Goal: Task Accomplishment & Management: Contribute content

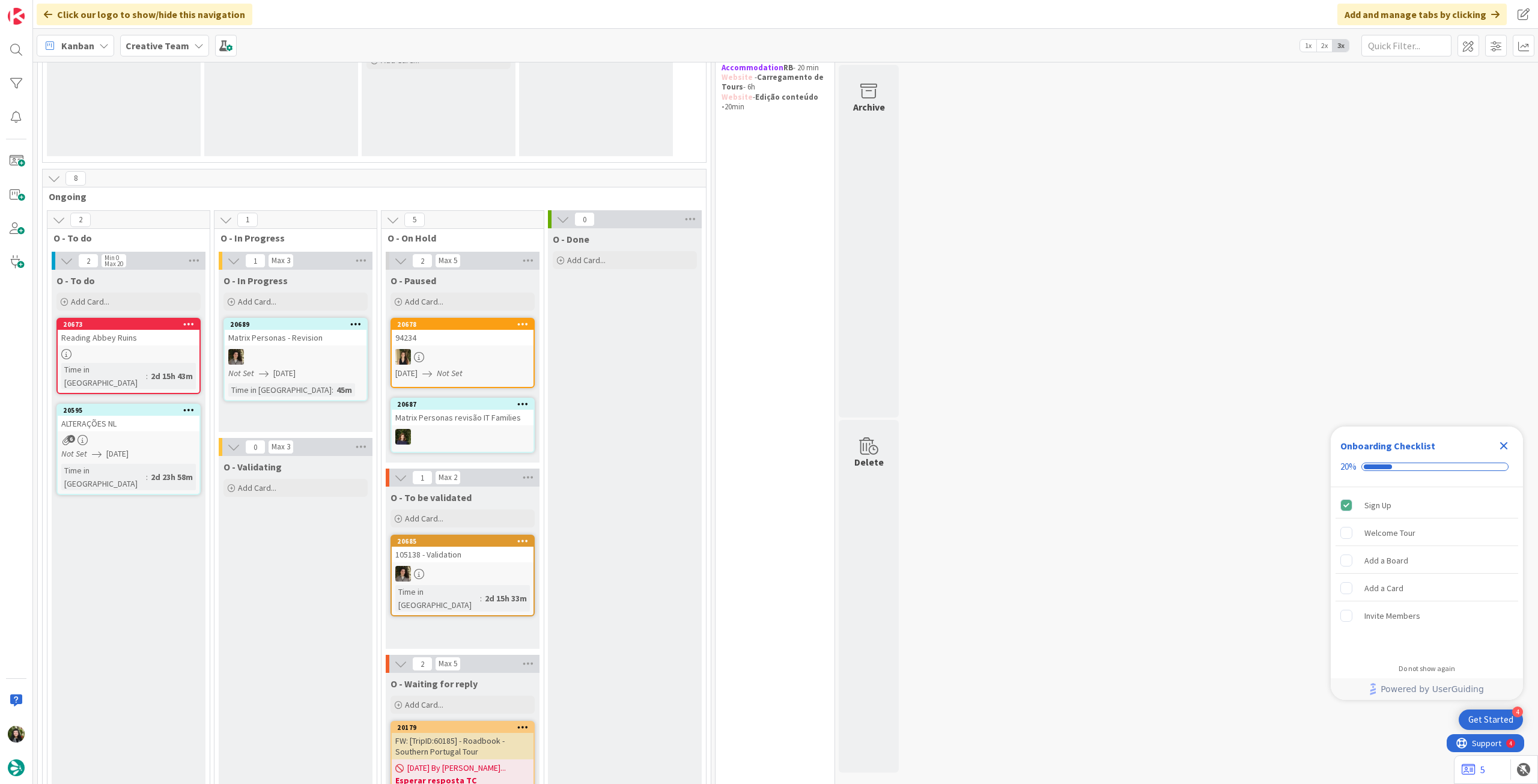
scroll to position [160, 0]
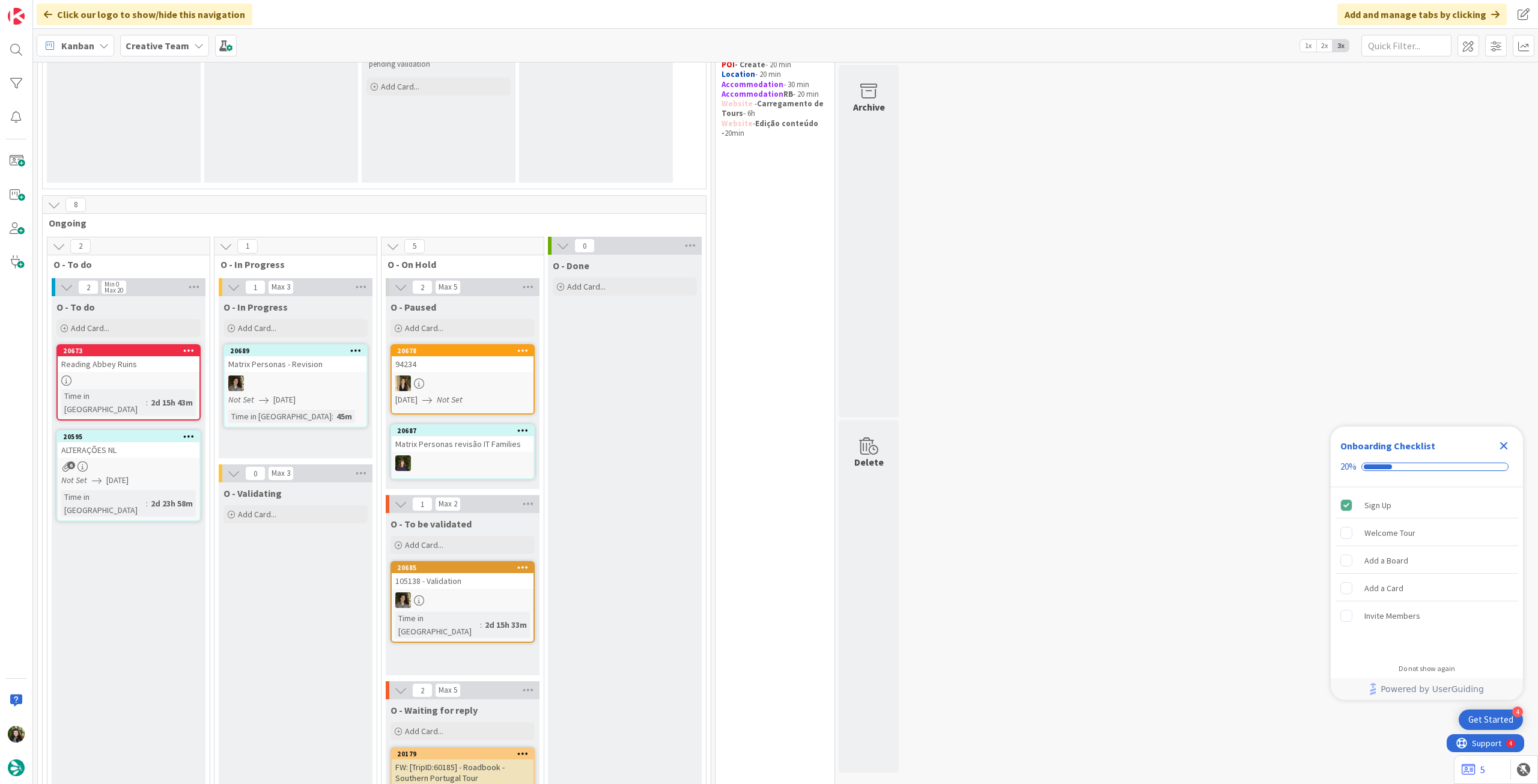
click at [165, 45] on b "Creative Team" at bounding box center [157, 46] width 64 height 12
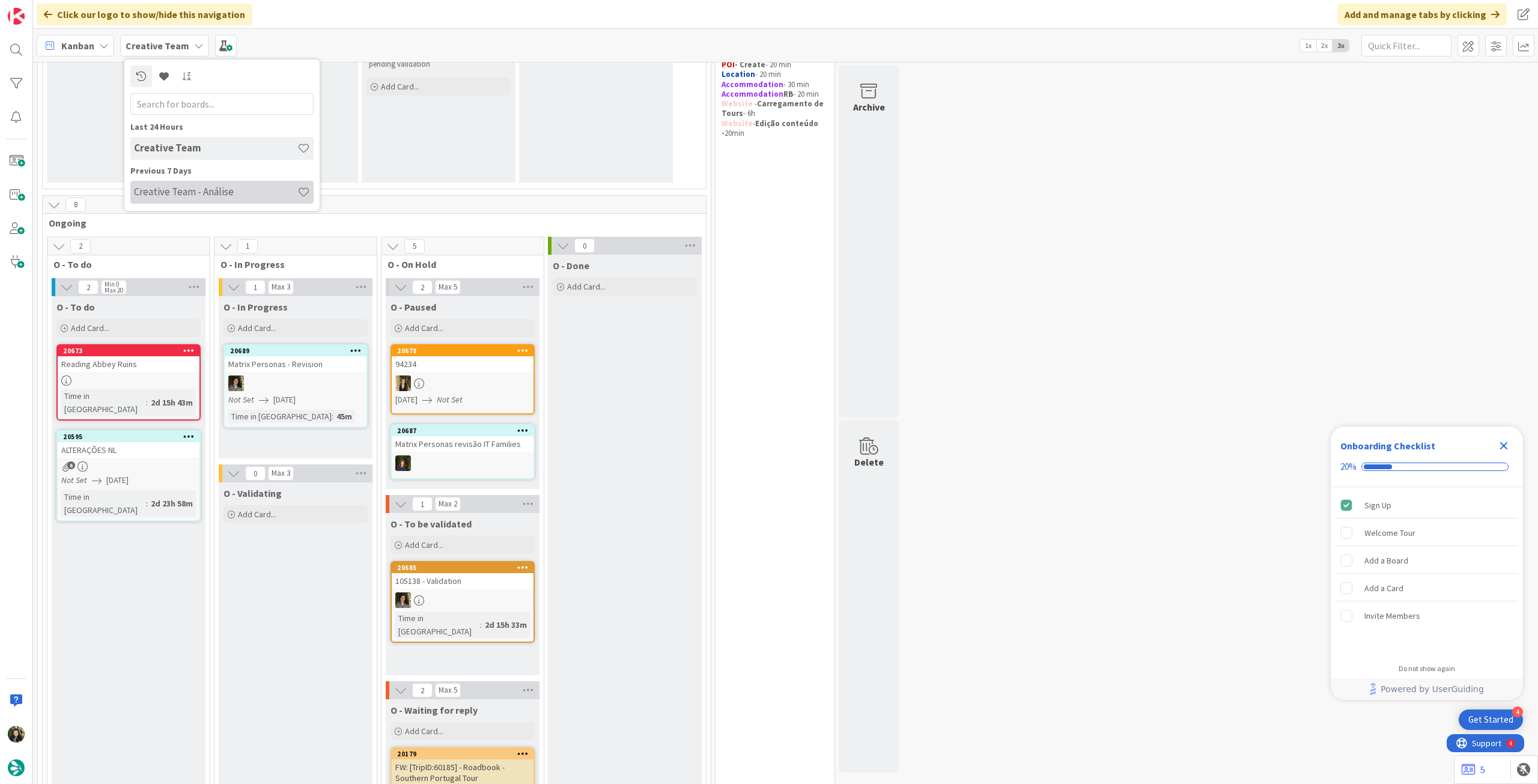
click at [209, 187] on h4 "Creative Team - Análise" at bounding box center [215, 192] width 163 height 12
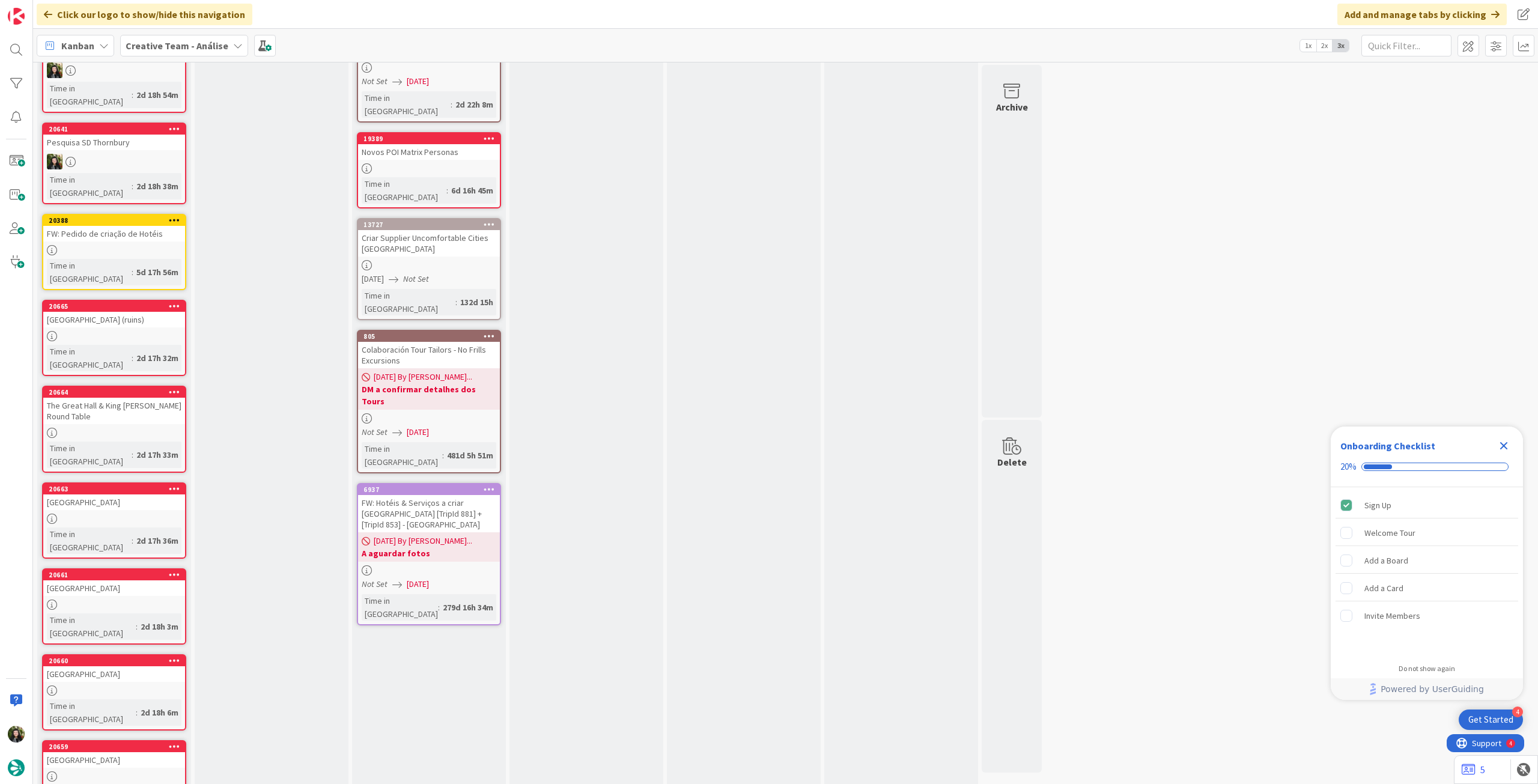
scroll to position [130, 0]
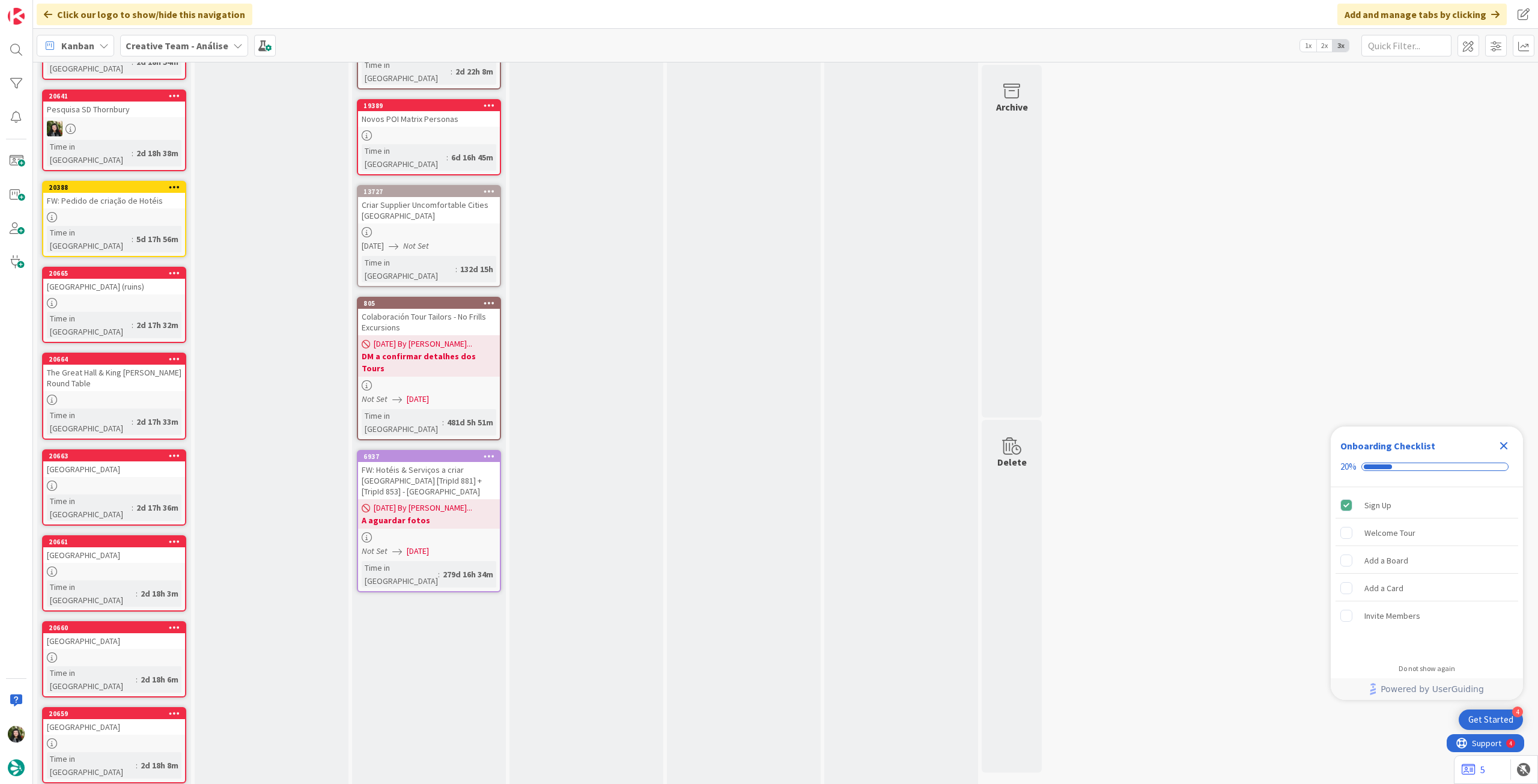
scroll to position [0, 0]
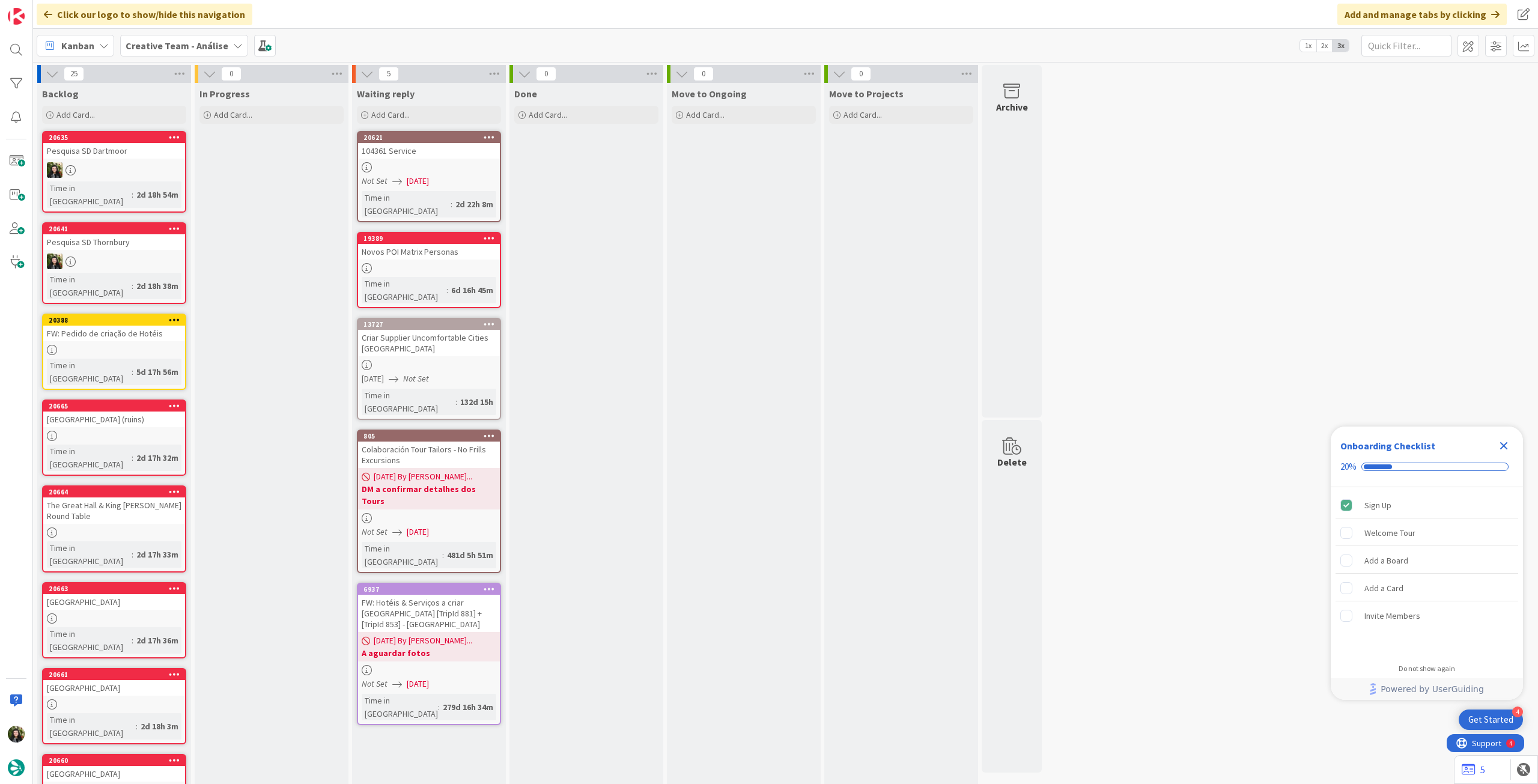
click at [165, 43] on b "Creative Team - Análise" at bounding box center [177, 46] width 103 height 12
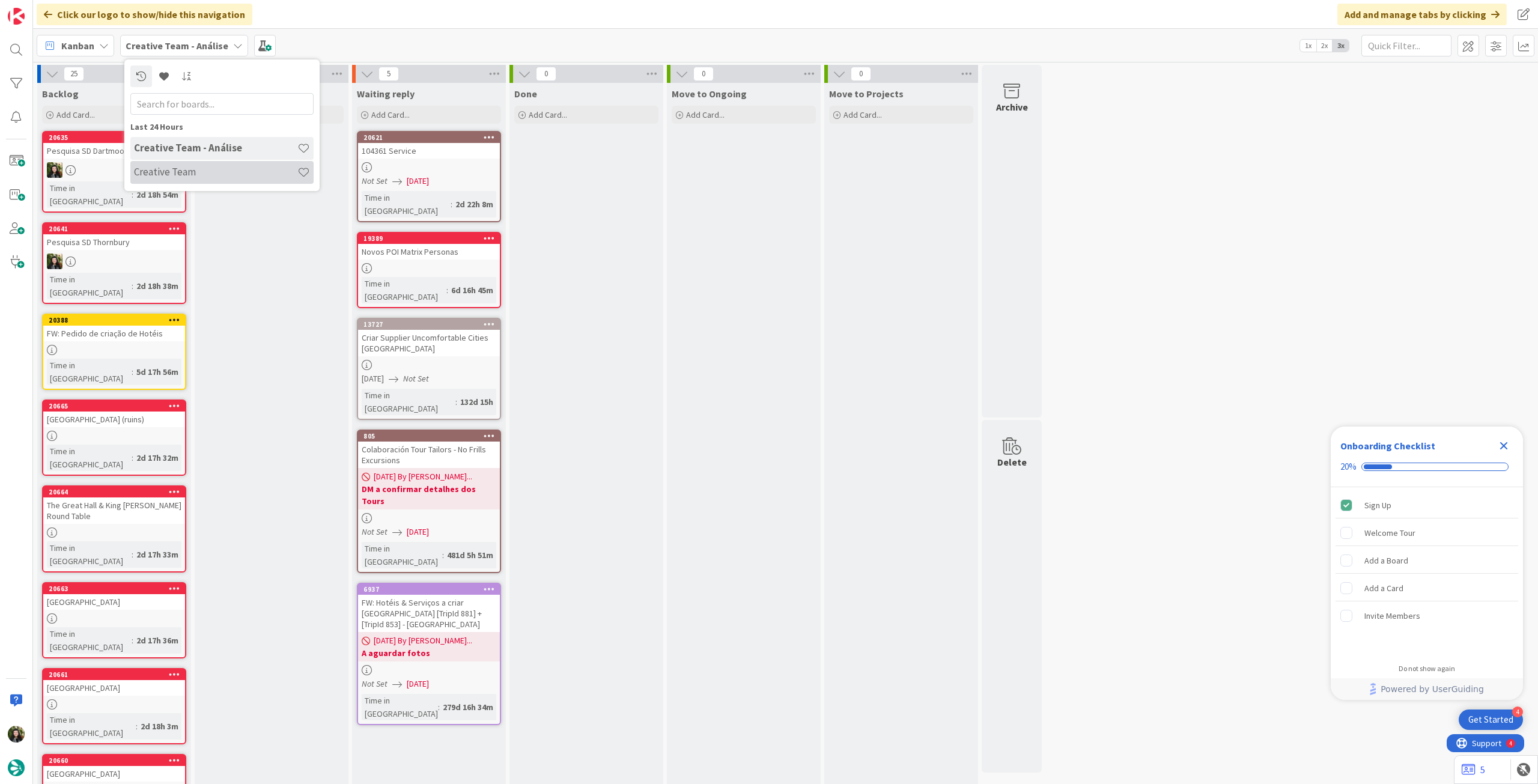
click at [196, 162] on div "Creative Team" at bounding box center [222, 172] width 183 height 23
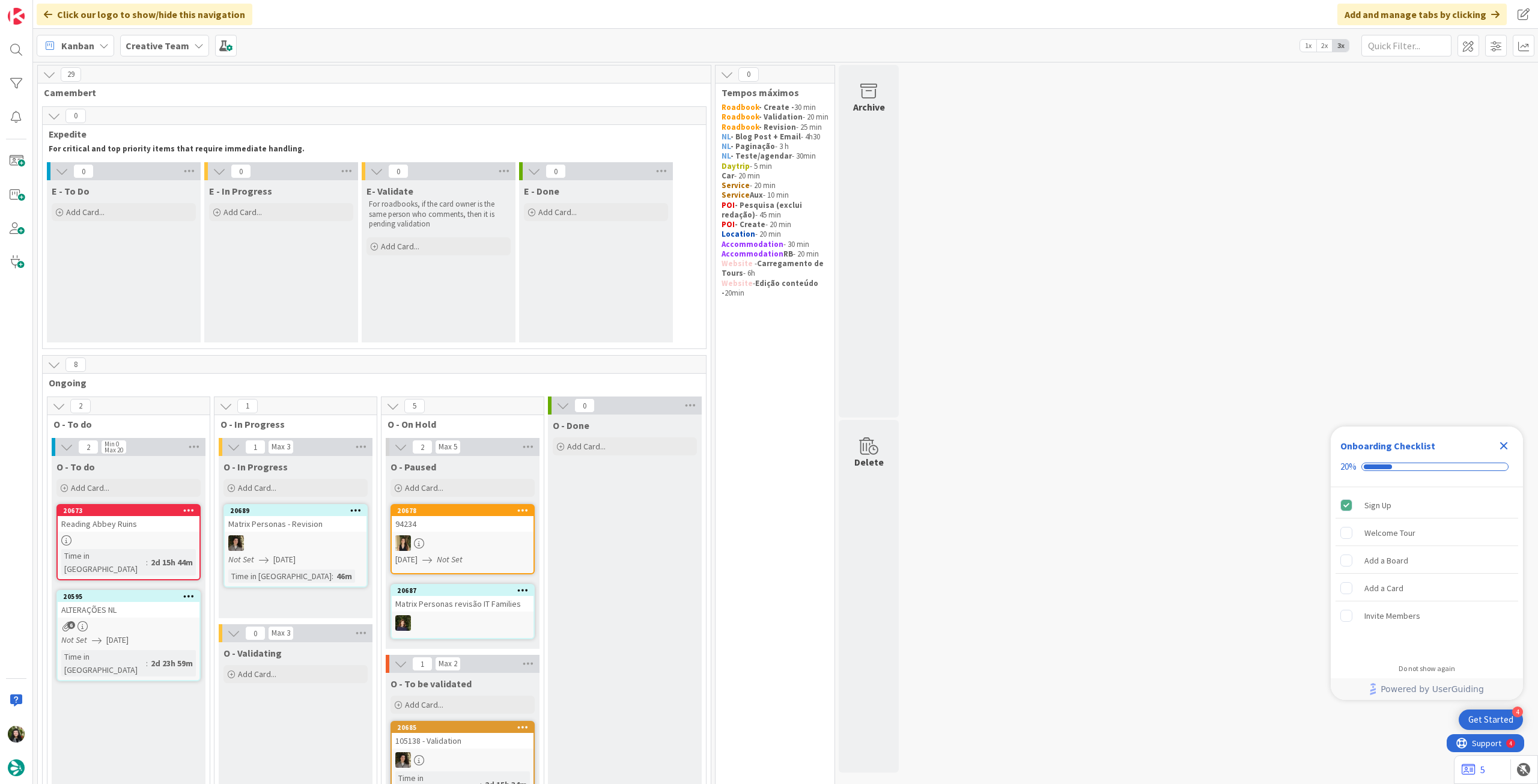
click at [147, 49] on b "Creative Team" at bounding box center [157, 46] width 64 height 12
click at [186, 178] on div "Creative Team - Análise" at bounding box center [222, 172] width 183 height 23
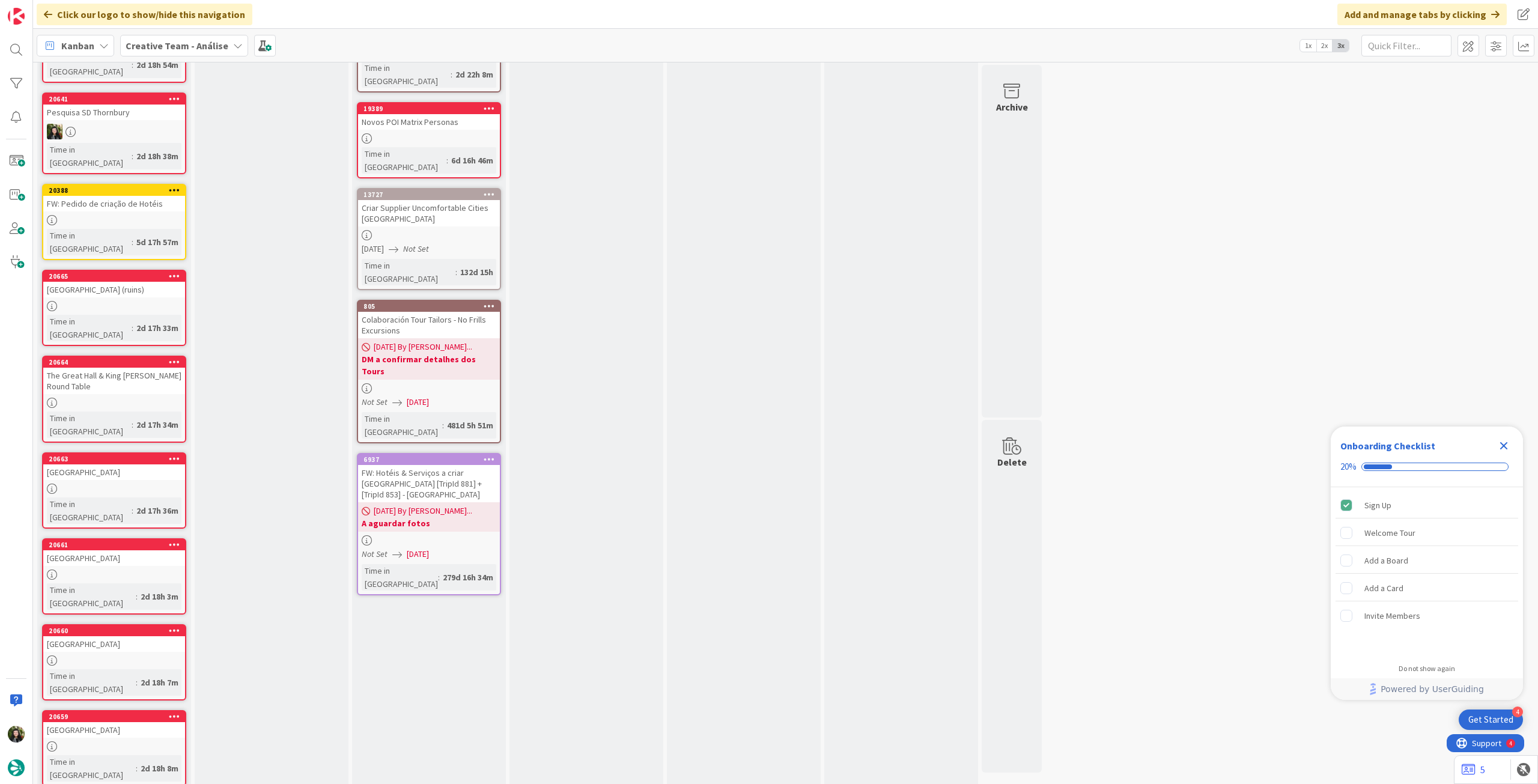
click at [187, 46] on b "Creative Team - Análise" at bounding box center [177, 46] width 103 height 12
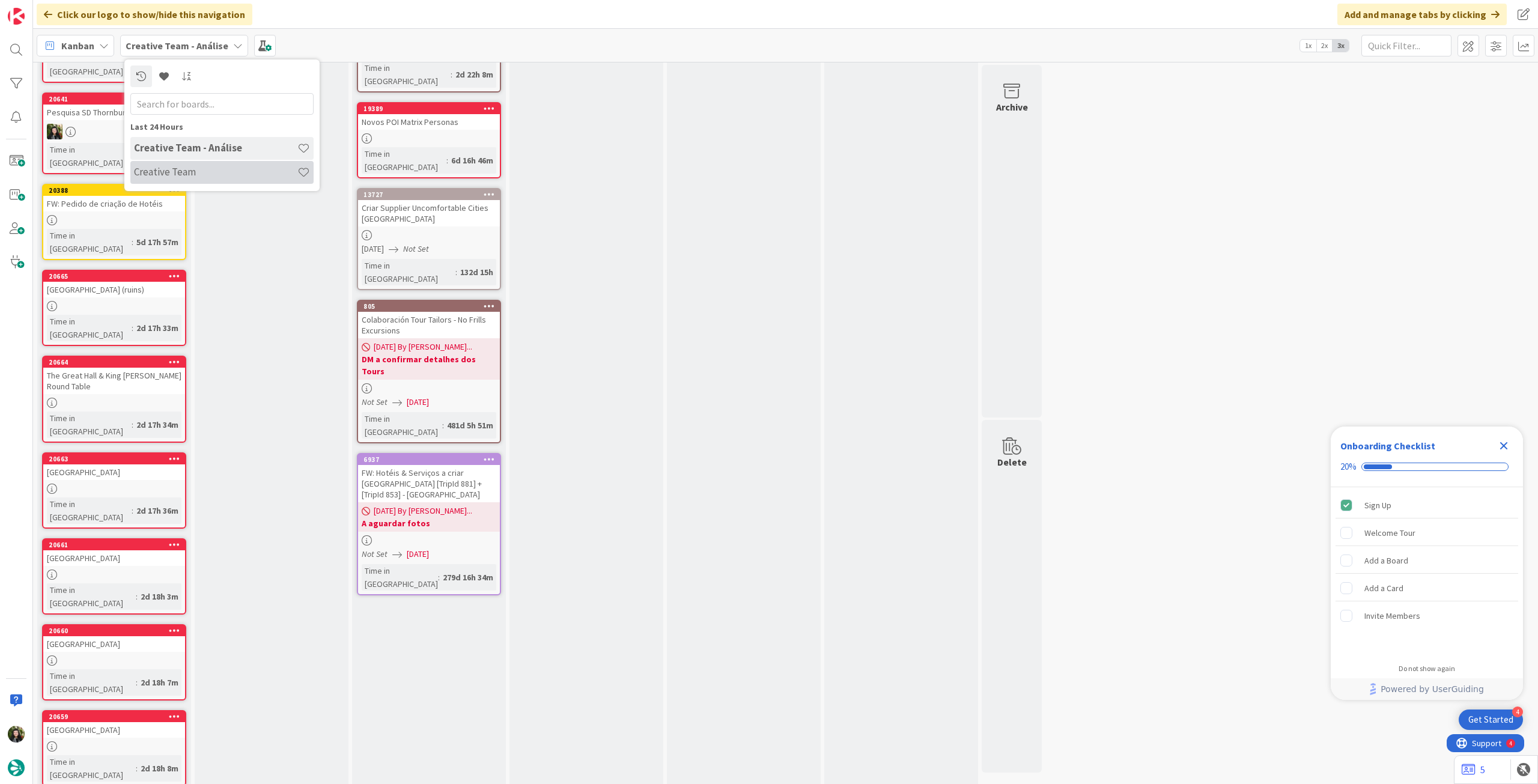
click at [224, 170] on h4 "Creative Team" at bounding box center [215, 172] width 163 height 12
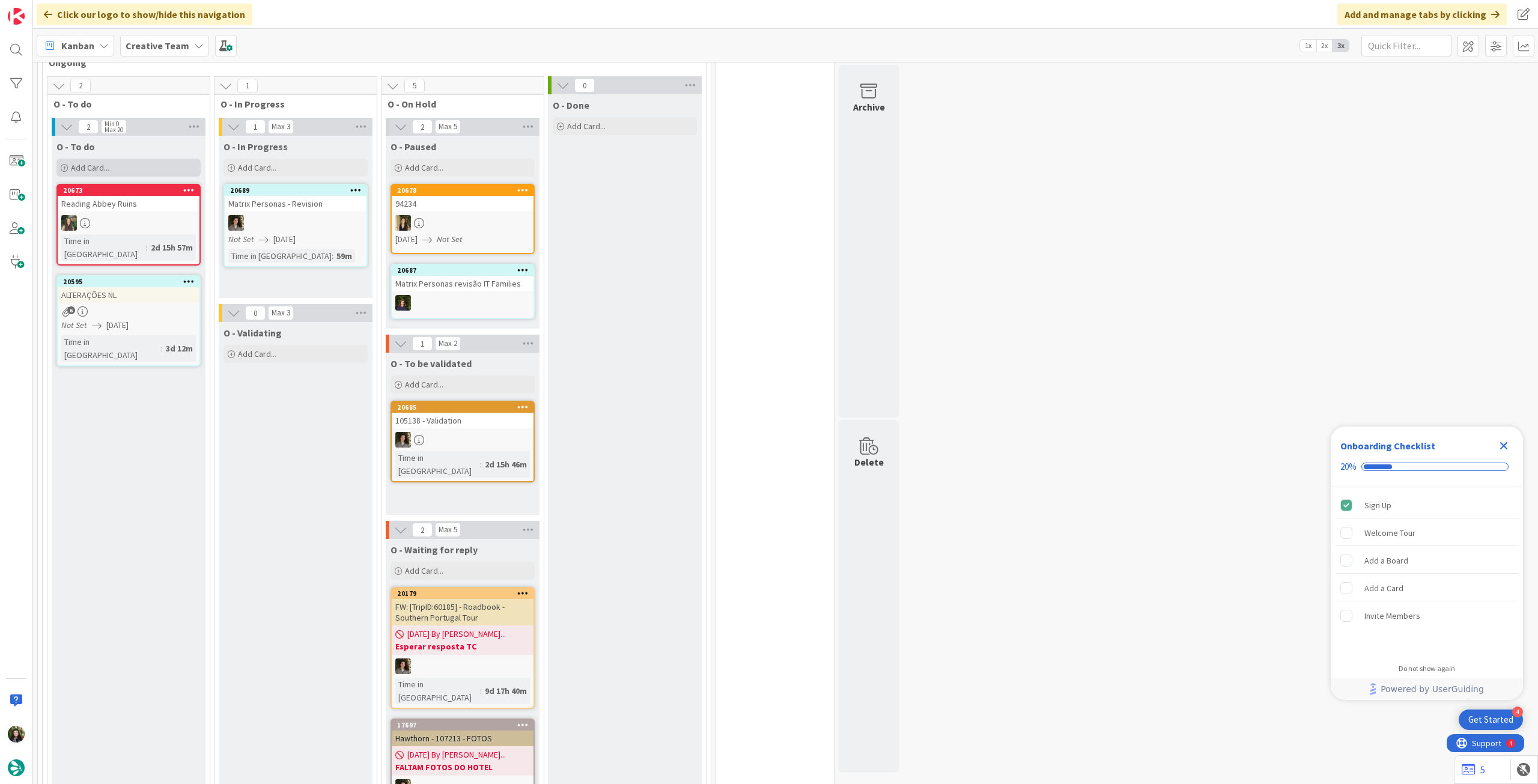
click at [152, 167] on div "Add Card..." at bounding box center [128, 167] width 144 height 18
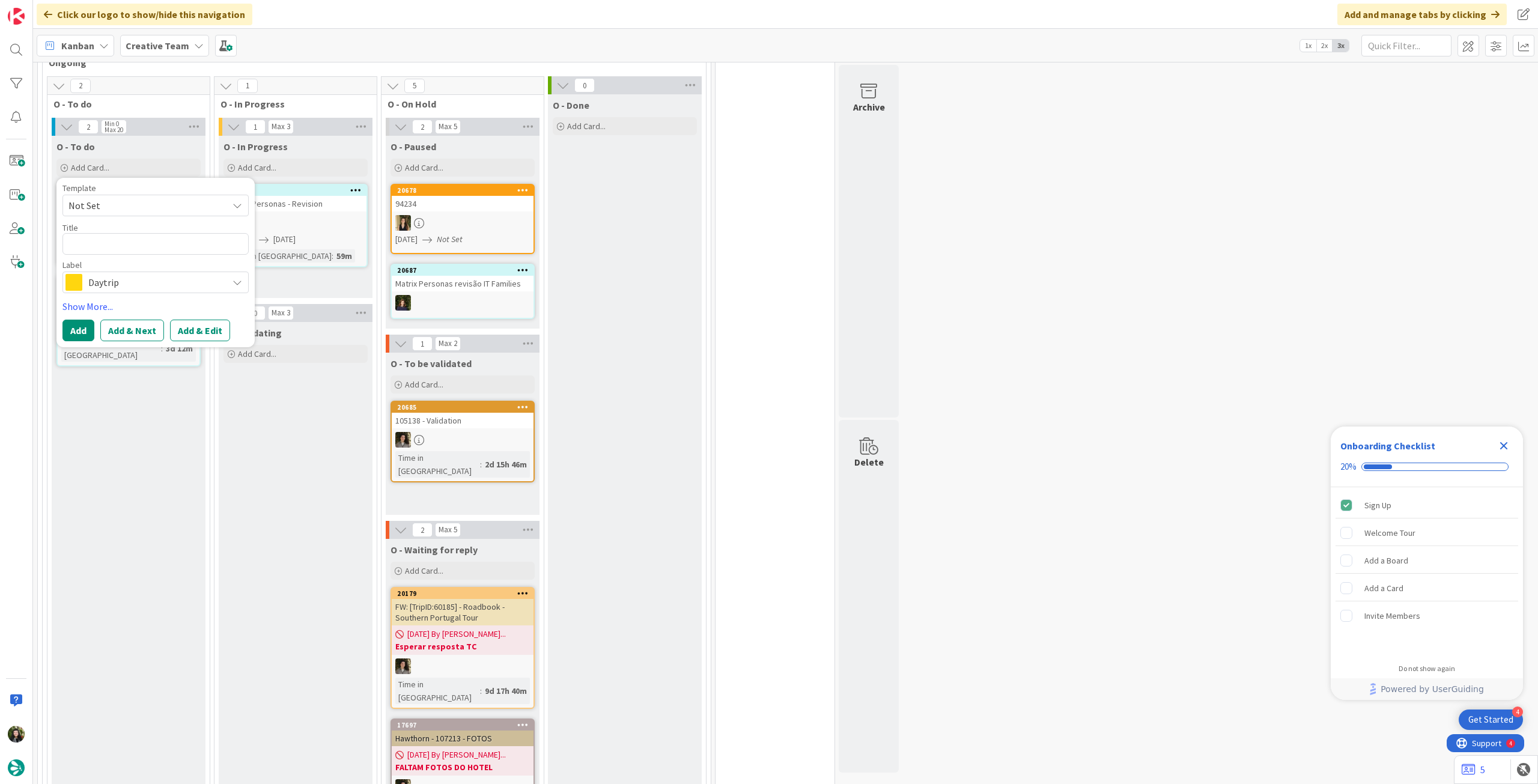
click at [132, 274] on span "Daytrip" at bounding box center [155, 282] width 133 height 17
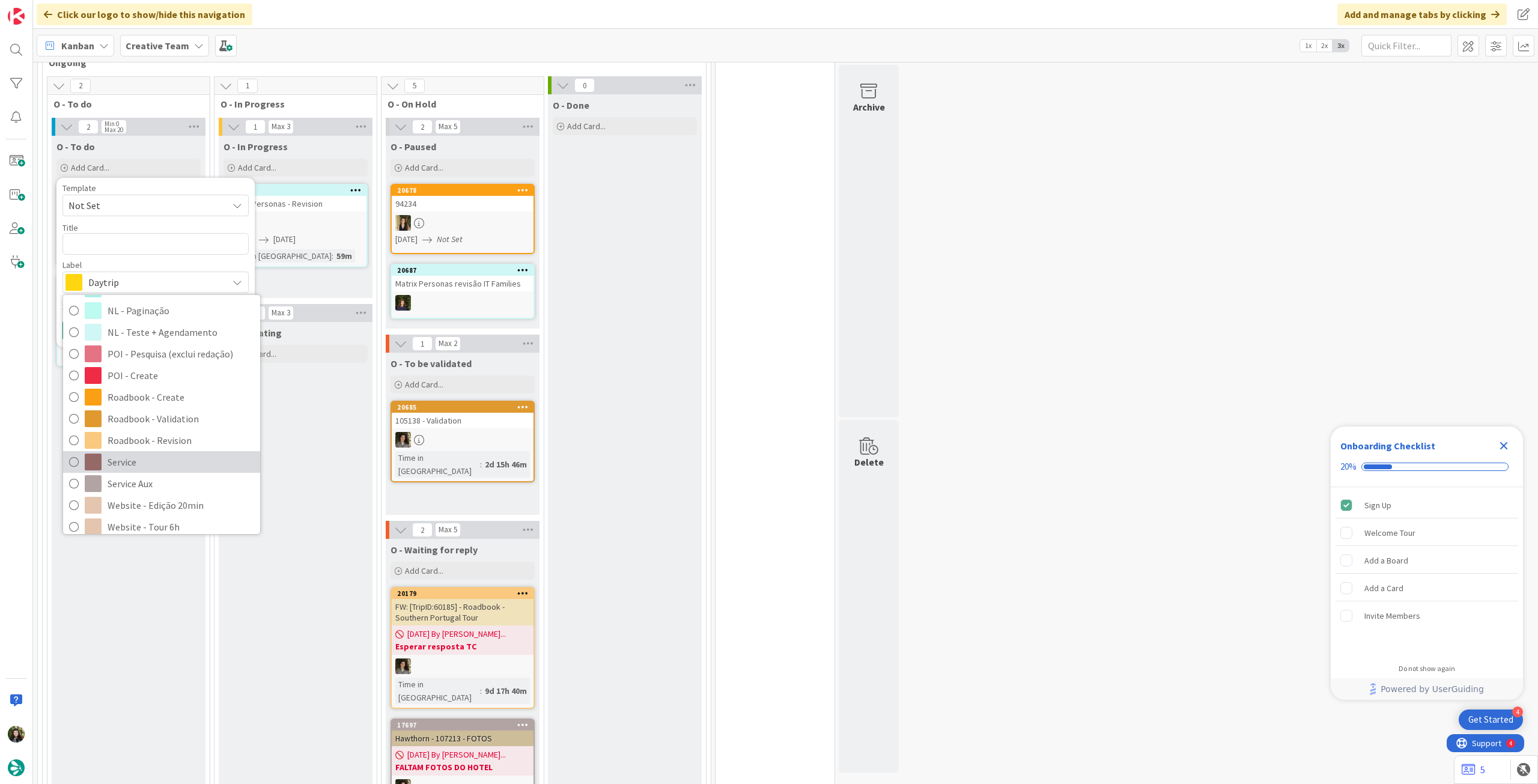
scroll to position [160, 0]
click at [175, 385] on span "Roadbook - Create" at bounding box center [181, 389] width 147 height 18
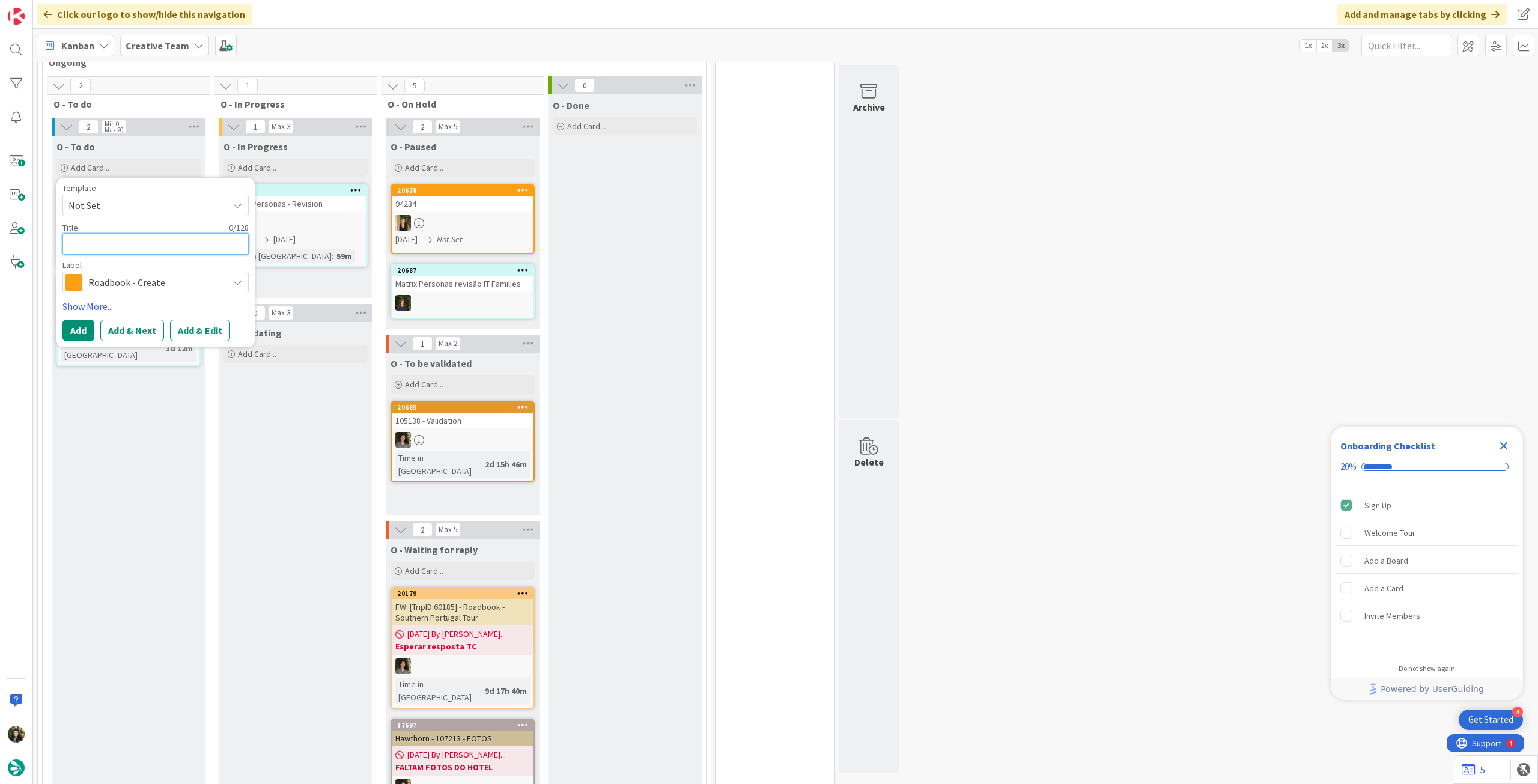
click at [118, 243] on textarea at bounding box center [156, 244] width 187 height 22
paste textarea "96714"
type textarea "x"
type textarea "96714"
click at [69, 324] on button "Add" at bounding box center [78, 331] width 32 height 22
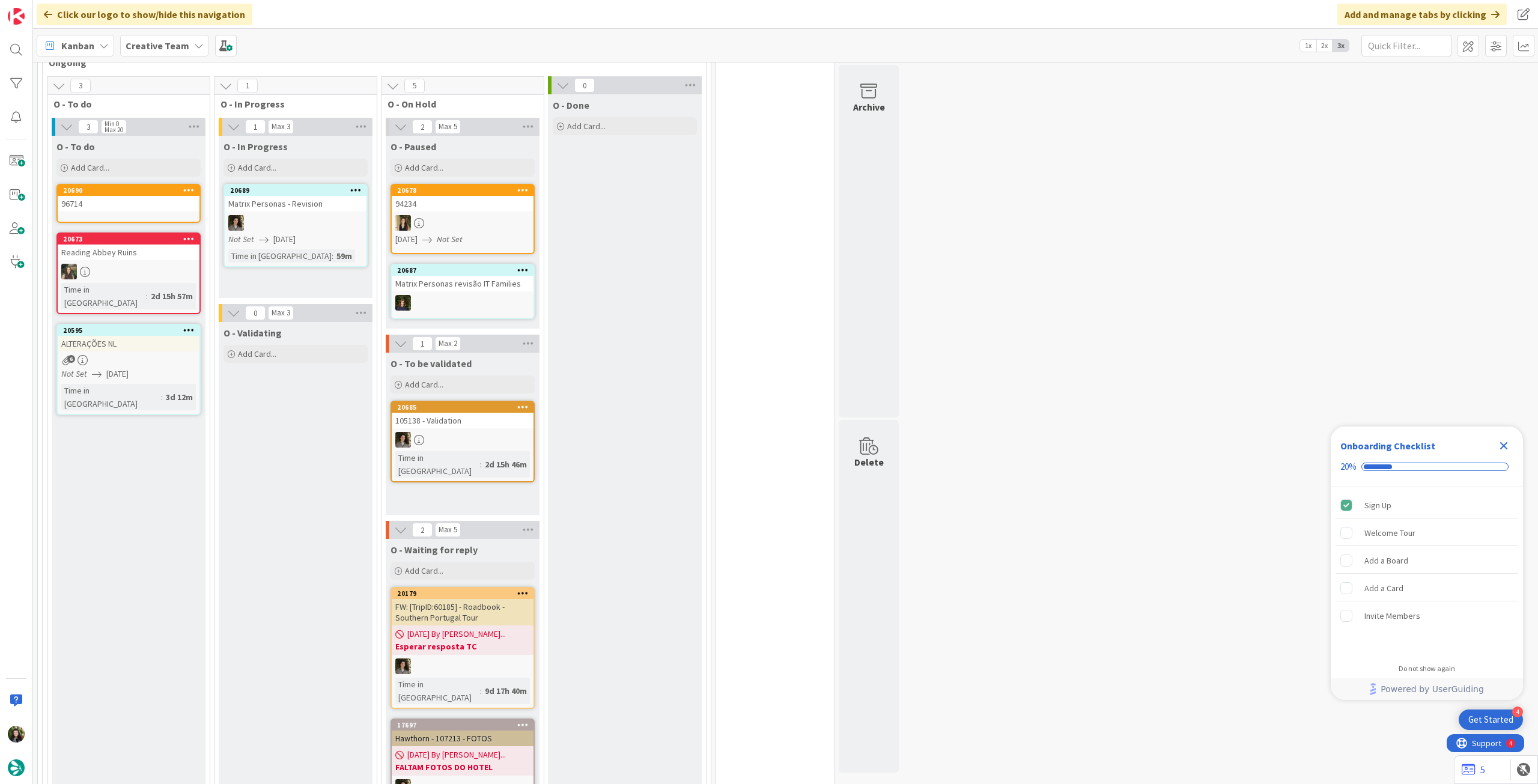
click at [123, 194] on div "20690" at bounding box center [128, 191] width 142 height 11
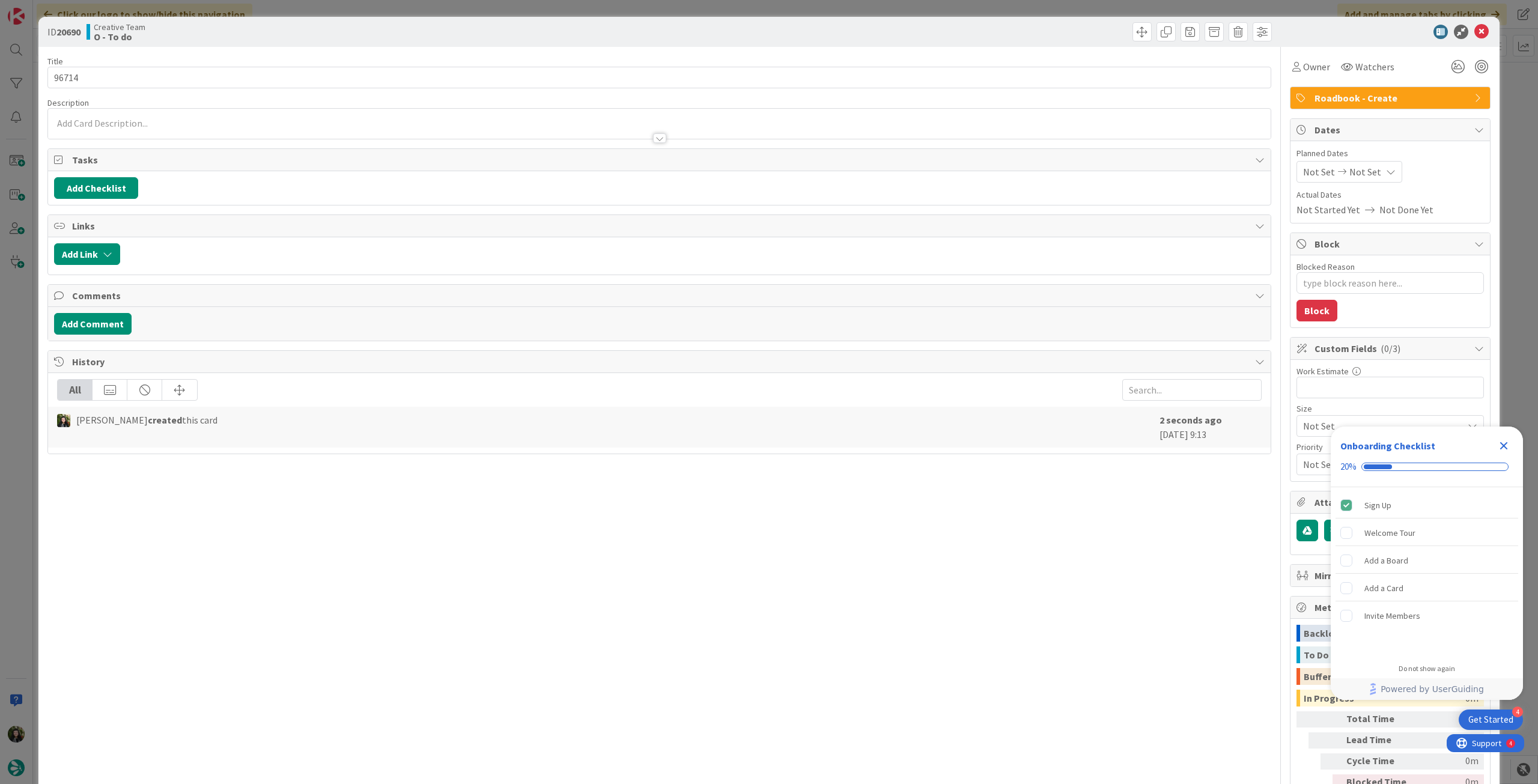
type textarea "x"
click at [1354, 165] on span "Not Set" at bounding box center [1365, 171] width 32 height 14
click at [1309, 453] on icon at bounding box center [1318, 453] width 18 height 14
type input "[DATE]"
click at [1506, 449] on icon "Close Checklist" at bounding box center [1504, 446] width 8 height 8
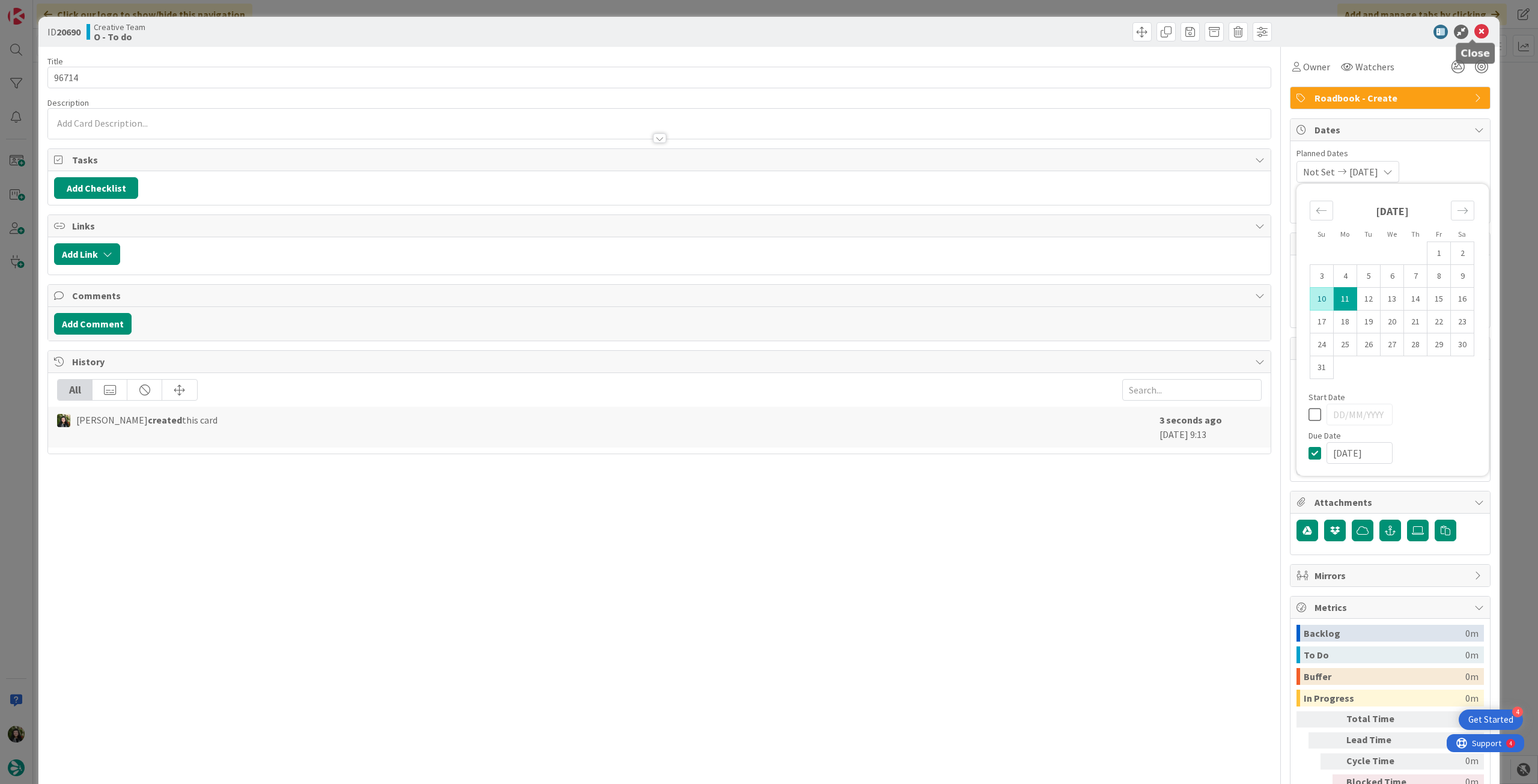
click at [1474, 31] on icon at bounding box center [1481, 32] width 14 height 14
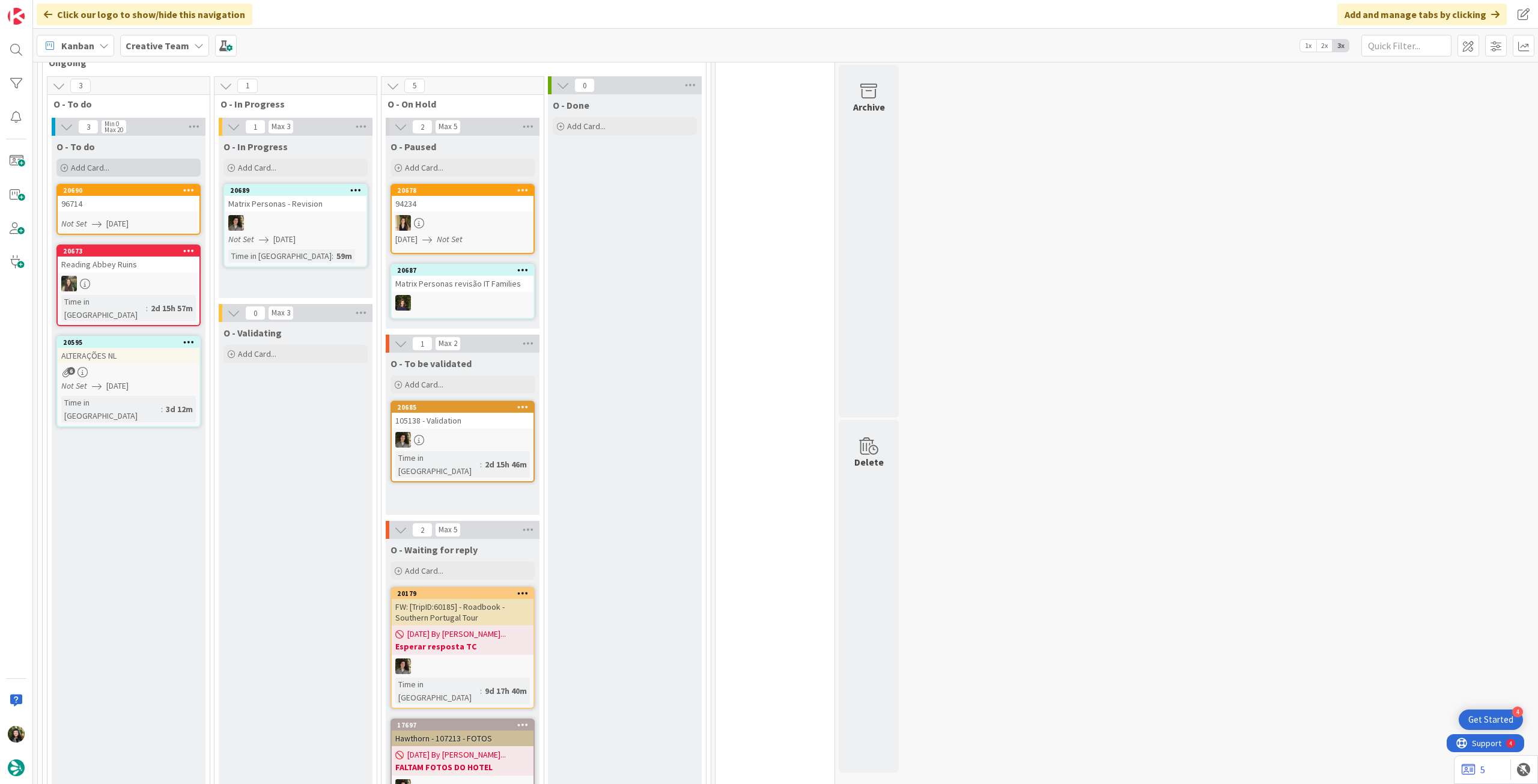
click at [146, 173] on div "Add Card..." at bounding box center [128, 167] width 144 height 18
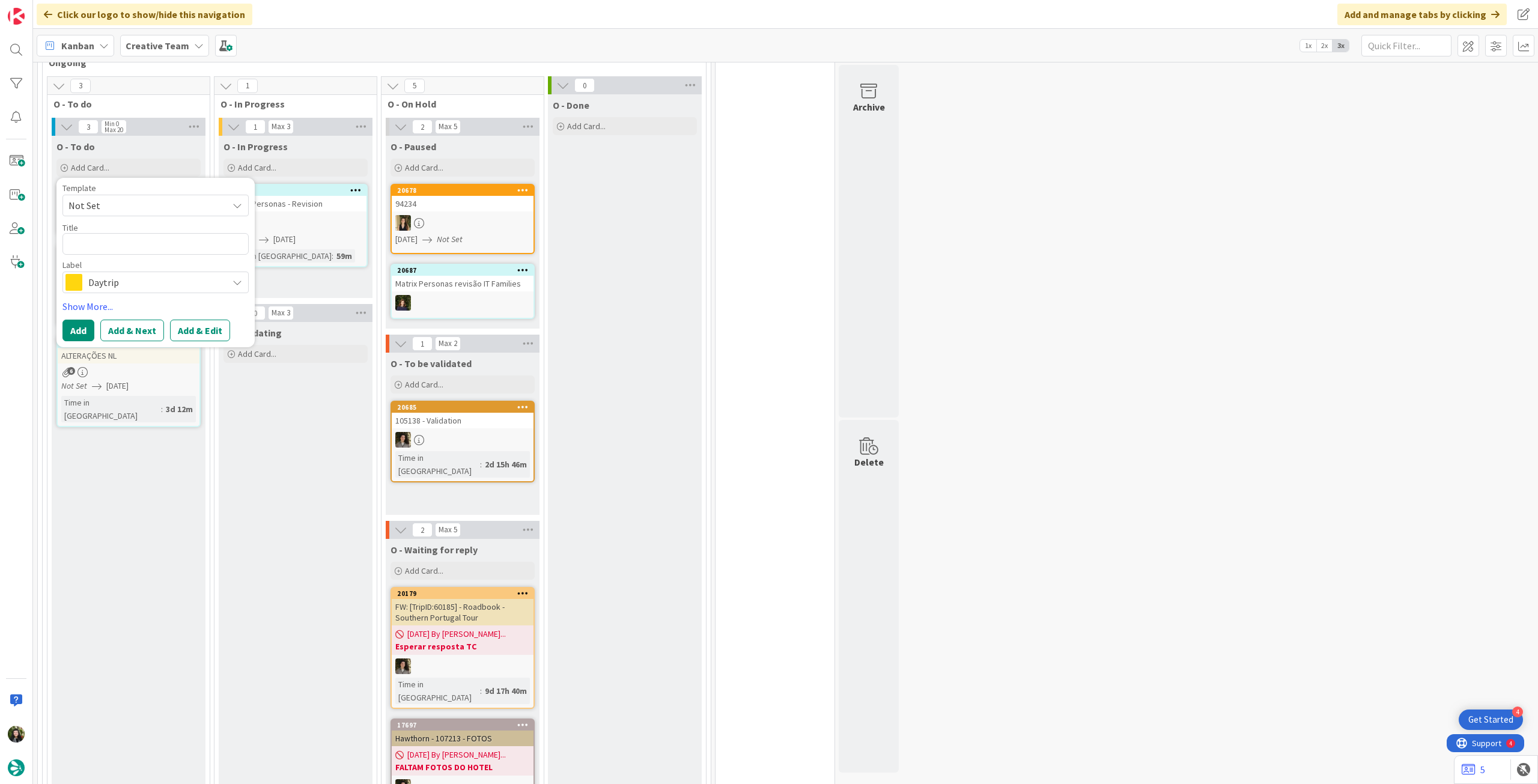
click at [133, 281] on span "Daytrip" at bounding box center [155, 282] width 133 height 17
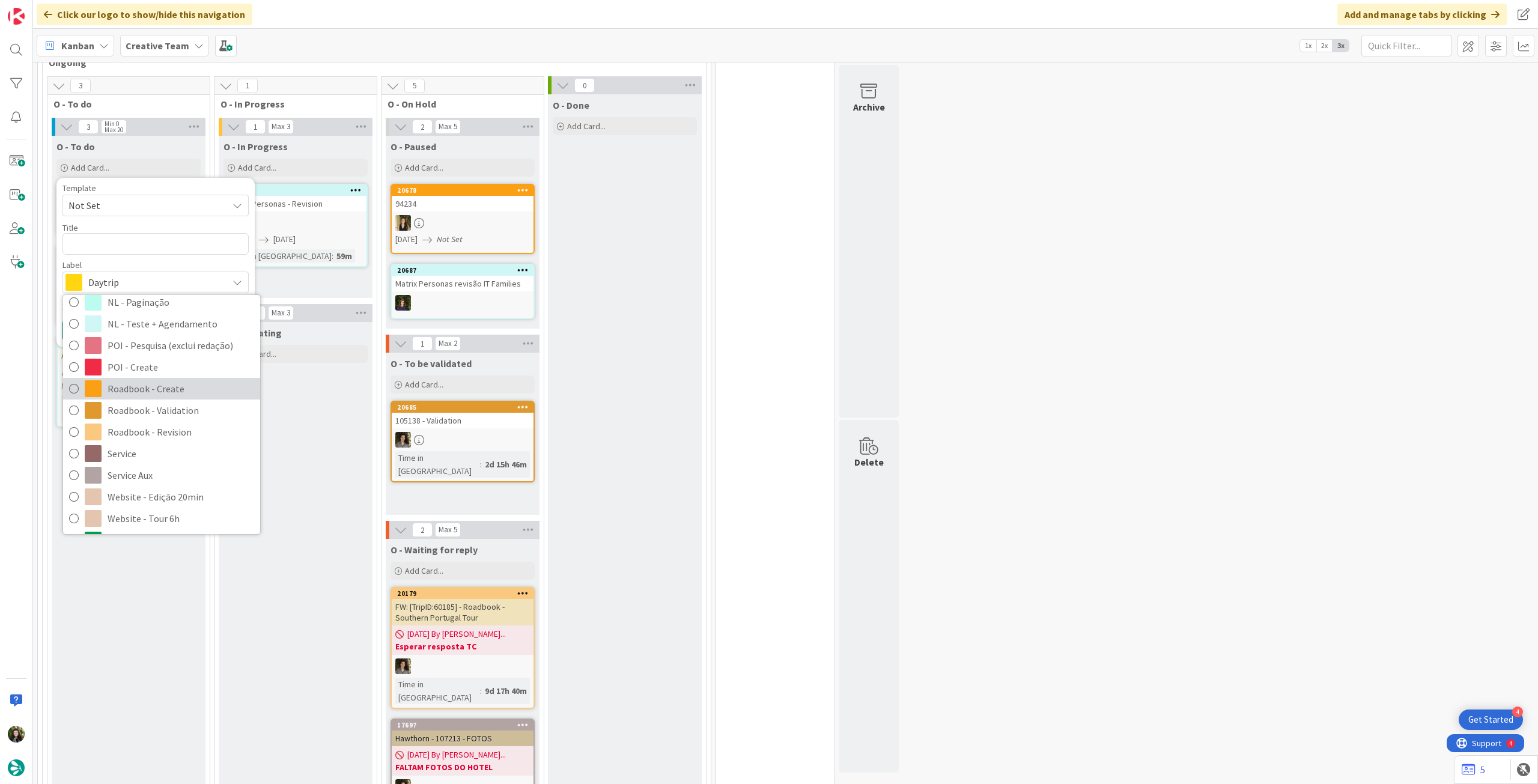
click at [198, 385] on span "Roadbook - Create" at bounding box center [181, 389] width 147 height 18
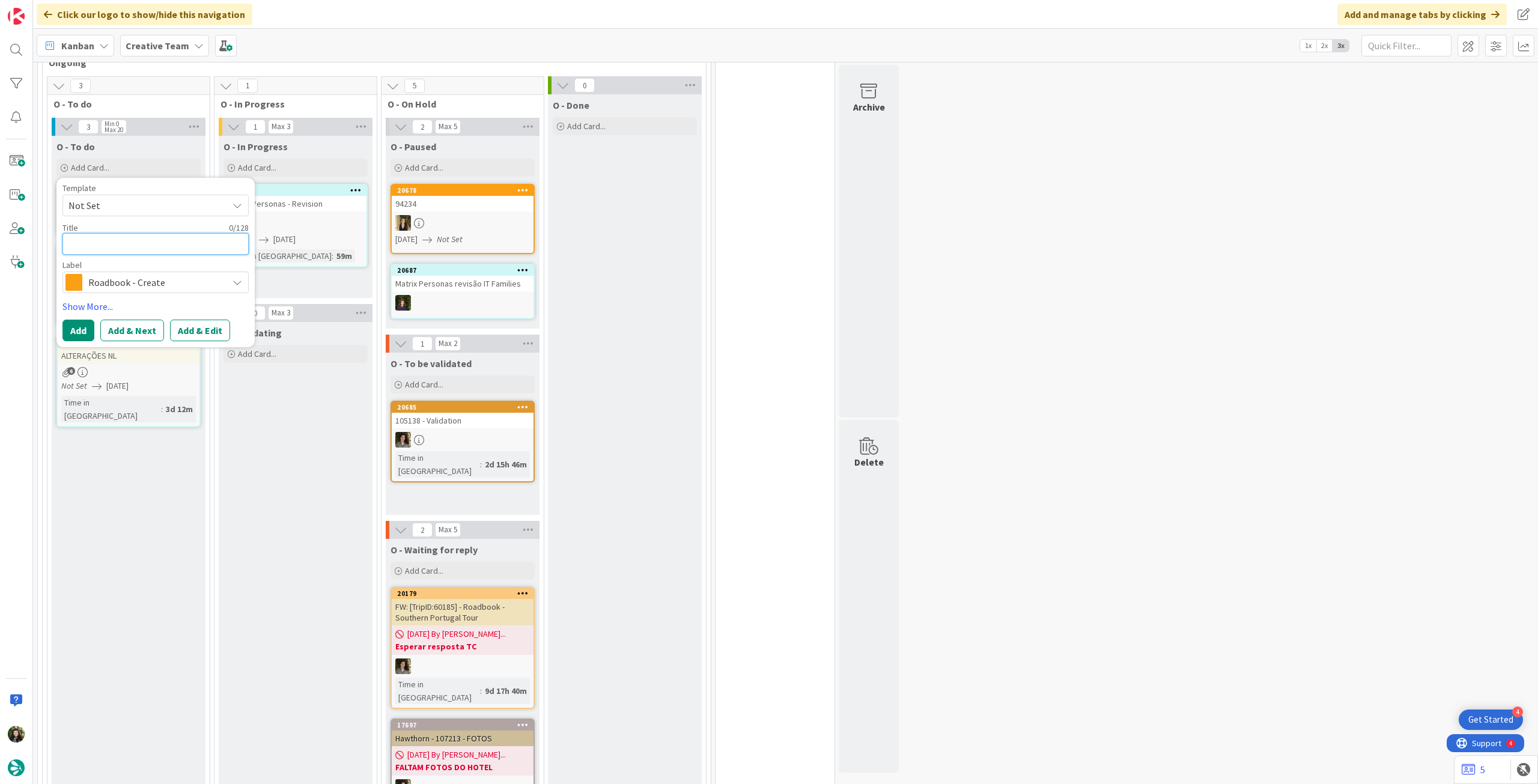
click at [137, 235] on textarea at bounding box center [156, 244] width 187 height 22
paste textarea "103302"
type textarea "x"
type textarea "103302"
click at [78, 325] on button "Add" at bounding box center [78, 331] width 32 height 22
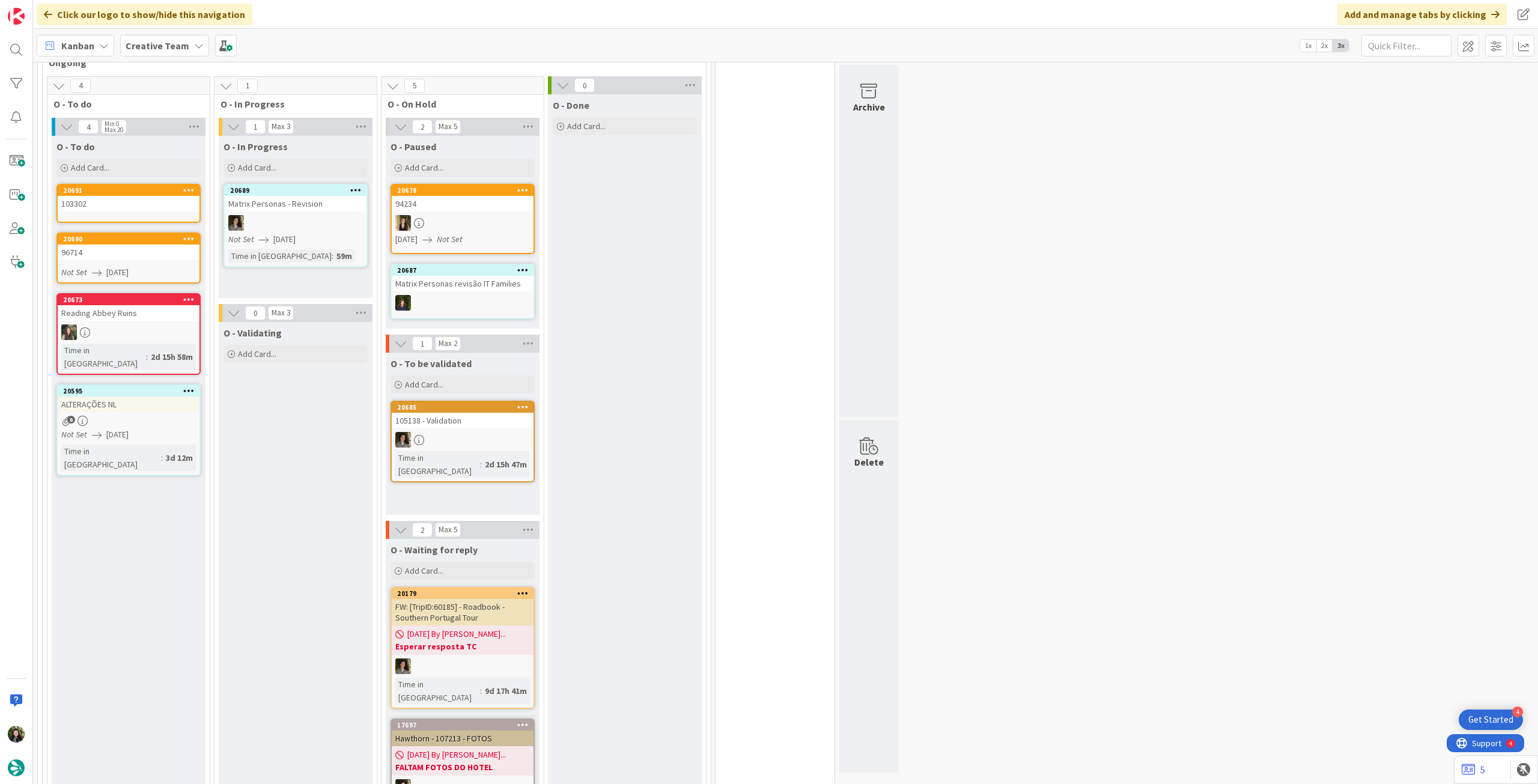
click at [142, 205] on div "103302" at bounding box center [128, 204] width 142 height 16
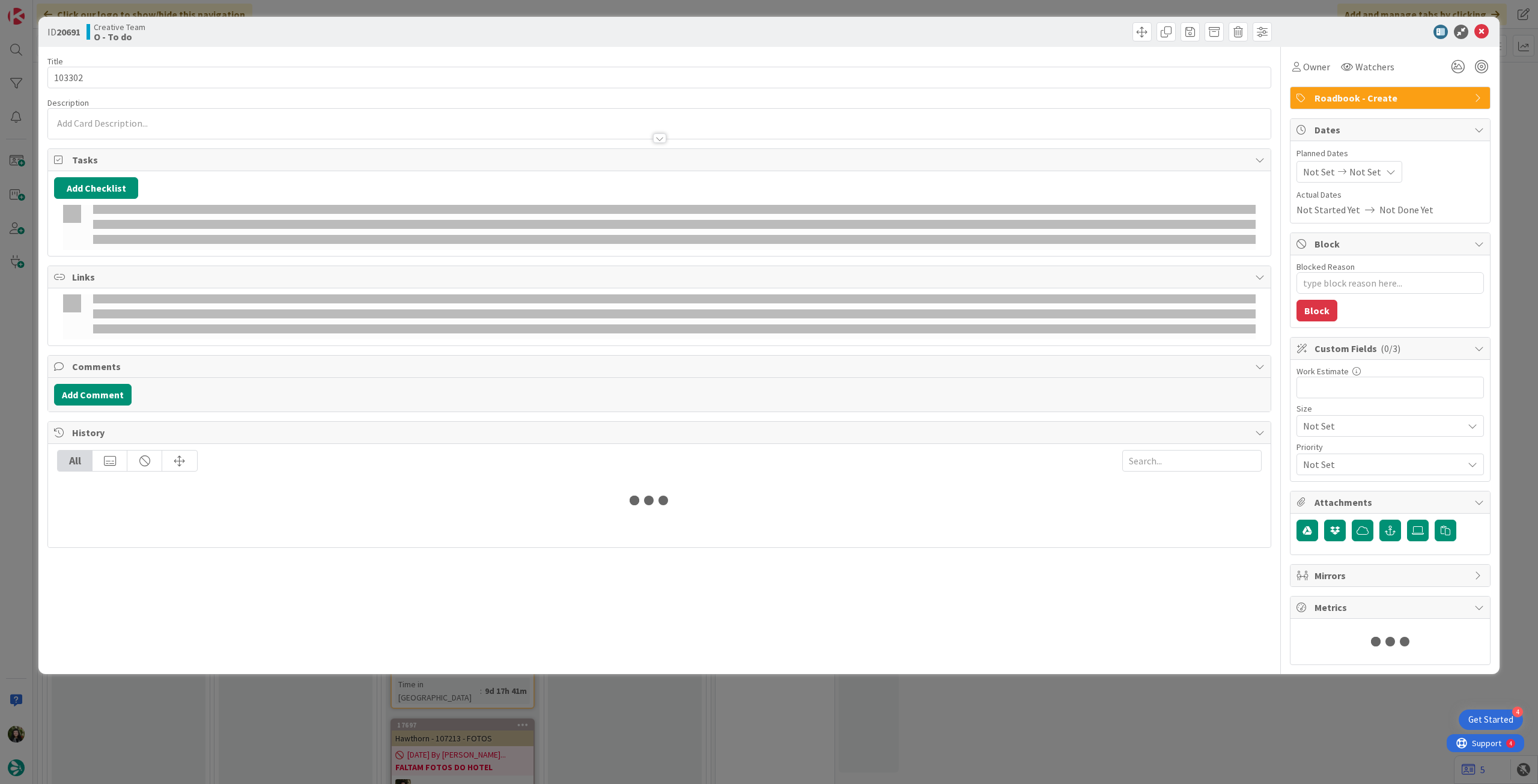
type textarea "x"
click at [1367, 161] on div "Not Set Not Set" at bounding box center [1349, 172] width 106 height 22
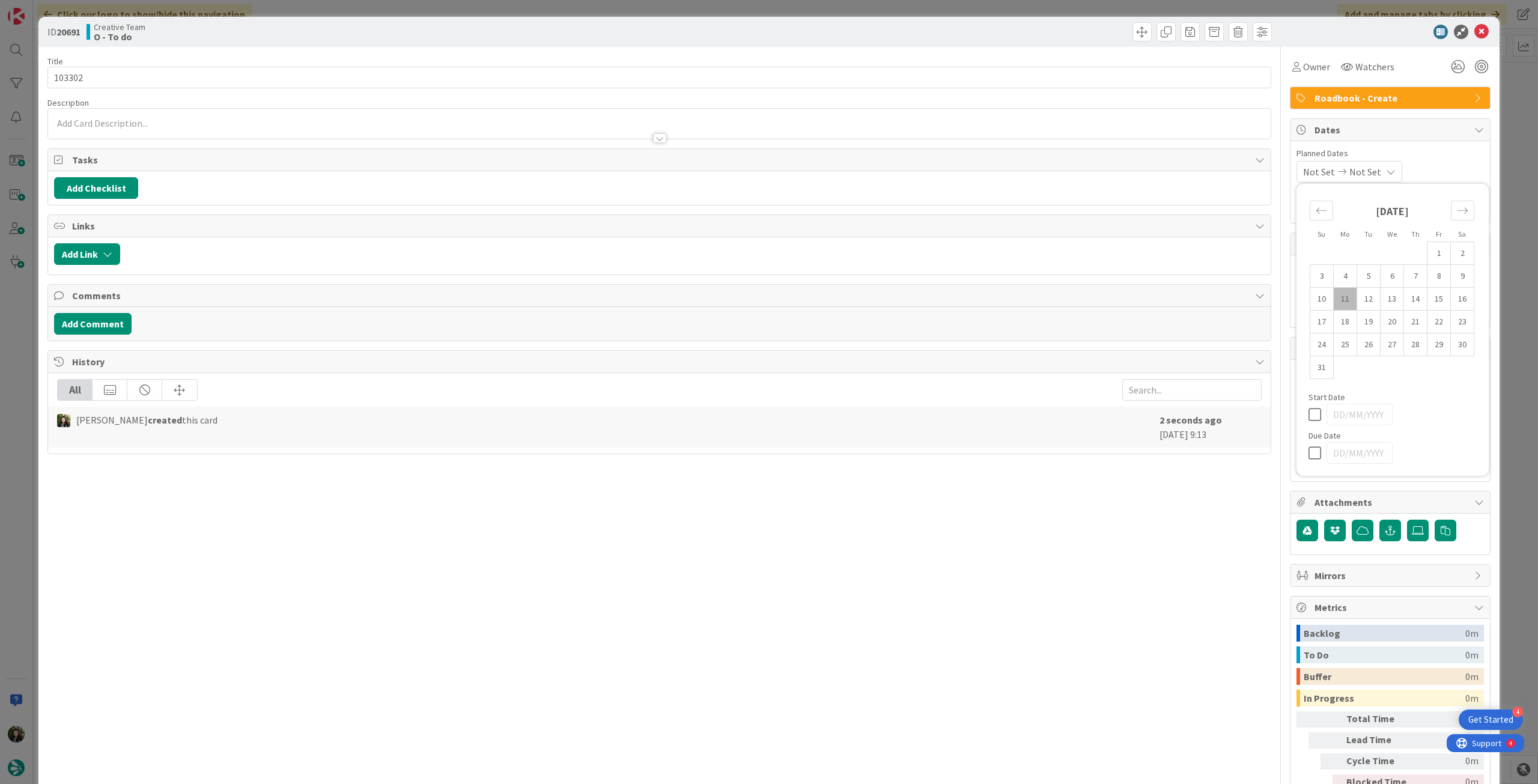
click at [1309, 442] on div at bounding box center [1393, 453] width 168 height 22
click at [1309, 448] on icon at bounding box center [1318, 453] width 18 height 14
type input "[DATE]"
click at [1476, 36] on icon at bounding box center [1481, 32] width 14 height 14
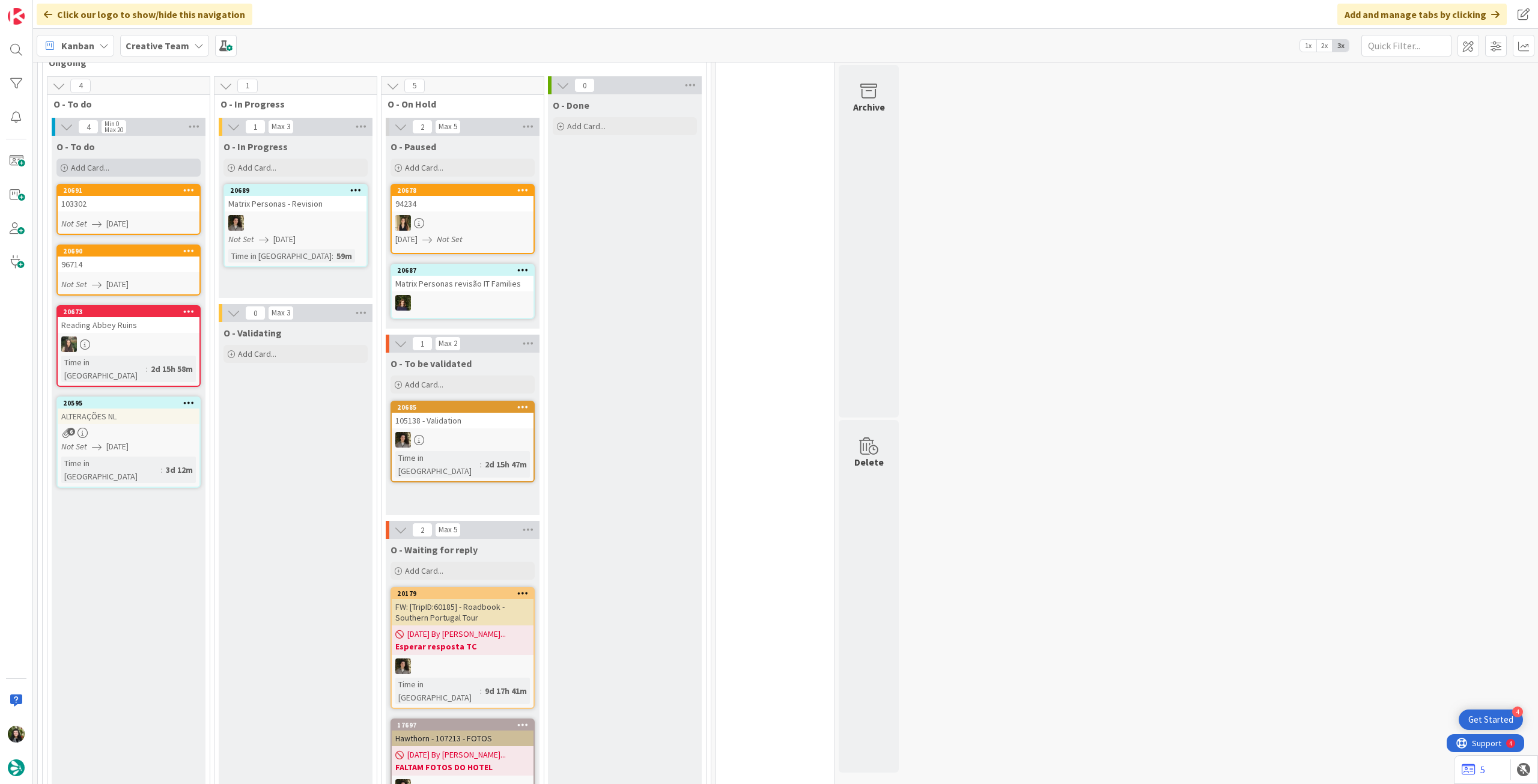
click at [139, 171] on div "Add Card..." at bounding box center [128, 167] width 144 height 18
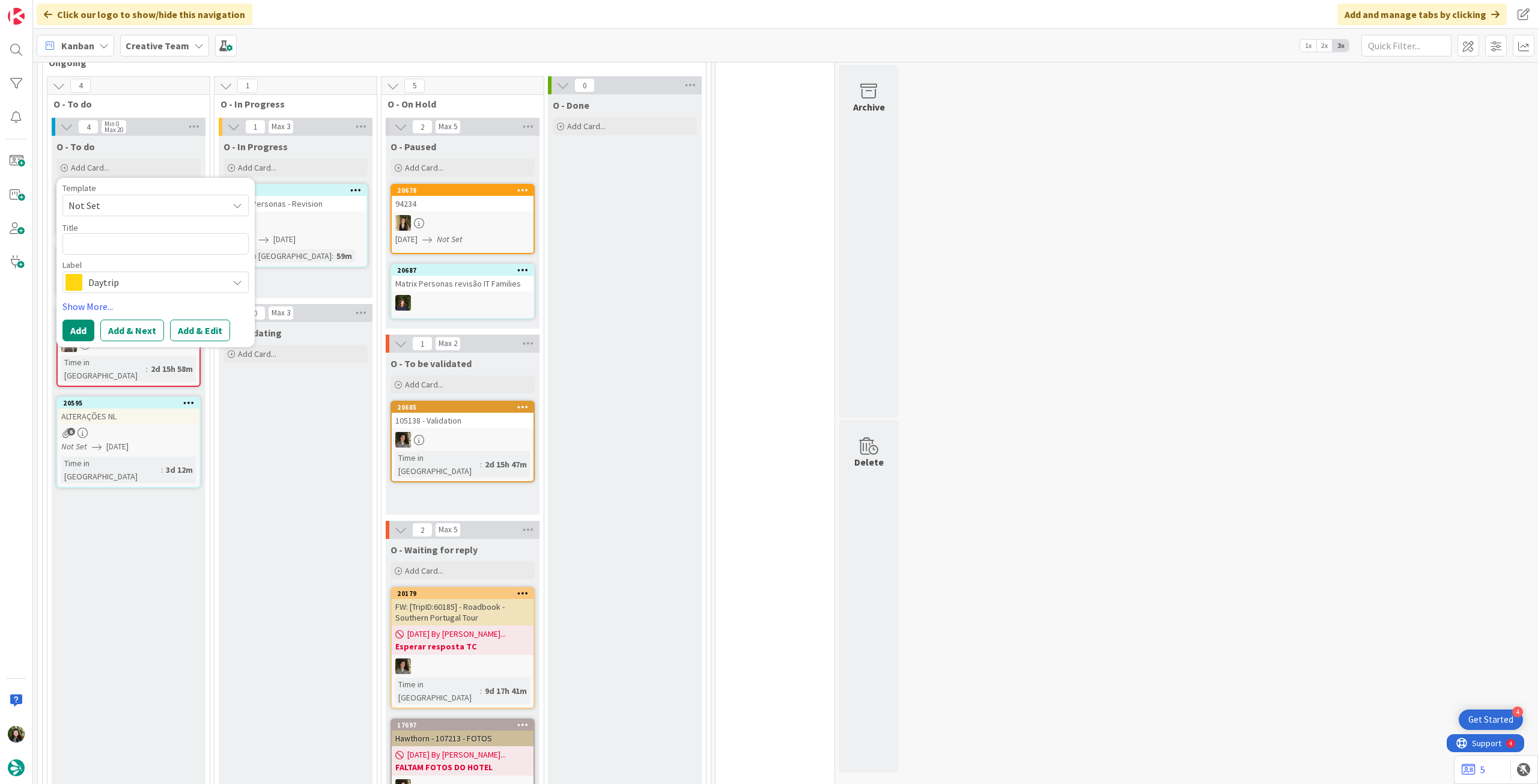
click at [160, 274] on span "Daytrip" at bounding box center [155, 282] width 133 height 17
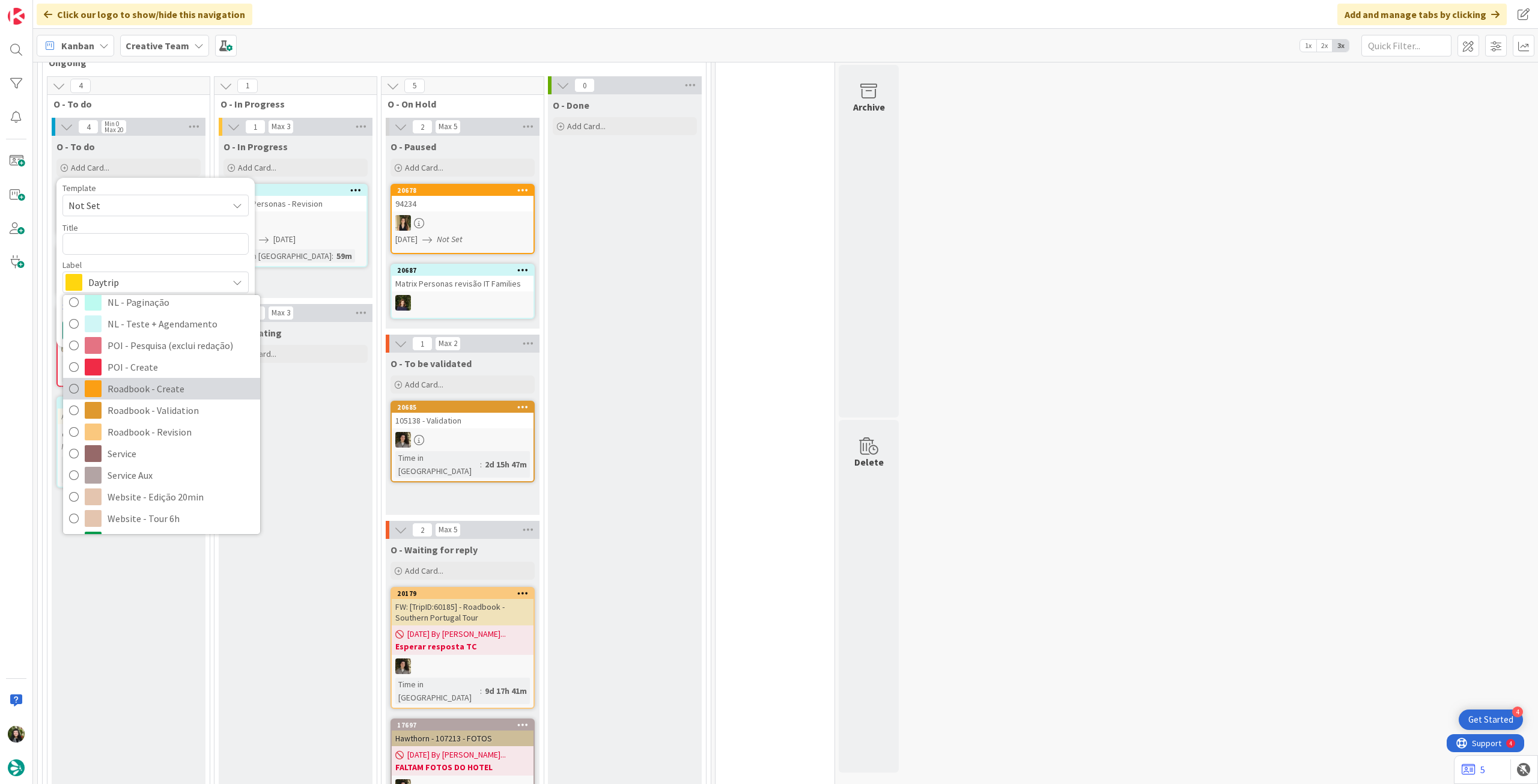
click at [195, 388] on span "Roadbook - Create" at bounding box center [181, 389] width 147 height 18
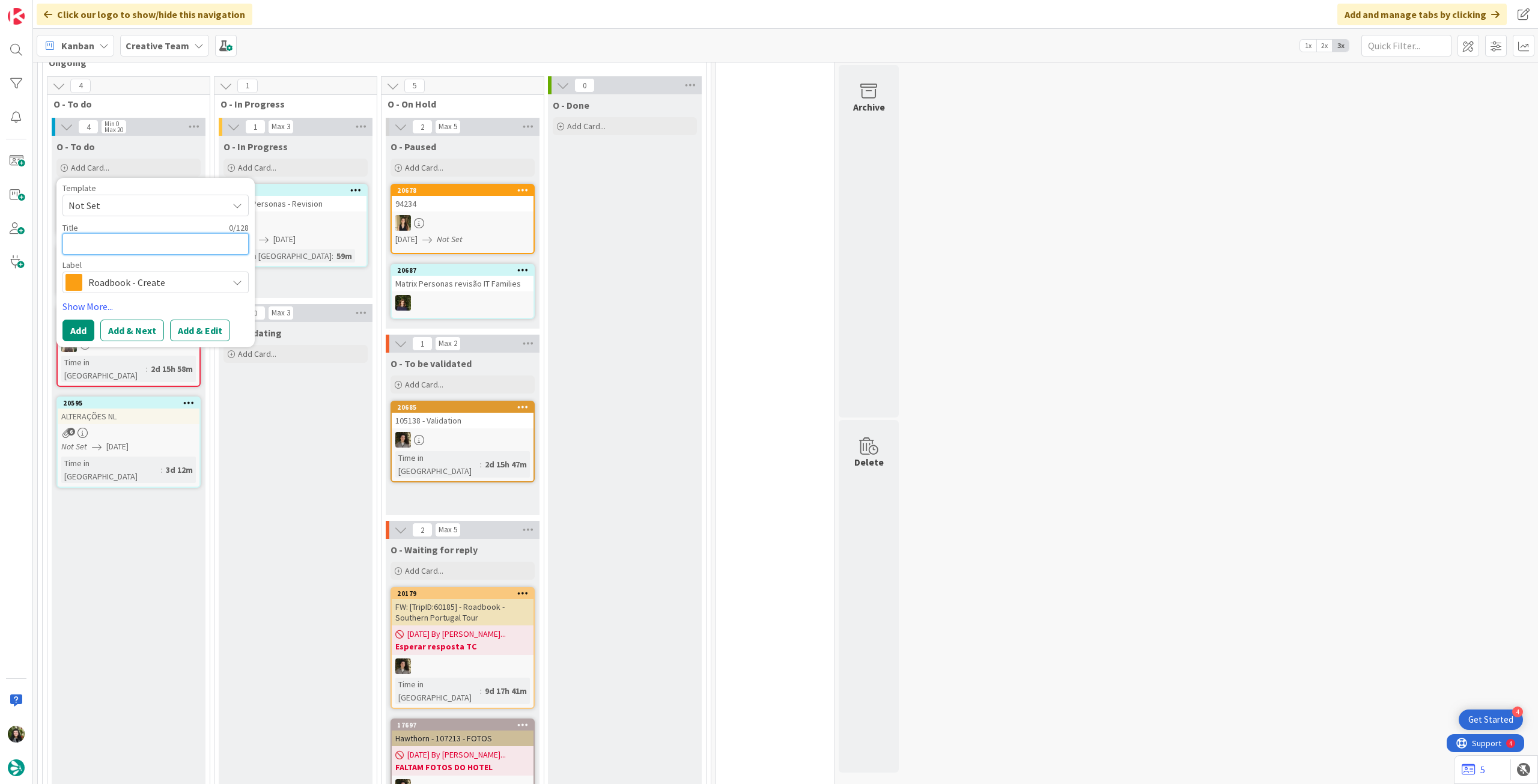
click at [143, 244] on textarea at bounding box center [156, 244] width 187 height 22
paste textarea "102748"
type textarea "x"
type textarea "102748"
click at [75, 345] on div "Template Not Set Title 6 / 128 102748 Label Roadbook - Create Accommodation Acc…" at bounding box center [155, 262] width 198 height 169
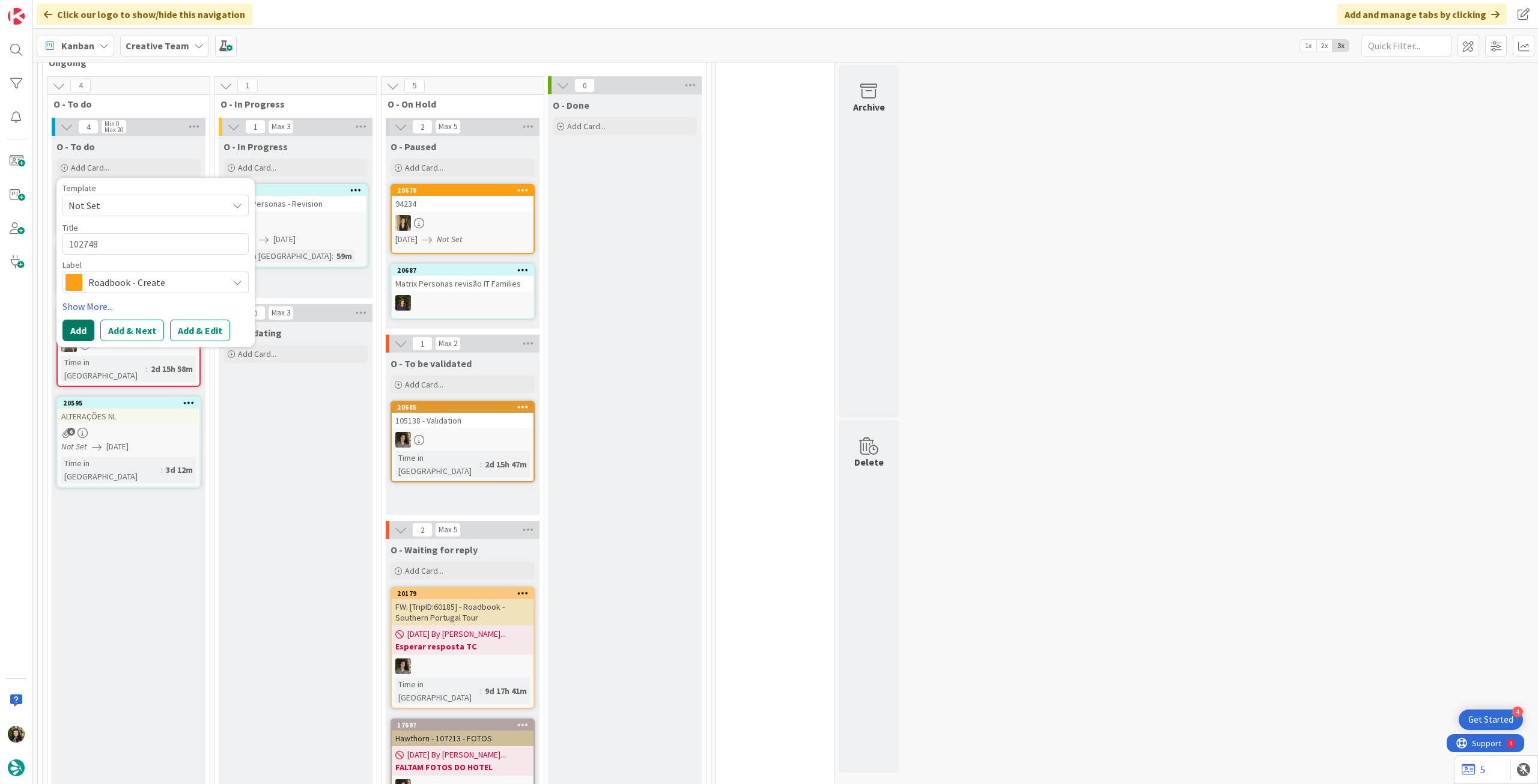
click at [75, 328] on button "Add" at bounding box center [78, 331] width 32 height 22
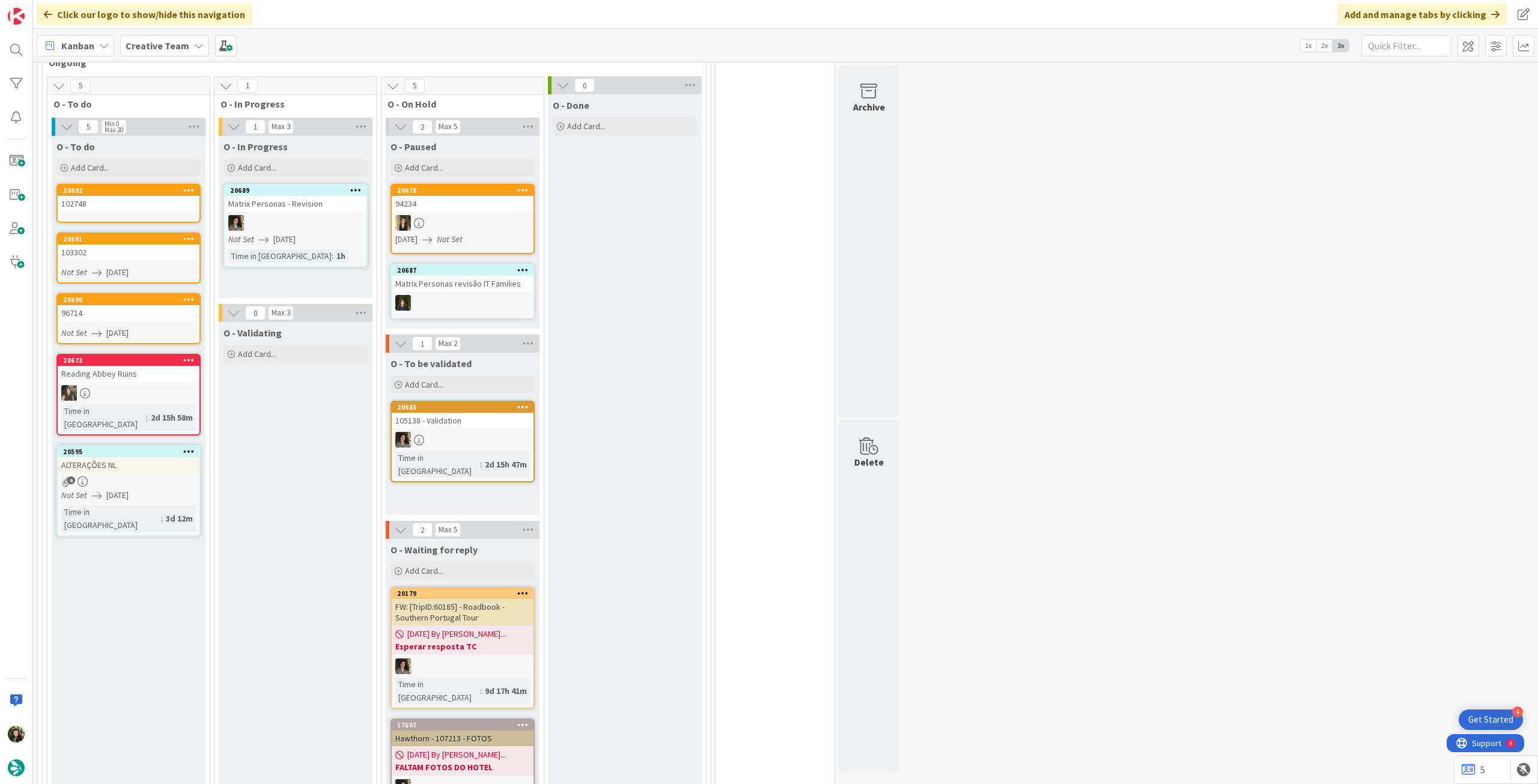
click at [121, 212] on link "20692 102748" at bounding box center [128, 203] width 144 height 39
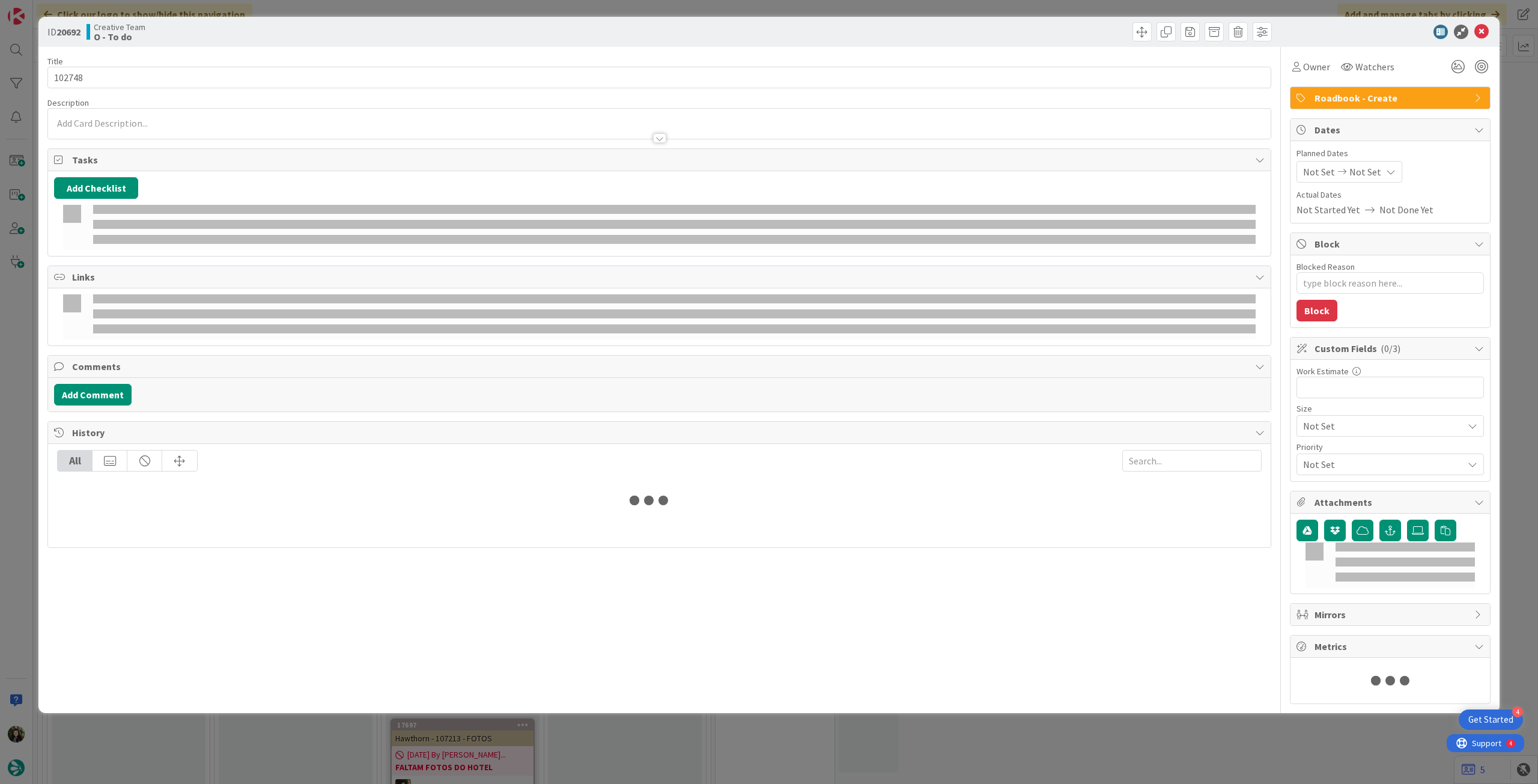
click at [1371, 167] on div "Not Set Not Set" at bounding box center [1349, 172] width 106 height 22
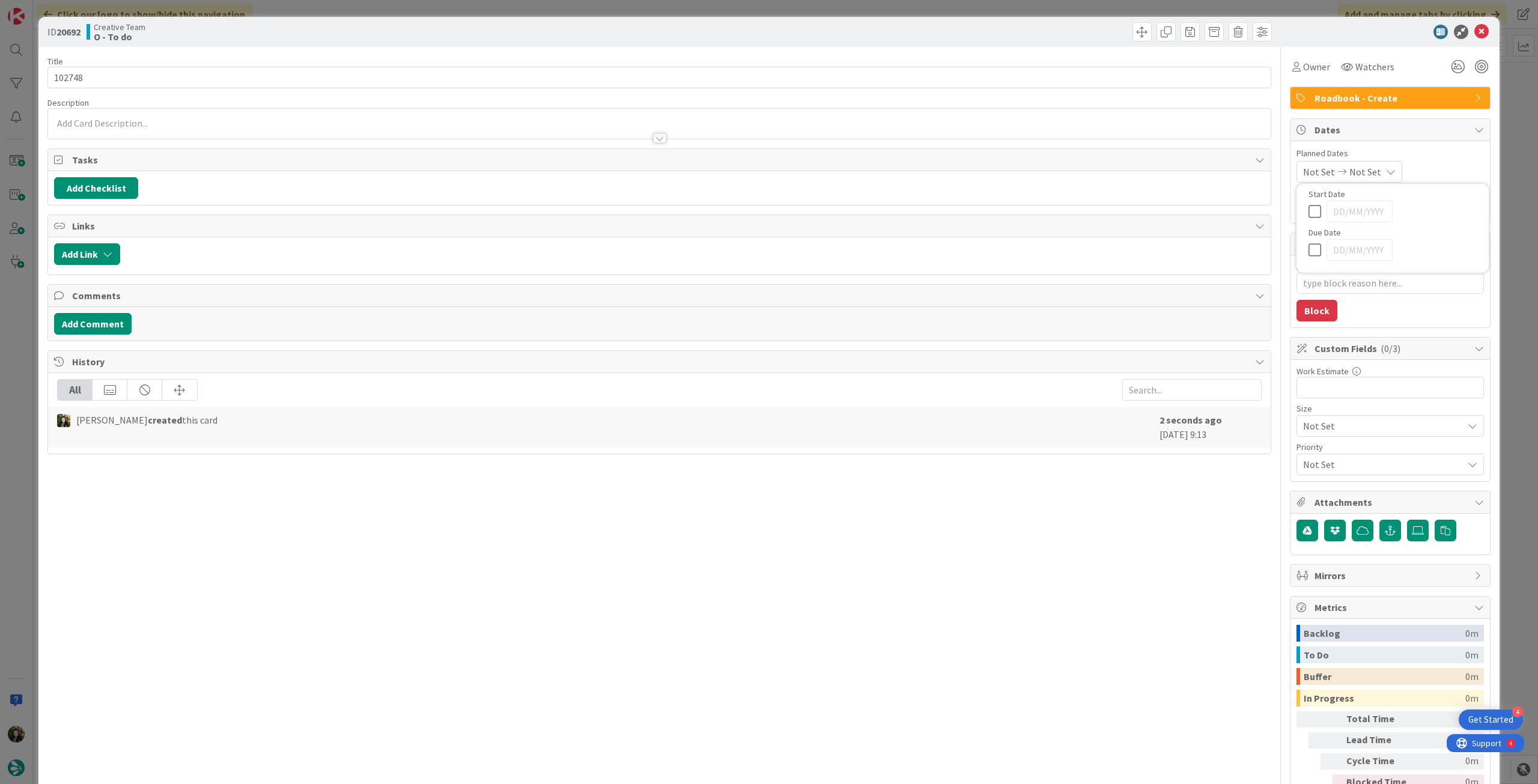
type textarea "x"
click at [1309, 456] on icon at bounding box center [1318, 453] width 18 height 14
type input "[DATE]"
click at [1474, 31] on icon at bounding box center [1481, 32] width 14 height 14
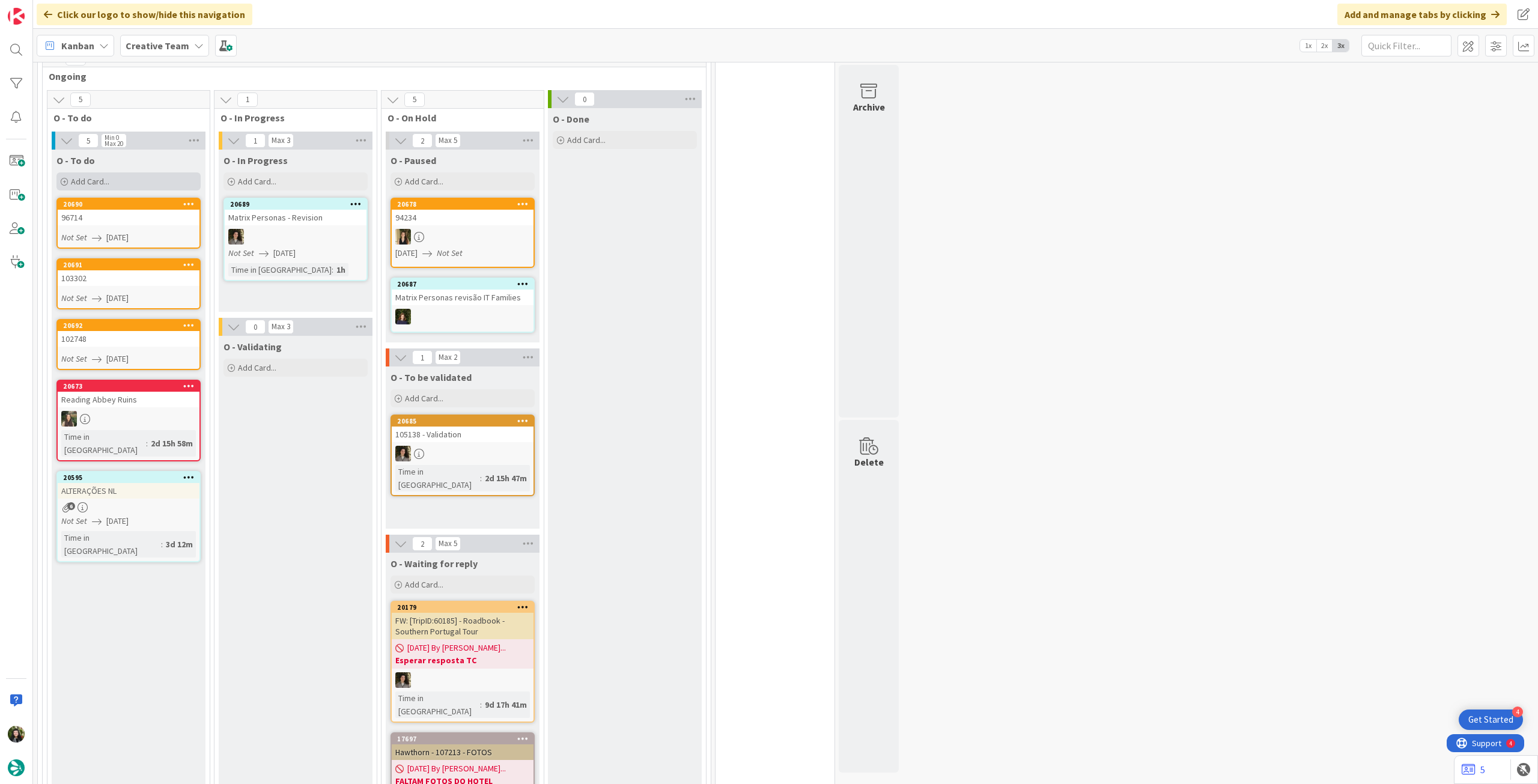
click at [138, 174] on div "Add Card..." at bounding box center [128, 181] width 144 height 18
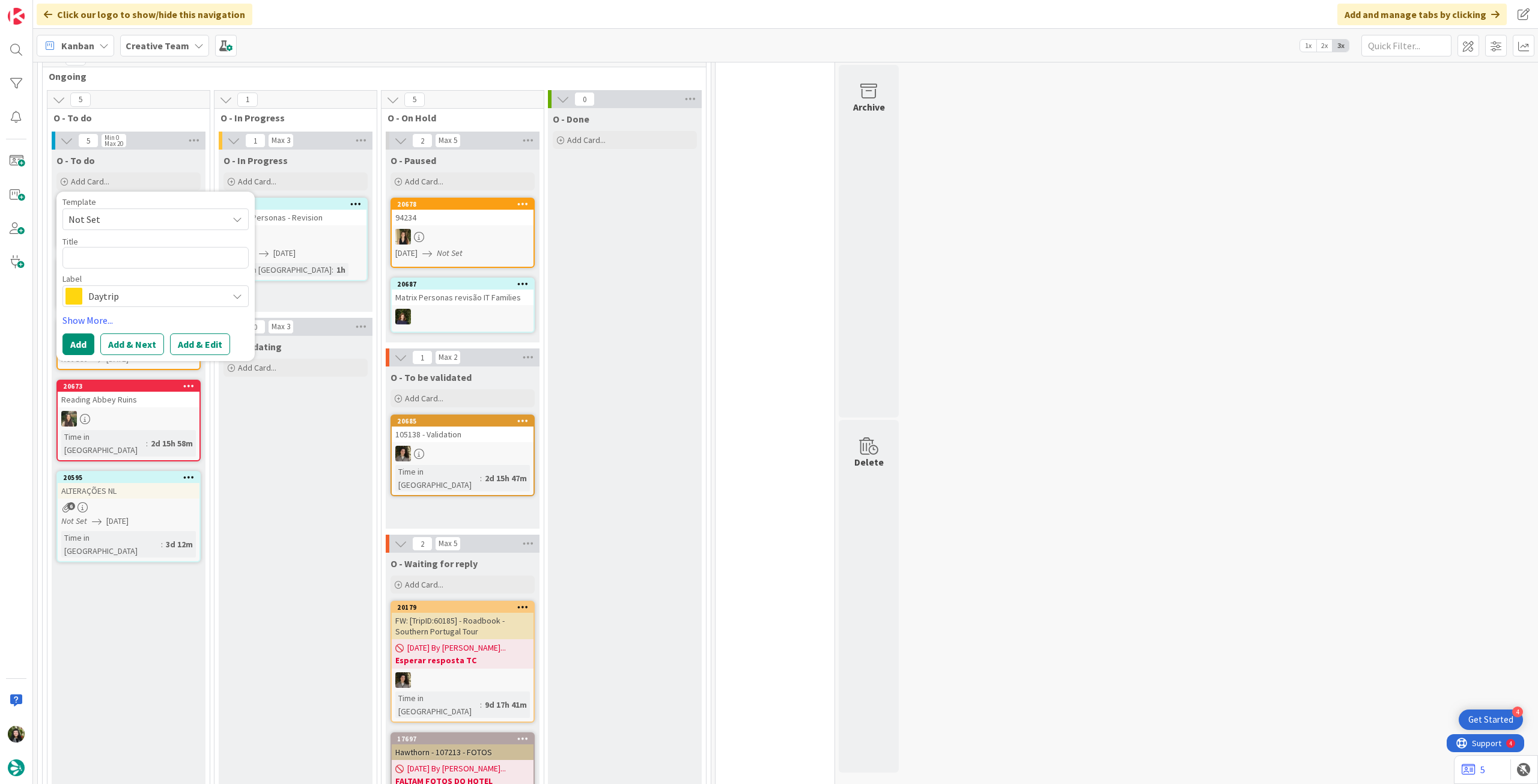
click at [143, 298] on span "Daytrip" at bounding box center [155, 296] width 133 height 17
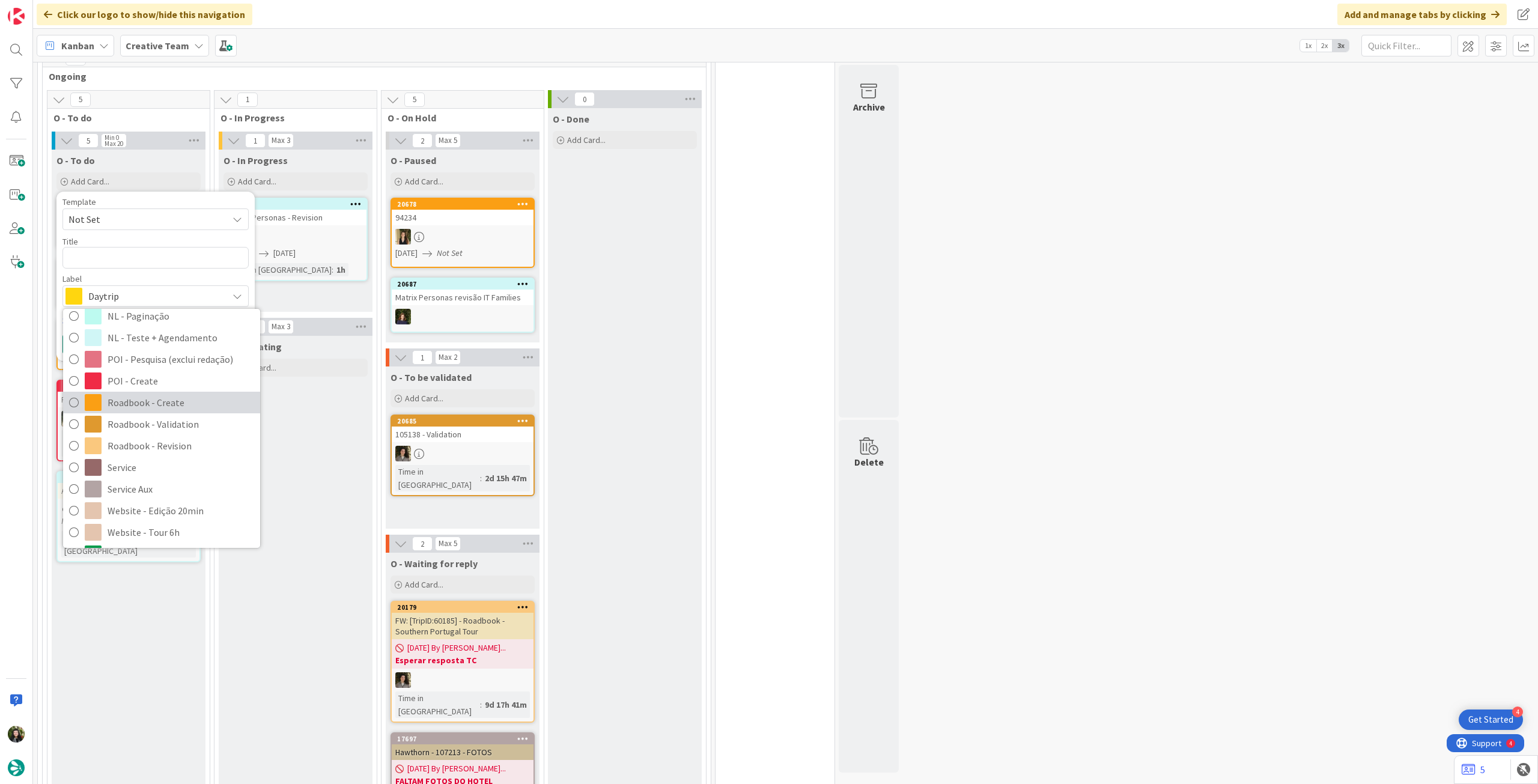
click at [155, 409] on span "Roadbook - Create" at bounding box center [181, 403] width 147 height 18
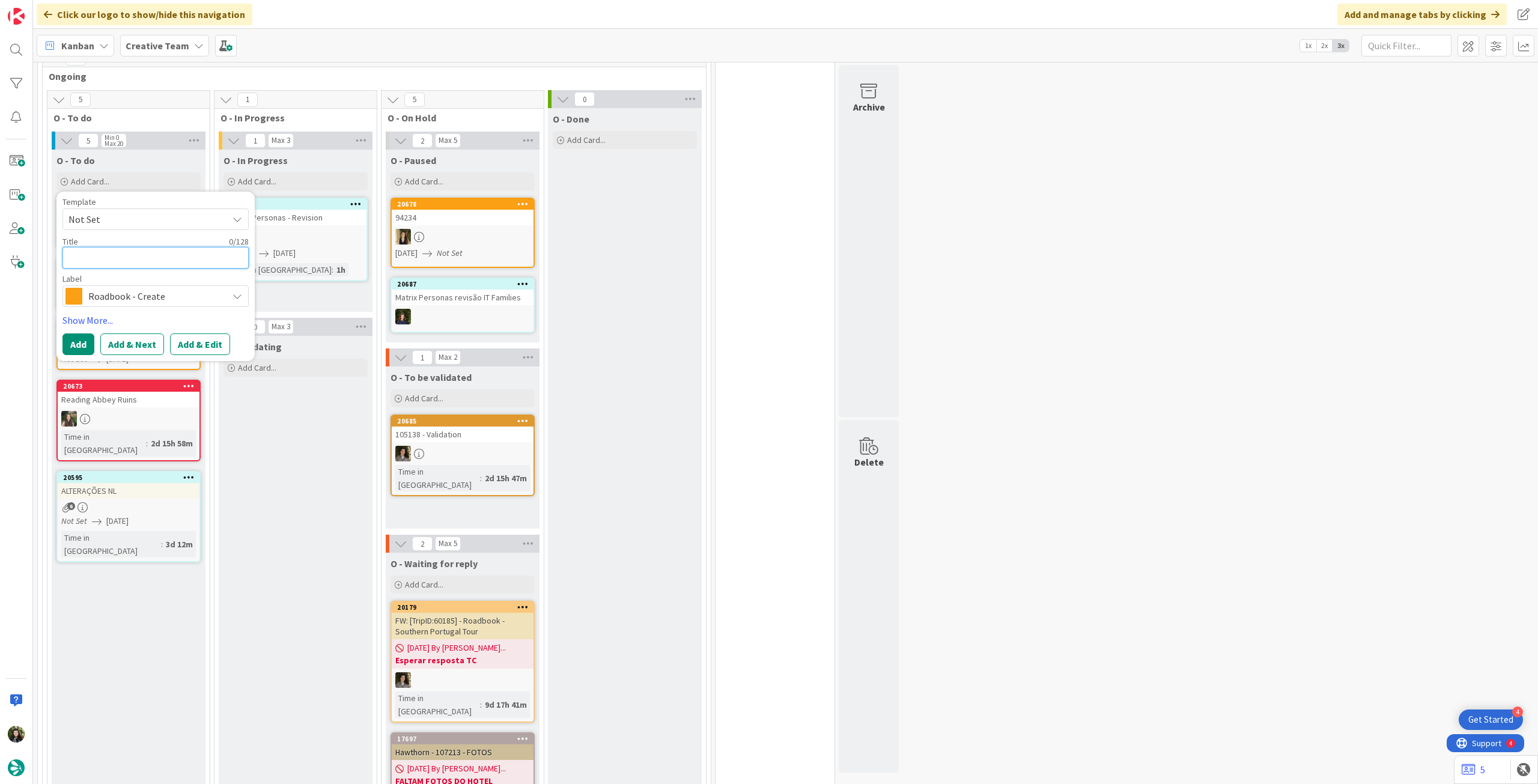
click at [120, 263] on textarea at bounding box center [156, 258] width 187 height 22
paste textarea "106598"
type textarea "x"
type textarea "106598"
click at [76, 346] on button "Add" at bounding box center [78, 344] width 32 height 22
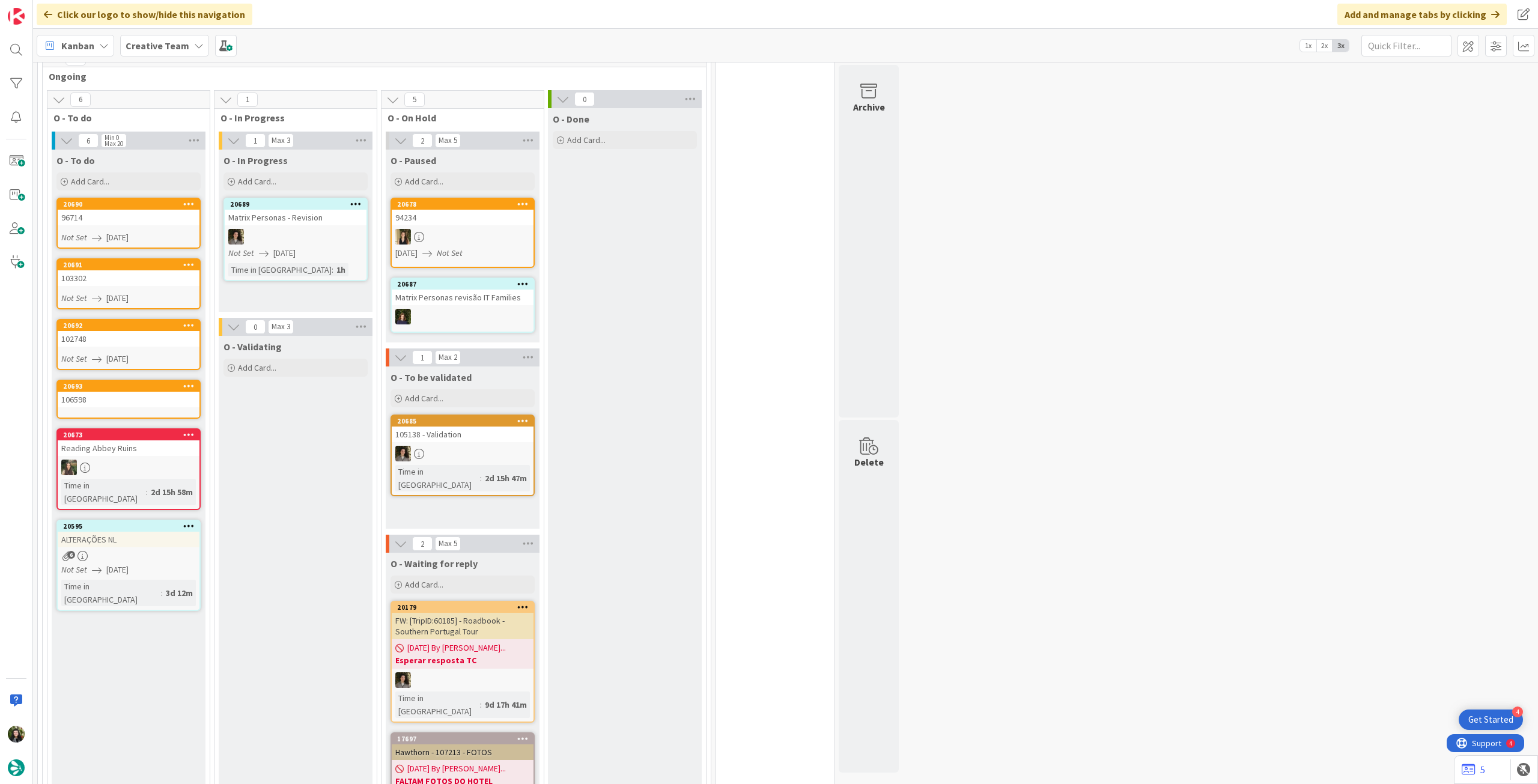
click at [108, 400] on div "106598" at bounding box center [128, 399] width 142 height 16
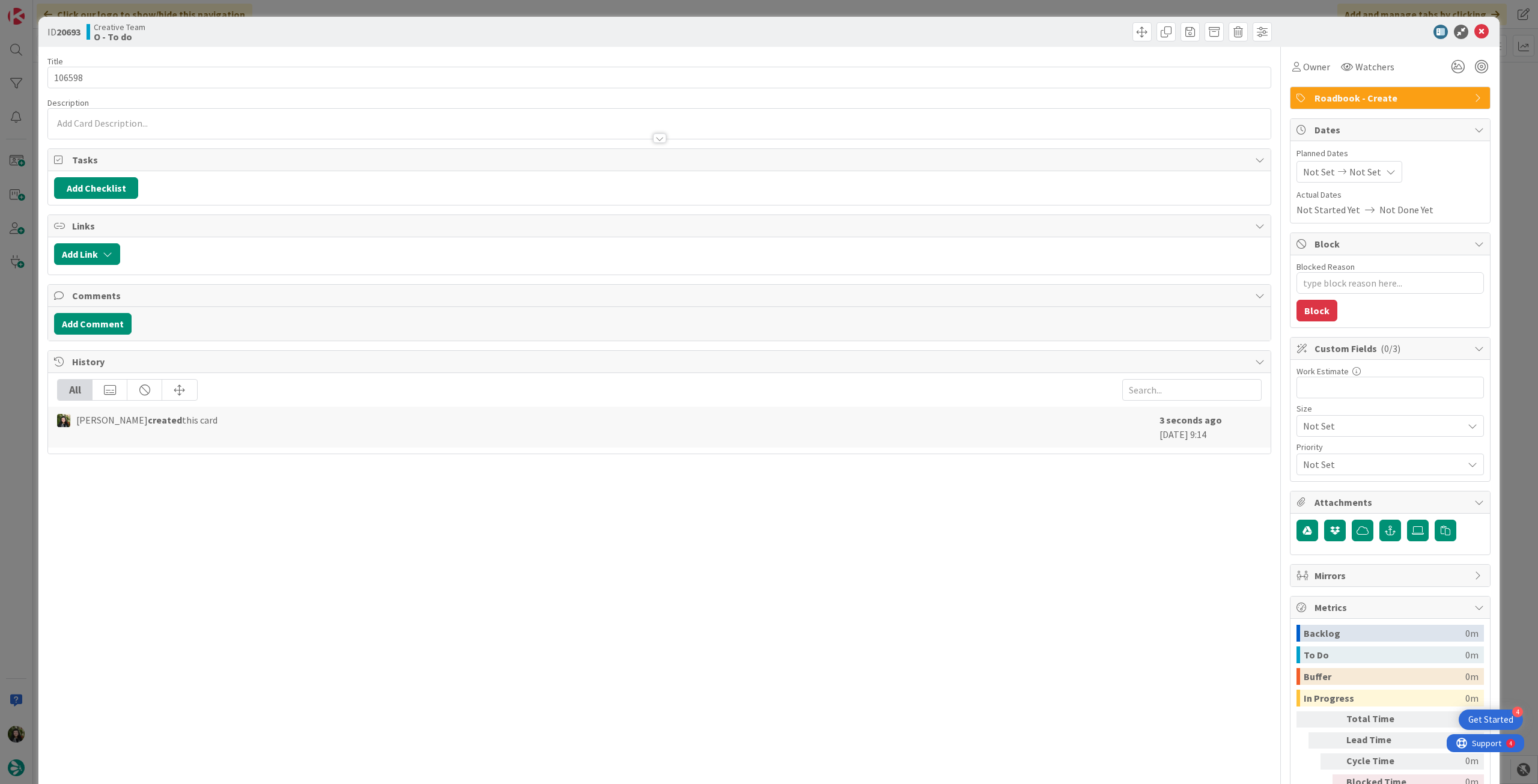
type textarea "x"
click at [1349, 169] on span "Not Set" at bounding box center [1365, 171] width 32 height 14
click at [1309, 454] on icon at bounding box center [1318, 453] width 18 height 14
type input "[DATE]"
click at [1474, 32] on icon at bounding box center [1481, 32] width 14 height 14
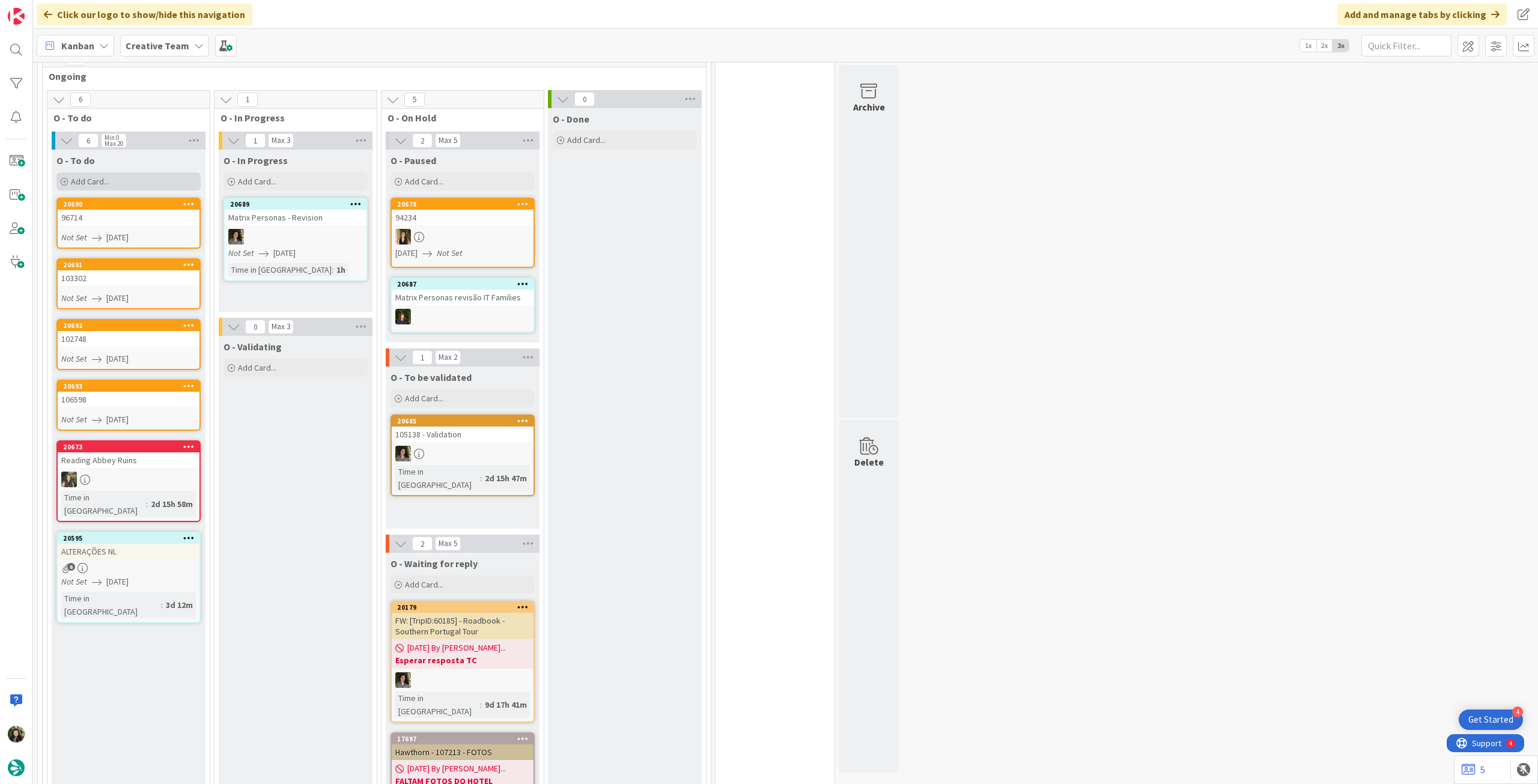
click at [117, 182] on div "Add Card..." at bounding box center [128, 181] width 144 height 18
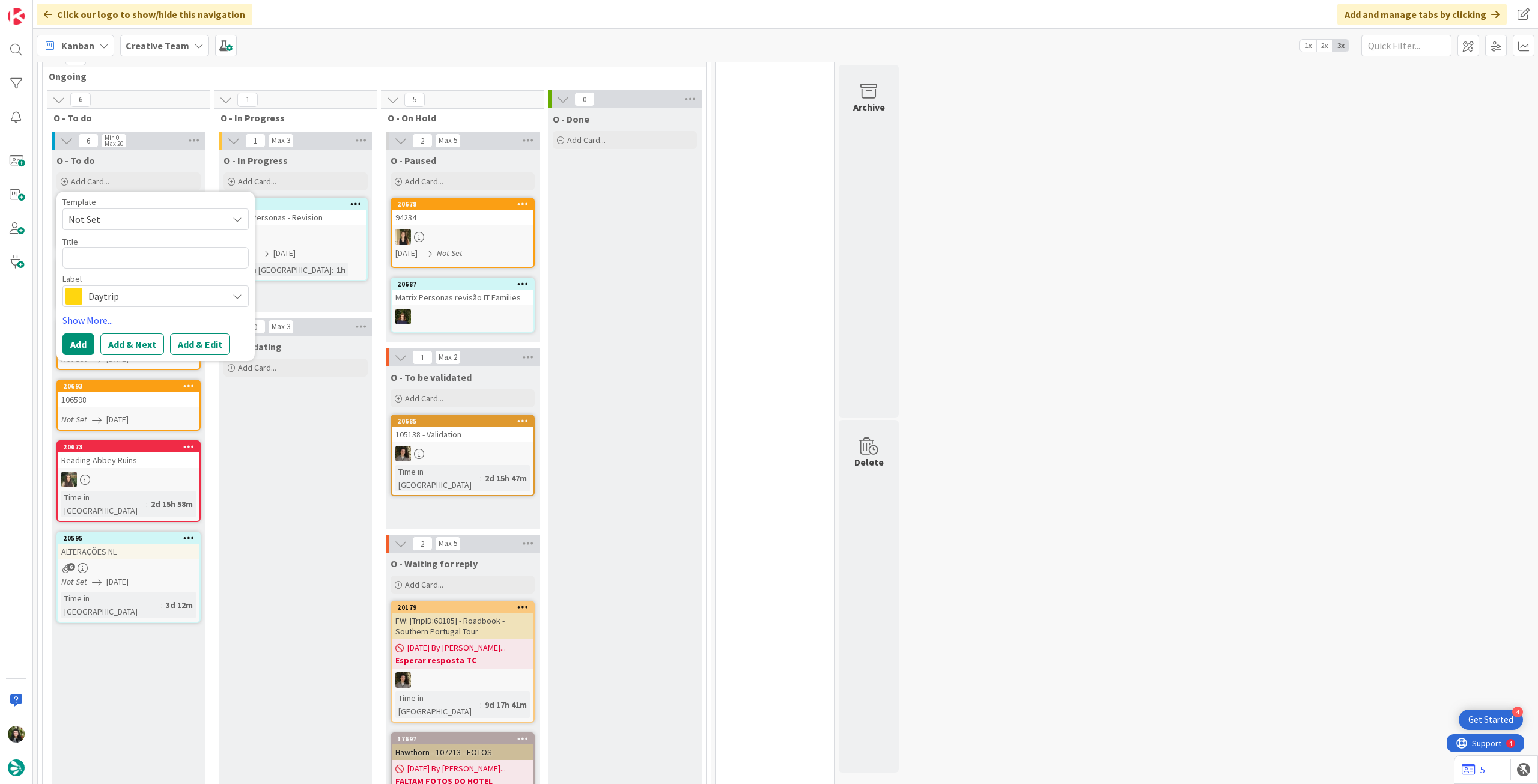
click at [142, 303] on span "Daytrip" at bounding box center [155, 296] width 133 height 17
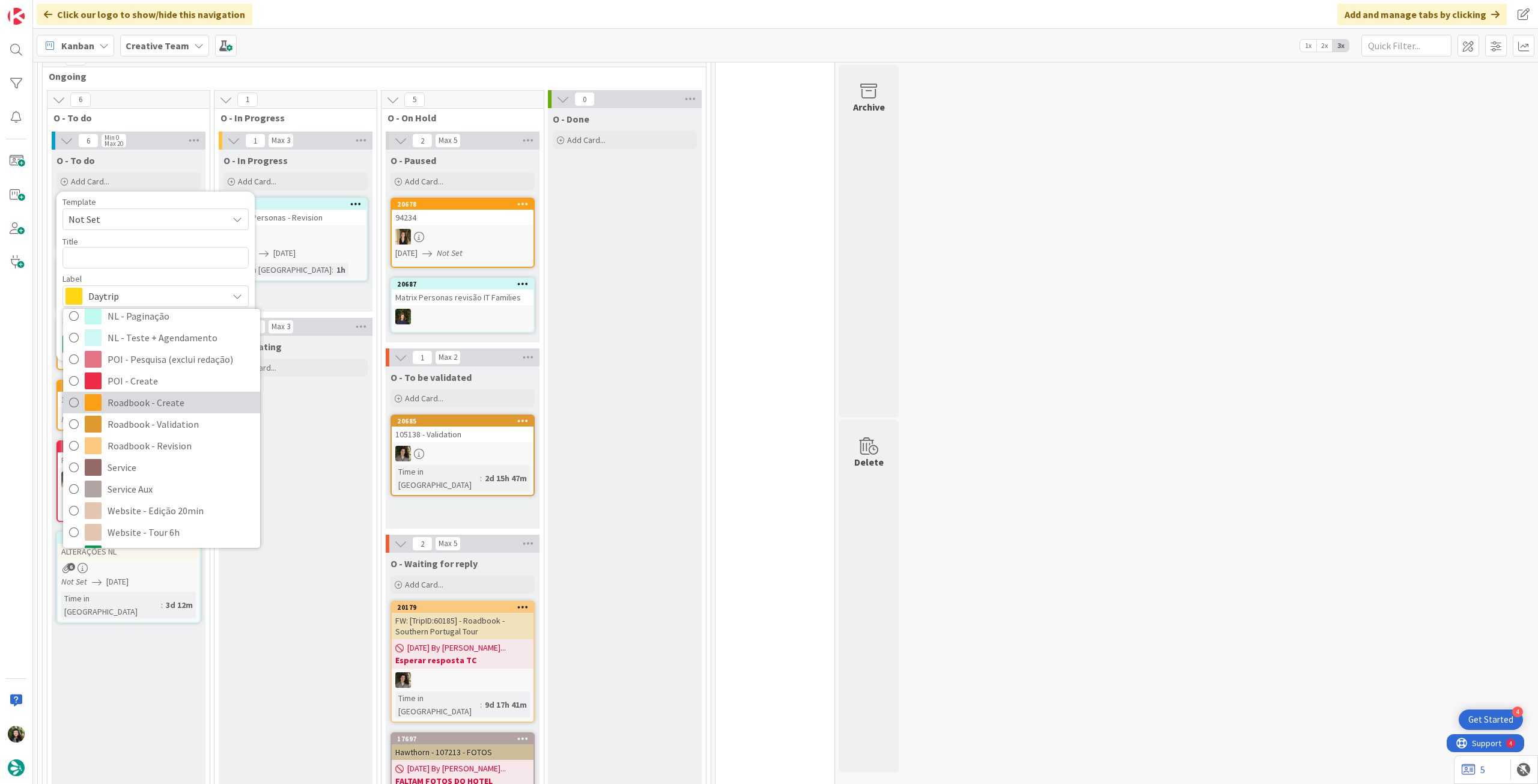
click at [169, 401] on span "Roadbook - Create" at bounding box center [181, 403] width 147 height 18
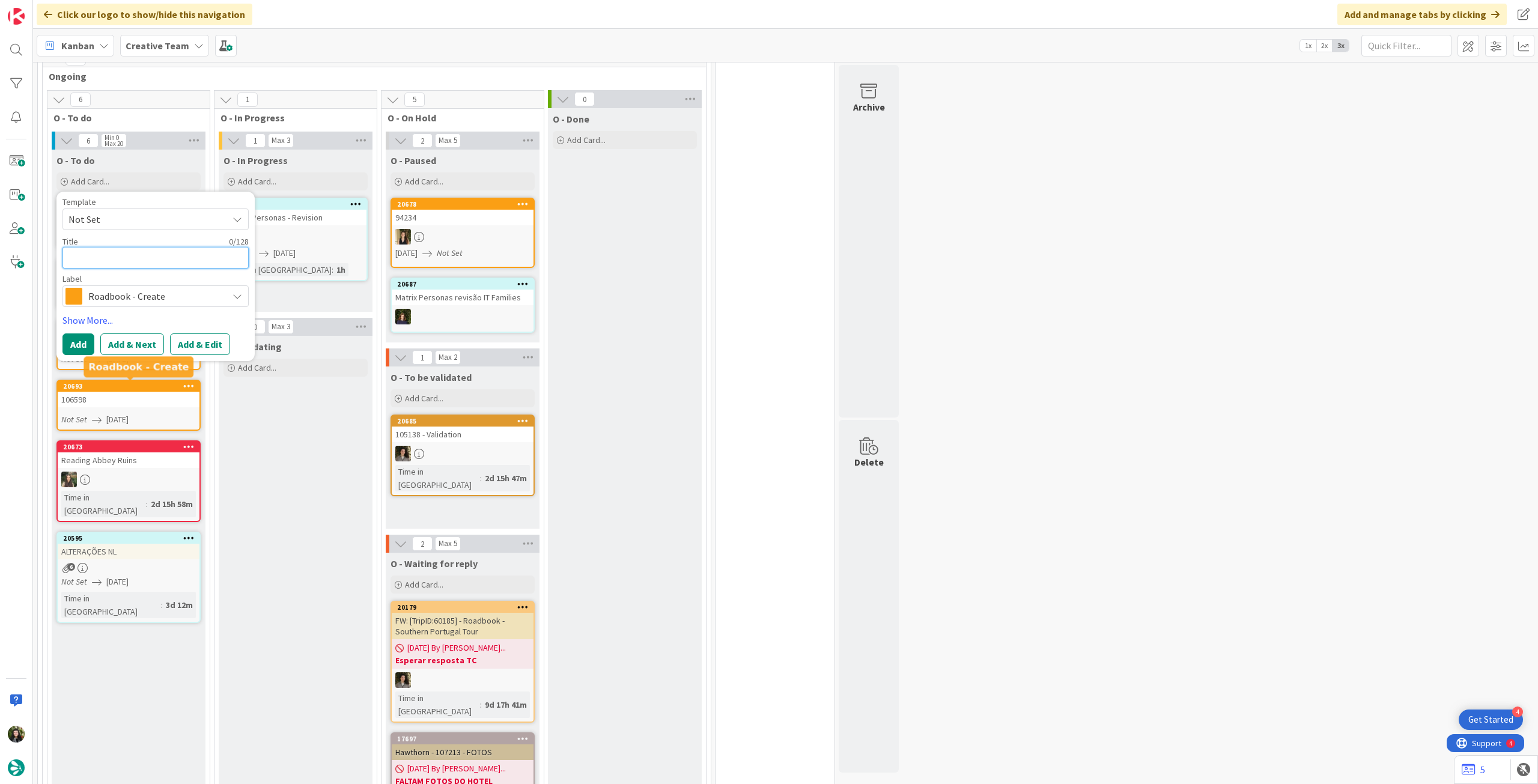
click at [143, 252] on textarea at bounding box center [156, 258] width 187 height 22
paste textarea "97877"
type textarea "x"
type textarea "97877"
click at [77, 343] on button "Add" at bounding box center [78, 344] width 32 height 22
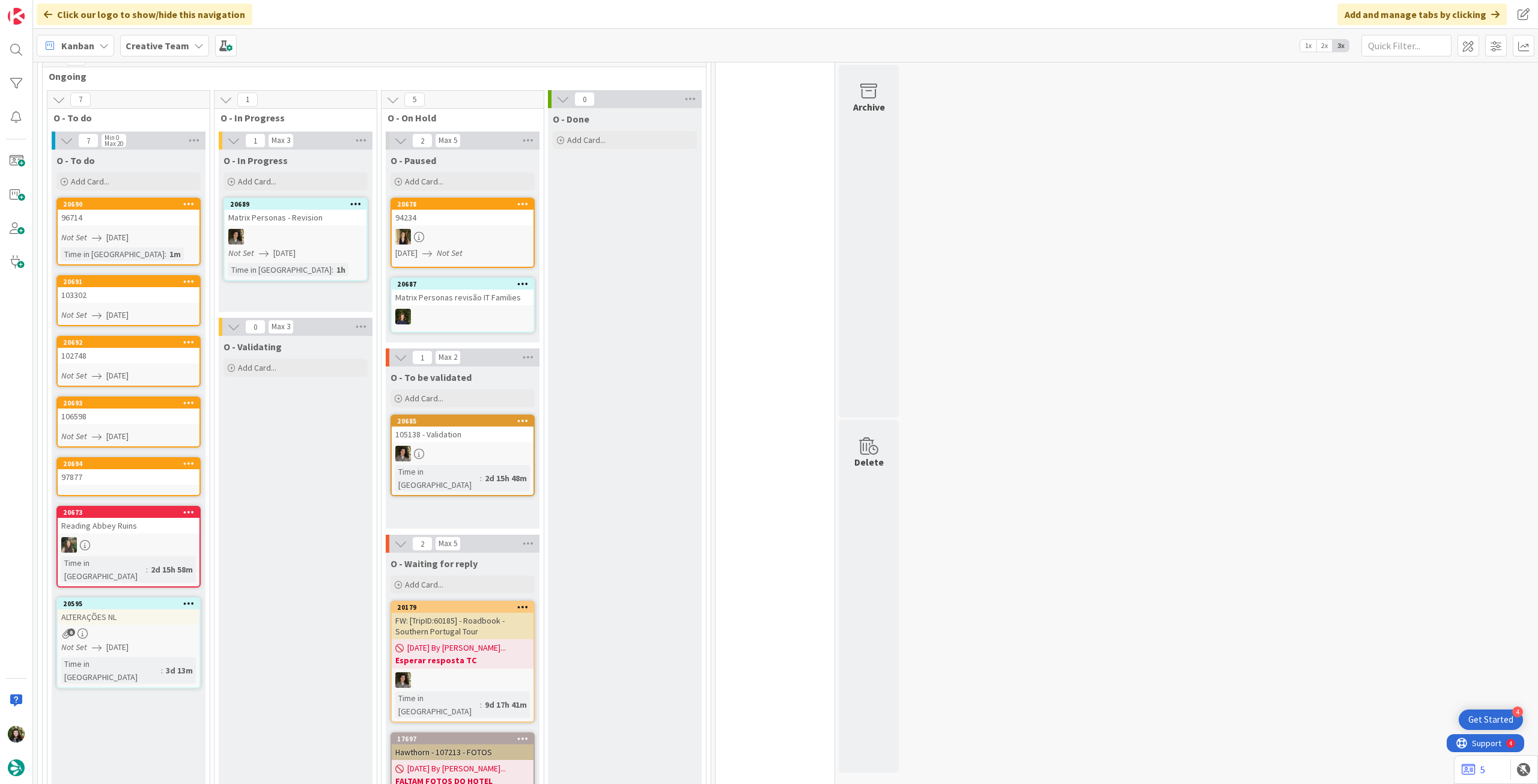
click at [121, 485] on link "20694 97877" at bounding box center [128, 477] width 144 height 39
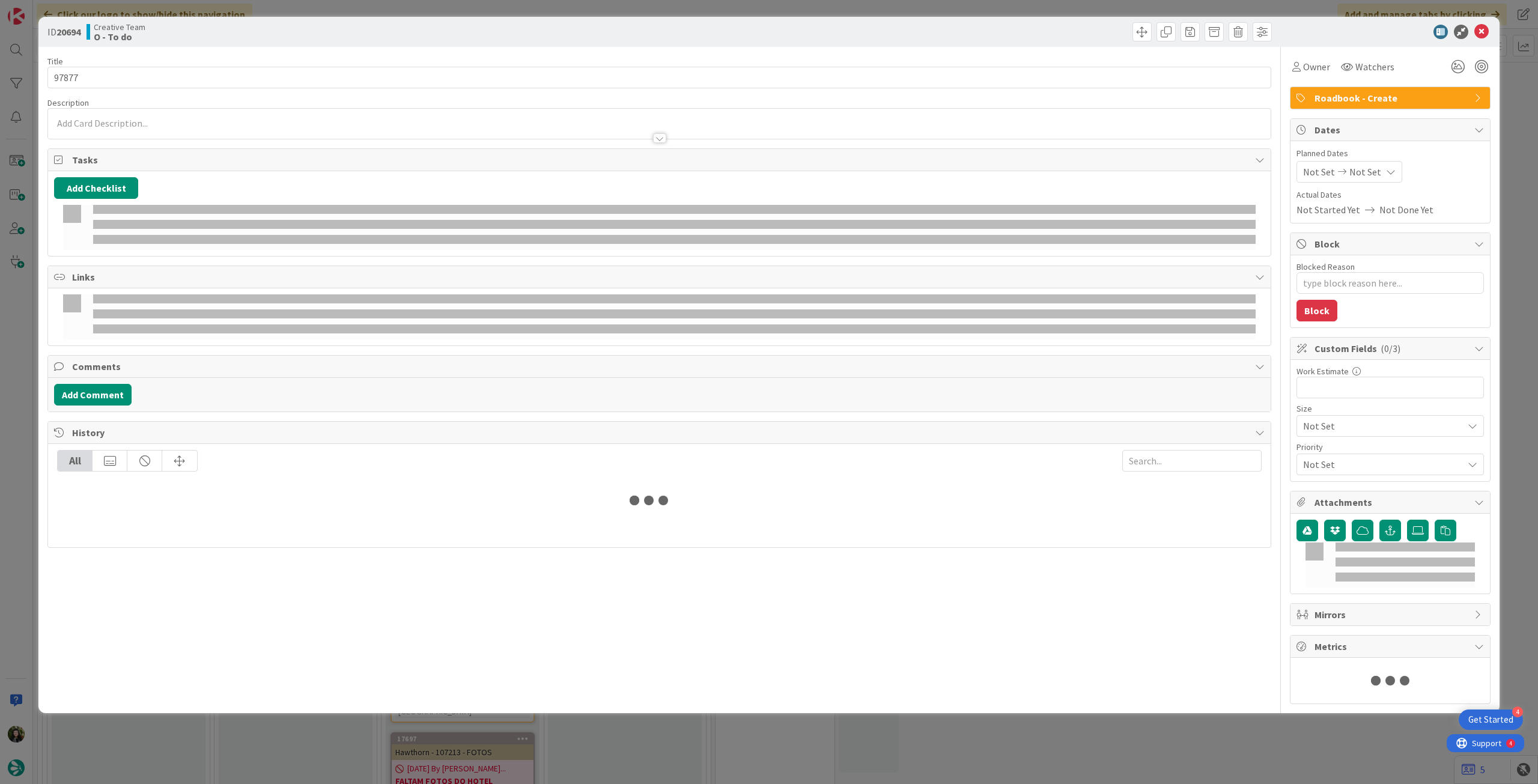
click at [1349, 171] on span "Not Set" at bounding box center [1365, 171] width 32 height 14
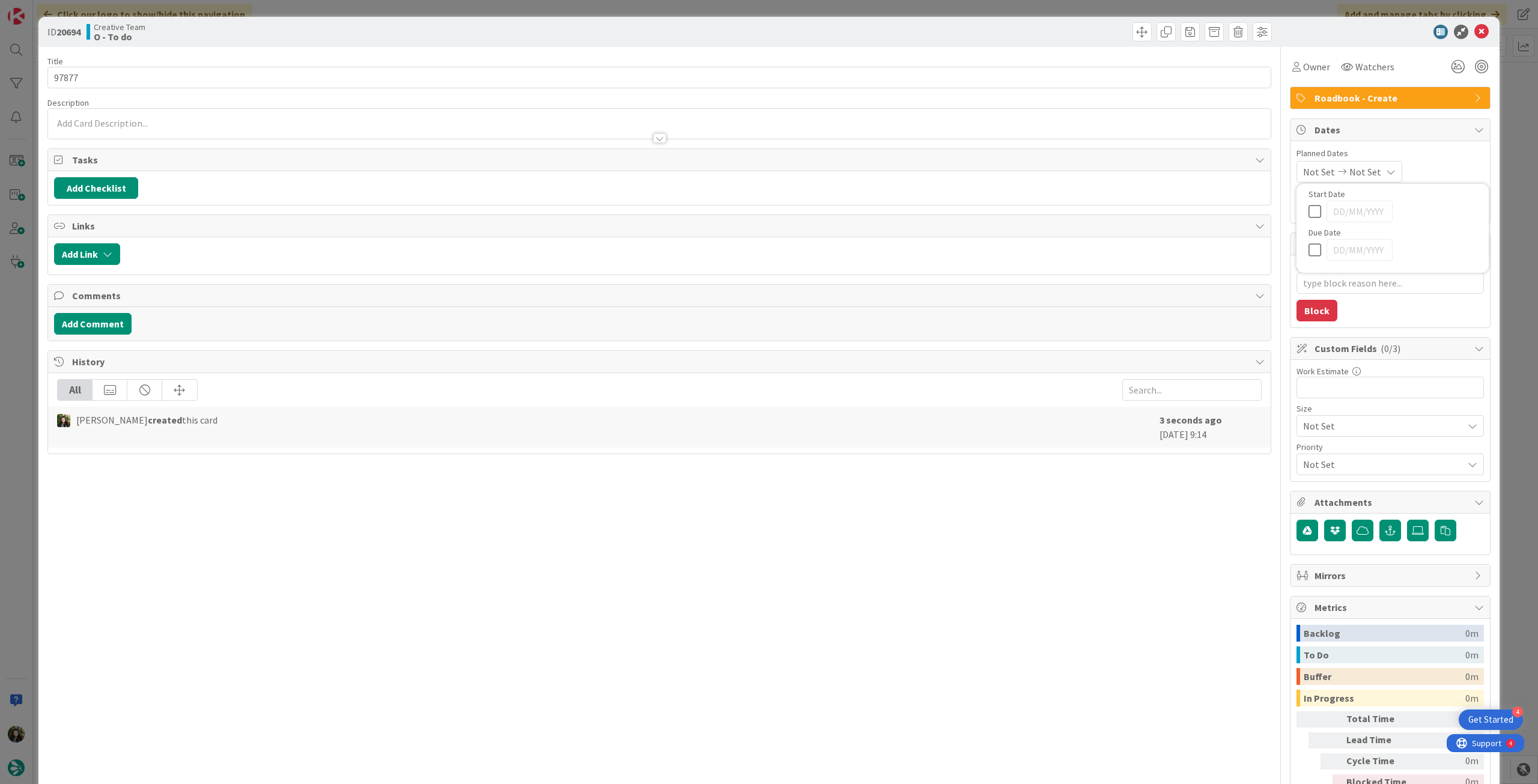
type textarea "x"
click at [1310, 449] on icon at bounding box center [1318, 453] width 18 height 14
type input "[DATE]"
click at [1476, 37] on icon at bounding box center [1481, 32] width 14 height 14
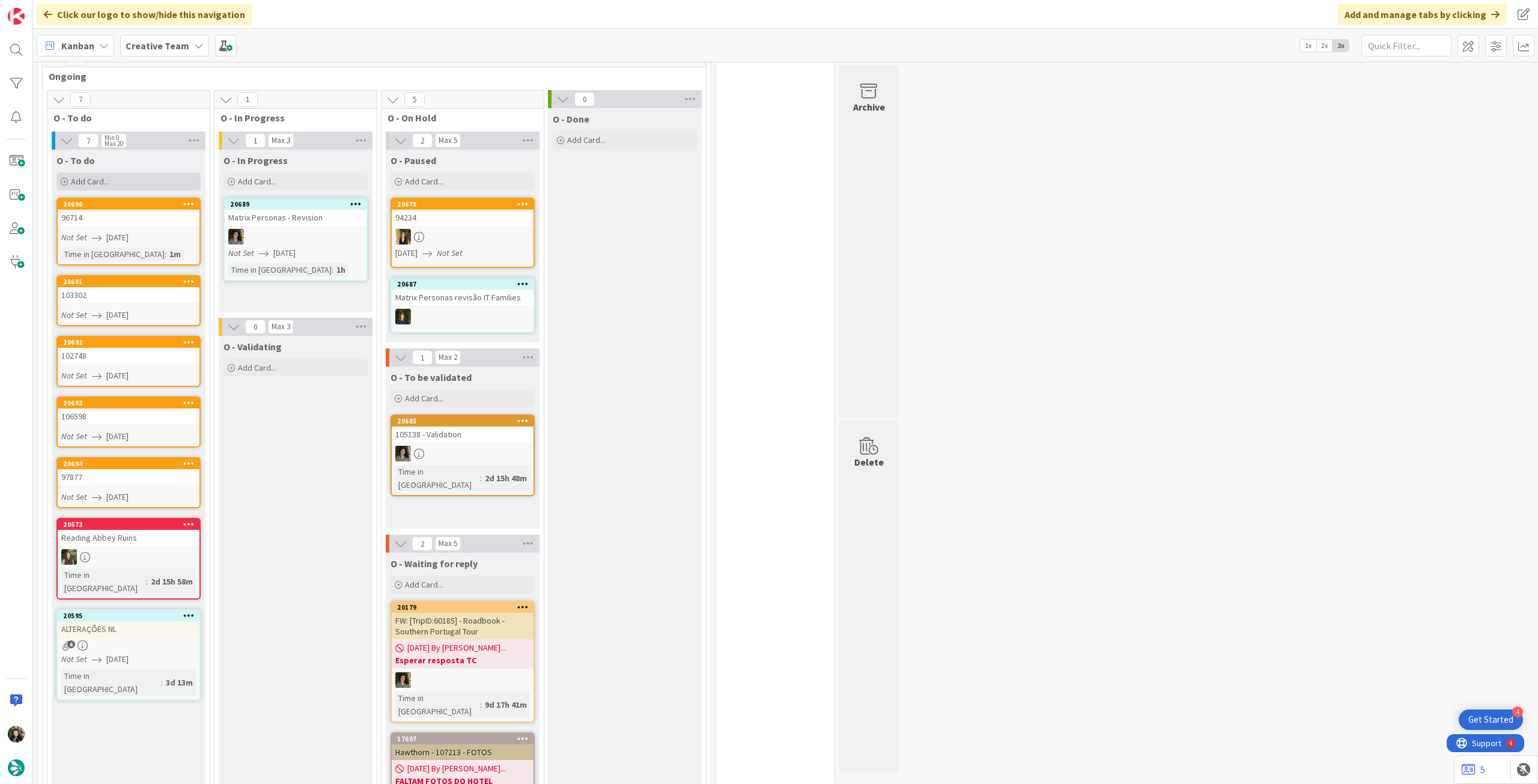
click at [139, 185] on div "Add Card..." at bounding box center [128, 181] width 144 height 18
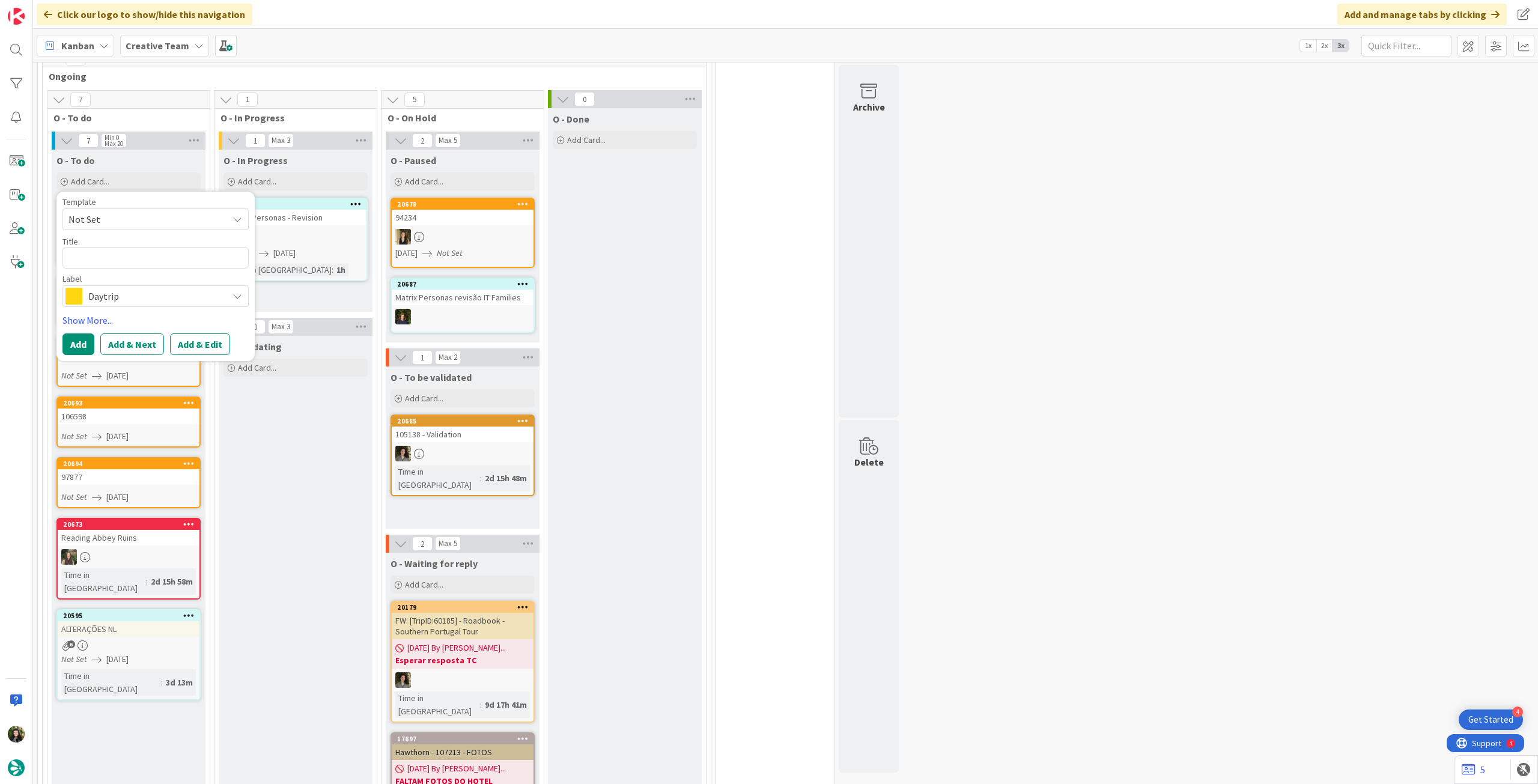
click at [163, 296] on span "Daytrip" at bounding box center [155, 296] width 133 height 17
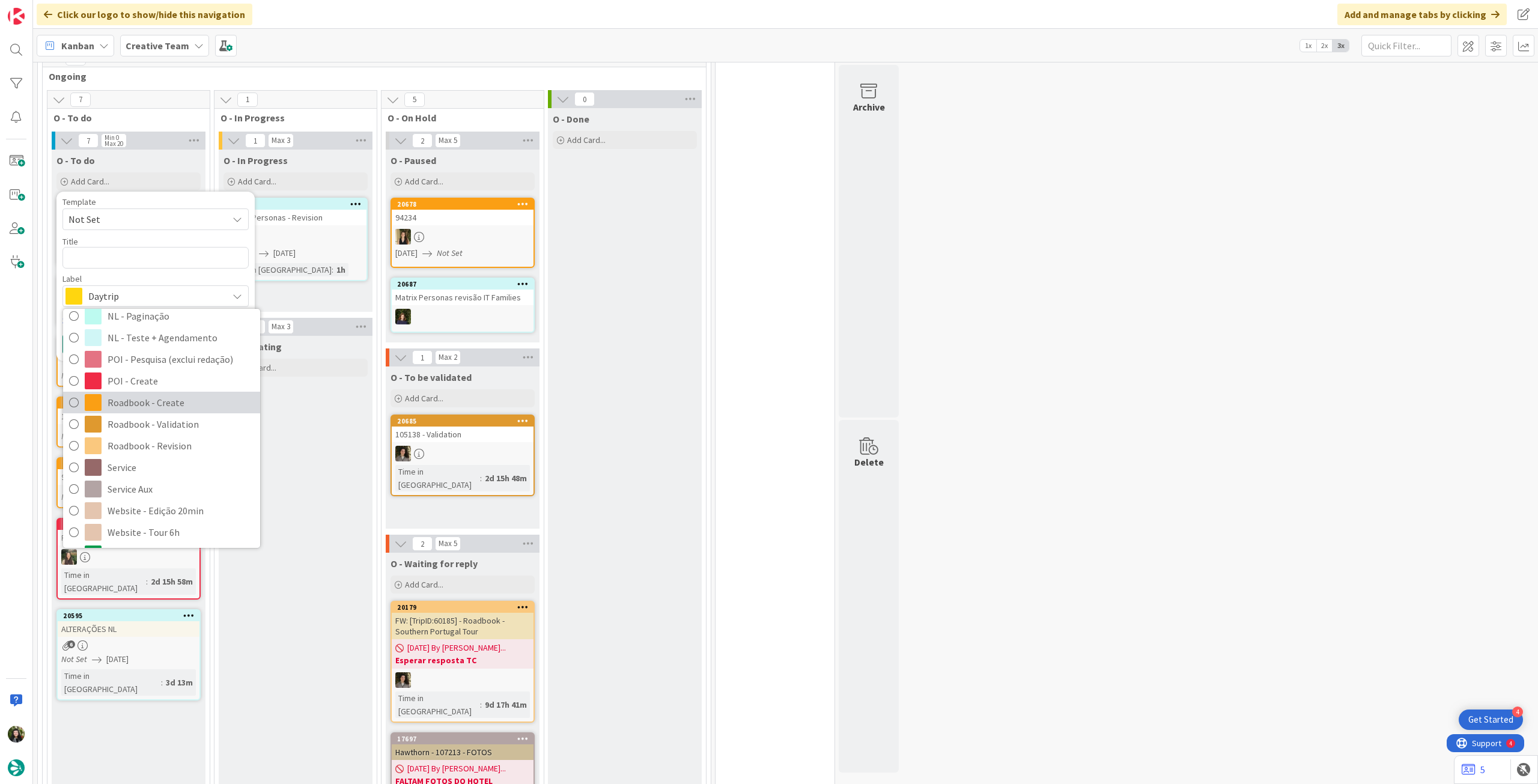
click at [150, 394] on span "Roadbook - Create" at bounding box center [181, 403] width 147 height 18
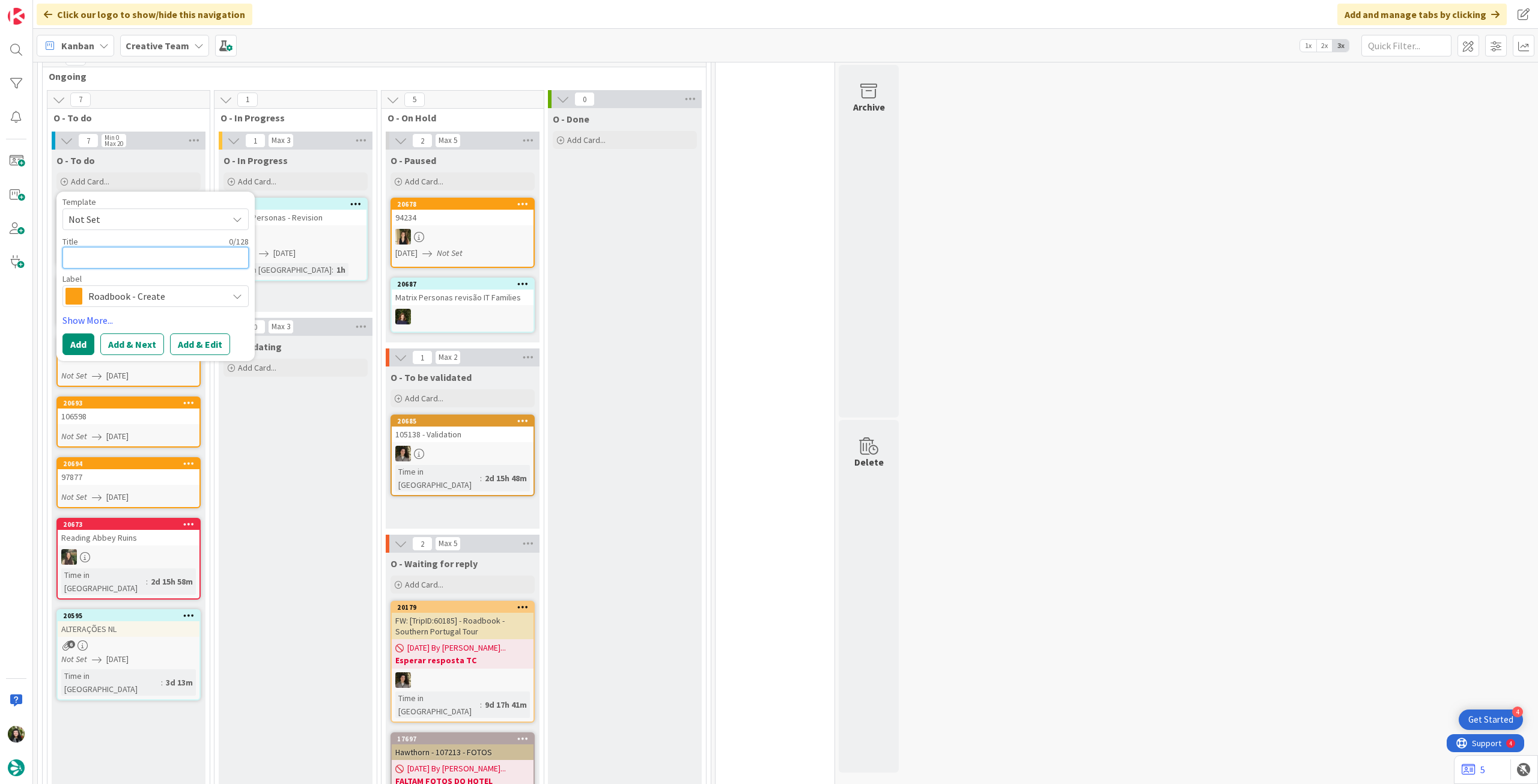
click at [131, 260] on textarea at bounding box center [156, 258] width 187 height 22
paste textarea "94722"
type textarea "x"
type textarea "94722"
click at [85, 343] on button "Add" at bounding box center [78, 344] width 32 height 22
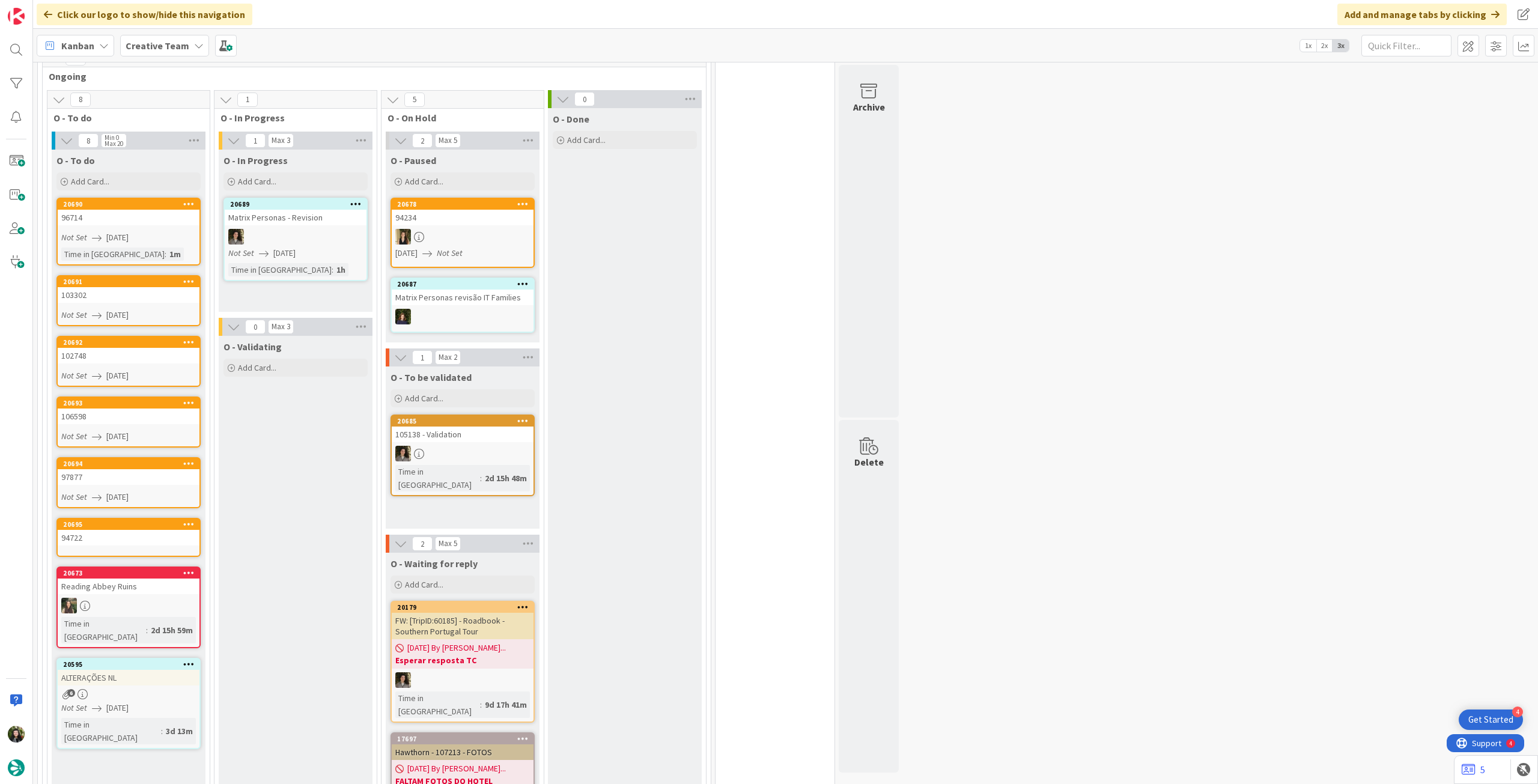
click at [117, 532] on div "94722" at bounding box center [128, 537] width 142 height 16
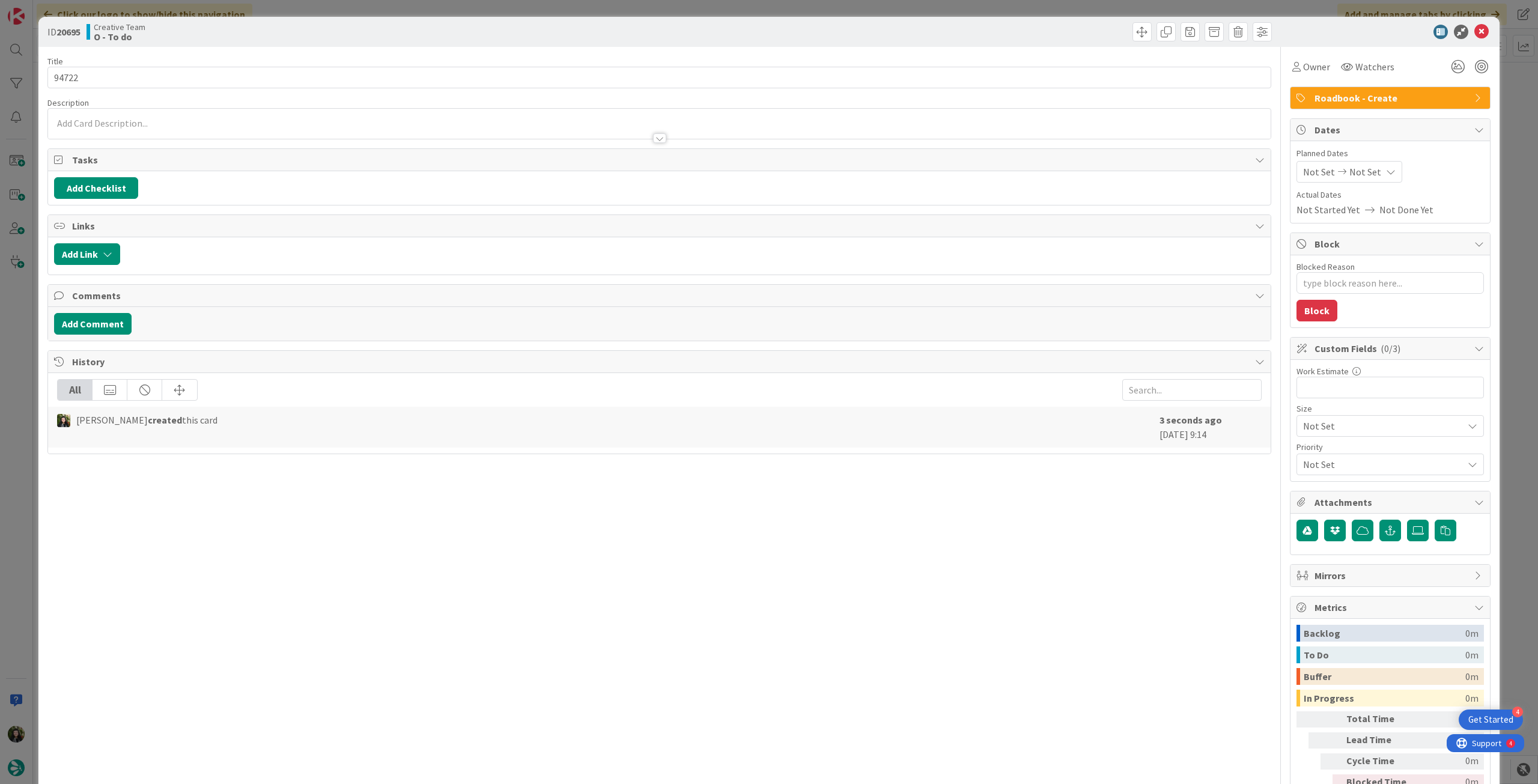
type textarea "x"
click at [1386, 171] on icon at bounding box center [1391, 171] width 10 height 10
click at [1309, 446] on icon at bounding box center [1318, 453] width 18 height 14
type input "[DATE]"
click at [1474, 37] on icon at bounding box center [1481, 32] width 14 height 14
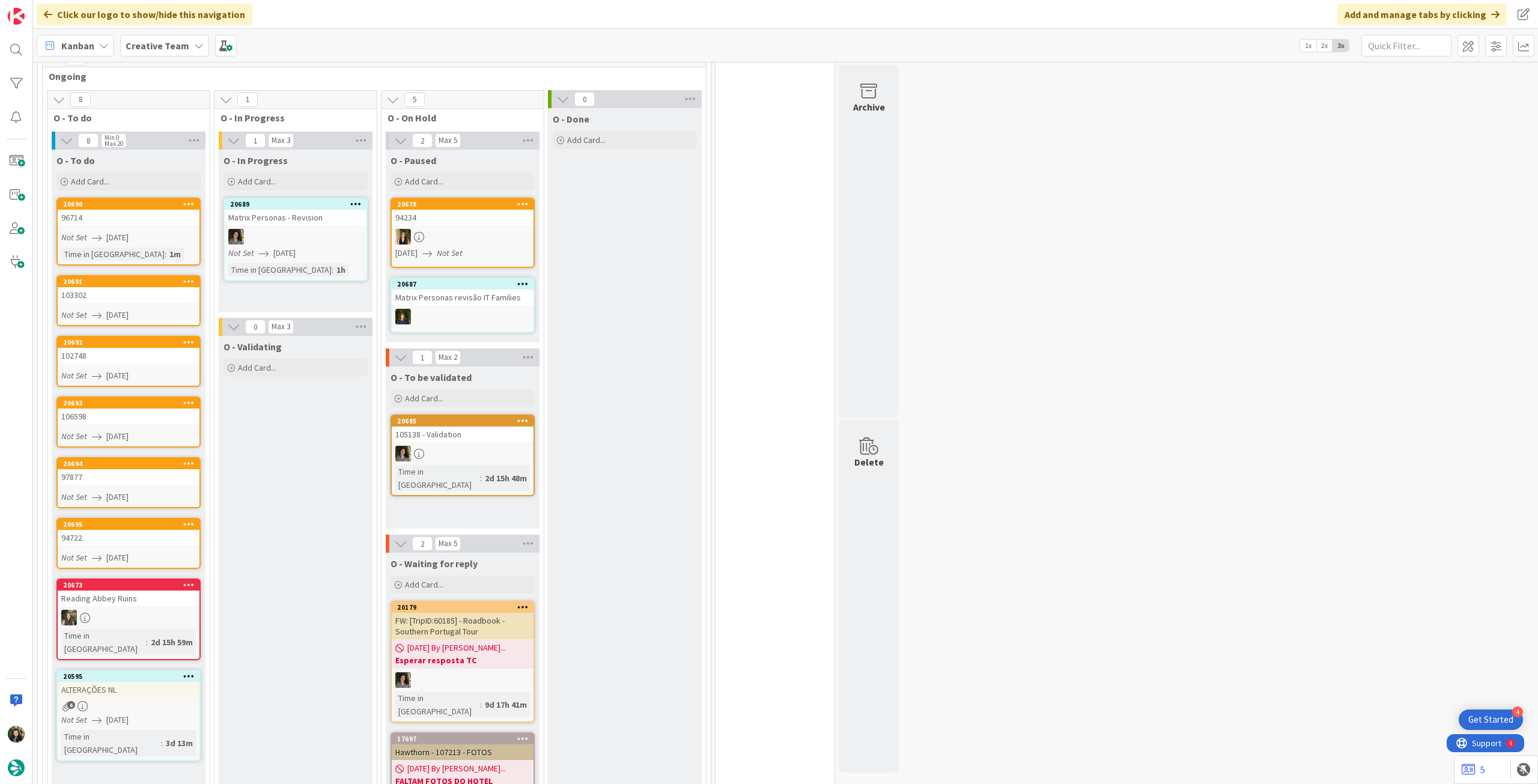
click at [127, 191] on div "O - To do Add Card... Template Not Set Title 0 / 128 Label Daytrip Accommodatio…" at bounding box center [128, 171] width 154 height 43
click at [131, 176] on div "Add Card..." at bounding box center [128, 181] width 144 height 18
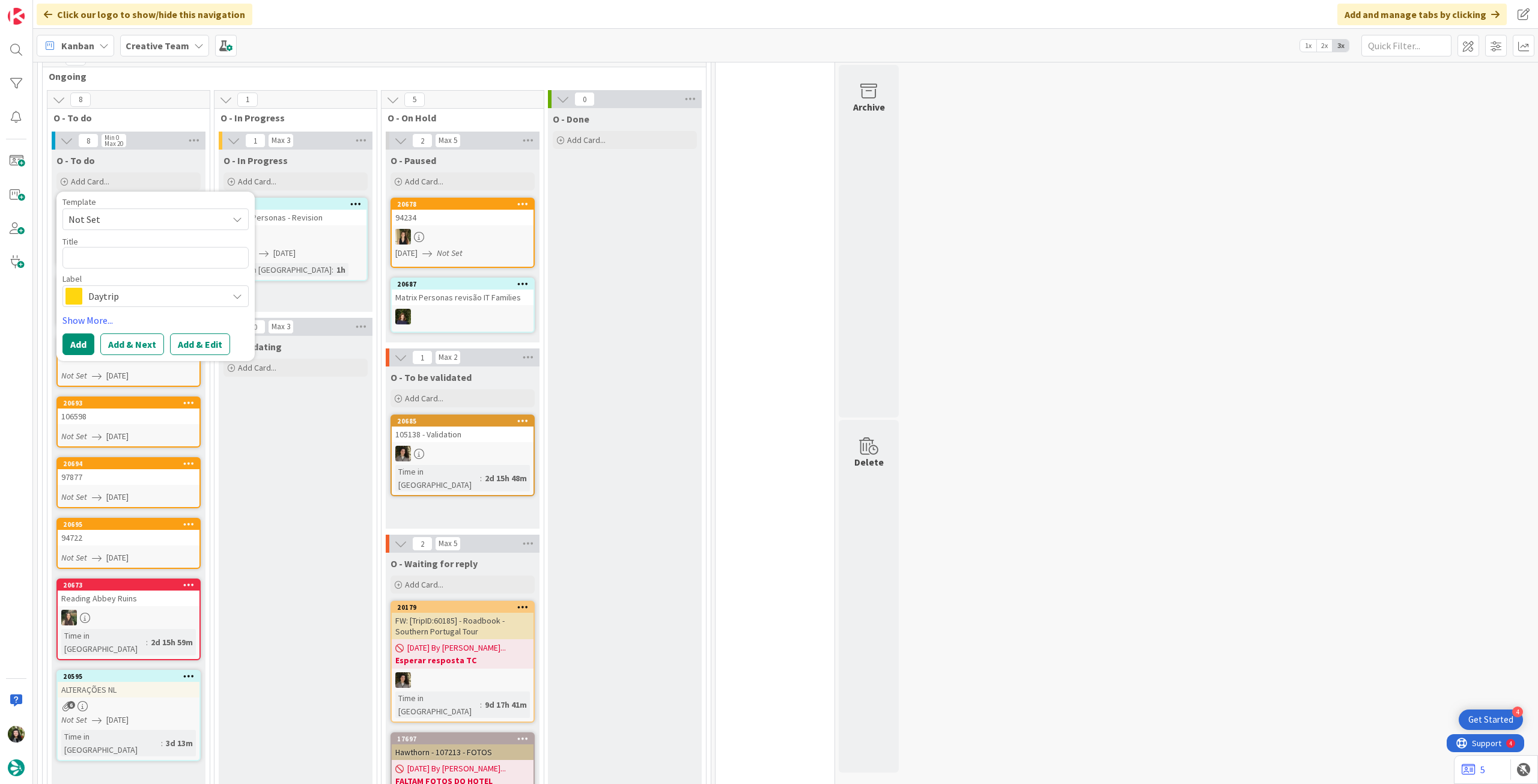
click at [131, 307] on div "Template Not Set Title 0 / 128 Label Daytrip Accommodation Accommodation RB Car…" at bounding box center [156, 276] width 187 height 157
click at [134, 301] on span "Daytrip" at bounding box center [155, 296] width 133 height 17
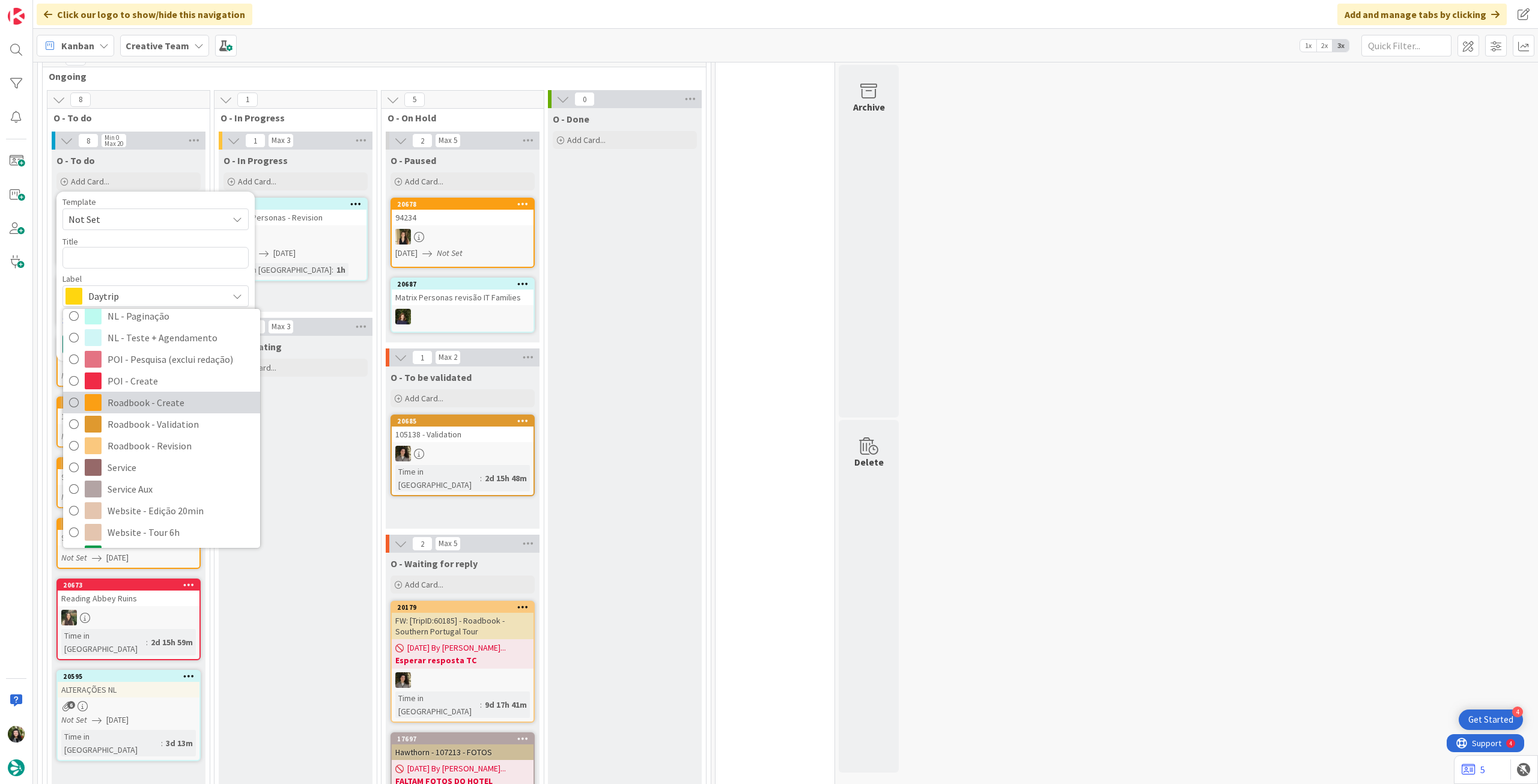
click at [169, 401] on span "Roadbook - Create" at bounding box center [181, 403] width 147 height 18
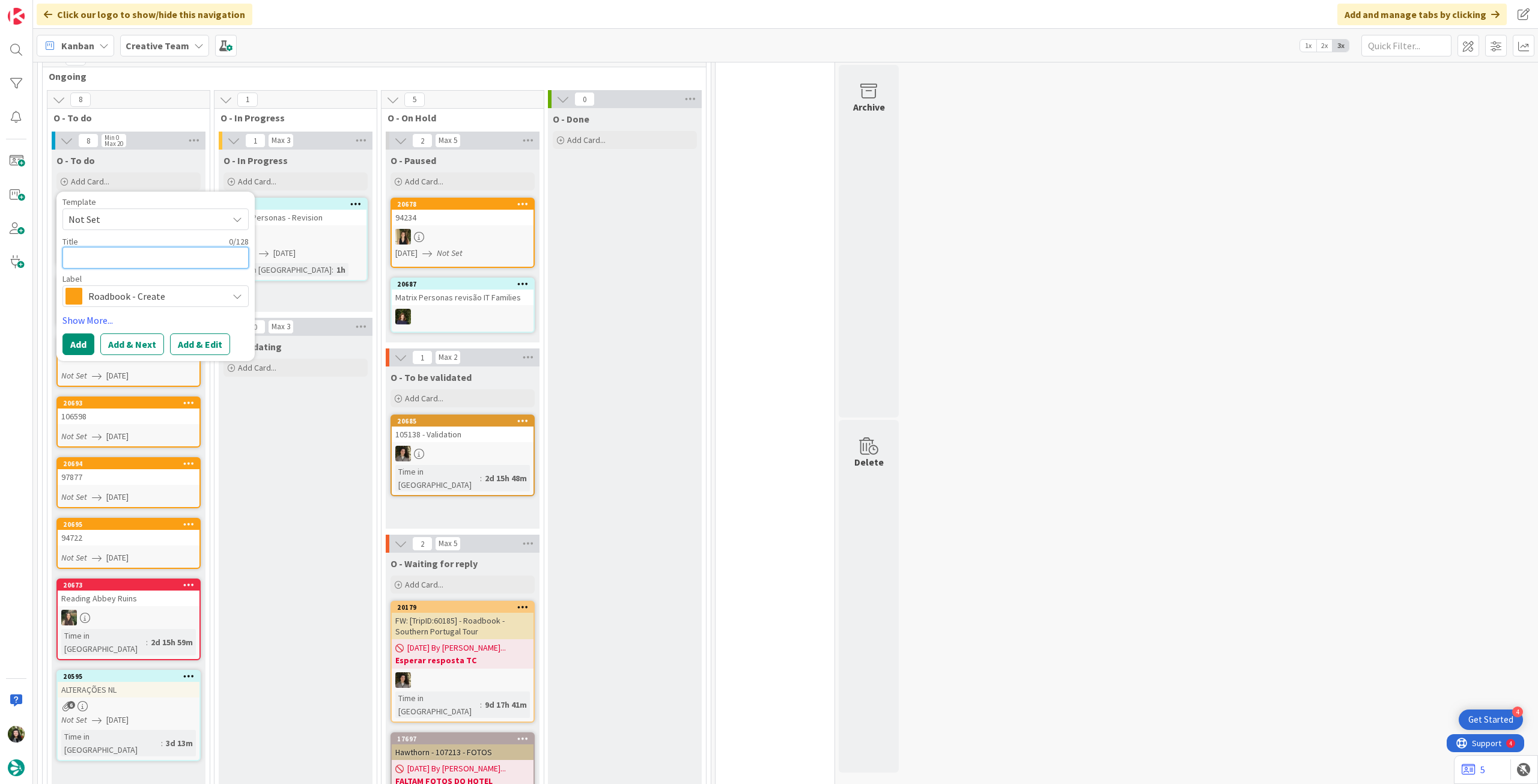
click at [137, 259] on textarea at bounding box center [156, 258] width 187 height 22
paste textarea "86872"
type textarea "x"
type textarea "86872"
click at [75, 343] on button "Add" at bounding box center [78, 344] width 32 height 22
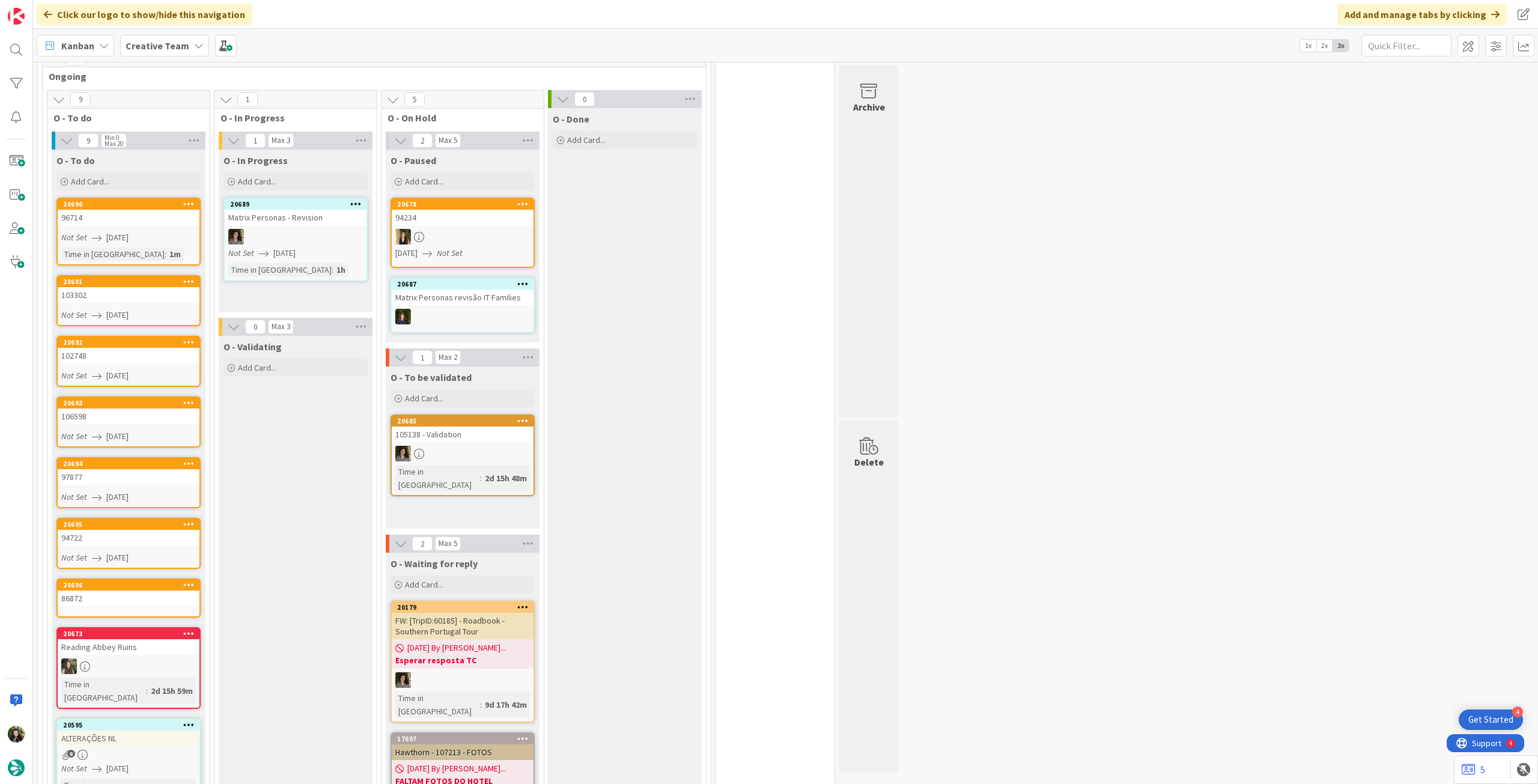
click at [116, 604] on div "86872" at bounding box center [128, 598] width 142 height 16
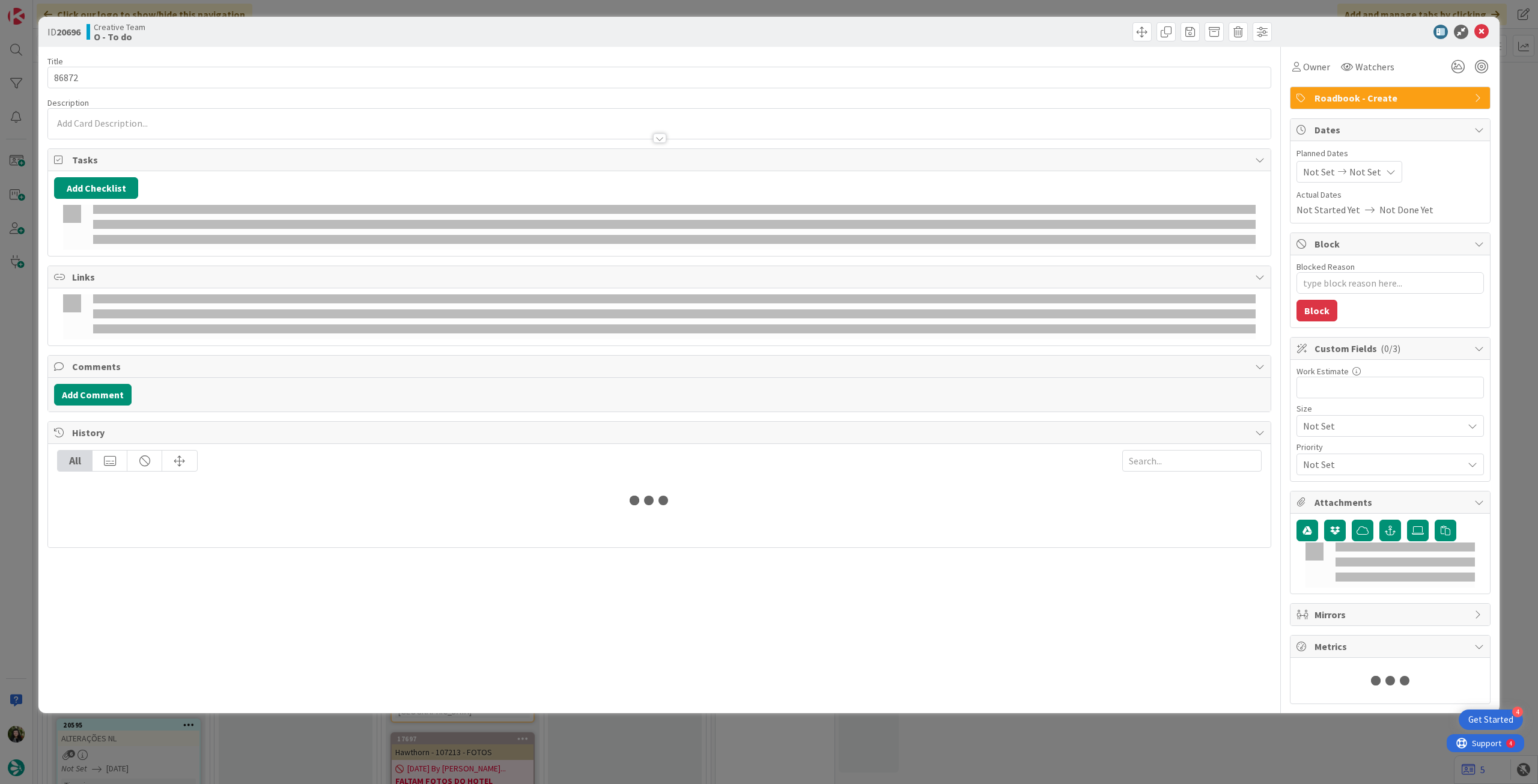
click at [1377, 171] on div "Not Set Not Set" at bounding box center [1349, 172] width 106 height 22
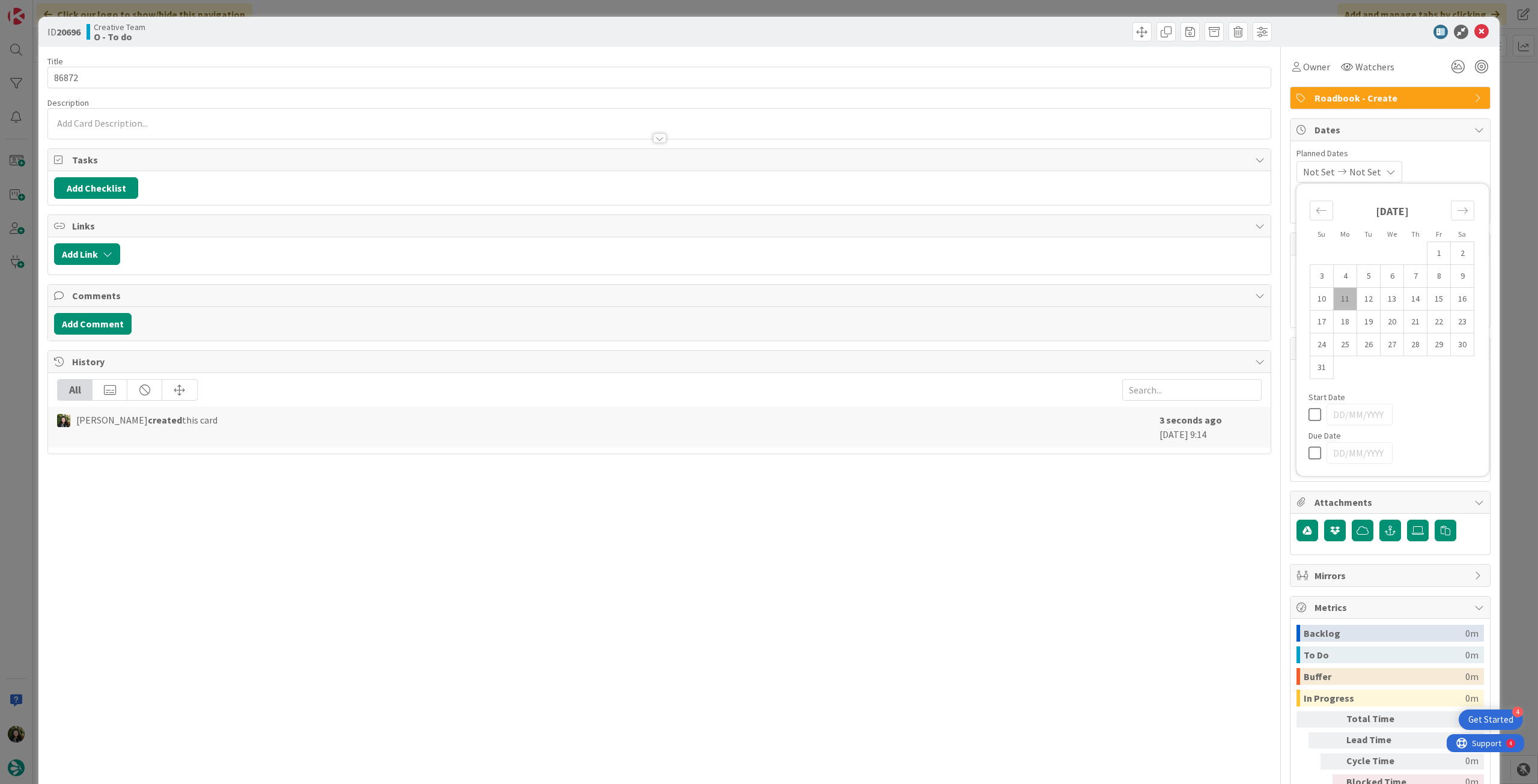
type textarea "x"
click at [1309, 452] on icon at bounding box center [1318, 453] width 18 height 14
type input "[DATE]"
click at [1476, 36] on icon at bounding box center [1481, 32] width 14 height 14
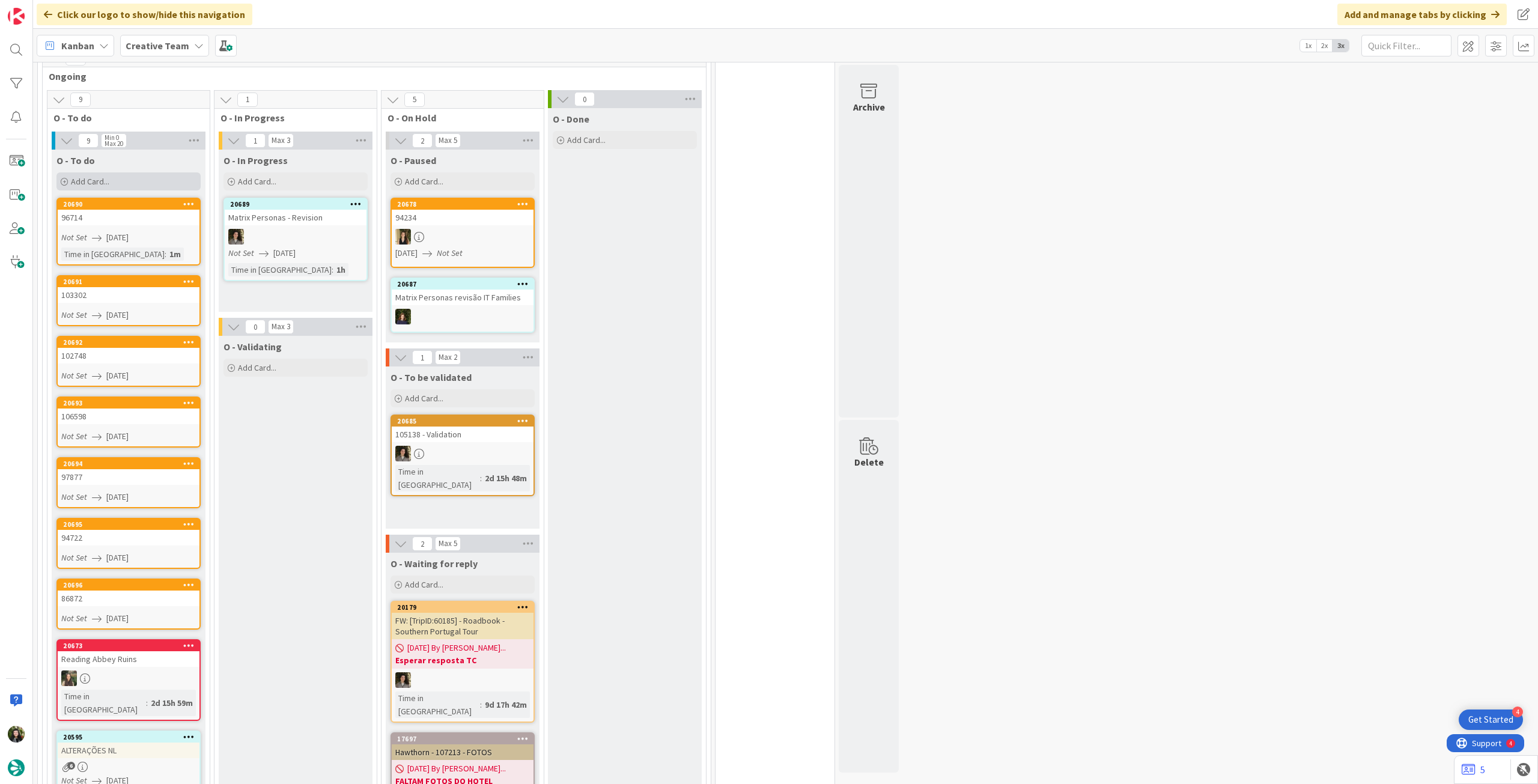
click at [114, 174] on div "Add Card..." at bounding box center [128, 181] width 144 height 18
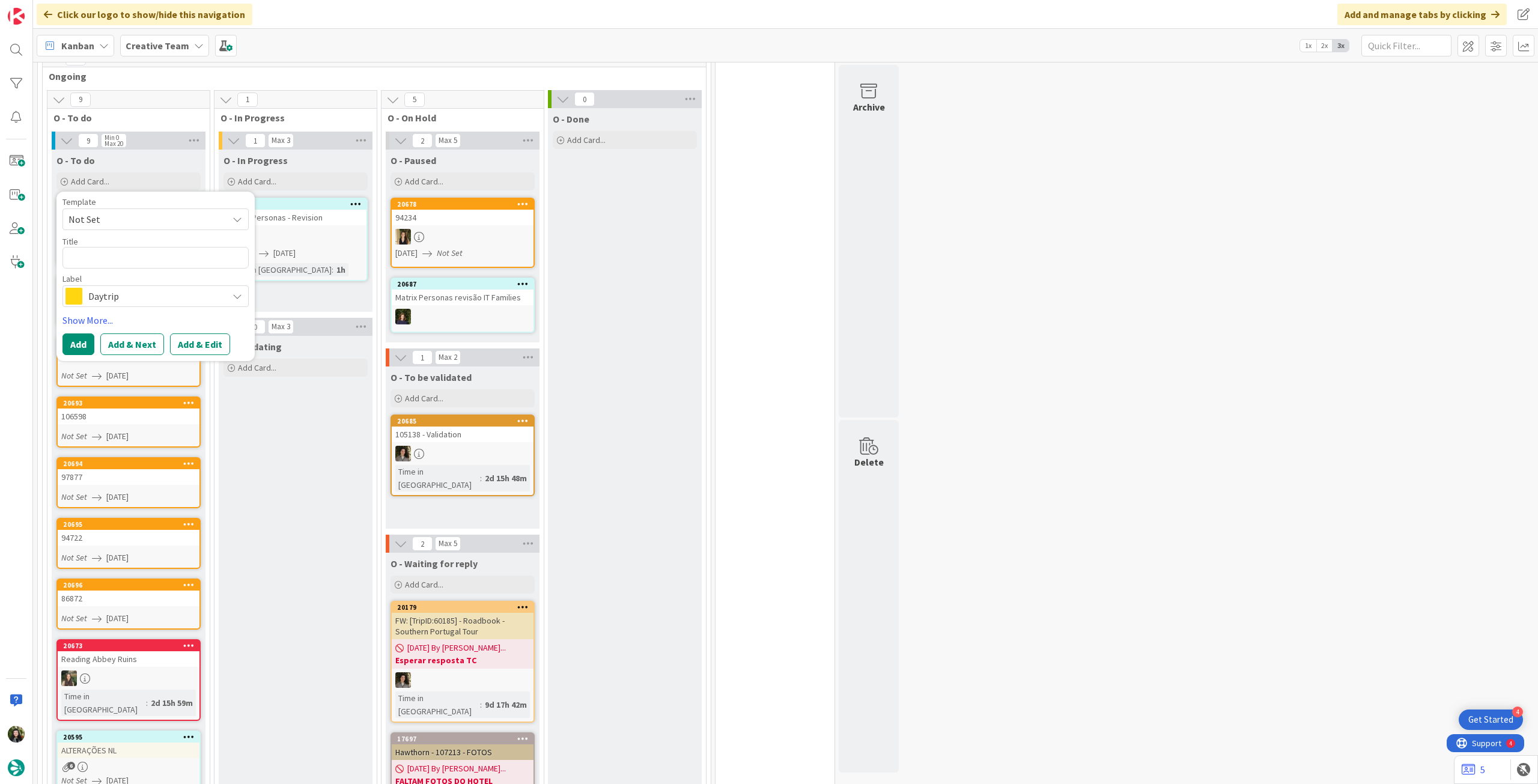
click at [142, 298] on span "Daytrip" at bounding box center [155, 296] width 133 height 17
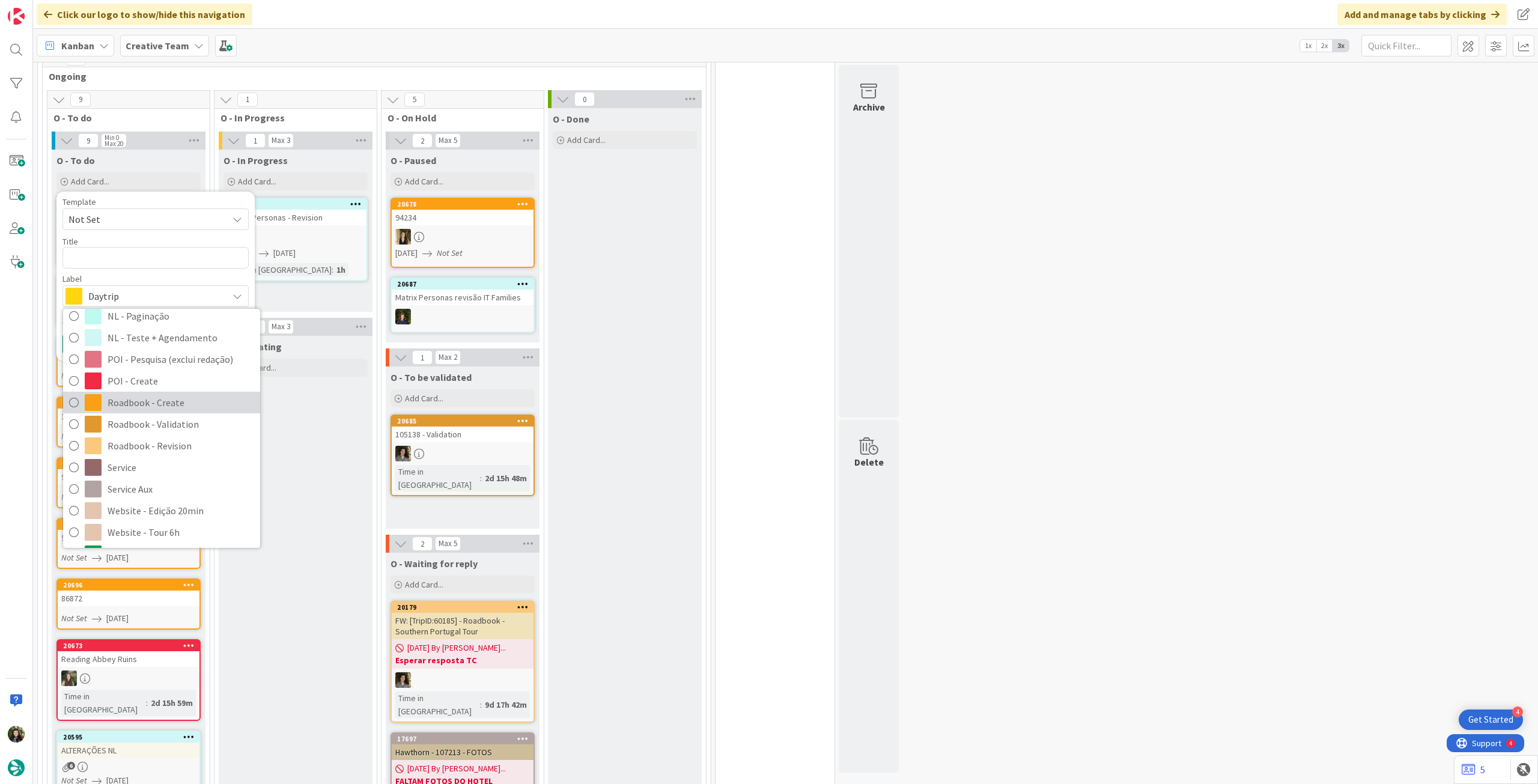
click at [171, 394] on span "Roadbook - Create" at bounding box center [181, 403] width 147 height 18
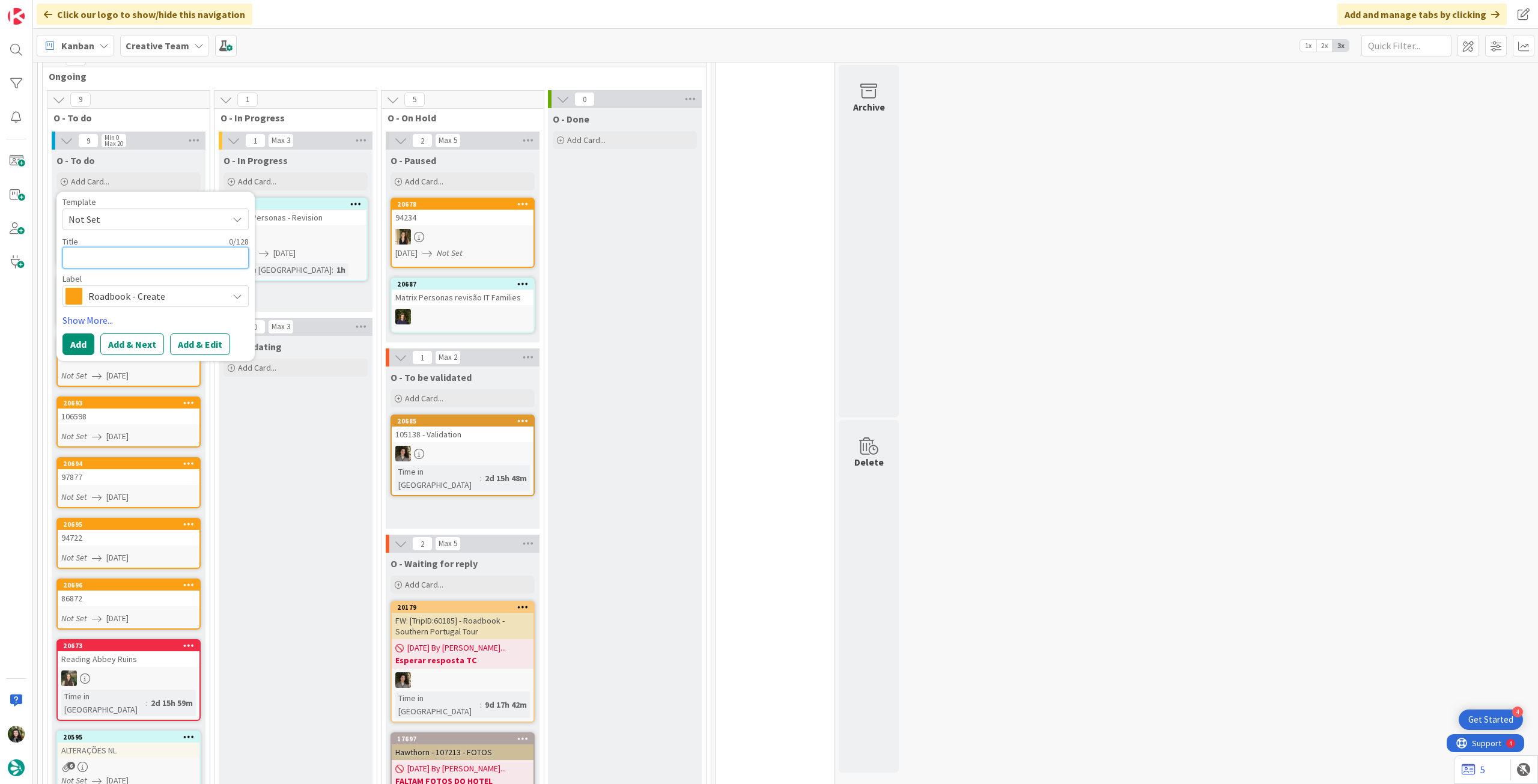
click at [147, 263] on textarea at bounding box center [156, 258] width 187 height 22
paste textarea "107842"
type textarea "x"
type textarea "107842"
click at [83, 337] on button "Add" at bounding box center [78, 344] width 32 height 22
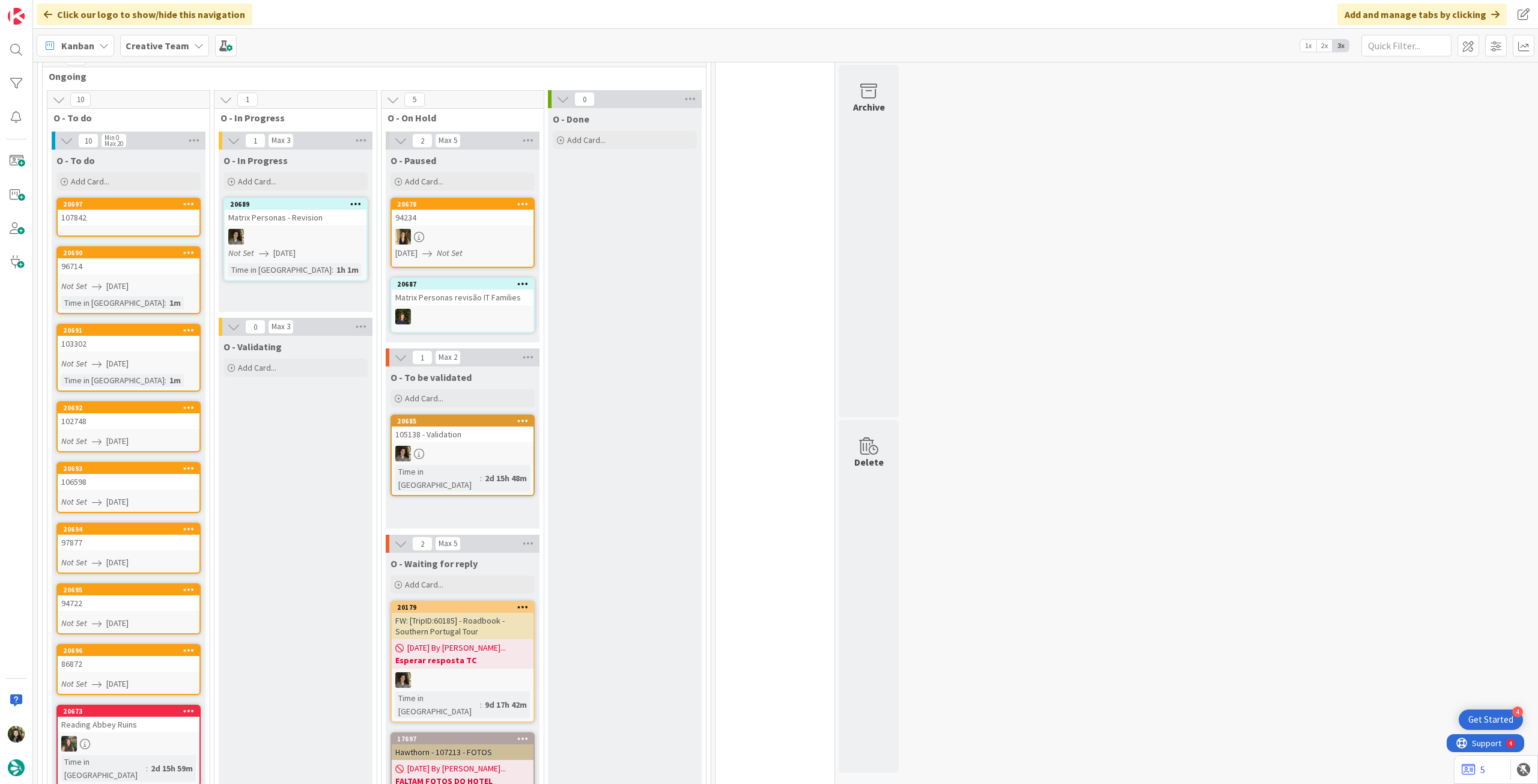
click at [137, 224] on div "107842" at bounding box center [128, 217] width 142 height 16
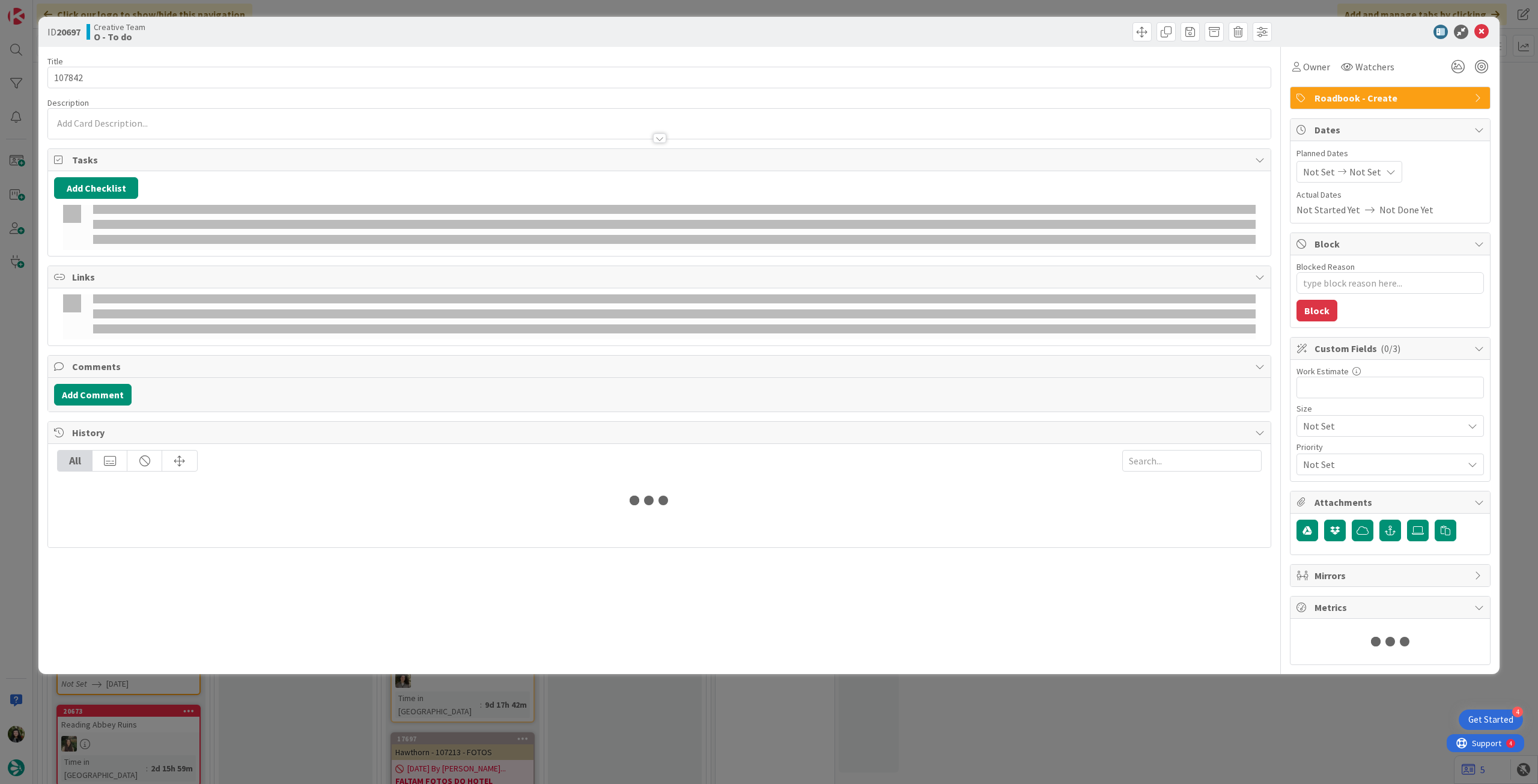
click at [1376, 172] on div "Not Set Not Set" at bounding box center [1349, 172] width 106 height 22
type textarea "x"
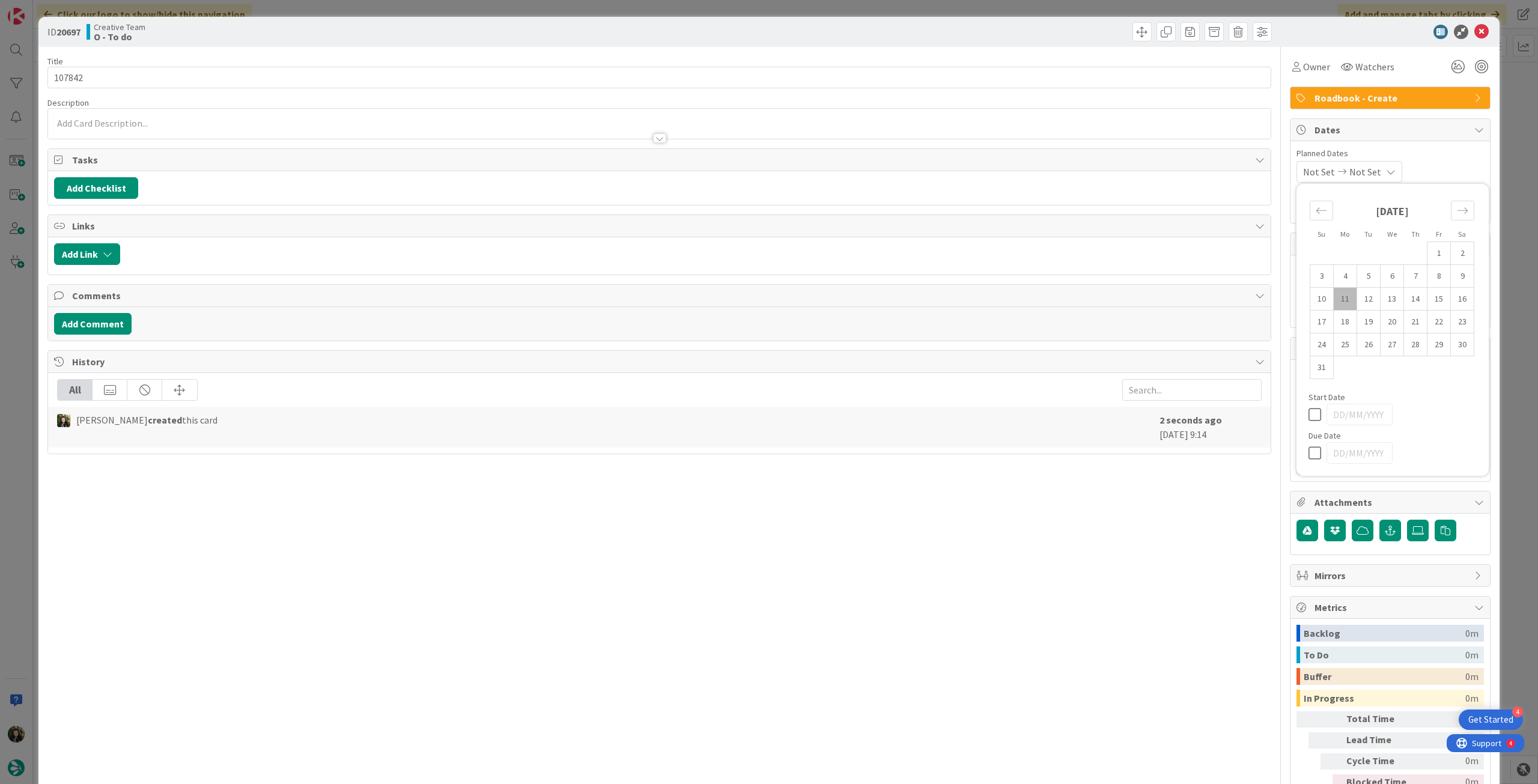
click at [1309, 455] on icon at bounding box center [1318, 453] width 18 height 14
type input "[DATE]"
click at [1474, 29] on icon at bounding box center [1481, 32] width 14 height 14
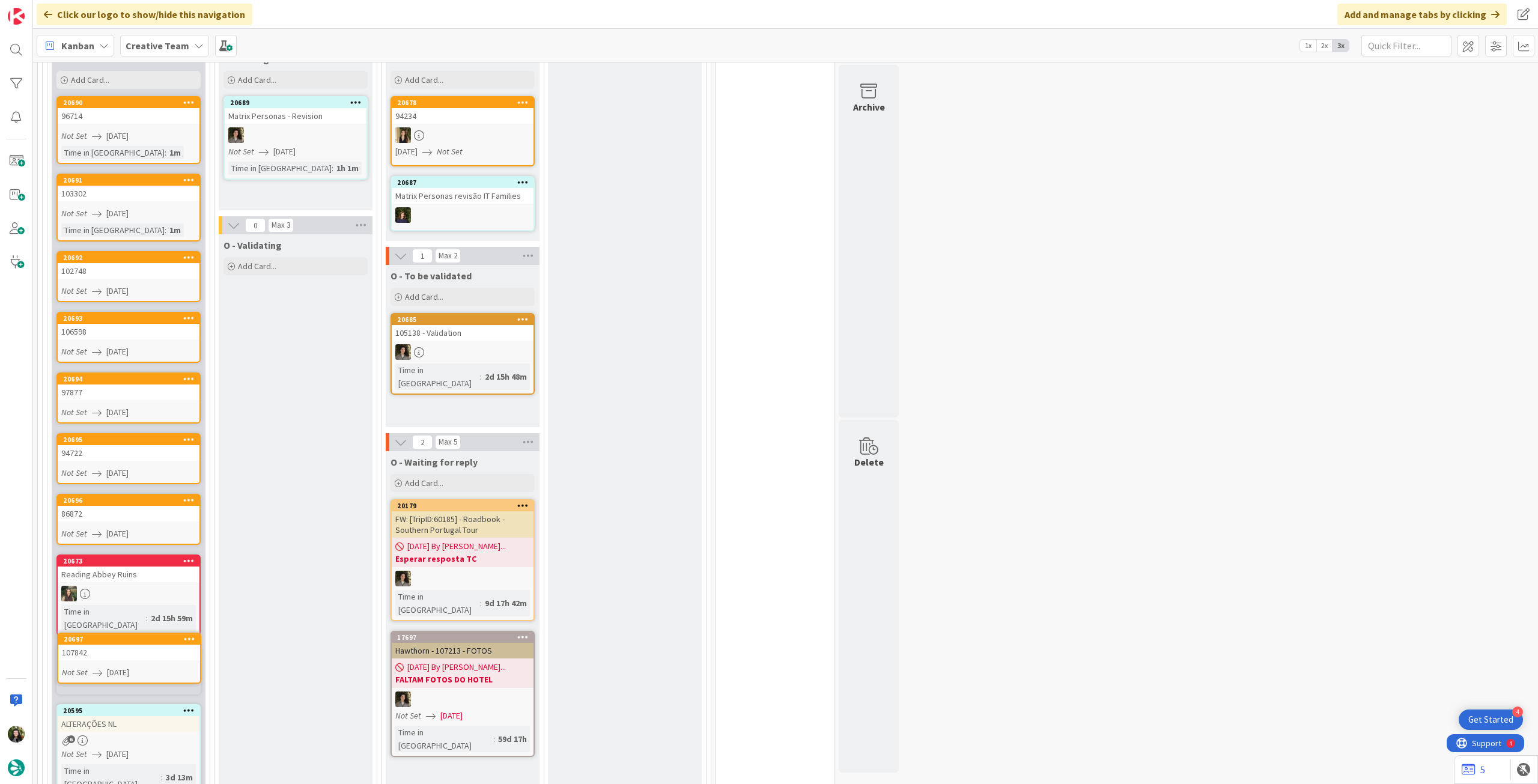
scroll to position [409, 0]
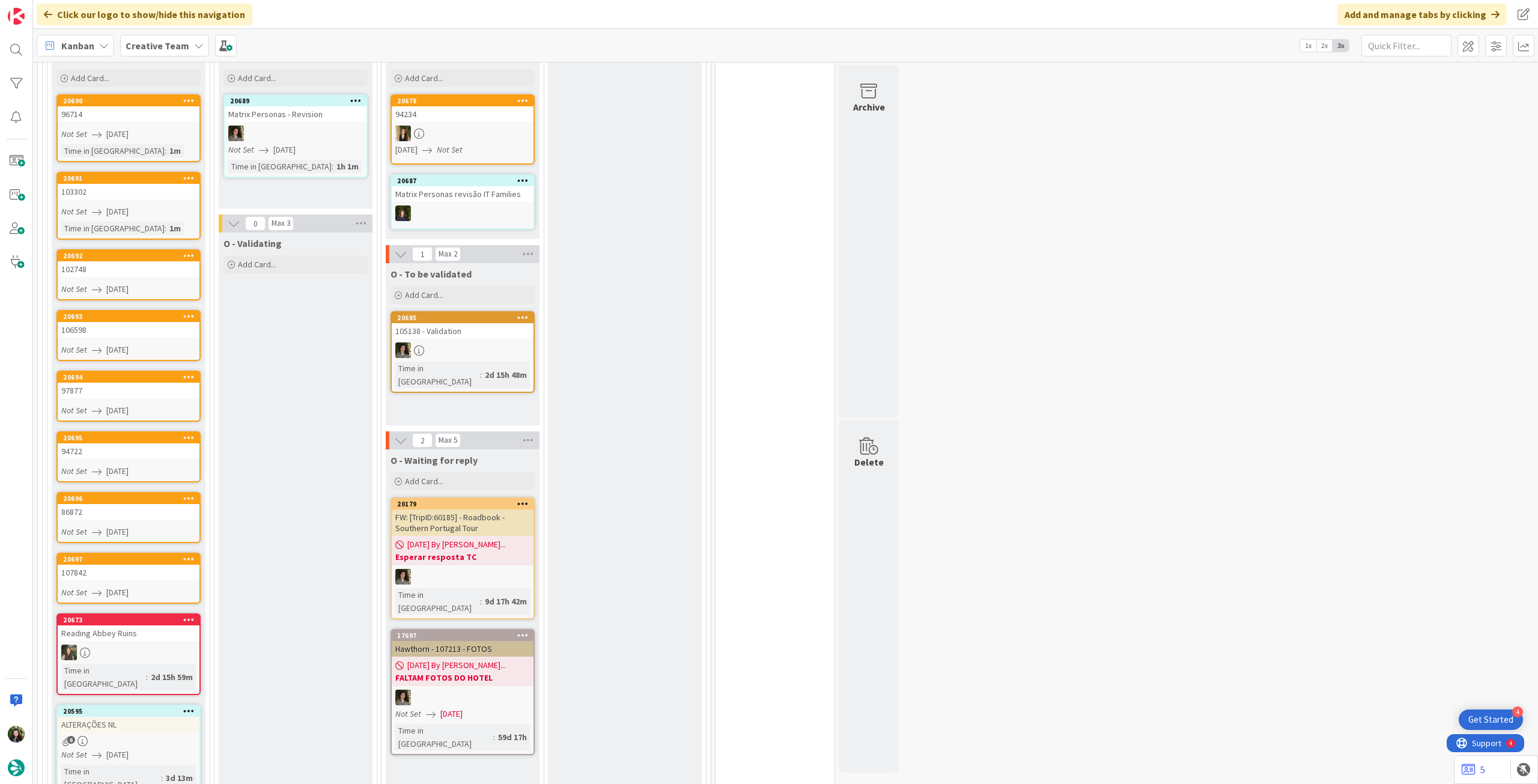
click at [188, 618] on icon at bounding box center [189, 619] width 12 height 8
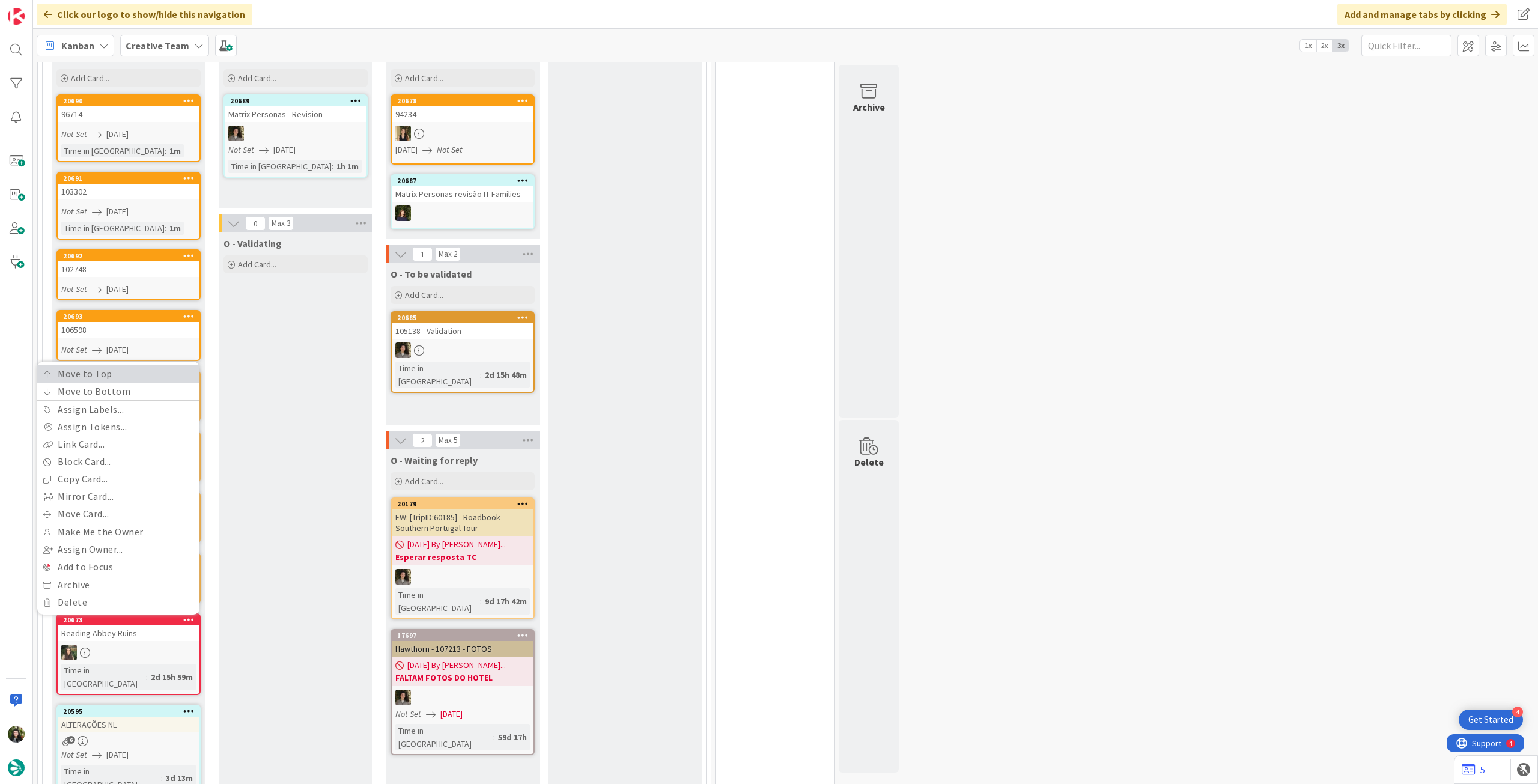
click at [104, 368] on link "Move to Top" at bounding box center [118, 374] width 162 height 17
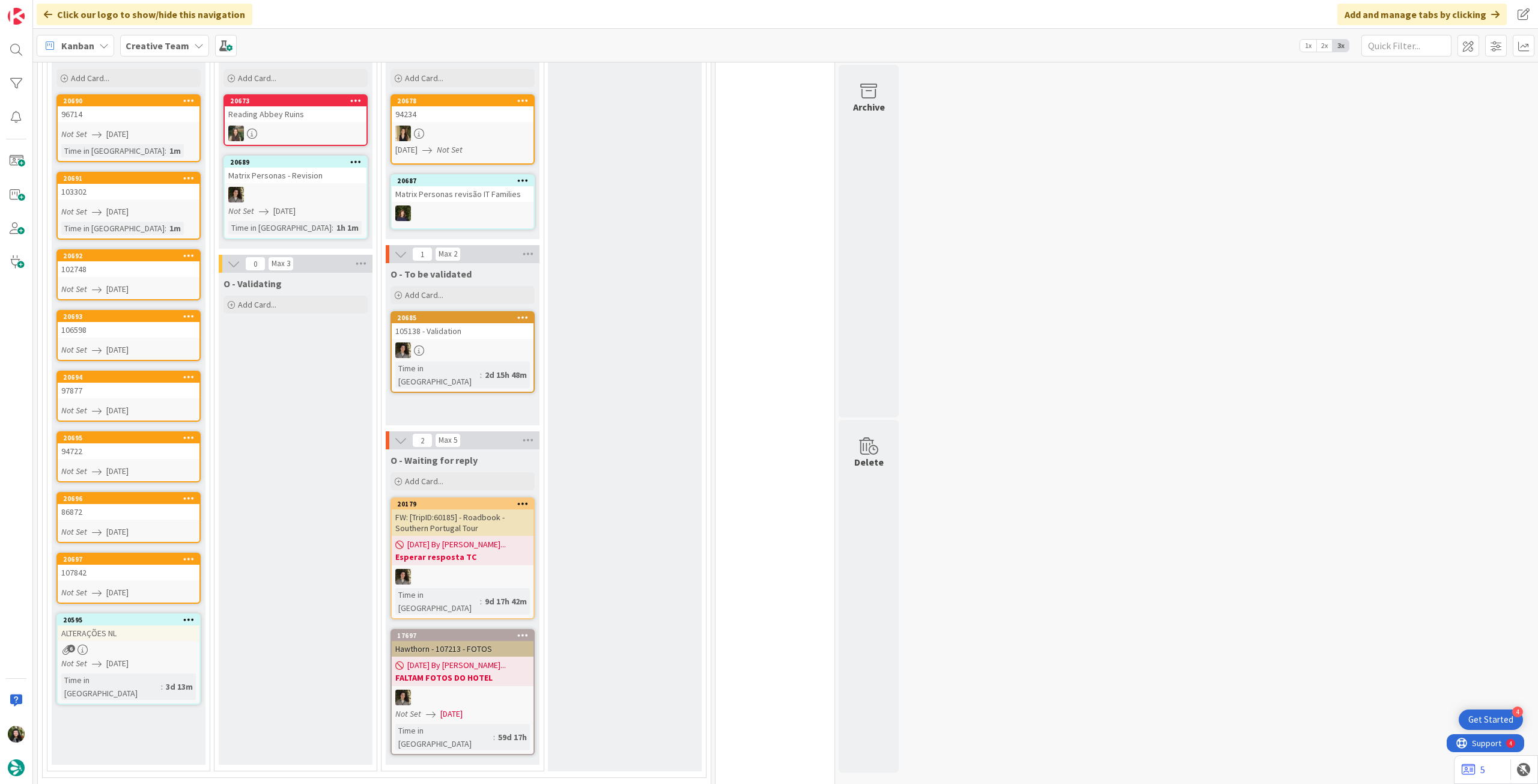
click at [183, 45] on b "Creative Team" at bounding box center [157, 46] width 64 height 12
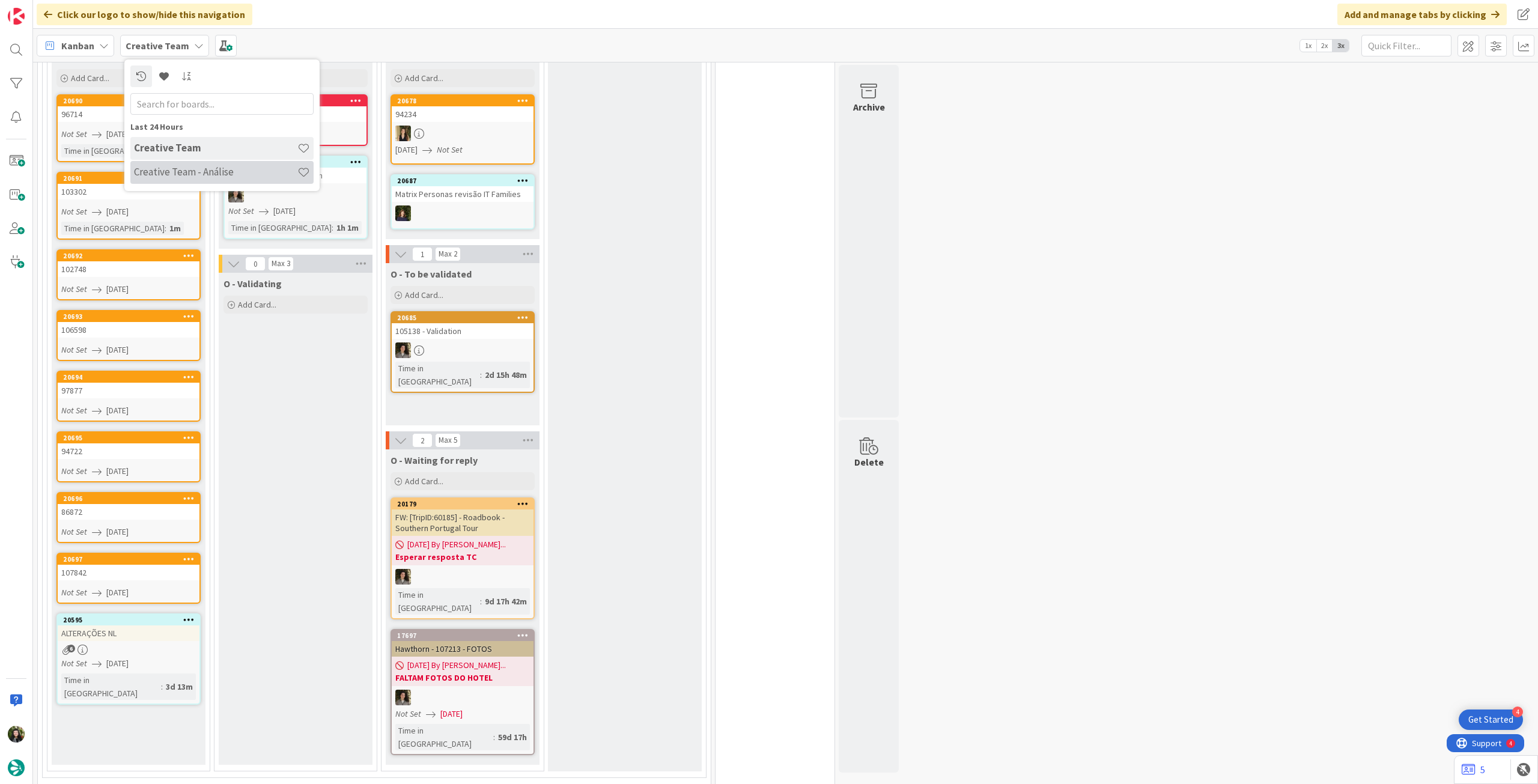
click at [189, 182] on div "Creative Team - Análise" at bounding box center [222, 172] width 183 height 23
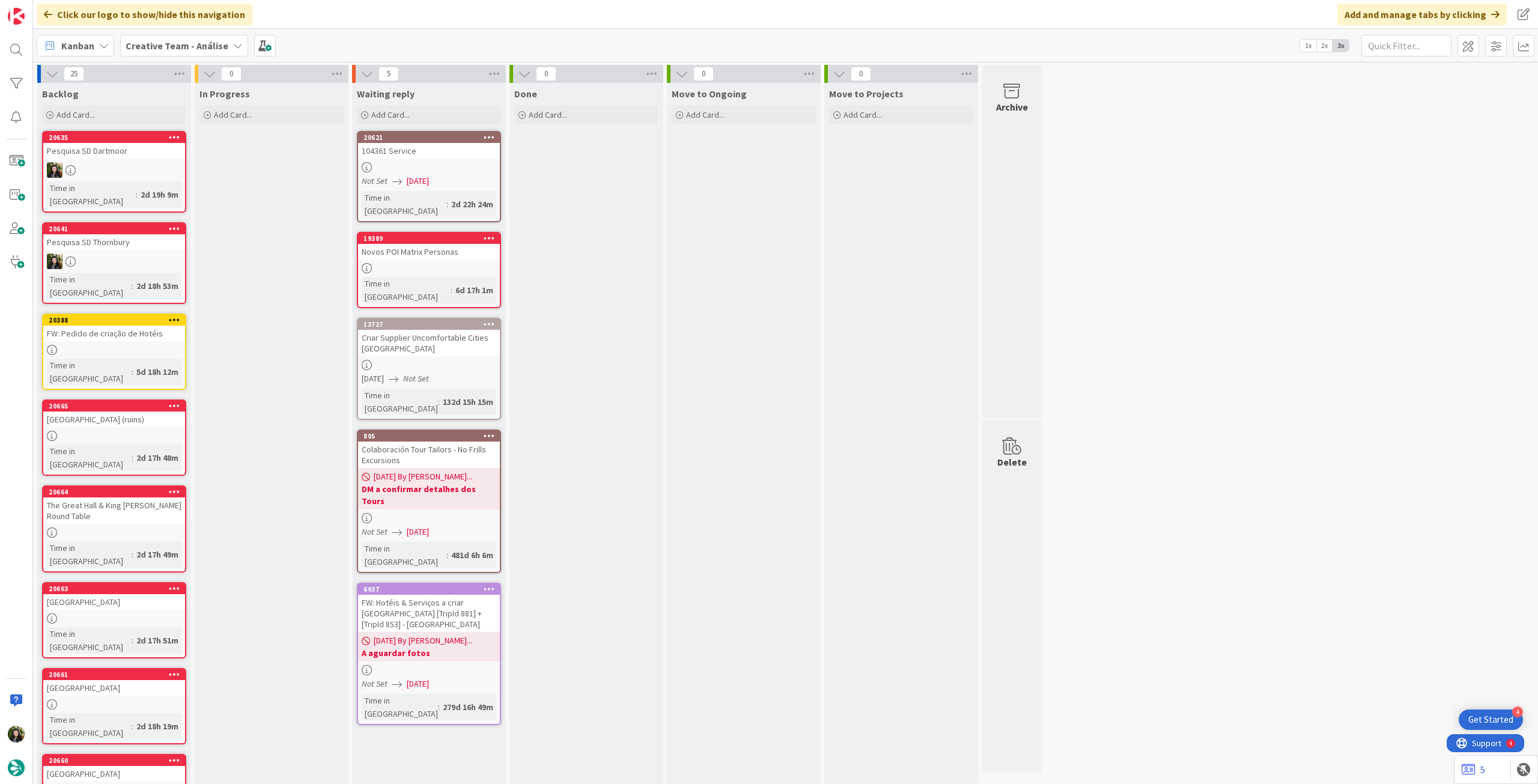
click at [160, 52] on span "Creative Team - Análise" at bounding box center [177, 45] width 103 height 14
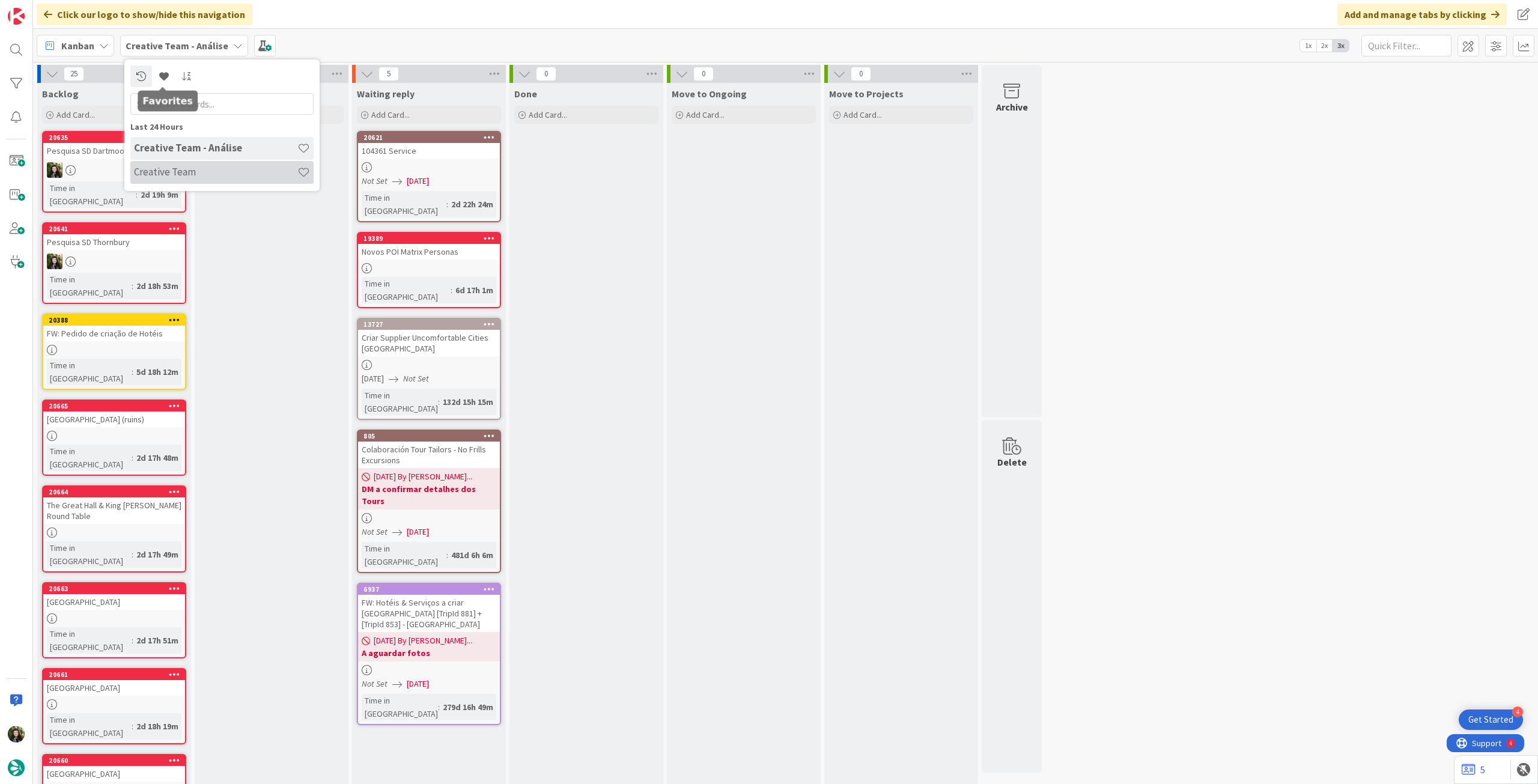
click at [168, 179] on div "Creative Team" at bounding box center [222, 172] width 183 height 23
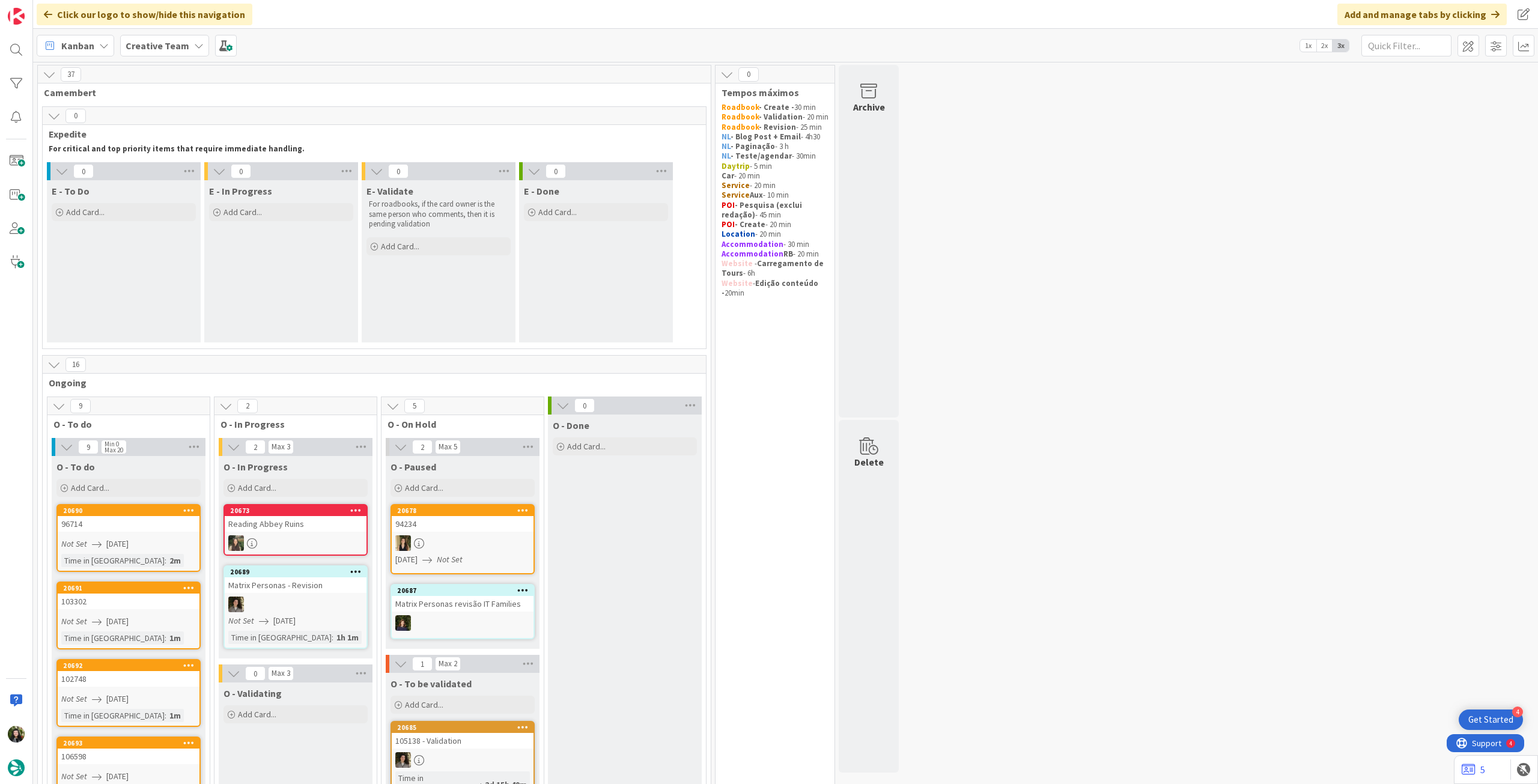
click at [194, 45] on icon at bounding box center [199, 46] width 10 height 10
click at [210, 169] on h4 "Creative Team - Análise" at bounding box center [215, 172] width 163 height 12
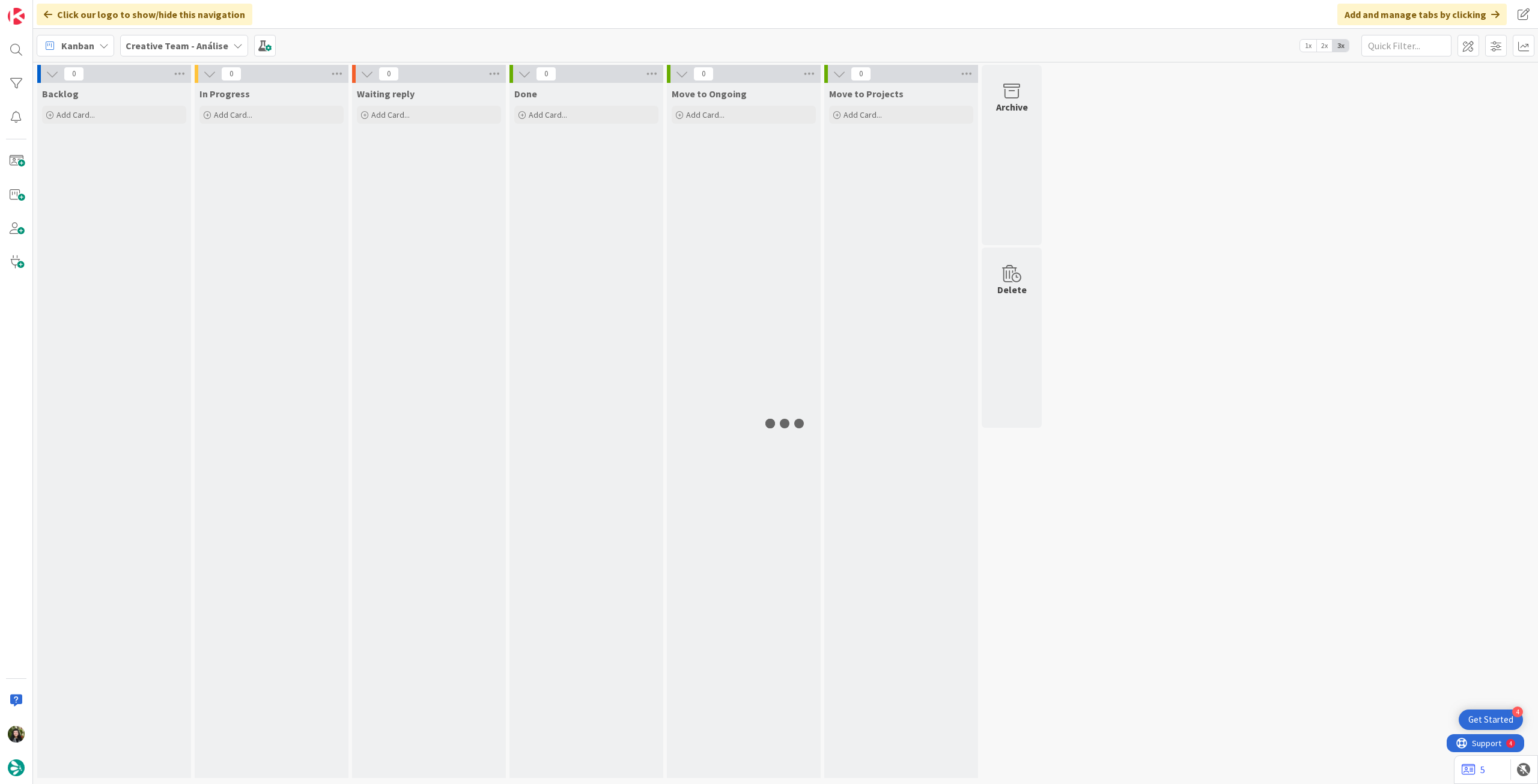
click at [179, 45] on b "Creative Team - Análise" at bounding box center [177, 46] width 103 height 12
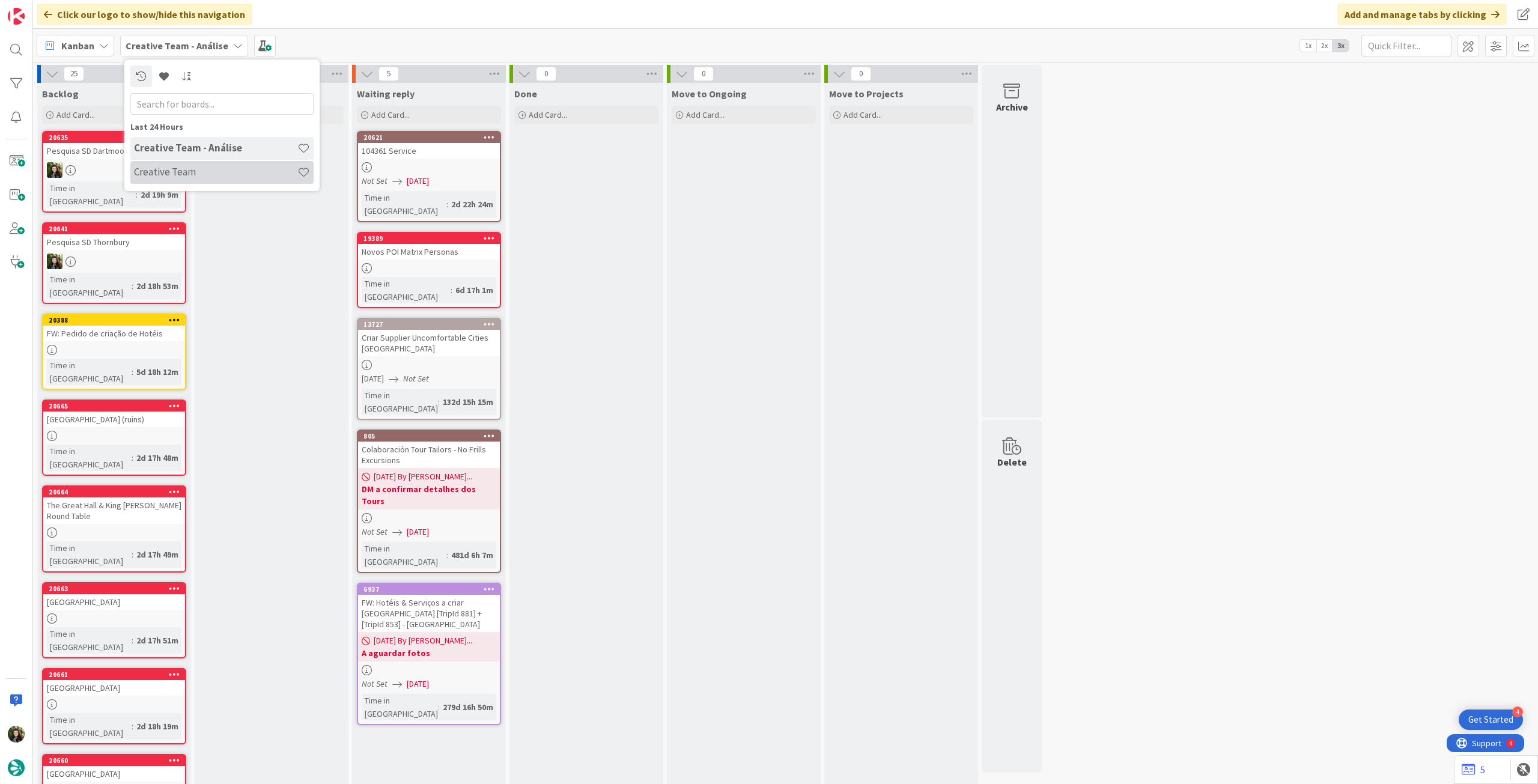
click at [174, 166] on h4 "Creative Team" at bounding box center [215, 172] width 163 height 12
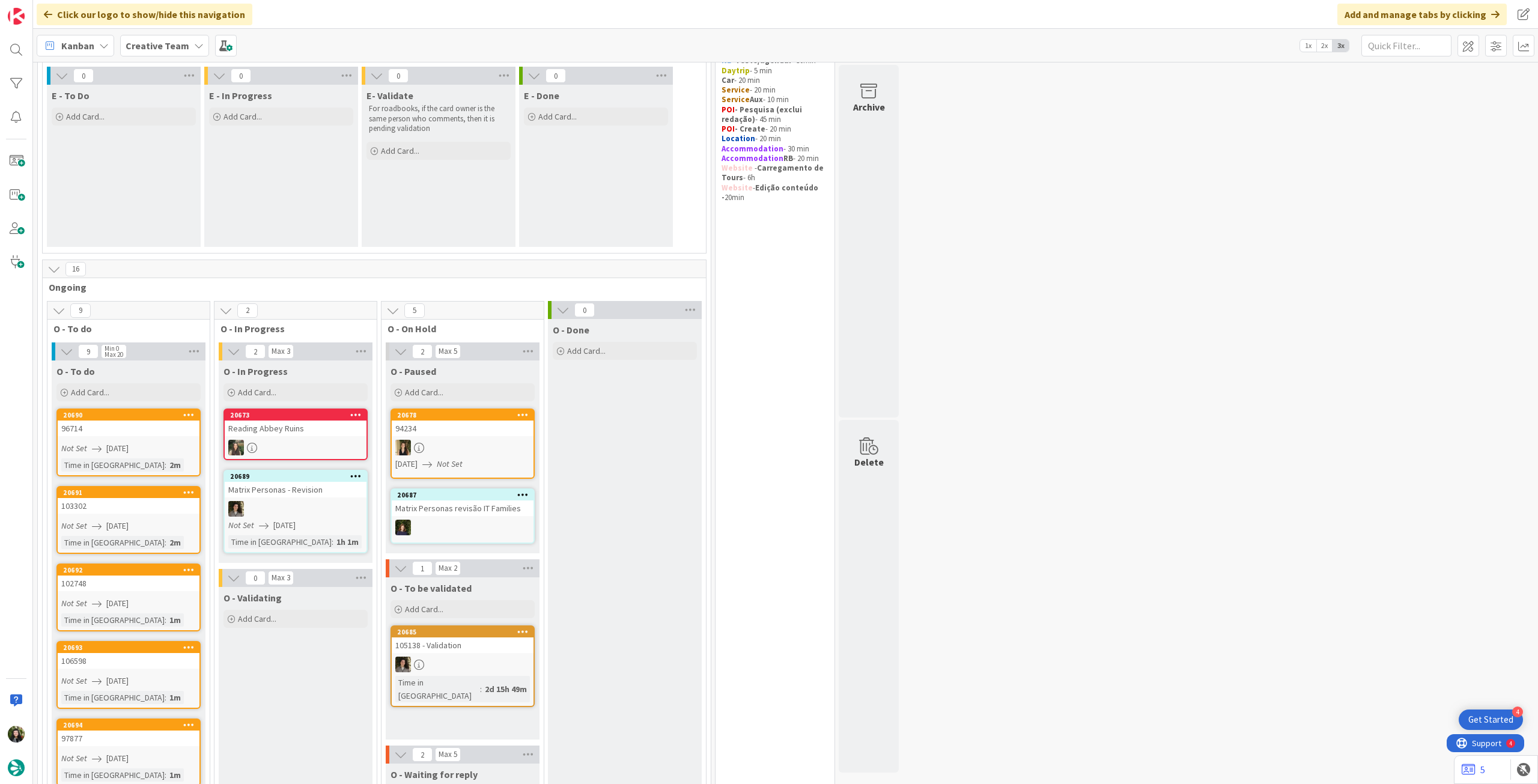
scroll to position [240, 0]
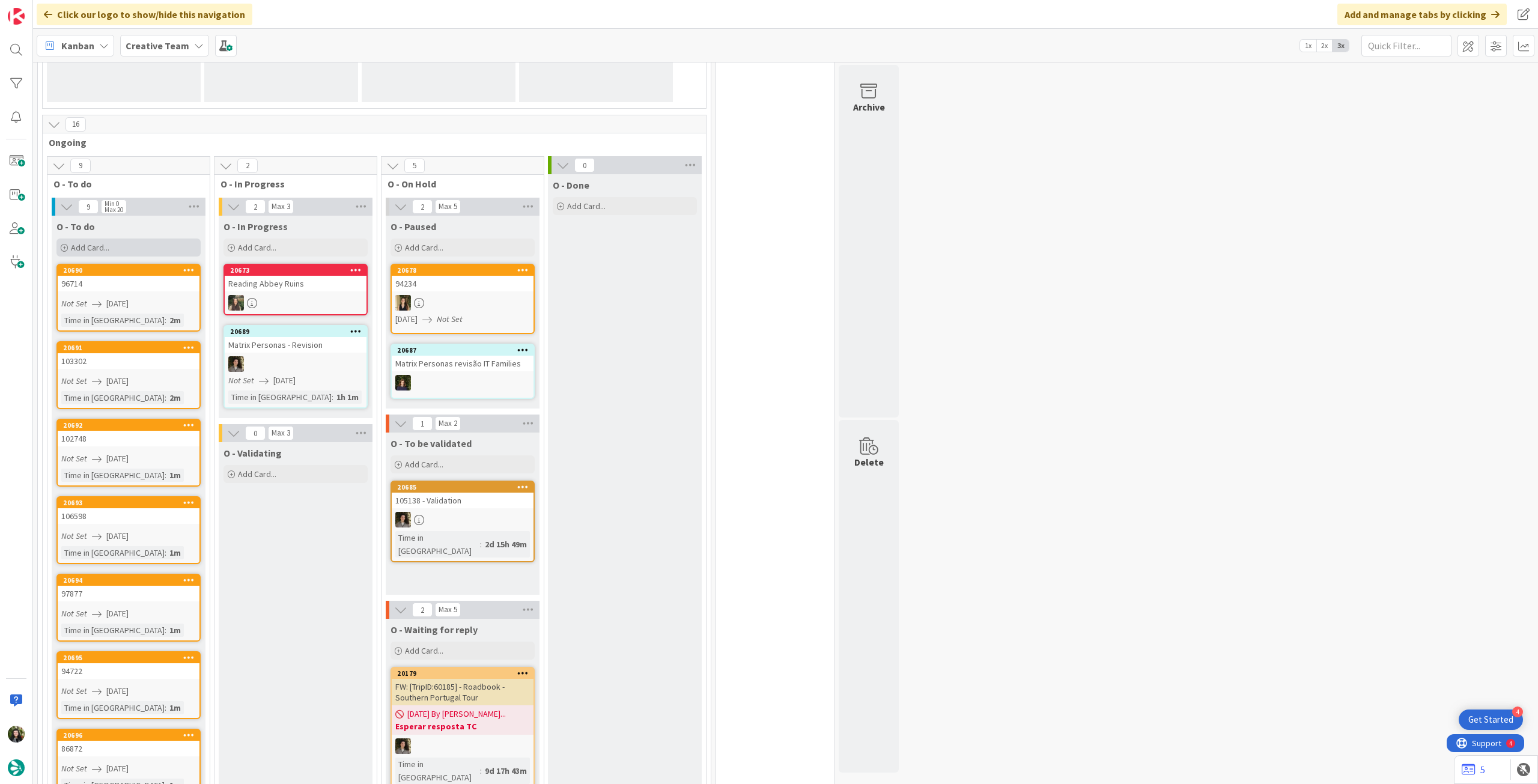
click at [126, 246] on div "Add Card..." at bounding box center [128, 248] width 144 height 18
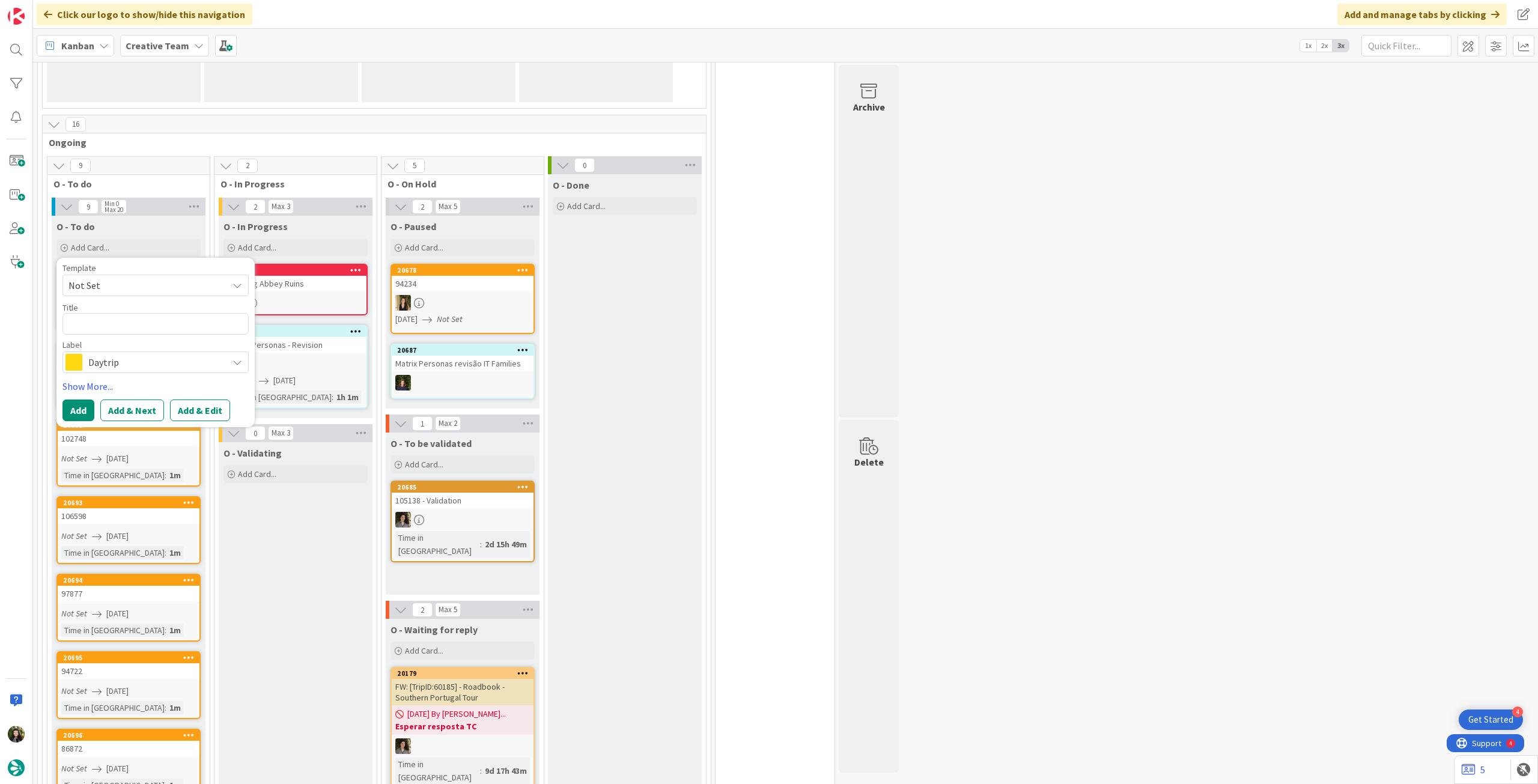
click at [141, 366] on span "Daytrip" at bounding box center [155, 362] width 133 height 17
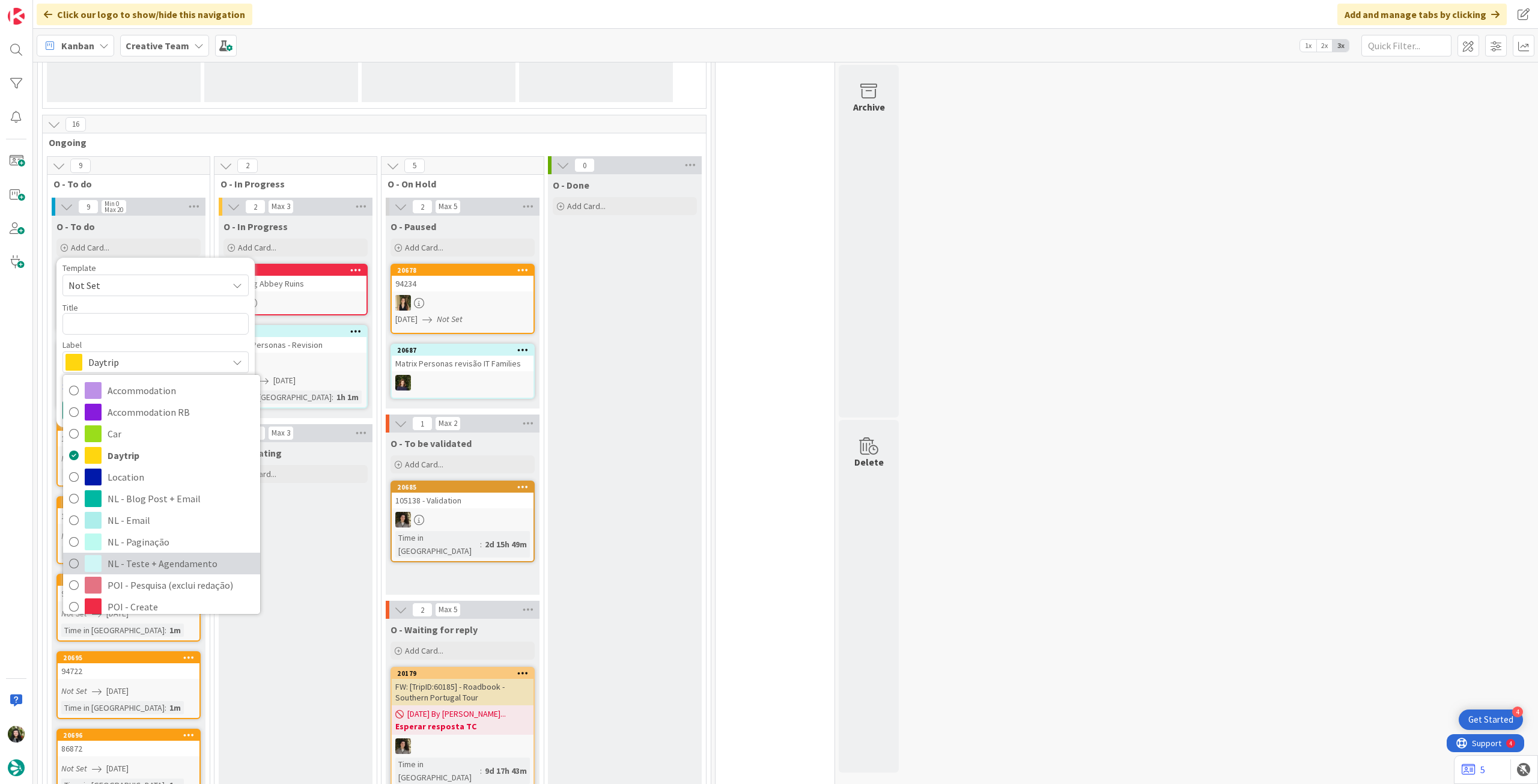
click at [189, 562] on span "NL - Teste + Agendamento" at bounding box center [181, 563] width 147 height 18
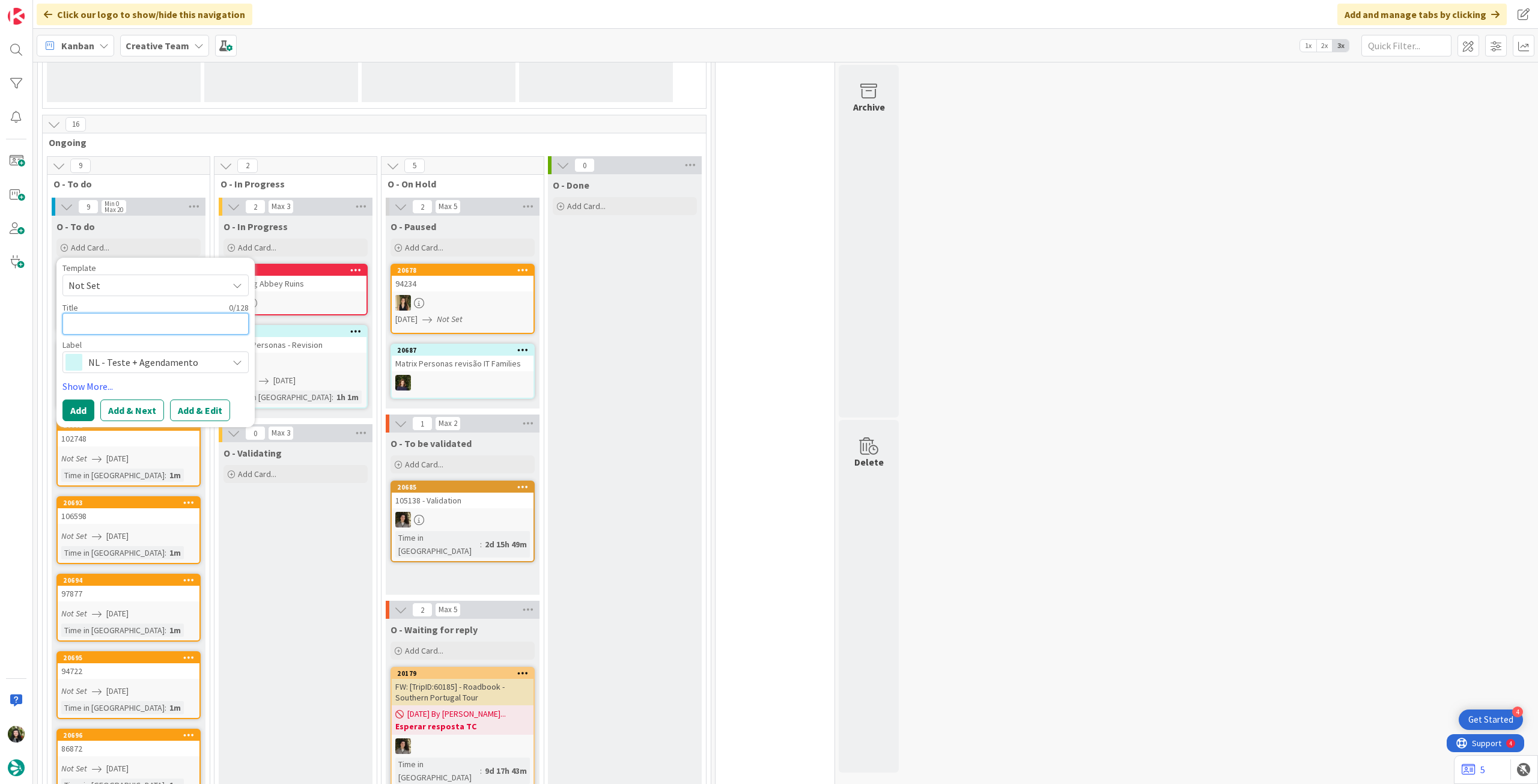
click at [163, 329] on textarea at bounding box center [156, 324] width 187 height 22
paste textarea "Posts LinkedIn (agendar post Terça)"
type textarea "x"
type textarea "Posts LinkedIn (agendar post Terça)"
click at [79, 405] on button "Add" at bounding box center [78, 410] width 32 height 22
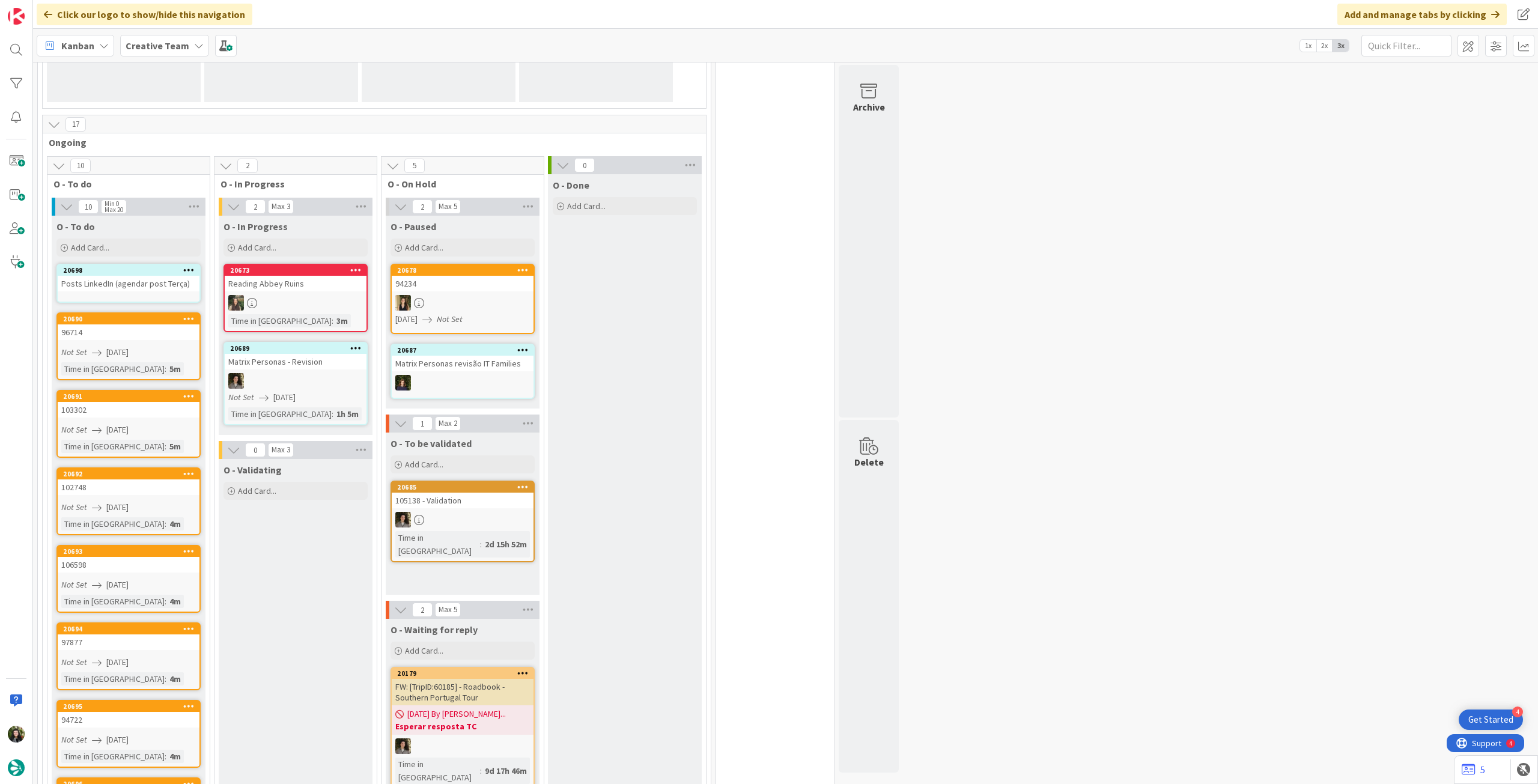
click at [128, 278] on div "Posts LinkedIn (agendar post Terça)" at bounding box center [128, 283] width 142 height 16
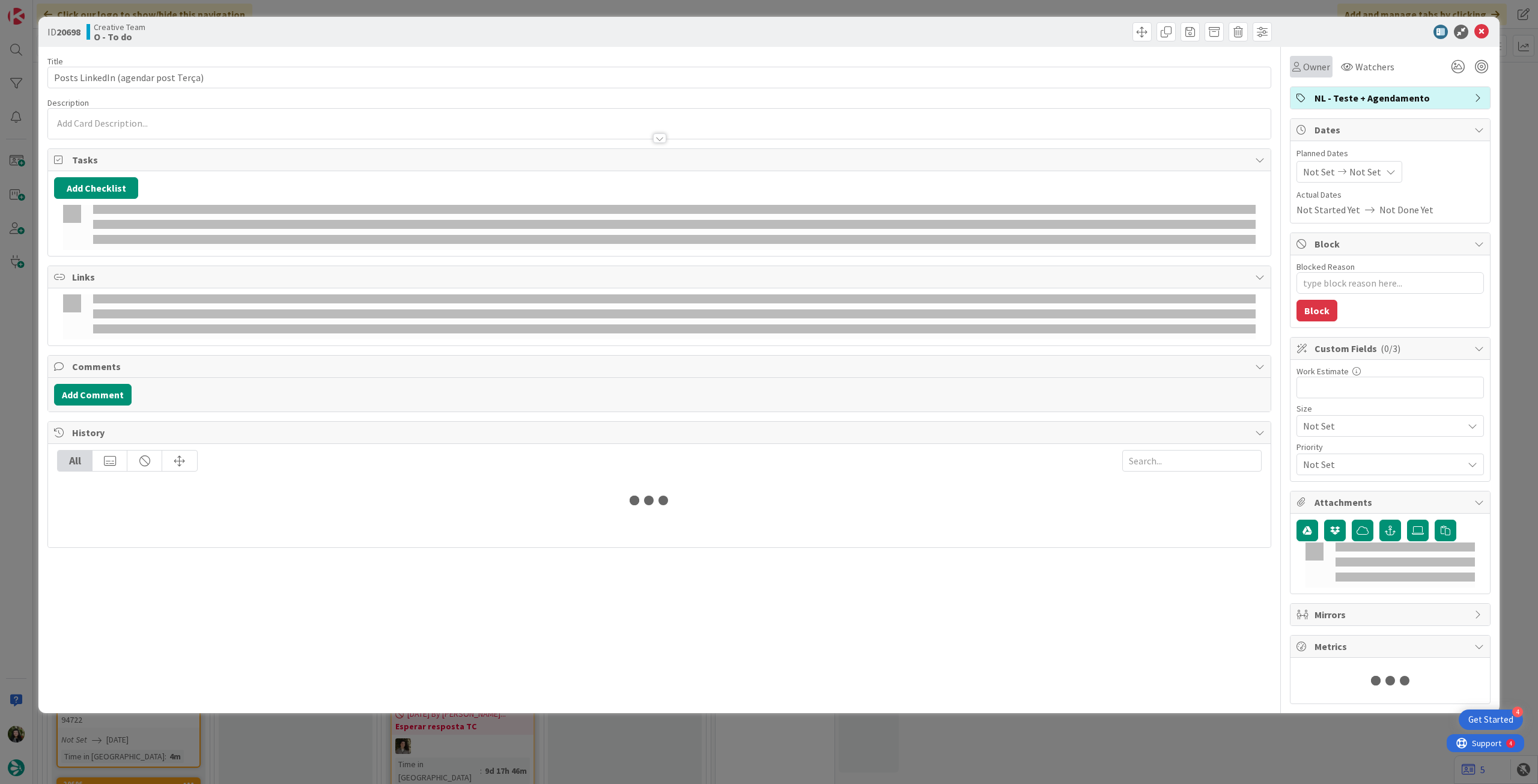
click at [1318, 67] on span "Owner" at bounding box center [1316, 67] width 27 height 14
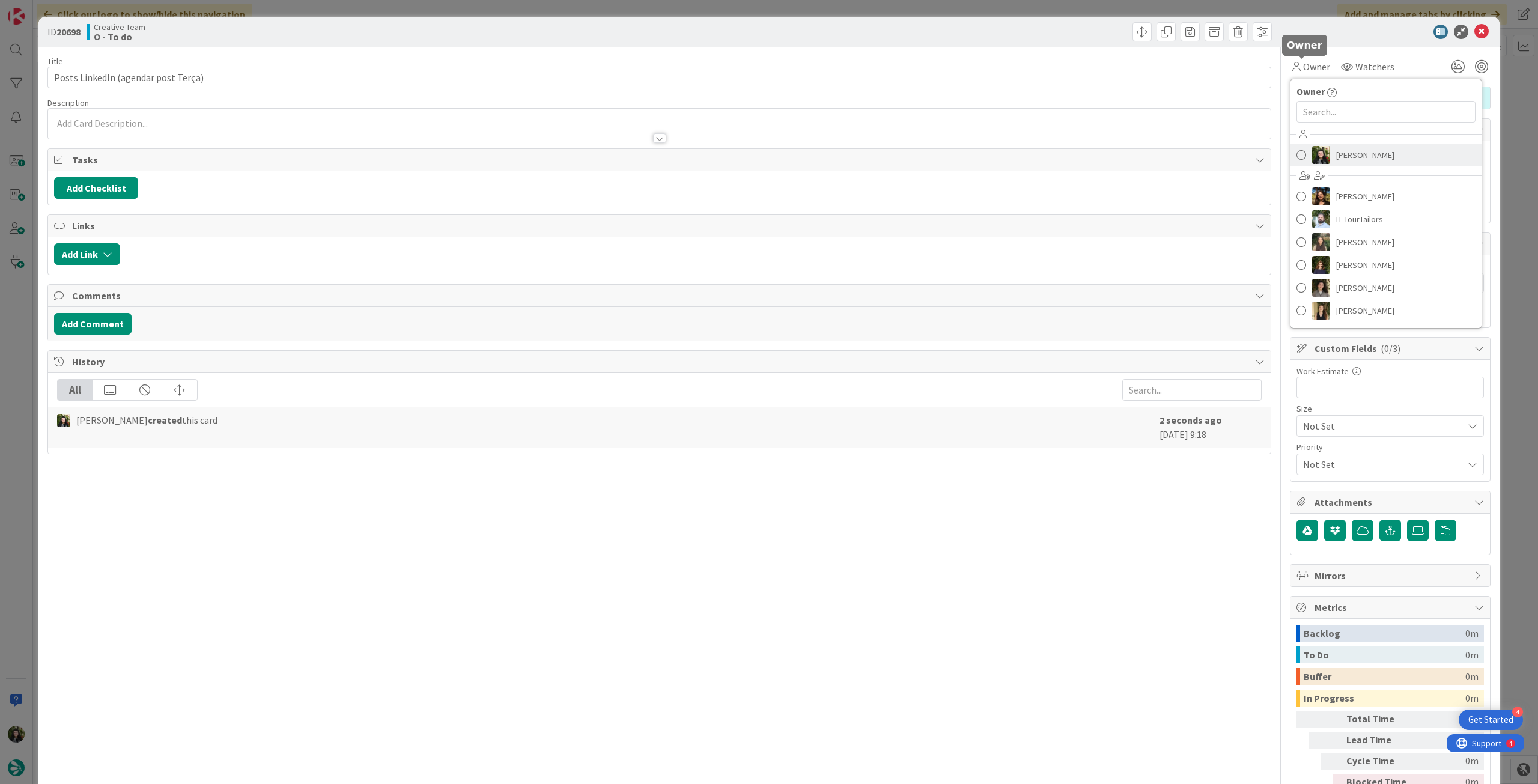
click at [1325, 159] on link "[PERSON_NAME]" at bounding box center [1386, 154] width 191 height 23
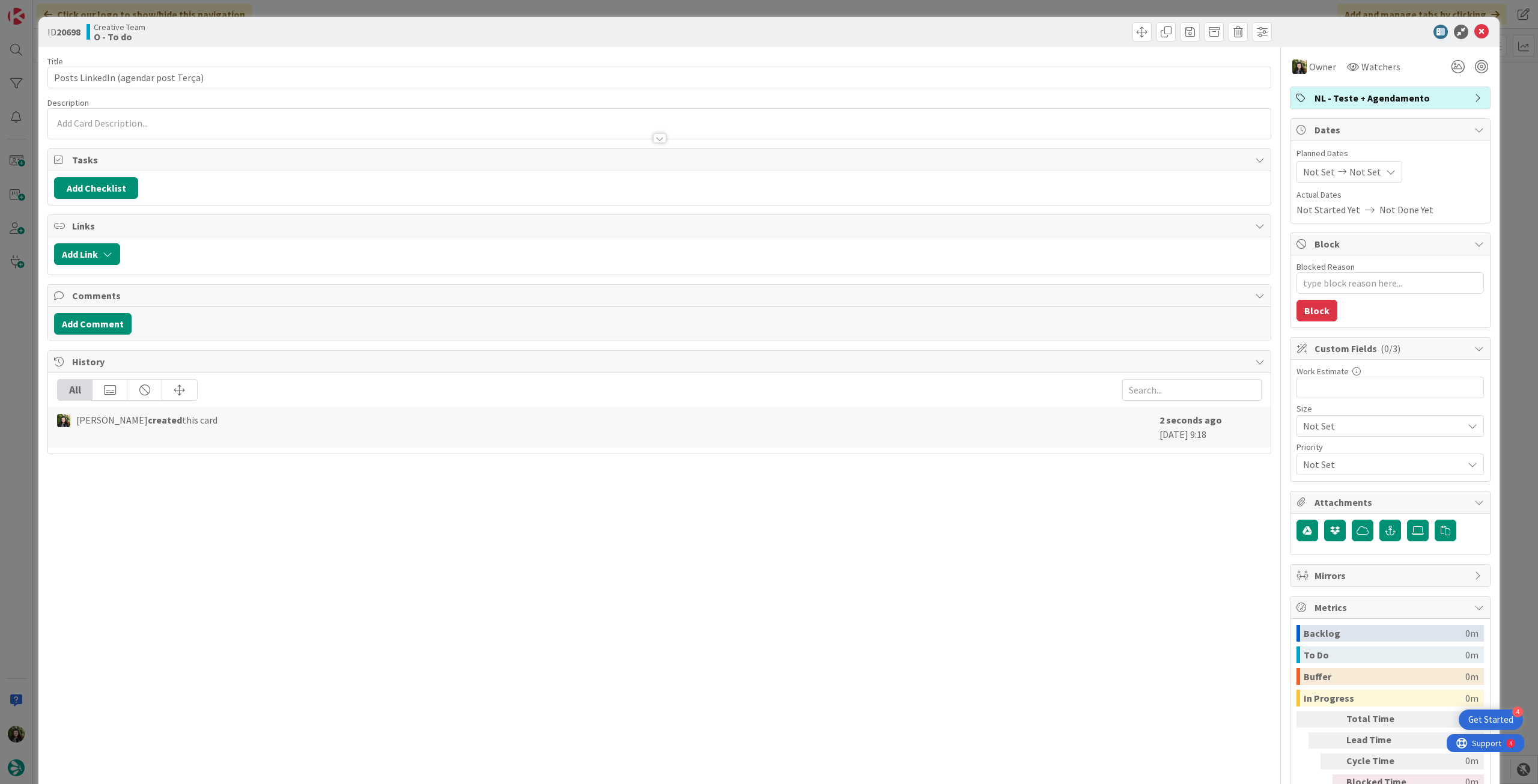
type textarea "x"
click at [1373, 163] on div "Not Set Not Set" at bounding box center [1349, 172] width 106 height 22
click at [1309, 462] on div at bounding box center [1393, 453] width 168 height 22
click at [1309, 450] on icon at bounding box center [1318, 453] width 18 height 14
type input "[DATE]"
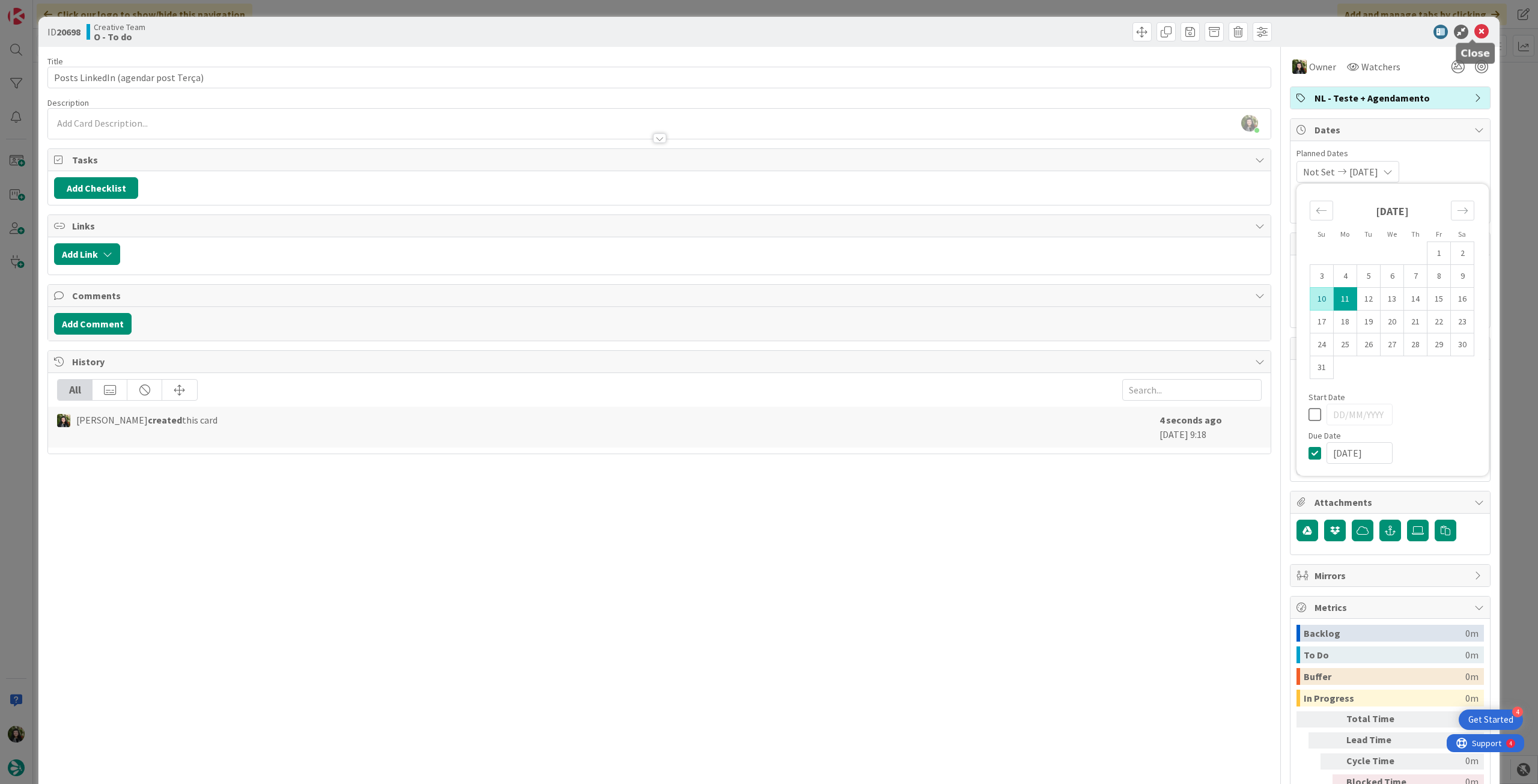
click at [1474, 34] on icon at bounding box center [1481, 32] width 14 height 14
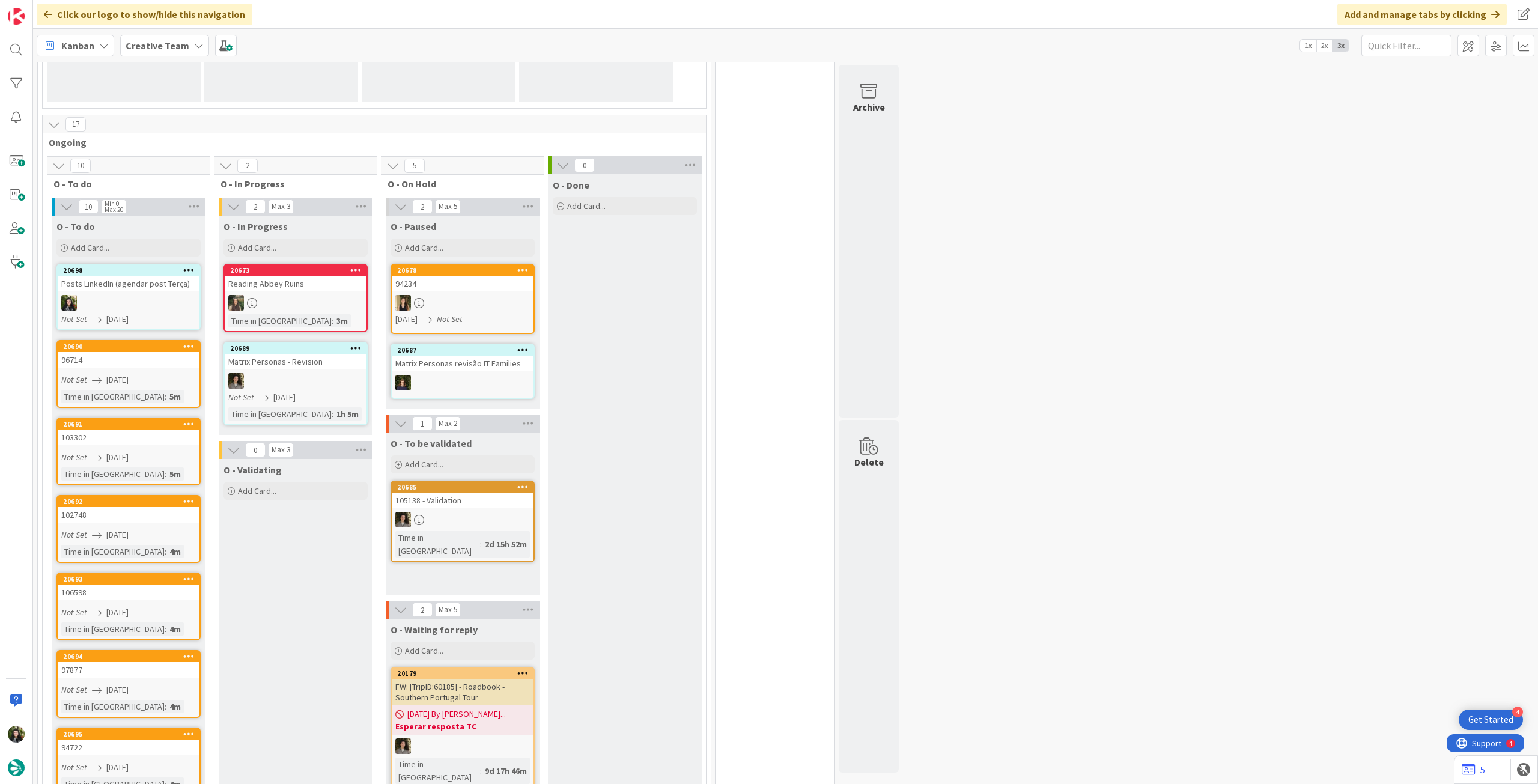
click at [120, 246] on div "Add Card..." at bounding box center [128, 248] width 144 height 18
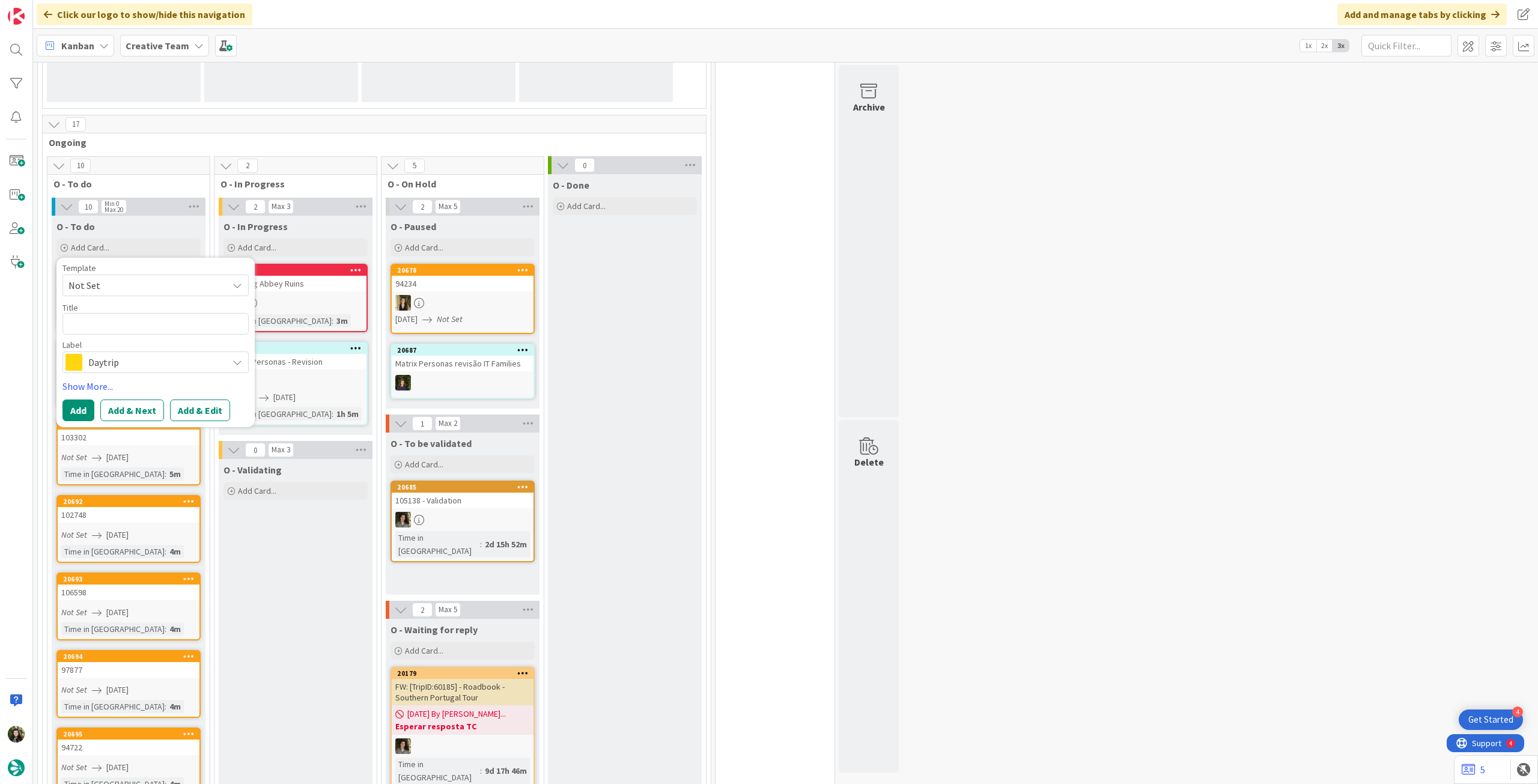
click at [128, 357] on span "Daytrip" at bounding box center [155, 362] width 133 height 17
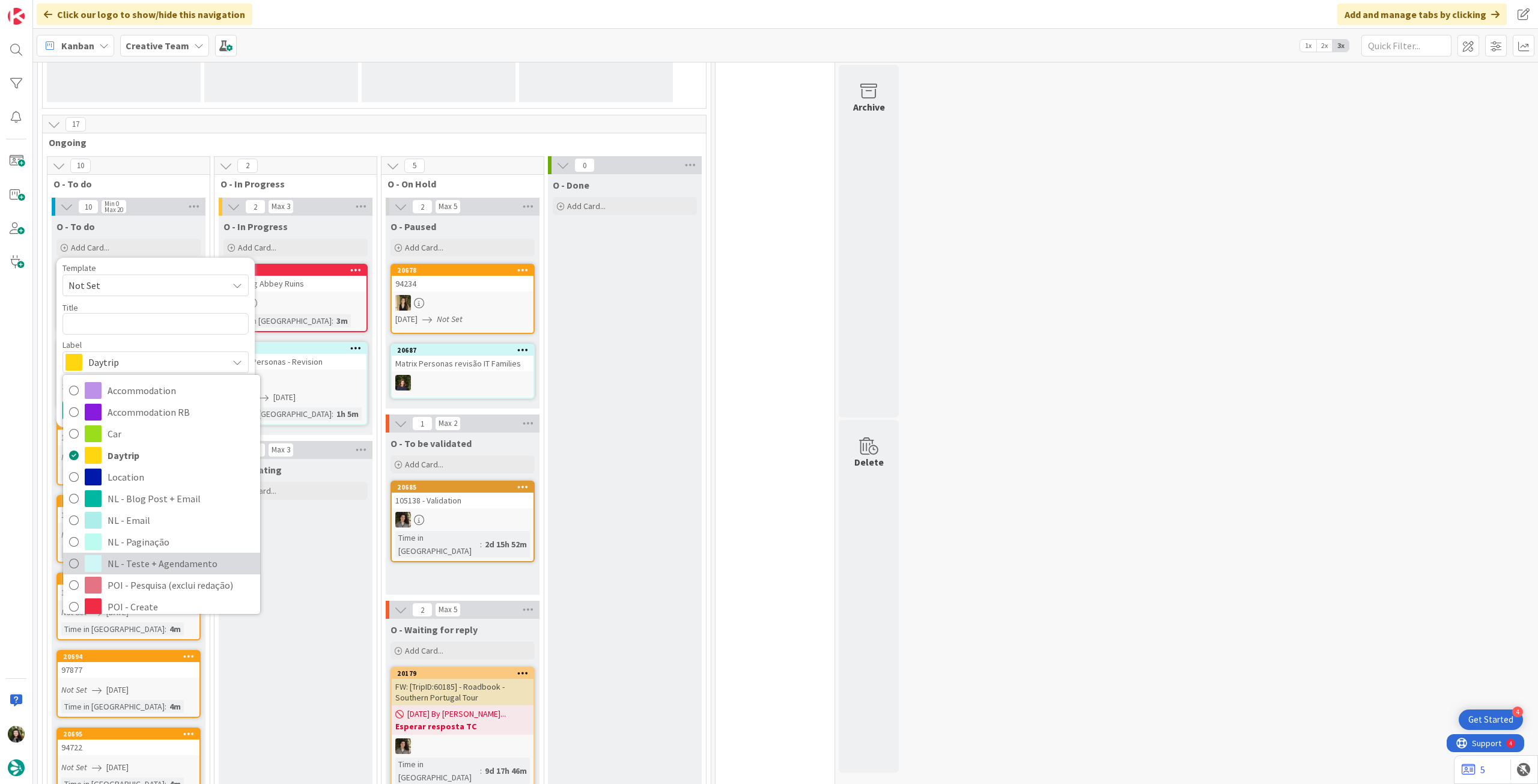
click at [162, 559] on span "NL - Teste + Agendamento" at bounding box center [181, 563] width 147 height 18
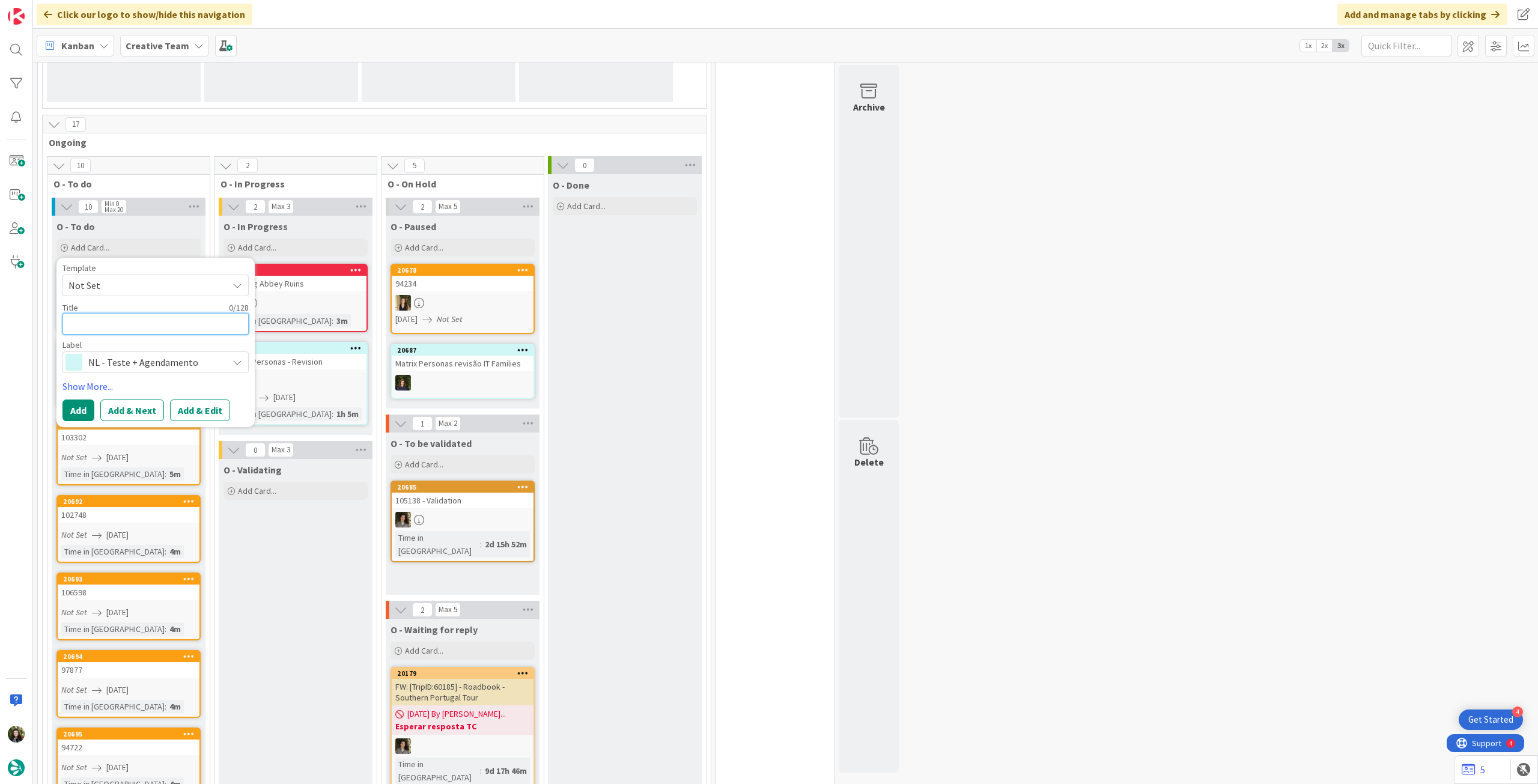
click at [133, 317] on textarea at bounding box center [156, 324] width 187 height 22
paste textarea "1 briefing"
type textarea "x"
type textarea "1 briefing"
click at [81, 404] on button "Add" at bounding box center [78, 410] width 32 height 22
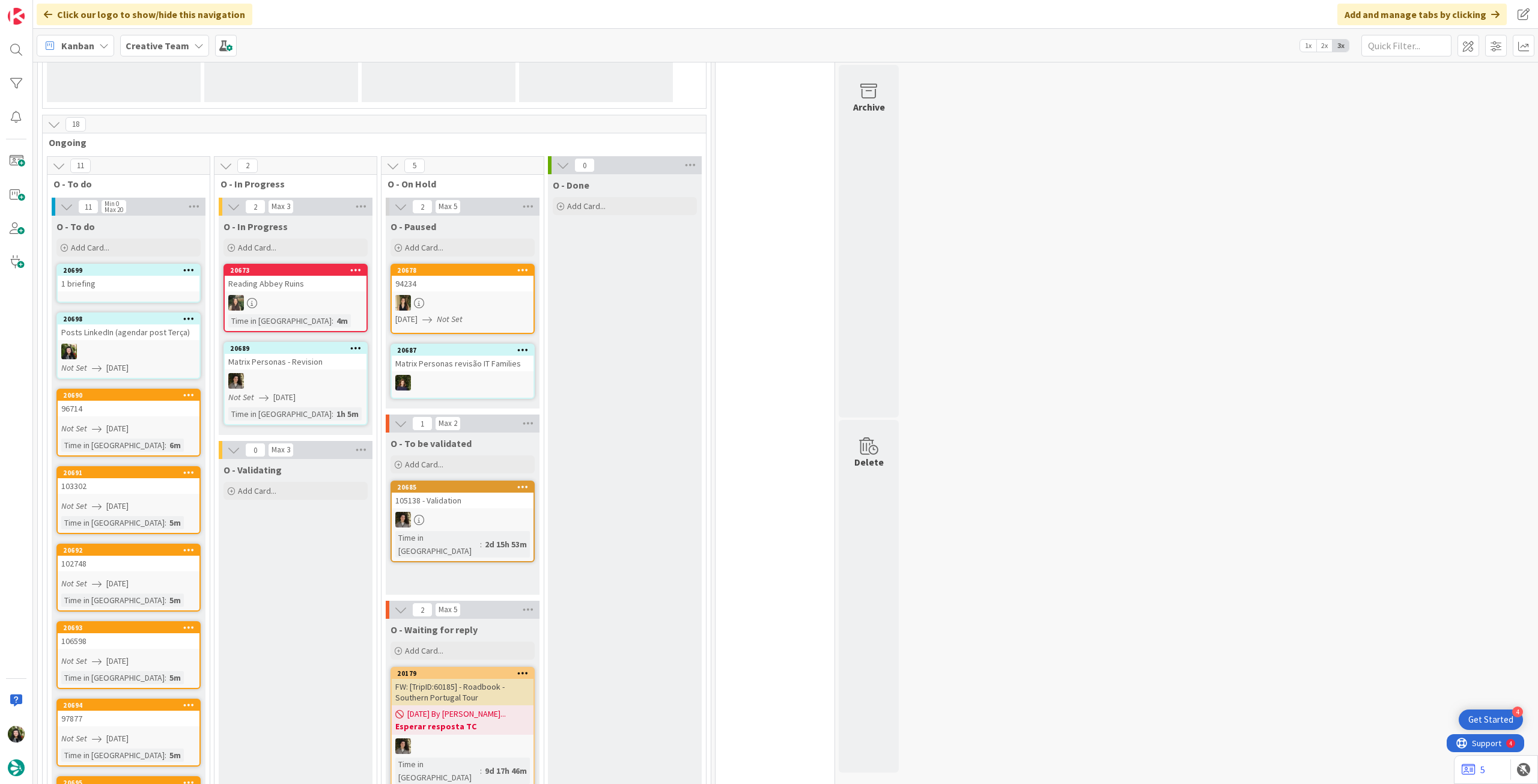
click at [121, 283] on div "1 briefing" at bounding box center [128, 283] width 142 height 16
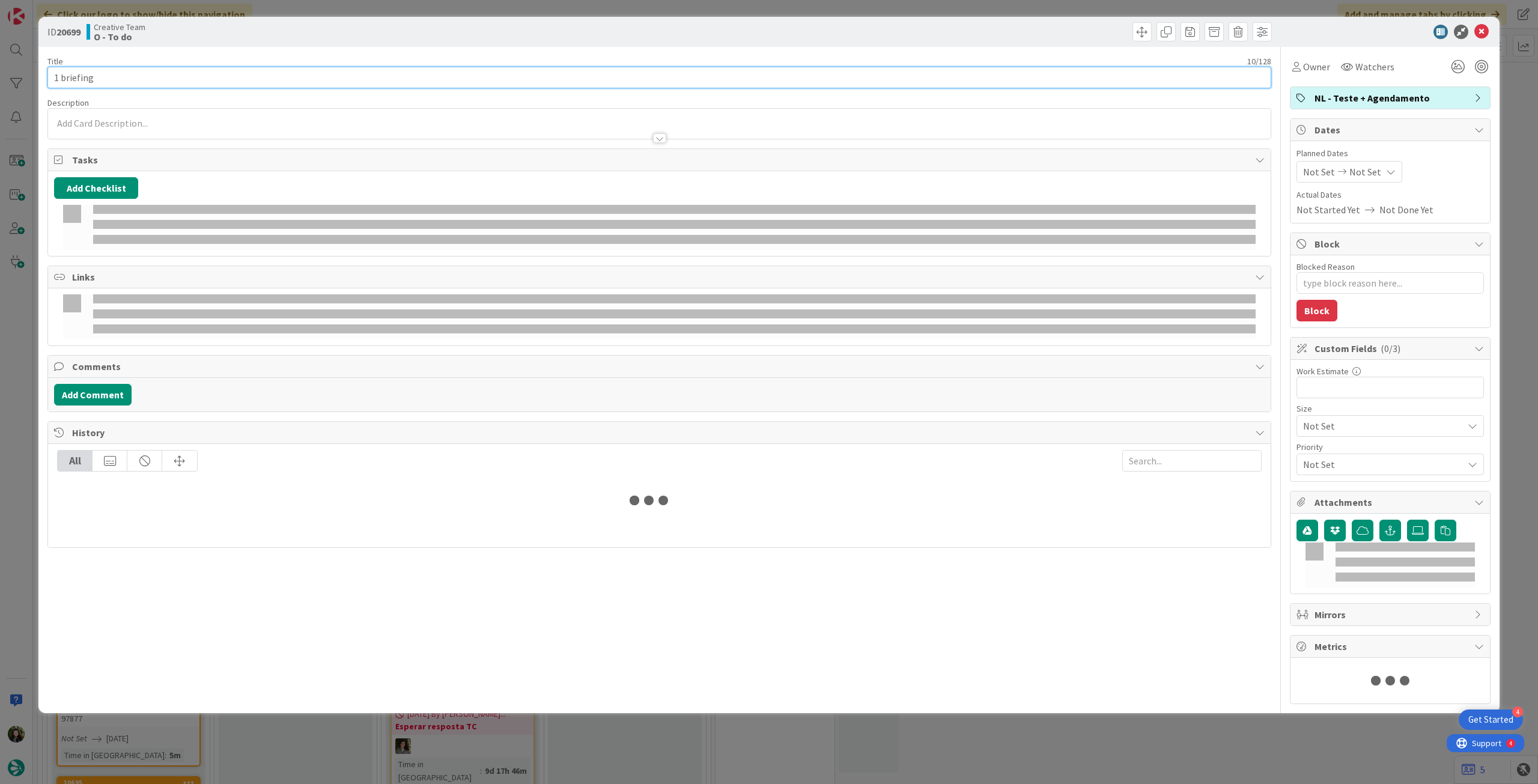
click at [254, 80] on input "1 briefing" at bounding box center [659, 78] width 1224 height 22
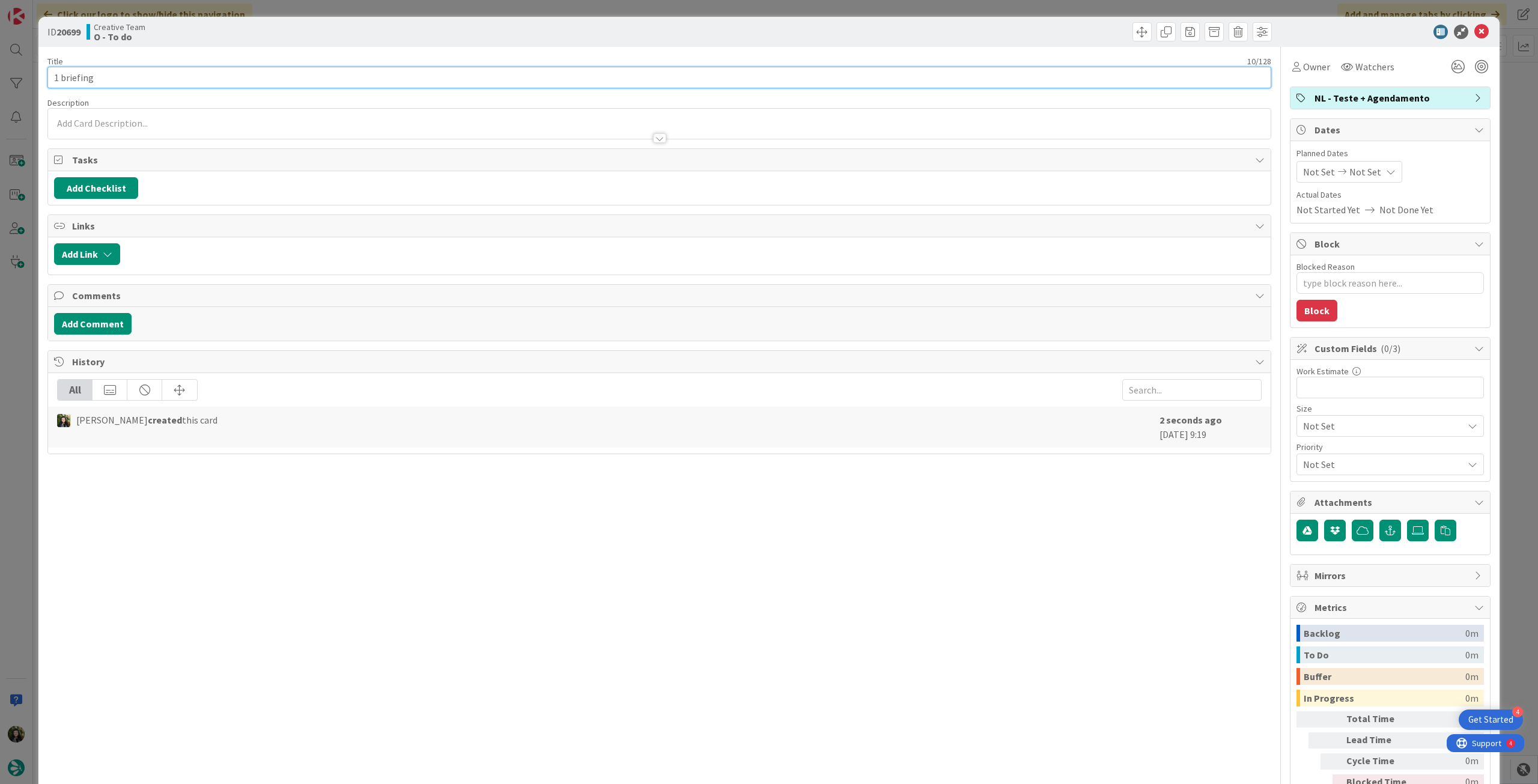
type textarea "x"
type input "1 briefing - quarta manhã"
type textarea "x"
type input "1 briefing - quarta manhã"
click at [1304, 65] on span "Owner" at bounding box center [1316, 67] width 27 height 14
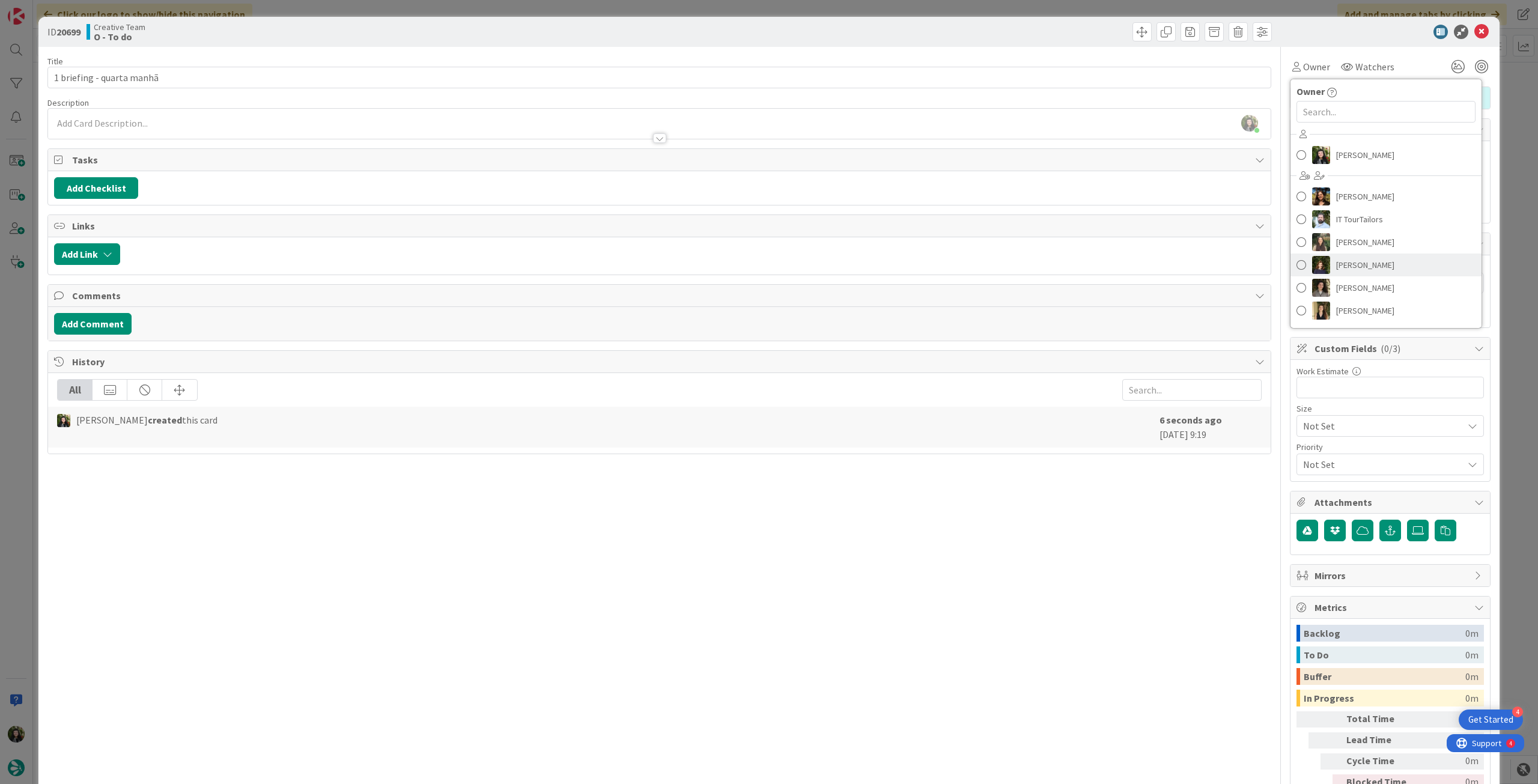
click at [1372, 267] on span "[PERSON_NAME]" at bounding box center [1365, 265] width 58 height 18
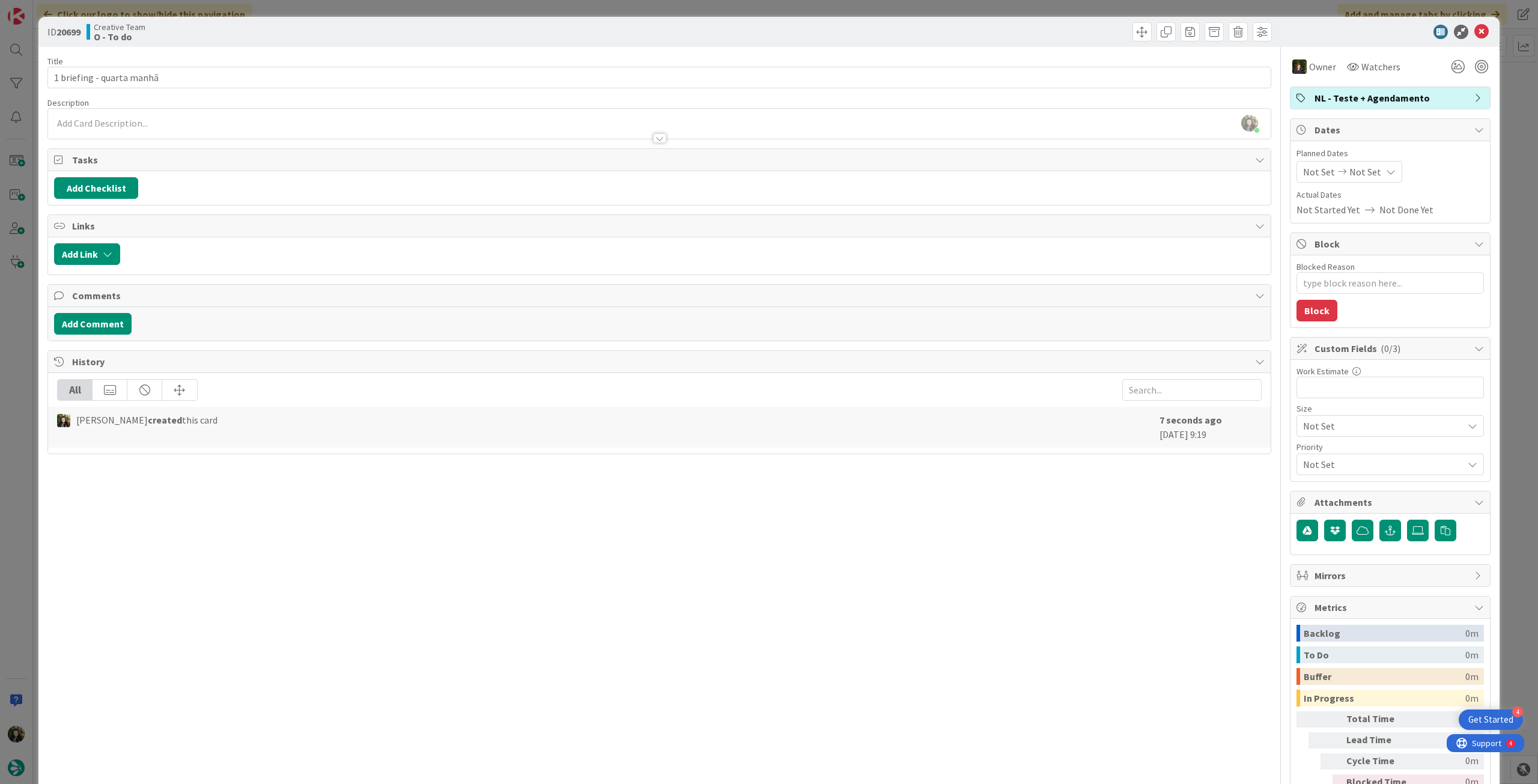
type textarea "x"
click at [1386, 167] on icon at bounding box center [1391, 171] width 10 height 10
click at [1309, 446] on icon at bounding box center [1318, 453] width 18 height 14
type input "[DATE]"
type textarea "x"
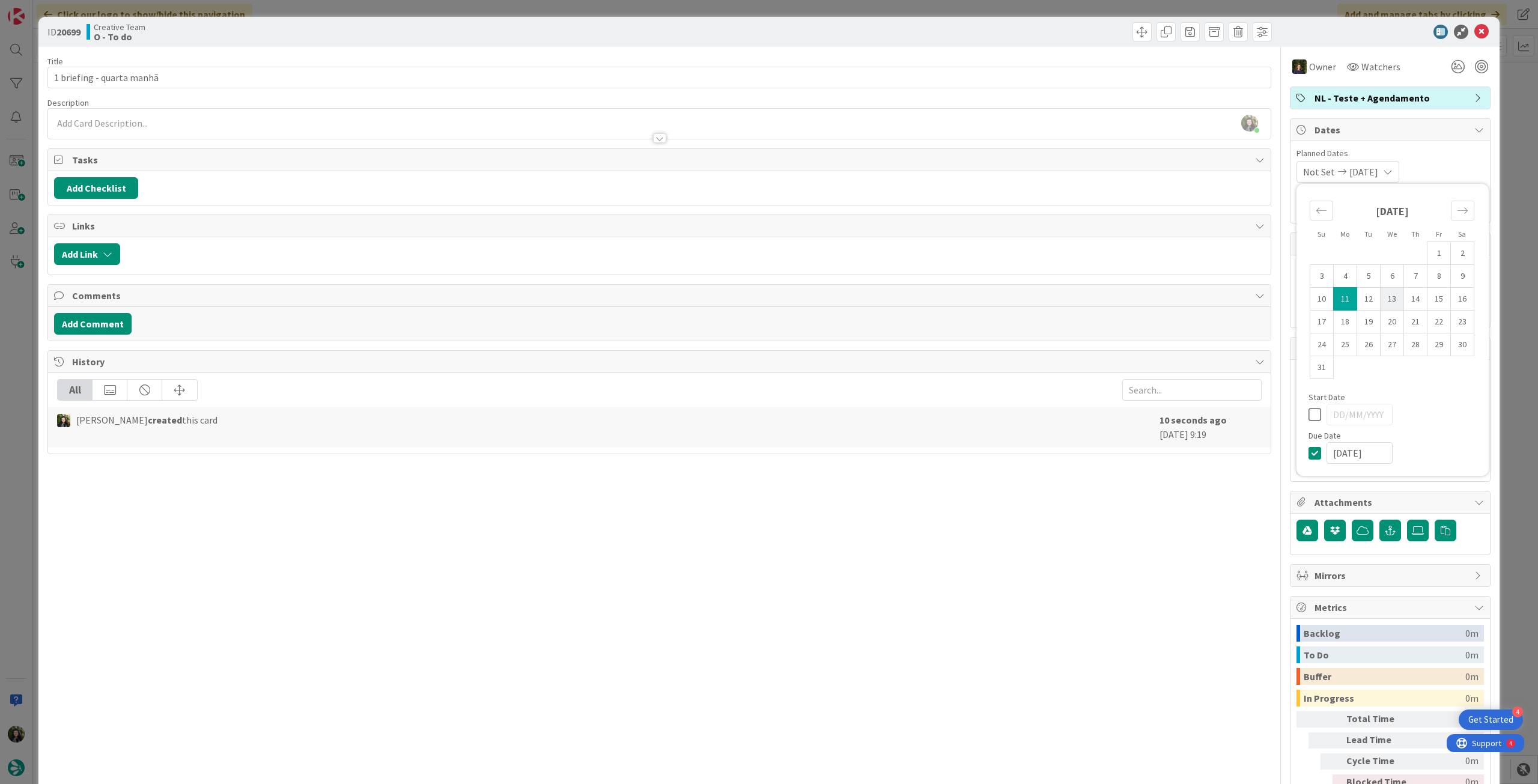
click at [1381, 297] on td "13" at bounding box center [1393, 299] width 23 height 23
type input "[DATE]"
type textarea "x"
click at [1309, 410] on icon at bounding box center [1318, 414] width 18 height 14
type textarea "x"
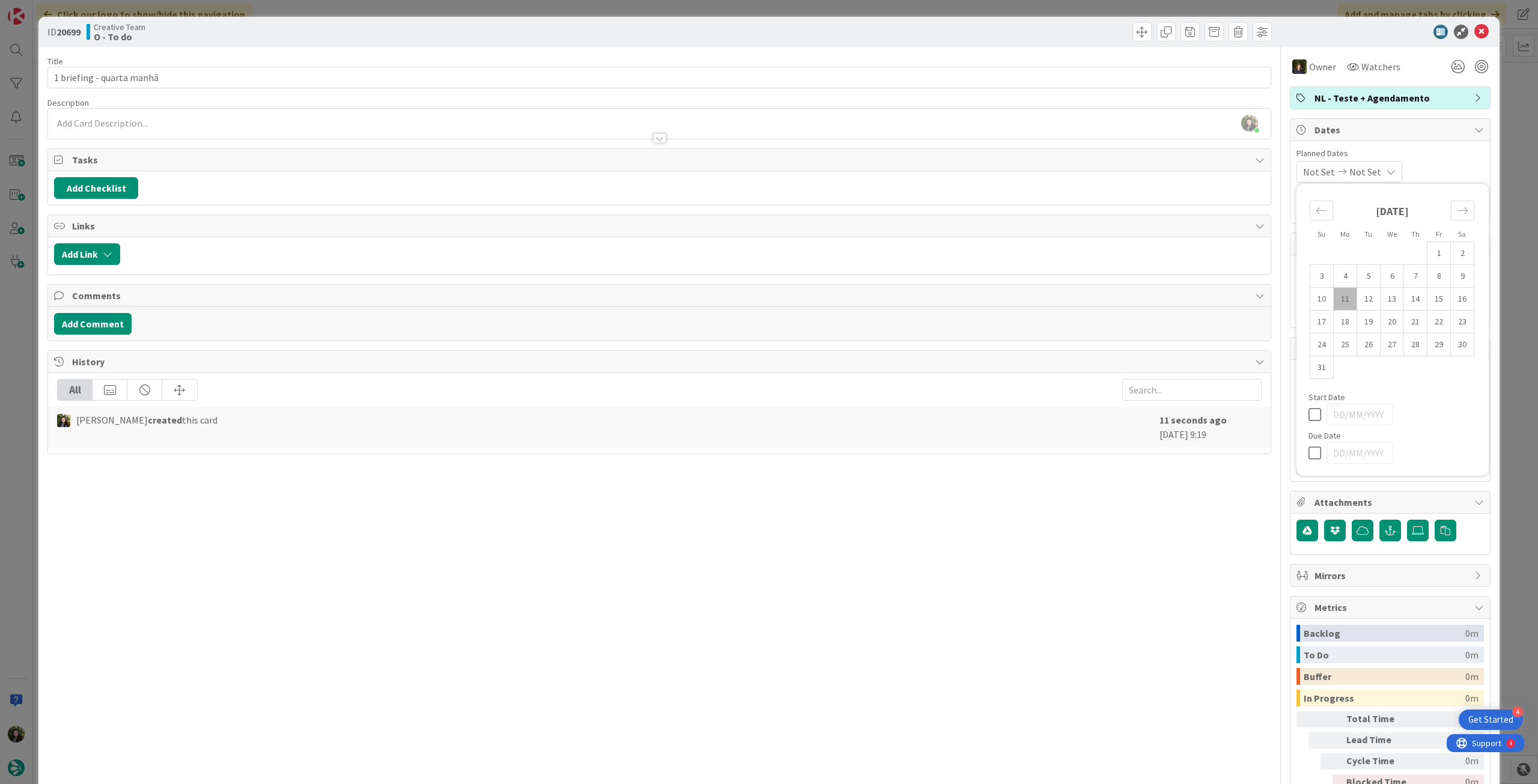
click at [1309, 453] on icon at bounding box center [1318, 453] width 18 height 14
type input "[DATE]"
type textarea "x"
click at [1383, 296] on td "13" at bounding box center [1393, 299] width 23 height 23
type input "[DATE]"
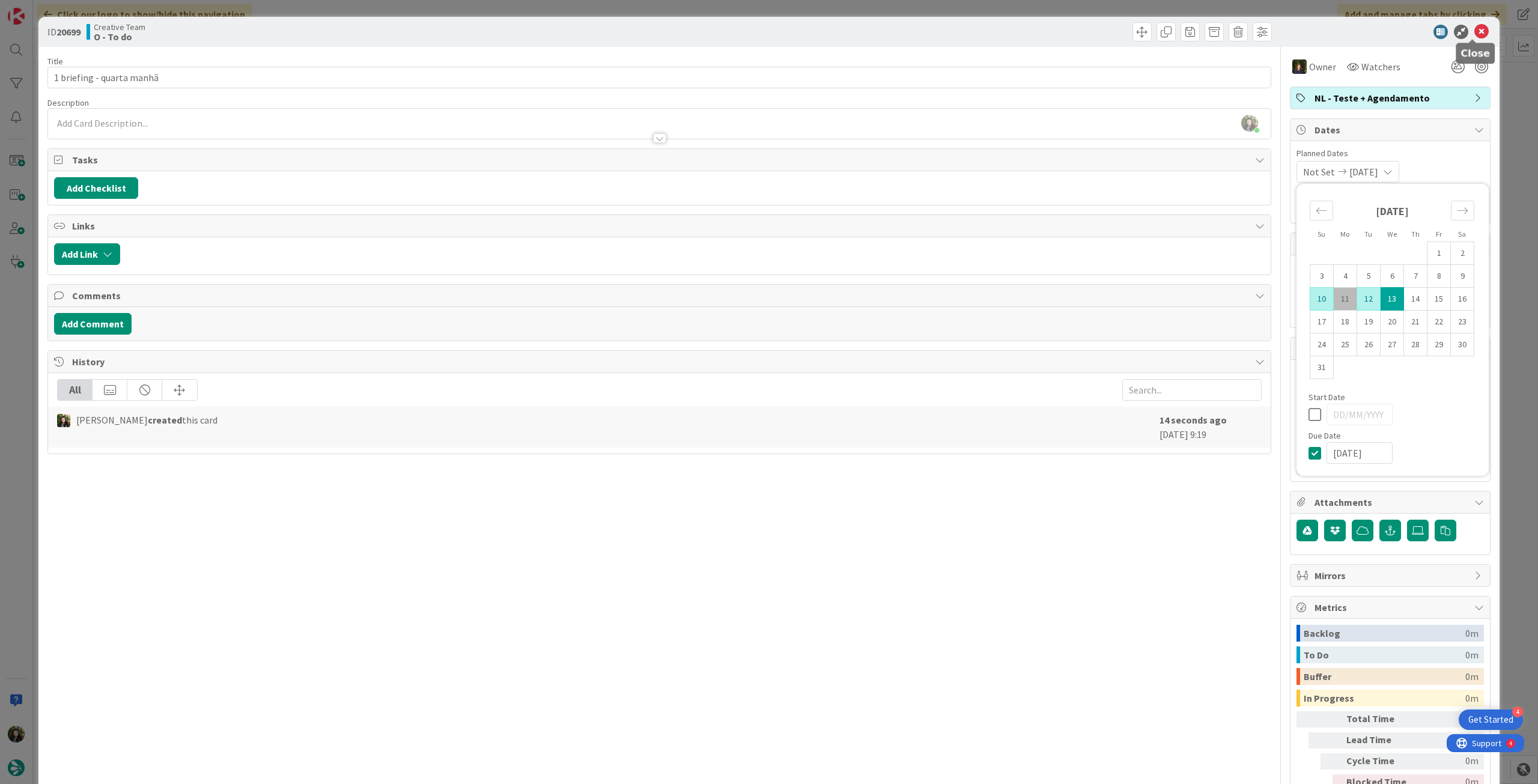
click at [1476, 36] on icon at bounding box center [1481, 32] width 14 height 14
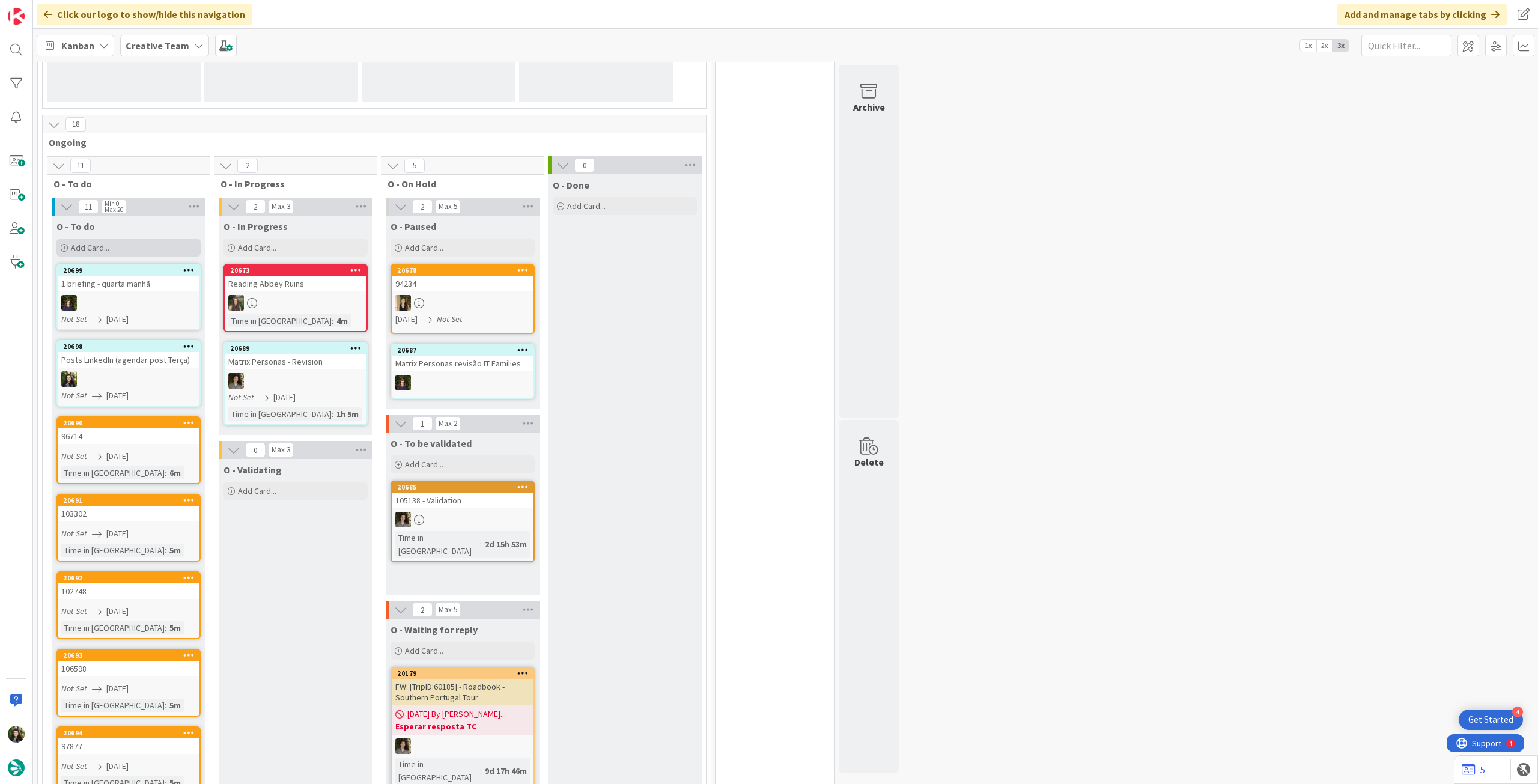
click at [104, 240] on div "Add Card..." at bounding box center [128, 248] width 144 height 18
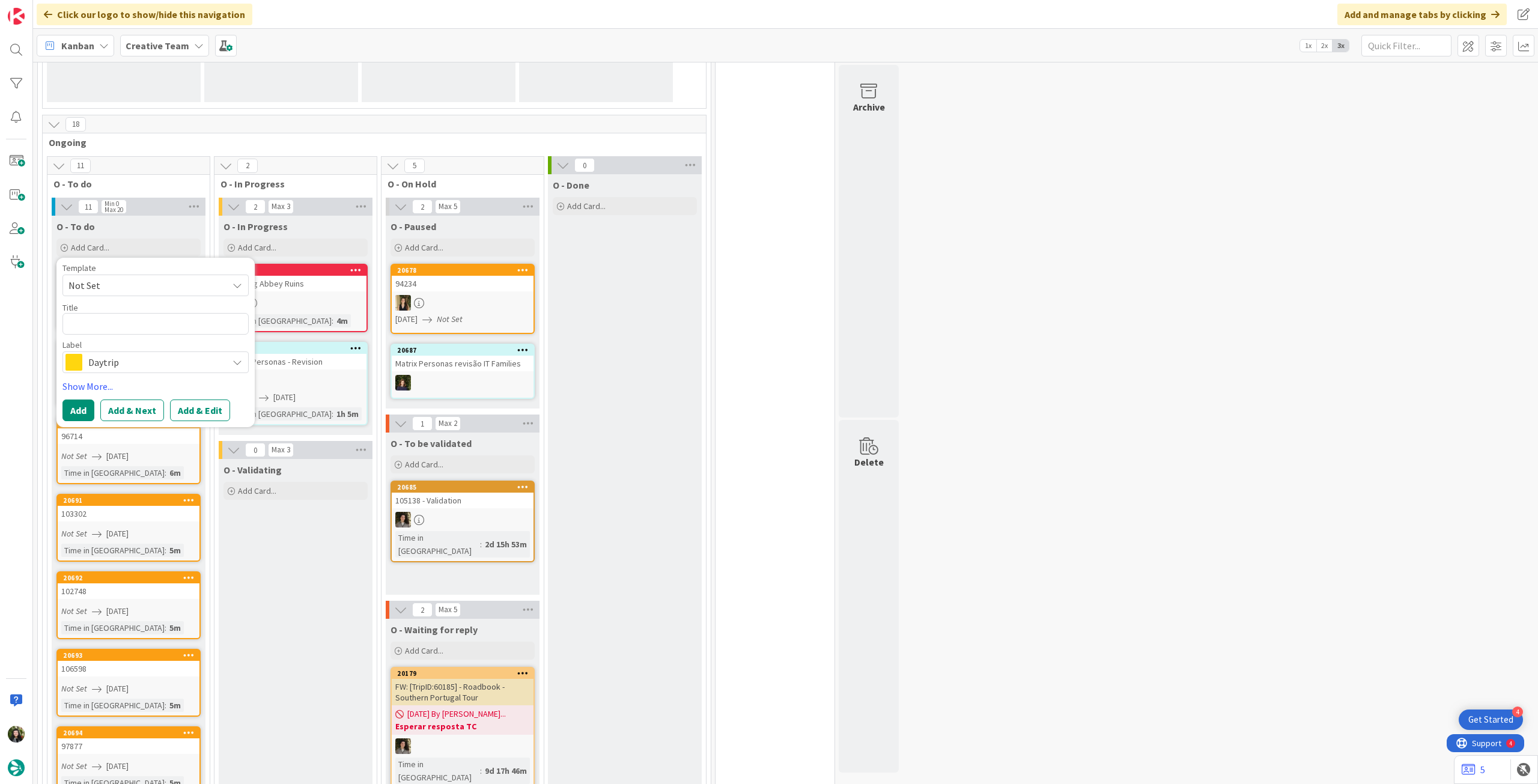
click at [166, 360] on span "Daytrip" at bounding box center [155, 362] width 133 height 17
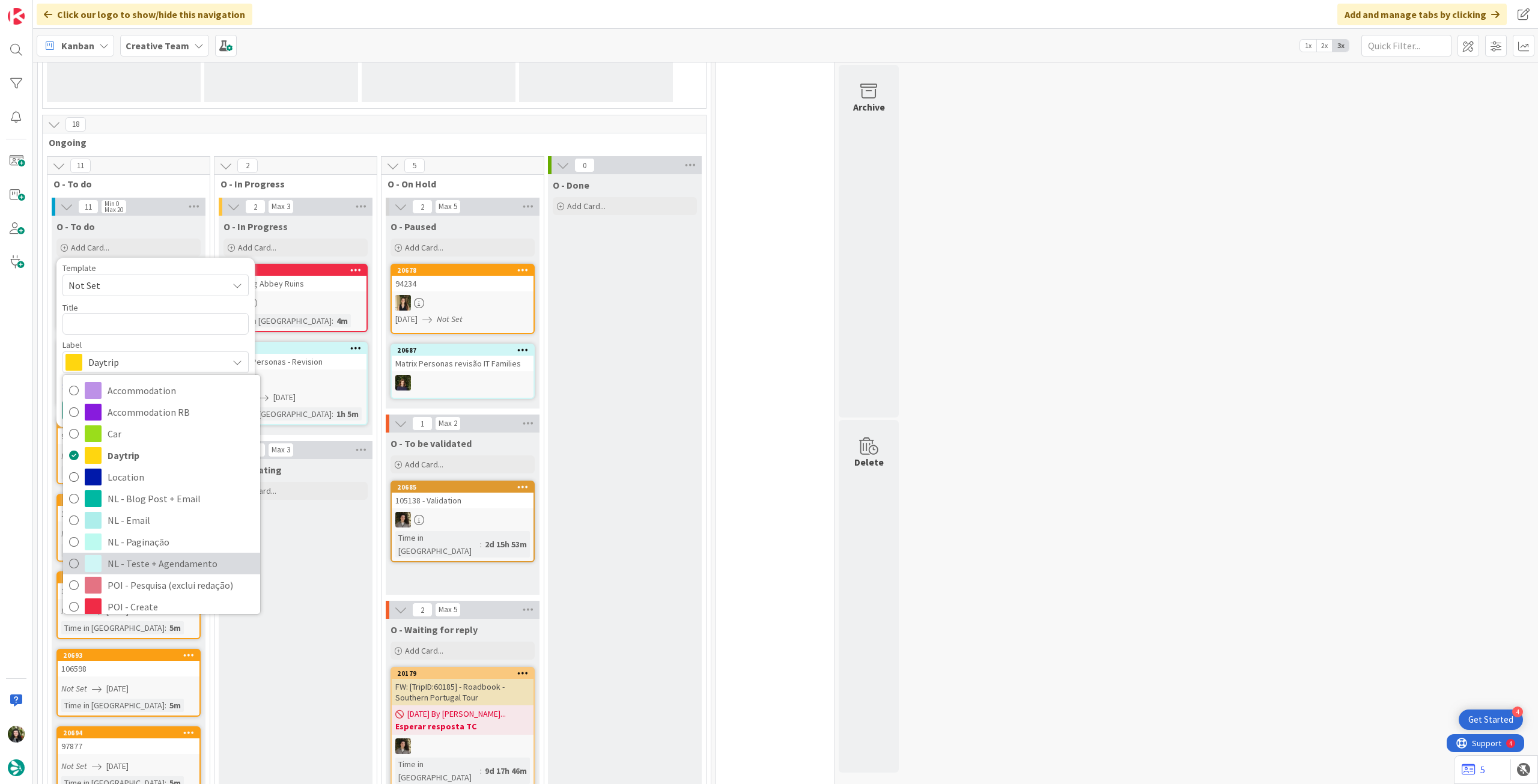
click at [174, 559] on span "NL - Teste + Agendamento" at bounding box center [181, 563] width 147 height 18
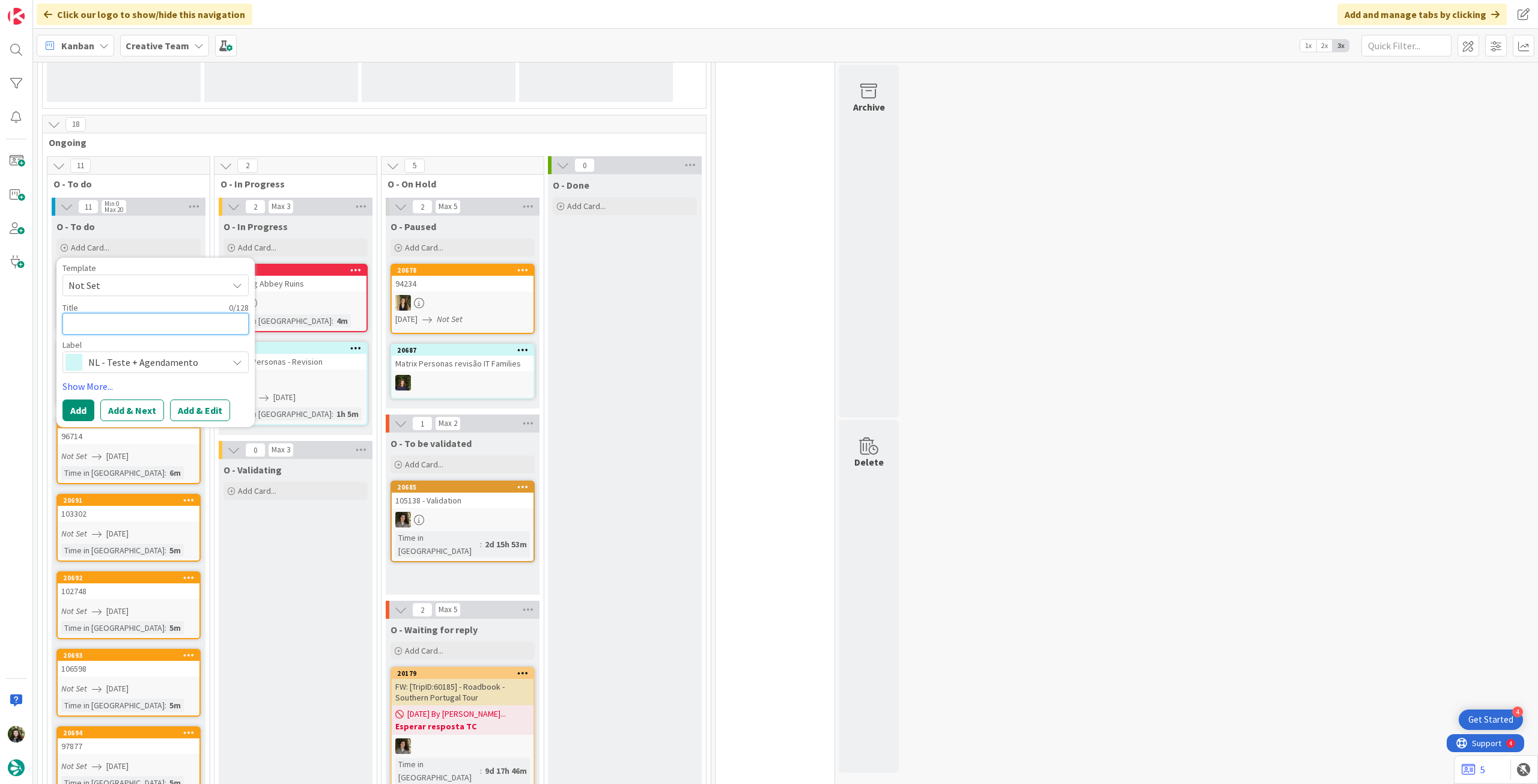
click at [156, 322] on textarea at bounding box center [156, 324] width 187 height 22
type textarea "x"
type textarea "E"
type textarea "x"
type textarea "En"
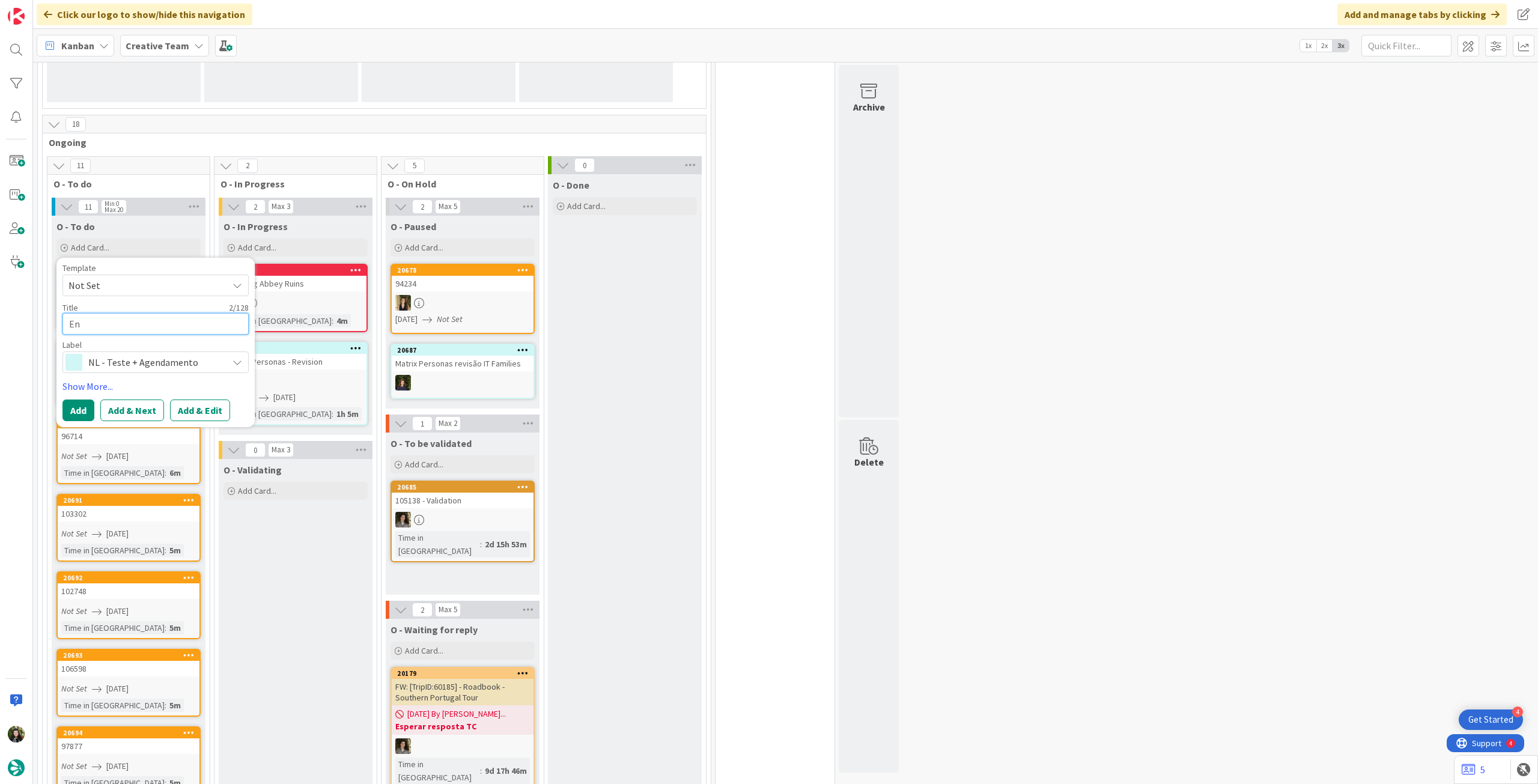
type textarea "x"
type textarea "E"
type textarea "x"
type textarea "E"
type textarea "x"
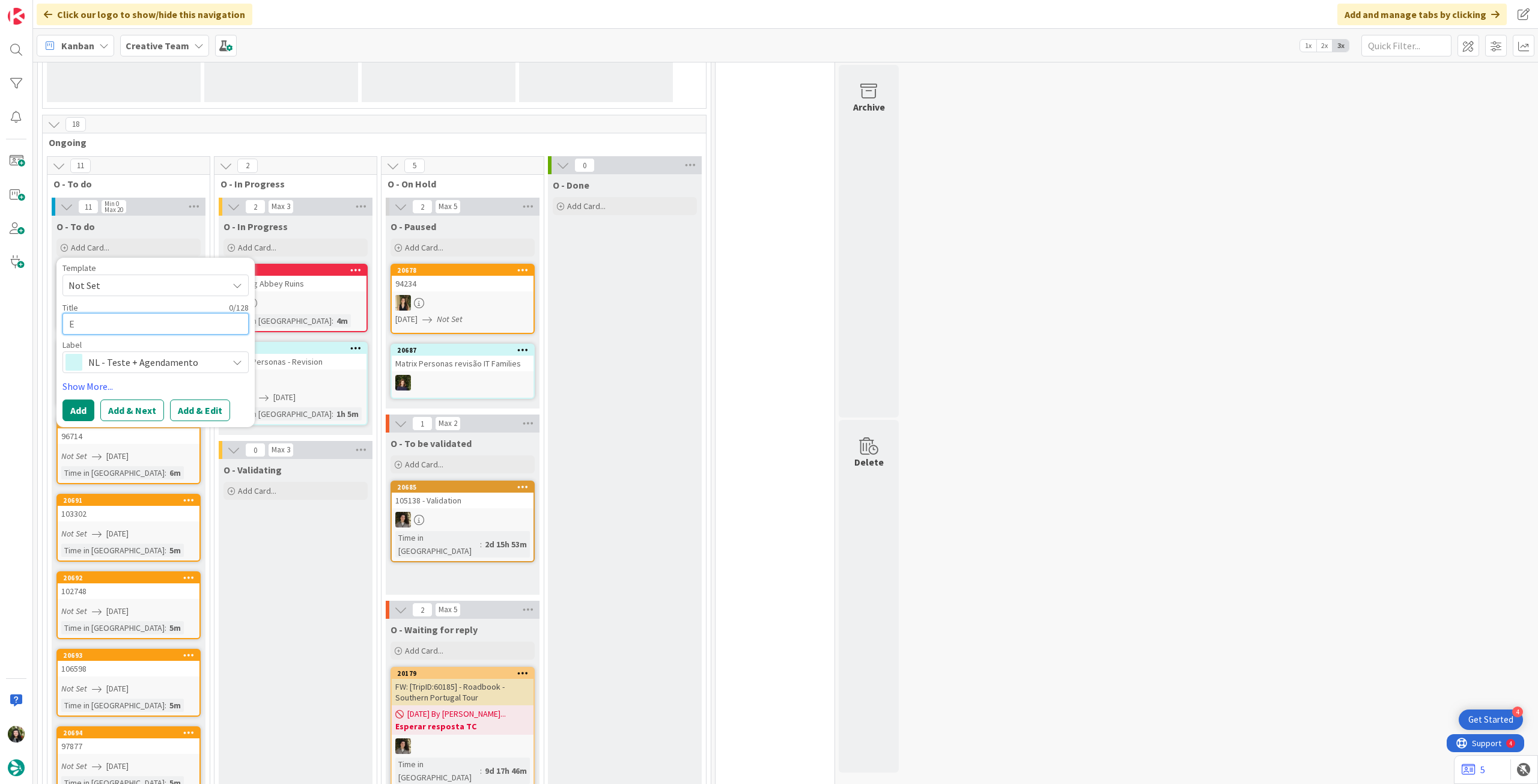
type textarea "En"
type textarea "x"
type textarea "Env"
type textarea "x"
type textarea "Envi"
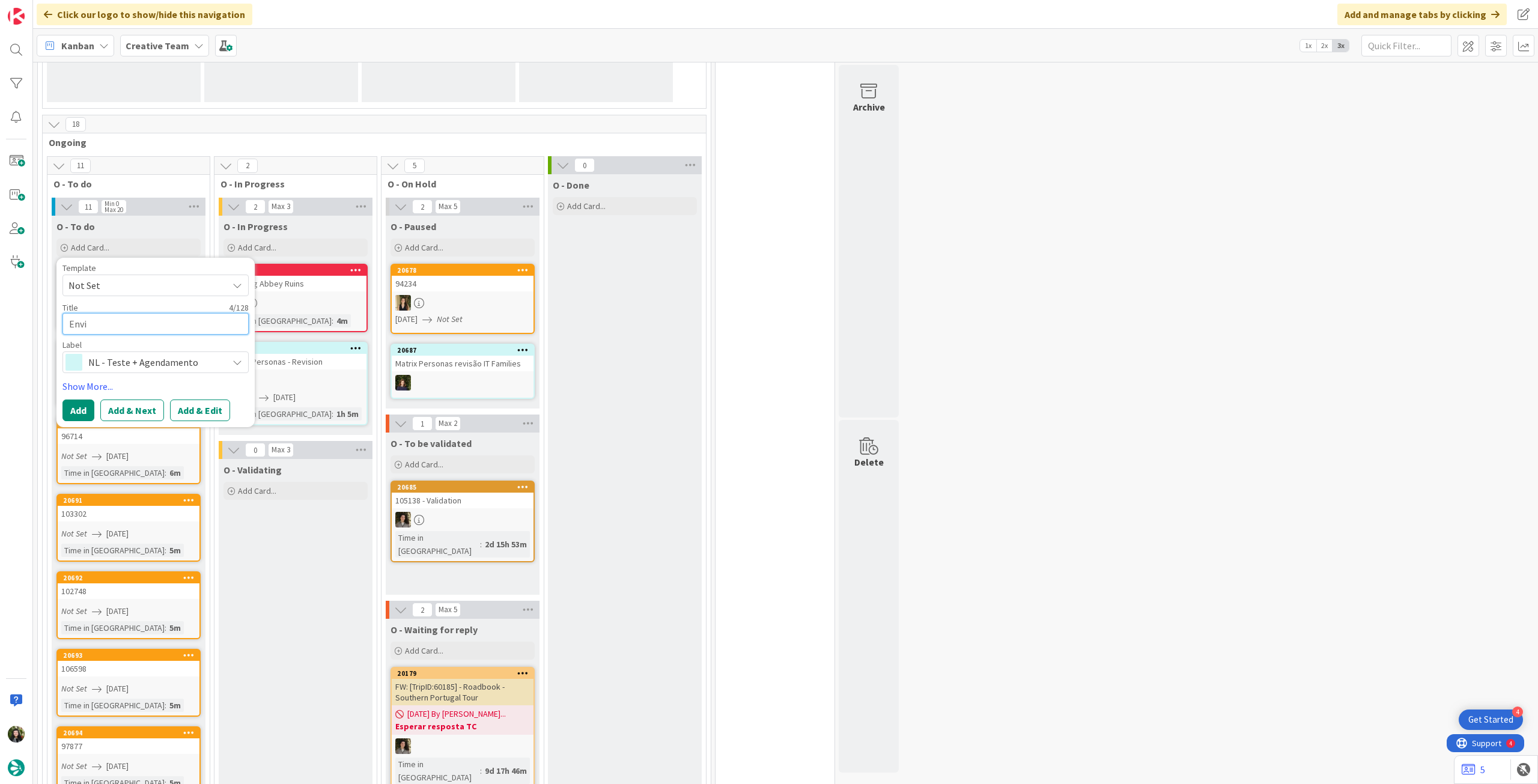
type textarea "x"
type textarea "Envio"
type textarea "x"
type textarea "Envio"
type textarea "x"
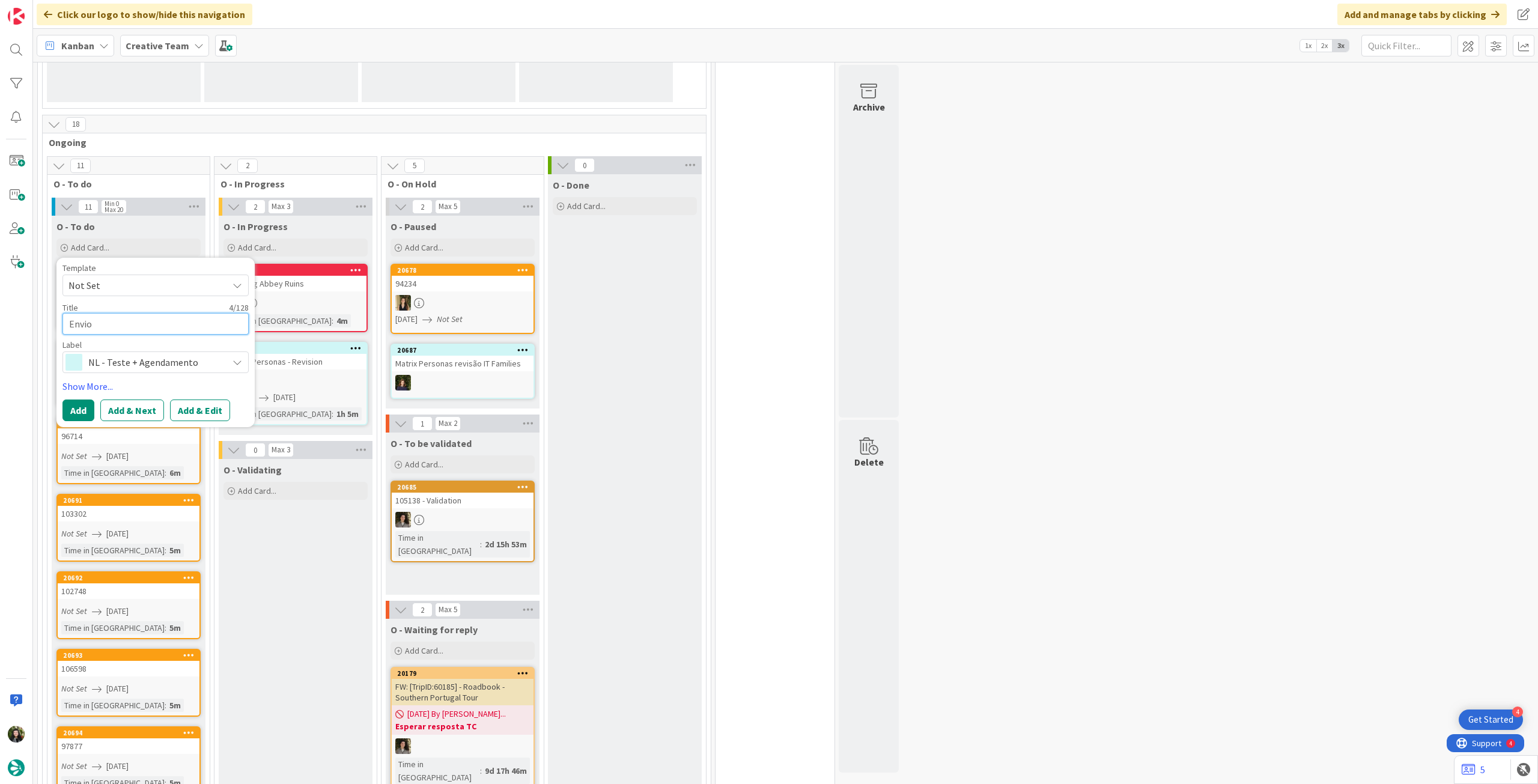
type textarea "Envio d"
type textarea "x"
type textarea "Envio de"
type textarea "x"
type textarea "Envio de"
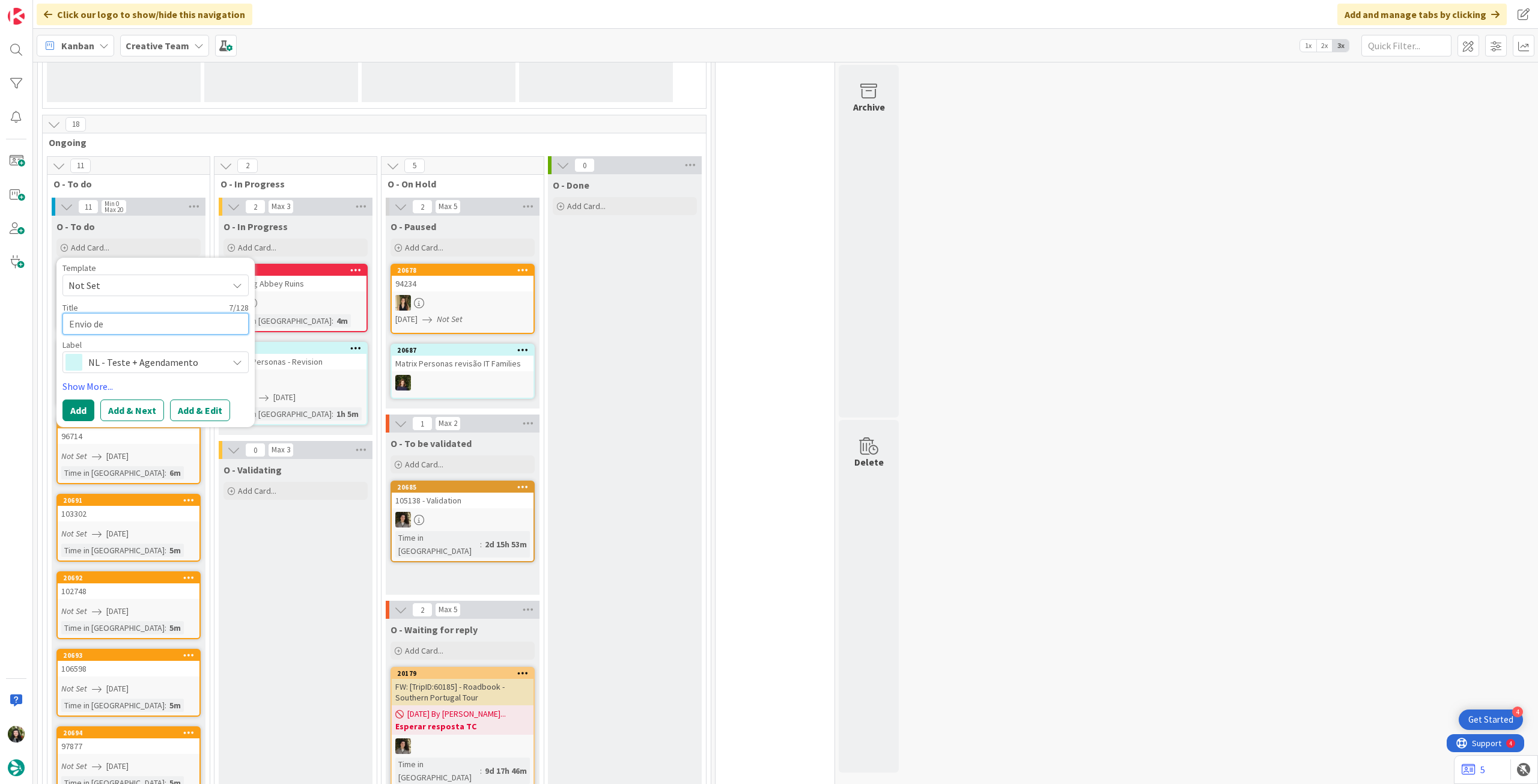
type textarea "x"
type textarea "Envio de t"
type textarea "x"
type textarea "Envio de te"
type textarea "x"
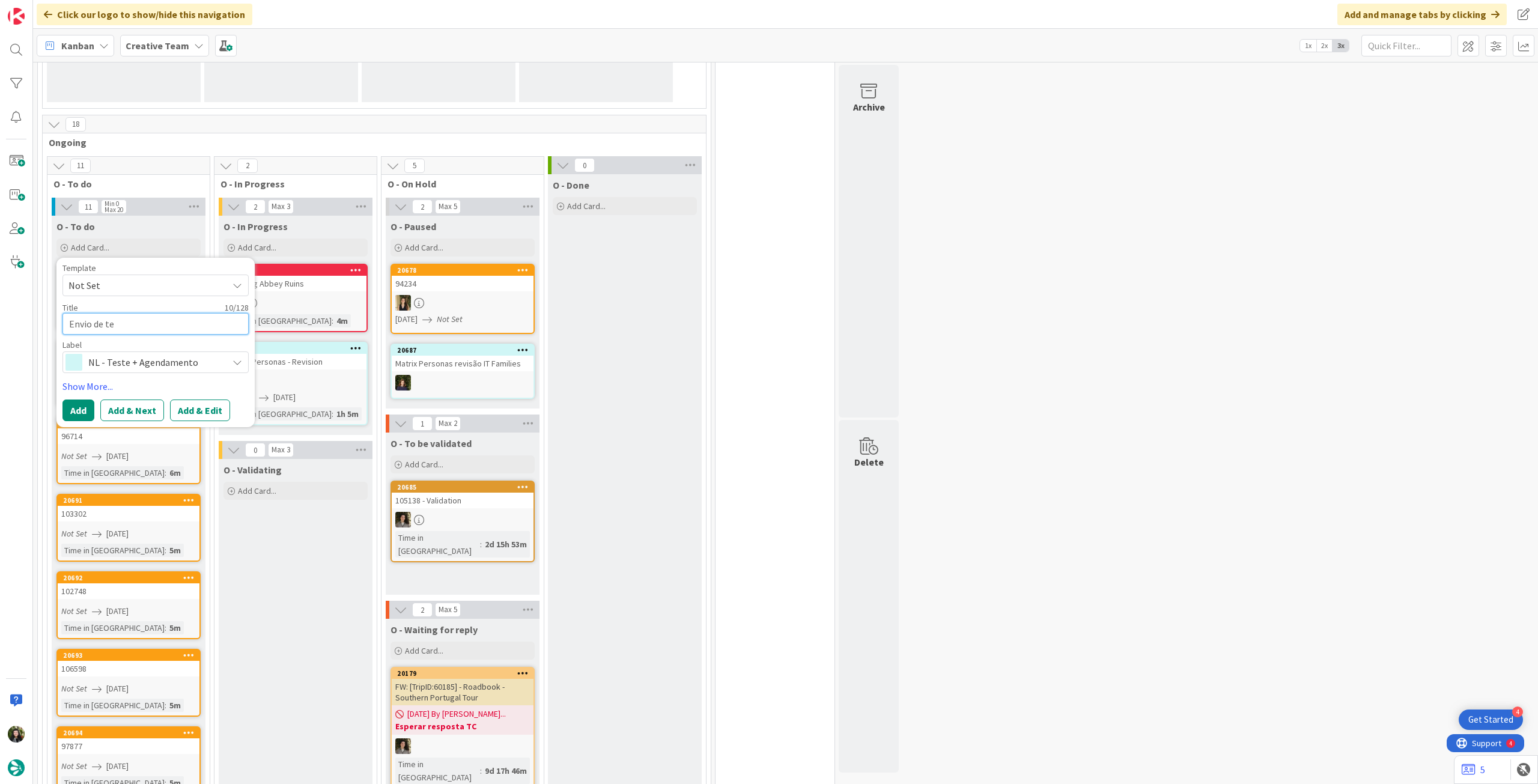
type textarea "Envio de tes"
type textarea "x"
type textarea "Envio de test"
type textarea "x"
type textarea "Envio de teste"
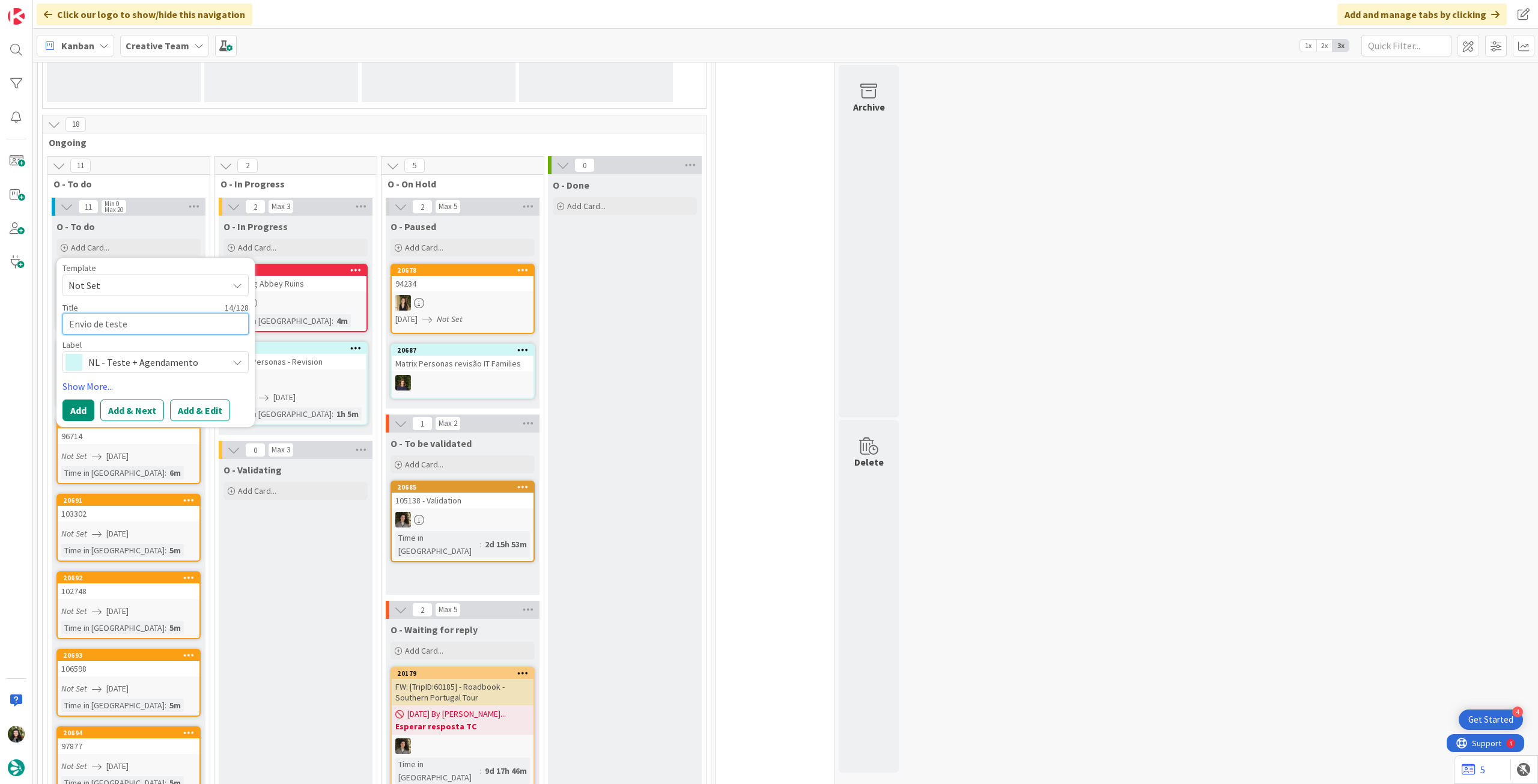
type textarea "x"
type textarea "Envio de teste"
paste textarea "• 321 - Top 10 Fun Facts about Ireland – enviar terça, sai no feriado (sexta)"
type textarea "x"
type textarea "Envio de teste • 321 - Top 10 Fun Facts about Ireland – enviar terça, sai no fe…"
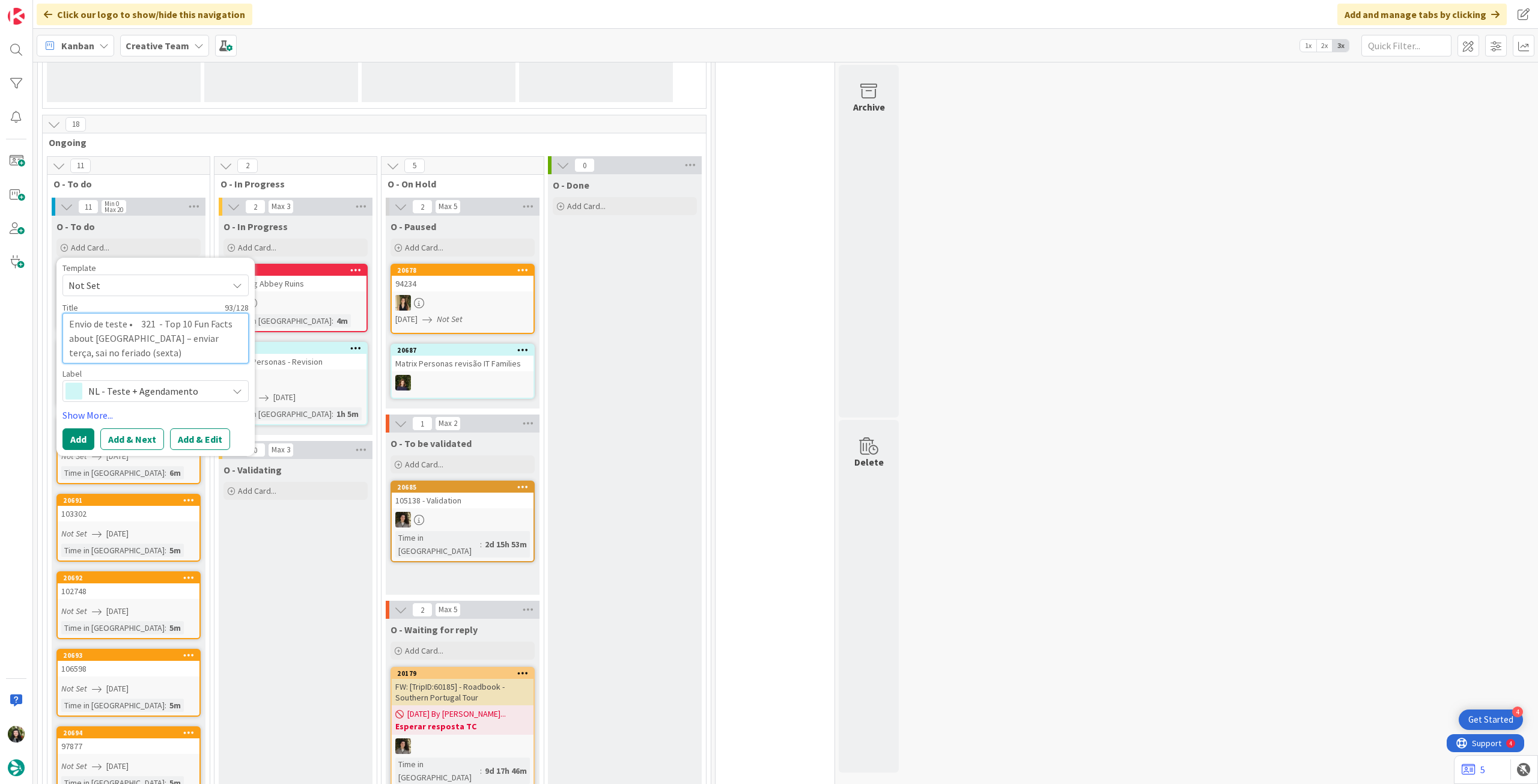
click at [143, 321] on textarea "Envio de teste • 321 - Top 10 Fun Facts about Ireland – enviar terça, sai no fe…" at bounding box center [156, 337] width 187 height 50
type textarea "x"
type textarea "Envio de teste •321 - Top 10 Fun Facts about Ireland – enviar terça, sai no fer…"
type textarea "x"
type textarea "Envio de teste 321 - Top 10 Fun Facts about Ireland – enviar terça, sai no feri…"
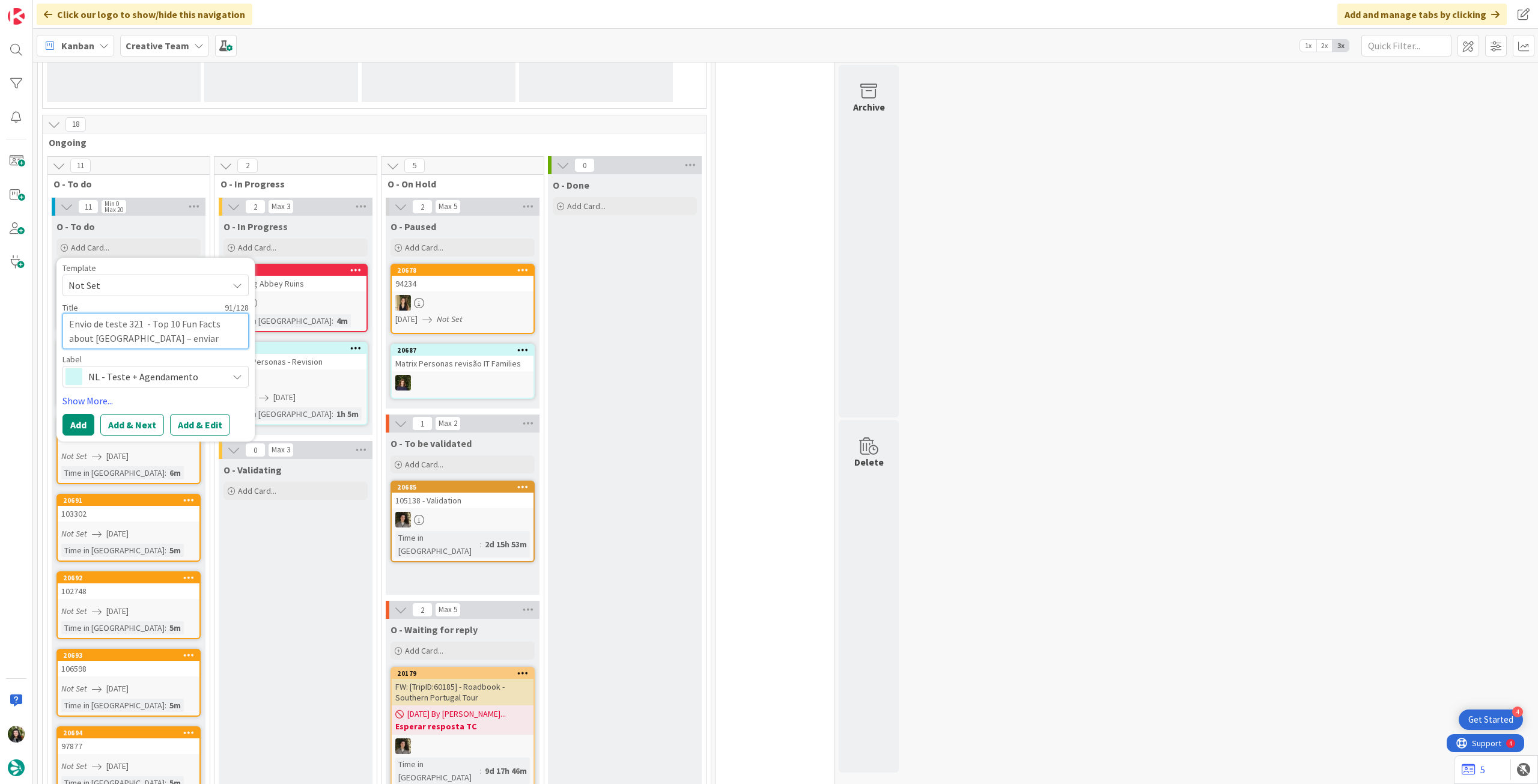
drag, startPoint x: 212, startPoint y: 336, endPoint x: 259, endPoint y: 342, distance: 47.4
click at [259, 342] on div "11 O - To do 11 Min 0 Max 20 O - To do Add Card... Template Not Set Title 91 / …" at bounding box center [375, 653] width 659 height 994
type textarea "x"
type textarea "Envio de teste 321 - Top 10 Fun Facts about [GEOGRAPHIC_DATA] – enviar terça, s…"
click at [82, 423] on button "Add" at bounding box center [78, 425] width 32 height 22
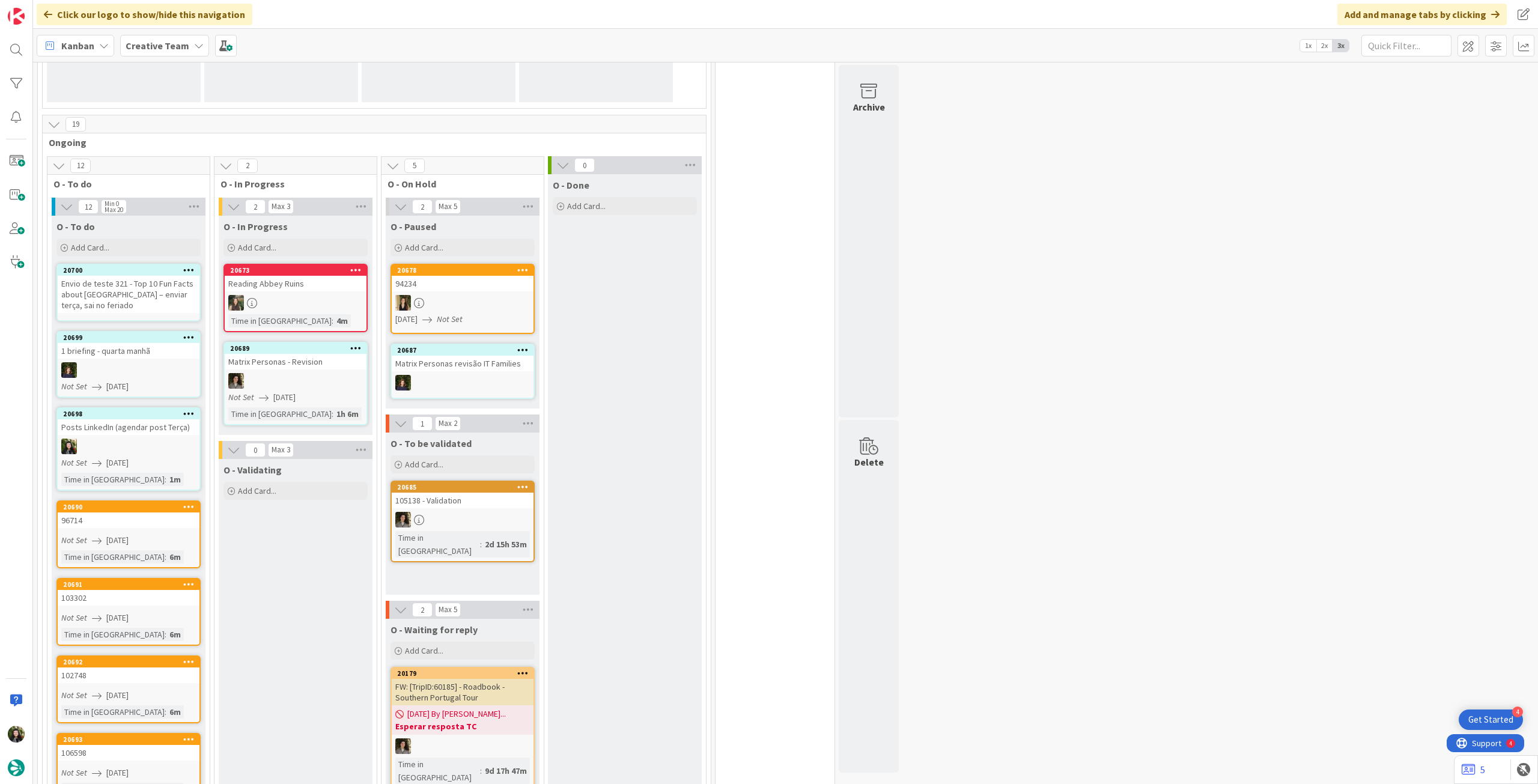
click at [151, 291] on div "Envio de teste 321 - Top 10 Fun Facts about [GEOGRAPHIC_DATA] – enviar terça, s…" at bounding box center [128, 294] width 142 height 37
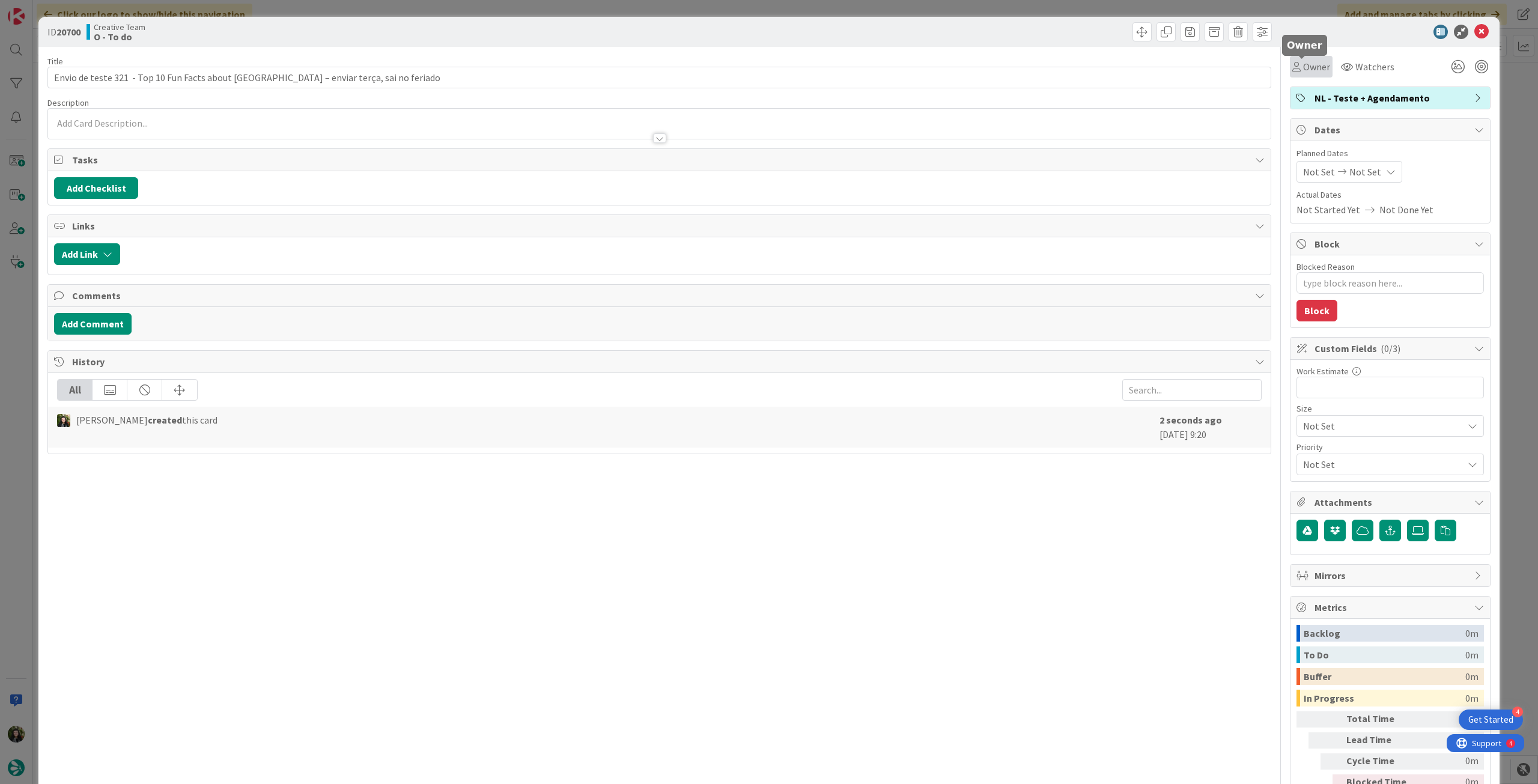
click at [1319, 70] on span "Owner" at bounding box center [1316, 67] width 27 height 14
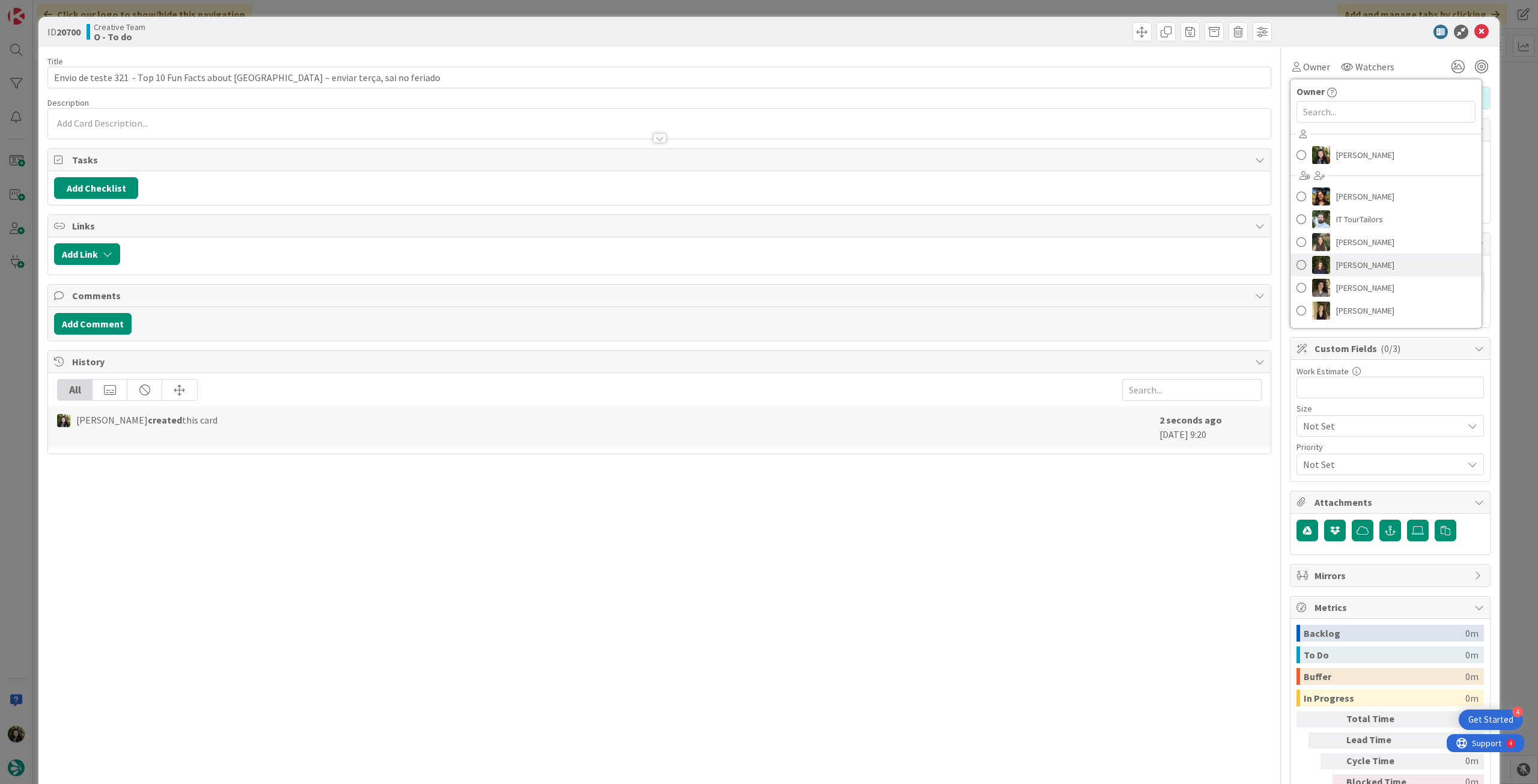
click at [1378, 263] on span "[PERSON_NAME]" at bounding box center [1365, 265] width 58 height 18
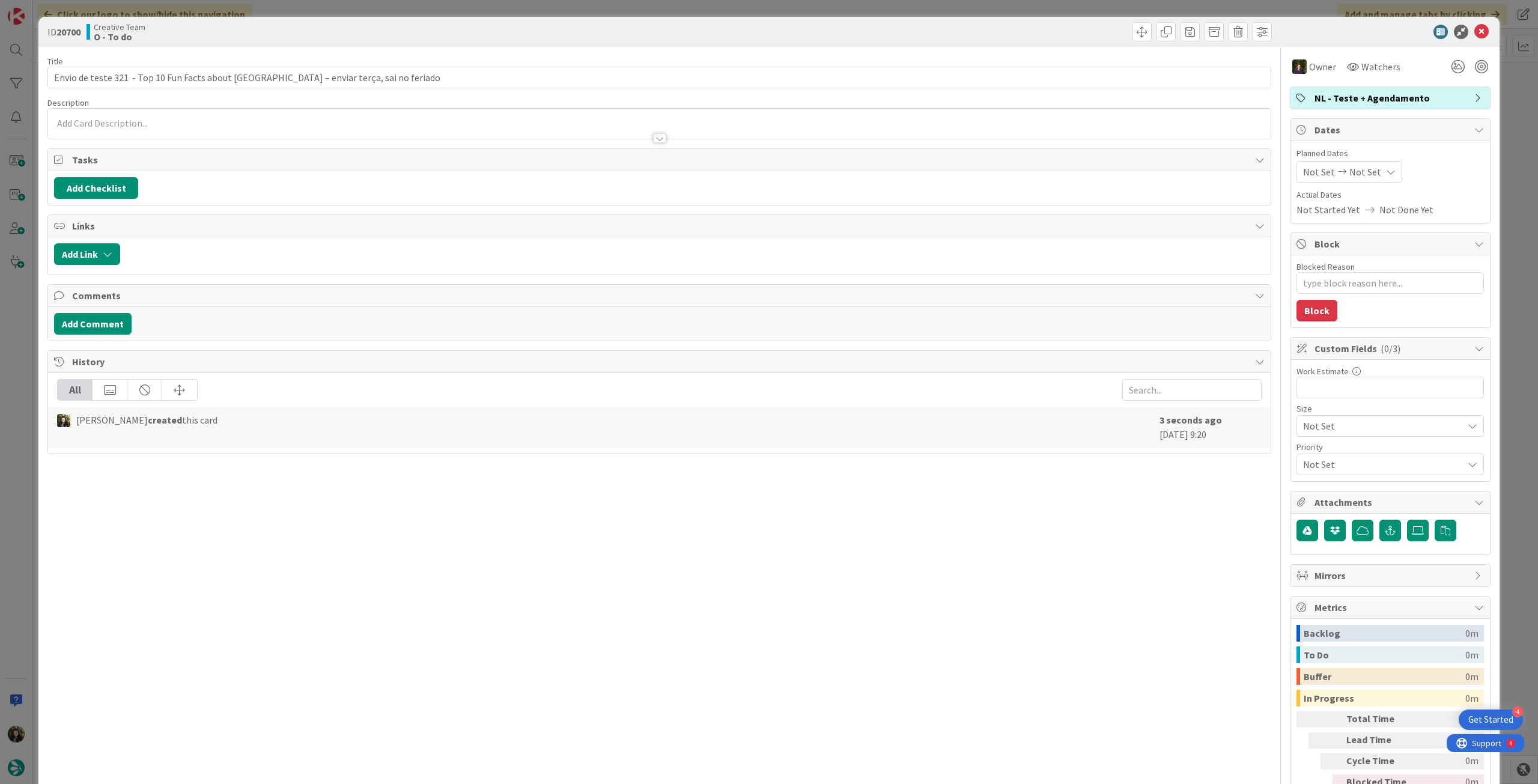
click at [1386, 167] on icon at bounding box center [1391, 171] width 10 height 10
type textarea "x"
click at [1312, 449] on icon at bounding box center [1318, 453] width 18 height 14
type input "[DATE]"
type textarea "x"
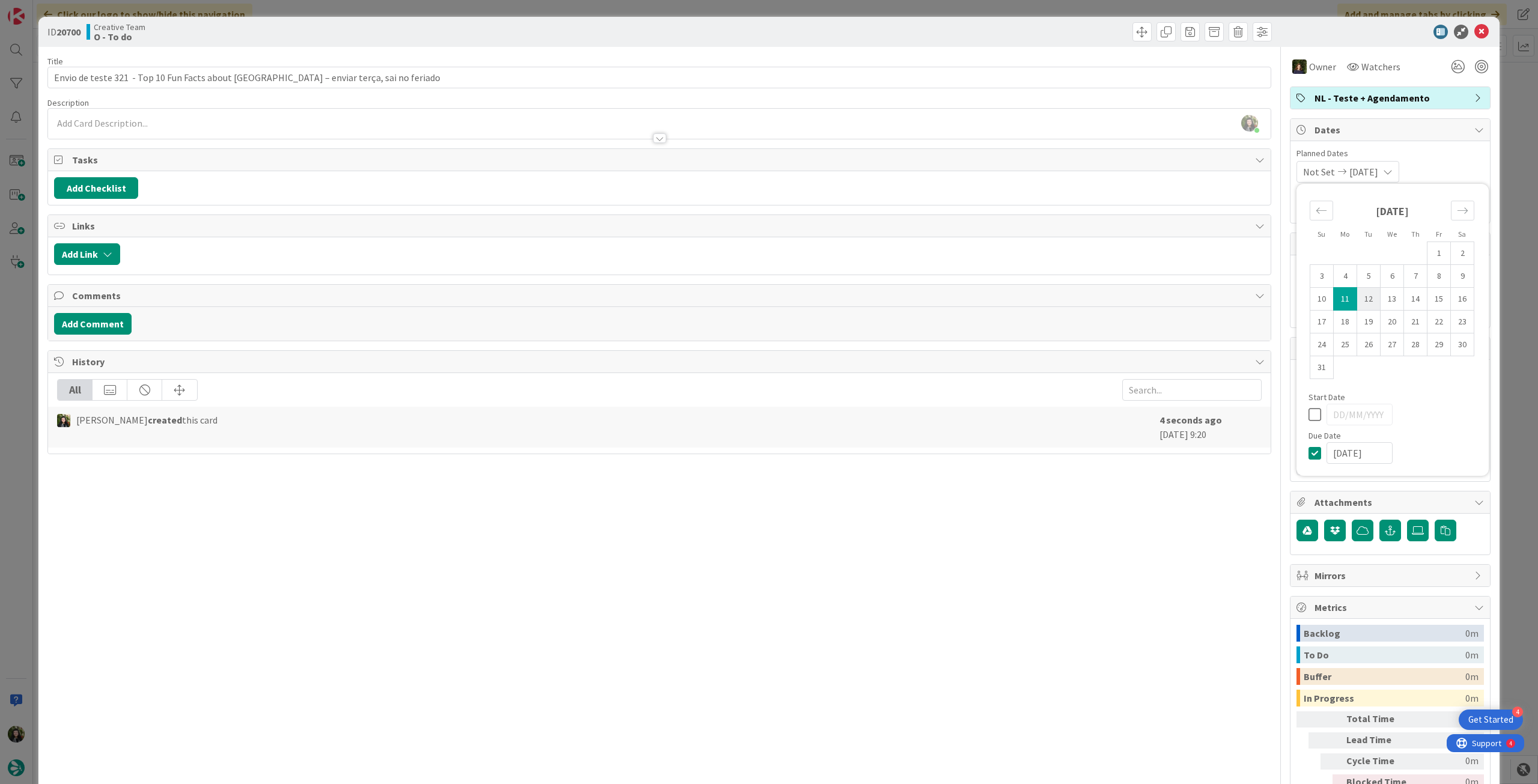
click at [1360, 301] on td "12" at bounding box center [1369, 299] width 23 height 23
type input "[DATE]"
type textarea "x"
click at [1309, 409] on icon at bounding box center [1318, 414] width 18 height 14
click at [1309, 460] on div at bounding box center [1393, 453] width 168 height 22
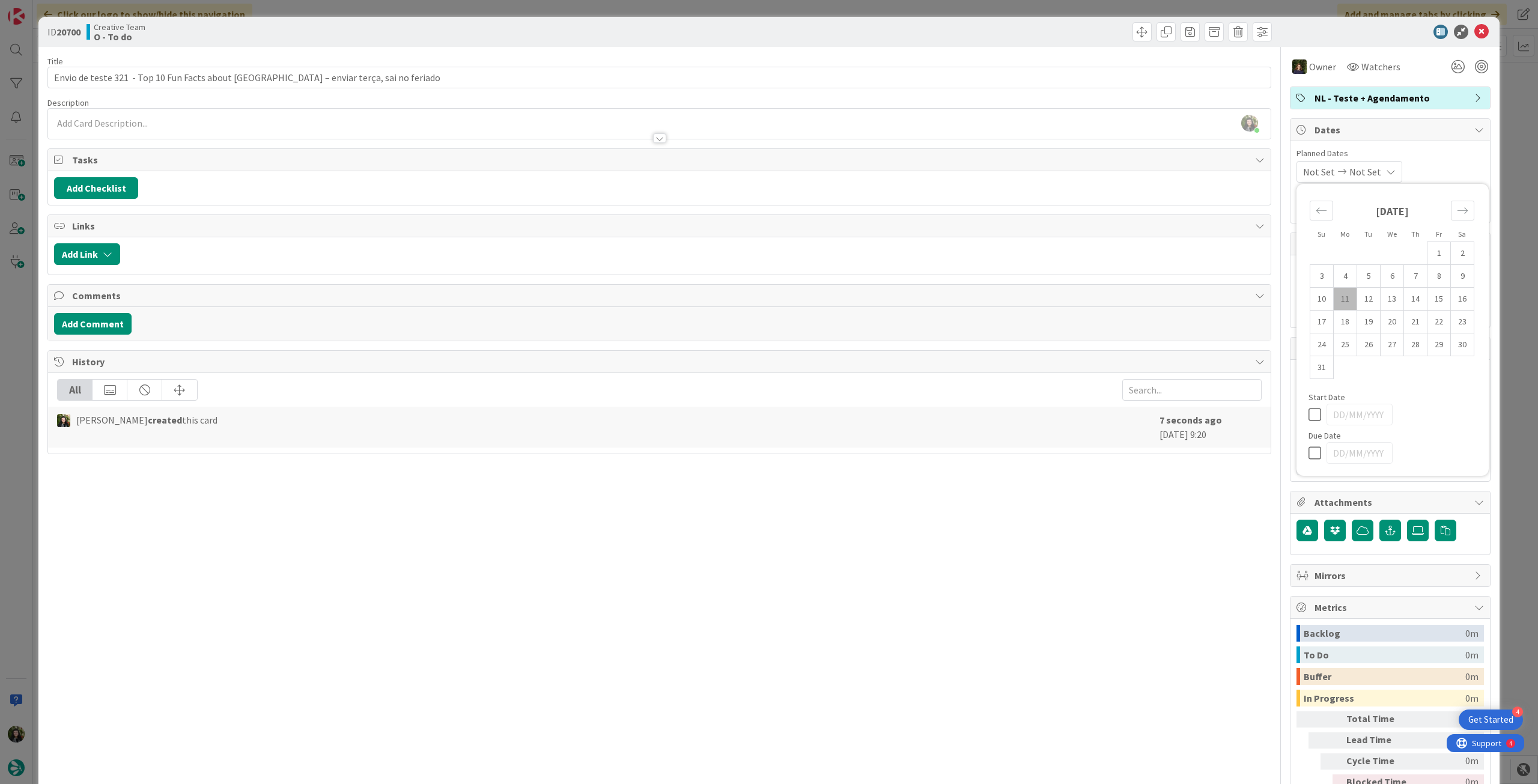
type textarea "x"
click at [1309, 458] on div at bounding box center [1393, 453] width 168 height 22
click at [1309, 453] on icon at bounding box center [1318, 453] width 18 height 14
type input "[DATE]"
type textarea "x"
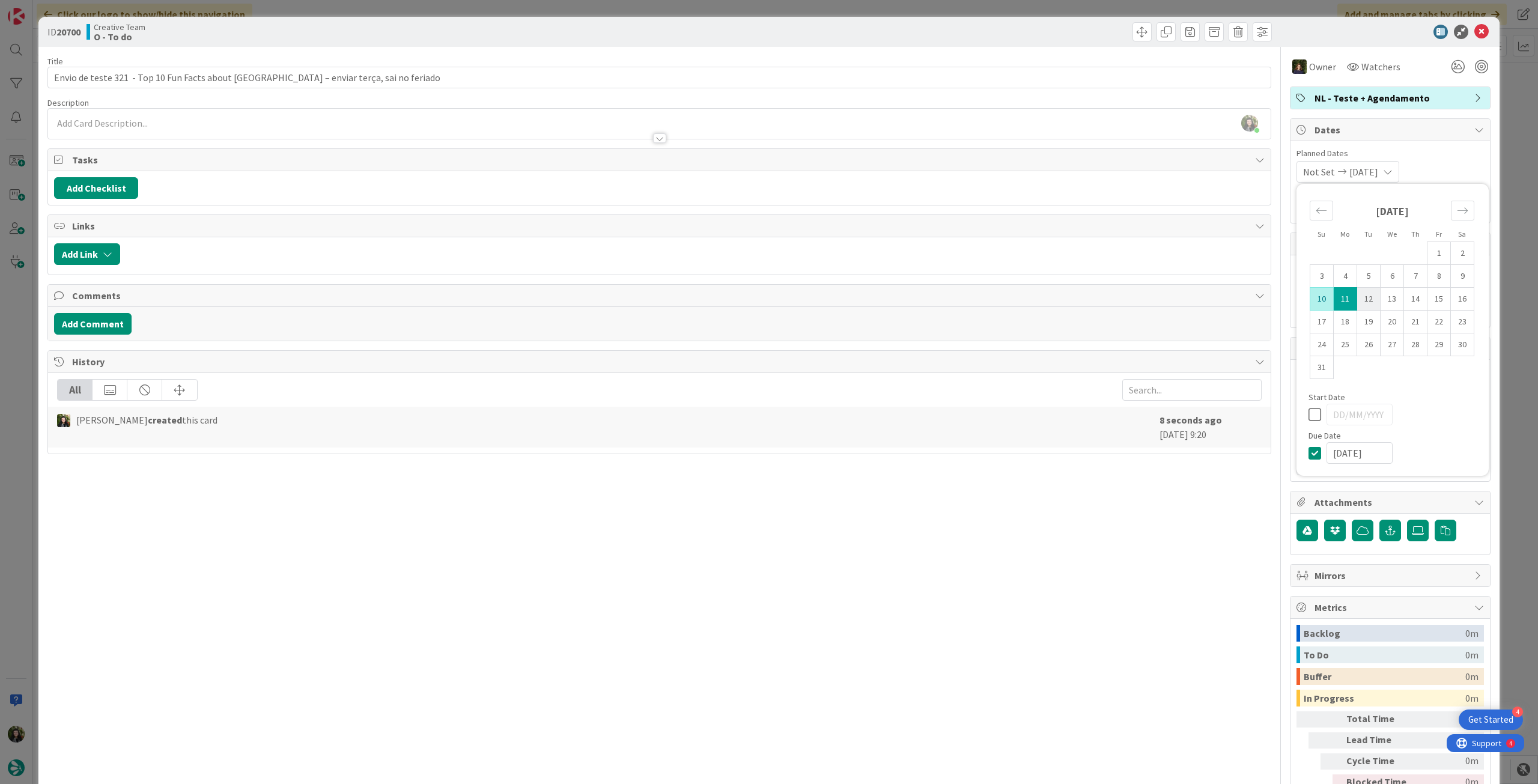
click at [1364, 291] on td "12" at bounding box center [1369, 299] width 23 height 23
type input "[DATE]"
click at [1474, 34] on icon at bounding box center [1481, 32] width 14 height 14
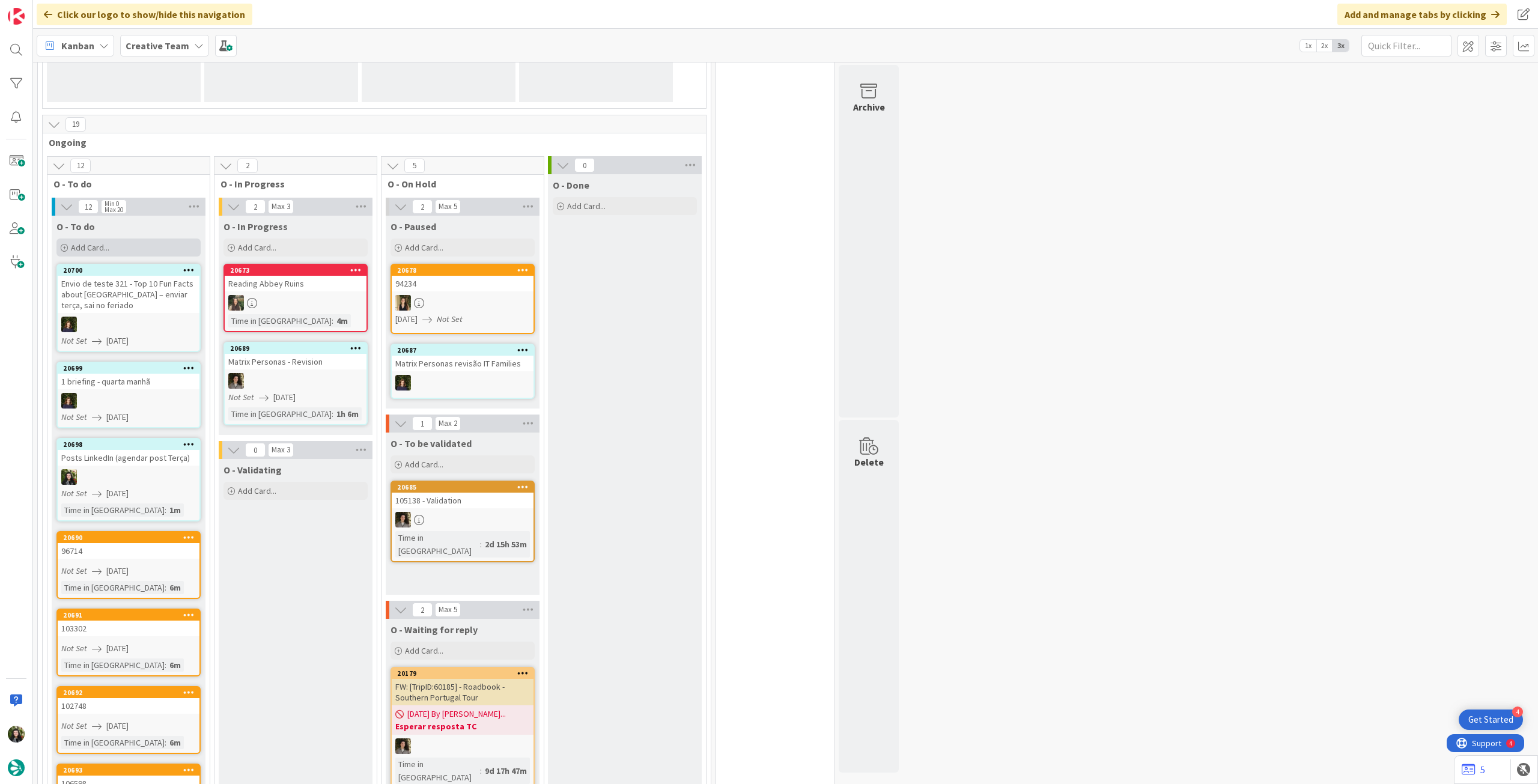
click at [134, 249] on div "Add Card..." at bounding box center [128, 248] width 144 height 18
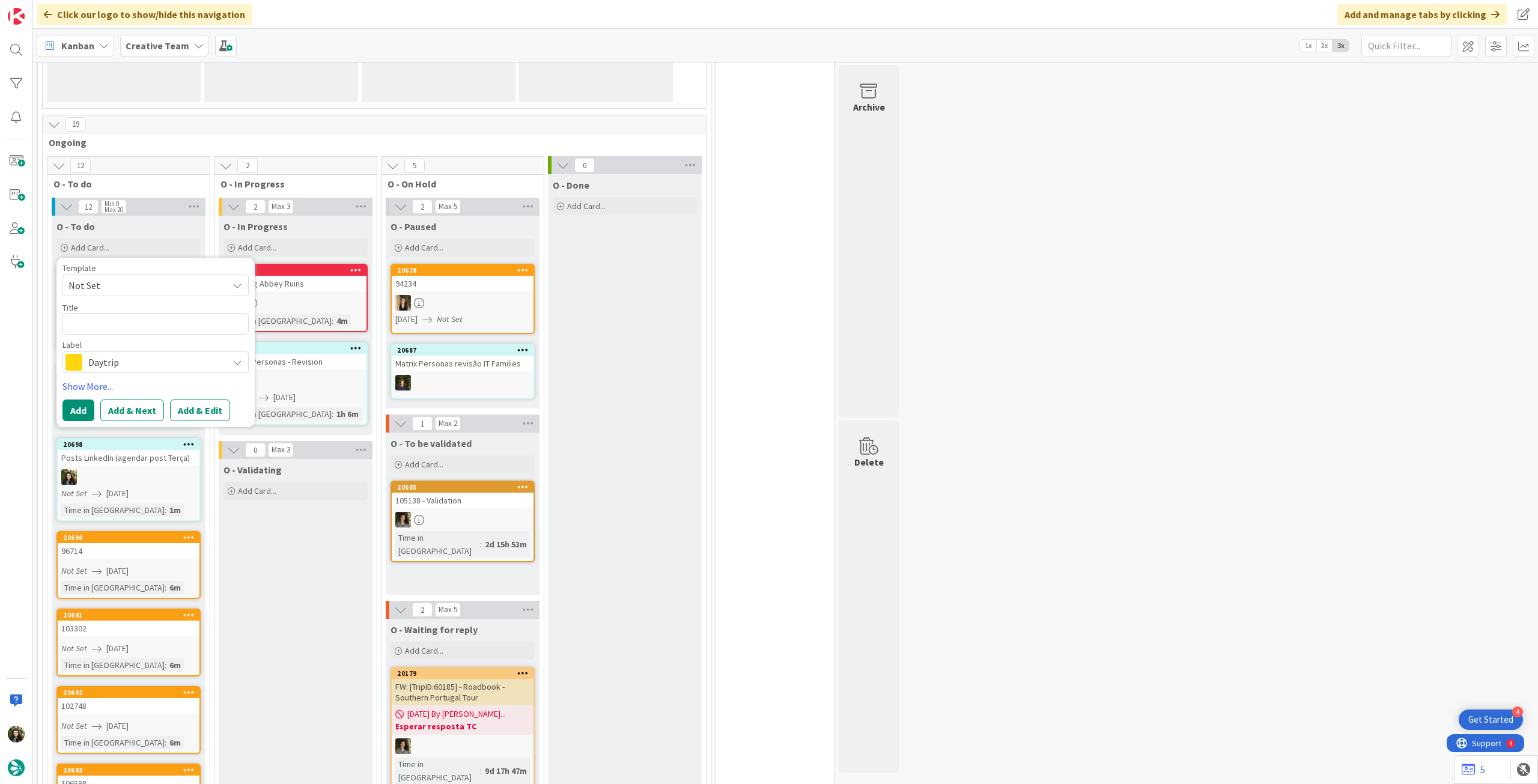
click at [150, 351] on div "Daytrip" at bounding box center [156, 362] width 187 height 22
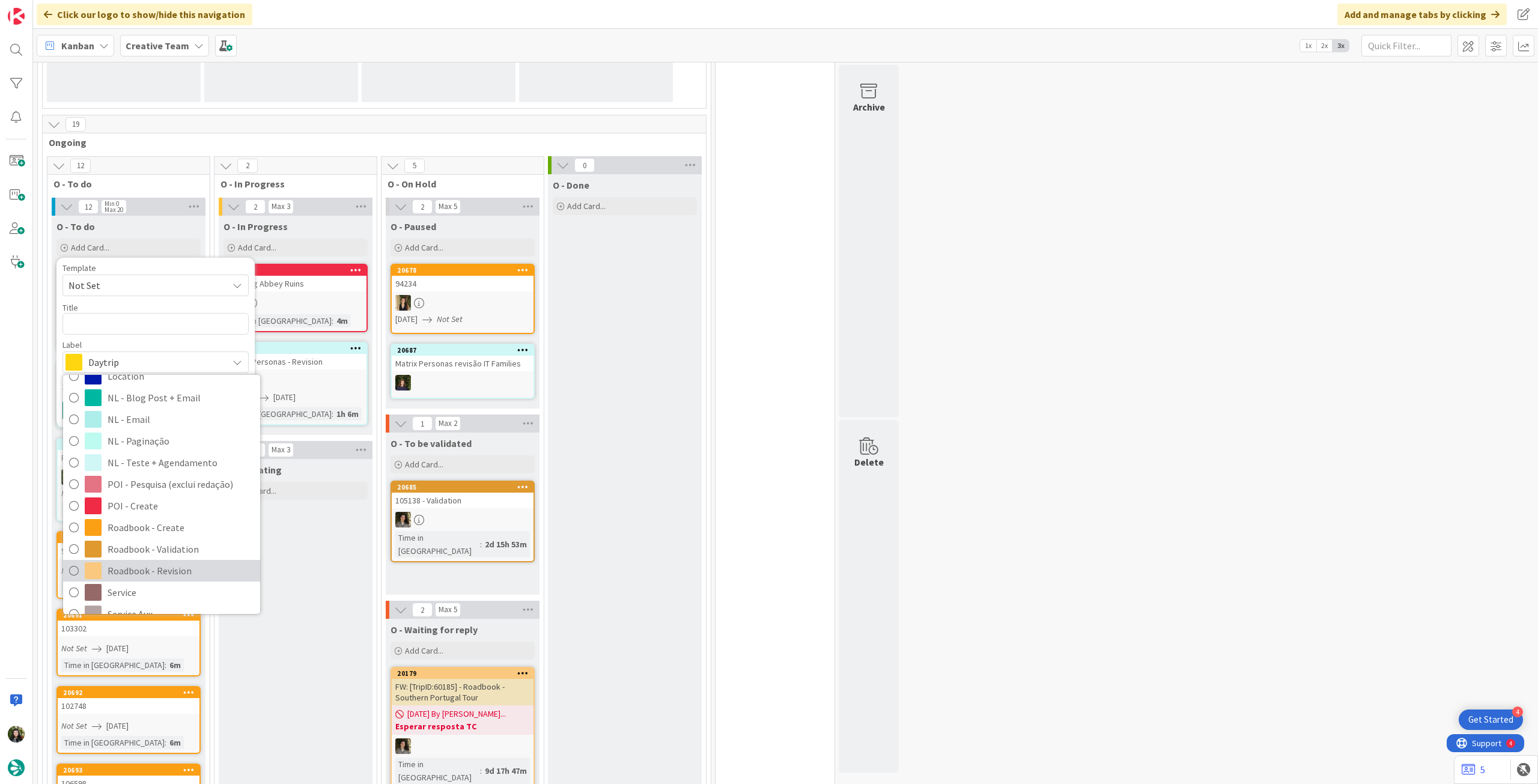
scroll to position [160, 0]
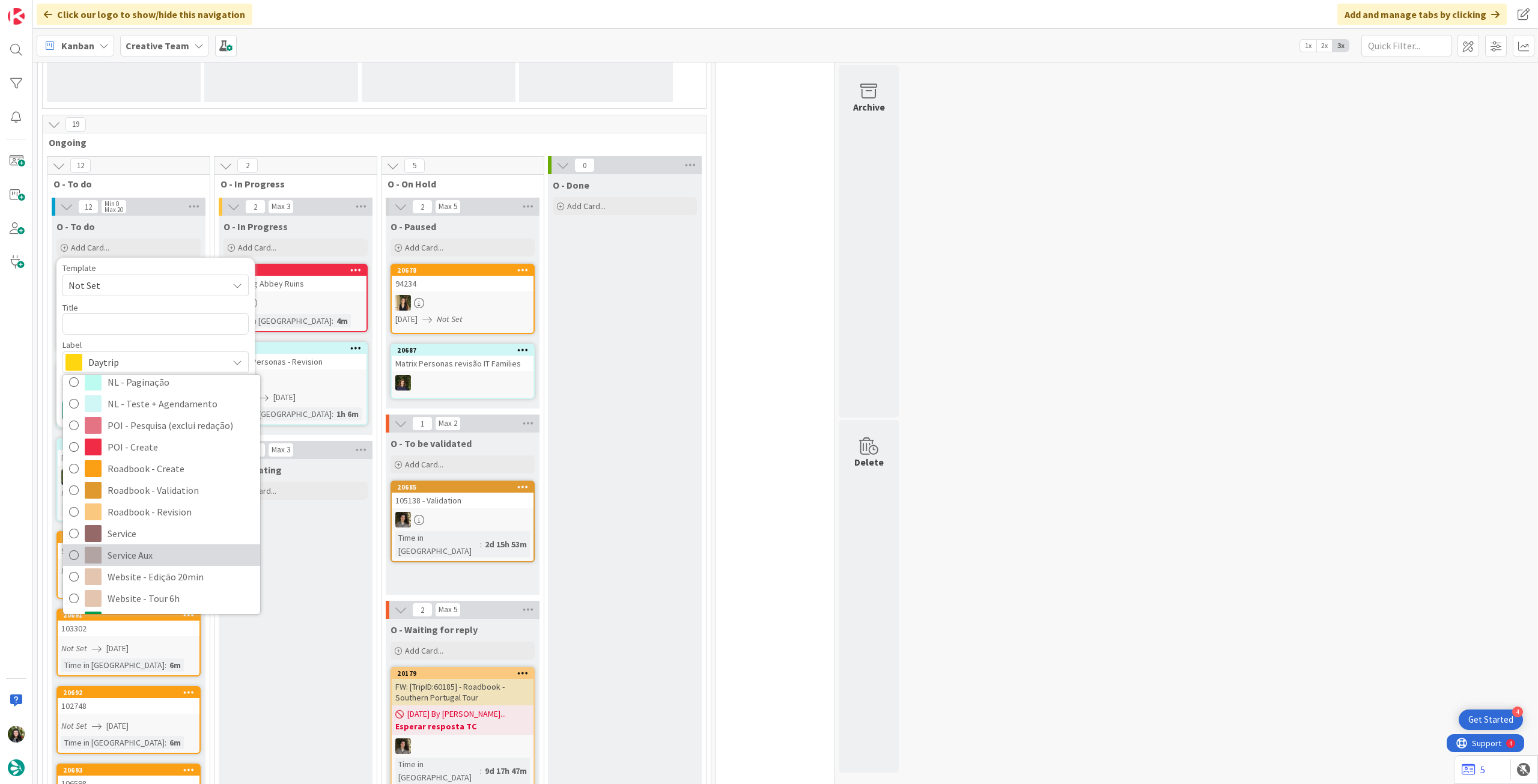
click at [133, 554] on span "Service Aux" at bounding box center [181, 555] width 147 height 18
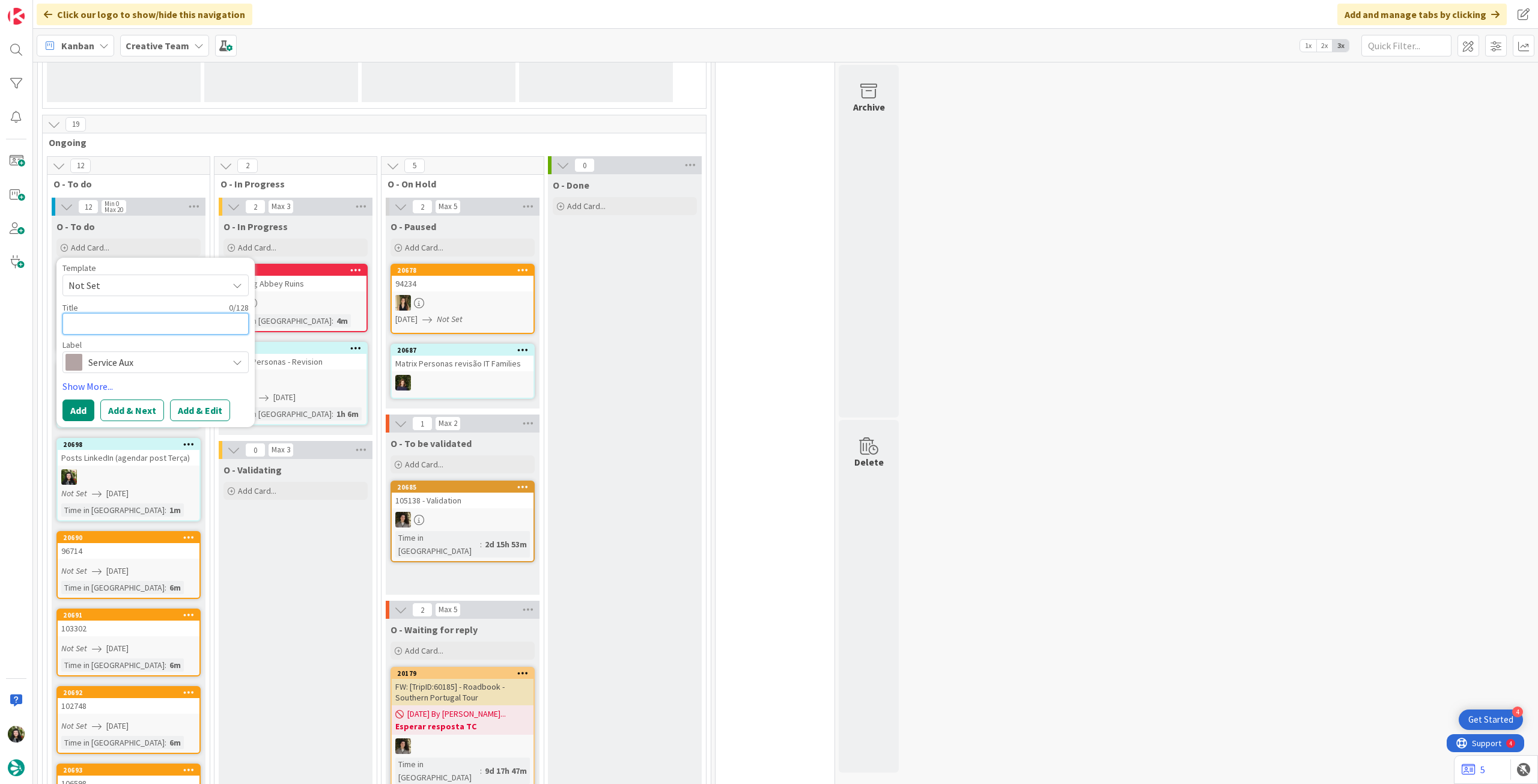
click at [121, 313] on textarea at bounding box center [156, 324] width 187 height 22
paste textarea "• Agendar NL de terça"
type textarea "x"
type textarea "• Agendar NL de terça"
drag, startPoint x: 135, startPoint y: 328, endPoint x: 366, endPoint y: 330, distance: 231.0
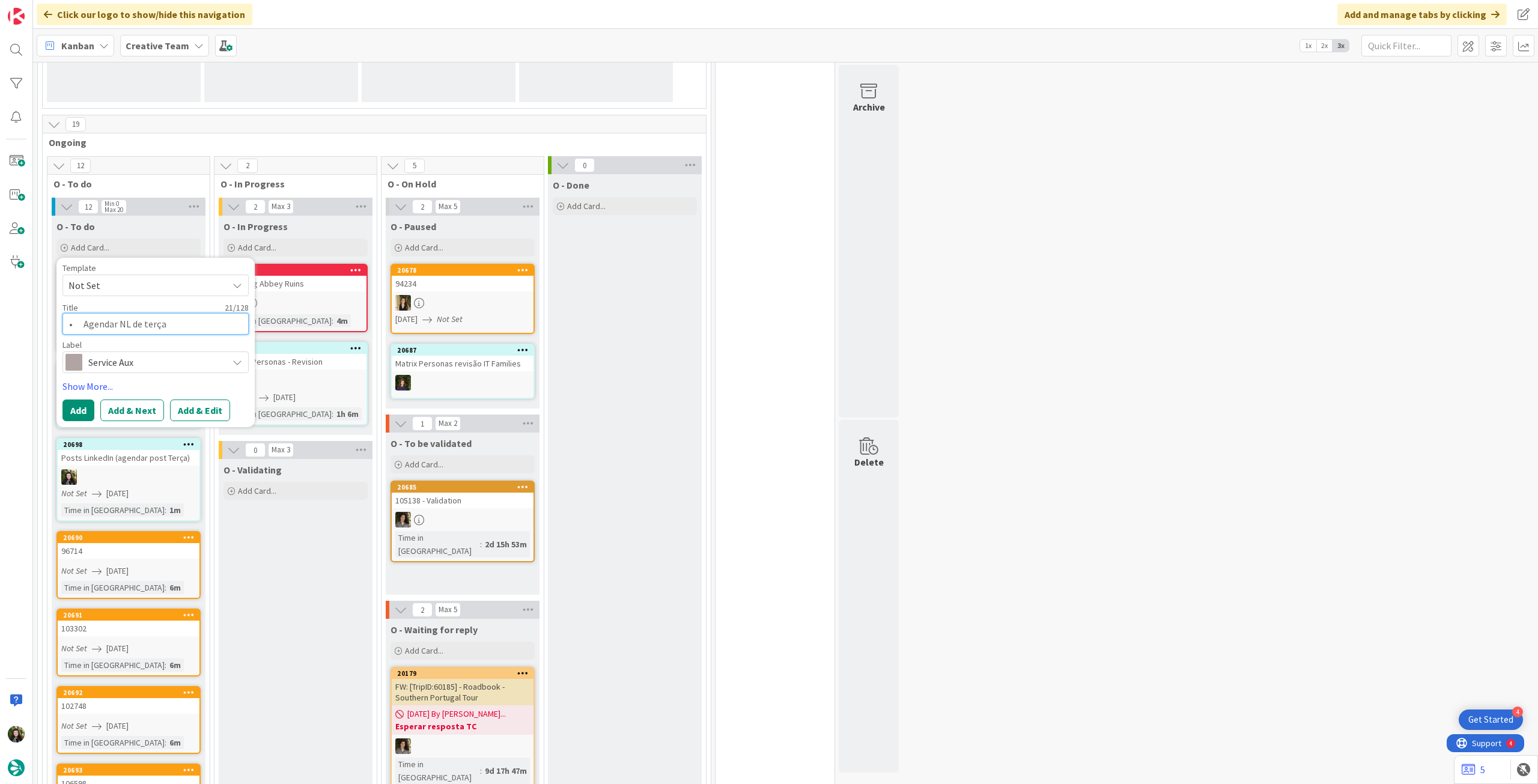
click at [366, 330] on div "12 O - To do 12 Min 0 Max 20 O - To do Add Card... Template Not Set Title 21 / …" at bounding box center [375, 711] width 659 height 1108
type textarea "x"
type textarea "• Agendar NL d"
type textarea "x"
type textarea "• Agendar NL"
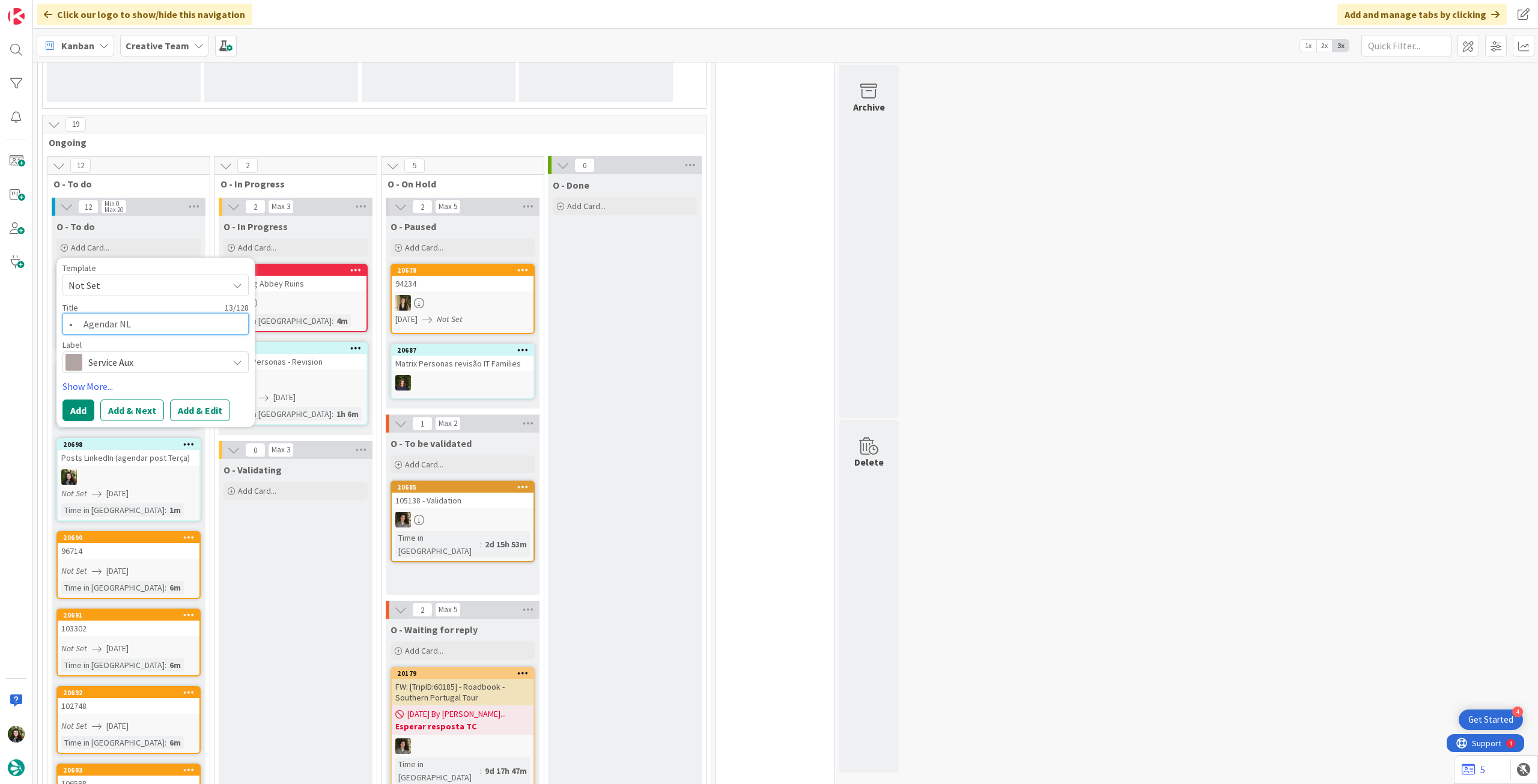
type textarea "x"
type textarea "• Agendar NL"
click at [85, 322] on textarea "• Agendar NL" at bounding box center [156, 324] width 187 height 22
type textarea "x"
type textarea "•Agendar NL"
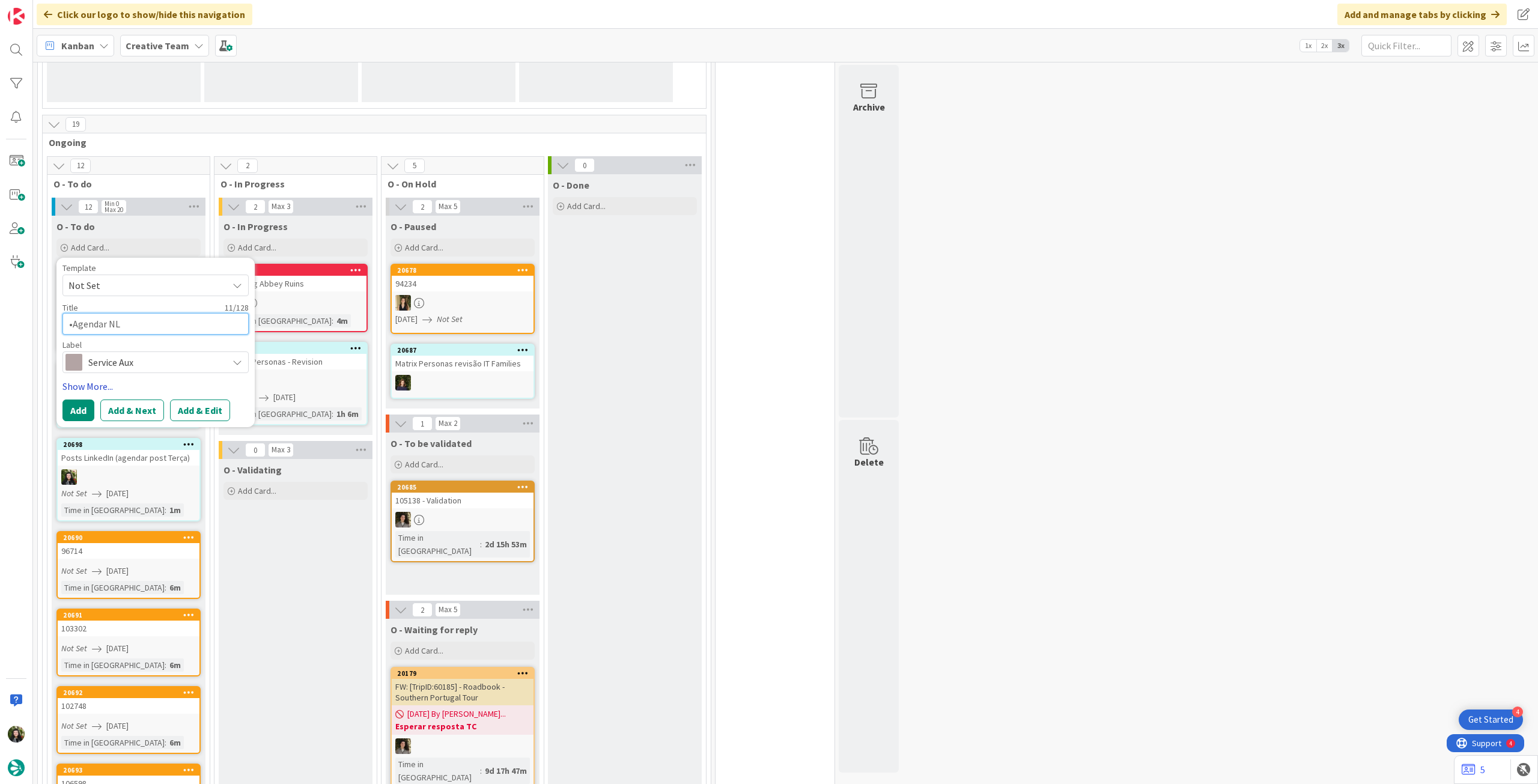
type textarea "x"
type textarea "Agendar NL"
click at [78, 406] on button "Add" at bounding box center [78, 410] width 32 height 22
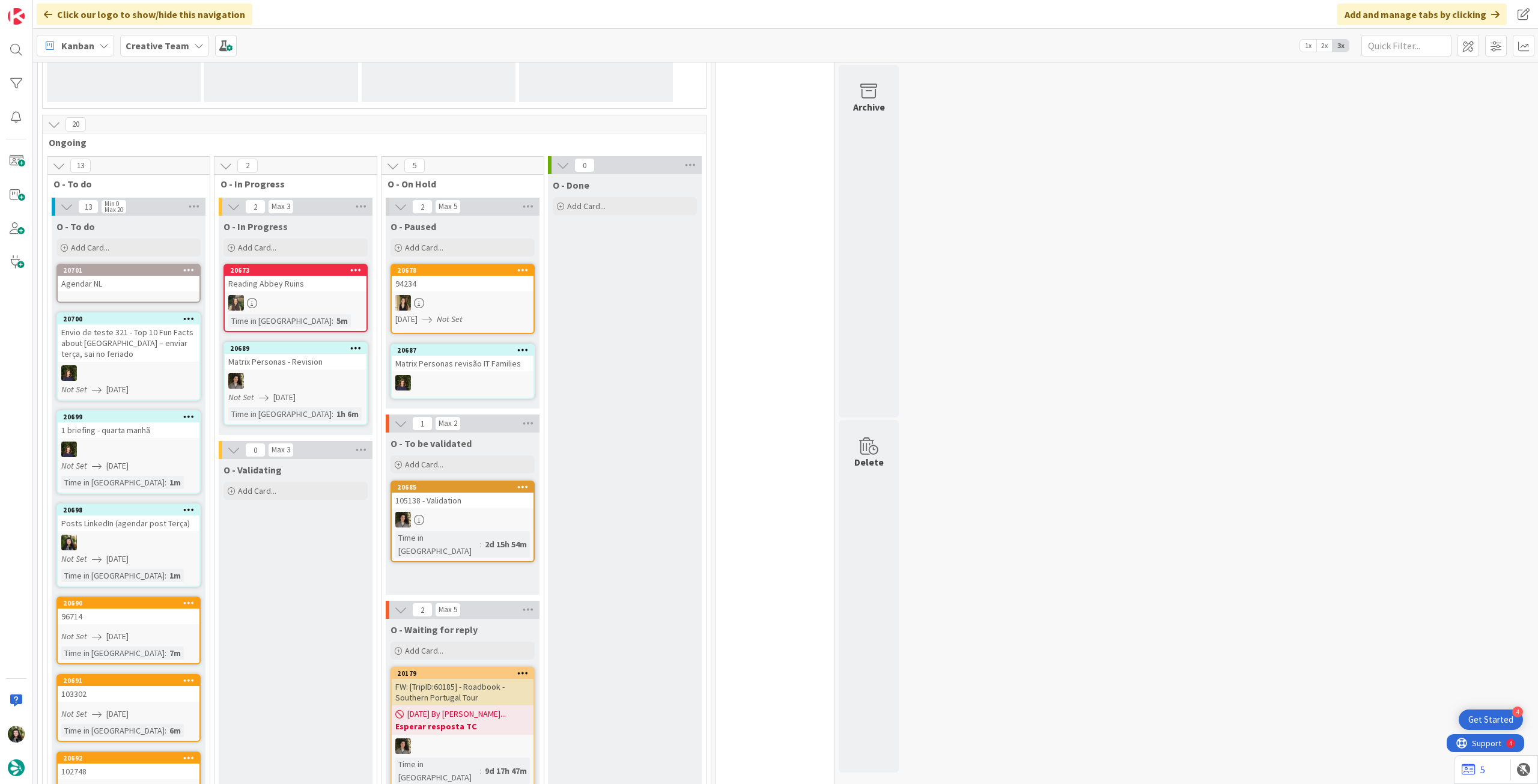
click at [138, 284] on div "Agendar NL" at bounding box center [128, 283] width 142 height 16
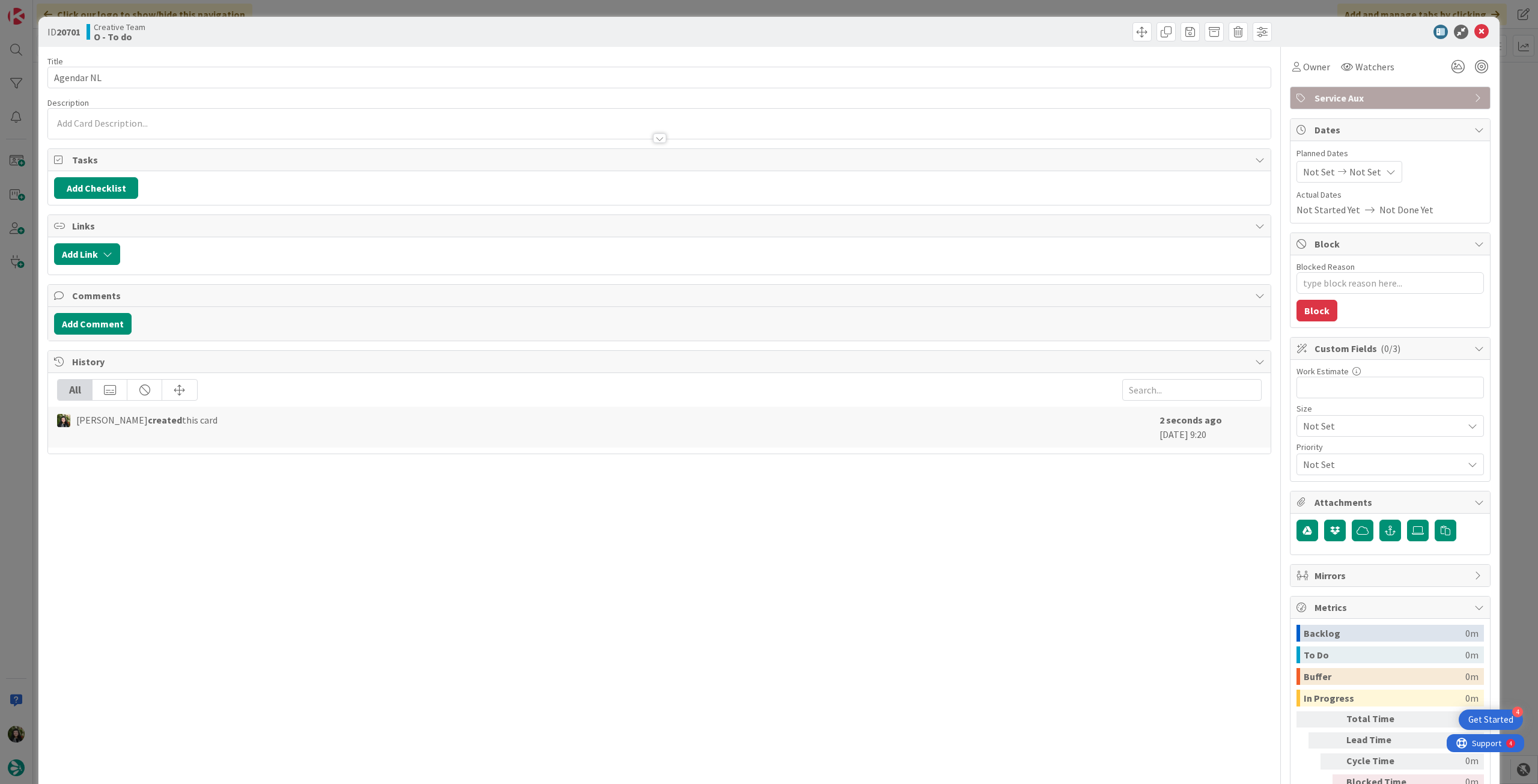
type textarea "x"
click at [1364, 166] on span "Not Set" at bounding box center [1365, 171] width 32 height 14
click at [1309, 449] on icon at bounding box center [1318, 453] width 18 height 14
type input "[DATE]"
type textarea "x"
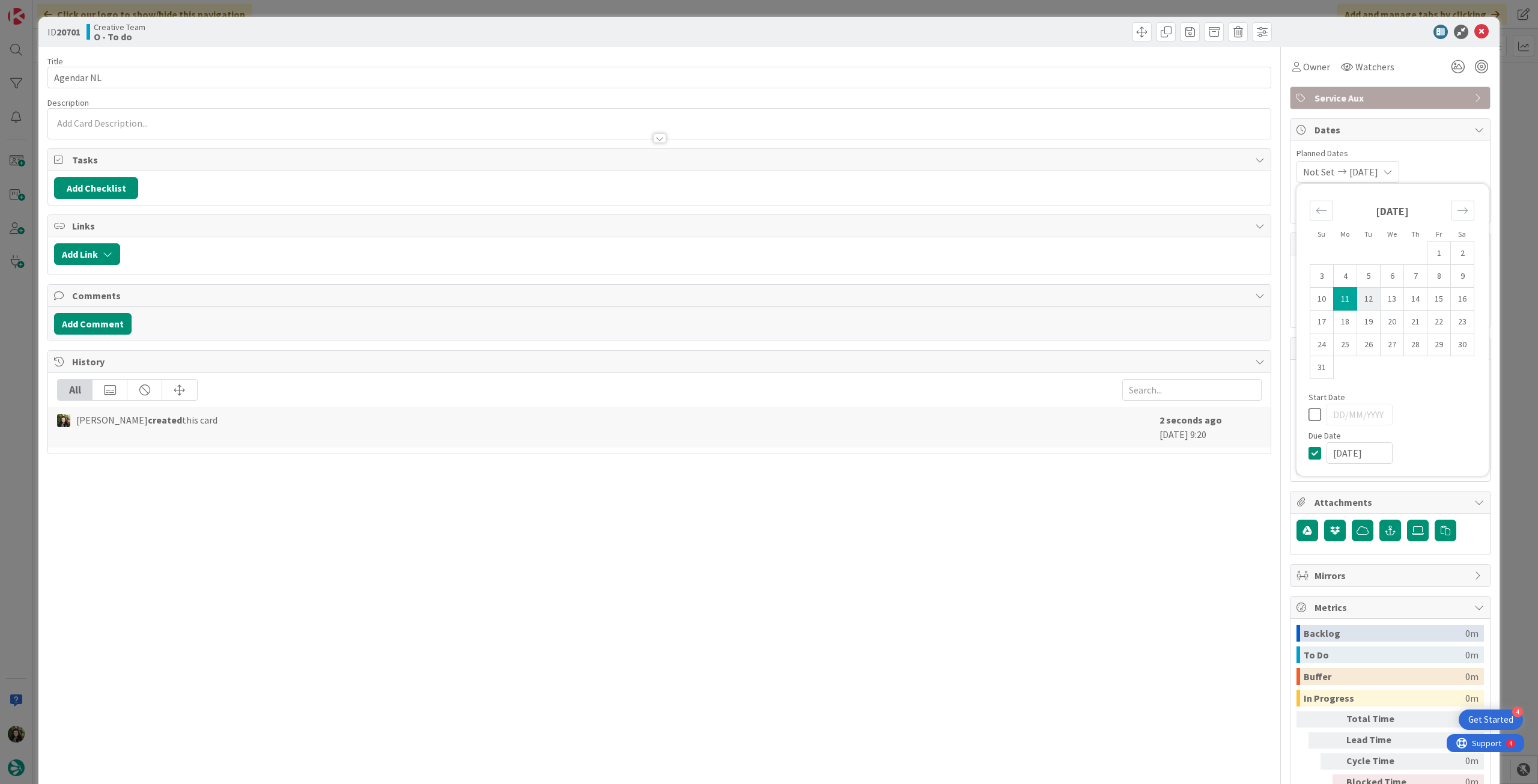
click at [1361, 295] on td "12" at bounding box center [1369, 299] width 23 height 23
type input "[DATE]"
type textarea "x"
click at [1309, 415] on icon at bounding box center [1318, 414] width 18 height 14
click at [1309, 453] on icon at bounding box center [1318, 453] width 18 height 14
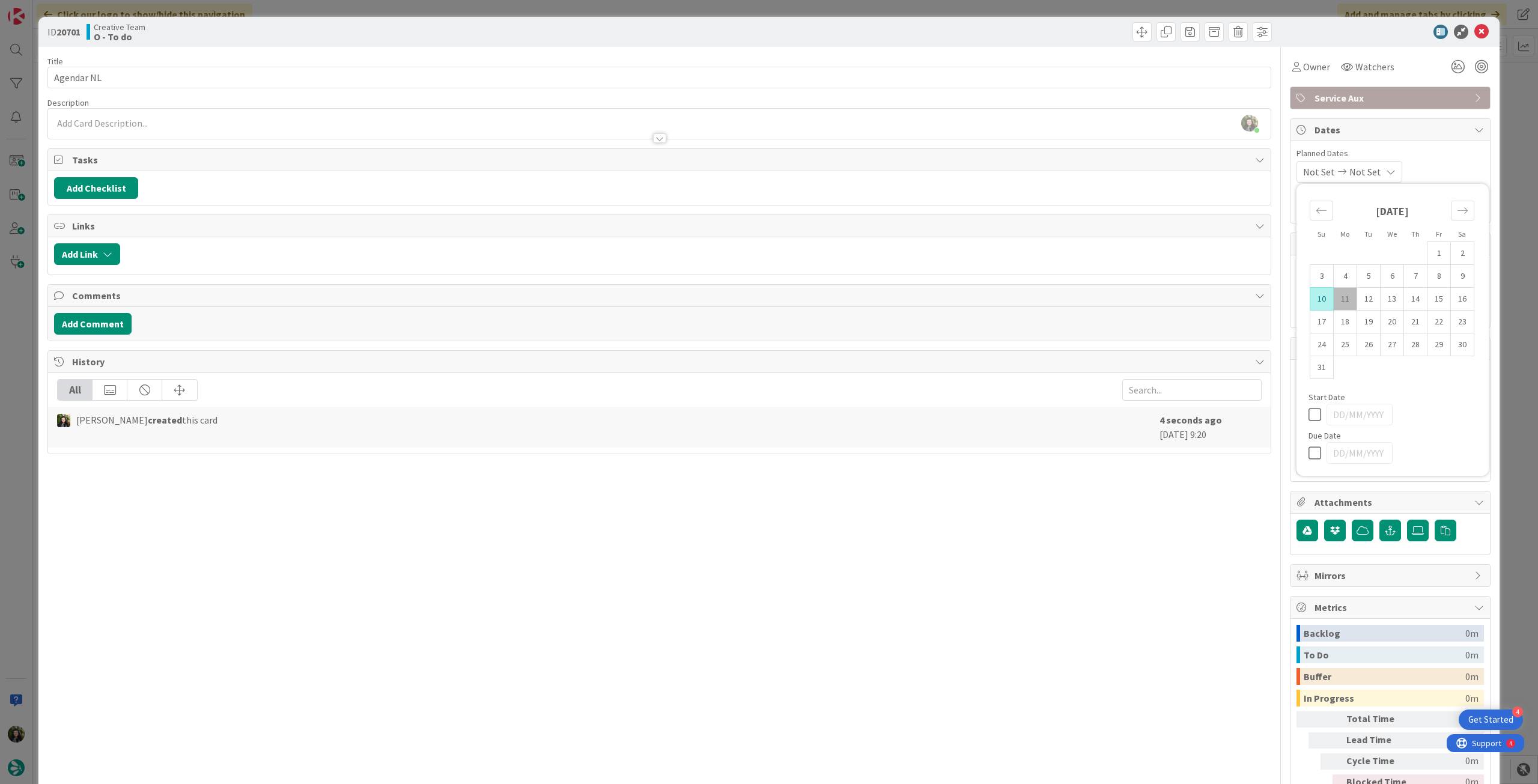
type input "[DATE]"
type textarea "x"
click at [1358, 294] on td "12" at bounding box center [1369, 299] width 23 height 23
type input "[DATE]"
click at [1474, 35] on icon at bounding box center [1481, 32] width 14 height 14
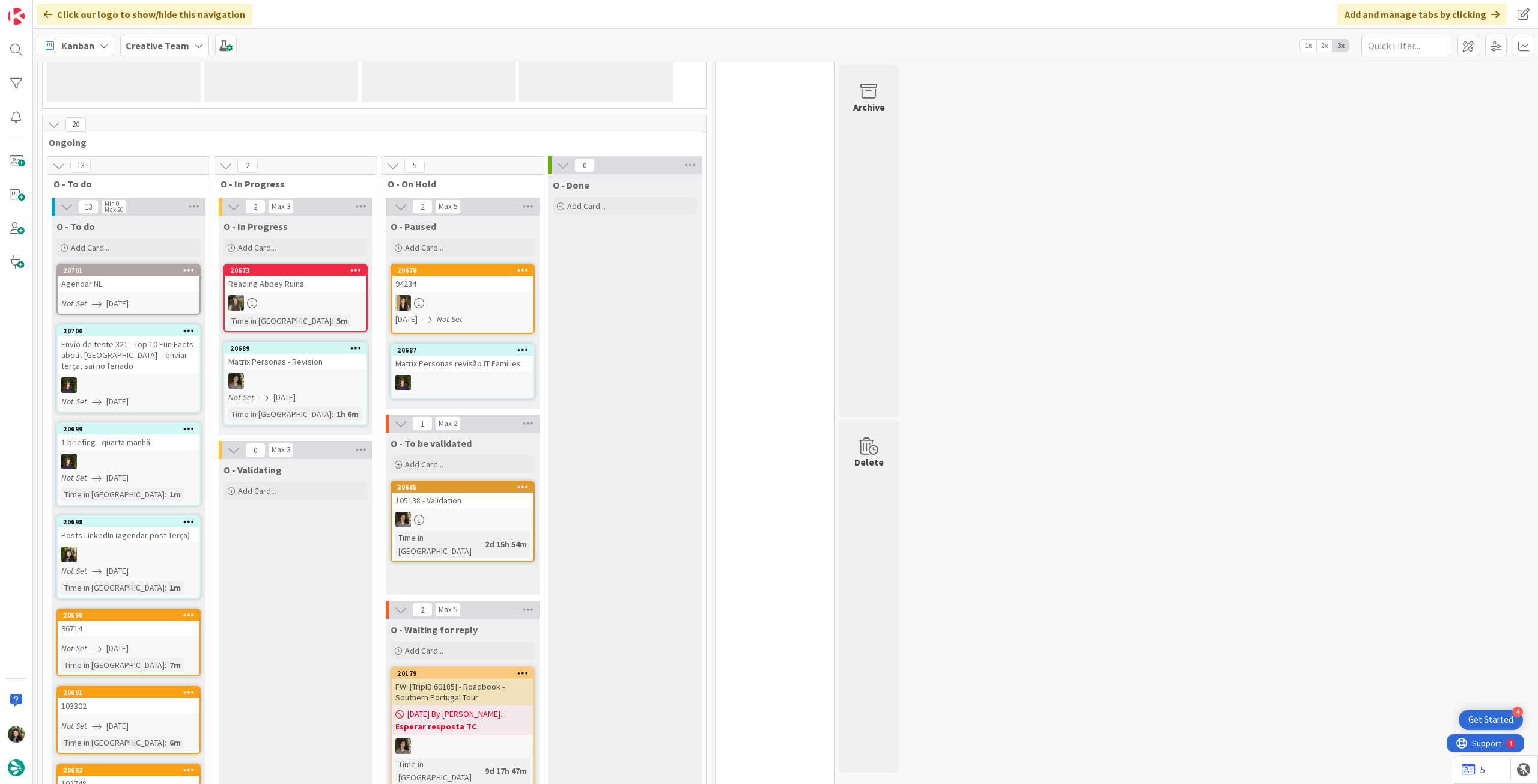
click at [191, 268] on icon at bounding box center [189, 270] width 12 height 8
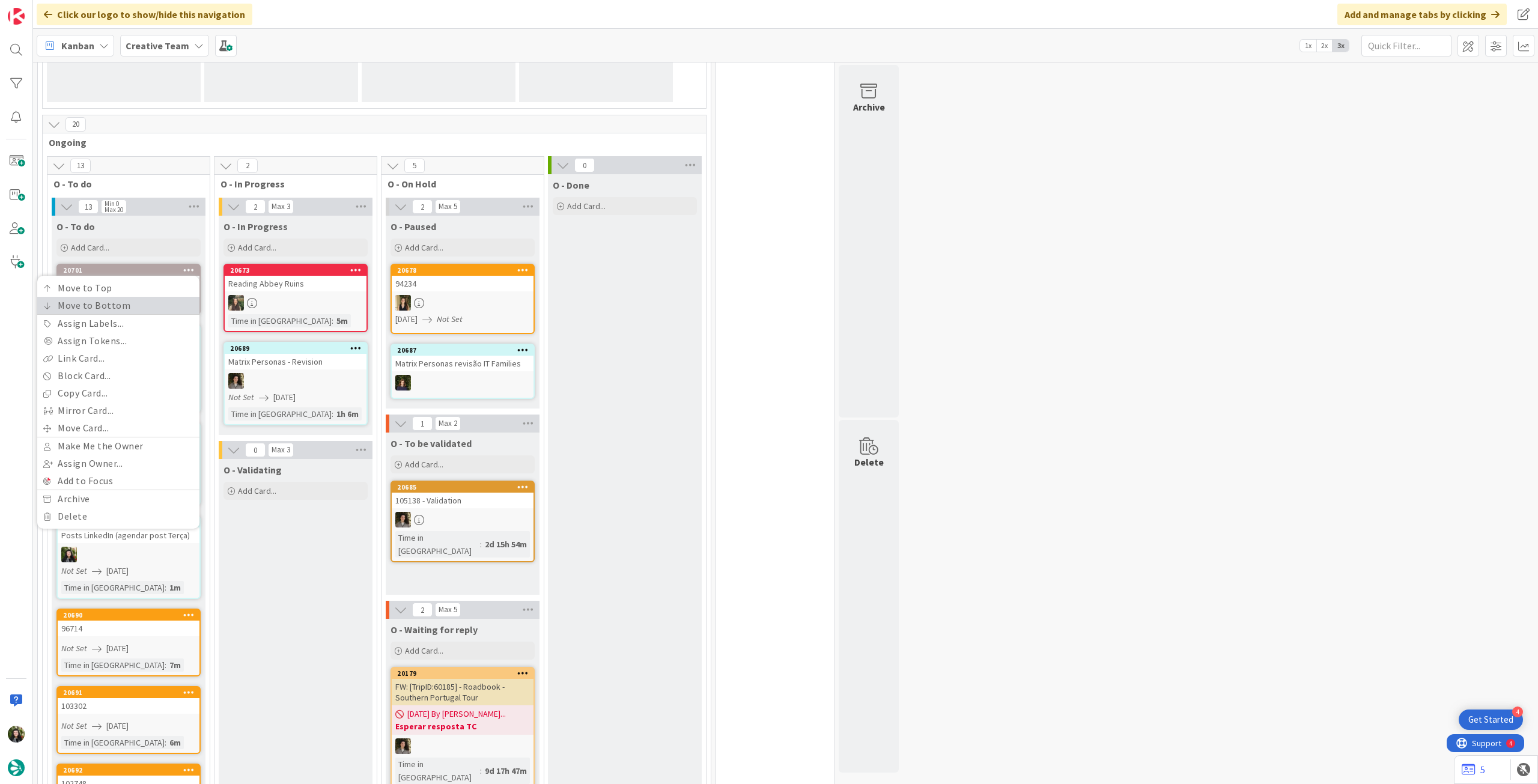
click at [160, 302] on link "Move to Bottom" at bounding box center [118, 305] width 162 height 17
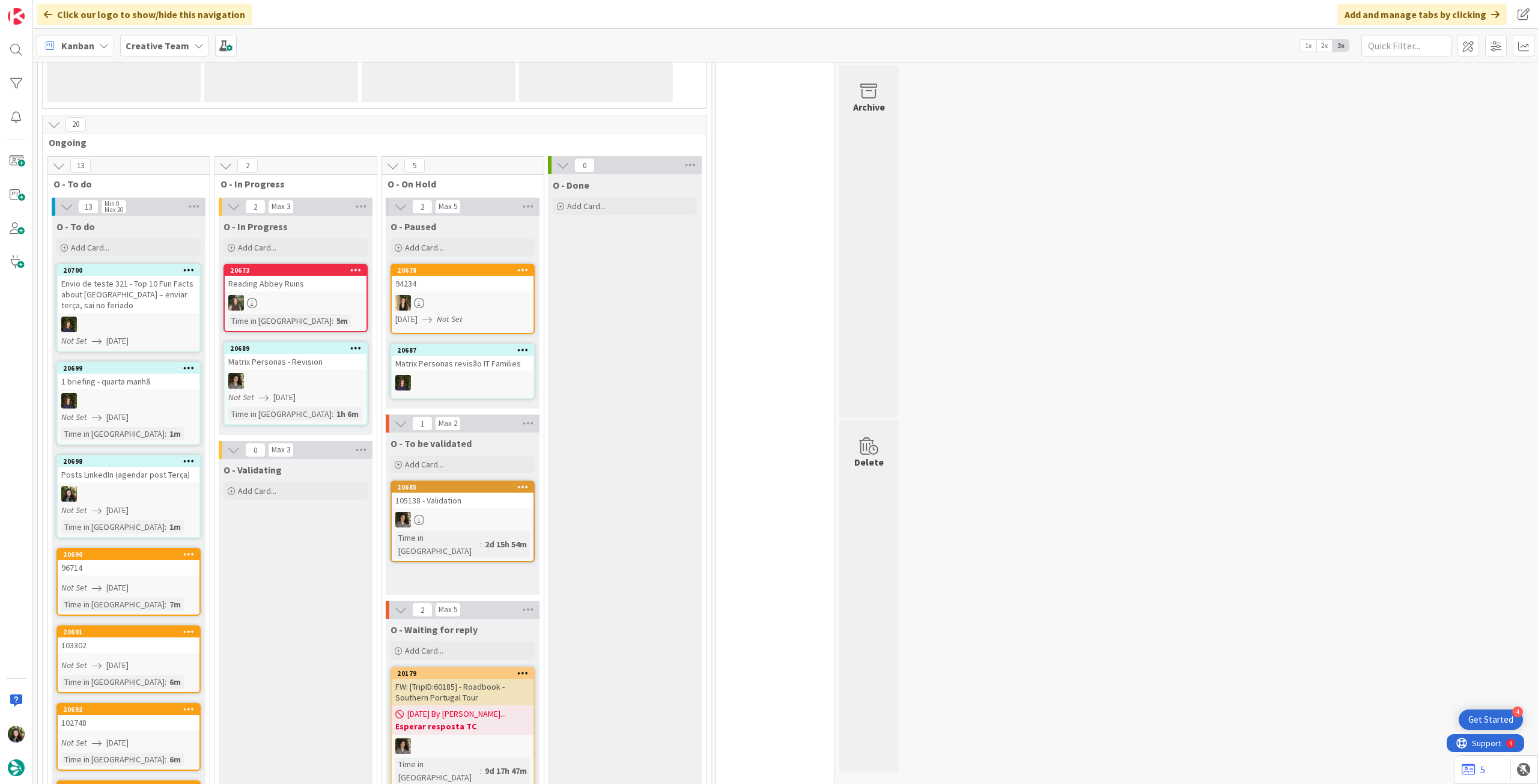
click at [187, 266] on icon at bounding box center [189, 270] width 12 height 8
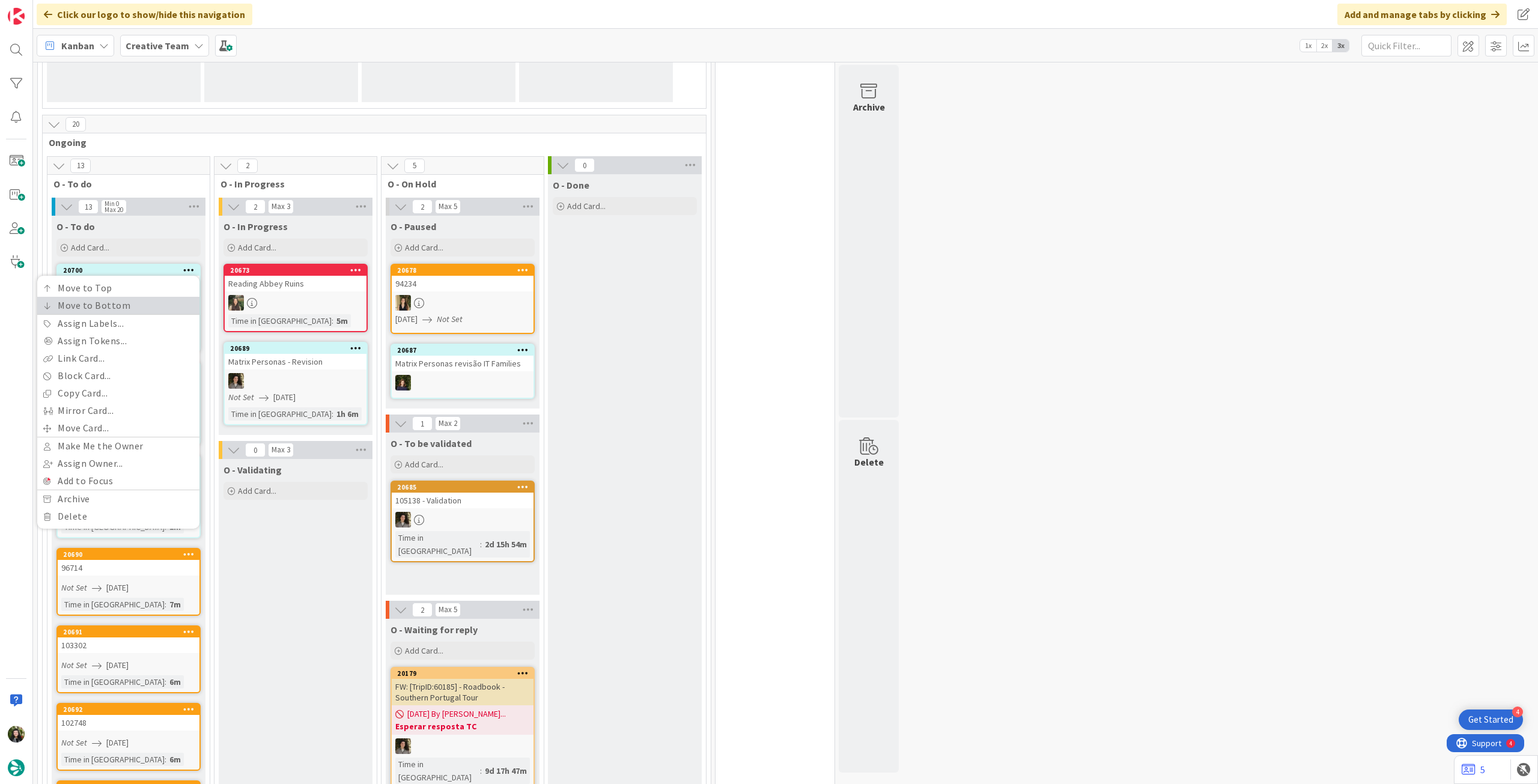
click at [170, 305] on link "Move to Bottom" at bounding box center [118, 305] width 162 height 17
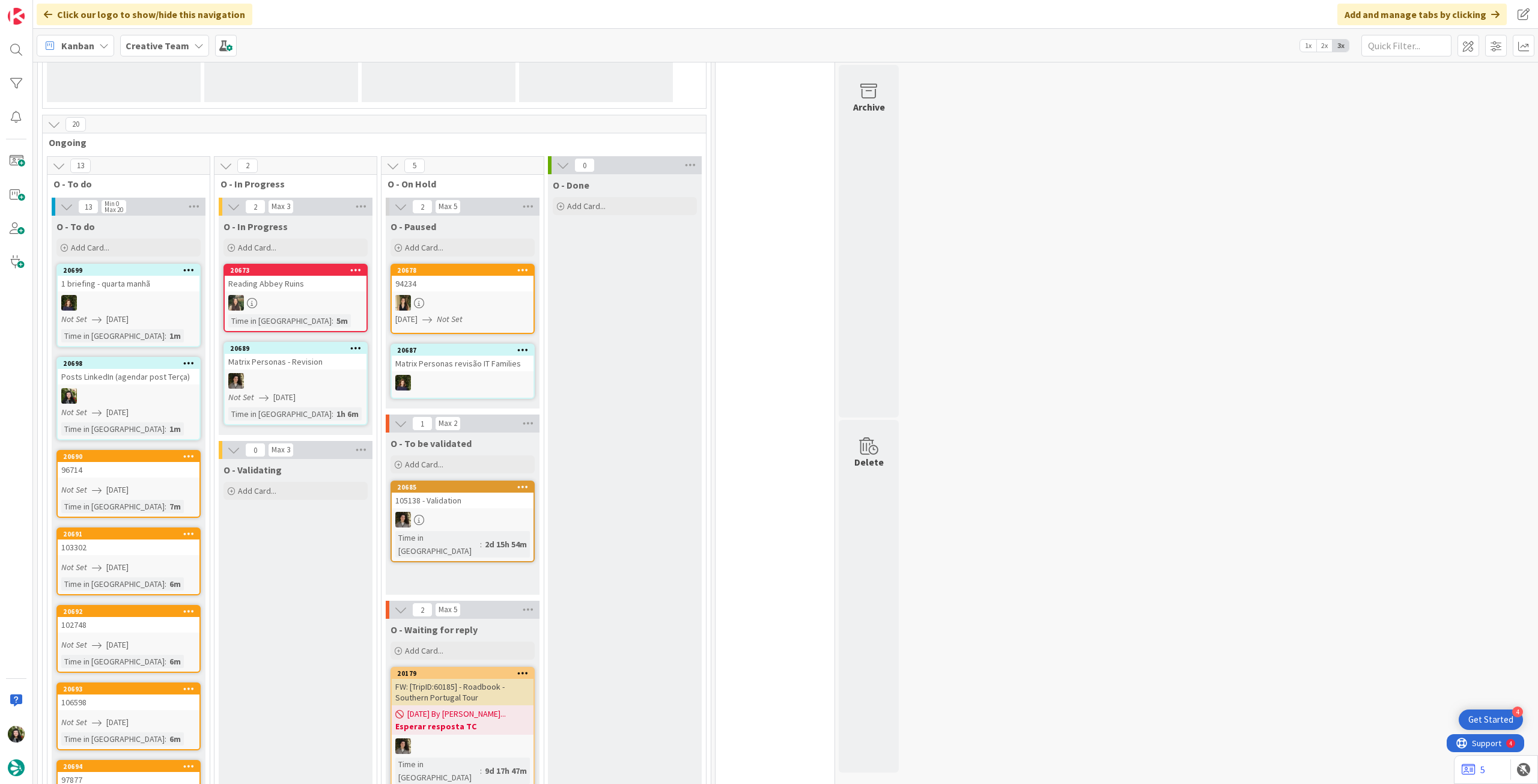
click at [187, 265] on icon at bounding box center [189, 270] width 12 height 8
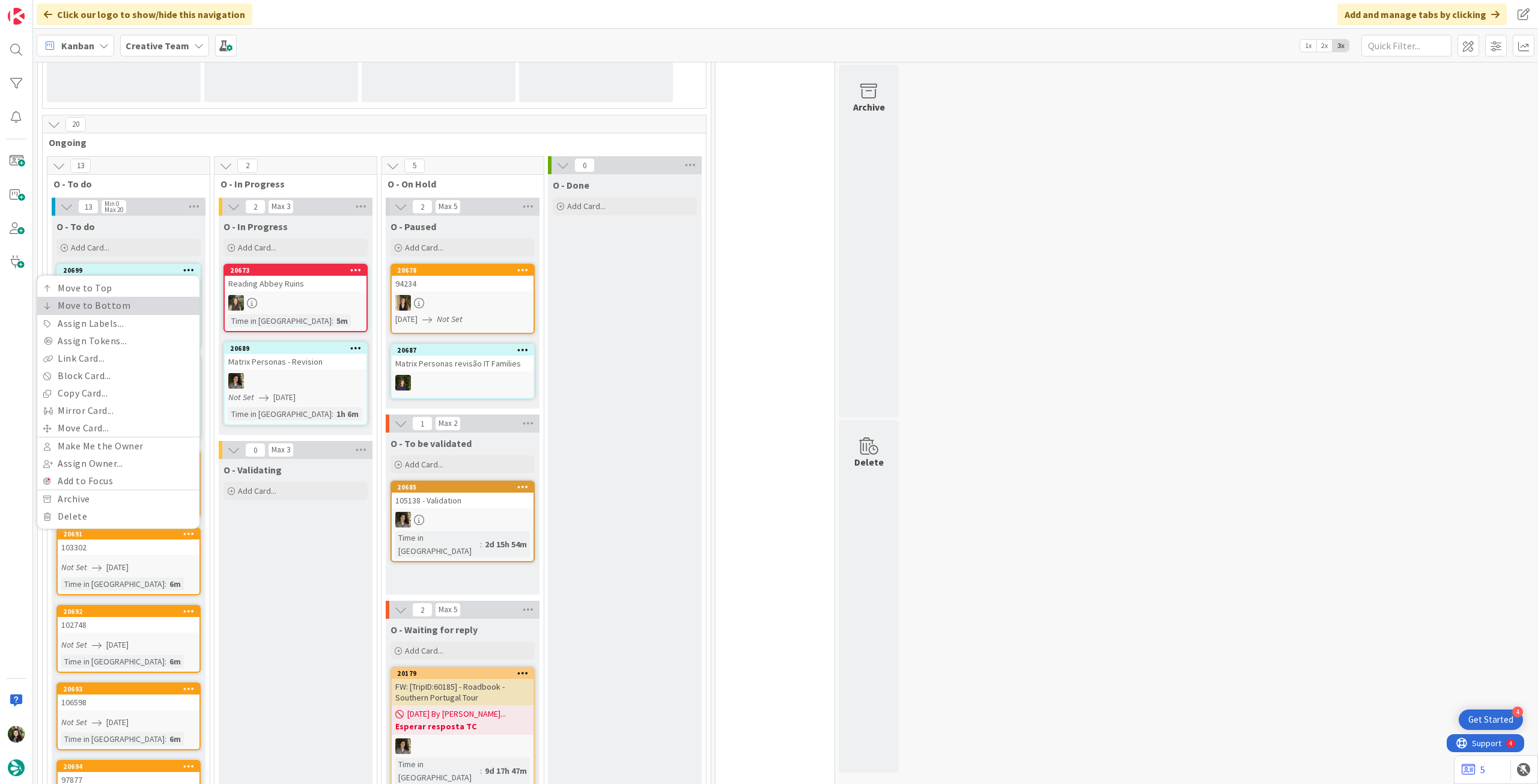
click at [171, 308] on link "Move to Bottom" at bounding box center [118, 305] width 162 height 17
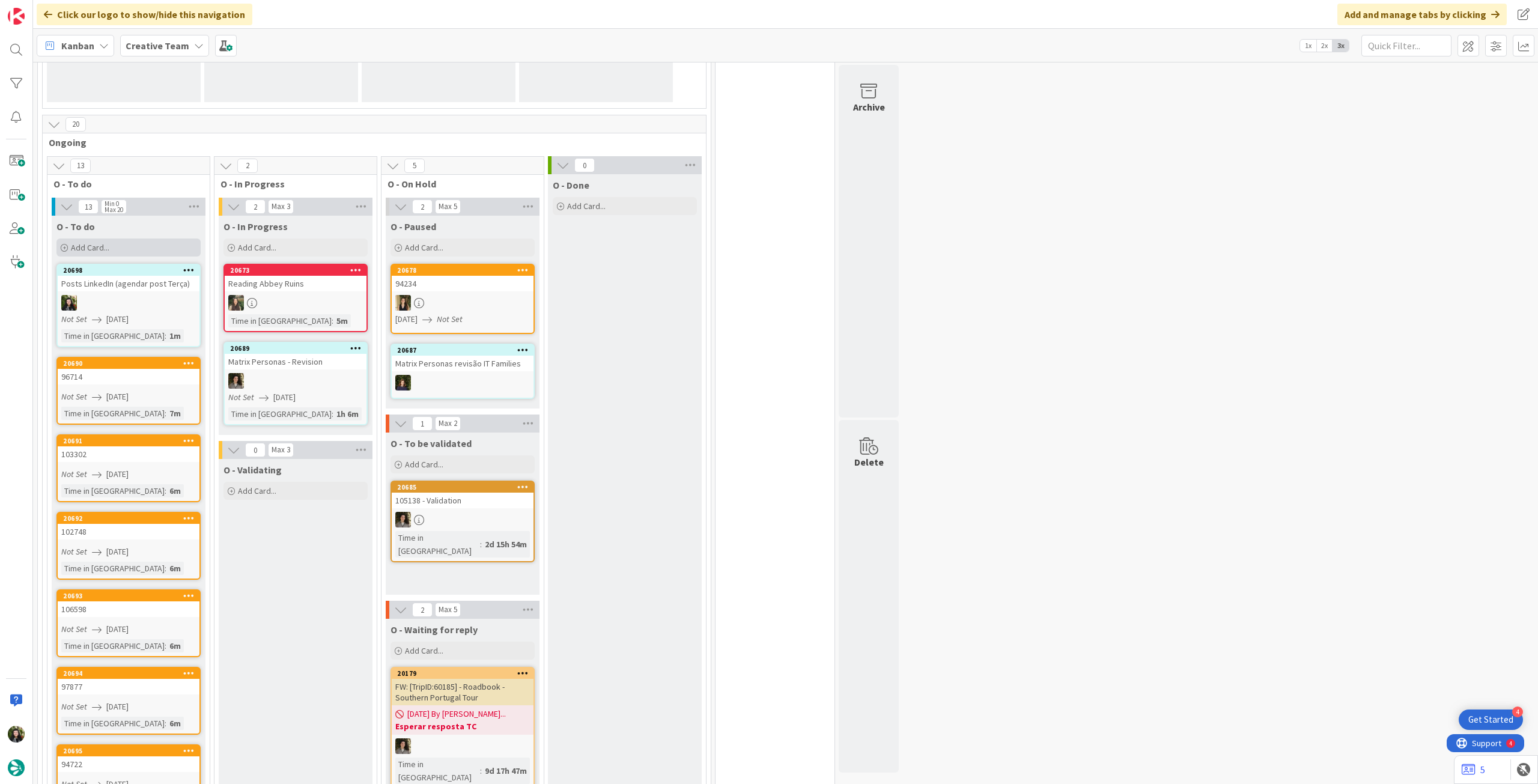
click at [150, 250] on div "Add Card..." at bounding box center [128, 248] width 144 height 18
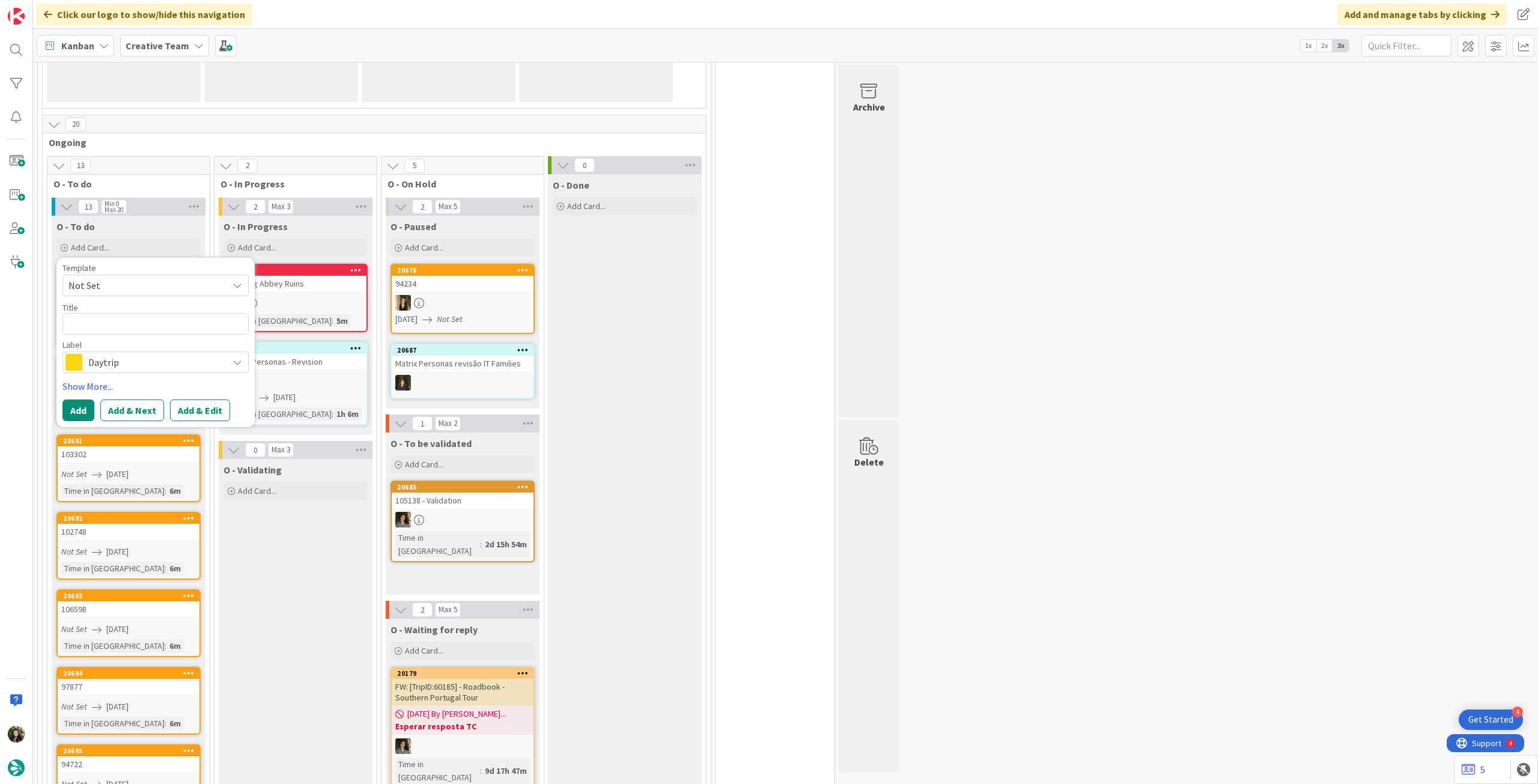
click at [143, 367] on span "Daytrip" at bounding box center [155, 362] width 133 height 17
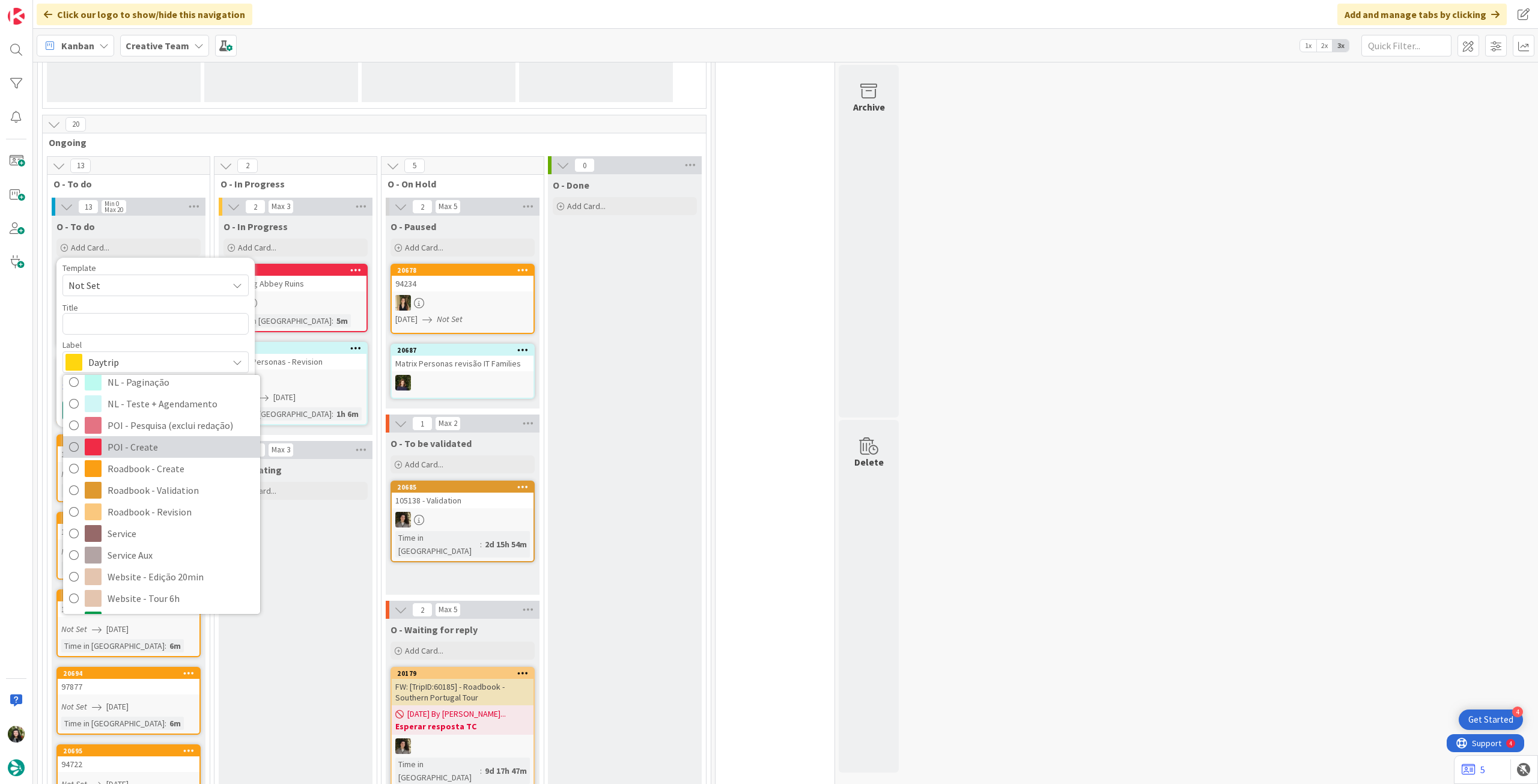
scroll to position [80, 0]
click at [174, 461] on span "NL - Paginação" at bounding box center [181, 462] width 147 height 18
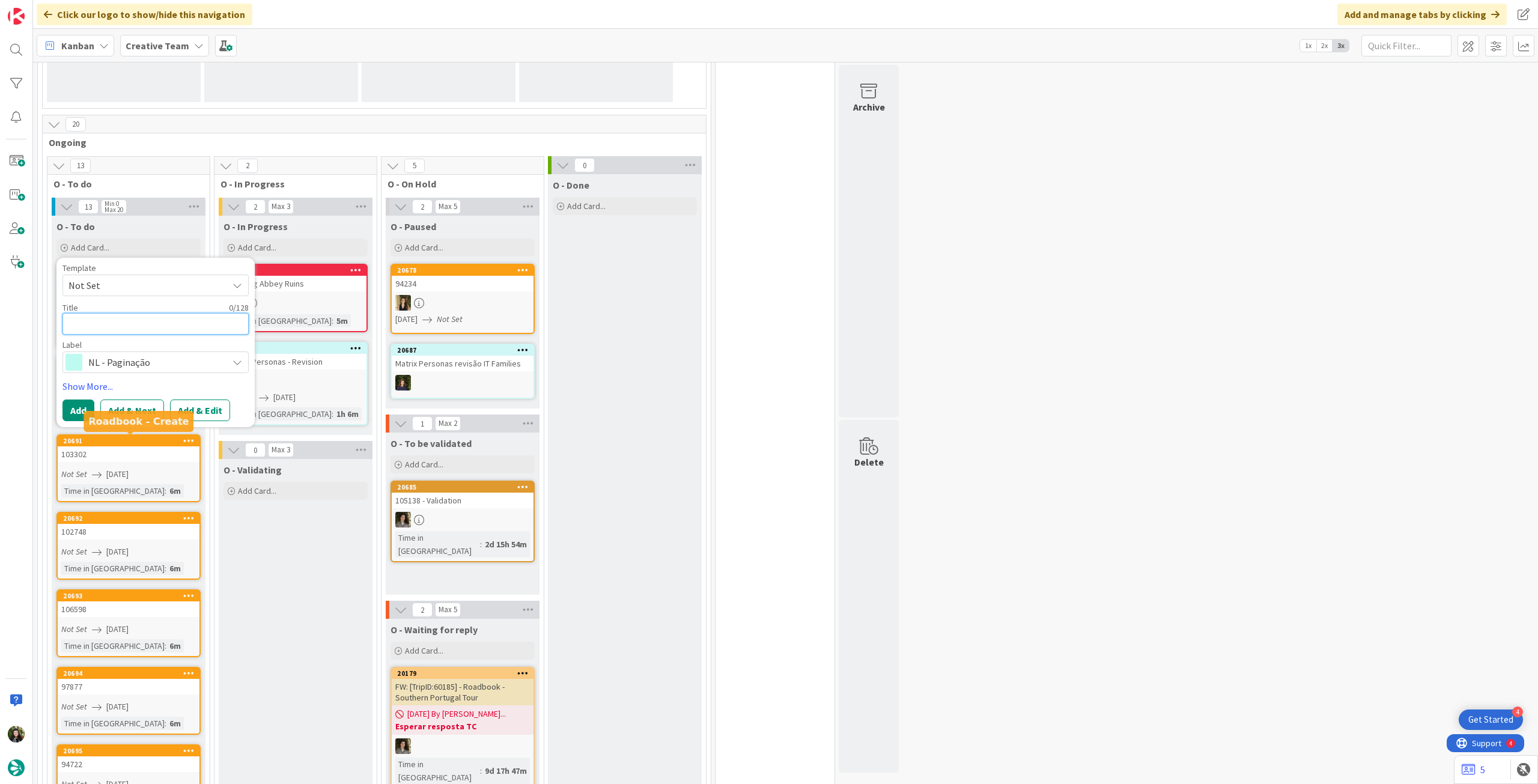
click at [138, 317] on textarea at bounding box center [156, 324] width 187 height 22
paste textarea "Paginação 322 - NL Clientes IT – QUARTA MANHA – 3h"
type textarea "x"
type textarea "Paginação 322 - NL Clientes IT – QUARTA MANHA – 3h"
click at [77, 421] on button "Add" at bounding box center [78, 425] width 32 height 22
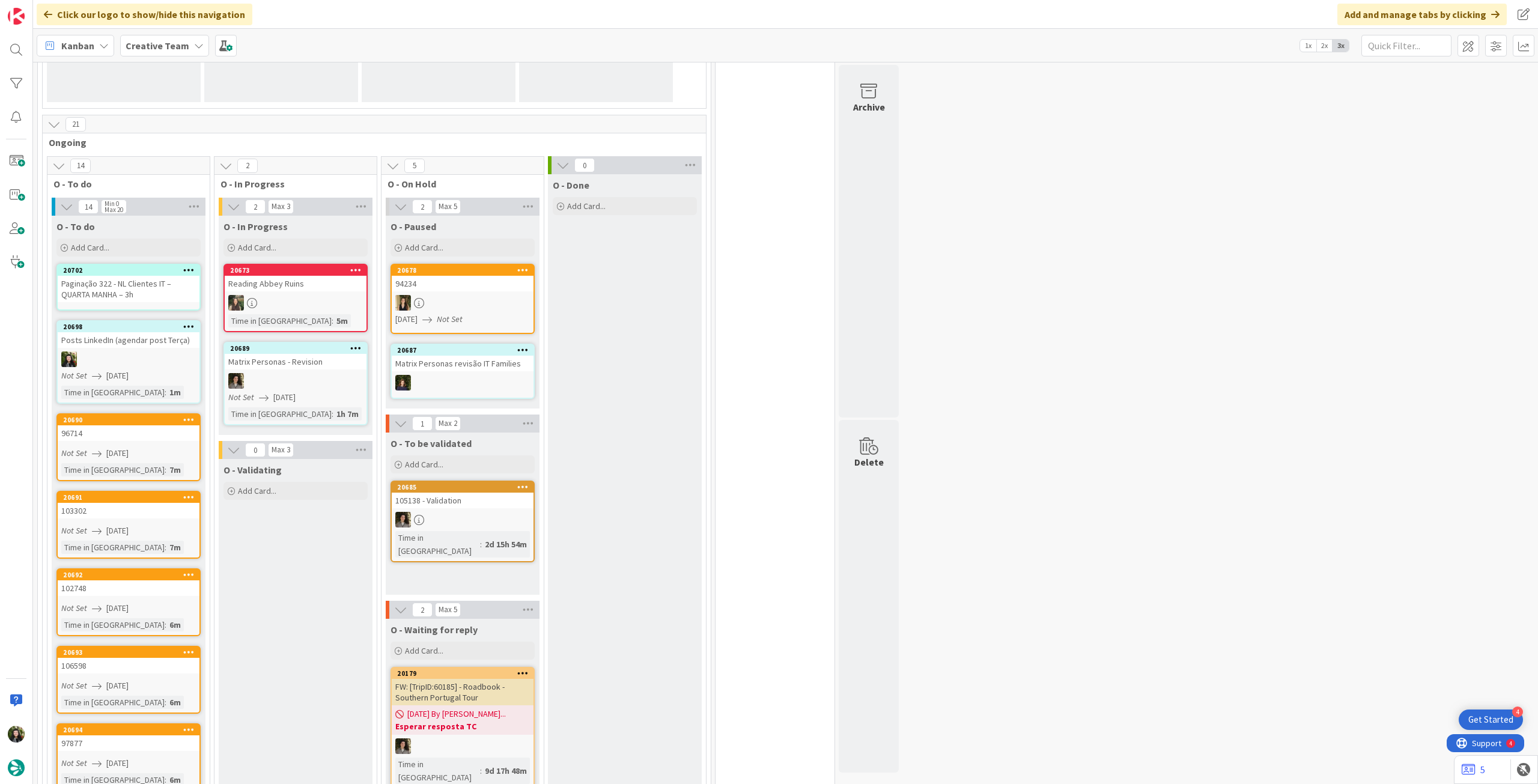
click at [126, 283] on div "Paginação 322 - NL Clientes IT – QUARTA MANHA – 3h" at bounding box center [128, 289] width 142 height 27
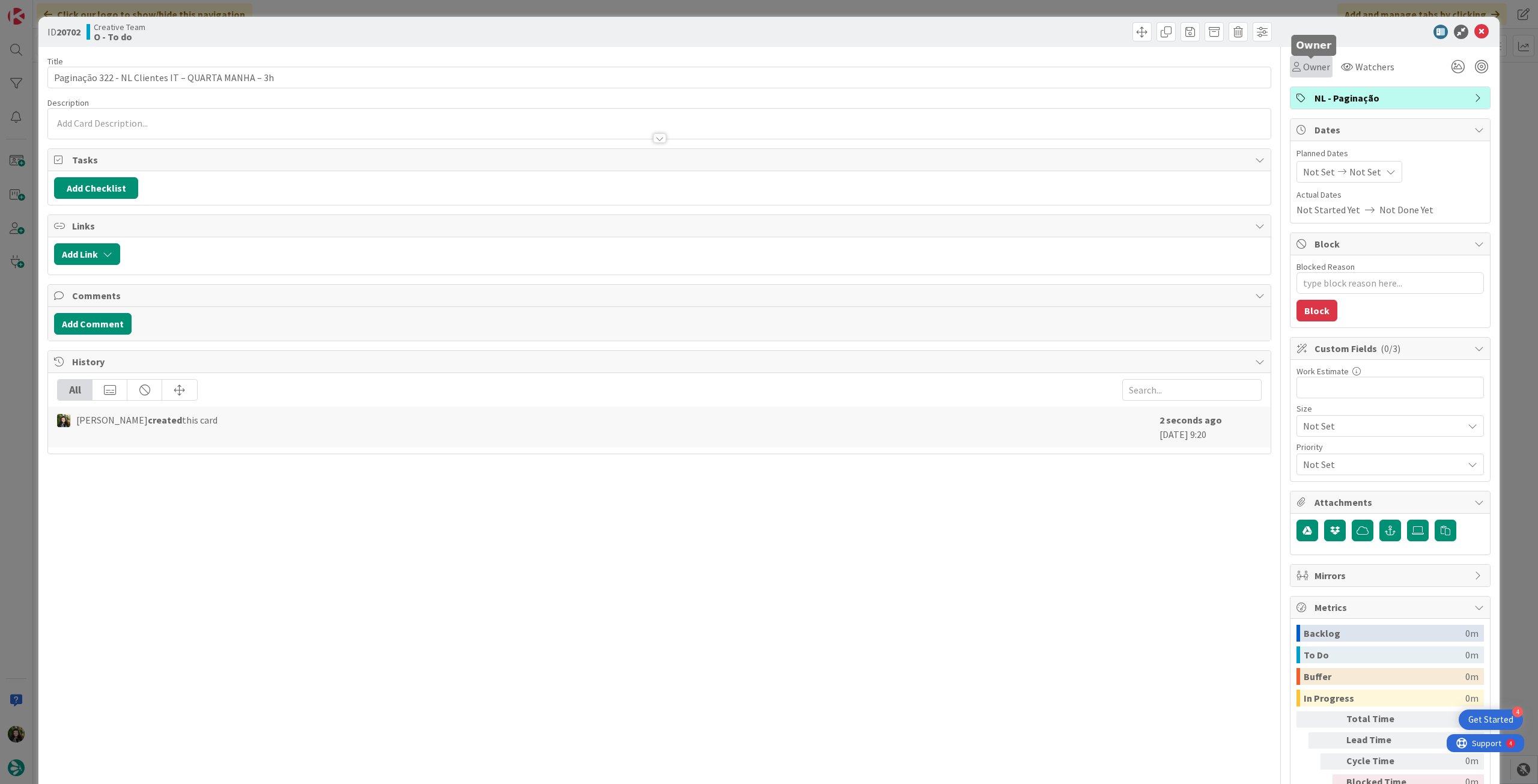
click at [1314, 65] on span "Owner" at bounding box center [1316, 67] width 27 height 14
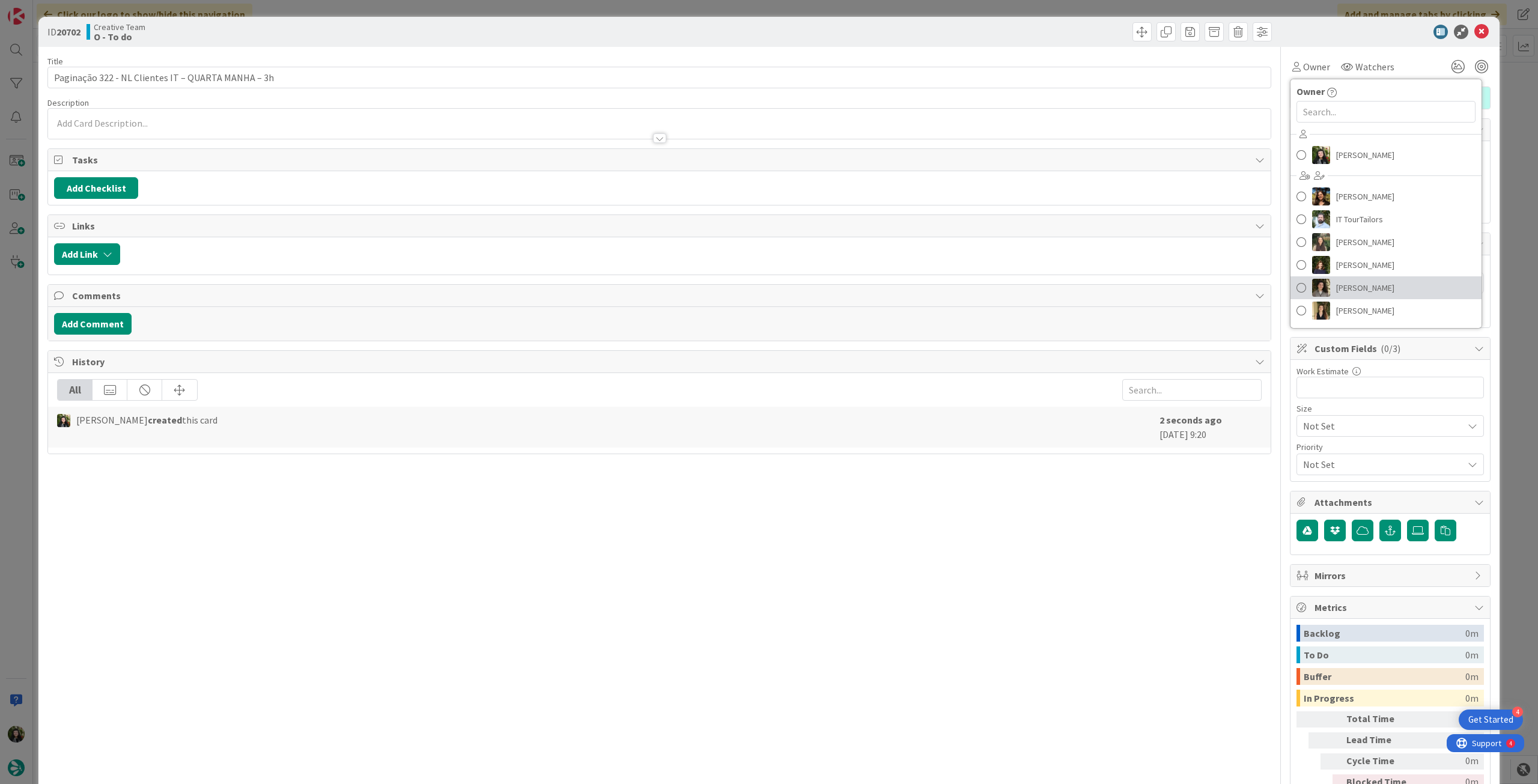
click at [1377, 286] on span "[PERSON_NAME]" at bounding box center [1365, 287] width 58 height 18
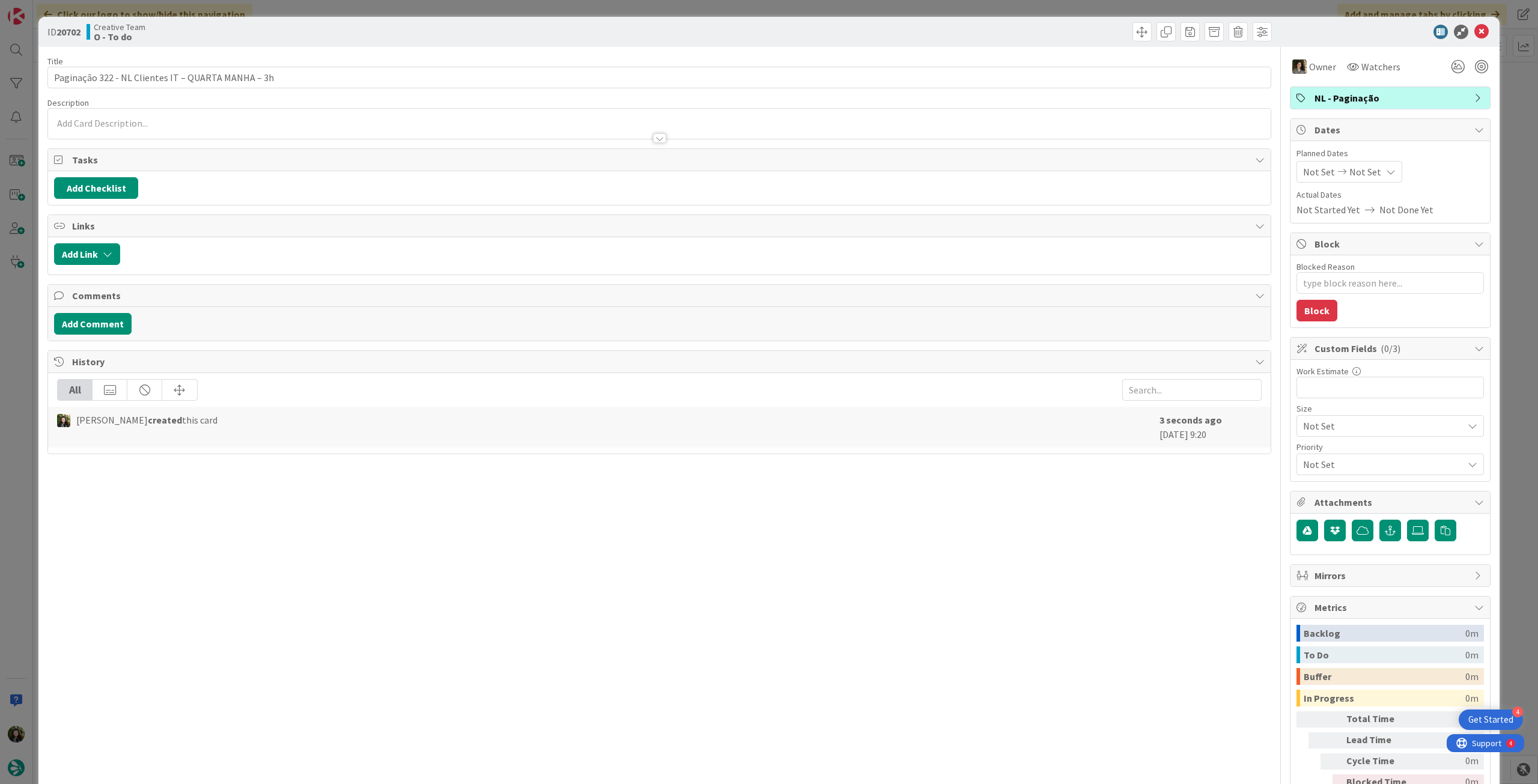
type textarea "x"
click at [1373, 180] on div "Not Set Not Set" at bounding box center [1349, 172] width 106 height 22
click at [1309, 451] on icon at bounding box center [1318, 453] width 18 height 14
type input "[DATE]"
type textarea "x"
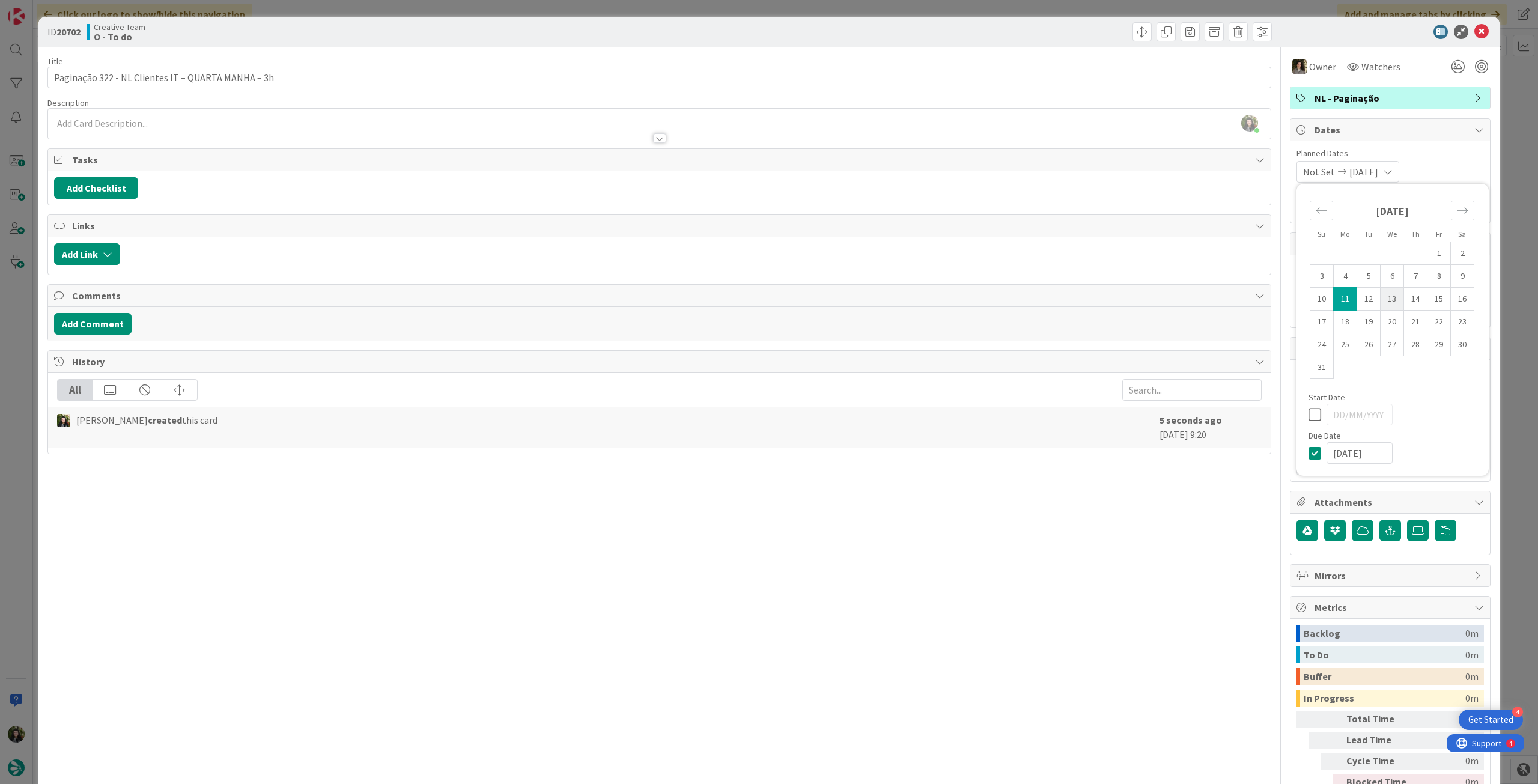
click at [1383, 298] on td "13" at bounding box center [1393, 299] width 23 height 23
type input "[DATE]"
type textarea "x"
click at [1309, 416] on icon at bounding box center [1318, 414] width 18 height 14
type textarea "x"
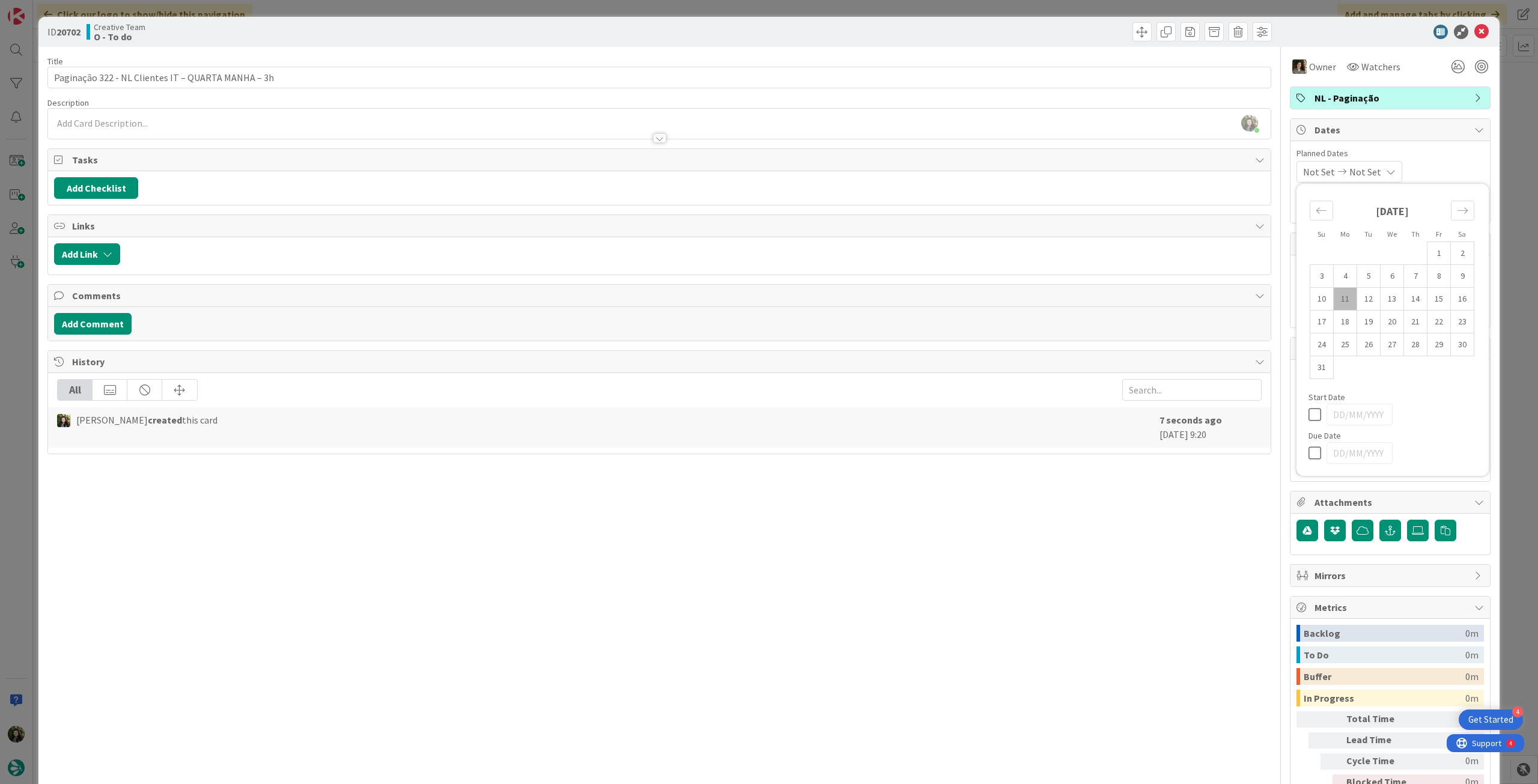
click at [1309, 449] on icon at bounding box center [1318, 453] width 18 height 14
type input "[DATE]"
type textarea "x"
click at [1381, 299] on td "13" at bounding box center [1393, 299] width 23 height 23
type input "[DATE]"
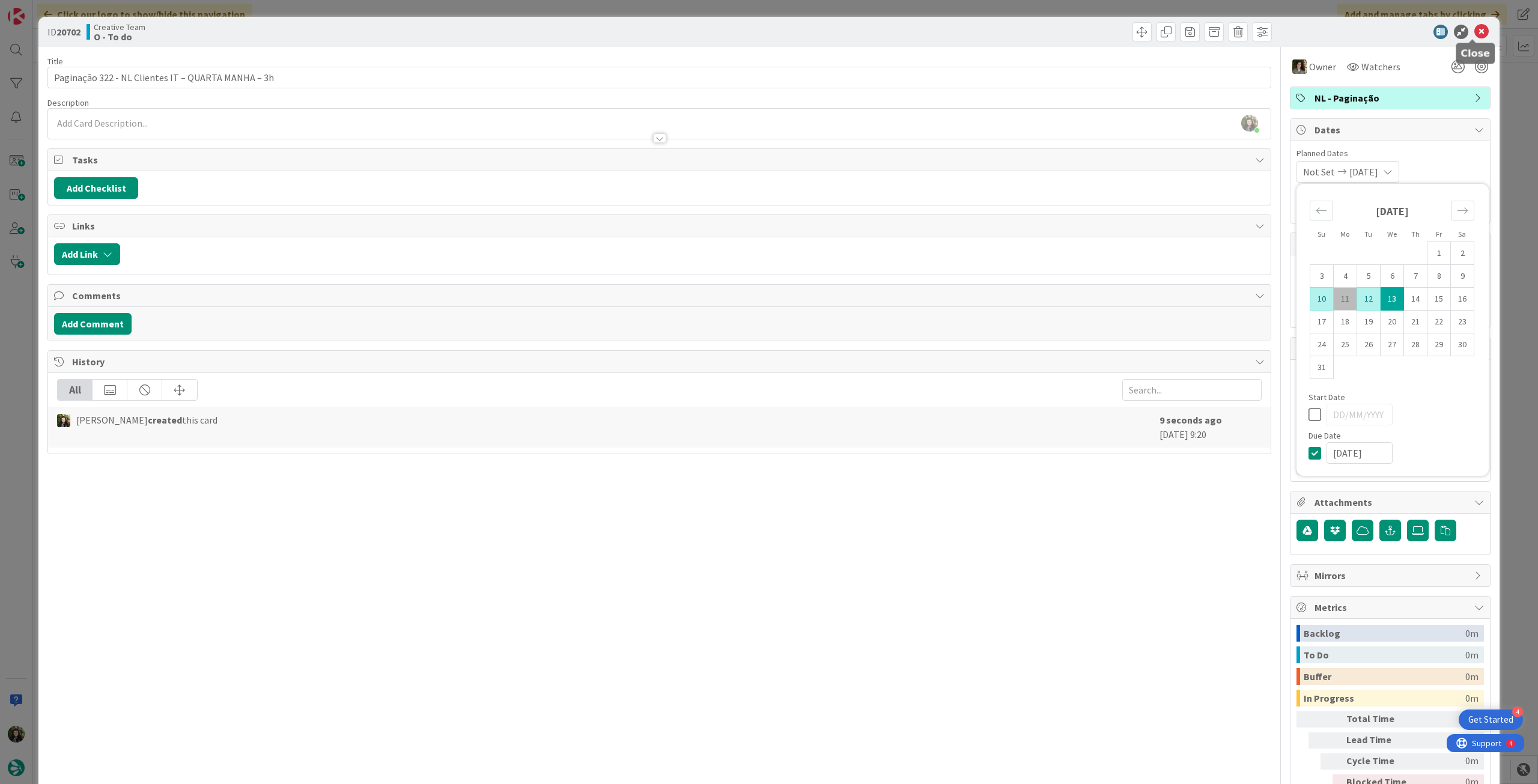
drag, startPoint x: 1471, startPoint y: 32, endPoint x: 1448, endPoint y: 58, distance: 34.7
click at [1474, 32] on icon at bounding box center [1481, 32] width 14 height 14
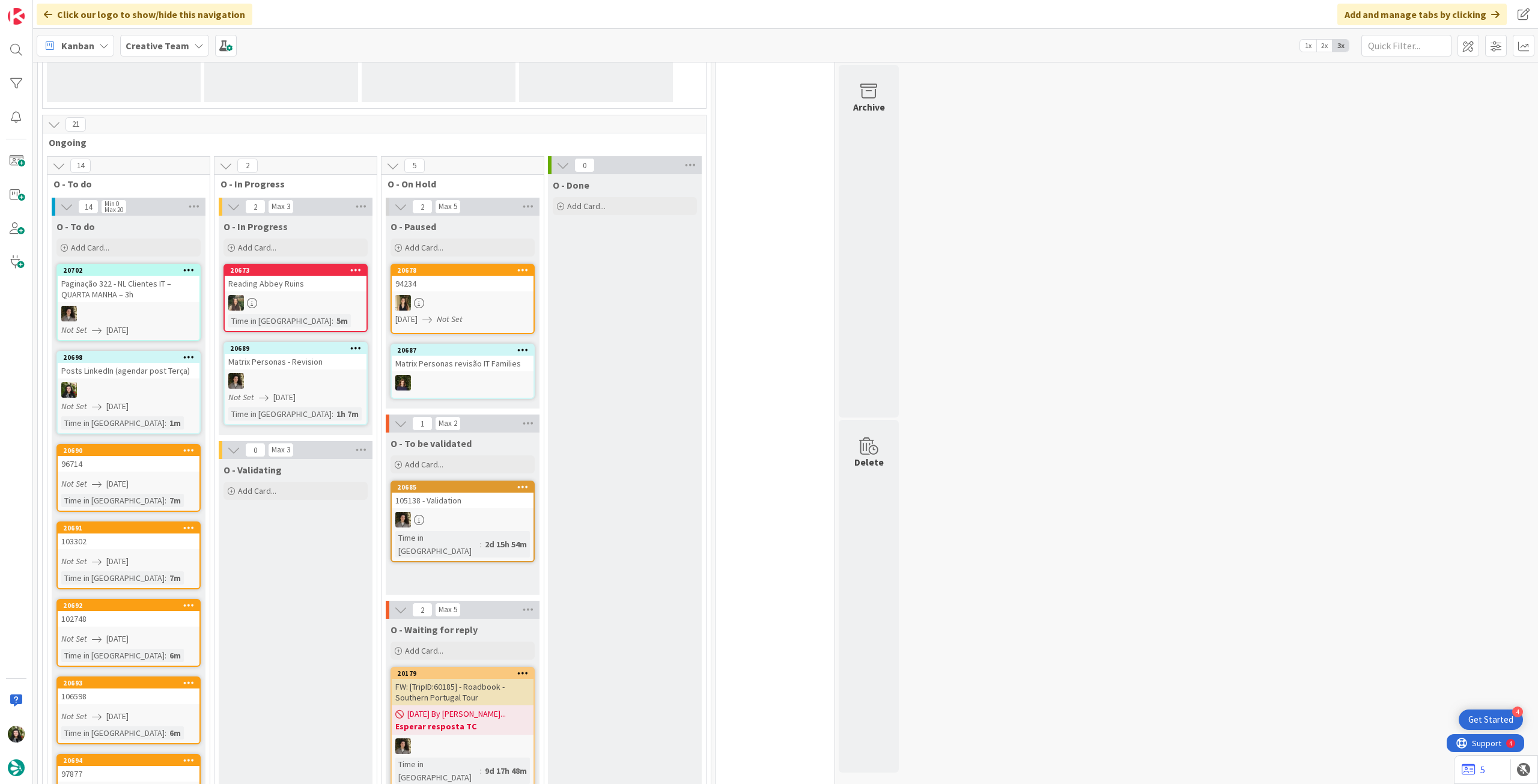
click at [191, 270] on icon at bounding box center [189, 270] width 12 height 8
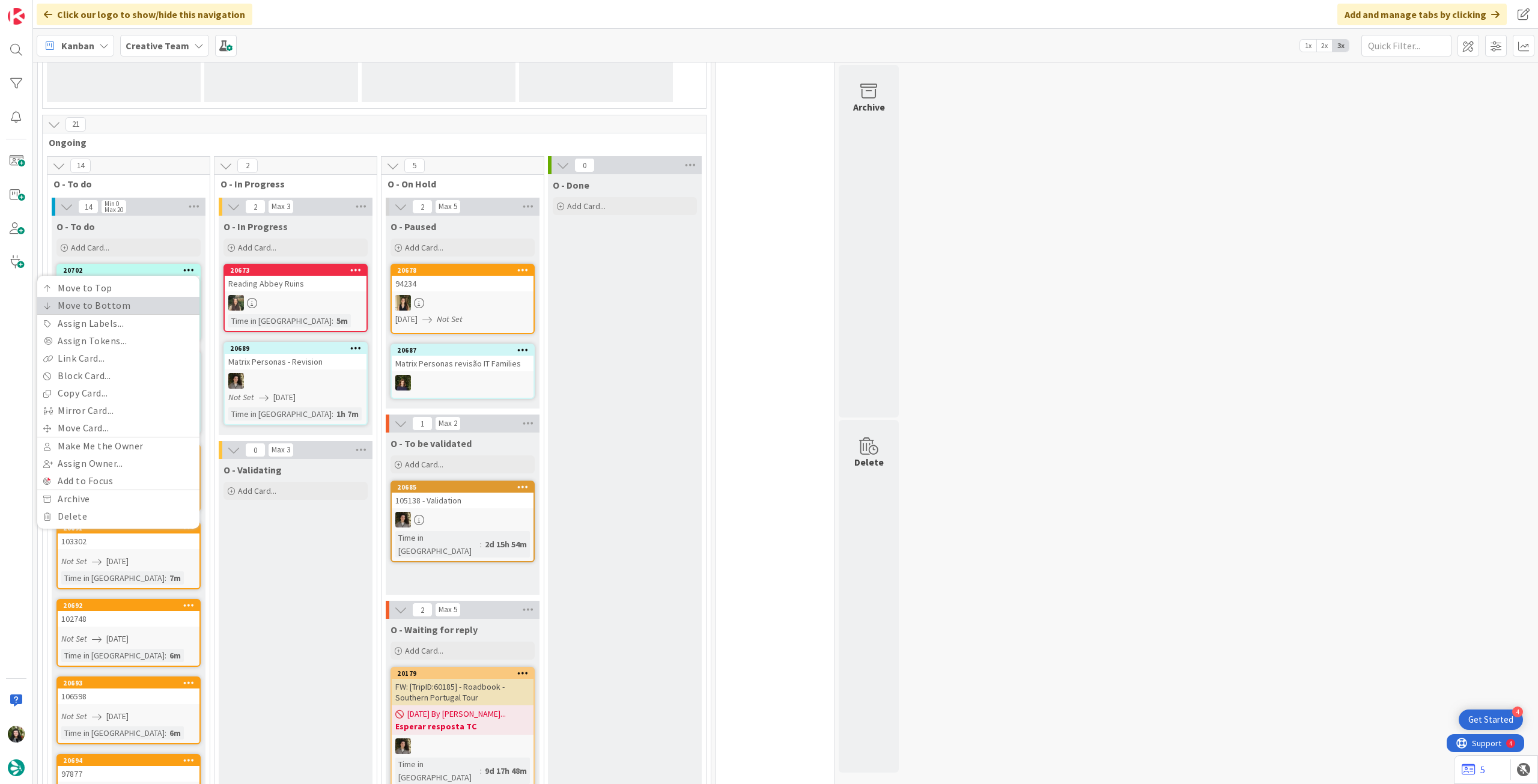
click at [174, 297] on link "Move to Bottom" at bounding box center [118, 305] width 162 height 17
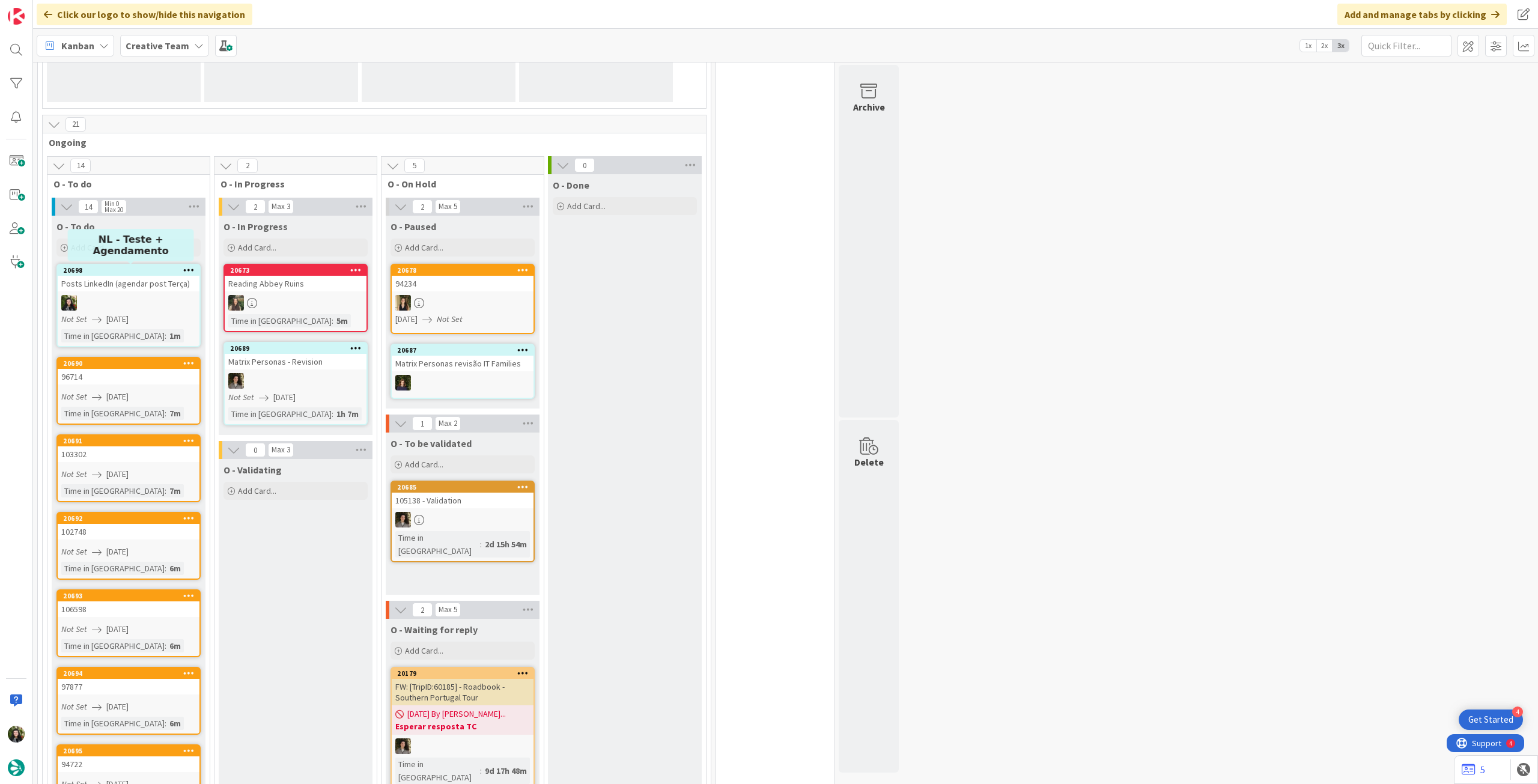
click at [157, 252] on div "Add Card..." at bounding box center [128, 248] width 144 height 18
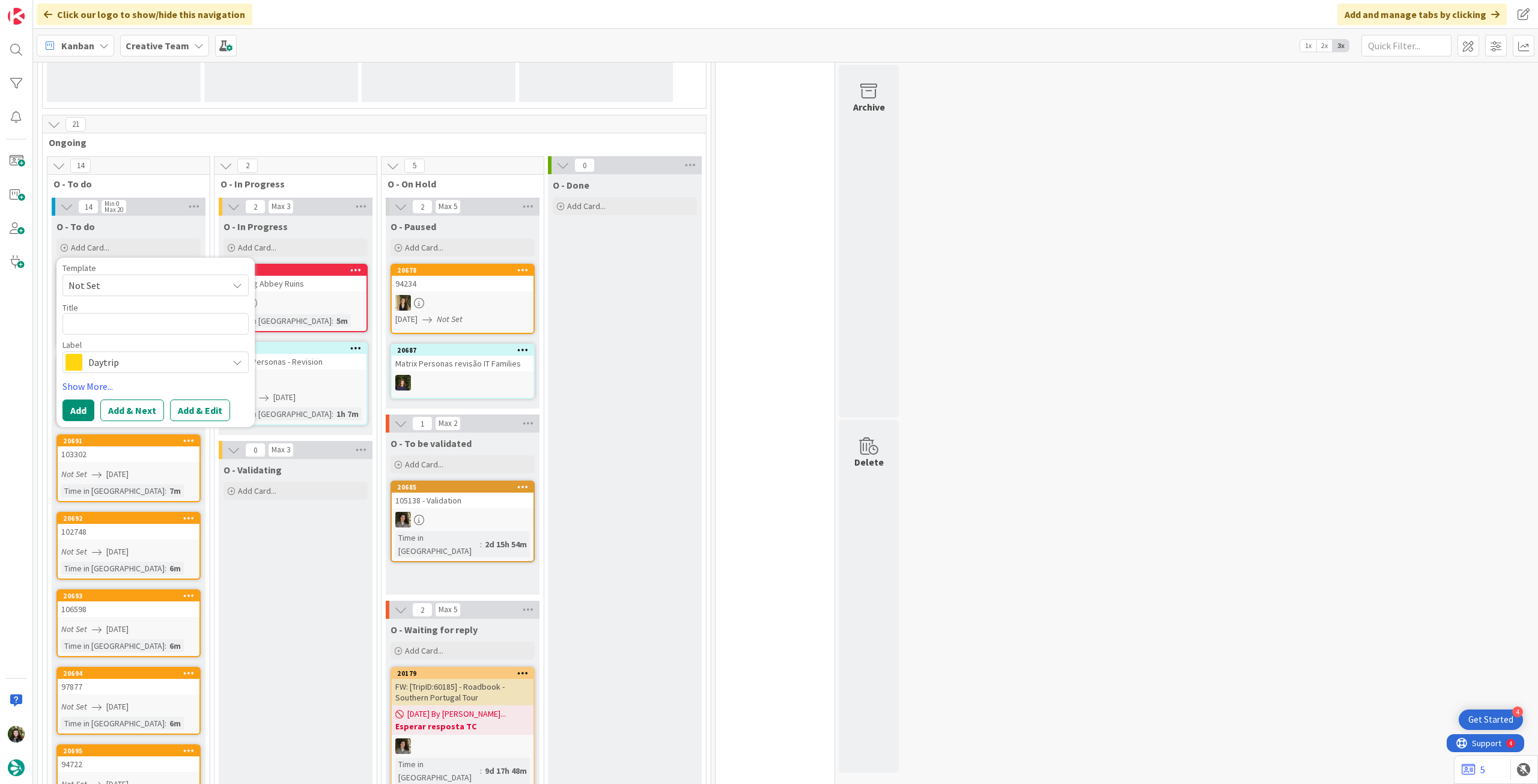
click at [150, 364] on span "Daytrip" at bounding box center [155, 362] width 133 height 17
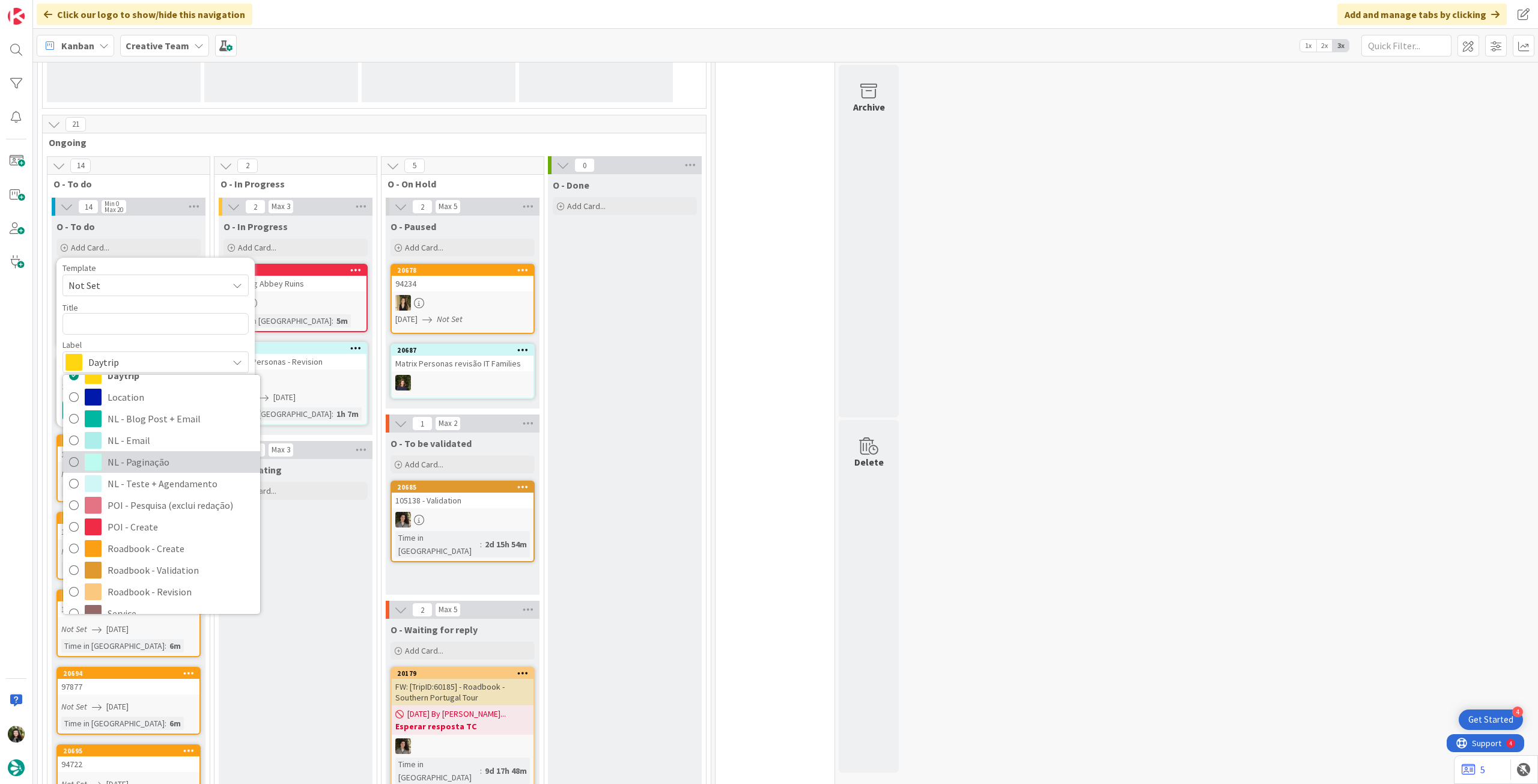
click at [174, 458] on span "NL - Paginação" at bounding box center [181, 462] width 147 height 18
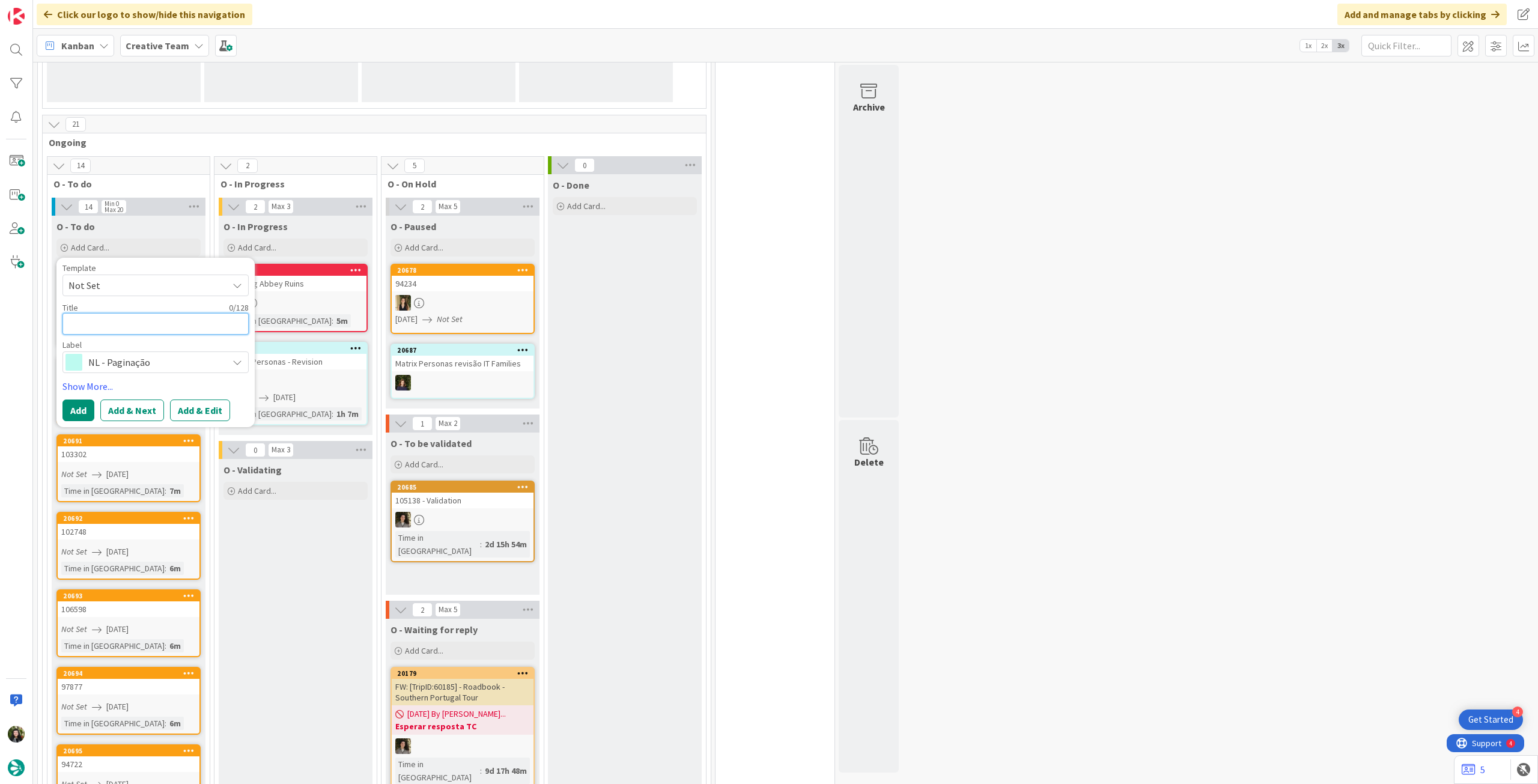
click at [142, 326] on textarea at bounding box center [156, 324] width 187 height 22
paste textarea "Paginação 321 - Top 10 Fun Facts about [GEOGRAPHIC_DATA] – SEGUNDA TARDE – 3h"
type textarea "x"
type textarea "Paginação 321 - Top 10 Fun Facts about [GEOGRAPHIC_DATA] – SEGUNDA TARDE – 3h"
click at [78, 420] on button "Add" at bounding box center [78, 425] width 32 height 22
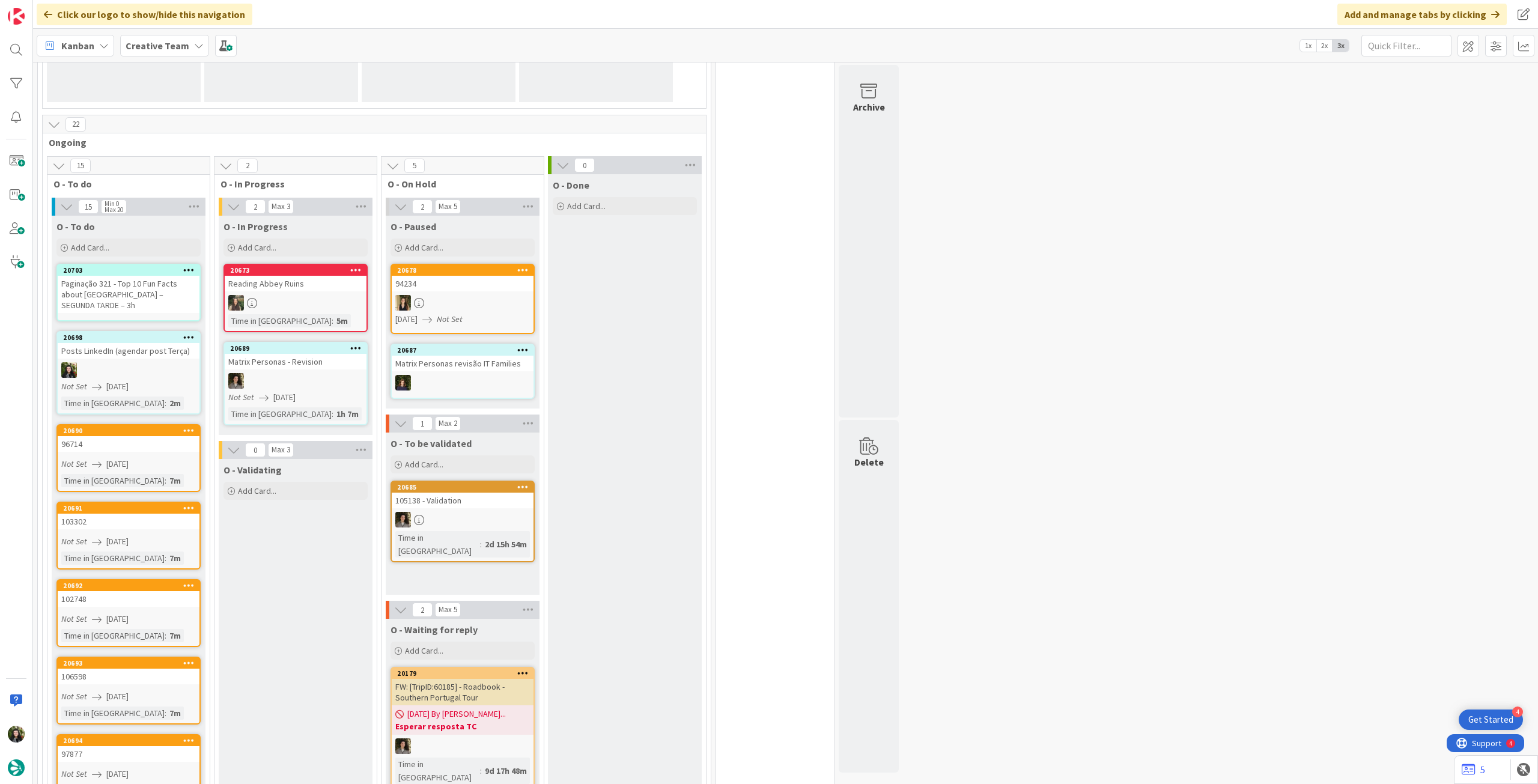
click at [119, 293] on div "Paginação 321 - Top 10 Fun Facts about [GEOGRAPHIC_DATA] – SEGUNDA TARDE – 3h" at bounding box center [128, 294] width 142 height 37
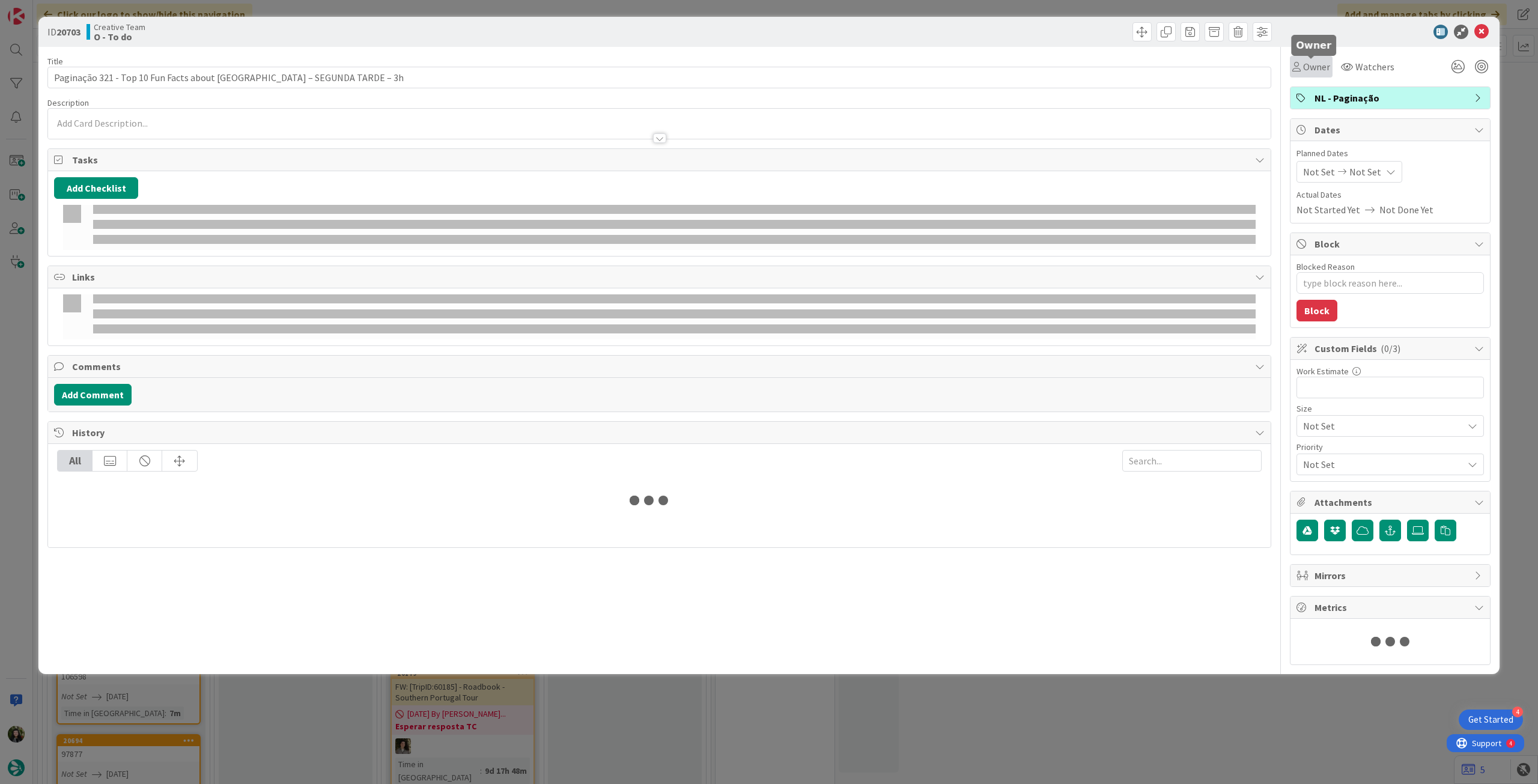
click at [1323, 69] on div "Owner" at bounding box center [1311, 67] width 43 height 22
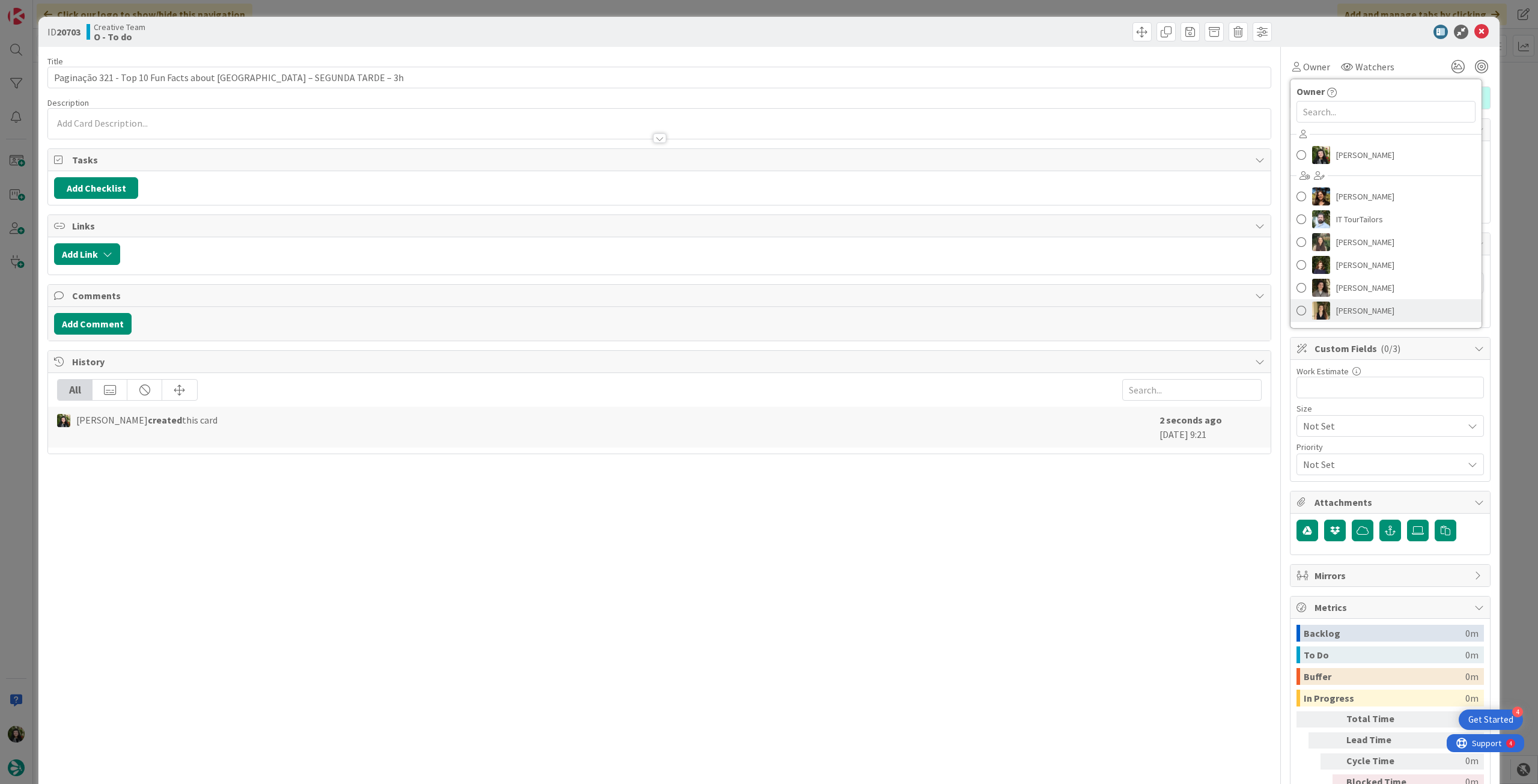
click at [1361, 313] on span "[PERSON_NAME]" at bounding box center [1365, 311] width 58 height 18
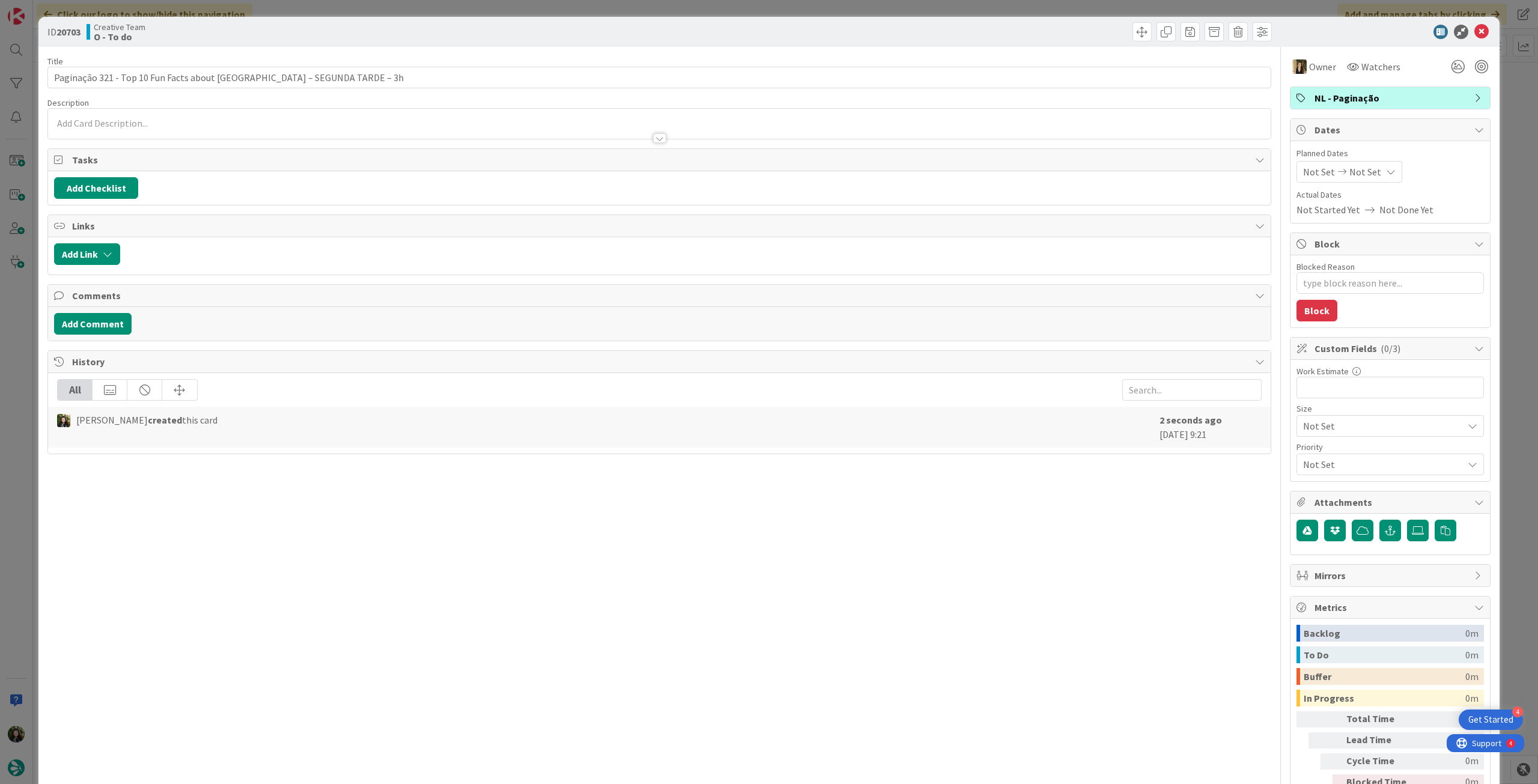
type textarea "x"
click at [1369, 176] on div "Not Set Not Set" at bounding box center [1349, 172] width 106 height 22
click at [1309, 450] on icon at bounding box center [1318, 453] width 18 height 14
type input "[DATE]"
click at [1474, 36] on icon at bounding box center [1481, 32] width 14 height 14
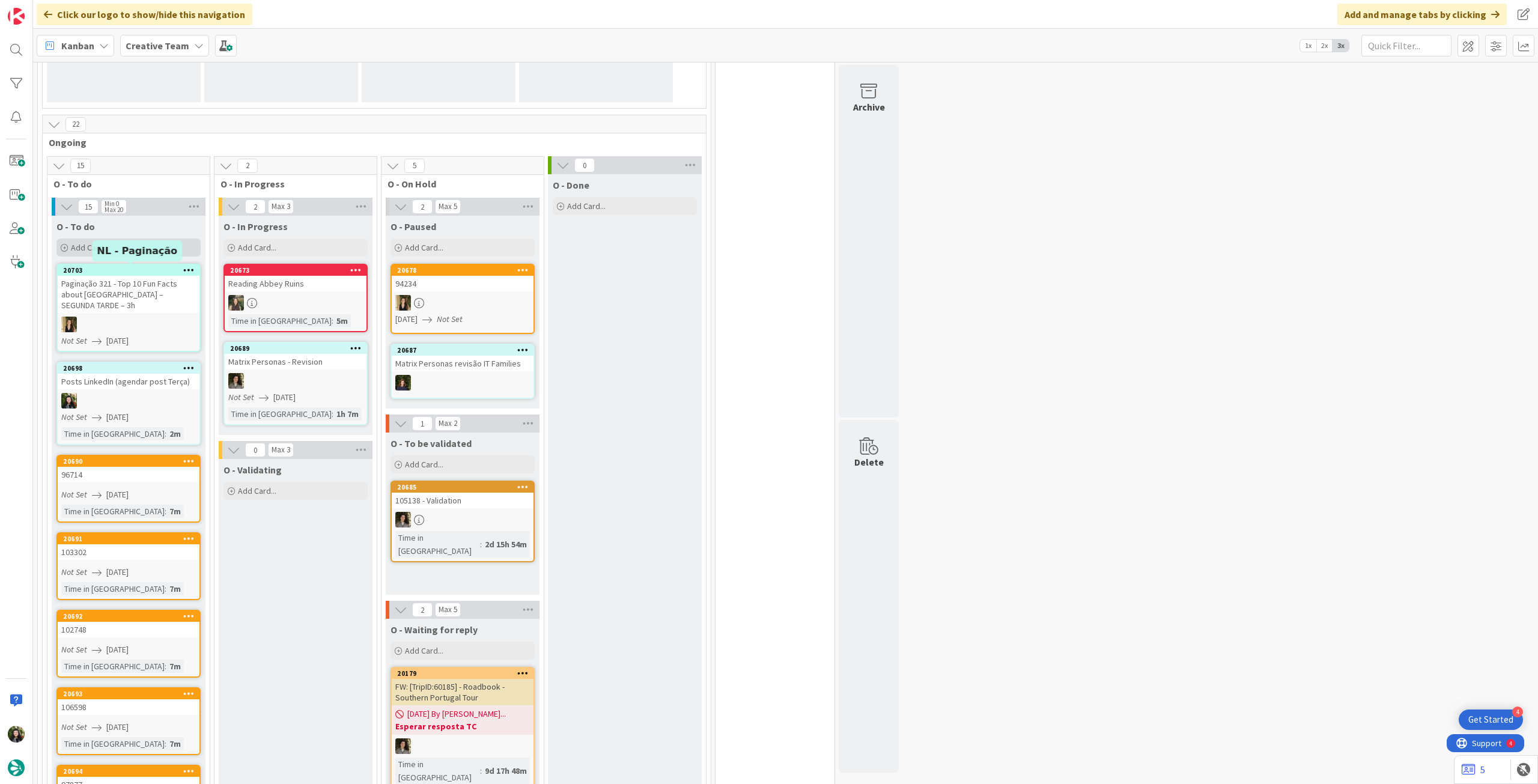
click at [149, 250] on div "Add Card..." at bounding box center [128, 248] width 144 height 18
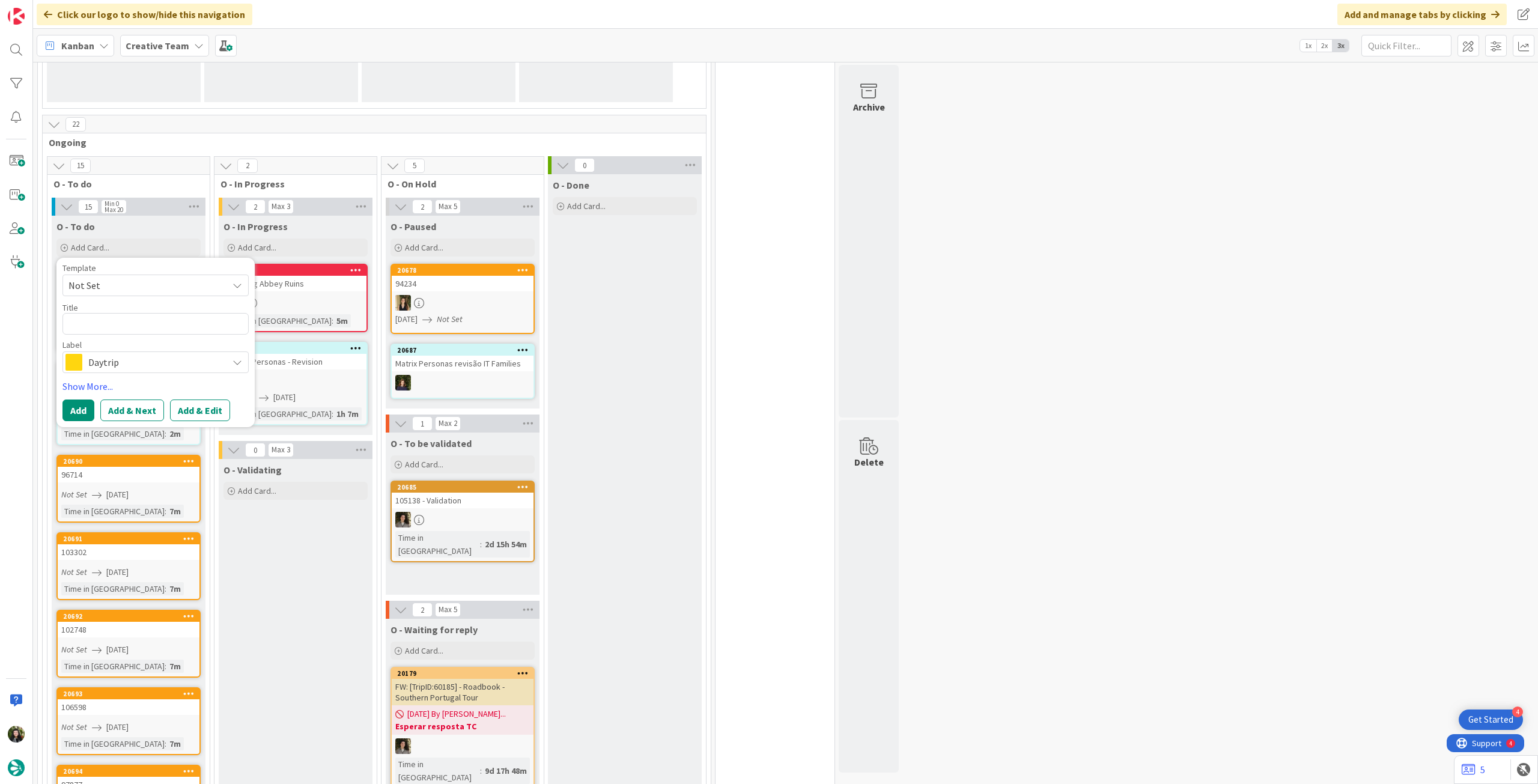
click at [127, 361] on span "Daytrip" at bounding box center [155, 362] width 133 height 17
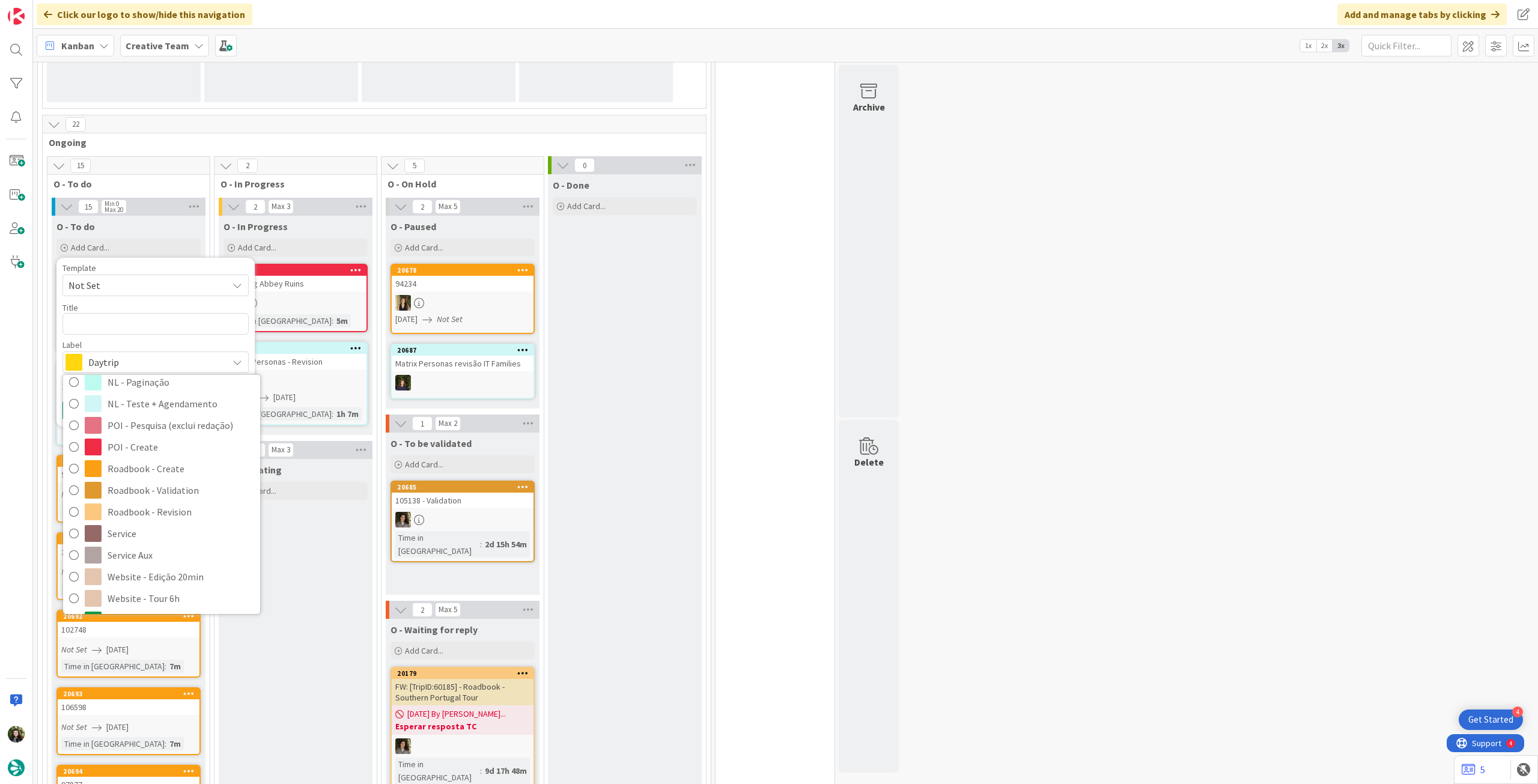
scroll to position [240, 0]
click at [158, 562] on span "NL - Blog Post" at bounding box center [181, 561] width 147 height 18
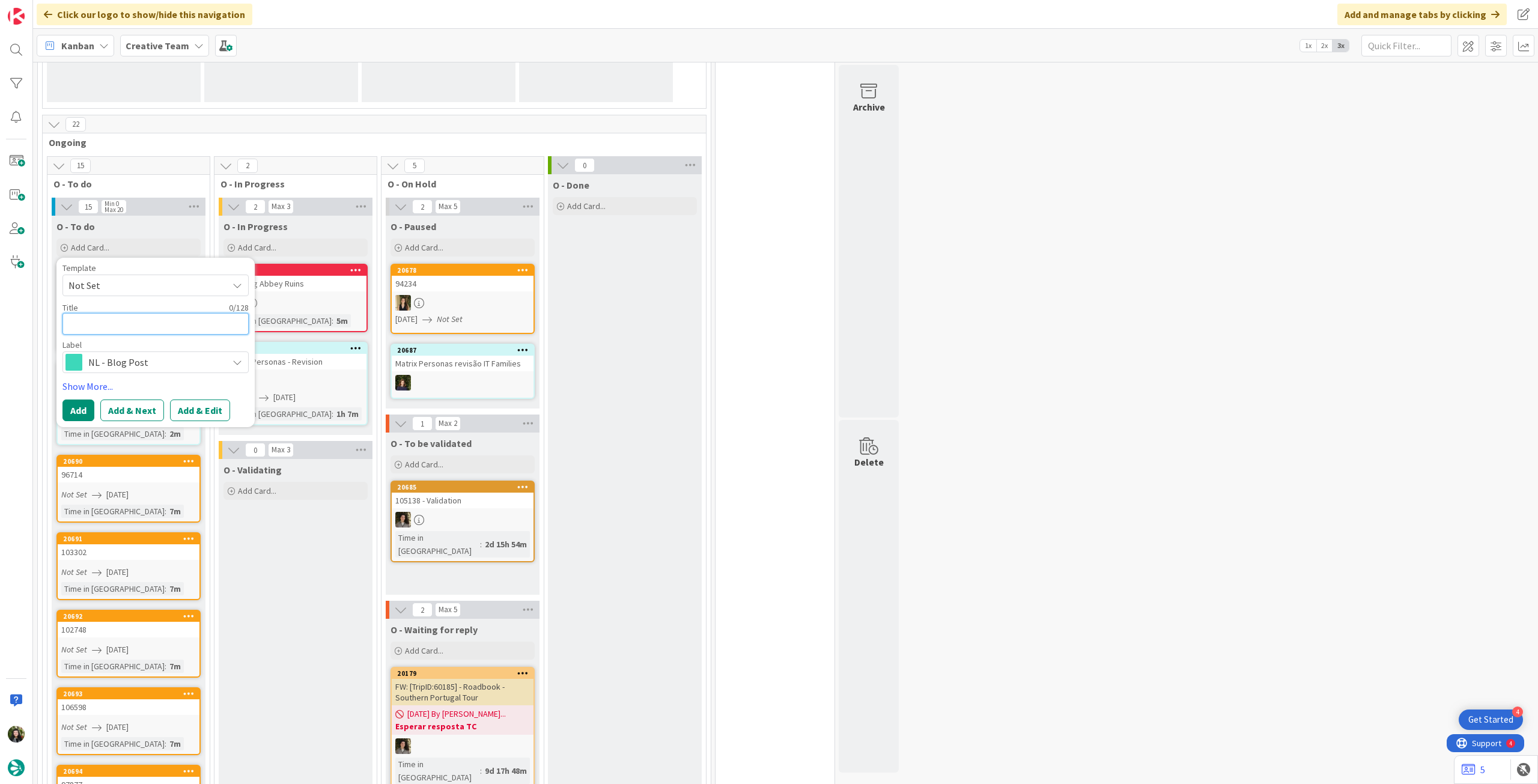
click at [137, 320] on textarea at bounding box center [156, 324] width 187 height 22
paste textarea "Redação 10 Reasons to travel Madeira off season – QUARTA TARDE – 4h"
type textarea "x"
type textarea "Redação 10 Reasons to travel Madeira off season – QUARTA TARDE – 4h"
click at [84, 424] on button "Add" at bounding box center [78, 425] width 32 height 22
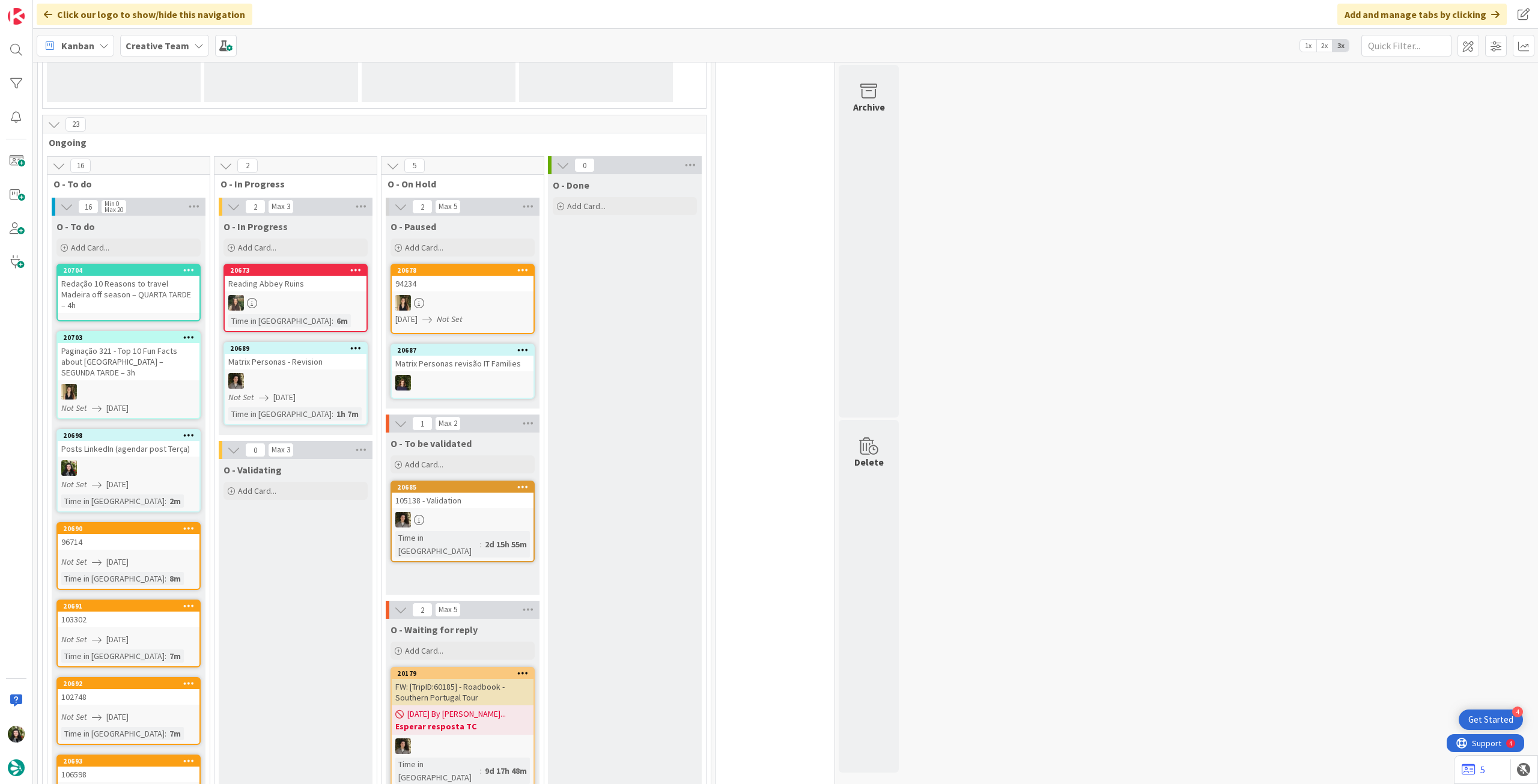
click at [138, 294] on div "Redação 10 Reasons to travel Madeira off season – QUARTA TARDE – 4h" at bounding box center [128, 294] width 142 height 37
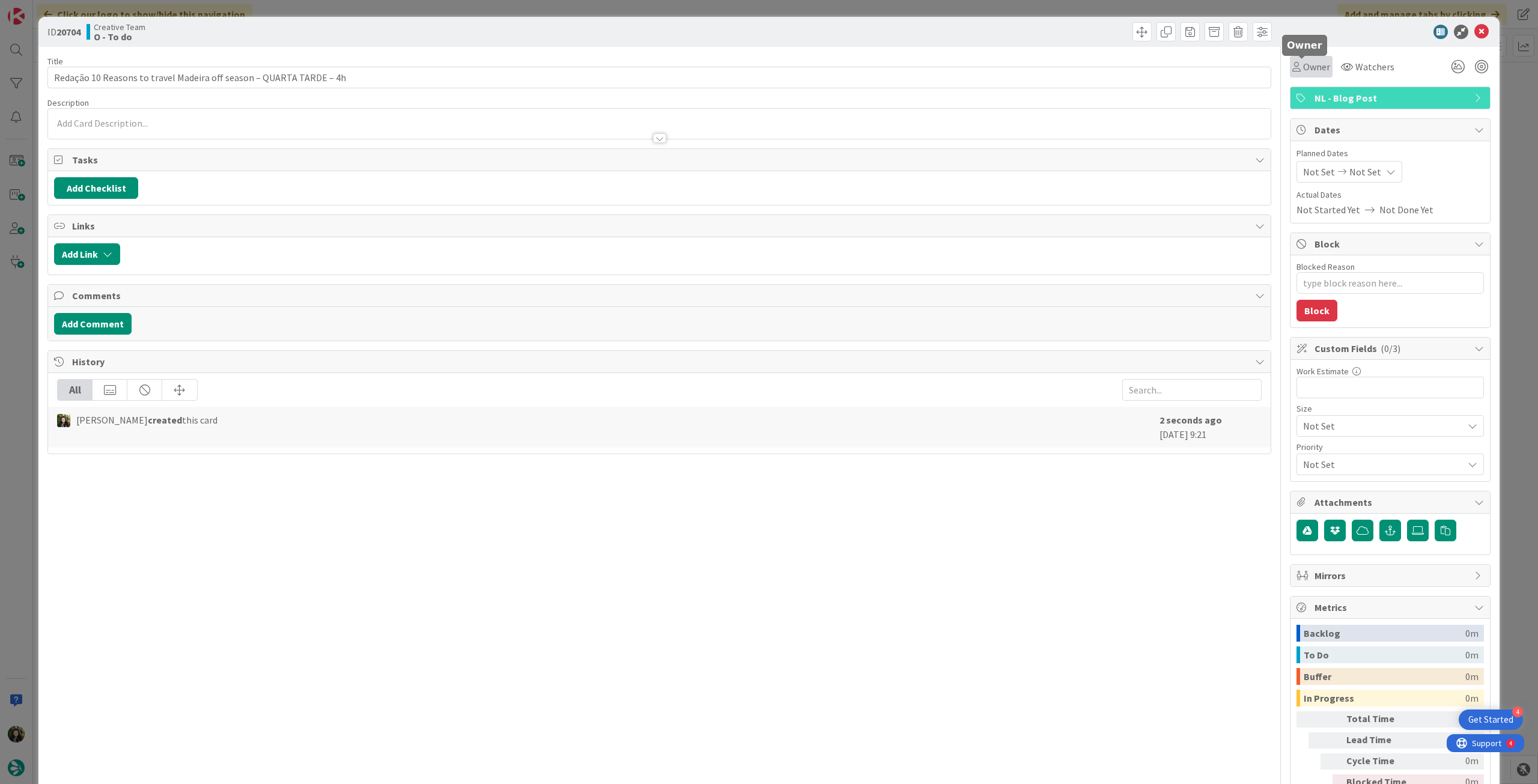
click at [1309, 64] on span "Owner" at bounding box center [1316, 67] width 27 height 14
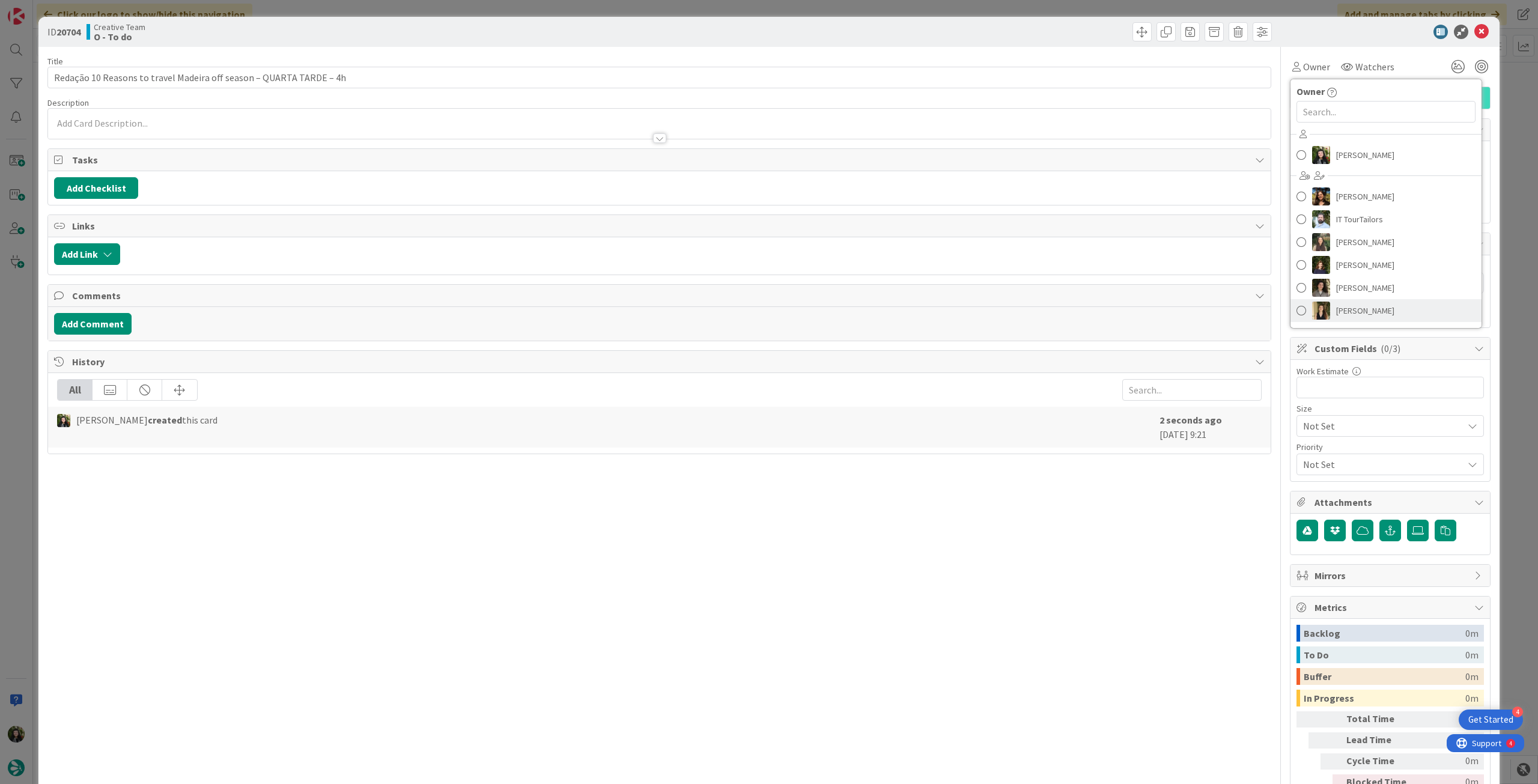
click at [1371, 306] on link "[PERSON_NAME]" at bounding box center [1386, 310] width 191 height 23
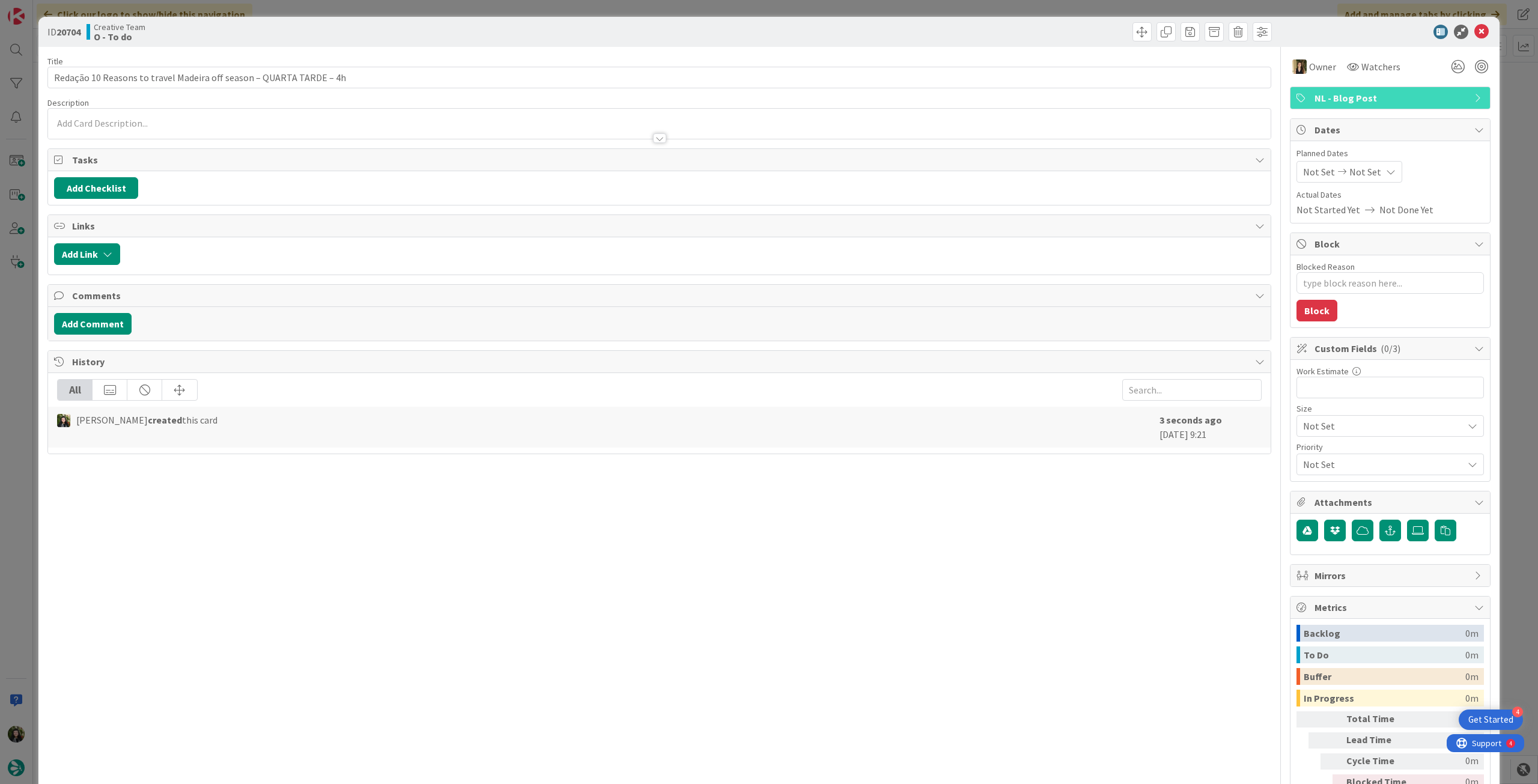
type textarea "x"
click at [1372, 164] on div "Not Set Not Set" at bounding box center [1349, 172] width 106 height 22
click at [1309, 458] on icon at bounding box center [1318, 453] width 18 height 14
type input "[DATE]"
type textarea "x"
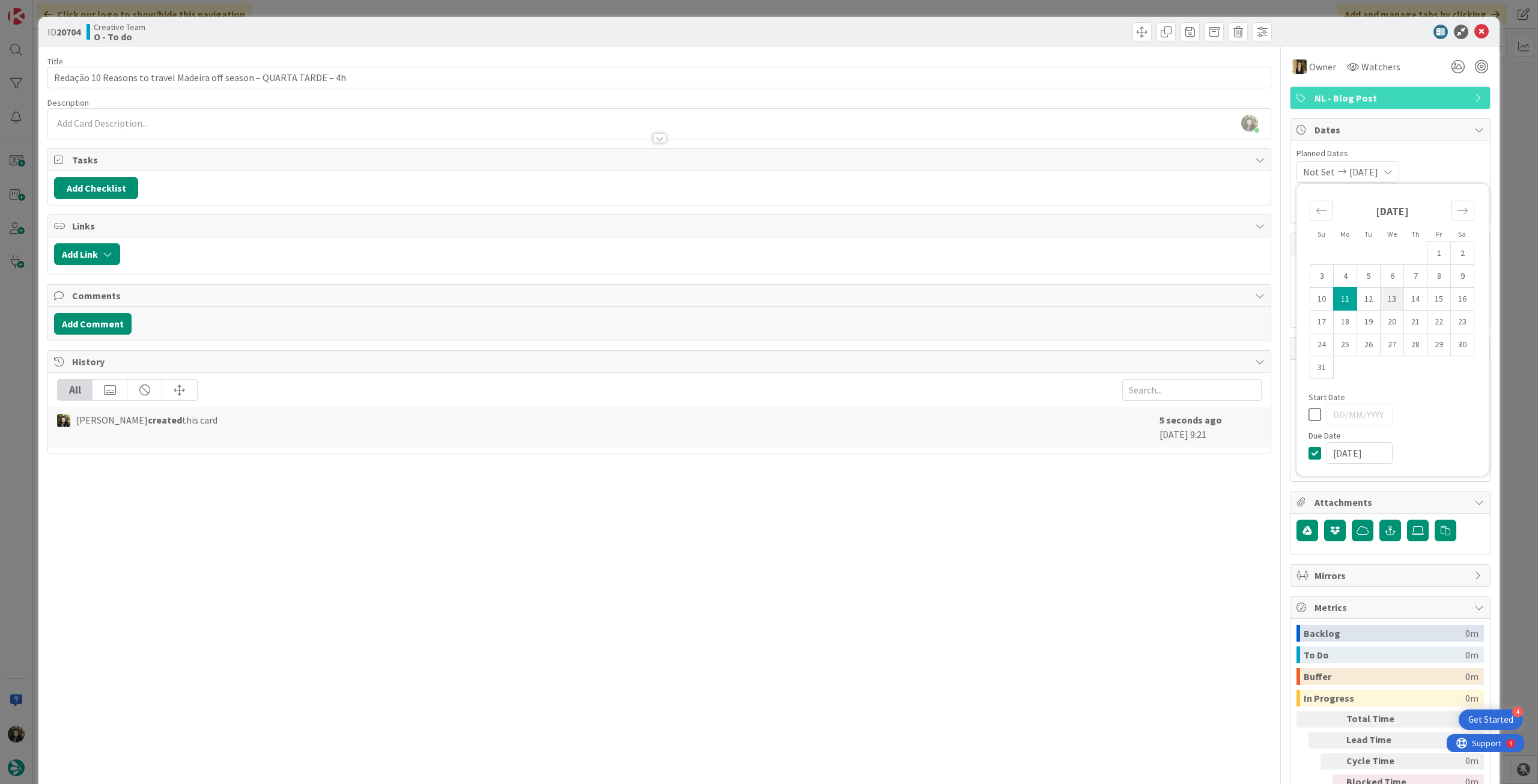
click at [1381, 296] on td "13" at bounding box center [1393, 299] width 23 height 23
type input "[DATE]"
type textarea "x"
click at [1310, 417] on icon at bounding box center [1318, 414] width 18 height 14
type textarea "x"
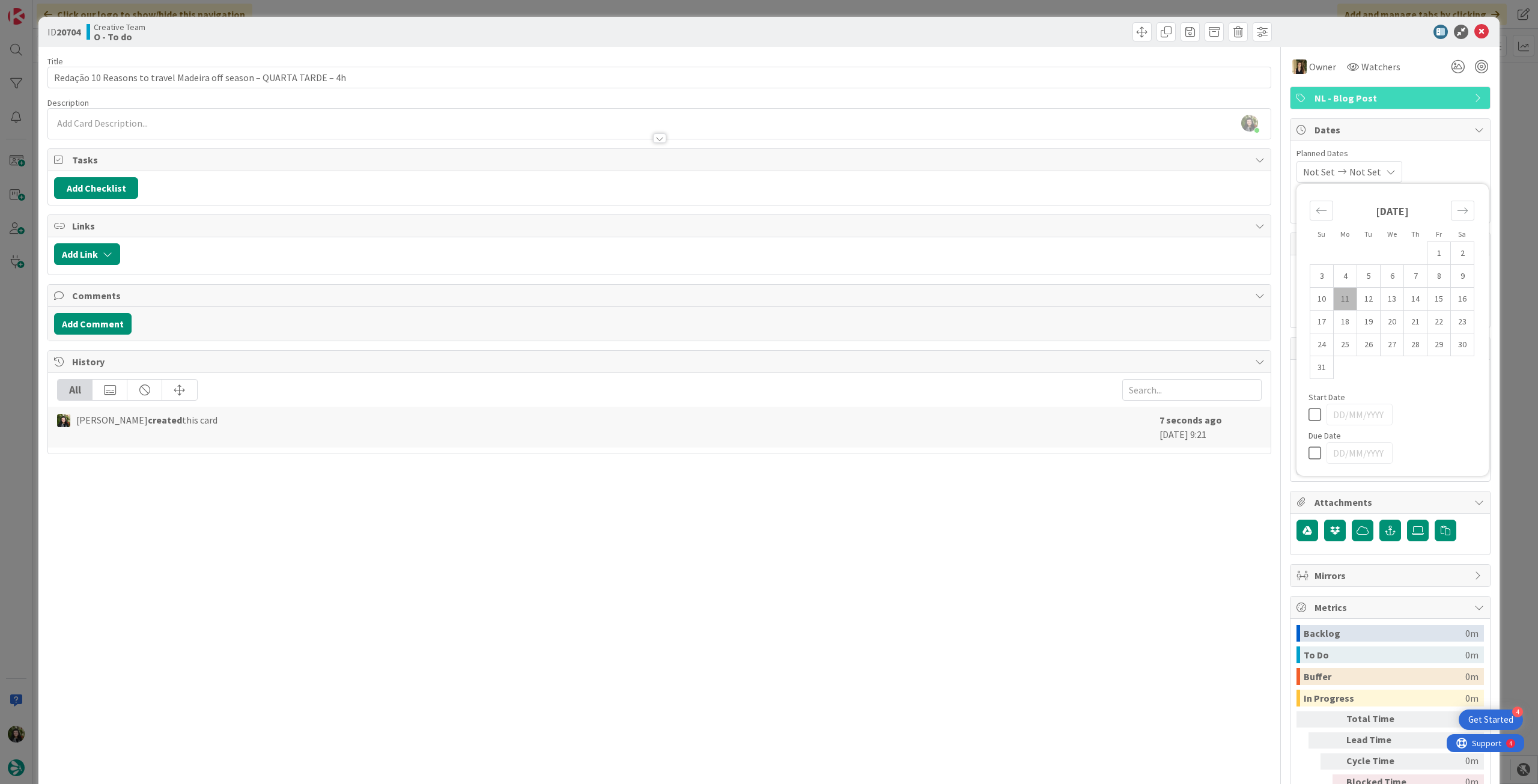
click at [1309, 446] on icon at bounding box center [1318, 453] width 18 height 14
type input "[DATE]"
type textarea "x"
click at [1384, 293] on td "13" at bounding box center [1393, 299] width 23 height 23
type input "[DATE]"
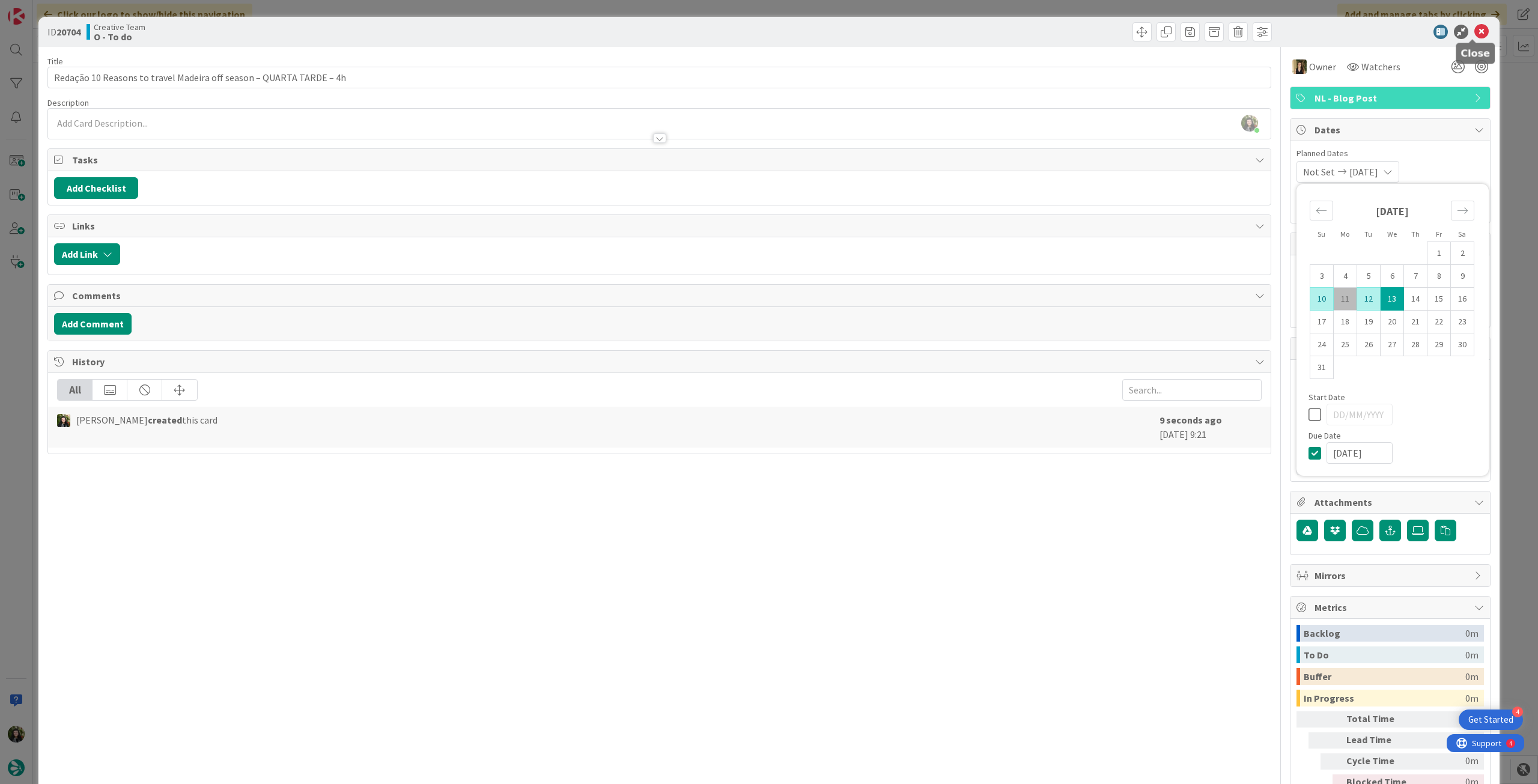
click at [1475, 30] on icon at bounding box center [1481, 32] width 14 height 14
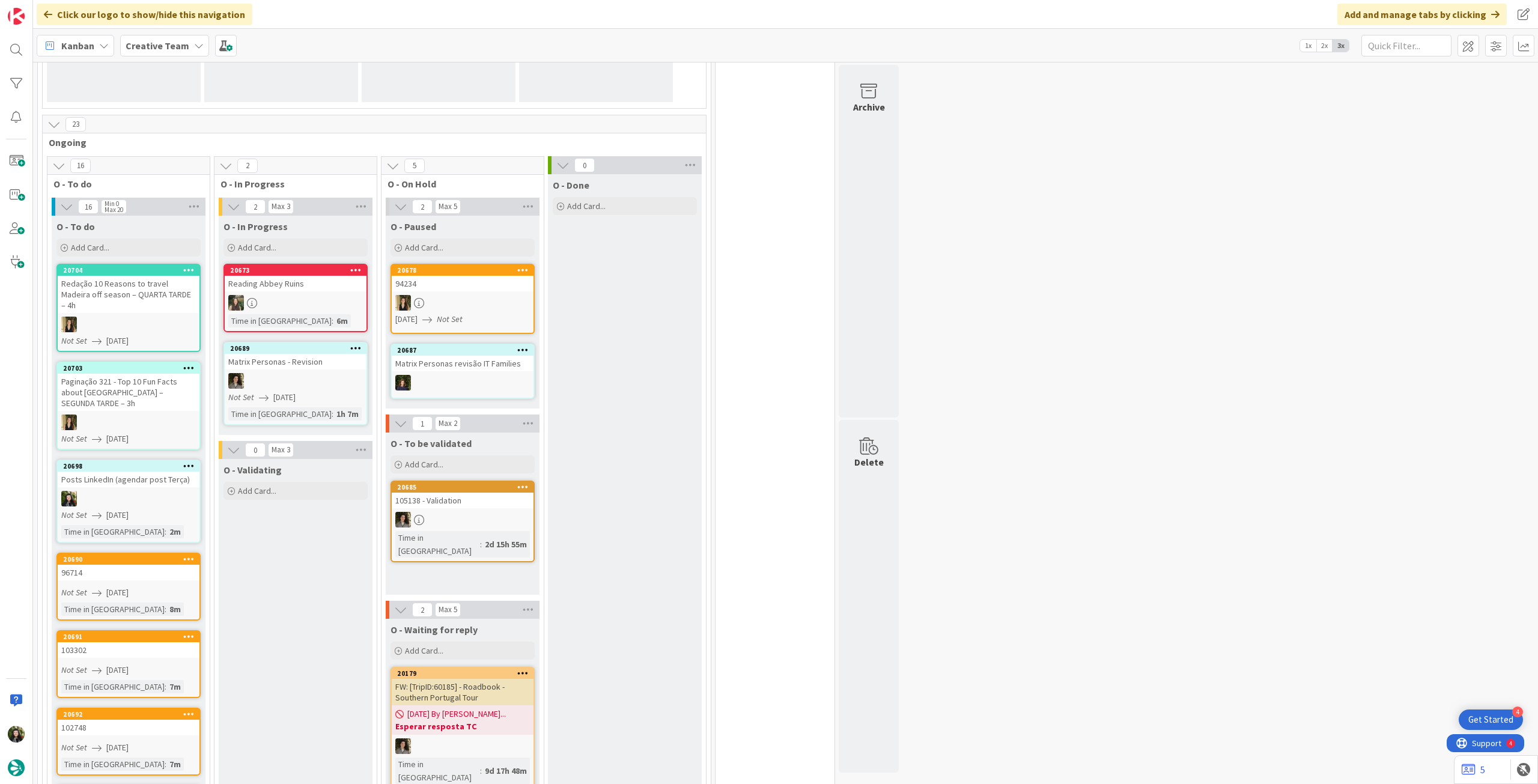
click at [189, 267] on icon at bounding box center [189, 270] width 12 height 8
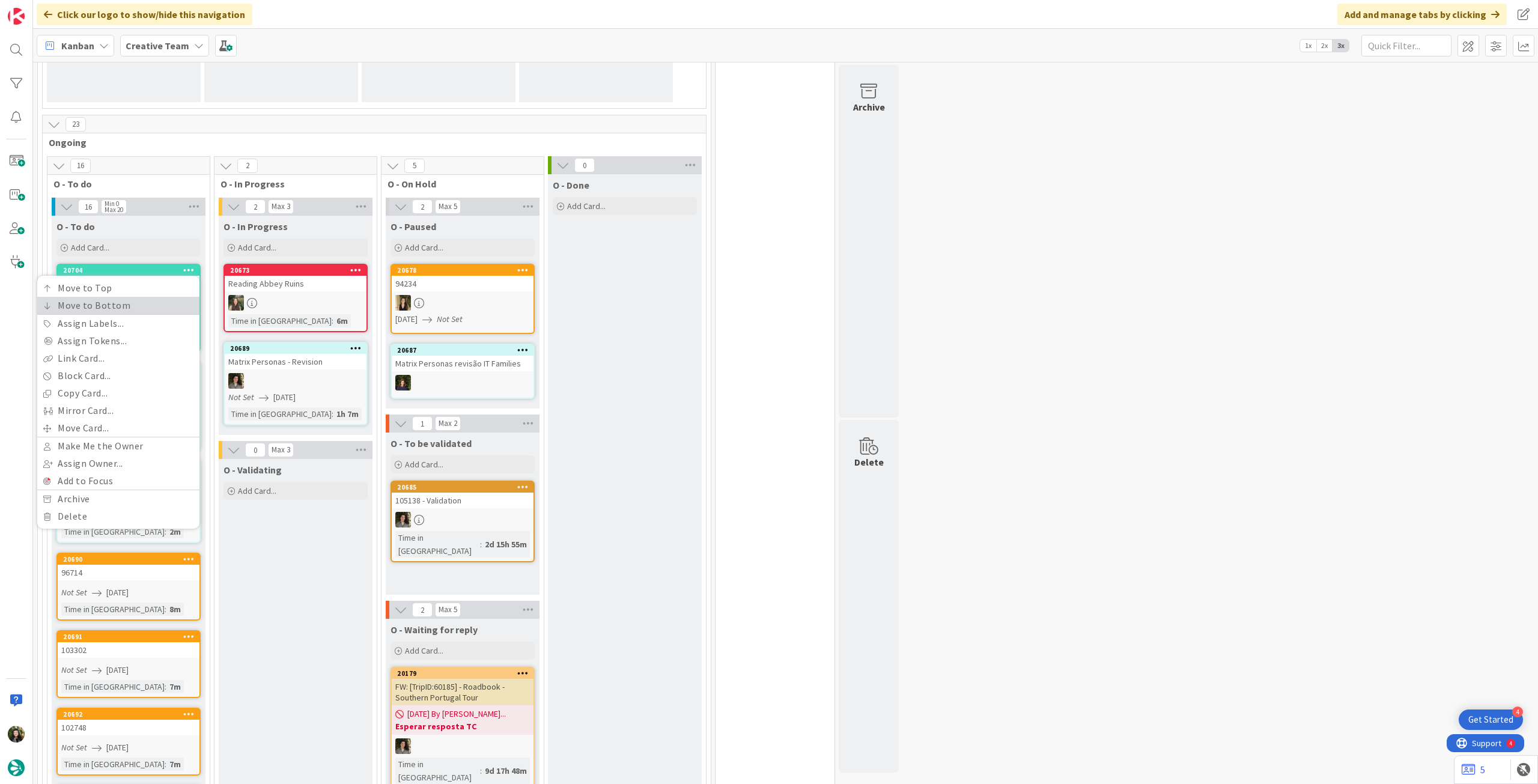
click at [167, 299] on link "Move to Bottom" at bounding box center [118, 305] width 162 height 17
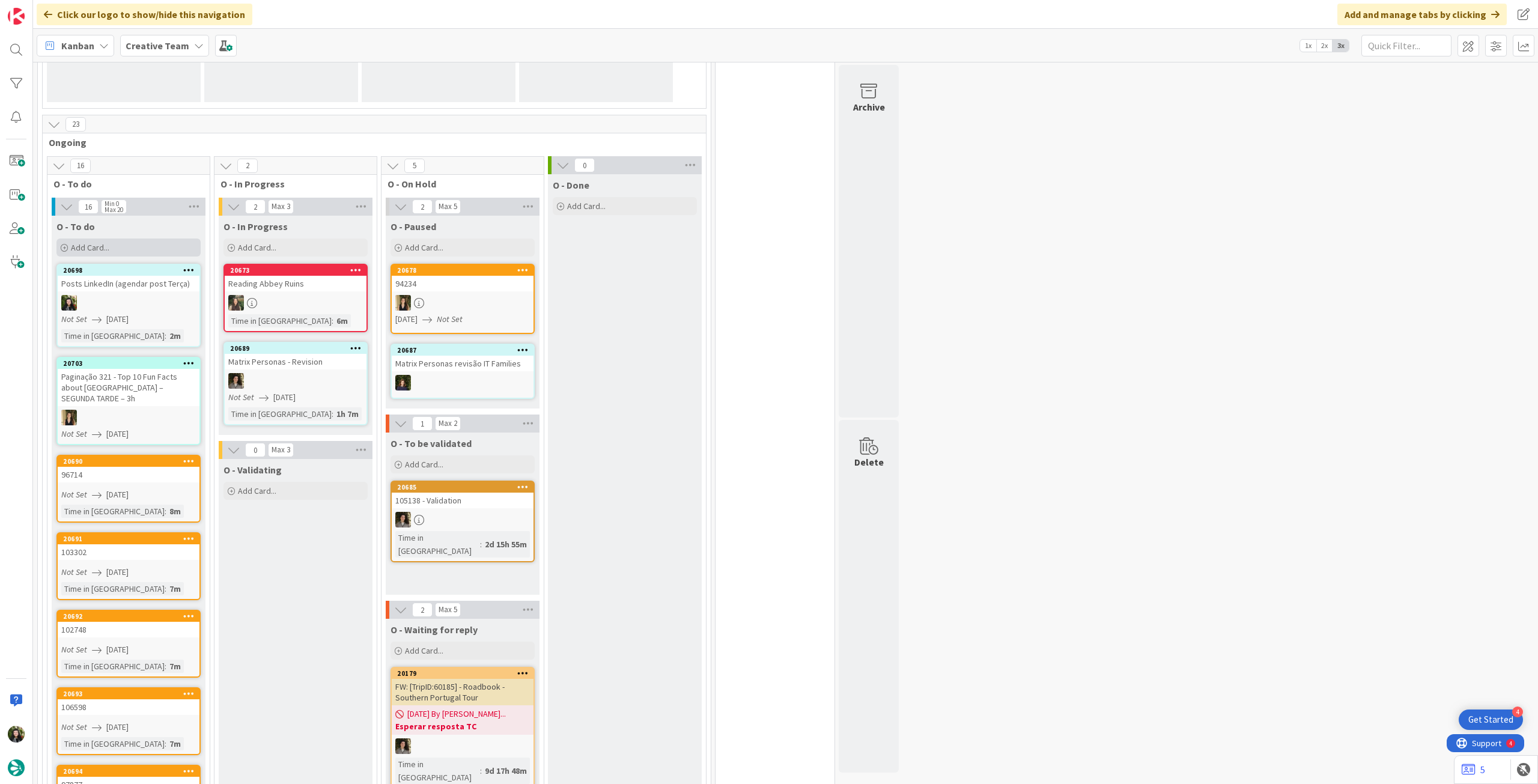
click at [109, 253] on div "Add Card..." at bounding box center [128, 248] width 144 height 18
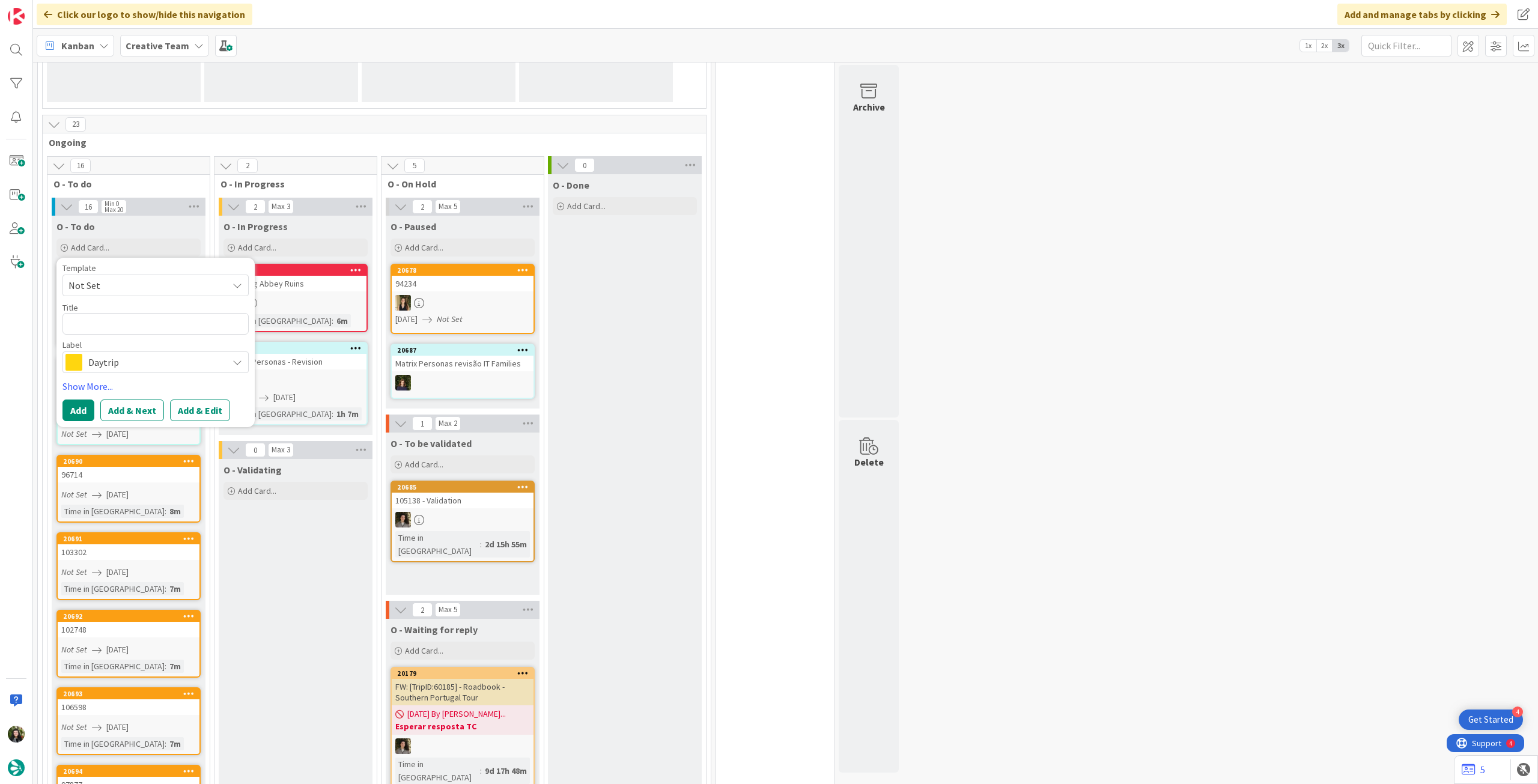
click at [126, 362] on span "Daytrip" at bounding box center [155, 362] width 133 height 17
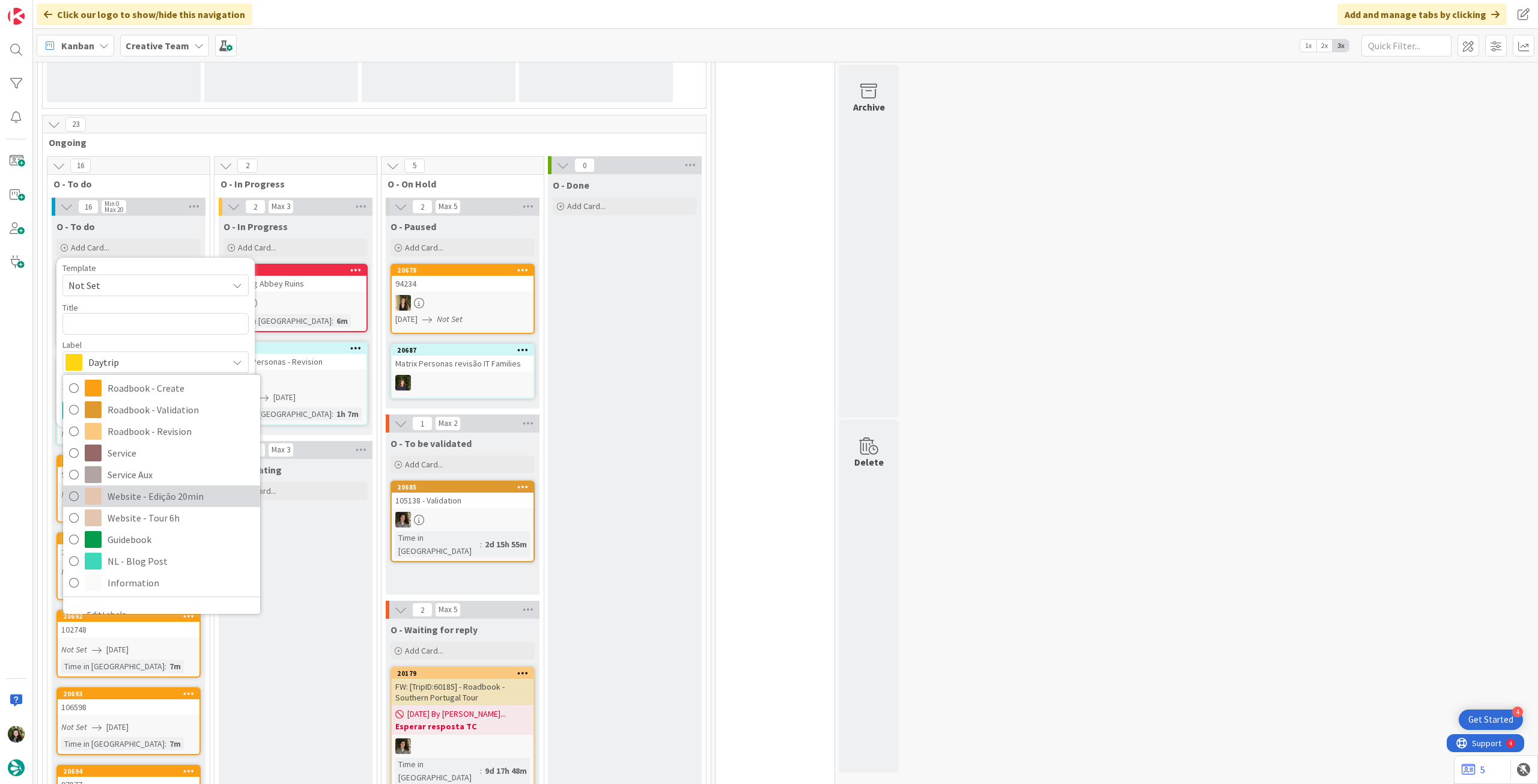
scroll to position [160, 0]
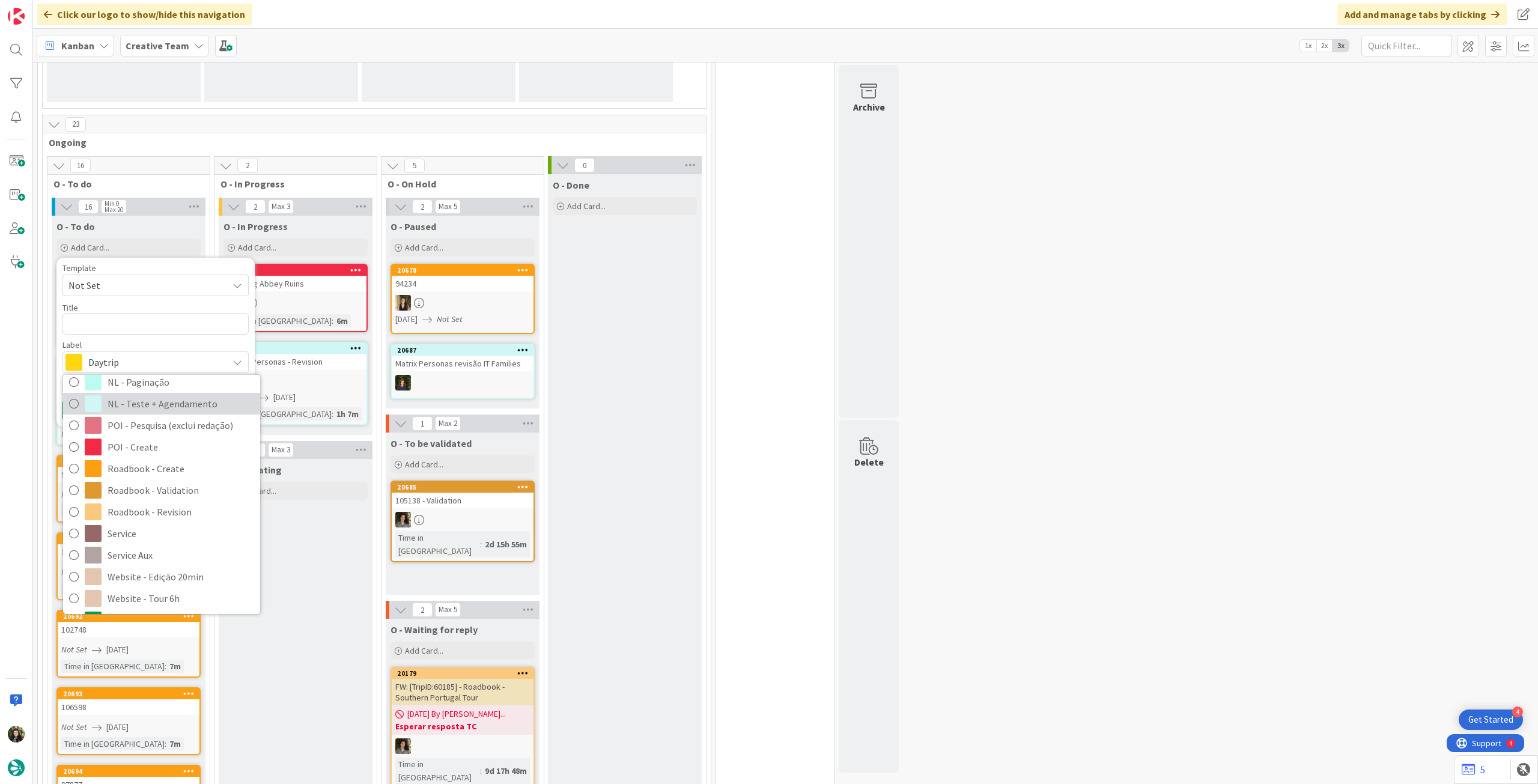
click at [176, 403] on span "NL - Teste + Agendamento" at bounding box center [181, 403] width 147 height 18
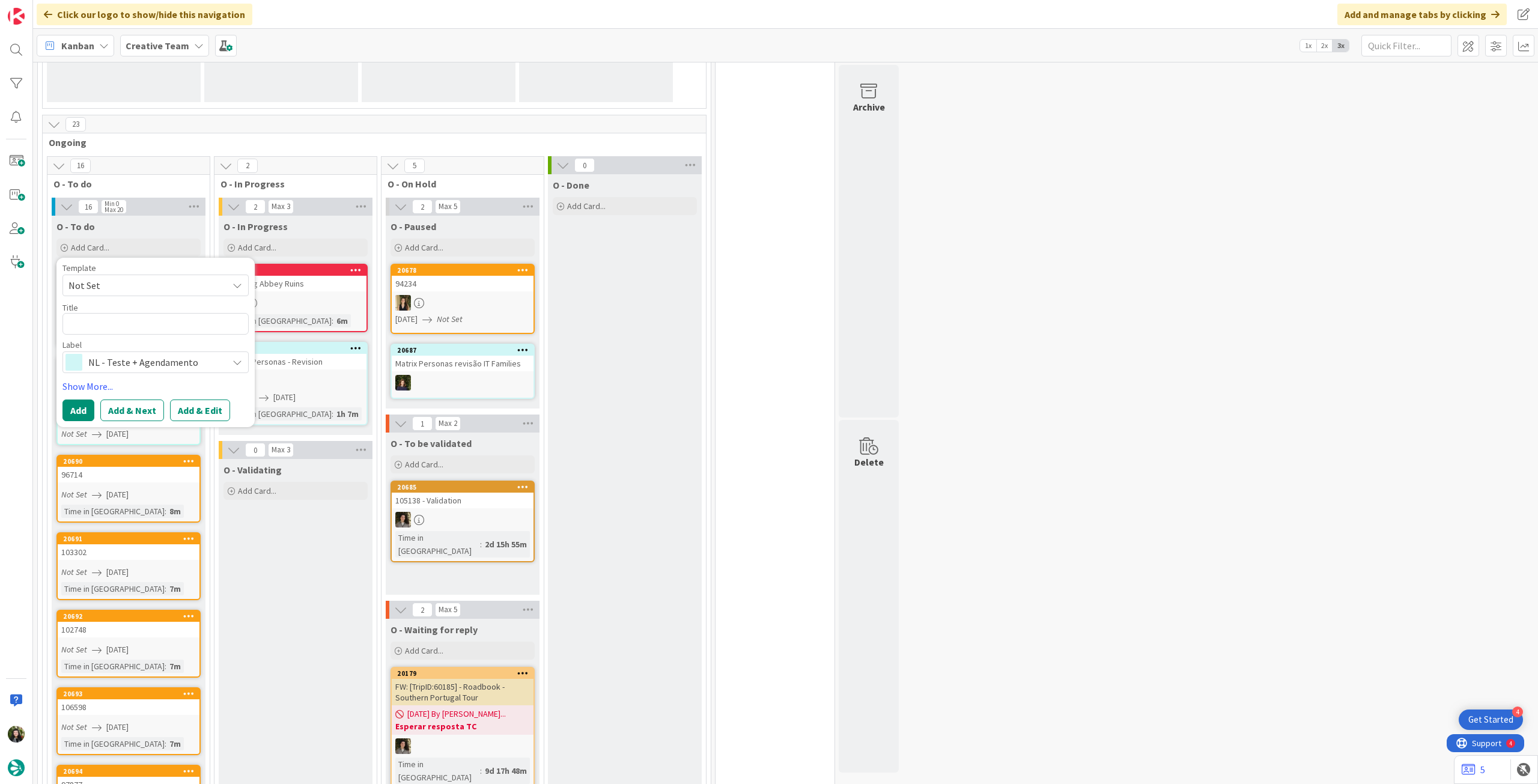
click at [156, 354] on span "NL - Teste + Agendamento" at bounding box center [155, 362] width 133 height 17
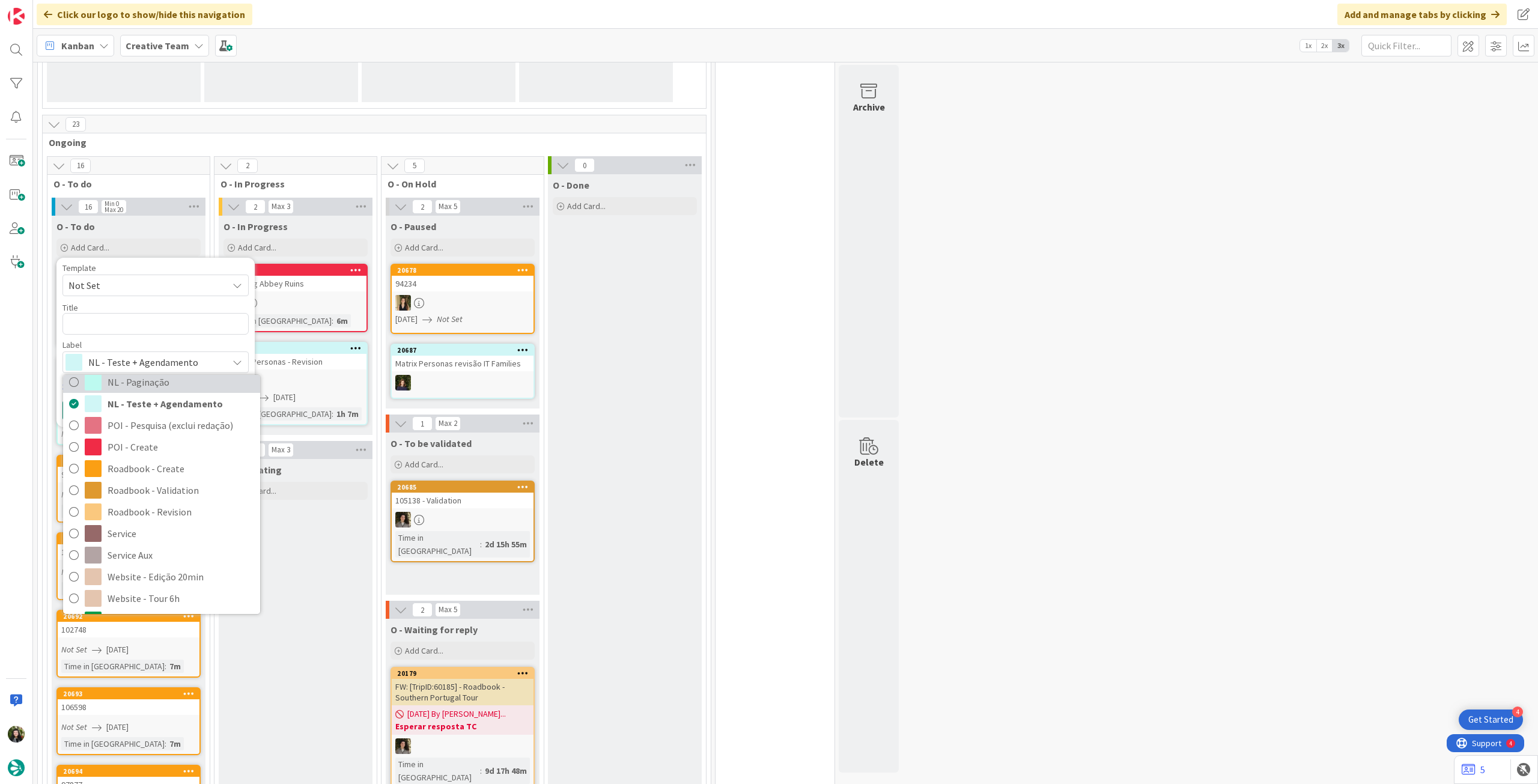
click at [149, 388] on span "NL - Paginação" at bounding box center [181, 382] width 147 height 18
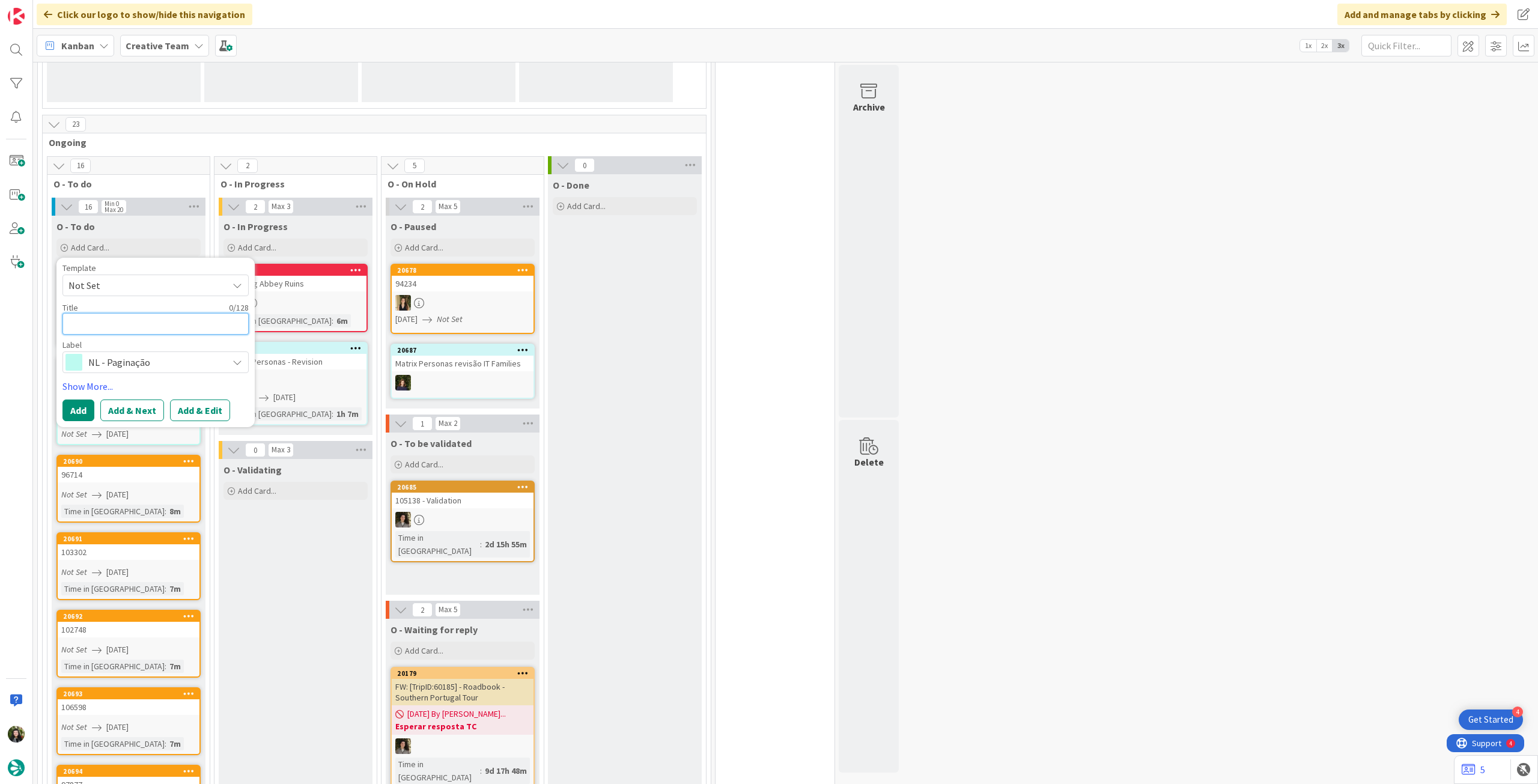
click at [136, 332] on textarea at bounding box center [156, 324] width 187 height 22
paste textarea "Paginação 329 - Everything you need to know about Ireland – QUINTA MANHA – 3h"
type textarea "x"
type textarea "Paginação 329 - Everything you need to know about Ireland – QUINTA MANHA – 3h"
click at [75, 415] on button "Add" at bounding box center [78, 425] width 32 height 22
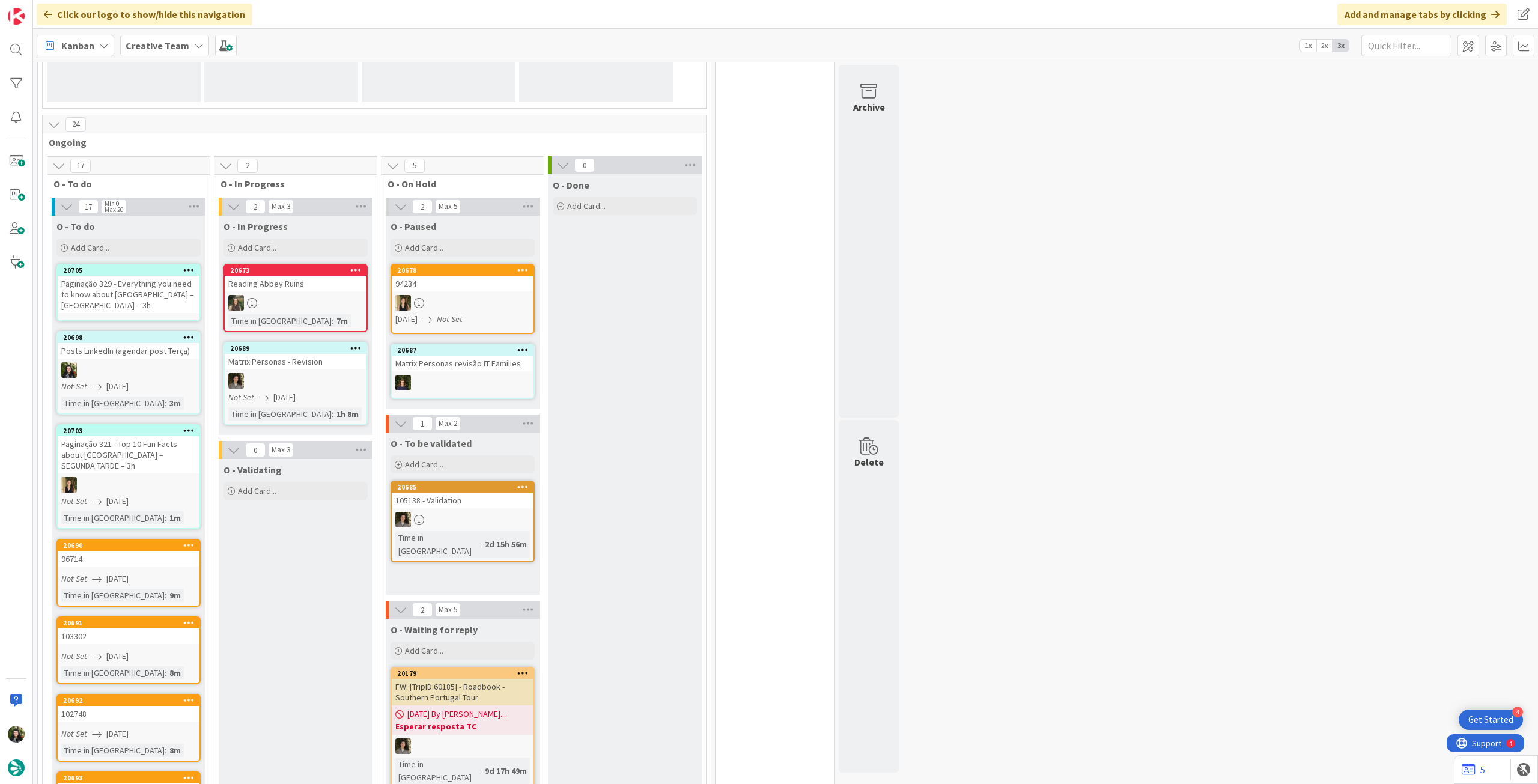
click at [134, 293] on div "Paginação 329 - Everything you need to know about Ireland – QUINTA MANHA – 3h" at bounding box center [128, 294] width 142 height 37
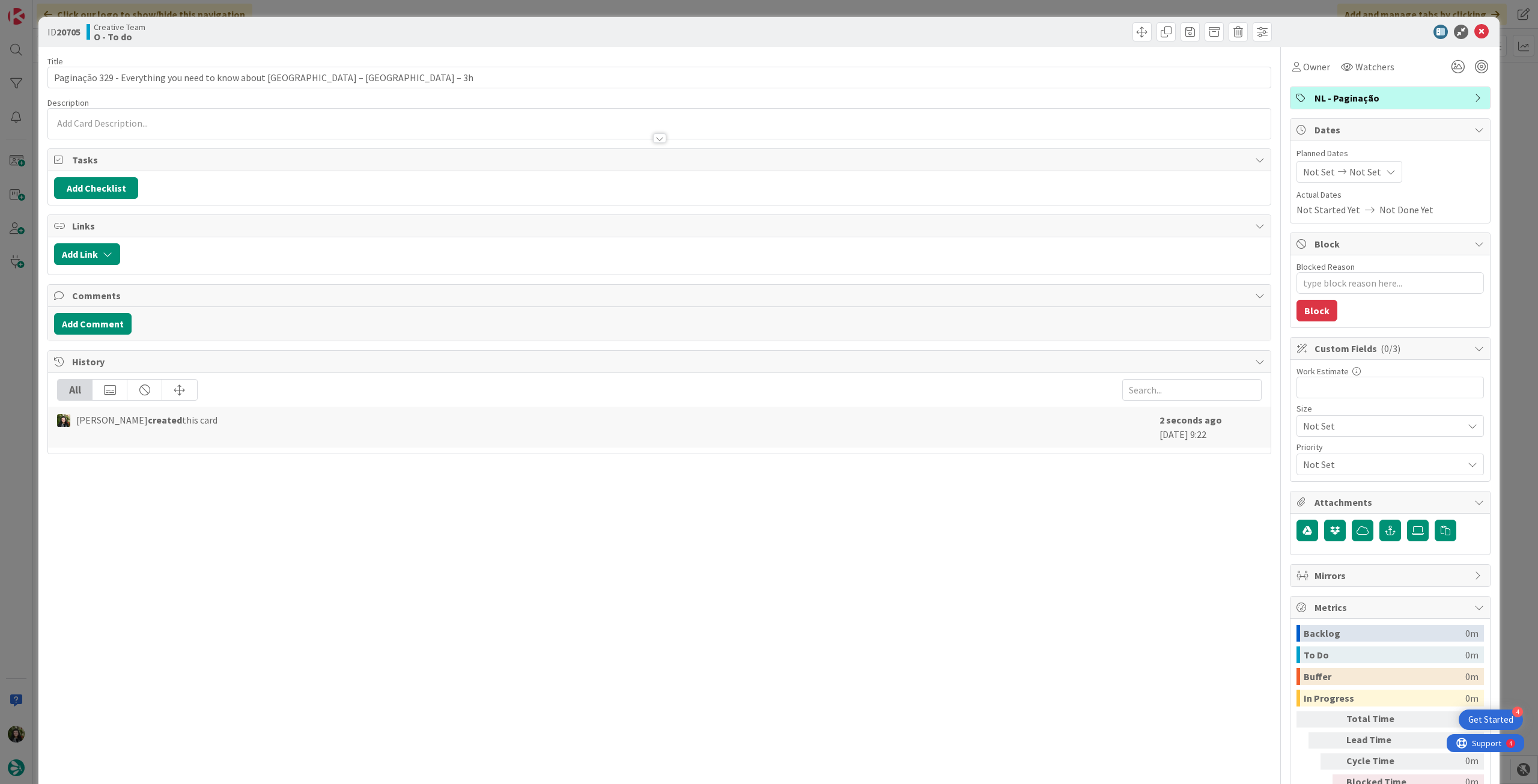
type textarea "x"
drag, startPoint x: 300, startPoint y: 79, endPoint x: 329, endPoint y: 78, distance: 29.0
click at [329, 78] on input "Paginação 329 - Everything you need to know about Ireland – QUINTA MANHA – 3h" at bounding box center [659, 78] width 1224 height 22
type input "Paginação 329 - Everything you need to know about [GEOGRAPHIC_DATA] – [PERSON_N…"
type textarea "x"
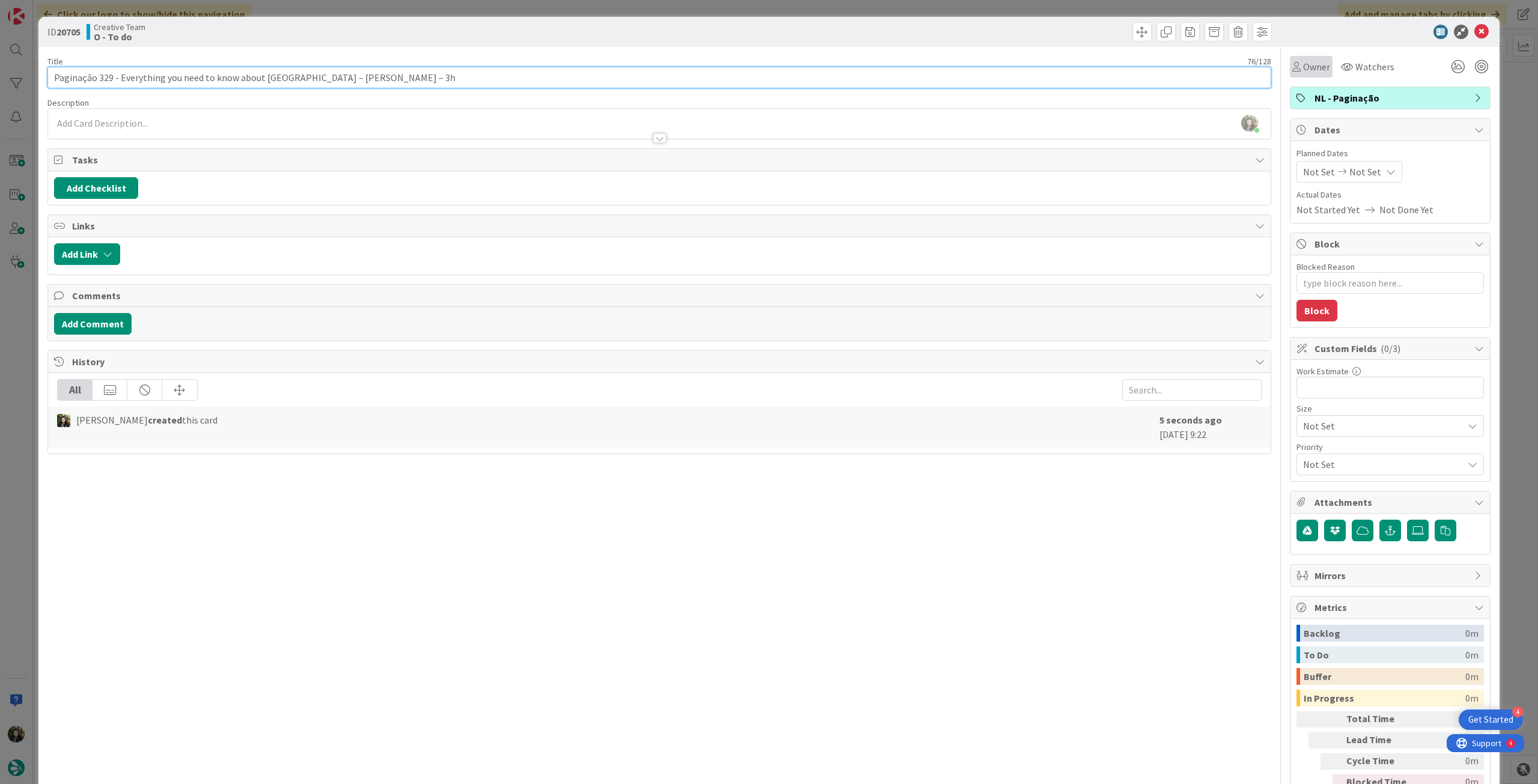
type input "Paginação 329 - Everything you need to know about [GEOGRAPHIC_DATA] – [PERSON_N…"
click at [1312, 67] on span "Owner" at bounding box center [1316, 67] width 27 height 14
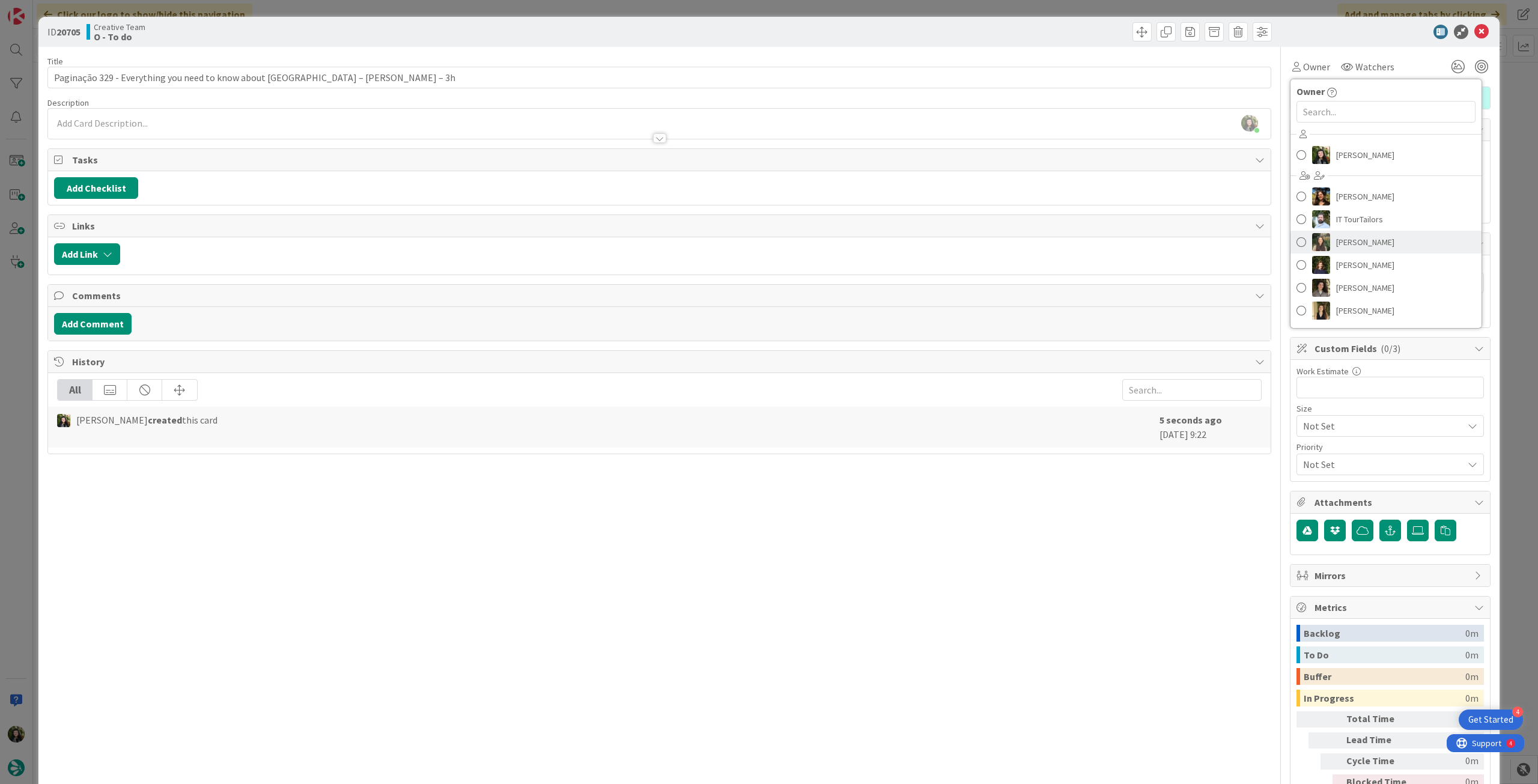
click at [1377, 240] on span "[PERSON_NAME]" at bounding box center [1365, 242] width 58 height 18
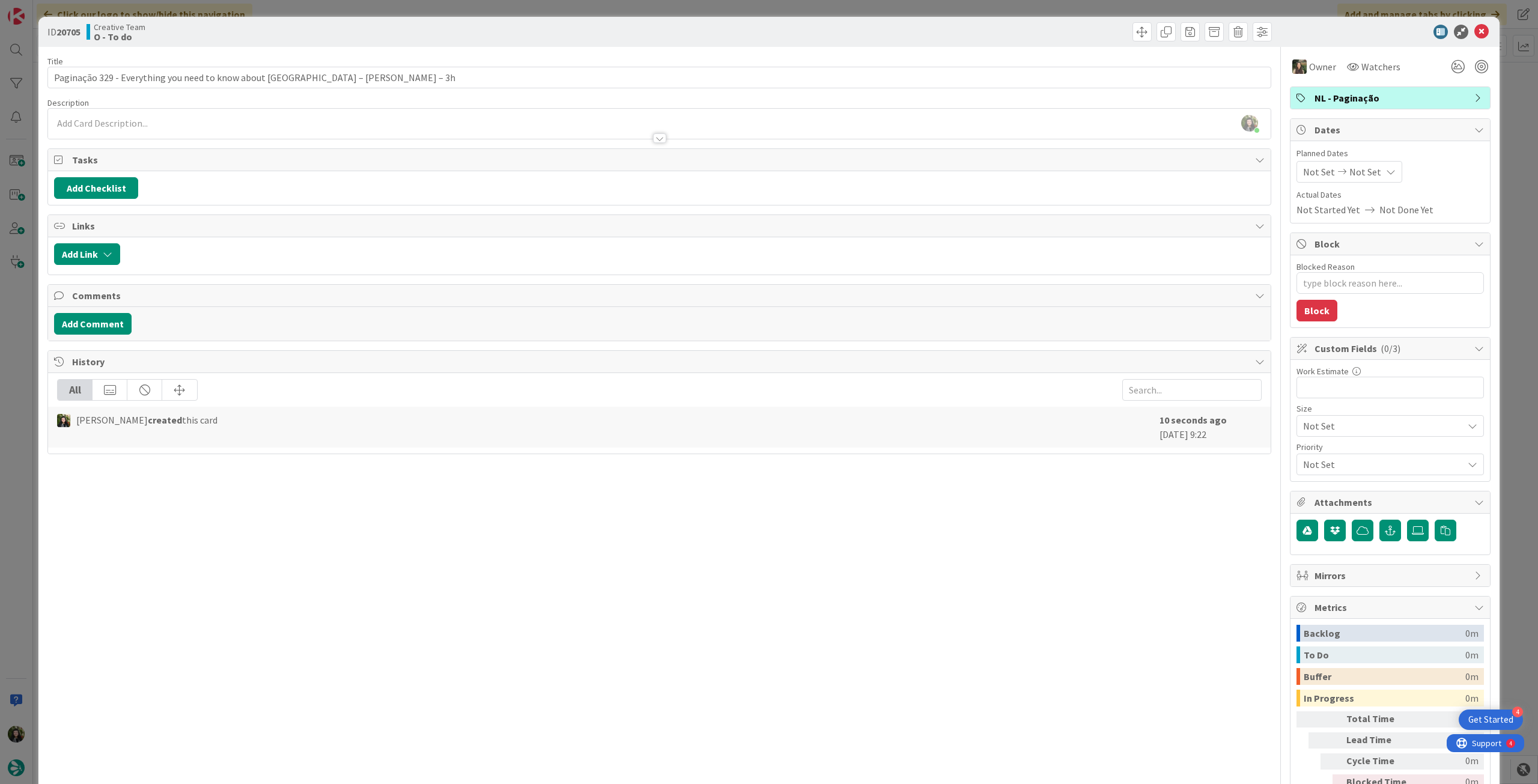
type textarea "x"
click at [1367, 175] on span "Not Set" at bounding box center [1365, 171] width 32 height 14
click at [1309, 450] on icon at bounding box center [1318, 453] width 18 height 14
type input "[DATE]"
type textarea "x"
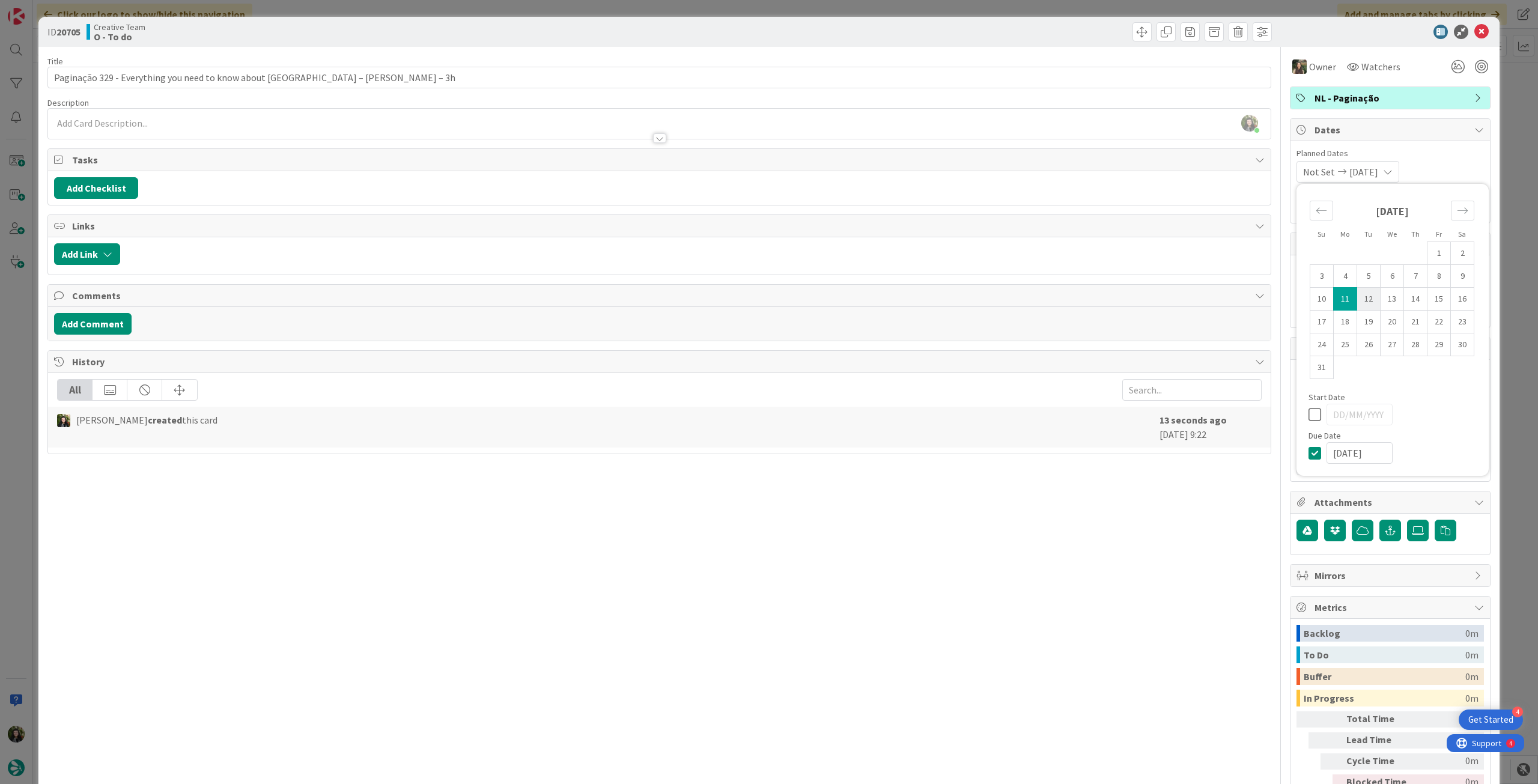
click at [1358, 293] on td "12" at bounding box center [1369, 299] width 23 height 23
type input "[DATE]"
type textarea "x"
click at [1309, 415] on icon at bounding box center [1318, 414] width 18 height 14
click at [1304, 464] on div "Su Mo Tu We Th Fr Sa July 2025 1 2 3 4 5 6 7 8 9 10 11 12 13 14 15 16 17 18 19 …" at bounding box center [1393, 330] width 180 height 280
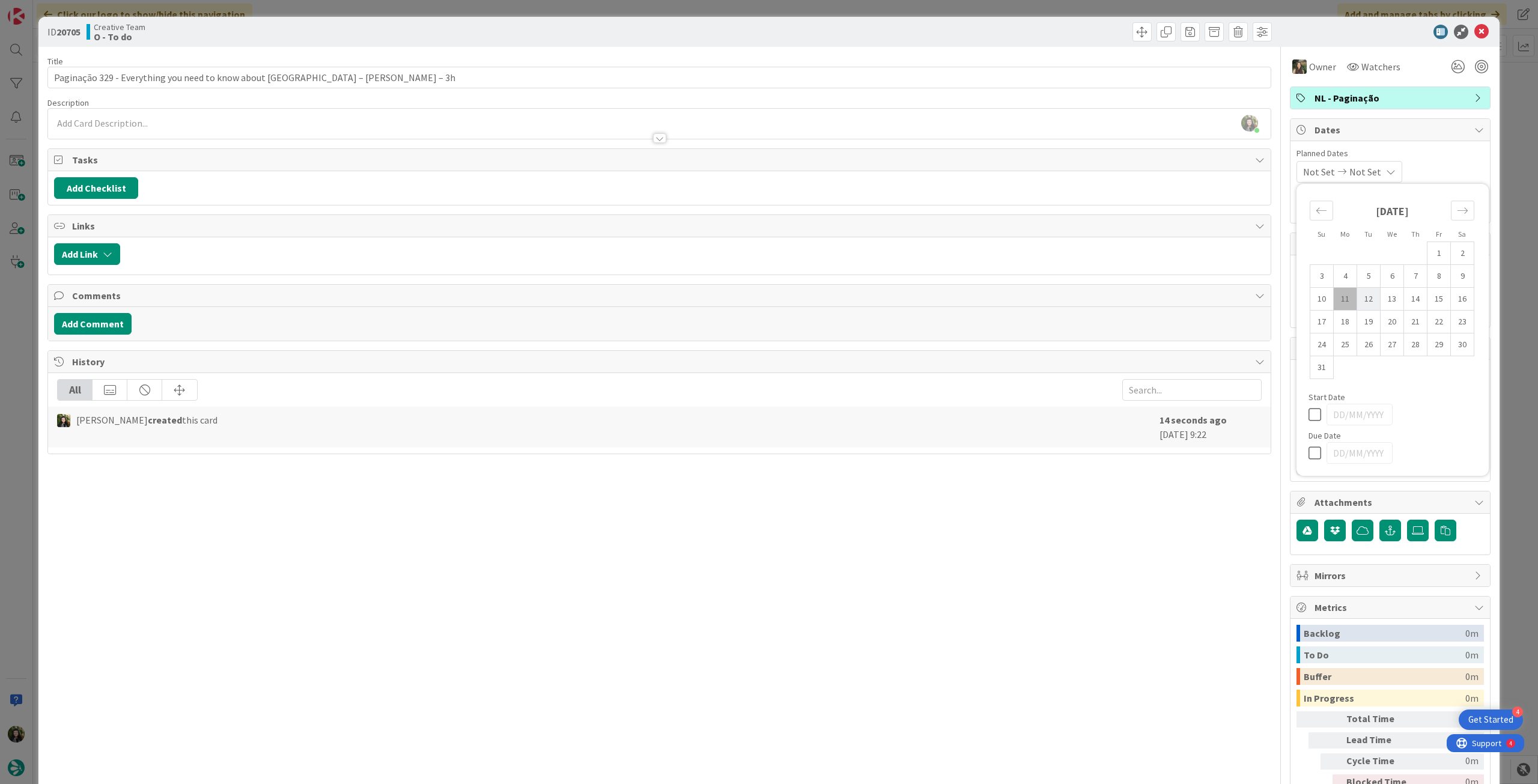
type textarea "x"
click at [1309, 447] on icon at bounding box center [1318, 453] width 18 height 14
type input "[DATE]"
type textarea "x"
click at [1362, 297] on td "12" at bounding box center [1369, 299] width 23 height 23
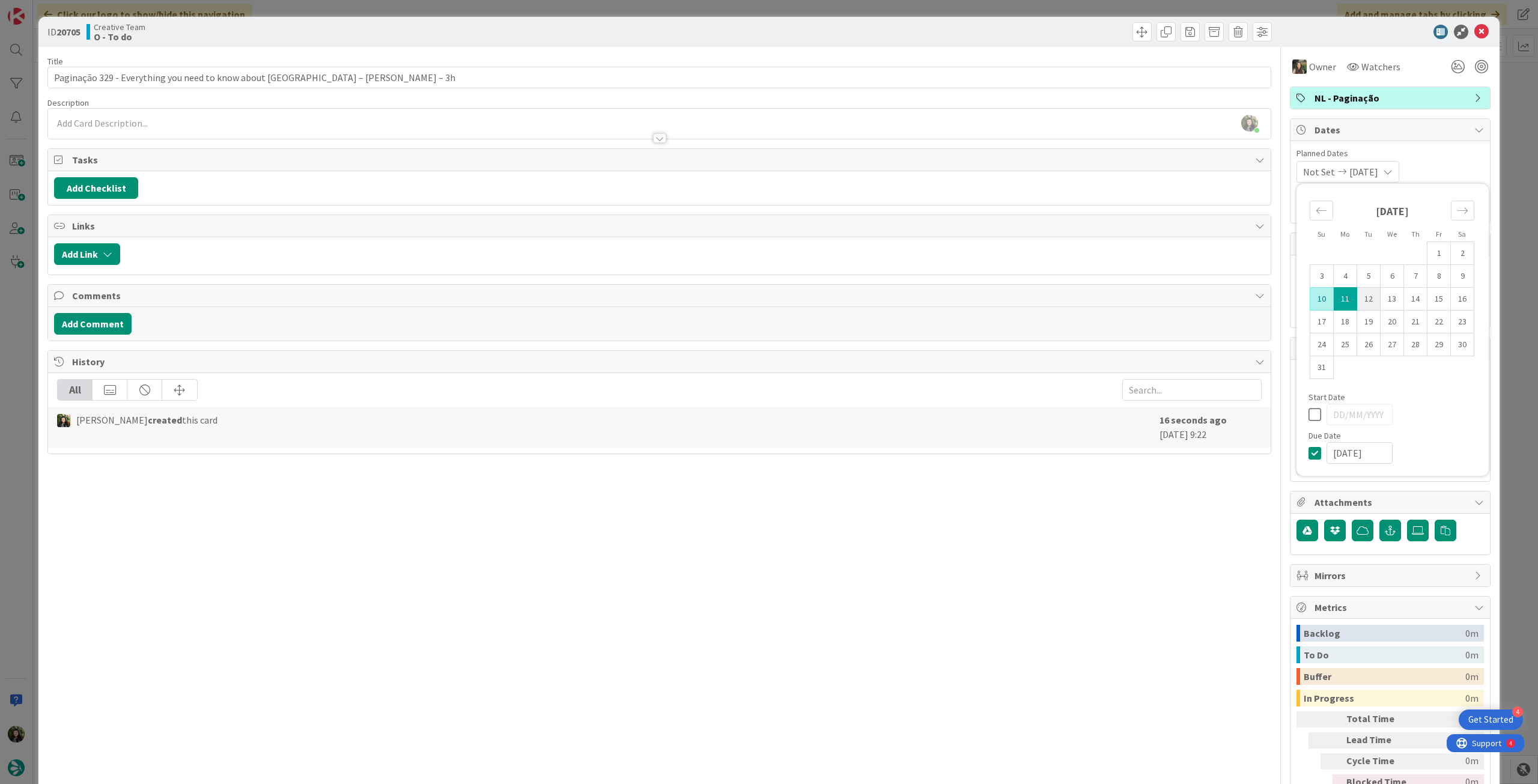
type input "[DATE]"
click at [1476, 32] on icon at bounding box center [1481, 32] width 14 height 14
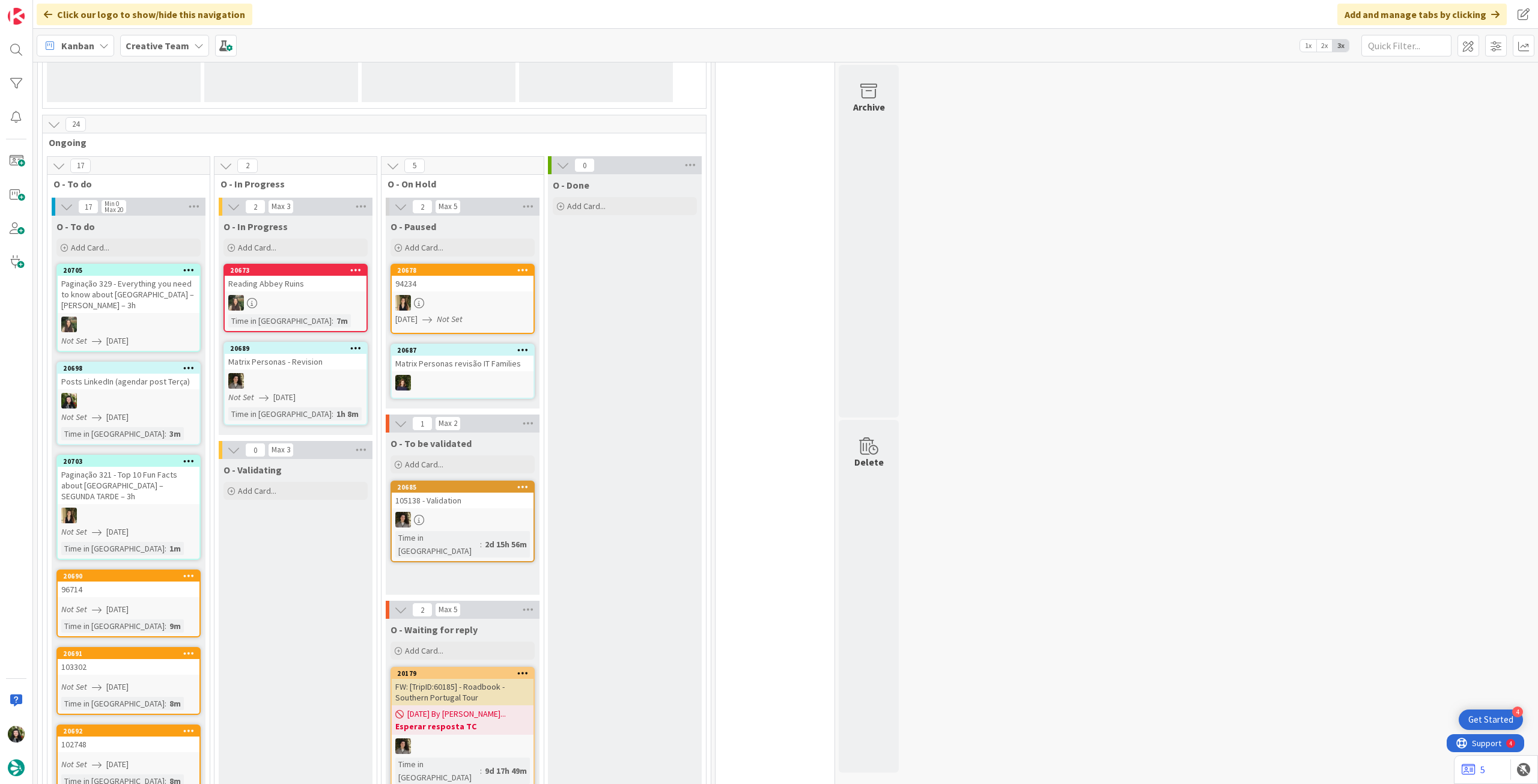
click at [192, 268] on icon at bounding box center [189, 270] width 12 height 8
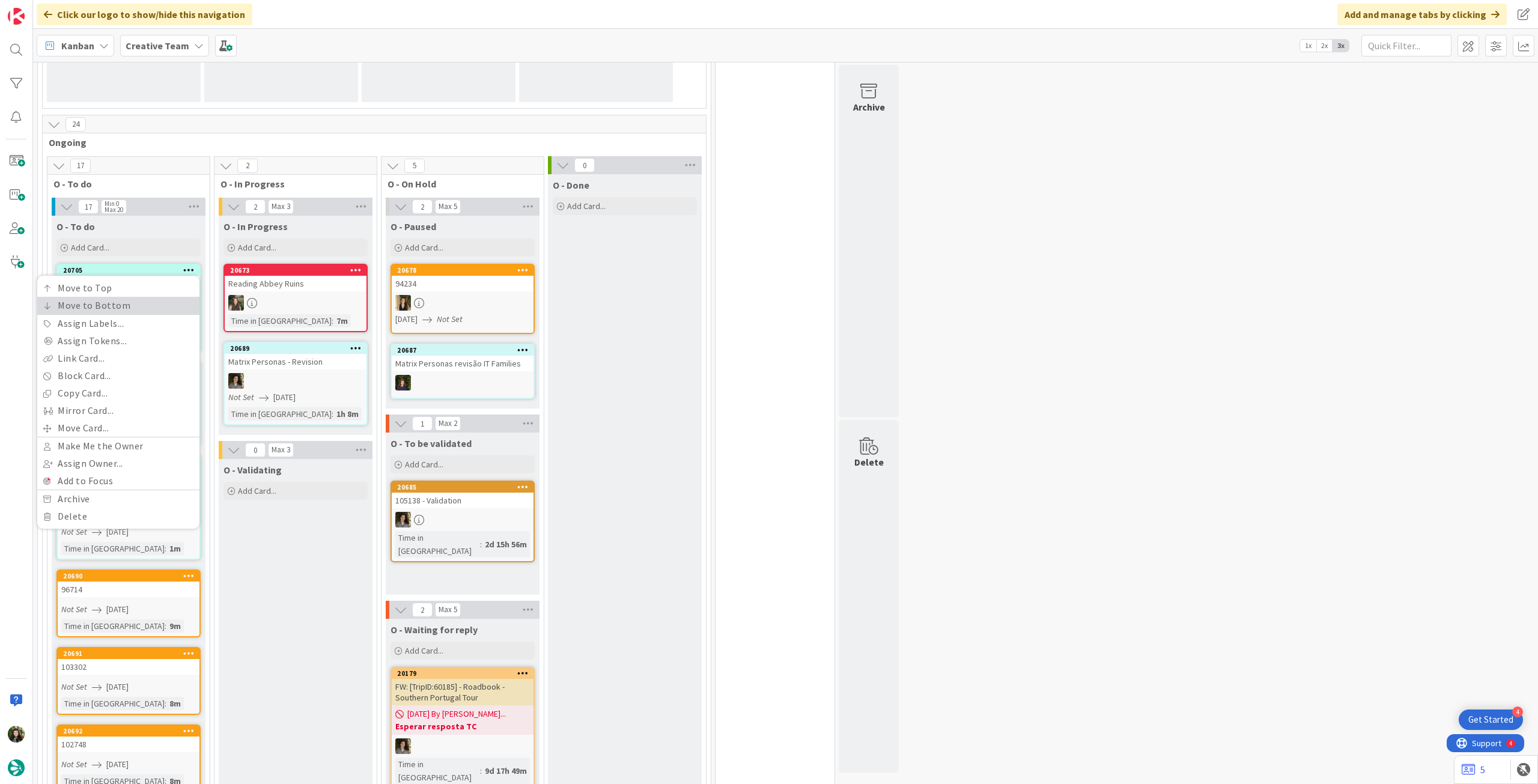
click at [149, 307] on link "Move to Bottom" at bounding box center [118, 305] width 162 height 17
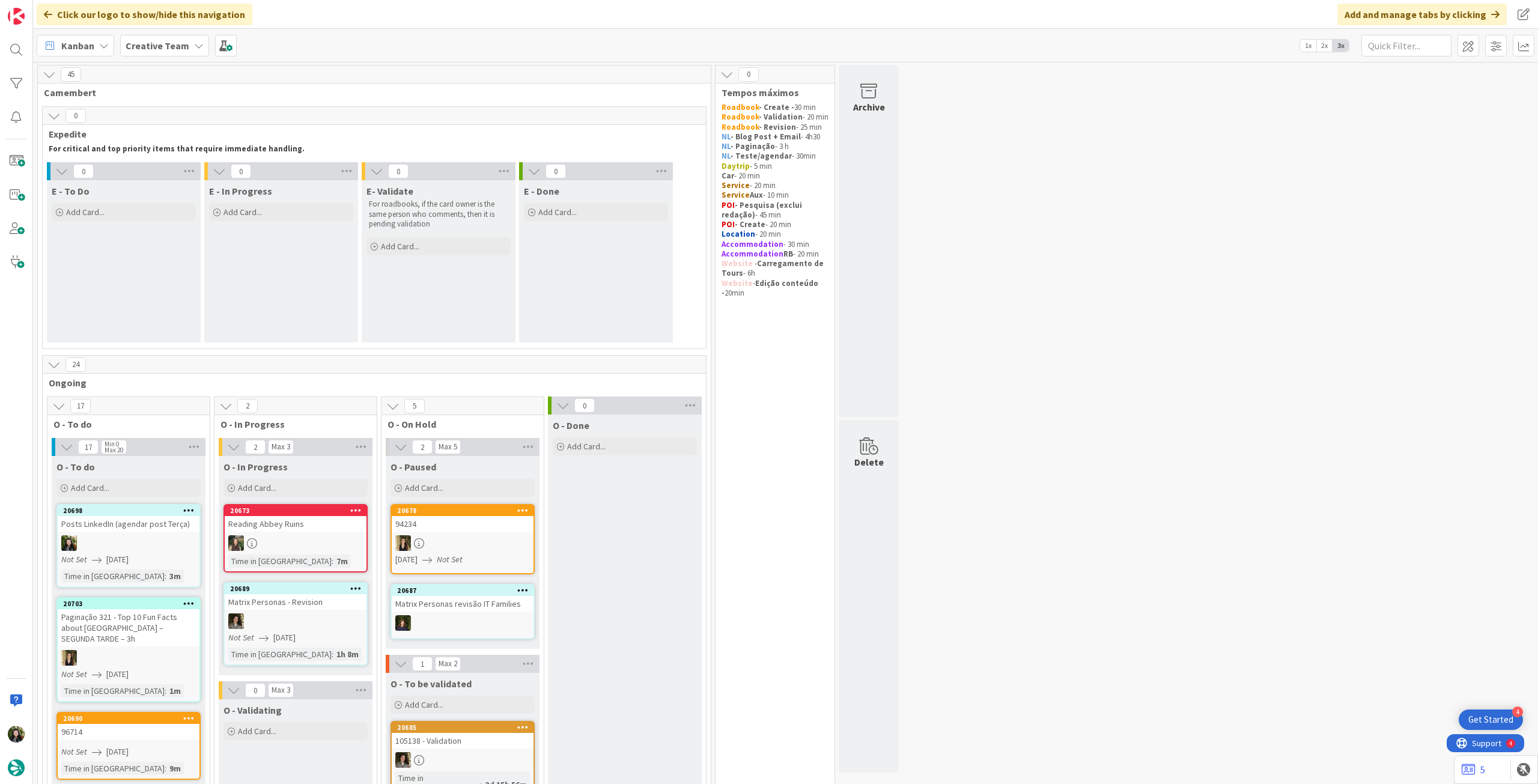
click at [167, 49] on b "Creative Team" at bounding box center [157, 46] width 64 height 12
click at [178, 167] on h4 "Creative Team - Análise" at bounding box center [215, 172] width 163 height 12
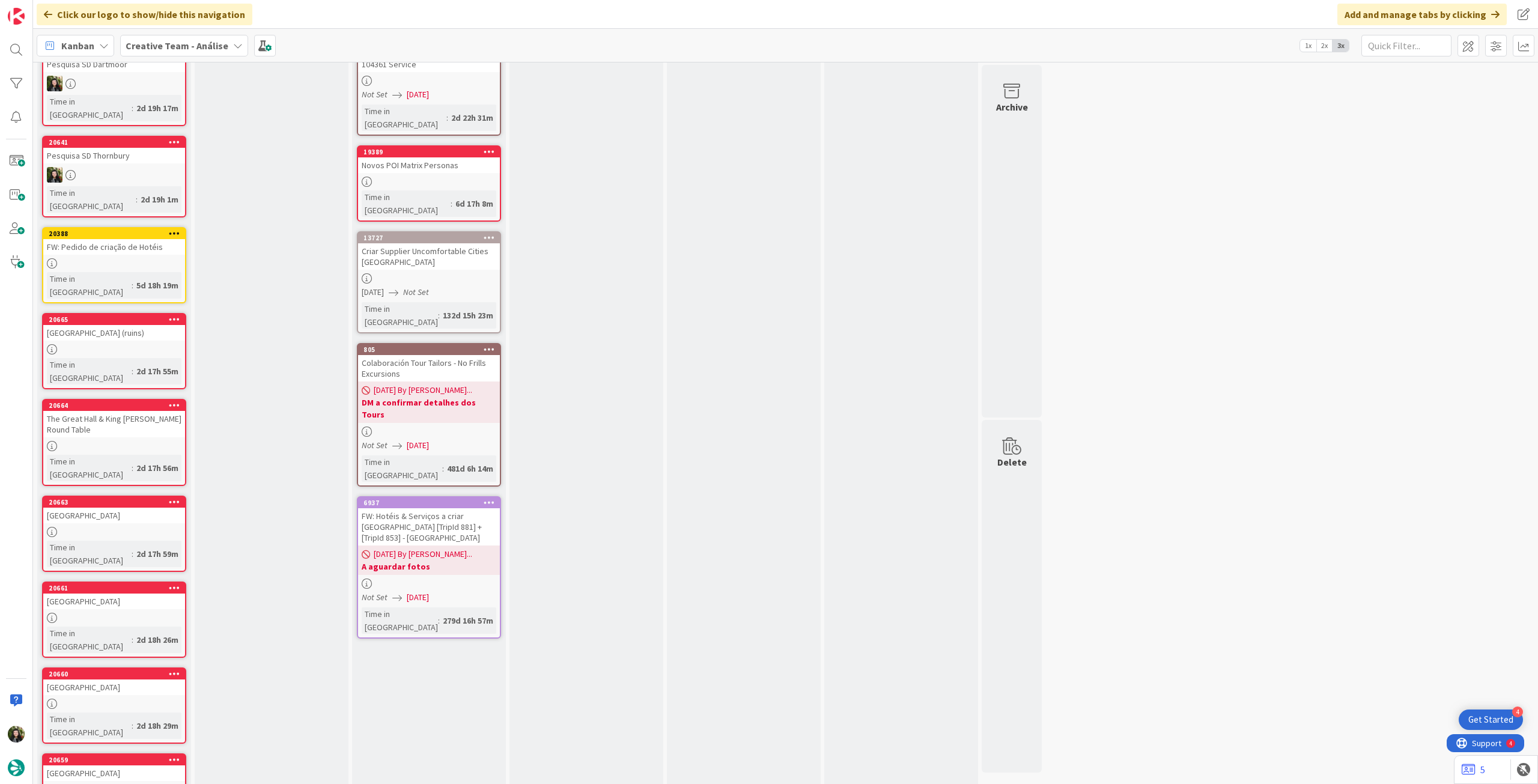
scroll to position [130, 0]
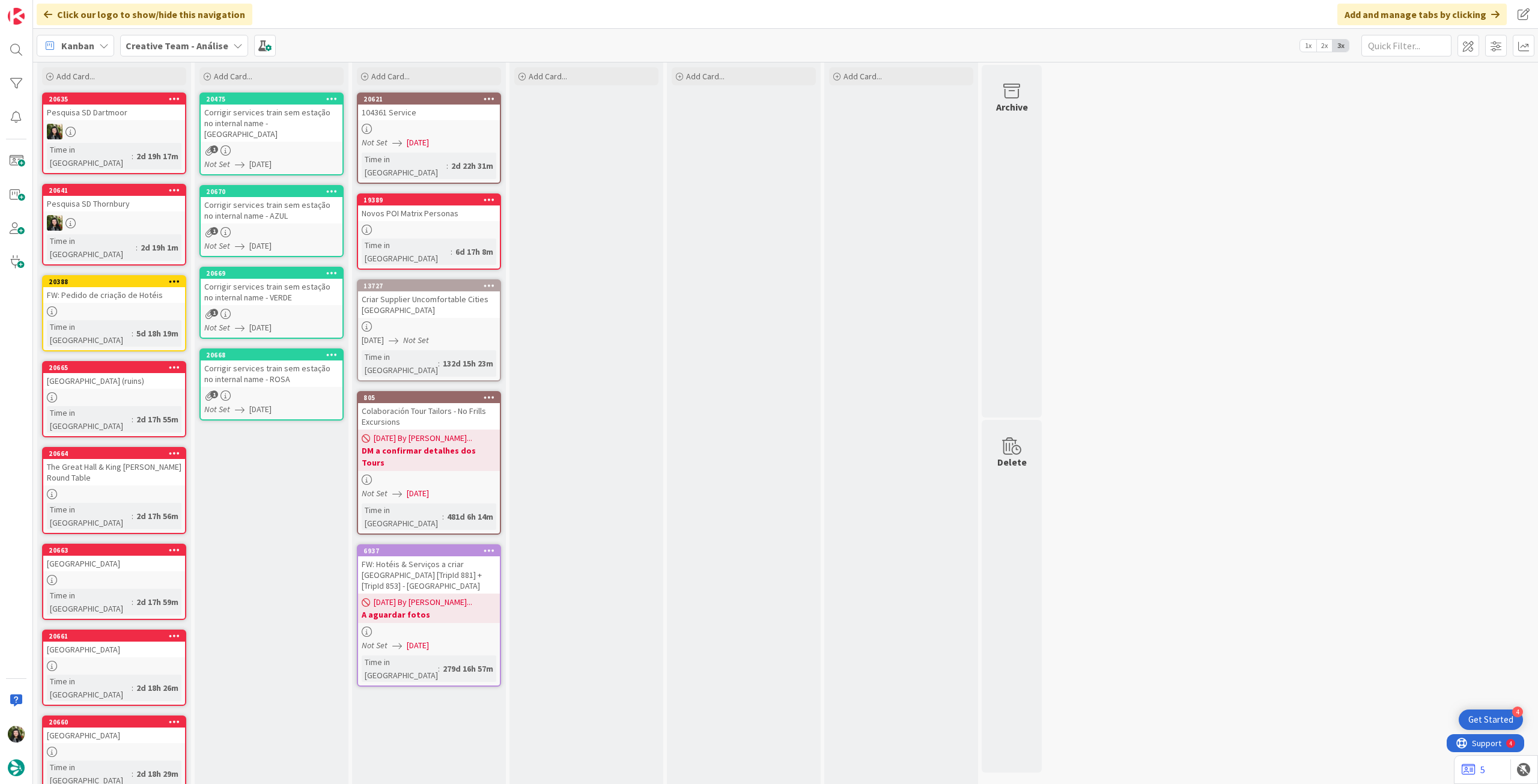
scroll to position [0, 0]
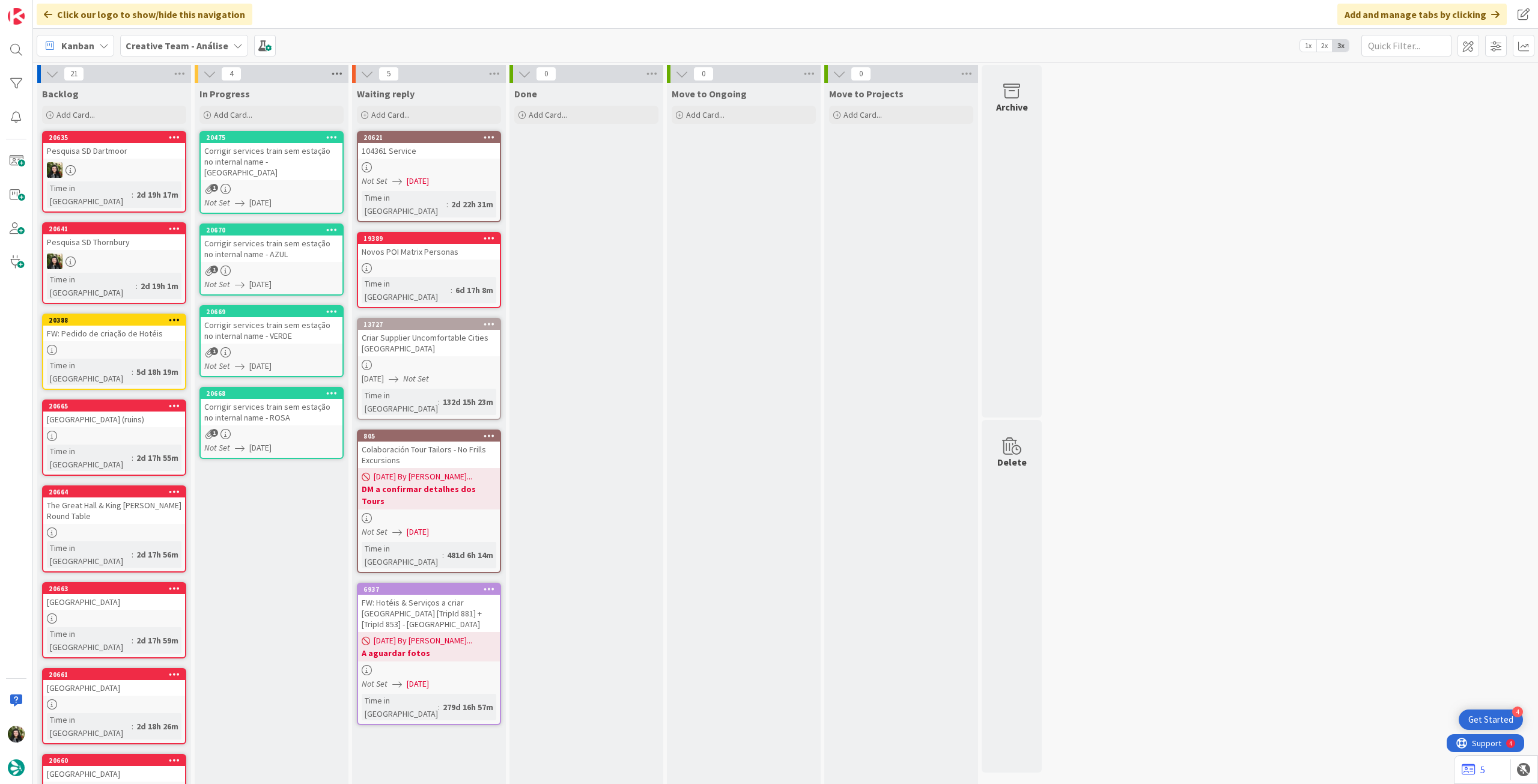
click at [338, 68] on icon at bounding box center [337, 74] width 16 height 18
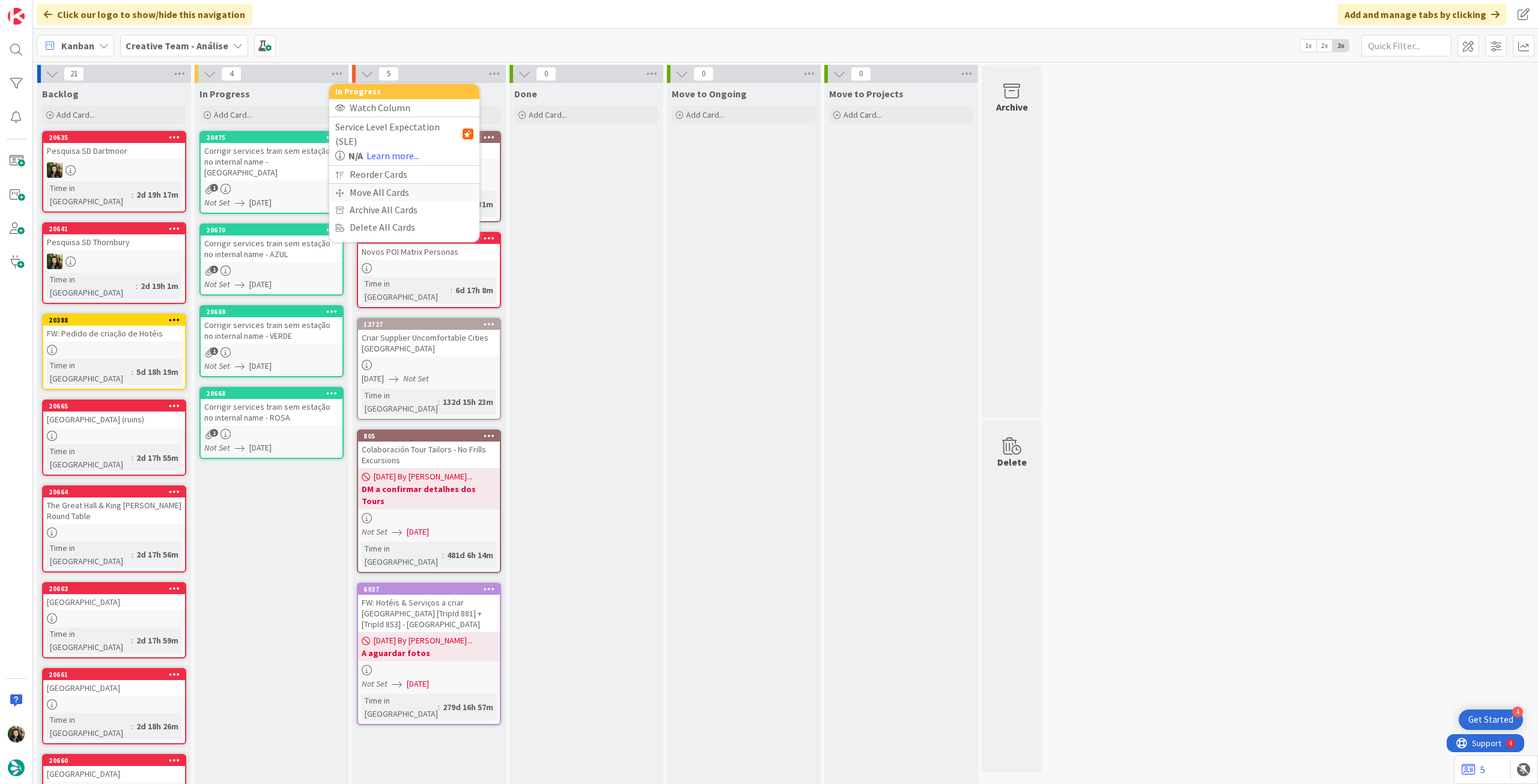
click at [364, 184] on div "Move All Cards" at bounding box center [404, 192] width 150 height 17
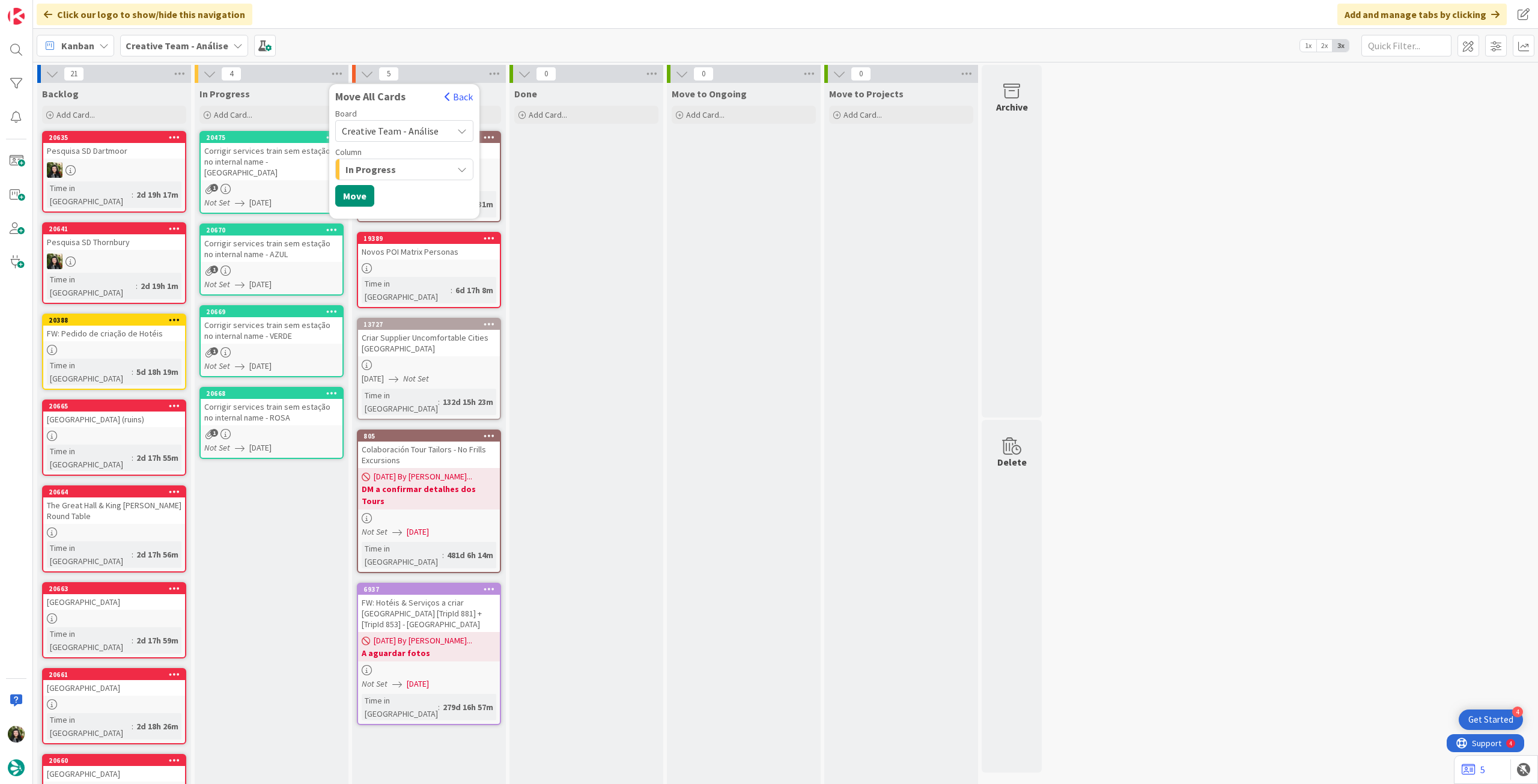
click at [392, 128] on span "Creative Team - Análise" at bounding box center [390, 131] width 97 height 12
click at [407, 187] on span "Creative Team" at bounding box center [412, 189] width 109 height 18
click at [407, 167] on div "Select a Column..." at bounding box center [396, 169] width 114 height 19
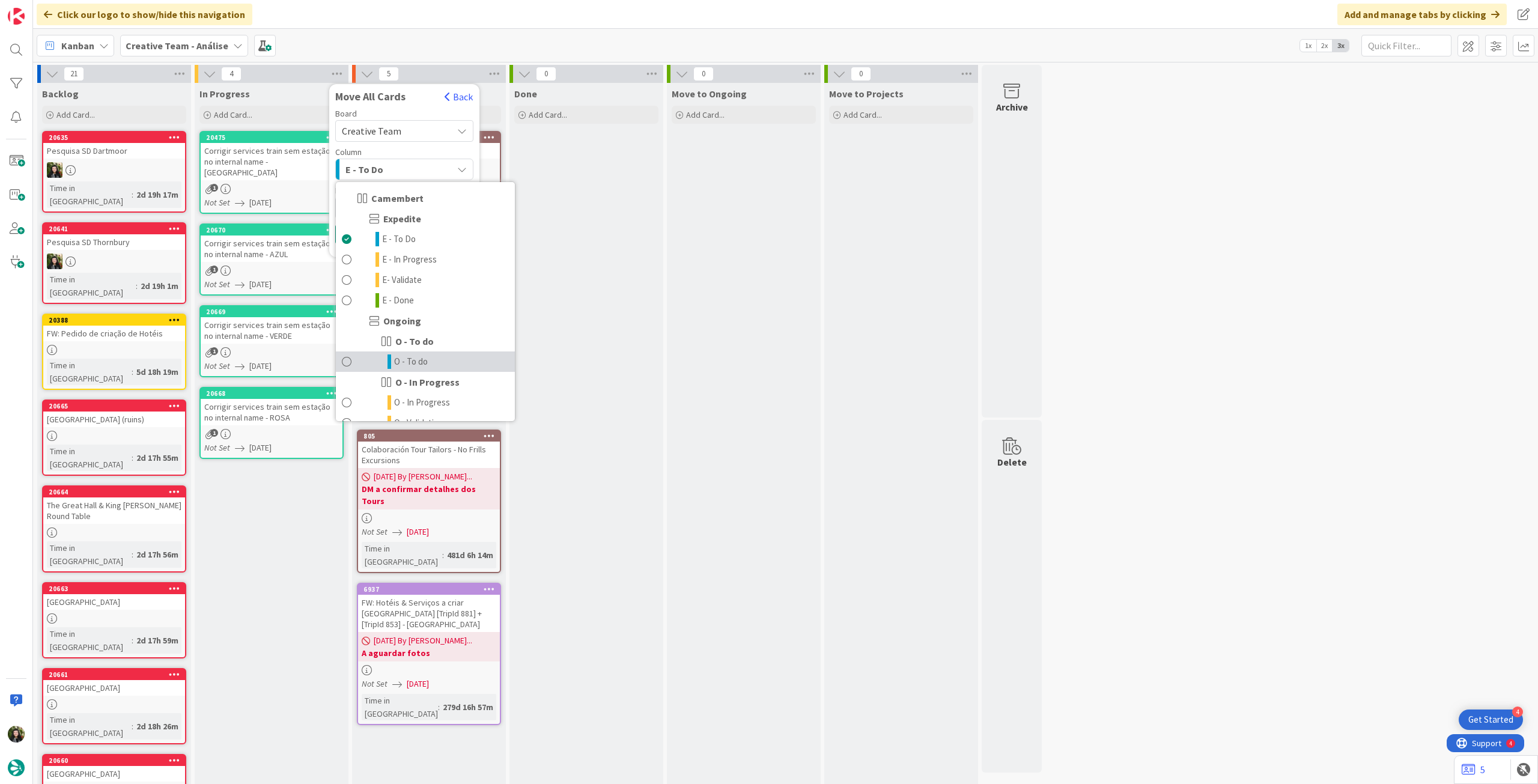
click at [419, 364] on span "O - To do" at bounding box center [411, 361] width 34 height 14
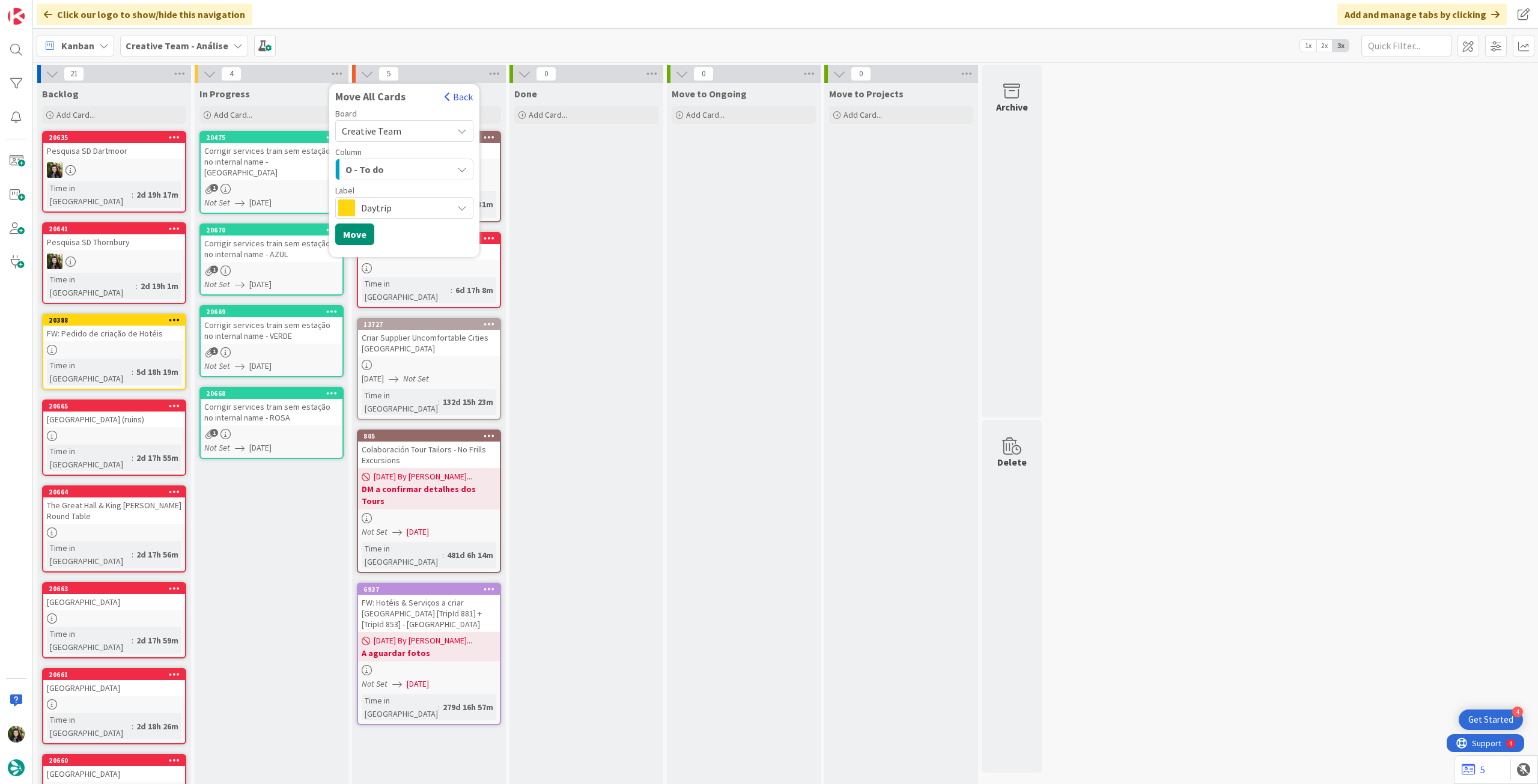
click at [397, 200] on span "Daytrip" at bounding box center [403, 208] width 85 height 17
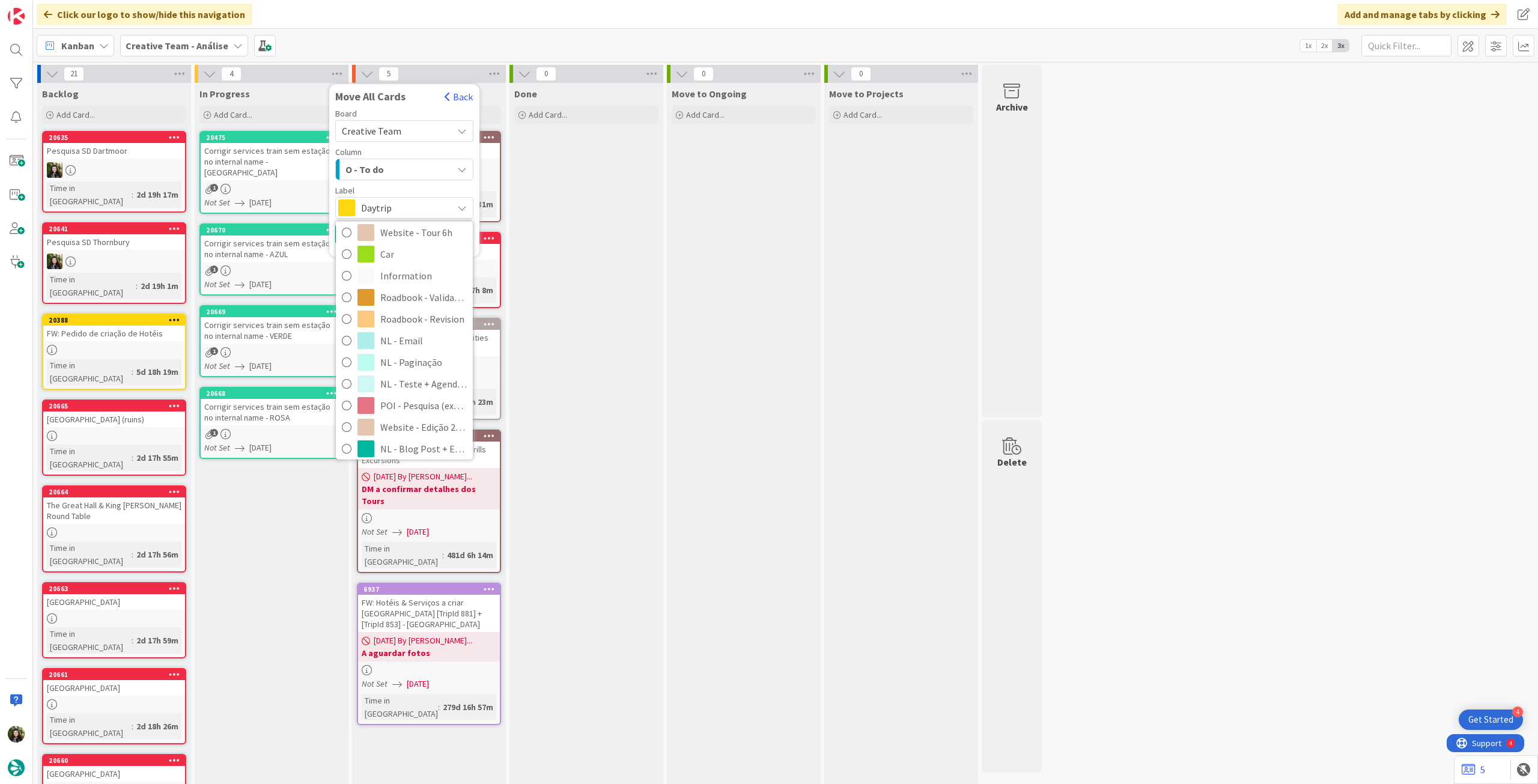
scroll to position [240, 0]
drag, startPoint x: 430, startPoint y: 361, endPoint x: 423, endPoint y: 353, distance: 10.6
click at [429, 361] on span "NL - Teste + Agendamento" at bounding box center [423, 364] width 86 height 18
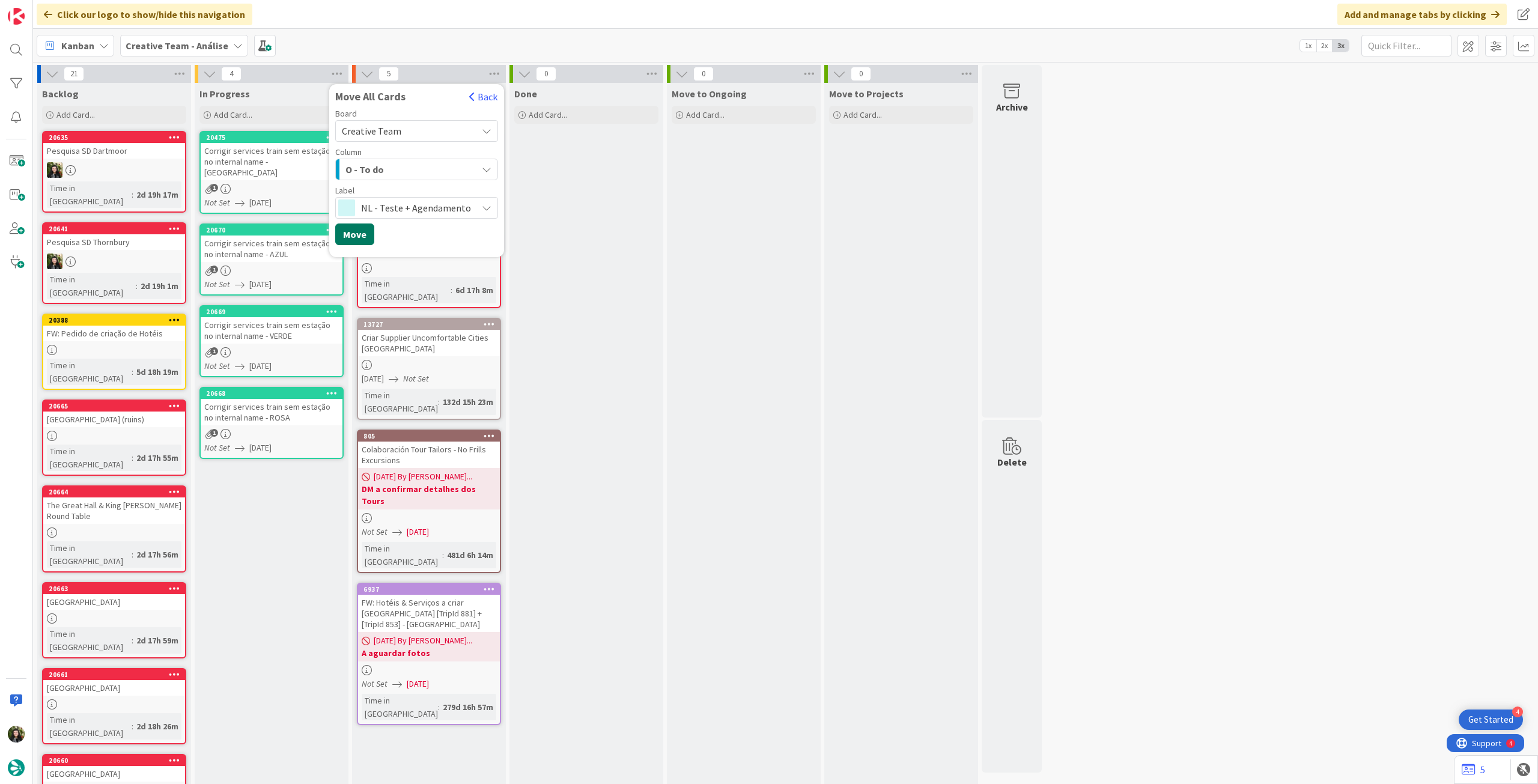
click at [366, 235] on button "Move" at bounding box center [355, 235] width 39 height 22
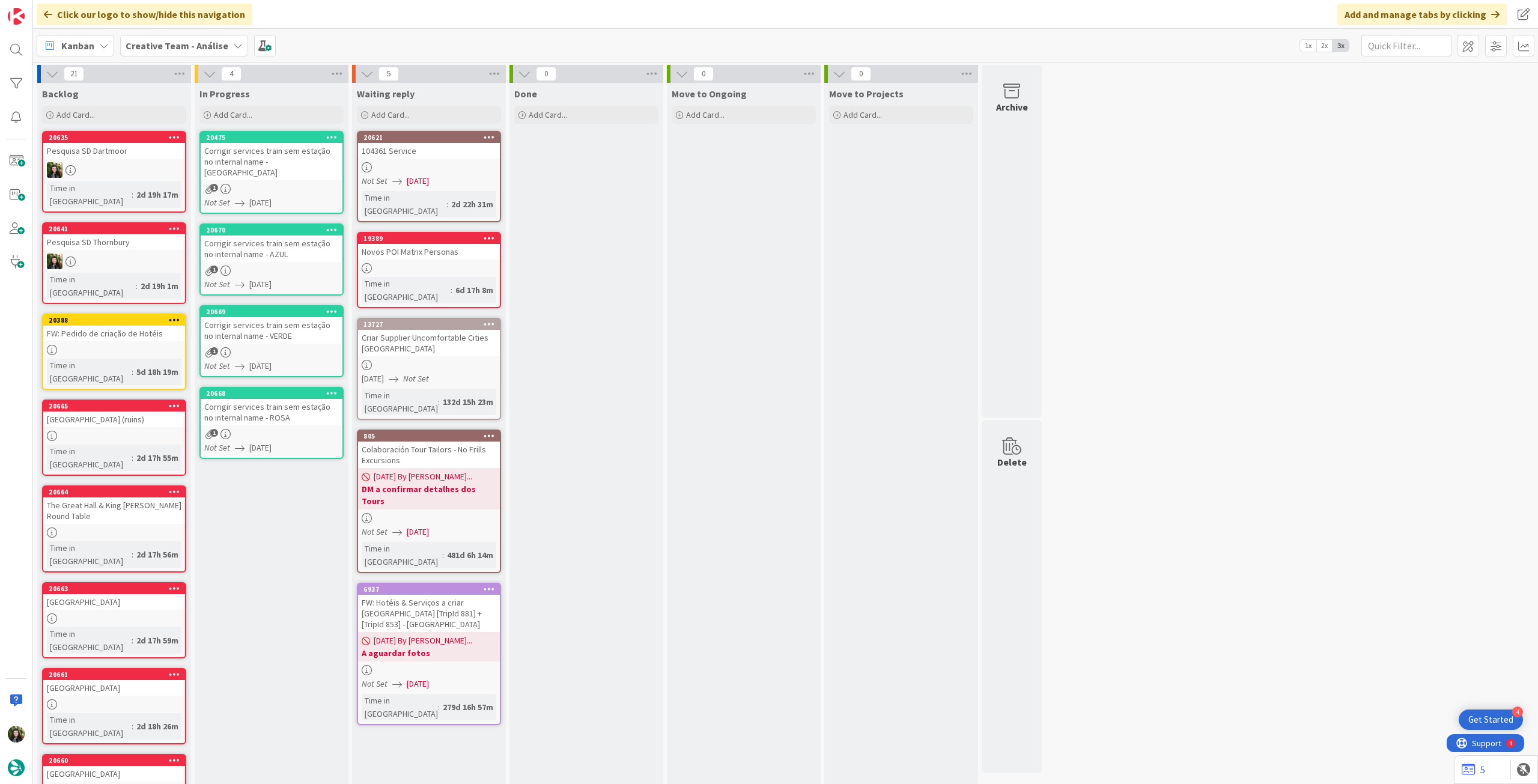
click at [151, 45] on b "Creative Team - Análise" at bounding box center [177, 46] width 103 height 12
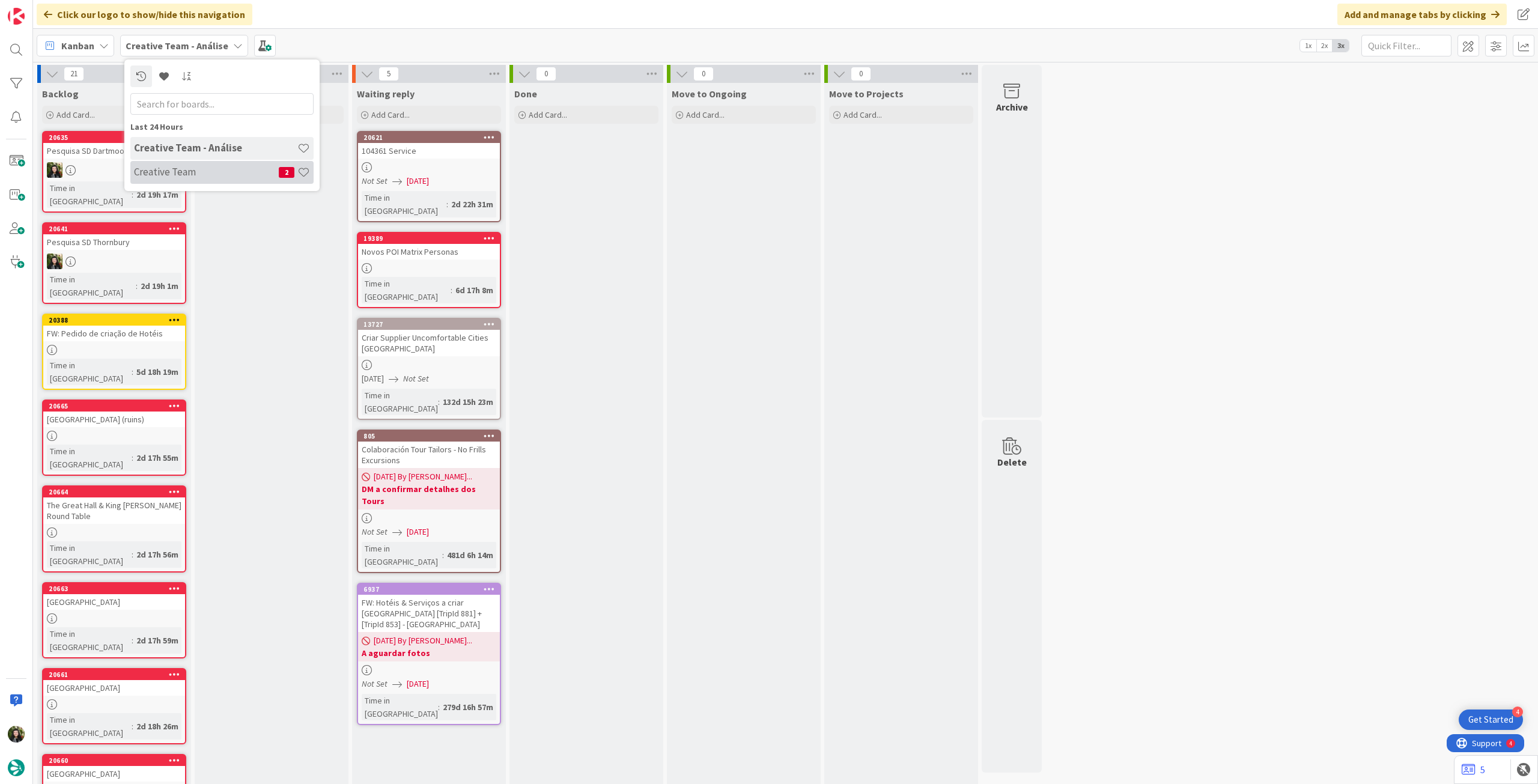
click at [176, 171] on h4 "Creative Team" at bounding box center [206, 172] width 145 height 12
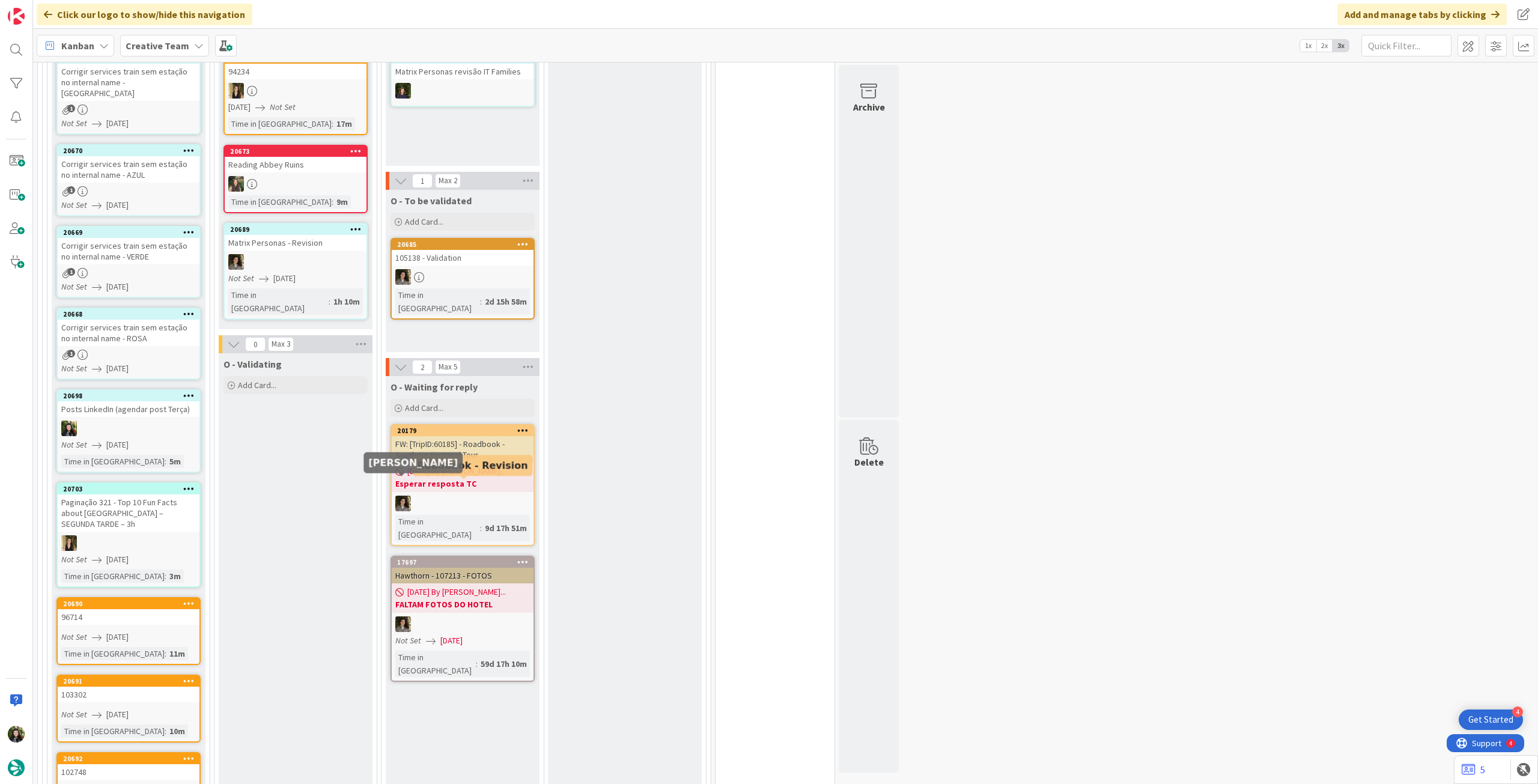
scroll to position [481, 0]
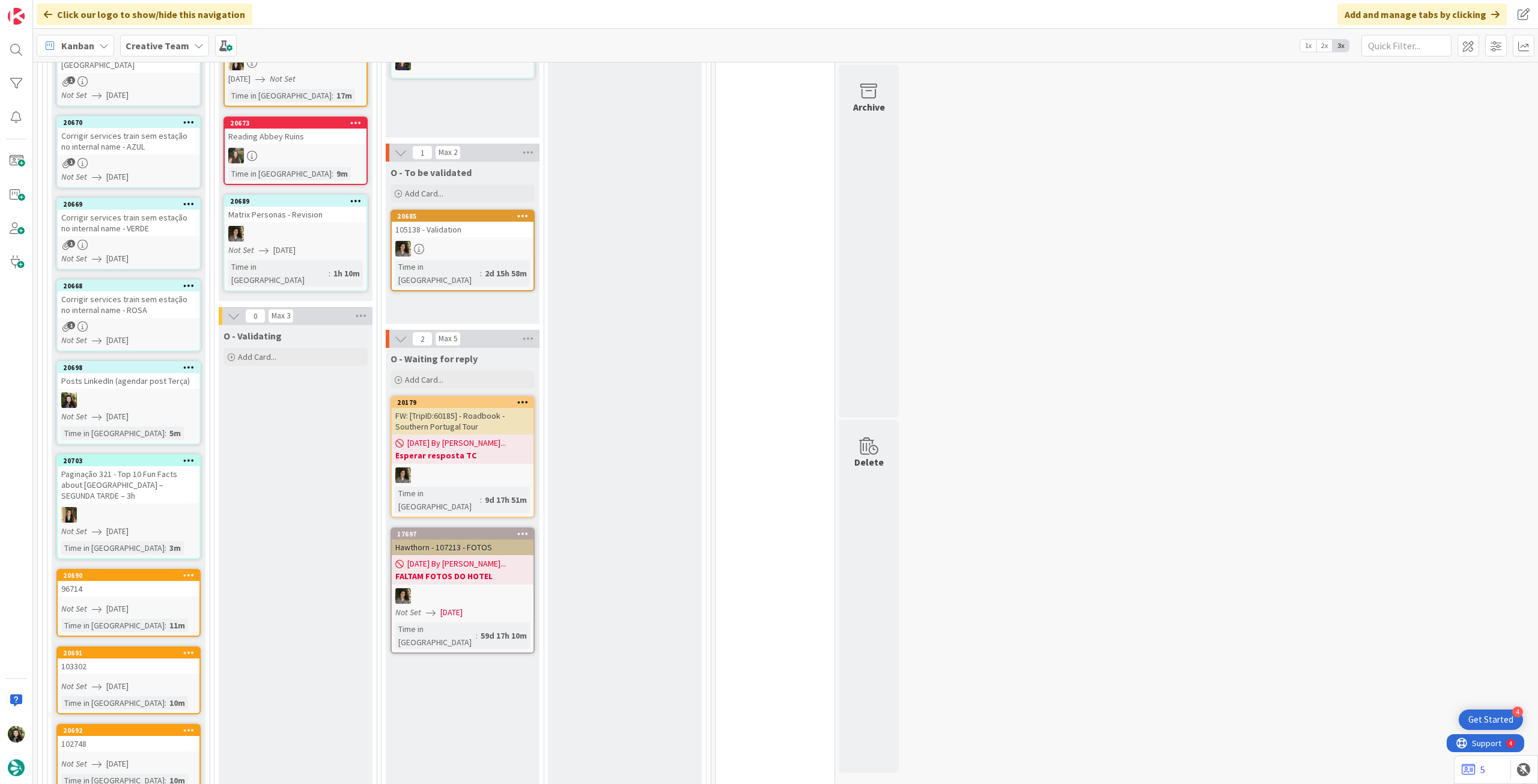
click at [191, 281] on icon at bounding box center [189, 285] width 12 height 8
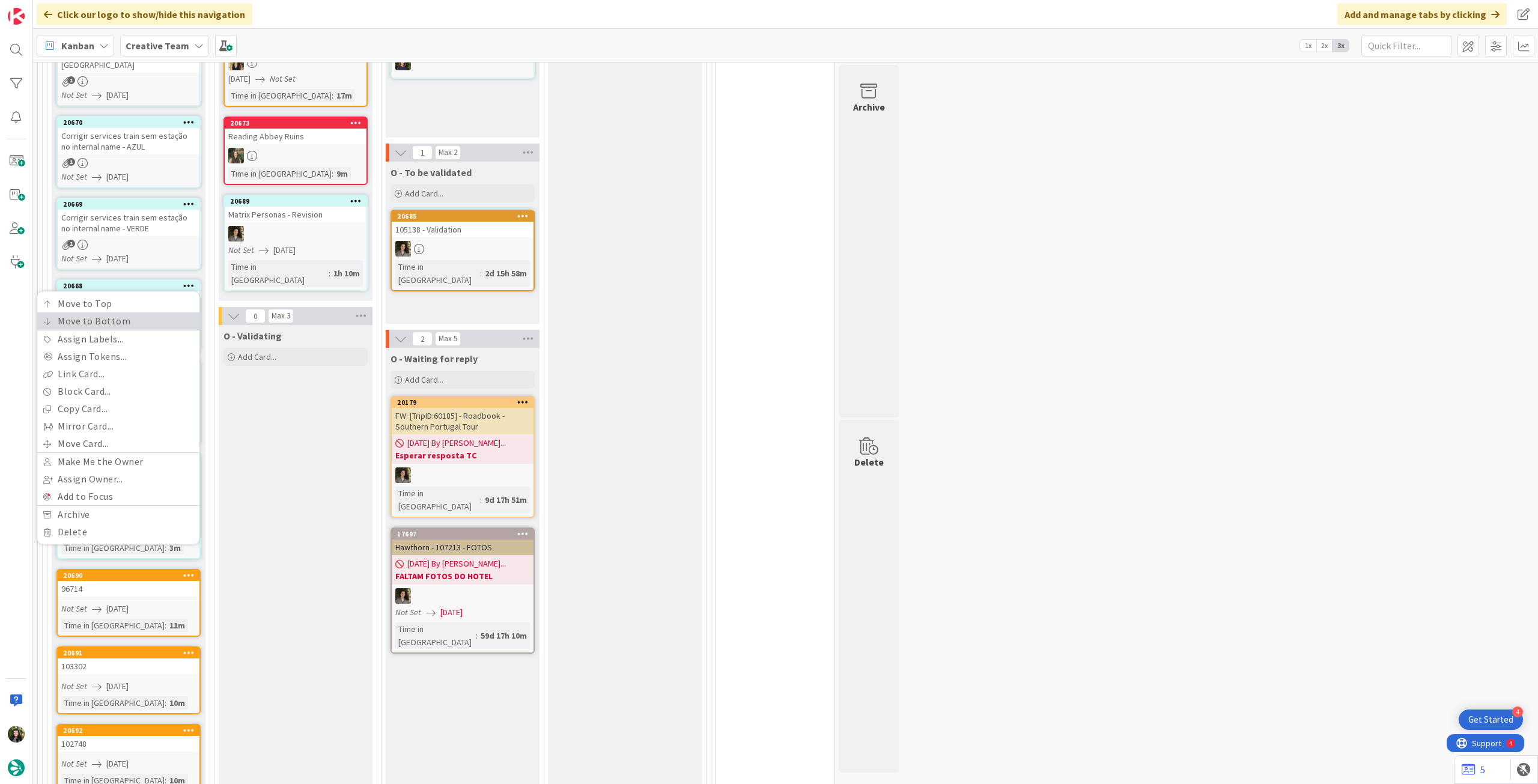
click at [176, 312] on link "Move to Bottom" at bounding box center [118, 320] width 162 height 17
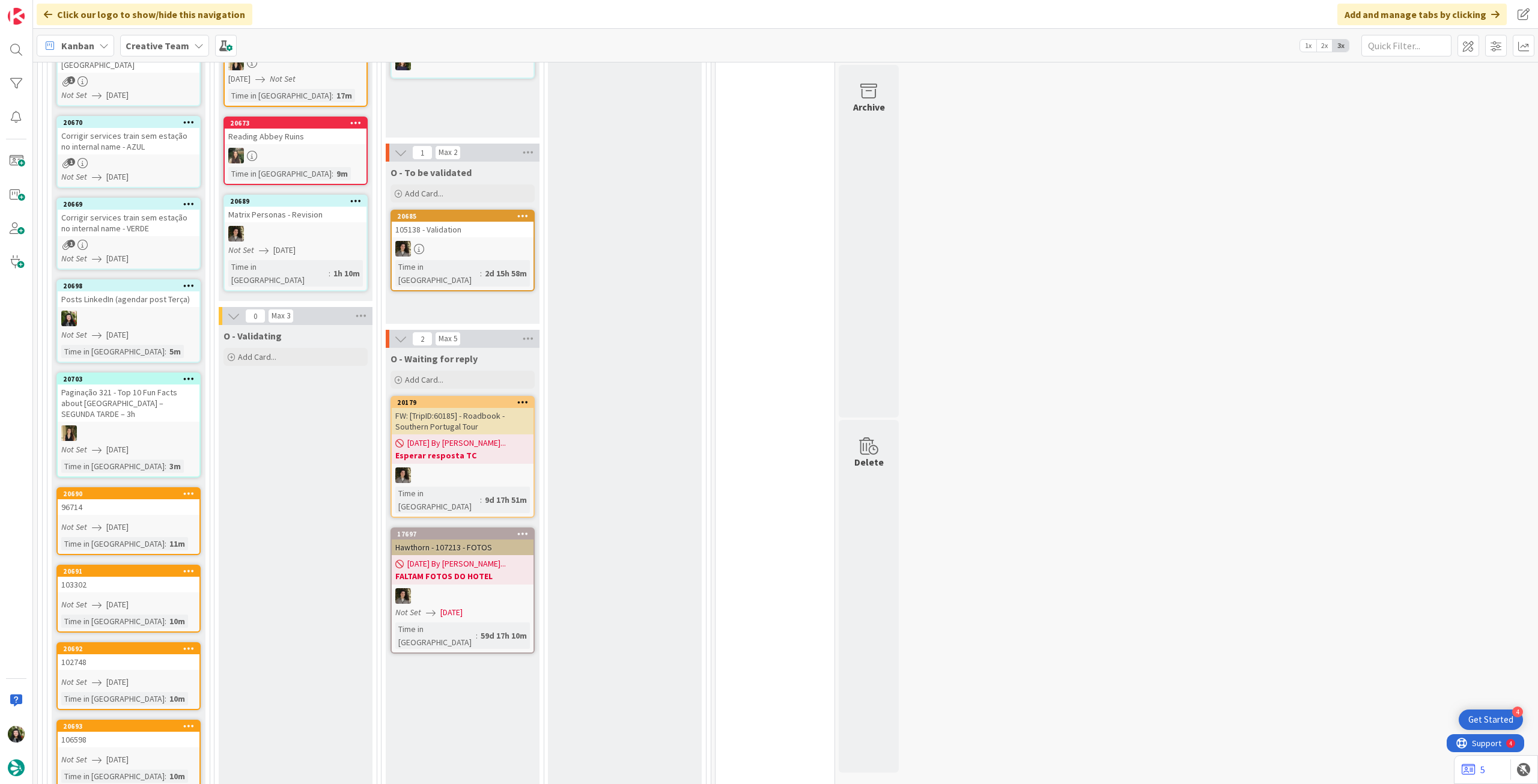
click at [185, 200] on icon at bounding box center [189, 204] width 12 height 8
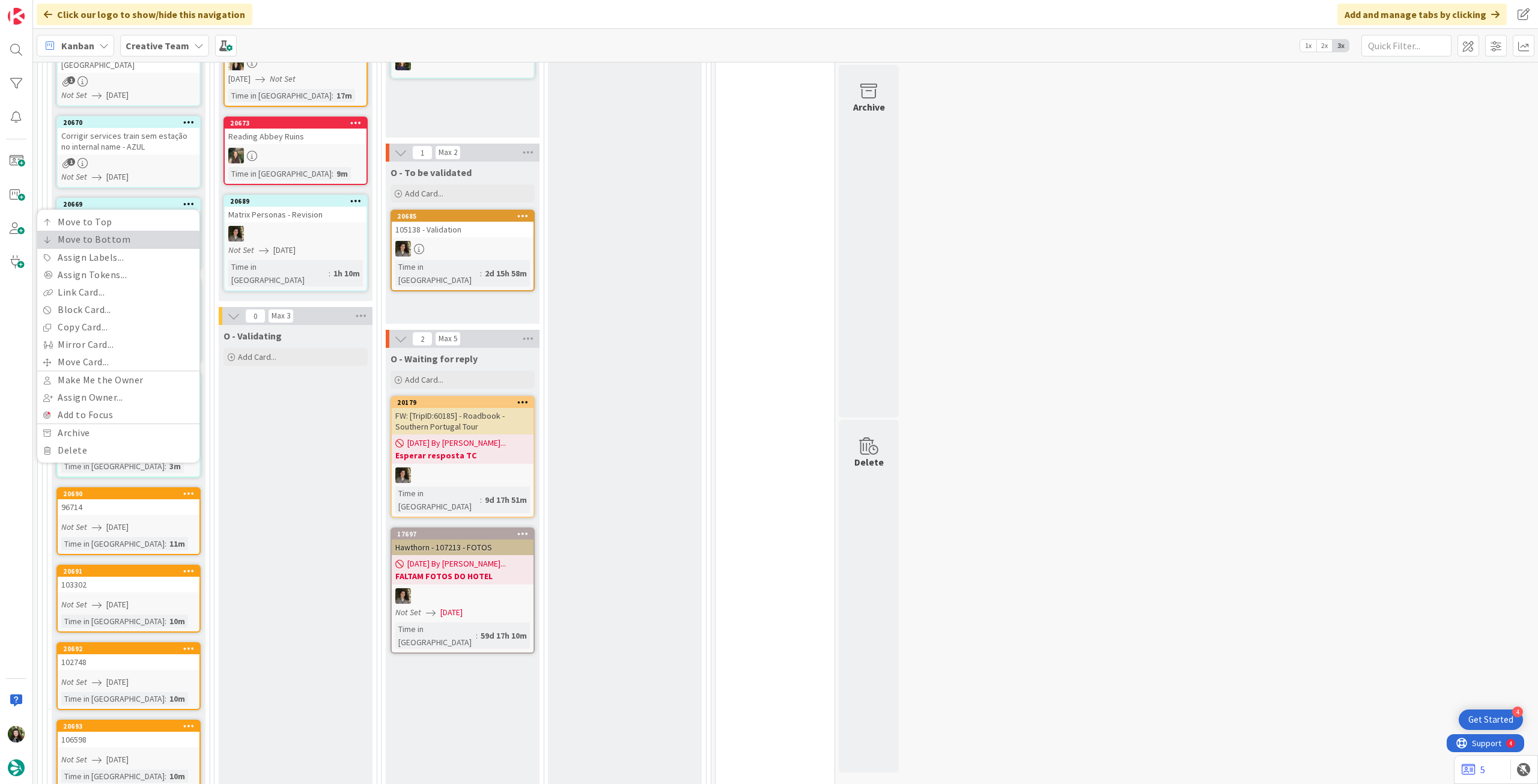
click at [152, 230] on link "Move to Bottom" at bounding box center [118, 239] width 162 height 17
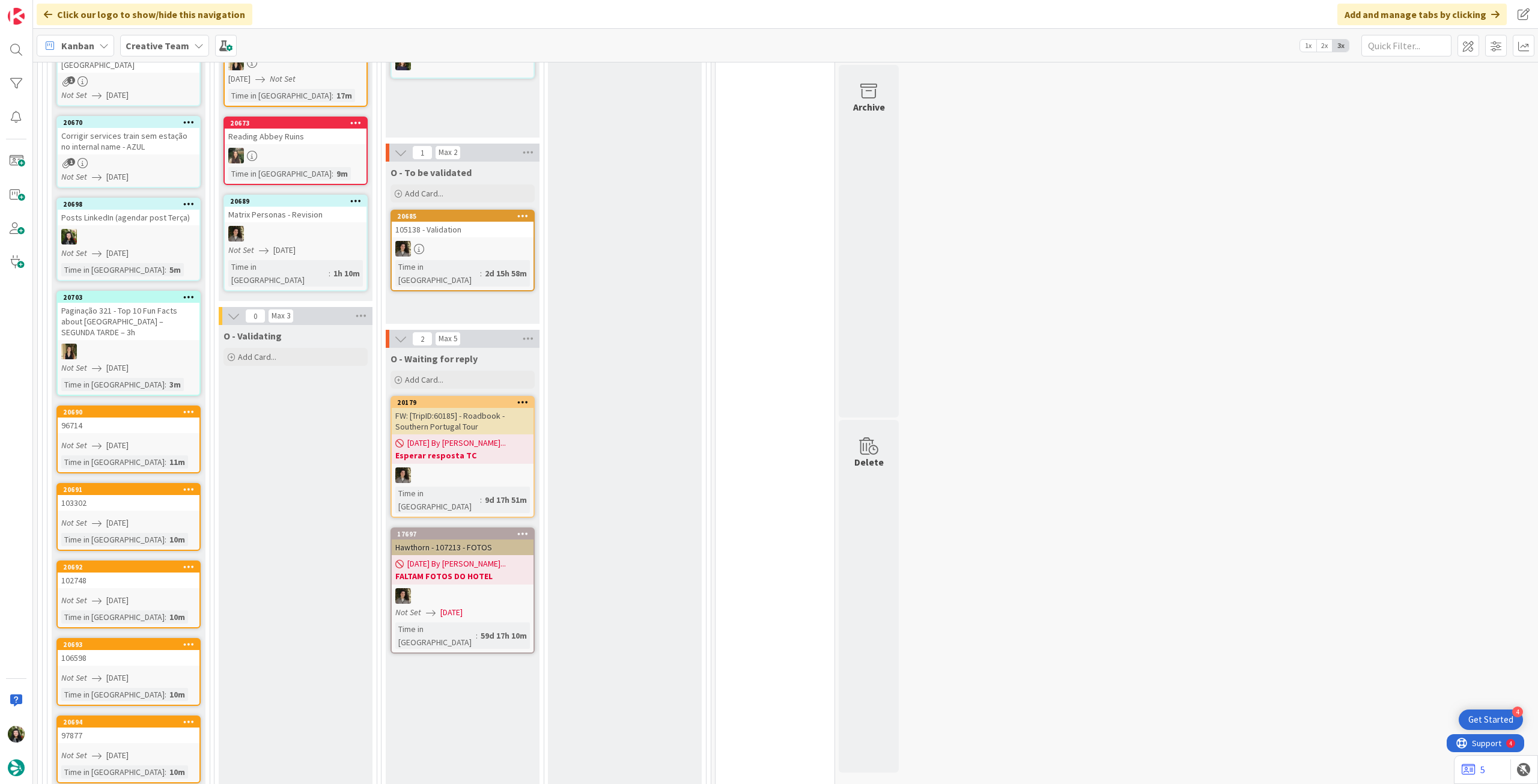
click at [190, 118] on icon at bounding box center [189, 122] width 12 height 8
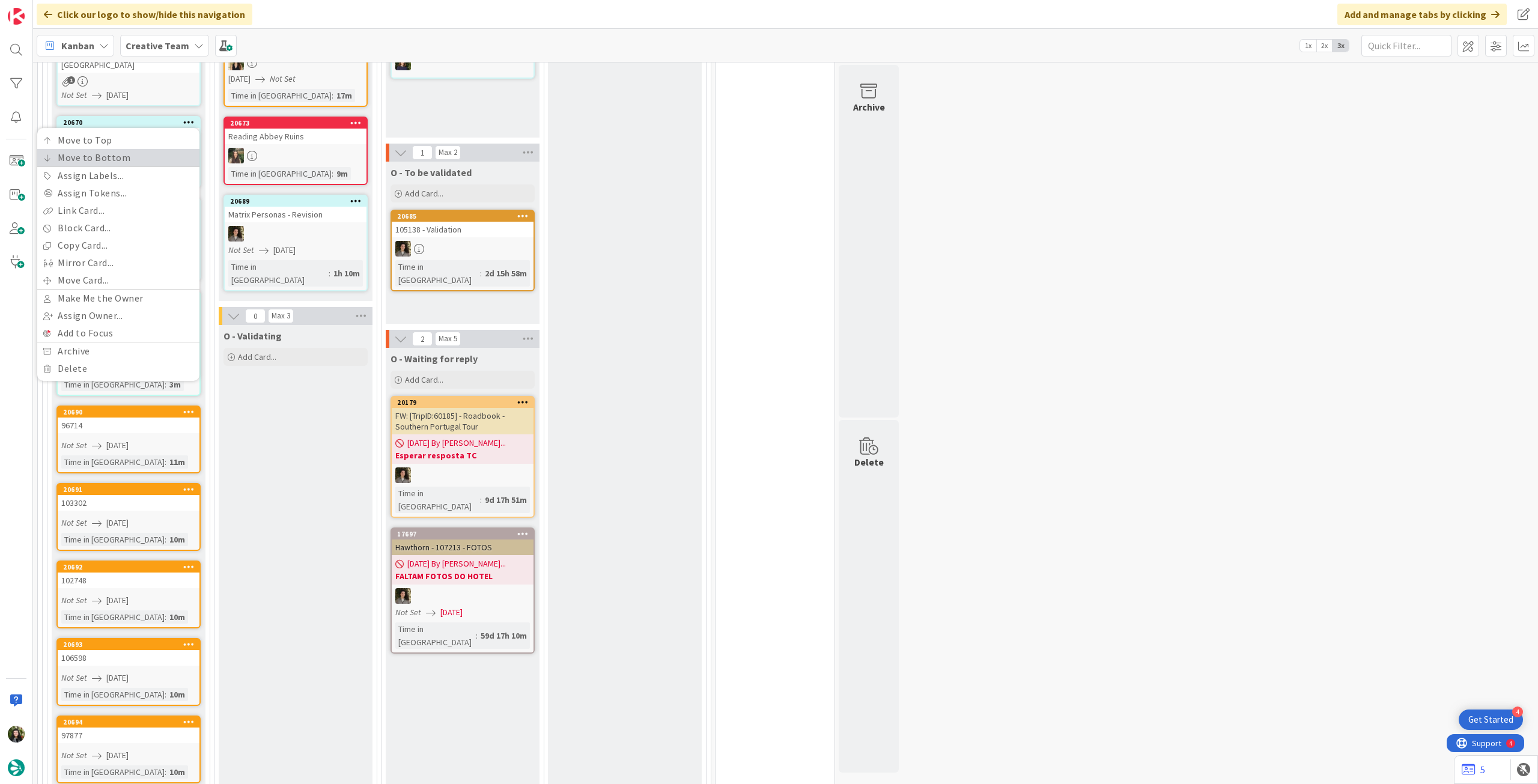
click at [174, 149] on link "Move to Bottom" at bounding box center [118, 157] width 162 height 17
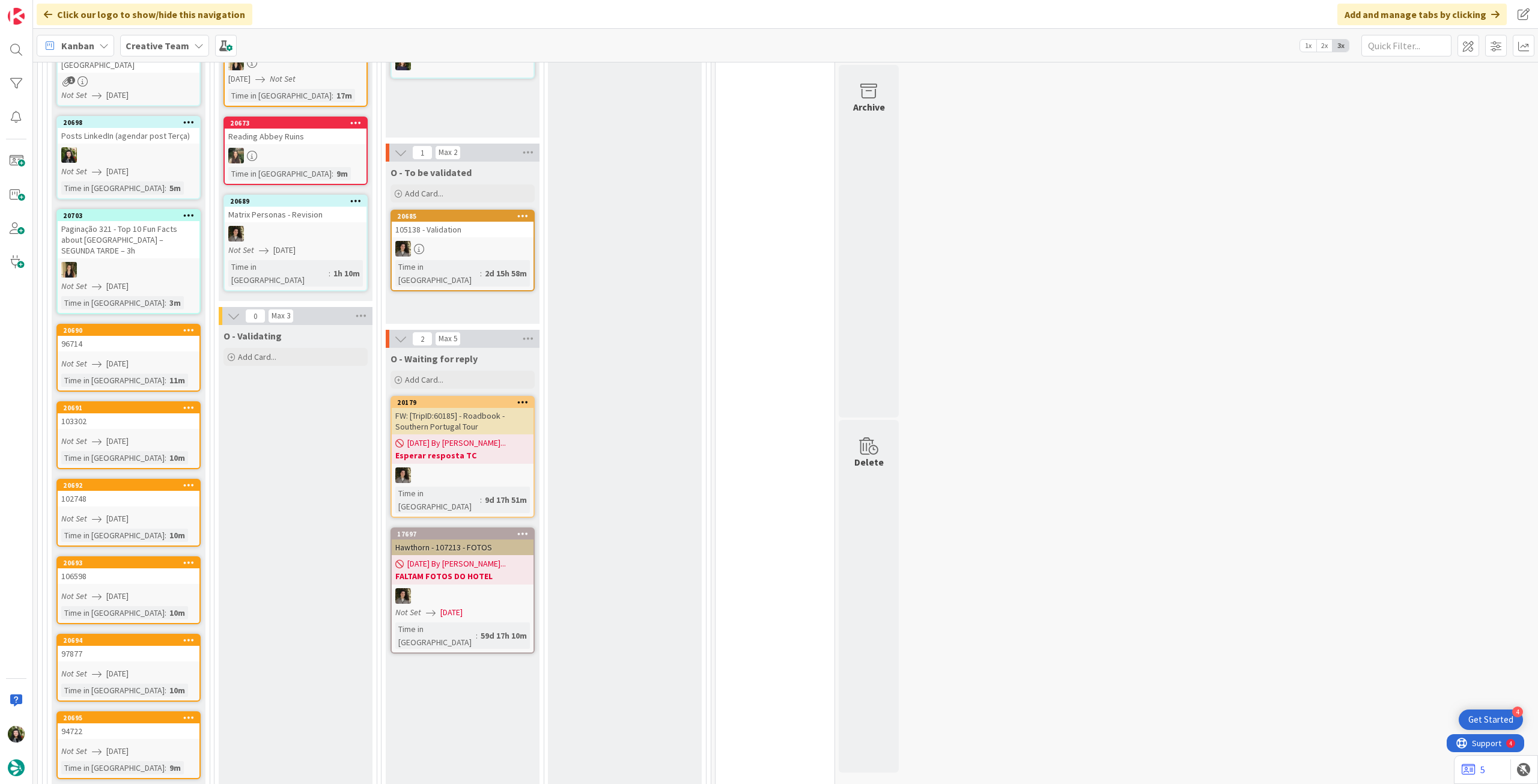
scroll to position [400, 0]
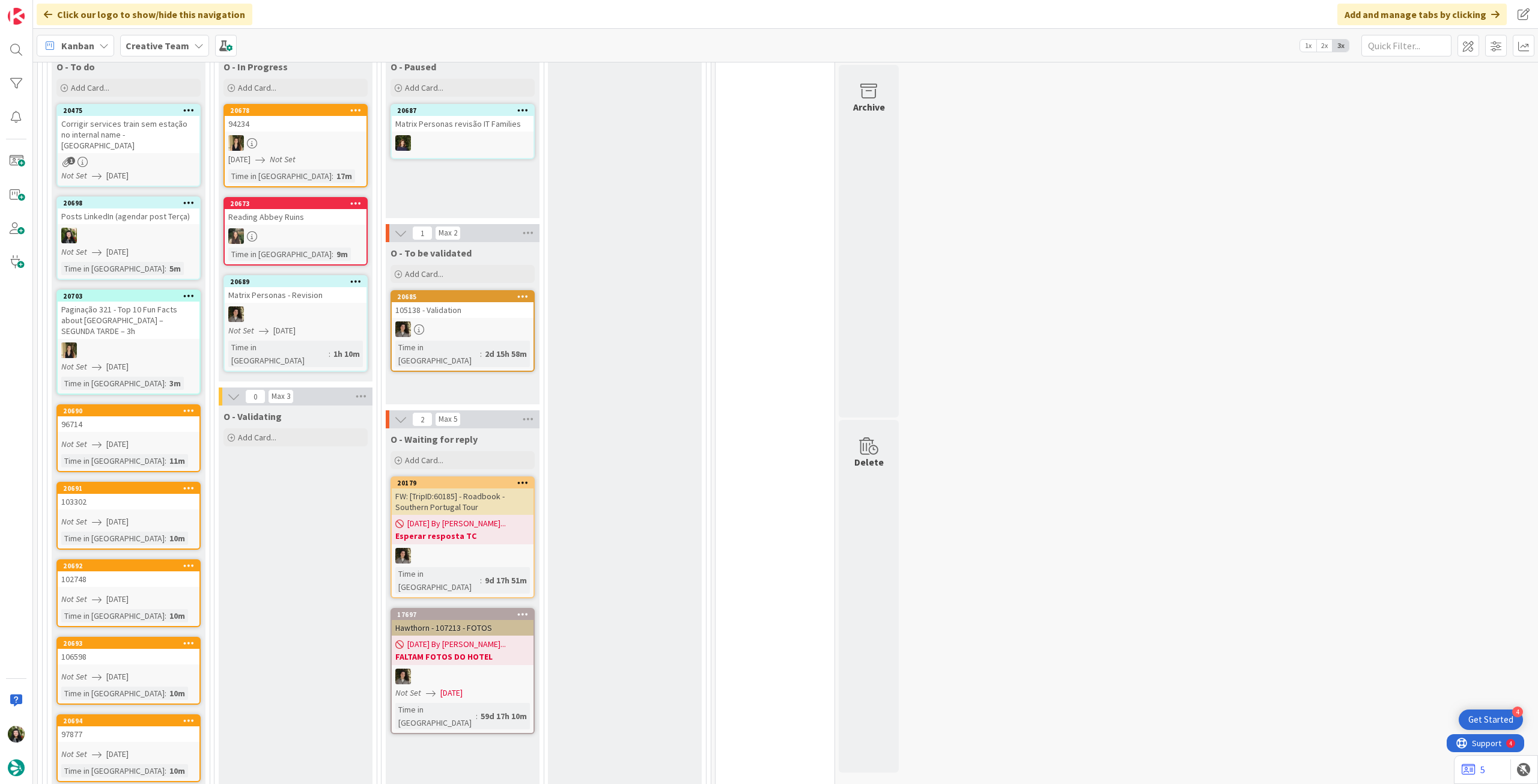
click at [187, 108] on icon at bounding box center [189, 110] width 12 height 8
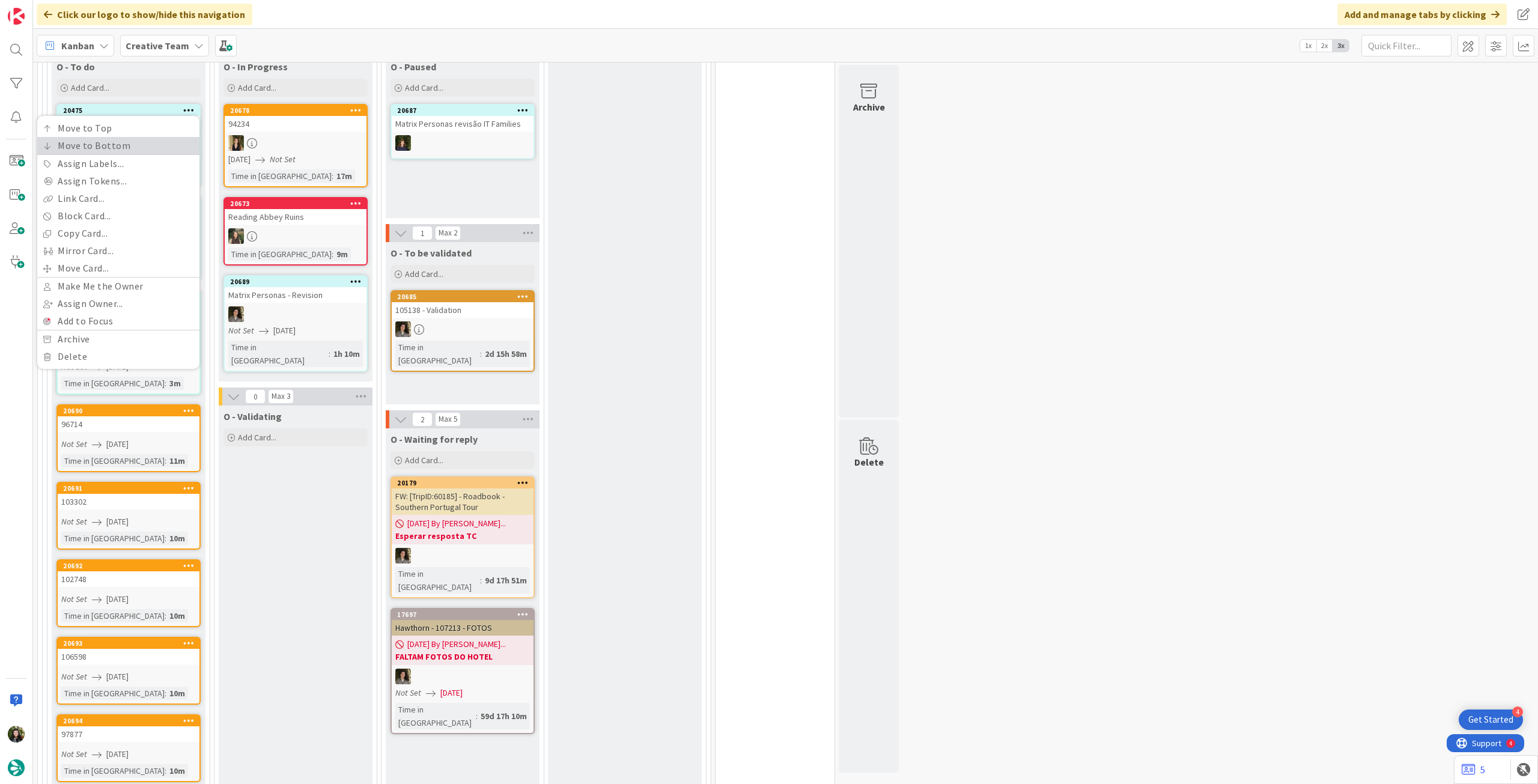
click at [183, 145] on link "Move to Bottom" at bounding box center [118, 145] width 162 height 17
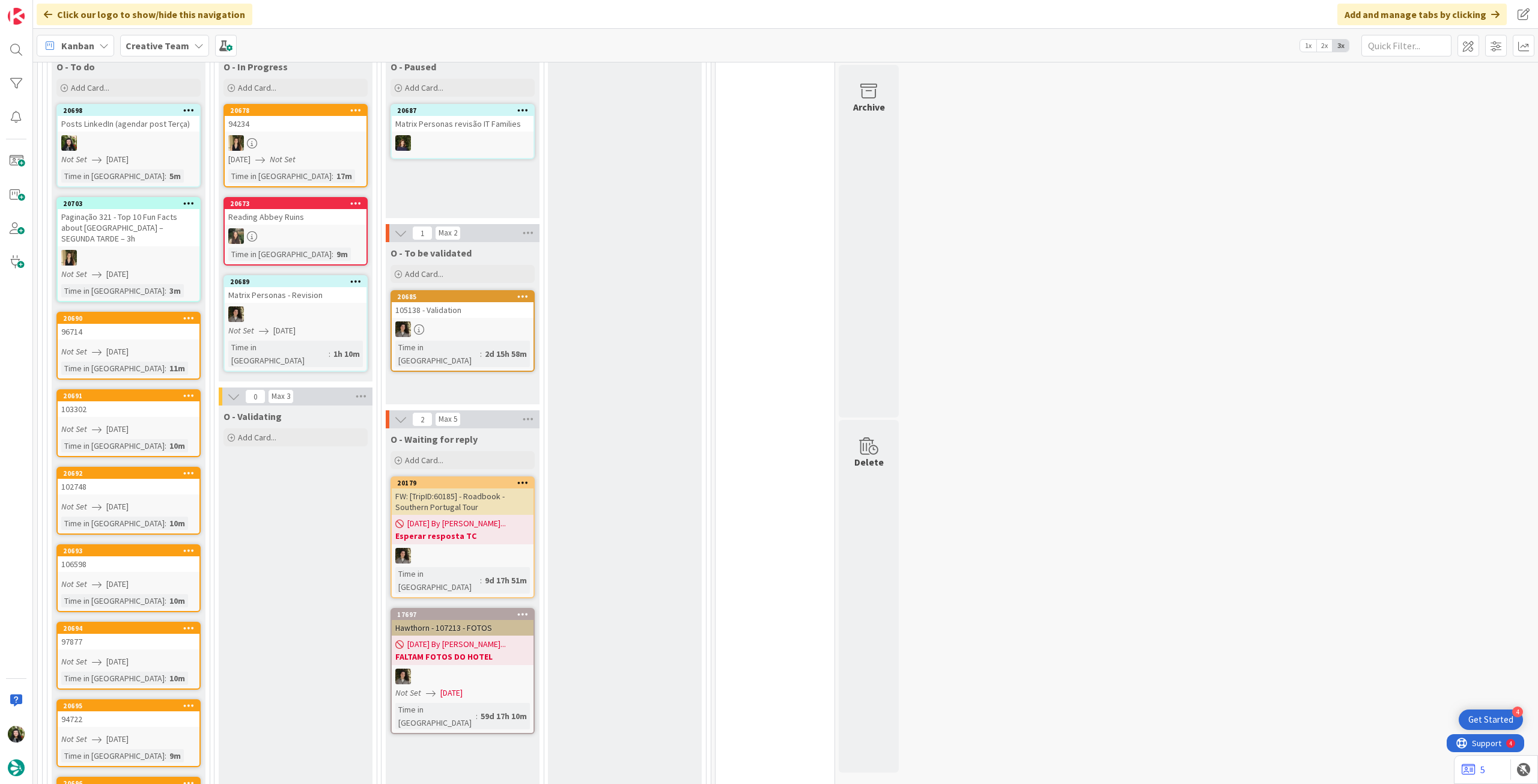
click at [161, 43] on b "Creative Team" at bounding box center [157, 46] width 64 height 12
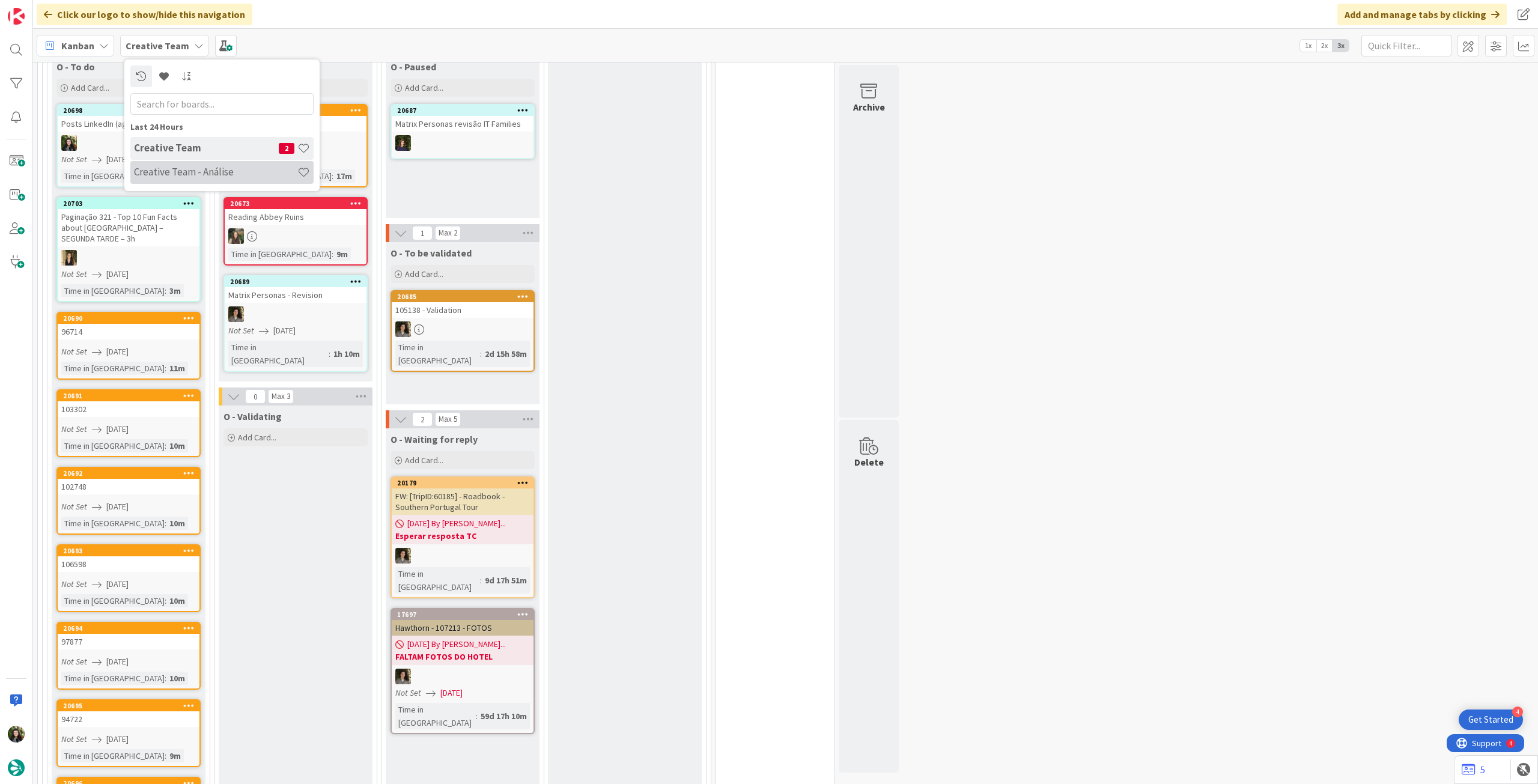
click at [182, 167] on h4 "Creative Team - Análise" at bounding box center [215, 172] width 163 height 12
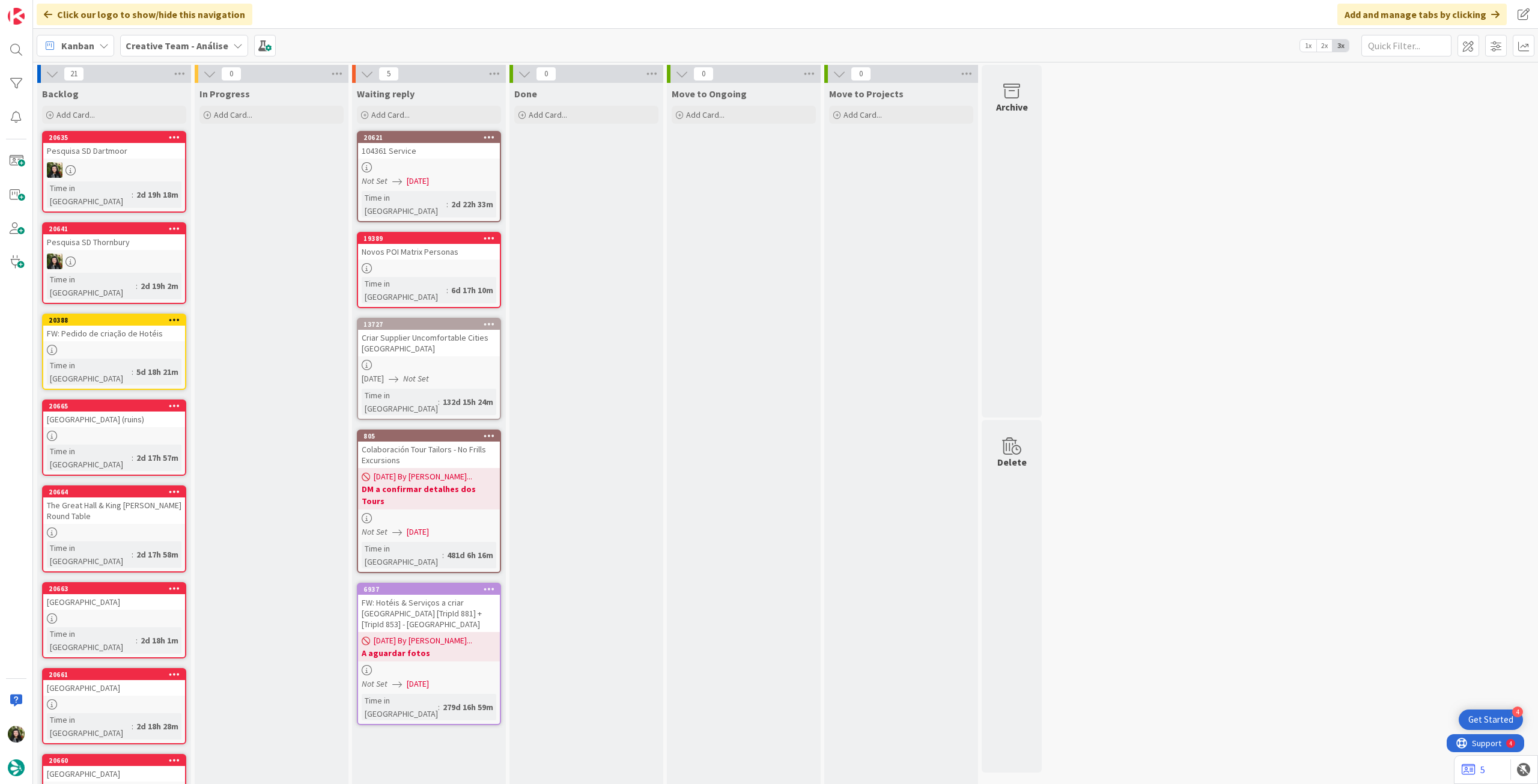
click at [167, 48] on b "Creative Team - Análise" at bounding box center [177, 46] width 103 height 12
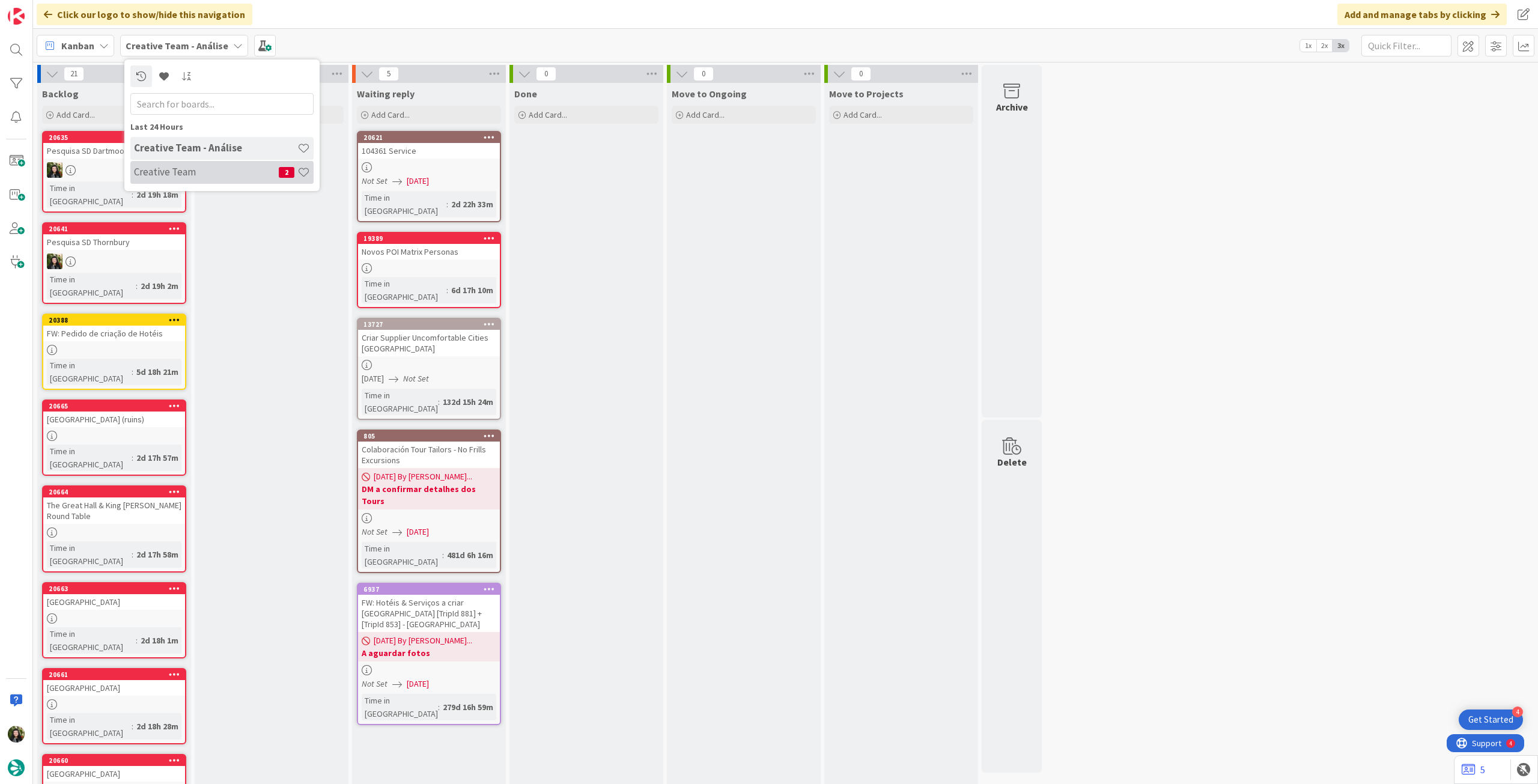
click at [200, 165] on div "Creative Team 2" at bounding box center [222, 172] width 183 height 23
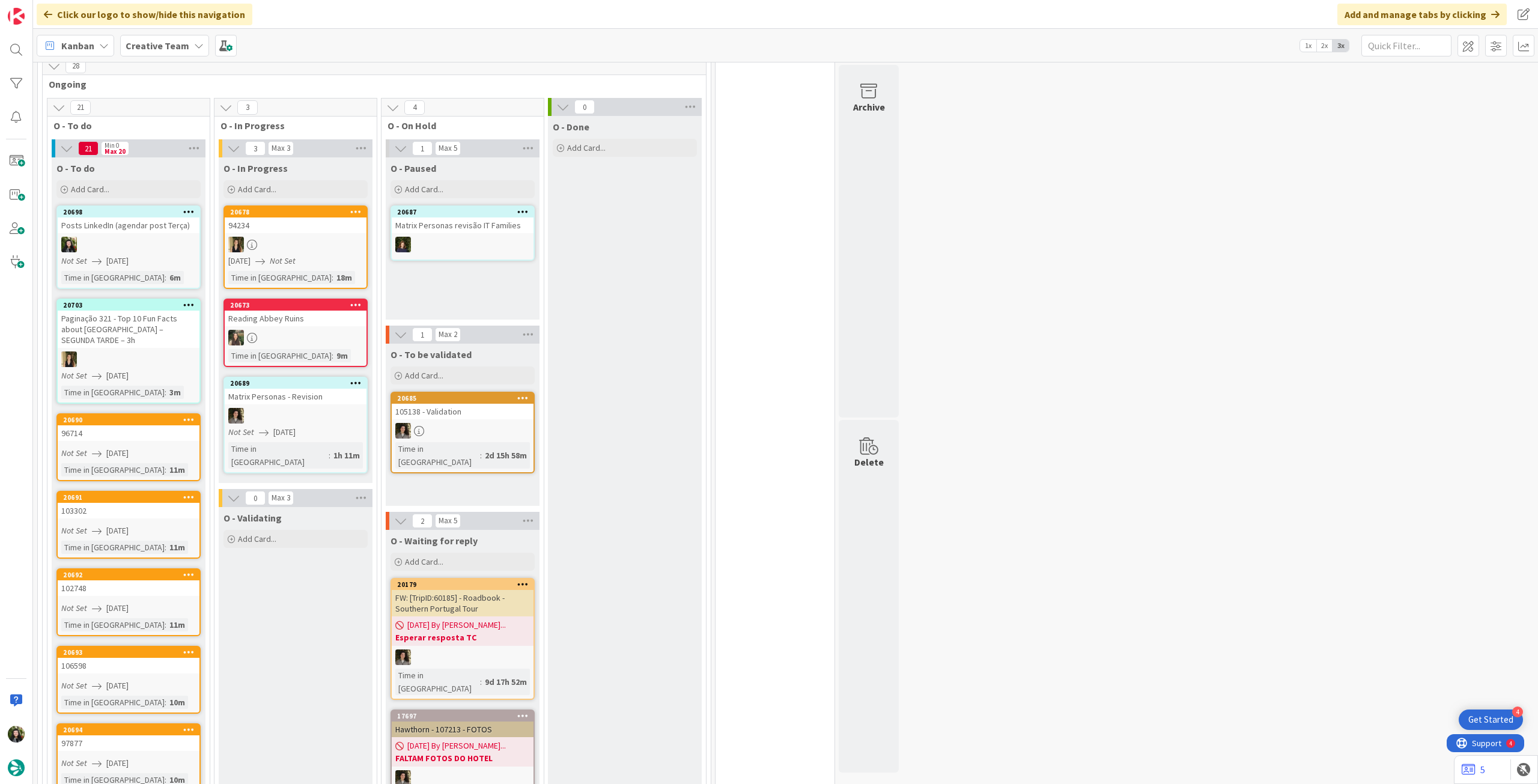
scroll to position [240, 0]
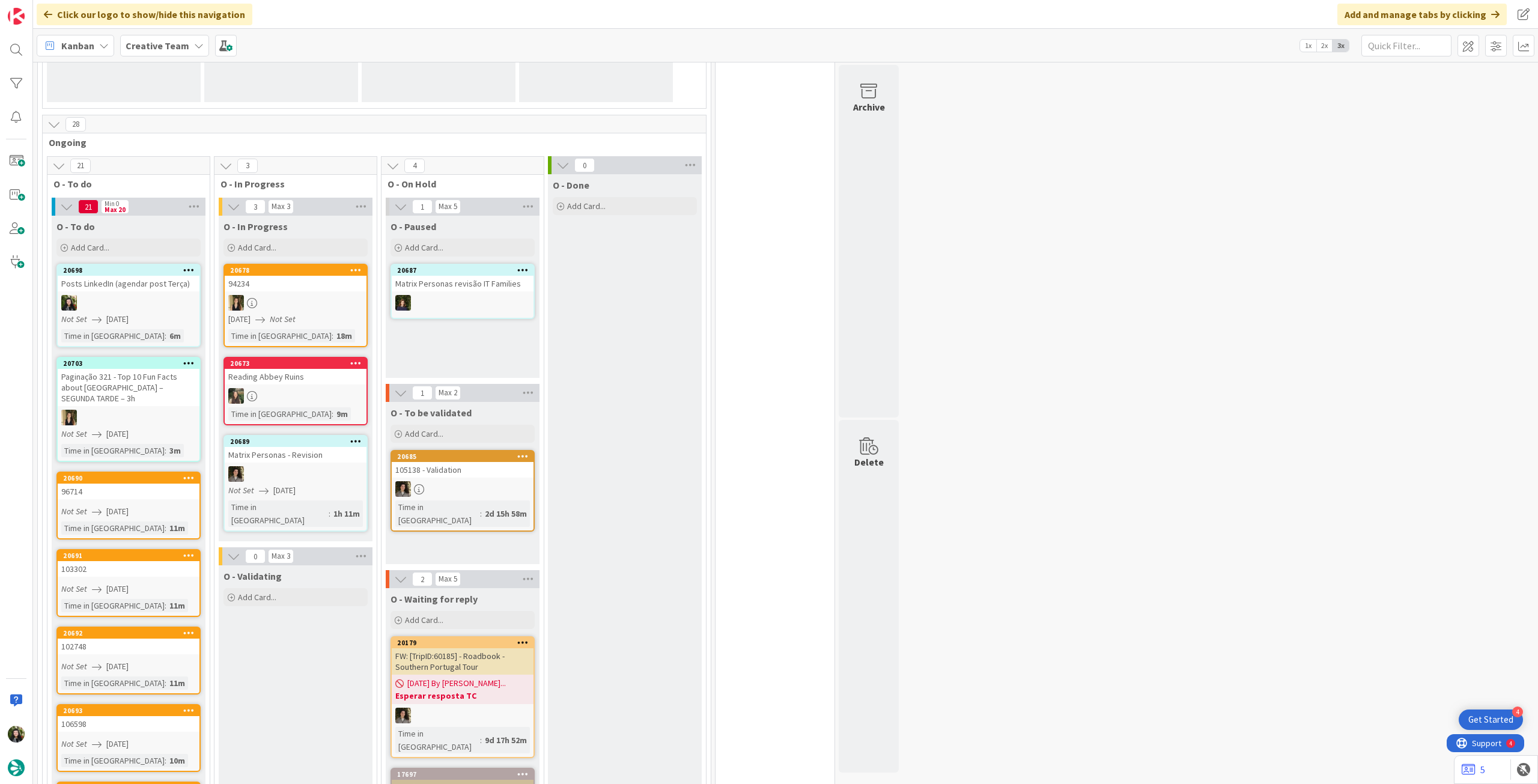
click at [433, 472] on div "105138 - Validation" at bounding box center [462, 470] width 142 height 16
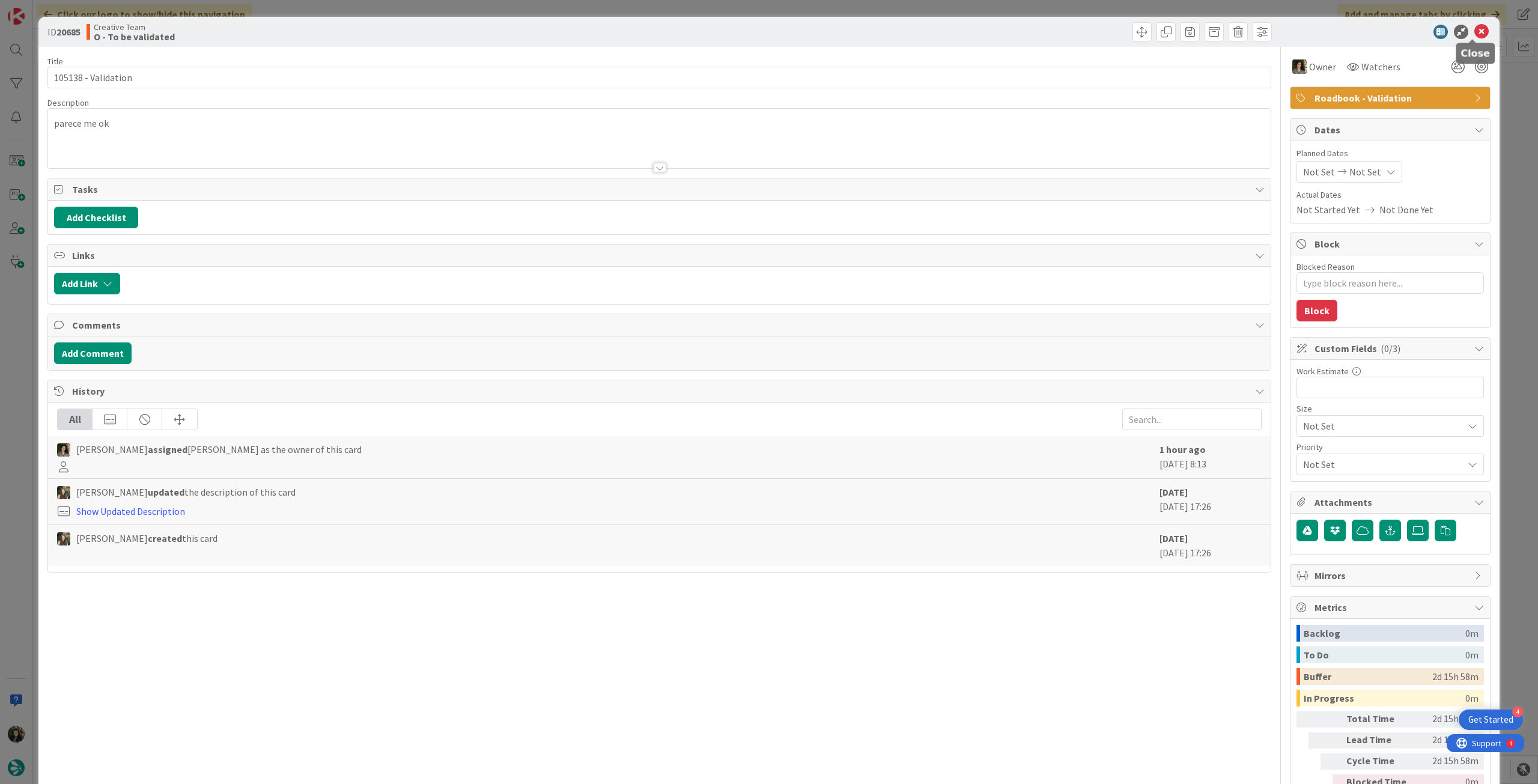
click at [1476, 32] on icon at bounding box center [1481, 32] width 14 height 14
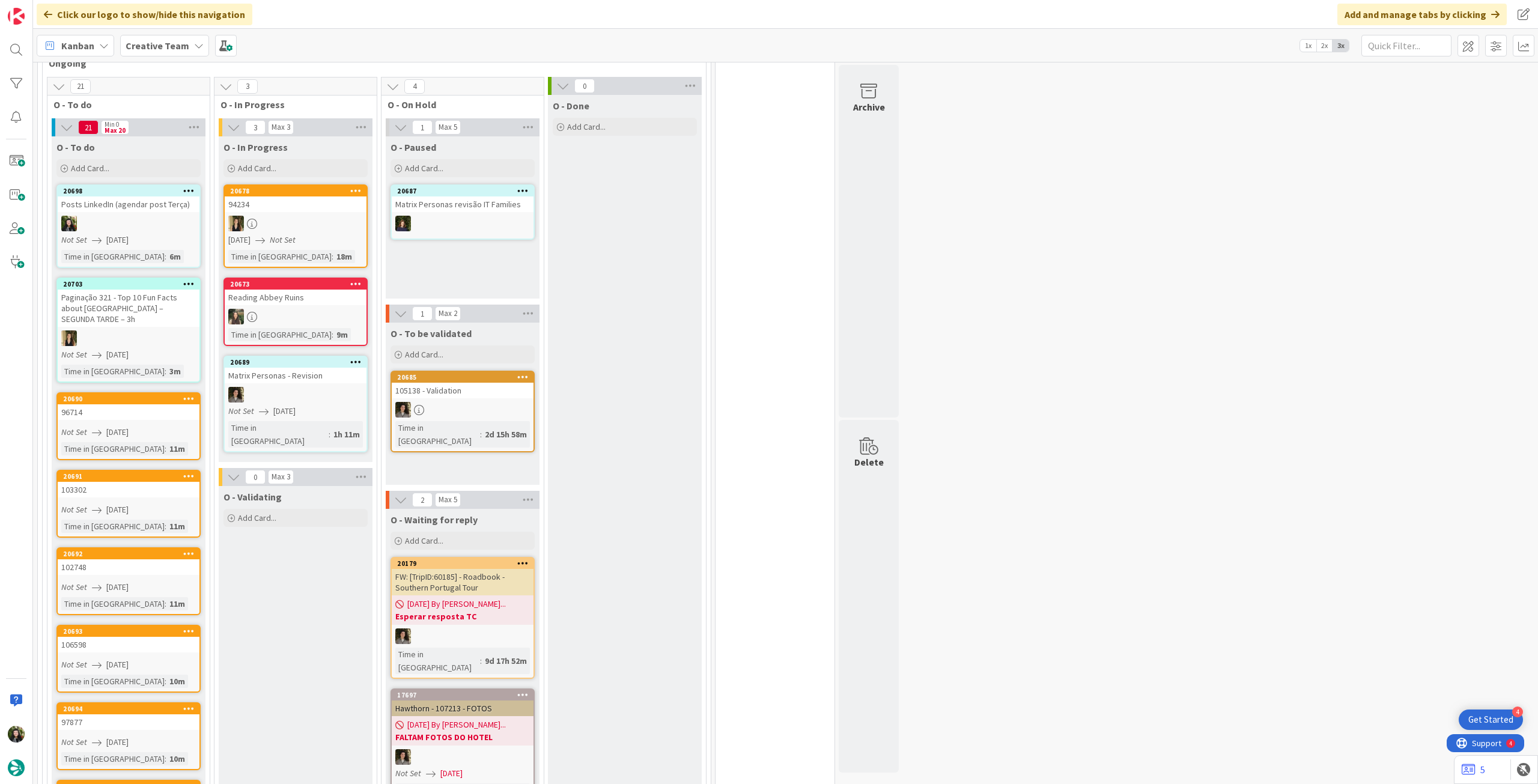
scroll to position [400, 0]
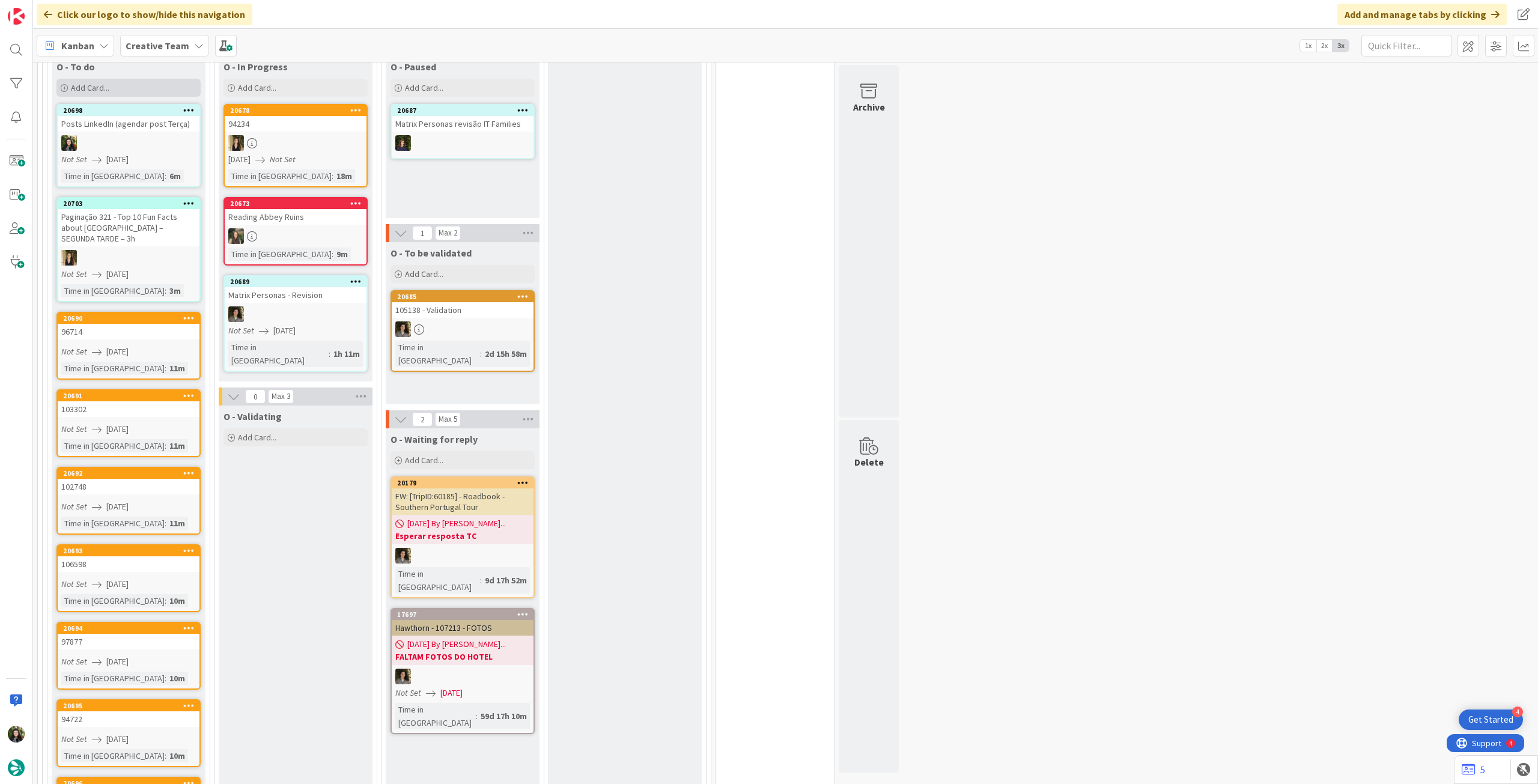
click at [125, 91] on div "Add Card..." at bounding box center [128, 88] width 144 height 18
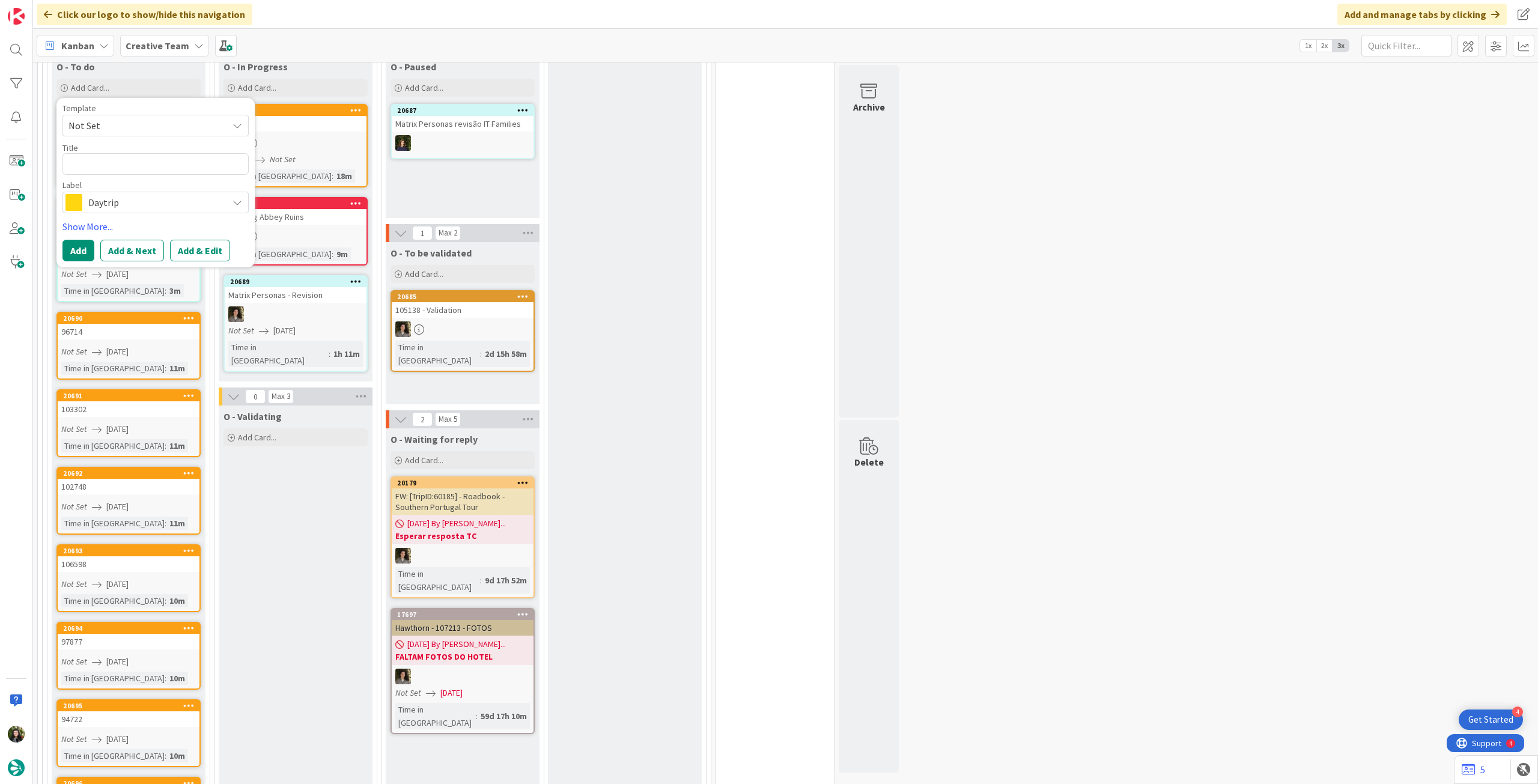
click at [121, 206] on span "Daytrip" at bounding box center [155, 202] width 133 height 17
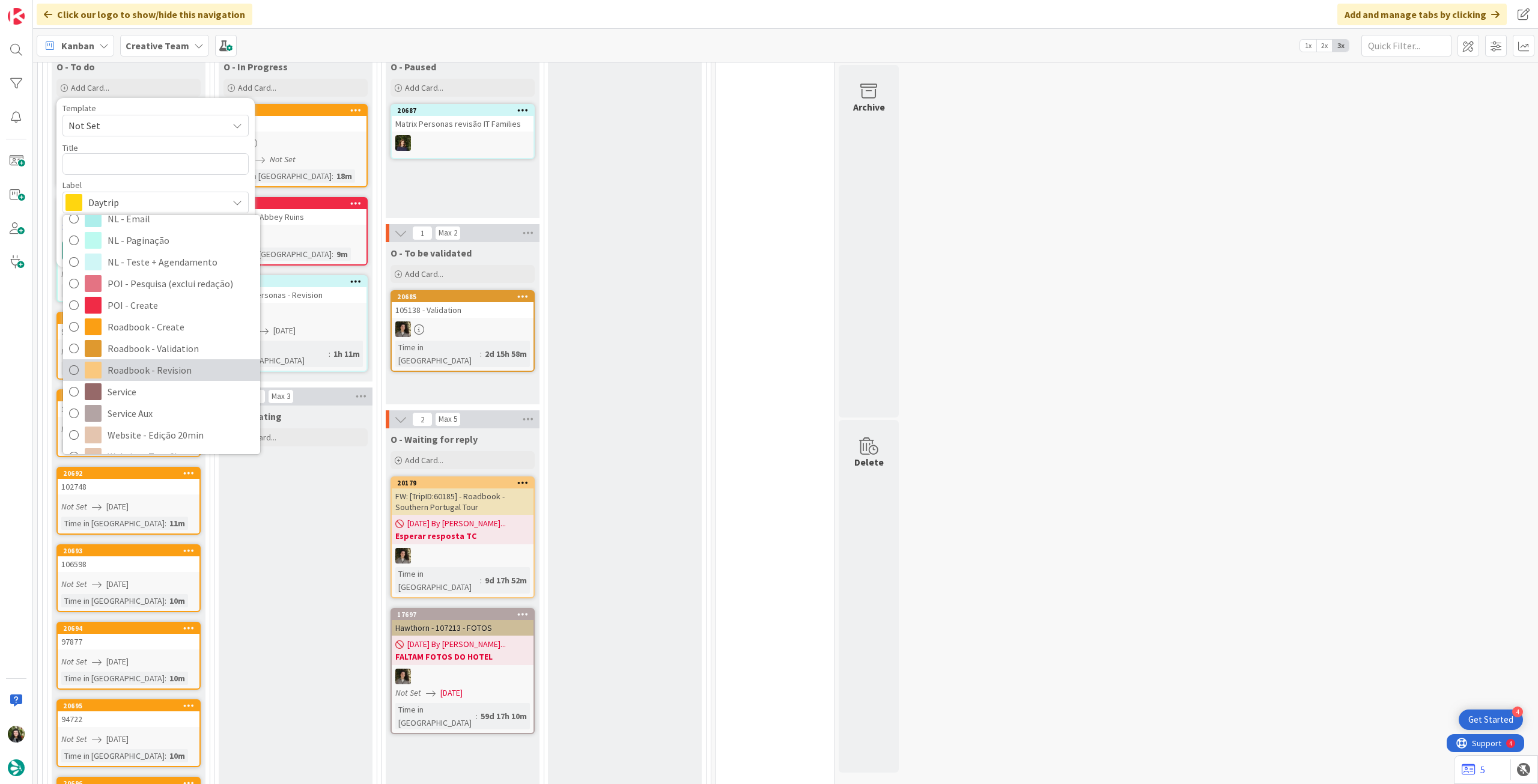
scroll to position [160, 0]
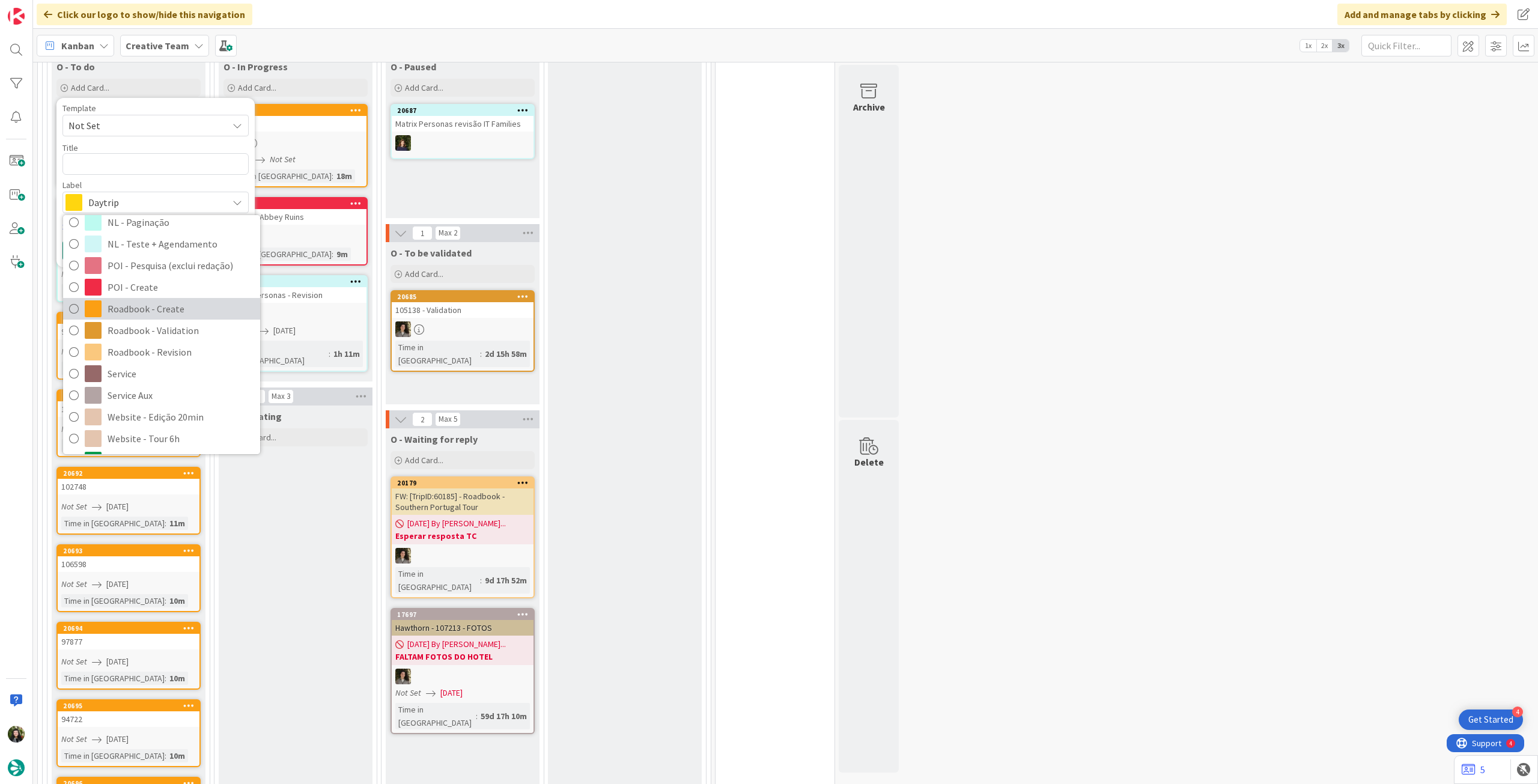
click at [166, 307] on span "Roadbook - Create" at bounding box center [181, 309] width 147 height 18
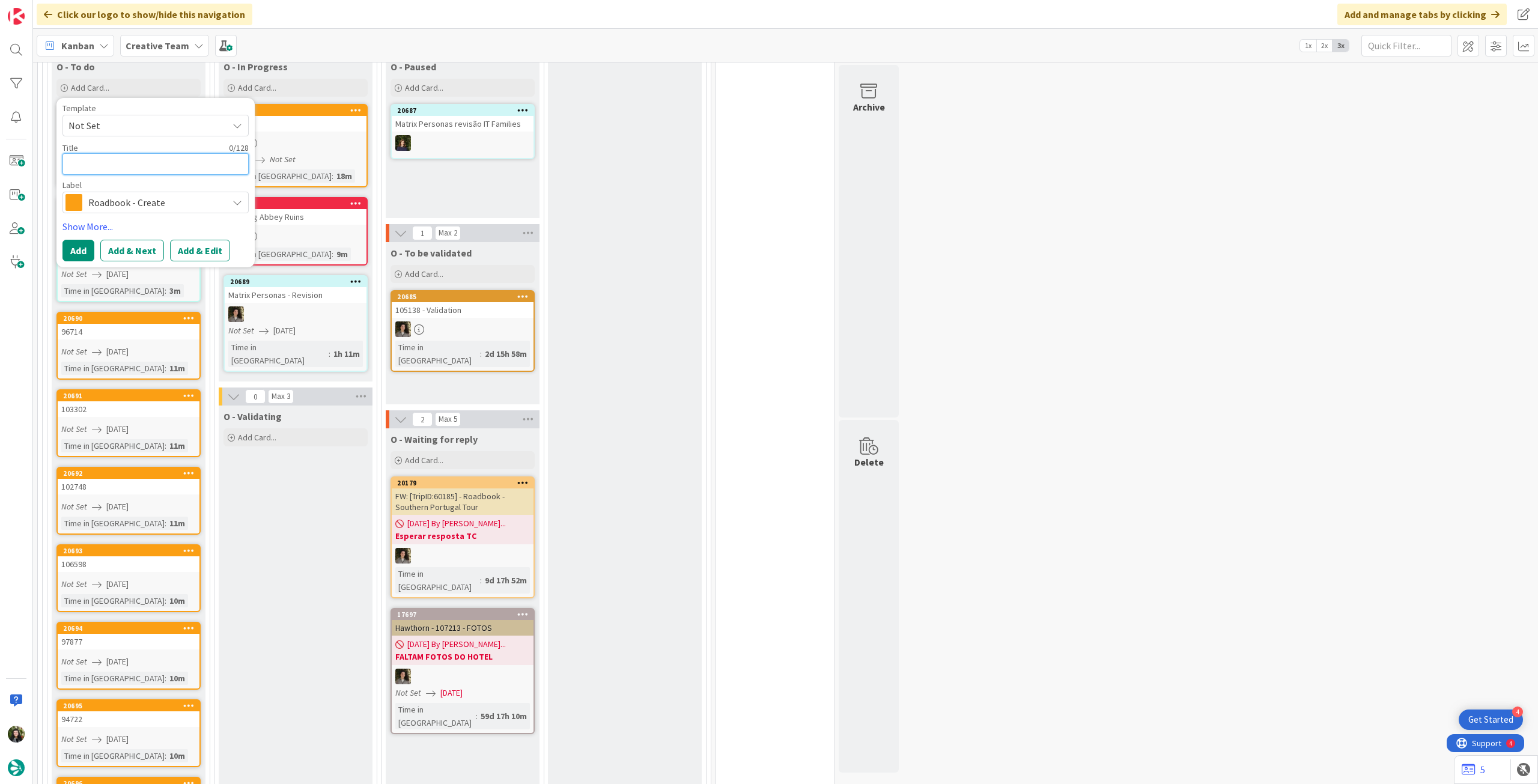
click at [102, 153] on textarea at bounding box center [156, 164] width 187 height 22
paste textarea "102080"
type textarea "x"
type textarea "102080"
click at [83, 249] on button "Add" at bounding box center [78, 250] width 32 height 22
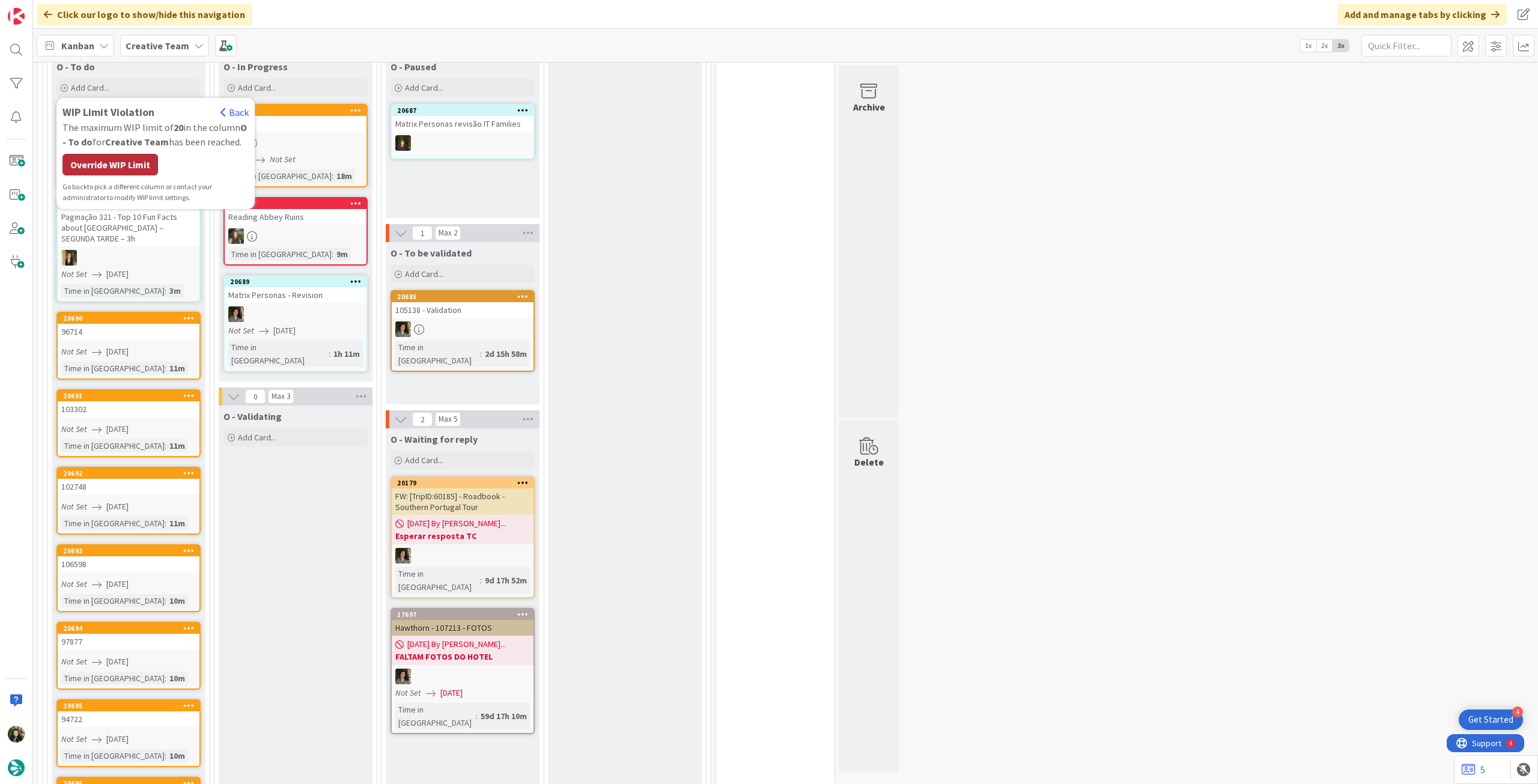
click at [116, 164] on div "Override WIP Limit" at bounding box center [110, 165] width 95 height 22
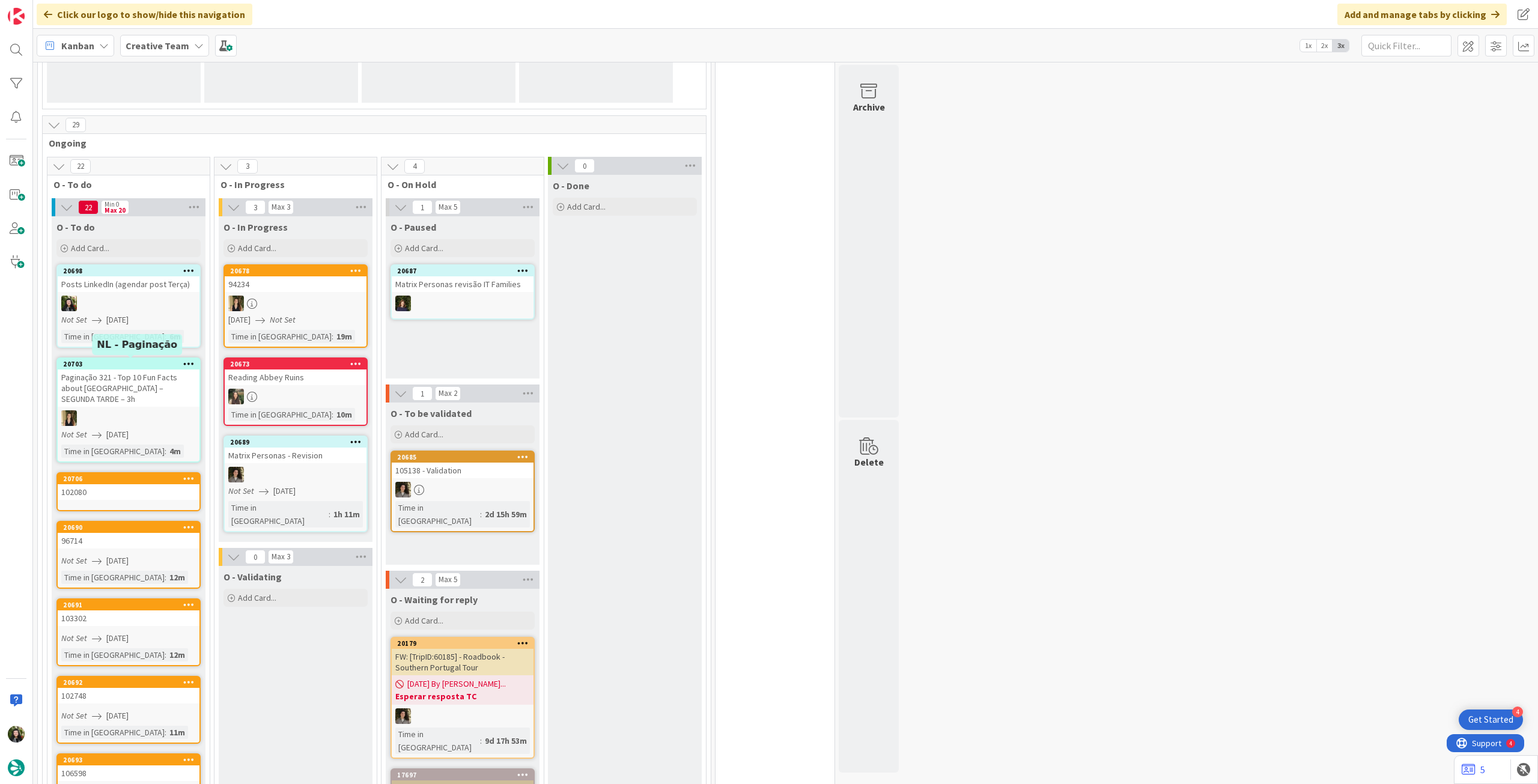
scroll to position [219, 0]
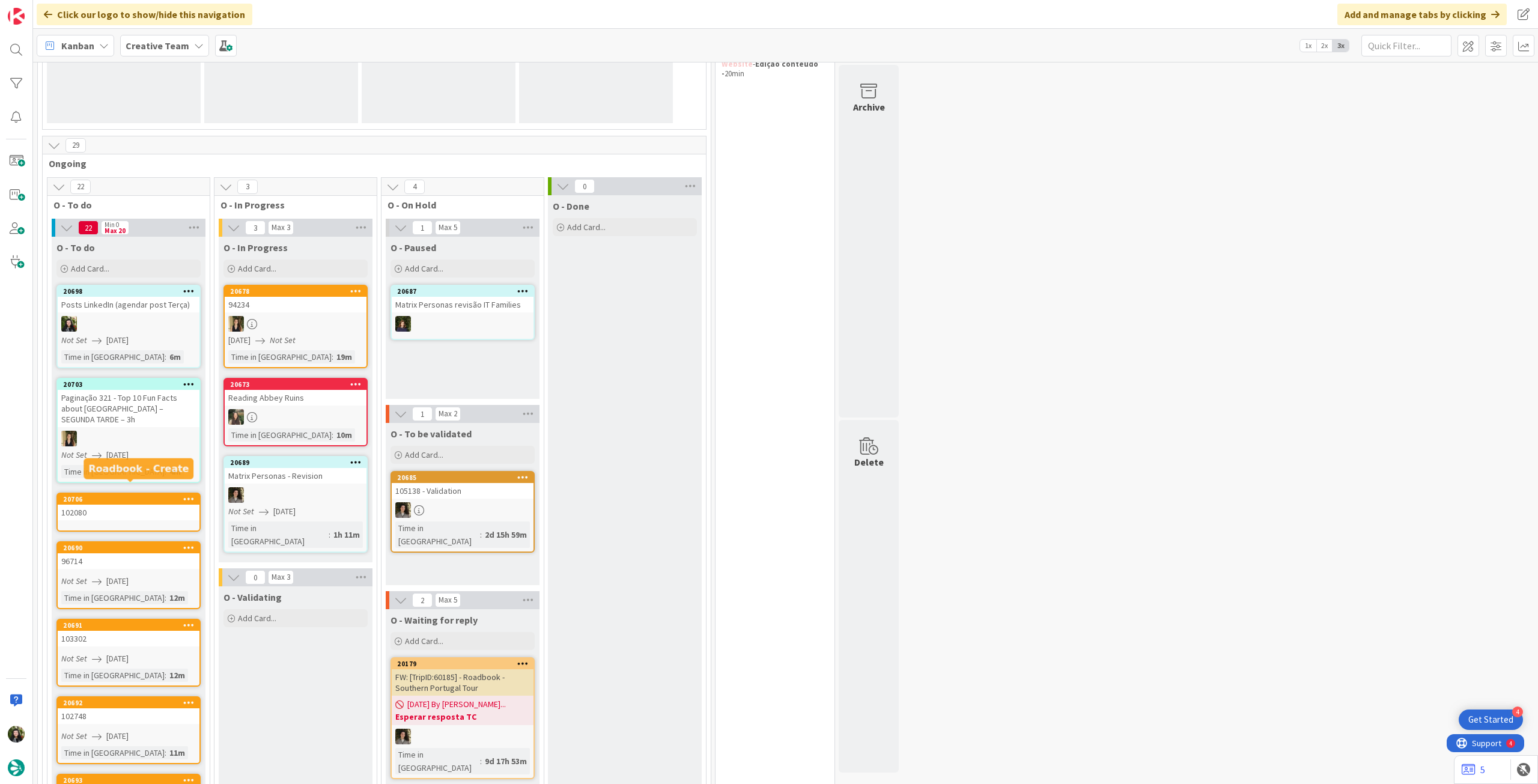
click at [132, 510] on link "20706 102080" at bounding box center [128, 512] width 144 height 39
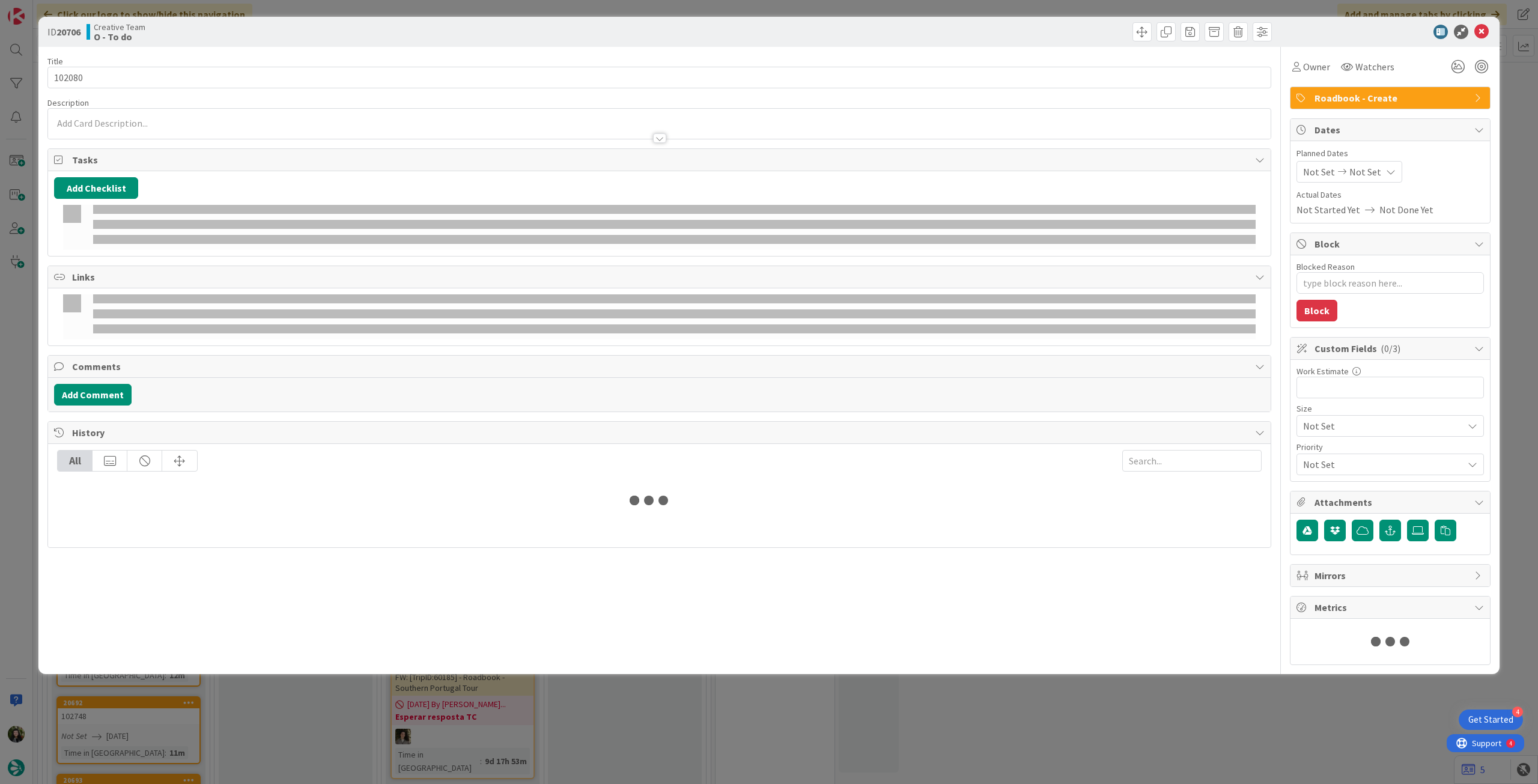
click at [1375, 165] on div "Not Set Not Set" at bounding box center [1349, 172] width 106 height 22
type textarea "x"
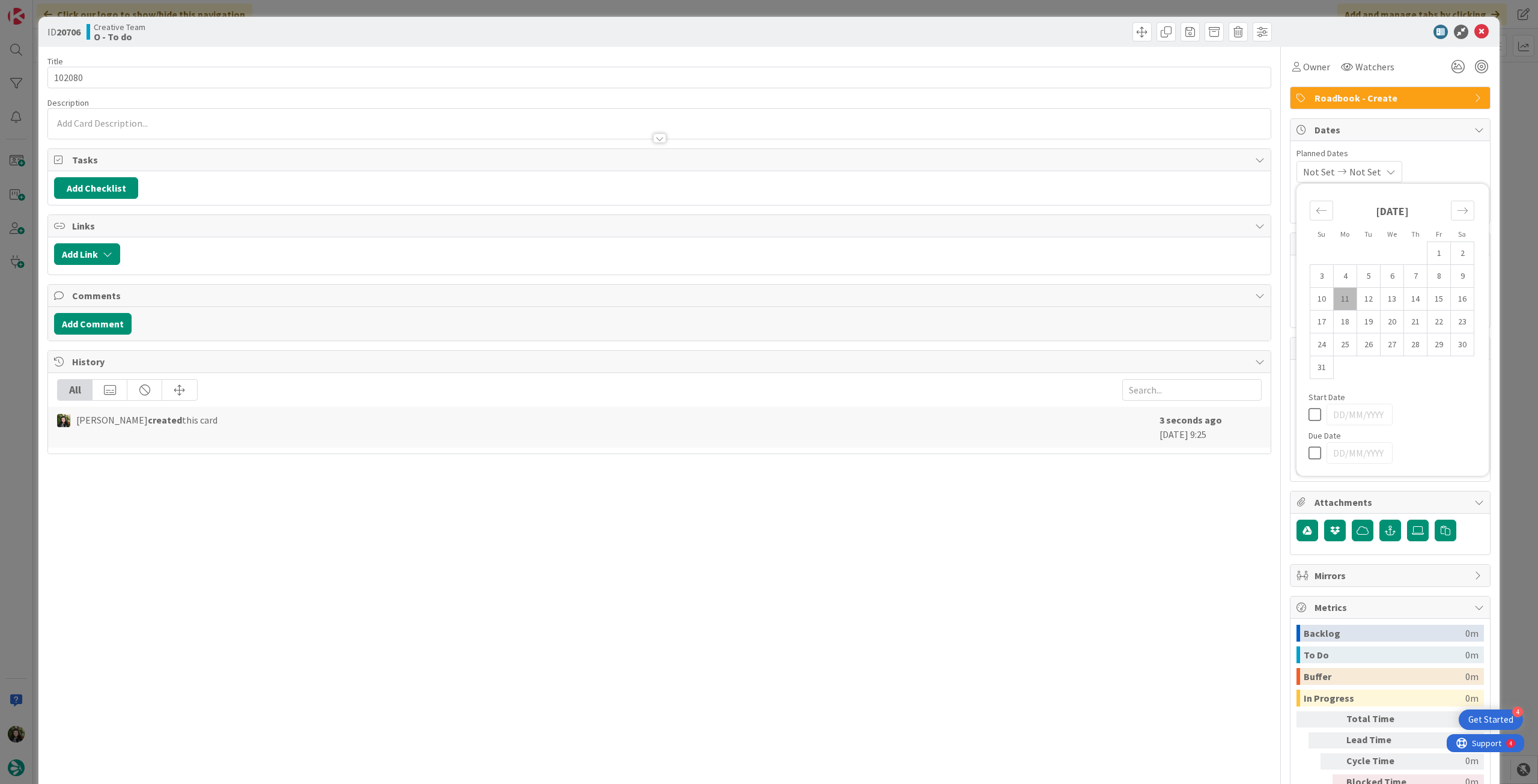
click at [1310, 453] on icon at bounding box center [1318, 453] width 18 height 14
type input "[DATE]"
click at [1474, 25] on icon at bounding box center [1481, 32] width 14 height 14
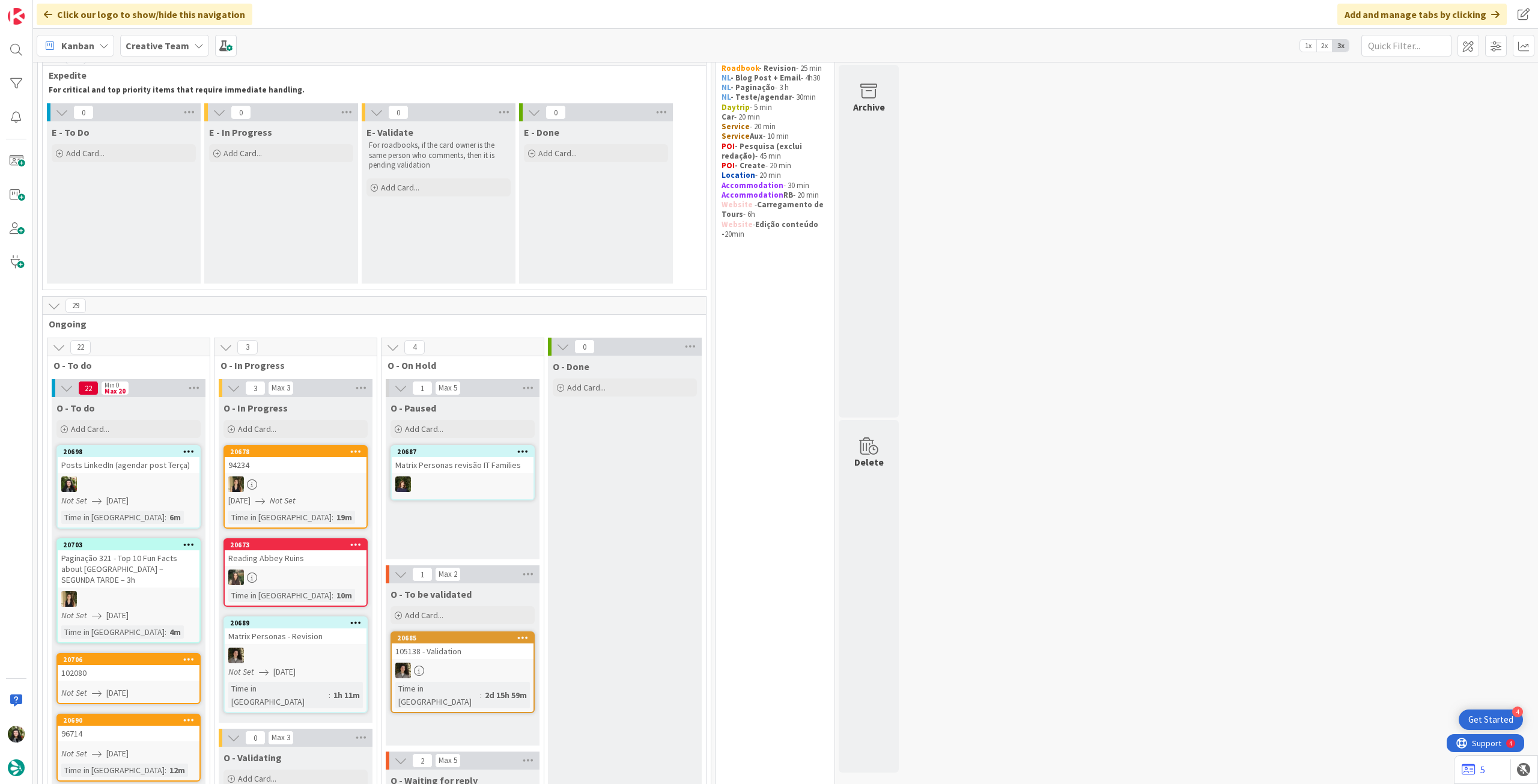
click at [189, 49] on div "Creative Team" at bounding box center [165, 46] width 89 height 22
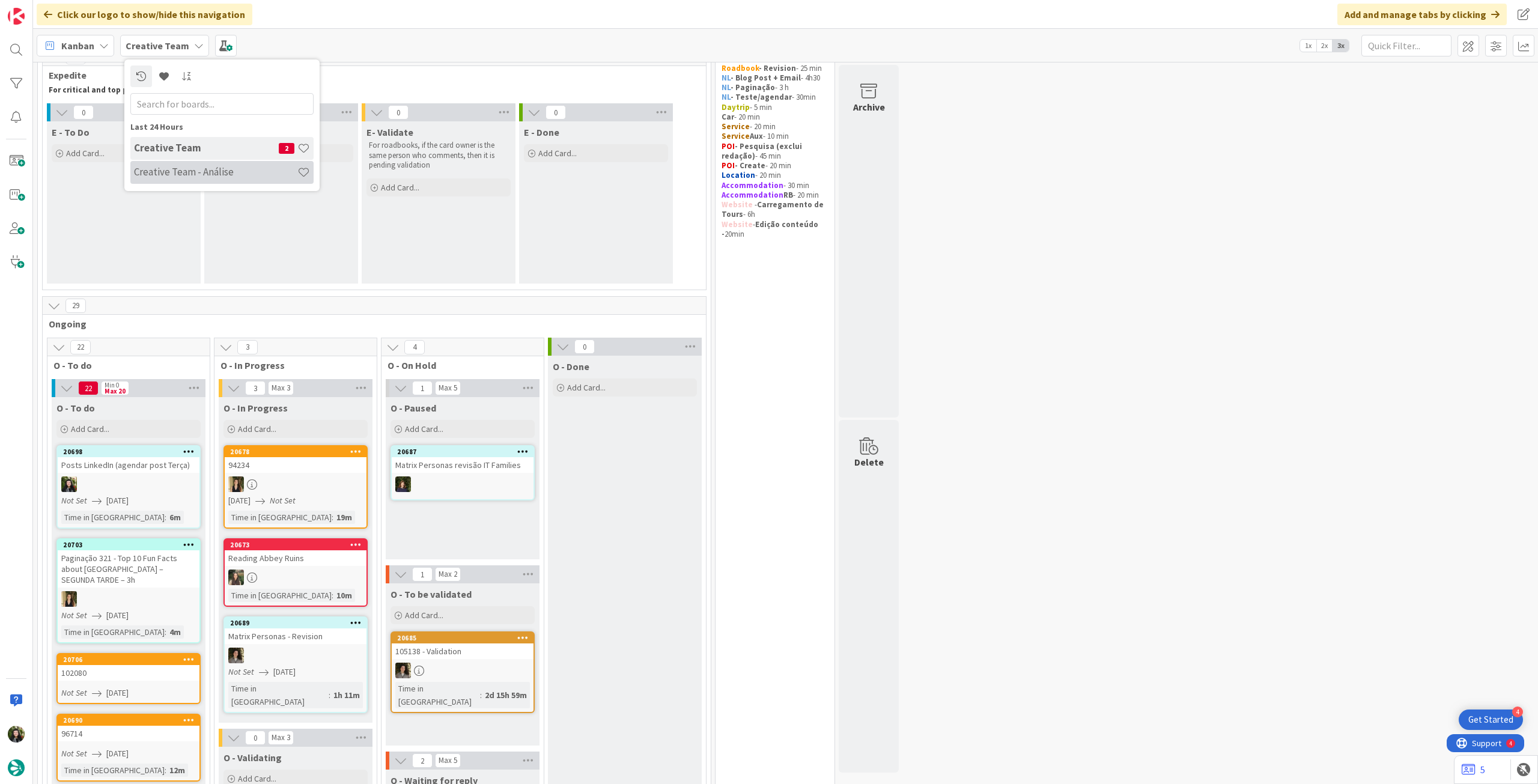
click at [189, 161] on div "Creative Team - Análise" at bounding box center [222, 172] width 183 height 23
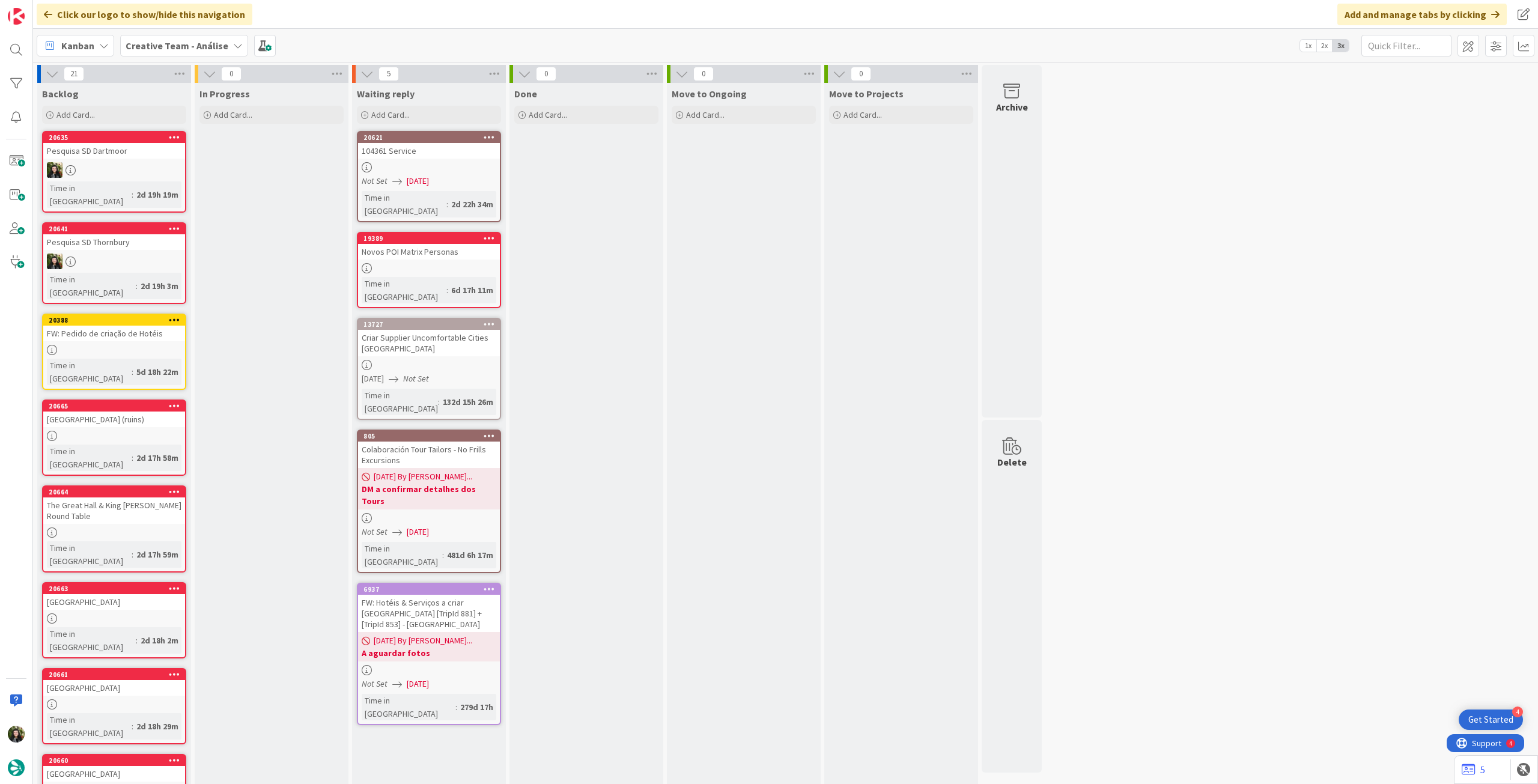
click at [171, 40] on b "Creative Team - Análise" at bounding box center [177, 46] width 103 height 12
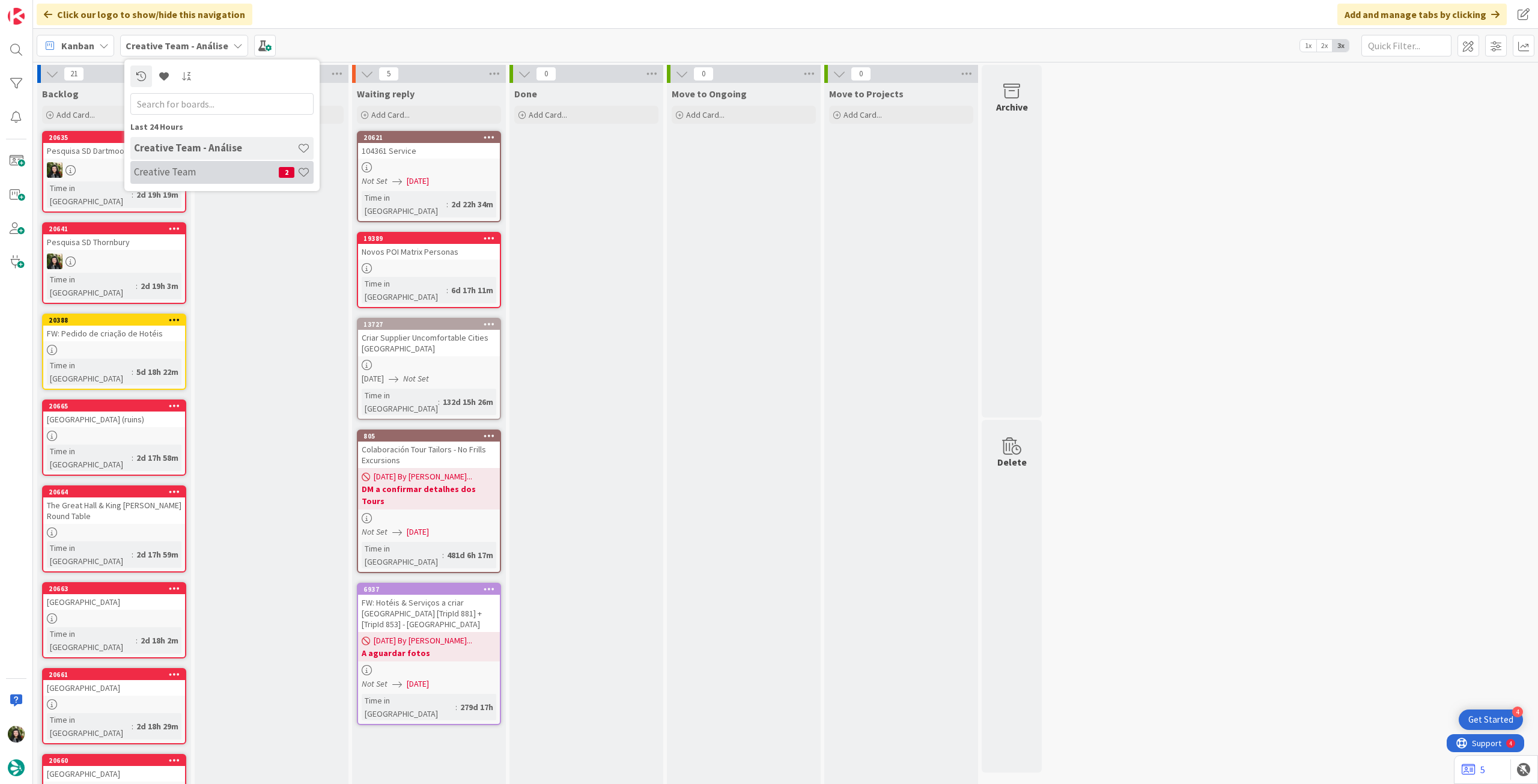
click at [184, 174] on h4 "Creative Team" at bounding box center [206, 172] width 145 height 12
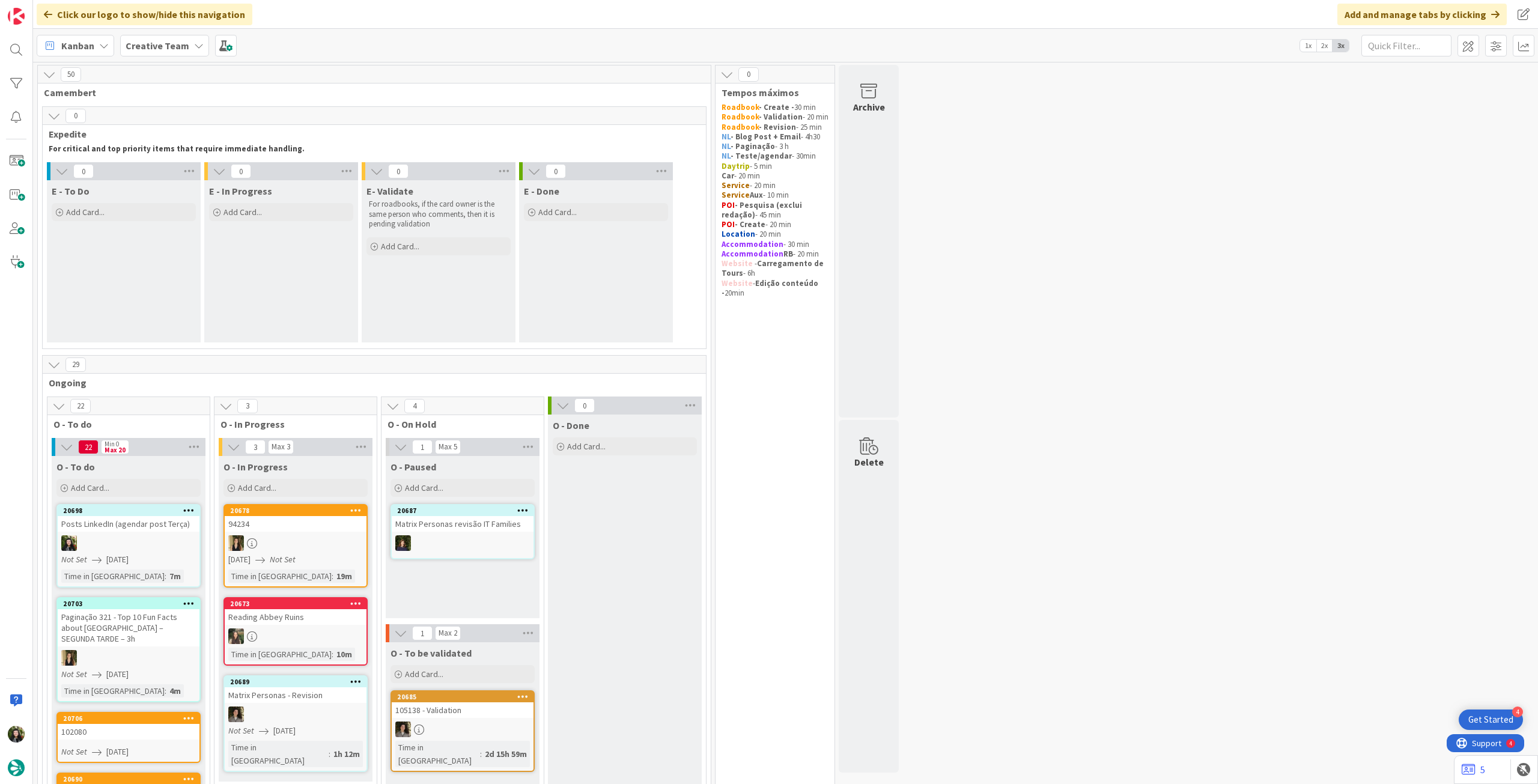
click at [147, 38] on span "Creative Team" at bounding box center [157, 45] width 64 height 14
click at [189, 167] on h4 "Creative Team - Análise" at bounding box center [215, 172] width 163 height 12
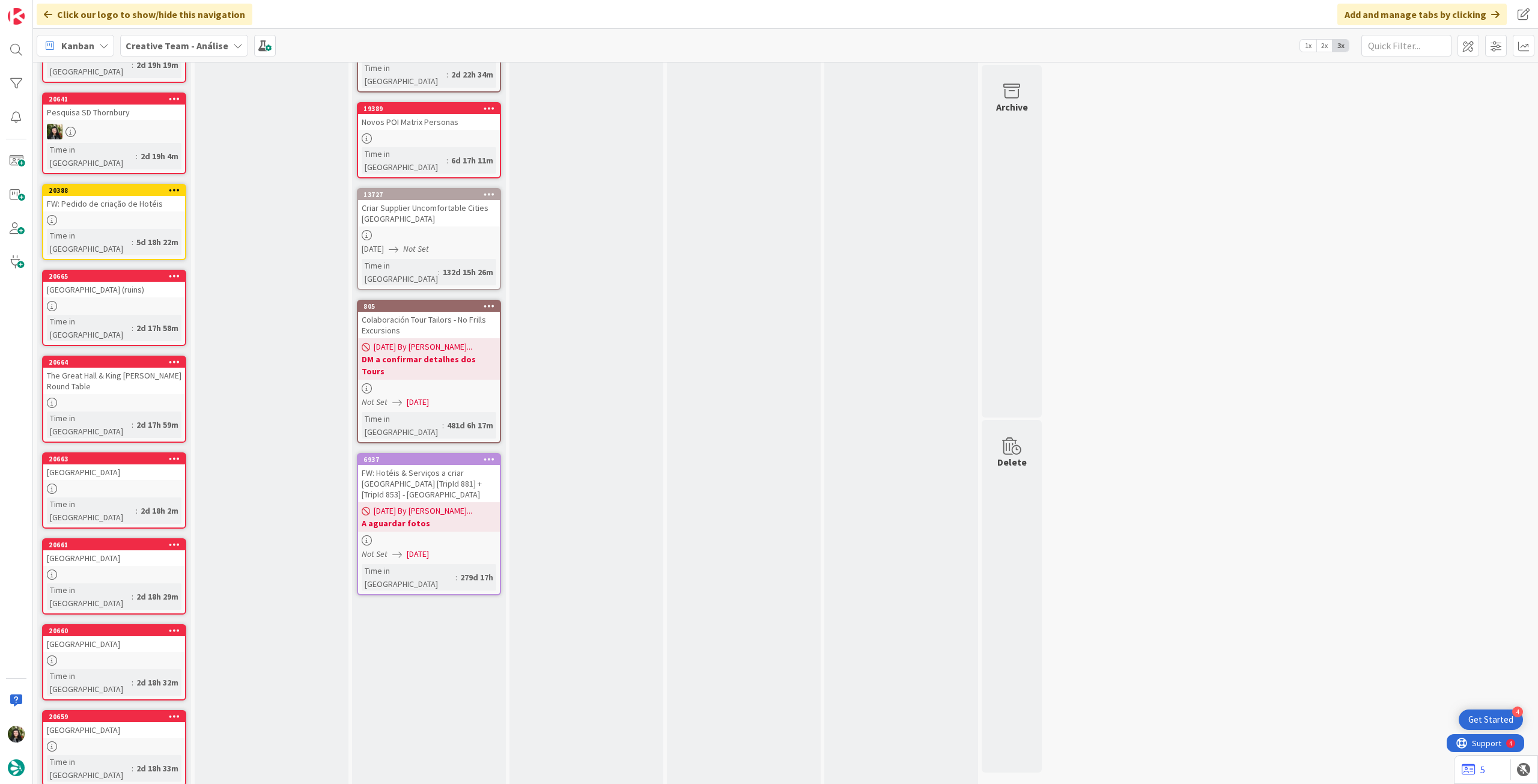
click at [166, 44] on b "Creative Team - Análise" at bounding box center [177, 46] width 103 height 12
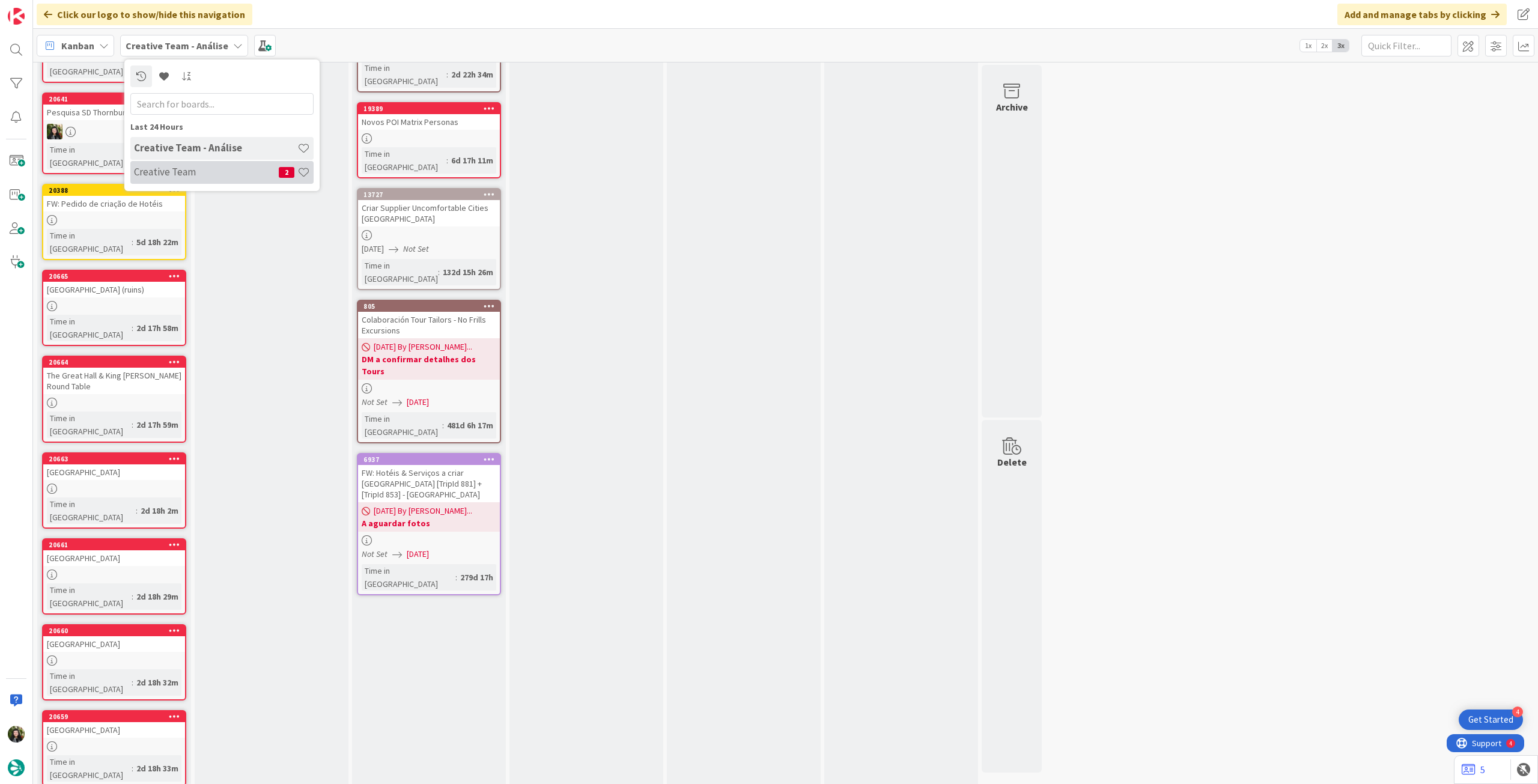
click at [196, 176] on h4 "Creative Team" at bounding box center [206, 172] width 145 height 12
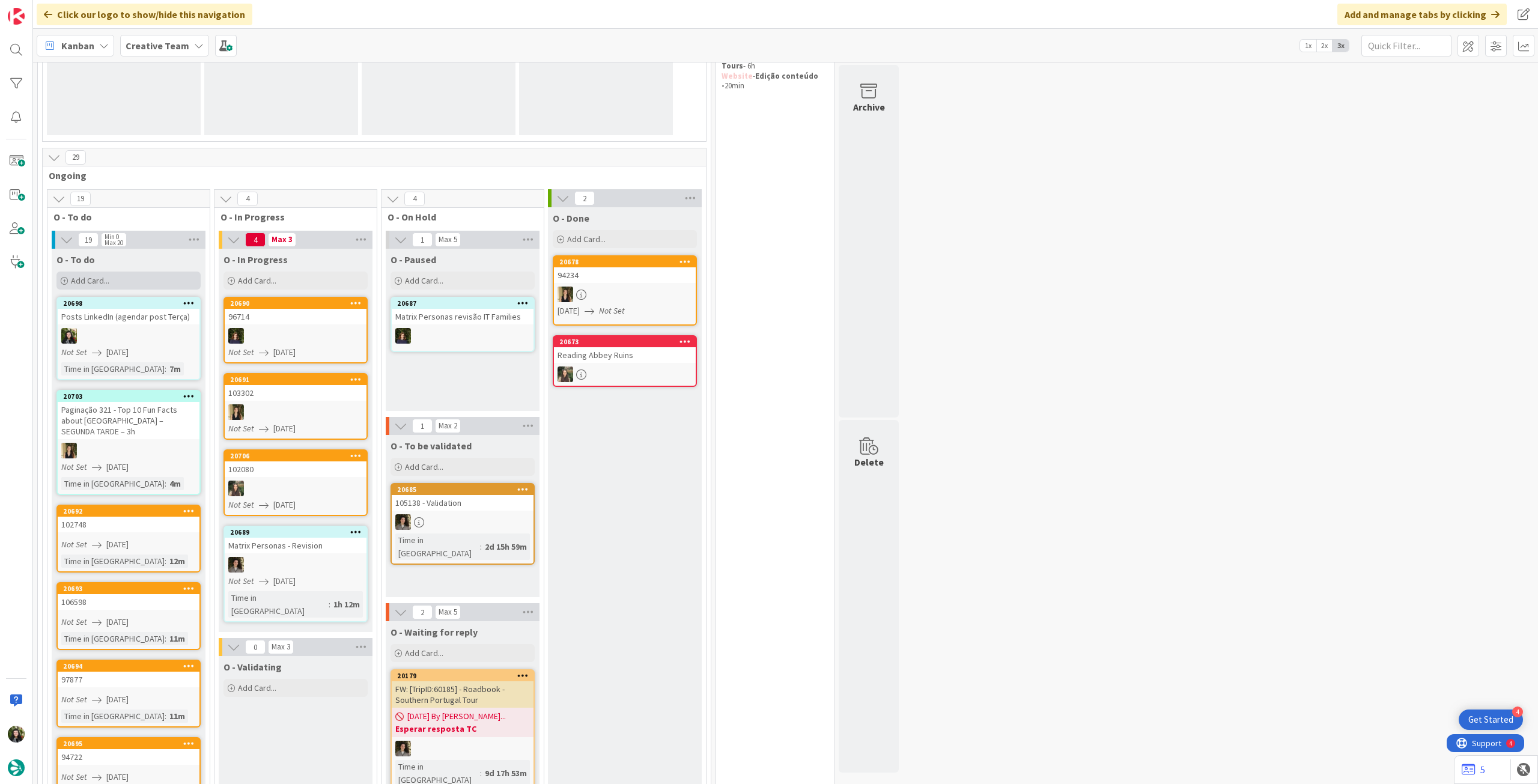
scroll to position [240, 0]
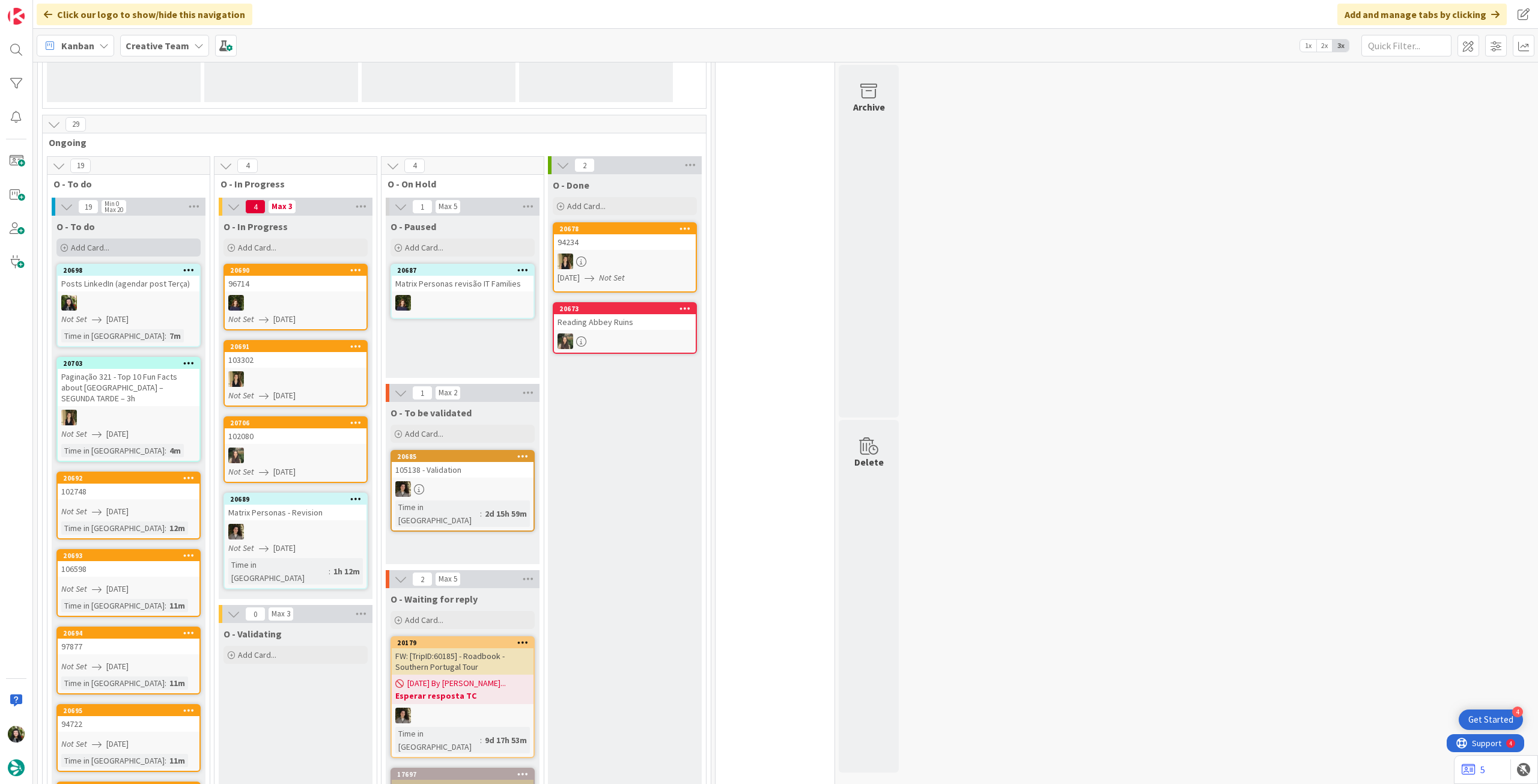
click at [132, 244] on div "Add Card..." at bounding box center [128, 248] width 144 height 18
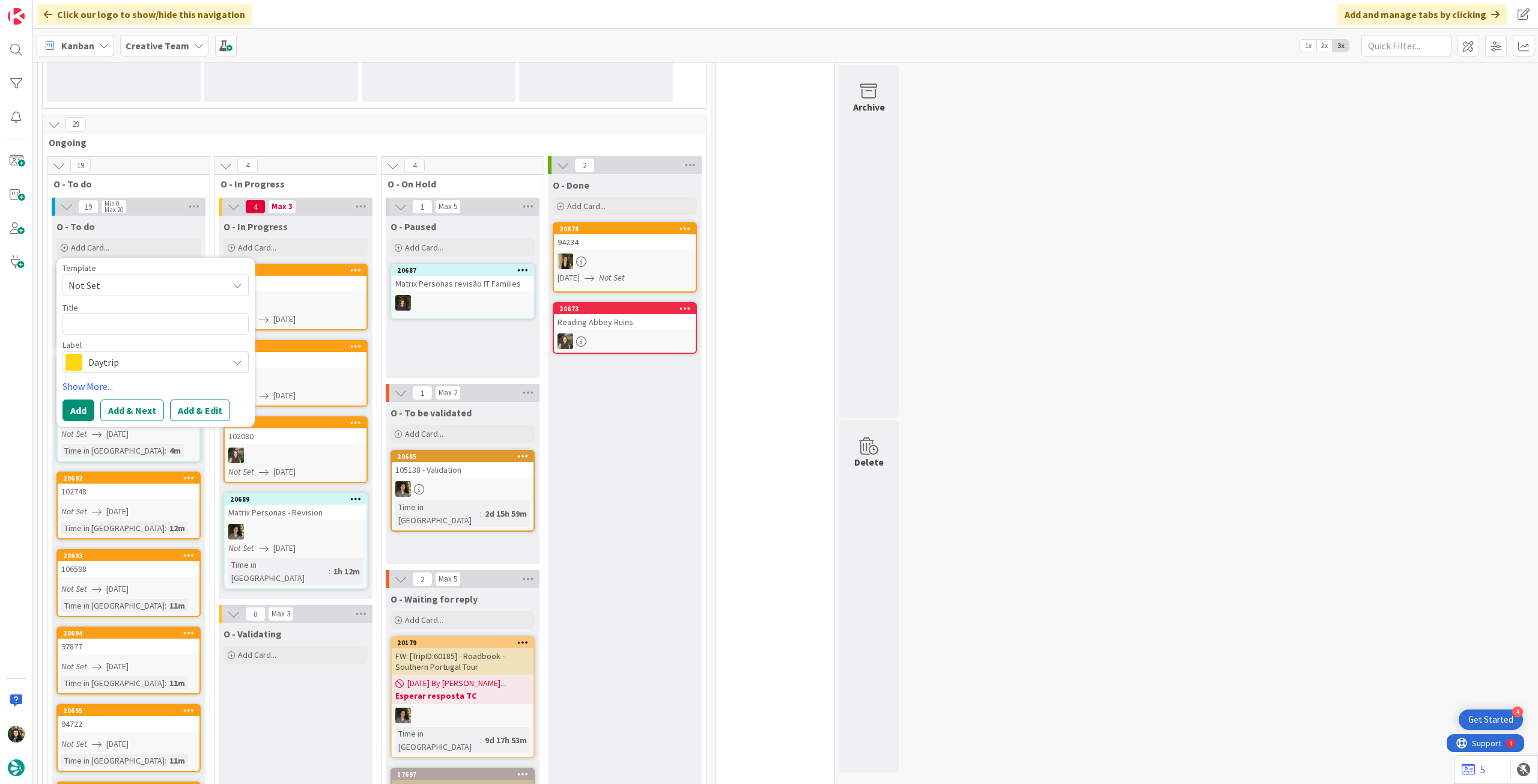
click at [149, 361] on span "Daytrip" at bounding box center [155, 362] width 133 height 17
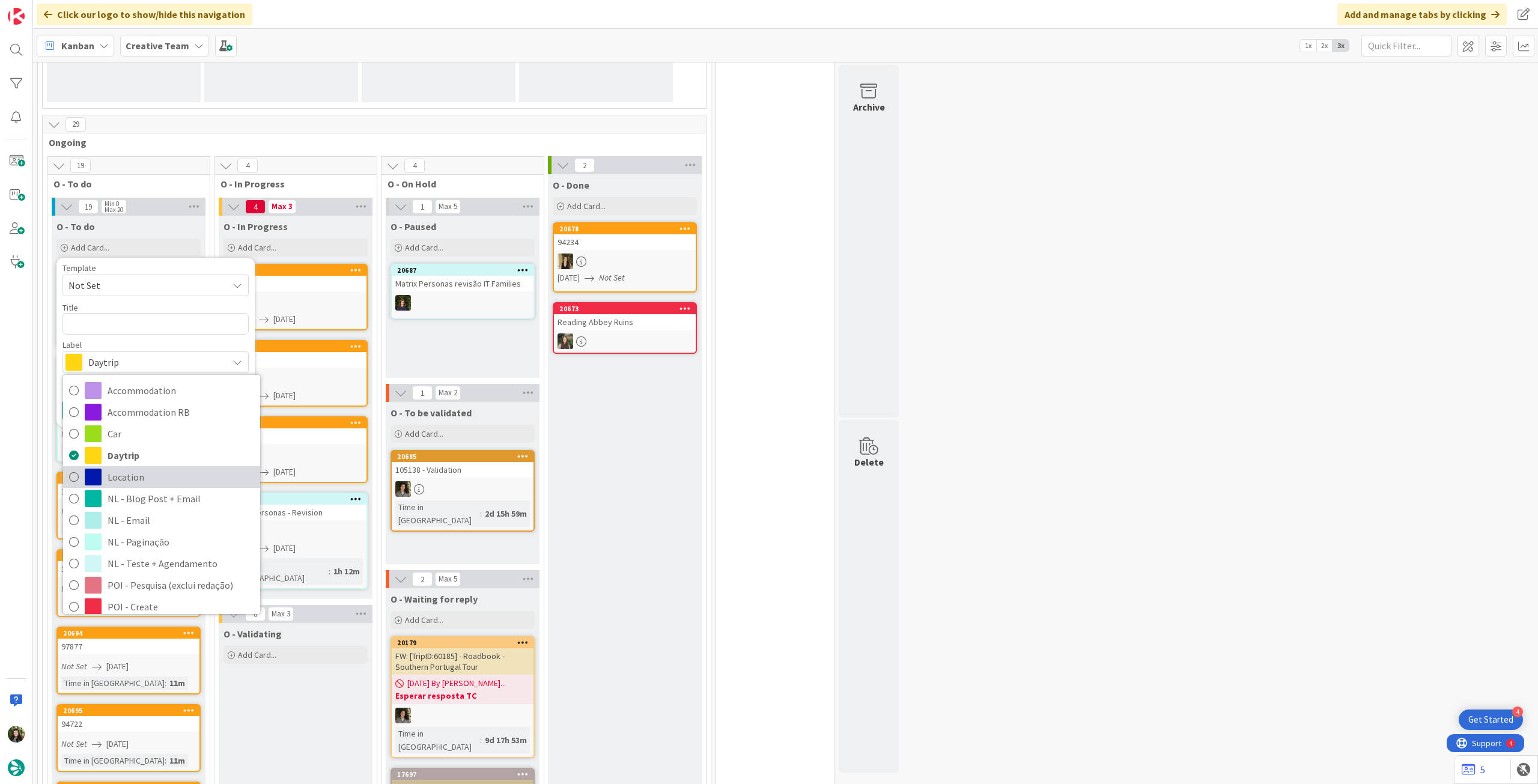
click at [144, 468] on span "Location" at bounding box center [181, 477] width 147 height 18
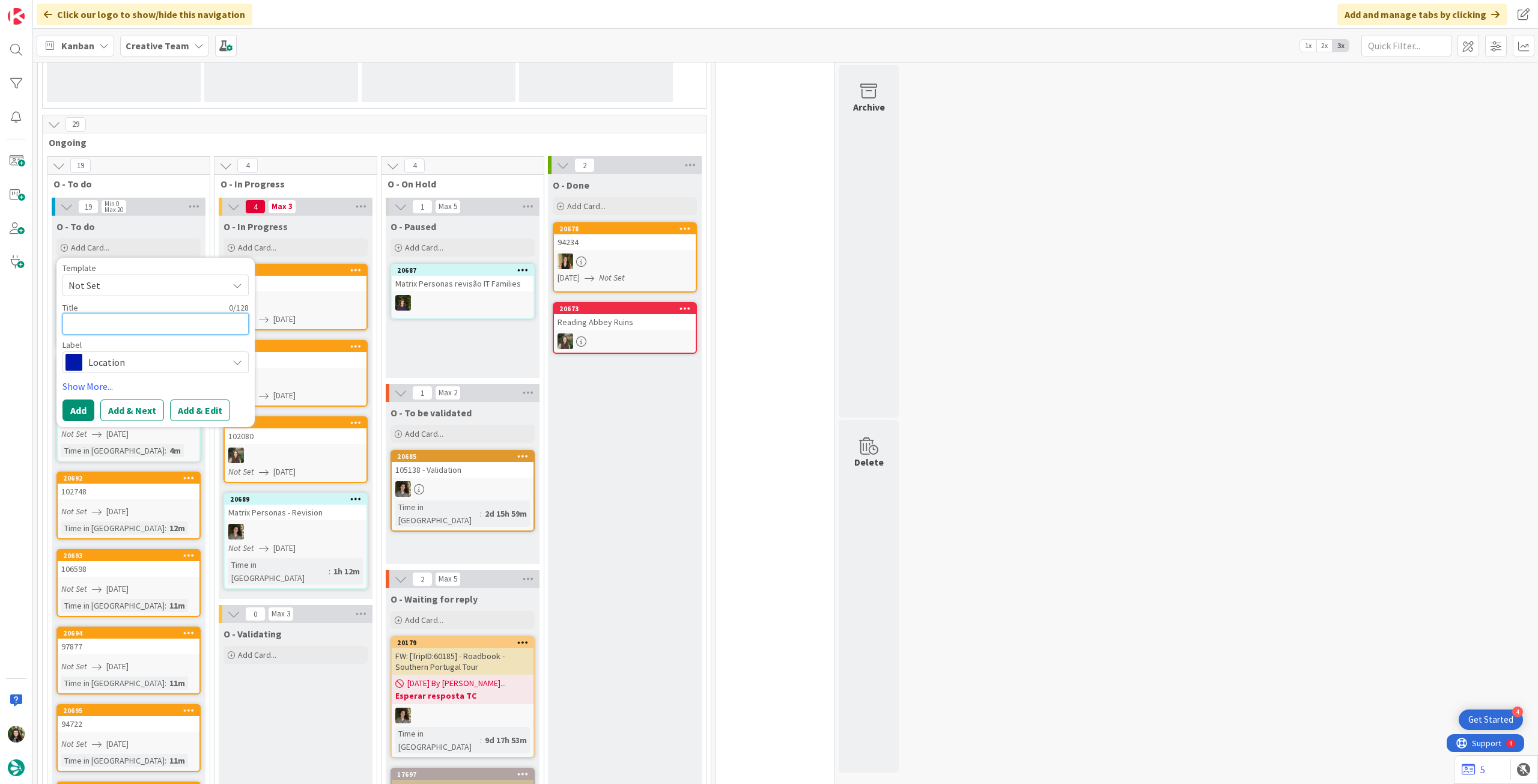
click at [119, 313] on textarea at bounding box center [156, 324] width 187 height 22
paste textarea "Clifden"
type textarea "x"
type textarea "Clifden"
click at [76, 410] on button "Add" at bounding box center [78, 410] width 32 height 22
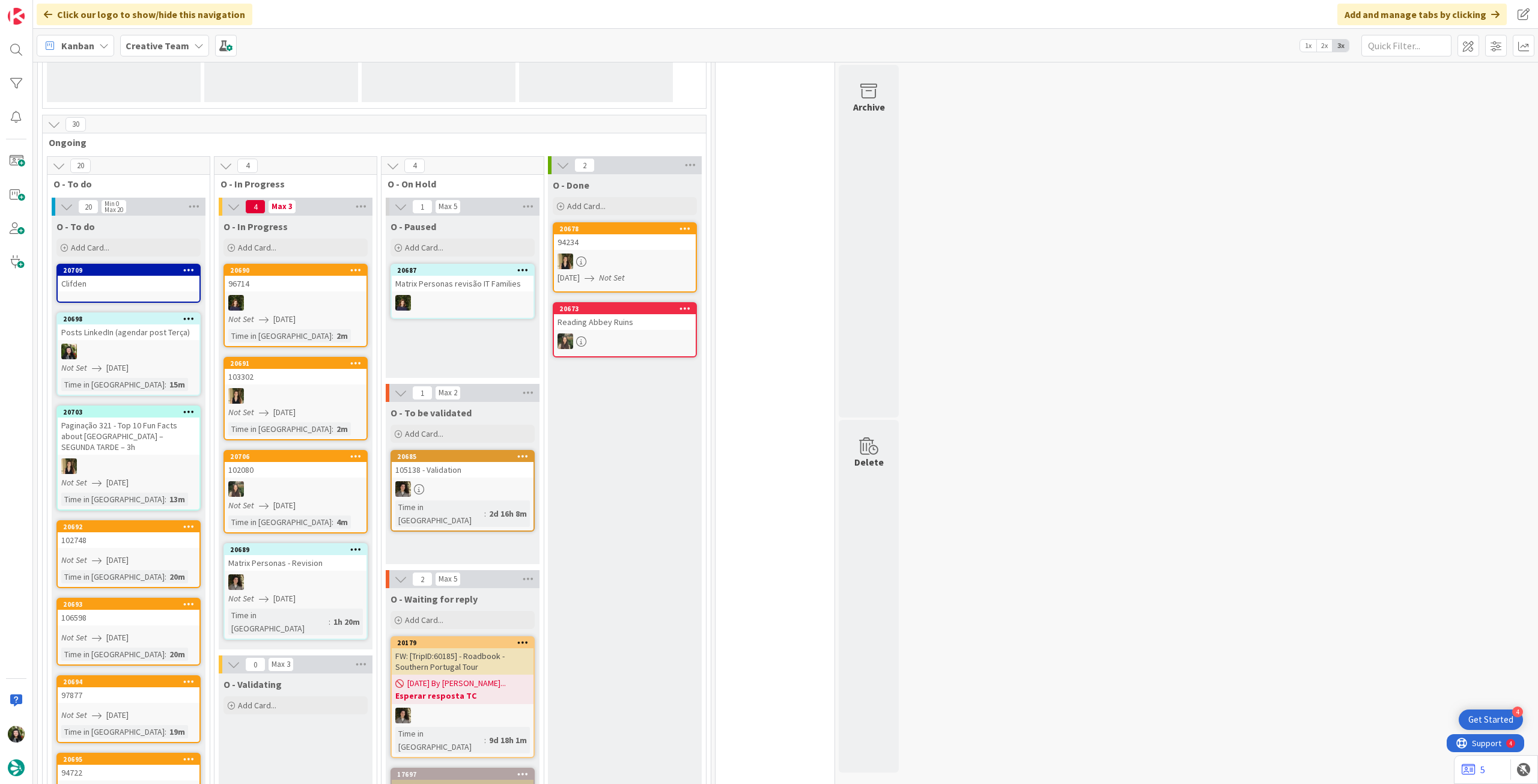
click at [102, 292] on link "20709 Clifden" at bounding box center [128, 283] width 144 height 39
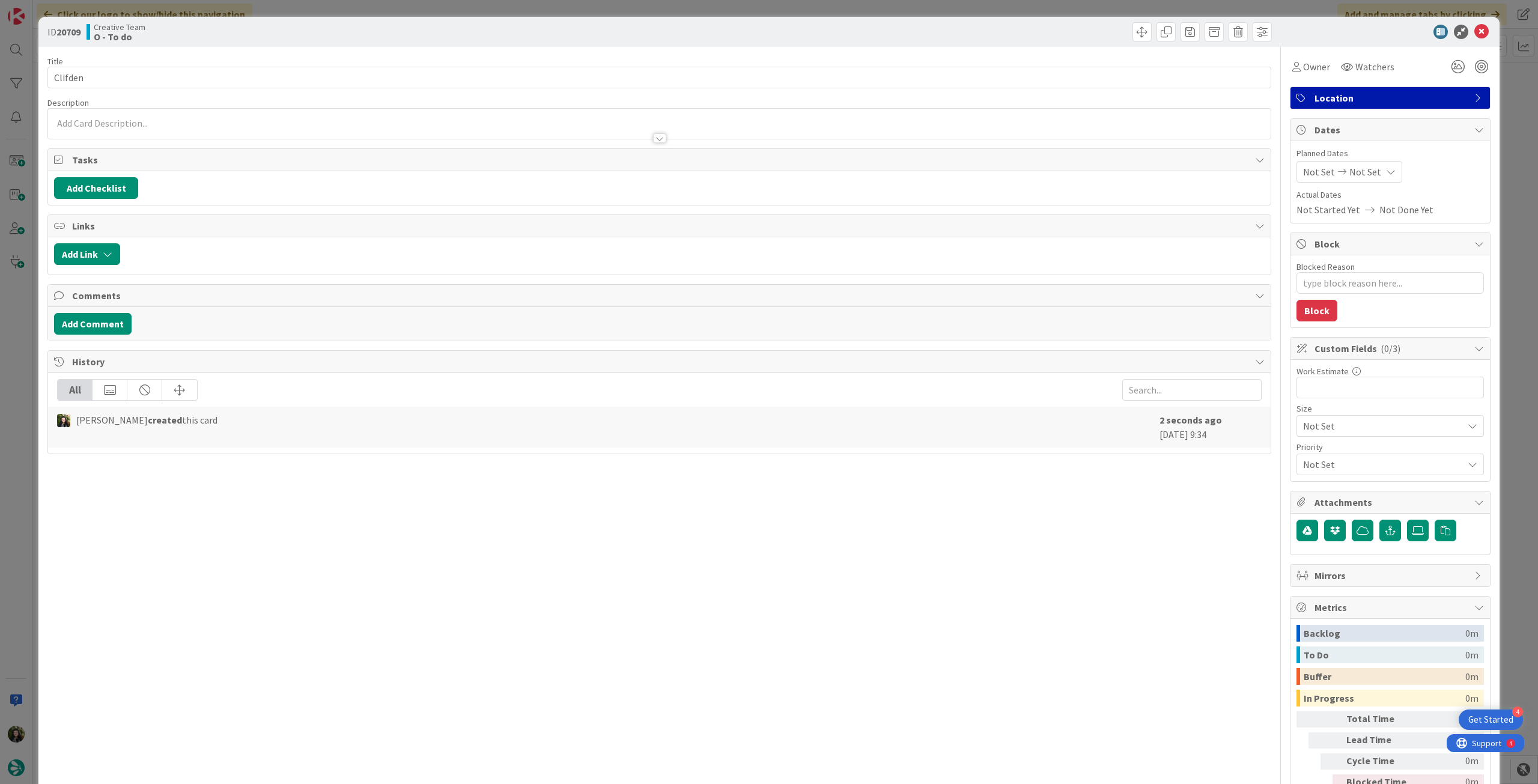
type textarea "x"
click at [200, 135] on div at bounding box center [659, 132] width 1222 height 12
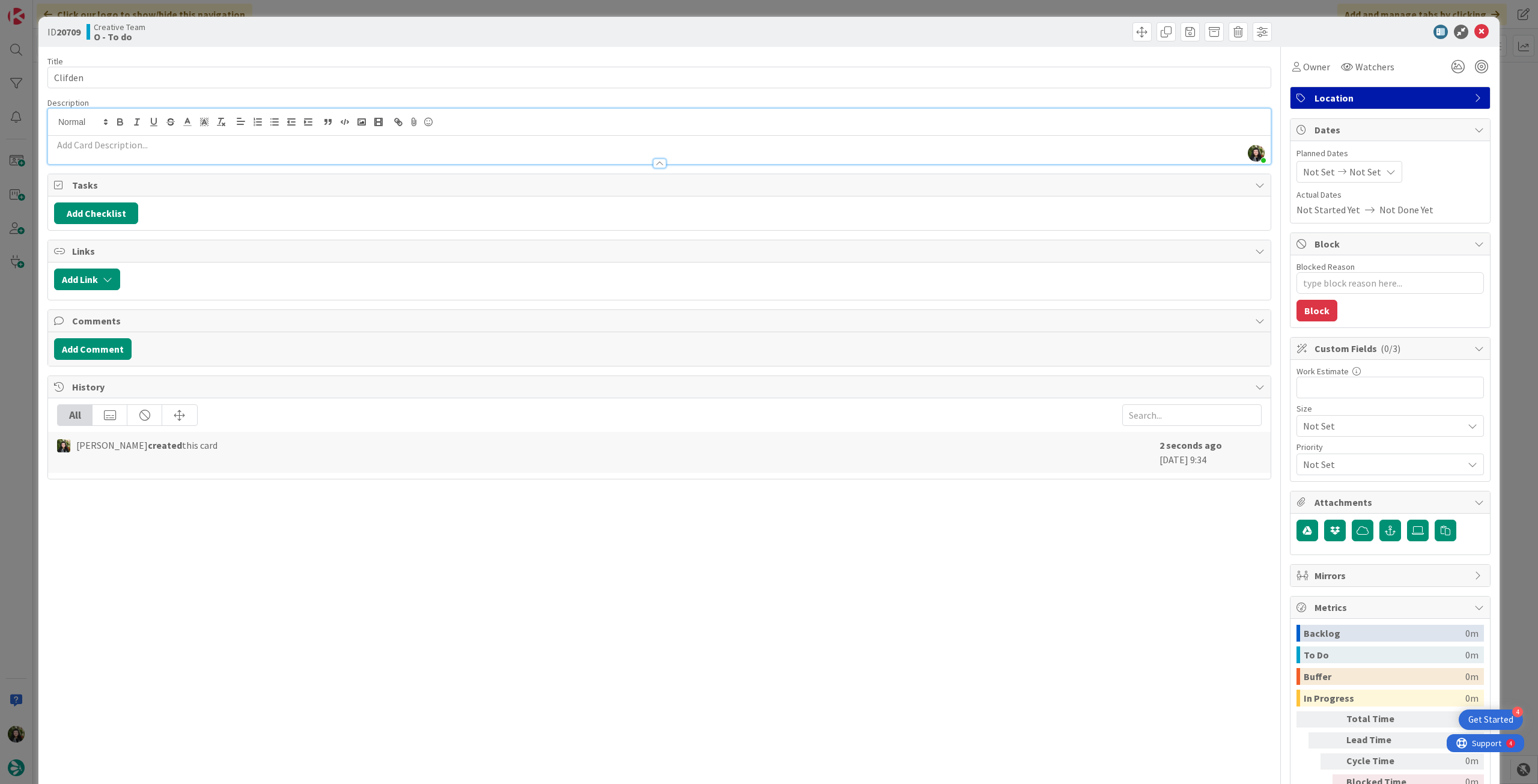
click at [198, 144] on p at bounding box center [659, 145] width 1211 height 14
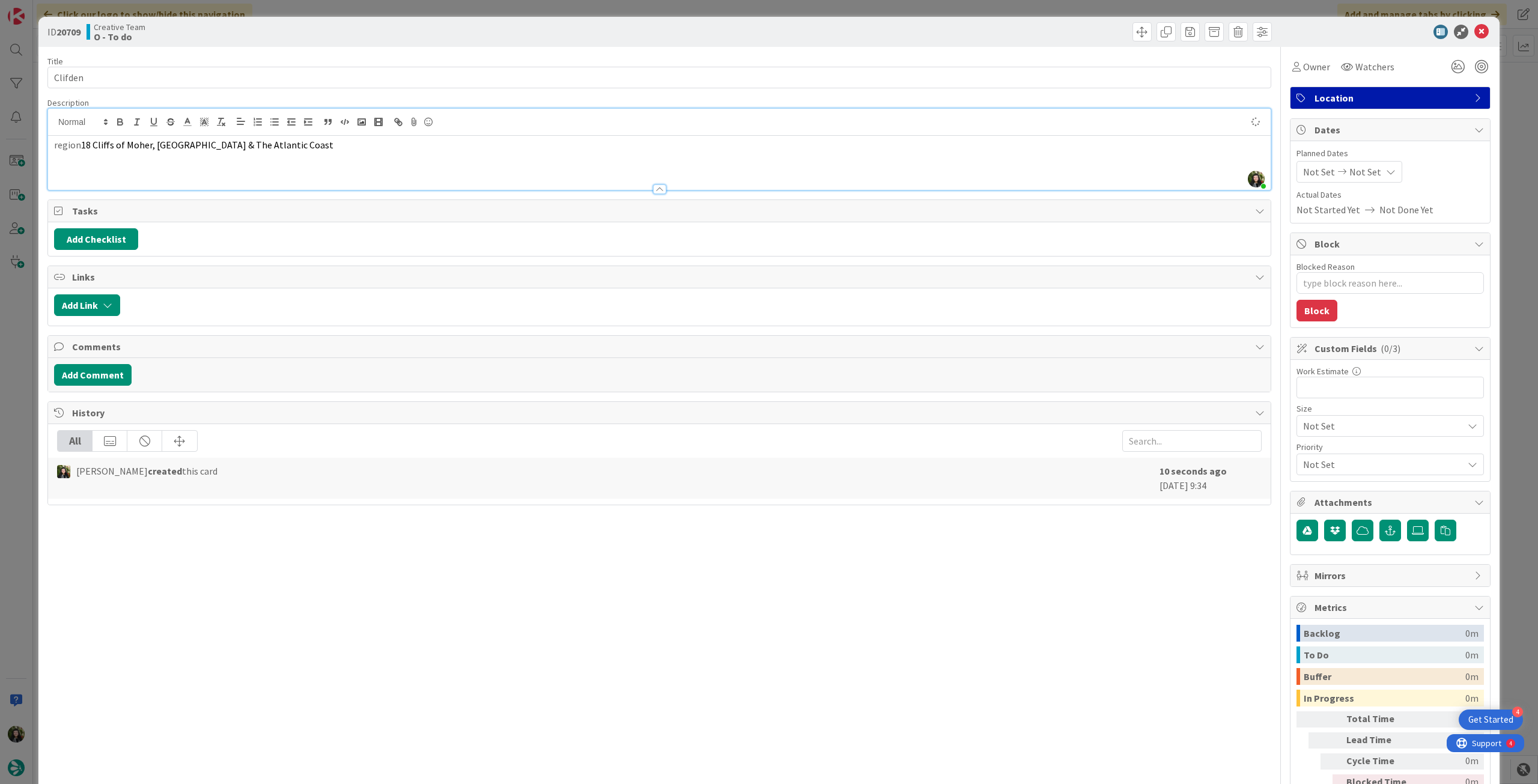
click at [1386, 169] on icon at bounding box center [1391, 171] width 10 height 10
type textarea "x"
click at [1310, 460] on div at bounding box center [1393, 453] width 168 height 22
click at [1309, 453] on icon at bounding box center [1318, 453] width 18 height 14
type input "[DATE]"
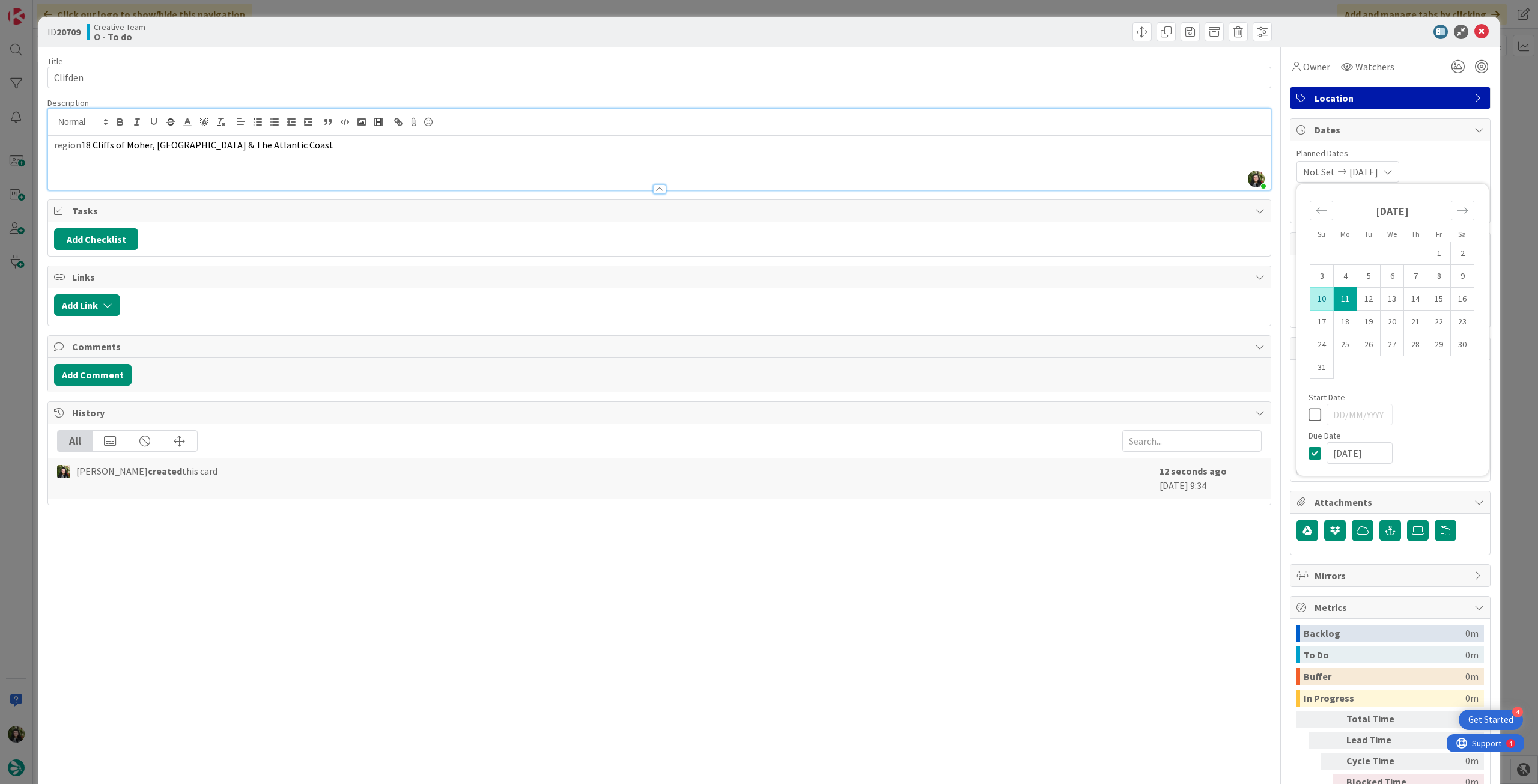
click at [1474, 28] on icon at bounding box center [1481, 32] width 14 height 14
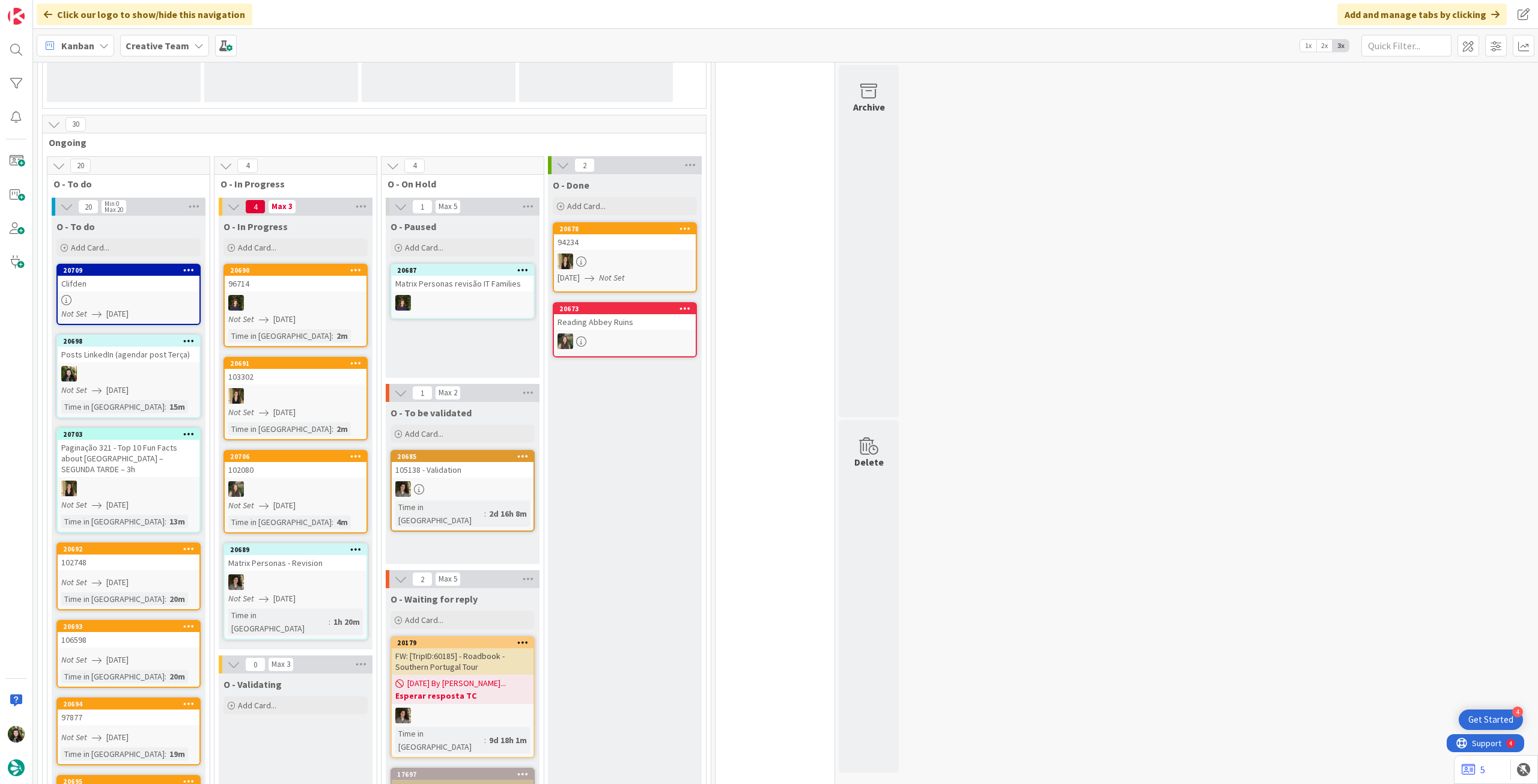
click at [156, 45] on b "Creative Team" at bounding box center [157, 46] width 64 height 12
click at [189, 182] on div "Creative Team - Análise" at bounding box center [222, 172] width 183 height 23
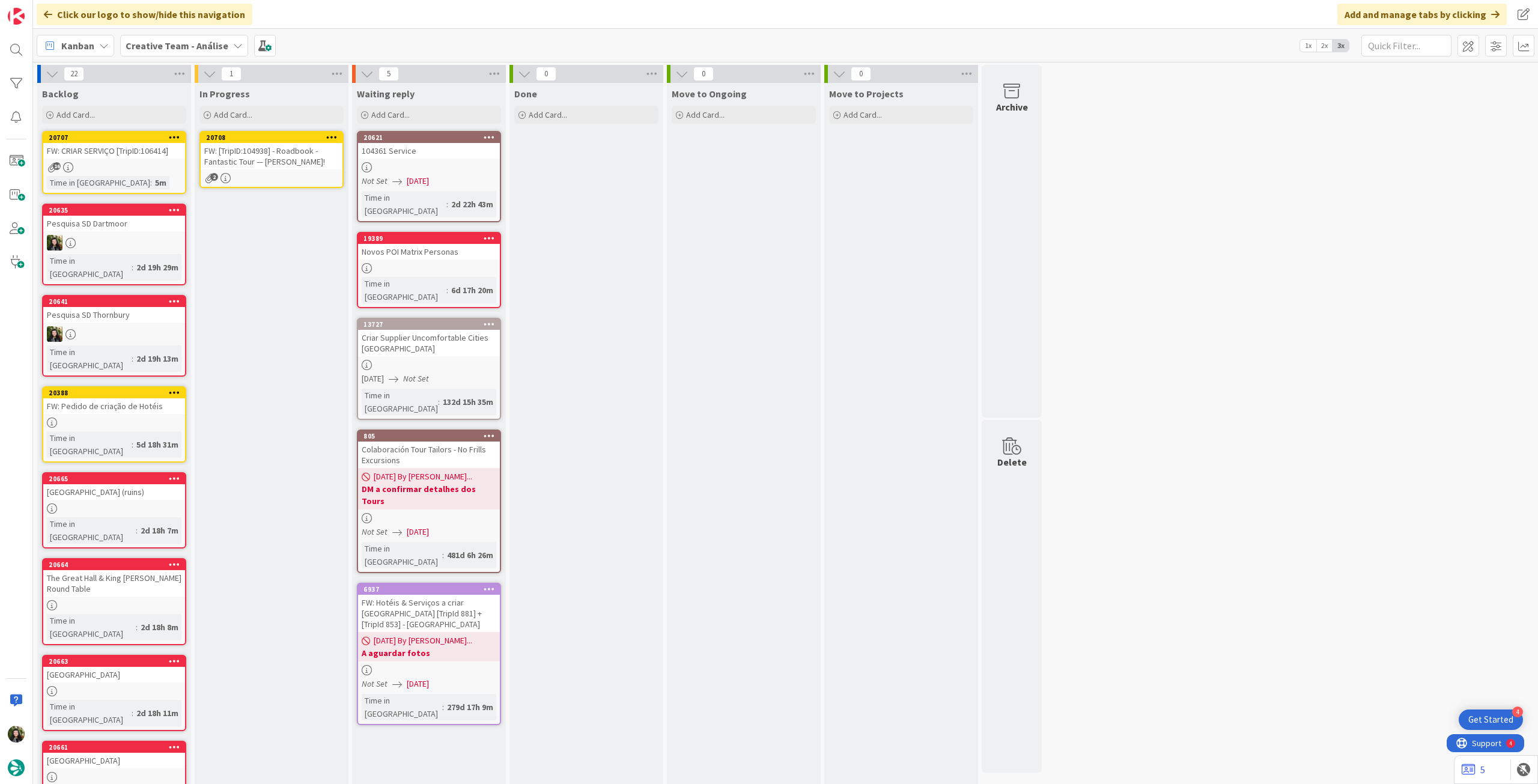
drag, startPoint x: 128, startPoint y: 171, endPoint x: 259, endPoint y: 169, distance: 131.0
click at [259, 169] on div "FW: [TripID:104938] - Roadbook - Fantastic Tour — [PERSON_NAME]!" at bounding box center [272, 156] width 142 height 27
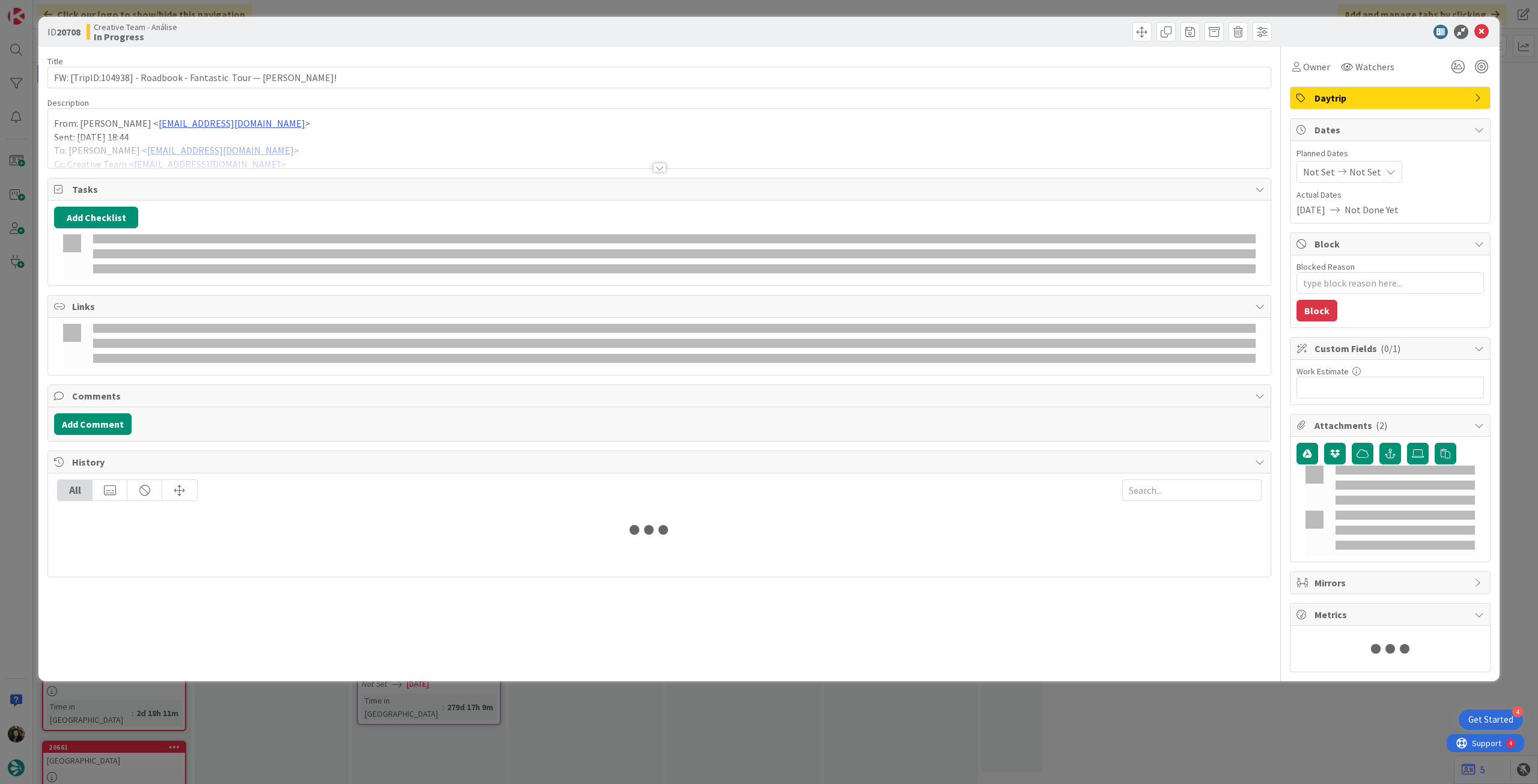
click at [268, 143] on div at bounding box center [659, 153] width 1222 height 31
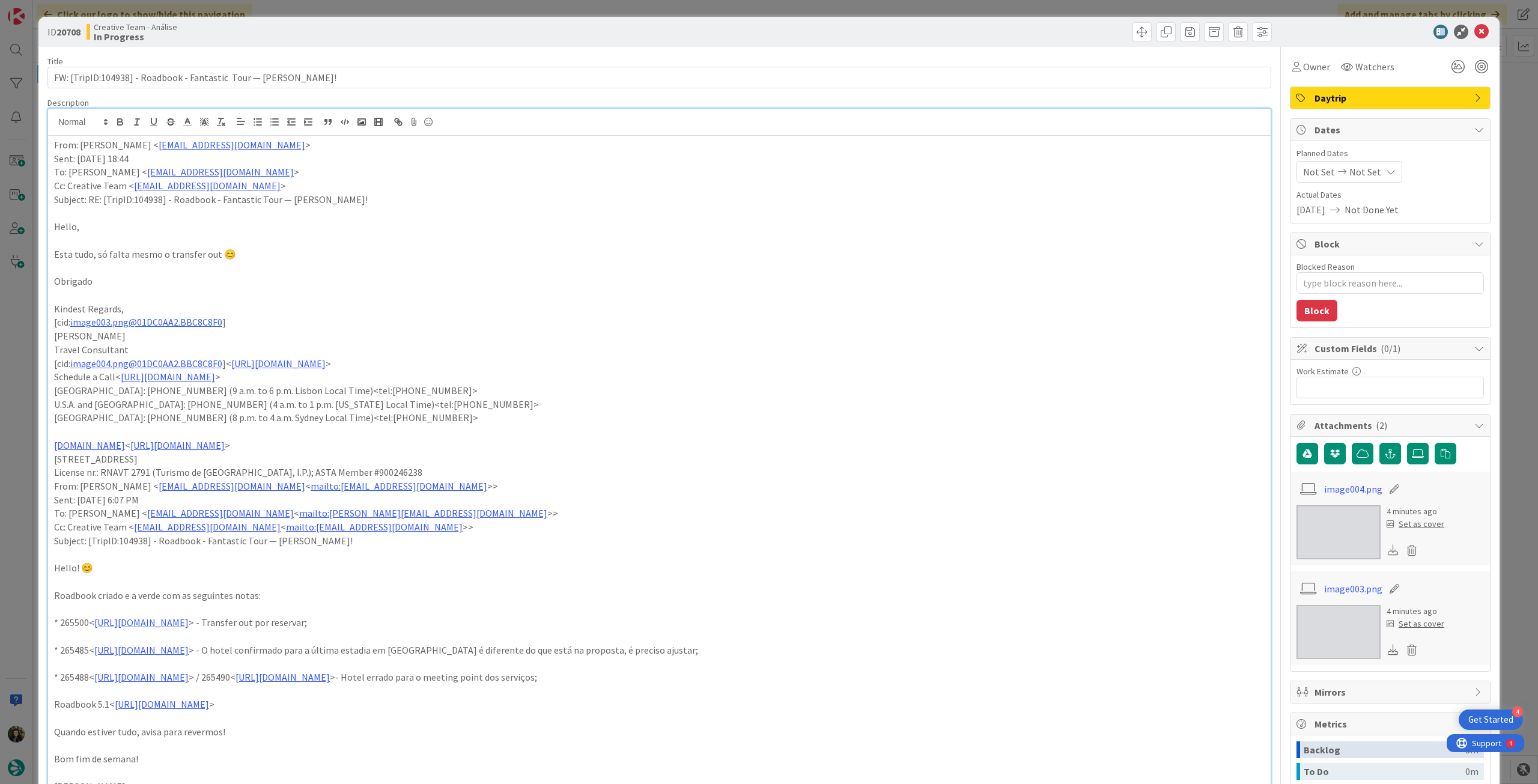
type textarea "x"
click at [1359, 171] on span "Not Set" at bounding box center [1365, 171] width 32 height 14
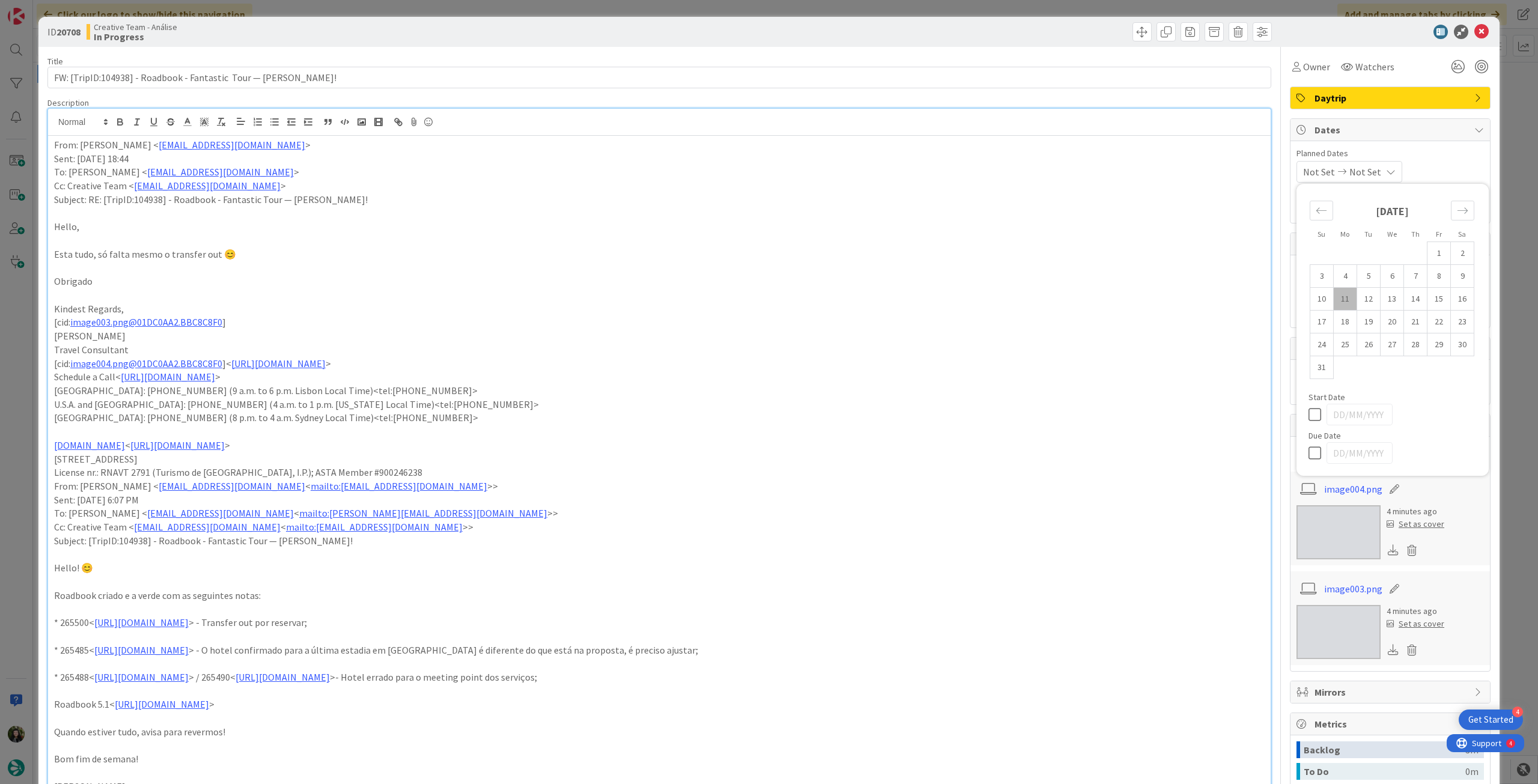
click at [1310, 453] on icon at bounding box center [1318, 453] width 18 height 14
type input "[DATE]"
click at [1474, 26] on icon at bounding box center [1481, 32] width 14 height 14
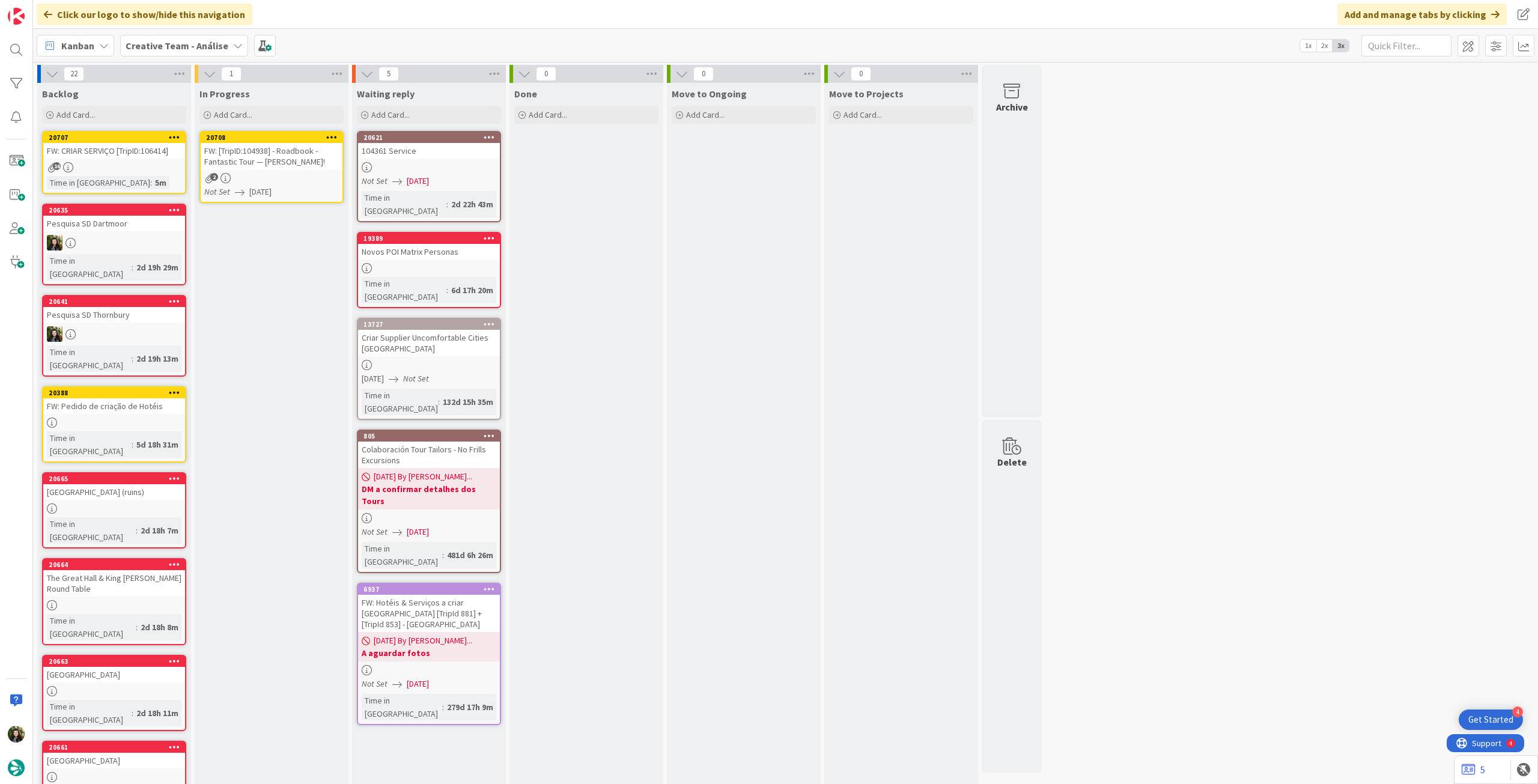
click at [330, 139] on icon at bounding box center [332, 137] width 12 height 8
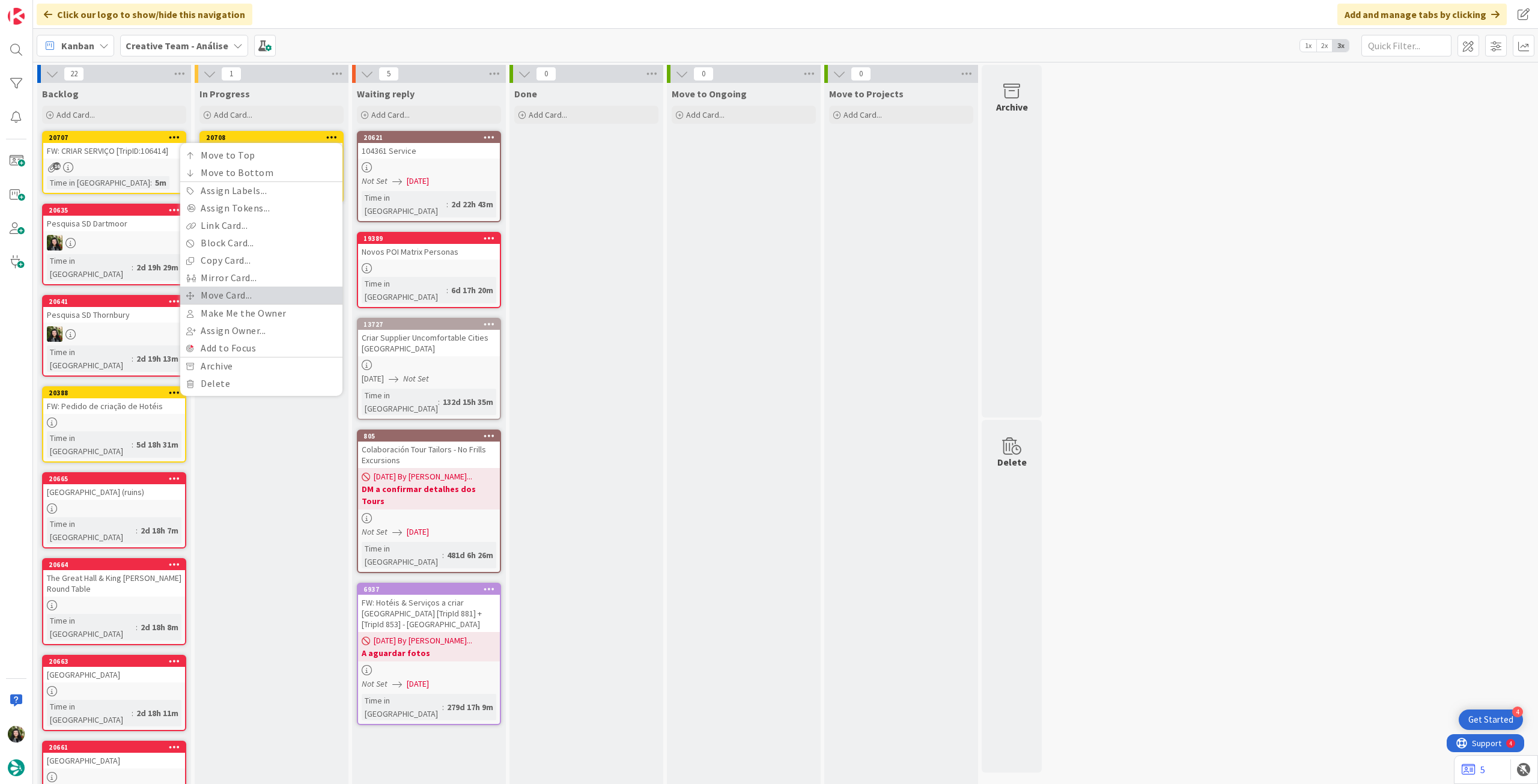
click at [255, 296] on link "Move Card..." at bounding box center [261, 295] width 162 height 17
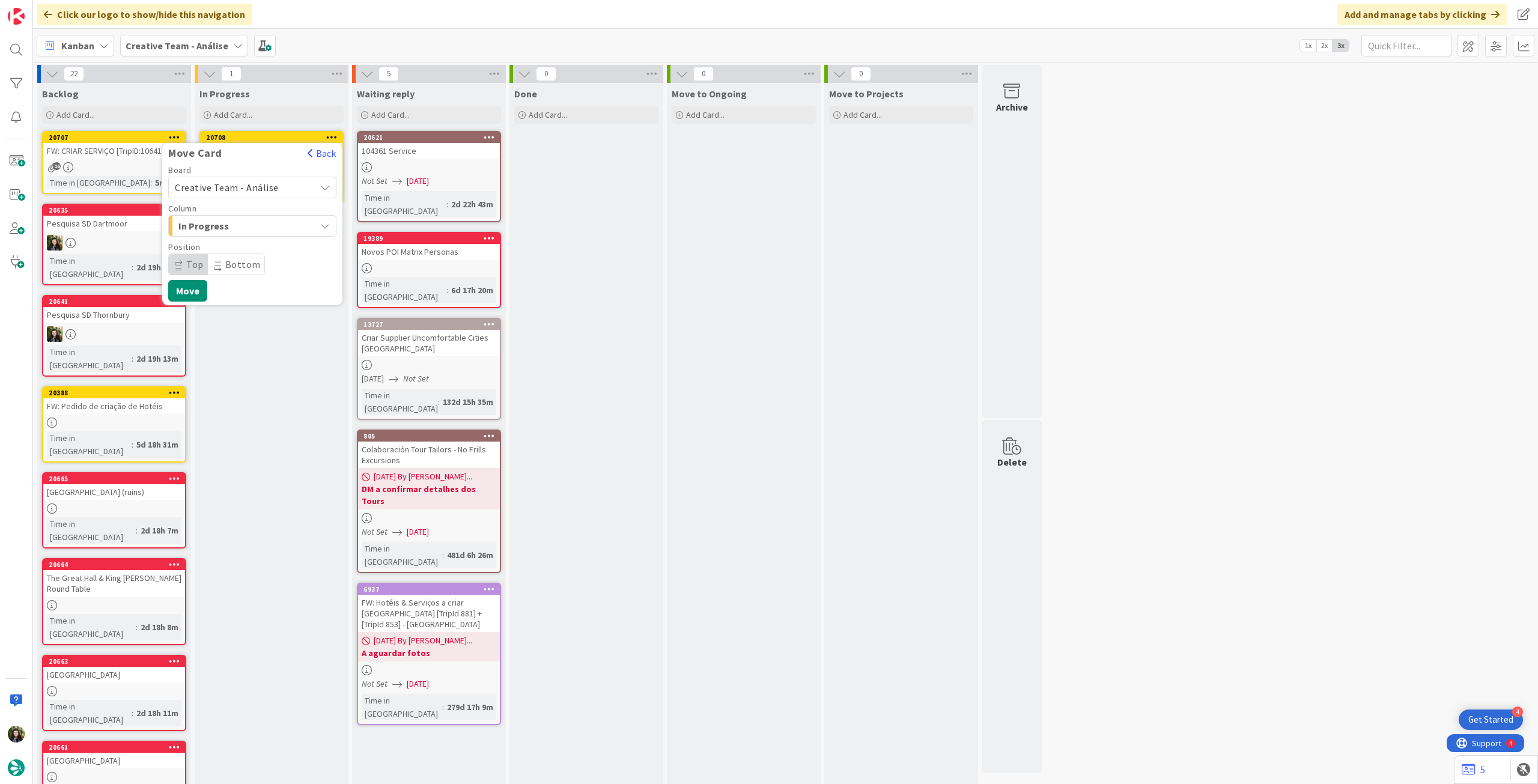
click at [261, 183] on span "Creative Team - Análise" at bounding box center [227, 188] width 104 height 12
click at [241, 241] on span "Creative Team" at bounding box center [260, 243] width 139 height 18
click at [236, 261] on span "Daytrip" at bounding box center [252, 264] width 115 height 17
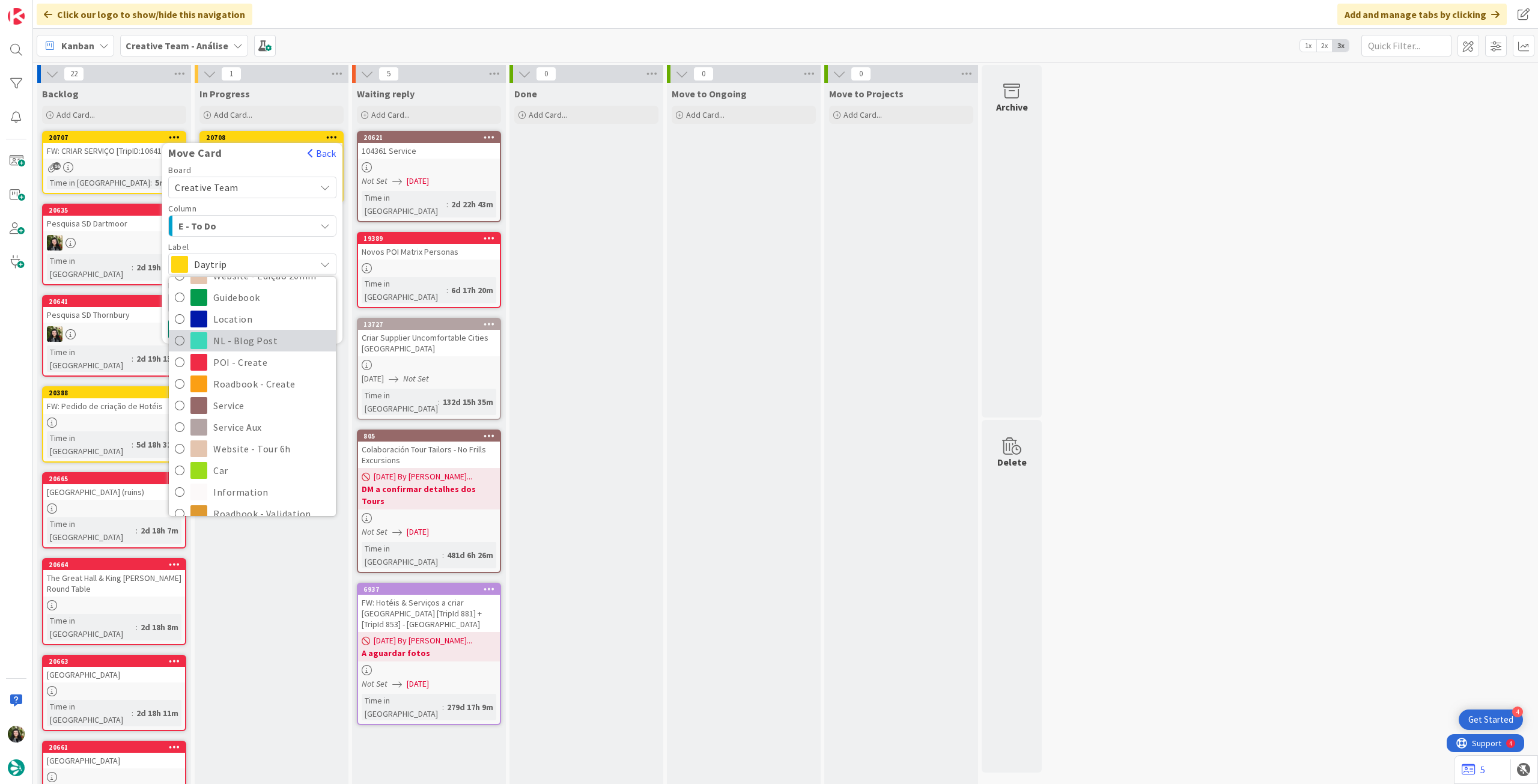
scroll to position [160, 0]
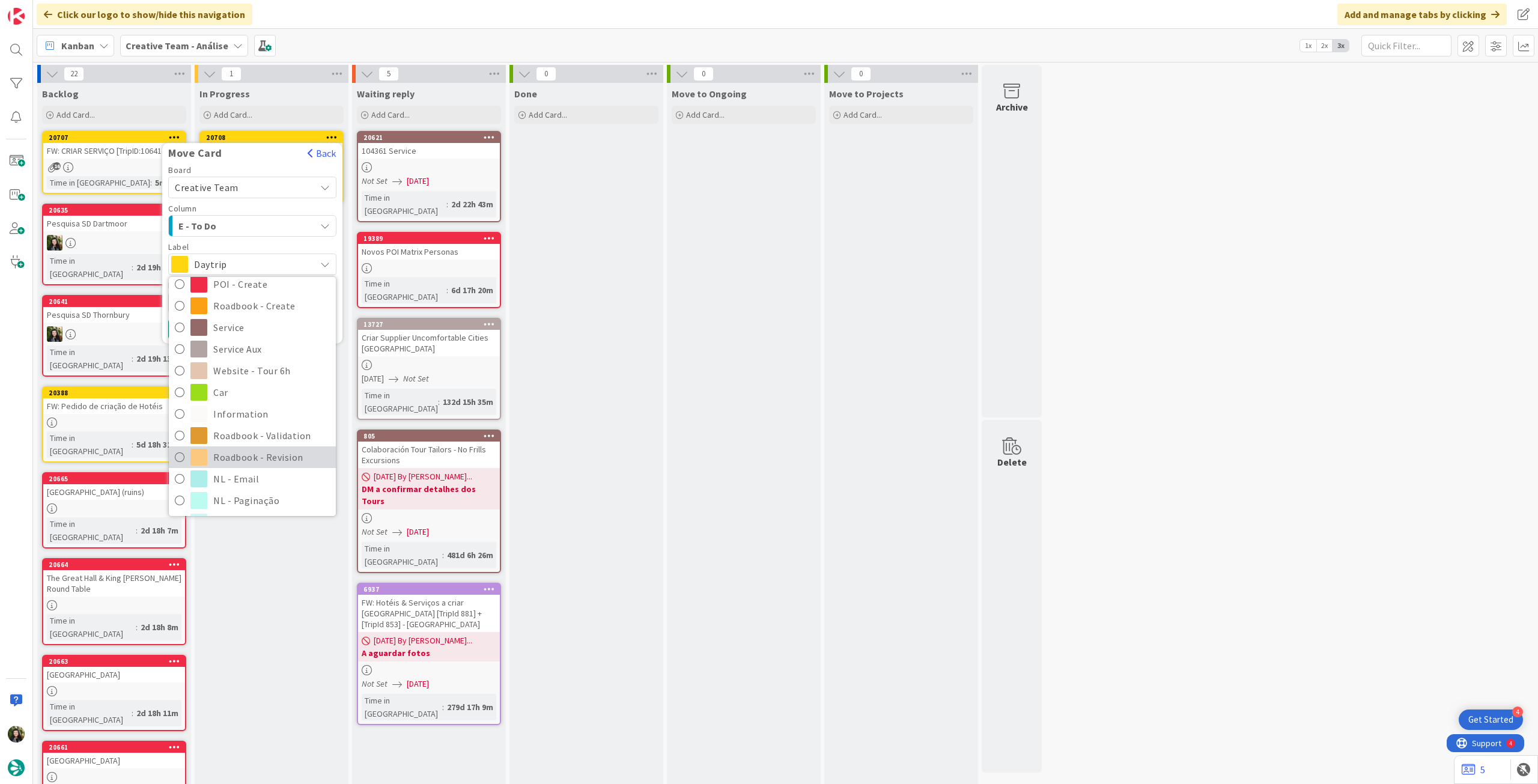
click at [264, 452] on span "Roadbook - Revision" at bounding box center [272, 457] width 117 height 18
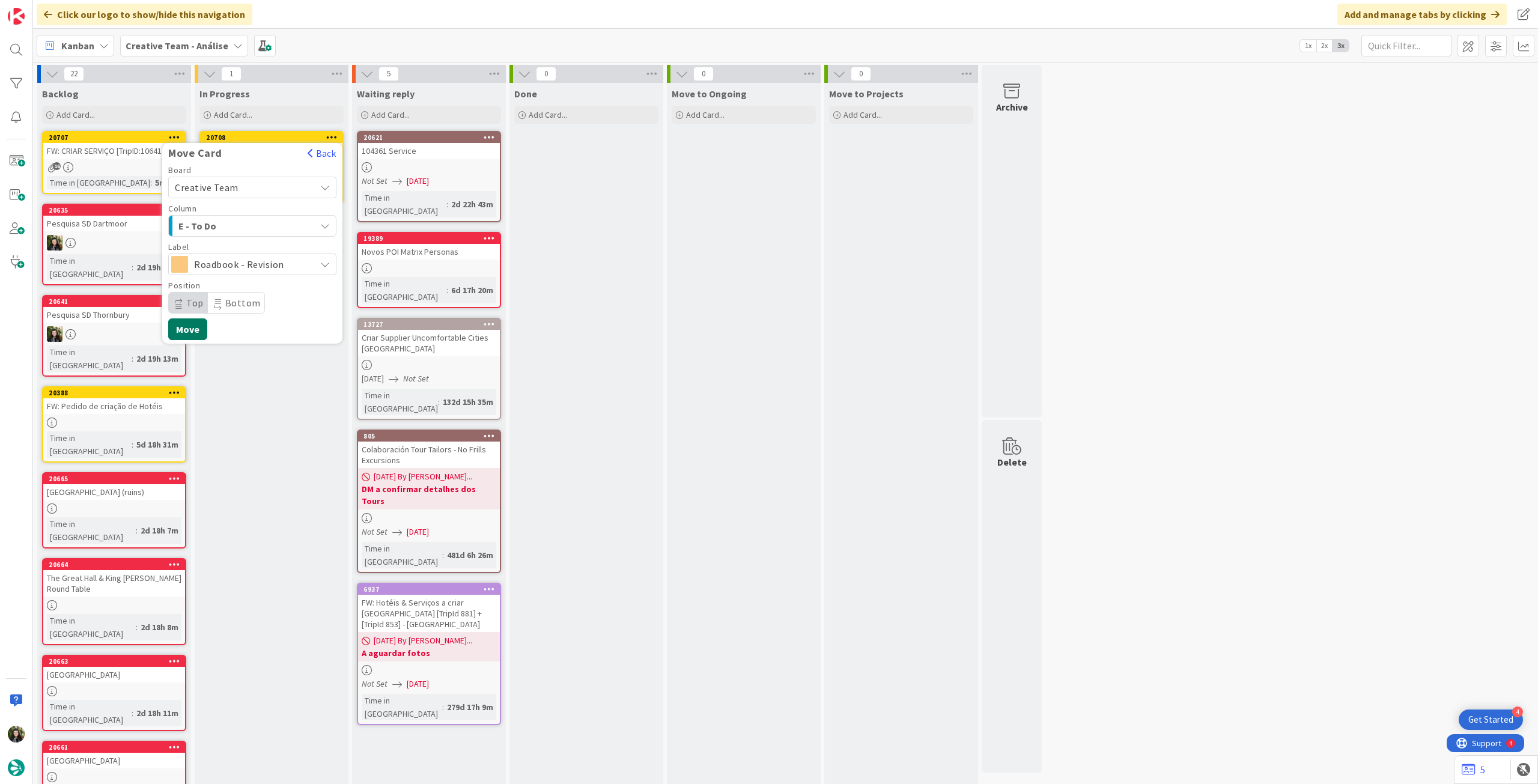
click at [195, 333] on button "Move" at bounding box center [187, 329] width 39 height 22
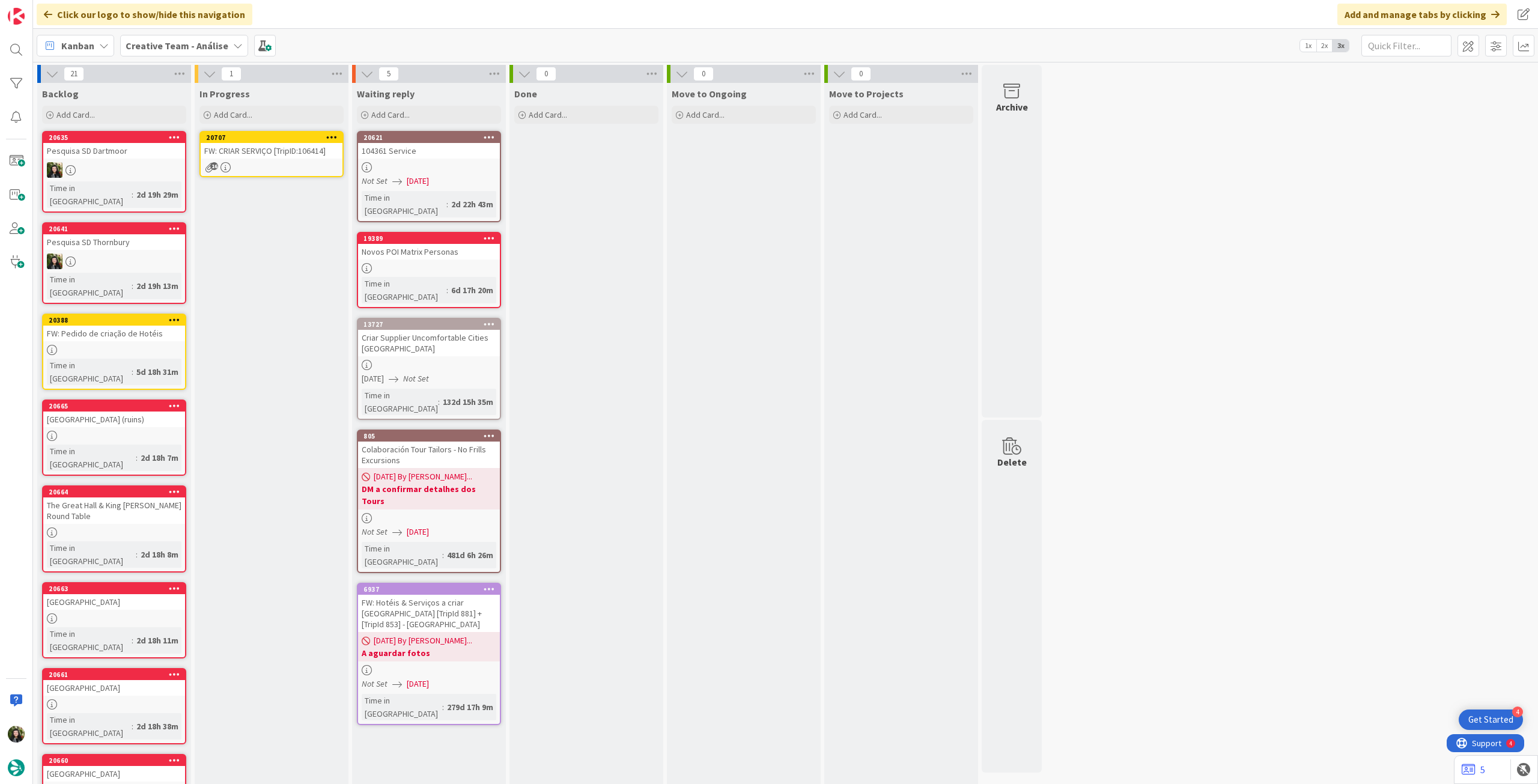
click at [270, 158] on div "FW: CRIAR SERVIÇO [TripID:106414]" at bounding box center [272, 150] width 142 height 16
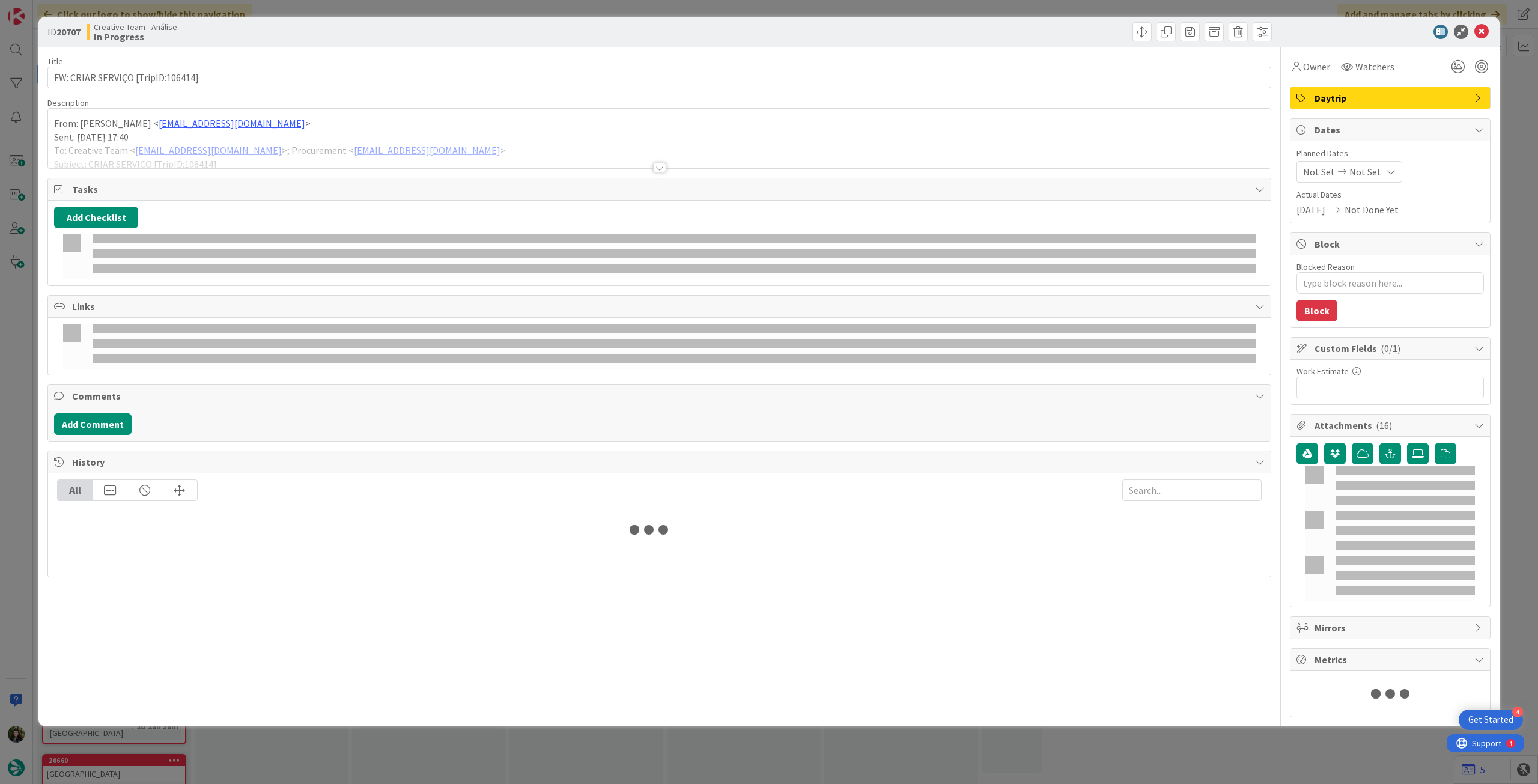
click at [272, 139] on div at bounding box center [659, 153] width 1222 height 31
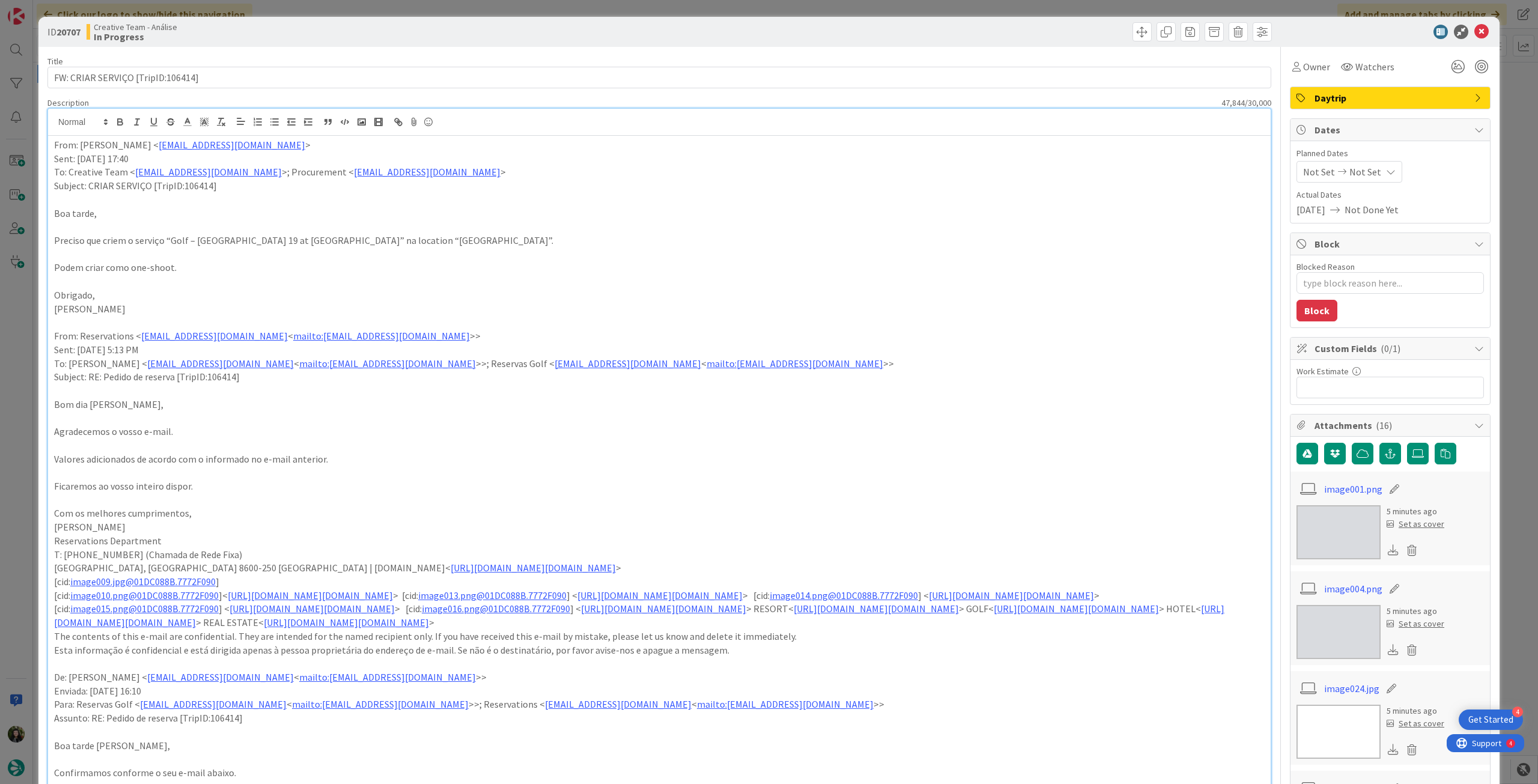
type textarea "x"
click at [167, 268] on p "Podem criar como one-shoot." at bounding box center [659, 268] width 1211 height 14
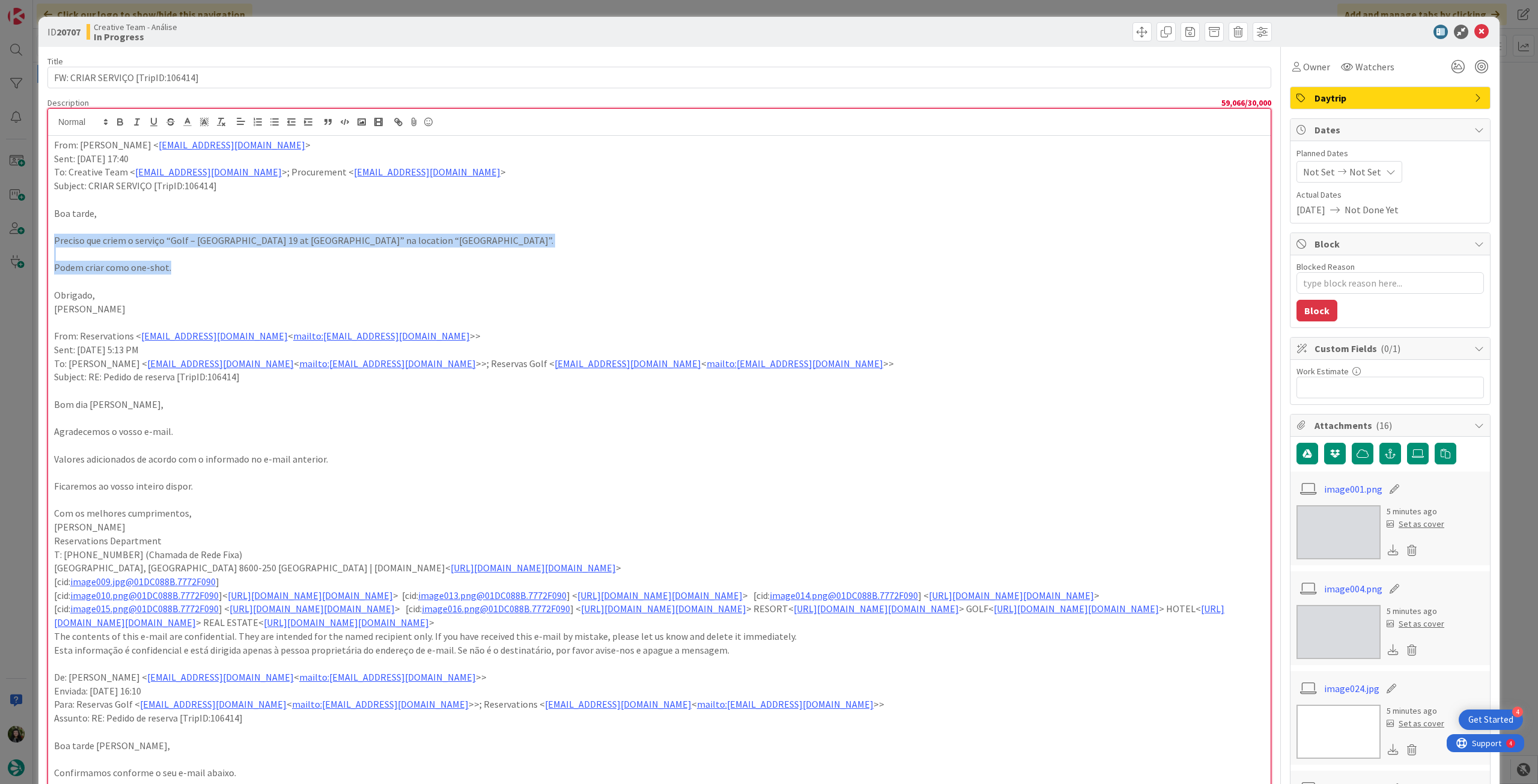
drag, startPoint x: 182, startPoint y: 268, endPoint x: 43, endPoint y: 237, distance: 142.4
click at [119, 119] on icon "button" at bounding box center [120, 122] width 11 height 11
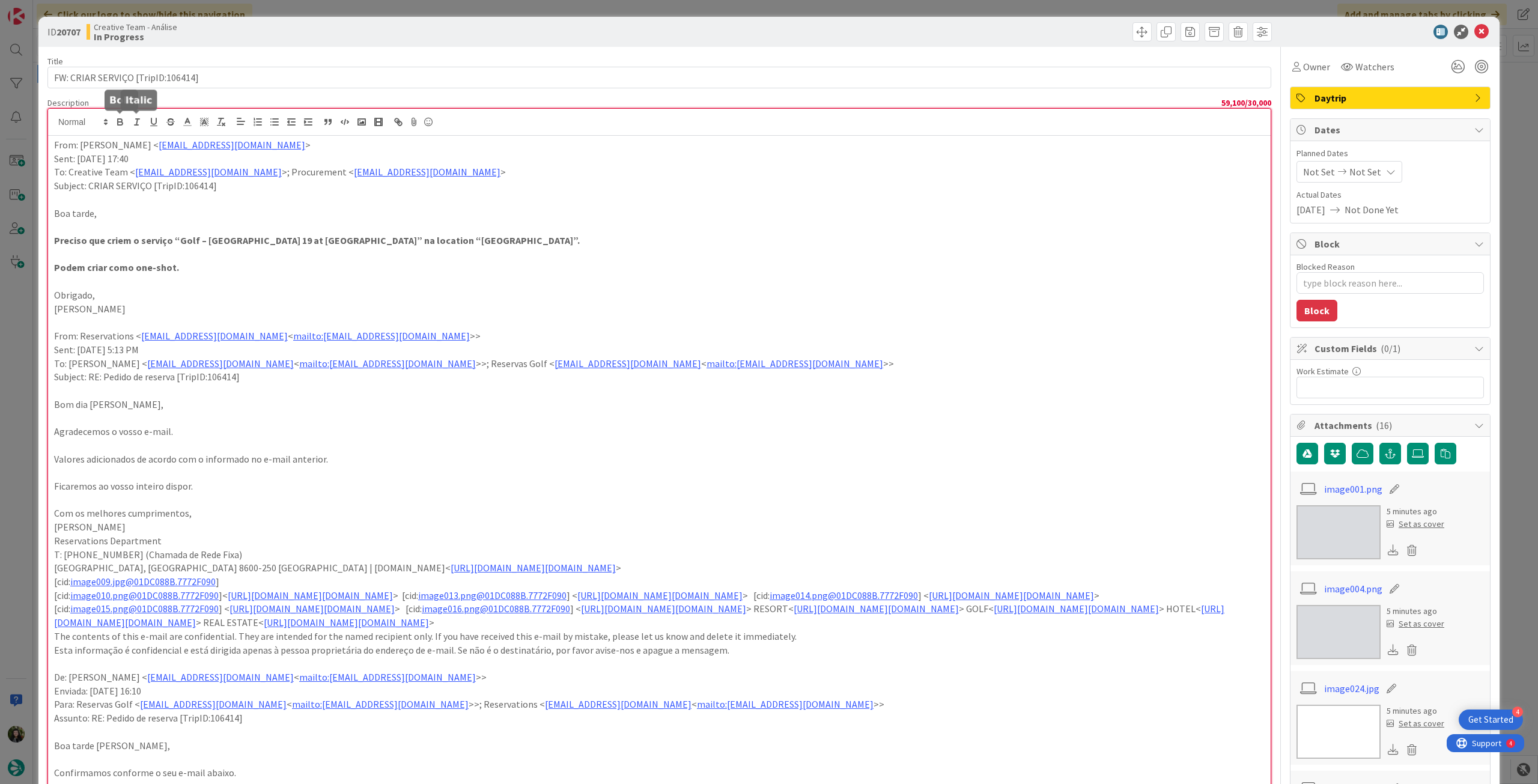
click at [460, 288] on p "Obrigado," at bounding box center [659, 295] width 1211 height 14
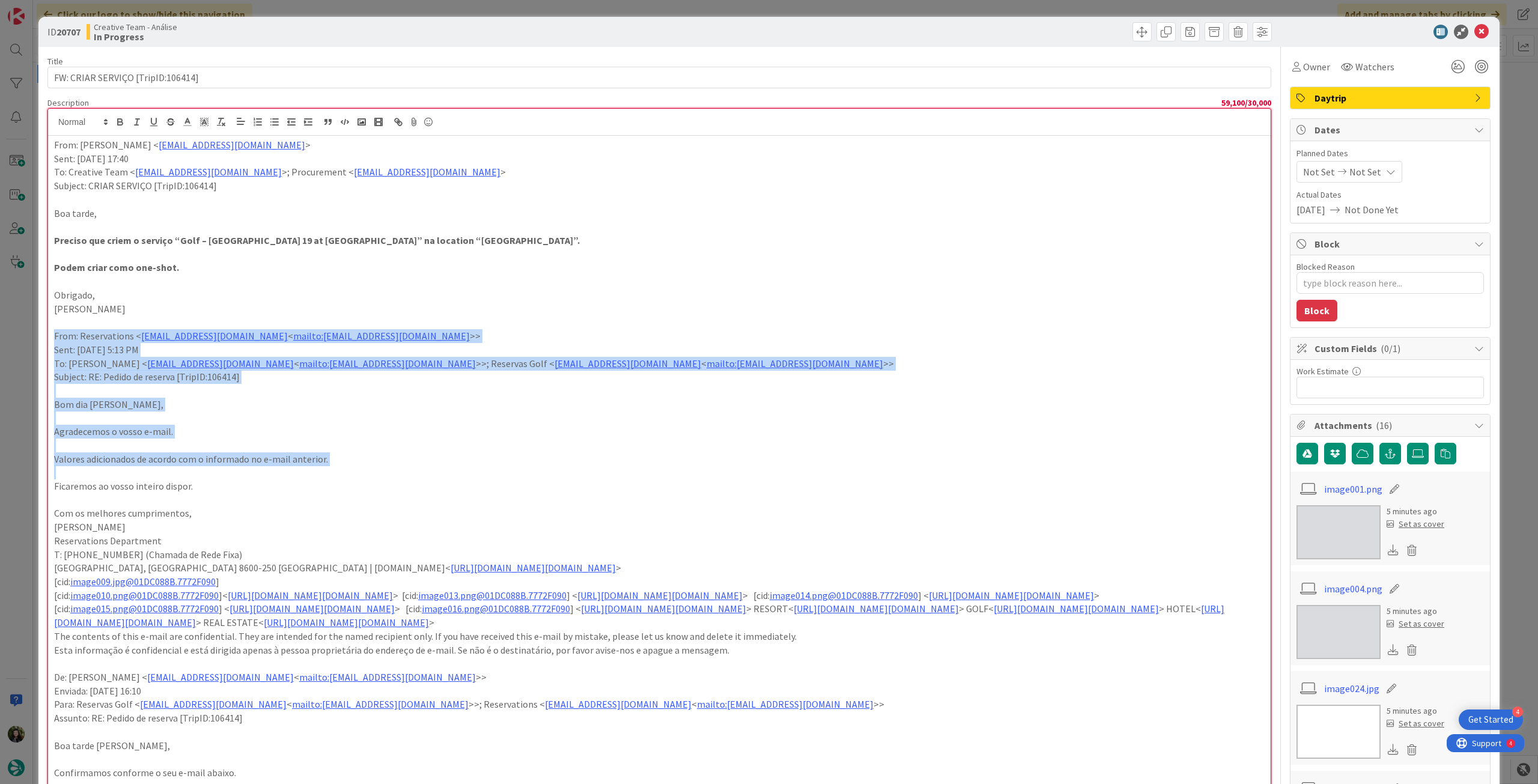
drag, startPoint x: 54, startPoint y: 333, endPoint x: 240, endPoint y: 469, distance: 230.4
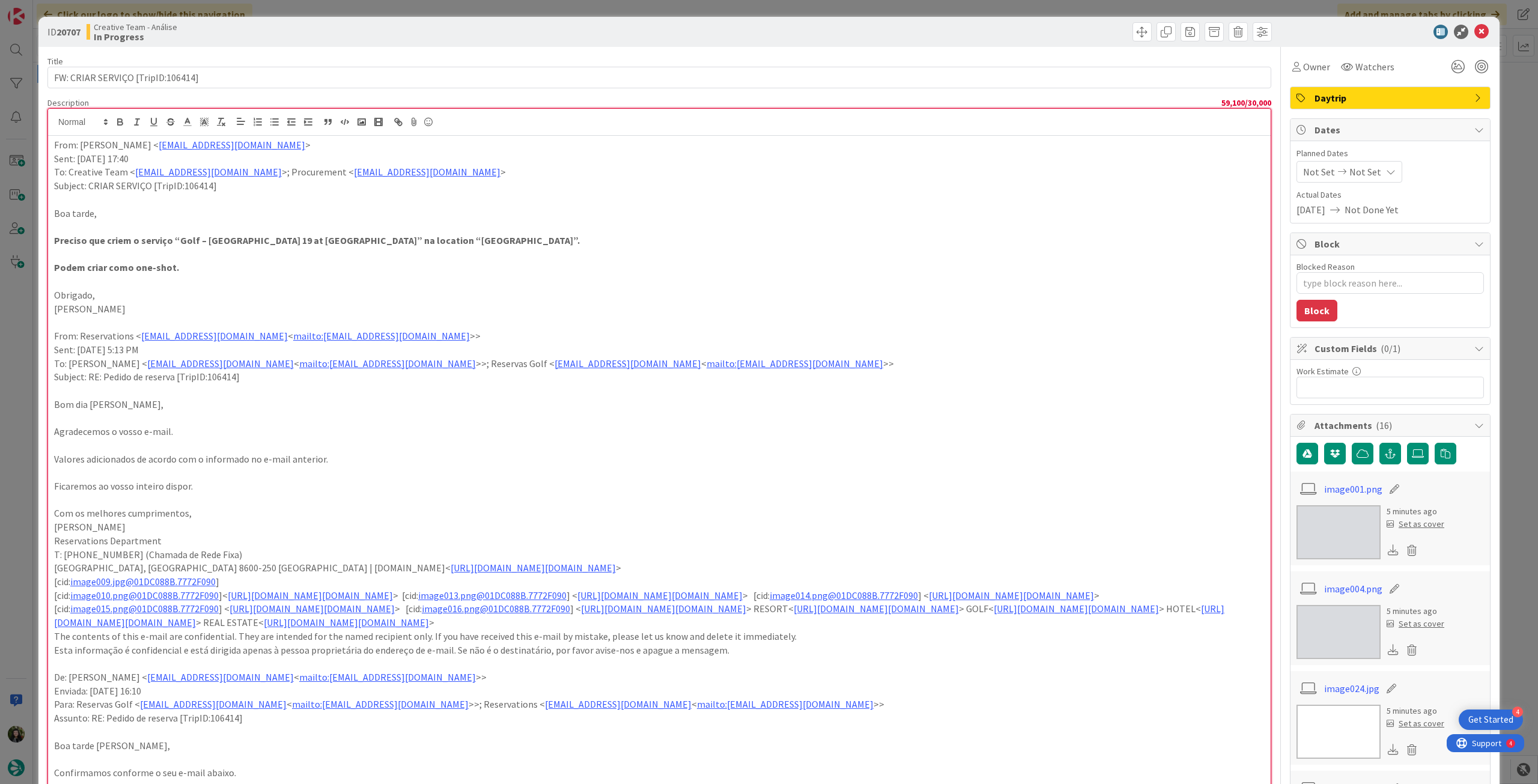
click at [294, 493] on p at bounding box center [659, 500] width 1211 height 14
click at [1474, 33] on icon at bounding box center [1481, 32] width 14 height 14
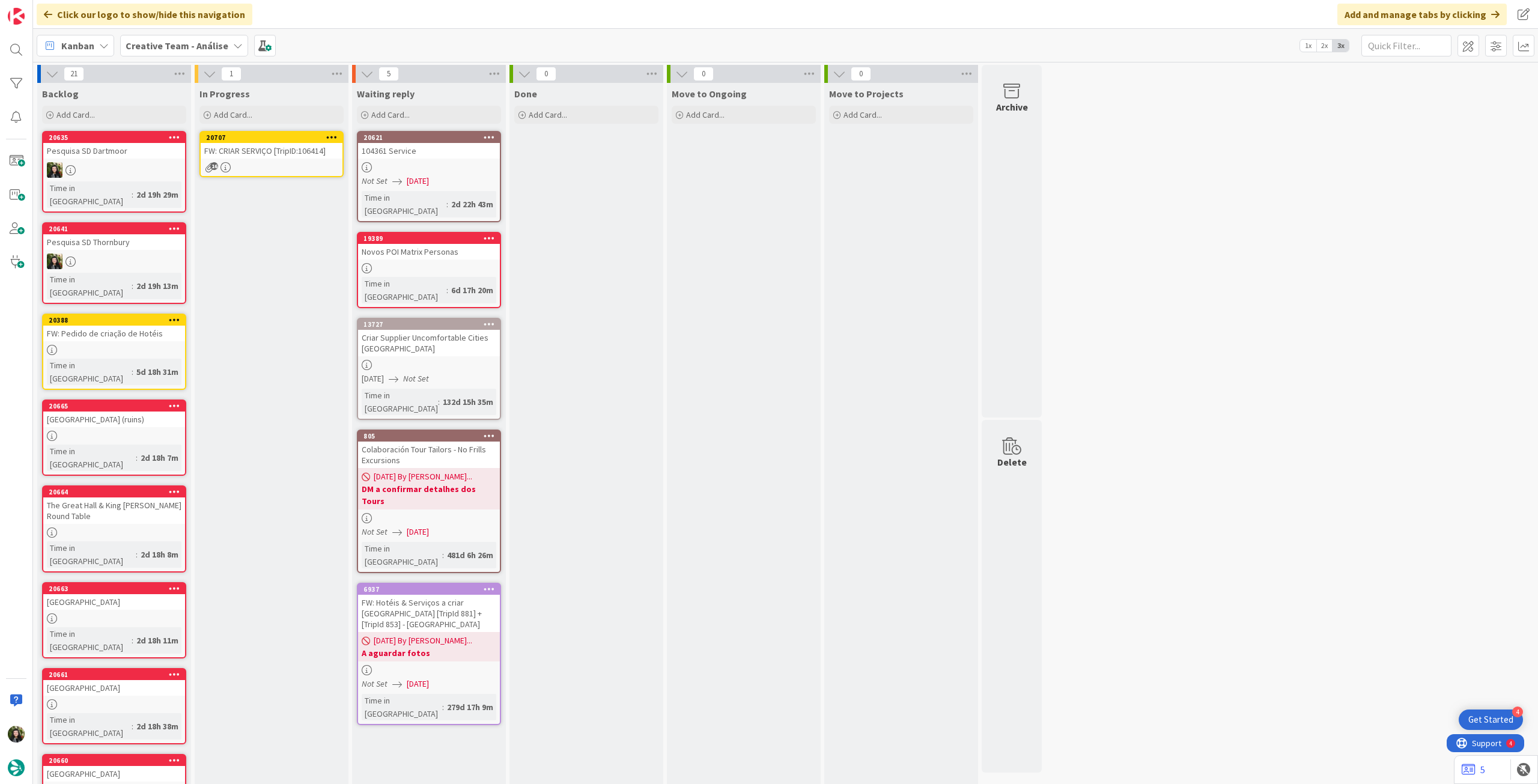
click at [315, 150] on div "FW: CRIAR SERVIÇO [TripID:106414]" at bounding box center [272, 150] width 142 height 16
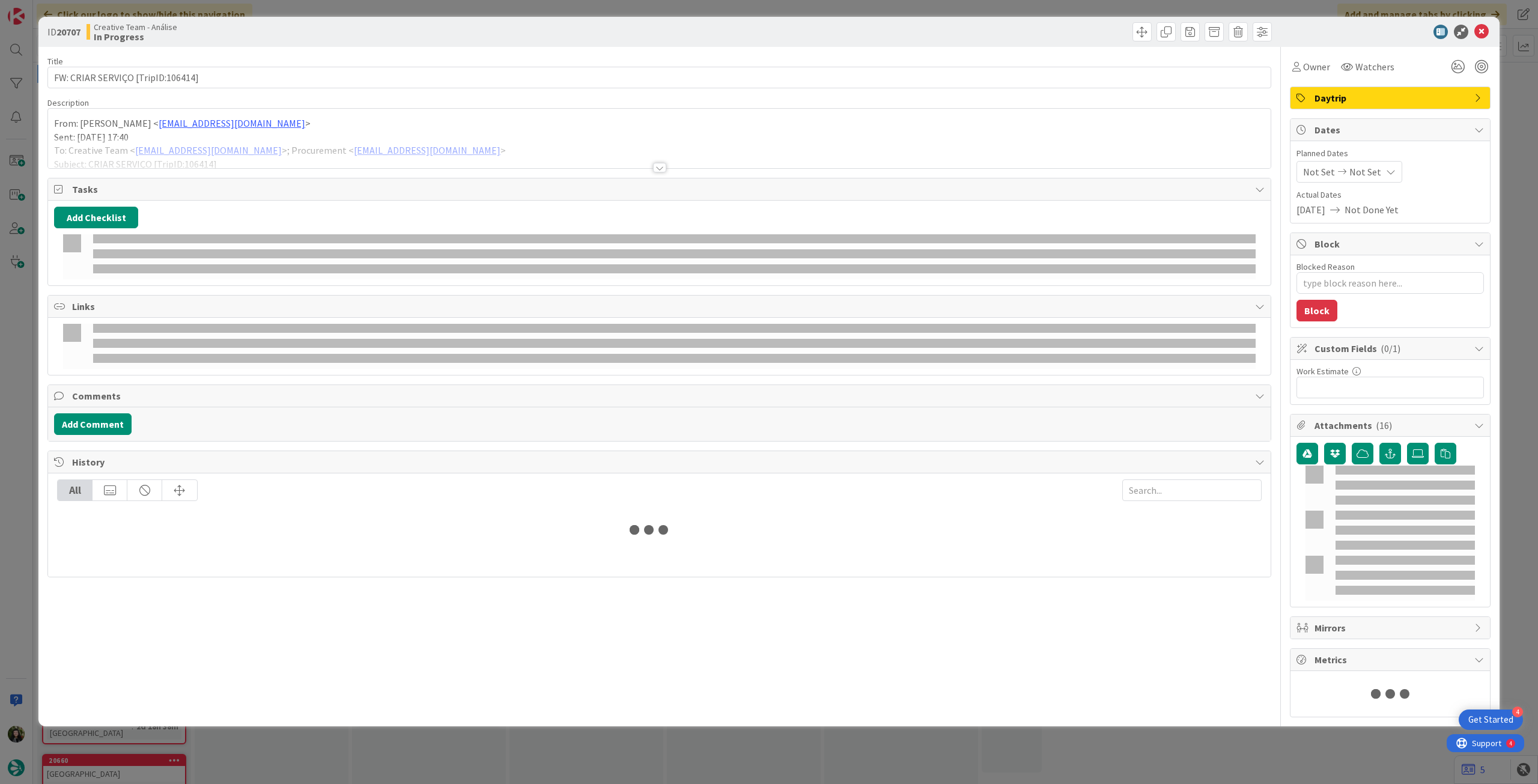
click at [298, 140] on div at bounding box center [659, 153] width 1222 height 31
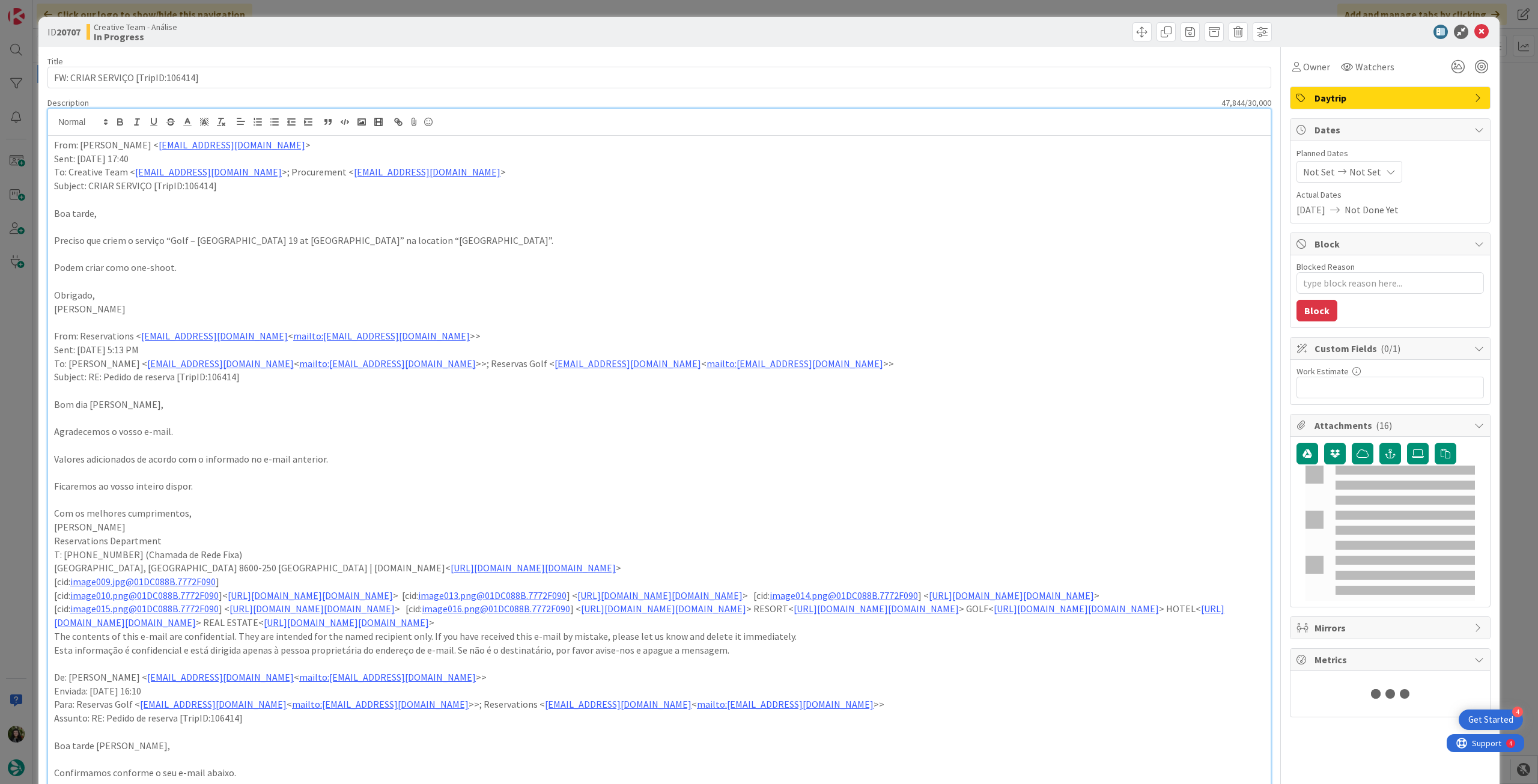
type textarea "x"
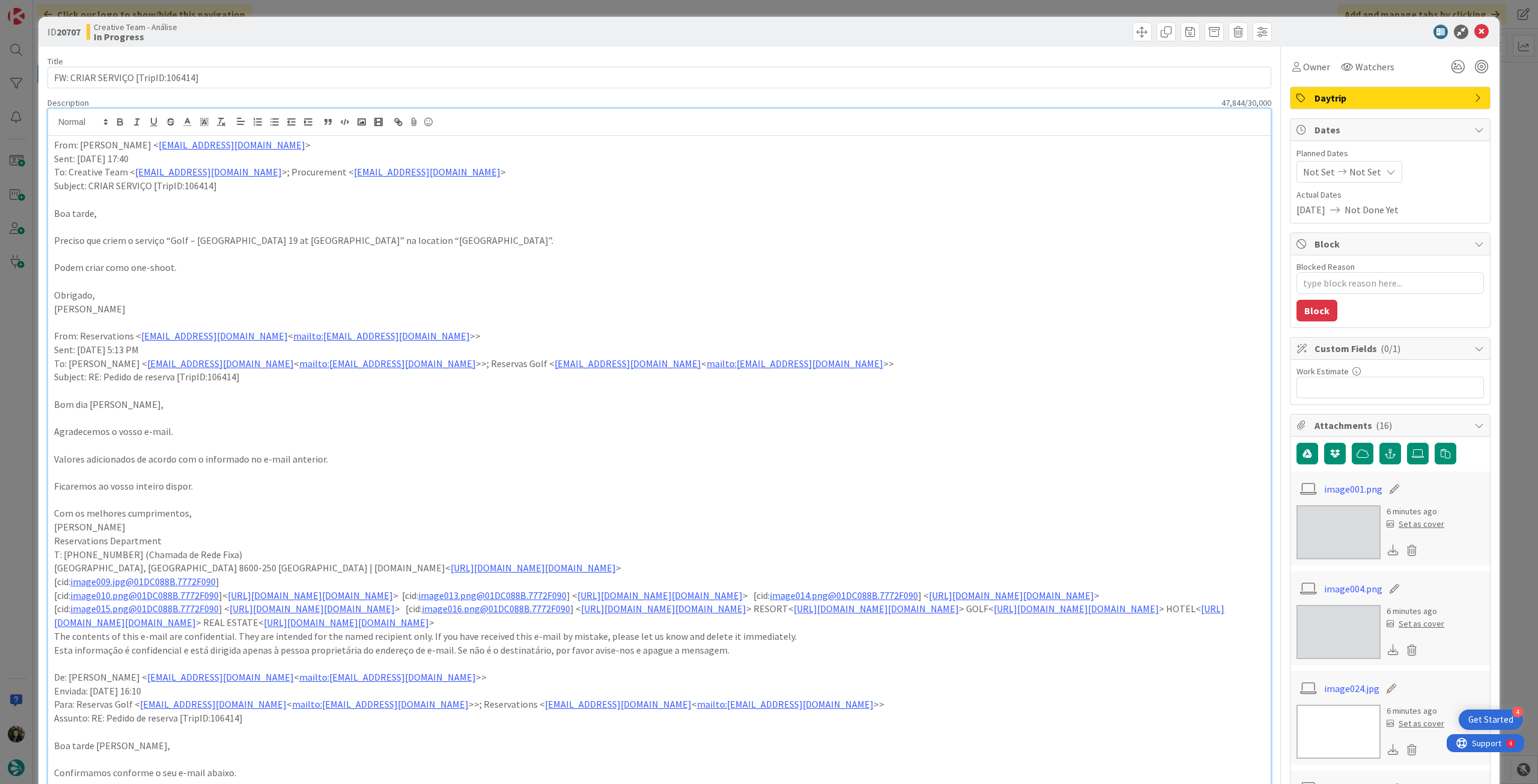
click at [1367, 165] on div "Not Set Not Set" at bounding box center [1349, 172] width 106 height 22
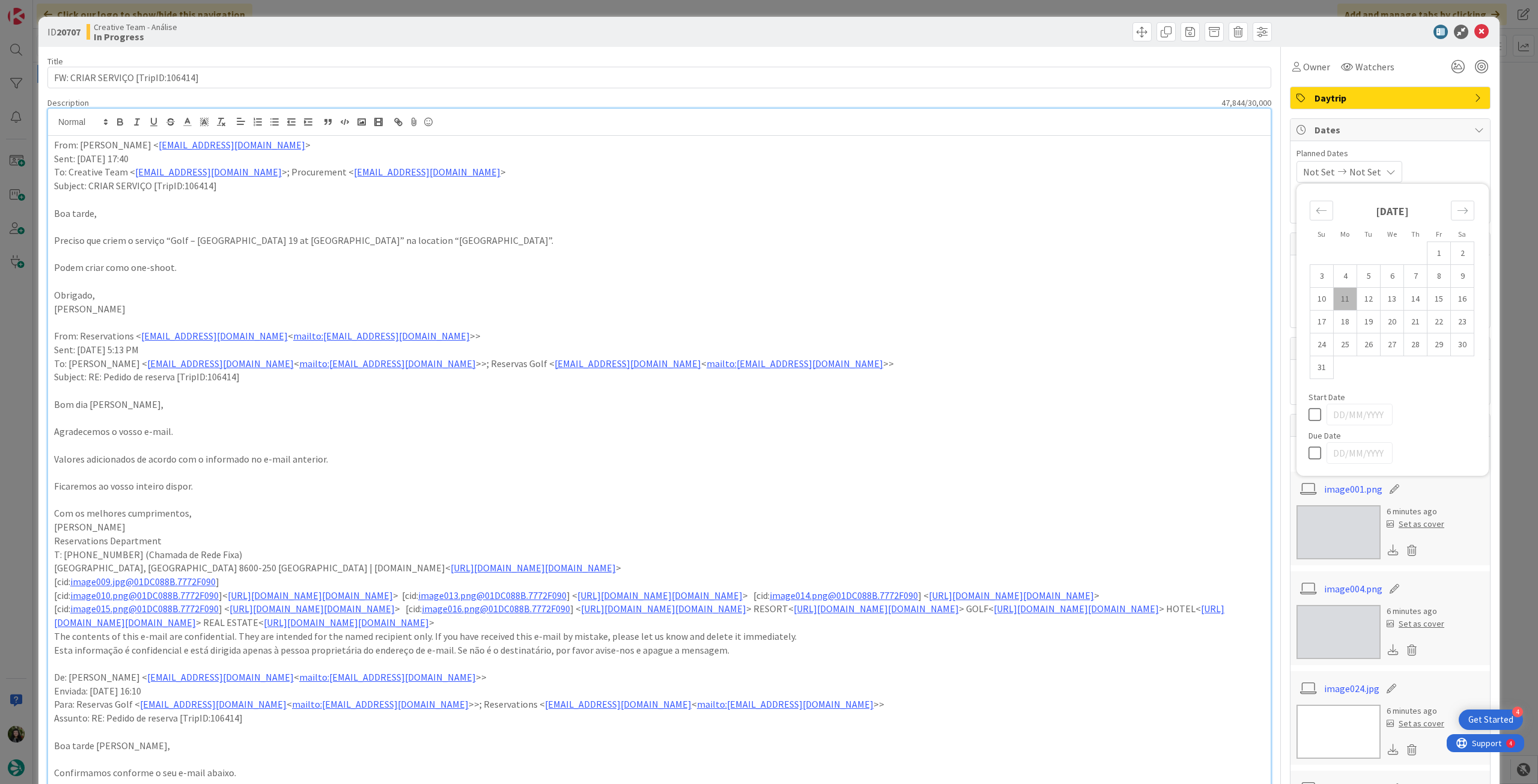
click at [1309, 449] on icon at bounding box center [1318, 453] width 18 height 14
type input "[DATE]"
click at [1474, 32] on icon at bounding box center [1481, 32] width 14 height 14
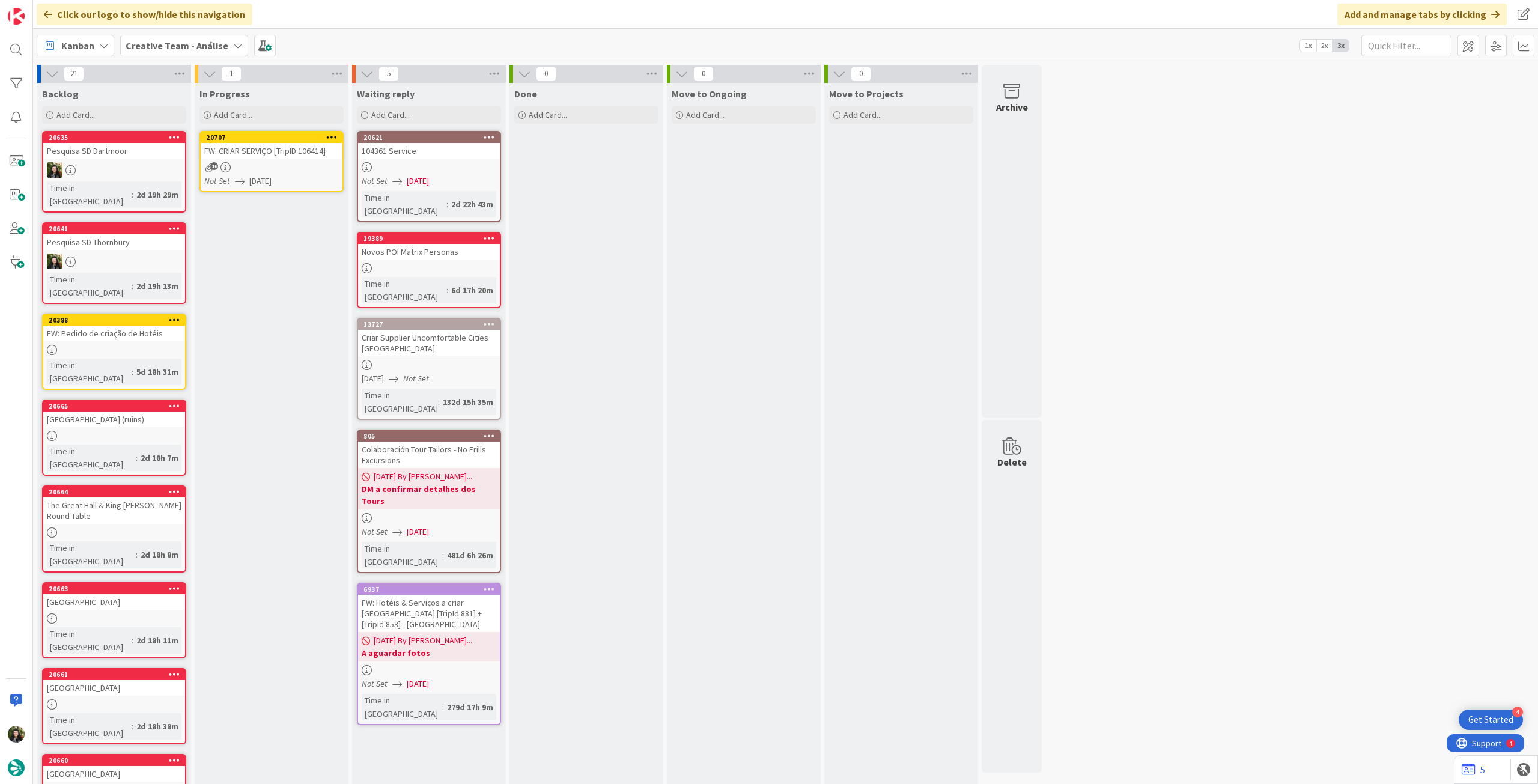
click at [331, 134] on icon at bounding box center [332, 137] width 12 height 8
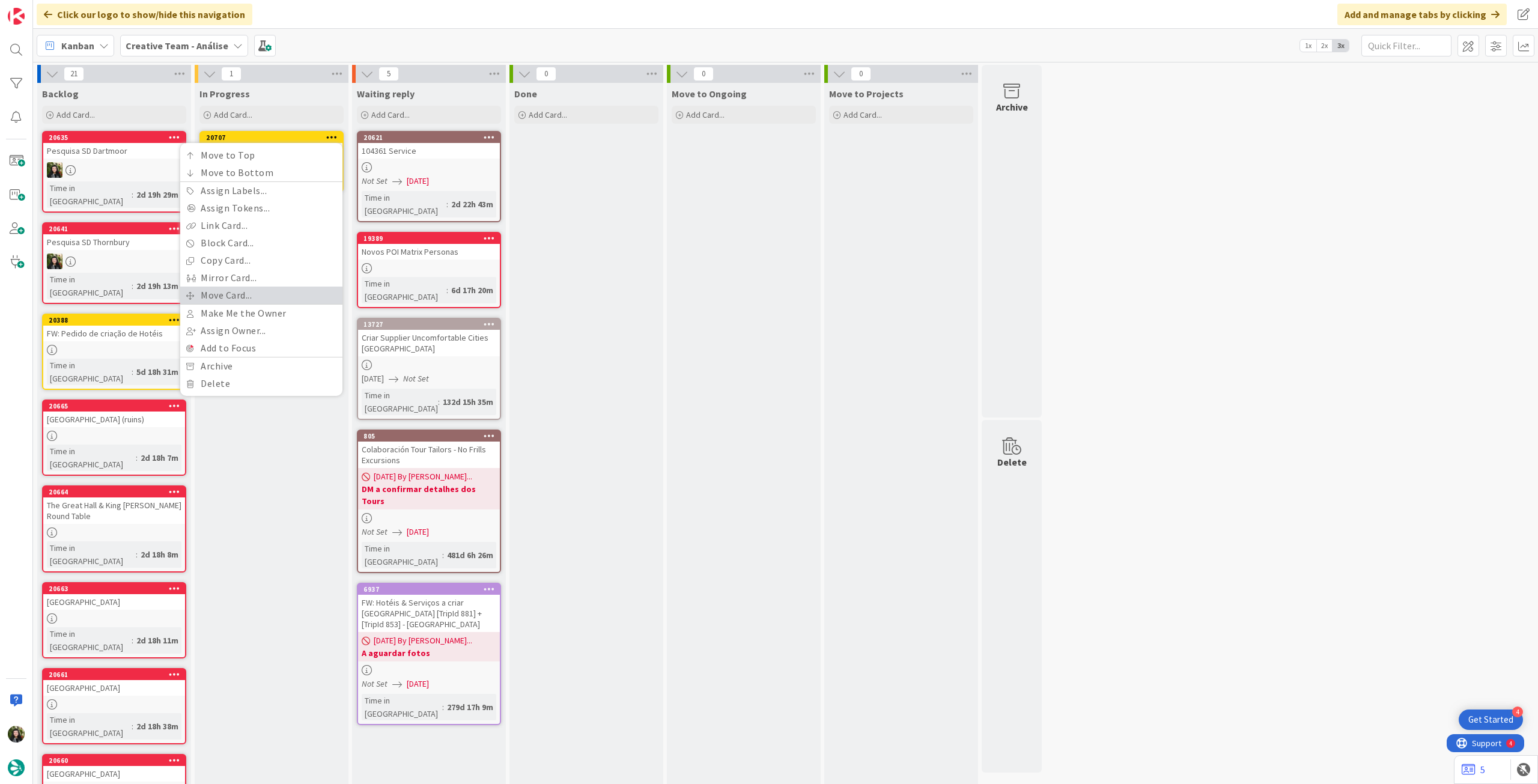
click at [252, 298] on link "Move Card..." at bounding box center [261, 295] width 162 height 17
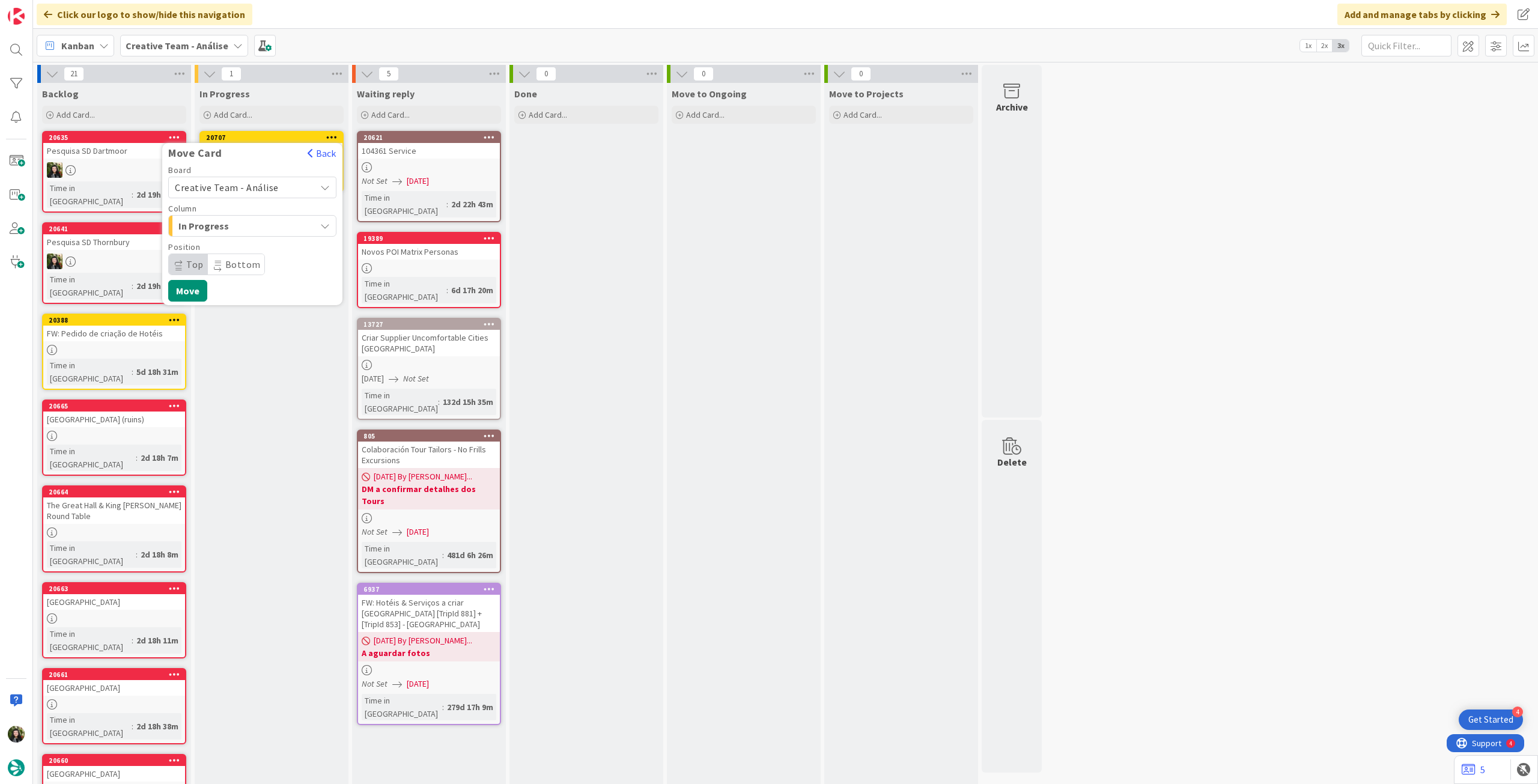
click at [239, 188] on span "Creative Team - Análise" at bounding box center [227, 188] width 104 height 12
click at [233, 244] on span "Creative Team" at bounding box center [260, 243] width 139 height 18
click at [240, 225] on span "E - To Do" at bounding box center [223, 226] width 90 height 16
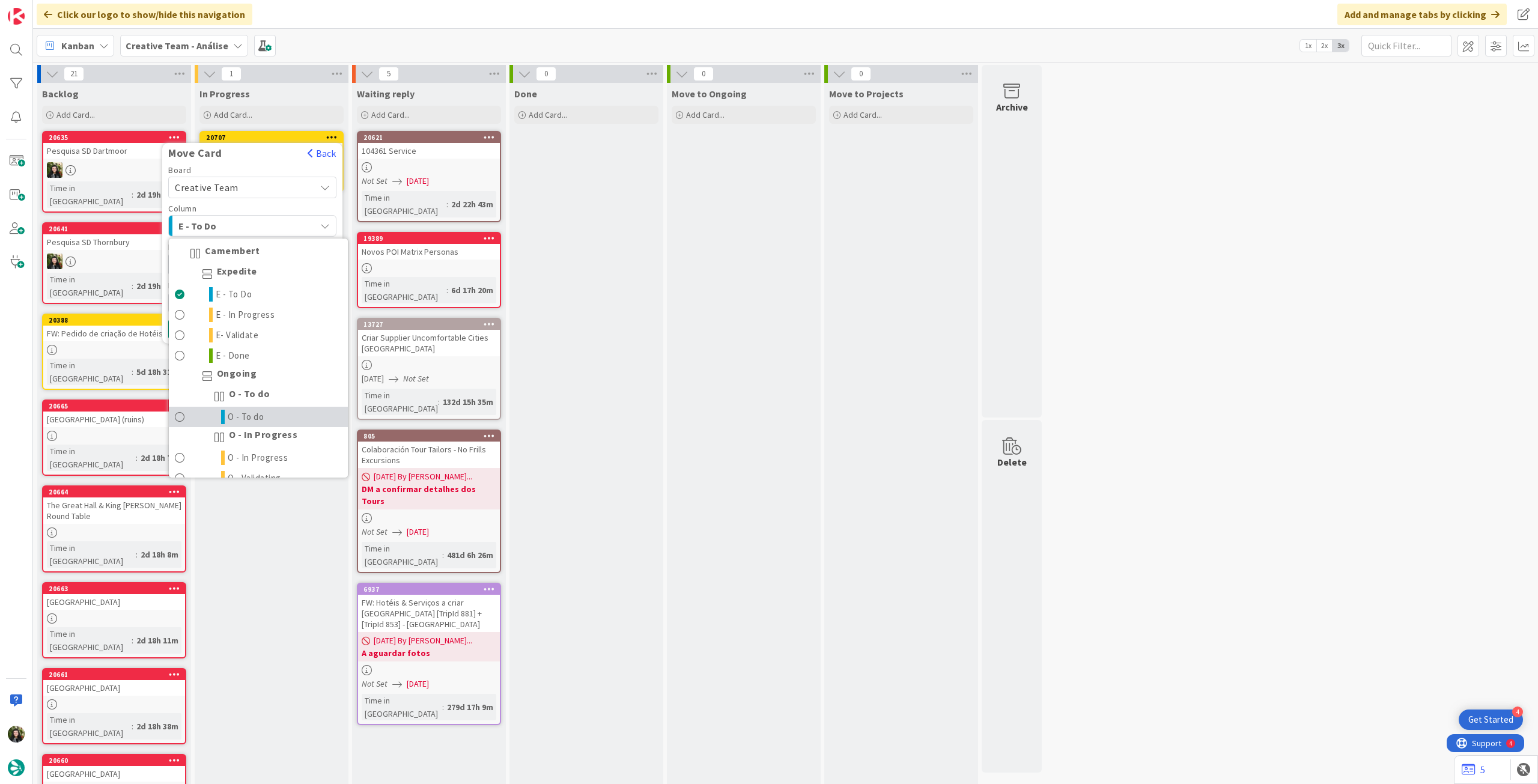
click at [262, 411] on span "O - To do" at bounding box center [246, 416] width 36 height 14
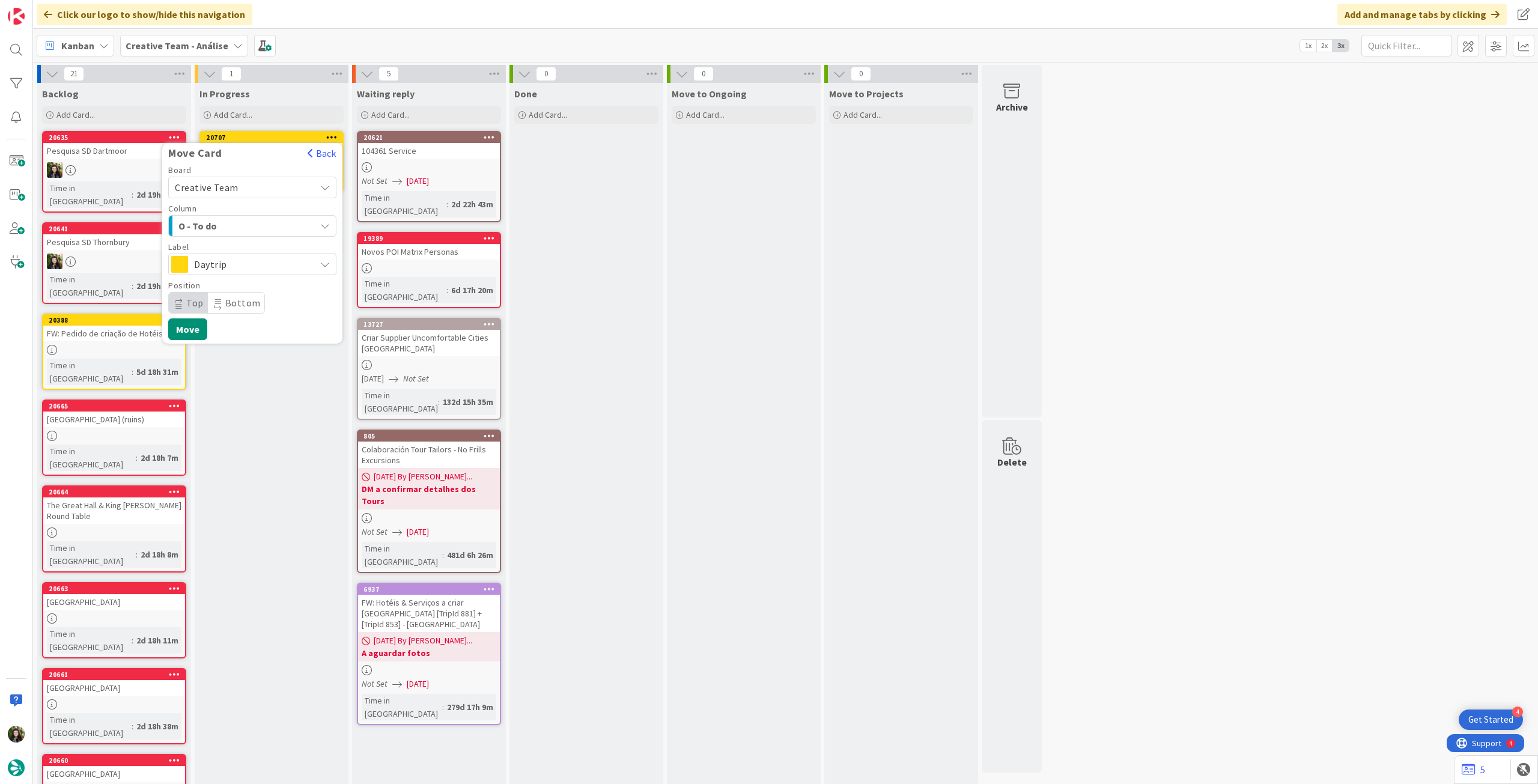
click at [235, 261] on span "Daytrip" at bounding box center [252, 264] width 115 height 17
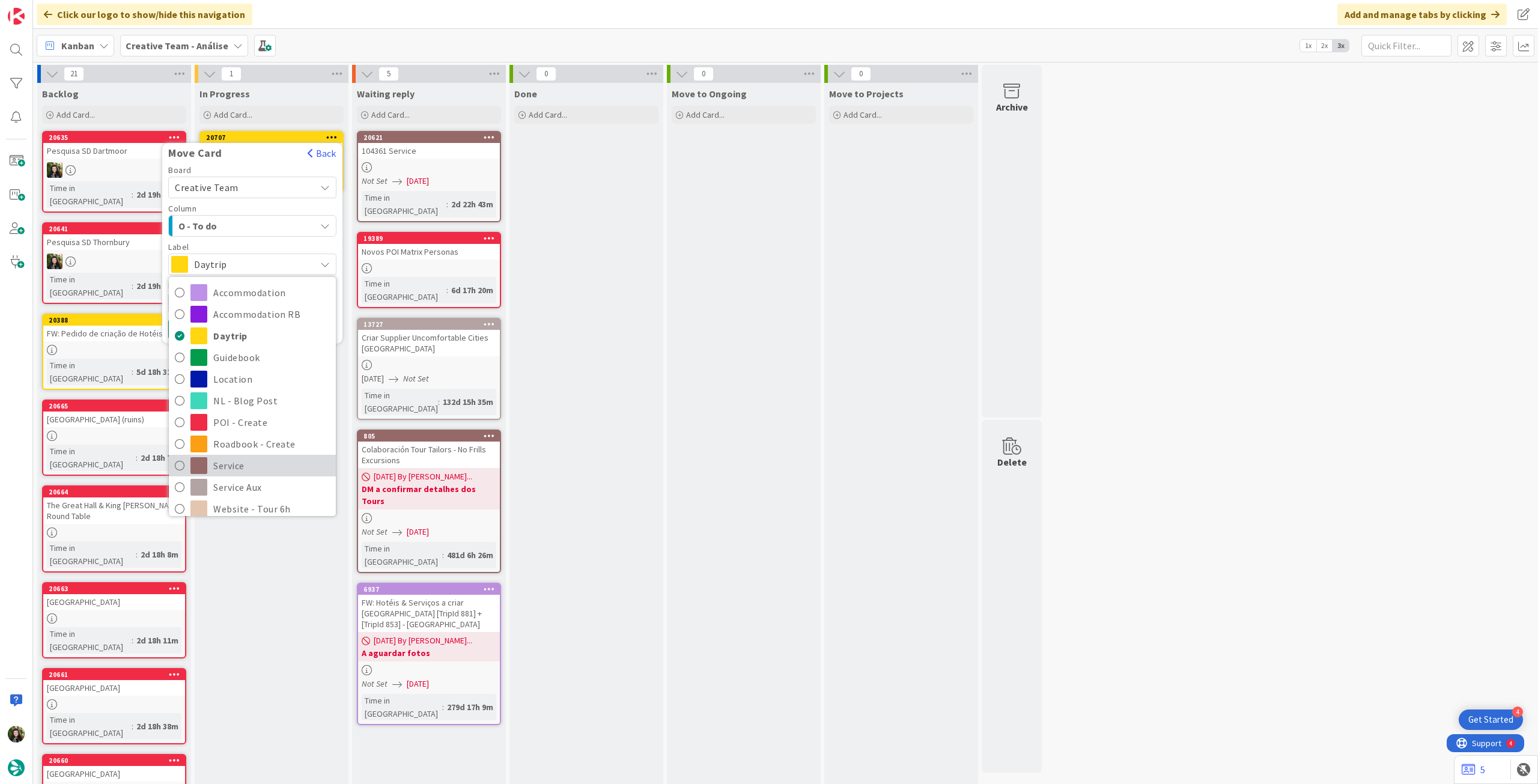
click at [261, 462] on span "Service" at bounding box center [272, 466] width 117 height 18
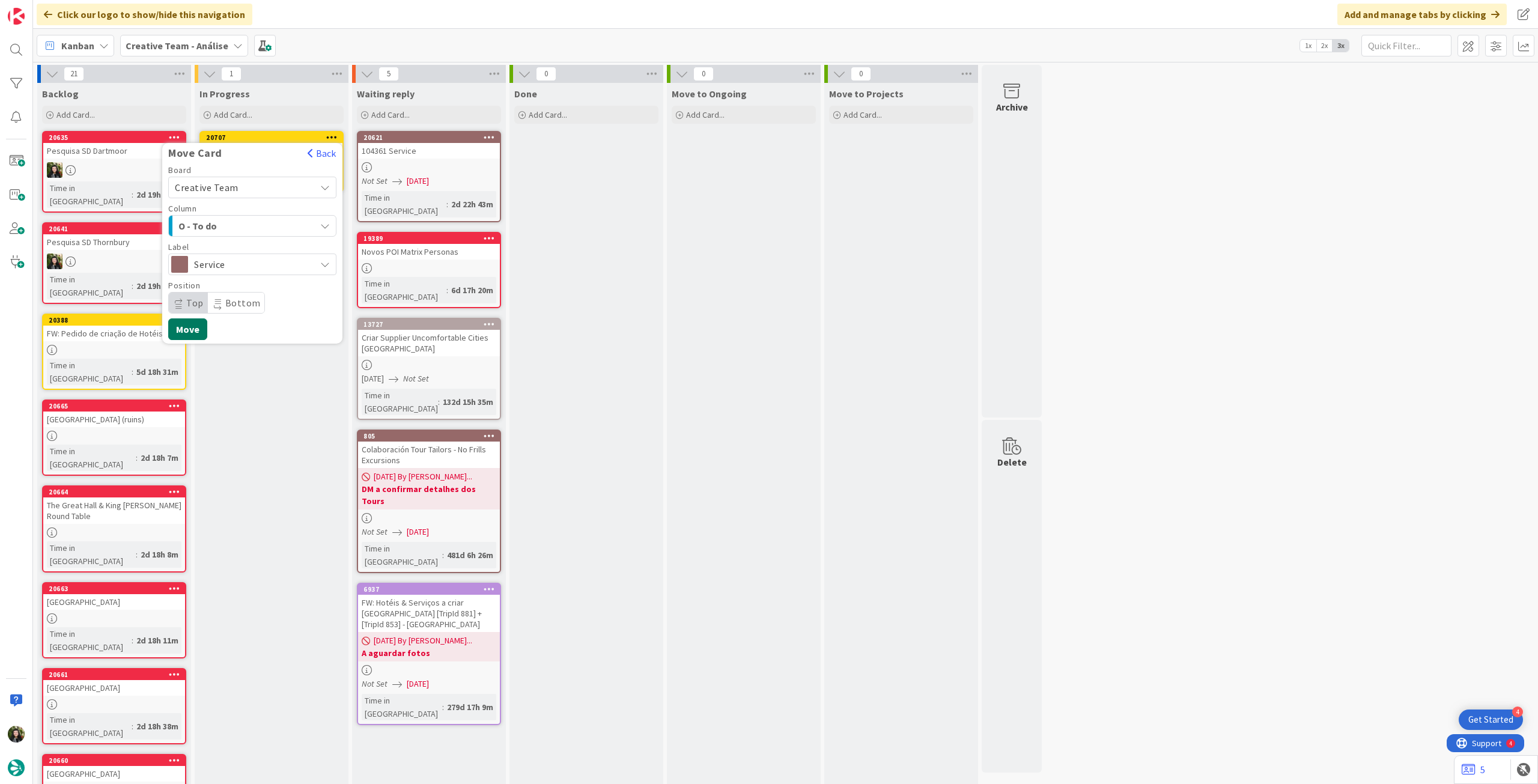
click at [183, 329] on button "Move" at bounding box center [187, 329] width 39 height 22
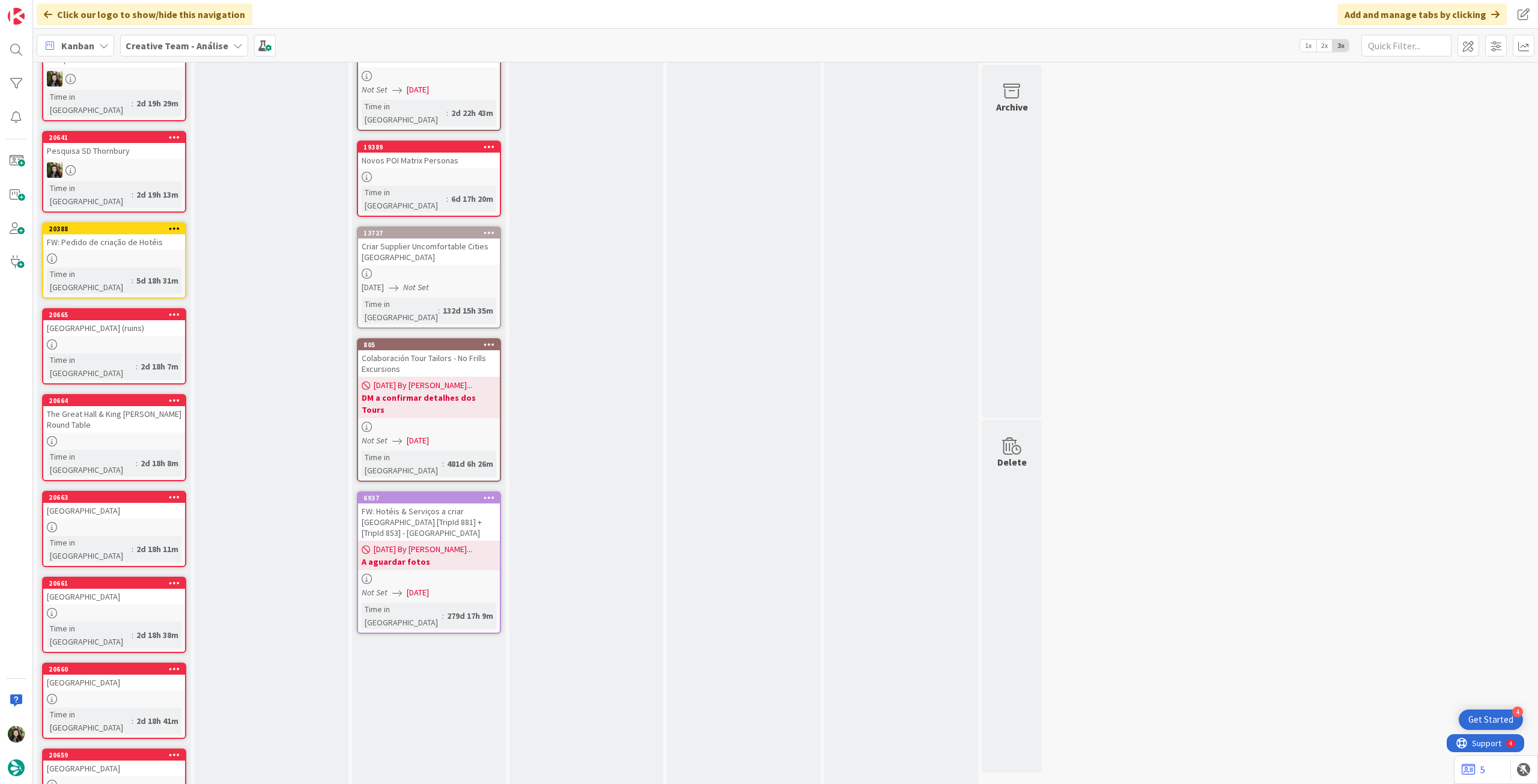
scroll to position [130, 0]
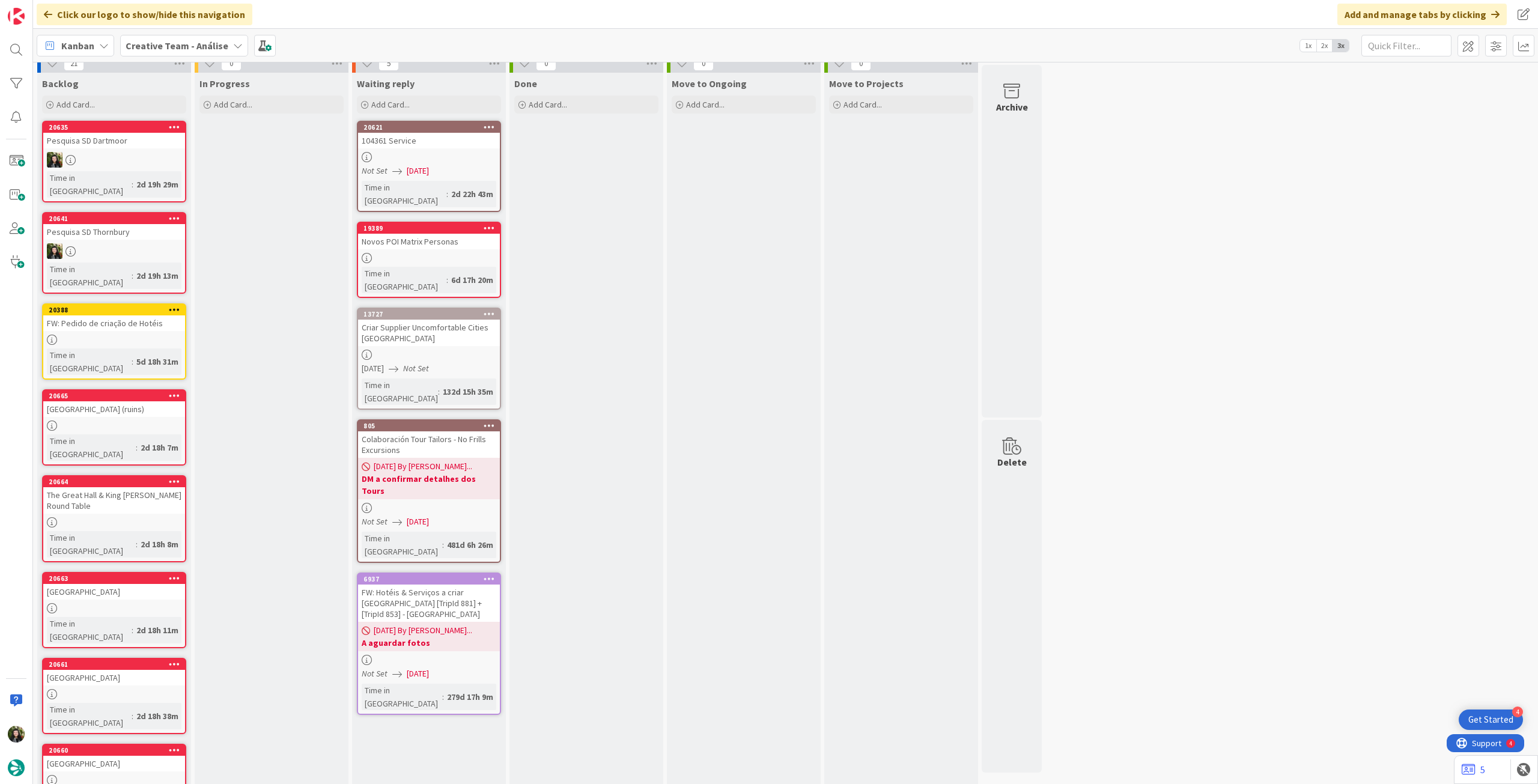
scroll to position [0, 0]
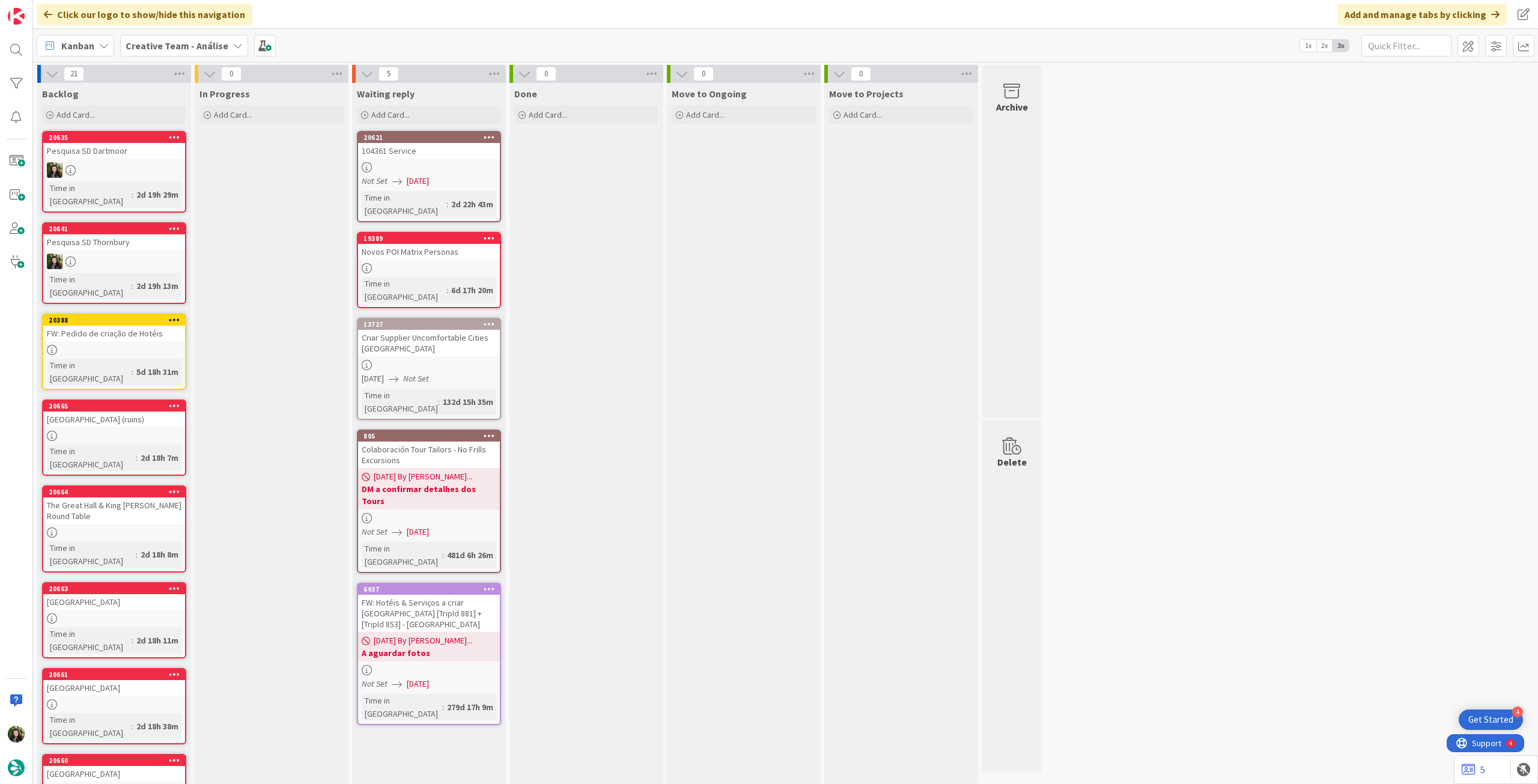
click at [183, 45] on b "Creative Team - Análise" at bounding box center [177, 46] width 103 height 12
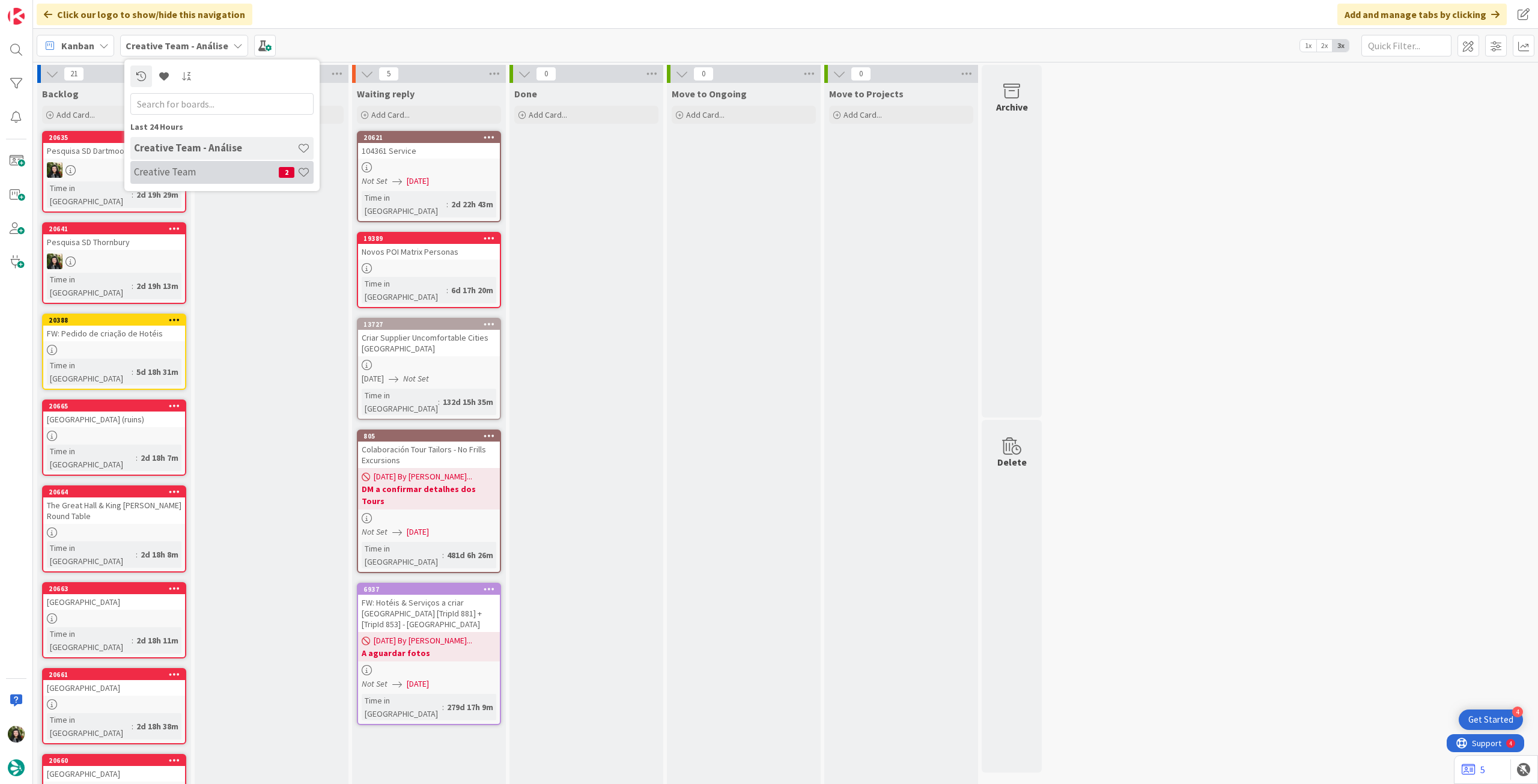
click at [193, 174] on h4 "Creative Team" at bounding box center [206, 172] width 145 height 12
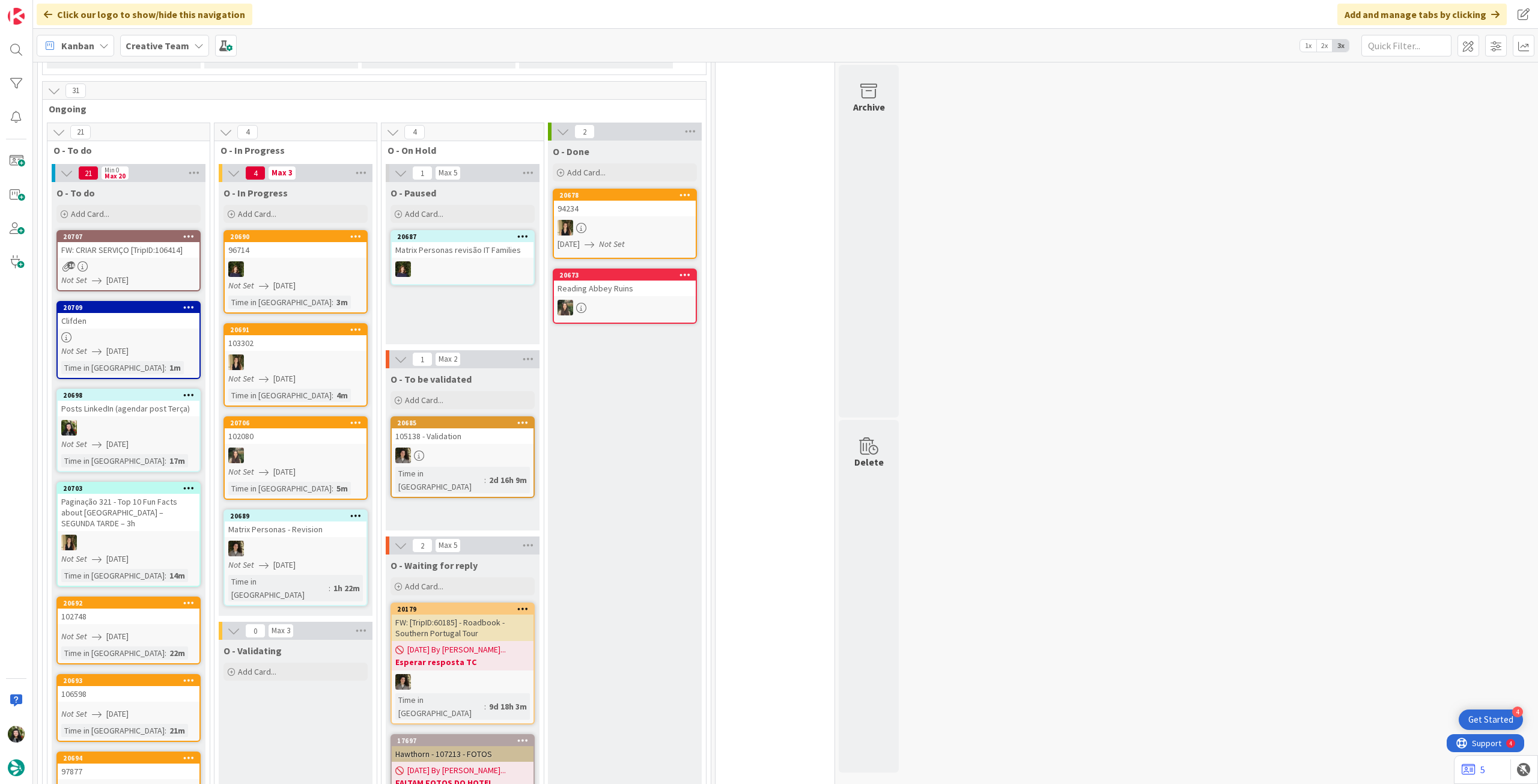
scroll to position [160, 0]
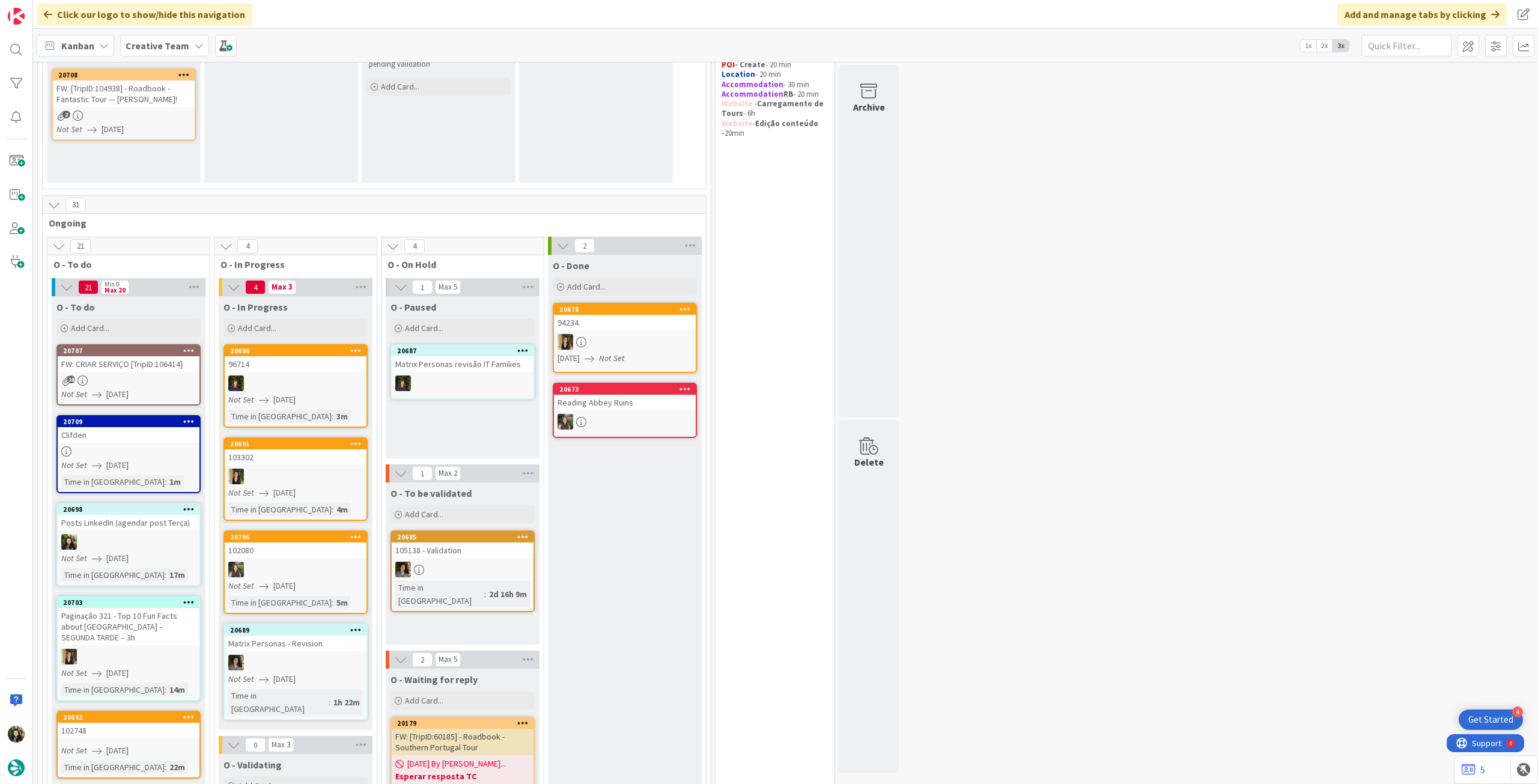
click at [145, 41] on b "Creative Team" at bounding box center [157, 46] width 64 height 12
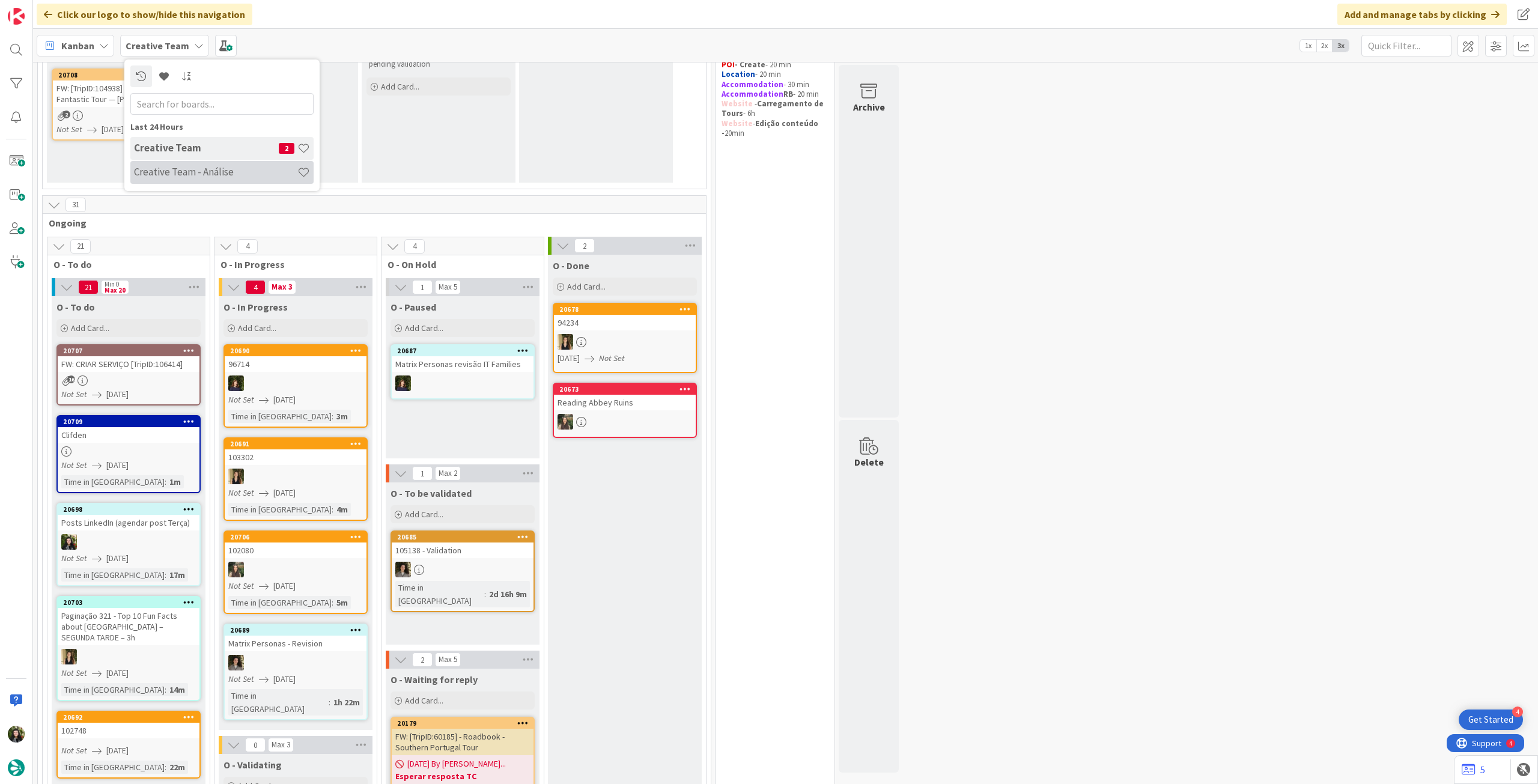
click at [184, 177] on h4 "Creative Team - Análise" at bounding box center [215, 172] width 163 height 12
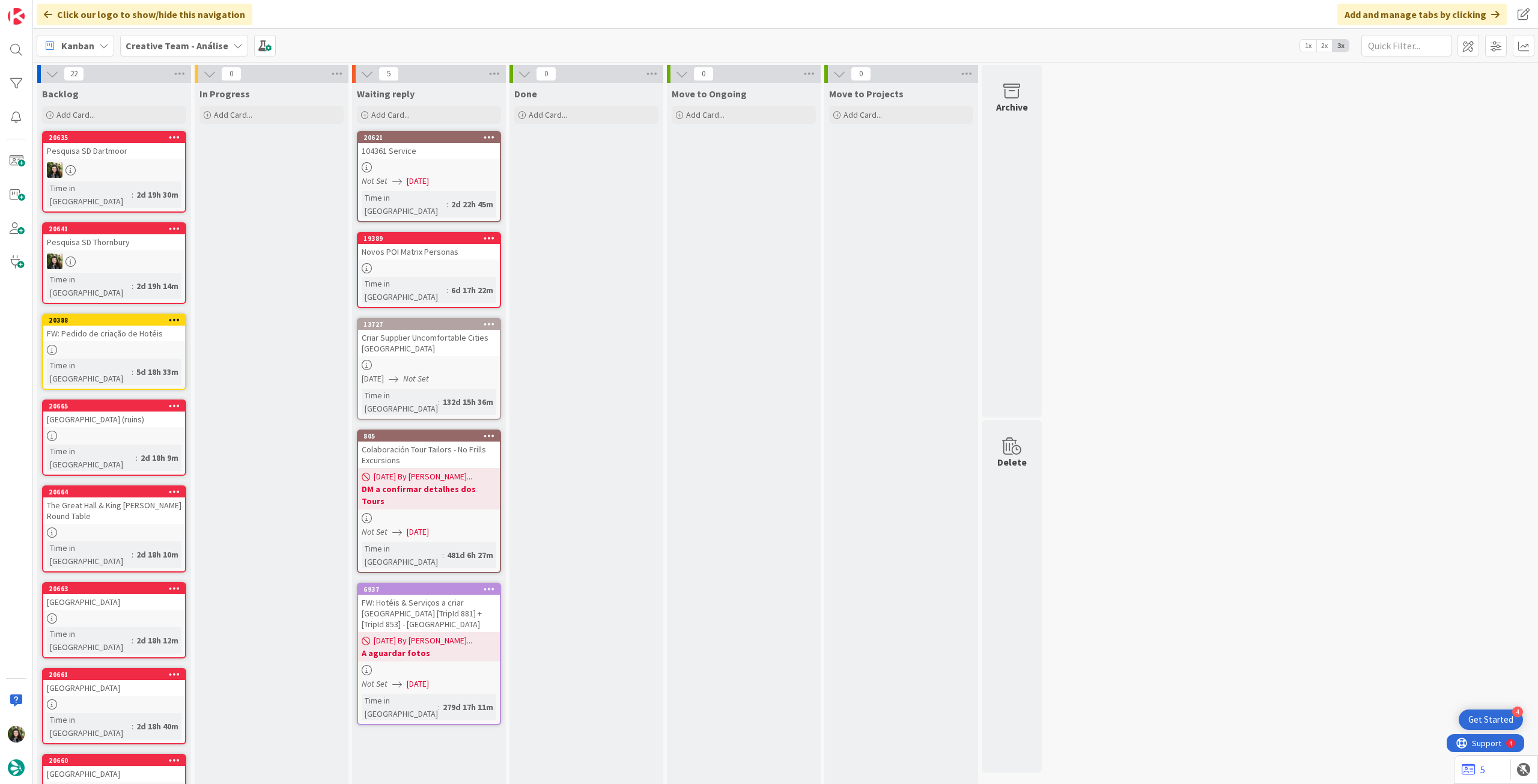
click at [190, 40] on b "Creative Team - Análise" at bounding box center [177, 46] width 103 height 12
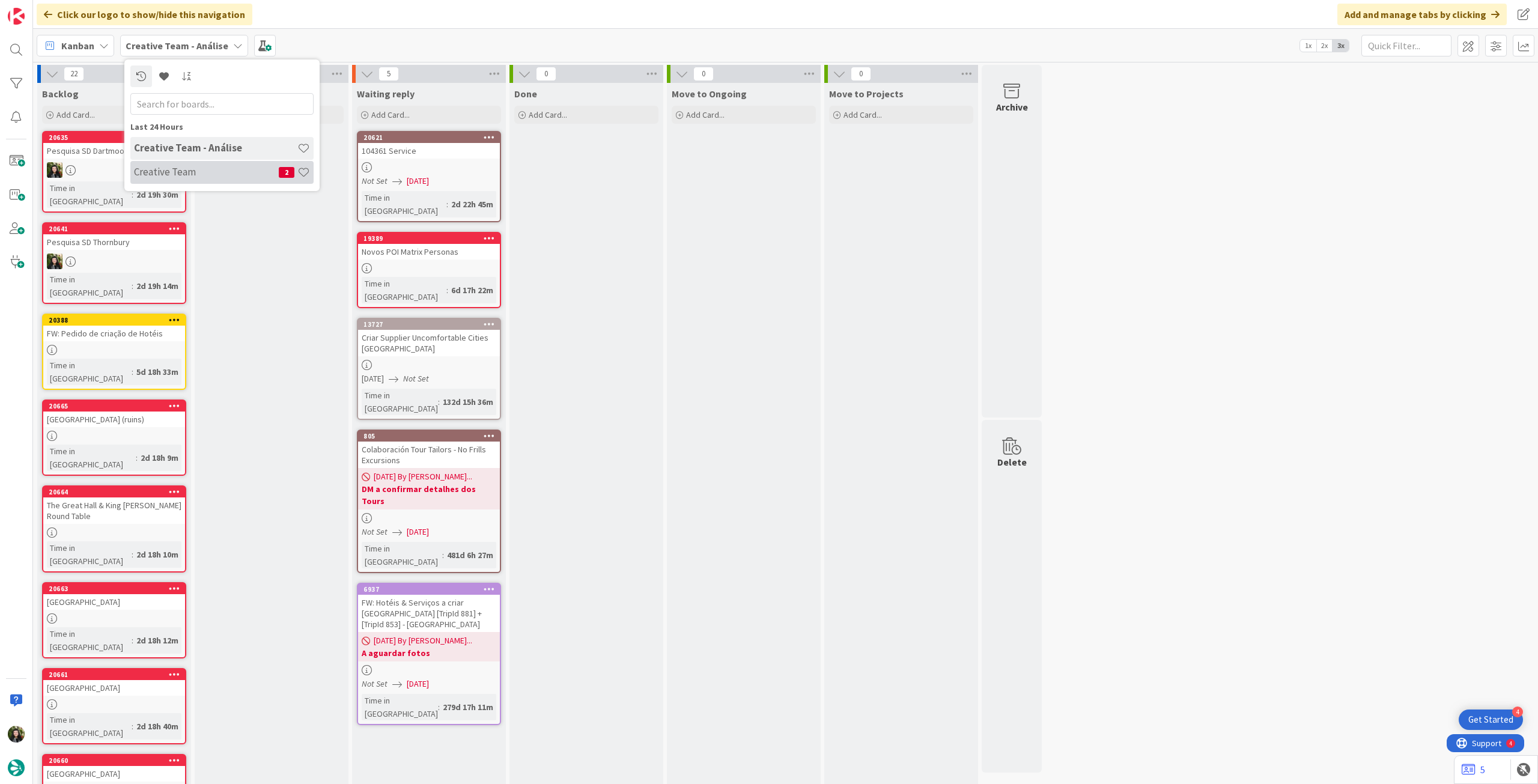
click at [186, 165] on div "Creative Team 2" at bounding box center [222, 172] width 183 height 23
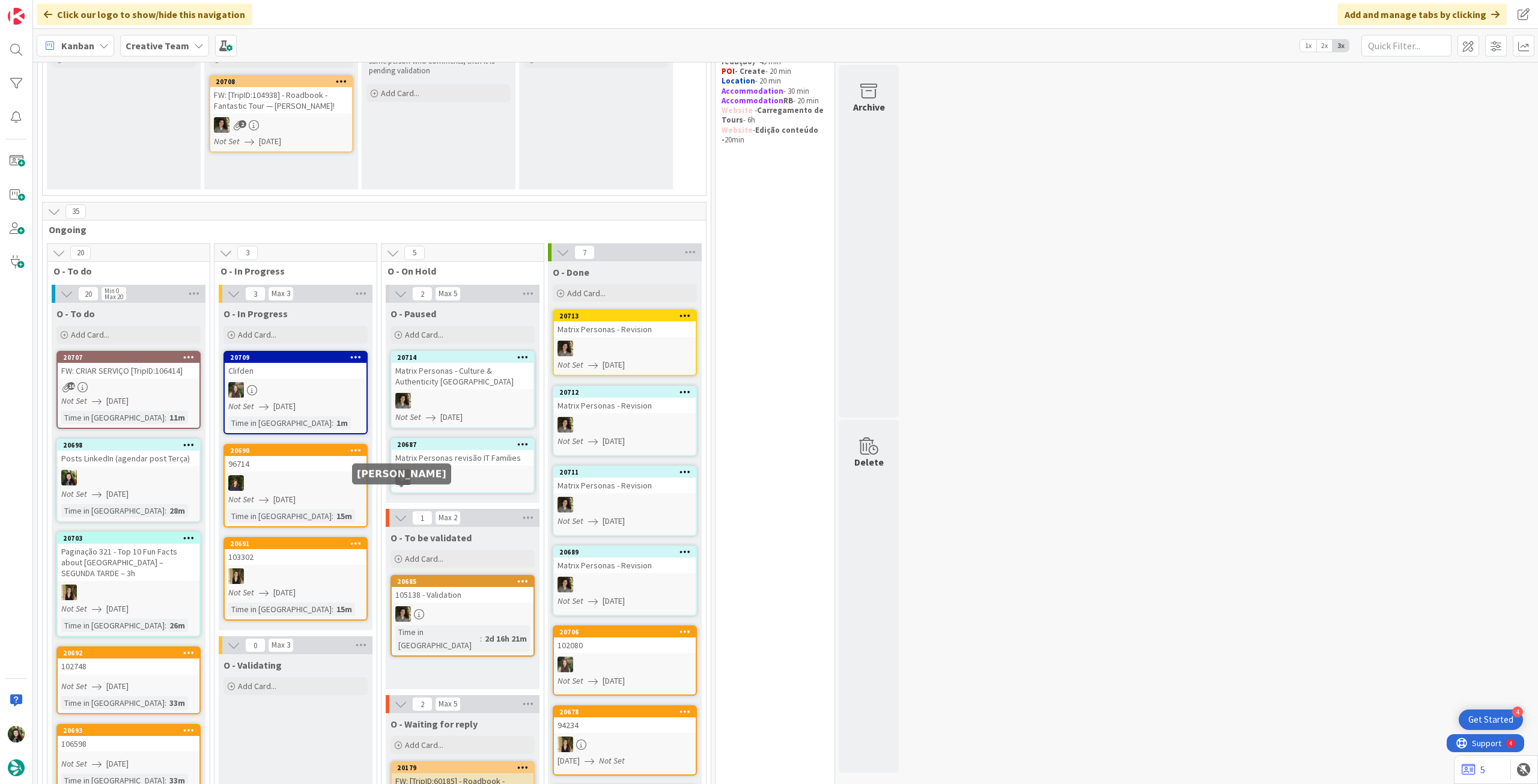
scroll to position [160, 0]
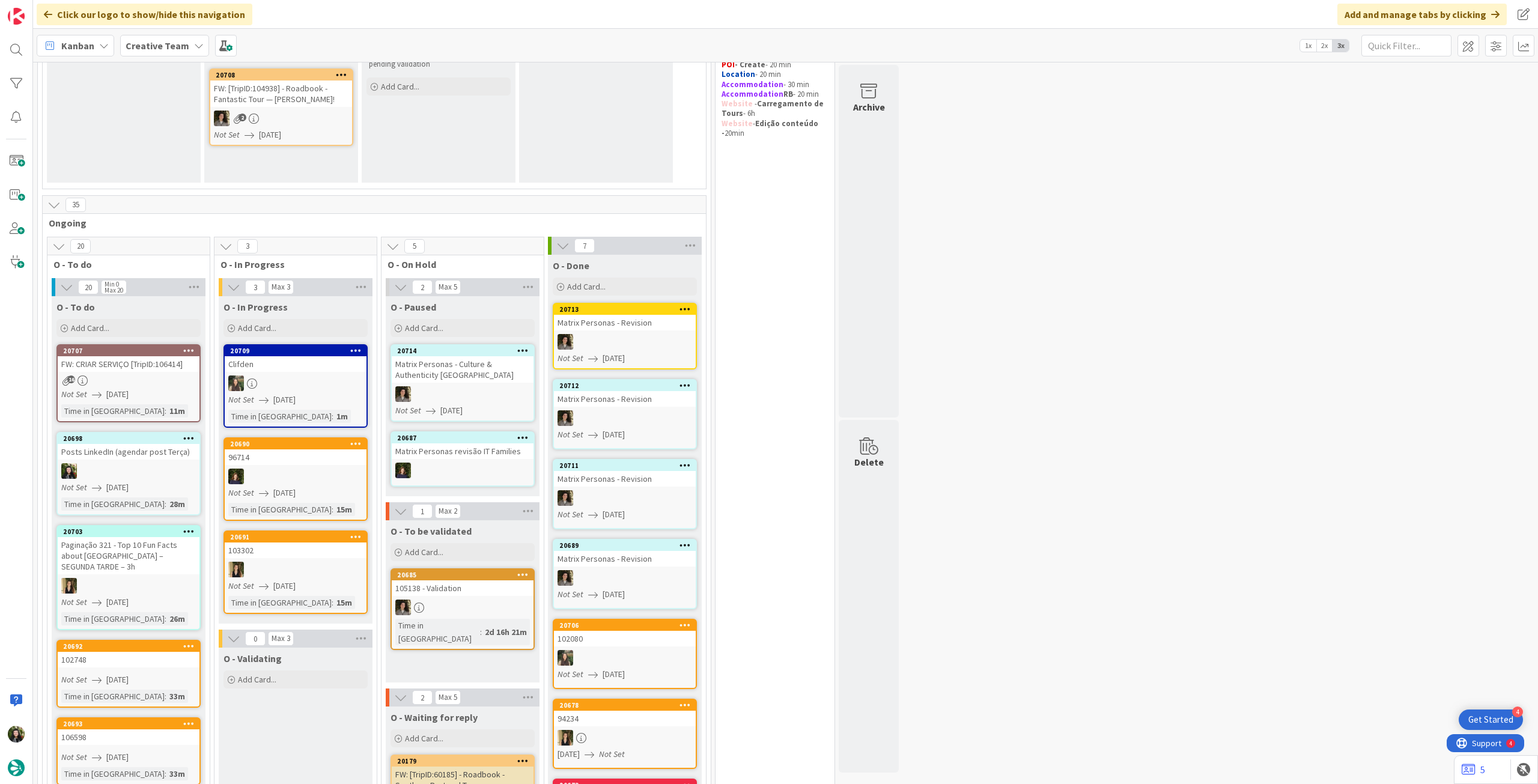
click at [113, 312] on div "O - To do Add Card..." at bounding box center [128, 318] width 154 height 43
click at [115, 326] on div "Add Card..." at bounding box center [128, 328] width 144 height 18
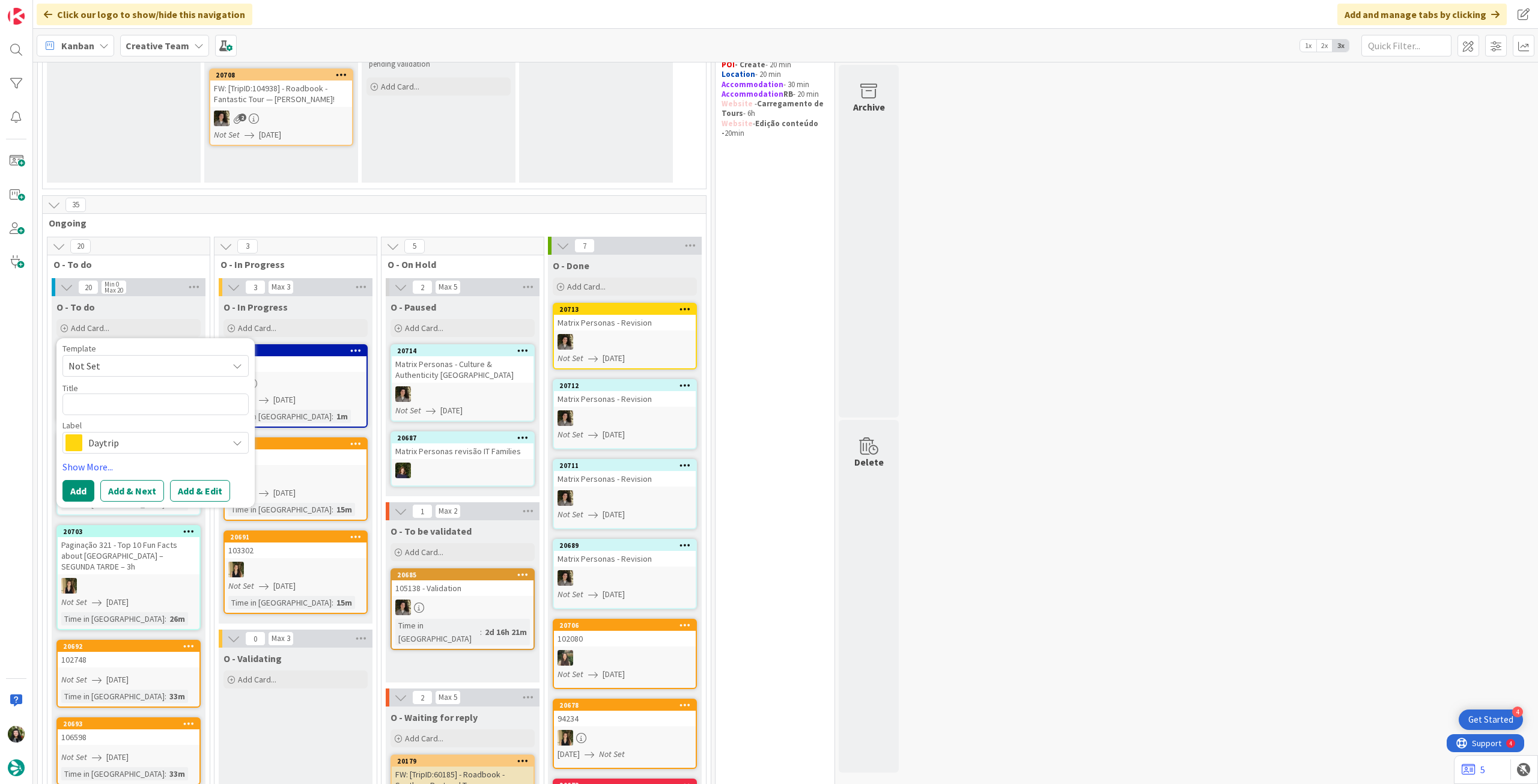
type textarea "x"
type textarea "Clifden"
click at [67, 489] on button "Add" at bounding box center [78, 491] width 32 height 22
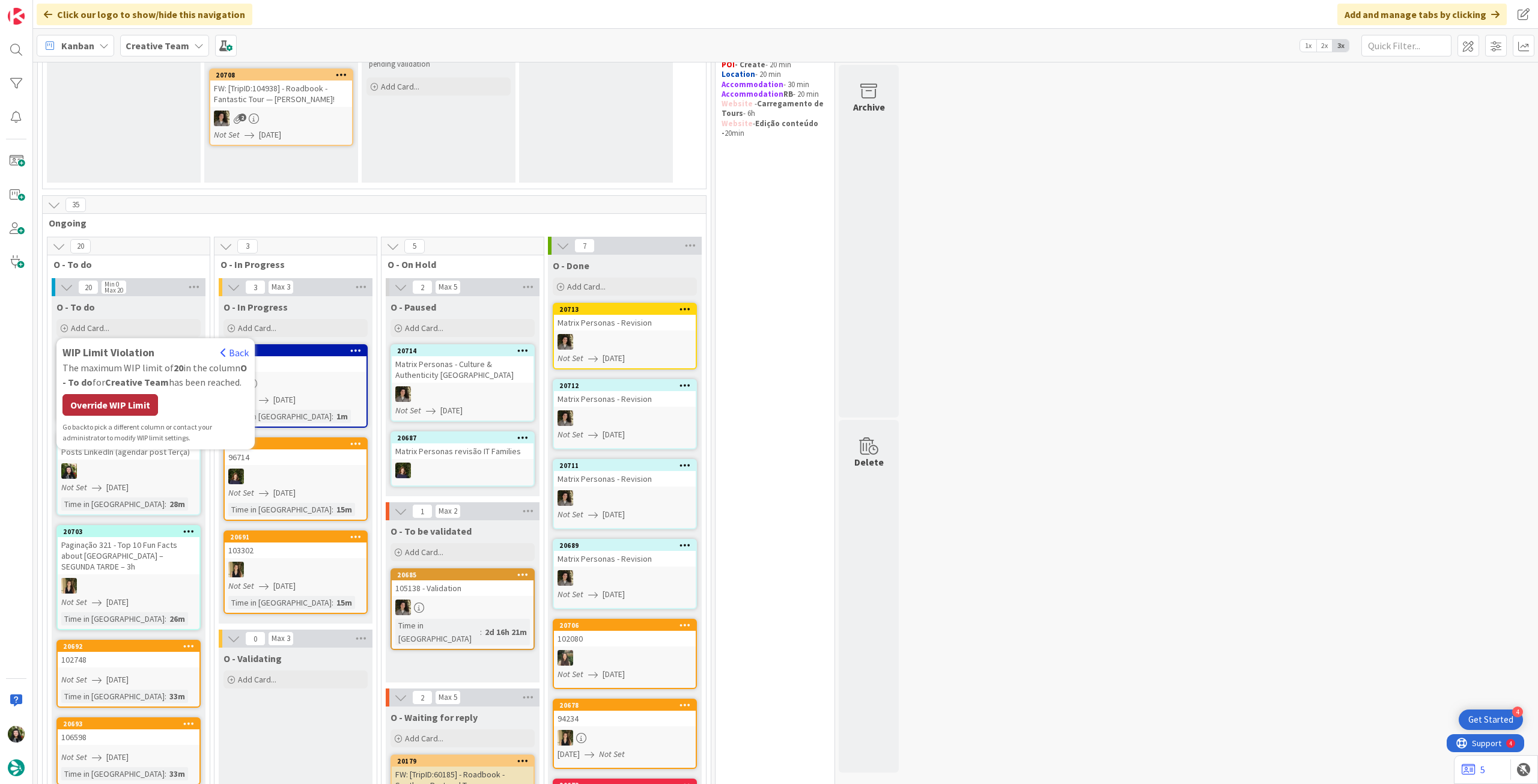
click at [95, 402] on div "Override WIP Limit" at bounding box center [110, 405] width 95 height 22
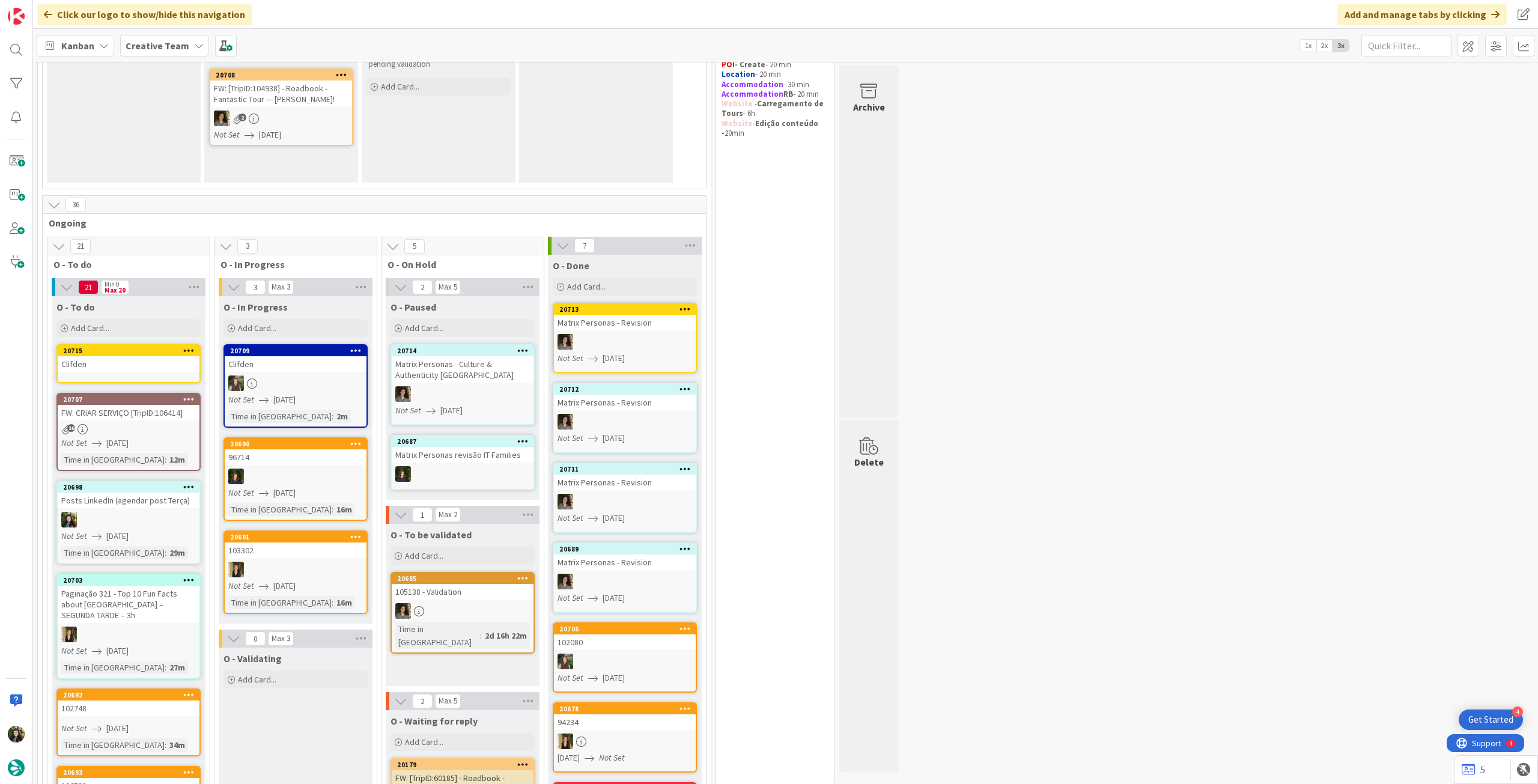
click at [130, 376] on link "20715 Clifden" at bounding box center [128, 364] width 144 height 39
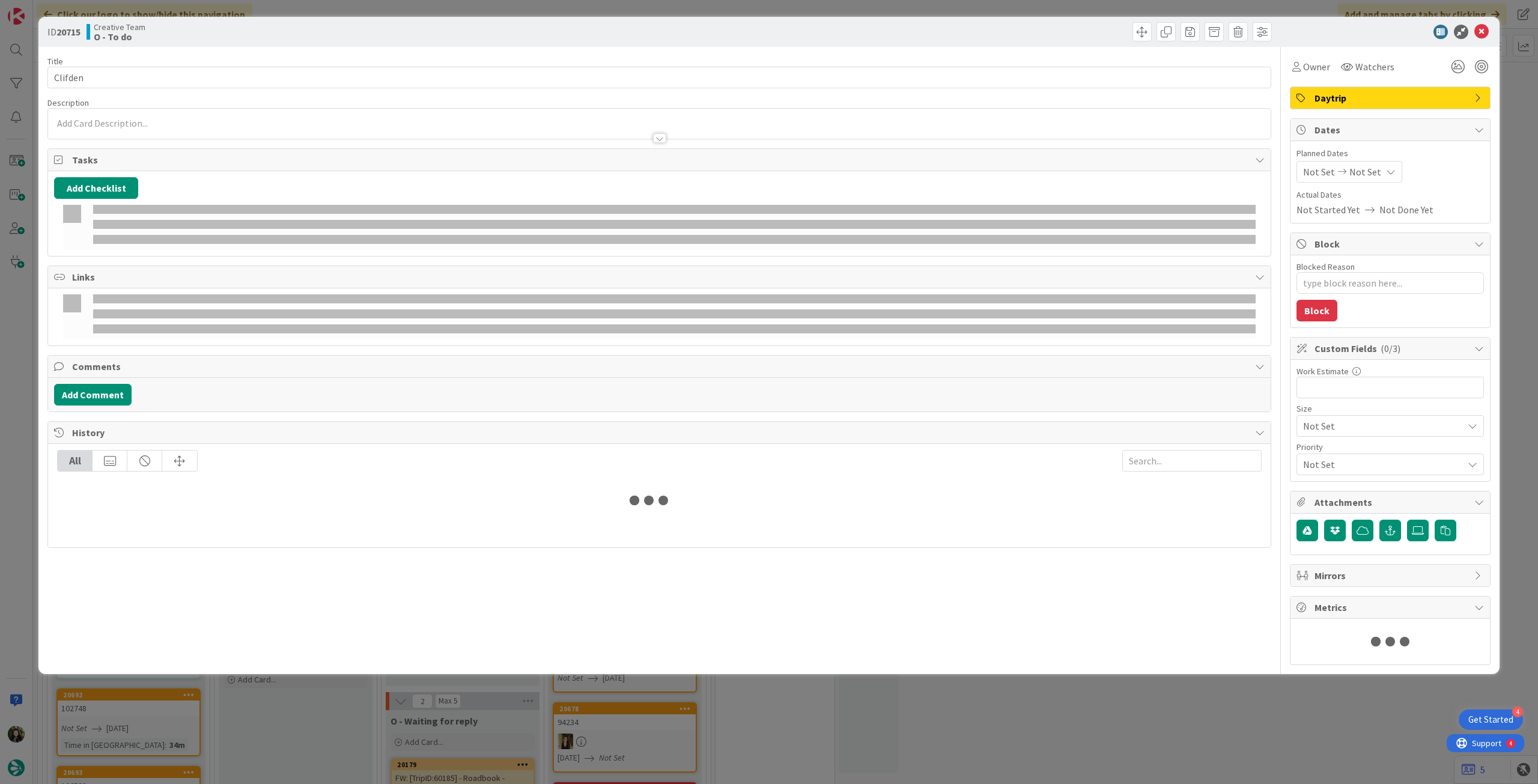
type textarea "x"
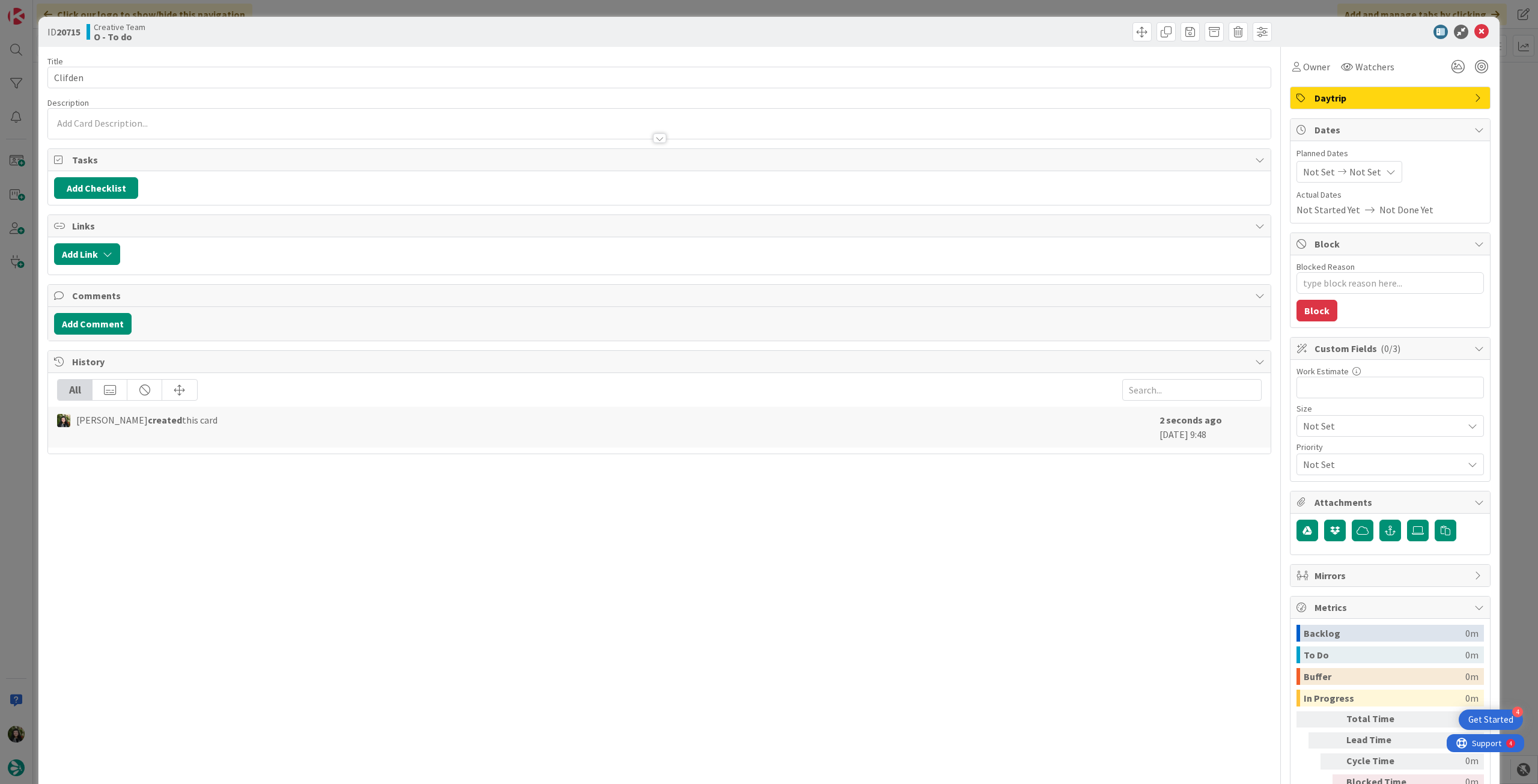
click at [1365, 169] on span "Not Set" at bounding box center [1365, 171] width 32 height 14
click at [1309, 449] on icon at bounding box center [1318, 453] width 18 height 14
type input "[DATE]"
click at [298, 133] on div at bounding box center [659, 132] width 1222 height 12
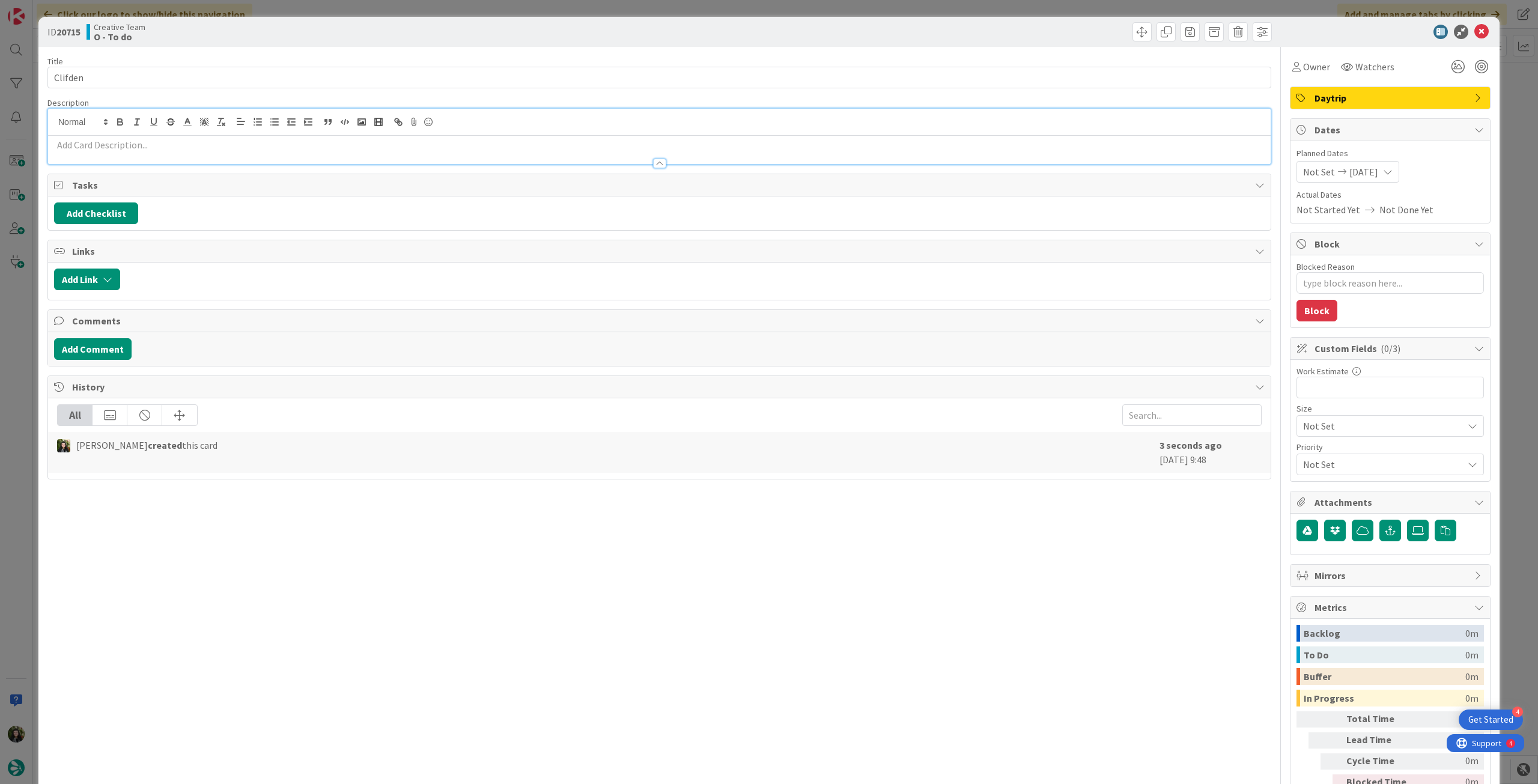
type textarea "x"
click at [293, 139] on p at bounding box center [659, 145] width 1211 height 14
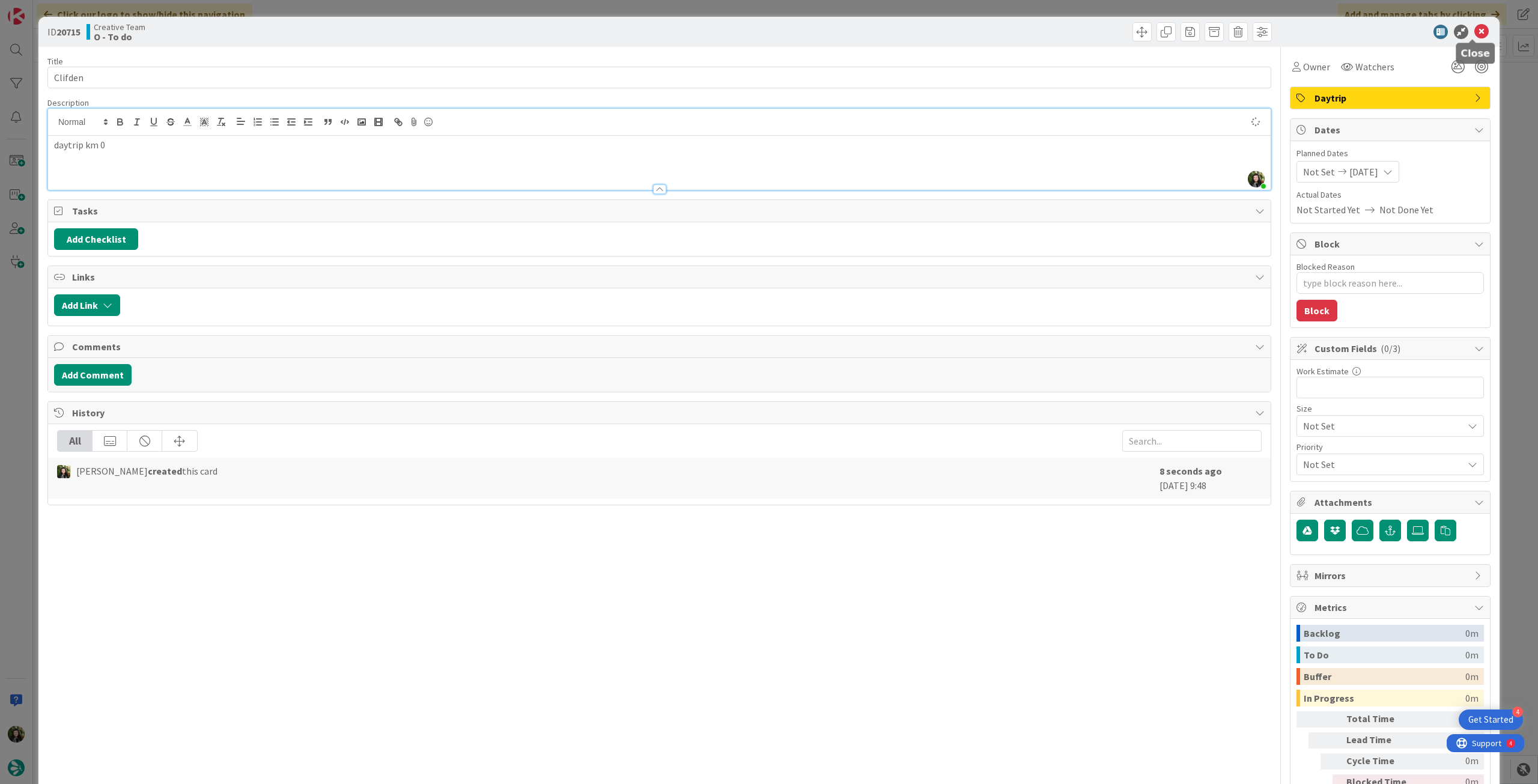
click at [1474, 31] on icon at bounding box center [1481, 32] width 14 height 14
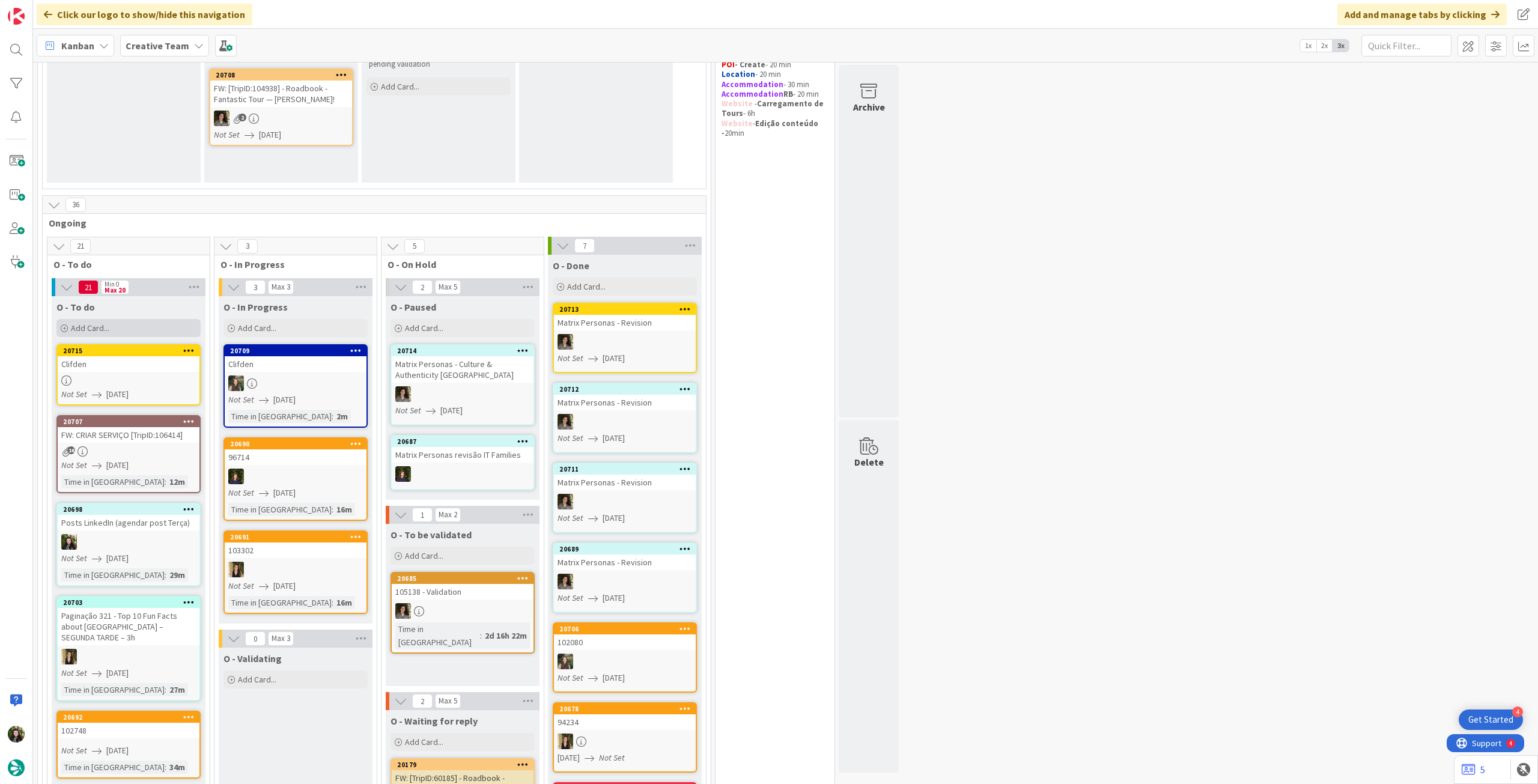
click at [82, 329] on span "Add Card..." at bounding box center [90, 328] width 38 height 11
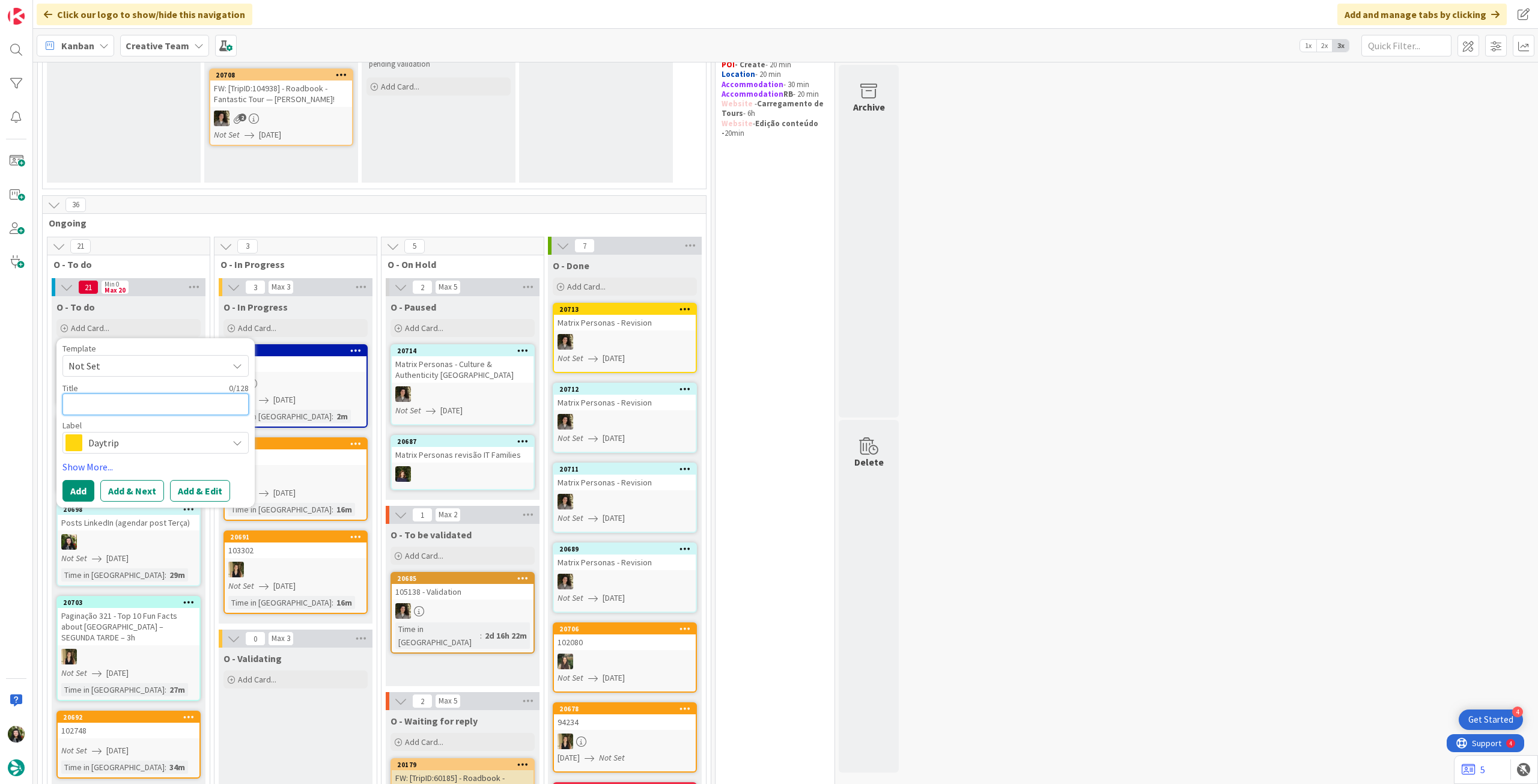
paste textarea "Clifden / Galway / Clifden"
click at [69, 487] on button "Add" at bounding box center [78, 491] width 32 height 22
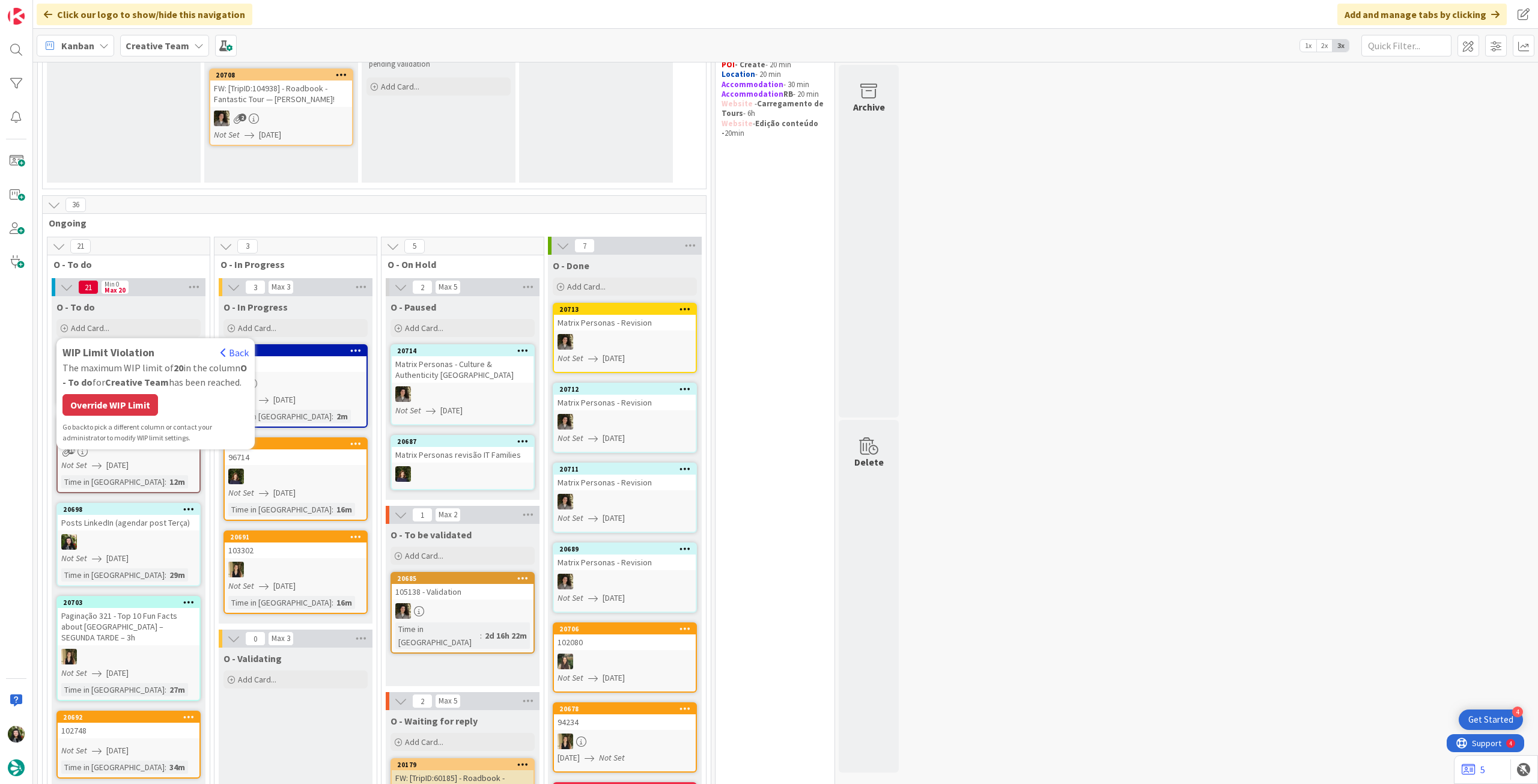
click at [99, 385] on div "The maximum WIP limit of 20 in the column O - To do for Creative Team has been …" at bounding box center [156, 375] width 187 height 29
click at [96, 403] on div "Override WIP Limit" at bounding box center [110, 405] width 95 height 22
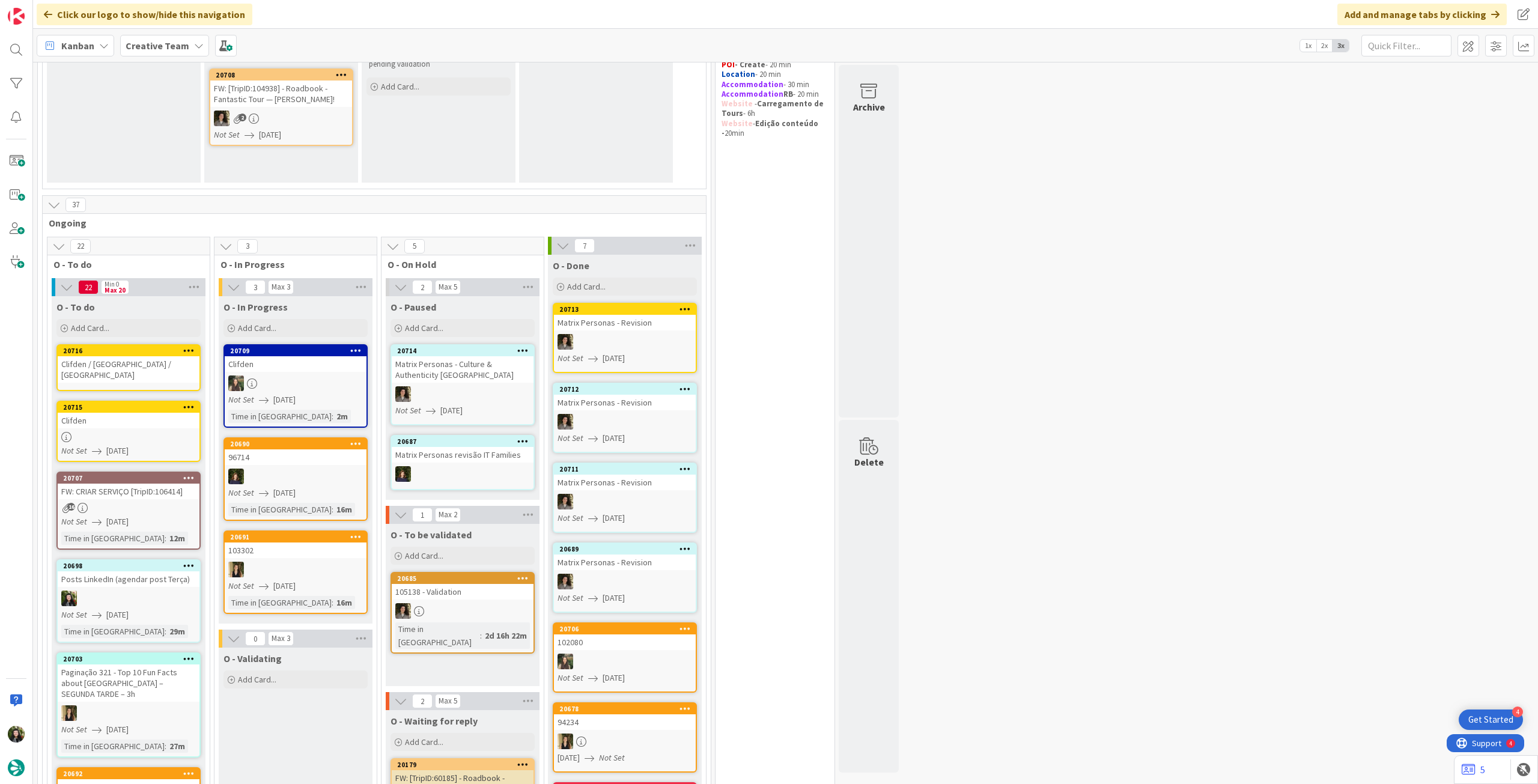
click at [120, 363] on div "Clifden / Galway / Clifden" at bounding box center [128, 369] width 142 height 27
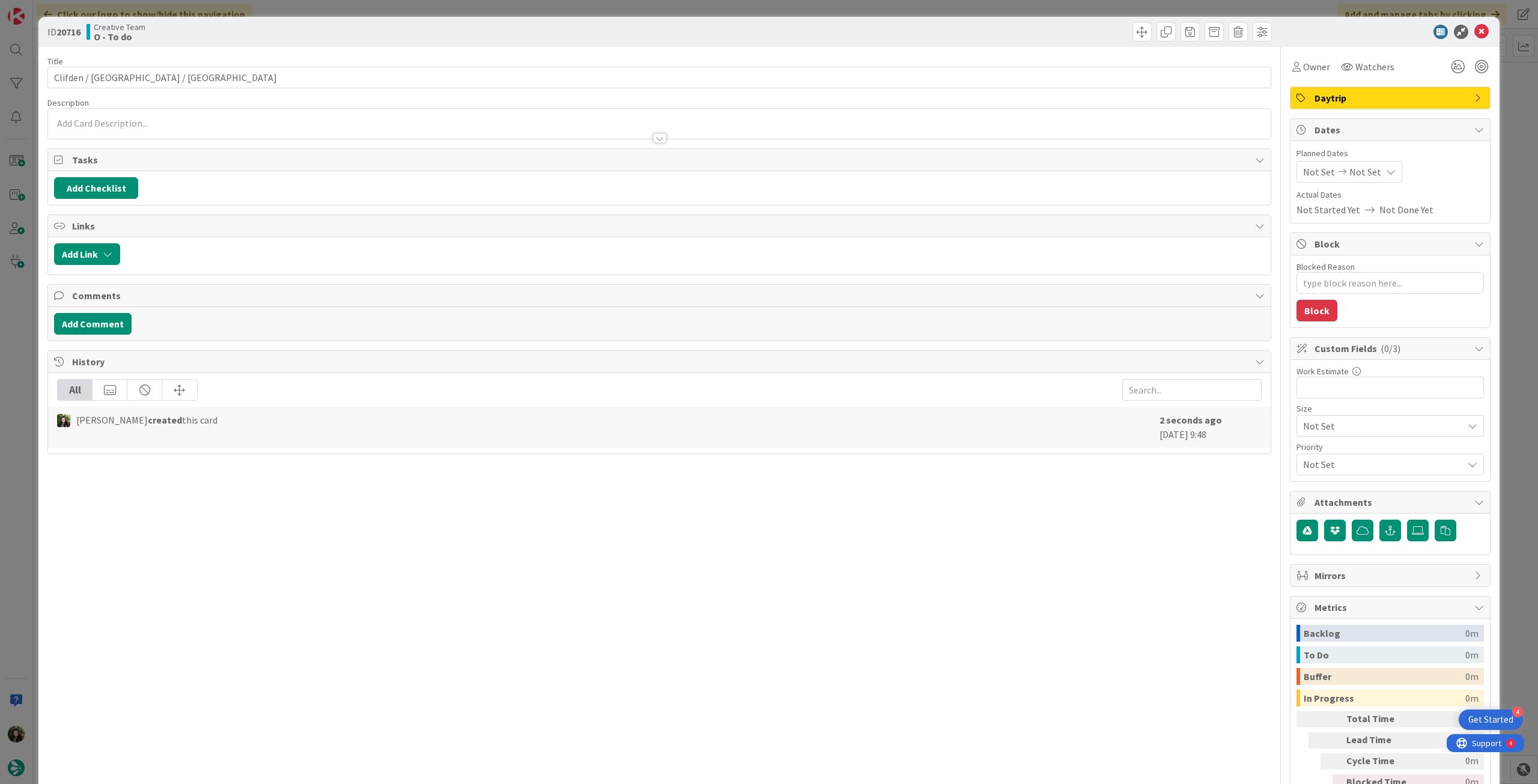
click at [1353, 167] on span "Not Set" at bounding box center [1365, 171] width 32 height 14
click at [1309, 454] on icon at bounding box center [1318, 453] width 18 height 14
click at [1474, 32] on icon at bounding box center [1481, 32] width 14 height 14
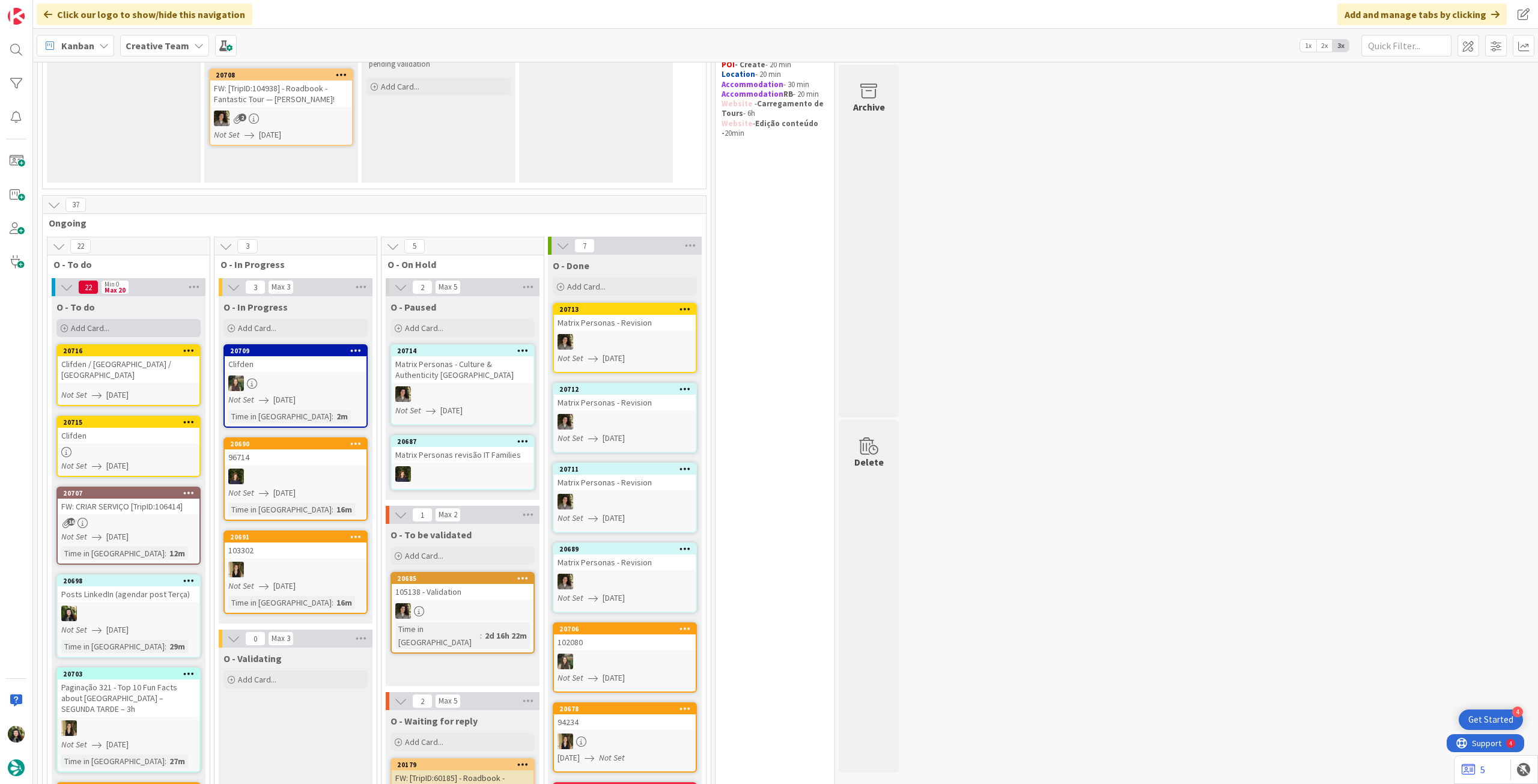
click at [113, 326] on div "Add Card..." at bounding box center [128, 328] width 144 height 18
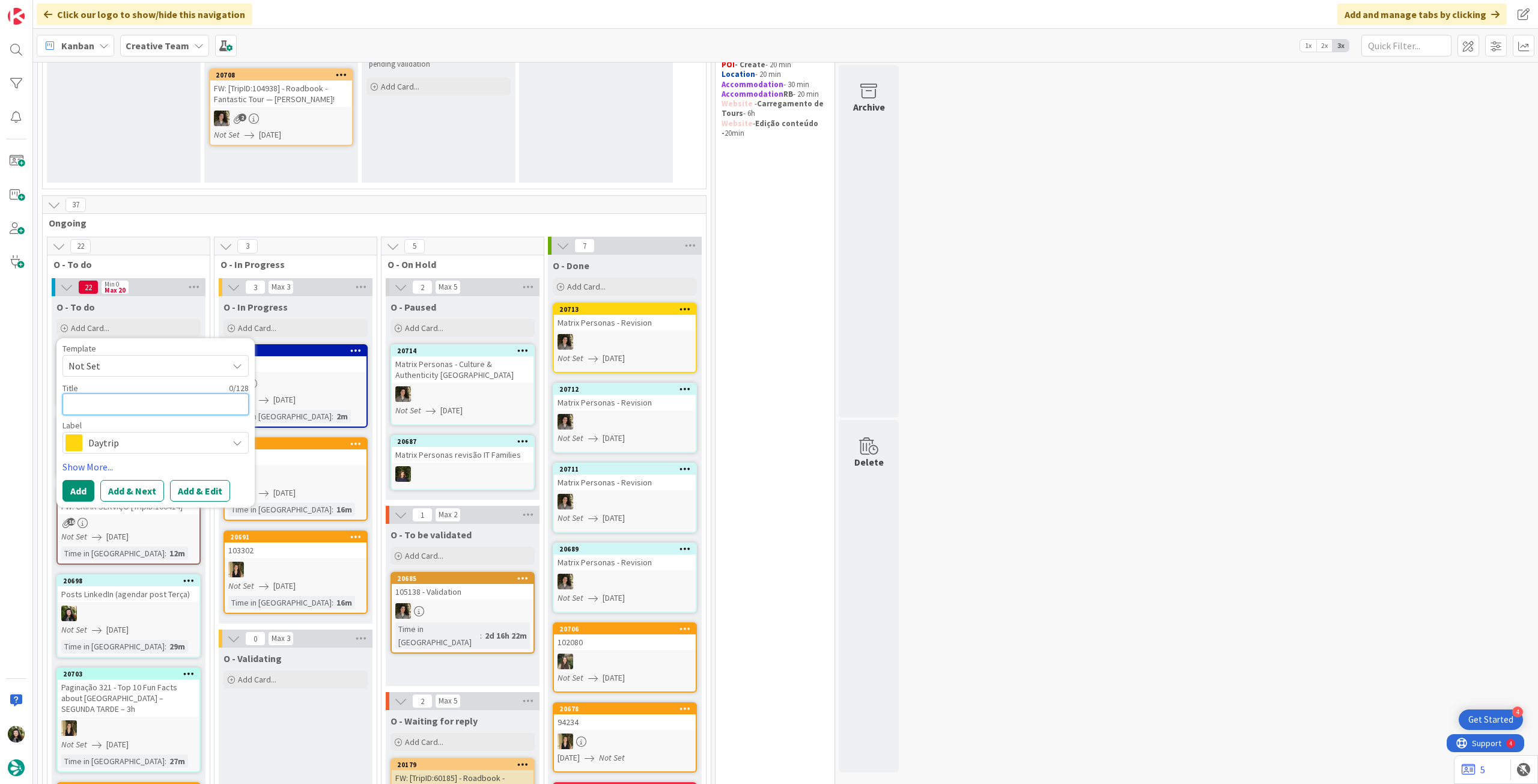
paste textarea "Clifden / Connemara / Clifden"
click at [80, 482] on button "Add" at bounding box center [78, 491] width 32 height 22
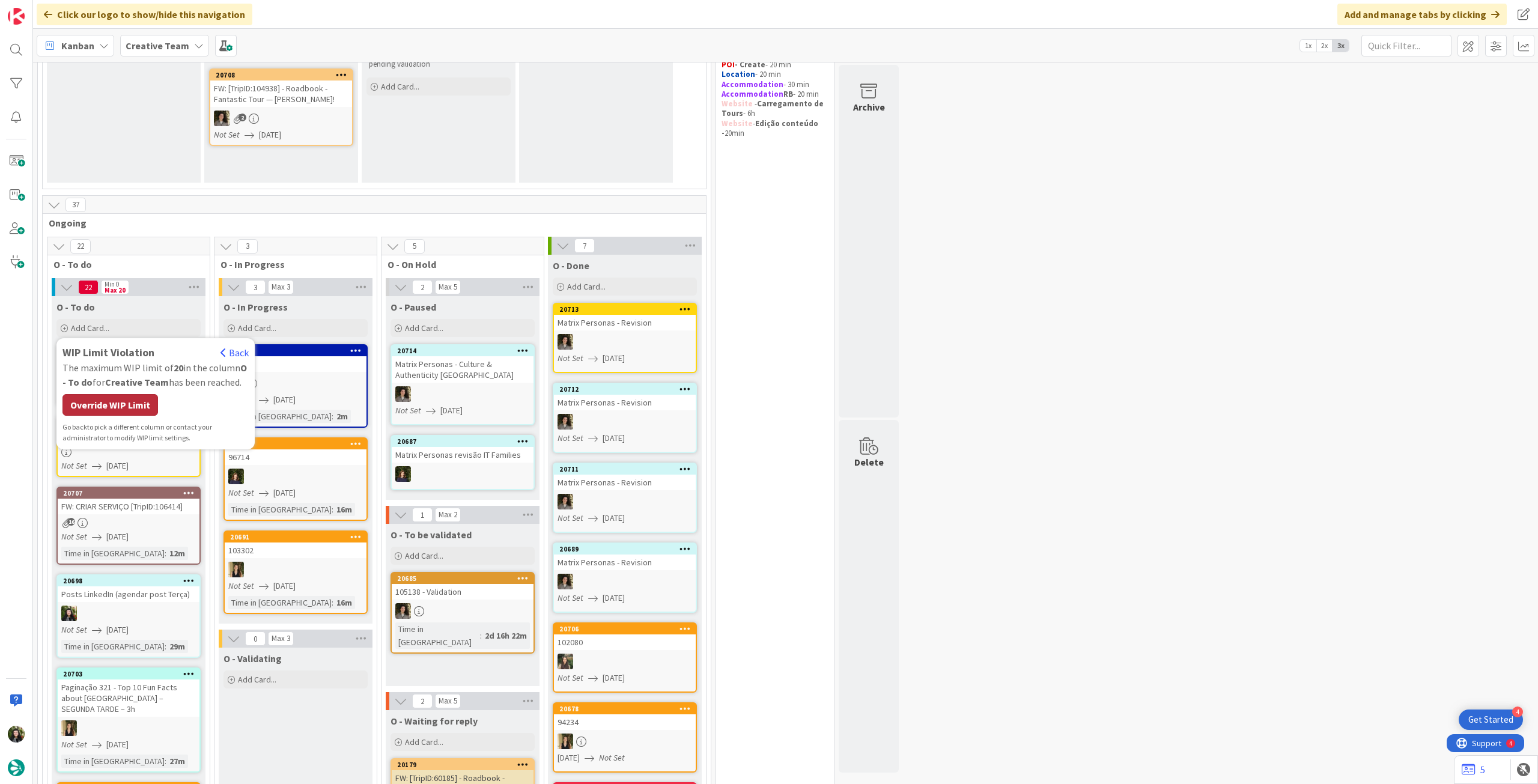
click at [114, 397] on div "Override WIP Limit" at bounding box center [110, 405] width 95 height 22
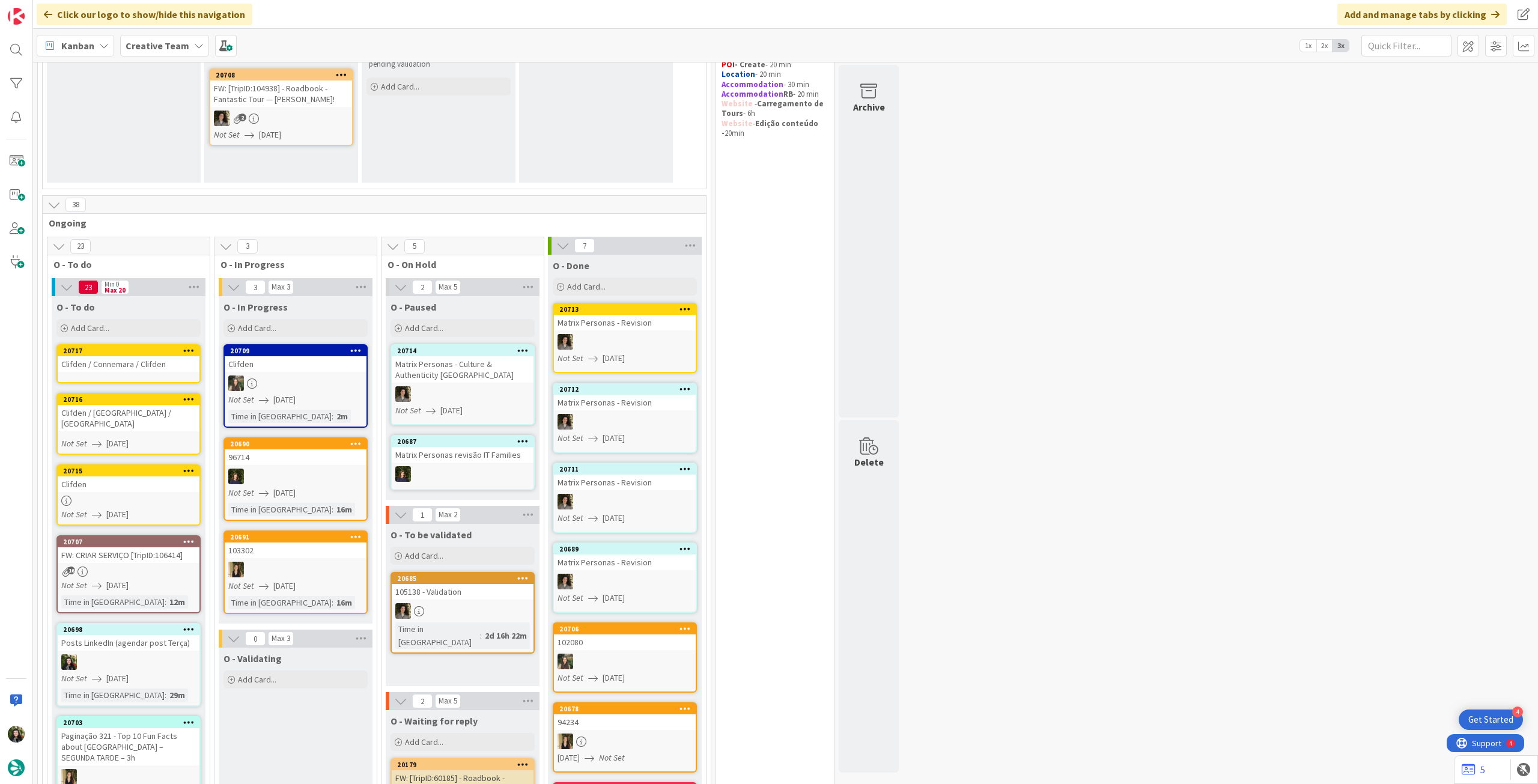
click at [134, 366] on div "Clifden / Connemara / Clifden" at bounding box center [128, 364] width 142 height 16
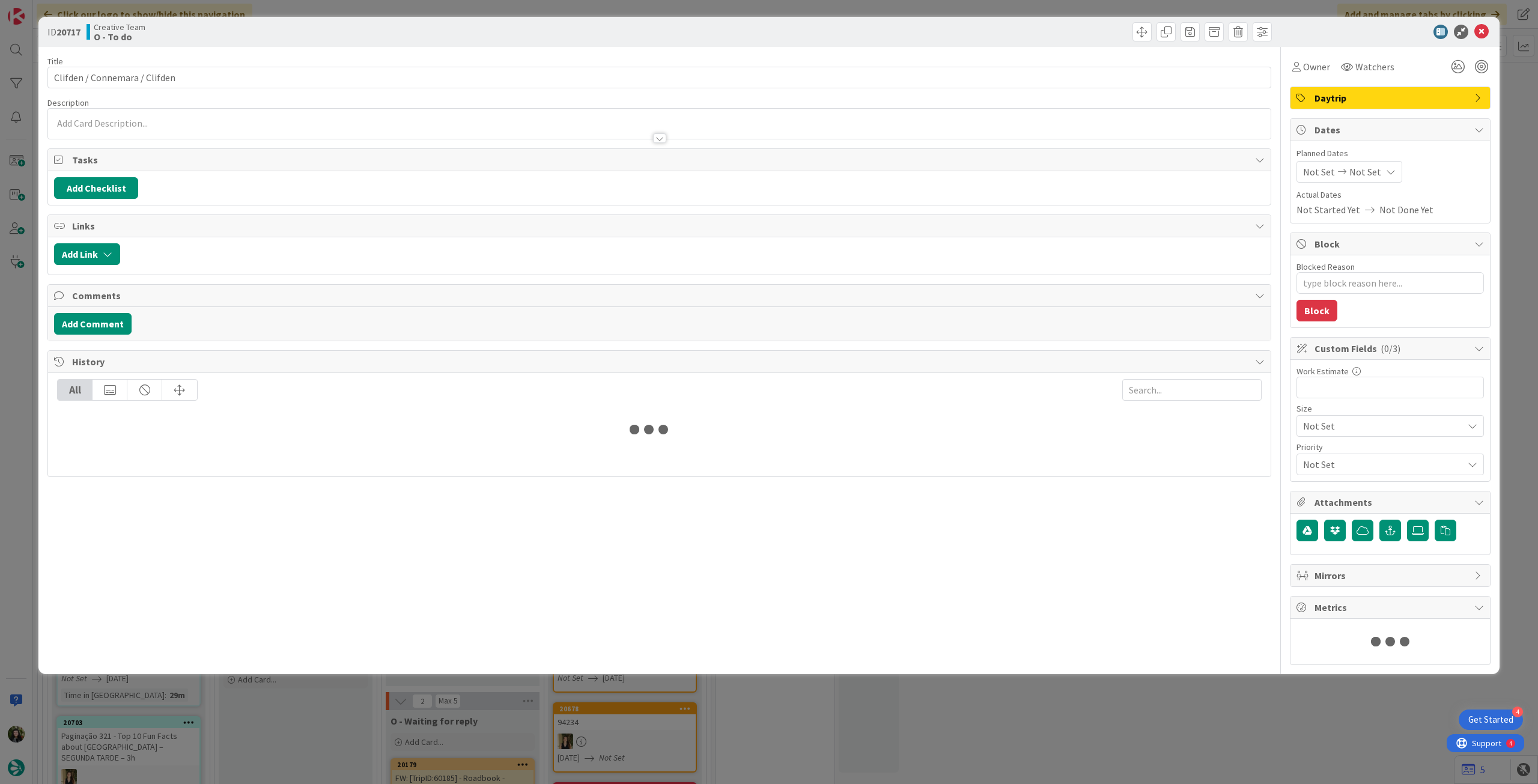
click at [1364, 174] on span "Not Set" at bounding box center [1365, 171] width 32 height 14
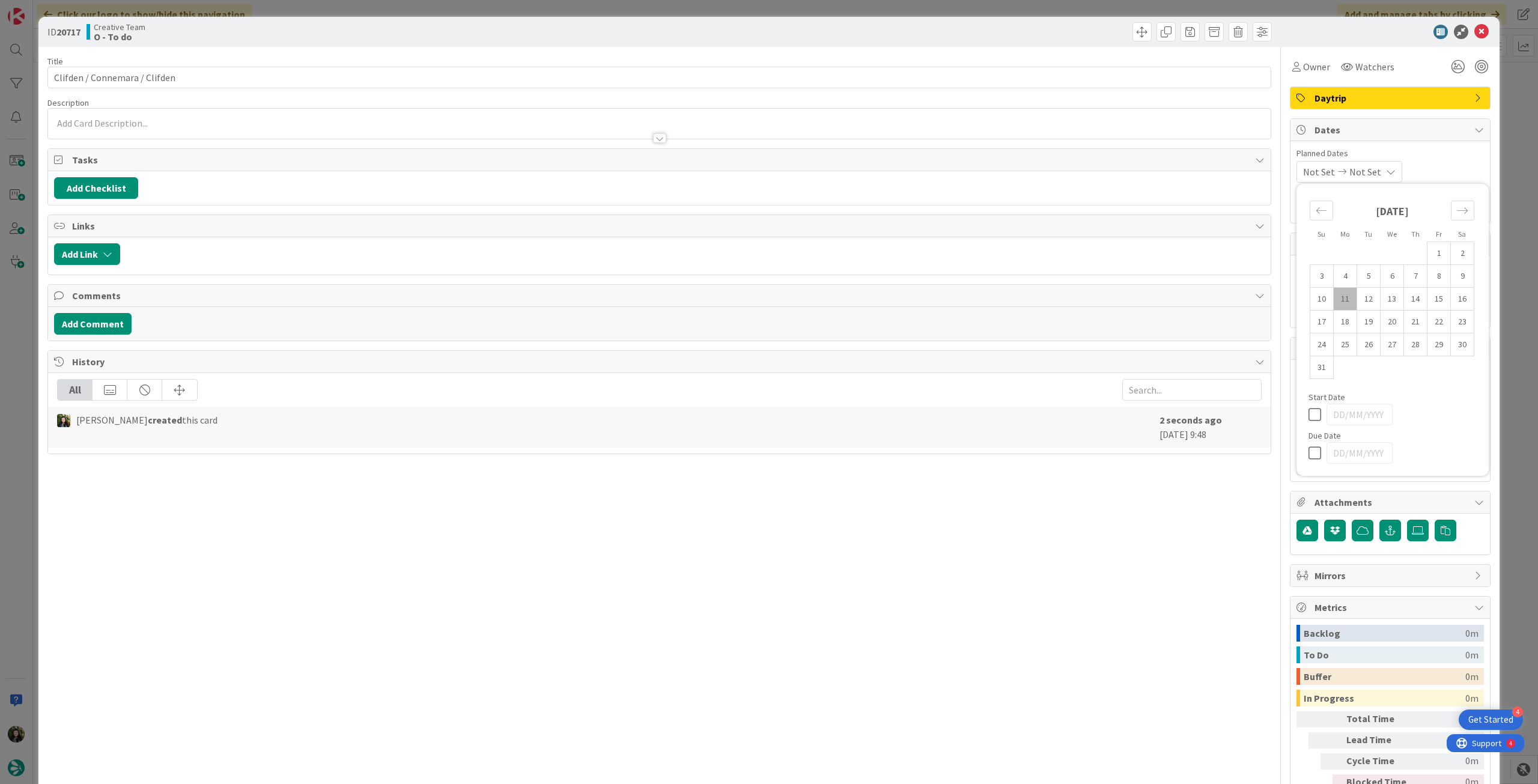
click at [1309, 448] on icon at bounding box center [1318, 453] width 18 height 14
click at [1476, 34] on icon at bounding box center [1481, 32] width 14 height 14
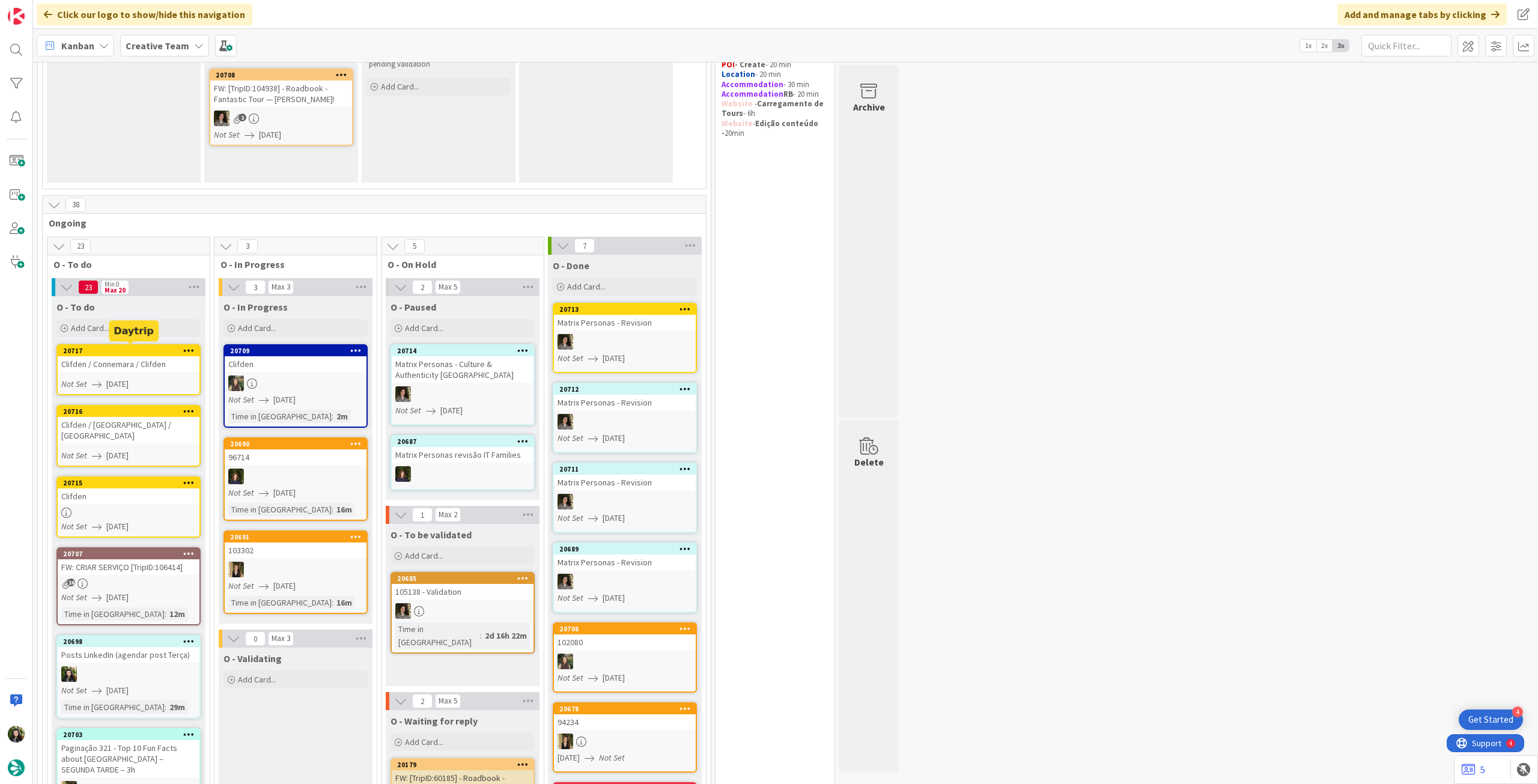
click at [137, 328] on div "Add Card..." at bounding box center [128, 328] width 144 height 18
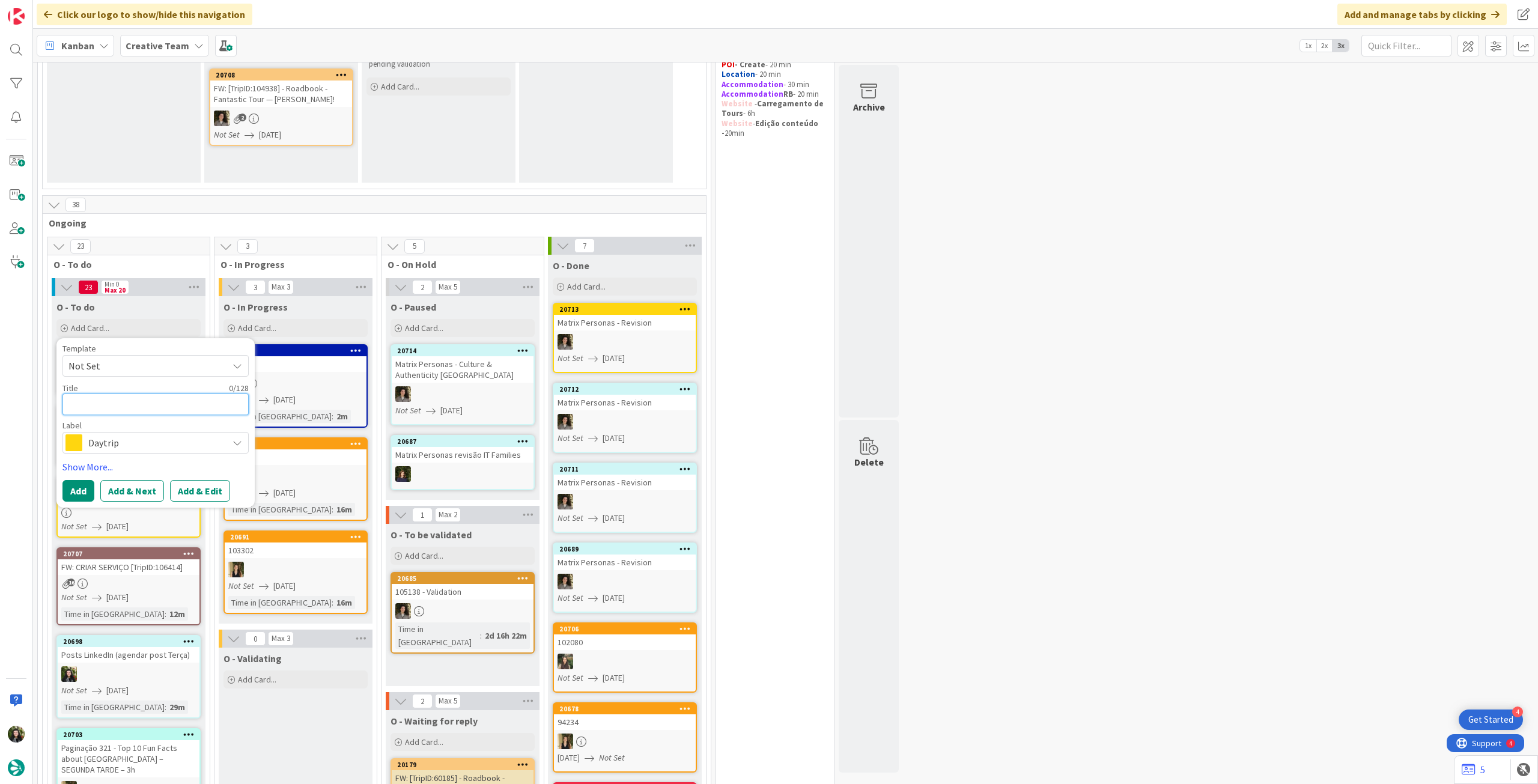
paste textarea "Clifden / Westport / Castlebar / Sligo"
click at [82, 486] on button "Add" at bounding box center [78, 491] width 32 height 22
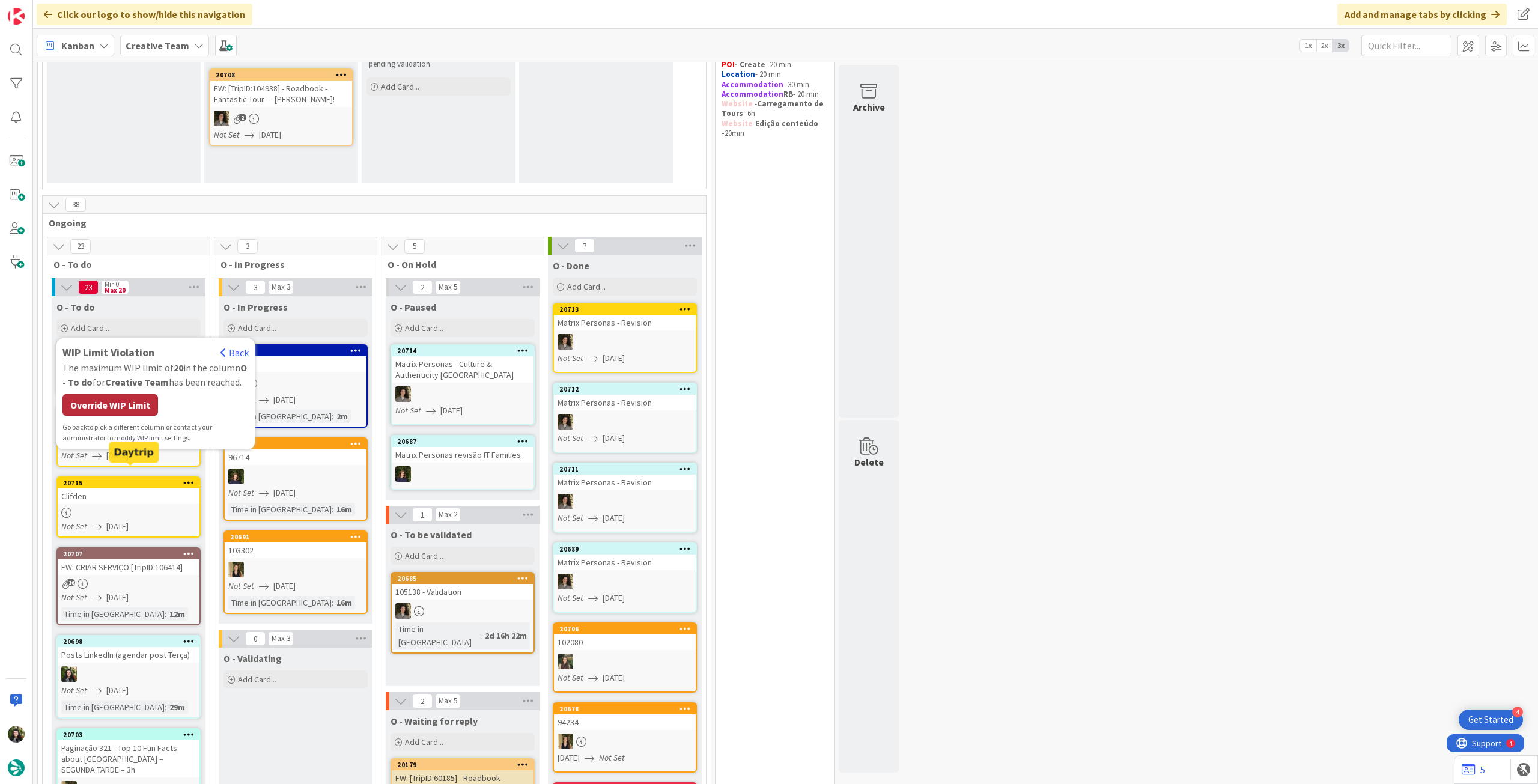
click at [99, 402] on div "Override WIP Limit" at bounding box center [110, 405] width 95 height 22
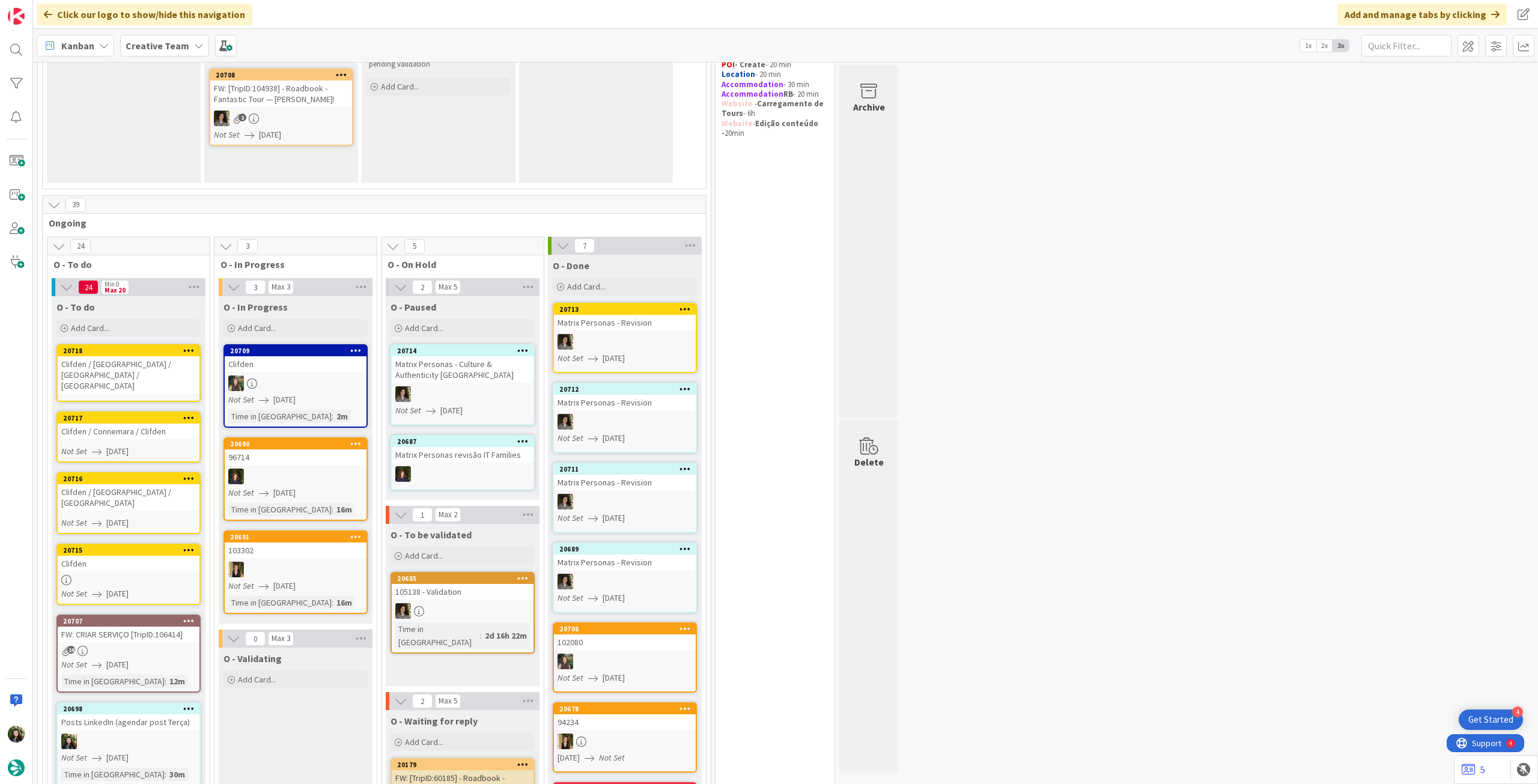
click at [114, 368] on div "Clifden / Westport / Castlebar / Sligo" at bounding box center [128, 375] width 142 height 37
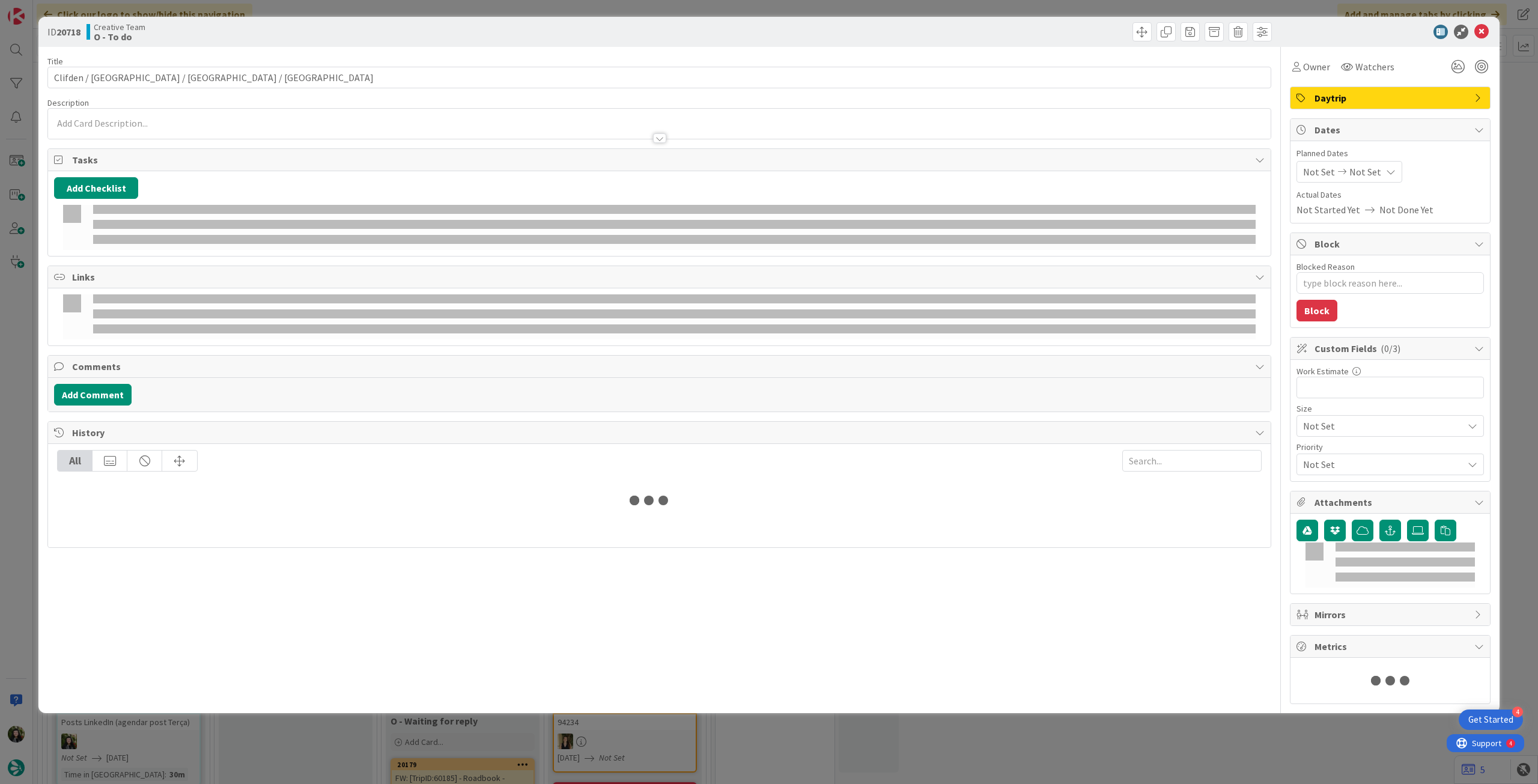
click at [1360, 167] on span "Not Set" at bounding box center [1365, 171] width 32 height 14
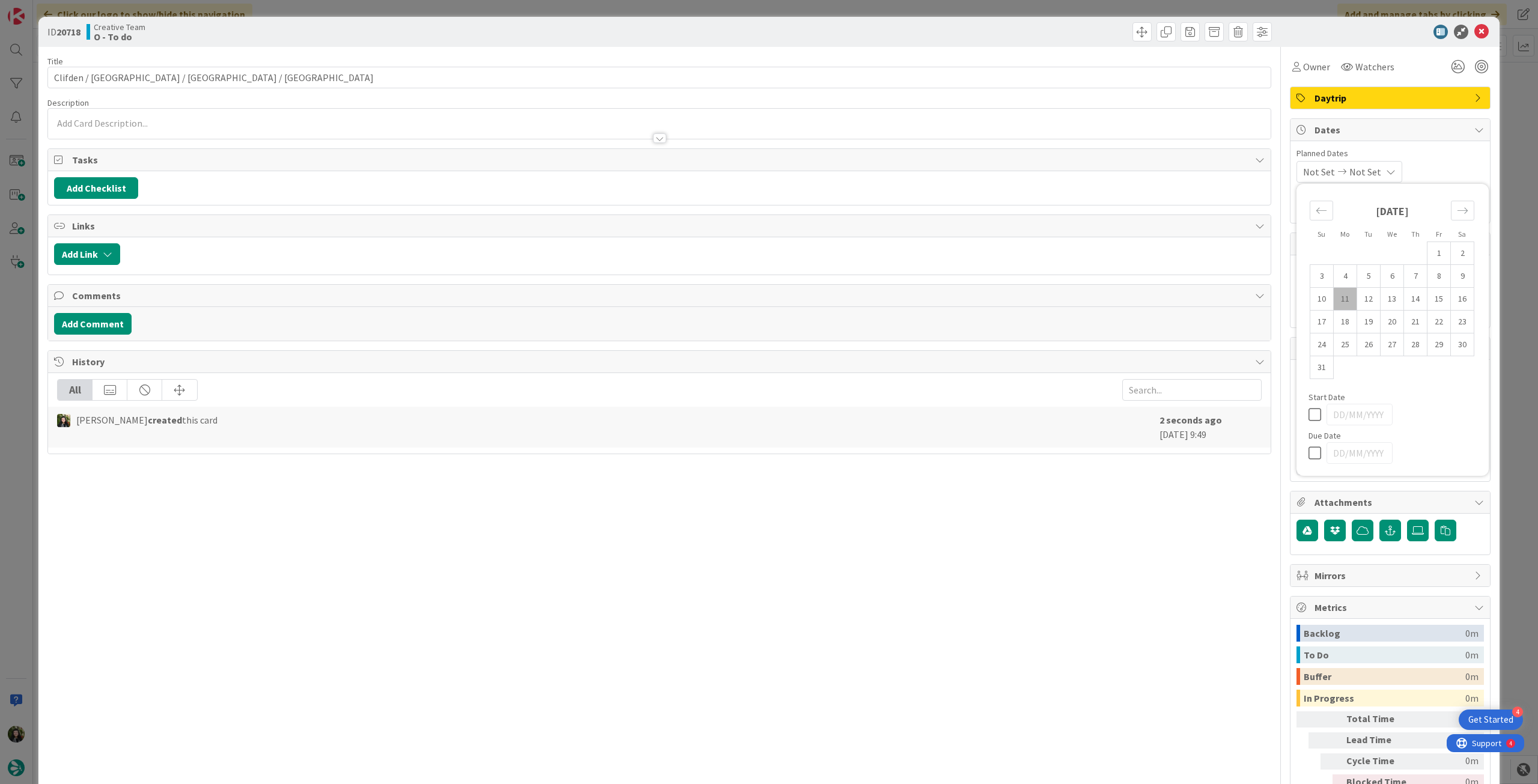
click at [1309, 455] on icon at bounding box center [1318, 453] width 18 height 14
click at [1474, 29] on icon at bounding box center [1481, 32] width 14 height 14
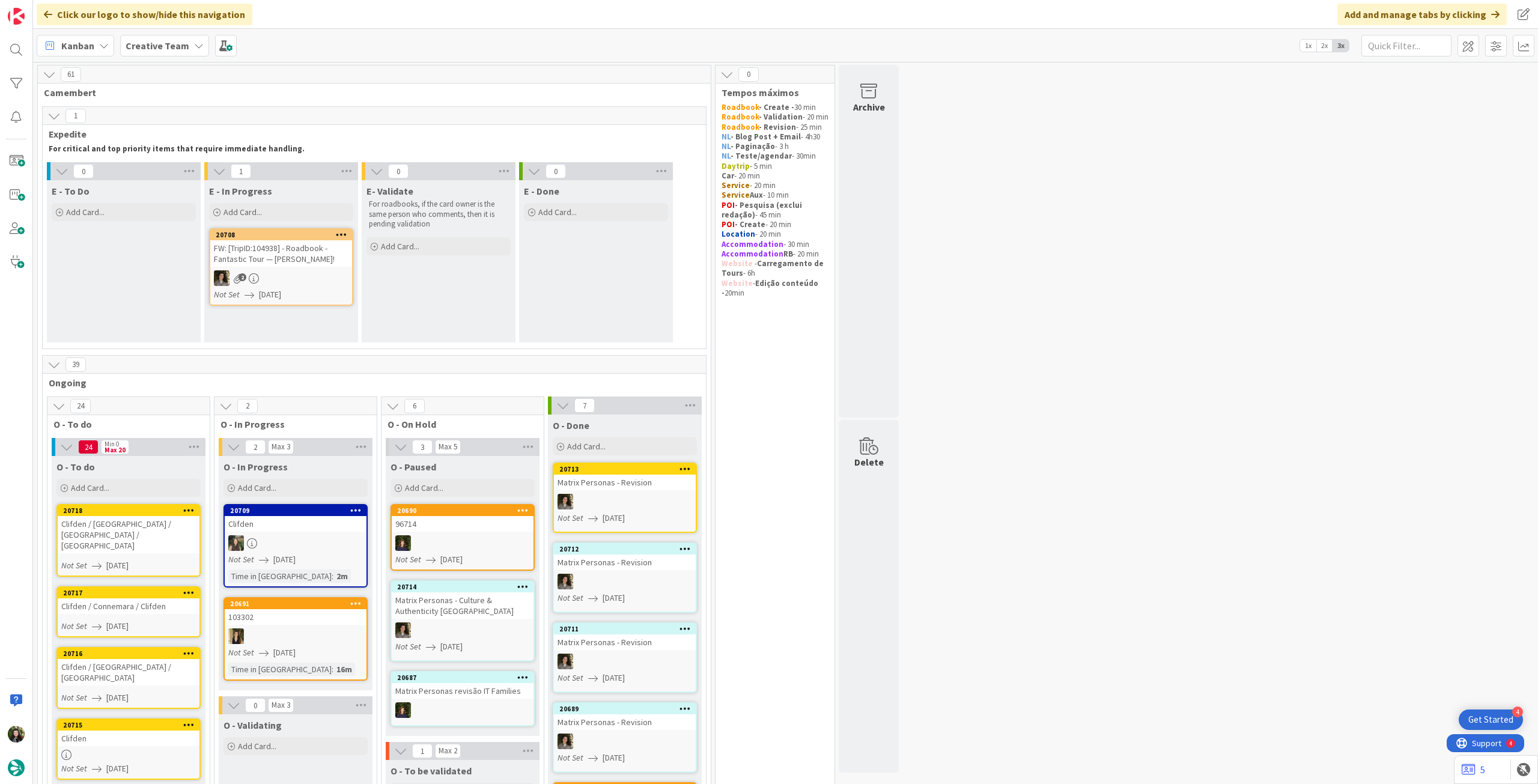
scroll to position [240, 0]
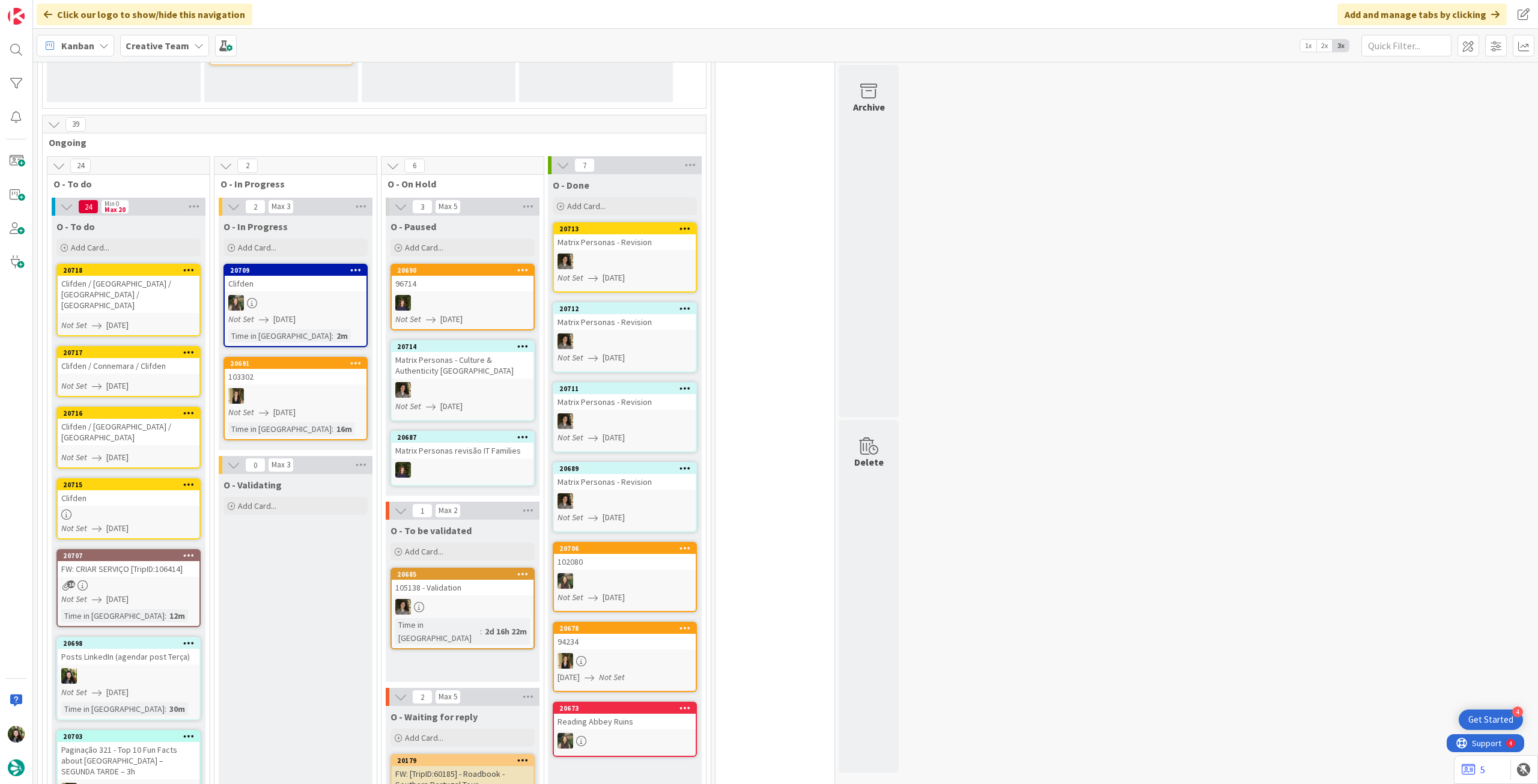
click at [150, 45] on b "Creative Team" at bounding box center [157, 46] width 64 height 12
click at [204, 175] on h4 "Creative Team - Análise" at bounding box center [215, 172] width 163 height 12
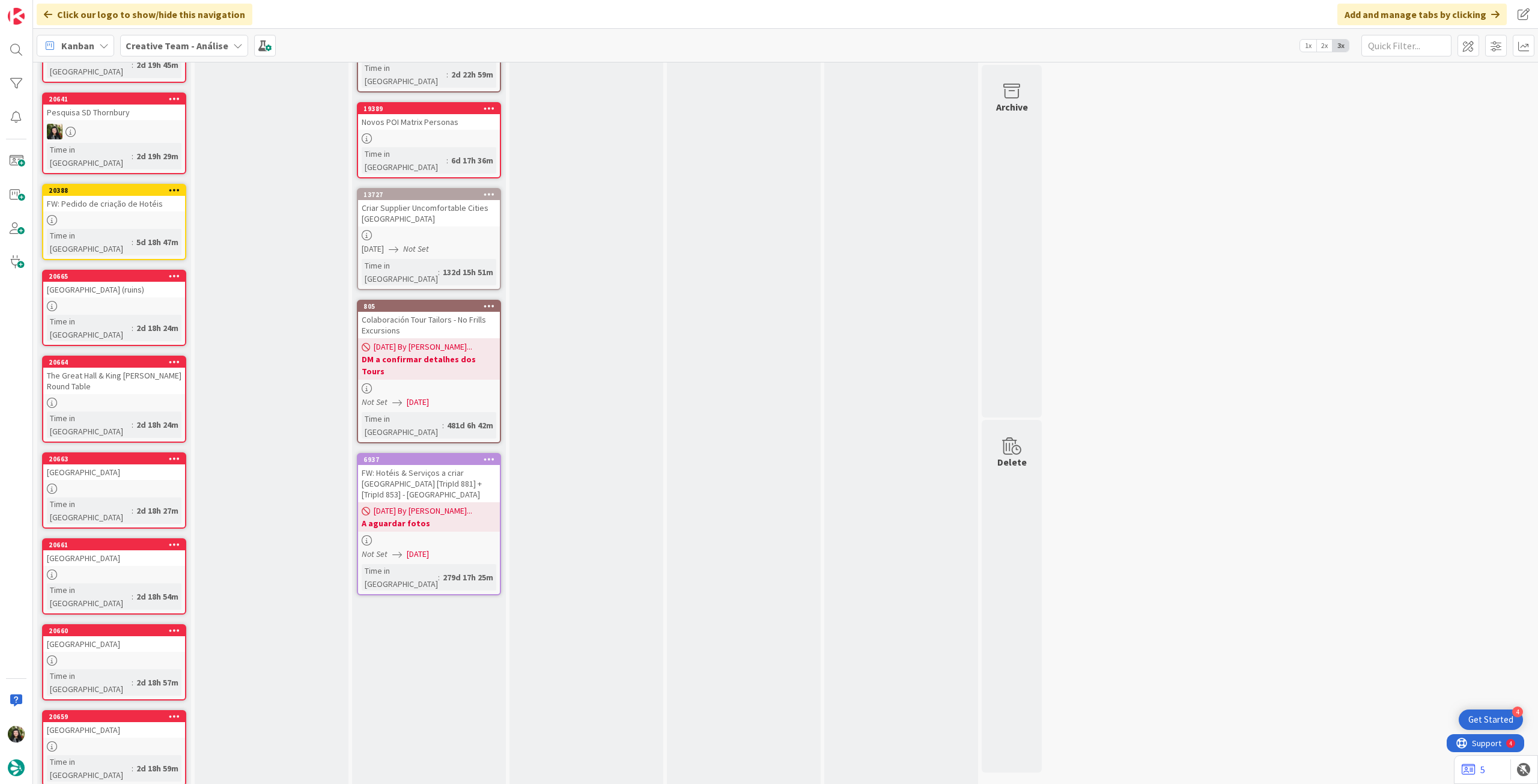
click at [179, 40] on b "Creative Team - Análise" at bounding box center [177, 46] width 103 height 12
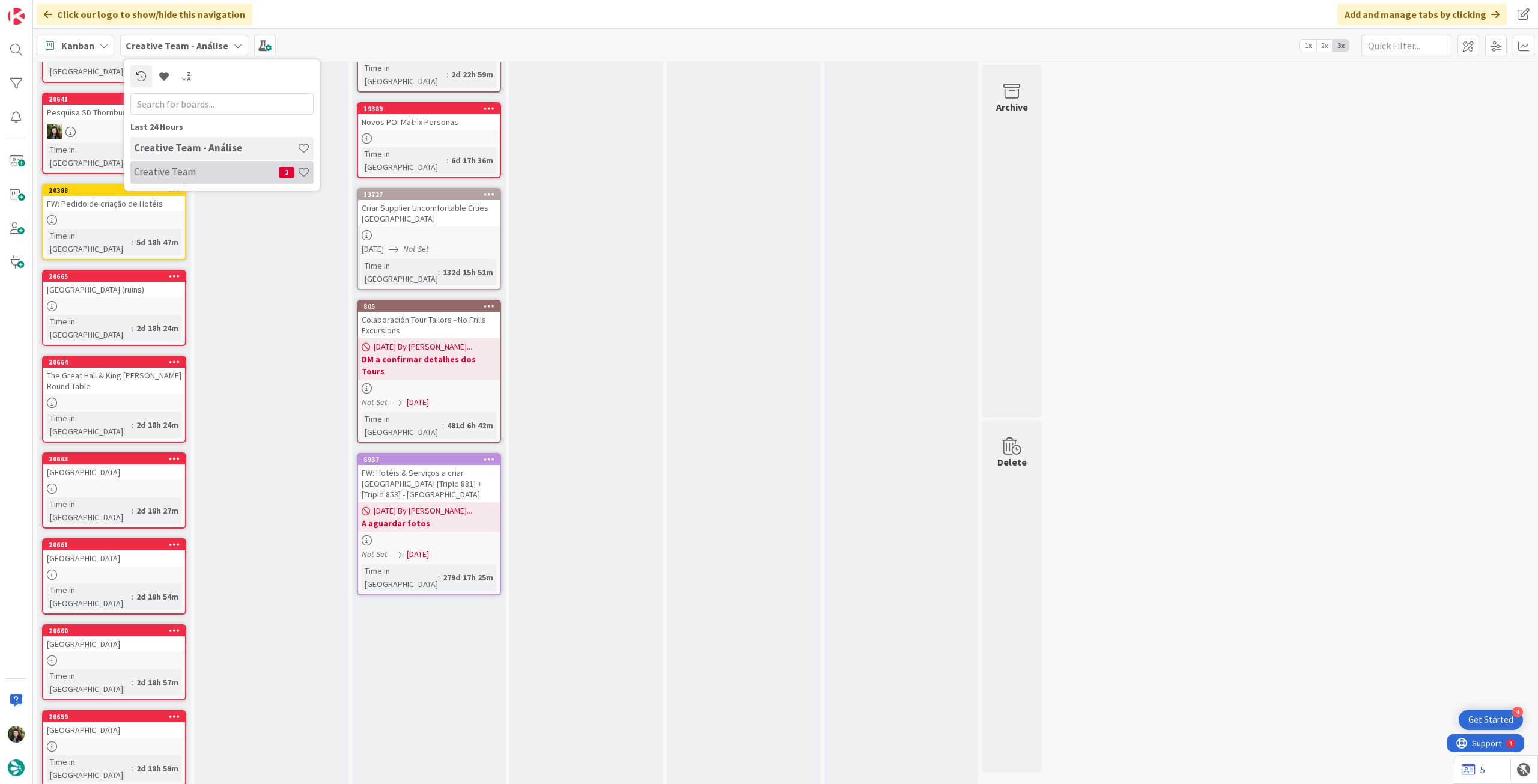
click at [204, 174] on h4 "Creative Team" at bounding box center [206, 172] width 145 height 12
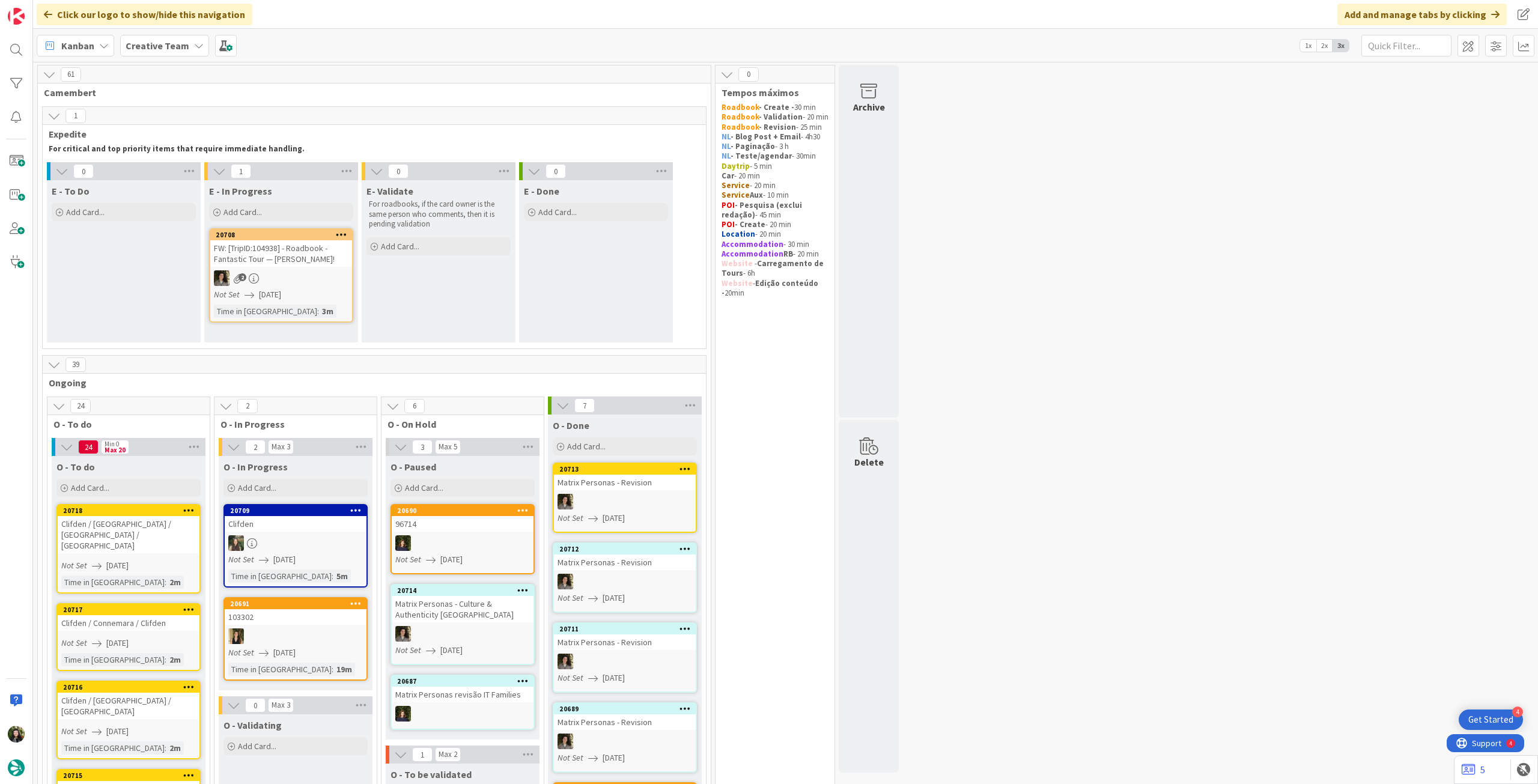
click at [126, 41] on b "Creative Team" at bounding box center [157, 46] width 64 height 12
click at [220, 181] on div "Creative Team - Análise" at bounding box center [222, 172] width 183 height 23
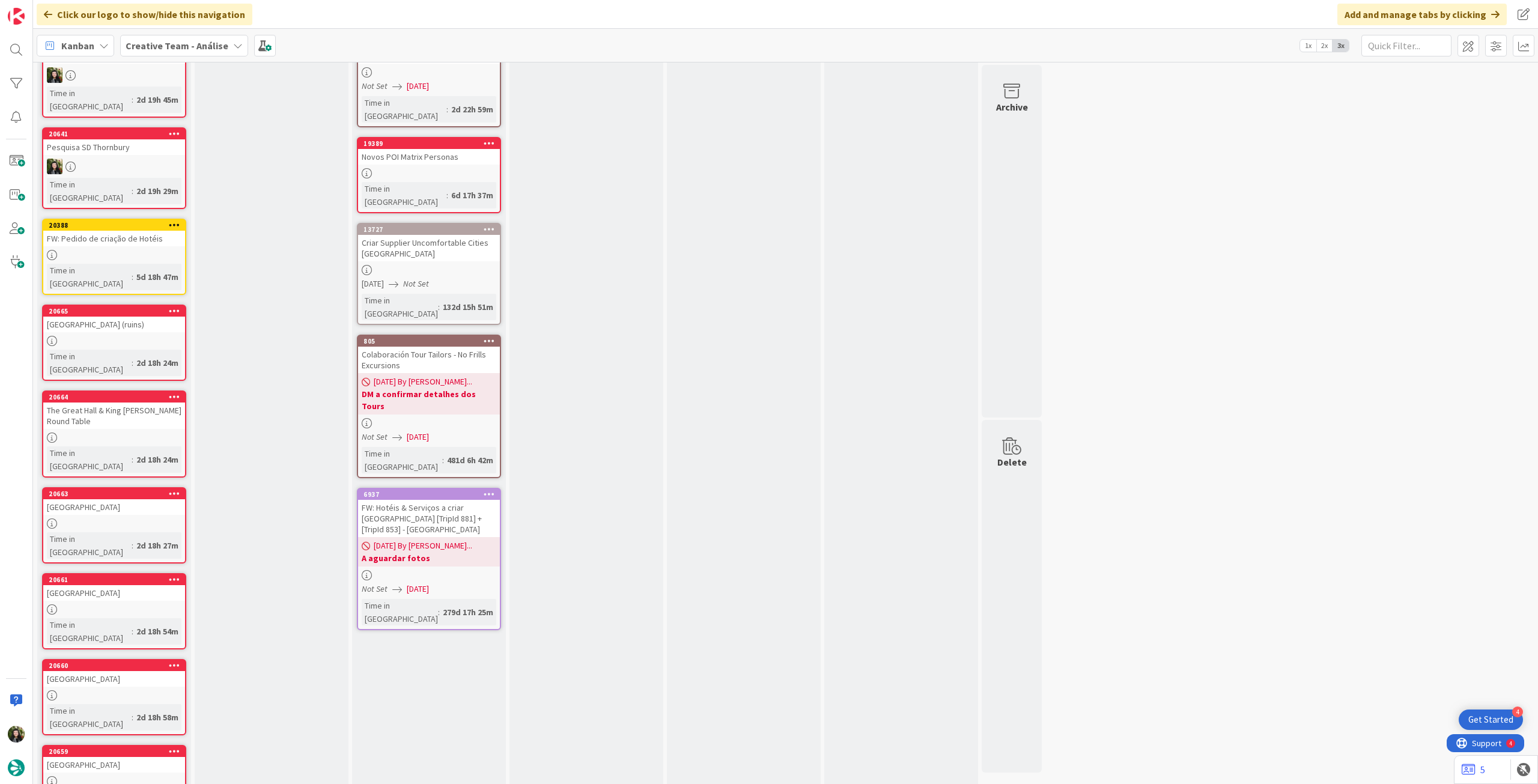
scroll to position [130, 0]
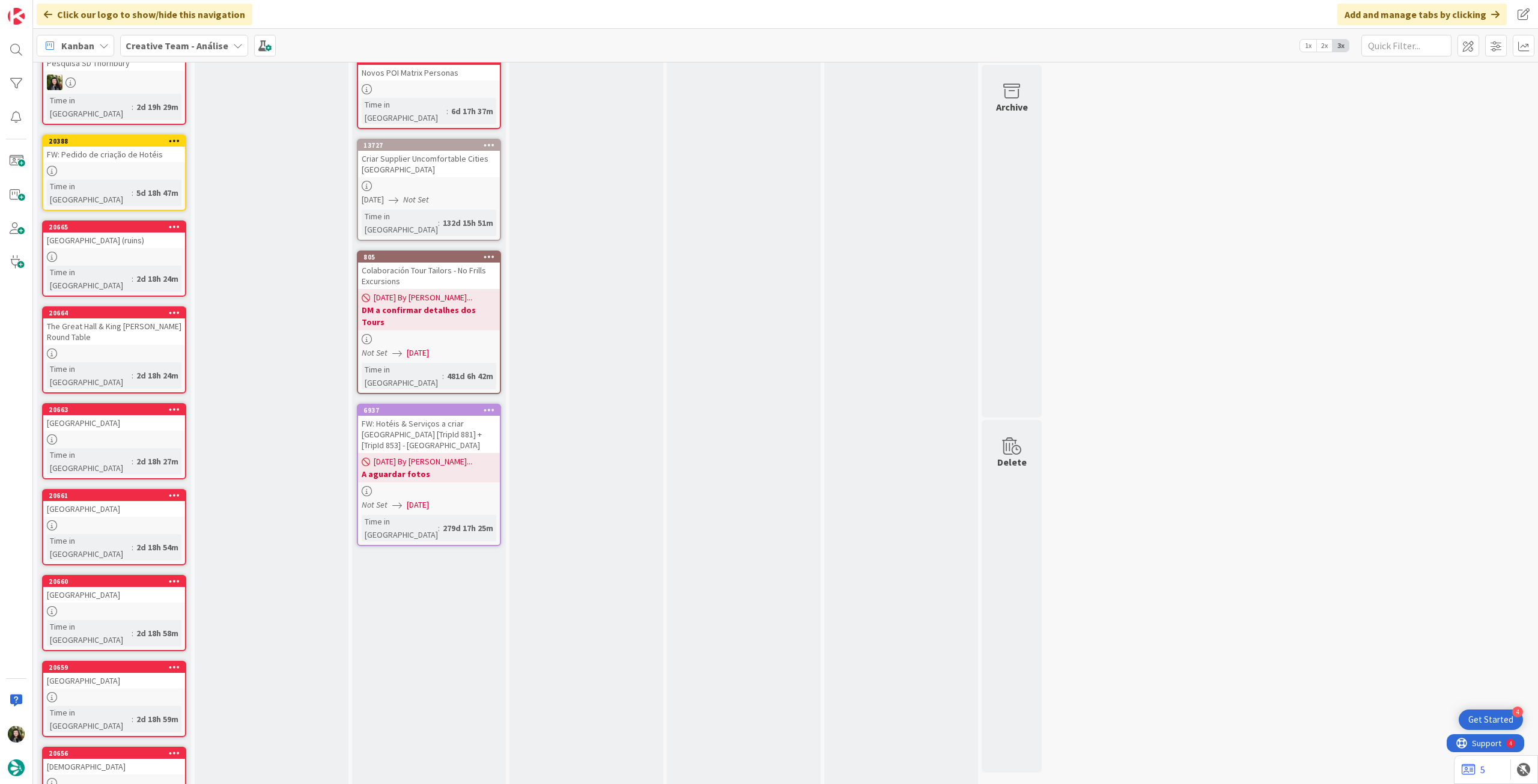
scroll to position [0, 0]
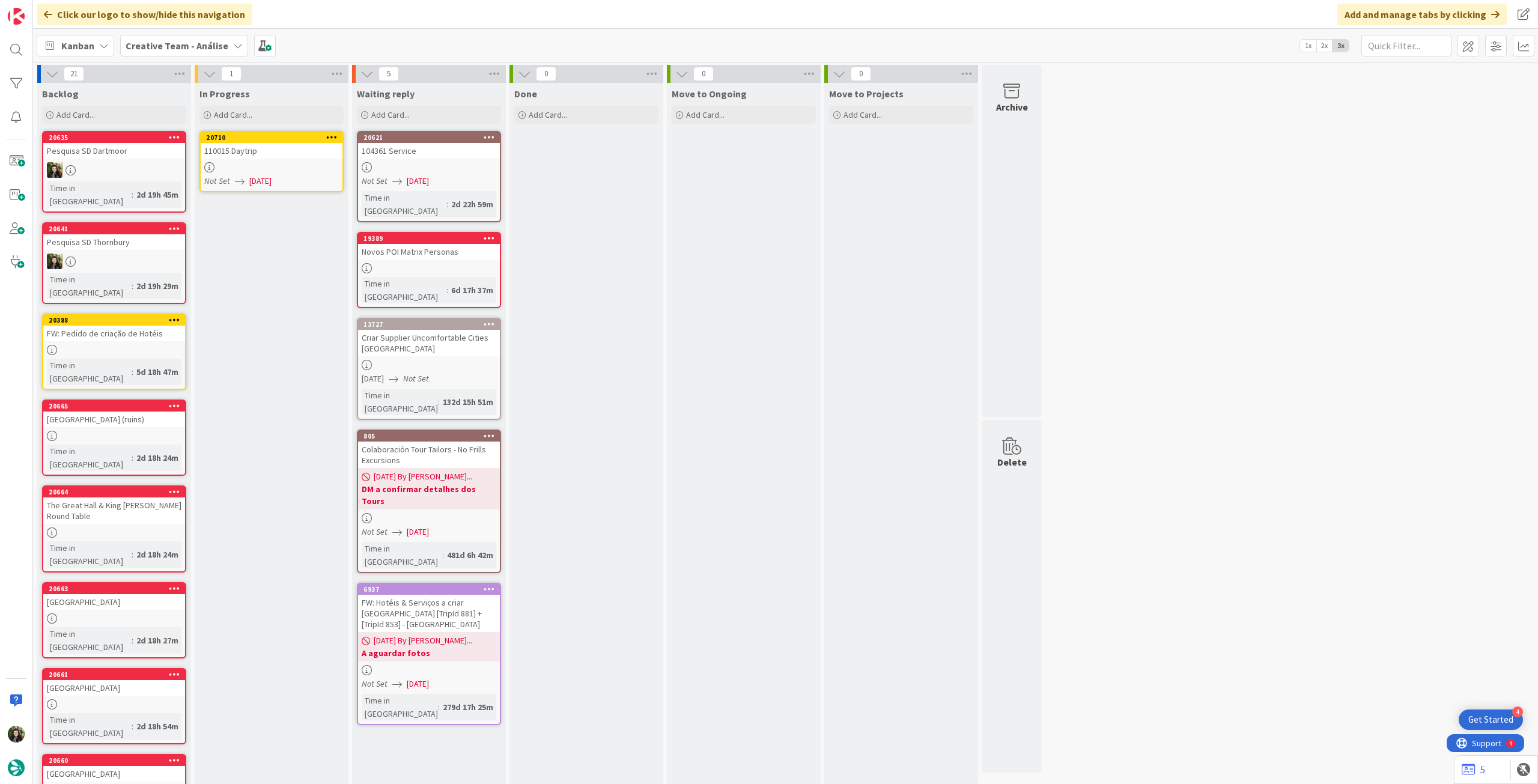
click at [297, 170] on div at bounding box center [272, 167] width 142 height 10
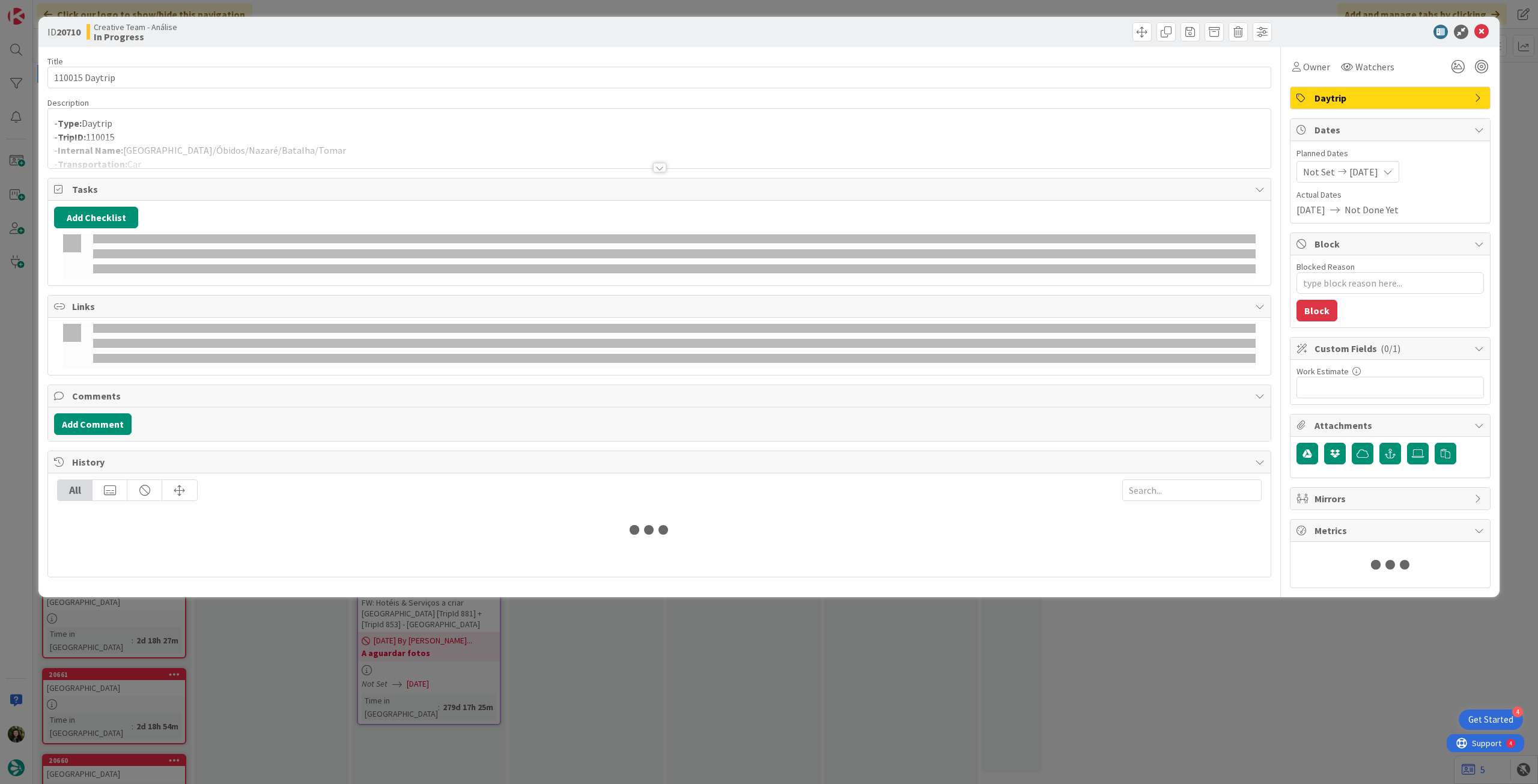
click at [272, 159] on div at bounding box center [659, 153] width 1222 height 31
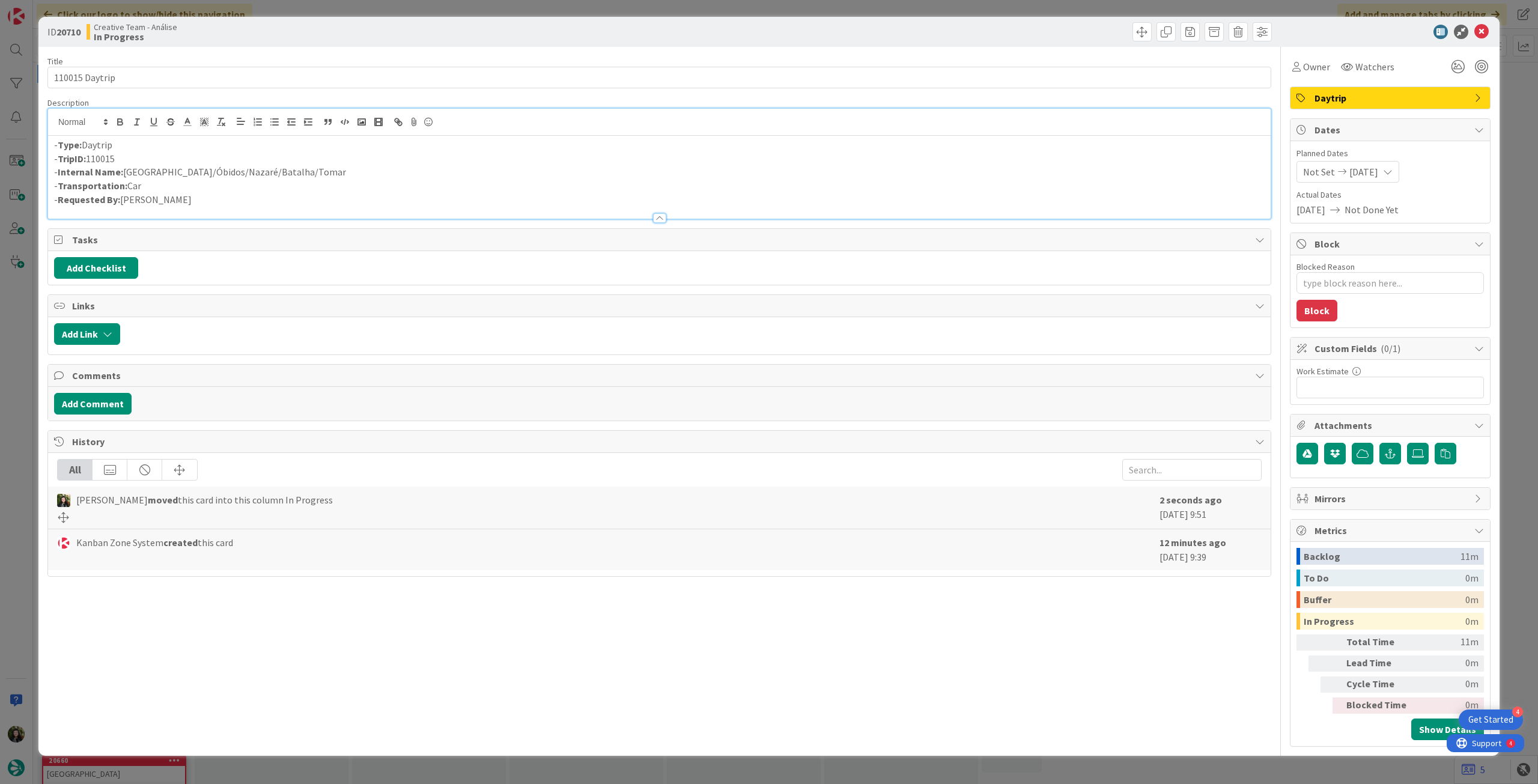
click at [150, 170] on p "- Internal Name: Lisbon/Óbidos/Nazaré/Batalha/Tomar" at bounding box center [659, 172] width 1211 height 14
click at [1485, 32] on icon at bounding box center [1481, 32] width 14 height 14
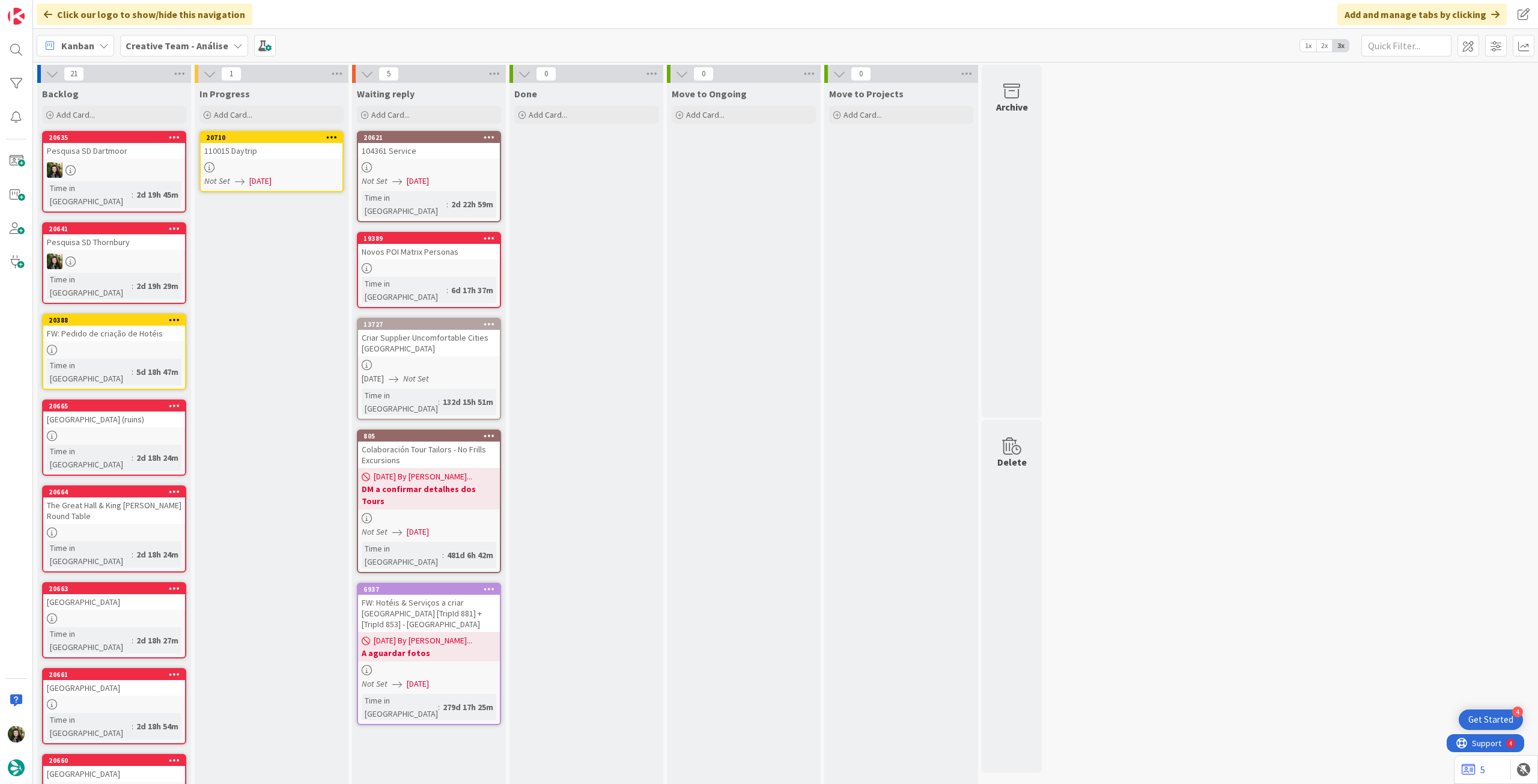
click at [335, 133] on icon at bounding box center [332, 137] width 12 height 8
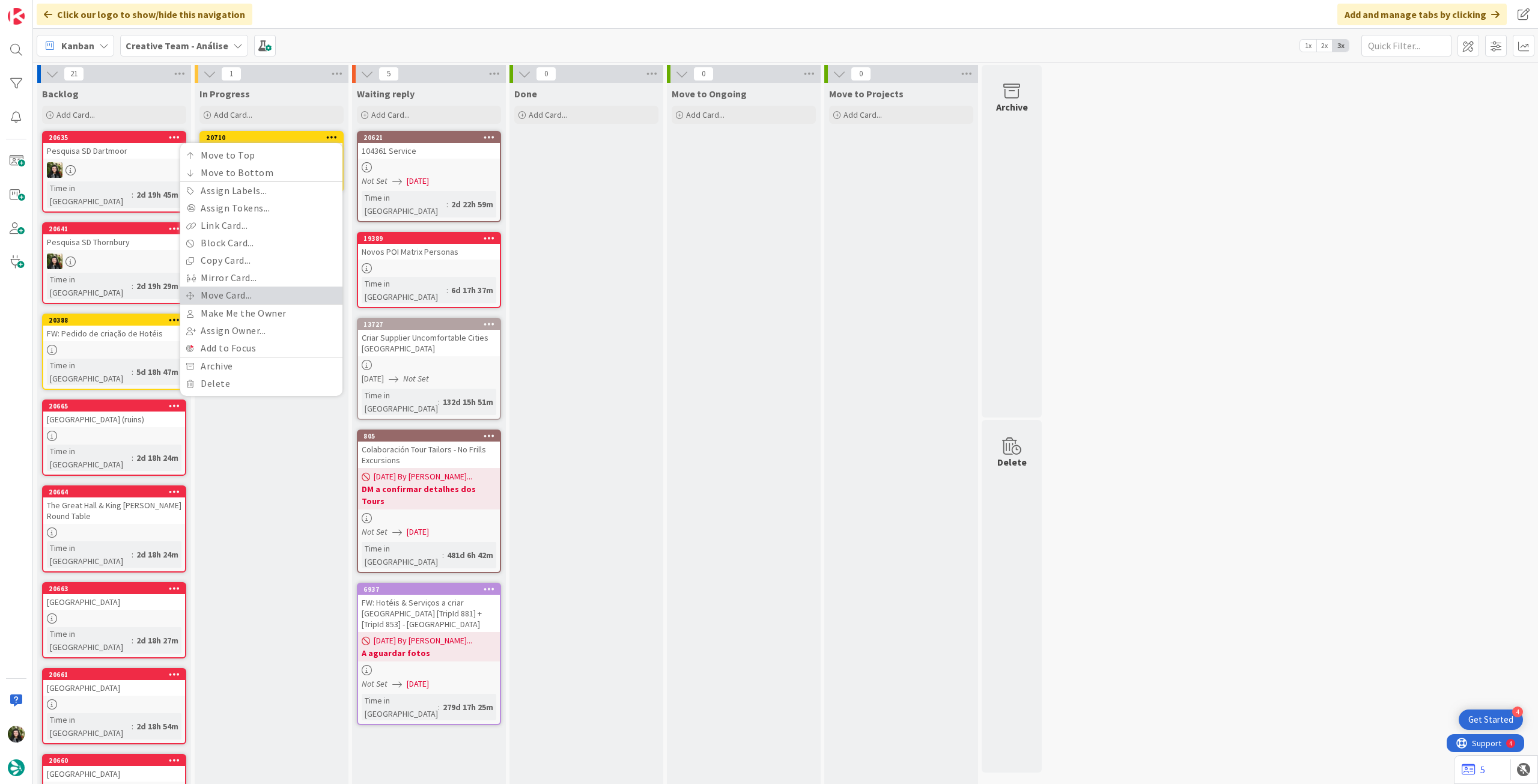
click at [285, 300] on link "Move Card..." at bounding box center [261, 295] width 162 height 17
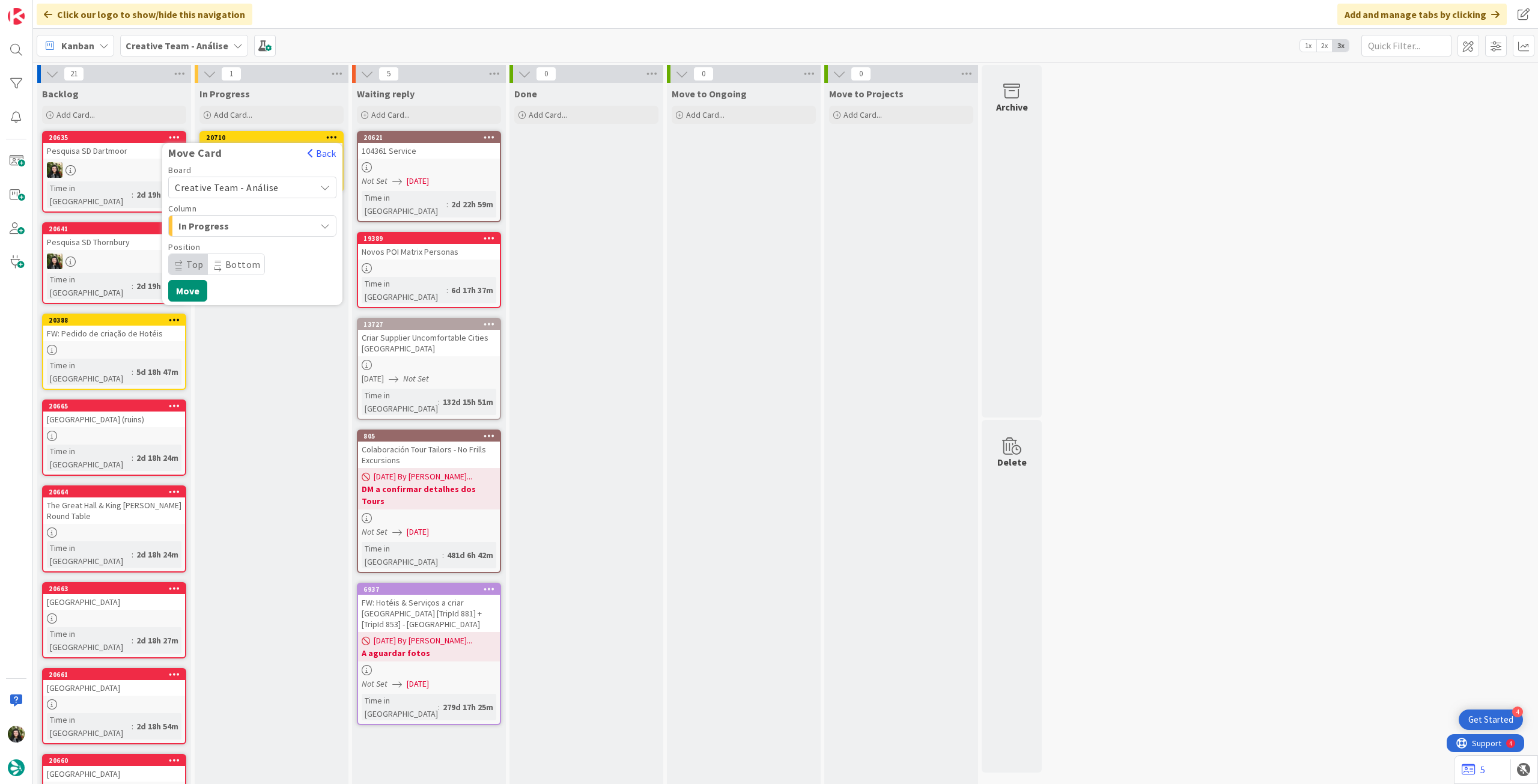
click at [237, 179] on span "Creative Team - Análise" at bounding box center [242, 187] width 134 height 17
click at [224, 243] on span "Creative Team" at bounding box center [260, 243] width 139 height 18
click at [231, 224] on span "Select a Column..." at bounding box center [220, 226] width 90 height 16
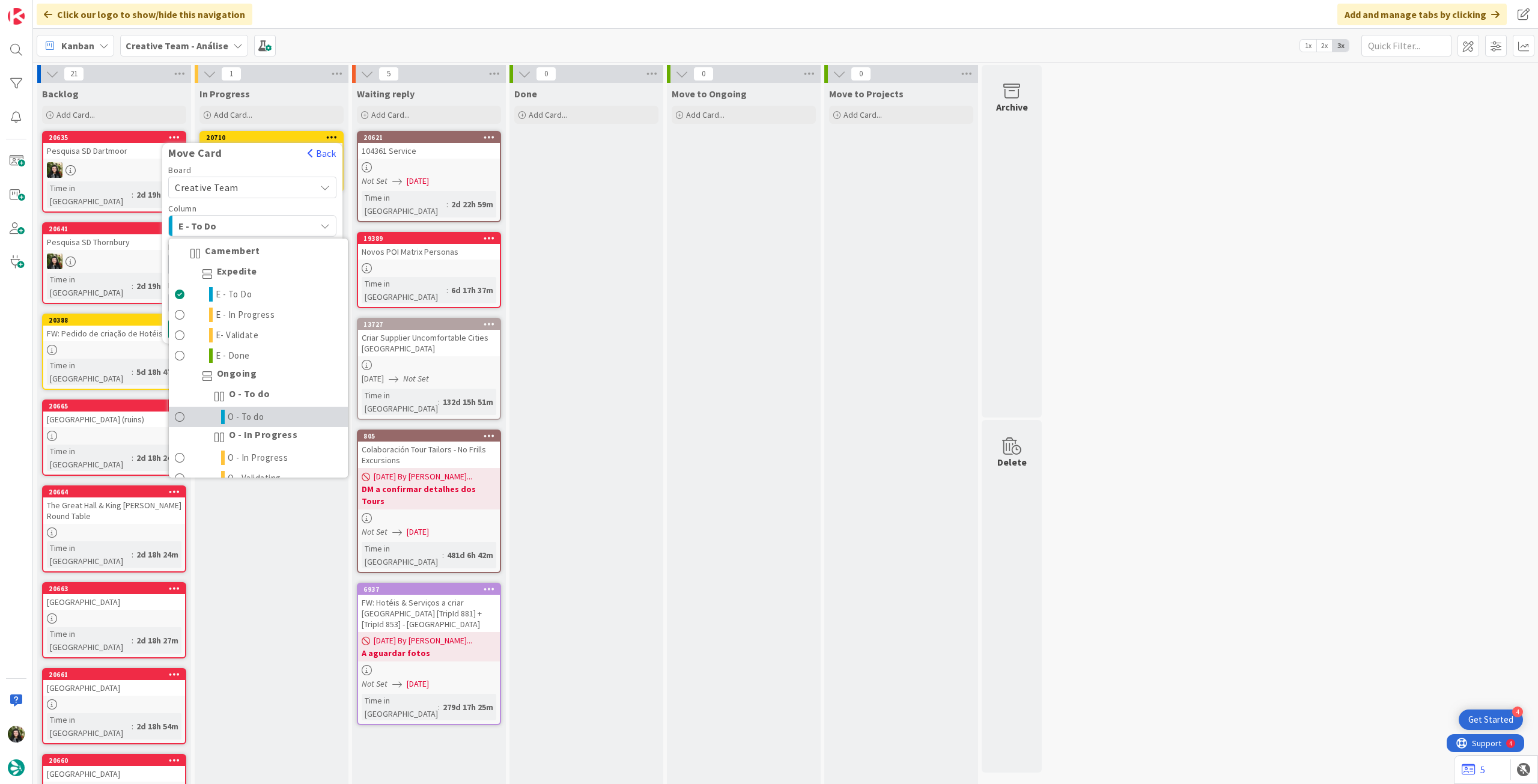
click at [260, 412] on span "O - To do" at bounding box center [246, 416] width 36 height 14
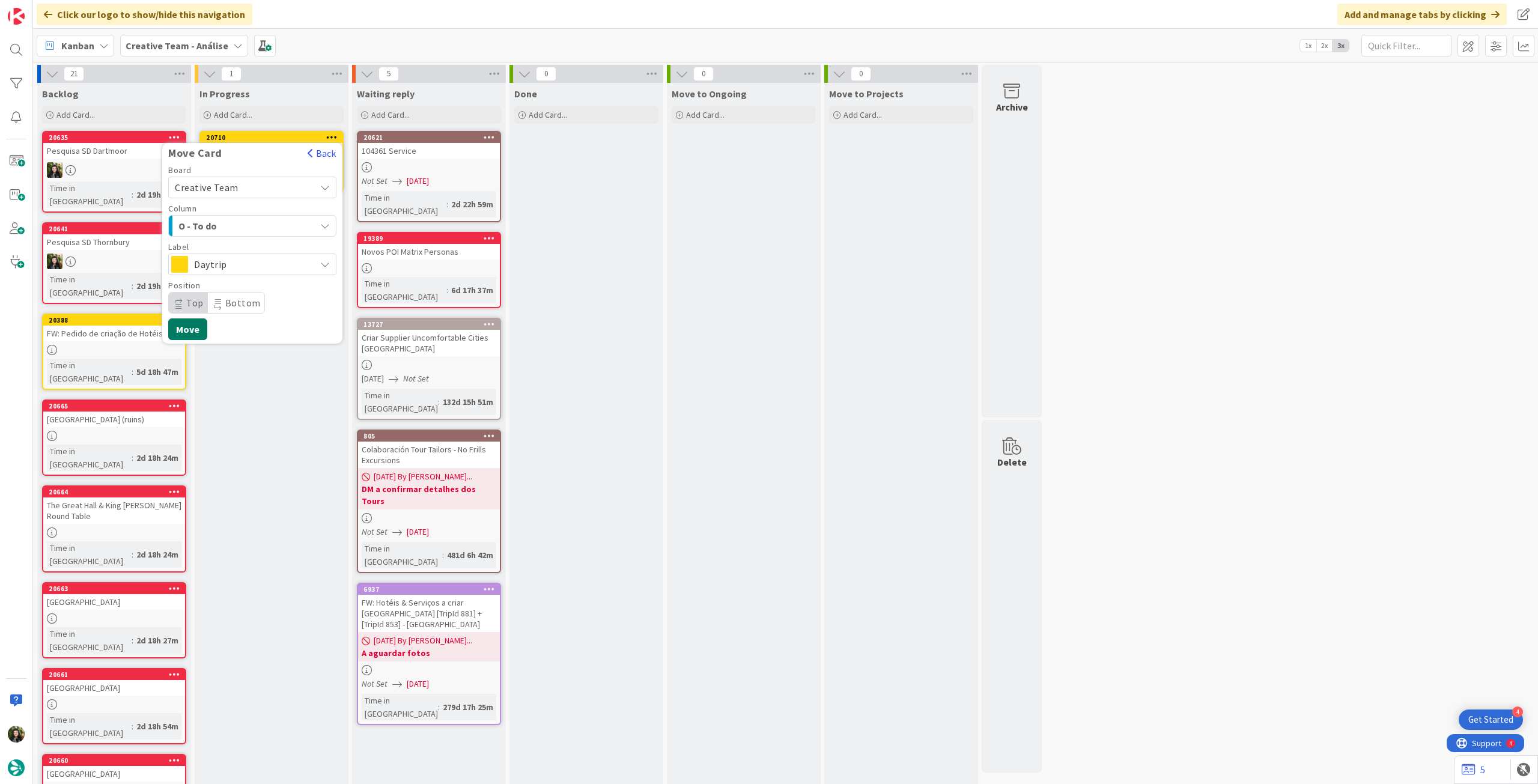
click at [196, 333] on button "Move" at bounding box center [187, 329] width 39 height 22
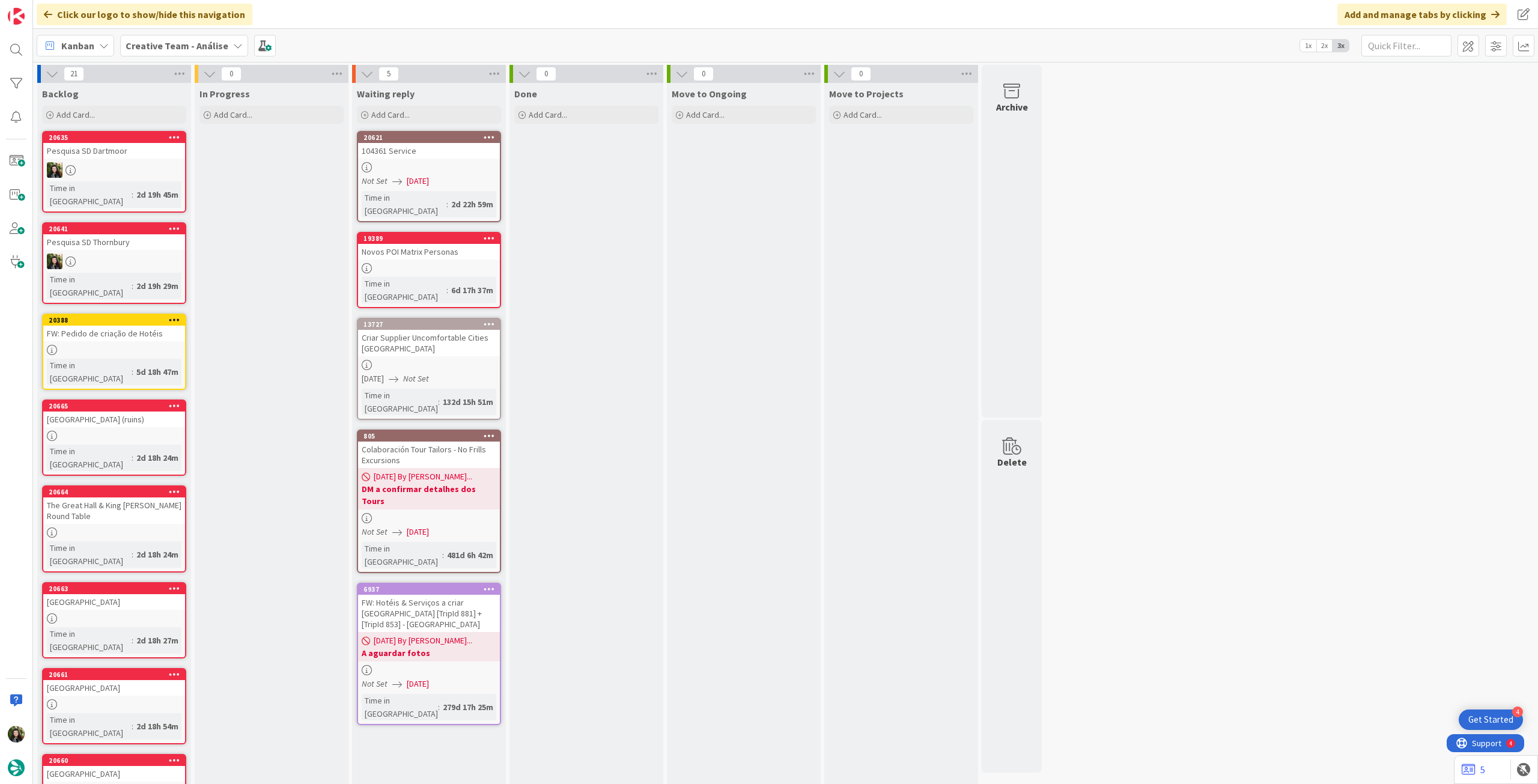
click at [182, 36] on div "Creative Team - Análise" at bounding box center [184, 46] width 128 height 22
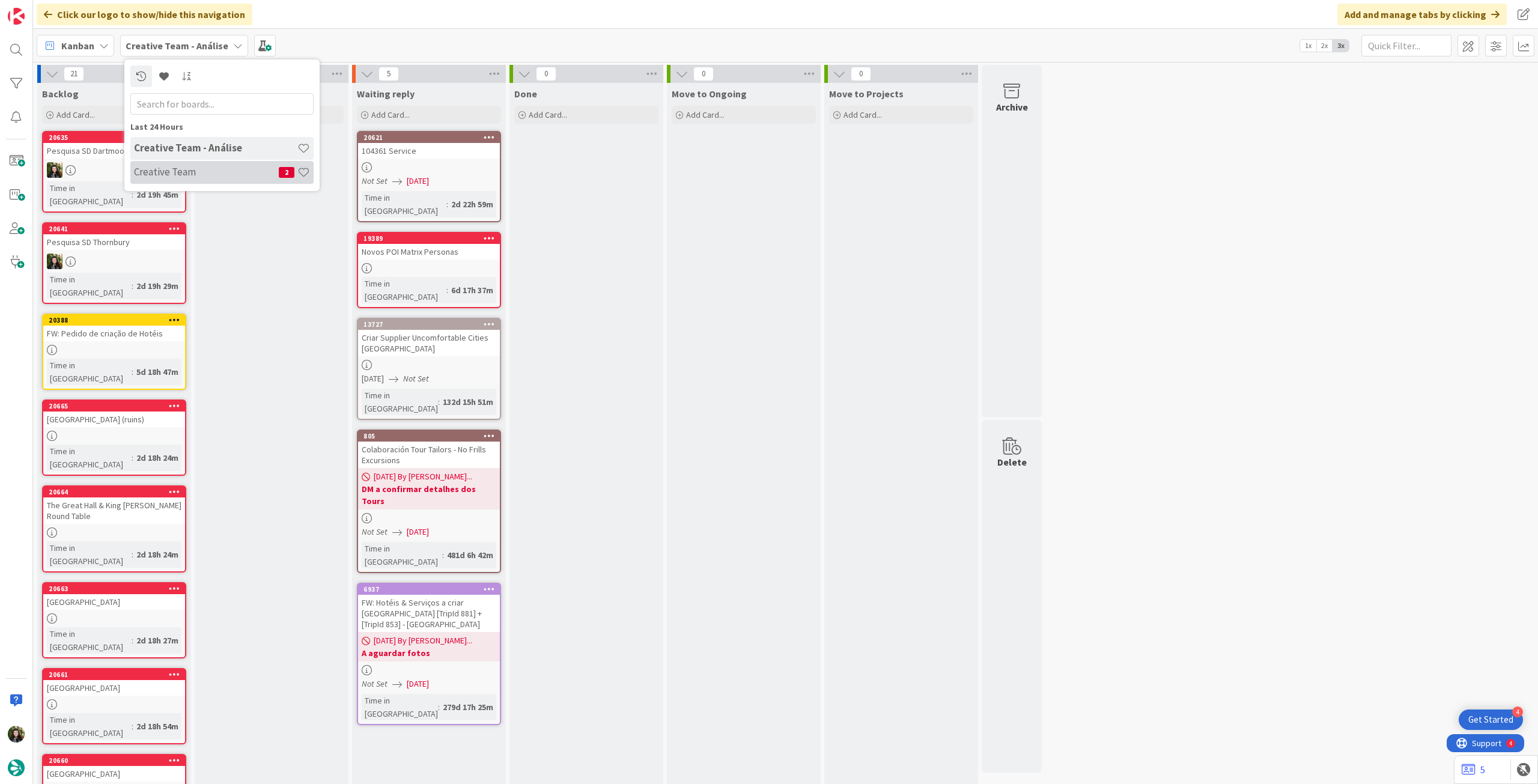
click at [188, 178] on div "Creative Team 2" at bounding box center [222, 172] width 183 height 23
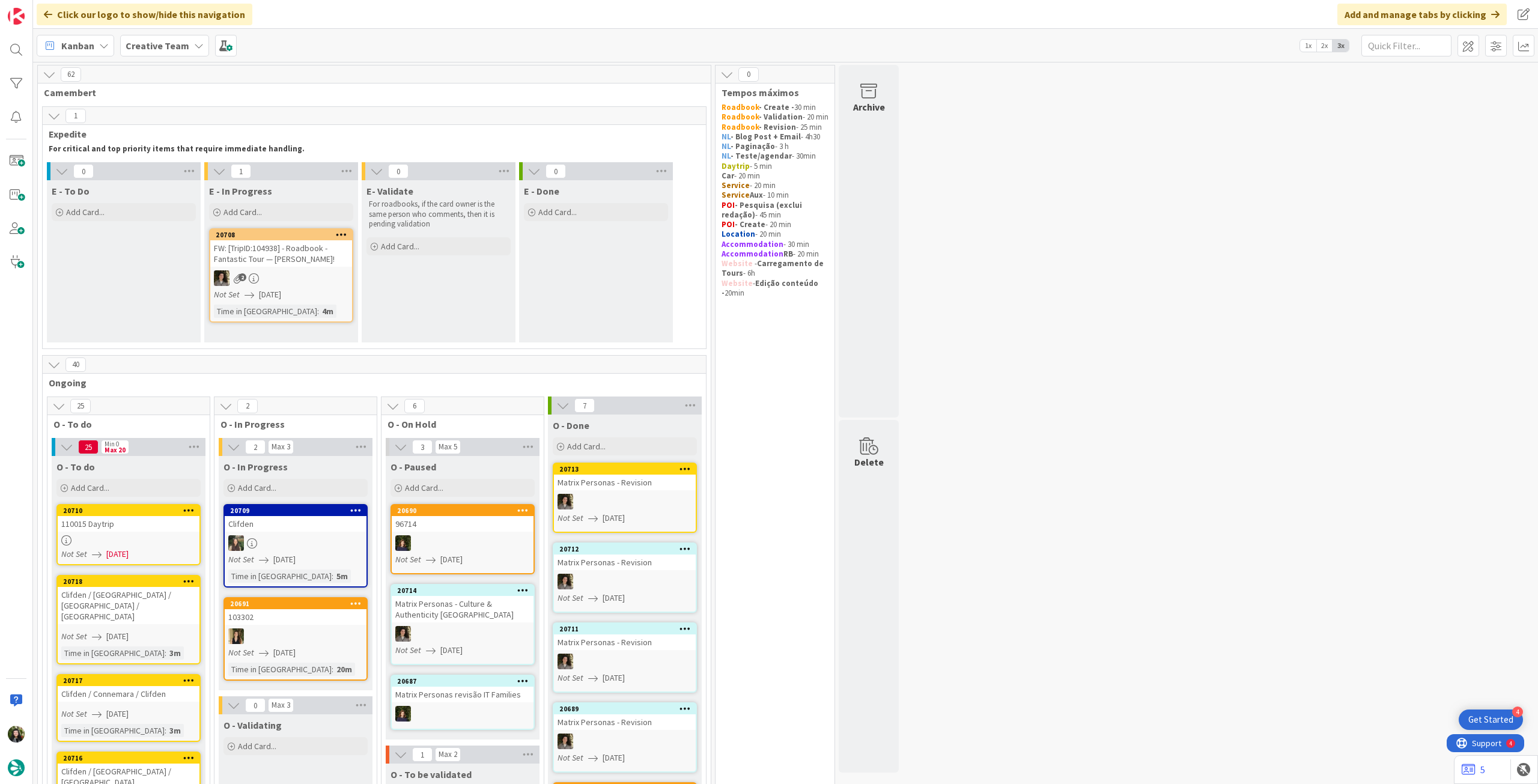
click at [171, 45] on b "Creative Team" at bounding box center [157, 46] width 64 height 12
click at [188, 164] on div "Creative Team - Análise" at bounding box center [222, 172] width 183 height 23
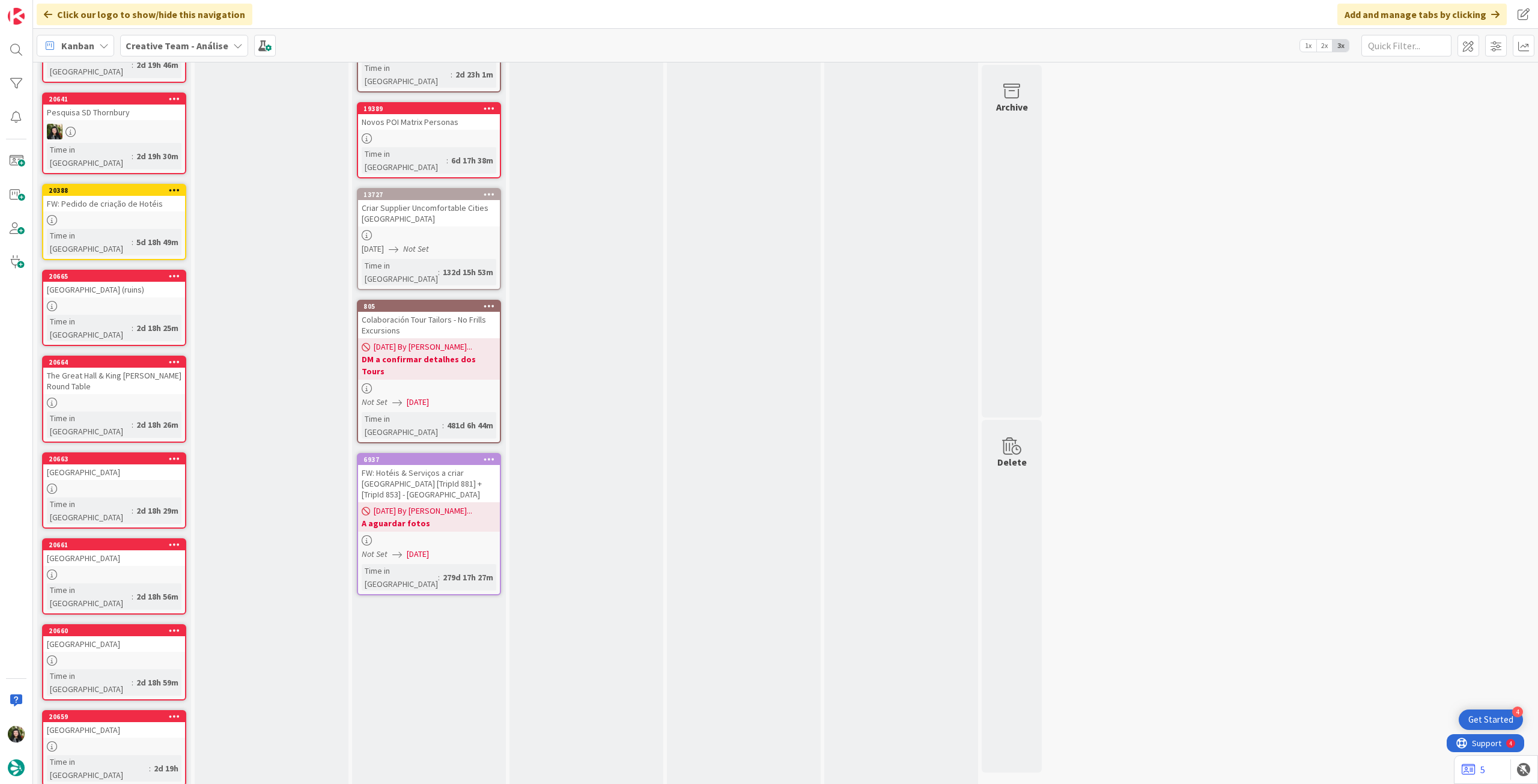
click at [84, 772] on div "Backlog Add Card... 20635 Pesquisa SD Dartmoor Time in Column : 2d 19h 46m 2064…" at bounding box center [114, 432] width 154 height 958
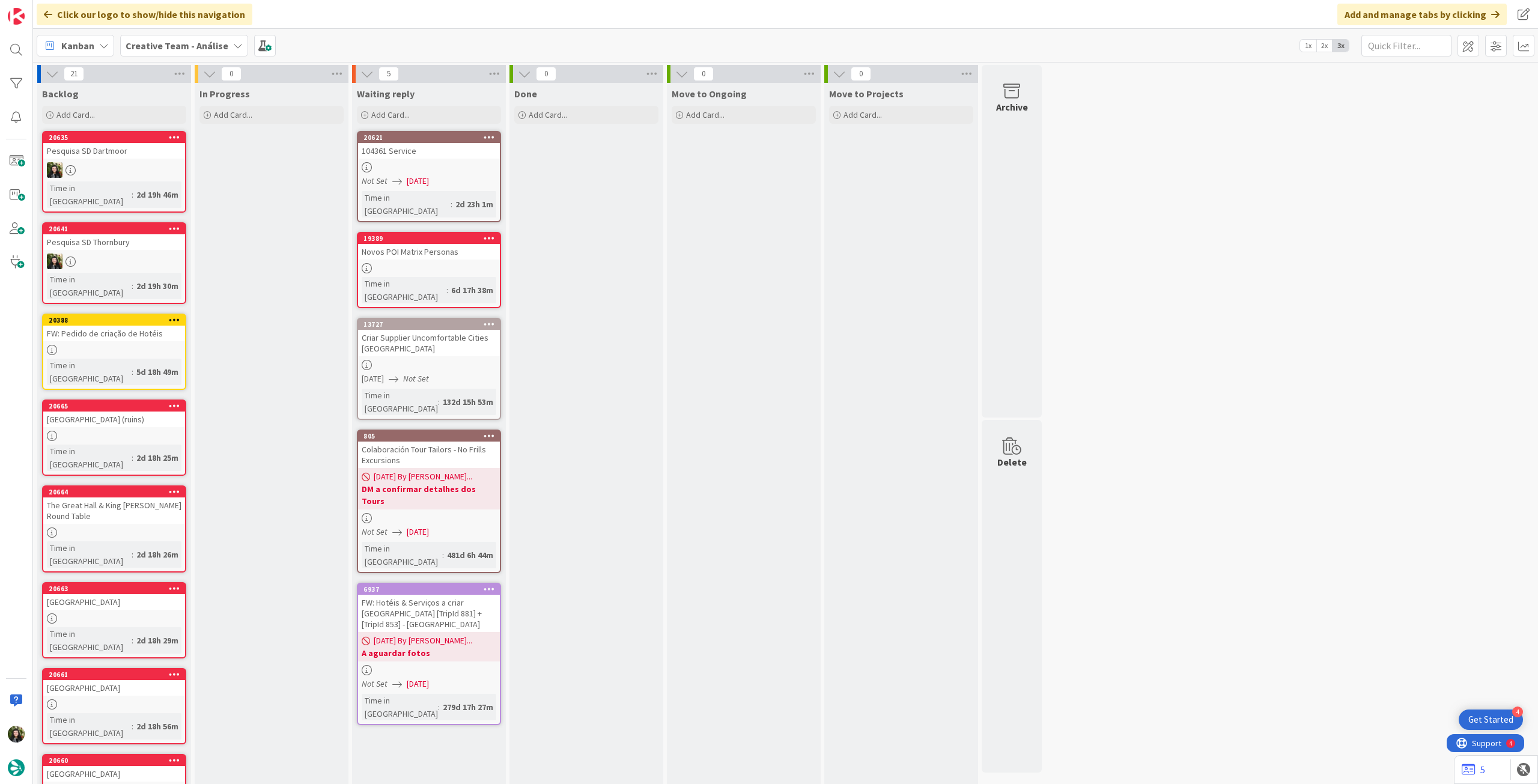
click at [174, 43] on b "Creative Team - Análise" at bounding box center [177, 46] width 103 height 12
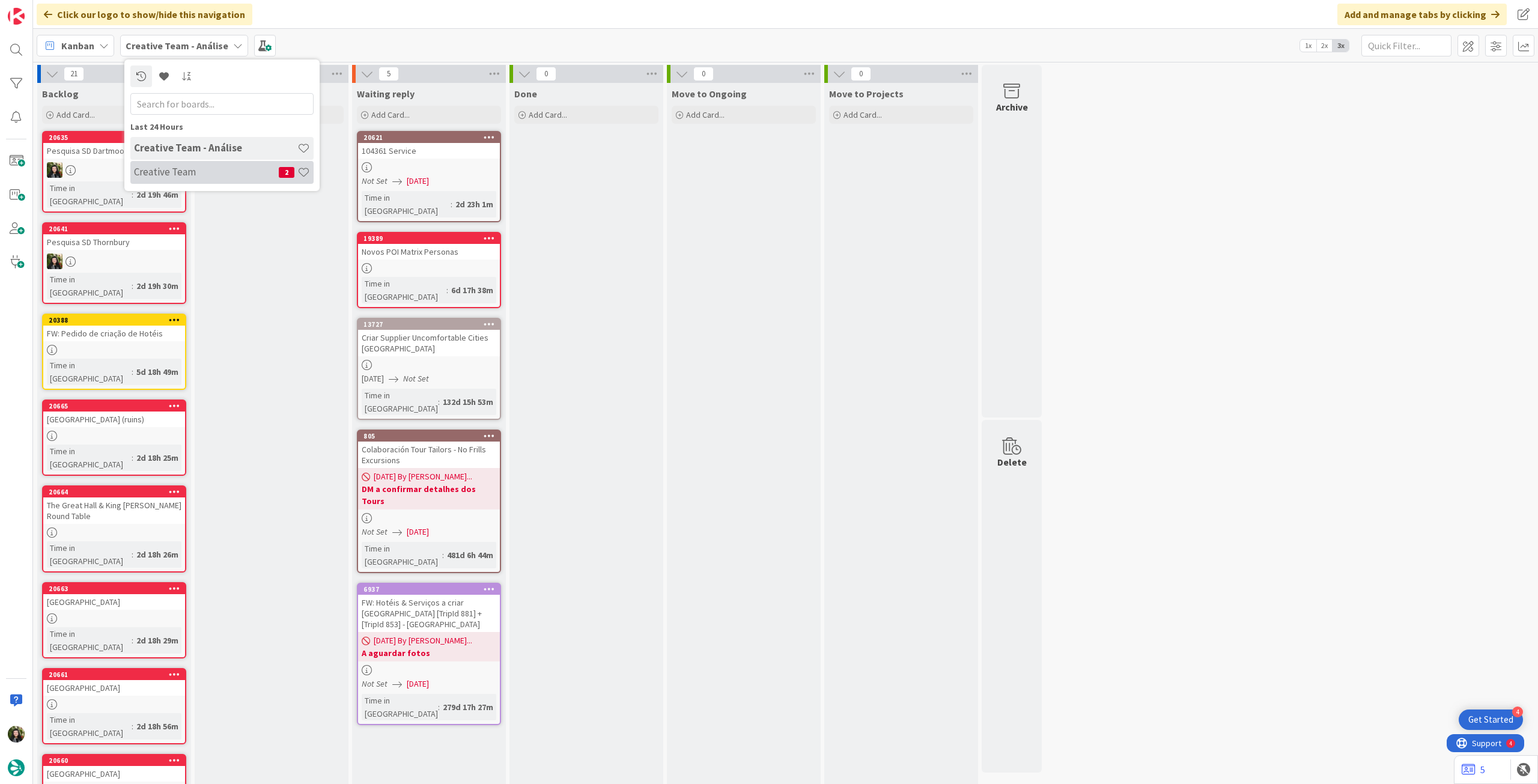
click at [189, 178] on div "Creative Team 2" at bounding box center [222, 172] width 183 height 23
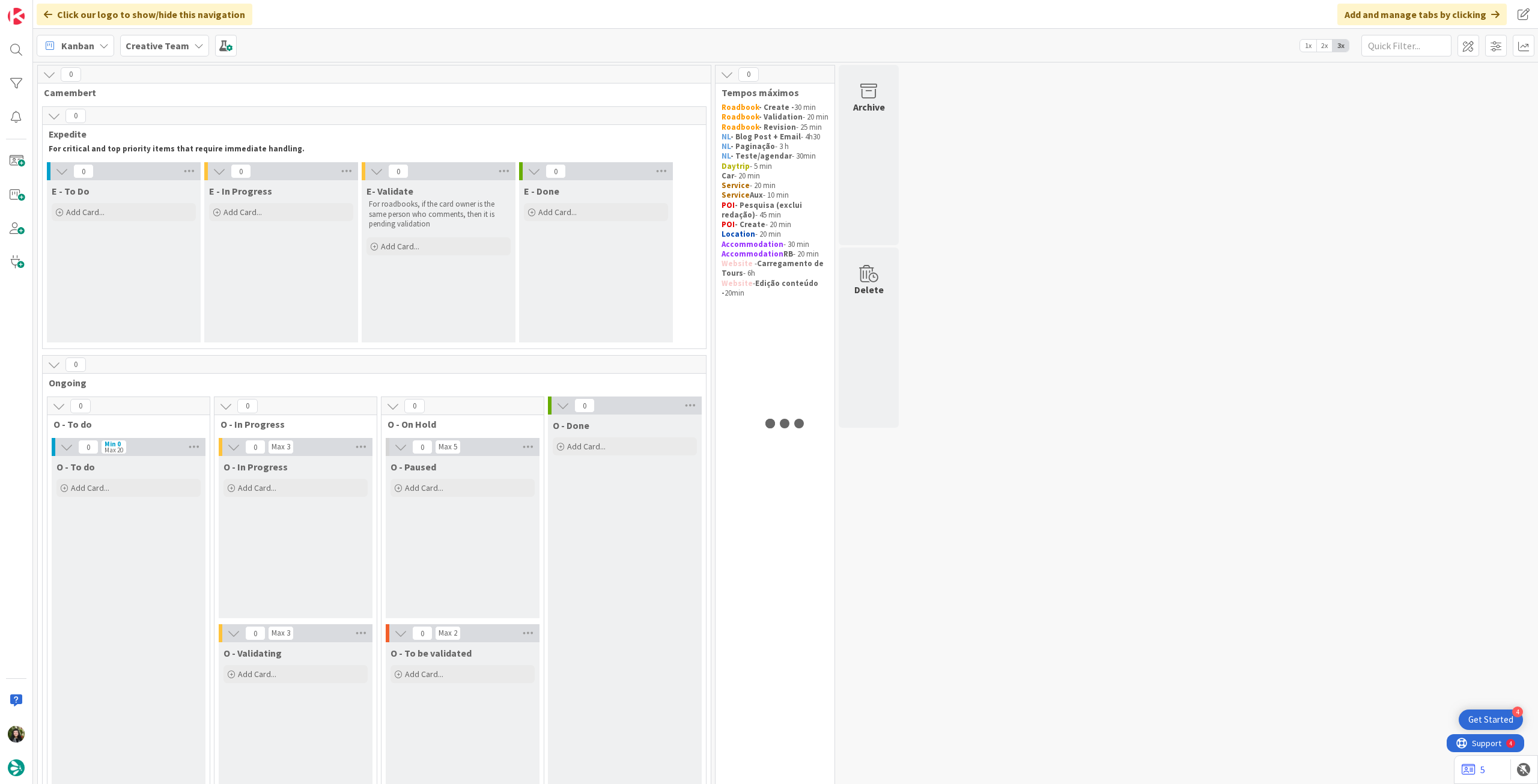
click at [187, 45] on div "Creative Team" at bounding box center [165, 46] width 89 height 22
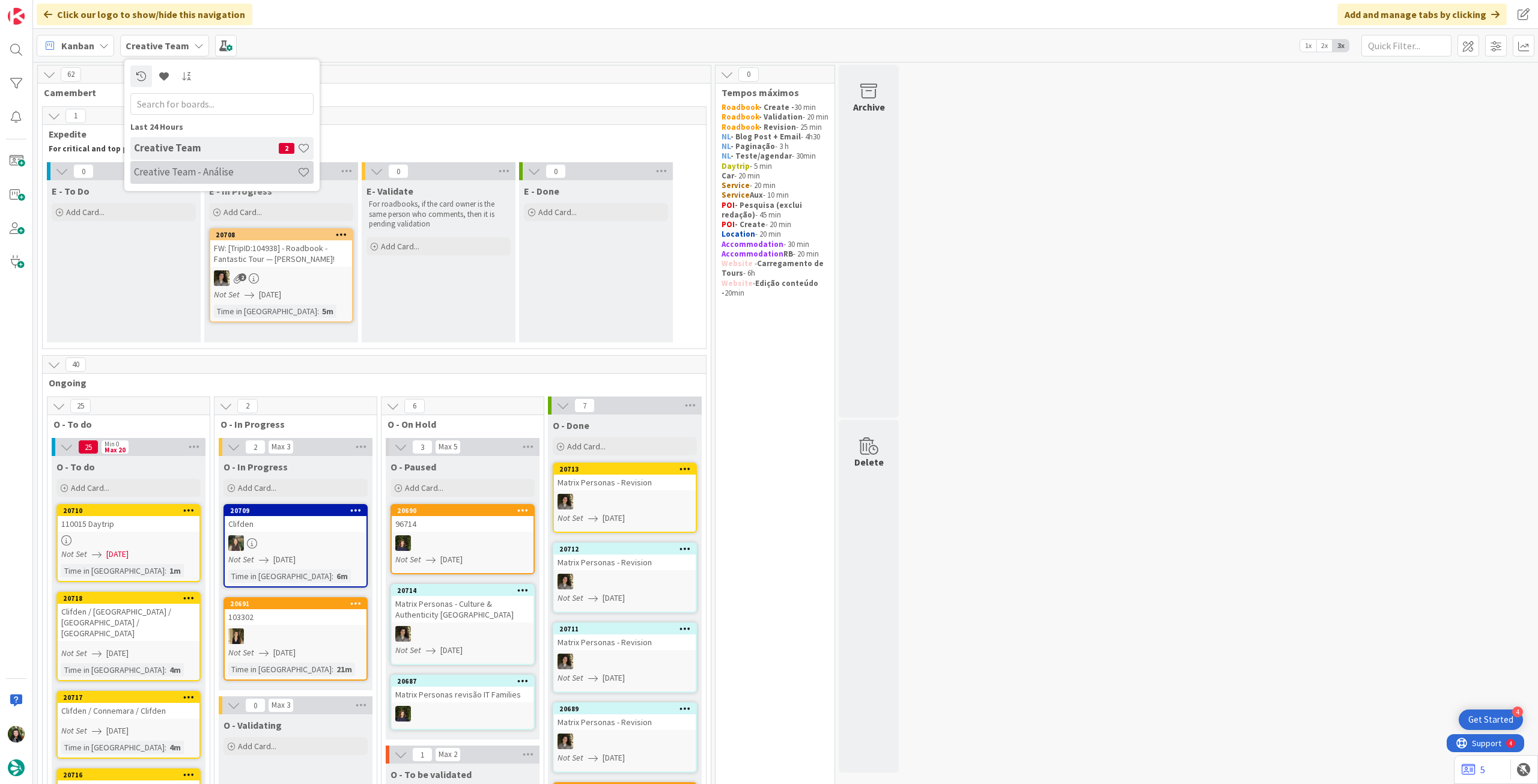
click at [176, 168] on h4 "Creative Team - Análise" at bounding box center [215, 172] width 163 height 12
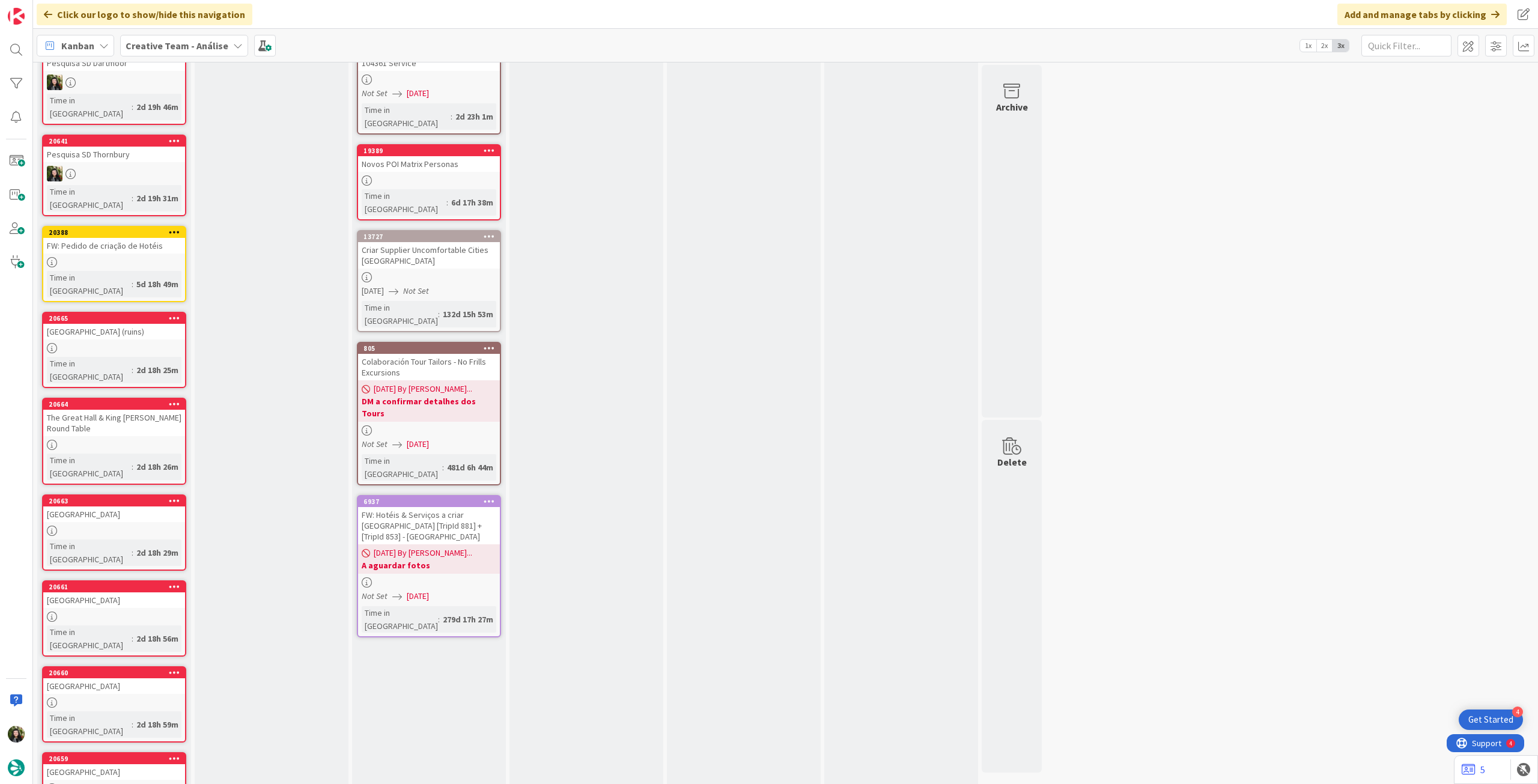
scroll to position [130, 0]
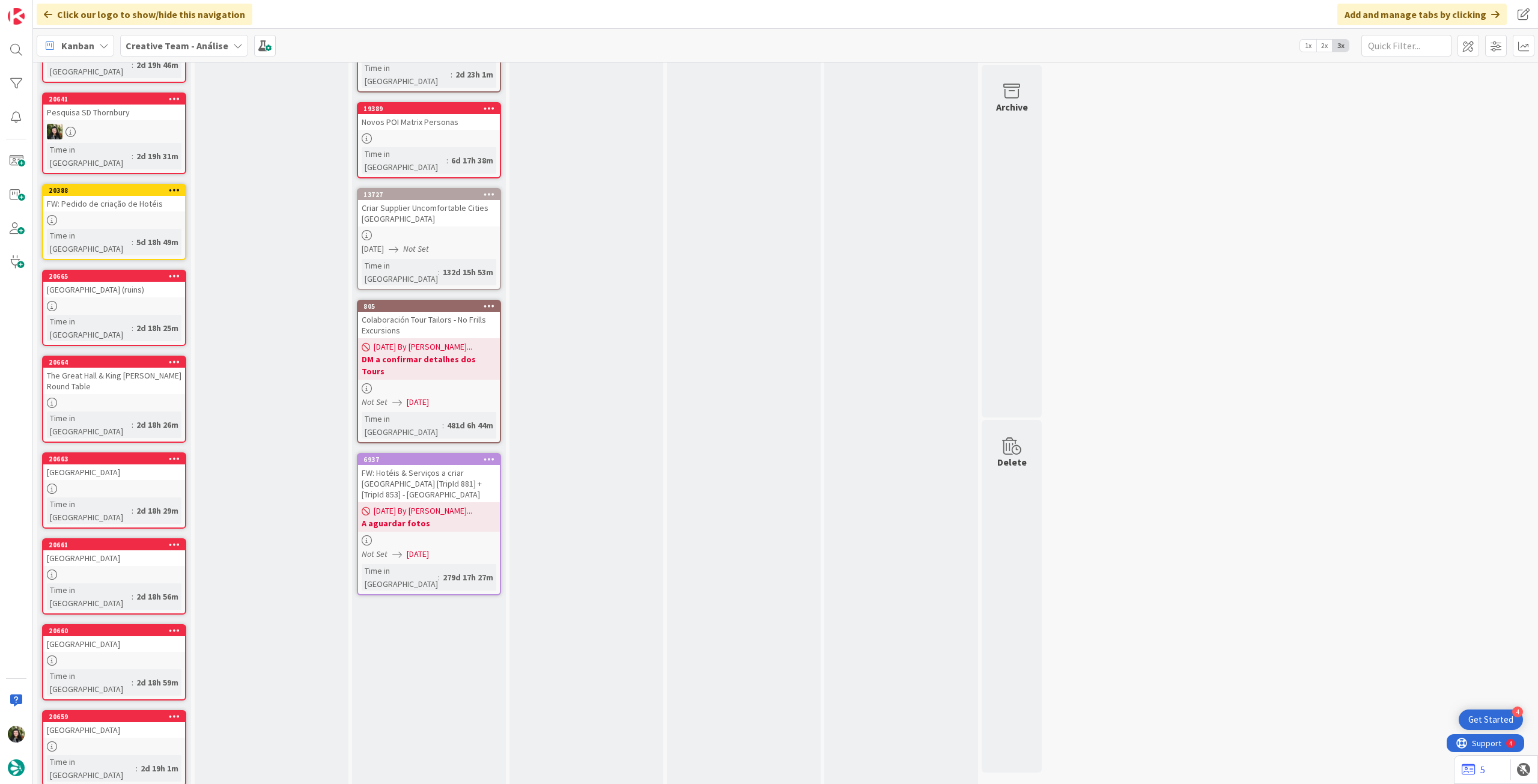
click at [176, 49] on b "Creative Team - Análise" at bounding box center [177, 46] width 103 height 12
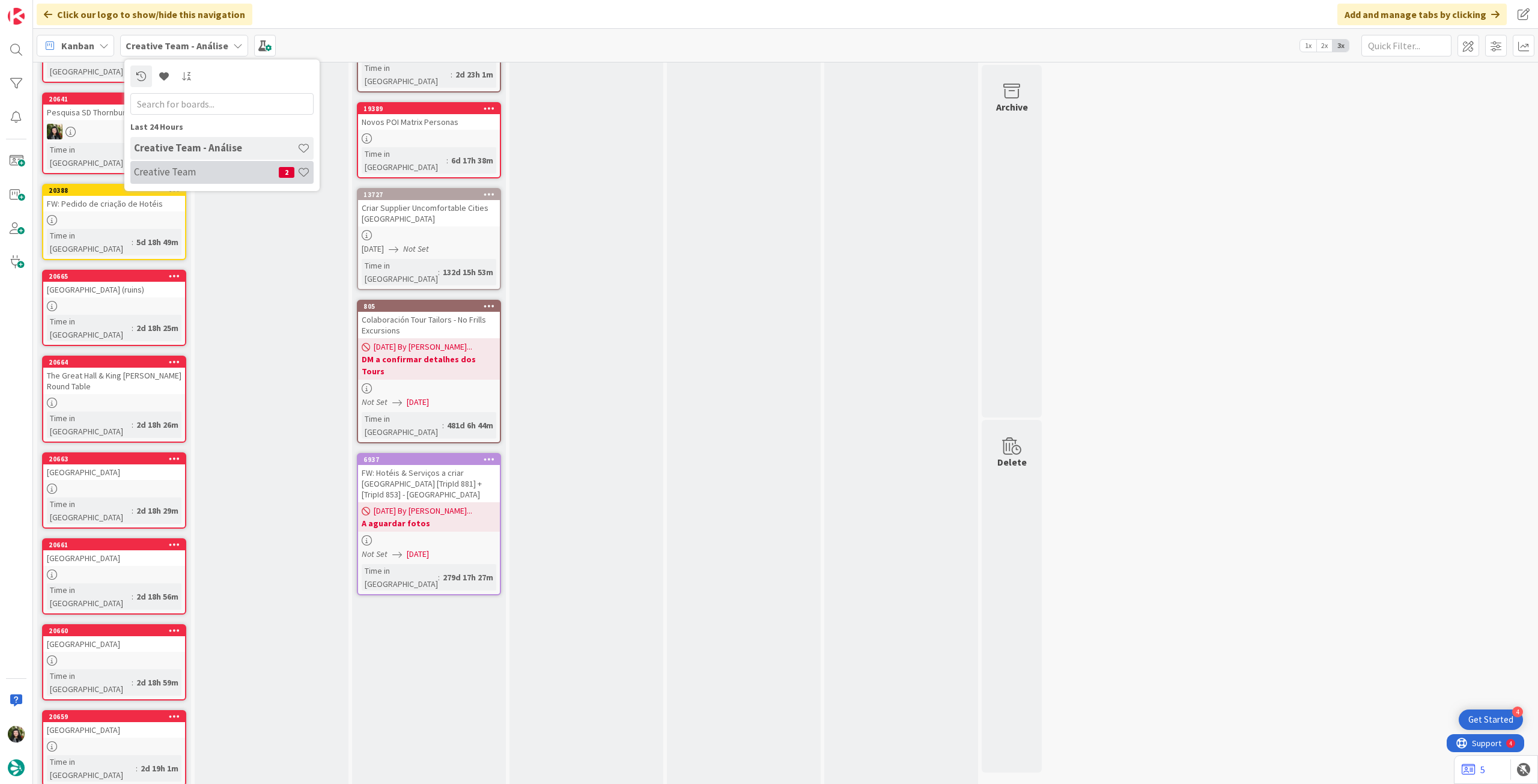
click at [206, 167] on h4 "Creative Team" at bounding box center [206, 172] width 145 height 12
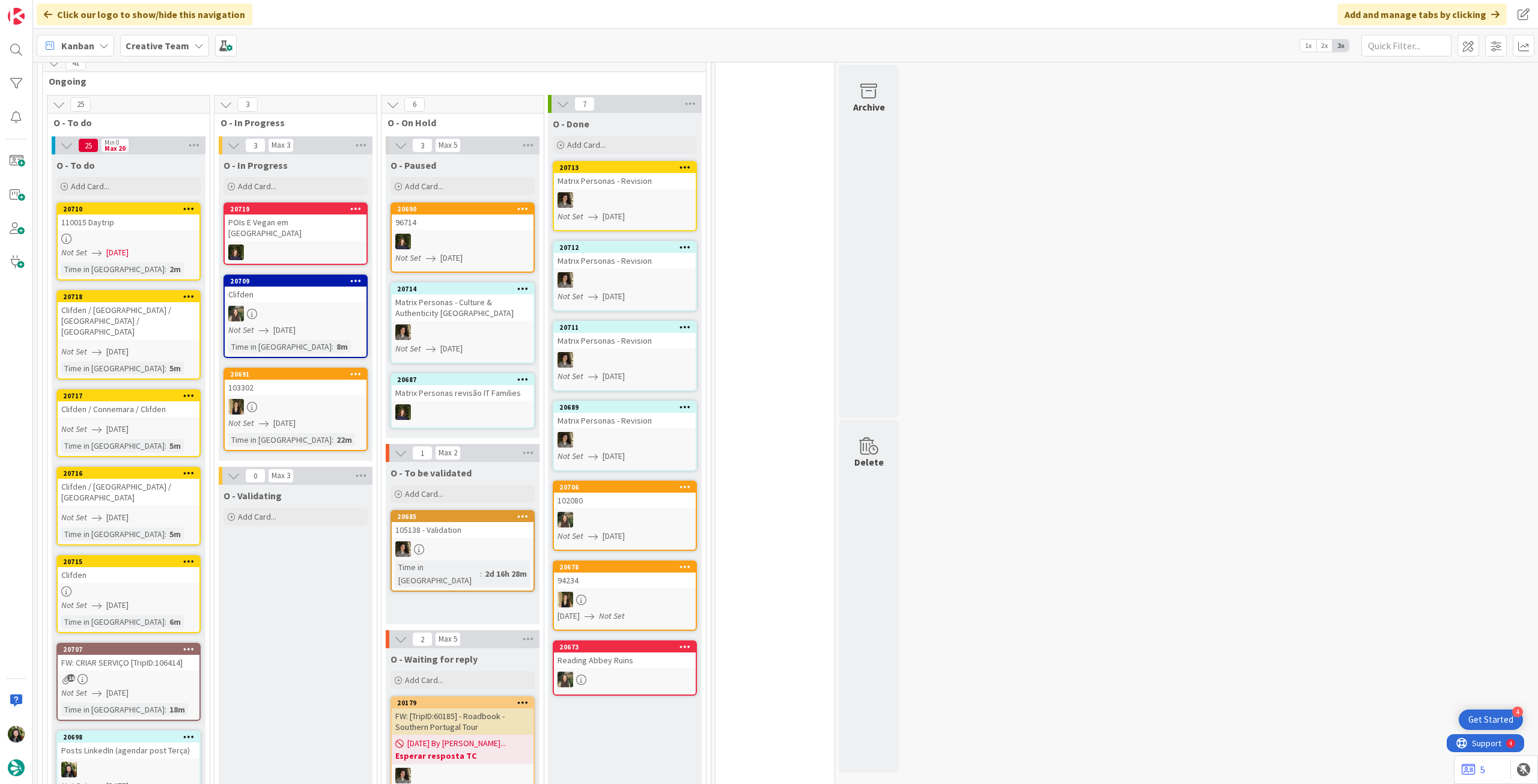
scroll to position [320, 0]
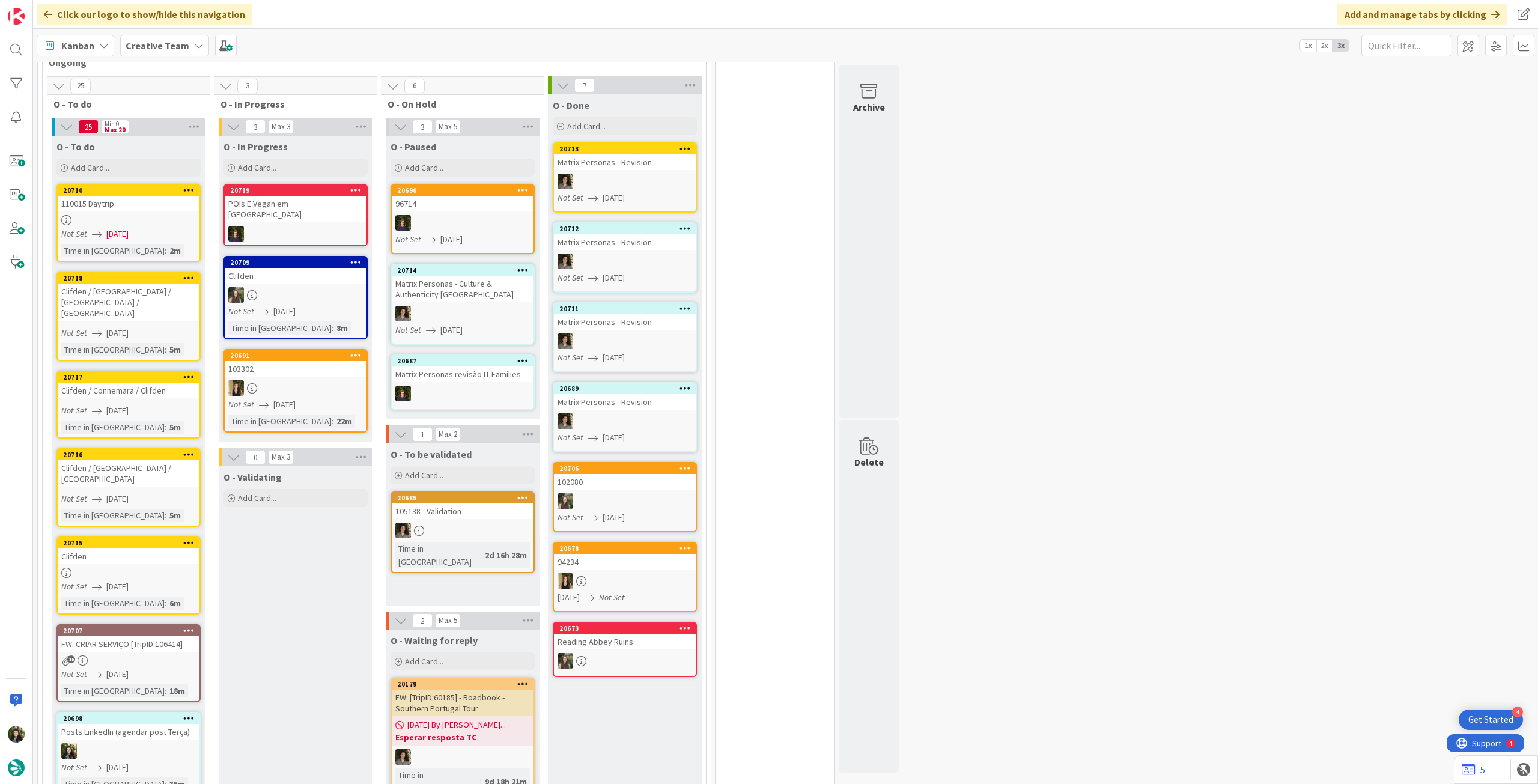
click at [145, 41] on b "Creative Team" at bounding box center [157, 46] width 64 height 12
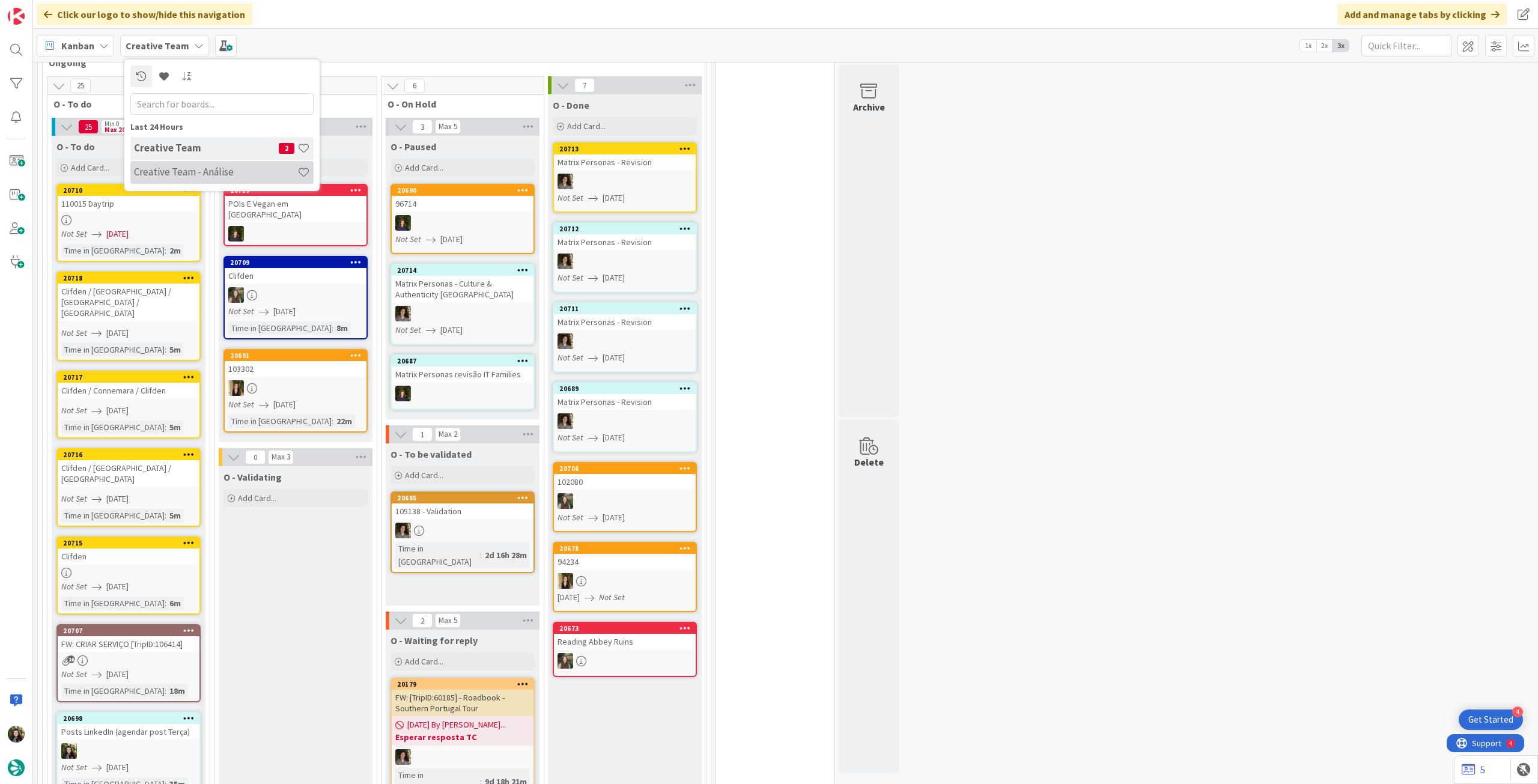
click at [207, 163] on div "Creative Team - Análise" at bounding box center [222, 172] width 183 height 23
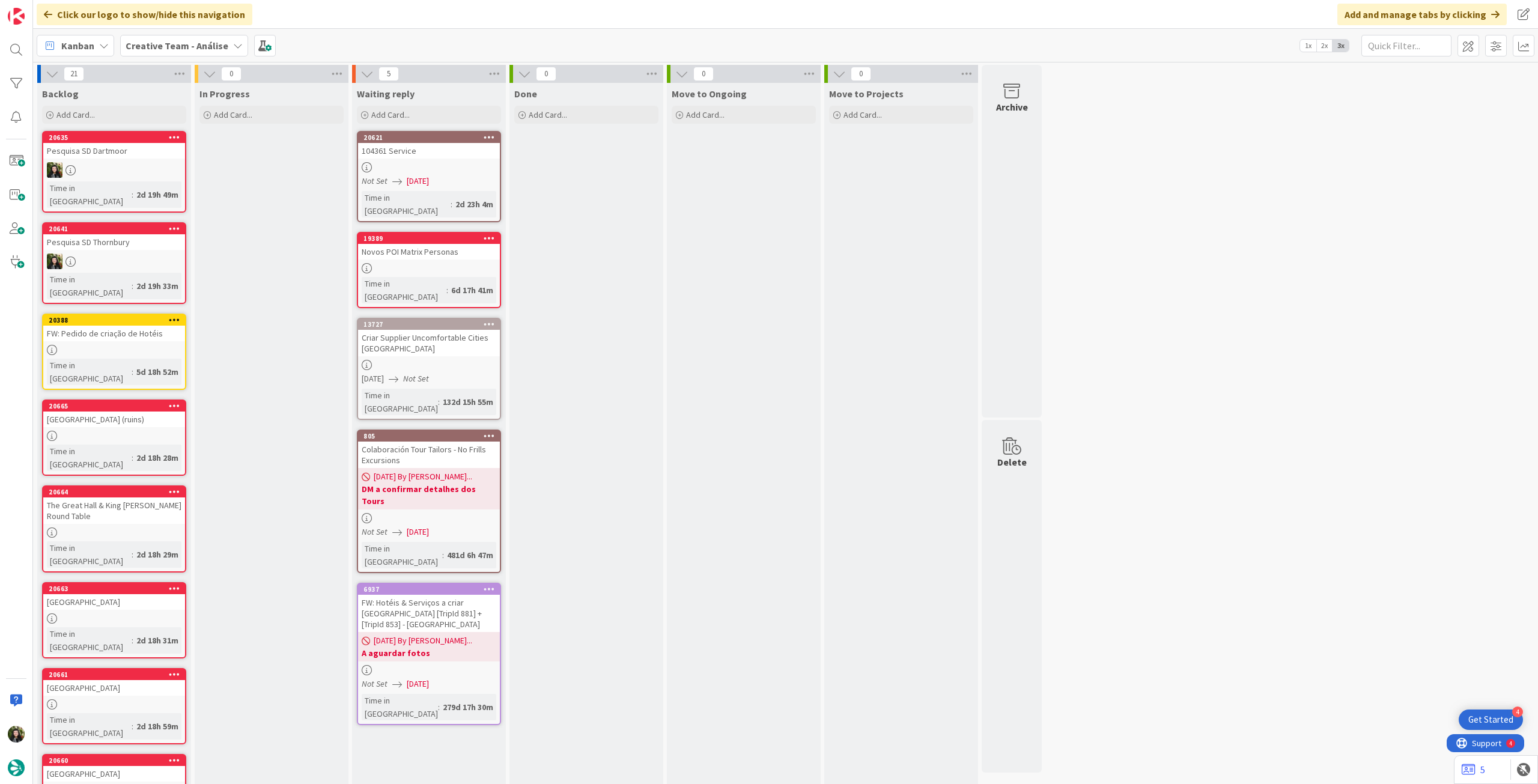
click at [189, 30] on div "Kanban Creative Team - Análise 1x 2x 3x" at bounding box center [785, 45] width 1505 height 33
click at [190, 45] on b "Creative Team - Análise" at bounding box center [177, 46] width 103 height 12
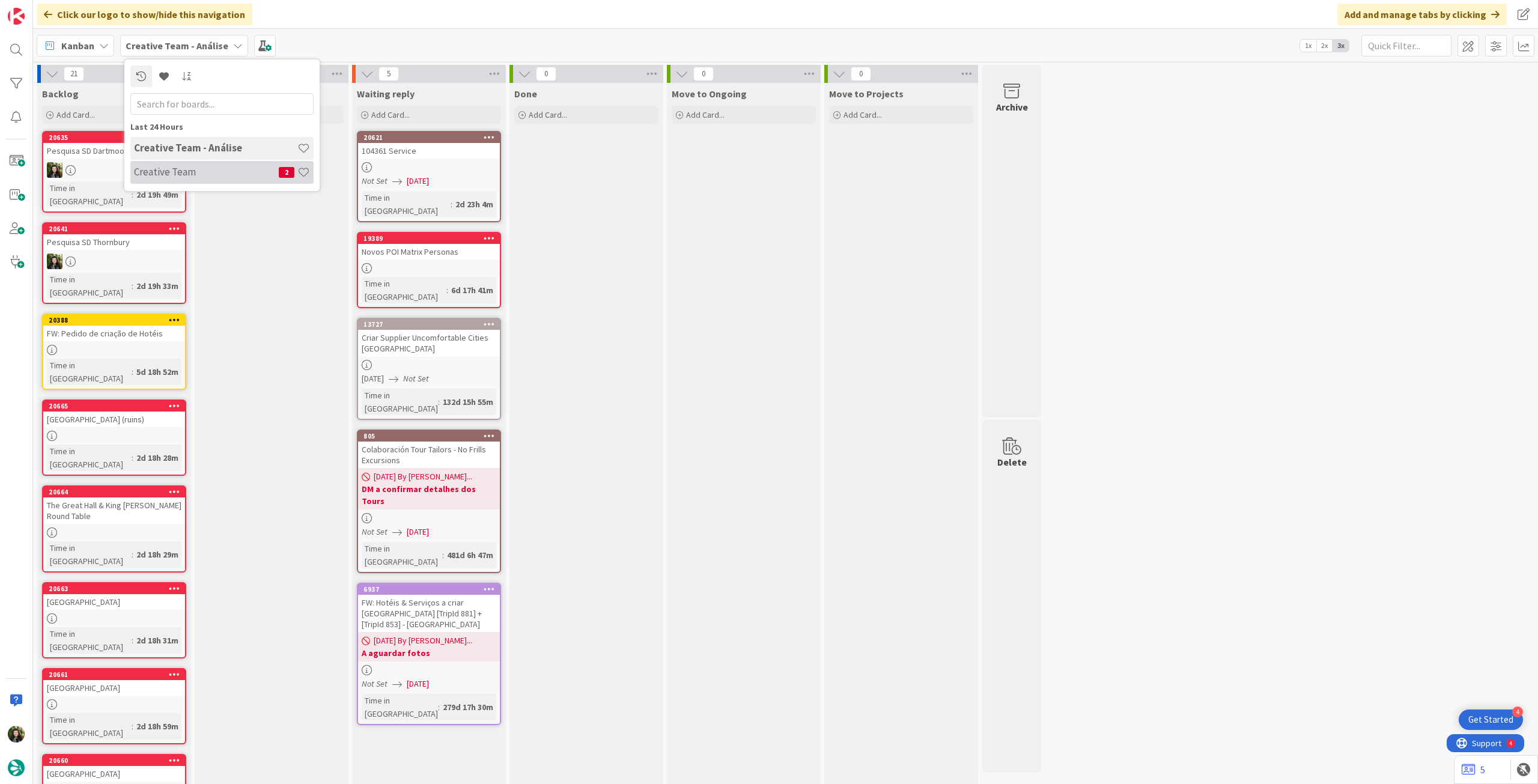
click at [181, 171] on h4 "Creative Team" at bounding box center [206, 172] width 145 height 12
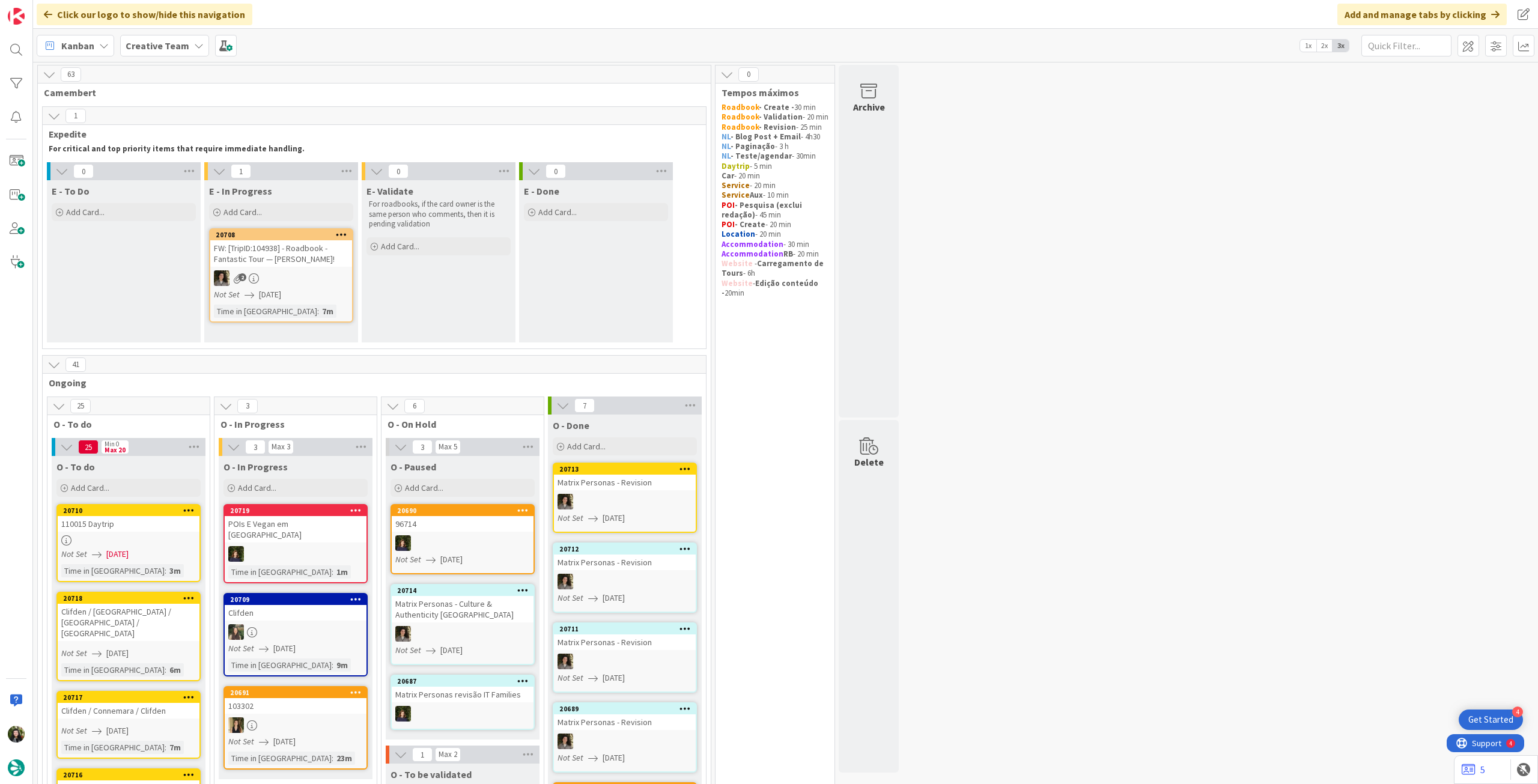
drag, startPoint x: 147, startPoint y: 40, endPoint x: 143, endPoint y: 61, distance: 21.4
click at [147, 40] on b "Creative Team" at bounding box center [157, 46] width 64 height 12
click at [178, 176] on h4 "Creative Team - Análise" at bounding box center [215, 172] width 163 height 12
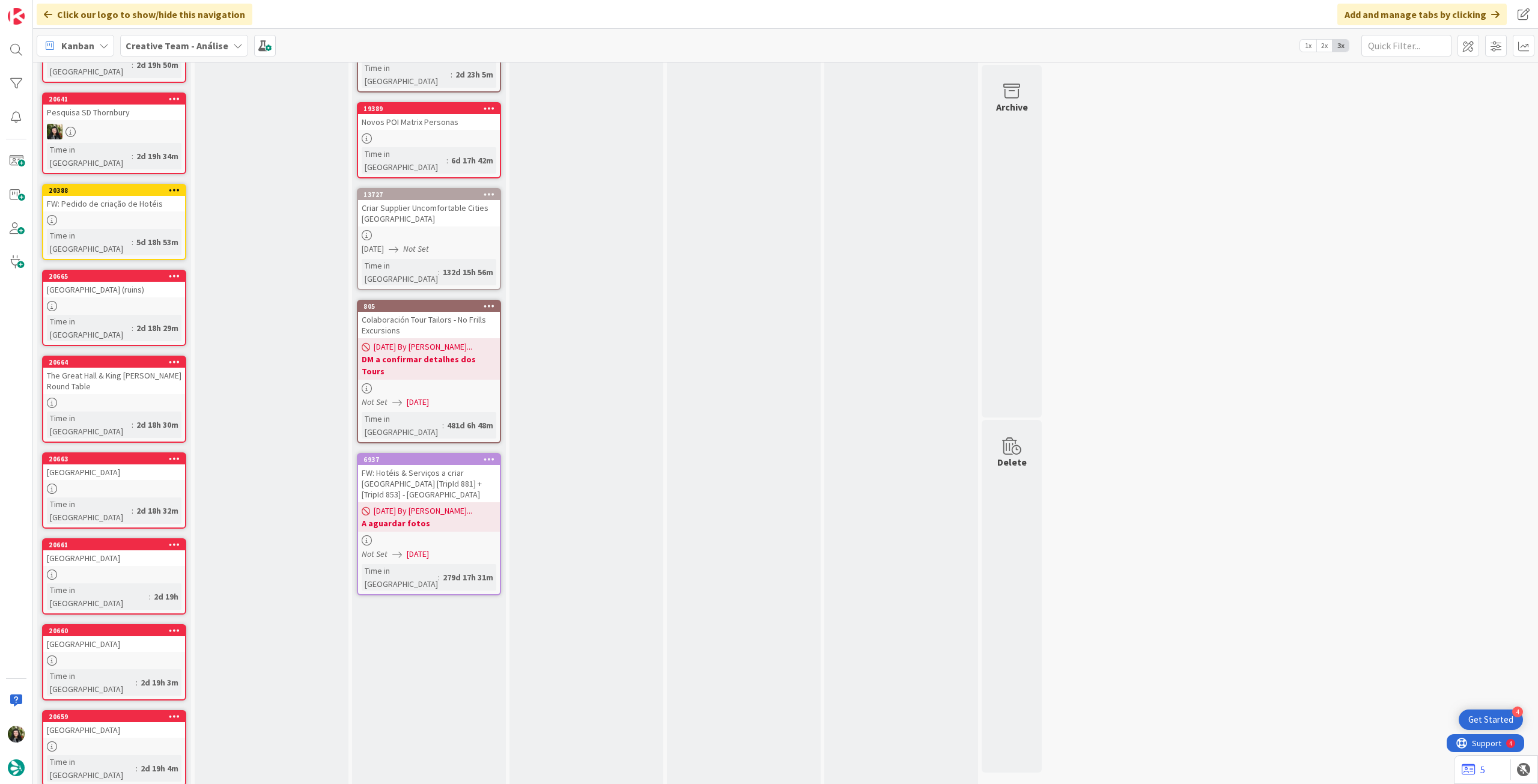
click at [195, 45] on b "Creative Team - Análise" at bounding box center [177, 46] width 103 height 12
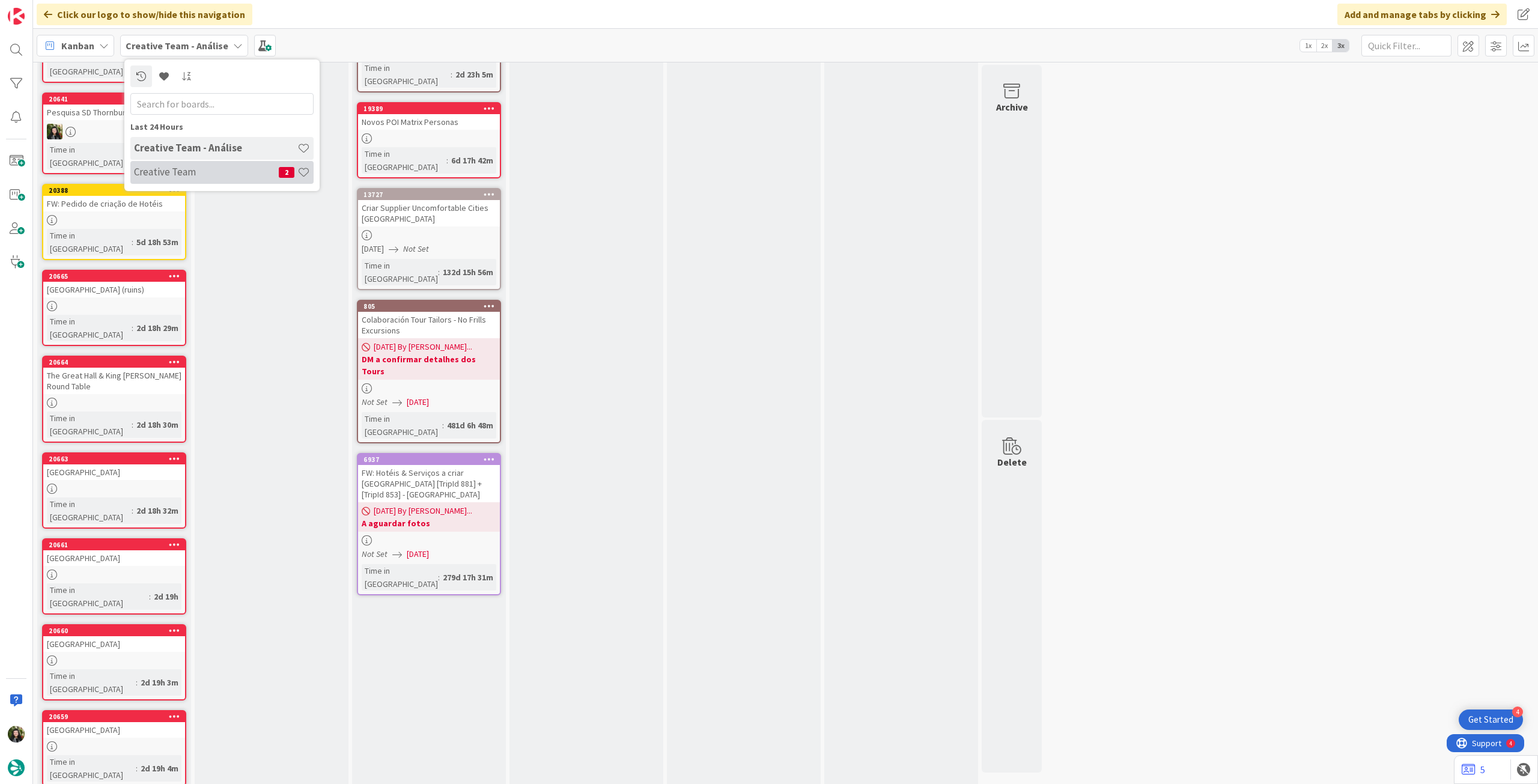
click at [198, 175] on h4 "Creative Team" at bounding box center [206, 172] width 145 height 12
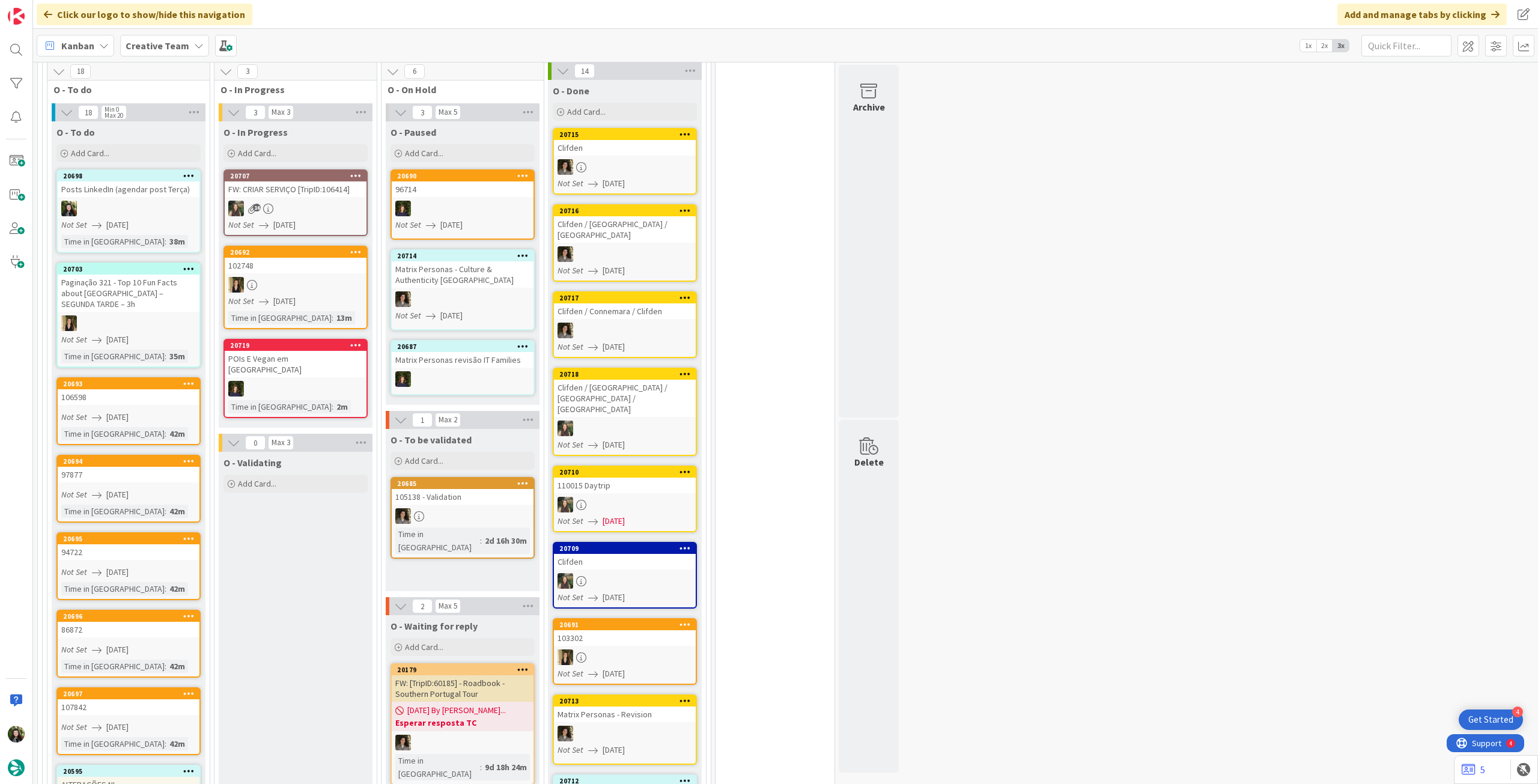
scroll to position [225, 0]
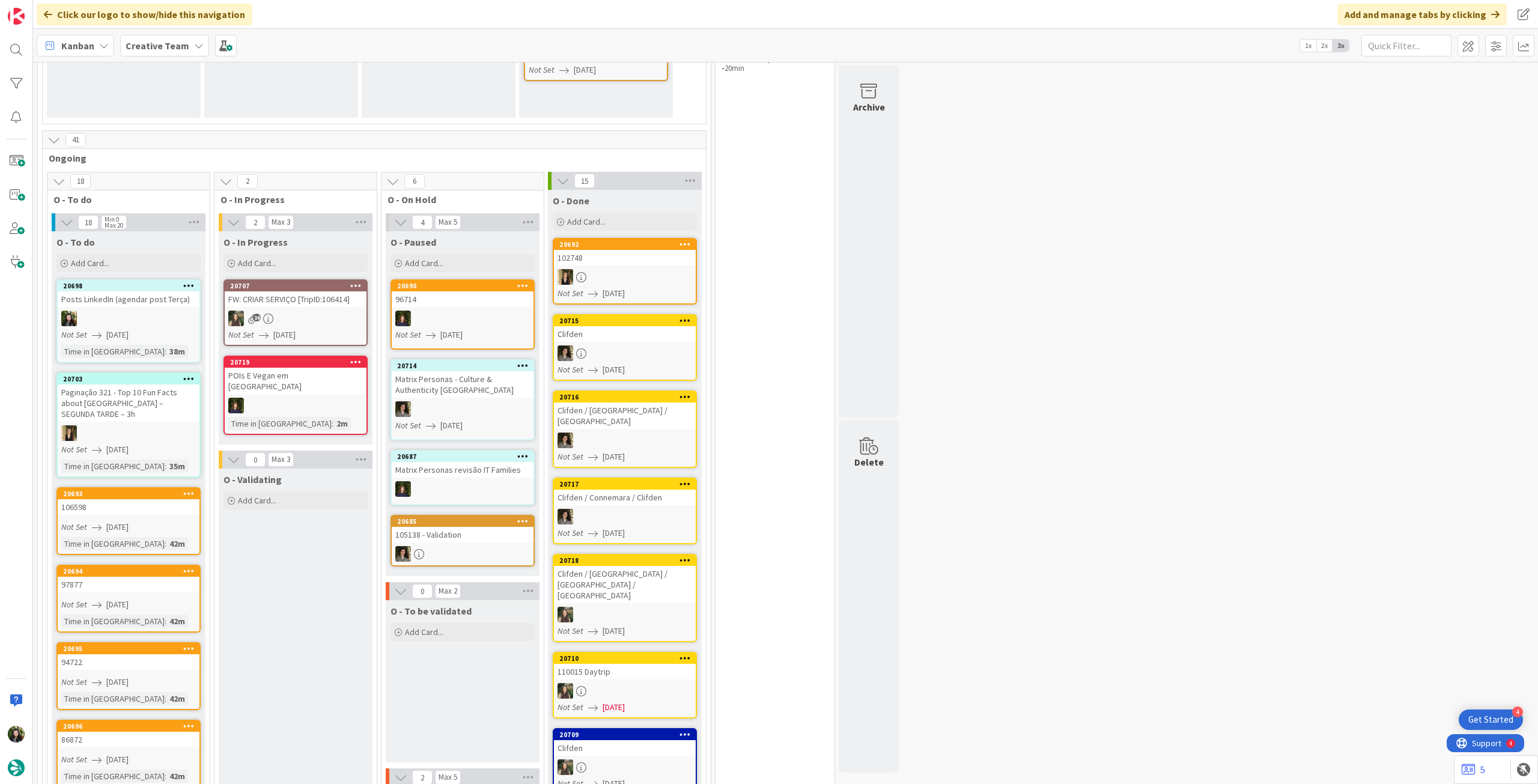
click at [182, 44] on b "Creative Team" at bounding box center [157, 46] width 64 height 12
click at [169, 177] on h4 "Creative Team - Análise" at bounding box center [215, 172] width 163 height 12
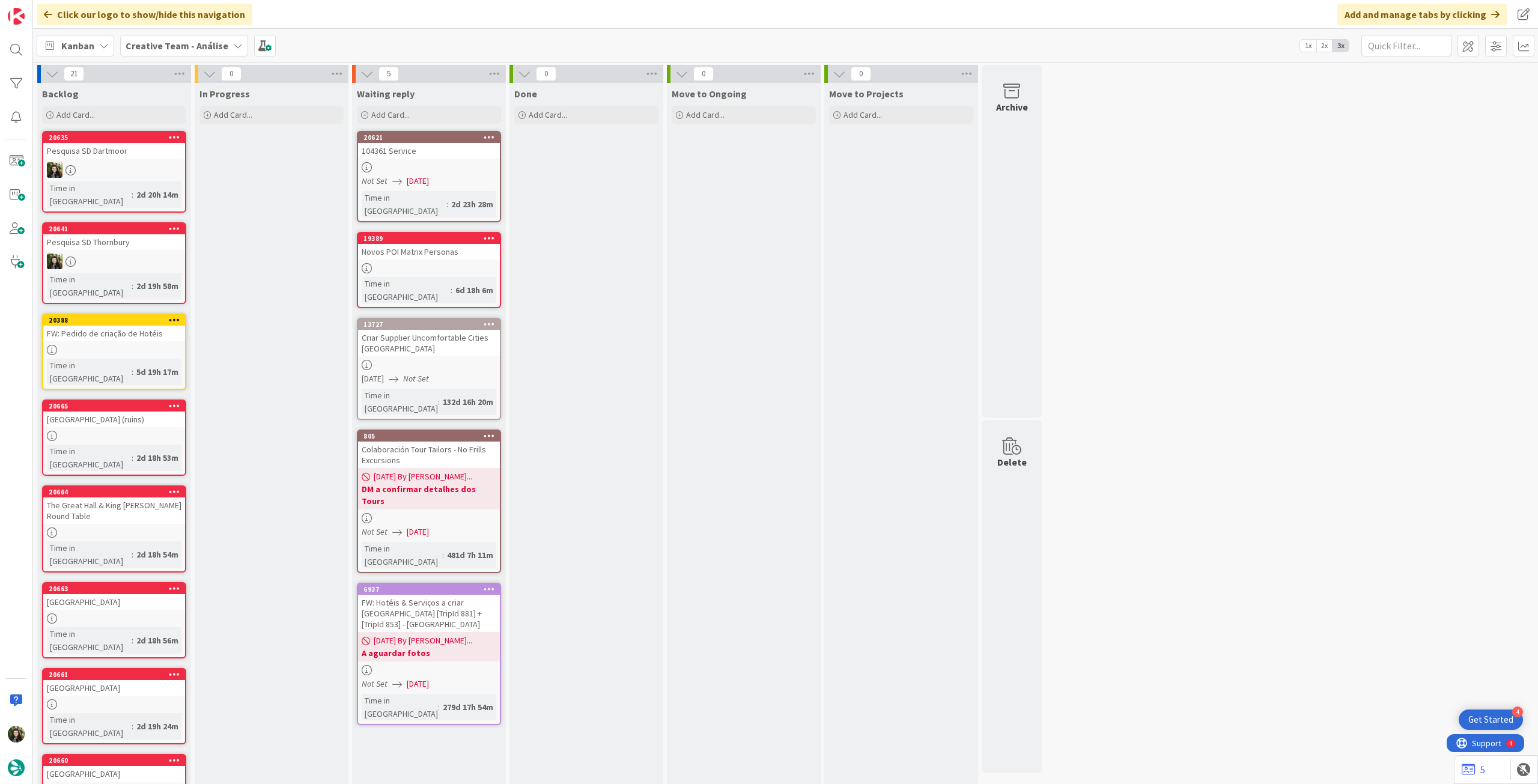
click at [171, 49] on b "Creative Team - Análise" at bounding box center [177, 46] width 103 height 12
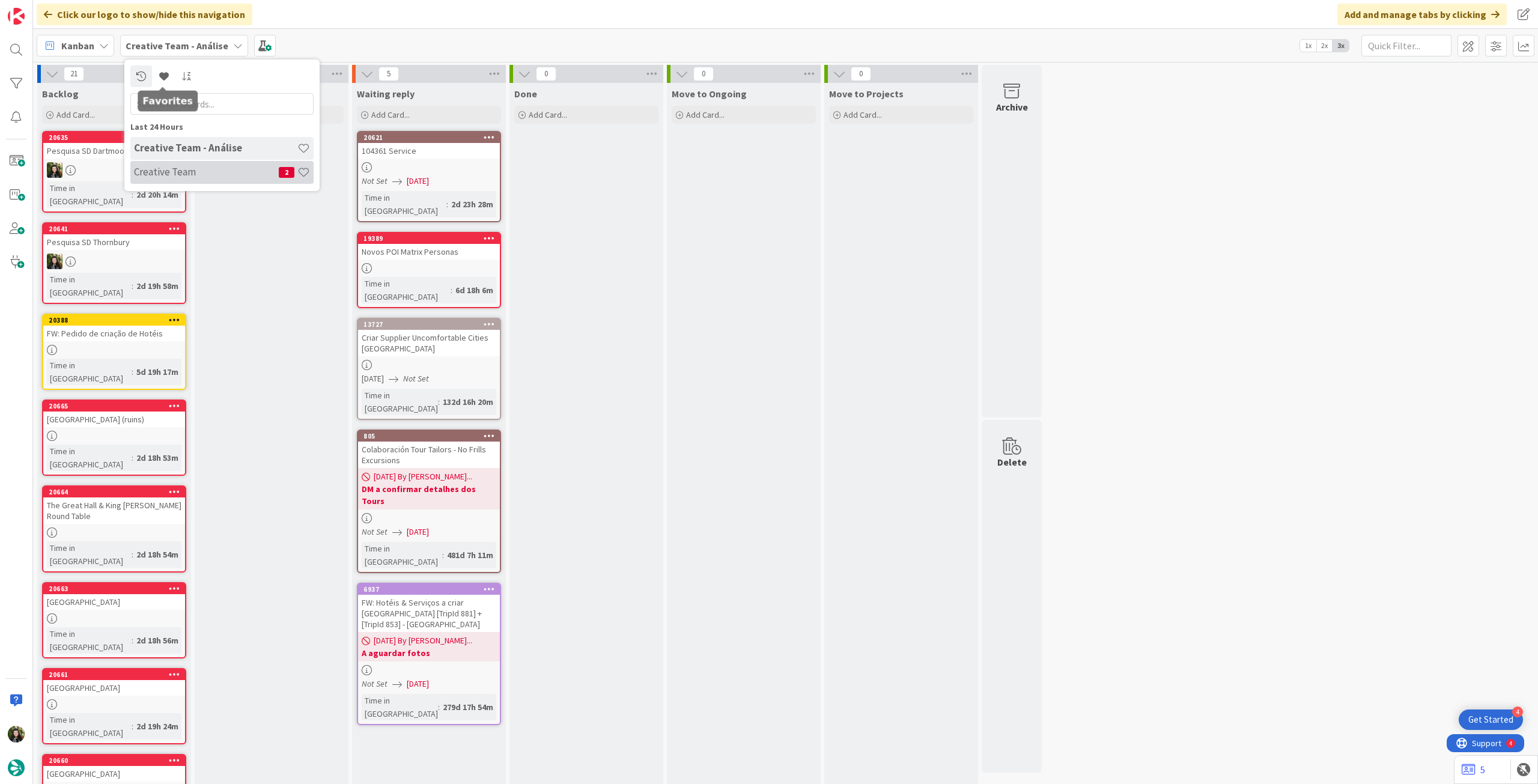
click at [191, 176] on h4 "Creative Team" at bounding box center [206, 172] width 145 height 12
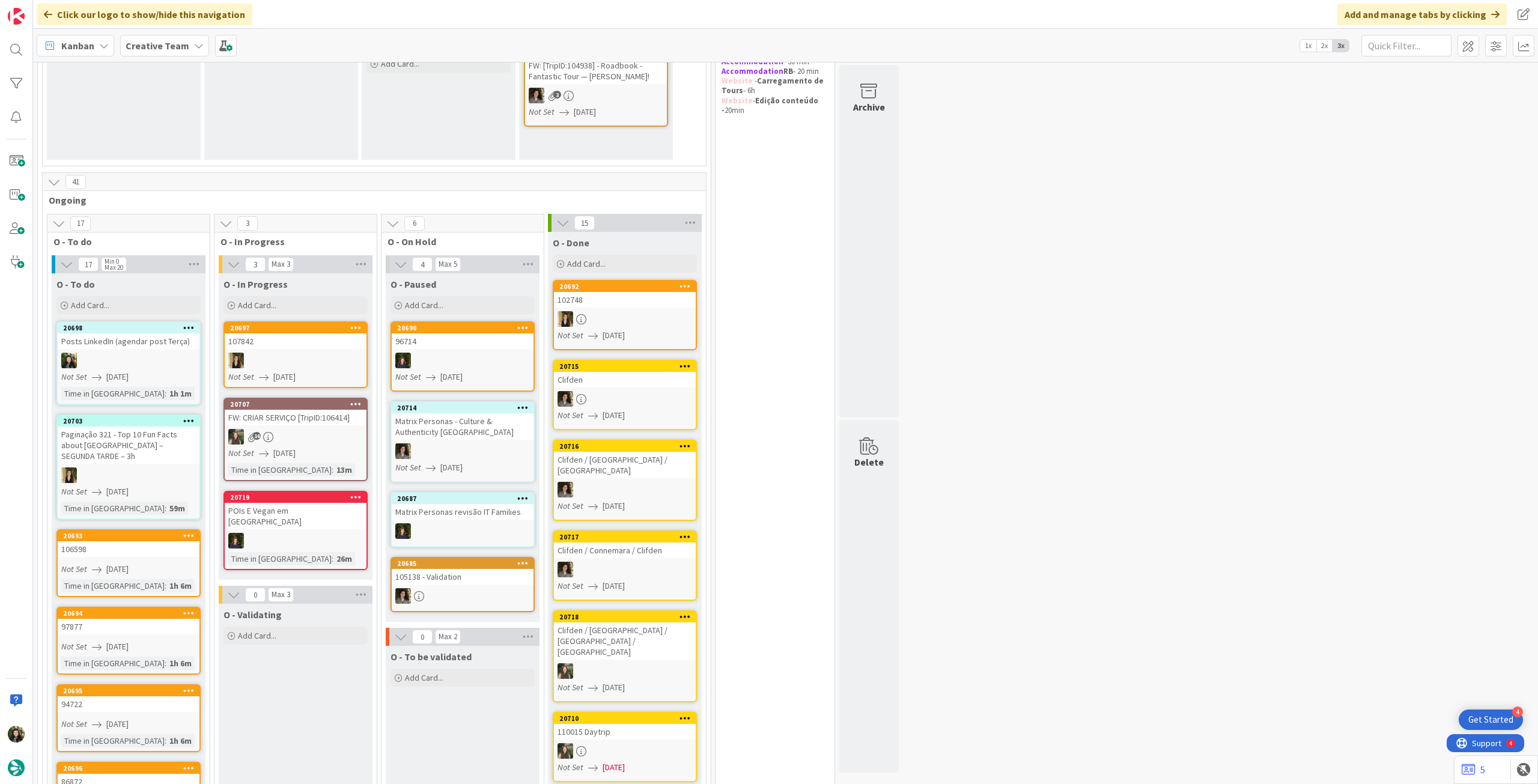
scroll to position [240, 0]
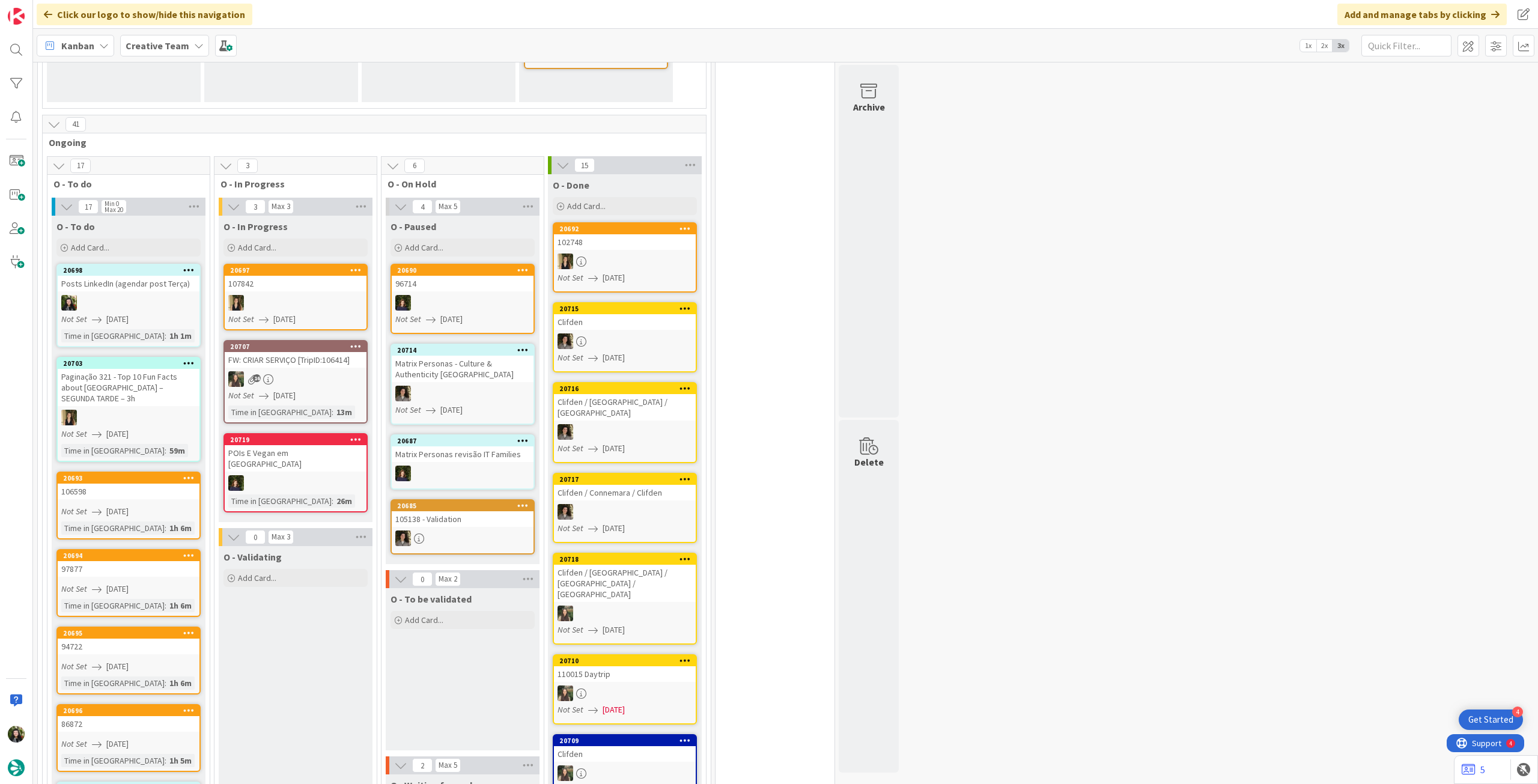
click at [147, 52] on span "Creative Team" at bounding box center [157, 45] width 64 height 14
click at [163, 163] on div "Creative Team - Análise" at bounding box center [222, 172] width 183 height 23
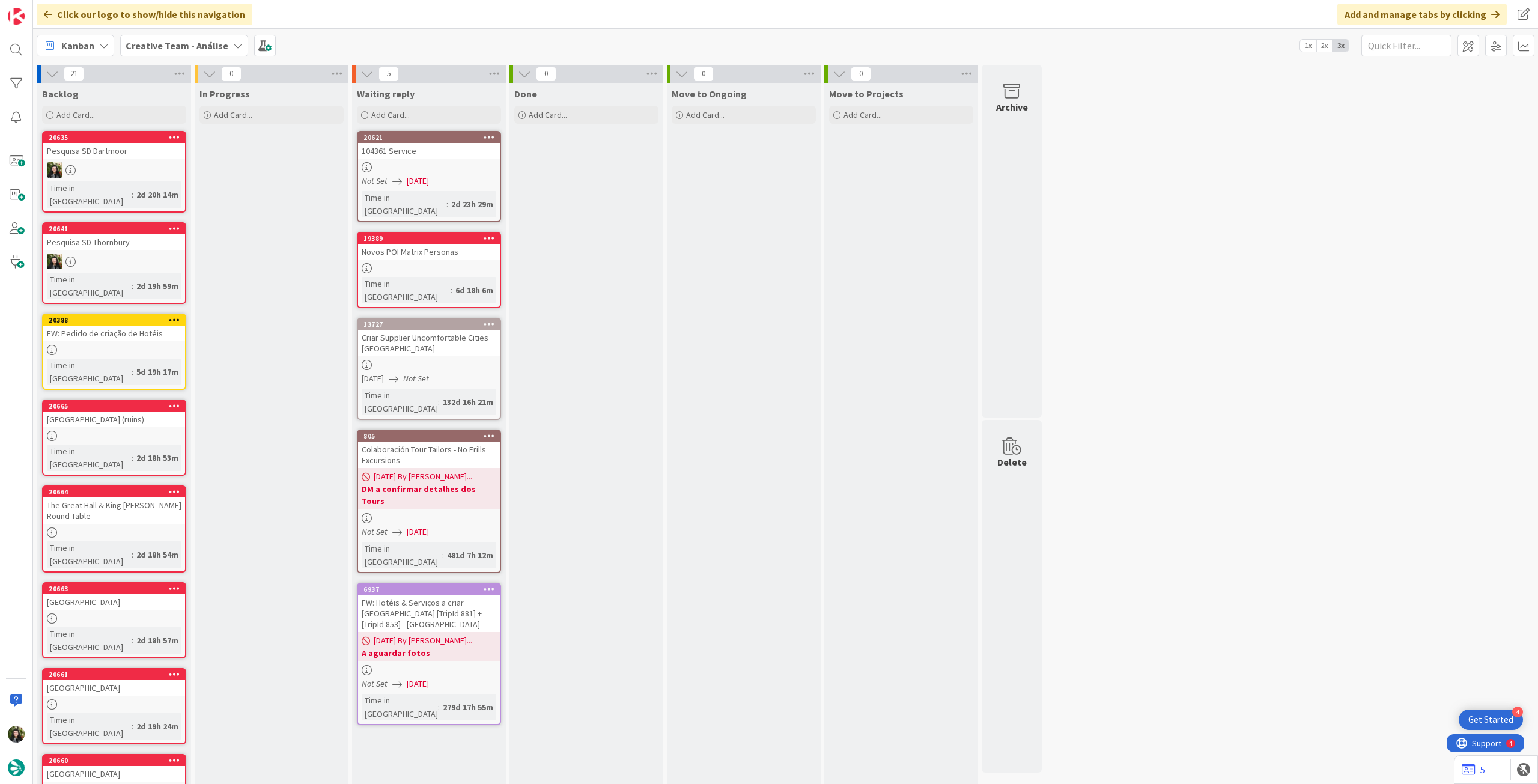
scroll to position [130, 0]
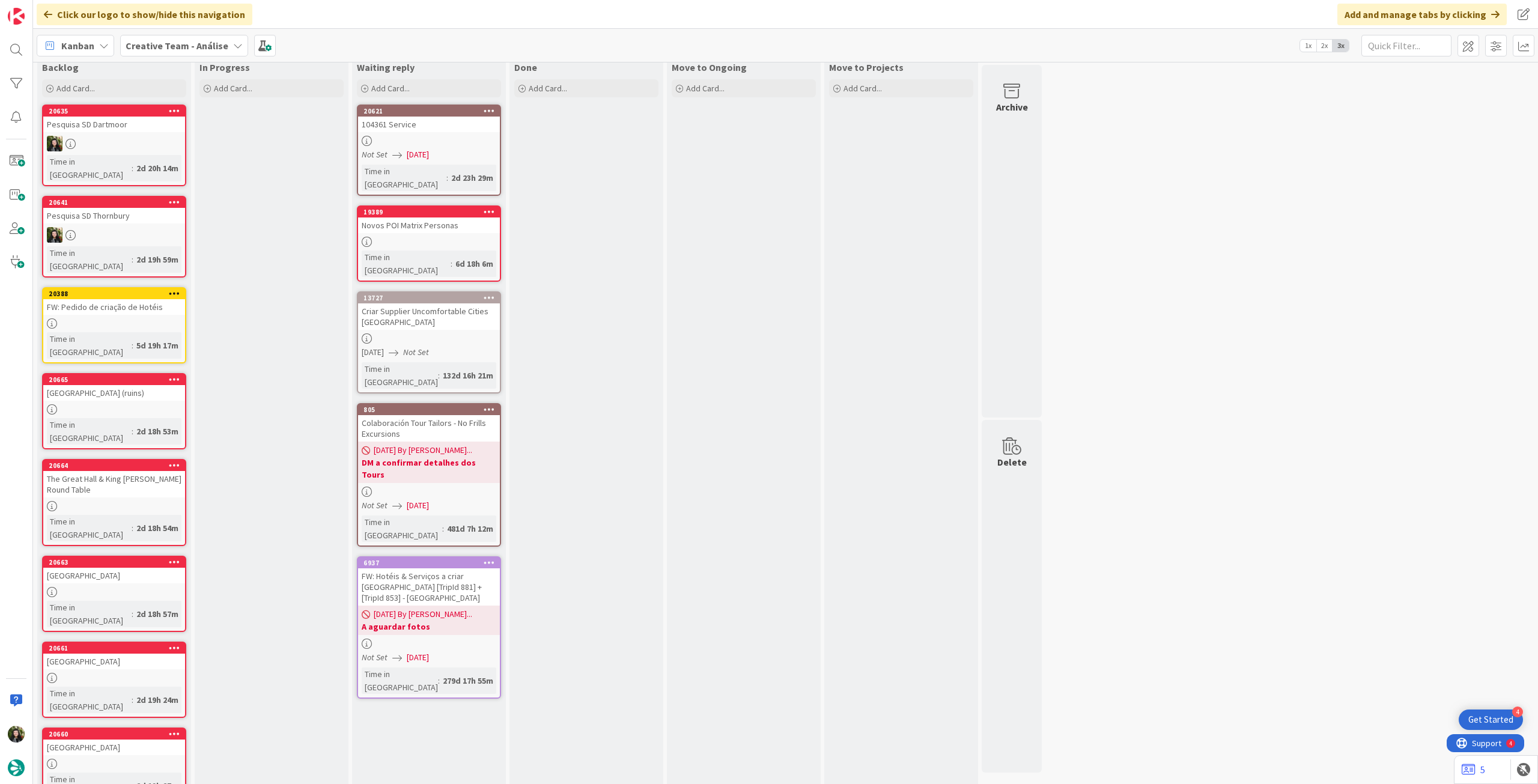
scroll to position [0, 0]
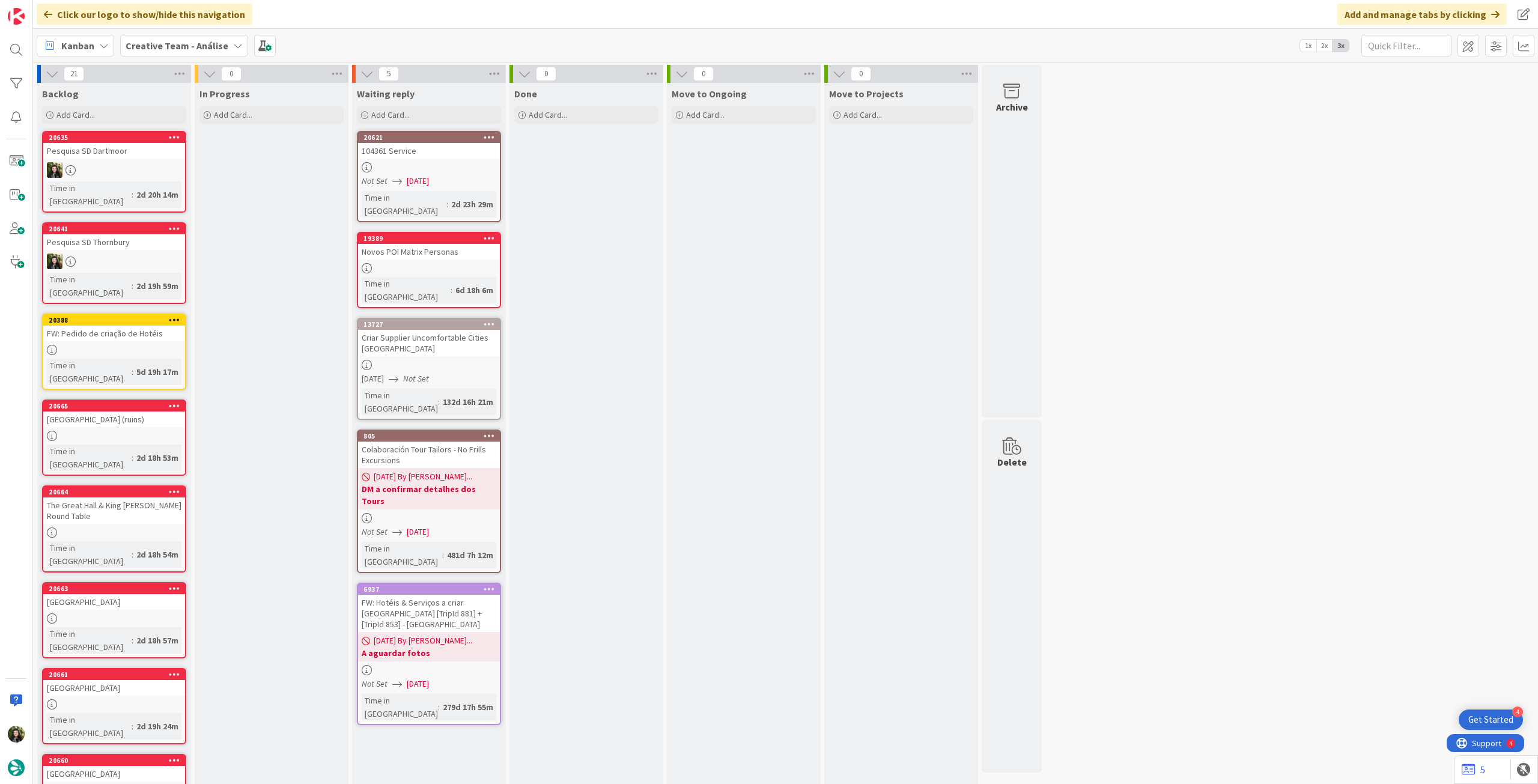
click at [191, 36] on div "Creative Team - Análise" at bounding box center [184, 46] width 128 height 22
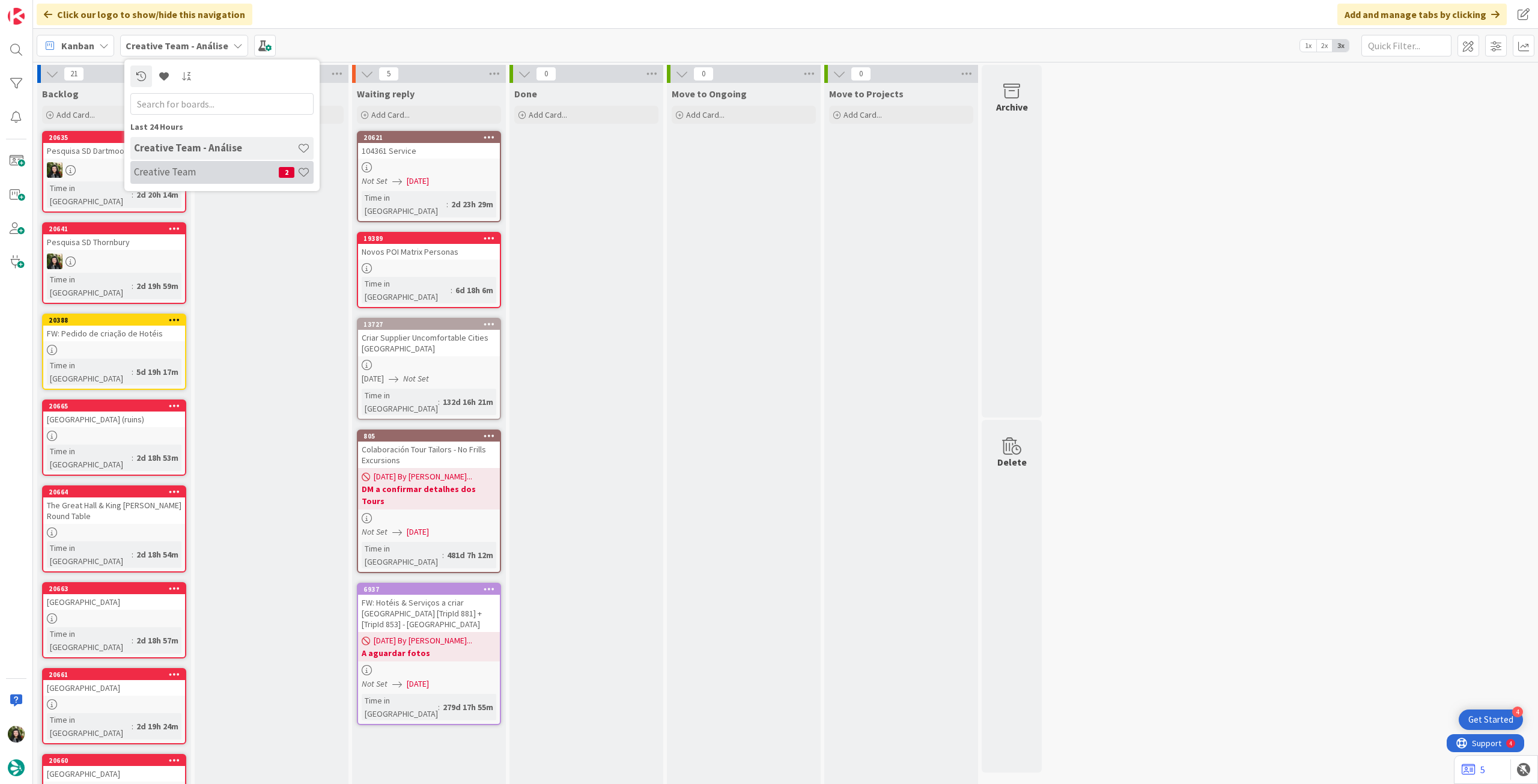
click at [208, 163] on div "Creative Team 2" at bounding box center [222, 172] width 183 height 23
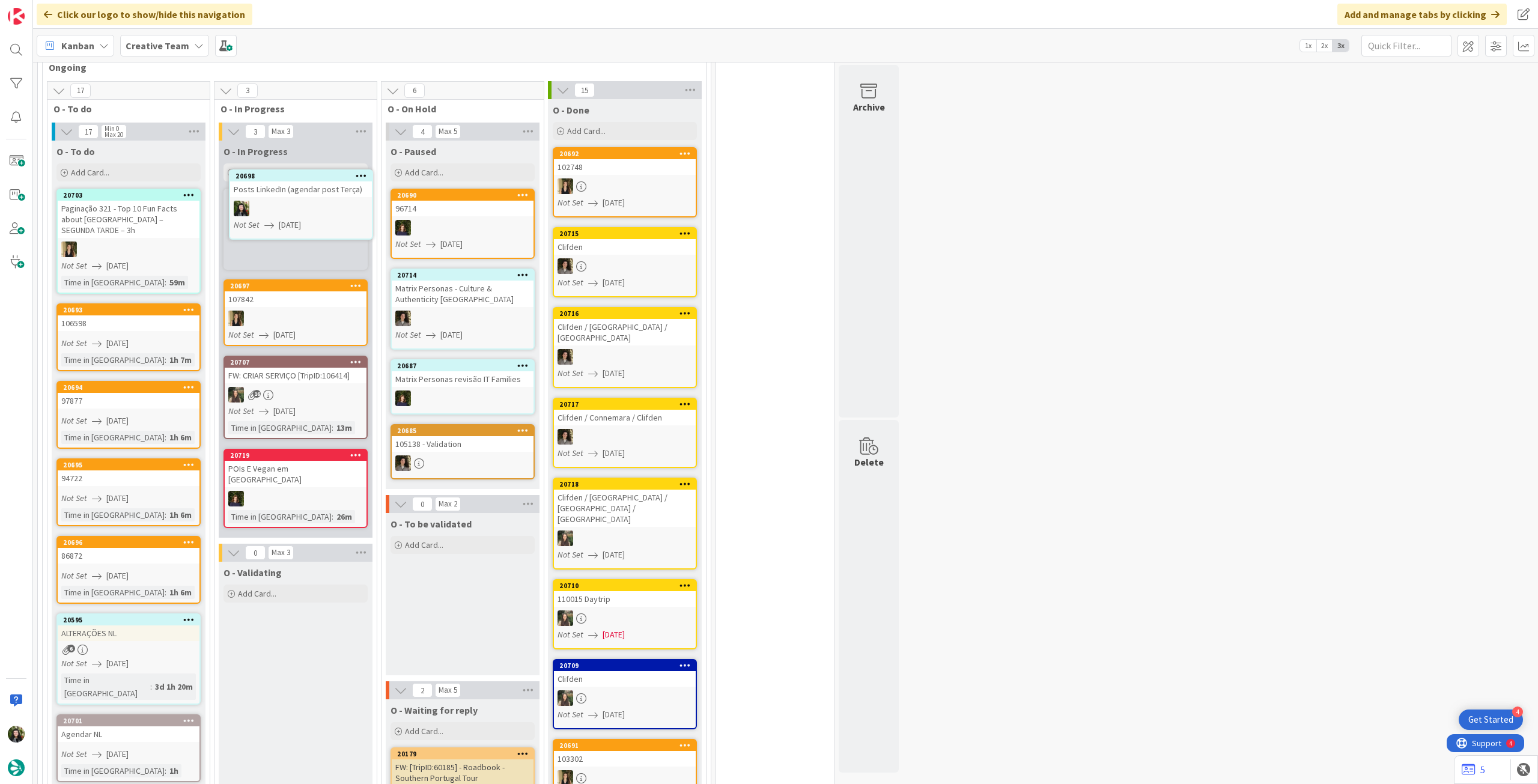
scroll to position [314, 0]
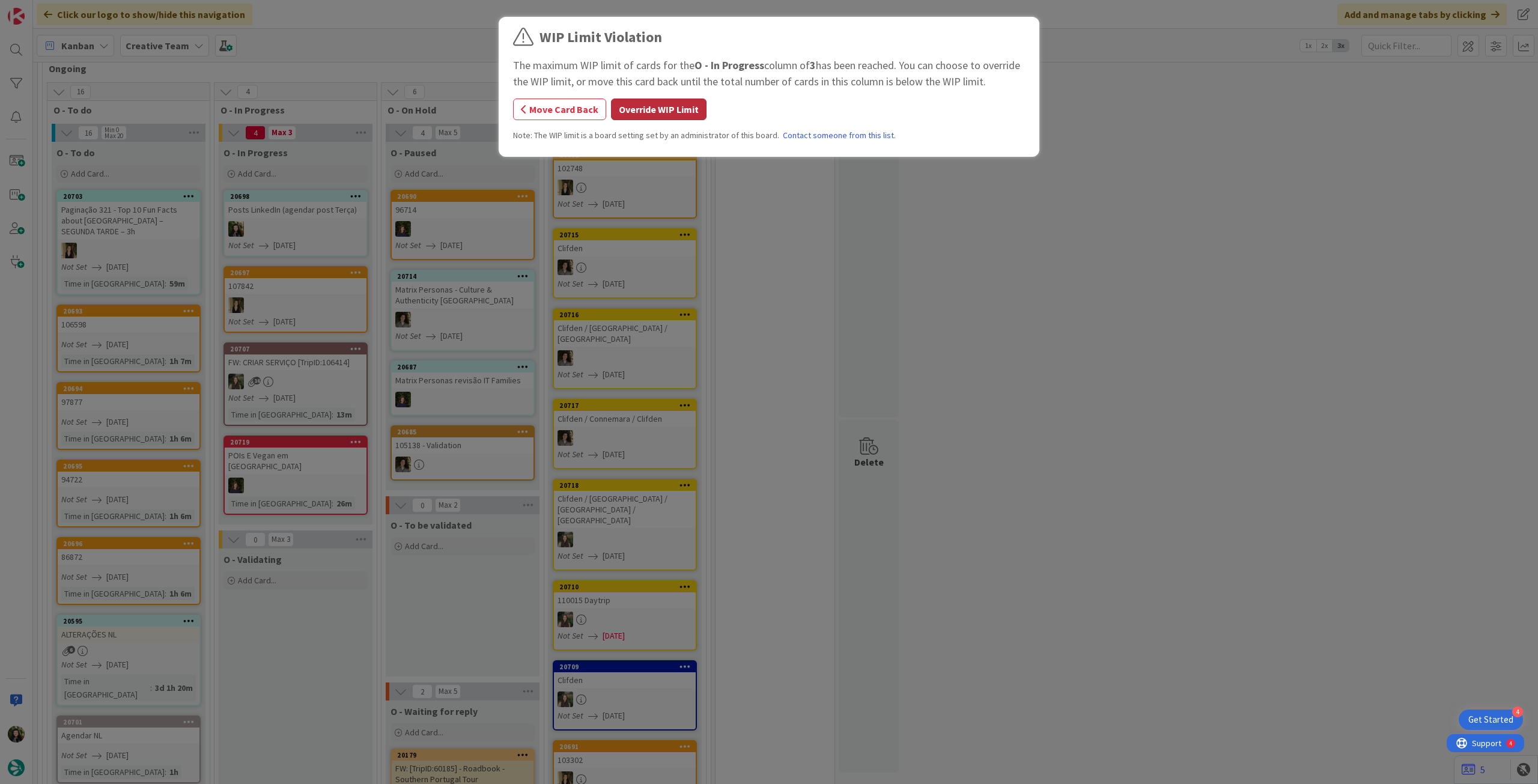
click at [633, 108] on button "Override WIP Limit" at bounding box center [659, 110] width 95 height 22
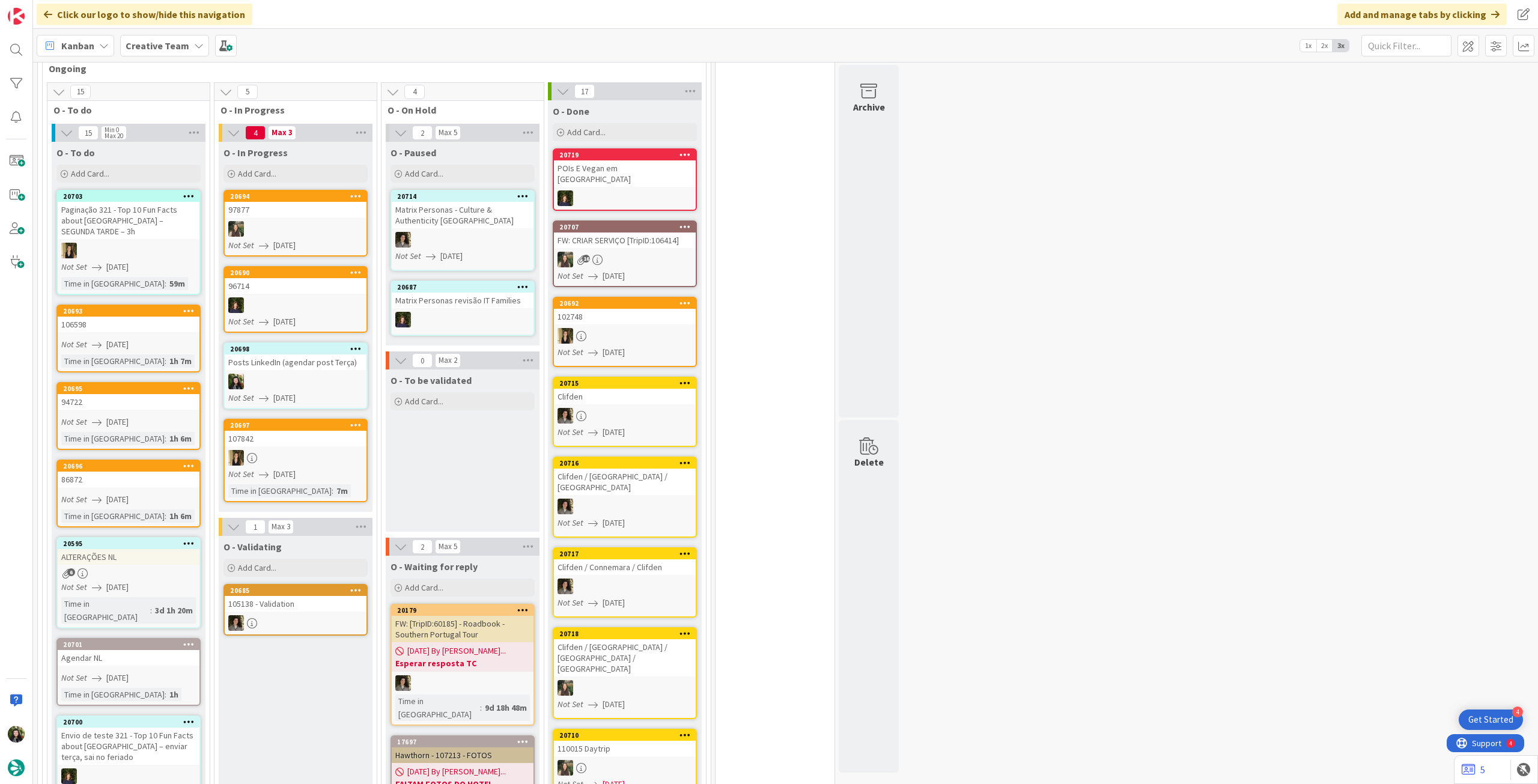
drag, startPoint x: 152, startPoint y: 41, endPoint x: 155, endPoint y: 55, distance: 14.3
click at [154, 46] on b "Creative Team" at bounding box center [157, 46] width 64 height 12
click at [182, 189] on div "Last 24 Hours Creative Team 2 Creative Team - Análise" at bounding box center [222, 126] width 196 height 132
click at [187, 178] on div "Creative Team - Análise" at bounding box center [222, 172] width 183 height 23
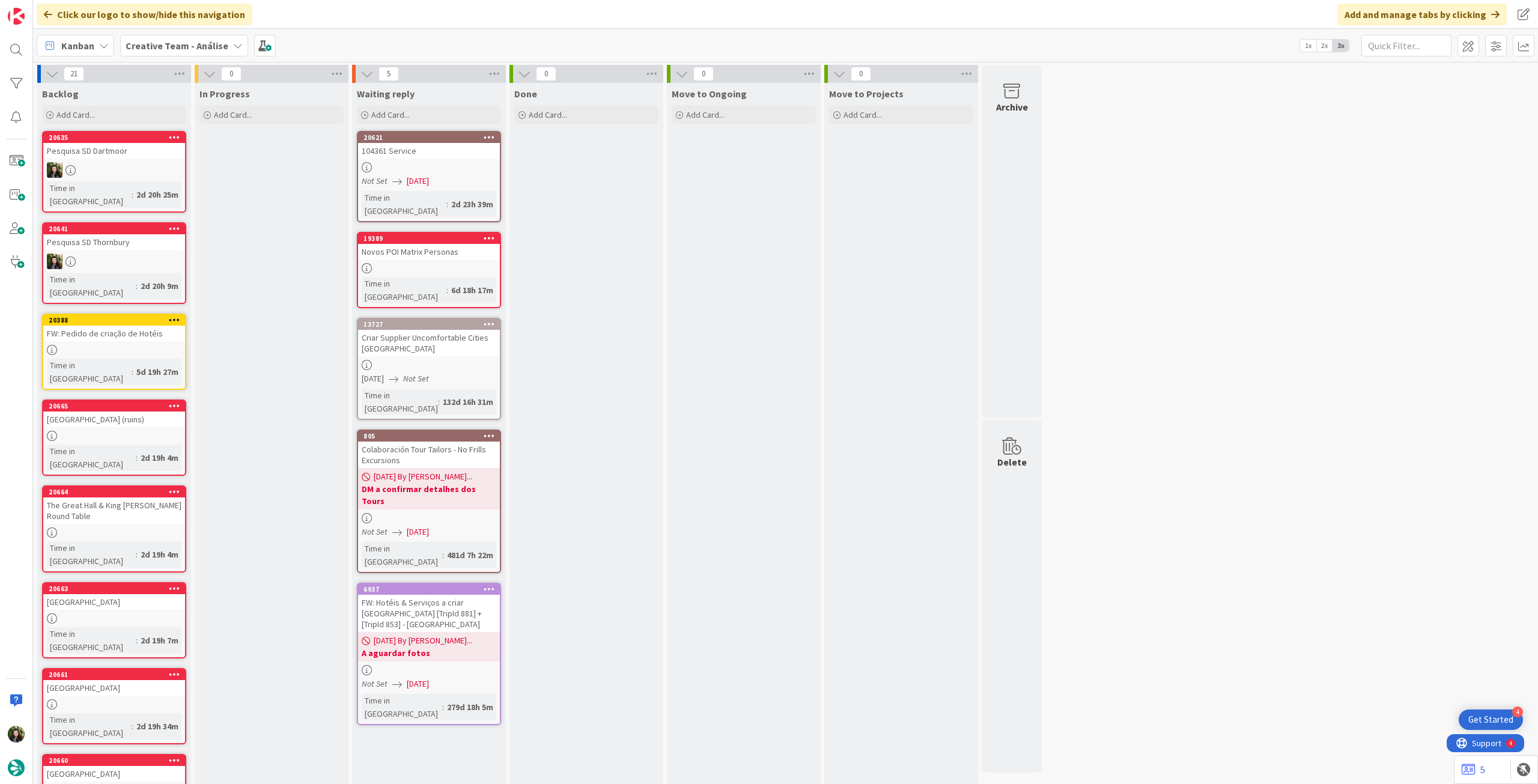
click at [187, 46] on b "Creative Team - Análise" at bounding box center [177, 46] width 103 height 12
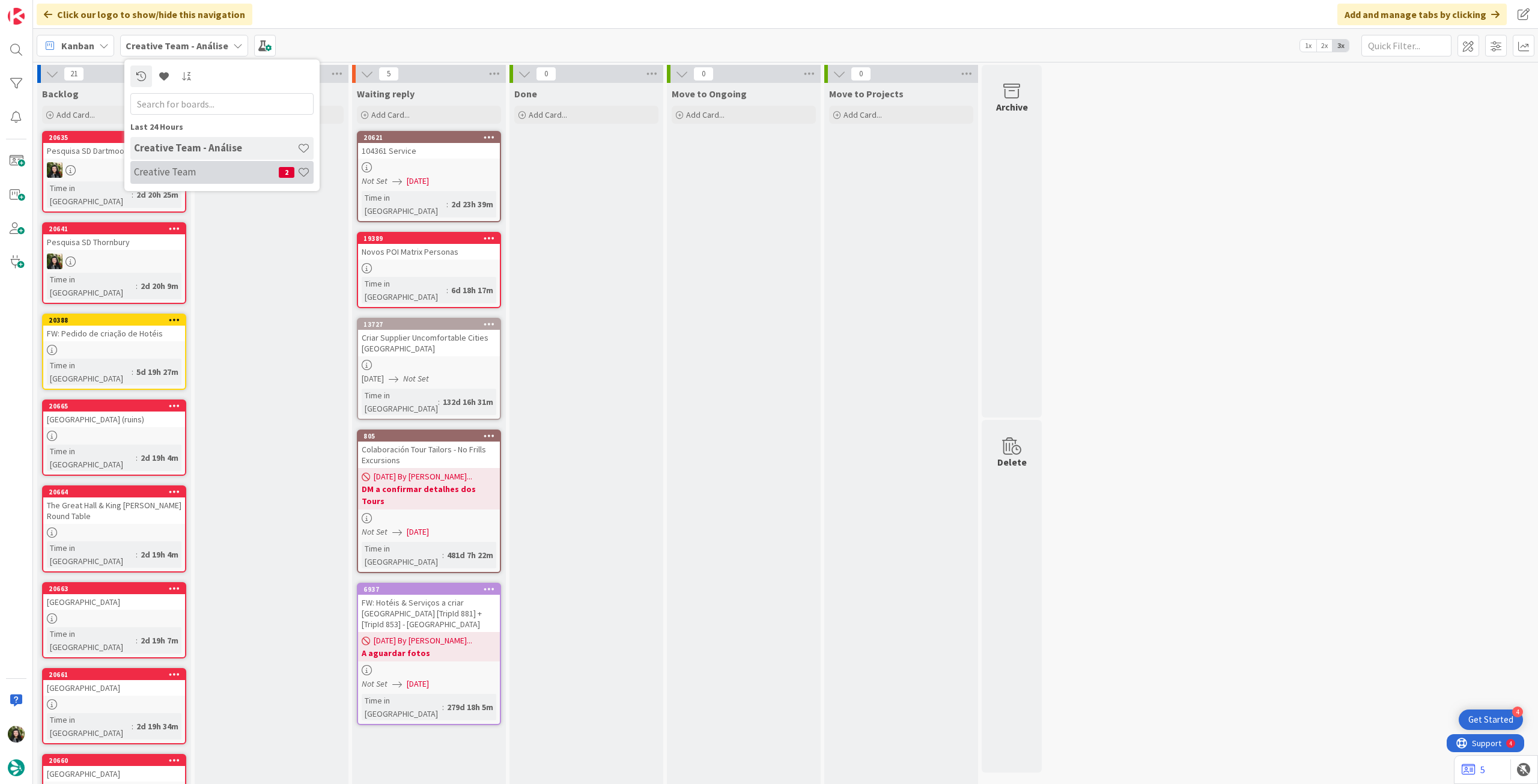
click at [188, 169] on h4 "Creative Team" at bounding box center [206, 172] width 145 height 12
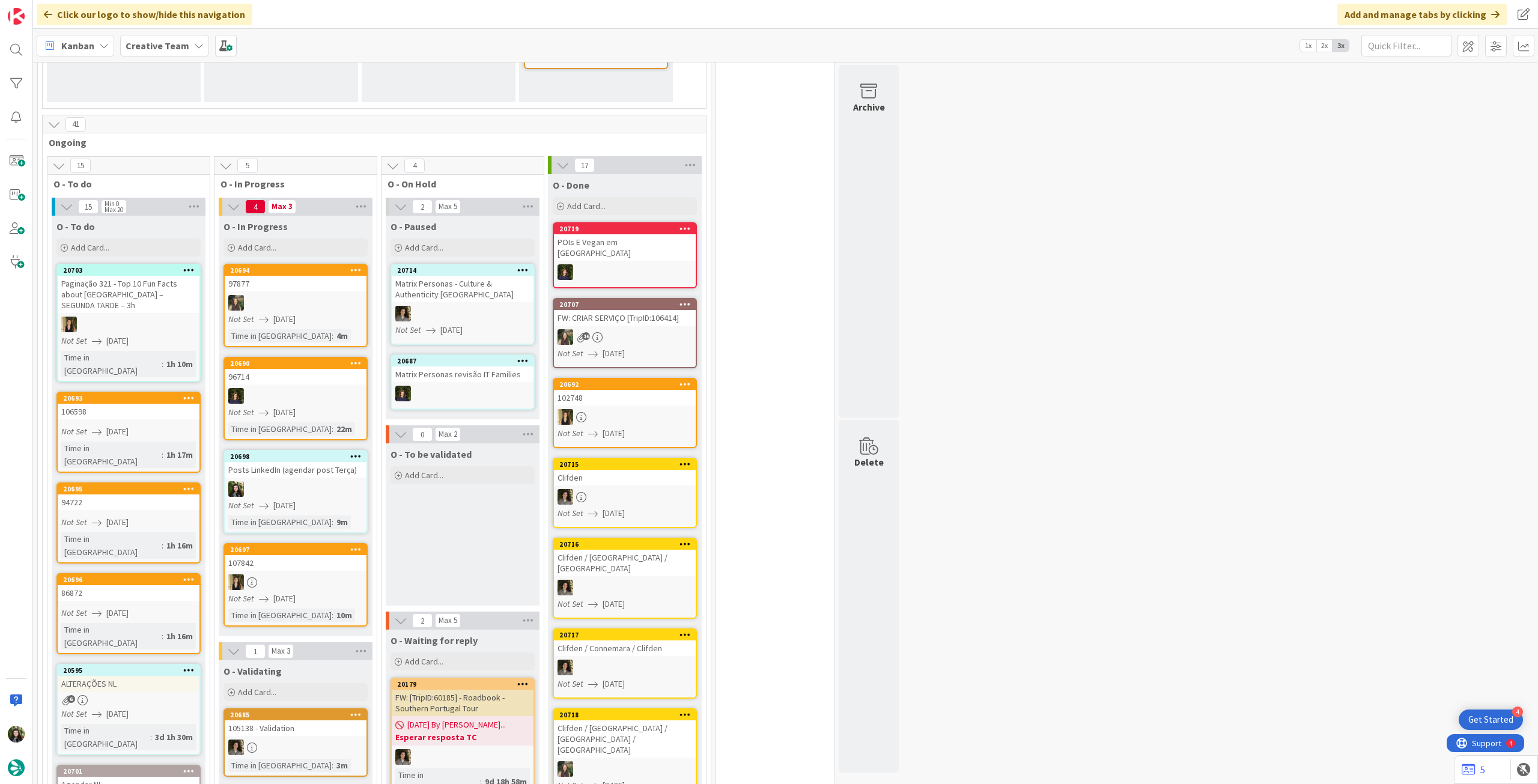
click at [311, 477] on link "20698 Posts LinkedIn (agendar post Terça) Not Set 11/08/2025 Time in Column : 9m" at bounding box center [296, 492] width 144 height 84
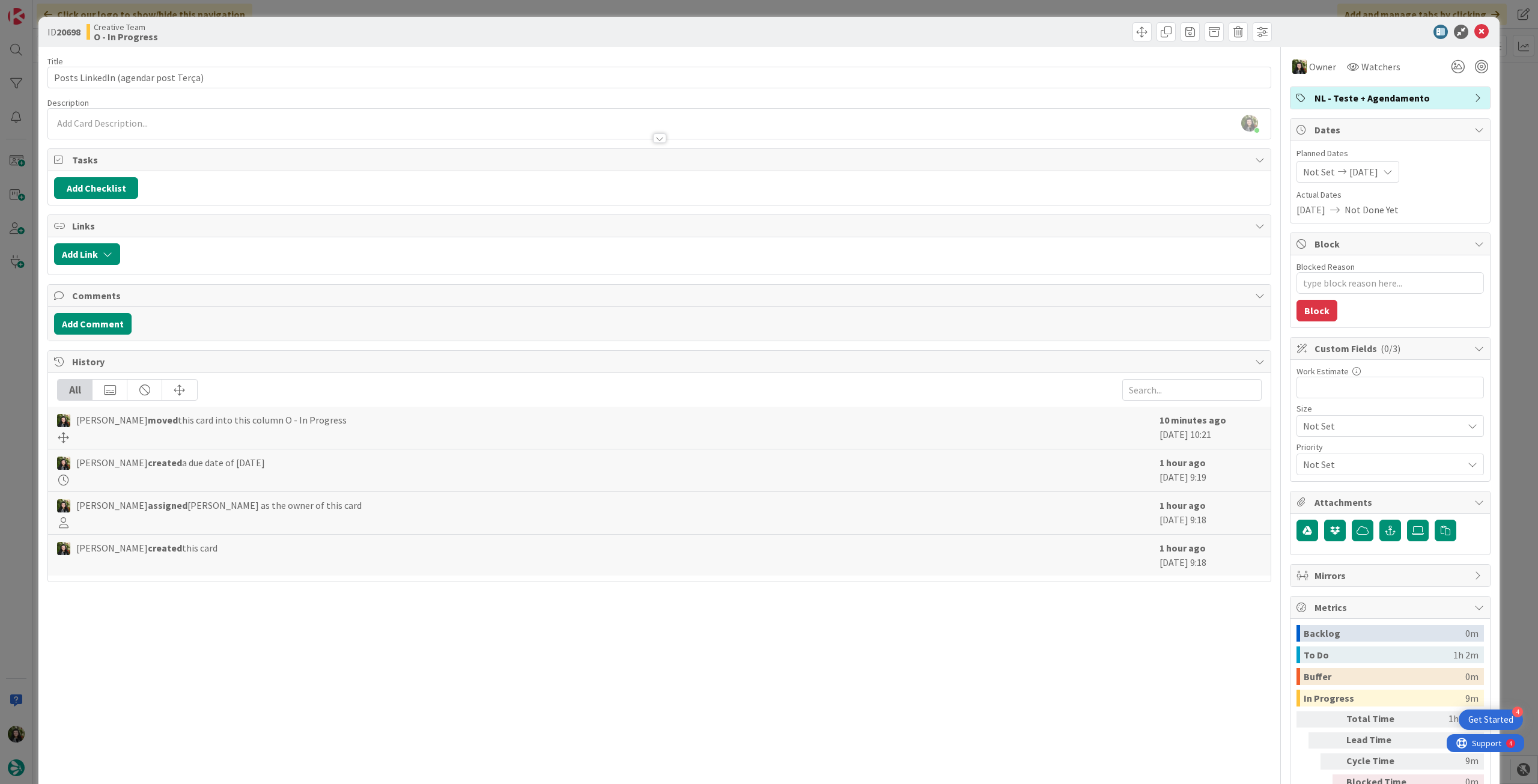
click at [1367, 102] on span "NL - Teste + Agendamento" at bounding box center [1391, 97] width 154 height 14
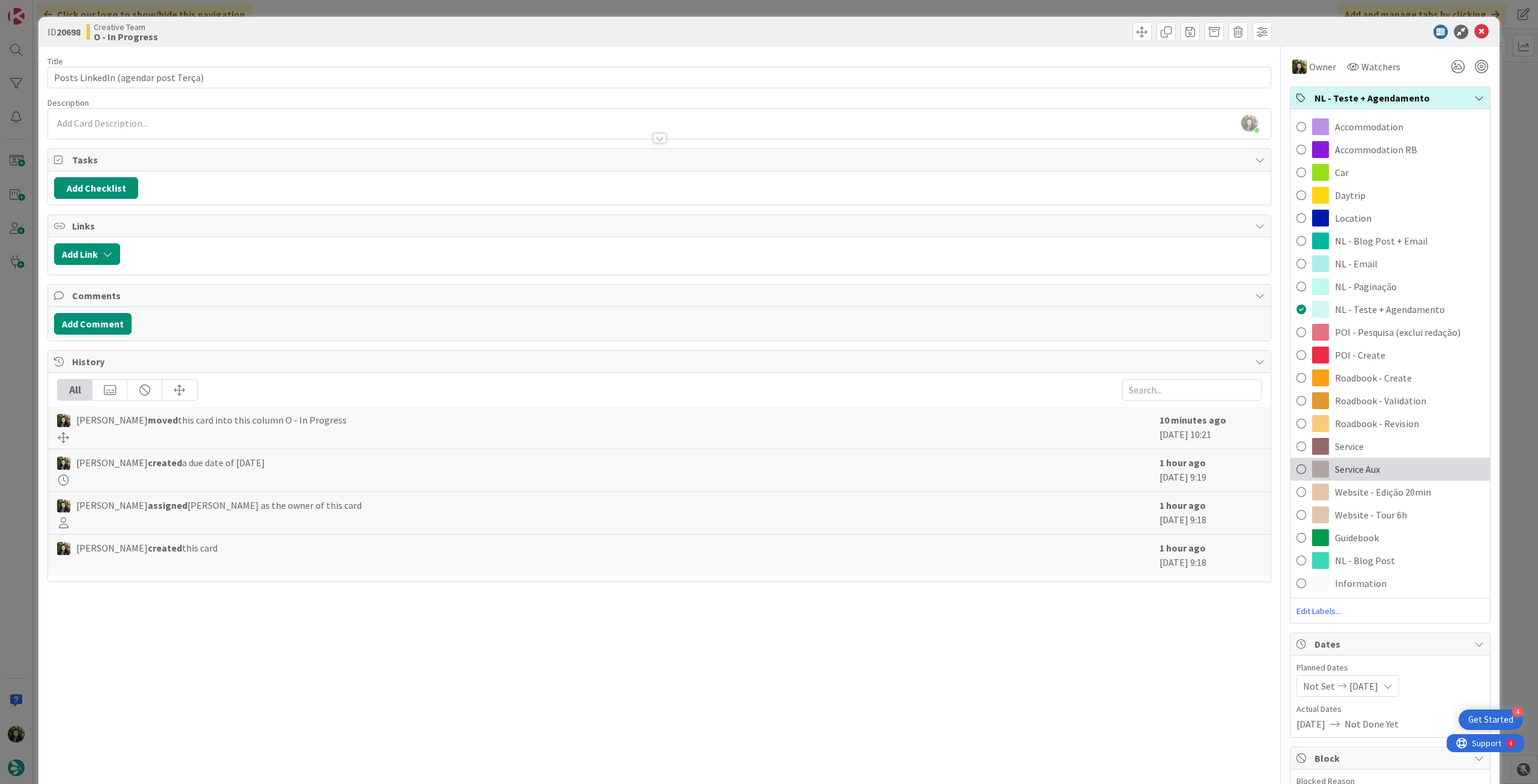
click at [1395, 473] on div "Service Aux" at bounding box center [1390, 468] width 200 height 23
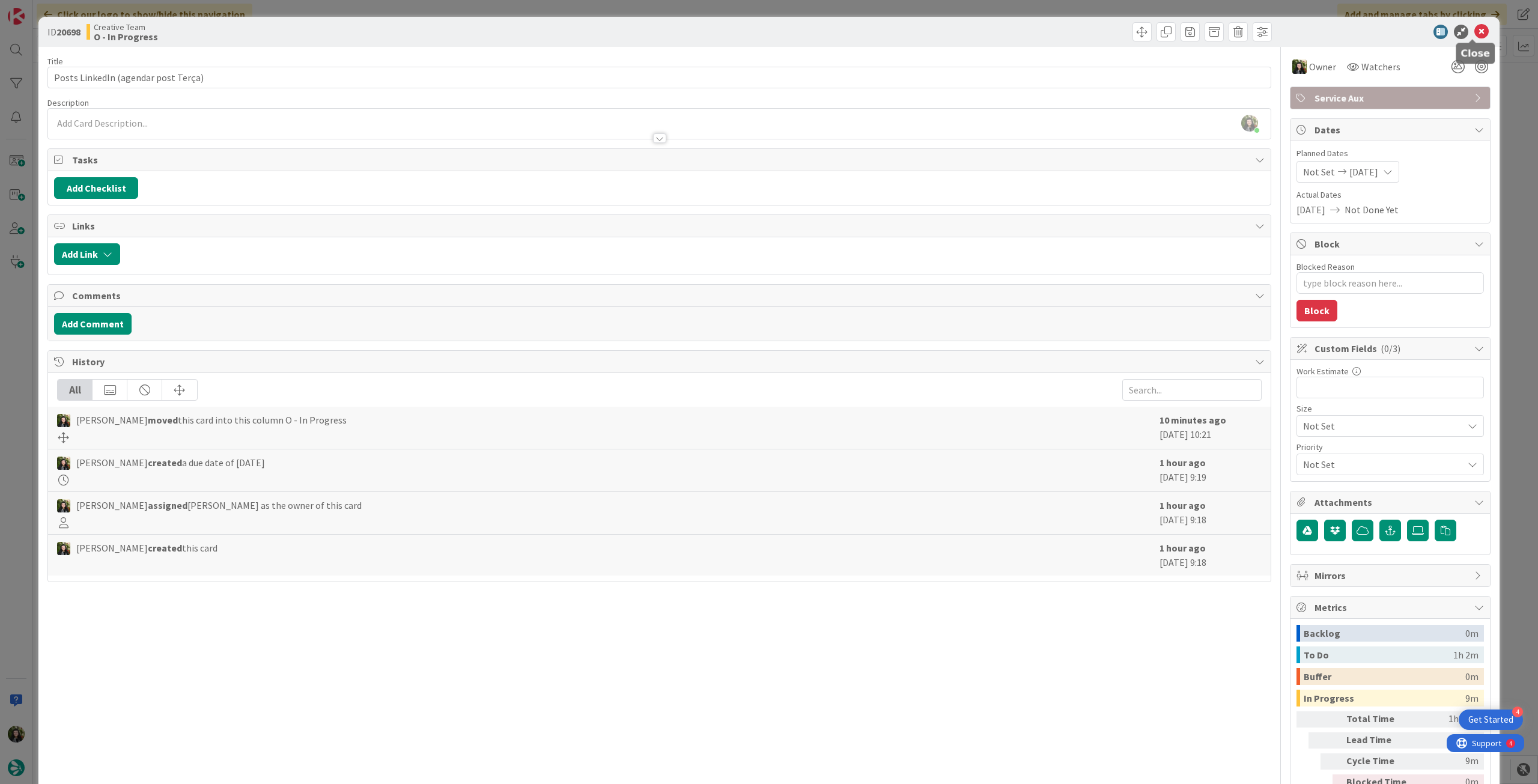
click at [1474, 32] on icon at bounding box center [1481, 32] width 14 height 14
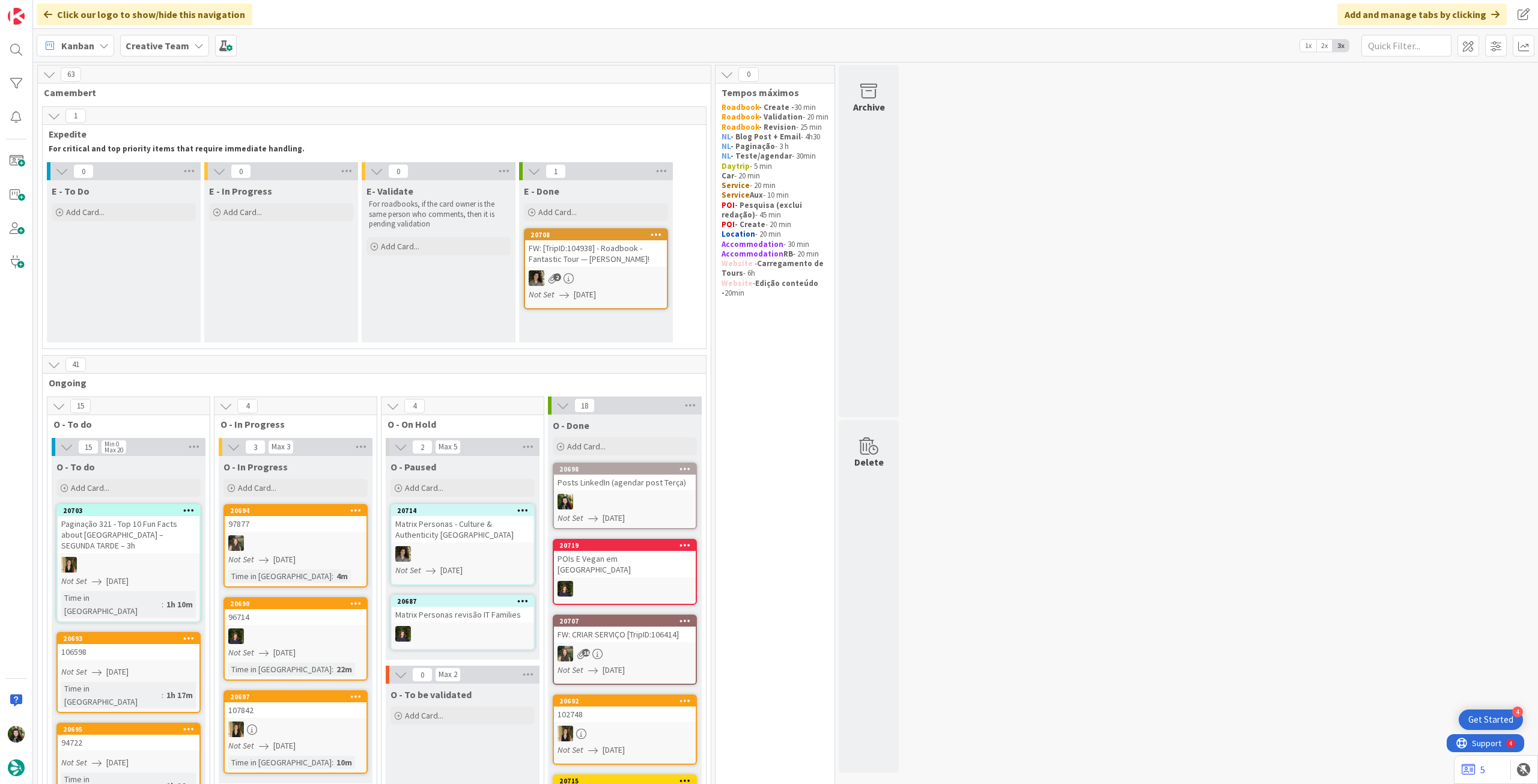
click at [173, 36] on div "Creative Team" at bounding box center [165, 46] width 89 height 22
click at [185, 176] on h4 "Creative Team - Análise" at bounding box center [215, 172] width 163 height 12
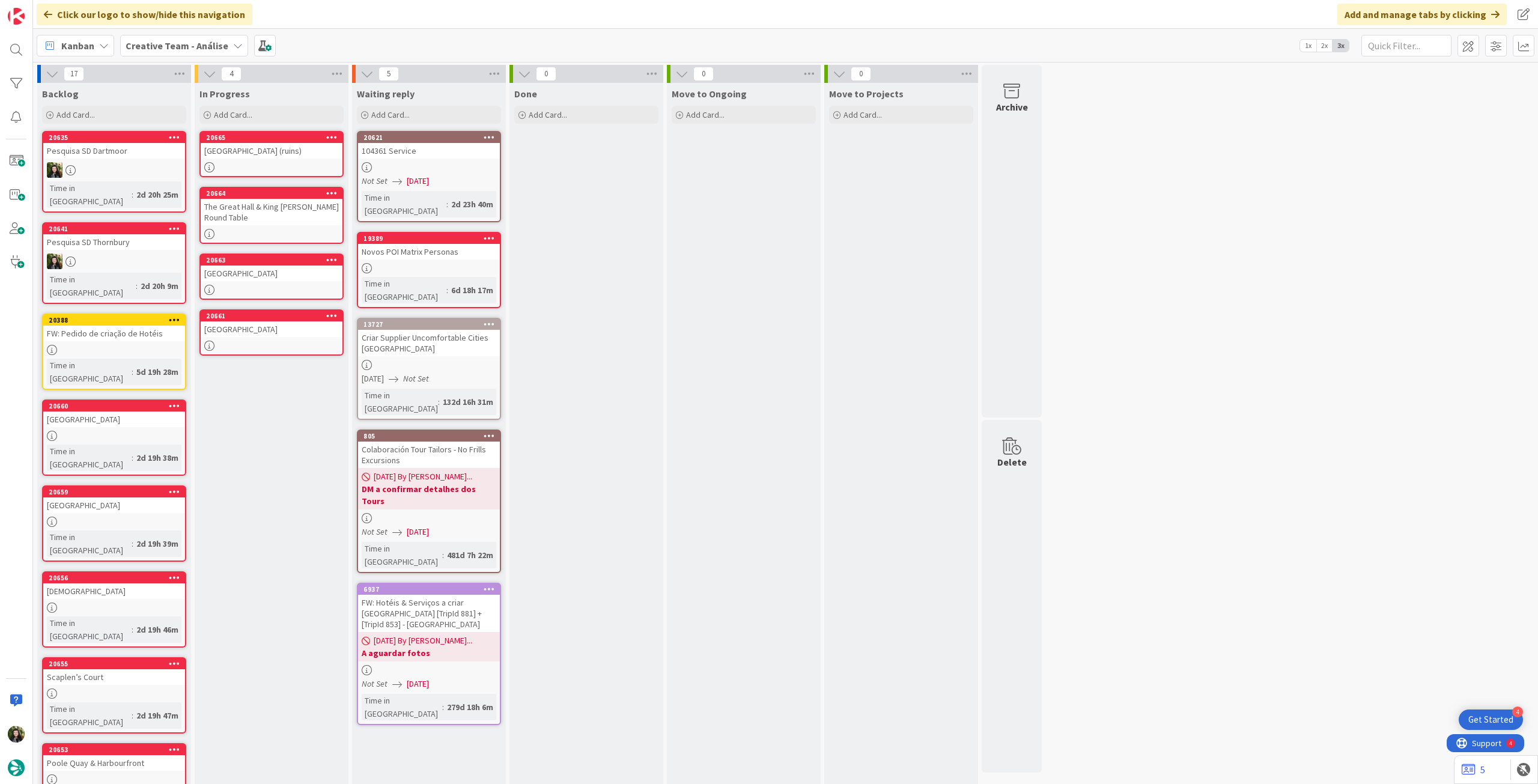
click at [300, 161] on link "20665 Wolvesey Castle (ruins)" at bounding box center [272, 154] width 144 height 46
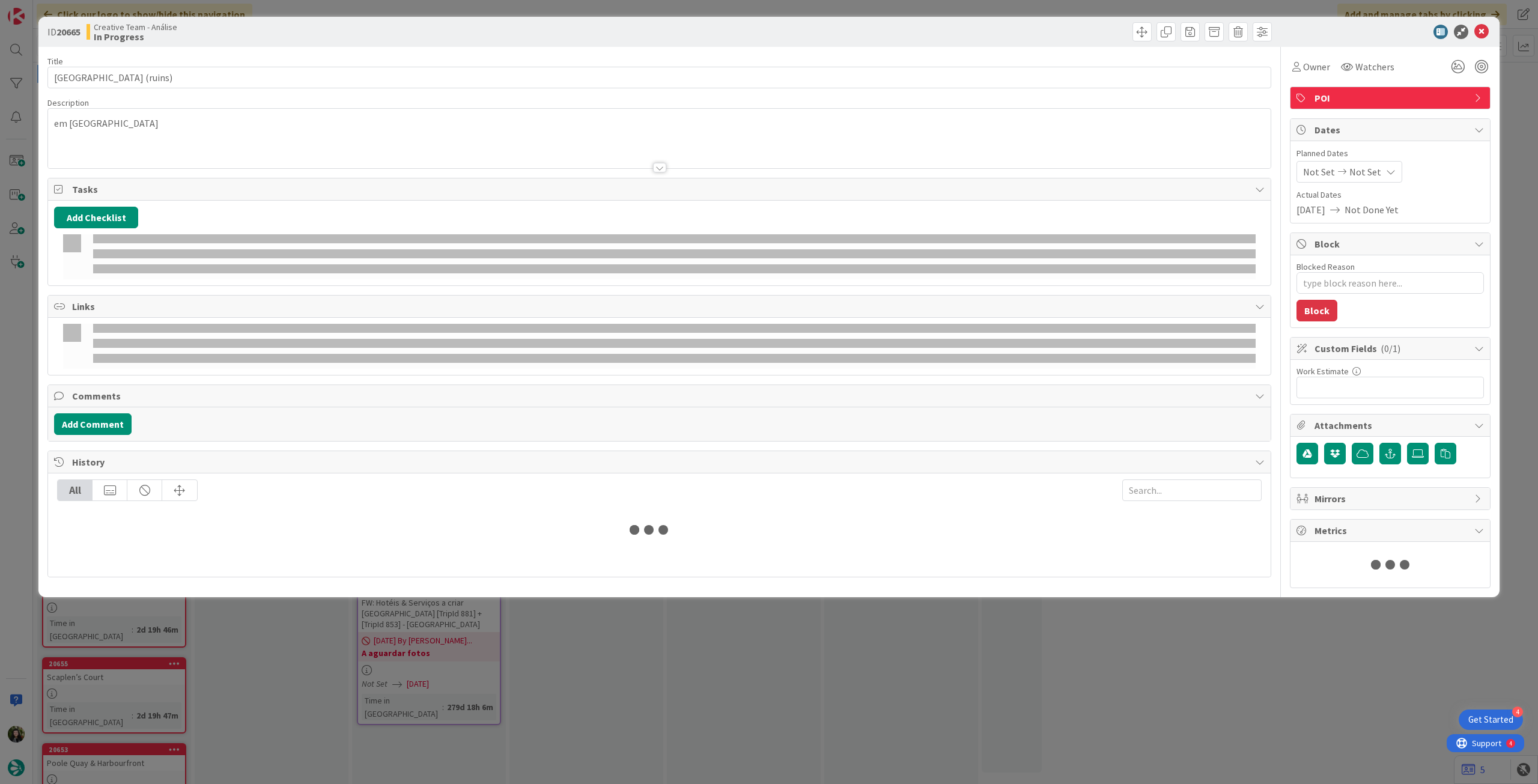
click at [1362, 169] on span "Not Set" at bounding box center [1365, 171] width 32 height 14
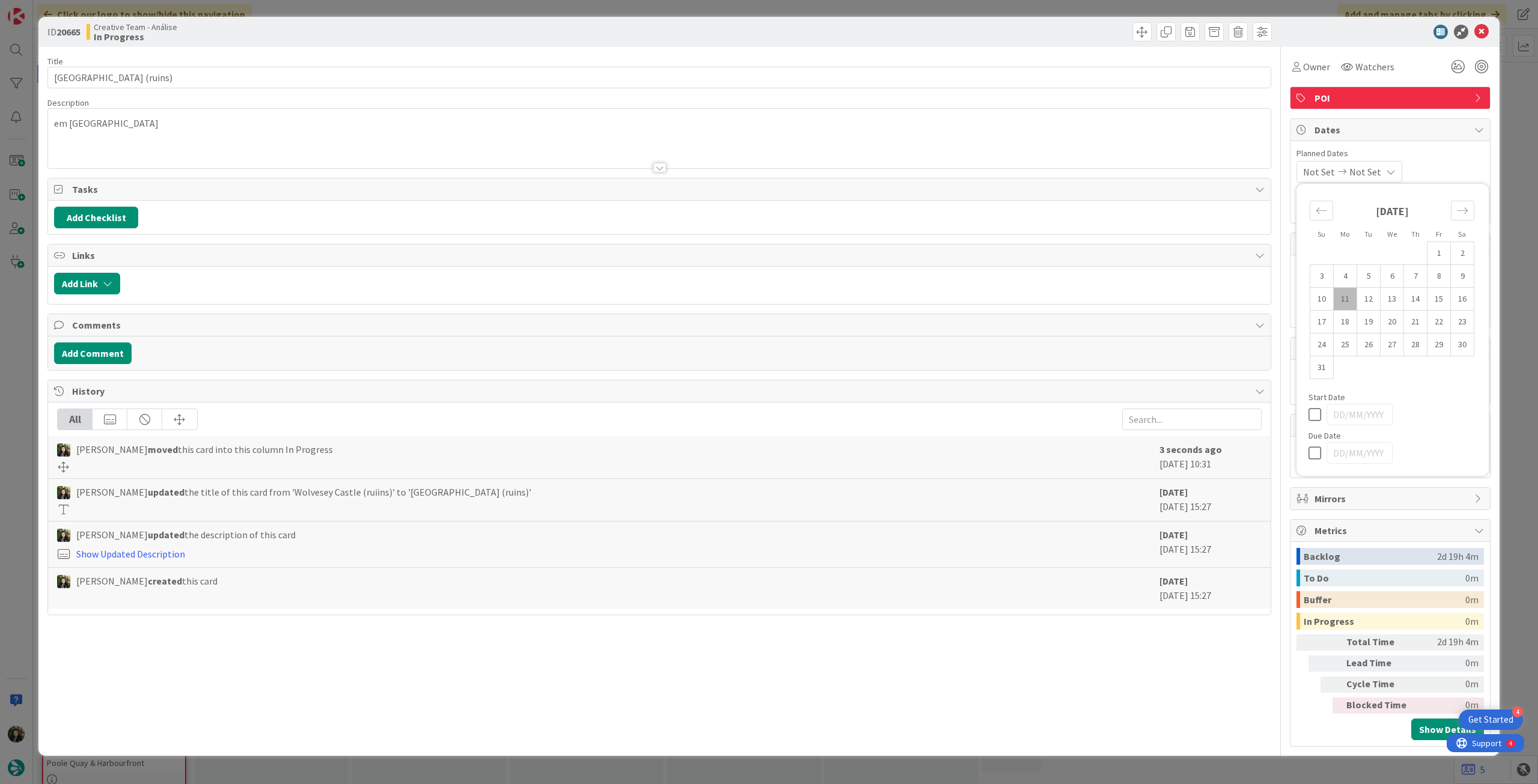
click at [1312, 450] on icon at bounding box center [1318, 453] width 18 height 14
click at [1487, 26] on icon at bounding box center [1481, 32] width 14 height 14
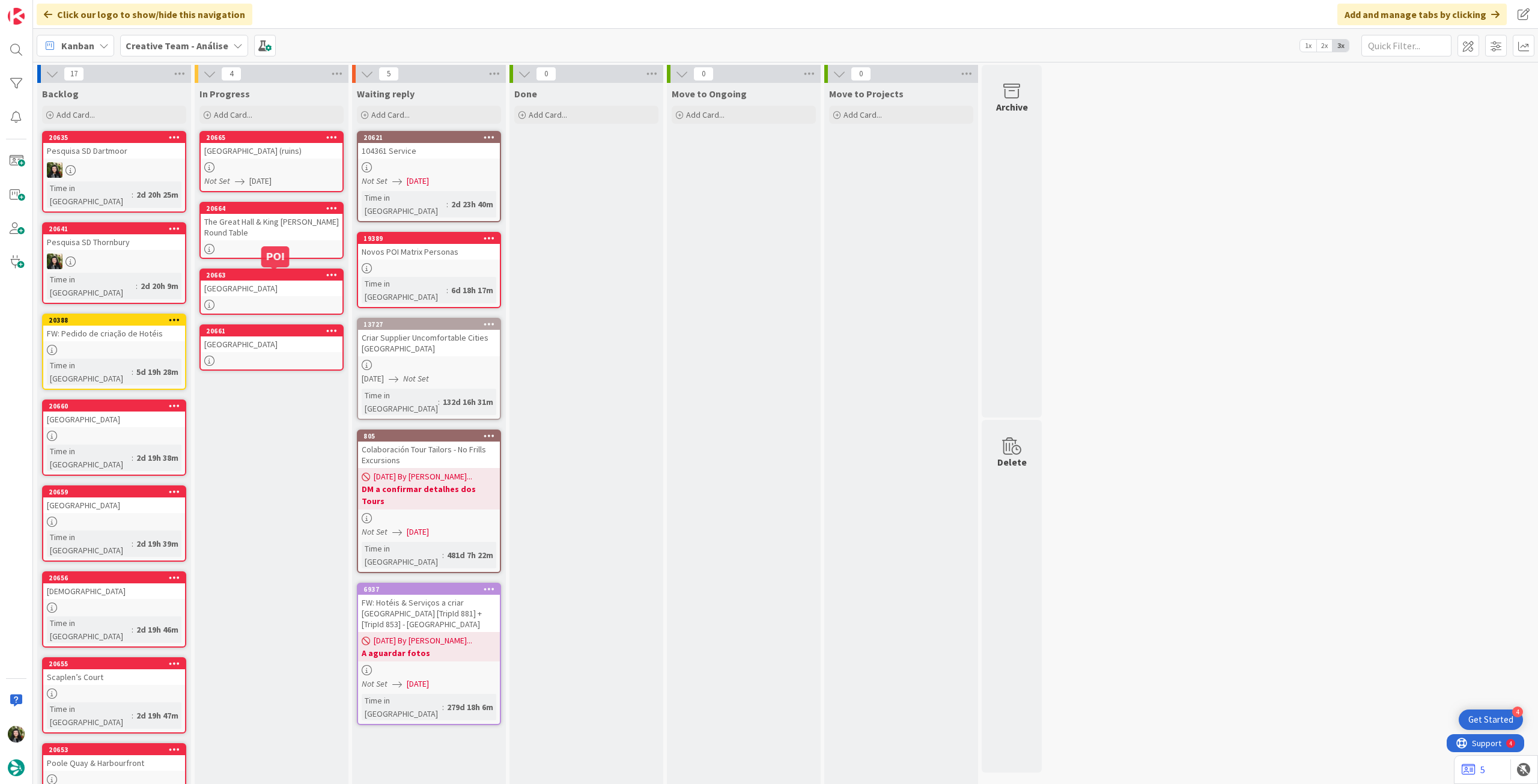
click at [238, 236] on div "The Great Hall & King [PERSON_NAME]’s Round Table" at bounding box center [272, 227] width 142 height 27
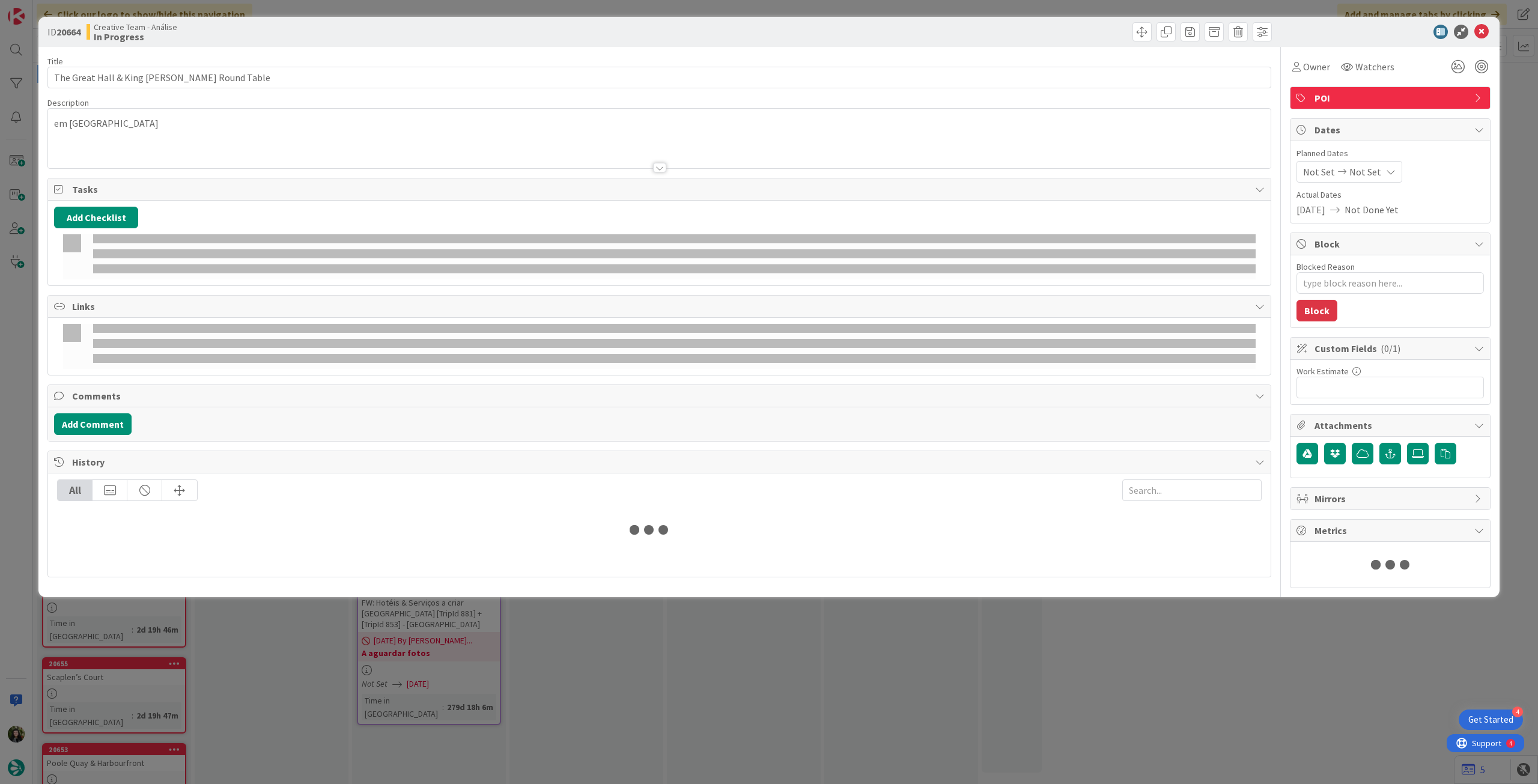
click at [1382, 162] on div "Not Set Not Set" at bounding box center [1349, 172] width 106 height 22
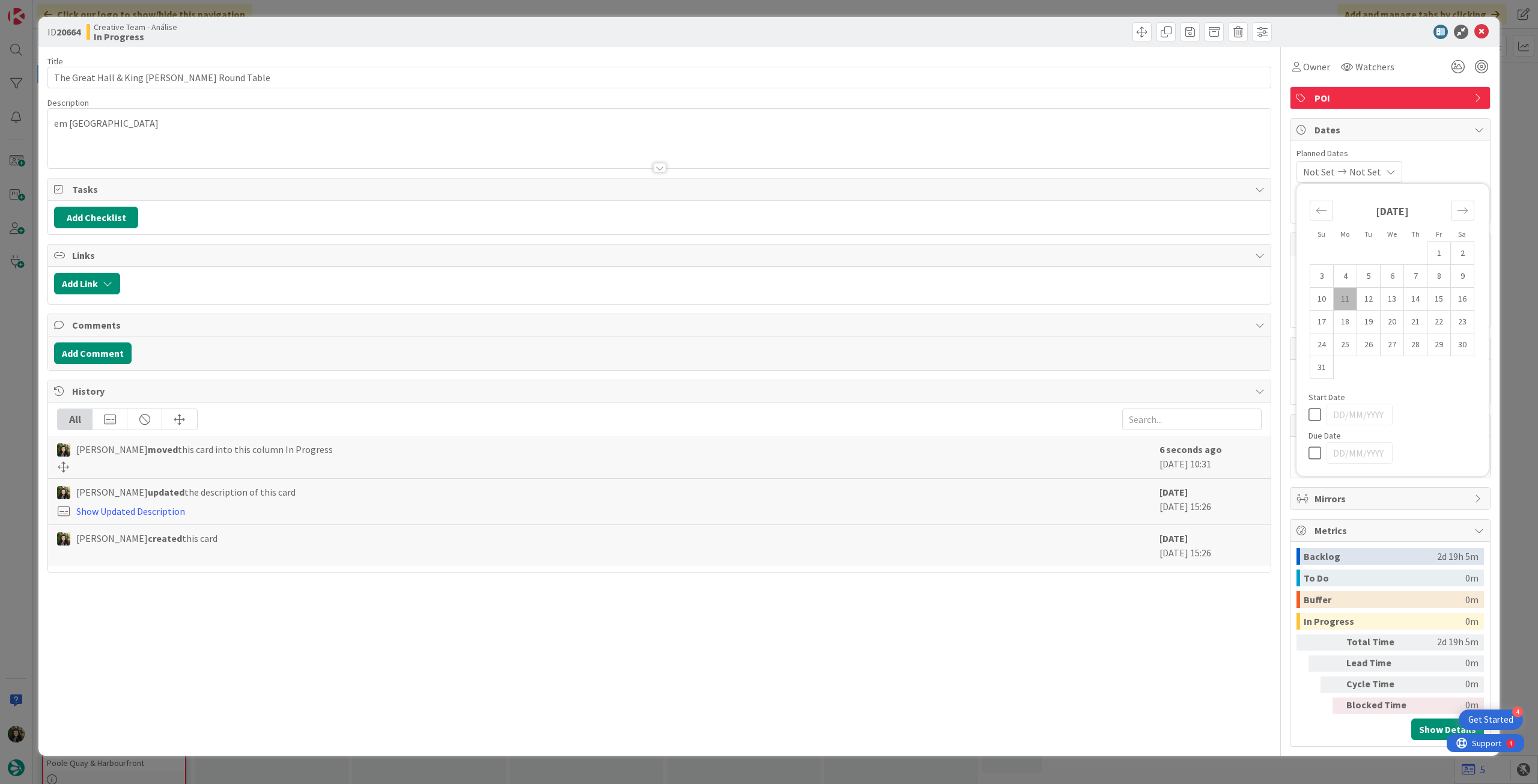
click at [1306, 451] on div "Su Mo Tu We Th Fr Sa July 2025 1 2 3 4 5 6 7 8 9 10 11 12 13 14 15 16 17 18 19 …" at bounding box center [1393, 330] width 180 height 280
drag, startPoint x: 1318, startPoint y: 447, endPoint x: 1329, endPoint y: 402, distance: 46.3
click at [1317, 447] on icon at bounding box center [1318, 453] width 18 height 14
click at [1482, 36] on icon at bounding box center [1481, 32] width 14 height 14
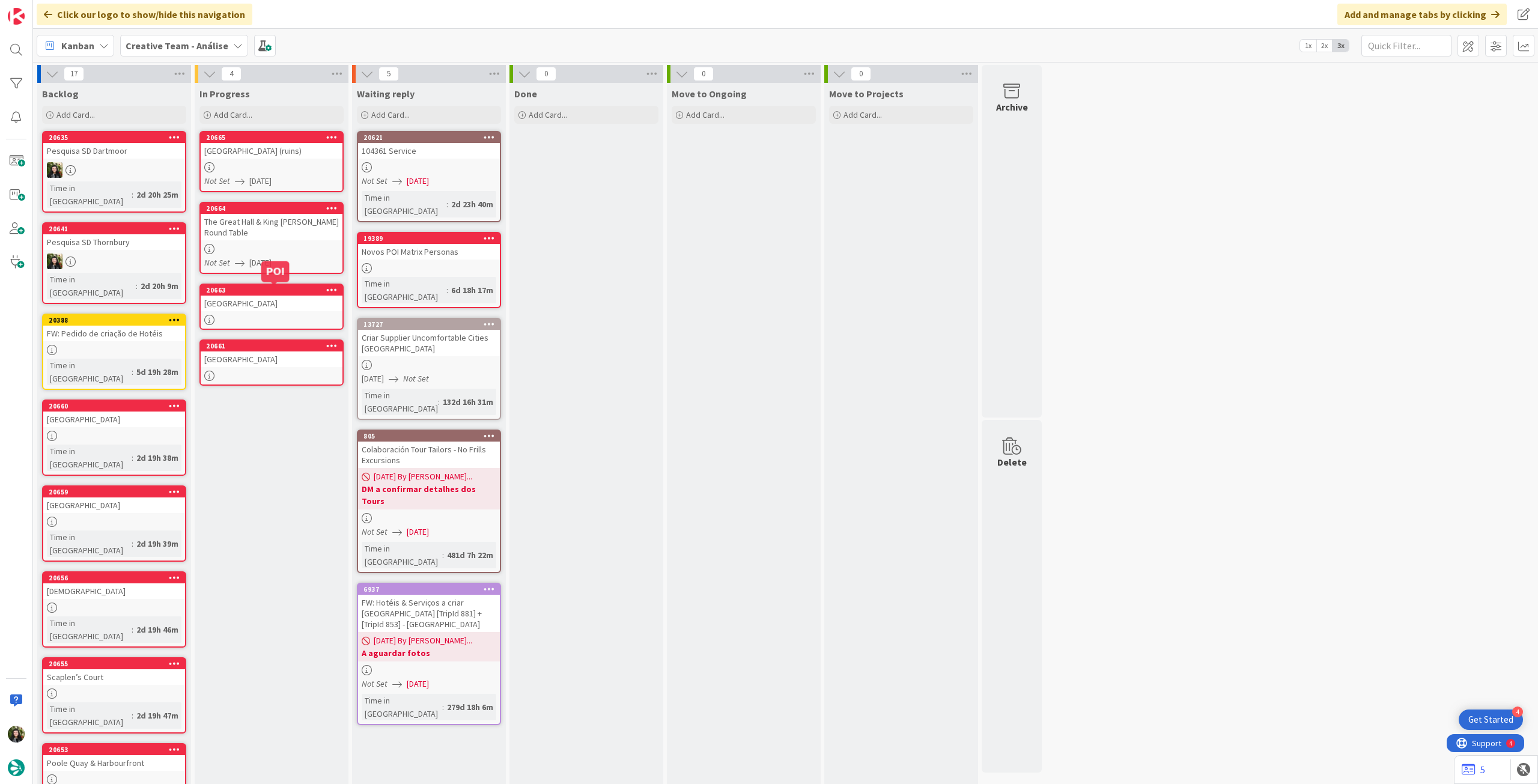
click at [260, 305] on div "[GEOGRAPHIC_DATA]" at bounding box center [272, 303] width 142 height 16
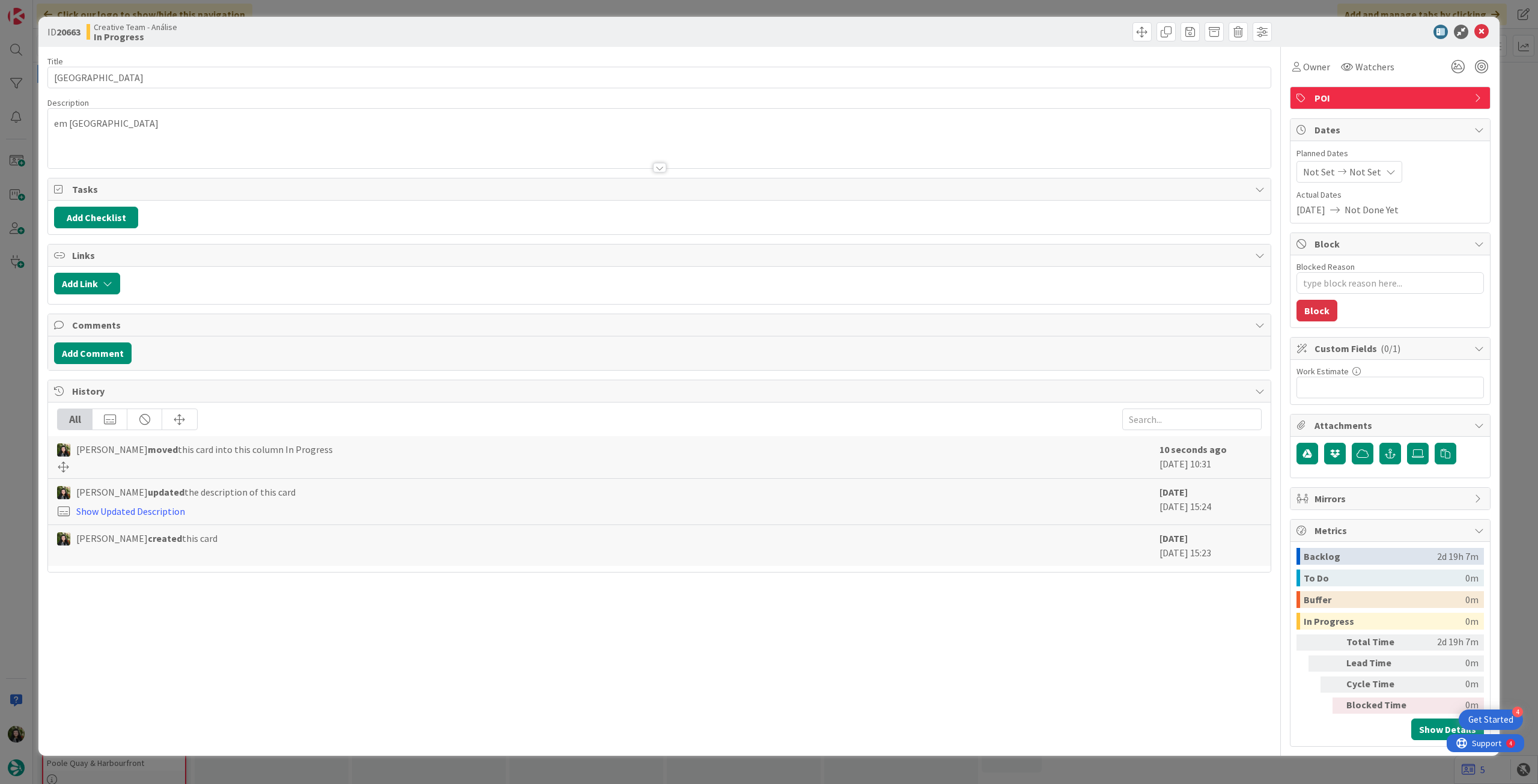
click at [1388, 168] on icon at bounding box center [1391, 171] width 10 height 10
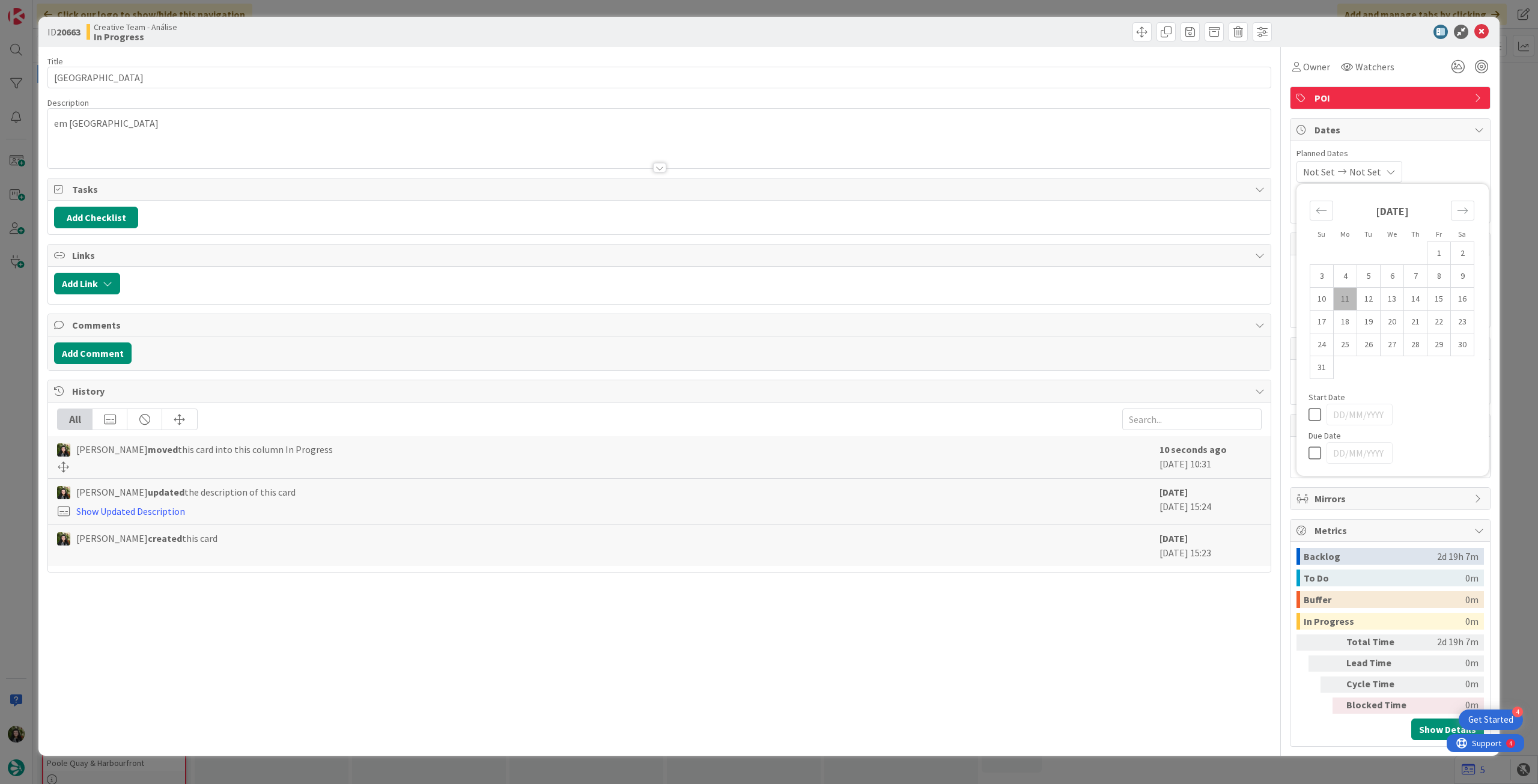
click at [1314, 458] on icon at bounding box center [1318, 453] width 18 height 14
click at [1486, 31] on icon at bounding box center [1481, 32] width 14 height 14
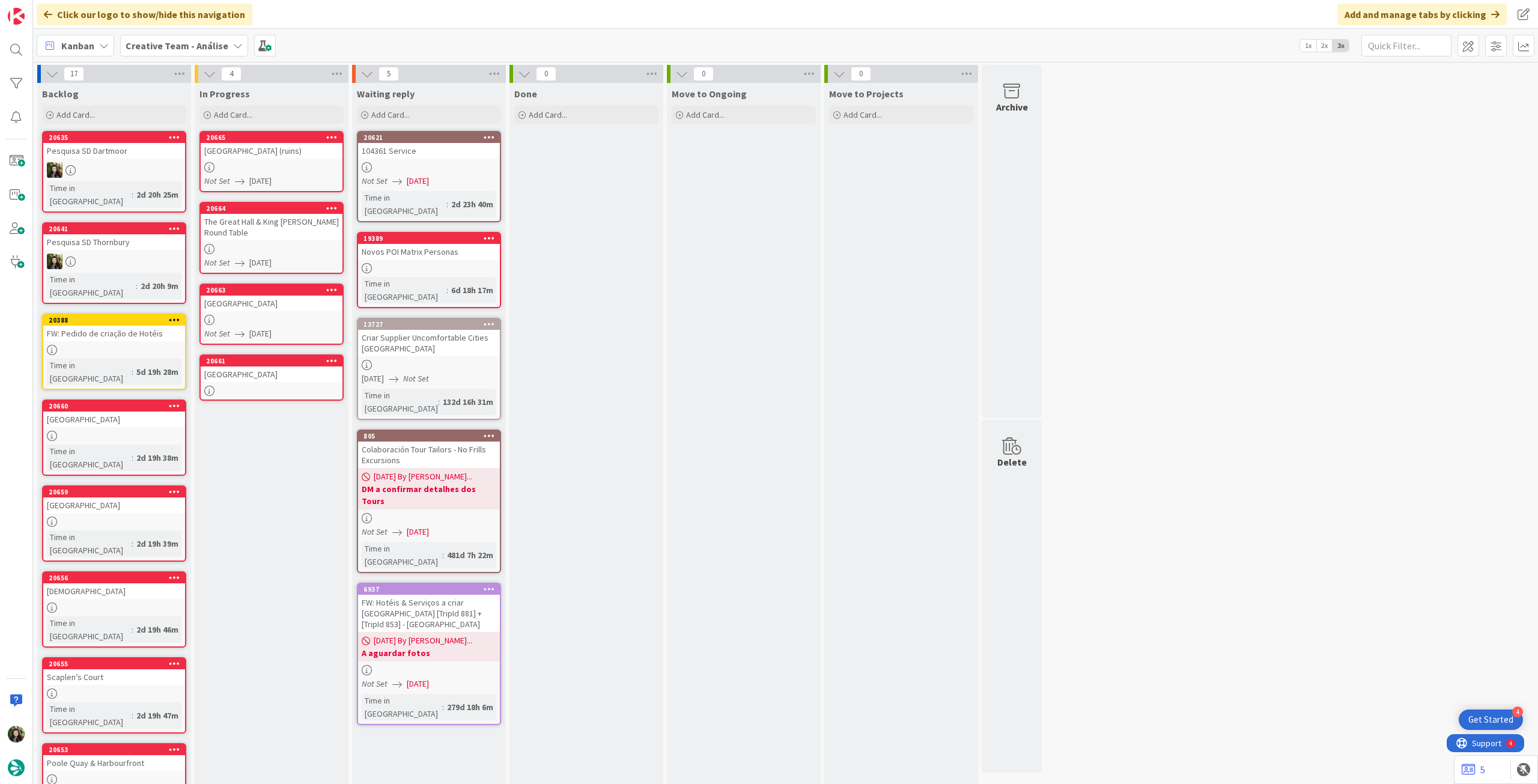
click at [265, 384] on link "20661 National Motor Museum" at bounding box center [272, 377] width 144 height 46
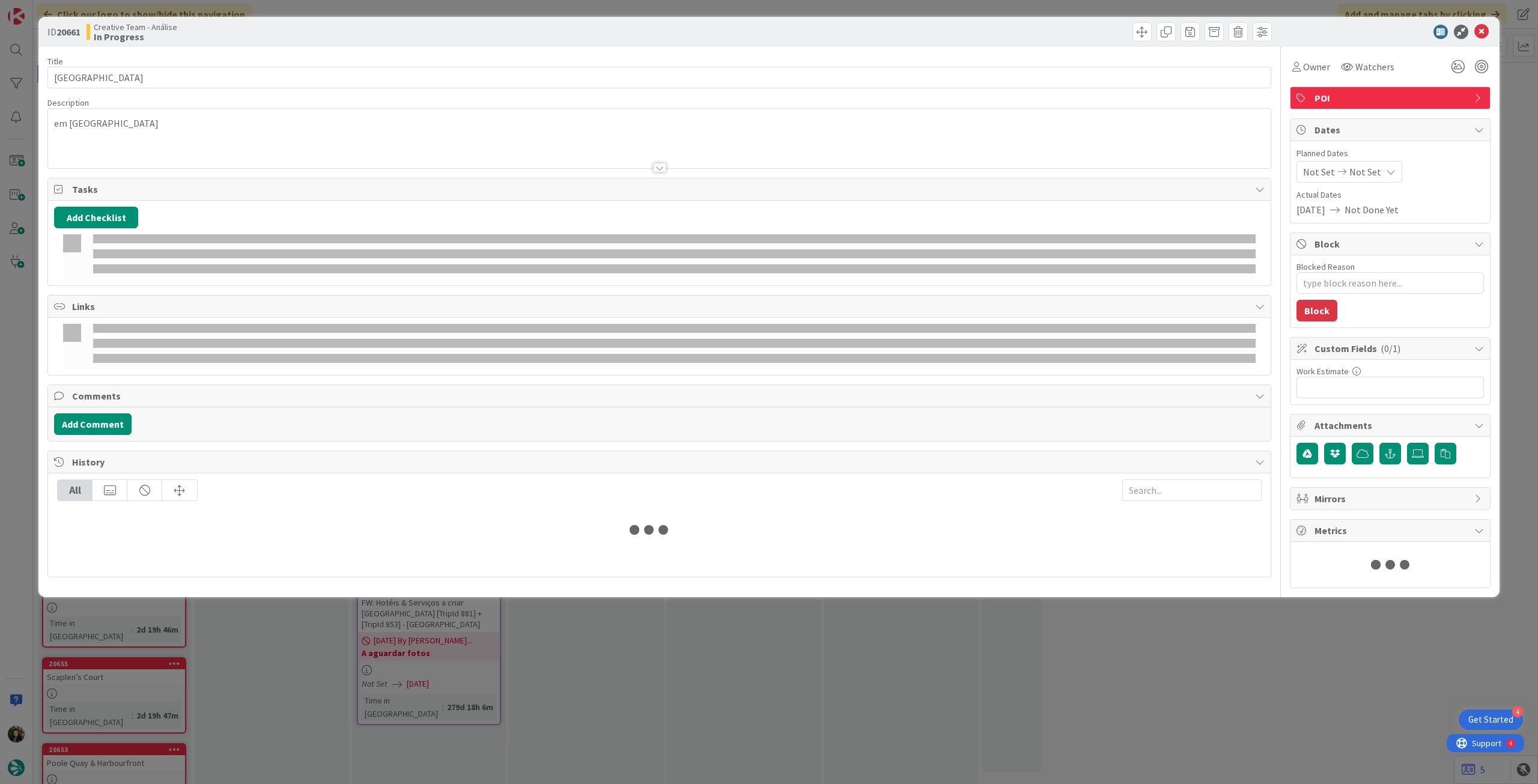
click at [1389, 168] on icon at bounding box center [1391, 171] width 10 height 10
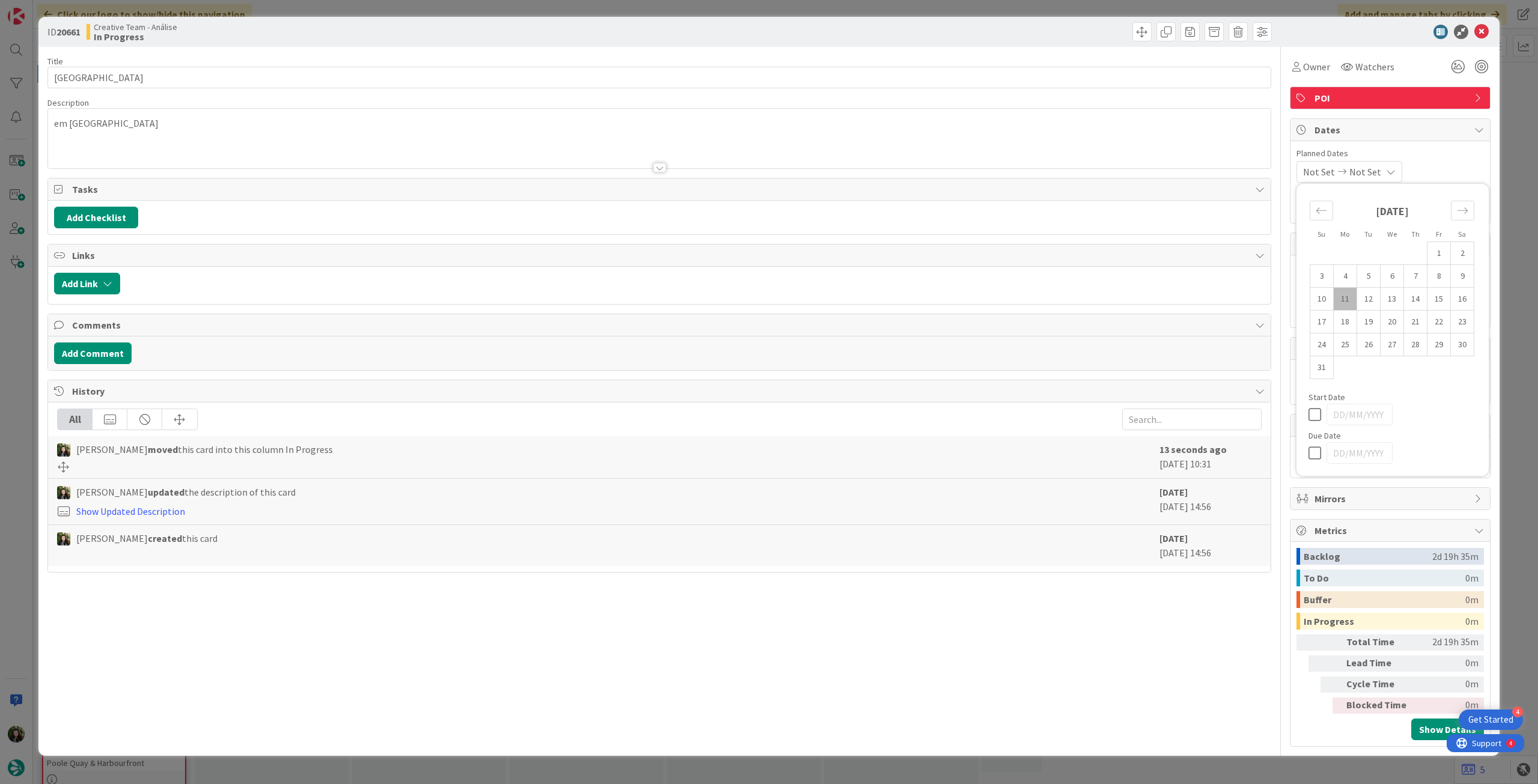
click at [1314, 457] on icon at bounding box center [1318, 453] width 18 height 14
click at [1488, 32] on icon at bounding box center [1481, 32] width 14 height 14
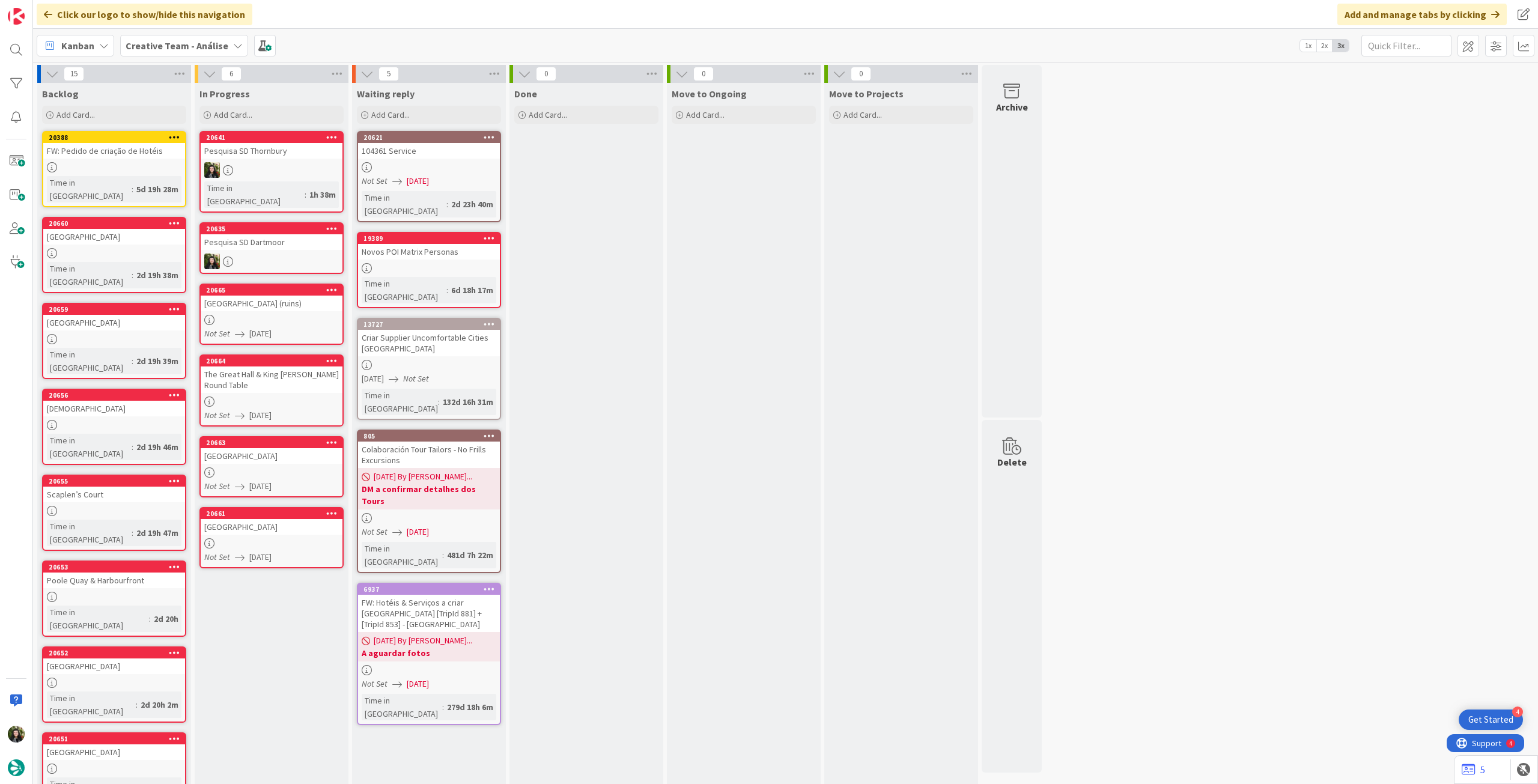
click at [303, 162] on div at bounding box center [272, 169] width 142 height 16
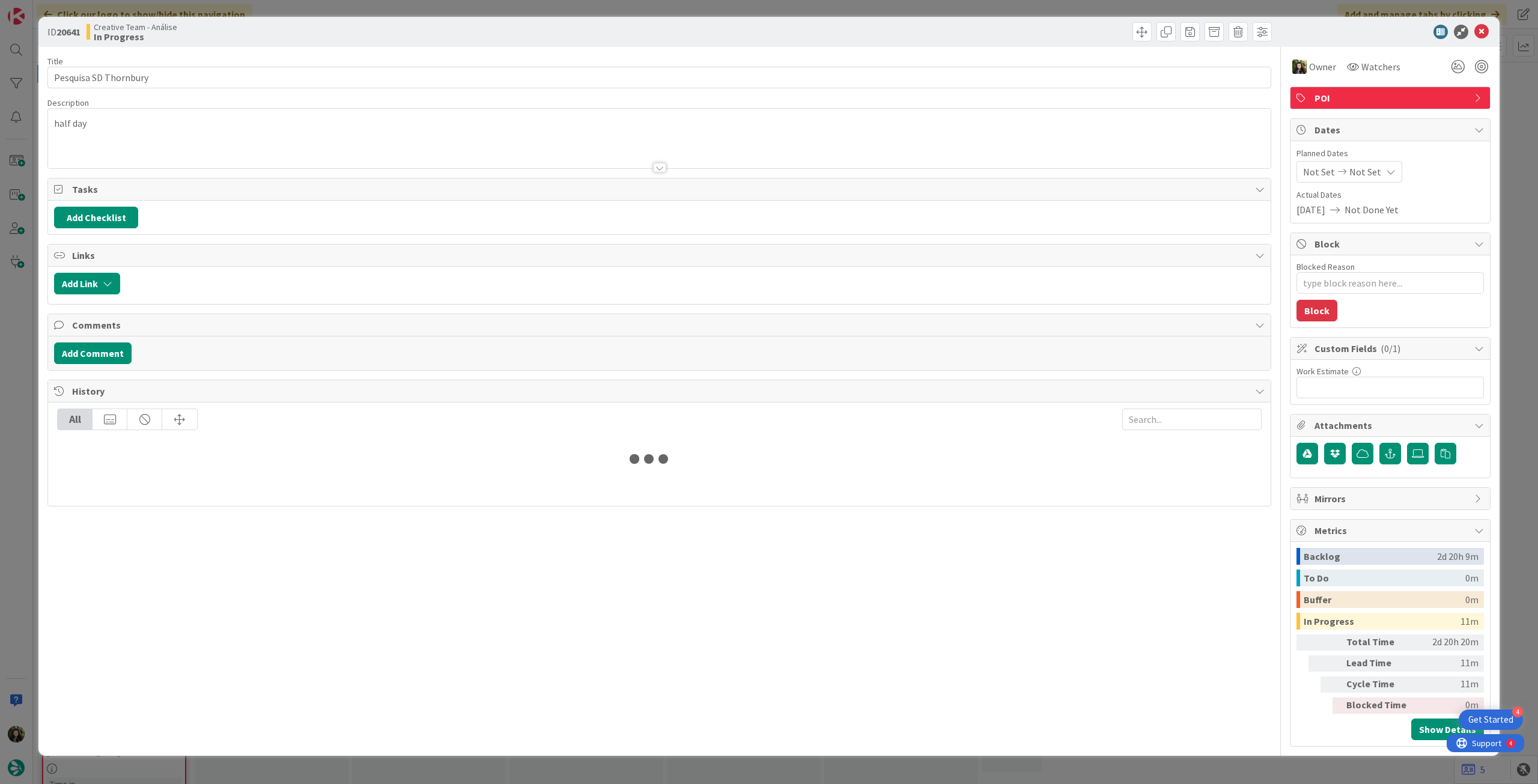
click at [1391, 165] on div "Not Set Not Set" at bounding box center [1349, 172] width 106 height 22
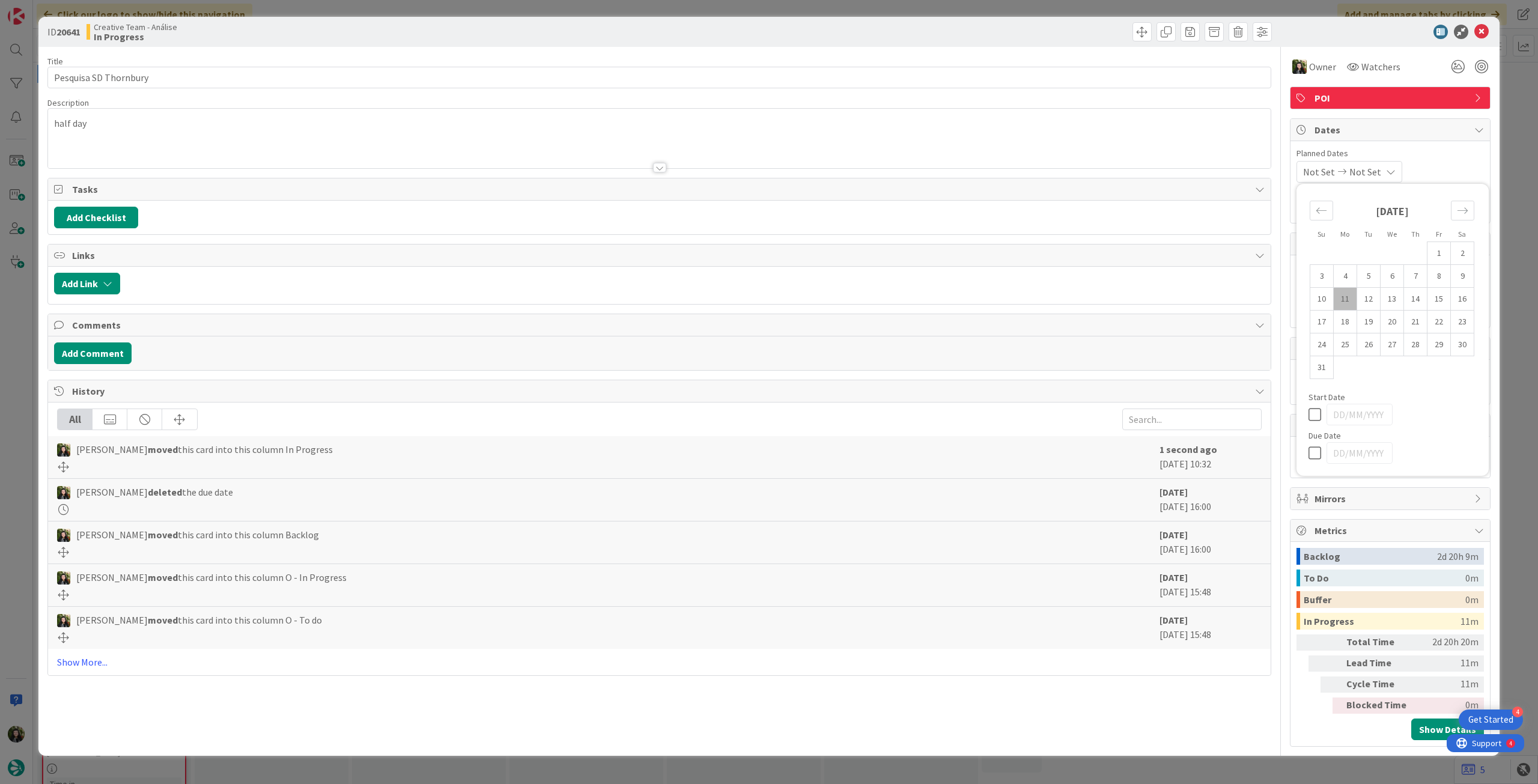
click at [1309, 446] on icon at bounding box center [1318, 453] width 18 height 14
click at [1482, 27] on icon at bounding box center [1481, 32] width 14 height 14
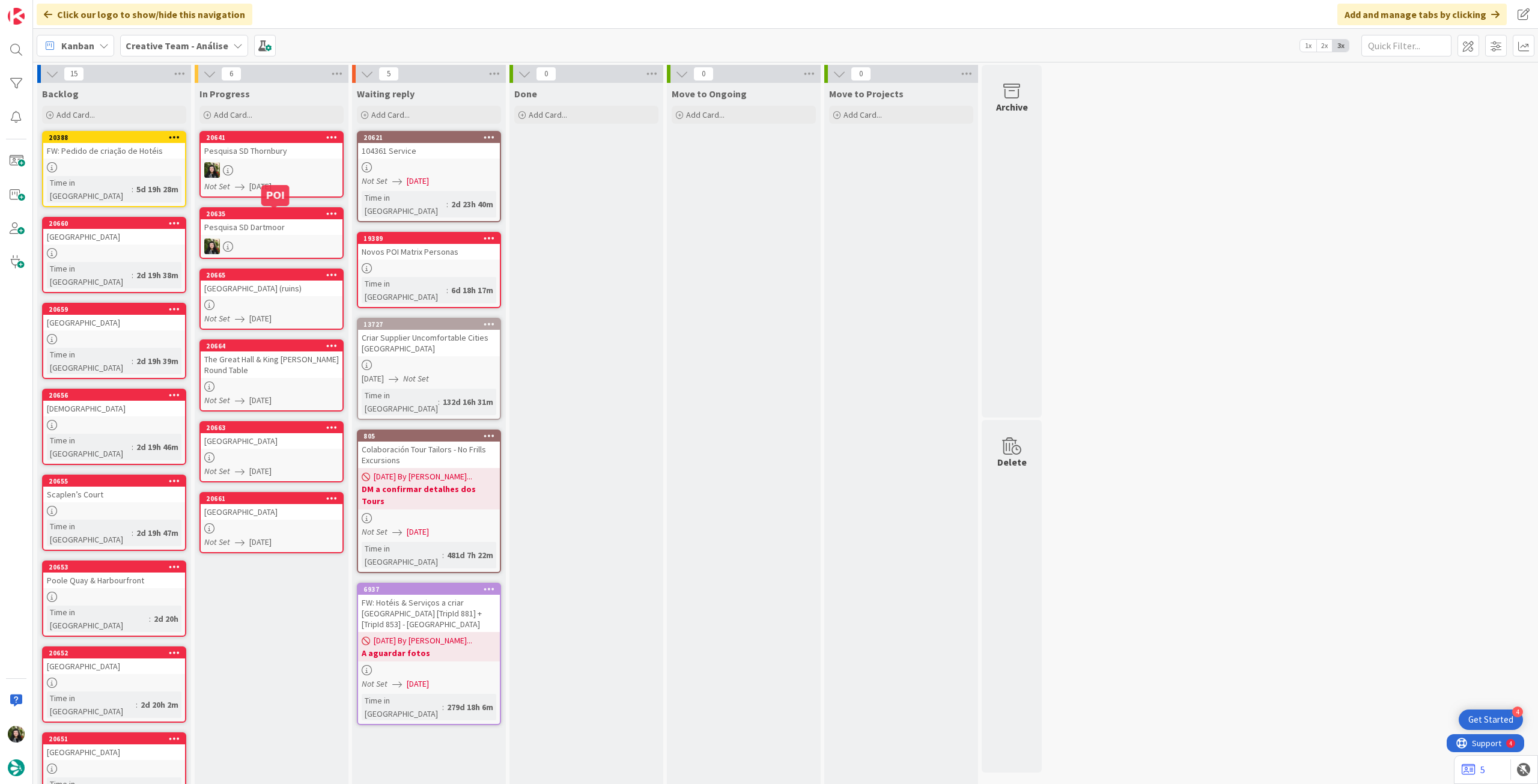
click at [279, 223] on div "Pesquisa SD Dartmoor" at bounding box center [272, 227] width 142 height 16
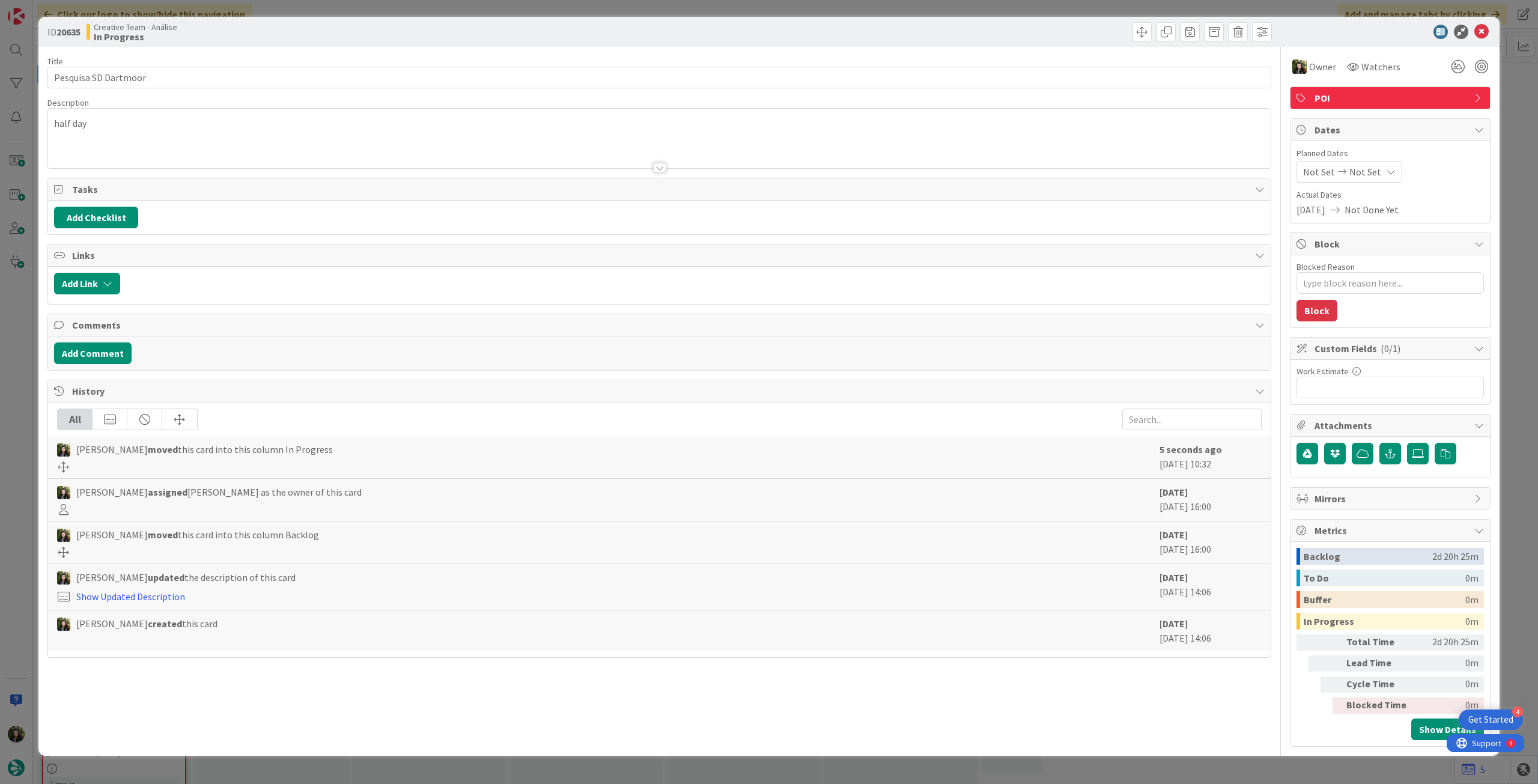
click at [1376, 175] on span "Not Set" at bounding box center [1365, 171] width 32 height 14
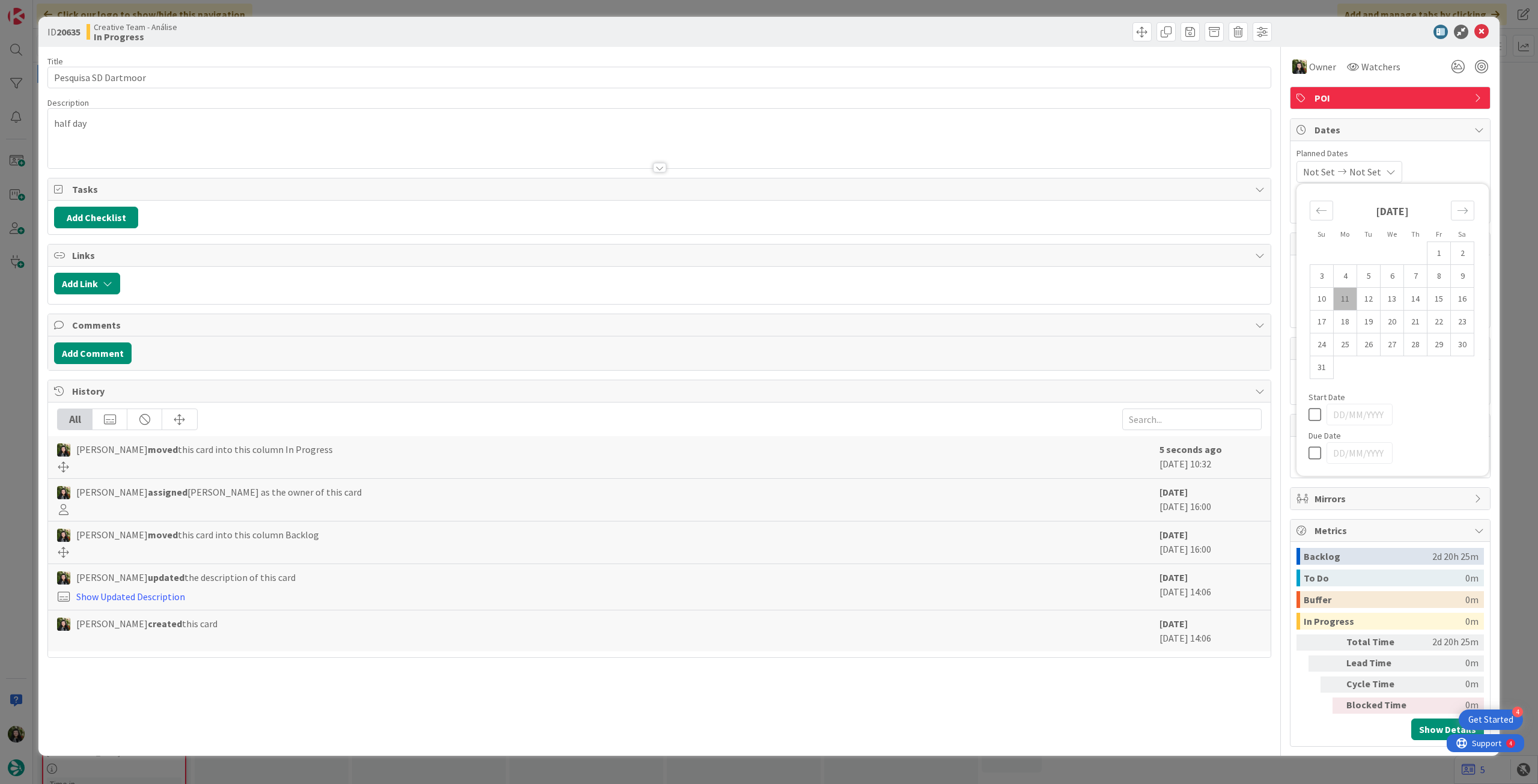
click at [1312, 451] on icon at bounding box center [1318, 453] width 18 height 14
click at [1478, 32] on icon at bounding box center [1481, 32] width 14 height 14
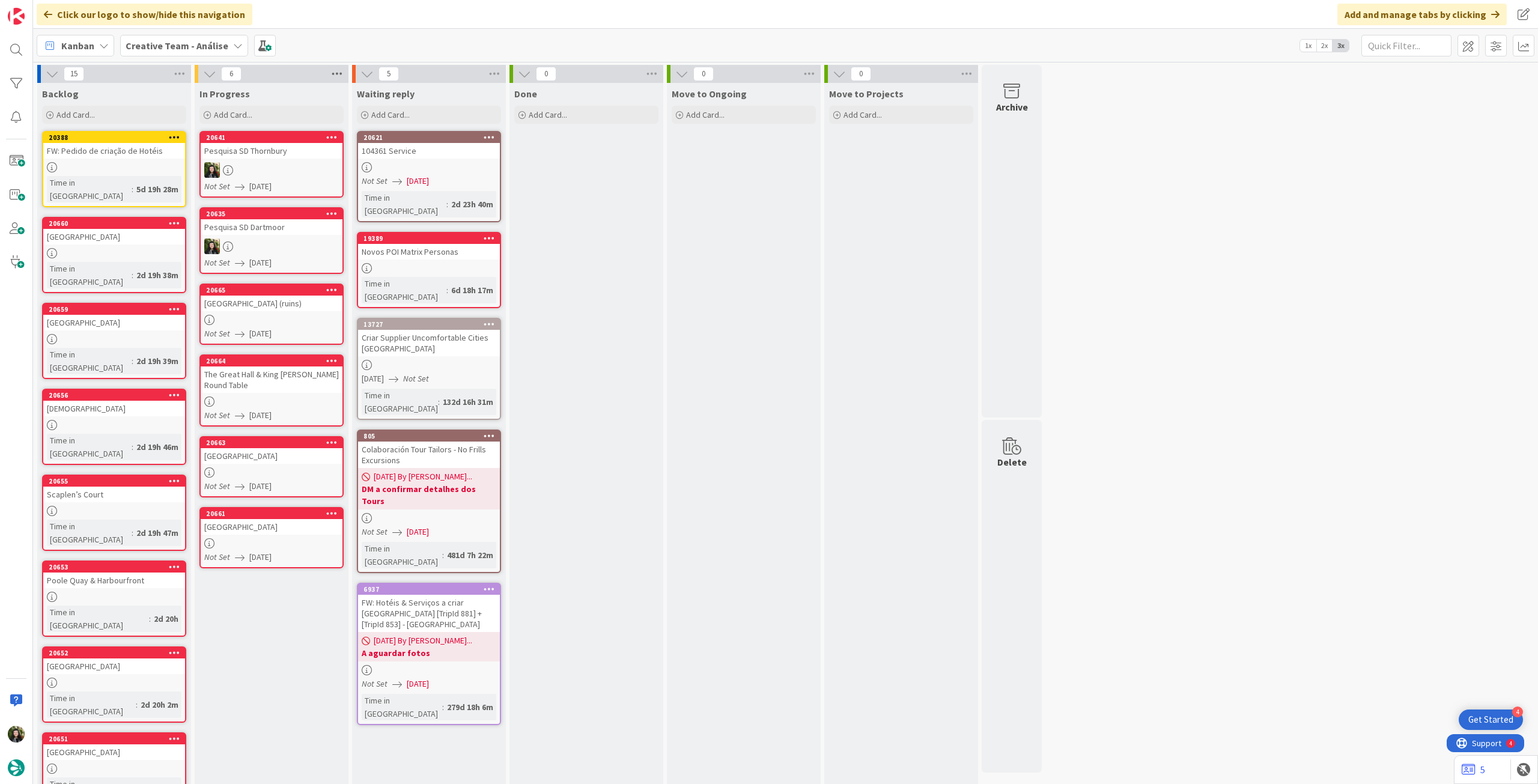
click at [330, 71] on icon at bounding box center [337, 74] width 16 height 18
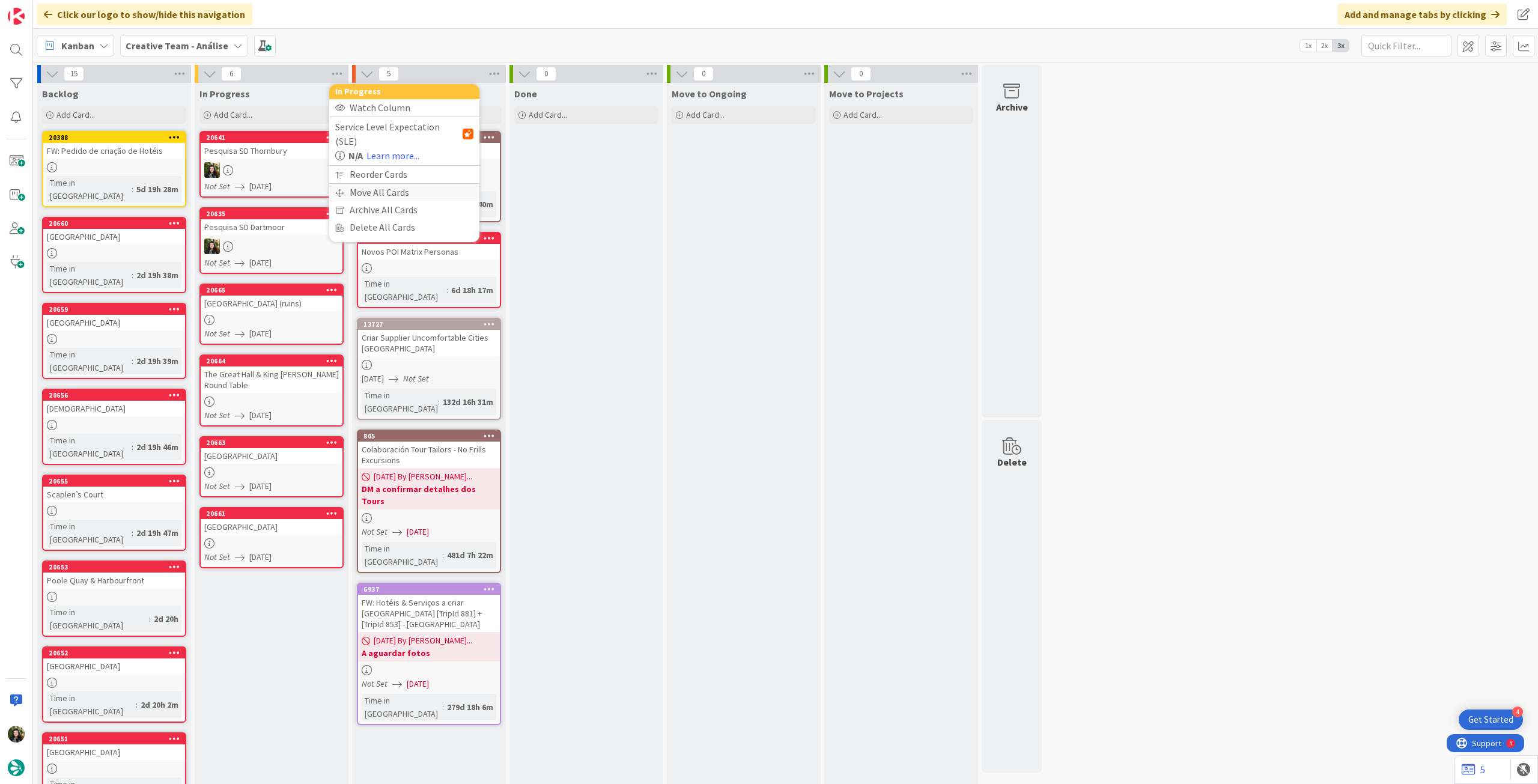
click at [367, 184] on div "Move All Cards" at bounding box center [404, 192] width 150 height 17
click at [383, 127] on span "Creative Team - Análise" at bounding box center [390, 131] width 97 height 12
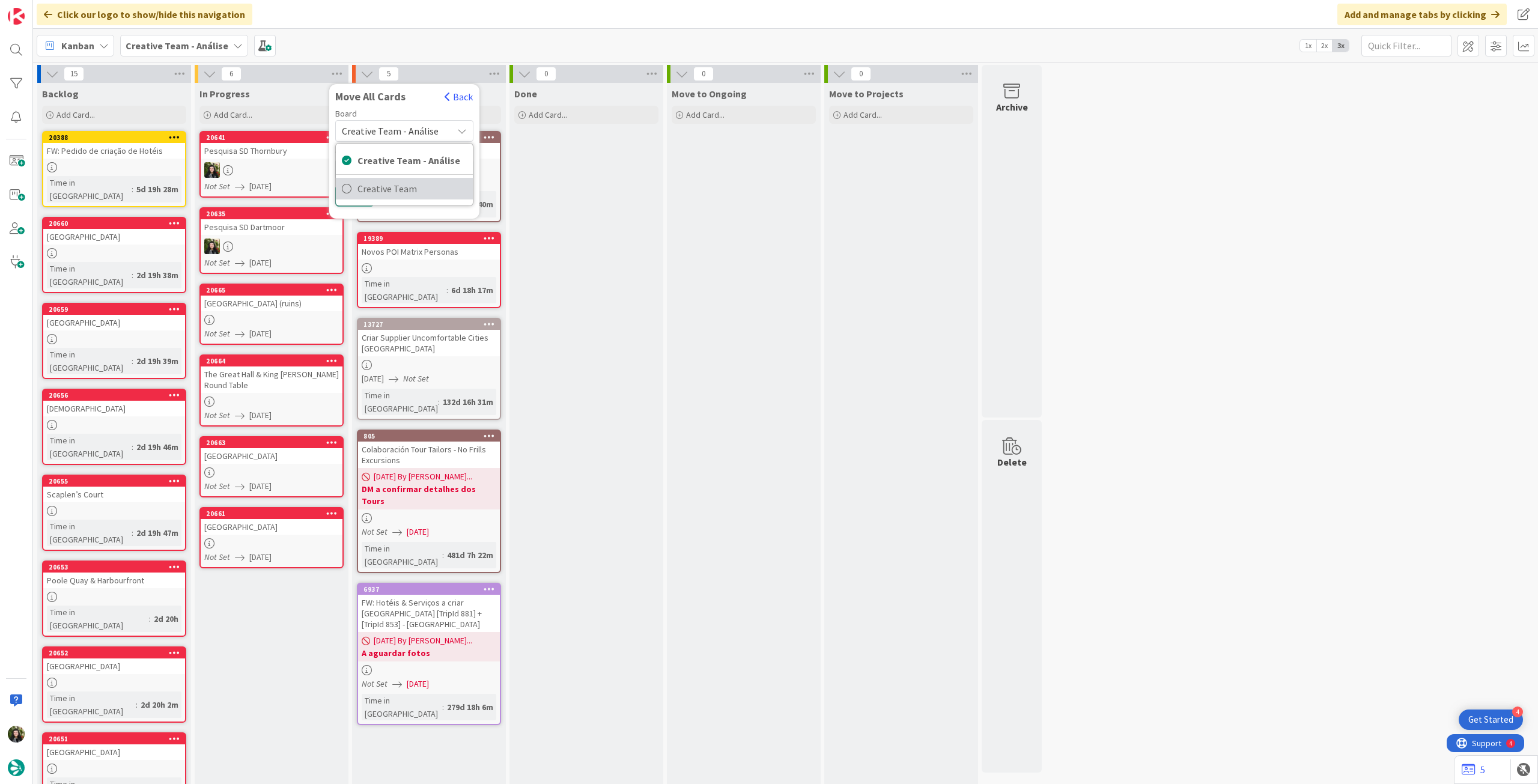
click at [394, 185] on span "Creative Team" at bounding box center [412, 189] width 109 height 18
click at [399, 163] on span "Select a Column..." at bounding box center [381, 169] width 79 height 16
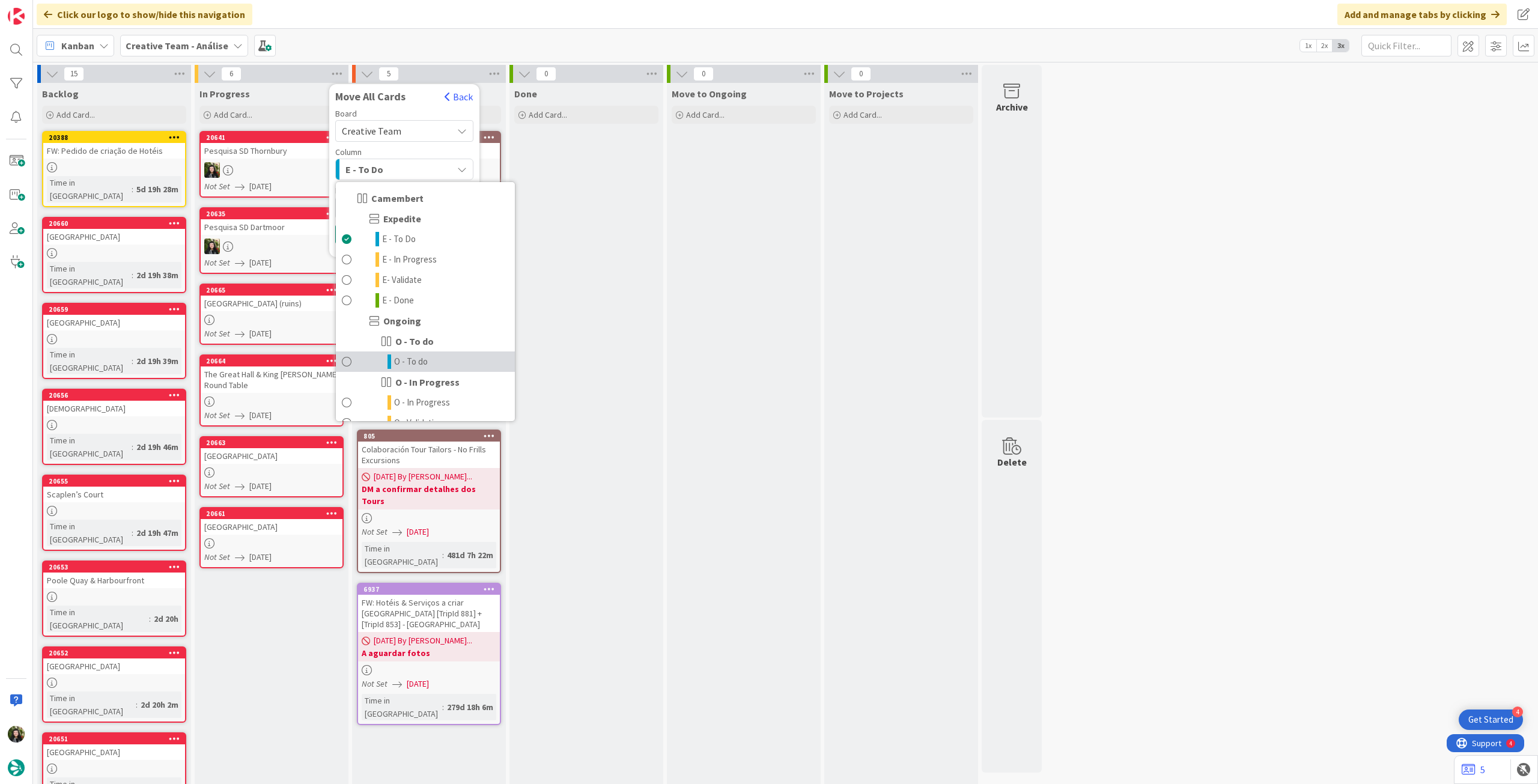
click at [435, 355] on link "O - To do" at bounding box center [425, 361] width 179 height 21
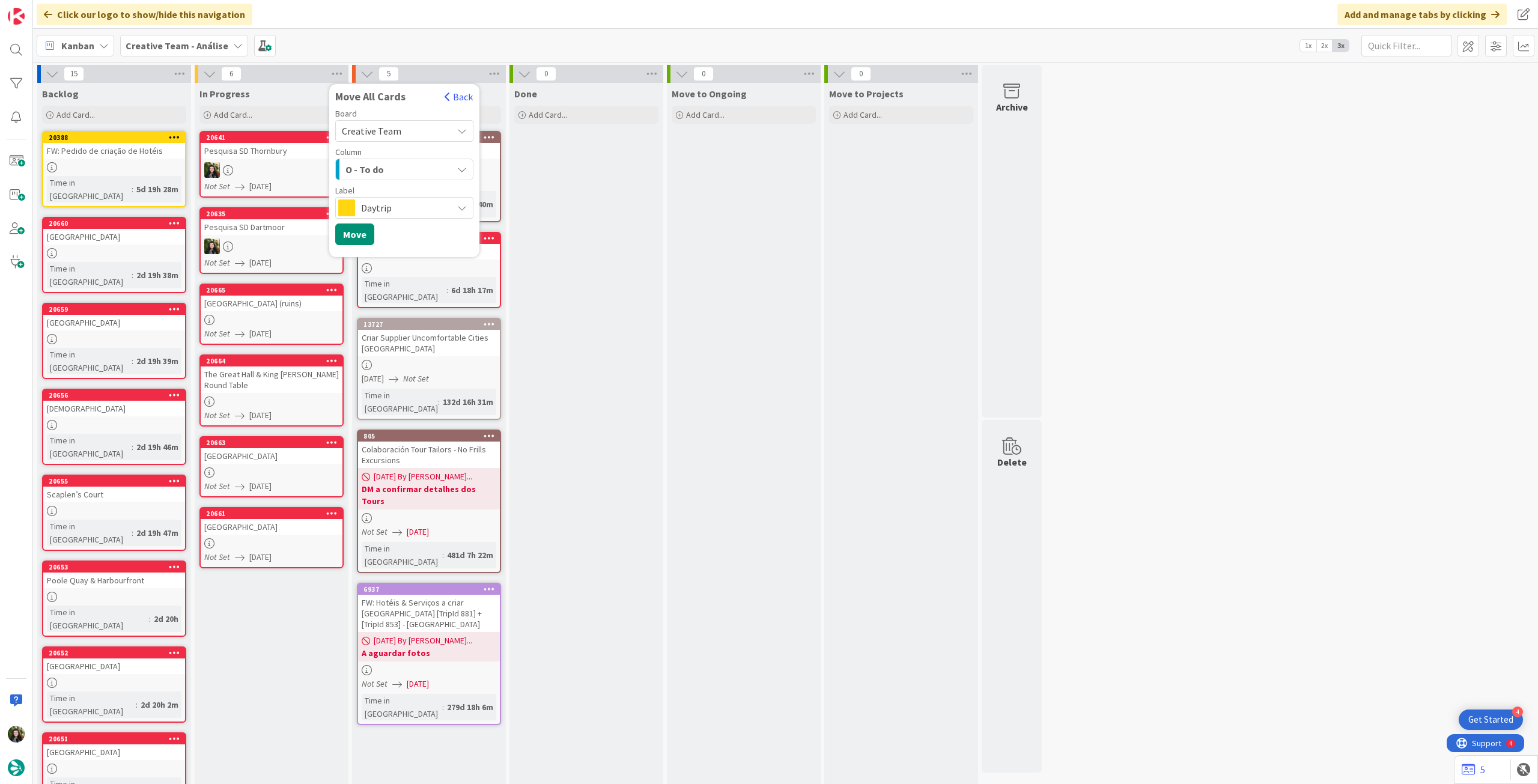
click at [394, 200] on span "Daytrip" at bounding box center [403, 208] width 85 height 17
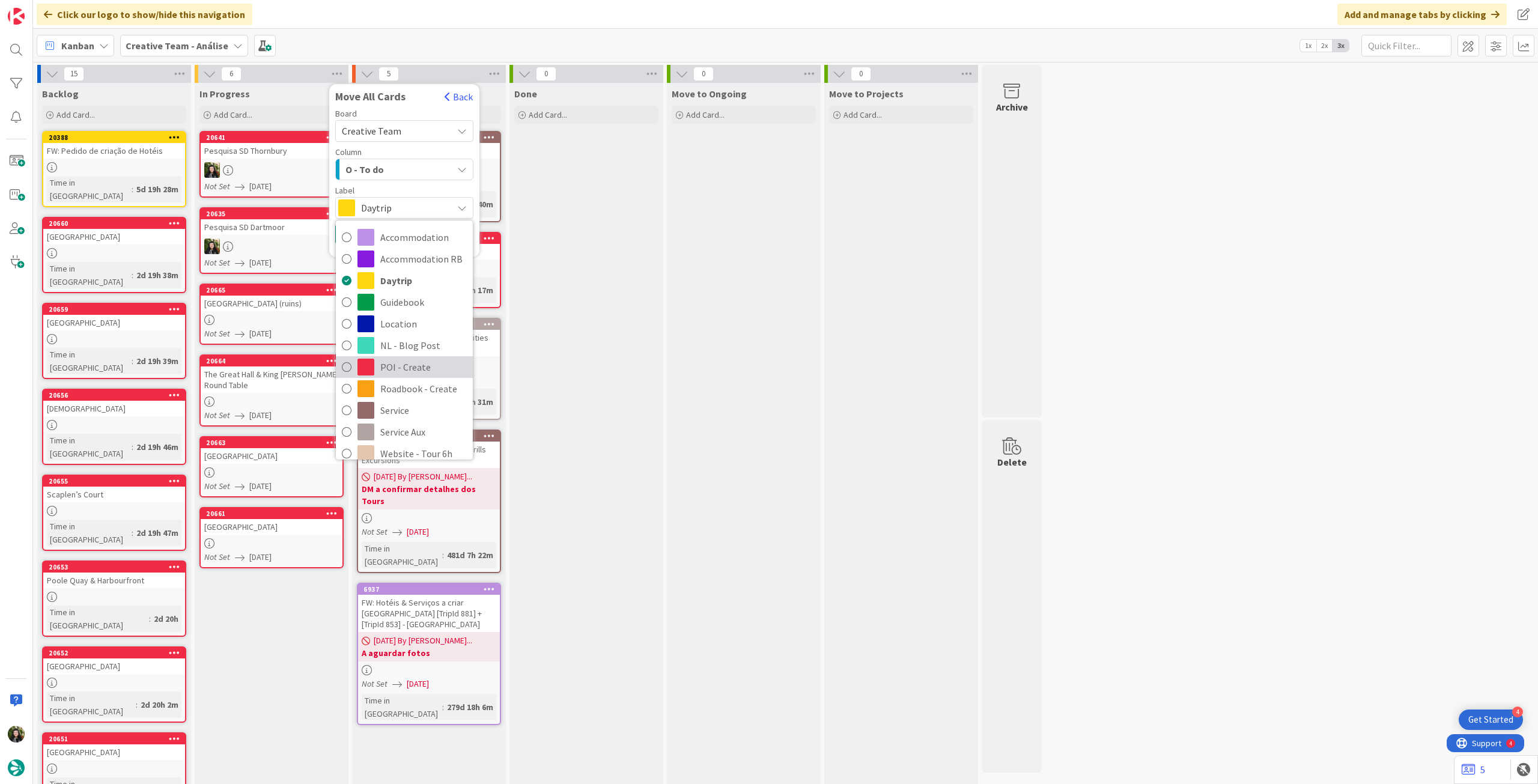
click at [423, 370] on span "POI - Create" at bounding box center [423, 367] width 86 height 18
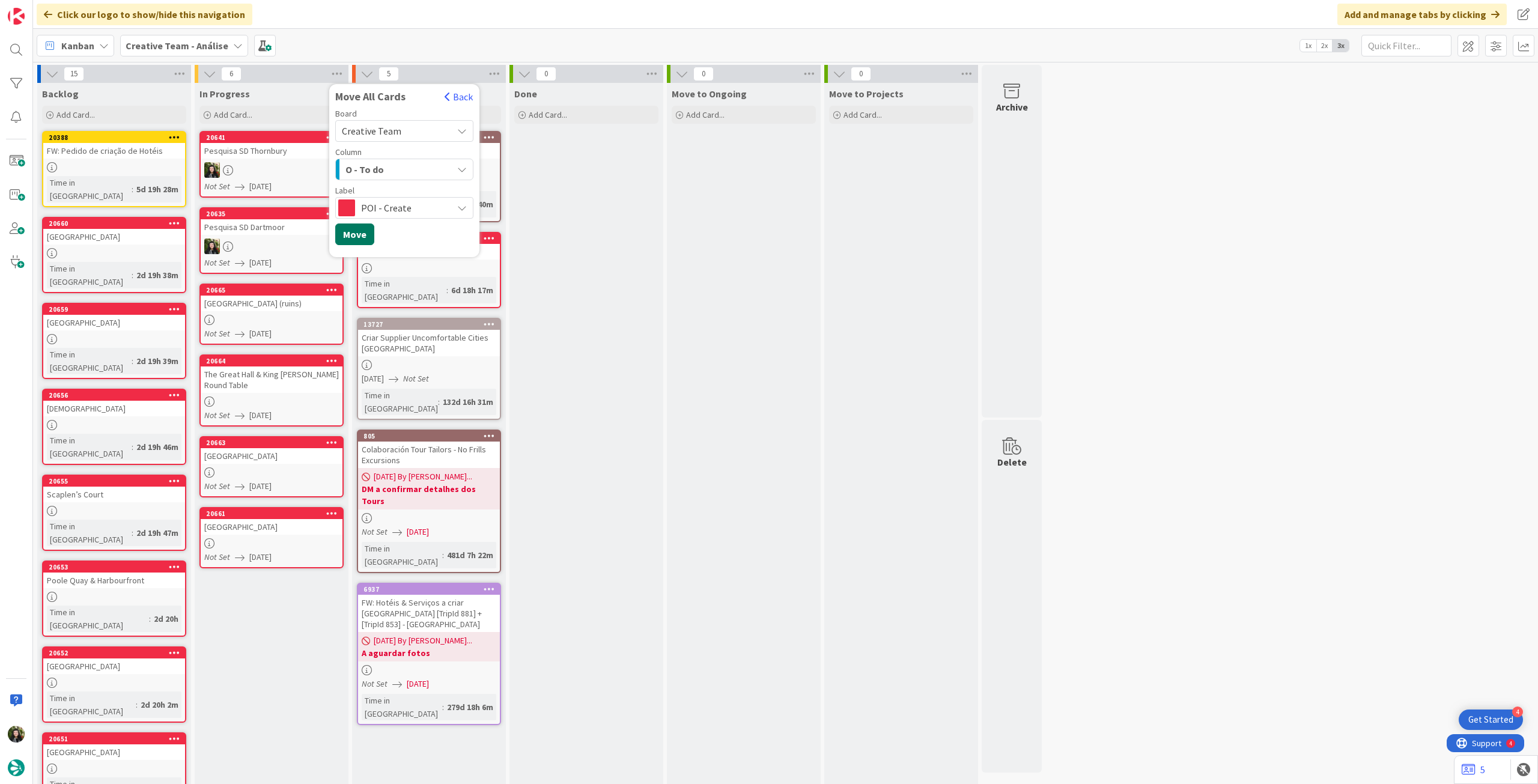
click at [348, 230] on button "Move" at bounding box center [355, 235] width 39 height 22
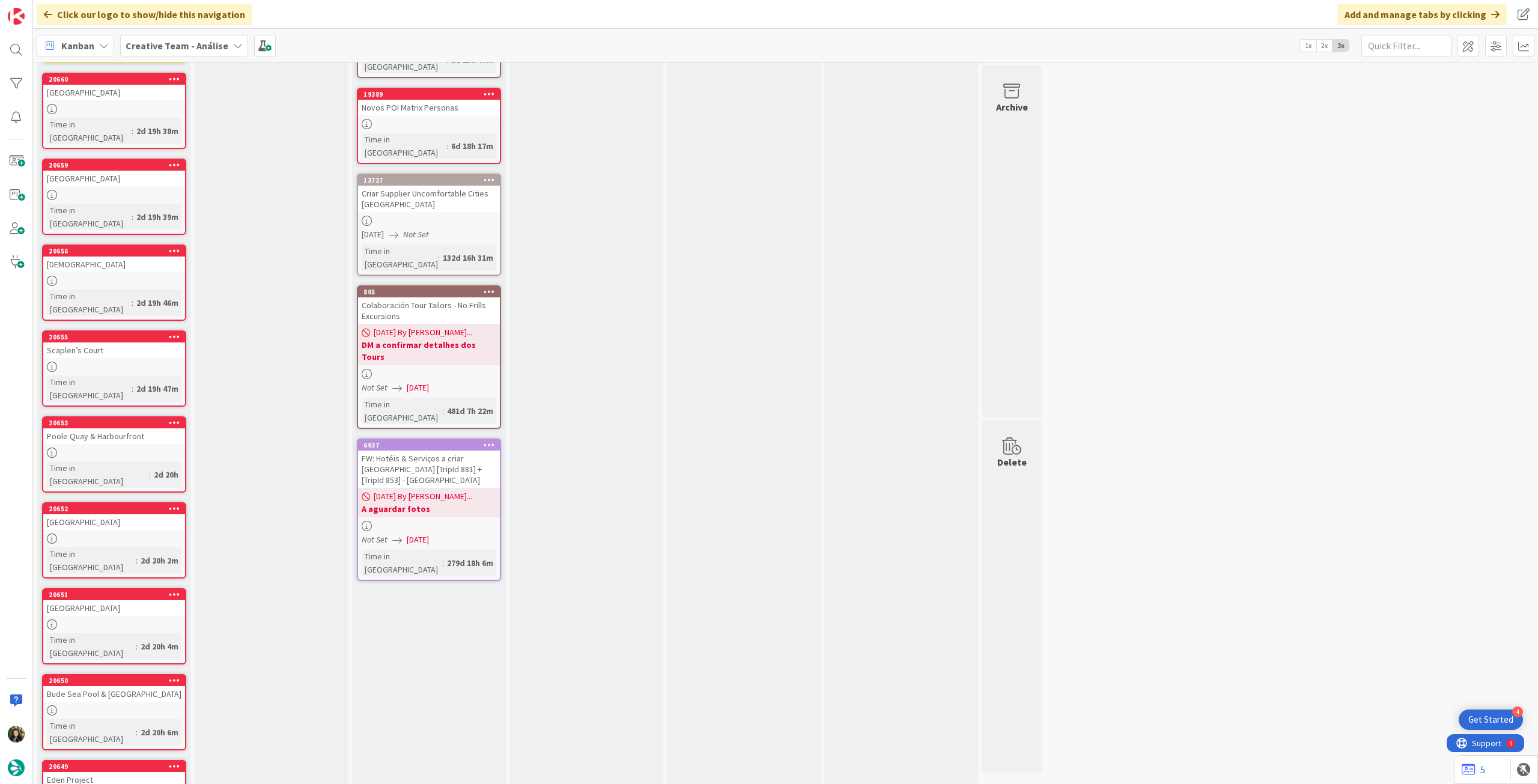
scroll to position [32, 0]
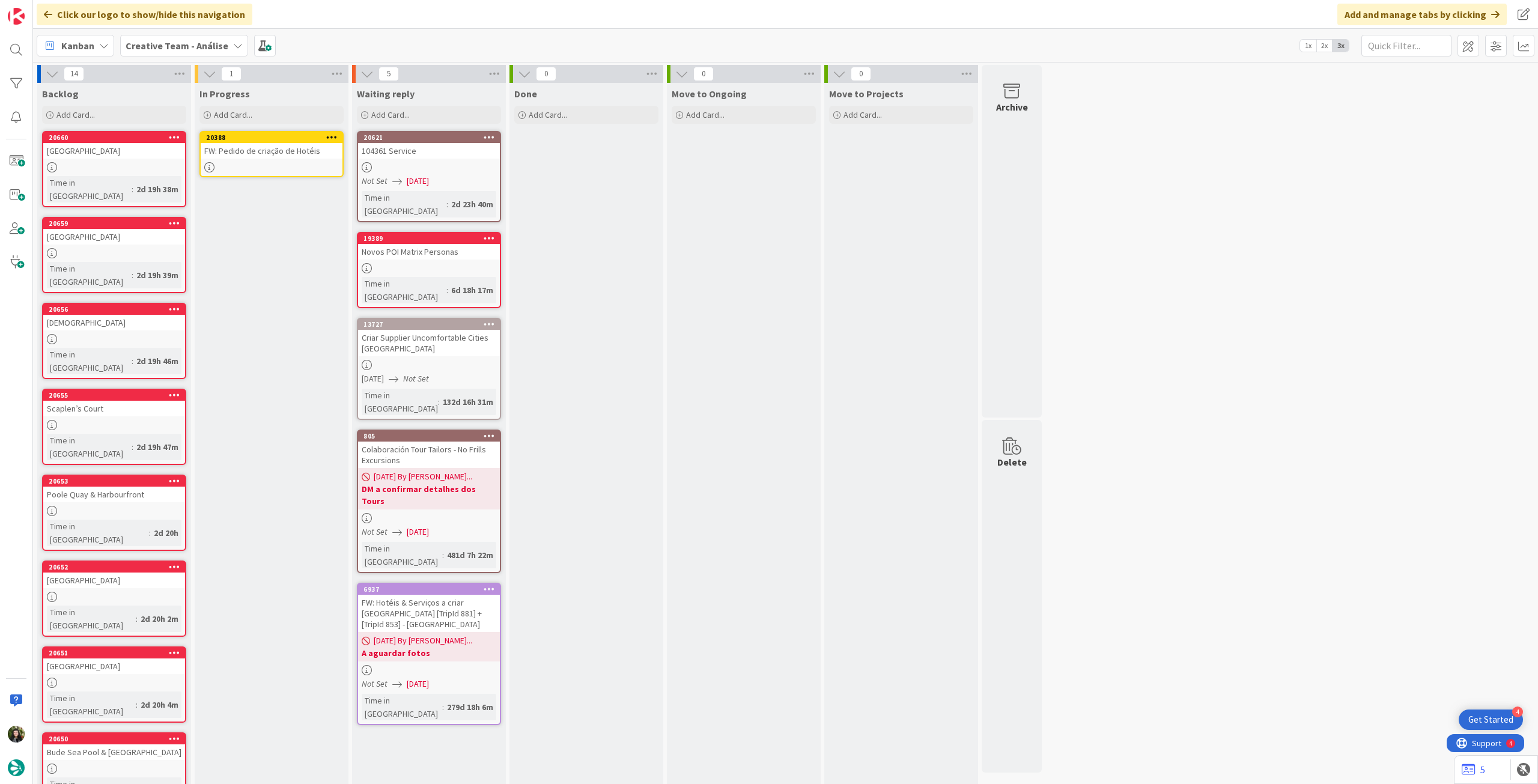
drag, startPoint x: 97, startPoint y: 151, endPoint x: 257, endPoint y: 158, distance: 160.2
click at [257, 158] on link "20388 FW: Pedido de criação de Hotéis" at bounding box center [272, 154] width 144 height 46
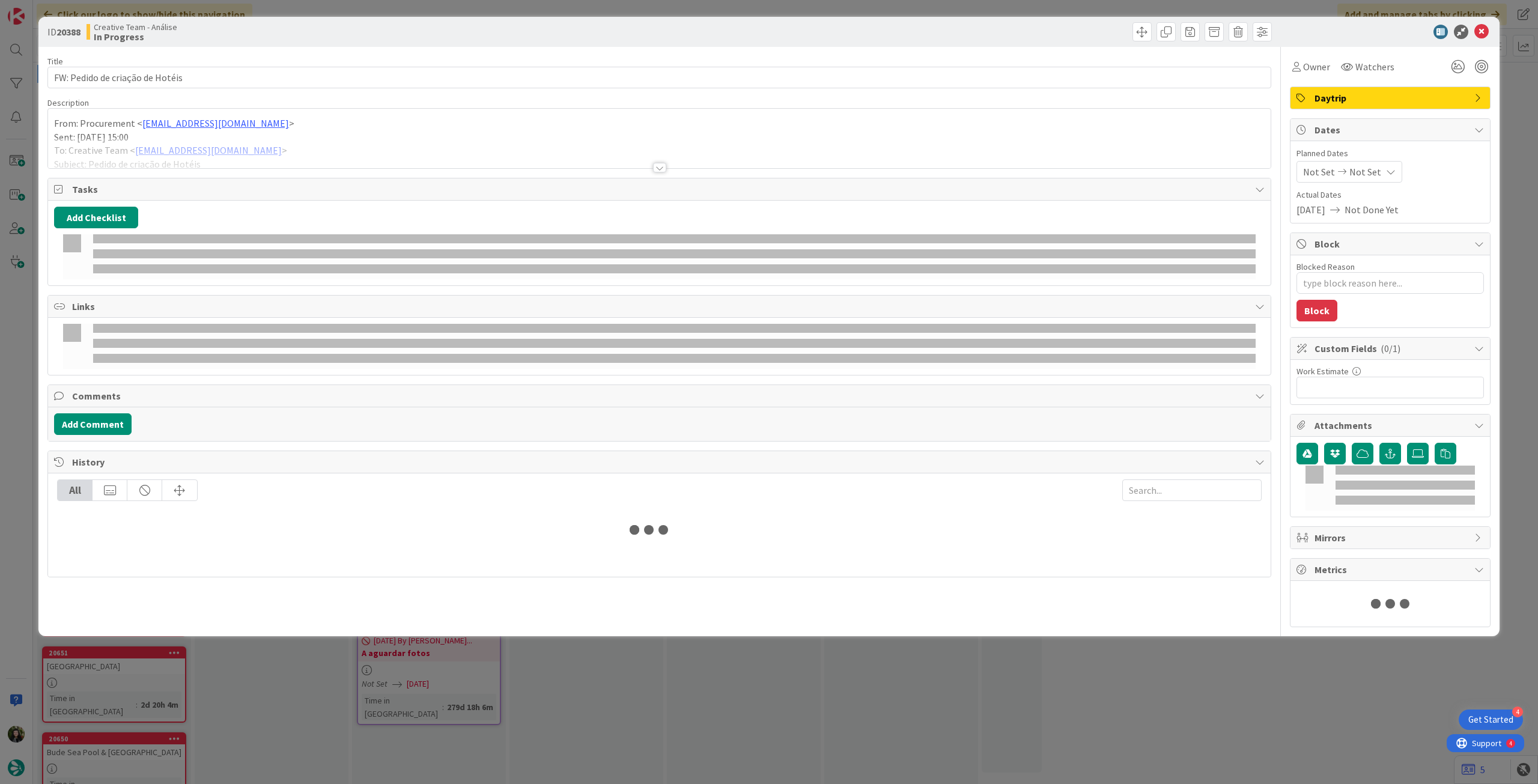
click at [289, 138] on div at bounding box center [659, 153] width 1222 height 31
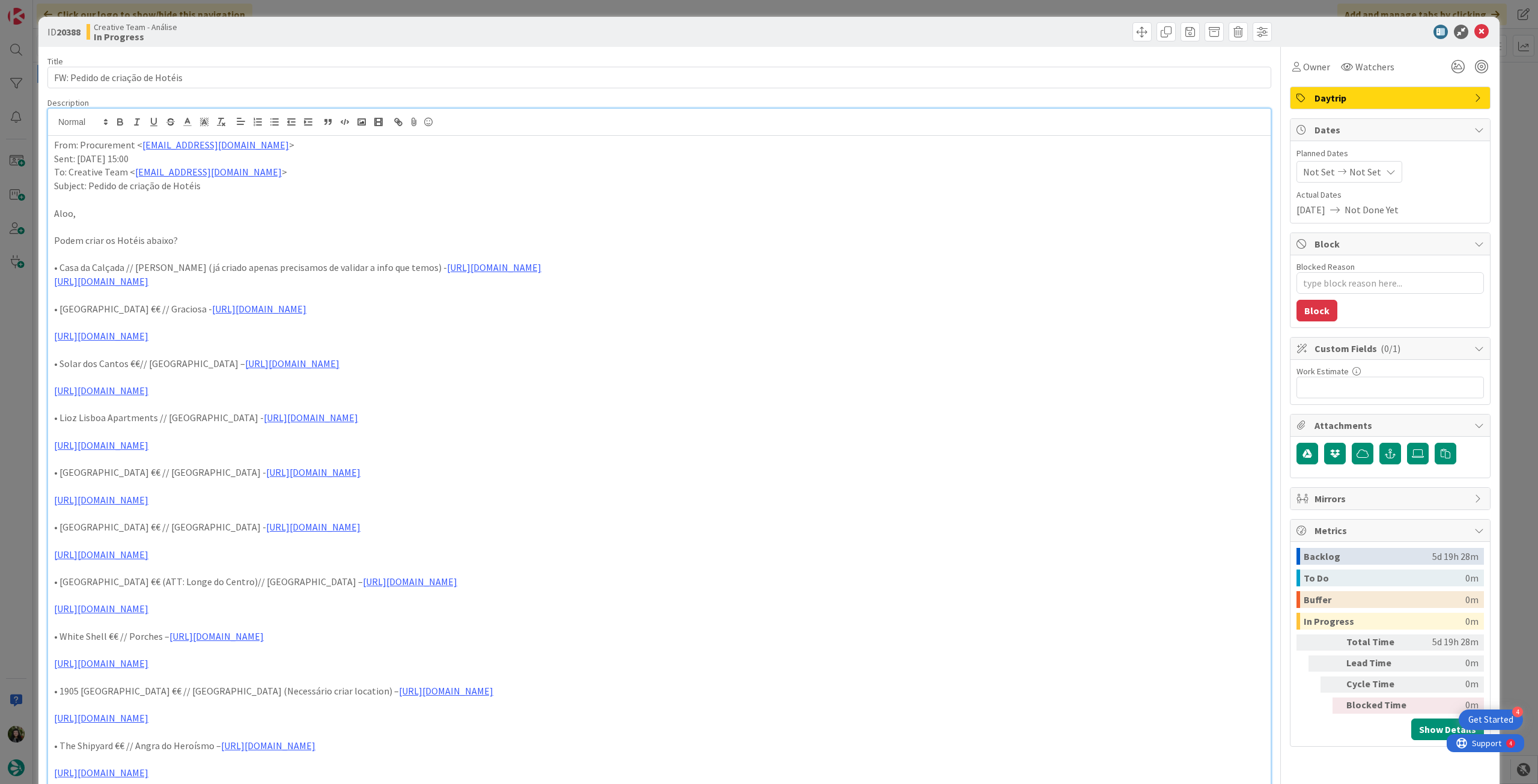
click at [1477, 26] on icon at bounding box center [1481, 32] width 14 height 14
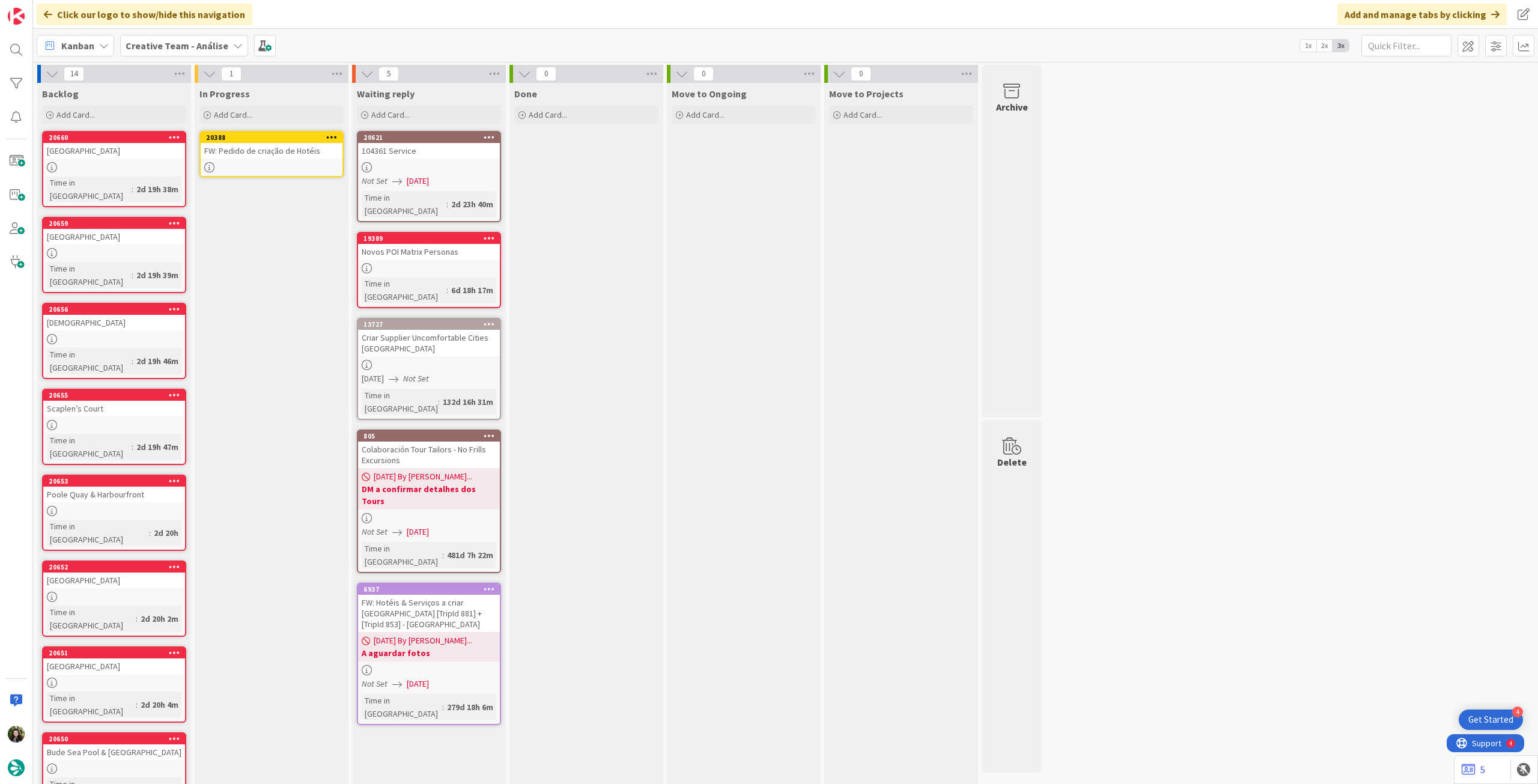
click at [335, 135] on icon at bounding box center [332, 137] width 12 height 8
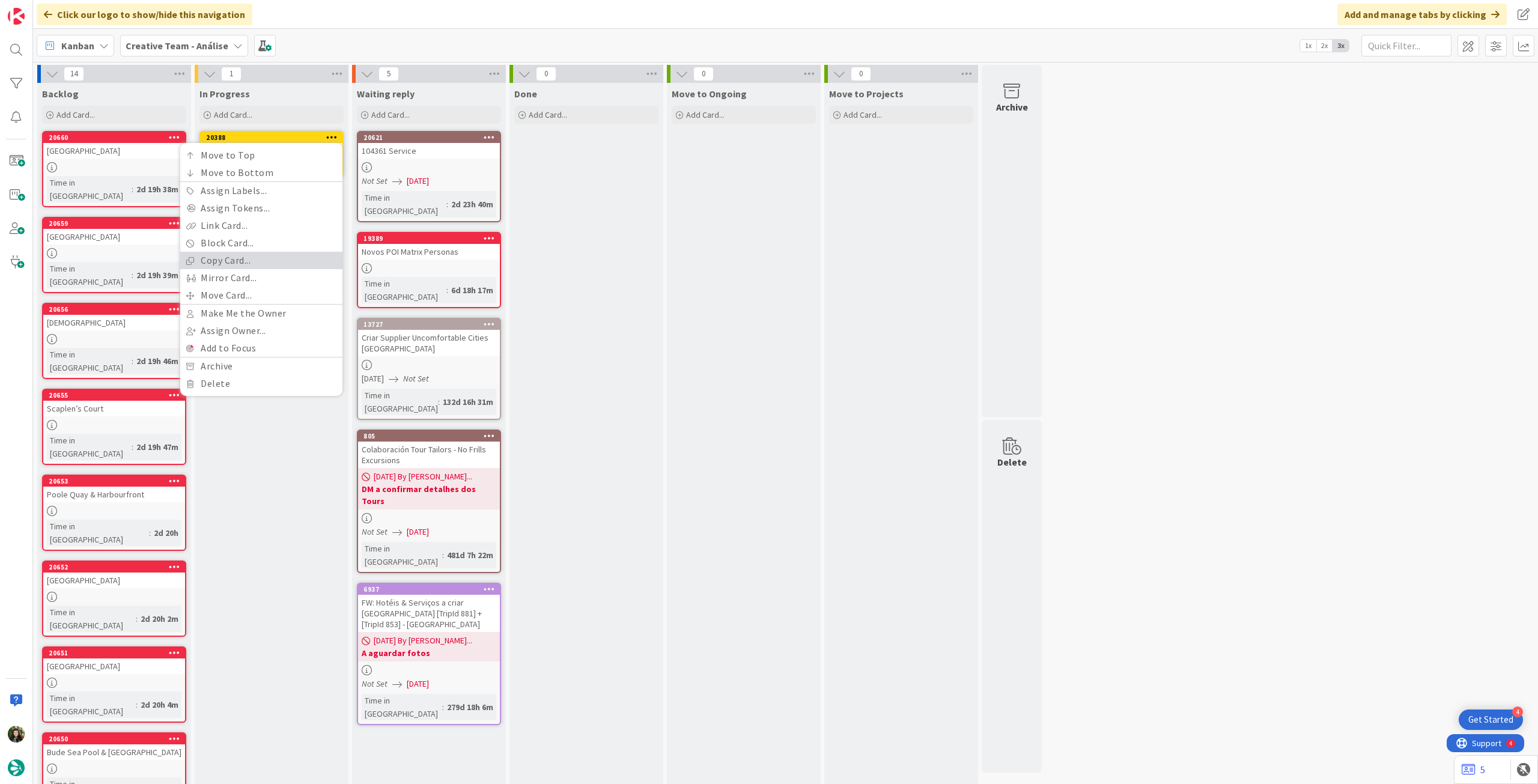
click at [275, 263] on link "Copy Card..." at bounding box center [261, 260] width 162 height 17
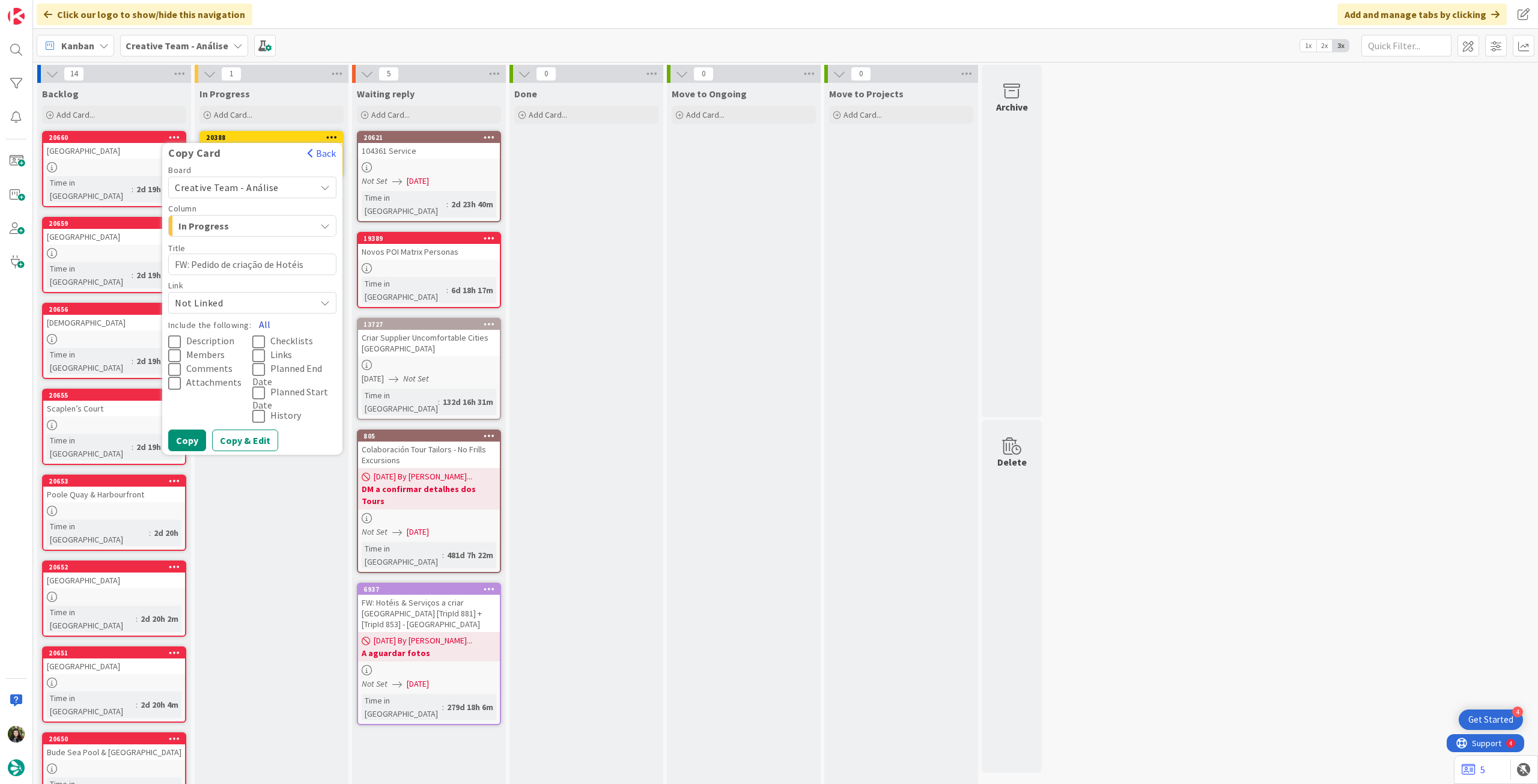
click at [263, 317] on button "All" at bounding box center [264, 324] width 27 height 22
click at [185, 437] on button "Copy" at bounding box center [187, 440] width 38 height 22
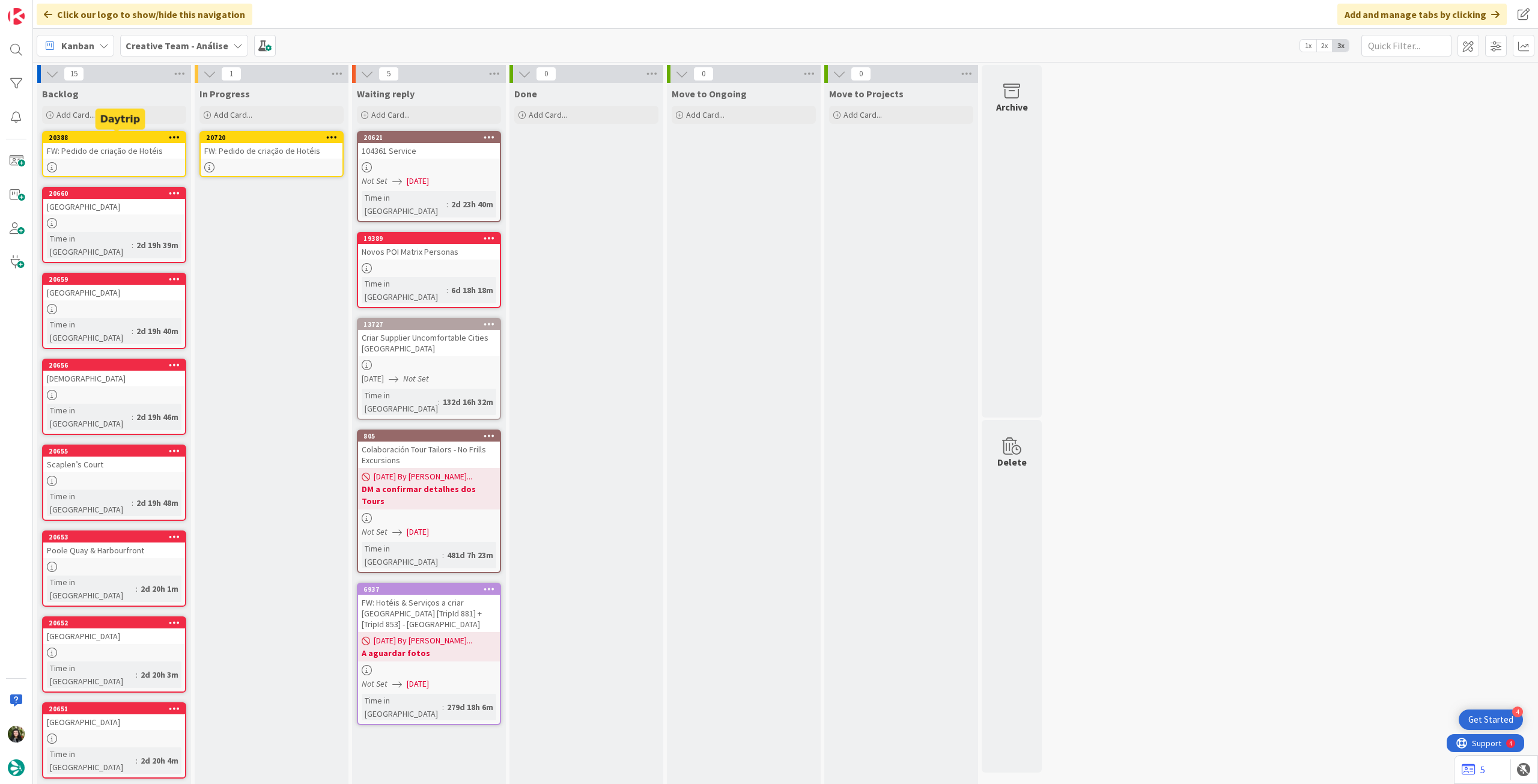
click at [109, 143] on div "FW: Pedido de criação de Hotéis" at bounding box center [114, 150] width 142 height 16
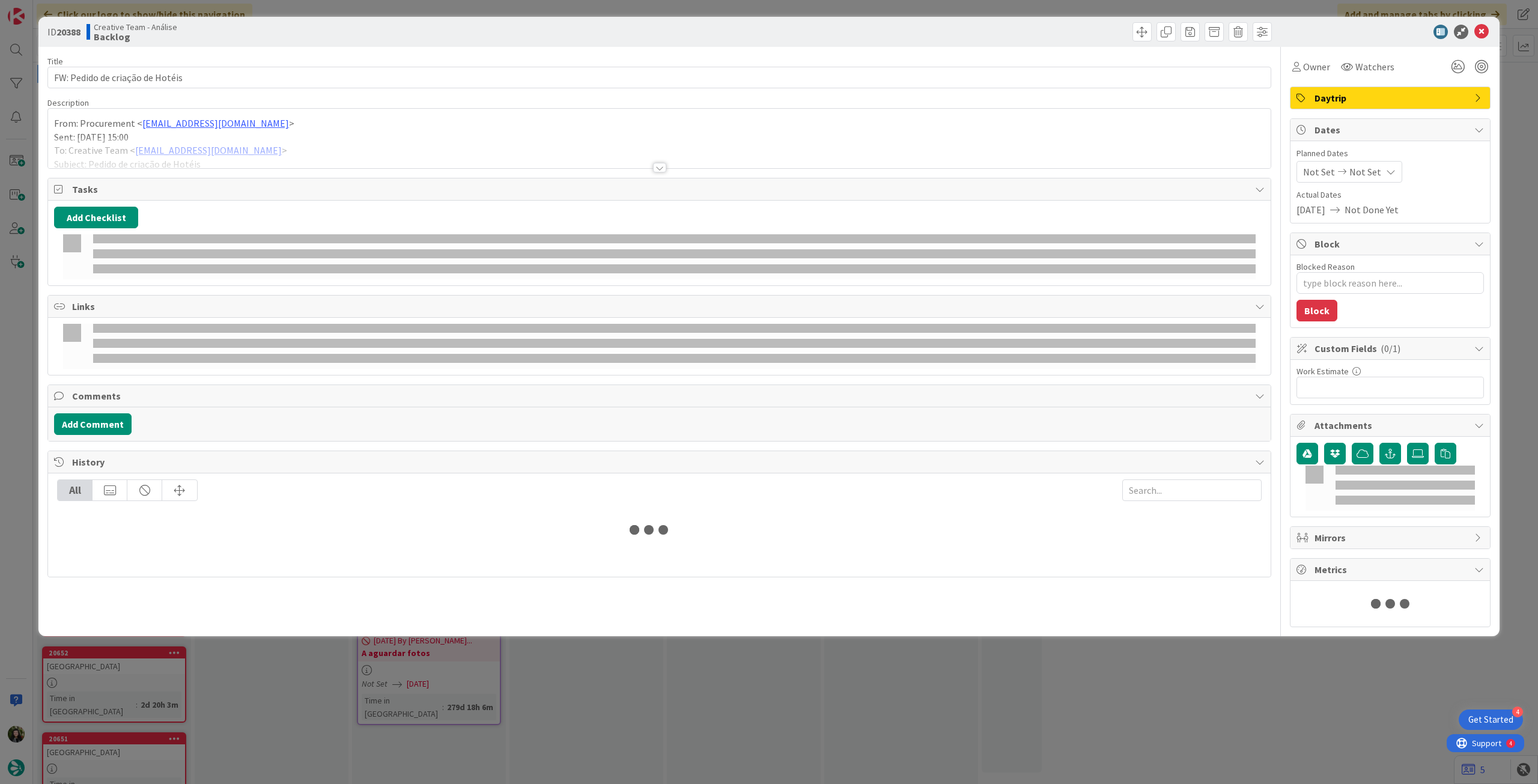
click at [126, 150] on div at bounding box center [659, 153] width 1222 height 31
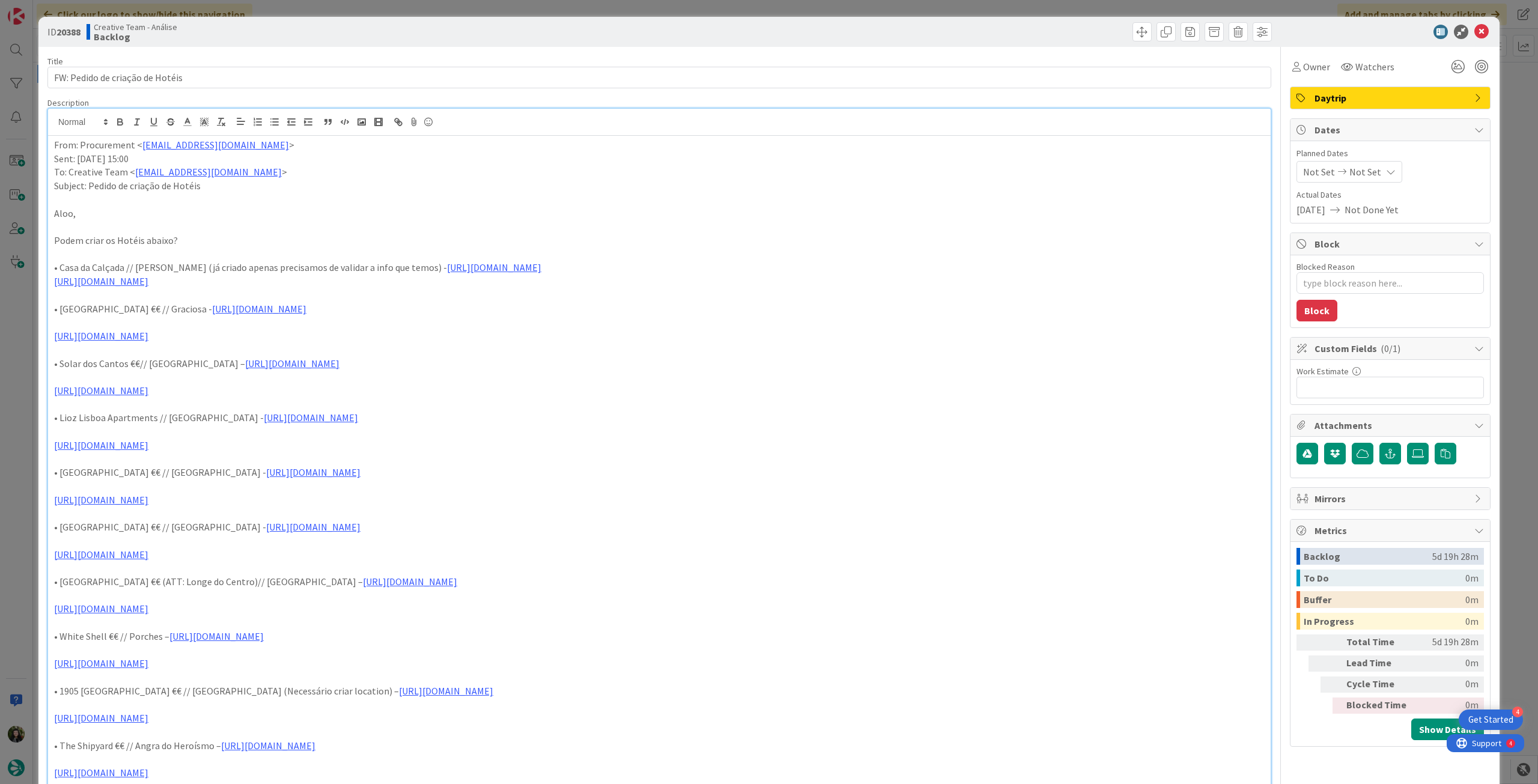
drag, startPoint x: 49, startPoint y: 265, endPoint x: 1128, endPoint y: 283, distance: 1079.2
click at [1128, 283] on div "From: Procurement < procurement@tourtailors.com > Sent: Tuesday, August 5, 2025…" at bounding box center [659, 538] width 1222 height 806
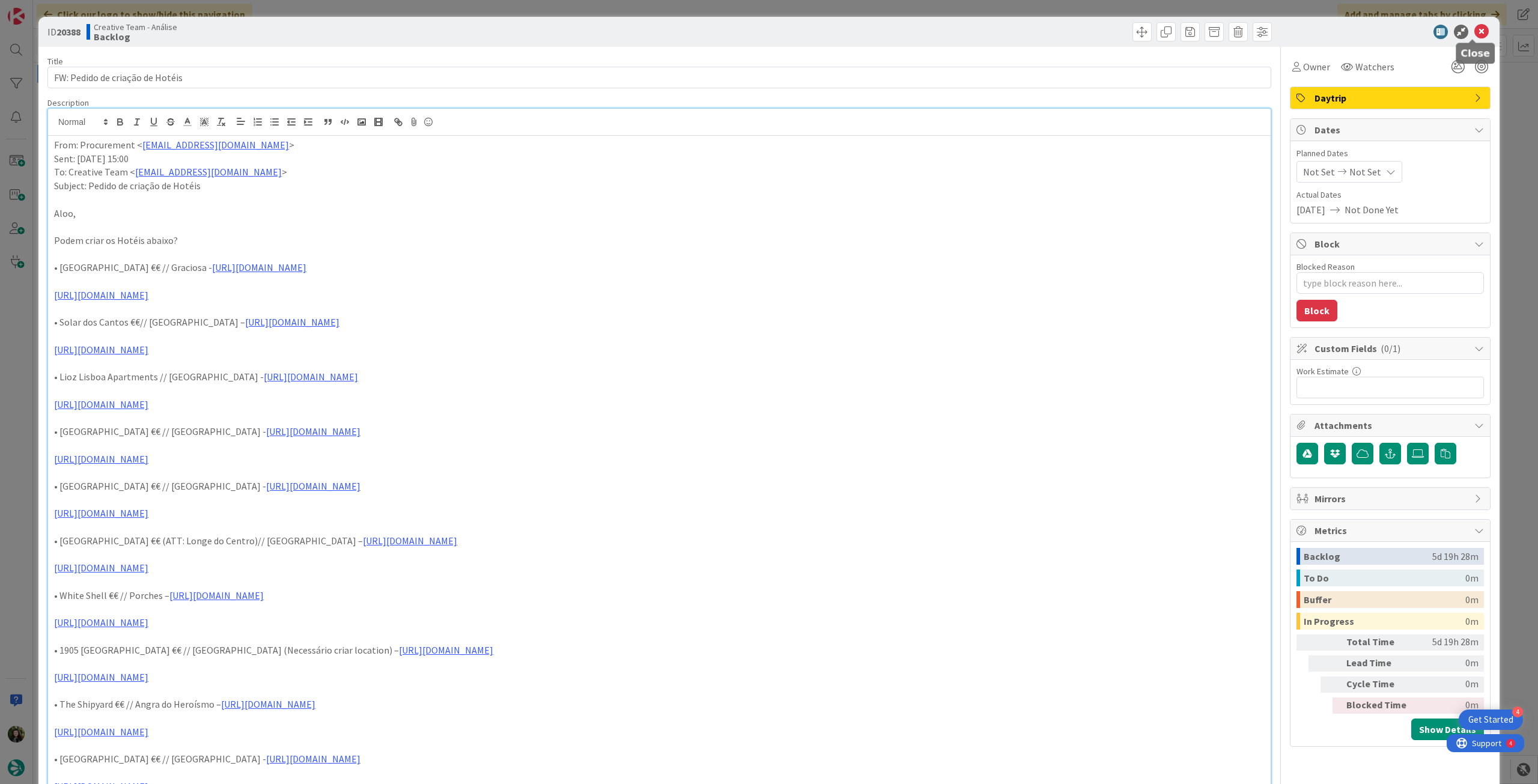
click at [1474, 29] on icon at bounding box center [1481, 32] width 14 height 14
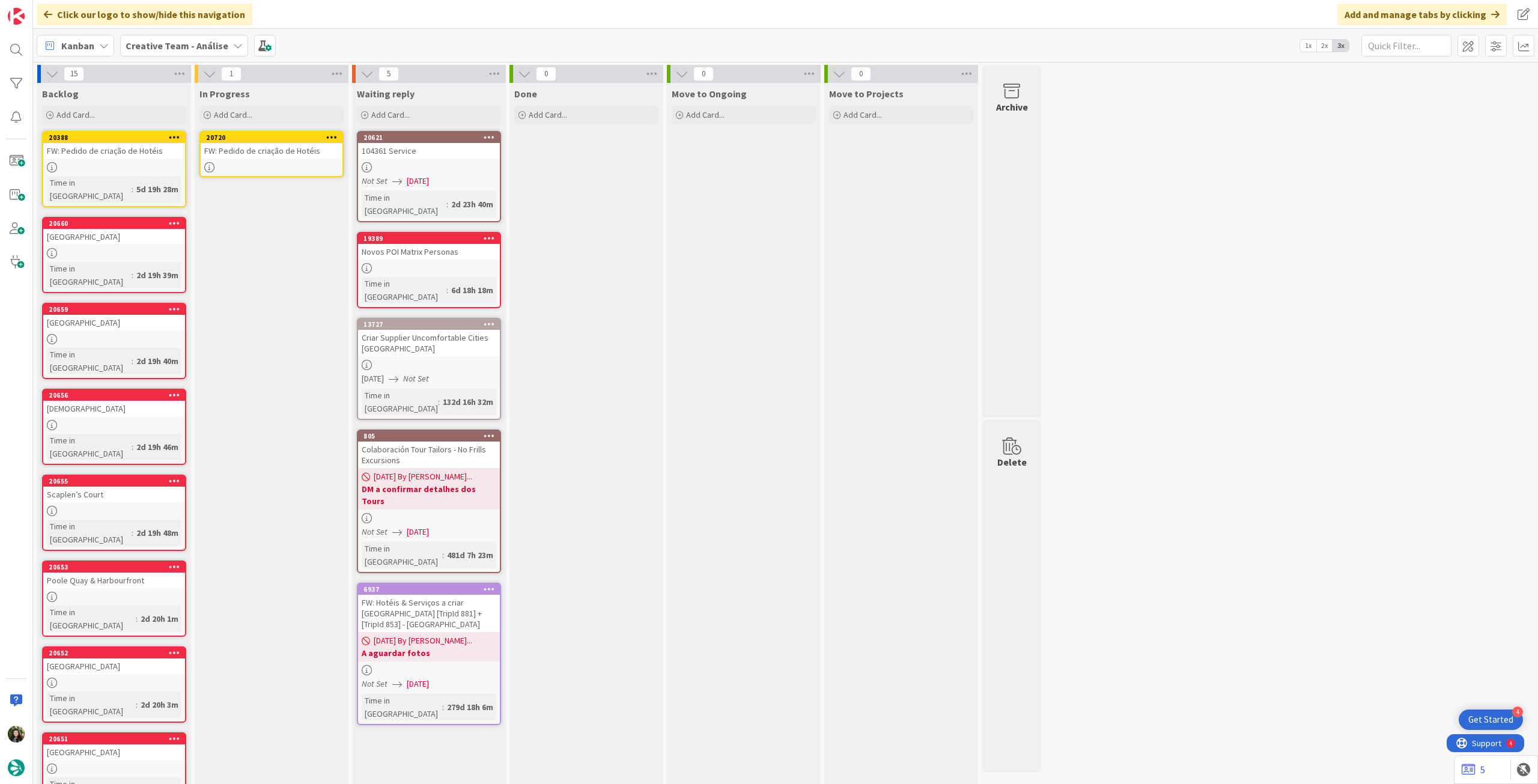
click at [302, 162] on link "20720 FW: Pedido de criação de Hotéis" at bounding box center [272, 154] width 144 height 46
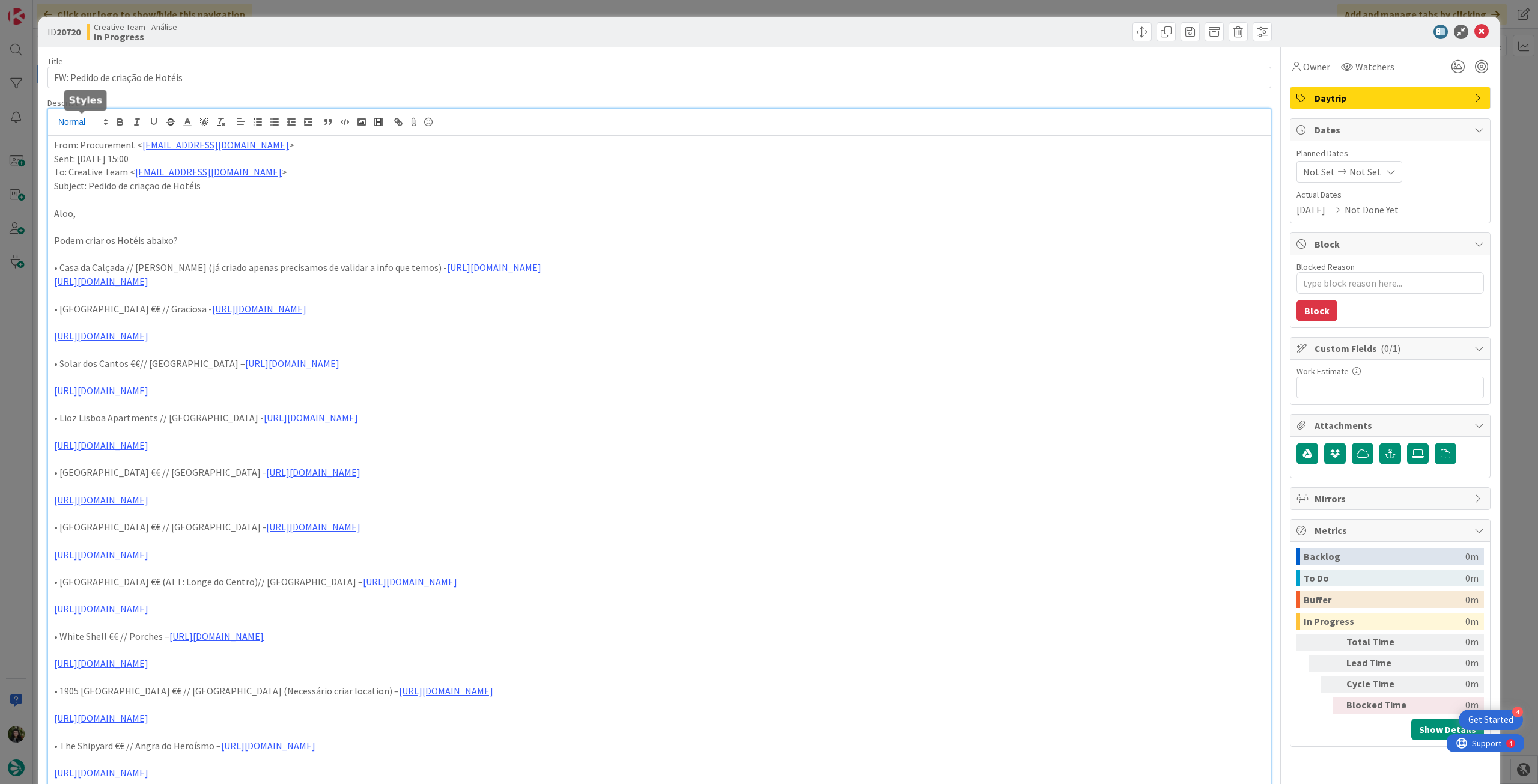
click at [51, 124] on div "From: Procurement < procurement@tourtailors.com > Sent: Tuesday, August 5, 2025…" at bounding box center [659, 525] width 1222 height 833
click at [51, 136] on div "From: Procurement < procurement@tourtailors.com > Sent: Tuesday, August 5, 2025…" at bounding box center [659, 538] width 1222 height 806
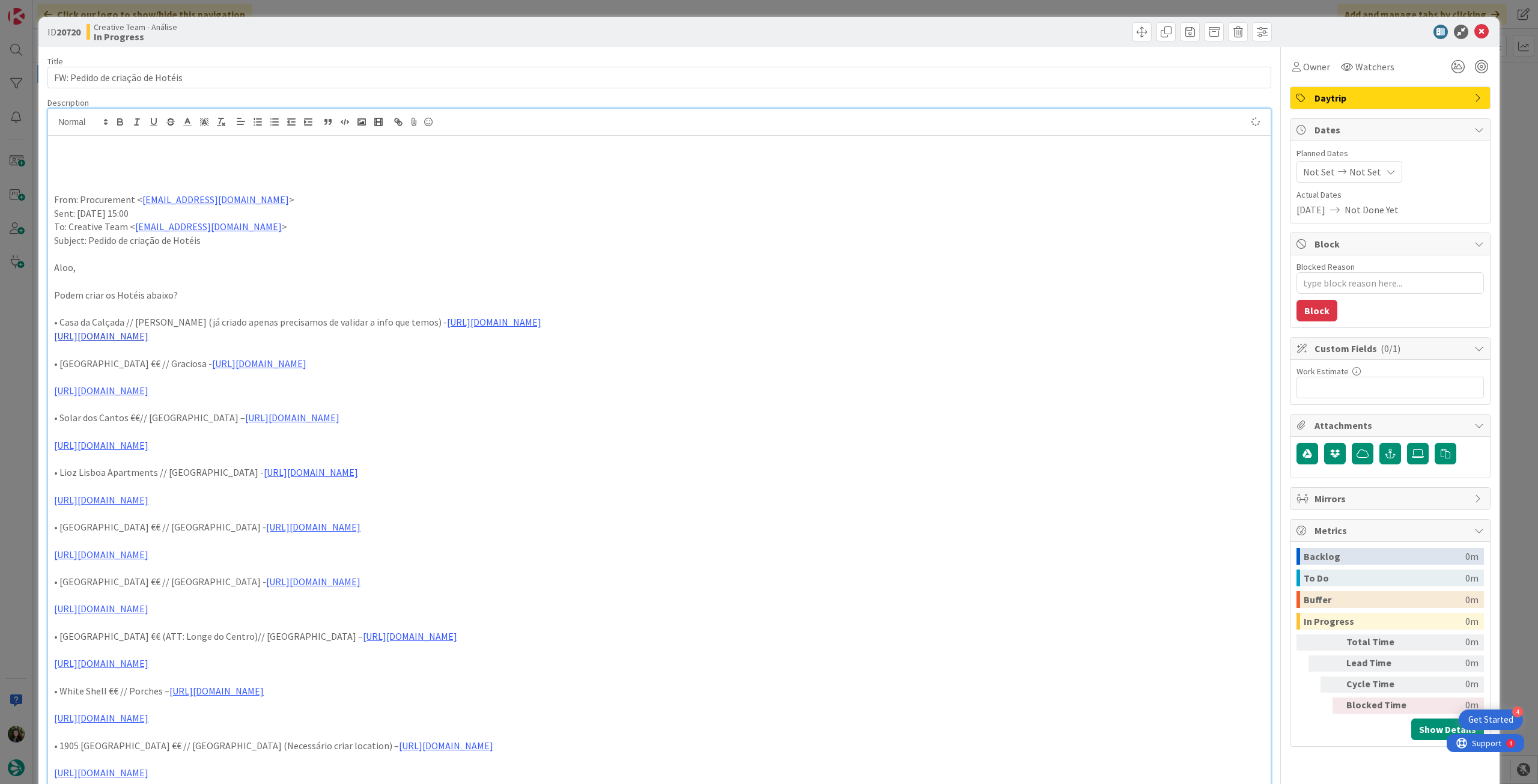
drag, startPoint x: 47, startPoint y: 322, endPoint x: 652, endPoint y: 332, distance: 605.1
click at [652, 333] on div "Beatriz Cassona just joined From: Procurement < procurement@tourtailors.com > S…" at bounding box center [659, 553] width 1224 height 889
drag, startPoint x: 1135, startPoint y: 336, endPoint x: 30, endPoint y: 322, distance: 1105.1
click at [30, 322] on div "ID 20720 Creative Team - Análise In Progress Title 32 / 128 FW: Pedido de criaç…" at bounding box center [769, 392] width 1538 height 784
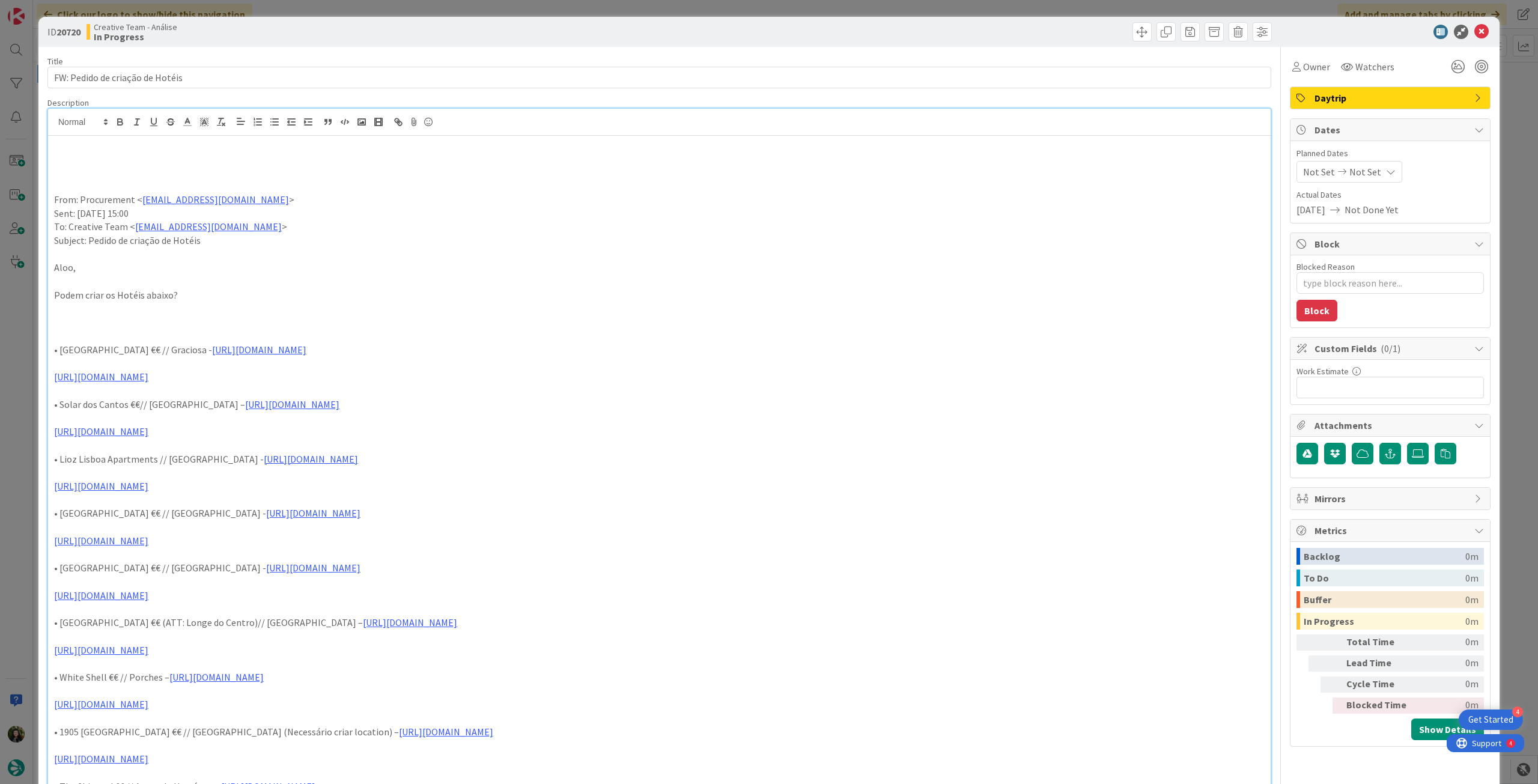
click at [103, 153] on p at bounding box center [659, 159] width 1211 height 14
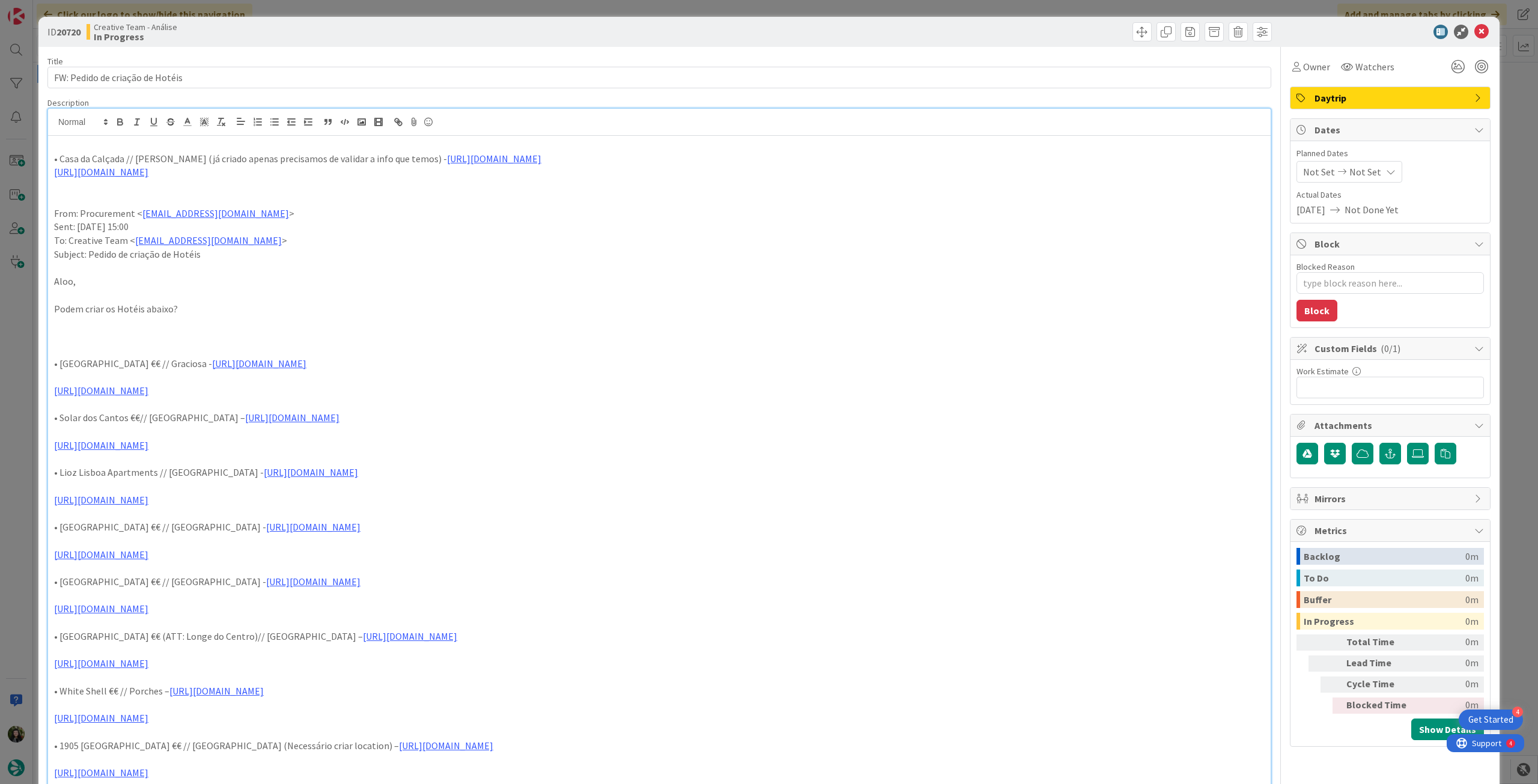
click at [176, 157] on p "• Casa da Calçada // Amarante (já criado apenas precisamos de validar a info qu…" at bounding box center [659, 159] width 1211 height 14
drag, startPoint x: 179, startPoint y: 156, endPoint x: 198, endPoint y: 148, distance: 20.6
click at [179, 156] on p "• Casa da Calçada // Amarante (já criado apenas precisamos de validar a info qu…" at bounding box center [659, 159] width 1211 height 14
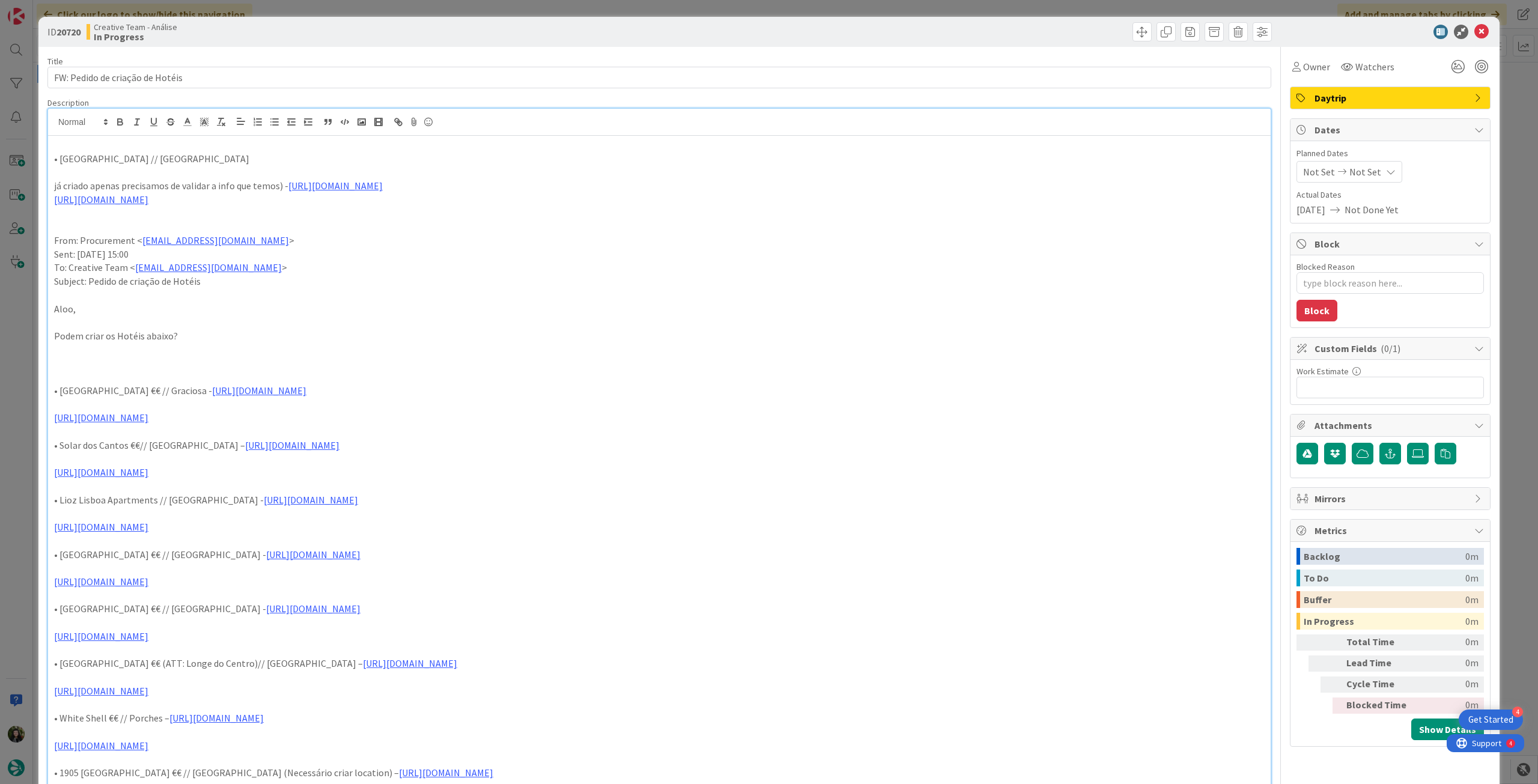
click at [89, 188] on p "já criado apenas precisamos de validar a info que temos) - https://sigav.tourta…" at bounding box center [659, 186] width 1211 height 14
click at [62, 187] on p "já criado apenas precisamos de validar a info que temos) - https://sigav.tourta…" at bounding box center [659, 186] width 1211 height 14
drag, startPoint x: 150, startPoint y: 183, endPoint x: 116, endPoint y: 187, distance: 34.2
click at [116, 187] on p "já temos criado apenas precisamos de validar a info que temos) - https://sigav.…" at bounding box center [659, 186] width 1211 height 14
click at [295, 182] on p "já temos criado mas precisamos de validar a info que temos) - https://sigav.tou…" at bounding box center [659, 186] width 1211 height 14
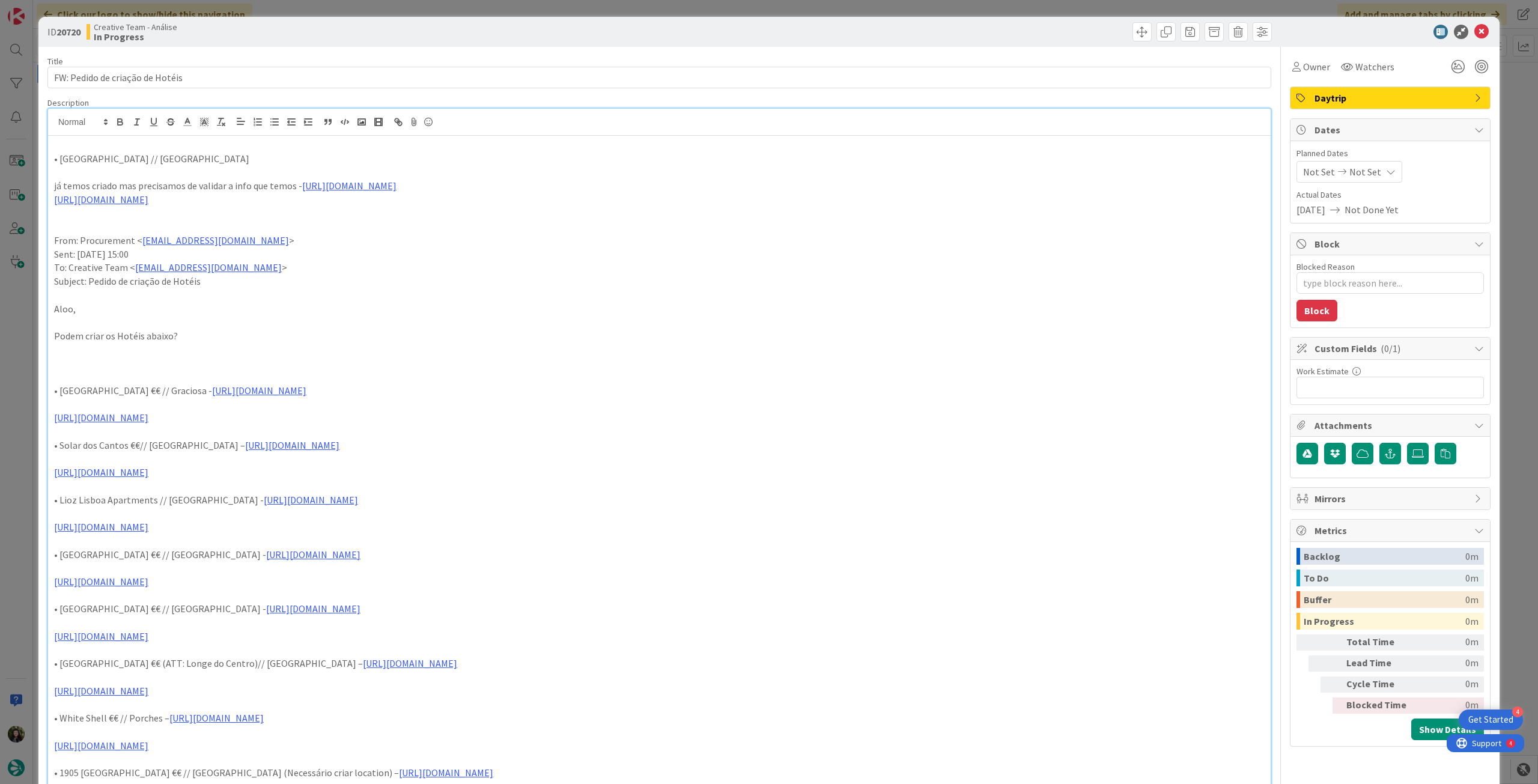
drag, startPoint x: 1088, startPoint y: 195, endPoint x: 44, endPoint y: 158, distance: 1044.7
click at [44, 159] on div "ID 20720 Creative Team - Análise In Progress Title 32 / 128 FW: Pedido de criaç…" at bounding box center [769, 746] width 1461 height 1459
click at [121, 120] on icon "button" at bounding box center [120, 120] width 4 height 3
click at [285, 167] on p at bounding box center [659, 172] width 1211 height 14
click at [1362, 171] on span "Not Set" at bounding box center [1365, 171] width 32 height 14
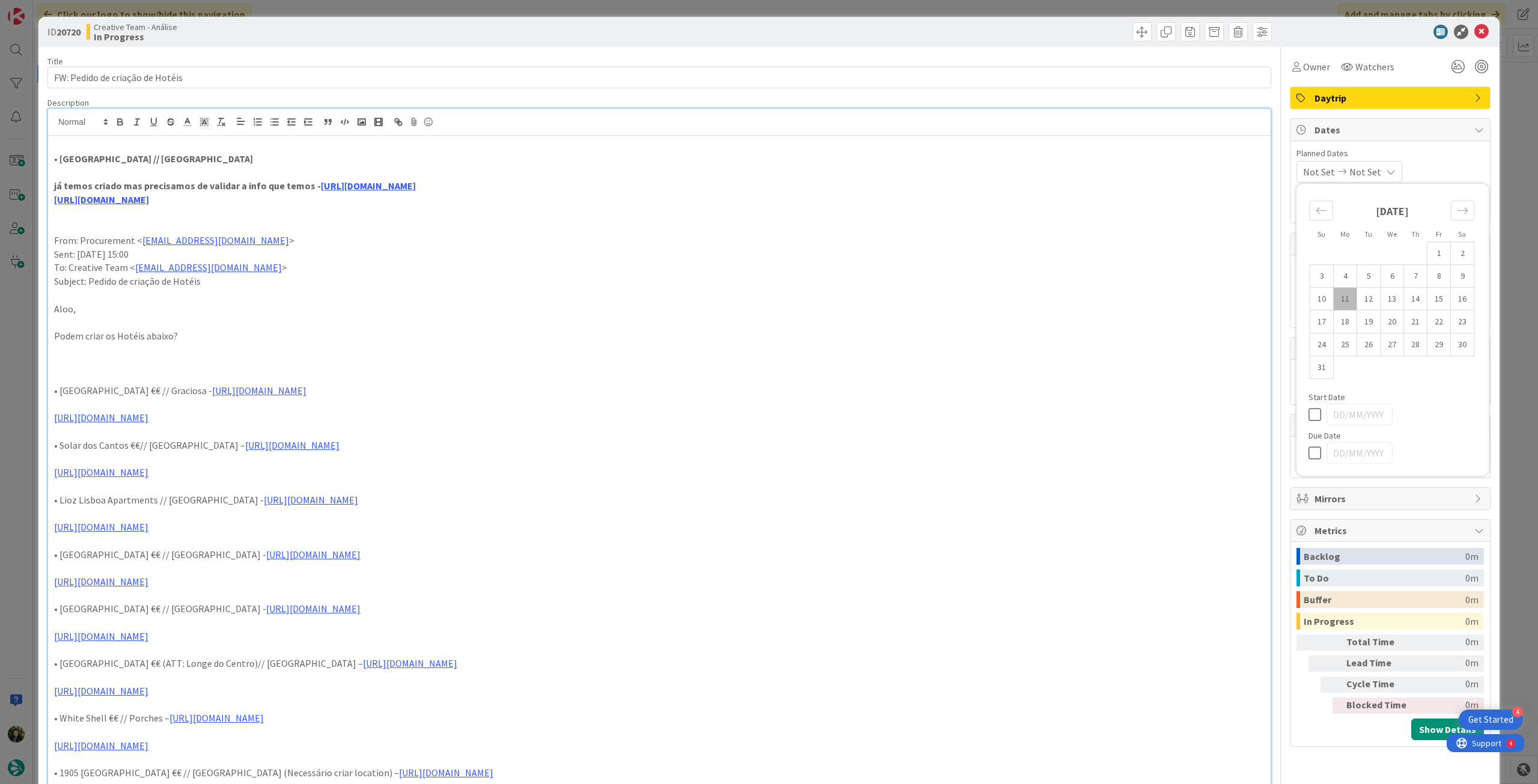
click at [1309, 453] on icon at bounding box center [1318, 453] width 18 height 14
click at [136, 167] on p at bounding box center [659, 172] width 1211 height 14
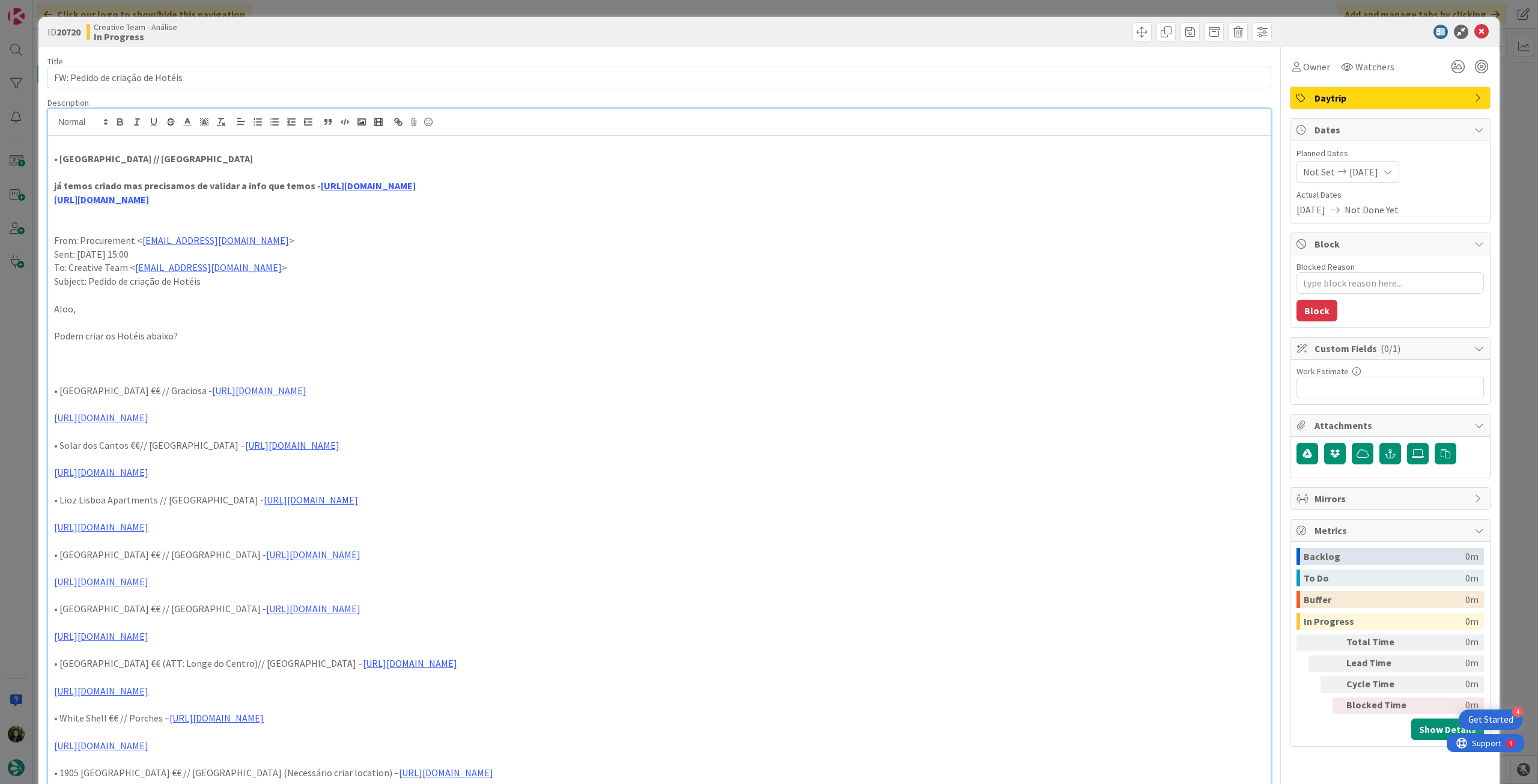
click at [88, 185] on strong "já temos criado mas precisamos de validar a info que temos - https://sigav.tour…" at bounding box center [235, 186] width 362 height 12
click at [1474, 35] on icon at bounding box center [1481, 32] width 14 height 14
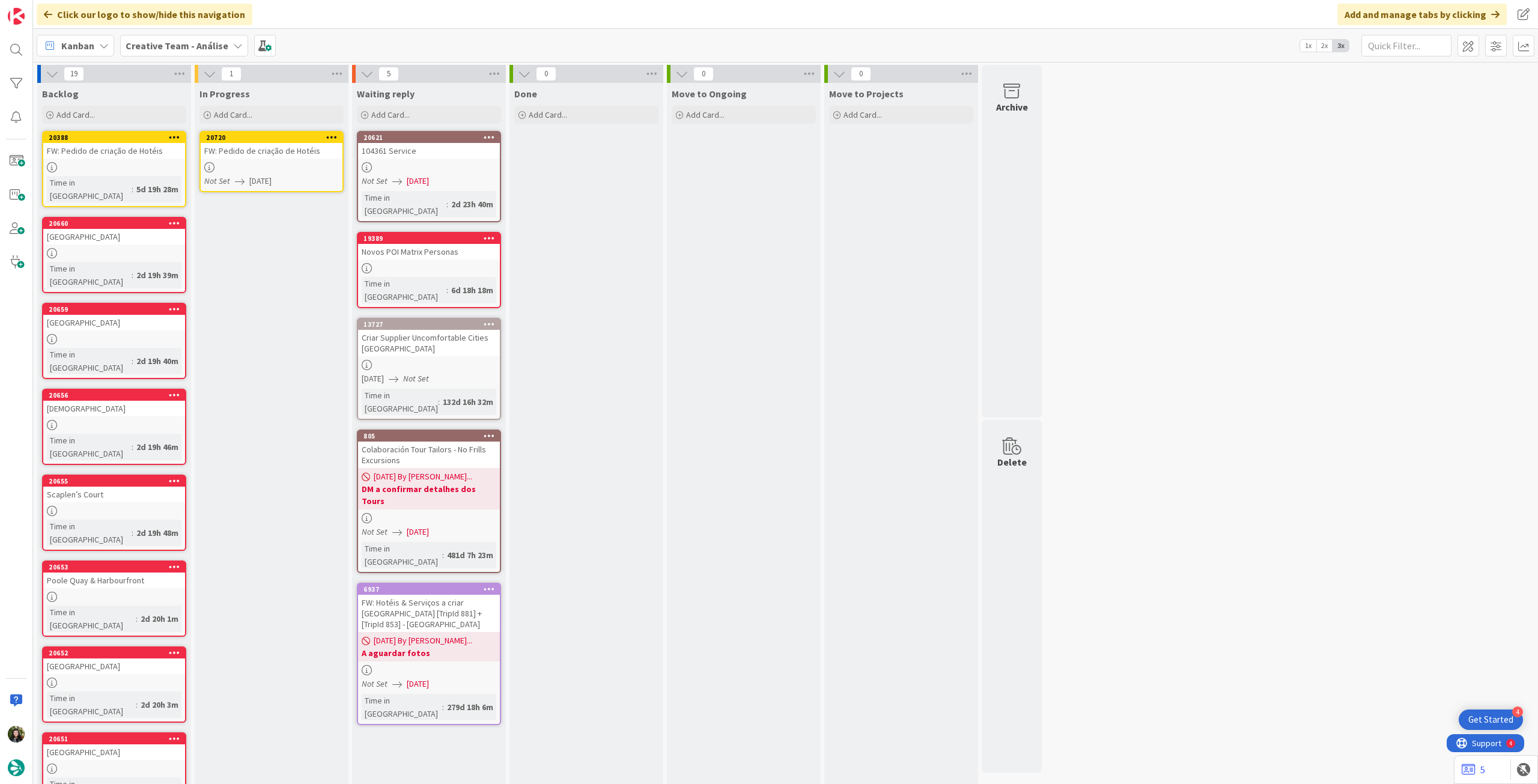
click at [335, 133] on icon at bounding box center [332, 137] width 12 height 8
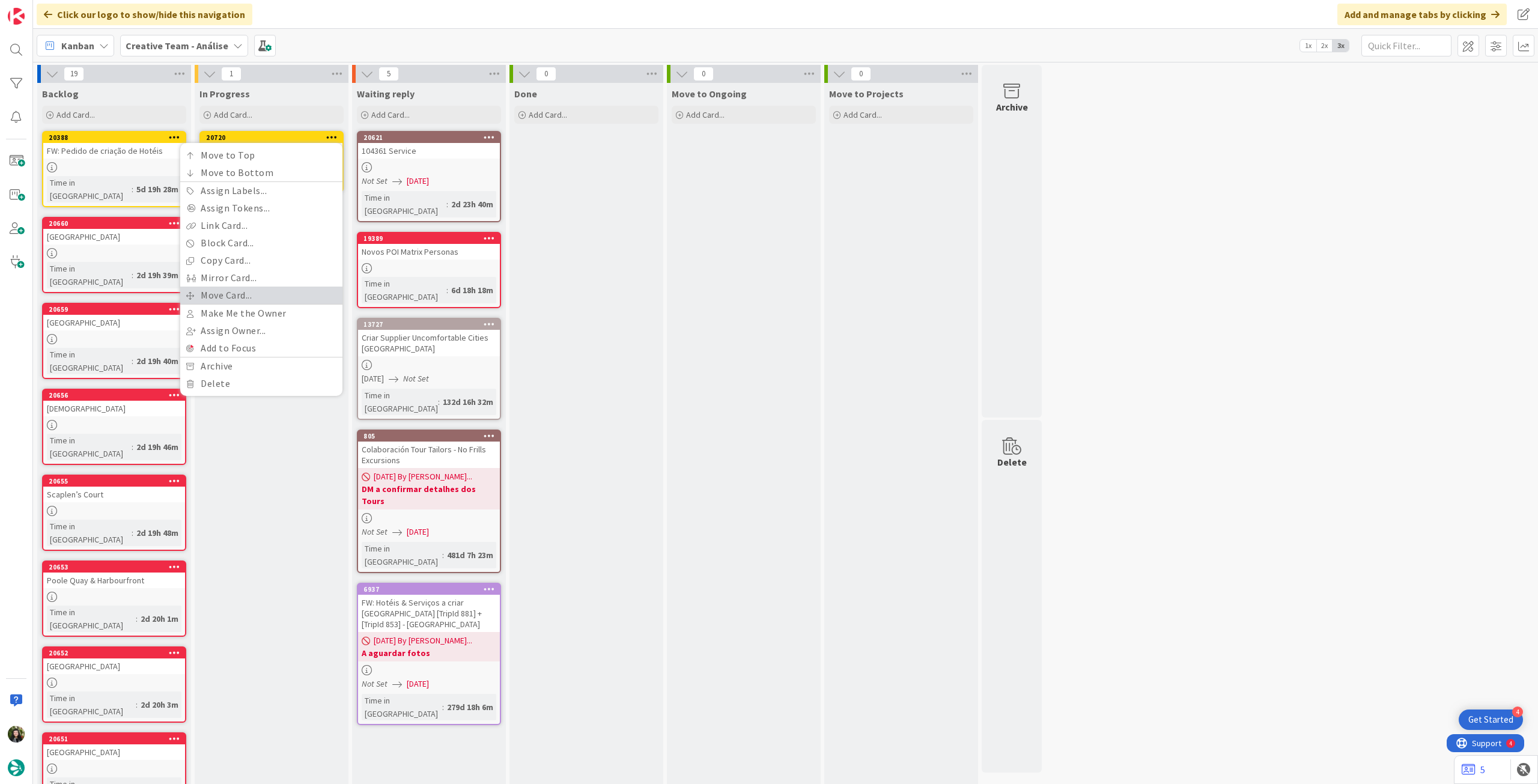
click at [284, 296] on link "Move Card..." at bounding box center [261, 295] width 162 height 17
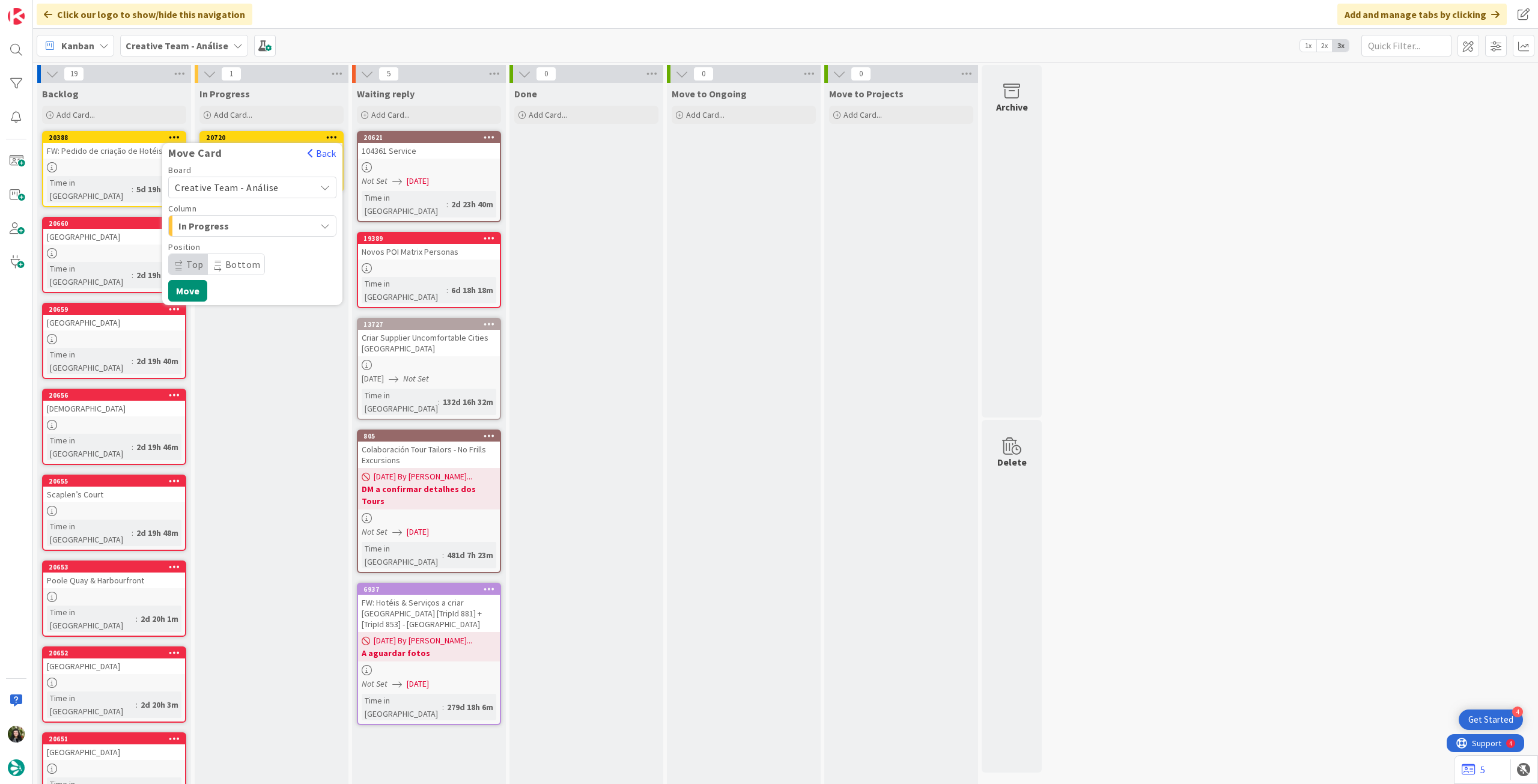
click at [244, 185] on span "Creative Team - Análise" at bounding box center [227, 188] width 104 height 12
click at [226, 241] on span "Creative Team" at bounding box center [260, 243] width 139 height 18
click at [246, 230] on span "Select a Column..." at bounding box center [220, 226] width 90 height 16
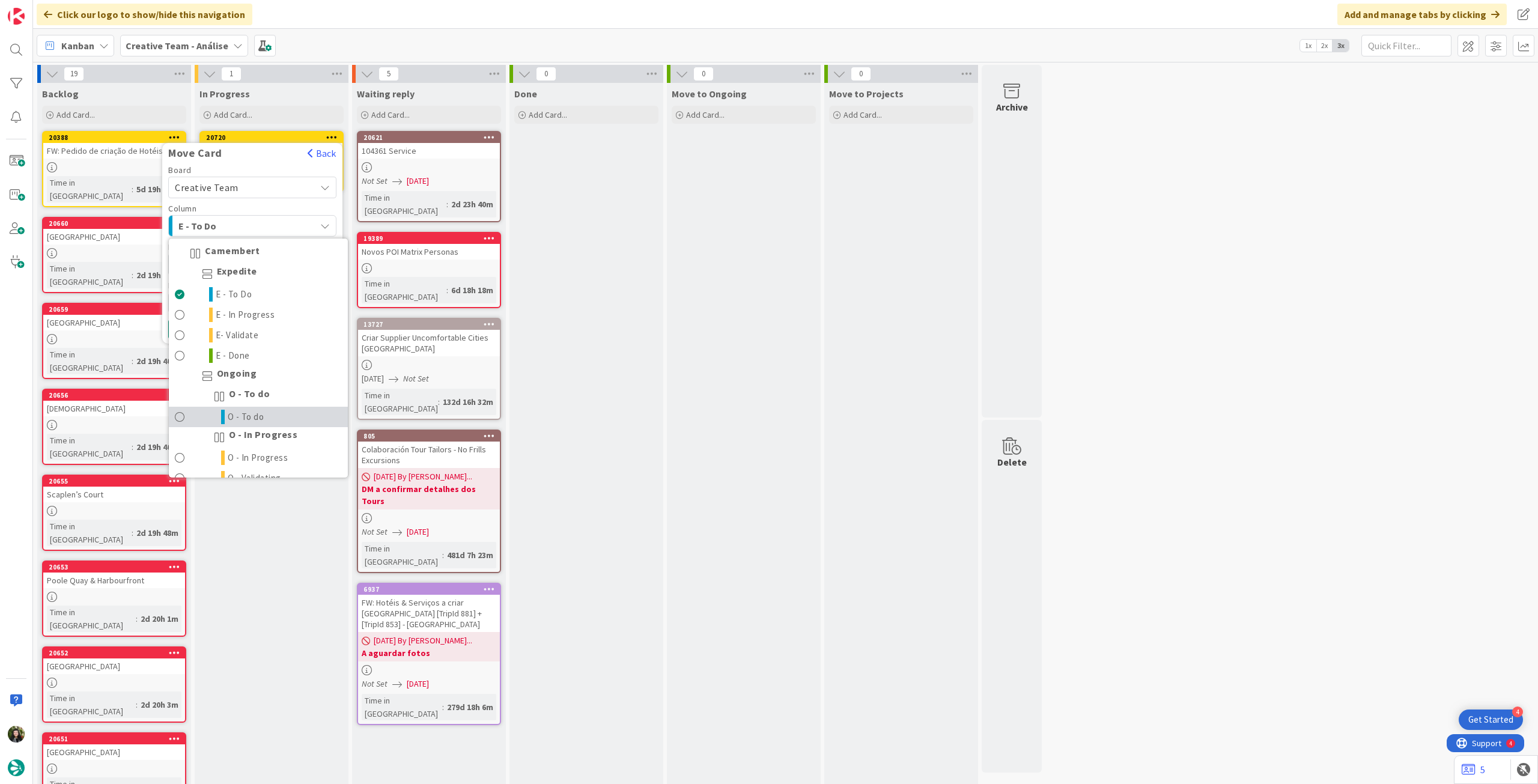
click at [255, 415] on span "O - To do" at bounding box center [246, 416] width 36 height 14
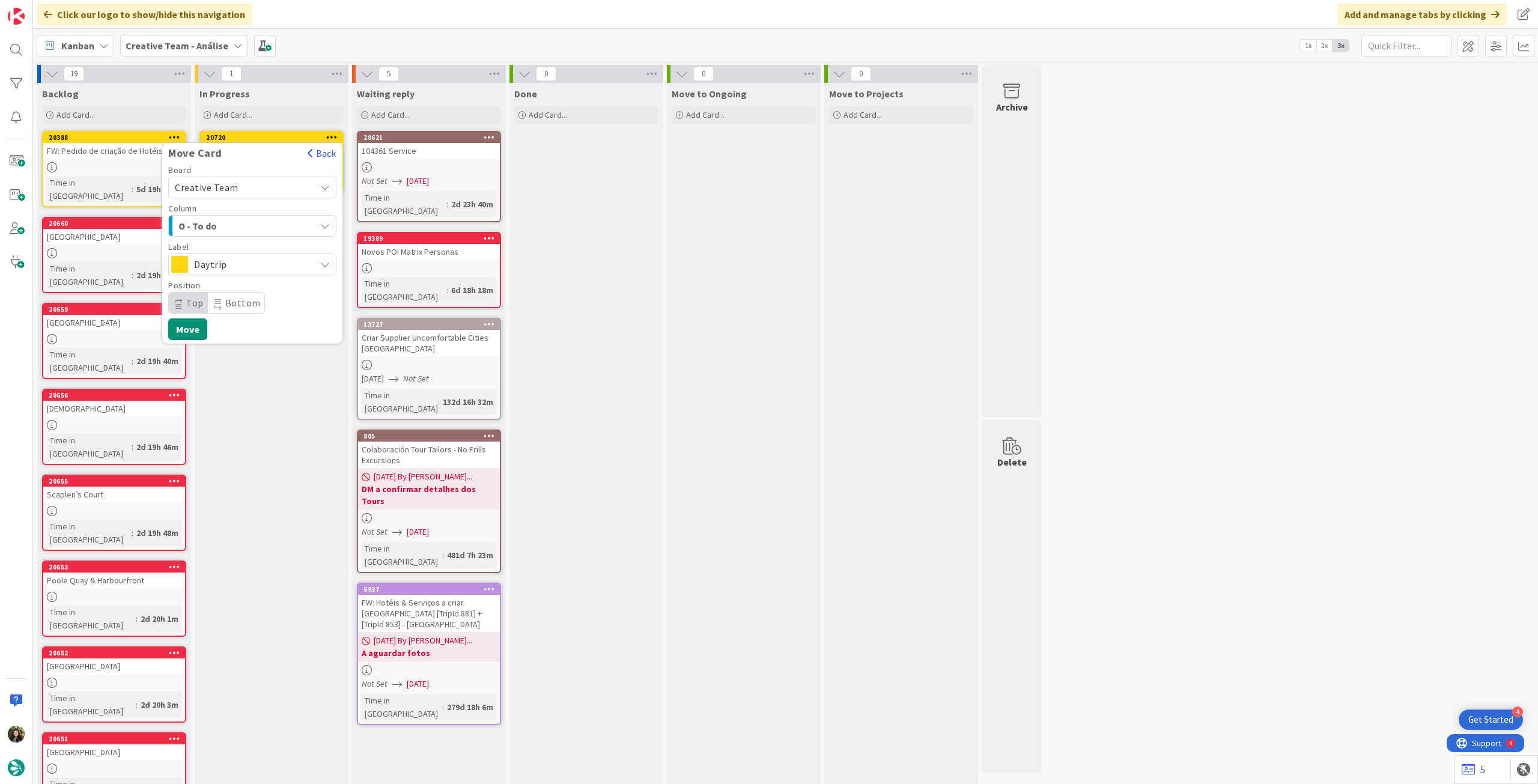
click at [254, 276] on div "Board Creative Team Creative Team - Análise Creative Team Column O - To do Came…" at bounding box center [252, 239] width 168 height 147
click at [261, 266] on span "Daytrip" at bounding box center [252, 264] width 115 height 17
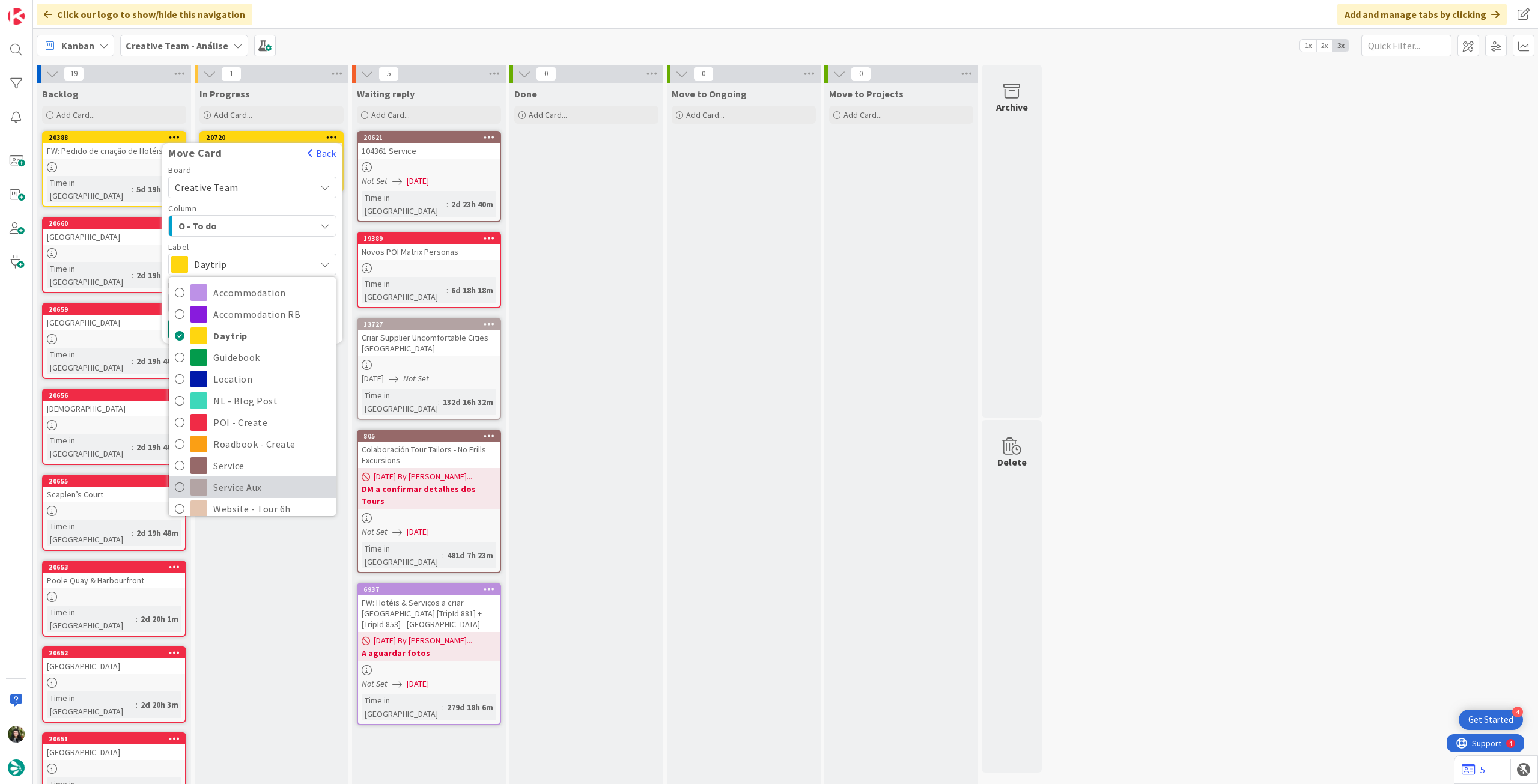
click at [241, 484] on span "Service Aux" at bounding box center [272, 487] width 117 height 18
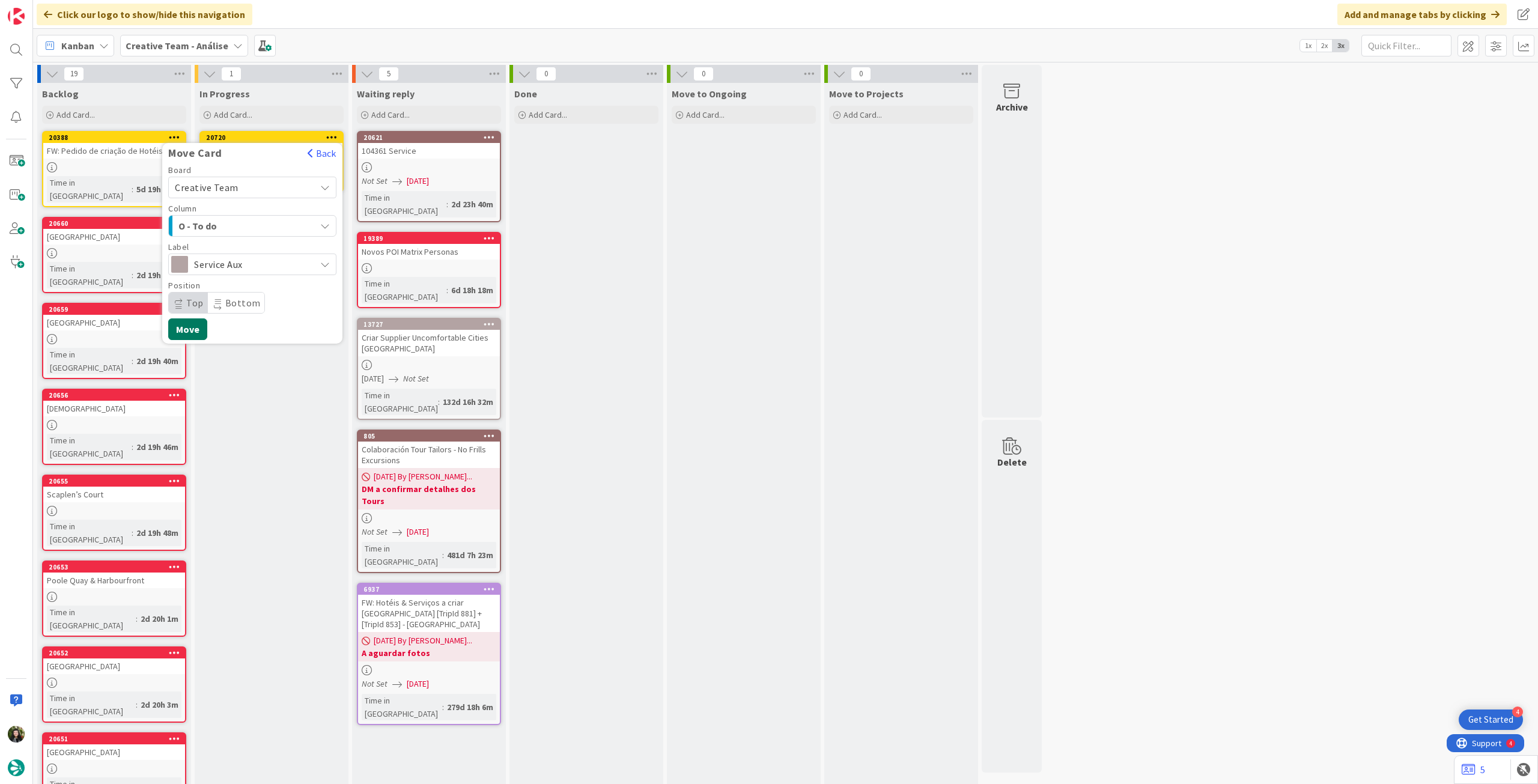
click at [190, 332] on button "Move" at bounding box center [187, 329] width 39 height 22
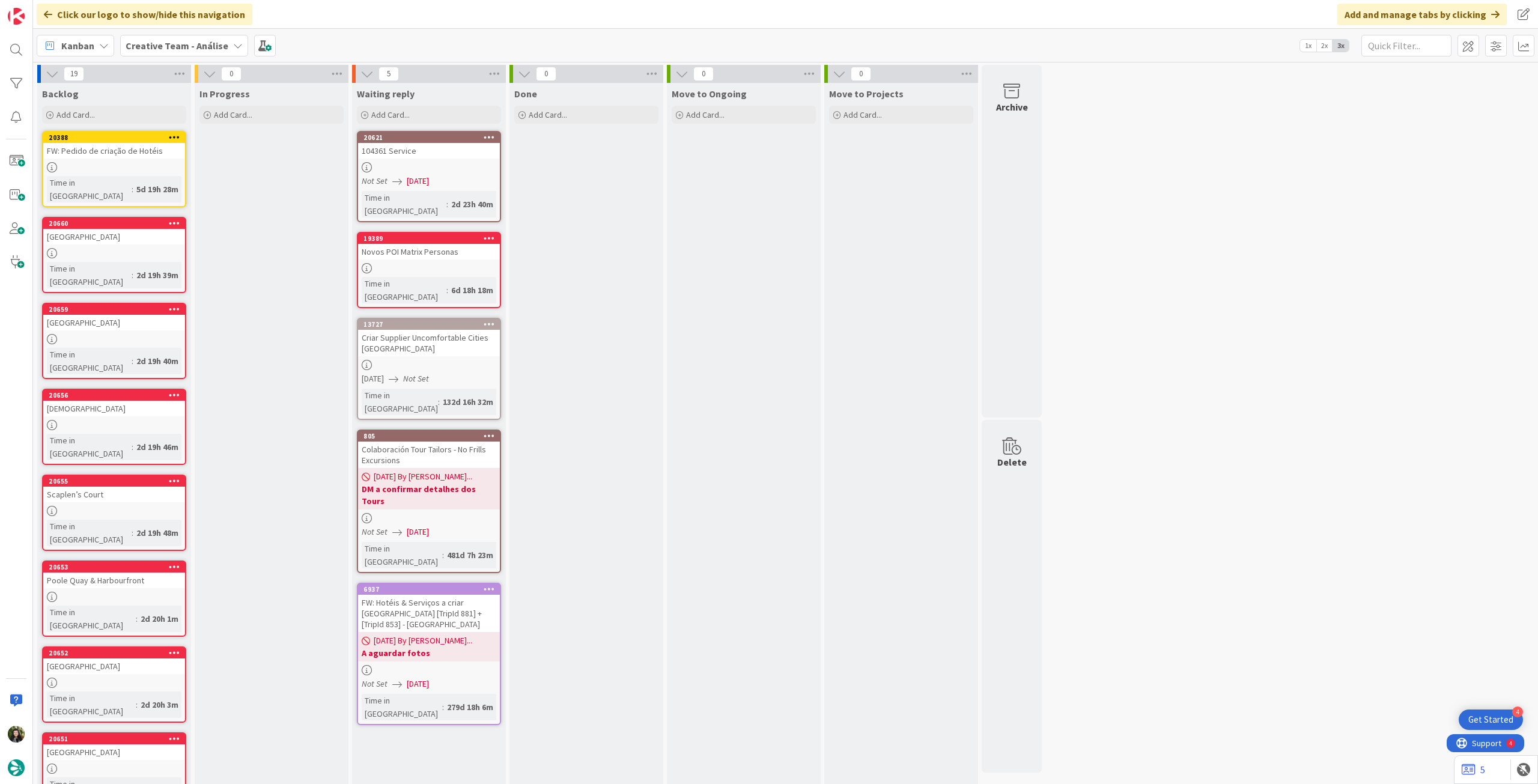
click at [165, 45] on b "Creative Team - Análise" at bounding box center [177, 46] width 103 height 12
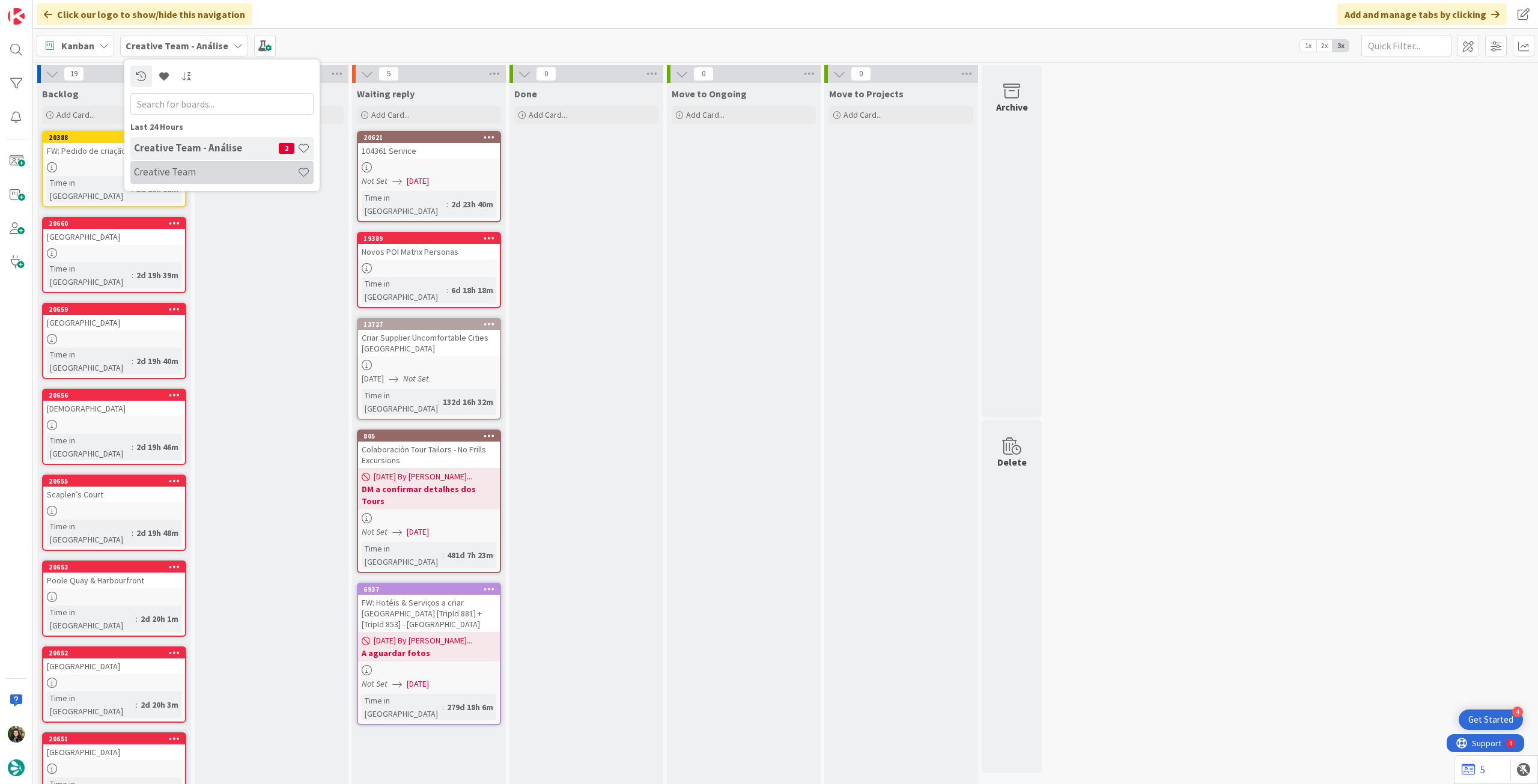
click at [187, 170] on h4 "Creative Team" at bounding box center [215, 172] width 163 height 12
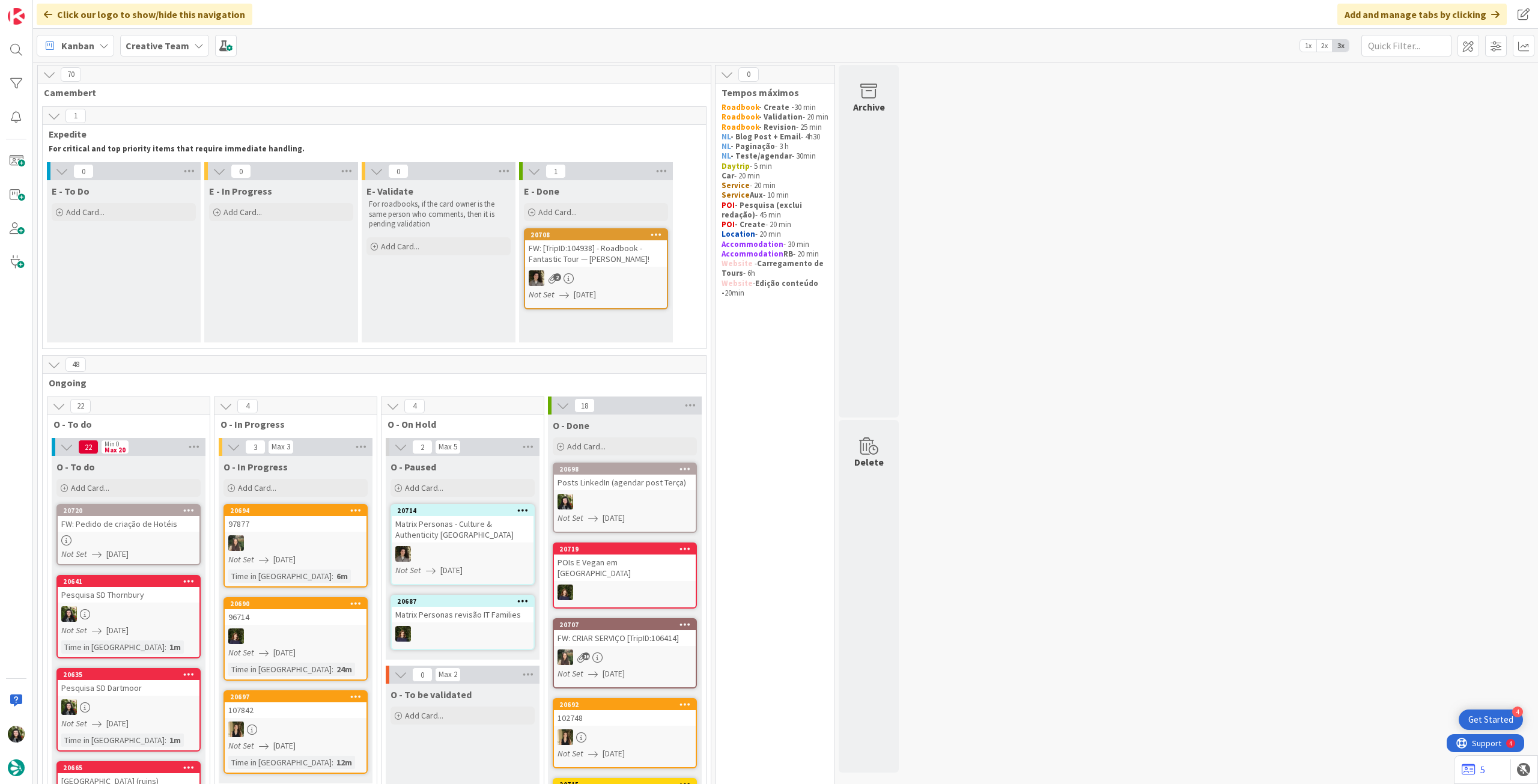
click at [152, 44] on b "Creative Team" at bounding box center [157, 46] width 64 height 12
click at [182, 178] on div "Creative Team - Análise 2" at bounding box center [222, 172] width 183 height 23
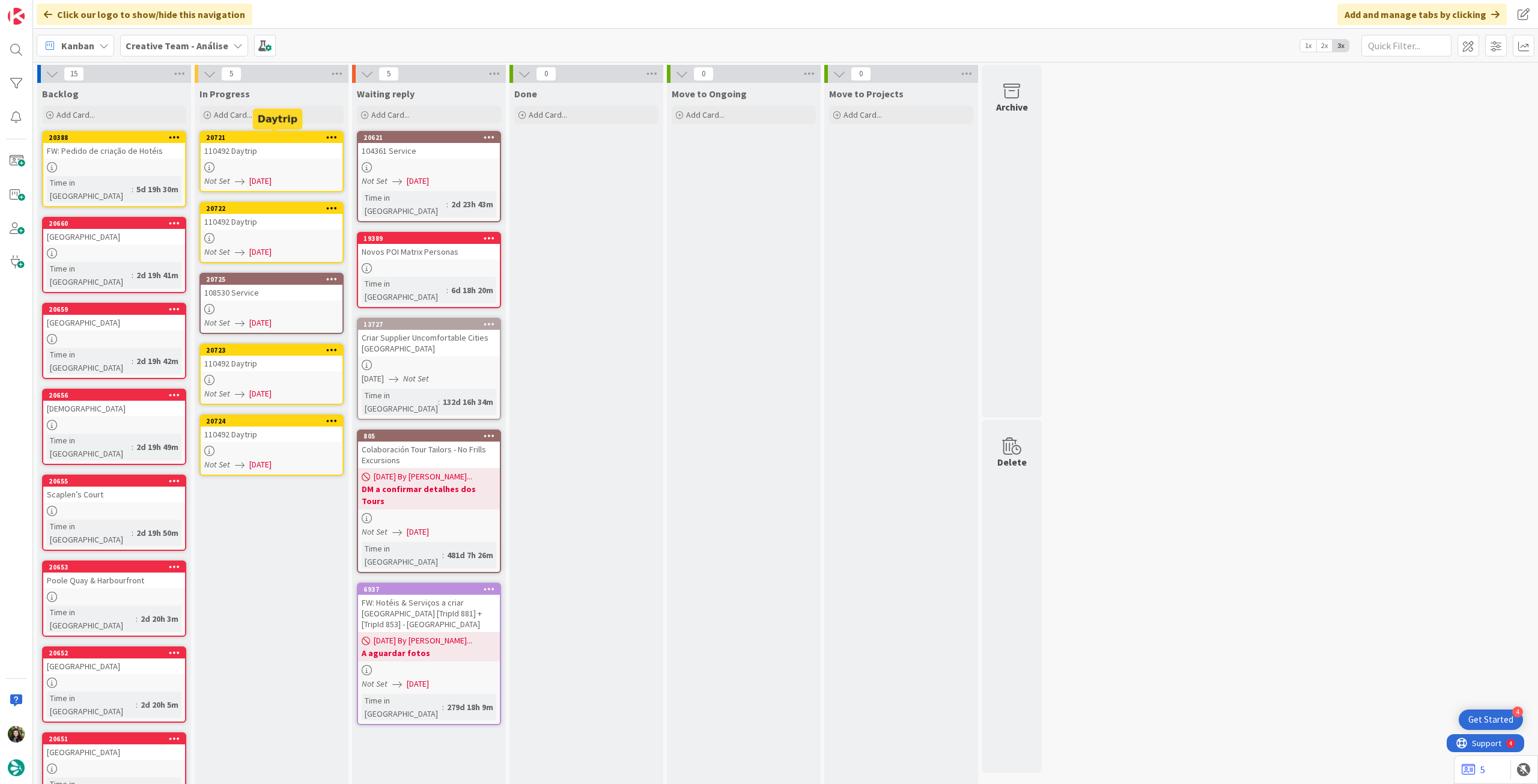
click at [295, 153] on div "110492 Daytrip" at bounding box center [272, 150] width 142 height 16
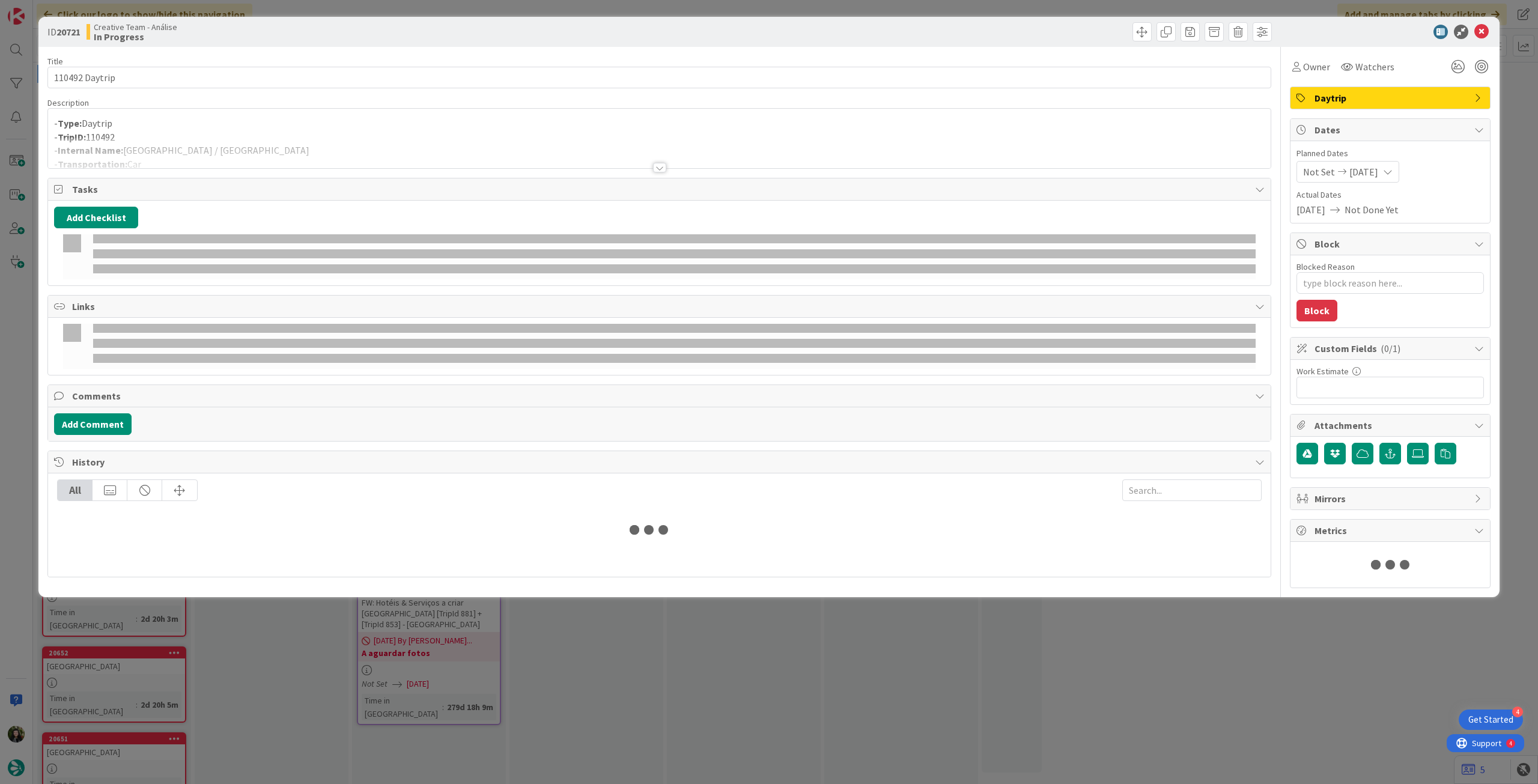
click at [312, 148] on div at bounding box center [659, 153] width 1222 height 31
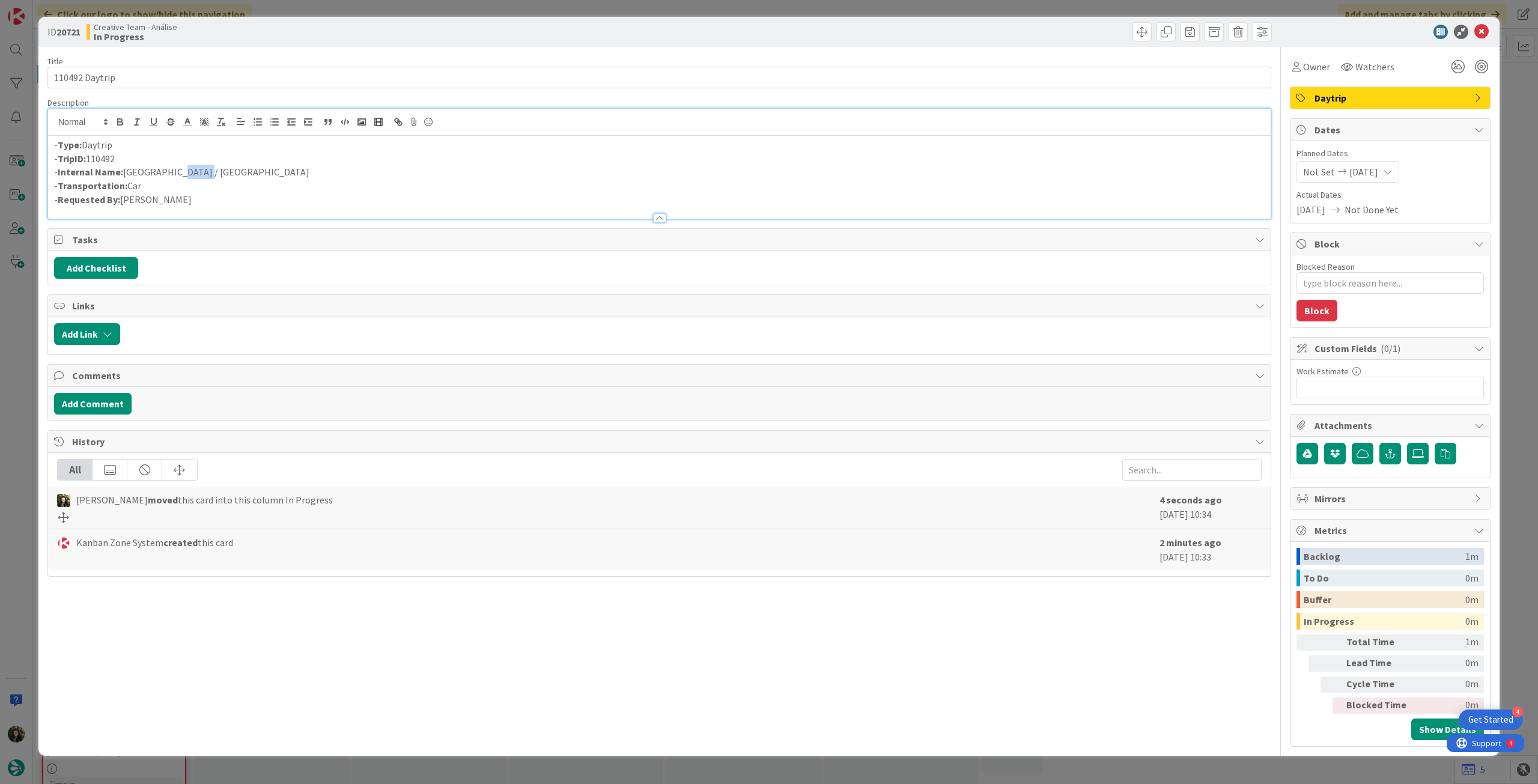
drag, startPoint x: 167, startPoint y: 174, endPoint x: 225, endPoint y: 170, distance: 58.1
click at [225, 170] on p "- Internal Name: Zaragoza / Loyola" at bounding box center [659, 172] width 1211 height 14
copy p "Loyola"
click at [1478, 27] on icon at bounding box center [1481, 32] width 14 height 14
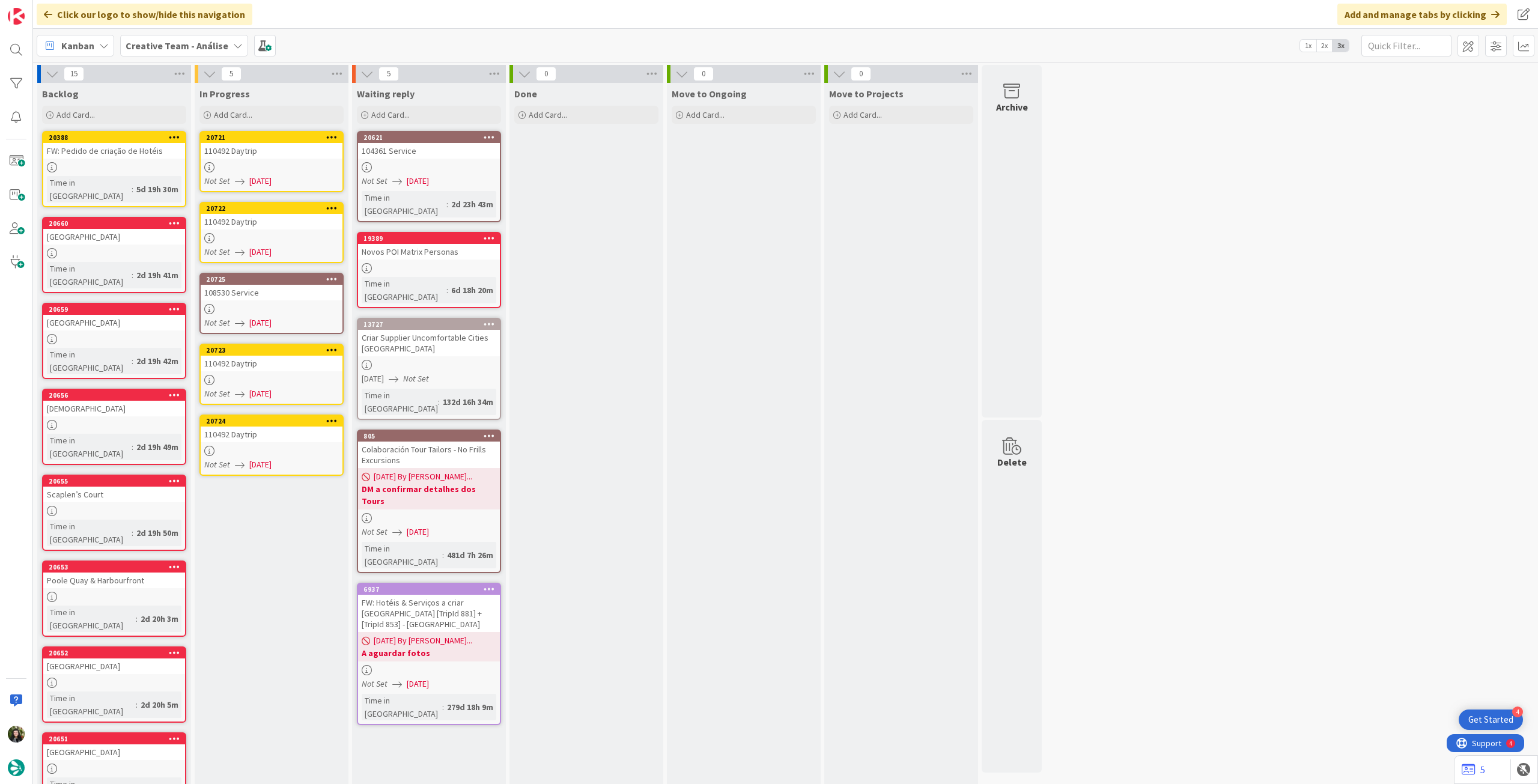
click at [266, 239] on div at bounding box center [272, 238] width 142 height 10
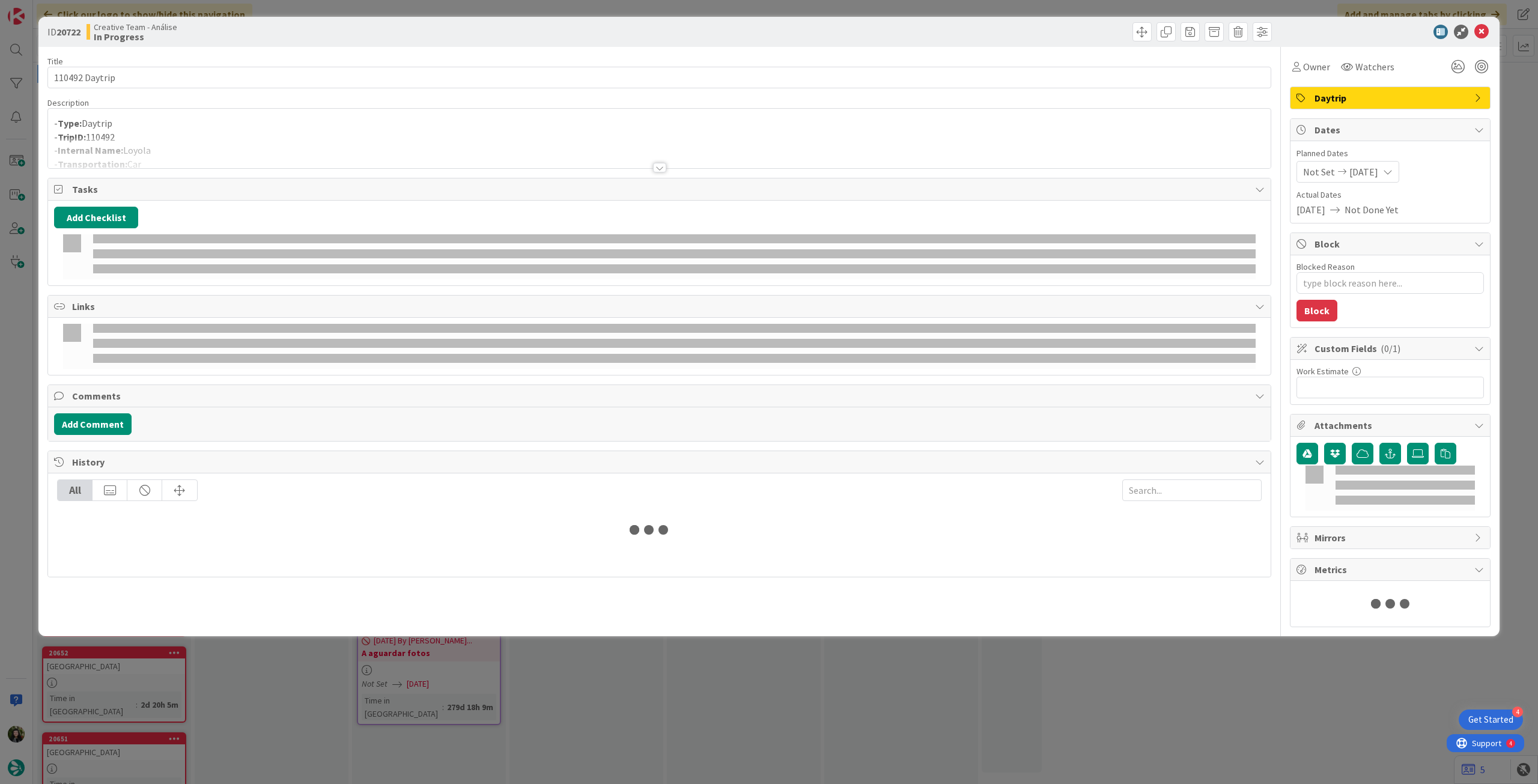
click at [209, 159] on div at bounding box center [659, 153] width 1222 height 31
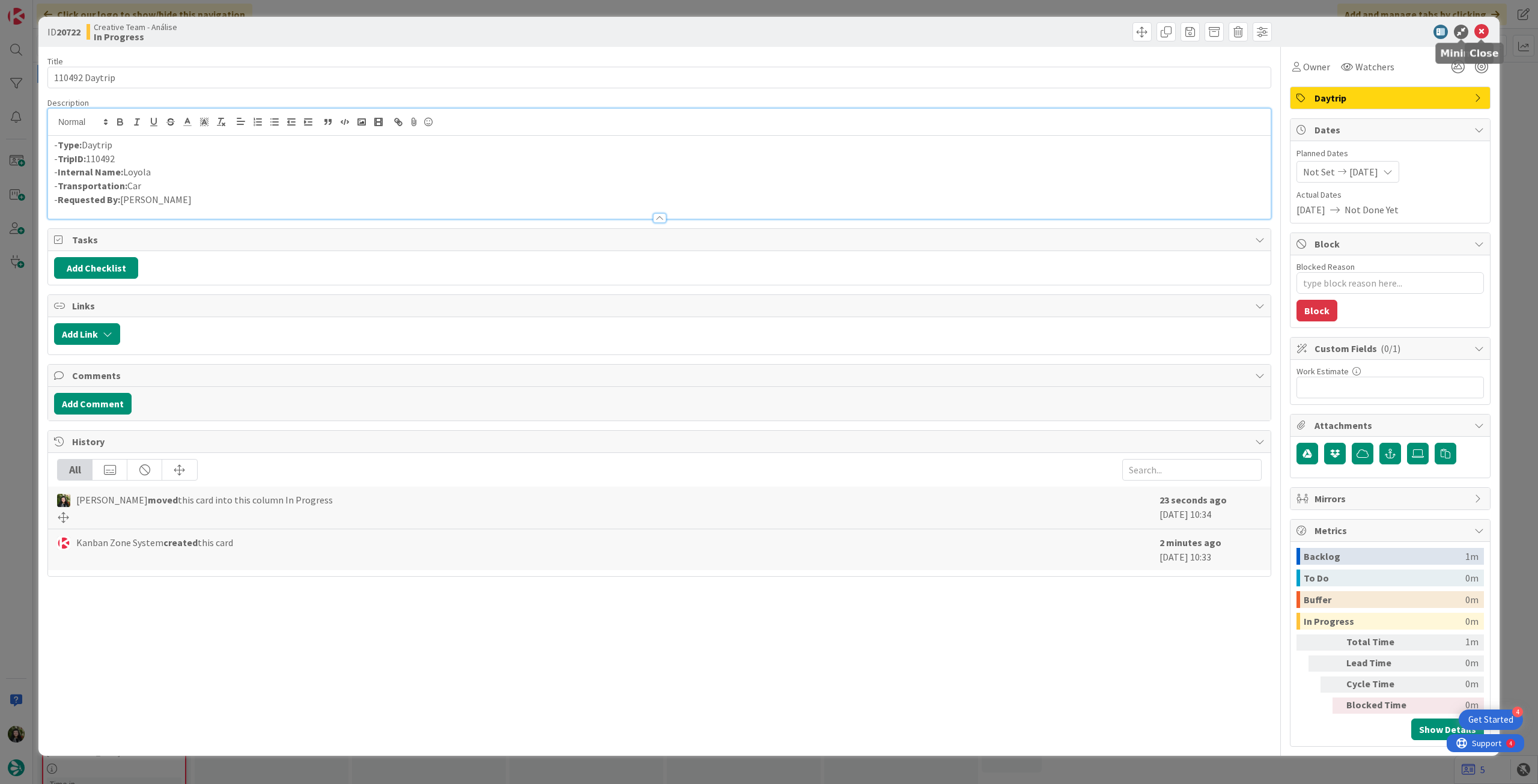
click at [1480, 31] on icon at bounding box center [1481, 32] width 14 height 14
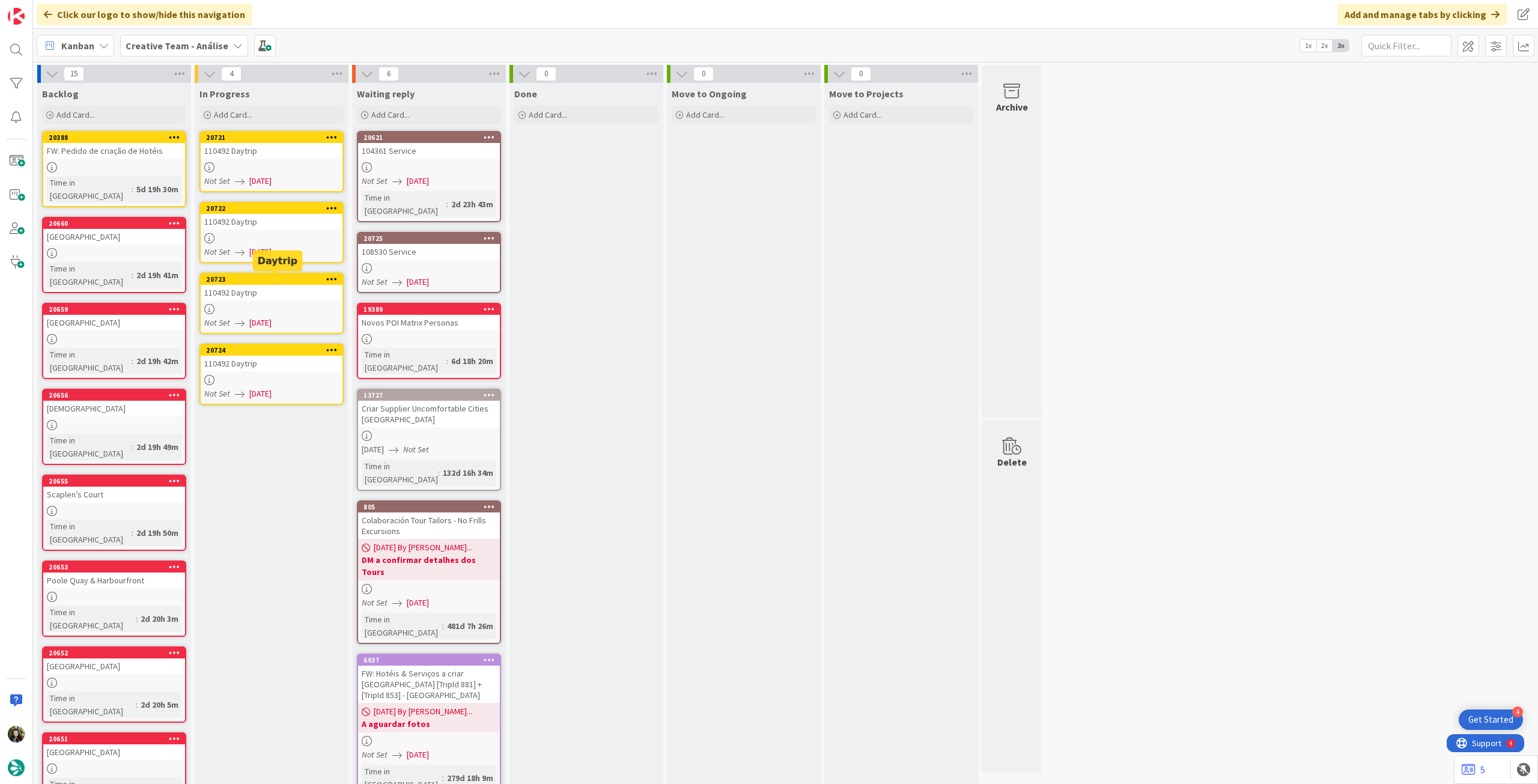
click at [261, 246] on span "[DATE]" at bounding box center [260, 252] width 22 height 12
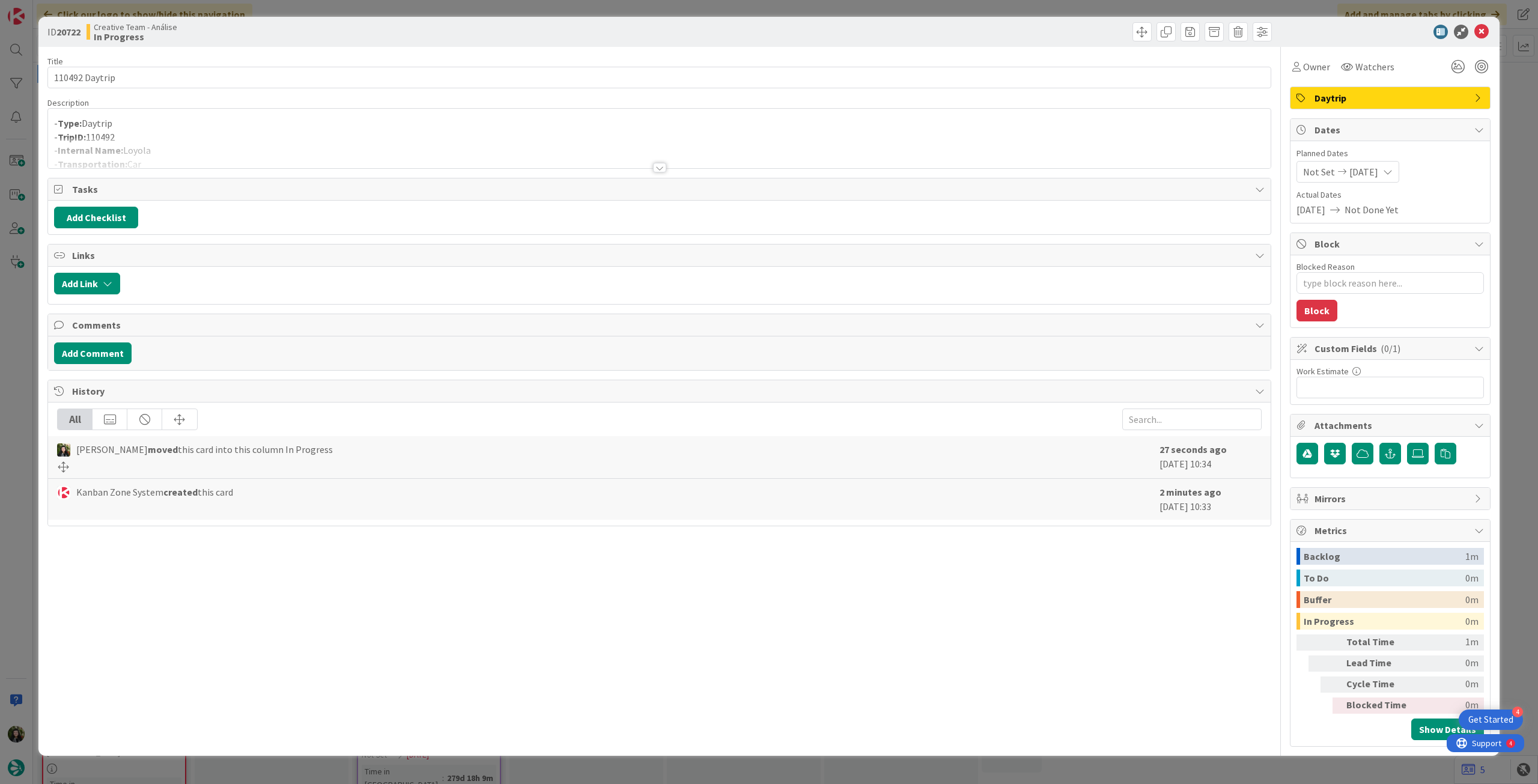
click at [286, 126] on p "- Type: Daytrip" at bounding box center [659, 123] width 1211 height 14
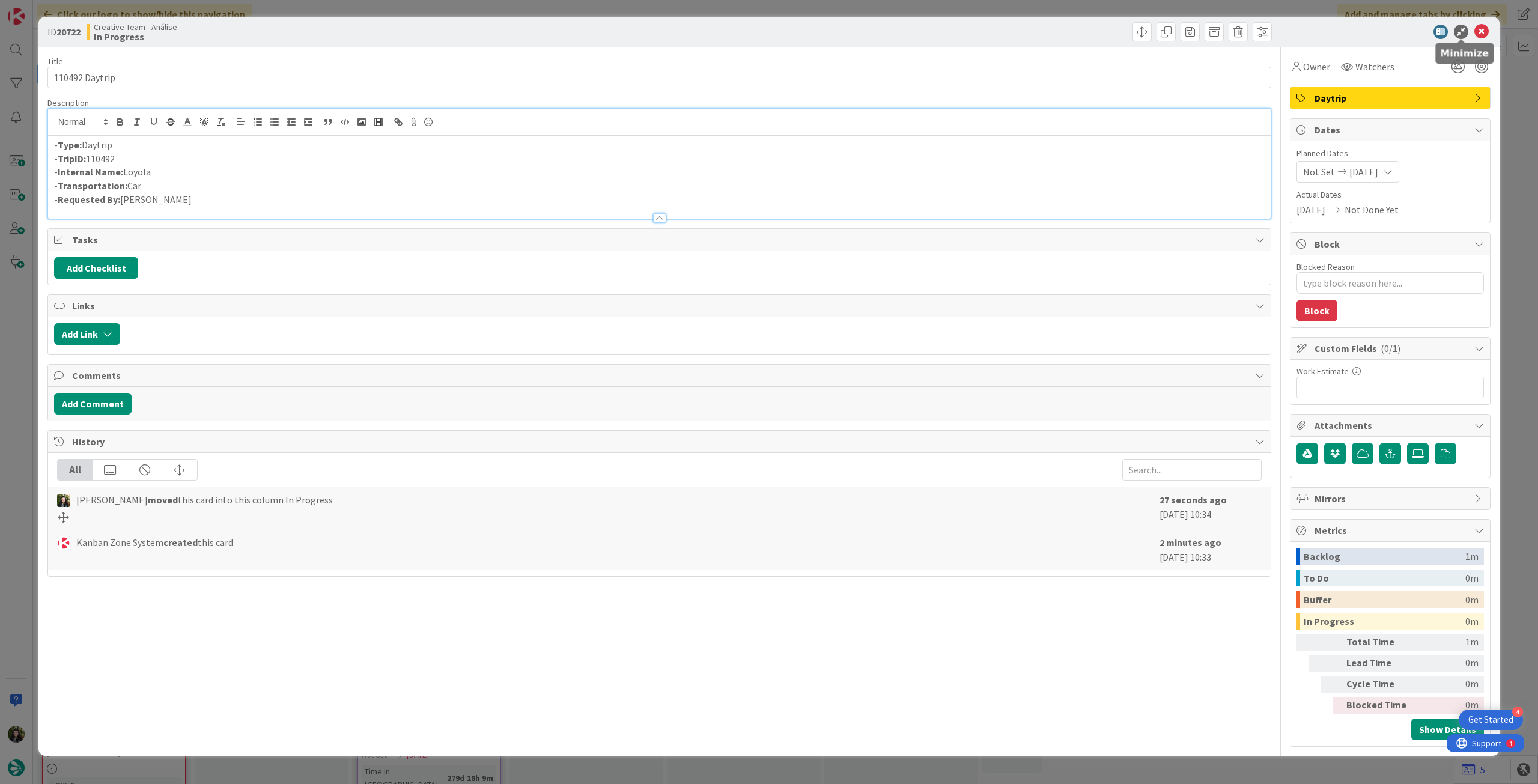
click at [1485, 32] on icon at bounding box center [1481, 32] width 14 height 14
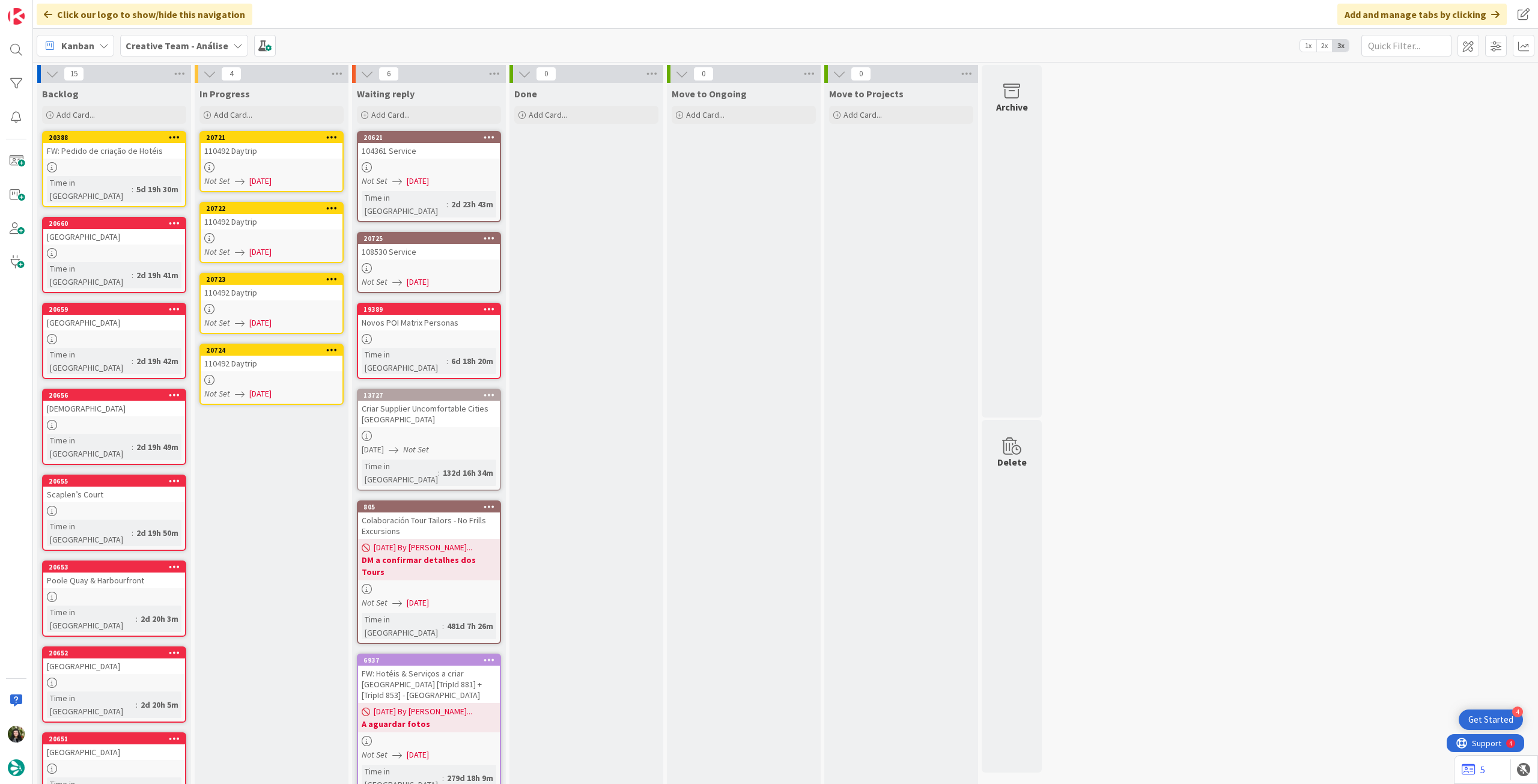
click at [272, 307] on div at bounding box center [272, 309] width 142 height 10
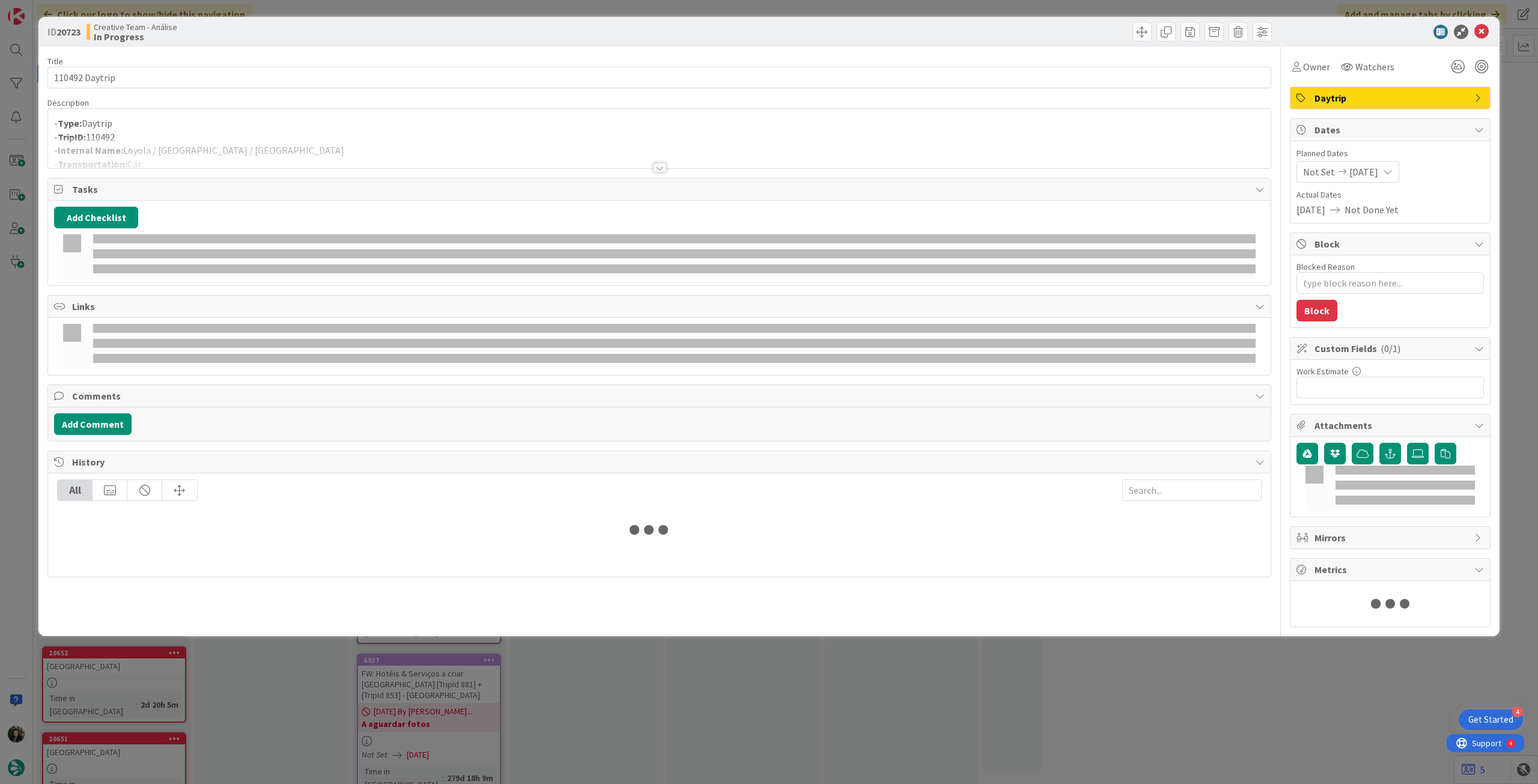
click at [230, 141] on div at bounding box center [659, 153] width 1222 height 31
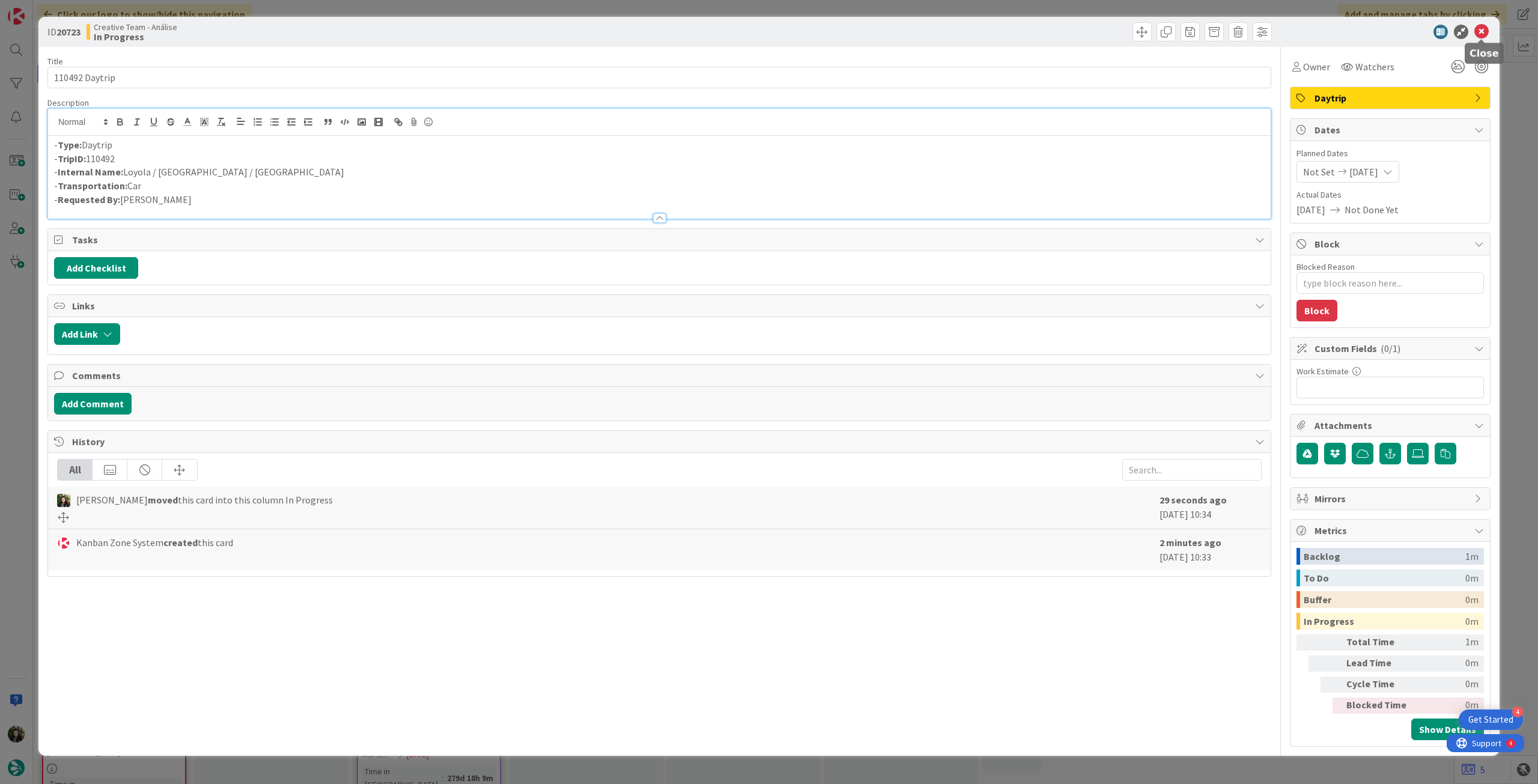
click at [1476, 30] on icon at bounding box center [1481, 32] width 14 height 14
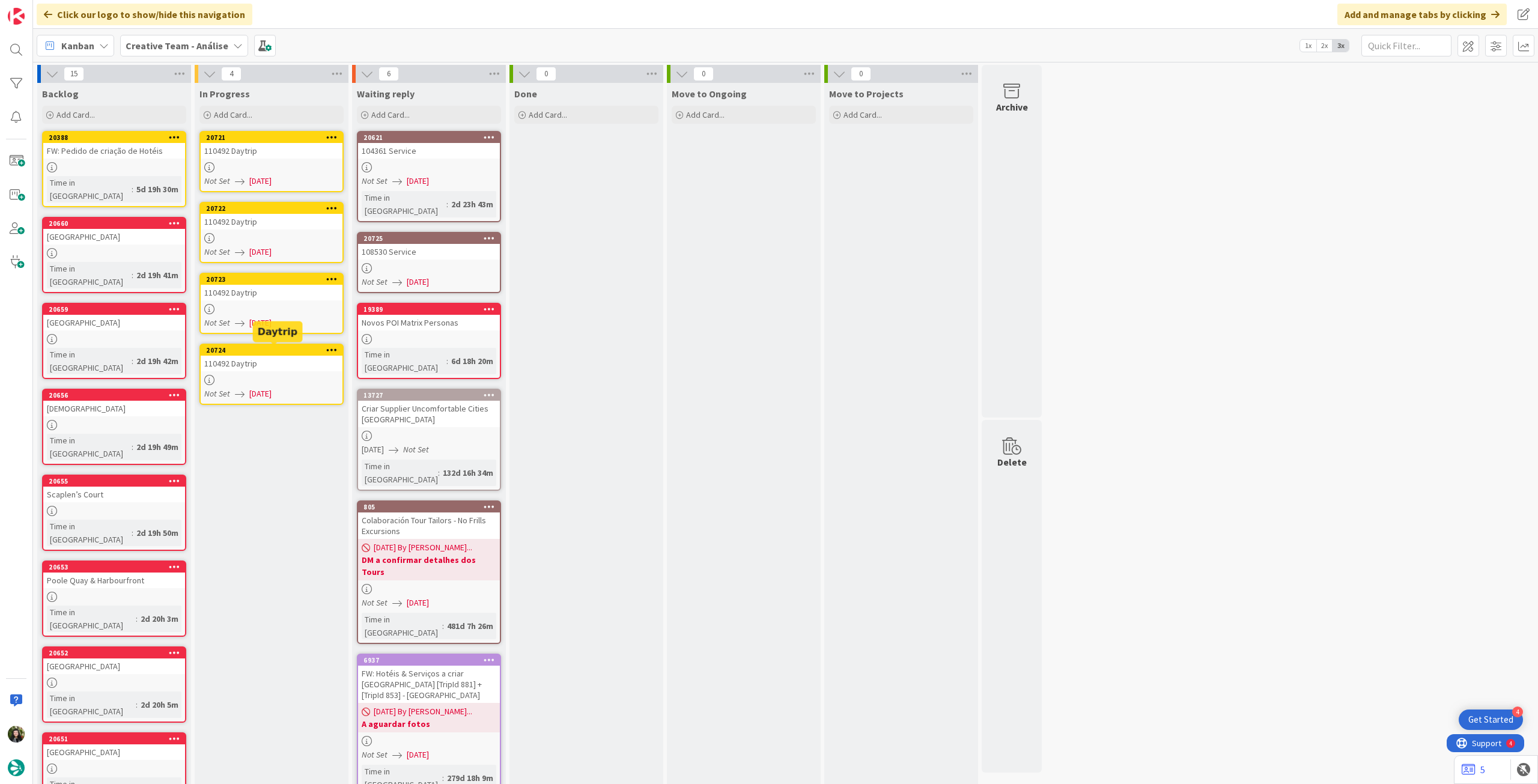
click at [247, 366] on div "110492 Daytrip" at bounding box center [272, 363] width 142 height 16
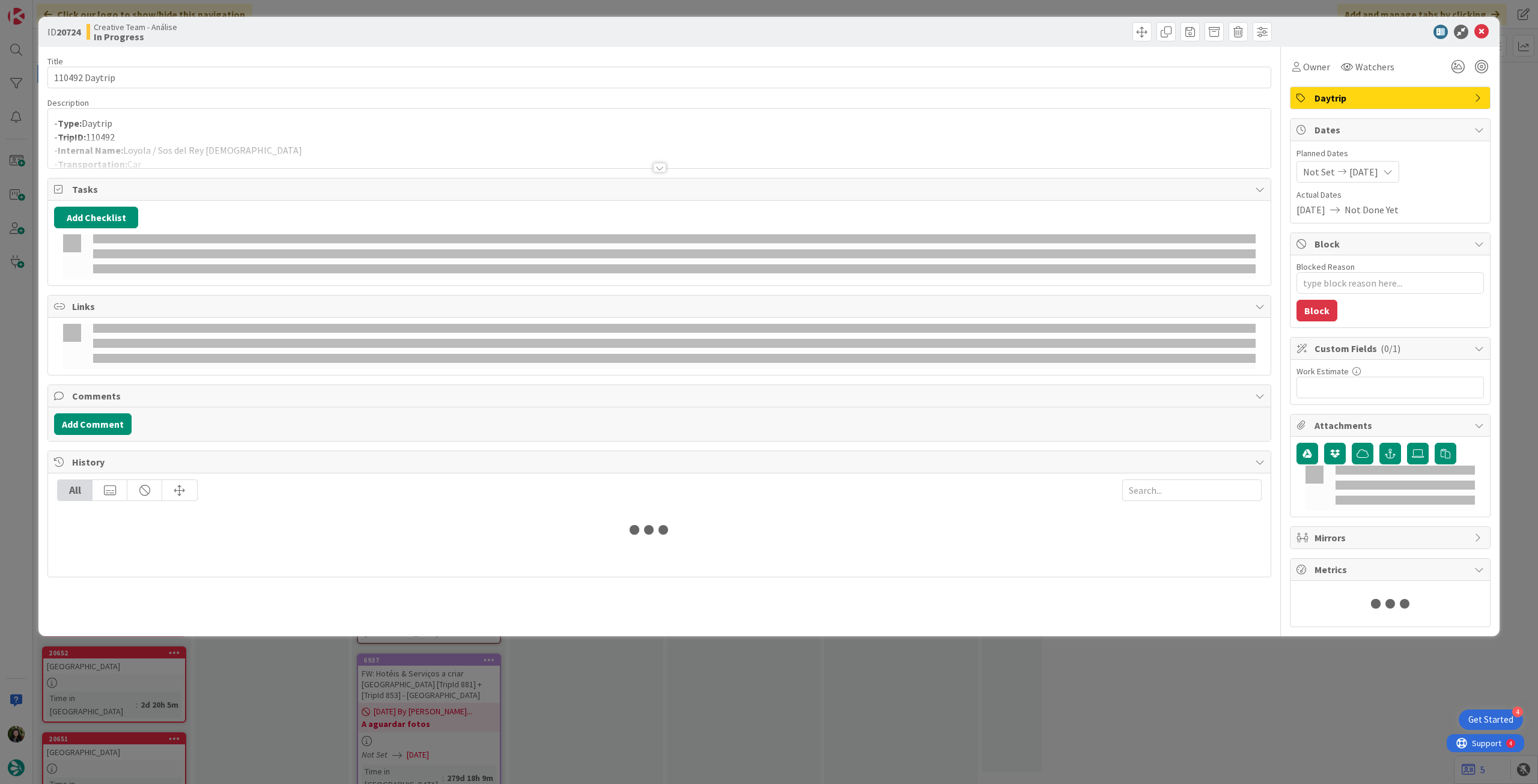
click at [214, 145] on div at bounding box center [659, 153] width 1222 height 31
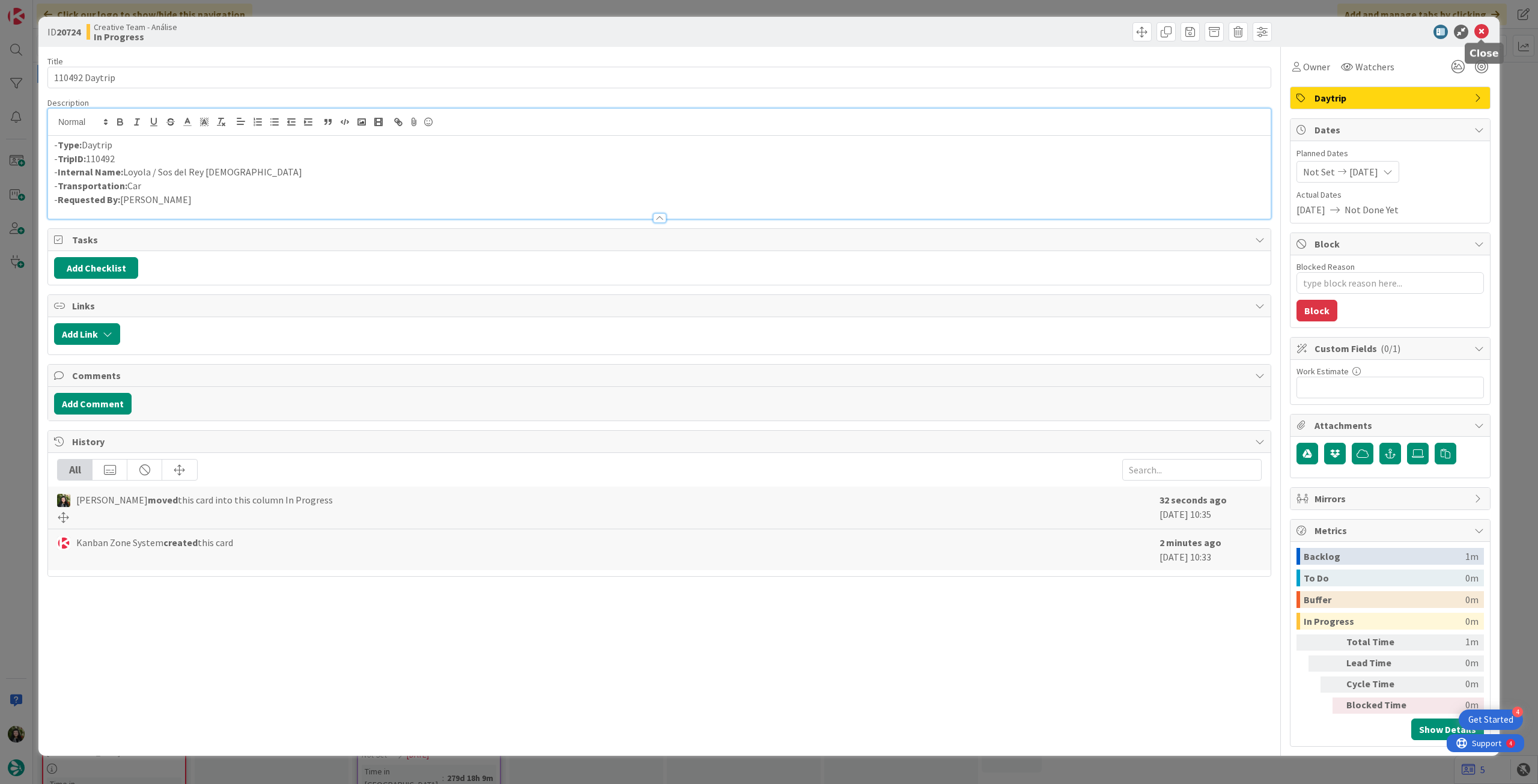
click at [1477, 32] on icon at bounding box center [1481, 32] width 14 height 14
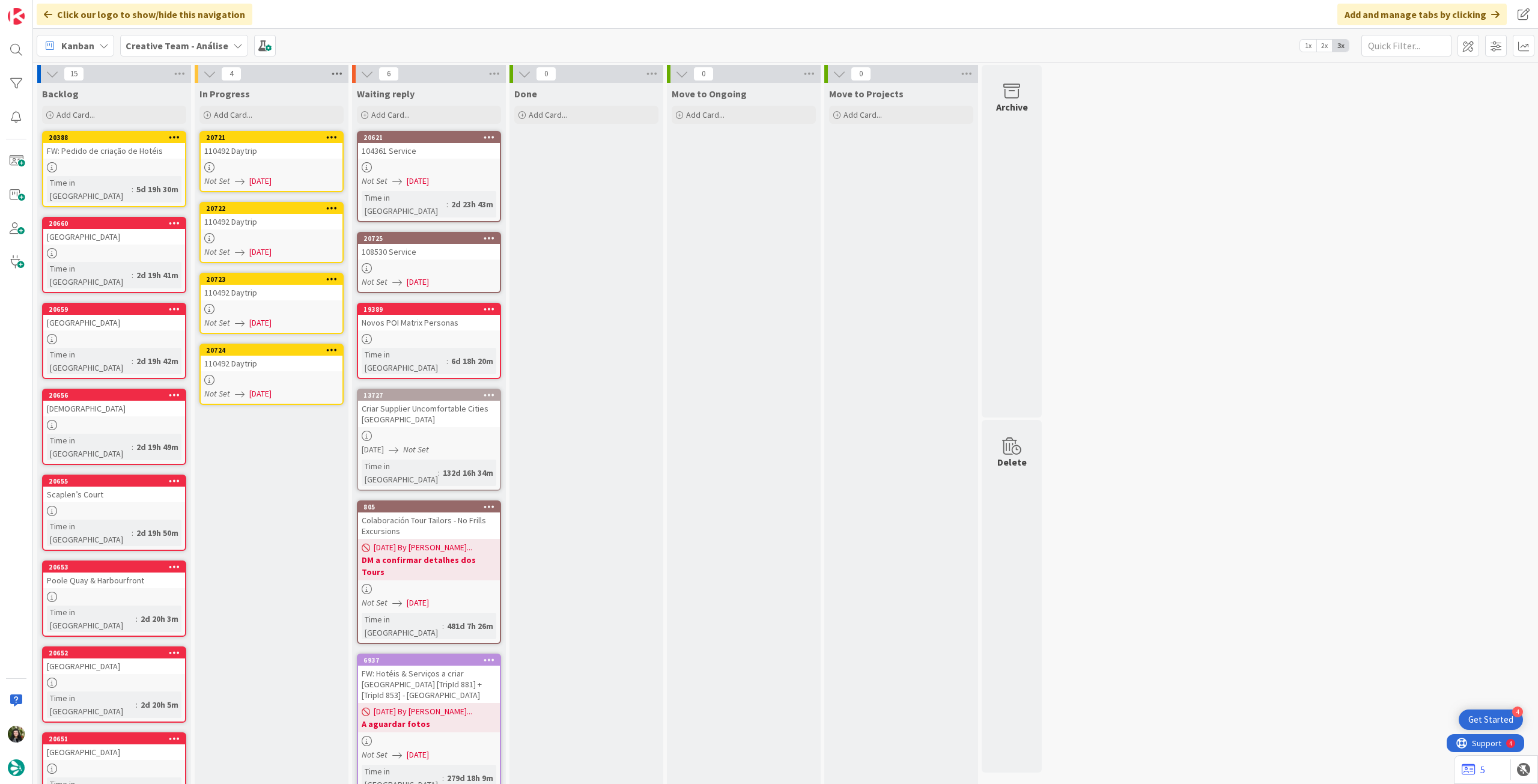
click at [338, 72] on icon at bounding box center [337, 74] width 16 height 18
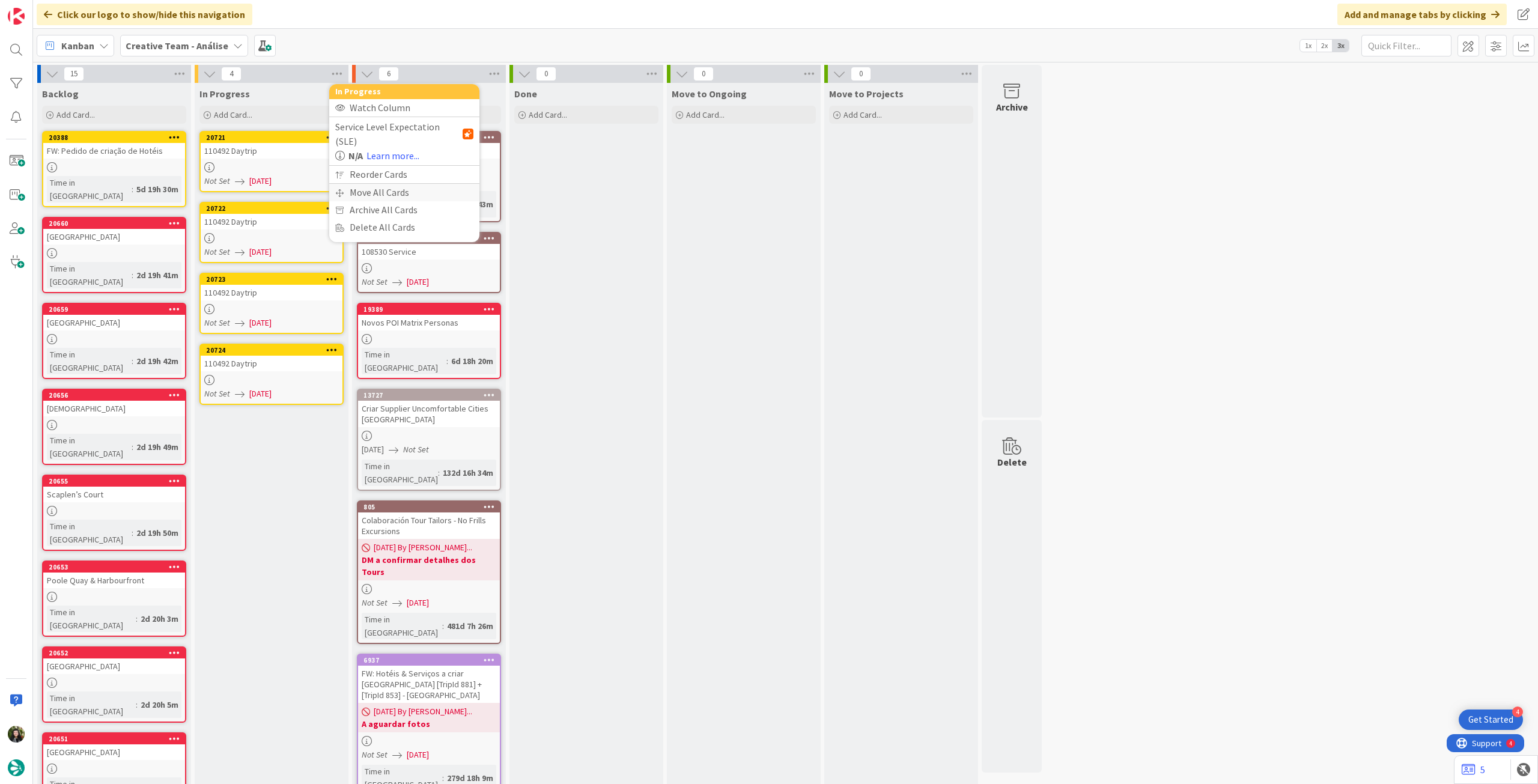
click at [351, 184] on div "Move All Cards" at bounding box center [404, 192] width 150 height 17
click at [394, 128] on span "Creative Team - Análise" at bounding box center [390, 131] width 97 height 12
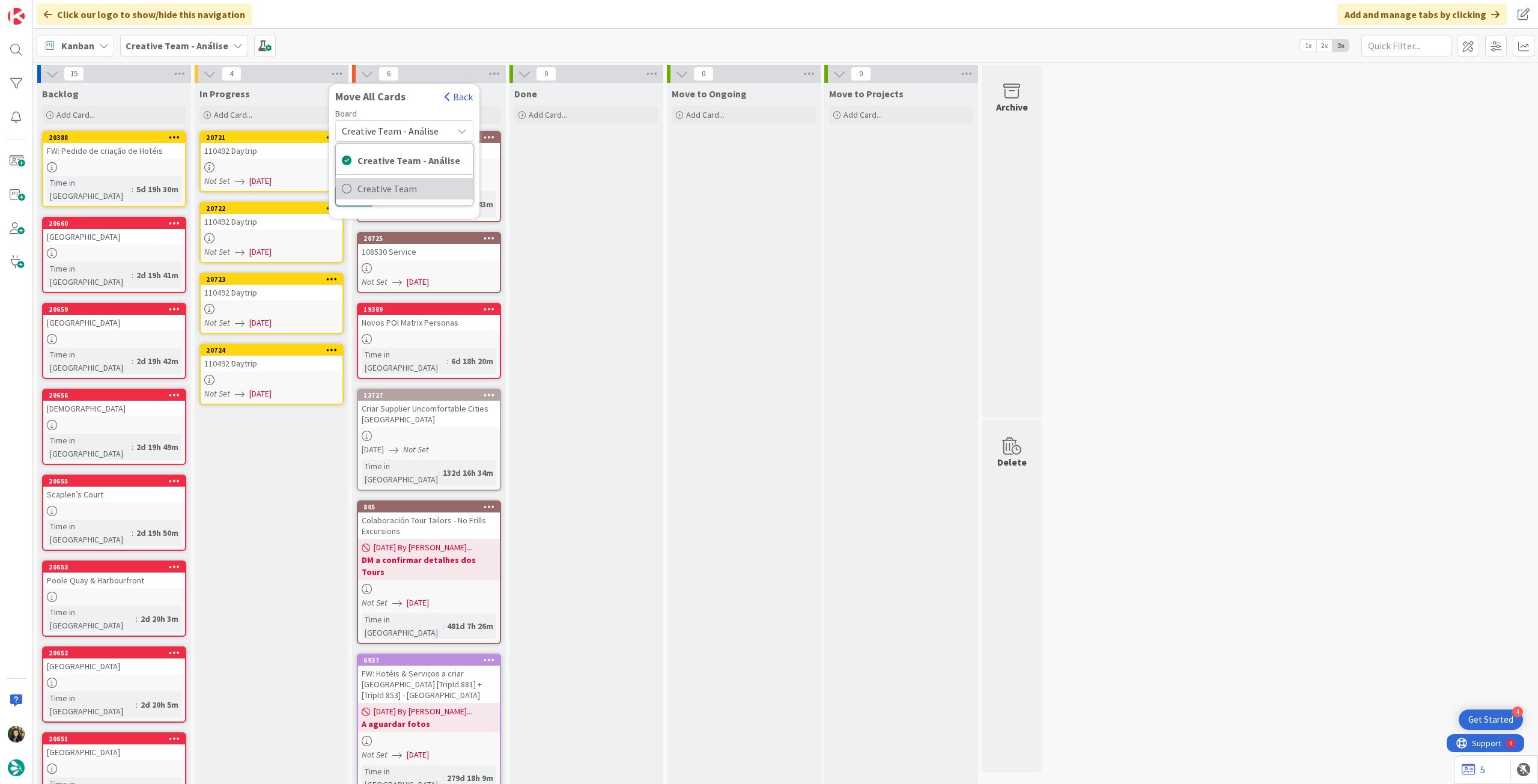
click at [394, 189] on span "Creative Team" at bounding box center [412, 189] width 109 height 18
click at [409, 169] on span "Select a Column..." at bounding box center [381, 169] width 79 height 16
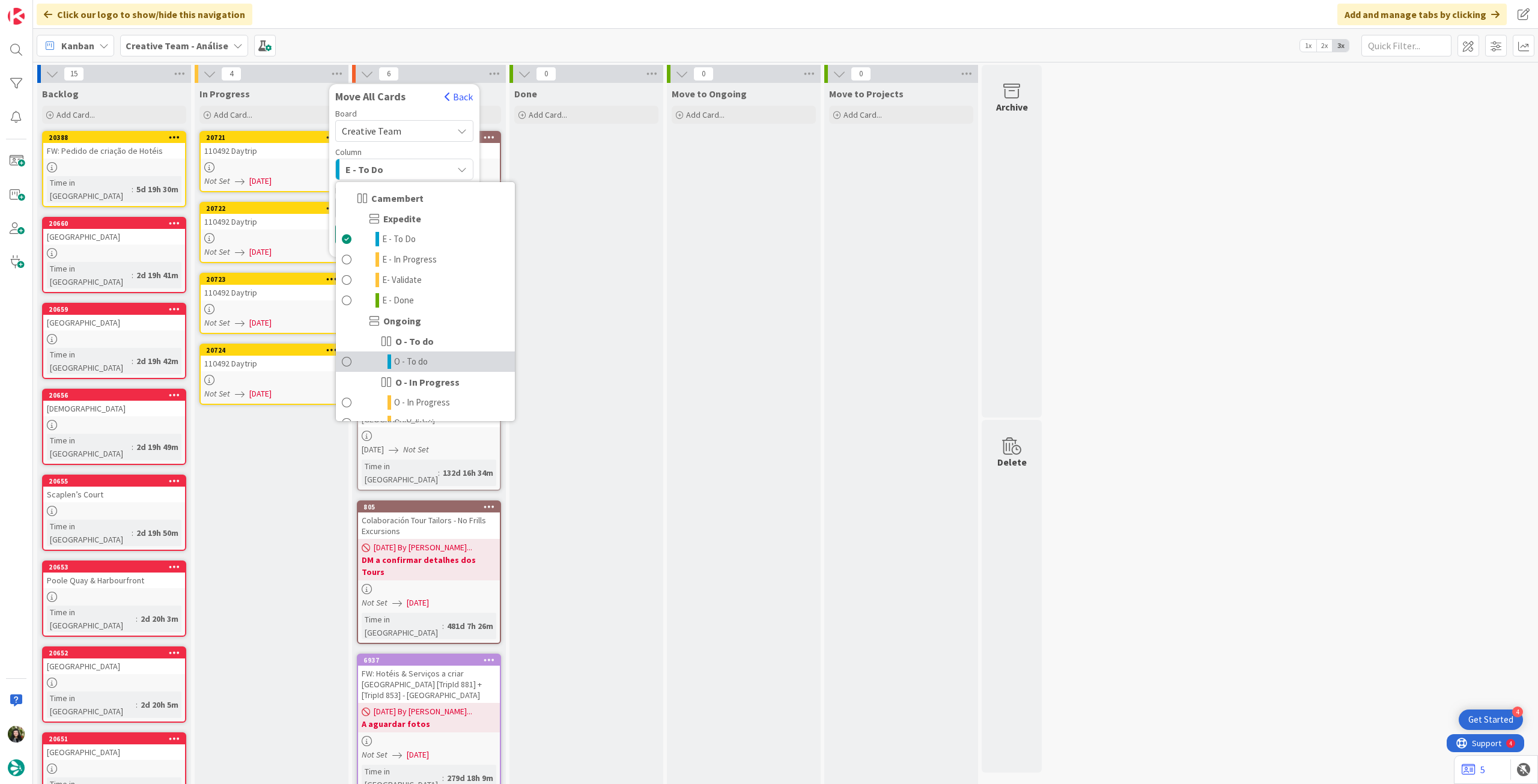
click at [414, 361] on span "O - To do" at bounding box center [411, 361] width 34 height 14
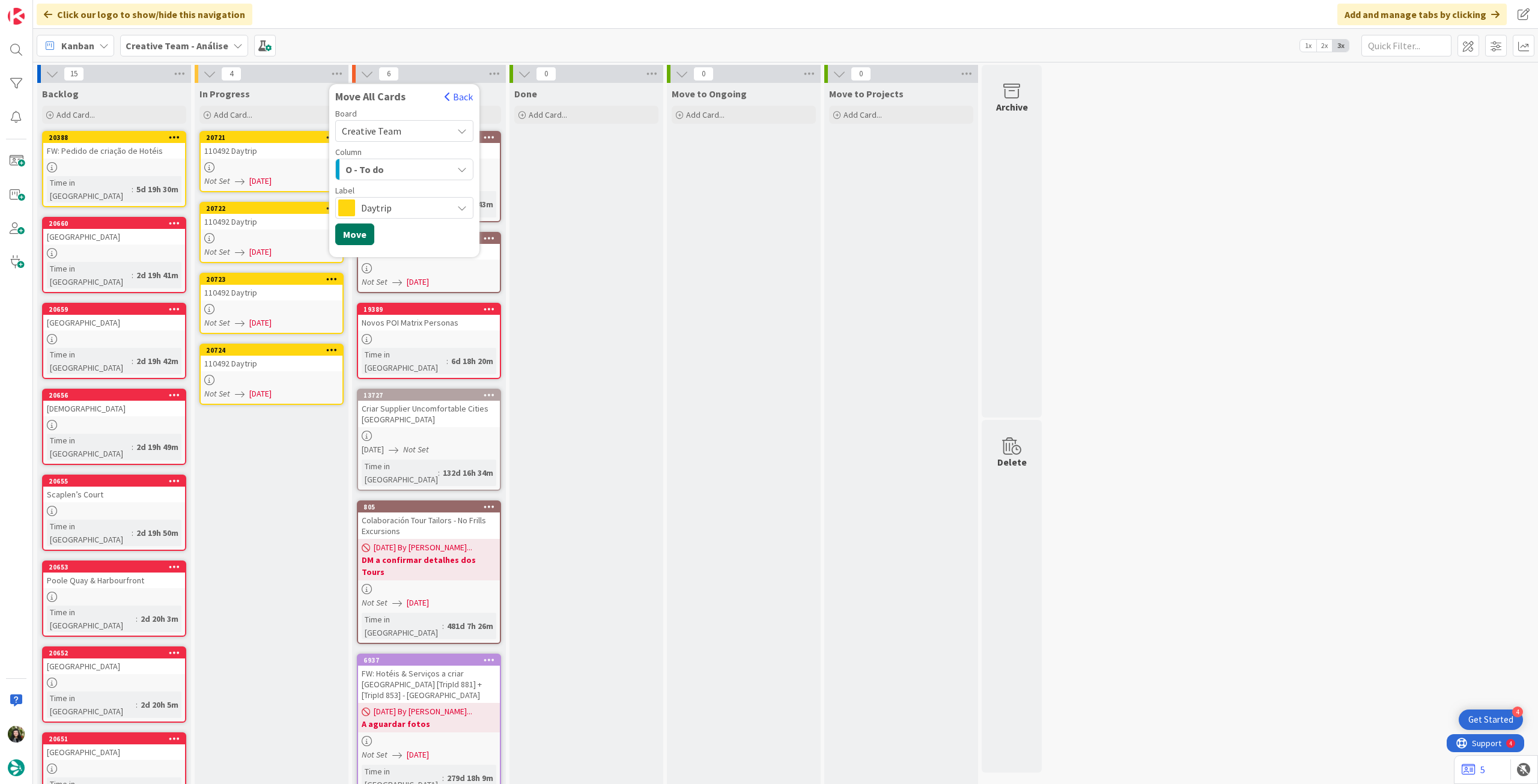
click at [361, 232] on button "Move" at bounding box center [355, 235] width 39 height 22
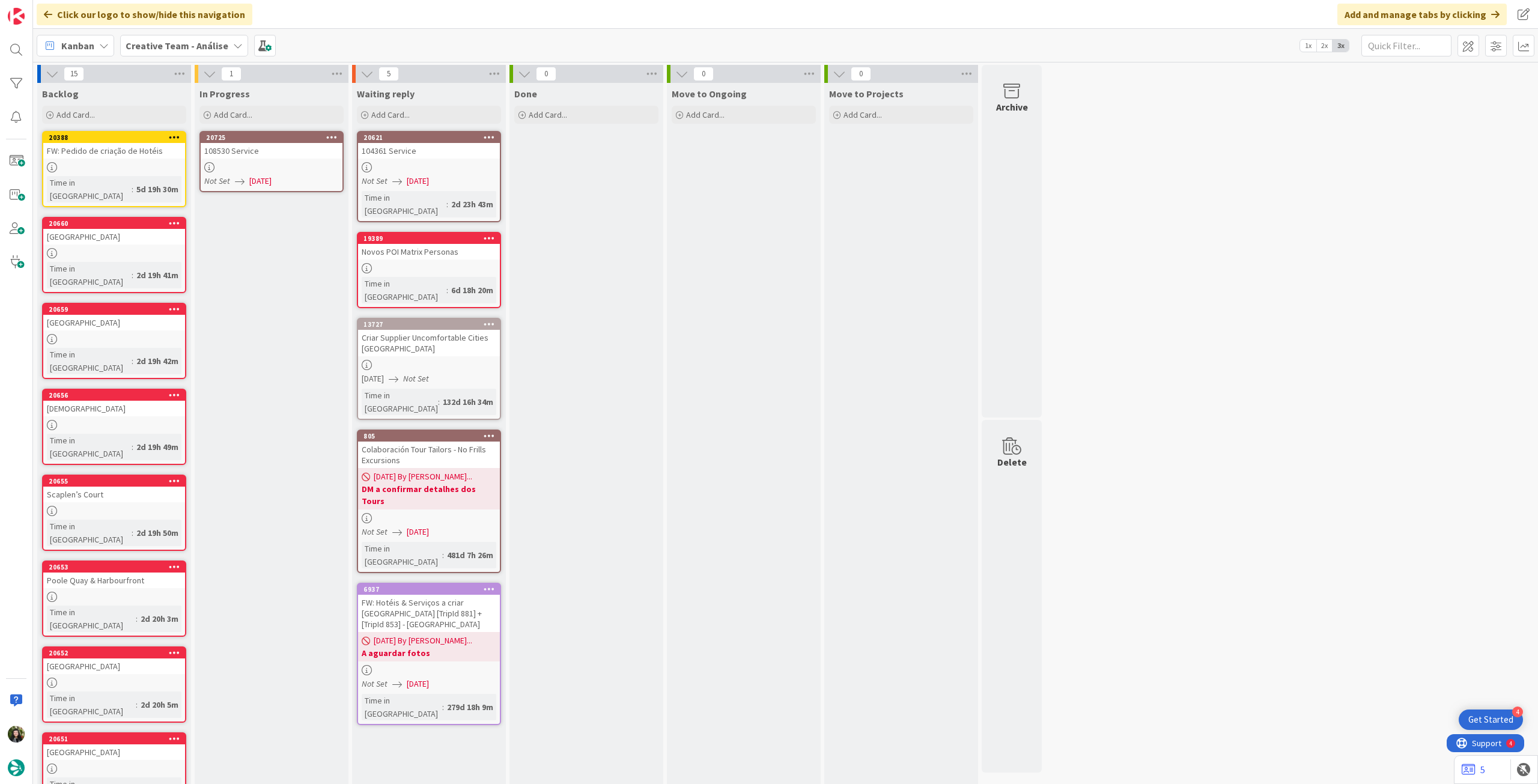
click at [278, 172] on link "20725 108530 Service Not Set 11/08/2025" at bounding box center [272, 161] width 144 height 61
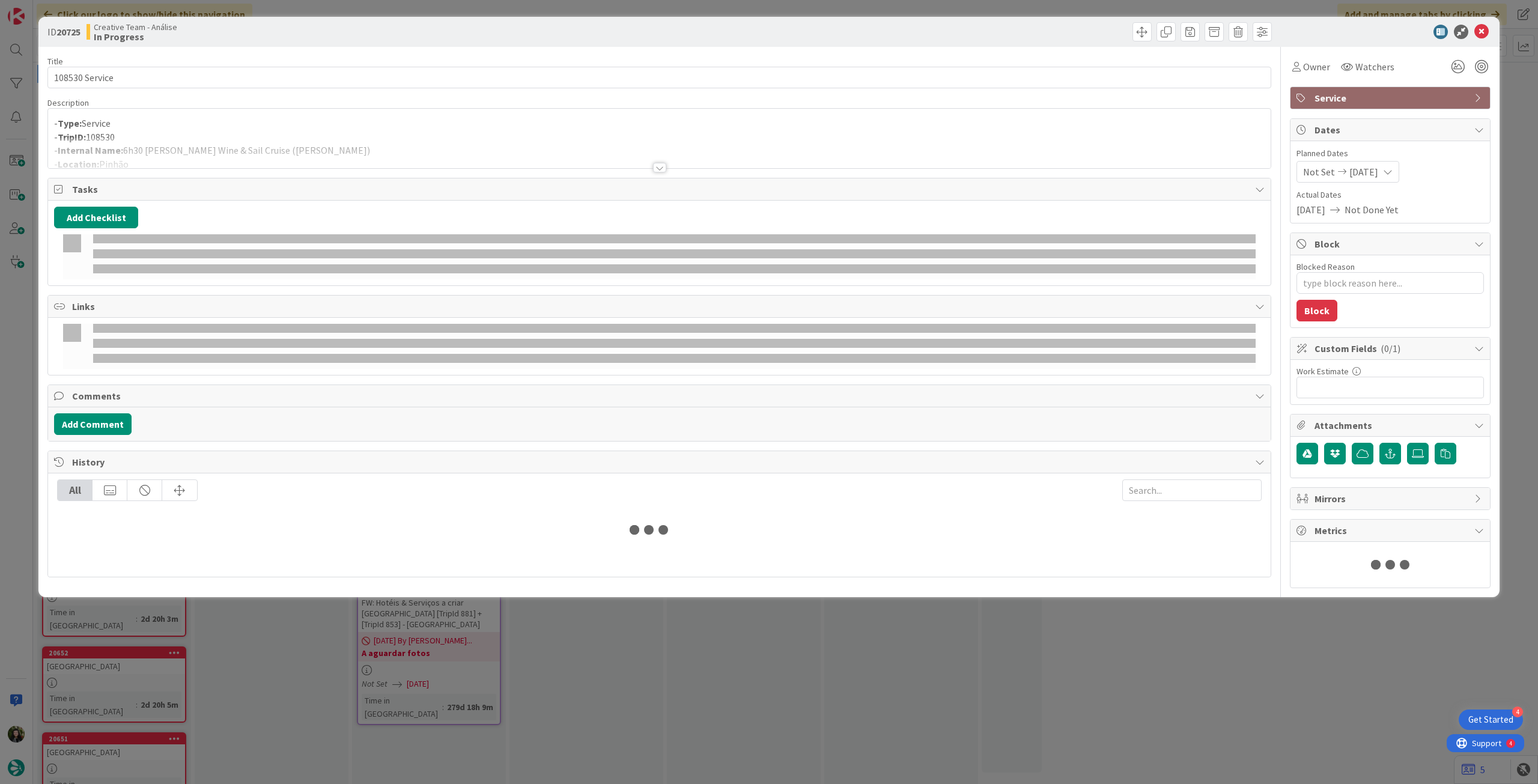
click at [274, 151] on div at bounding box center [659, 153] width 1222 height 31
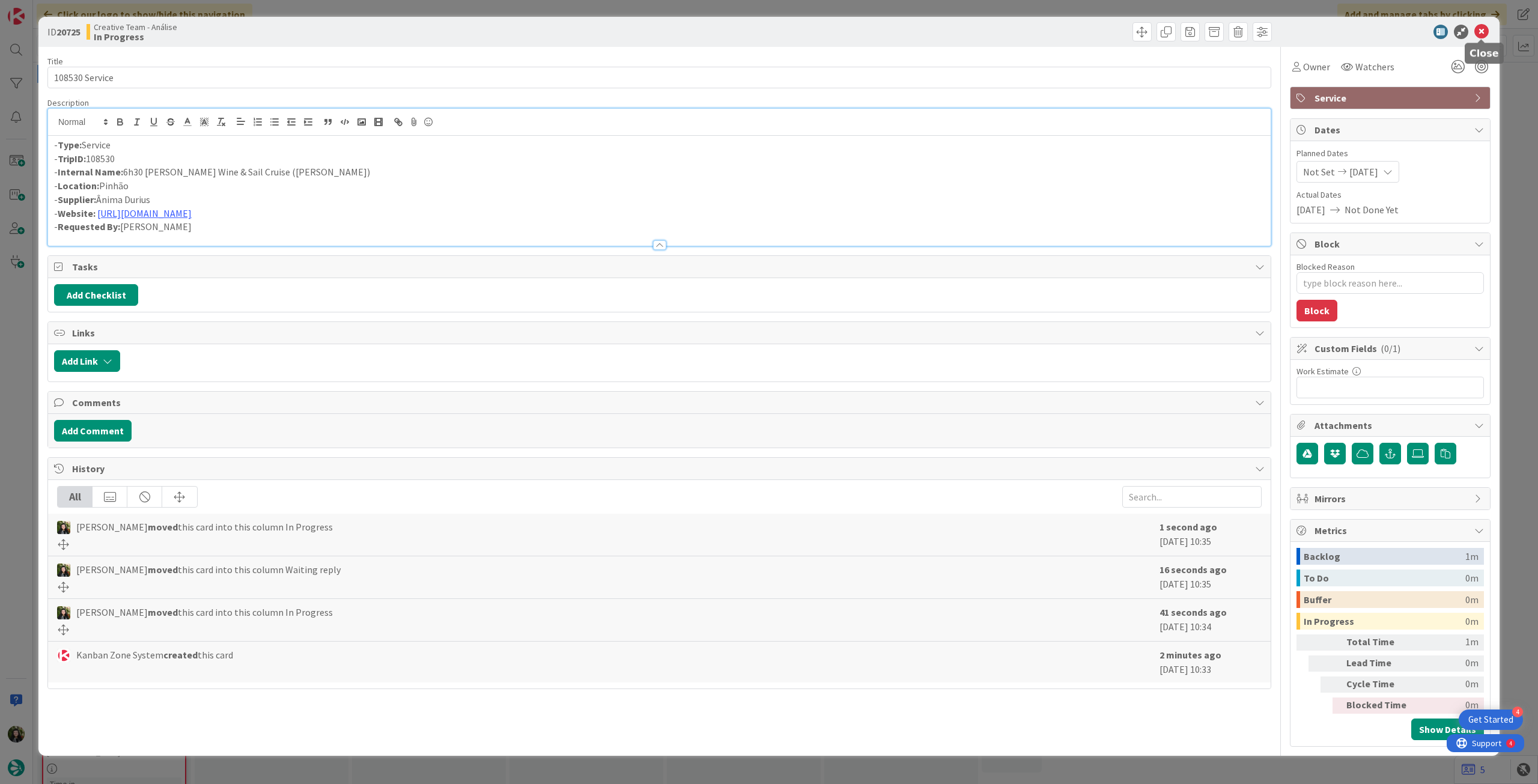
click at [1479, 29] on icon at bounding box center [1481, 32] width 14 height 14
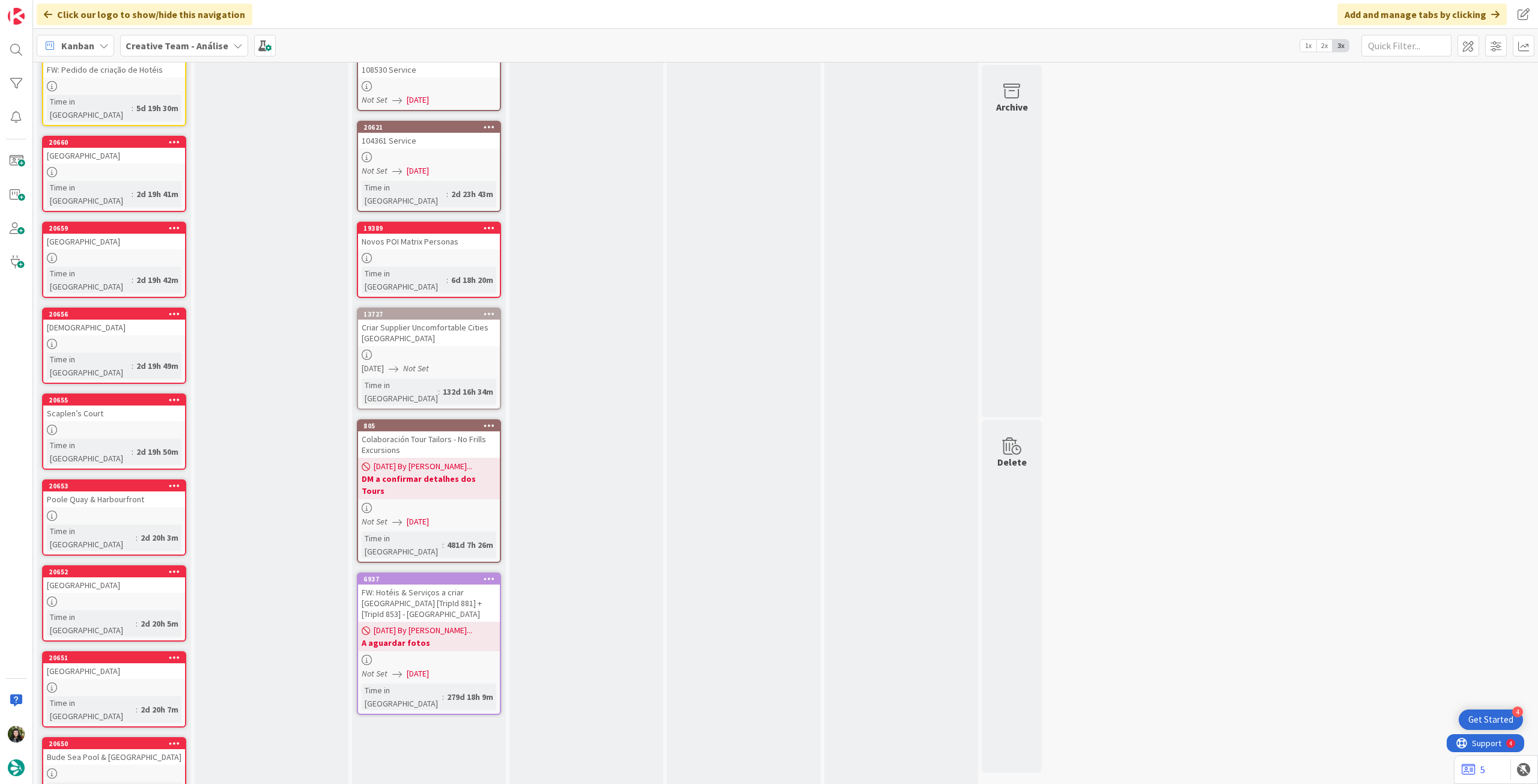
scroll to position [108, 0]
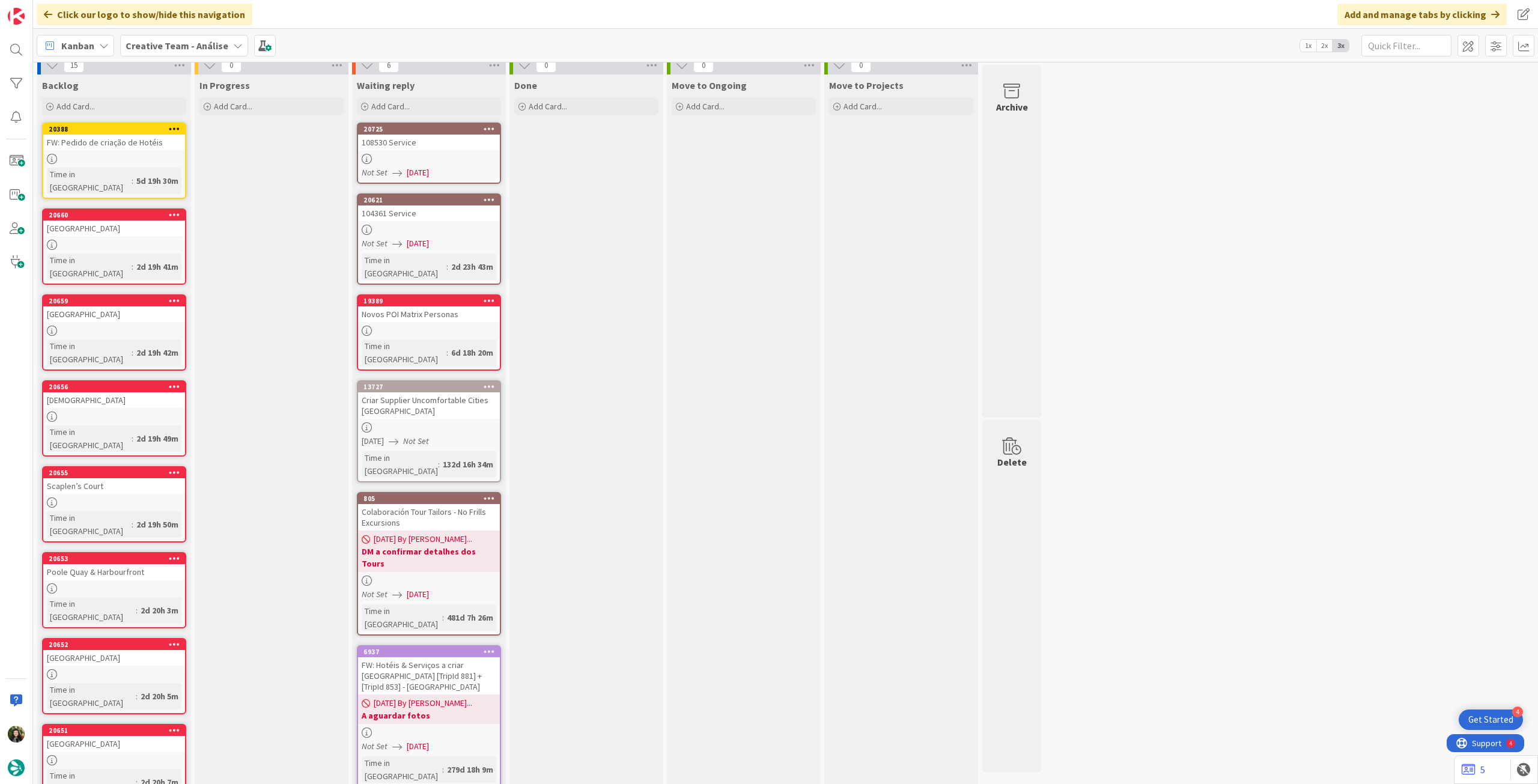
scroll to position [0, 0]
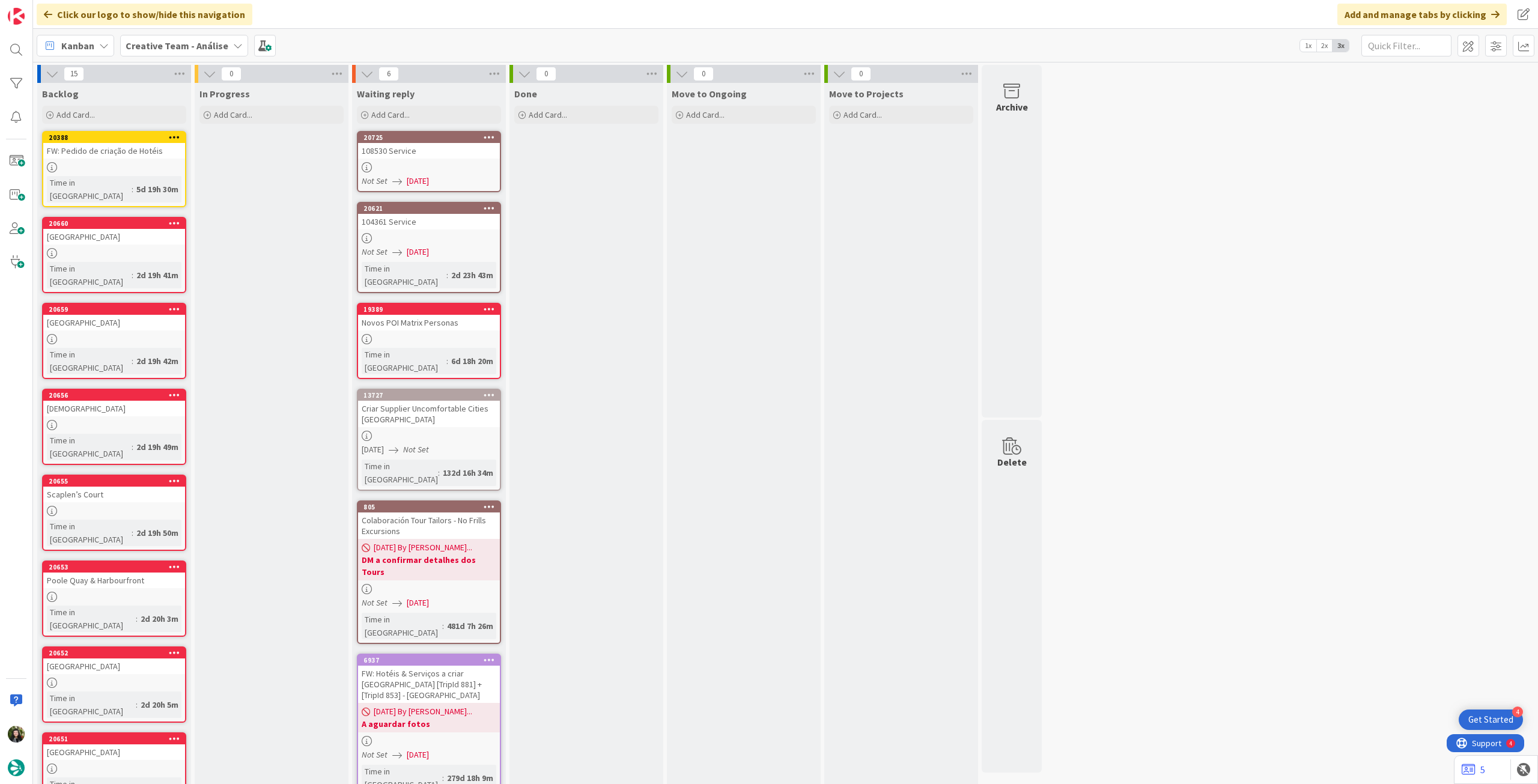
click at [167, 45] on b "Creative Team - Análise" at bounding box center [177, 46] width 103 height 12
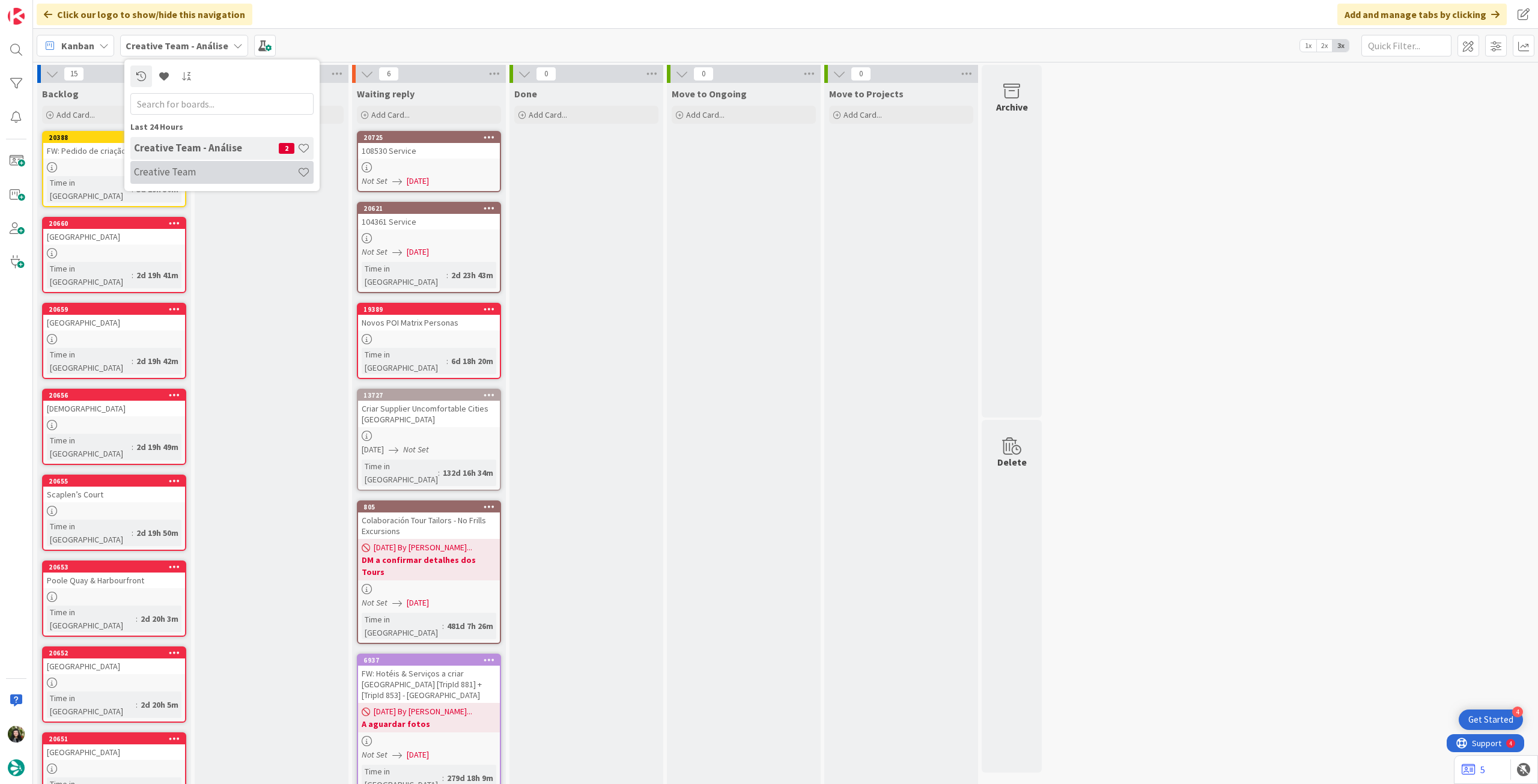
click at [182, 169] on h4 "Creative Team" at bounding box center [215, 172] width 163 height 12
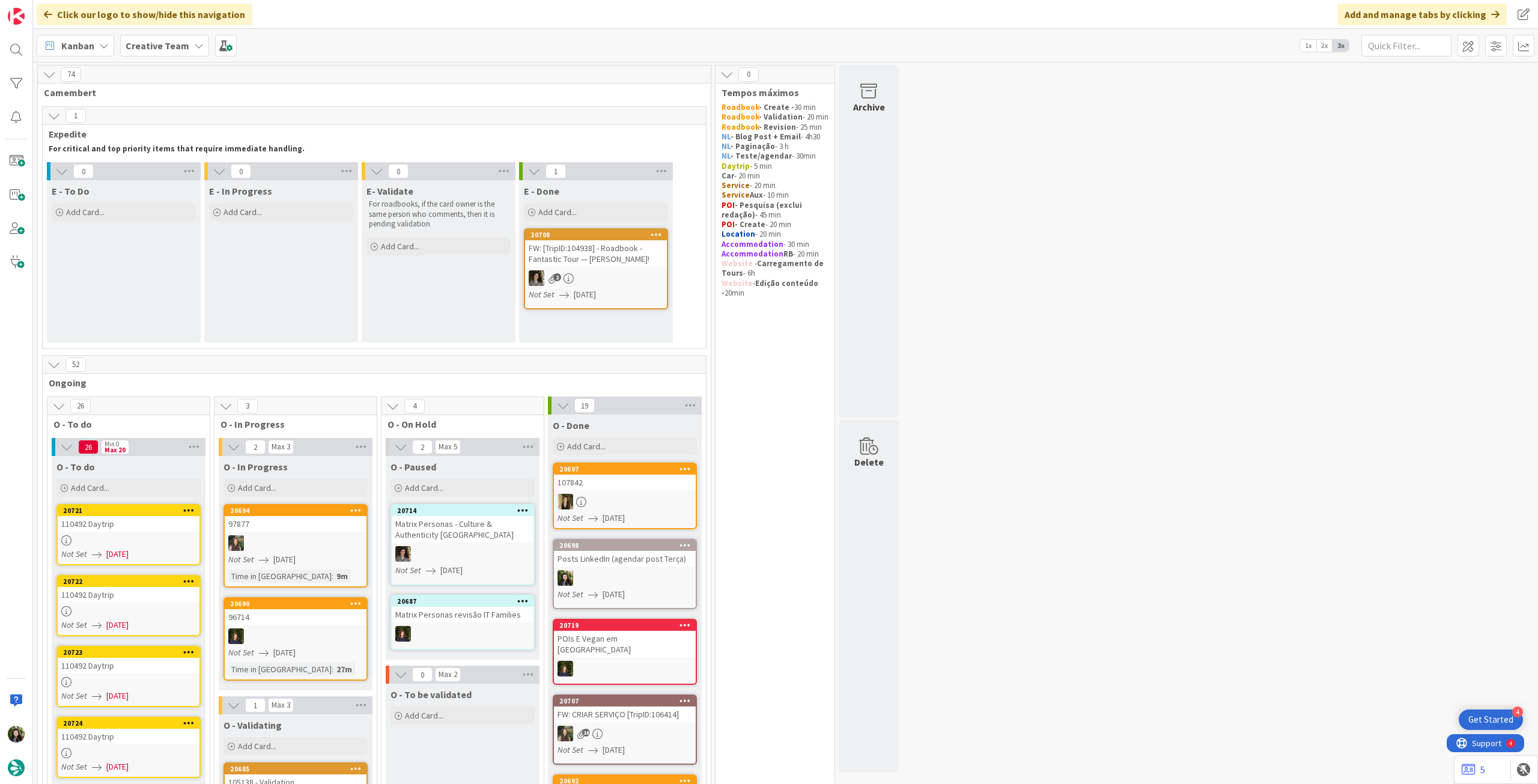
scroll to position [240, 0]
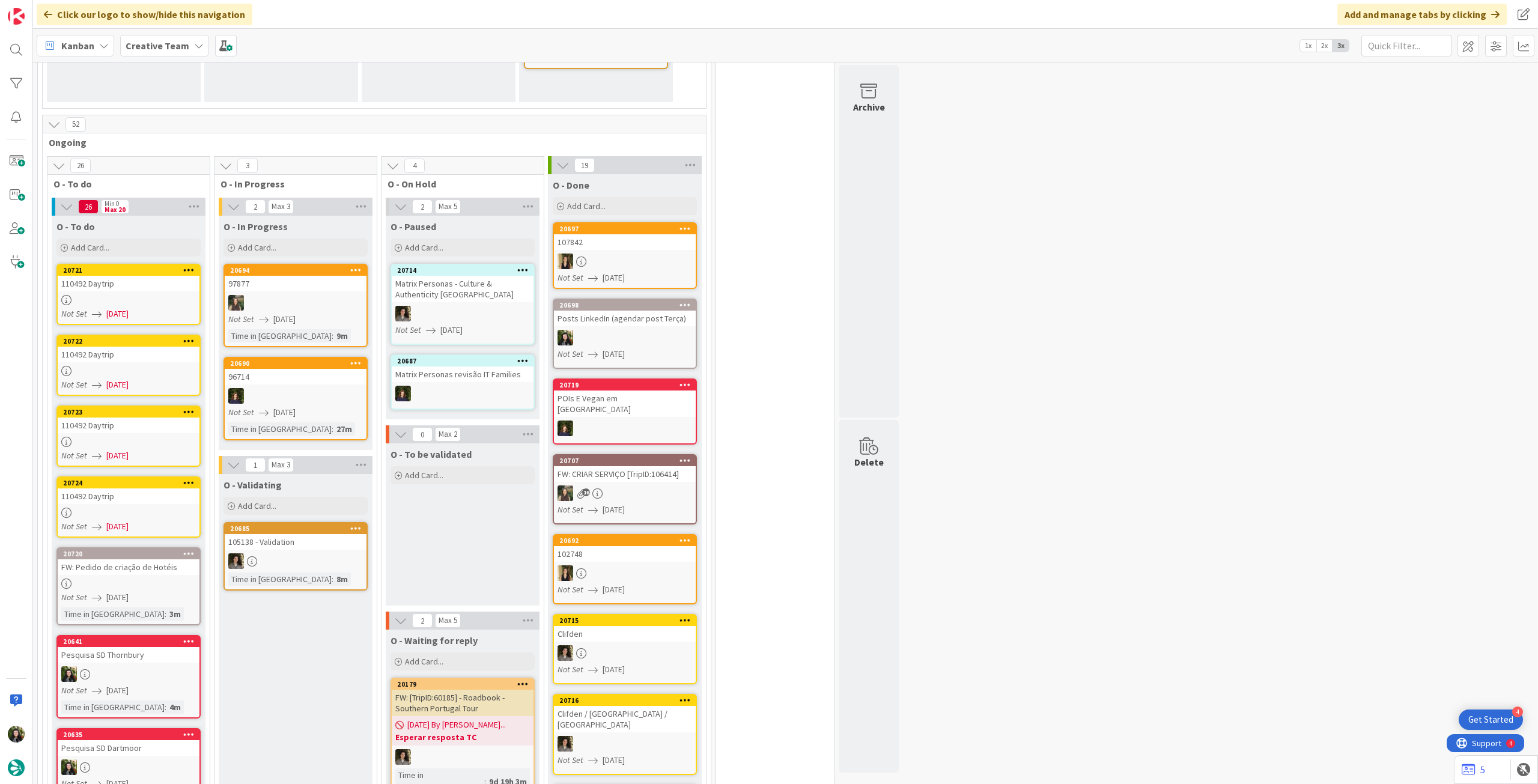
click at [141, 289] on div "110492 Daytrip" at bounding box center [128, 283] width 142 height 16
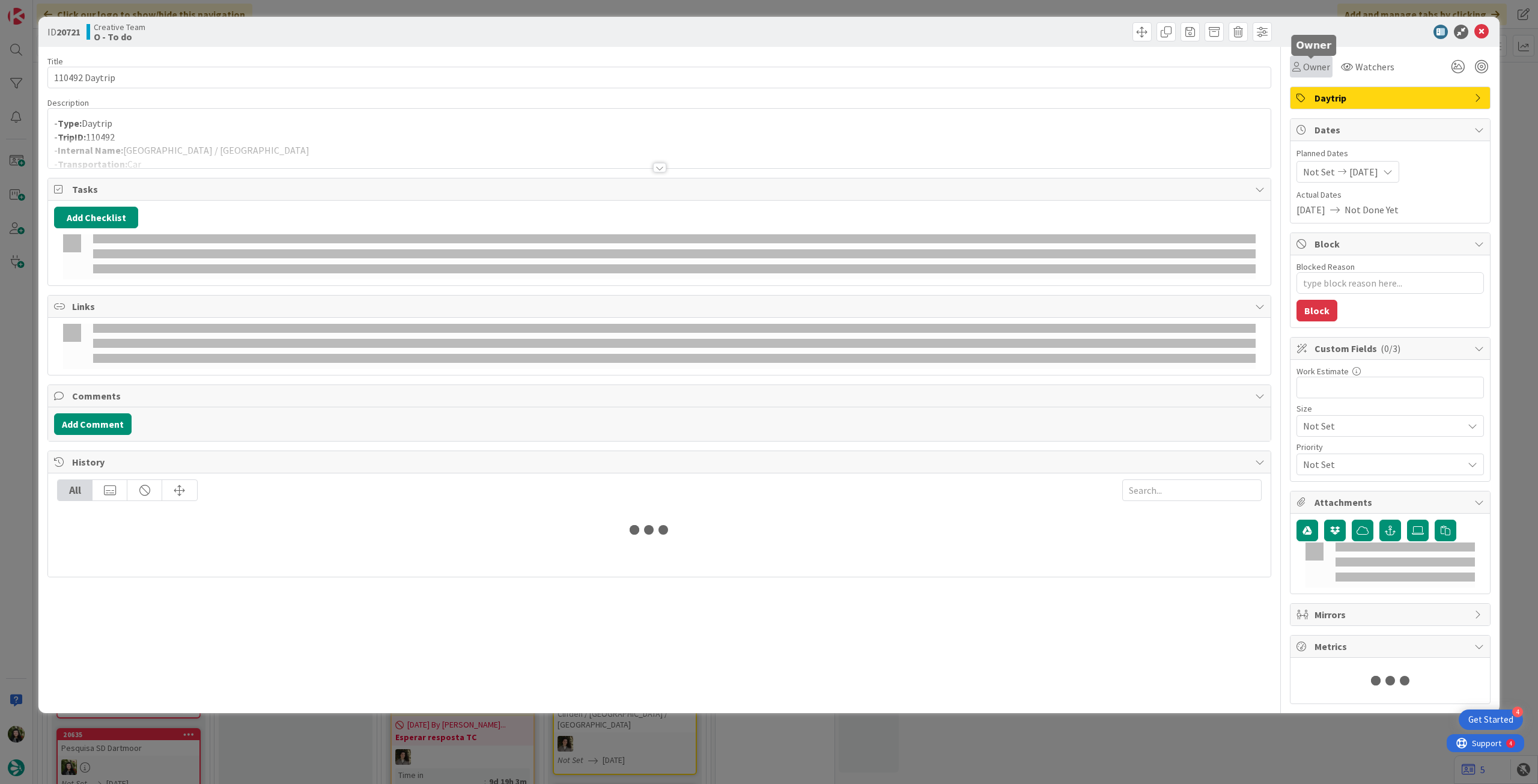
click at [1310, 66] on span "Owner" at bounding box center [1316, 67] width 27 height 14
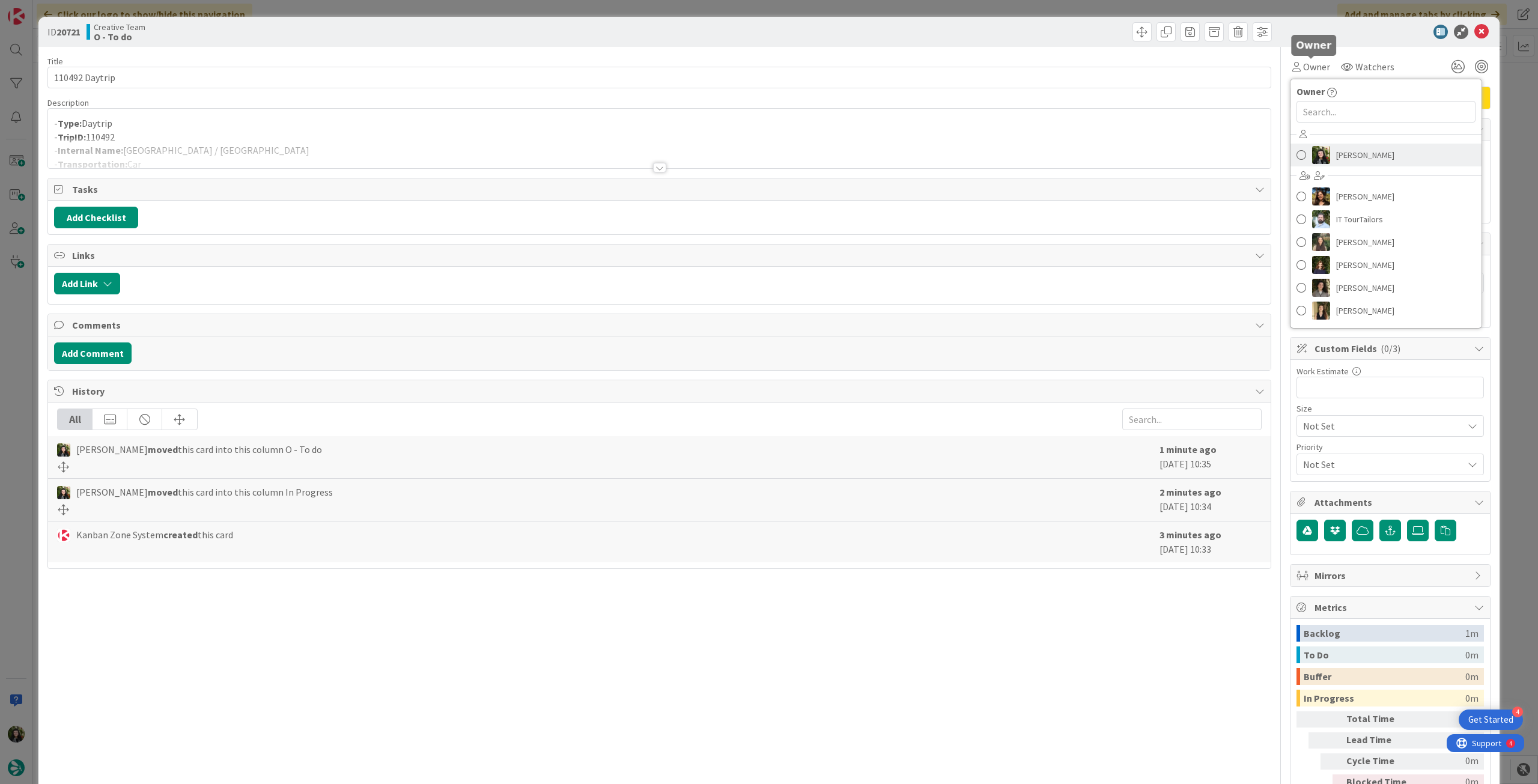
click at [1336, 156] on span "[PERSON_NAME]" at bounding box center [1365, 155] width 58 height 18
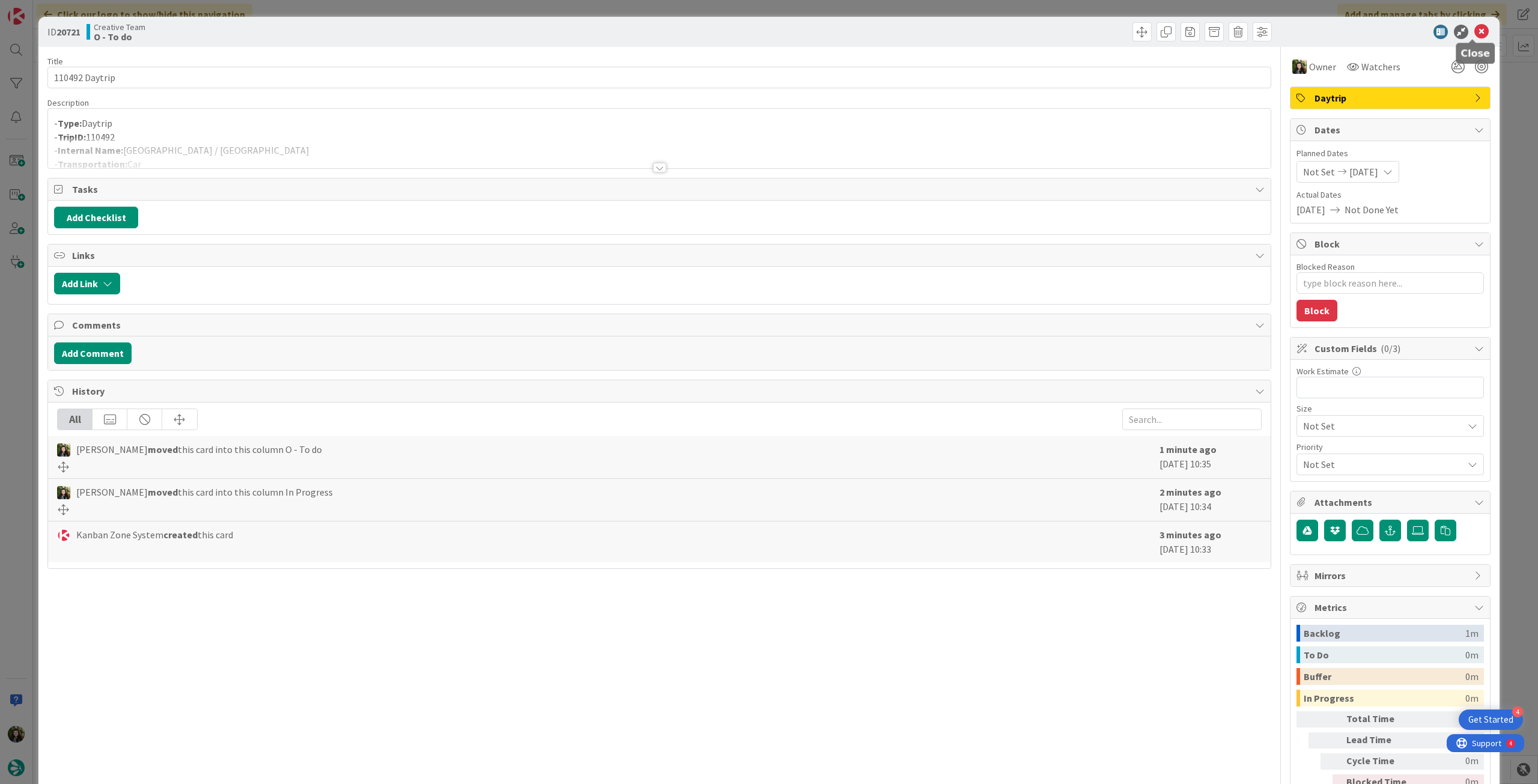
click at [1474, 32] on icon at bounding box center [1481, 32] width 14 height 14
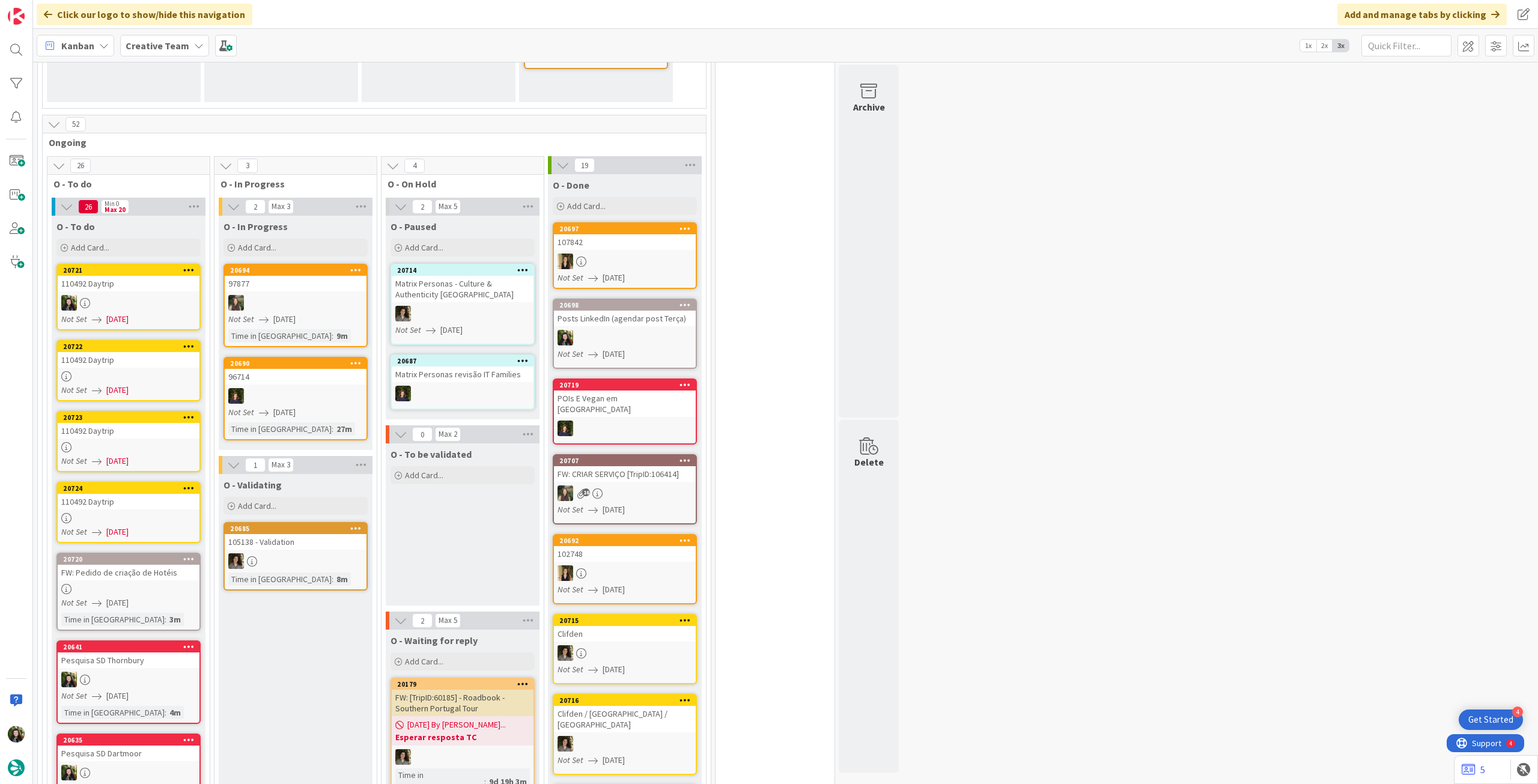
click at [165, 359] on div "110492 Daytrip" at bounding box center [128, 359] width 142 height 16
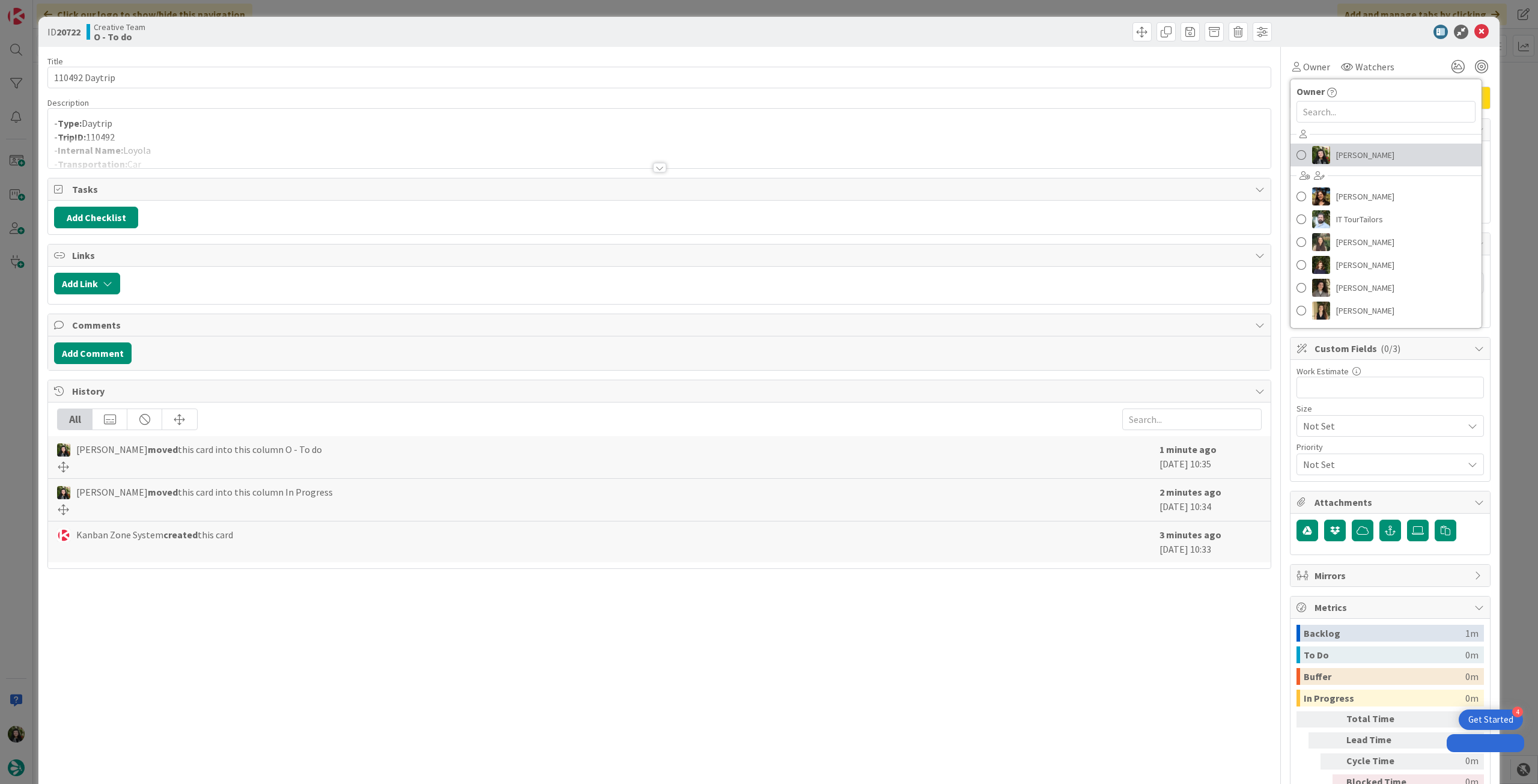
click at [1348, 163] on span "[PERSON_NAME]" at bounding box center [1365, 155] width 58 height 18
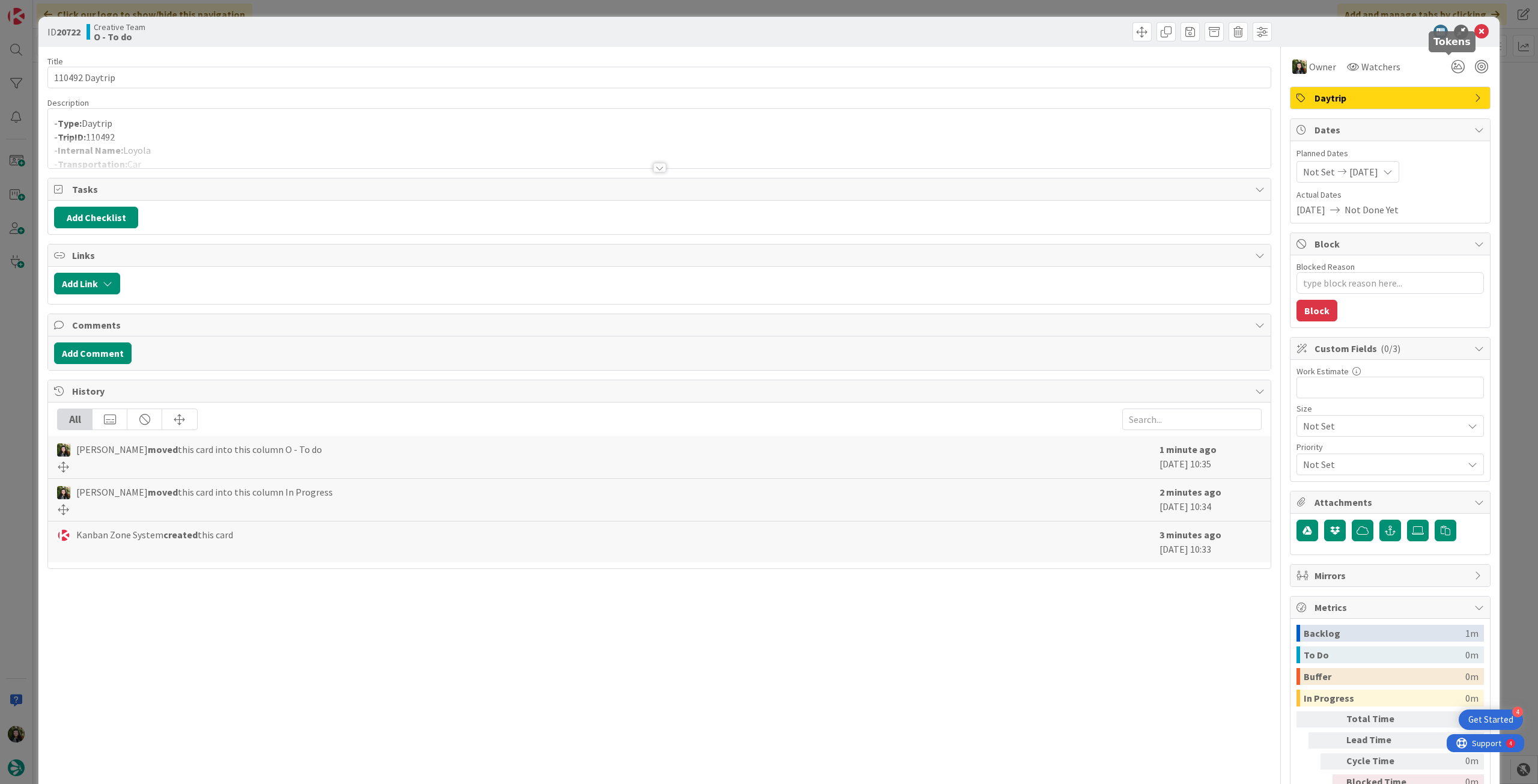
click at [1474, 32] on icon at bounding box center [1481, 32] width 14 height 14
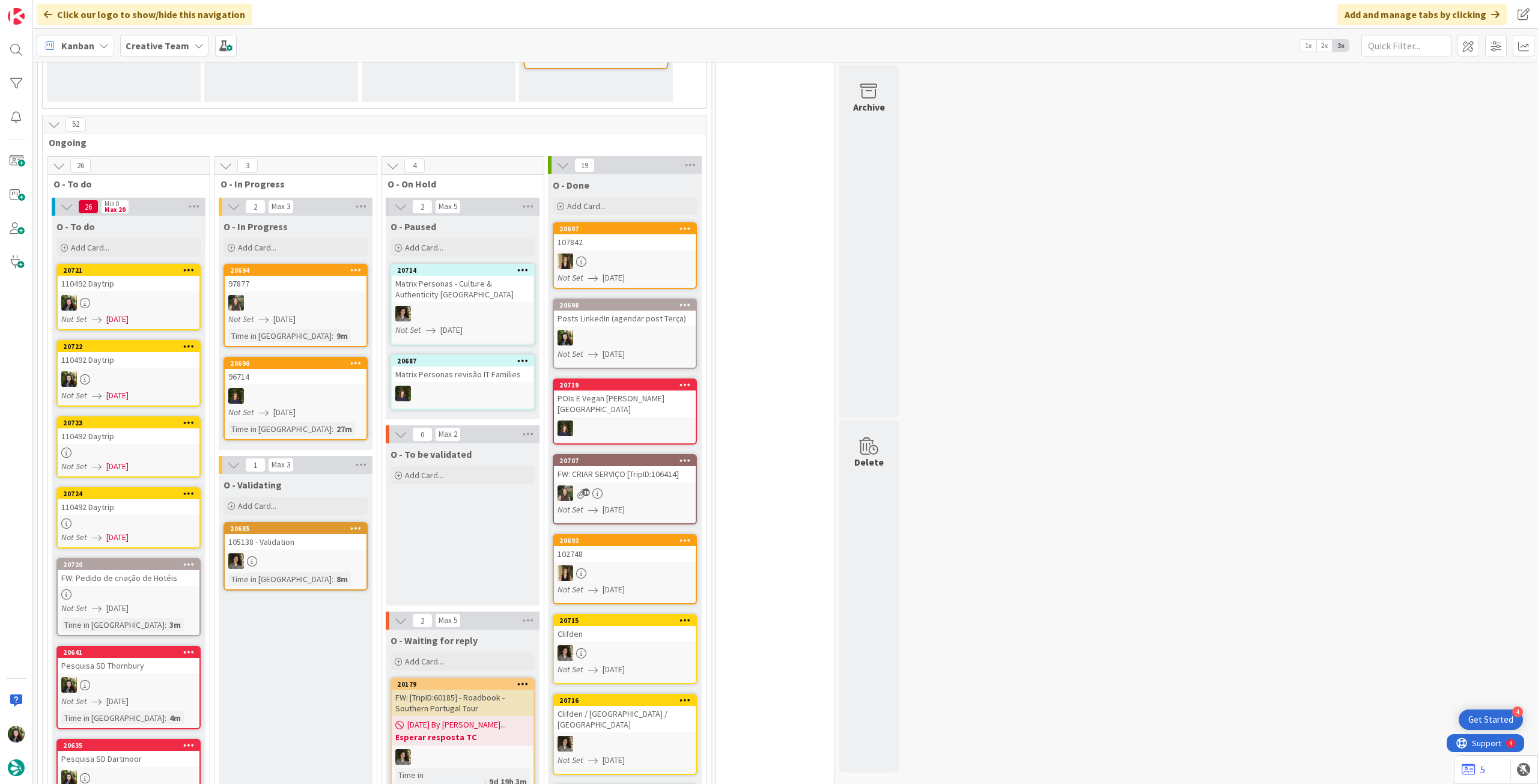
click at [136, 447] on div at bounding box center [128, 452] width 142 height 10
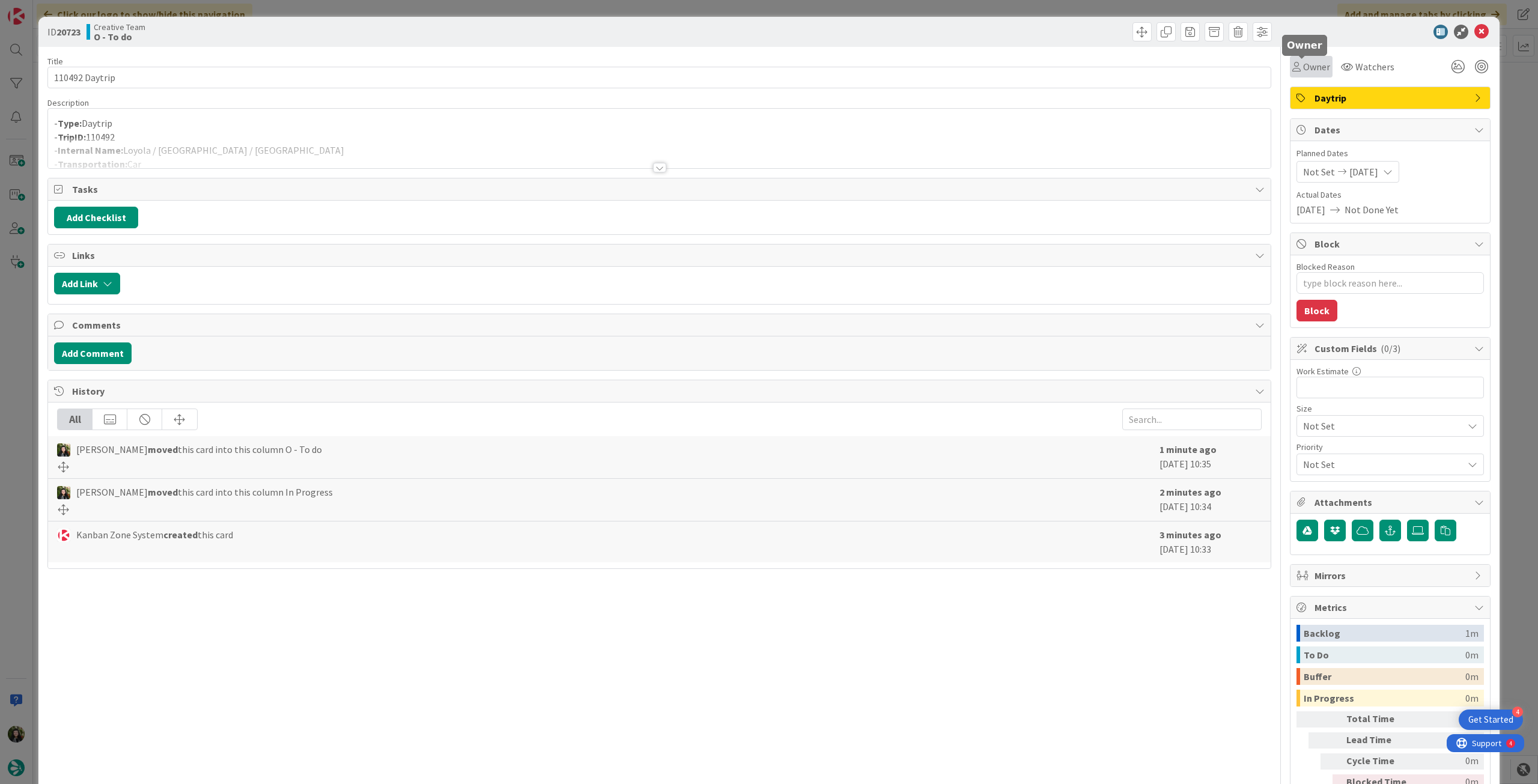
click at [1305, 71] on span "Owner" at bounding box center [1316, 67] width 27 height 14
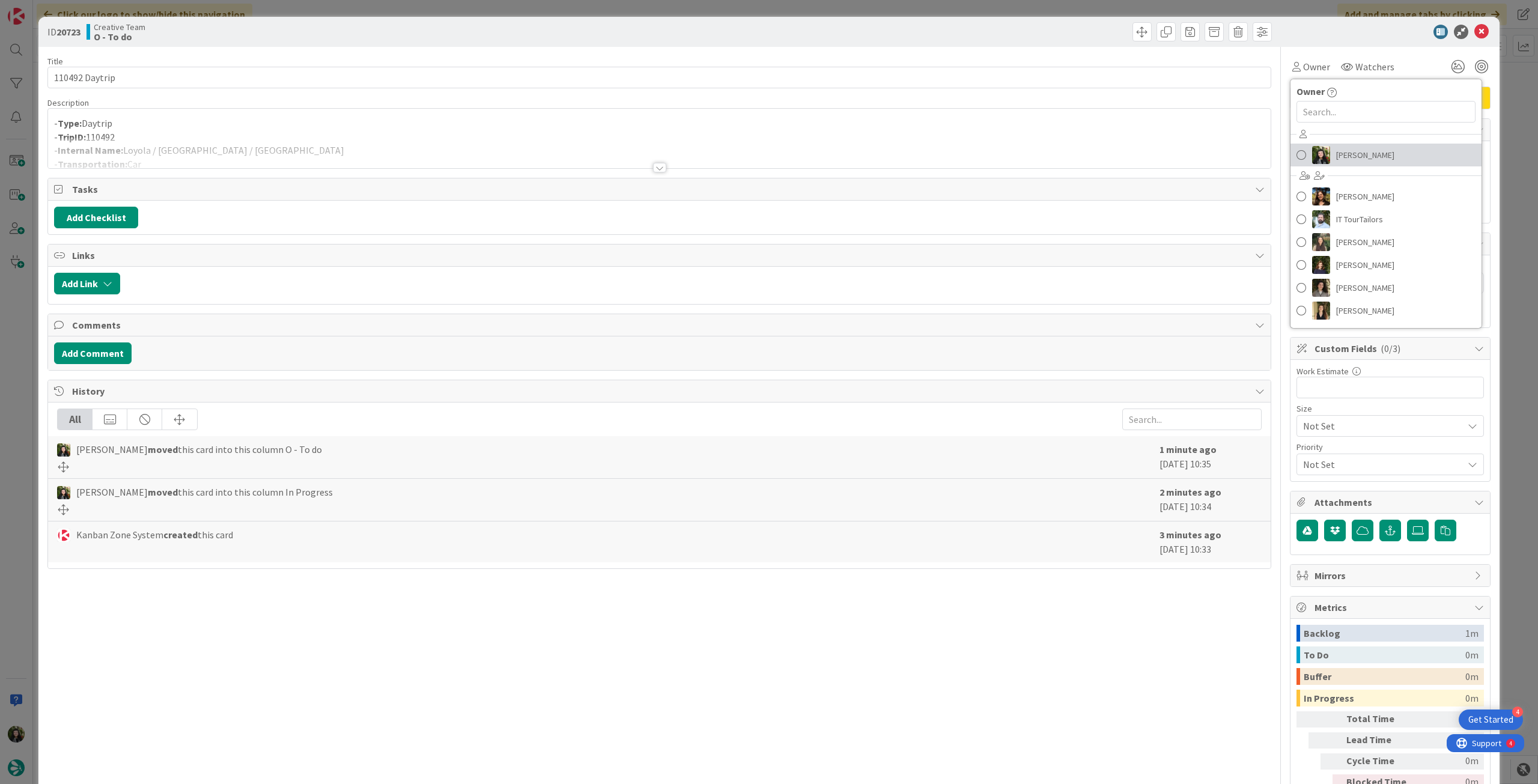
click at [1322, 156] on link "[PERSON_NAME]" at bounding box center [1386, 154] width 191 height 23
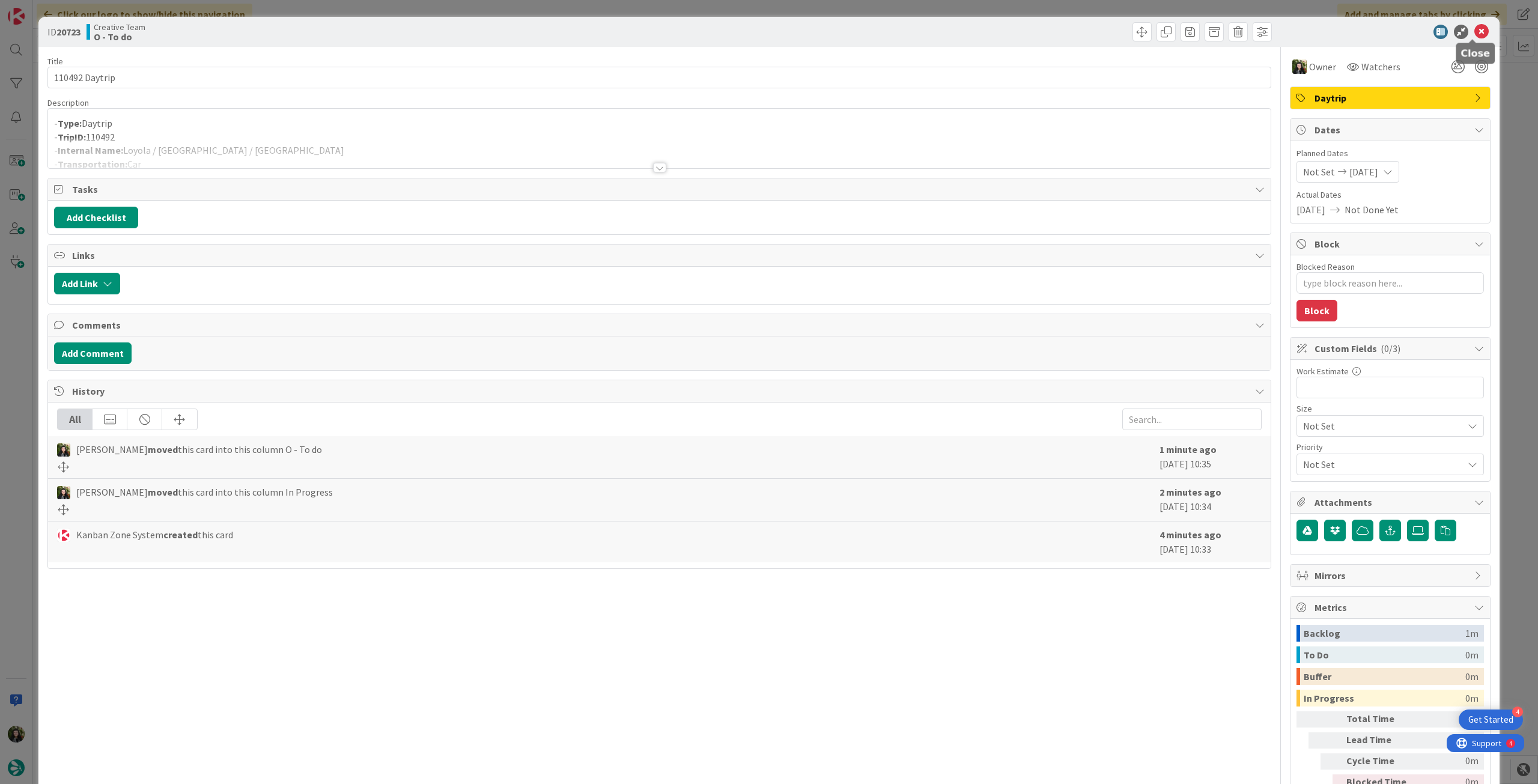
click at [1474, 34] on icon at bounding box center [1481, 32] width 14 height 14
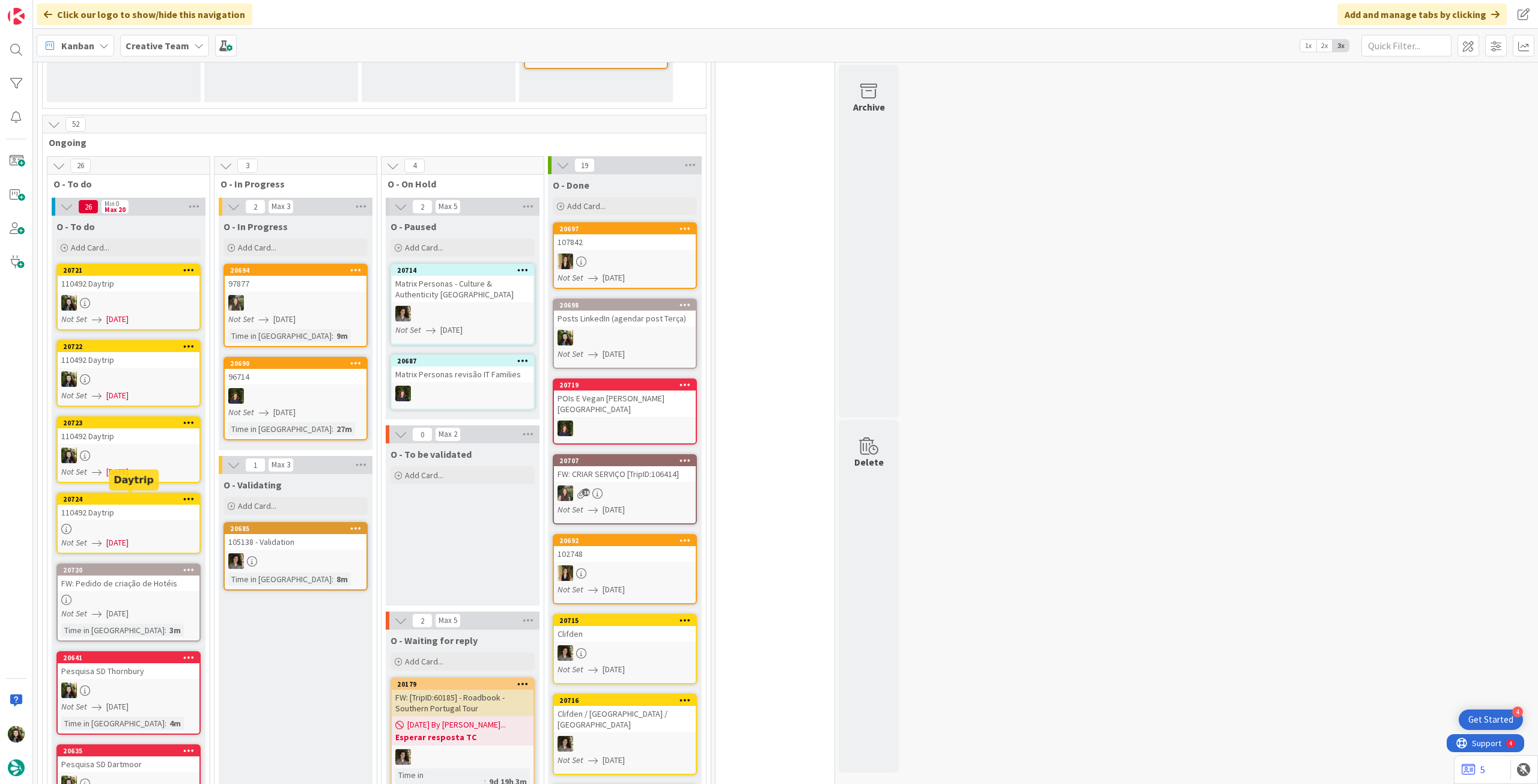
click at [95, 516] on div "110492 Daytrip" at bounding box center [128, 512] width 142 height 16
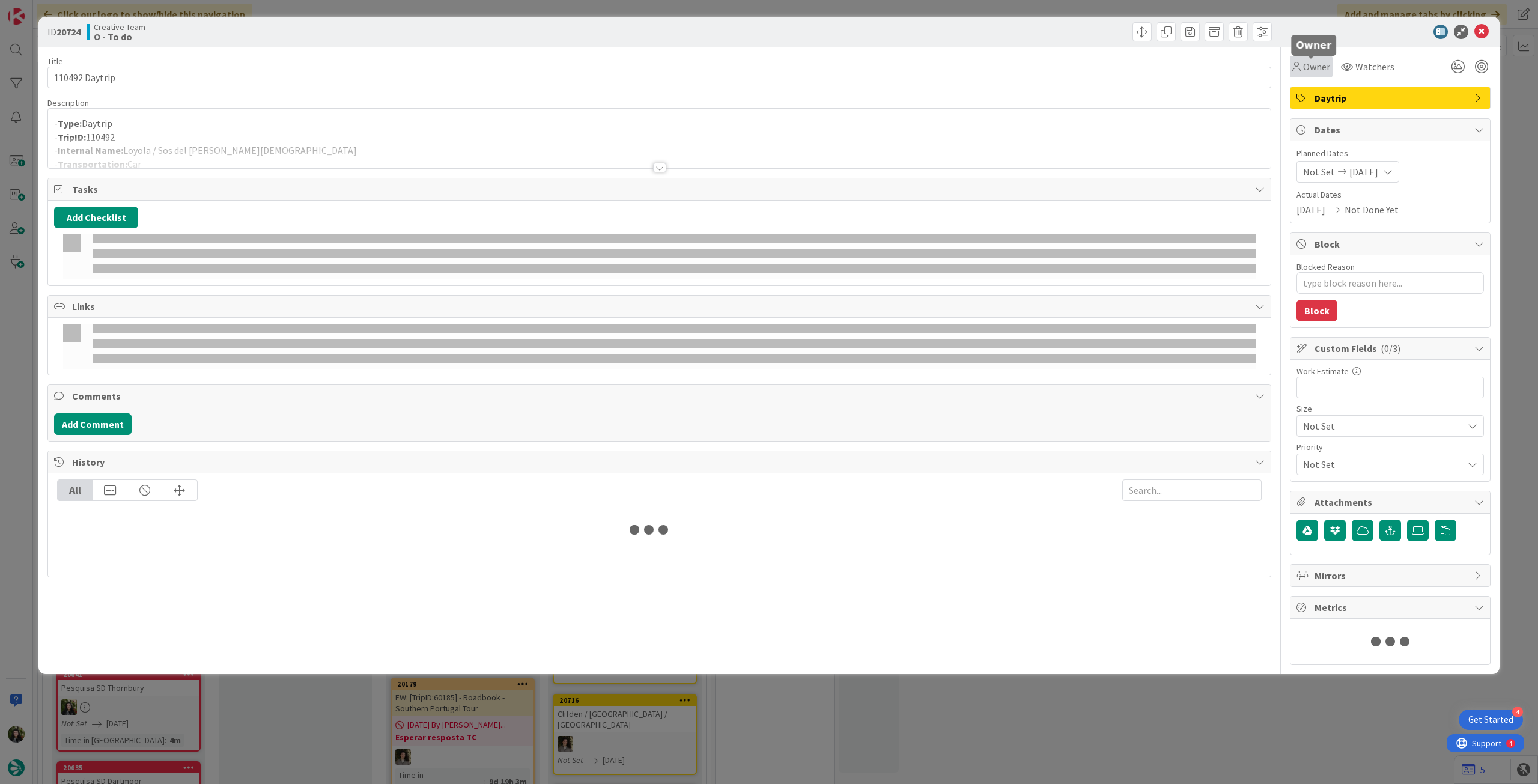
click at [1311, 67] on span "Owner" at bounding box center [1316, 67] width 27 height 14
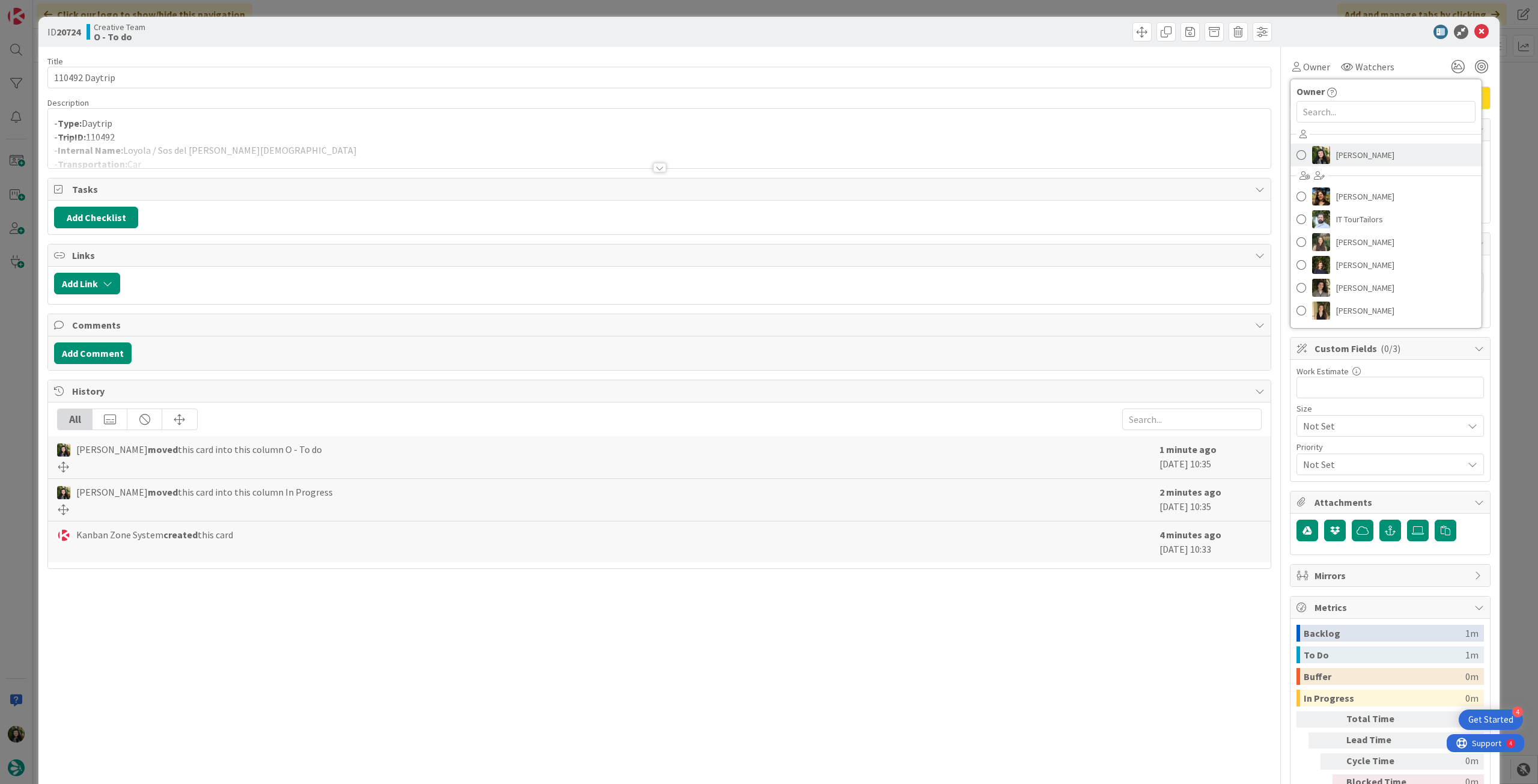
click at [1336, 160] on span "[PERSON_NAME]" at bounding box center [1365, 155] width 58 height 18
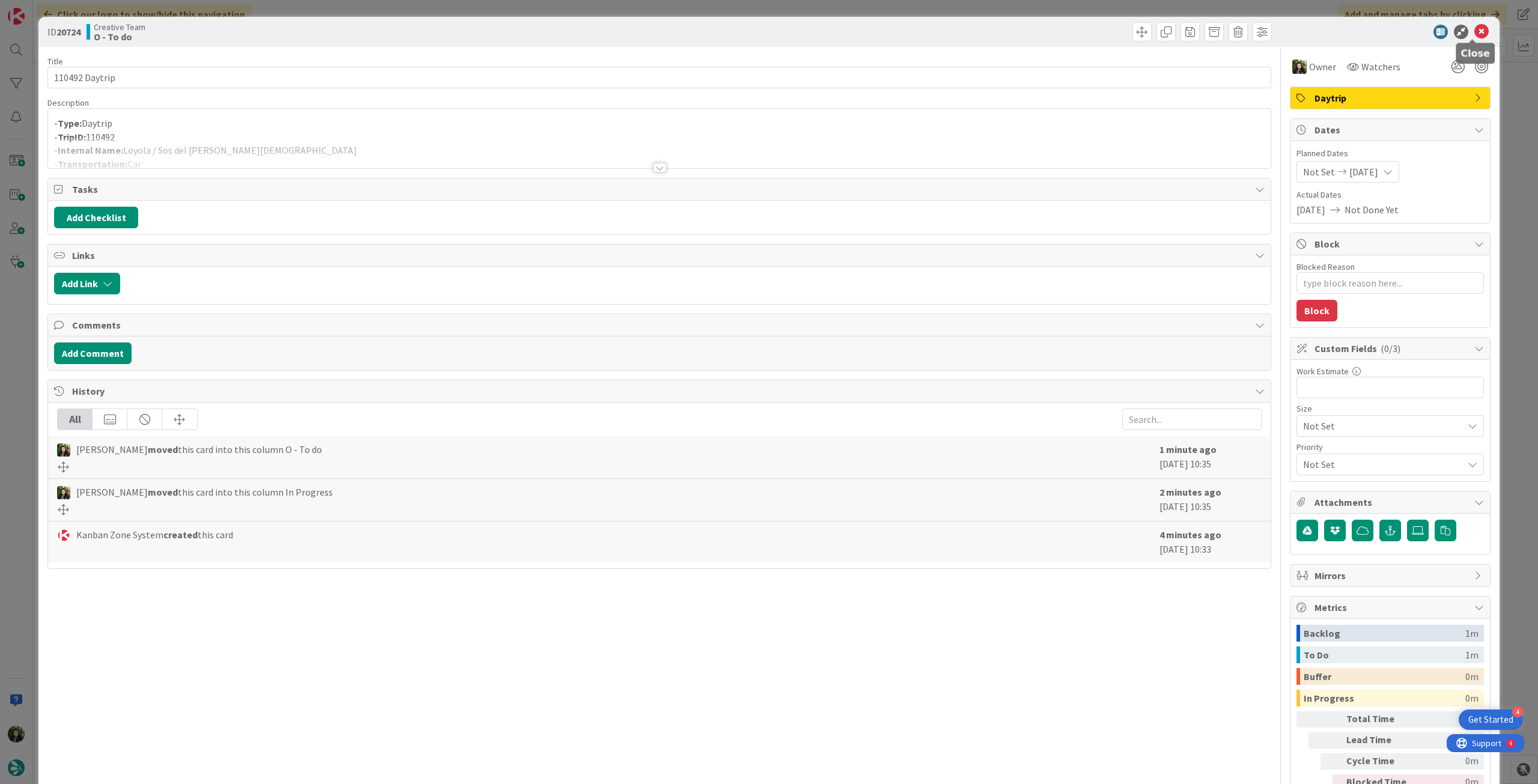
click at [1474, 32] on icon at bounding box center [1481, 32] width 14 height 14
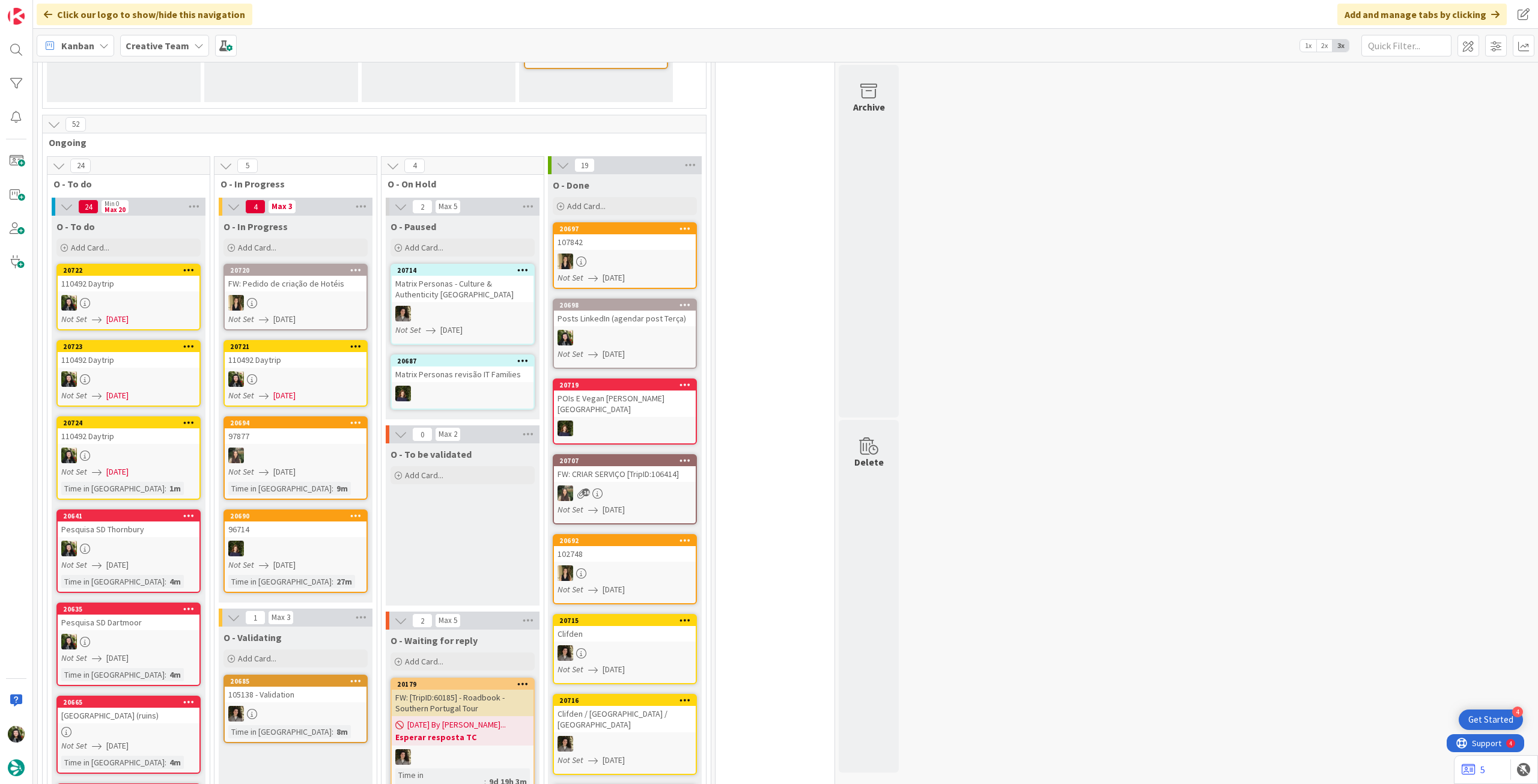
click at [274, 371] on div at bounding box center [296, 379] width 142 height 16
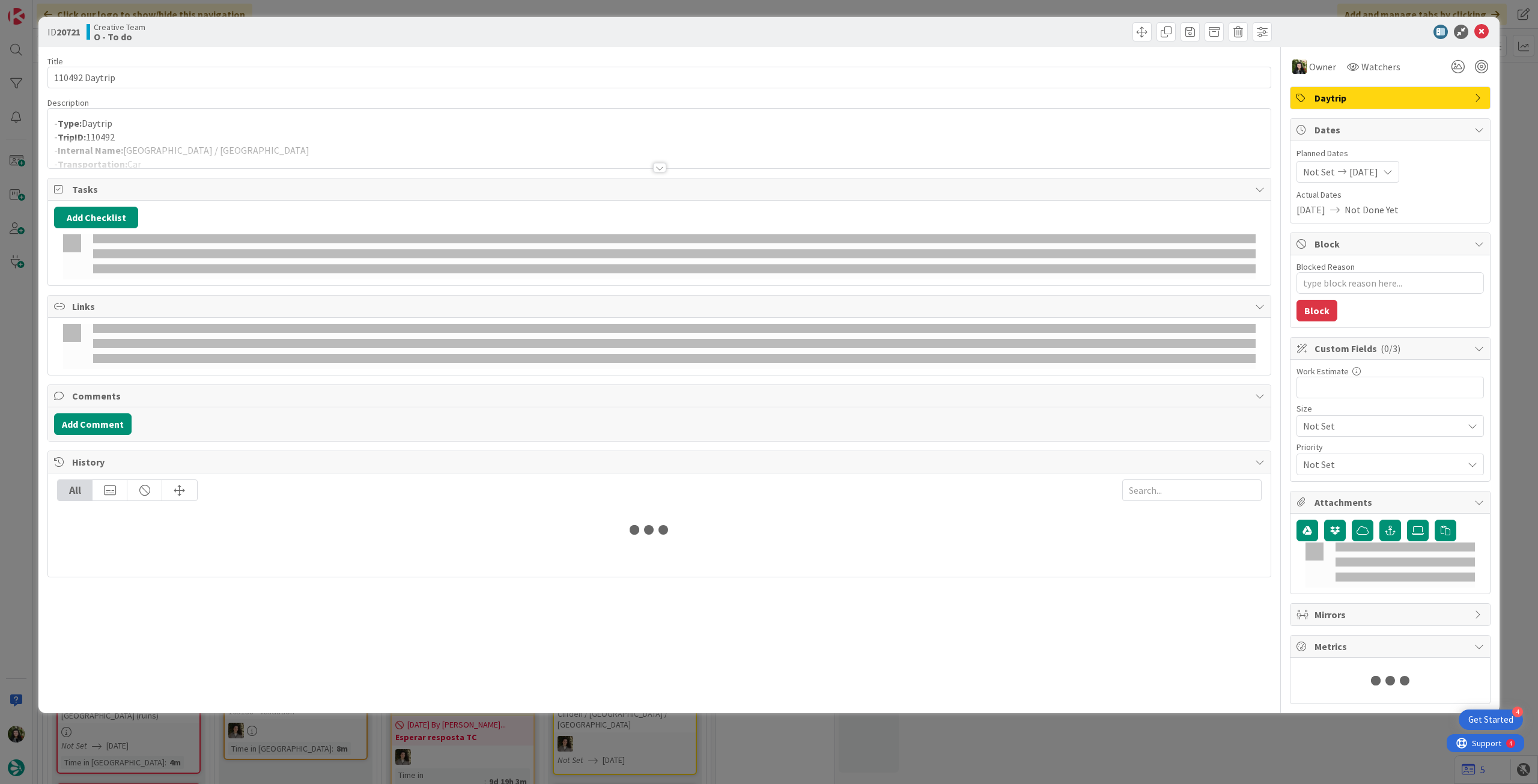
click at [165, 104] on div "Description" at bounding box center [659, 103] width 1224 height 11
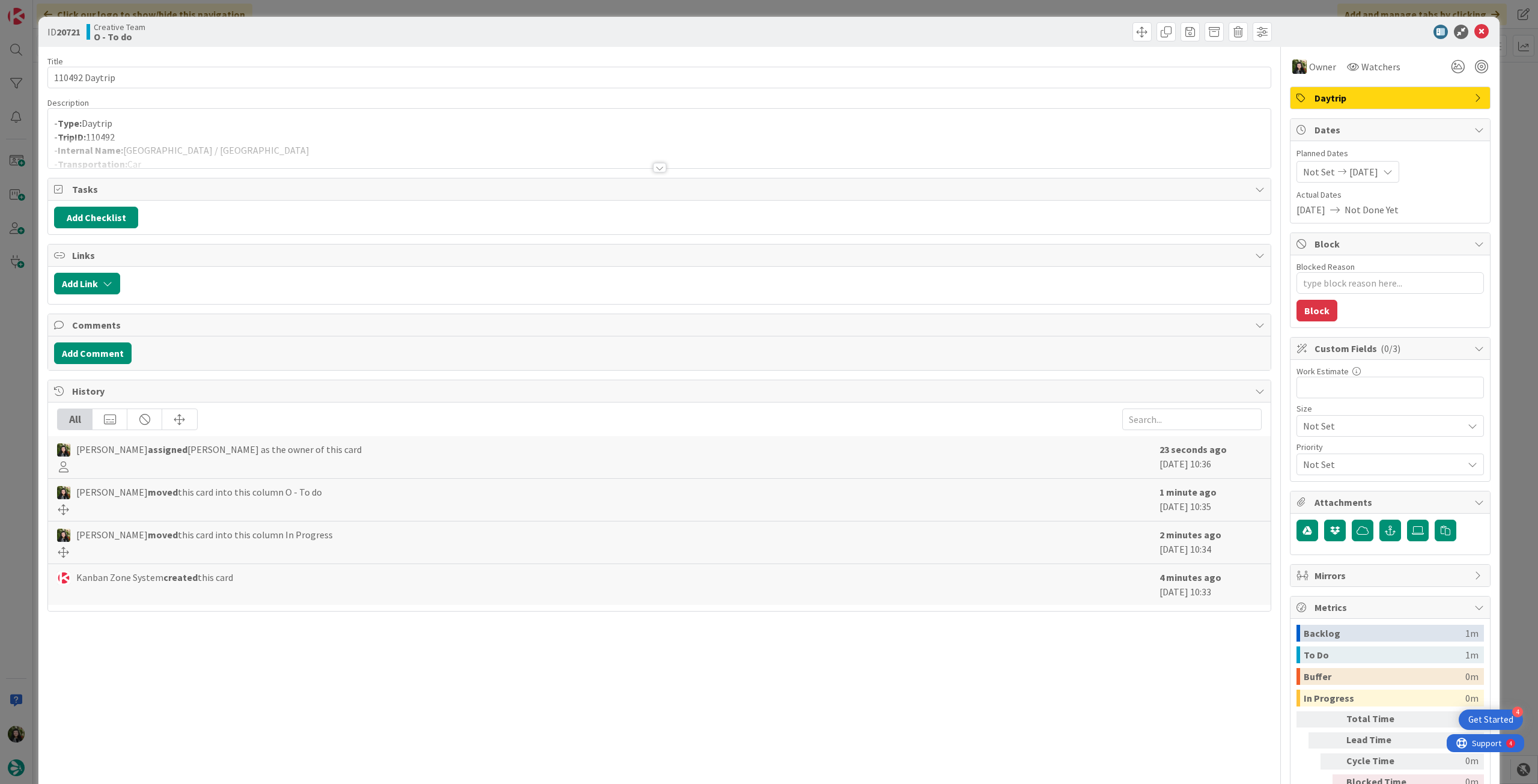
click at [201, 168] on div "Title 14 / 128 110492 Daytrip Description - Type: Daytrip - TripID: 110492 - In…" at bounding box center [659, 435] width 1224 height 776
click at [206, 175] on div "Title 14 / 128 110492 Daytrip Description - Type: Daytrip - TripID: 110492 - In…" at bounding box center [659, 435] width 1224 height 776
click at [209, 165] on div at bounding box center [659, 153] width 1222 height 31
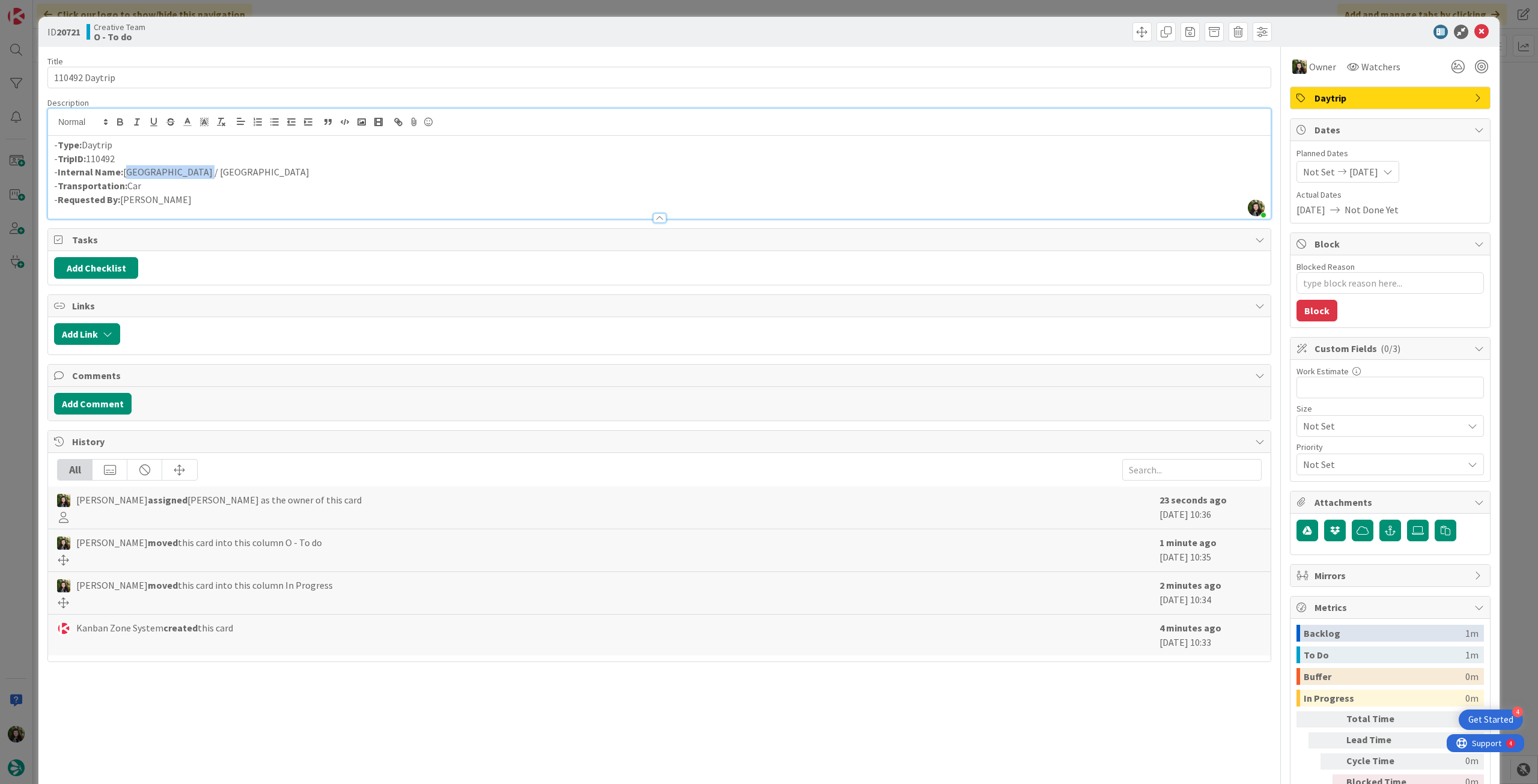
drag, startPoint x: 206, startPoint y: 170, endPoint x: 125, endPoint y: 167, distance: 81.1
click at [125, 167] on p "- Internal Name: Zaragoza / Loyola" at bounding box center [659, 172] width 1211 height 14
copy p "Zaragoza / Loyola"
click at [1474, 31] on icon at bounding box center [1481, 32] width 14 height 14
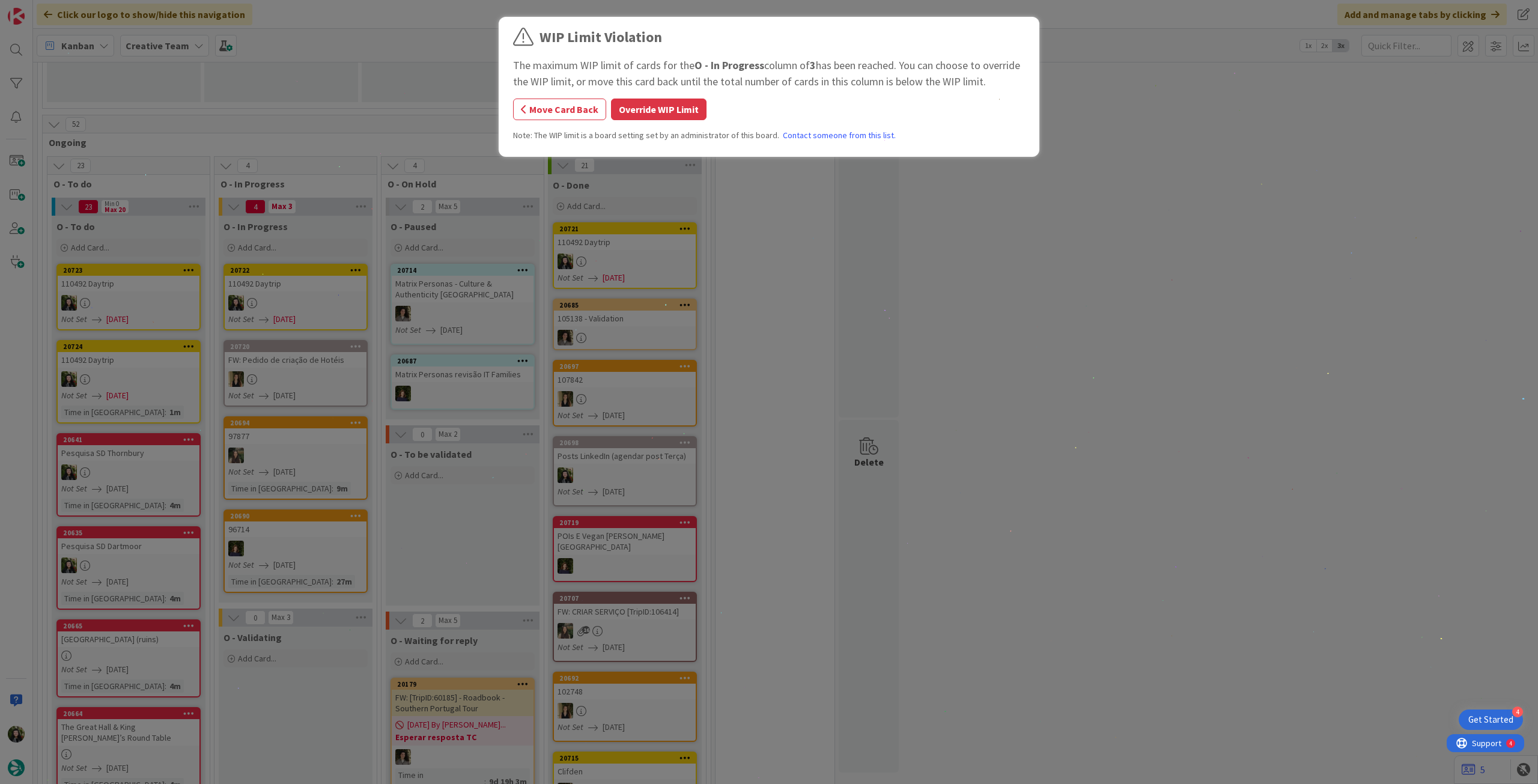
click at [316, 285] on div "WIP Limit Violation The maximum WIP limit of cards for the O - In Progress colu…" at bounding box center [769, 392] width 1538 height 784
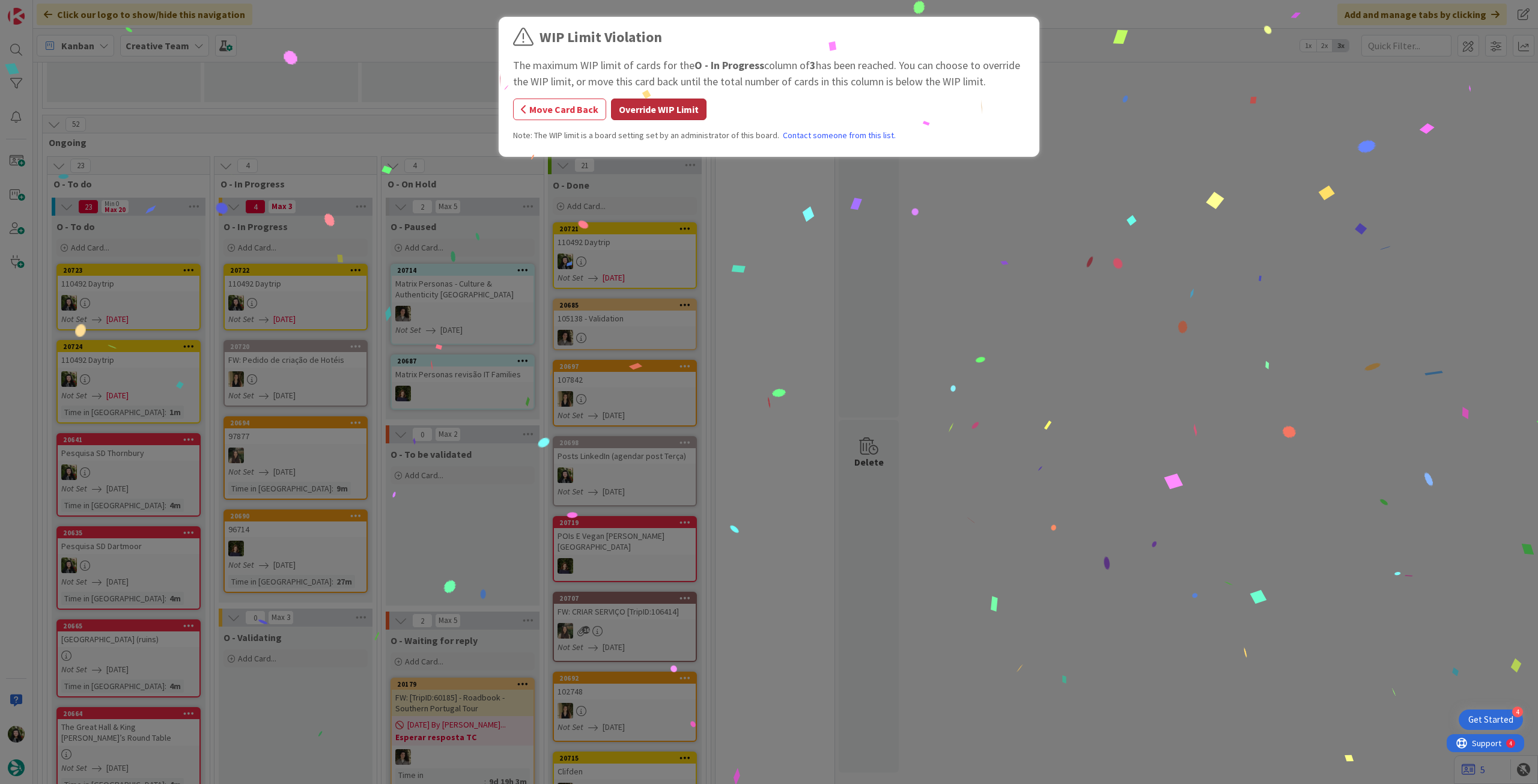
click at [659, 104] on button "Override WIP Limit" at bounding box center [659, 110] width 95 height 22
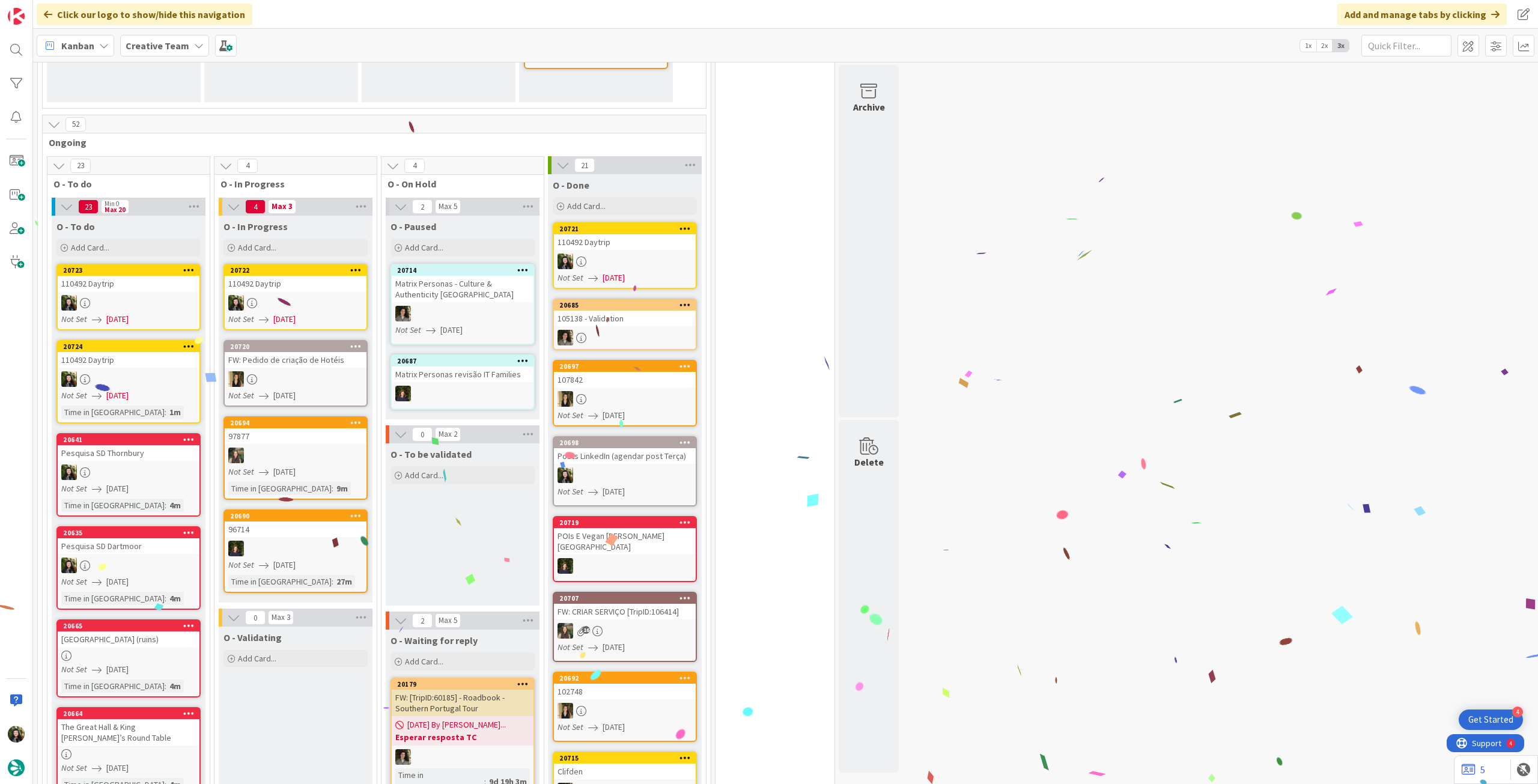
click at [318, 288] on div "110492 Daytrip" at bounding box center [296, 283] width 142 height 16
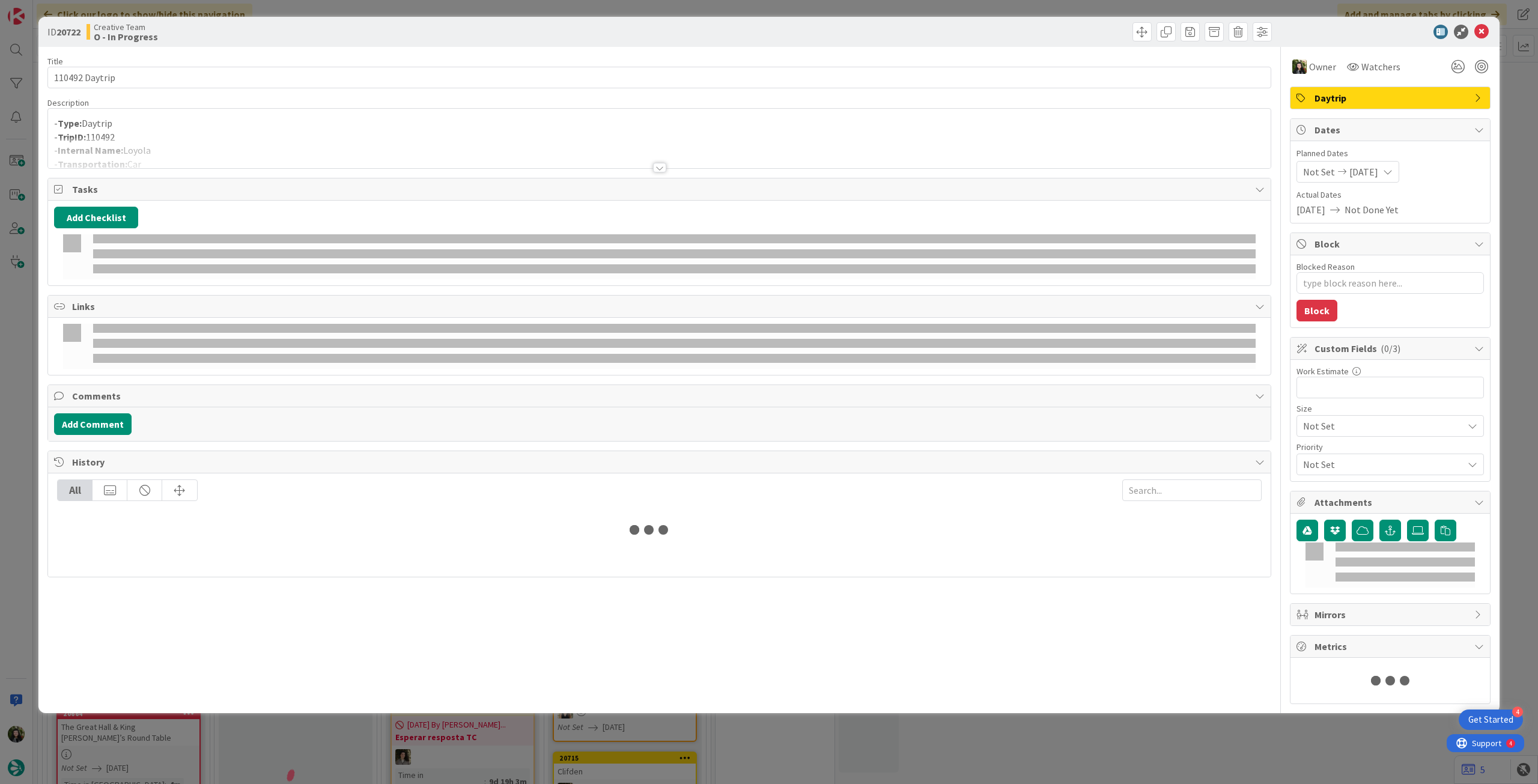
click at [202, 138] on div at bounding box center [659, 153] width 1222 height 31
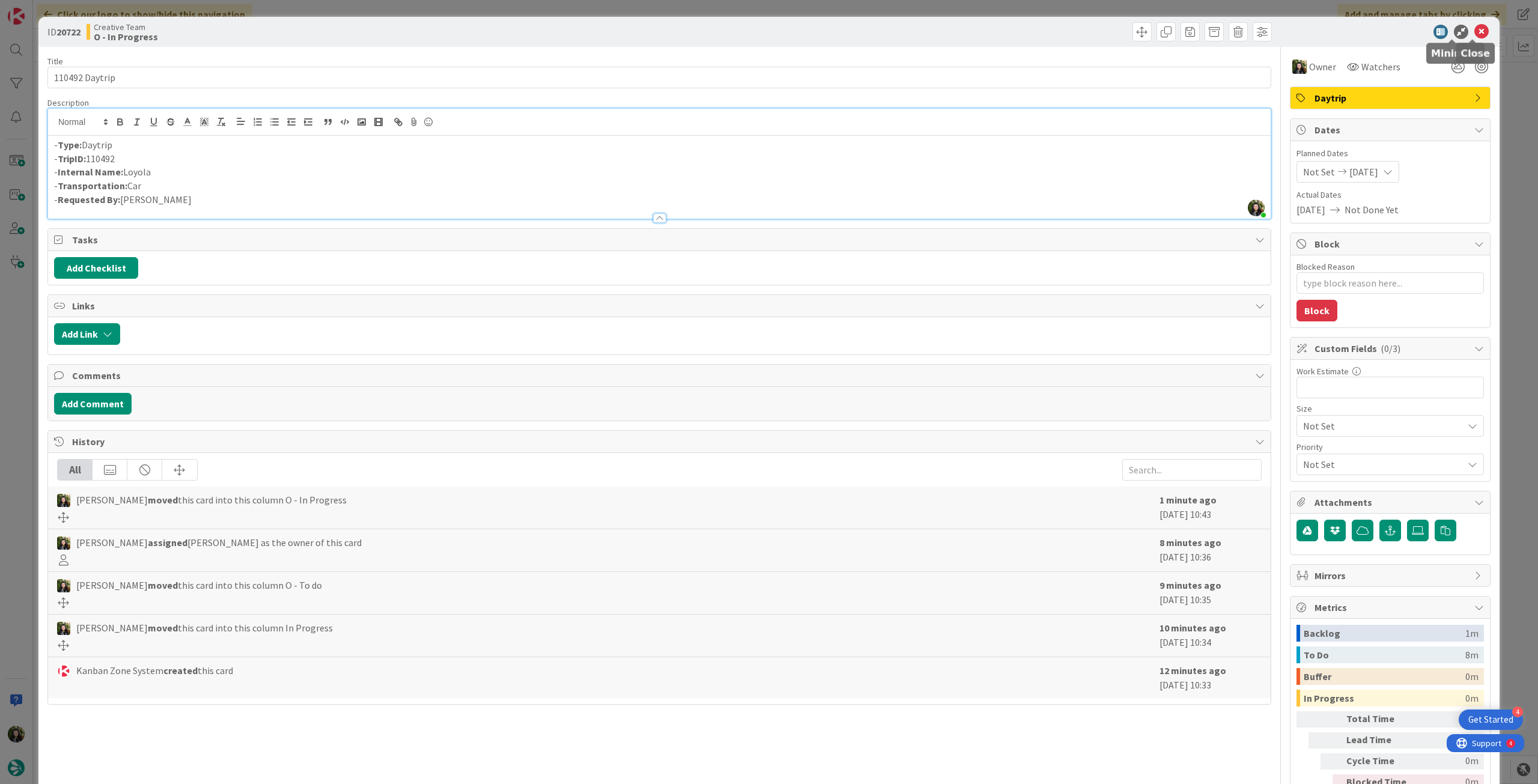
click at [1474, 32] on icon at bounding box center [1481, 32] width 14 height 14
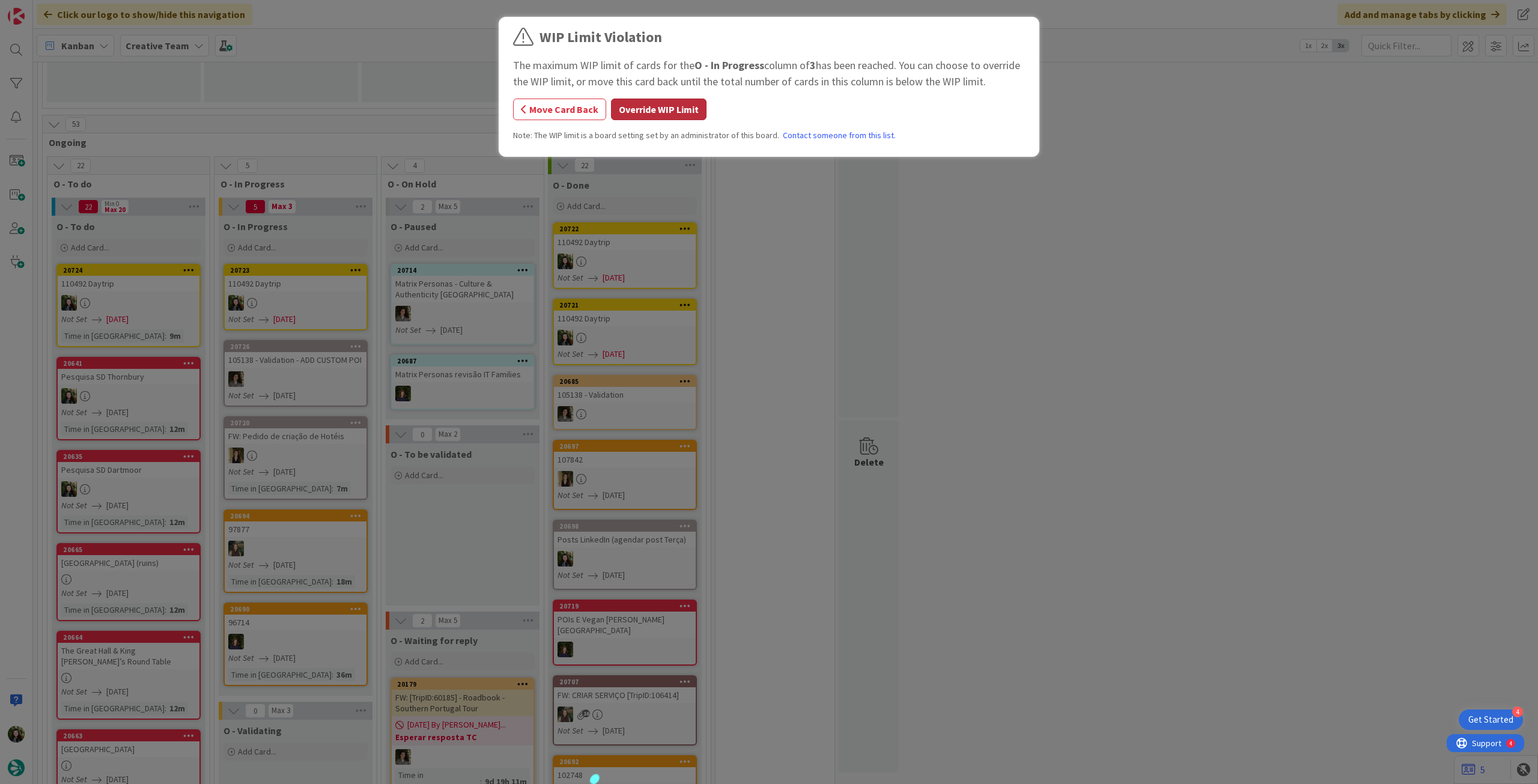
click at [646, 109] on button "Override WIP Limit" at bounding box center [659, 110] width 95 height 22
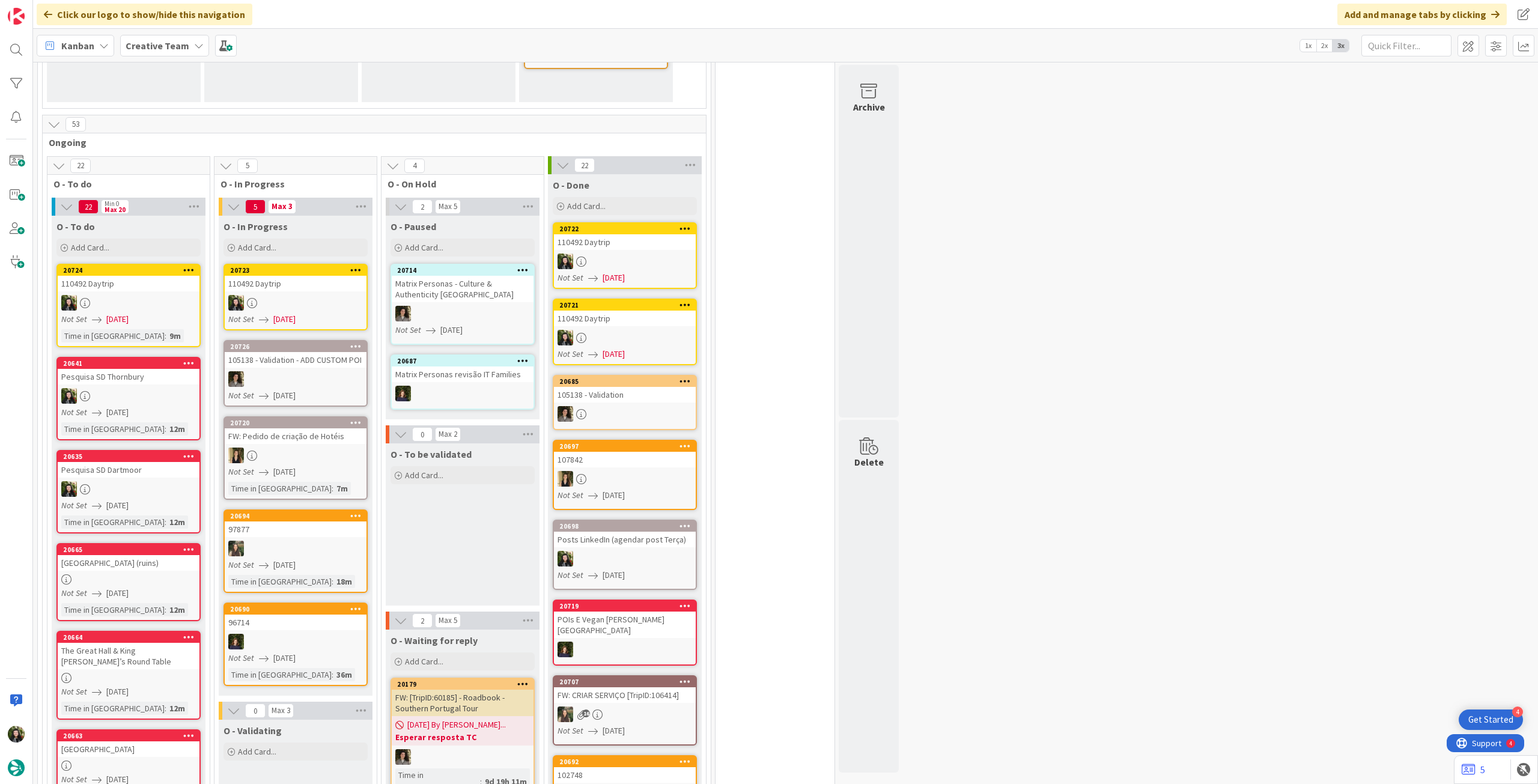
click at [327, 307] on div at bounding box center [296, 302] width 142 height 16
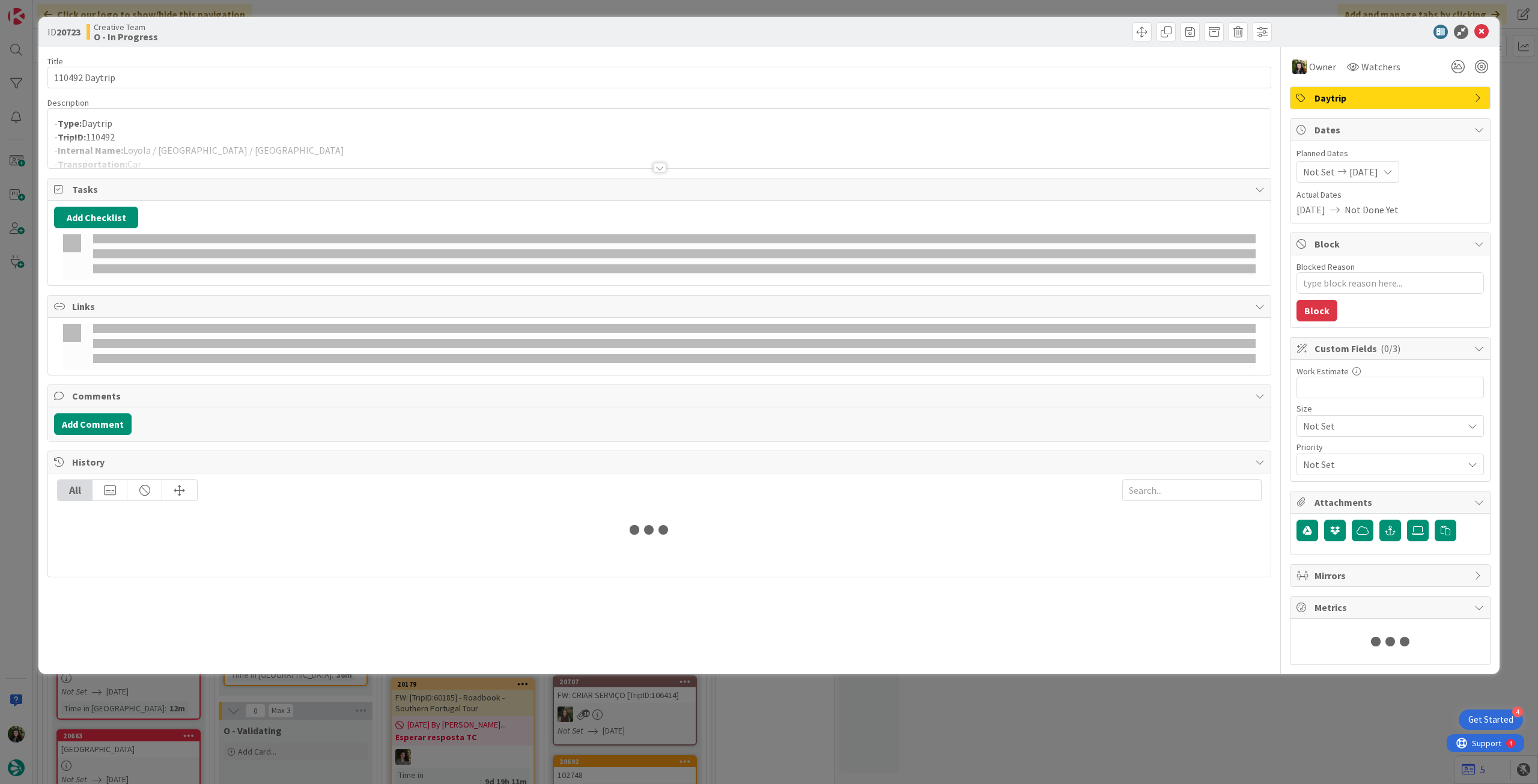
click at [246, 165] on div at bounding box center [659, 153] width 1222 height 31
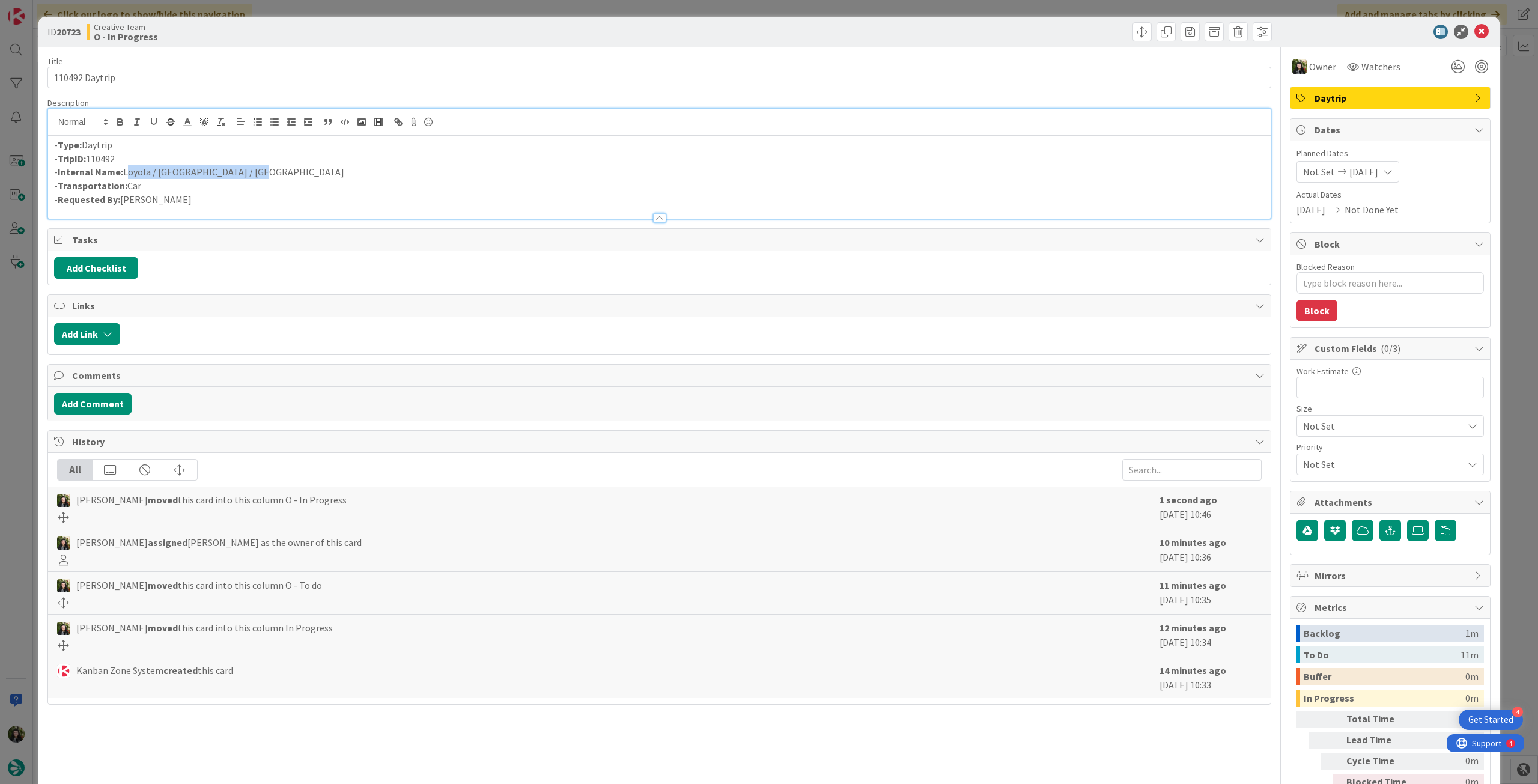
drag, startPoint x: 272, startPoint y: 171, endPoint x: 124, endPoint y: 171, distance: 148.0
click at [124, 171] on p "- Internal Name: Loyola / San Sebastián / Loyola" at bounding box center [659, 172] width 1211 height 14
copy p "Loyola / San Sebastián / Loyola"
click at [1474, 32] on icon at bounding box center [1481, 32] width 14 height 14
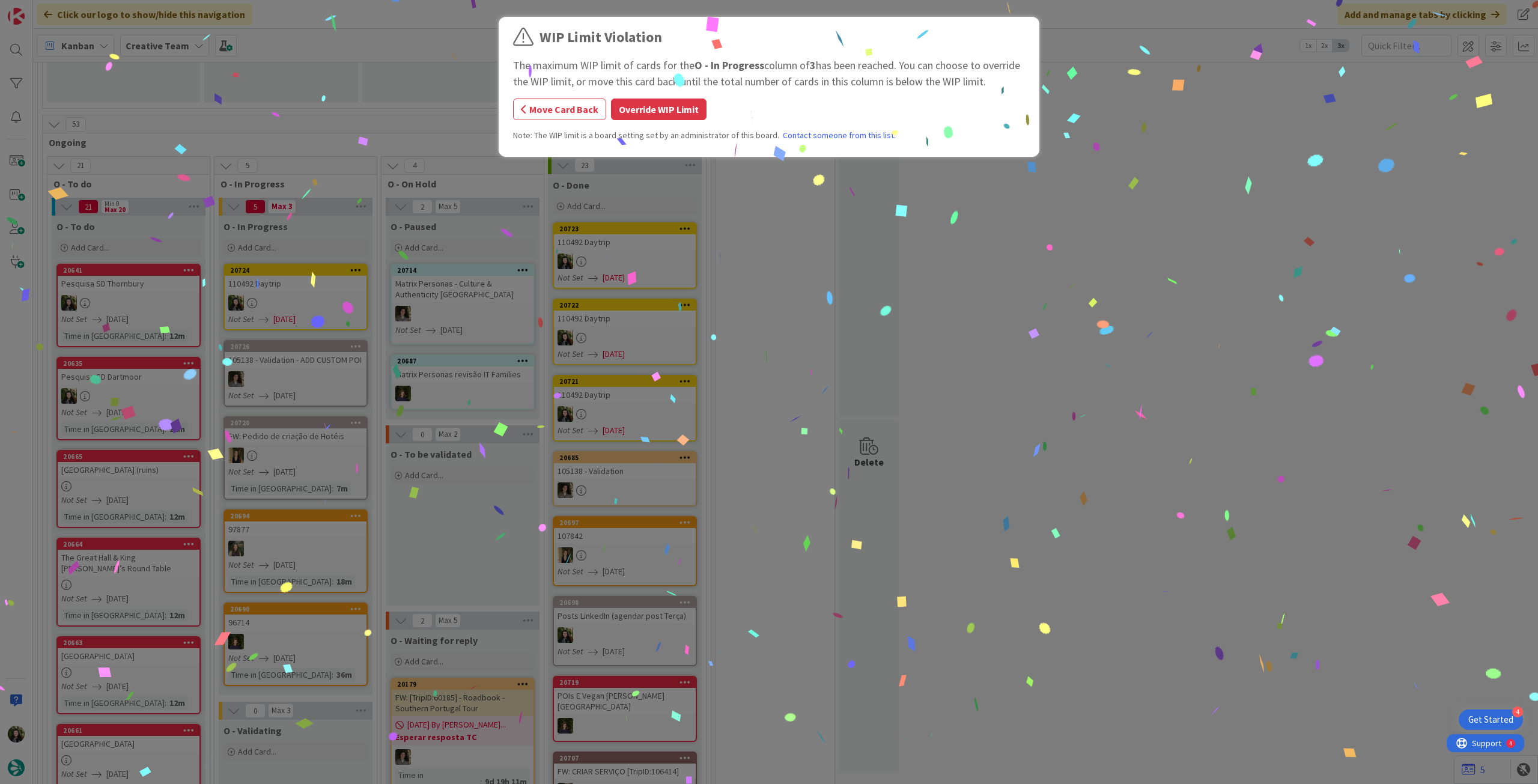
click at [638, 108] on button "Override WIP Limit" at bounding box center [659, 110] width 95 height 22
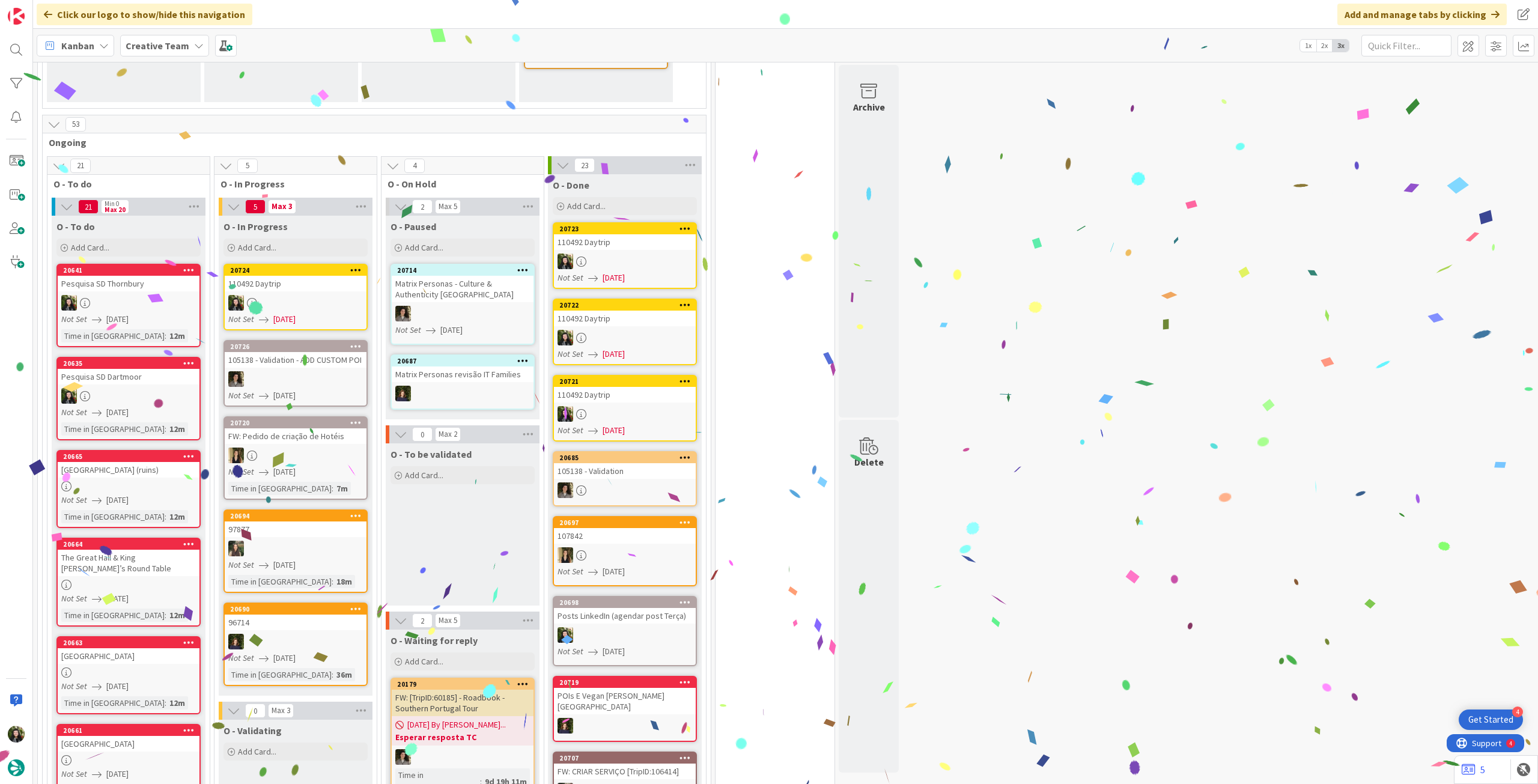
click at [263, 300] on div at bounding box center [296, 302] width 142 height 16
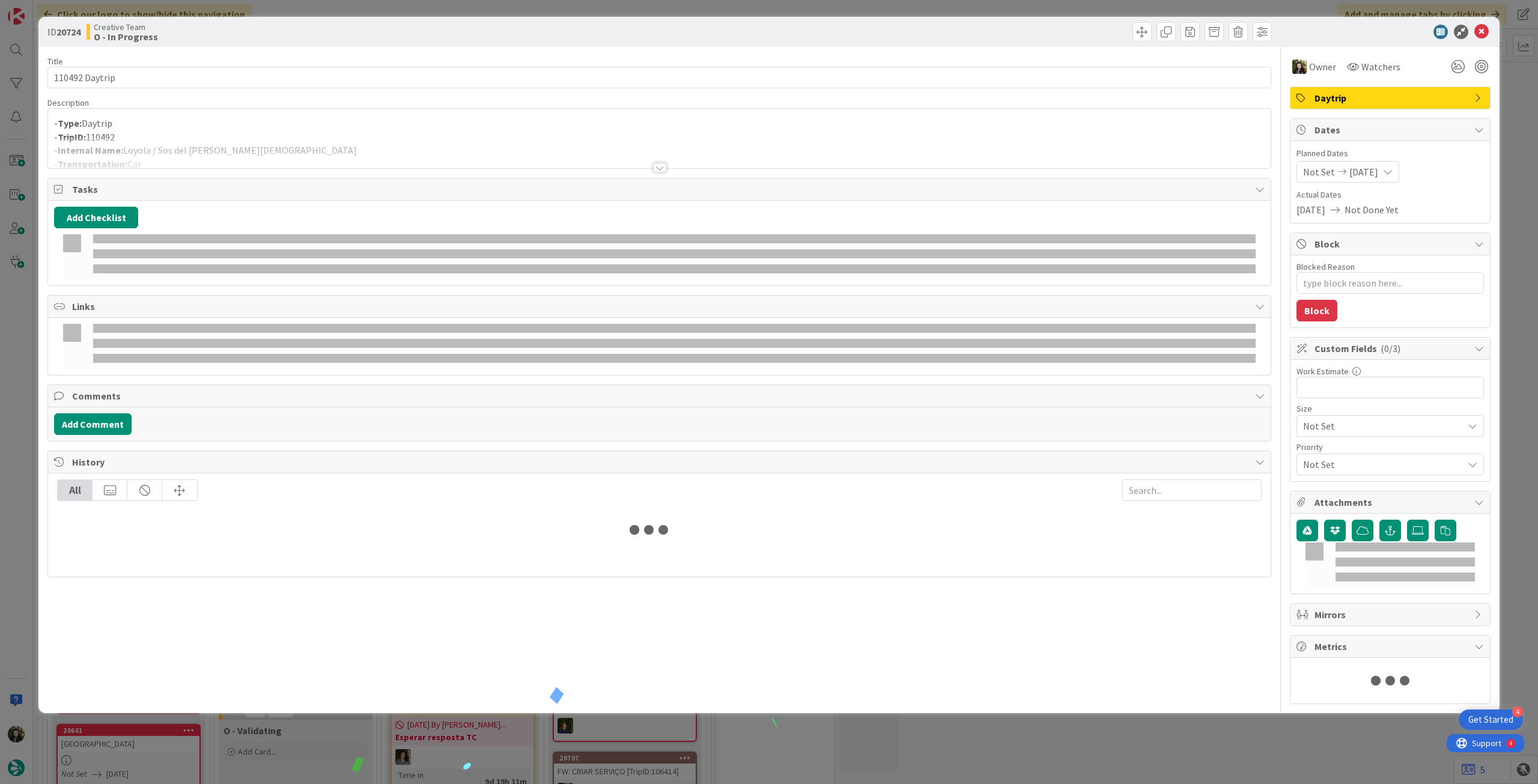
click at [263, 121] on p "- Type: Daytrip" at bounding box center [659, 123] width 1211 height 14
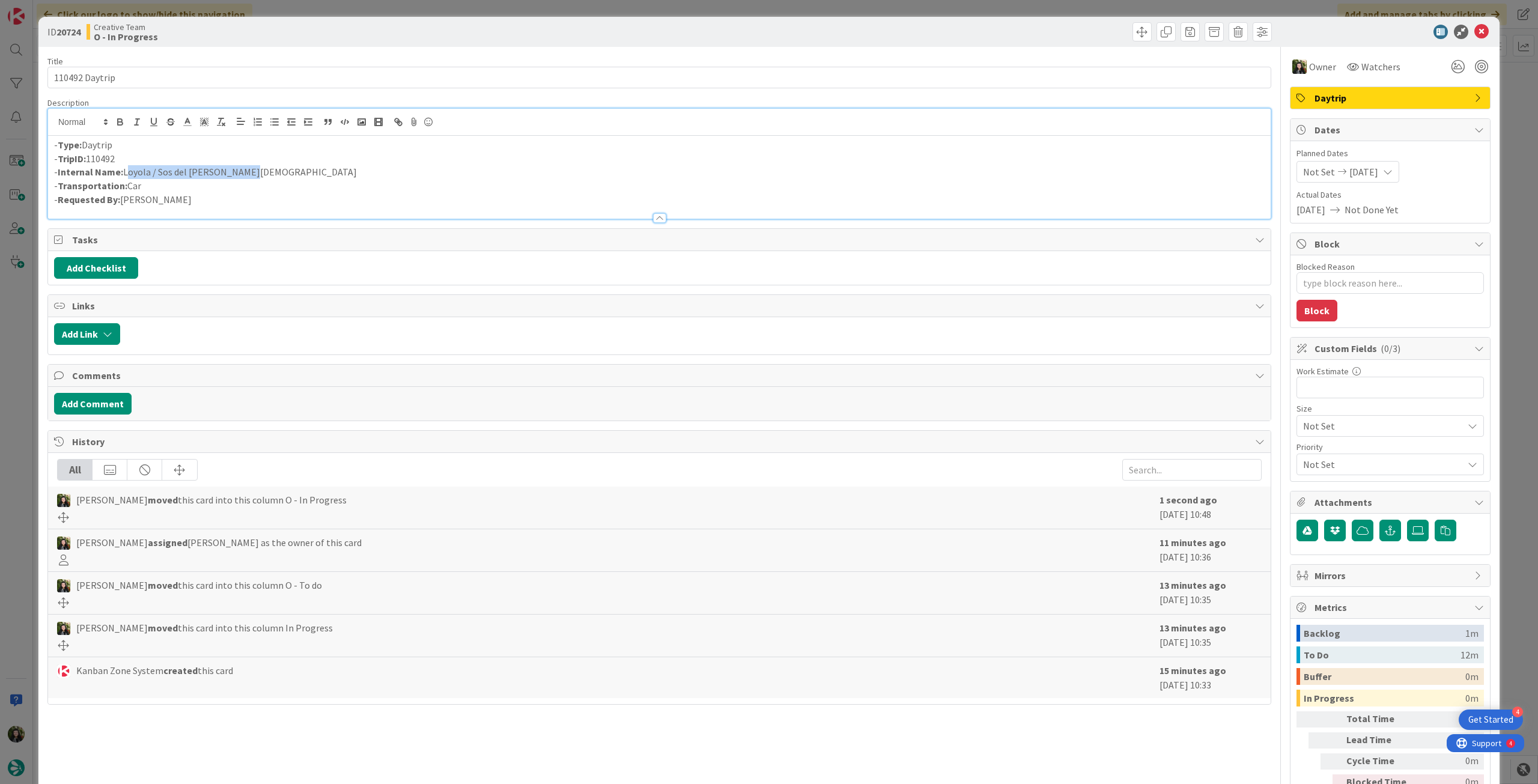
drag, startPoint x: 254, startPoint y: 167, endPoint x: 125, endPoint y: 173, distance: 129.1
click at [125, 173] on p "- Internal Name: Loyola / Sos del Rey Católico" at bounding box center [659, 172] width 1211 height 14
copy p "Loyola / Sos del Rey Católico"
click at [1476, 31] on icon at bounding box center [1481, 32] width 14 height 14
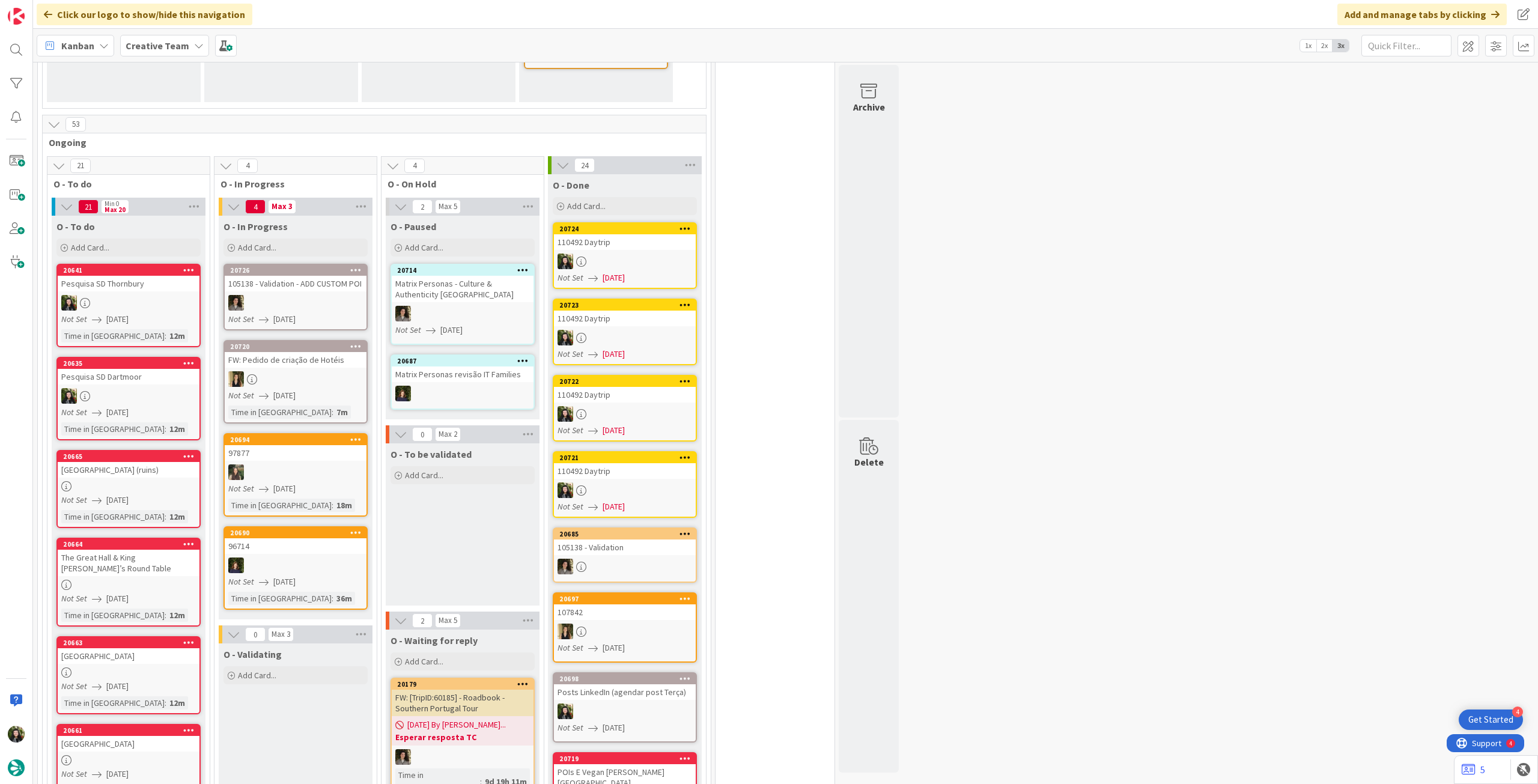
click at [171, 38] on span "Creative Team" at bounding box center [157, 45] width 64 height 14
click at [194, 174] on h4 "Creative Team - Análise" at bounding box center [206, 172] width 145 height 12
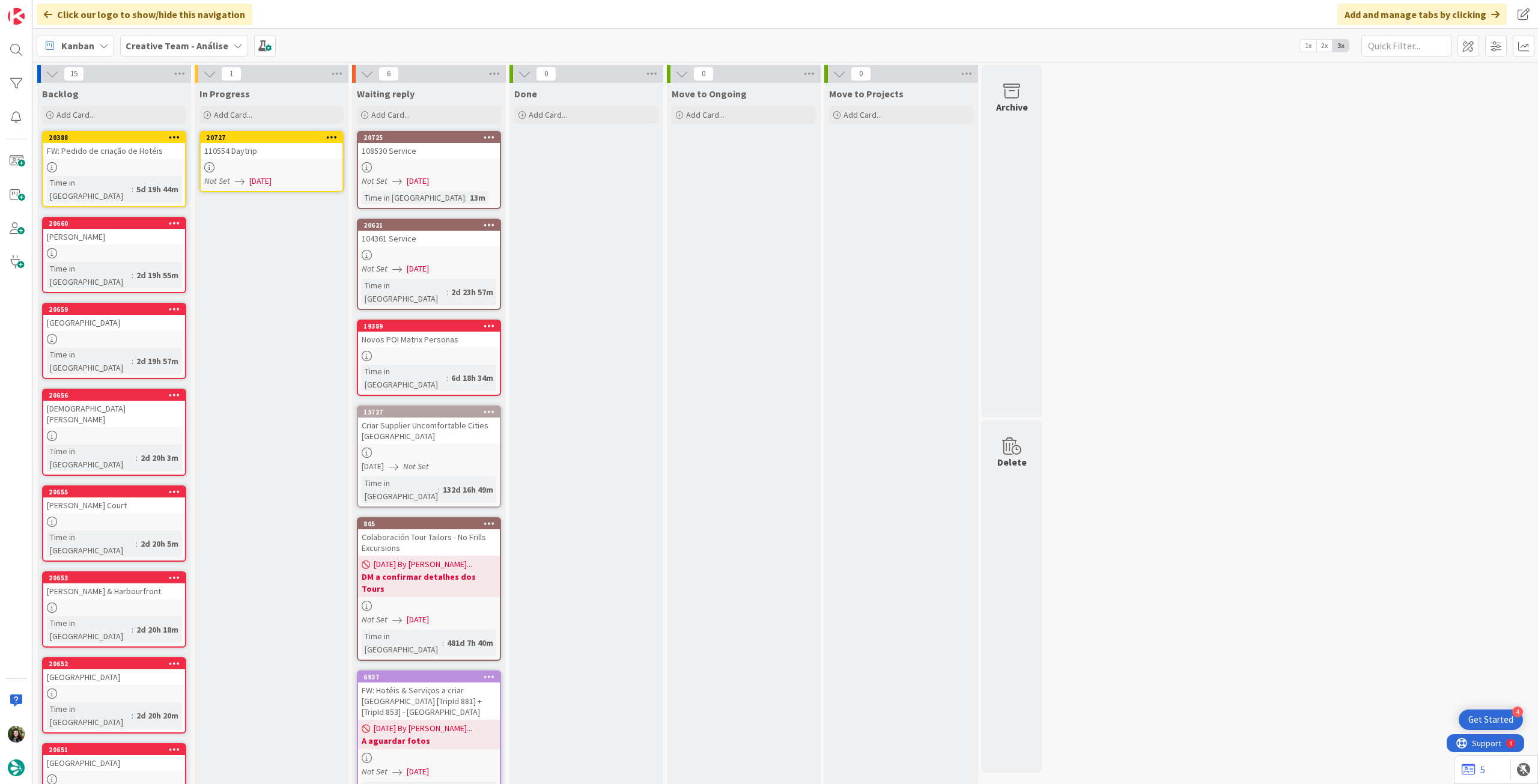
click at [262, 146] on div "110554 Daytrip" at bounding box center [272, 150] width 142 height 16
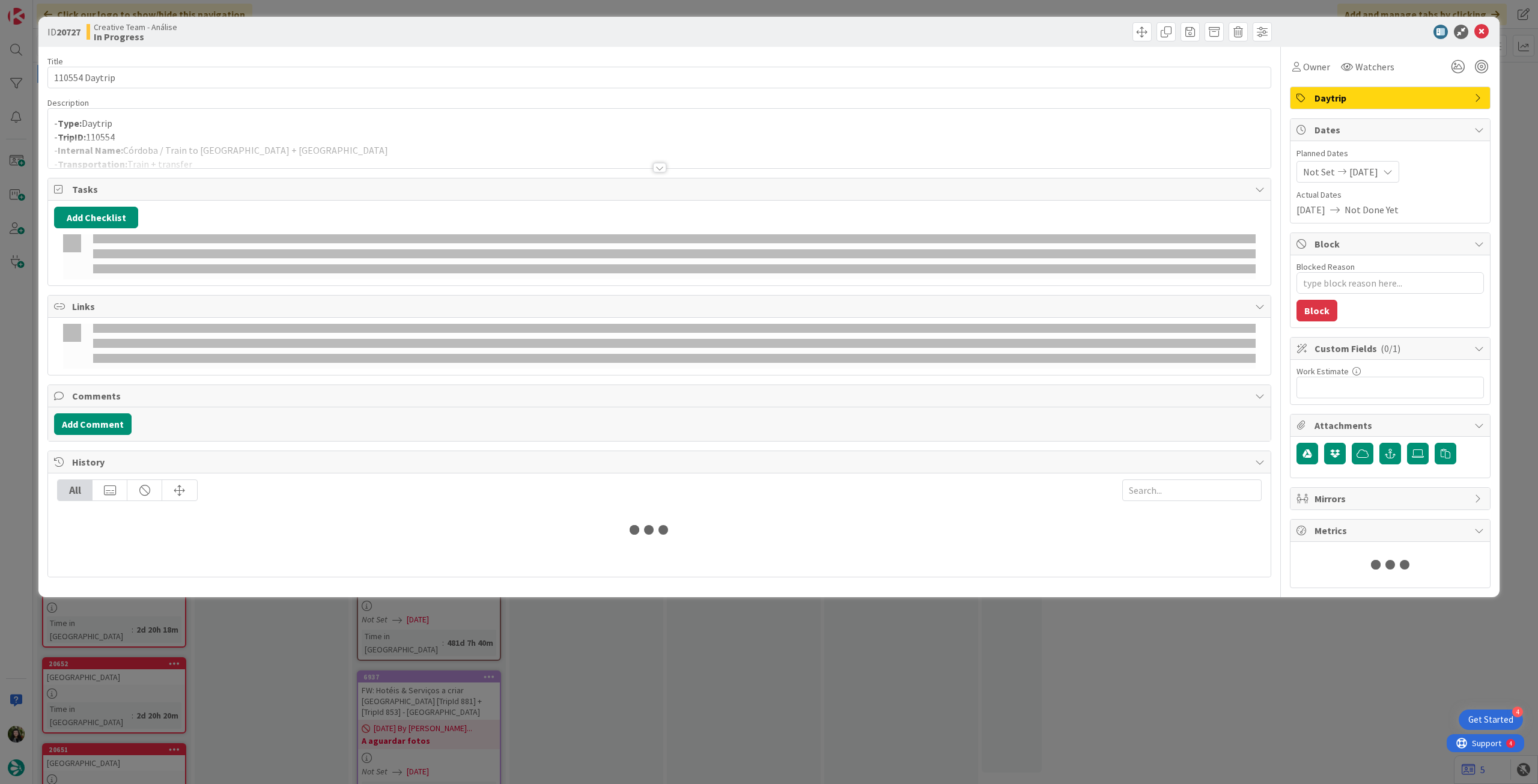
click at [274, 154] on div at bounding box center [659, 153] width 1222 height 31
type textarea "x"
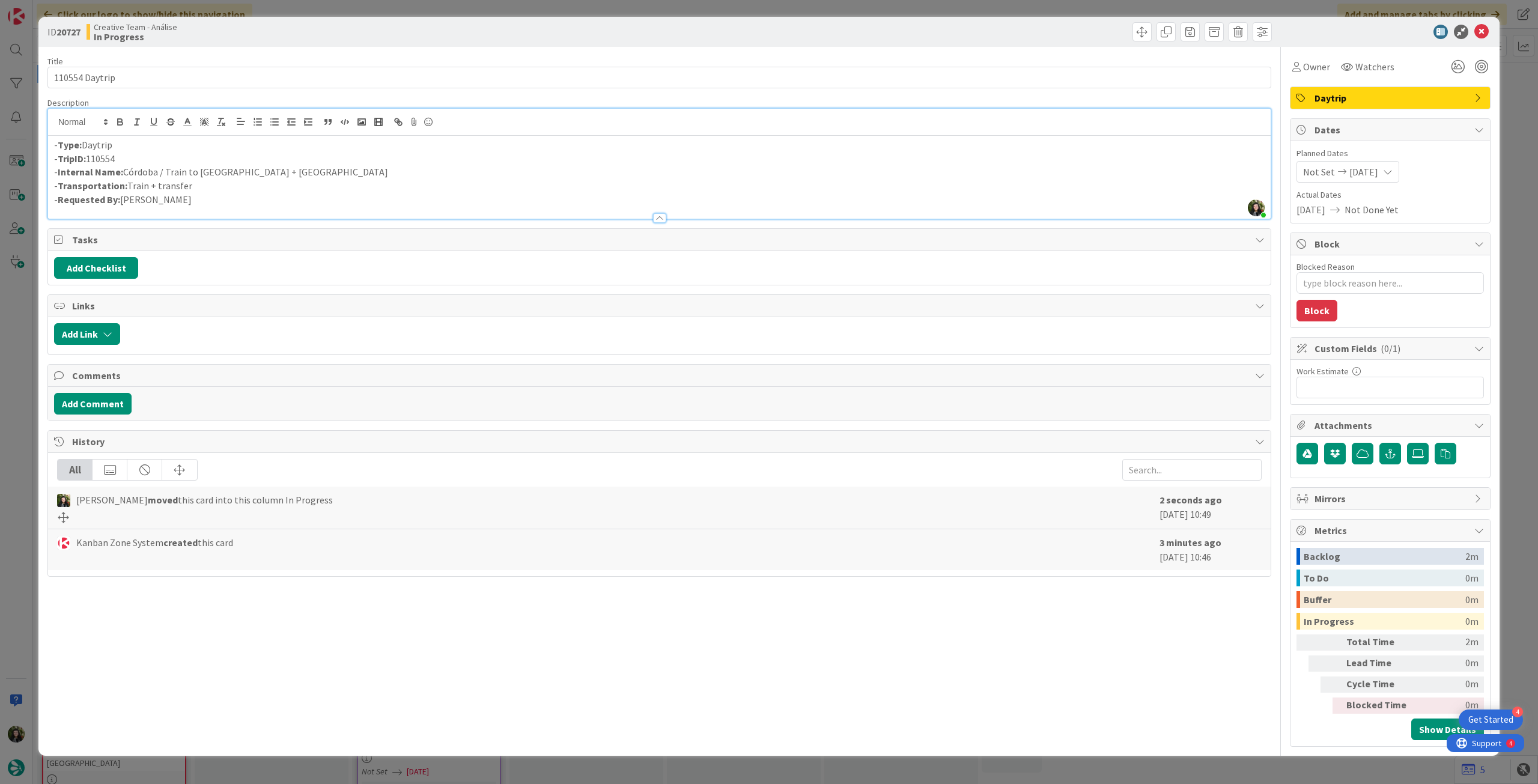
click at [163, 171] on p "- Internal Name: Córdoba / Train to Seville + Faro" at bounding box center [659, 172] width 1211 height 14
click at [233, 169] on p "- Internal Name: Córdoba + Train to Seville + Faro" at bounding box center [659, 172] width 1211 height 14
click at [1482, 32] on icon at bounding box center [1481, 32] width 14 height 14
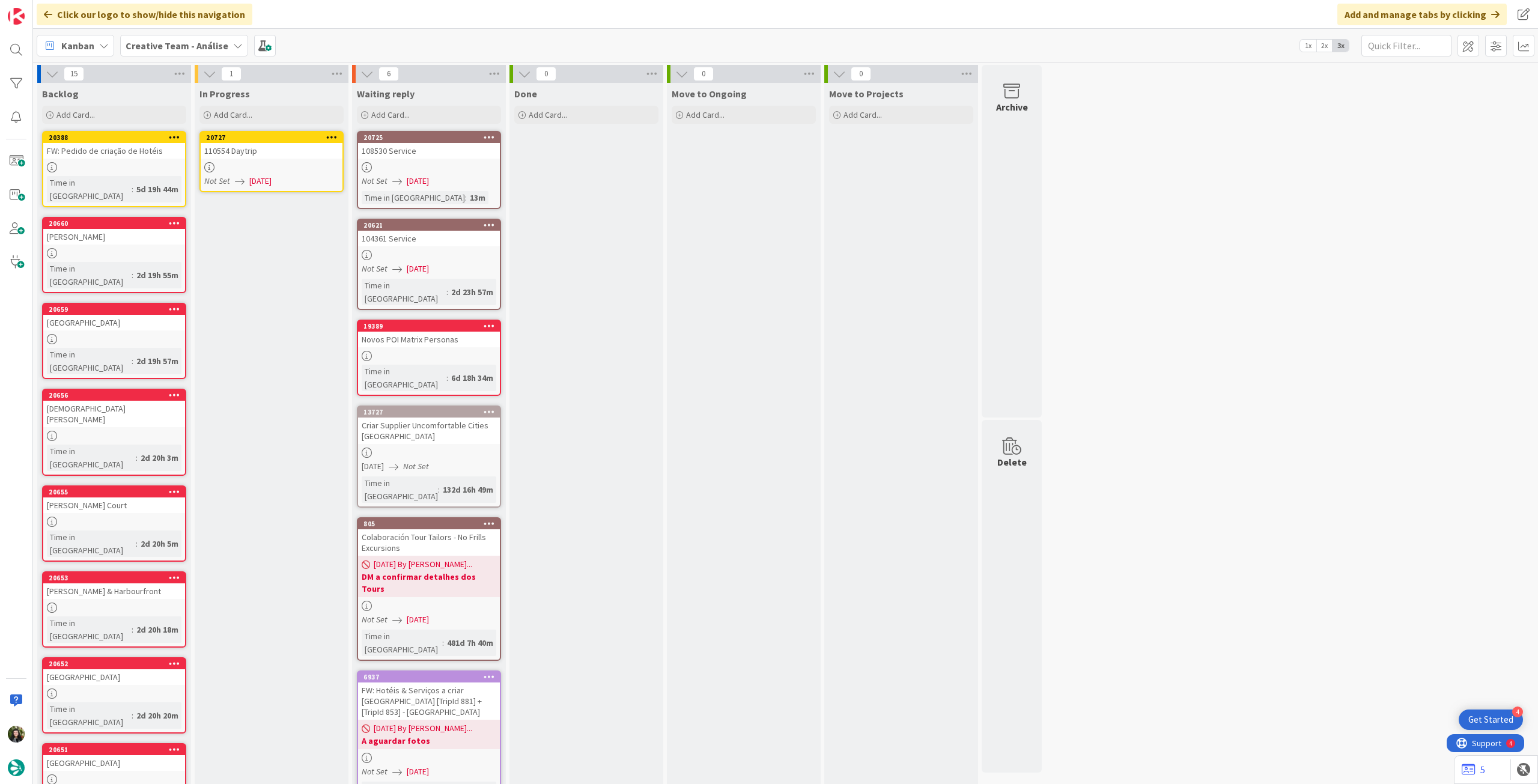
click at [335, 133] on icon at bounding box center [332, 137] width 12 height 8
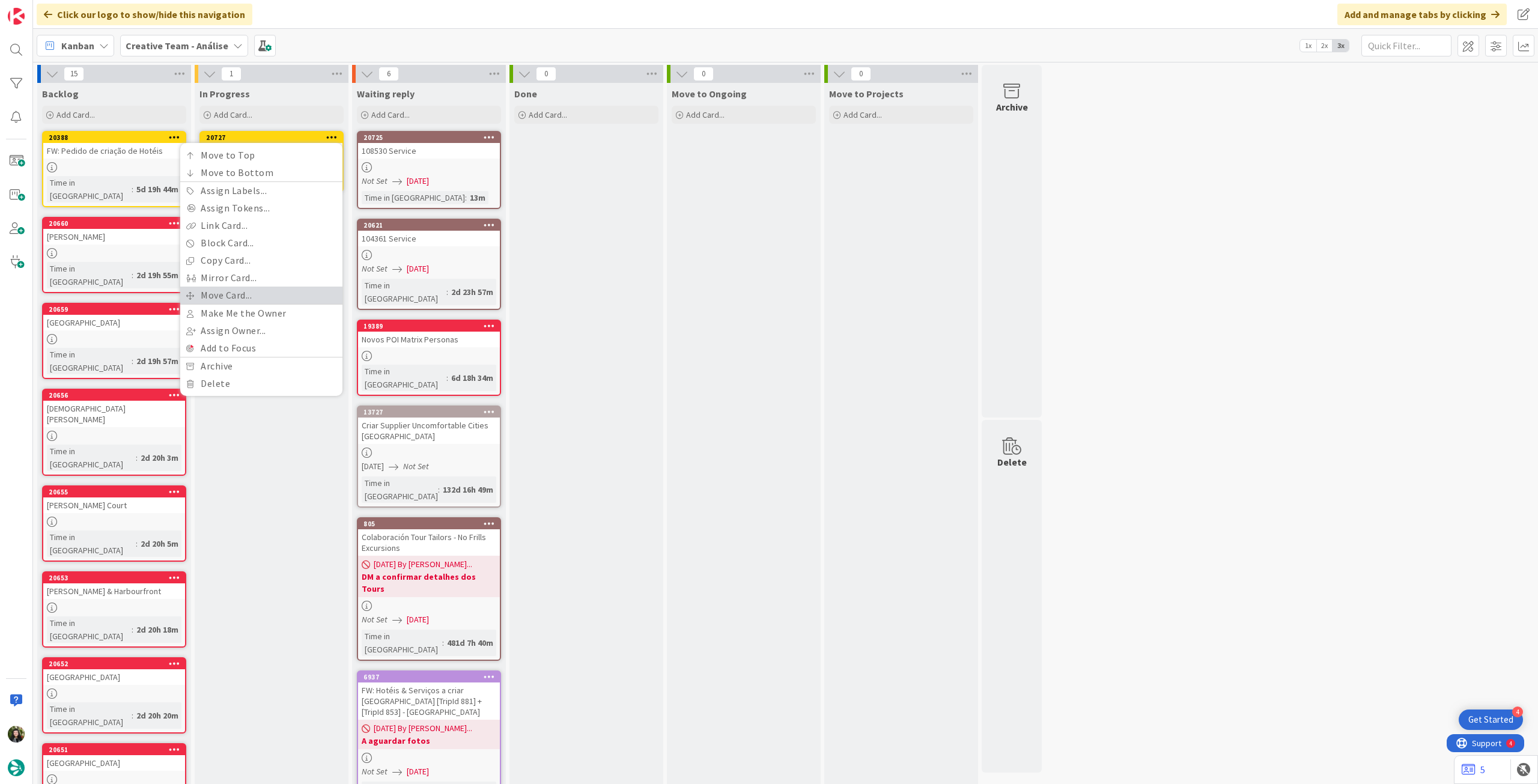
click at [246, 289] on link "Move Card..." at bounding box center [261, 295] width 162 height 17
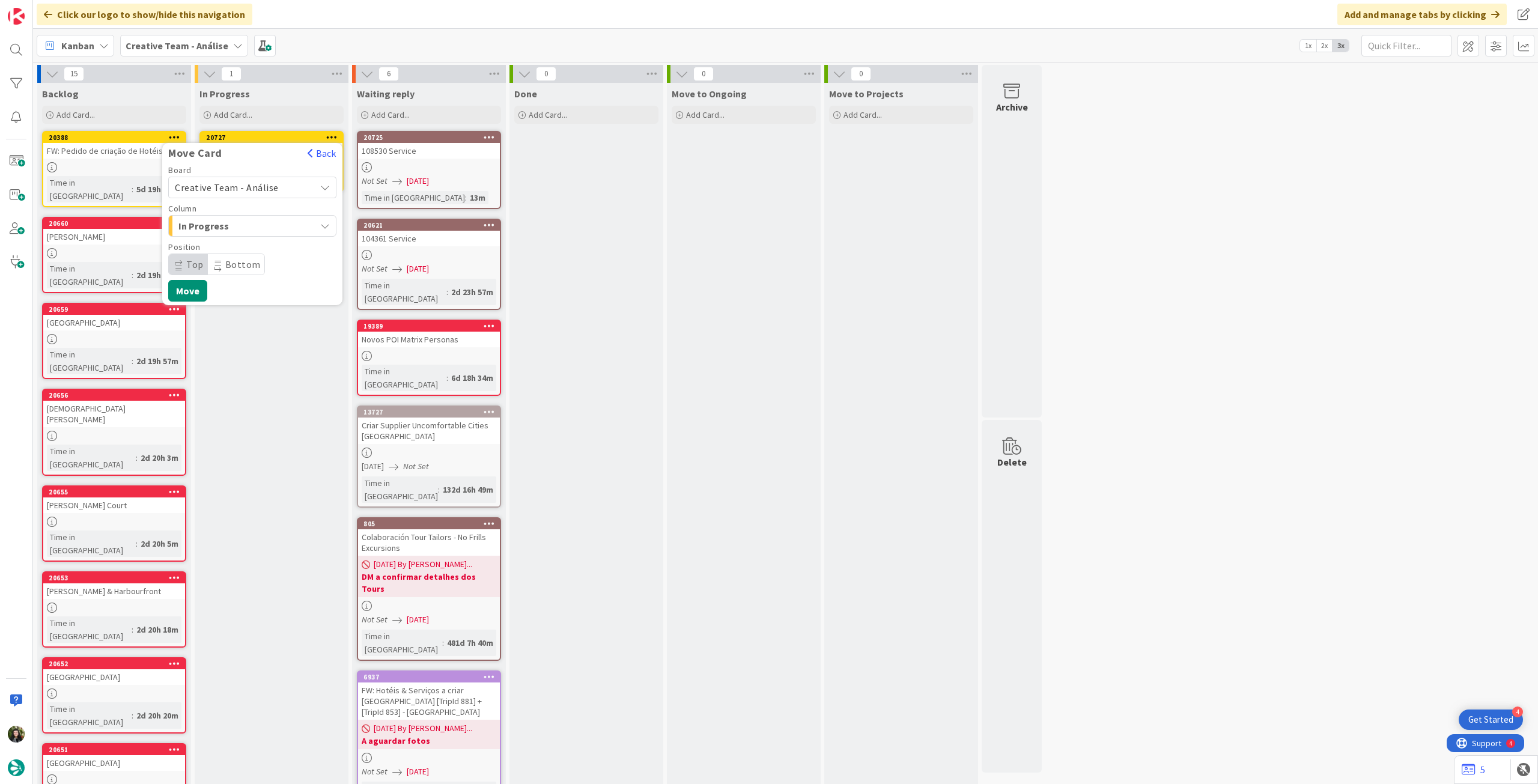
click at [244, 187] on span "Creative Team - Análise" at bounding box center [227, 188] width 104 height 12
click at [237, 244] on span "Creative Team" at bounding box center [260, 243] width 139 height 18
click at [239, 228] on span "Select a Column..." at bounding box center [220, 226] width 90 height 16
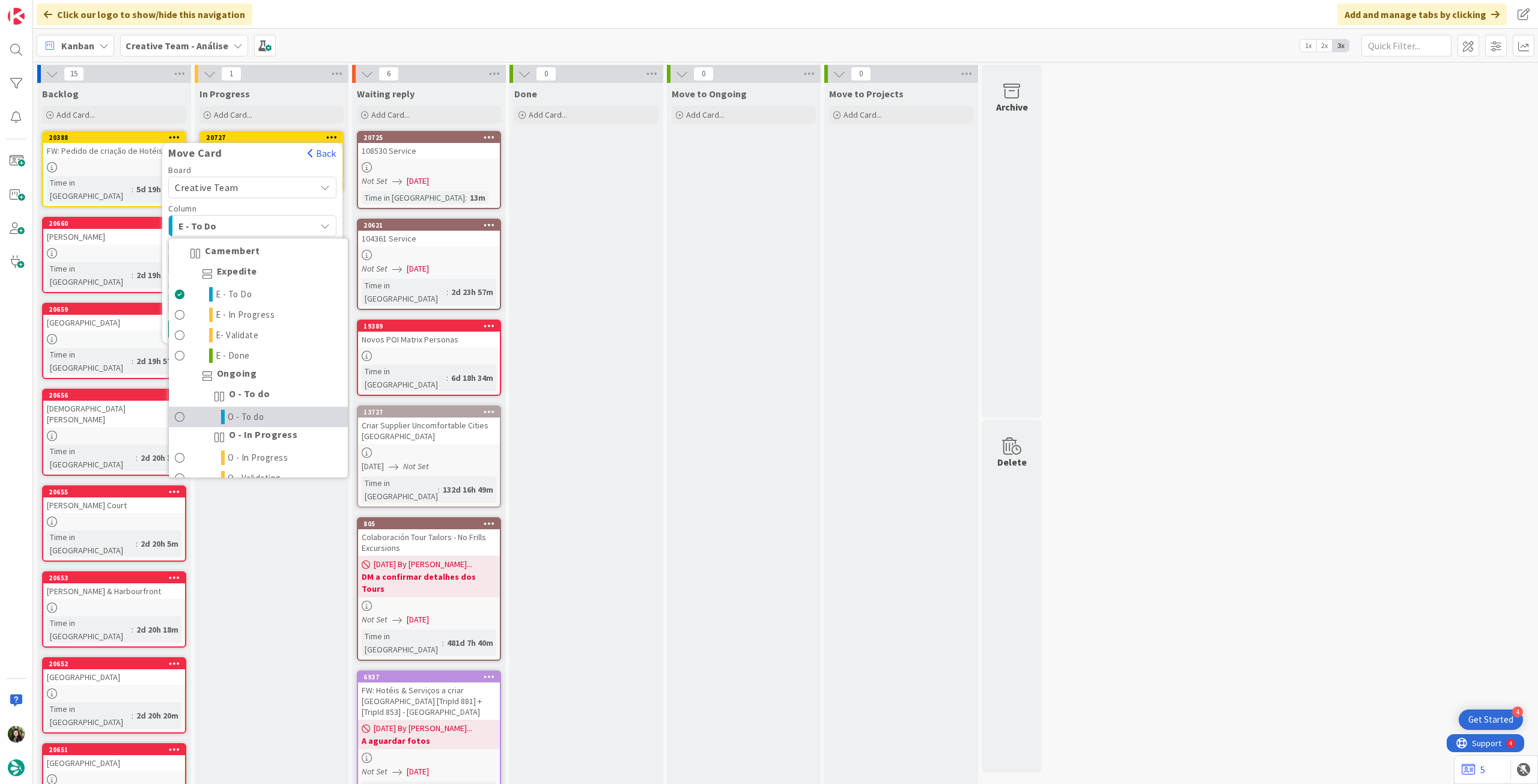
click at [239, 418] on span "O - To do" at bounding box center [246, 416] width 36 height 14
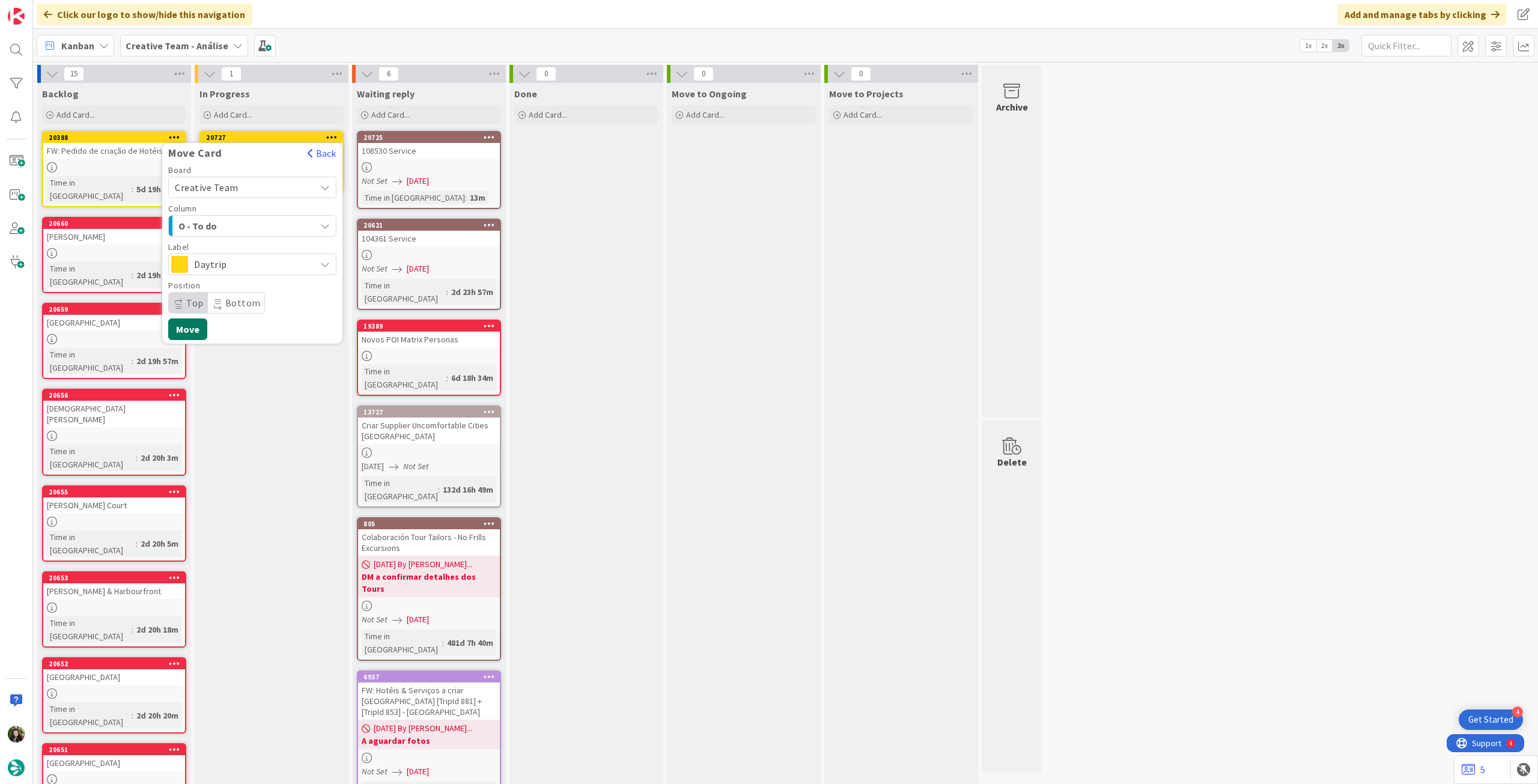
click at [189, 327] on button "Move" at bounding box center [187, 329] width 39 height 22
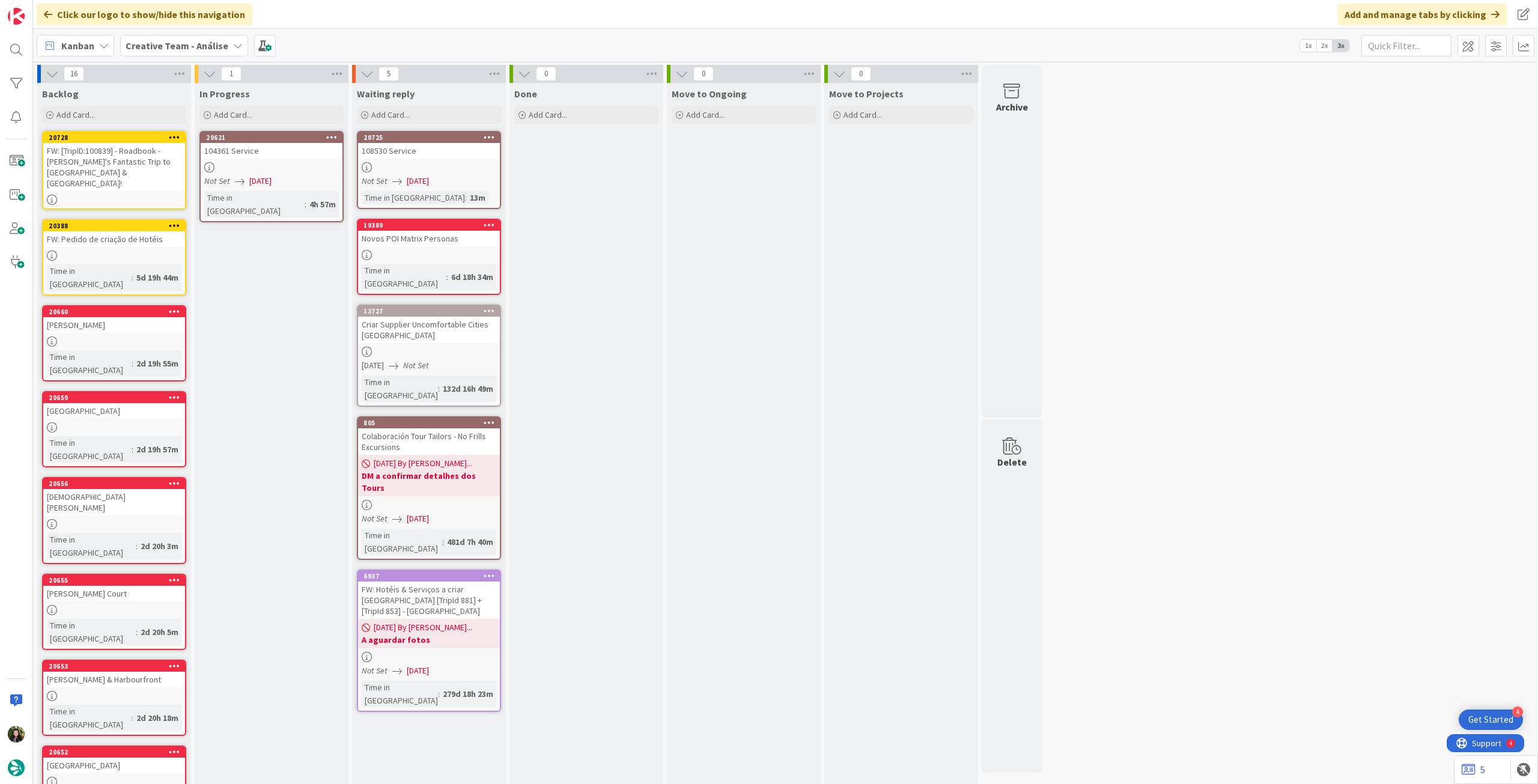
click at [259, 172] on link "20621 104361 Service Not Set 08/08/2025 Time in Column : 4h 57m" at bounding box center [272, 176] width 144 height 91
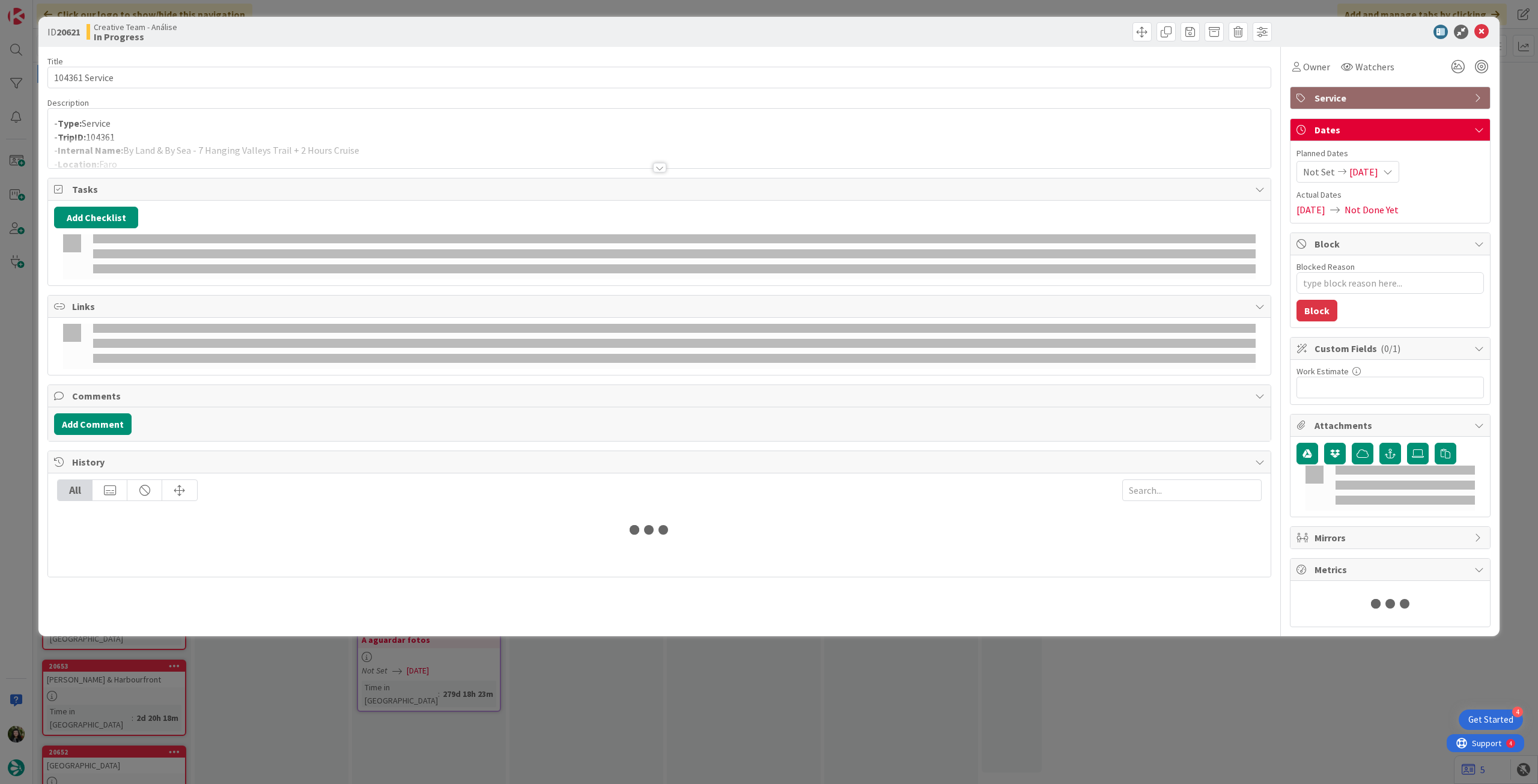
click at [255, 152] on div at bounding box center [659, 153] width 1222 height 31
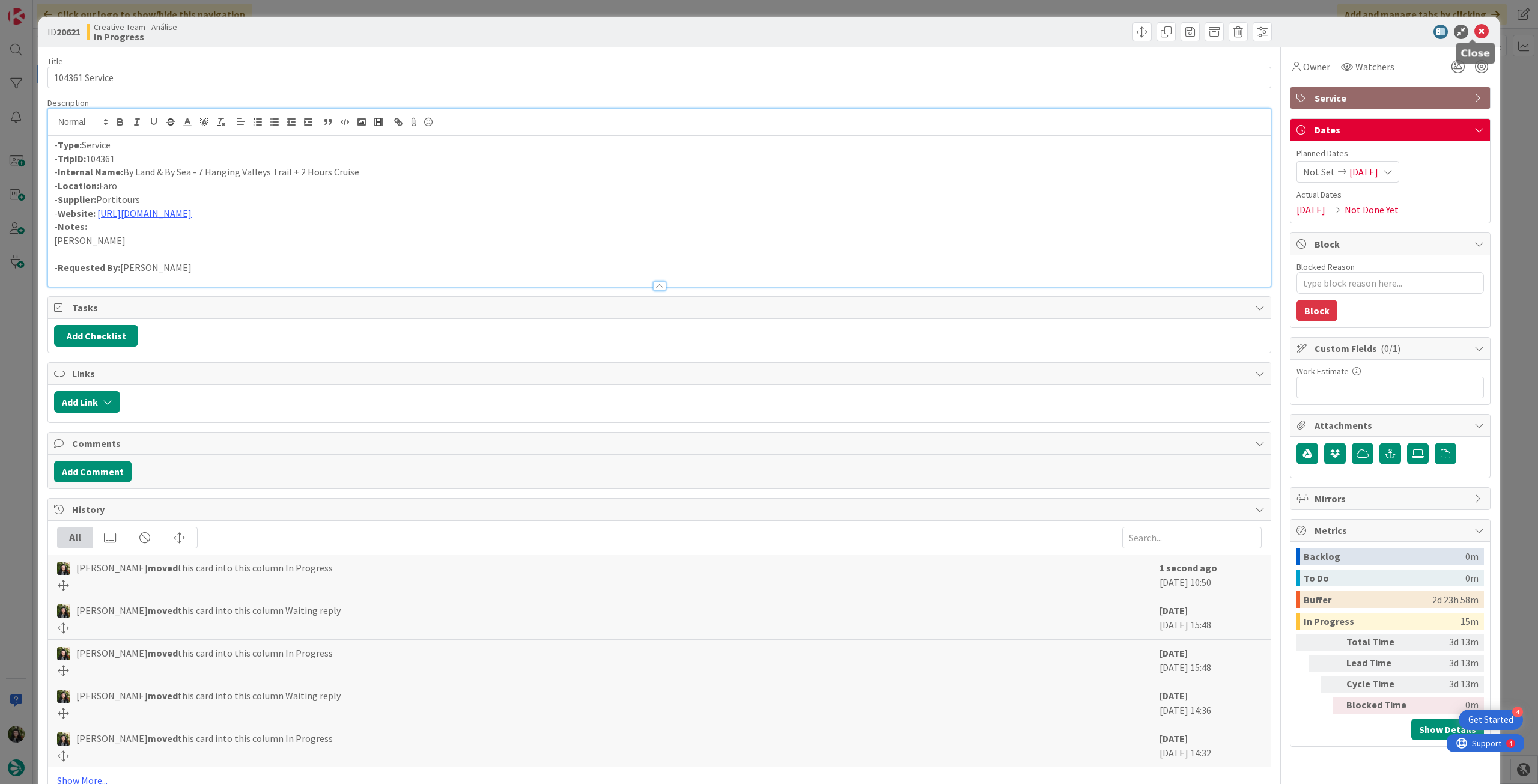
click at [1474, 26] on icon at bounding box center [1481, 32] width 14 height 14
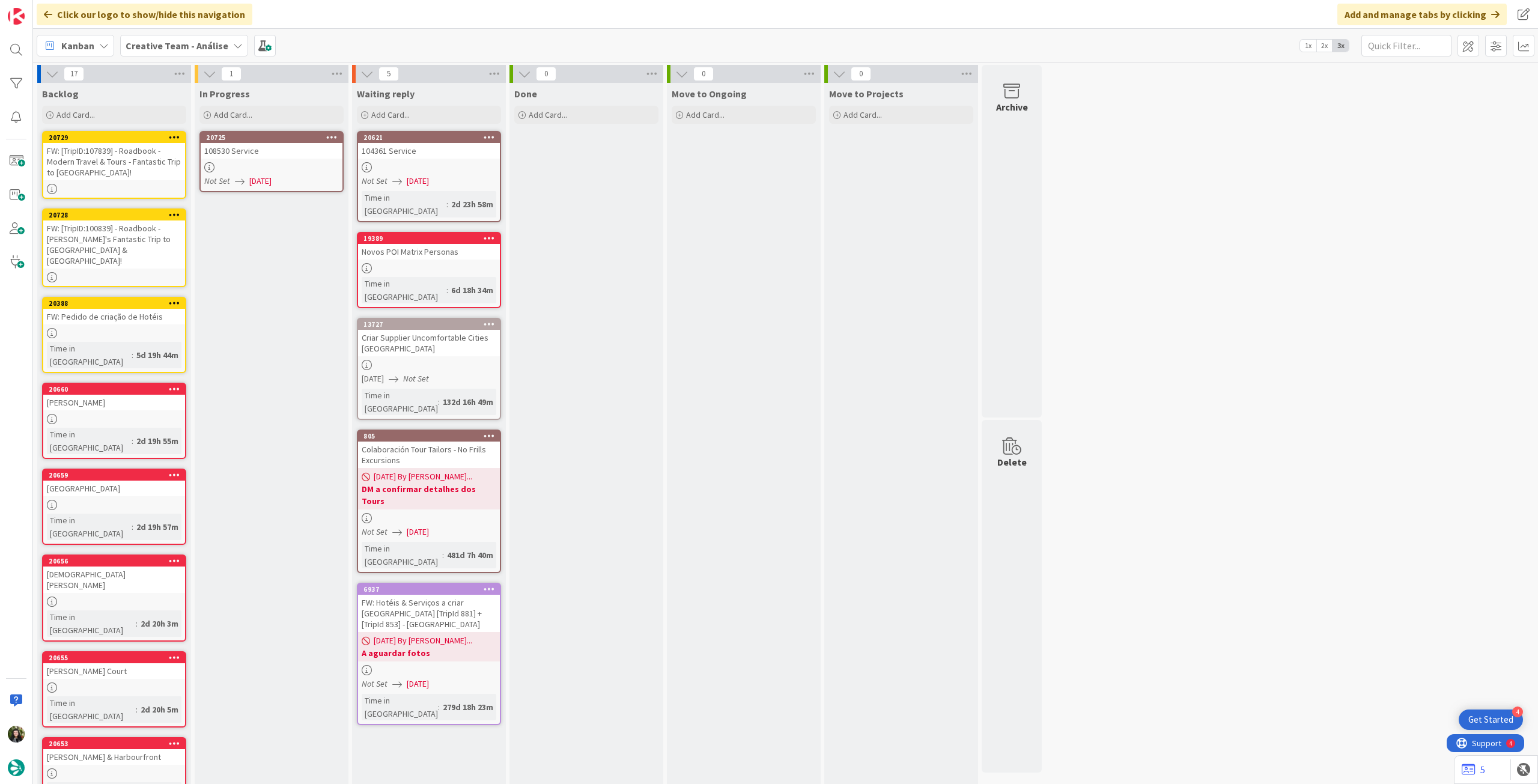
click at [312, 168] on div at bounding box center [272, 167] width 142 height 10
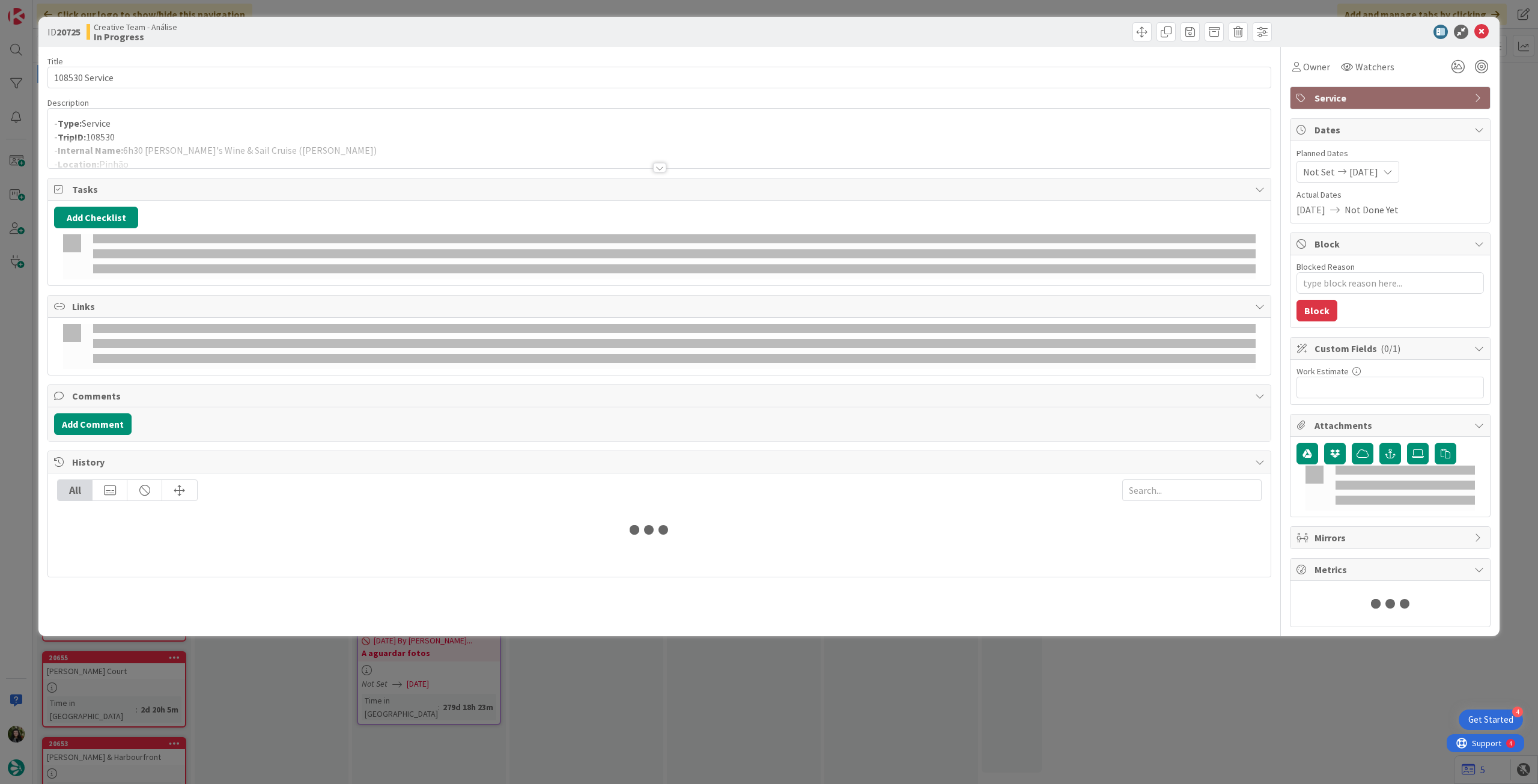
click at [289, 139] on div at bounding box center [659, 153] width 1222 height 31
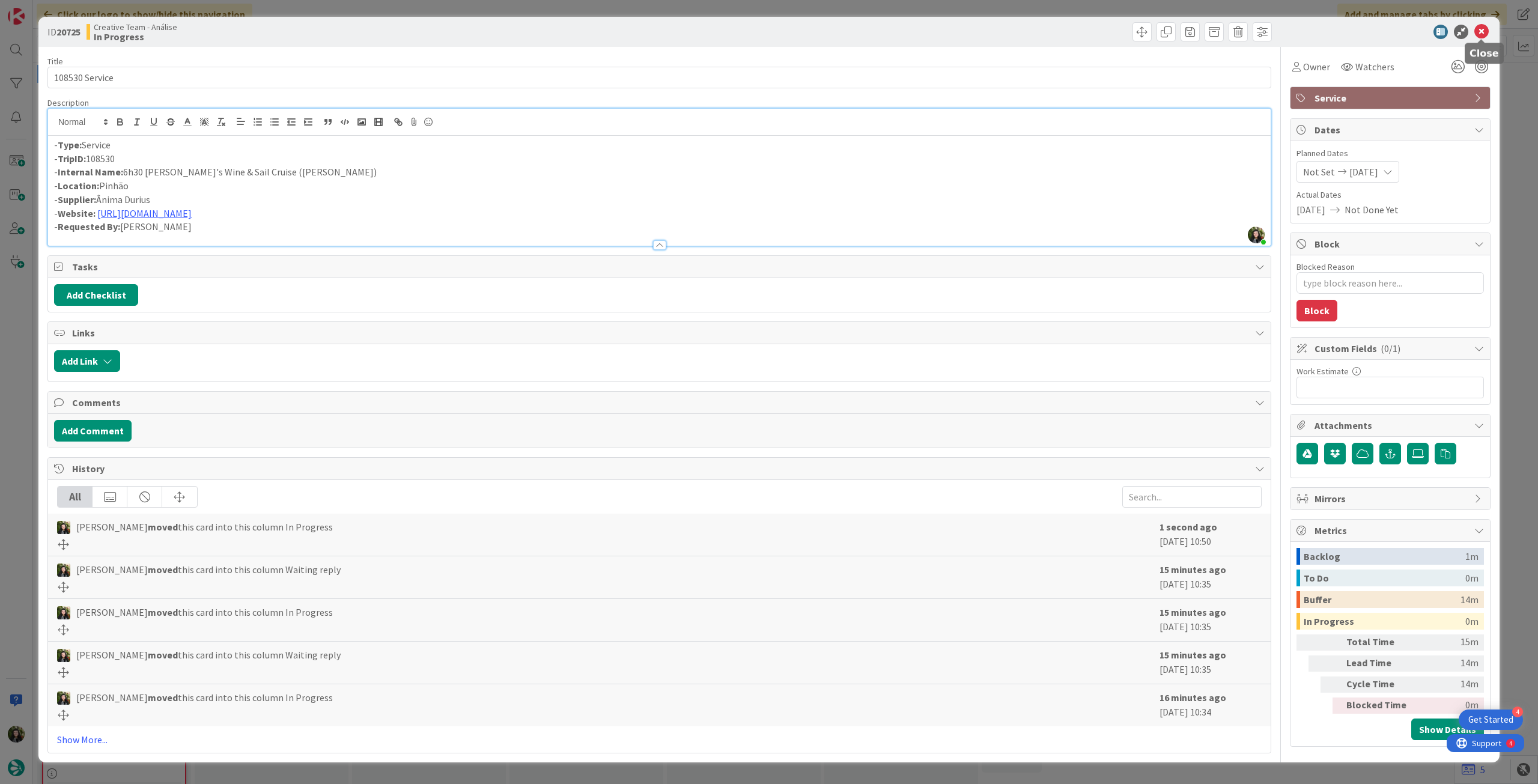
click at [1483, 34] on icon at bounding box center [1481, 32] width 14 height 14
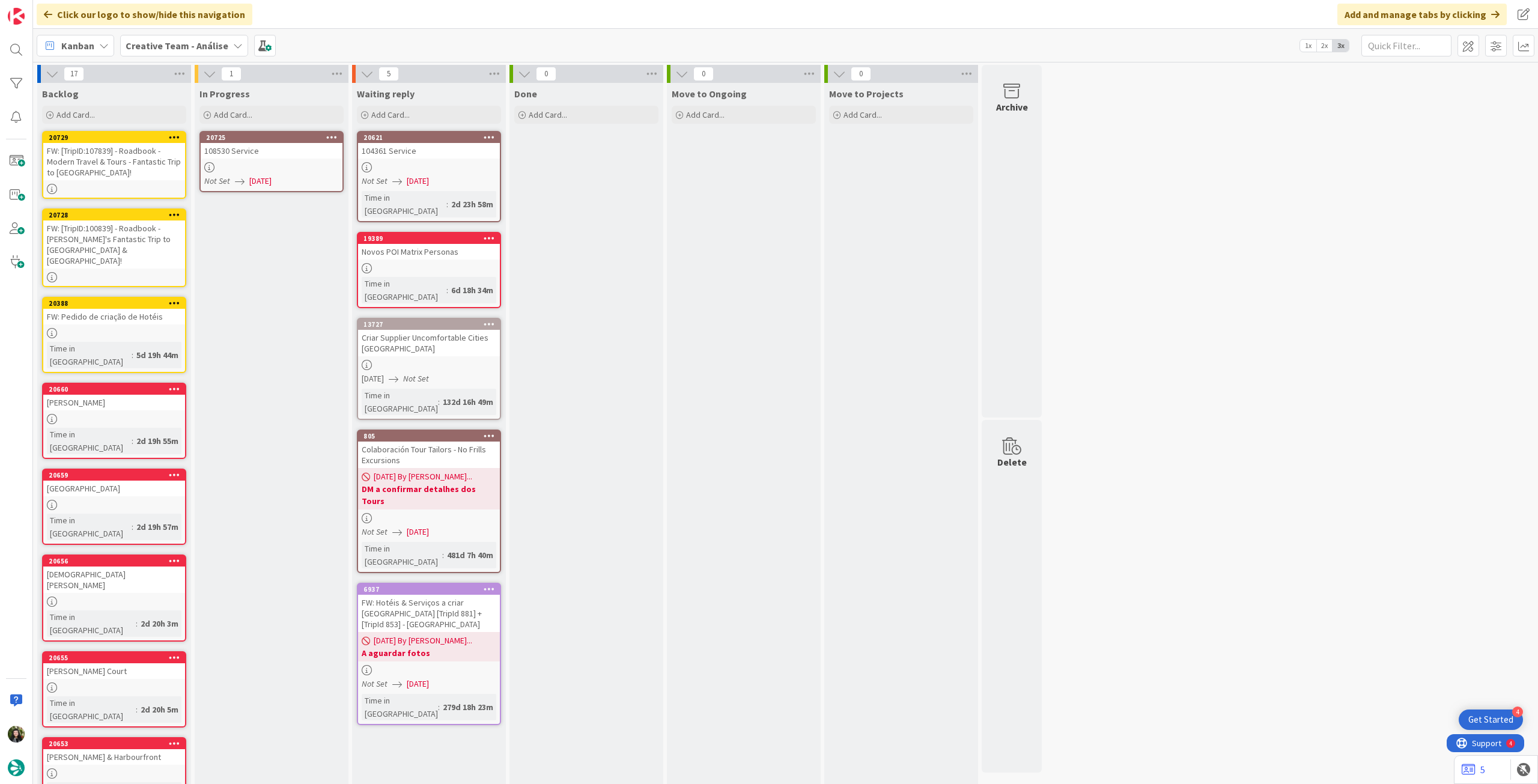
click at [327, 138] on icon at bounding box center [332, 137] width 12 height 8
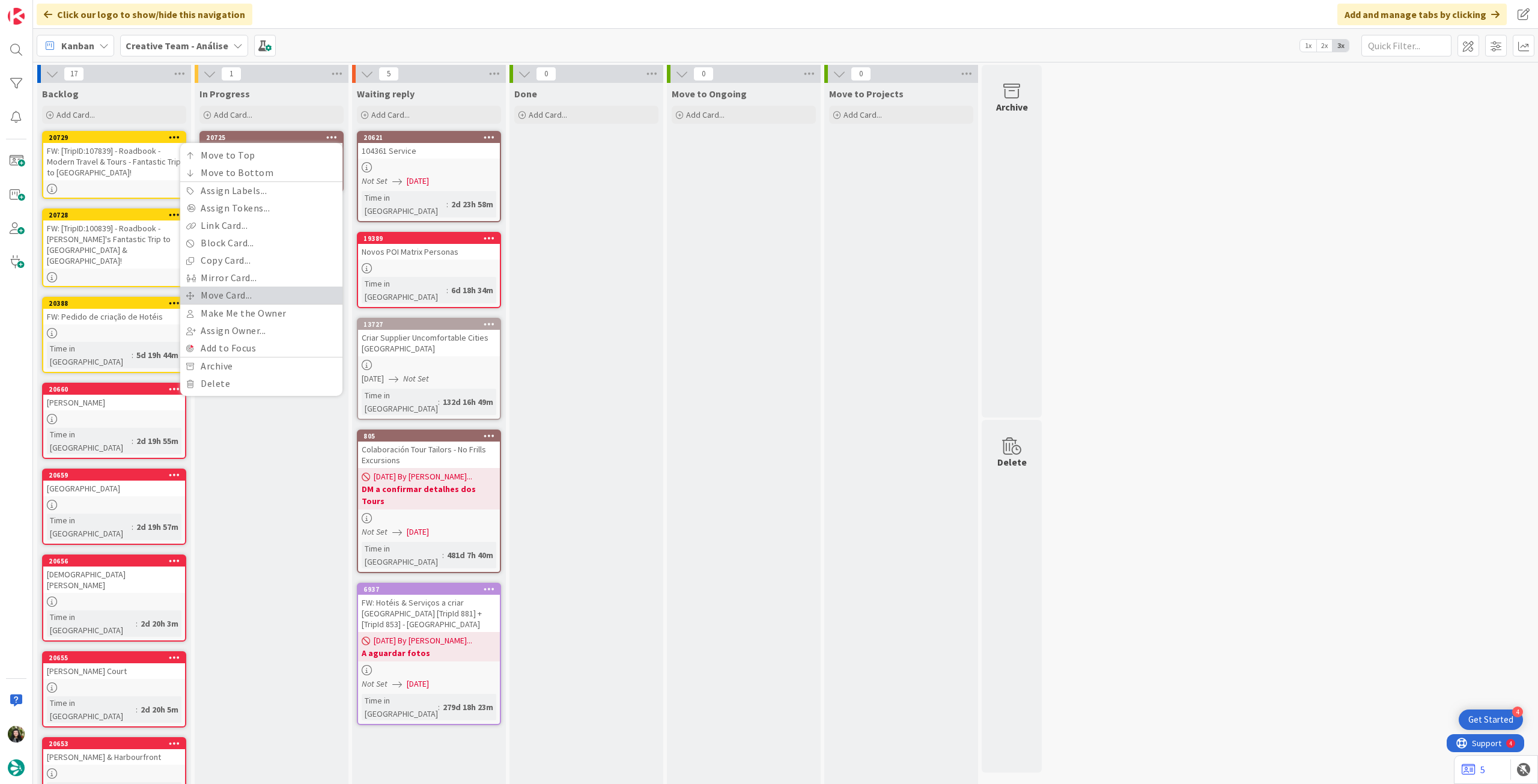
click at [249, 293] on link "Move Card..." at bounding box center [261, 295] width 162 height 17
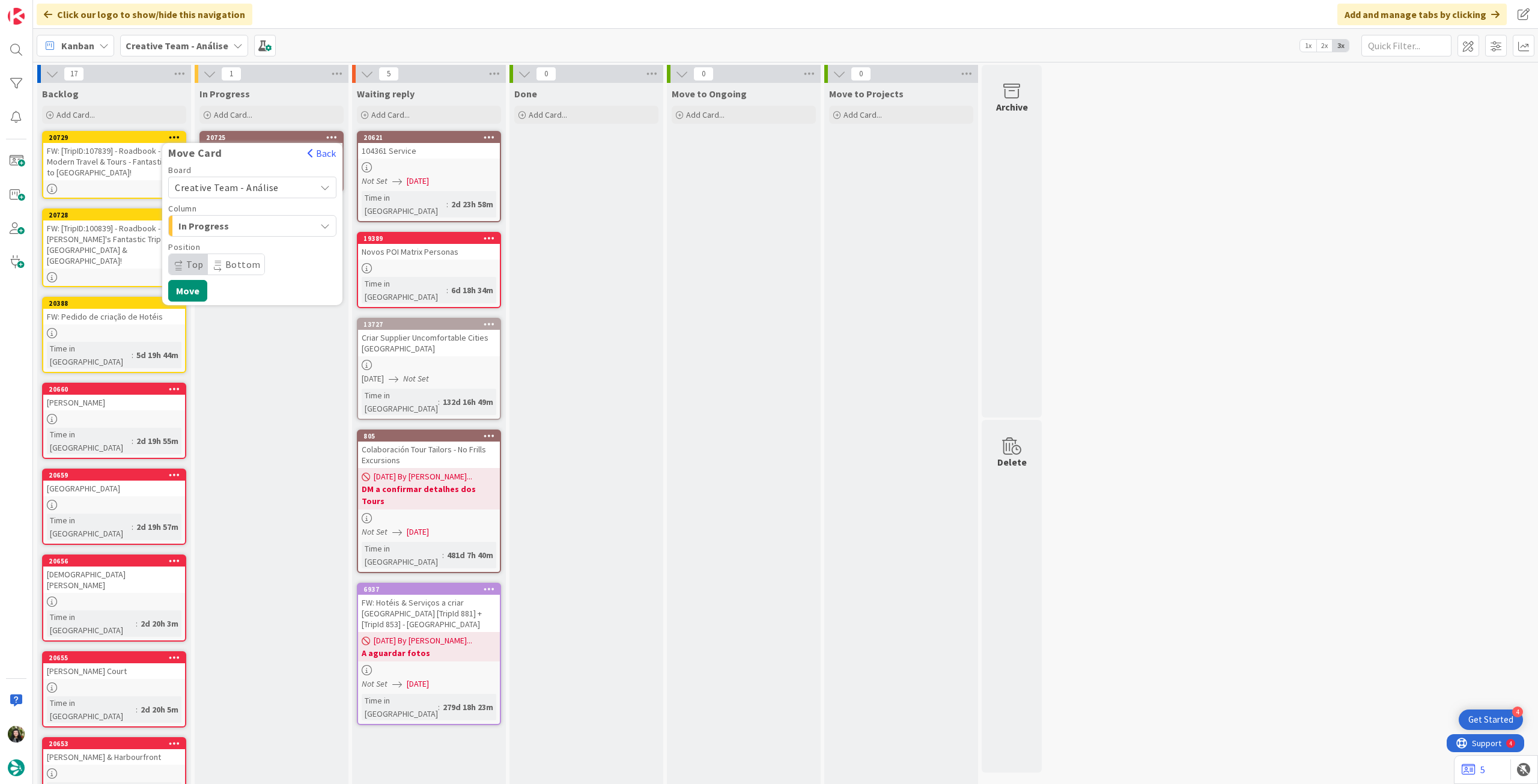
click at [246, 195] on span "Creative Team - Análise" at bounding box center [242, 187] width 134 height 17
click at [236, 243] on span "Creative Team" at bounding box center [260, 243] width 139 height 18
click at [241, 226] on span "Select a Column..." at bounding box center [220, 226] width 90 height 16
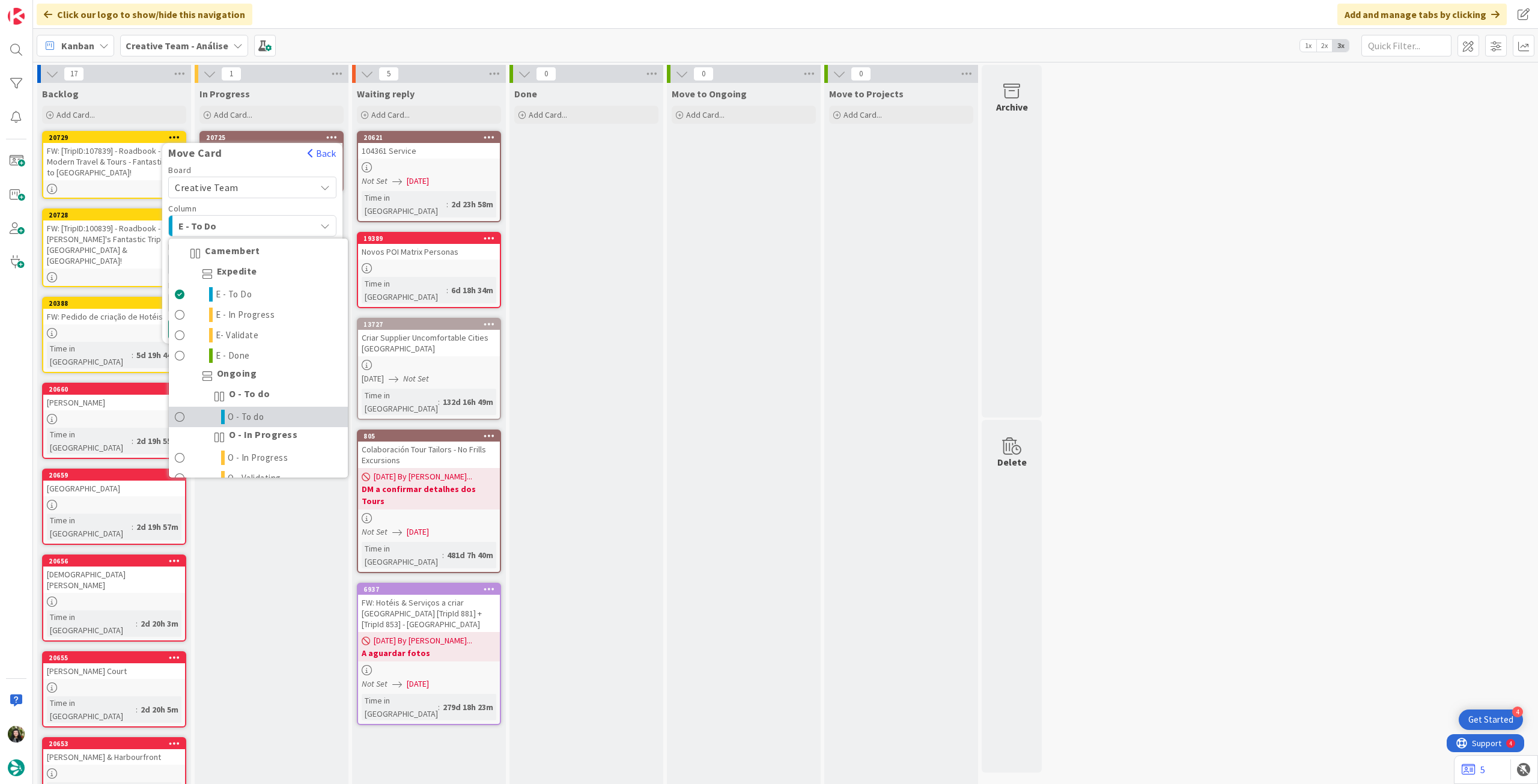
click at [248, 409] on span "O - To do" at bounding box center [246, 416] width 36 height 14
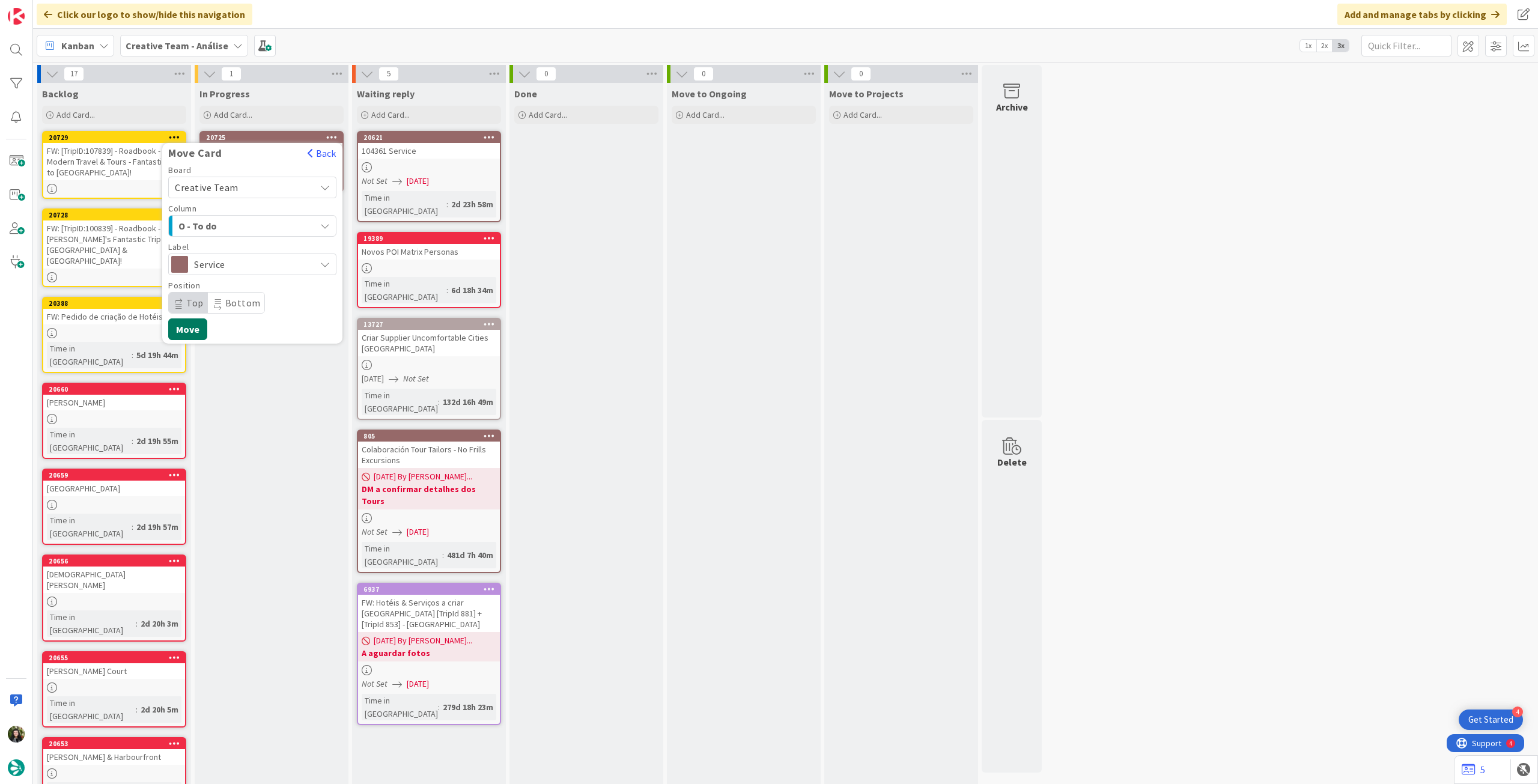
click at [195, 324] on button "Move" at bounding box center [187, 329] width 39 height 22
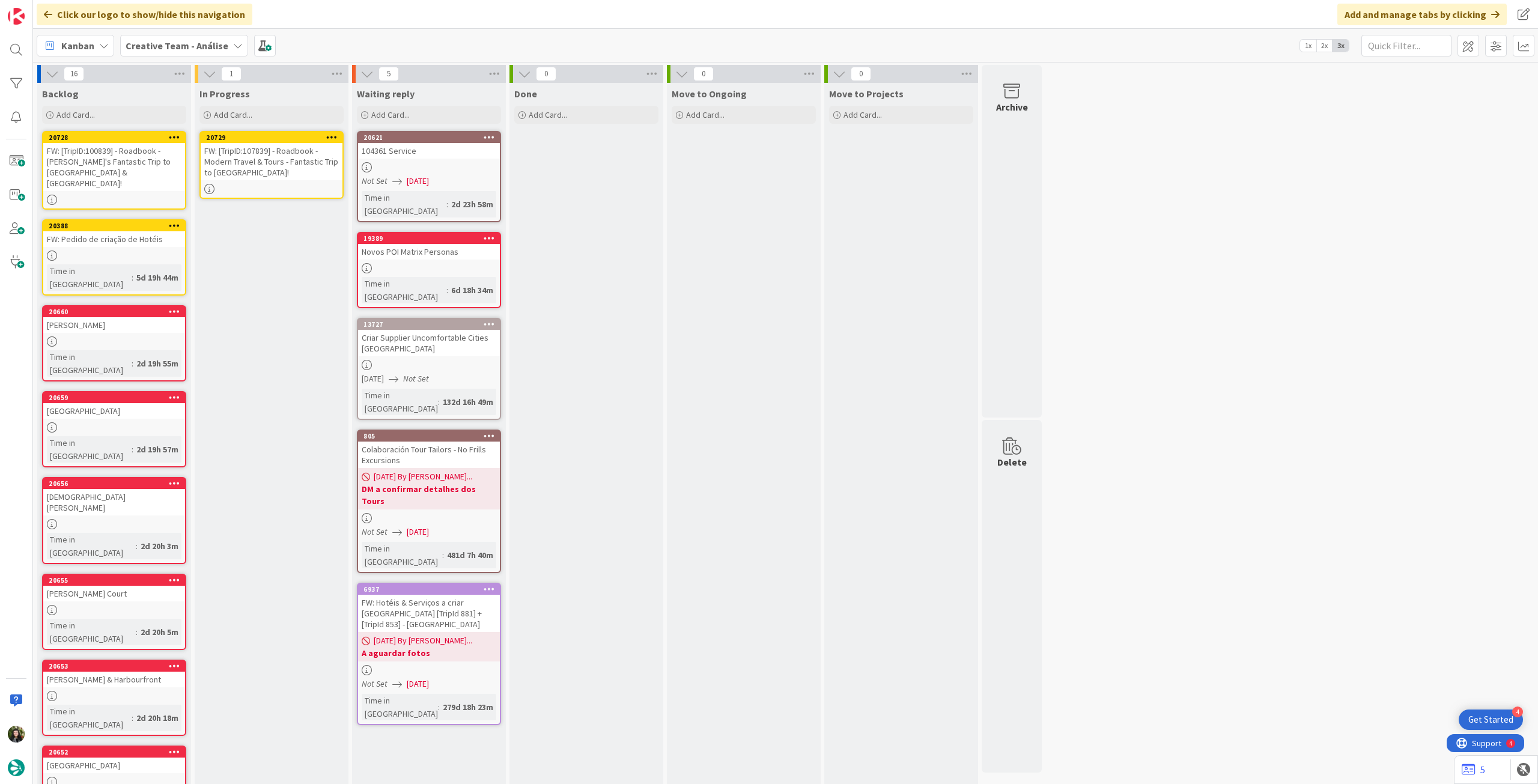
click at [259, 169] on div "FW: [TripID:107839] - Roadbook - Modern Travel & Tours - Fantastic Trip to [GEO…" at bounding box center [272, 161] width 142 height 37
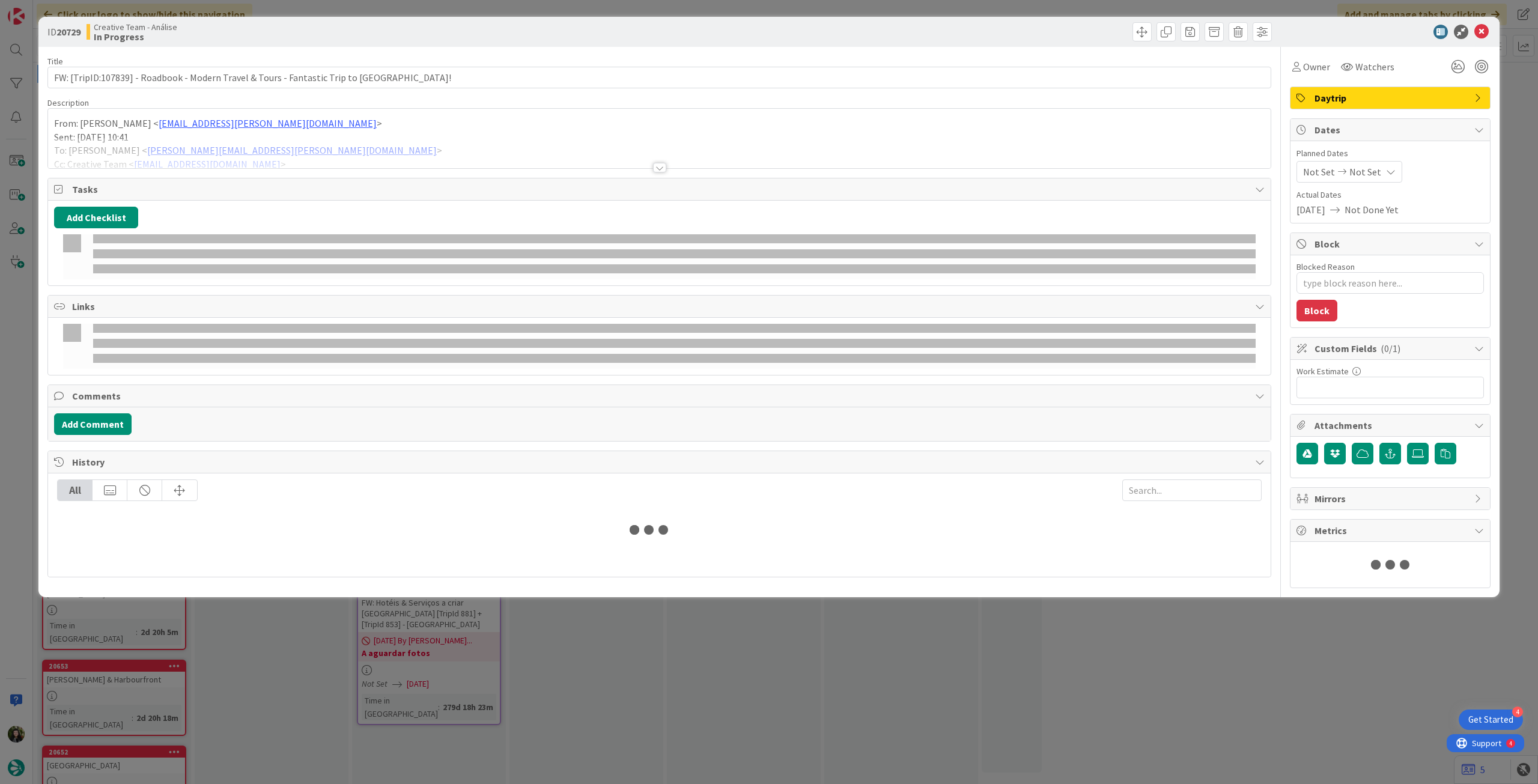
click at [1364, 180] on div "Not Set Not Set" at bounding box center [1349, 172] width 106 height 22
type textarea "x"
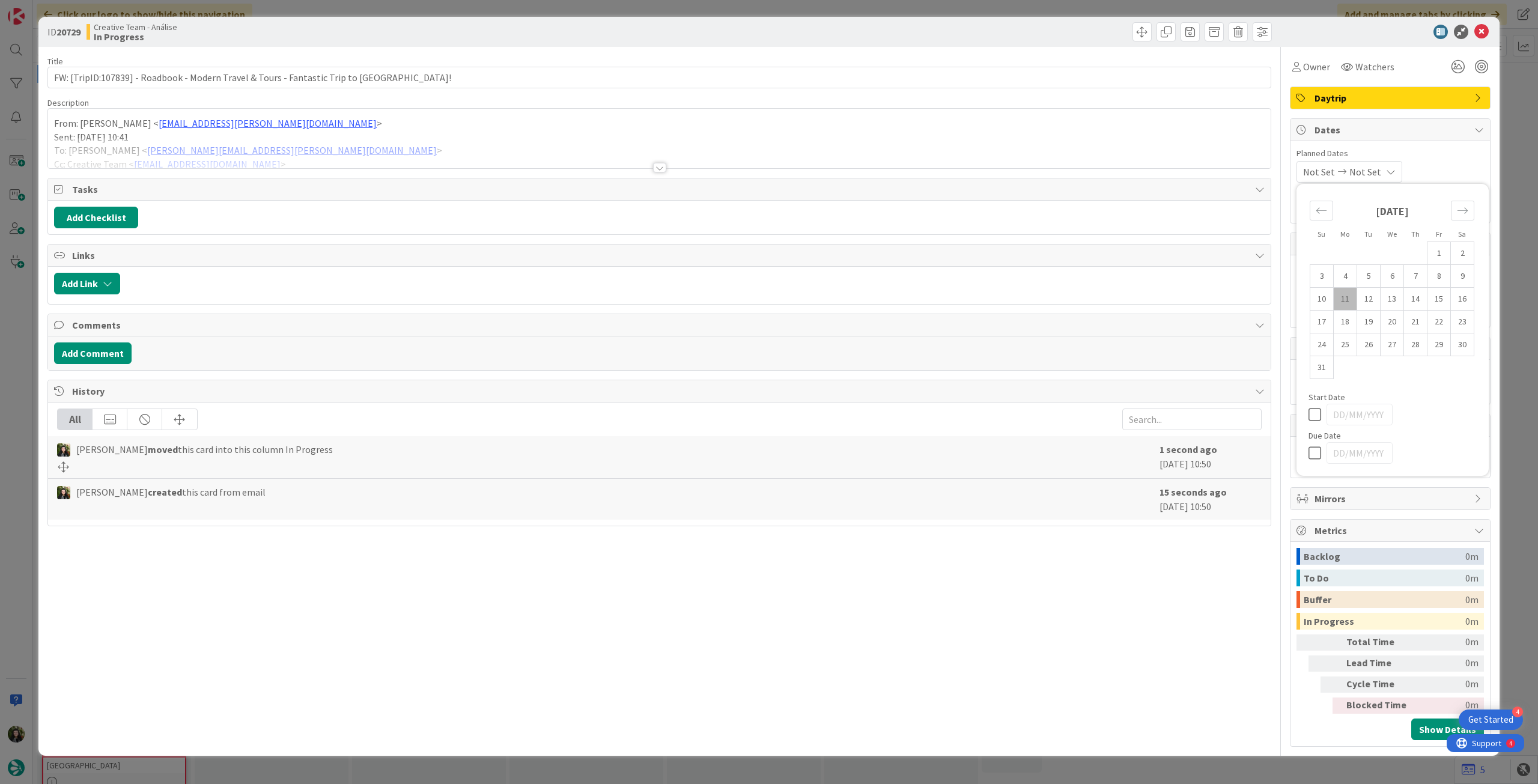
click at [1318, 461] on div at bounding box center [1393, 453] width 168 height 22
click at [1314, 453] on icon at bounding box center [1318, 453] width 18 height 14
type input "[DATE]"
click at [1487, 29] on icon at bounding box center [1481, 32] width 14 height 14
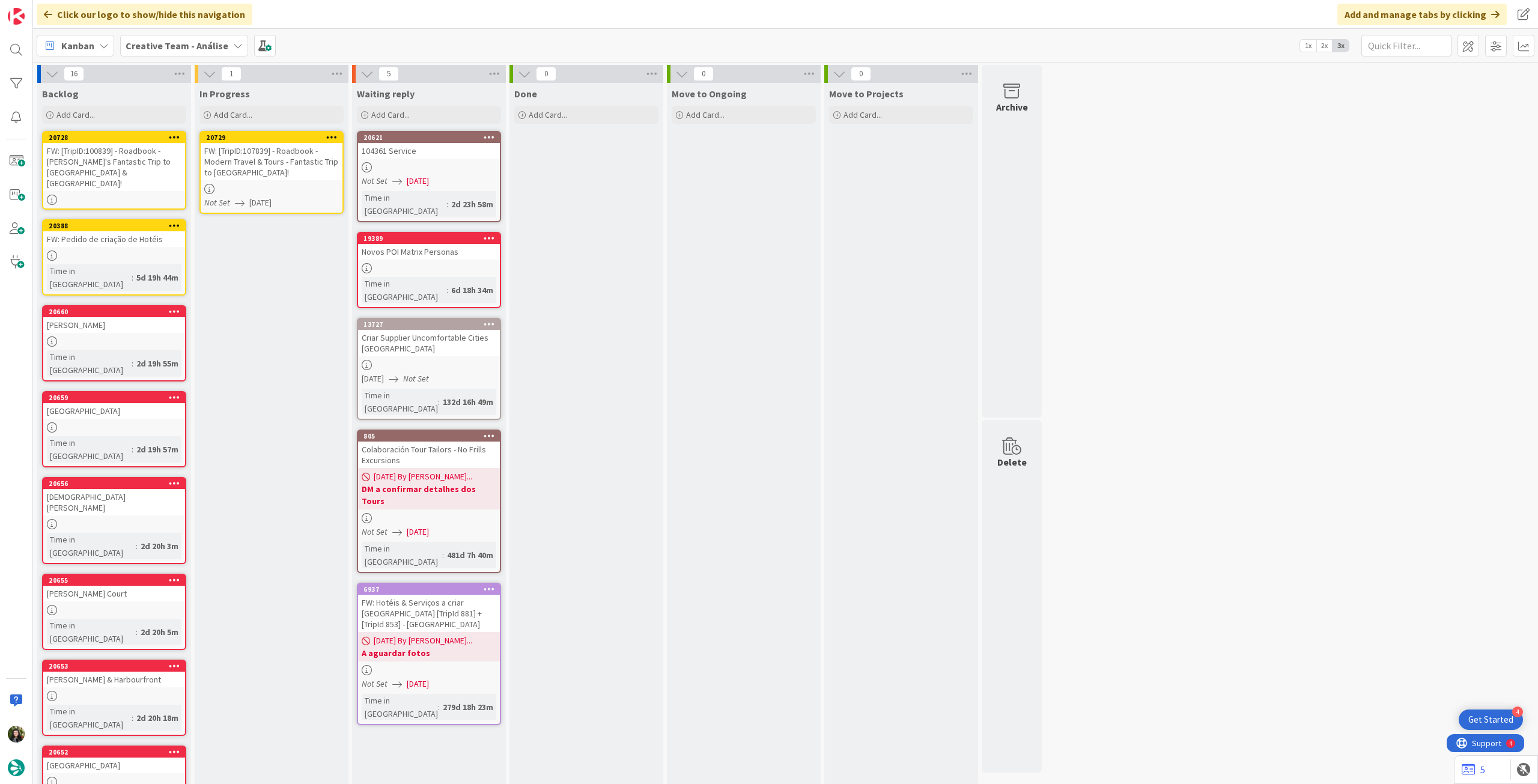
click at [333, 140] on icon at bounding box center [332, 137] width 12 height 8
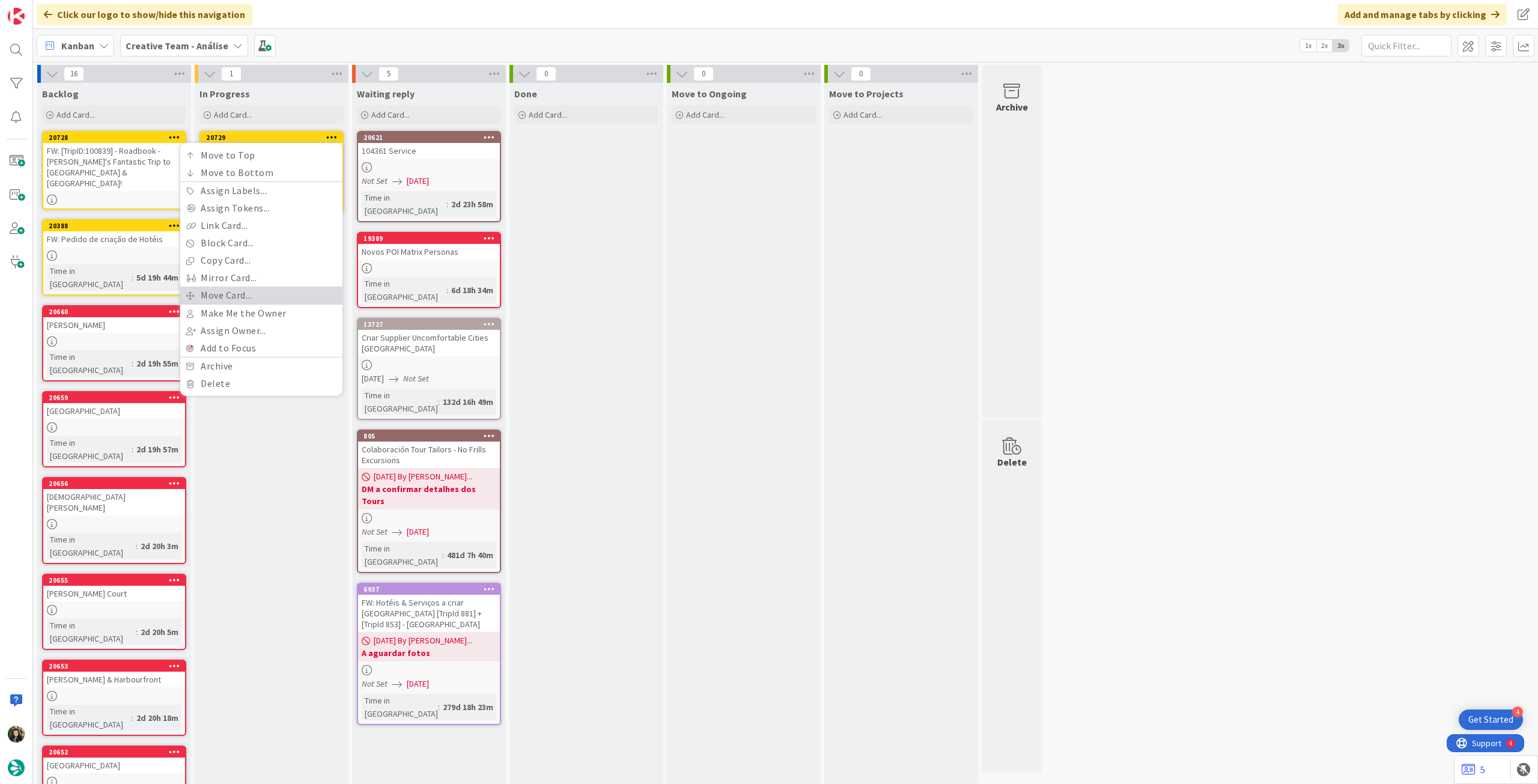
click at [246, 292] on link "Move Card..." at bounding box center [261, 295] width 162 height 17
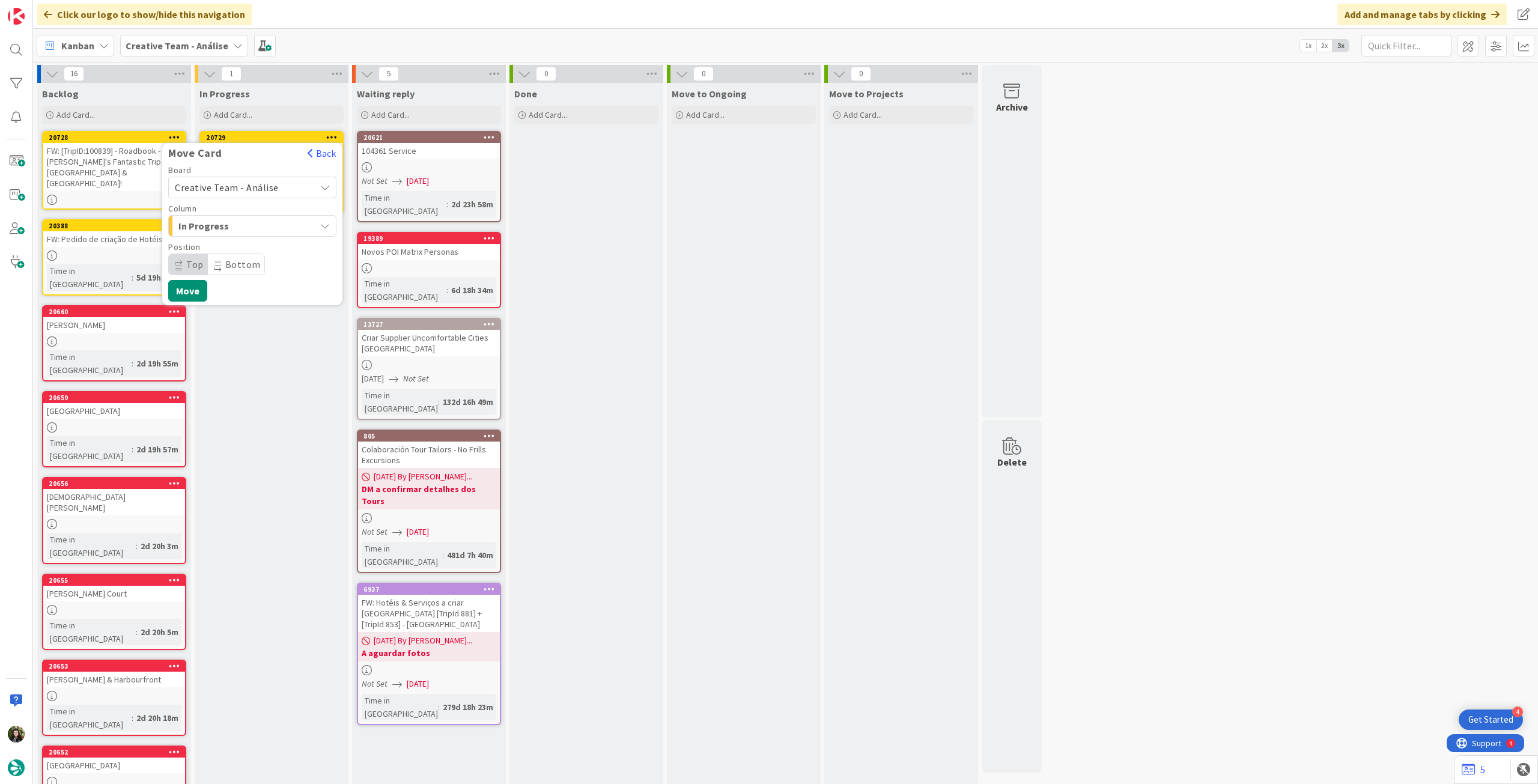
click at [249, 188] on span "Creative Team - Análise" at bounding box center [227, 188] width 104 height 12
click at [239, 239] on span "Creative Team" at bounding box center [260, 243] width 139 height 18
click at [272, 263] on span "Daytrip" at bounding box center [252, 264] width 115 height 17
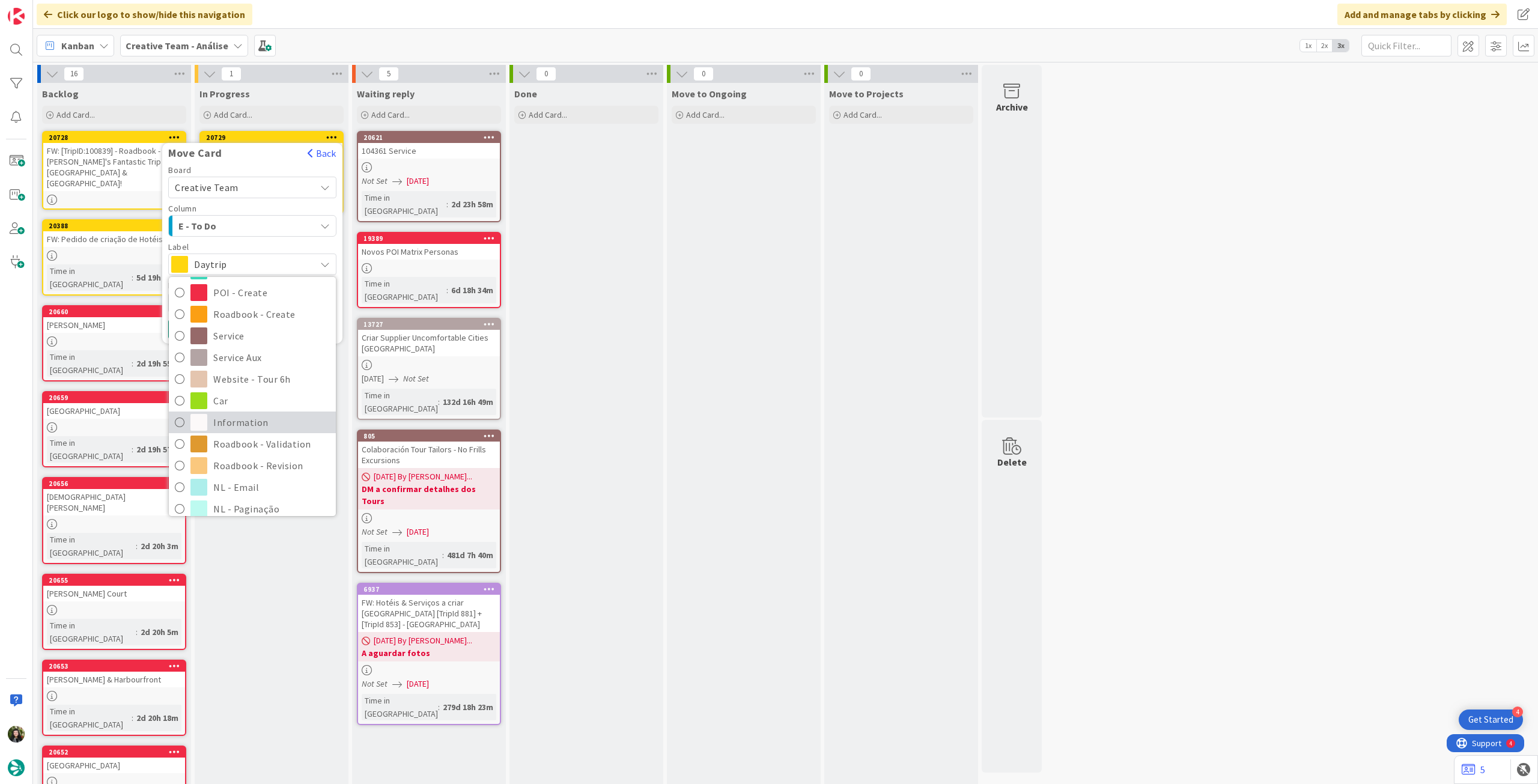
scroll to position [160, 0]
click at [253, 432] on span "Roadbook - Revision" at bounding box center [272, 436] width 117 height 18
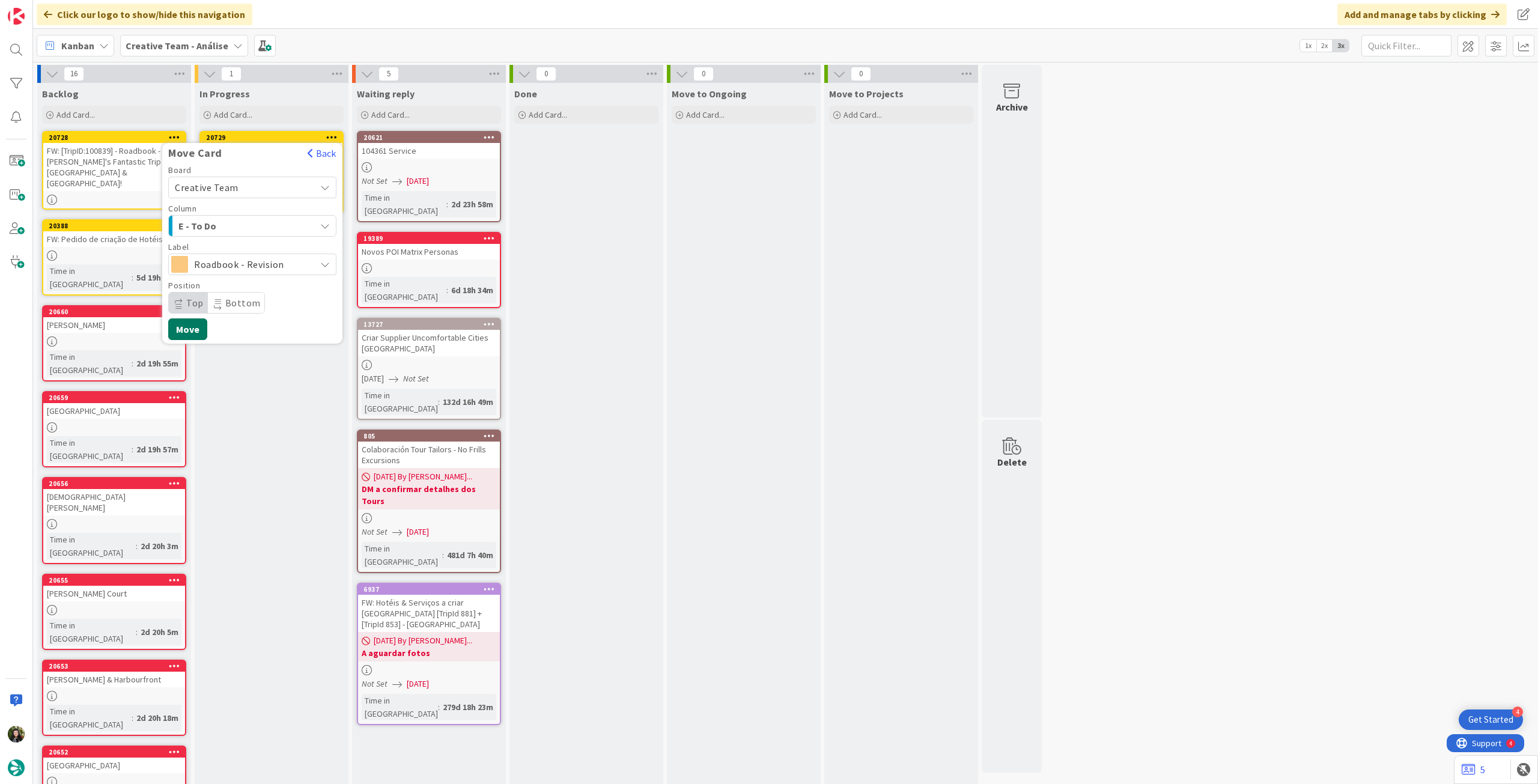
click at [191, 329] on button "Move" at bounding box center [187, 329] width 39 height 22
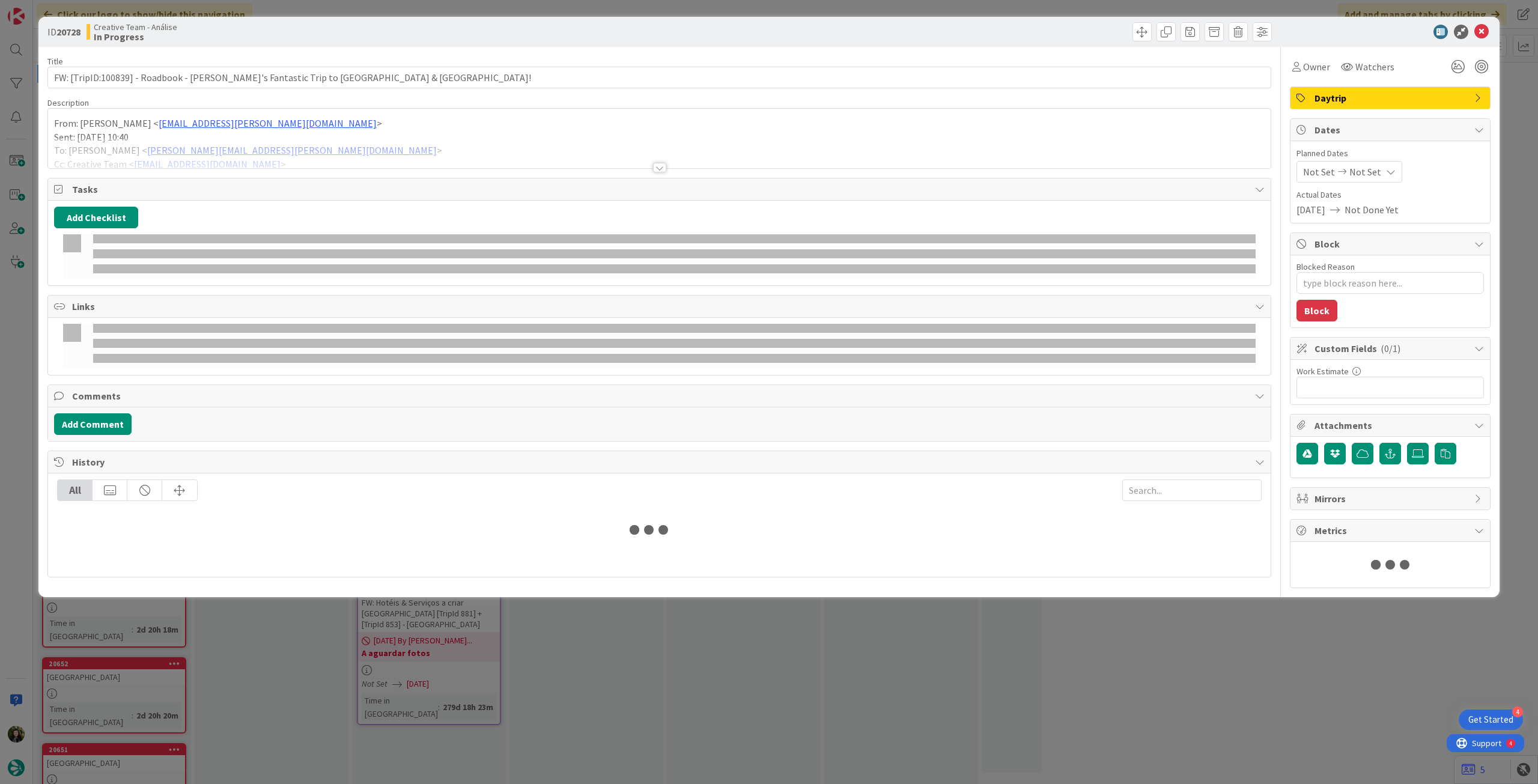
click at [1362, 165] on span "Not Set" at bounding box center [1365, 171] width 32 height 14
type textarea "x"
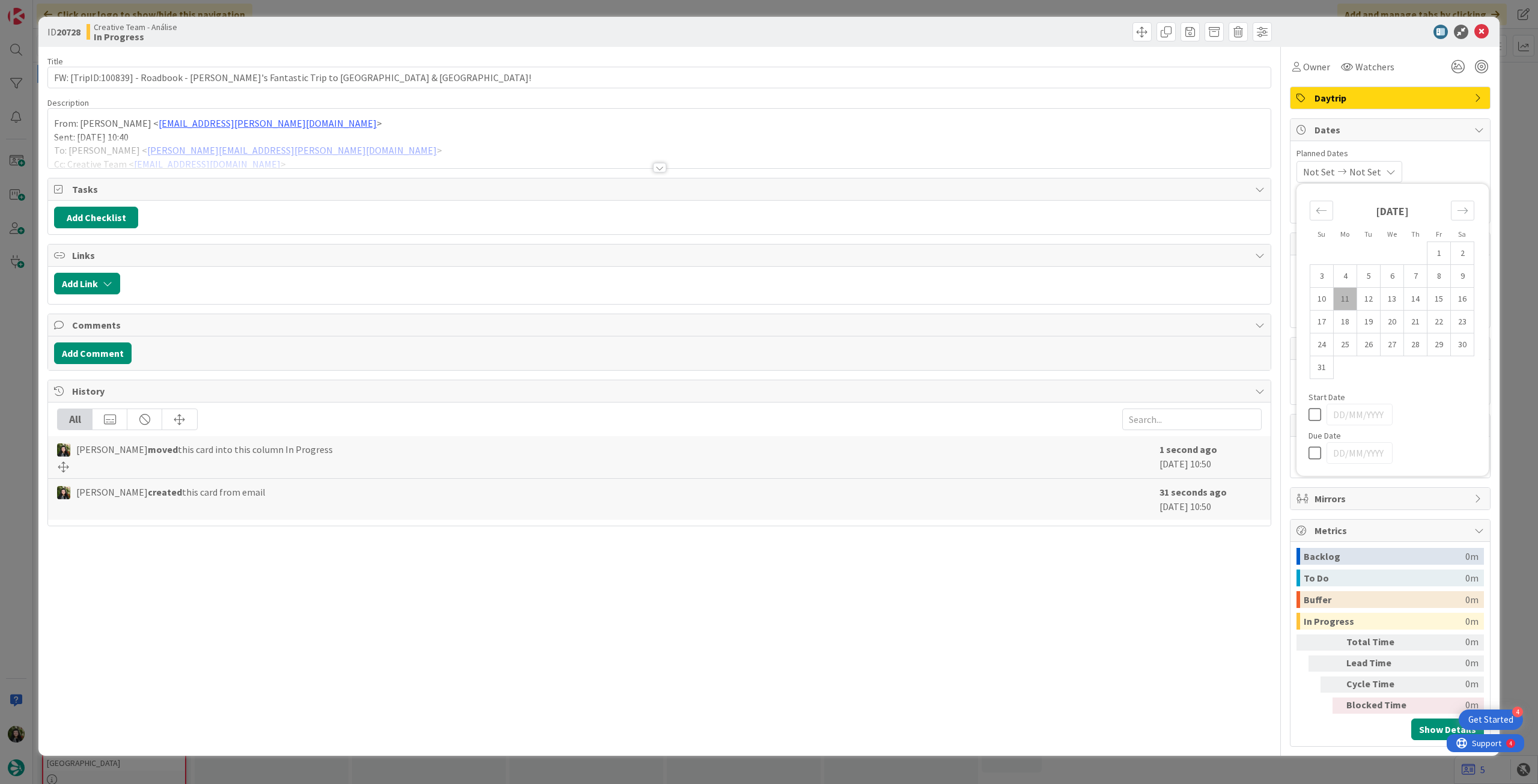
click at [1310, 455] on icon at bounding box center [1318, 453] width 18 height 14
type input "[DATE]"
click at [1478, 38] on icon at bounding box center [1481, 32] width 14 height 14
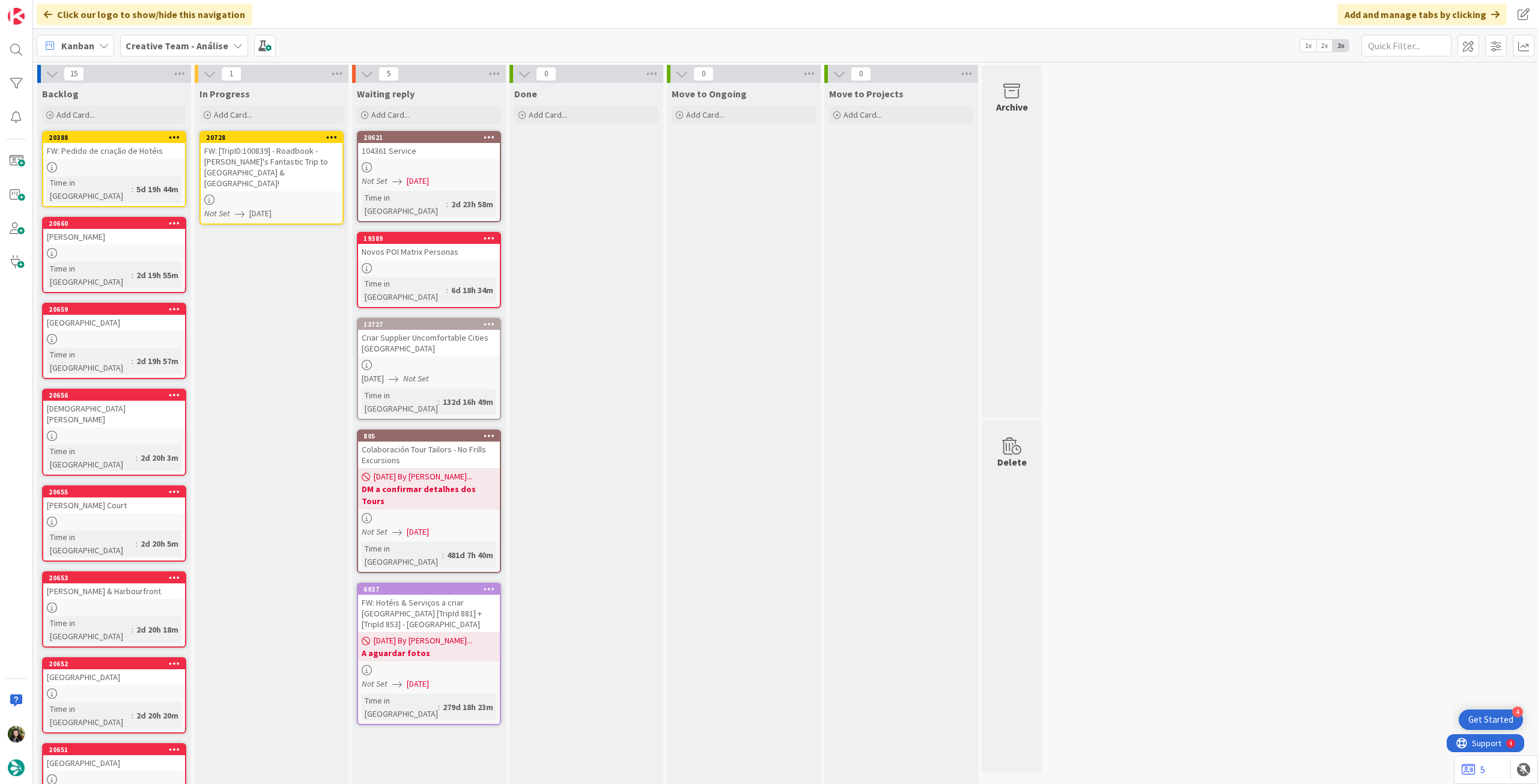
click at [331, 137] on icon at bounding box center [332, 137] width 12 height 8
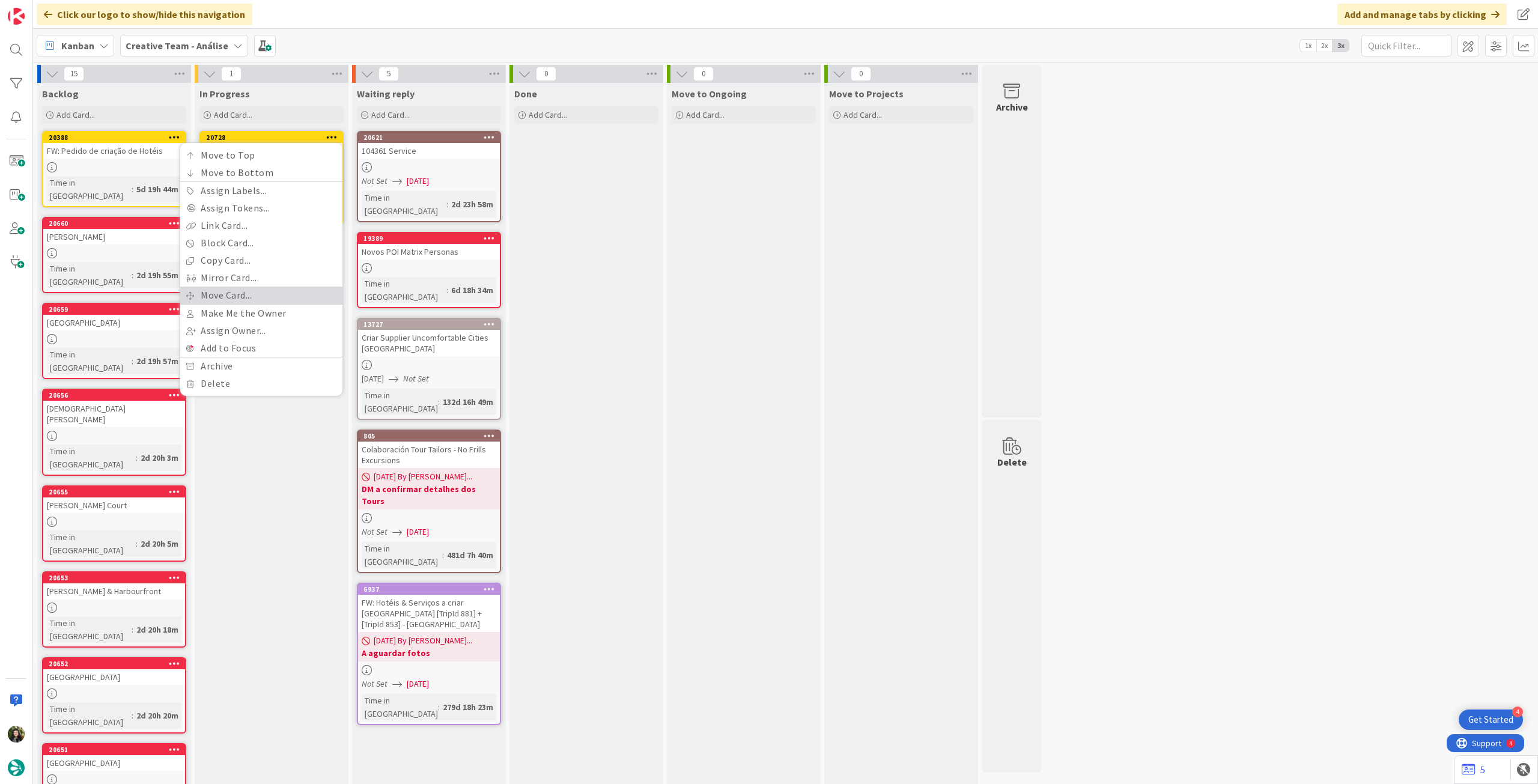
click at [235, 297] on link "Move Card..." at bounding box center [261, 295] width 162 height 17
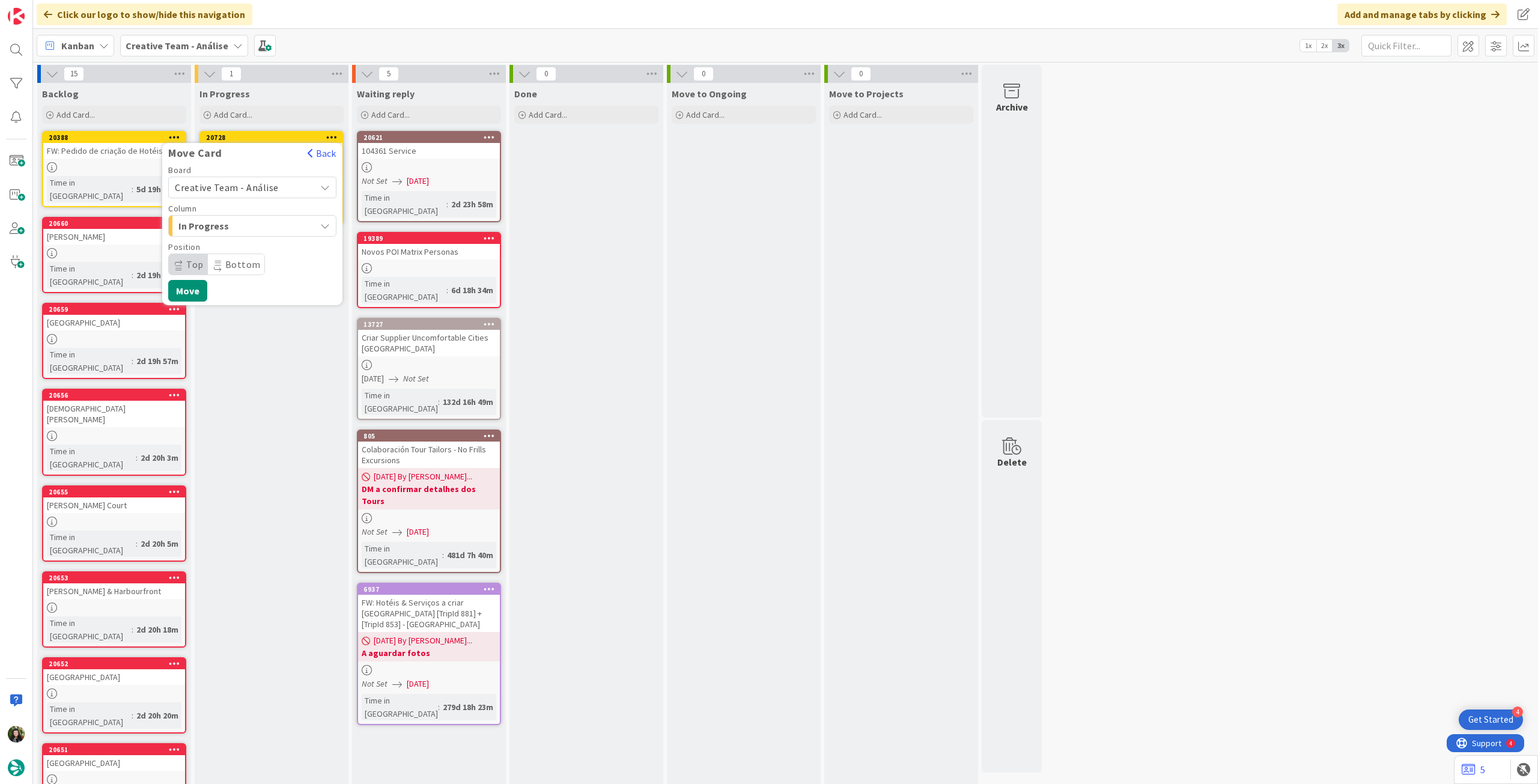
click at [237, 185] on span "Creative Team - Análise" at bounding box center [227, 188] width 104 height 12
click at [231, 233] on link "Creative Team" at bounding box center [252, 244] width 167 height 22
click at [231, 226] on span "E - To Do" at bounding box center [223, 226] width 90 height 16
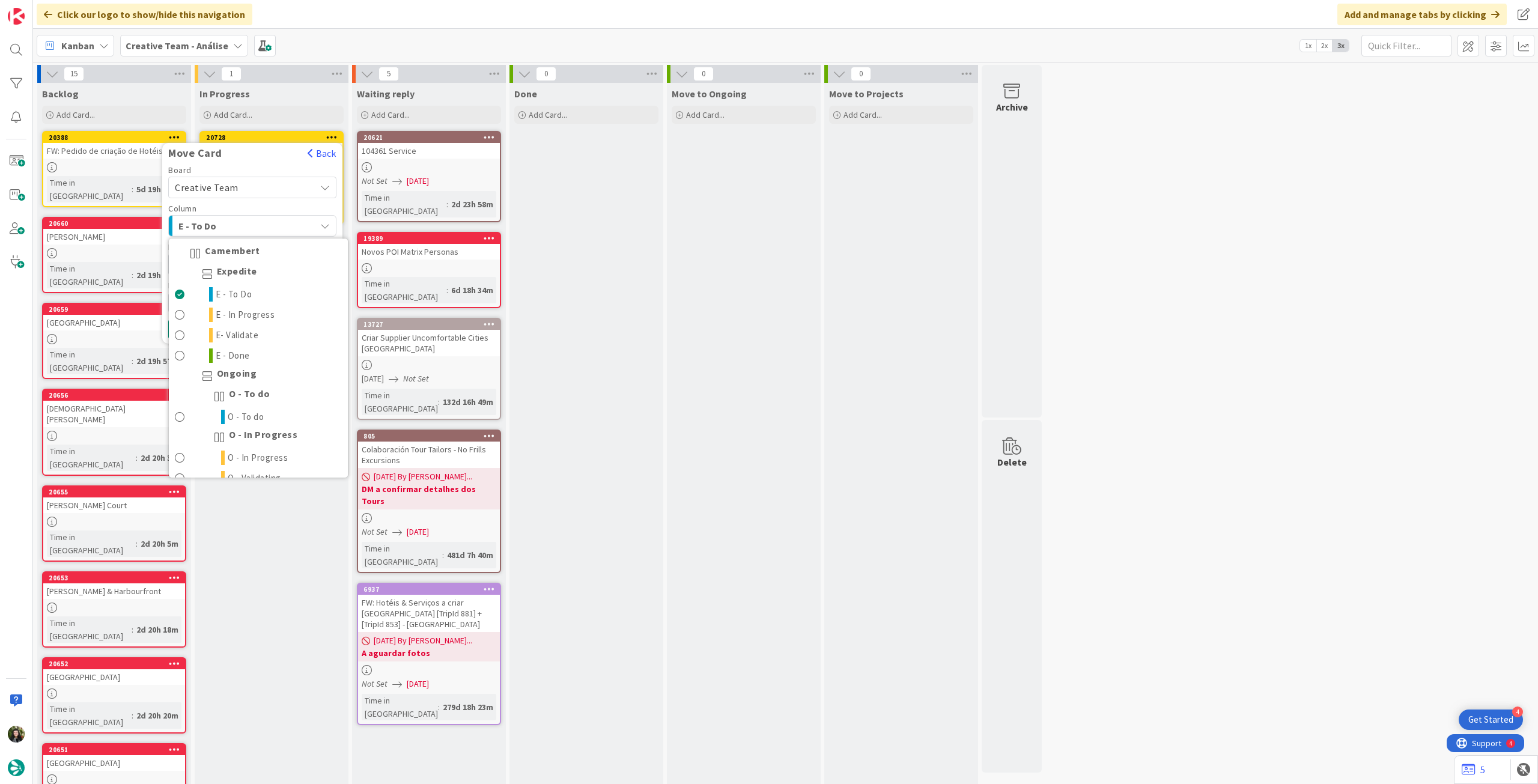
click at [247, 224] on span "E - To Do" at bounding box center [223, 226] width 90 height 16
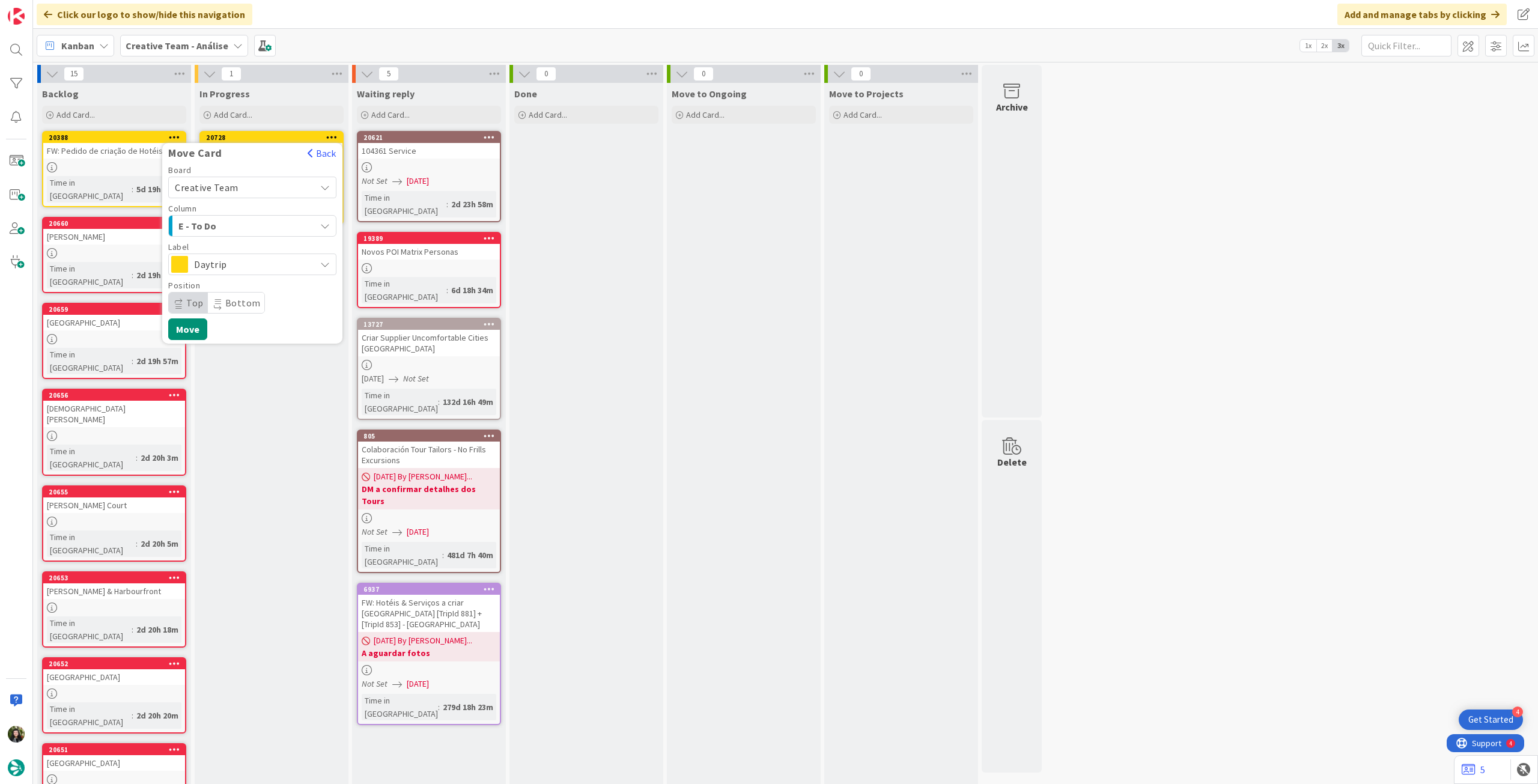
click at [230, 259] on span "Daytrip" at bounding box center [252, 264] width 115 height 17
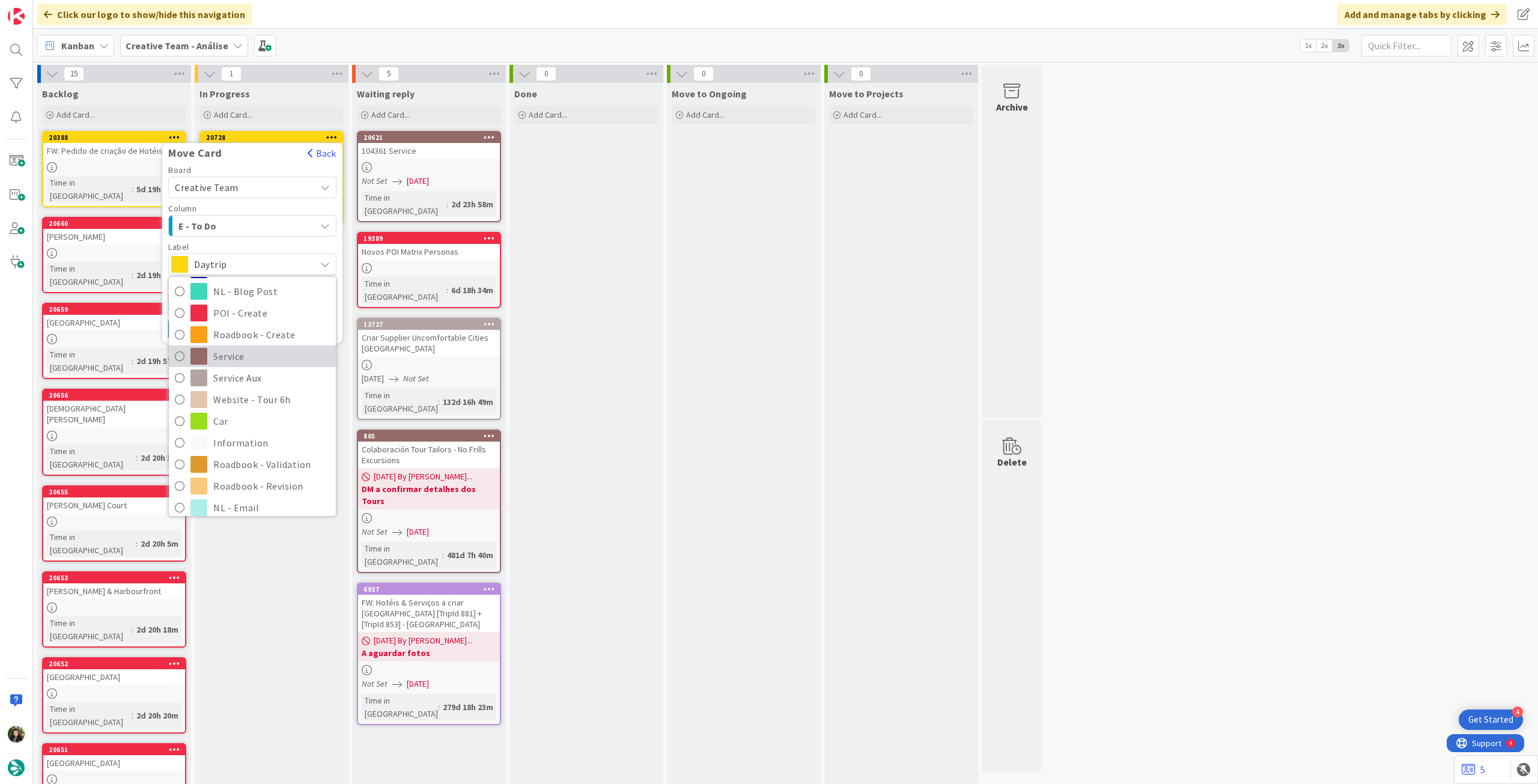
scroll to position [160, 0]
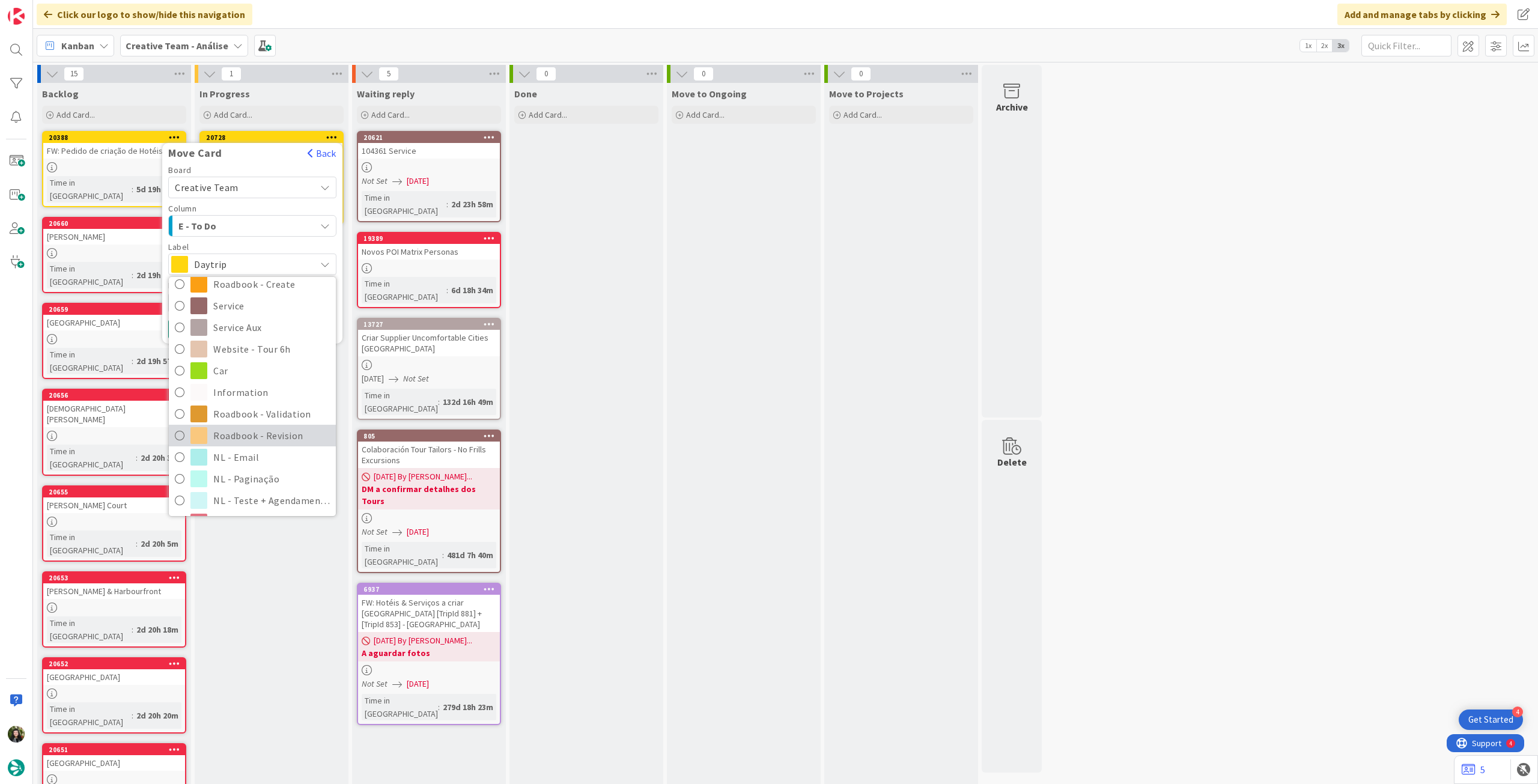
click at [256, 433] on span "Roadbook - Revision" at bounding box center [272, 436] width 117 height 18
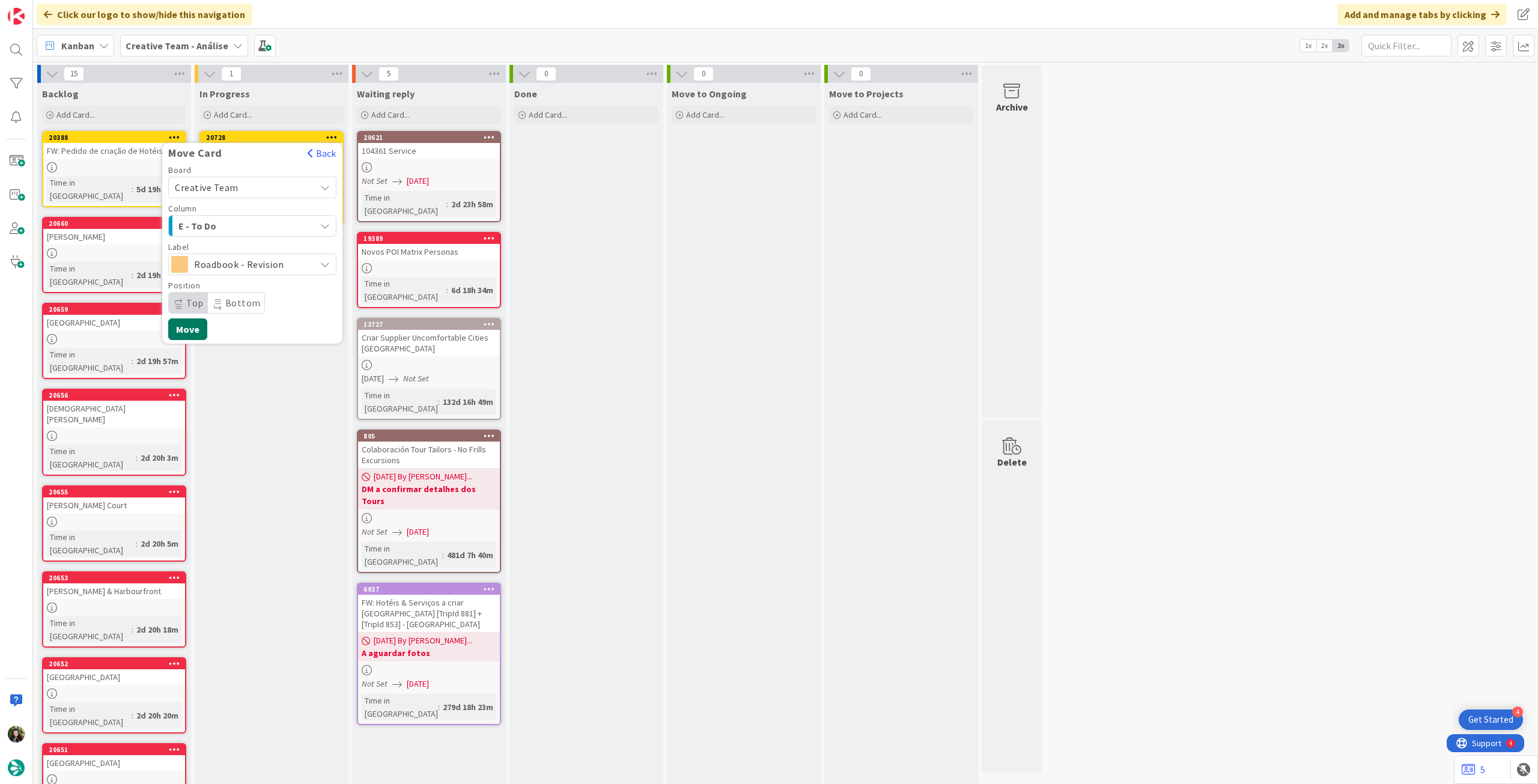
click at [197, 335] on button "Move" at bounding box center [187, 329] width 39 height 22
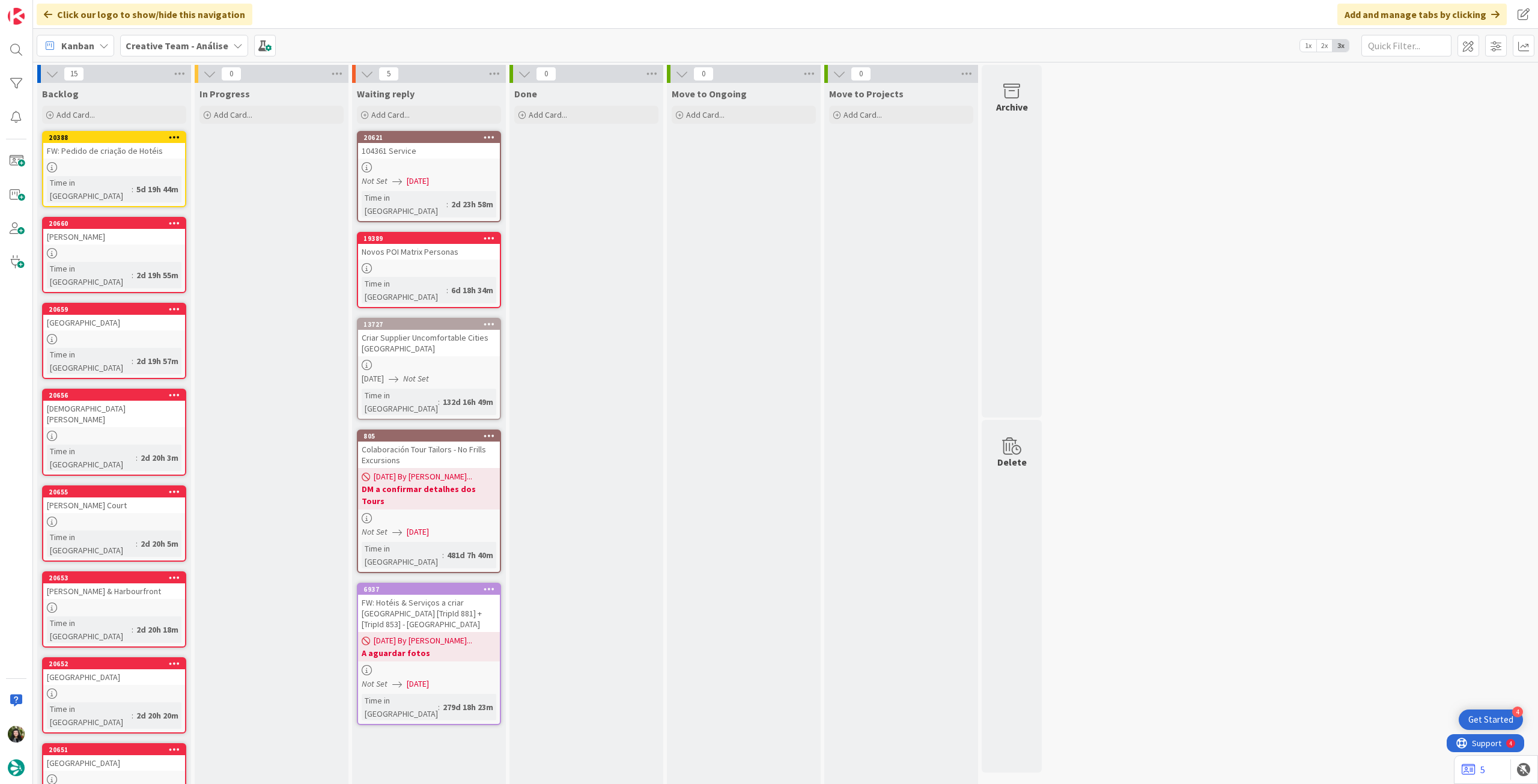
click at [182, 49] on b "Creative Team - Análise" at bounding box center [177, 46] width 103 height 12
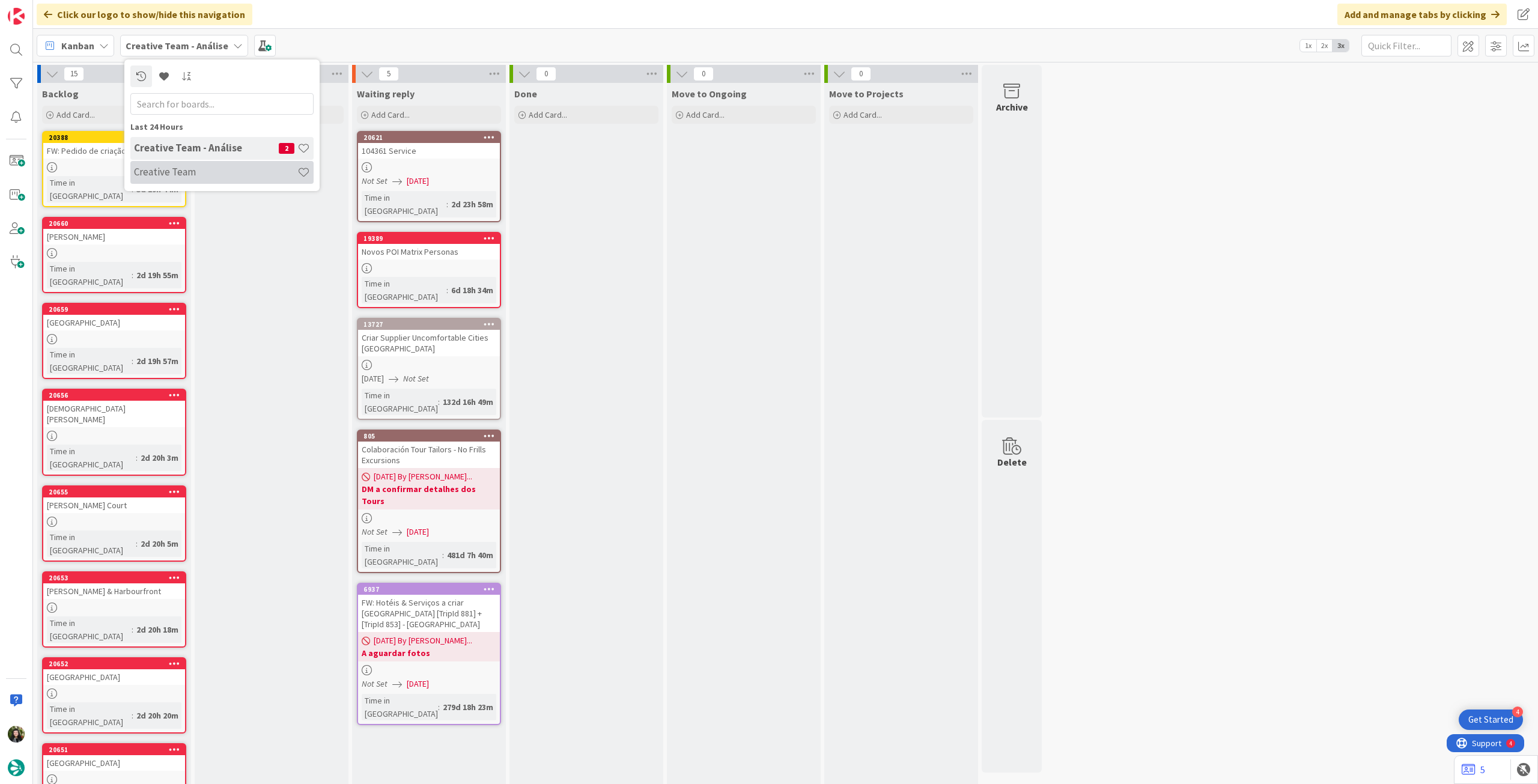
click at [178, 170] on h4 "Creative Team" at bounding box center [215, 172] width 163 height 12
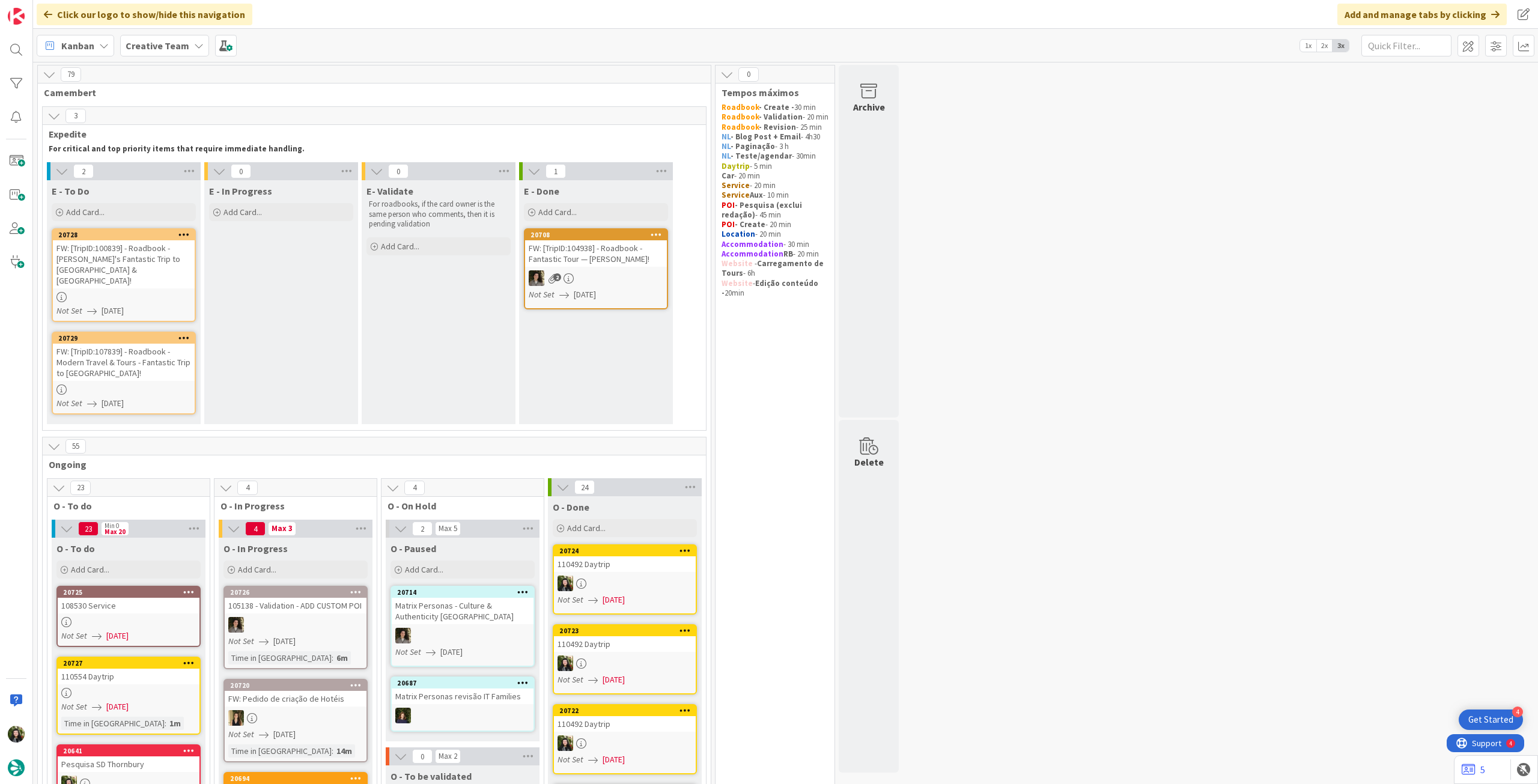
click at [133, 46] on b "Creative Team" at bounding box center [157, 46] width 64 height 12
click at [169, 175] on h4 "Creative Team - Análise" at bounding box center [206, 172] width 145 height 12
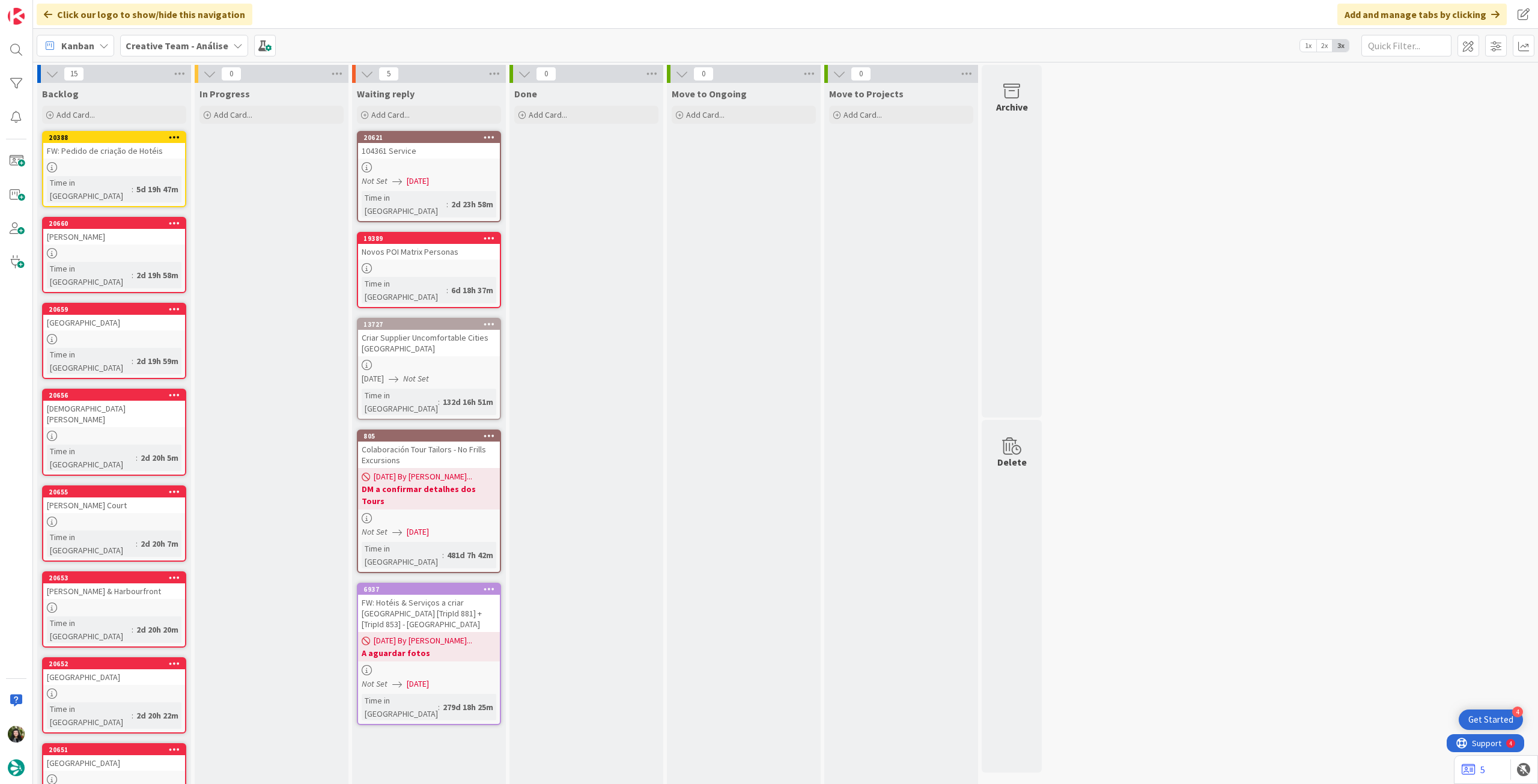
click at [211, 46] on b "Creative Team - Análise" at bounding box center [177, 46] width 103 height 12
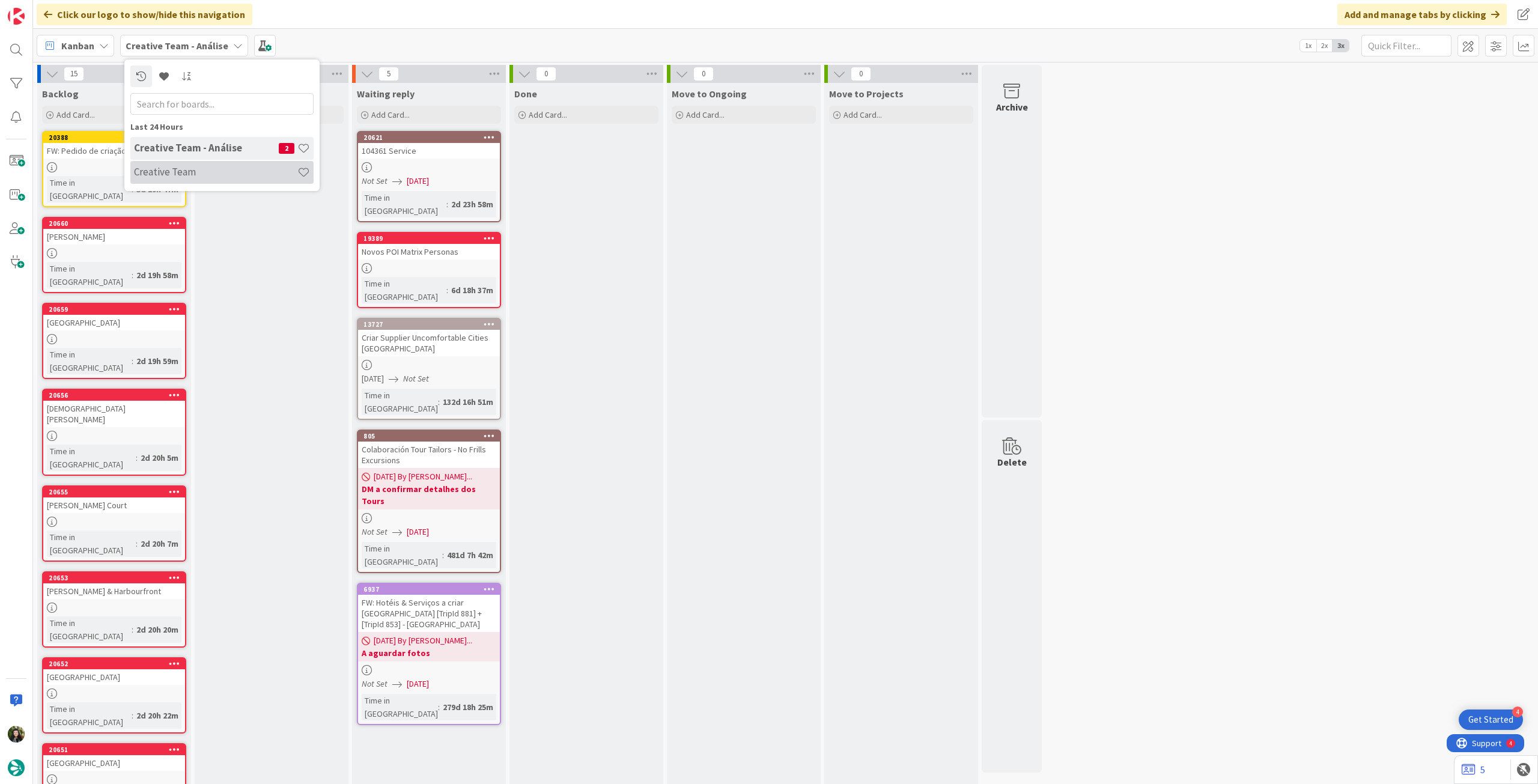
click at [203, 165] on div "Creative Team" at bounding box center [222, 172] width 183 height 23
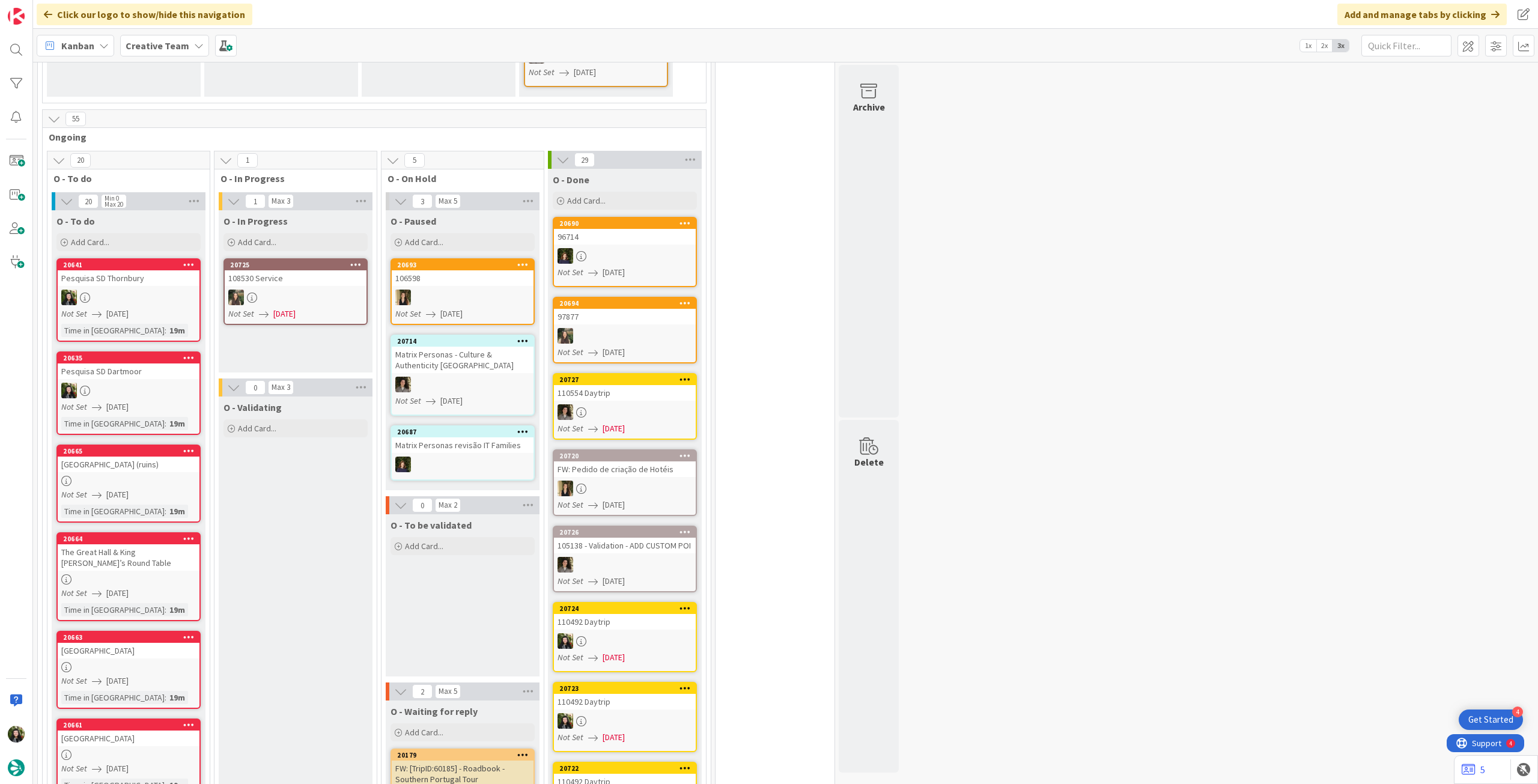
scroll to position [230, 0]
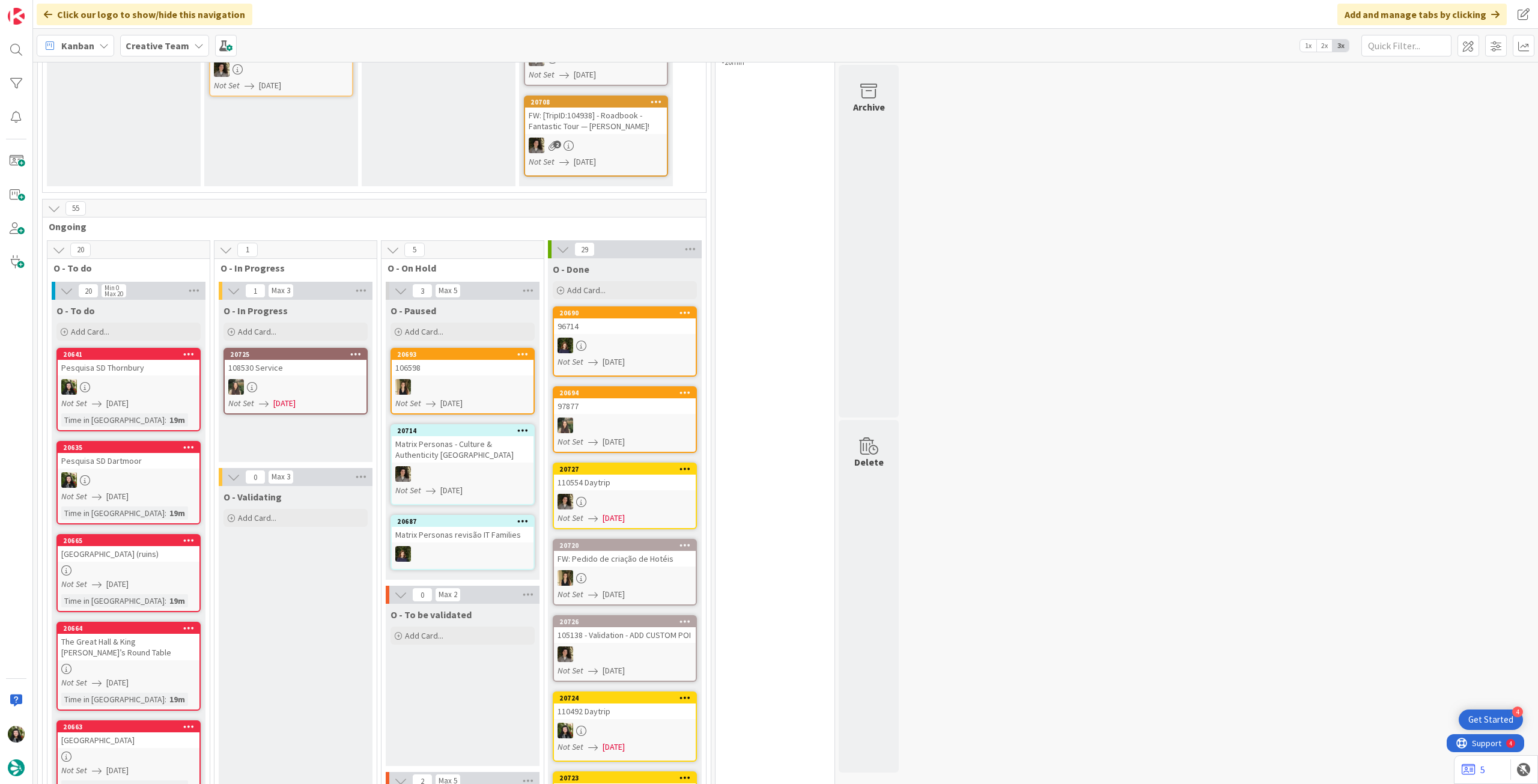
click at [157, 53] on div "Creative Team" at bounding box center [165, 46] width 89 height 22
click at [165, 168] on h4 "Creative Team - Análise" at bounding box center [206, 172] width 145 height 12
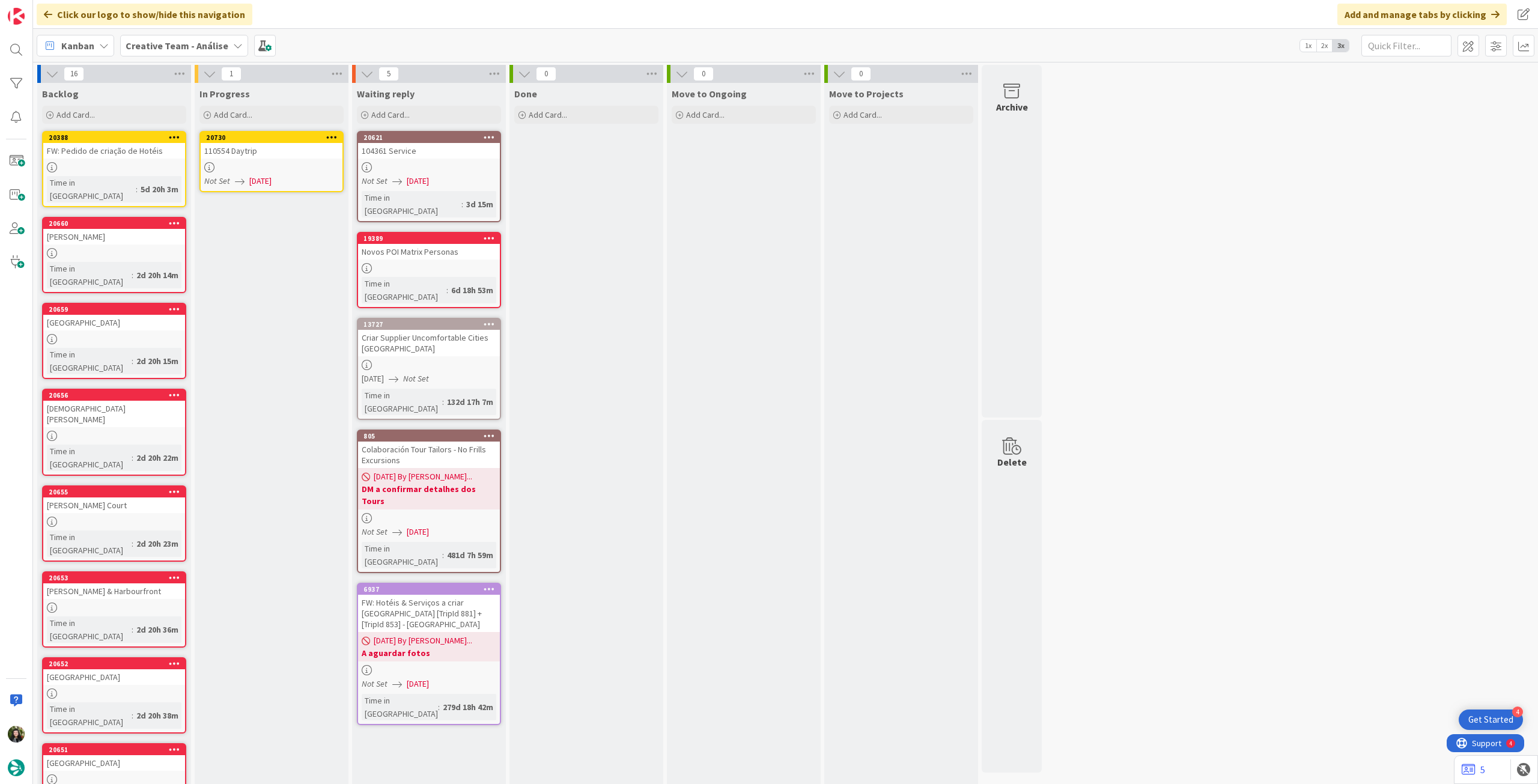
click at [273, 150] on div "110554 Daytrip" at bounding box center [272, 150] width 142 height 16
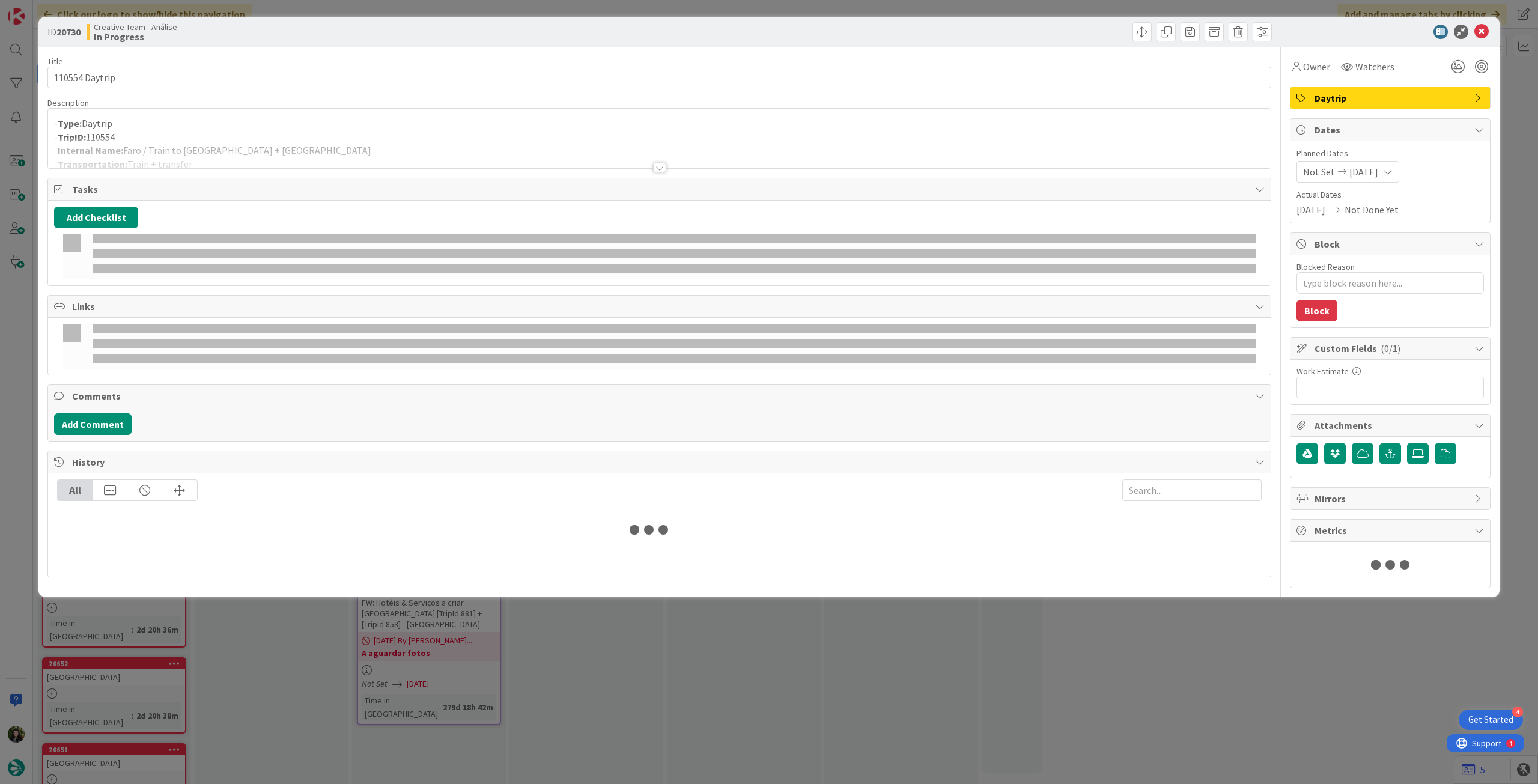
click at [263, 145] on div at bounding box center [659, 153] width 1222 height 31
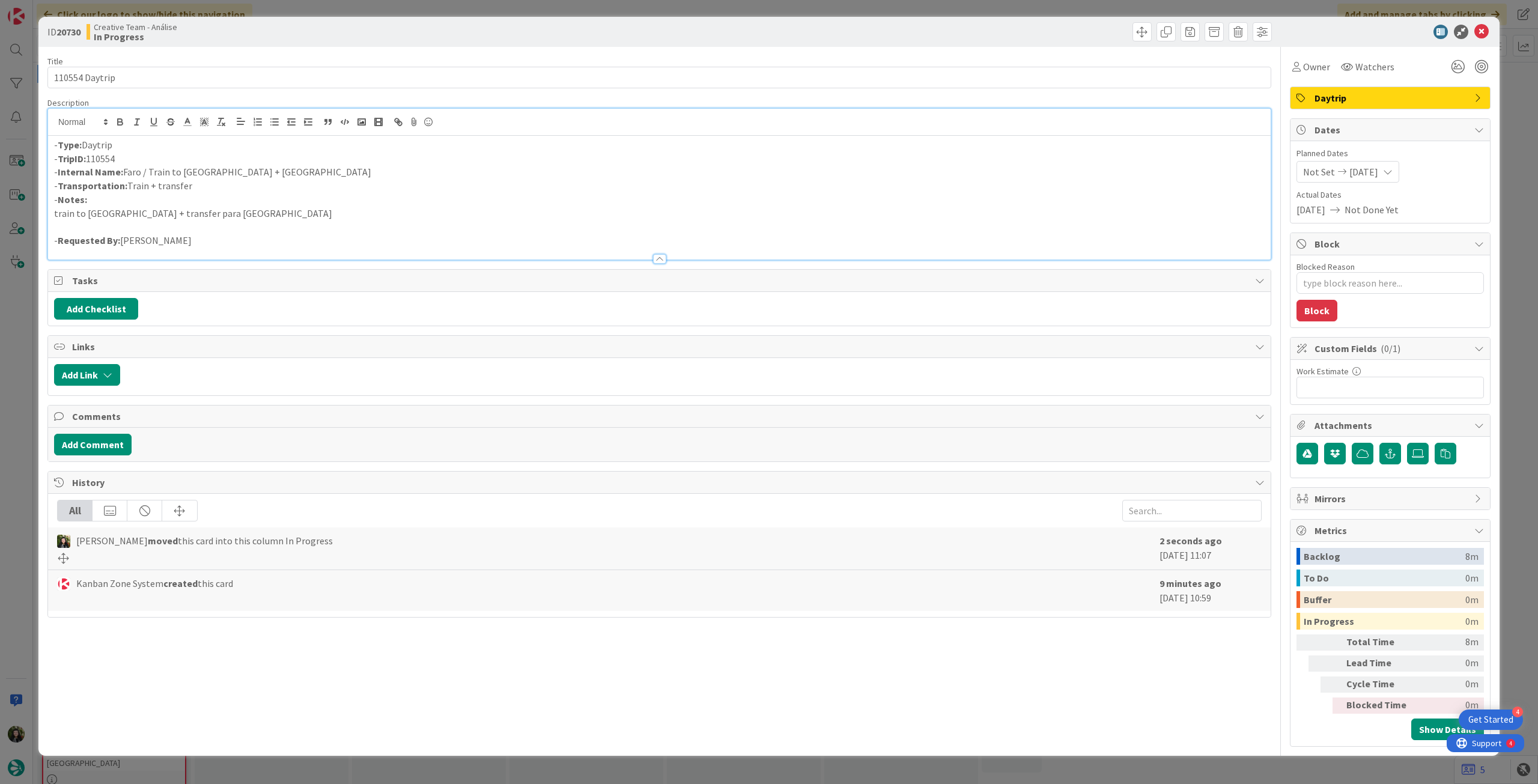
type textarea "x"
click at [149, 174] on p "- Internal Name: Faro / Train to Lisbon + Sintra" at bounding box center [659, 172] width 1211 height 14
click at [215, 174] on p "- Internal Name: Faro + Train to Lisbon + Sintra" at bounding box center [659, 172] width 1211 height 14
click at [1484, 27] on icon at bounding box center [1481, 32] width 14 height 14
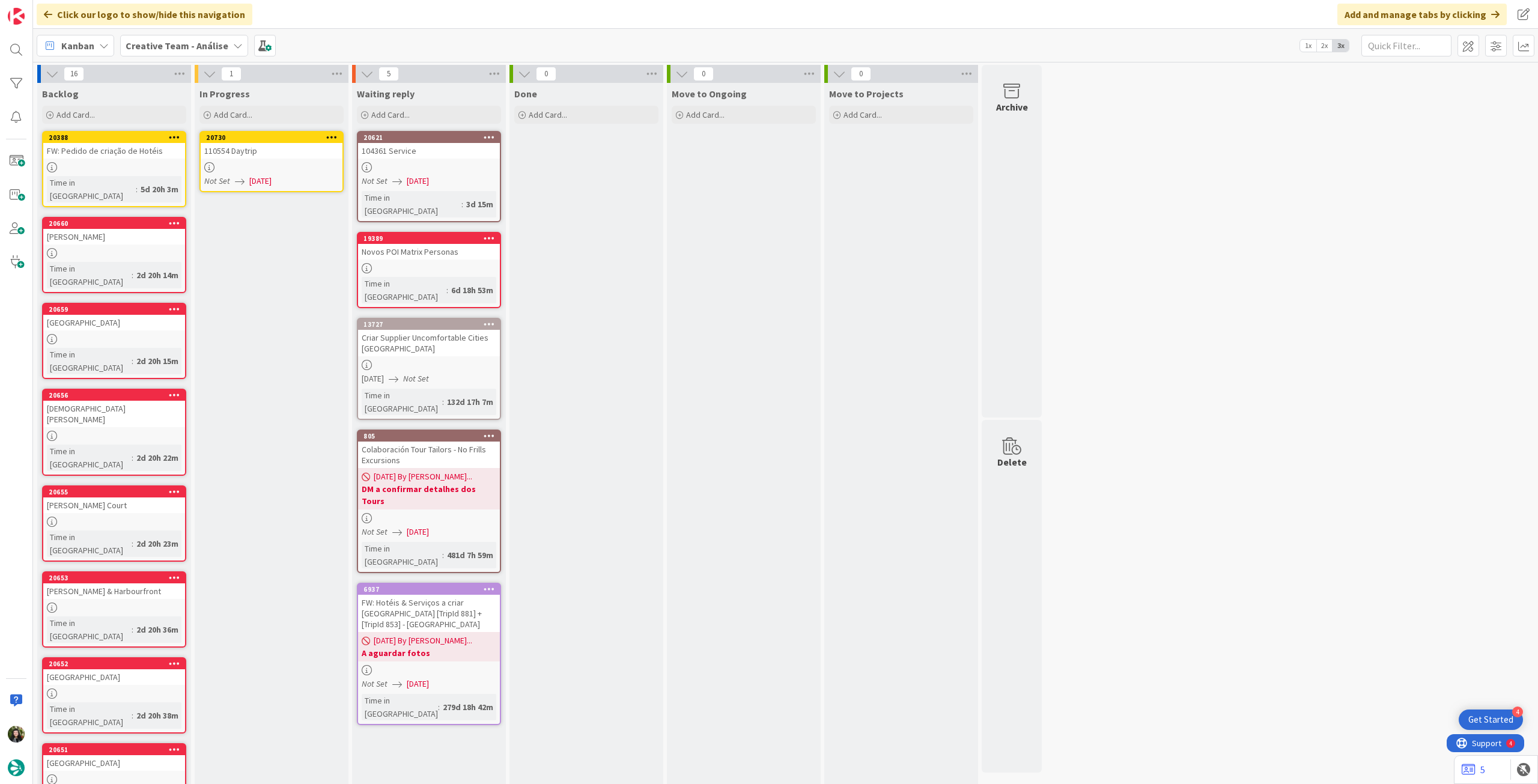
click at [327, 136] on icon at bounding box center [332, 137] width 12 height 8
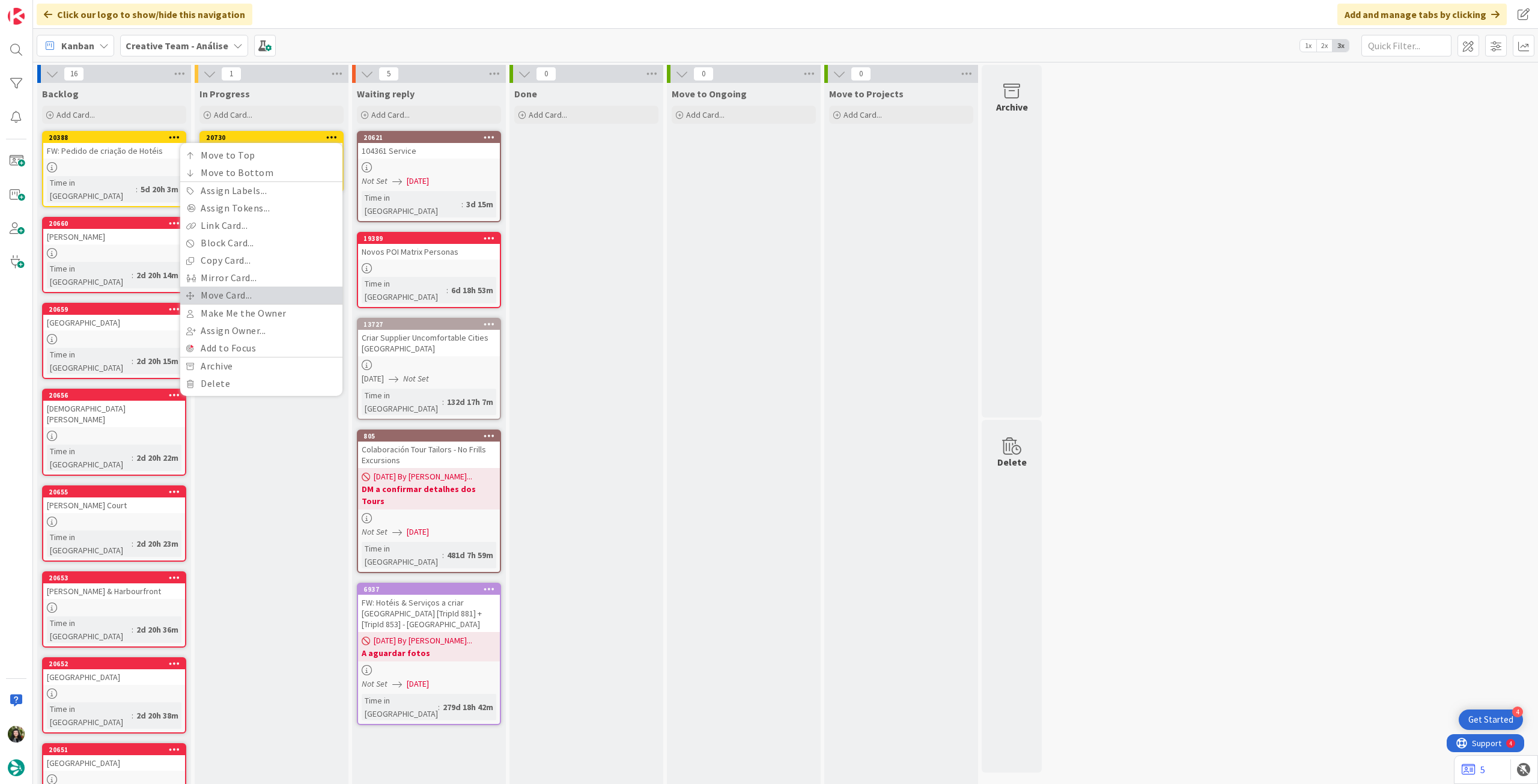
click at [245, 287] on link "Move Card..." at bounding box center [261, 295] width 162 height 17
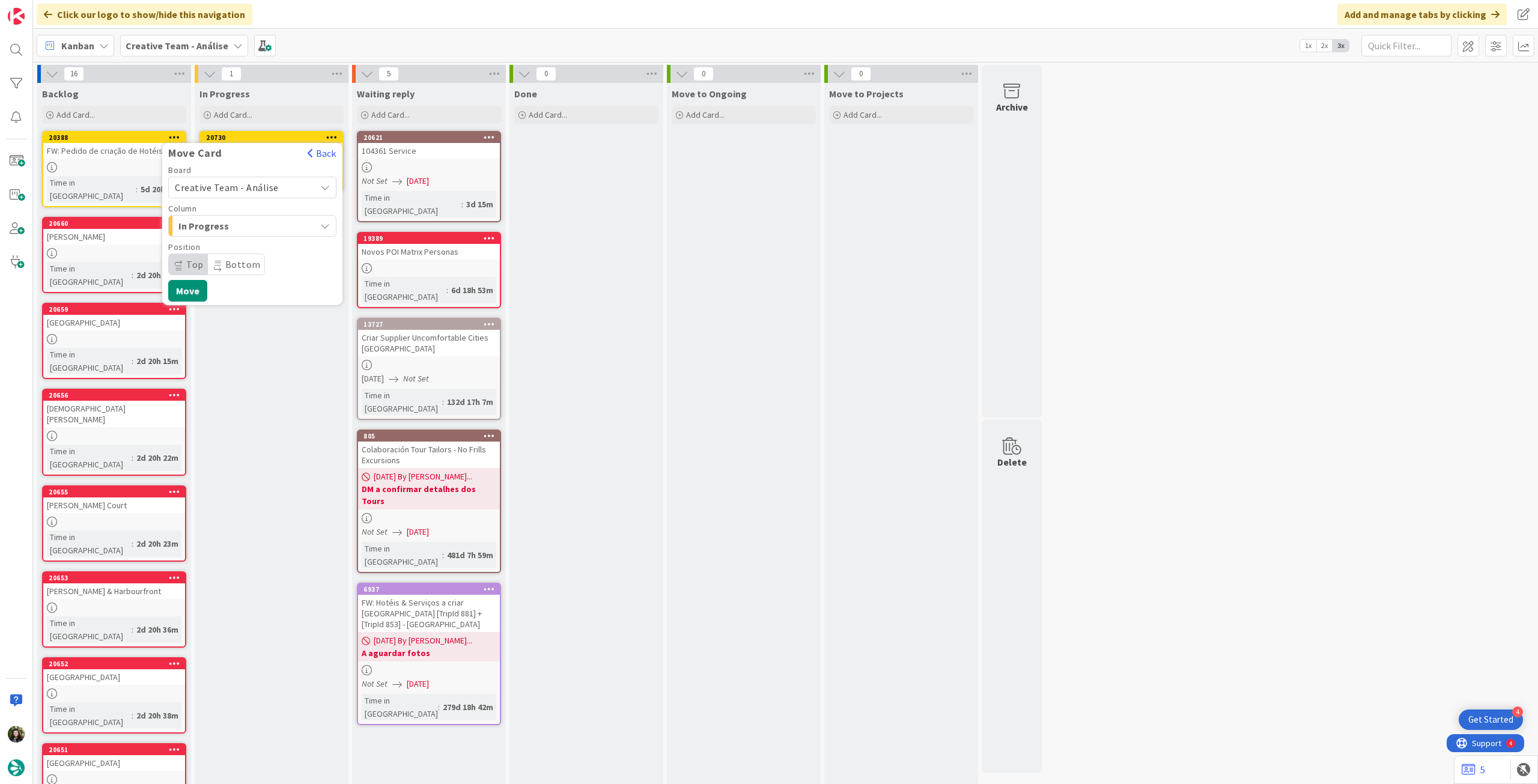
click at [248, 177] on div "Creative Team - Análise" at bounding box center [252, 187] width 168 height 22
click at [237, 239] on span "Creative Team" at bounding box center [260, 243] width 139 height 18
click at [244, 220] on span "Select a Column..." at bounding box center [220, 226] width 90 height 16
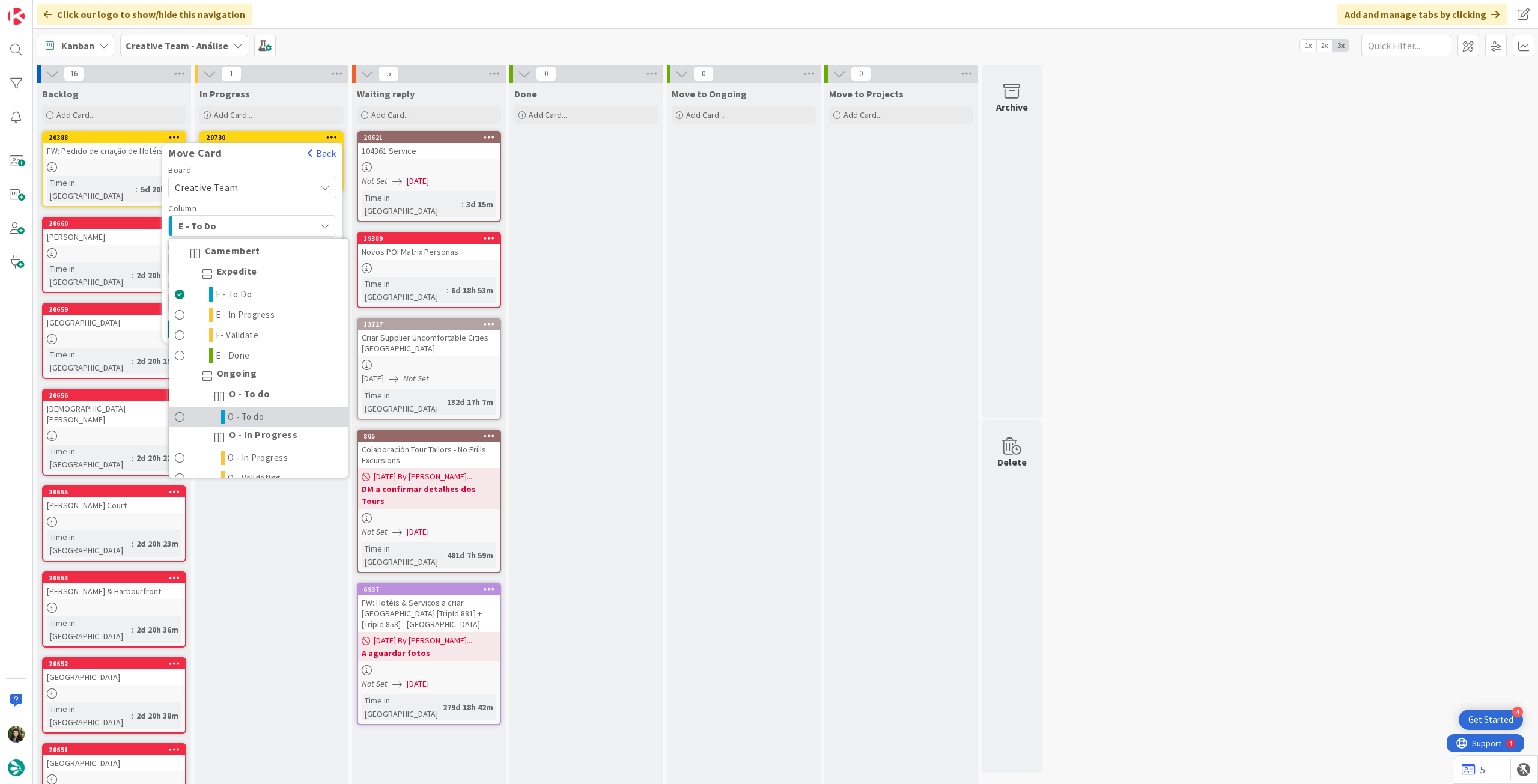
click at [261, 407] on link "O - To do" at bounding box center [258, 417] width 179 height 21
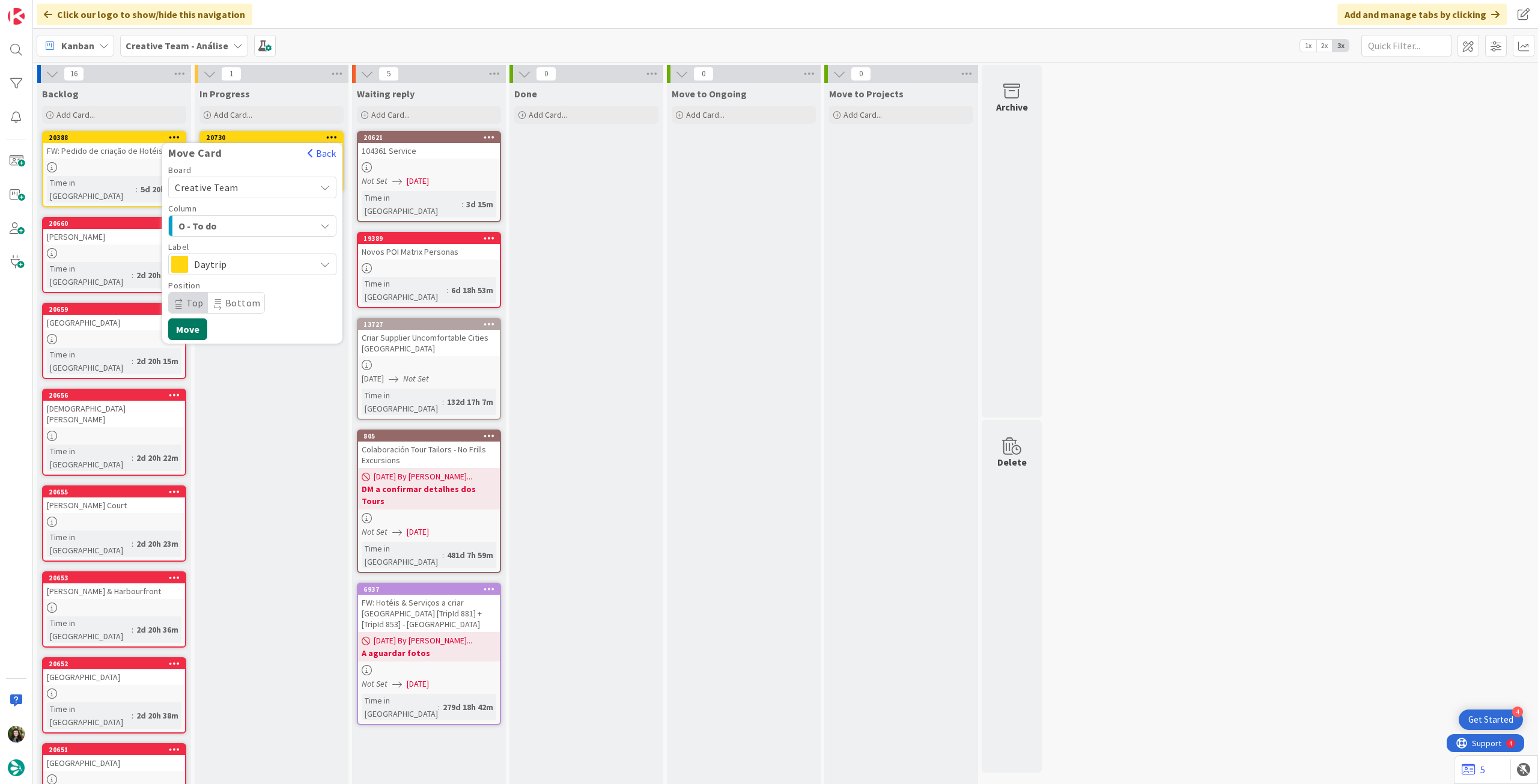
click at [195, 325] on button "Move" at bounding box center [187, 329] width 39 height 22
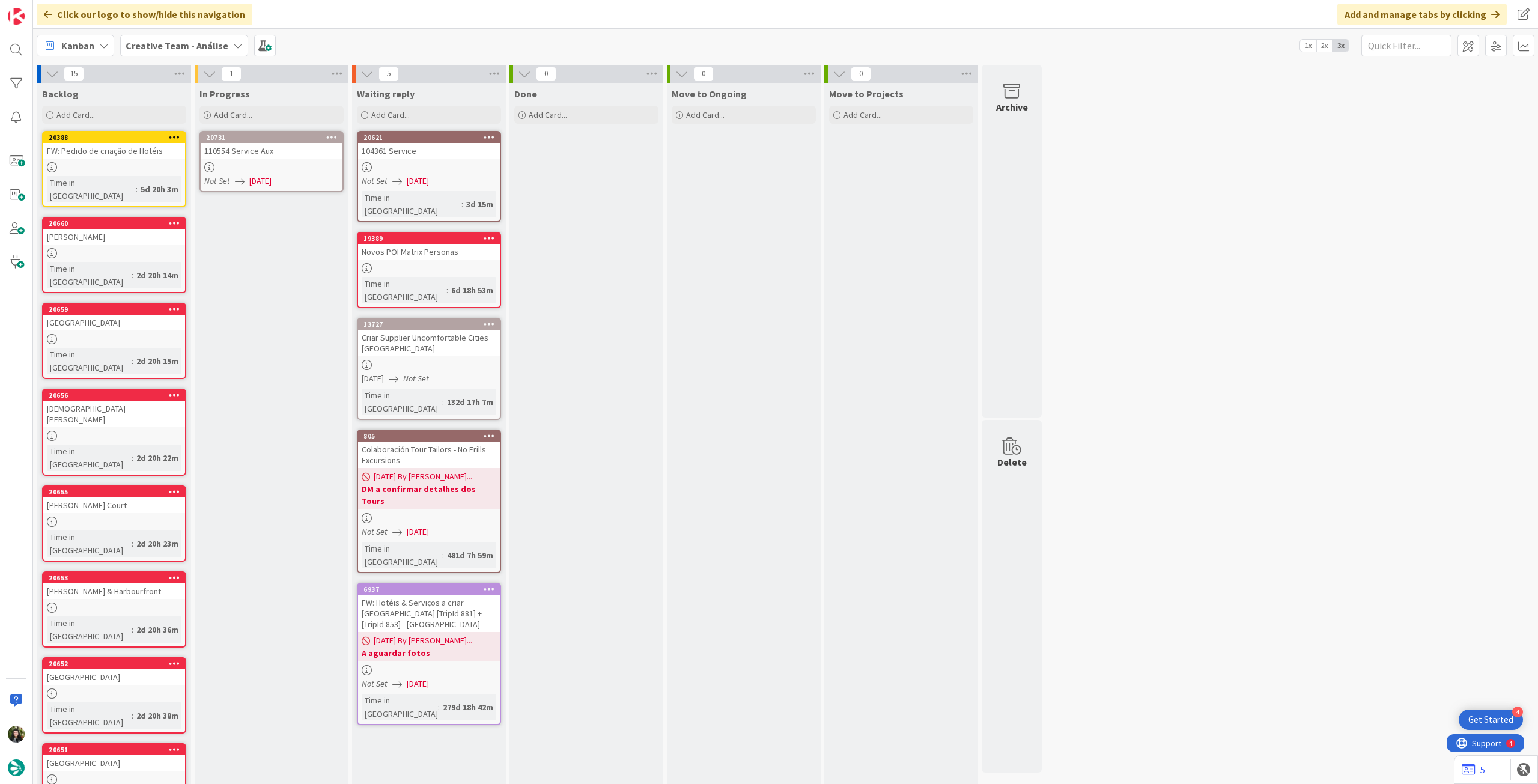
click at [283, 167] on div at bounding box center [272, 167] width 142 height 10
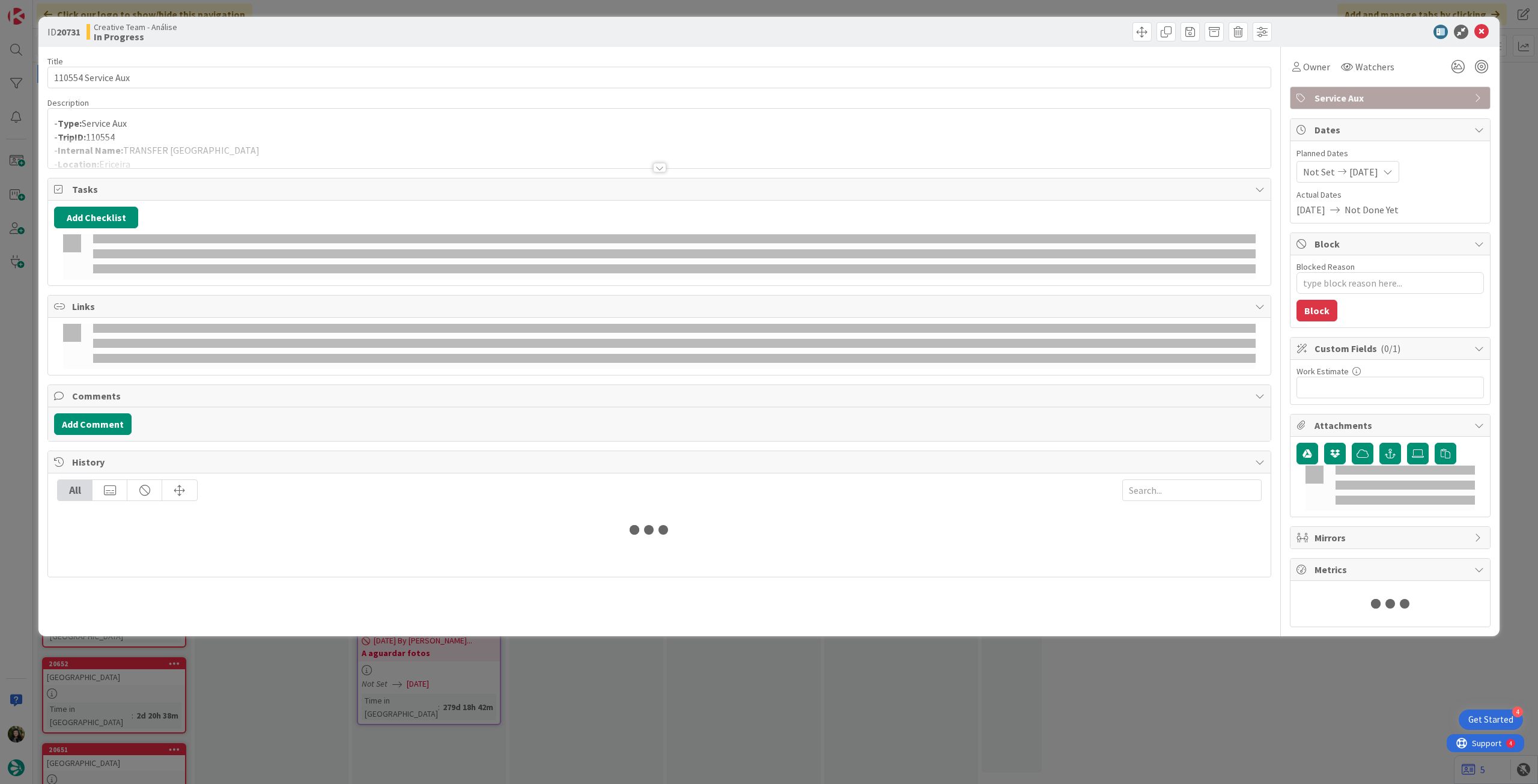
click at [302, 161] on div at bounding box center [659, 153] width 1222 height 31
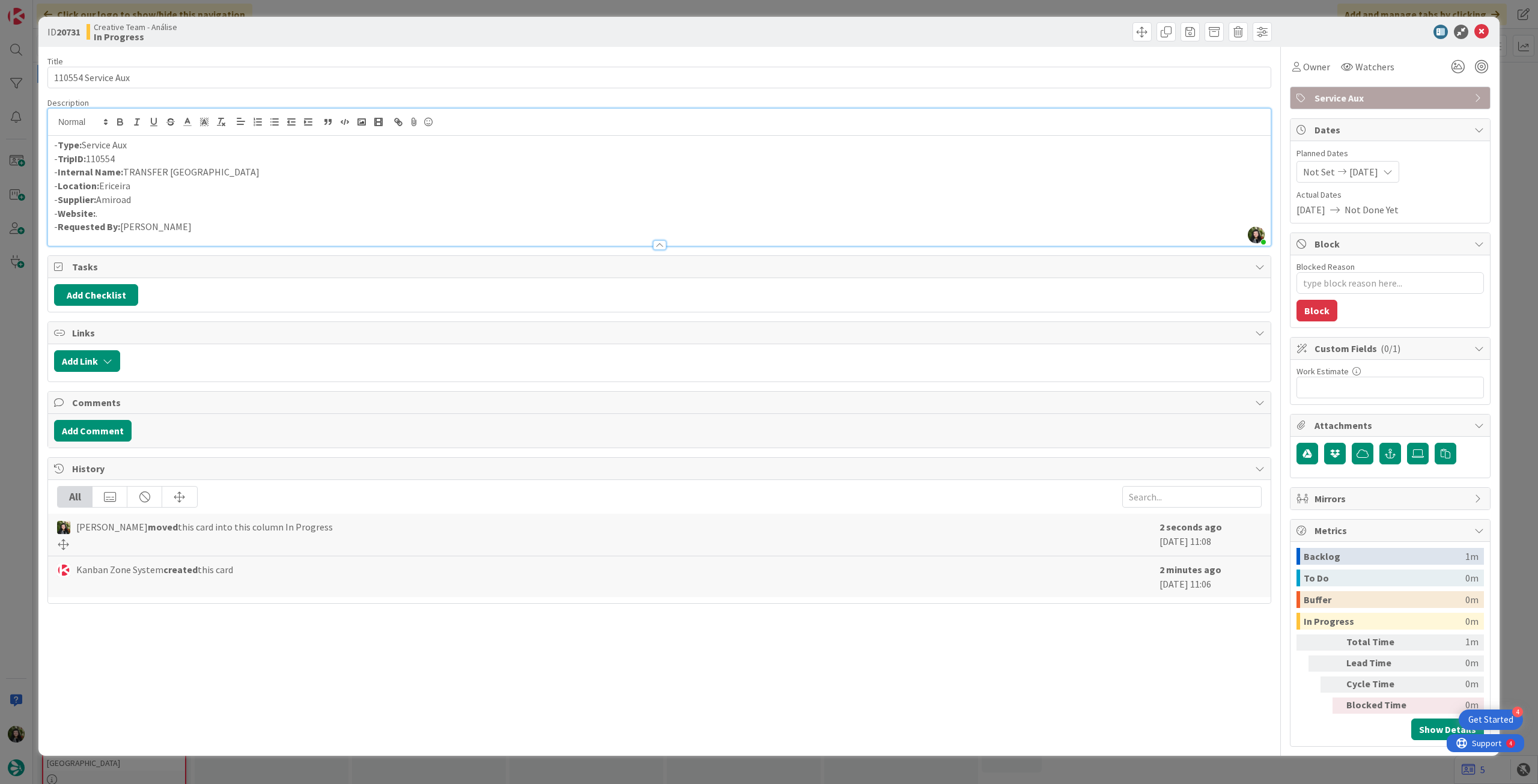
click at [1484, 32] on icon at bounding box center [1481, 32] width 14 height 14
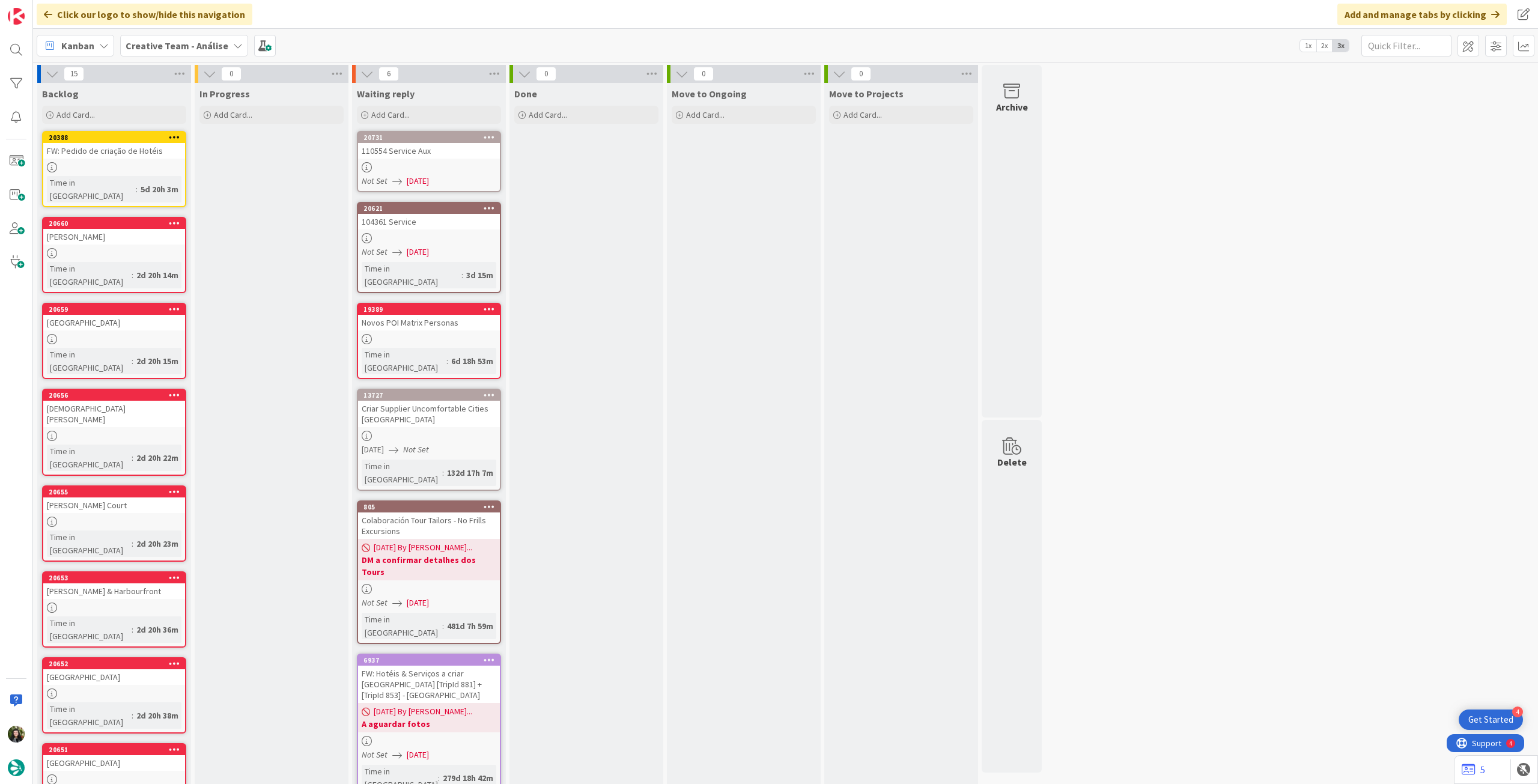
click at [191, 50] on b "Creative Team - Análise" at bounding box center [177, 46] width 103 height 12
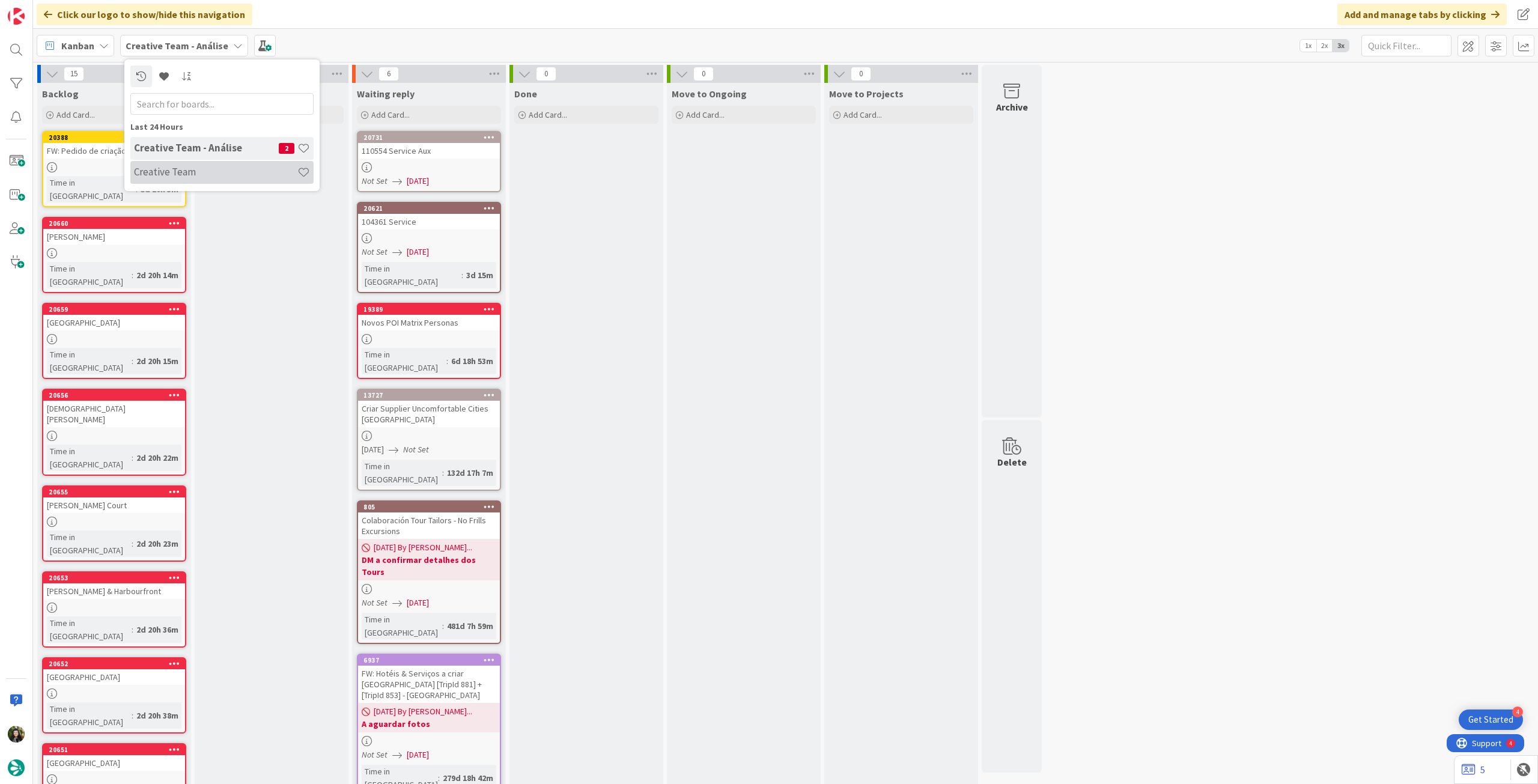
click at [182, 174] on h4 "Creative Team" at bounding box center [215, 172] width 163 height 12
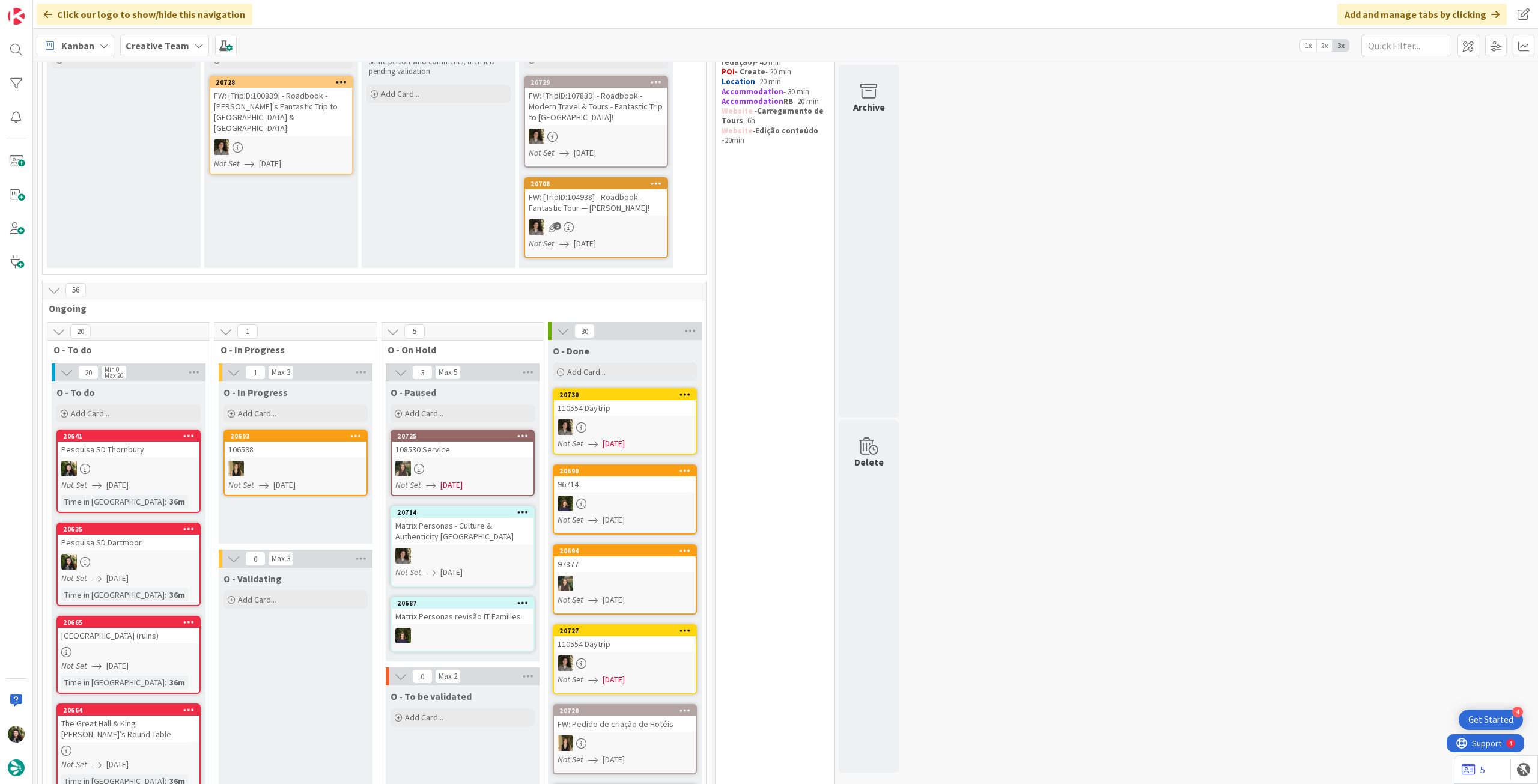
scroll to position [240, 0]
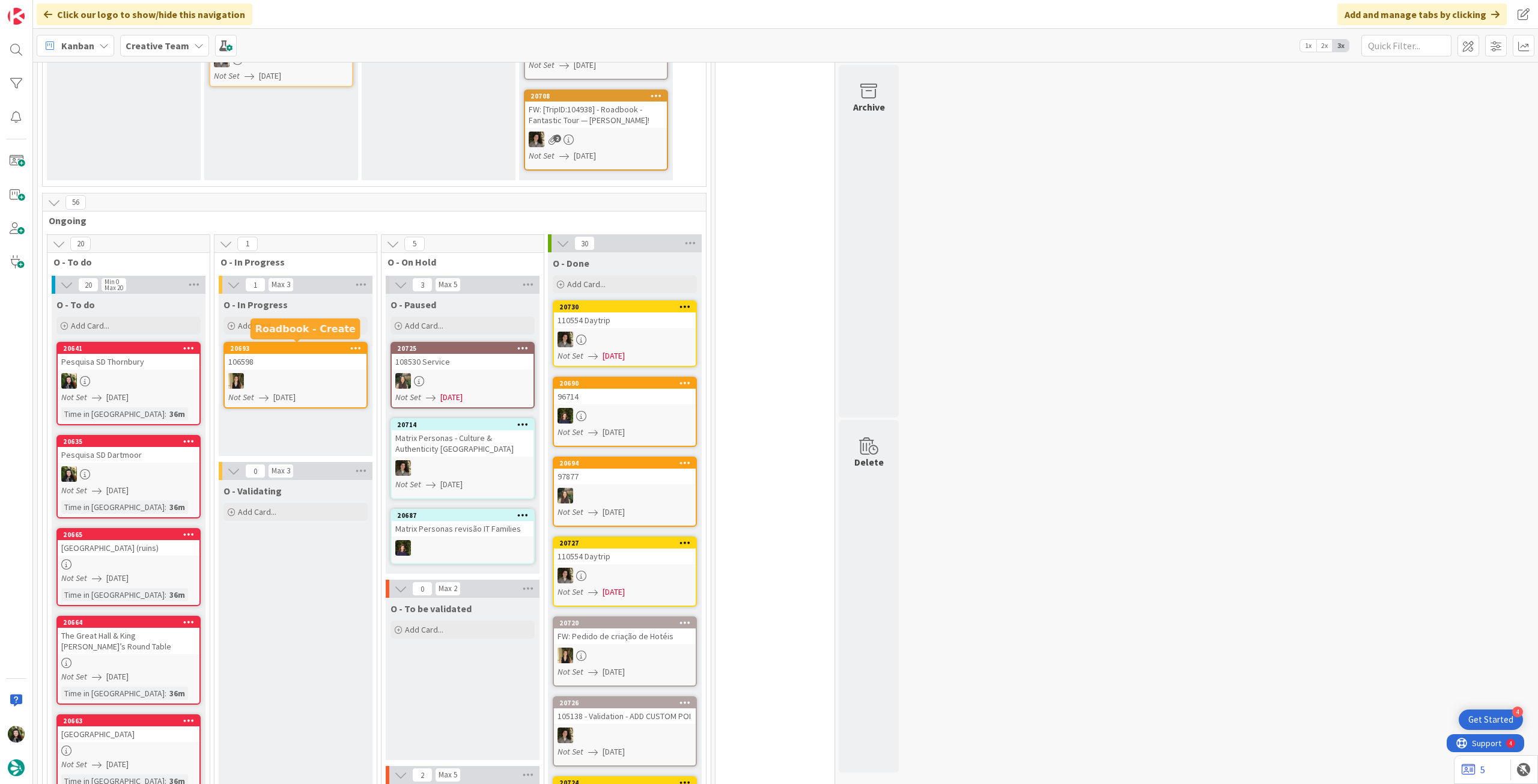
click at [286, 325] on div "Add Card..." at bounding box center [296, 326] width 144 height 18
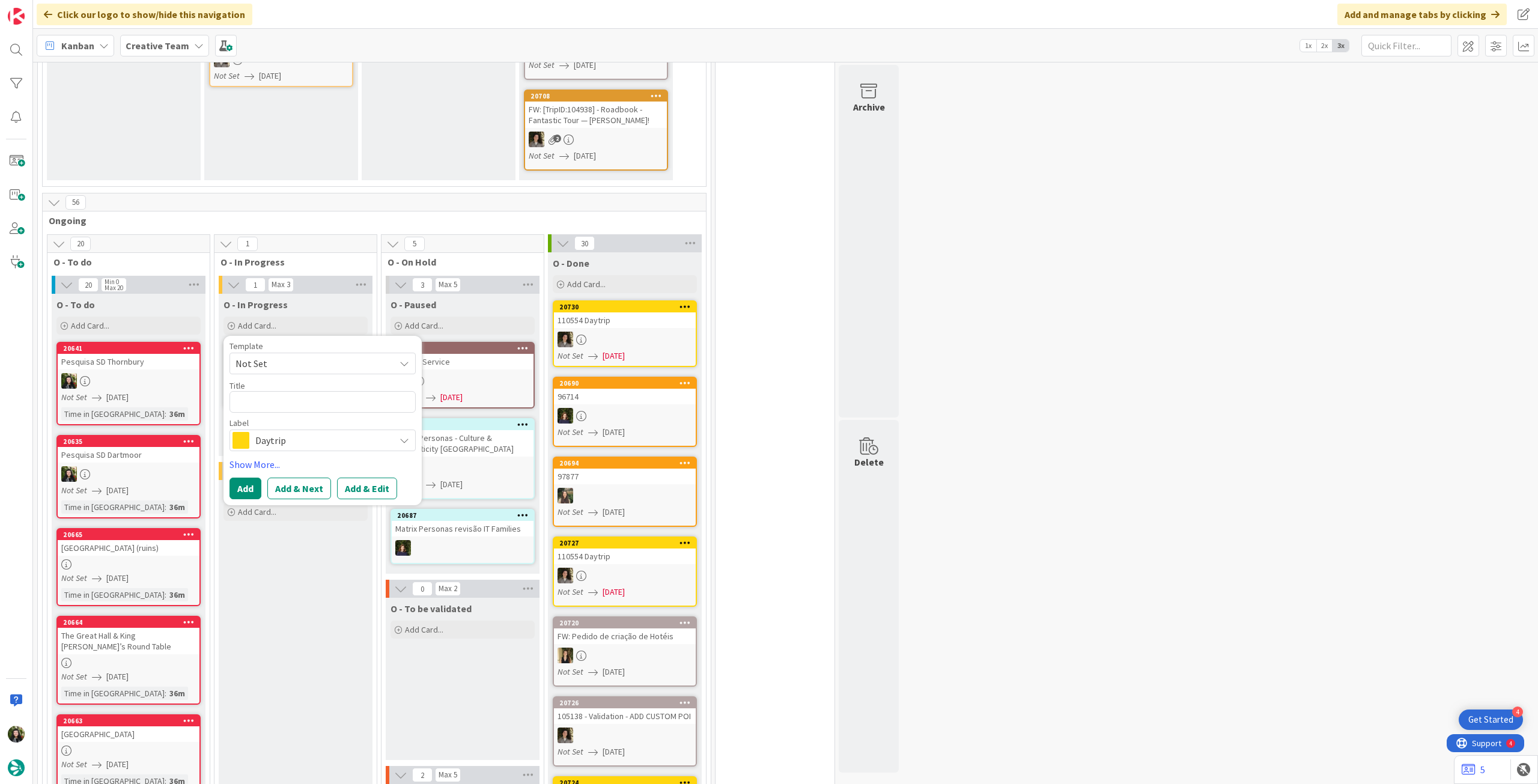
type textarea "x"
type textarea "A"
type textarea "x"
type textarea "Al"
type textarea "x"
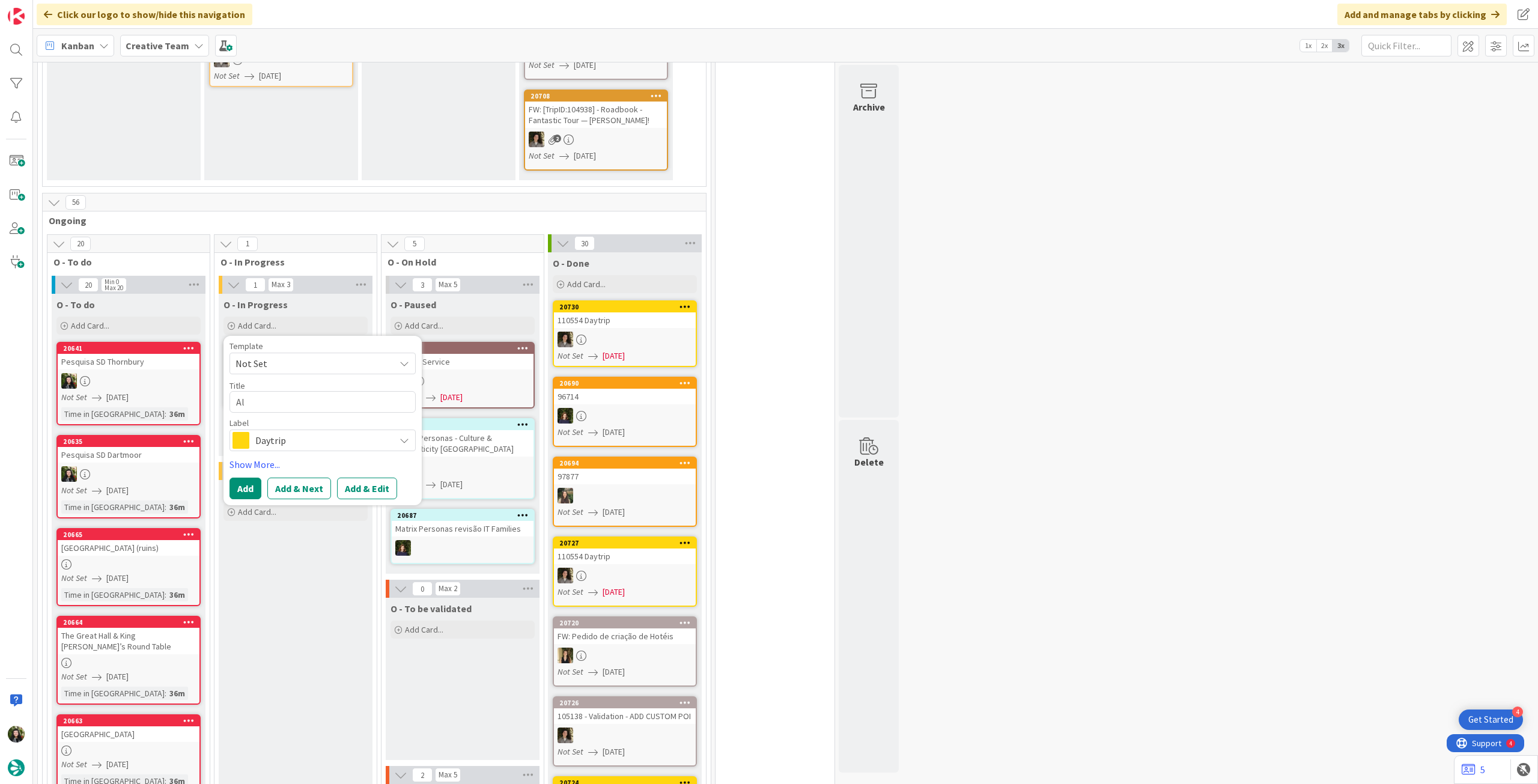
type textarea "Alt"
type textarea "x"
type textarea "Alte"
type textarea "x"
type textarea "Alter"
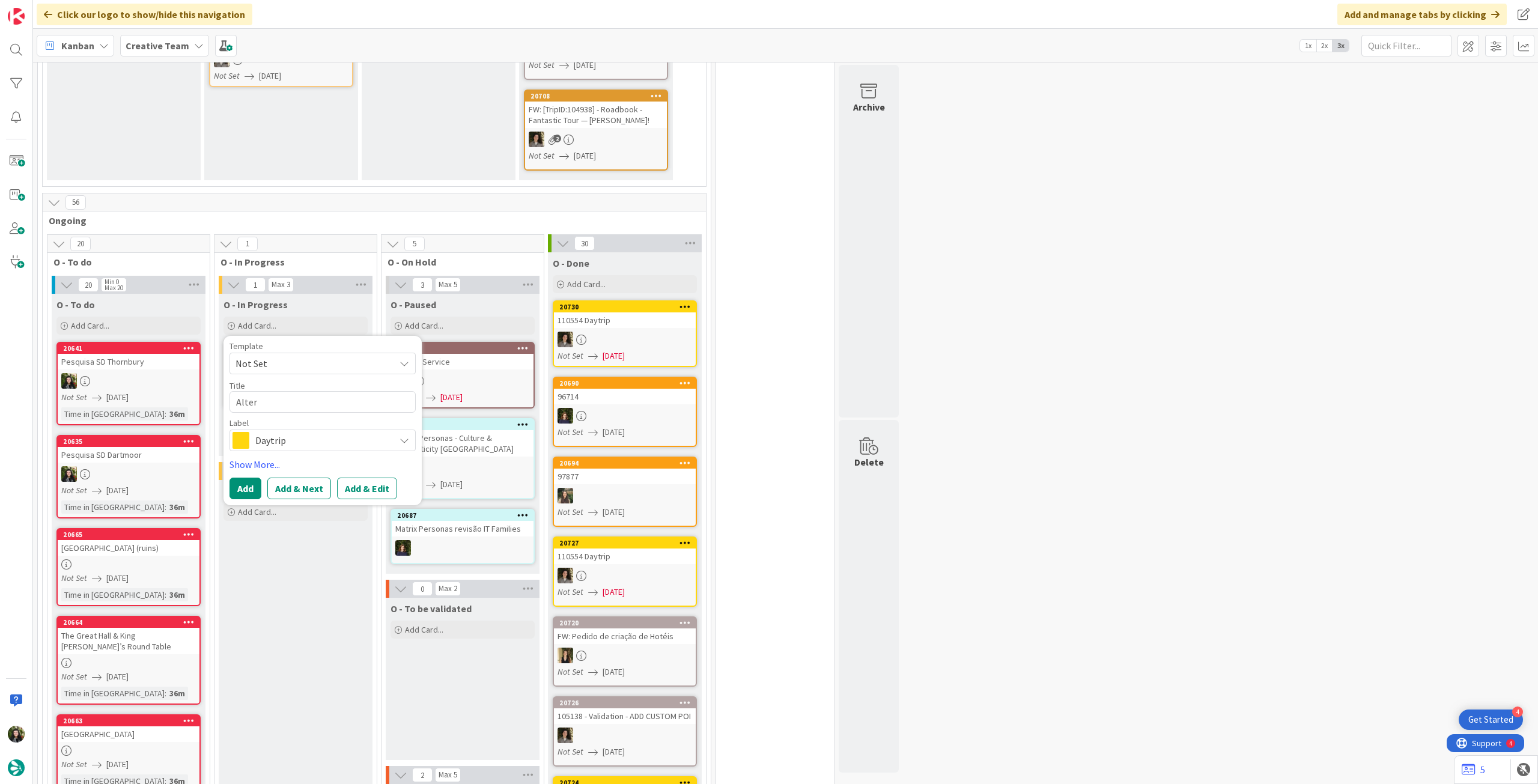
type textarea "x"
type textarea "Altera"
type textarea "x"
type textarea "Alteraç"
type textarea "x"
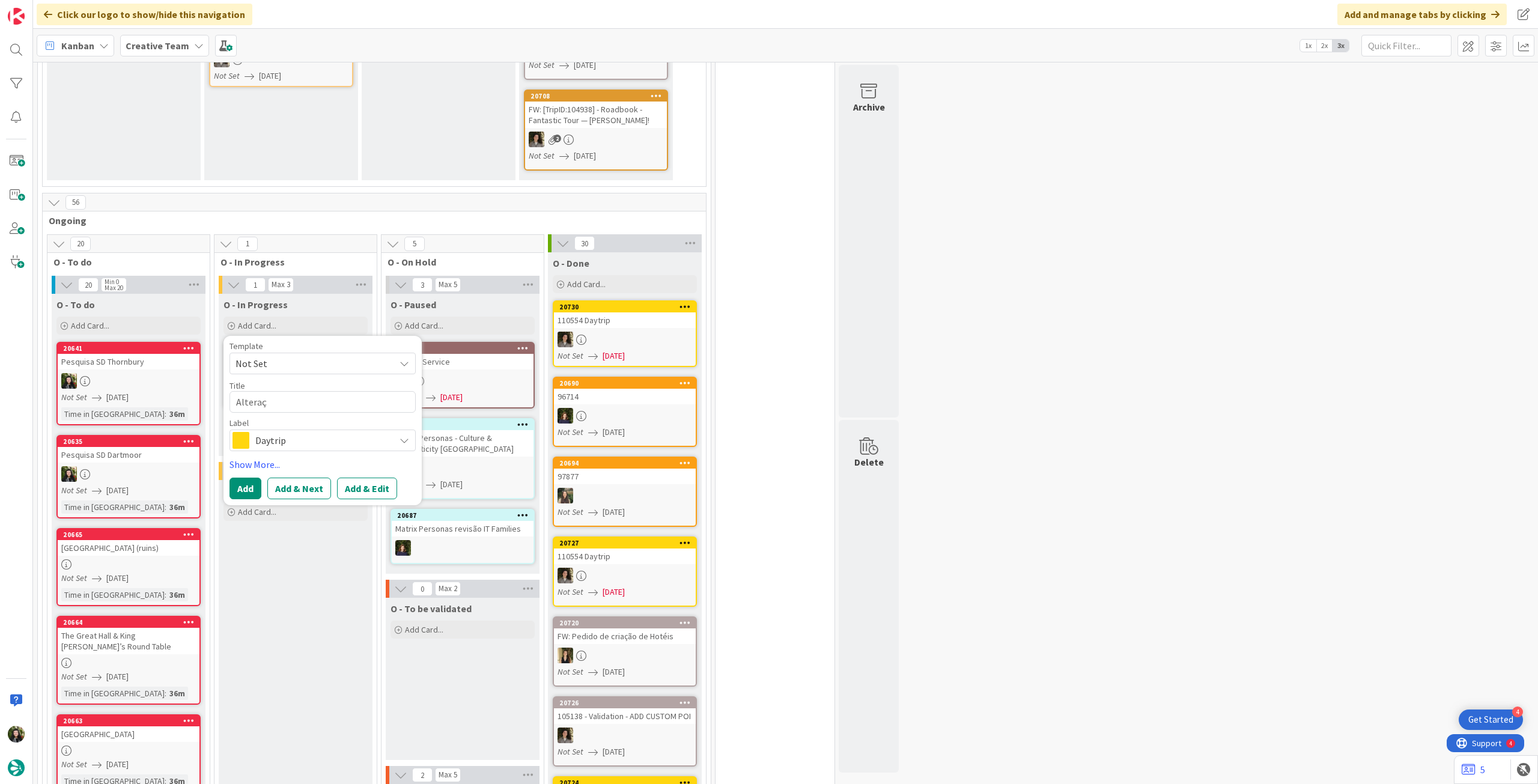
type textarea "Alteraçõ"
type textarea "x"
type textarea "Alteraçõe"
type textarea "x"
type textarea "Alterações"
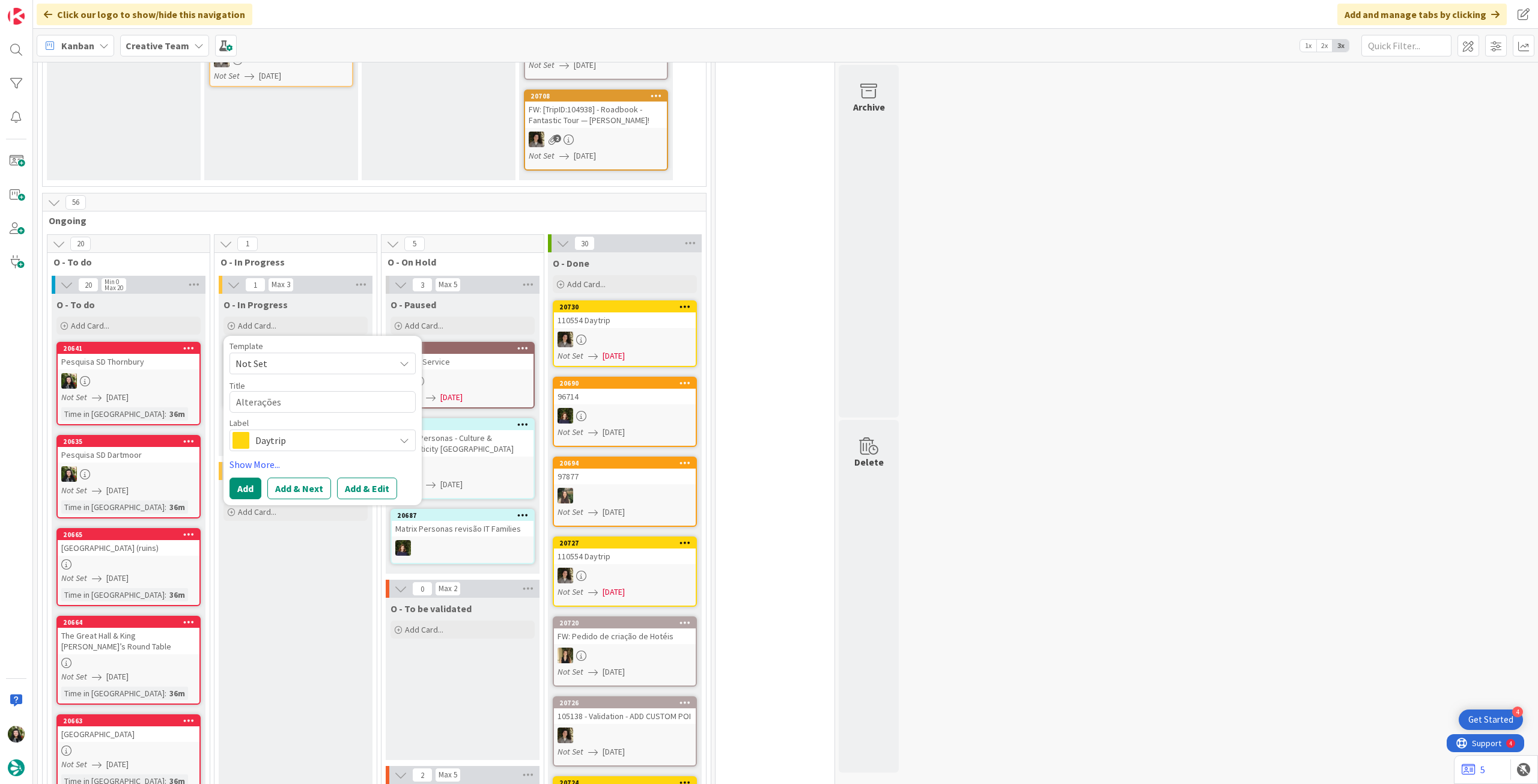
type textarea "x"
type textarea "Alterações"
type textarea "x"
type textarea "Alterações L"
type textarea "x"
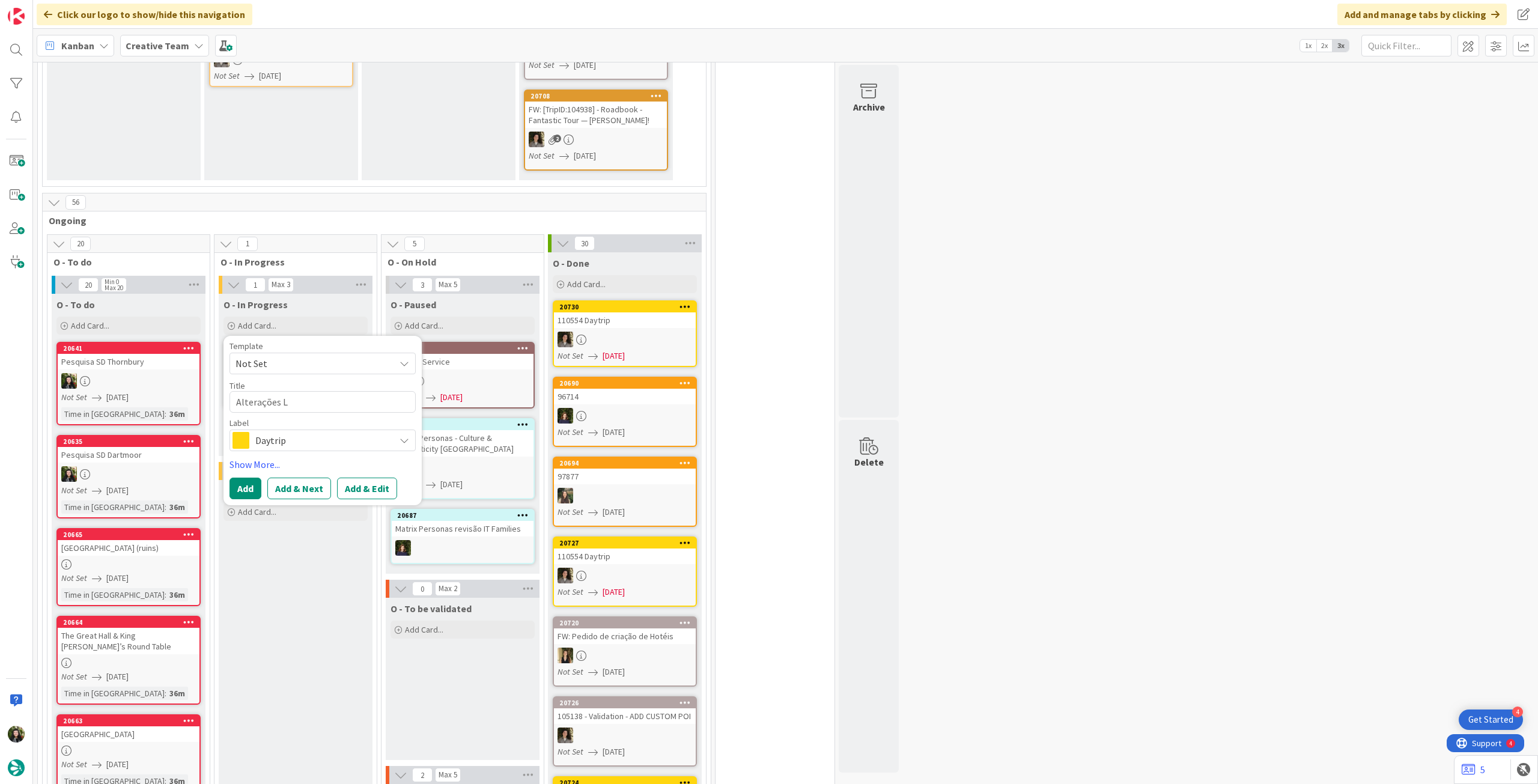
type textarea "Alterações Li"
type textarea "x"
type textarea "Alterações Link"
type textarea "x"
type textarea "Alterações Linki"
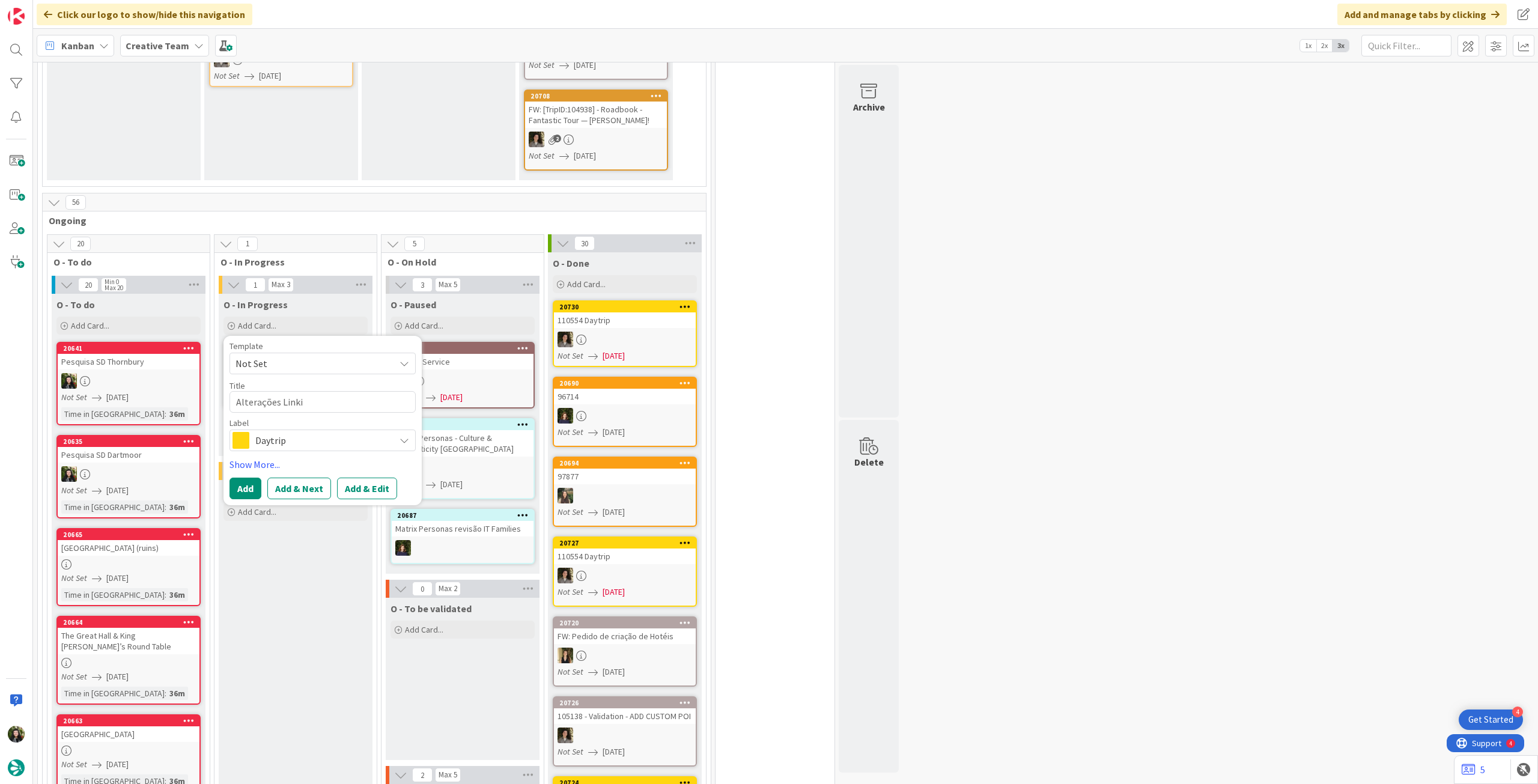
type textarea "x"
type textarea "Alterações Linkie"
type textarea "x"
type textarea "Alterações Linki"
type textarea "x"
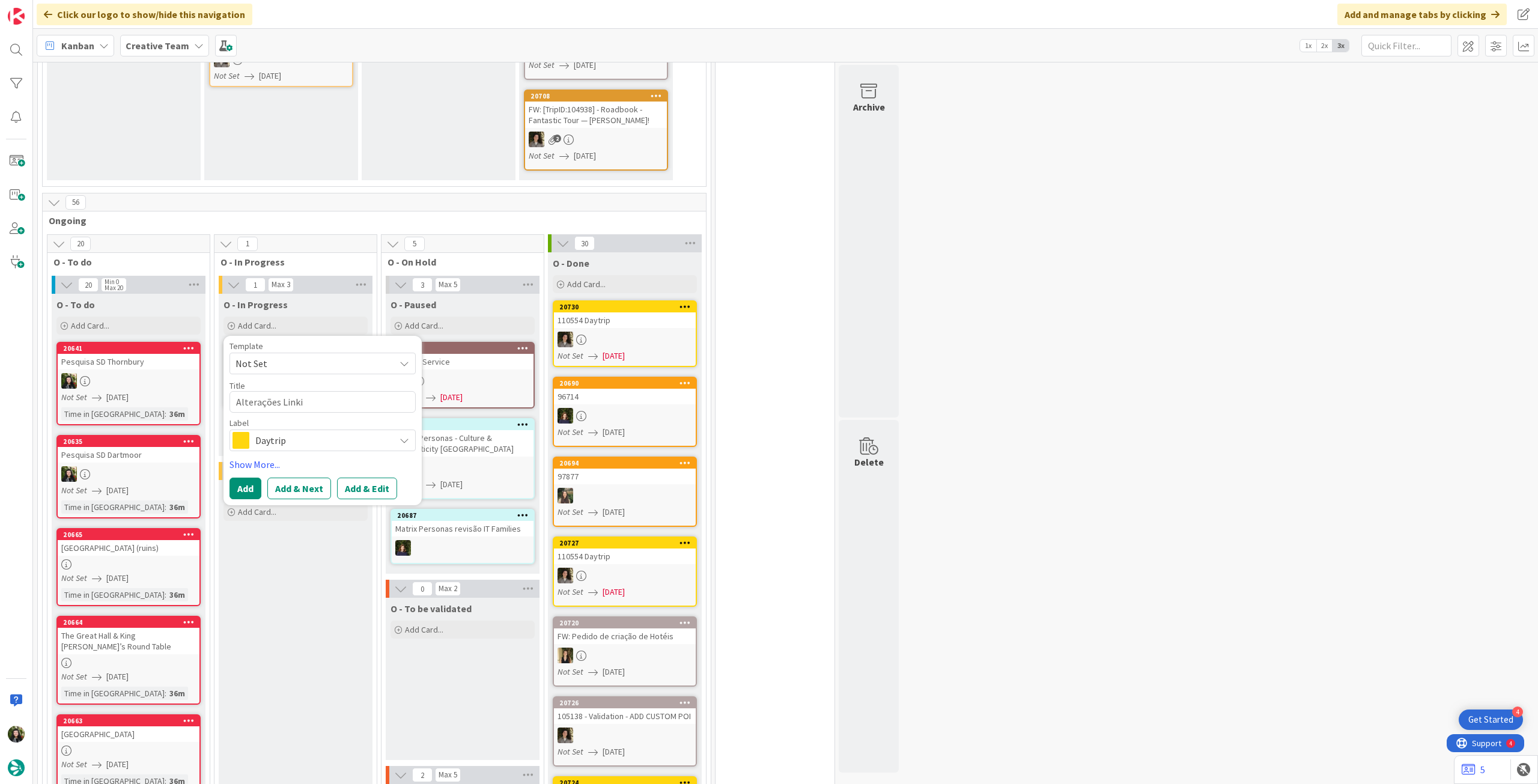
type textarea "Alterações Link"
type textarea "x"
type textarea "Alterações Linke"
type textarea "x"
type textarea "Alterações Linked"
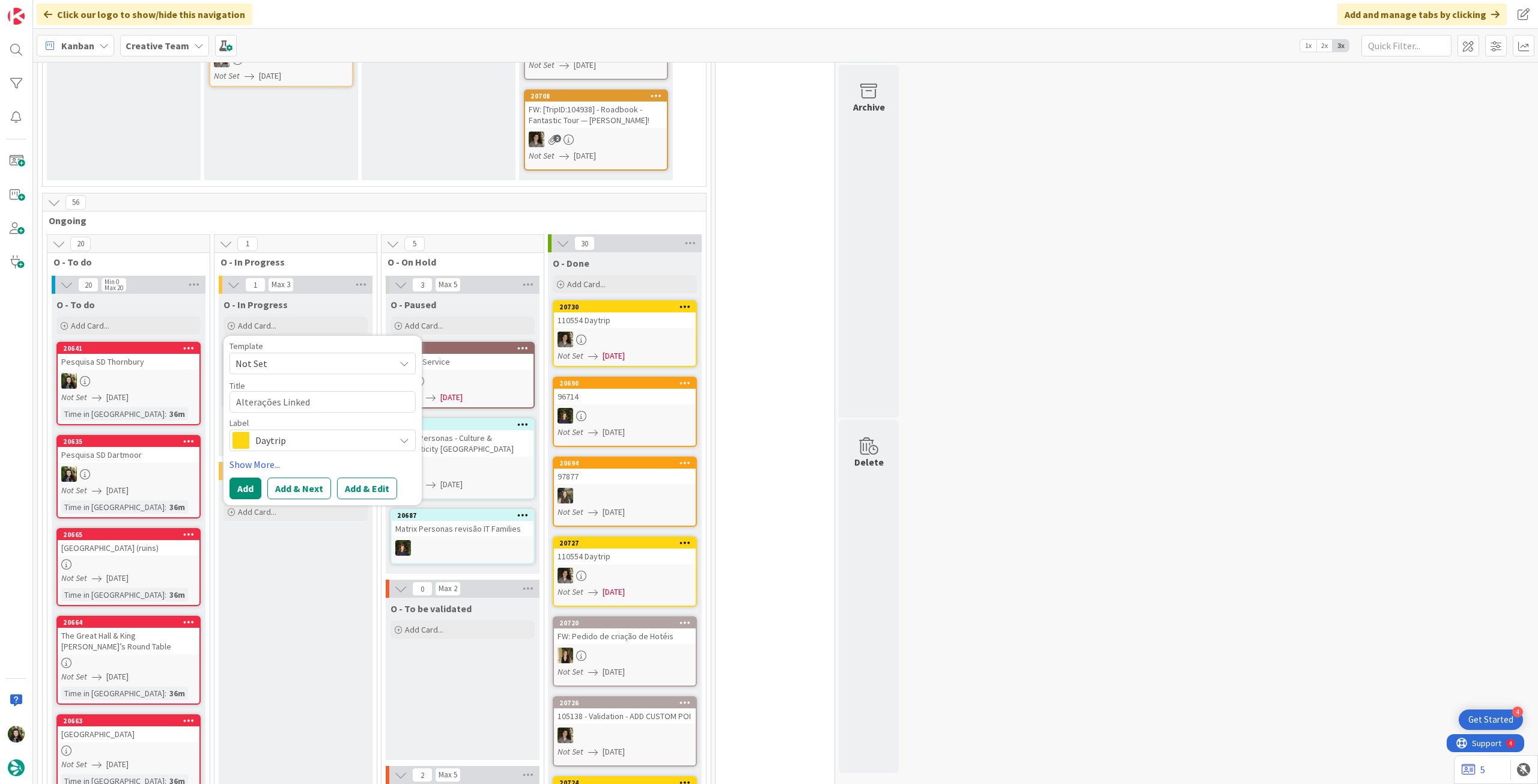
type textarea "x"
type textarea "Alterações Linkedi"
type textarea "x"
type textarea "Alterações Linkedin"
click at [235, 487] on button "Add" at bounding box center [246, 488] width 32 height 22
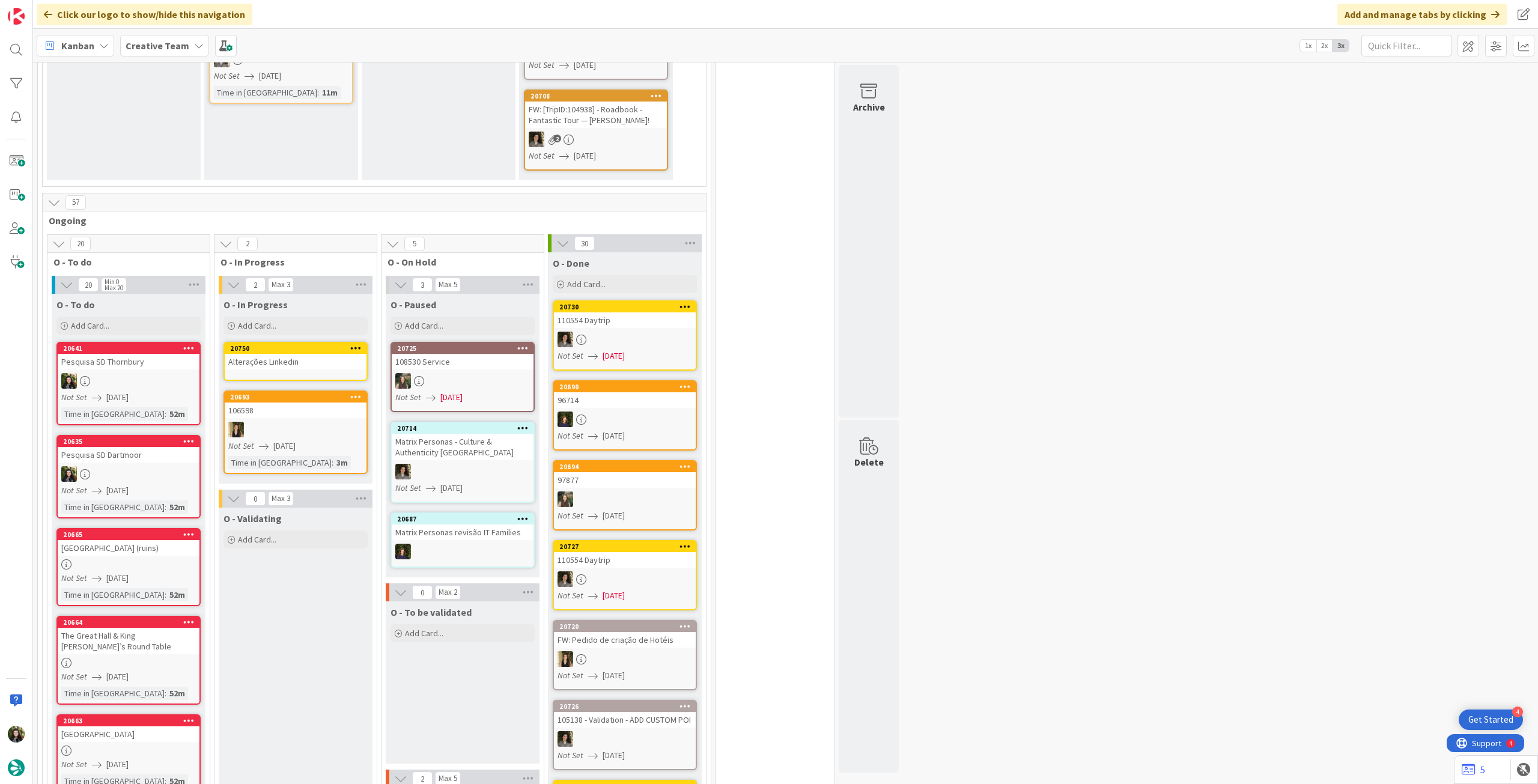
click at [304, 368] on div "Alterações Linkedin" at bounding box center [296, 361] width 142 height 16
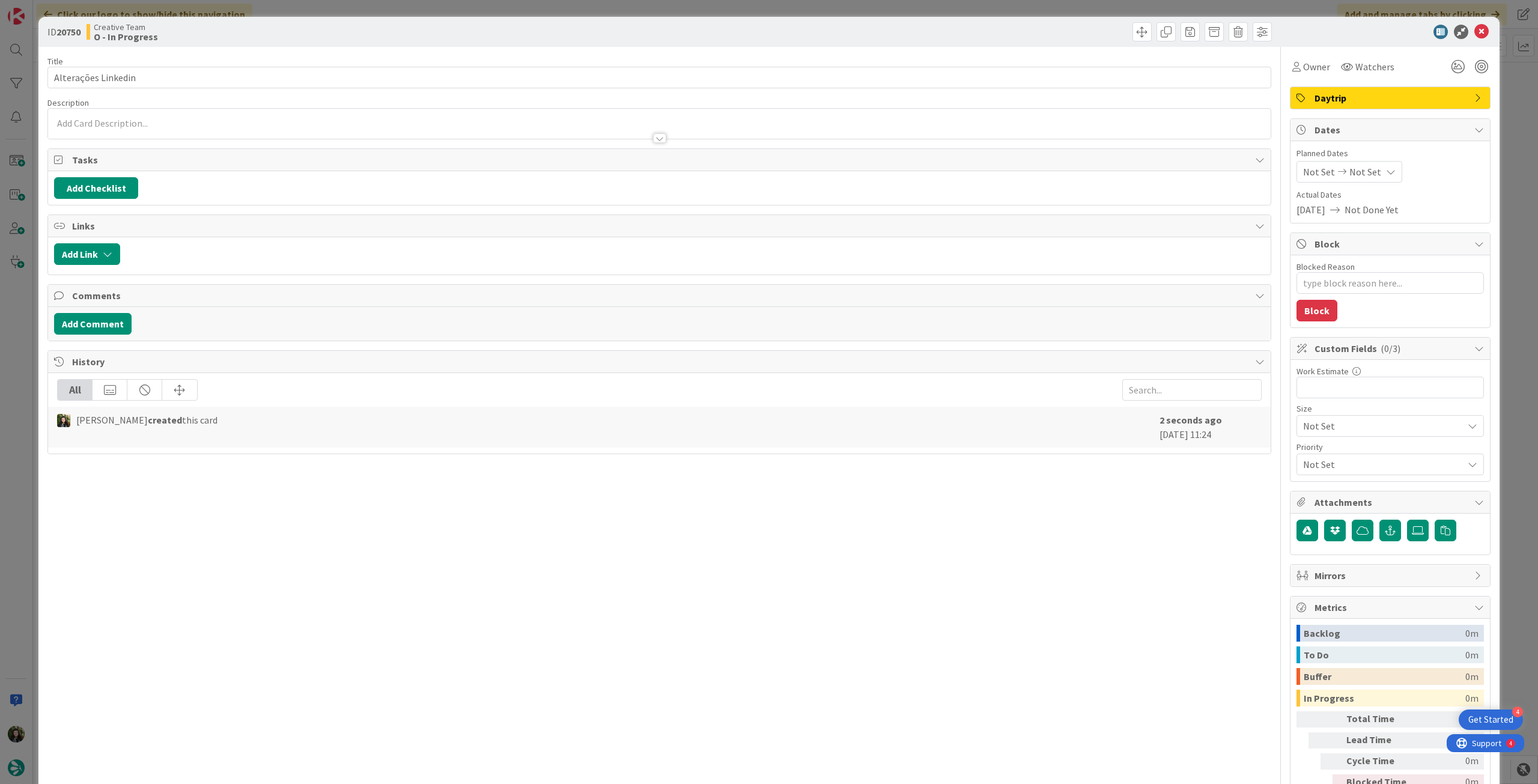
click at [1381, 98] on span "Daytrip" at bounding box center [1391, 97] width 154 height 14
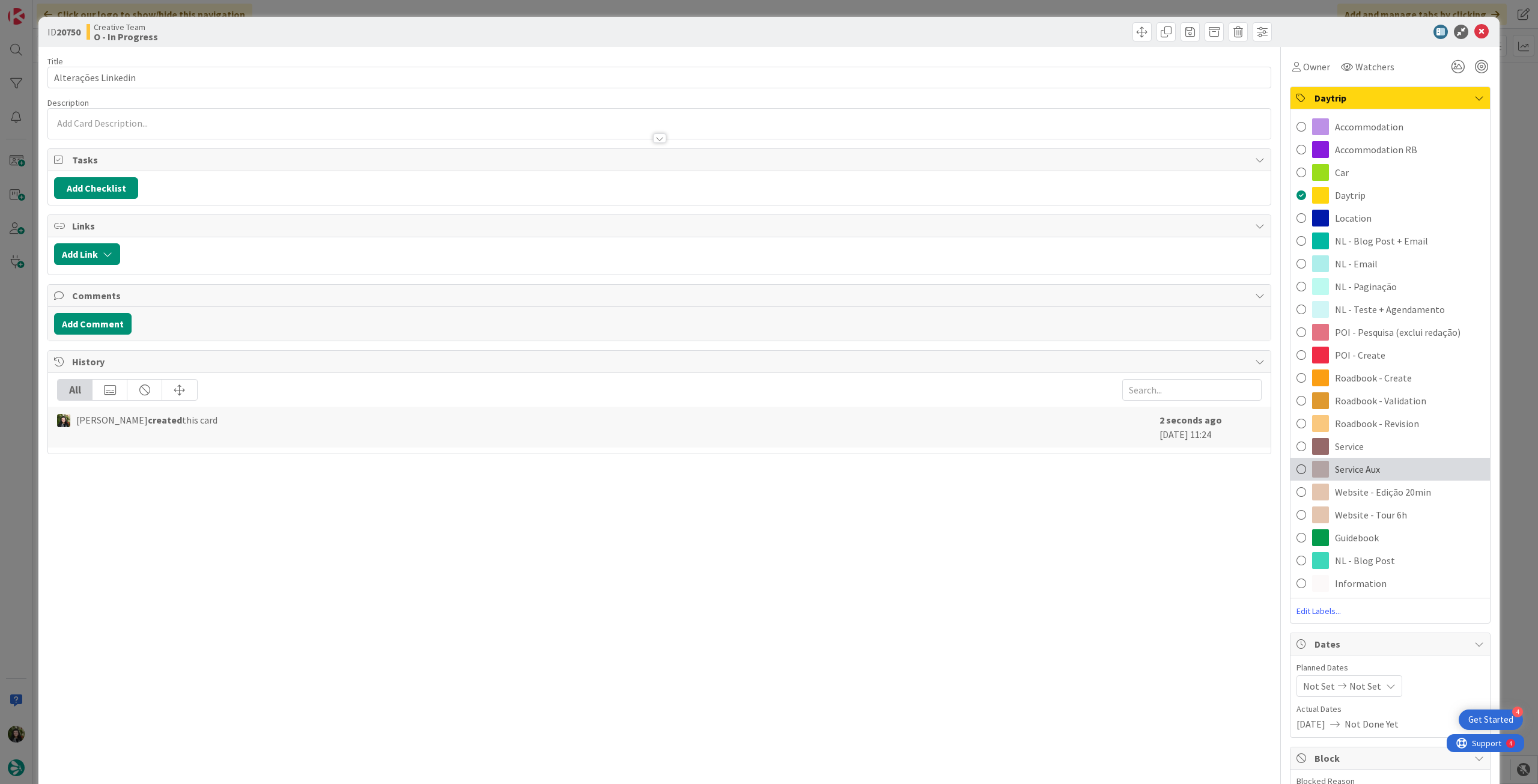
click at [1353, 473] on span "Service Aux" at bounding box center [1358, 469] width 45 height 14
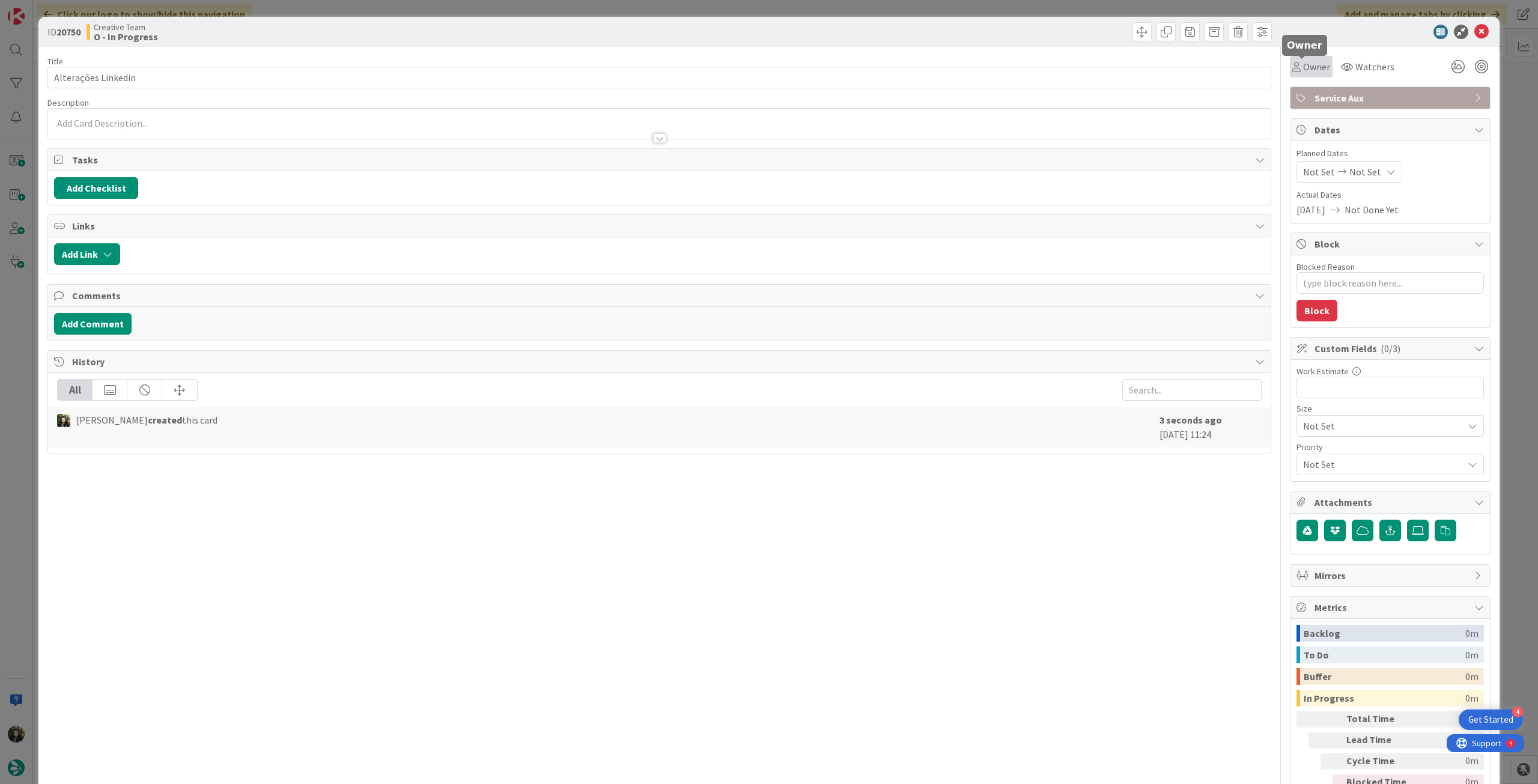
click at [1303, 60] on span "Owner" at bounding box center [1316, 67] width 27 height 14
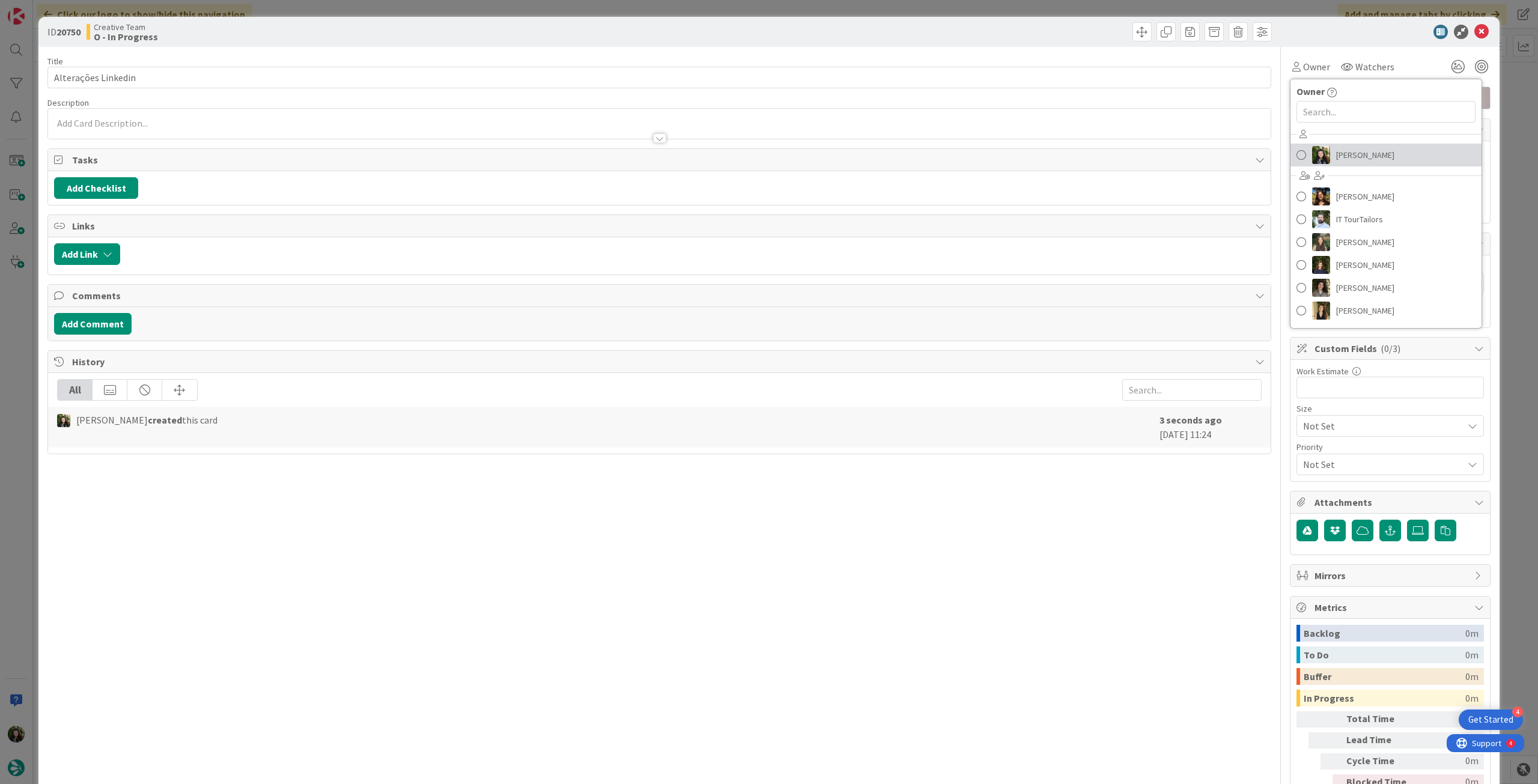
click at [1325, 150] on link "[PERSON_NAME]" at bounding box center [1386, 154] width 191 height 23
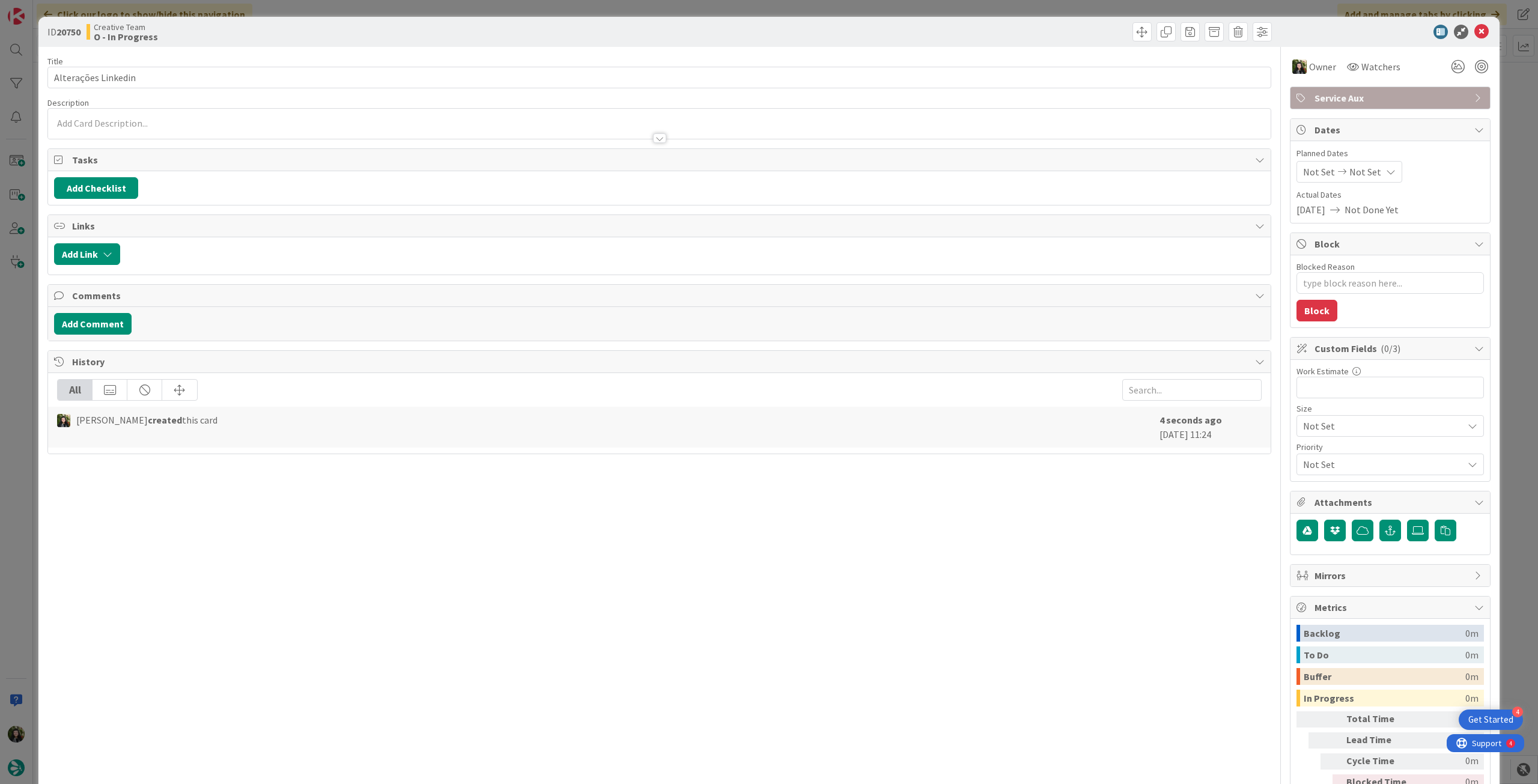
type textarea "x"
click at [1354, 170] on span "Not Set" at bounding box center [1365, 171] width 32 height 14
click at [1309, 447] on icon at bounding box center [1318, 453] width 18 height 14
type input "[DATE]"
click at [1476, 27] on icon at bounding box center [1481, 32] width 14 height 14
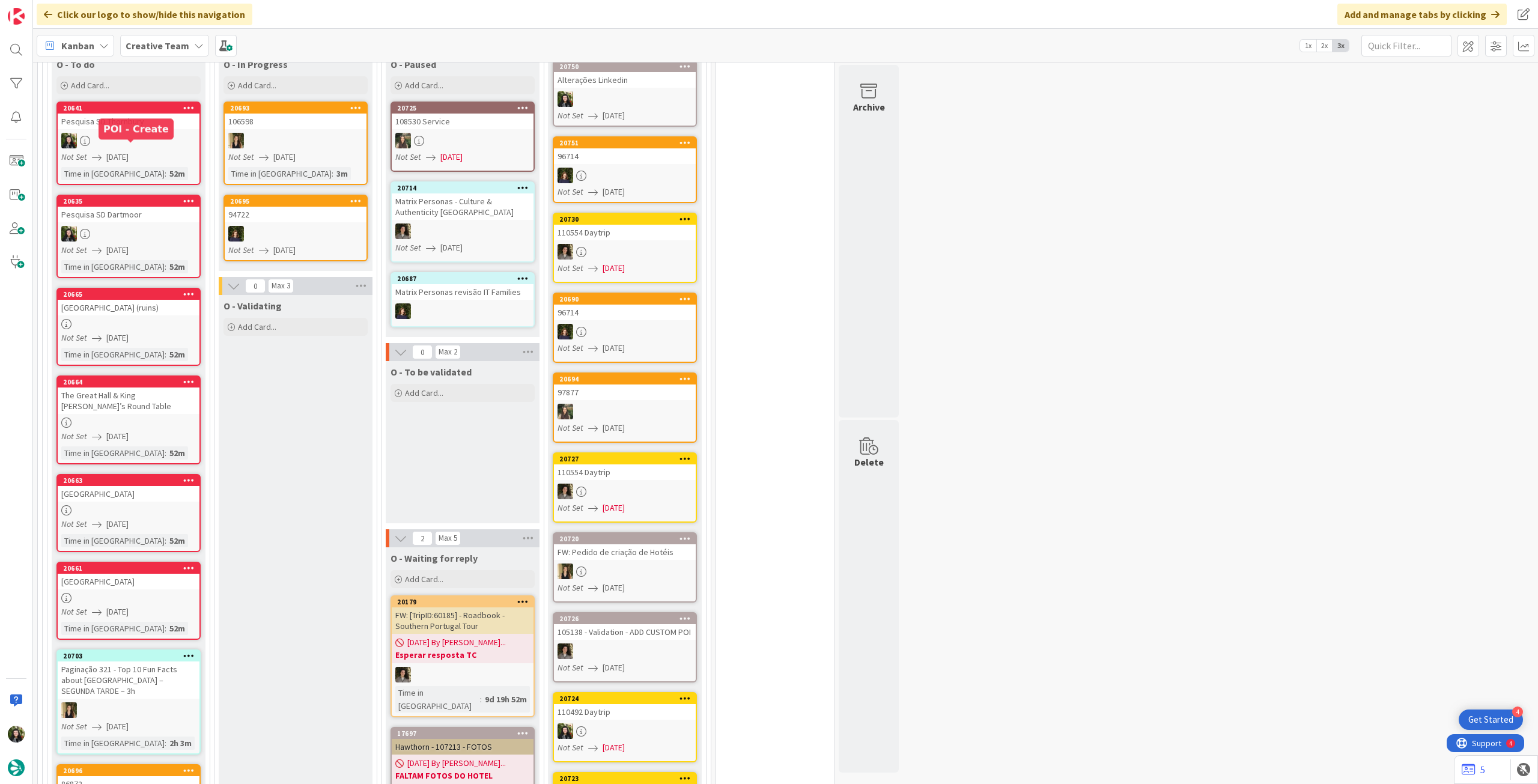
scroll to position [400, 0]
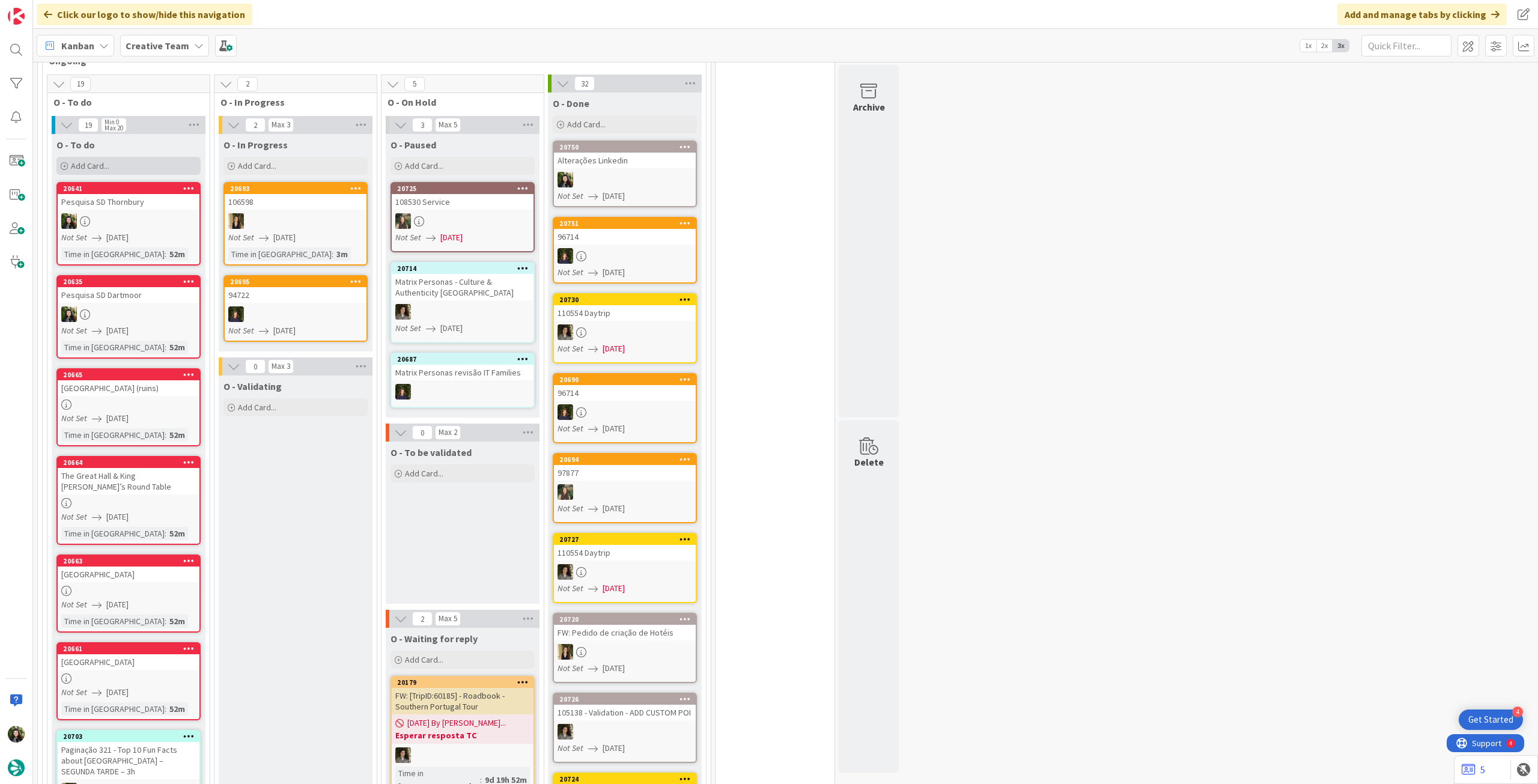
click at [119, 159] on div "Add Card..." at bounding box center [128, 166] width 144 height 18
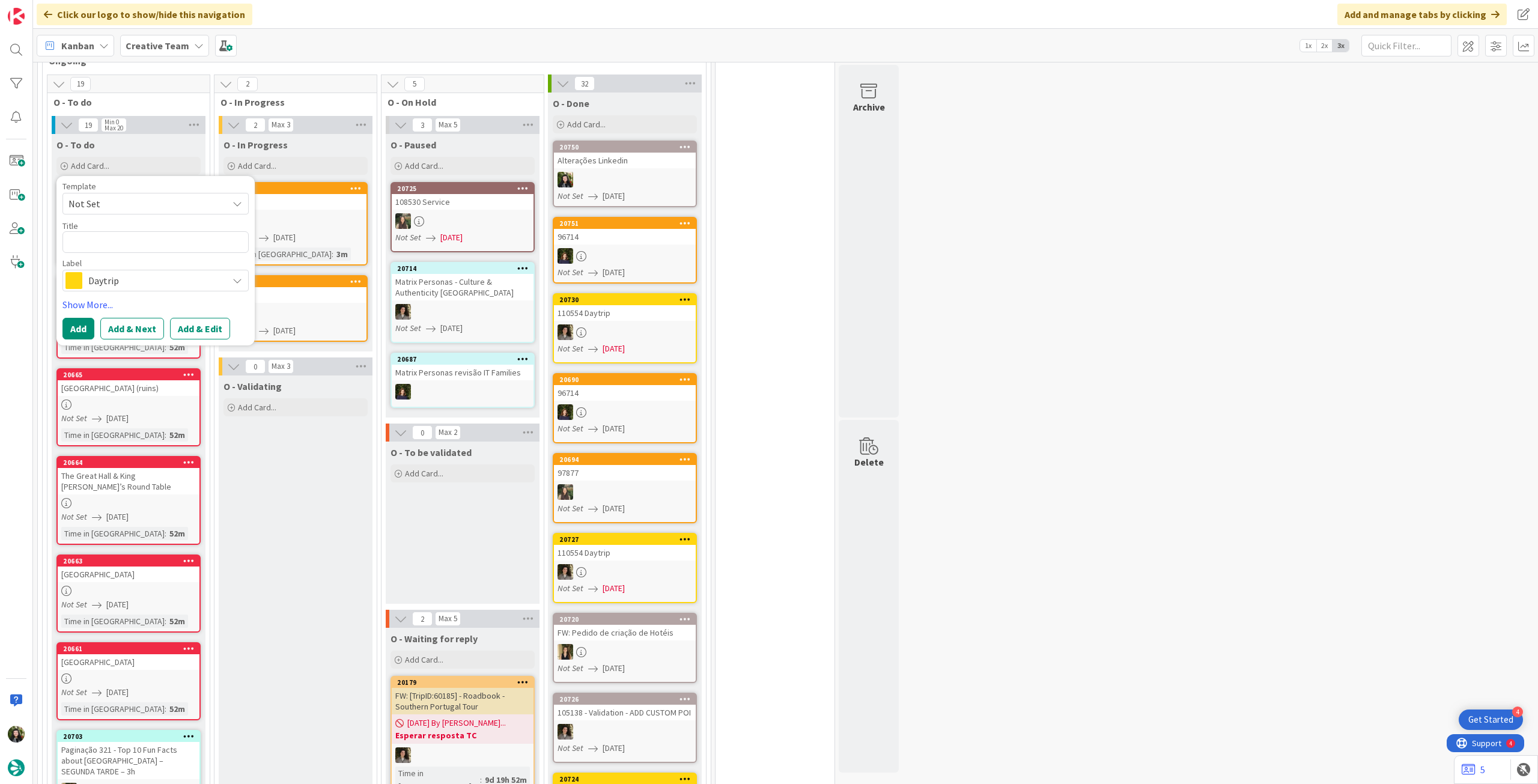
click at [156, 272] on span "Daytrip" at bounding box center [155, 281] width 133 height 17
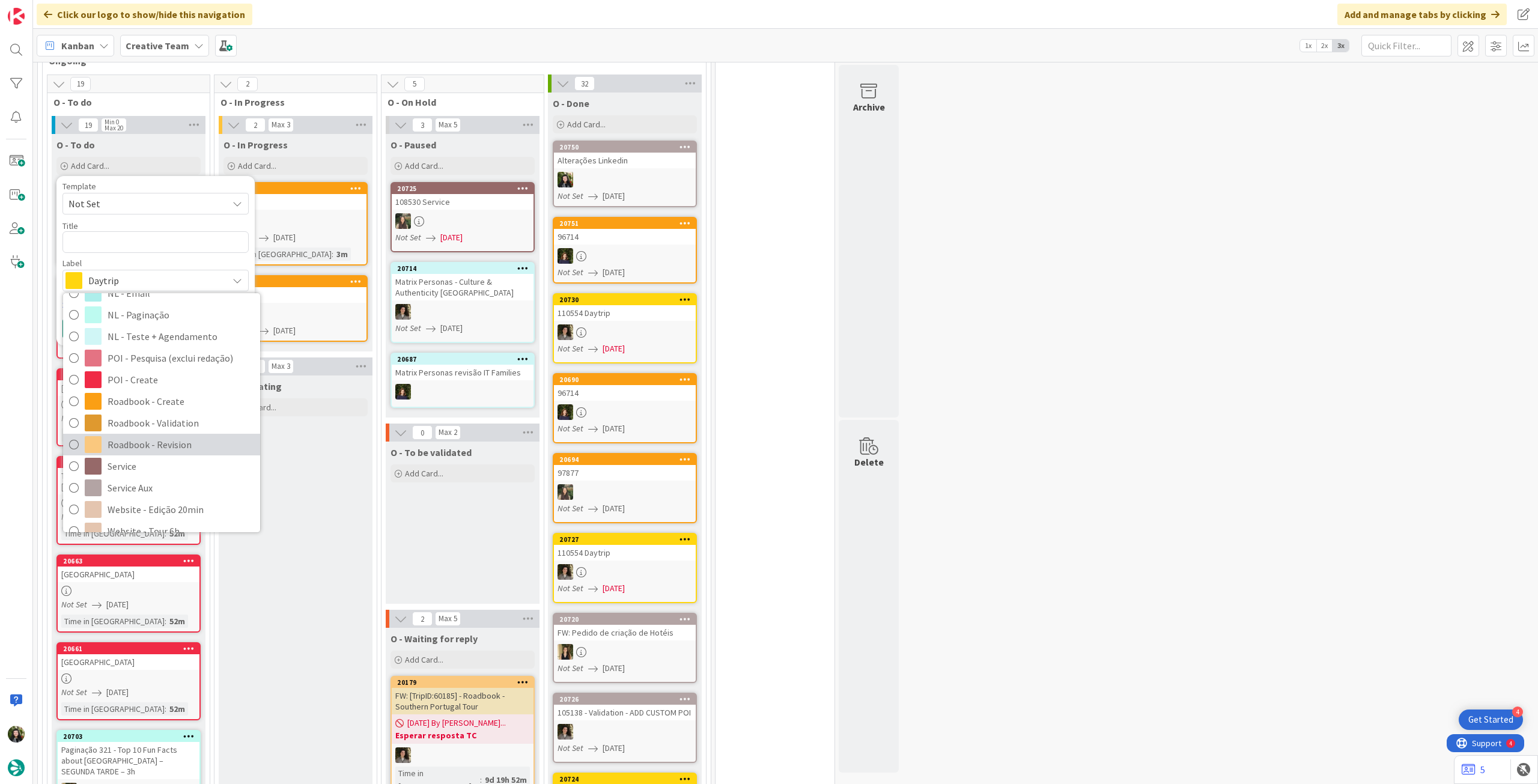
scroll to position [160, 0]
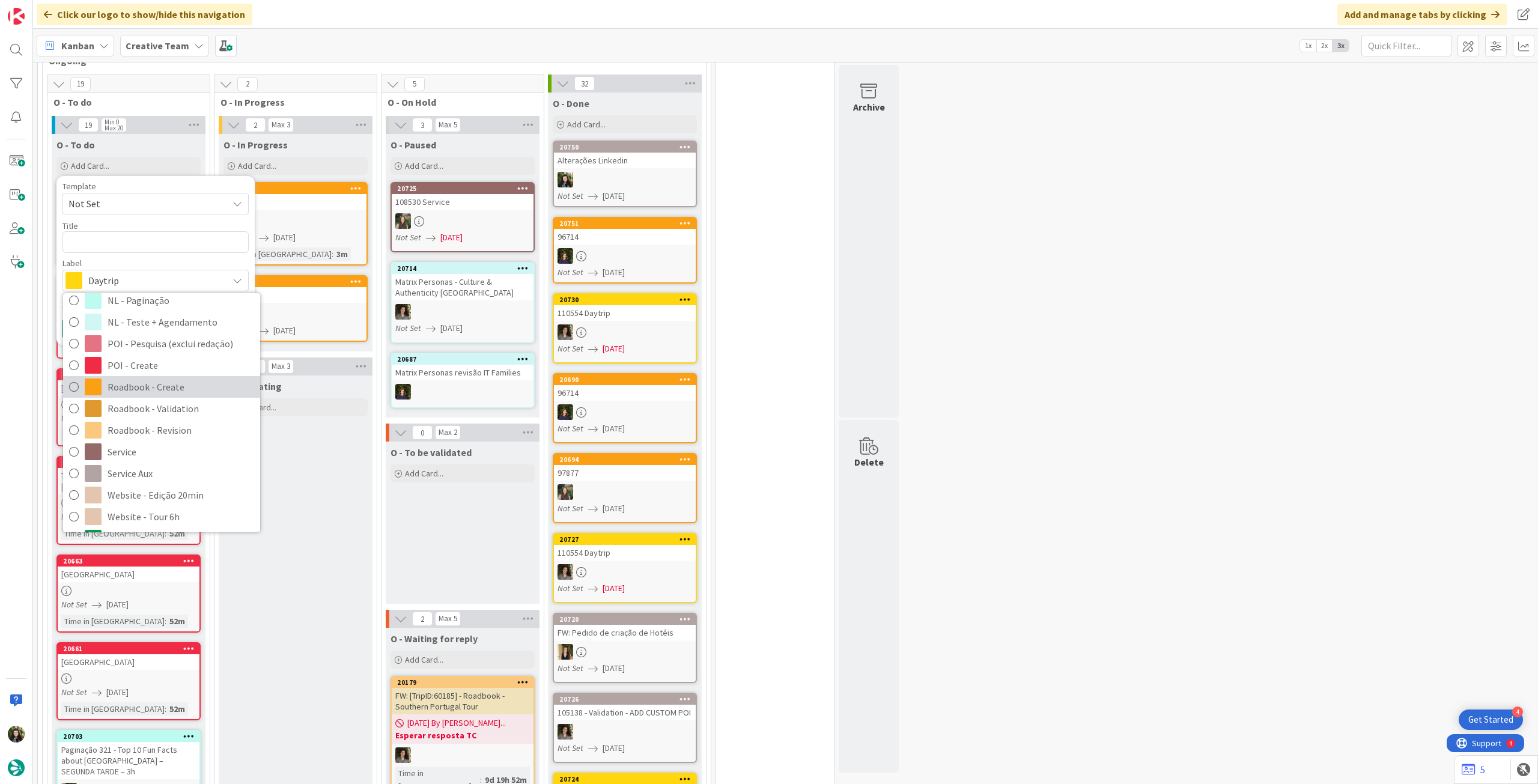
click at [167, 385] on span "Roadbook - Create" at bounding box center [181, 387] width 147 height 18
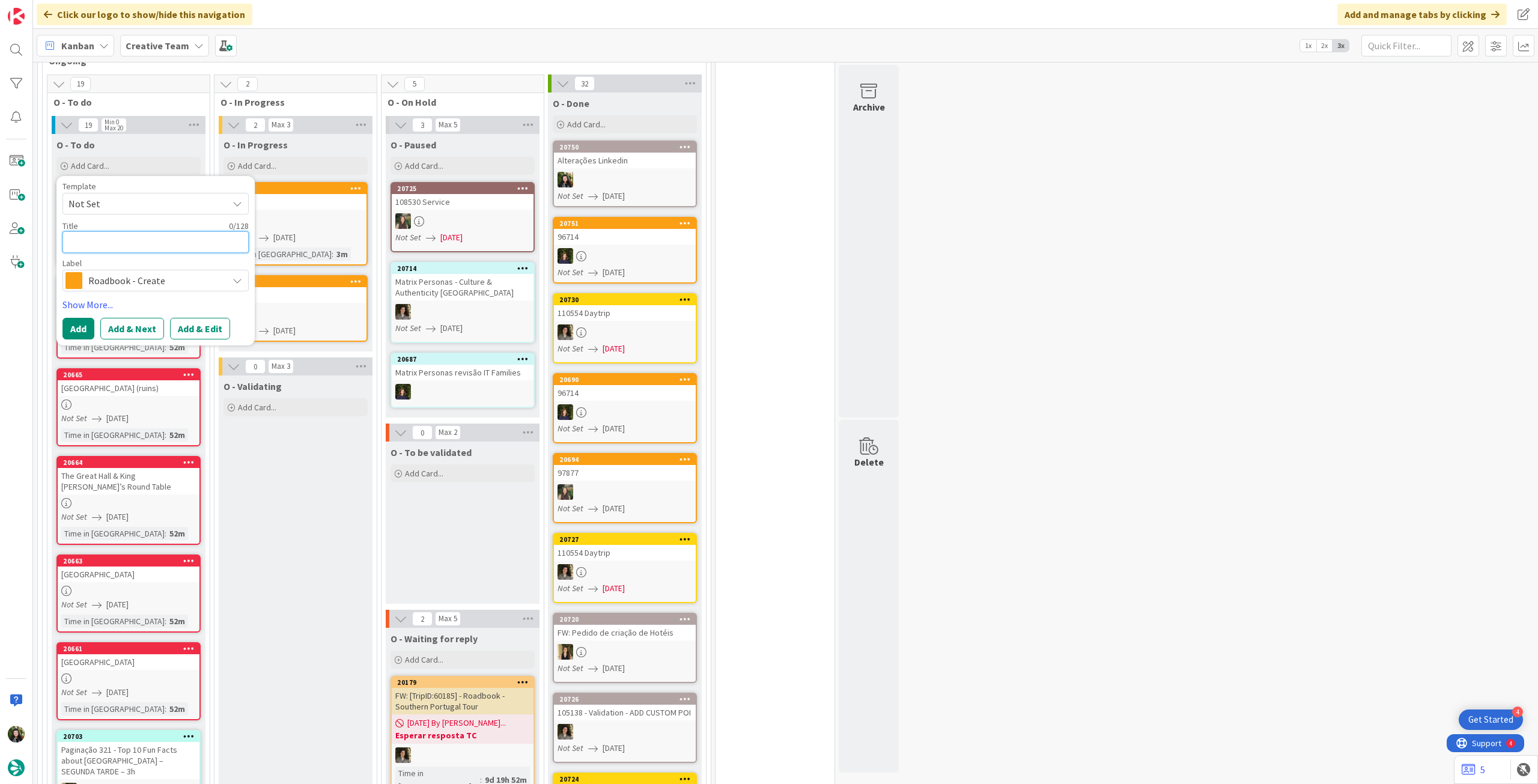
click at [132, 239] on textarea at bounding box center [156, 242] width 187 height 22
paste textarea "72445"
type textarea "x"
type textarea "72445"
click at [75, 318] on button "Add" at bounding box center [78, 329] width 32 height 22
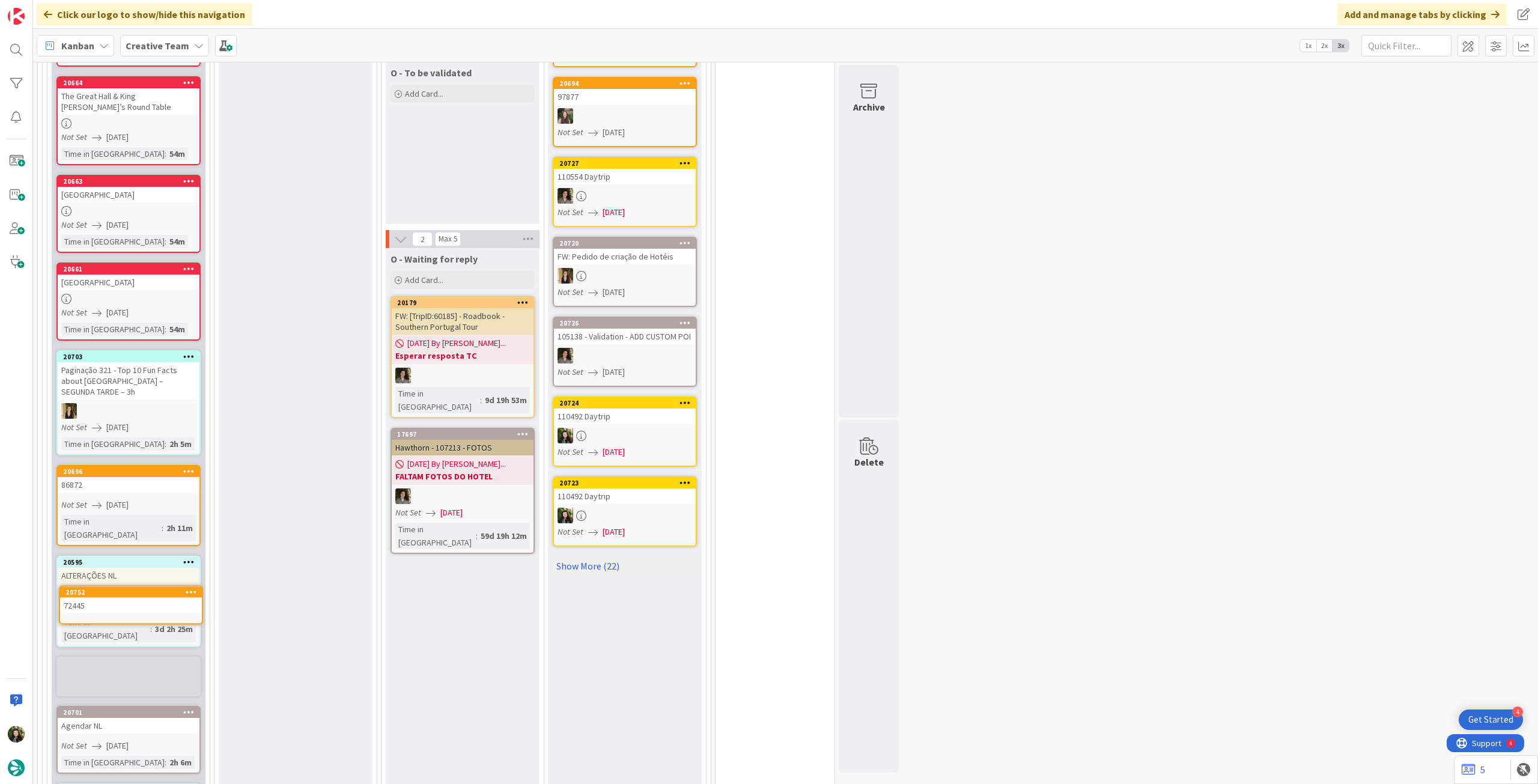
scroll to position [789, 0]
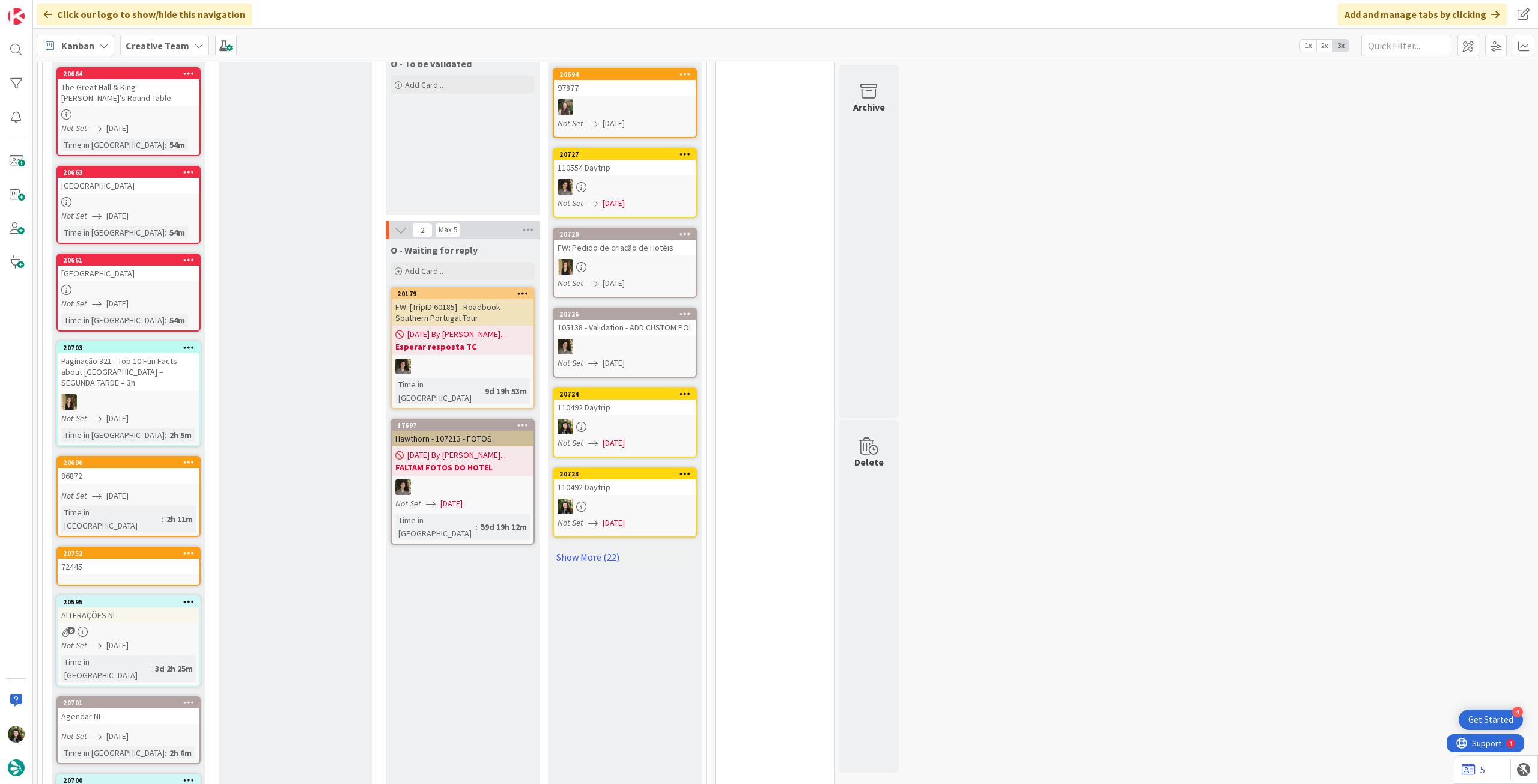
click at [120, 559] on div "72445" at bounding box center [128, 567] width 142 height 16
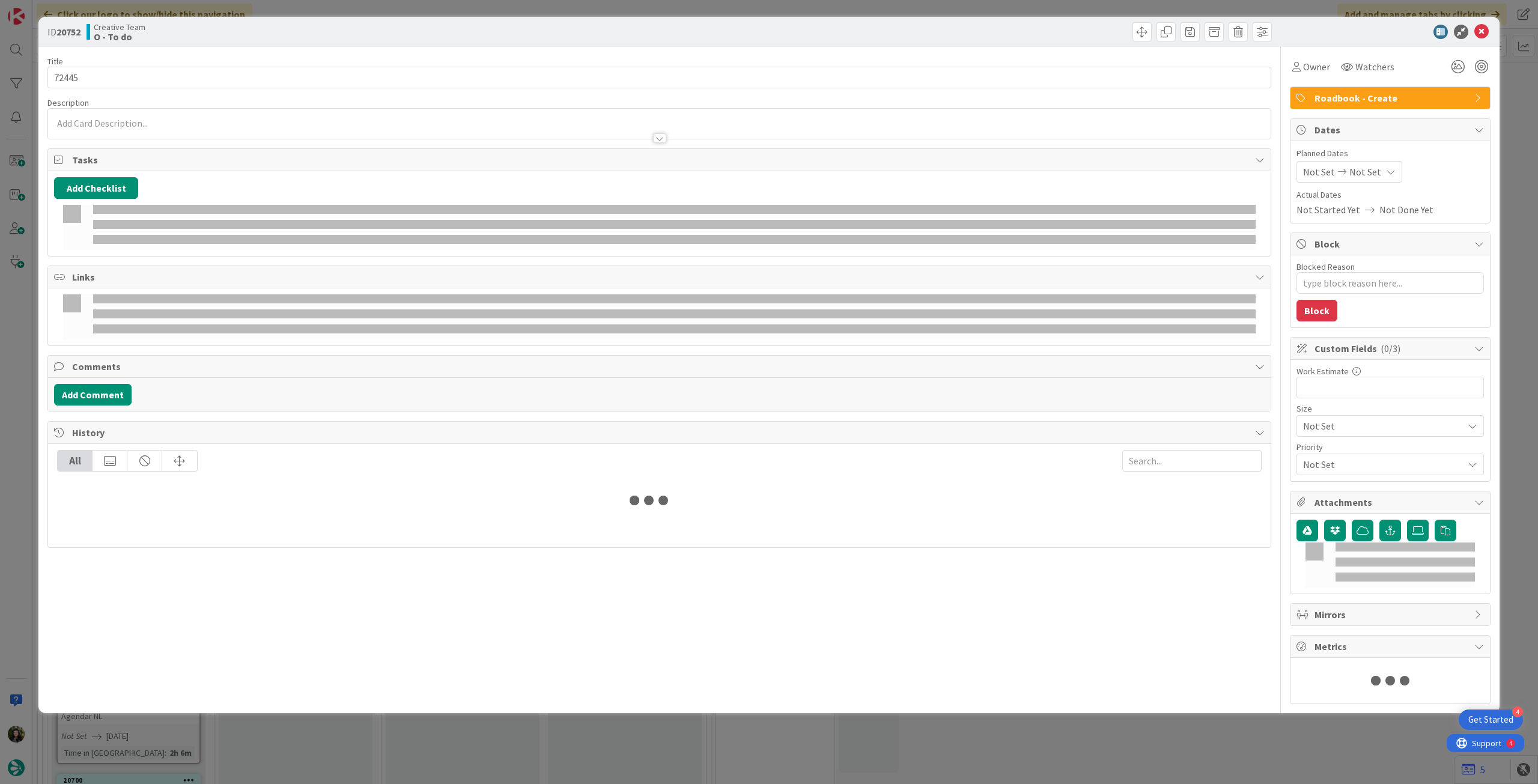
click at [1362, 162] on div "Not Set Not Set" at bounding box center [1349, 172] width 106 height 22
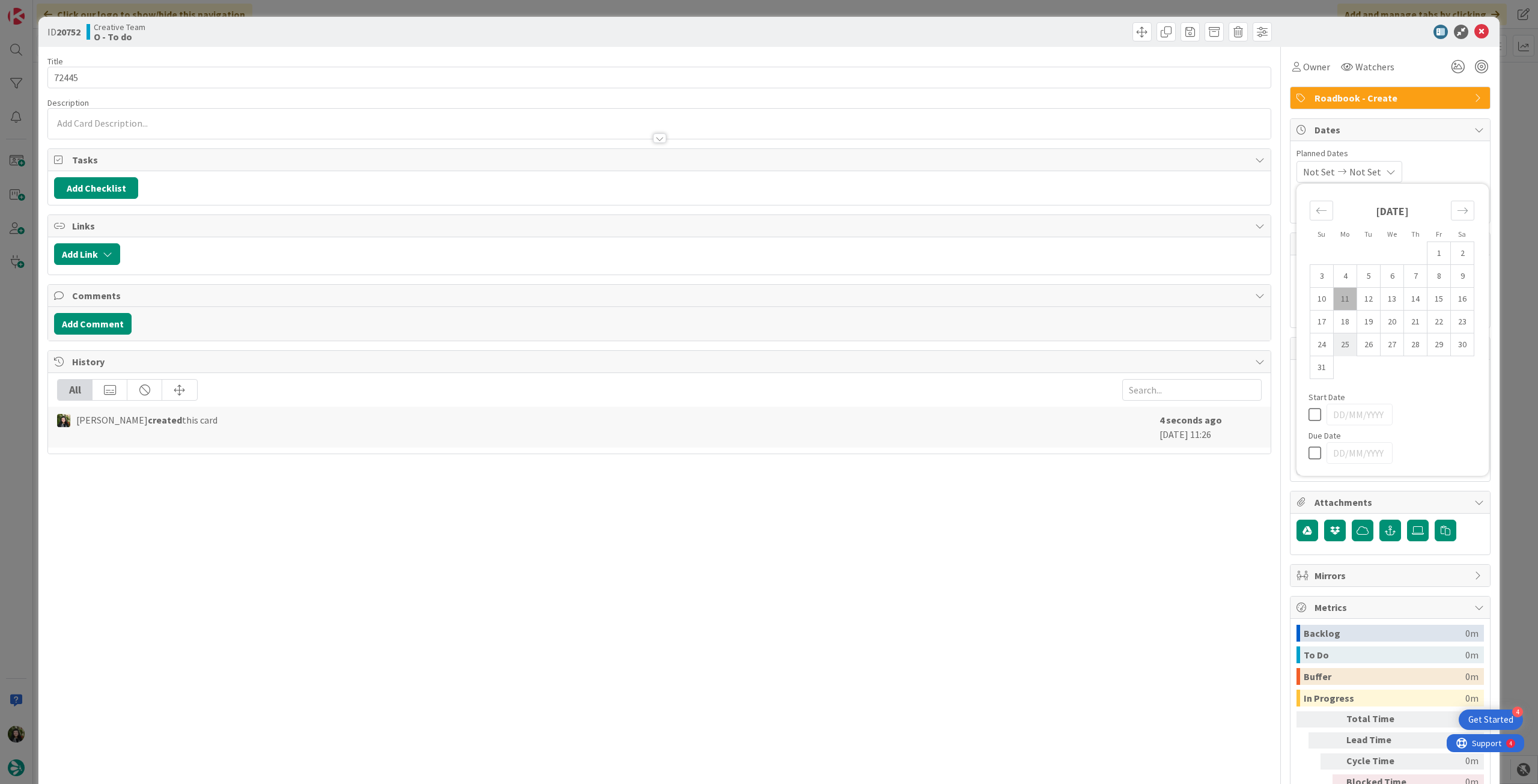
type textarea "x"
click at [1310, 454] on icon at bounding box center [1318, 453] width 18 height 14
type input "[DATE]"
click at [1474, 34] on icon at bounding box center [1481, 32] width 14 height 14
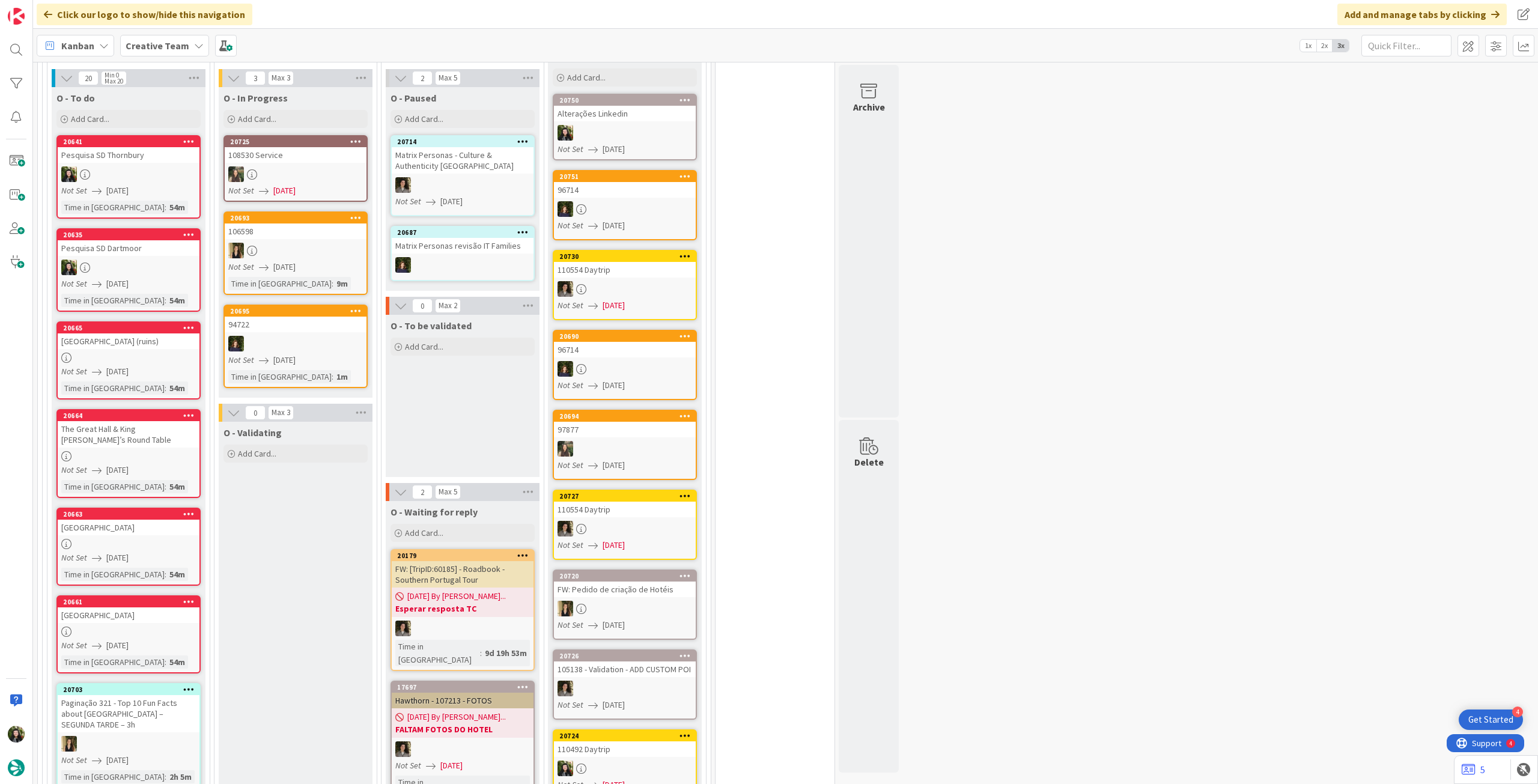
scroll to position [400, 0]
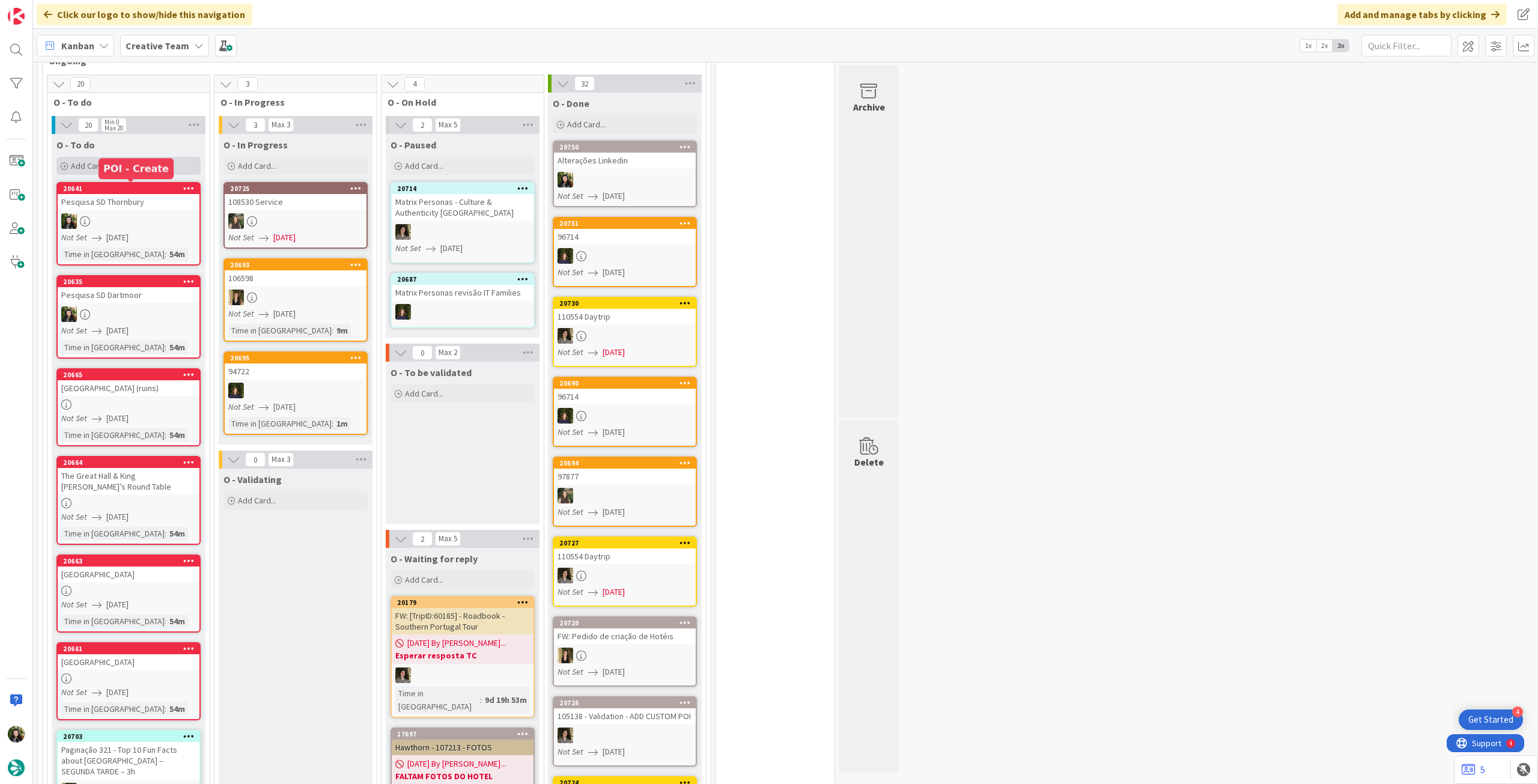
click at [134, 167] on div "Add Card..." at bounding box center [128, 166] width 144 height 18
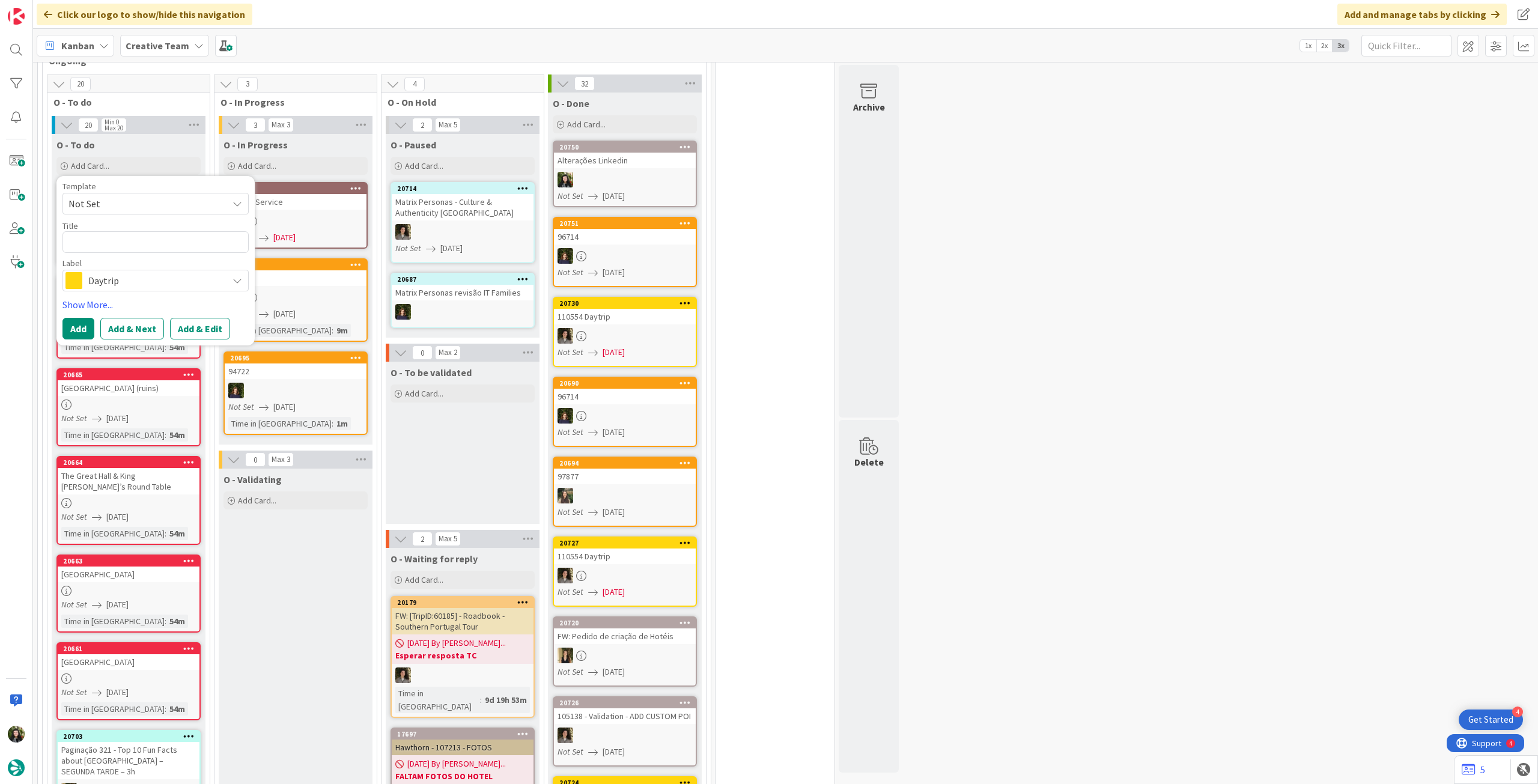
click at [123, 289] on div "Daytrip" at bounding box center [156, 281] width 187 height 22
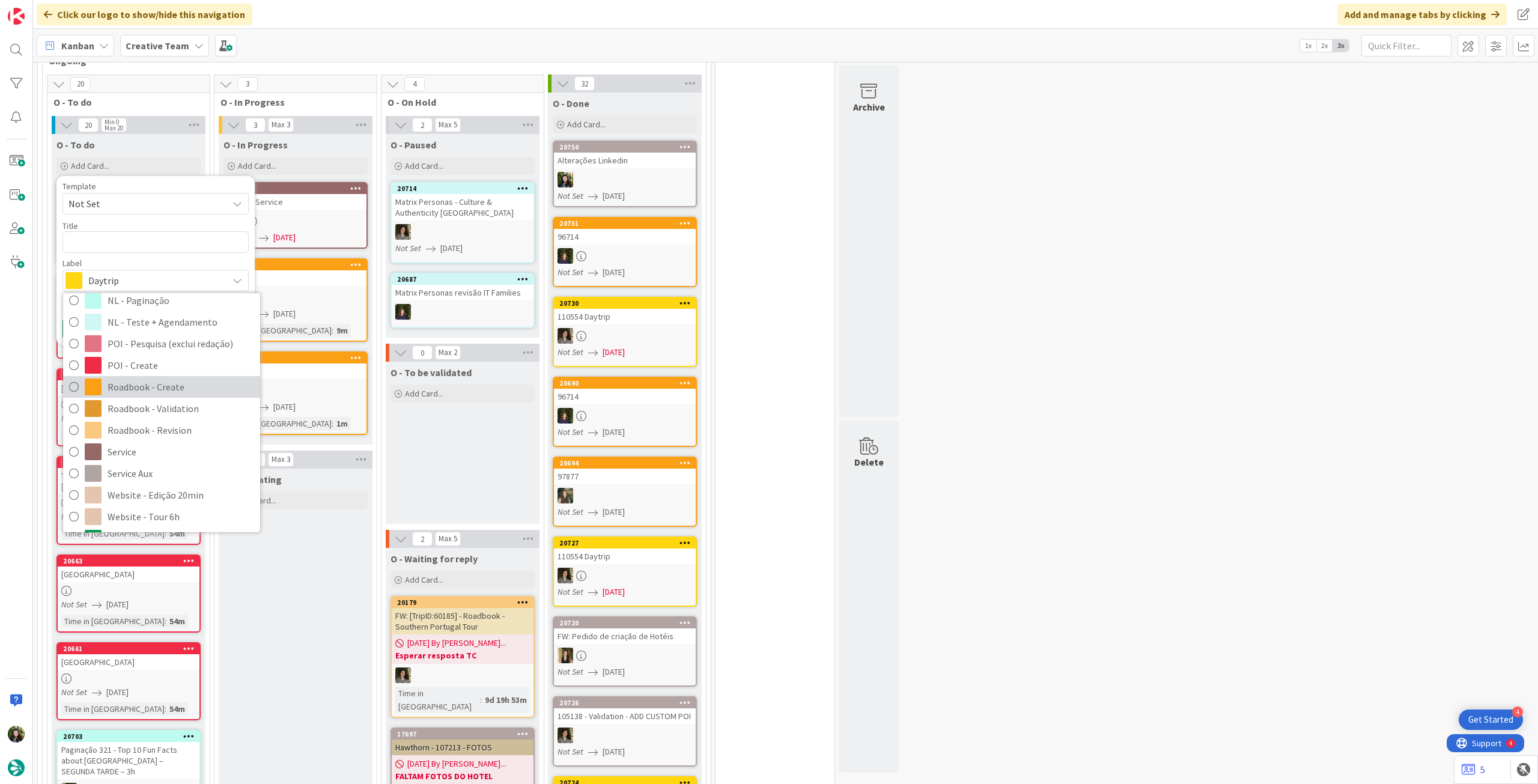
click at [156, 386] on span "Roadbook - Create" at bounding box center [181, 387] width 147 height 18
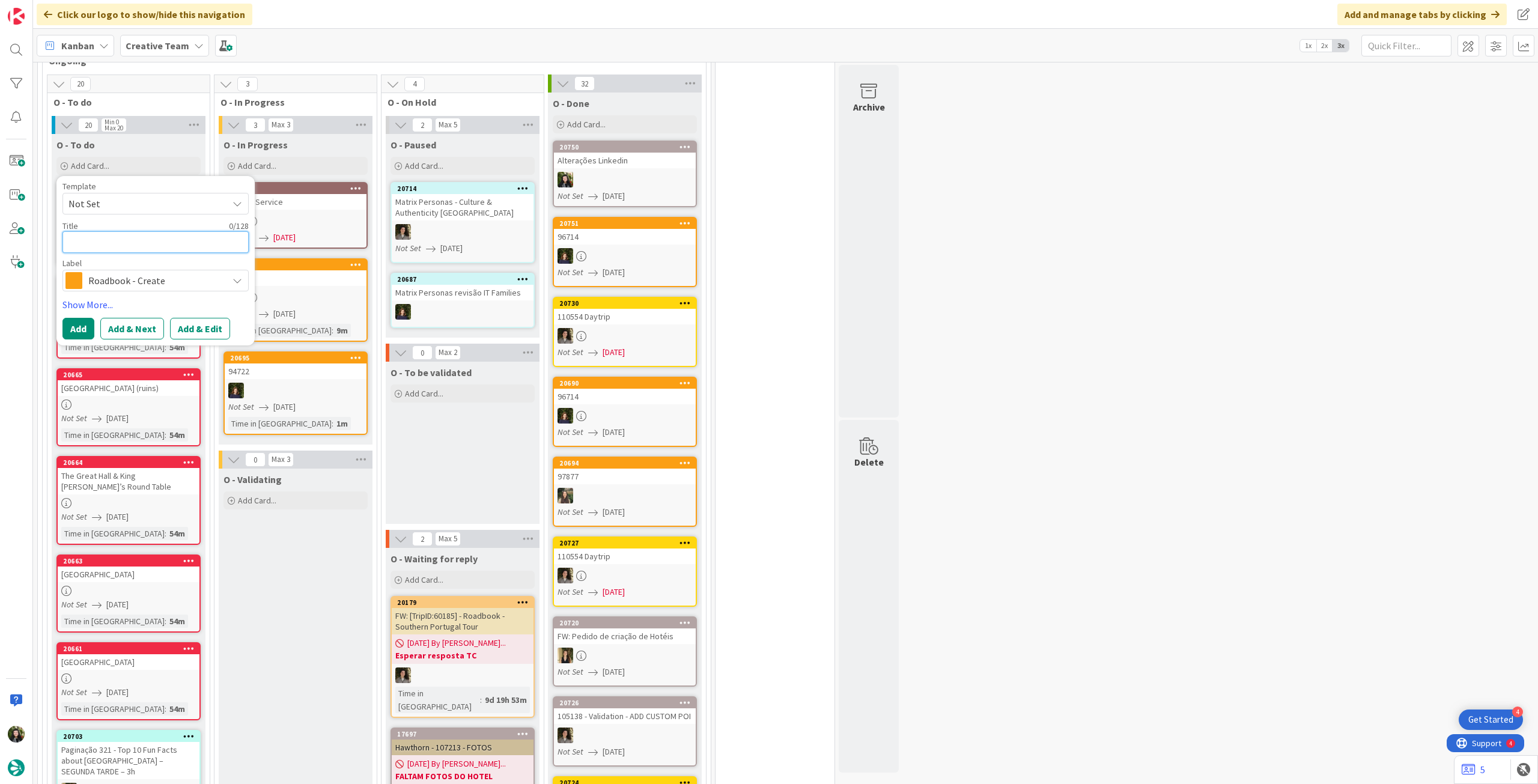
click at [137, 250] on textarea at bounding box center [156, 242] width 187 height 22
paste textarea "87508"
type textarea "x"
type textarea "87508"
click at [69, 326] on button "Add" at bounding box center [78, 329] width 32 height 22
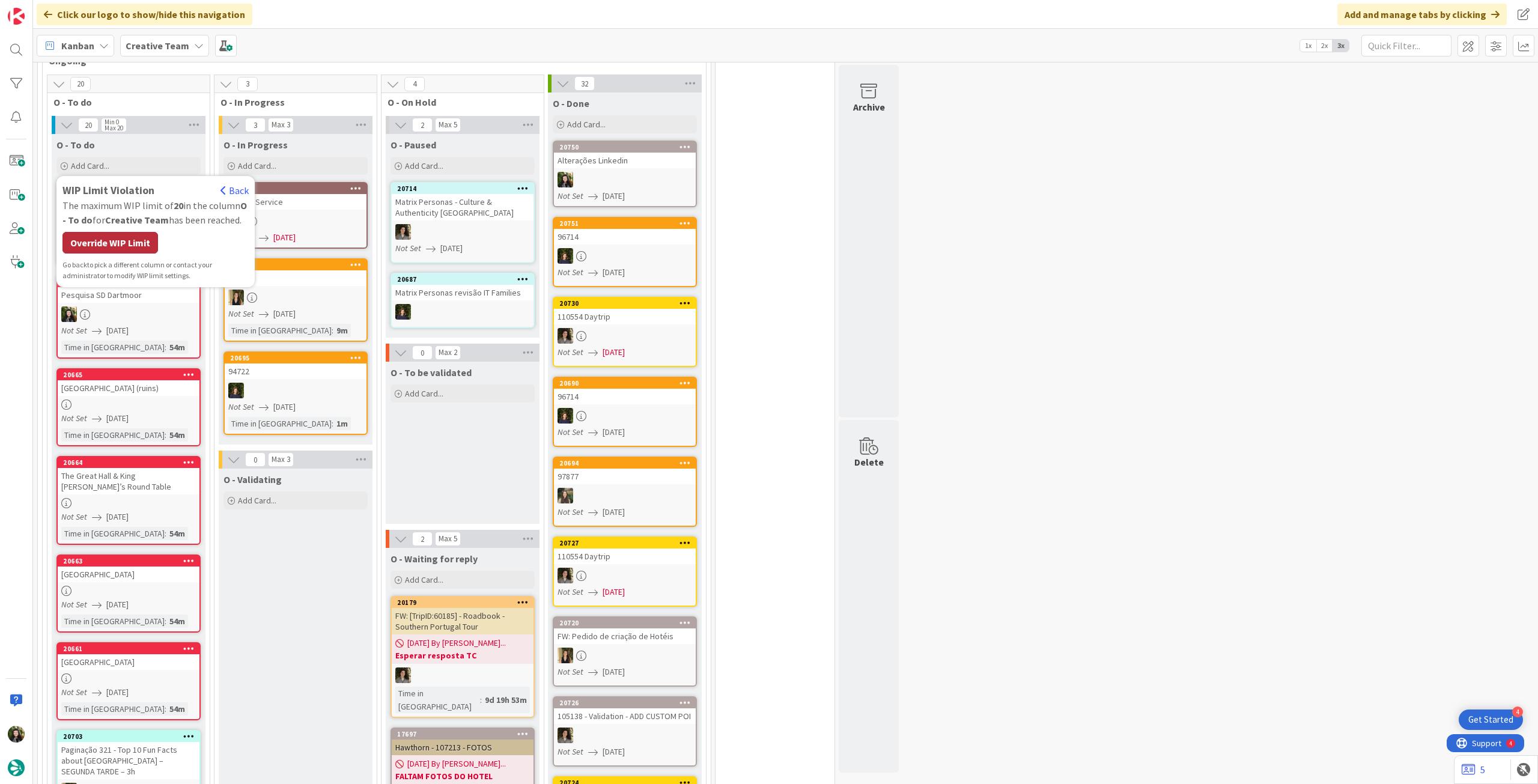
click at [115, 242] on div "Override WIP Limit" at bounding box center [110, 243] width 95 height 22
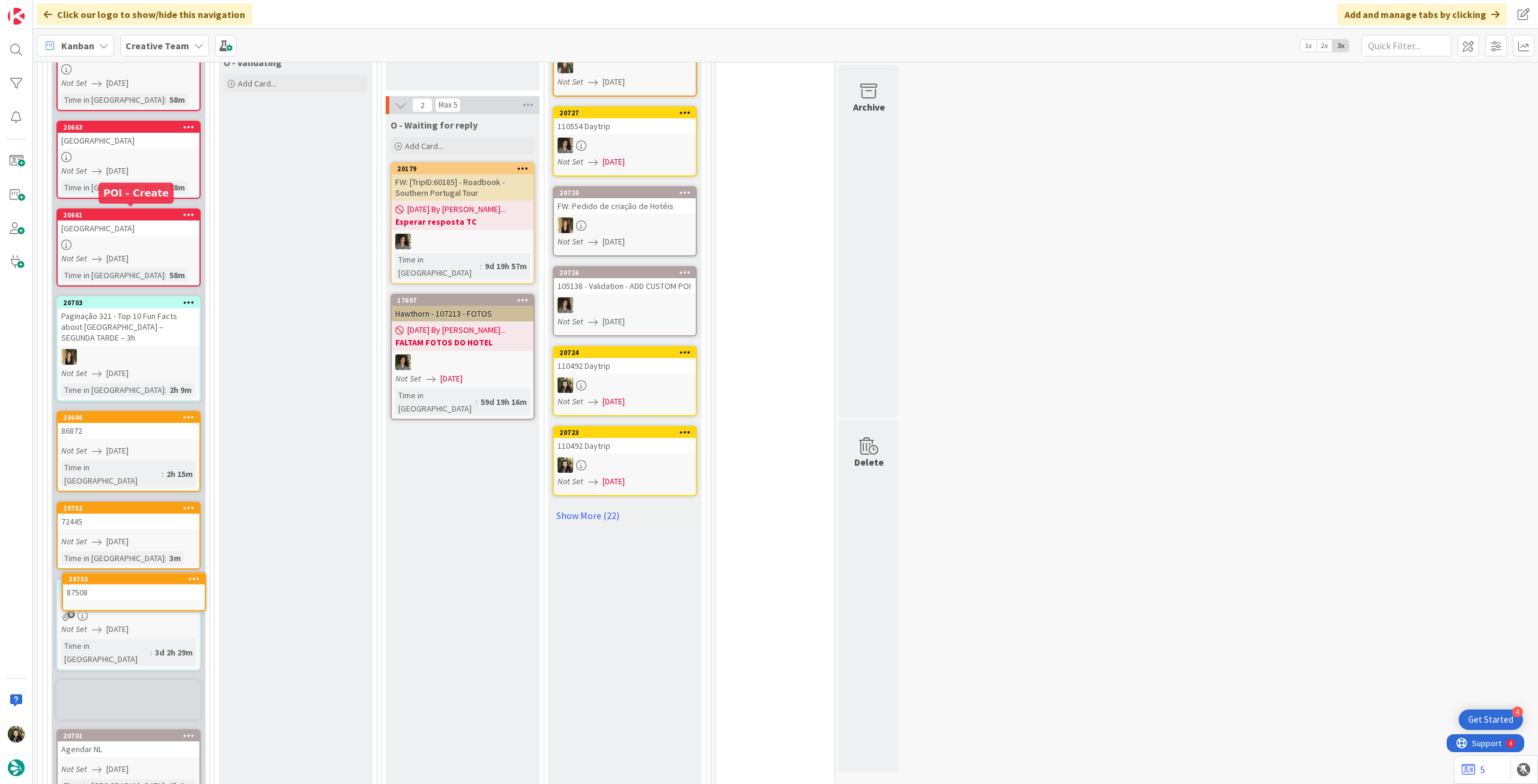
scroll to position [838, 0]
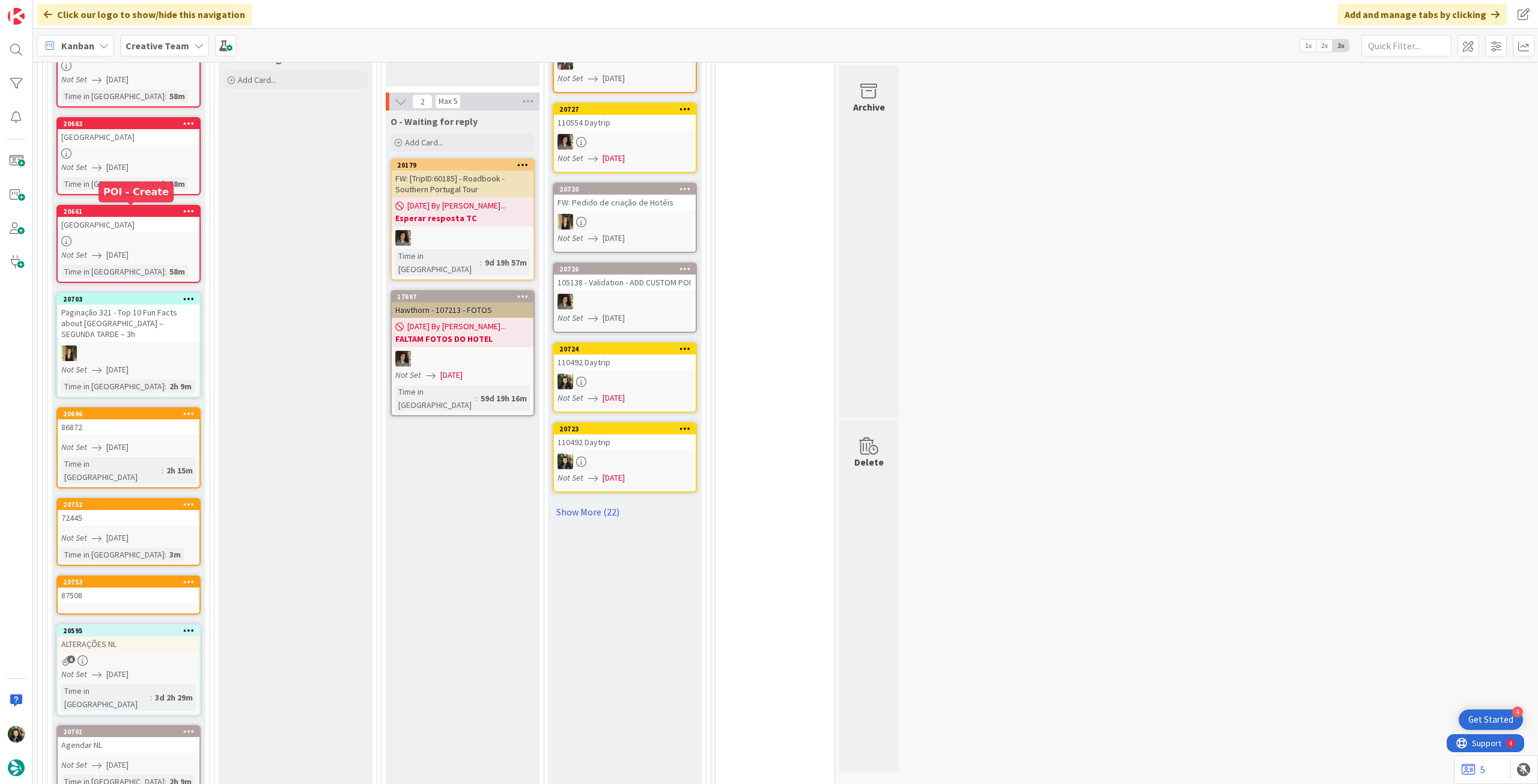
click at [132, 588] on div "87508" at bounding box center [128, 595] width 142 height 16
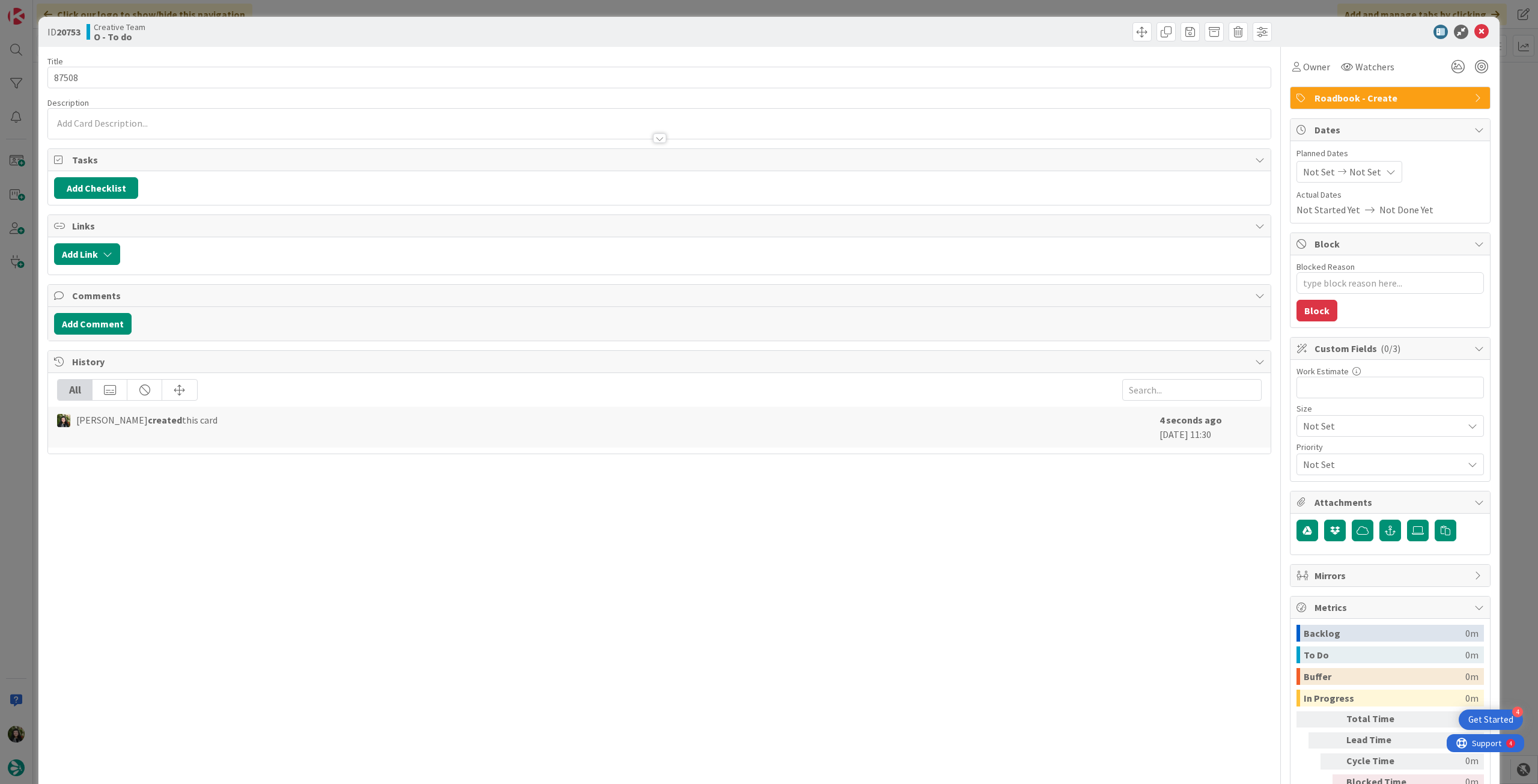
click at [1358, 158] on span "Planned Dates" at bounding box center [1390, 154] width 187 height 12
type textarea "x"
click at [1361, 158] on span "Planned Dates" at bounding box center [1390, 154] width 187 height 12
click at [1361, 165] on span "Not Set" at bounding box center [1365, 171] width 32 height 14
click at [1309, 452] on icon at bounding box center [1318, 453] width 18 height 14
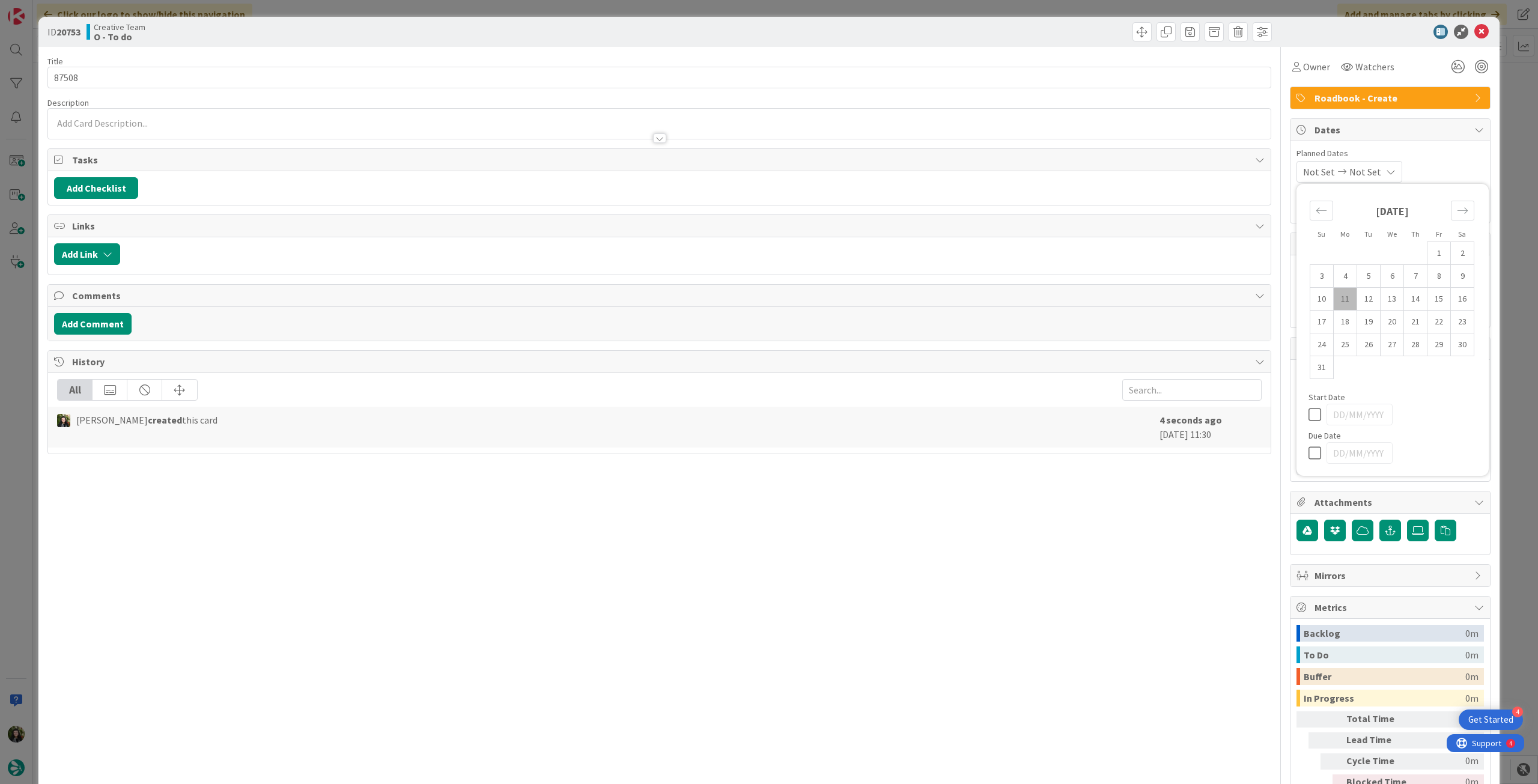
type input "[DATE]"
click at [1474, 34] on icon at bounding box center [1481, 32] width 14 height 14
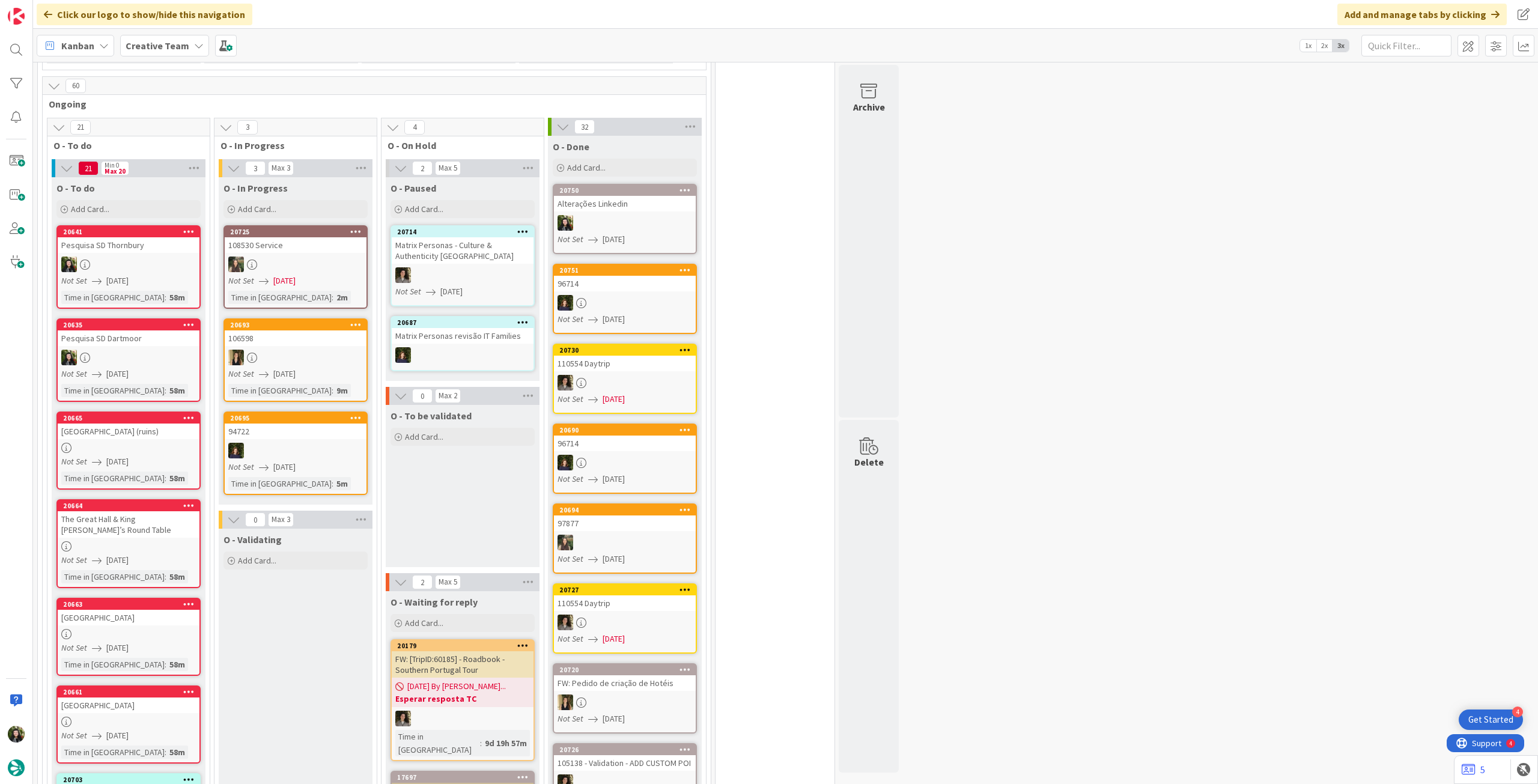
click at [176, 44] on b "Creative Team" at bounding box center [157, 46] width 64 height 12
click at [167, 173] on h4 "Creative Team - Análise" at bounding box center [206, 172] width 145 height 12
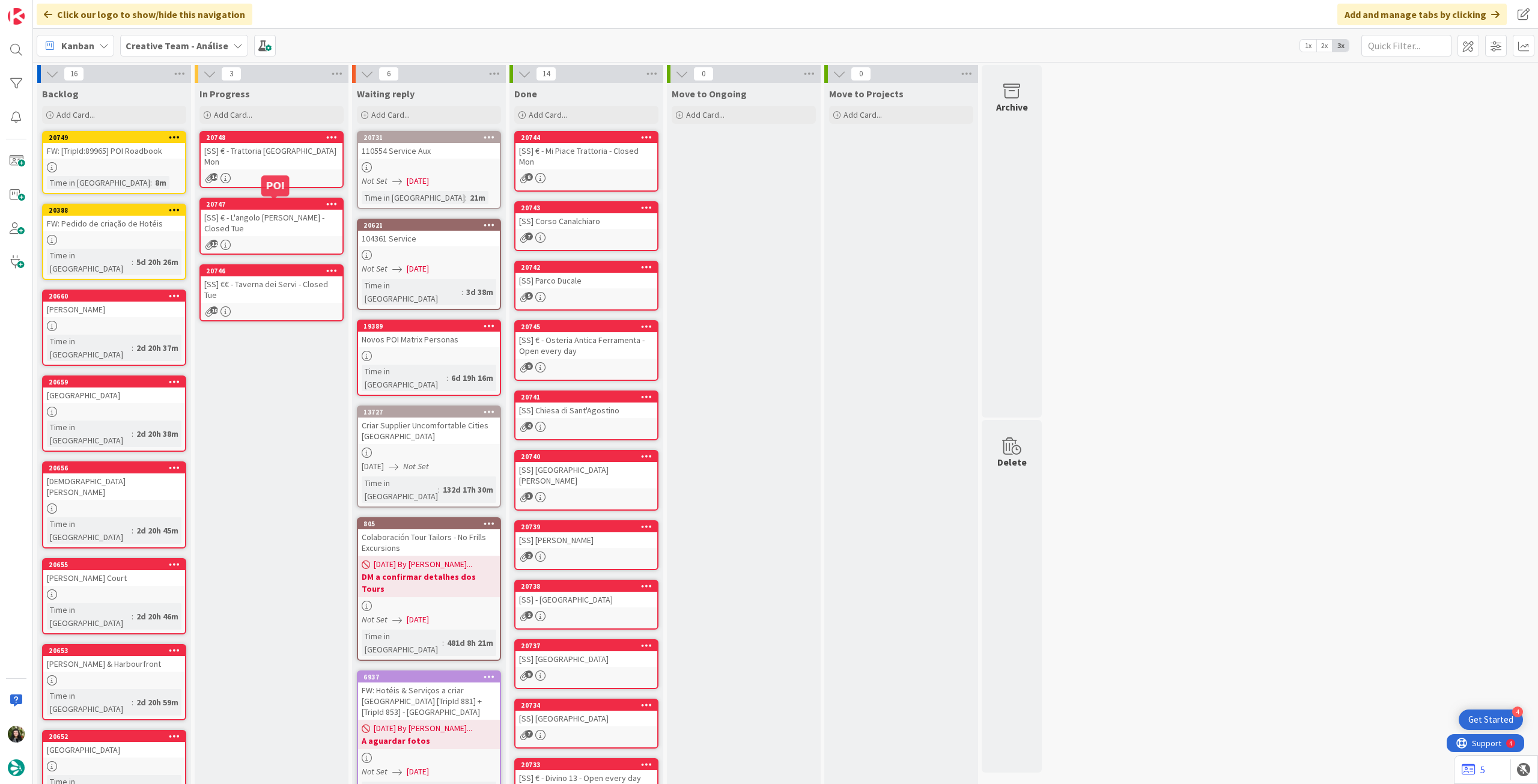
click at [301, 143] on div "[SS] € - Trattoria [GEOGRAPHIC_DATA] Mon" at bounding box center [272, 156] width 142 height 27
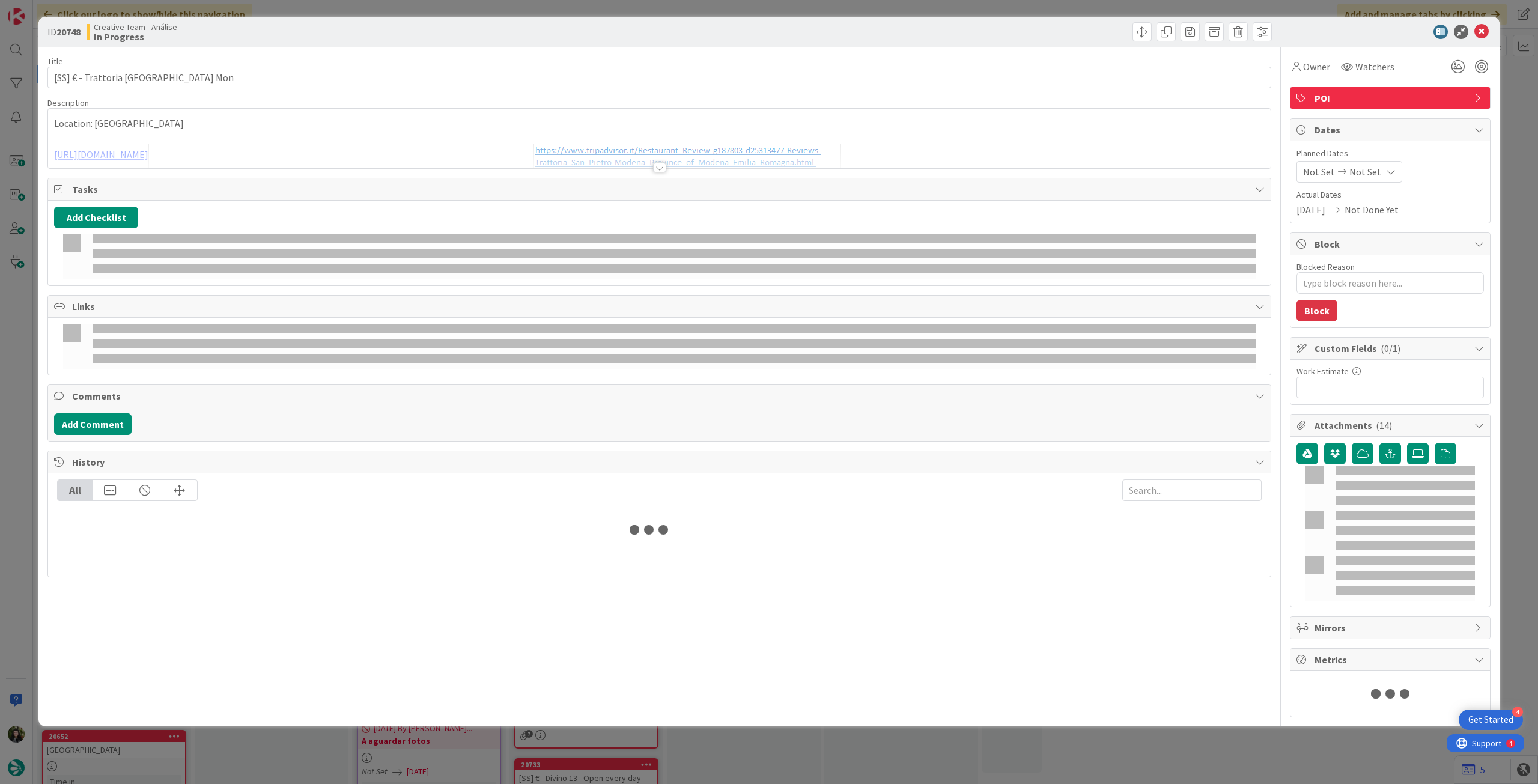
type textarea "x"
type input "[SS] € - Trattoria [GEOGRAPHIC_DATA] Mon"
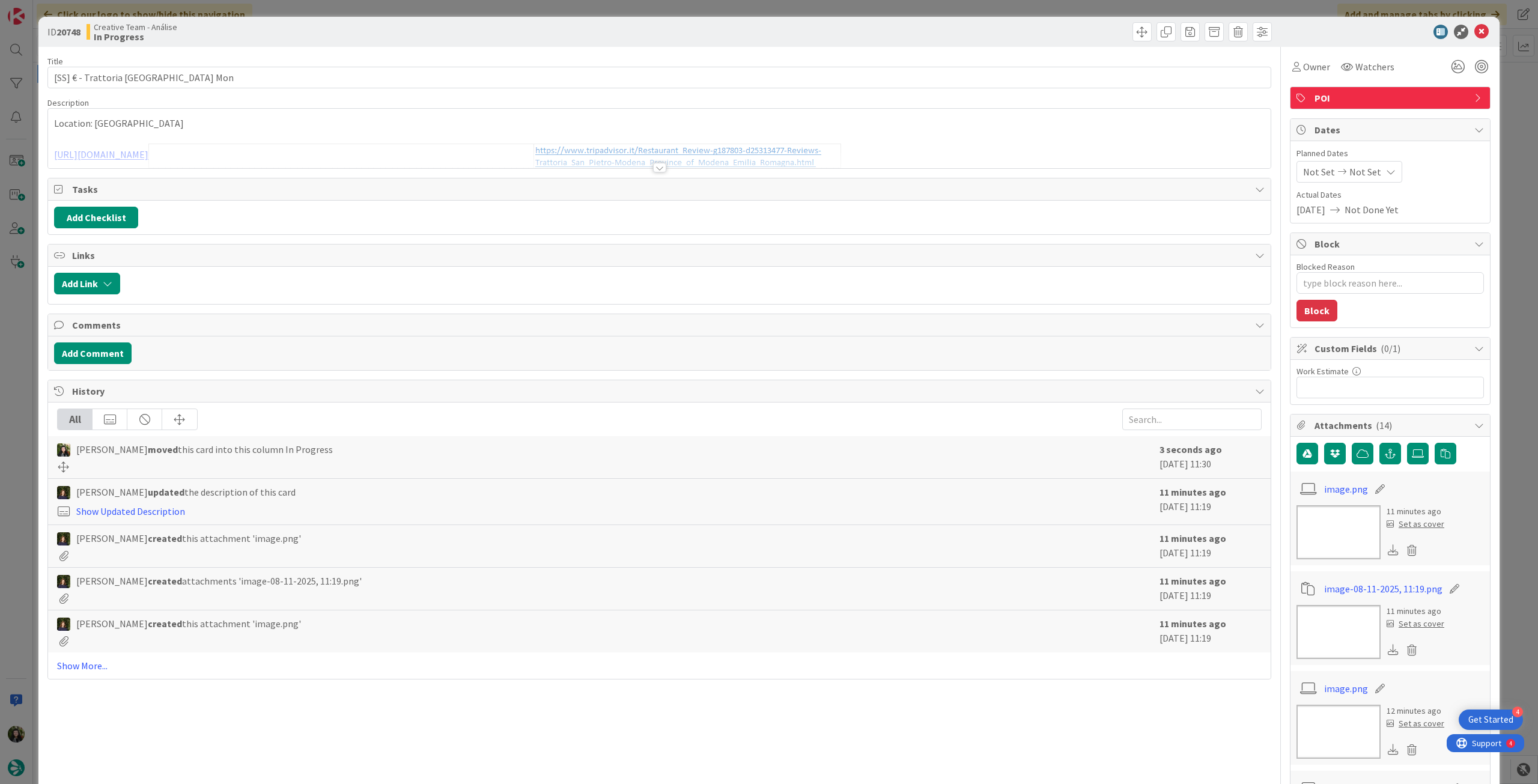
type textarea "x"
type input "[SS] € - Trattoria [GEOGRAPHIC_DATA] Mon"
click at [1362, 167] on span "Not Set" at bounding box center [1365, 171] width 32 height 14
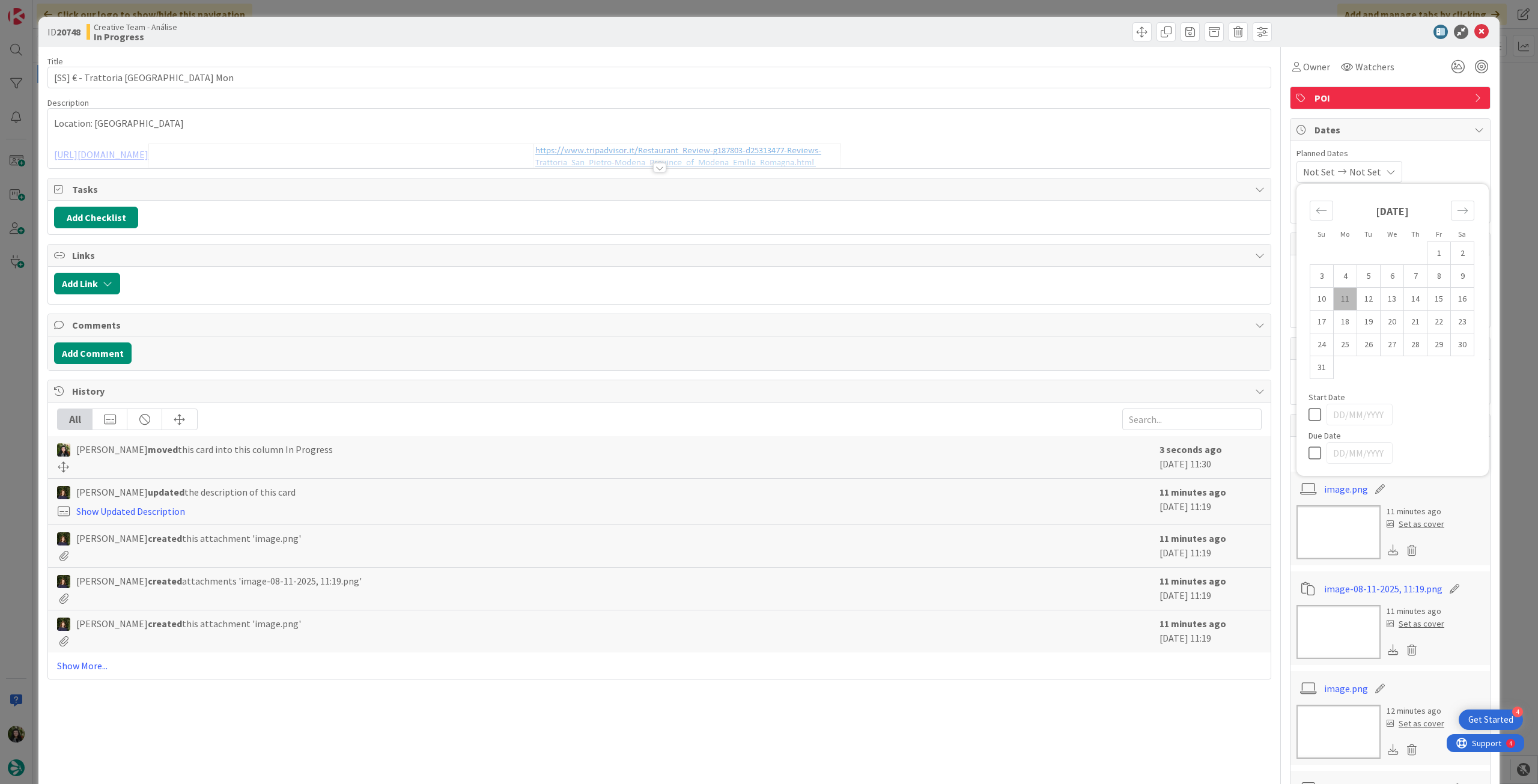
click at [1309, 455] on icon at bounding box center [1318, 453] width 18 height 14
type input "[DATE]"
type textarea "x"
type input "[SS] € - Trattoria [GEOGRAPHIC_DATA] Mon"
click at [1476, 31] on icon at bounding box center [1481, 32] width 14 height 14
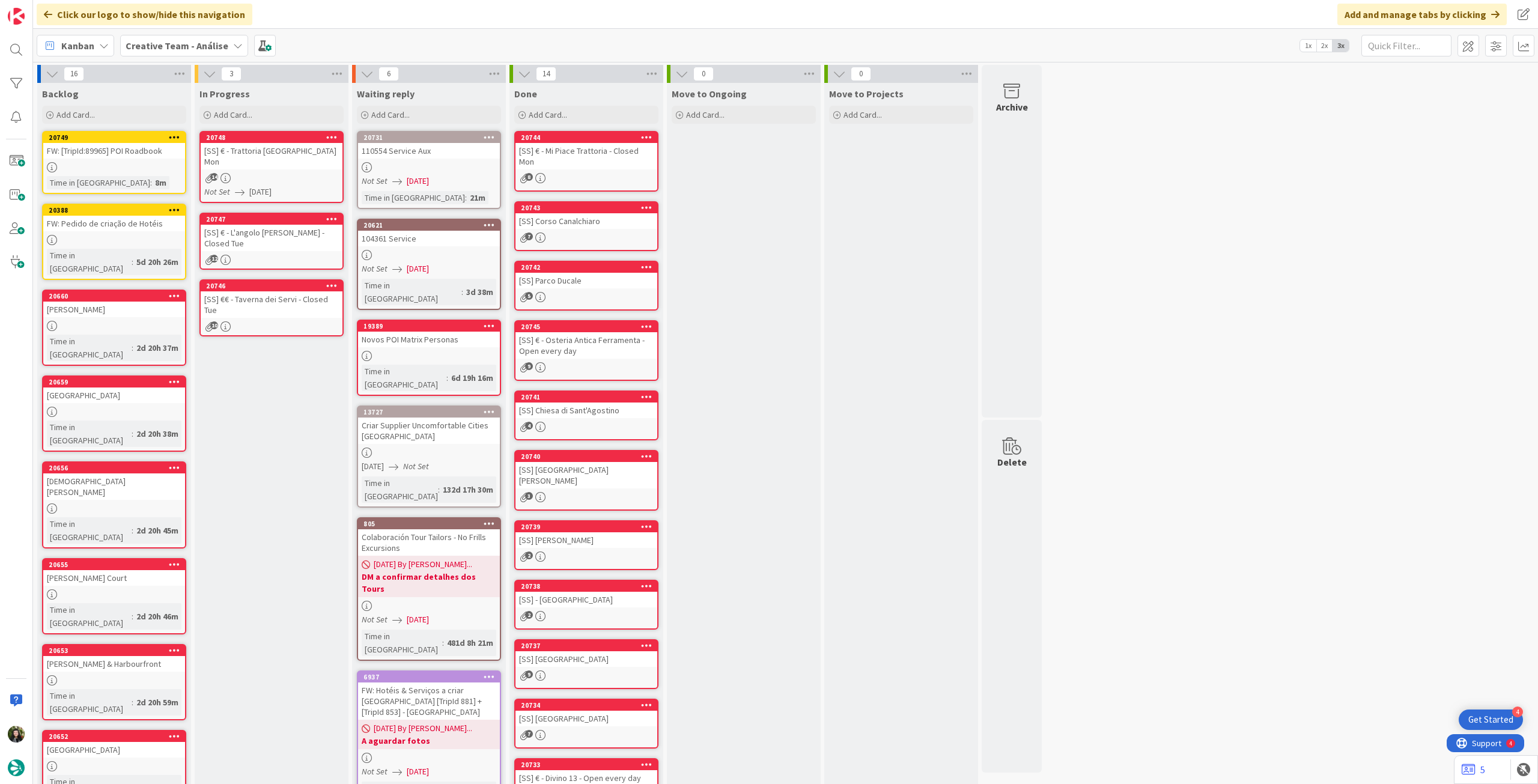
click at [307, 237] on div "[SS] € - L'angolo [PERSON_NAME] - Closed Tue" at bounding box center [272, 238] width 142 height 27
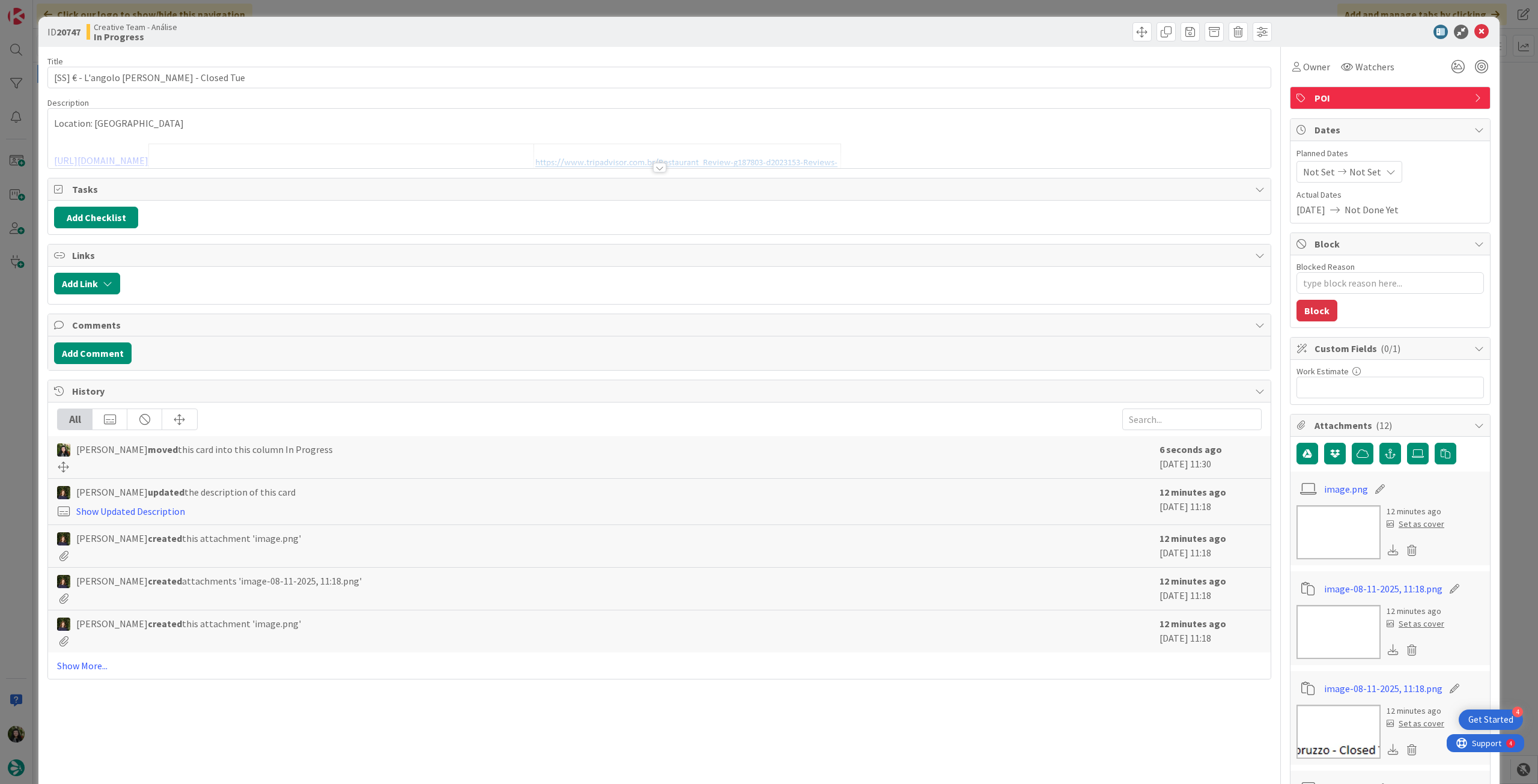
type textarea "x"
click at [1384, 170] on div "Not Set Not Set" at bounding box center [1349, 172] width 106 height 22
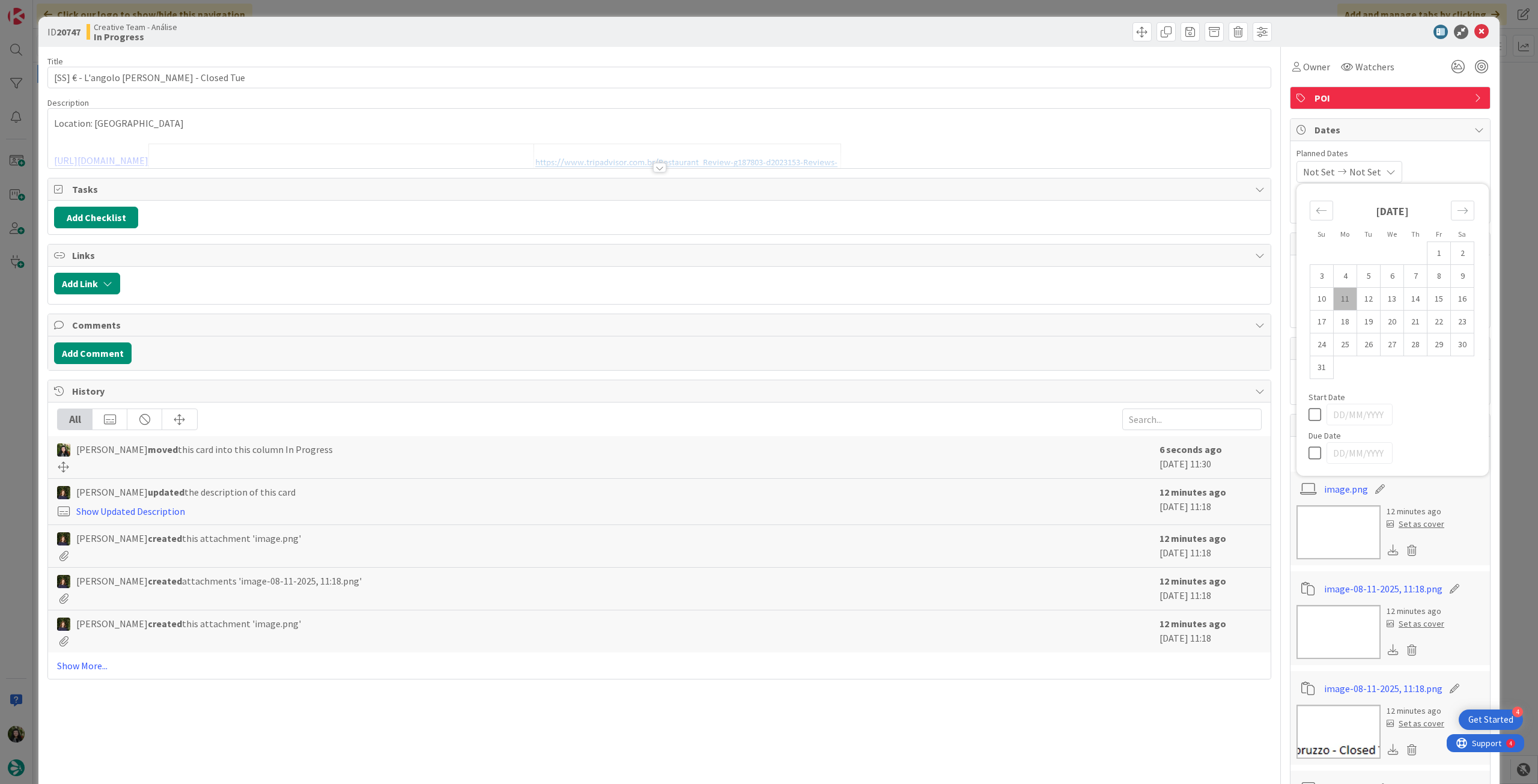
click at [1303, 448] on div "Su Mo Tu We Th Fr Sa July 2025 1 2 3 4 5 6 7 8 9 10 11 12 13 14 15 16 17 18 19 …" at bounding box center [1393, 330] width 180 height 280
click at [1309, 451] on icon at bounding box center [1318, 453] width 18 height 14
type input "[DATE]"
click at [1474, 34] on icon at bounding box center [1481, 32] width 14 height 14
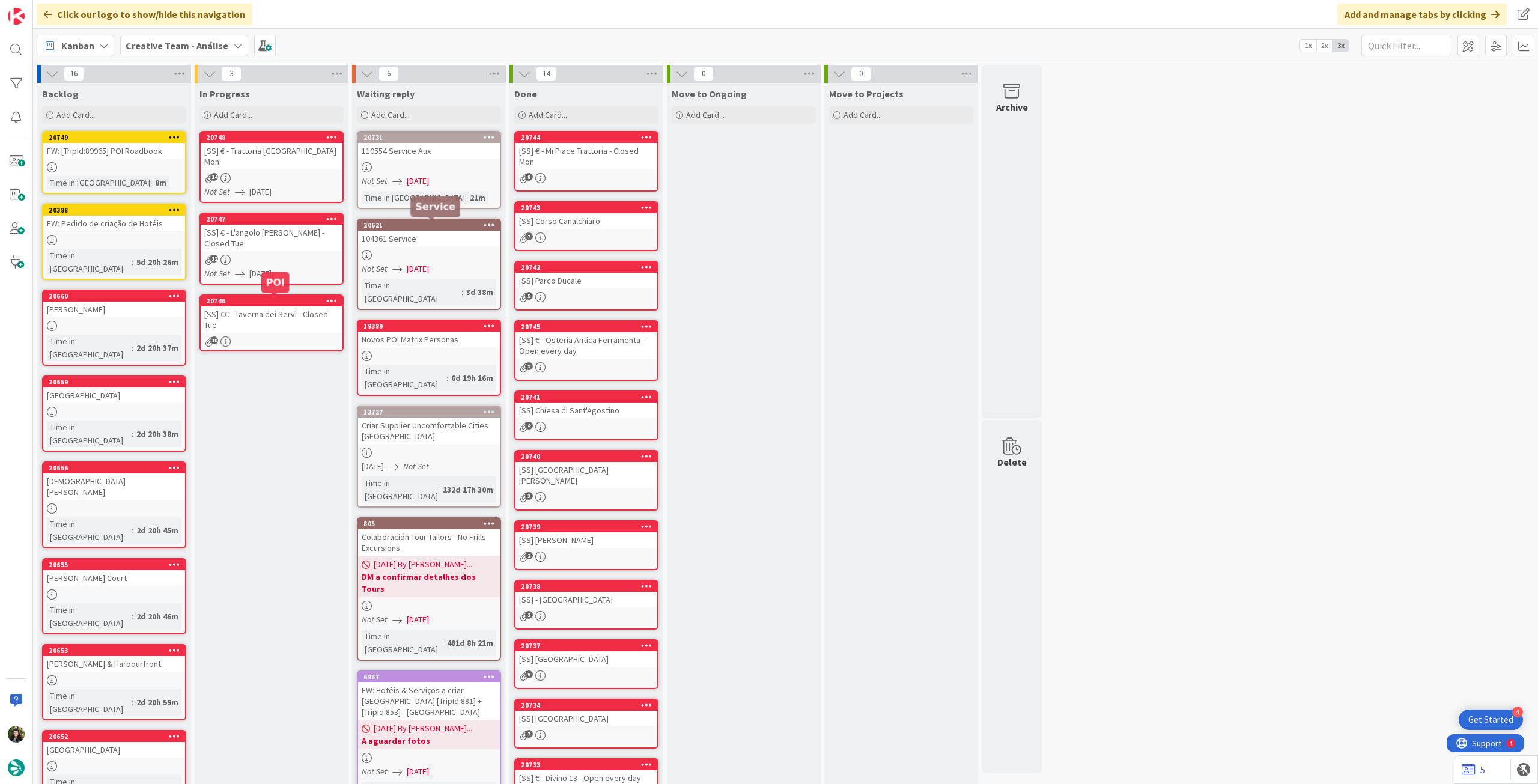
click at [216, 336] on span "10" at bounding box center [214, 340] width 8 height 8
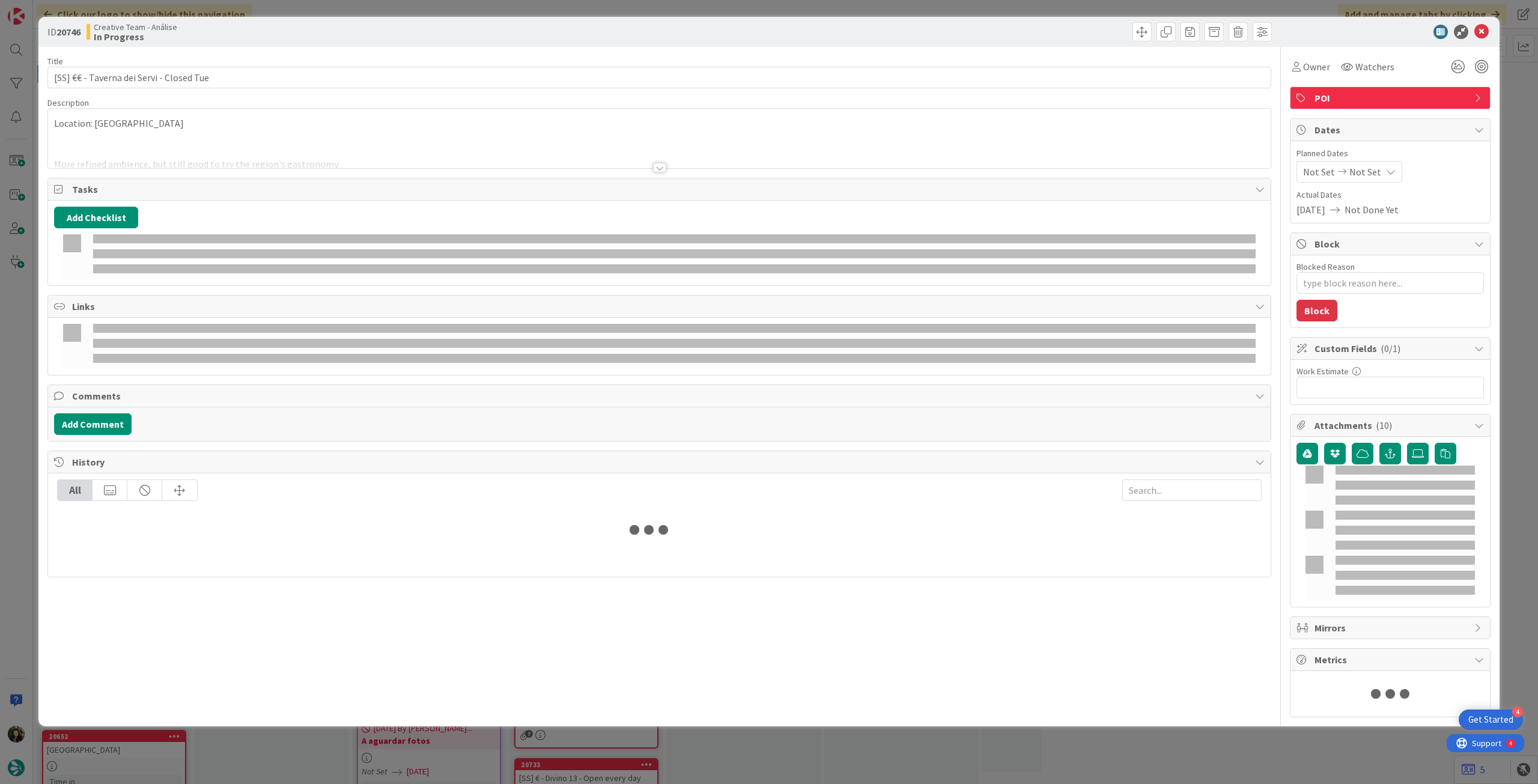
type textarea "x"
type input "[SS] €€ - Taverna dei Servi - Closed Tue"
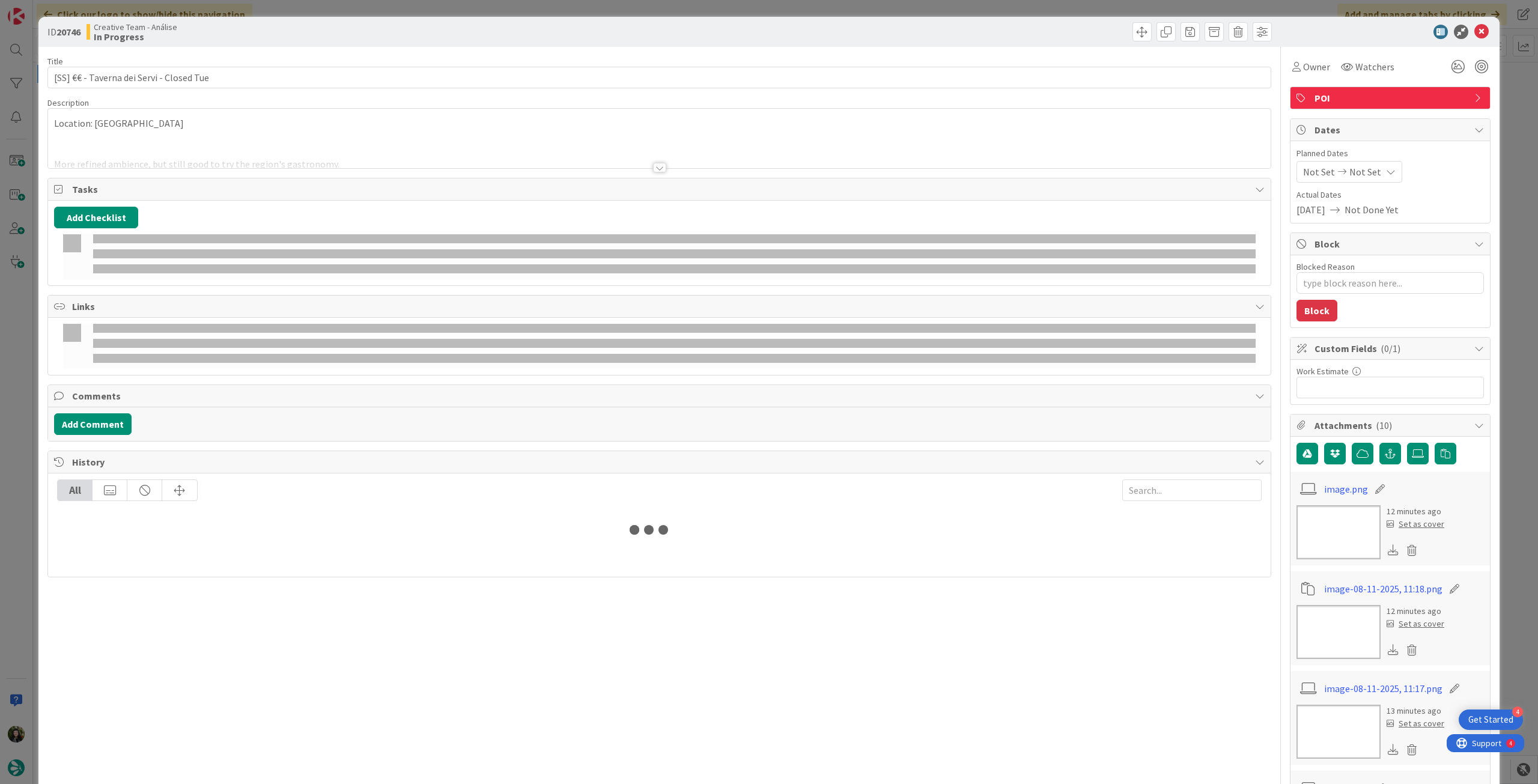
type textarea "x"
type input "[SS] €€ - Taverna dei Servi - Closed Tue"
click at [1386, 169] on icon at bounding box center [1391, 171] width 10 height 10
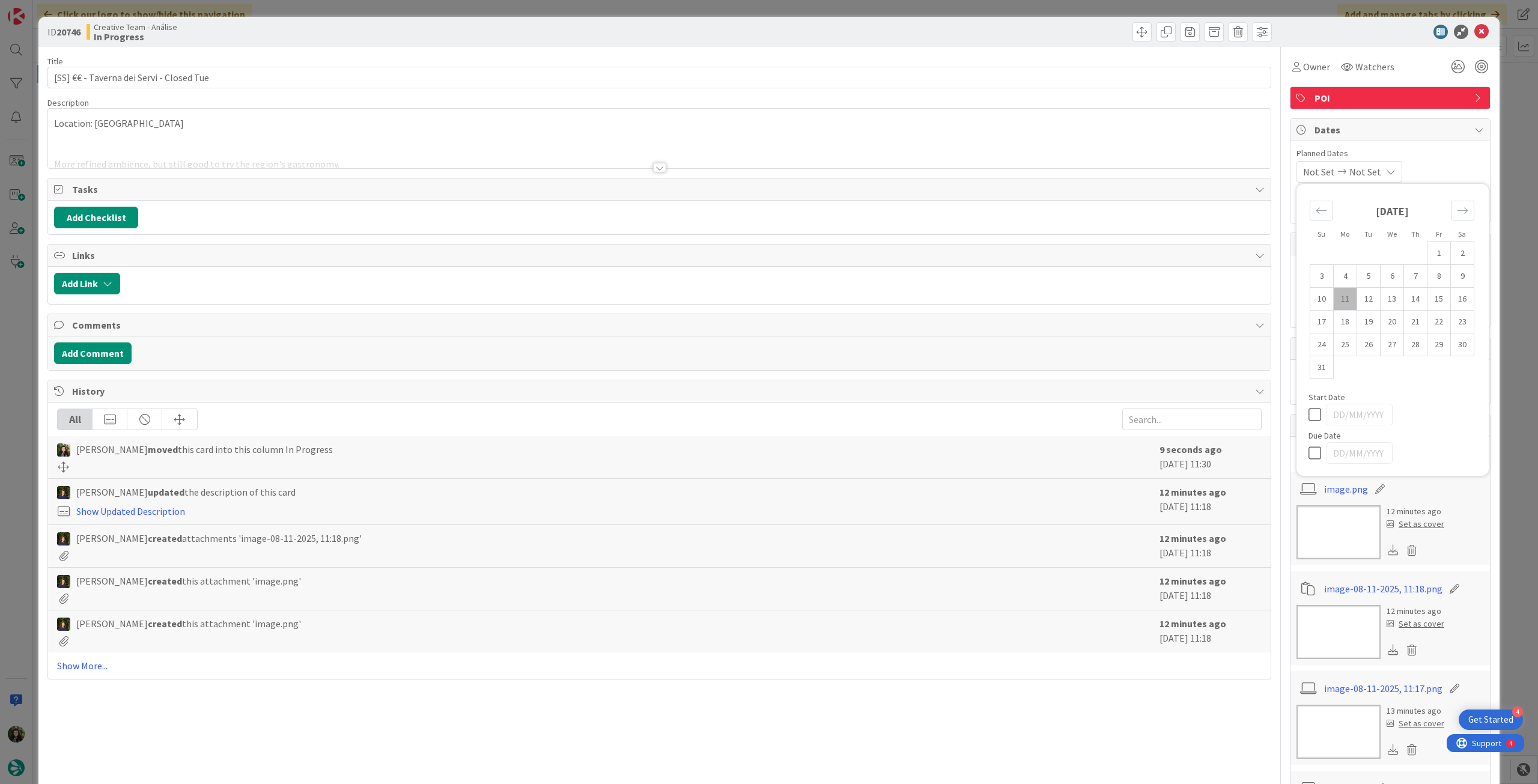
click at [1310, 453] on icon at bounding box center [1318, 453] width 18 height 14
type input "[DATE]"
type textarea "x"
type input "[SS] €€ - Taverna dei Servi - Closed Tue"
type textarea "x"
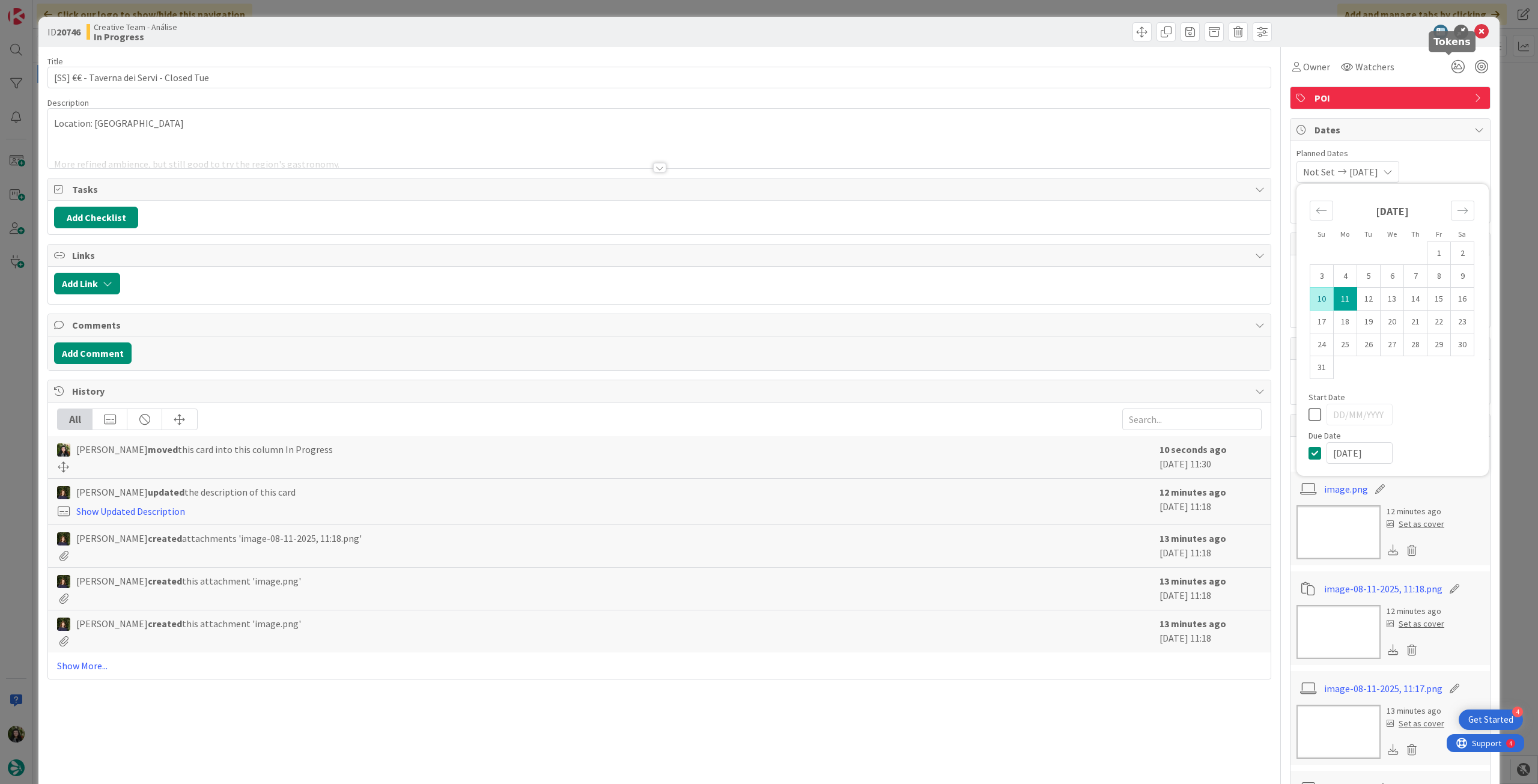
type input "[SS] €€ - Taverna dei Servi - Closed Tue"
click at [1474, 28] on icon at bounding box center [1481, 32] width 14 height 14
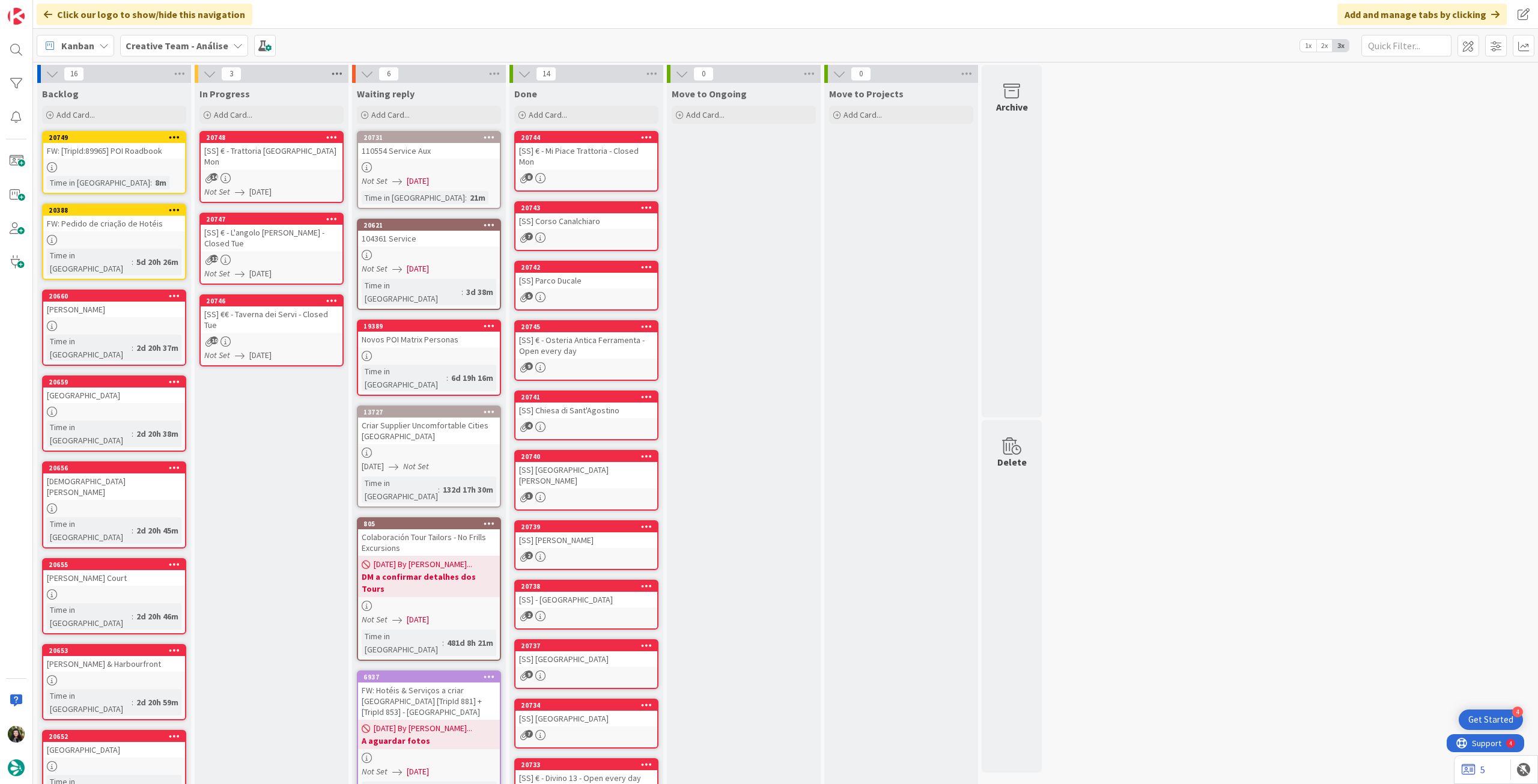
click at [344, 76] on icon at bounding box center [337, 74] width 16 height 18
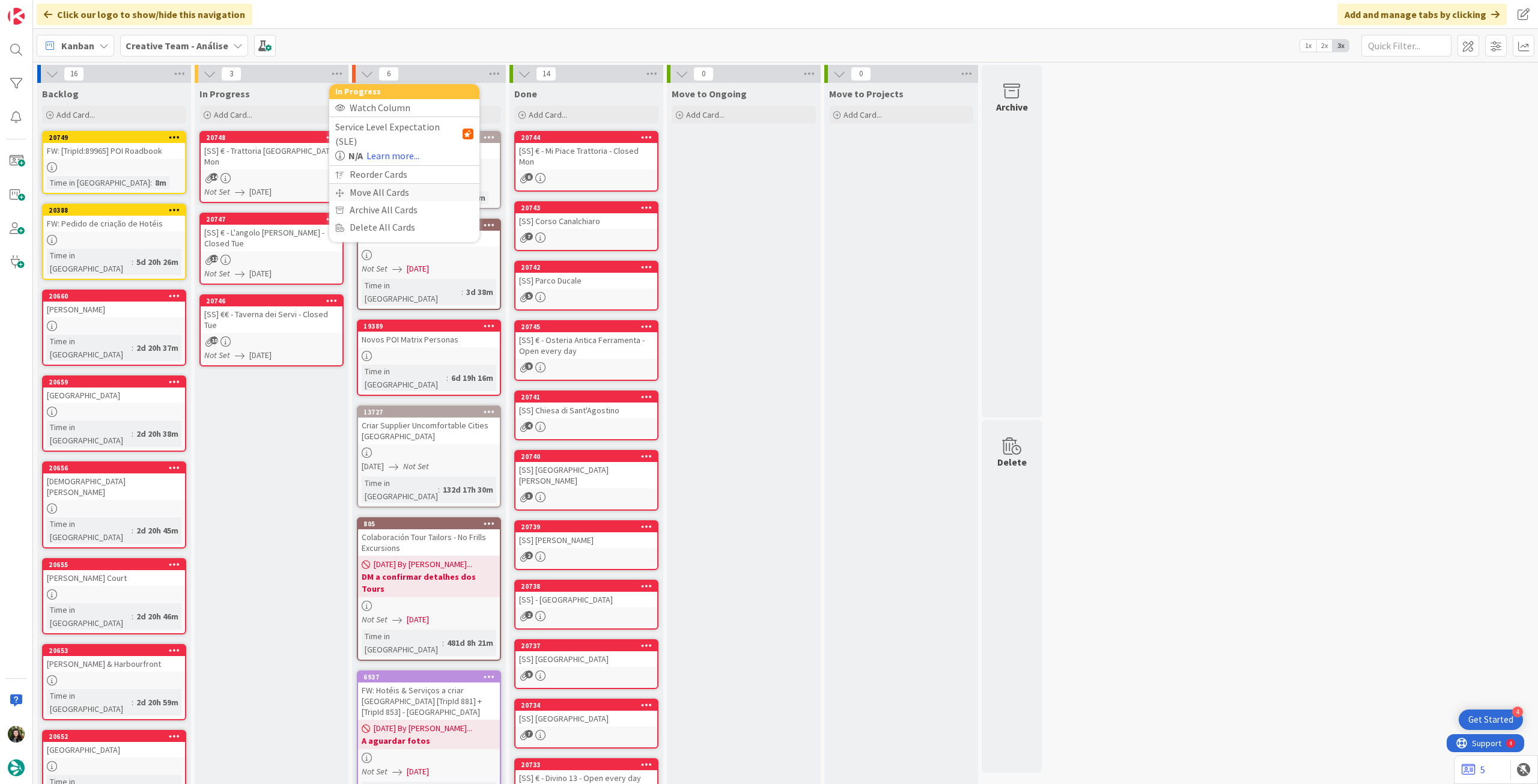
click at [355, 184] on div "Move All Cards" at bounding box center [404, 192] width 150 height 17
click at [386, 129] on span "Creative Team - Análise" at bounding box center [390, 131] width 97 height 12
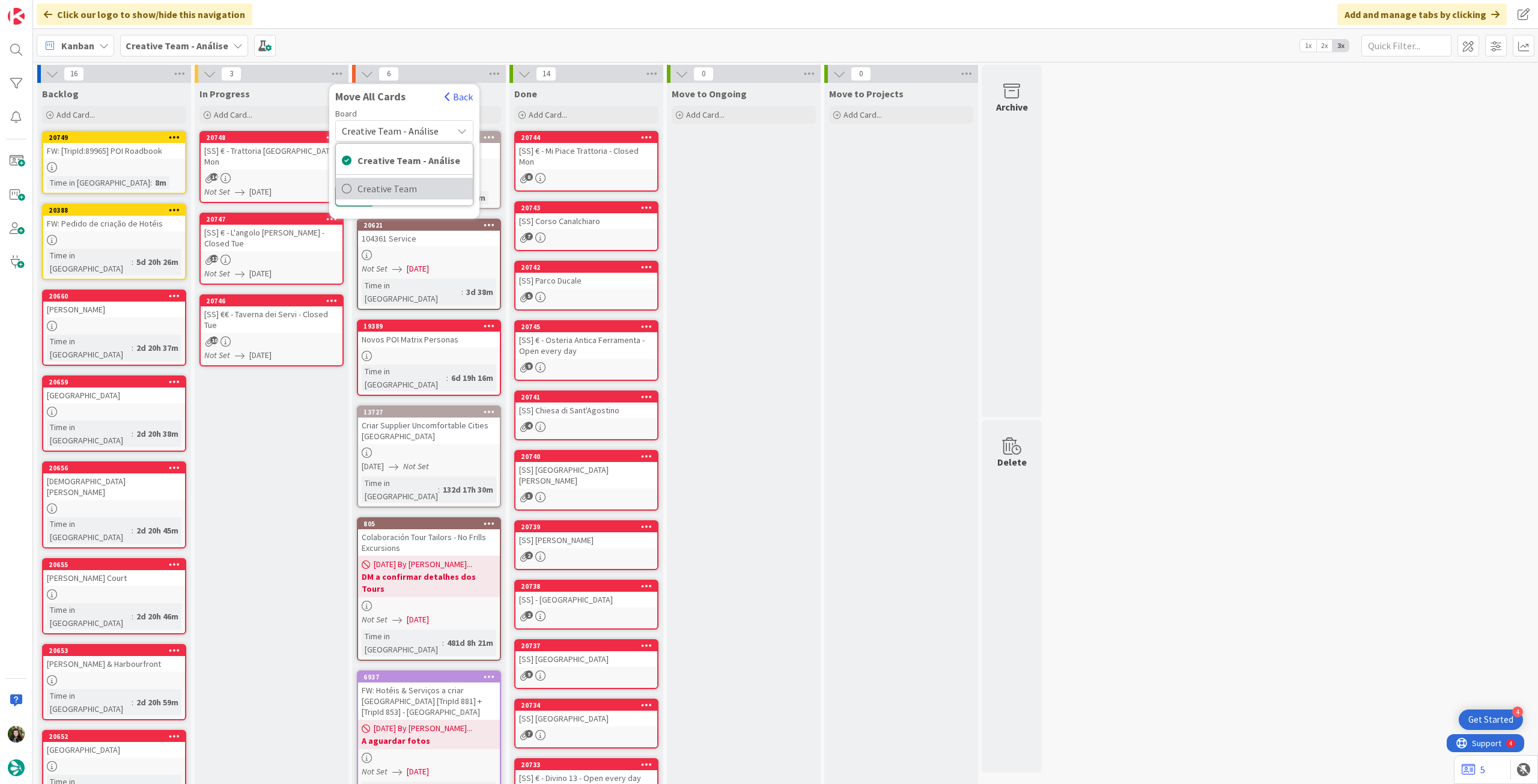
click at [389, 180] on span "Creative Team" at bounding box center [412, 189] width 109 height 18
click at [394, 169] on span "Select a Column..." at bounding box center [381, 169] width 79 height 16
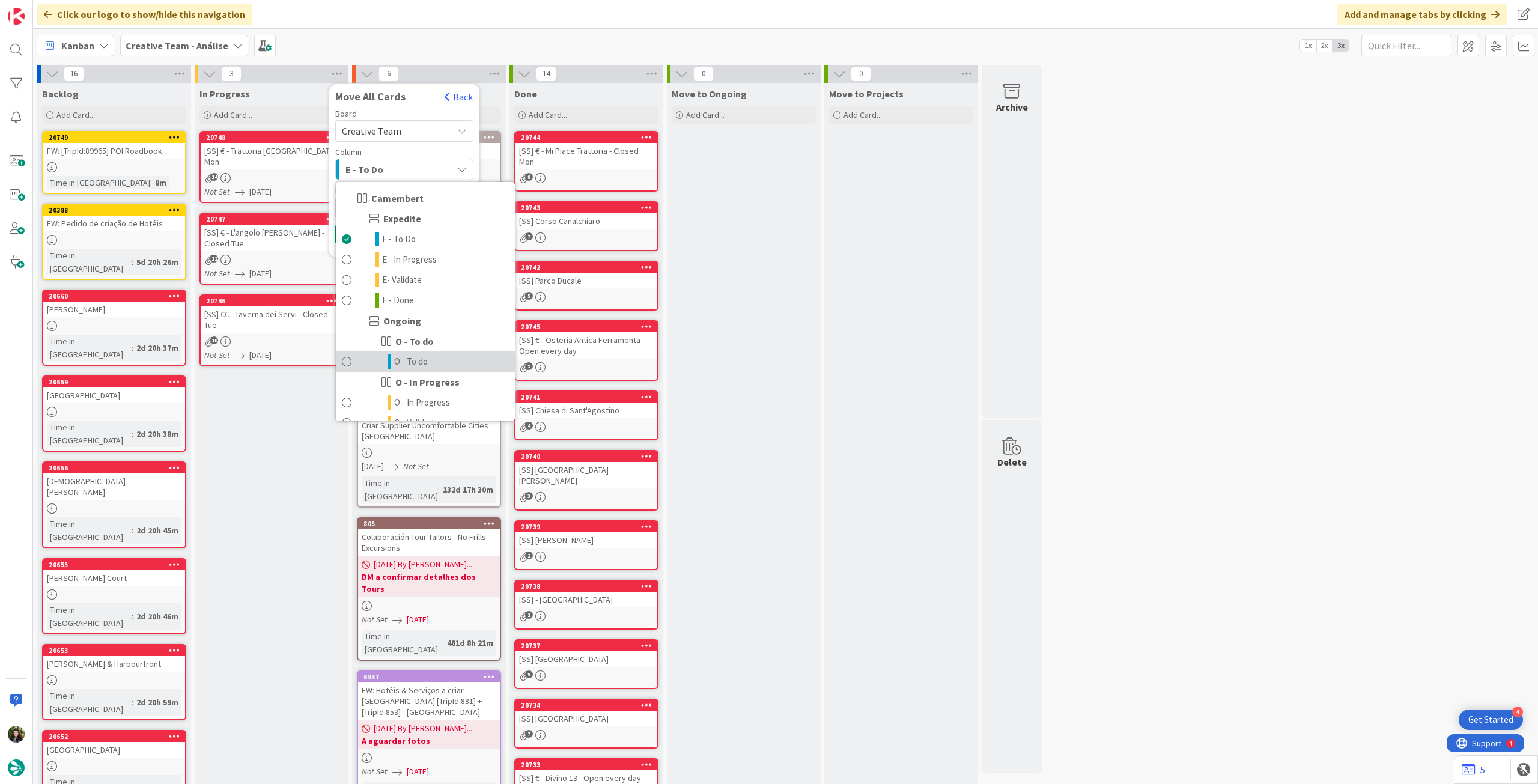
click at [403, 364] on span "O - To do" at bounding box center [411, 361] width 34 height 14
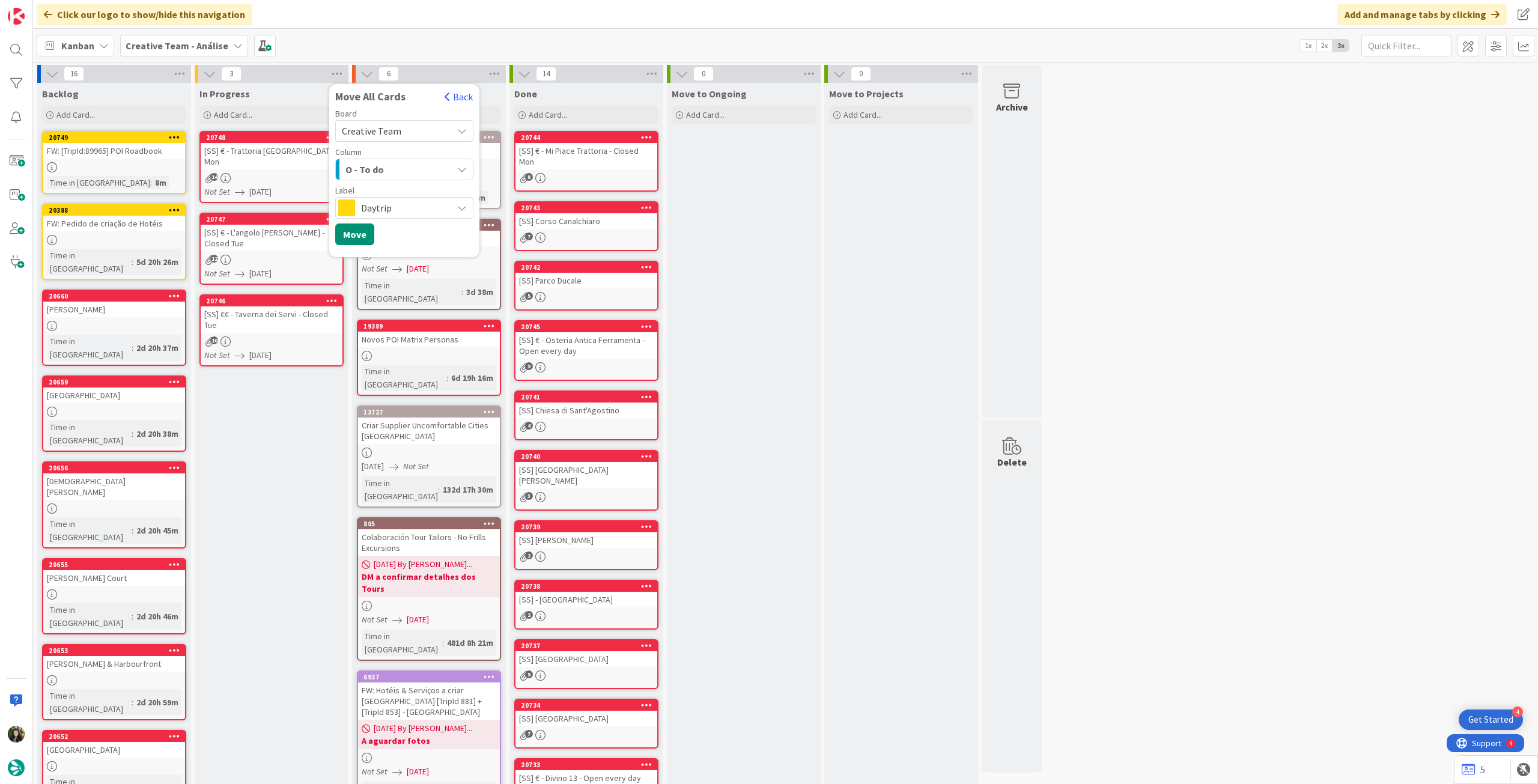
click at [399, 205] on span "Daytrip" at bounding box center [403, 208] width 85 height 17
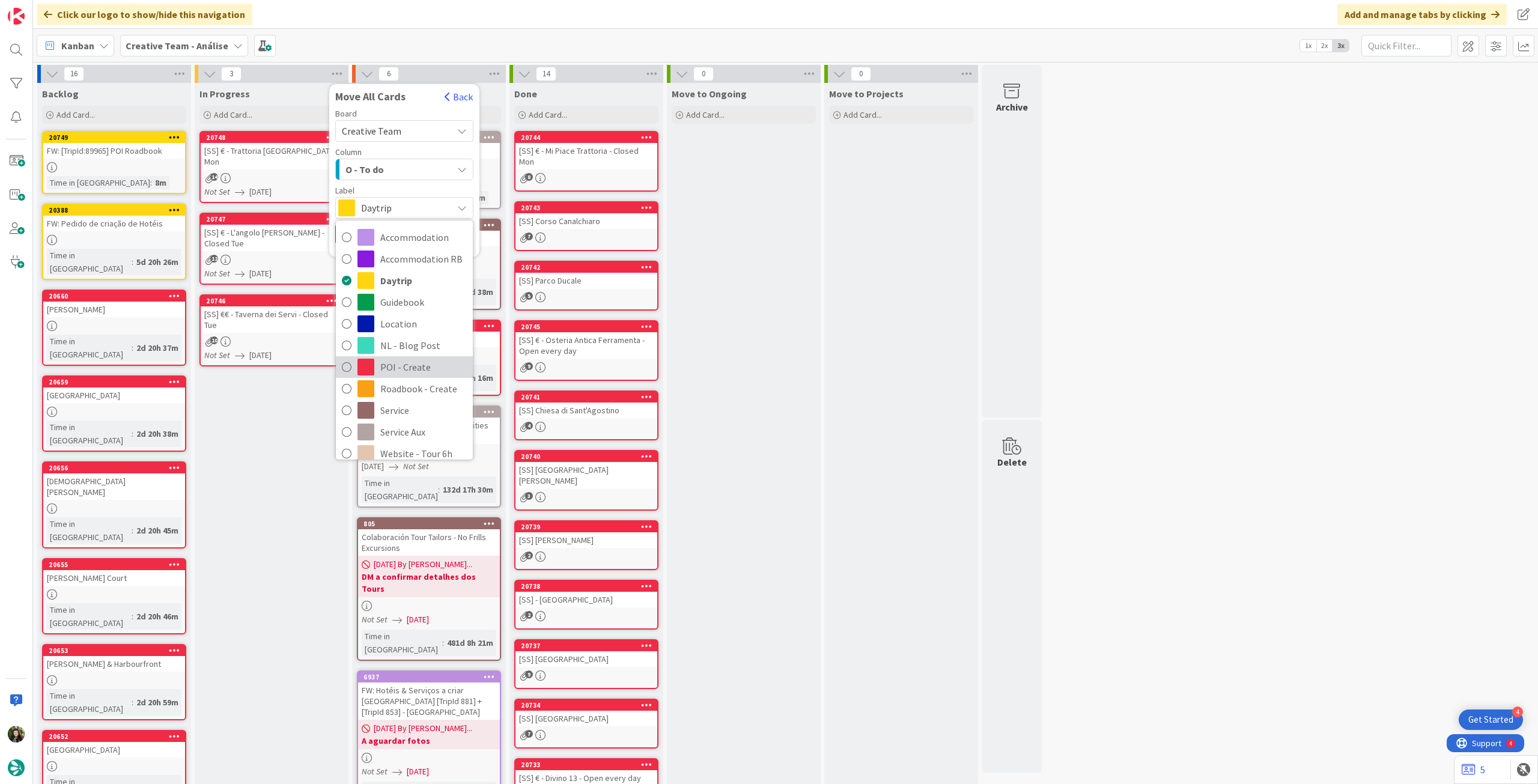
click at [408, 364] on span "POI - Create" at bounding box center [423, 367] width 86 height 18
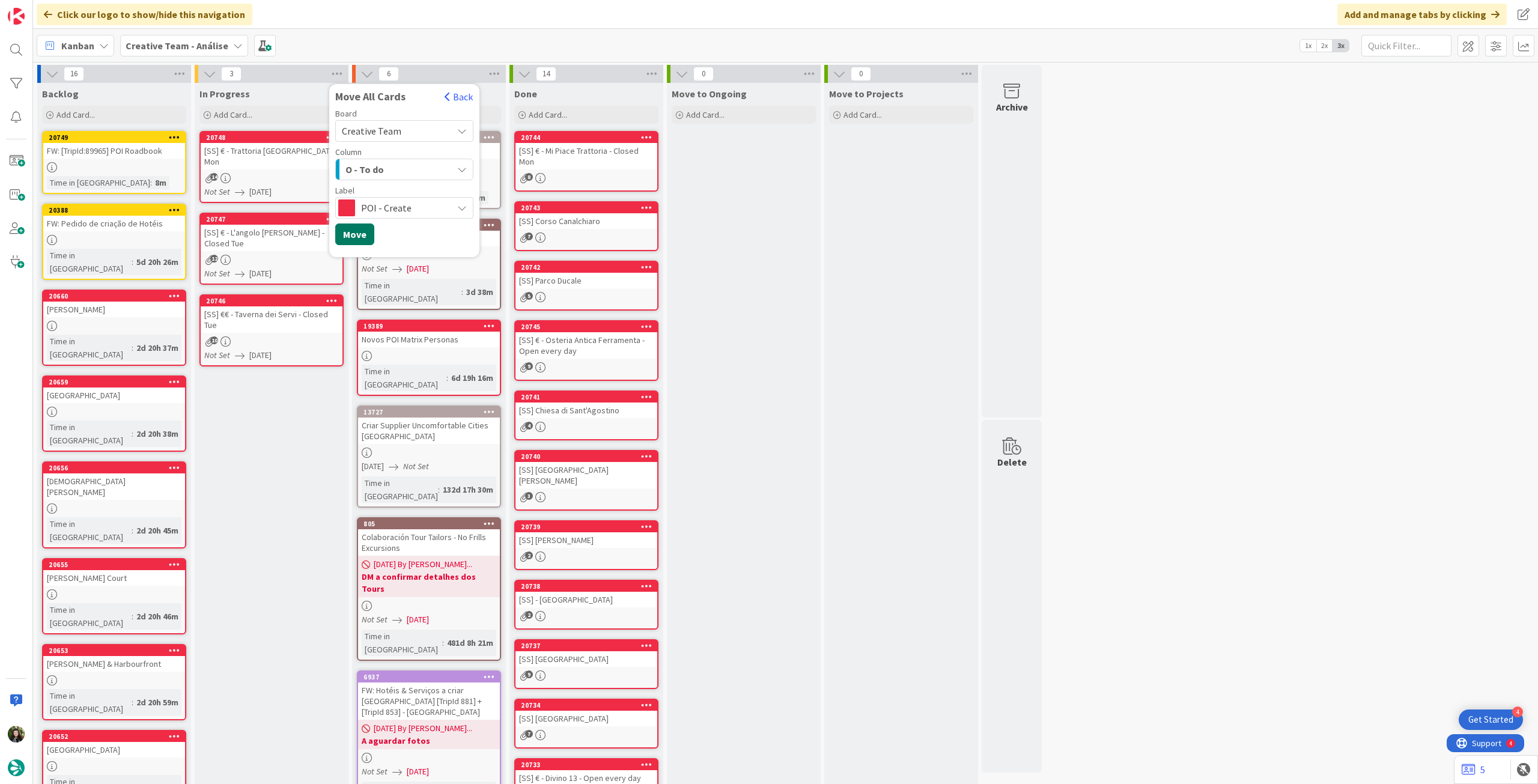
click at [359, 230] on button "Move" at bounding box center [355, 235] width 39 height 22
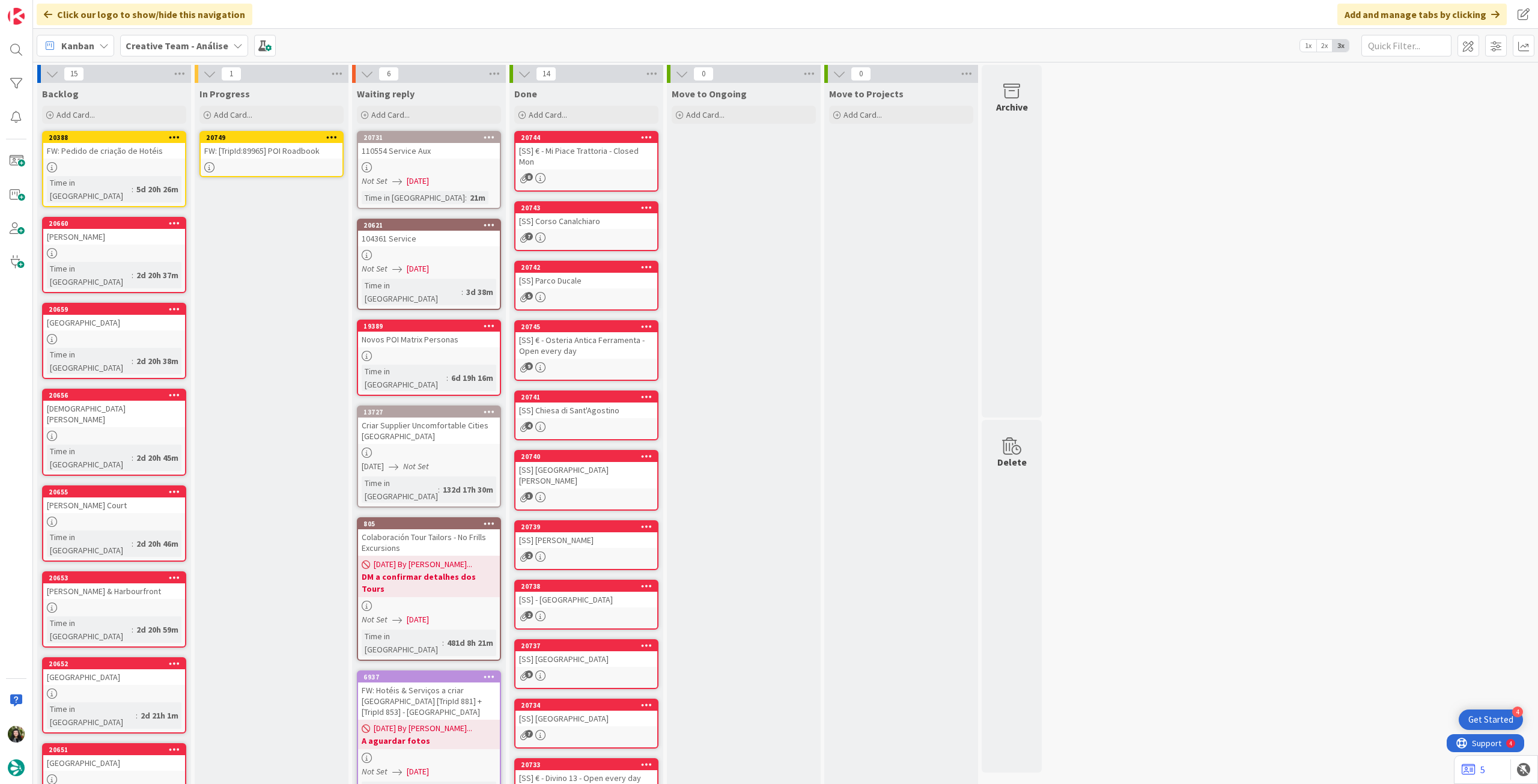
click at [252, 166] on div at bounding box center [272, 167] width 142 height 10
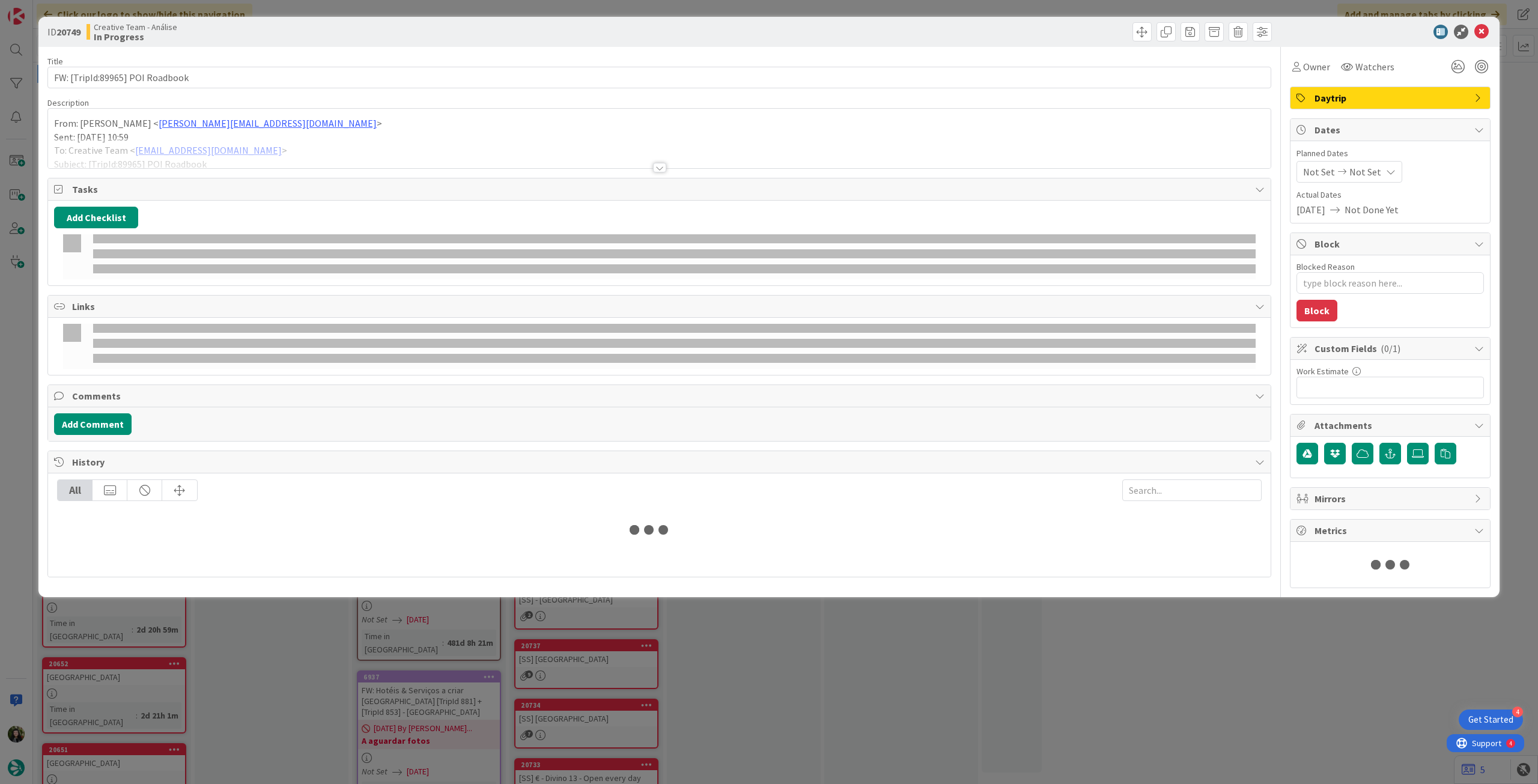
click at [250, 148] on div at bounding box center [659, 153] width 1222 height 31
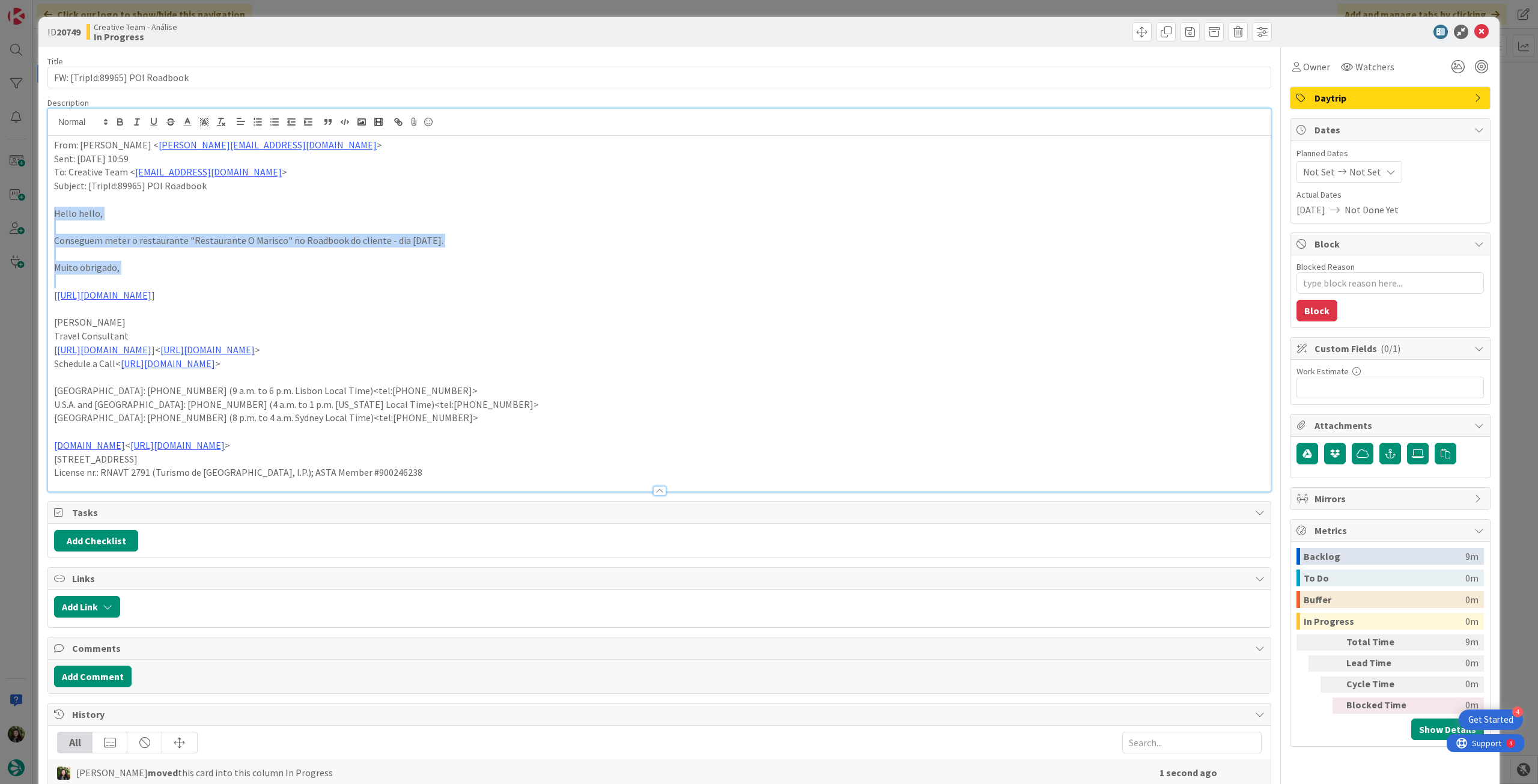
drag, startPoint x: 51, startPoint y: 216, endPoint x: 213, endPoint y: 278, distance: 173.5
click at [213, 278] on div "From: João Galinha < joao.galinha@tourtailors.com > Sent: Monday, August 11, 20…" at bounding box center [659, 313] width 1222 height 355
click at [114, 115] on button "button" at bounding box center [120, 121] width 17 height 14
click at [440, 236] on strong "Conseguem meter o restaurante "Restaurante O Marisco" no Roadbook do cliente - …" at bounding box center [261, 241] width 414 height 12
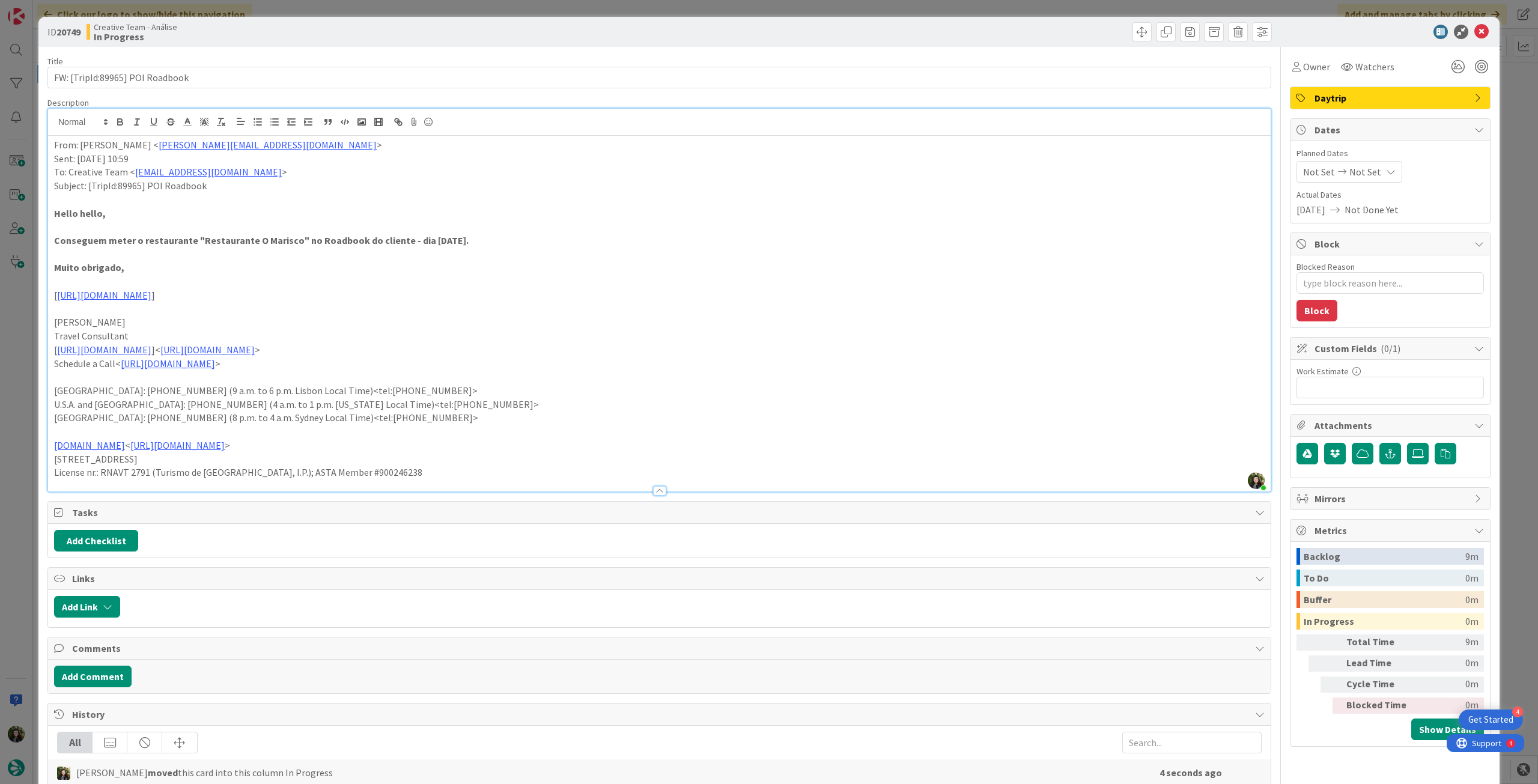
click at [54, 147] on p "From: João Galinha < joao.galinha@tourtailors.com >" at bounding box center [659, 145] width 1211 height 14
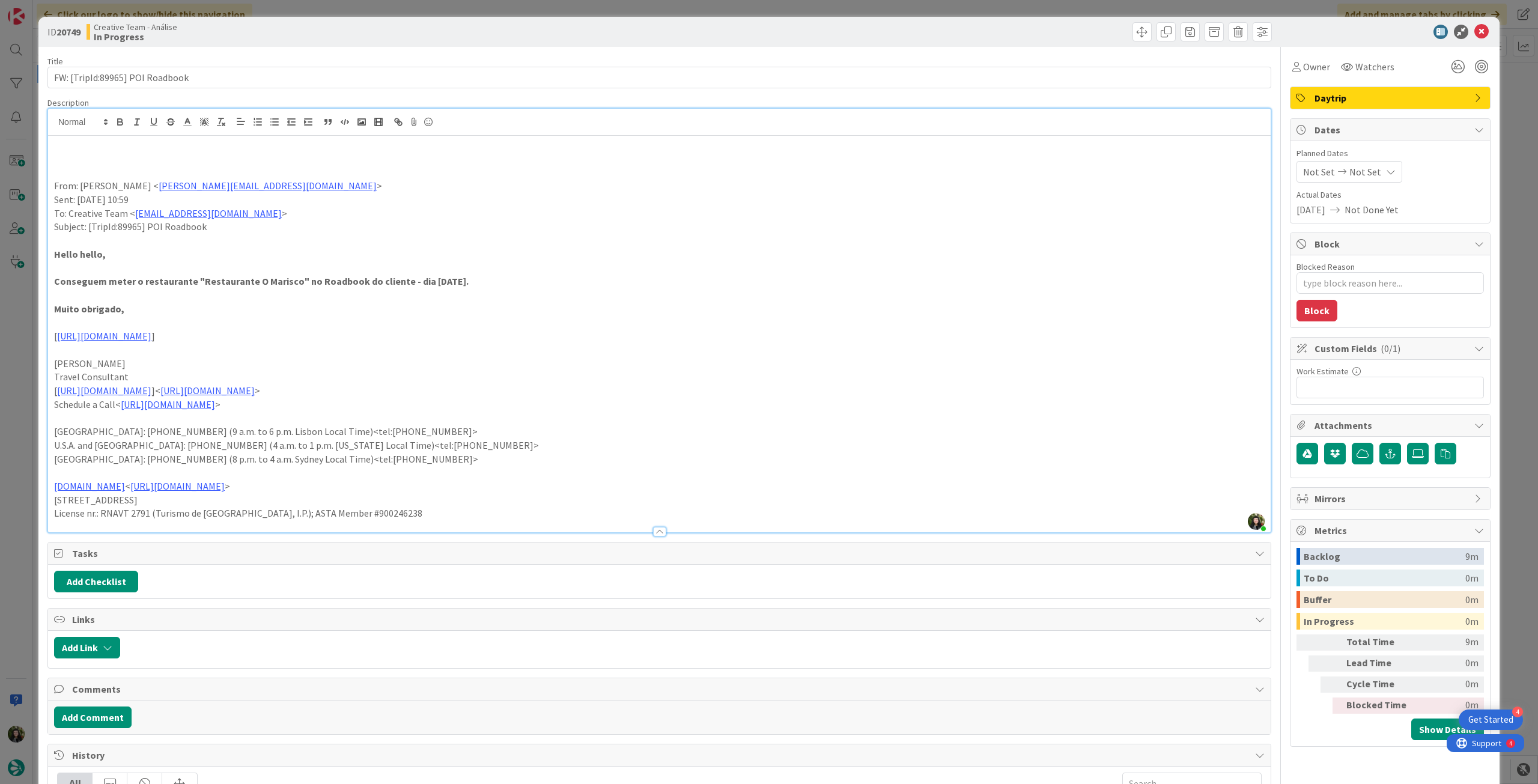
click at [101, 159] on p at bounding box center [659, 159] width 1211 height 14
type textarea "x"
drag, startPoint x: 123, startPoint y: 156, endPoint x: 14, endPoint y: 153, distance: 109.0
click at [10, 156] on div "ID 20749 Creative Team - Análise In Progress Title 31 / 128 FW: [TripId:89965] …" at bounding box center [769, 392] width 1538 height 784
click at [116, 119] on icon "button" at bounding box center [120, 122] width 11 height 11
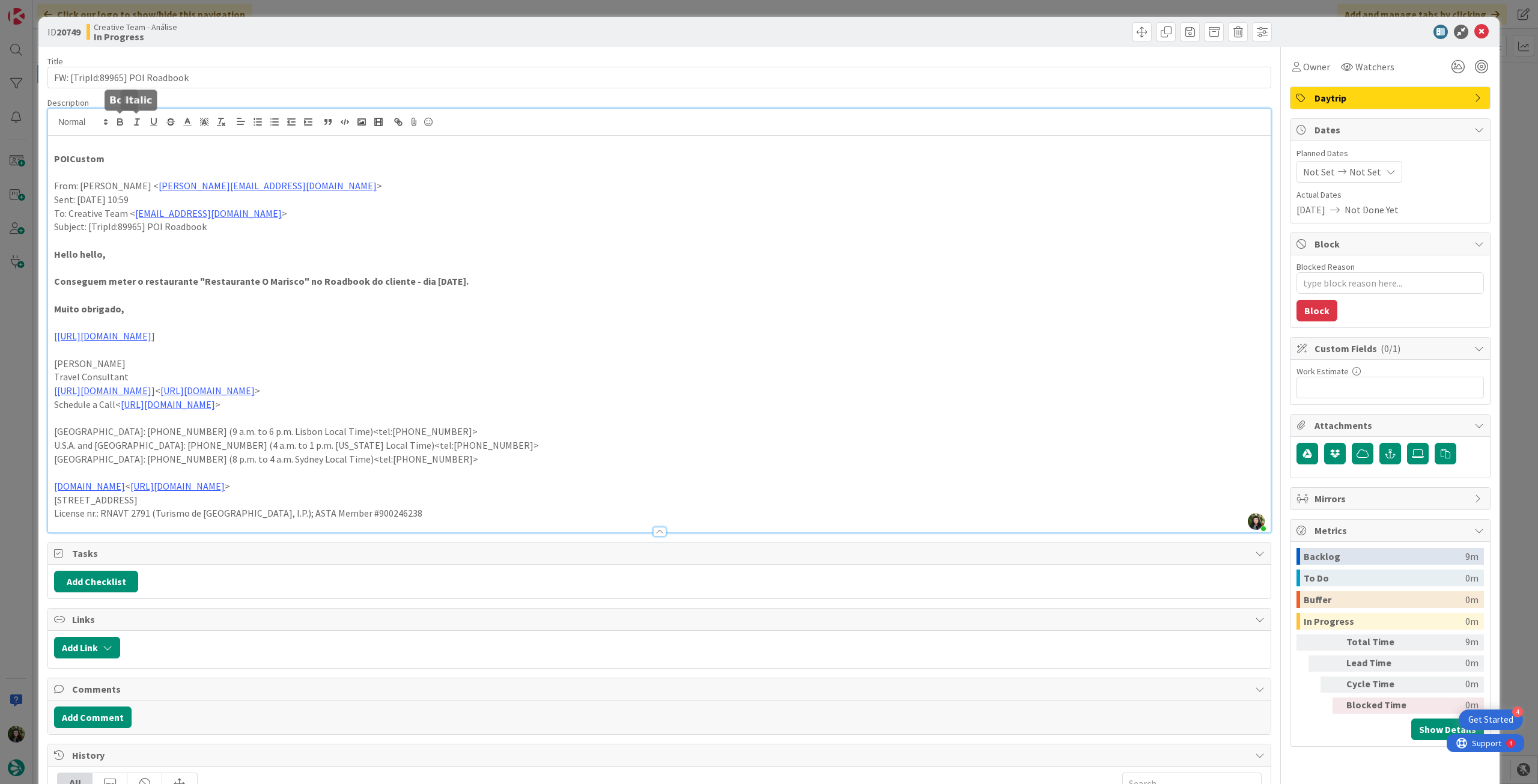
click at [537, 249] on p "Hello hello," at bounding box center [659, 254] width 1211 height 14
type textarea "x"
click at [1363, 171] on span "Not Set" at bounding box center [1365, 171] width 32 height 14
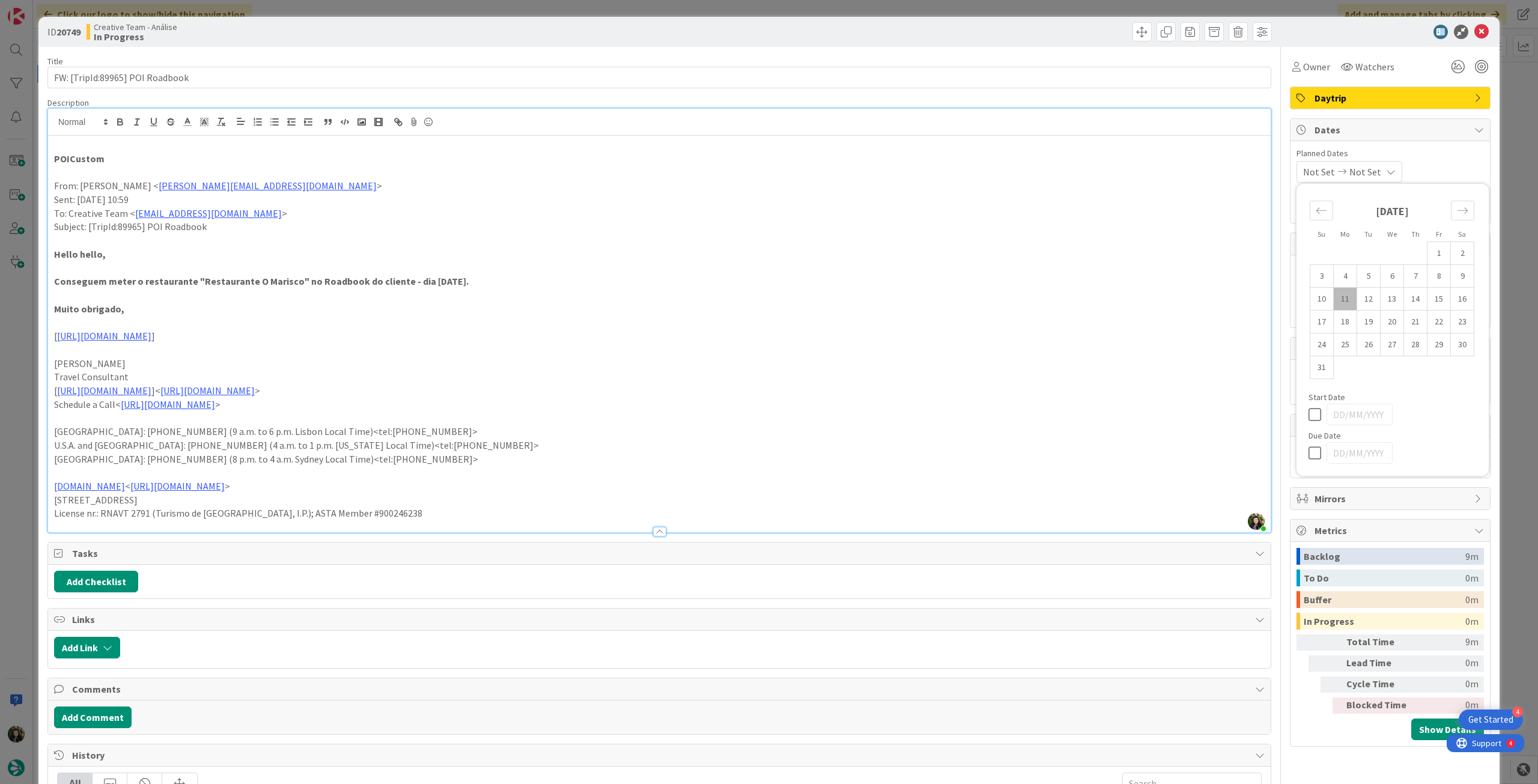
click at [1309, 453] on icon at bounding box center [1318, 453] width 18 height 14
type input "[DATE]"
click at [1474, 34] on icon at bounding box center [1481, 32] width 14 height 14
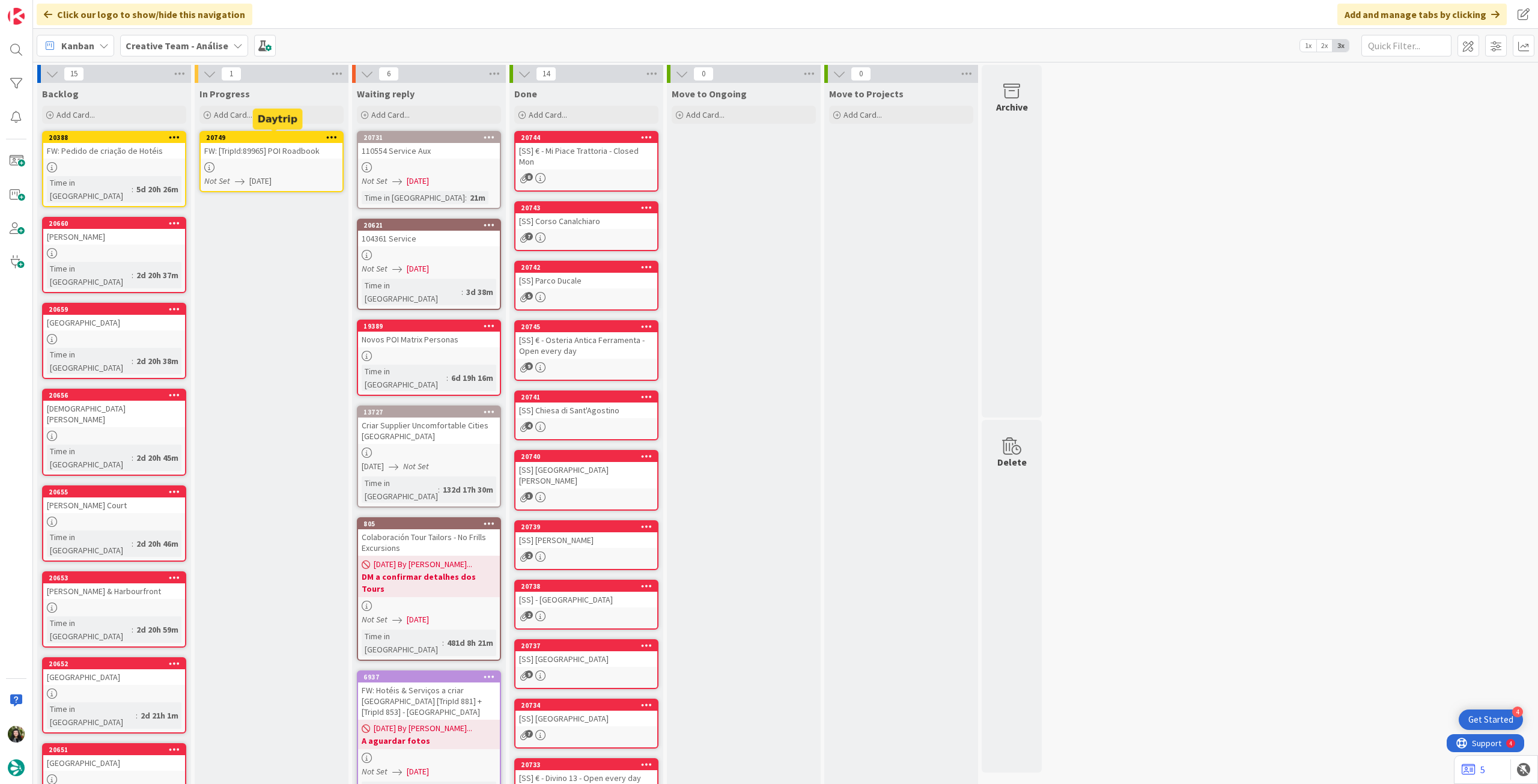
click at [327, 135] on icon at bounding box center [332, 137] width 12 height 8
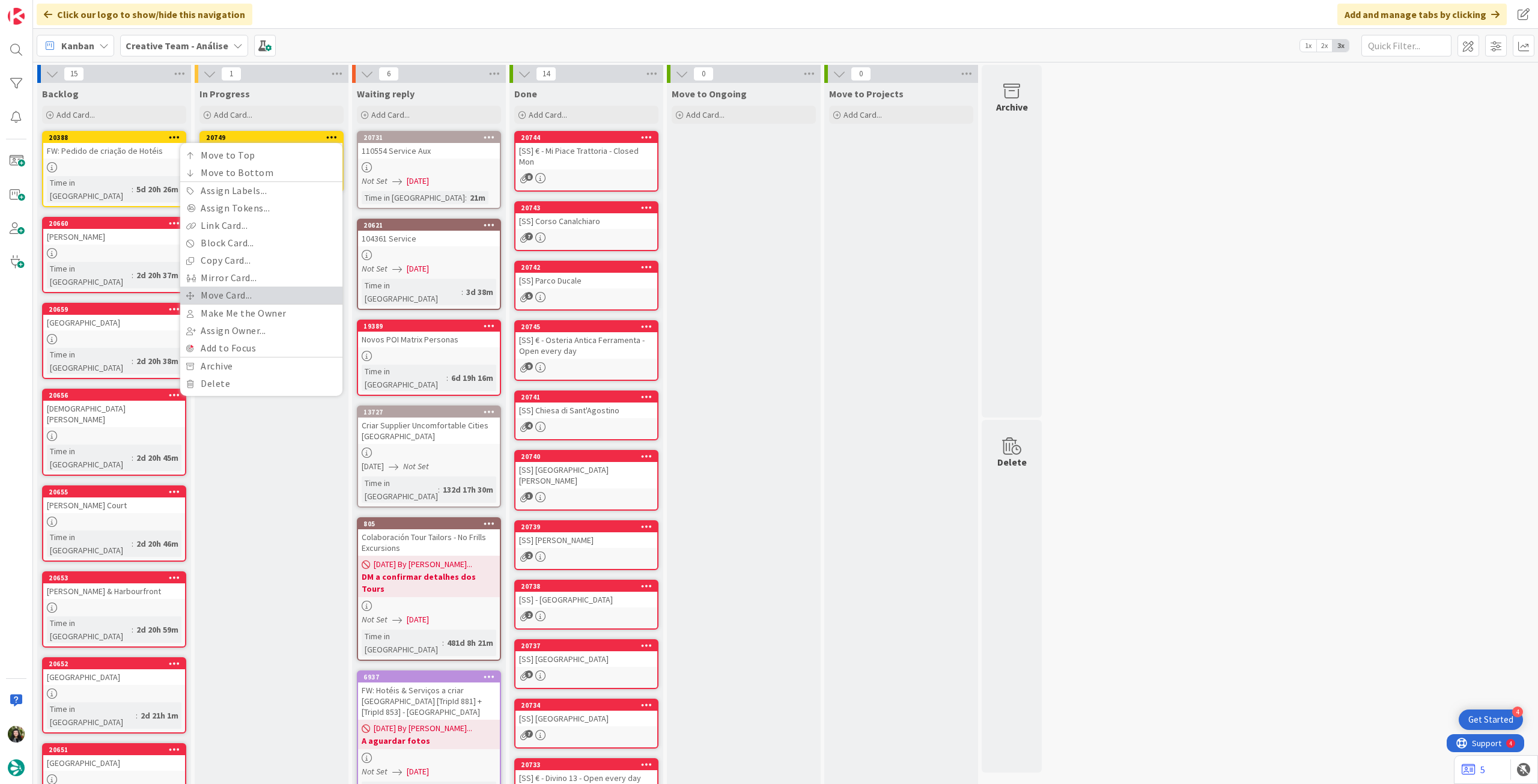
click at [273, 299] on link "Move Card..." at bounding box center [261, 295] width 162 height 17
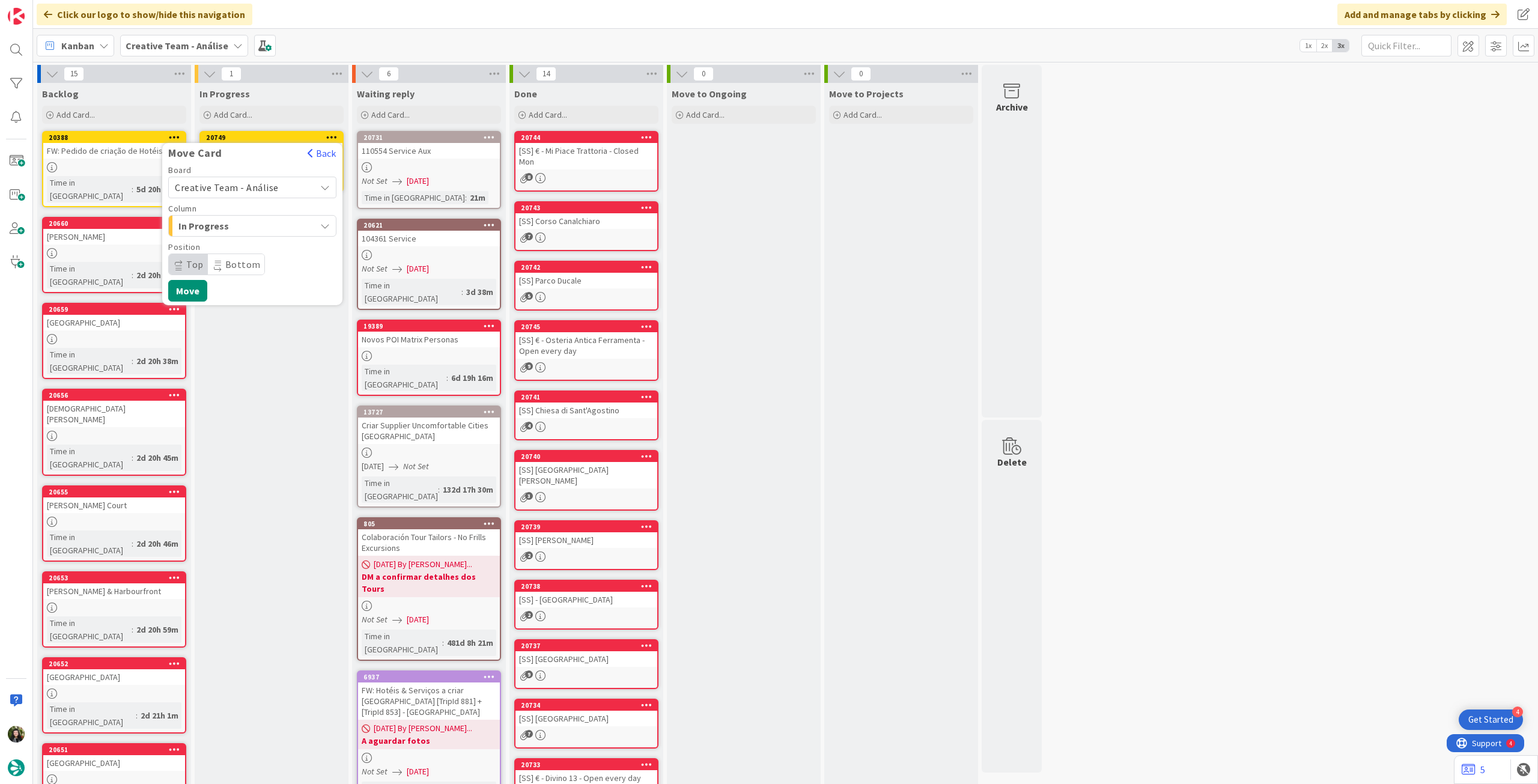
click at [250, 182] on span "Creative Team - Análise" at bounding box center [227, 188] width 104 height 12
click at [237, 249] on span "Creative Team" at bounding box center [260, 243] width 139 height 18
click at [237, 257] on span "Daytrip" at bounding box center [252, 264] width 115 height 17
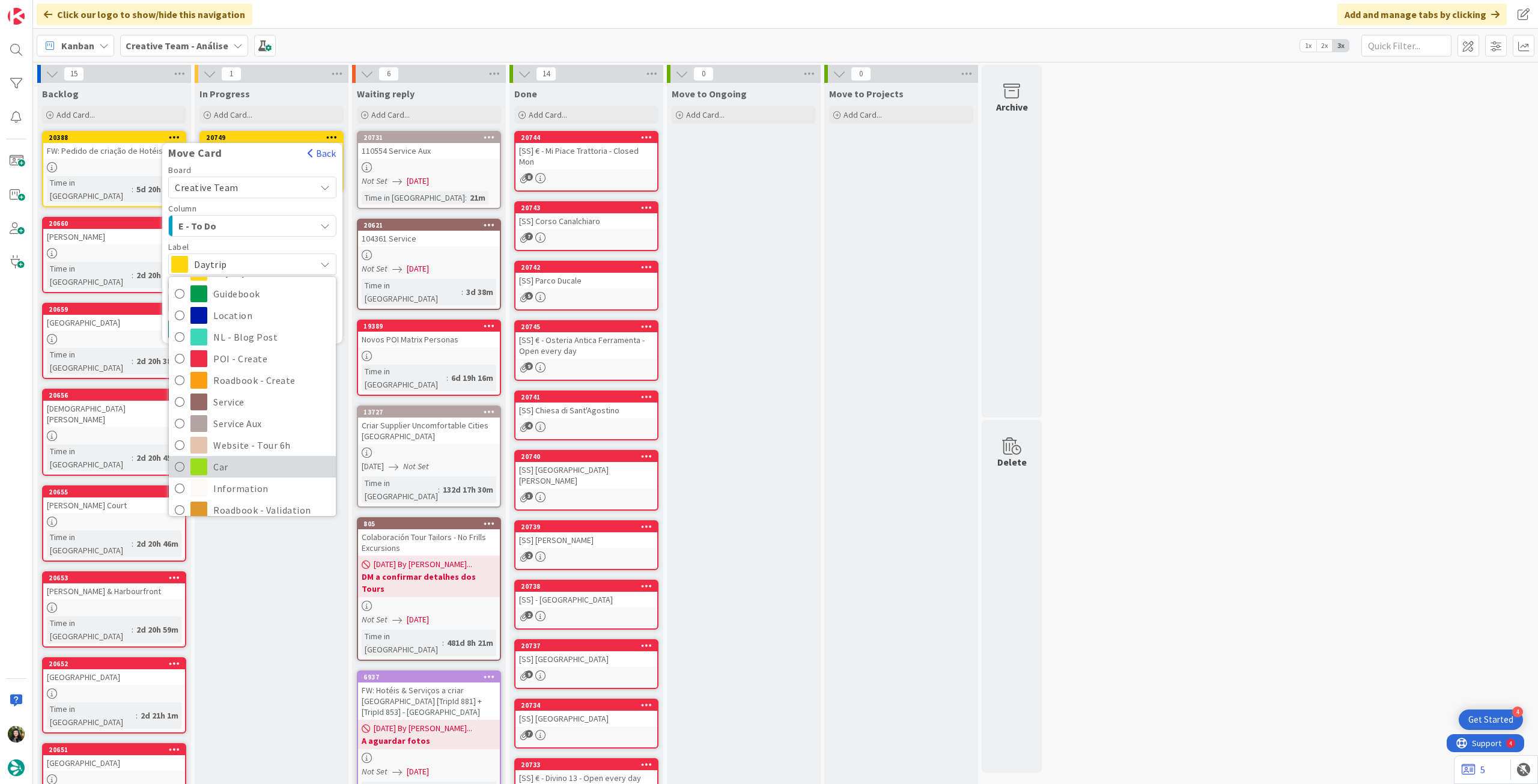
scroll to position [80, 0]
click at [259, 403] on span "Service Aux" at bounding box center [272, 407] width 117 height 18
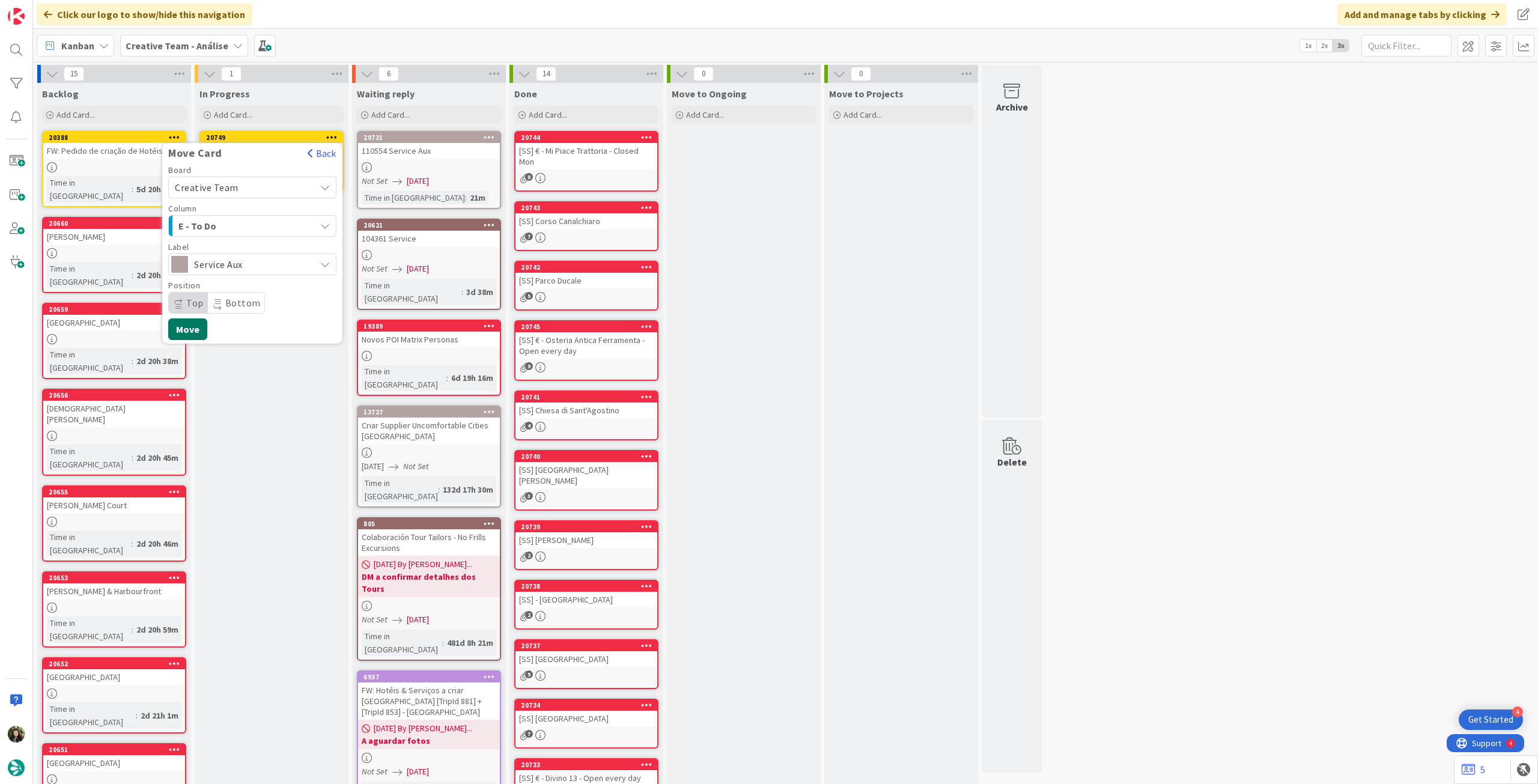
click at [196, 332] on button "Move" at bounding box center [187, 329] width 39 height 22
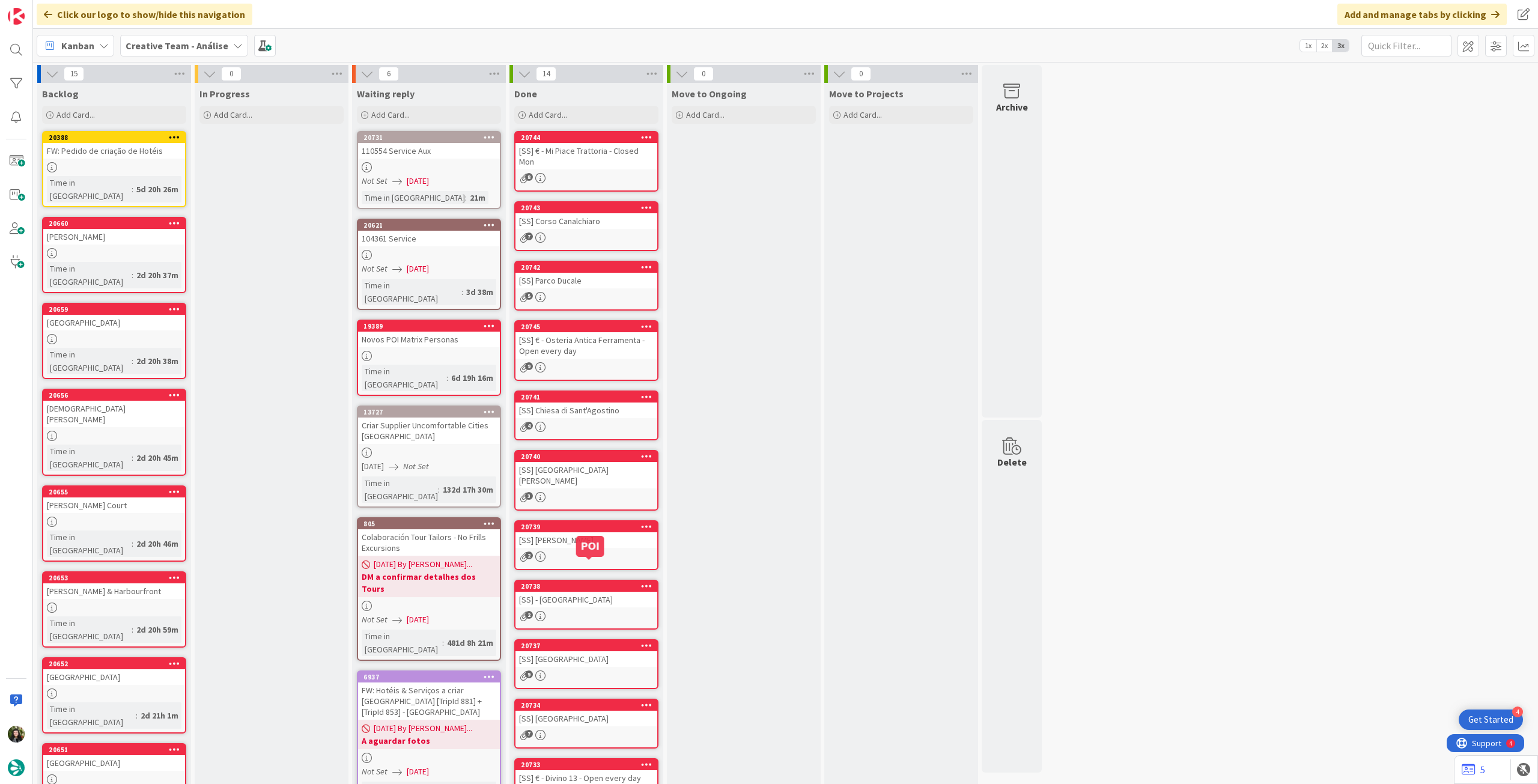
scroll to position [235, 0]
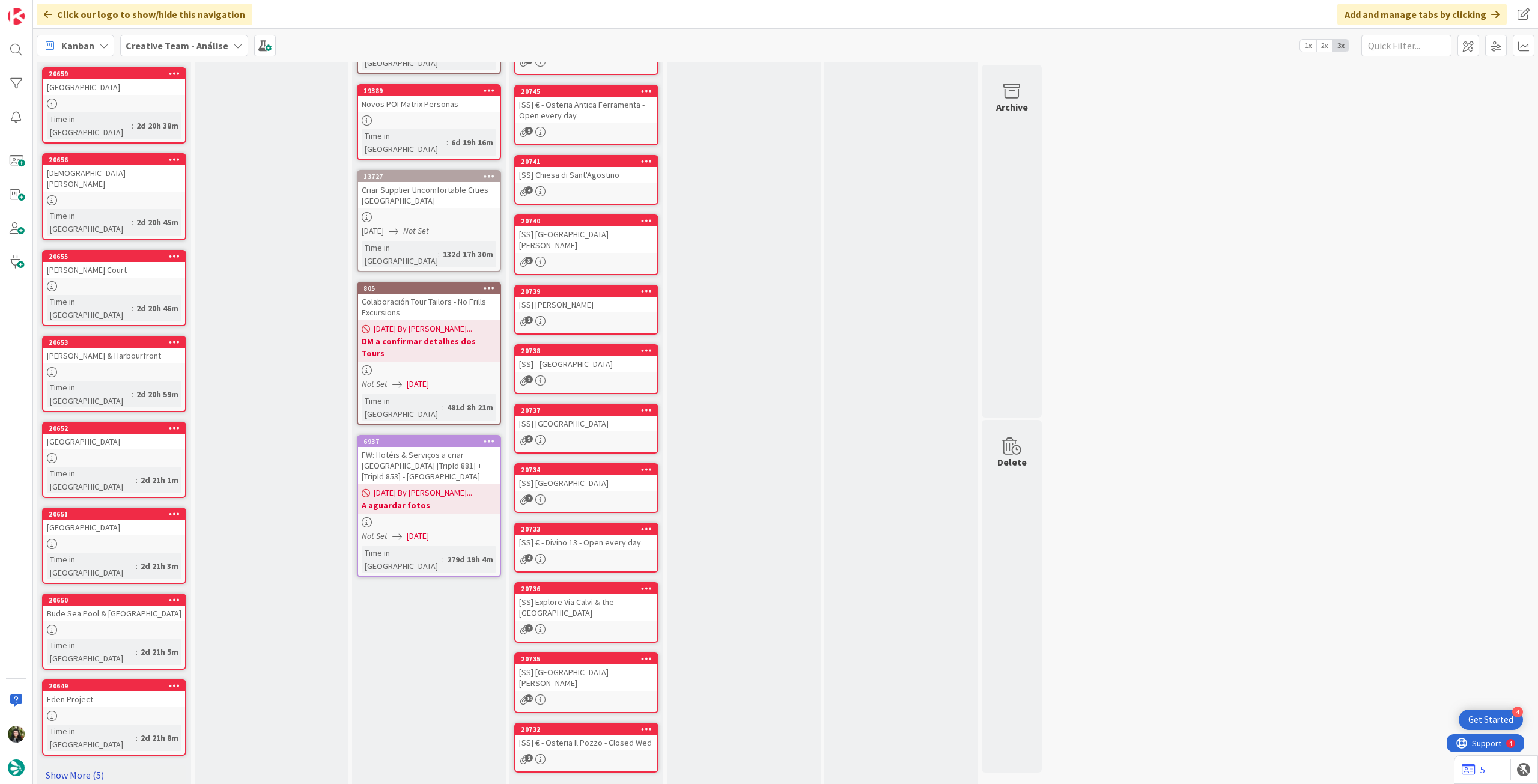
click at [71, 765] on link "Show More (5)" at bounding box center [114, 775] width 144 height 19
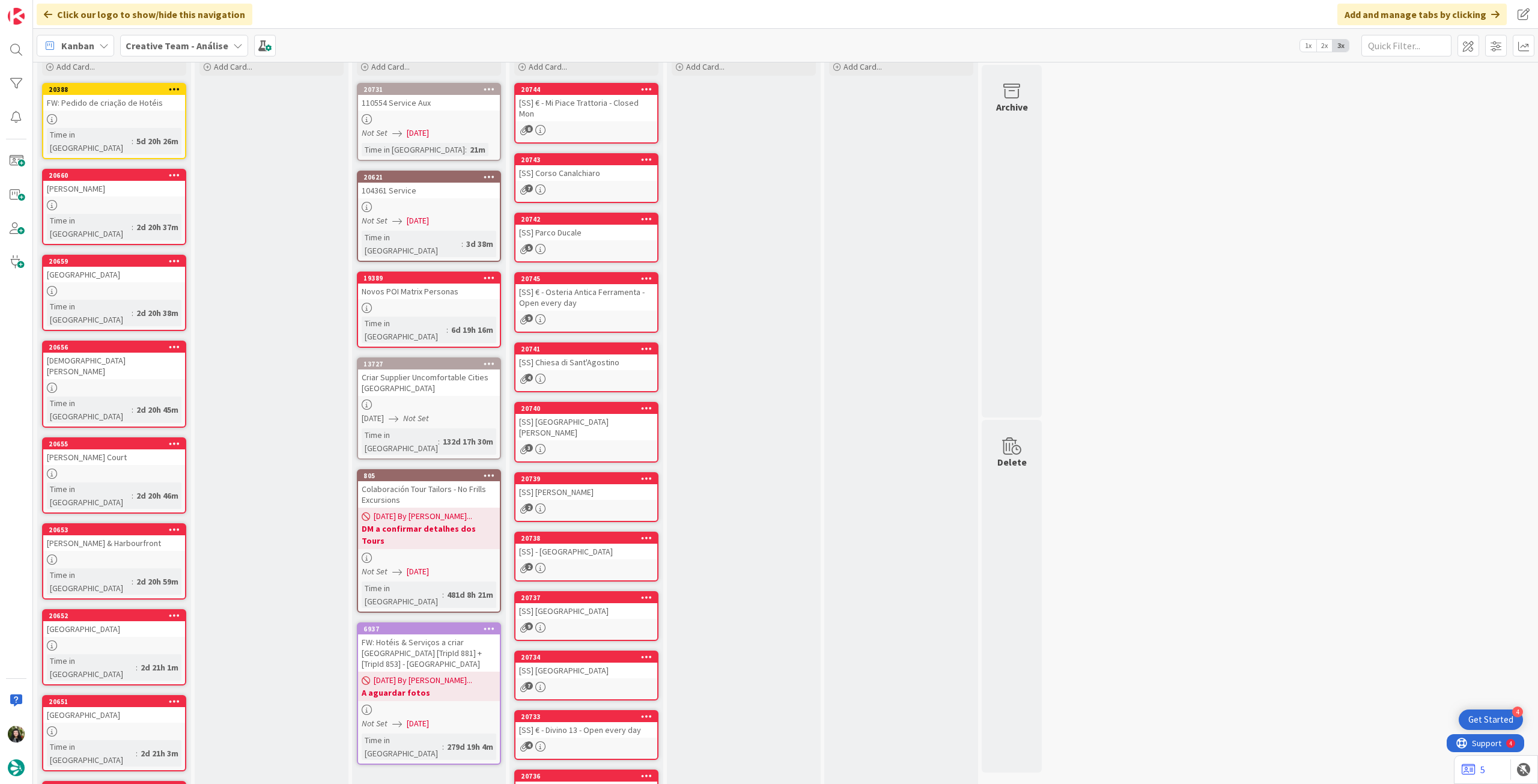
scroll to position [0, 0]
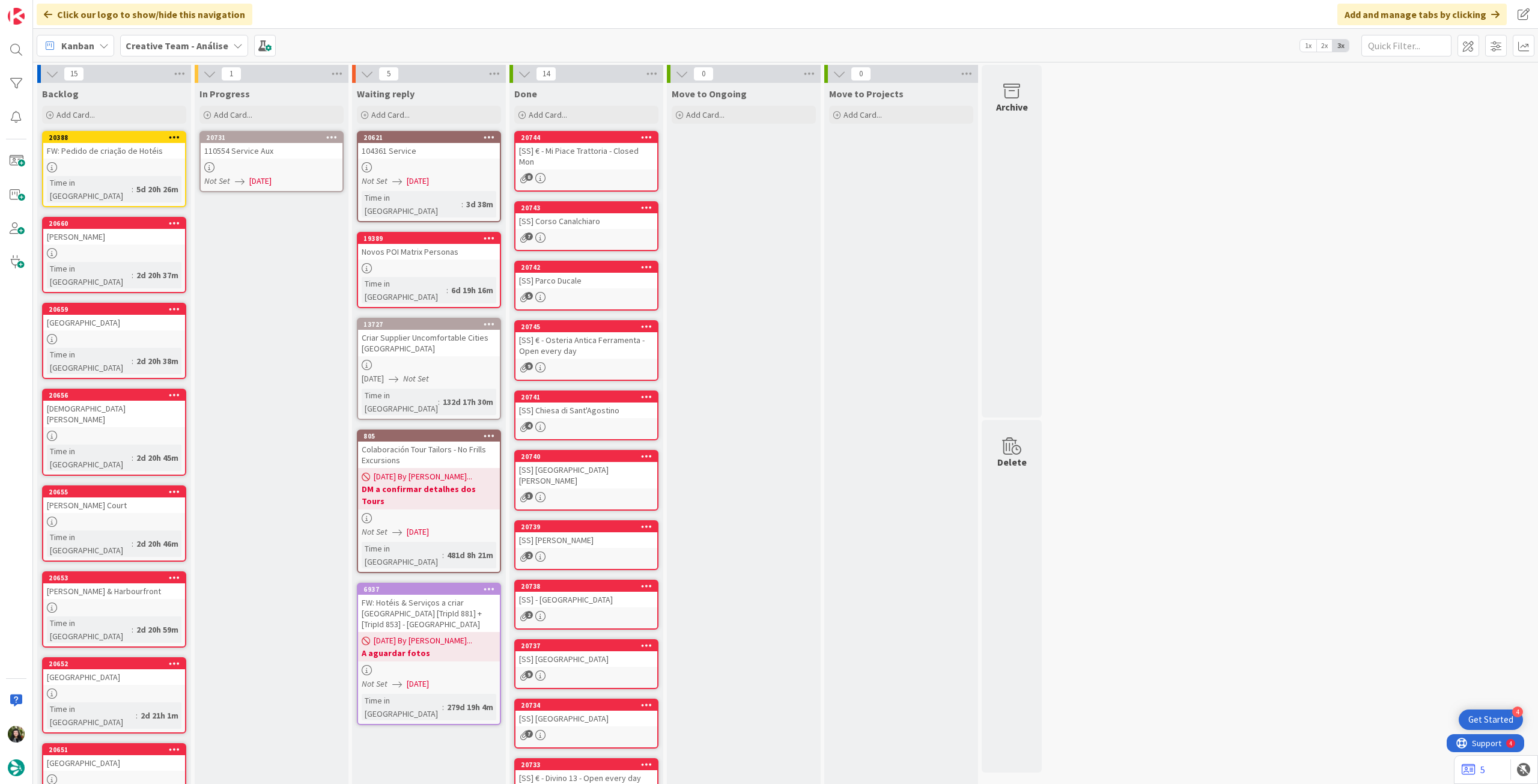
click at [288, 166] on div at bounding box center [272, 167] width 142 height 10
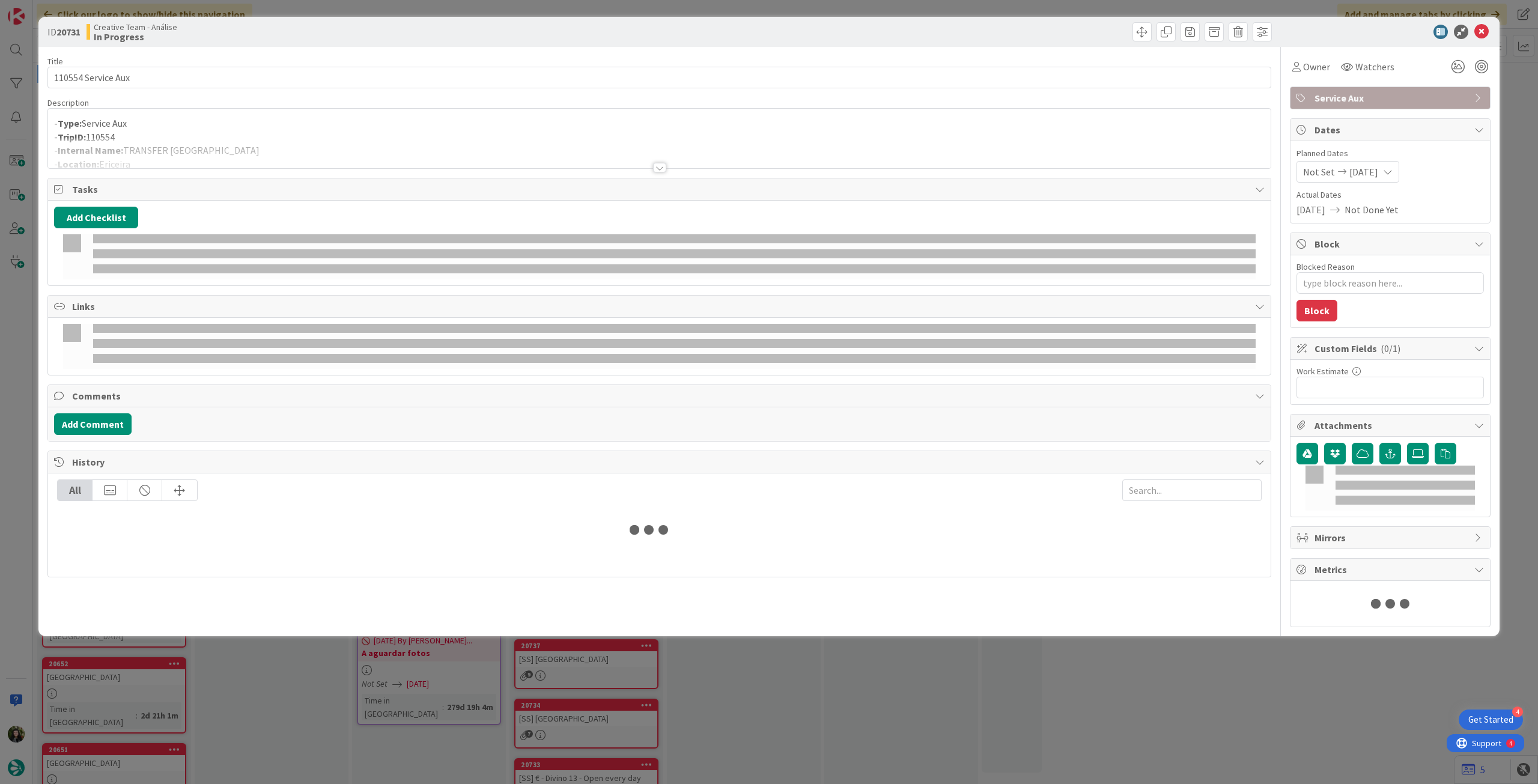
click at [285, 152] on div at bounding box center [659, 153] width 1222 height 31
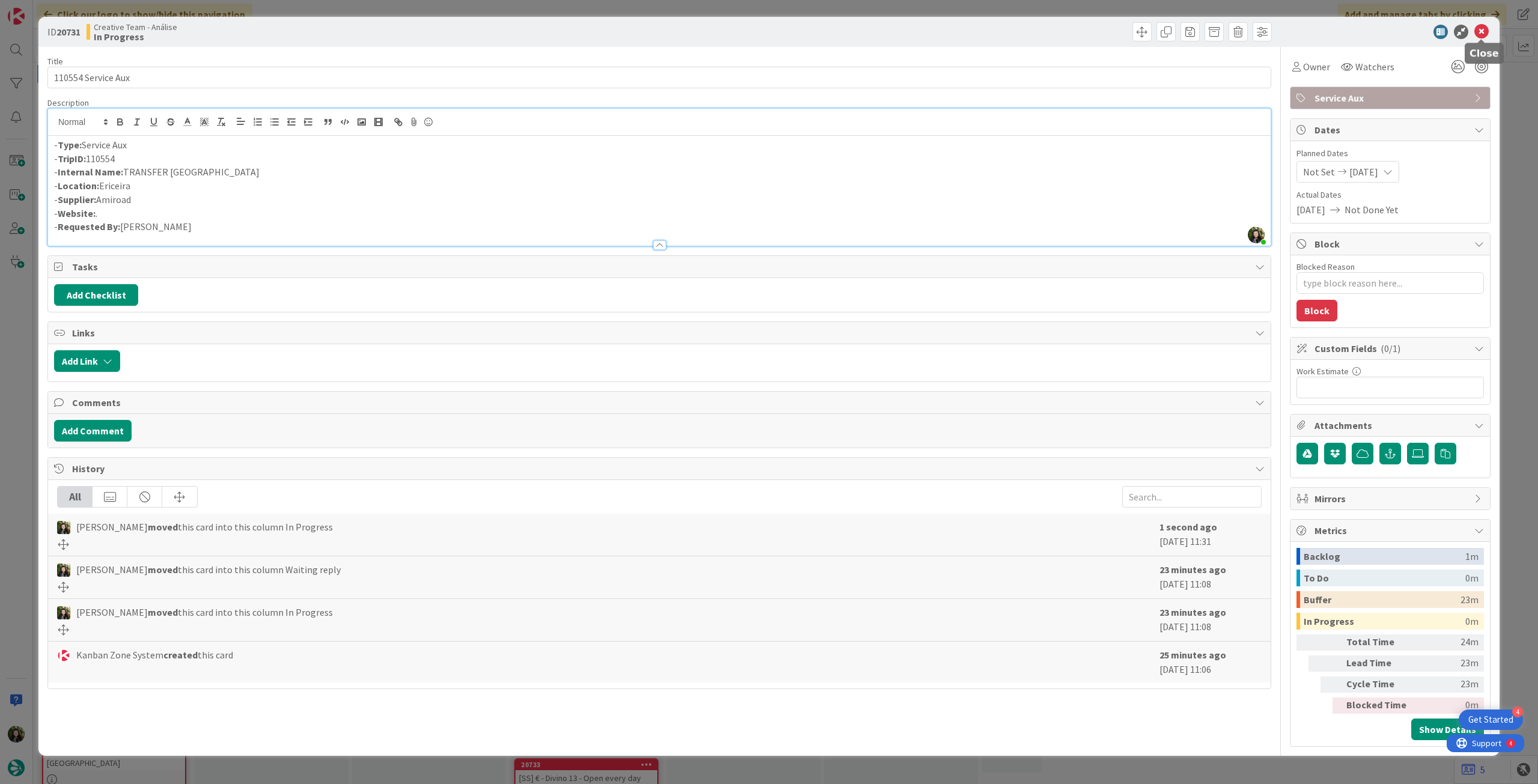
click at [1484, 36] on icon at bounding box center [1481, 32] width 14 height 14
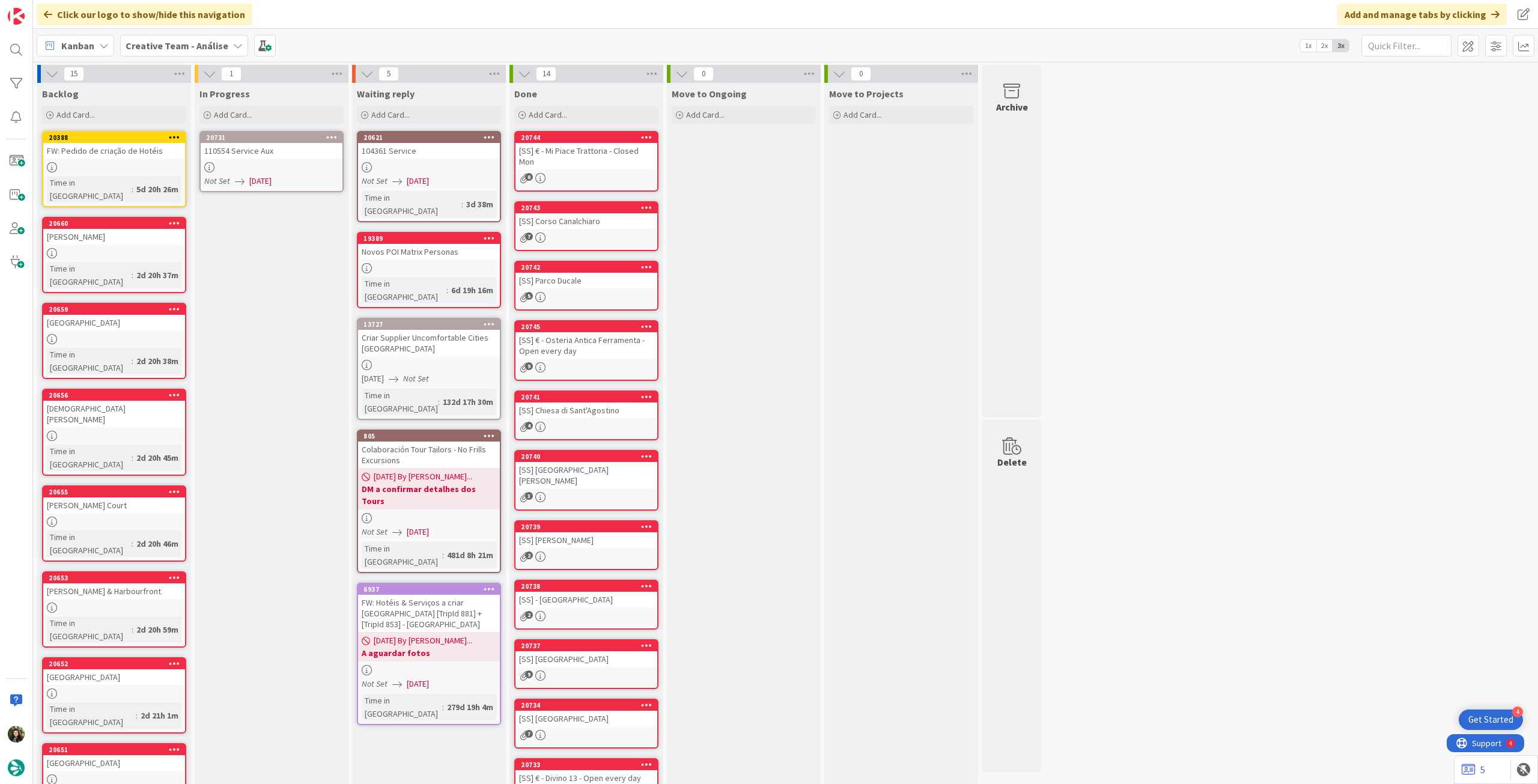
click at [331, 136] on icon at bounding box center [332, 137] width 12 height 8
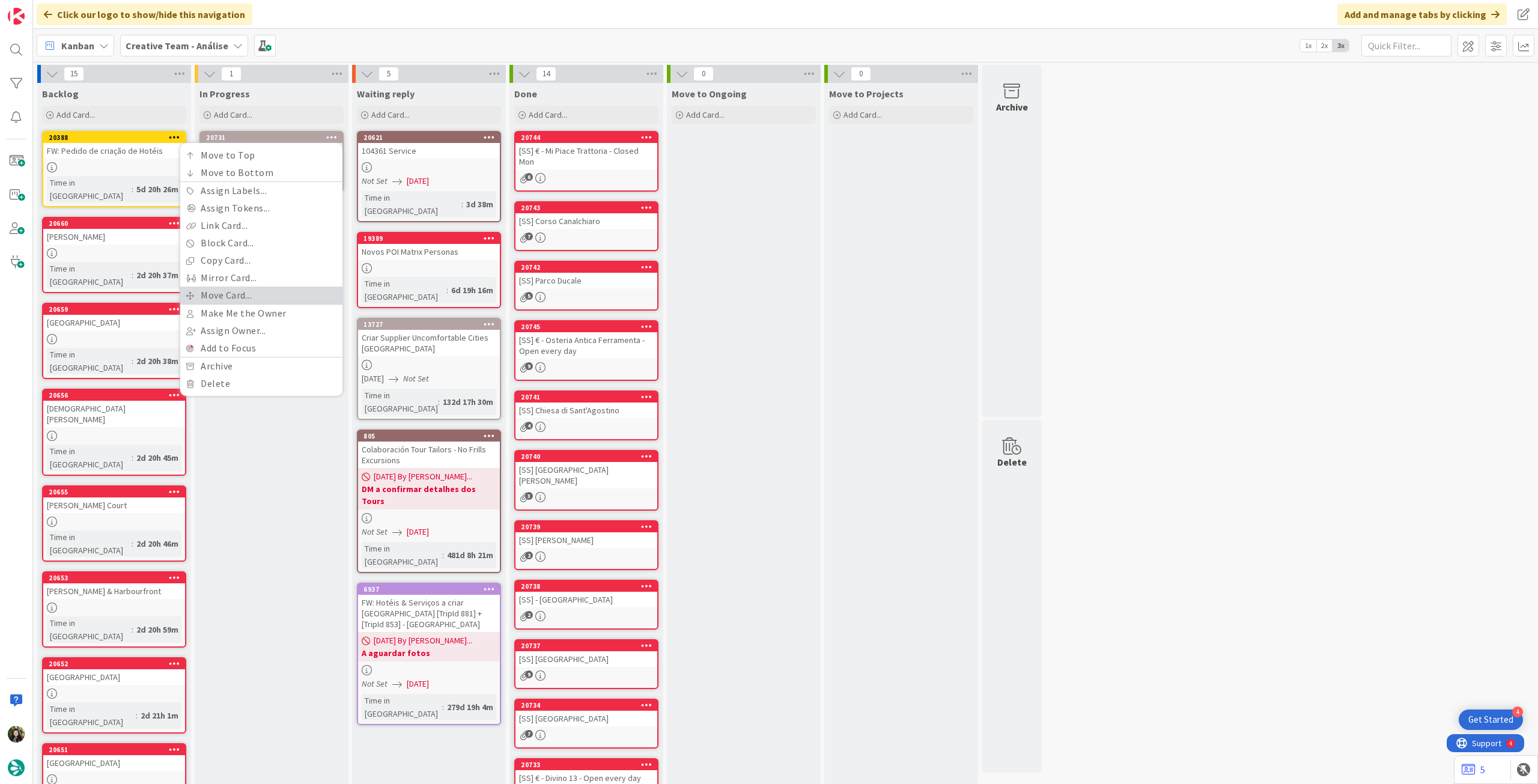
click at [247, 293] on link "Move Card..." at bounding box center [261, 295] width 162 height 17
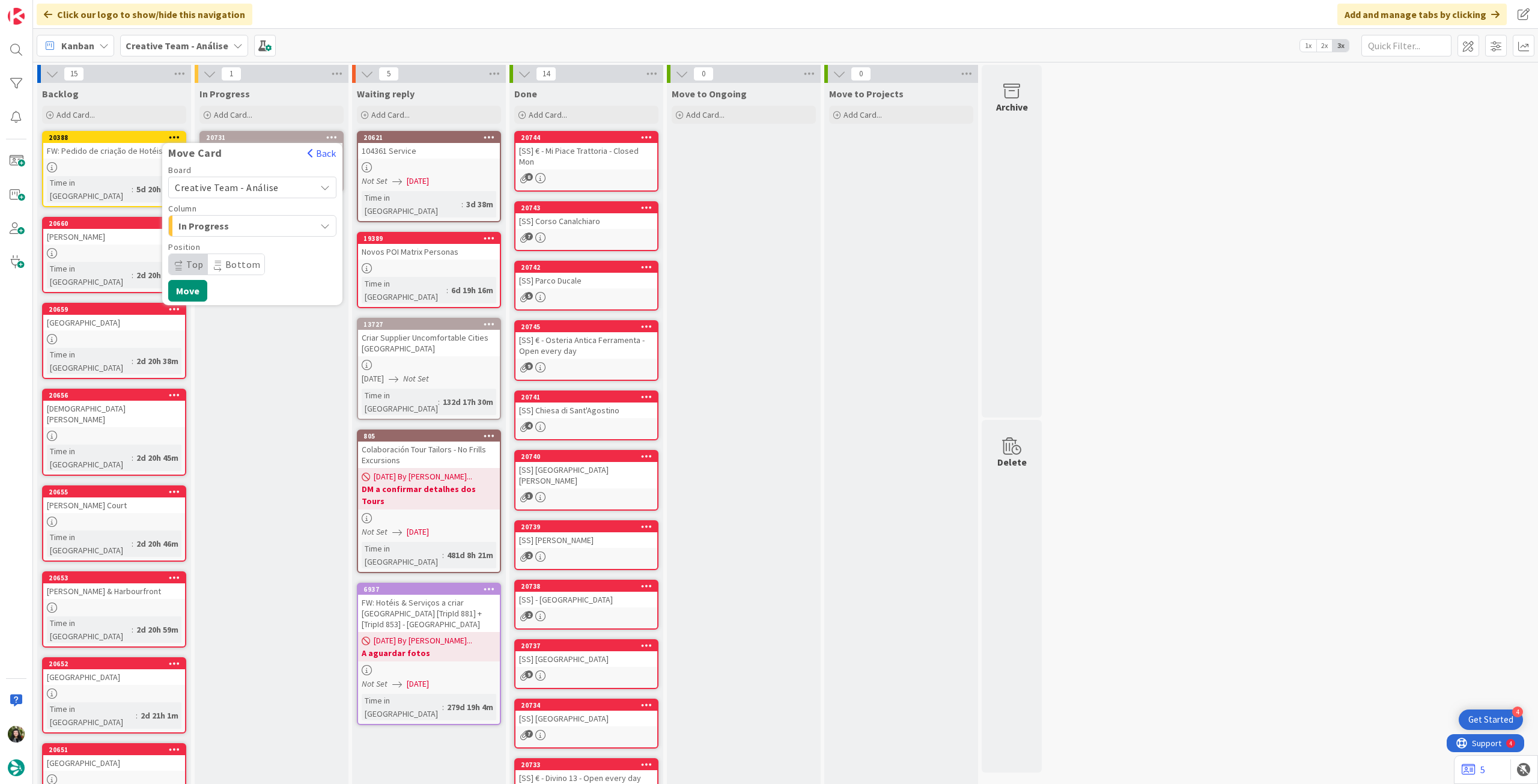
click at [248, 191] on span "Creative Team - Análise" at bounding box center [227, 188] width 104 height 12
click at [244, 239] on span "Creative Team" at bounding box center [260, 243] width 139 height 18
click at [245, 228] on span "Select a Column..." at bounding box center [220, 226] width 90 height 16
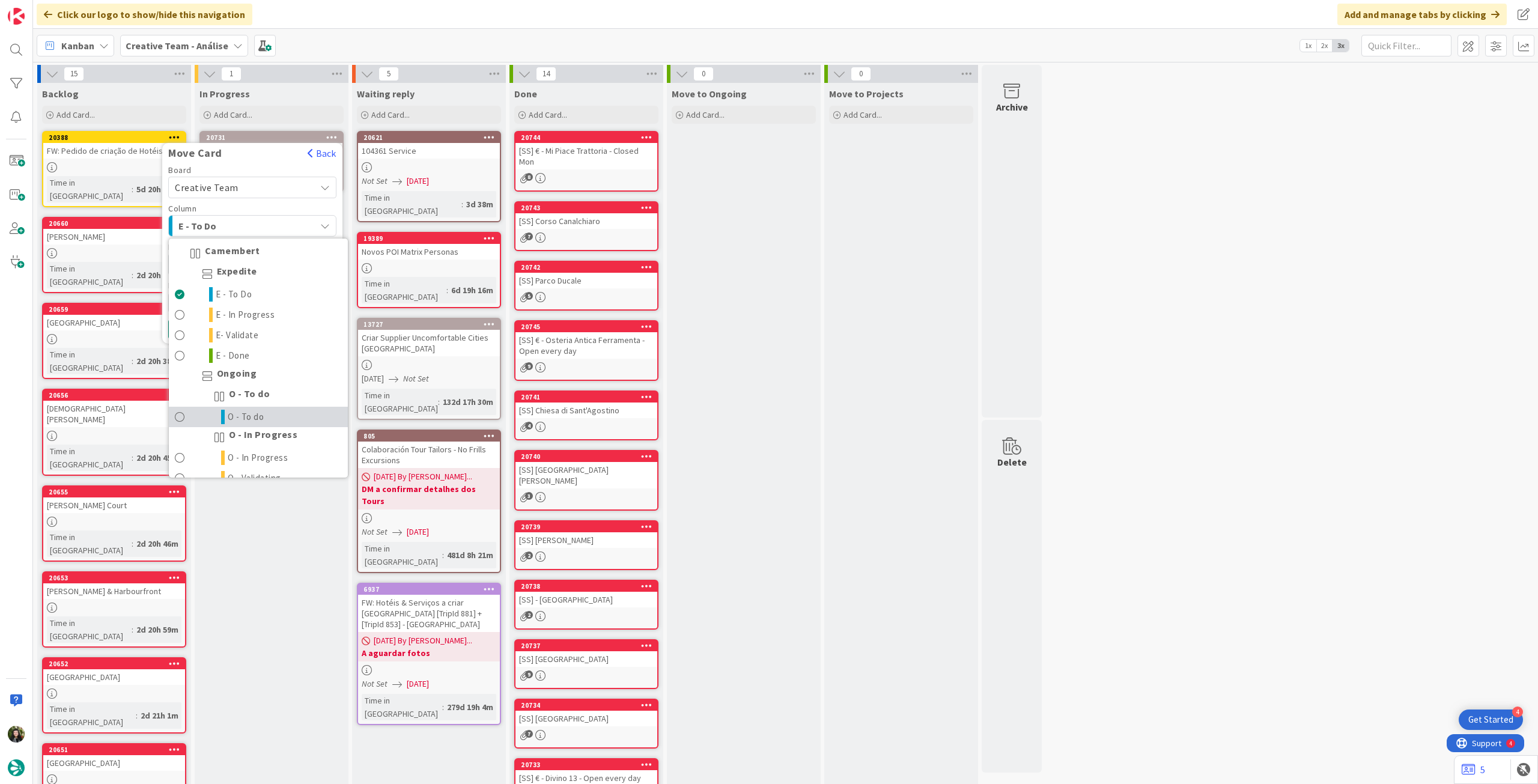
click at [262, 413] on span "O - To do" at bounding box center [246, 416] width 36 height 14
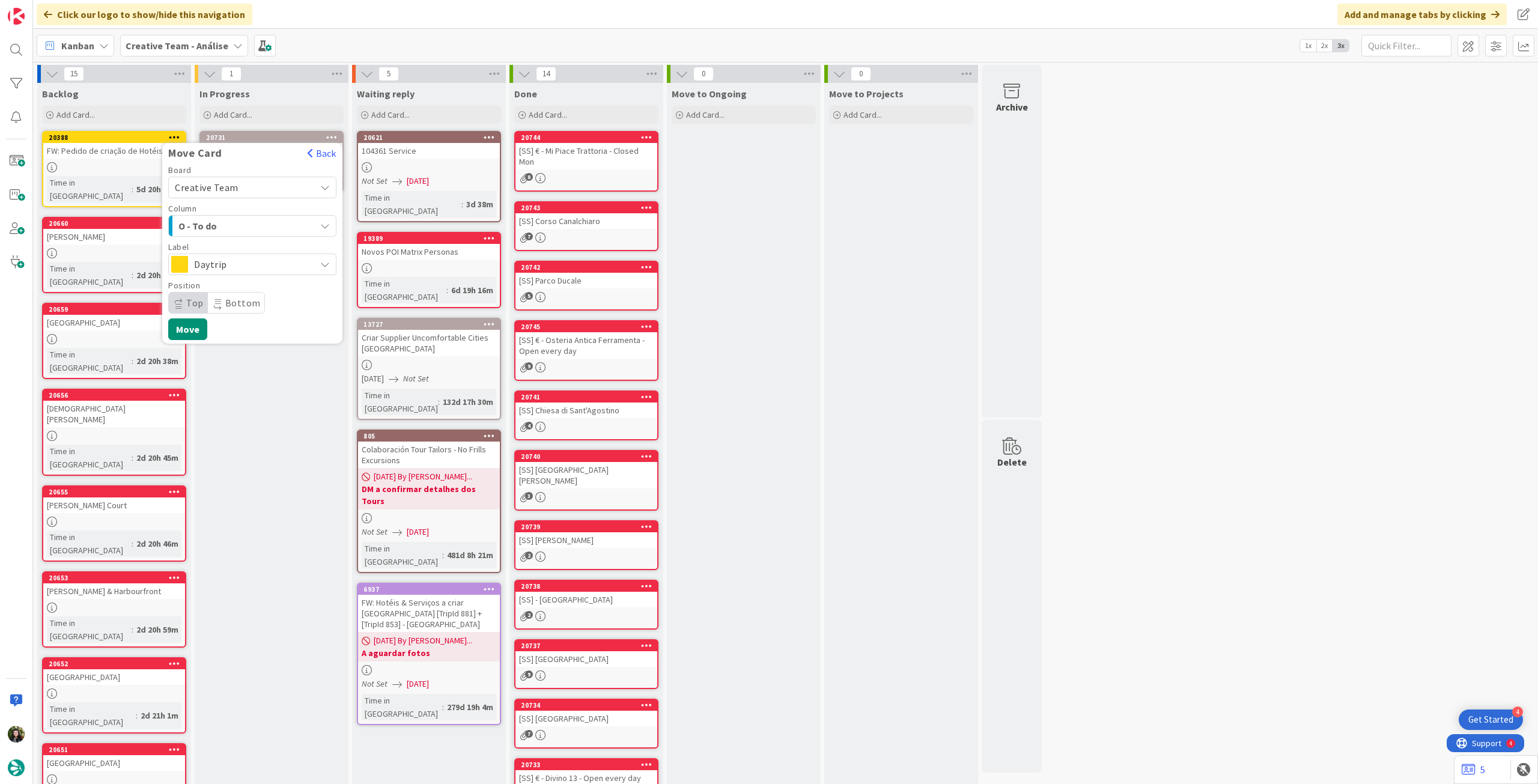
click at [211, 263] on span "Daytrip" at bounding box center [252, 264] width 115 height 17
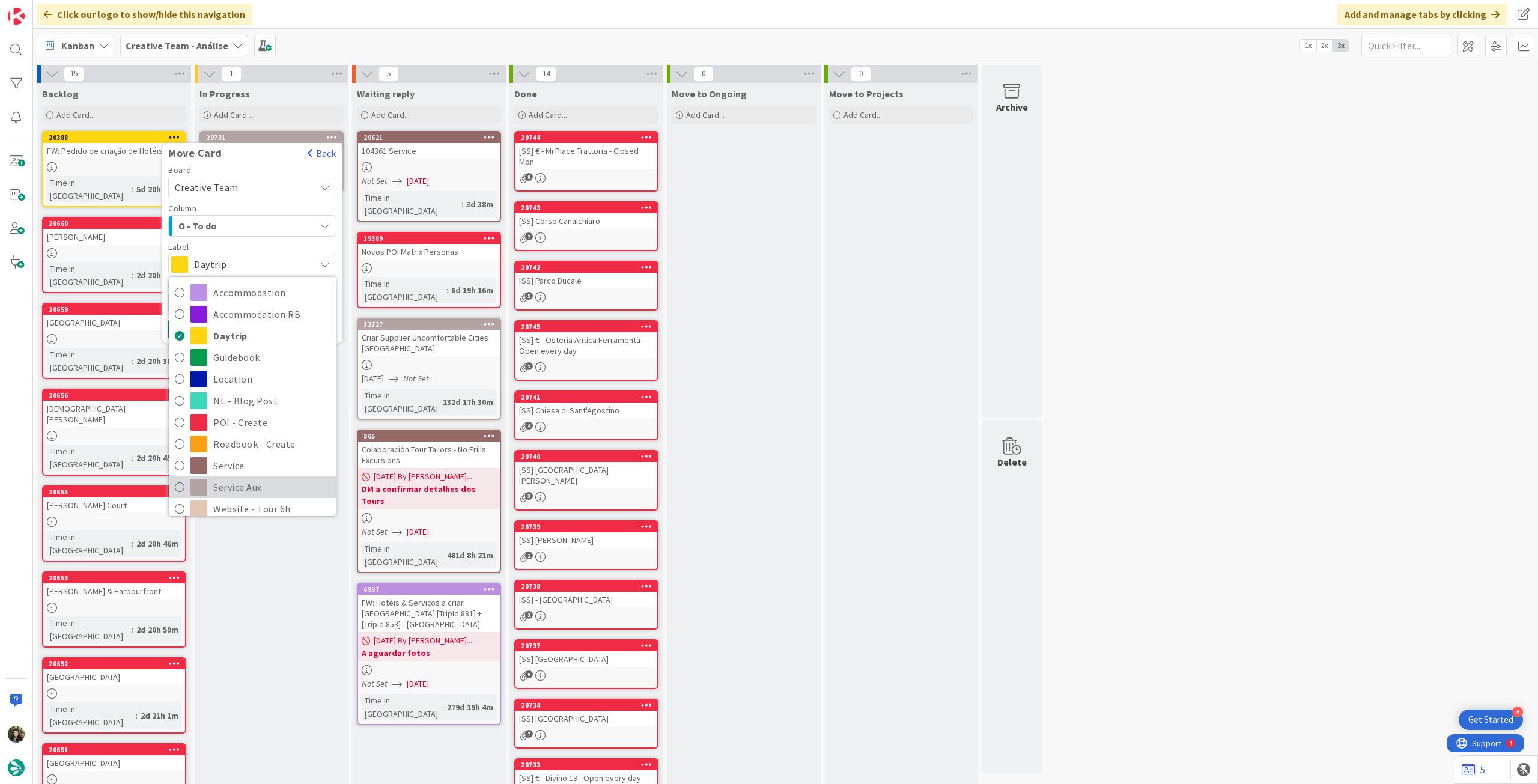
click at [239, 488] on span "Service Aux" at bounding box center [272, 487] width 117 height 18
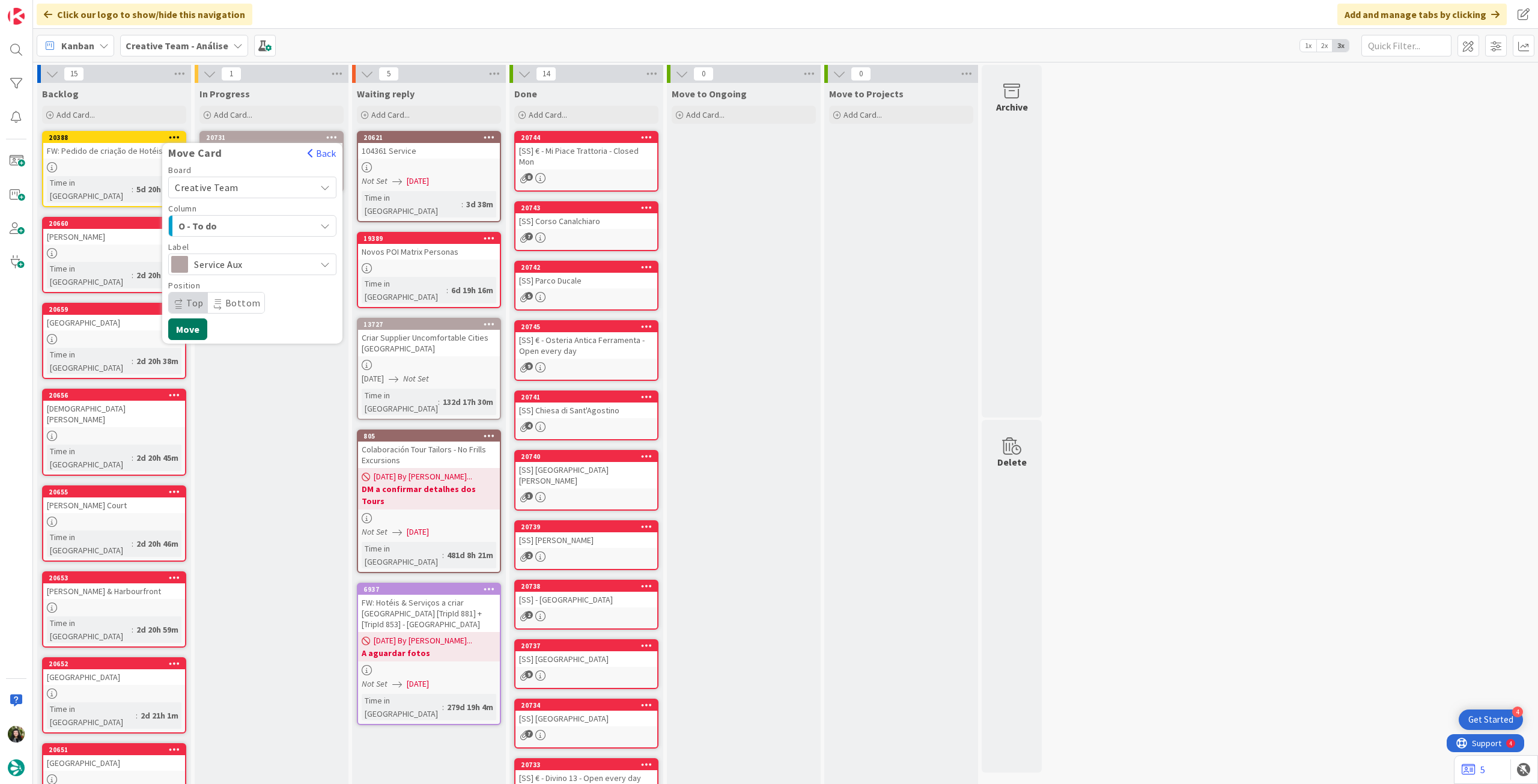
click at [184, 331] on button "Move" at bounding box center [187, 329] width 39 height 22
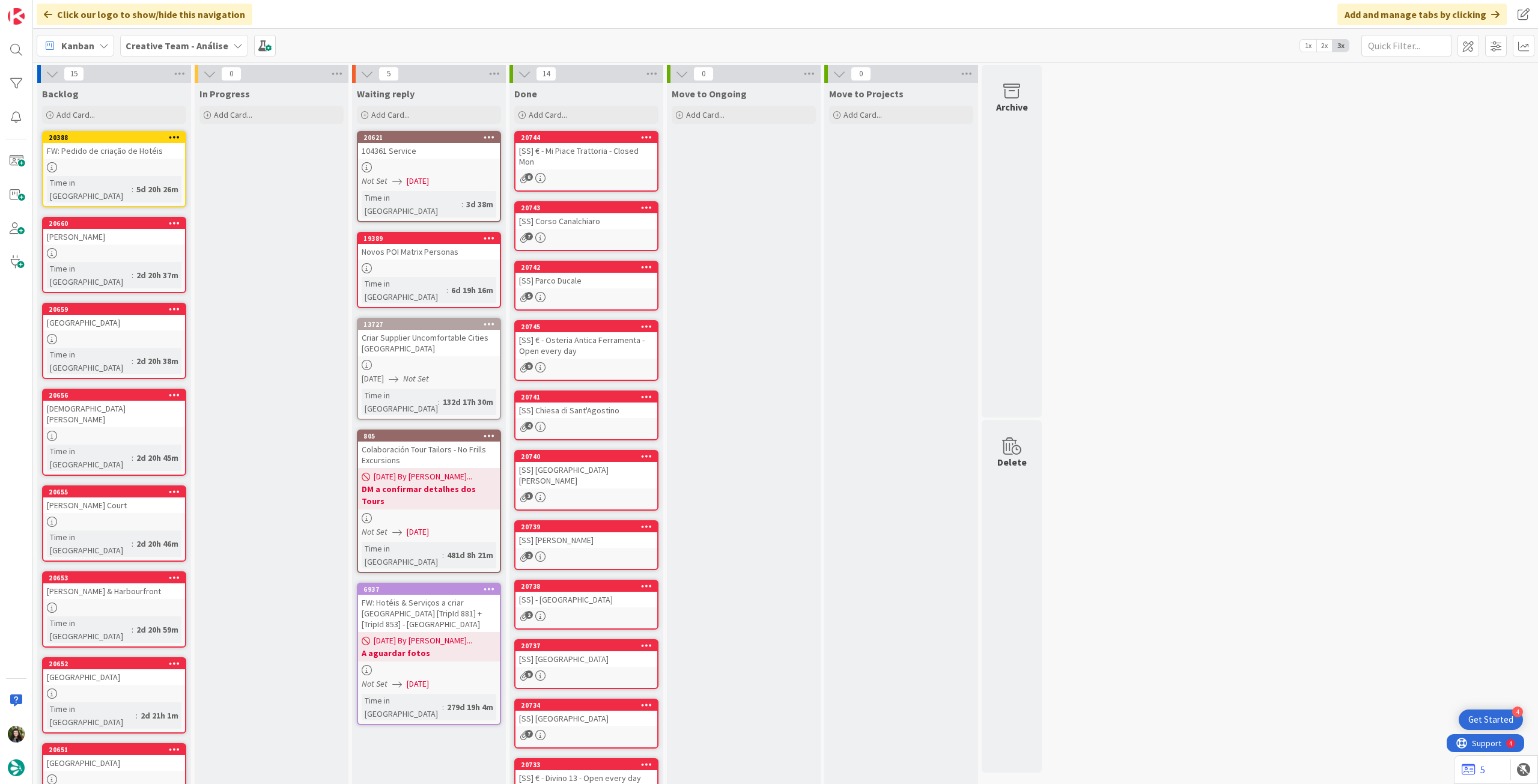
click at [191, 36] on div "Creative Team - Análise" at bounding box center [184, 46] width 128 height 22
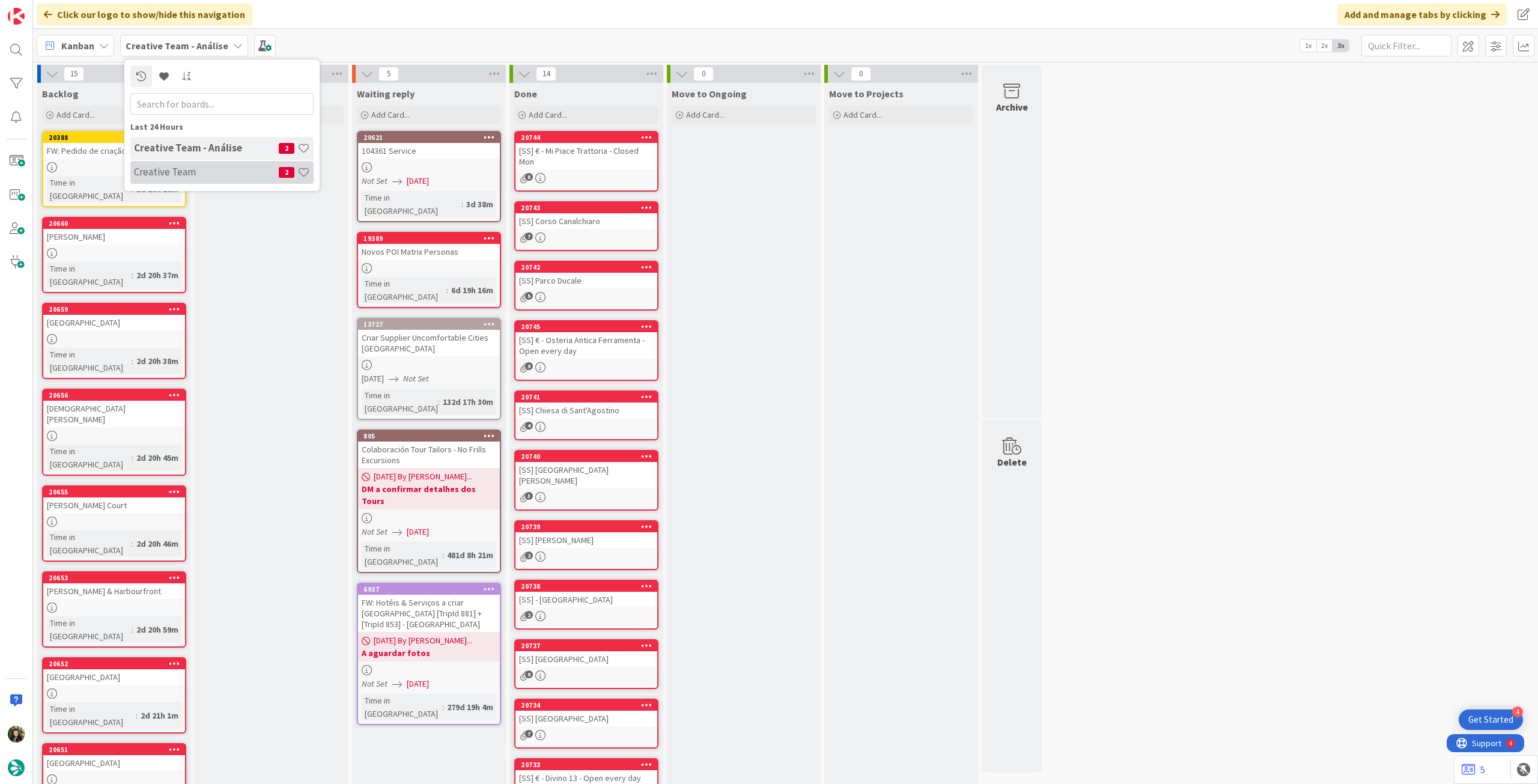
click at [211, 162] on div "Creative Team 2" at bounding box center [222, 172] width 183 height 23
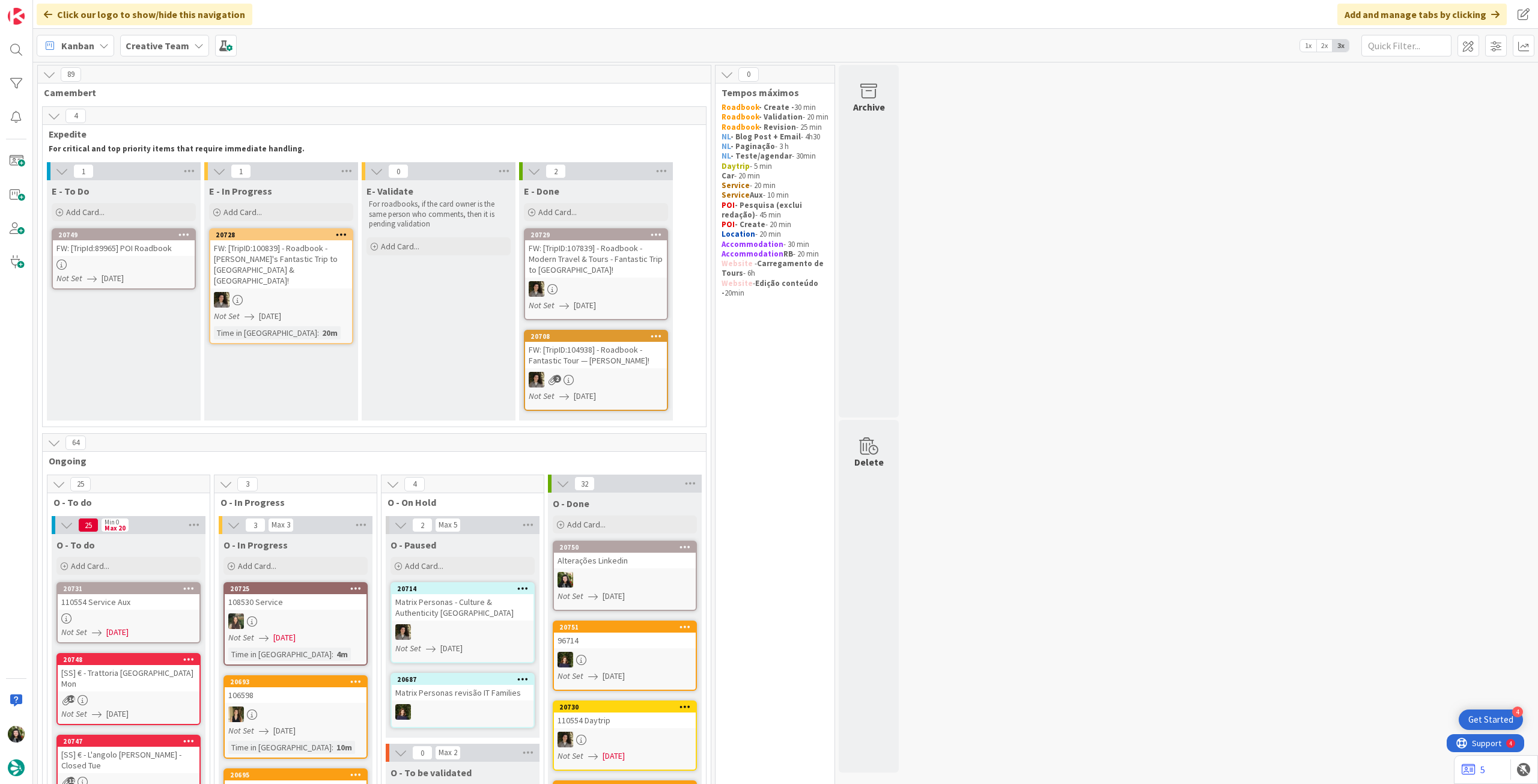
click at [139, 45] on b "Creative Team" at bounding box center [157, 46] width 64 height 12
click at [176, 176] on h4 "Creative Team - Análise" at bounding box center [206, 172] width 145 height 12
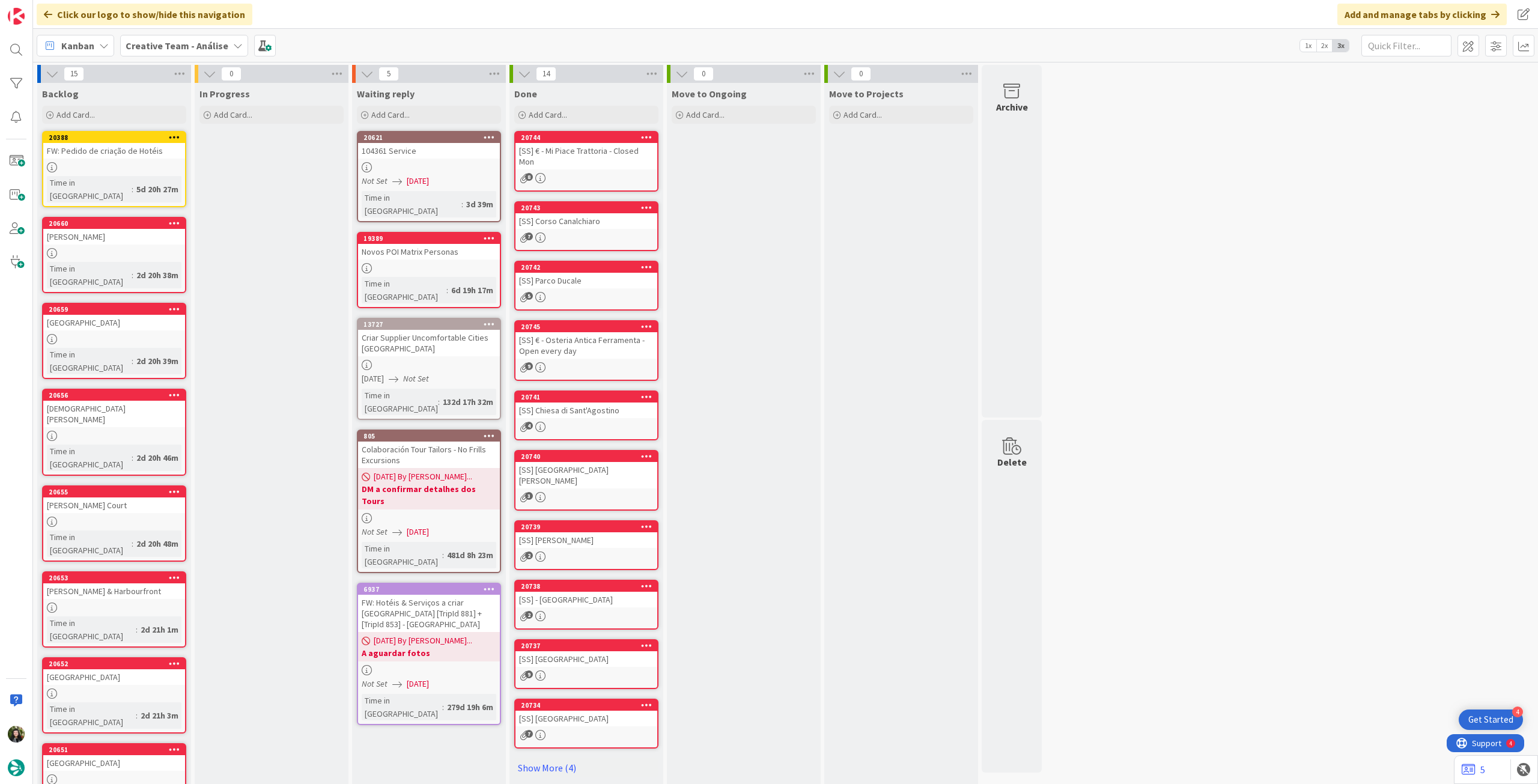
click at [164, 41] on b "Creative Team - Análise" at bounding box center [177, 46] width 103 height 12
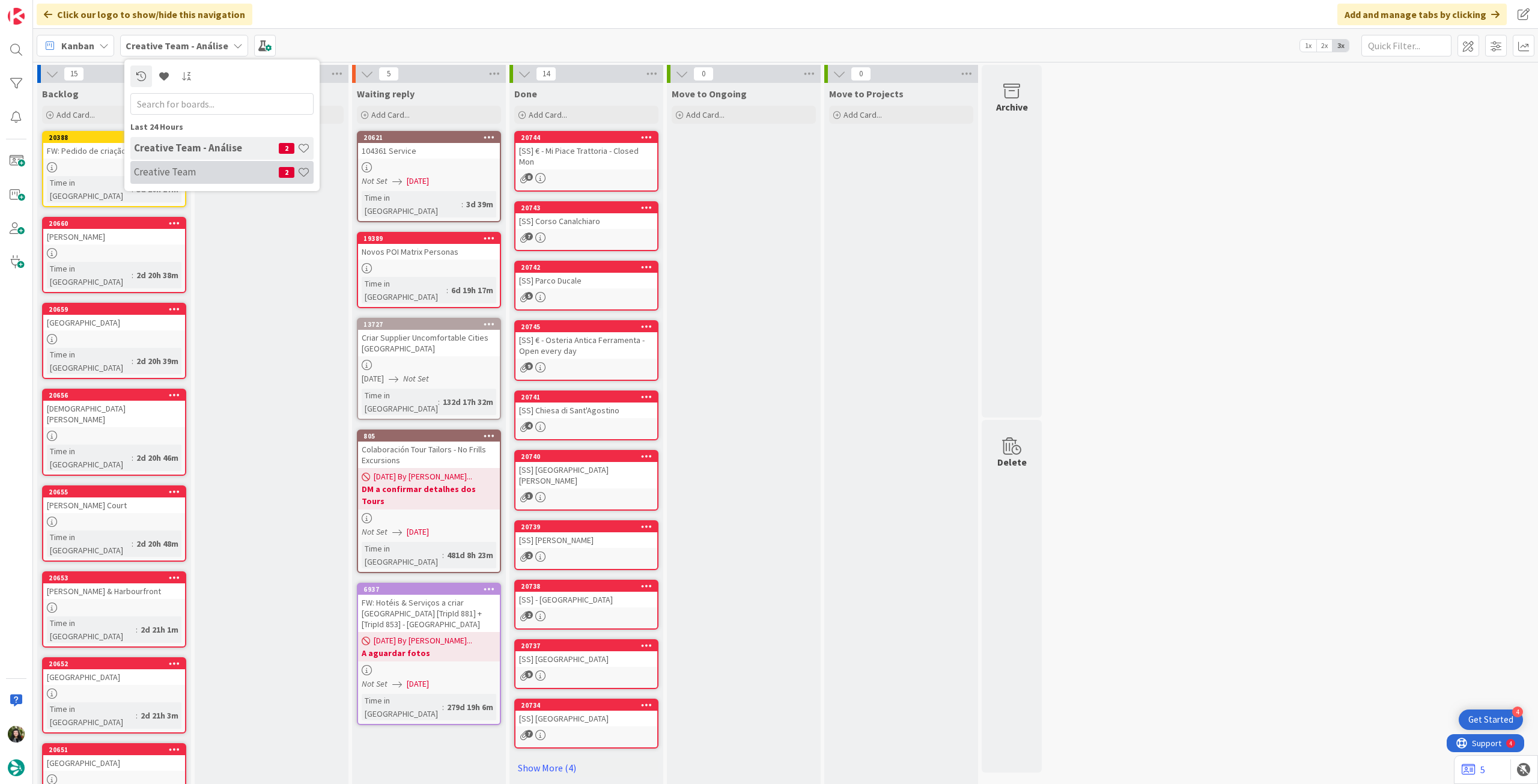
click at [174, 167] on h4 "Creative Team" at bounding box center [206, 172] width 145 height 12
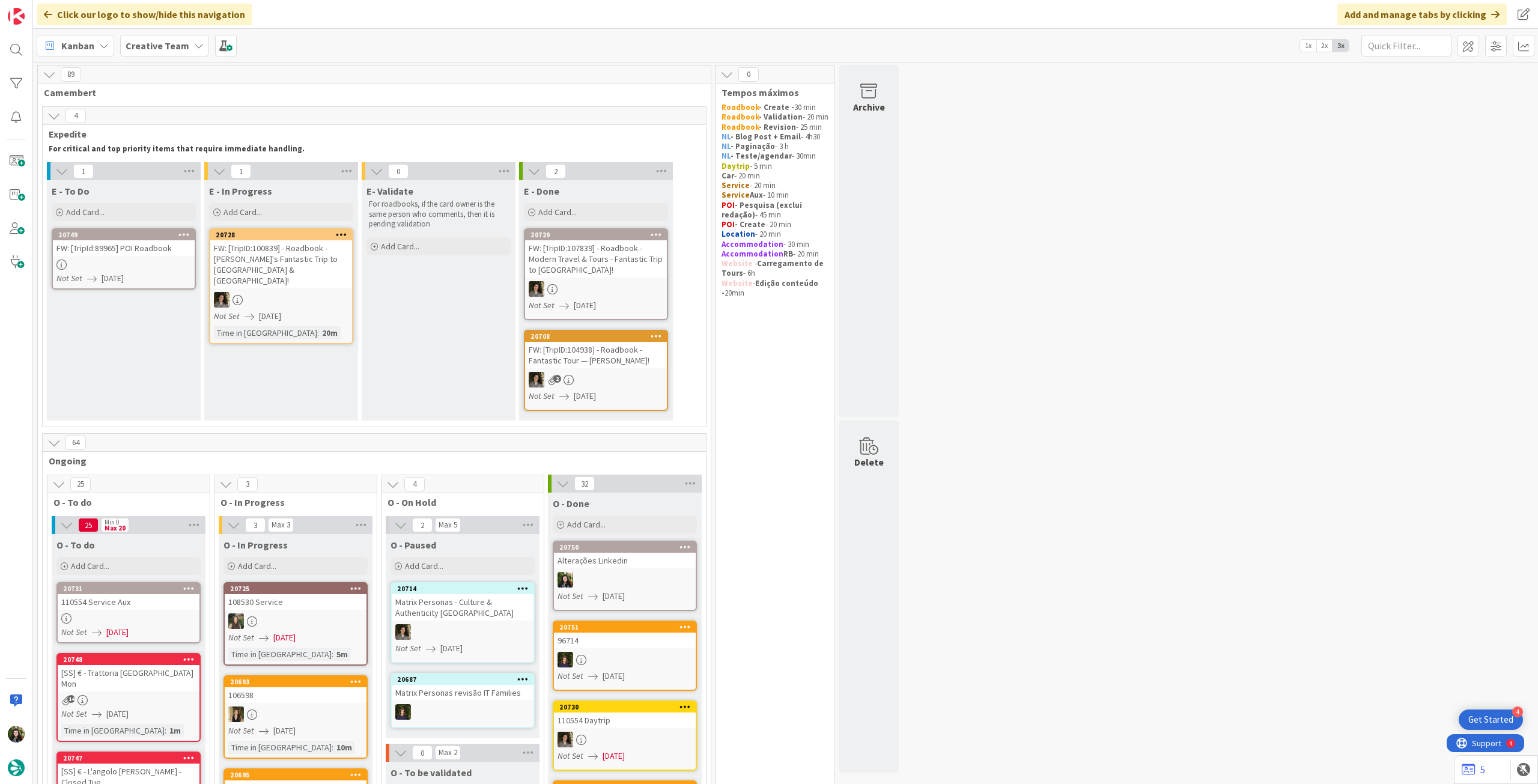
drag, startPoint x: 174, startPoint y: 39, endPoint x: 173, endPoint y: 46, distance: 7.1
click at [174, 40] on b "Creative Team" at bounding box center [157, 46] width 64 height 12
click at [185, 163] on div "Creative Team - Análise 2" at bounding box center [222, 172] width 183 height 23
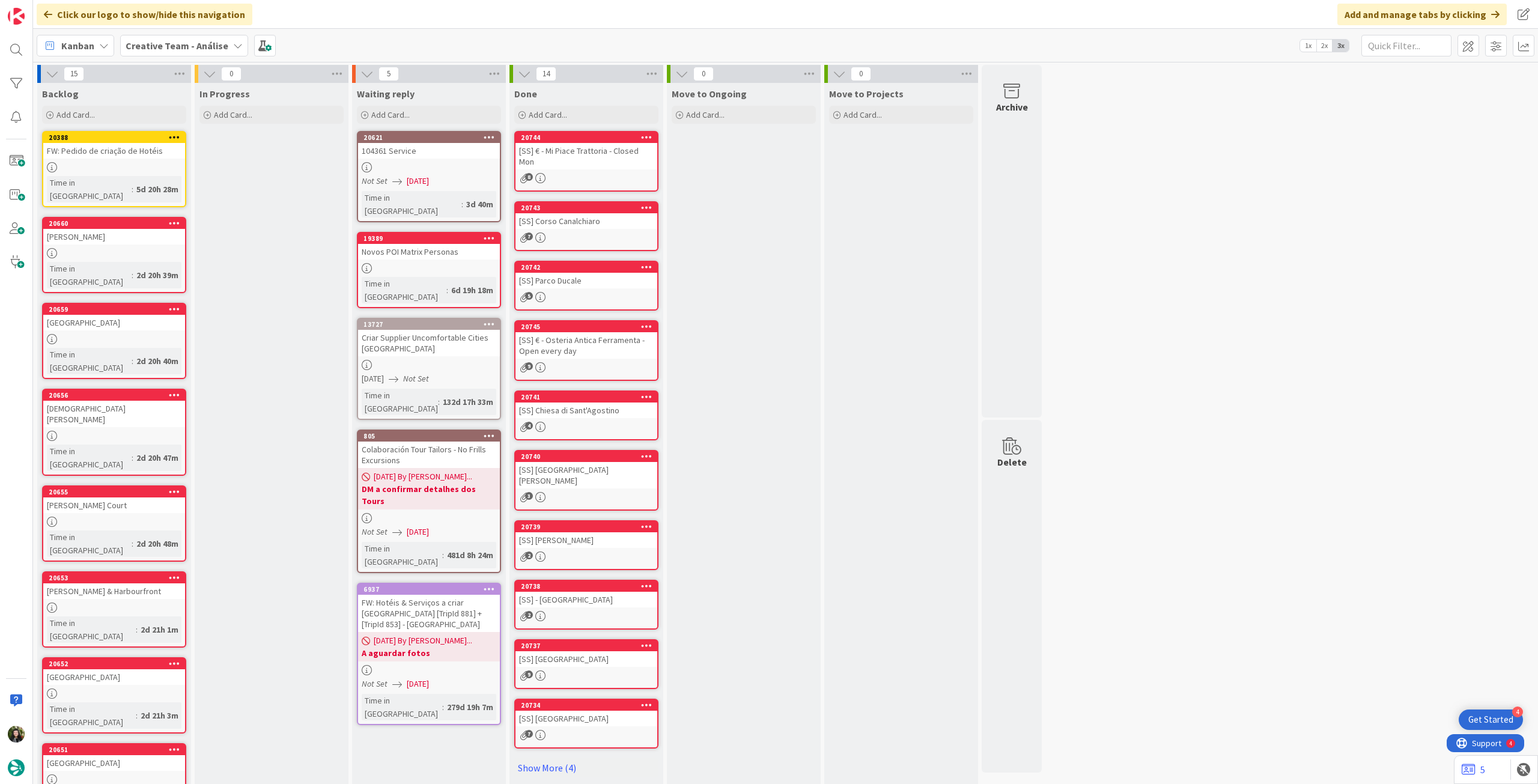
click at [162, 45] on b "Creative Team - Análise" at bounding box center [177, 46] width 103 height 12
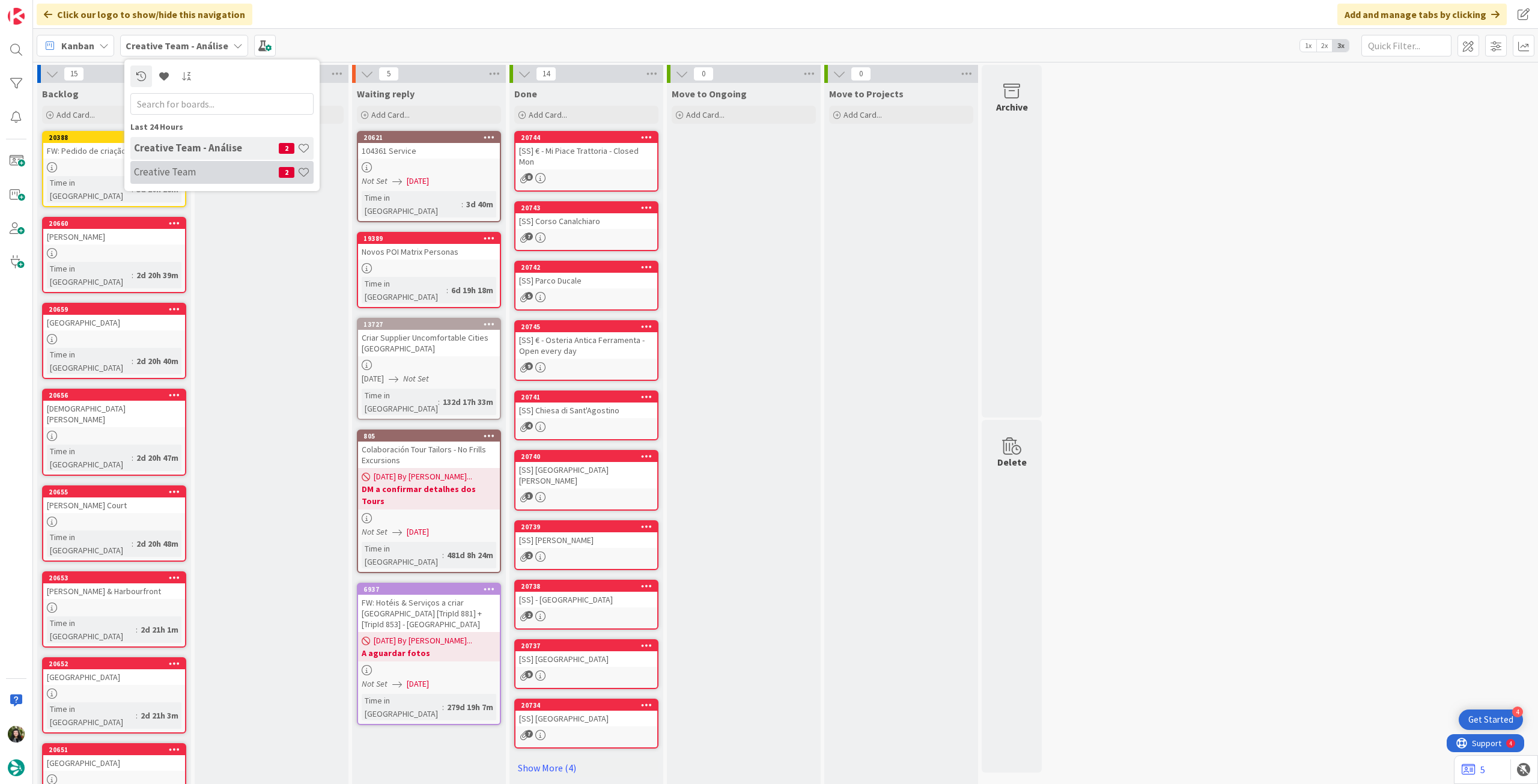
click at [178, 166] on h4 "Creative Team" at bounding box center [206, 172] width 145 height 12
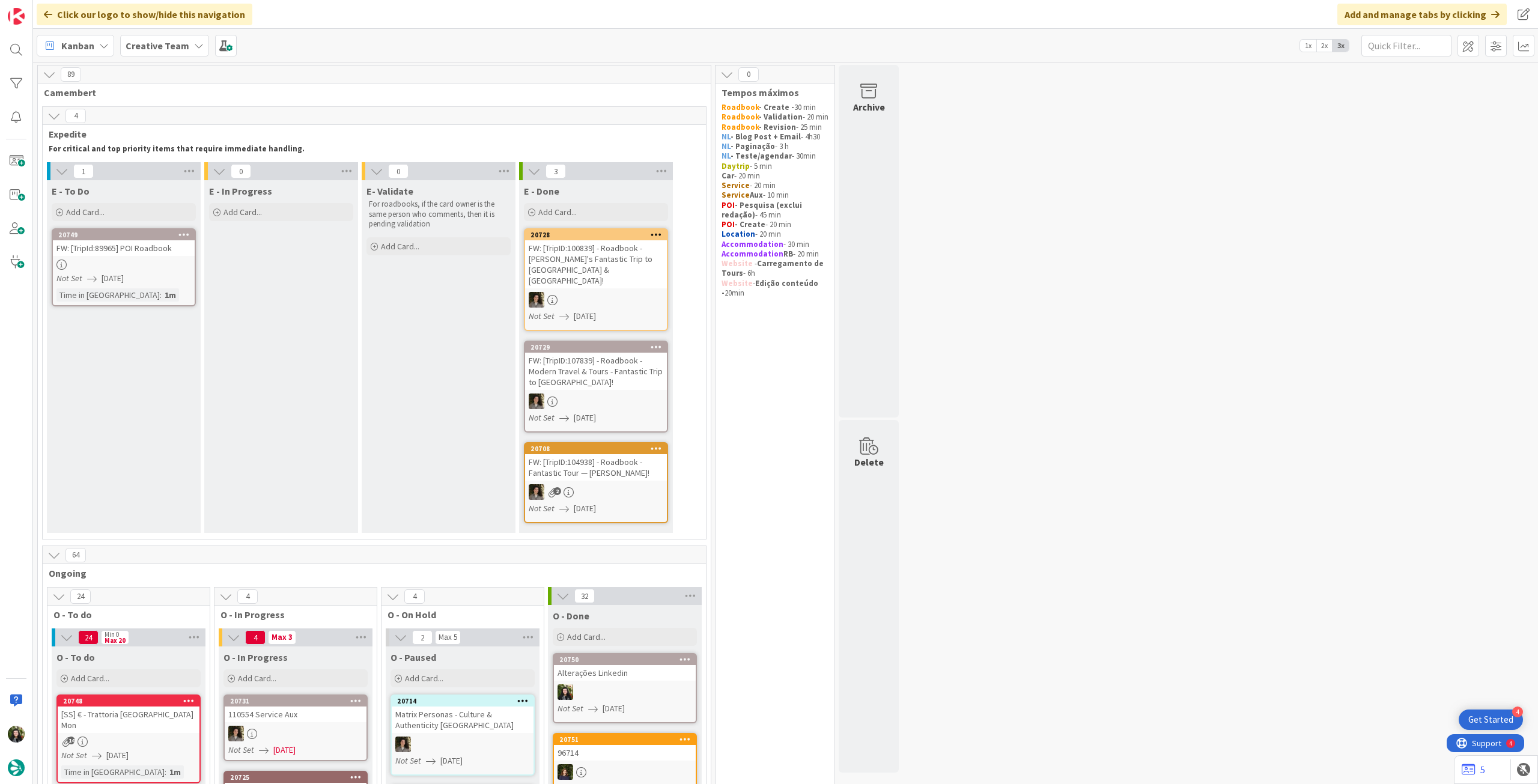
click at [162, 41] on b "Creative Team" at bounding box center [157, 46] width 64 height 12
click at [198, 180] on div "Creative Team - Análise 2" at bounding box center [222, 172] width 183 height 23
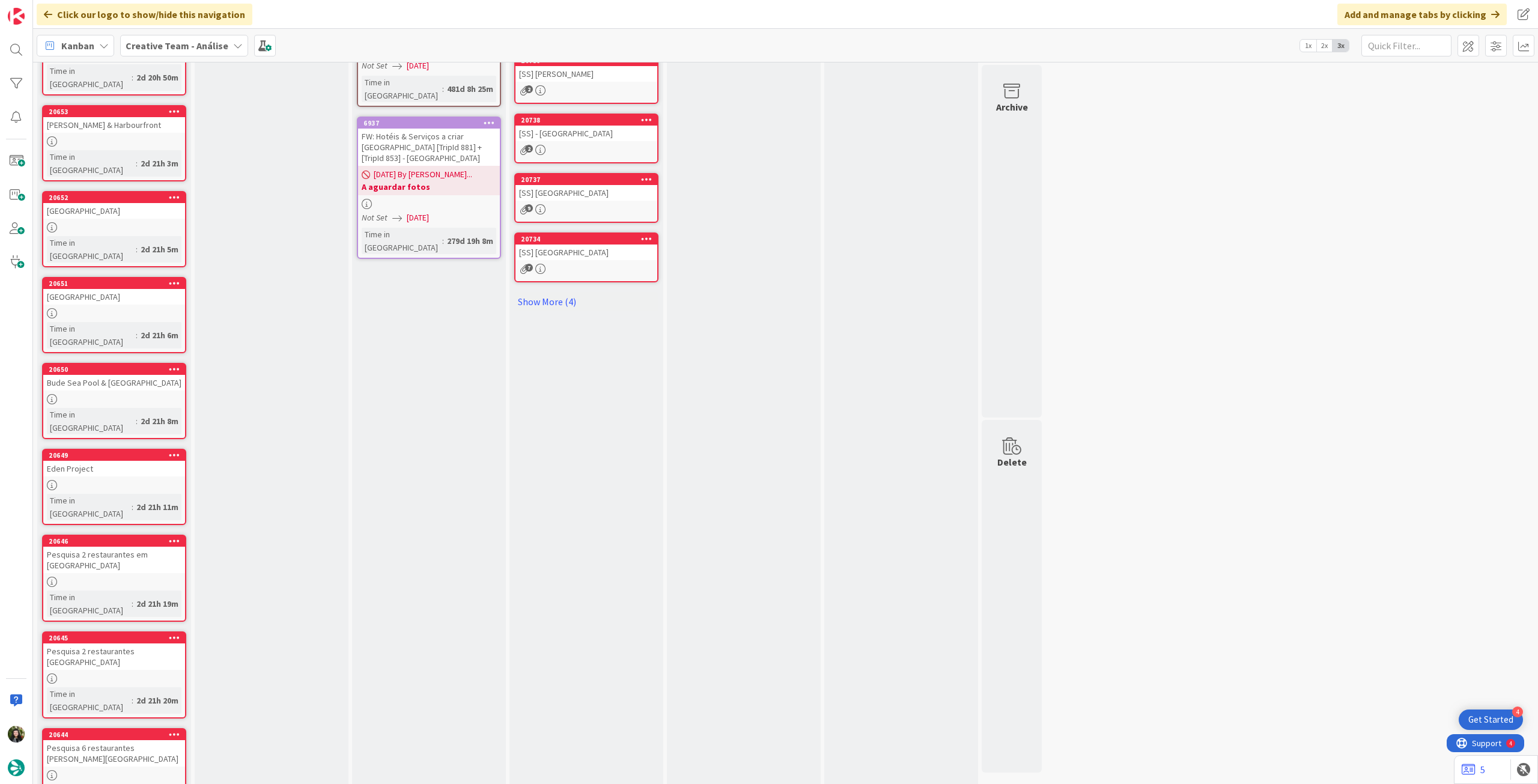
scroll to position [482, 0]
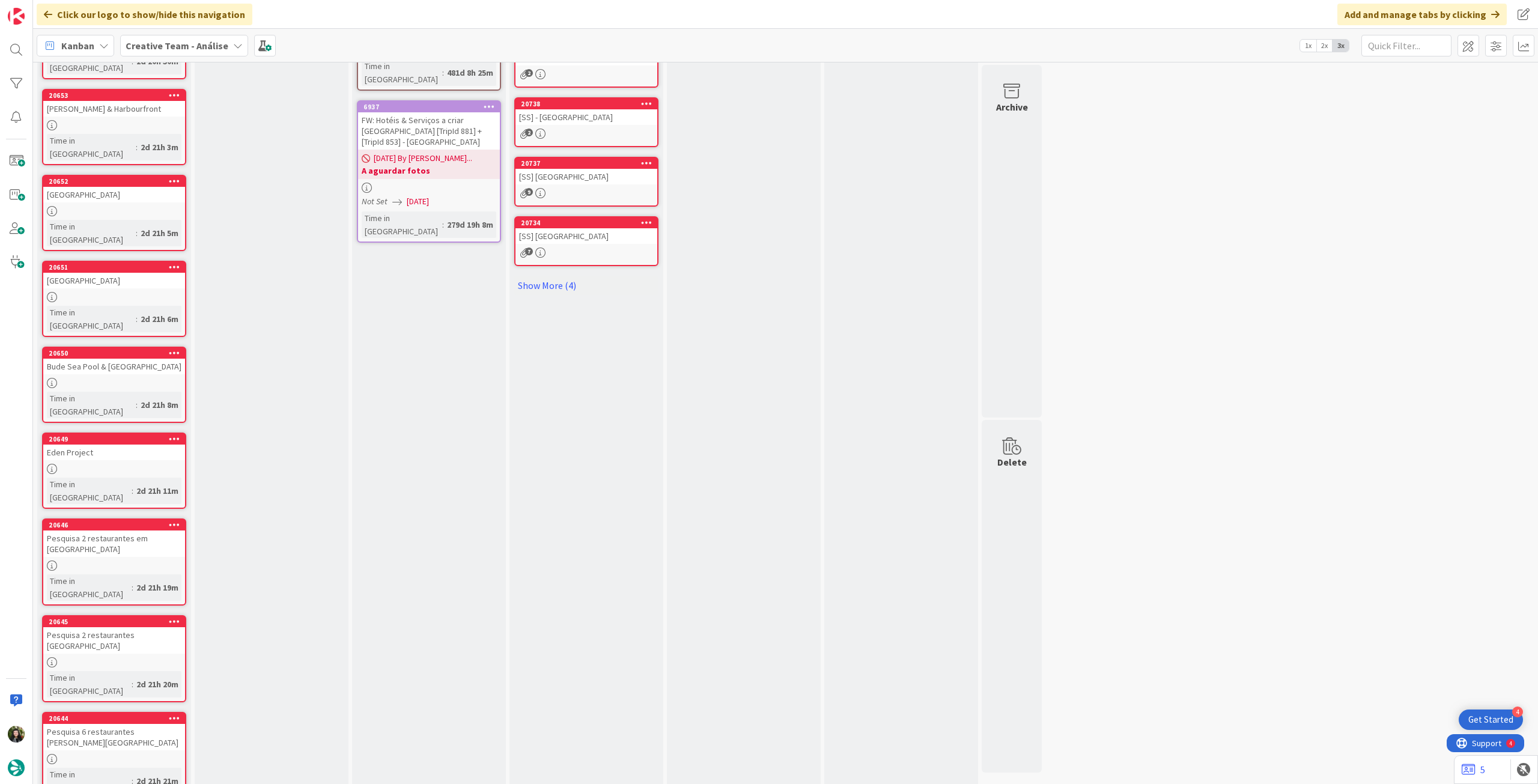
click at [207, 47] on b "Creative Team - Análise" at bounding box center [177, 46] width 103 height 12
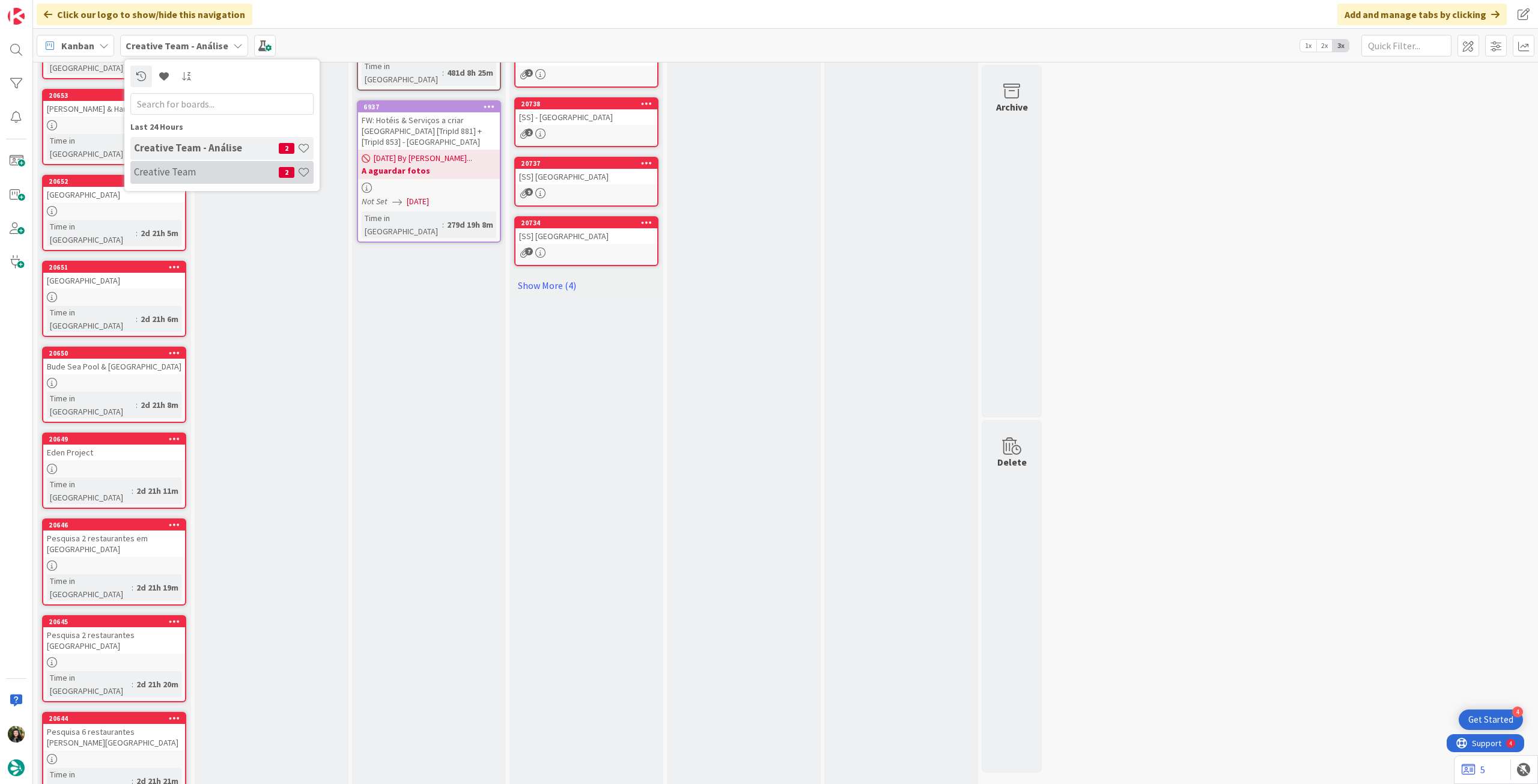
click at [206, 169] on h4 "Creative Team" at bounding box center [206, 172] width 145 height 12
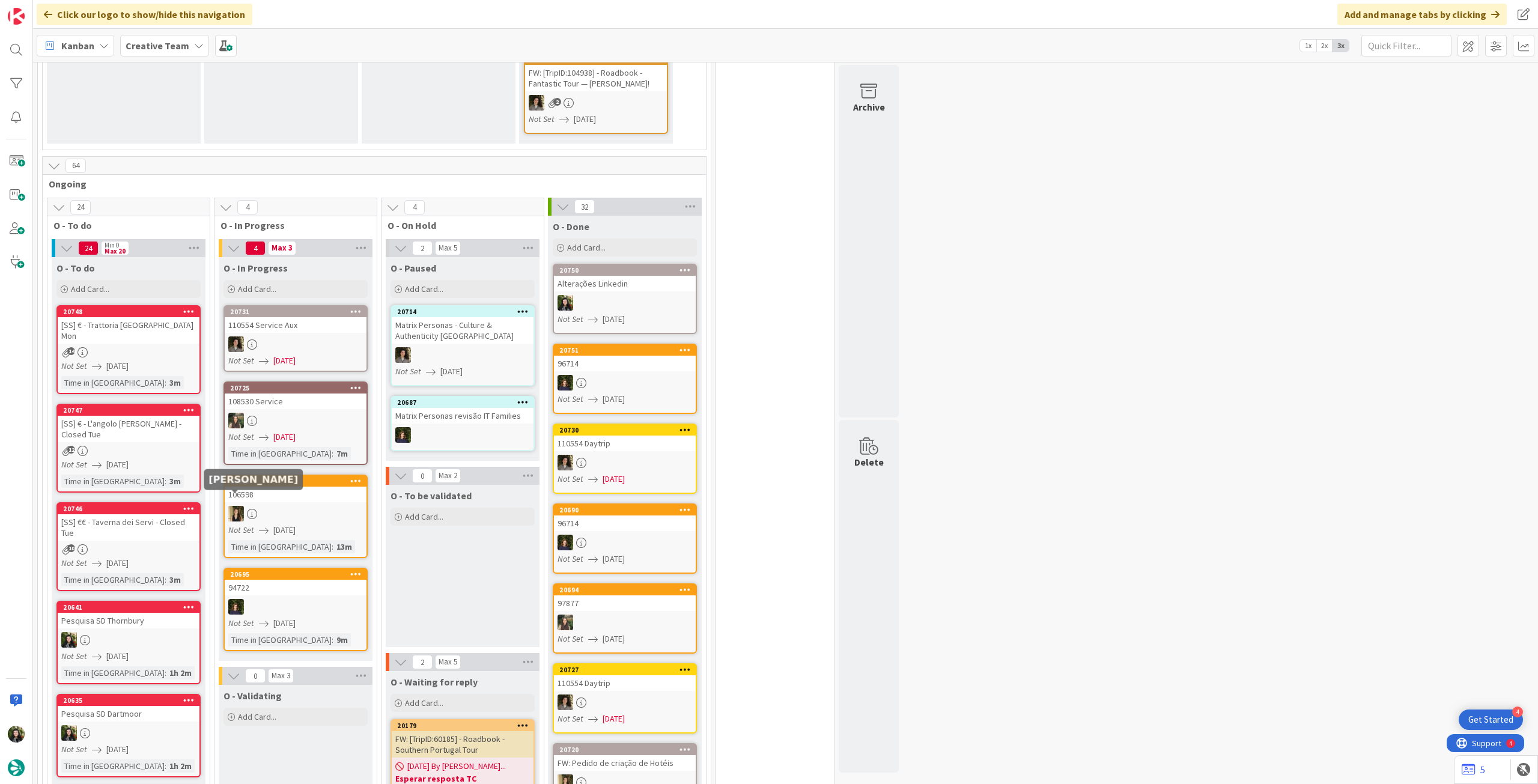
scroll to position [400, 0]
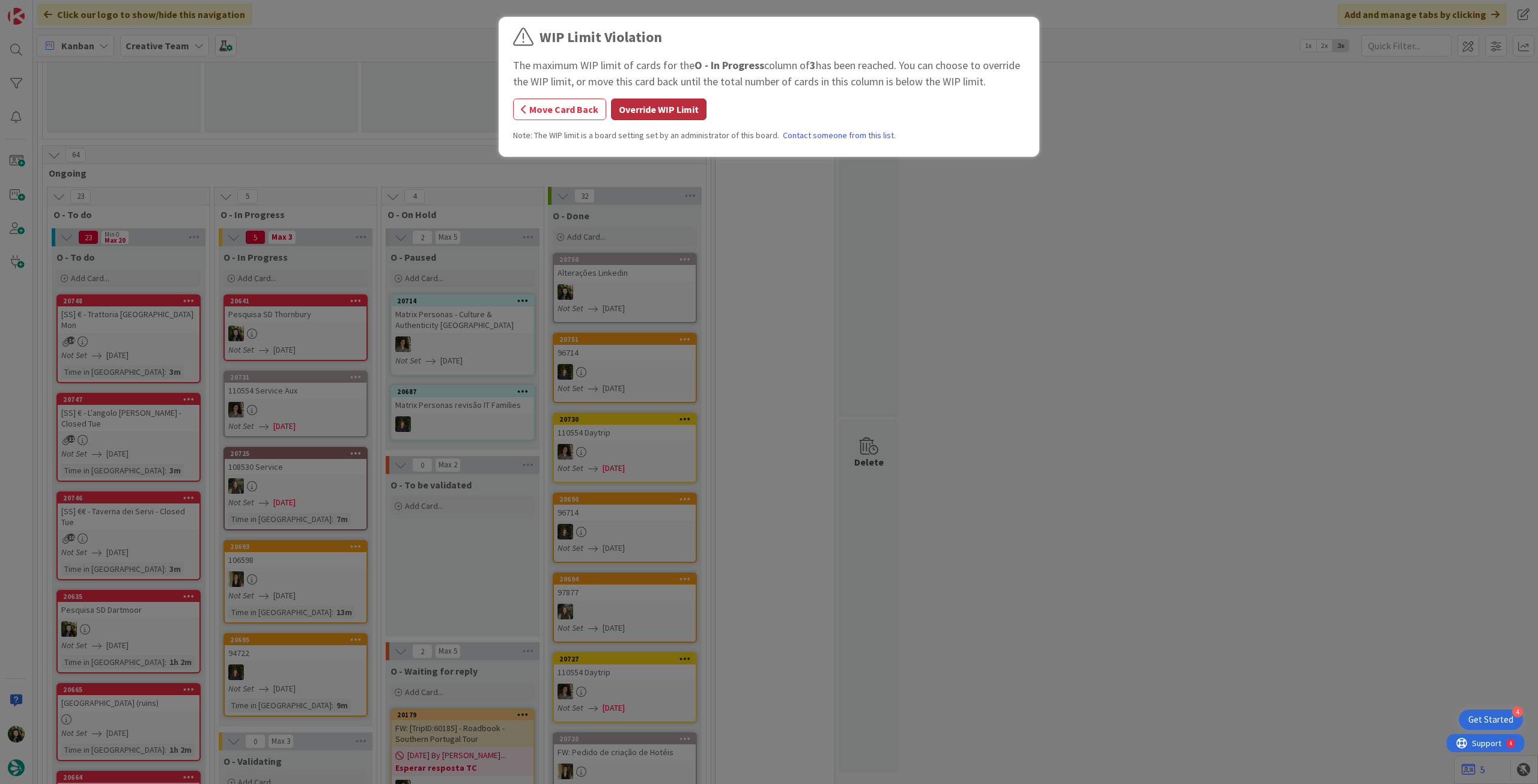
click at [614, 111] on button "Override WIP Limit" at bounding box center [659, 110] width 95 height 22
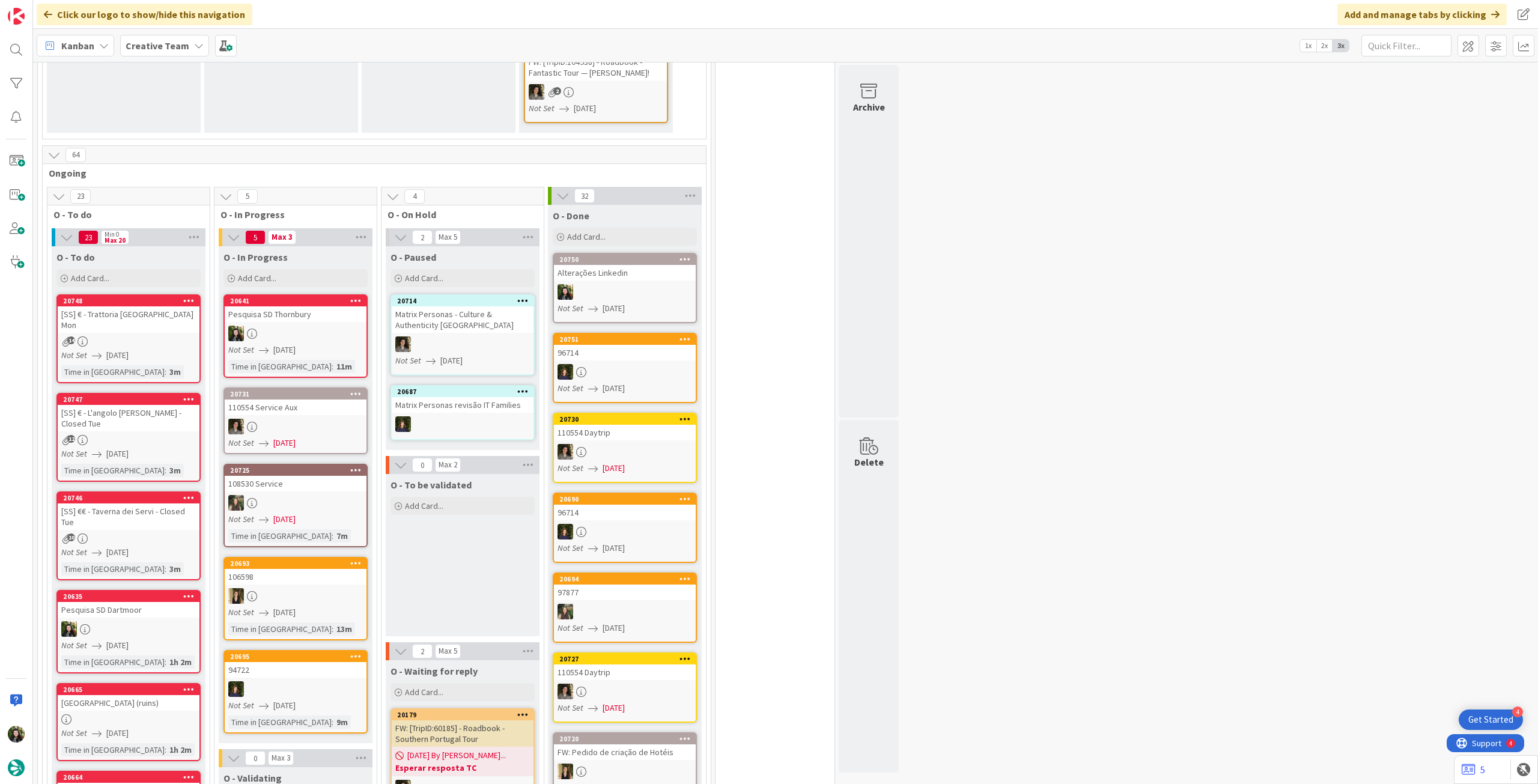
click at [123, 639] on span "[DATE]" at bounding box center [117, 645] width 22 height 12
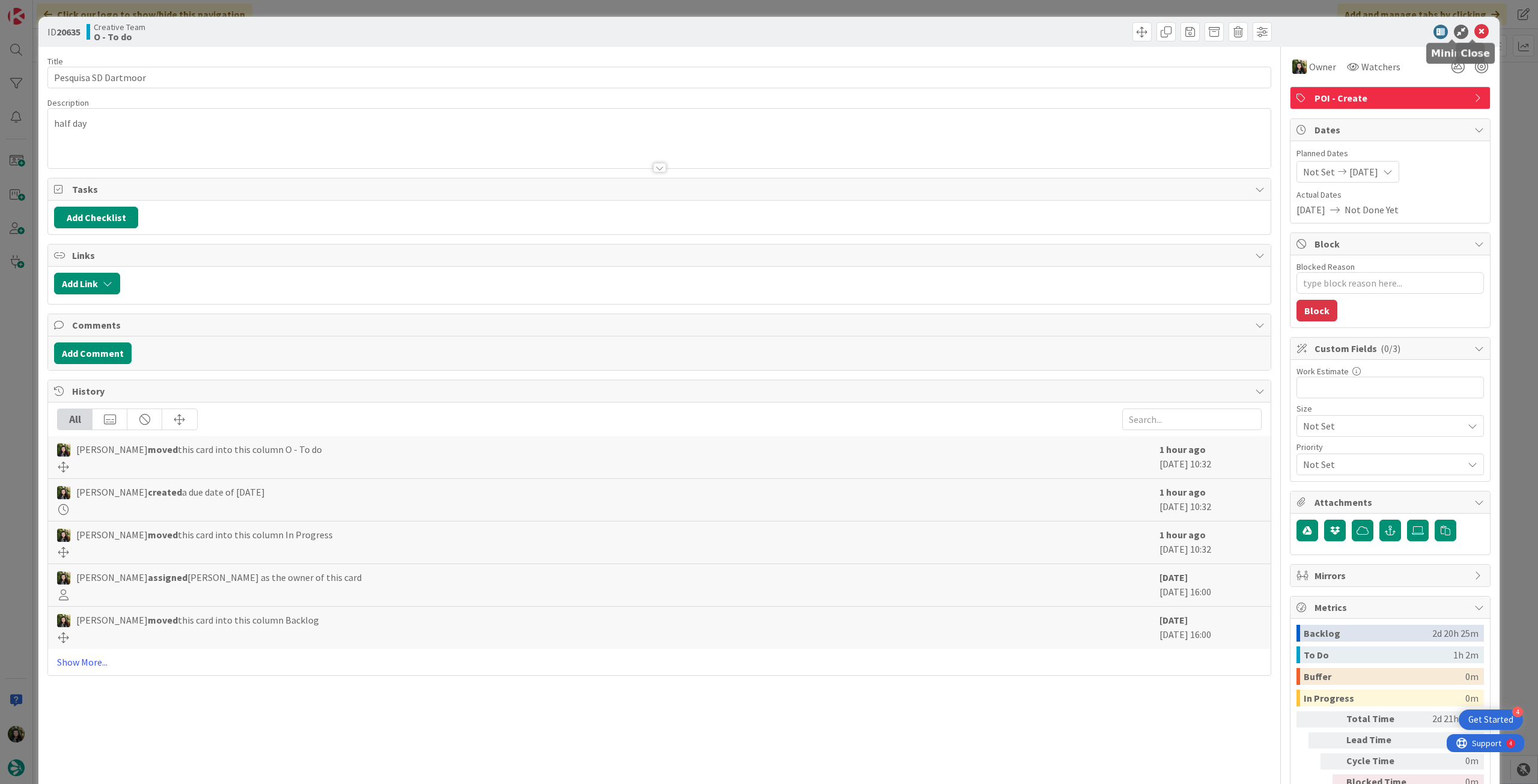
click at [1474, 30] on icon at bounding box center [1481, 32] width 14 height 14
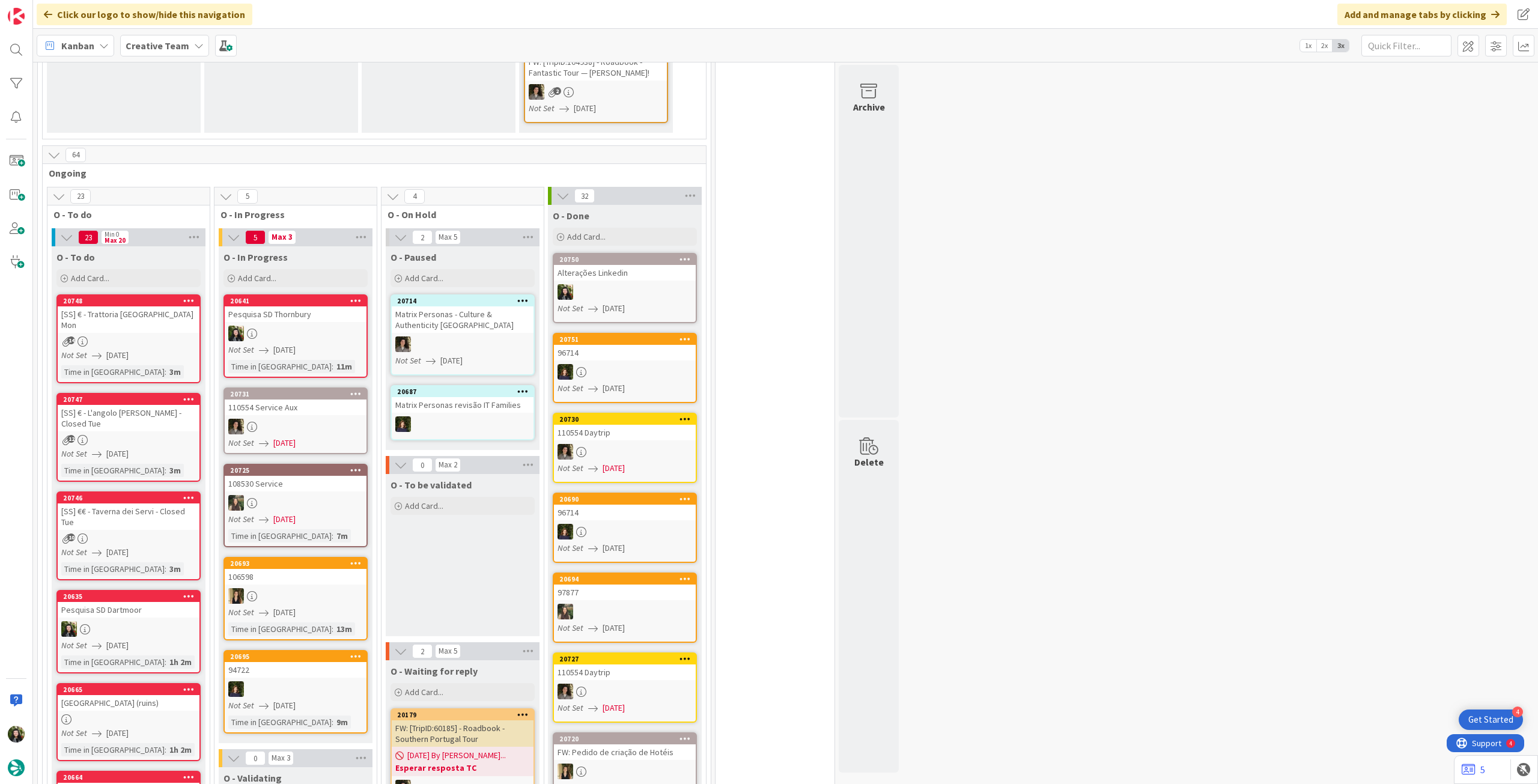
click at [325, 326] on div at bounding box center [296, 333] width 142 height 16
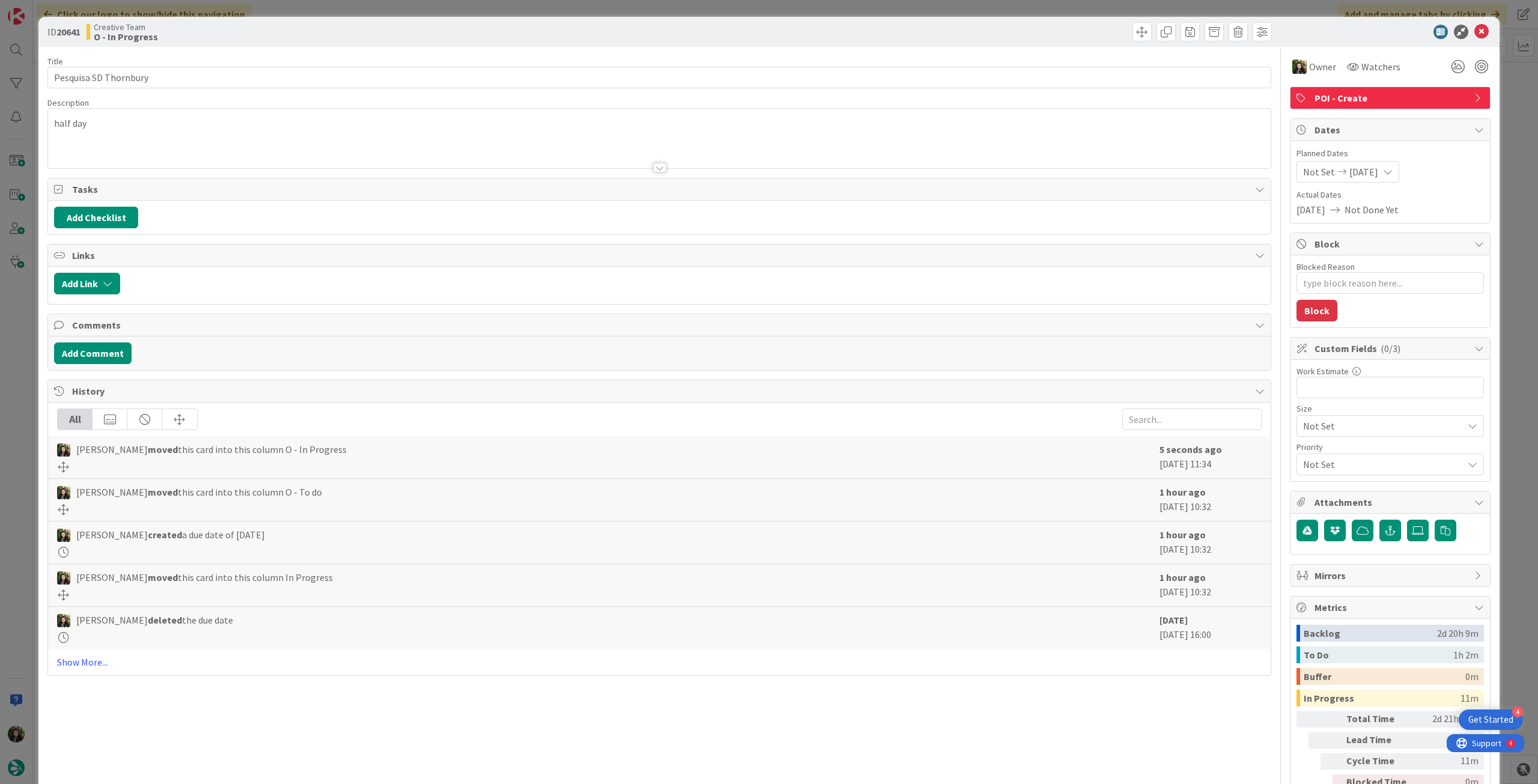
click at [215, 129] on div "half day" at bounding box center [659, 139] width 1222 height 60
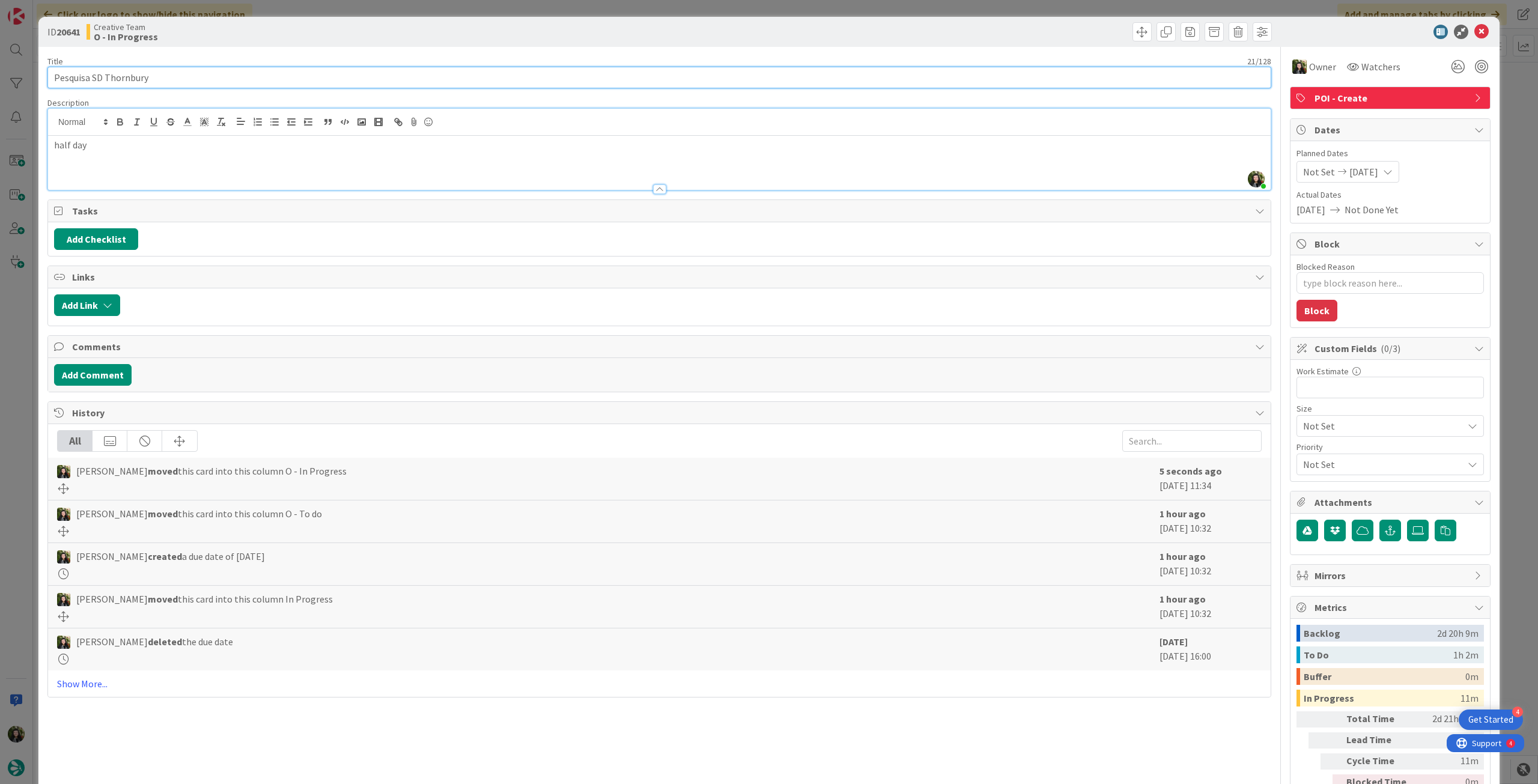
drag, startPoint x: 104, startPoint y: 78, endPoint x: 196, endPoint y: 78, distance: 92.0
click at [194, 78] on input "Pesquisa SD Thornbury" at bounding box center [659, 78] width 1224 height 22
click at [230, 171] on div "half day" at bounding box center [659, 163] width 1222 height 54
click at [1477, 31] on icon at bounding box center [1481, 32] width 14 height 14
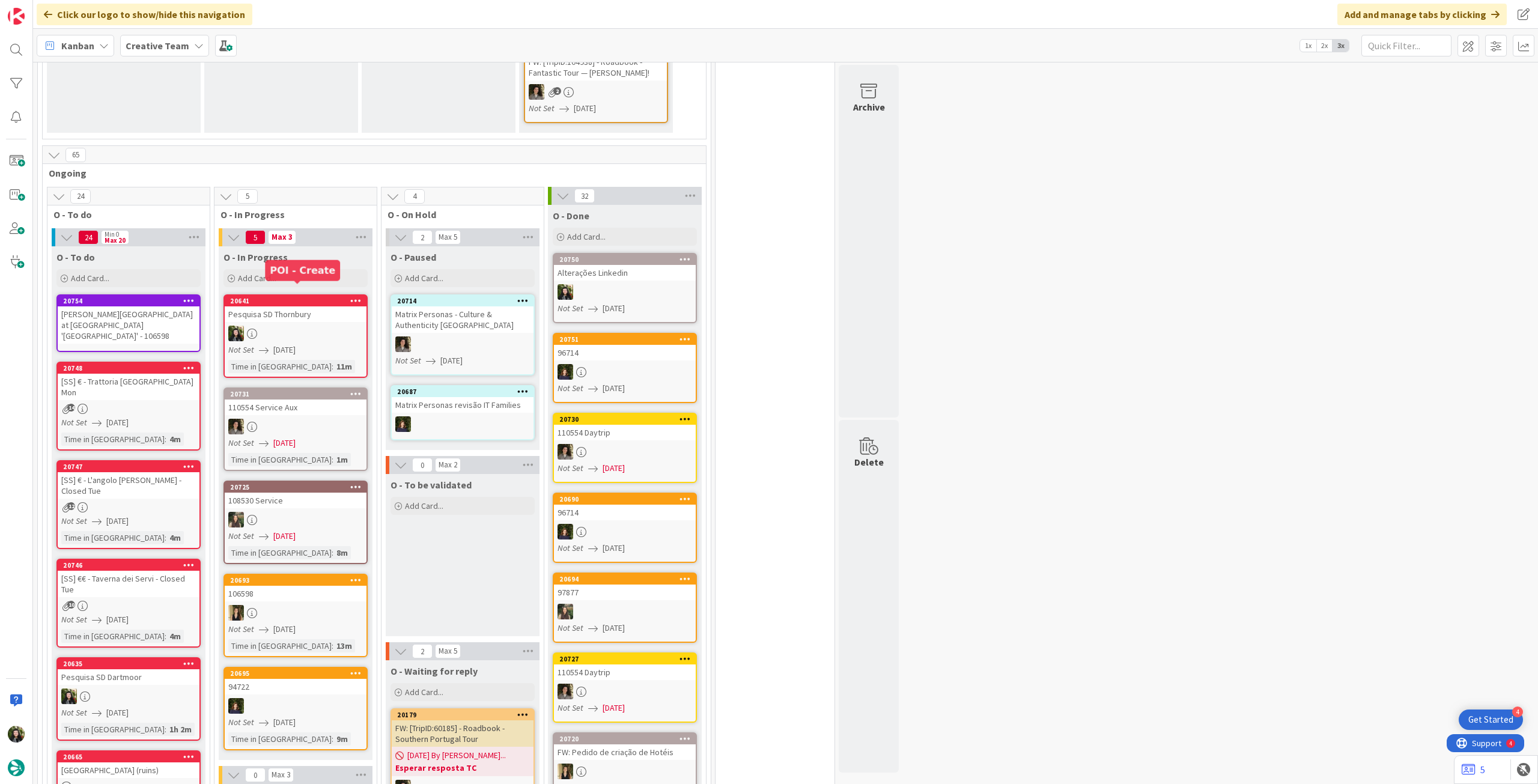
click at [294, 307] on div "Pesquisa SD Thornbury" at bounding box center [296, 314] width 142 height 16
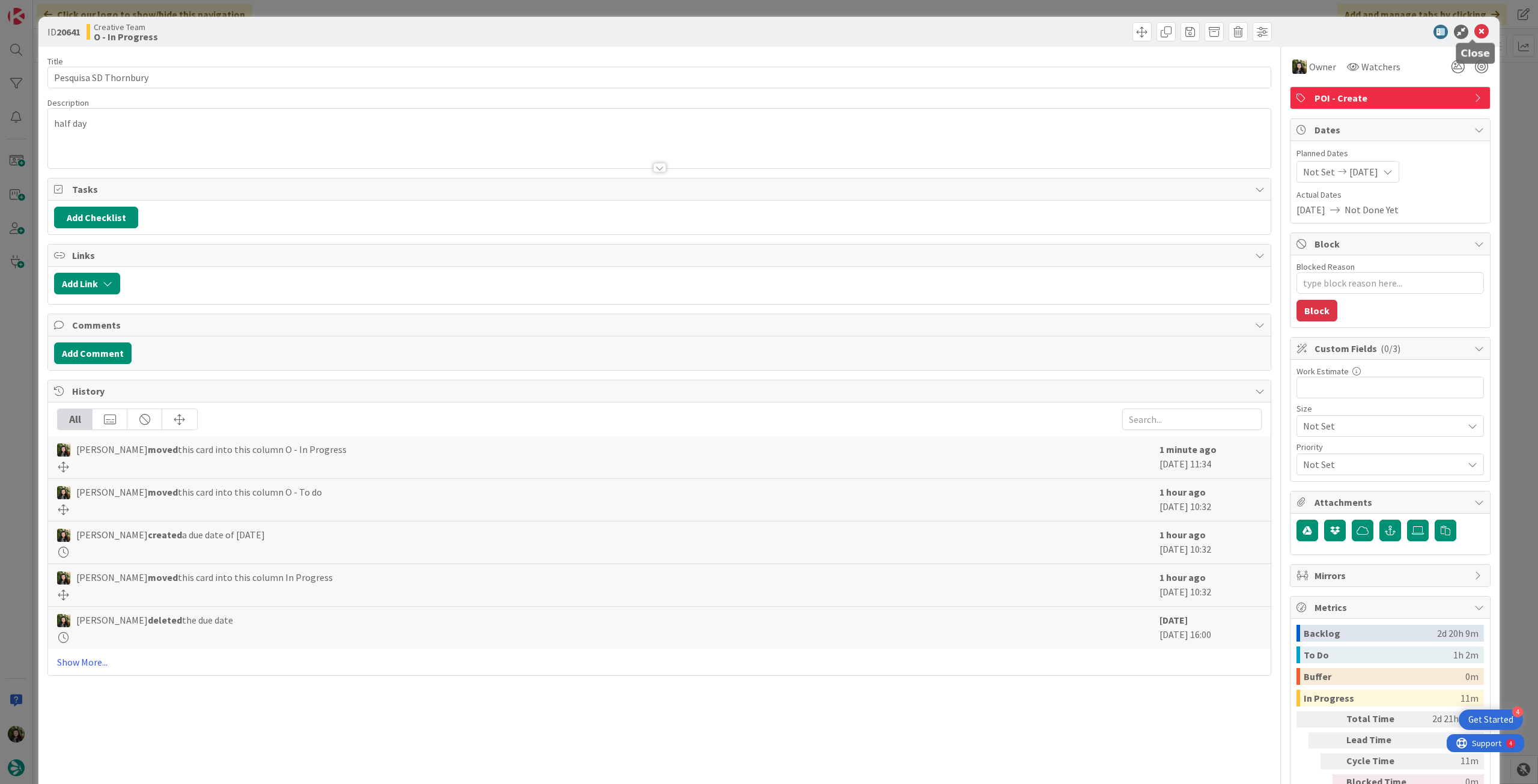
click at [1480, 30] on div at bounding box center [1384, 32] width 213 height 14
click at [1474, 30] on icon at bounding box center [1481, 32] width 14 height 14
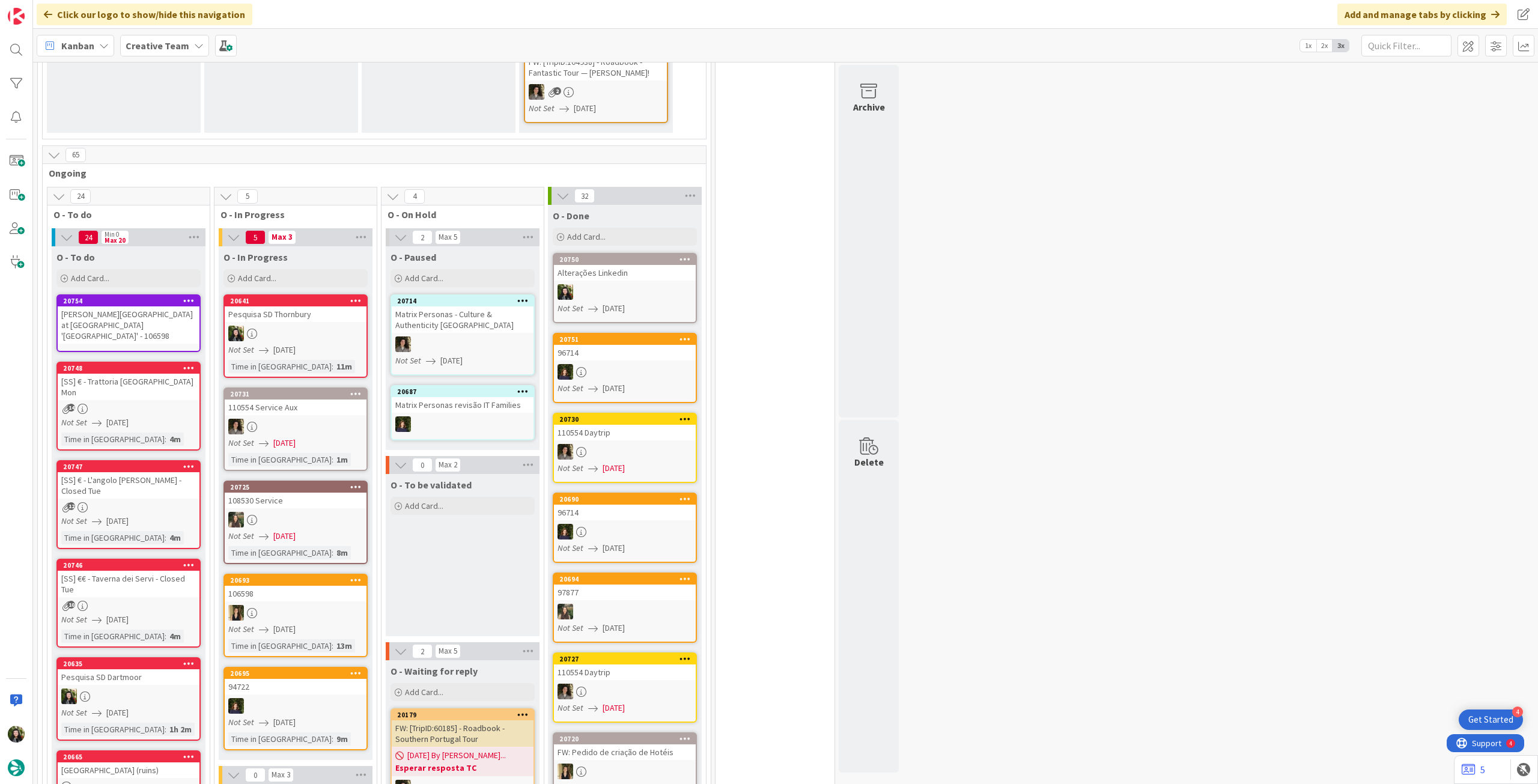
click at [168, 48] on b "Creative Team" at bounding box center [157, 46] width 64 height 12
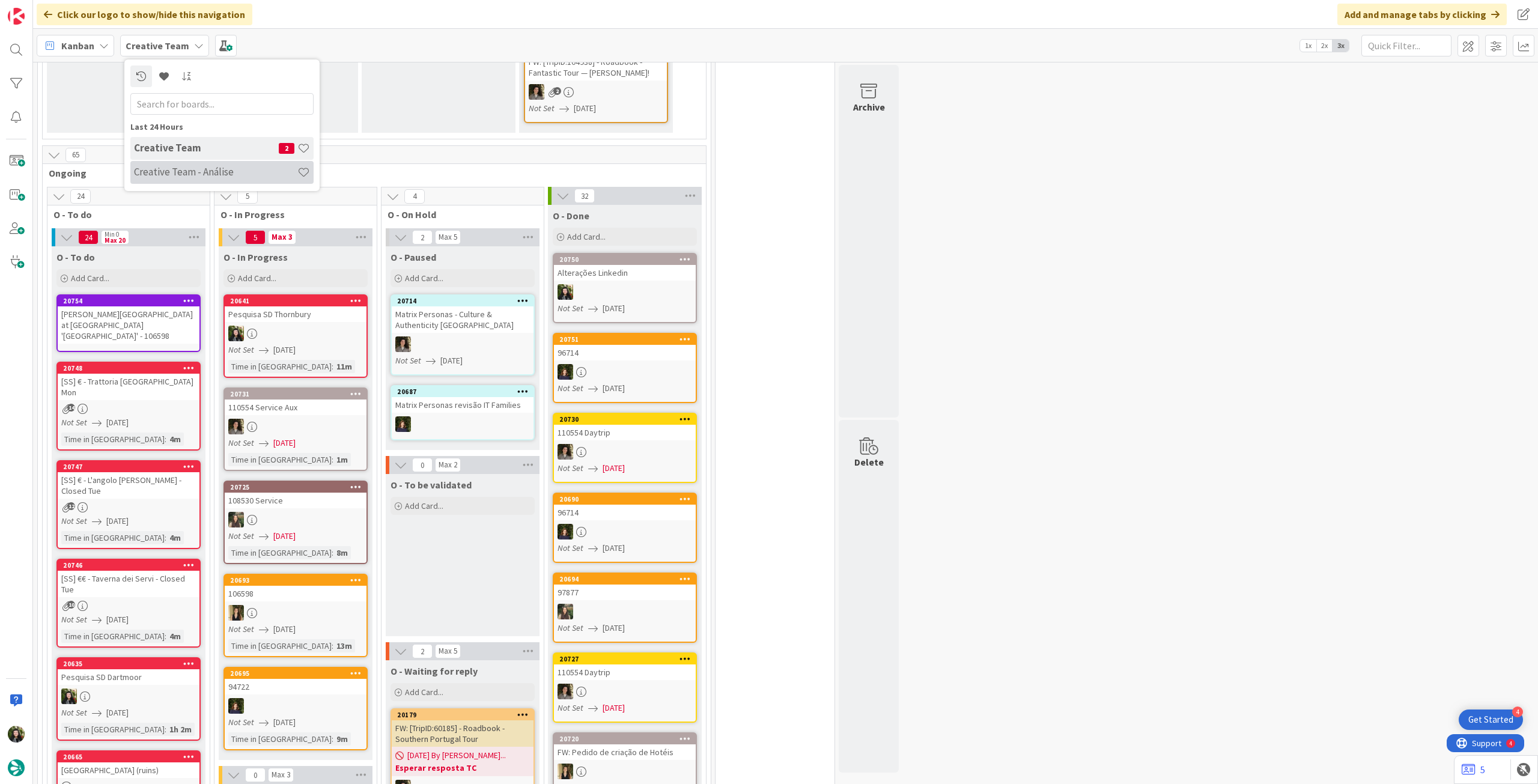
click at [185, 172] on h4 "Creative Team - Análise" at bounding box center [215, 172] width 163 height 12
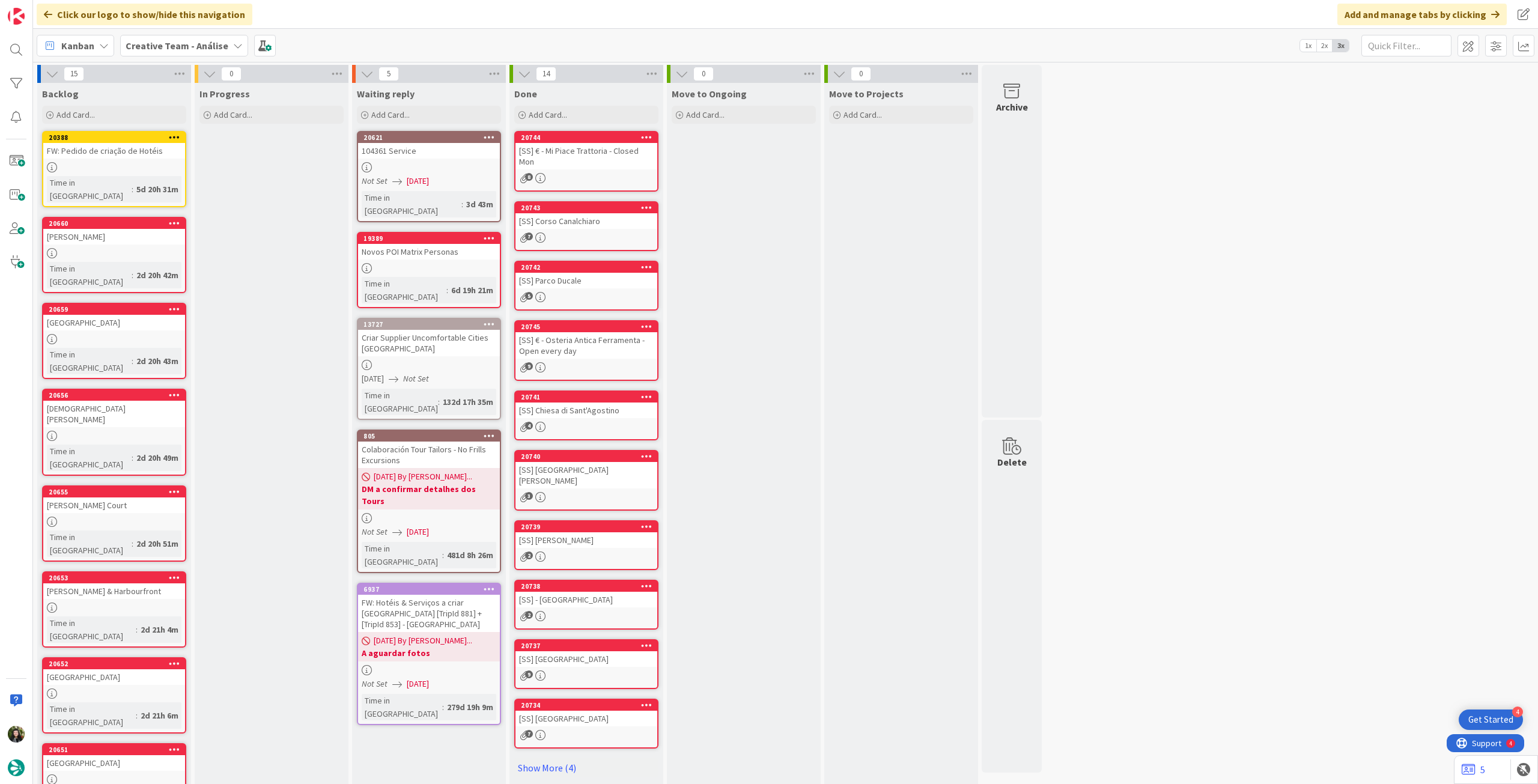
click at [168, 49] on b "Creative Team - Análise" at bounding box center [177, 46] width 103 height 12
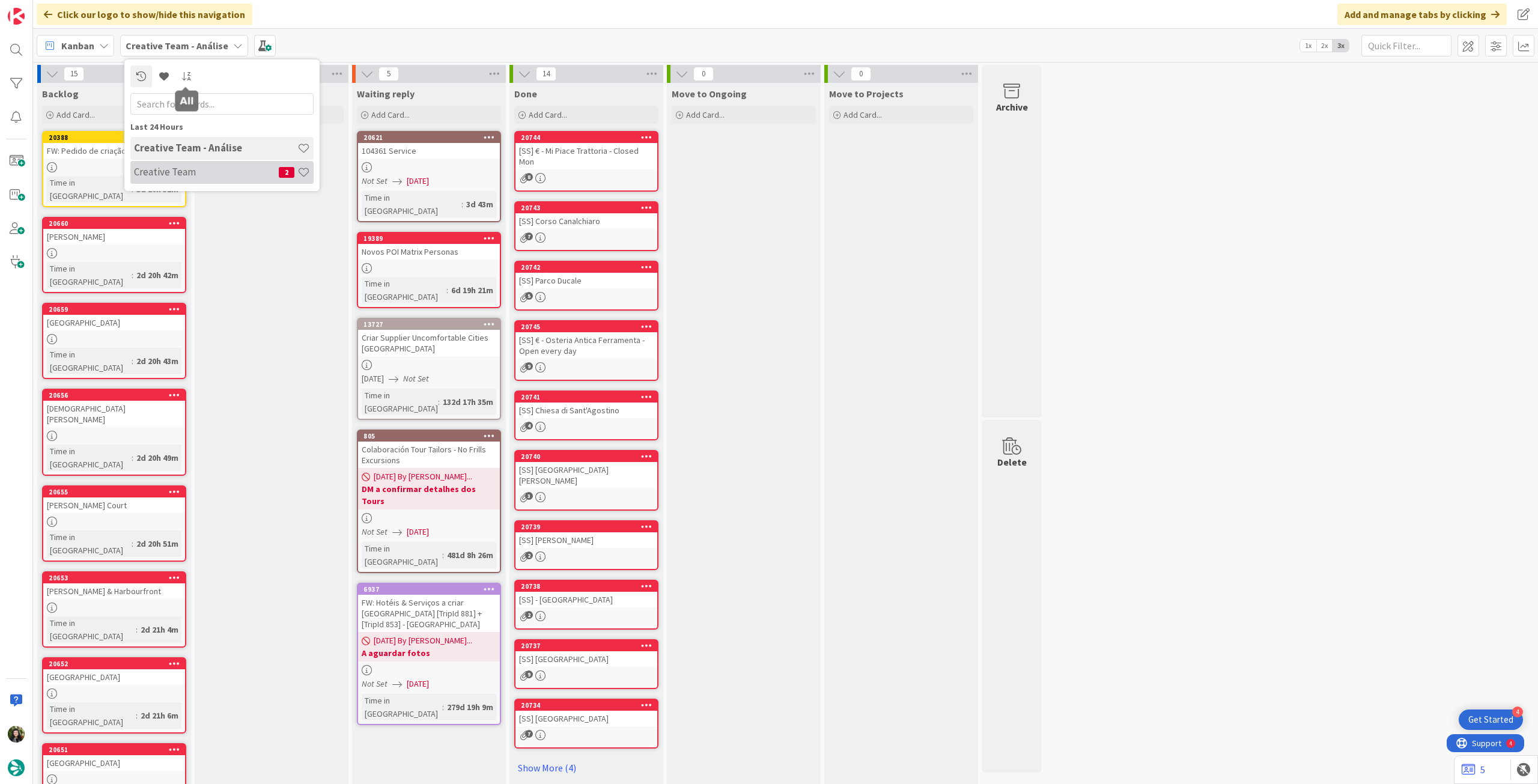
click at [215, 179] on div "Creative Team 2" at bounding box center [222, 172] width 183 height 23
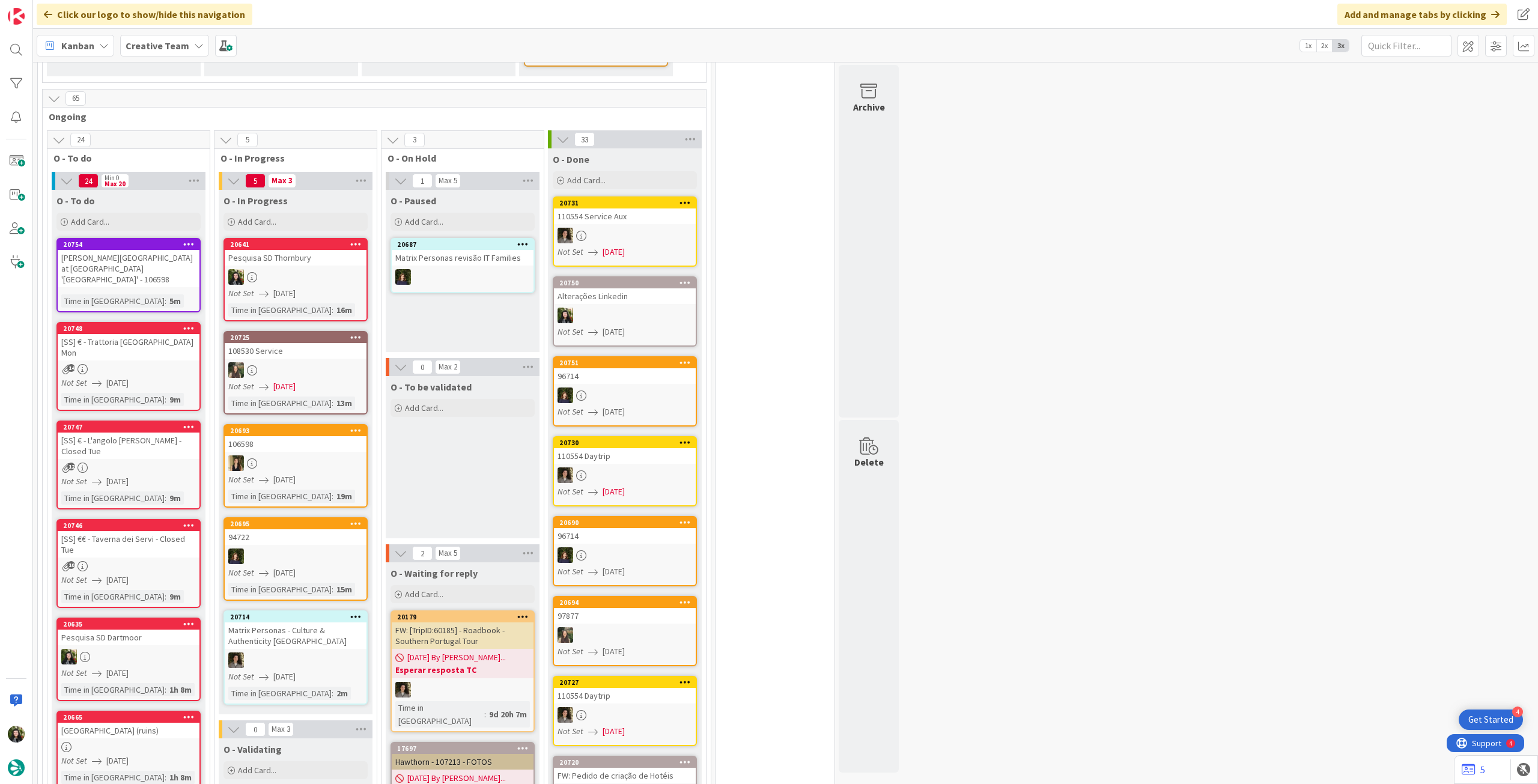
scroll to position [481, 0]
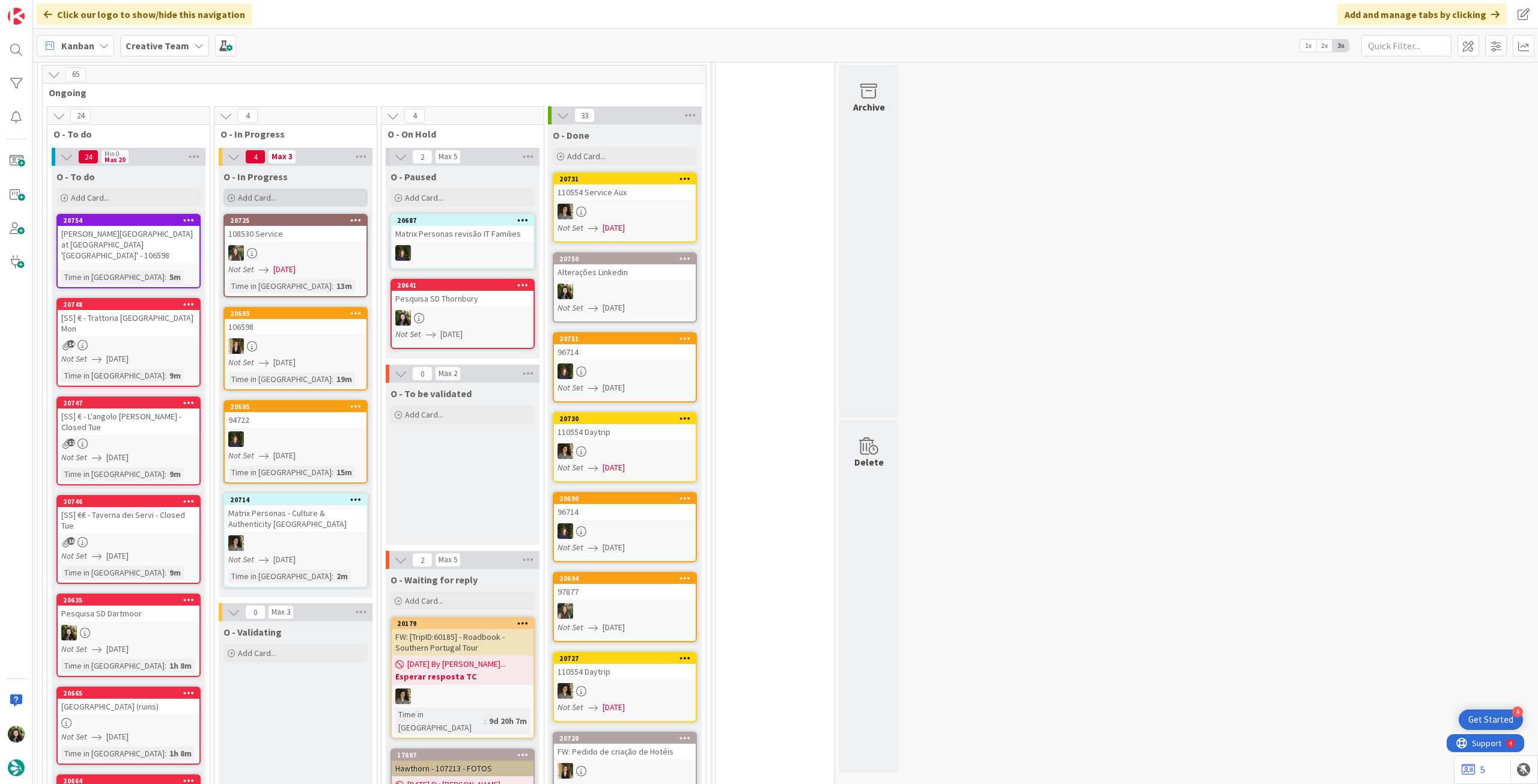
click at [316, 189] on div "Add Card..." at bounding box center [296, 198] width 144 height 18
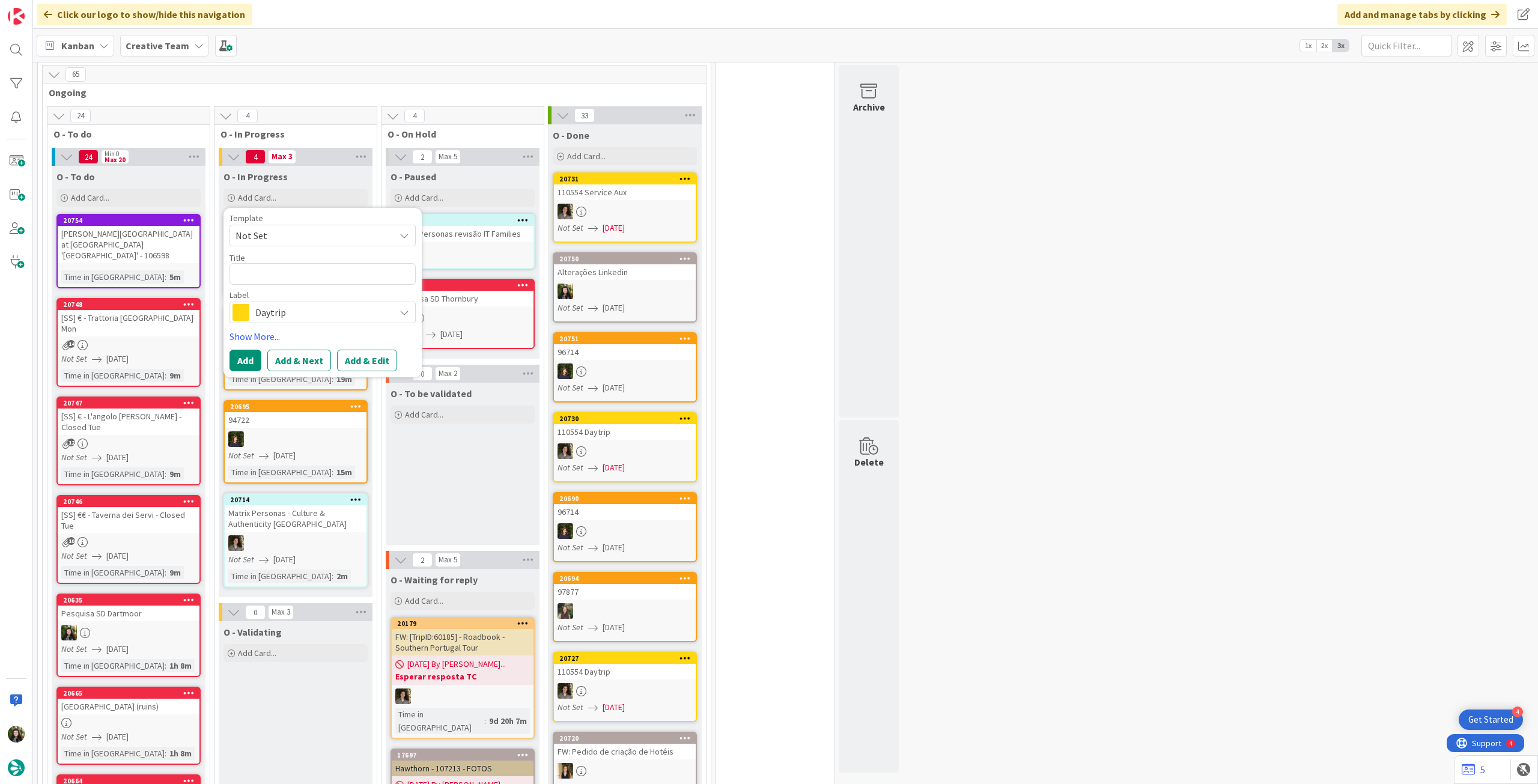
click at [318, 302] on div "Daytrip" at bounding box center [323, 313] width 187 height 22
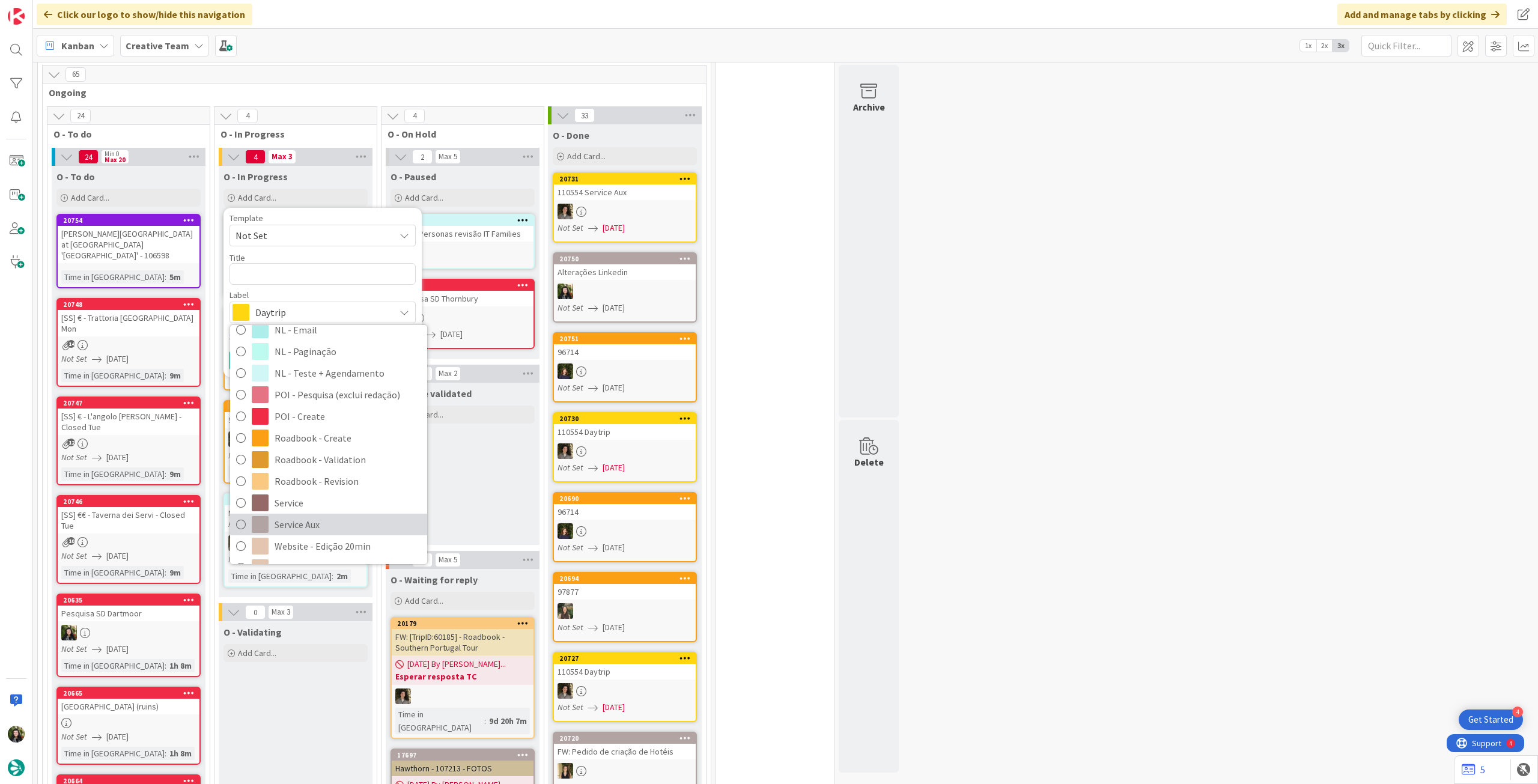
scroll to position [160, 0]
click at [324, 496] on span "Service Aux" at bounding box center [348, 505] width 147 height 18
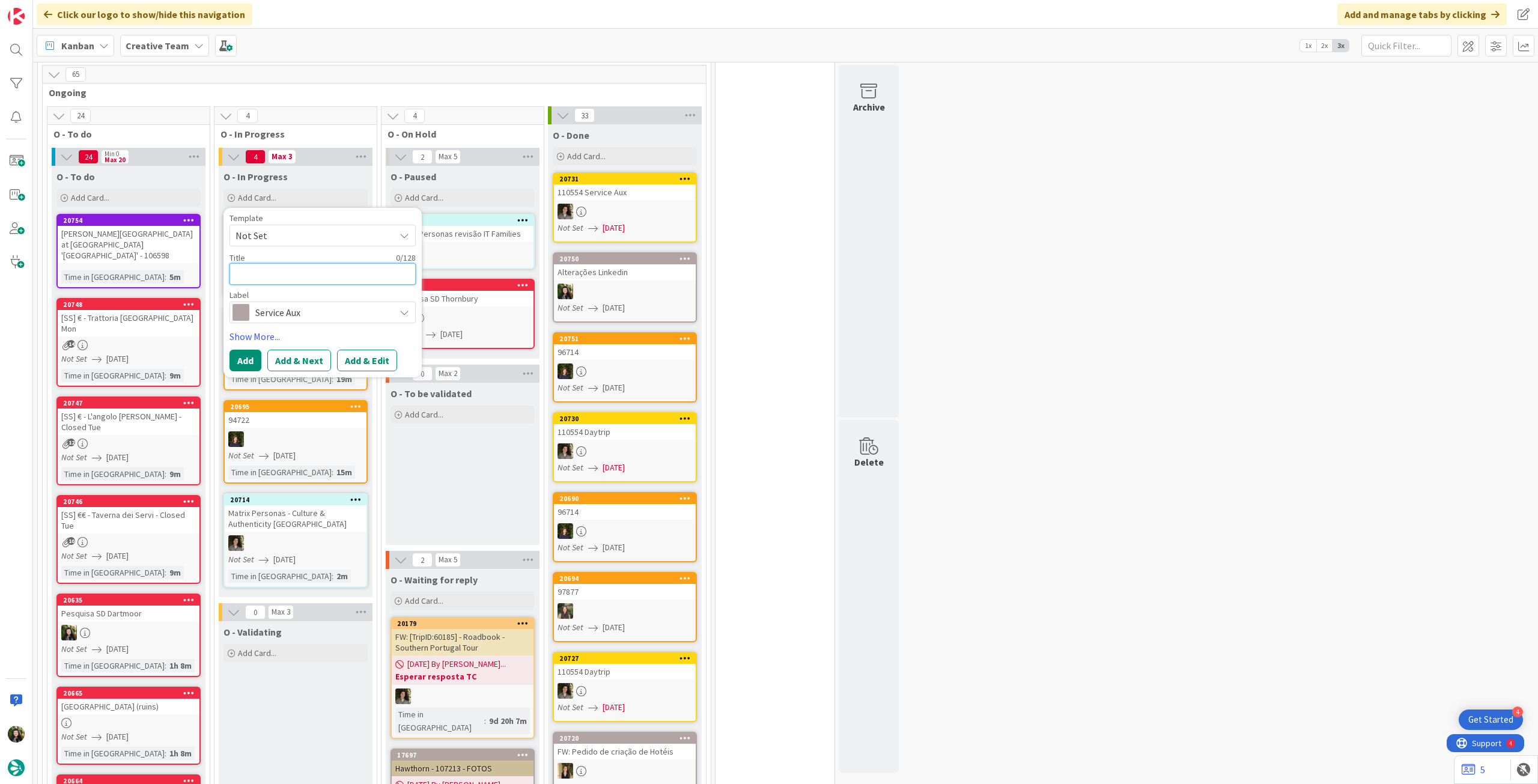
click at [317, 269] on textarea at bounding box center [323, 274] width 187 height 22
type textarea "x"
type textarea "S"
type textarea "x"
type textarea "Su"
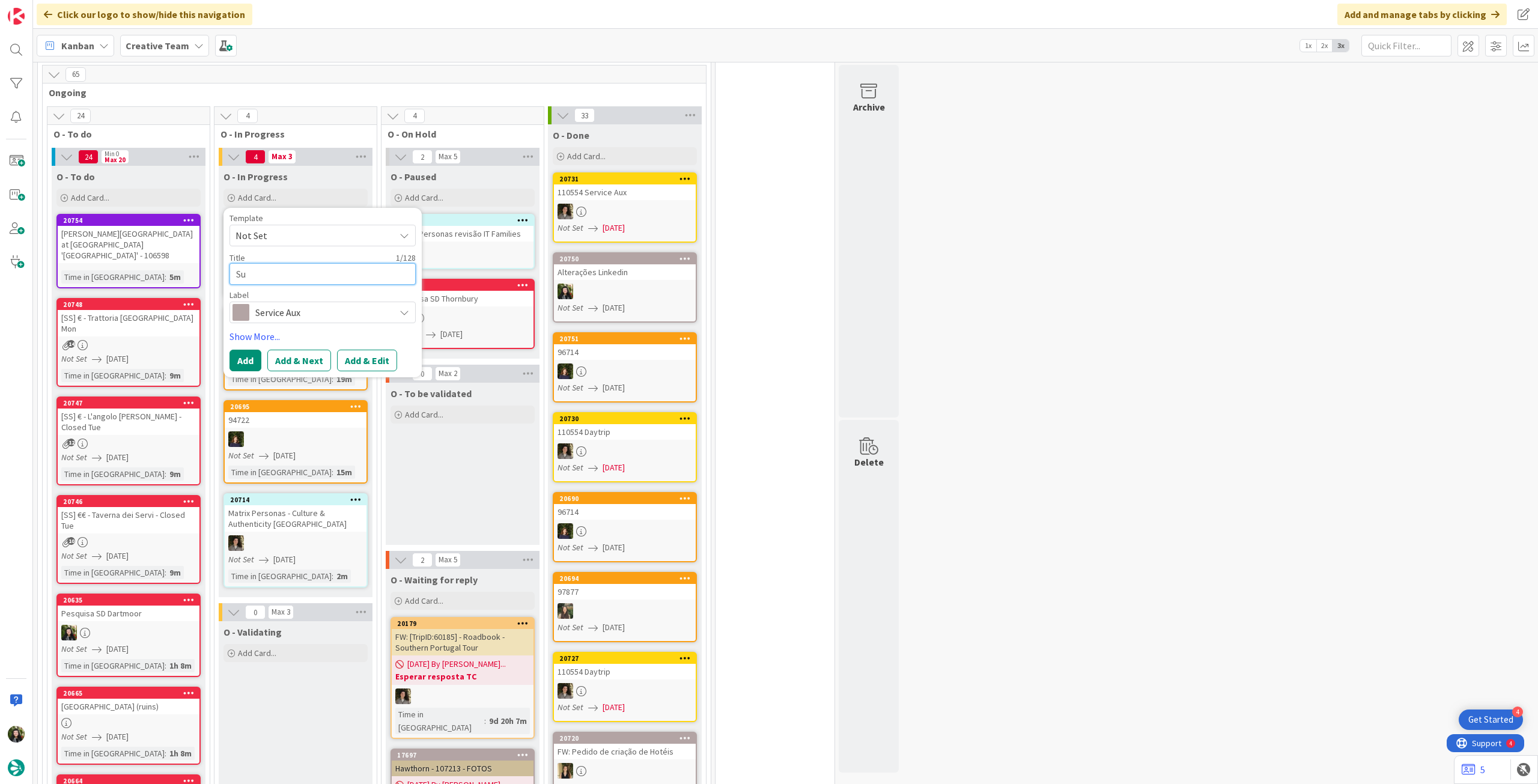
type textarea "x"
type textarea "Sup"
type textarea "x"
type textarea "Supp"
type textarea "x"
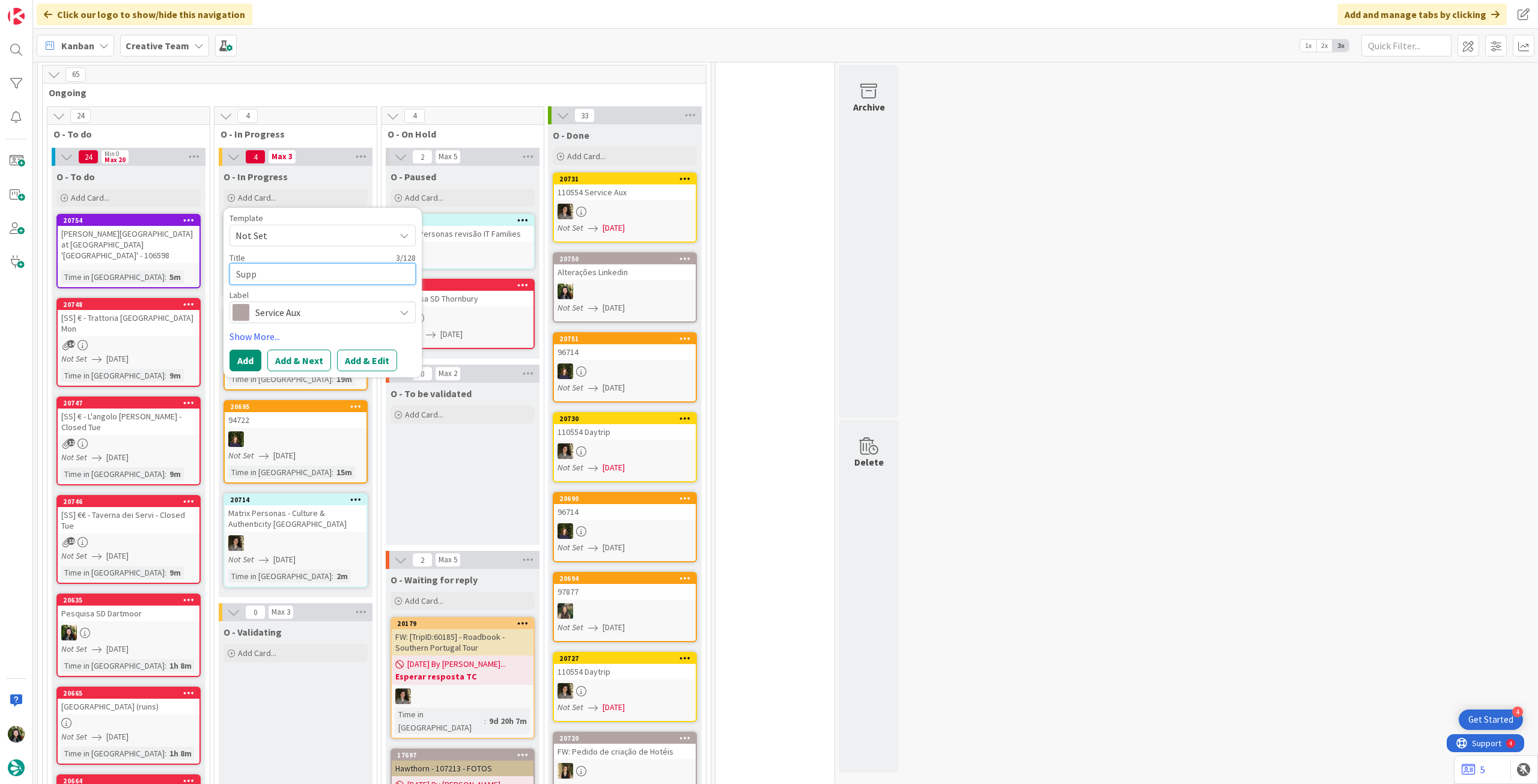
type textarea "Suppl"
type textarea "x"
type textarea "Suppli"
type textarea "x"
type textarea "Supplie"
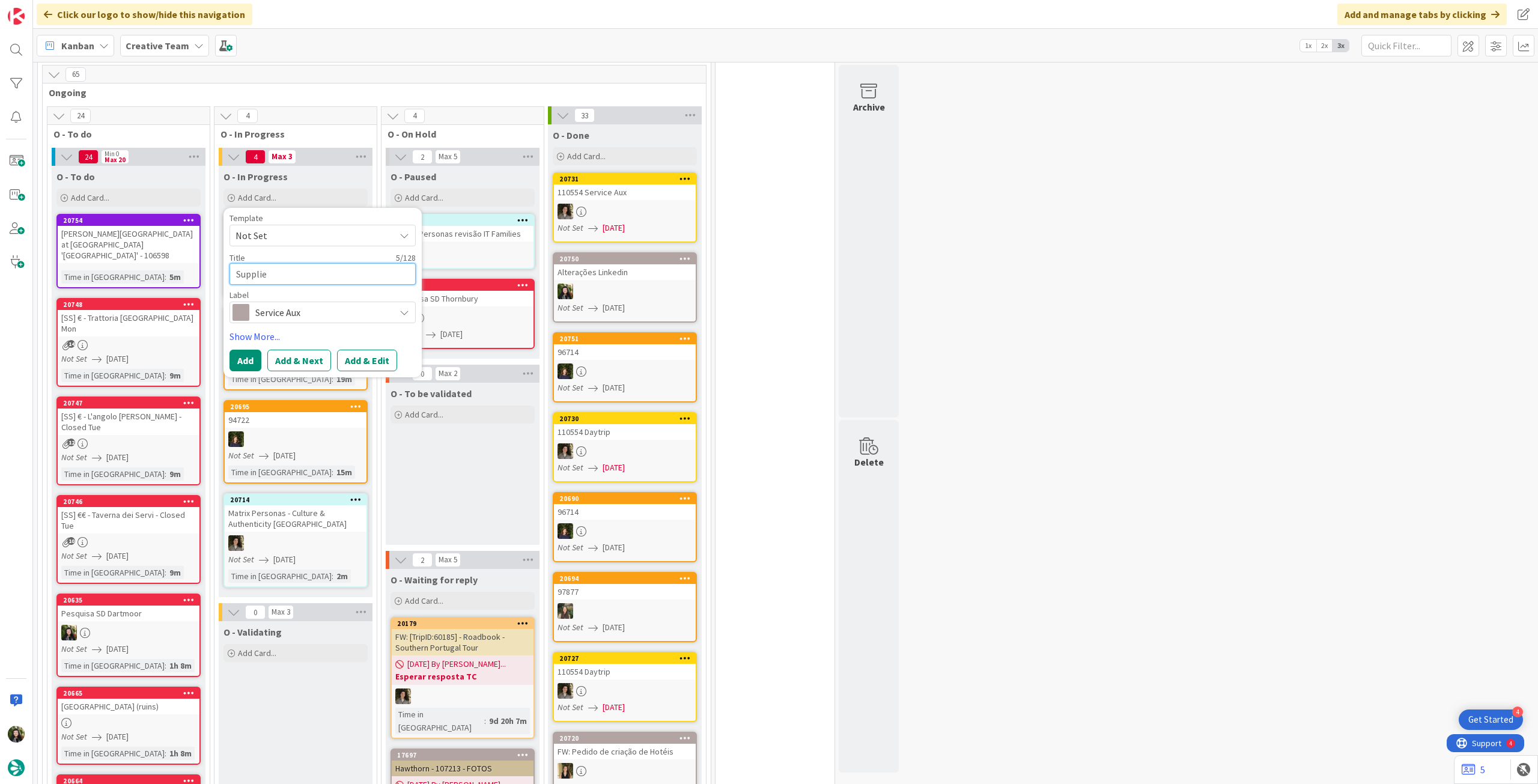
type textarea "x"
type textarea "Supplier"
click at [243, 350] on button "Add" at bounding box center [246, 361] width 32 height 22
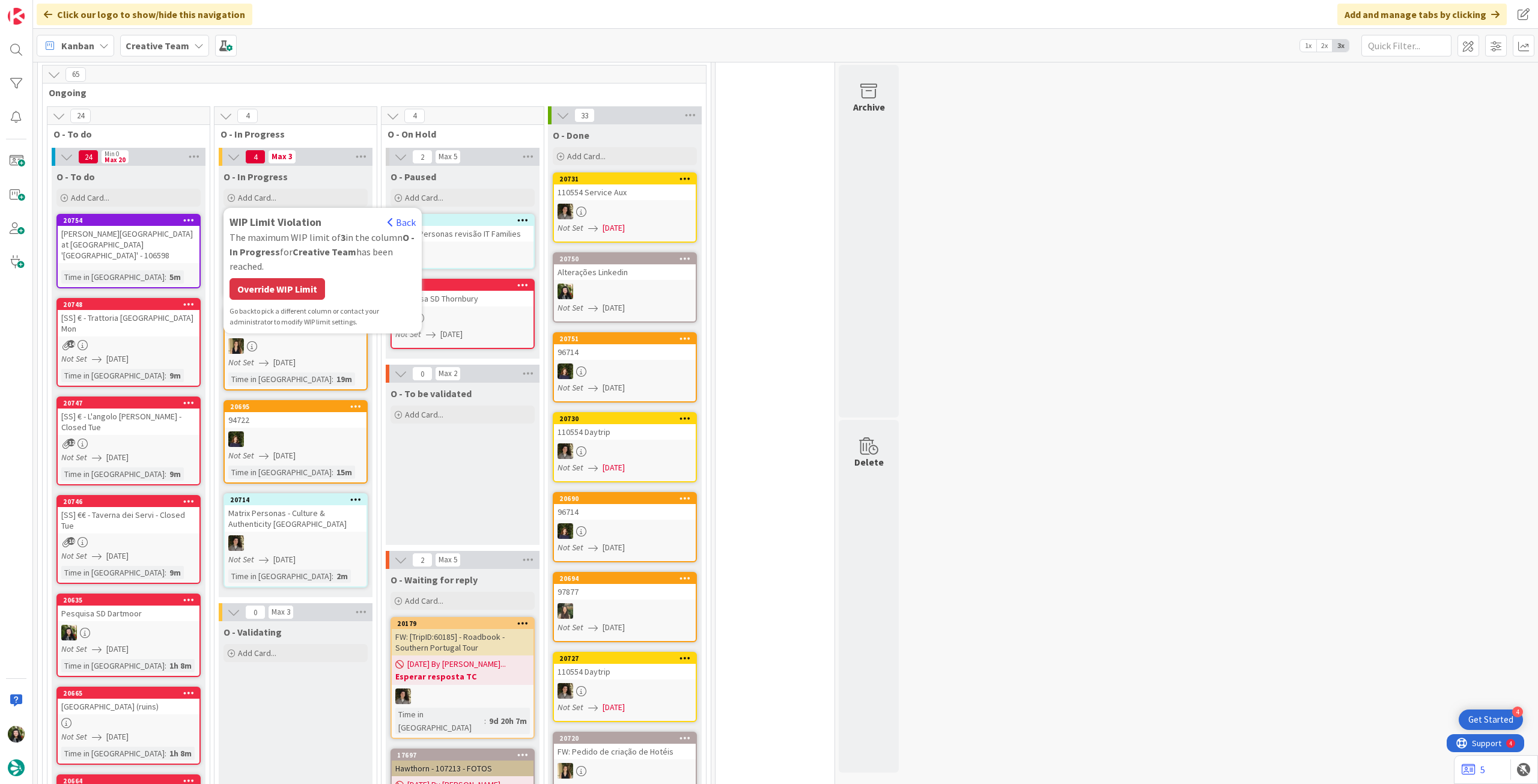
click at [269, 278] on div "Override WIP Limit" at bounding box center [277, 289] width 95 height 22
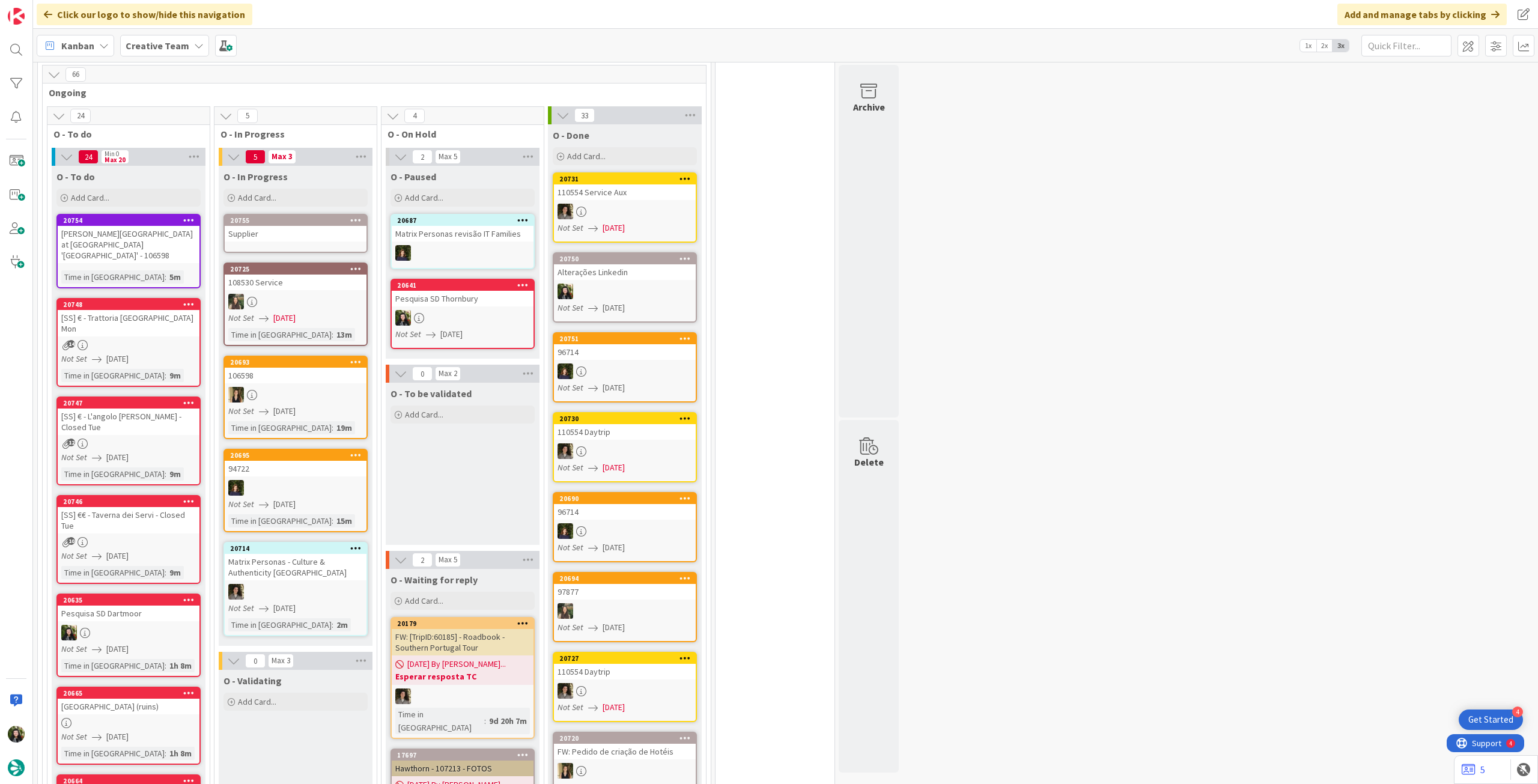
click at [281, 232] on link "20755 Supplier" at bounding box center [296, 233] width 144 height 39
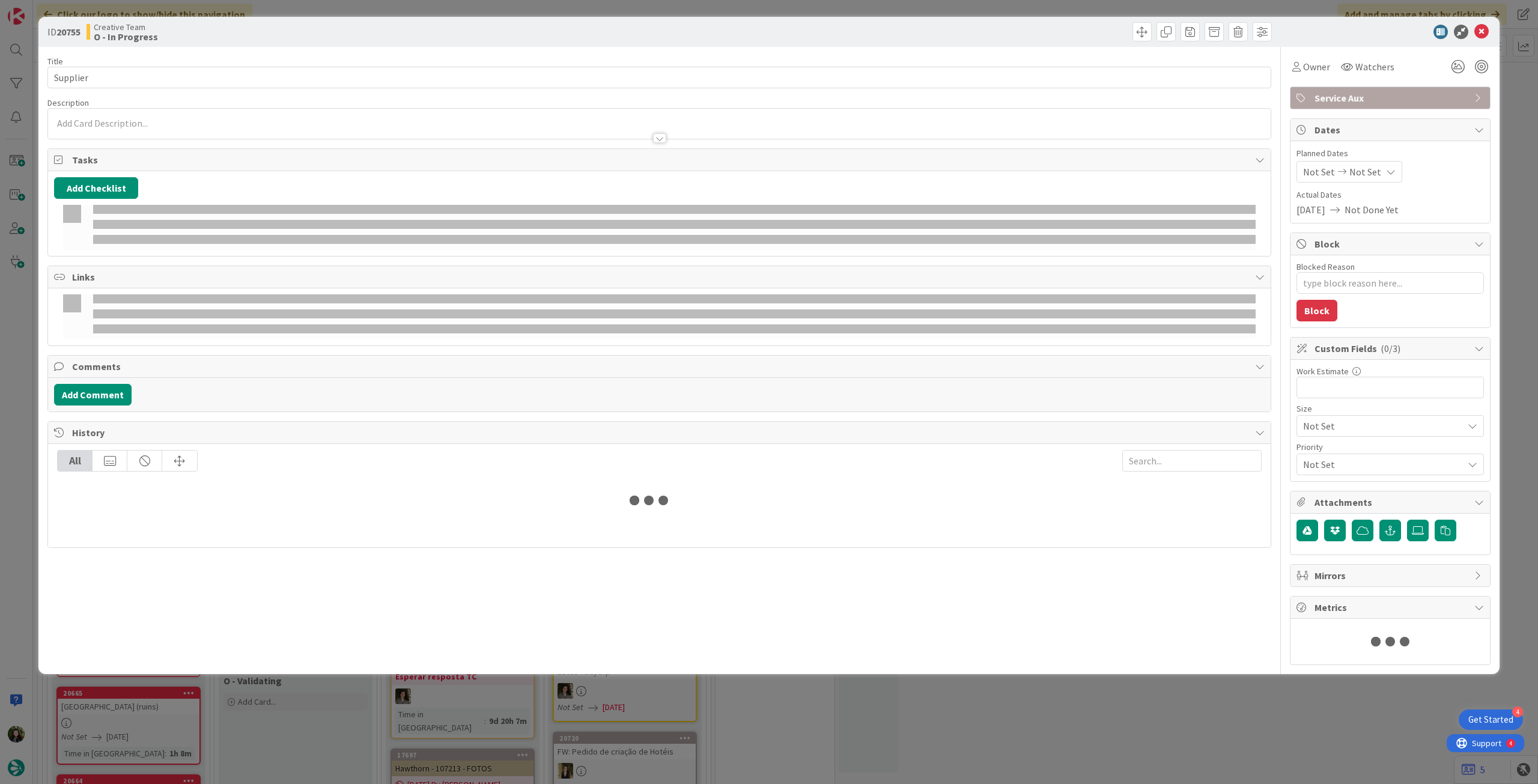
click at [1358, 174] on span "Not Set" at bounding box center [1365, 171] width 32 height 14
type textarea "x"
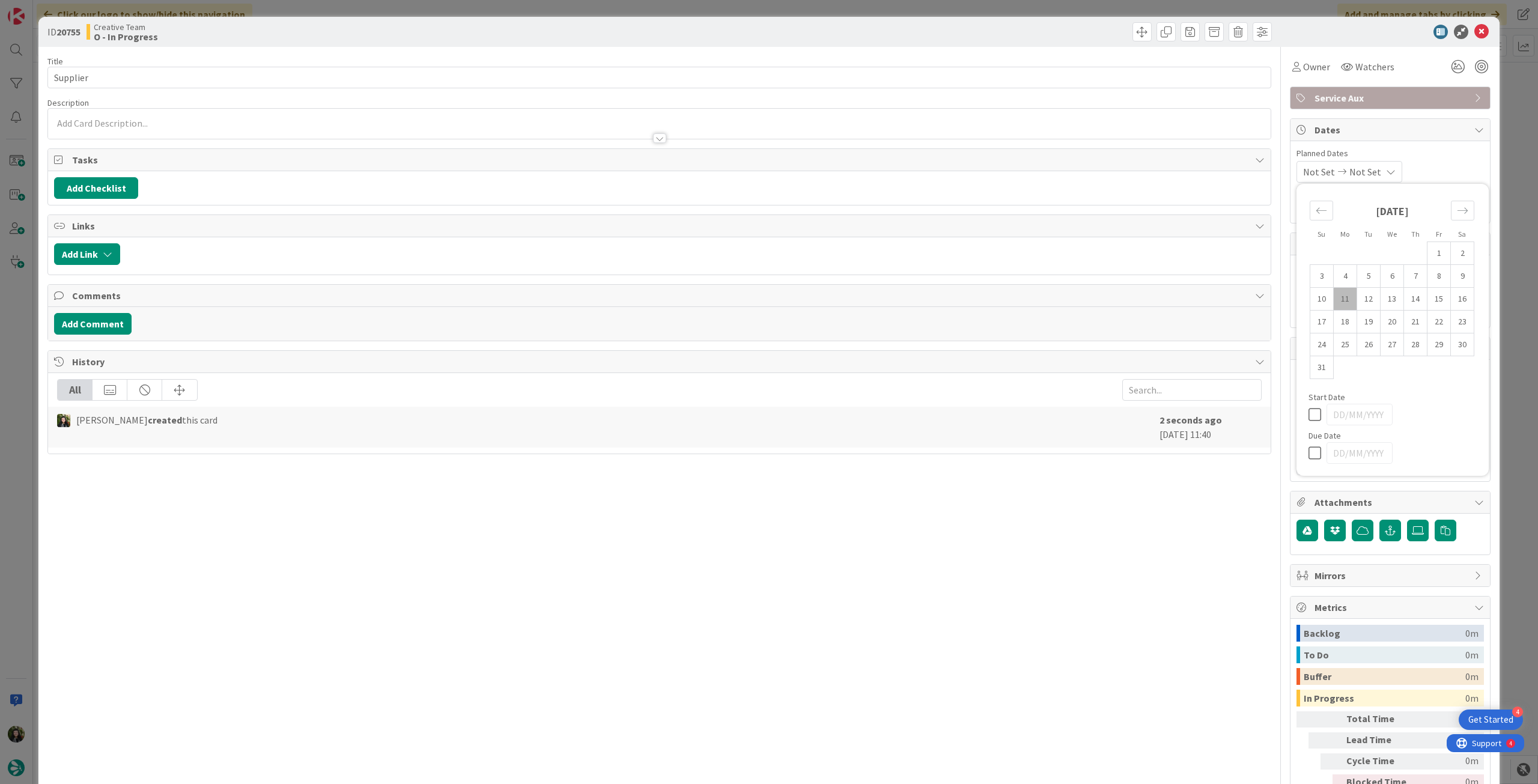
click at [1309, 453] on icon at bounding box center [1318, 453] width 18 height 14
type input "[DATE]"
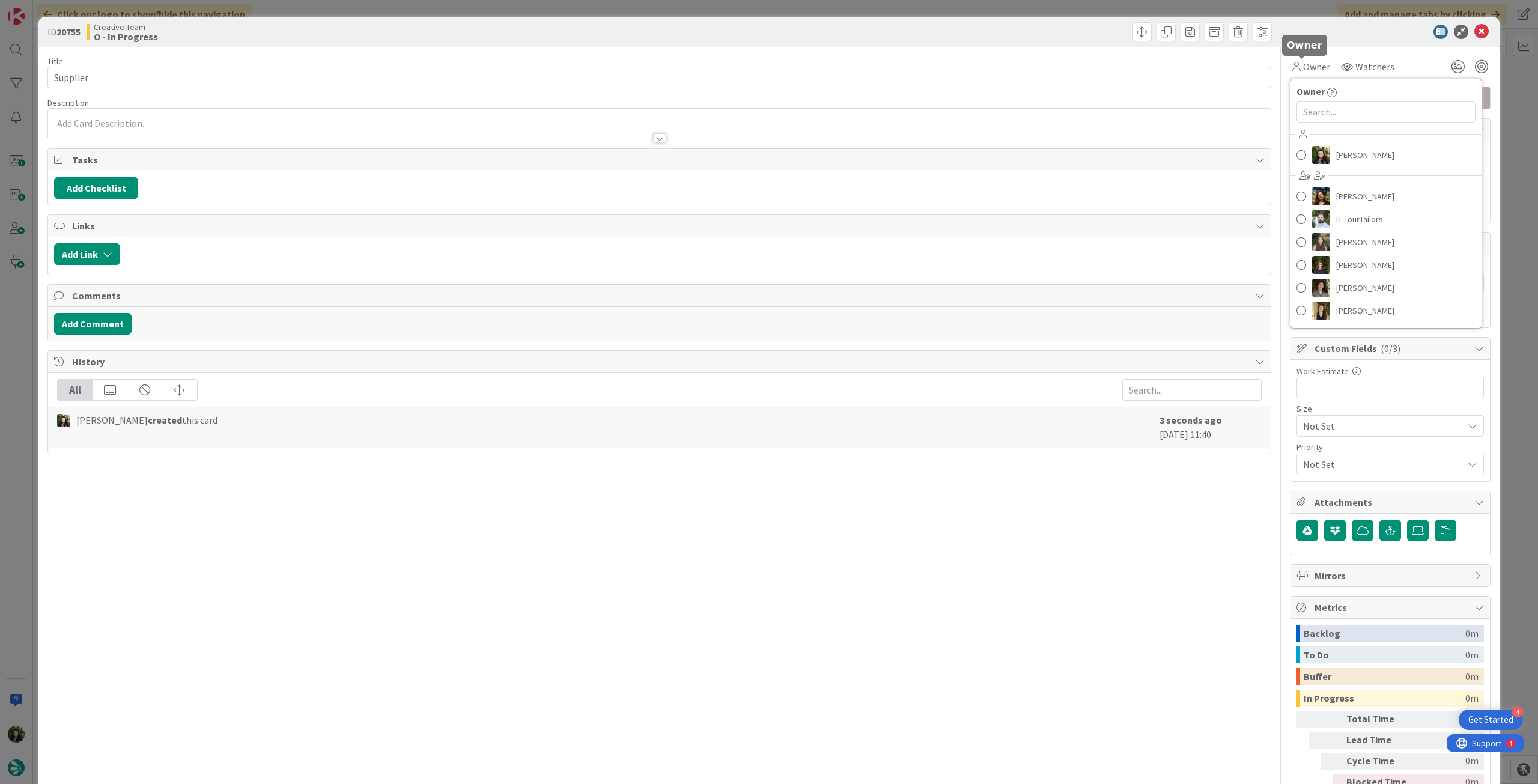
click at [1319, 141] on div "Beatriz Cassona Diana Ramos IT TourTailors Inês Gonçalves Margarida Carvalho Me…" at bounding box center [1386, 224] width 191 height 198
click at [1323, 152] on link "[PERSON_NAME]" at bounding box center [1386, 154] width 191 height 23
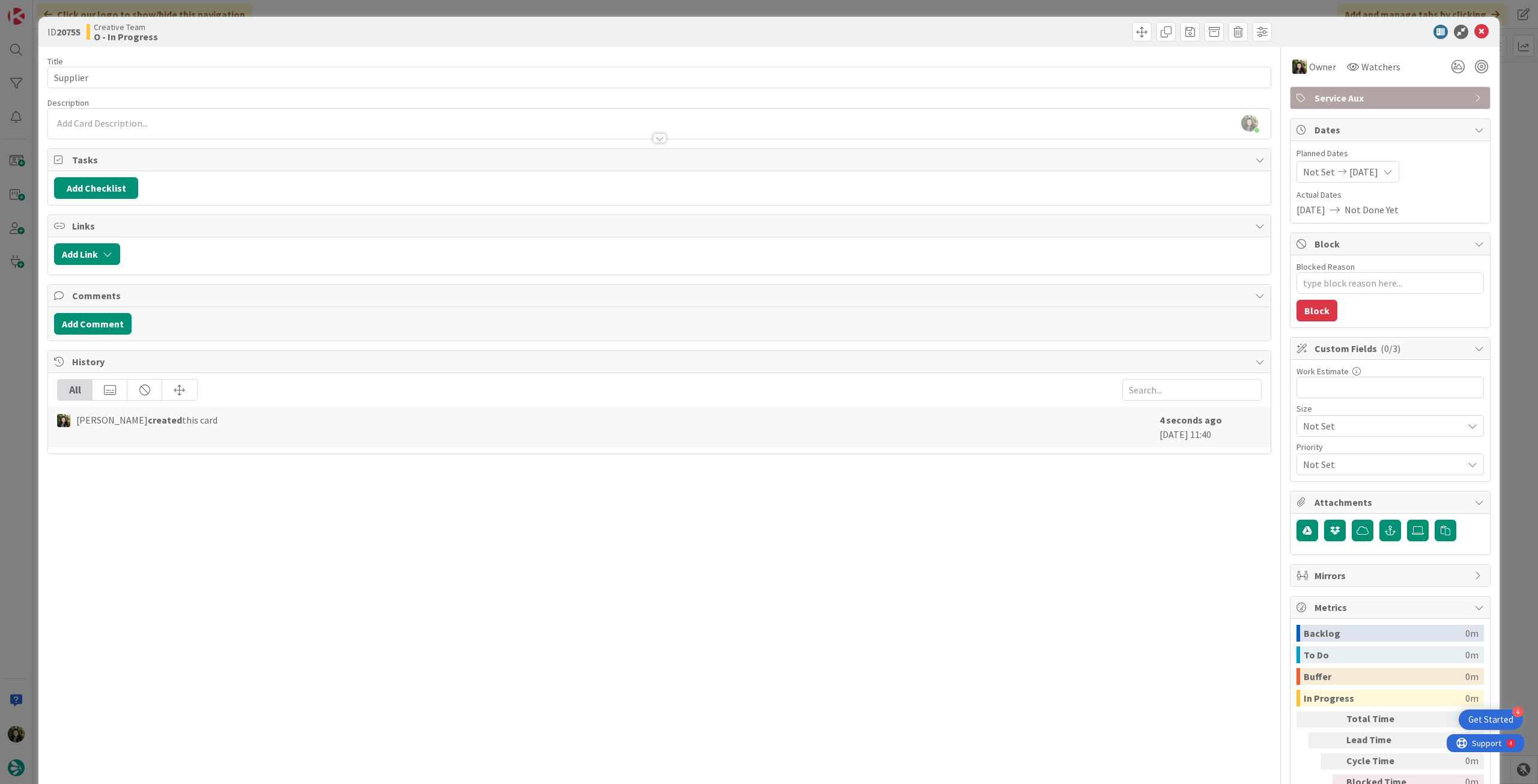
type textarea "x"
click at [1474, 30] on icon at bounding box center [1481, 32] width 14 height 14
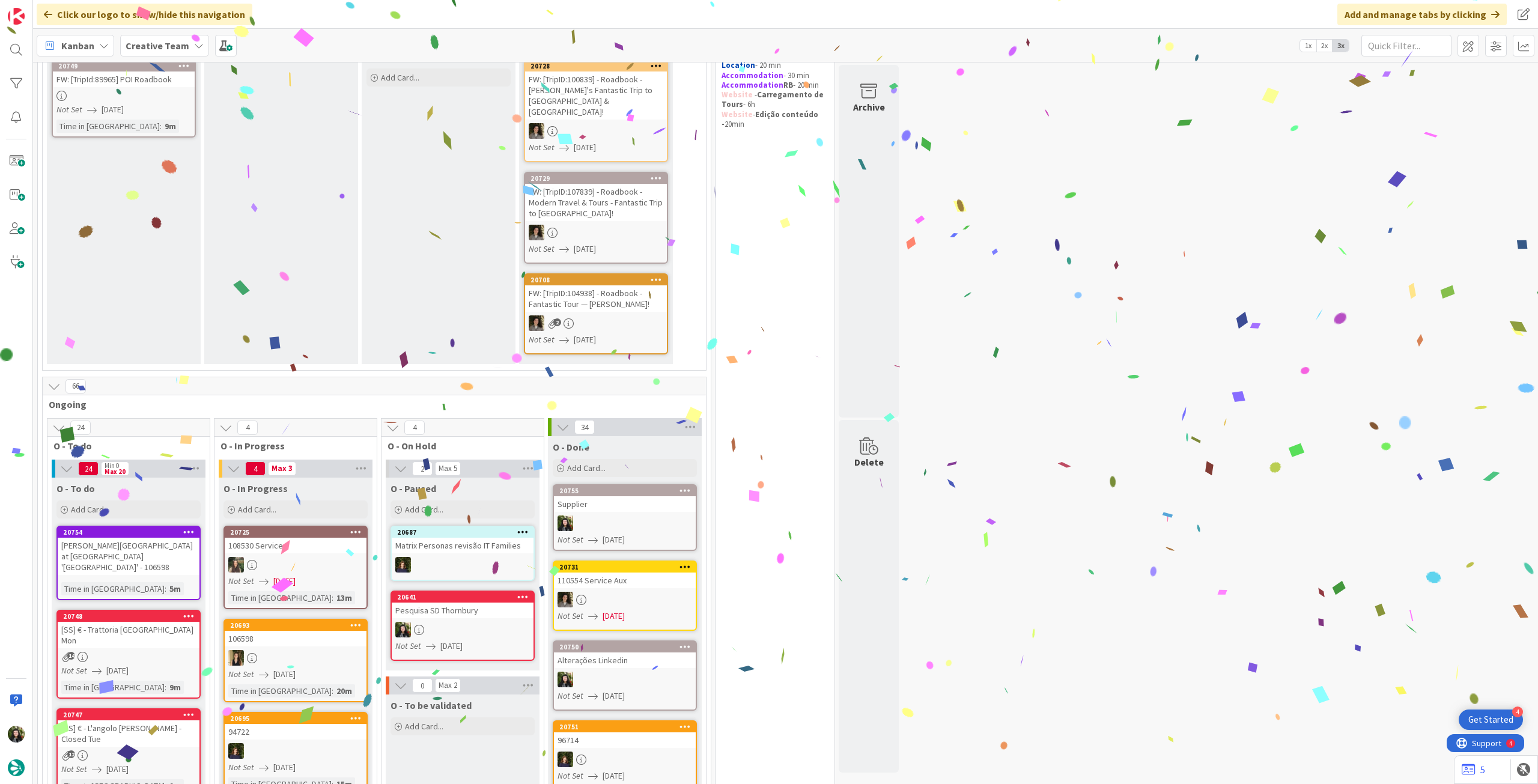
scroll to position [8, 0]
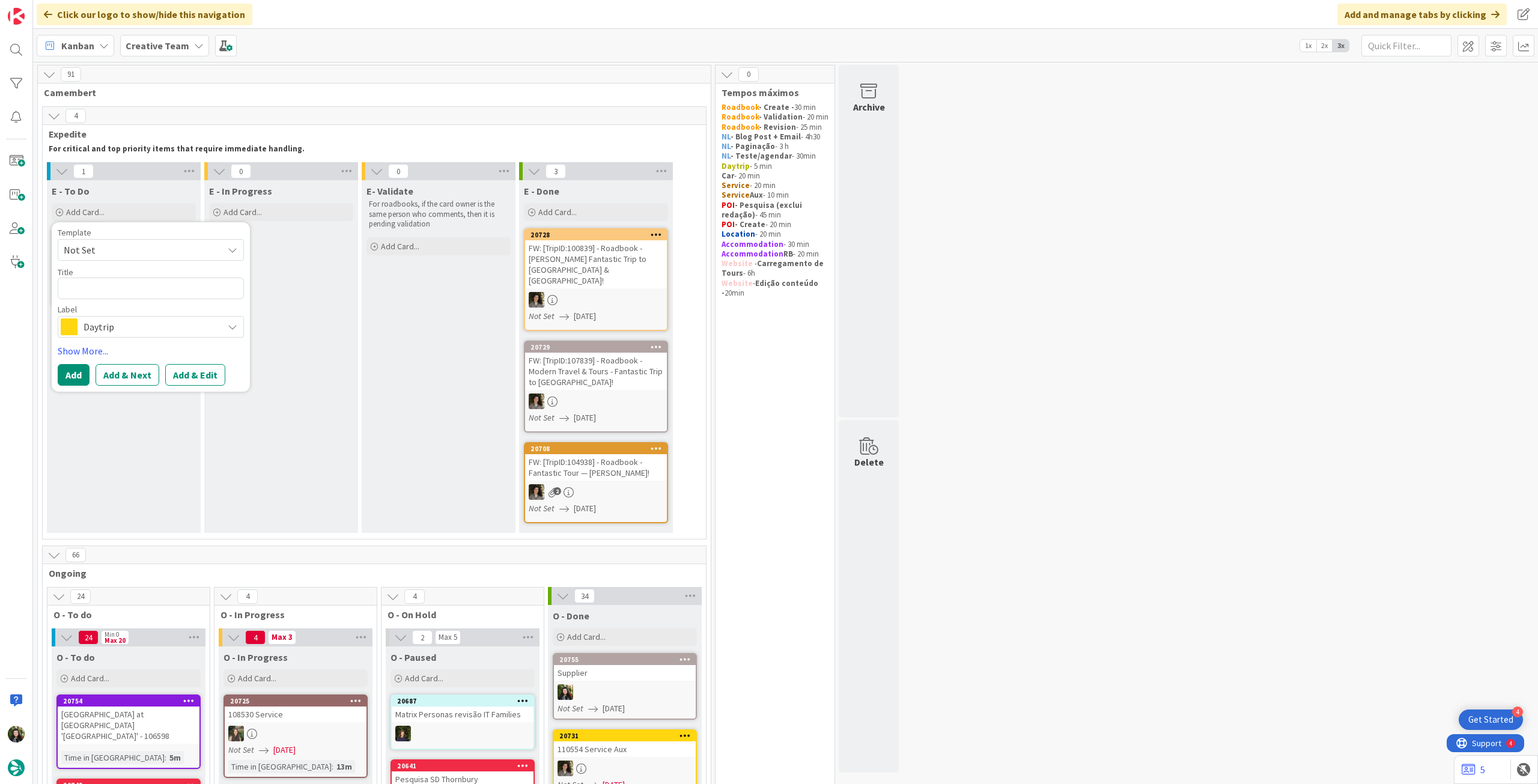
scroll to position [8, 0]
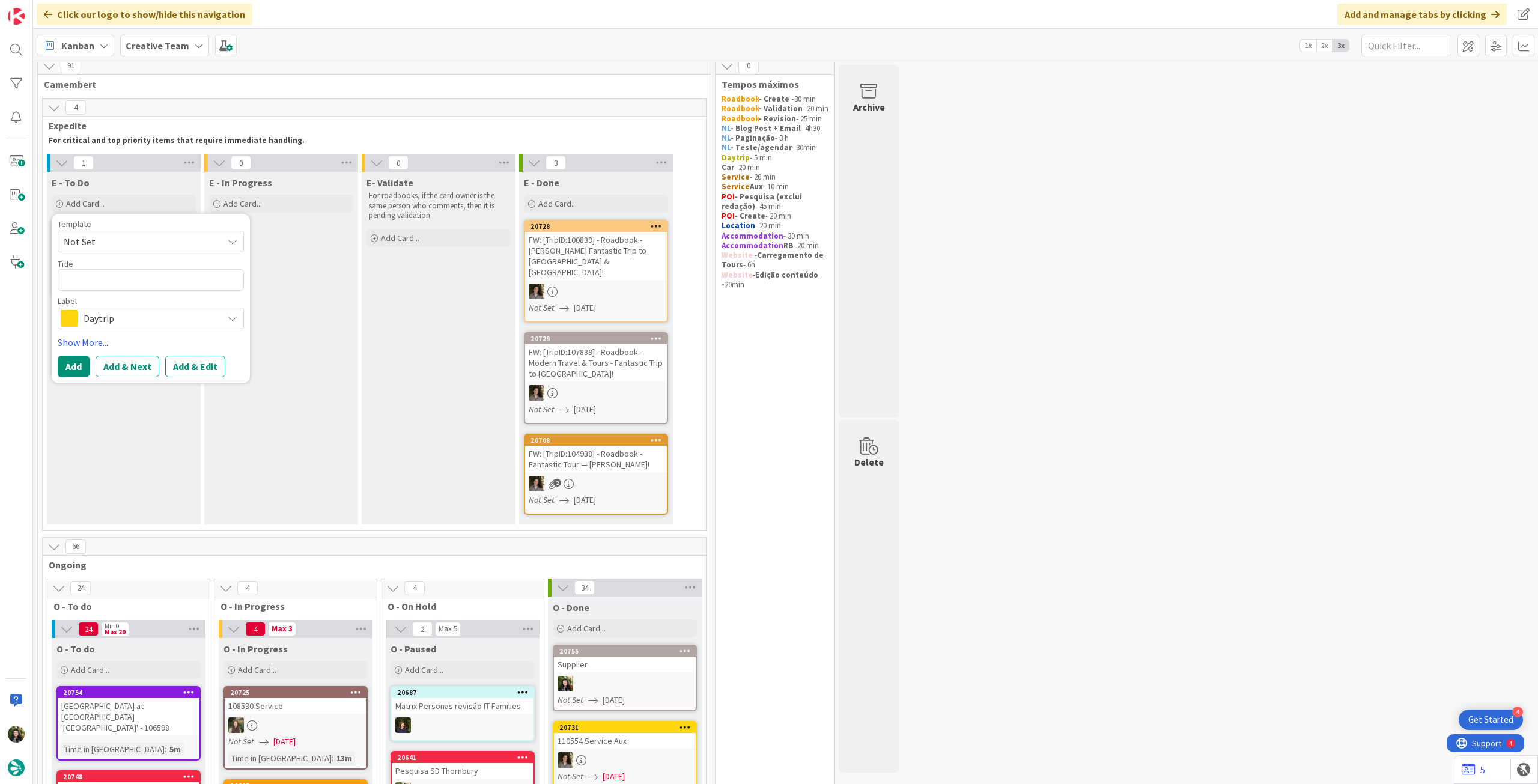
click at [119, 321] on span "Daytrip" at bounding box center [150, 318] width 133 height 17
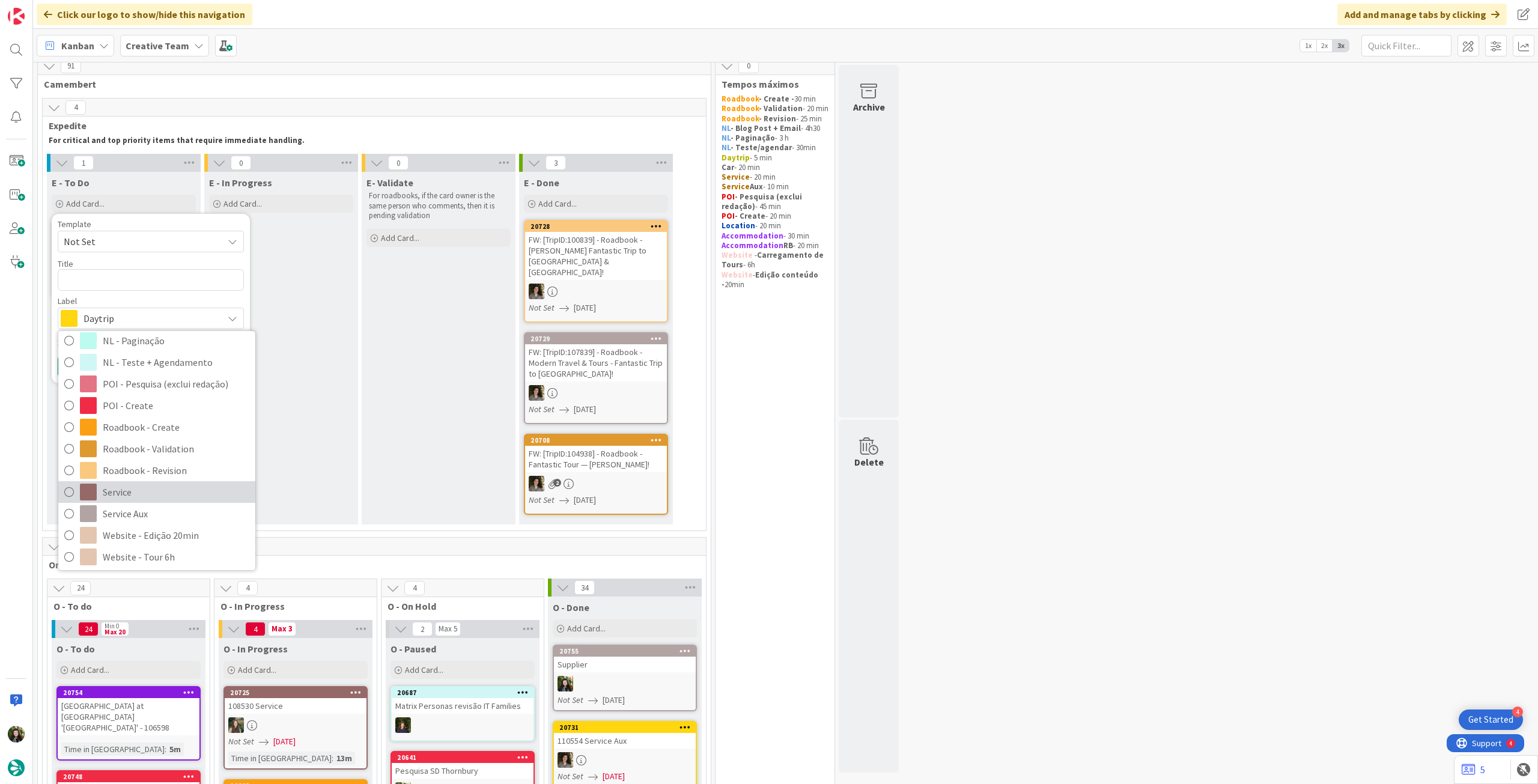
scroll to position [160, 0]
click at [167, 507] on span "Service Aux" at bounding box center [176, 511] width 147 height 18
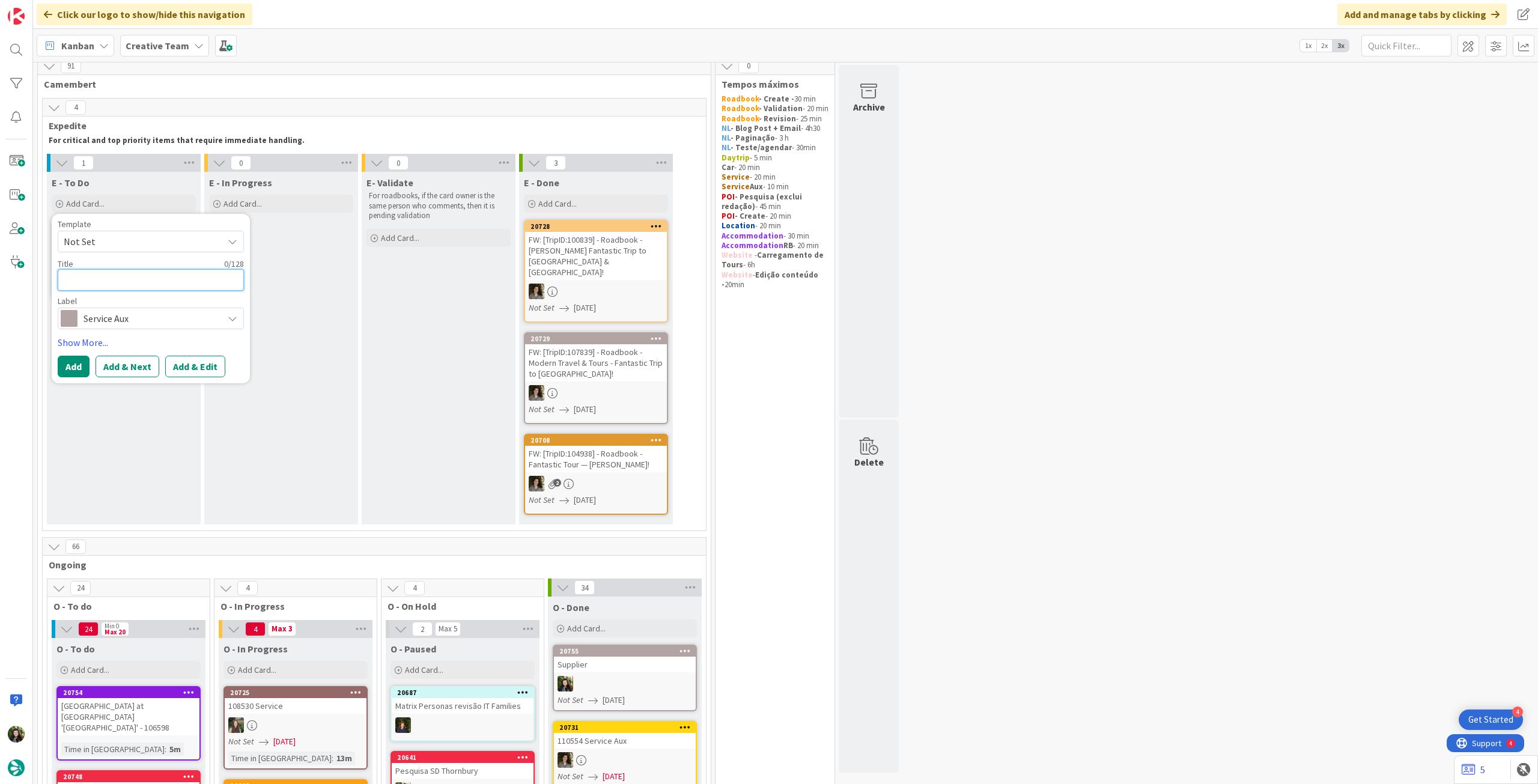
click at [155, 274] on textarea at bounding box center [151, 280] width 187 height 22
paste textarea "105007"
type textarea "105007"
type textarea "x"
type textarea "105007"
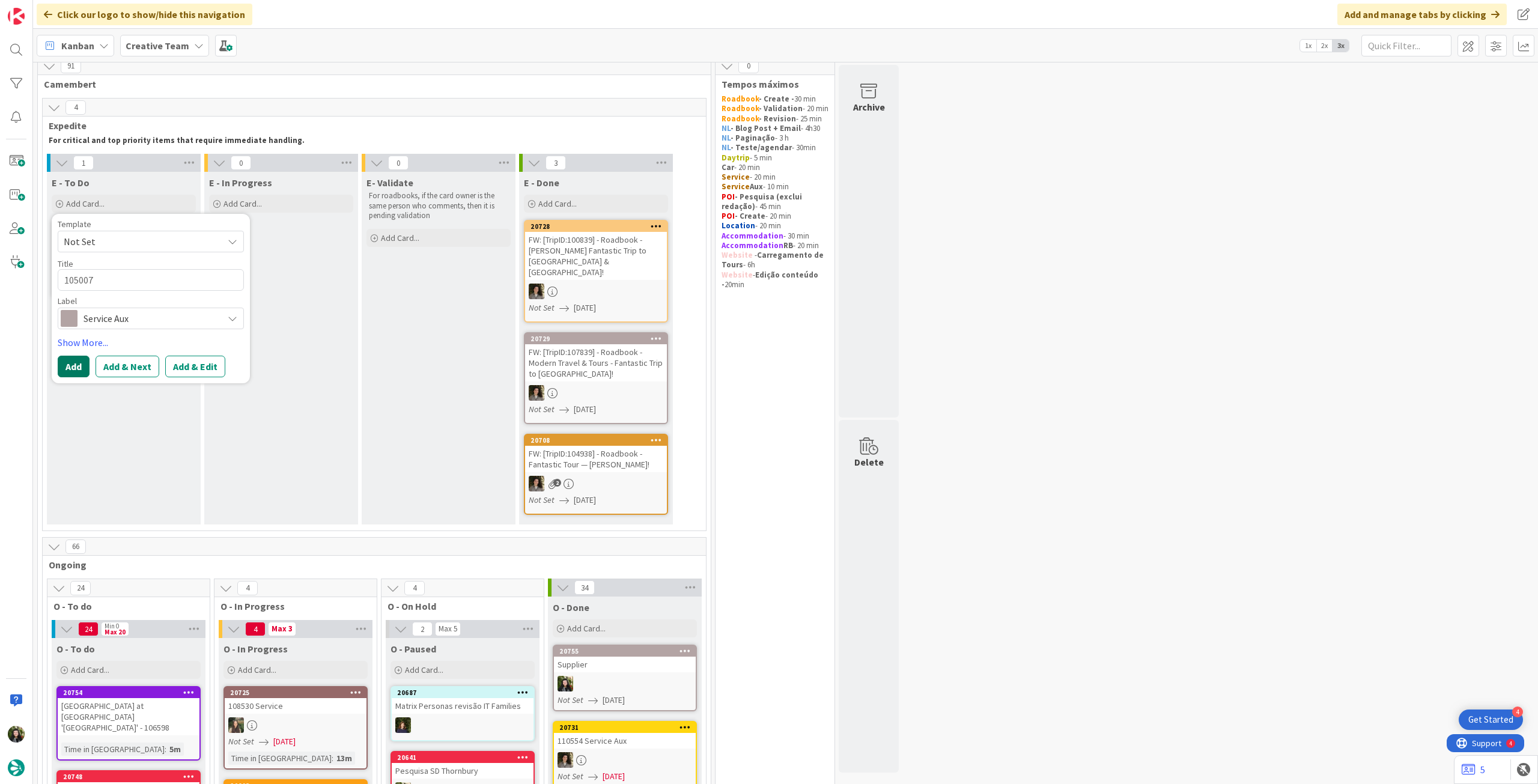
click at [77, 370] on button "Add" at bounding box center [73, 366] width 32 height 22
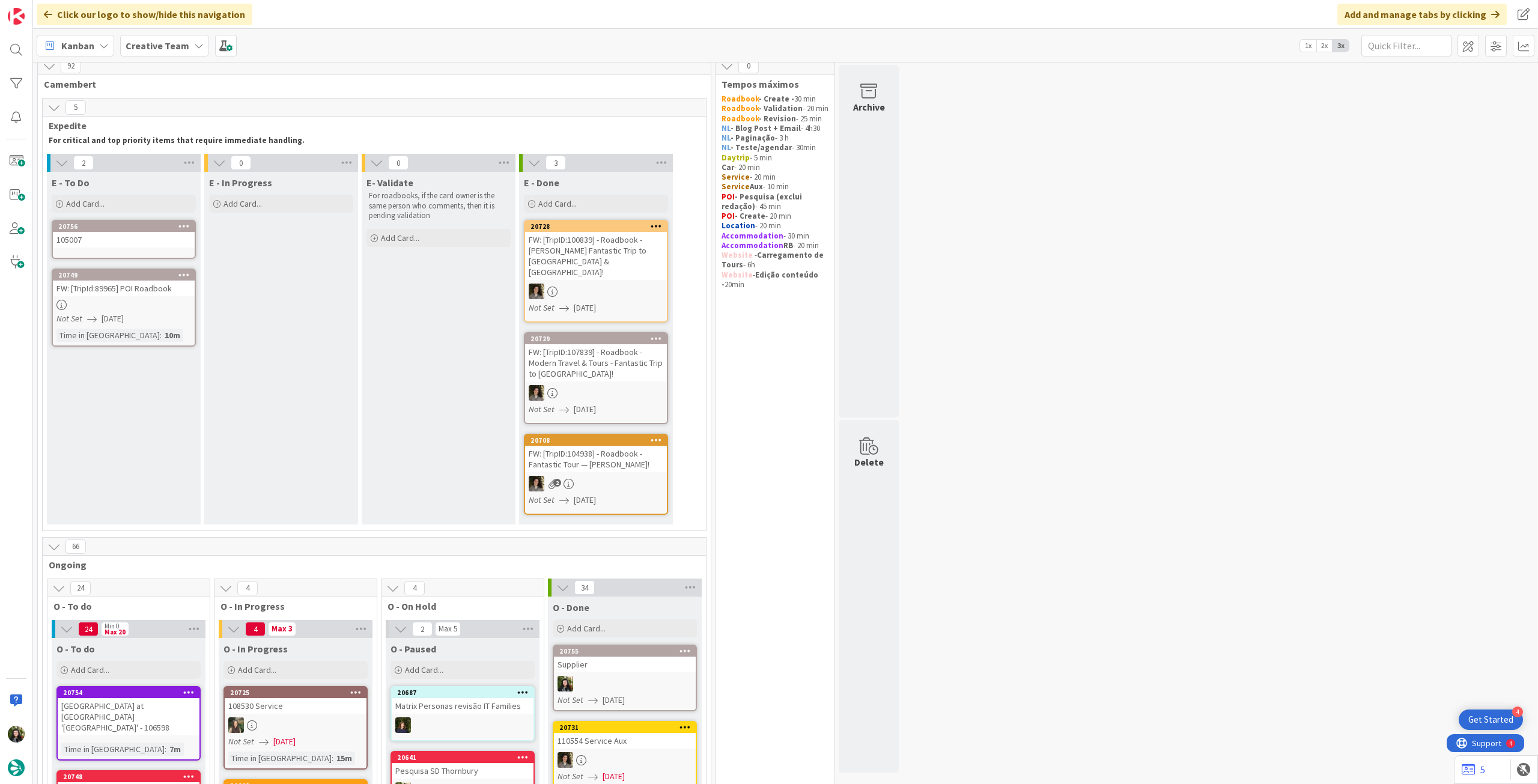
click at [114, 243] on div "105007" at bounding box center [123, 239] width 142 height 16
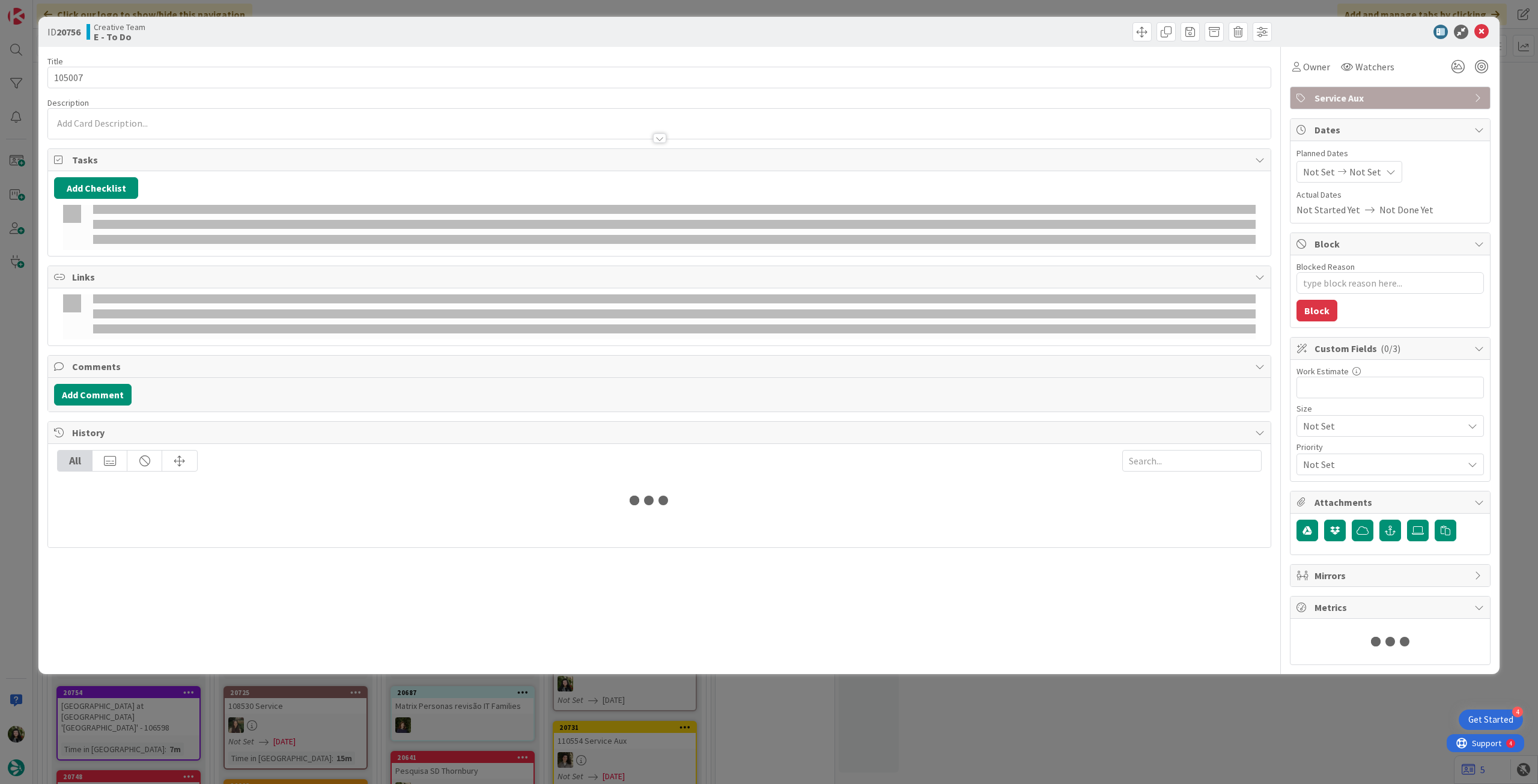
click at [171, 121] on p at bounding box center [659, 123] width 1211 height 14
type textarea "x"
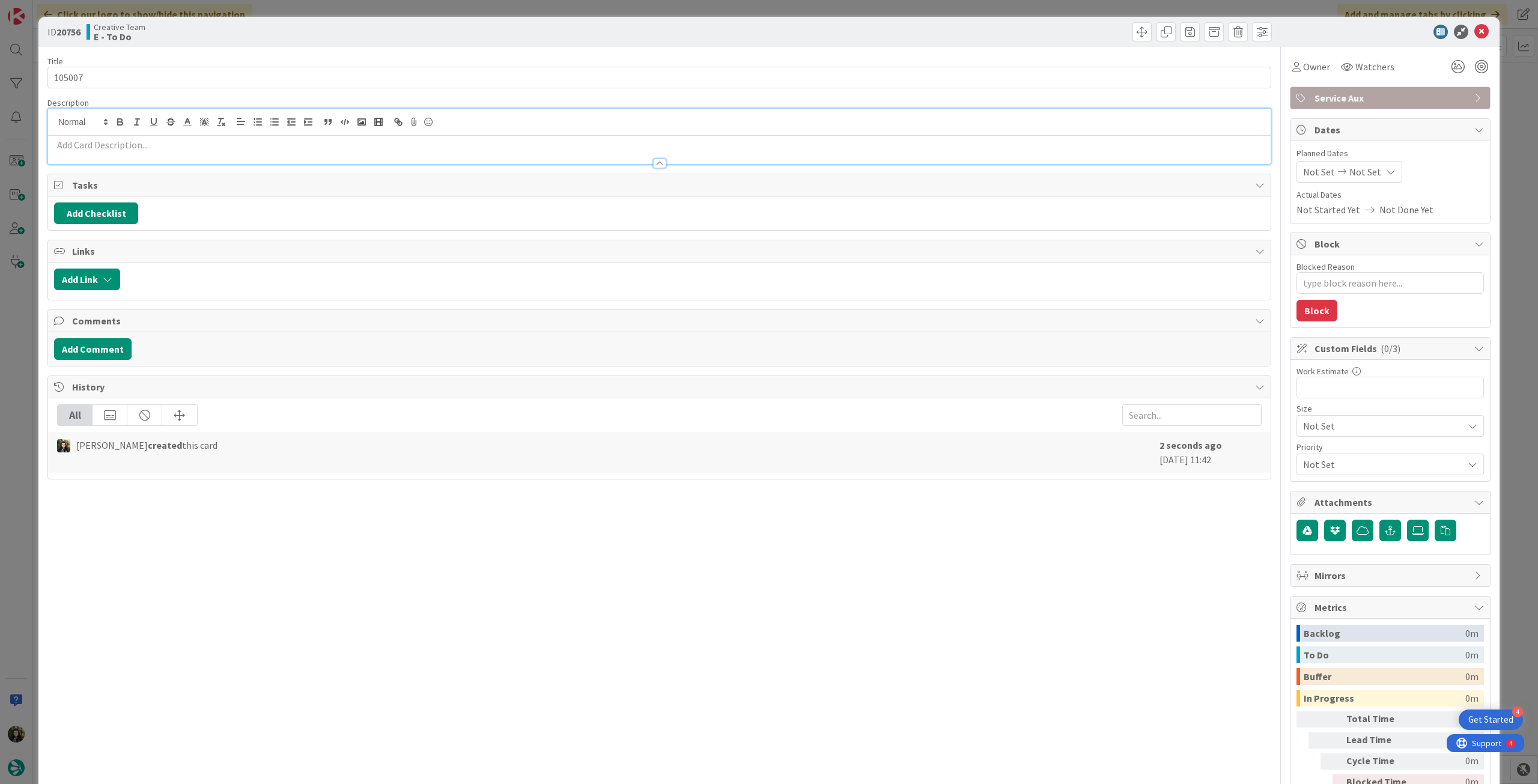
click at [169, 143] on p at bounding box center [659, 145] width 1211 height 14
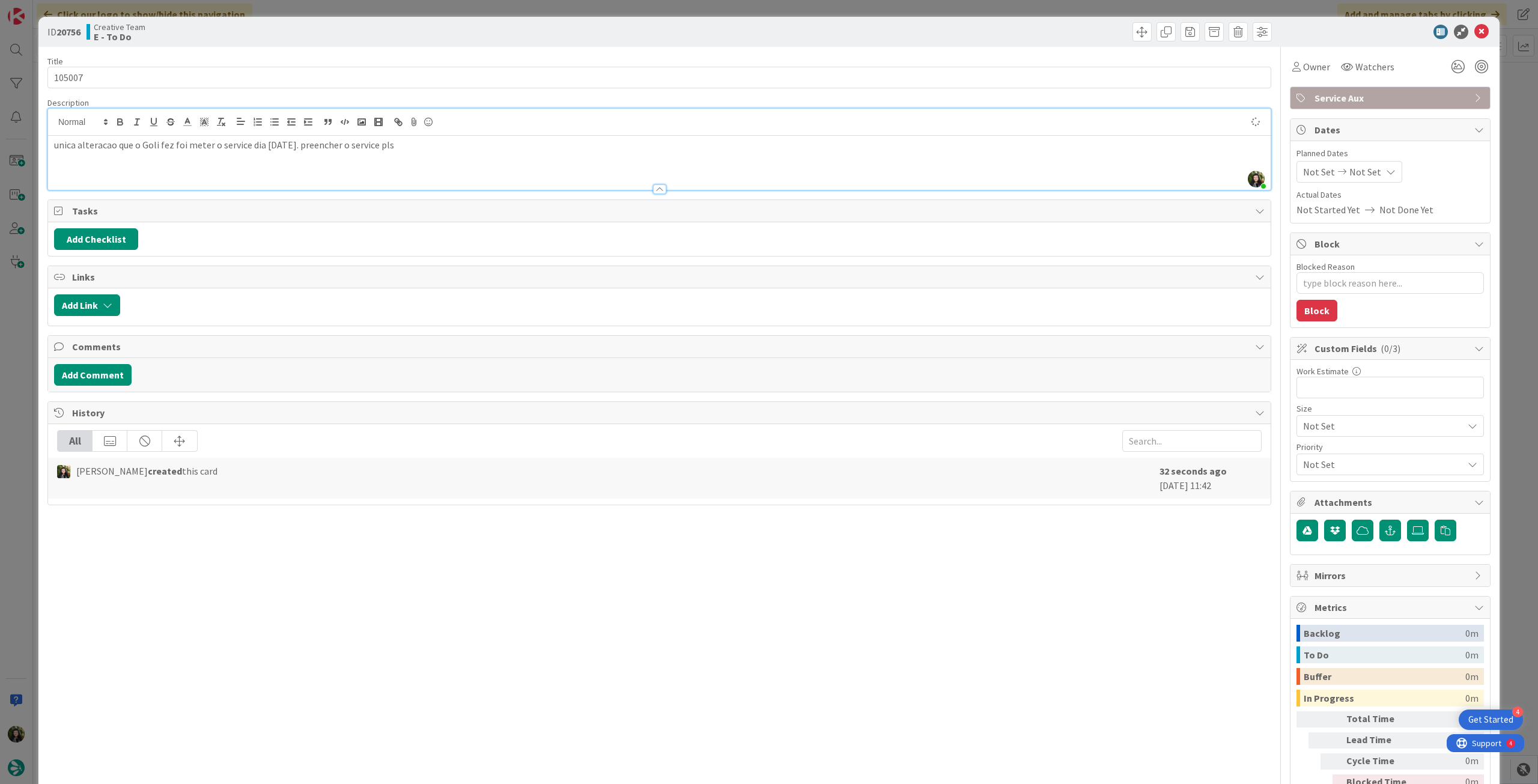
type textarea "x"
click at [1365, 169] on span "Not Set" at bounding box center [1365, 171] width 32 height 14
click at [1309, 453] on icon at bounding box center [1318, 453] width 18 height 14
type input "[DATE]"
click at [1474, 37] on icon at bounding box center [1481, 32] width 14 height 14
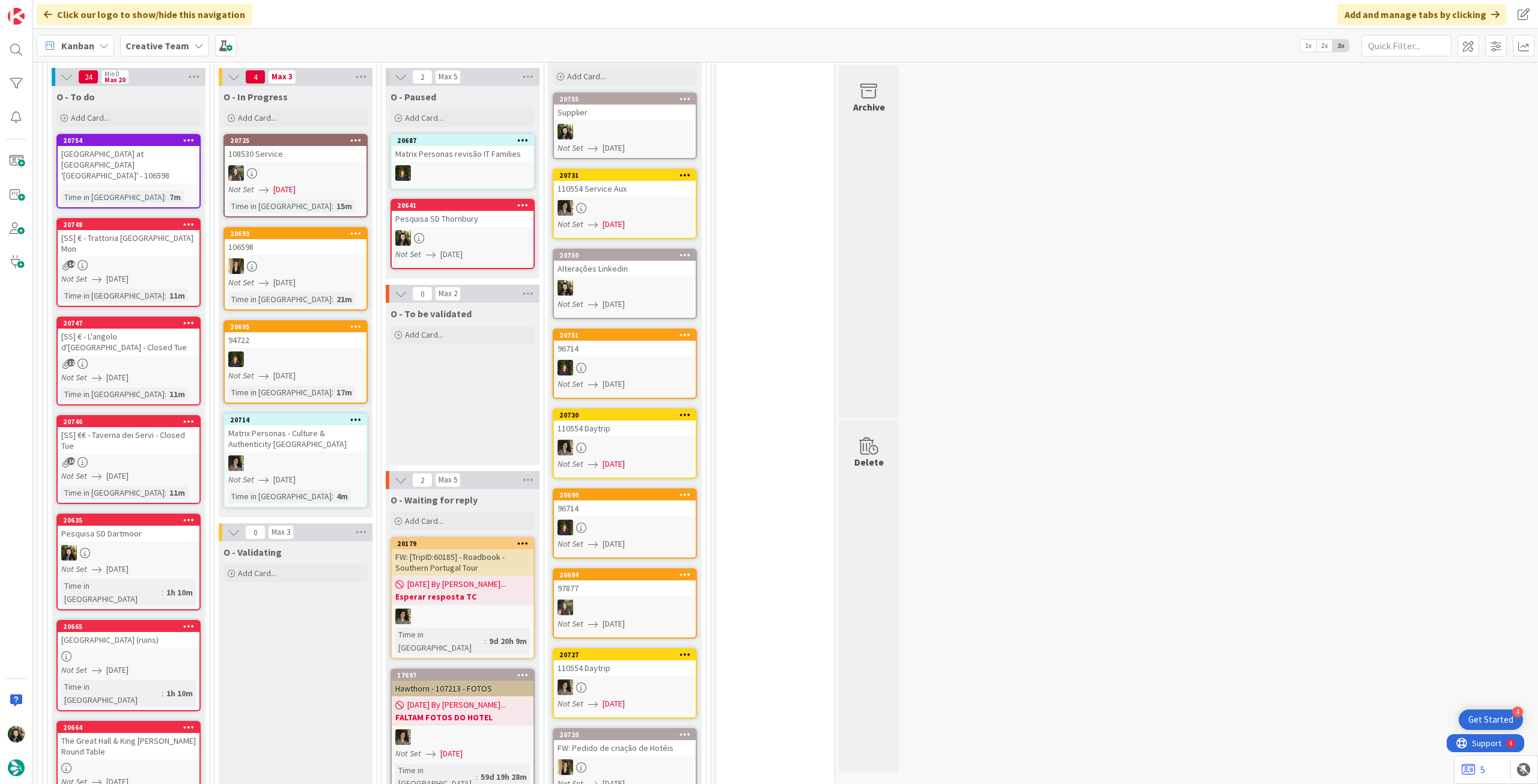
scroll to position [481, 0]
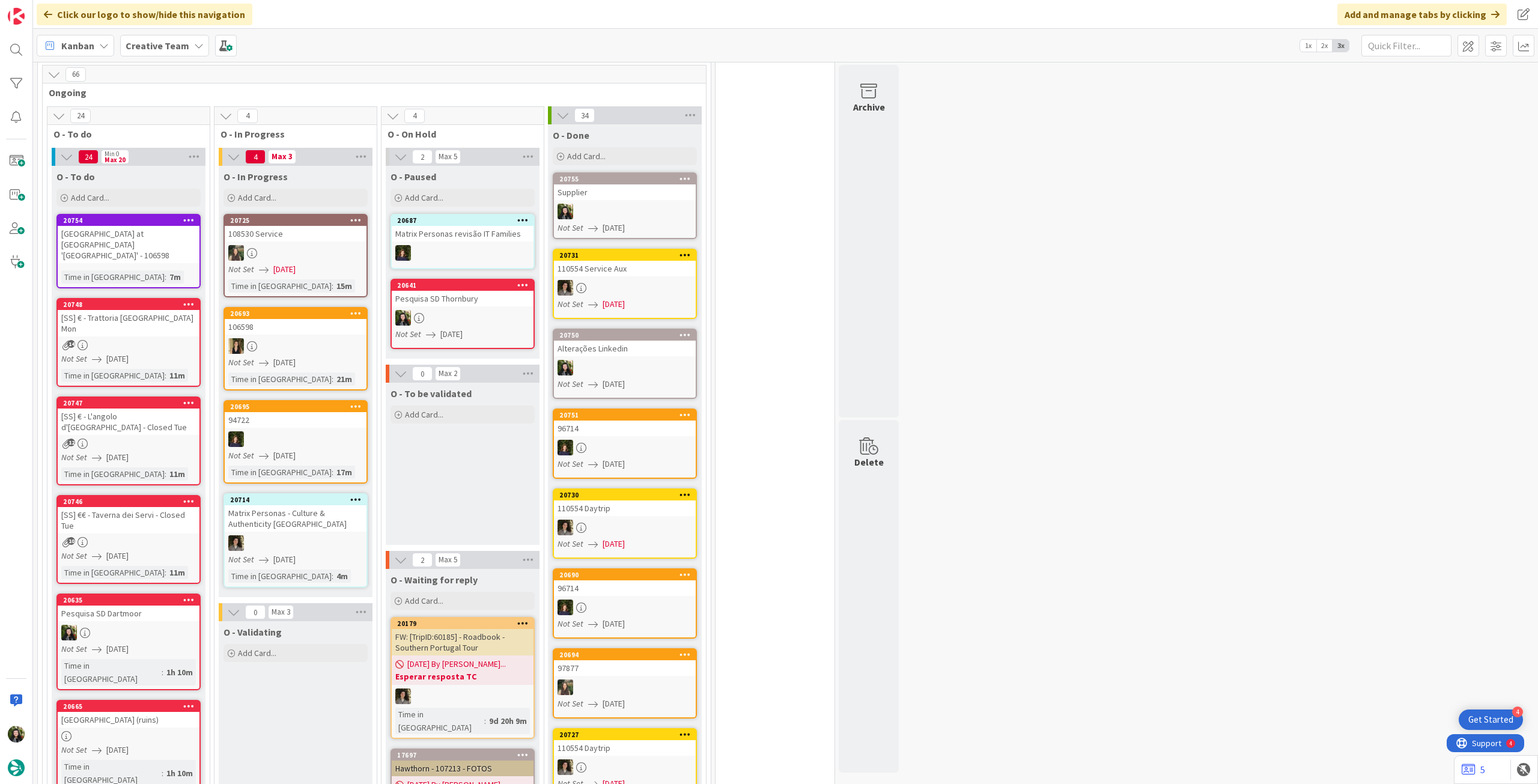
click at [154, 270] on div "Time in Column : 7m" at bounding box center [128, 276] width 134 height 13
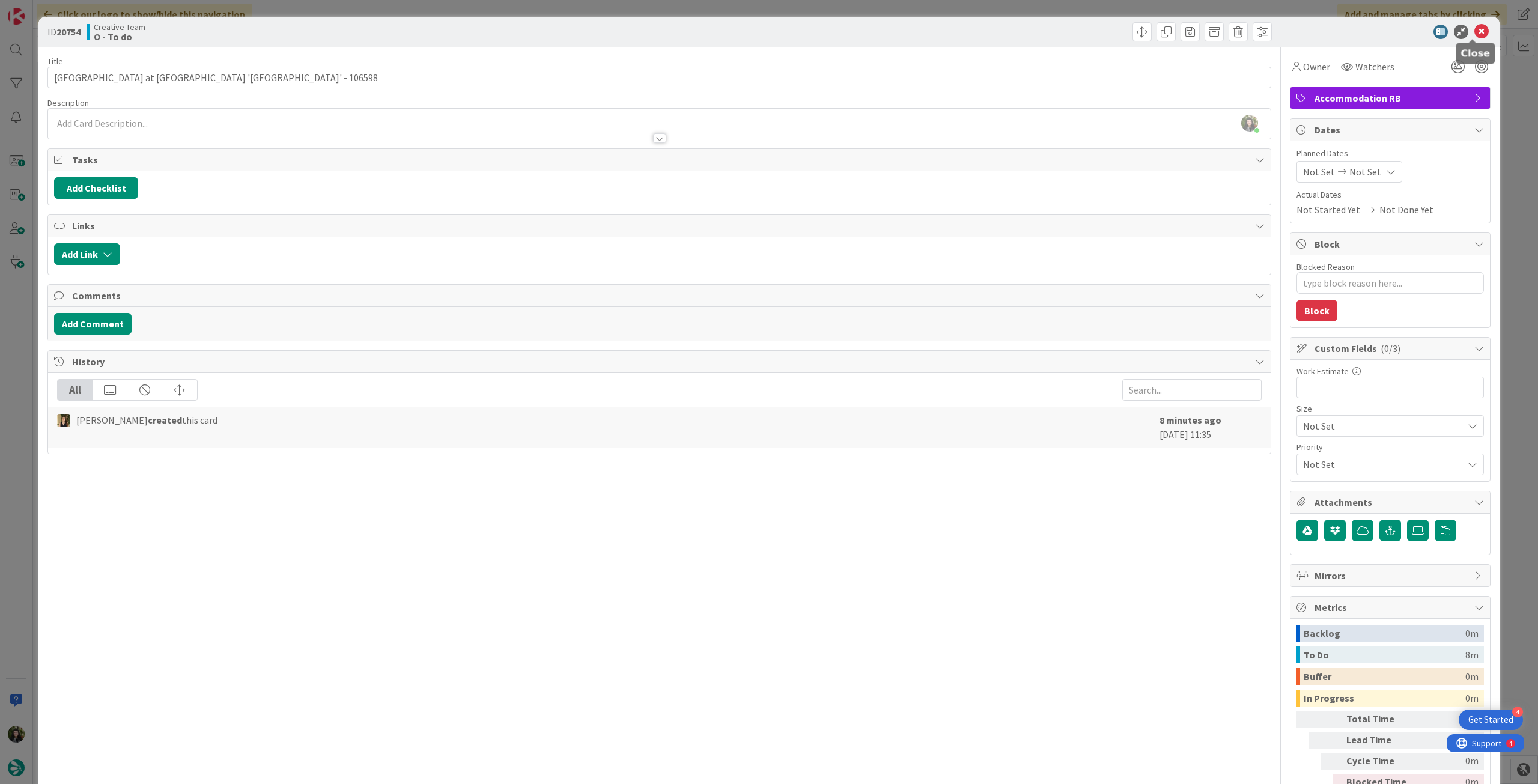
click at [1474, 32] on icon at bounding box center [1481, 32] width 14 height 14
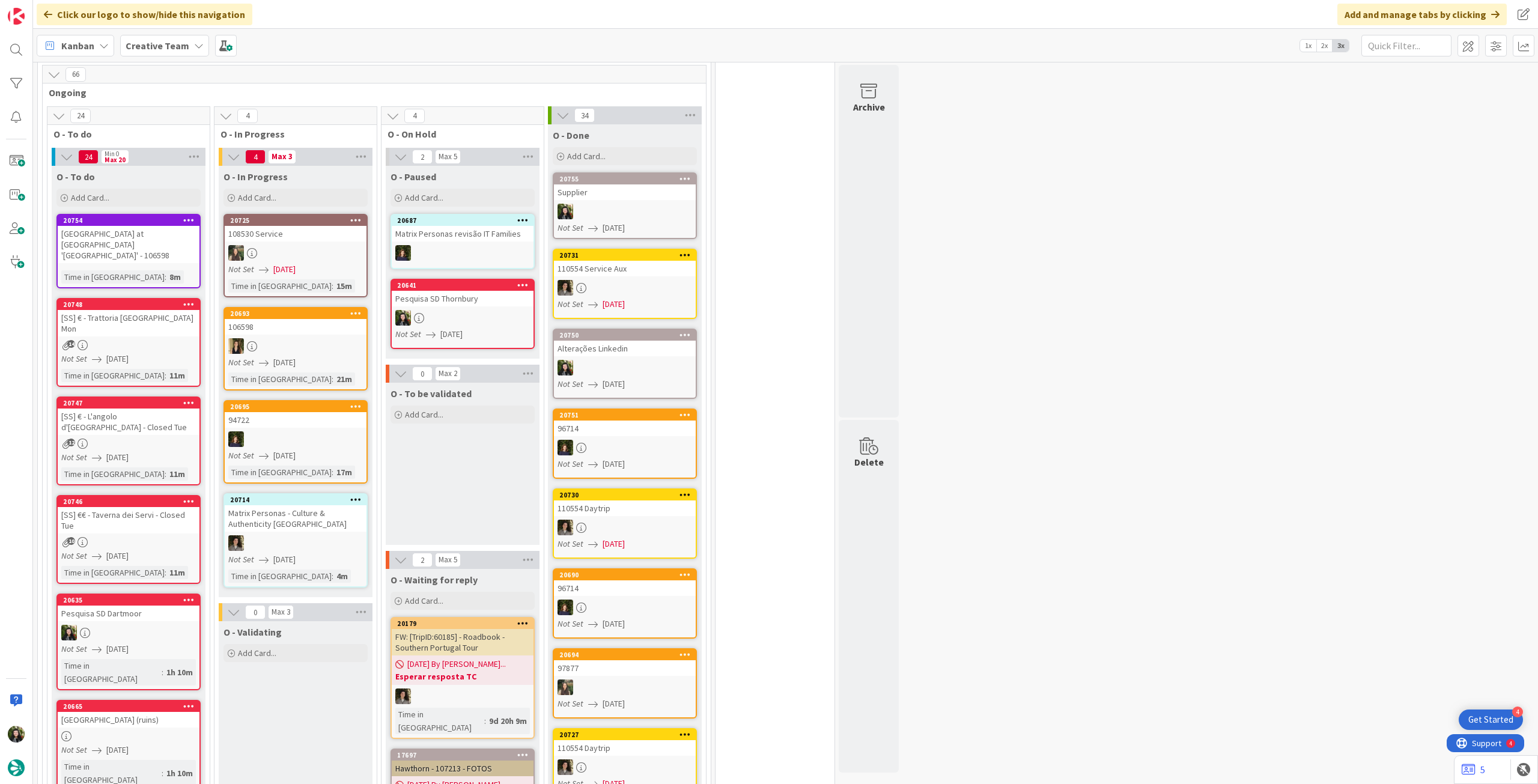
click at [270, 319] on div "106598" at bounding box center [296, 326] width 142 height 16
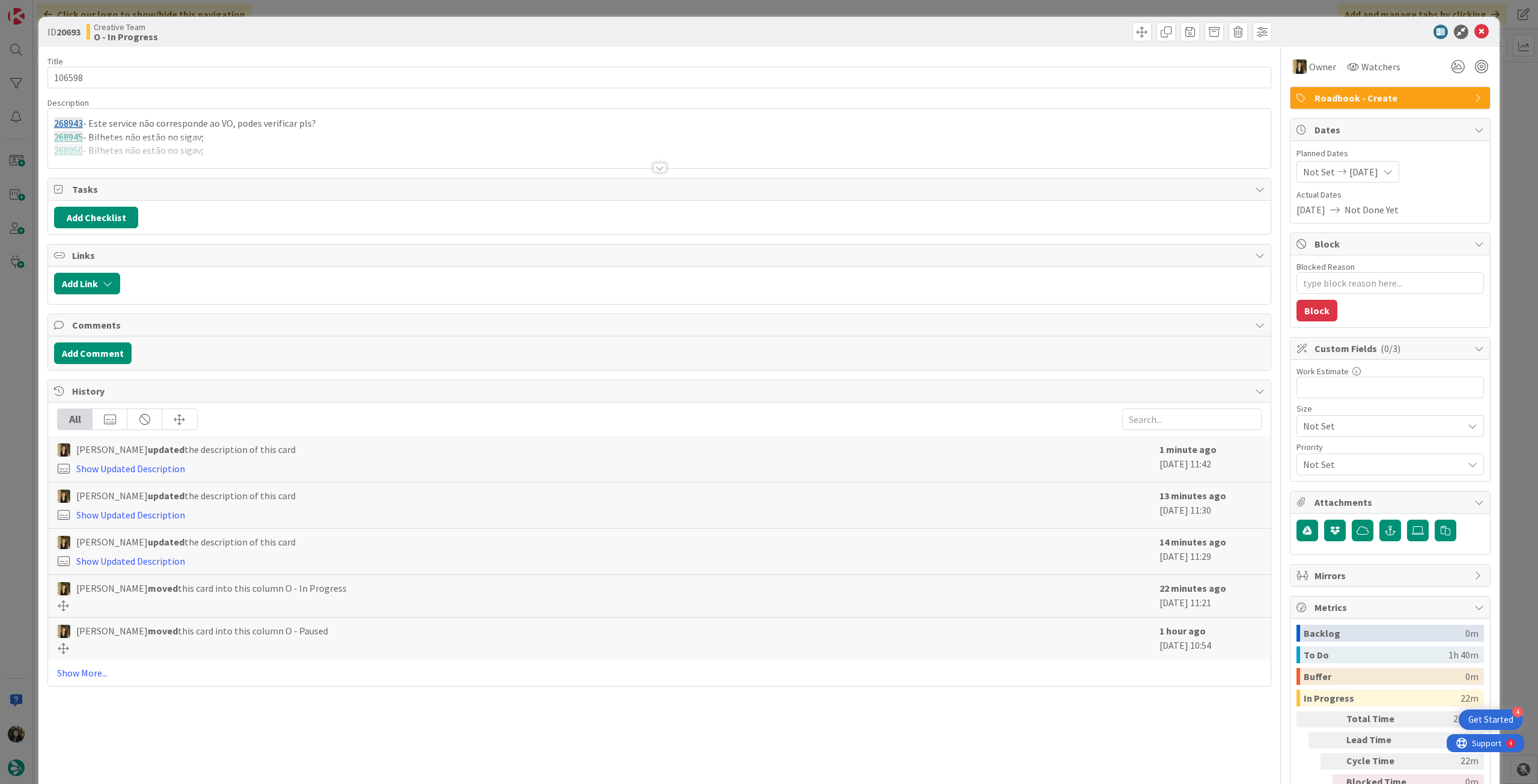
click at [109, 145] on div at bounding box center [659, 153] width 1222 height 31
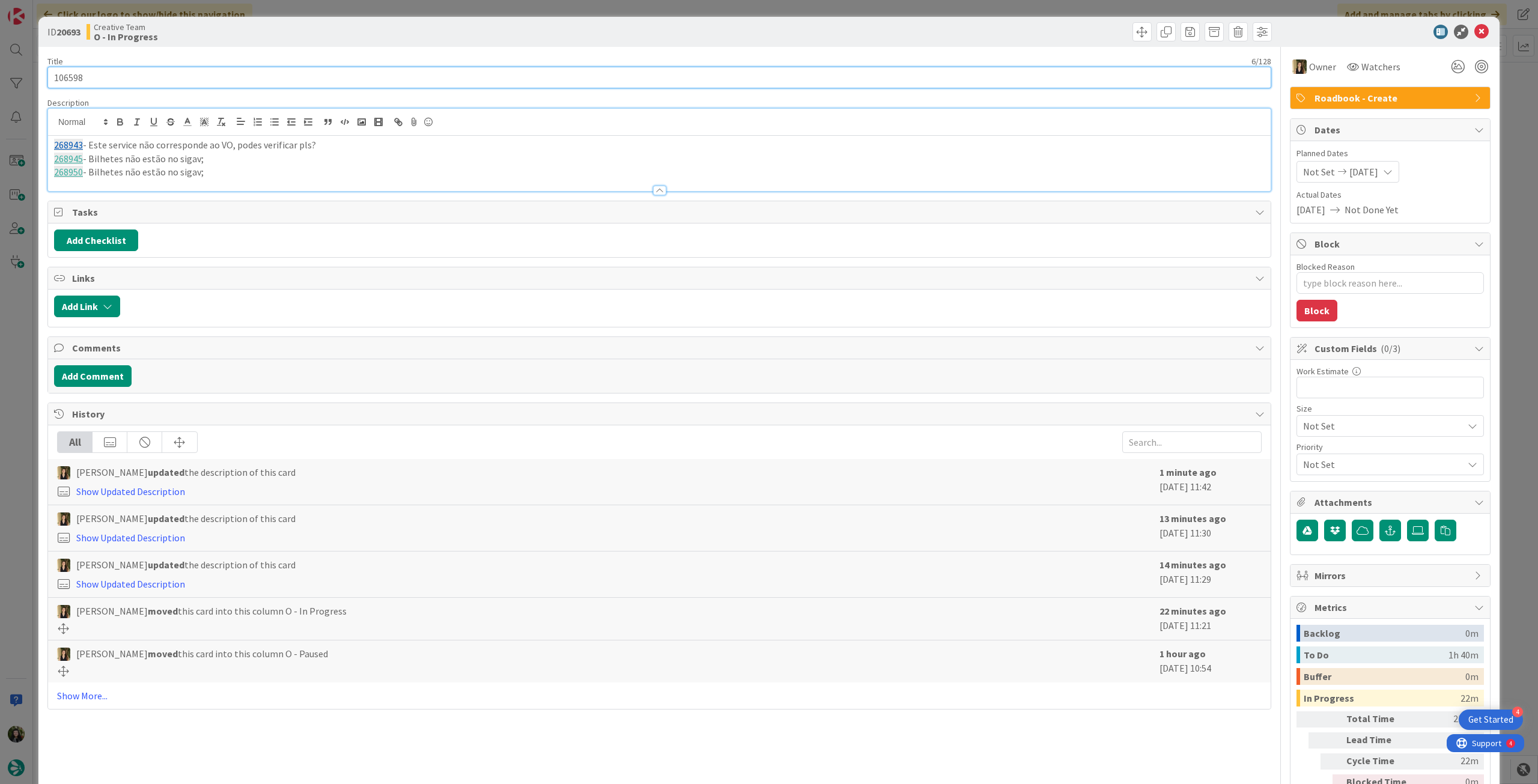
drag, startPoint x: 84, startPoint y: 74, endPoint x: 27, endPoint y: 73, distance: 57.0
click at [27, 73] on div "ID 20693 Creative Team O - In Progress Title 6 / 128 106598 Description 268943 …" at bounding box center [769, 392] width 1538 height 784
click at [1474, 34] on icon at bounding box center [1481, 32] width 14 height 14
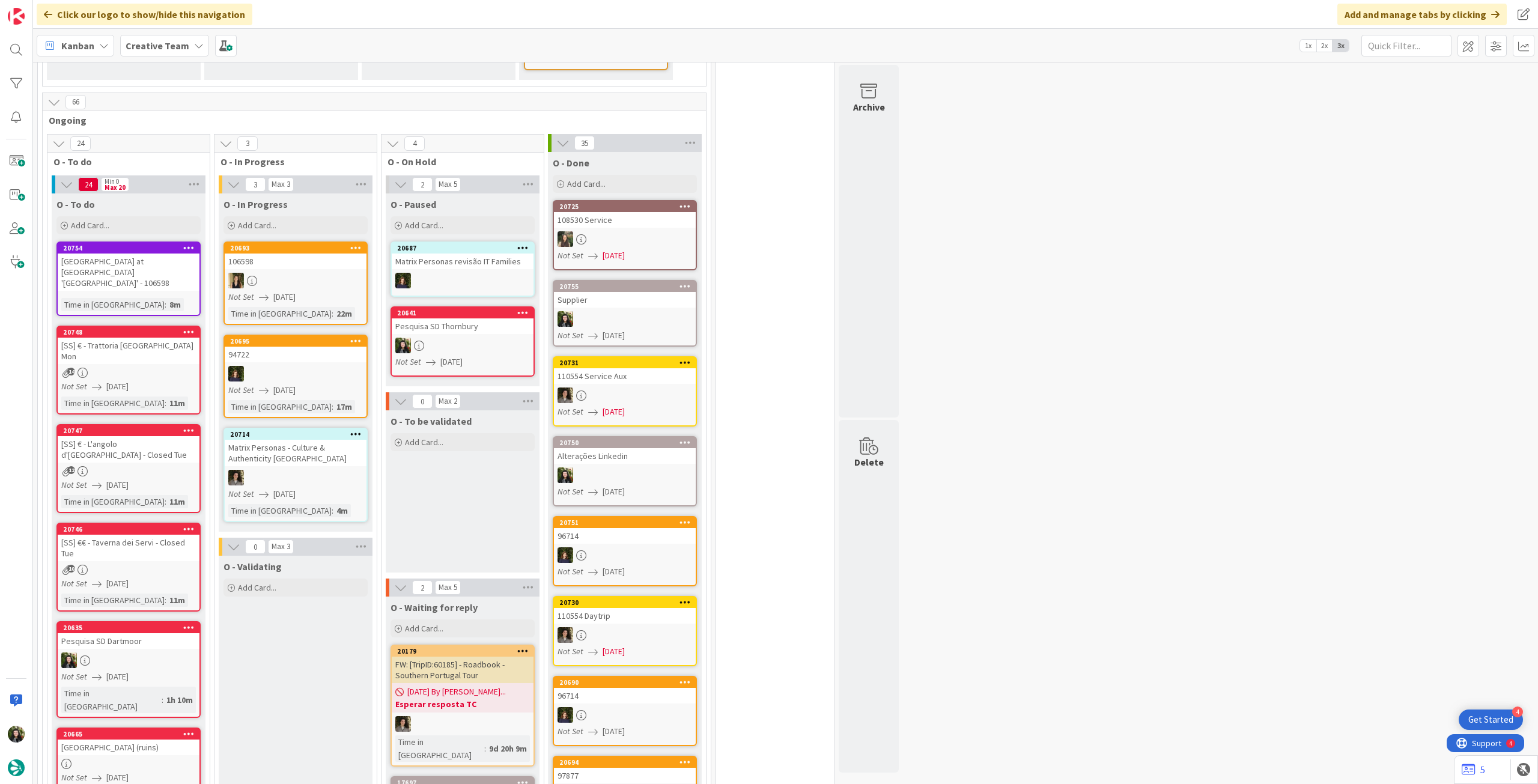
scroll to position [481, 0]
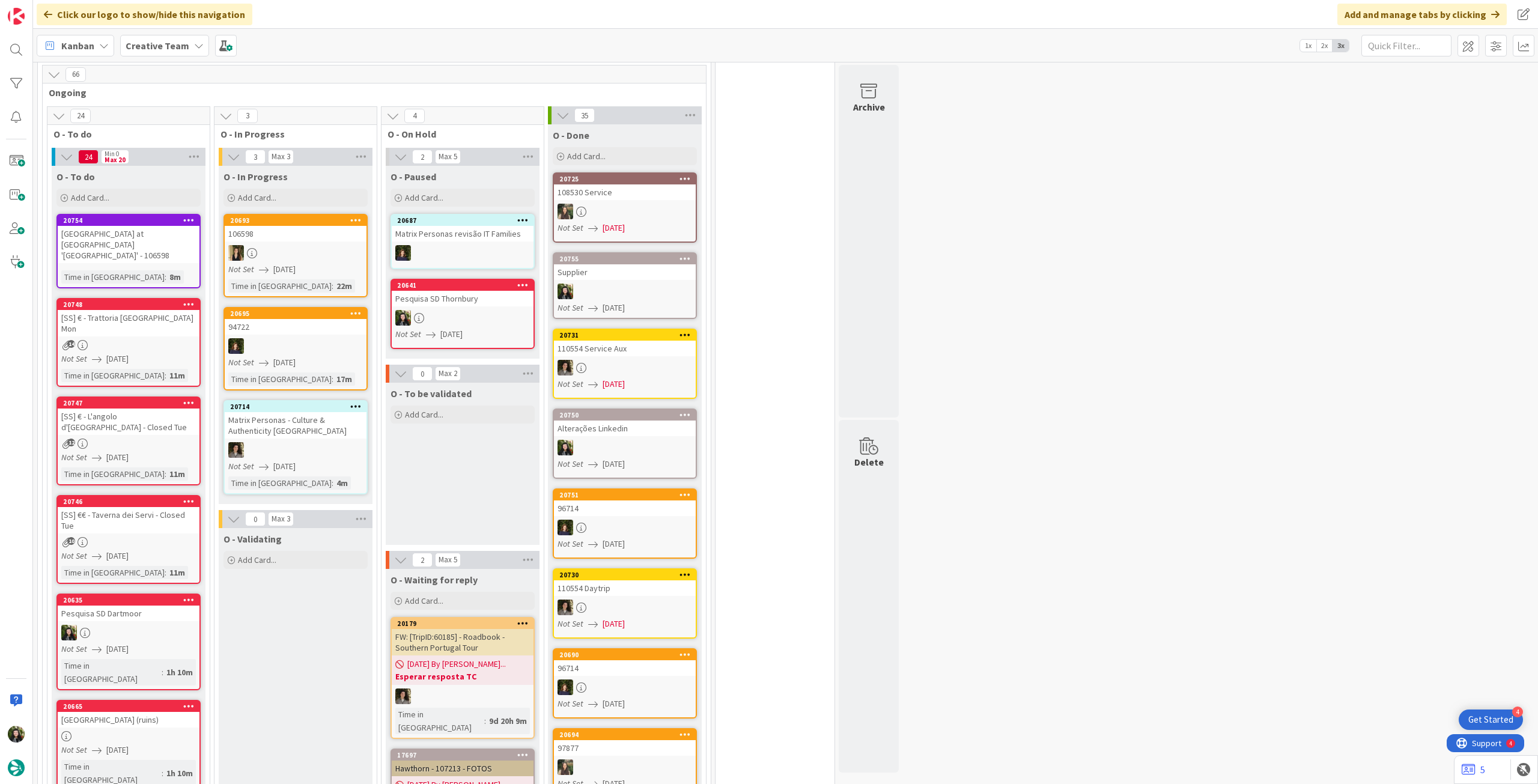
click at [162, 241] on link "20754 Glen Mhor Hotel at Uile-bheist 'Brewstillery' - 106598 Time in Column : 8m" at bounding box center [128, 251] width 144 height 75
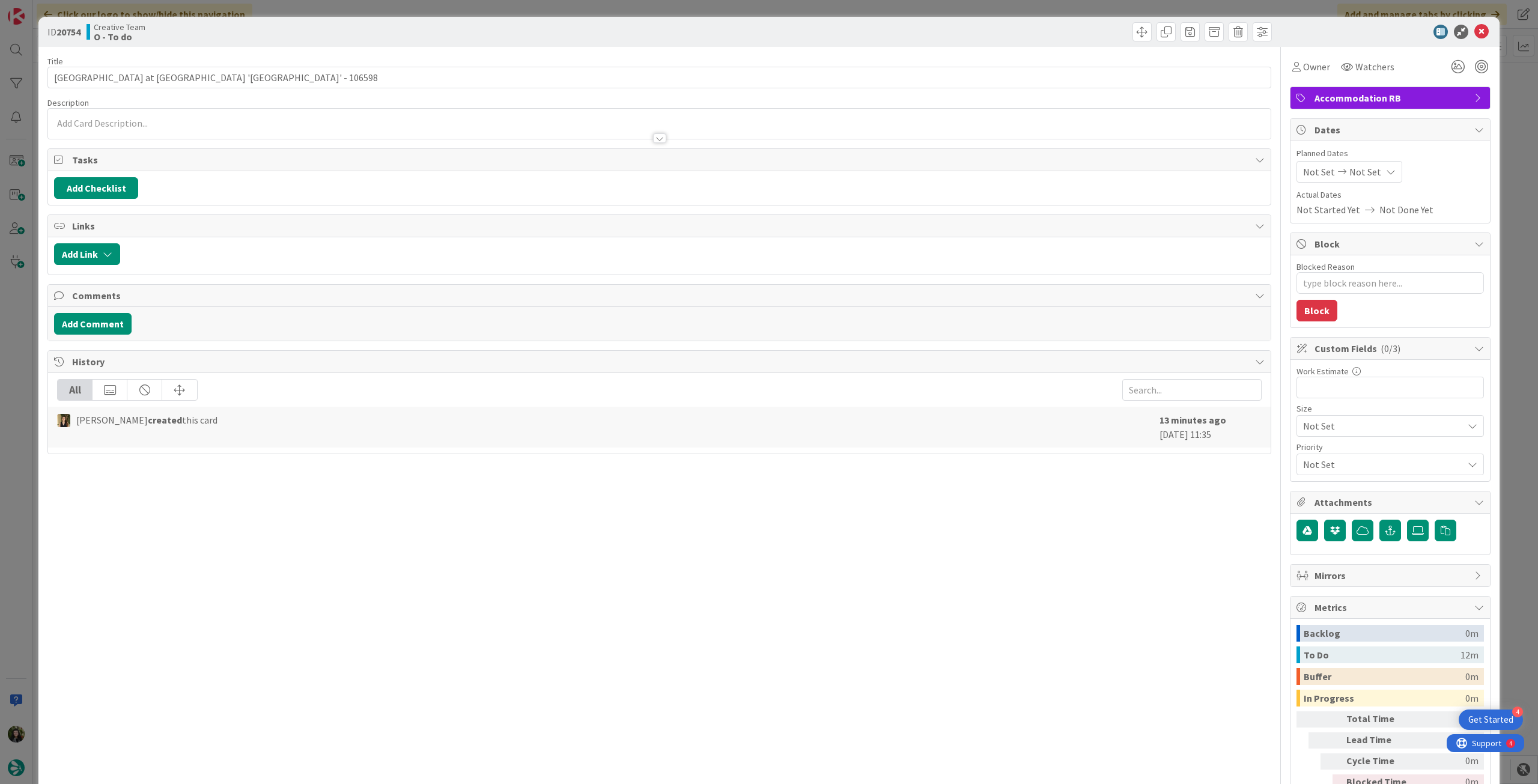
click at [1354, 169] on span "Not Set" at bounding box center [1365, 171] width 32 height 14
type textarea "x"
click at [1309, 456] on icon at bounding box center [1318, 453] width 18 height 14
type input "[DATE]"
click at [1476, 32] on icon at bounding box center [1481, 32] width 14 height 14
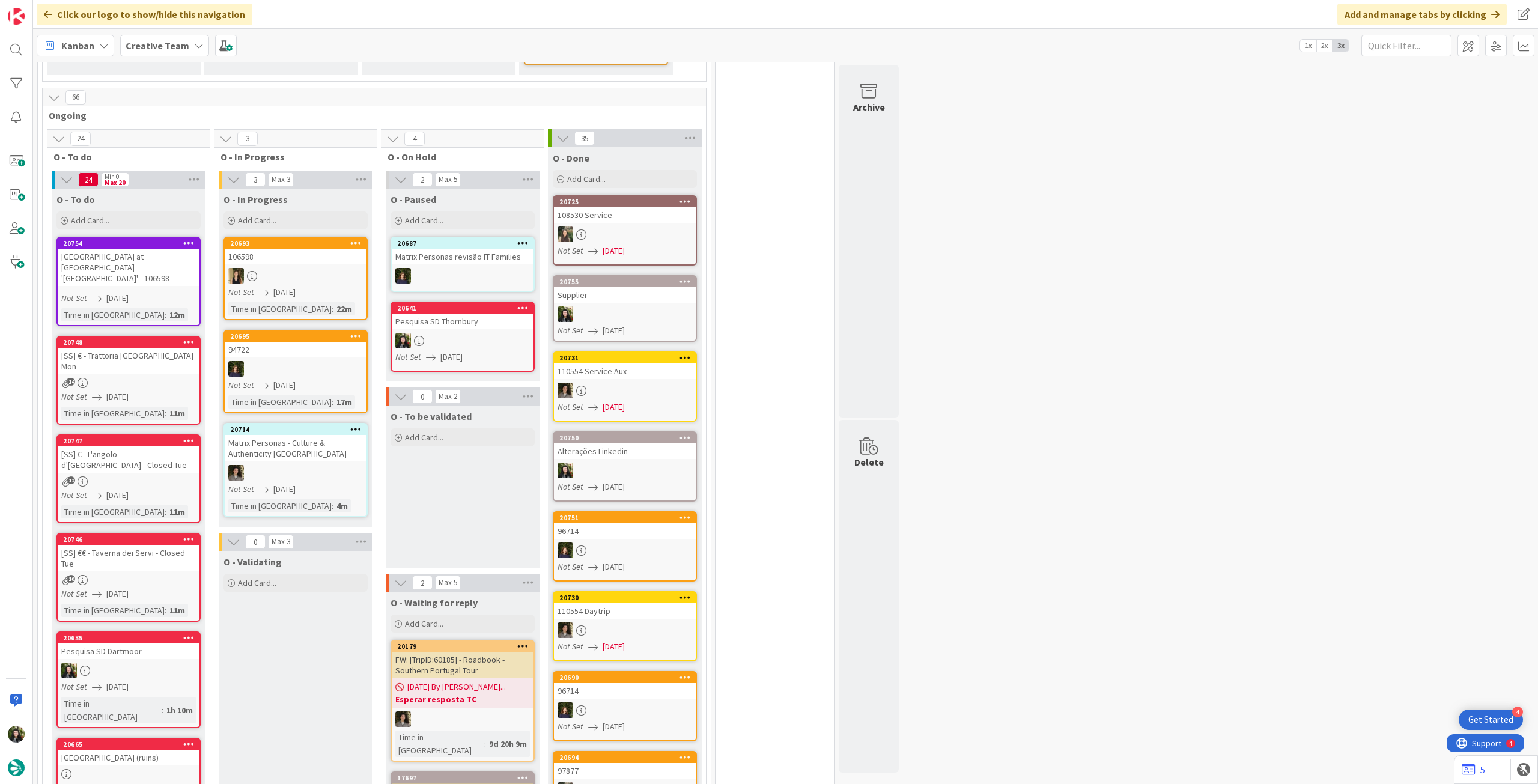
scroll to position [400, 0]
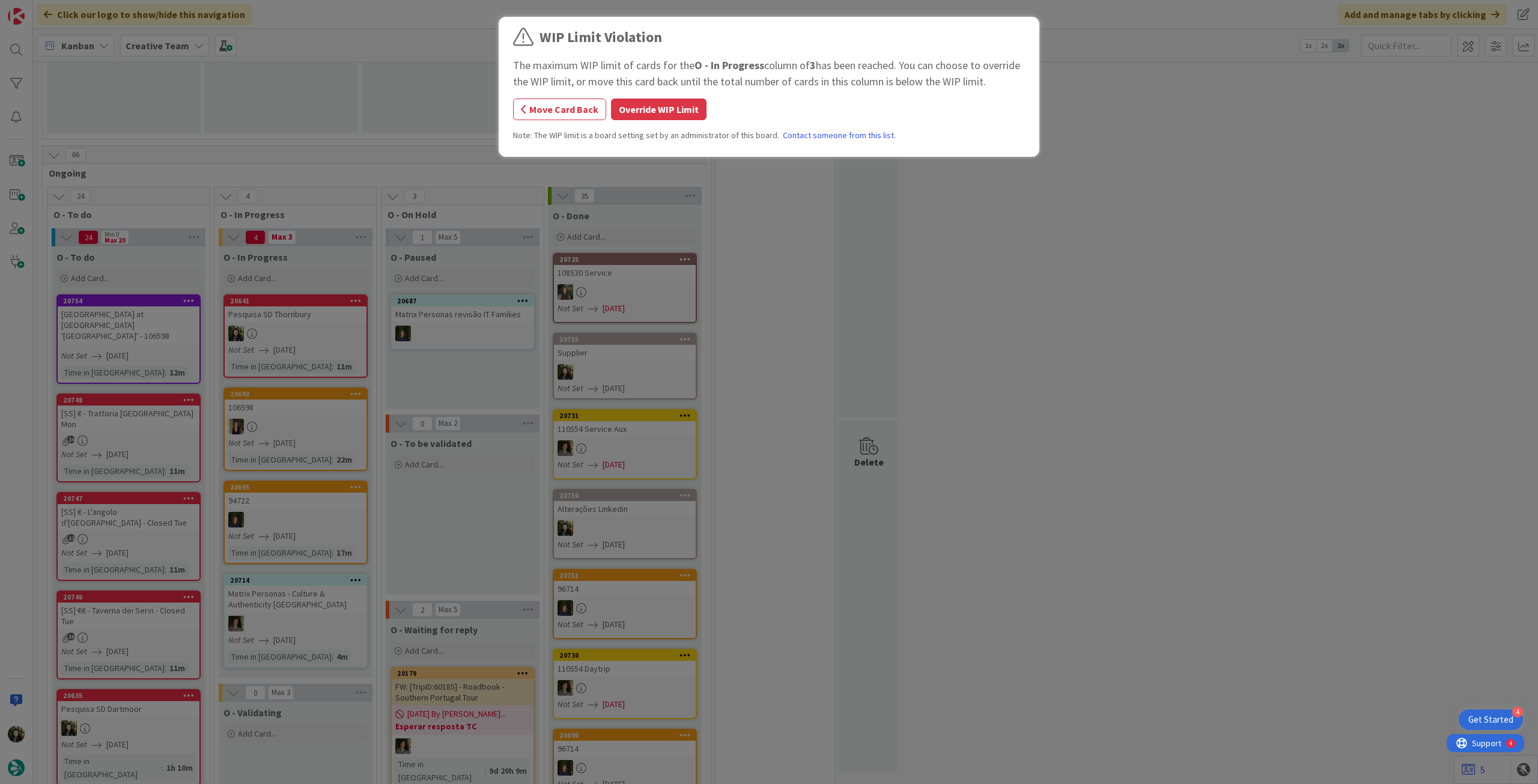
click at [656, 112] on button "Override WIP Limit" at bounding box center [659, 110] width 95 height 22
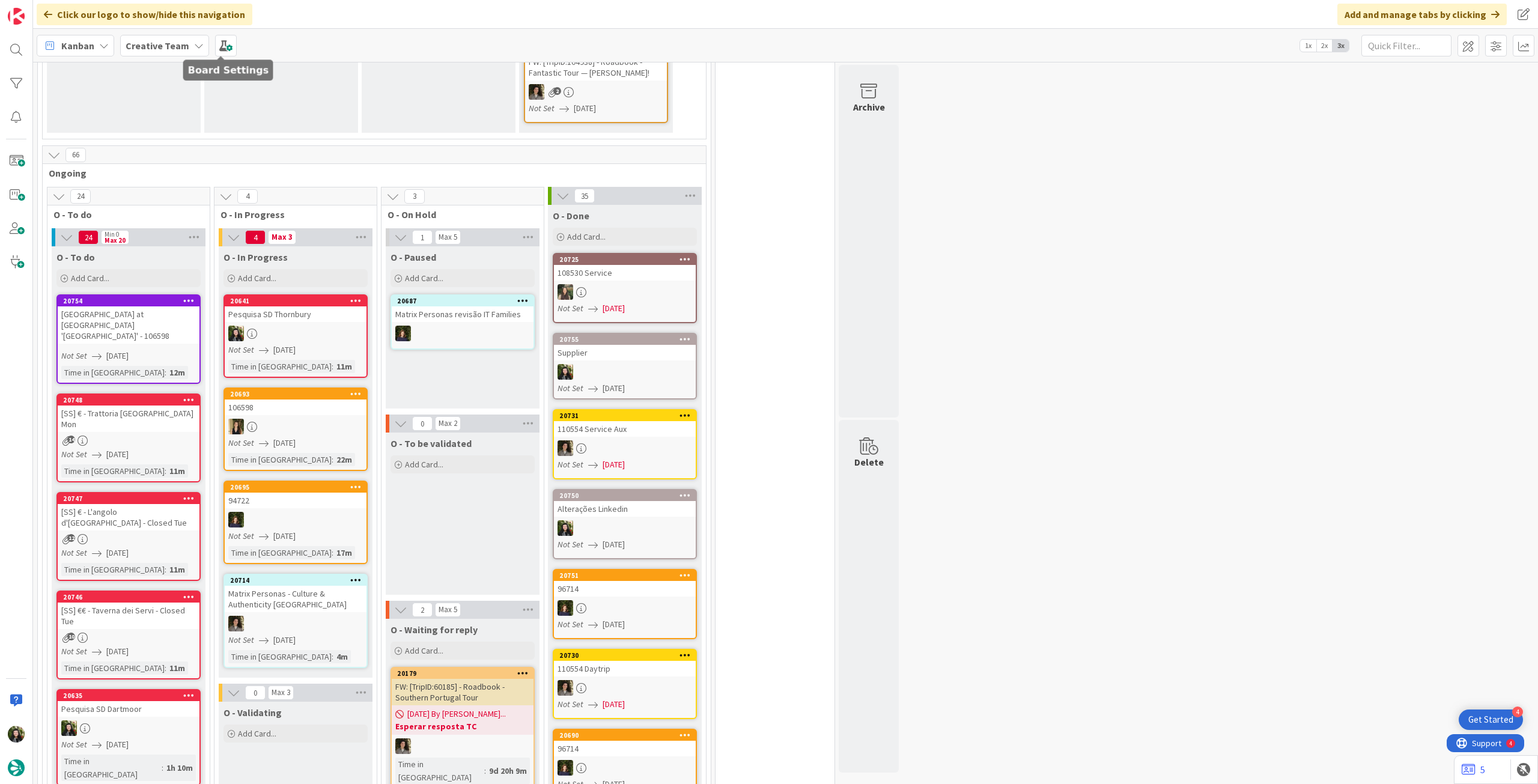
click at [166, 45] on b "Creative Team" at bounding box center [157, 46] width 64 height 12
click at [170, 186] on div "Last 24 Hours Creative Team 3 Creative Team - Análise" at bounding box center [222, 126] width 196 height 132
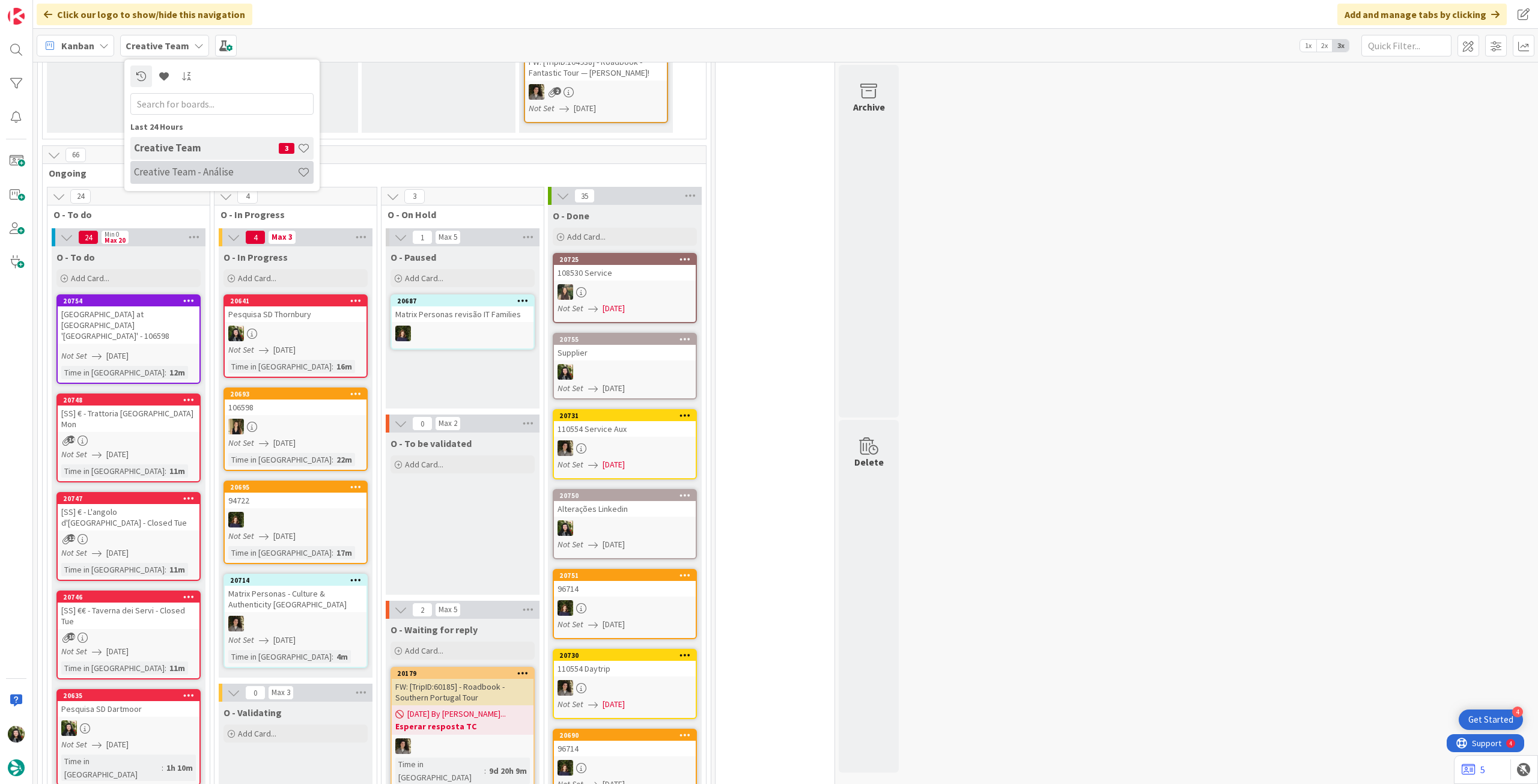
click at [173, 176] on h4 "Creative Team - Análise" at bounding box center [215, 172] width 163 height 12
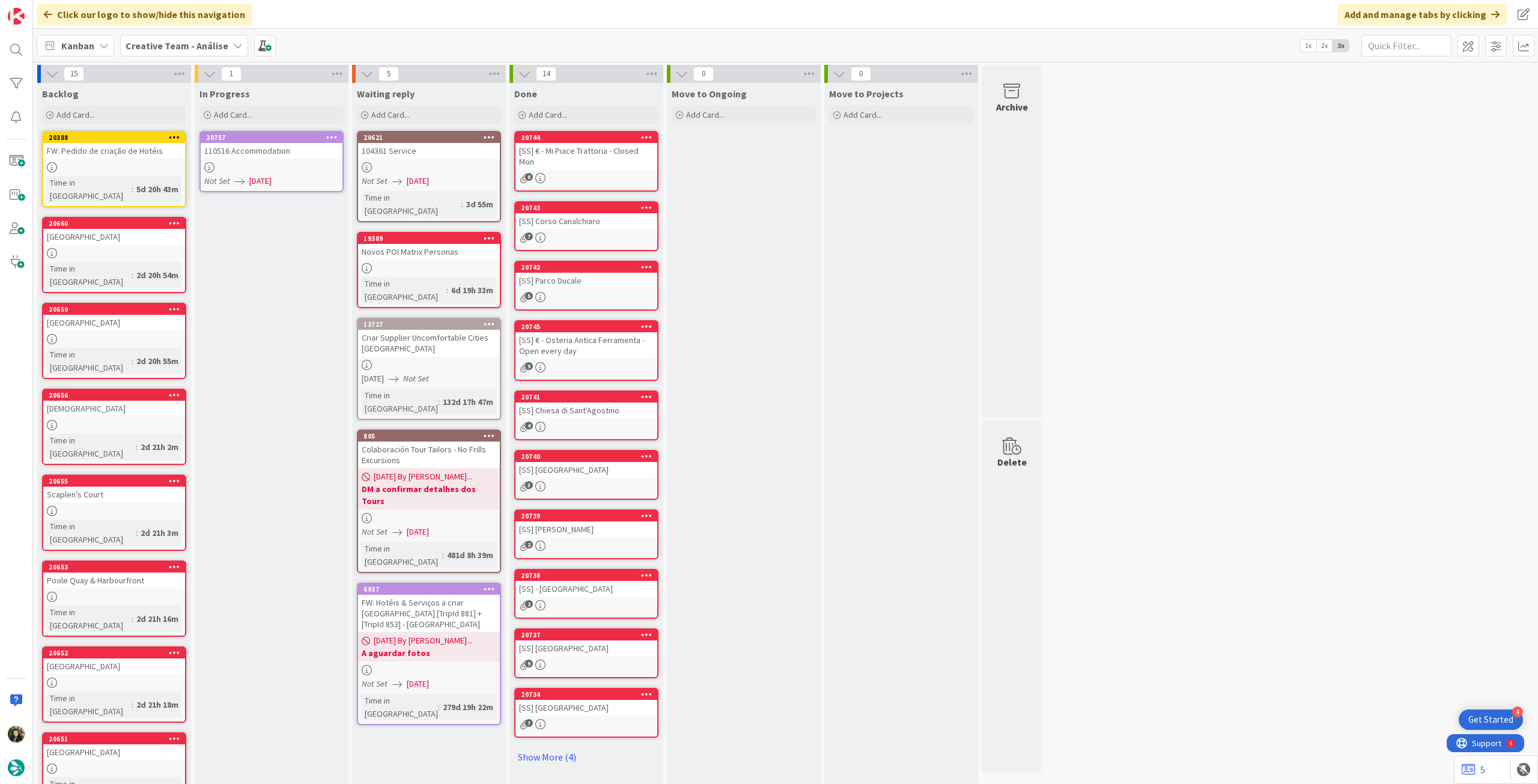
click at [303, 156] on div "110516 Accommodation" at bounding box center [272, 150] width 142 height 16
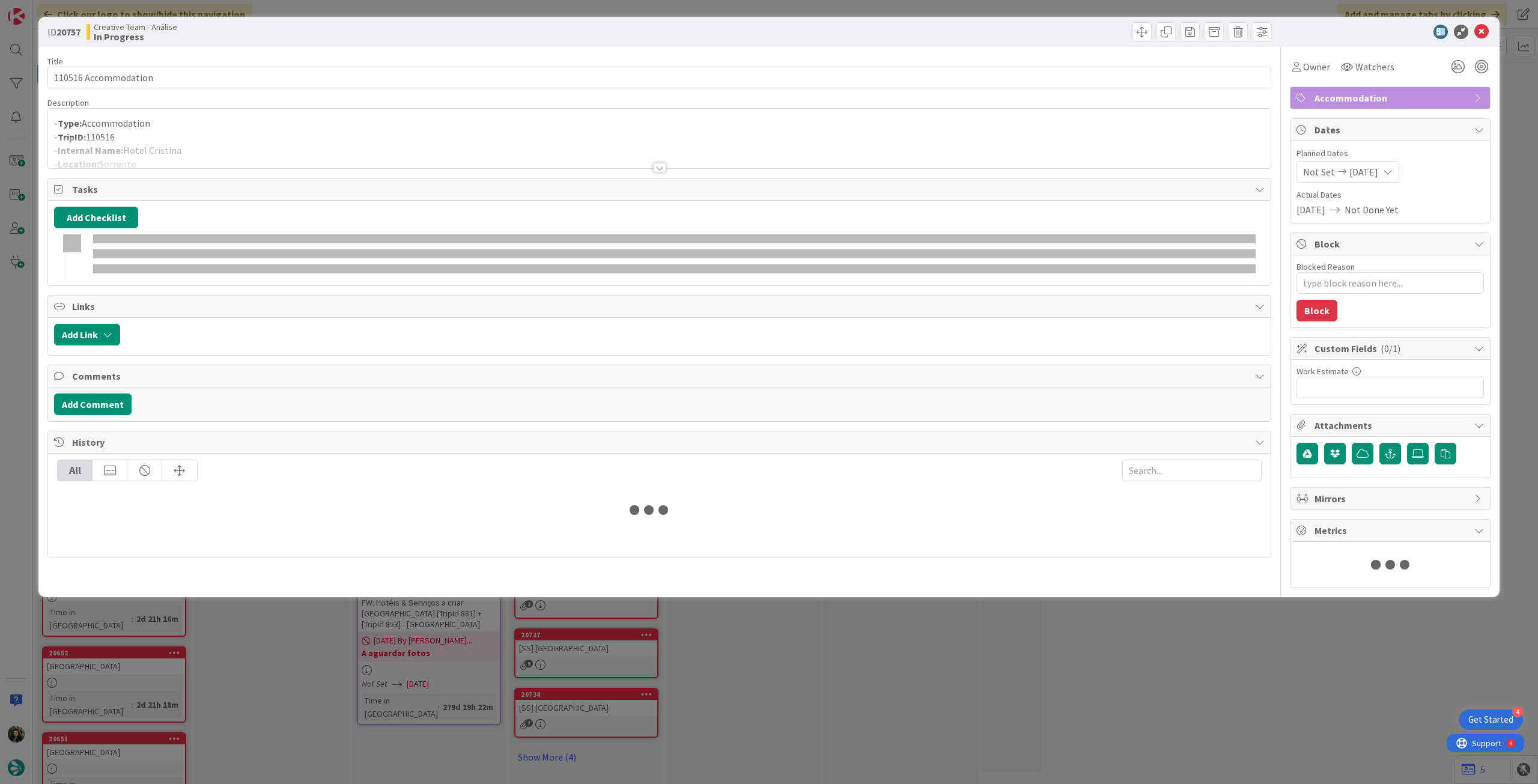
click at [246, 149] on div at bounding box center [659, 153] width 1222 height 31
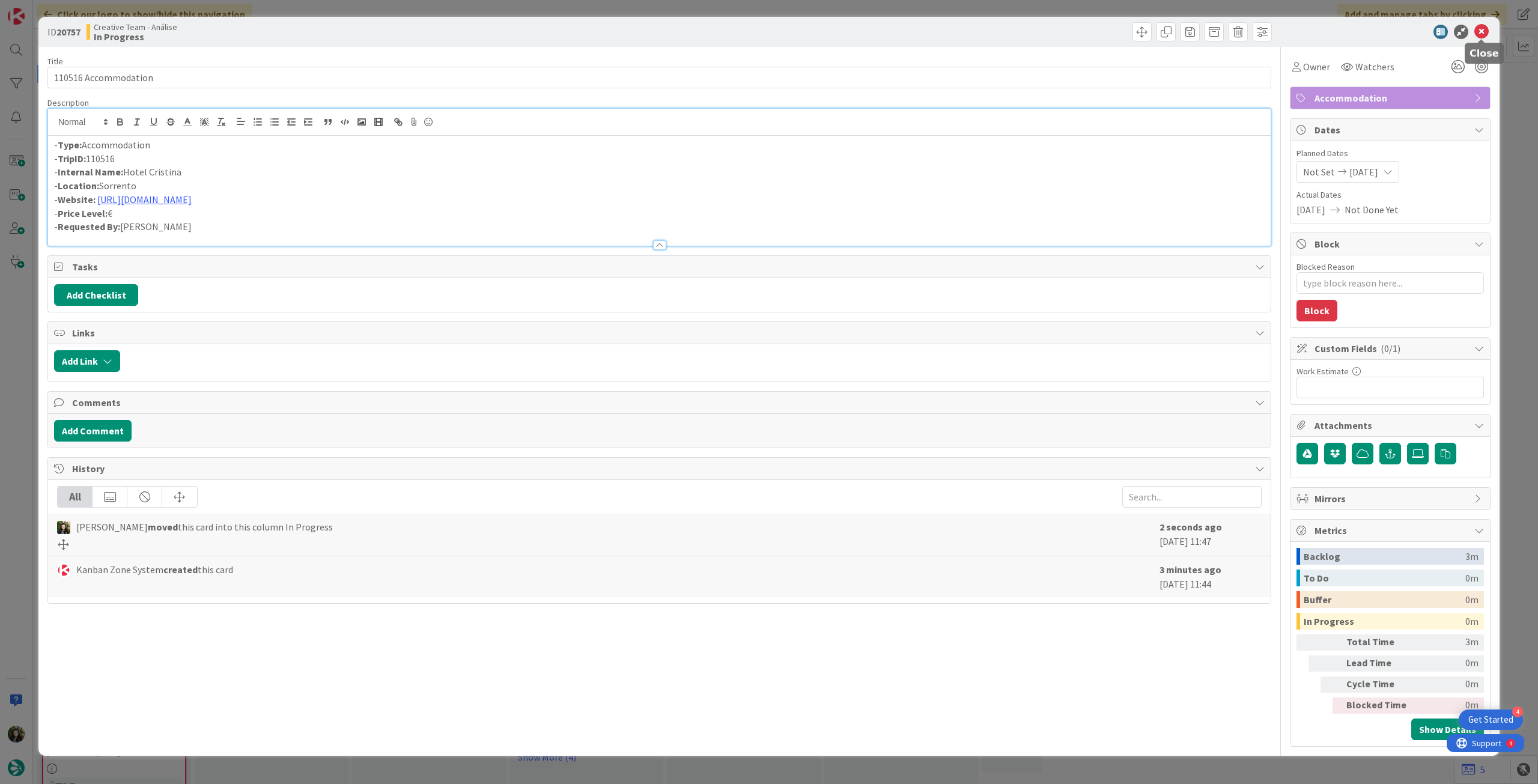
click at [1480, 36] on icon at bounding box center [1481, 32] width 14 height 14
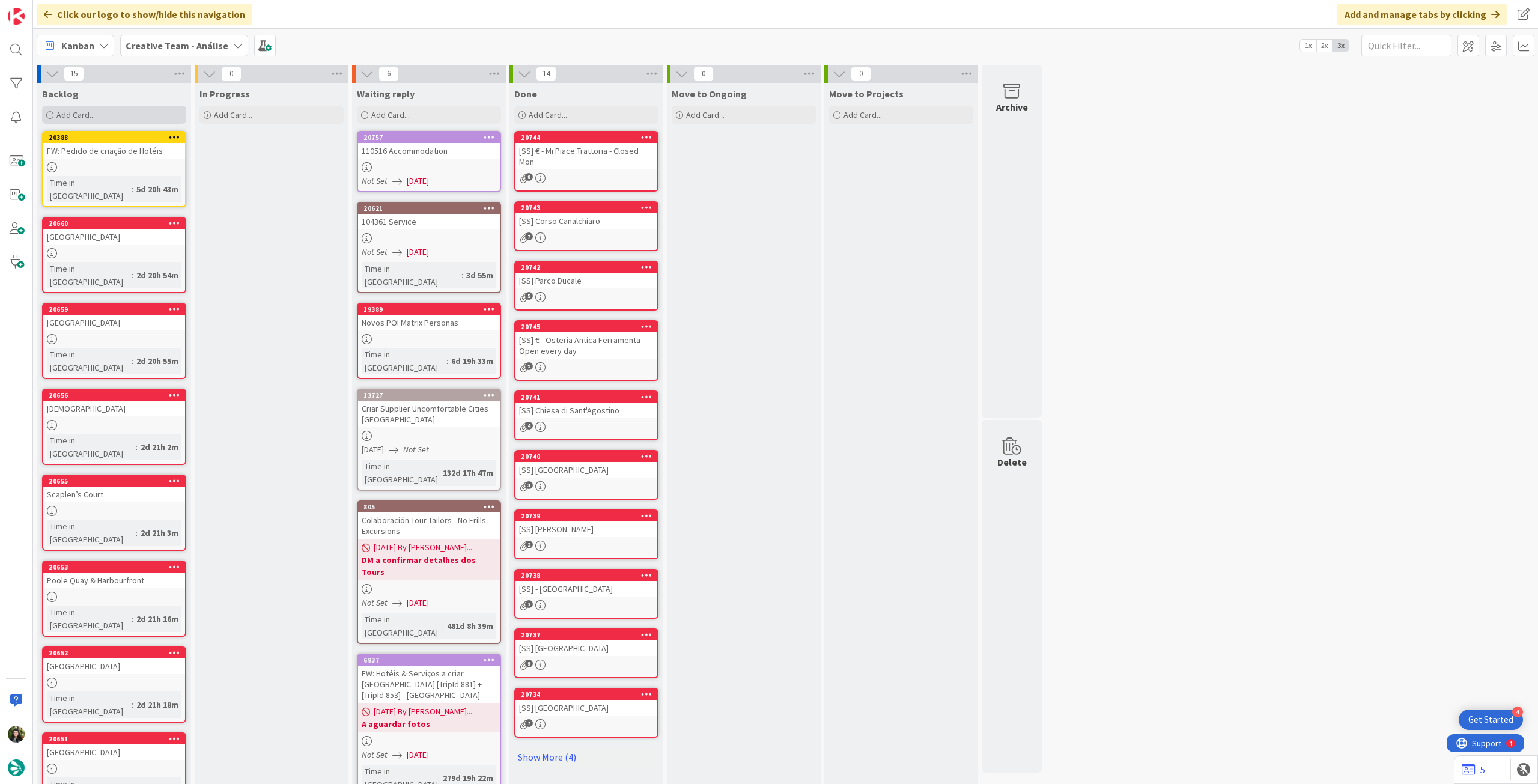
click at [99, 112] on div "Add Card..." at bounding box center [114, 115] width 144 height 18
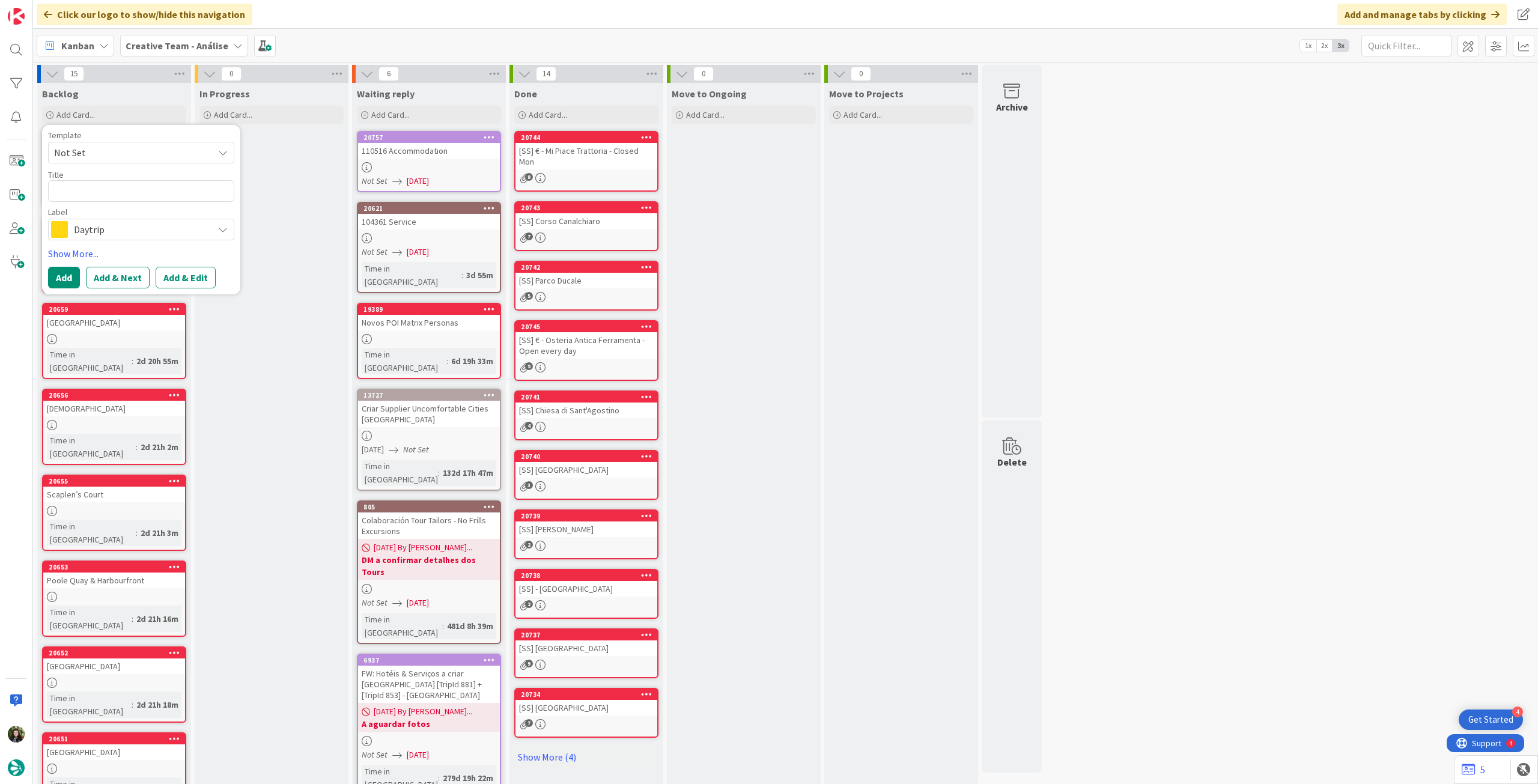
click at [128, 227] on span "Daytrip" at bounding box center [141, 229] width 133 height 17
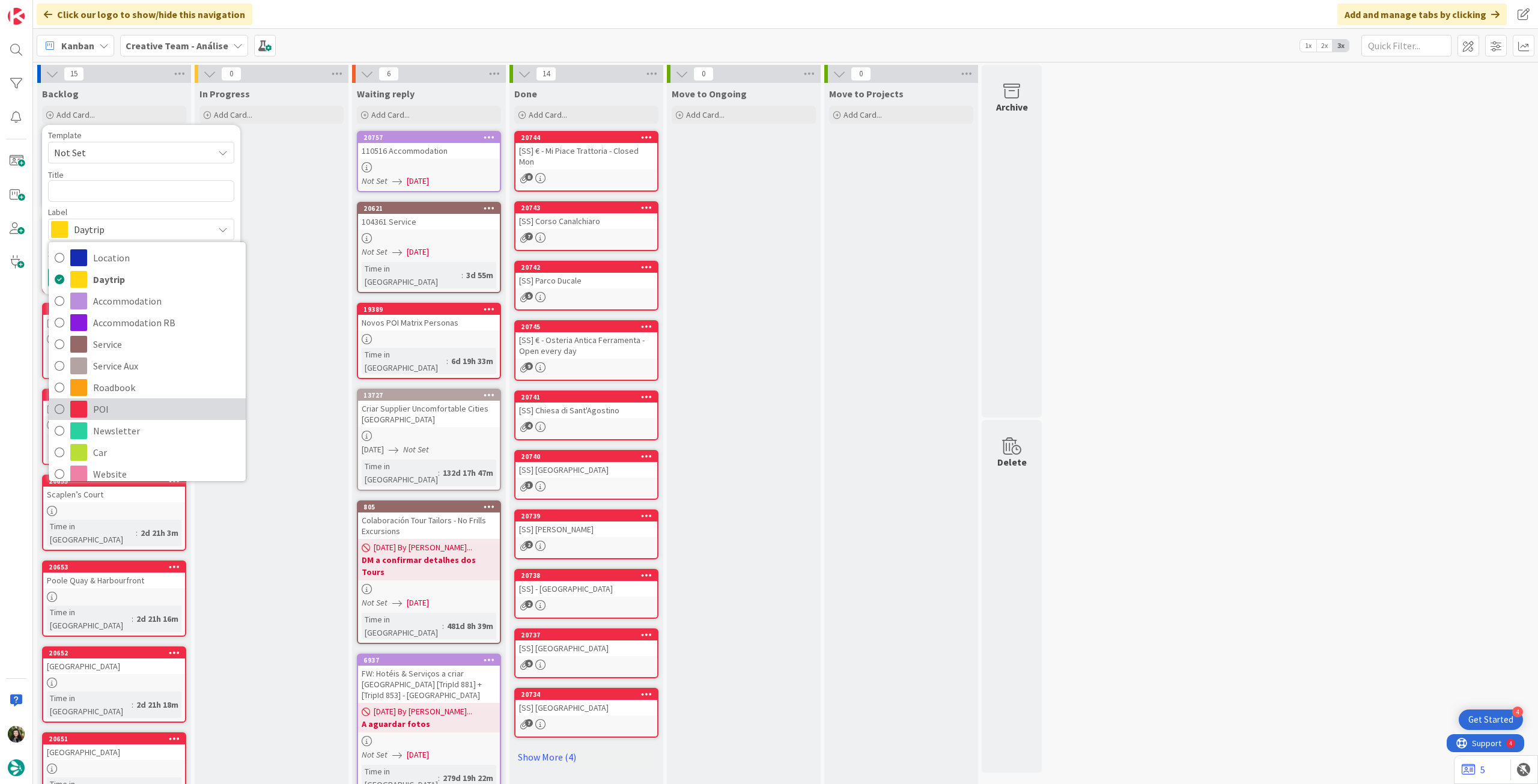
click at [152, 410] on span "POI" at bounding box center [167, 409] width 147 height 18
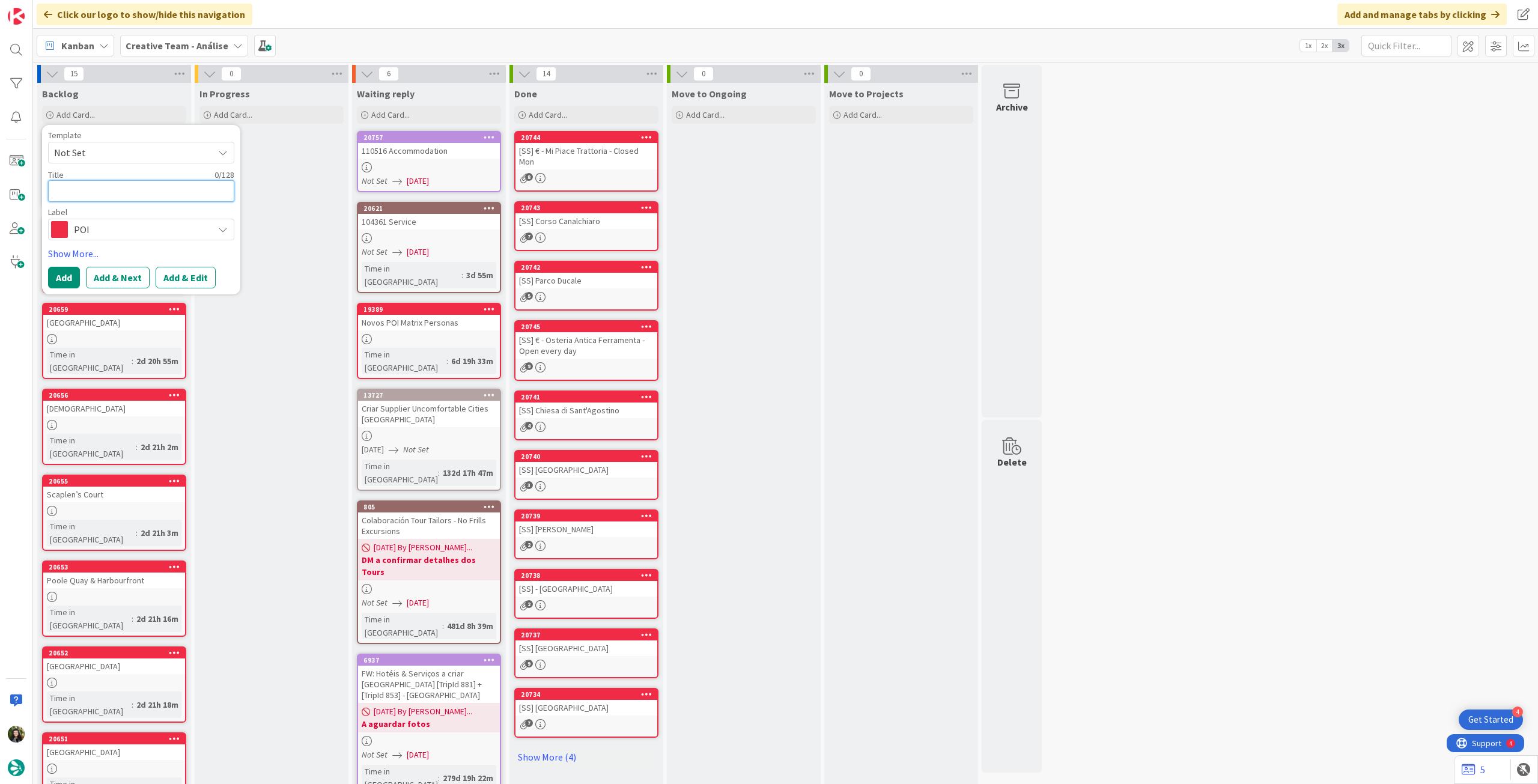
click at [104, 195] on textarea at bounding box center [141, 191] width 187 height 22
paste textarea "[GEOGRAPHIC_DATA]"
type textarea "x"
type textarea "[GEOGRAPHIC_DATA]"
click at [58, 276] on button "Add" at bounding box center [64, 278] width 32 height 22
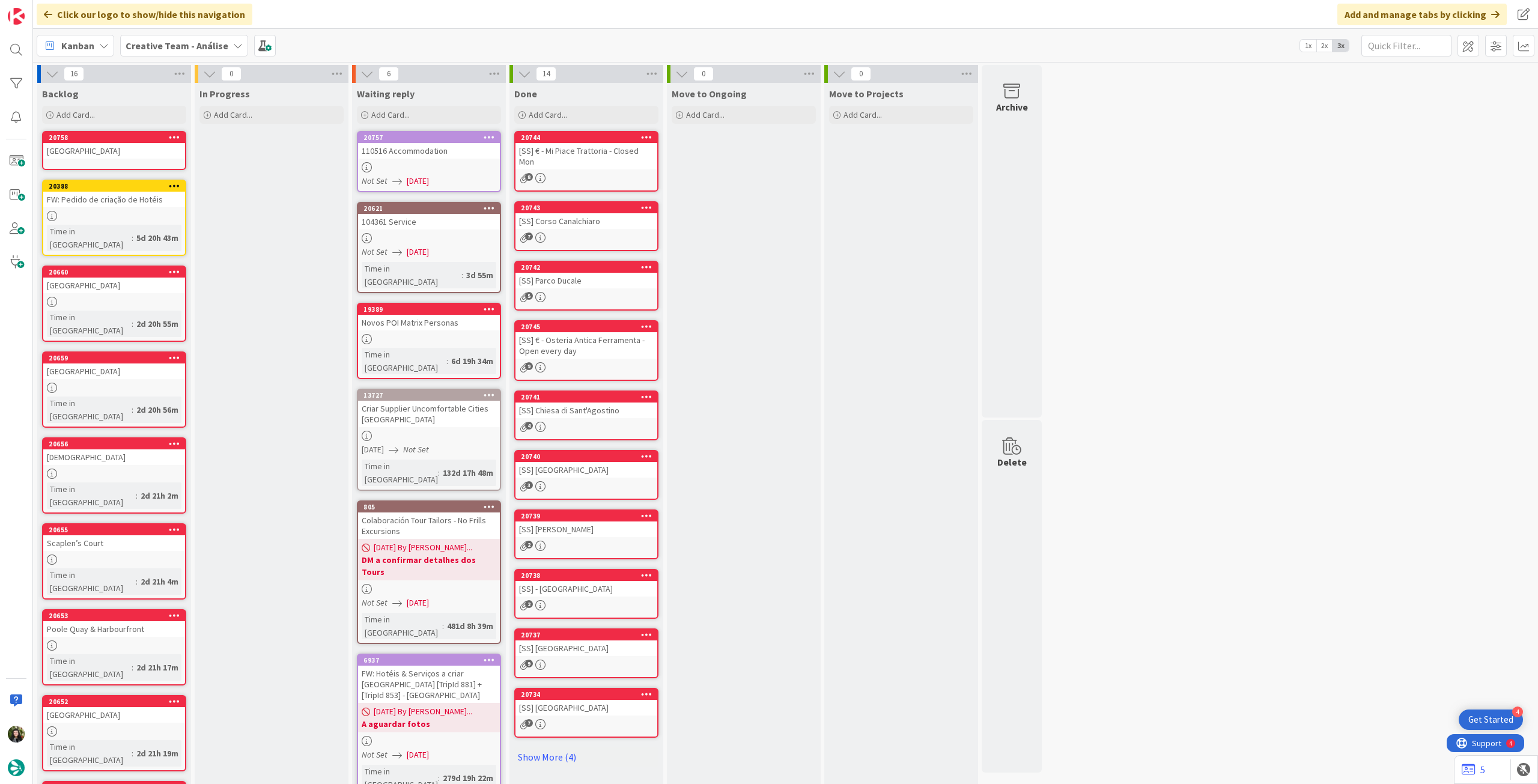
click at [83, 162] on link "20758 Thornbury Castle" at bounding box center [114, 150] width 144 height 39
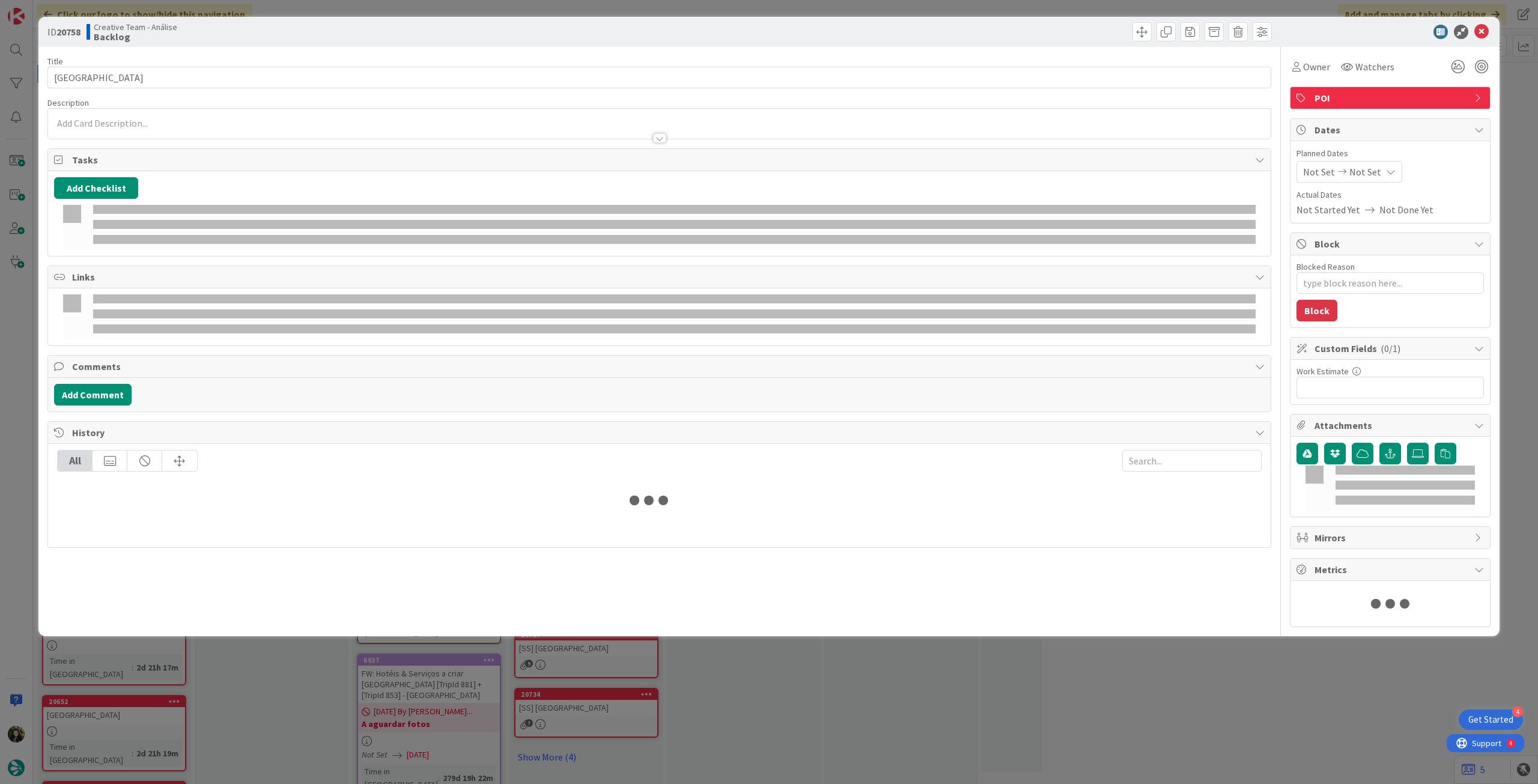
click at [118, 121] on p at bounding box center [659, 123] width 1211 height 14
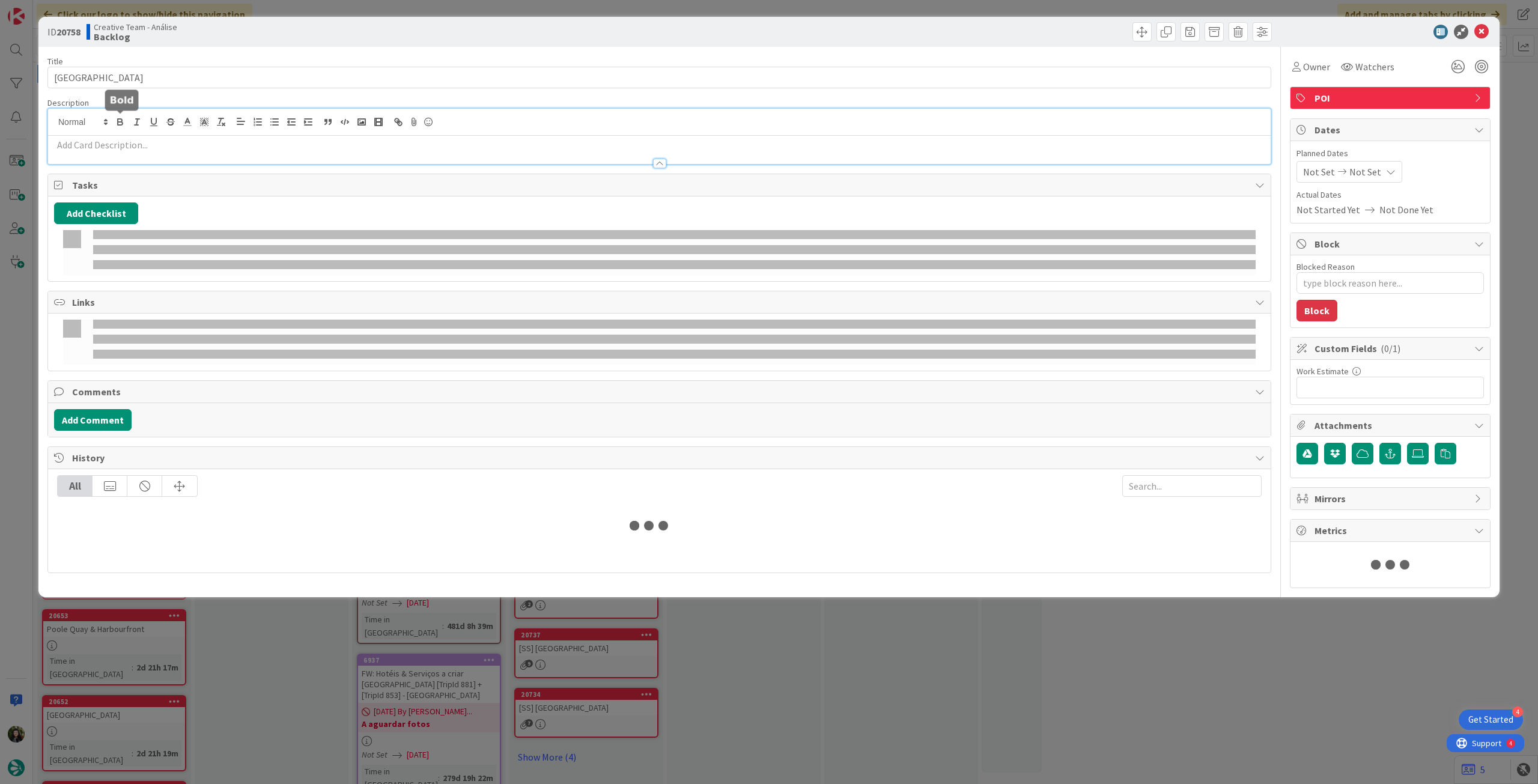
type textarea "x"
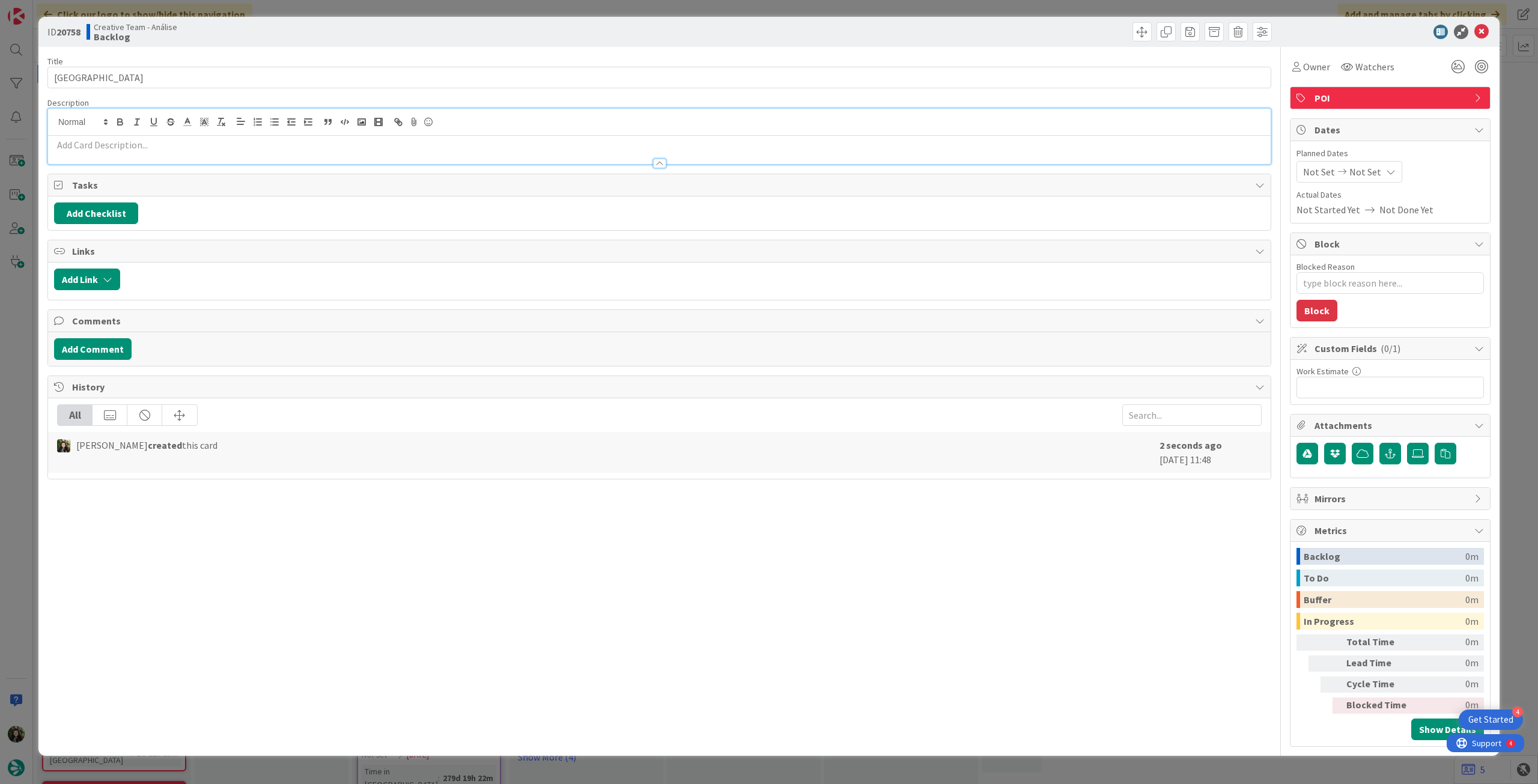
click at [118, 136] on div at bounding box center [659, 150] width 1222 height 28
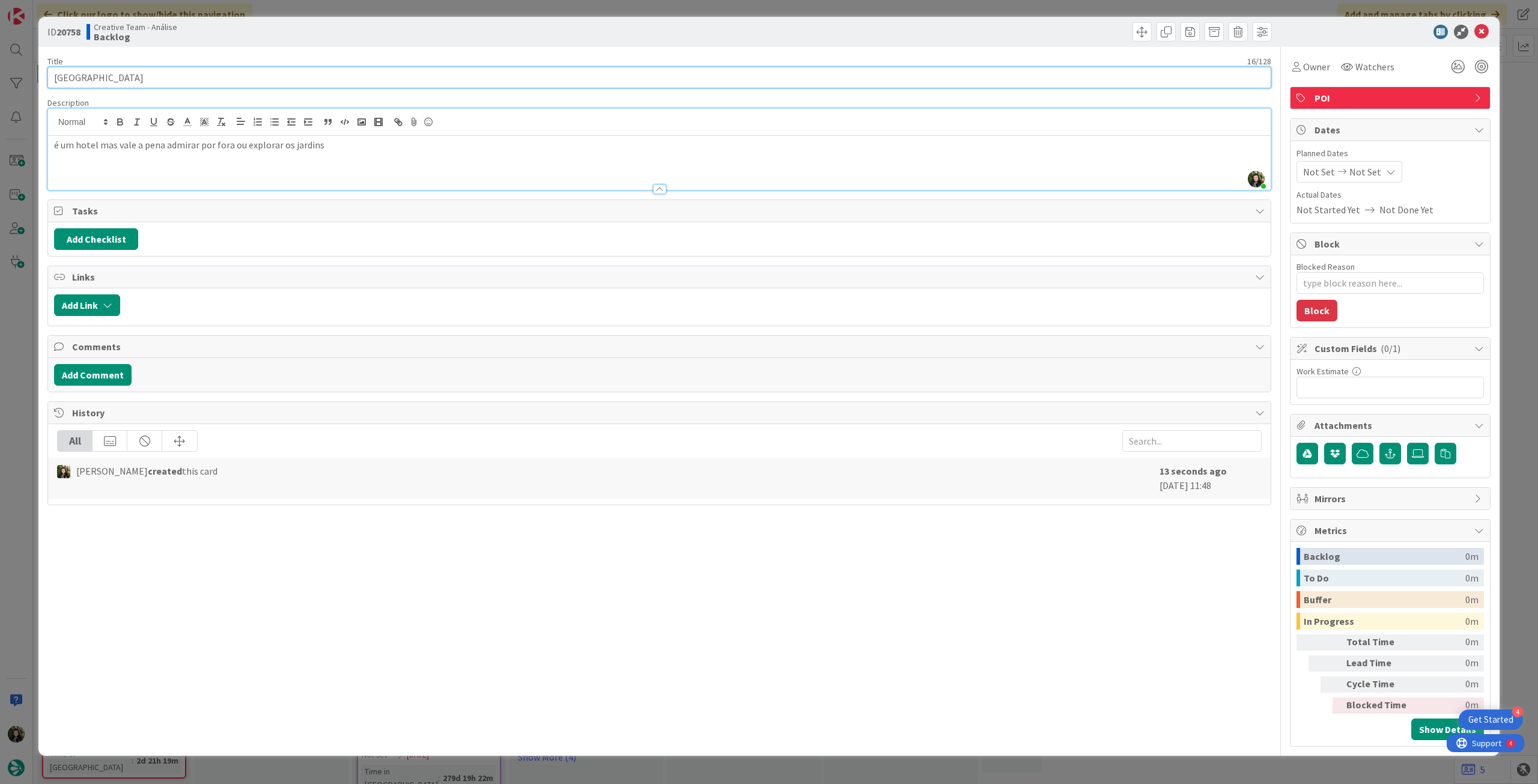
drag, startPoint x: 96, startPoint y: 73, endPoint x: 35, endPoint y: 76, distance: 61.1
click at [35, 76] on div "ID 20758 Creative Team - Análise Backlog Title 16 / 128 Thornbury Castle Descri…" at bounding box center [769, 392] width 1538 height 784
click at [90, 159] on p at bounding box center [659, 159] width 1211 height 14
click at [1368, 174] on span "Not Set" at bounding box center [1365, 171] width 32 height 14
type textarea "x"
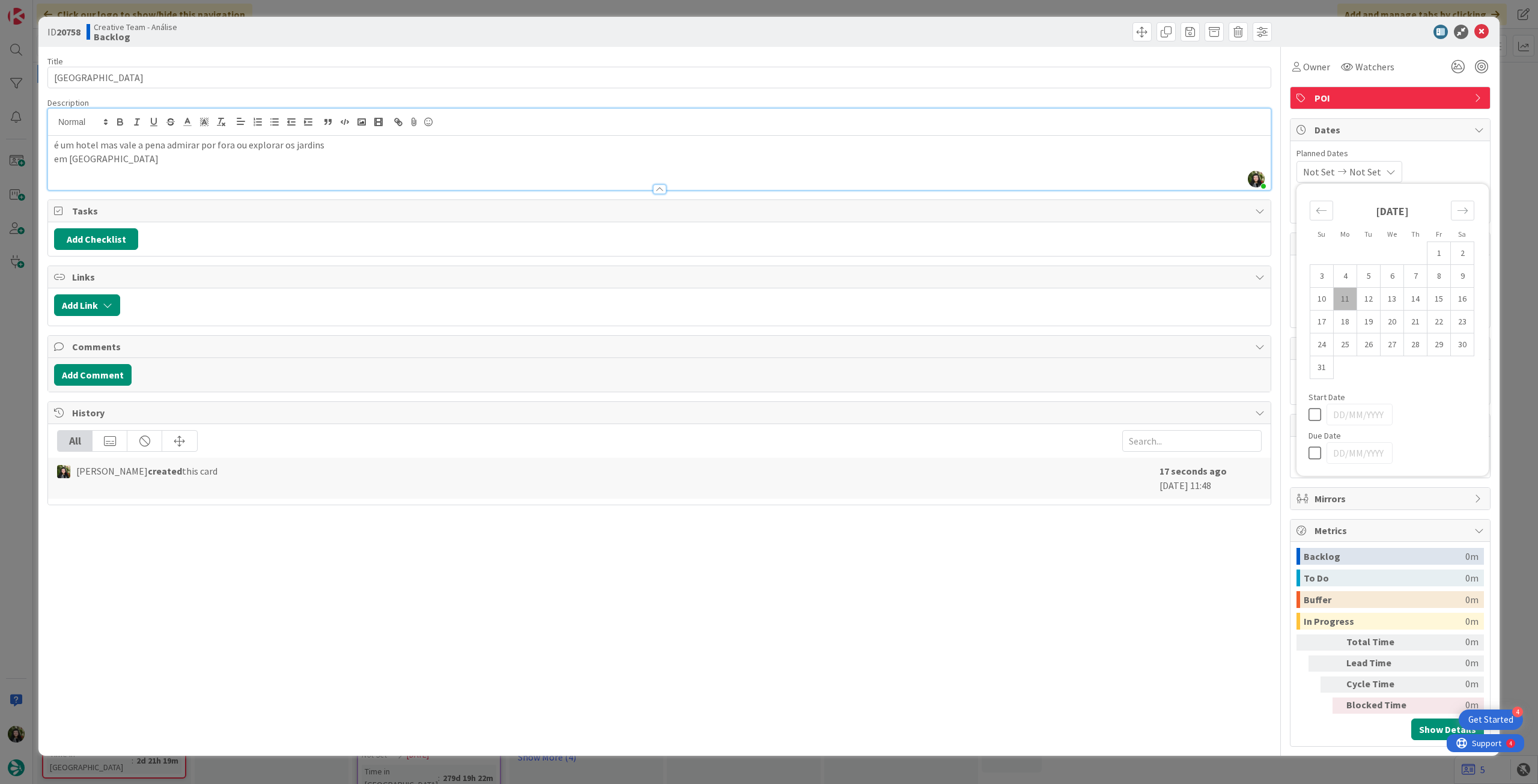
click at [1314, 447] on icon at bounding box center [1318, 453] width 18 height 14
type input "[DATE]"
type textarea "x"
click at [1318, 449] on icon at bounding box center [1318, 453] width 18 height 14
click at [1477, 29] on icon at bounding box center [1481, 32] width 14 height 14
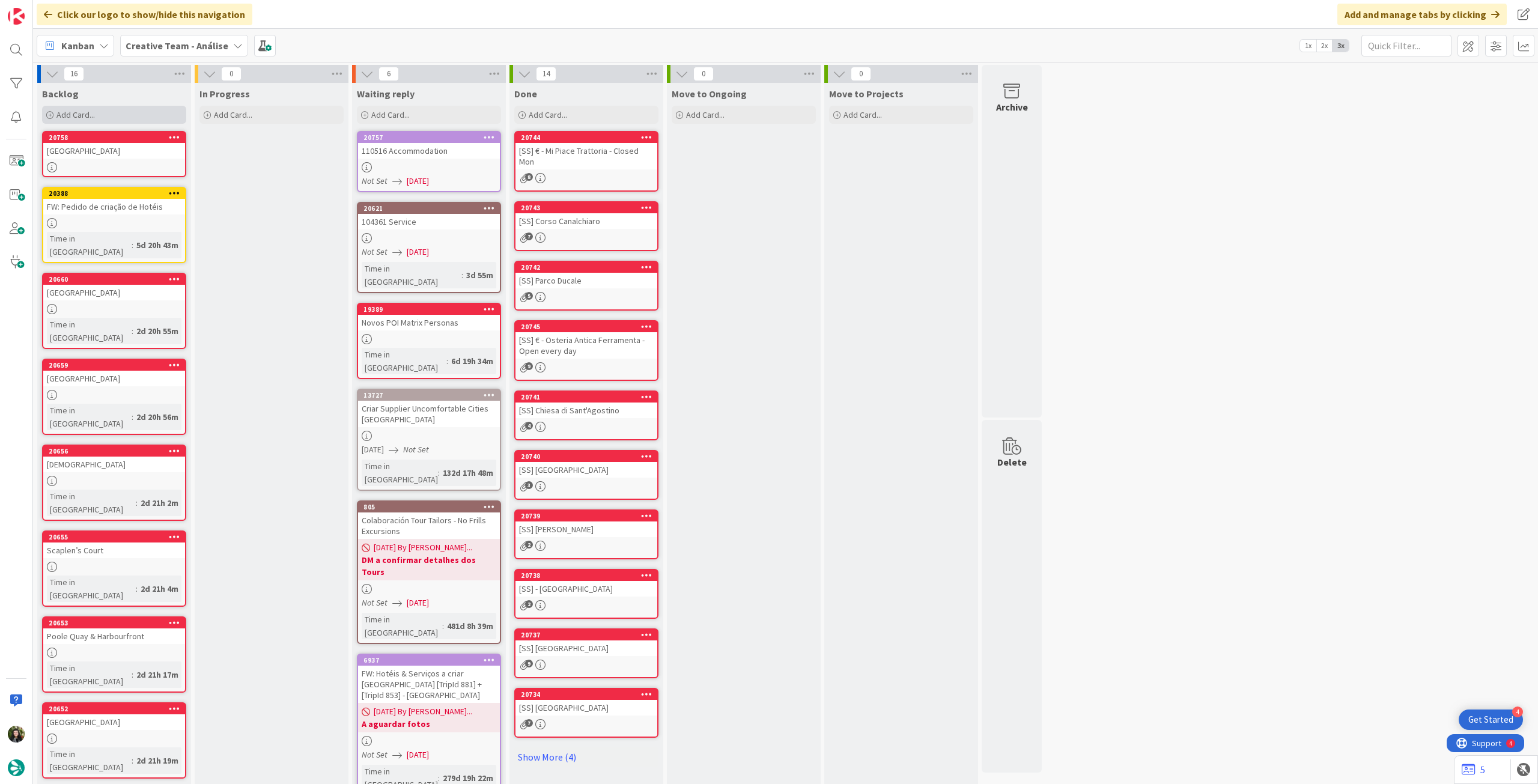
click at [91, 114] on span "Add Card..." at bounding box center [75, 115] width 38 height 11
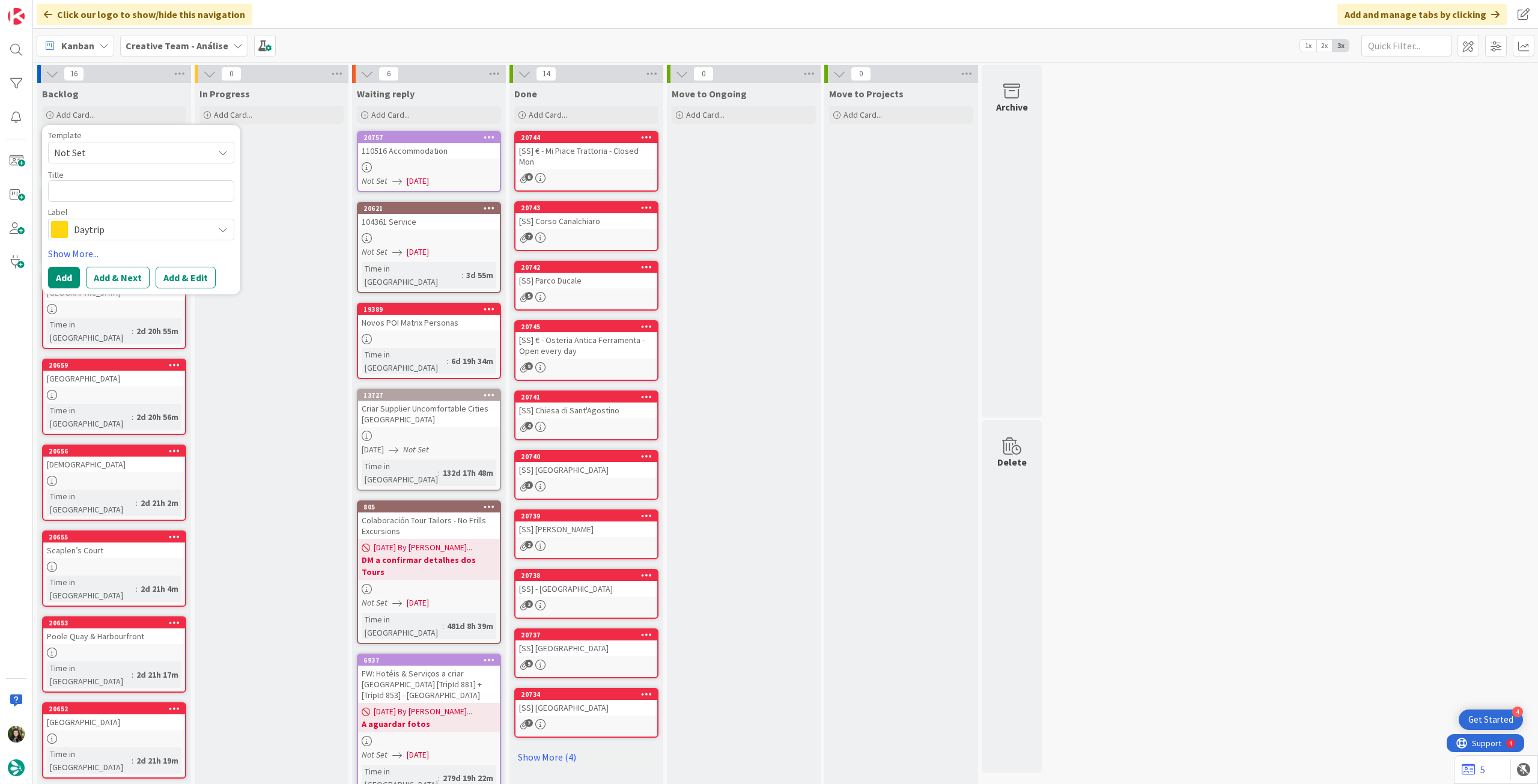
click at [140, 231] on span "Daytrip" at bounding box center [141, 229] width 133 height 17
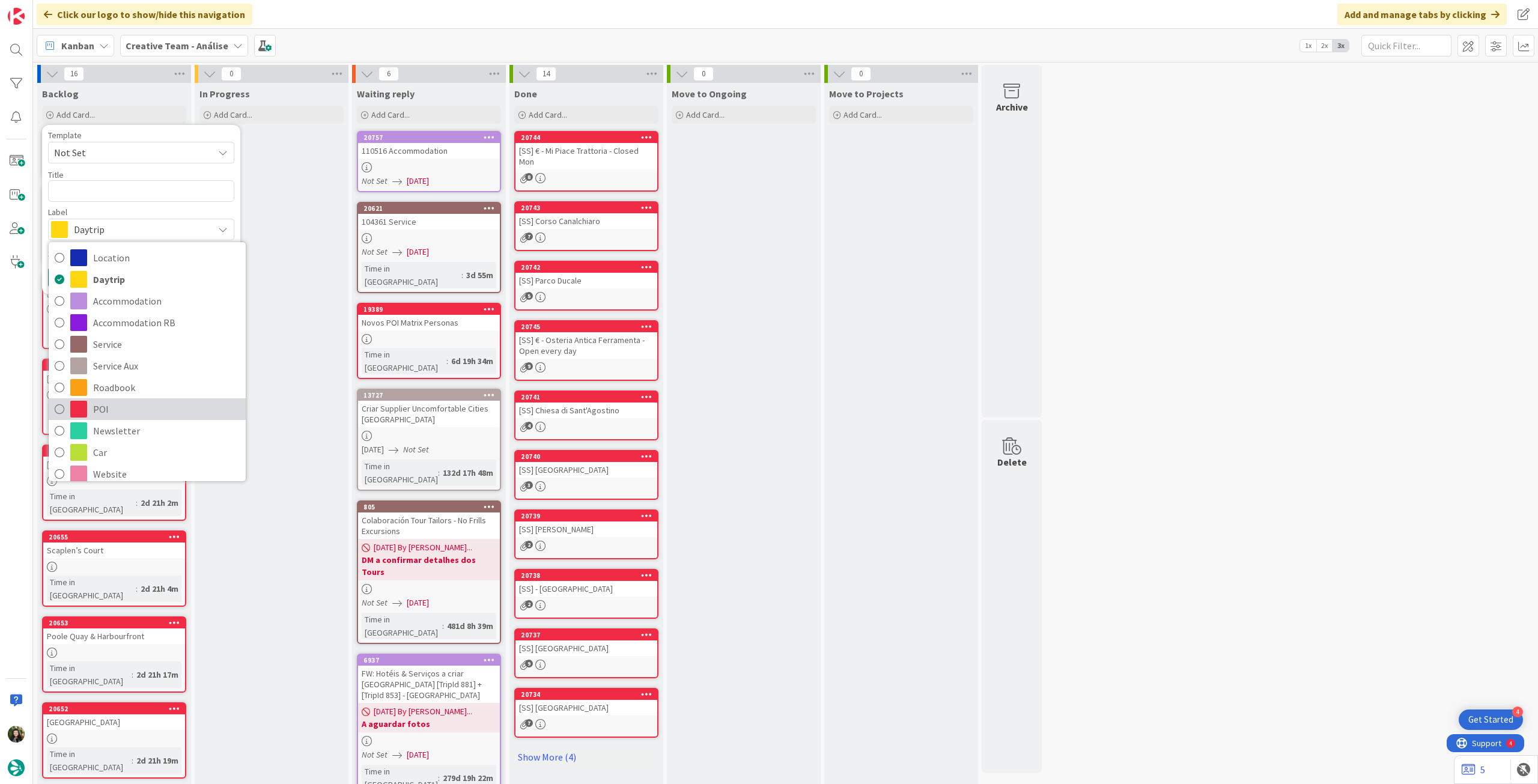
click at [123, 403] on span "POI" at bounding box center [167, 409] width 147 height 18
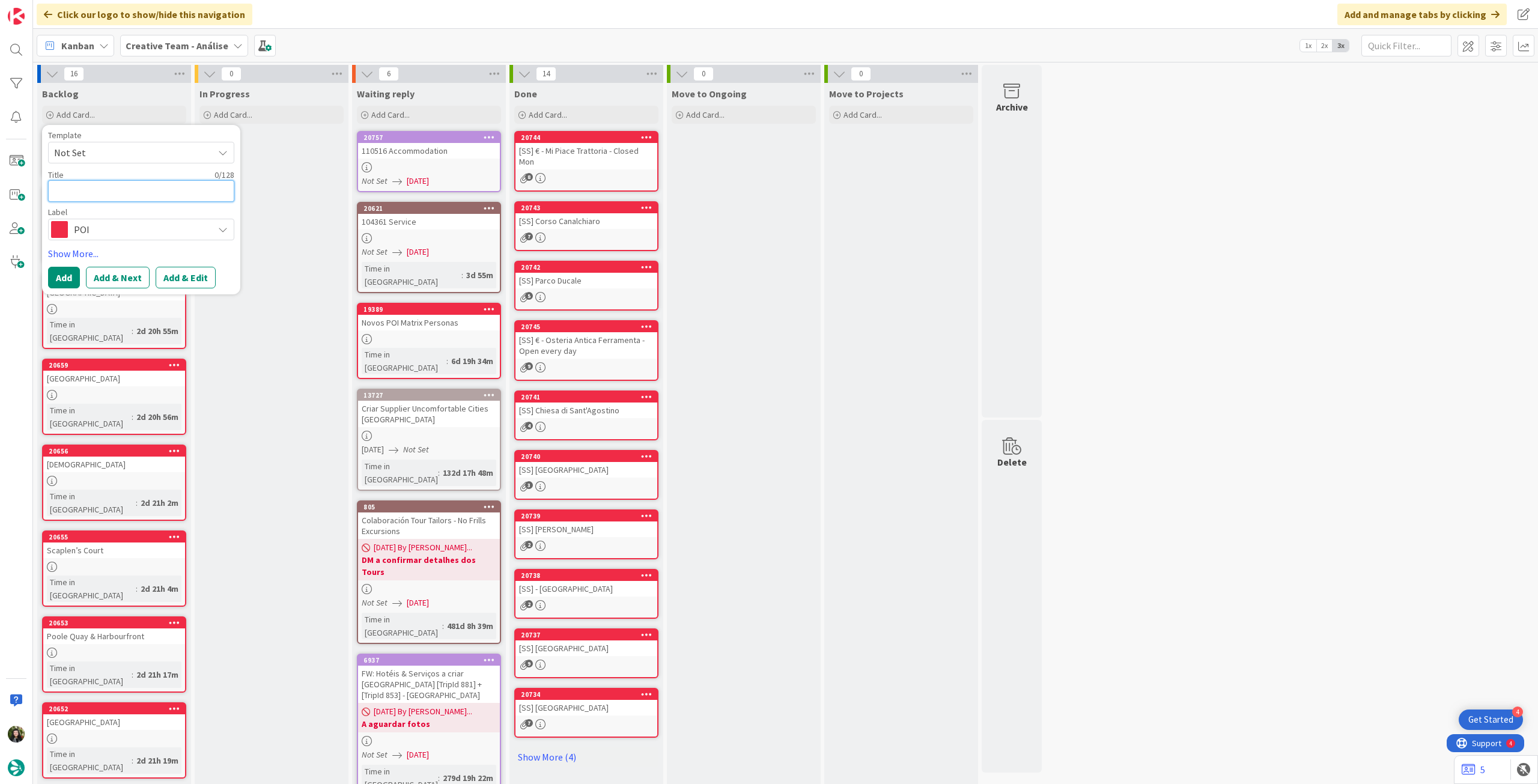
click at [128, 188] on textarea at bounding box center [141, 191] width 187 height 22
paste textarea "[GEOGRAPHIC_DATA]"
type textarea "x"
type textarea "[GEOGRAPHIC_DATA]"
click at [70, 277] on button "Add" at bounding box center [64, 278] width 32 height 22
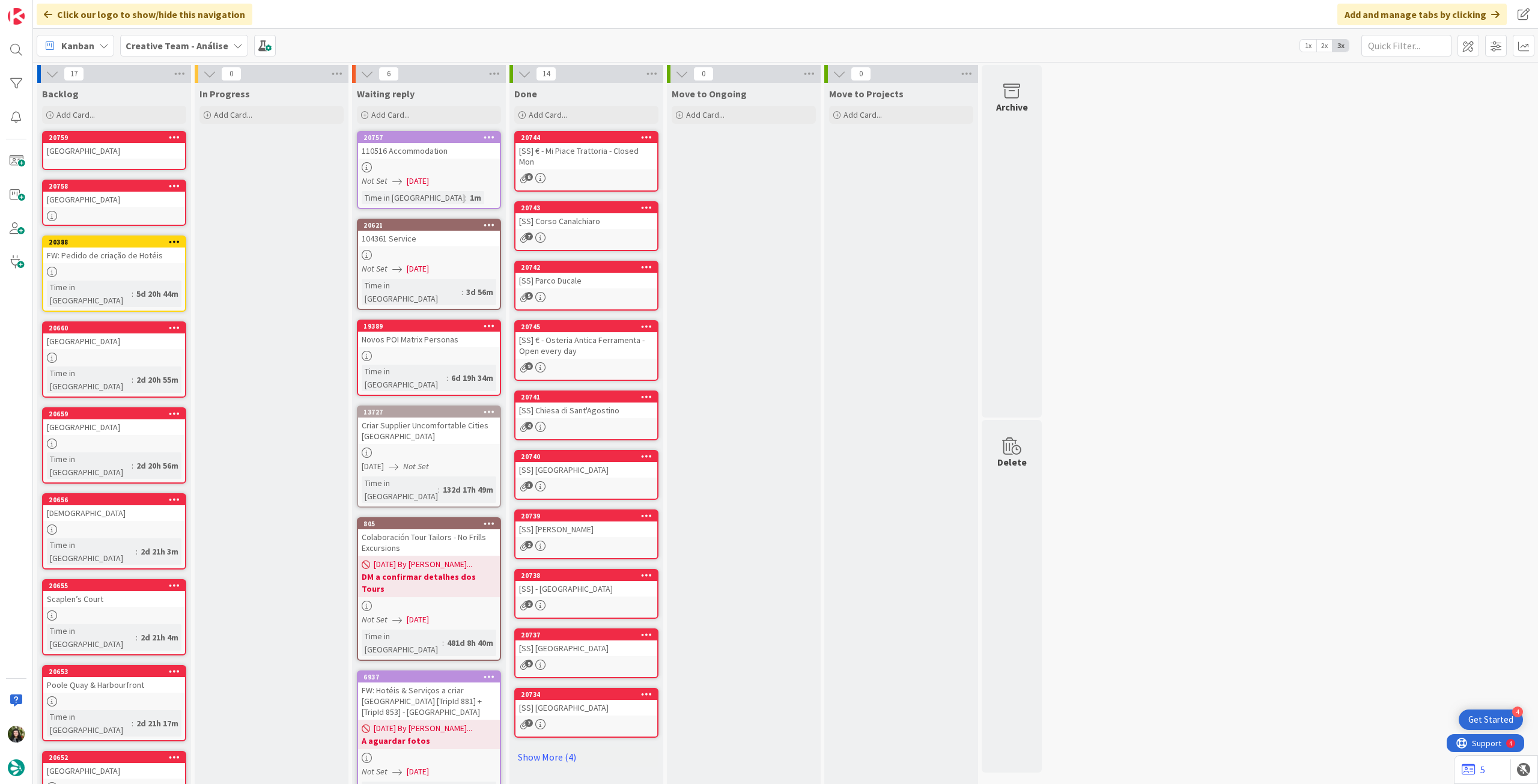
click at [106, 147] on div "[GEOGRAPHIC_DATA]" at bounding box center [114, 150] width 142 height 16
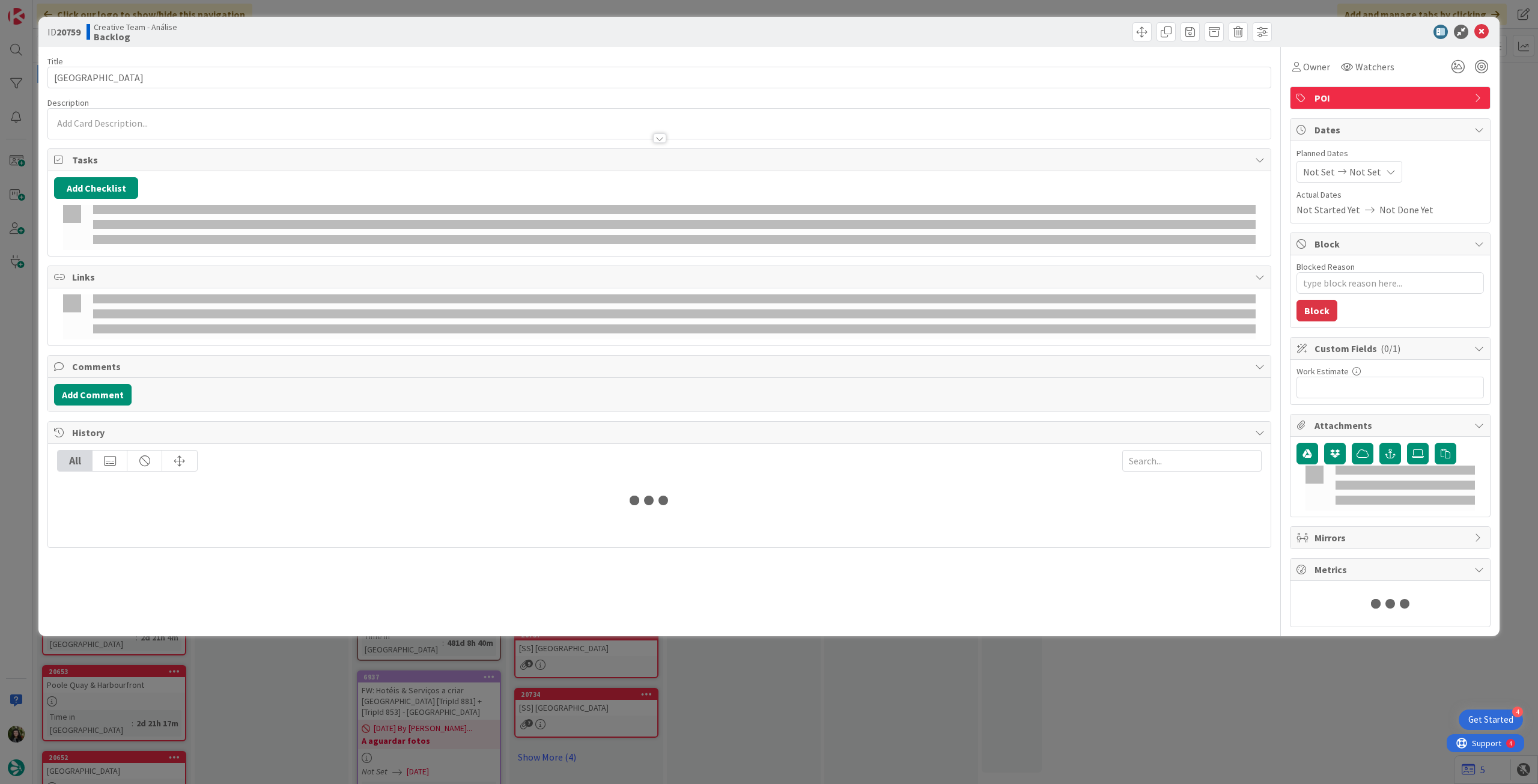
type textarea "x"
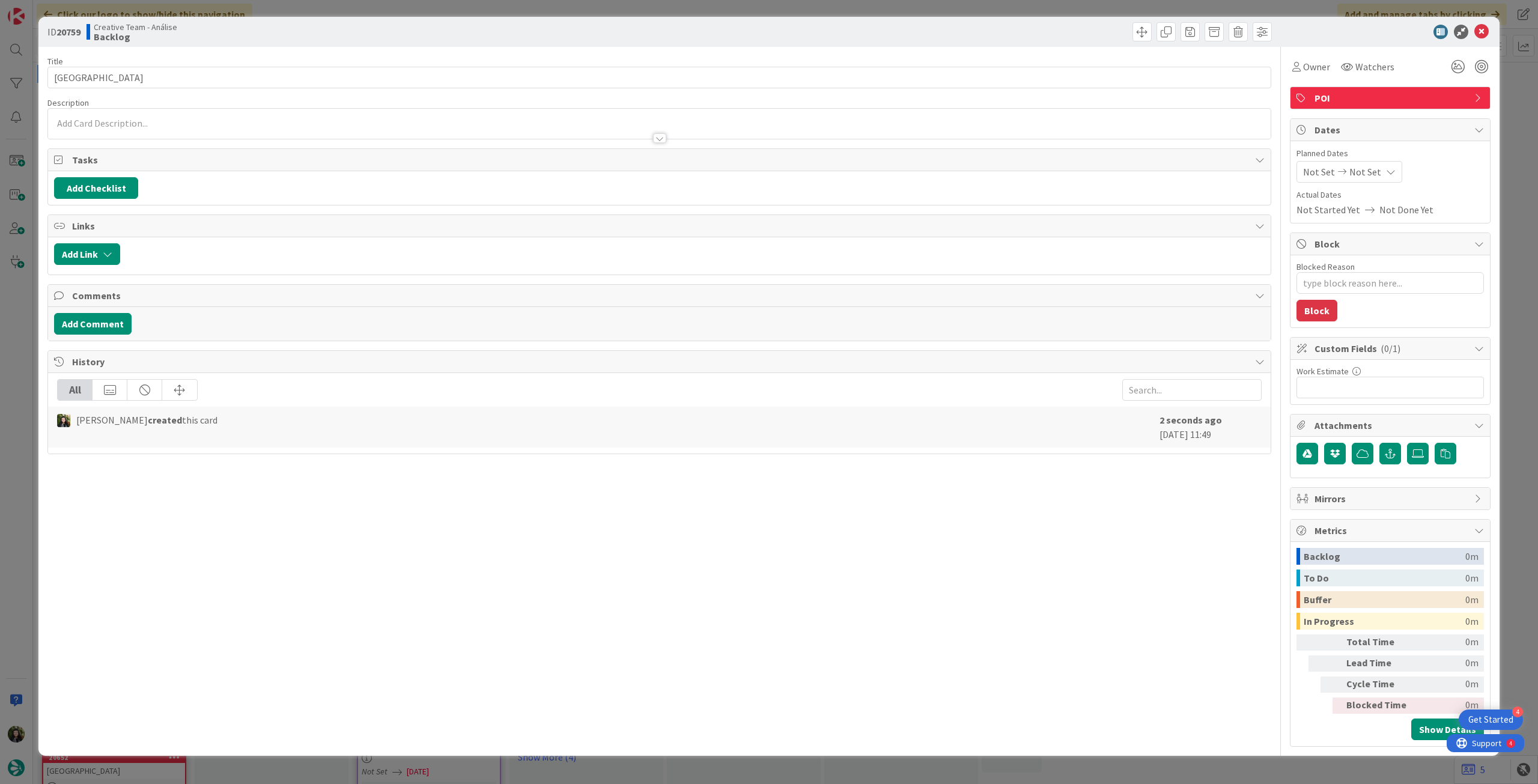
click at [114, 131] on div at bounding box center [659, 132] width 1222 height 12
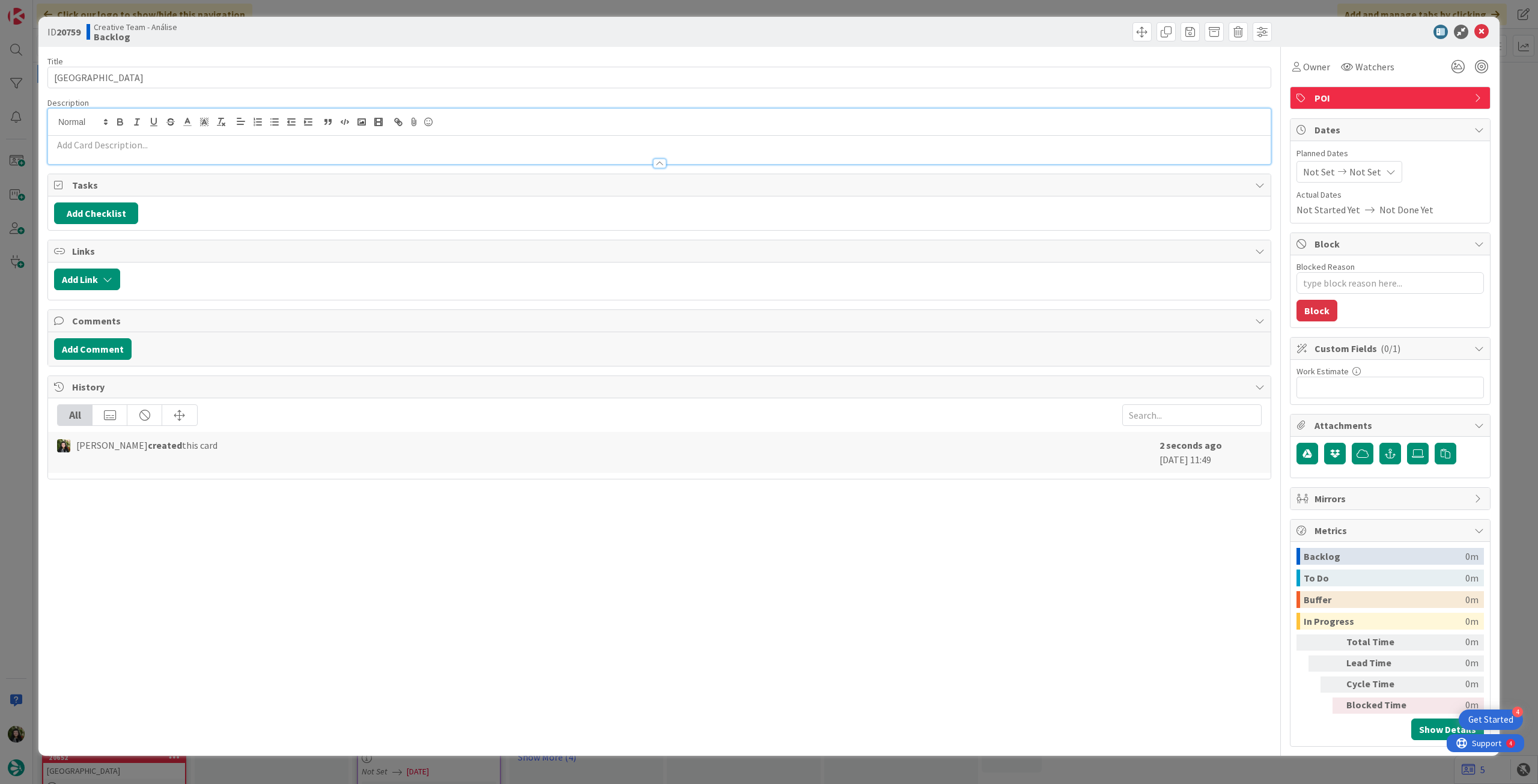
click at [115, 143] on p at bounding box center [659, 145] width 1211 height 14
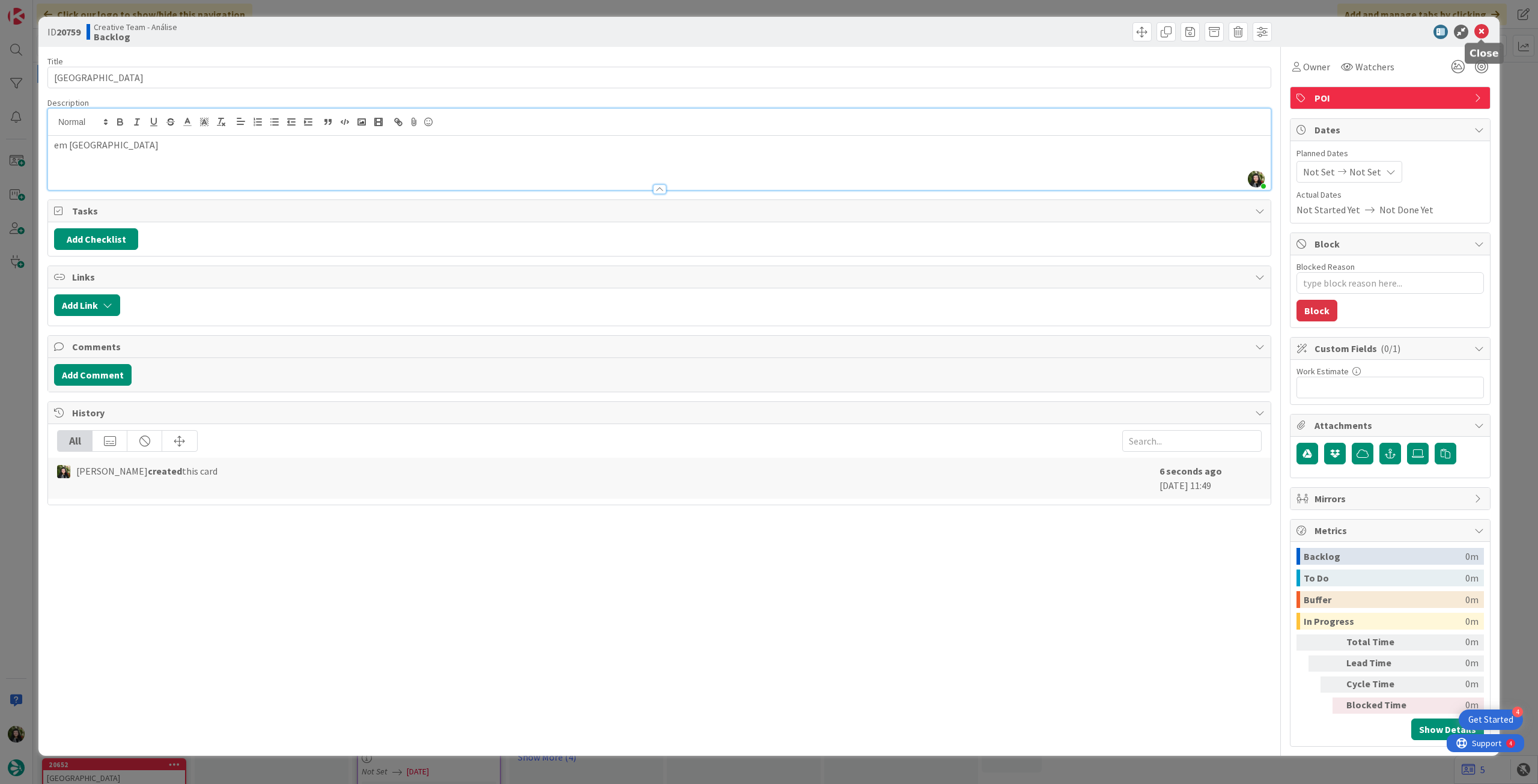
click at [1479, 29] on icon at bounding box center [1481, 32] width 14 height 14
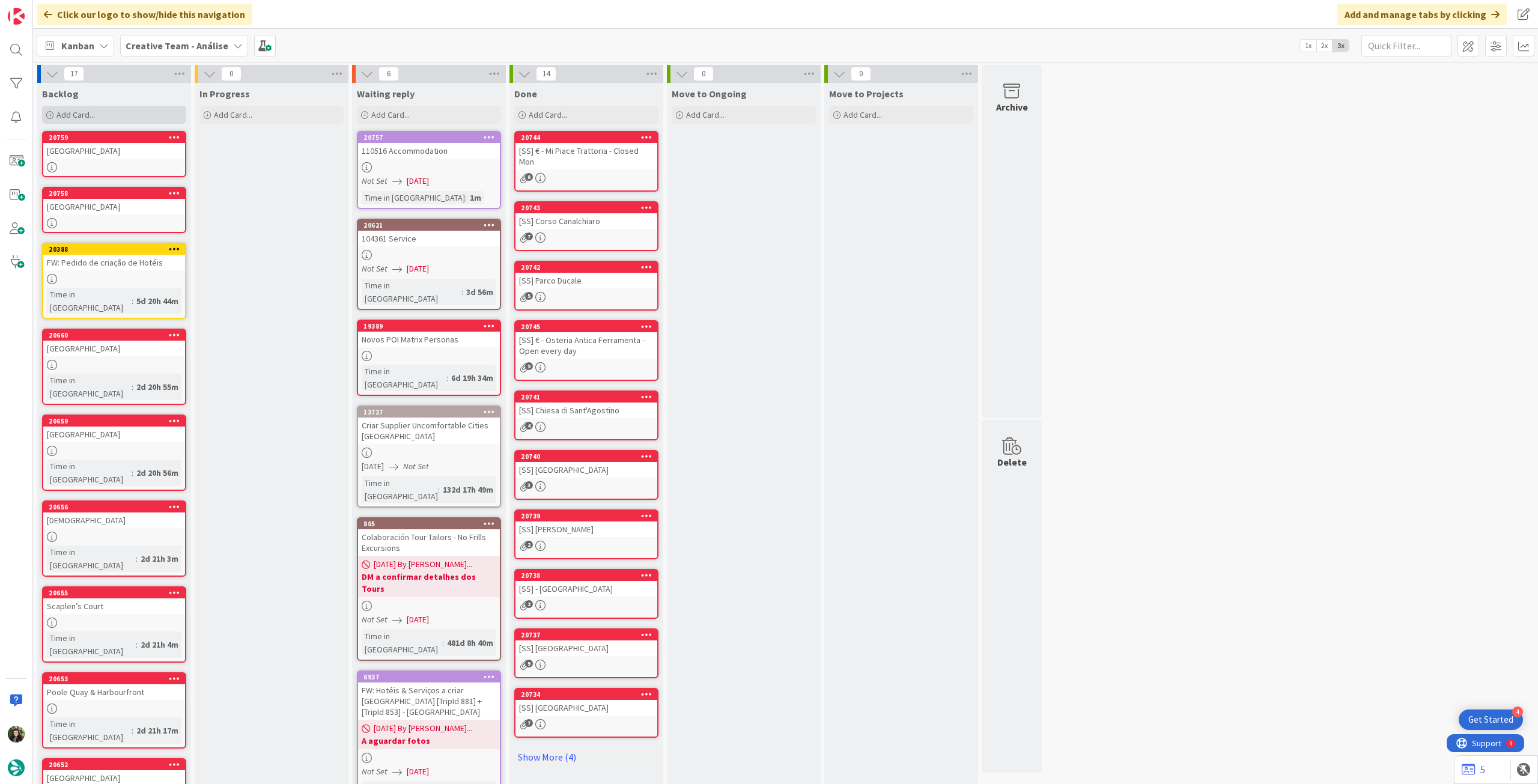
click at [99, 106] on div "Add Card..." at bounding box center [114, 115] width 144 height 18
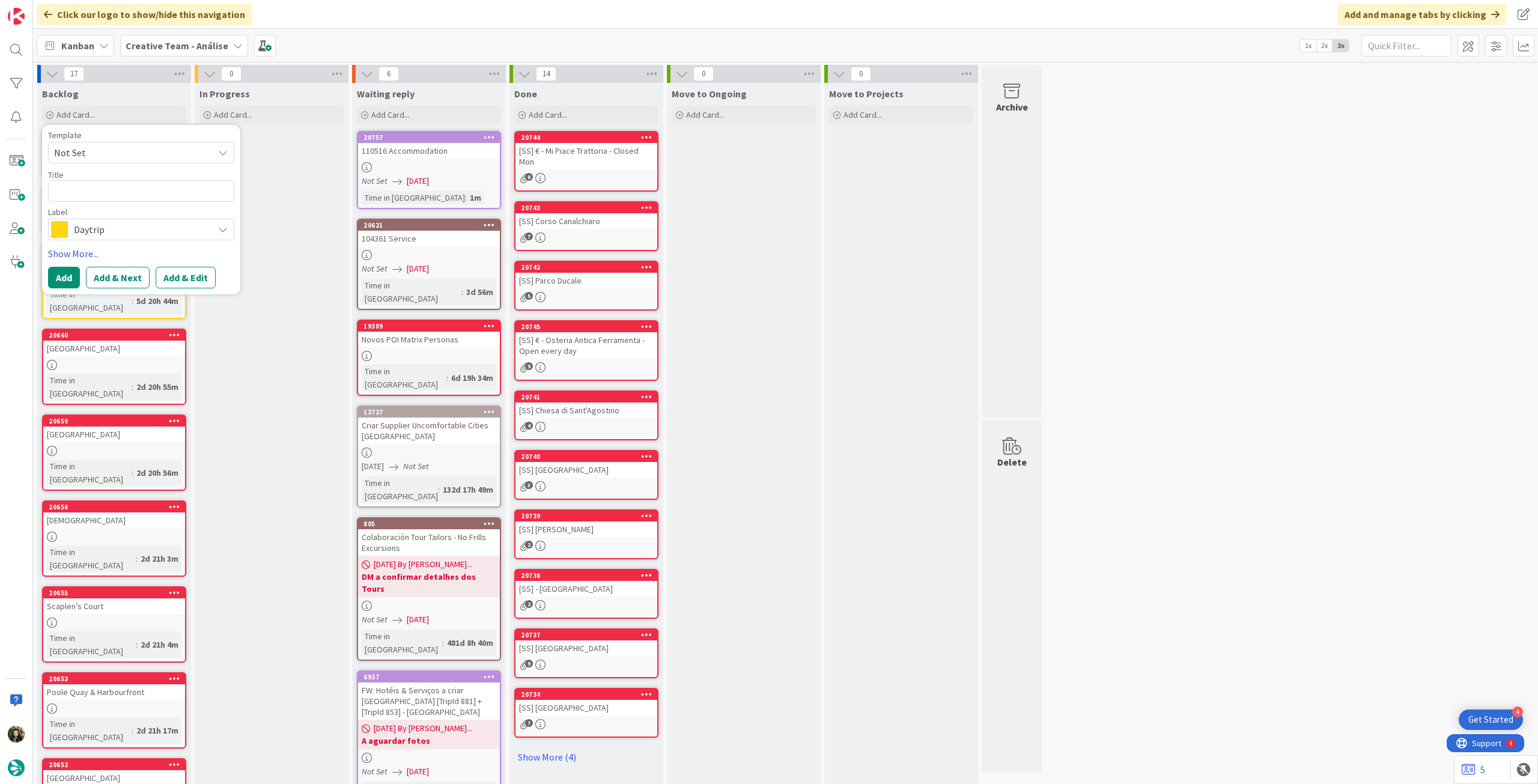
drag, startPoint x: 131, startPoint y: 230, endPoint x: 132, endPoint y: 239, distance: 9.1
click at [131, 230] on span "Daytrip" at bounding box center [141, 229] width 133 height 17
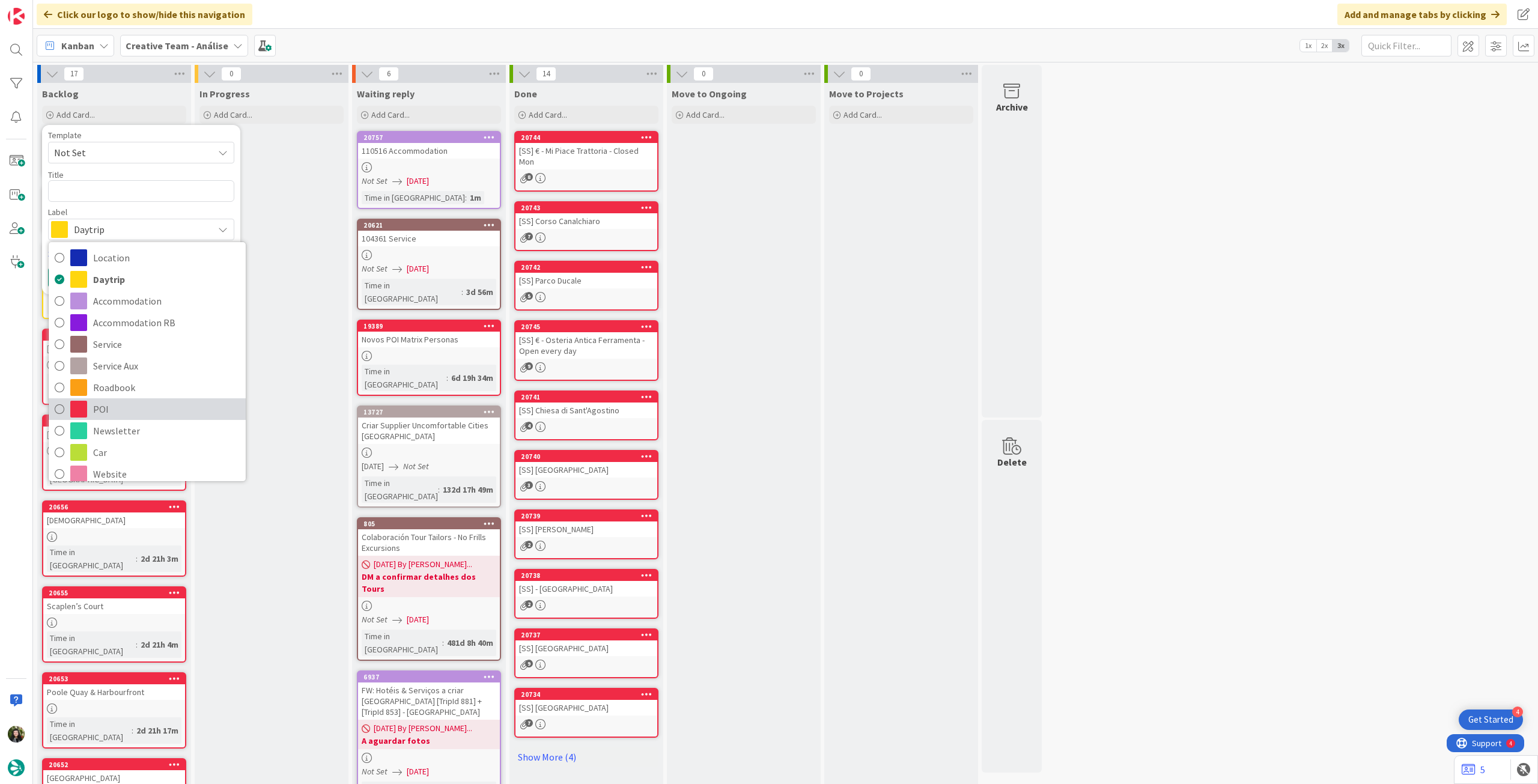
click at [144, 409] on span "POI" at bounding box center [167, 409] width 147 height 18
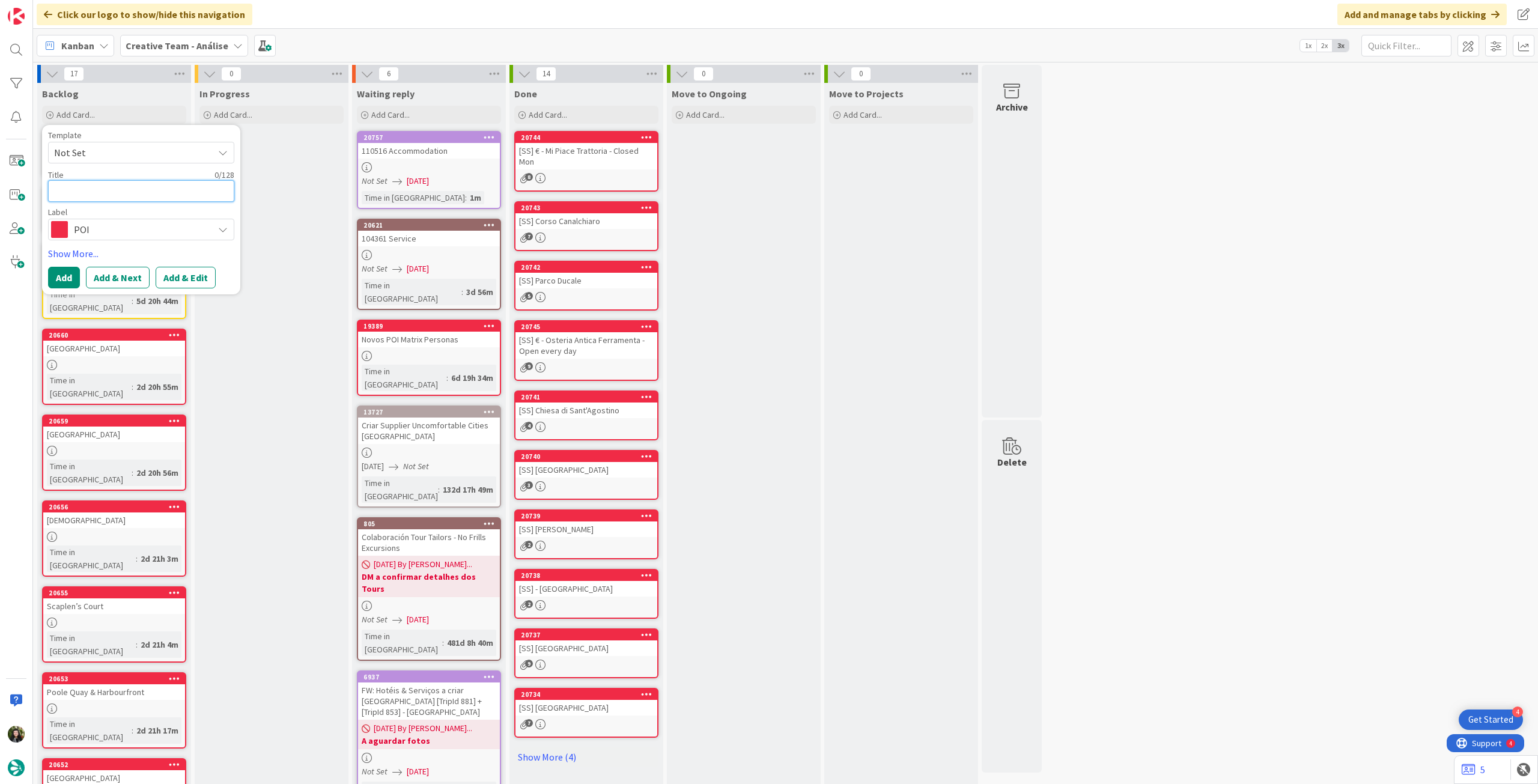
click at [152, 194] on textarea at bounding box center [141, 191] width 187 height 22
type textarea "x"
type textarea "T"
type textarea "x"
type textarea "Tk"
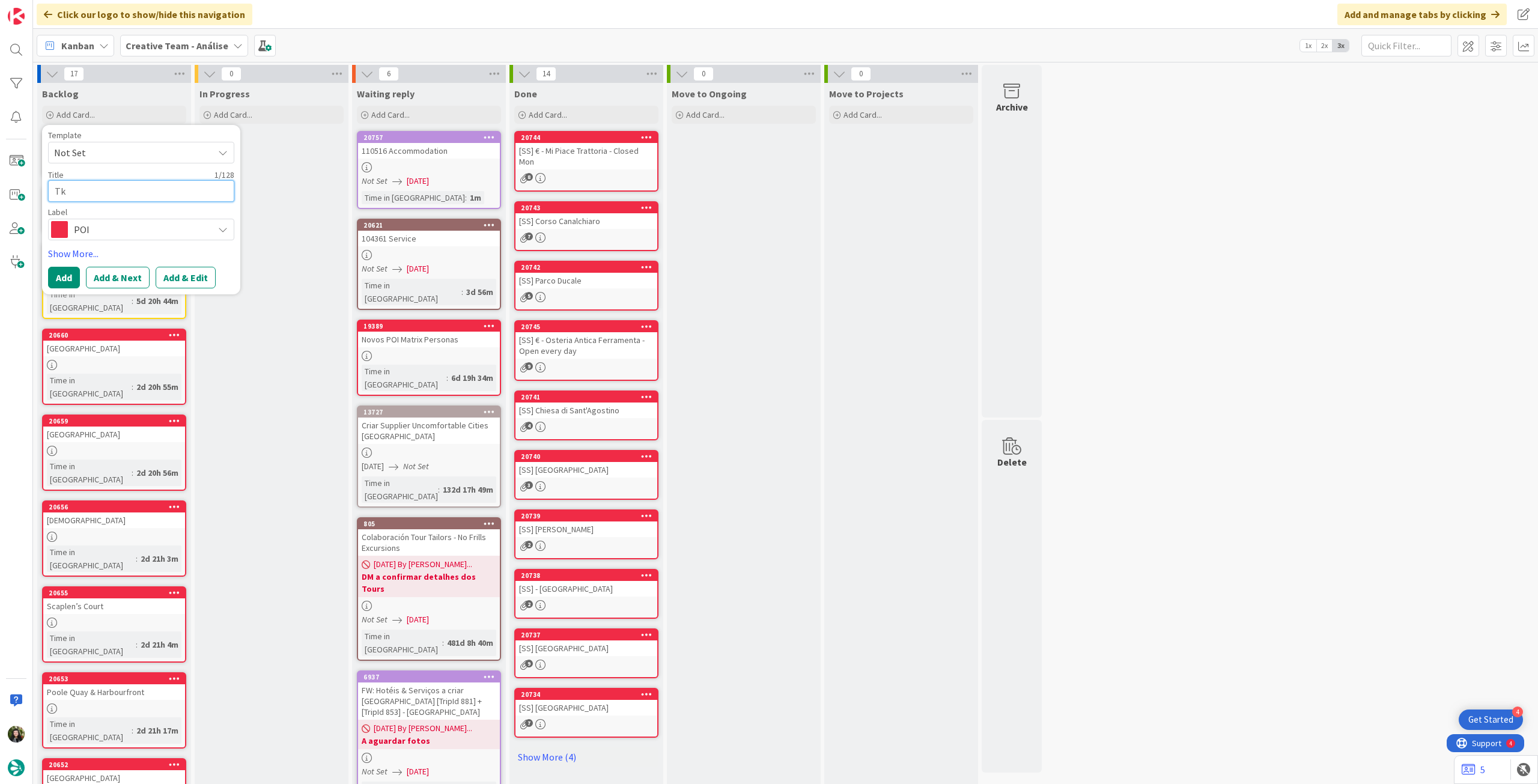
type textarea "x"
type textarea "Tka"
type textarea "x"
type textarea "Tk"
type textarea "x"
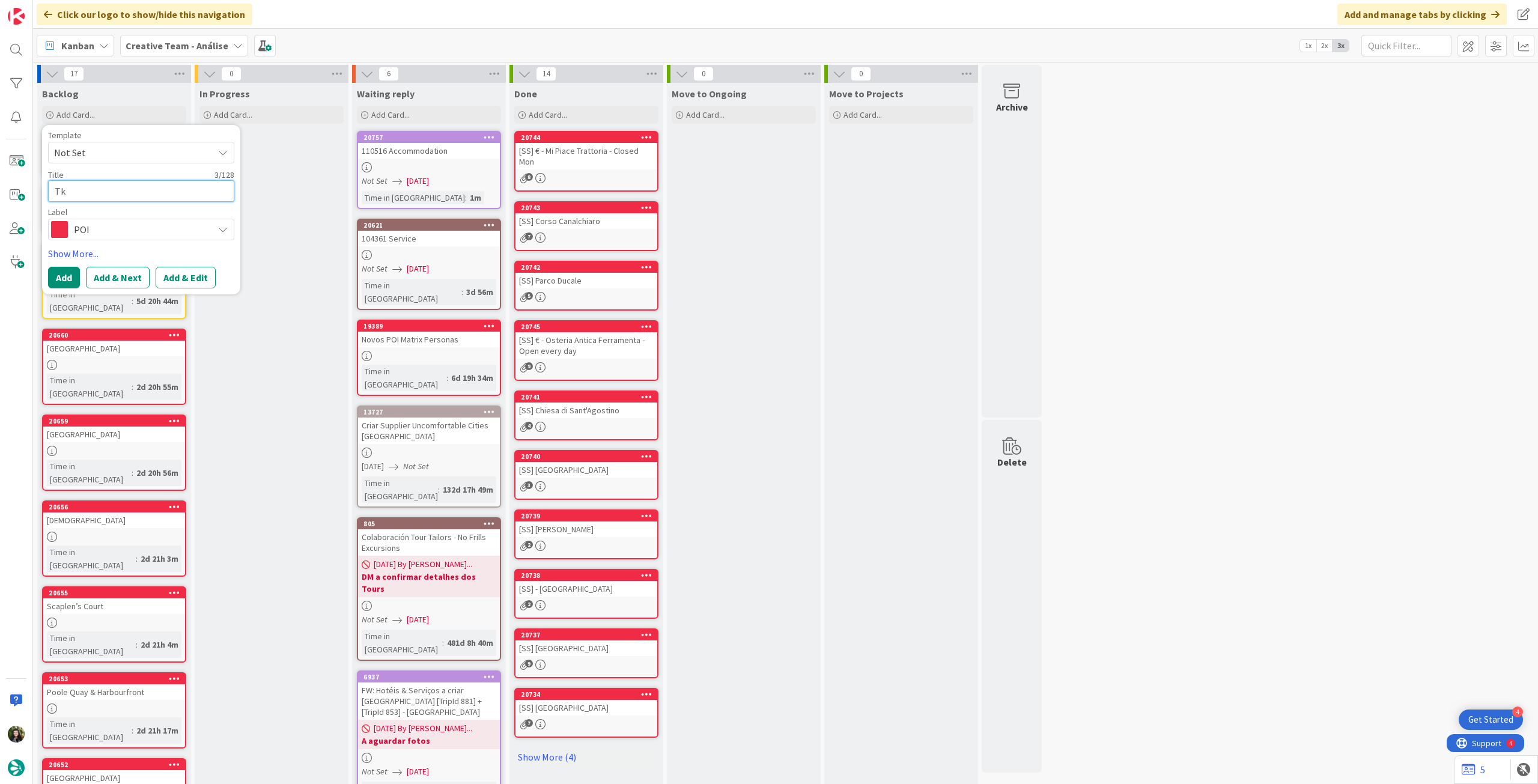
type textarea "T"
type textarea "x"
type textarea "W"
type textarea "x"
type textarea "Wa"
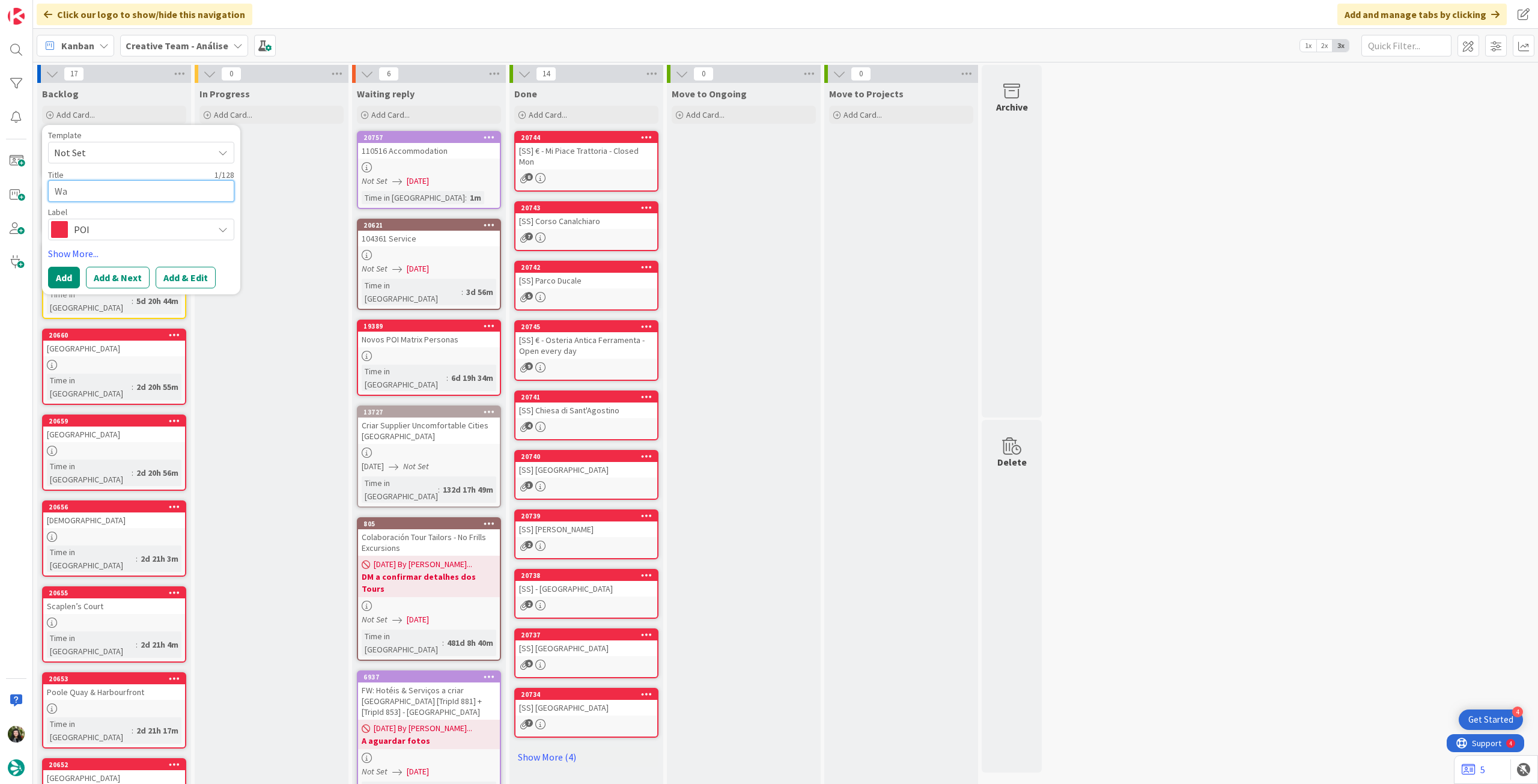
type textarea "x"
type textarea "Wal"
type textarea "x"
type textarea "Walk"
type textarea "x"
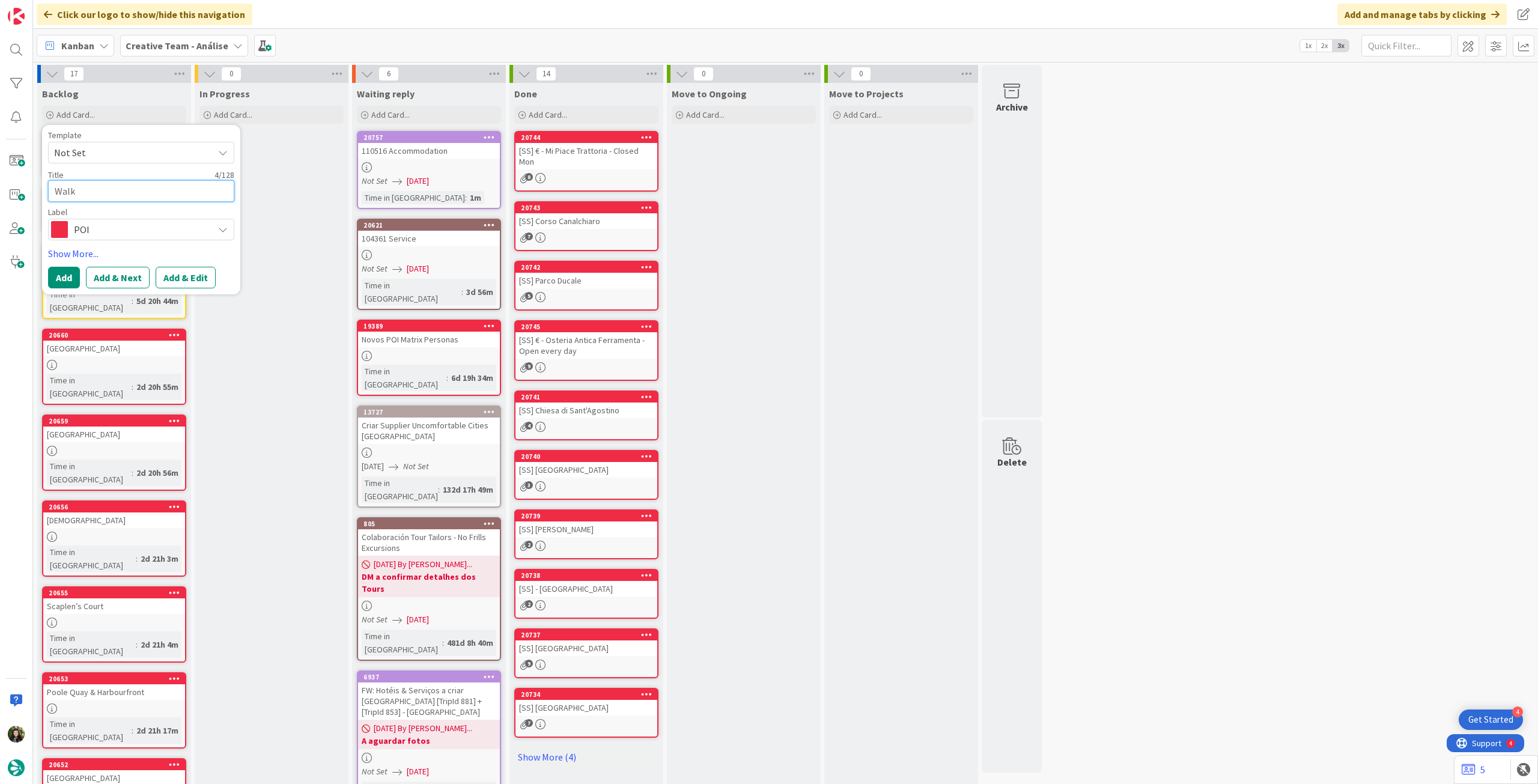
type textarea "Walk"
type textarea "x"
type textarea "Walk a"
type textarea "x"
type textarea "Walk al"
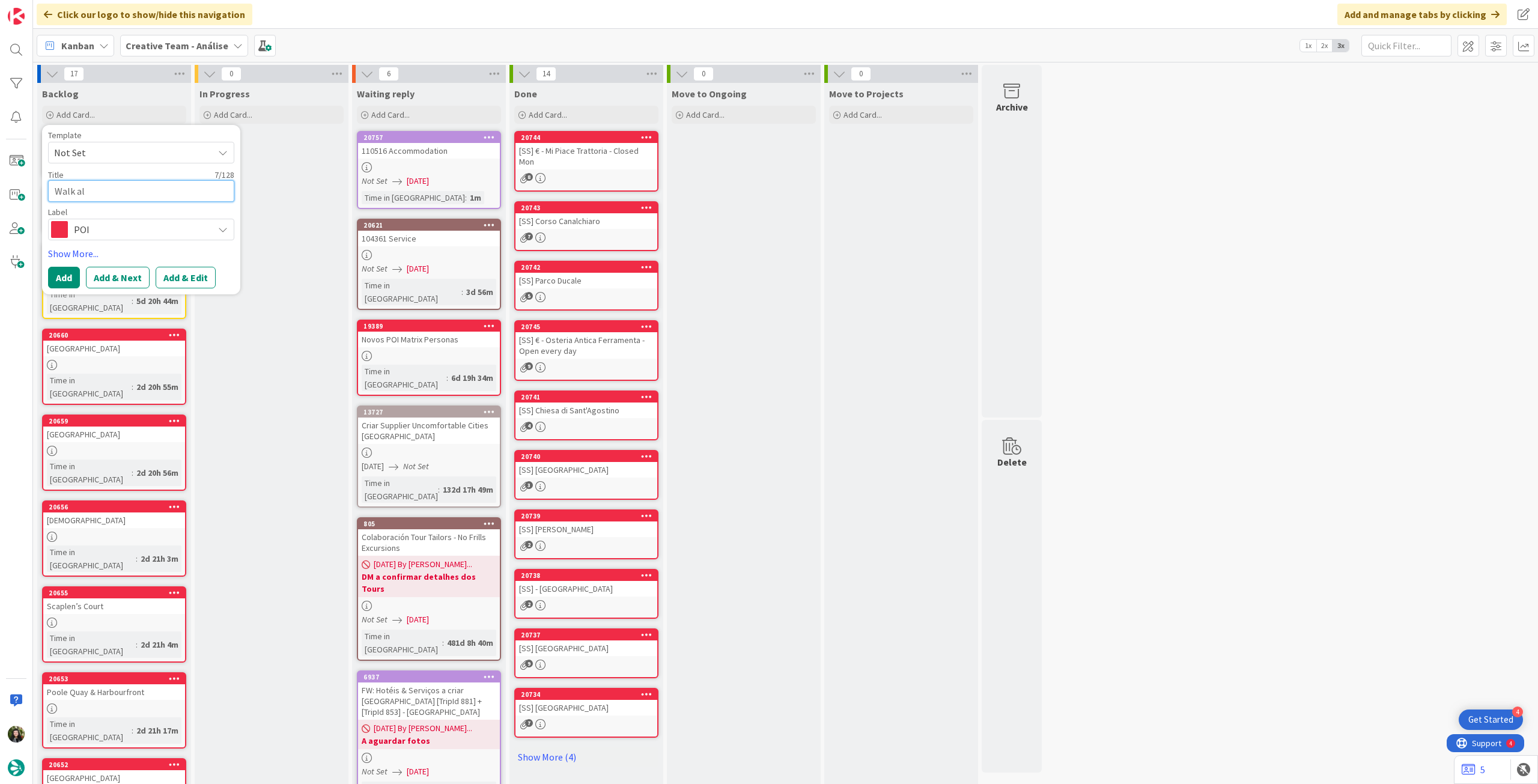
type textarea "x"
type textarea "Walk alo"
type textarea "x"
type textarea "Walk alon"
type textarea "x"
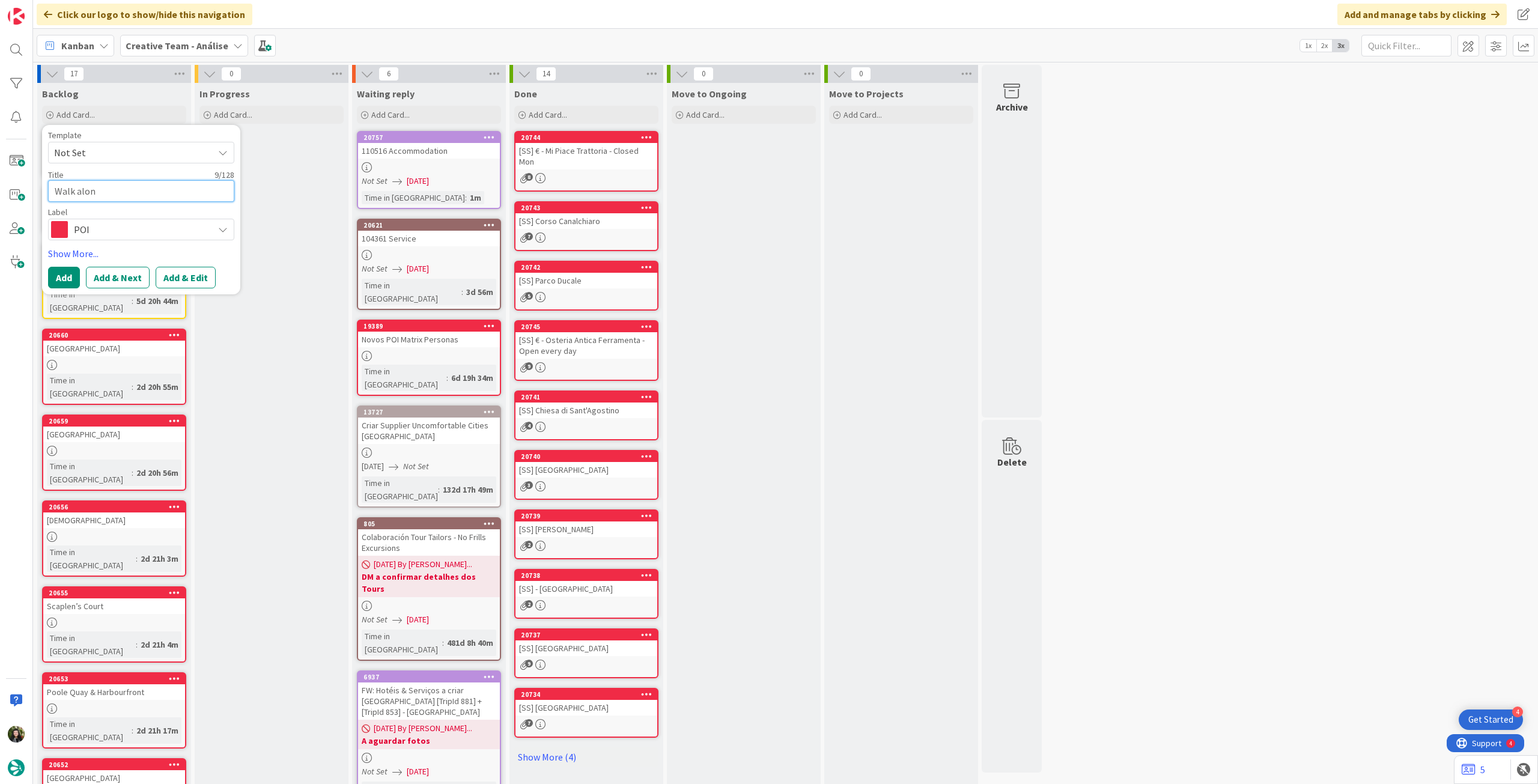
type textarea "Walk along"
type textarea "x"
type textarea "Walk along"
type textarea "x"
type textarea "Walk along th"
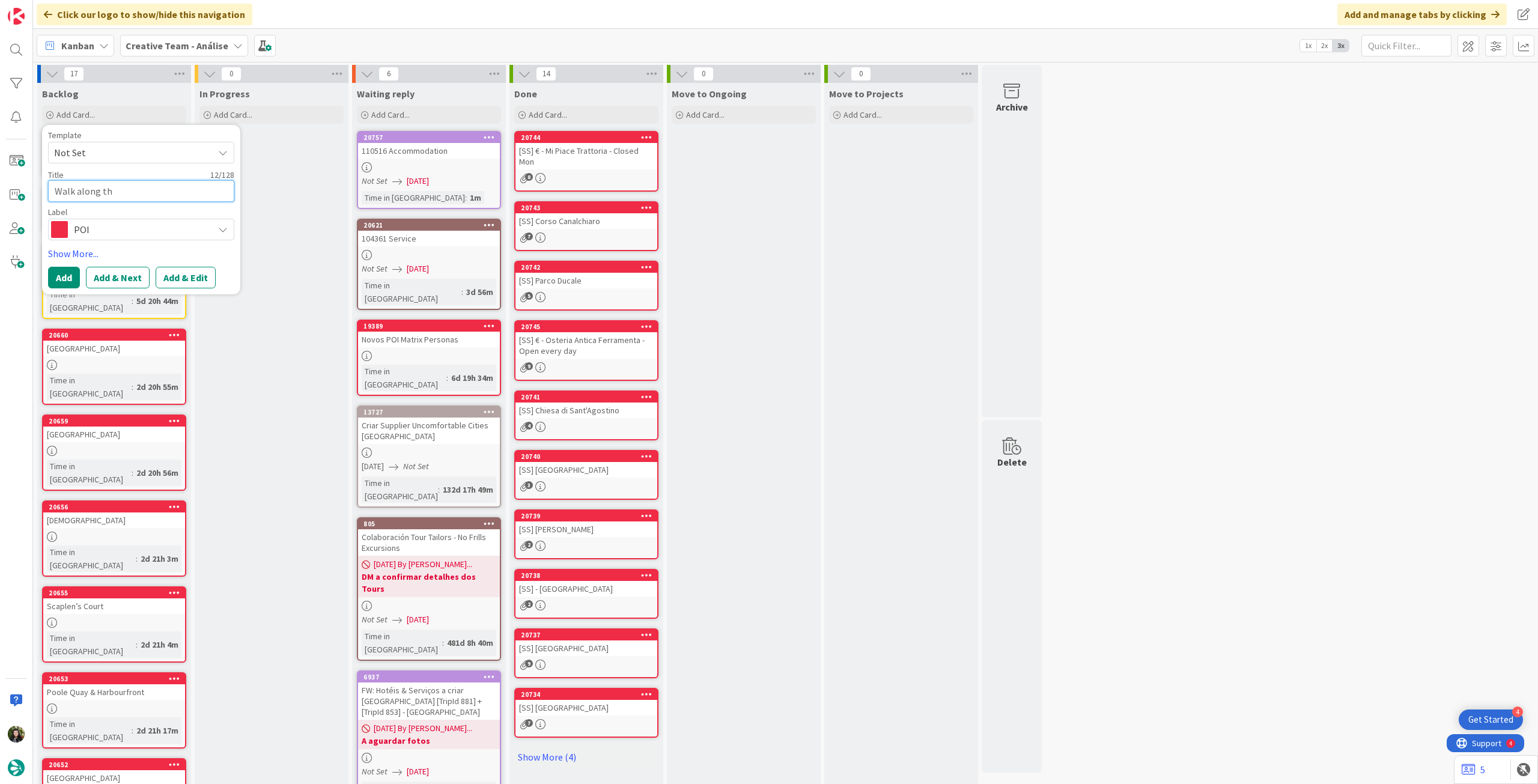
type textarea "x"
type textarea "Walk along the"
type textarea "x"
type textarea "Walk along the"
paste textarea "High Street"
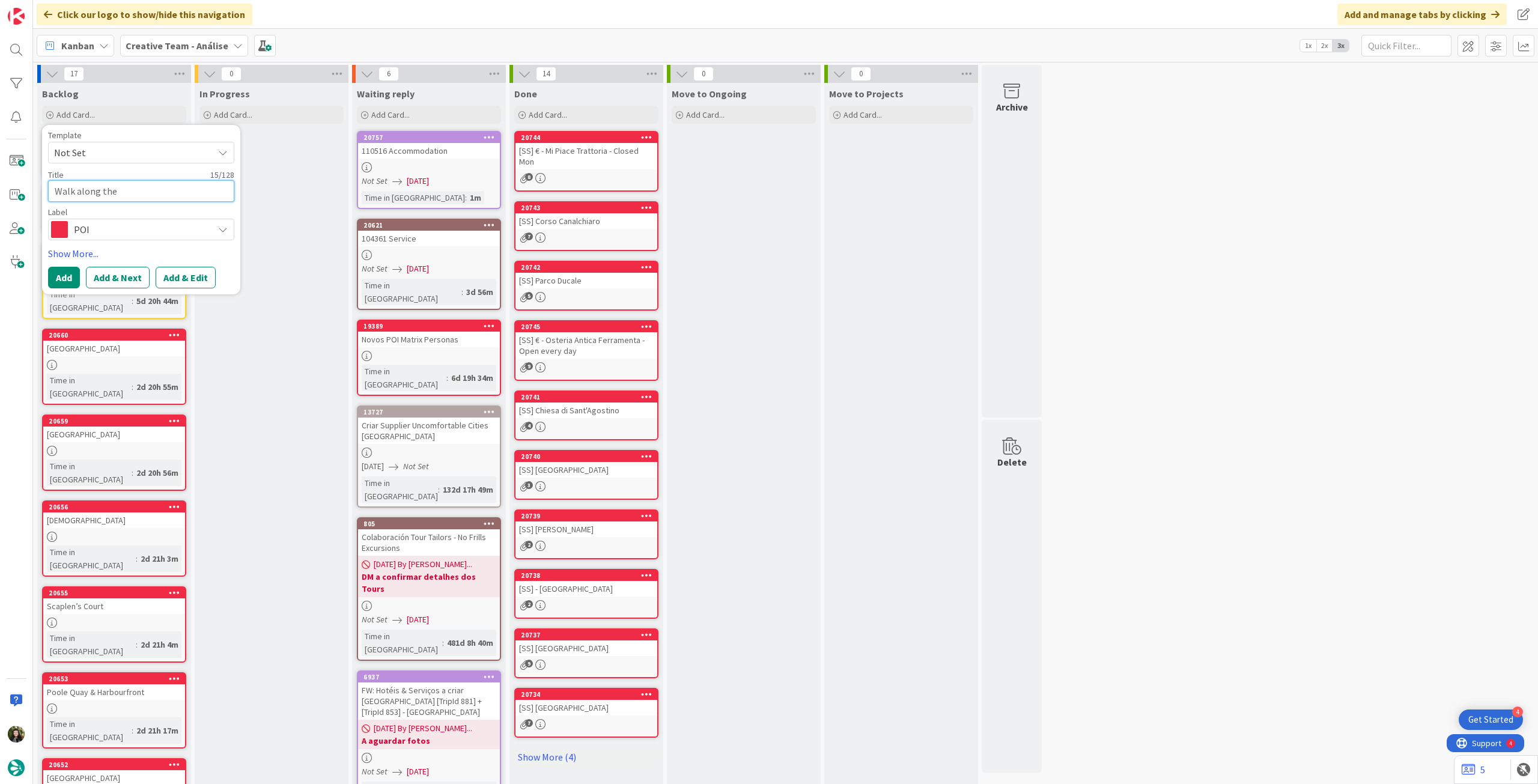
type textarea "x"
type textarea "Walk along the High Street"
drag, startPoint x: 164, startPoint y: 189, endPoint x: 42, endPoint y: 189, distance: 122.0
click at [42, 189] on div "Template Not Set Title 26 / 128 Walk along the High Street Label POI Location D…" at bounding box center [141, 209] width 198 height 169
type textarea "x"
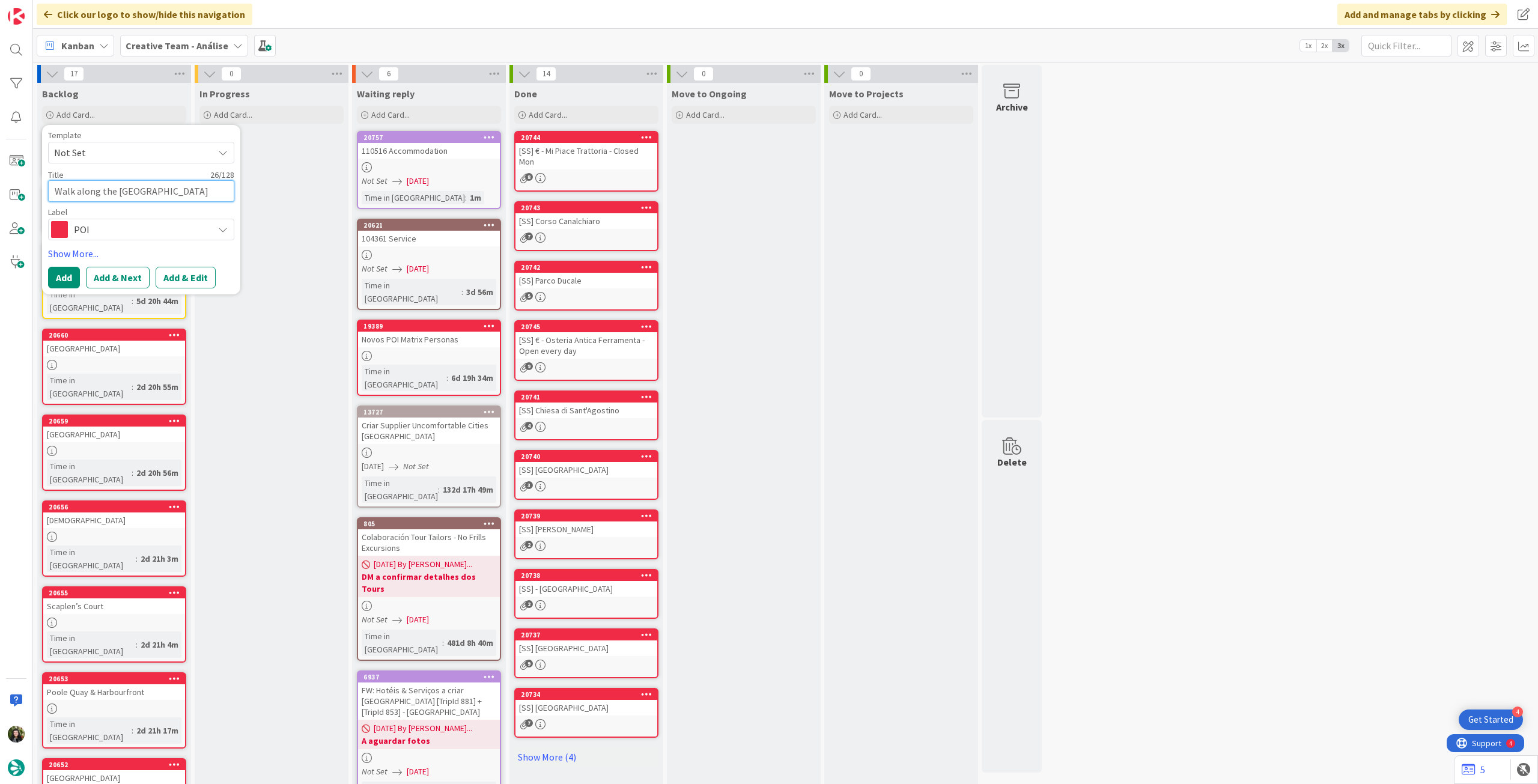
type textarea "T"
type textarea "x"
type textarea "Ta"
type textarea "x"
type textarea "Tak"
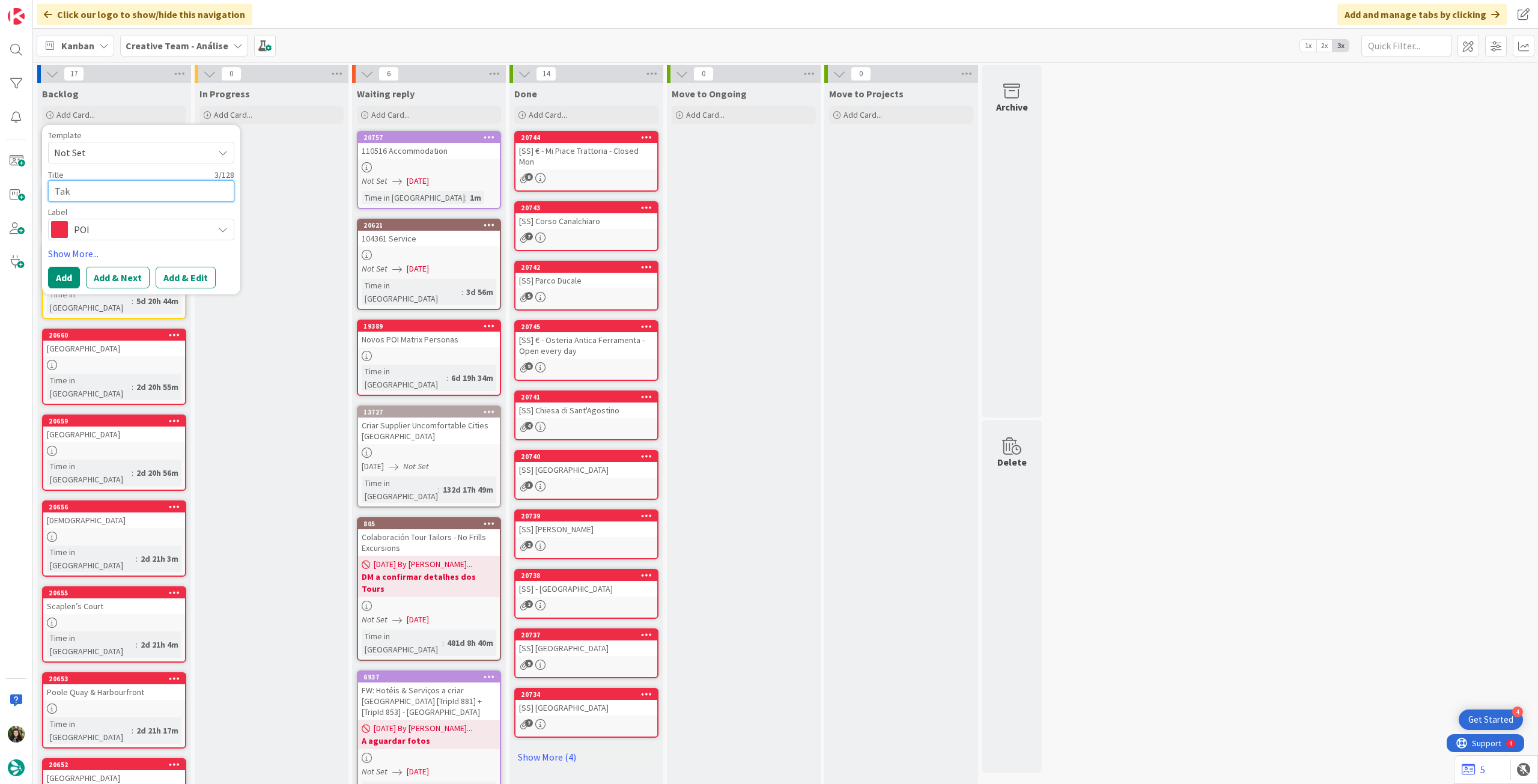
type textarea "x"
type textarea "Take"
type textarea "x"
type textarea "Take"
type textarea "x"
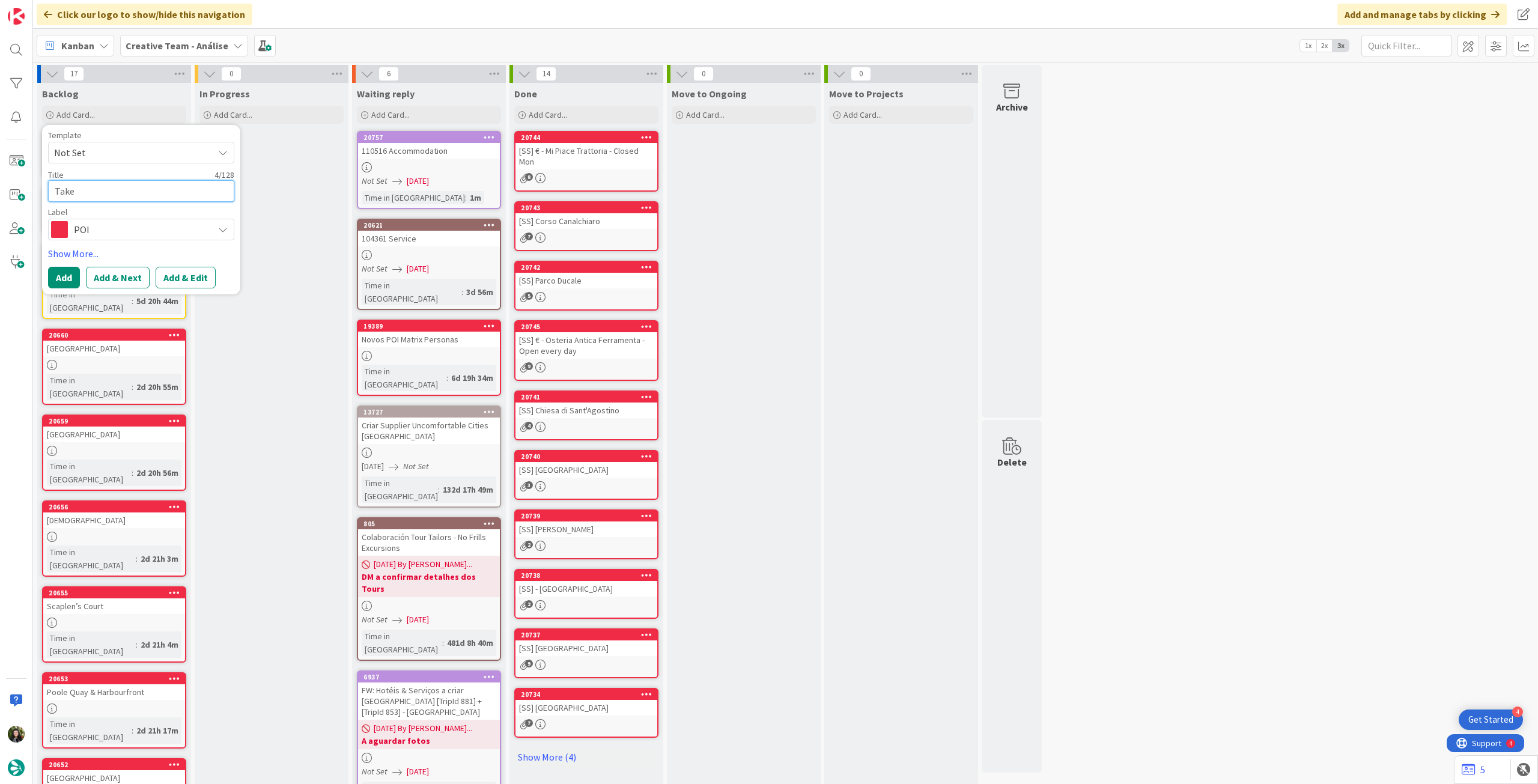
type textarea "Take a"
type textarea "x"
type textarea "Take a s"
type textarea "x"
type textarea "Take a st"
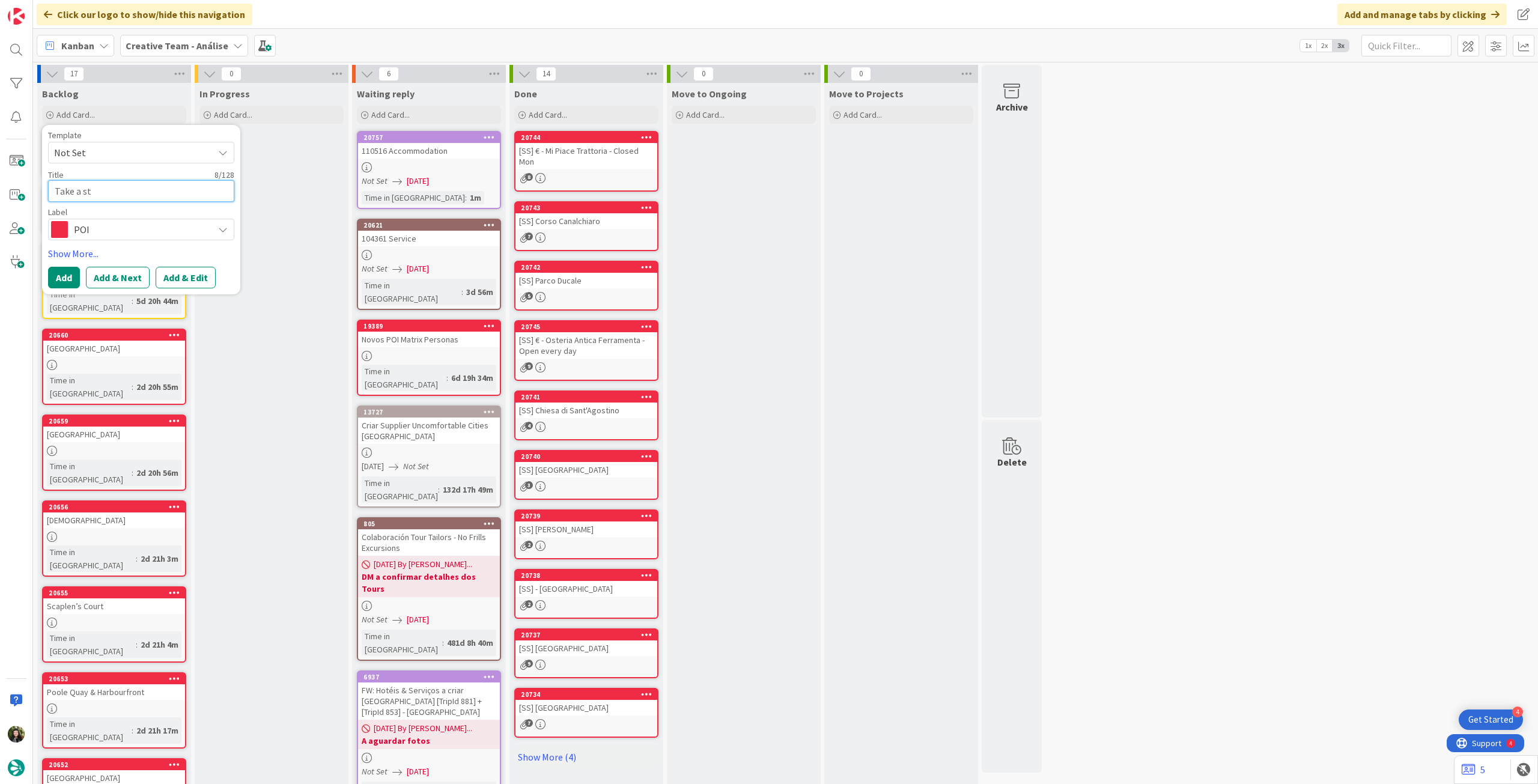
type textarea "x"
type textarea "Take a str"
type textarea "x"
type textarea "Take a stro"
type textarea "x"
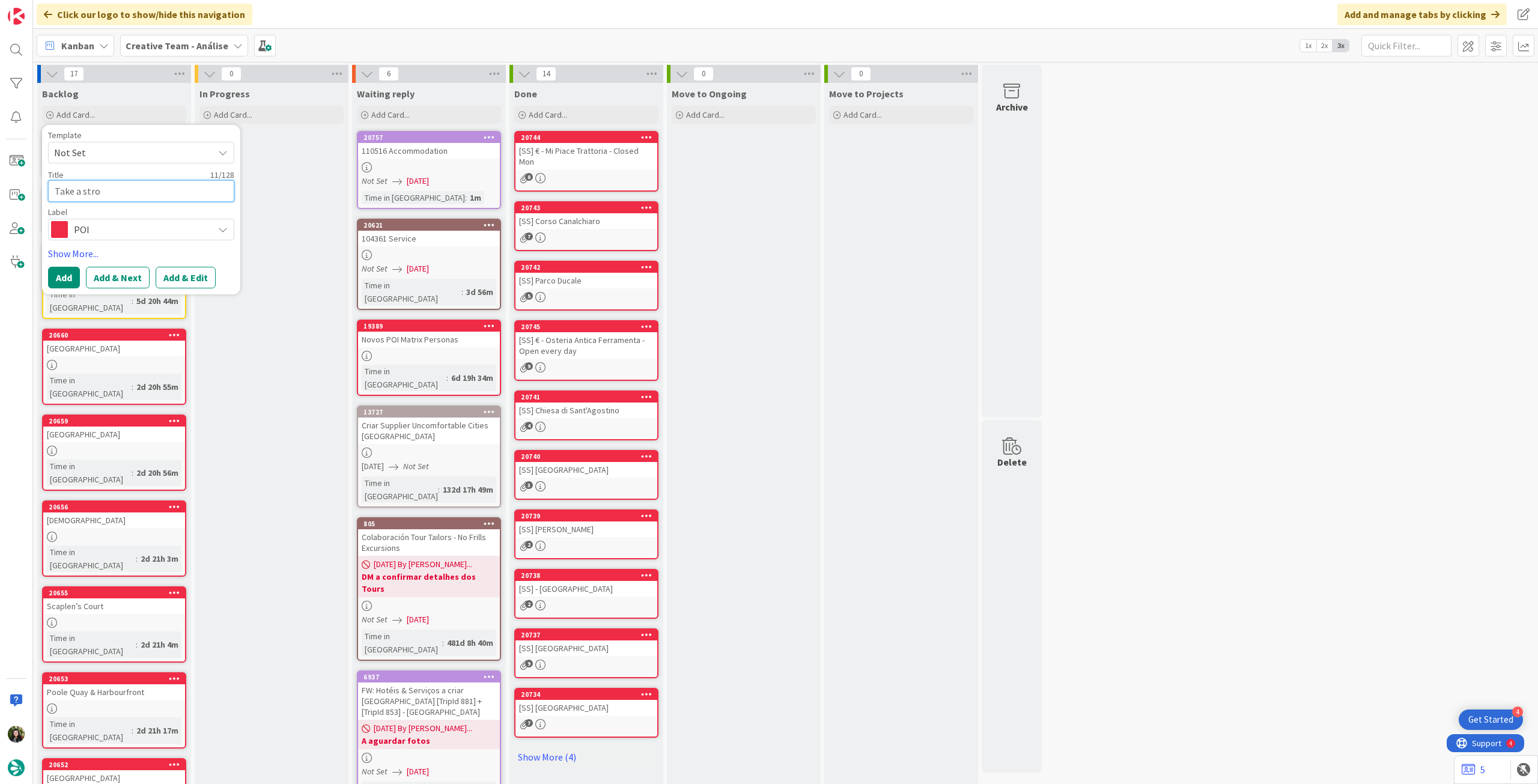
type textarea "Take a strol"
type textarea "x"
type textarea "Take a stroll"
type textarea "x"
type textarea "Take a stroll"
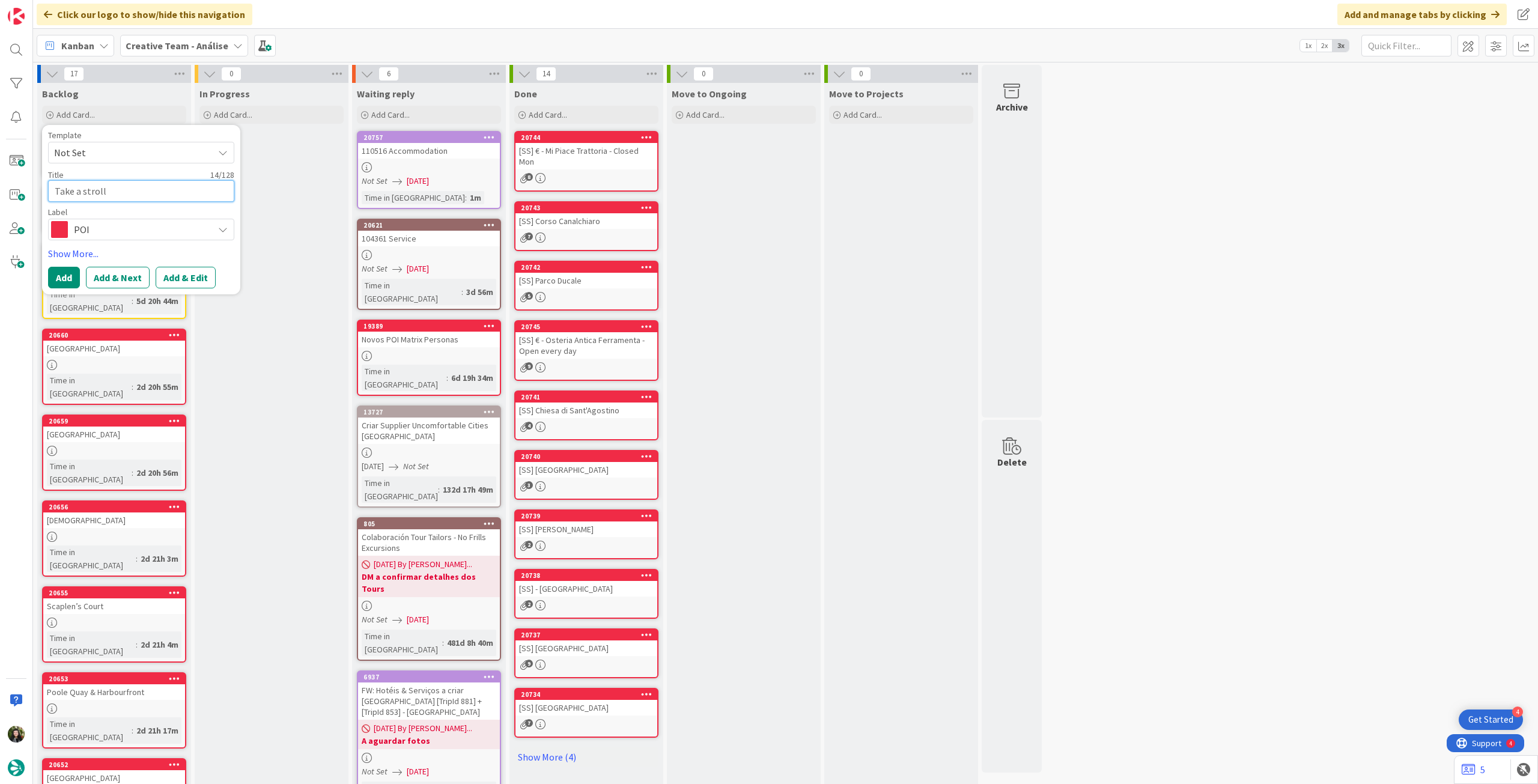
type textarea "x"
type textarea "Take a stroll a"
type textarea "x"
type textarea "Take a stroll al"
type textarea "x"
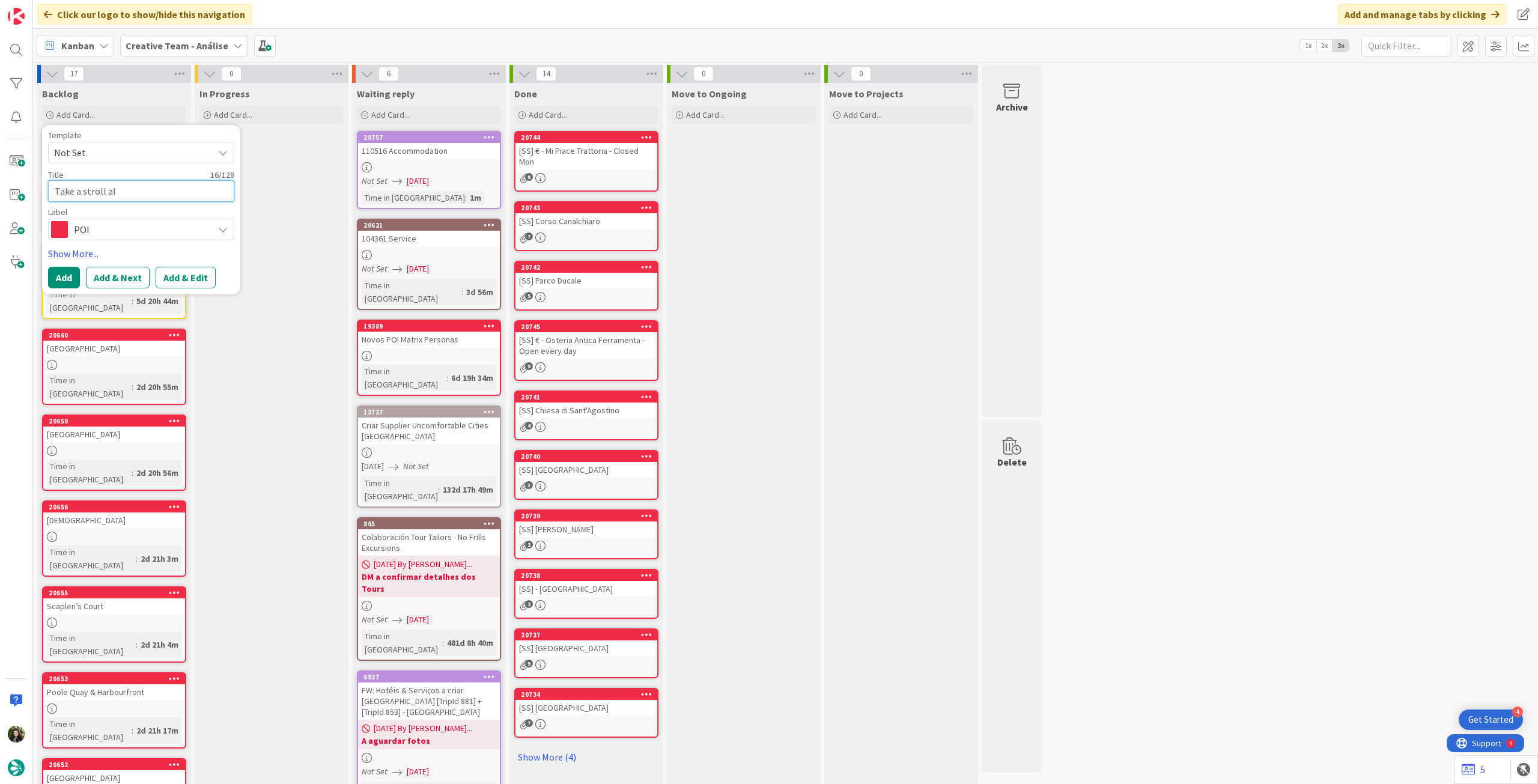
type textarea "Take a stroll alo"
type textarea "x"
type textarea "Take a stroll alon"
type textarea "x"
type textarea "Take a stroll alon"
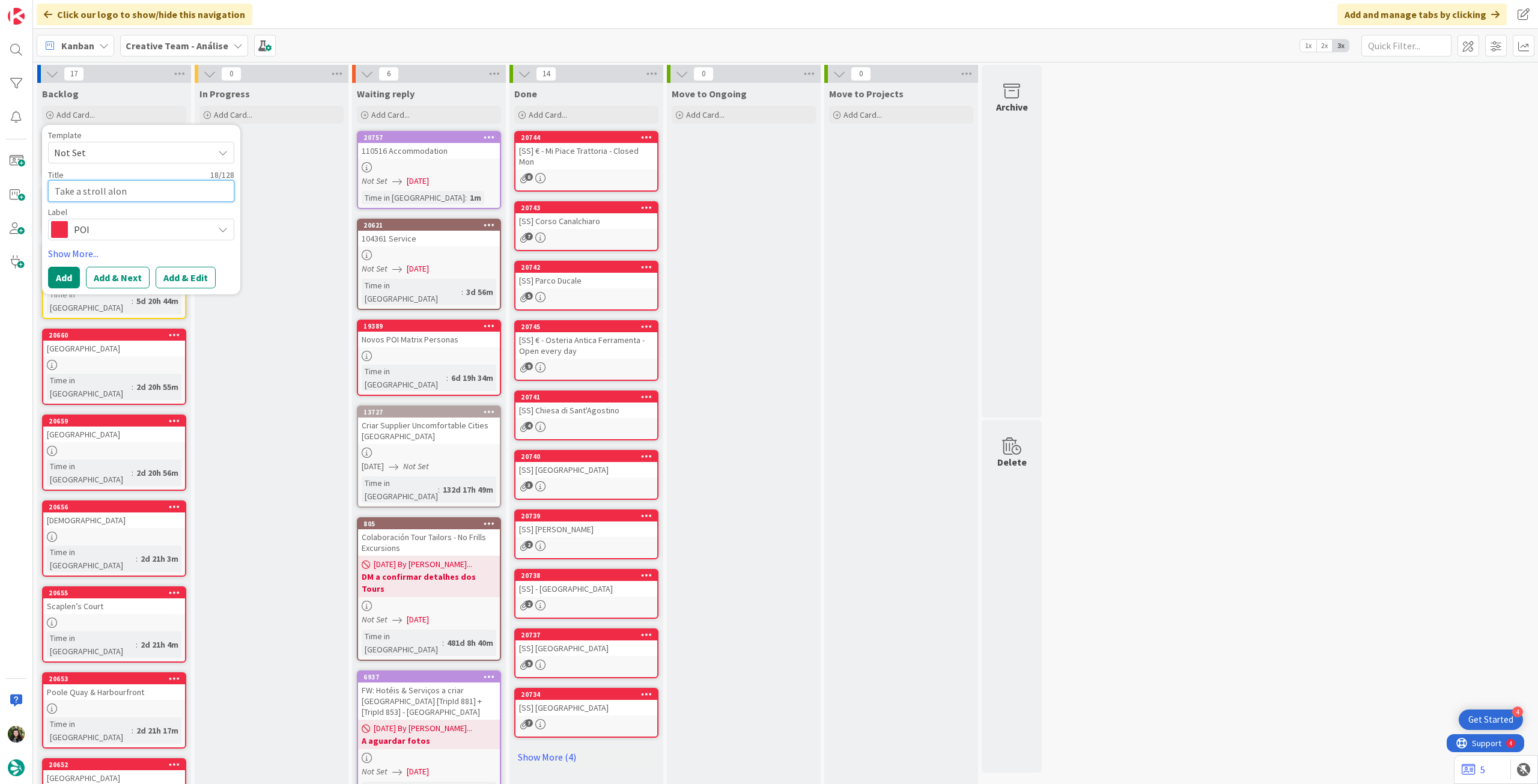
type textarea "x"
type textarea "Take a stroll alon t"
type textarea "x"
type textarea "Take a stroll alon th"
type textarea "x"
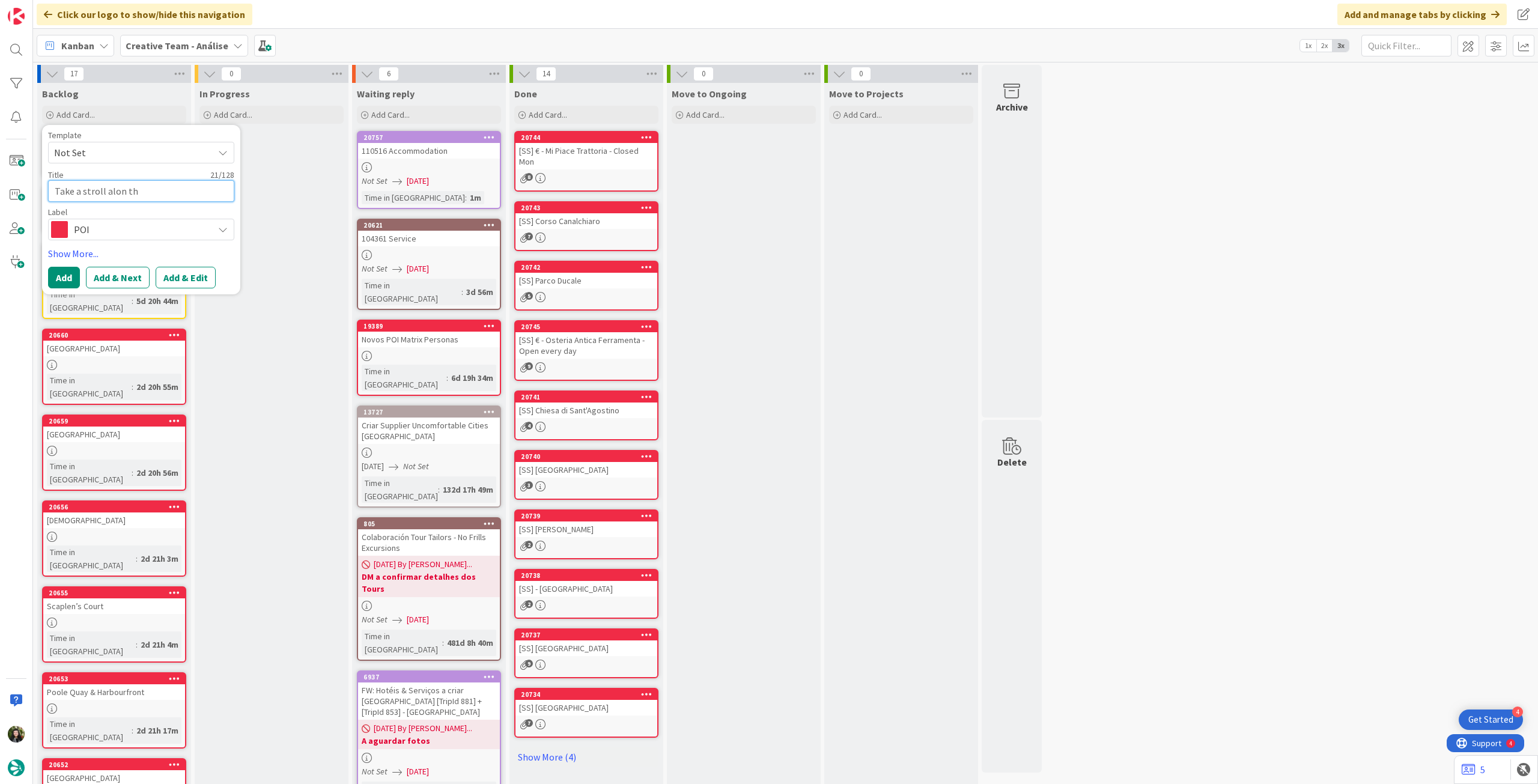
type textarea "Take a stroll alon t"
type textarea "x"
type textarea "Take a stroll alon"
type textarea "x"
type textarea "Take a stroll along"
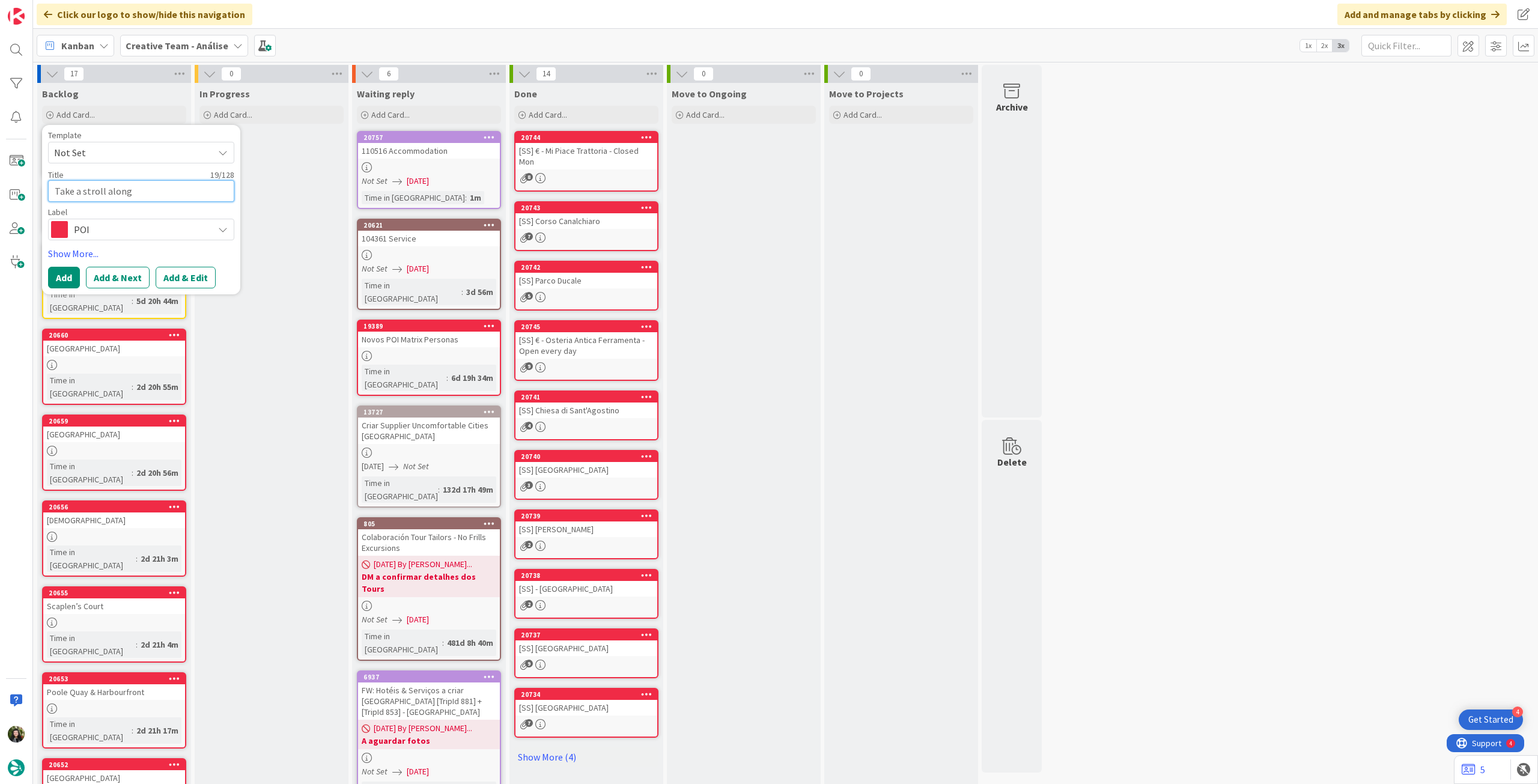
type textarea "x"
type textarea "Take a stroll along"
type textarea "x"
type textarea "Take a stroll along t"
type textarea "x"
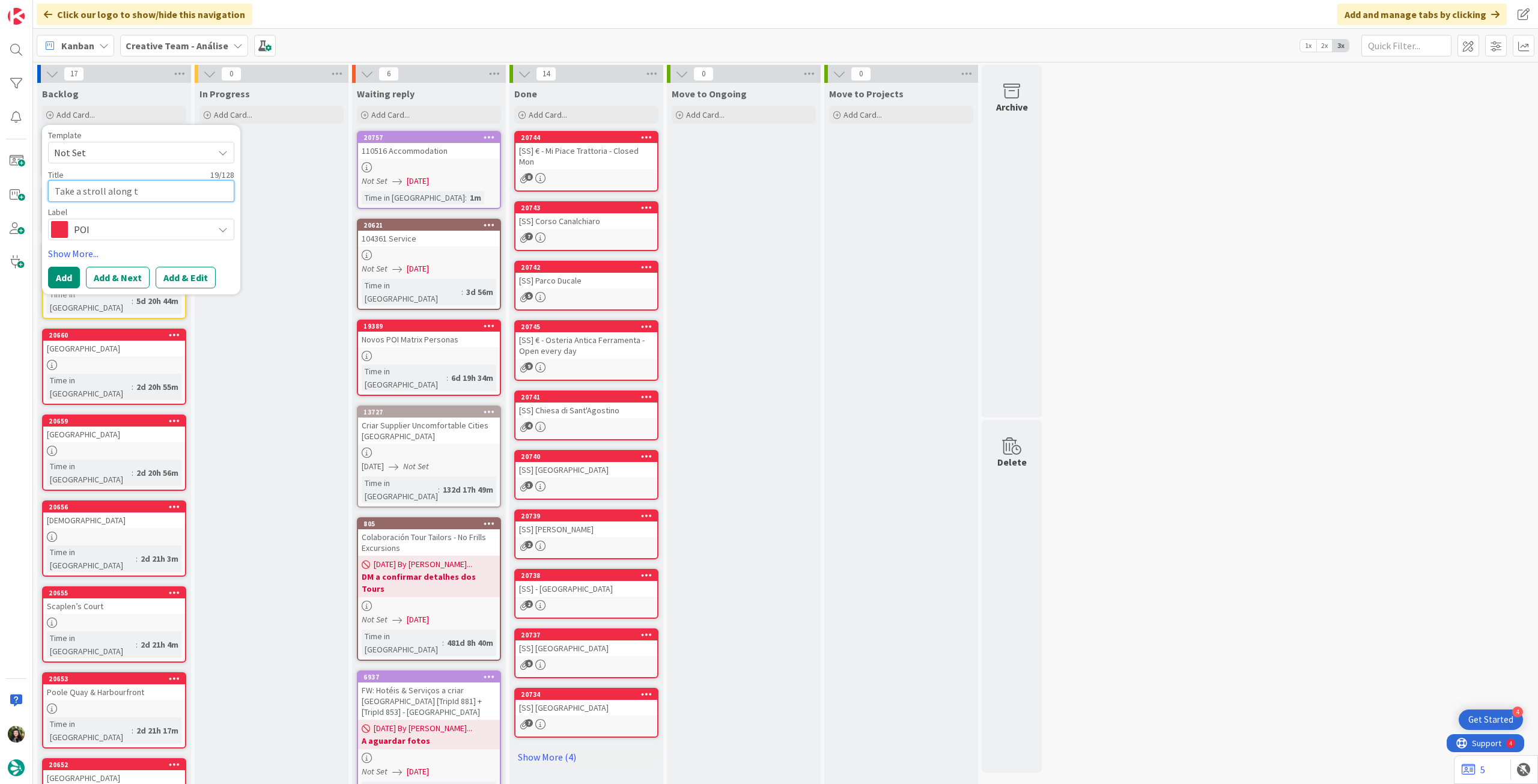
type textarea "Take a stroll along th"
type textarea "x"
type textarea "Take a stroll along thr"
type textarea "x"
type textarea "Take a stroll along thr"
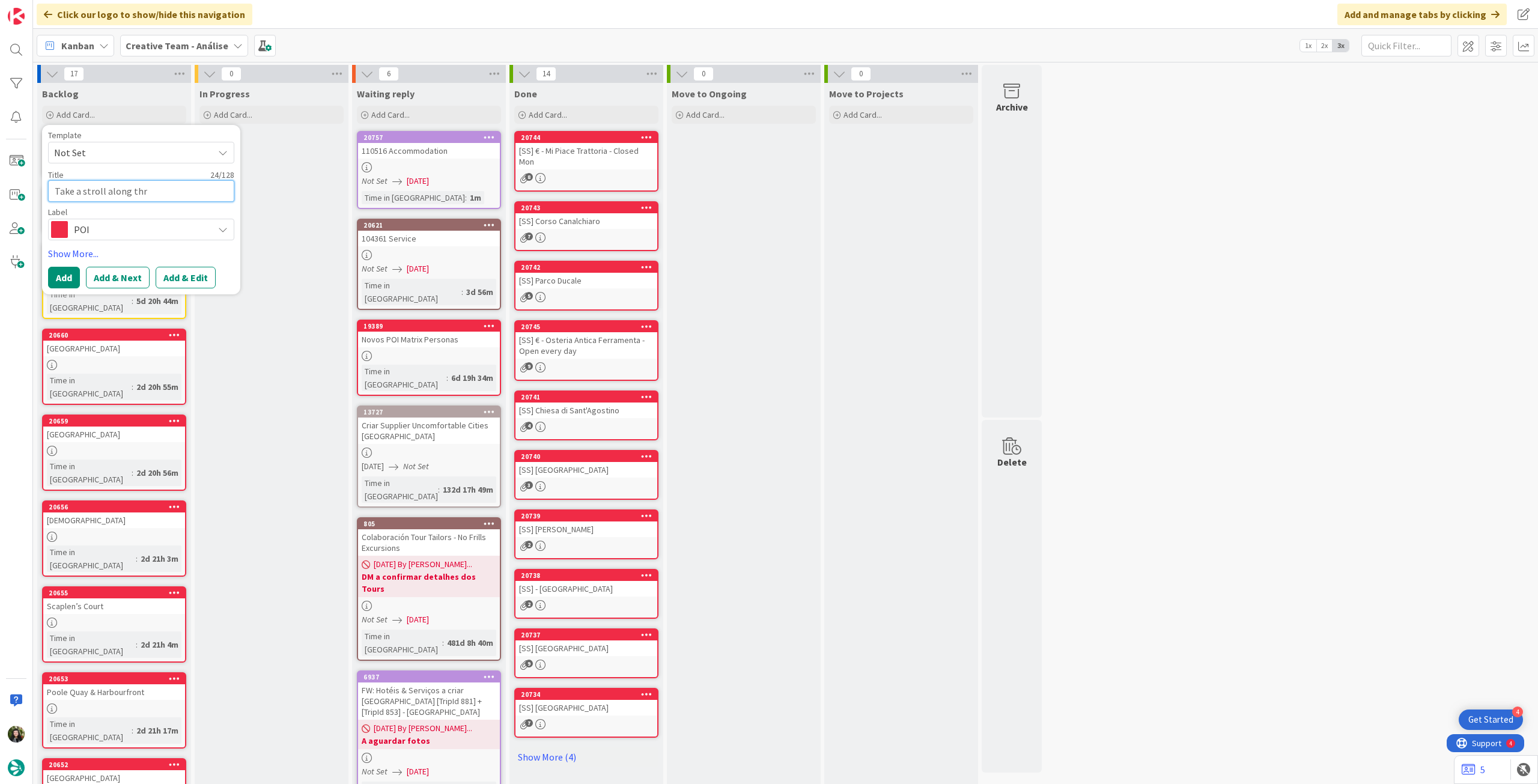
paste textarea "High Street"
type textarea "x"
type textarea "Take a stroll along thr High Street"
click at [143, 191] on textarea "Take a stroll along thr High Street" at bounding box center [141, 191] width 187 height 22
type textarea "x"
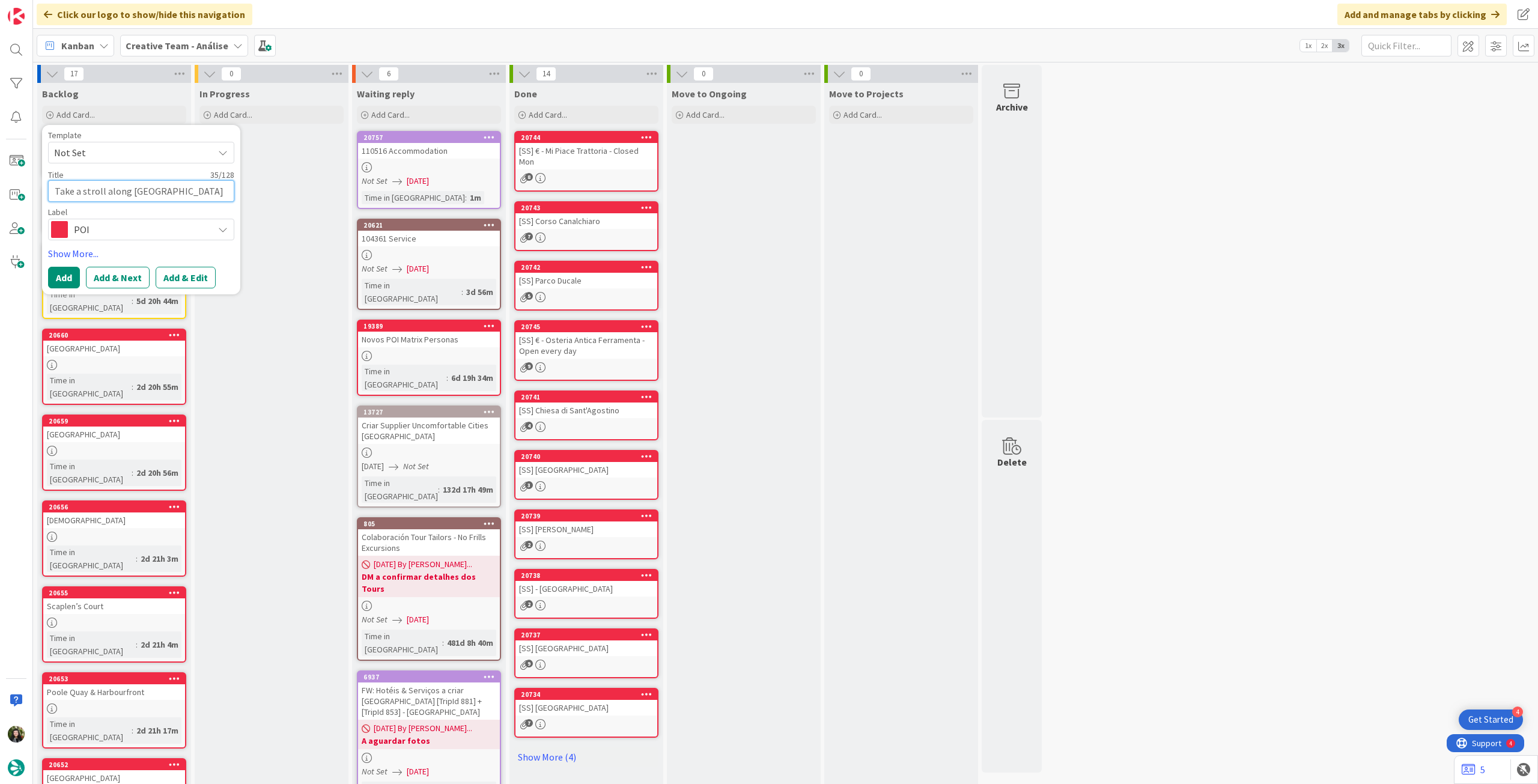
type textarea "Take a stroll along thrHigh Street"
type textarea "x"
type textarea "Take a stroll along thHigh Street"
type textarea "x"
type textarea "Take a stroll along theHigh Street"
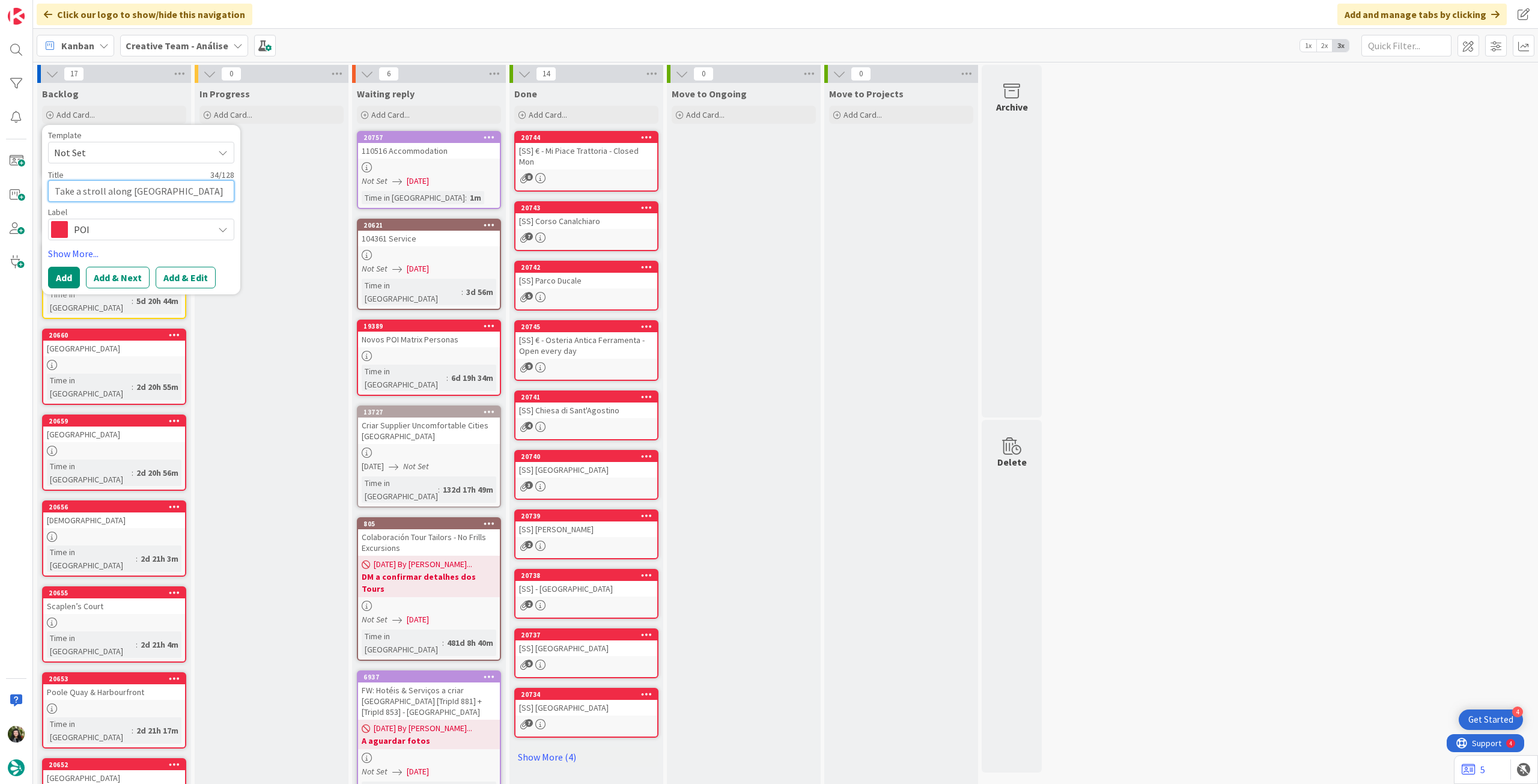
type textarea "x"
type textarea "Take a stroll along the [GEOGRAPHIC_DATA]"
click at [65, 284] on button "Add" at bounding box center [64, 278] width 32 height 22
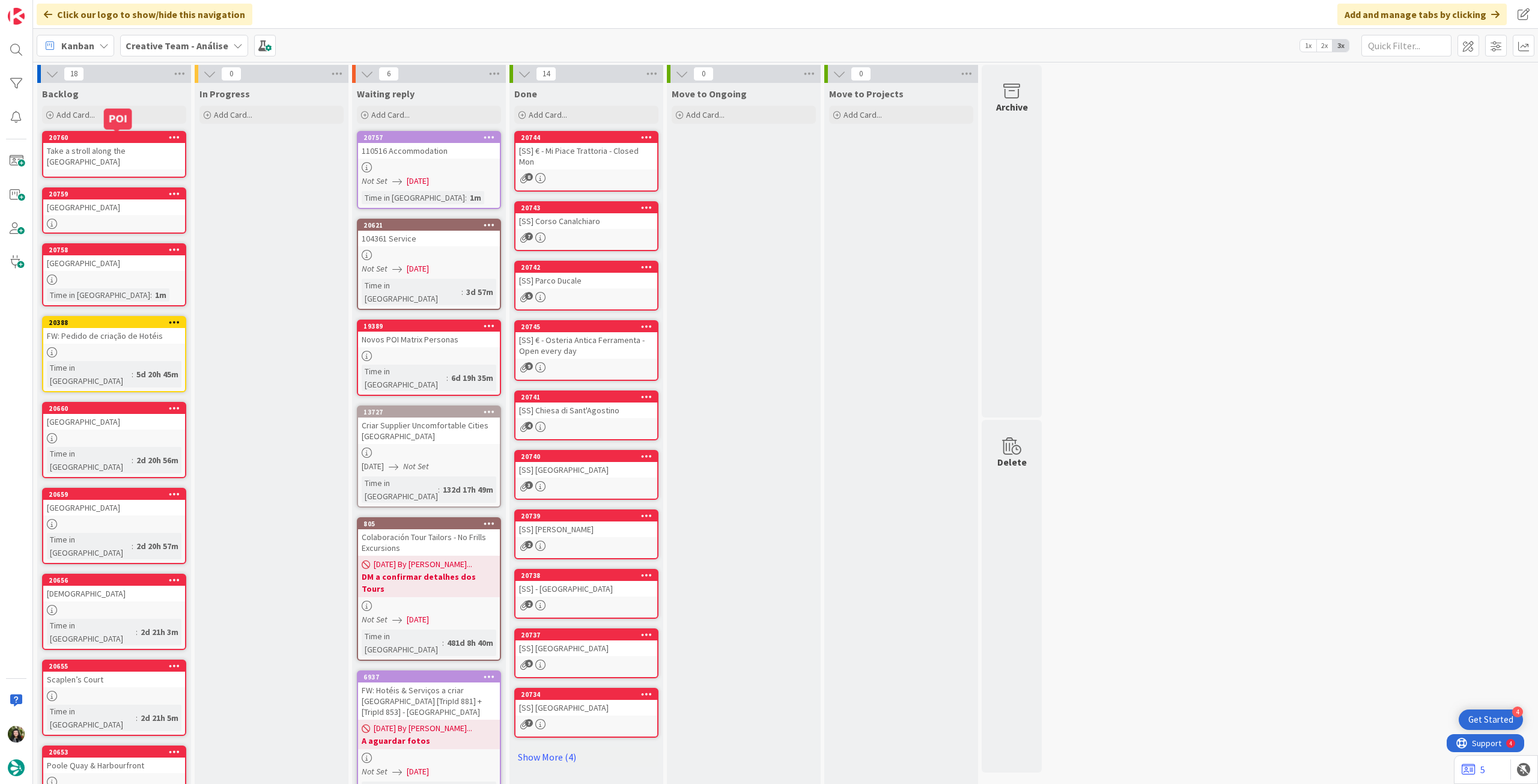
click at [96, 147] on div "Take a stroll along the [GEOGRAPHIC_DATA]" at bounding box center [114, 156] width 142 height 27
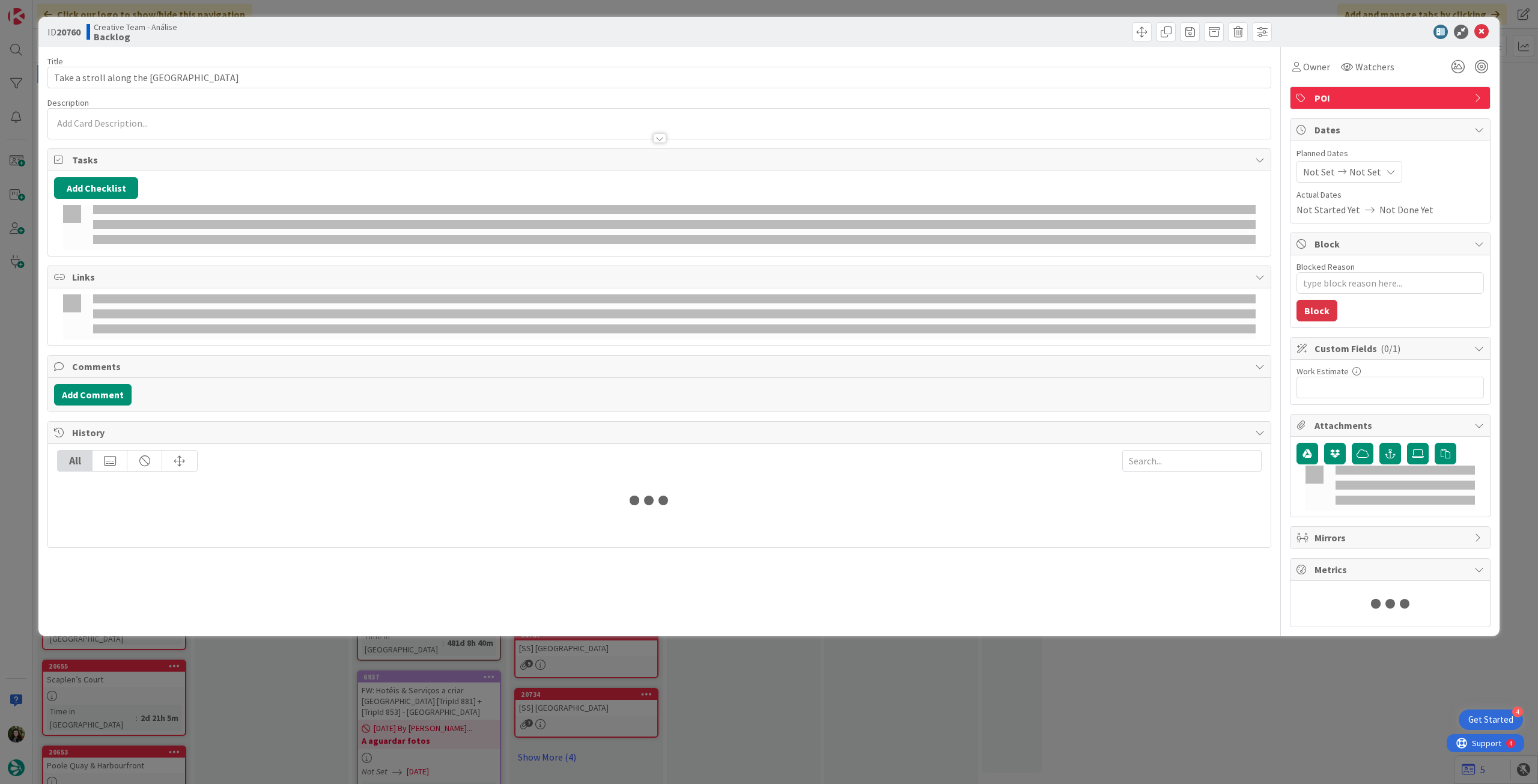
drag, startPoint x: 132, startPoint y: 143, endPoint x: 121, endPoint y: 119, distance: 26.4
click at [123, 117] on p at bounding box center [659, 123] width 1211 height 14
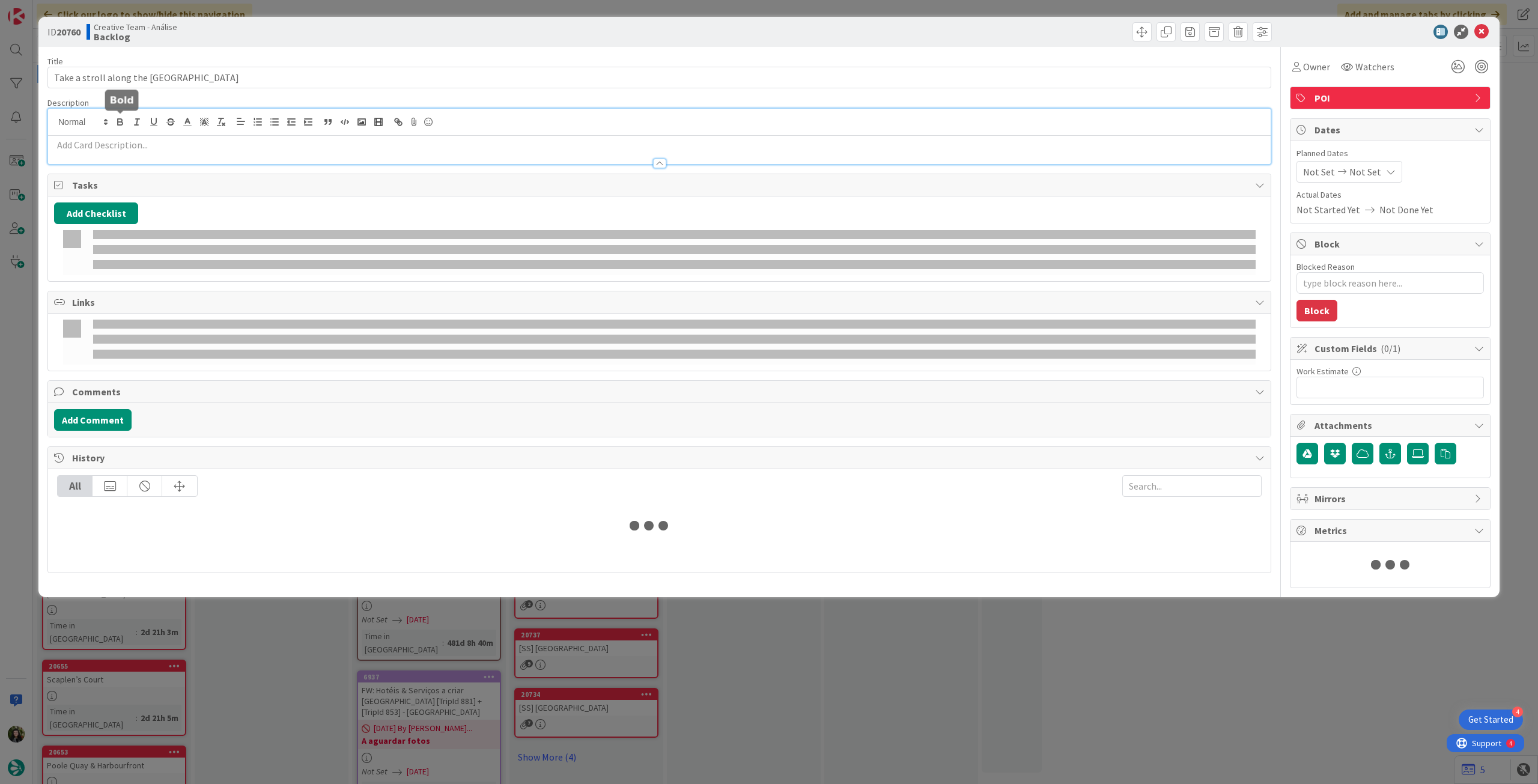
type textarea "x"
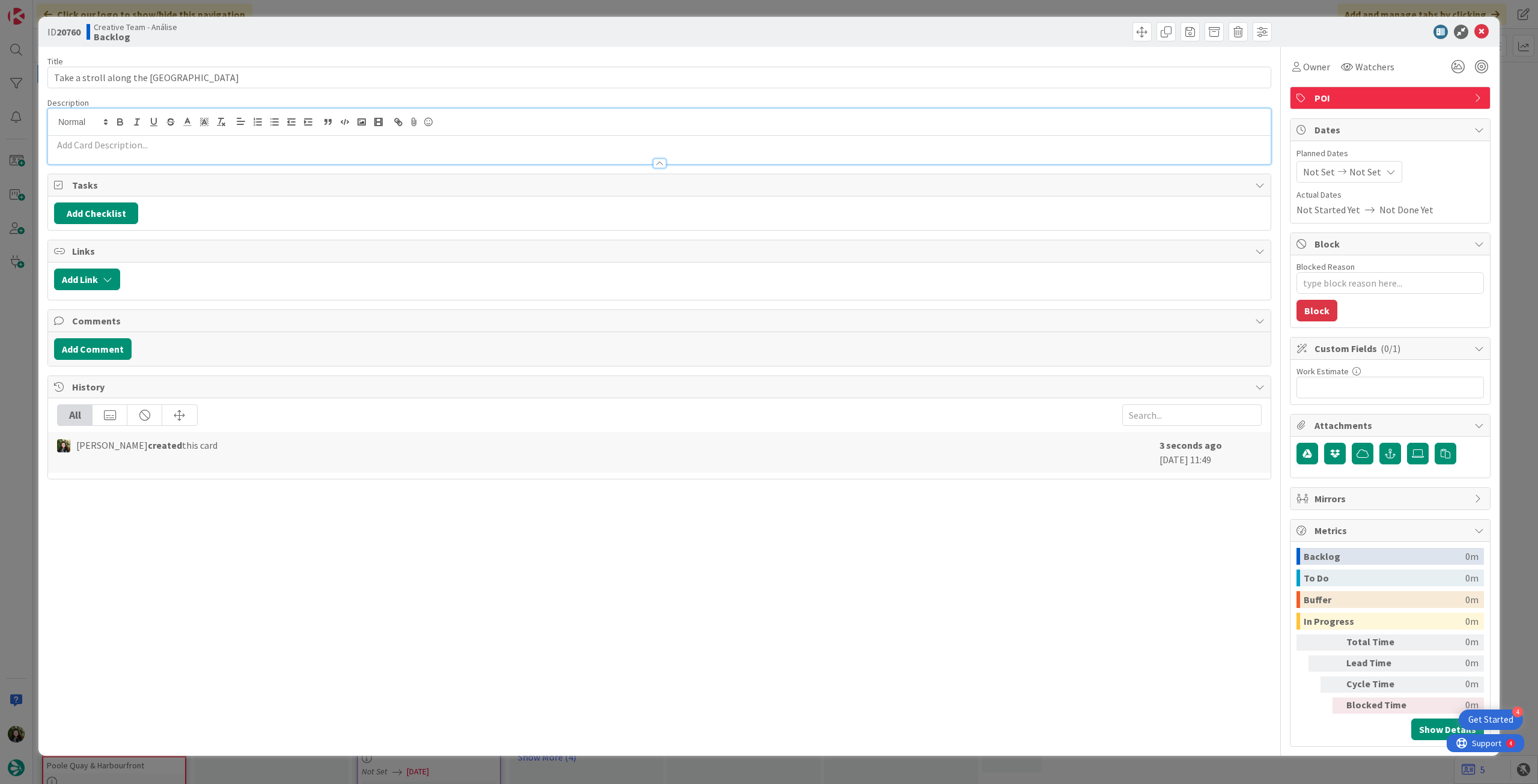
click at [123, 136] on div at bounding box center [659, 150] width 1222 height 28
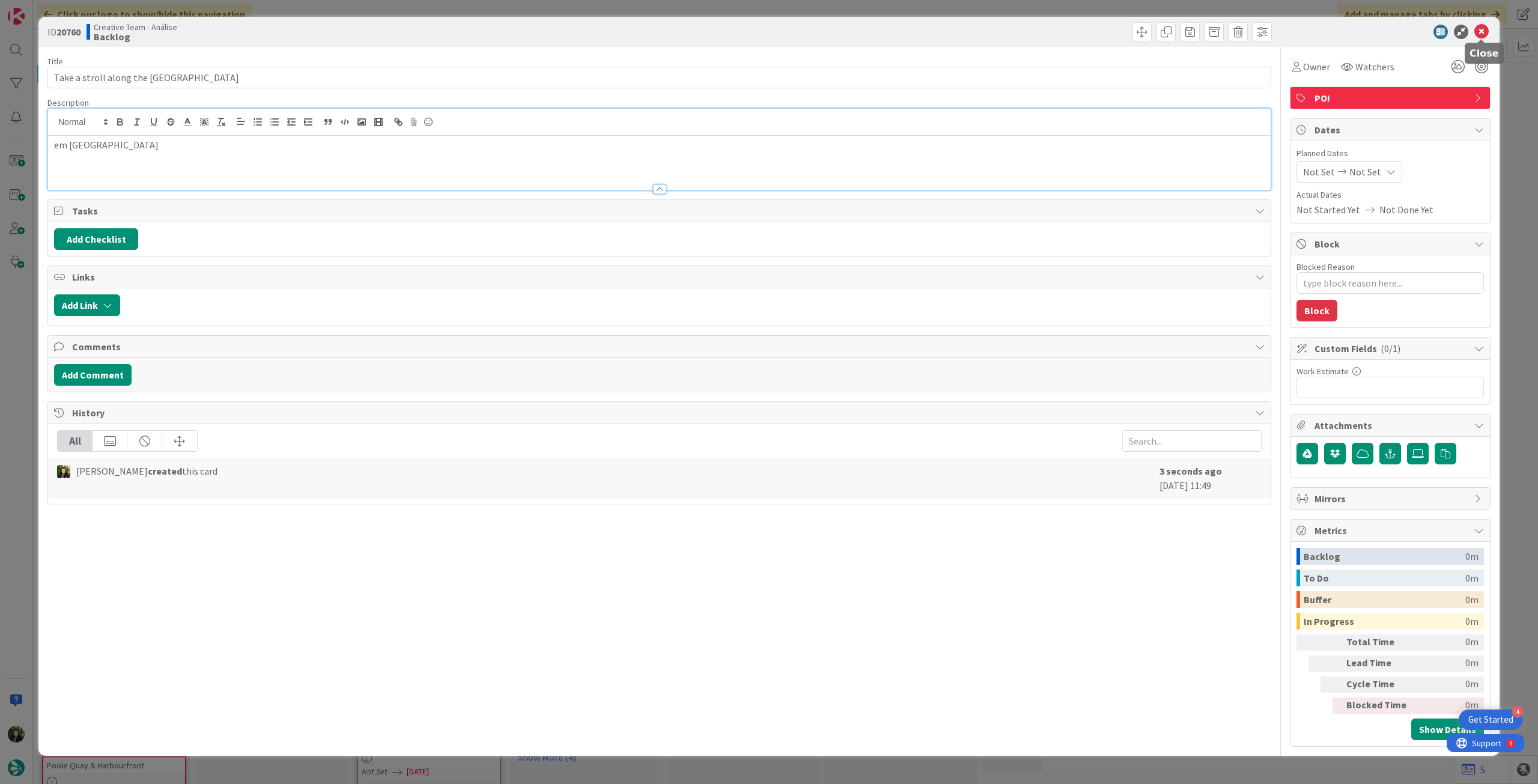
click at [1488, 31] on icon at bounding box center [1481, 32] width 14 height 14
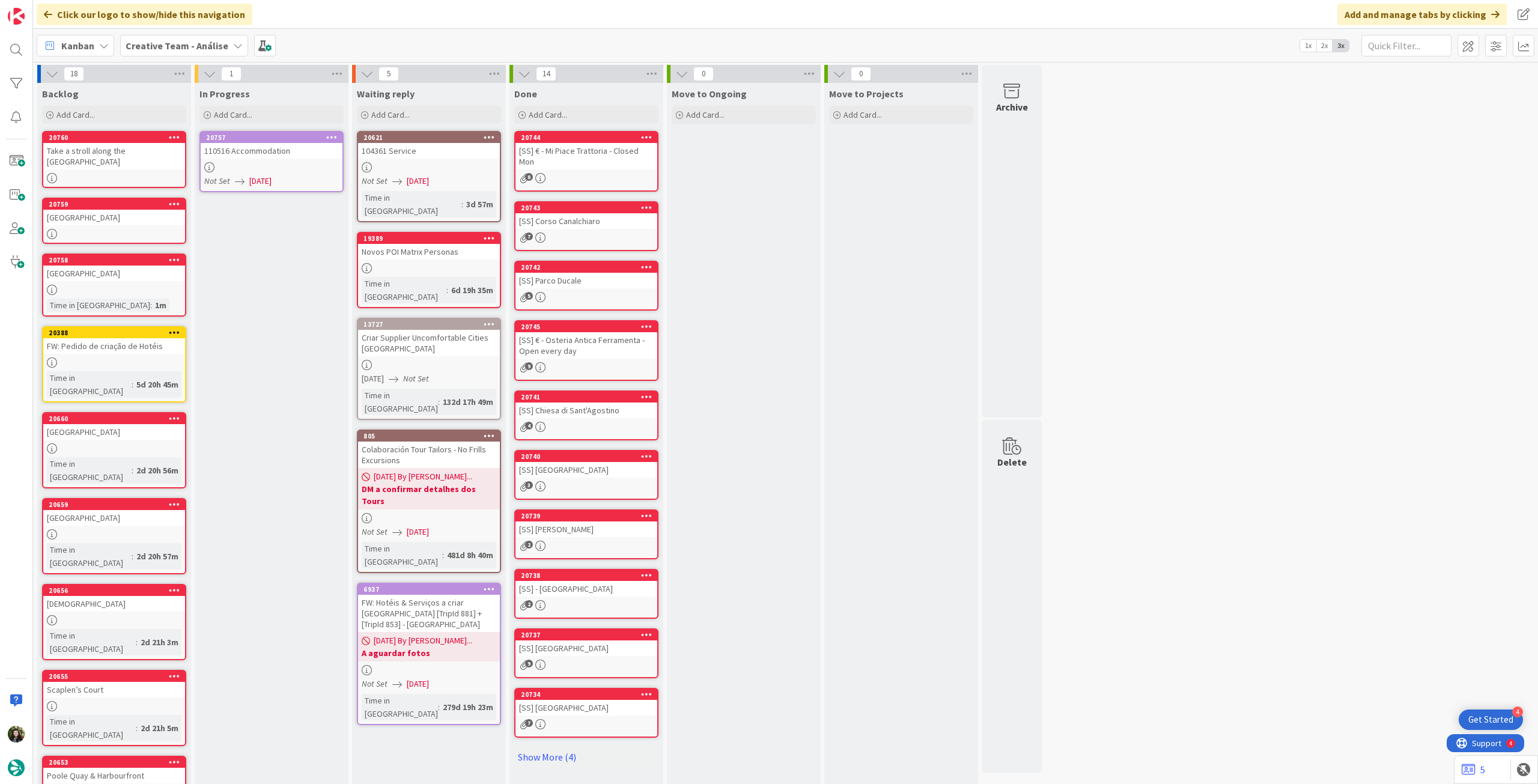
click at [335, 133] on icon at bounding box center [332, 137] width 12 height 8
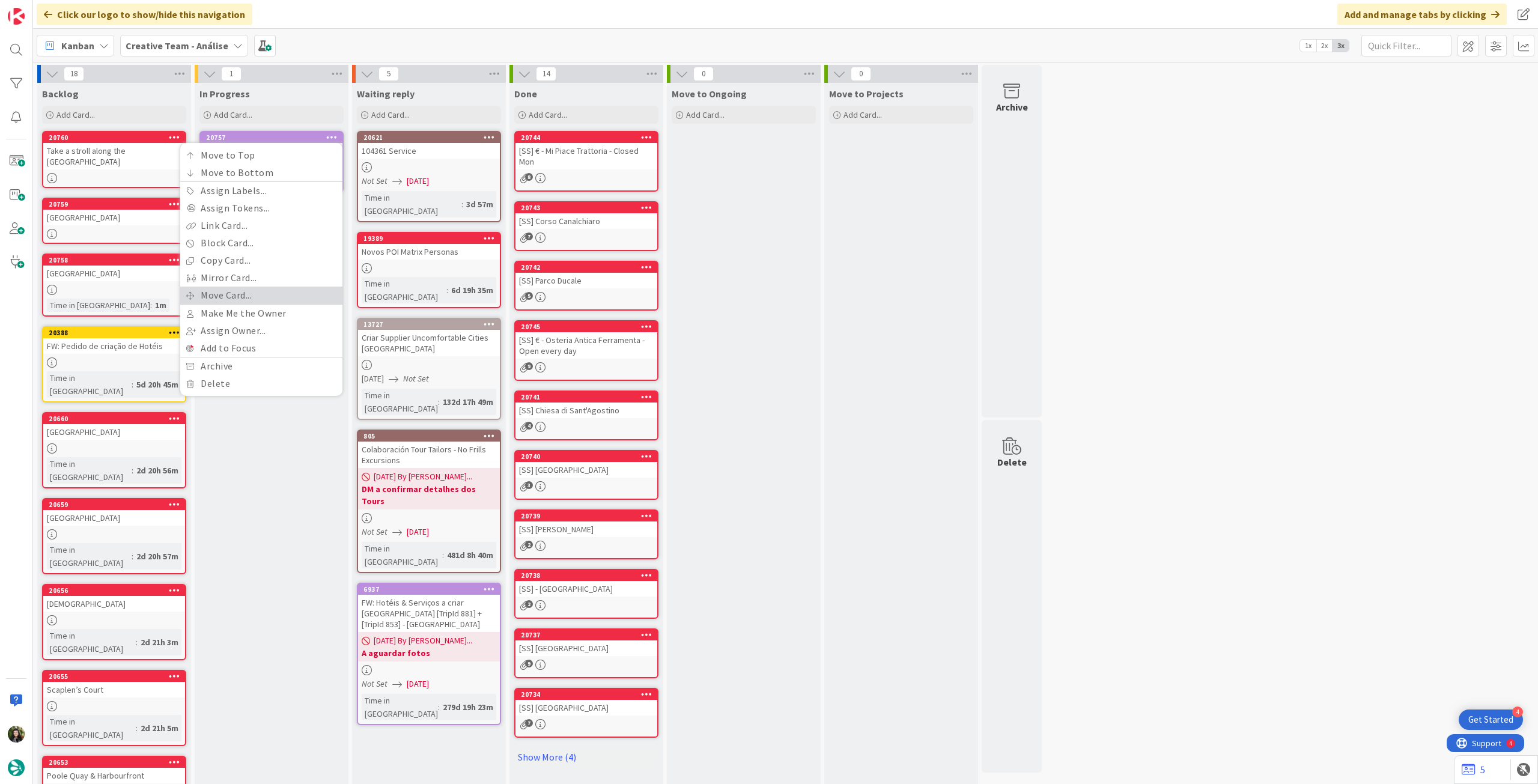
click at [230, 295] on link "Move Card..." at bounding box center [261, 295] width 162 height 17
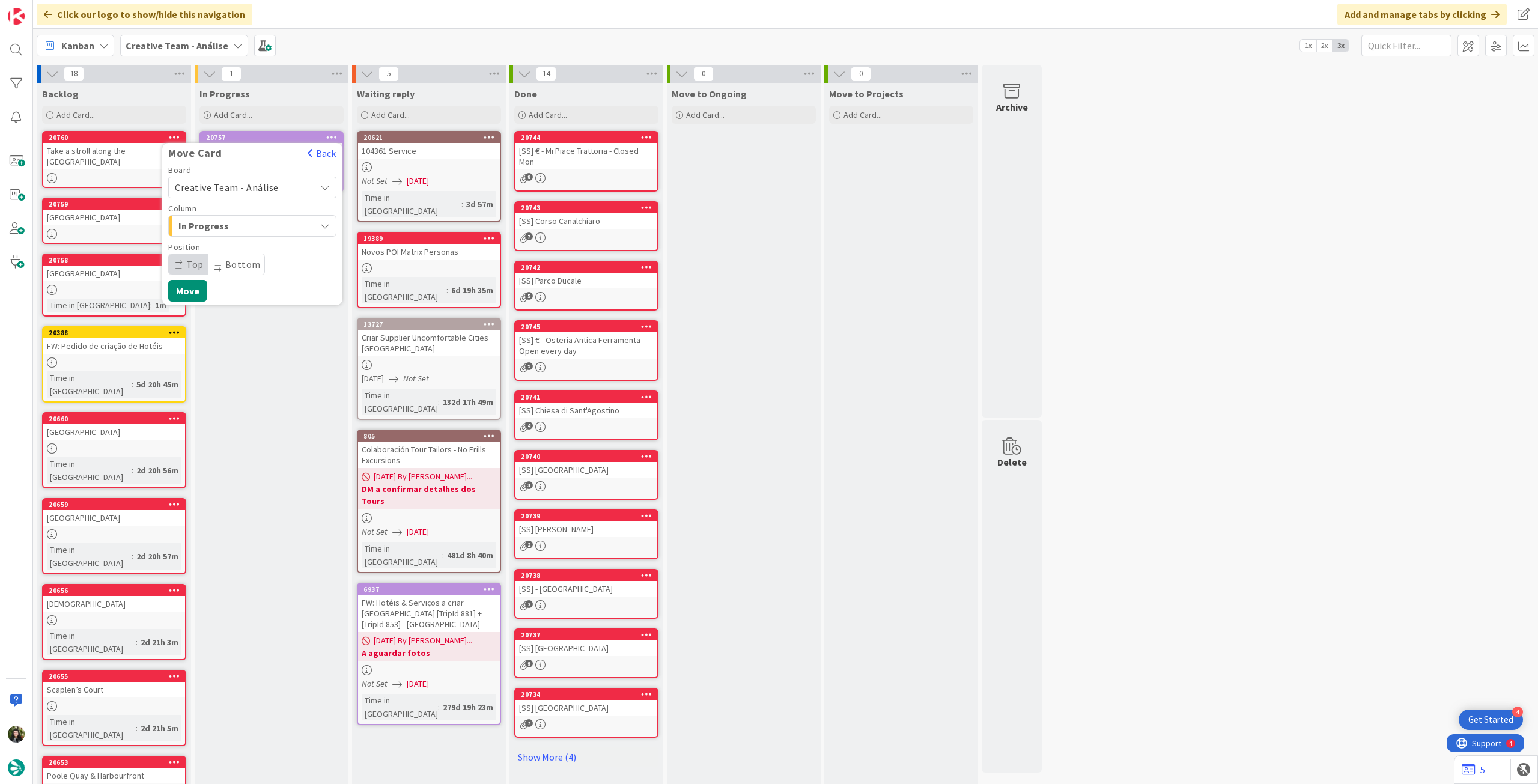
click at [237, 187] on span "Creative Team - Análise" at bounding box center [227, 188] width 104 height 12
click at [235, 248] on span "Creative Team" at bounding box center [260, 243] width 139 height 18
click at [239, 219] on span "Select a Column..." at bounding box center [220, 226] width 90 height 16
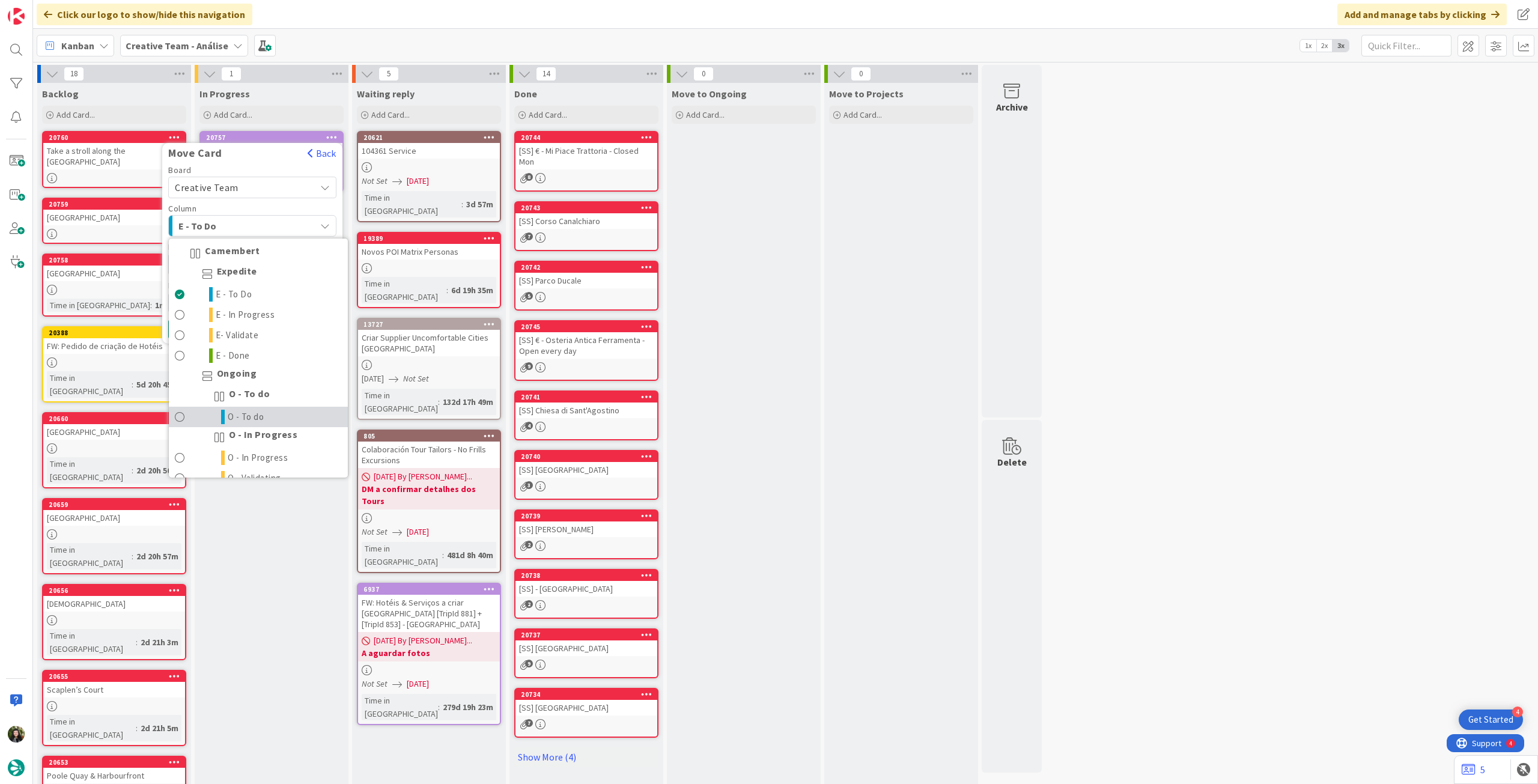
click at [263, 415] on span "O - To do" at bounding box center [246, 416] width 36 height 14
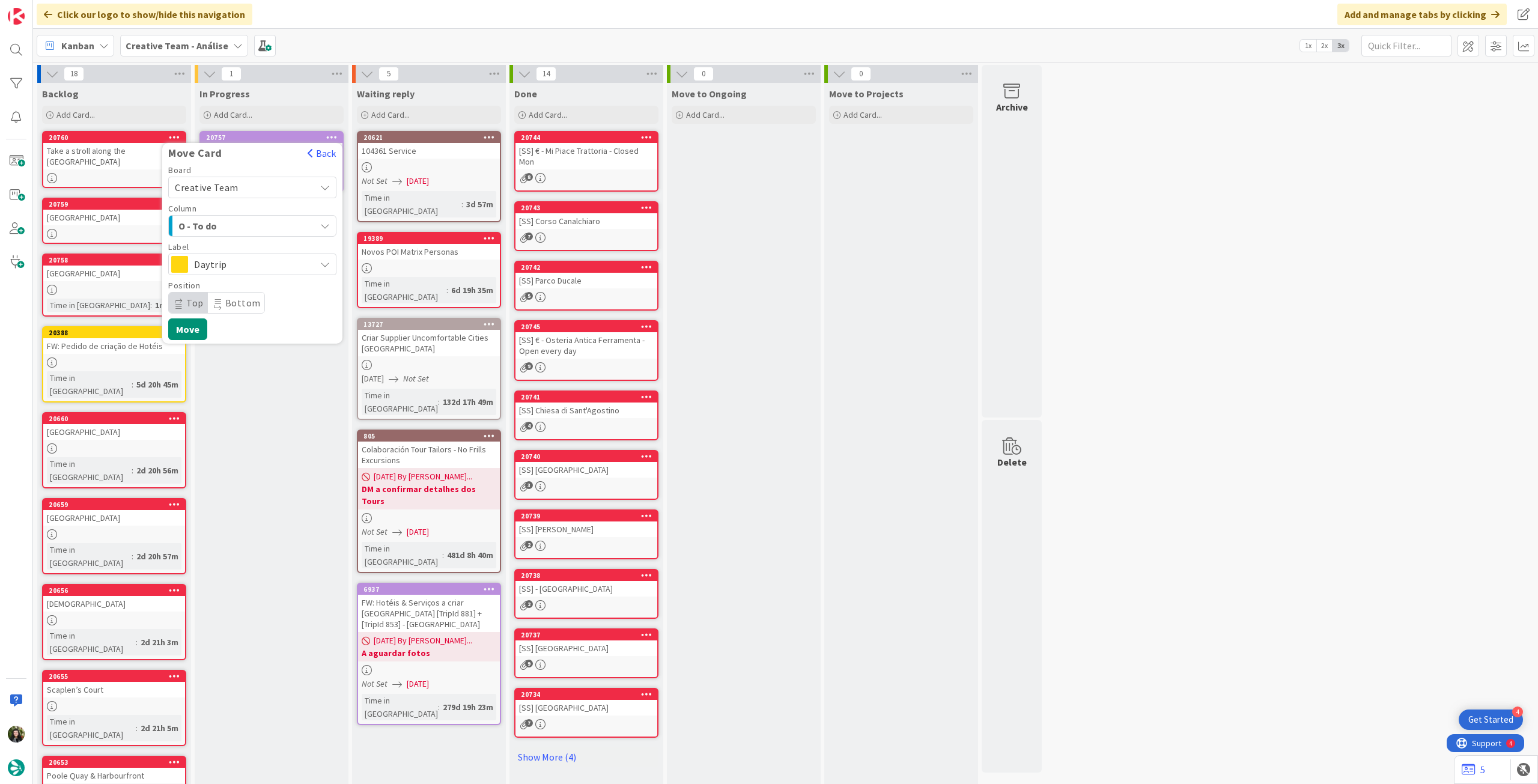
click at [225, 251] on div "Label Daytrip" at bounding box center [252, 259] width 168 height 32
click at [224, 263] on span "Daytrip" at bounding box center [252, 264] width 115 height 17
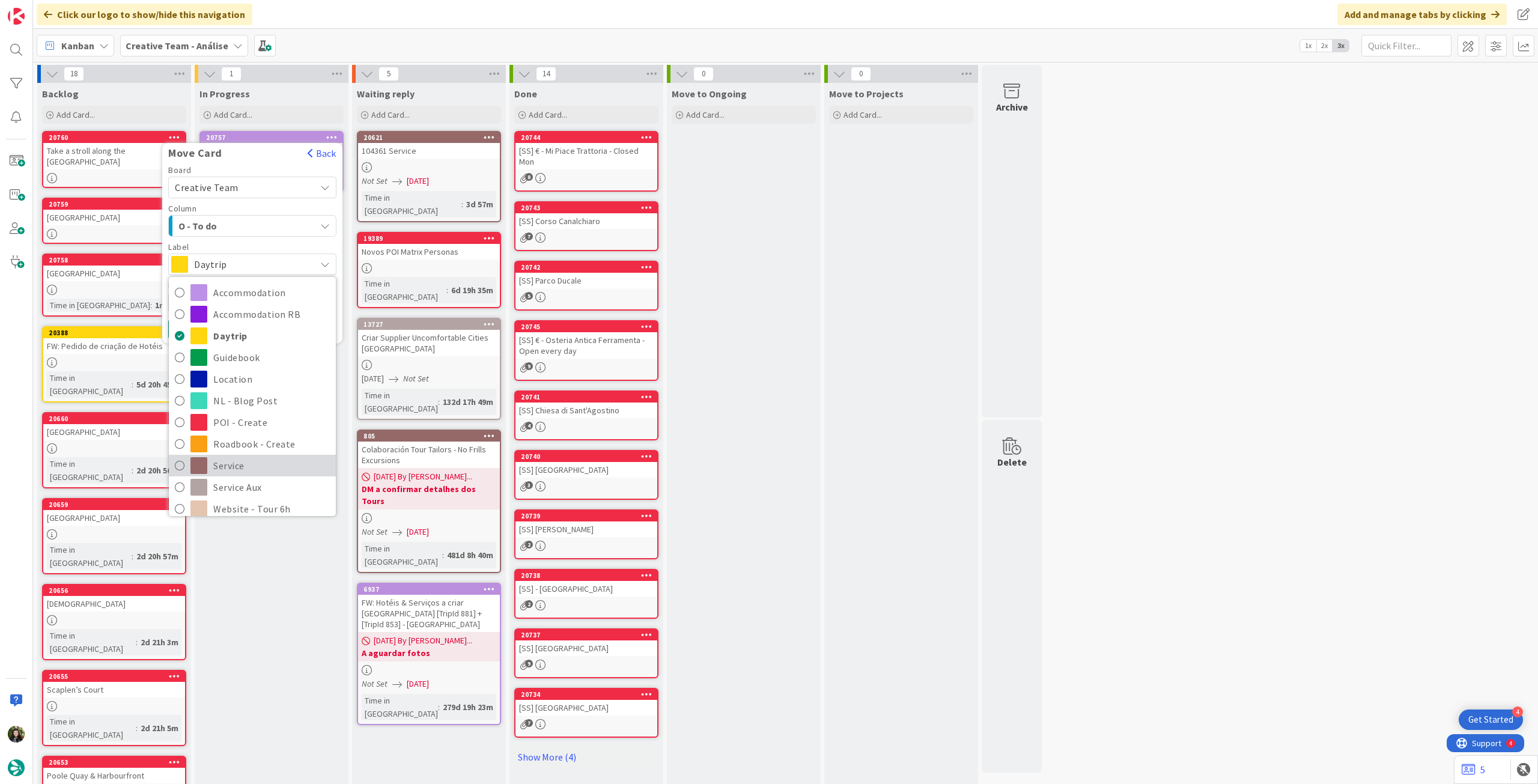
click at [238, 464] on span "Service" at bounding box center [272, 466] width 117 height 18
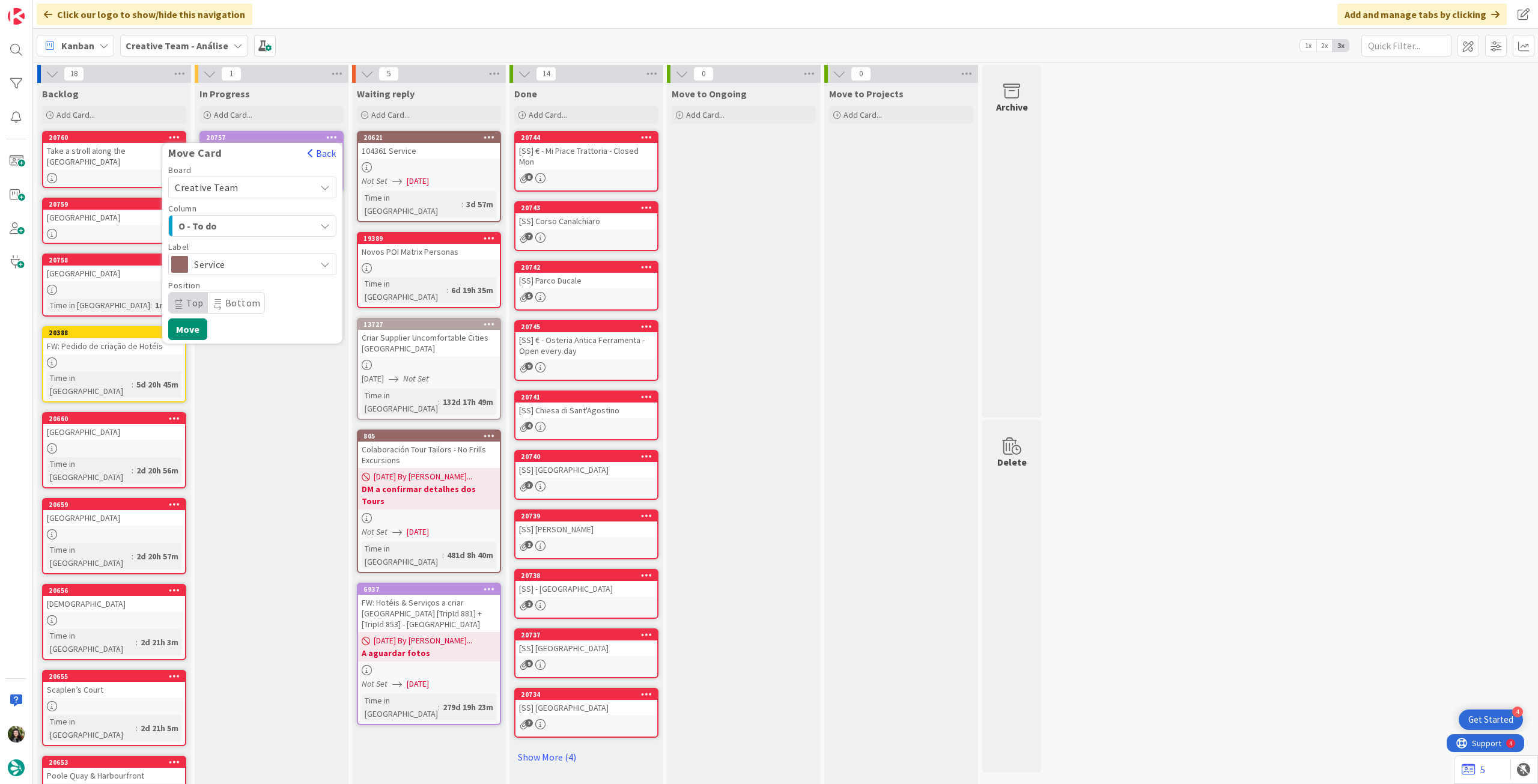
click at [241, 263] on span "Service" at bounding box center [252, 264] width 115 height 17
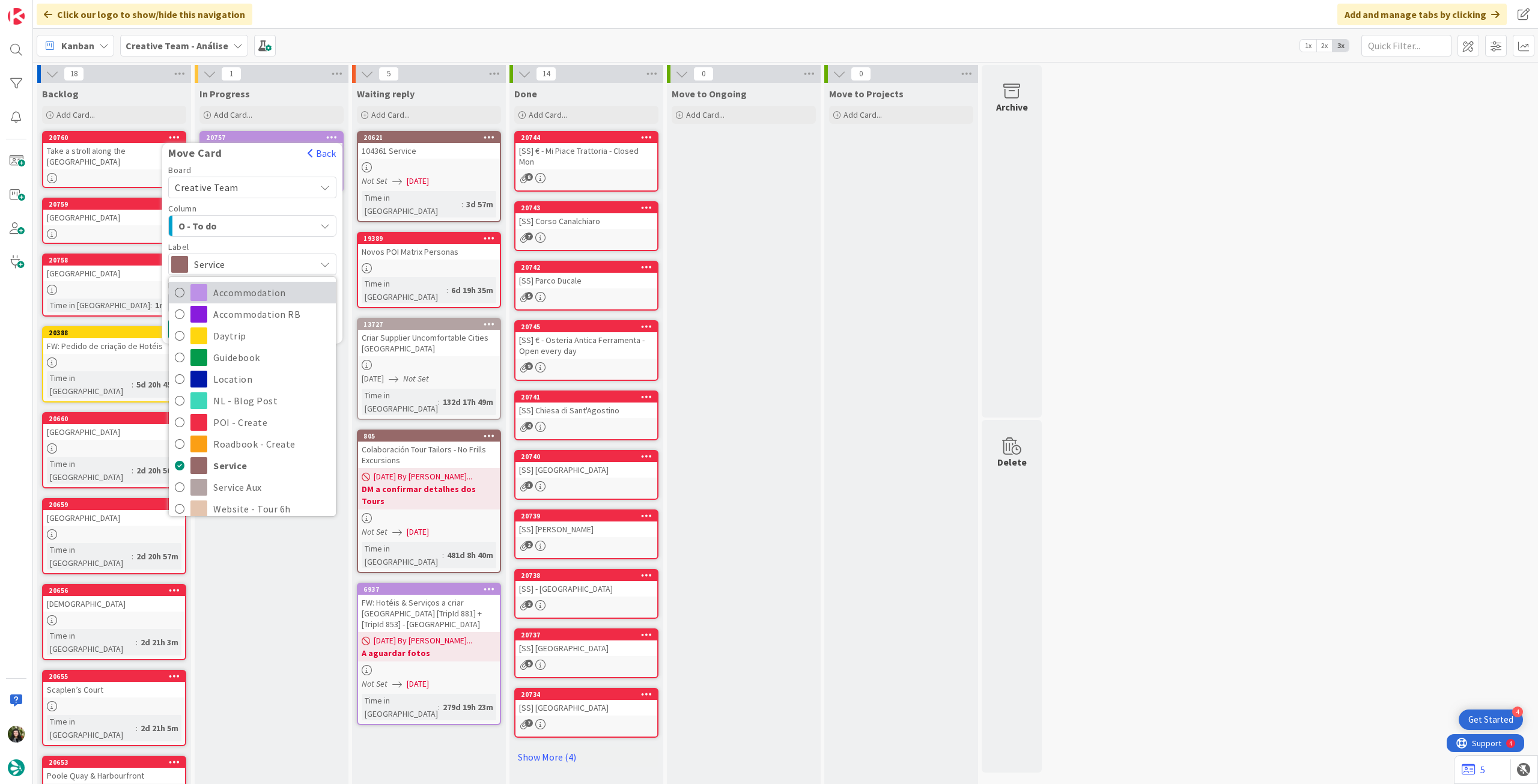
click at [237, 288] on span "Accommodation" at bounding box center [272, 292] width 117 height 18
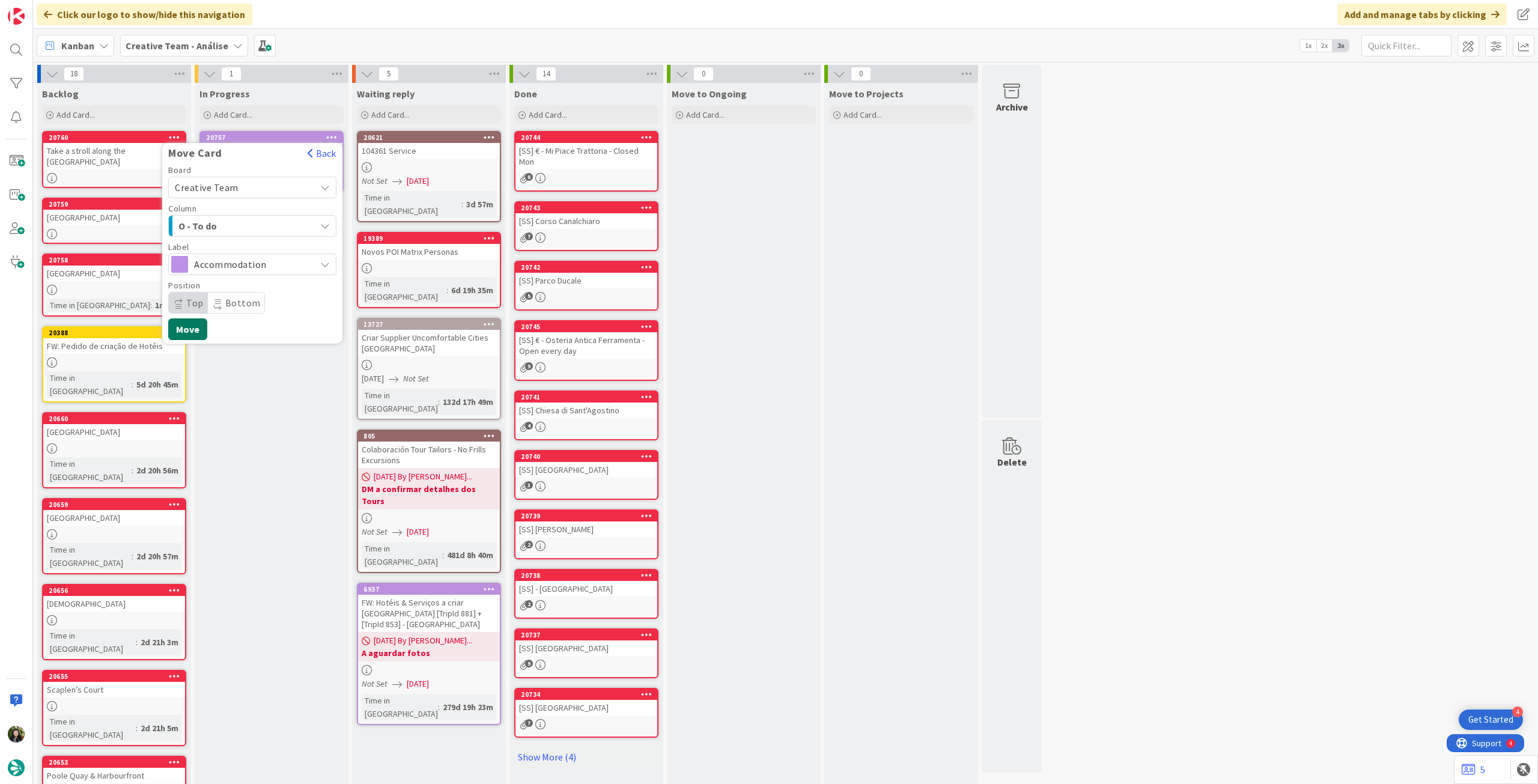
click at [182, 326] on button "Move" at bounding box center [187, 329] width 39 height 22
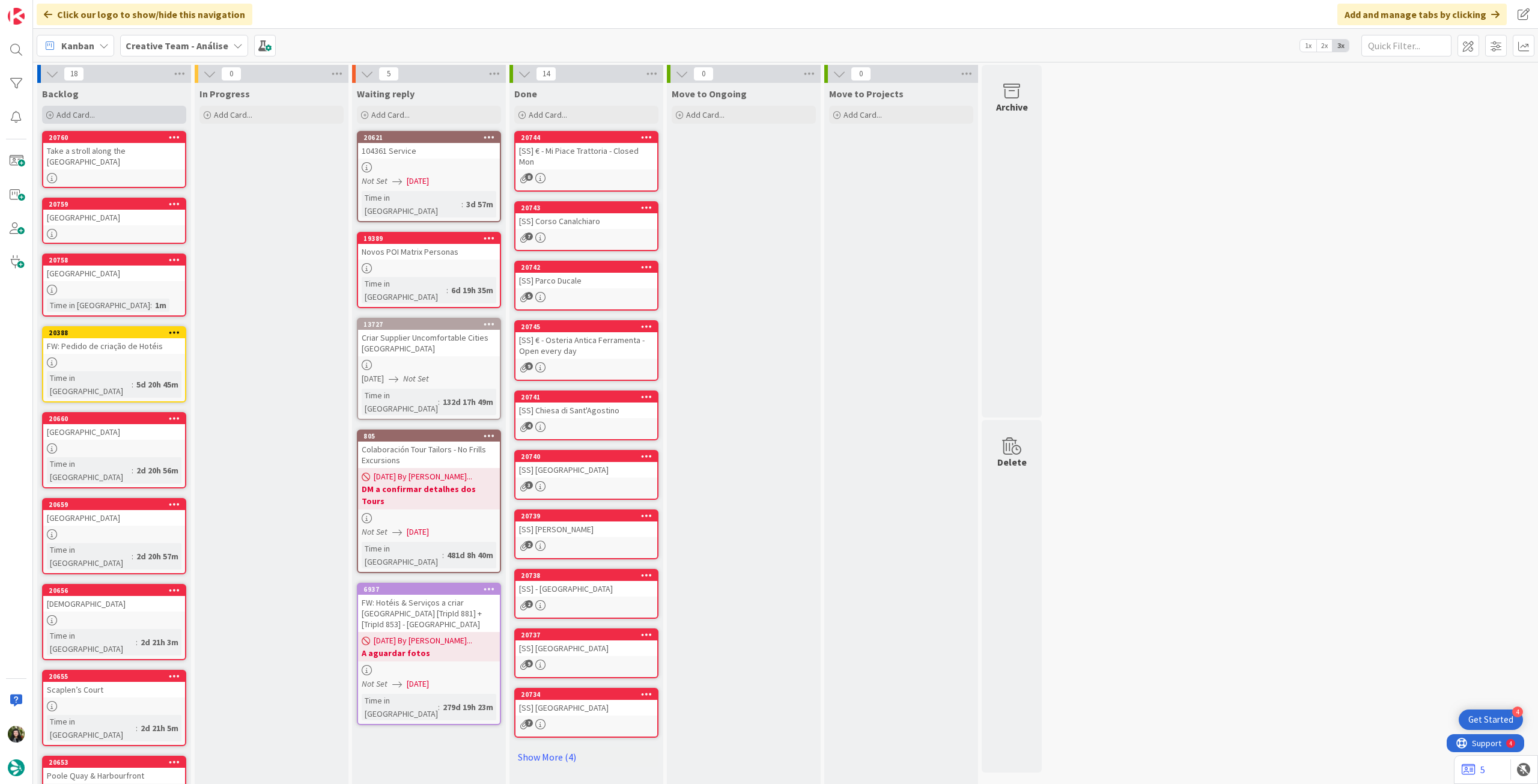
click at [99, 113] on div "Add Card..." at bounding box center [114, 115] width 144 height 18
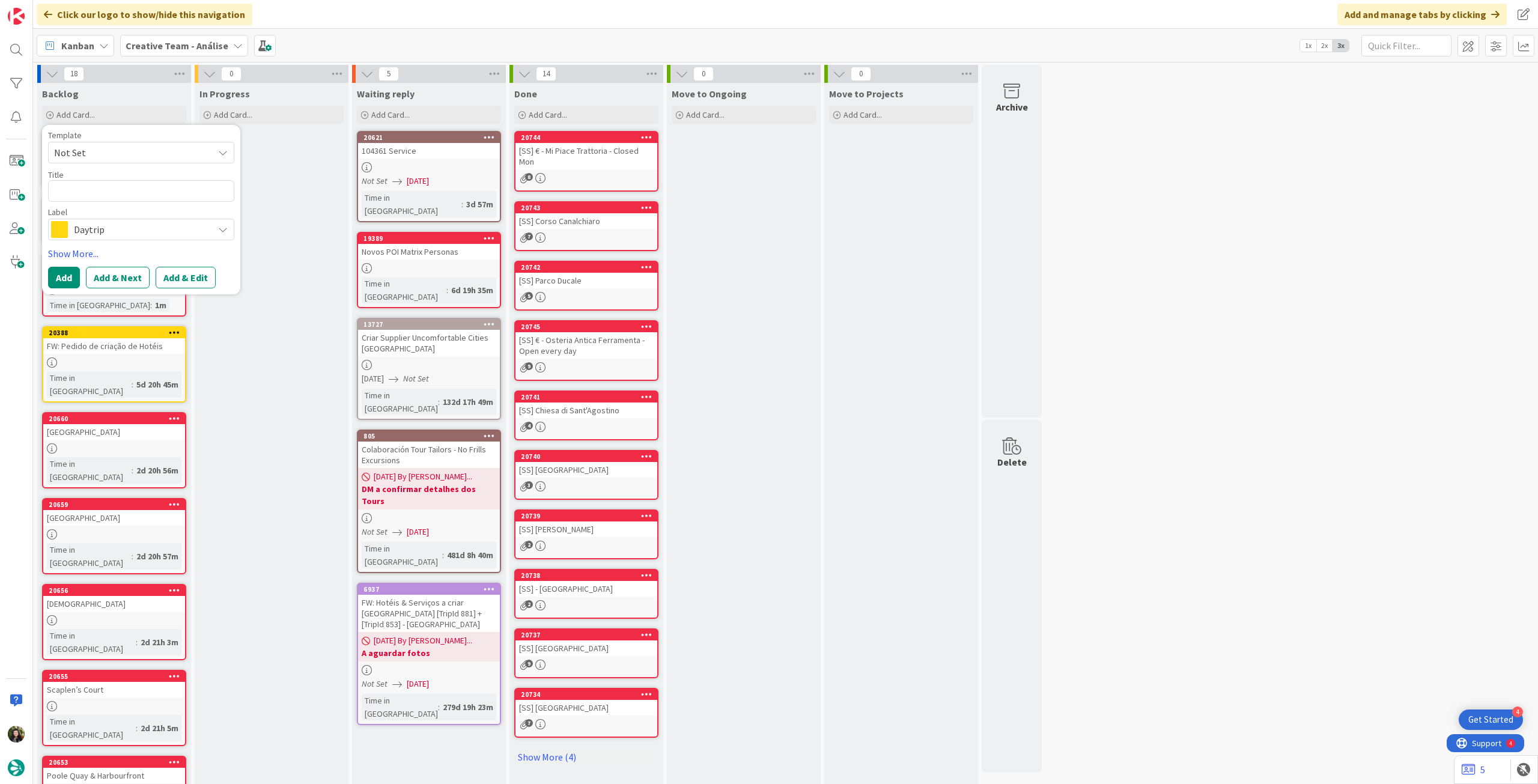
click at [121, 227] on span "Daytrip" at bounding box center [141, 229] width 133 height 17
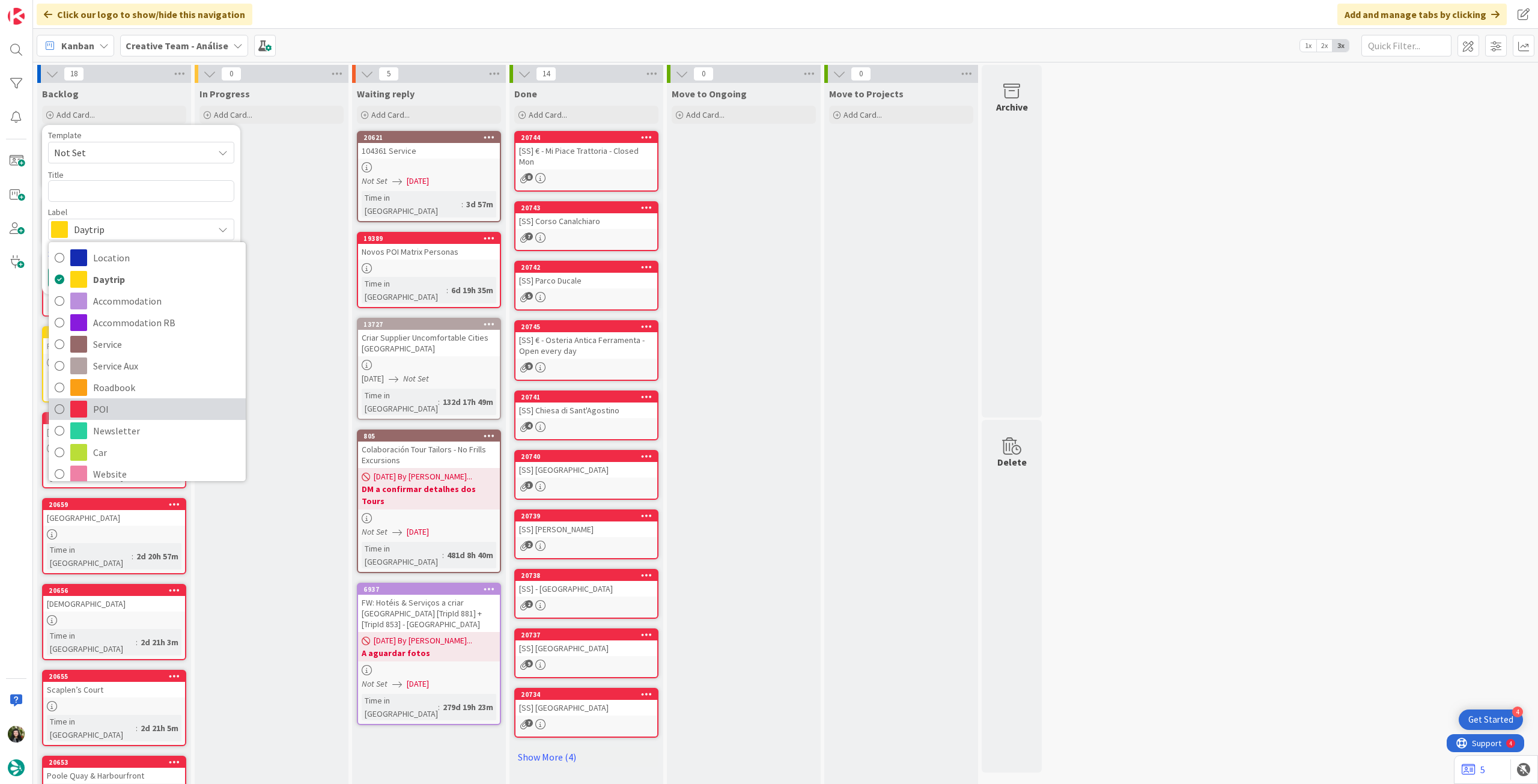
click at [106, 412] on span "POI" at bounding box center [167, 409] width 147 height 18
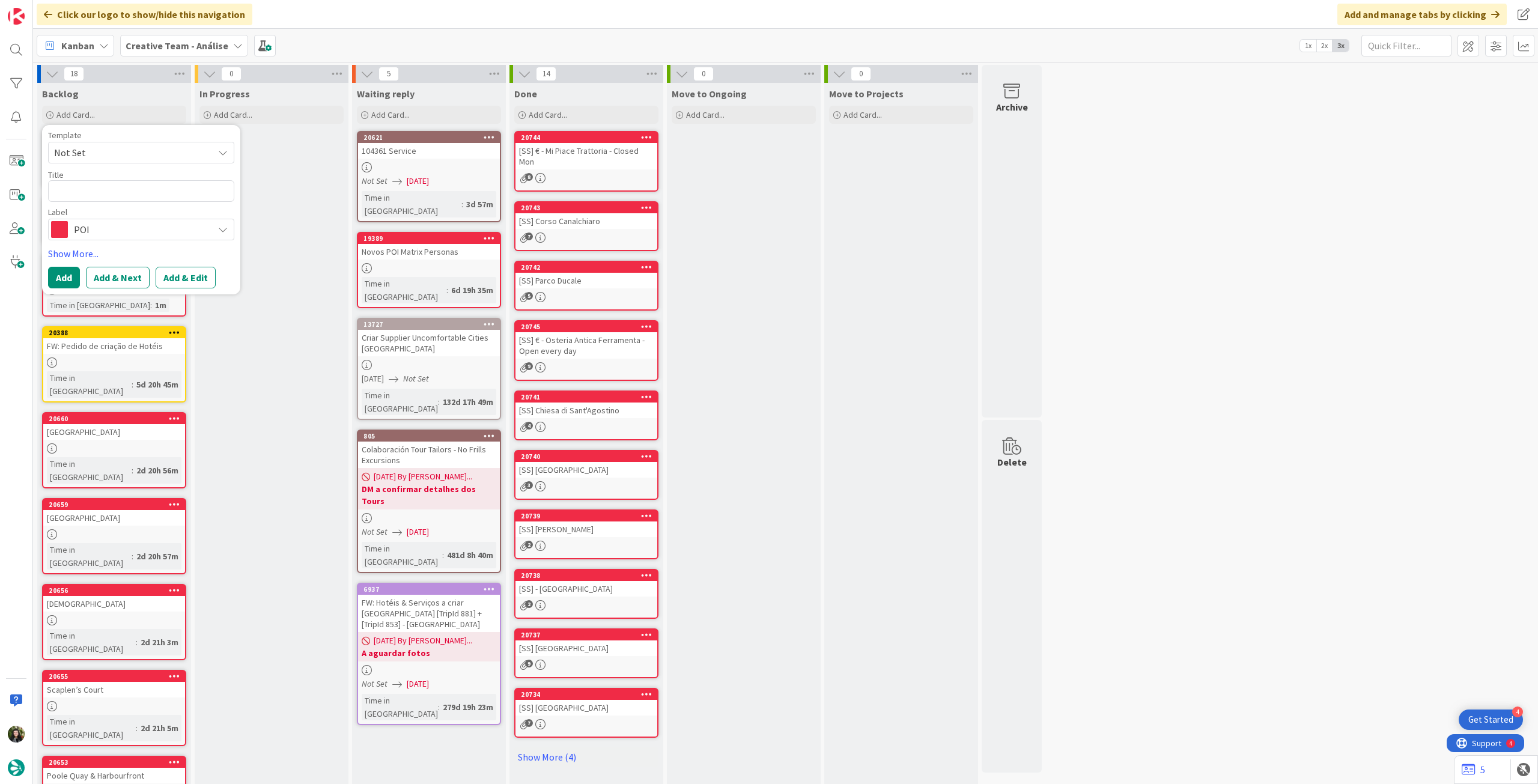
click at [110, 176] on div "Title 0 / 128" at bounding box center [141, 175] width 187 height 11
drag, startPoint x: 103, startPoint y: 195, endPoint x: 98, endPoint y: 206, distance: 12.1
click at [103, 196] on textarea at bounding box center [141, 191] width 187 height 22
paste textarea "[GEOGRAPHIC_DATA]"
type textarea "x"
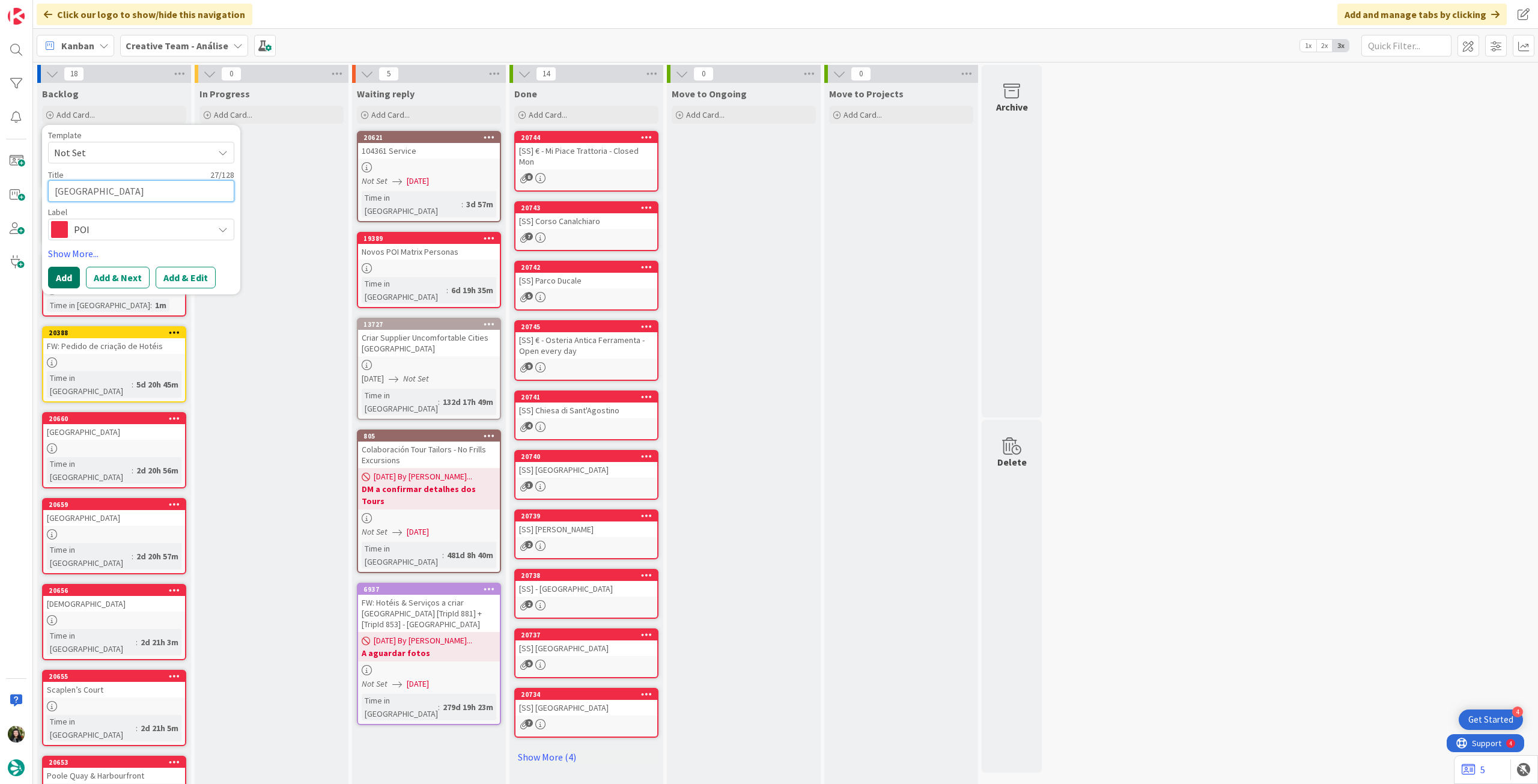
type textarea "[GEOGRAPHIC_DATA]"
click at [65, 282] on button "Add" at bounding box center [64, 278] width 32 height 22
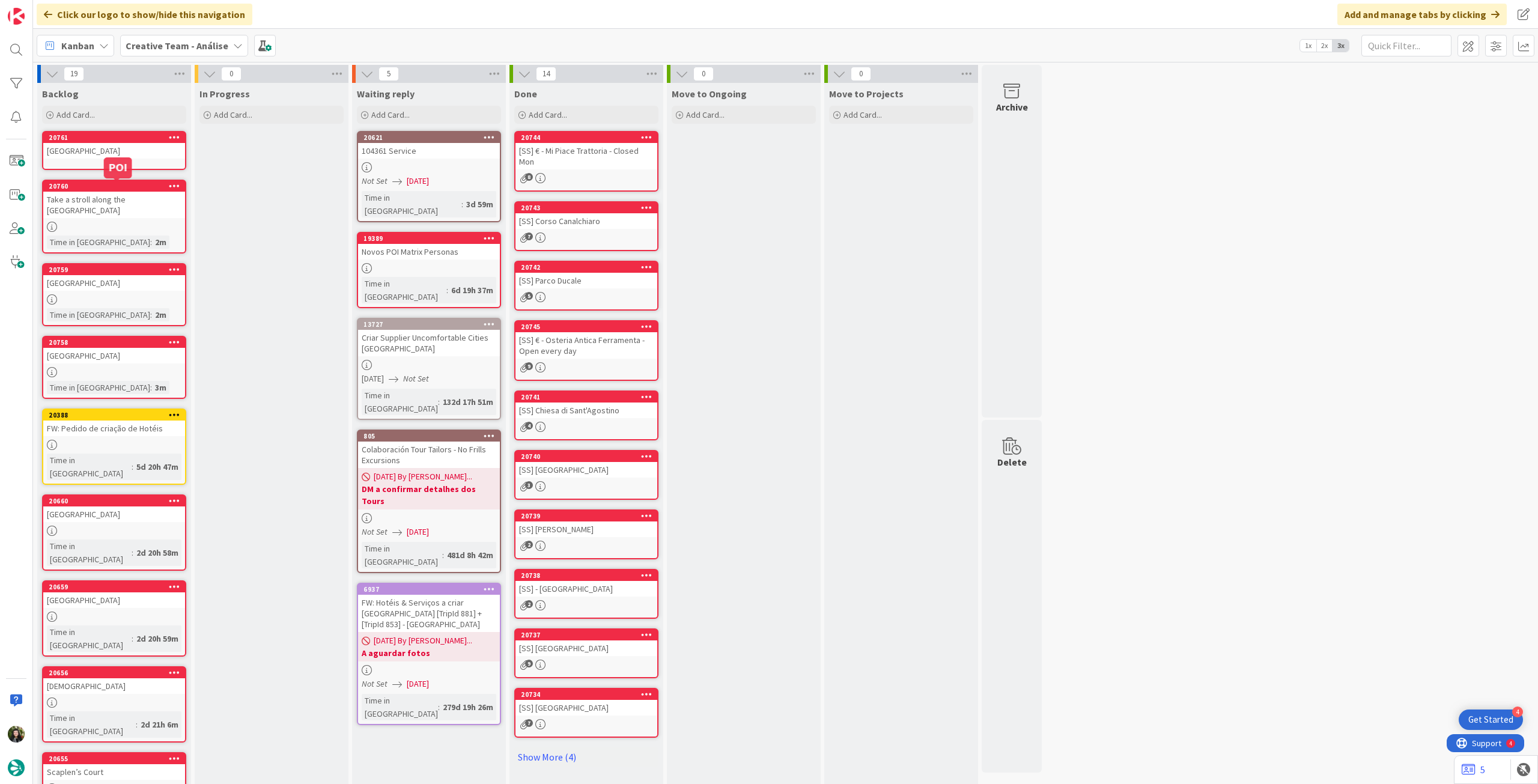
click at [109, 166] on link "20761 Thornbury & District Museum" at bounding box center [114, 150] width 144 height 39
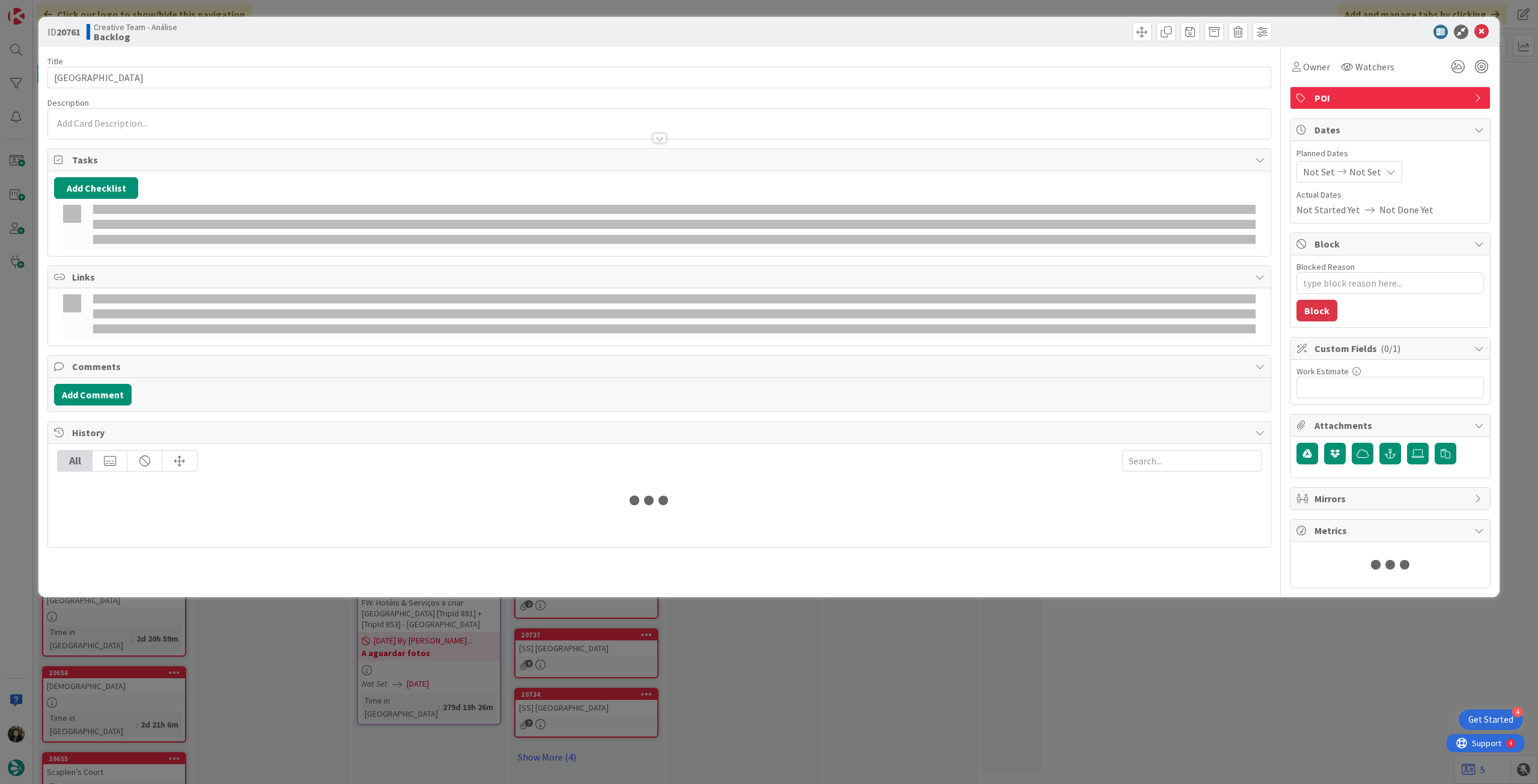
type textarea "x"
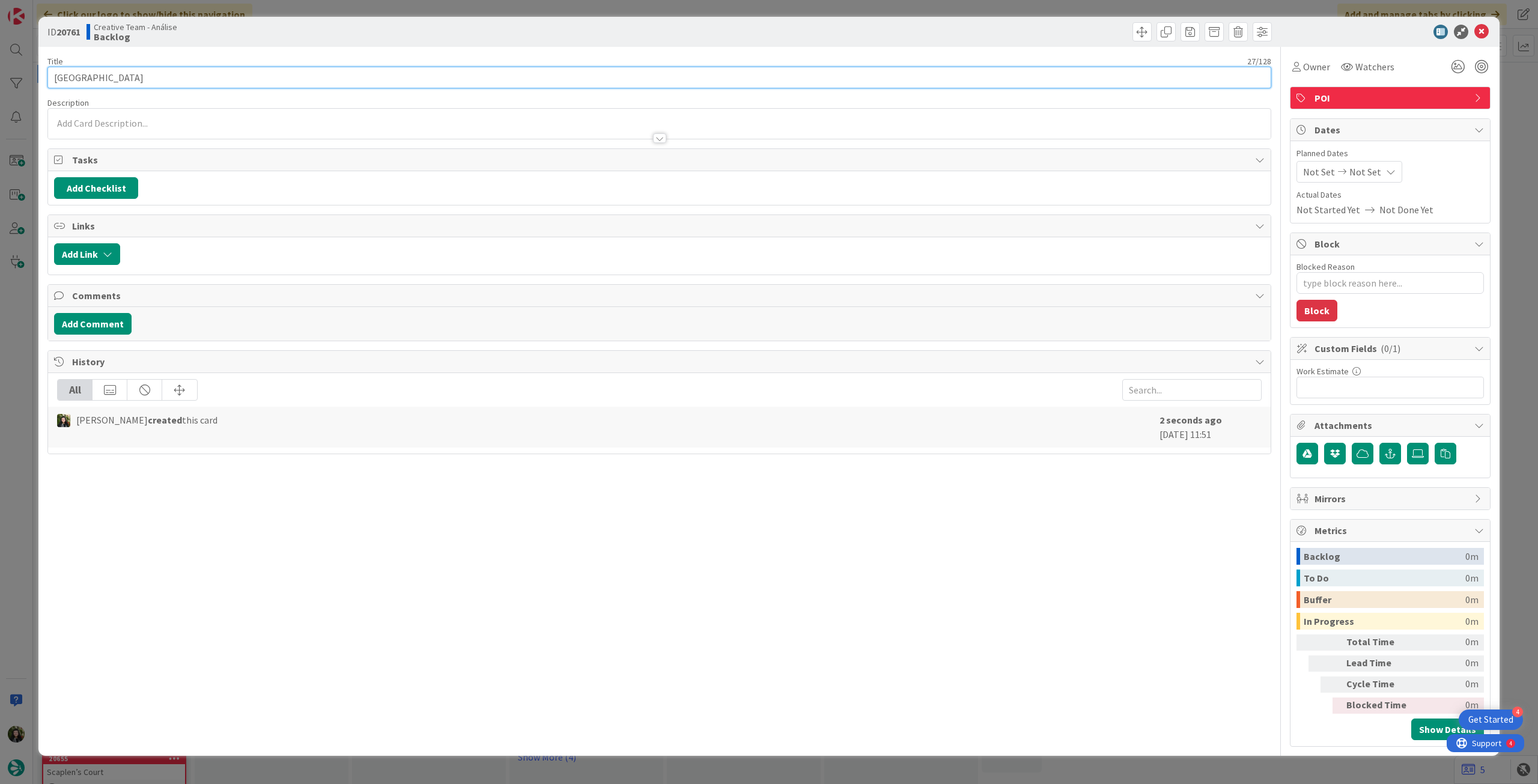
drag, startPoint x: 93, startPoint y: 75, endPoint x: 32, endPoint y: 76, distance: 61.0
click at [32, 76] on div "ID 20761 Creative Team - Análise Backlog Title 27 / 128 Thornbury & District Mu…" at bounding box center [769, 392] width 1538 height 784
click at [125, 126] on div at bounding box center [659, 132] width 1222 height 12
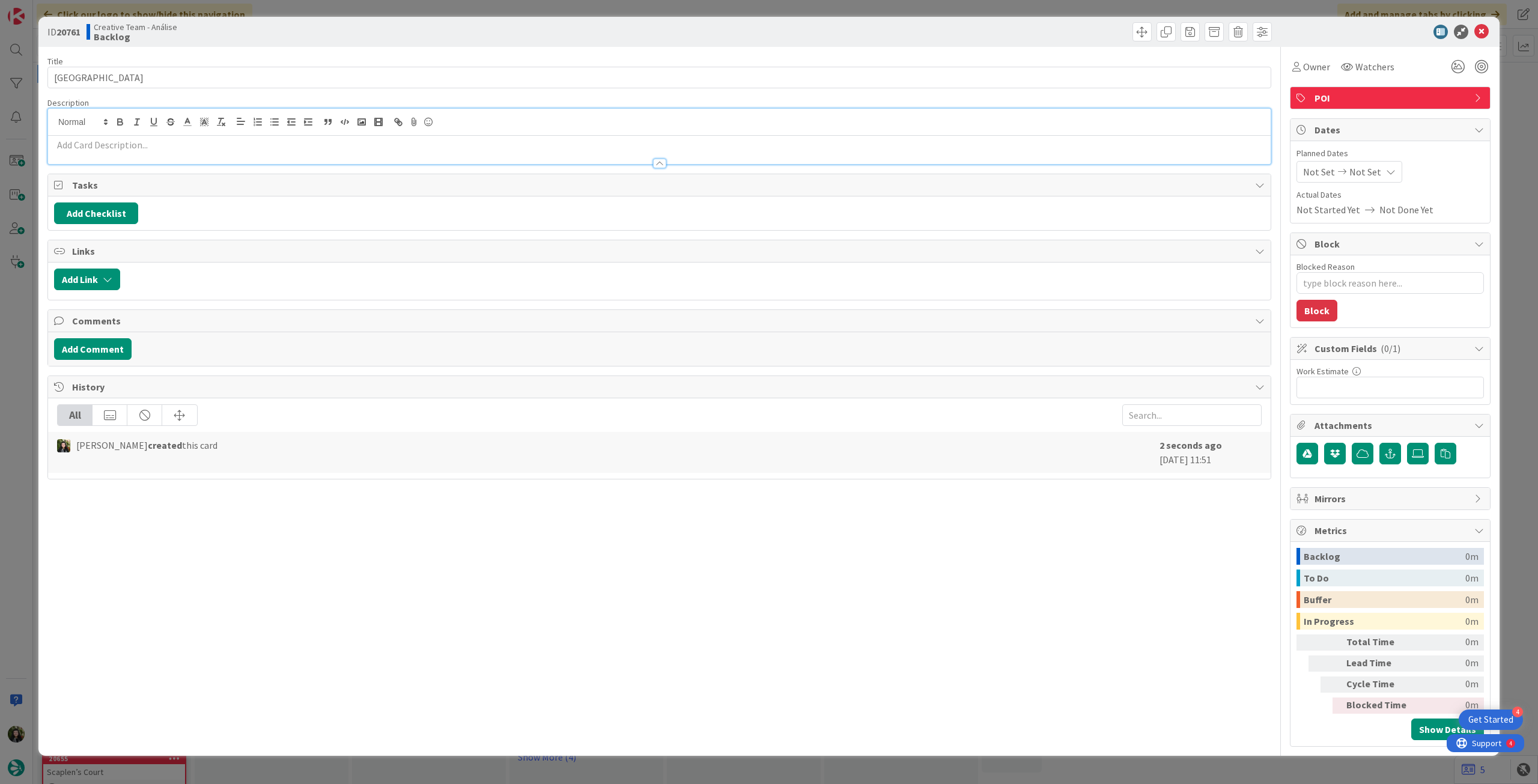
click at [108, 143] on p at bounding box center [659, 145] width 1211 height 14
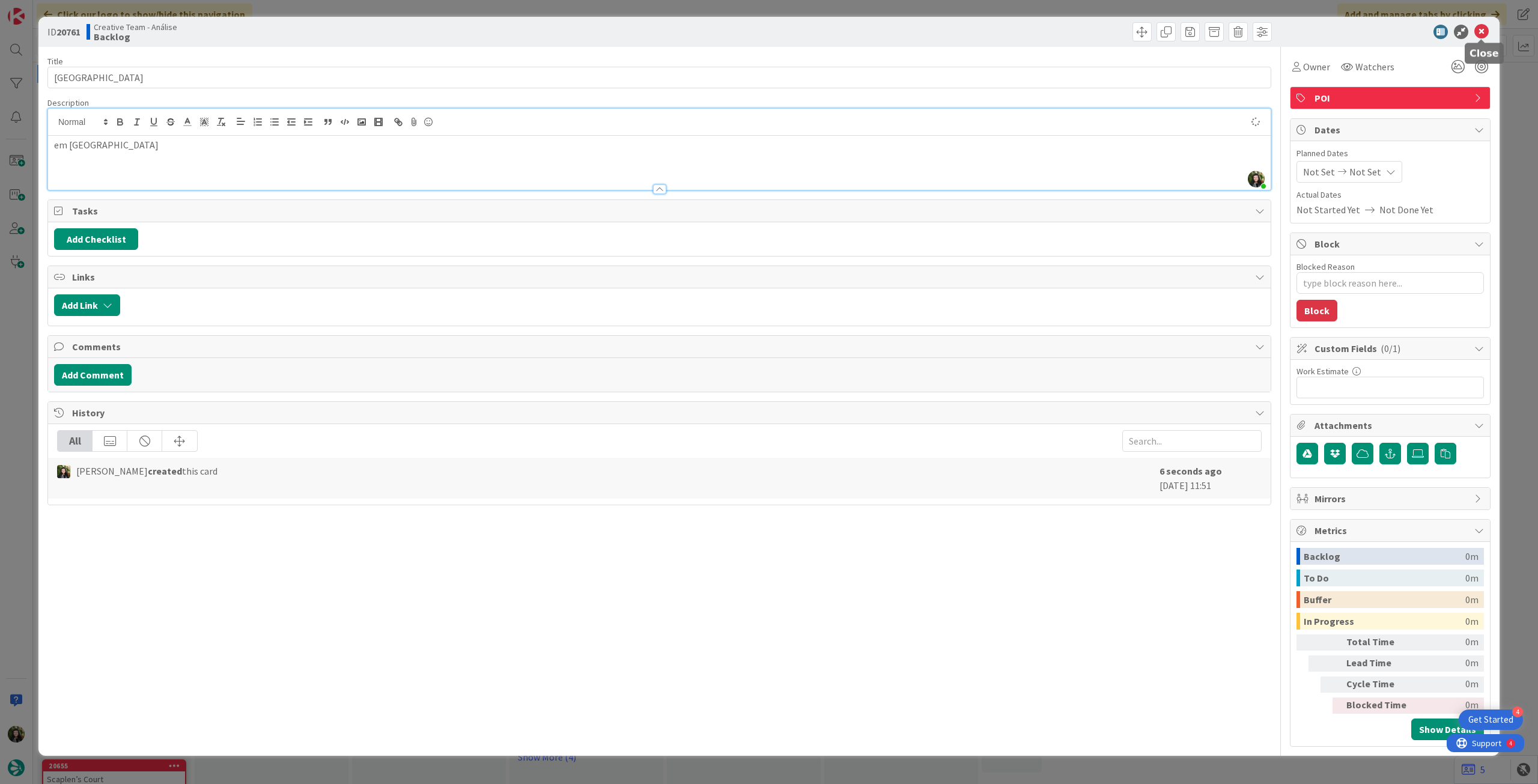
click at [1480, 34] on icon at bounding box center [1481, 32] width 14 height 14
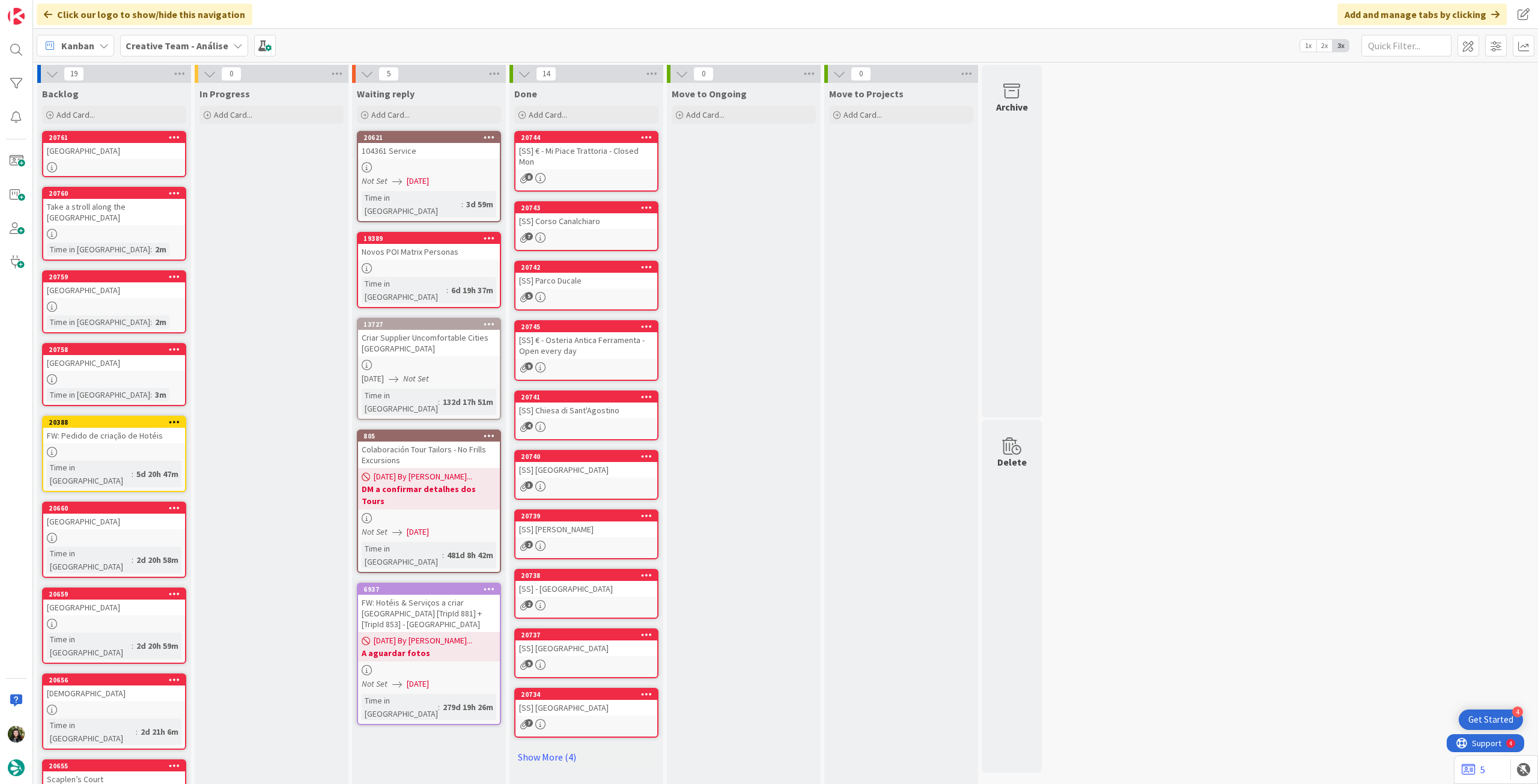
click at [191, 45] on b "Creative Team - Análise" at bounding box center [177, 46] width 103 height 12
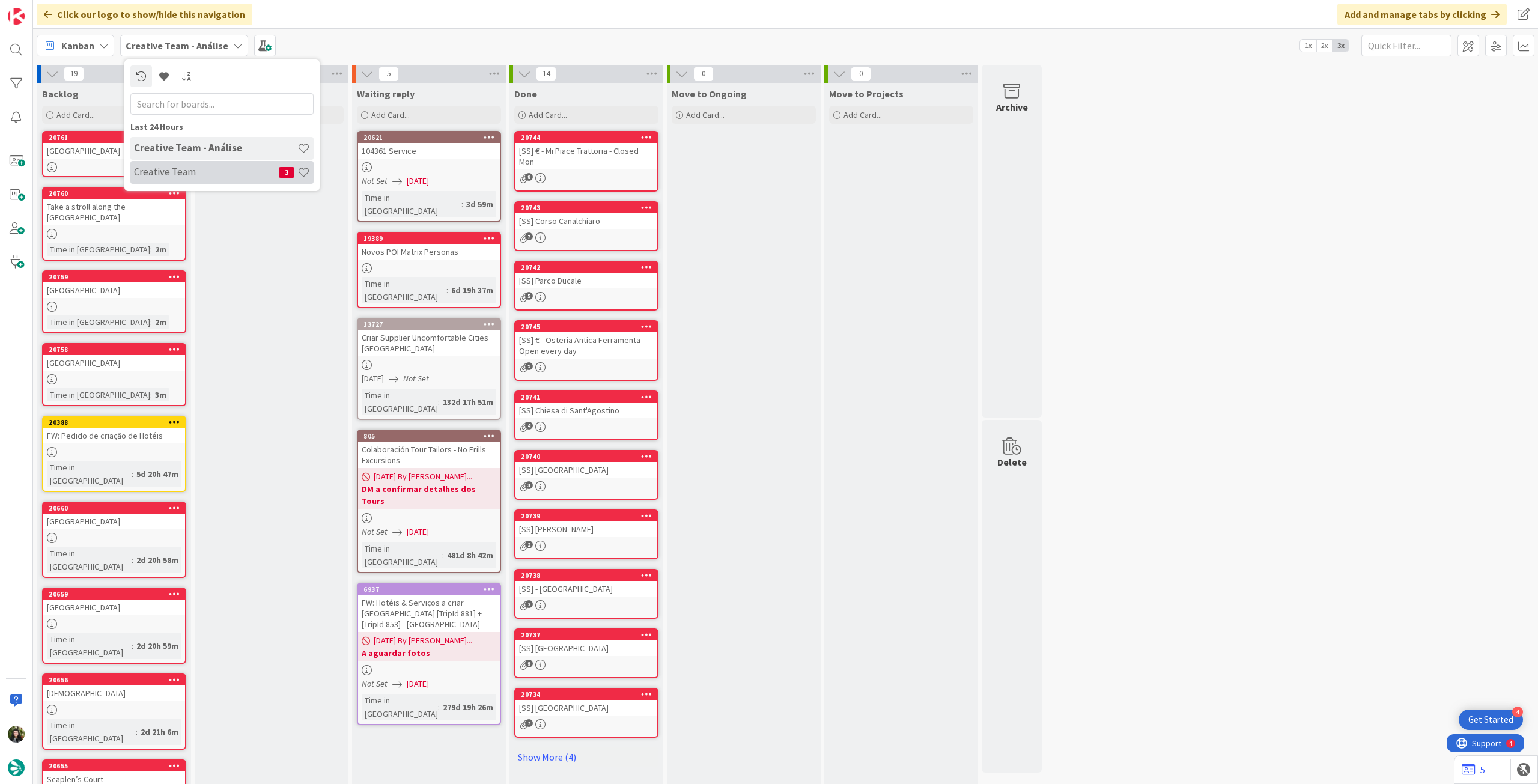
click at [188, 171] on h4 "Creative Team" at bounding box center [206, 172] width 145 height 12
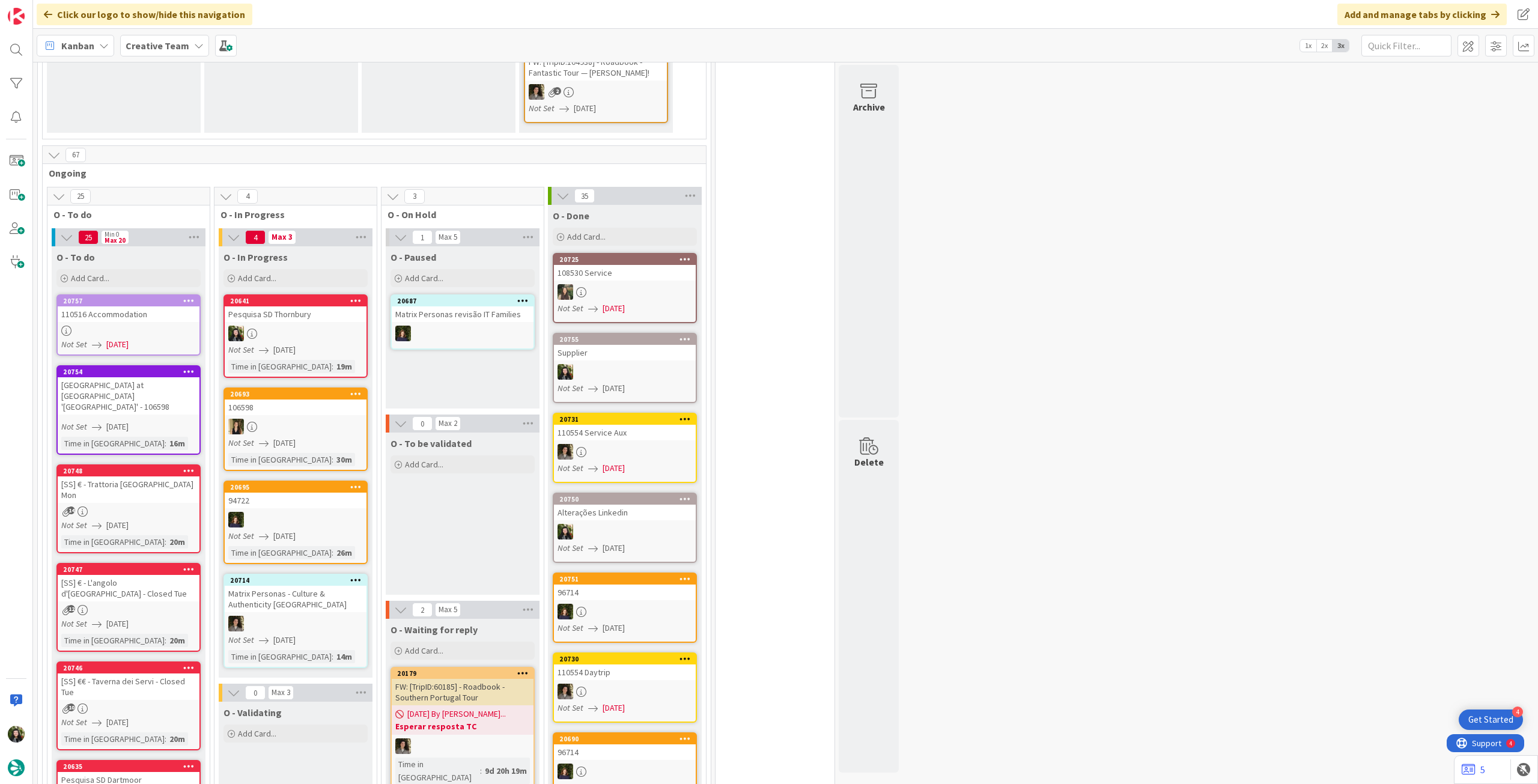
click at [320, 326] on div at bounding box center [296, 333] width 142 height 16
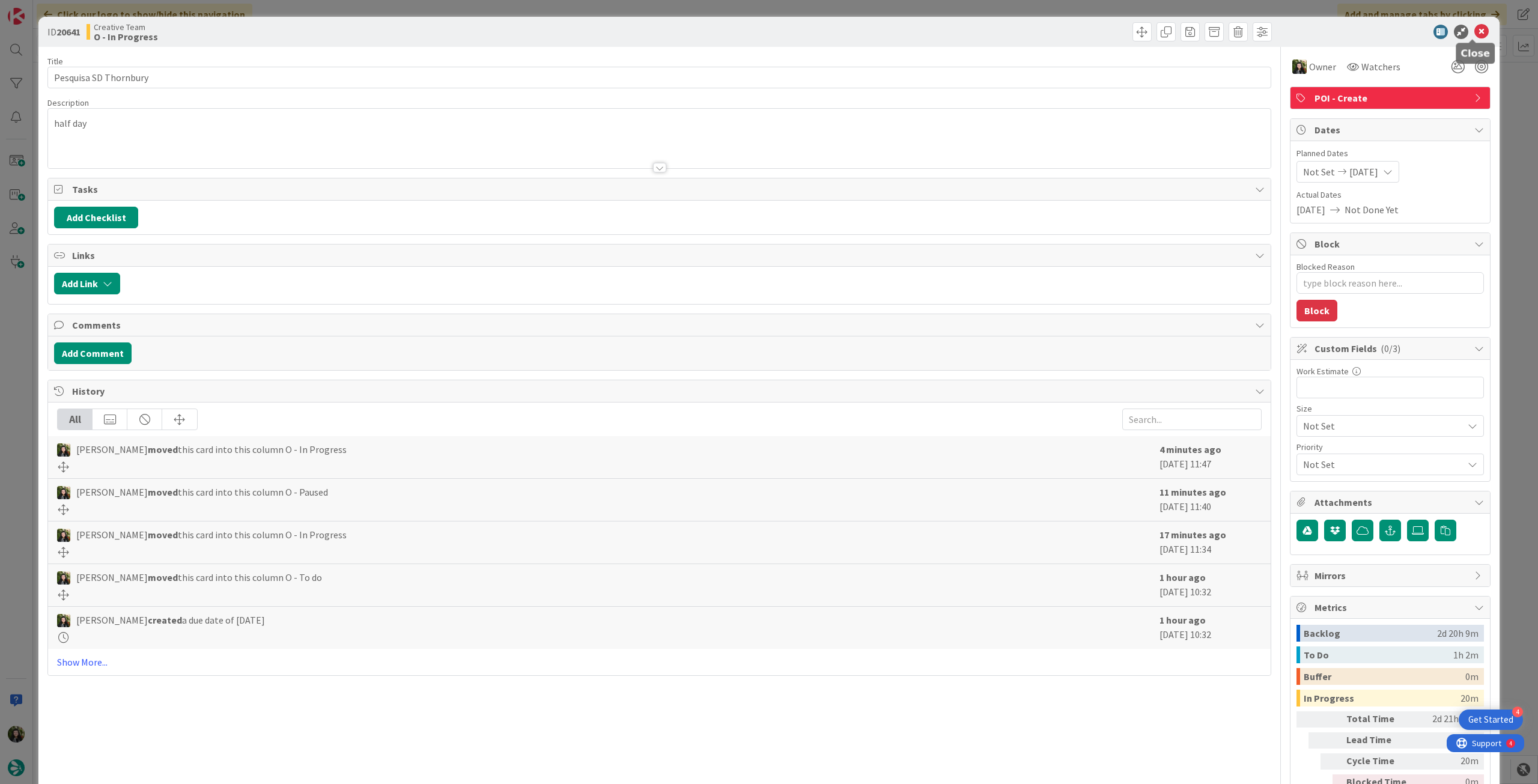
drag, startPoint x: 1474, startPoint y: 33, endPoint x: 1414, endPoint y: 57, distance: 64.6
click at [1474, 33] on icon at bounding box center [1481, 32] width 14 height 14
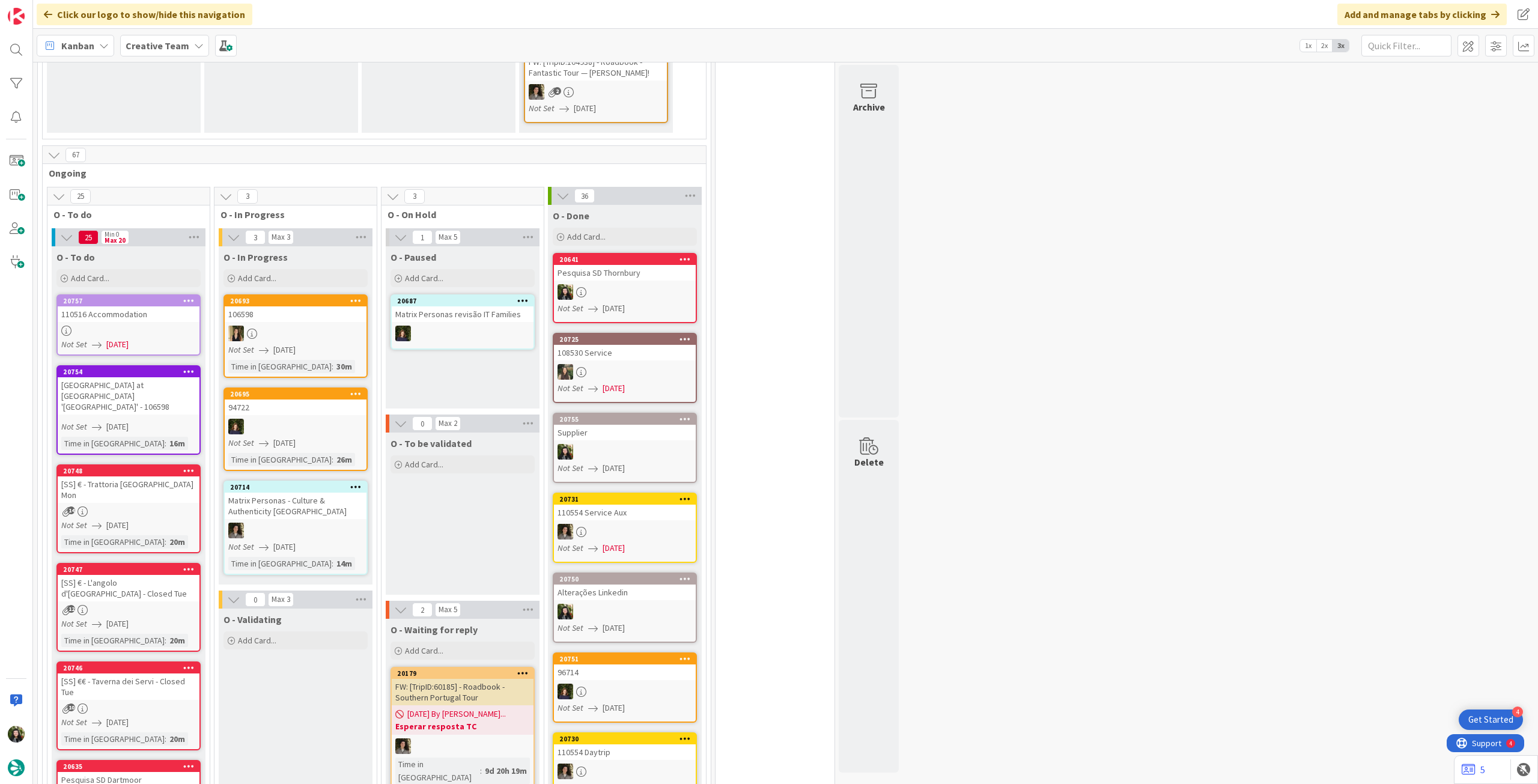
click at [151, 38] on span "Creative Team" at bounding box center [157, 45] width 64 height 14
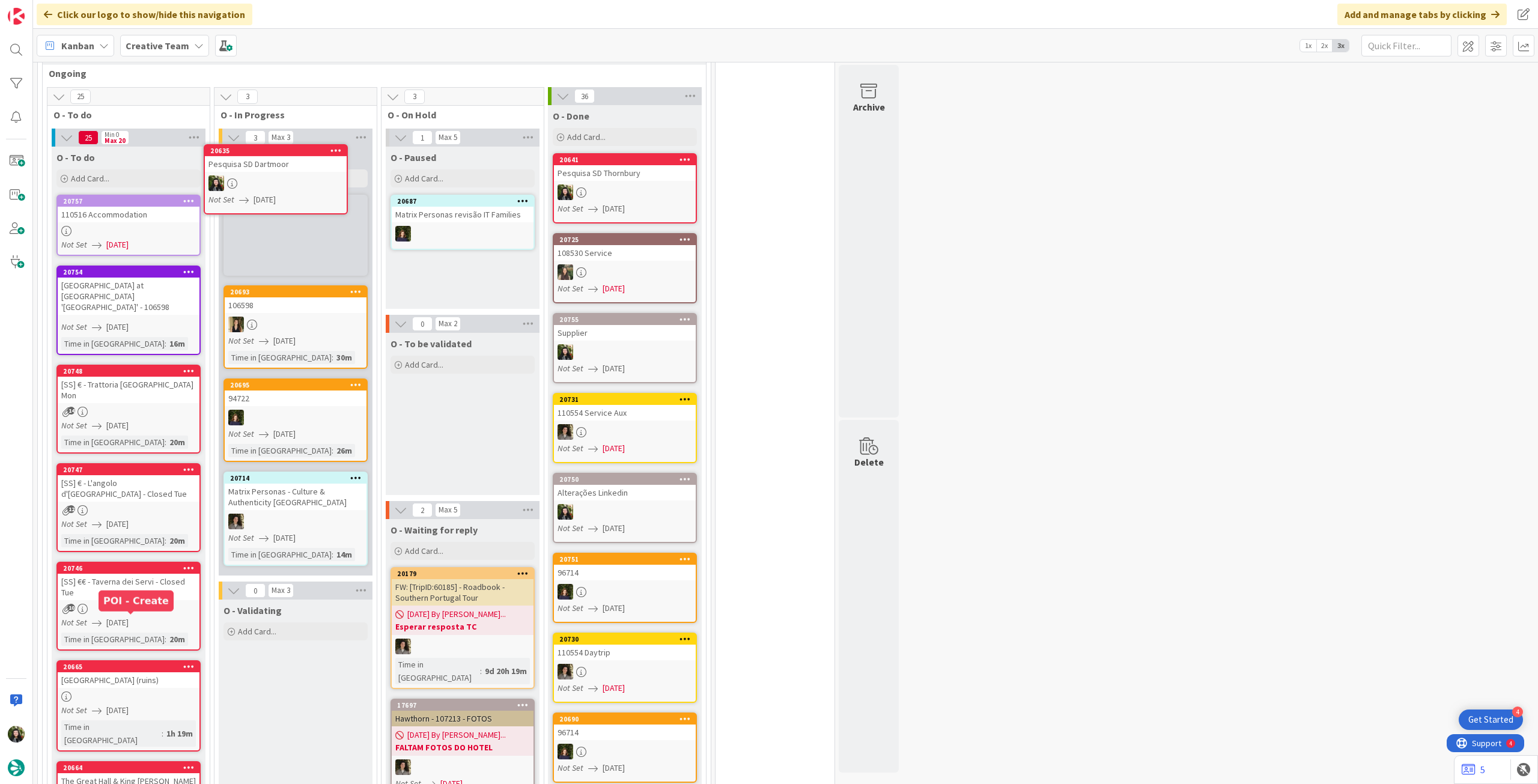
scroll to position [490, 0]
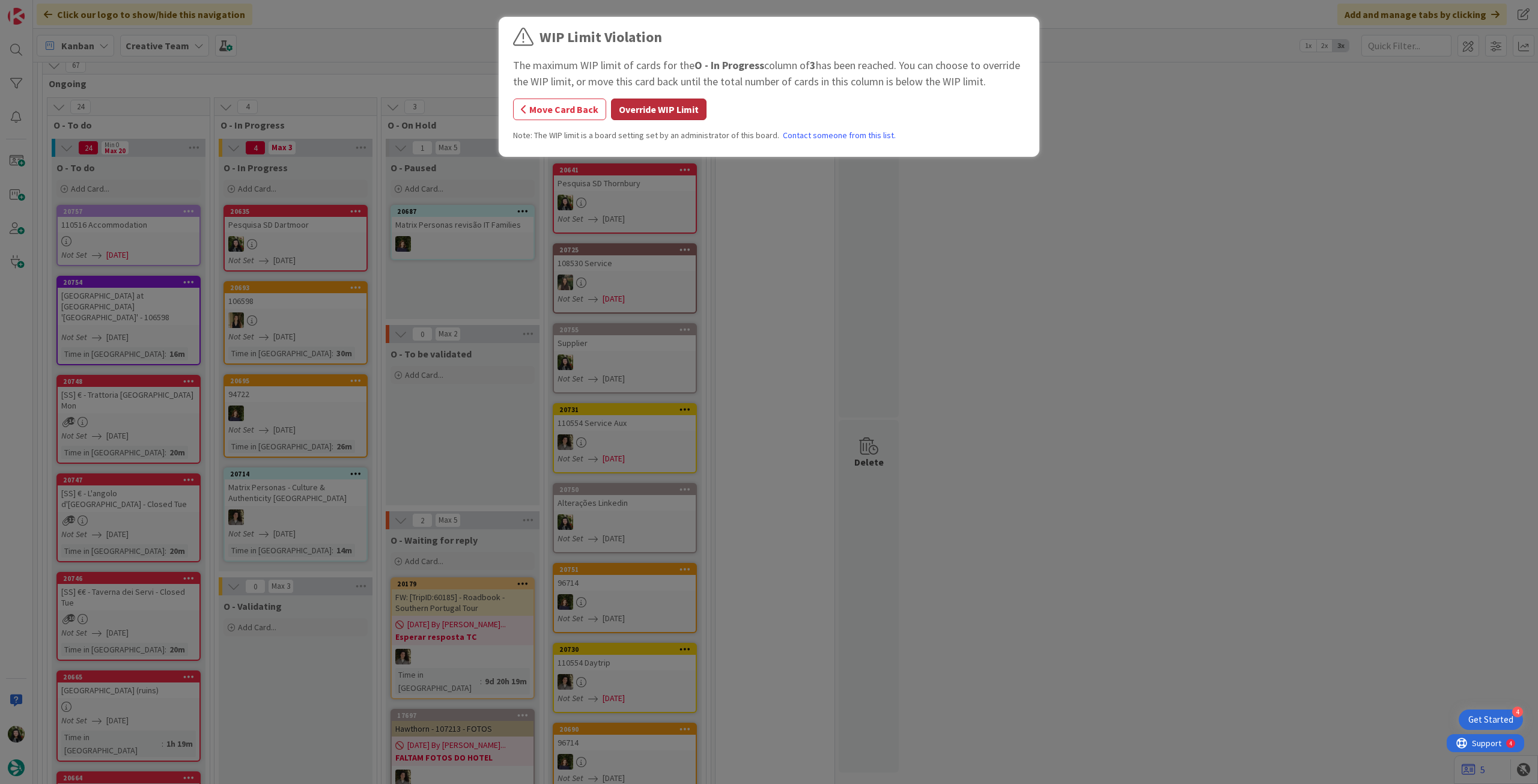
click at [668, 104] on button "Override WIP Limit" at bounding box center [659, 110] width 95 height 22
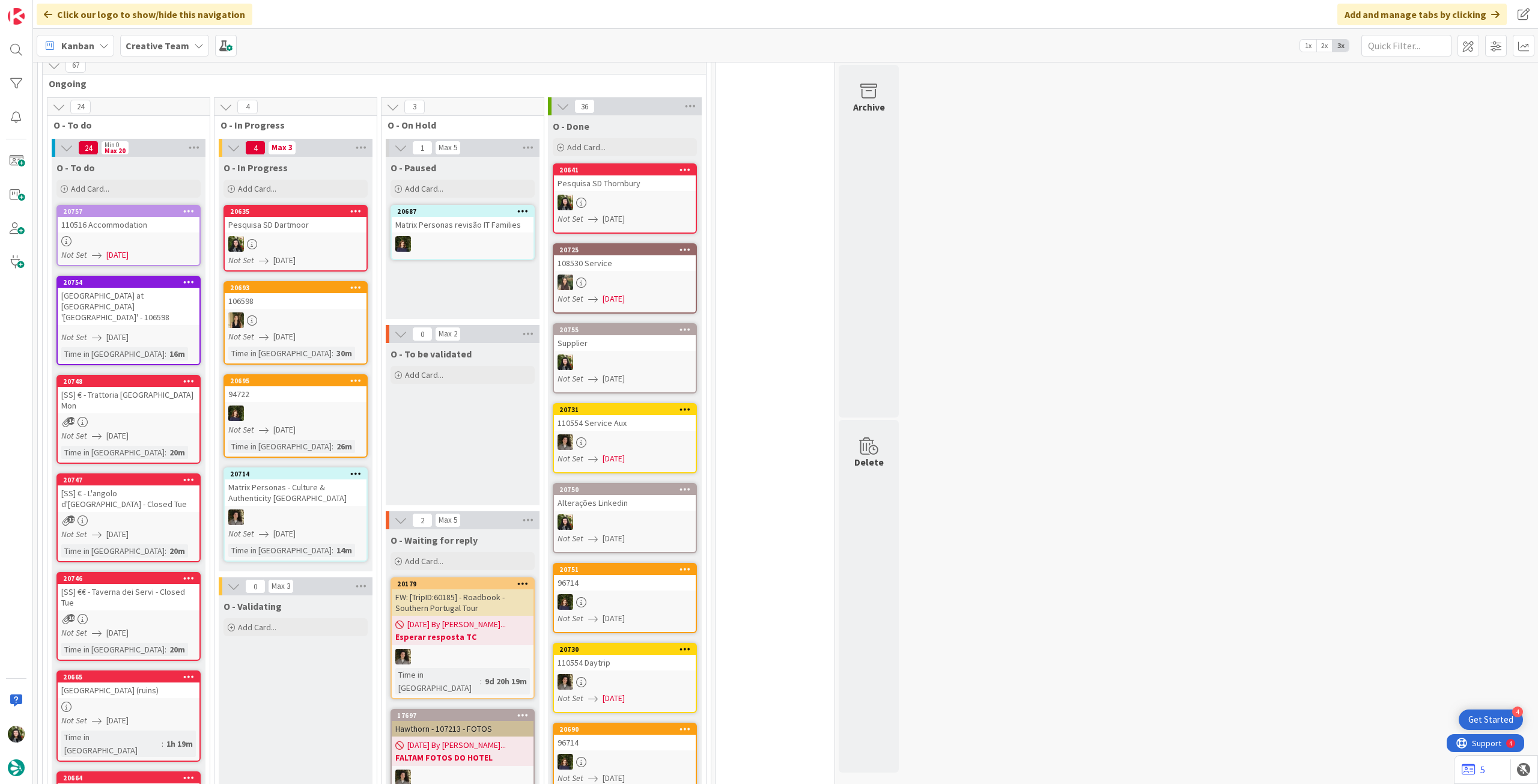
click at [345, 236] on div at bounding box center [296, 243] width 142 height 16
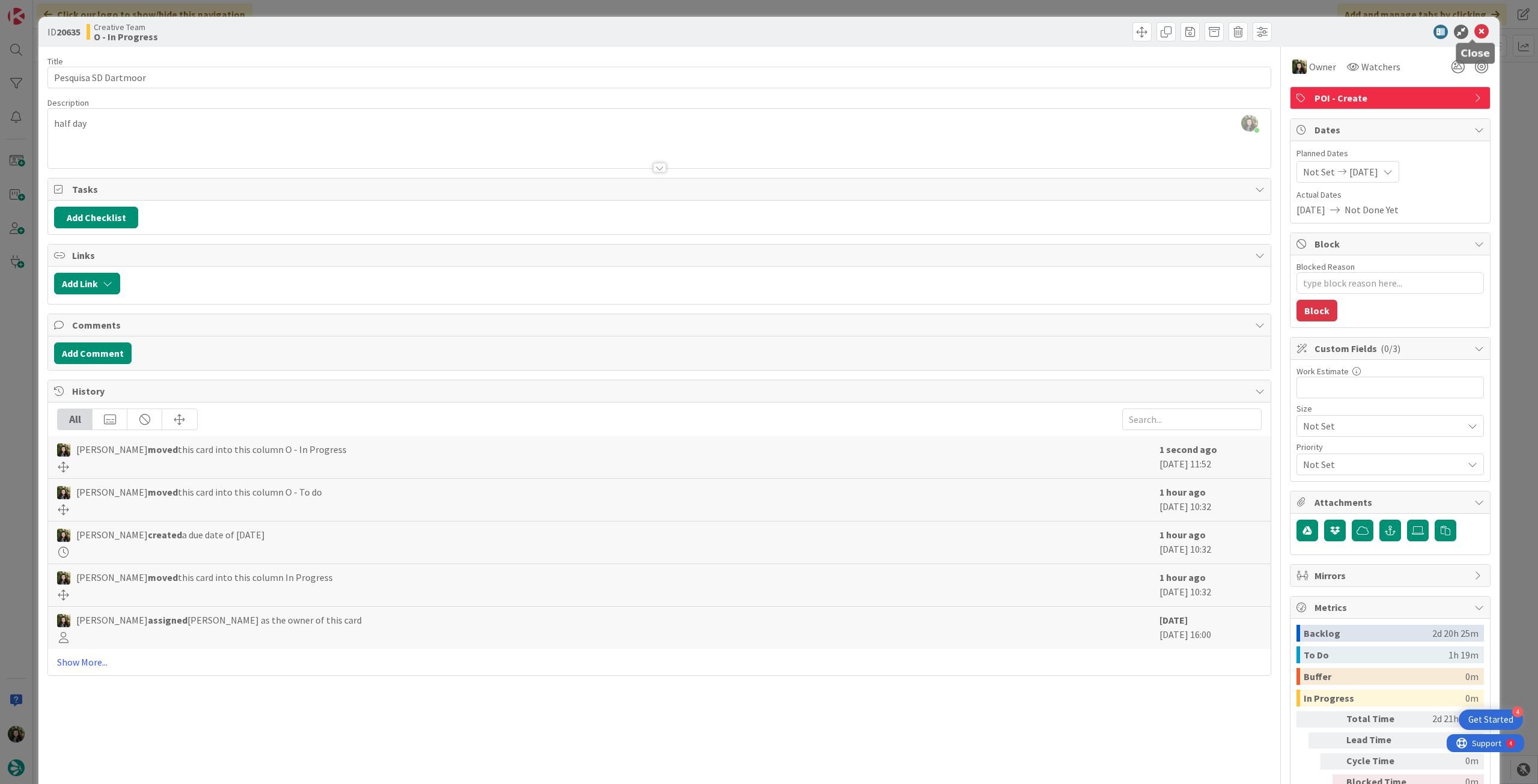
click at [1474, 27] on icon at bounding box center [1481, 32] width 14 height 14
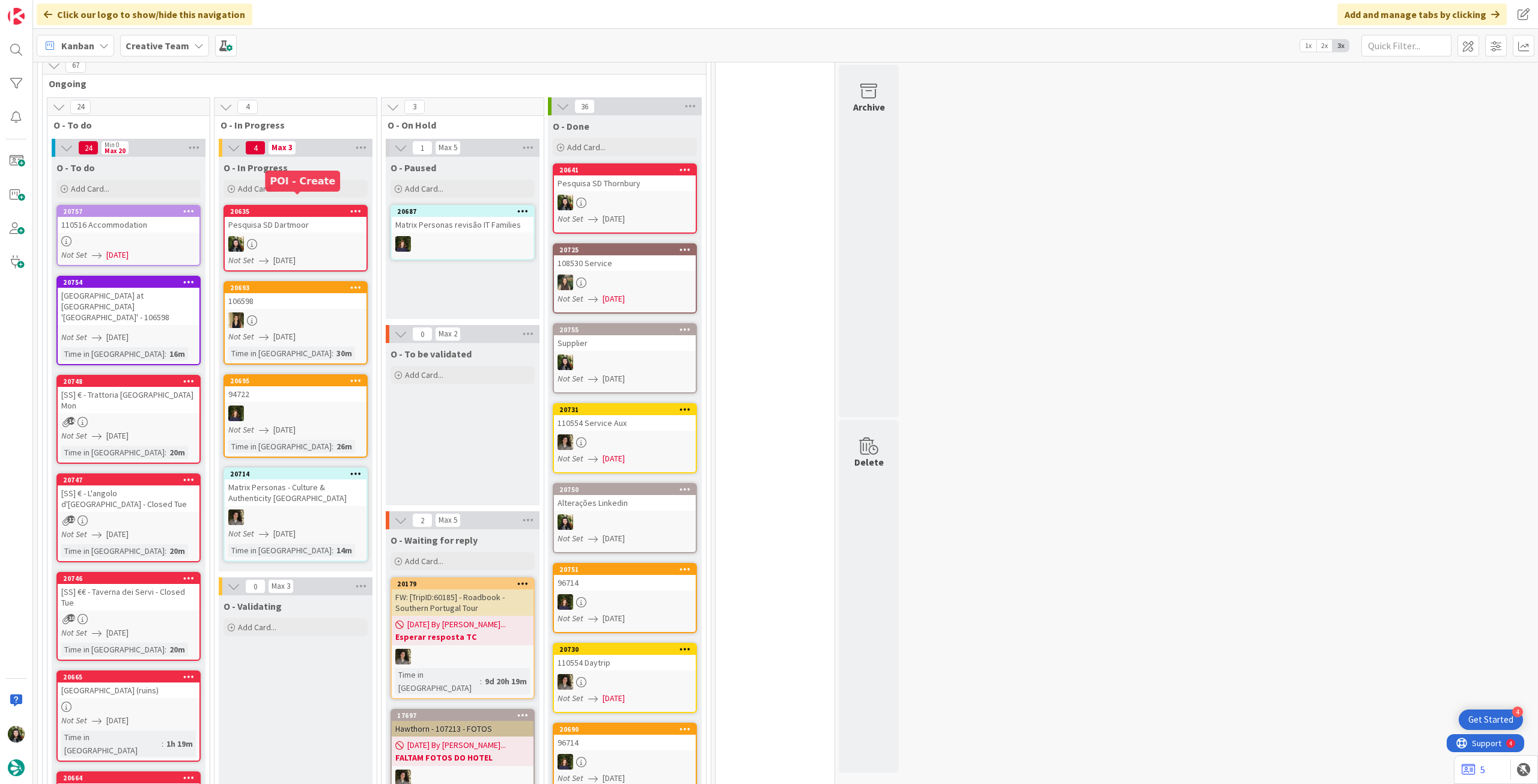
click at [281, 236] on div at bounding box center [296, 243] width 142 height 16
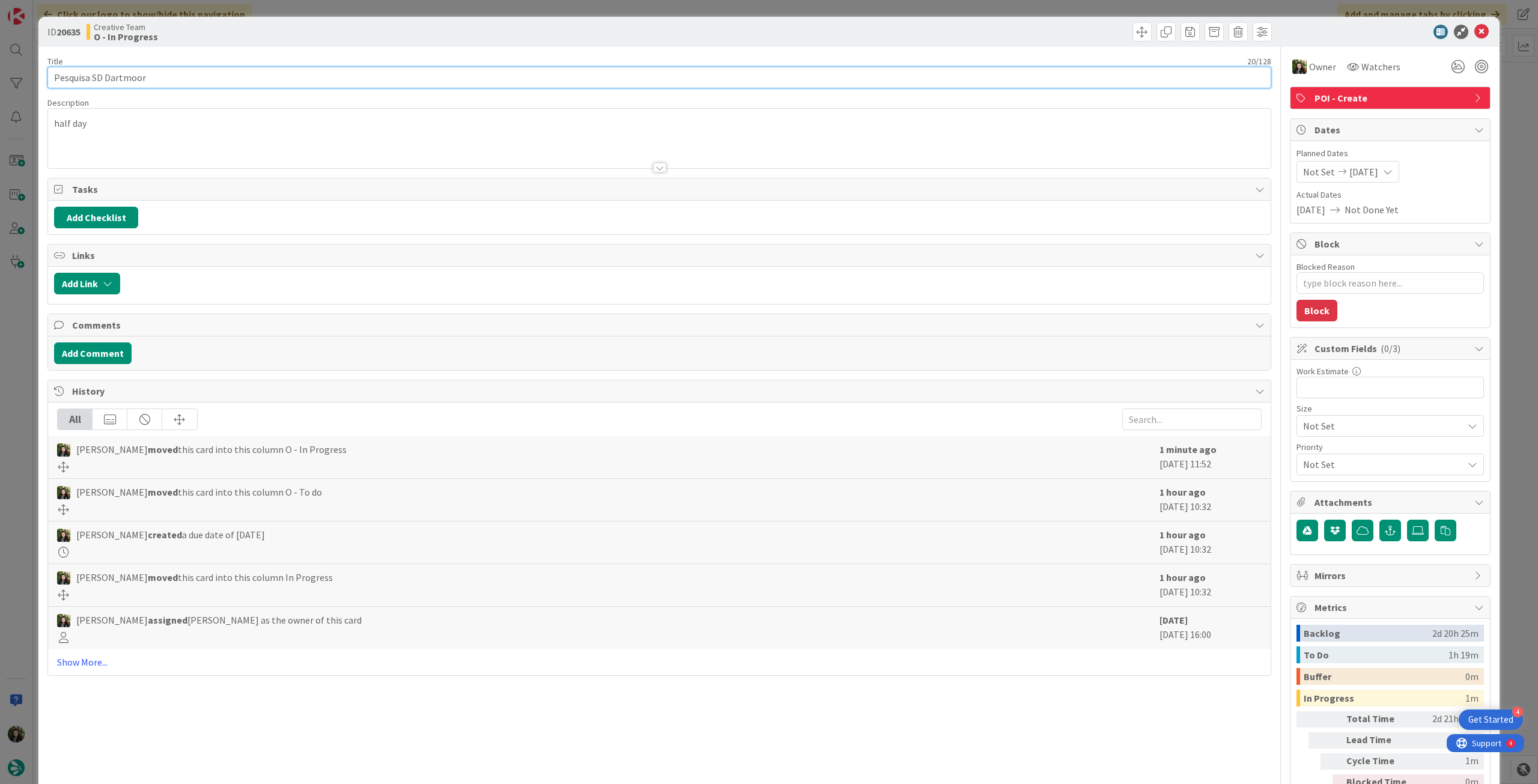
drag, startPoint x: 106, startPoint y: 79, endPoint x: 212, endPoint y: 79, distance: 106.0
click at [212, 79] on input "Pesquisa SD Dartmoor" at bounding box center [659, 78] width 1224 height 22
click at [1474, 32] on icon at bounding box center [1481, 32] width 14 height 14
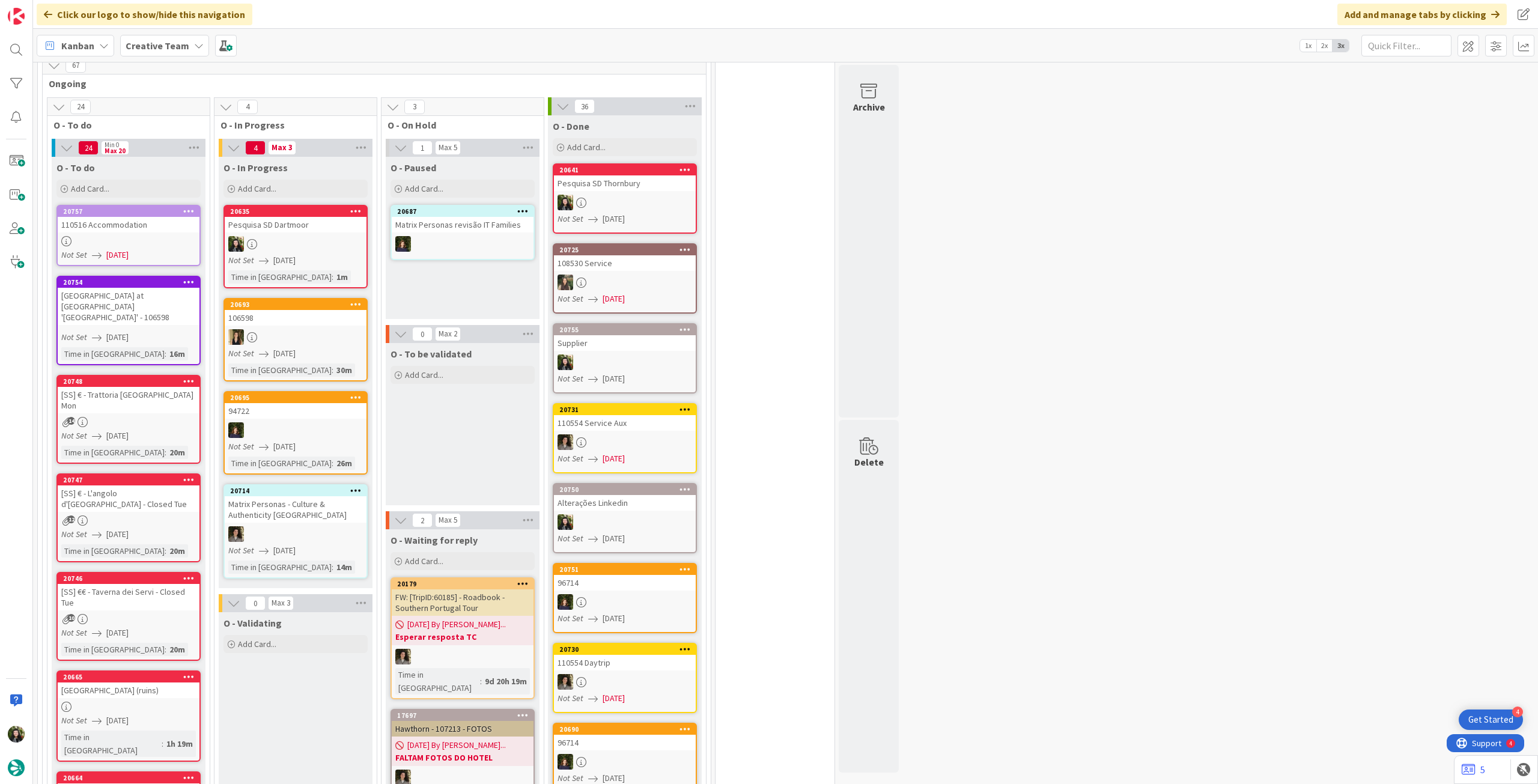
click at [148, 43] on b "Creative Team" at bounding box center [157, 46] width 64 height 12
click at [167, 169] on h4 "Creative Team - Análise" at bounding box center [215, 172] width 163 height 12
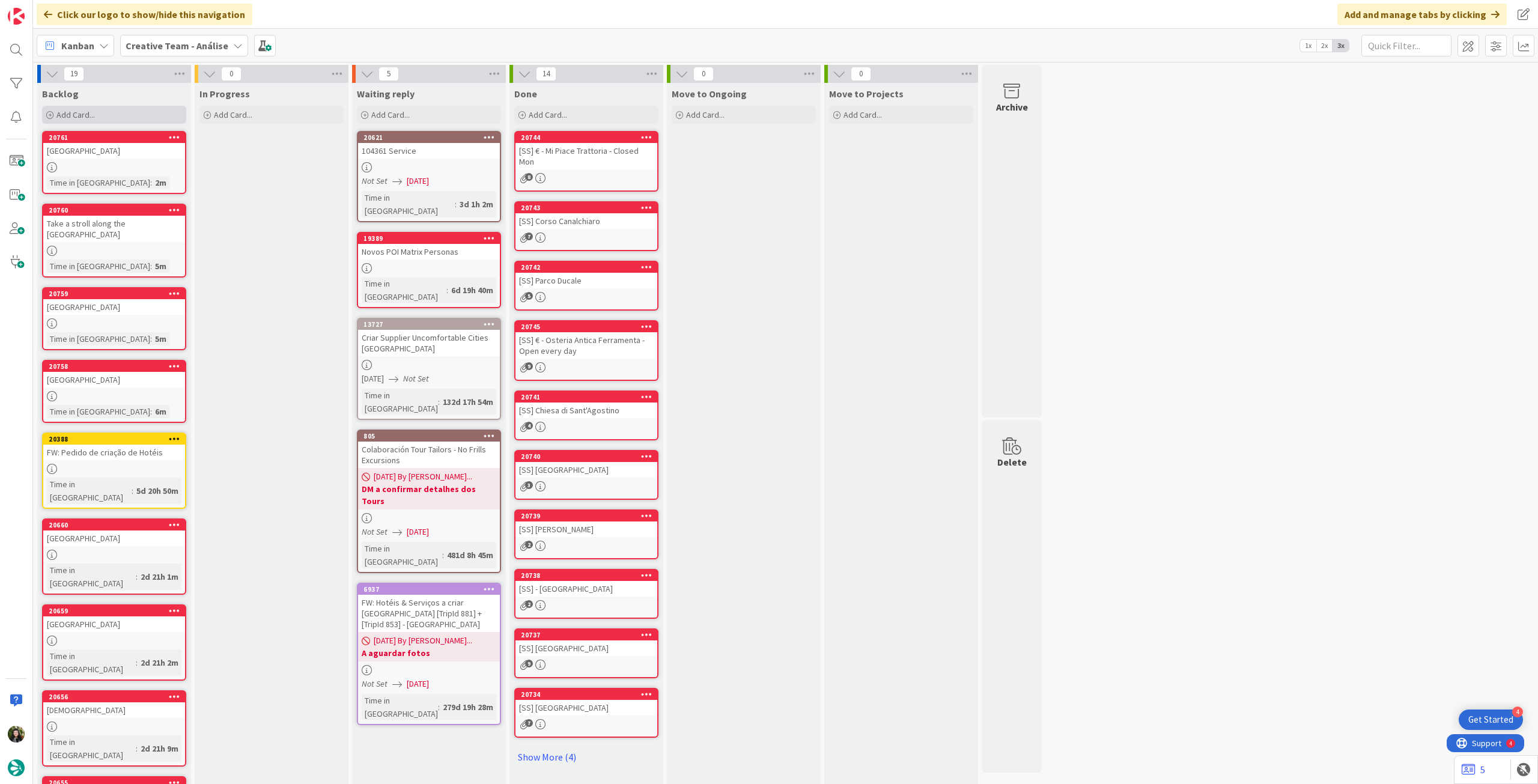
click at [112, 119] on div "Add Card..." at bounding box center [114, 115] width 144 height 18
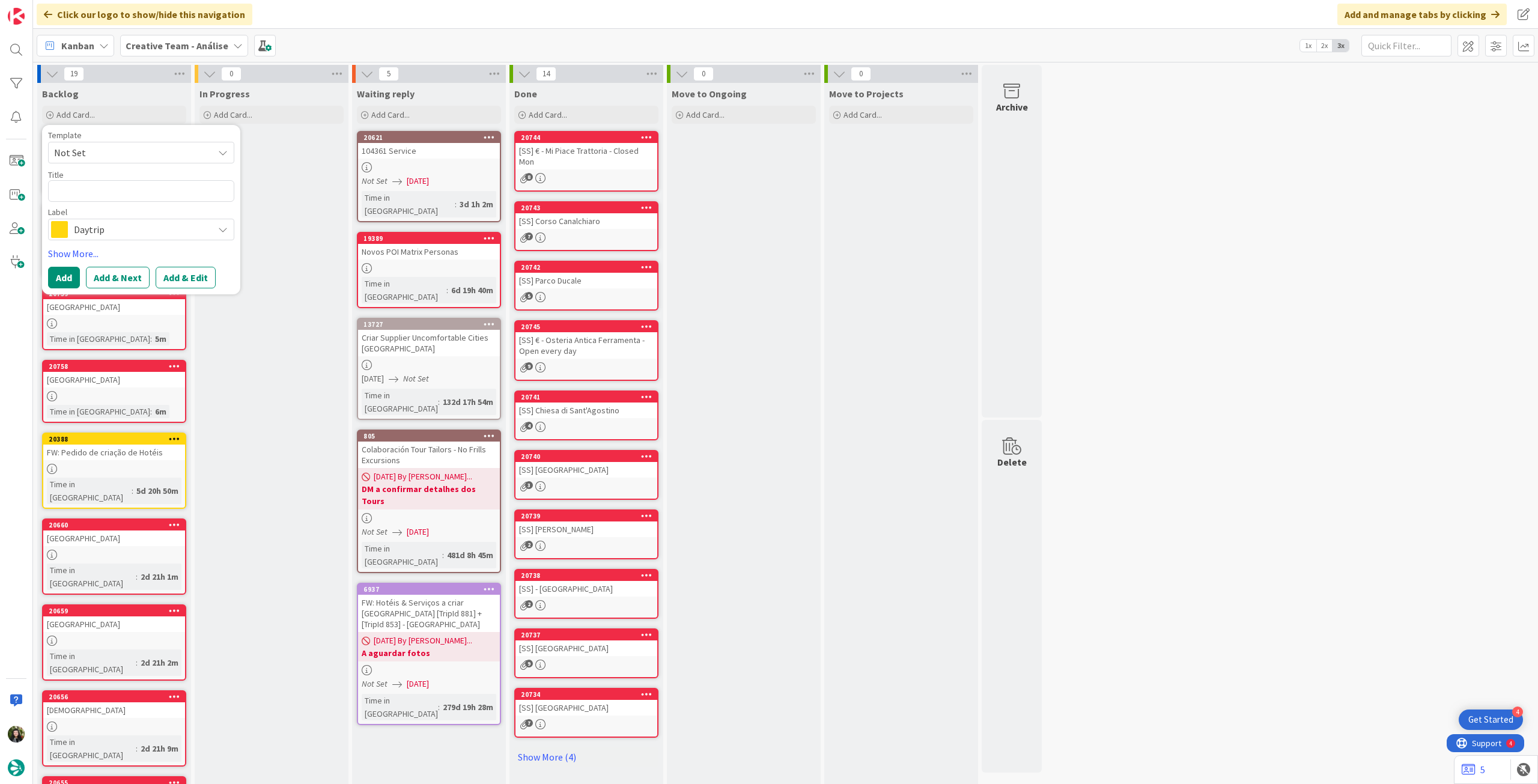
click at [123, 232] on span "Daytrip" at bounding box center [141, 229] width 133 height 17
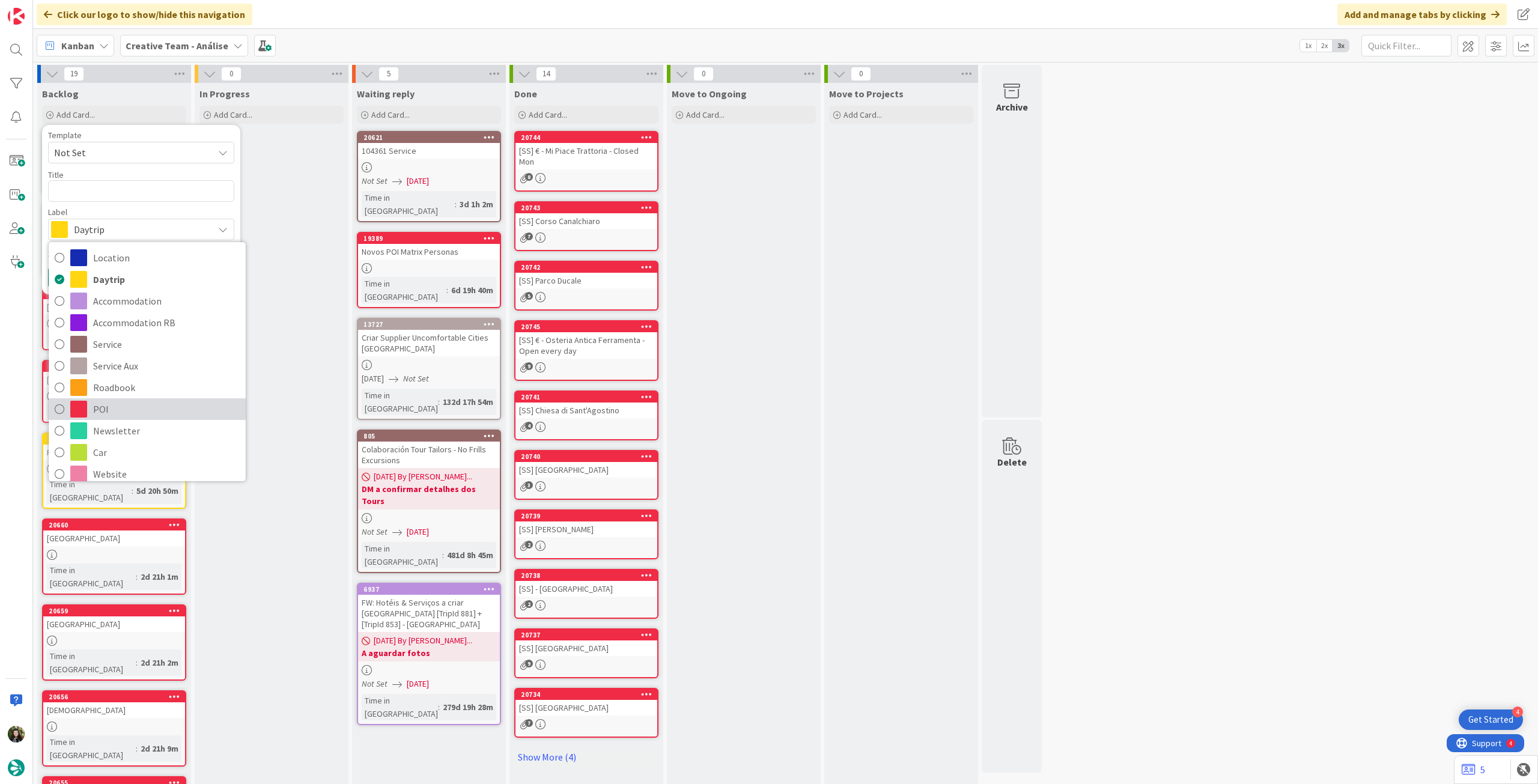
click at [113, 408] on span "POI" at bounding box center [167, 409] width 147 height 18
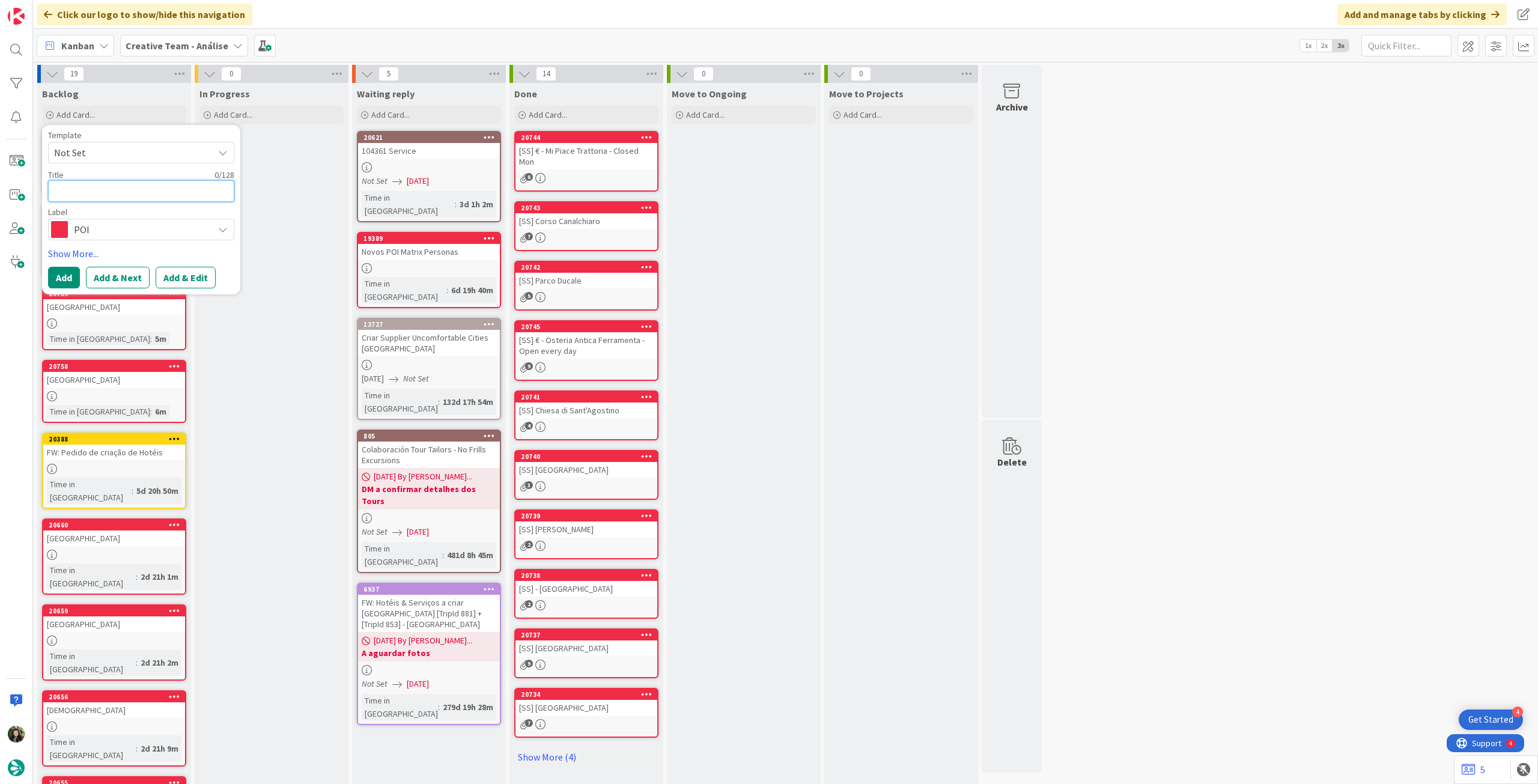
click at [110, 192] on textarea at bounding box center [141, 191] width 187 height 22
type textarea "x"
type textarea "V"
type textarea "x"
type textarea "Vi"
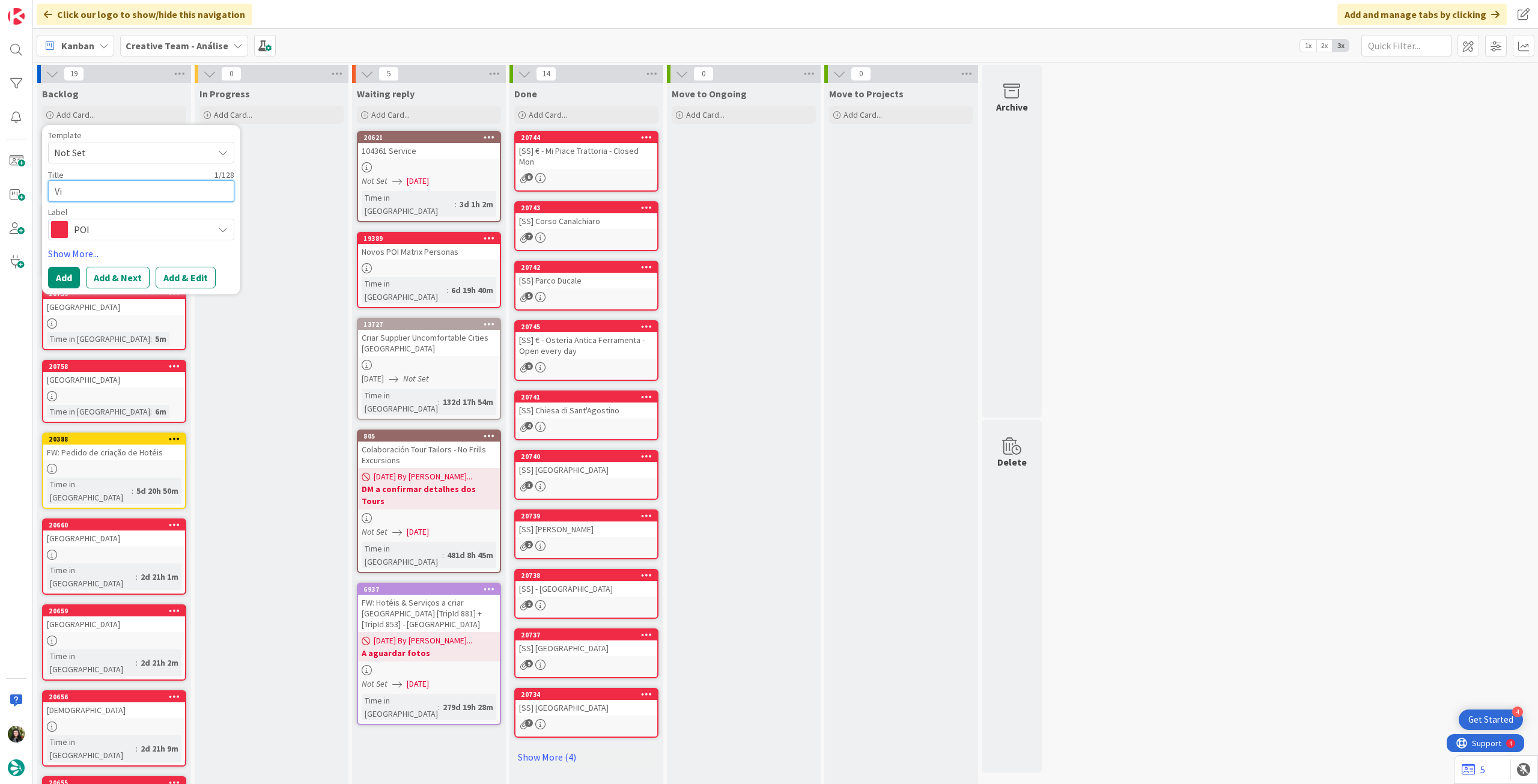
type textarea "x"
type textarea "Vis"
type textarea "x"
type textarea "Visi"
type textarea "x"
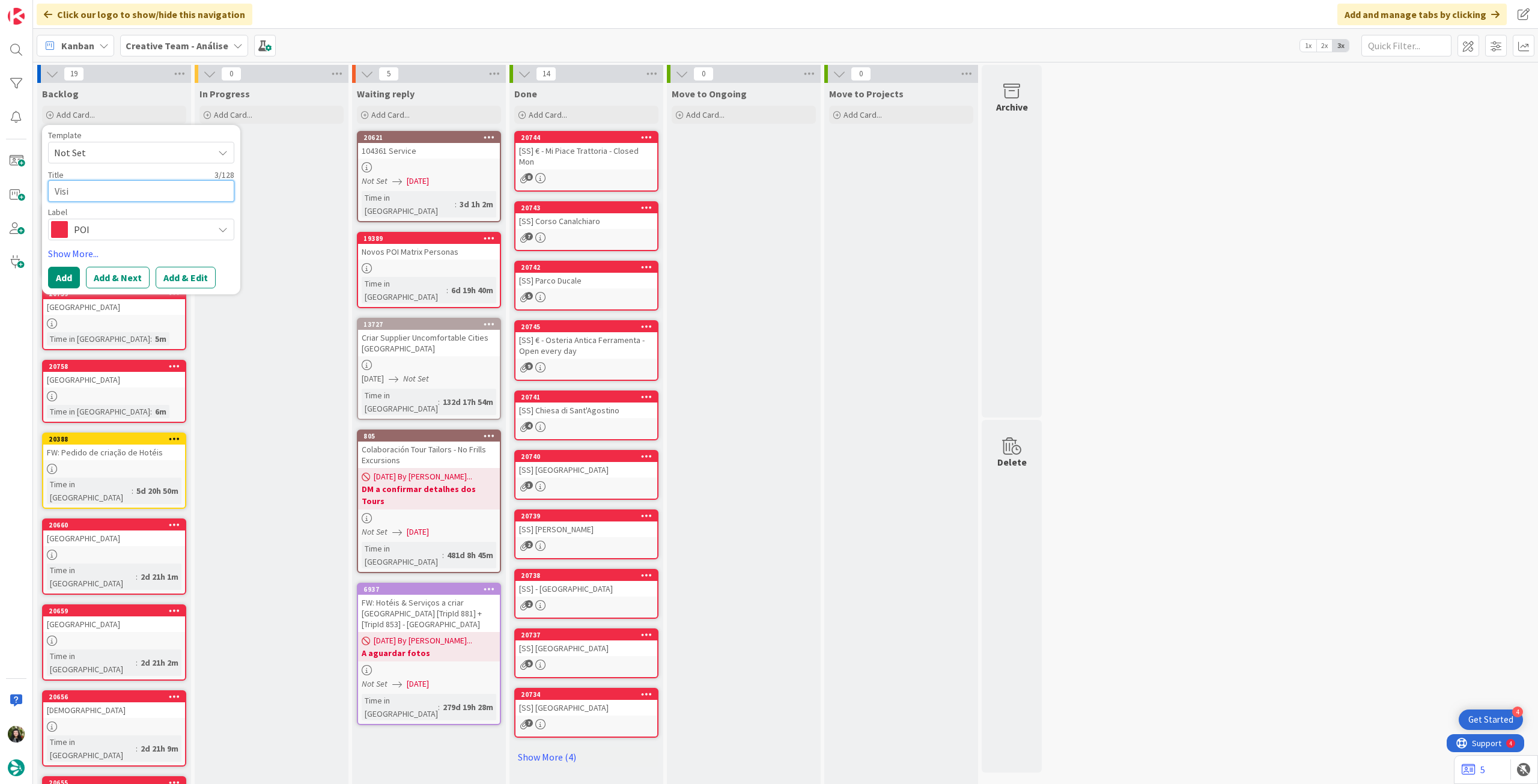
type textarea "Visit"
type textarea "x"
type textarea "Visit"
paste textarea "Widecombe in the Moor"
type textarea "x"
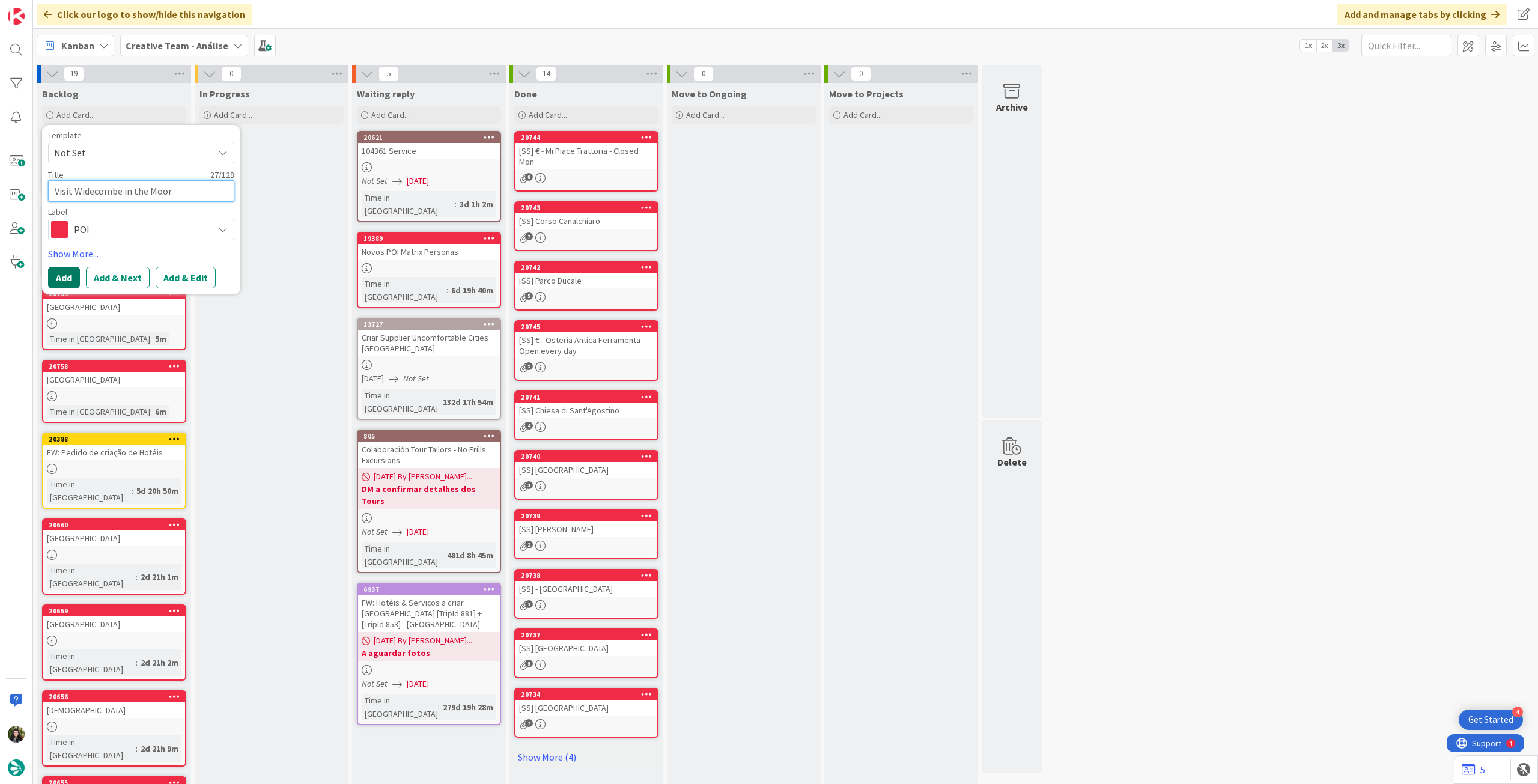
type textarea "Visit Widecombe in the Moor"
click at [60, 281] on button "Add" at bounding box center [64, 278] width 32 height 22
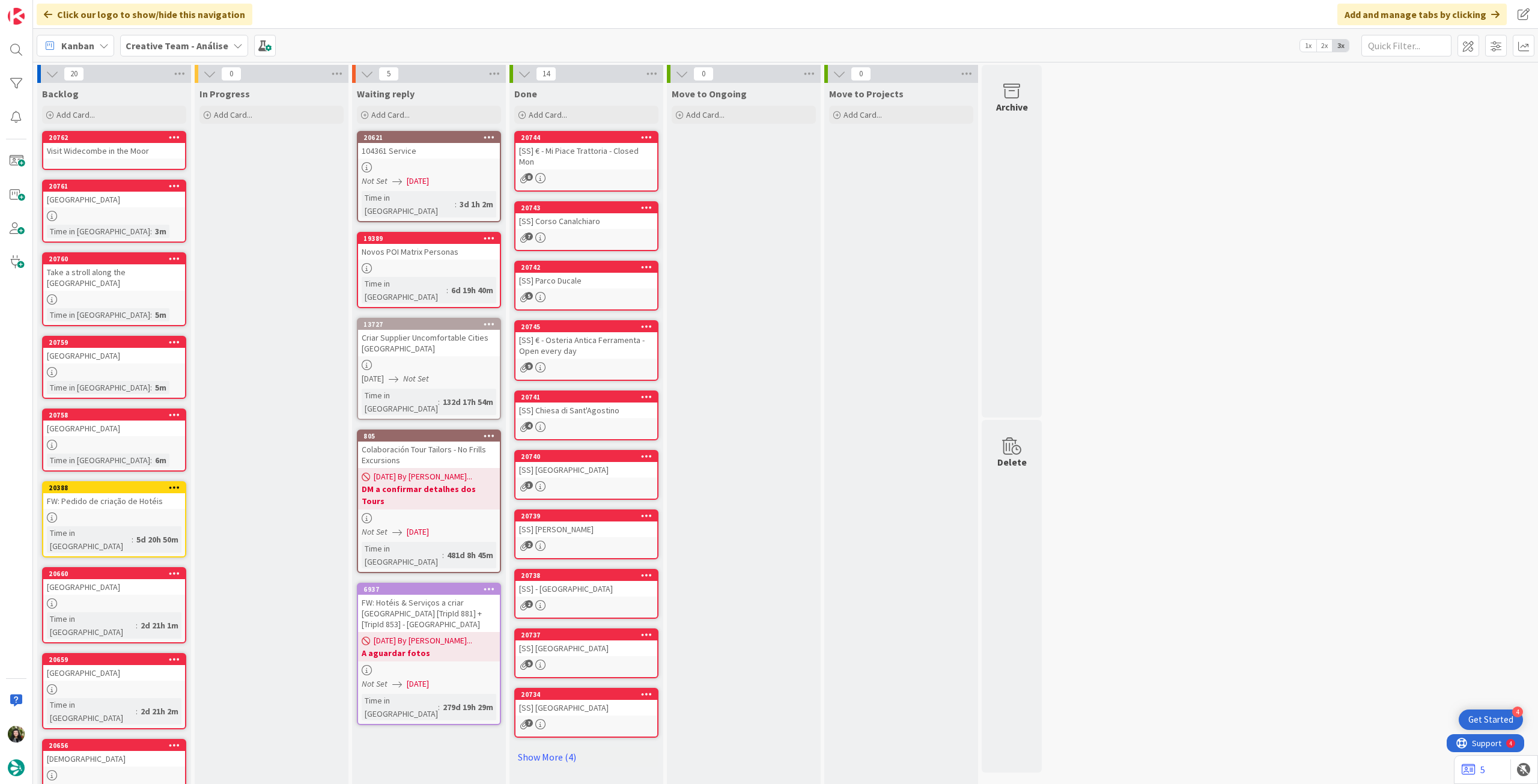
click at [116, 140] on div "20762" at bounding box center [117, 137] width 137 height 8
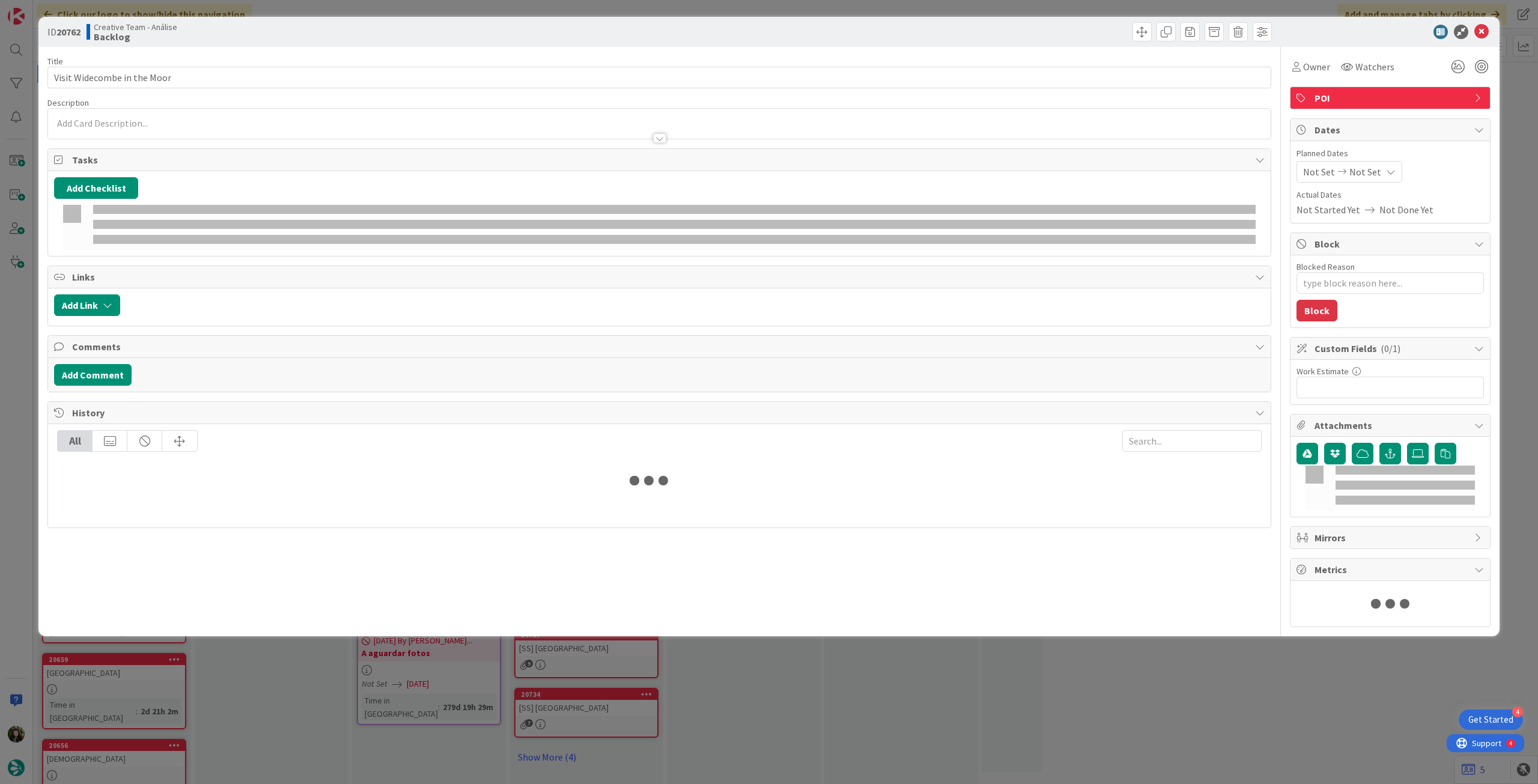
type textarea "x"
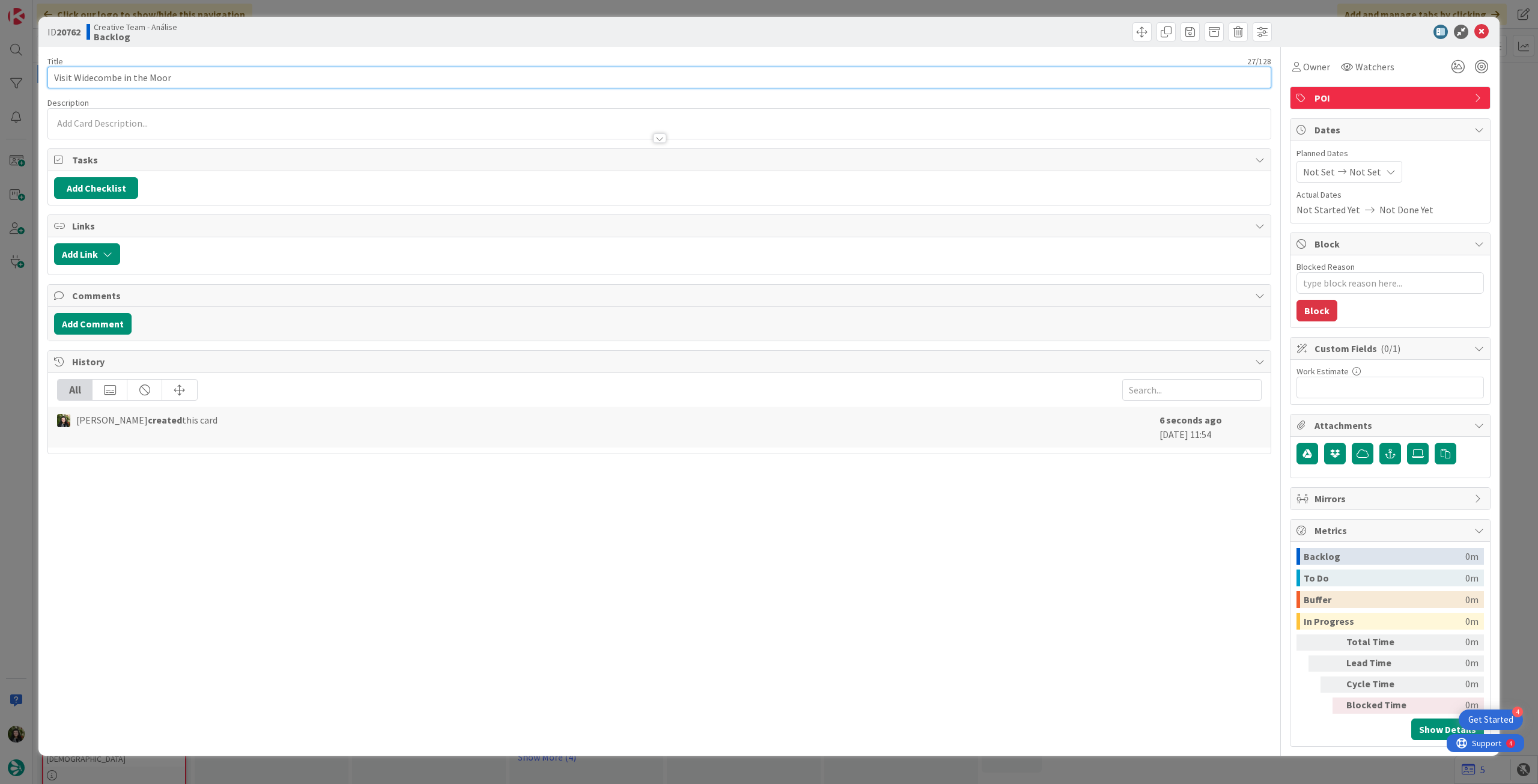
drag, startPoint x: 173, startPoint y: 73, endPoint x: 75, endPoint y: 78, distance: 98.1
click at [75, 78] on input "Visit Widecombe in the Moor" at bounding box center [659, 78] width 1224 height 22
paste input "-in-the-"
type input "Visit Widecombe-in[GEOGRAPHIC_DATA]"
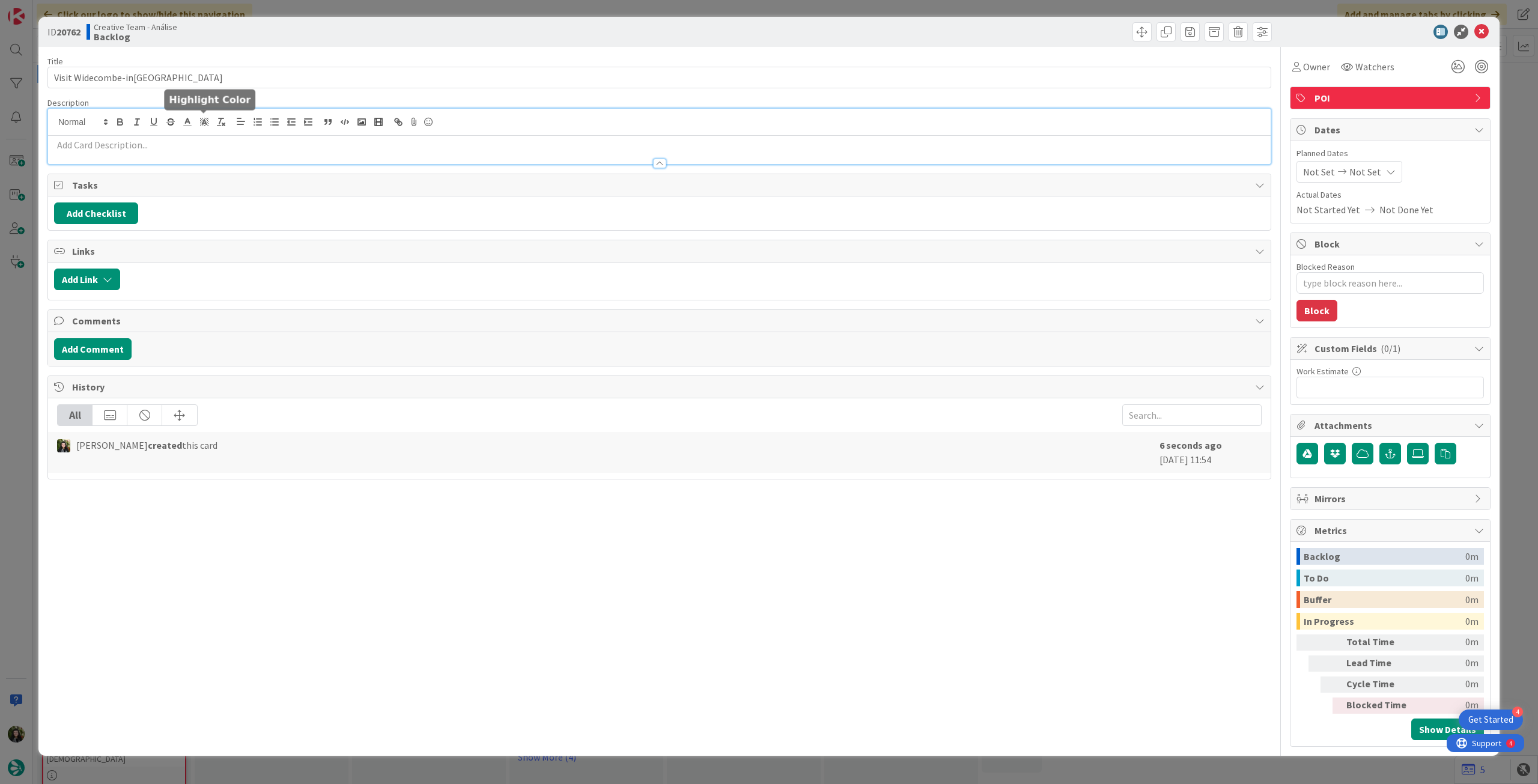
click at [211, 122] on div at bounding box center [659, 136] width 1222 height 56
type textarea "x"
paste div
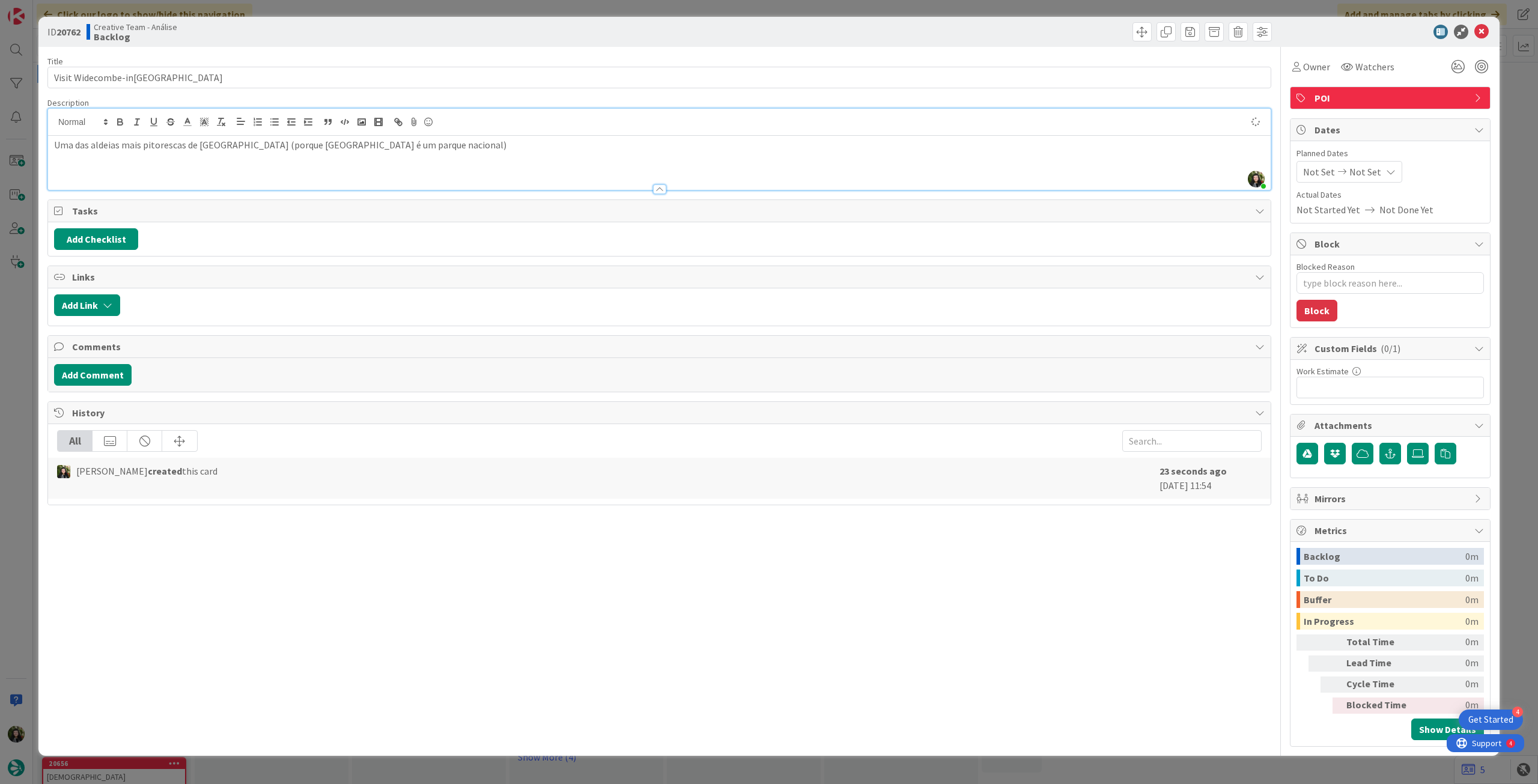
type textarea "x"
click at [1486, 28] on icon at bounding box center [1481, 32] width 14 height 14
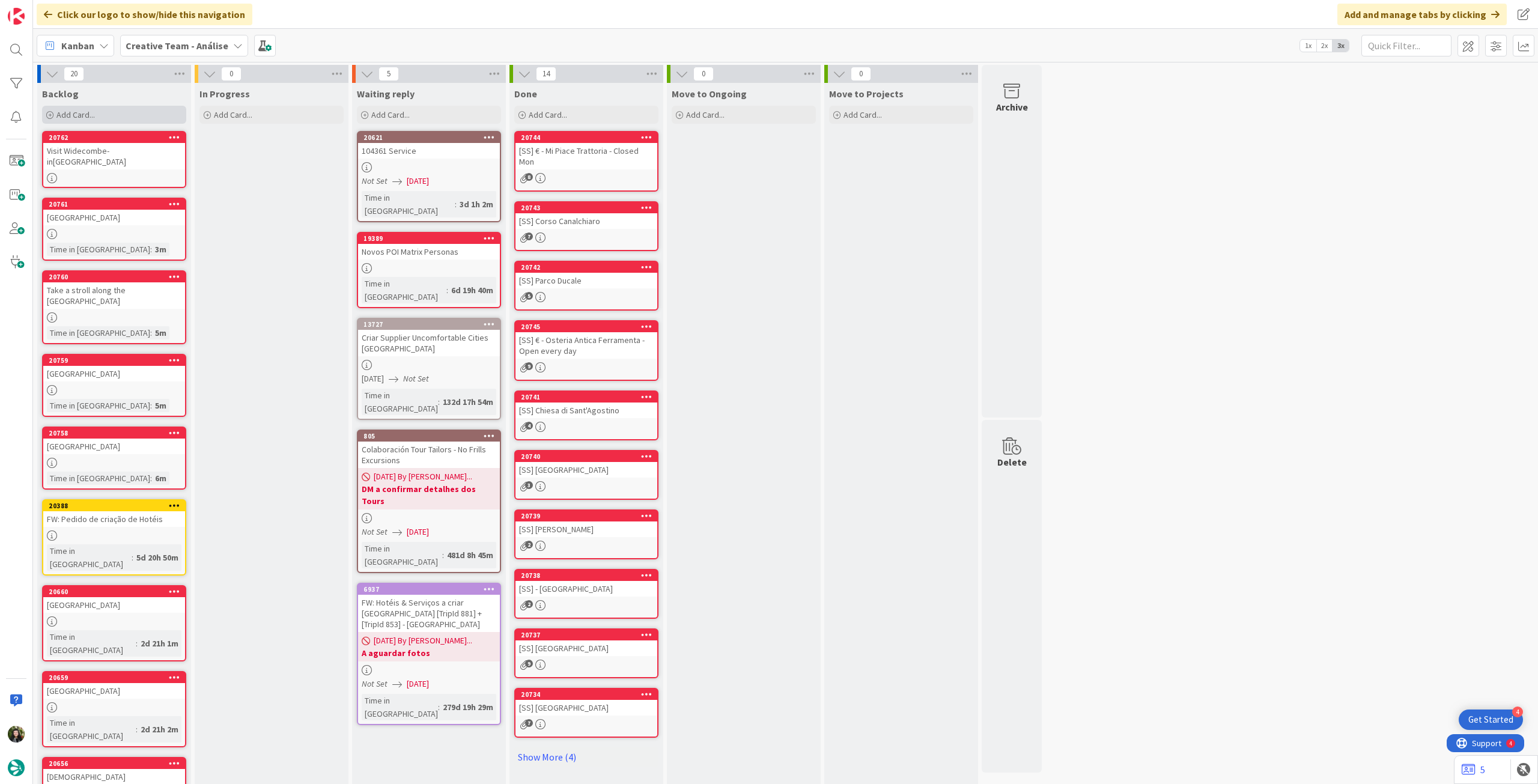
click at [116, 115] on div "Add Card..." at bounding box center [114, 115] width 144 height 18
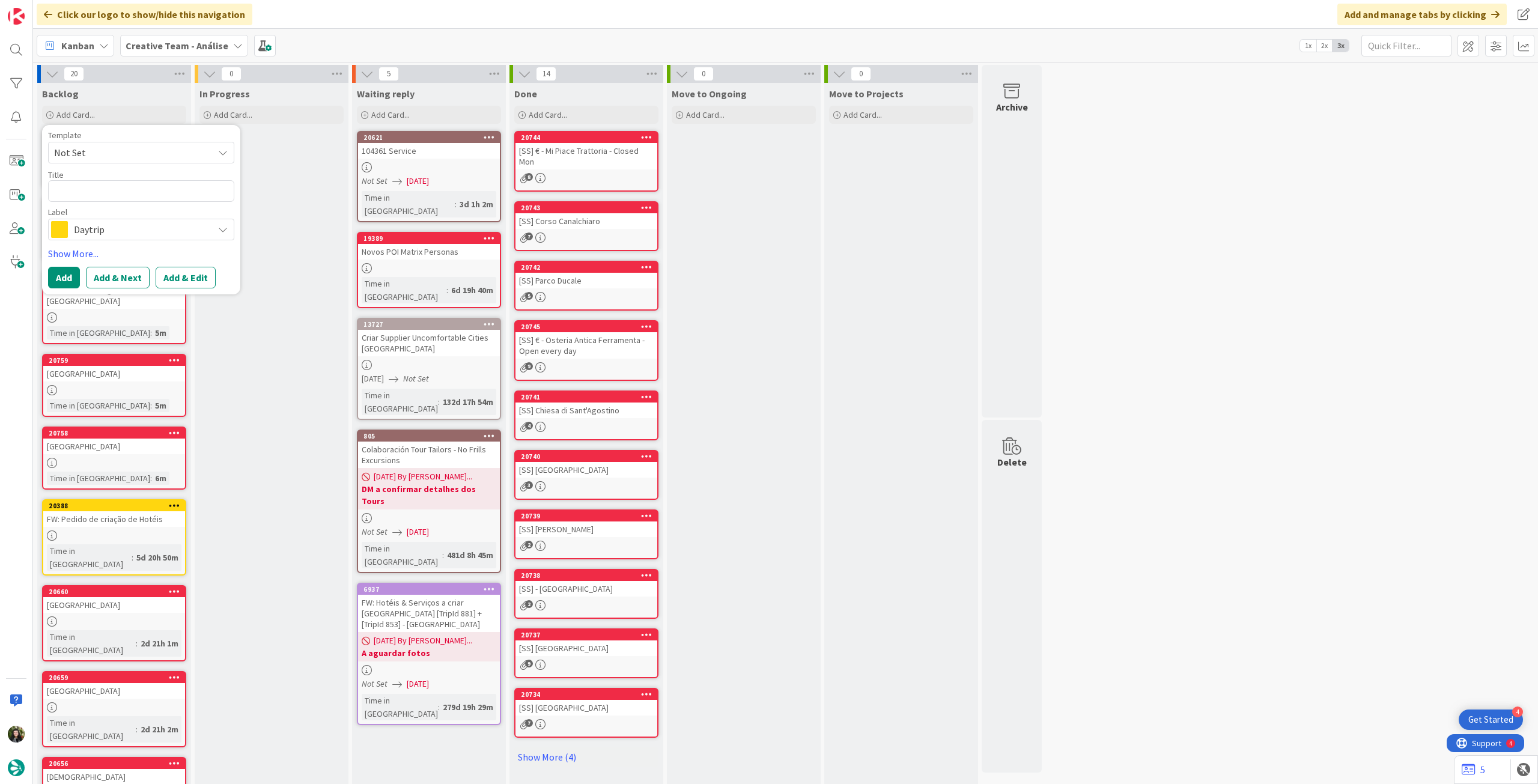
click at [133, 225] on span "Daytrip" at bounding box center [141, 229] width 133 height 17
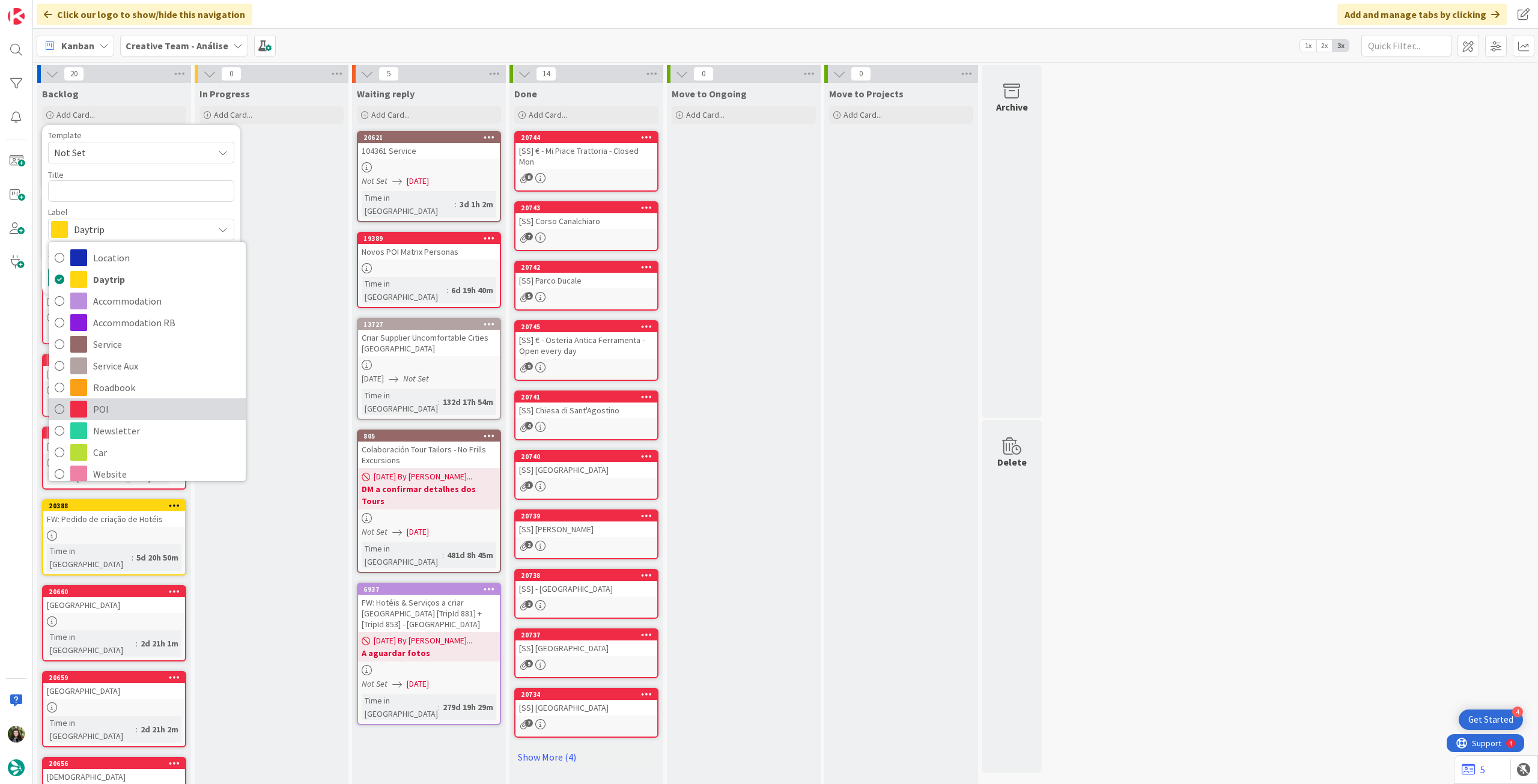
click at [139, 408] on span "POI" at bounding box center [167, 409] width 147 height 18
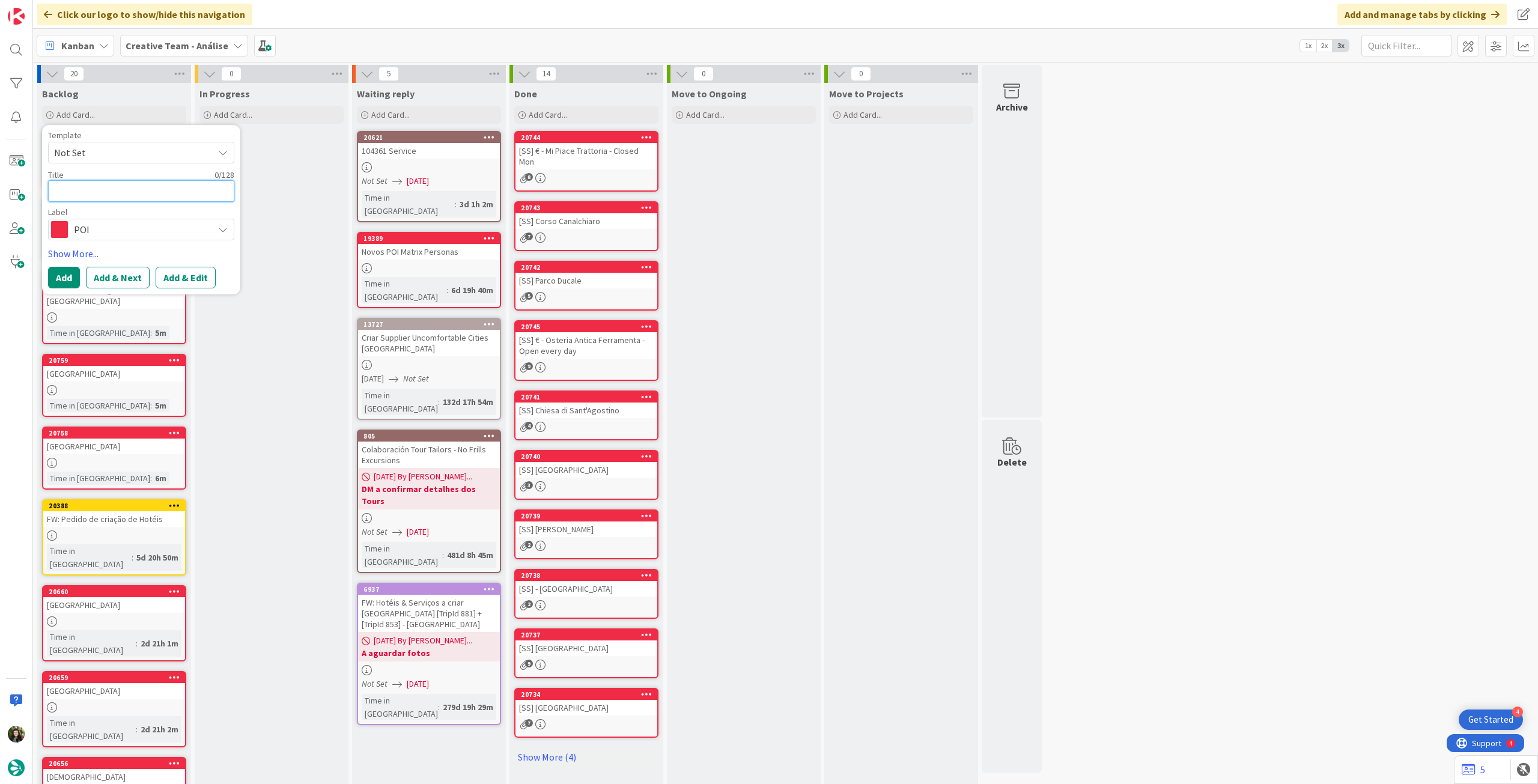
click at [142, 182] on textarea at bounding box center [141, 191] width 187 height 22
type textarea "V"
type textarea "x"
type textarea "Vi"
type textarea "x"
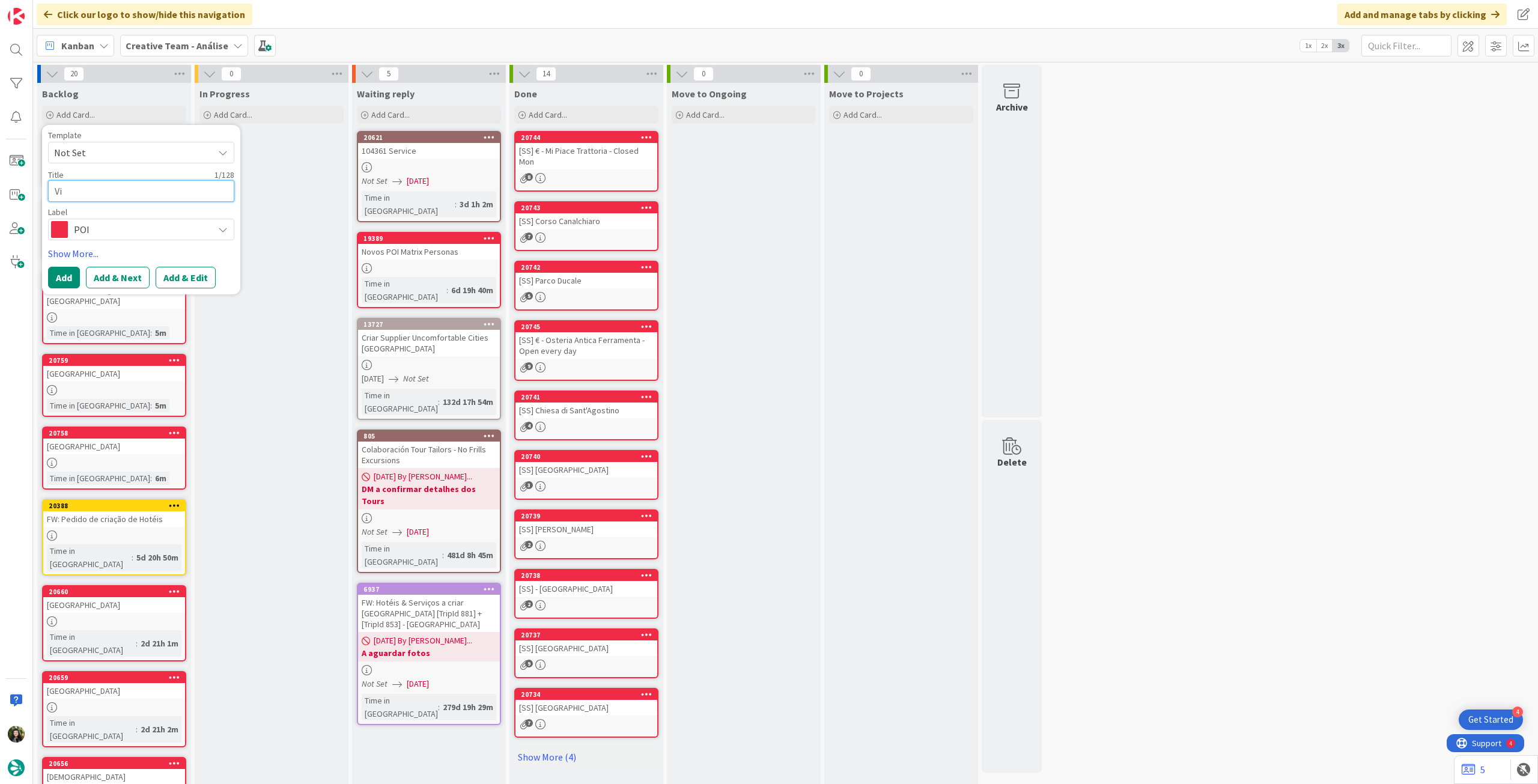
type textarea "Vis"
type textarea "x"
type textarea "Visit"
type textarea "x"
type textarea "Visit"
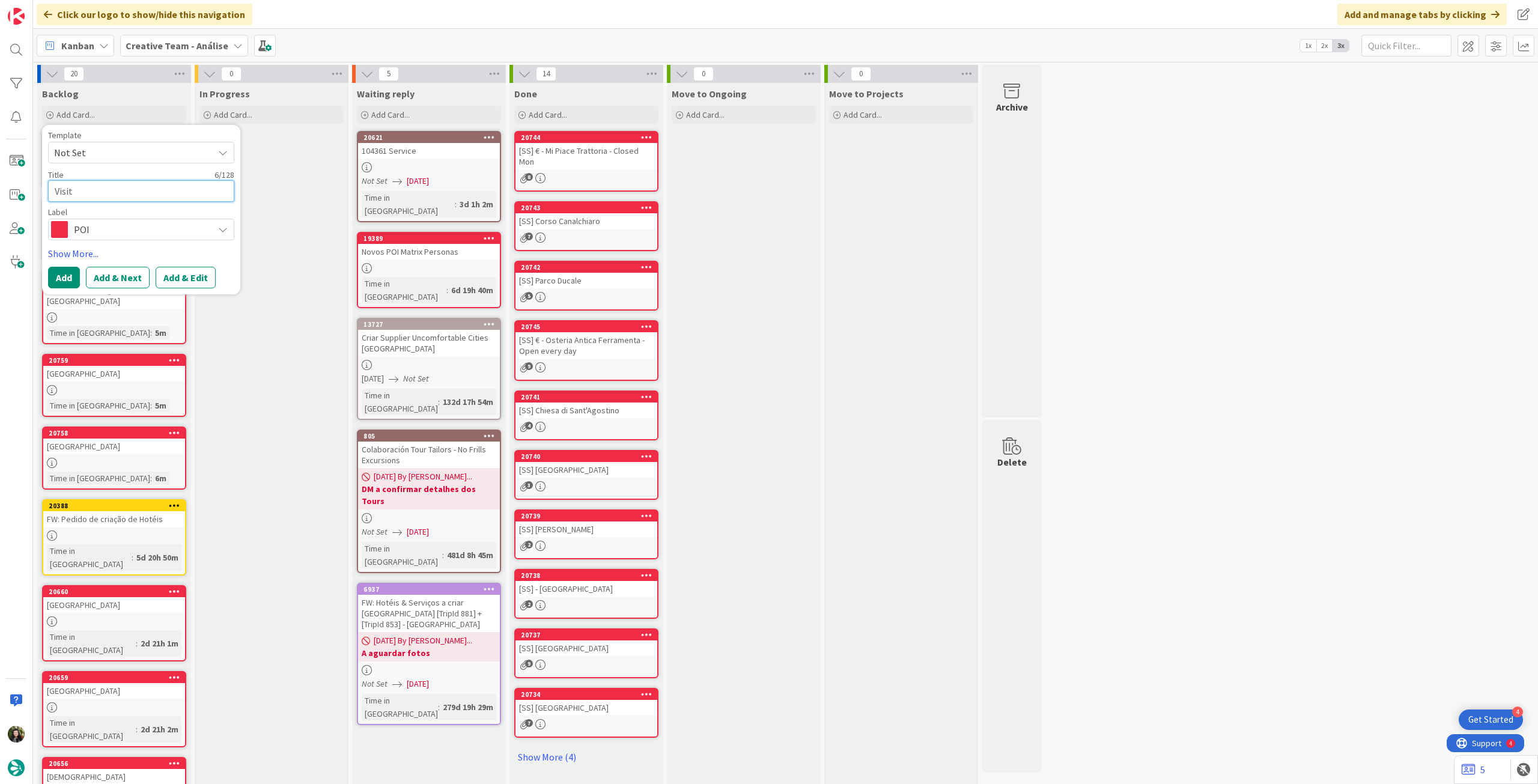
paste textarea "Lustleigh"
type textarea "x"
type textarea "Visit Lustleigh"
click at [58, 274] on button "Add" at bounding box center [64, 278] width 32 height 22
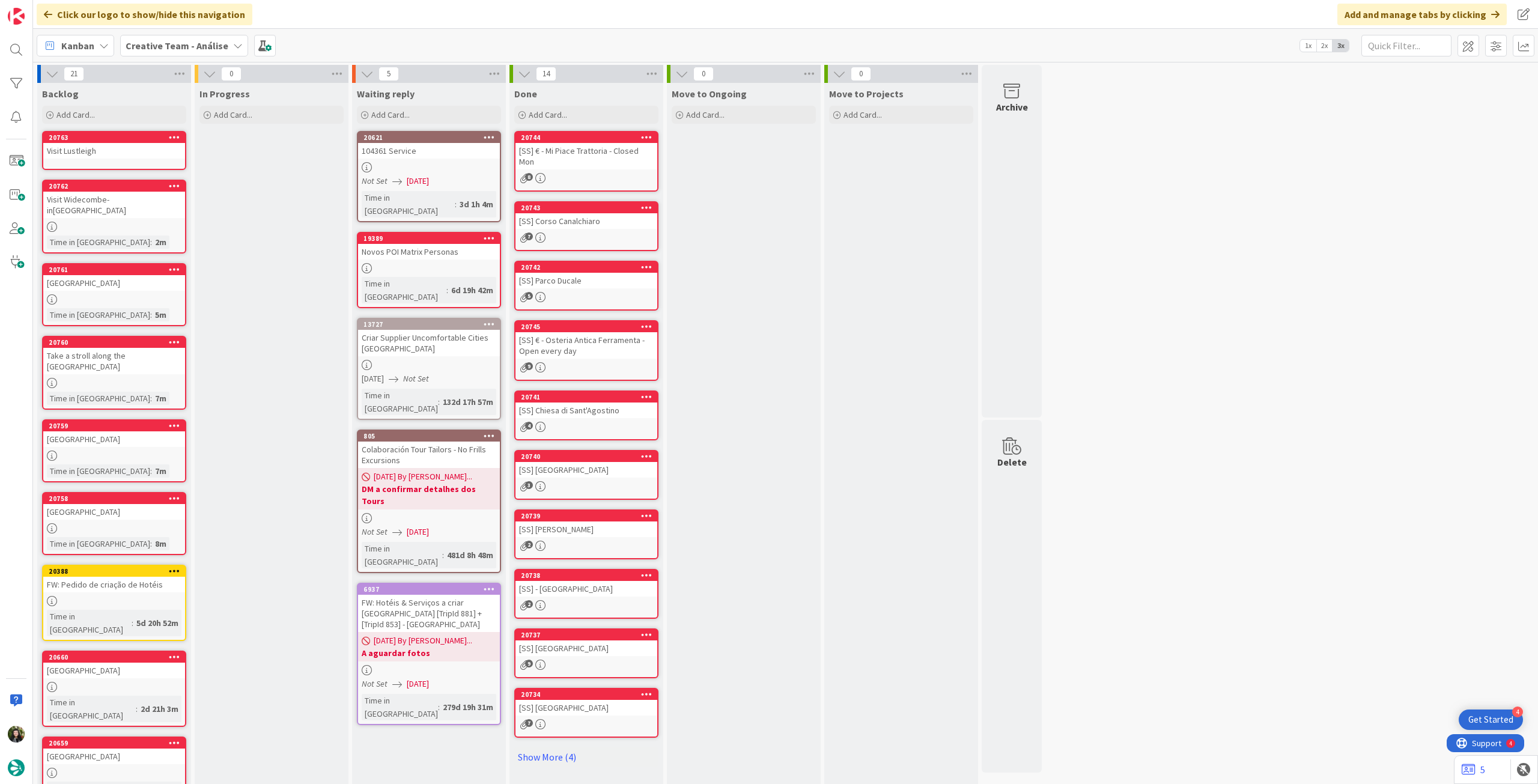
click at [102, 194] on div "Visit Widecombe-in[GEOGRAPHIC_DATA]" at bounding box center [114, 204] width 142 height 27
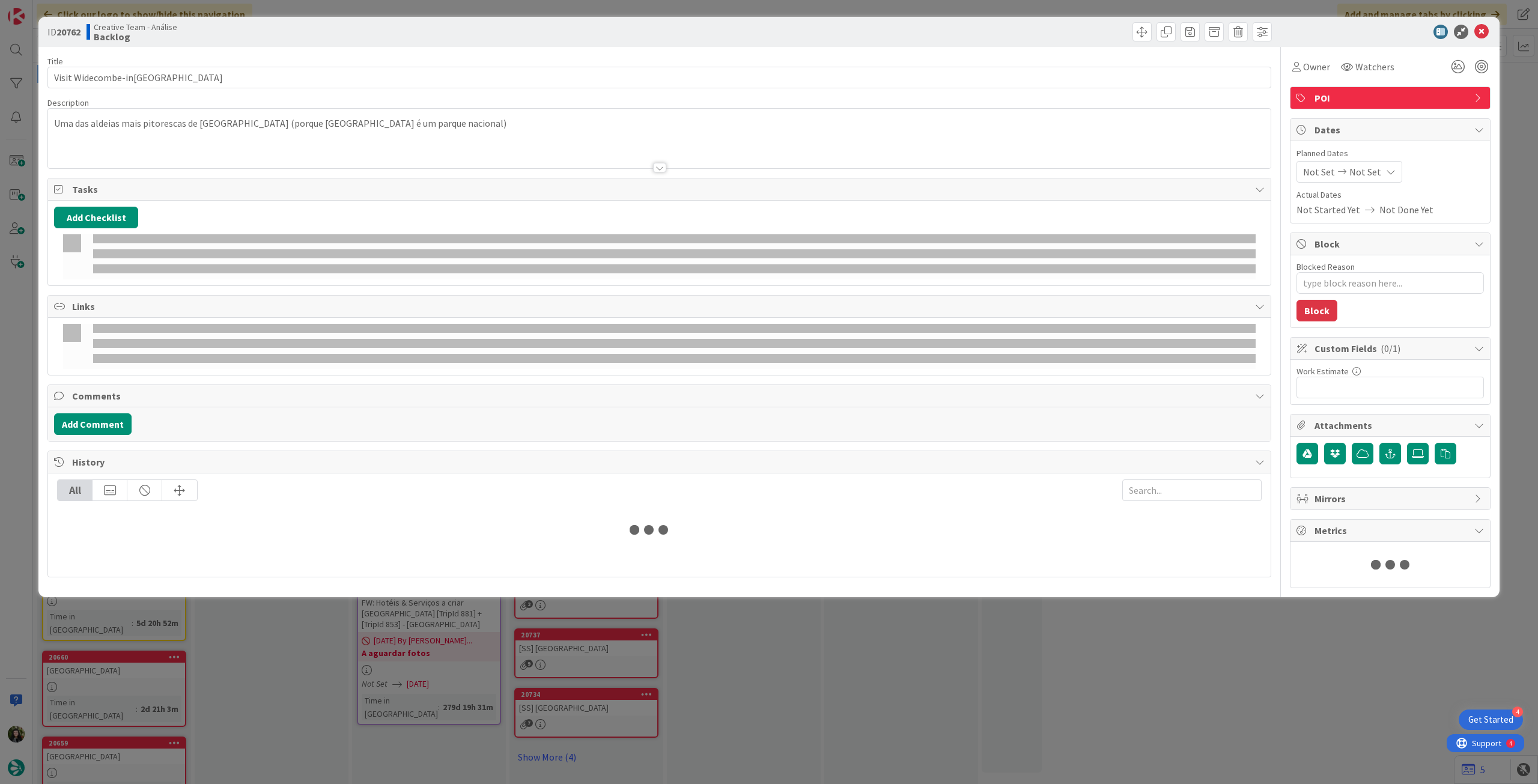
click at [128, 132] on div "Uma das aldeias mais pitorescas de Dartmoor (porque Dartmoor é um parque nacion…" at bounding box center [659, 141] width 1222 height 54
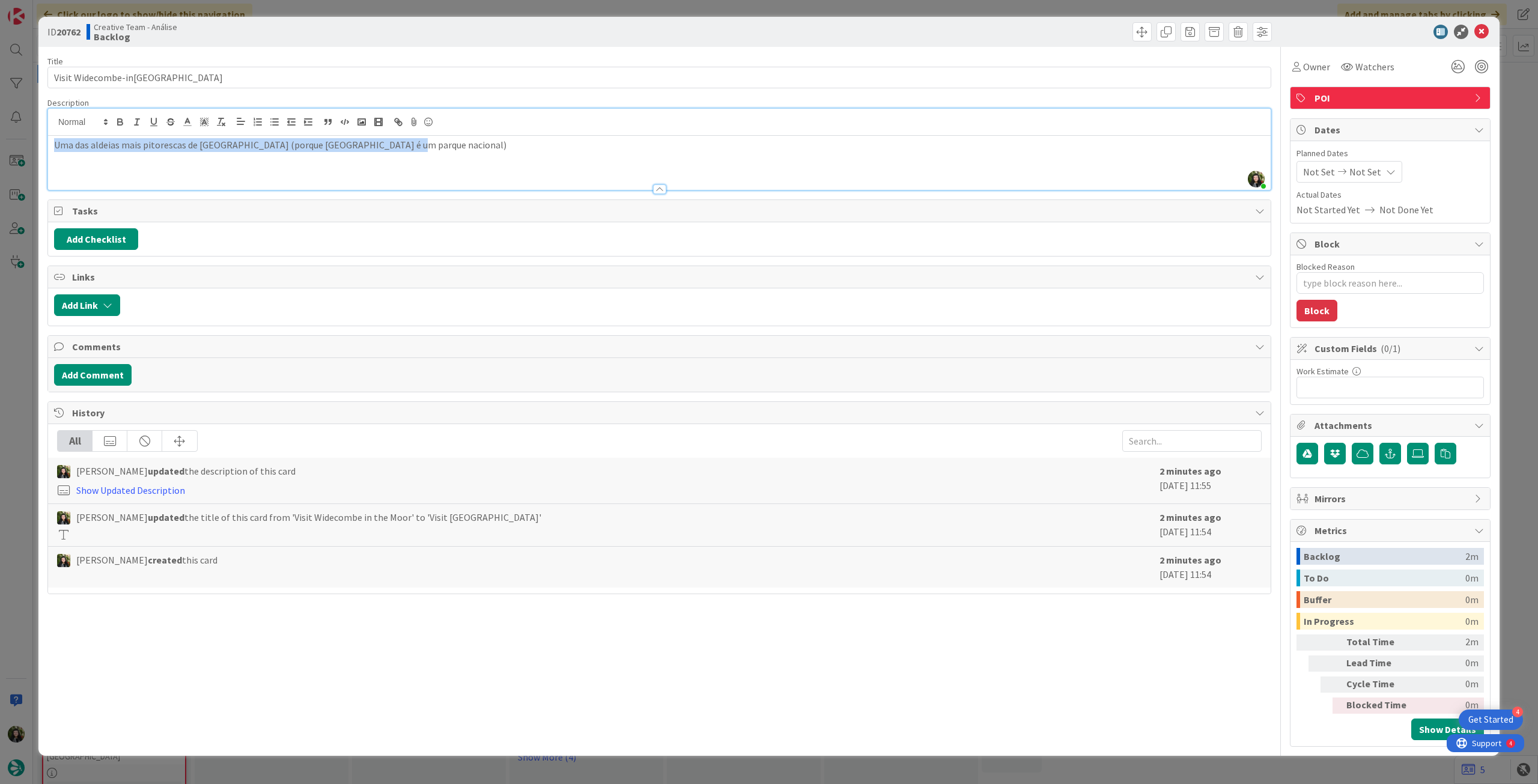
drag, startPoint x: 49, startPoint y: 143, endPoint x: 713, endPoint y: 136, distance: 664.0
click at [490, 139] on div "Uma das aldeias mais pitorescas de Dartmoor (porque Dartmoor é um parque nacion…" at bounding box center [659, 163] width 1222 height 54
copy p "Uma das aldeias mais pitorescas de Dartmoor (porque Dartmoor é um parque nacion…"
click at [1480, 31] on icon at bounding box center [1481, 32] width 14 height 14
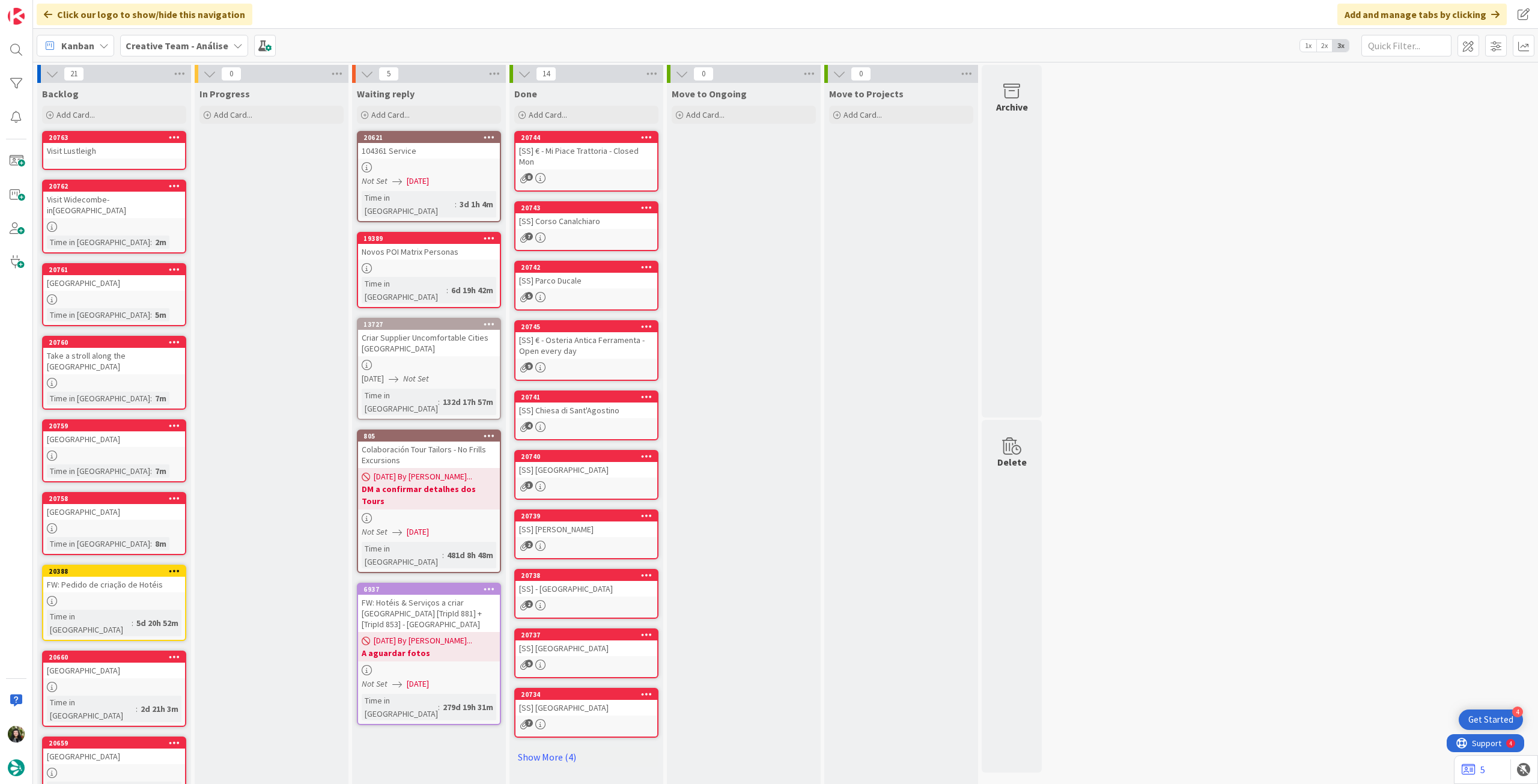
click at [163, 152] on div "Visit Lustleigh" at bounding box center [114, 150] width 142 height 16
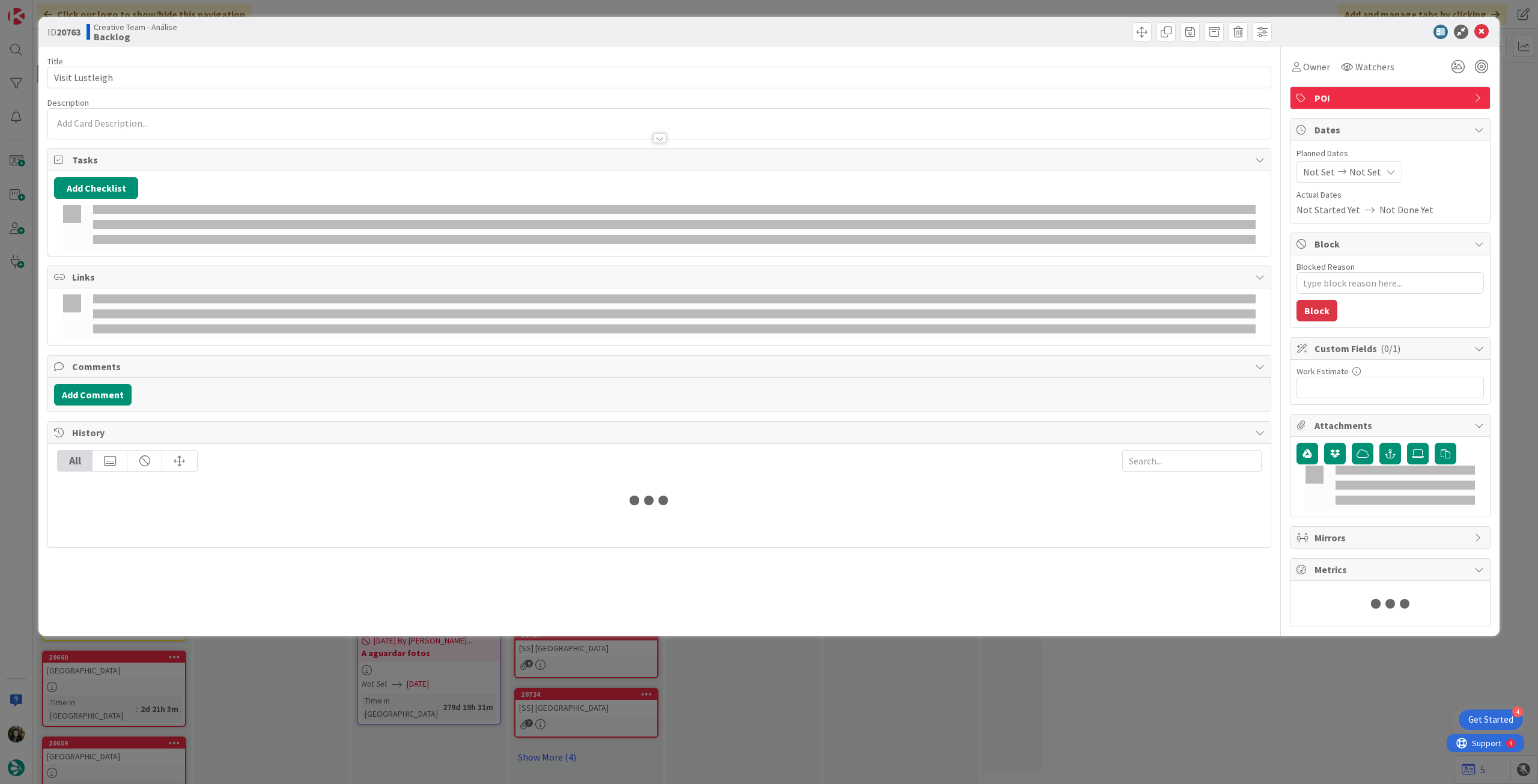
click at [148, 128] on div at bounding box center [659, 132] width 1222 height 12
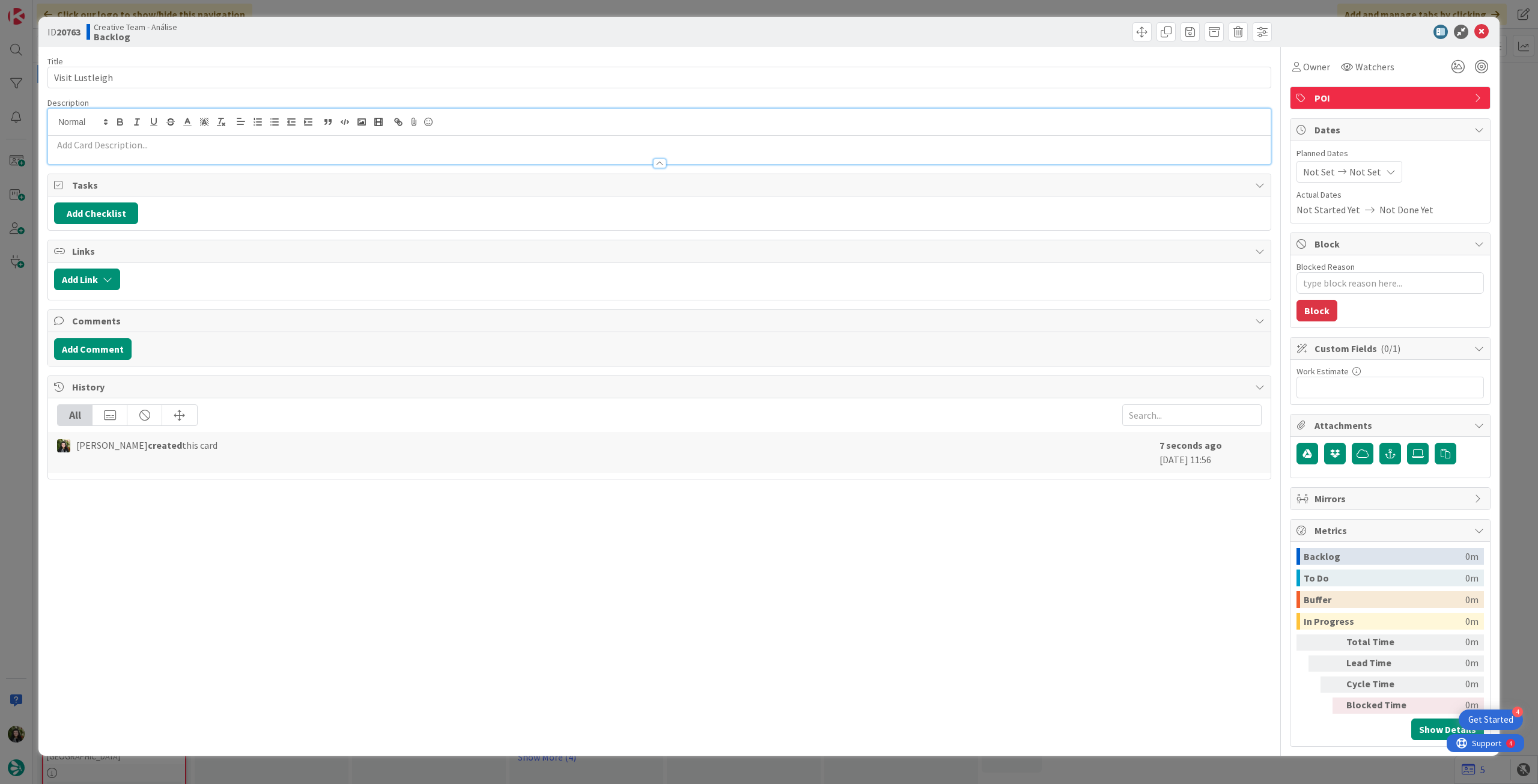
click at [150, 130] on div at bounding box center [659, 122] width 1222 height 27
click at [152, 141] on p at bounding box center [659, 145] width 1211 height 14
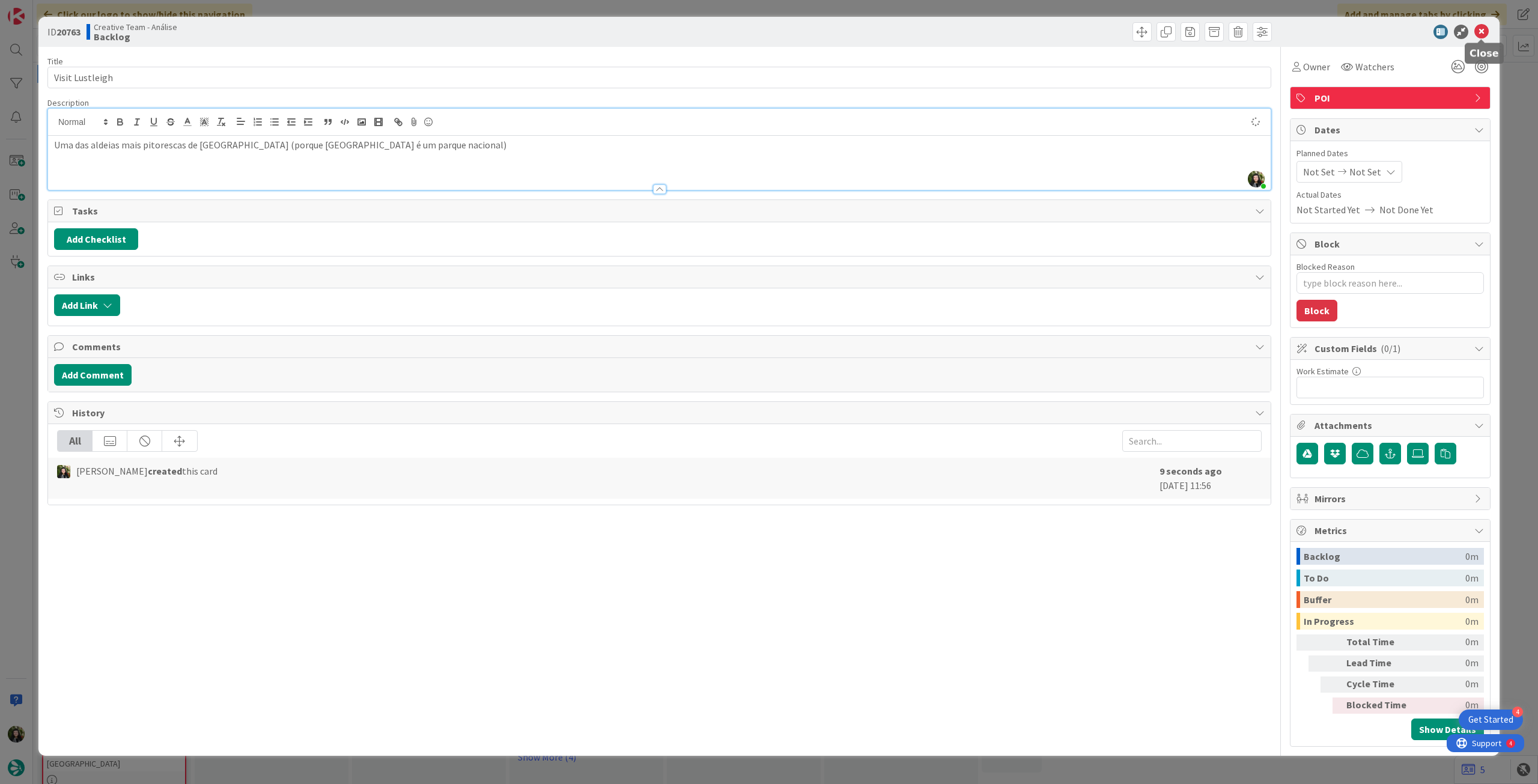
click at [1474, 36] on div at bounding box center [1384, 32] width 213 height 14
click at [1478, 32] on icon at bounding box center [1481, 32] width 14 height 14
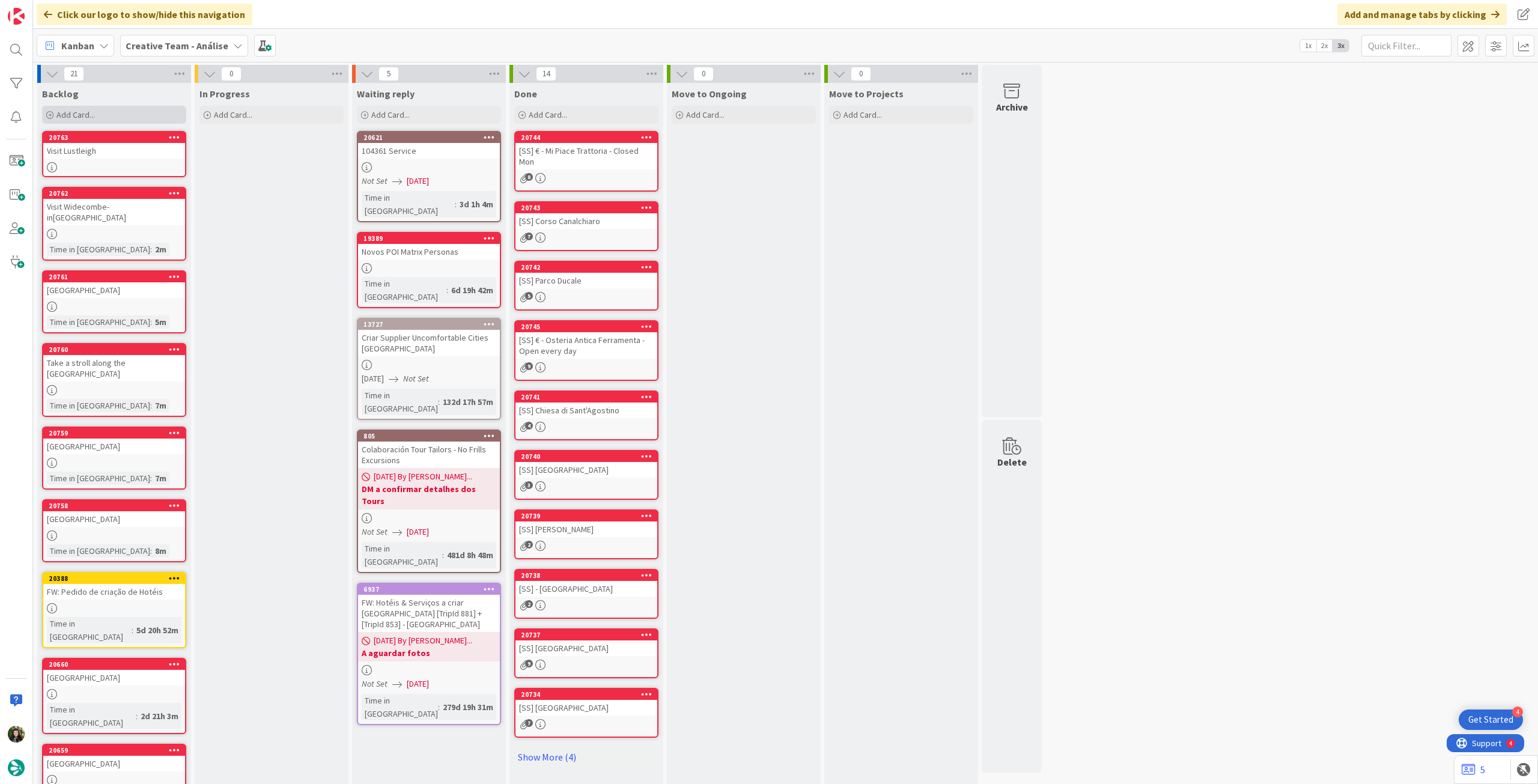
click at [108, 111] on div "Add Card..." at bounding box center [114, 115] width 144 height 18
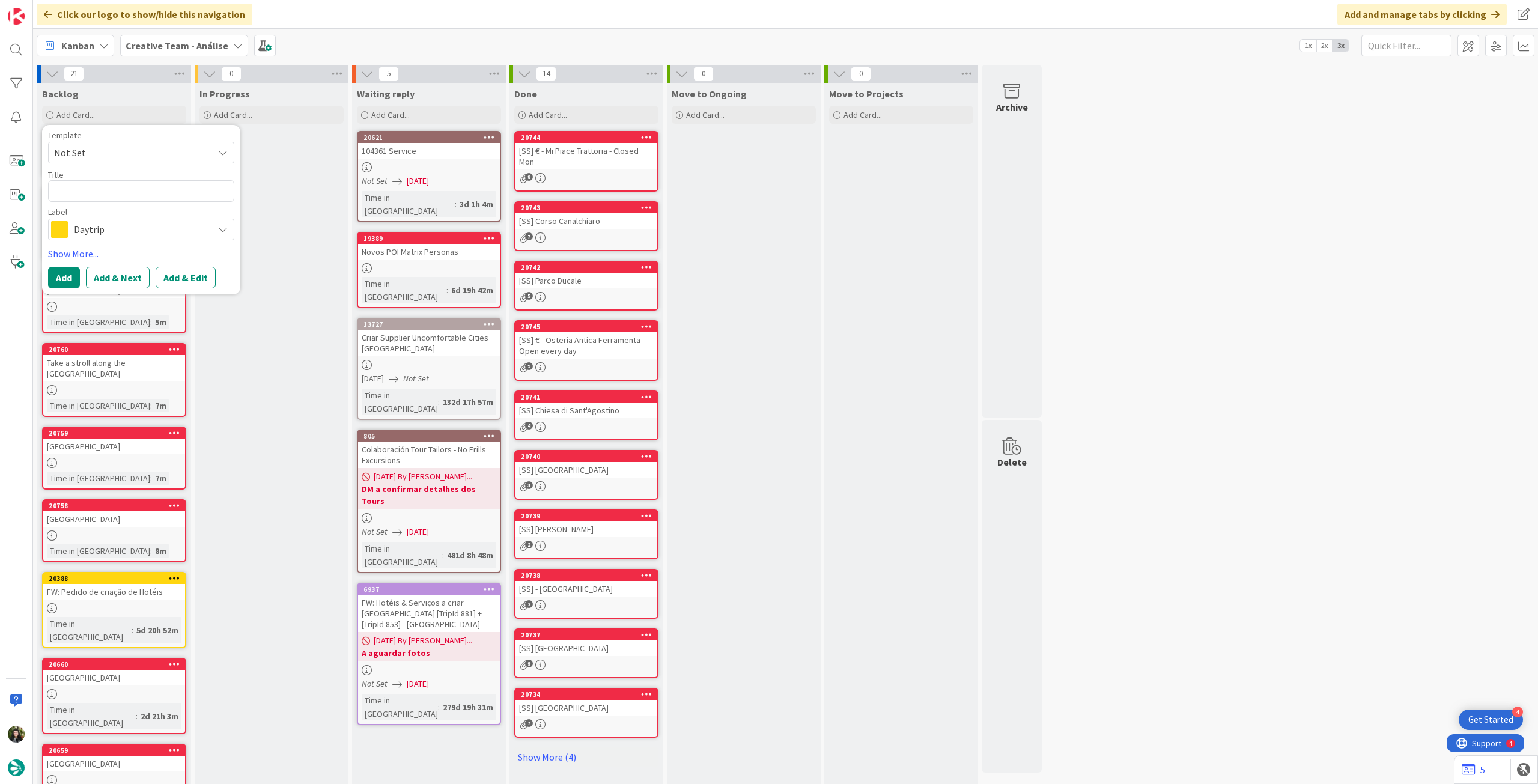
click at [136, 228] on span "Daytrip" at bounding box center [141, 229] width 133 height 17
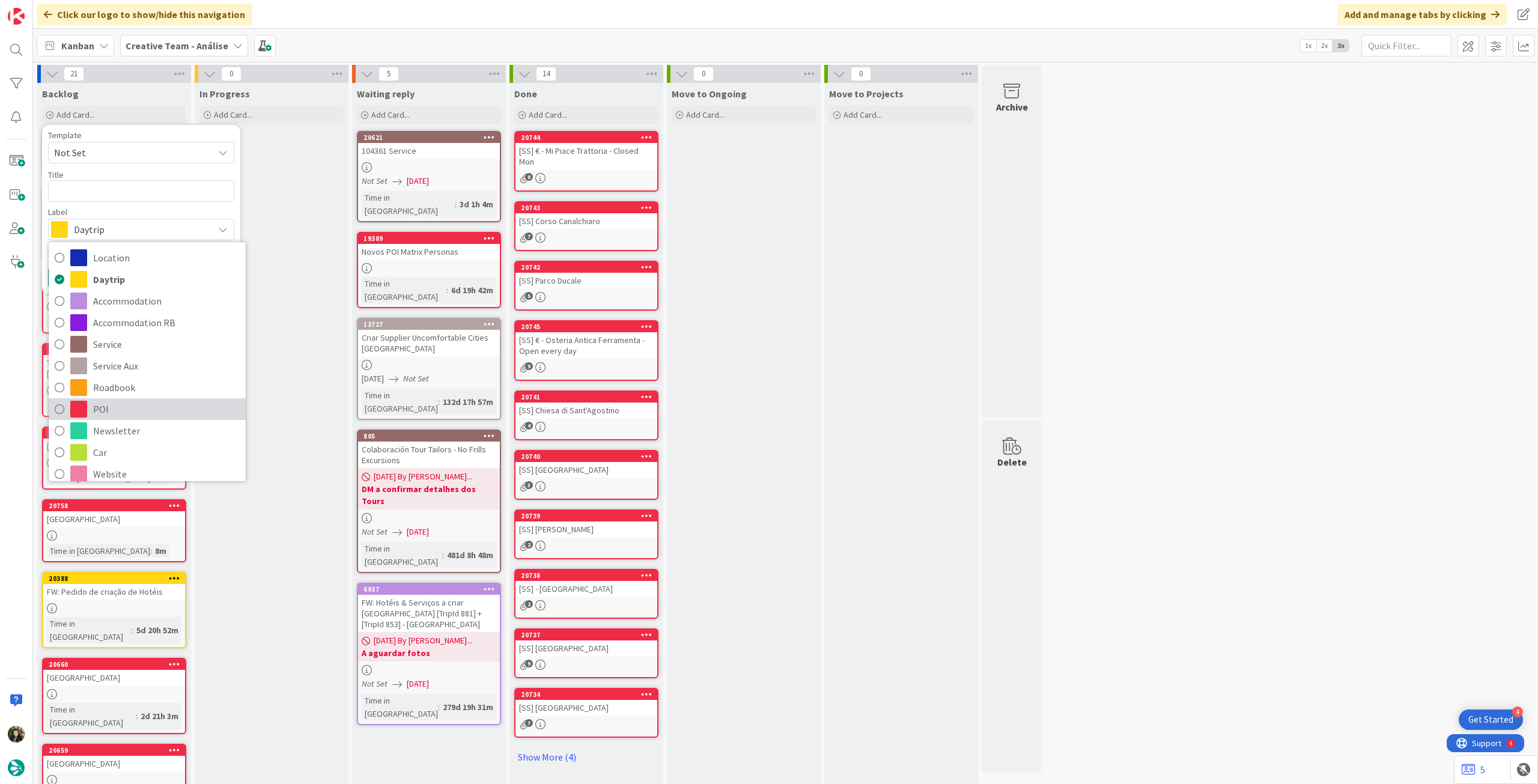
click at [112, 407] on span "POI" at bounding box center [167, 409] width 147 height 18
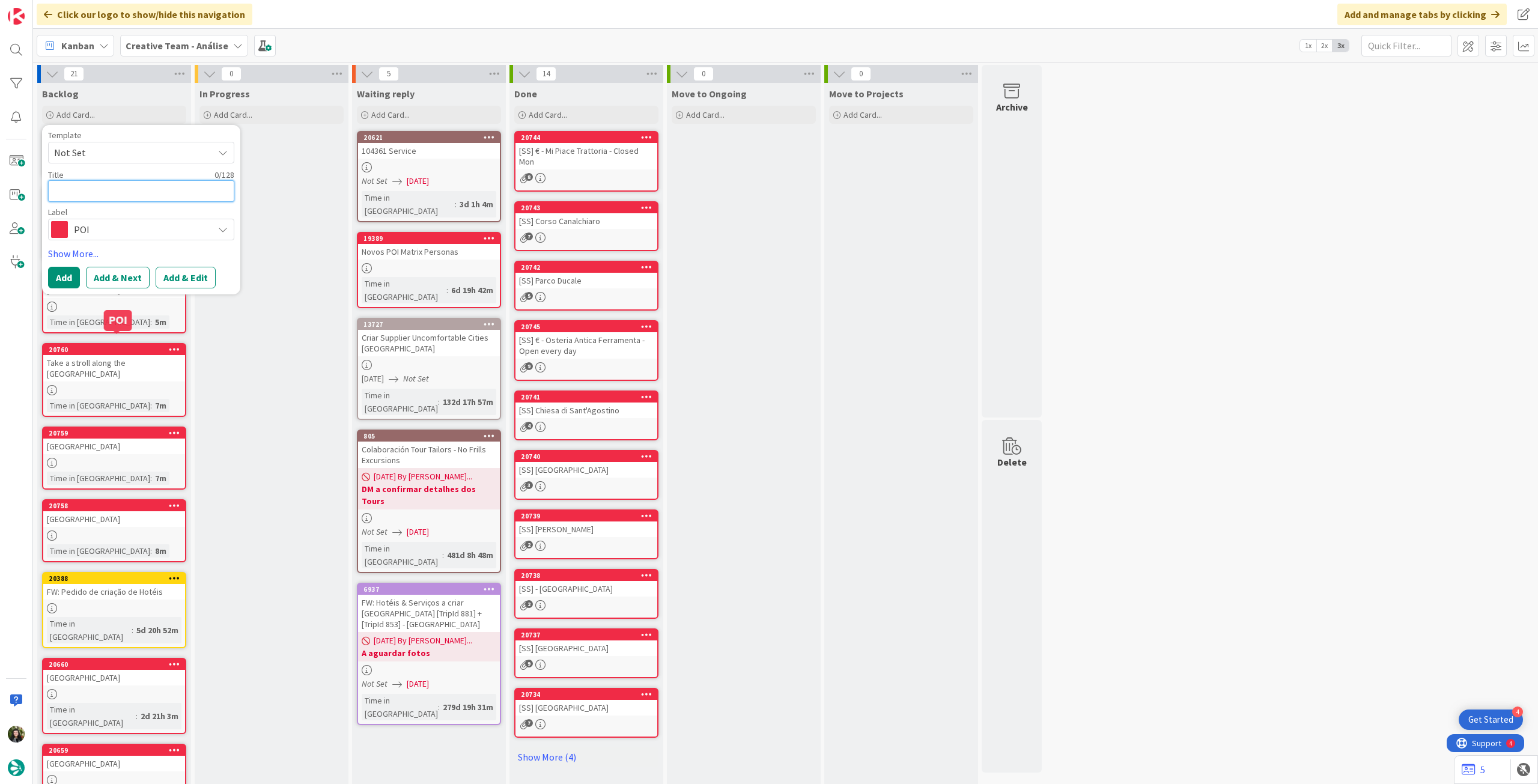
click at [120, 190] on textarea at bounding box center [141, 191] width 187 height 22
paste textarea "Becky Falls"
type textarea "x"
type textarea "Becky Falls"
click at [67, 276] on button "Add" at bounding box center [64, 278] width 32 height 22
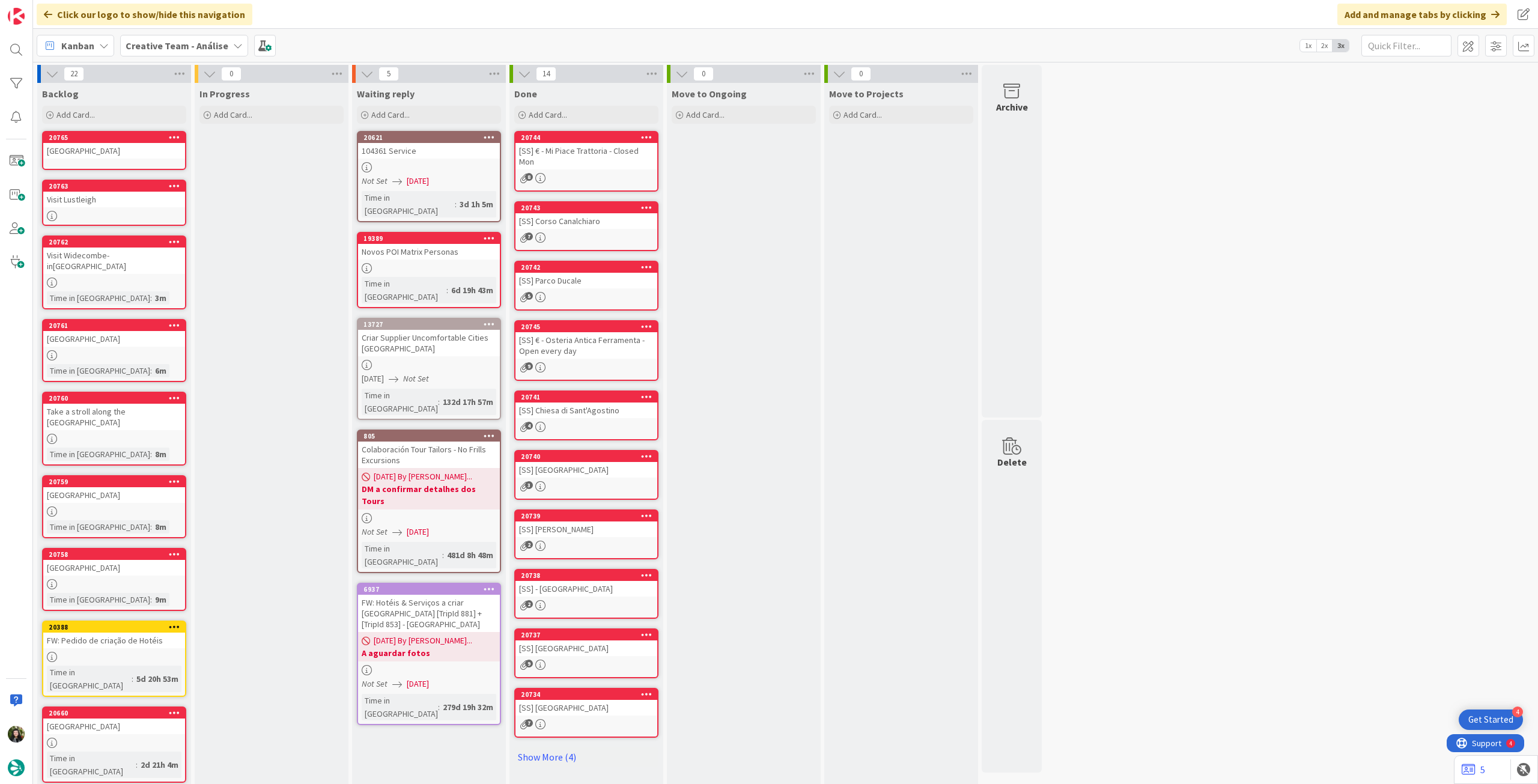
click at [108, 153] on div "Becky Falls" at bounding box center [114, 150] width 142 height 16
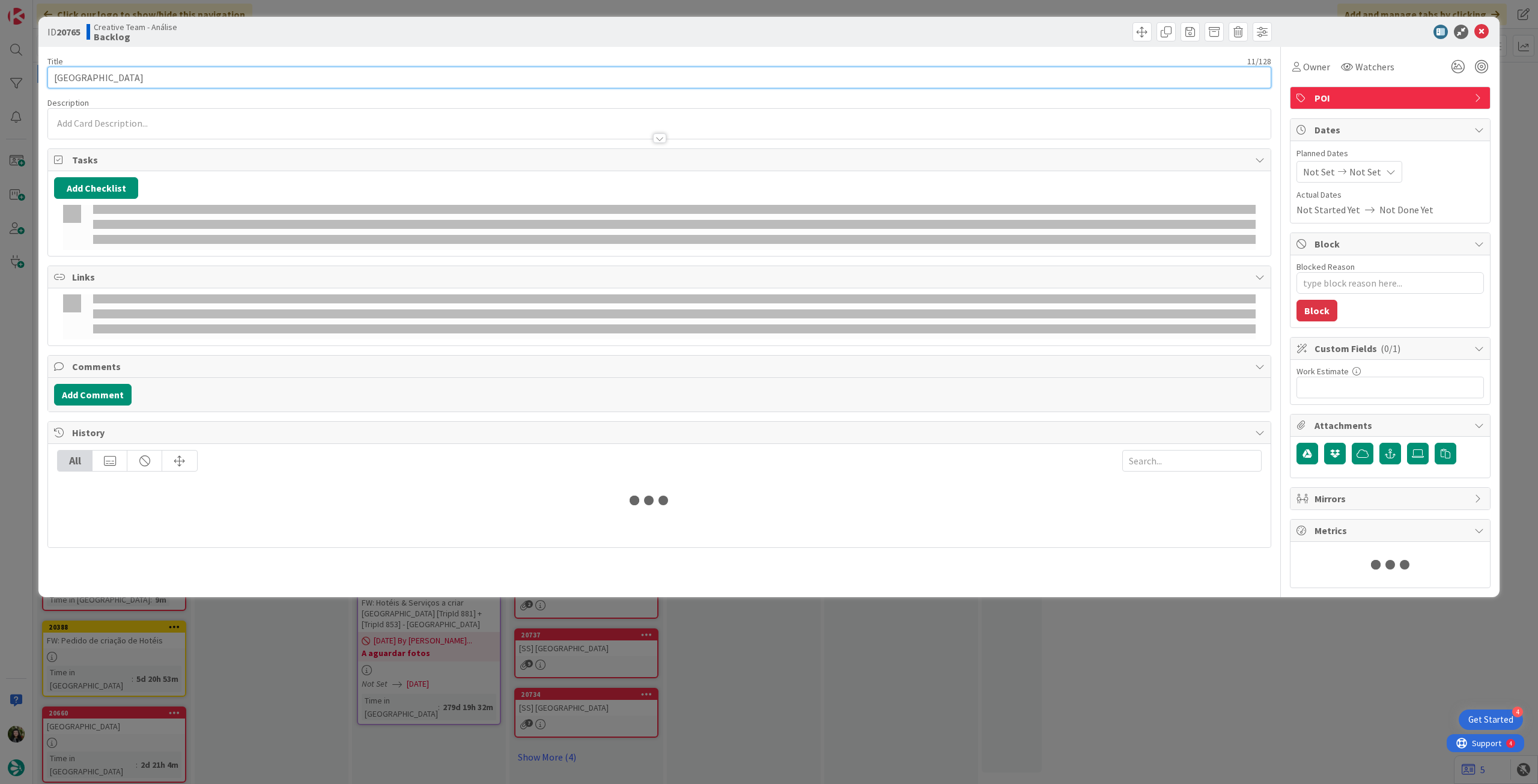
click at [202, 86] on input "Becky Falls" at bounding box center [659, 78] width 1224 height 22
type textarea "x"
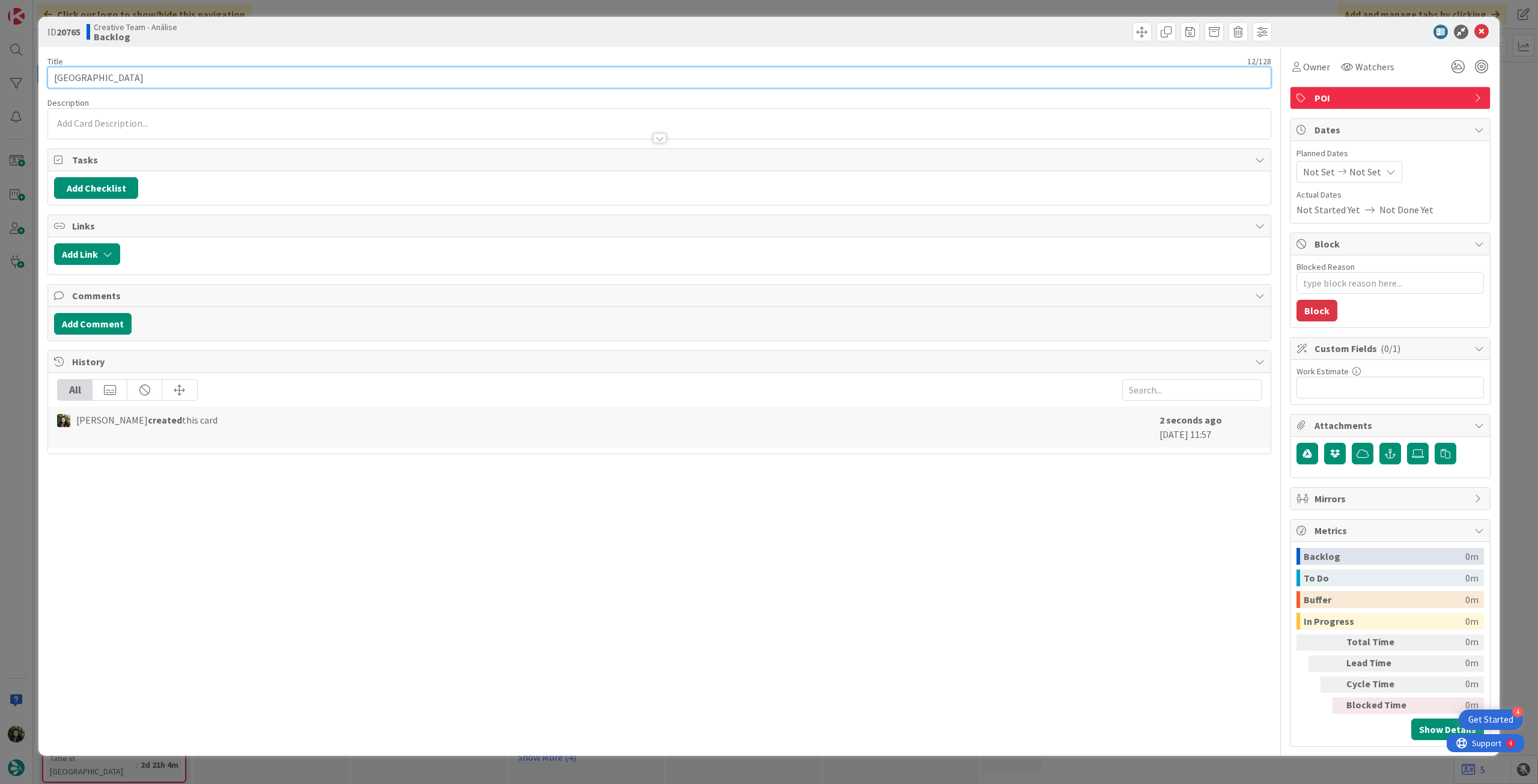
type input "Becky Falls ("
type textarea "x"
type input "Becky Falls (A"
type textarea "x"
type input "[PERSON_NAME] Falls (ATT: trilho)"
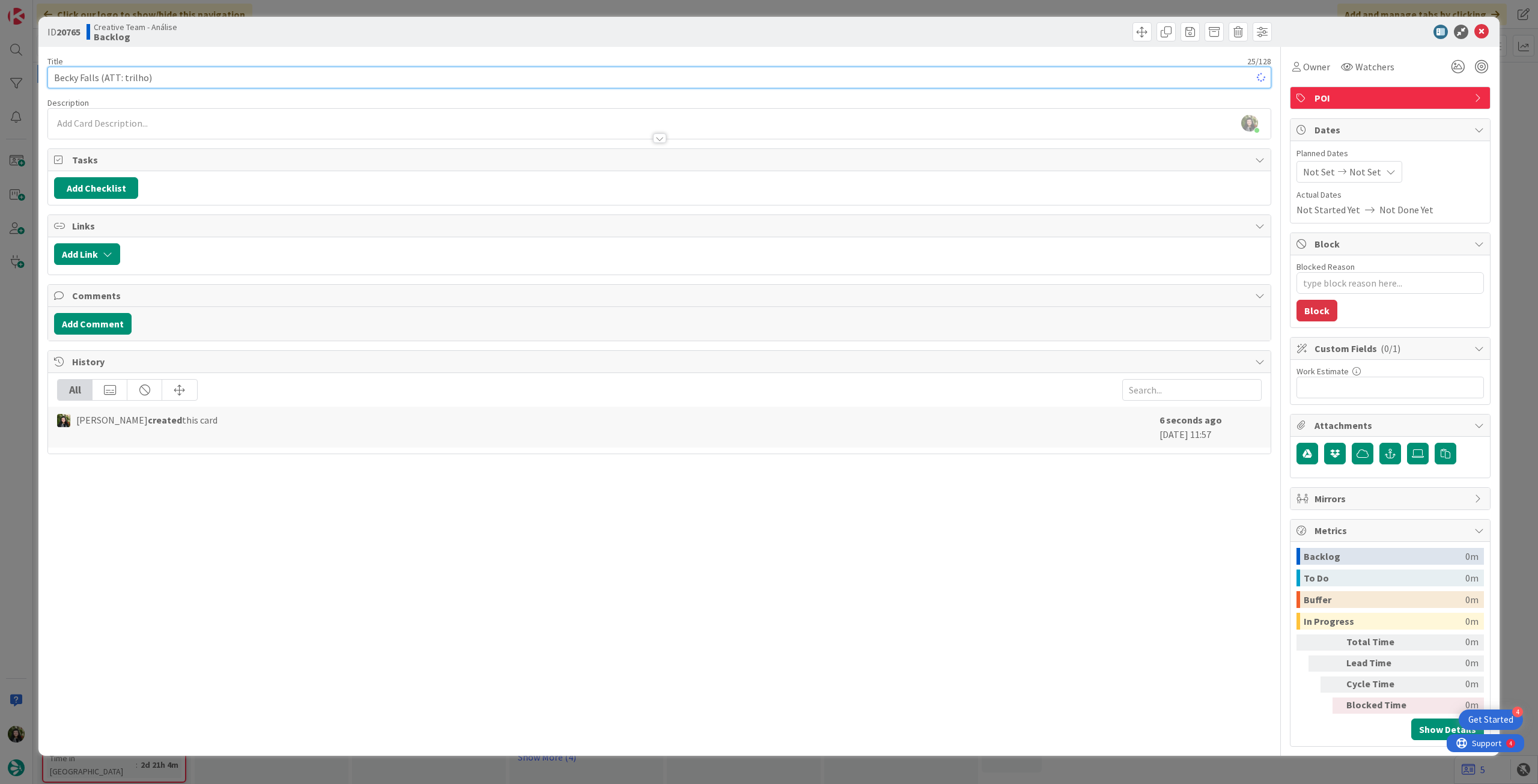
type textarea "x"
type input "[PERSON_NAME] Falls (ATT: trilho)"
click at [114, 127] on div at bounding box center [659, 132] width 1222 height 12
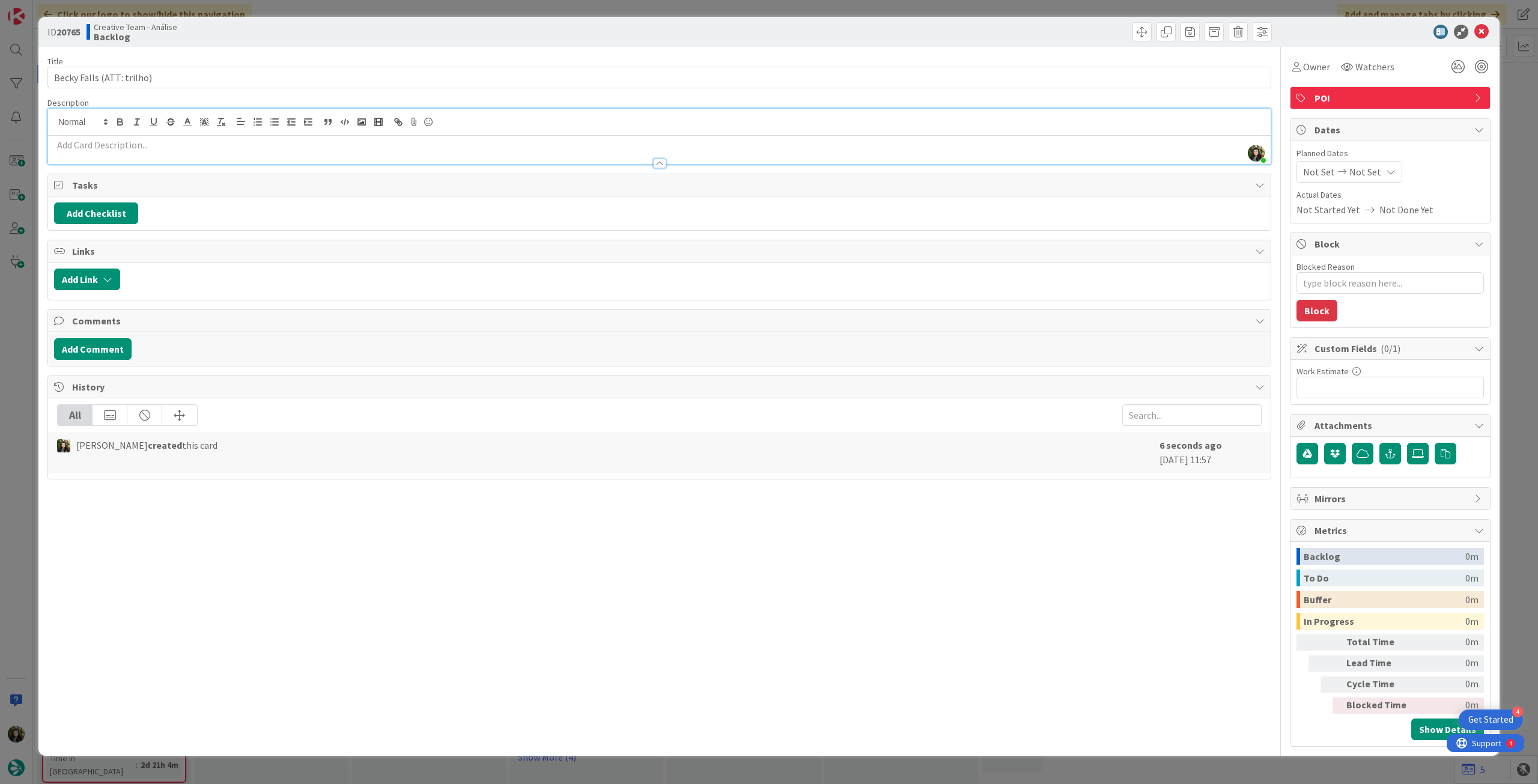
click at [211, 147] on p at bounding box center [659, 145] width 1211 height 14
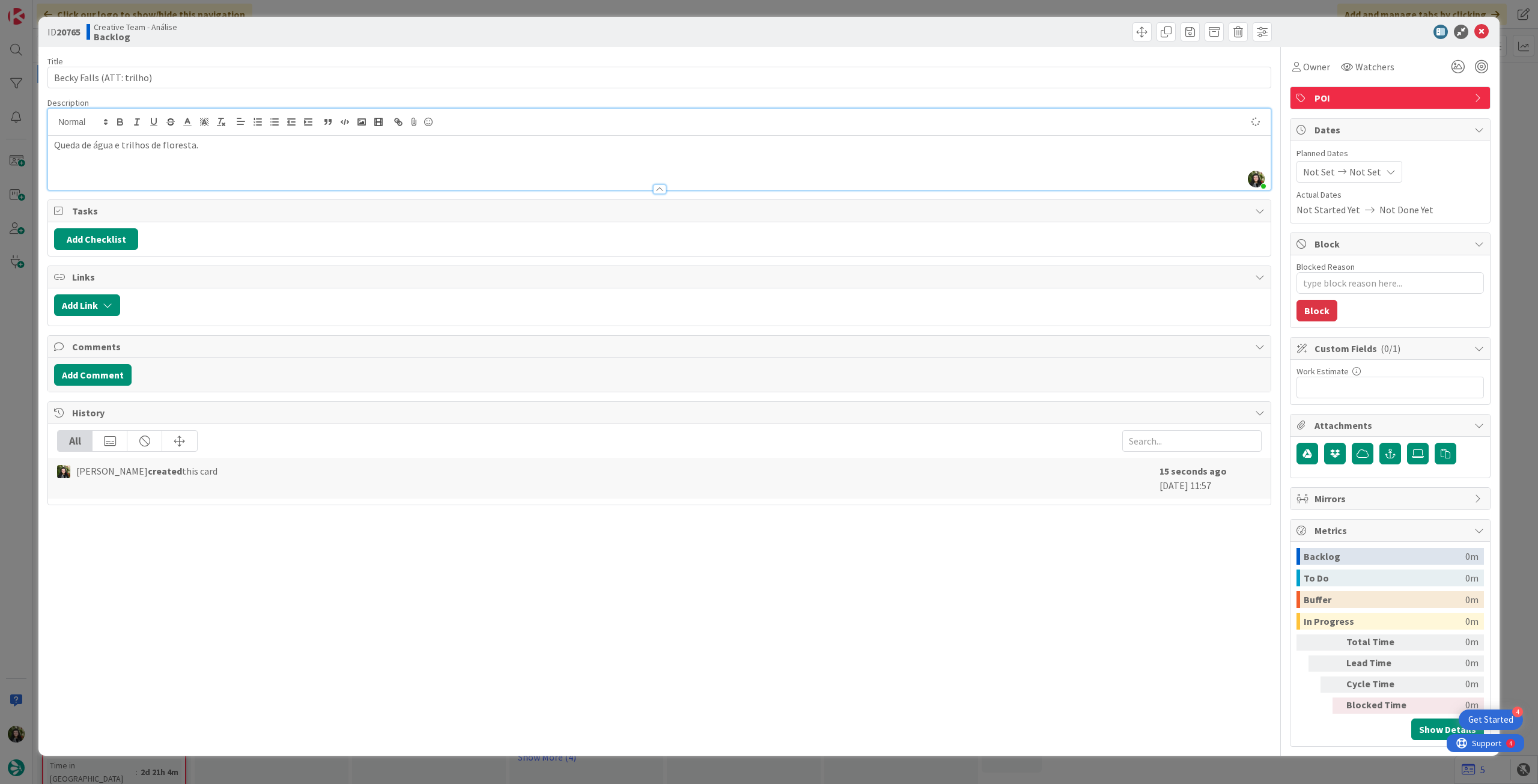
type textarea "x"
click at [1480, 26] on icon at bounding box center [1481, 32] width 14 height 14
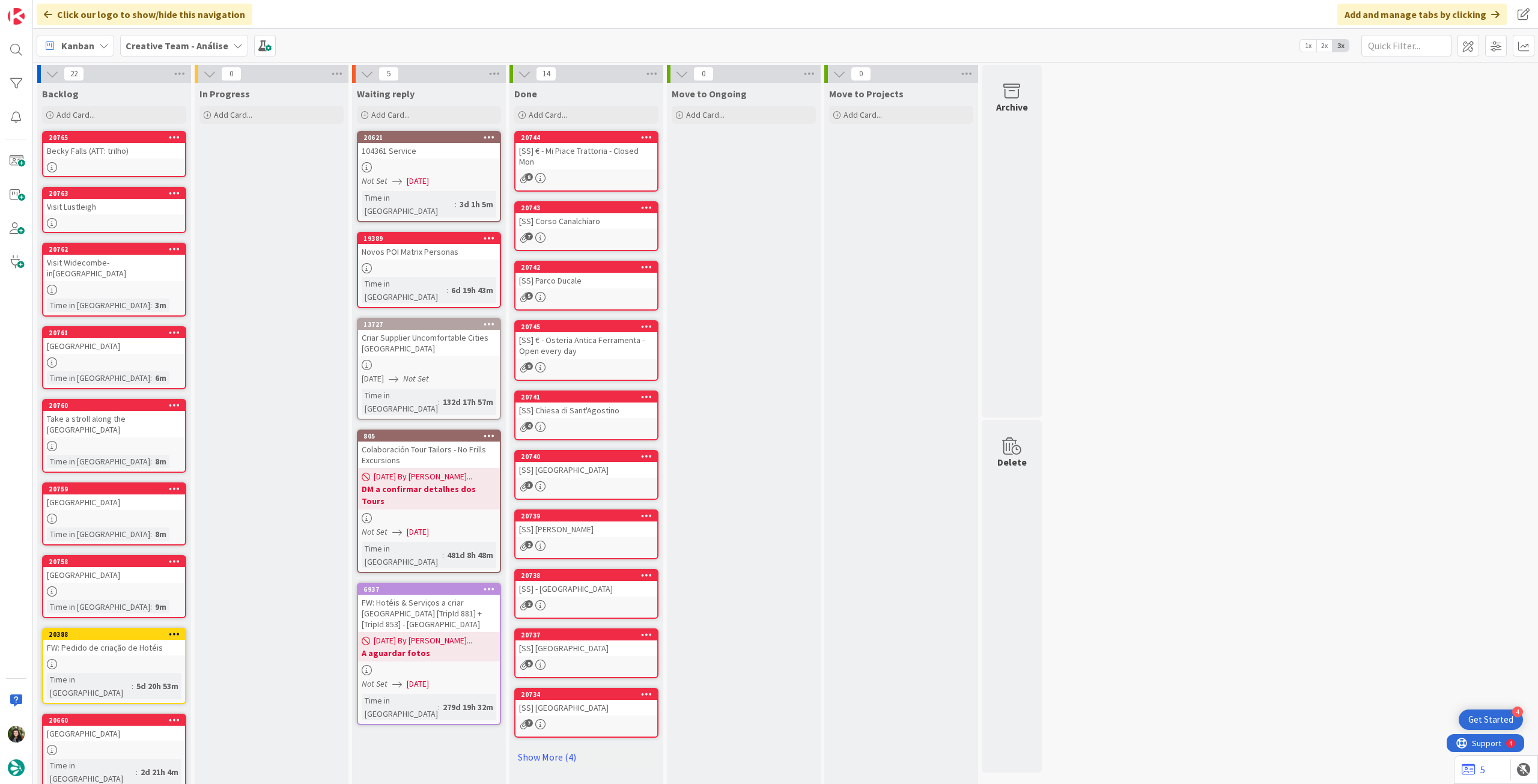
click at [150, 44] on b "Creative Team - Análise" at bounding box center [177, 46] width 103 height 12
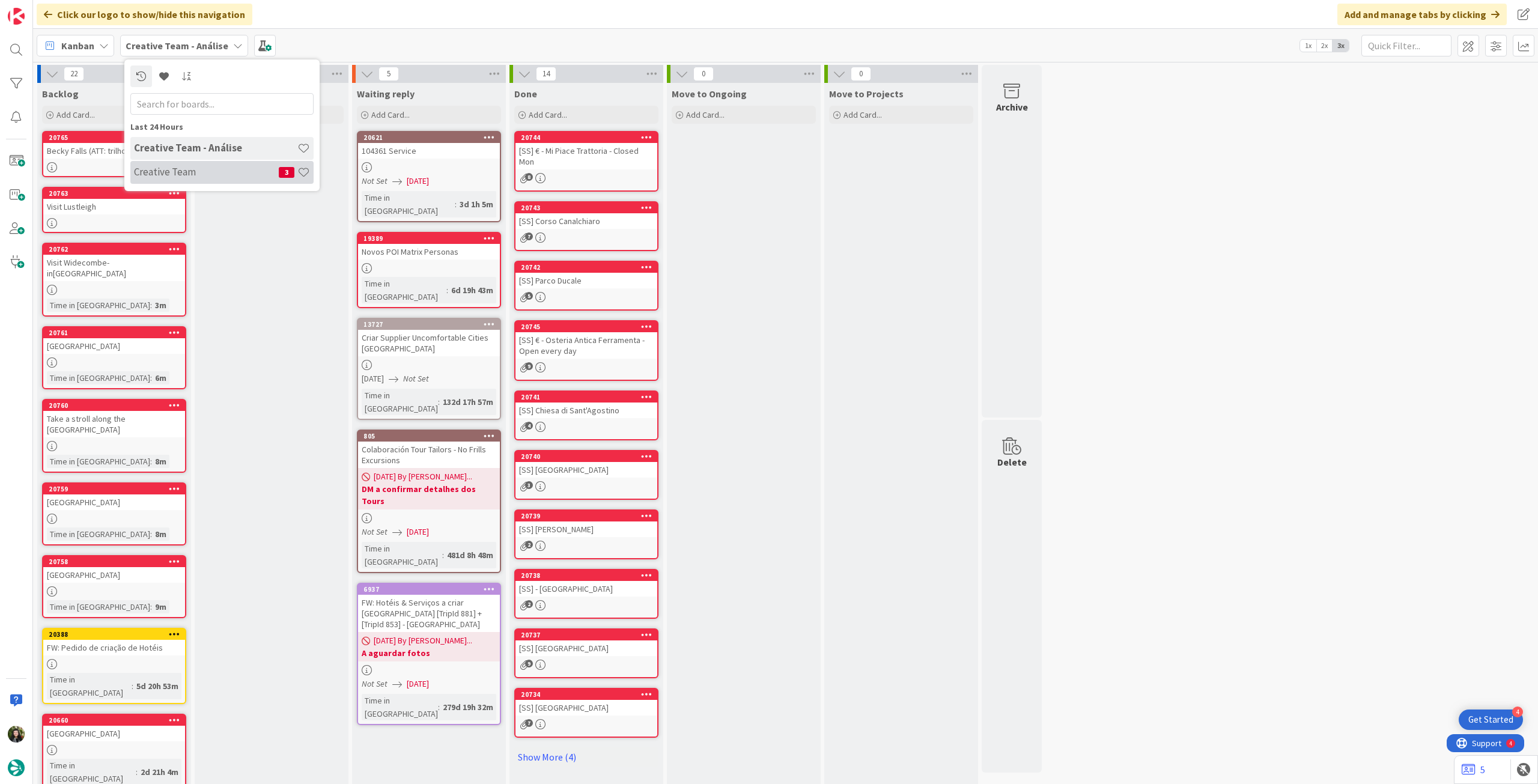
click at [163, 173] on h4 "Creative Team" at bounding box center [206, 172] width 145 height 12
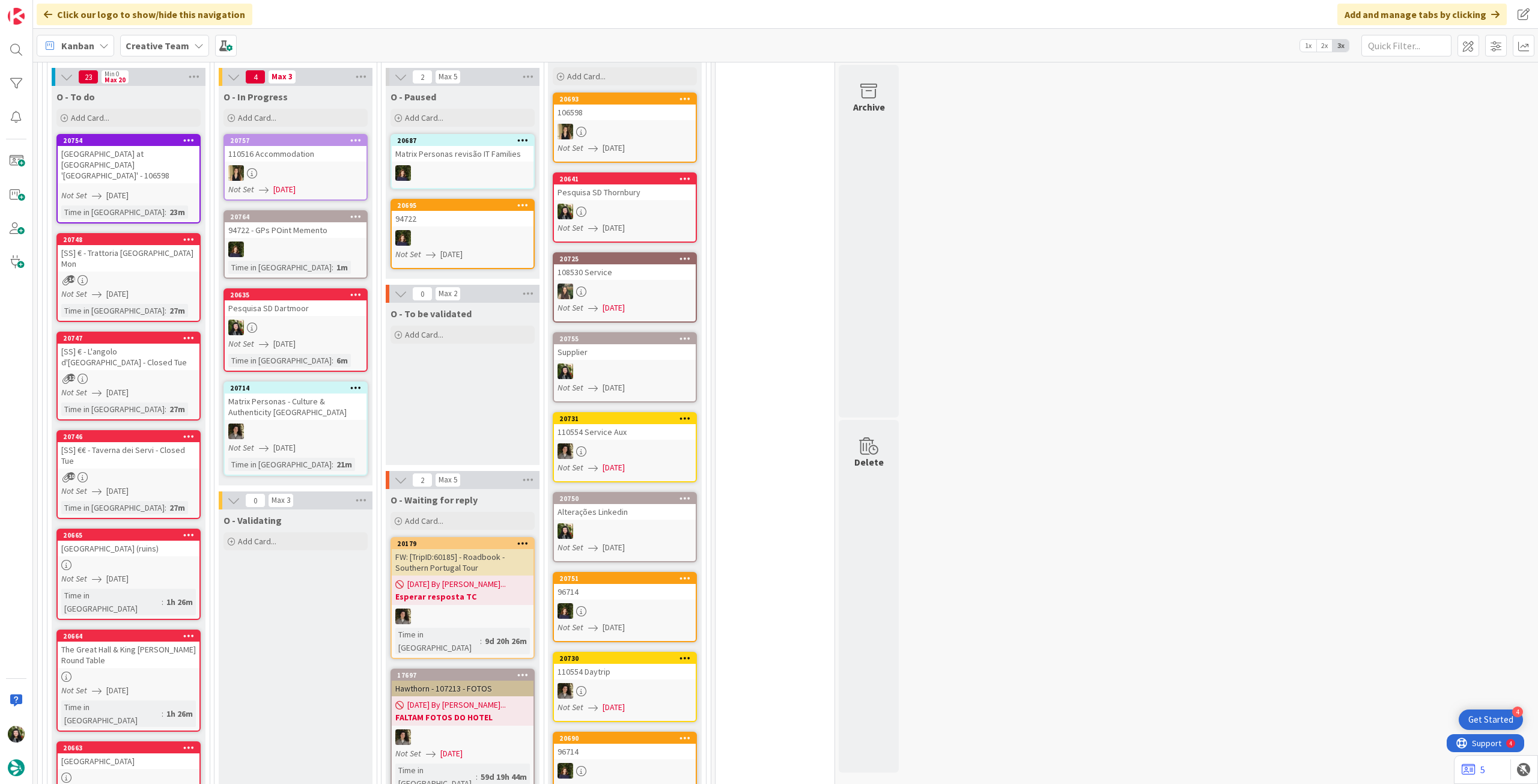
click at [327, 300] on div "Pesquisa SD Dartmoor" at bounding box center [296, 308] width 142 height 16
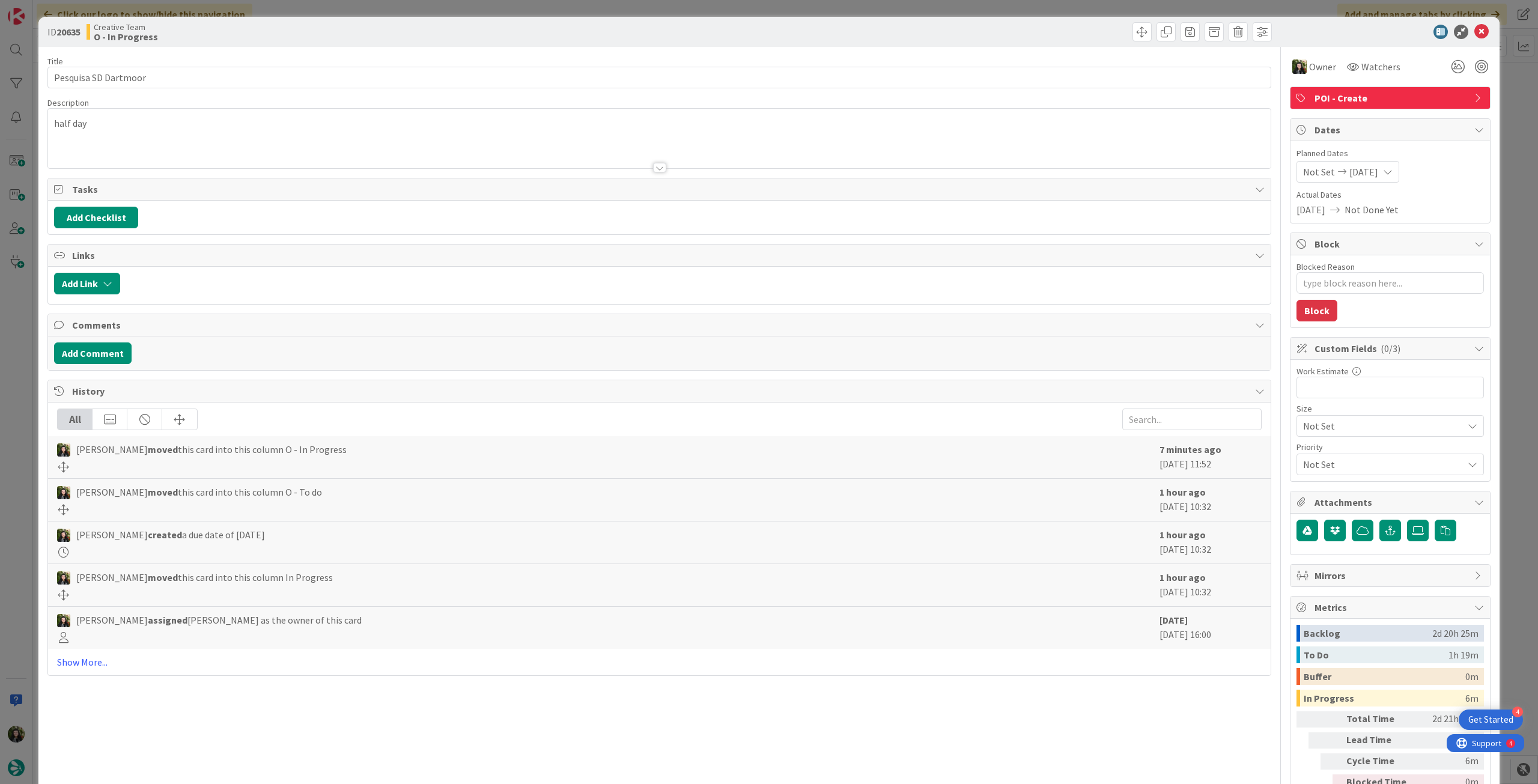
click at [1391, 97] on span "POI - Create" at bounding box center [1391, 97] width 154 height 14
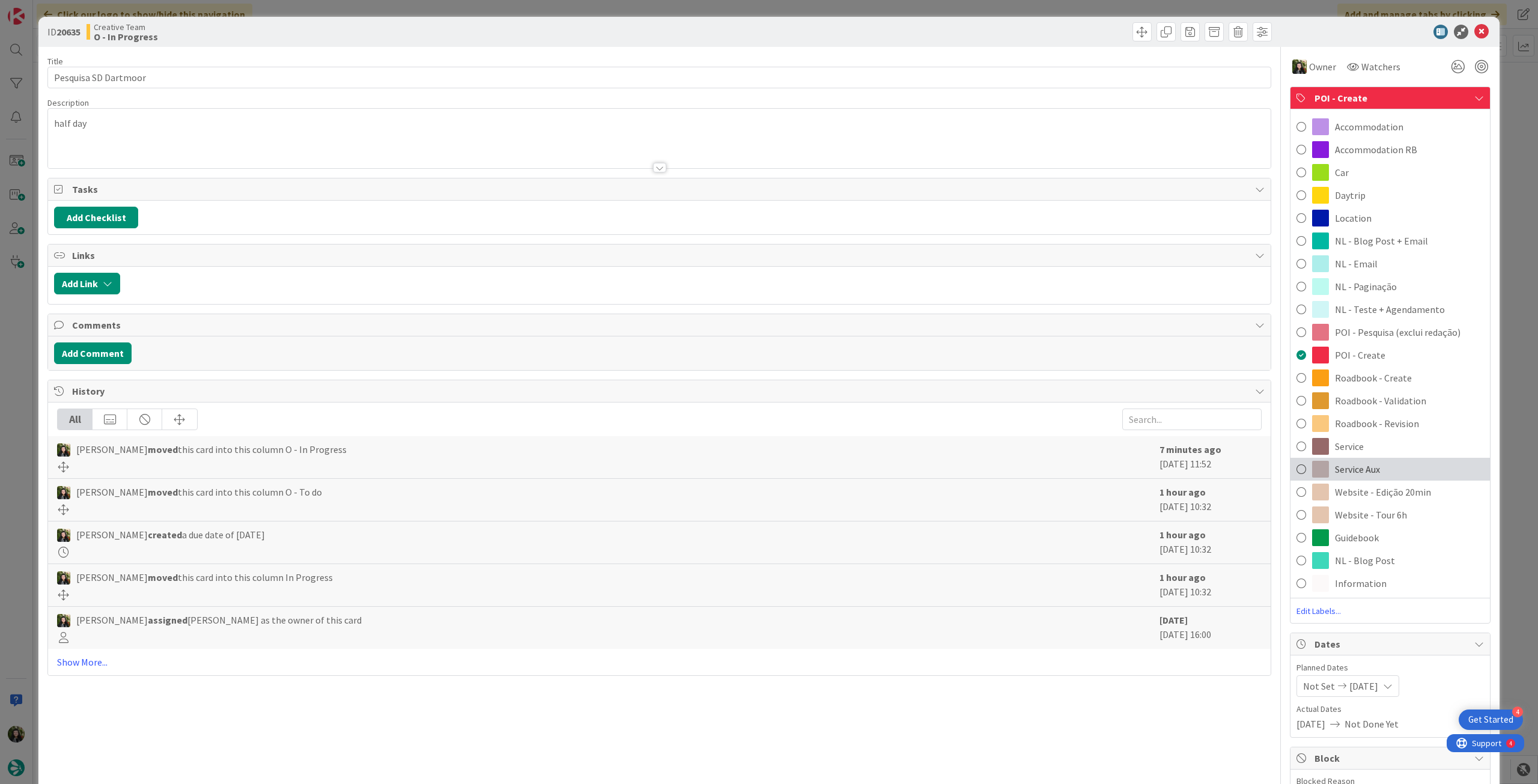
click at [1358, 466] on span "Service Aux" at bounding box center [1358, 469] width 45 height 14
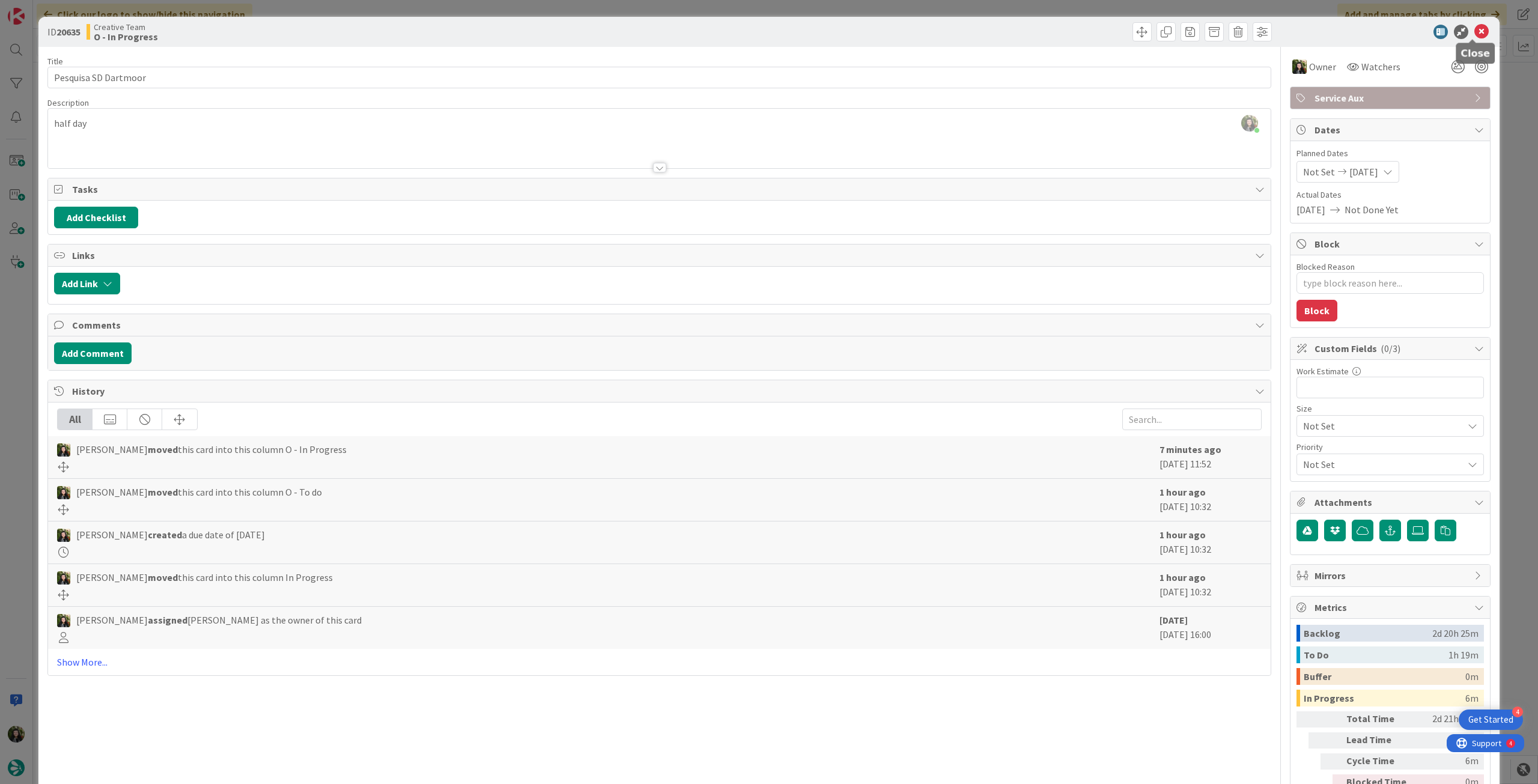
click at [1474, 31] on icon at bounding box center [1481, 32] width 14 height 14
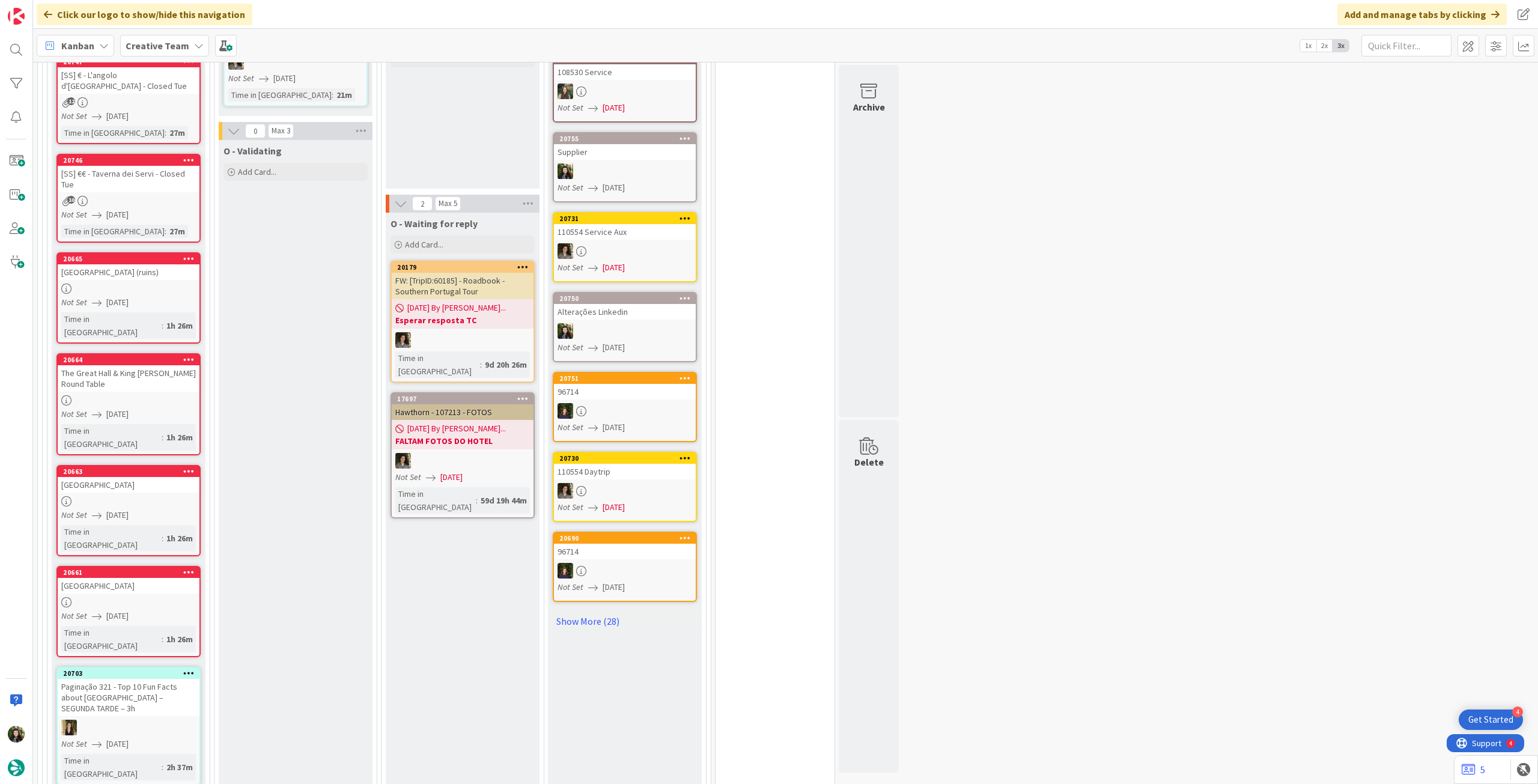
scroll to position [800, 0]
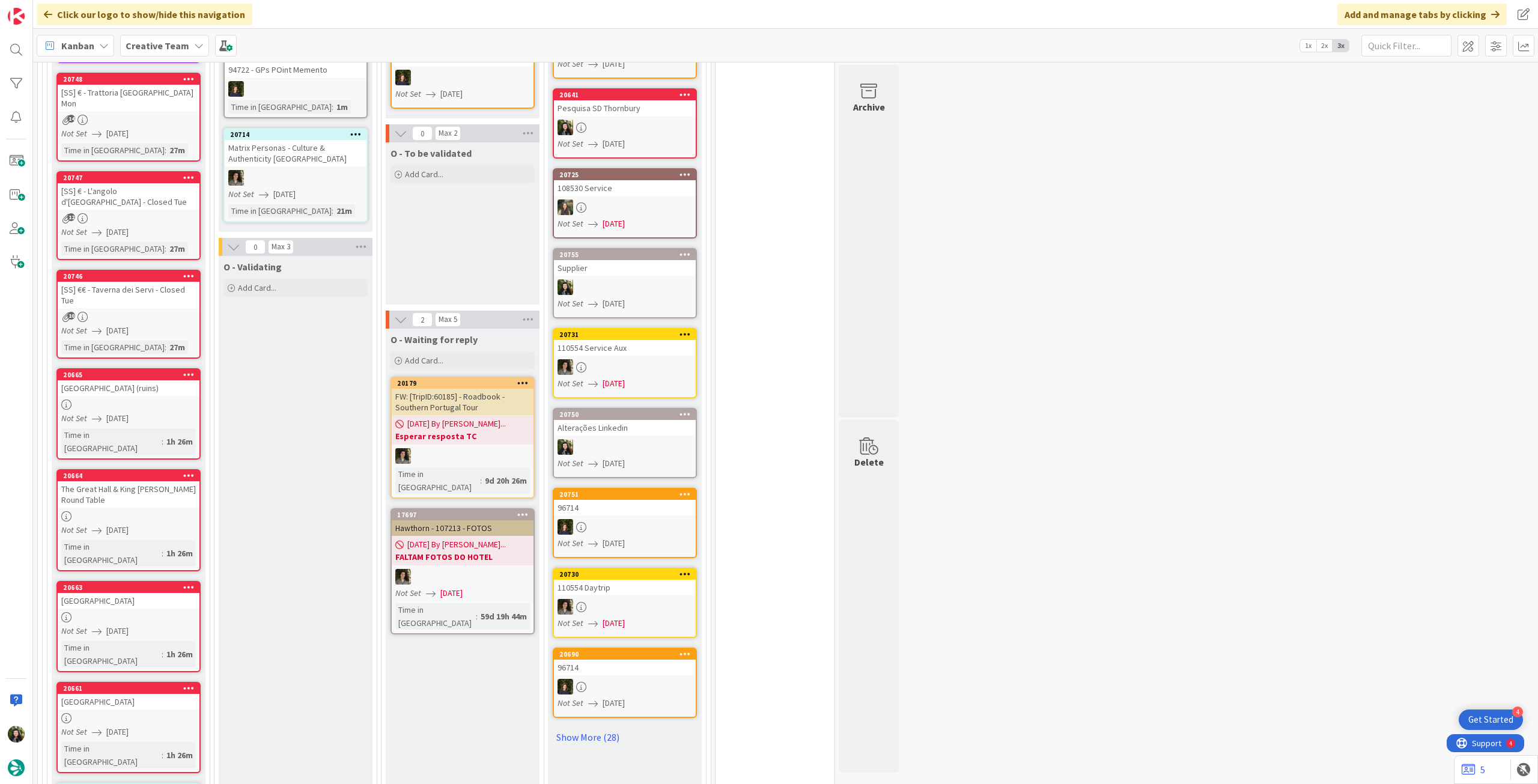
drag, startPoint x: 151, startPoint y: 36, endPoint x: 161, endPoint y: 64, distance: 29.7
click at [151, 38] on div "Creative Team" at bounding box center [165, 46] width 89 height 22
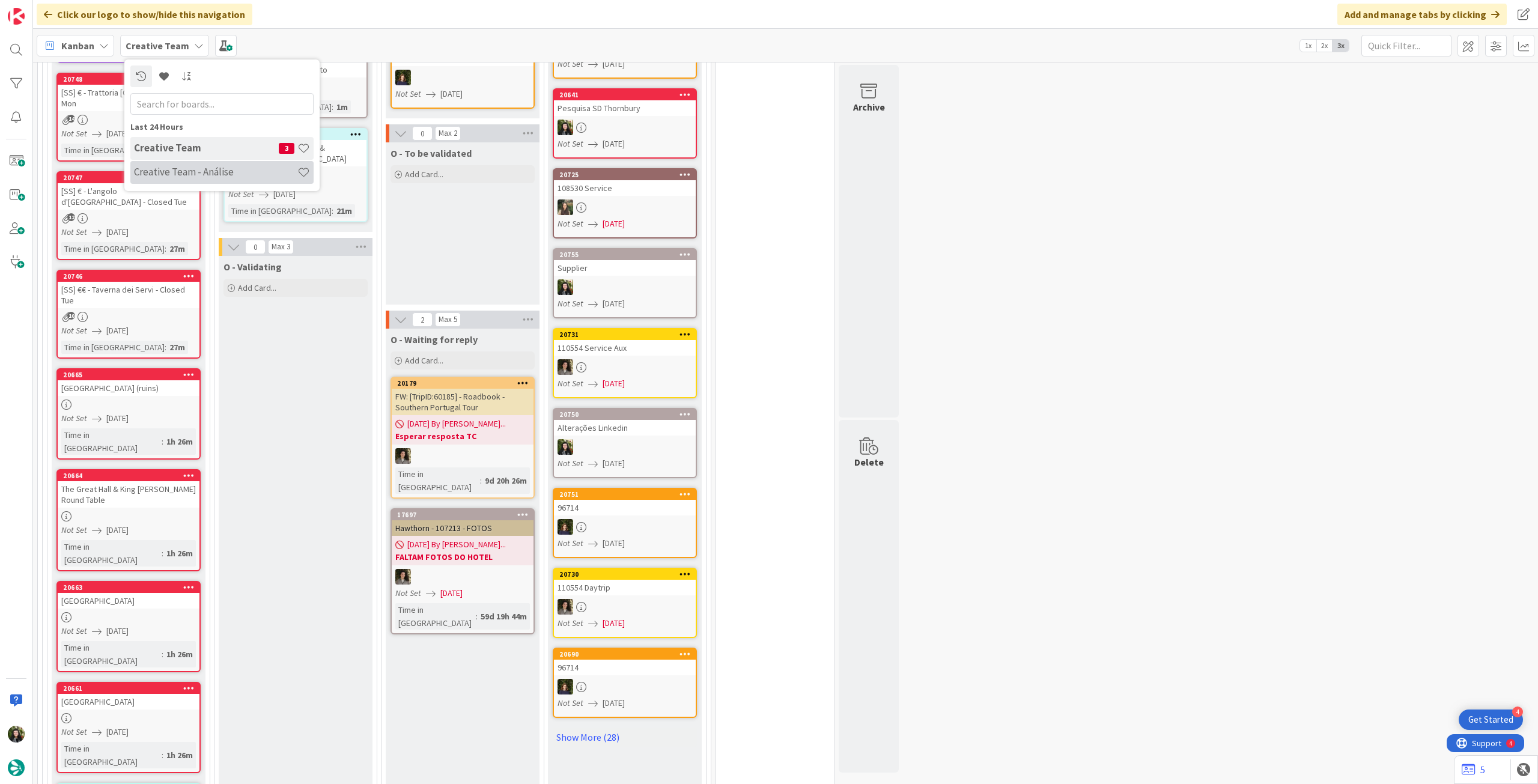
click at [171, 174] on h4 "Creative Team - Análise" at bounding box center [215, 172] width 163 height 12
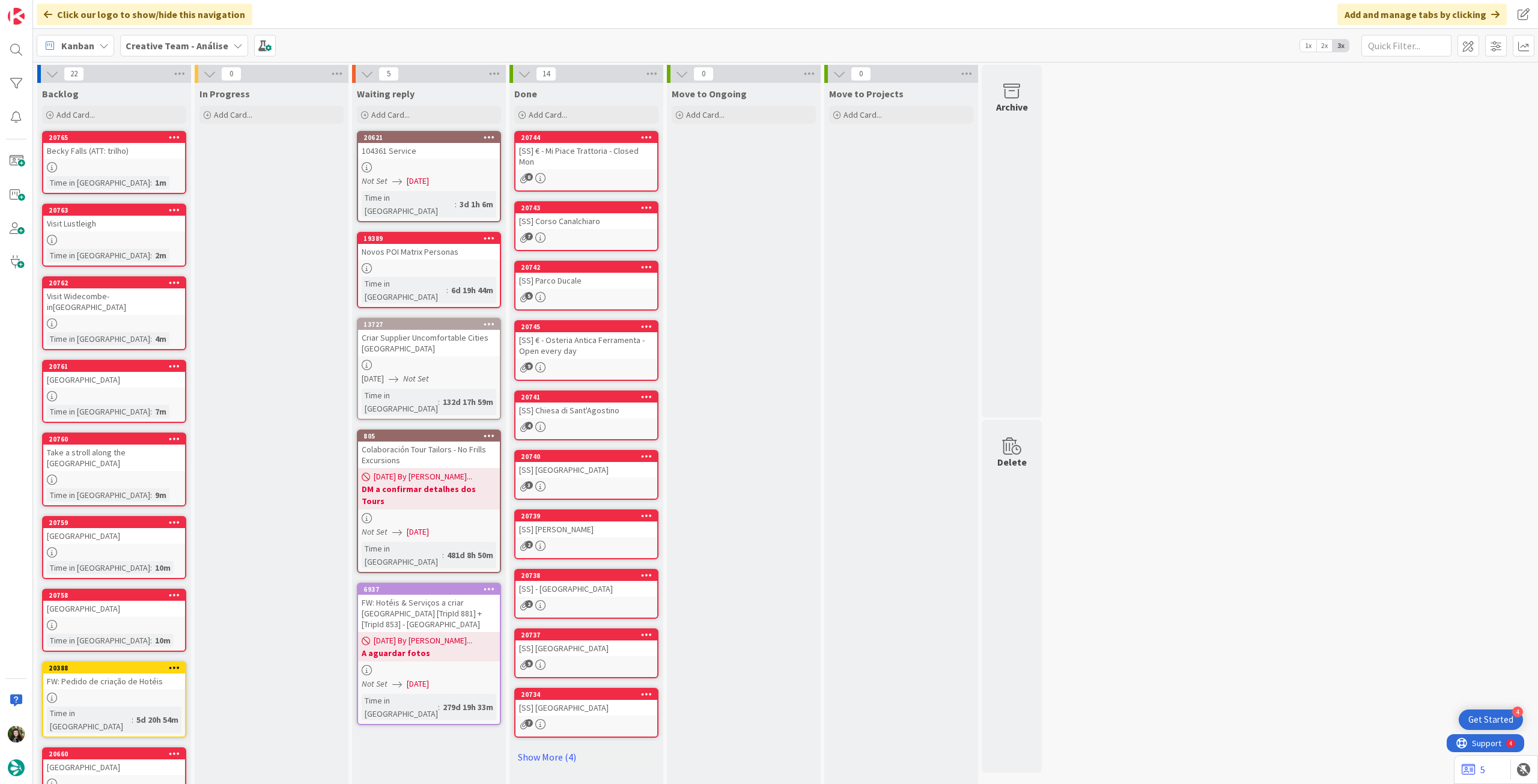
click at [147, 46] on b "Creative Team - Análise" at bounding box center [177, 46] width 103 height 12
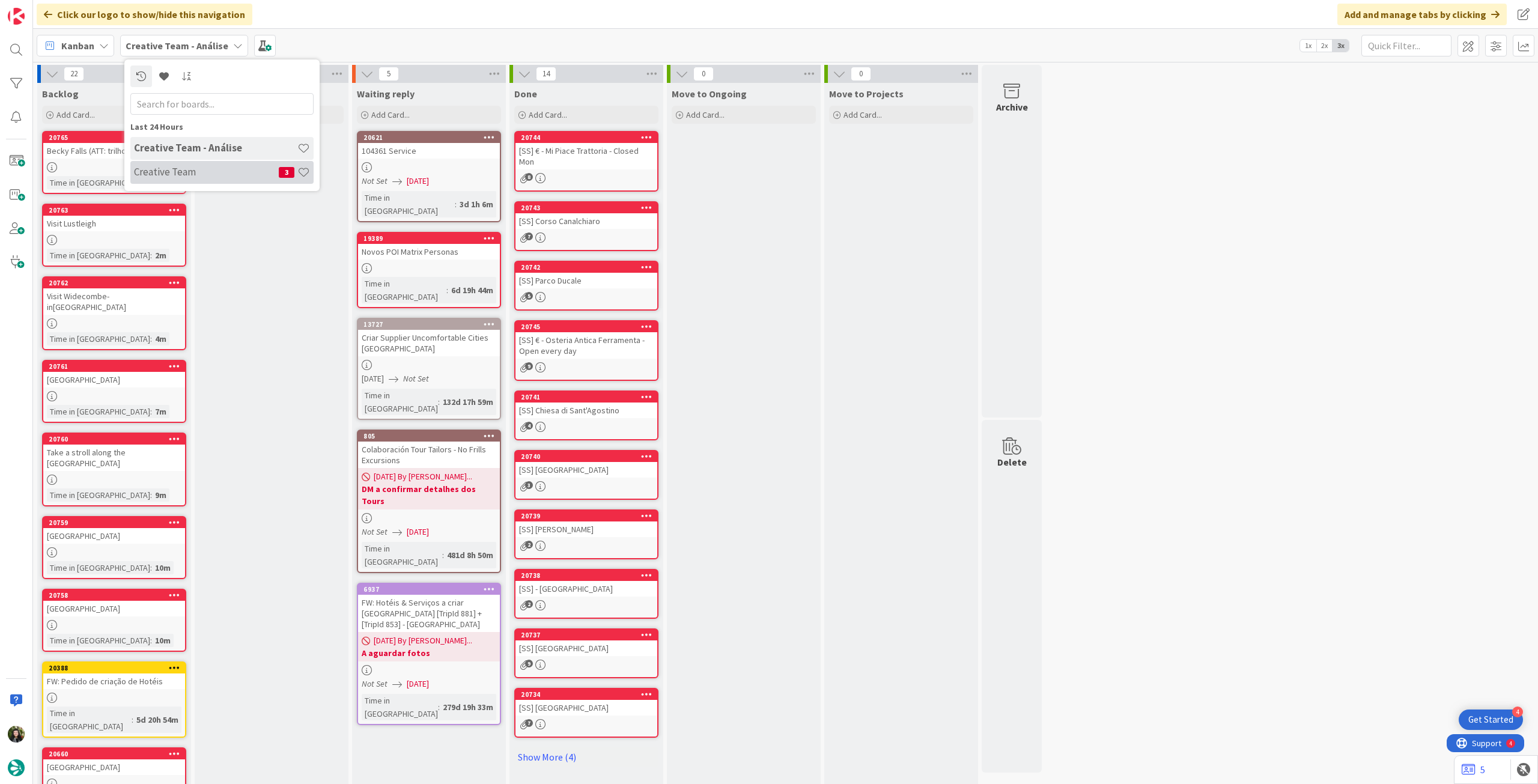
click at [170, 176] on h4 "Creative Team" at bounding box center [206, 172] width 145 height 12
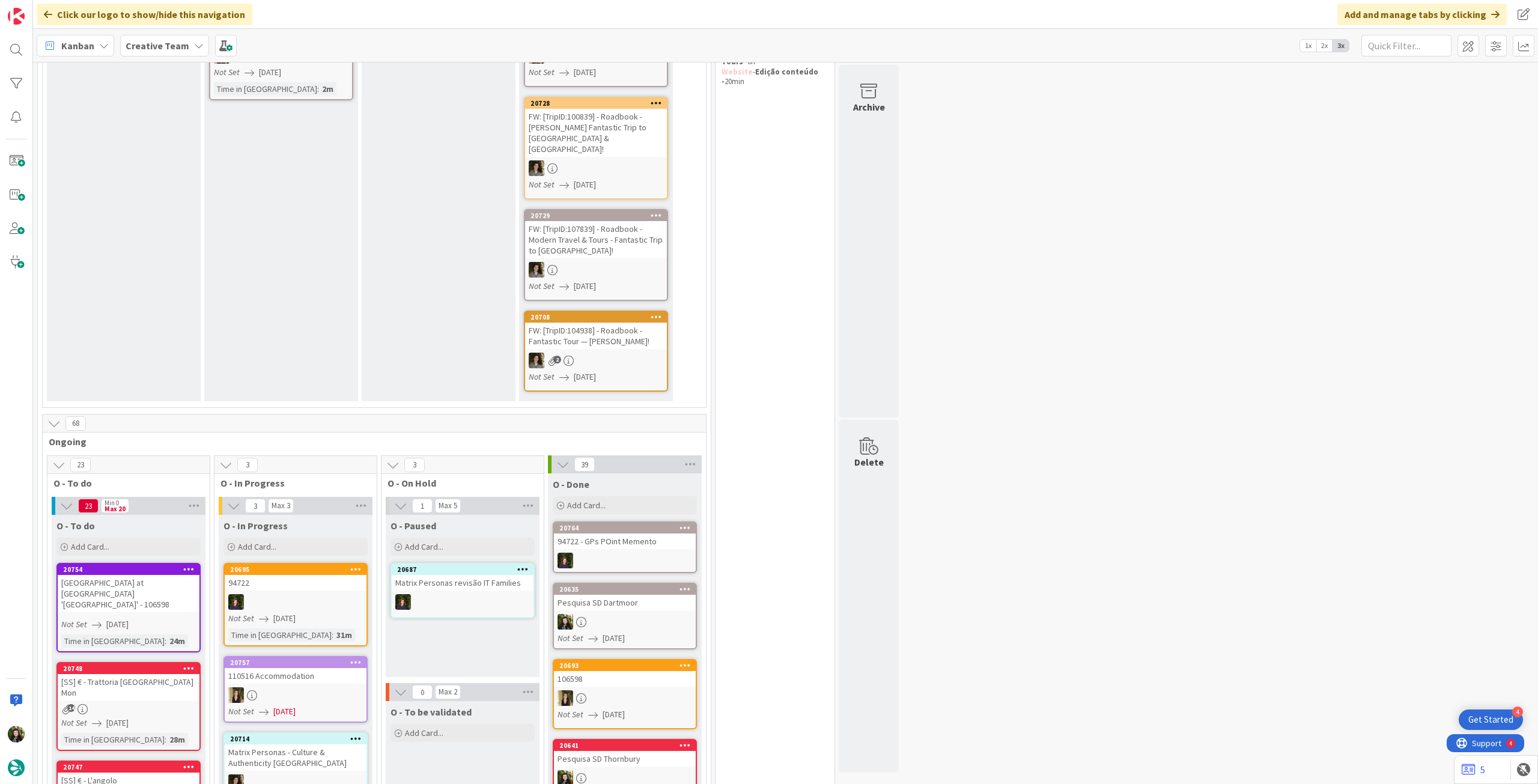
scroll to position [320, 0]
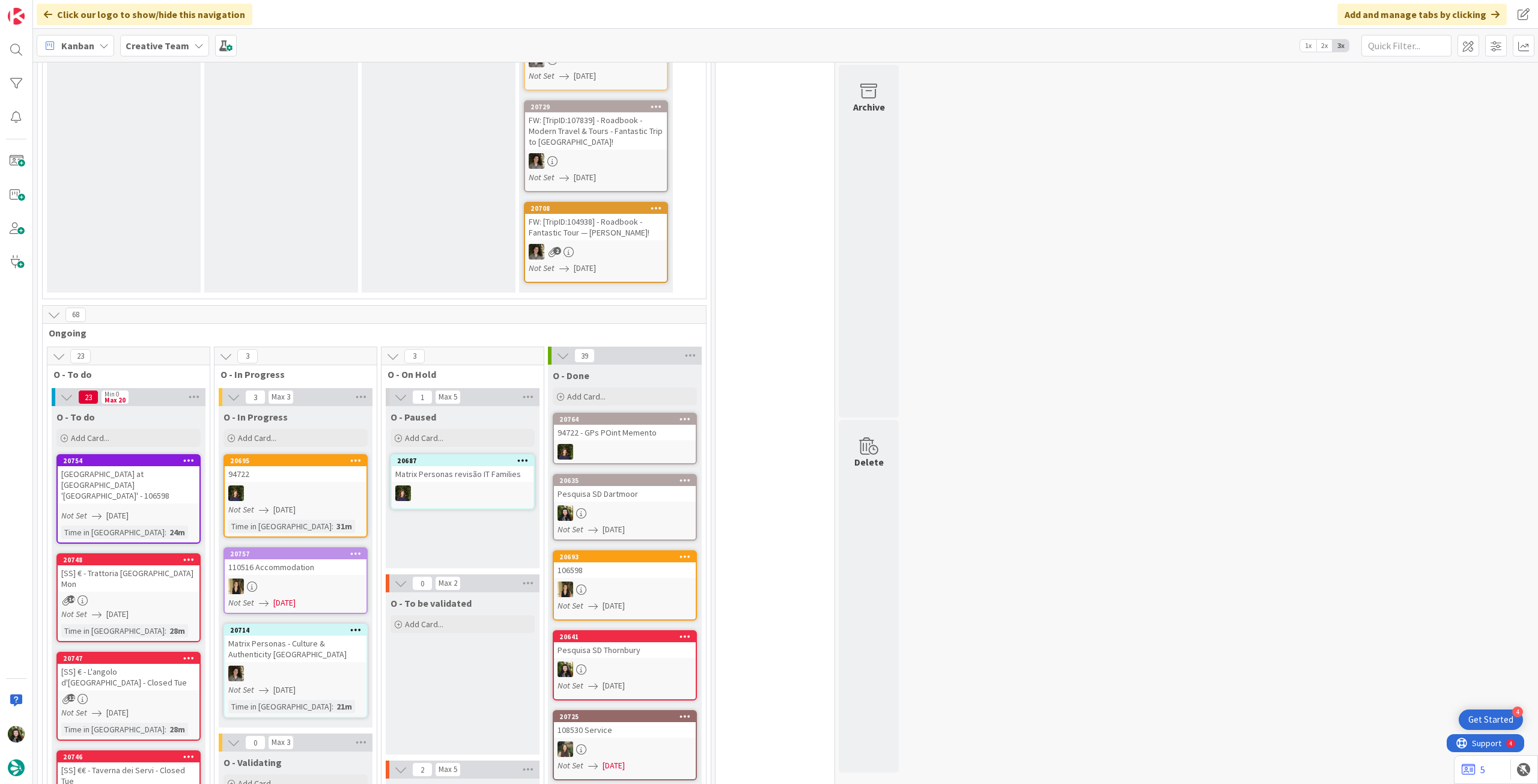
click at [171, 45] on b "Creative Team" at bounding box center [157, 46] width 64 height 12
click at [204, 176] on h4 "Creative Team - Análise" at bounding box center [215, 172] width 163 height 12
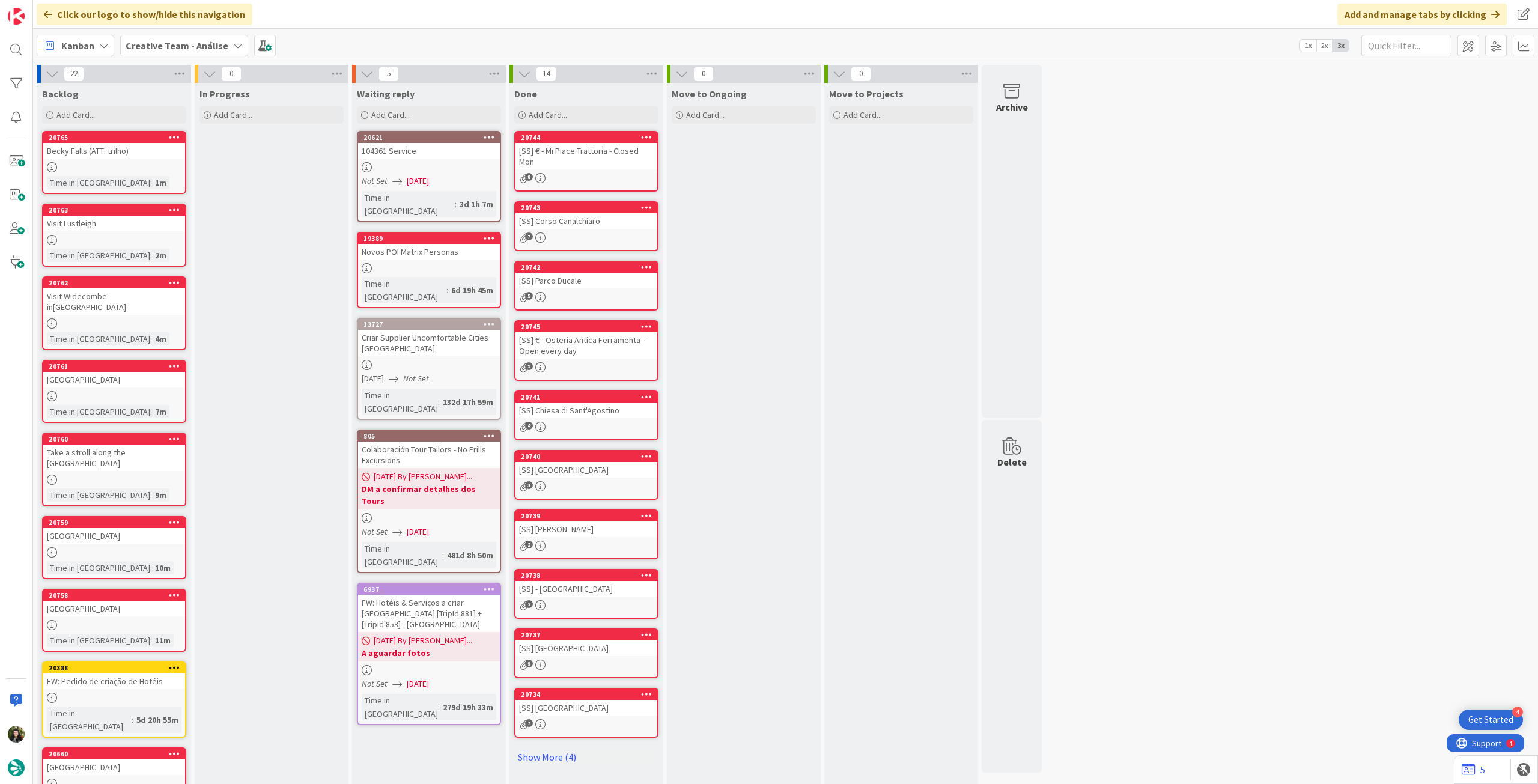
click at [166, 40] on b "Creative Team - Análise" at bounding box center [177, 46] width 103 height 12
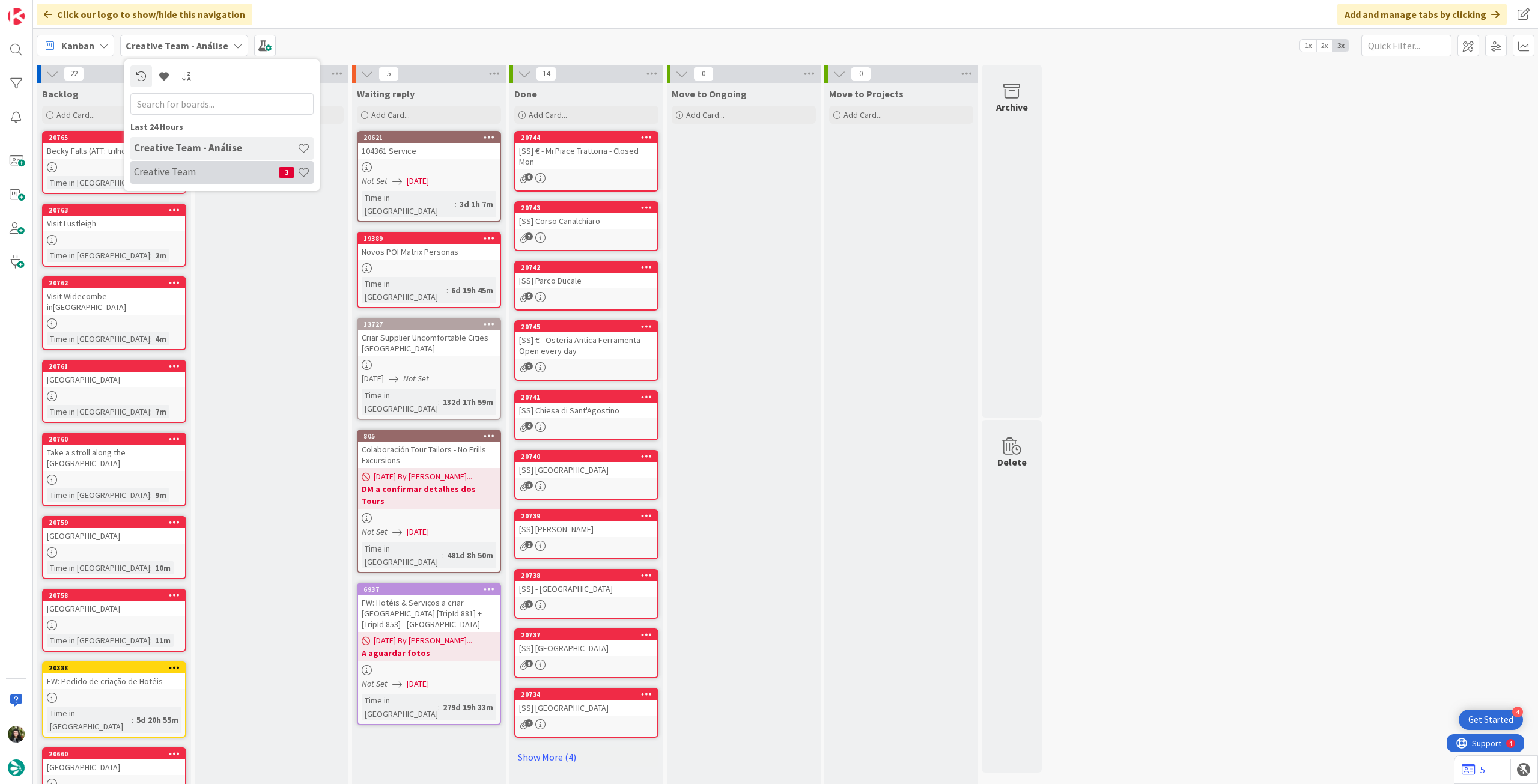
click at [178, 176] on h4 "Creative Team" at bounding box center [206, 172] width 145 height 12
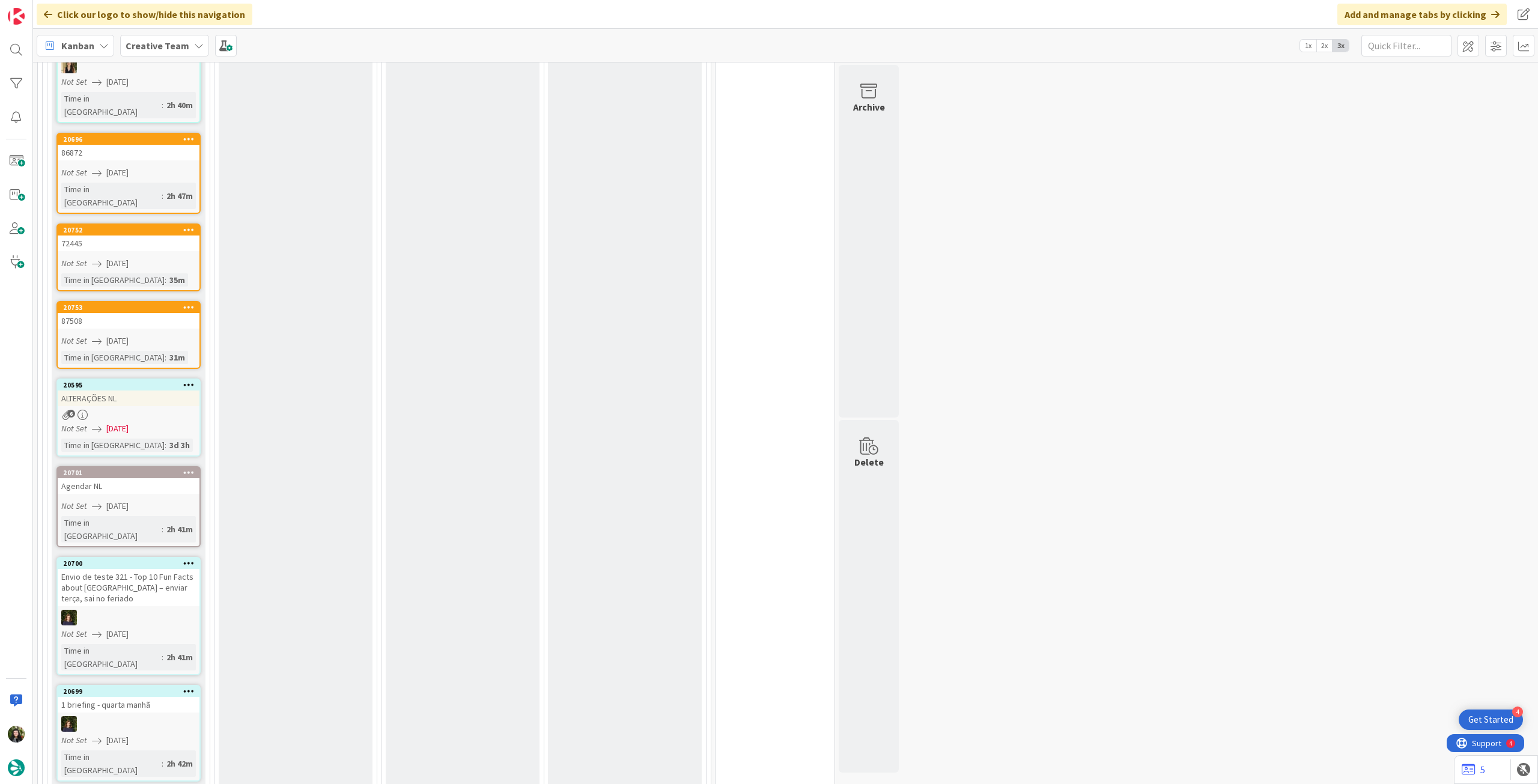
scroll to position [1602, 0]
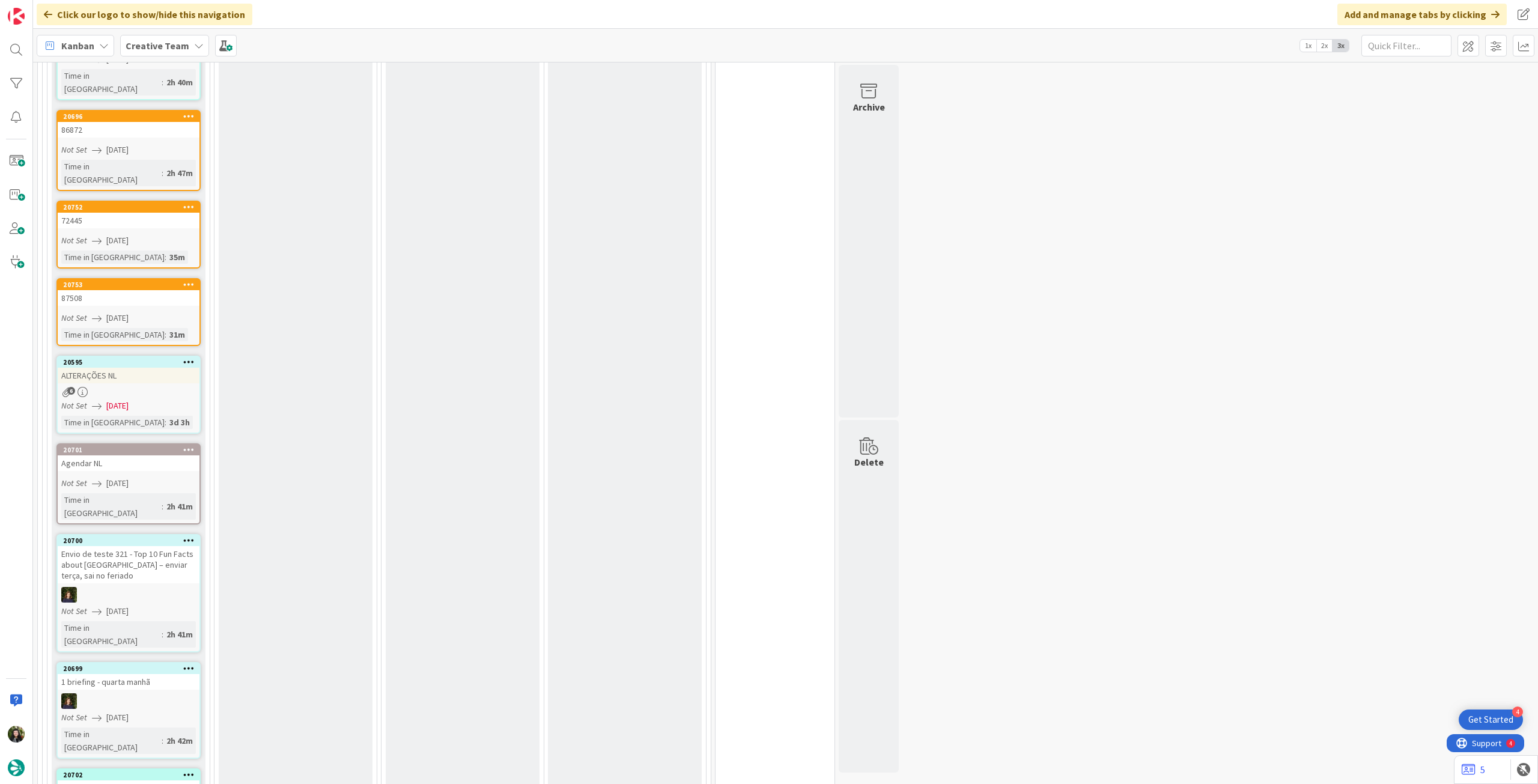
click at [154, 355] on link "20595 ALTERAÇÕES NL 6 Not Set 11/08/2025 Time in Column : 3d 3h" at bounding box center [128, 394] width 144 height 78
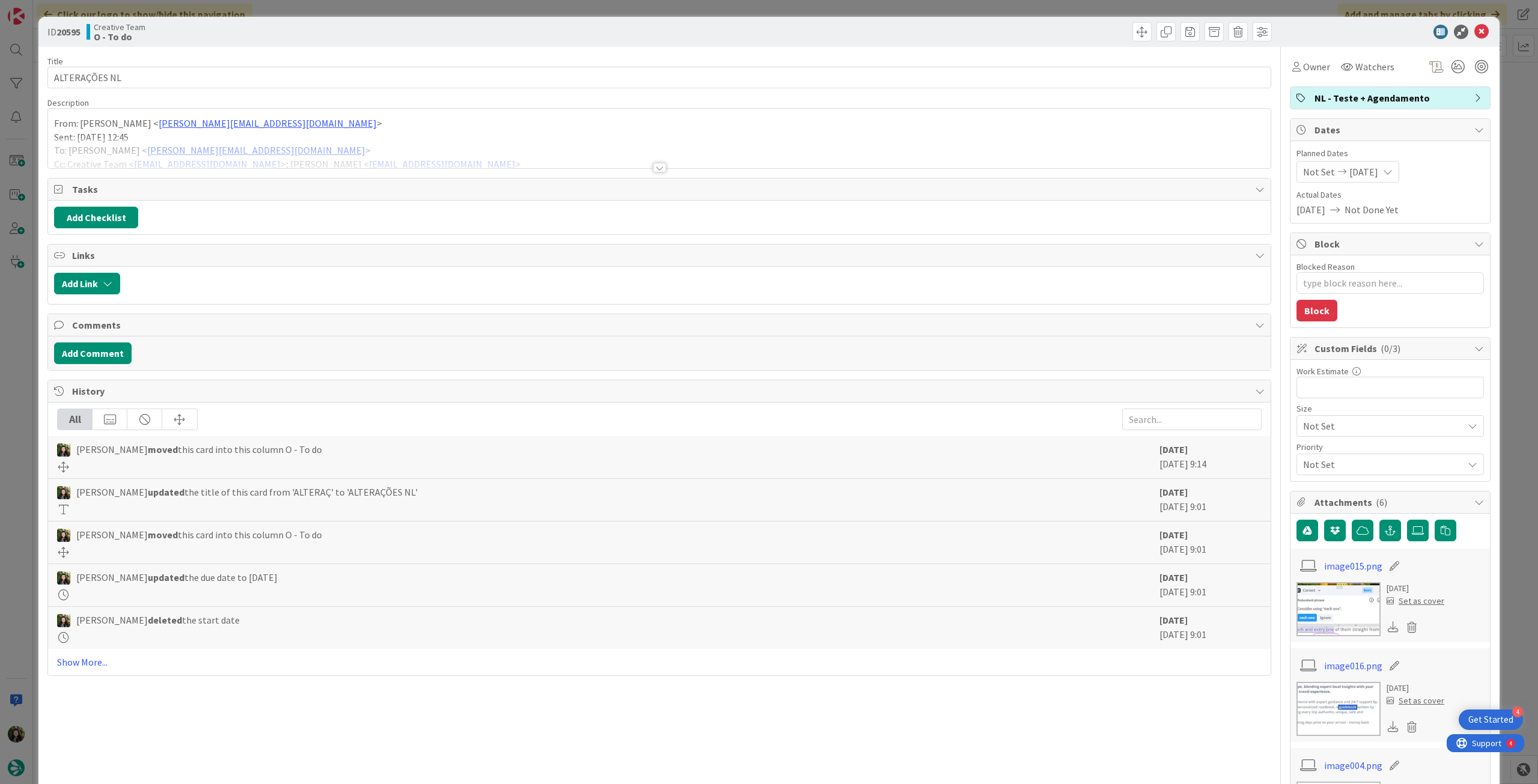
click at [618, 130] on p "Sent: Friday, August 1, 2025 12:45" at bounding box center [659, 137] width 1211 height 14
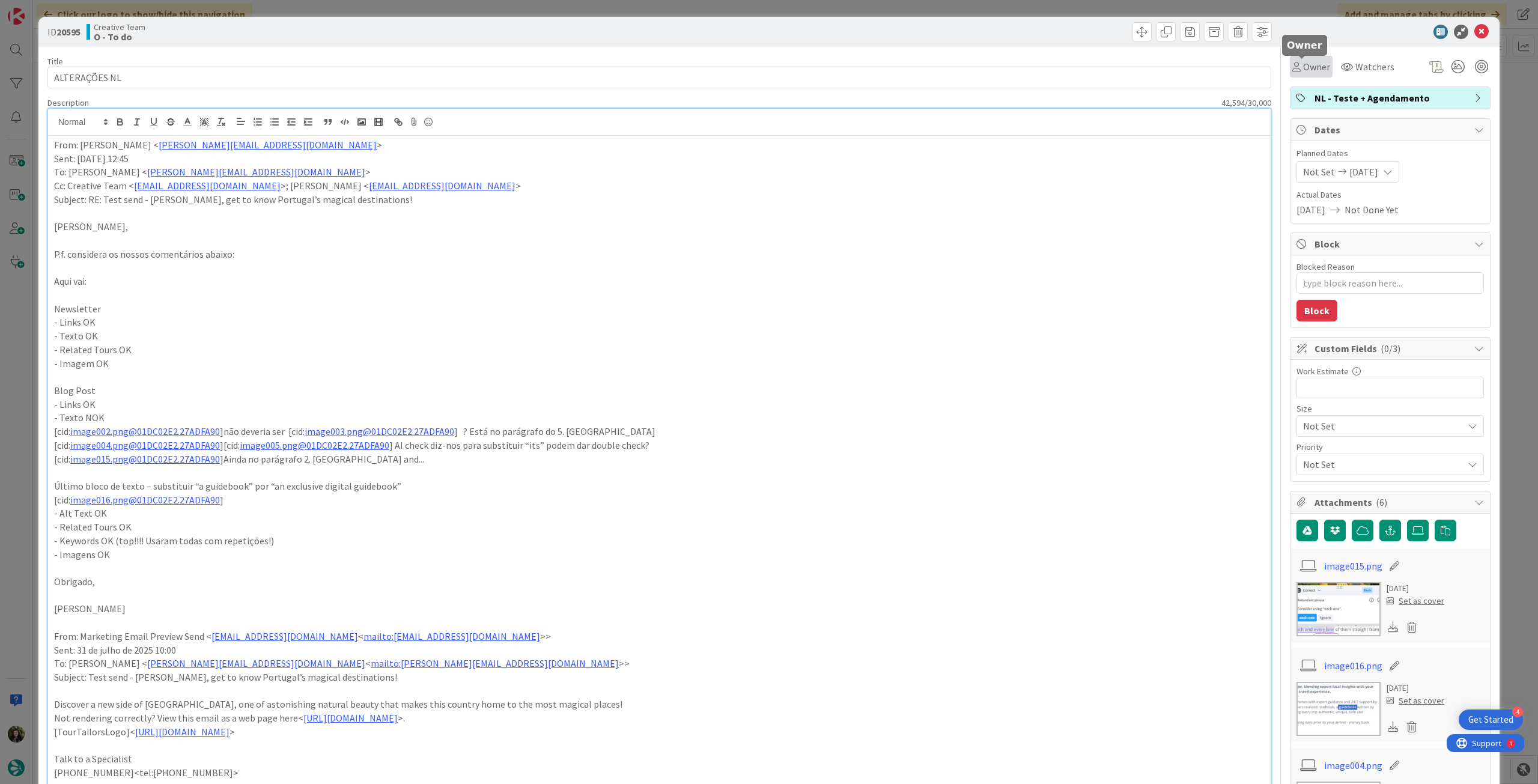
click at [1303, 70] on span "Owner" at bounding box center [1316, 67] width 27 height 14
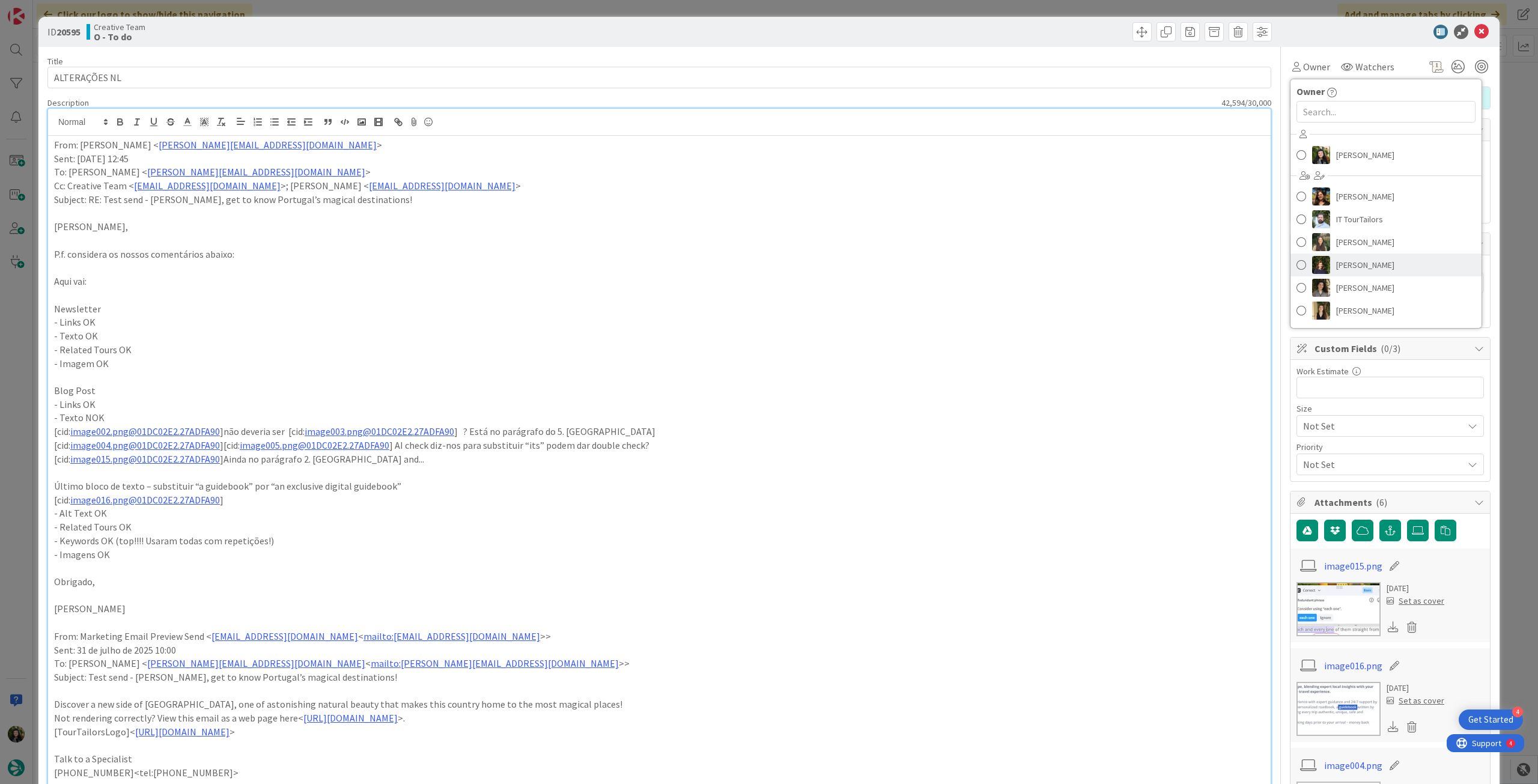
click at [1356, 265] on span "[PERSON_NAME]" at bounding box center [1365, 265] width 58 height 18
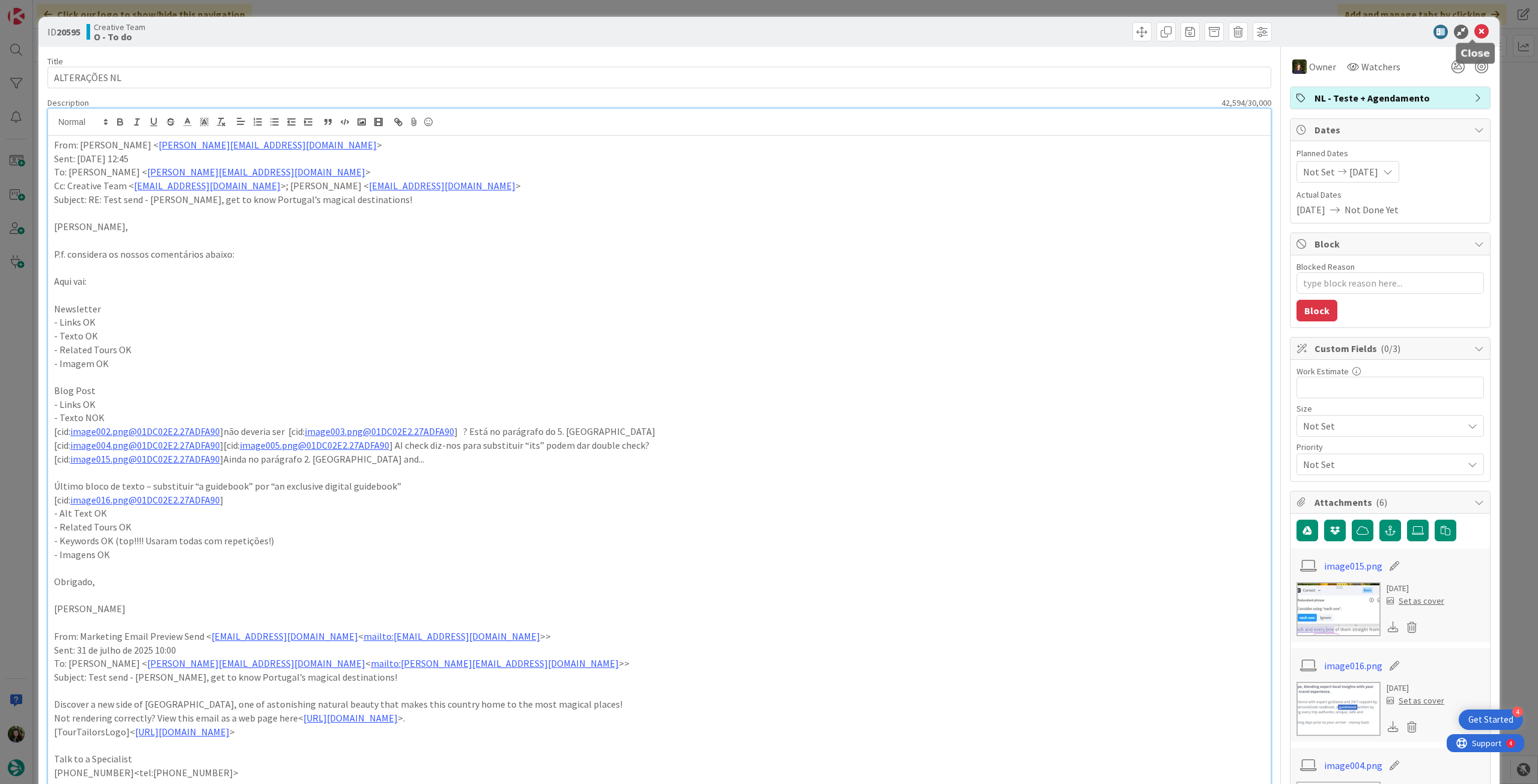
drag, startPoint x: 1469, startPoint y: 38, endPoint x: 1395, endPoint y: 74, distance: 82.3
click at [1474, 38] on icon at bounding box center [1481, 32] width 14 height 14
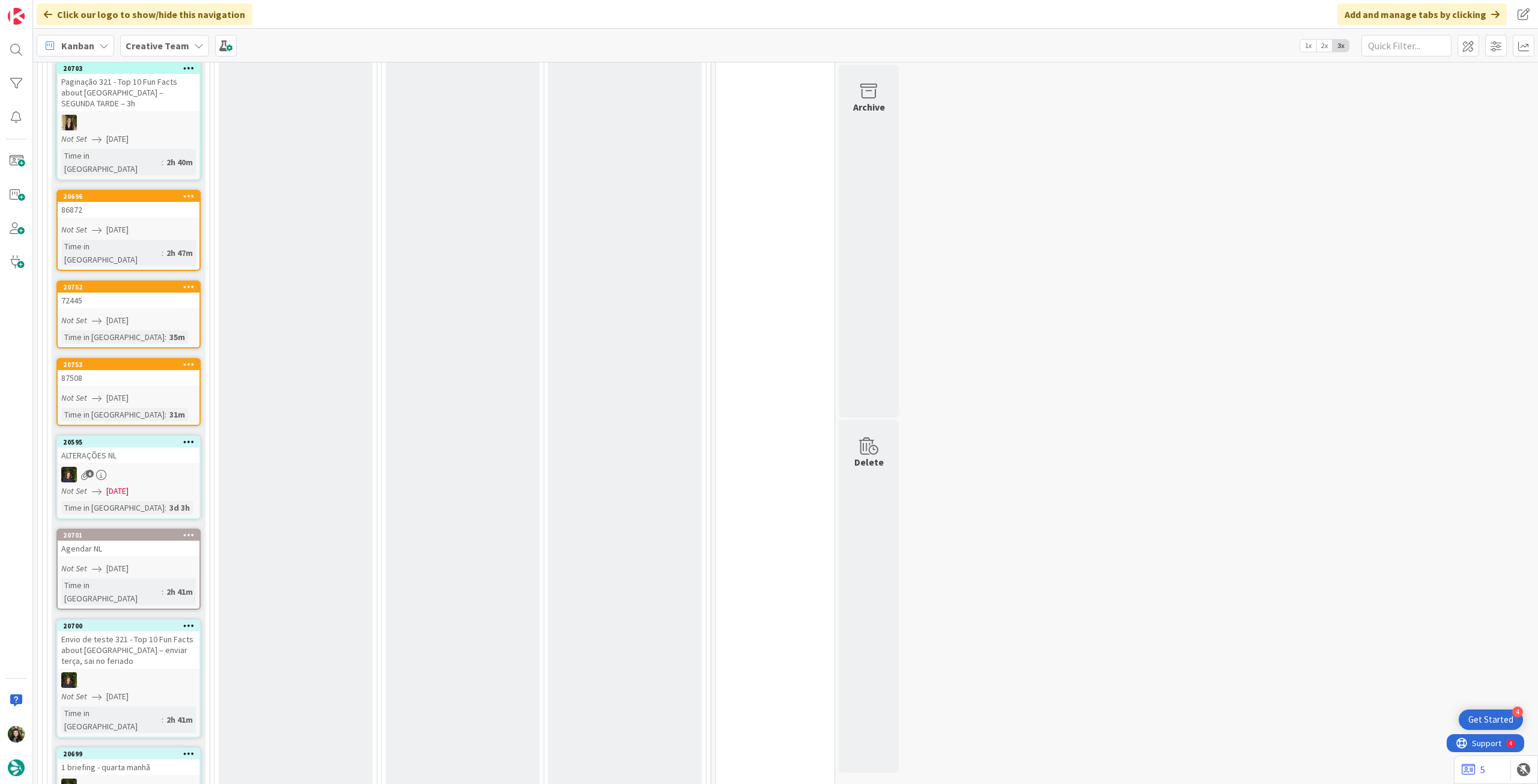
scroll to position [1442, 0]
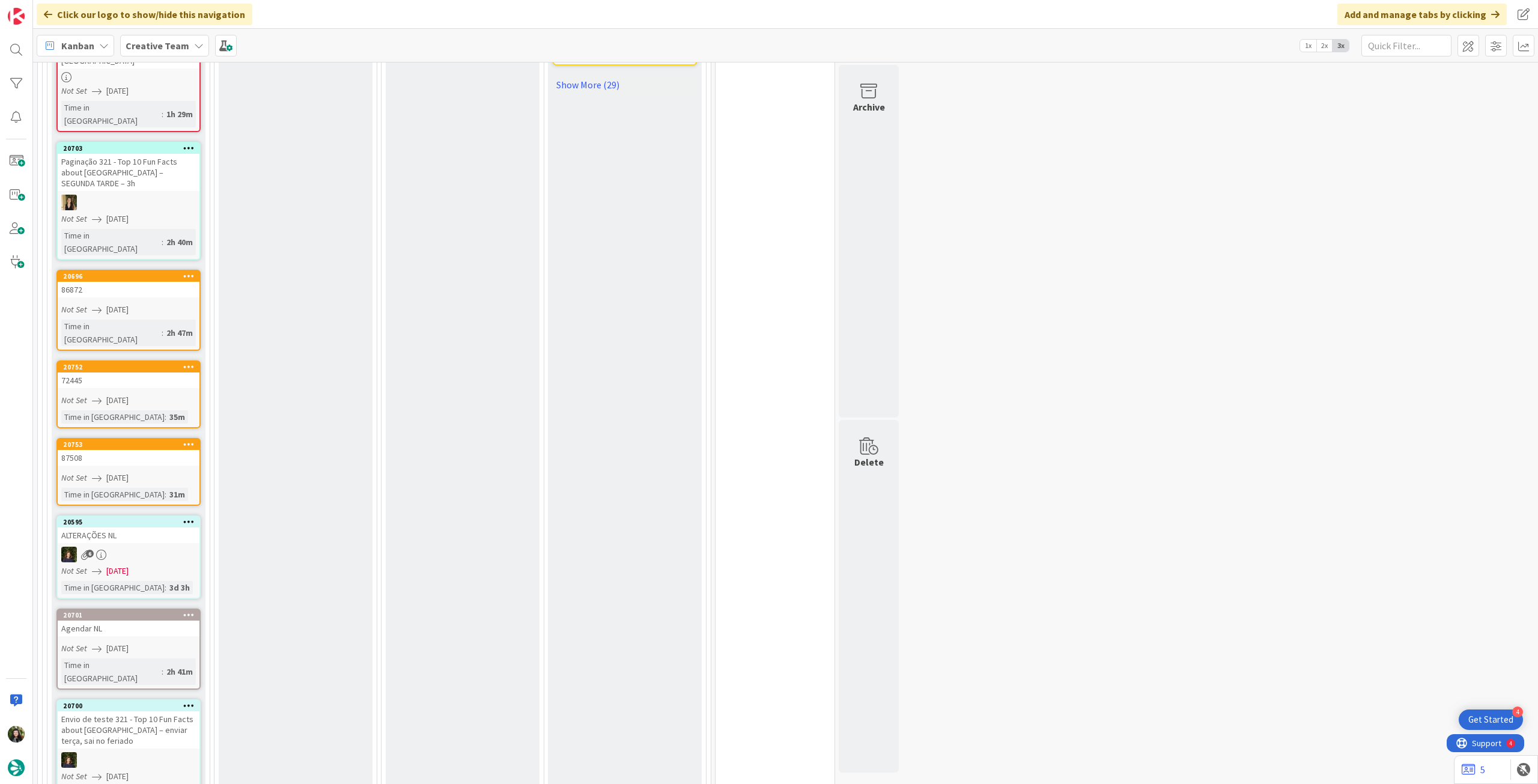
click at [174, 515] on link "20595 ALTERAÇÕES NL 6 Not Set 11/08/2025 Time in Column : 3d 3h" at bounding box center [128, 557] width 144 height 84
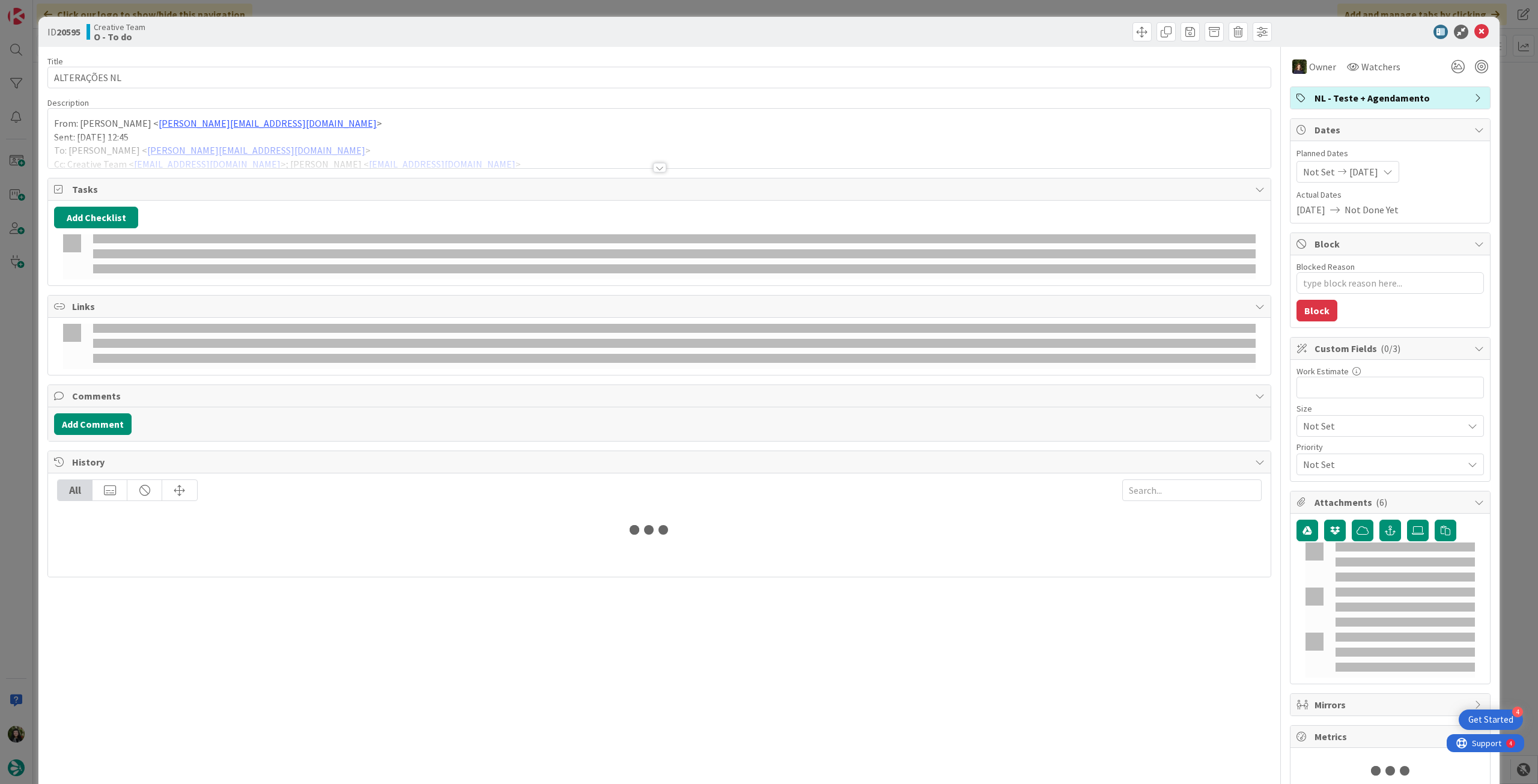
type textarea "x"
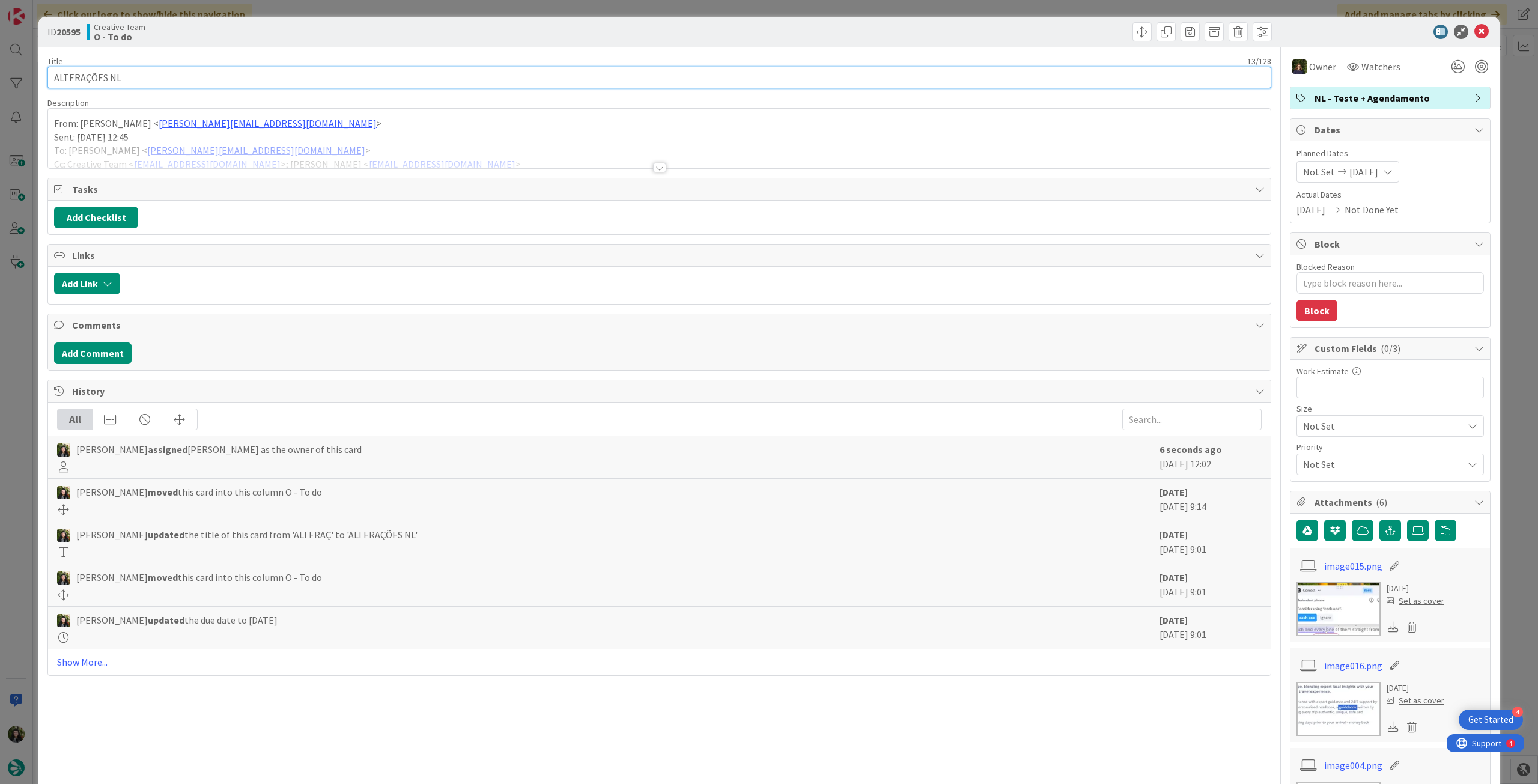
click at [176, 69] on input "ALTERAÇÕES NL" at bounding box center [659, 78] width 1224 height 22
type input "ALTERAÇÕES NL + agendamento"
type textarea "x"
type input "ALTERAÇÕES NL + agendamento"
click at [294, 163] on div at bounding box center [659, 153] width 1222 height 31
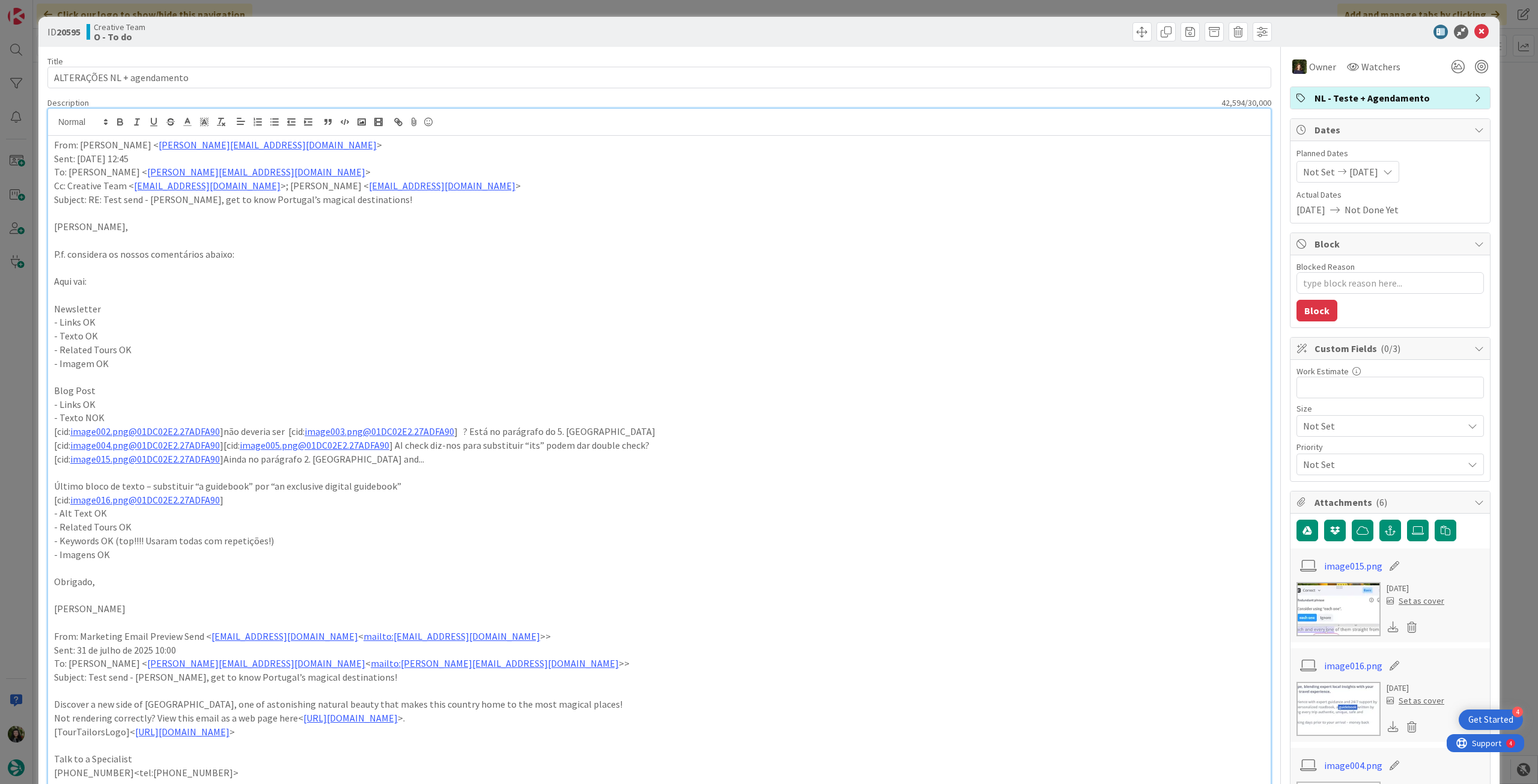
click at [1474, 32] on icon at bounding box center [1481, 32] width 14 height 14
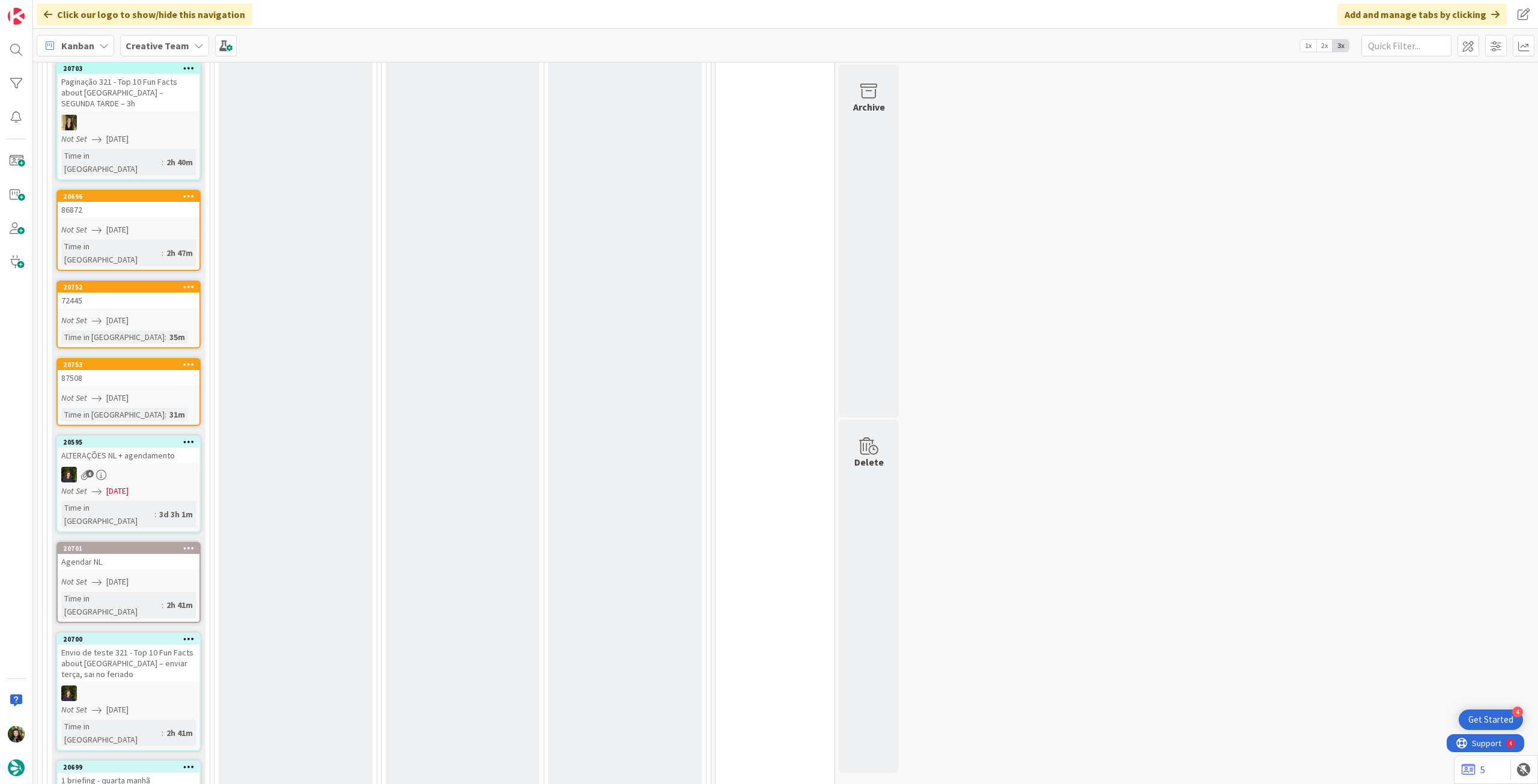
click at [194, 438] on div at bounding box center [189, 442] width 22 height 8
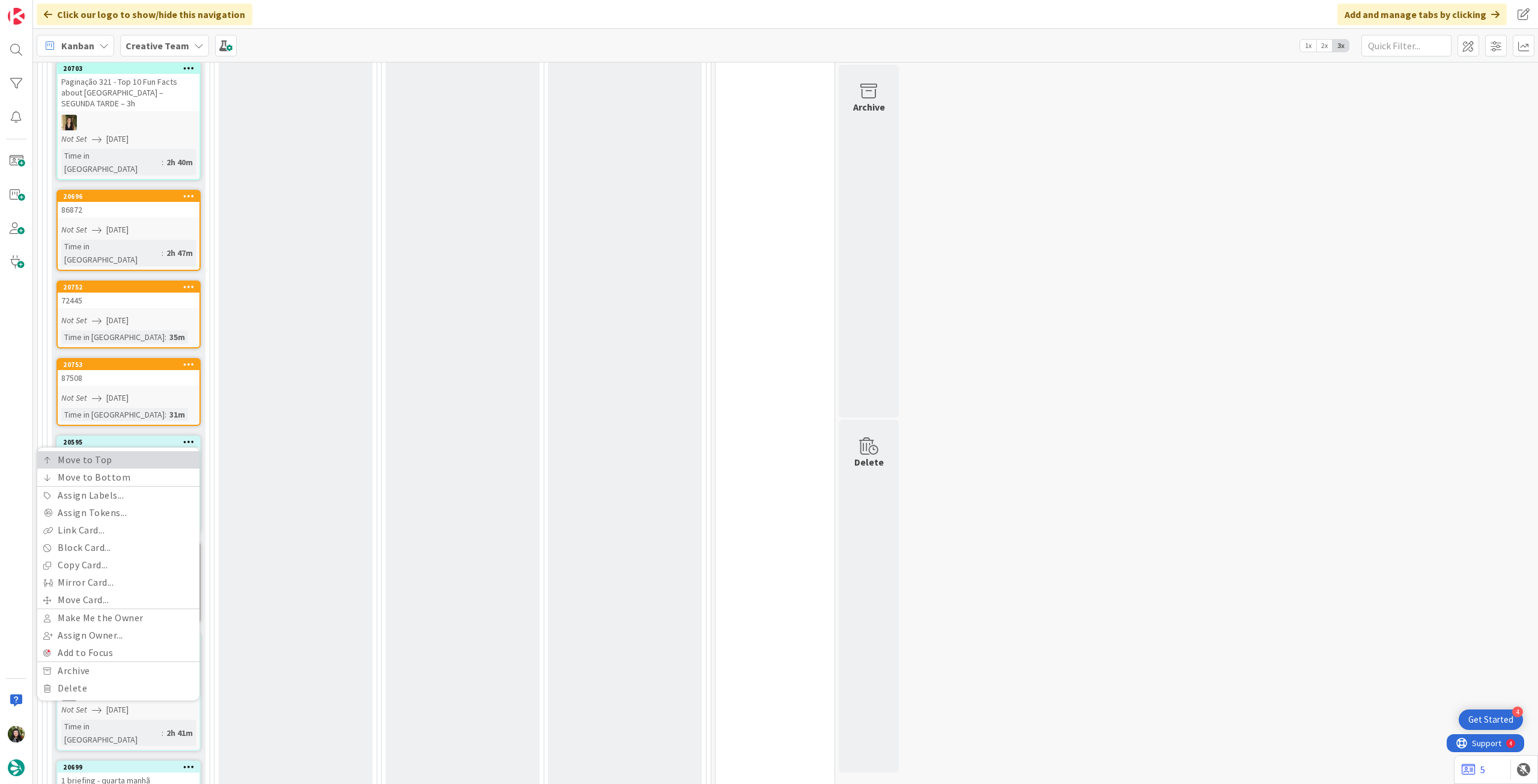
click at [169, 451] on link "Move to Top" at bounding box center [118, 460] width 162 height 17
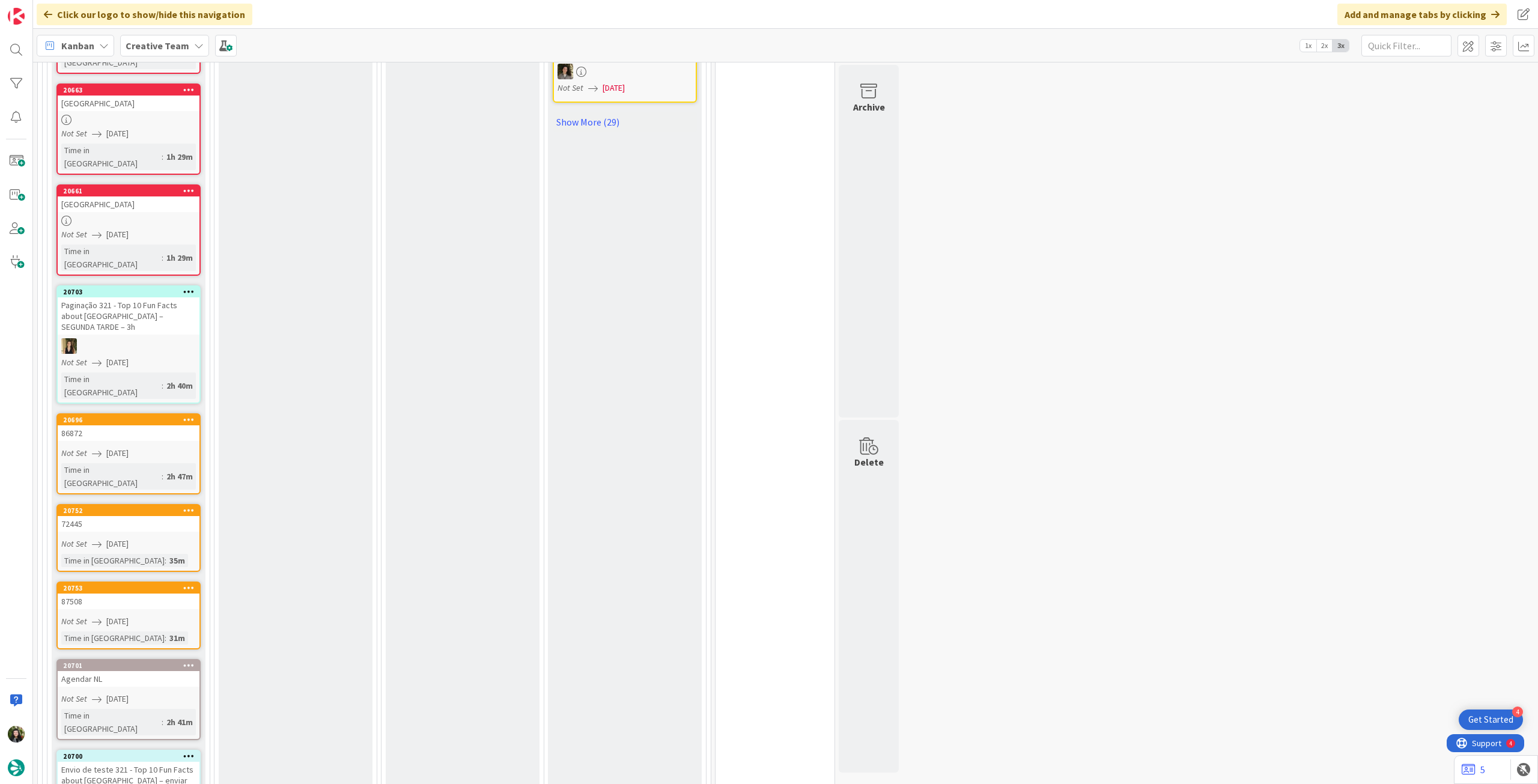
scroll to position [1492, 0]
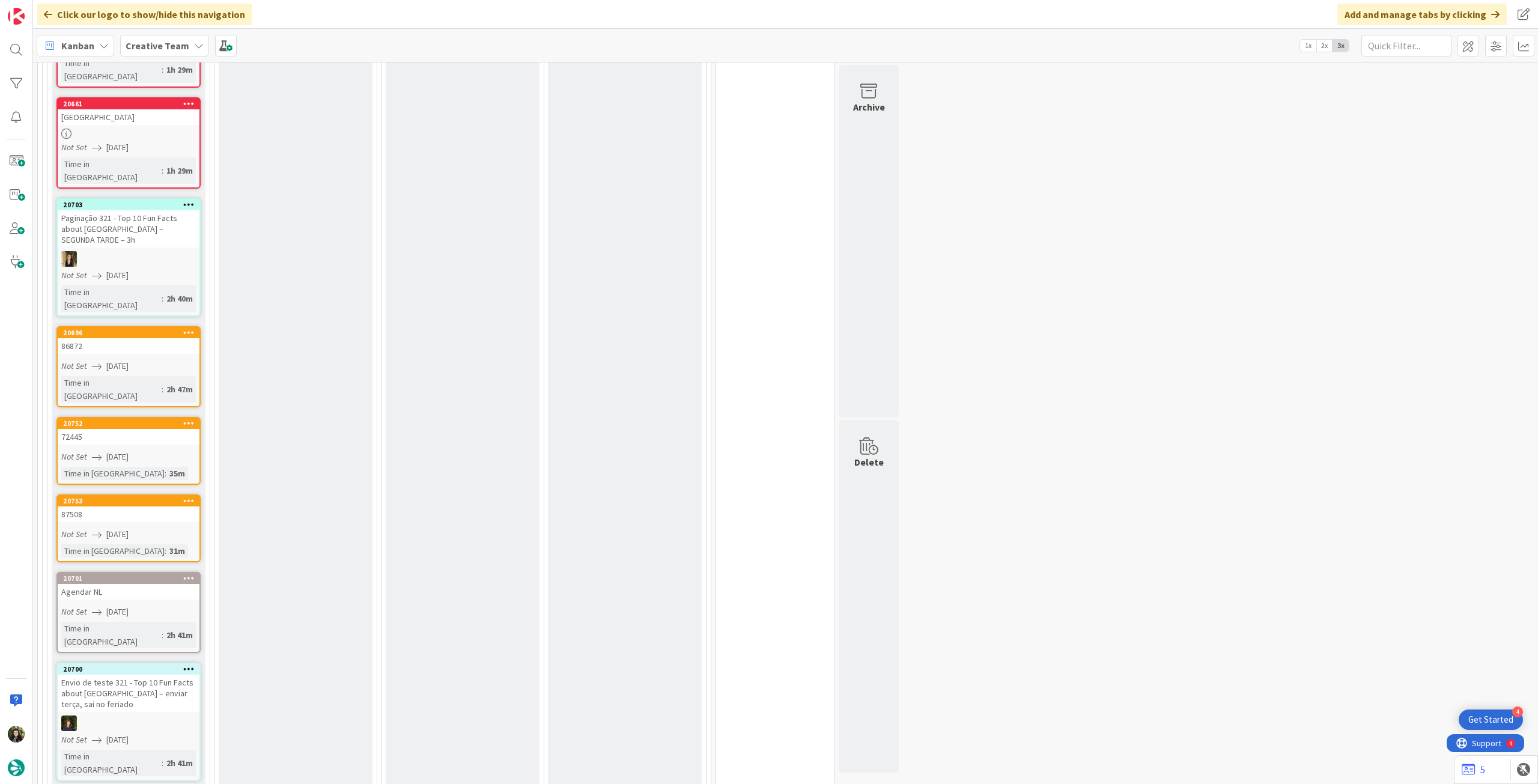
click at [189, 573] on icon at bounding box center [189, 578] width 12 height 8
click at [51, 628] on button "Delete" at bounding box center [48, 639] width 45 height 22
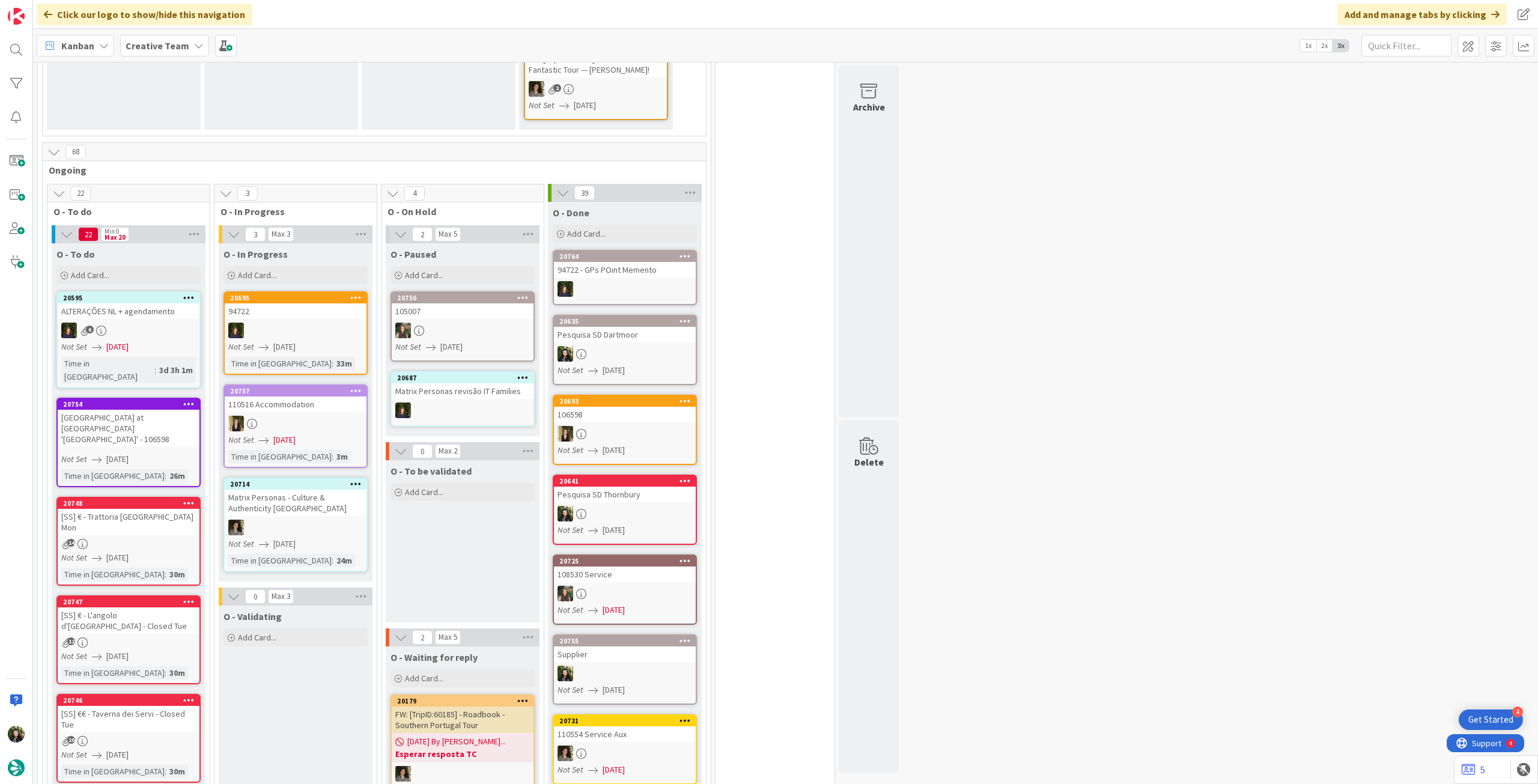
scroll to position [451, 0]
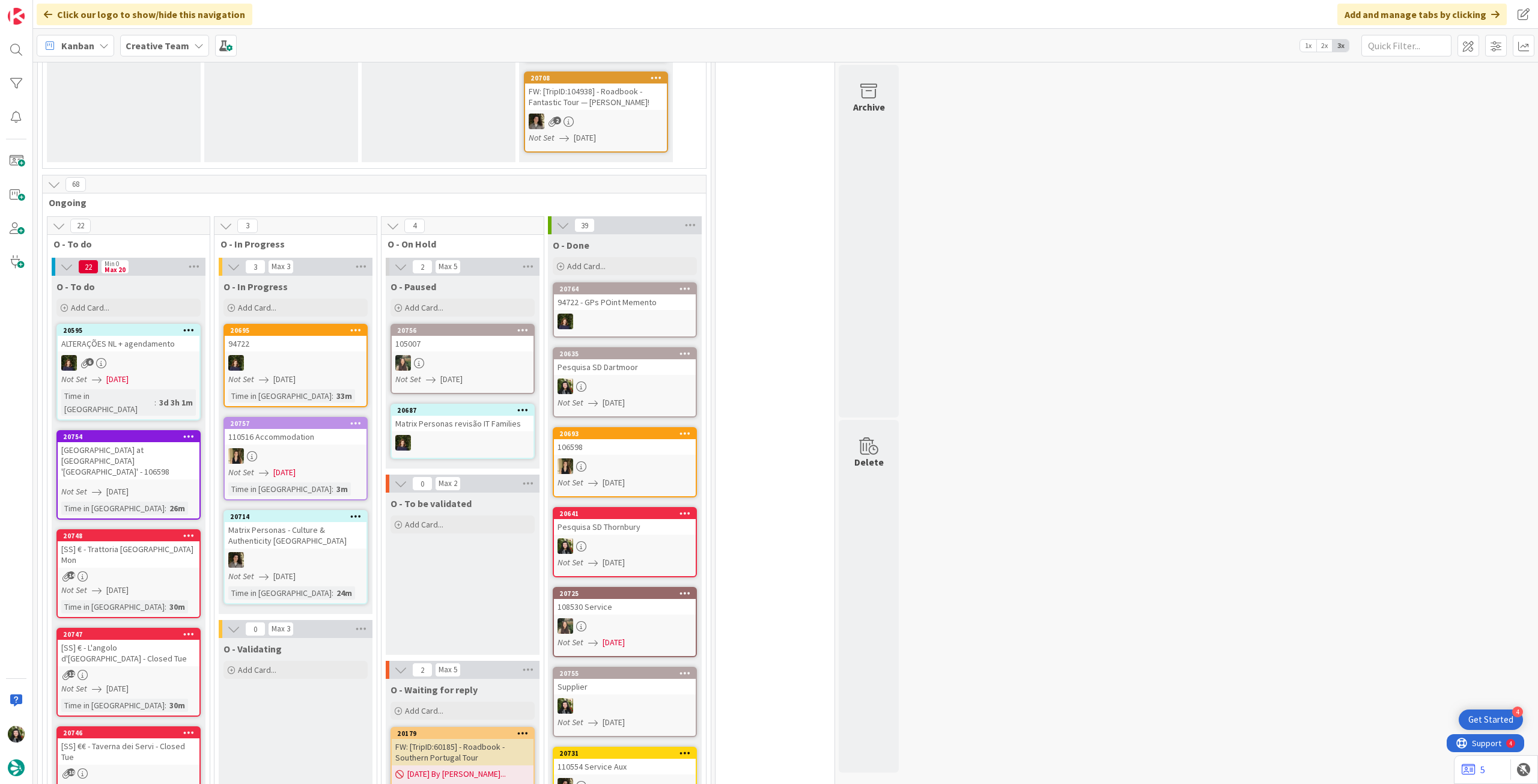
click at [133, 45] on b "Creative Team" at bounding box center [157, 46] width 64 height 12
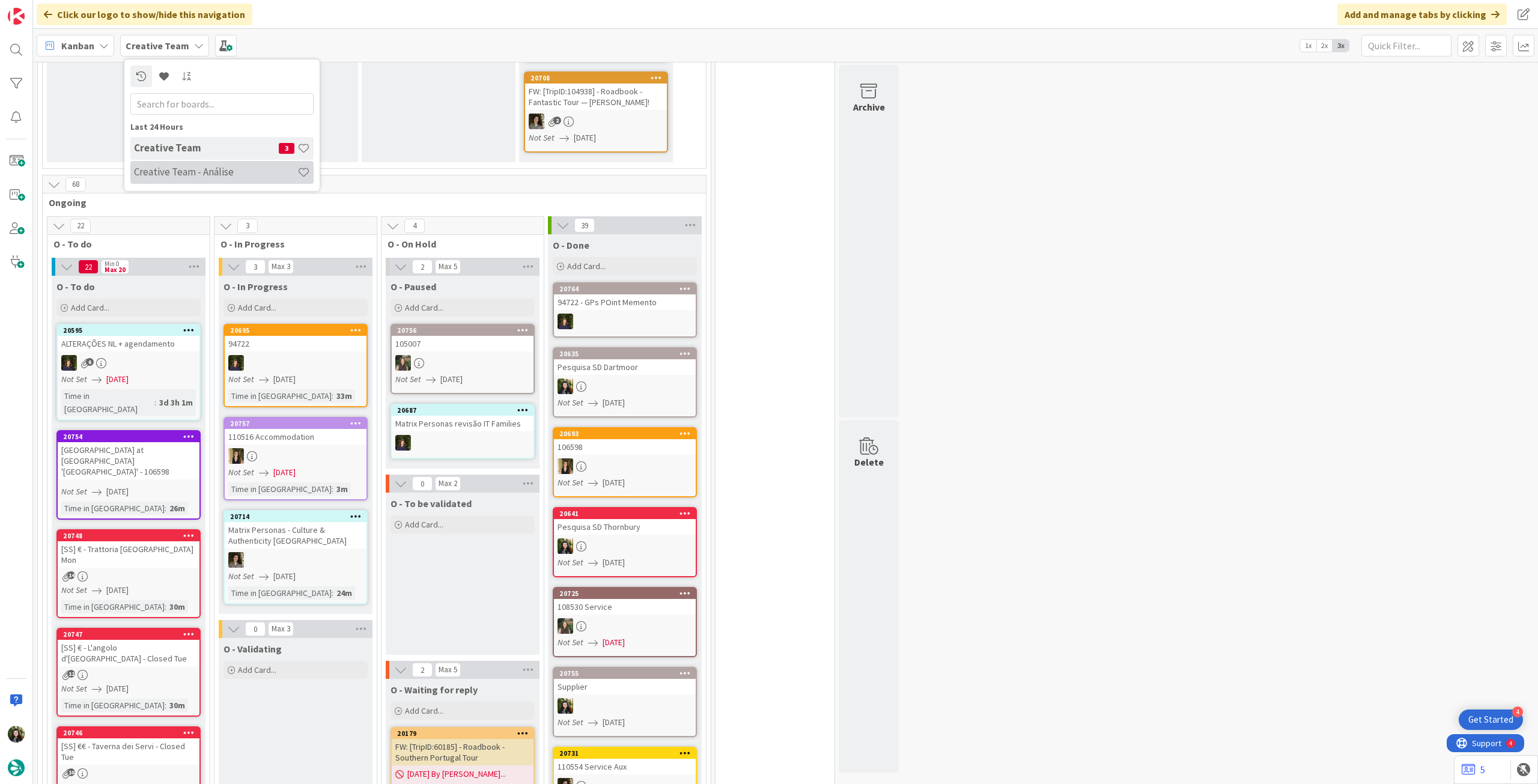
click at [195, 182] on div "Creative Team - Análise" at bounding box center [222, 172] width 183 height 23
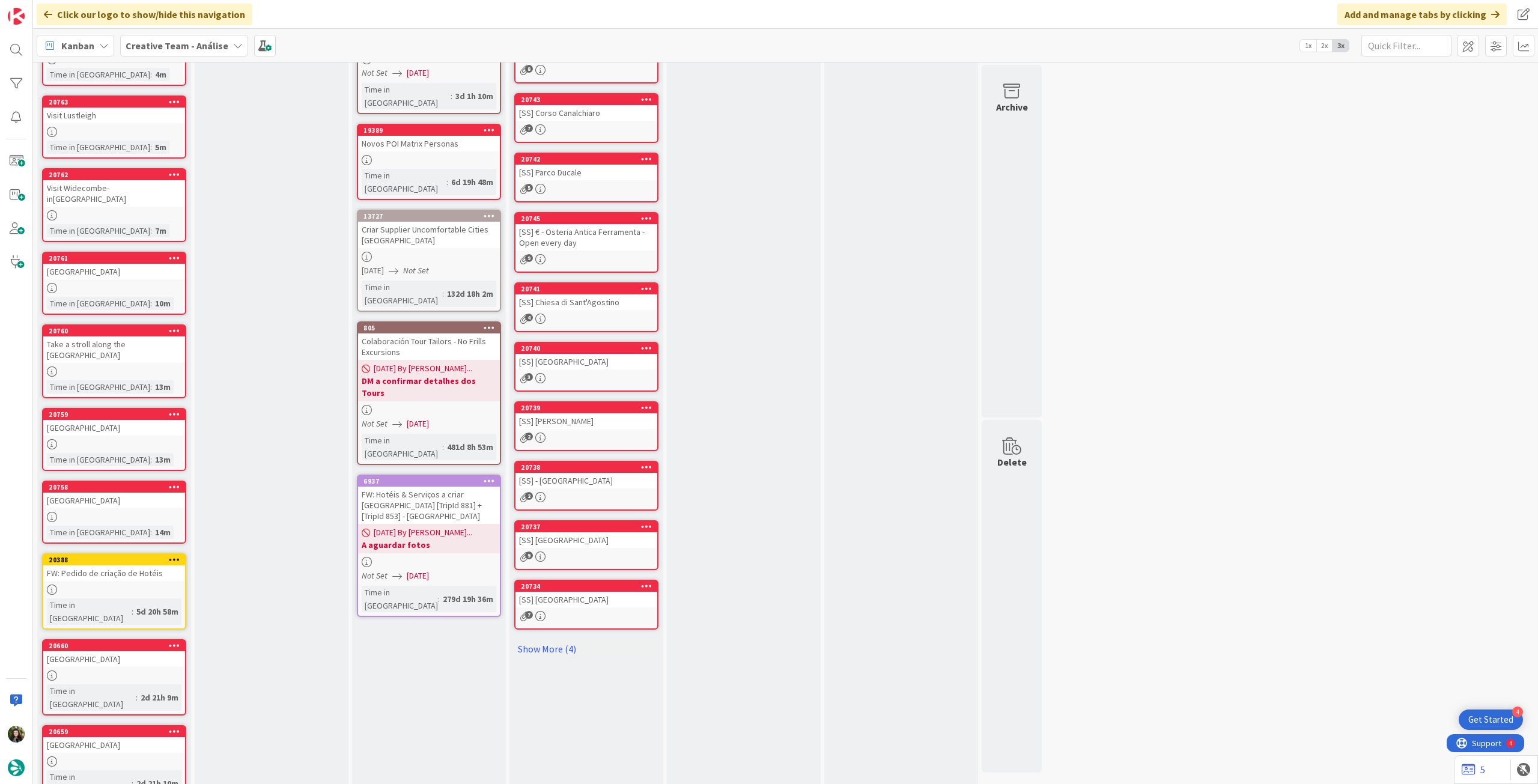
click at [93, 747] on div "Backlog Add Card... 20765 Becky Falls (ATT: trilho) Time in Column : 4m 20763 V…" at bounding box center [114, 407] width 154 height 865
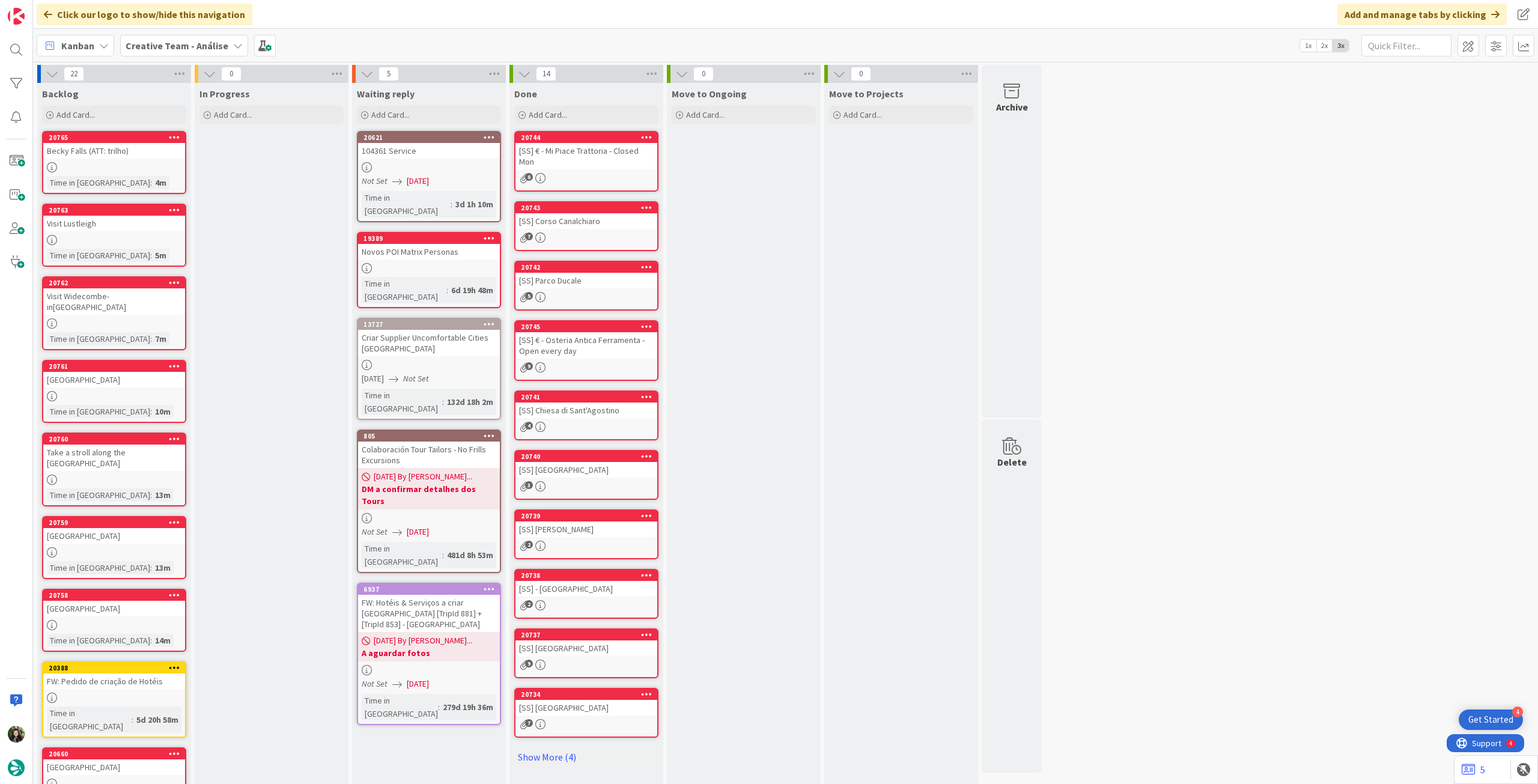
click at [185, 49] on b "Creative Team - Análise" at bounding box center [177, 46] width 103 height 12
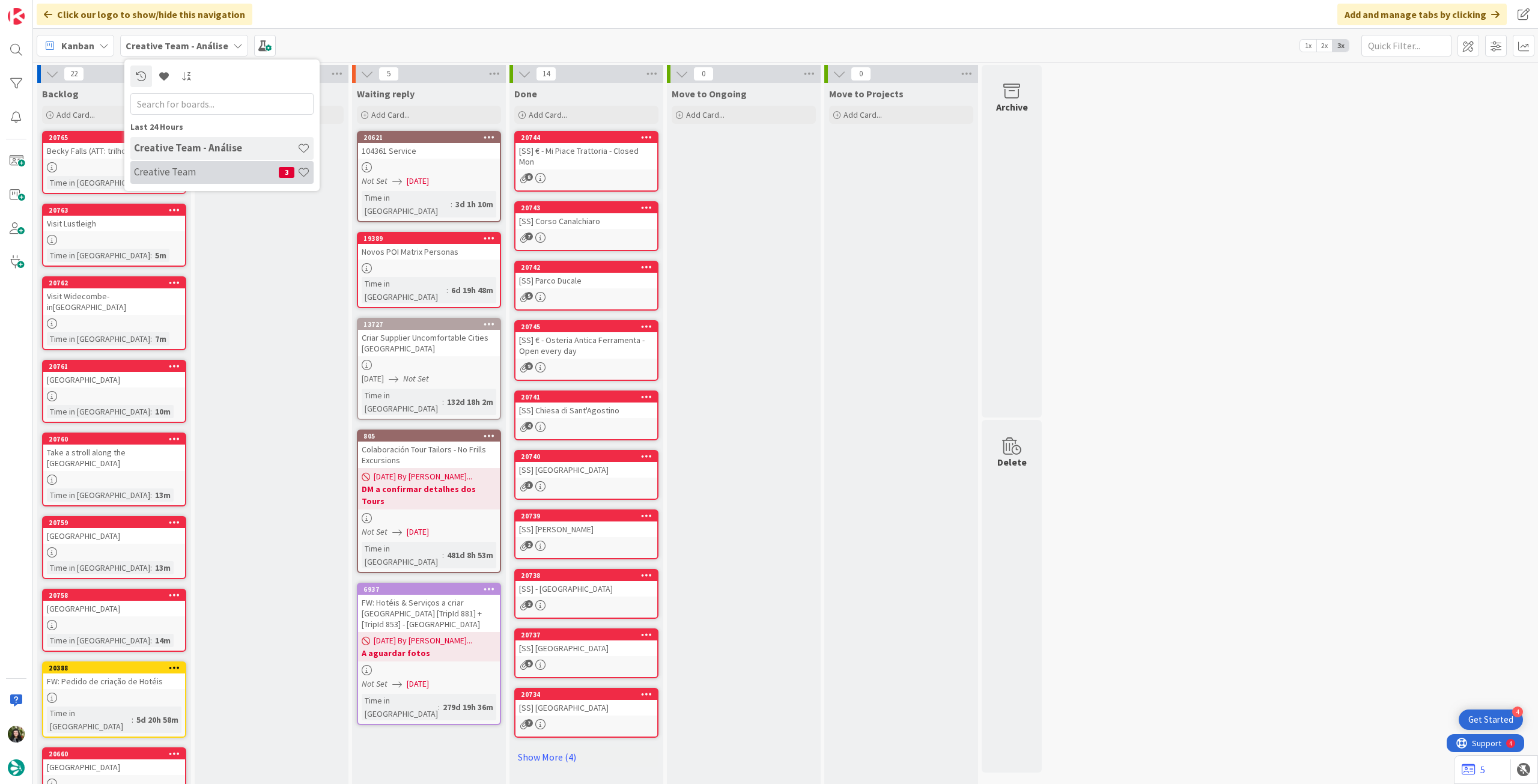
click at [210, 183] on div "Creative Team - Análise Creative Team 3" at bounding box center [222, 161] width 183 height 48
click at [223, 162] on div "Creative Team 3" at bounding box center [222, 172] width 183 height 23
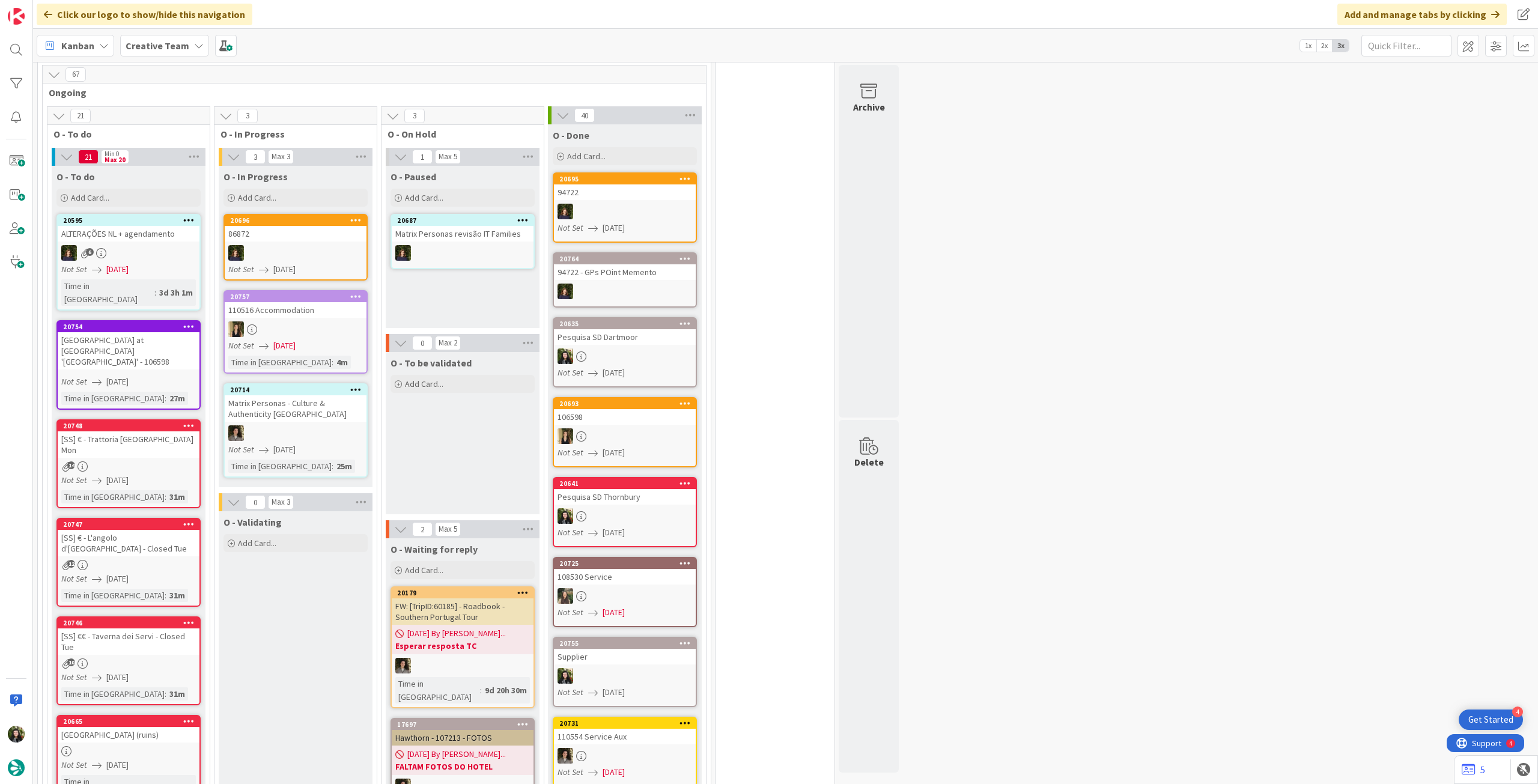
scroll to position [698, 0]
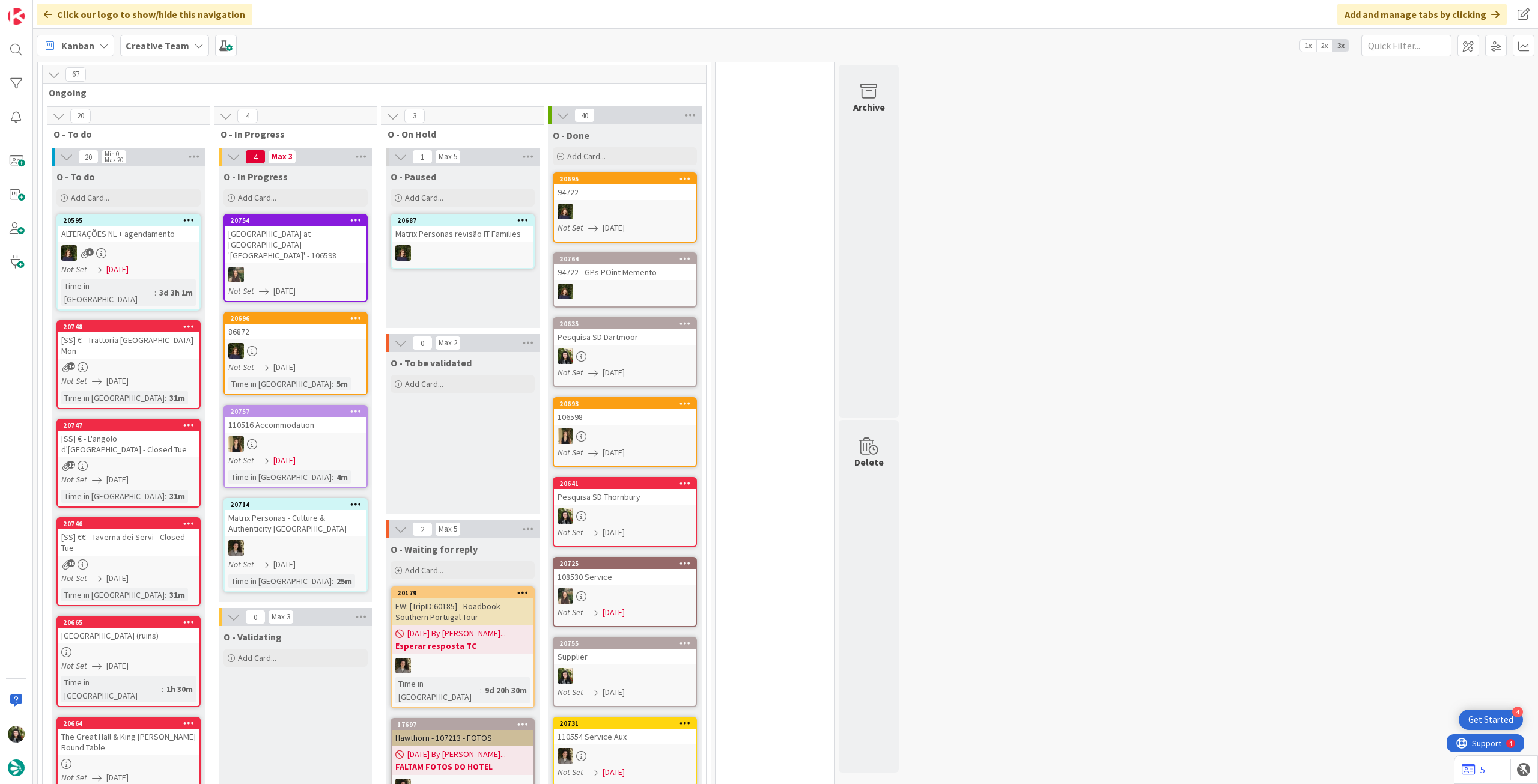
click at [328, 267] on div at bounding box center [296, 274] width 142 height 16
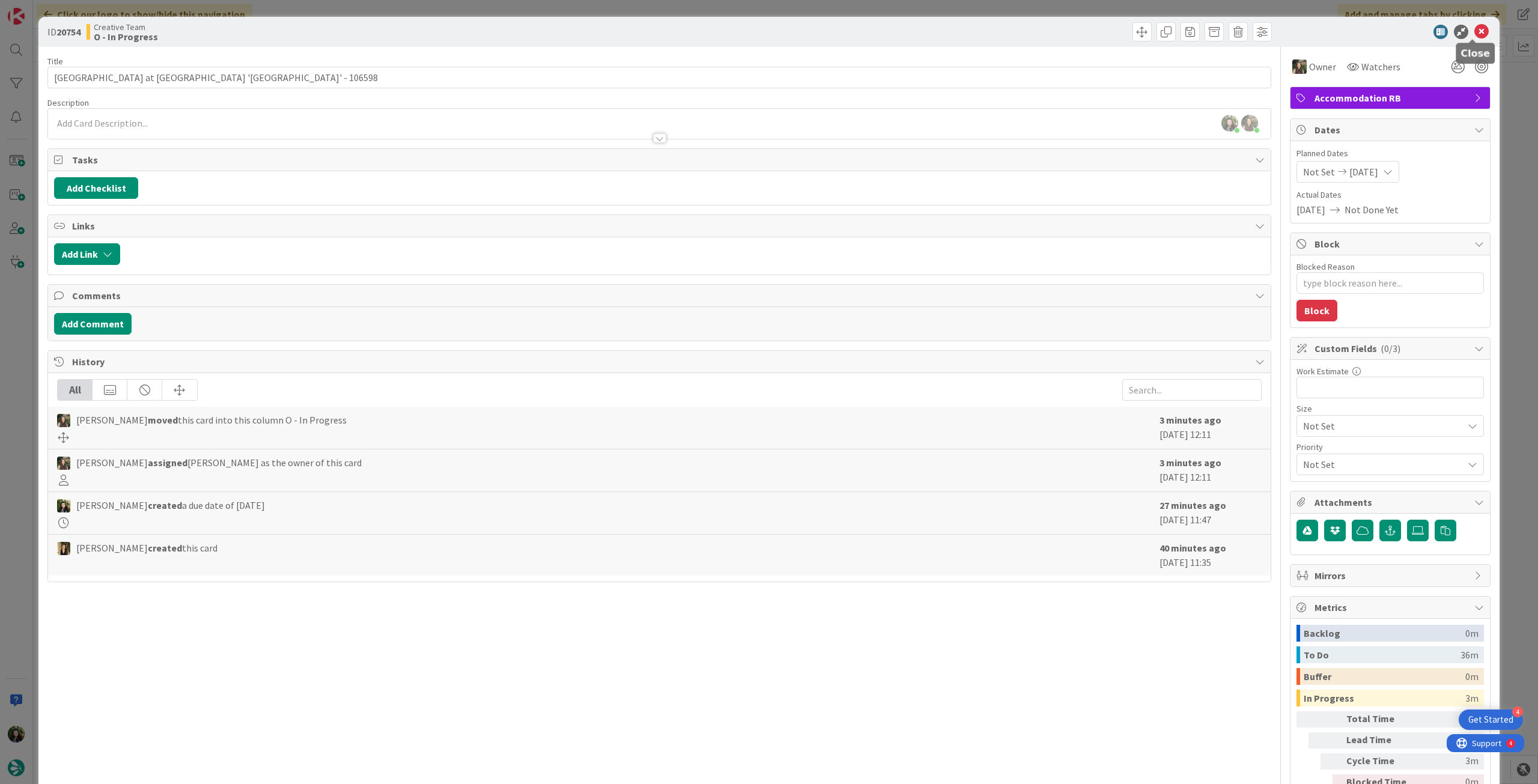
click at [1474, 34] on icon at bounding box center [1481, 32] width 14 height 14
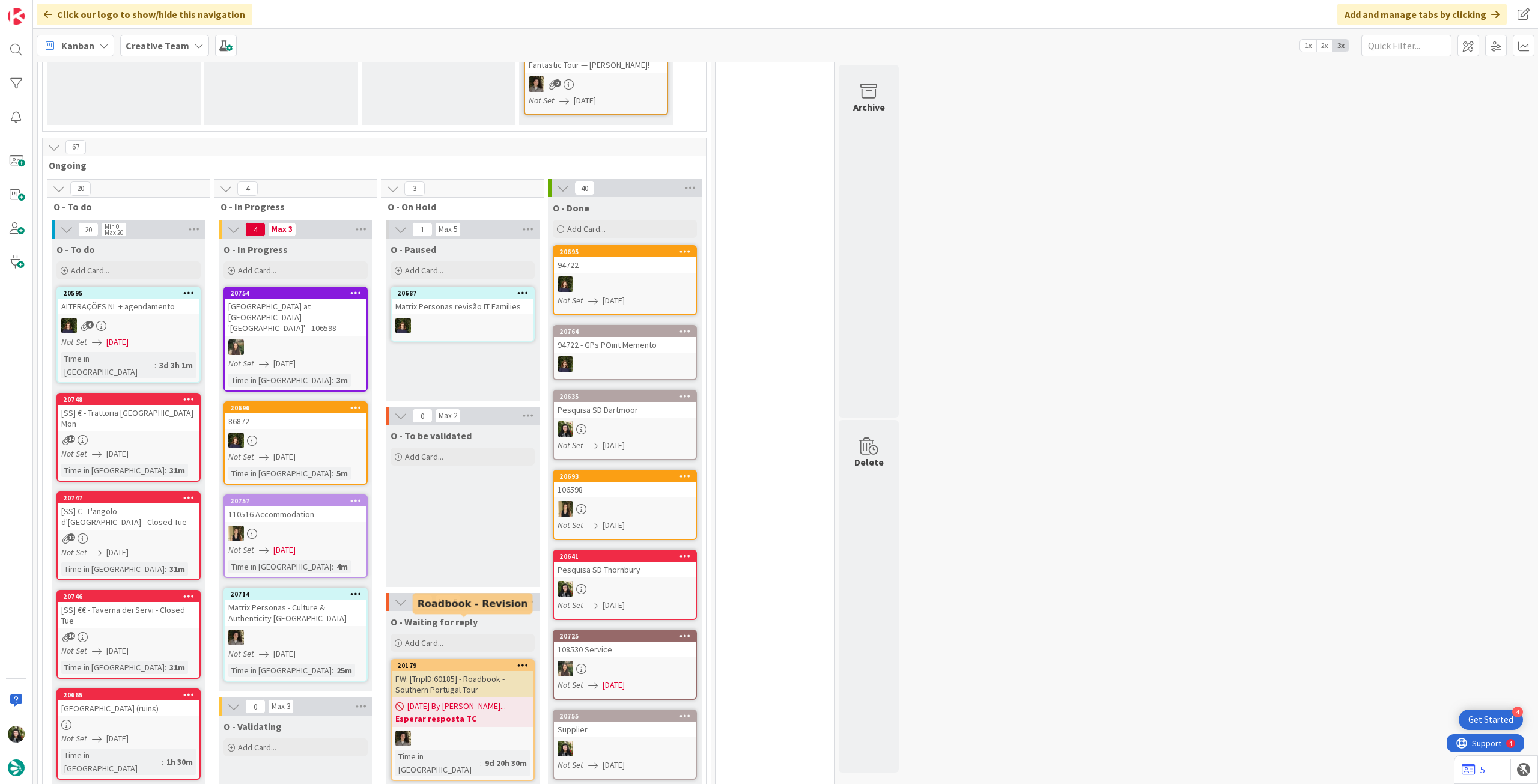
scroll to position [617, 0]
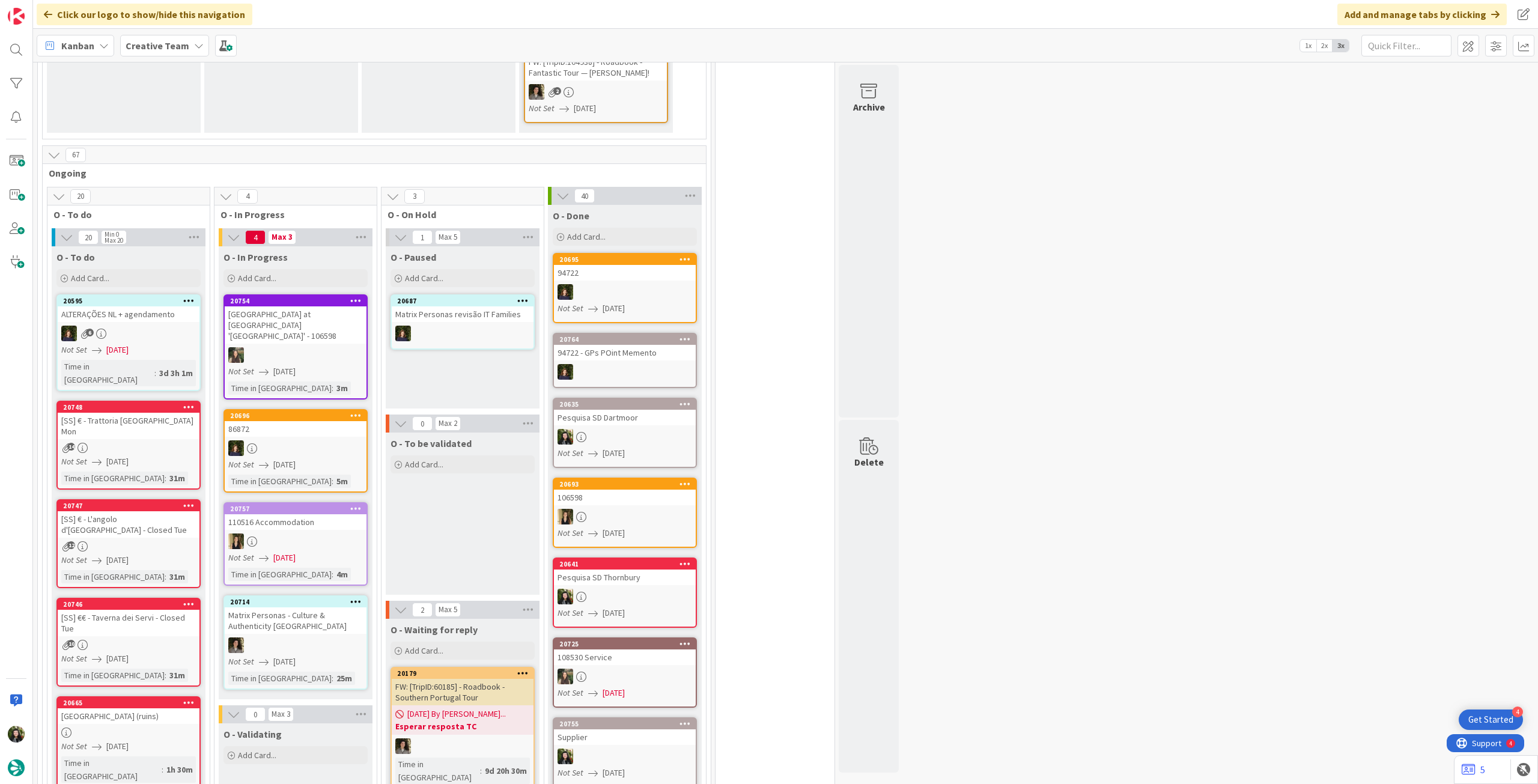
click at [580, 512] on icon at bounding box center [581, 516] width 10 height 10
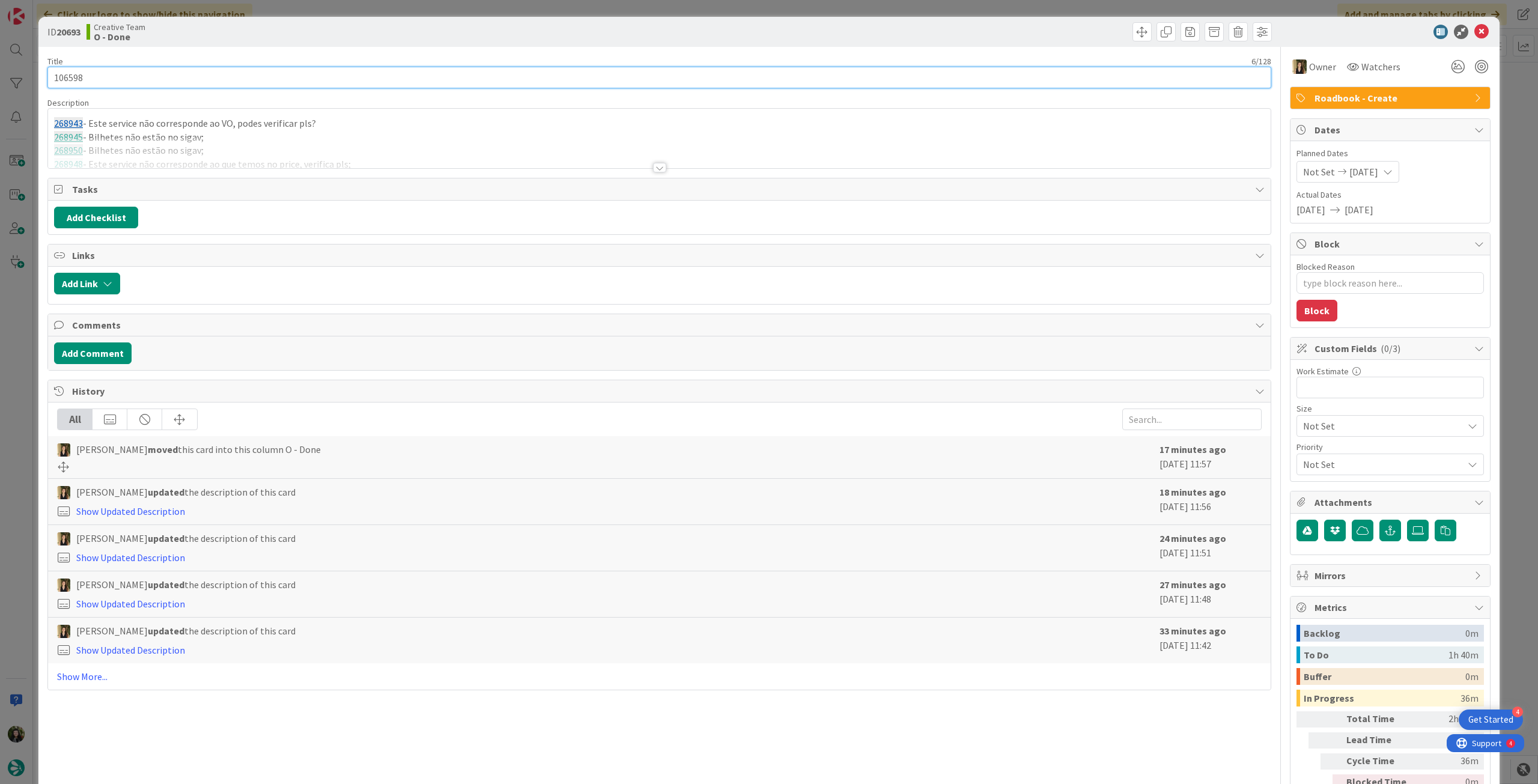
drag, startPoint x: 103, startPoint y: 82, endPoint x: 36, endPoint y: 69, distance: 68.2
click at [34, 73] on div "ID 20693 Creative Team O - Done Title 6 / 128 106598 Description 268943 - Este …" at bounding box center [769, 392] width 1538 height 784
click at [1474, 32] on icon at bounding box center [1481, 32] width 14 height 14
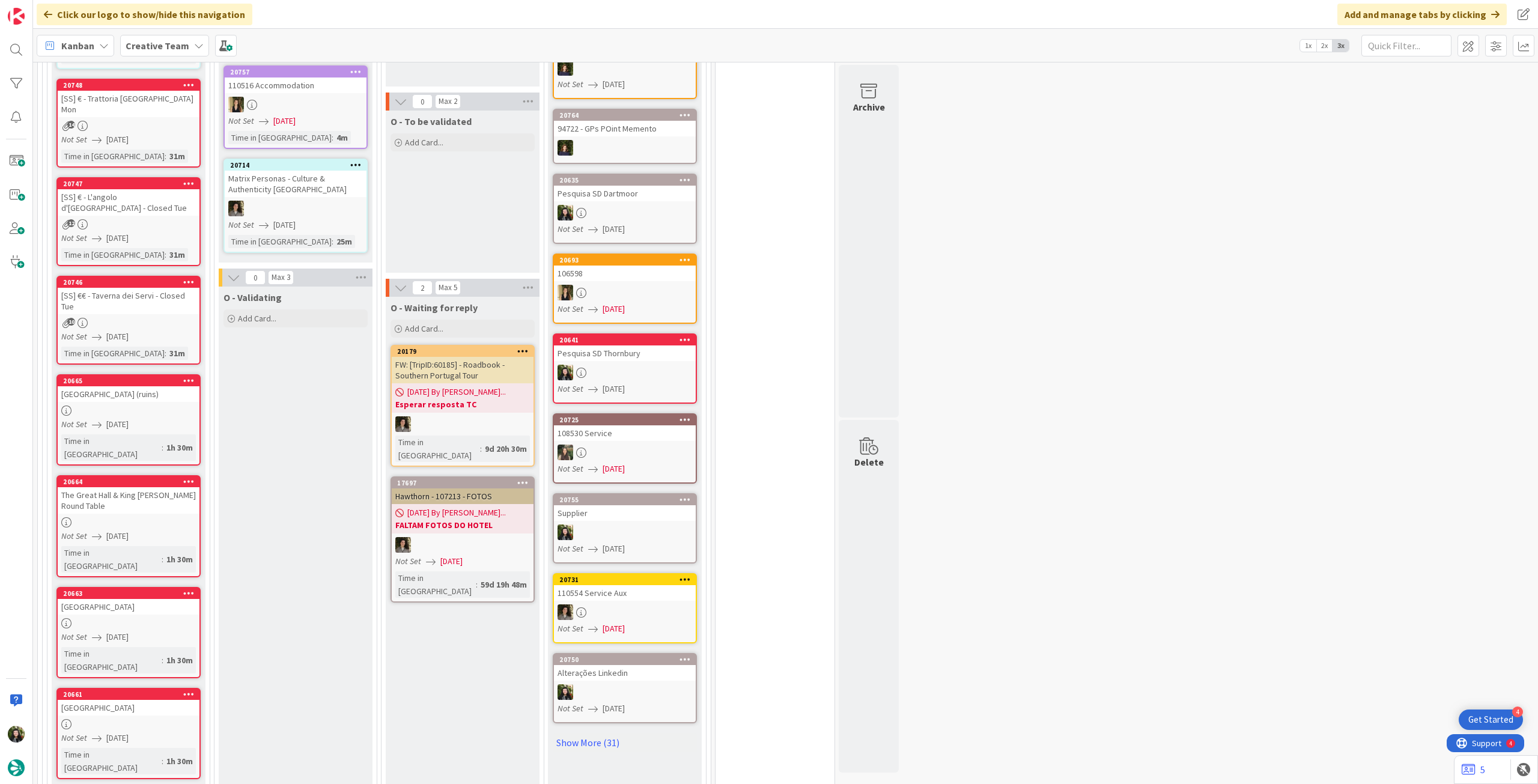
scroll to position [1098, 0]
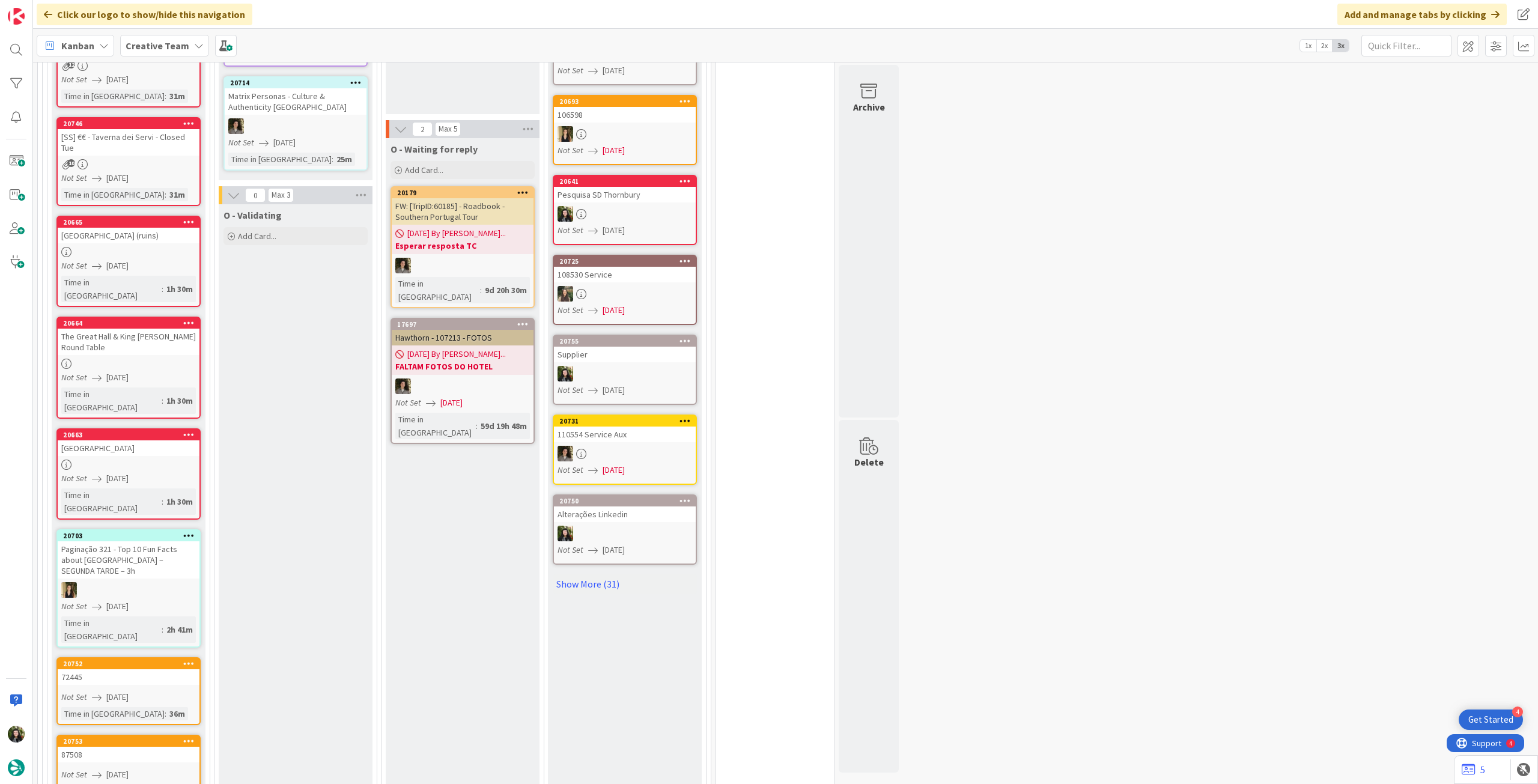
click at [152, 54] on div "Creative Team" at bounding box center [165, 46] width 89 height 22
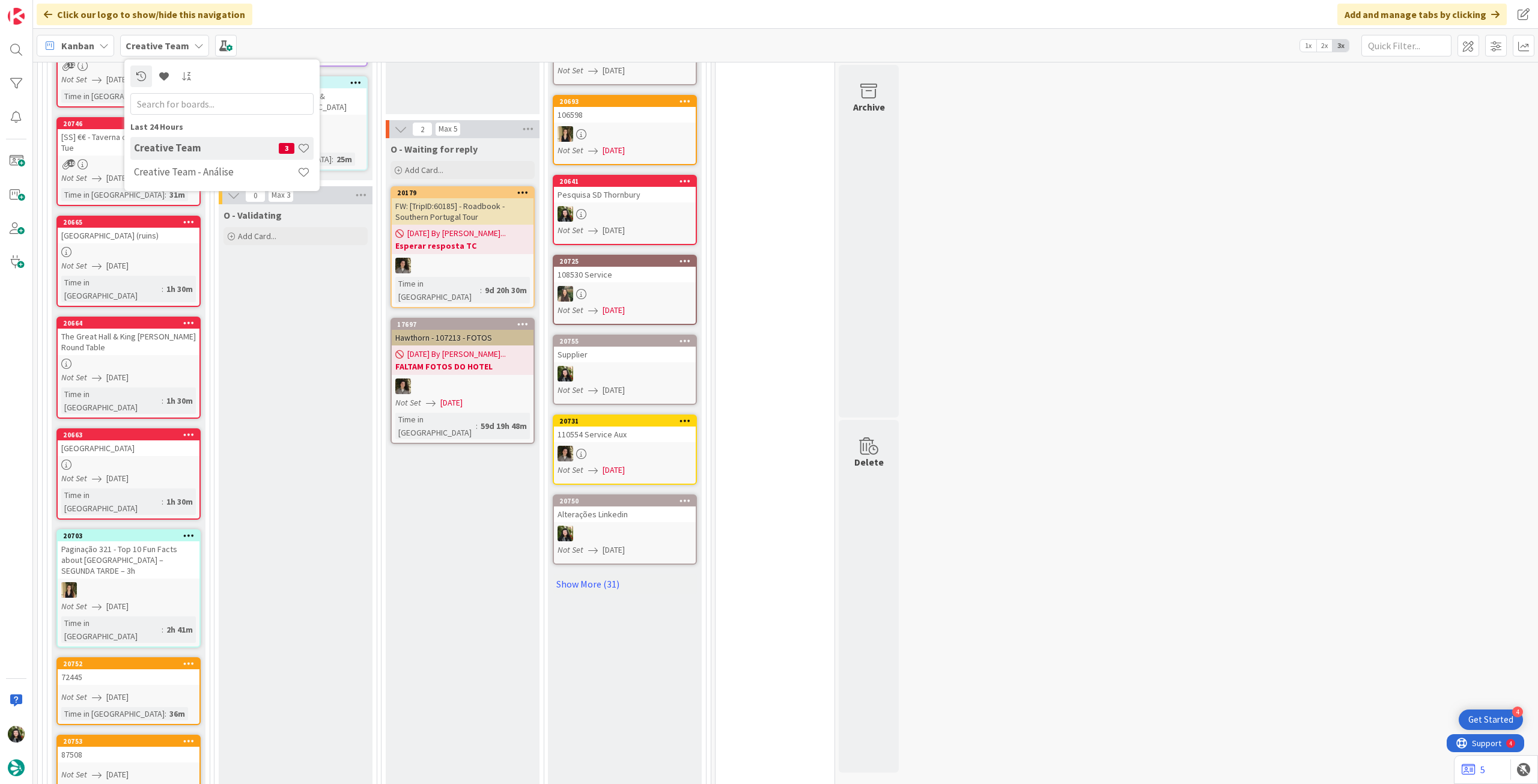
click at [184, 174] on h4 "Creative Team - Análise" at bounding box center [215, 172] width 163 height 12
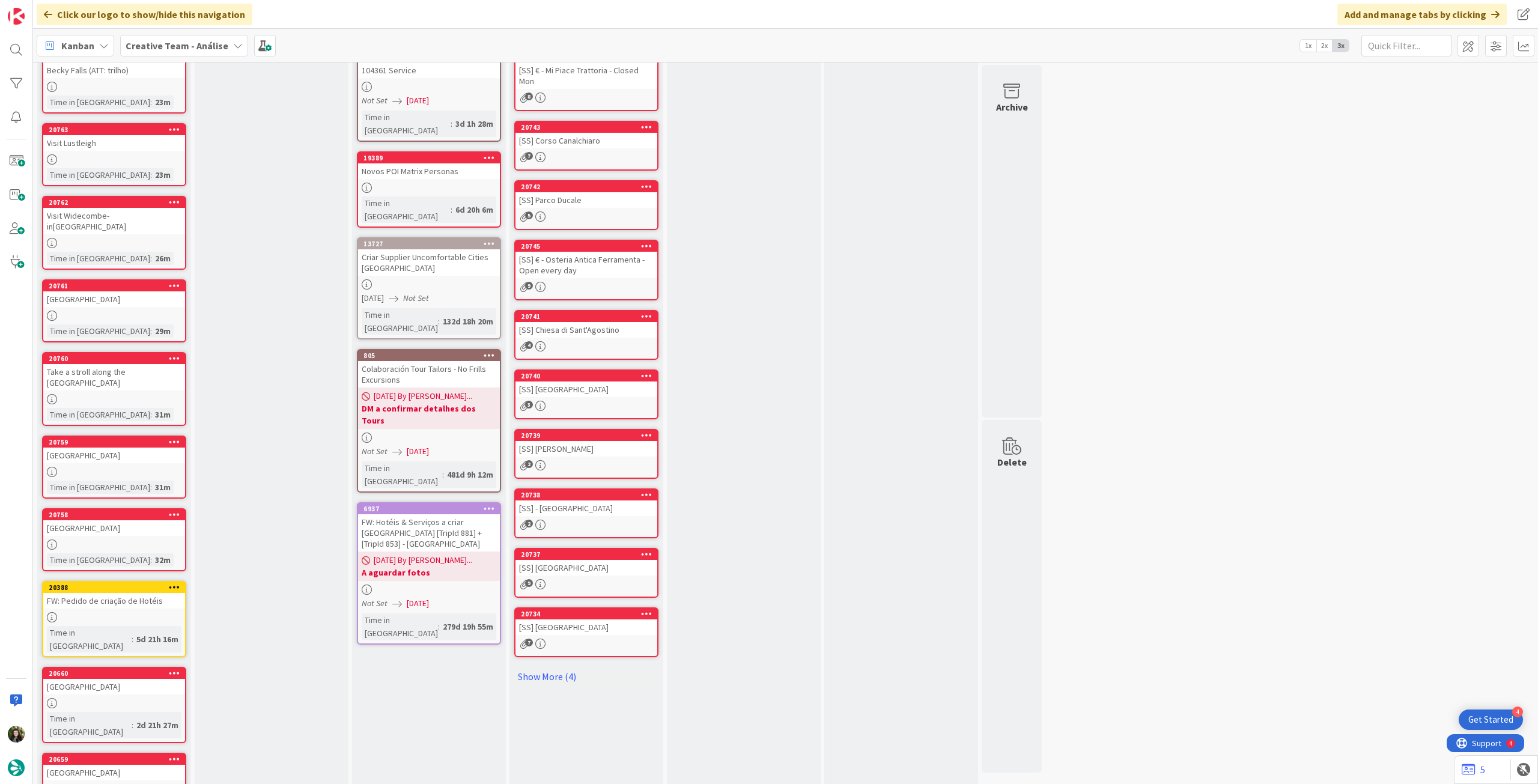
scroll to position [108, 0]
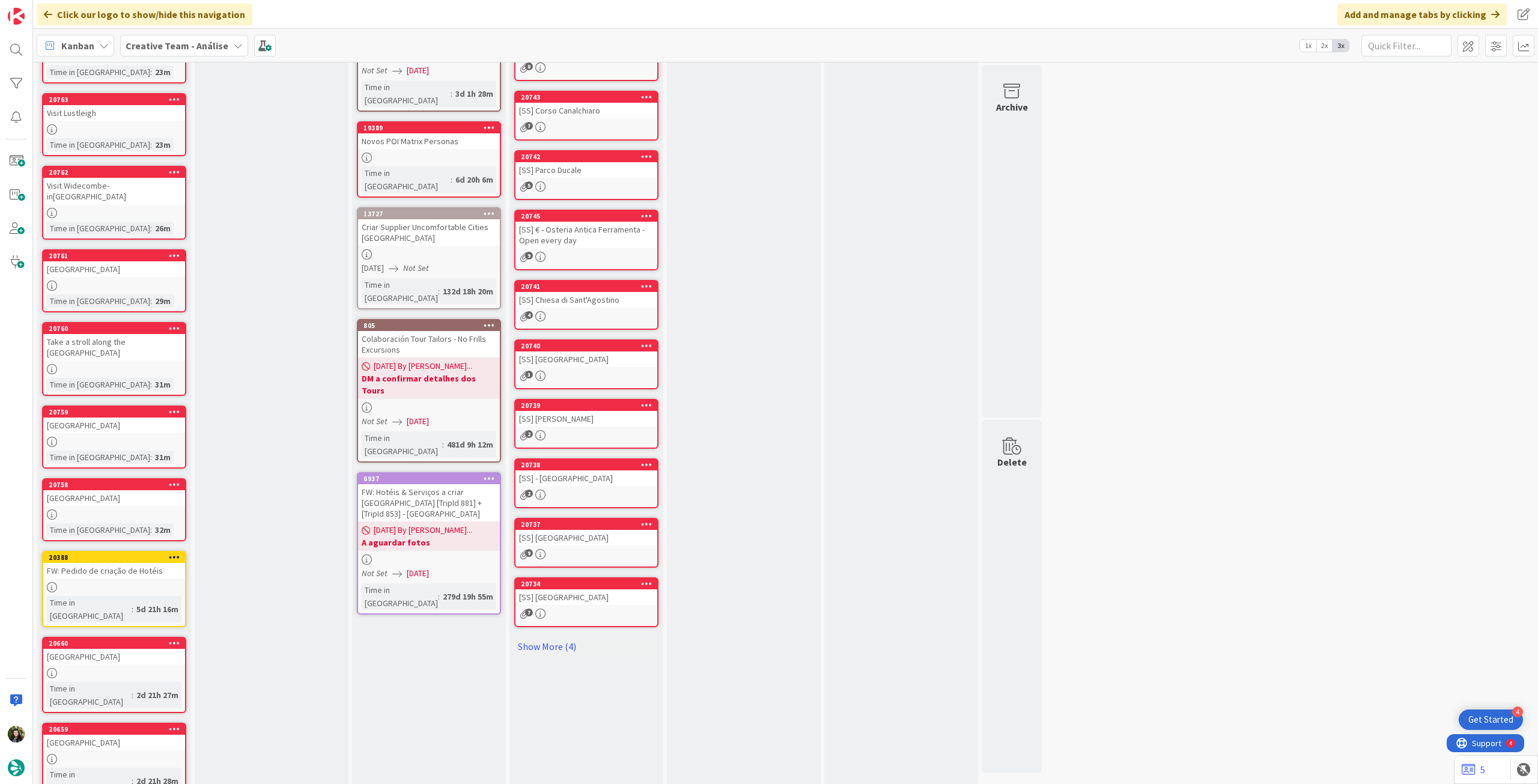
scroll to position [0, 0]
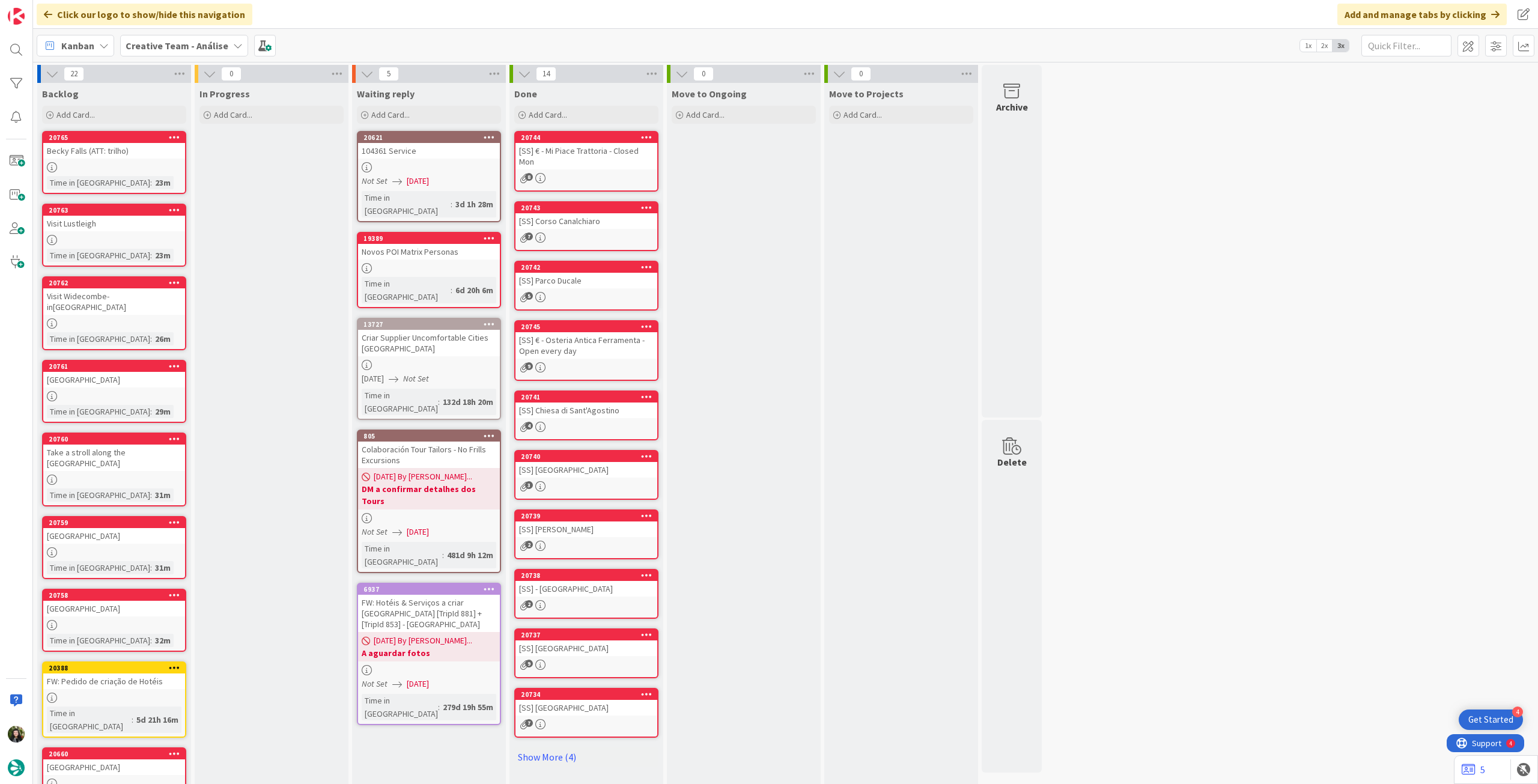
click at [192, 46] on b "Creative Team - Análise" at bounding box center [177, 46] width 103 height 12
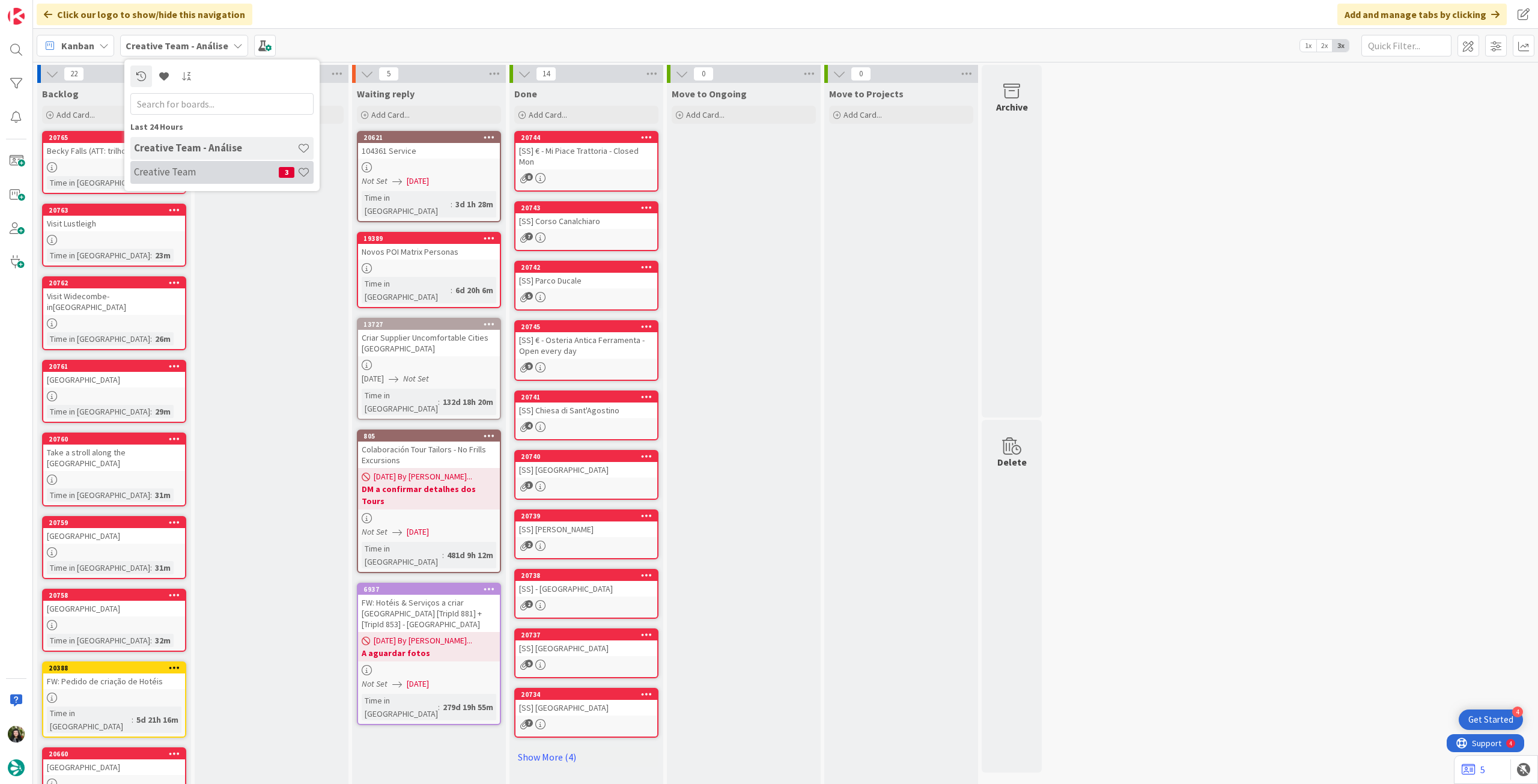
click at [202, 174] on h4 "Creative Team" at bounding box center [206, 172] width 145 height 12
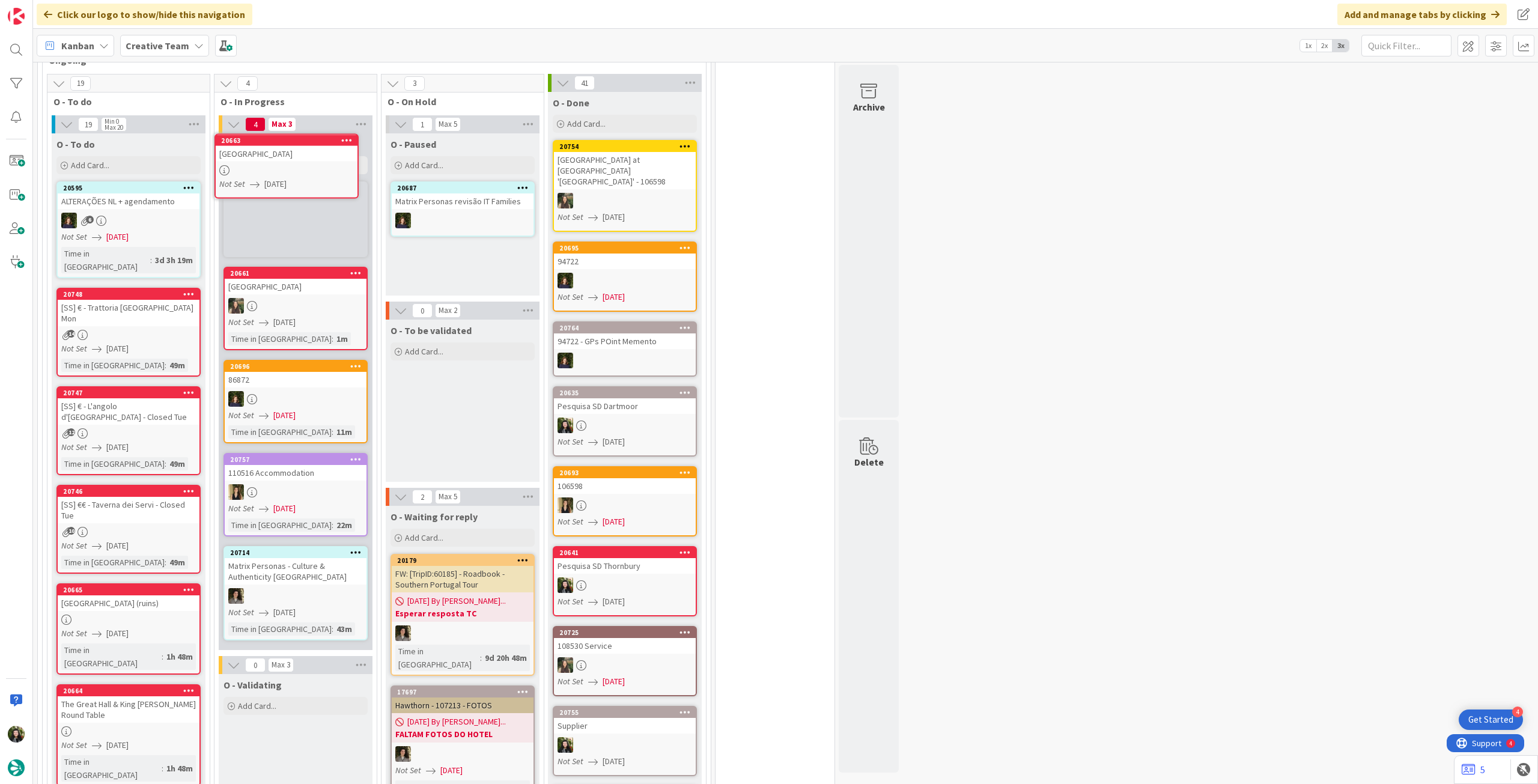
scroll to position [706, 0]
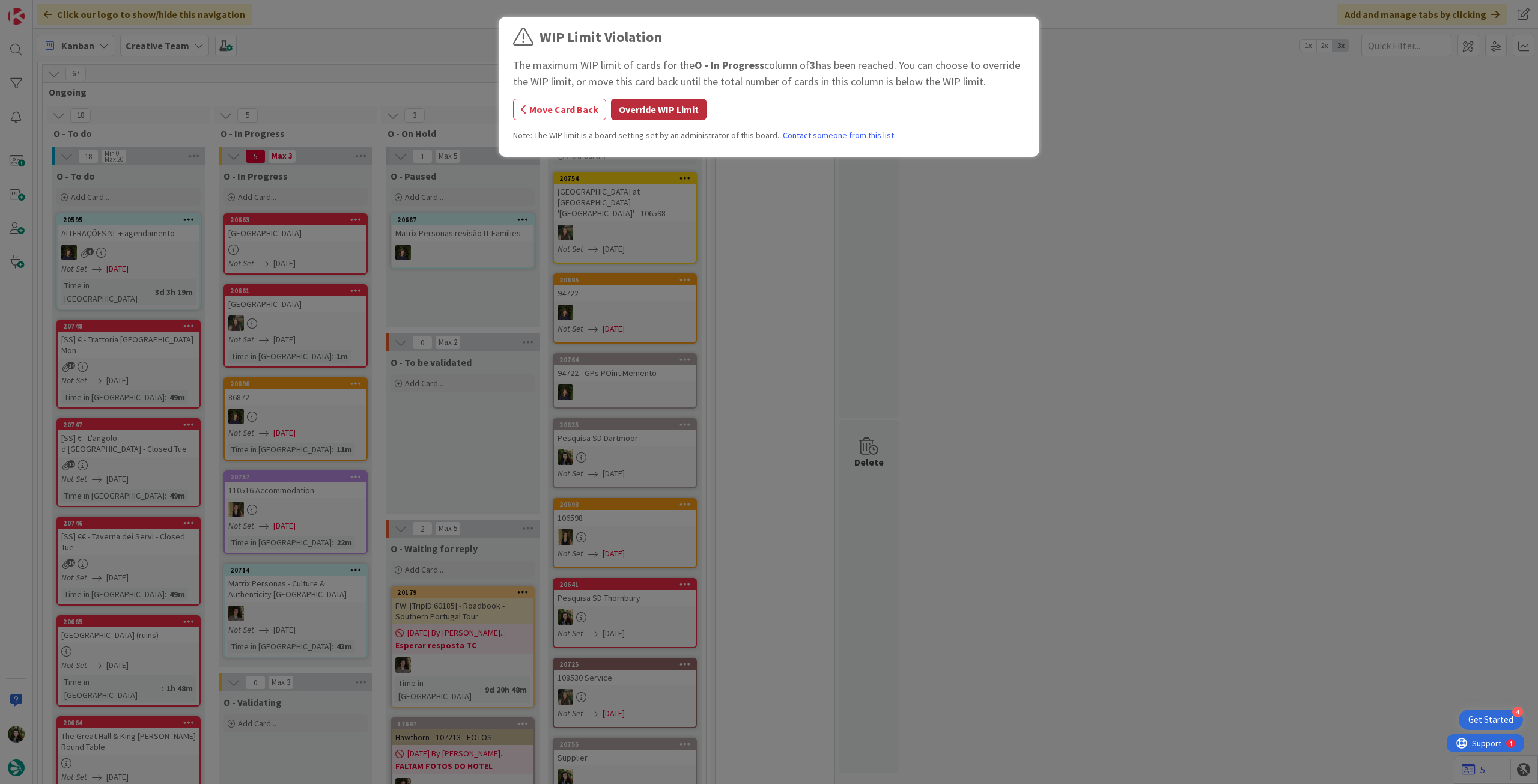
click at [668, 116] on button "Override WIP Limit" at bounding box center [659, 110] width 95 height 22
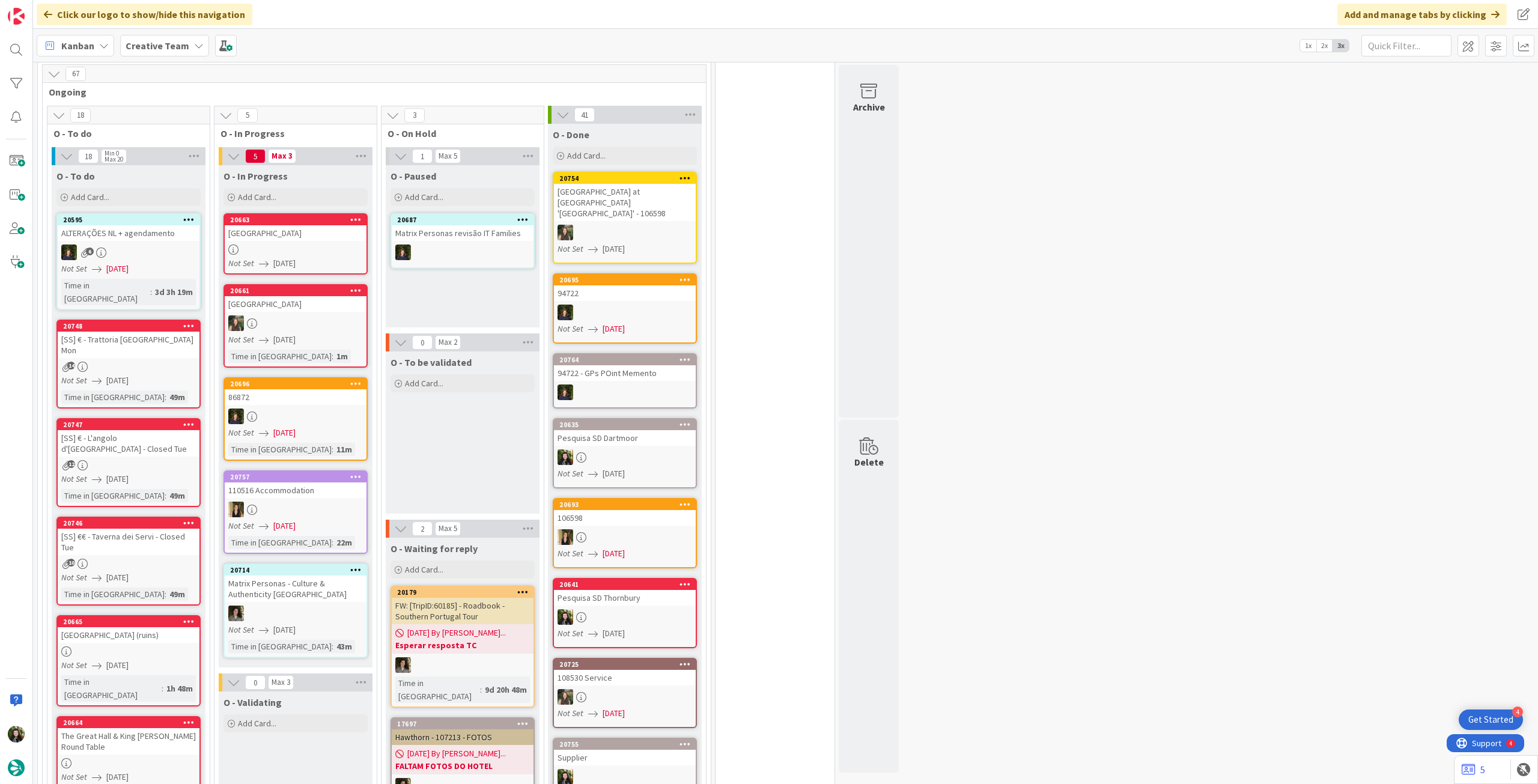
click at [328, 228] on div "[GEOGRAPHIC_DATA]" at bounding box center [296, 233] width 142 height 16
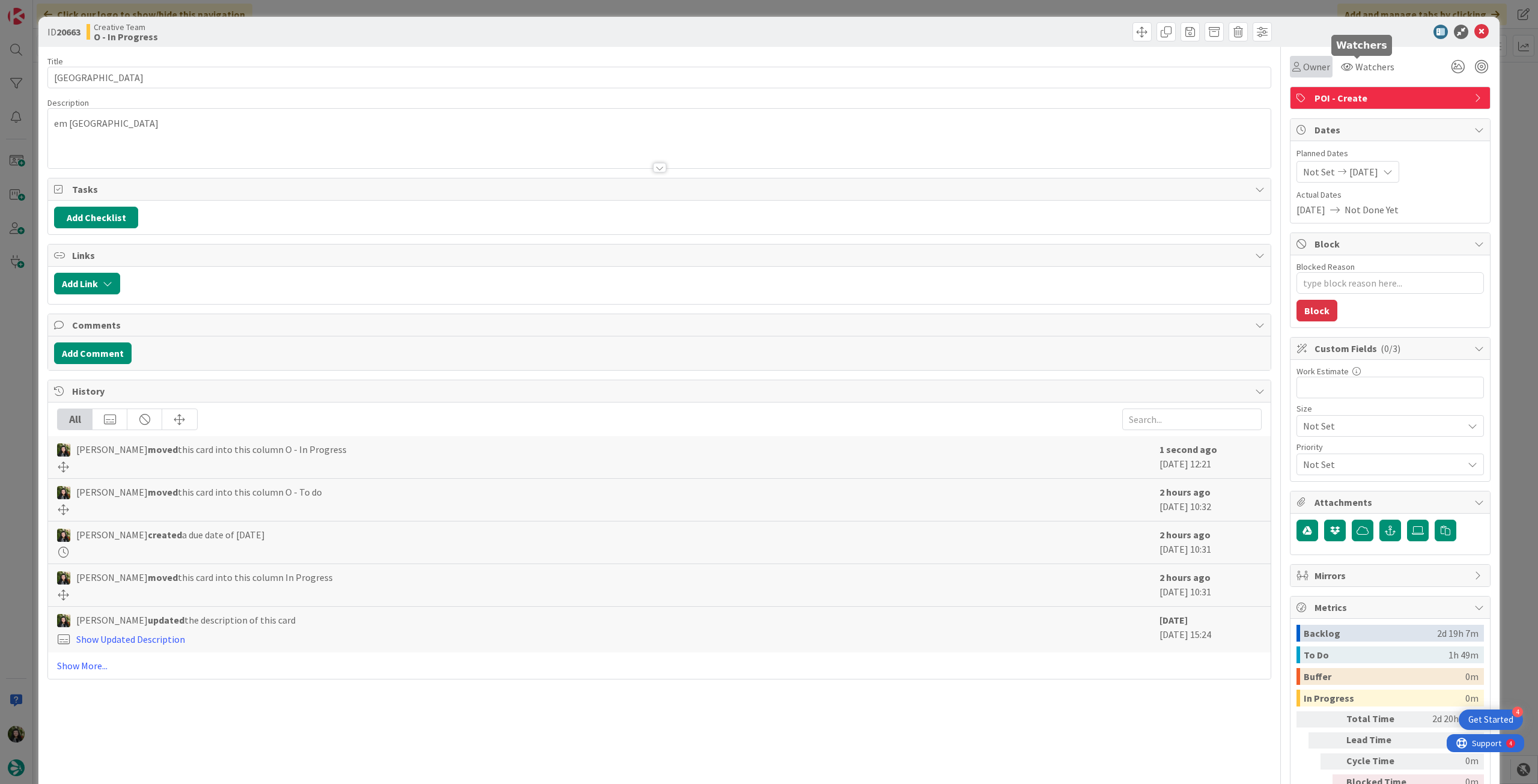
click at [1308, 75] on div "Owner" at bounding box center [1311, 67] width 43 height 22
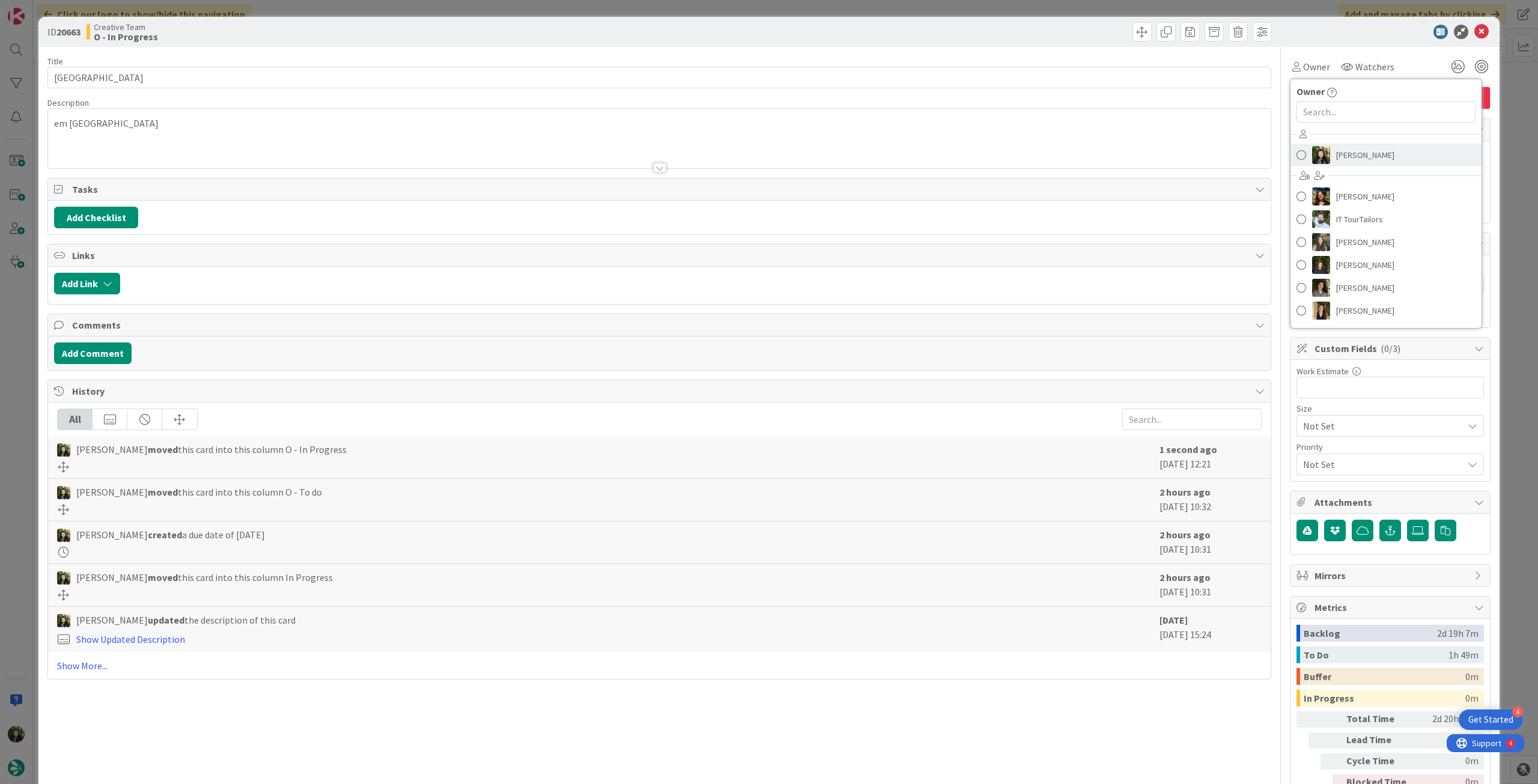
click at [1323, 156] on link "[PERSON_NAME]" at bounding box center [1386, 154] width 191 height 23
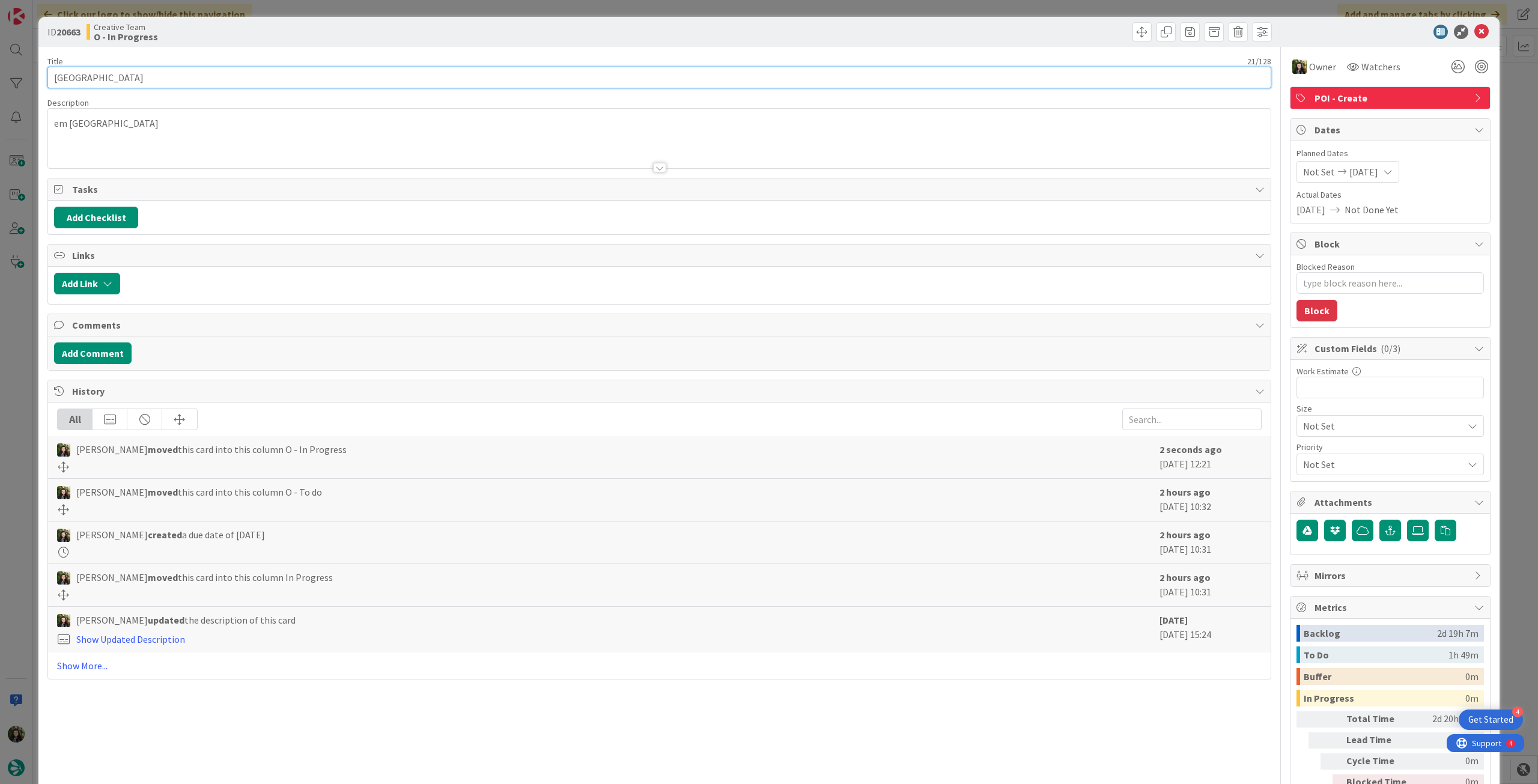
drag, startPoint x: 17, startPoint y: 73, endPoint x: 95, endPoint y: 46, distance: 82.5
click at [0, 72] on div "ID 20663 Creative Team O - In Progress Title 21 / 128 Winchester Cathedral Desc…" at bounding box center [769, 392] width 1538 height 784
click at [1474, 30] on icon at bounding box center [1481, 32] width 14 height 14
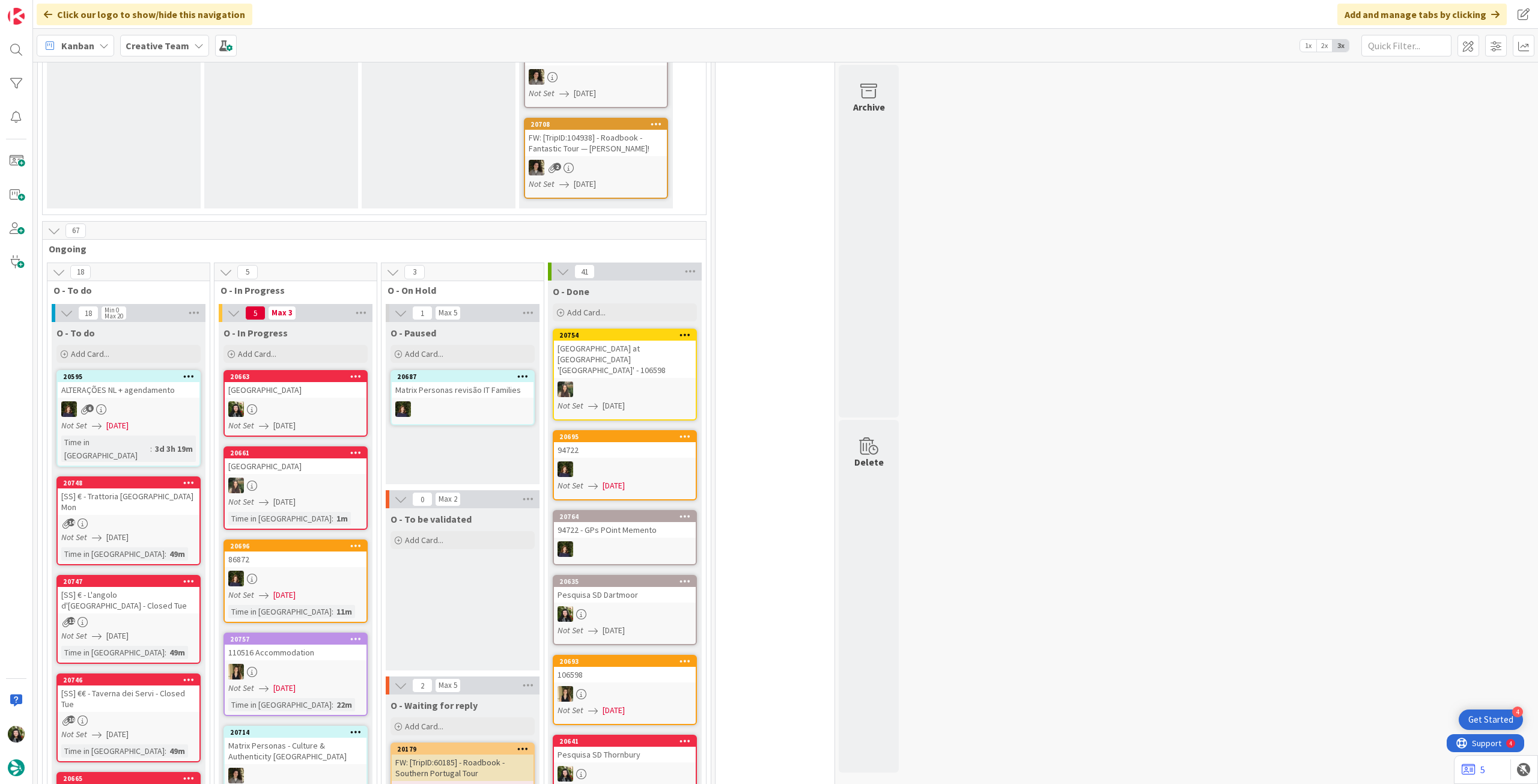
scroll to position [641, 0]
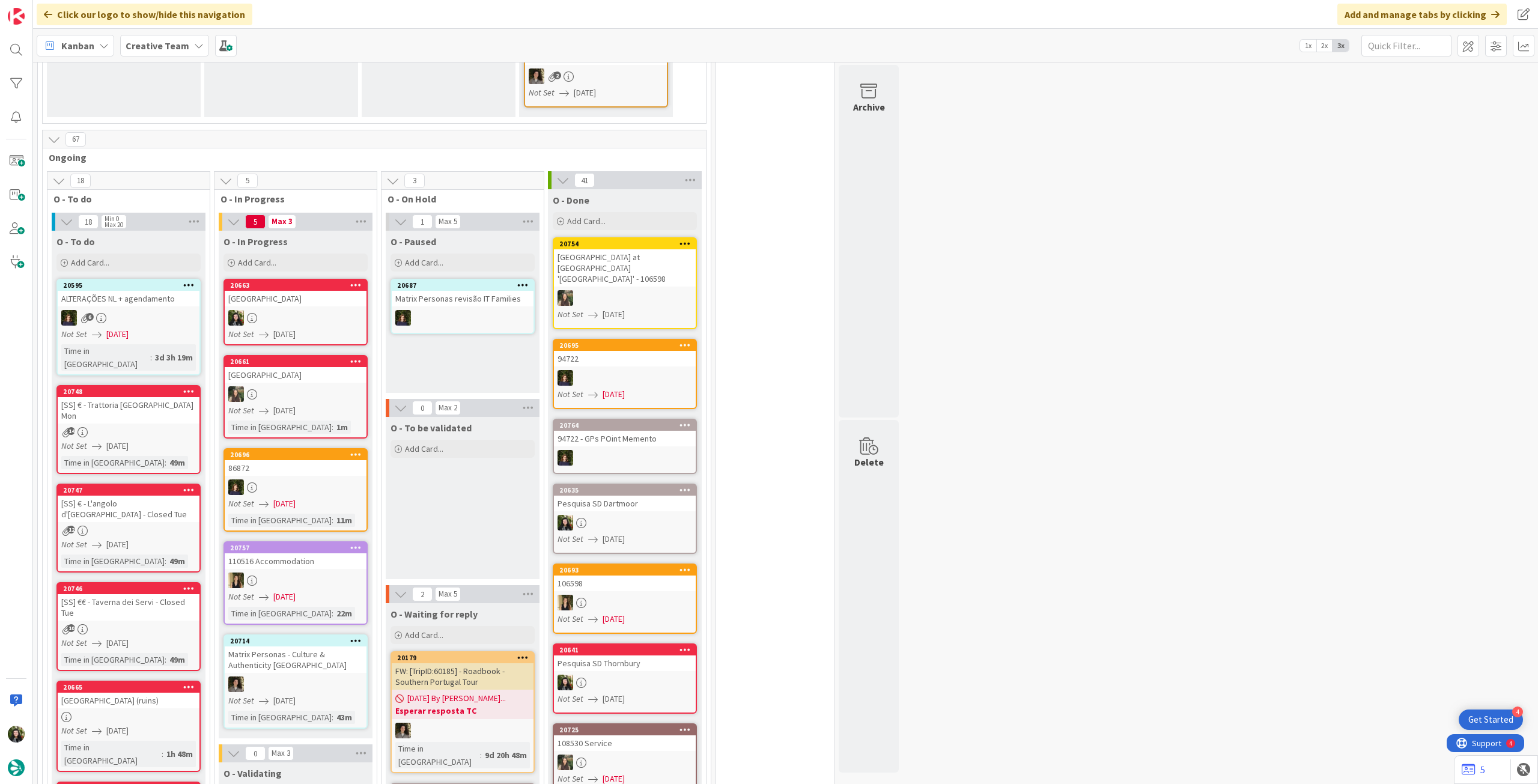
click at [145, 38] on span "Creative Team" at bounding box center [157, 45] width 64 height 14
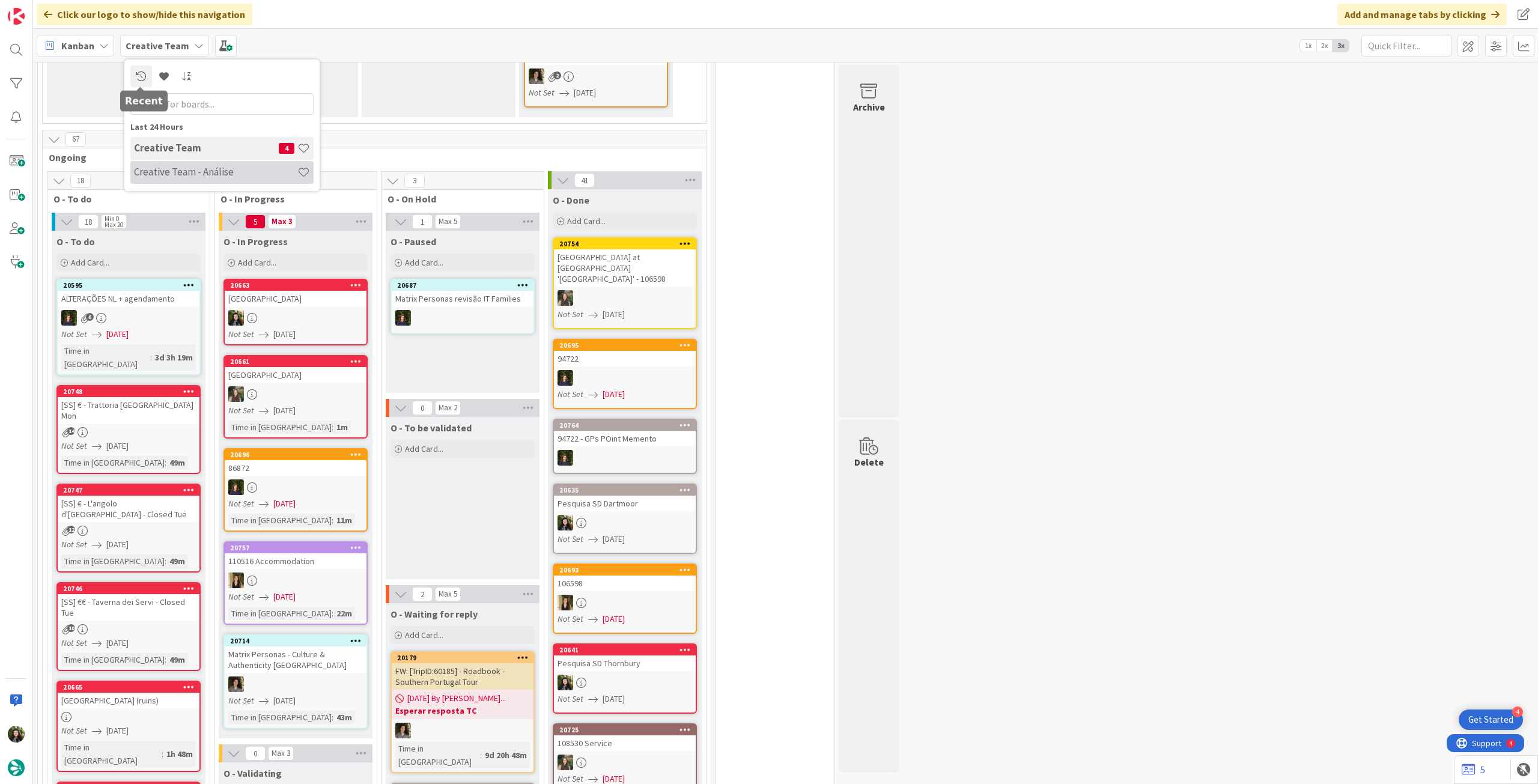
click at [168, 163] on div "Creative Team - Análise" at bounding box center [222, 172] width 183 height 23
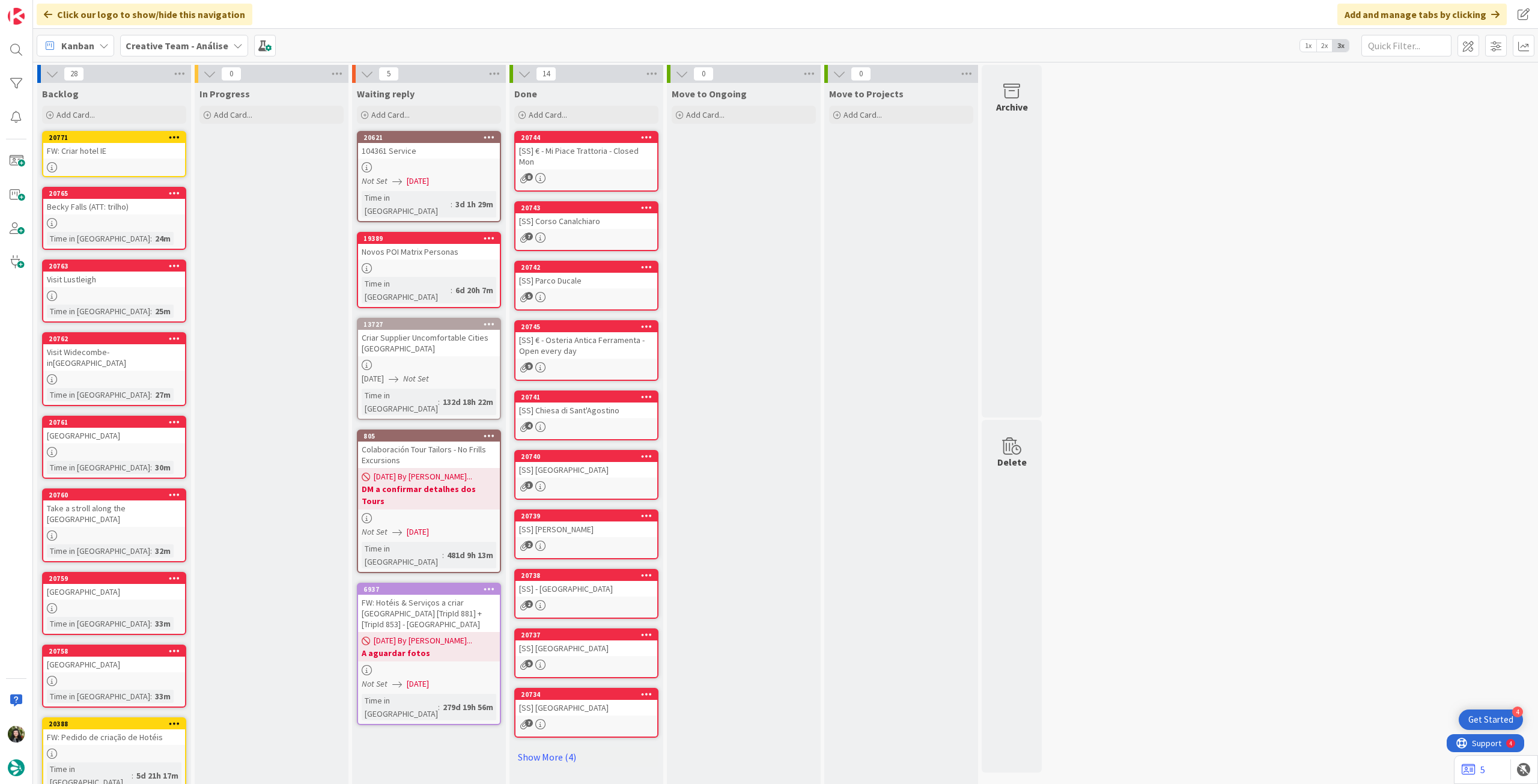
drag, startPoint x: 115, startPoint y: 154, endPoint x: 255, endPoint y: 148, distance: 140.1
drag, startPoint x: 123, startPoint y: 154, endPoint x: 287, endPoint y: 167, distance: 164.5
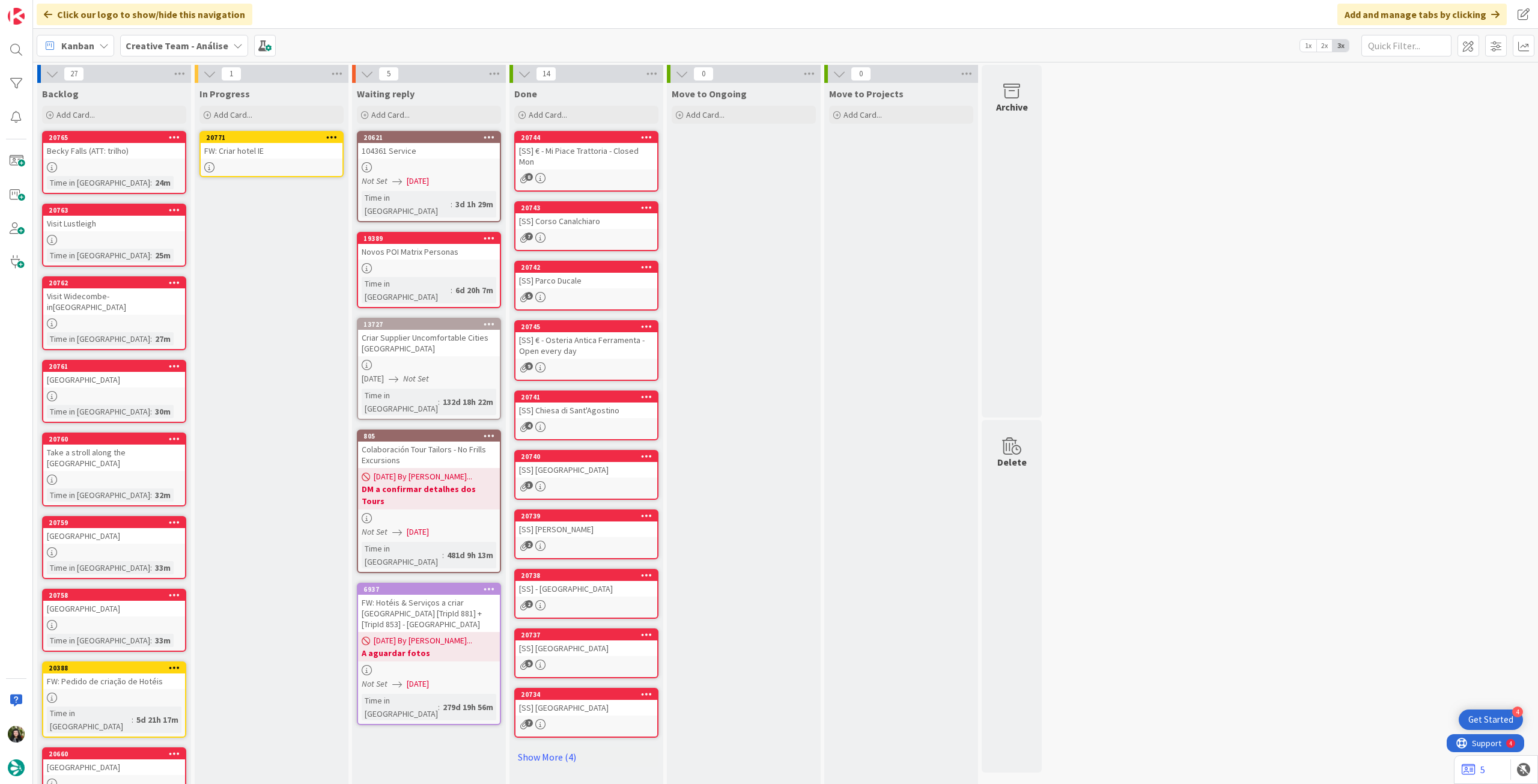
click at [276, 164] on div at bounding box center [272, 167] width 142 height 10
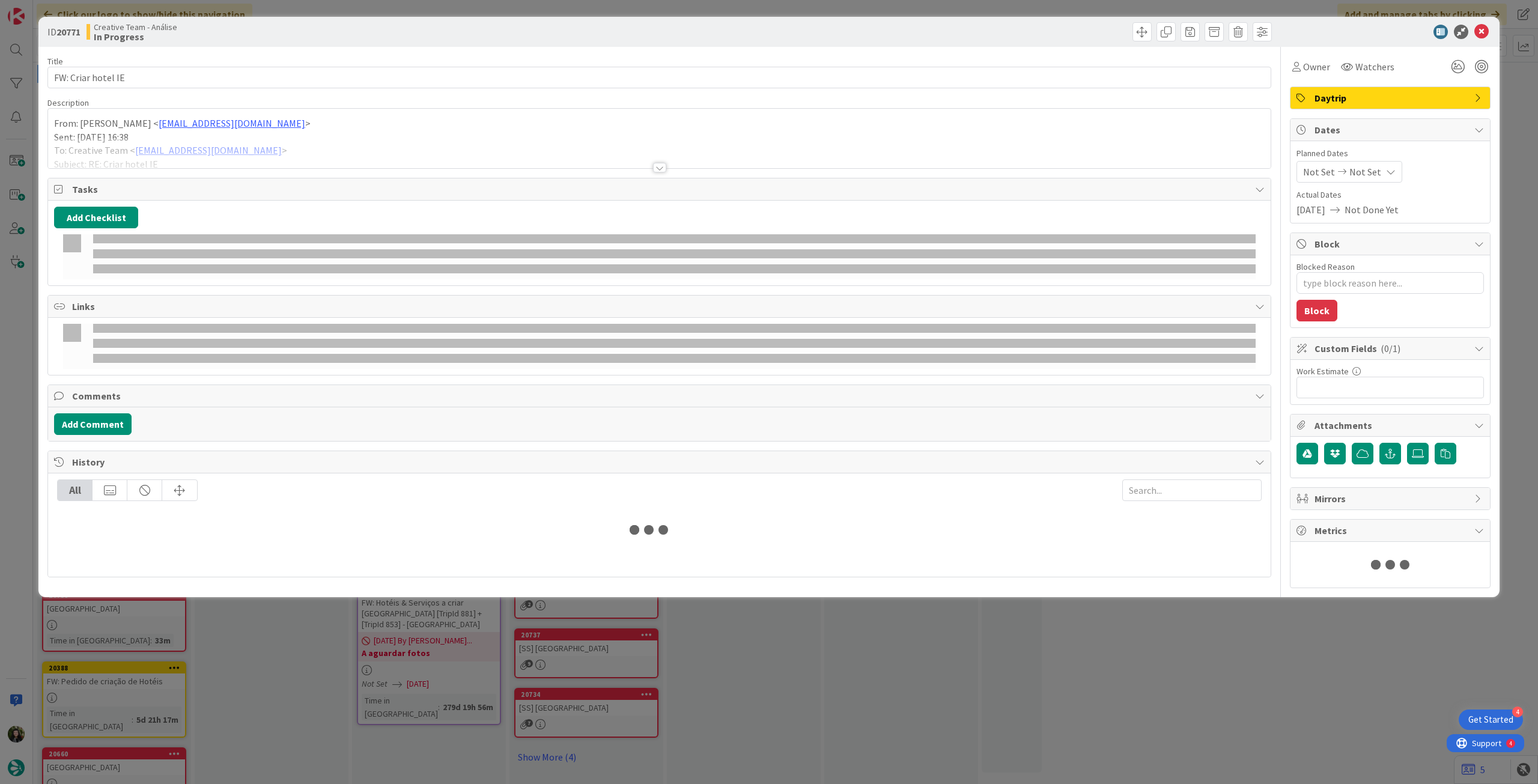
click at [270, 147] on div at bounding box center [659, 153] width 1222 height 31
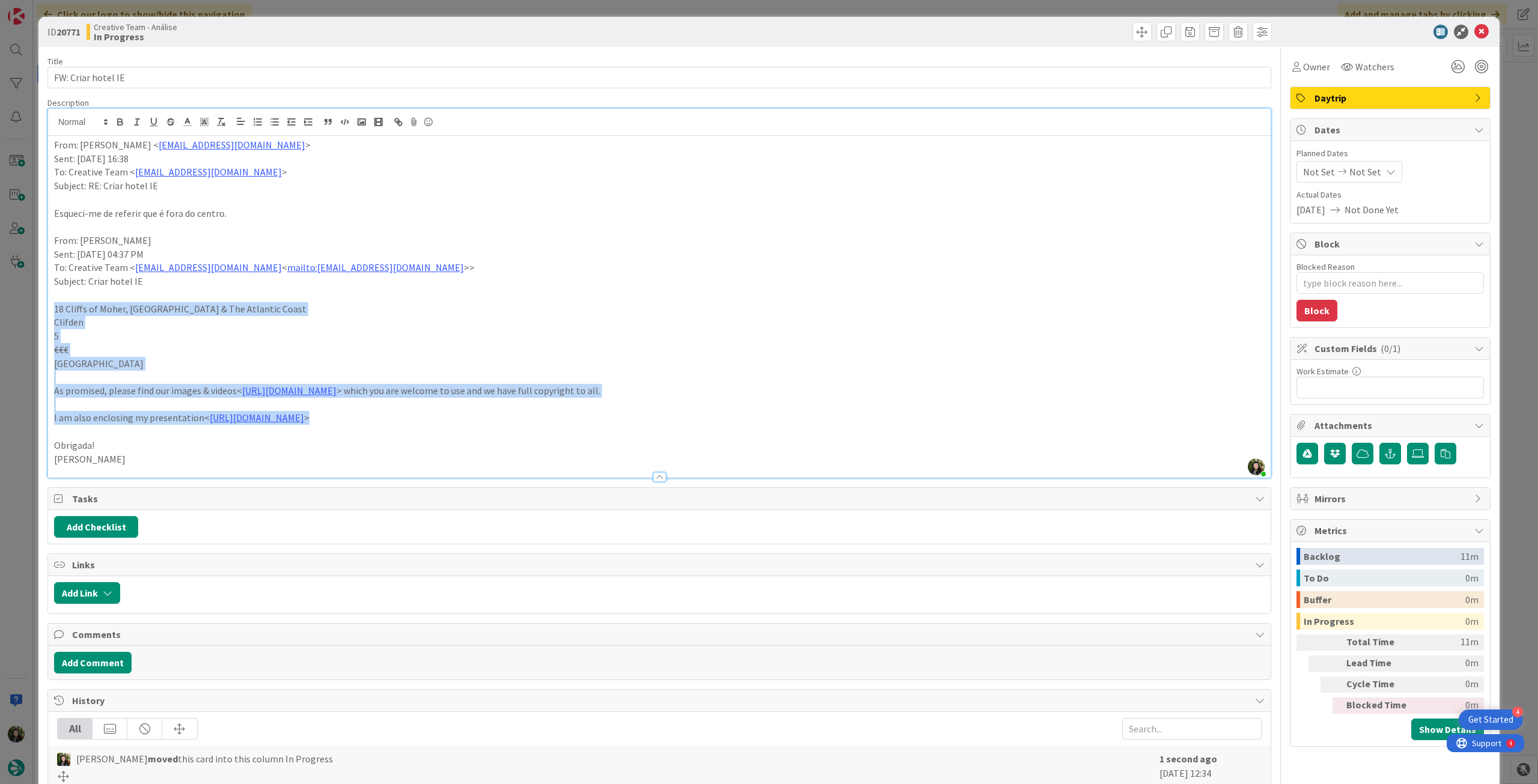
drag, startPoint x: 48, startPoint y: 302, endPoint x: 792, endPoint y: 418, distance: 753.0
click at [792, 418] on div "From: Rita Bernardo < rita.bernardo@tourtailors.com > Sent: Friday, August 8, 2…" at bounding box center [659, 307] width 1222 height 342
copy div "18 Cliffs of Moher, Galway & The Atlantic Coast Clifden 5 €€€ Ballynahinch Cast…"
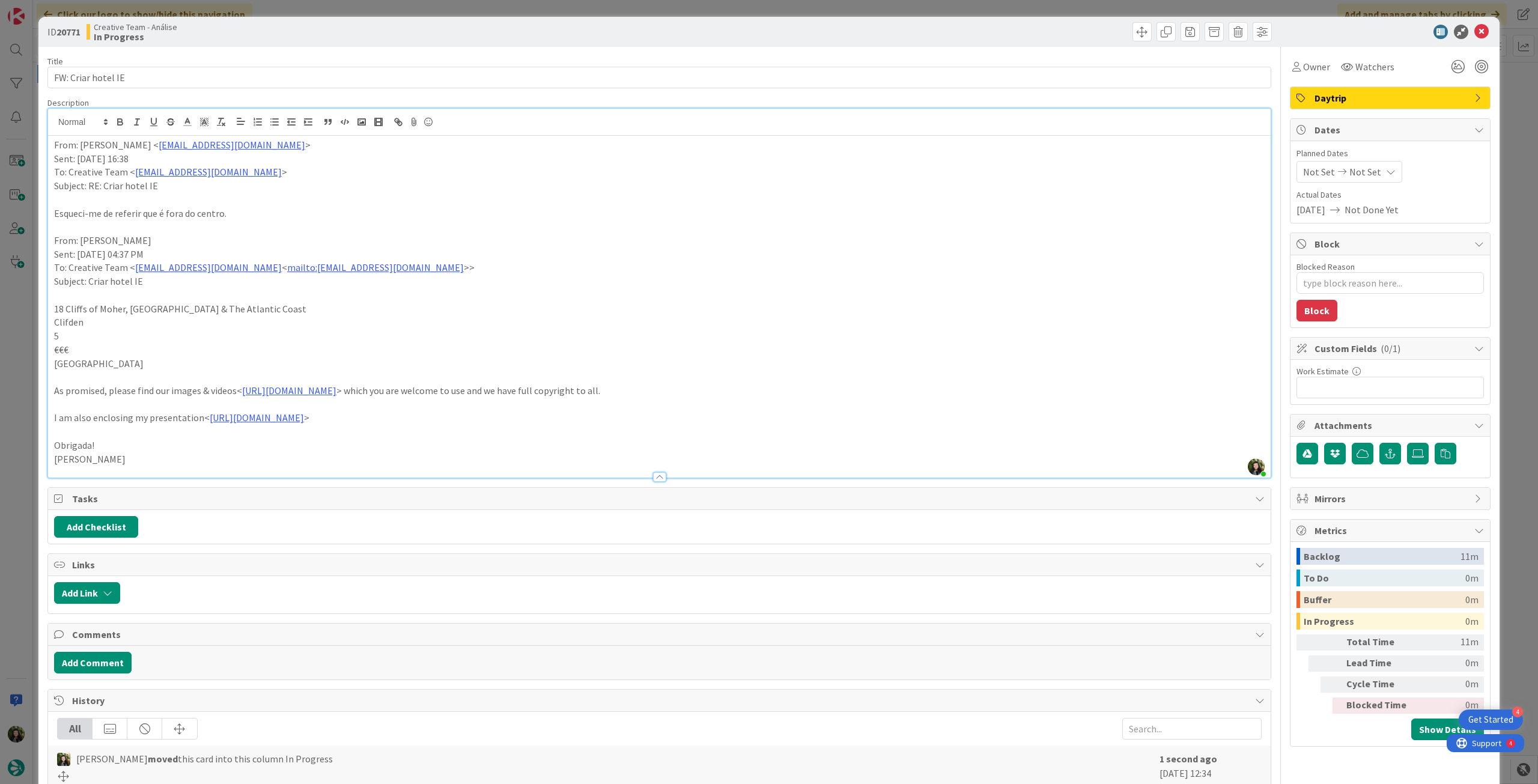
click at [51, 143] on div "From: Rita Bernardo < rita.bernardo@tourtailors.com > Sent: Friday, August 8, 2…" at bounding box center [659, 307] width 1222 height 342
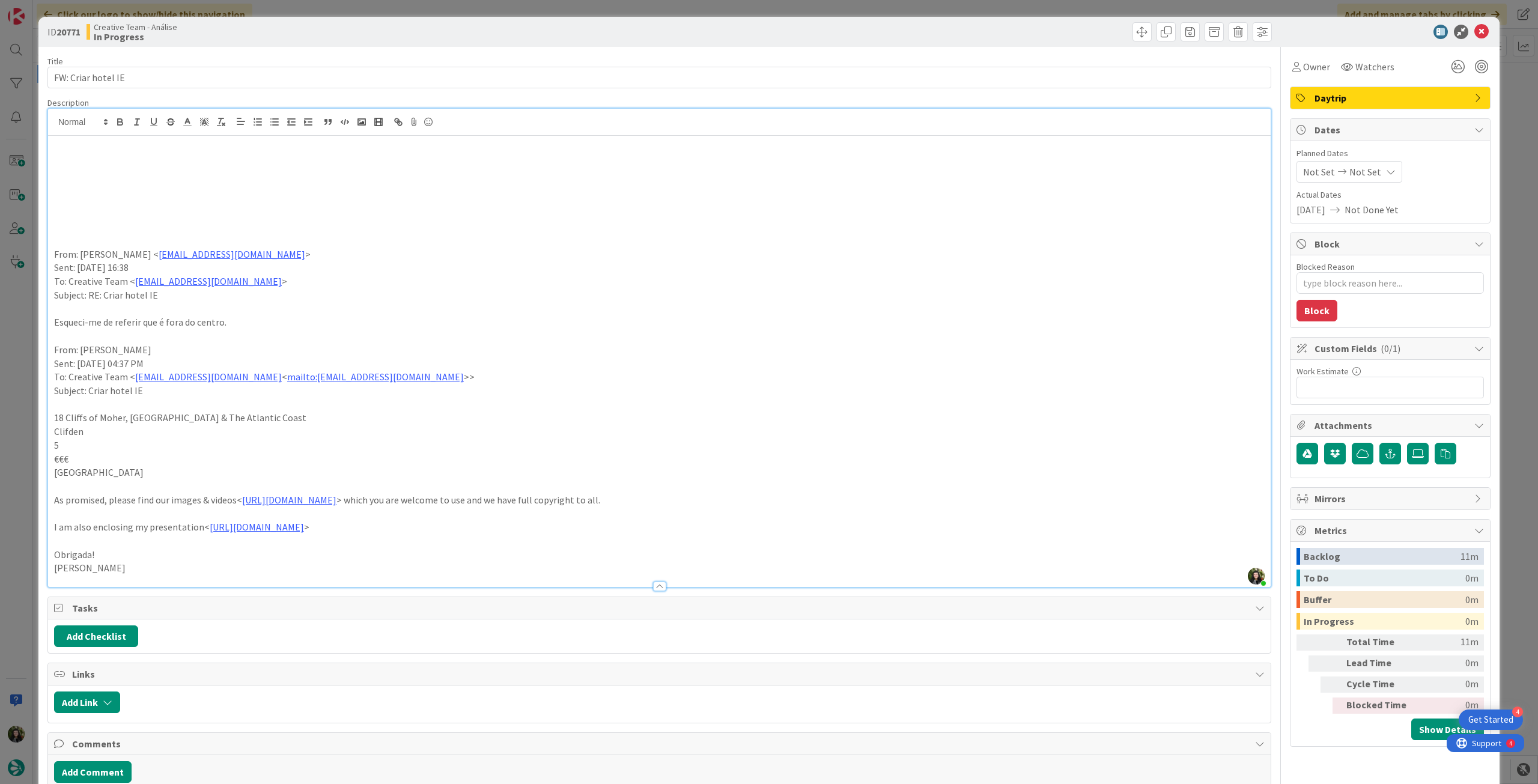
click at [80, 164] on p at bounding box center [659, 159] width 1211 height 14
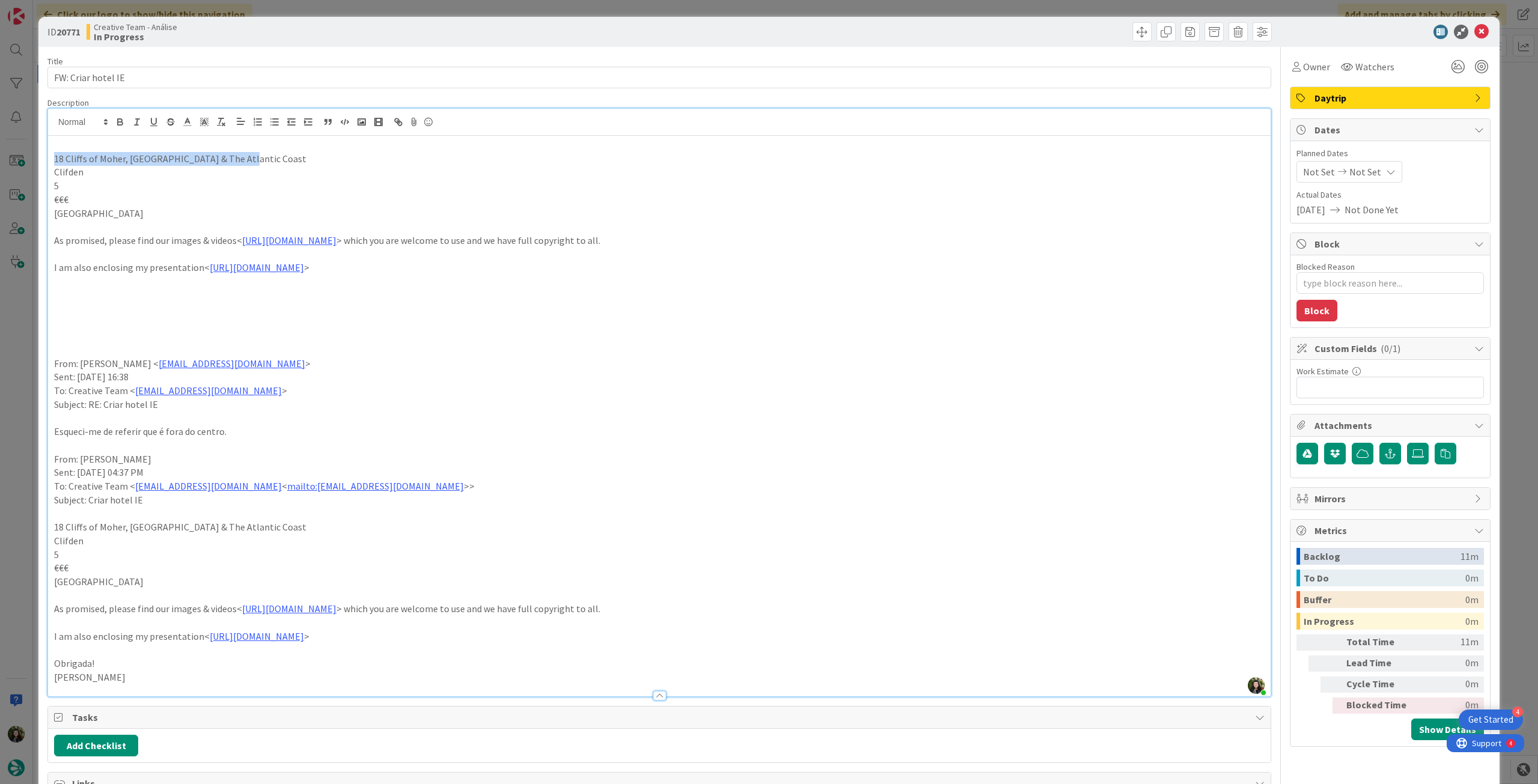
drag, startPoint x: 54, startPoint y: 161, endPoint x: 269, endPoint y: 159, distance: 215.0
click at [269, 159] on p "18 Cliffs of Moher, Galway & The Atlantic Coast" at bounding box center [659, 159] width 1211 height 14
type textarea "x"
drag, startPoint x: 134, startPoint y: 210, endPoint x: 46, endPoint y: 212, distance: 88.0
click at [46, 212] on div "ID 20771 Creative Team - Análise In Progress Title 18 / 128 FW: Criar hotel IE …" at bounding box center [769, 541] width 1461 height 1047
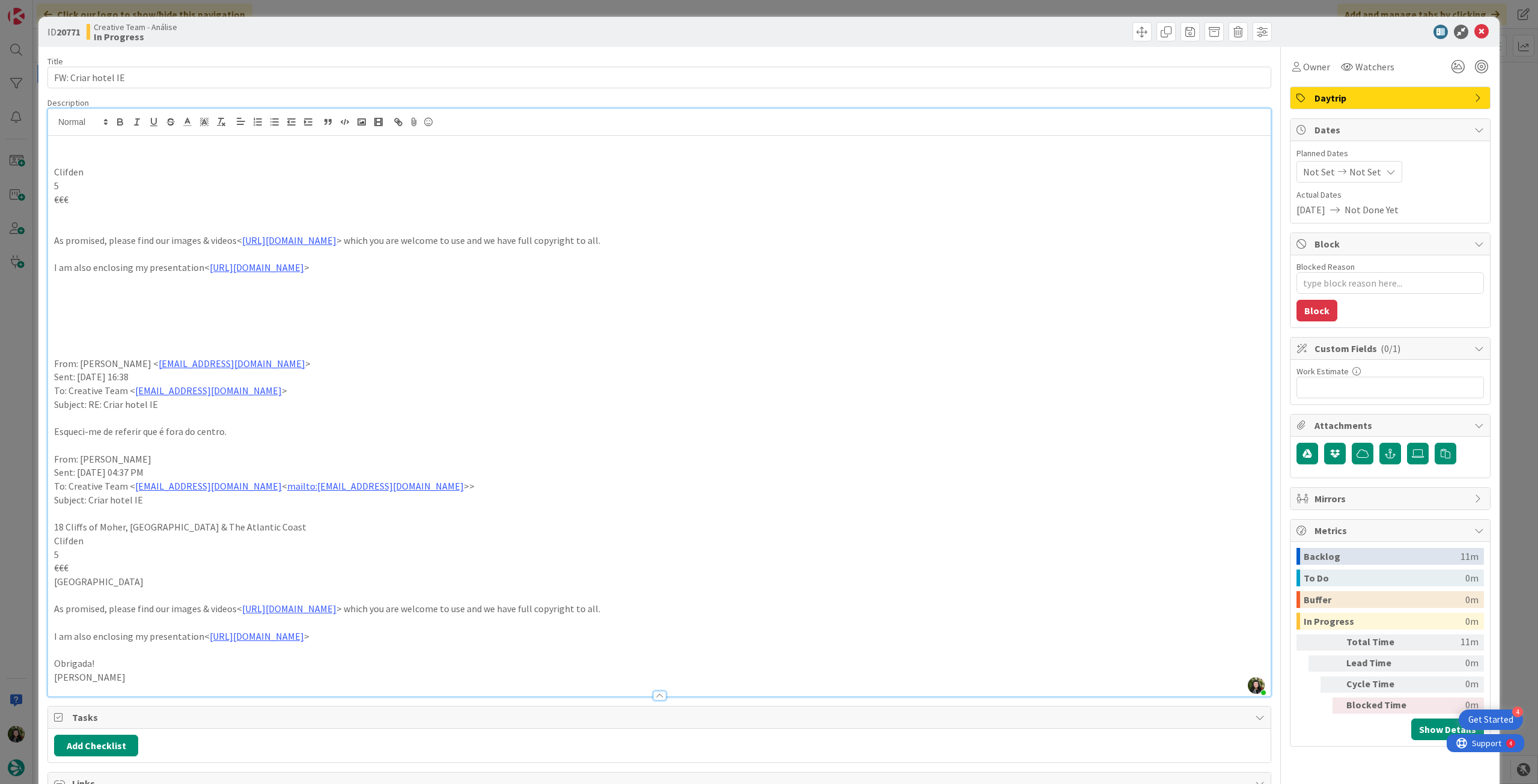
click at [82, 161] on p at bounding box center [659, 159] width 1211 height 14
paste div
drag, startPoint x: 223, startPoint y: 156, endPoint x: 34, endPoint y: 154, distance: 189.0
click at [34, 154] on div "ID 20771 Creative Team - Análise In Progress Title 18 / 128 FW: Criar hotel IE …" at bounding box center [769, 392] width 1538 height 784
click at [119, 117] on icon "button" at bounding box center [120, 122] width 11 height 11
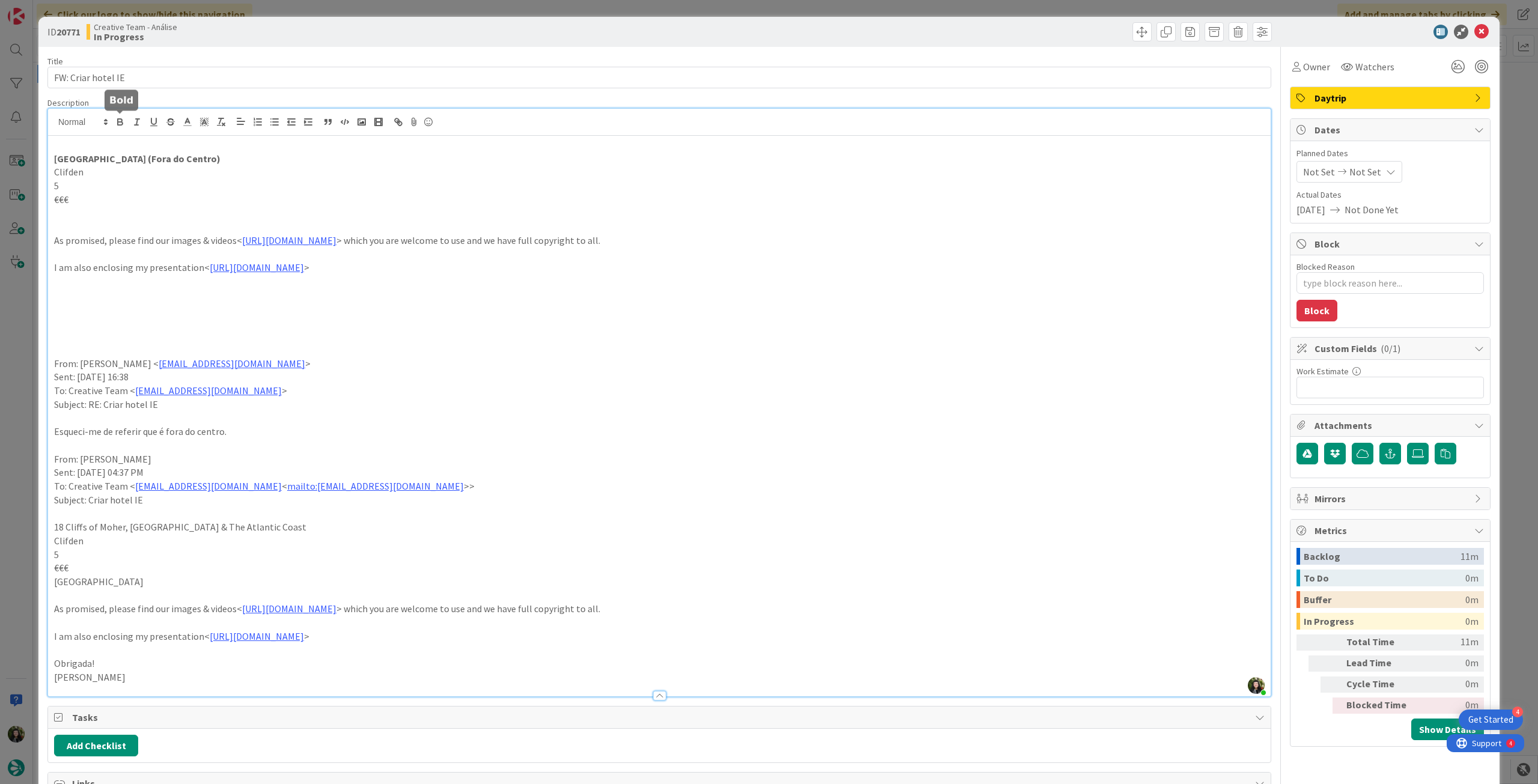
click at [73, 174] on p "Clifden" at bounding box center [659, 172] width 1211 height 14
click at [54, 171] on p "Clifden" at bounding box center [659, 172] width 1211 height 14
drag, startPoint x: 66, startPoint y: 188, endPoint x: 48, endPoint y: 188, distance: 18.0
click at [48, 188] on div "Ballynahinch Castle (Fora do Centro) em Clifden 5 €€€ As promised, please find …" at bounding box center [659, 416] width 1222 height 560
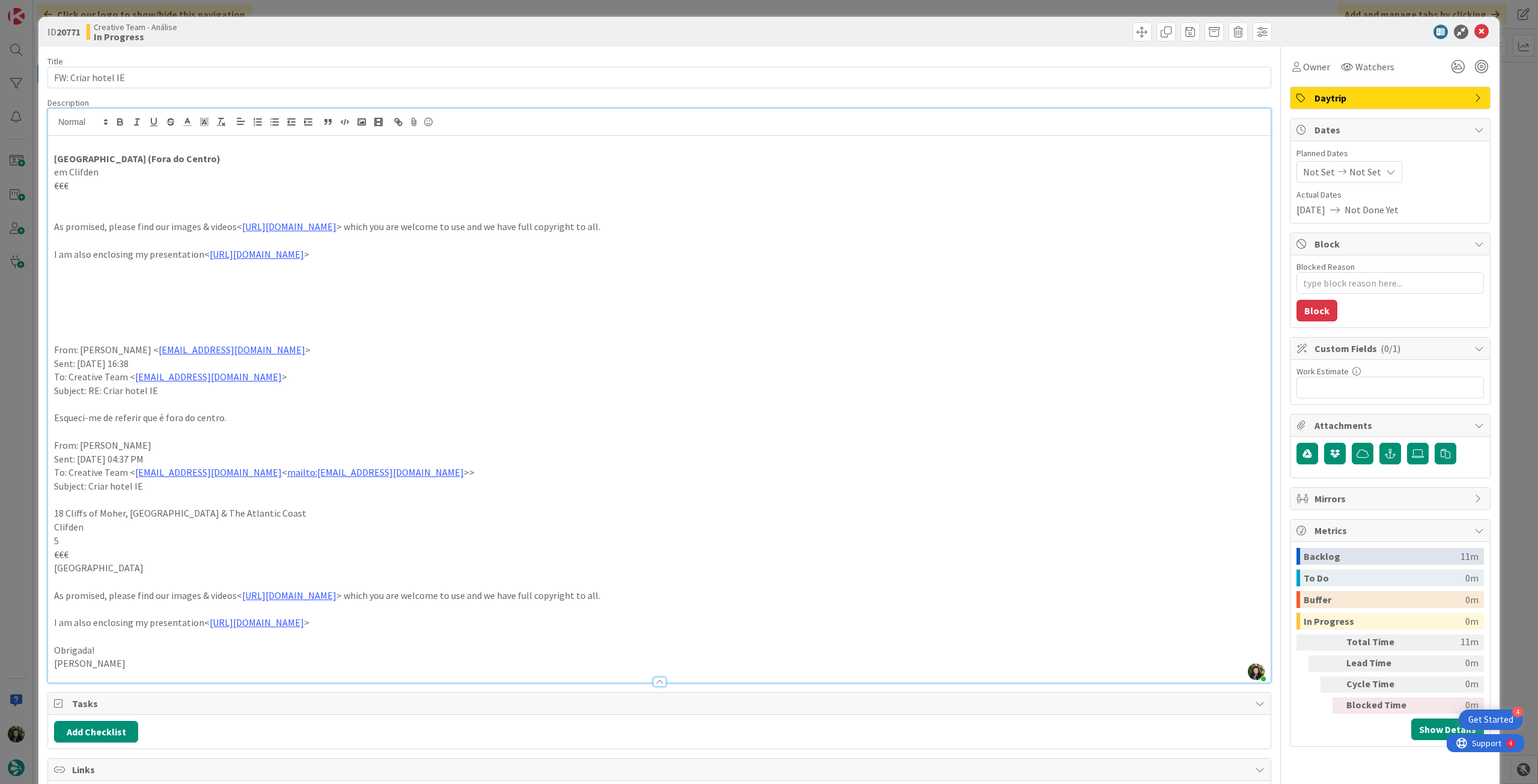
click at [95, 220] on p "As promised, please find our images & videos< https://www.dropbox.com/scl/fo/hq…" at bounding box center [659, 227] width 1211 height 14
drag, startPoint x: 233, startPoint y: 223, endPoint x: 48, endPoint y: 205, distance: 185.9
click at [48, 205] on div "Ballynahinch Castle (Fora do Centro) em Clifden €€€ As promised, please find ou…" at bounding box center [659, 409] width 1222 height 547
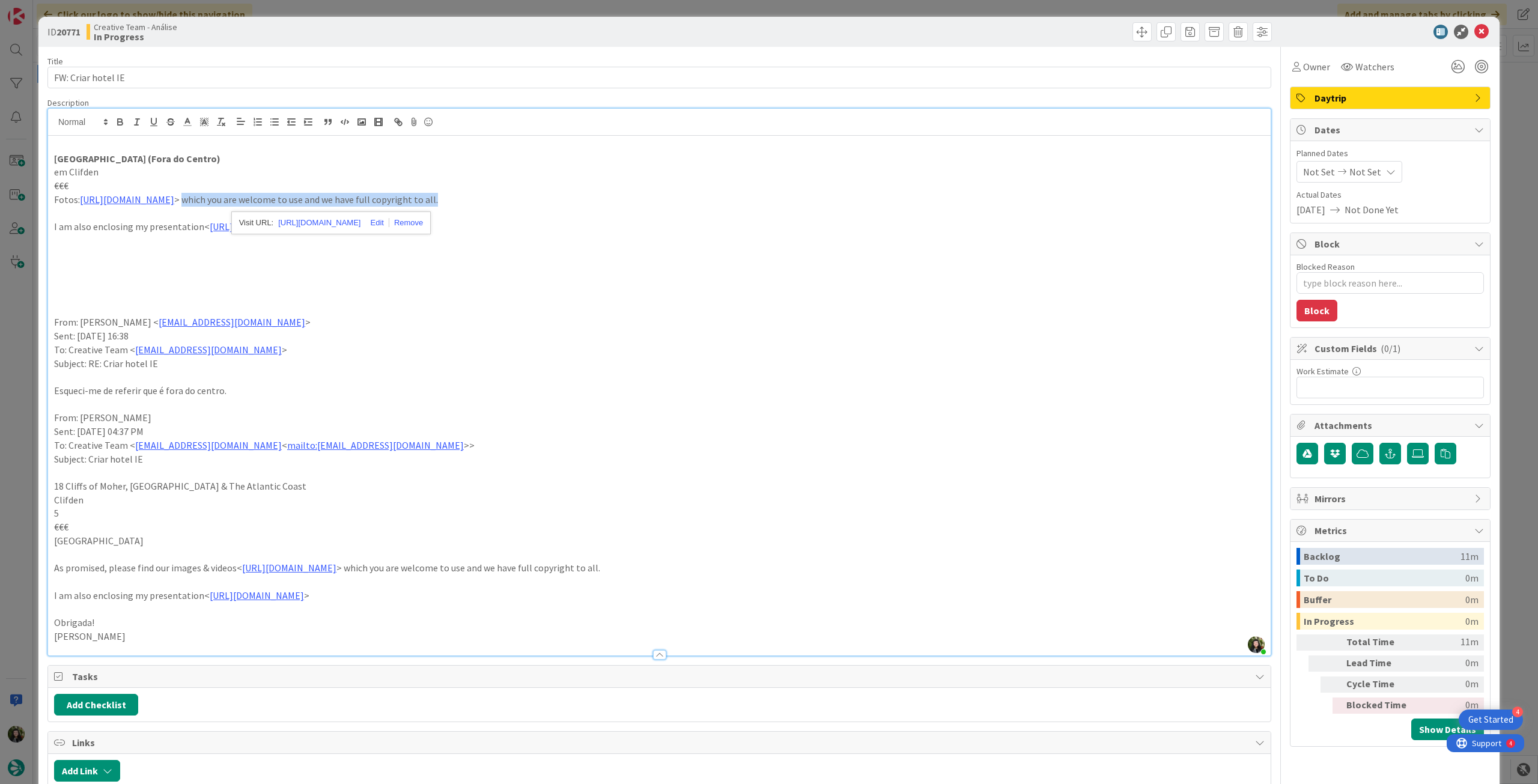
drag, startPoint x: 883, startPoint y: 196, endPoint x: 739, endPoint y: 189, distance: 144.2
click at [617, 198] on p "Fotos: https://www.dropbox.com/scl/fo/hqm8t4euuu99a0mk6ez7k/AKGWk__bIjMGrL7Xnef…" at bounding box center [659, 200] width 1211 height 14
drag, startPoint x: 144, startPoint y: 224, endPoint x: 48, endPoint y: 226, distance: 96.0
click at [48, 226] on div "Ballynahinch Castle (Fora do Centro) em Clifden €€€ Fotos: https://www.dropbox.…" at bounding box center [659, 396] width 1222 height 520
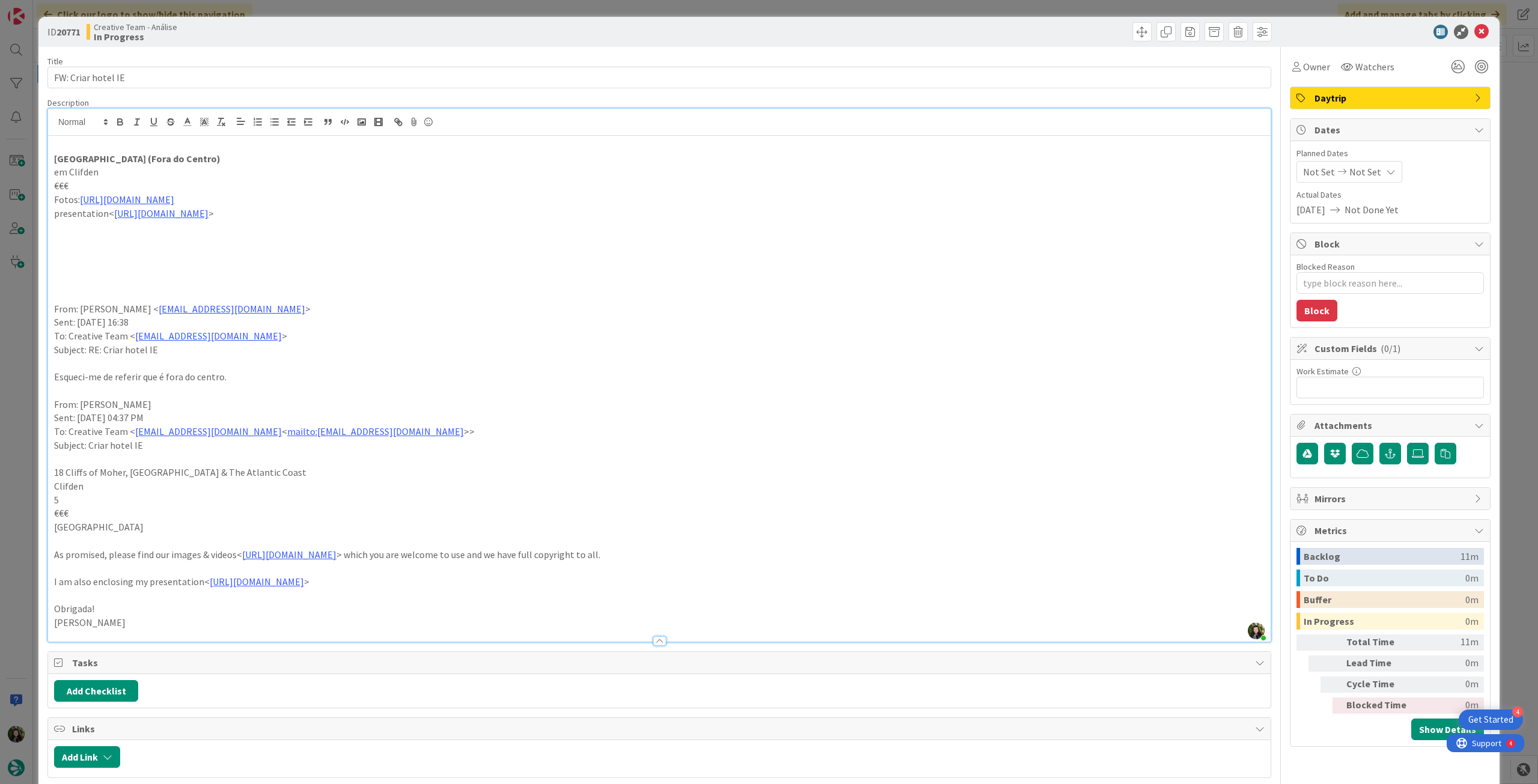
click at [102, 215] on p "presentation< https://www.dropbox.com/scl/fi/401oobns3ugf44dyoq745/Ballynahinch…" at bounding box center [659, 213] width 1211 height 14
click at [761, 220] on p at bounding box center [659, 227] width 1211 height 14
click at [759, 211] on p "presentation que nos enviaram: https://www.dropbox.com/scl/fi/401oobns3ugf44dyo…" at bounding box center [659, 213] width 1211 height 14
click at [675, 278] on p at bounding box center [659, 281] width 1211 height 14
drag, startPoint x: 779, startPoint y: 215, endPoint x: 45, endPoint y: 175, distance: 735.1
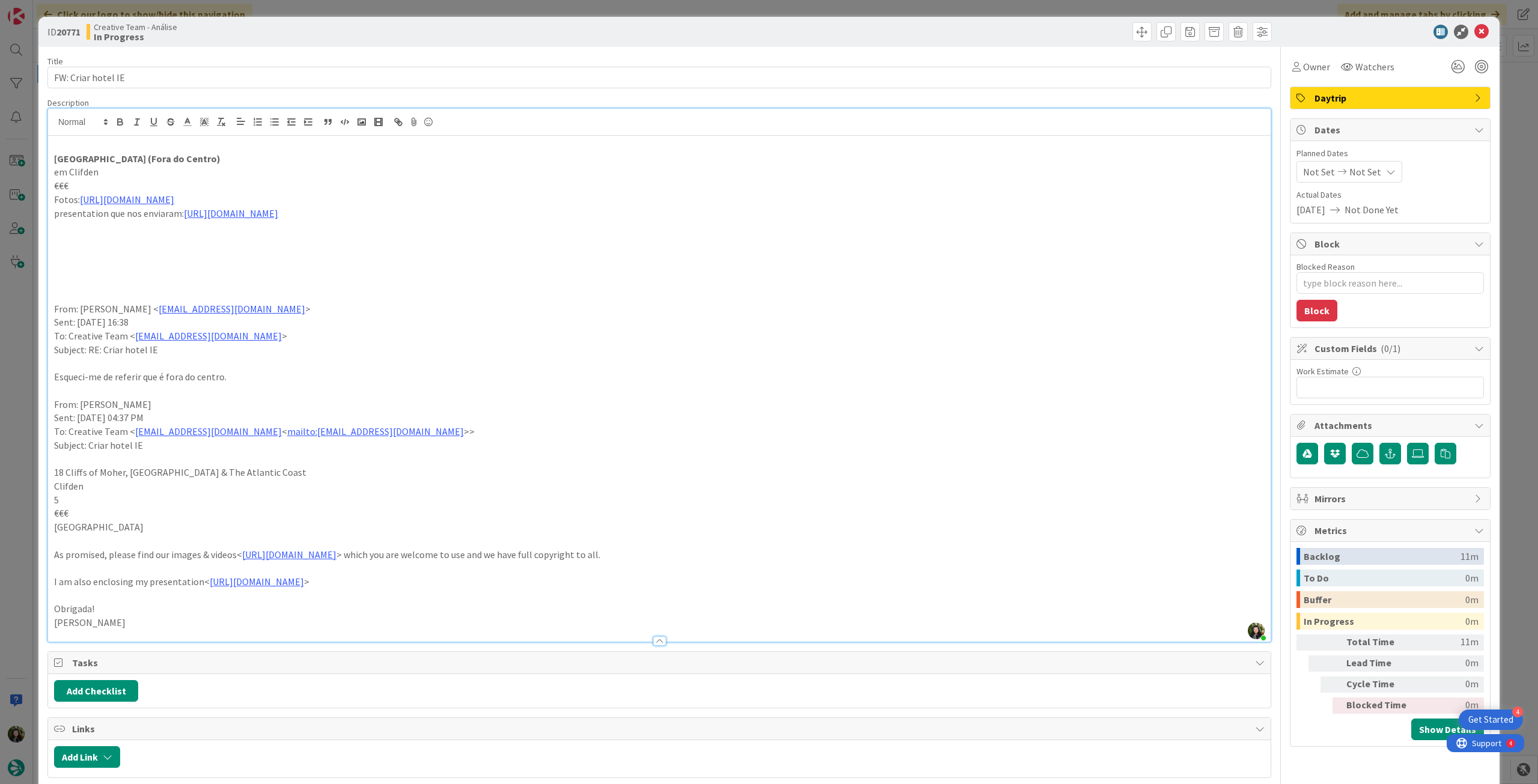
click at [45, 175] on div "ID 20771 Creative Team - Análise In Progress Title 18 / 128 FW: Criar hotel IE …" at bounding box center [769, 513] width 1461 height 992
click at [118, 119] on icon "button" at bounding box center [120, 120] width 4 height 3
click at [268, 329] on p "To: Creative Team < product@tourtailors.com >" at bounding box center [659, 336] width 1211 height 14
type textarea "x"
click at [1382, 182] on div "Planned Dates Not Set Not Set Actual Dates 11/08/2025 Not Done Yet" at bounding box center [1390, 182] width 187 height 70
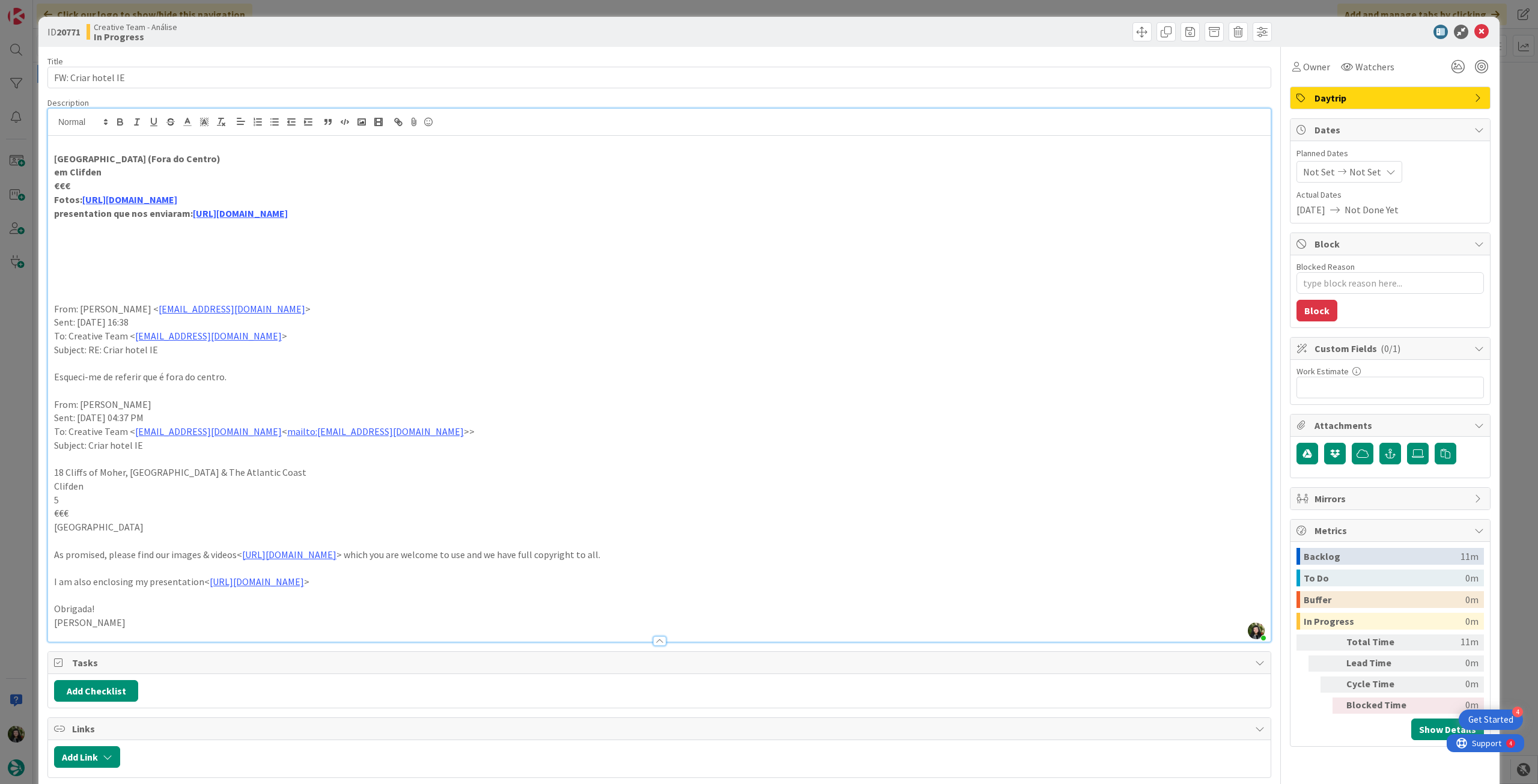
click at [1386, 170] on icon at bounding box center [1391, 171] width 10 height 10
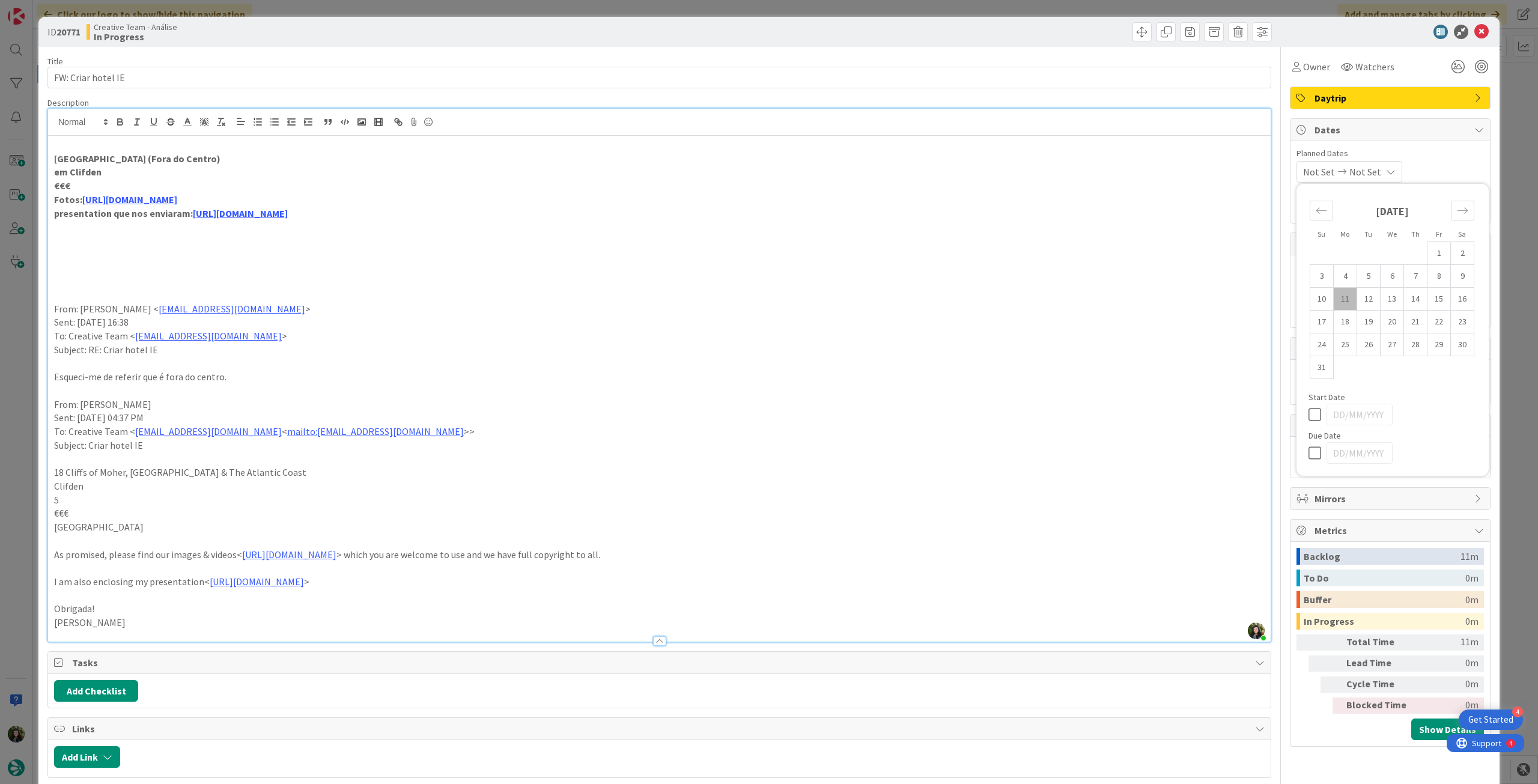
click at [1309, 451] on icon at bounding box center [1318, 453] width 18 height 14
type input "[DATE]"
click at [1474, 32] on icon at bounding box center [1481, 32] width 14 height 14
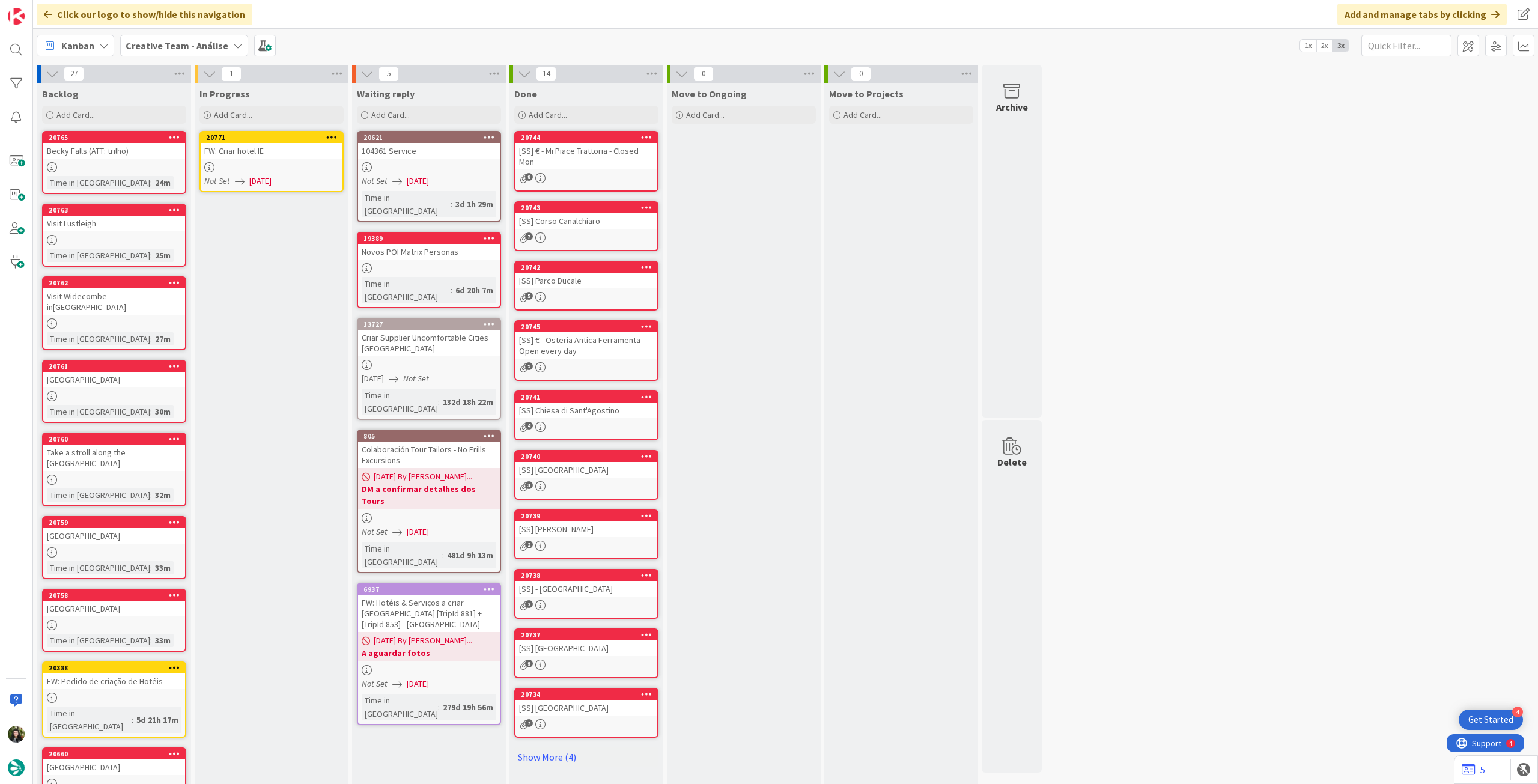
click at [328, 135] on icon at bounding box center [332, 137] width 12 height 8
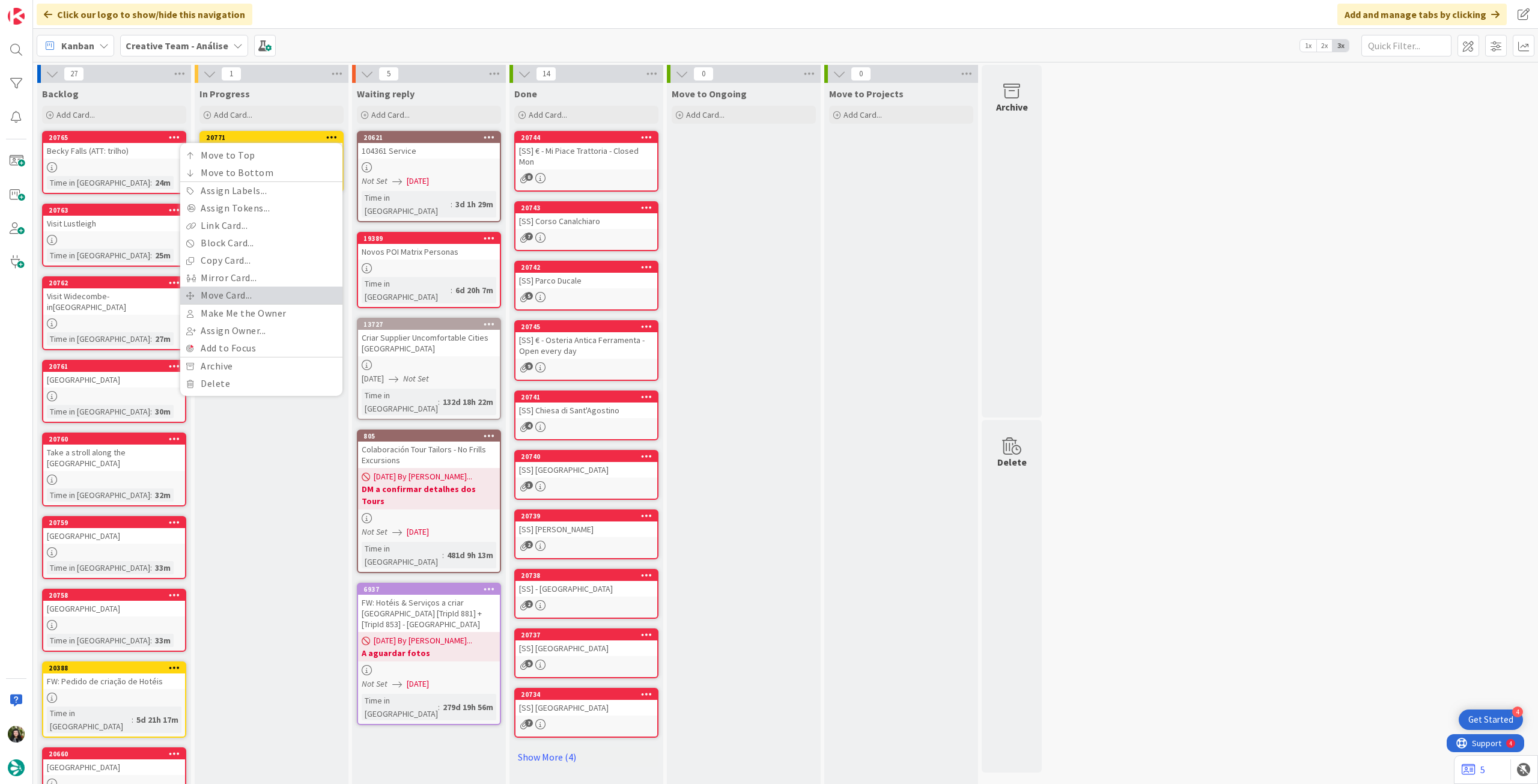
click at [255, 294] on link "Move Card..." at bounding box center [261, 295] width 162 height 17
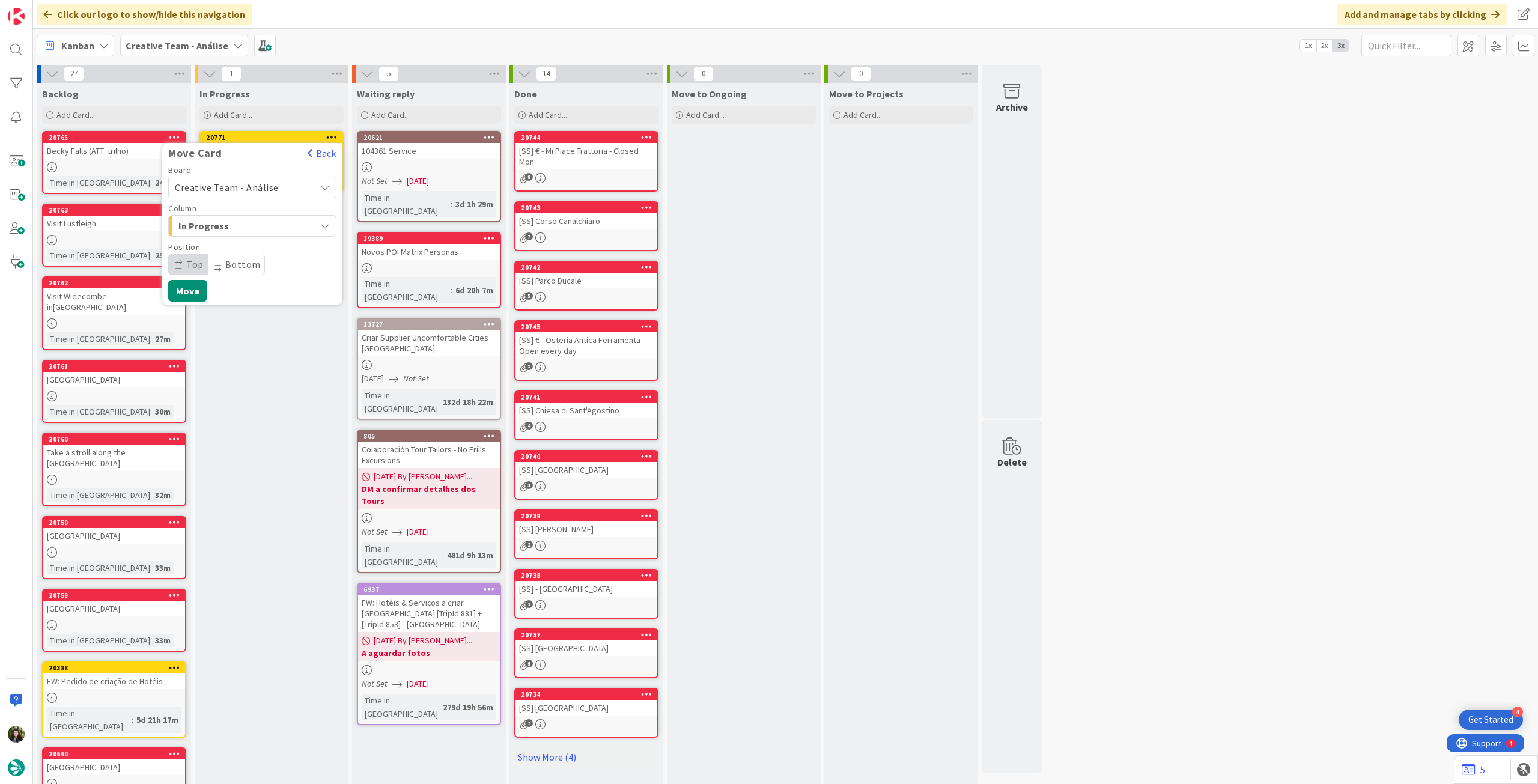
click at [246, 186] on span "Creative Team - Análise" at bounding box center [227, 188] width 104 height 12
click at [233, 248] on span "Creative Team" at bounding box center [260, 243] width 139 height 18
click at [238, 224] on span "Select a Column..." at bounding box center [220, 226] width 90 height 16
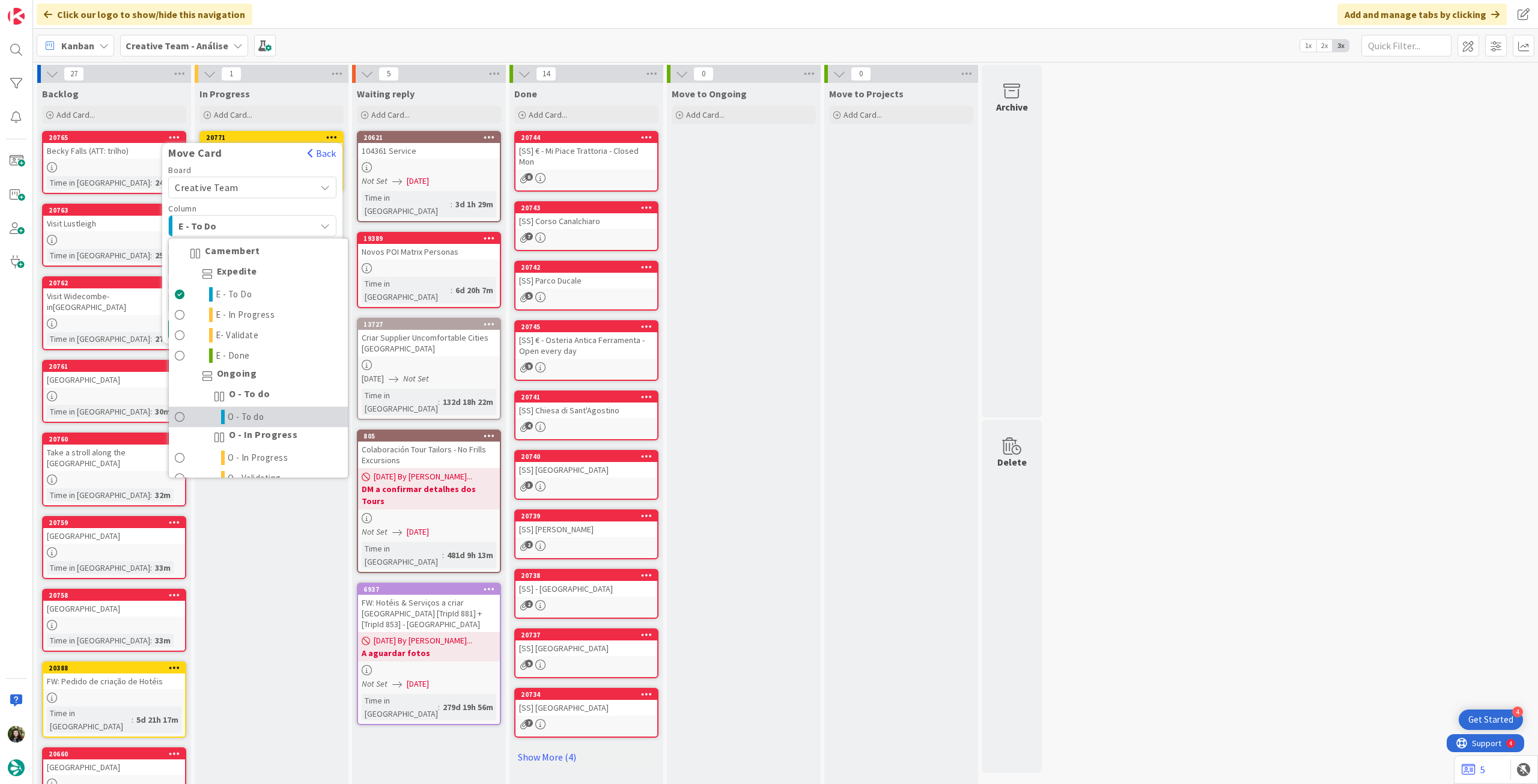
click at [265, 412] on link "O - To do" at bounding box center [258, 417] width 179 height 21
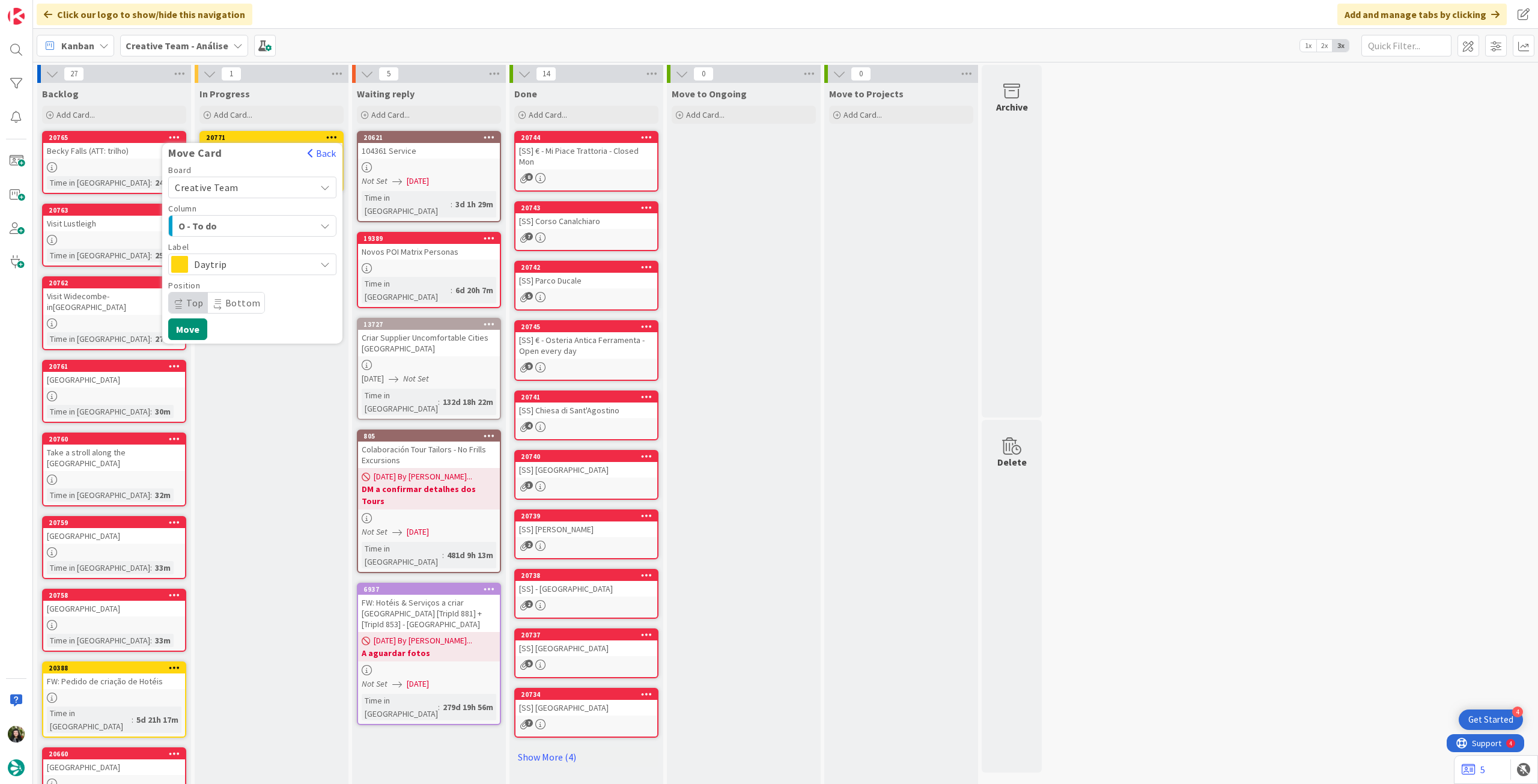
click at [252, 263] on span "Daytrip" at bounding box center [252, 264] width 115 height 17
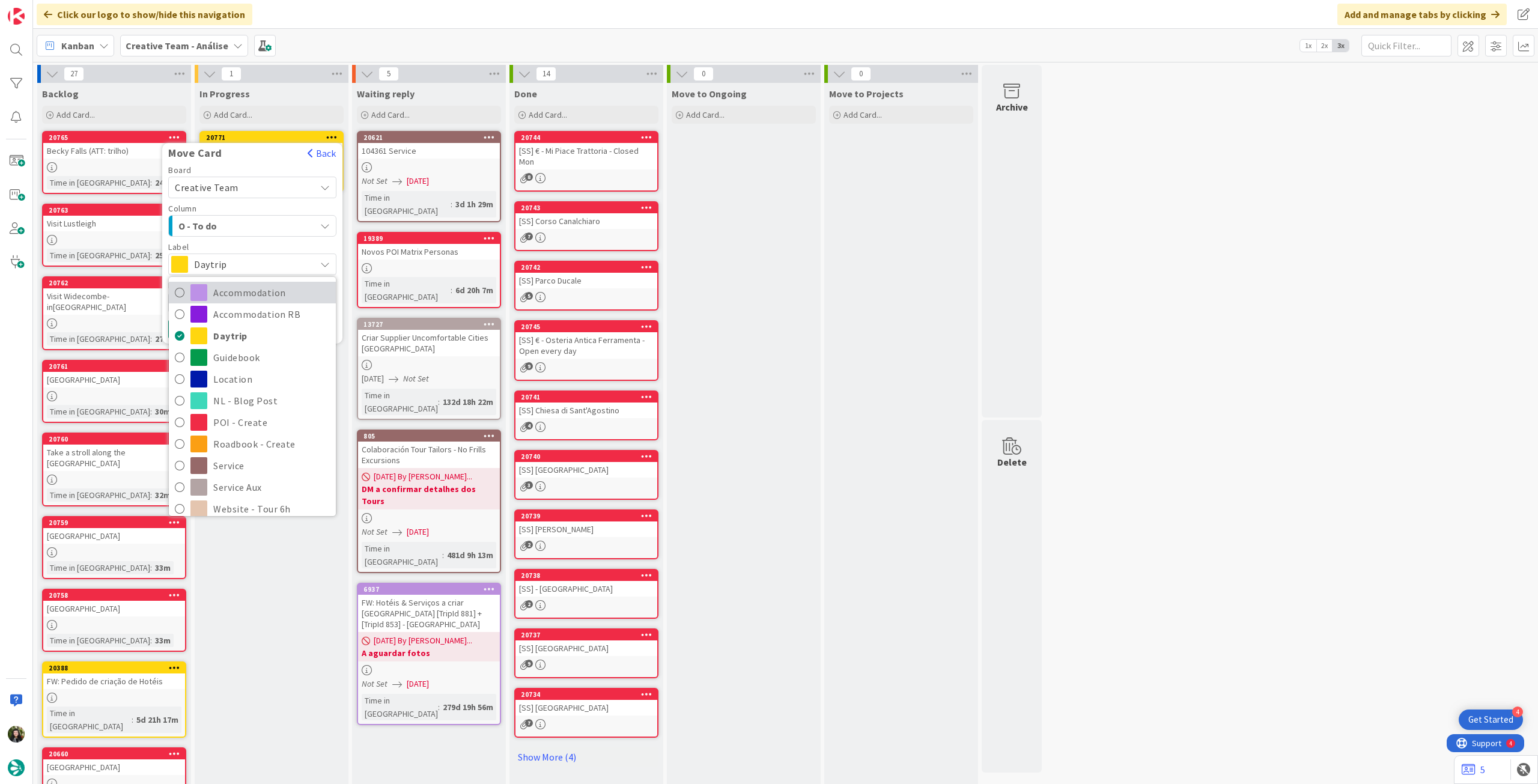
click at [252, 295] on span "Accommodation" at bounding box center [272, 292] width 117 height 18
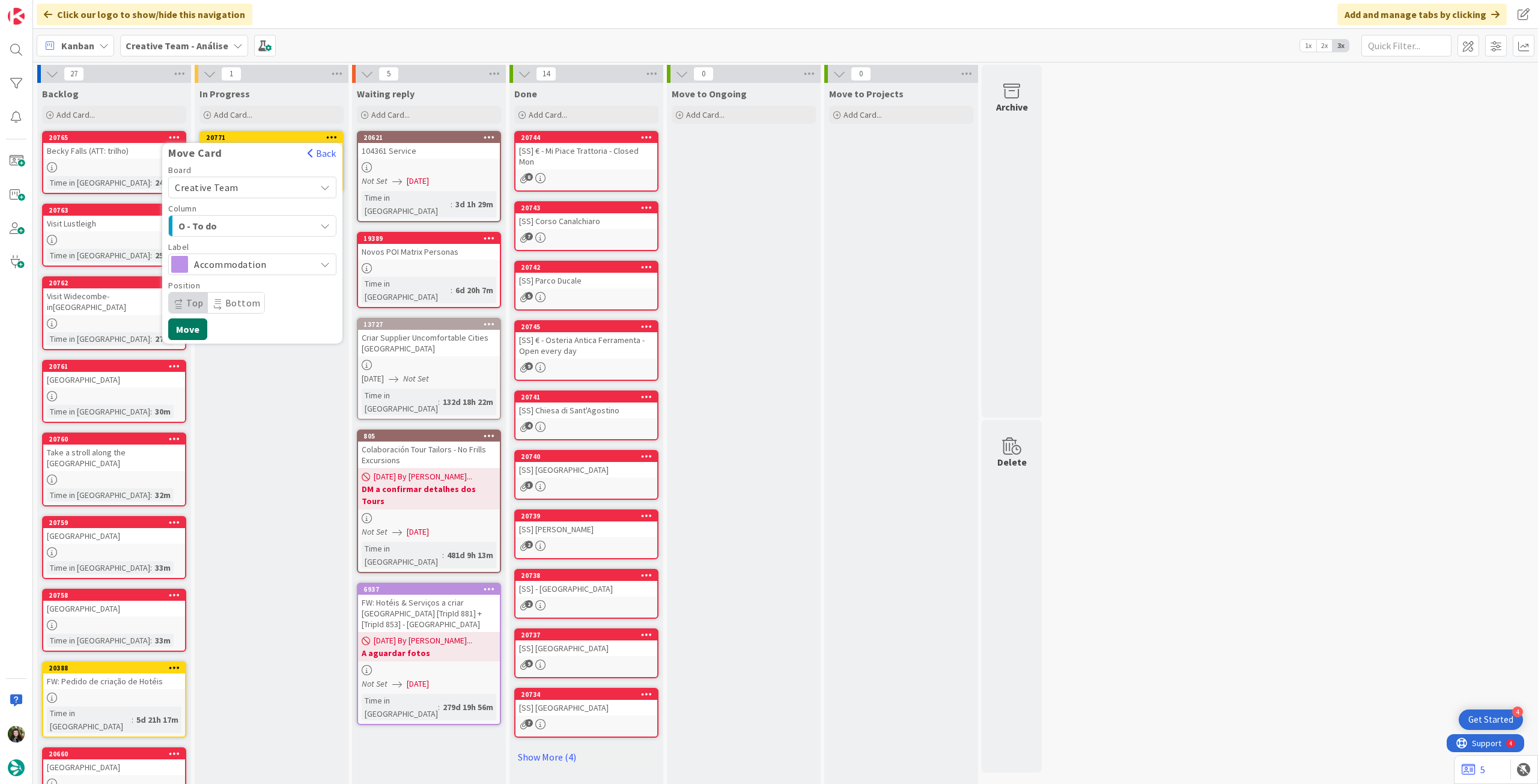
click at [197, 325] on button "Move" at bounding box center [187, 329] width 39 height 22
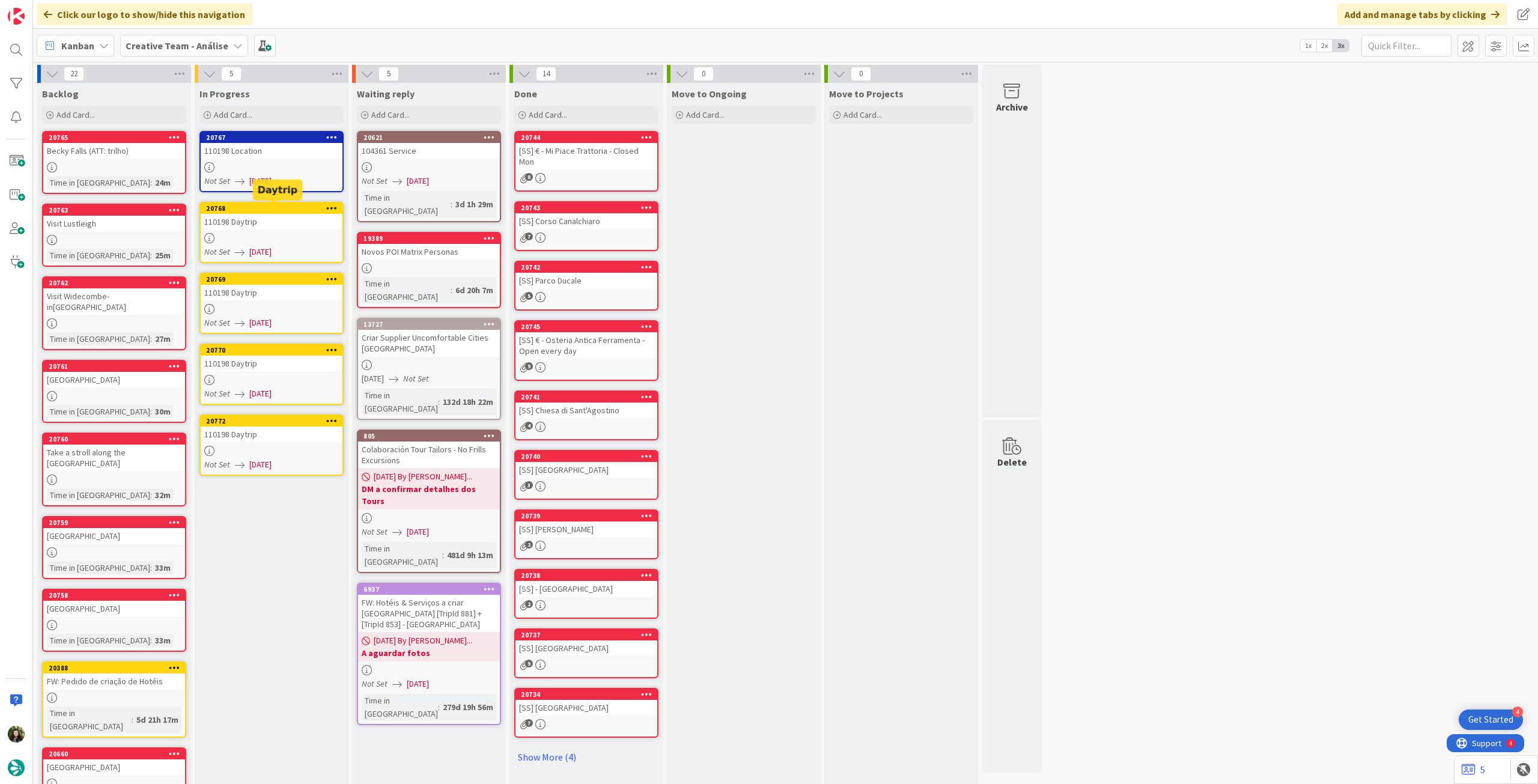
click at [308, 178] on div "Not Set [DATE]" at bounding box center [273, 181] width 138 height 12
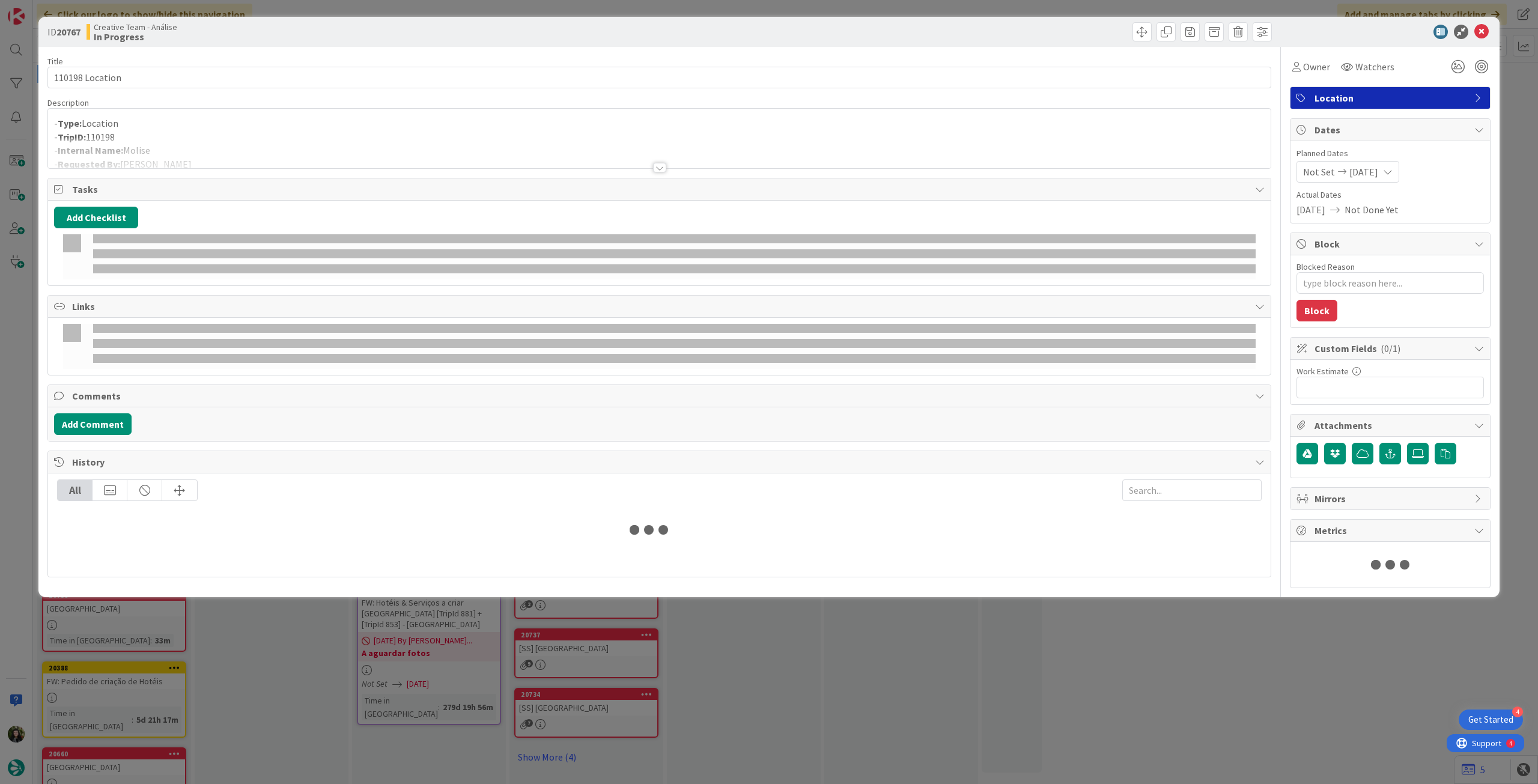
click at [294, 125] on p "- Type: Location" at bounding box center [659, 123] width 1211 height 14
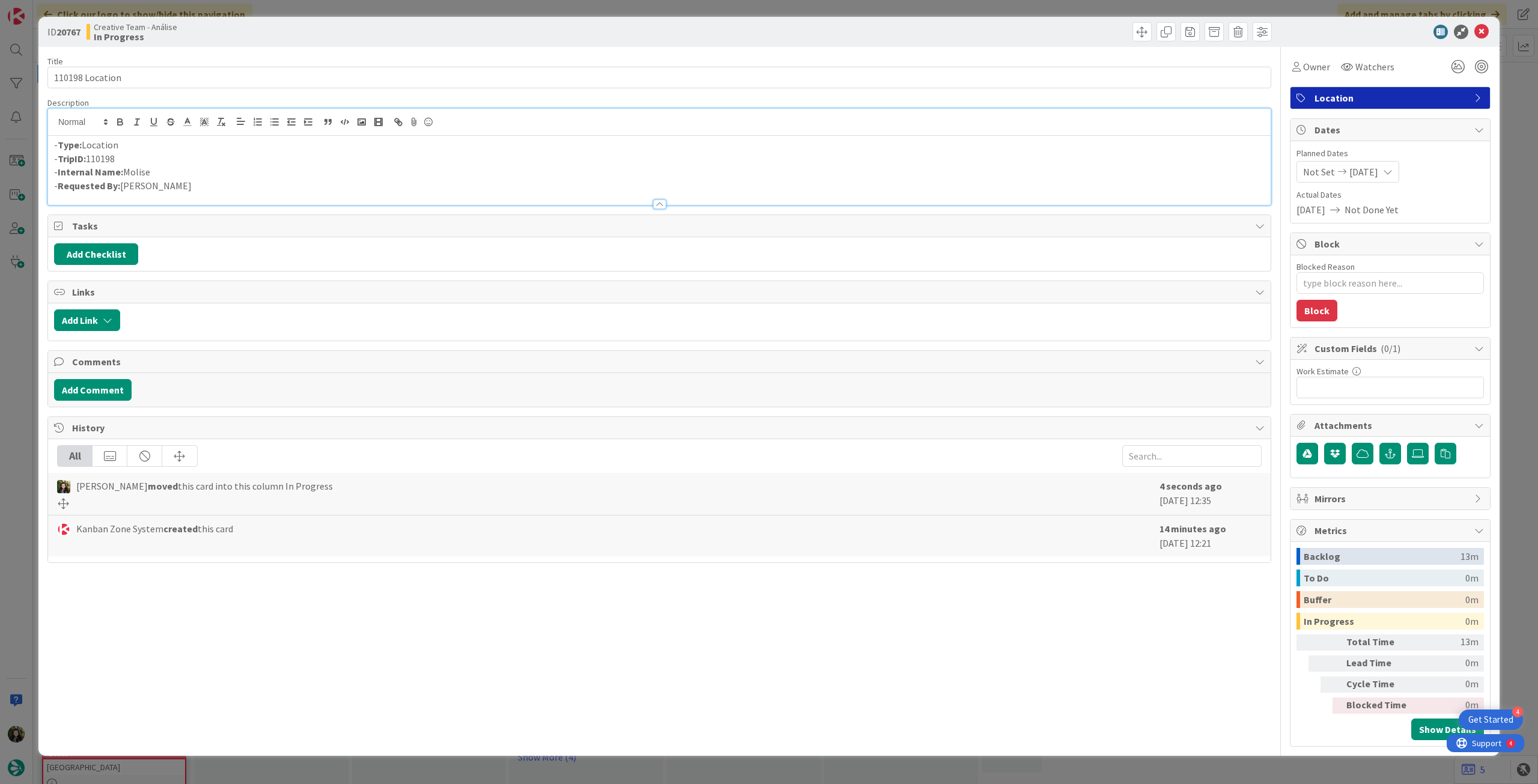
click at [1489, 29] on div at bounding box center [1384, 32] width 213 height 14
click at [1474, 32] on icon at bounding box center [1481, 32] width 14 height 14
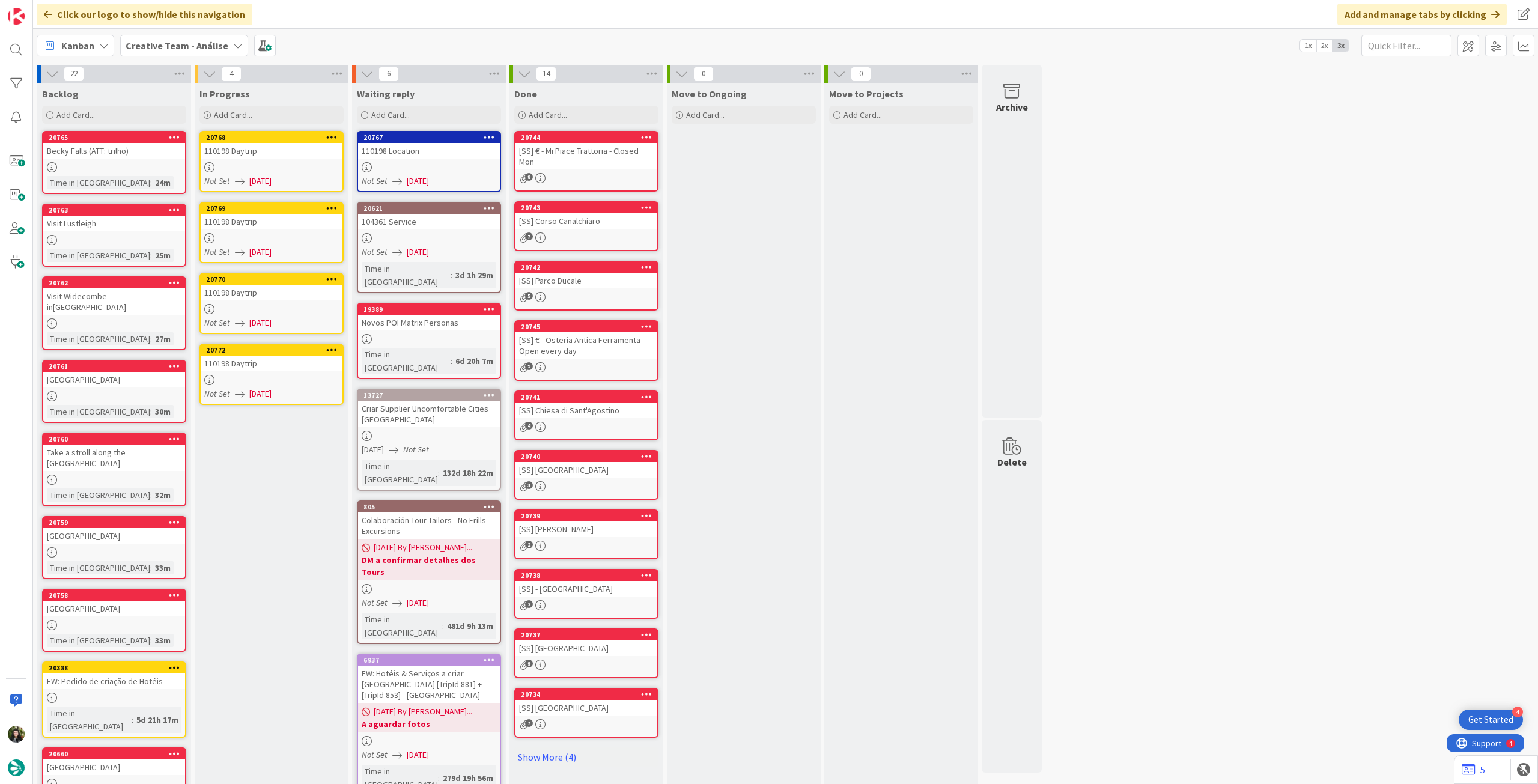
click at [298, 171] on div at bounding box center [272, 167] width 142 height 10
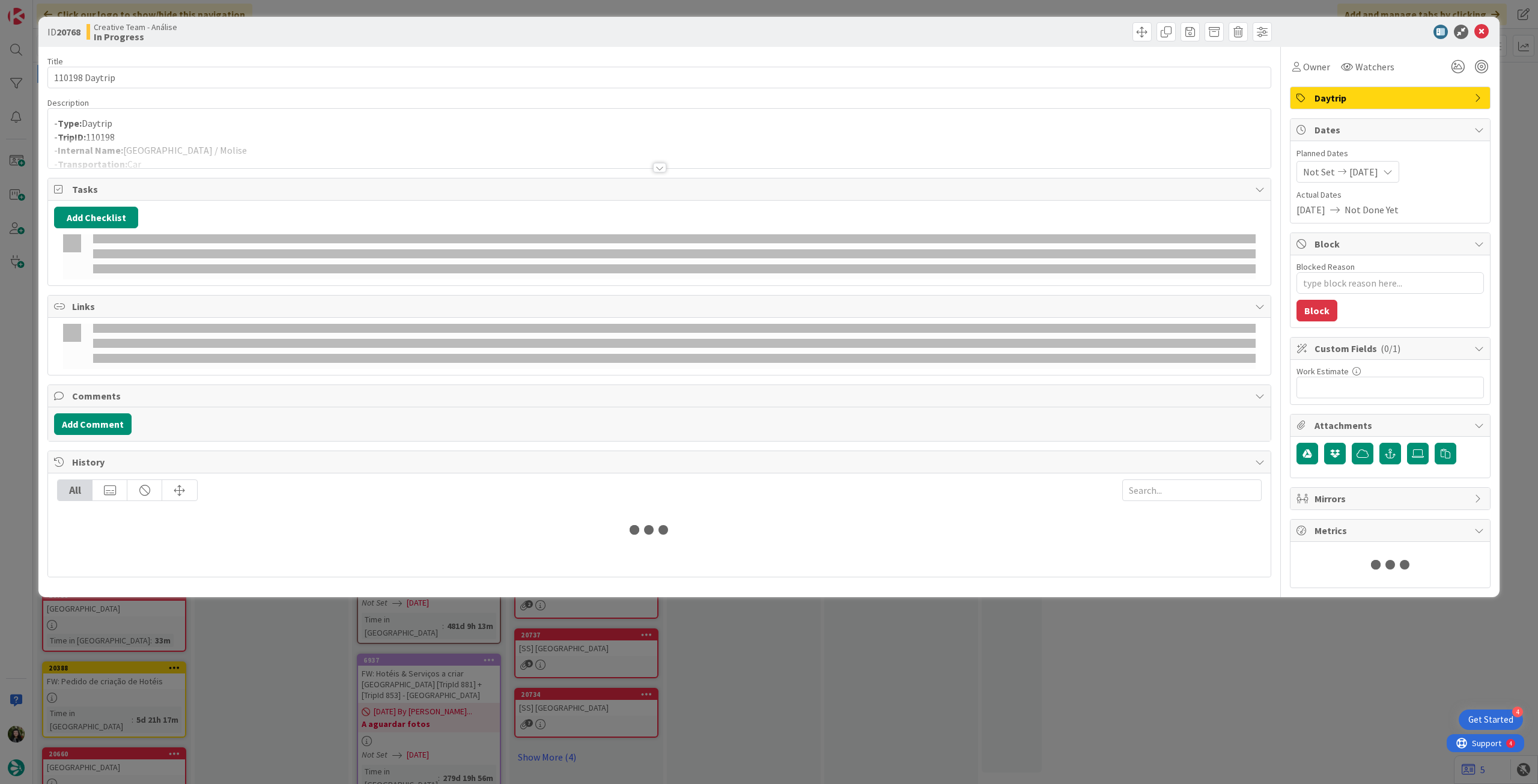
click at [307, 146] on div at bounding box center [659, 153] width 1222 height 31
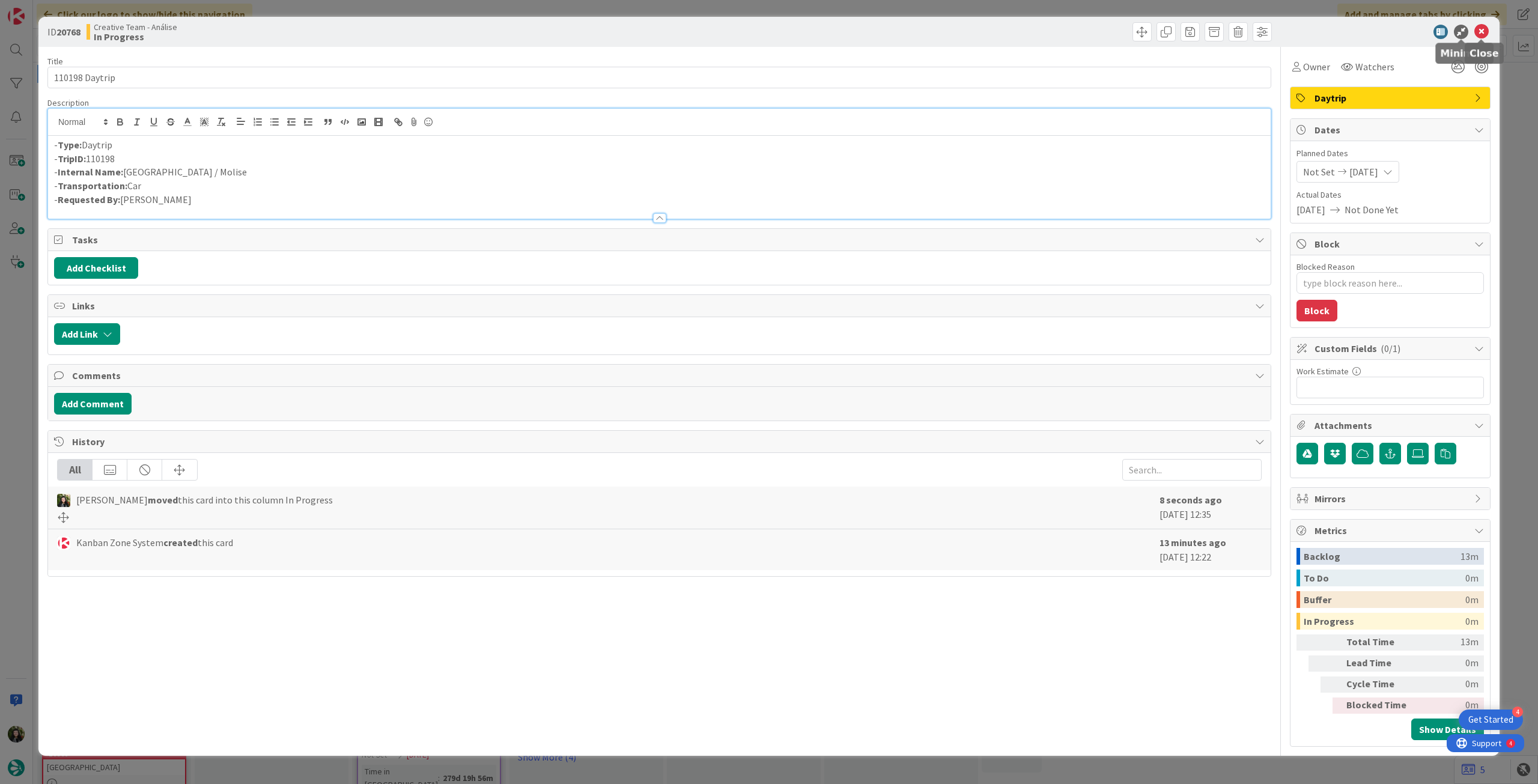
click at [1478, 34] on icon at bounding box center [1481, 32] width 14 height 14
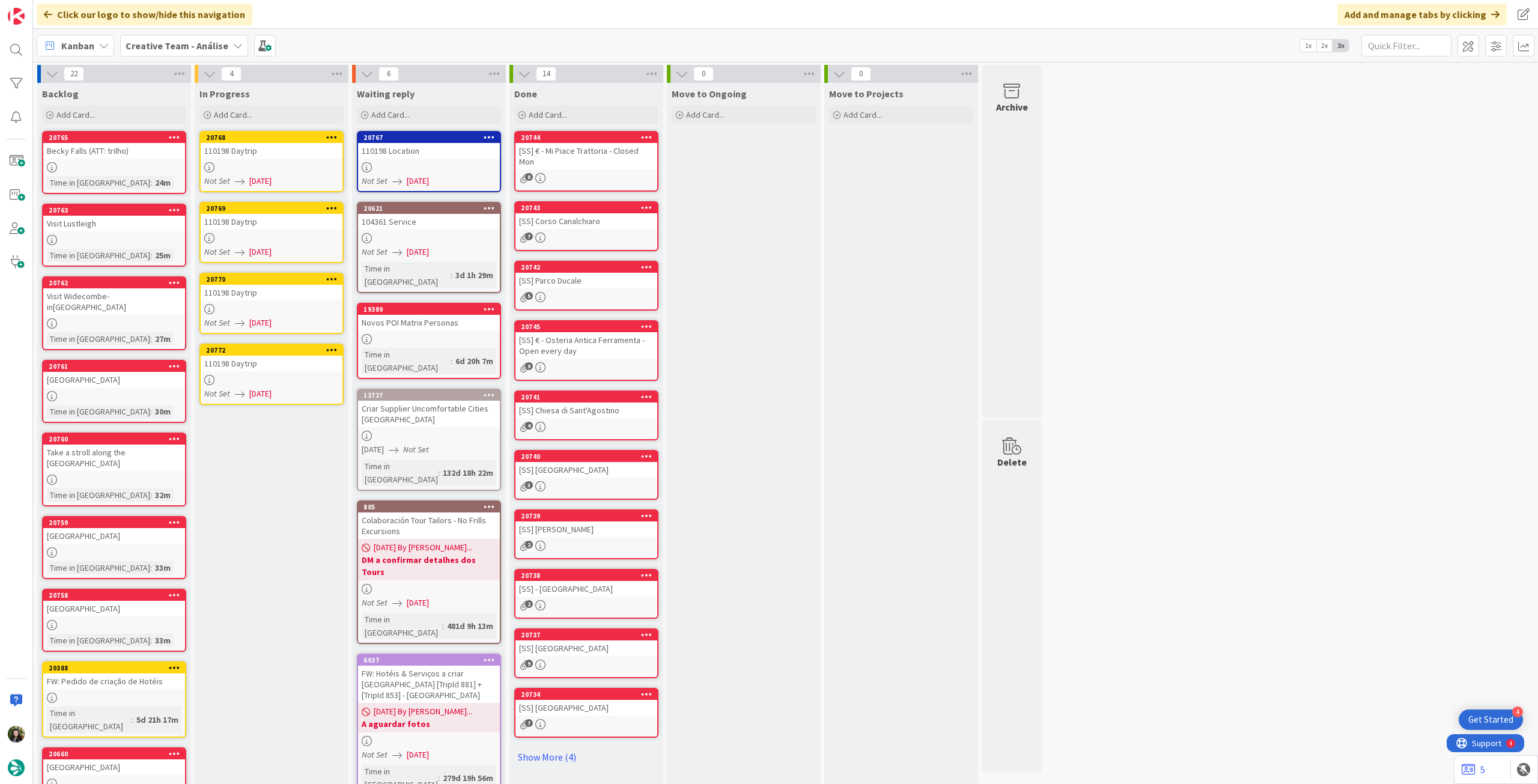
click at [232, 235] on div at bounding box center [272, 238] width 142 height 10
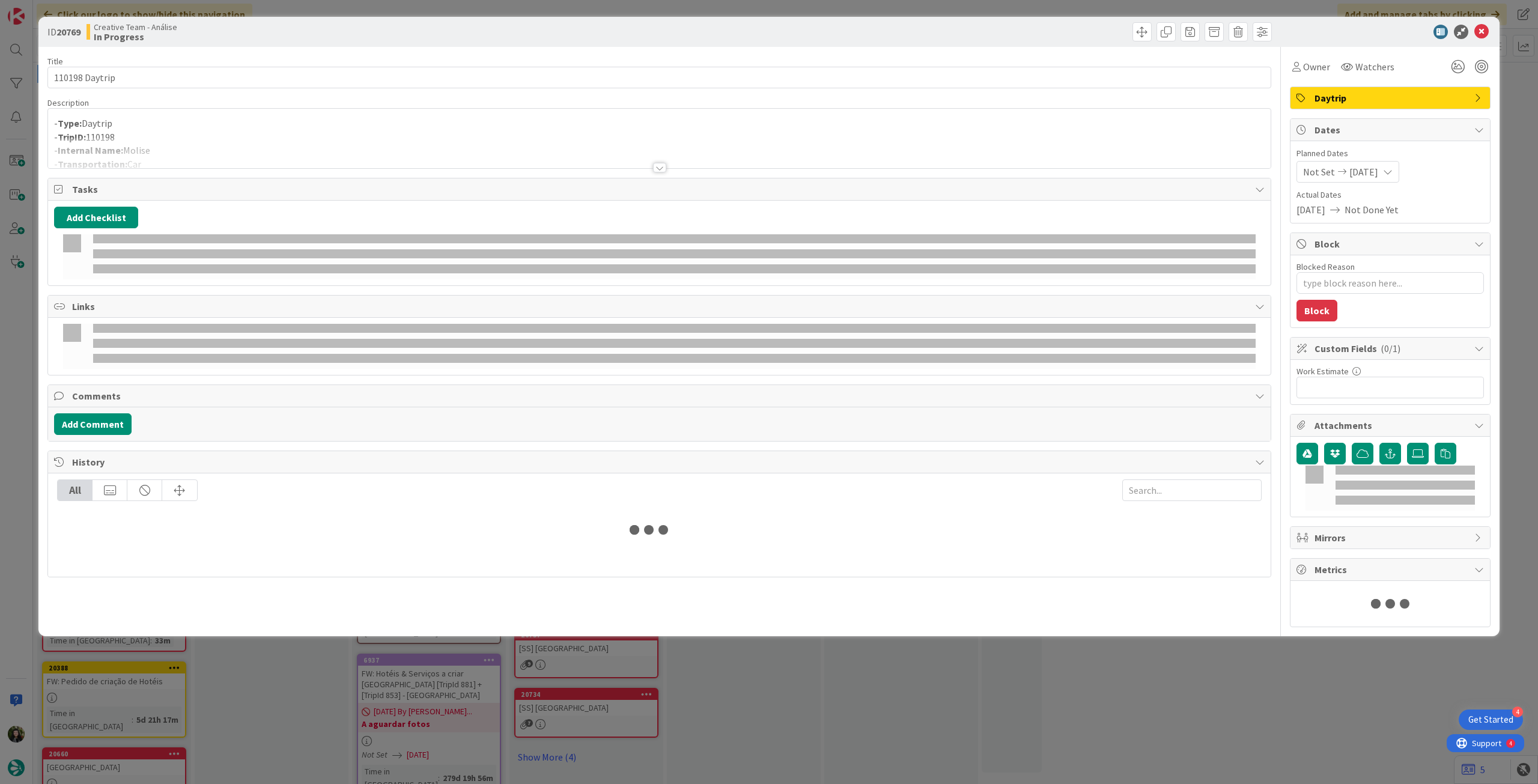
click at [263, 141] on div at bounding box center [659, 153] width 1222 height 31
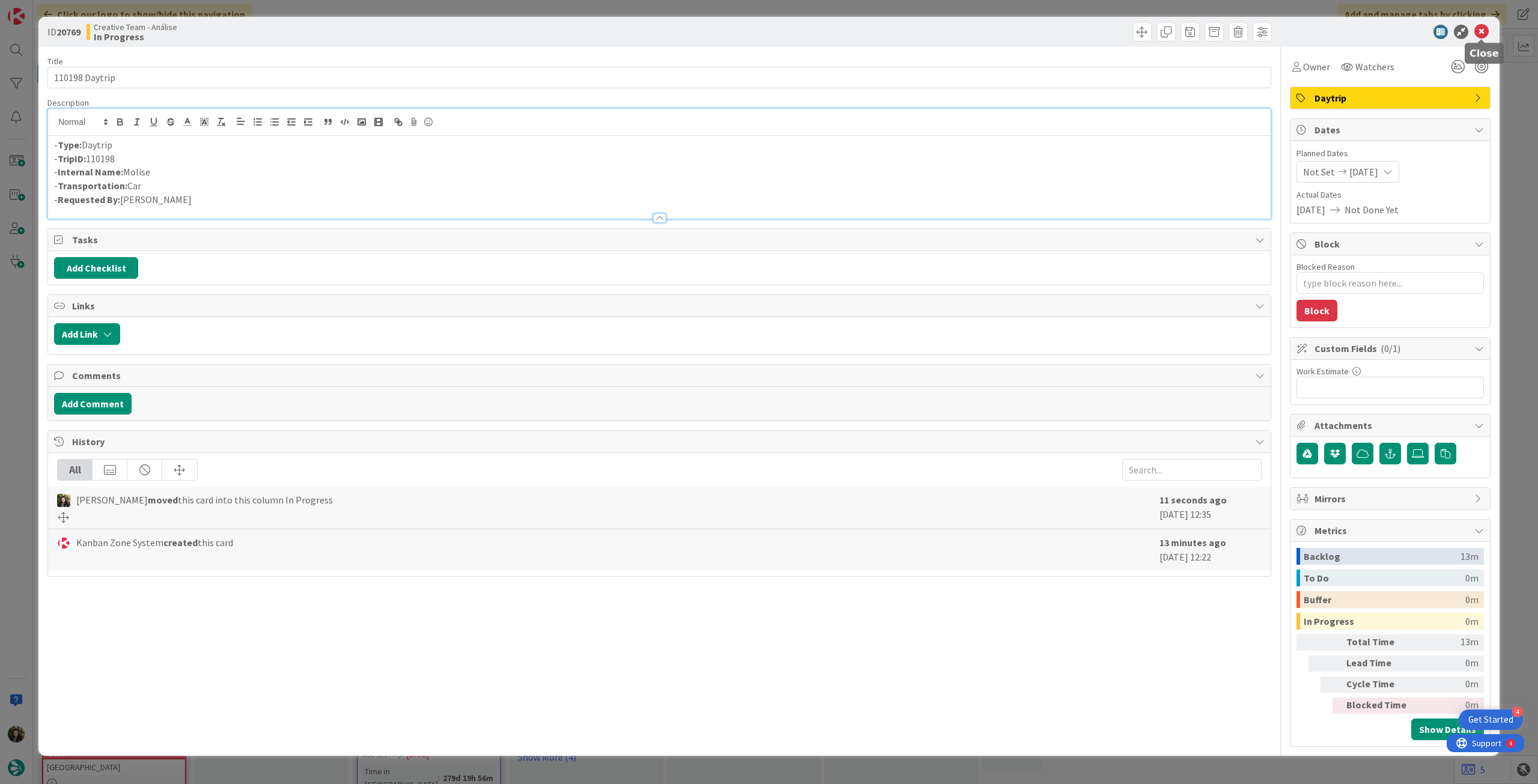
click at [1484, 32] on icon at bounding box center [1481, 32] width 14 height 14
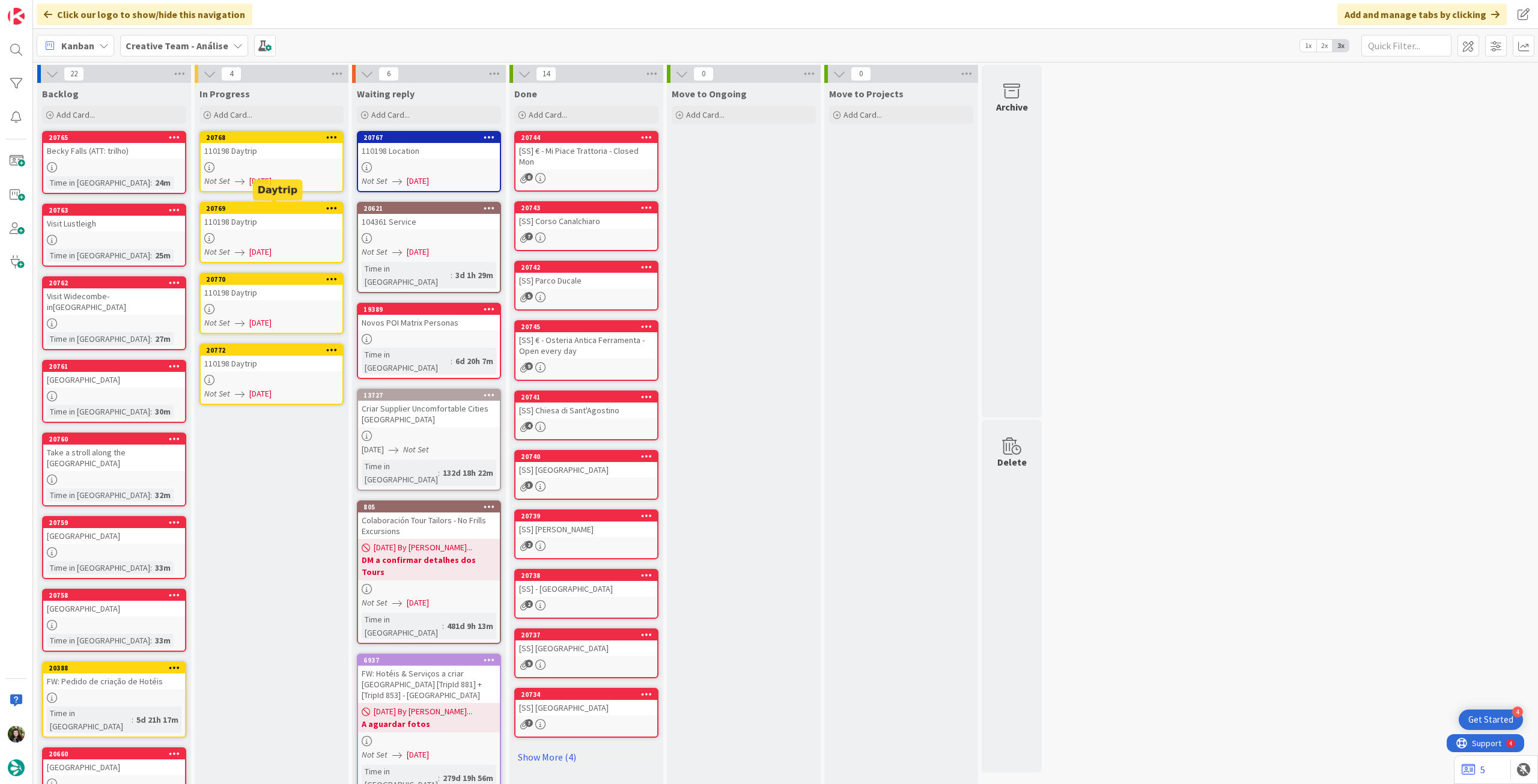
click at [241, 311] on div at bounding box center [272, 309] width 142 height 10
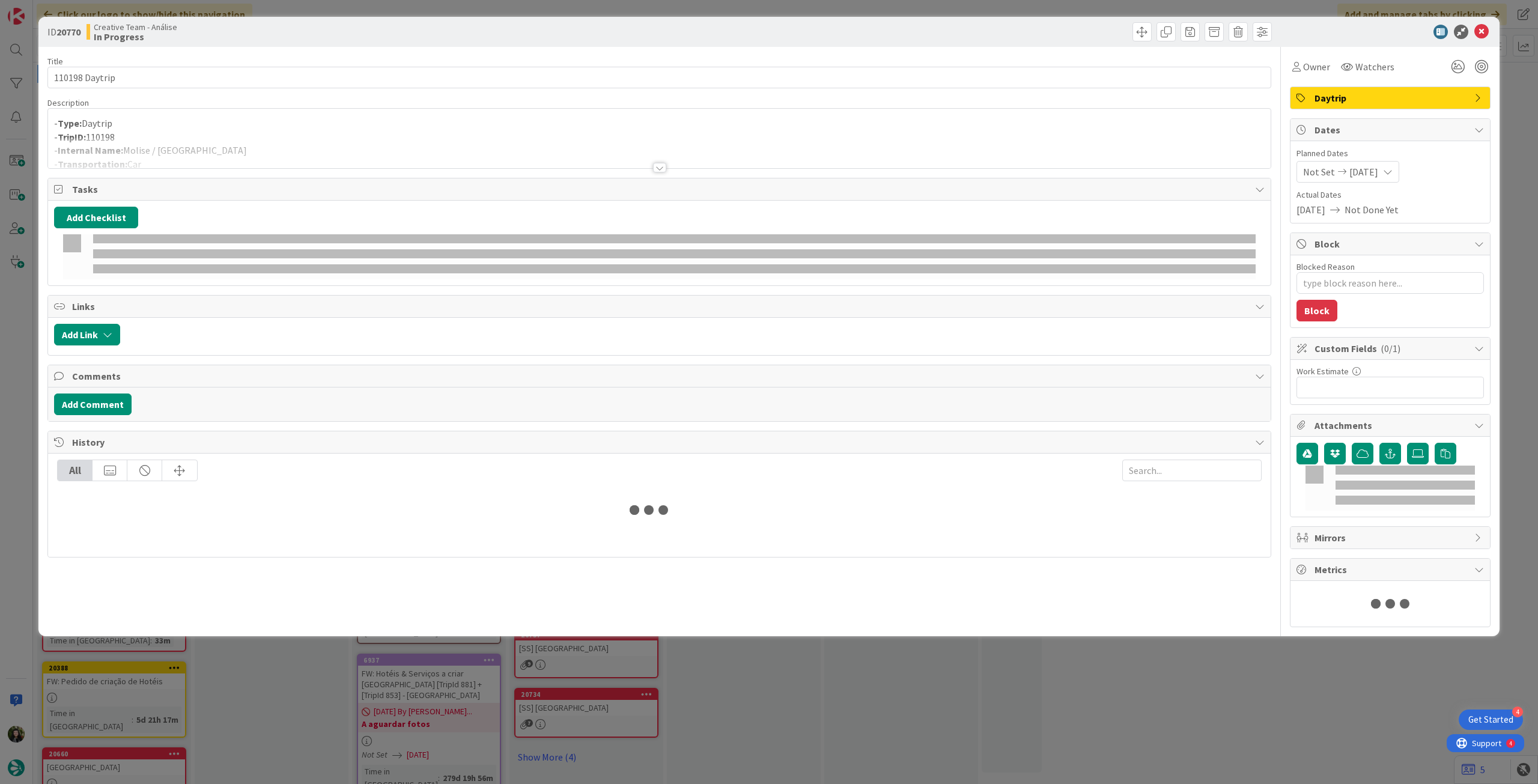
click at [288, 124] on p "- Type: Daytrip" at bounding box center [659, 123] width 1211 height 14
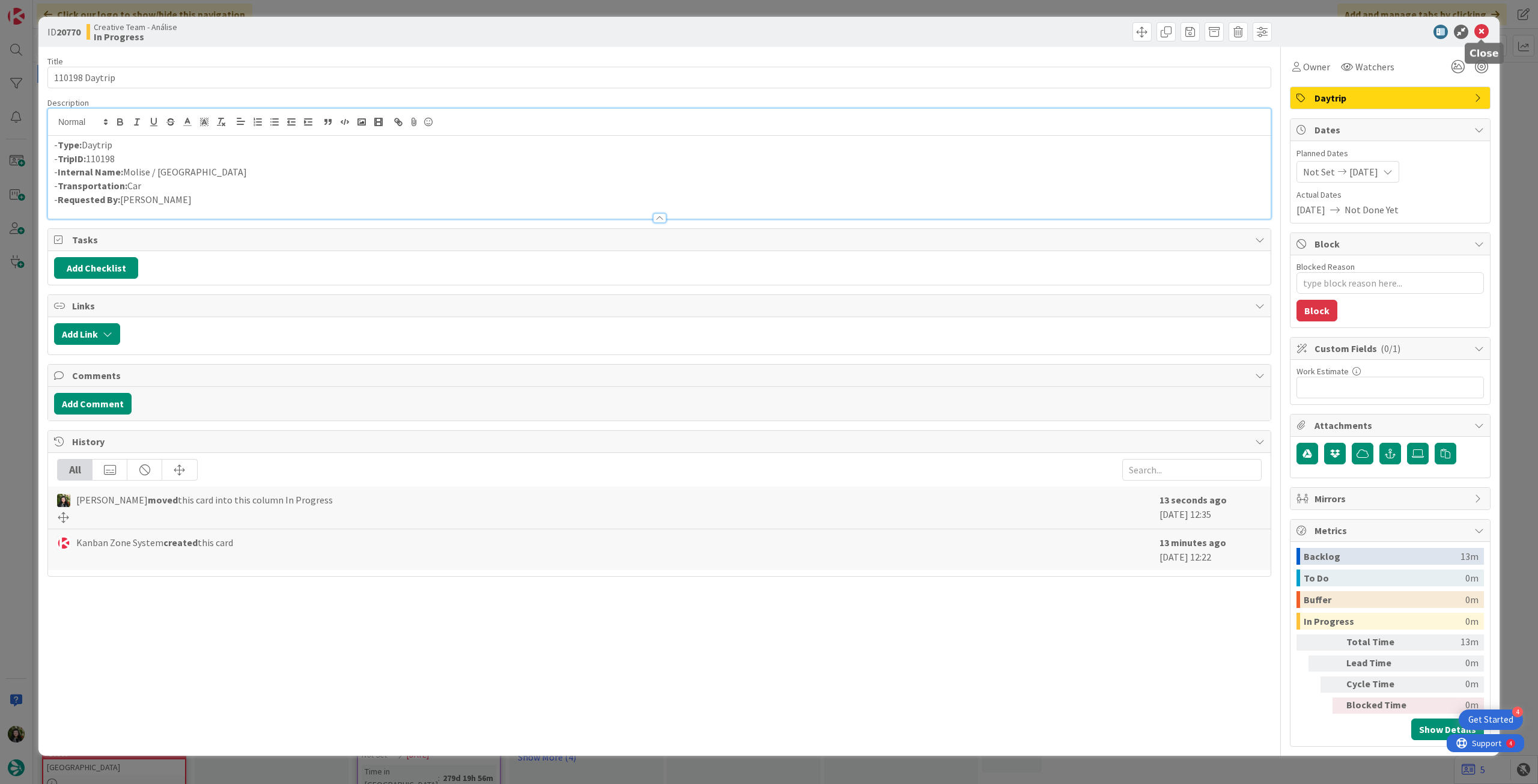
click at [1483, 36] on icon at bounding box center [1481, 32] width 14 height 14
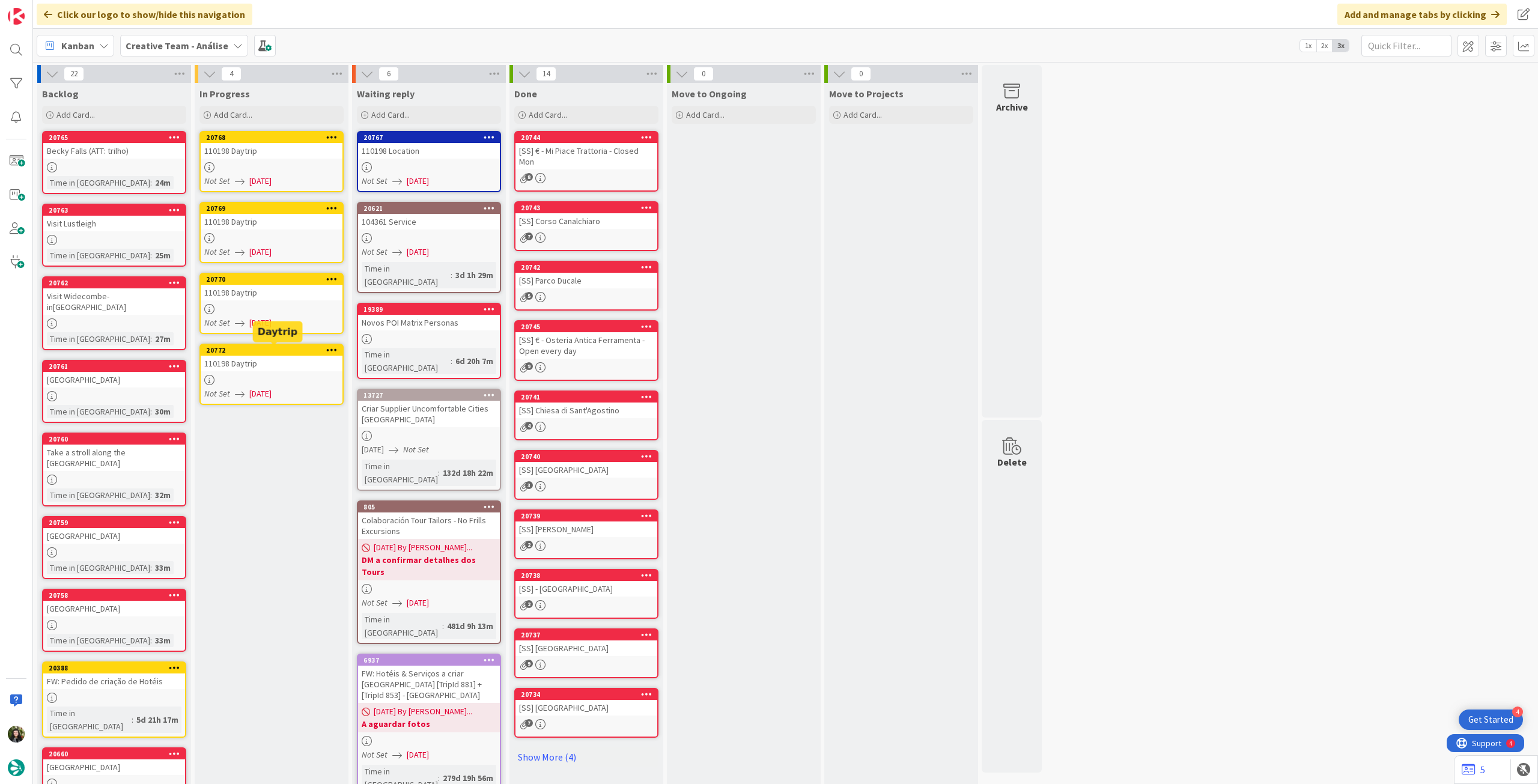
click at [265, 370] on div "110198 Daytrip" at bounding box center [272, 363] width 142 height 16
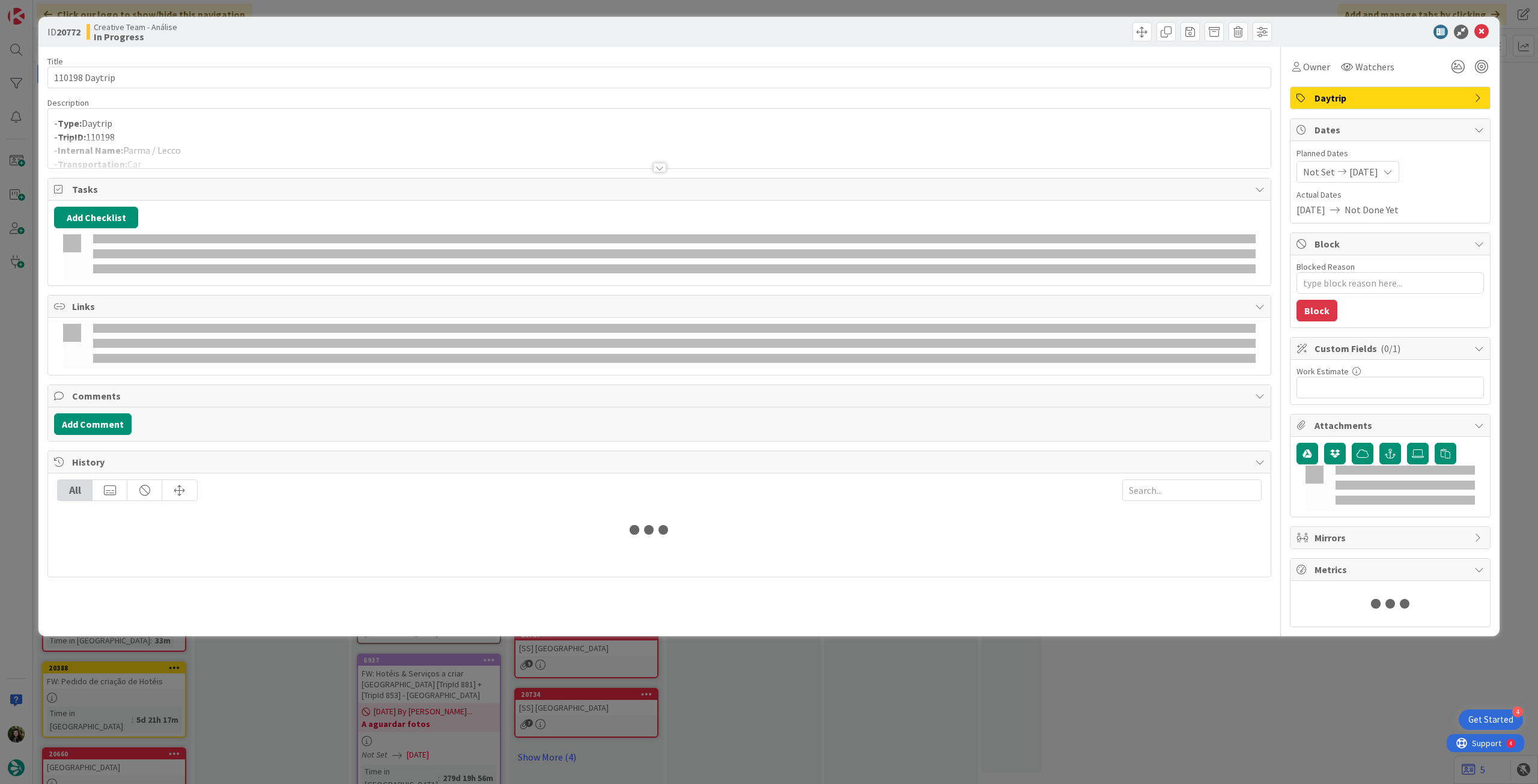
click at [290, 148] on div at bounding box center [659, 153] width 1222 height 31
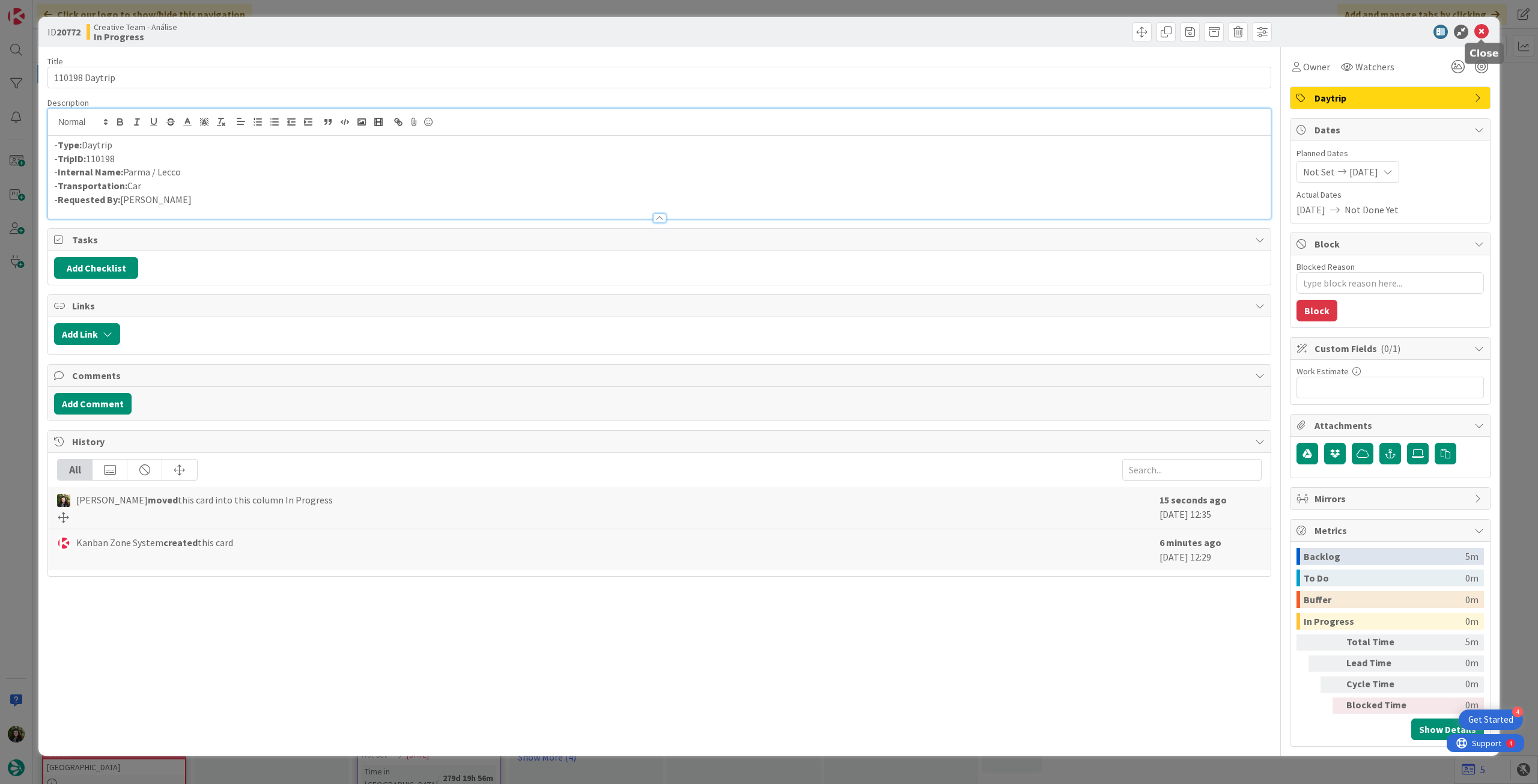
click at [1484, 29] on icon at bounding box center [1481, 32] width 14 height 14
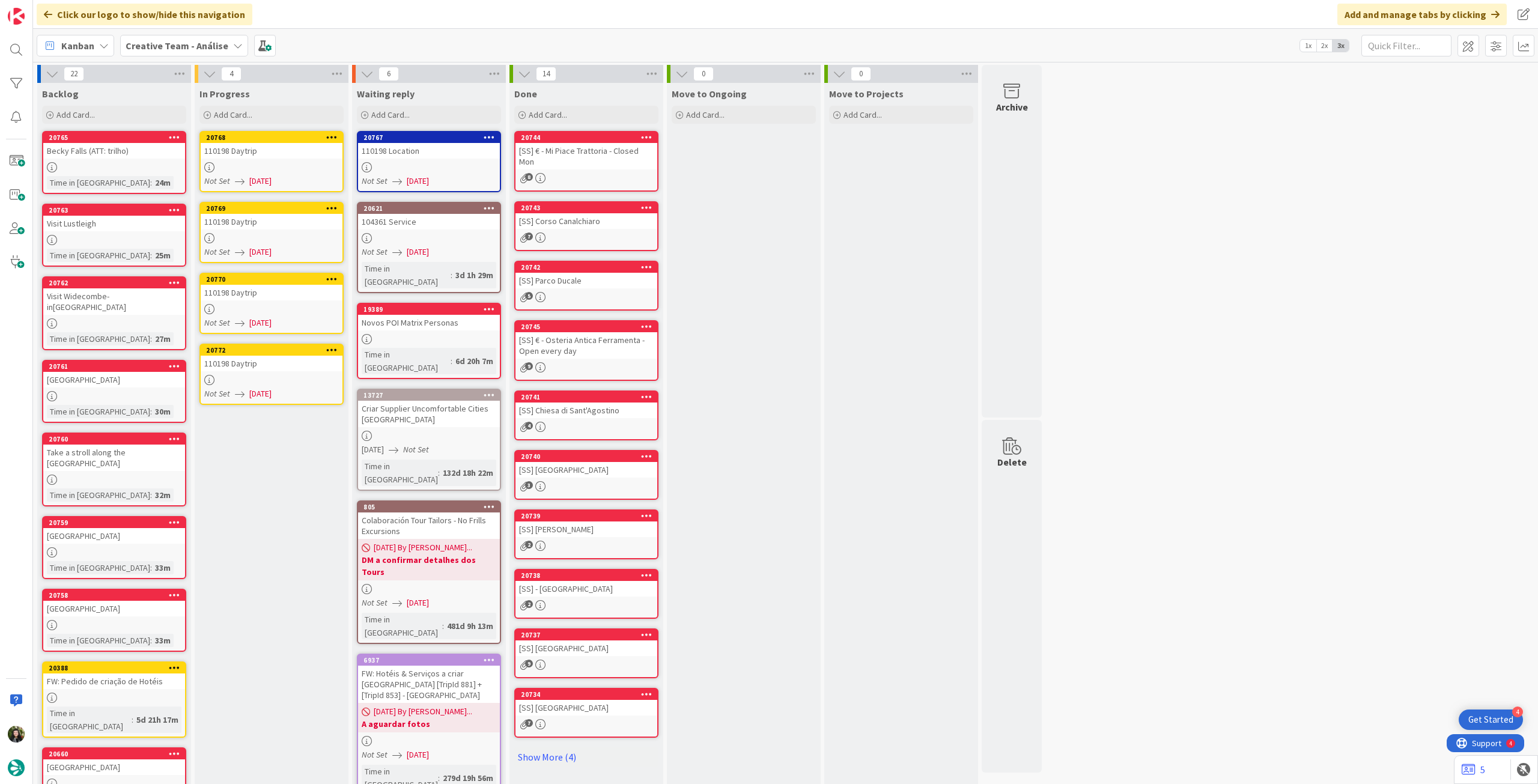
click at [331, 349] on icon at bounding box center [332, 350] width 12 height 8
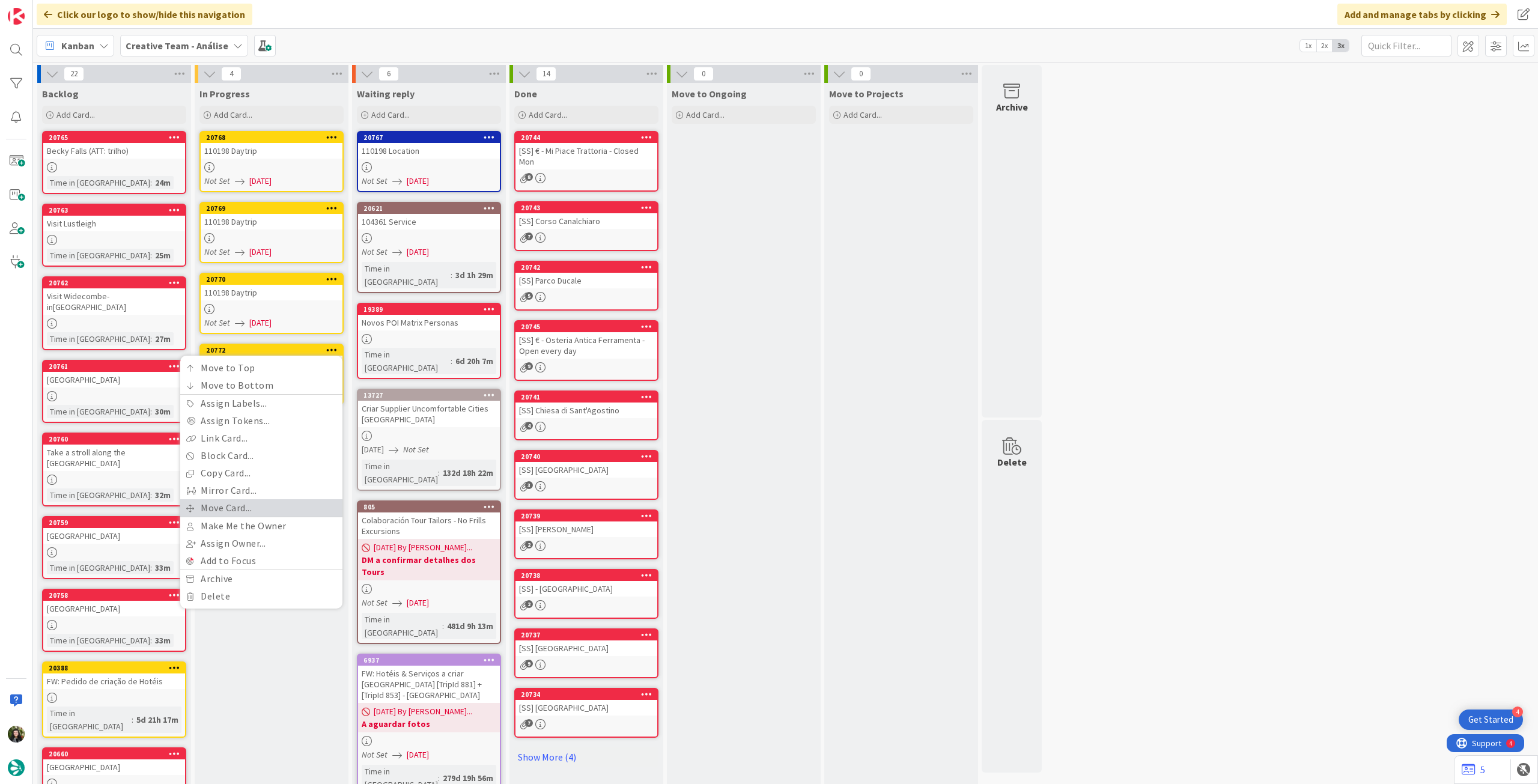
click at [235, 504] on link "Move Card..." at bounding box center [261, 508] width 162 height 17
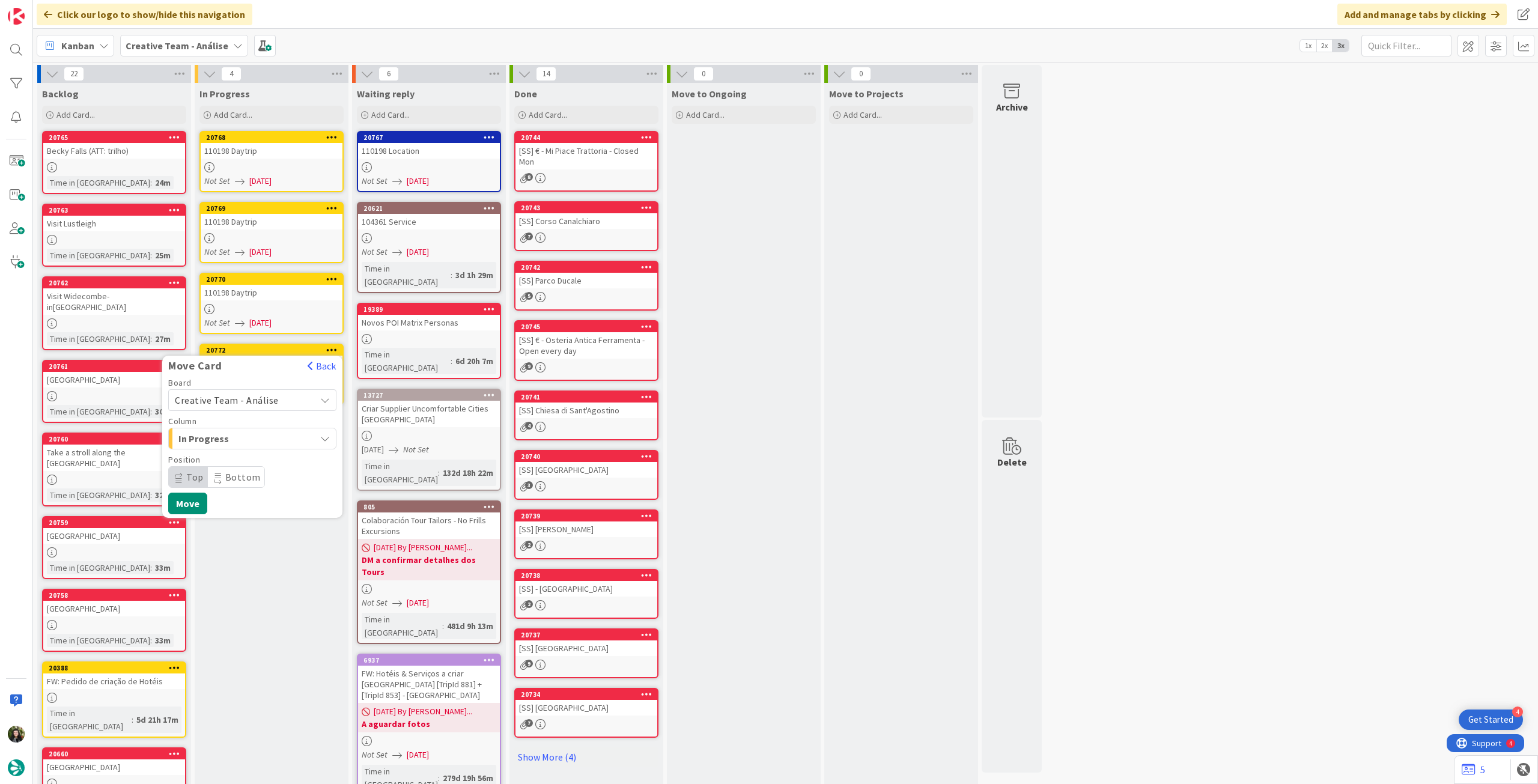
click at [235, 403] on span "Creative Team - Análise" at bounding box center [227, 401] width 104 height 12
click at [233, 456] on span "Creative Team" at bounding box center [260, 456] width 139 height 18
click at [235, 442] on span "Select a Column..." at bounding box center [220, 438] width 90 height 16
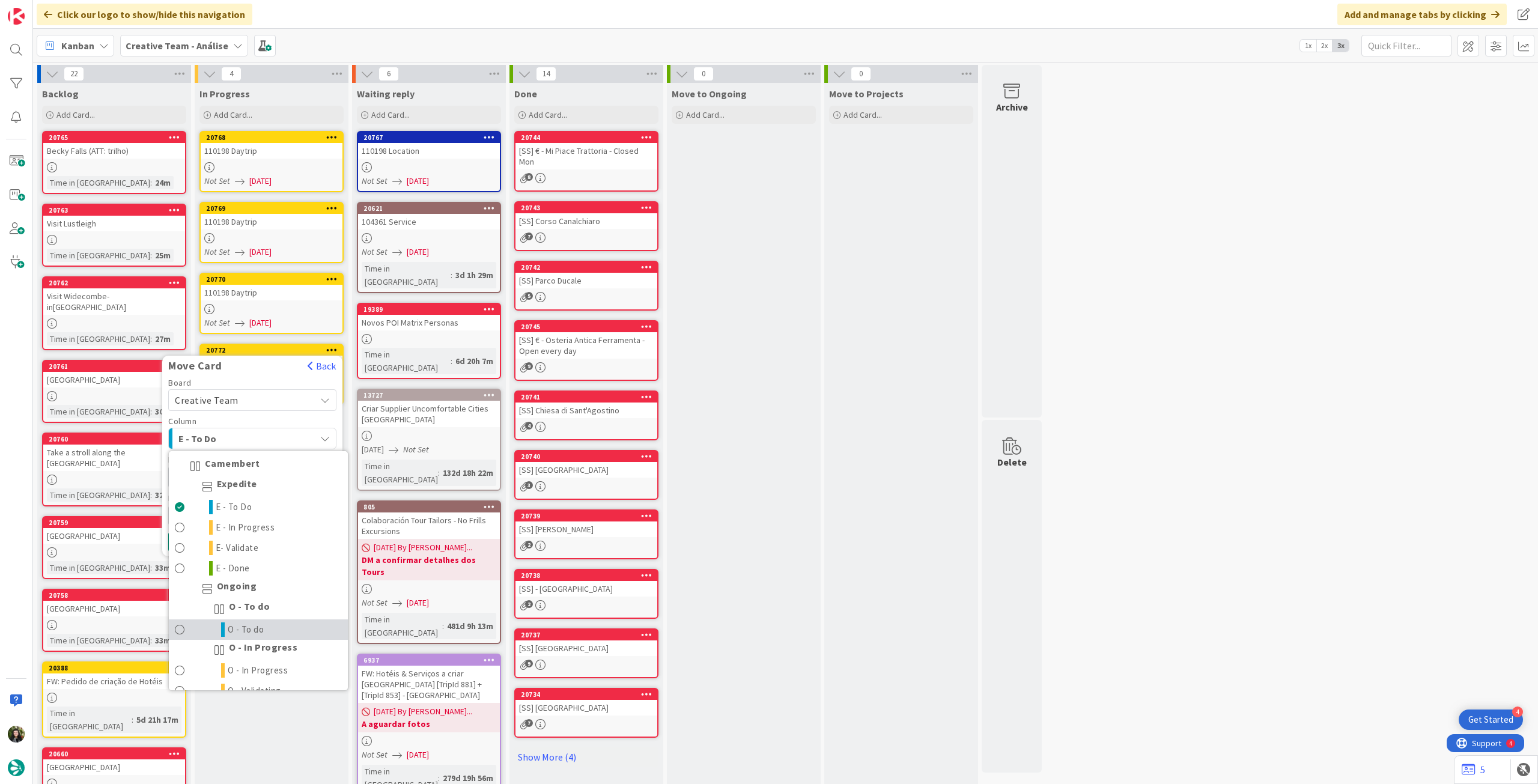
click at [241, 631] on span "O - To do" at bounding box center [246, 629] width 36 height 14
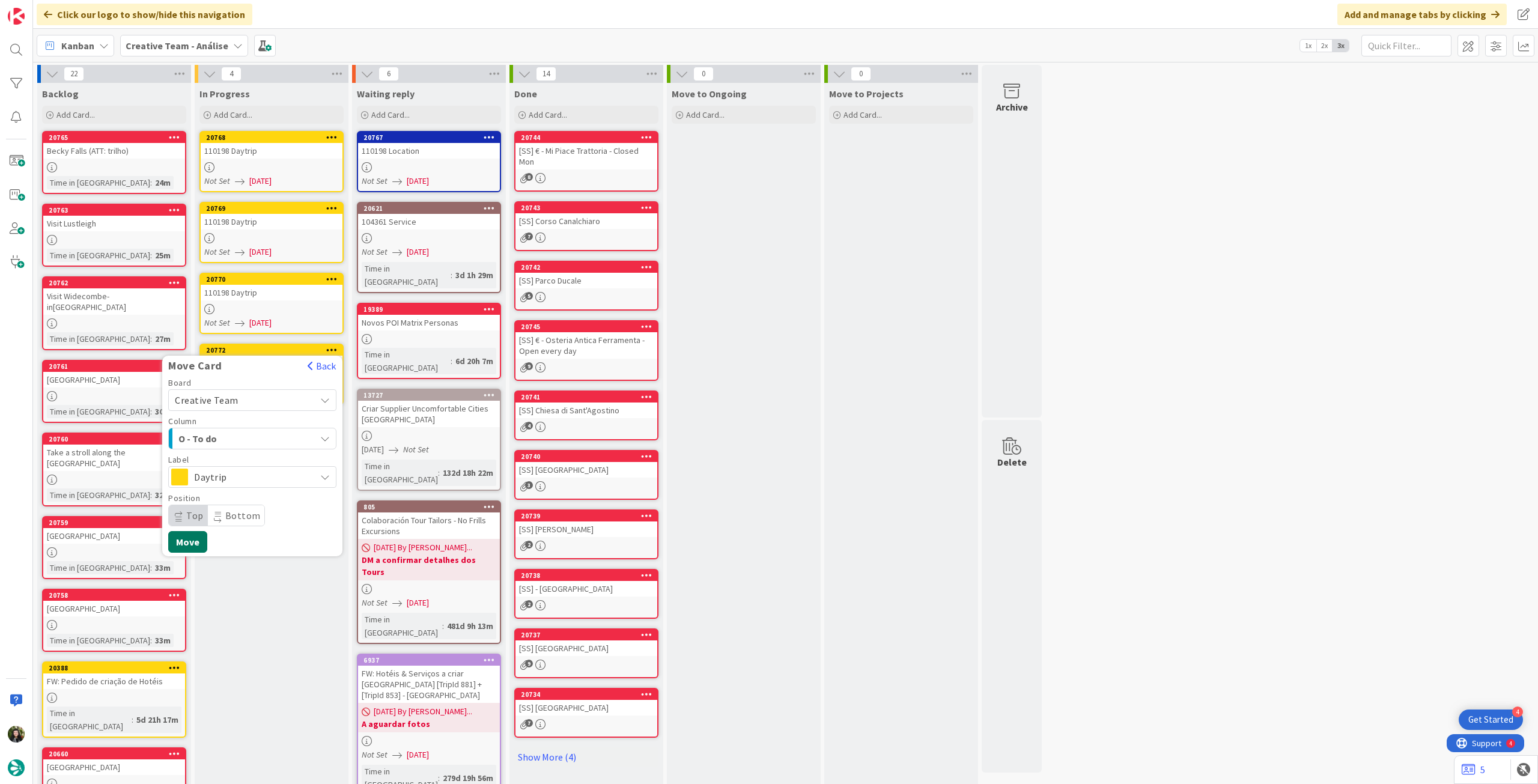
click at [187, 538] on button "Move" at bounding box center [187, 542] width 39 height 22
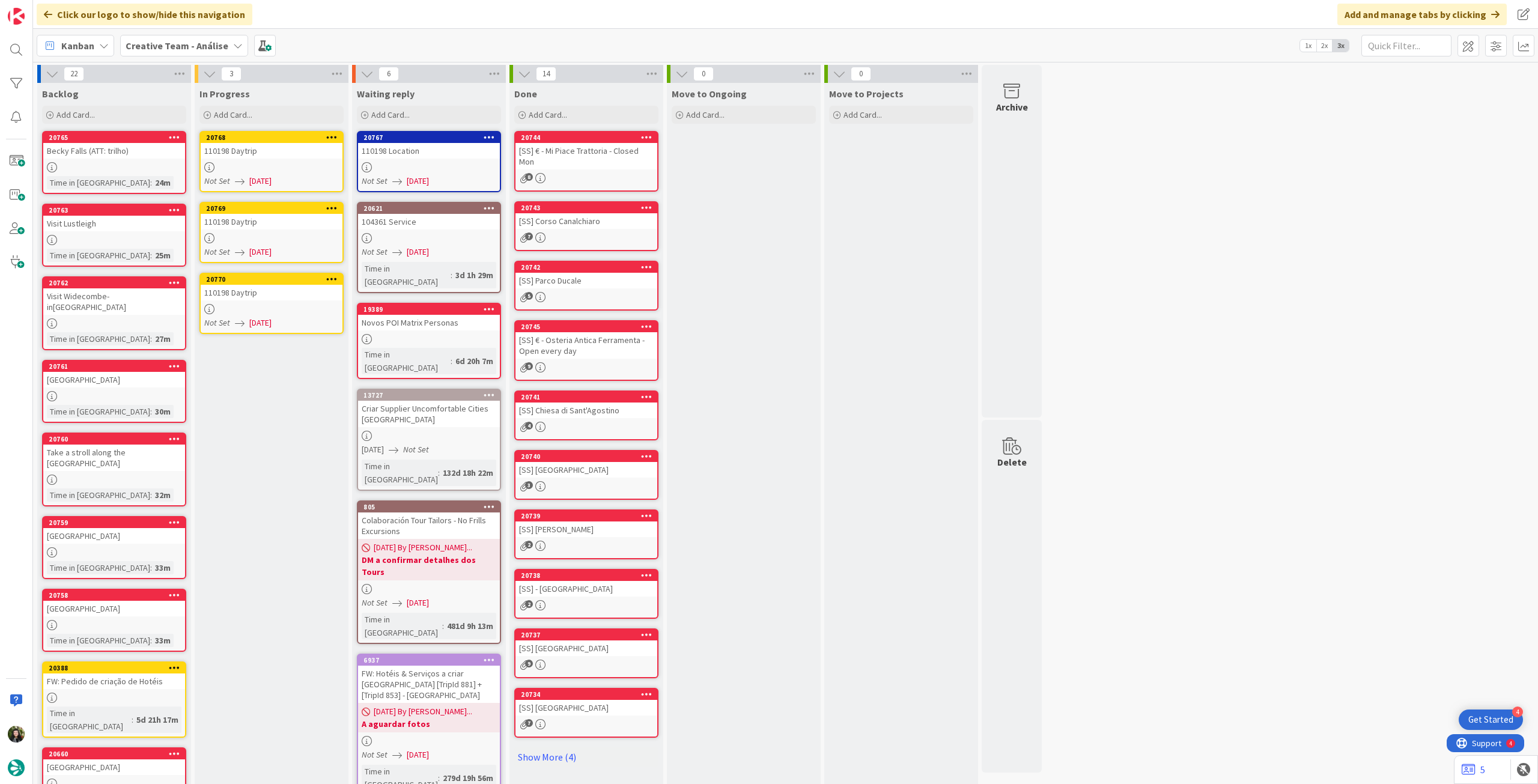
click at [409, 152] on div "110198 Location" at bounding box center [429, 150] width 142 height 16
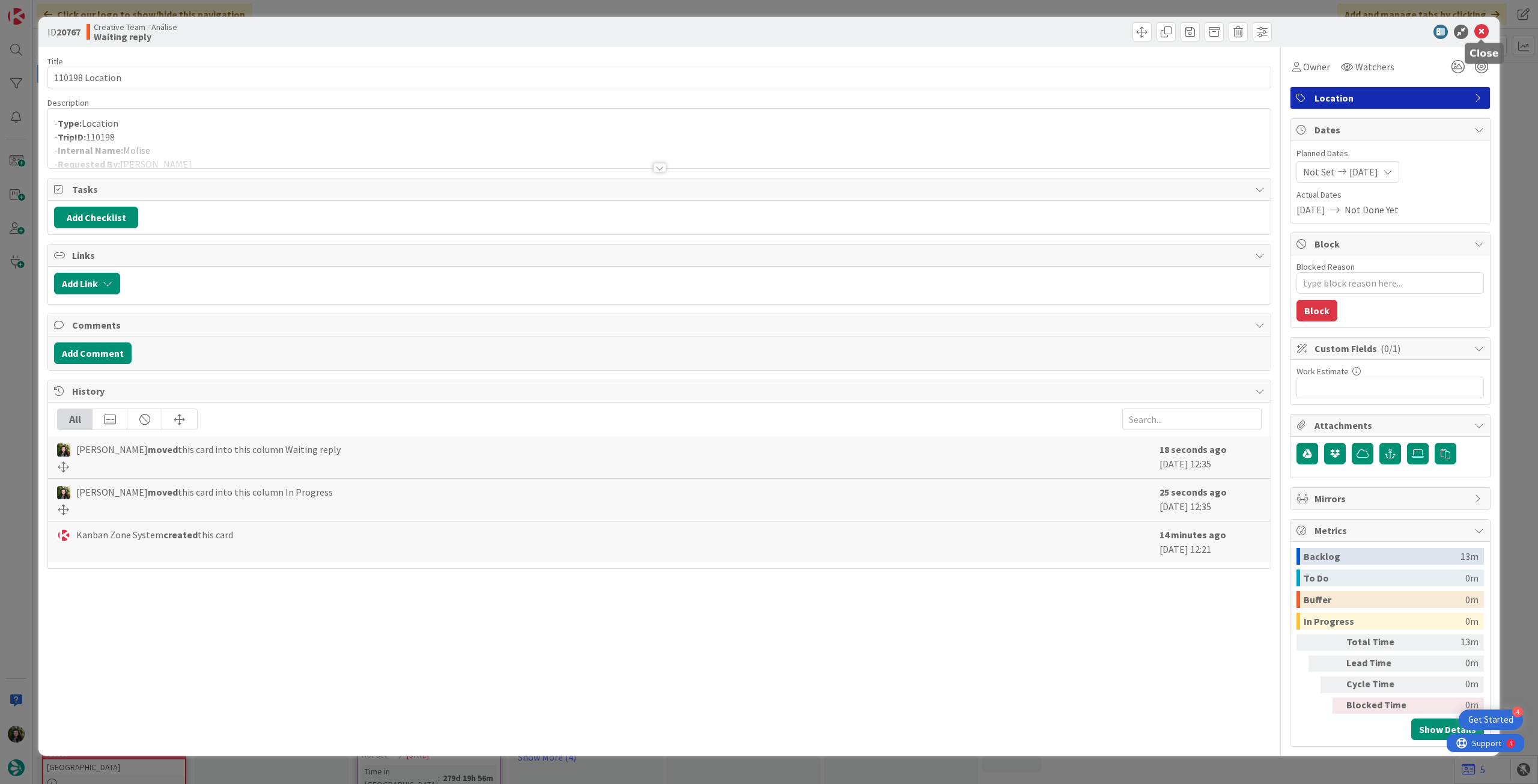
click at [1484, 35] on icon at bounding box center [1481, 32] width 14 height 14
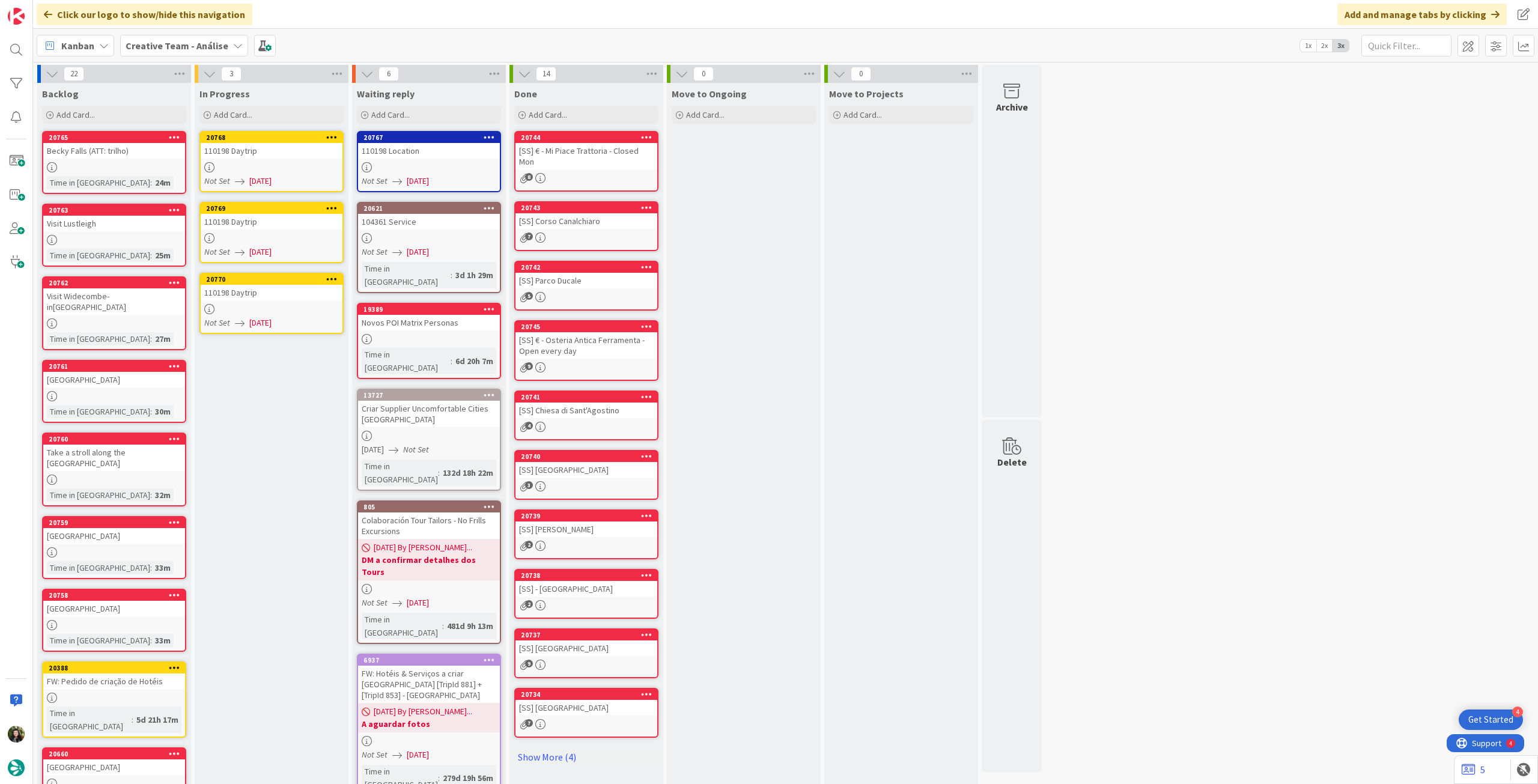
click at [492, 136] on icon at bounding box center [489, 137] width 12 height 8
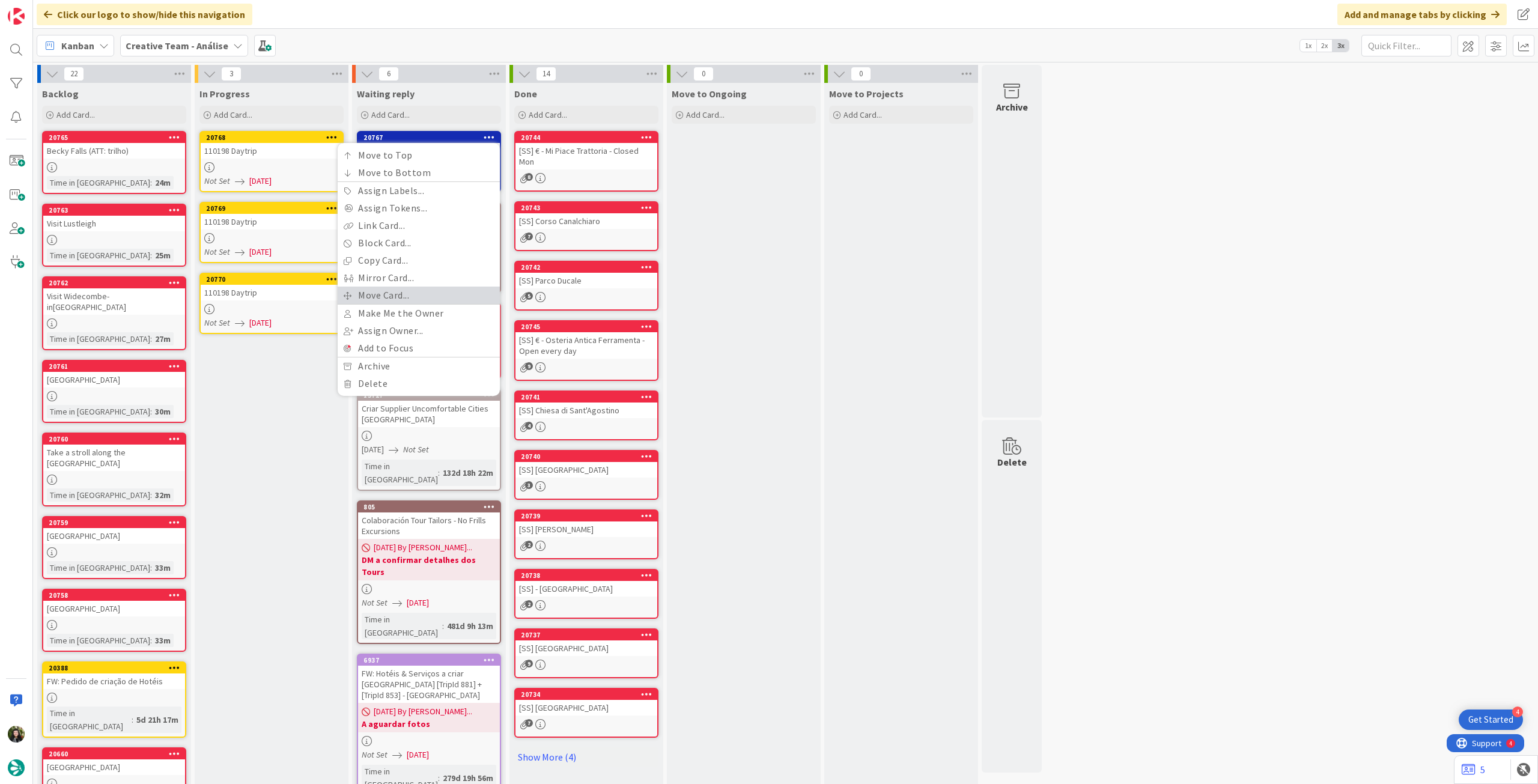
click at [425, 295] on link "Move Card..." at bounding box center [418, 295] width 162 height 17
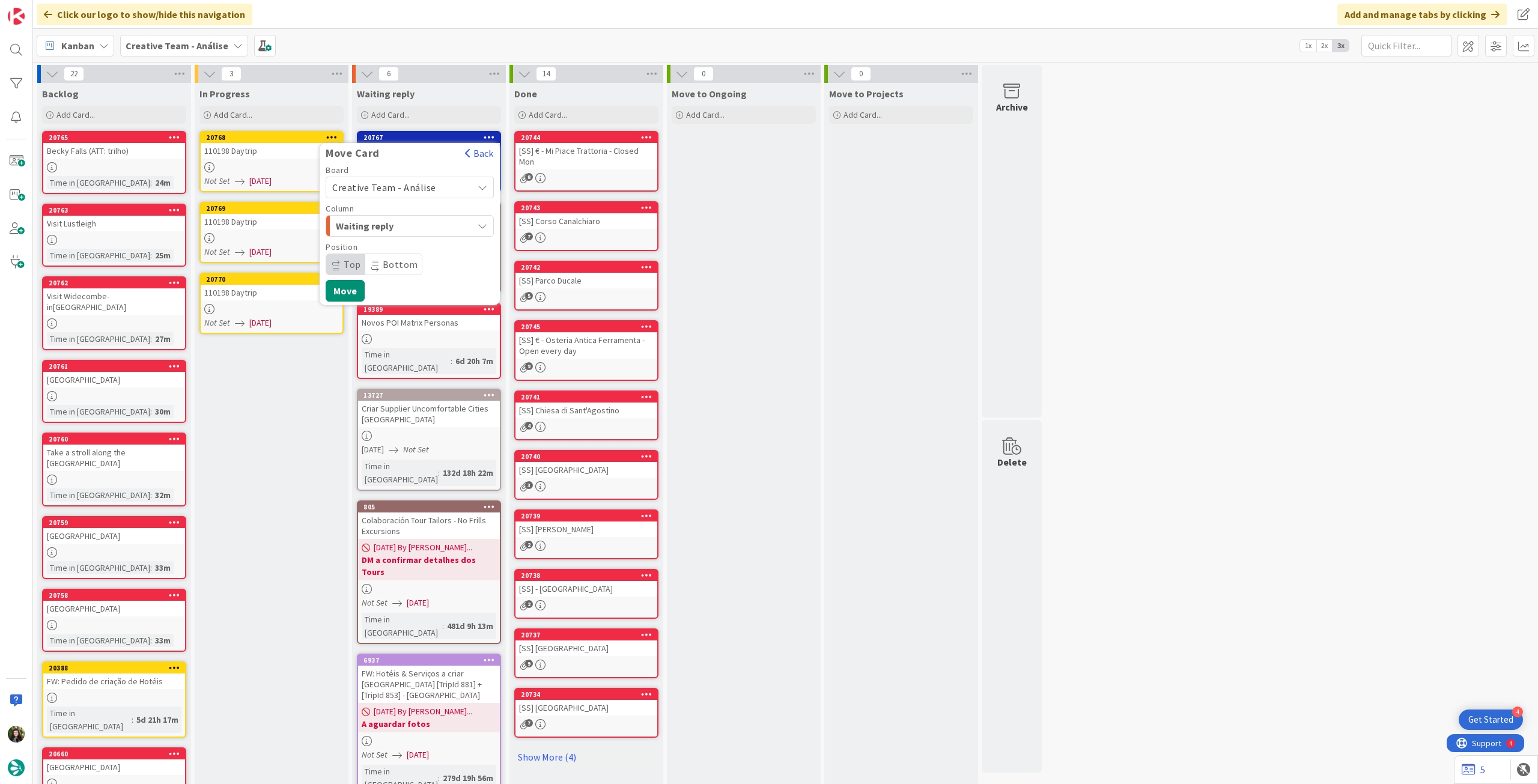
click at [416, 179] on span "Creative Team - Análise" at bounding box center [399, 187] width 134 height 17
click at [399, 235] on span "Creative Team" at bounding box center [417, 243] width 139 height 18
click at [400, 221] on span "Select a Column..." at bounding box center [377, 226] width 90 height 16
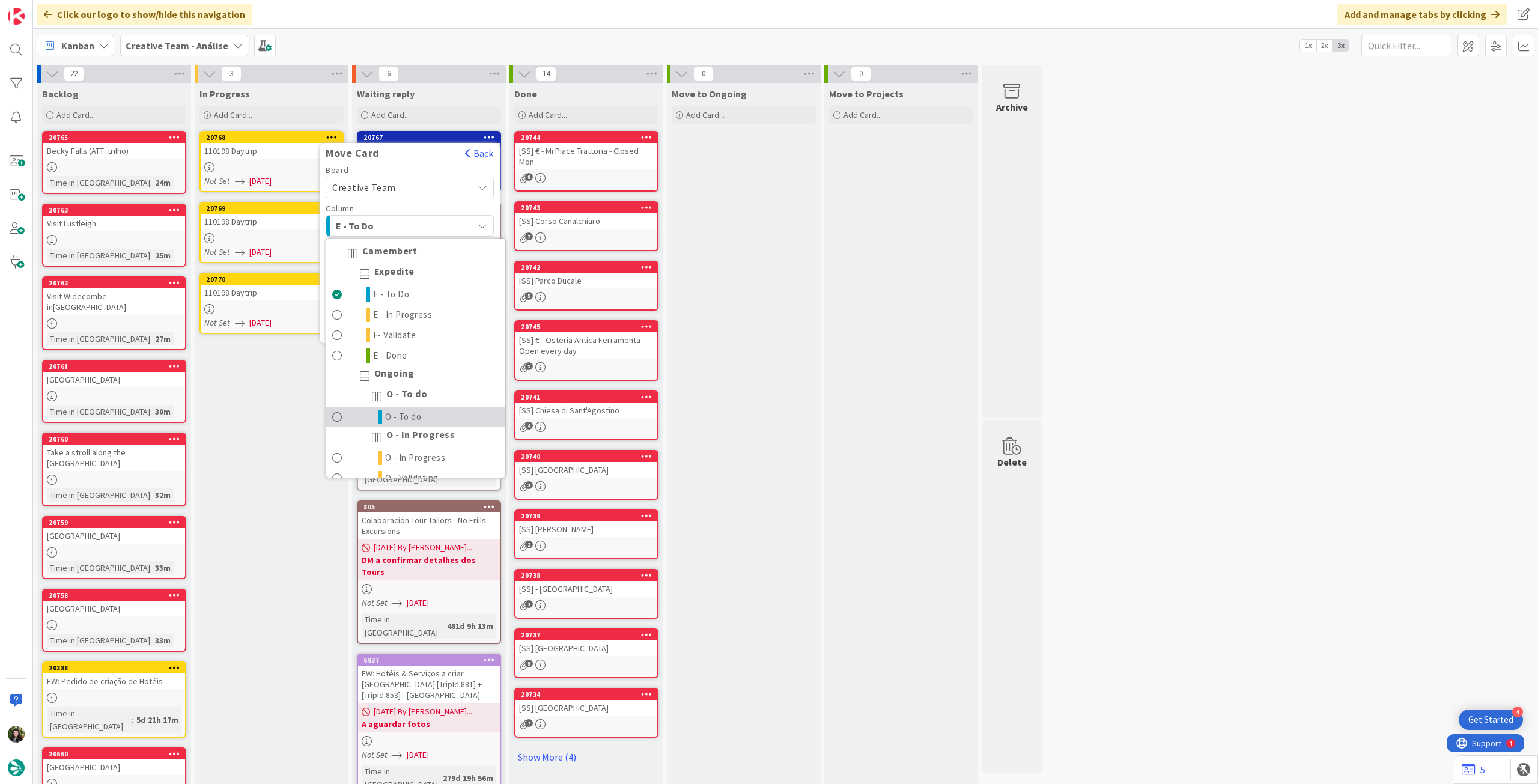
click at [403, 407] on link "O - To do" at bounding box center [416, 417] width 179 height 21
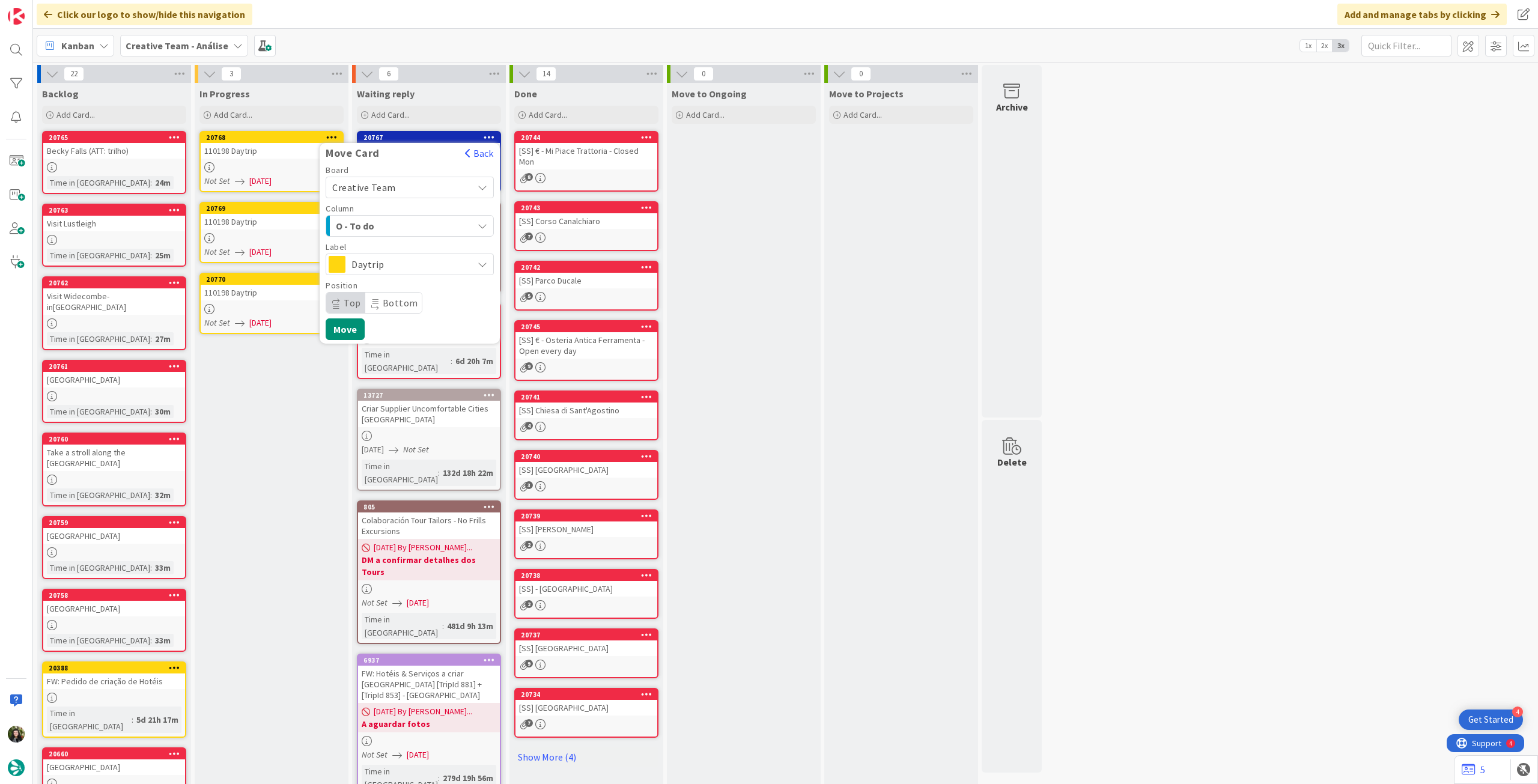
click at [380, 270] on span "Daytrip" at bounding box center [409, 264] width 115 height 17
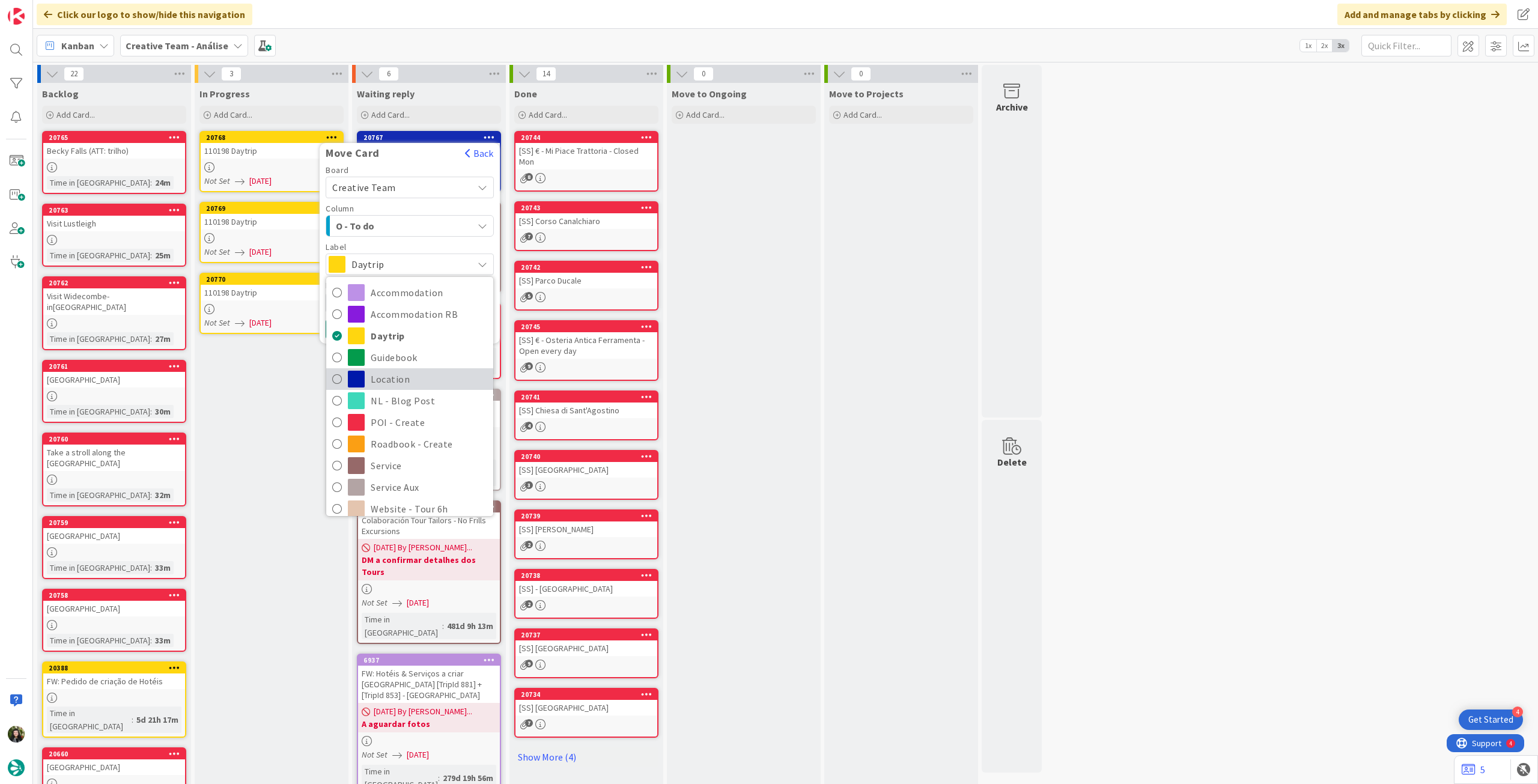
click at [420, 373] on span "Location" at bounding box center [429, 379] width 117 height 18
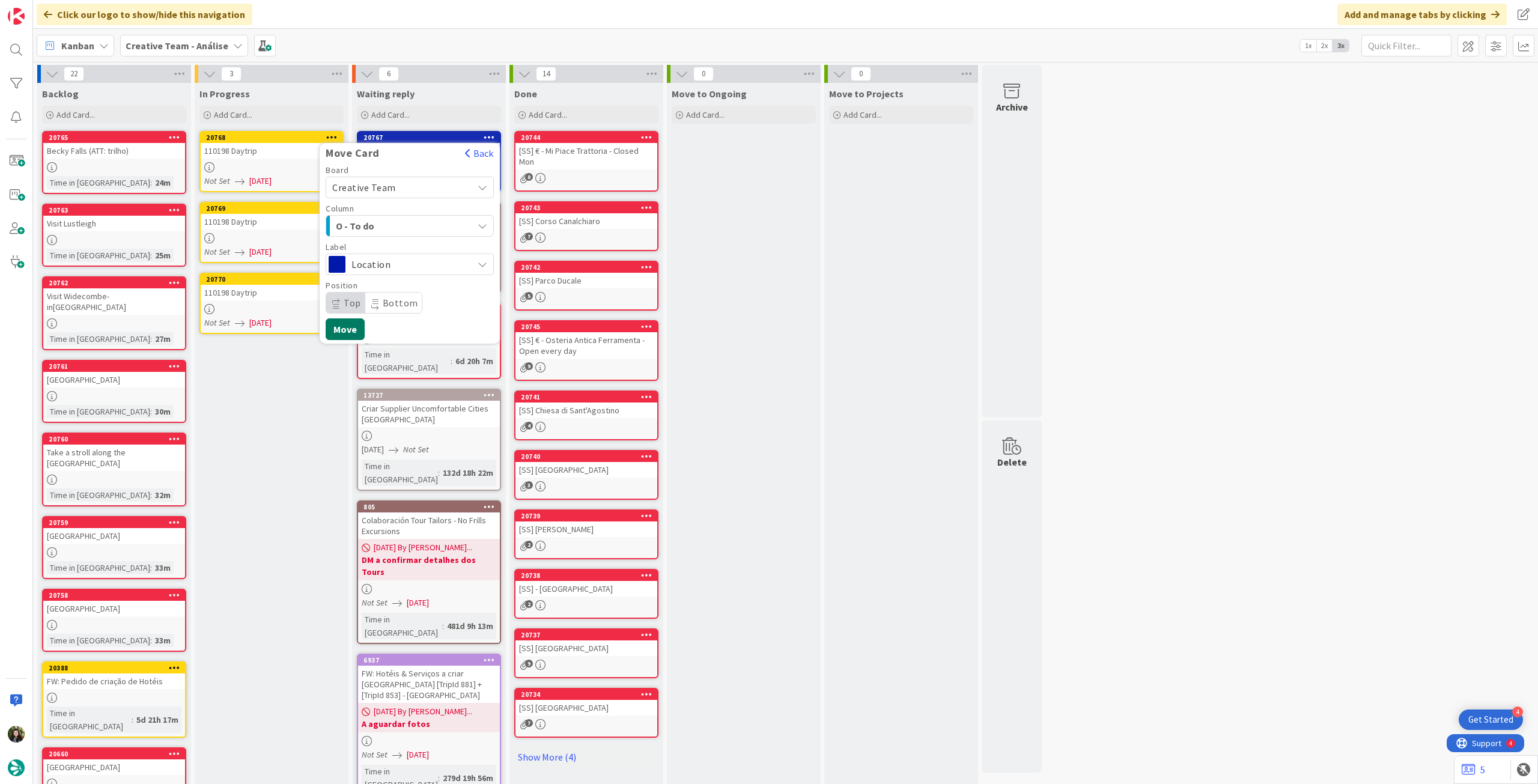
click at [353, 328] on button "Move" at bounding box center [345, 329] width 39 height 22
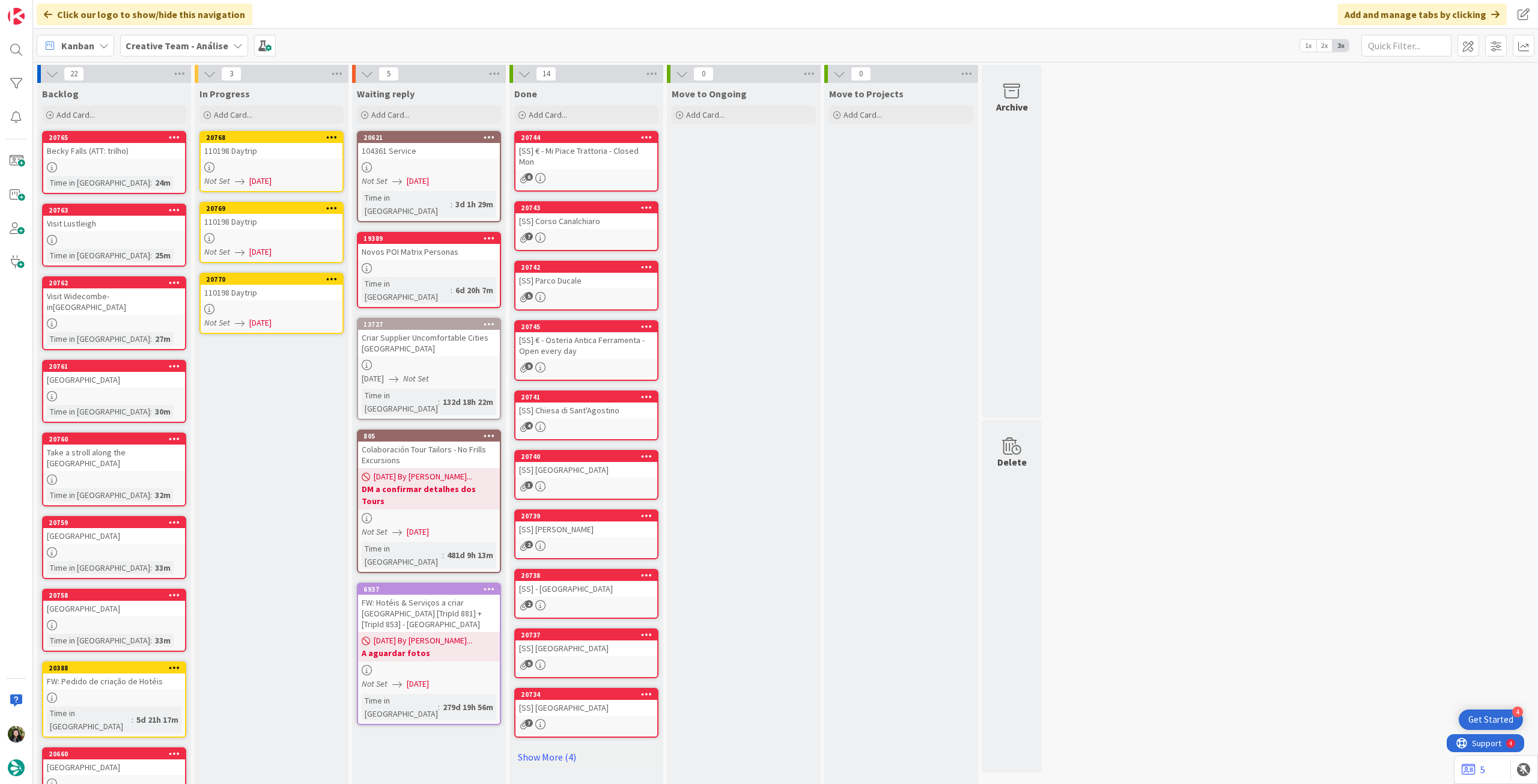
click at [285, 163] on div at bounding box center [272, 167] width 142 height 10
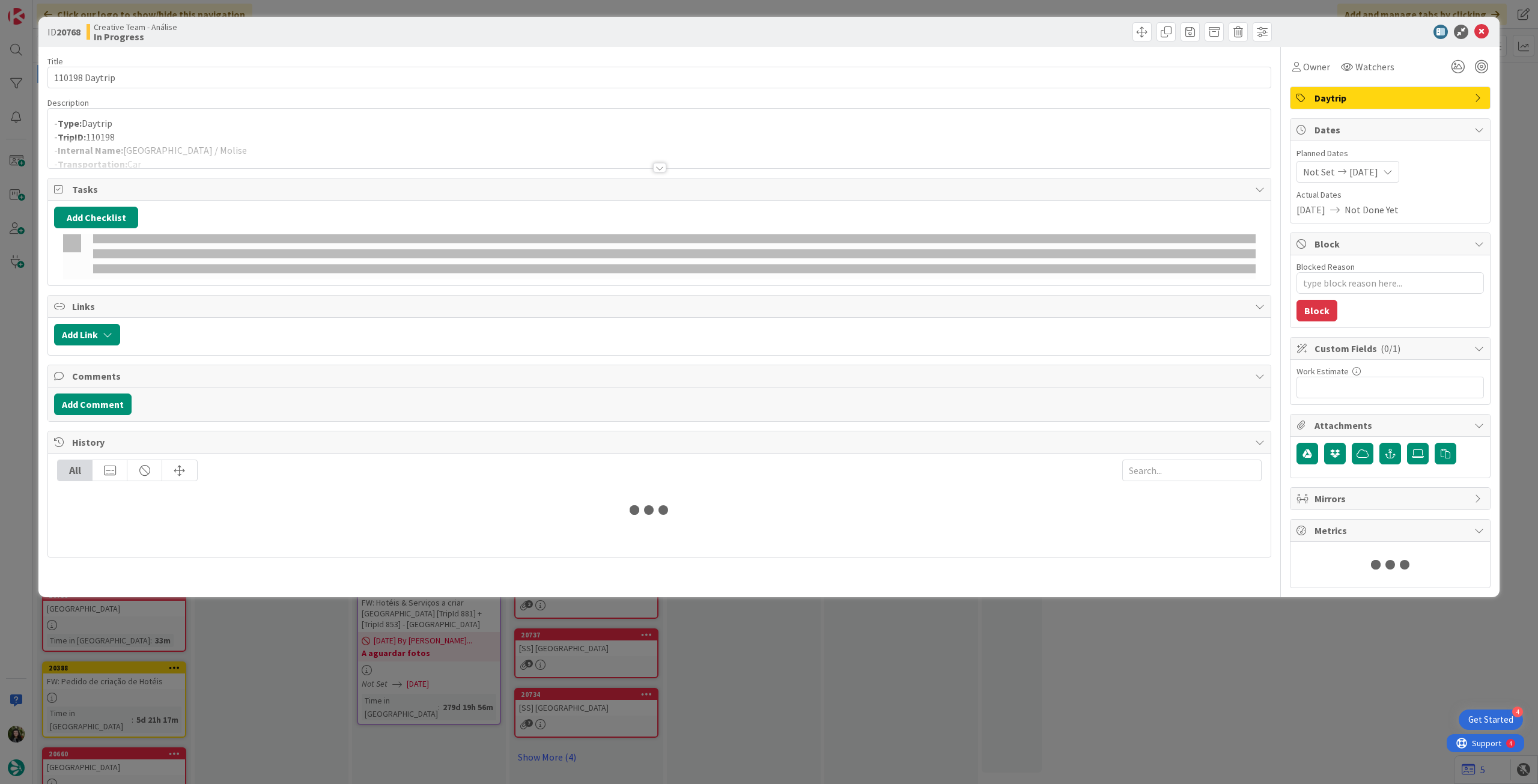
type textarea "x"
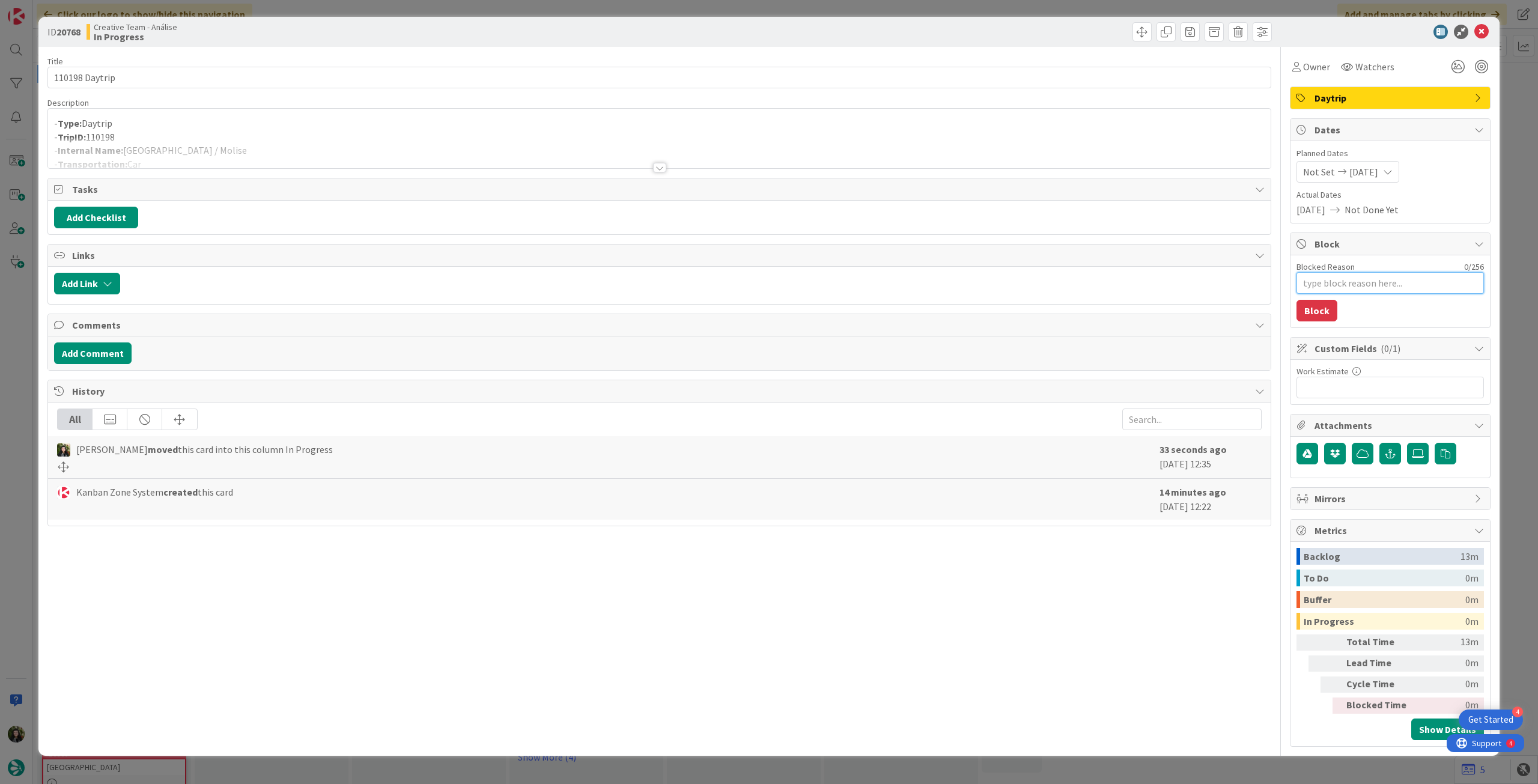
click at [1369, 288] on textarea "Blocked Reason" at bounding box center [1390, 283] width 187 height 22
type textarea "p"
type textarea "x"
type textarea "pe"
type textarea "x"
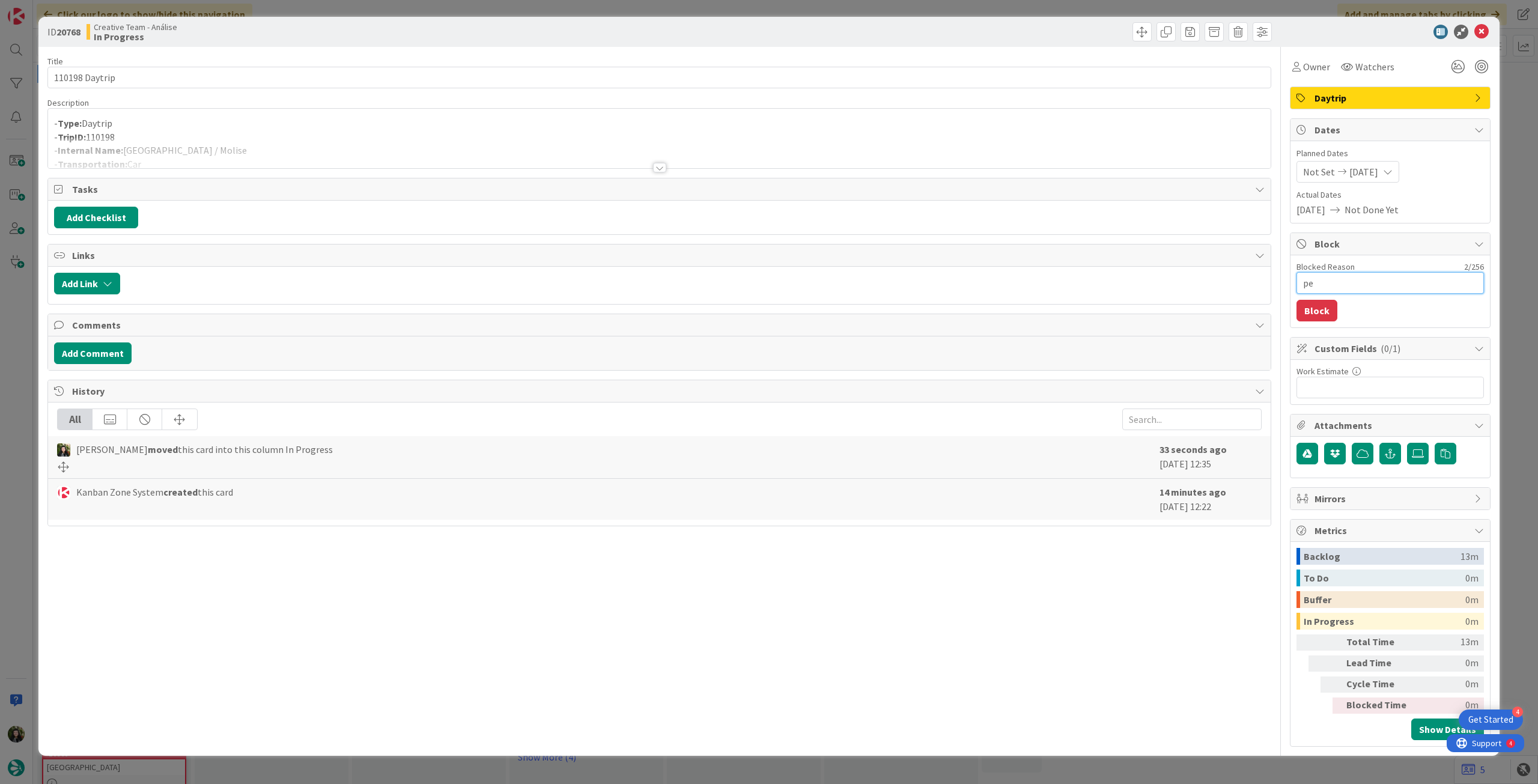
type textarea "pen"
type textarea "x"
type textarea "pend"
type textarea "x"
type textarea "penden"
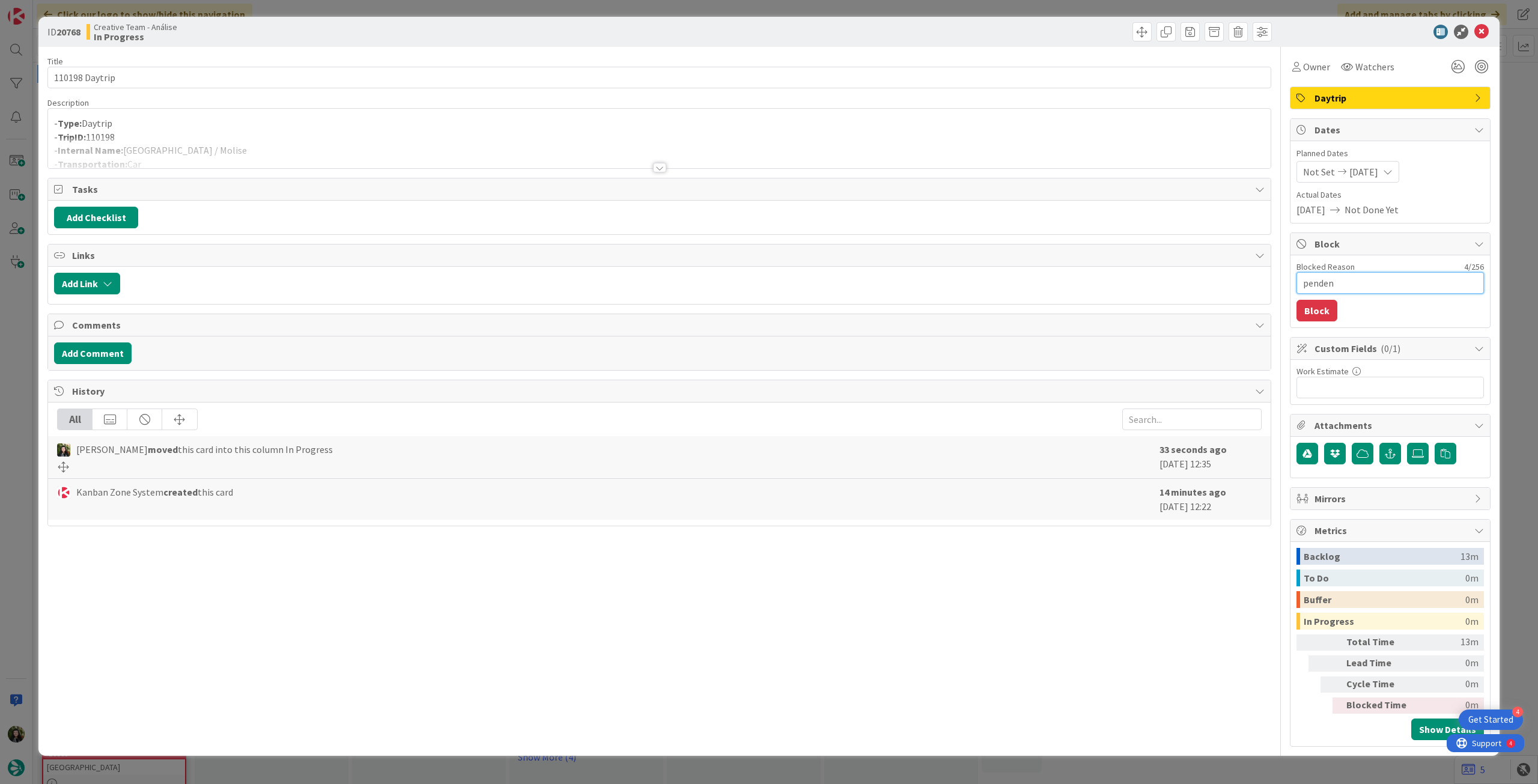
type textarea "x"
type textarea "pendent"
type textarea "x"
type textarea "pendente"
type textarea "x"
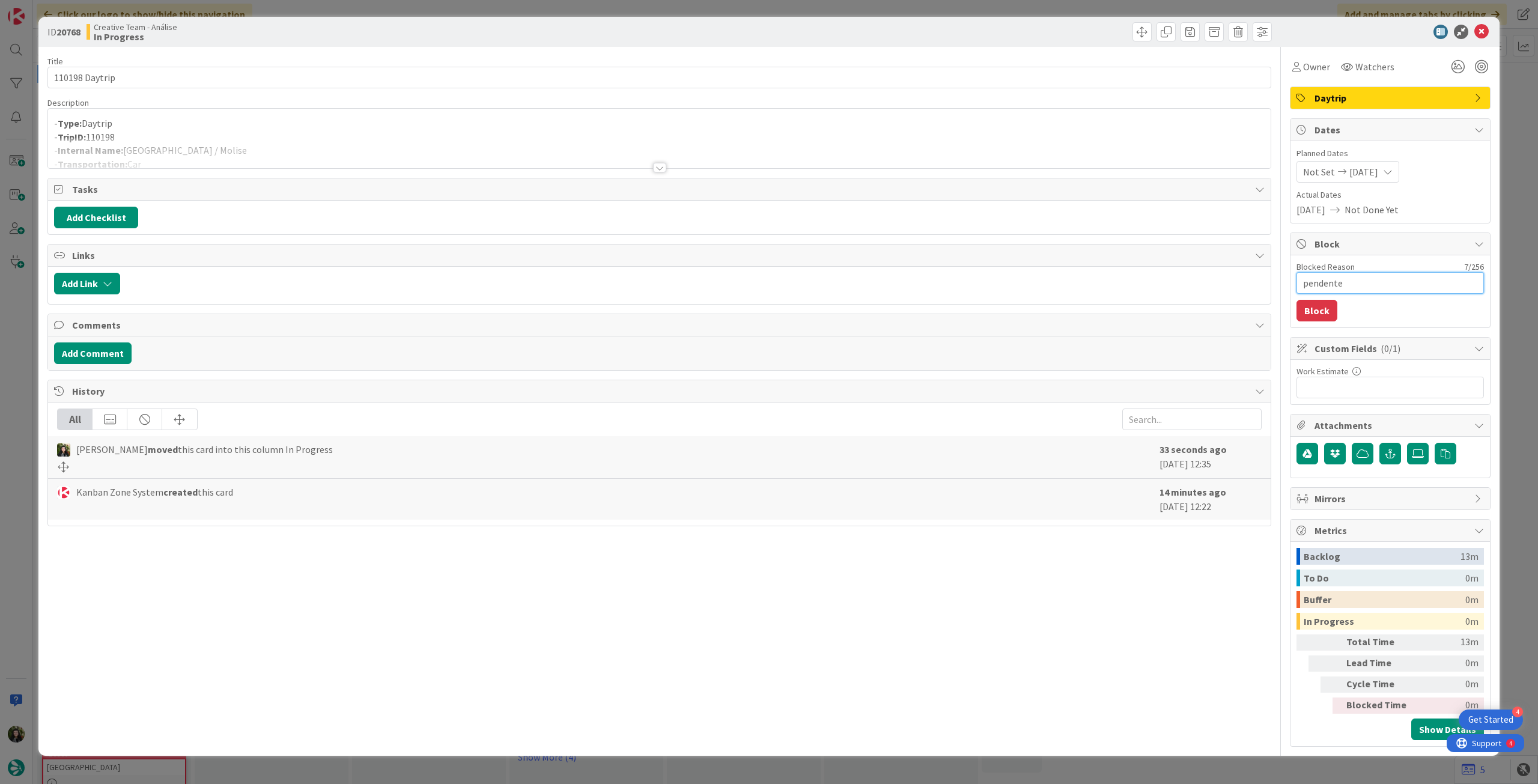
type textarea "pendente"
drag, startPoint x: 1379, startPoint y: 283, endPoint x: 1290, endPoint y: 286, distance: 89.1
click at [1290, 286] on div "Blocked Reason 17 / 256 pendente location Block" at bounding box center [1390, 291] width 200 height 72
click at [1318, 306] on button "Block" at bounding box center [1317, 311] width 41 height 22
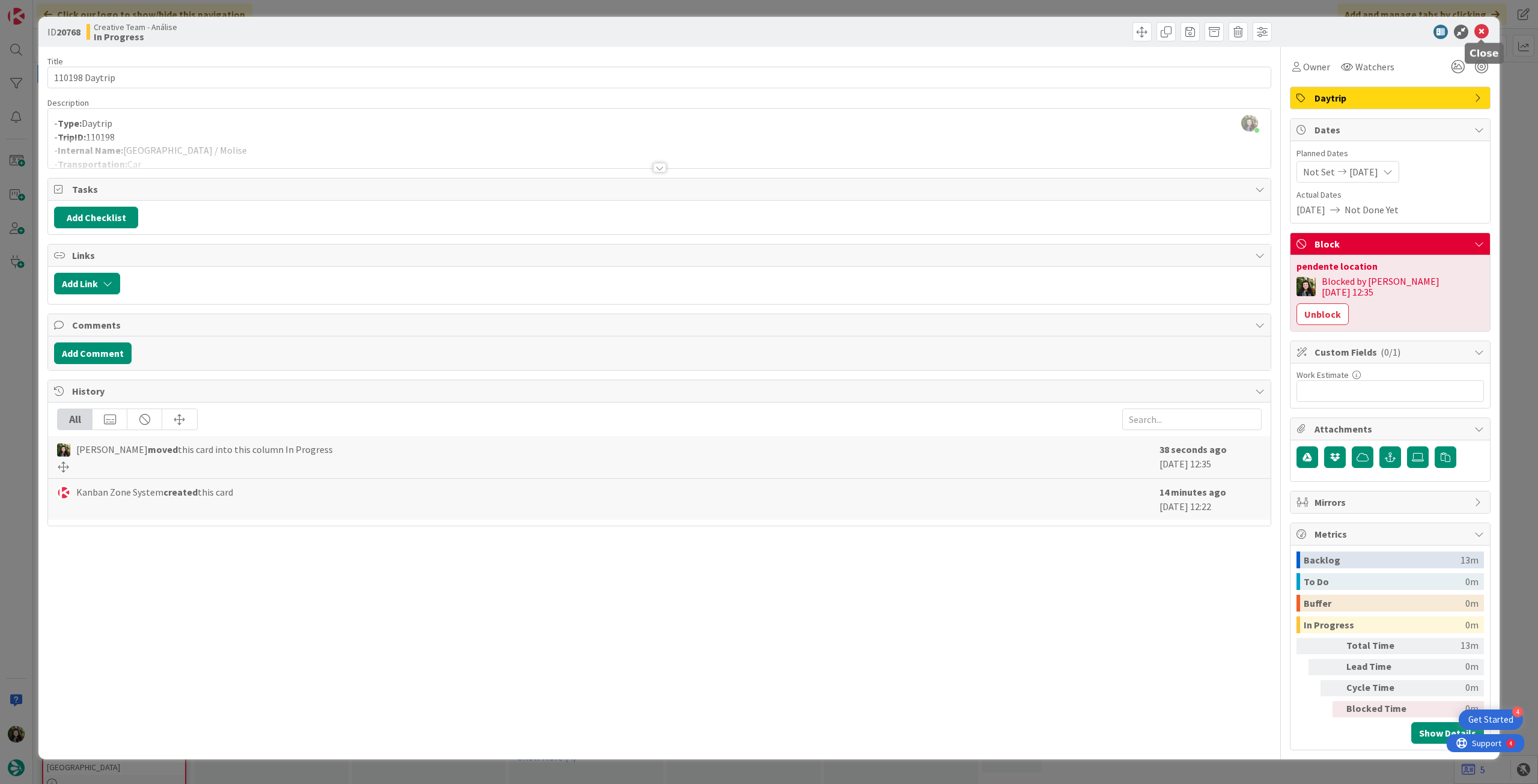
click at [1484, 35] on icon at bounding box center [1481, 32] width 14 height 14
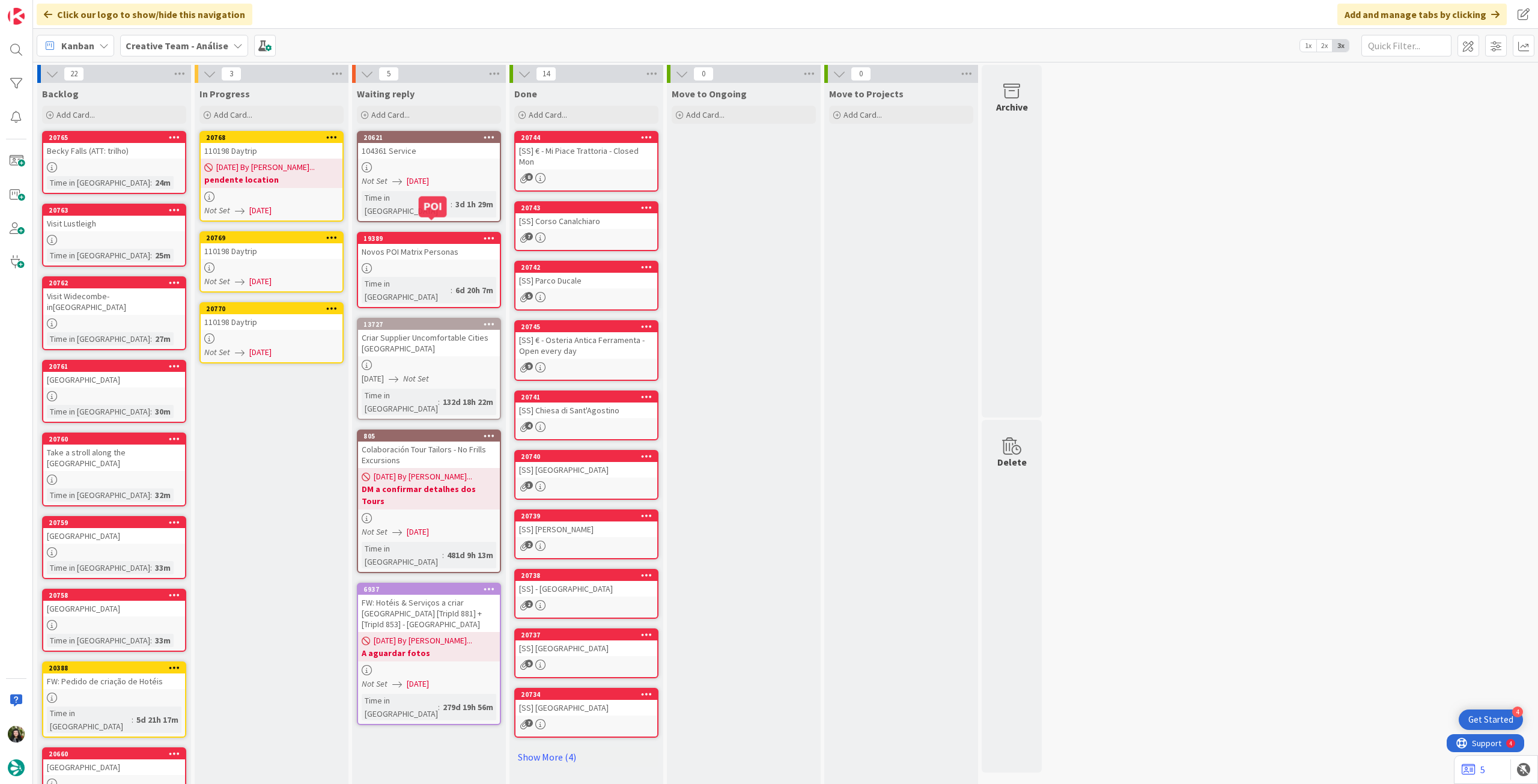
click at [296, 257] on div "110198 Daytrip" at bounding box center [272, 251] width 142 height 16
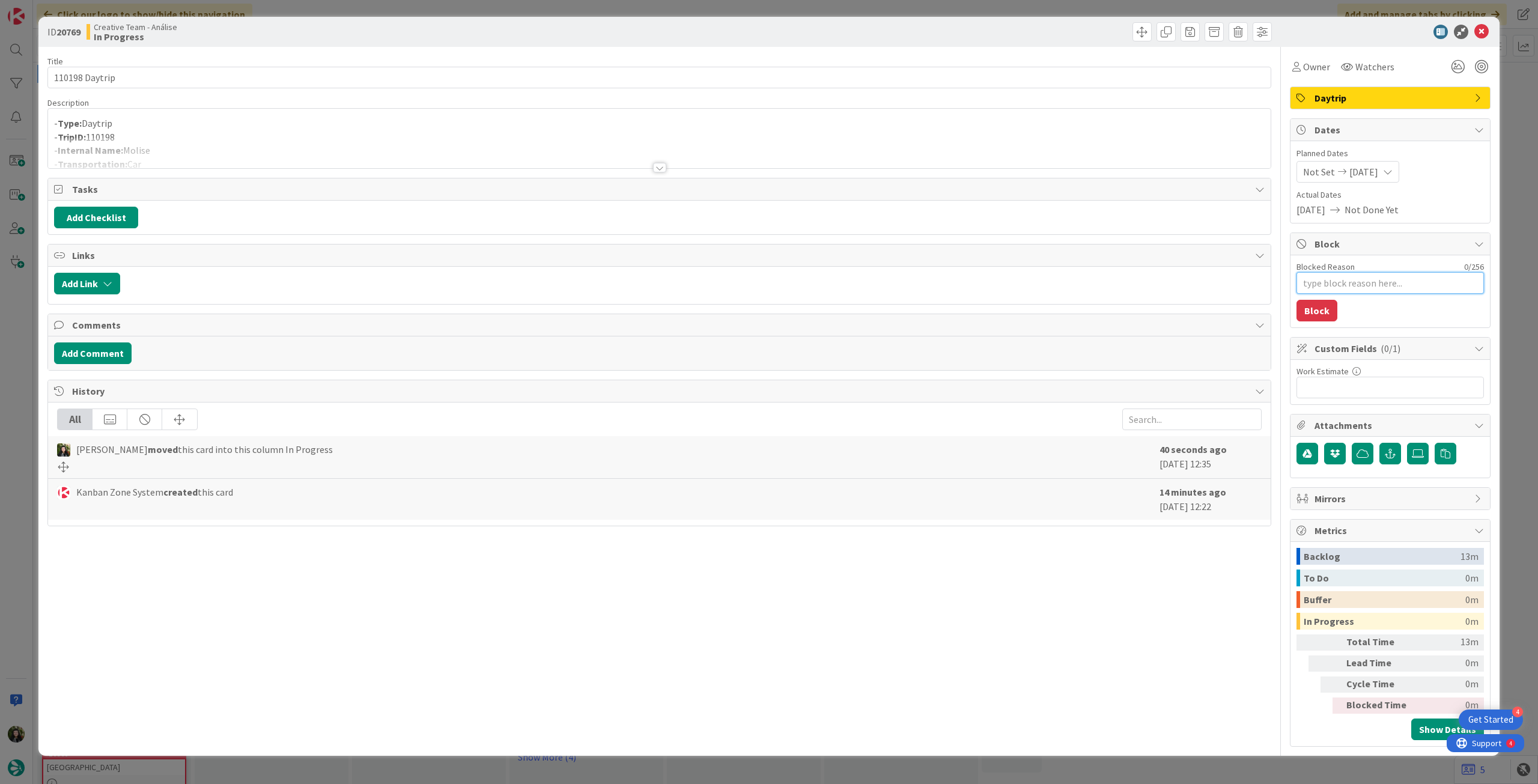
click at [1338, 278] on textarea "Blocked Reason" at bounding box center [1390, 283] width 187 height 22
paste textarea "pendente location"
click at [1318, 312] on button "Block" at bounding box center [1317, 311] width 41 height 22
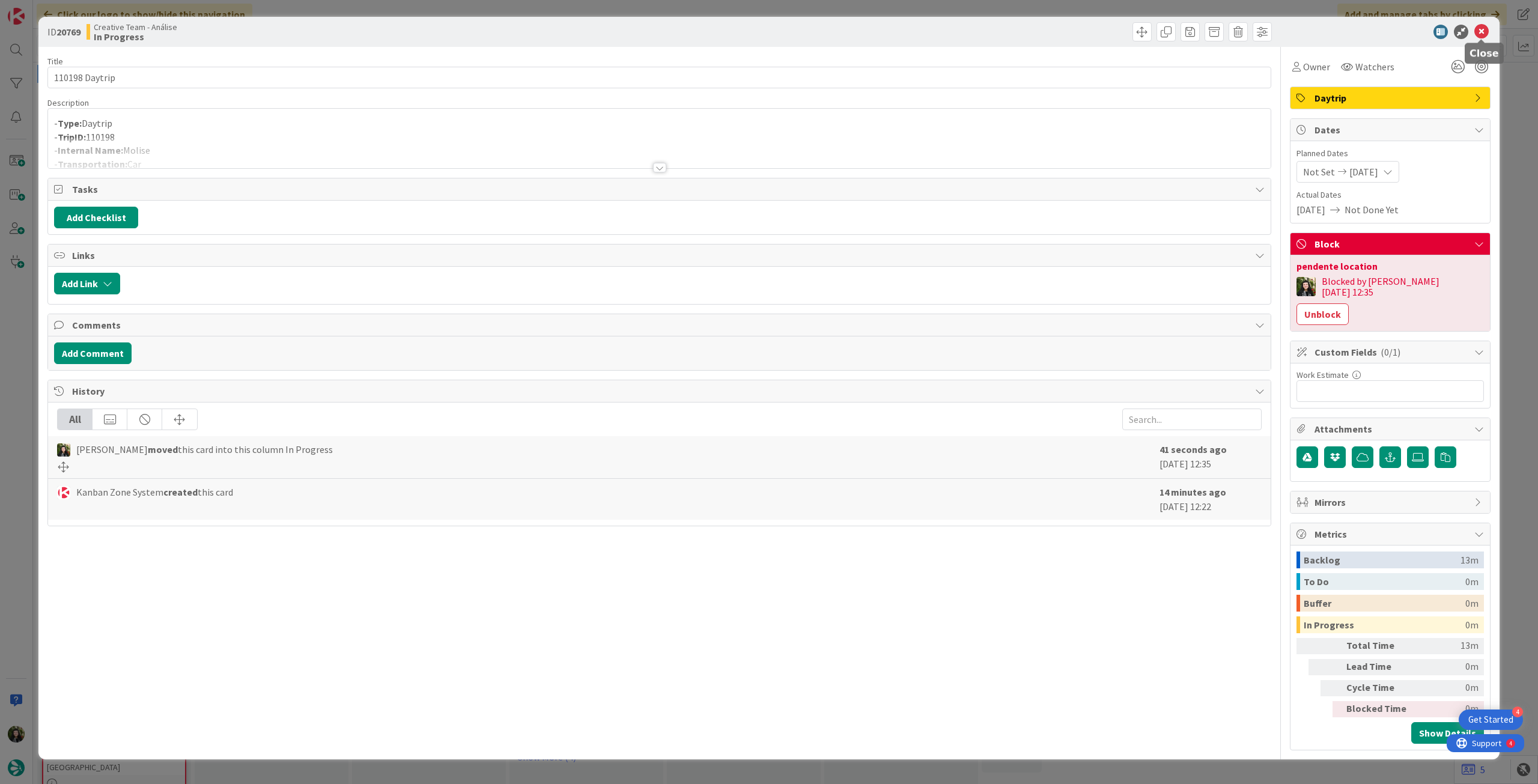
click at [1483, 32] on icon at bounding box center [1481, 32] width 14 height 14
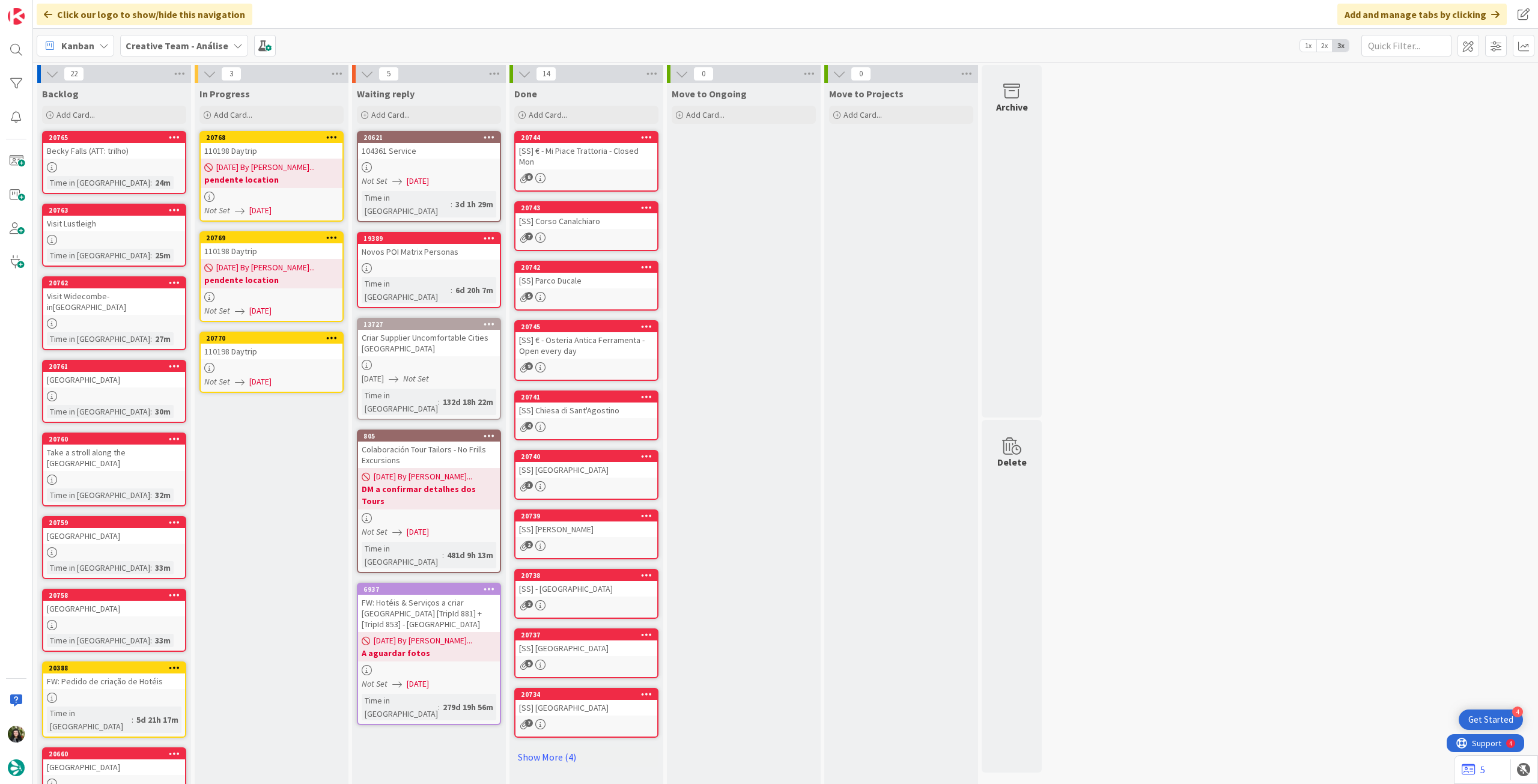
click at [315, 365] on div at bounding box center [272, 368] width 142 height 10
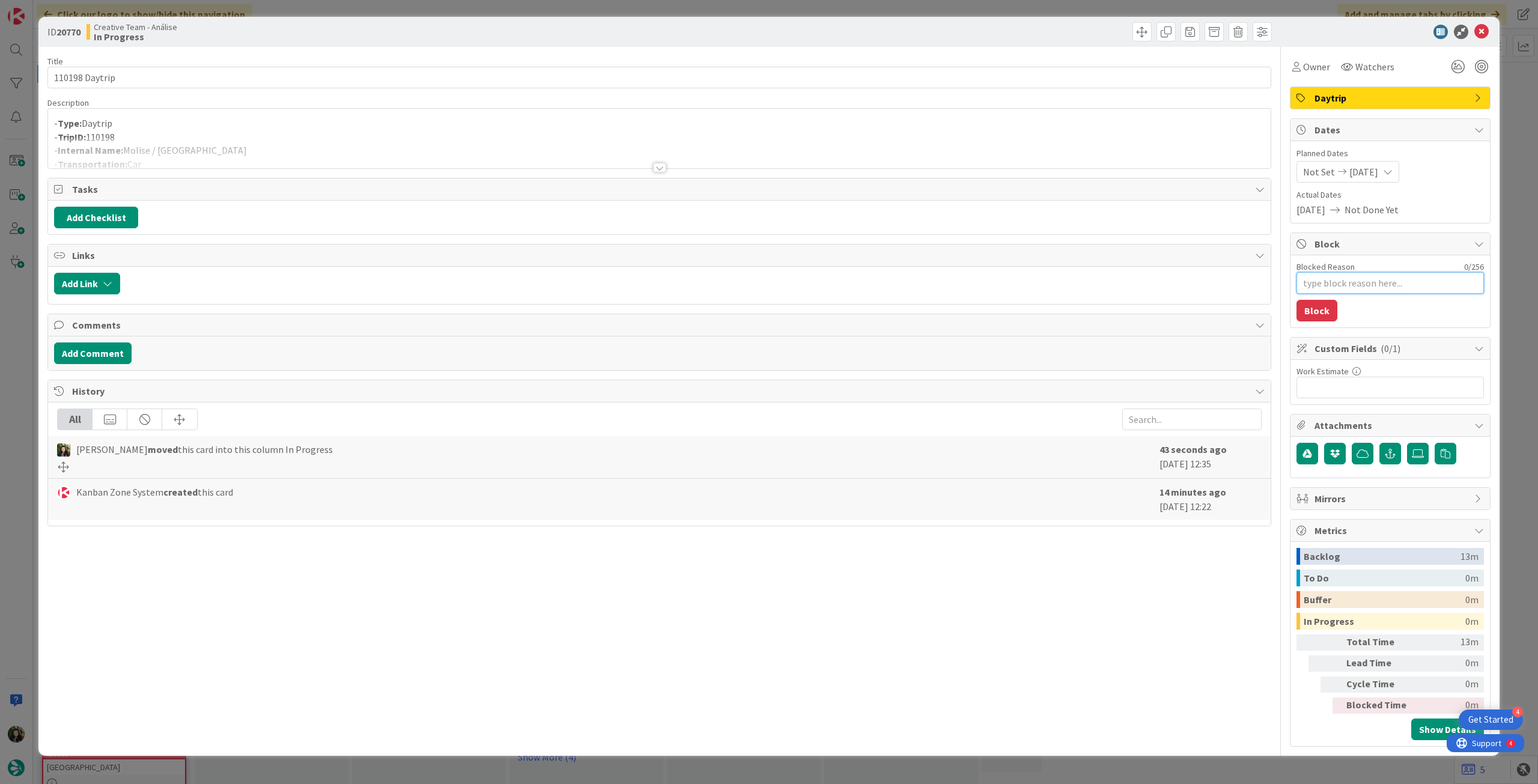
click at [1353, 281] on textarea "Blocked Reason" at bounding box center [1390, 283] width 187 height 22
paste textarea "pendente location"
click at [1323, 316] on button "Block" at bounding box center [1317, 311] width 41 height 22
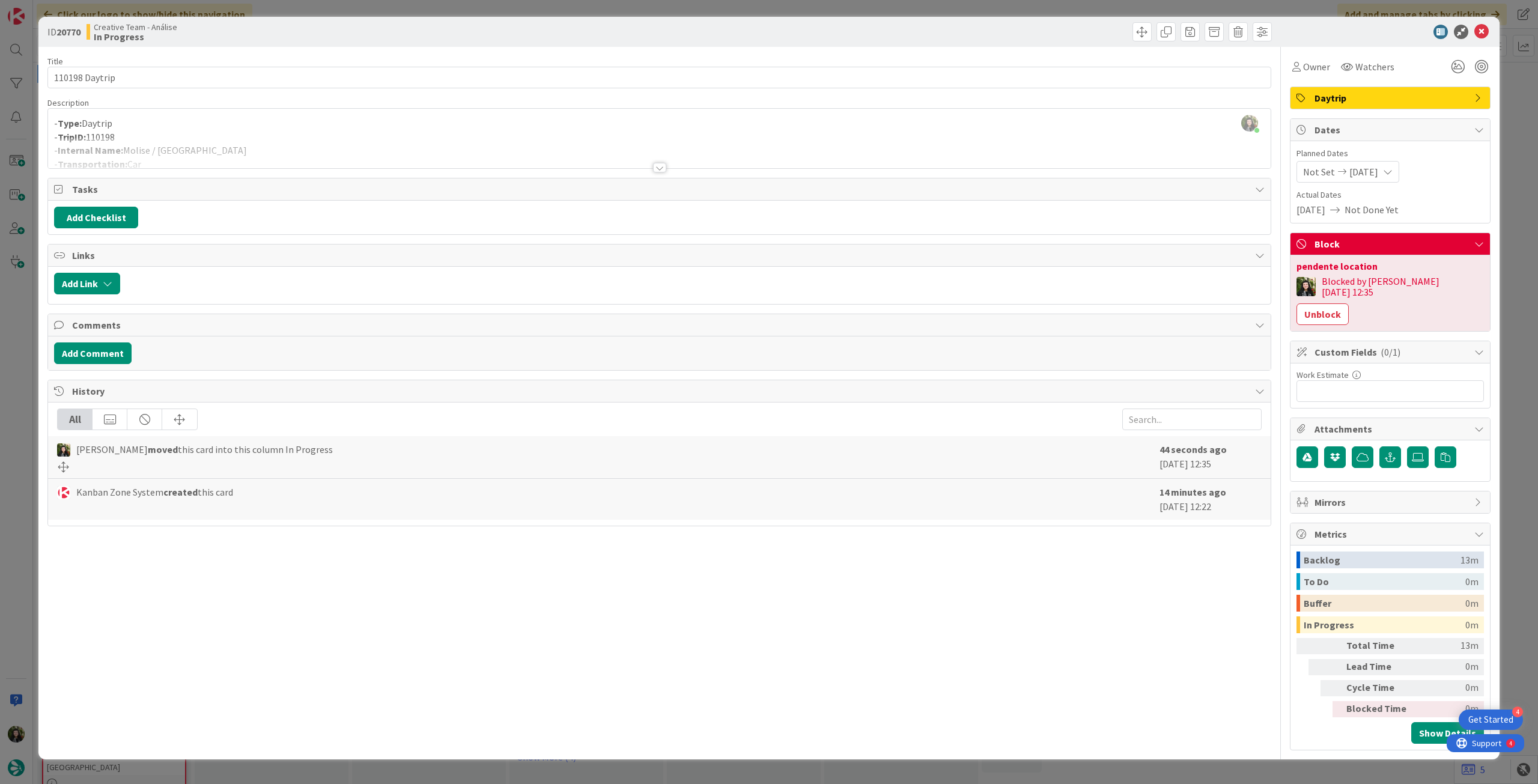
drag, startPoint x: 1484, startPoint y: 33, endPoint x: 1474, endPoint y: 34, distance: 10.0
click at [1484, 34] on icon at bounding box center [1481, 32] width 14 height 14
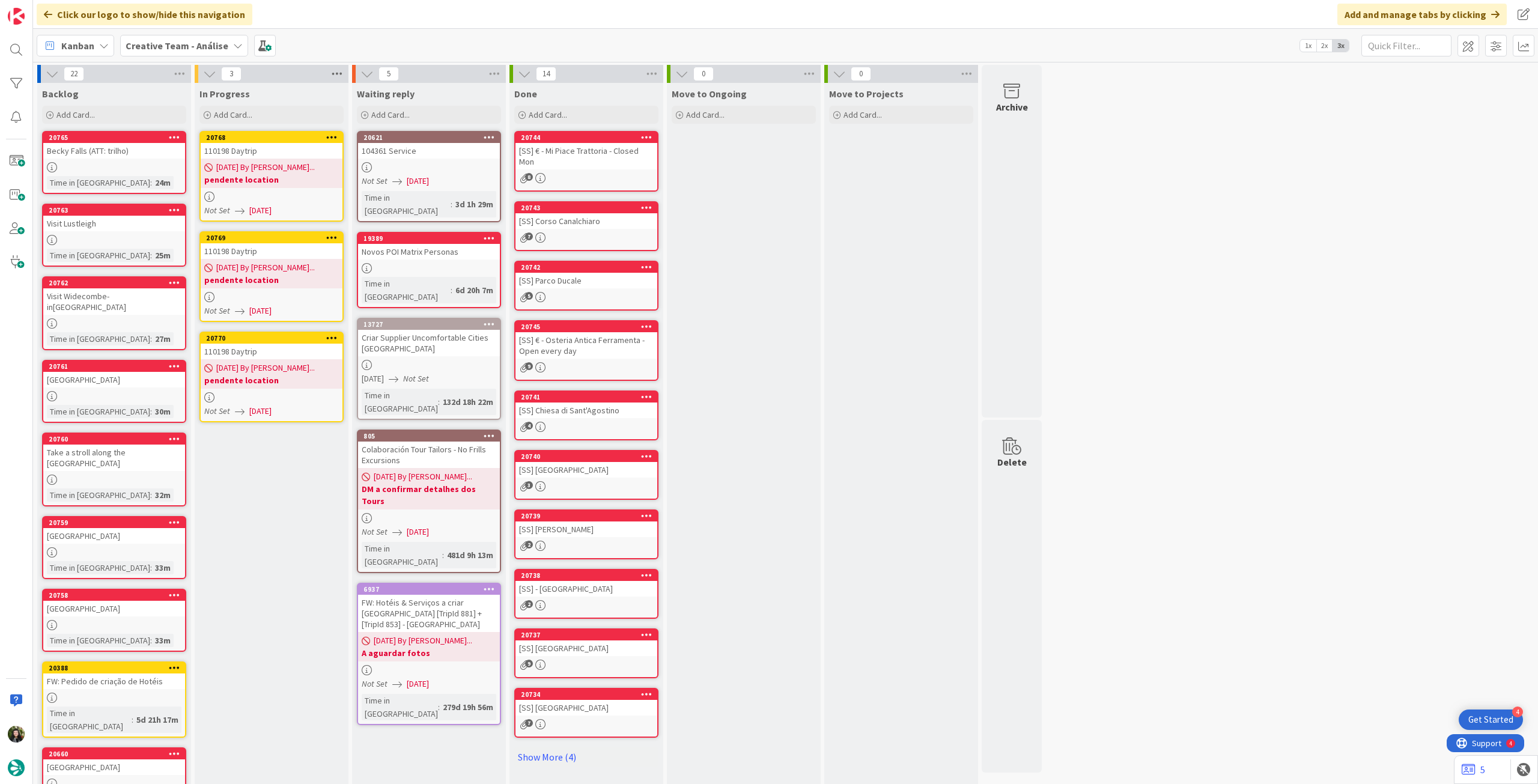
click at [331, 75] on icon at bounding box center [337, 74] width 16 height 18
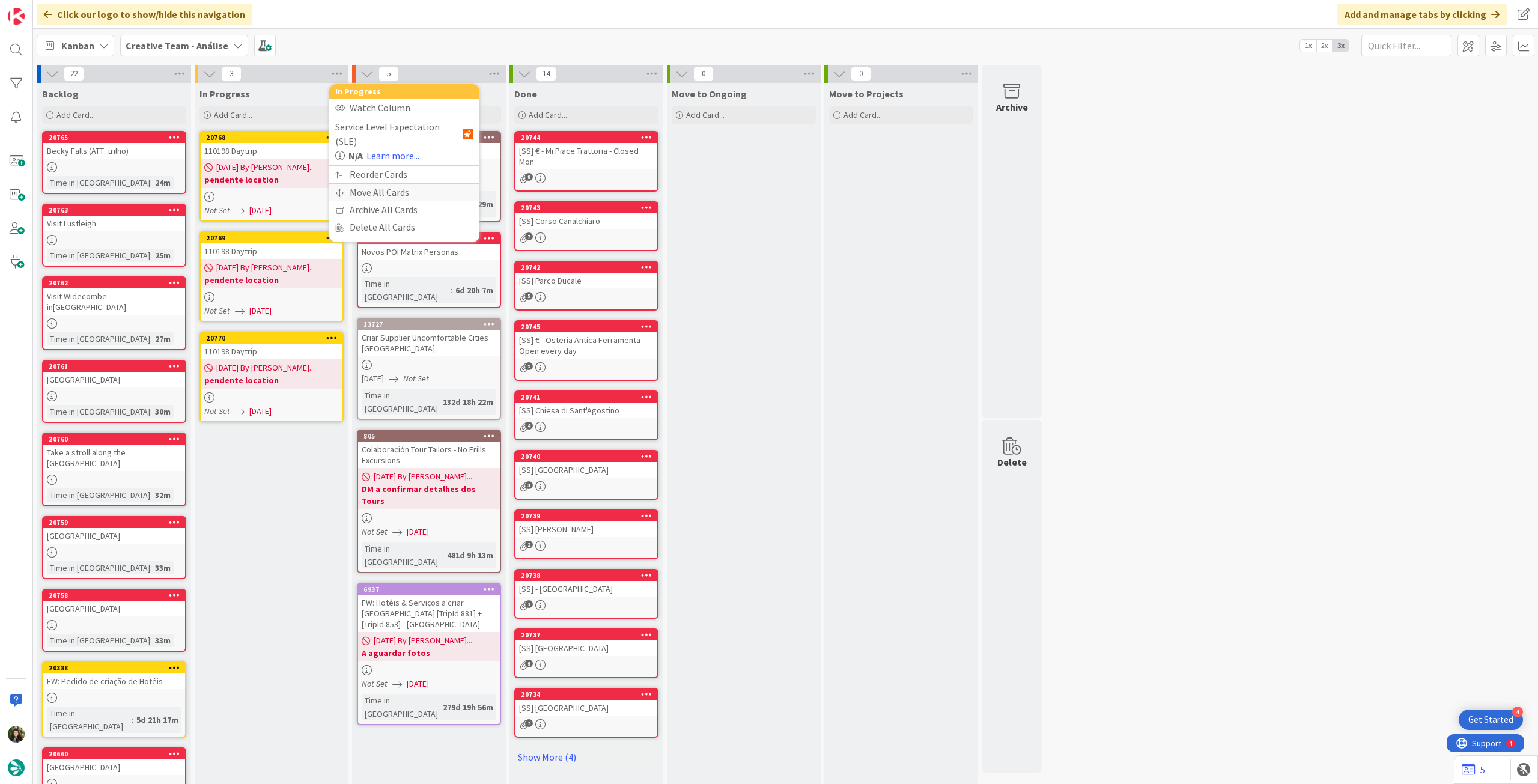
click at [363, 184] on div "Move All Cards" at bounding box center [404, 192] width 150 height 17
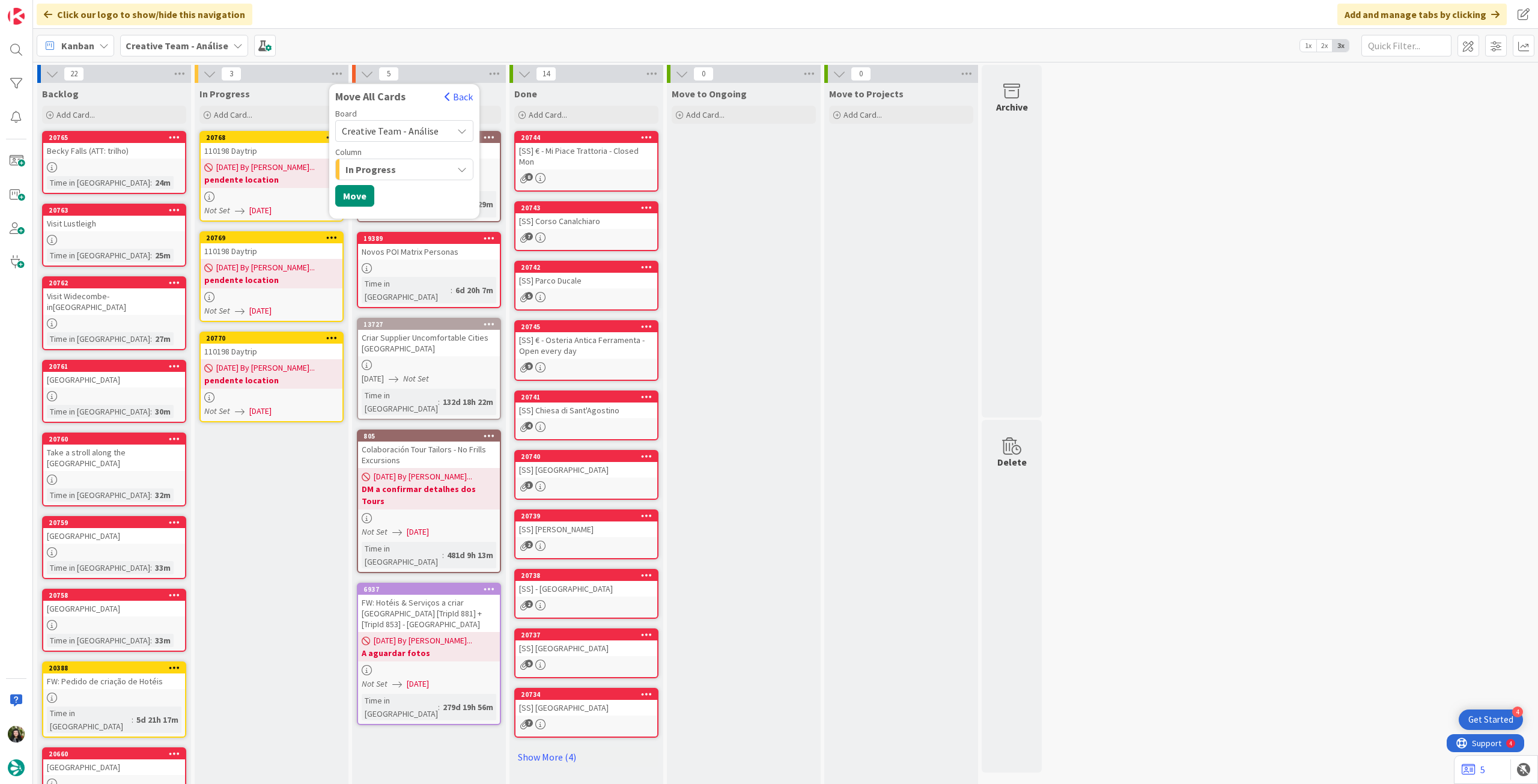
click at [390, 129] on span "Creative Team - Análise" at bounding box center [390, 131] width 97 height 12
click at [390, 193] on span "Creative Team" at bounding box center [412, 189] width 109 height 18
click at [394, 170] on span "Select a Column..." at bounding box center [381, 169] width 79 height 16
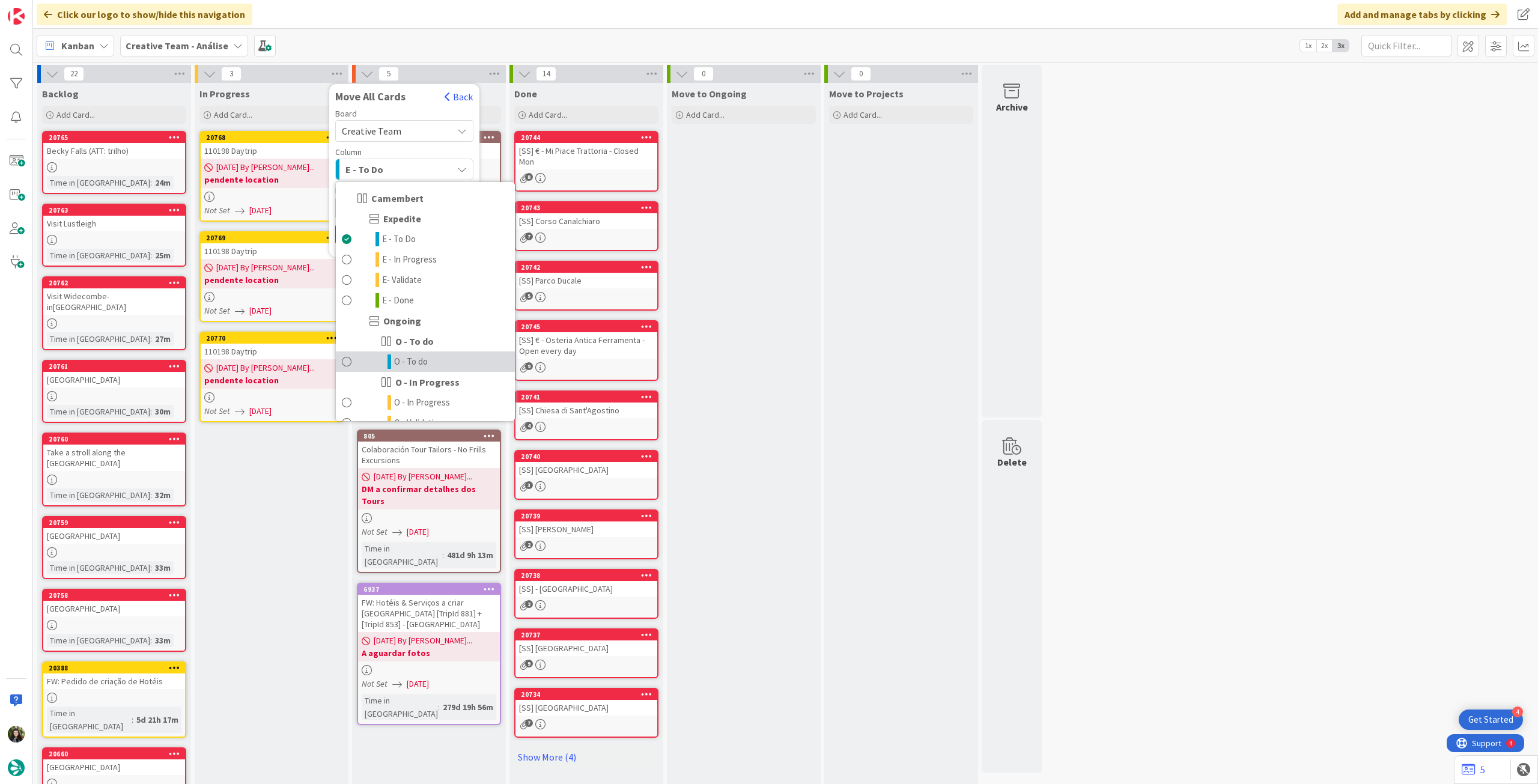
click at [427, 360] on span "O - To do" at bounding box center [411, 361] width 34 height 14
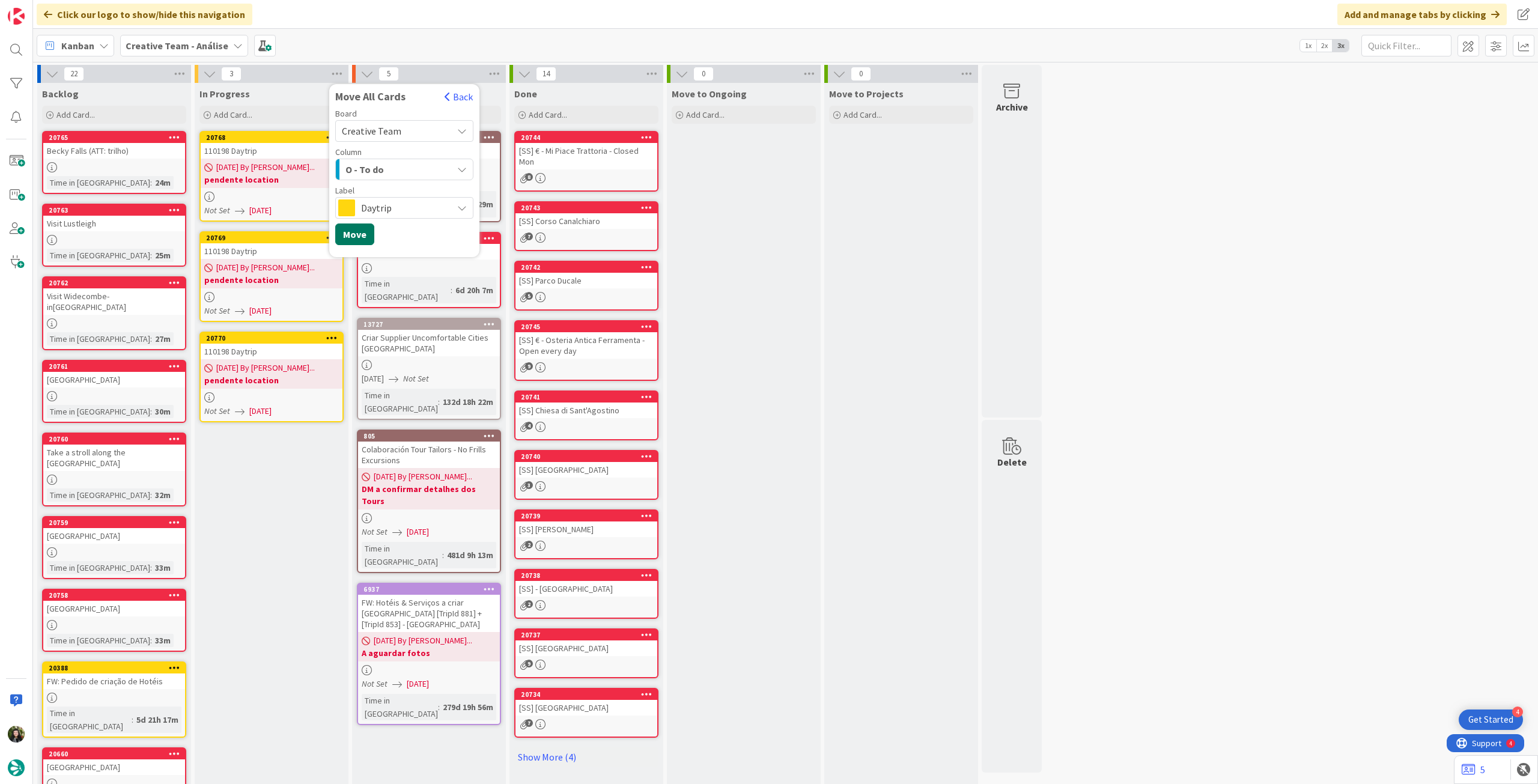
click at [355, 236] on button "Move" at bounding box center [355, 235] width 39 height 22
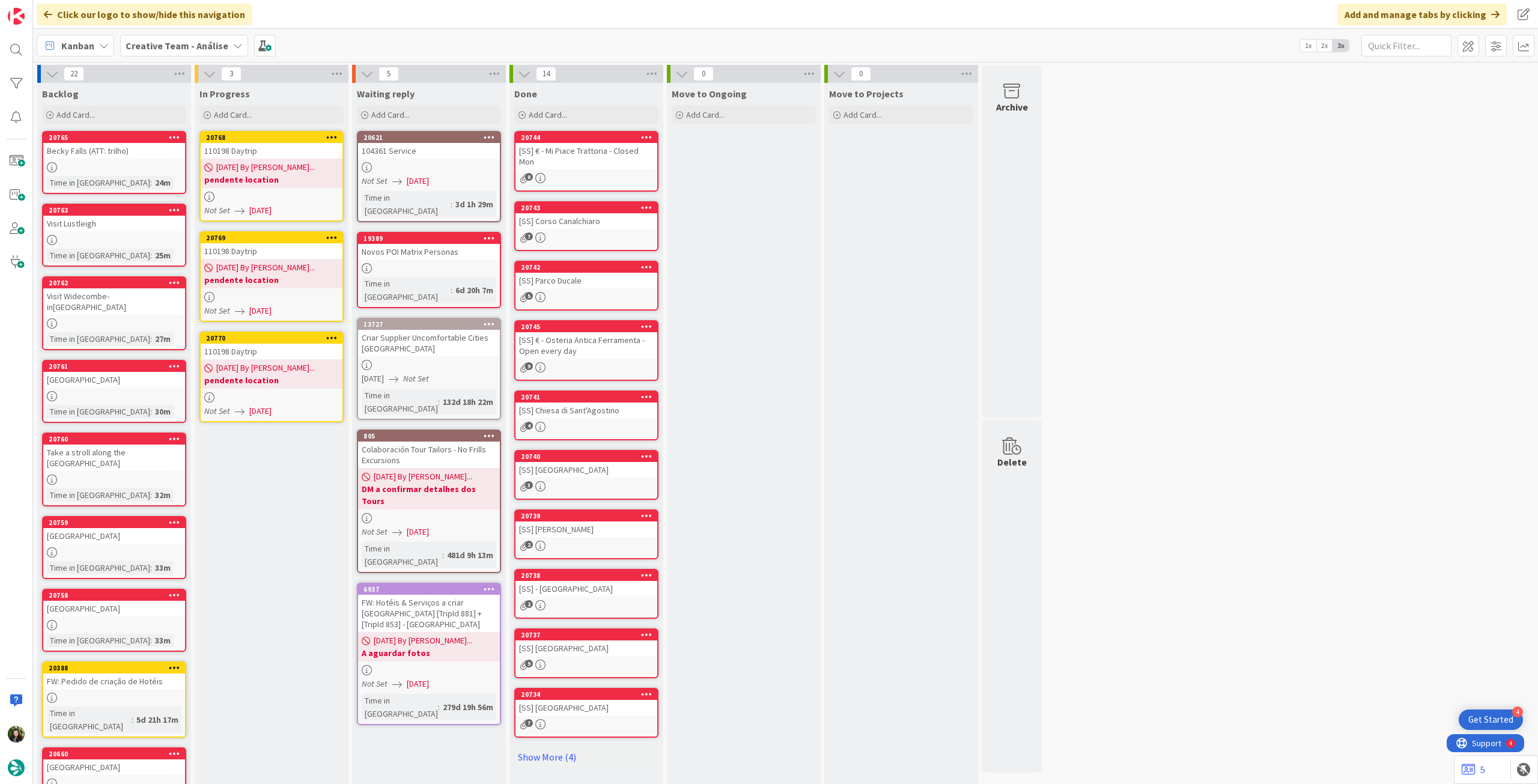
click at [178, 47] on b "Creative Team - Análise" at bounding box center [177, 46] width 103 height 12
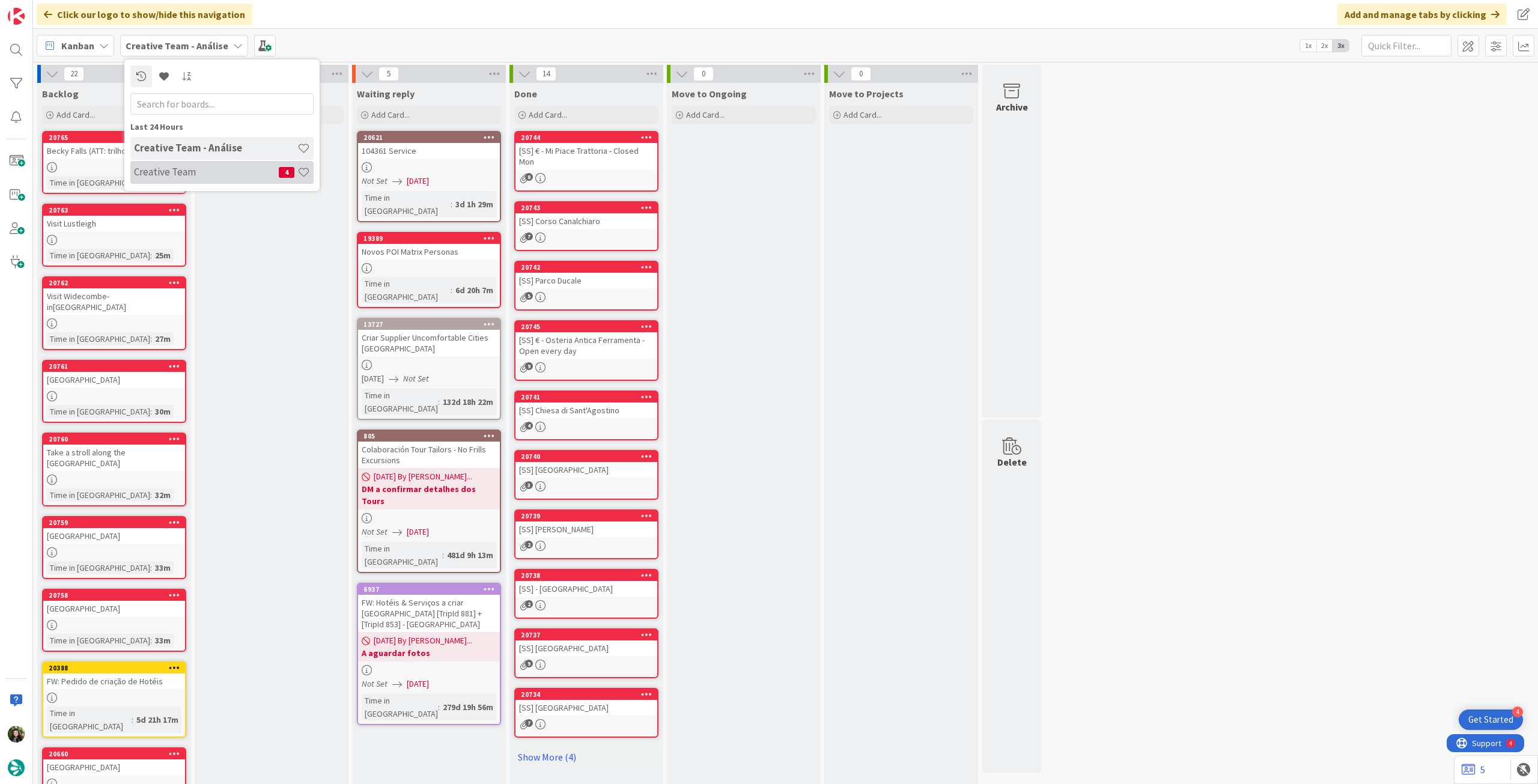
click at [211, 182] on div "Creative Team 4" at bounding box center [222, 172] width 183 height 23
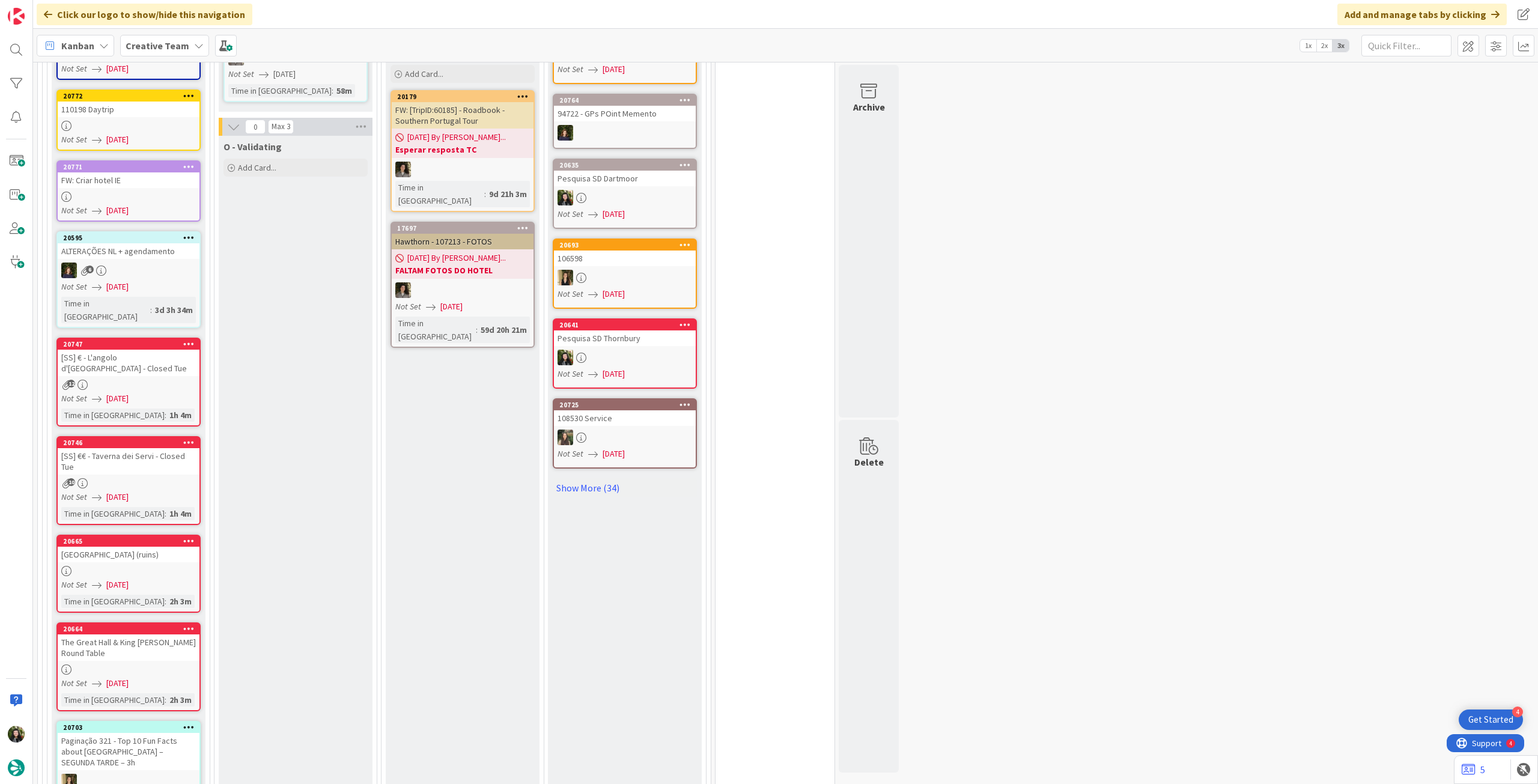
scroll to position [1121, 0]
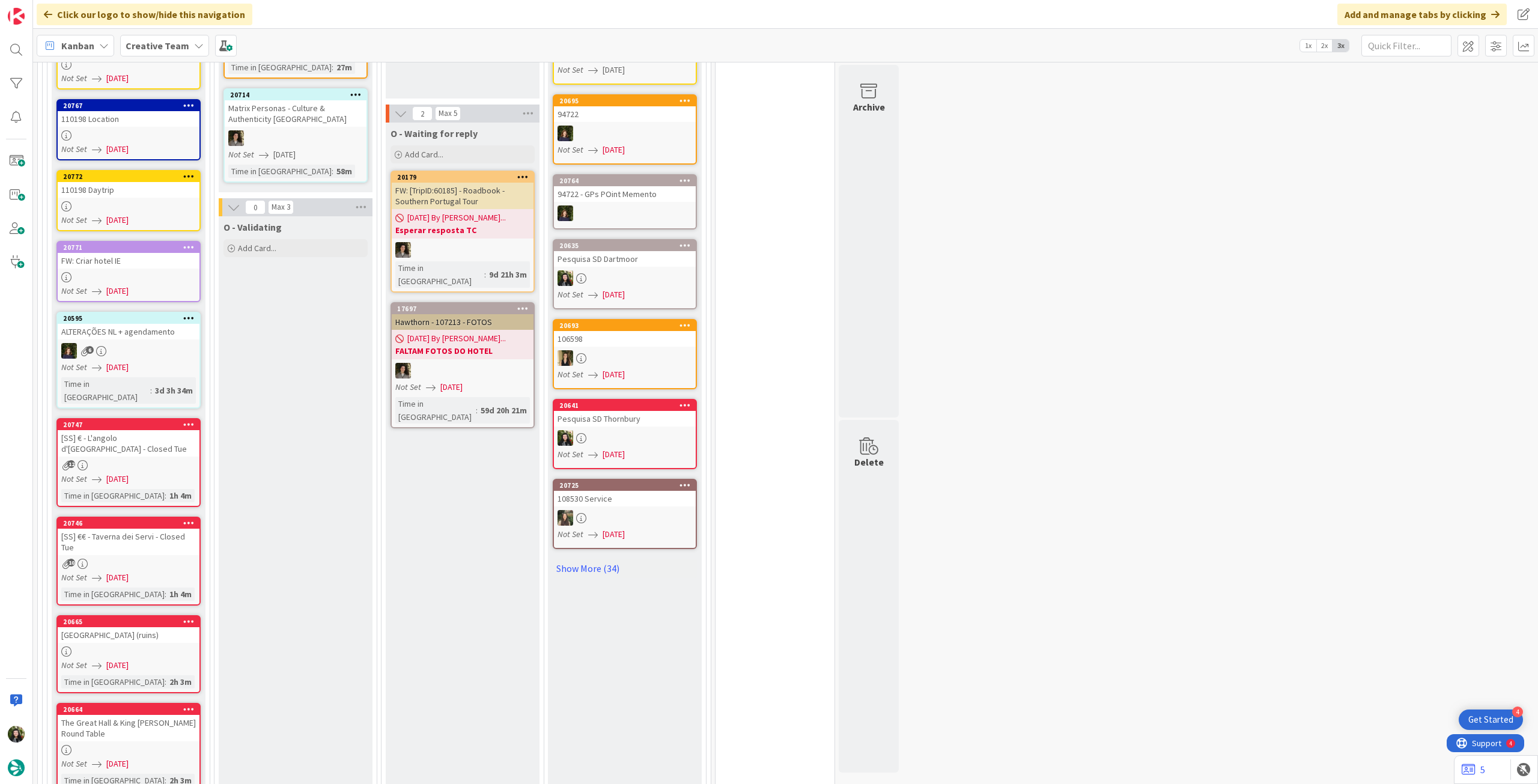
click at [173, 646] on div at bounding box center [128, 651] width 142 height 10
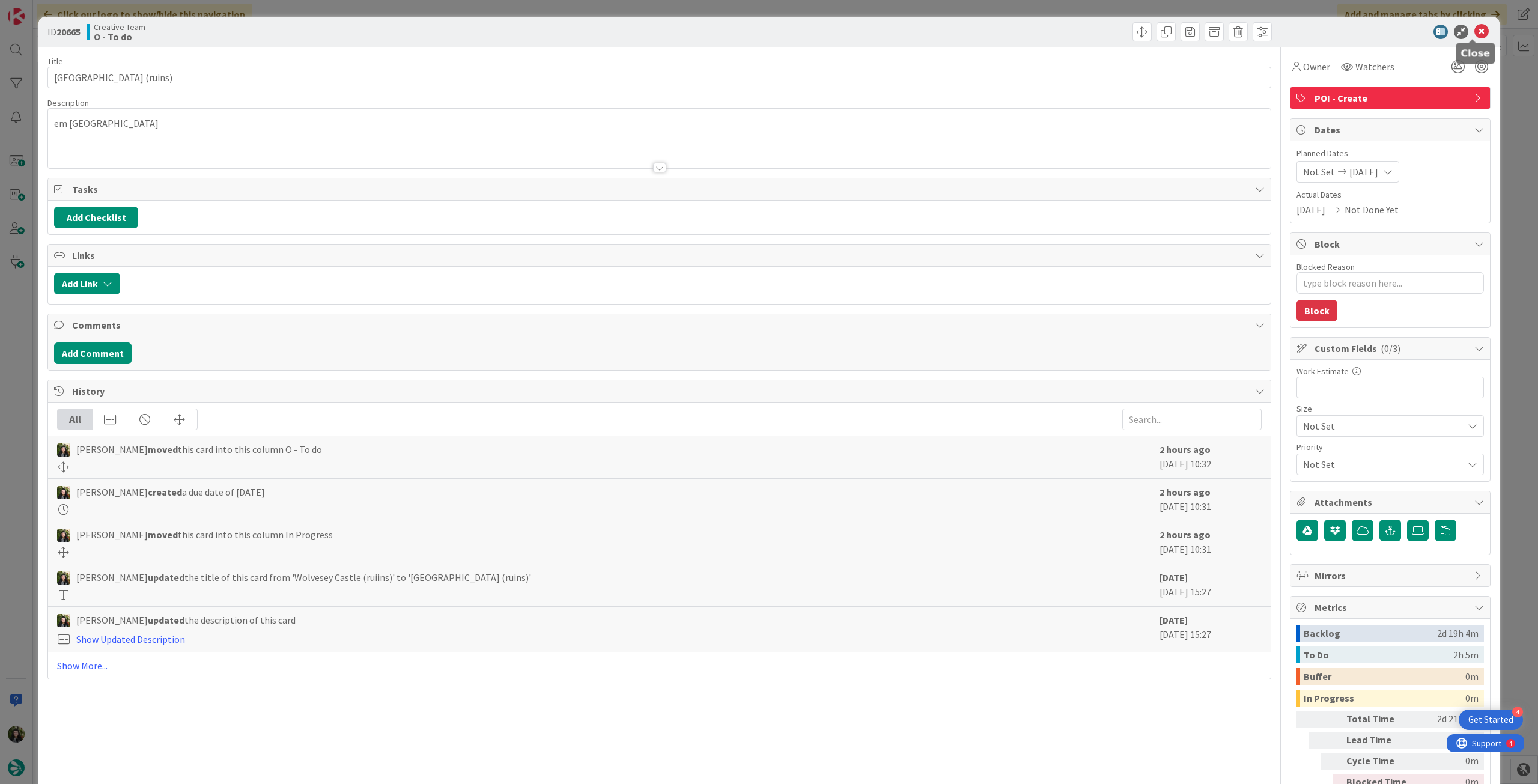
click at [1474, 32] on icon at bounding box center [1481, 32] width 14 height 14
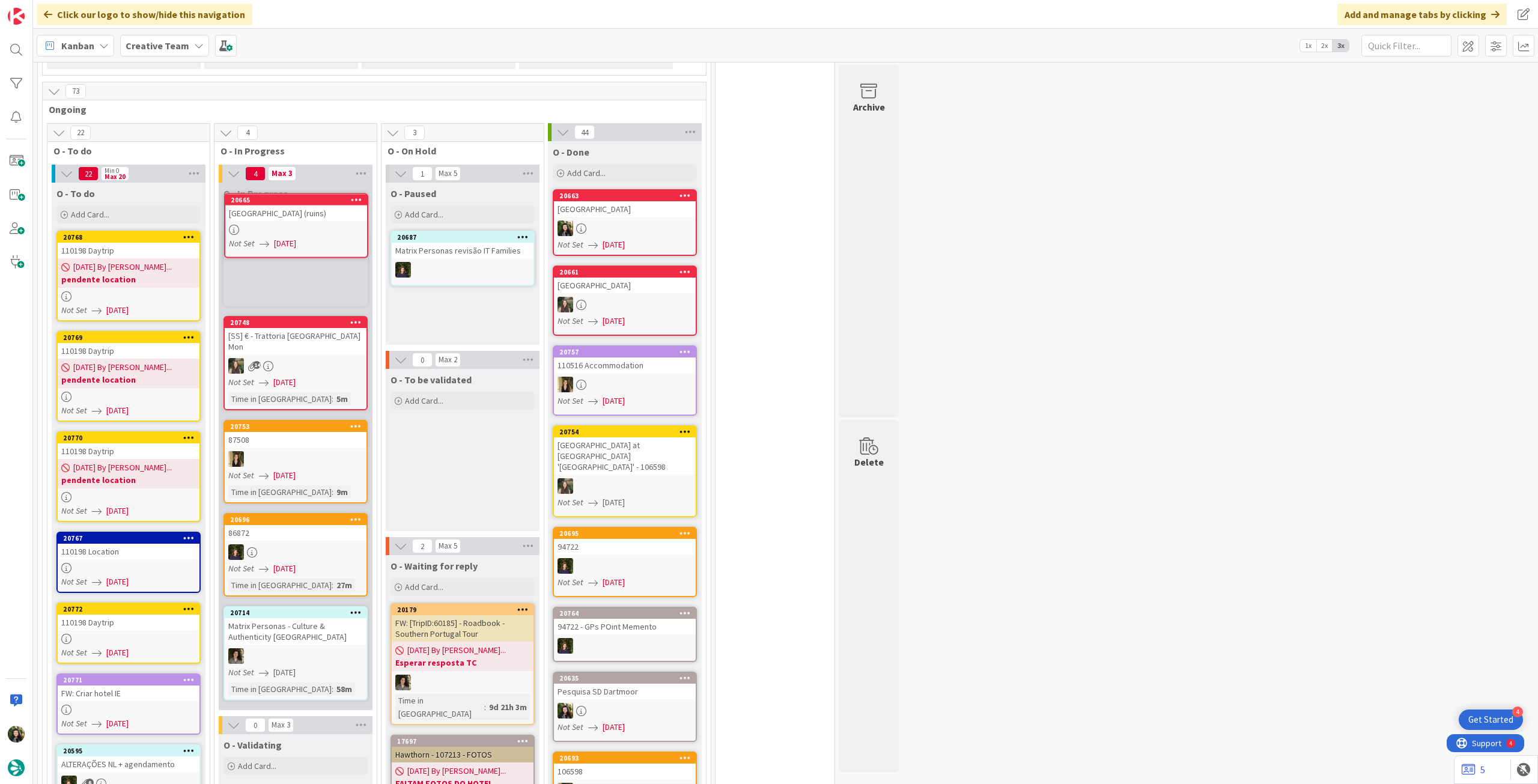
scroll to position [687, 0]
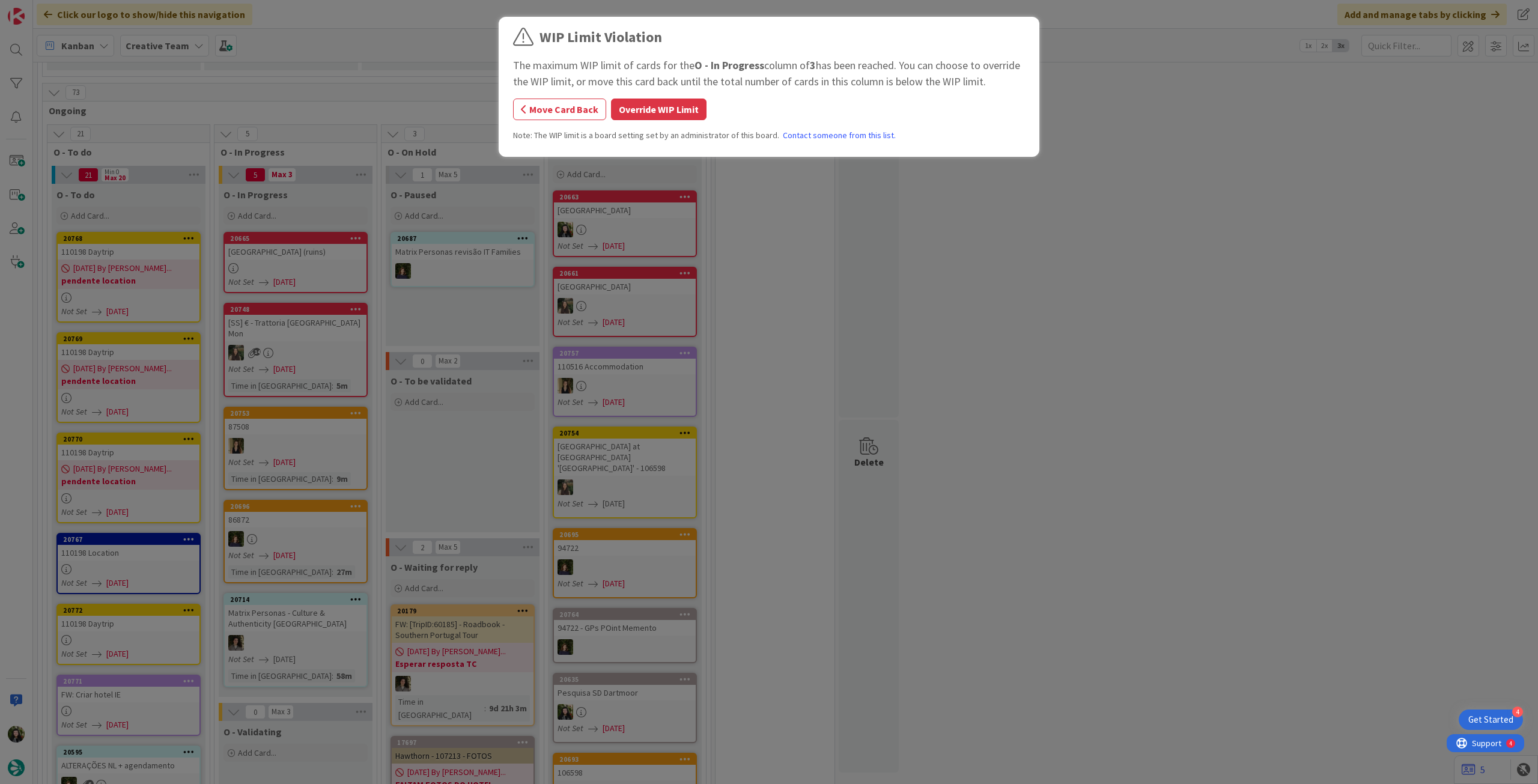
click at [334, 246] on div "WIP Limit Violation The maximum WIP limit of cards for the O - In Progress colu…" at bounding box center [769, 392] width 1538 height 784
click at [643, 105] on button "Override WIP Limit" at bounding box center [659, 110] width 95 height 22
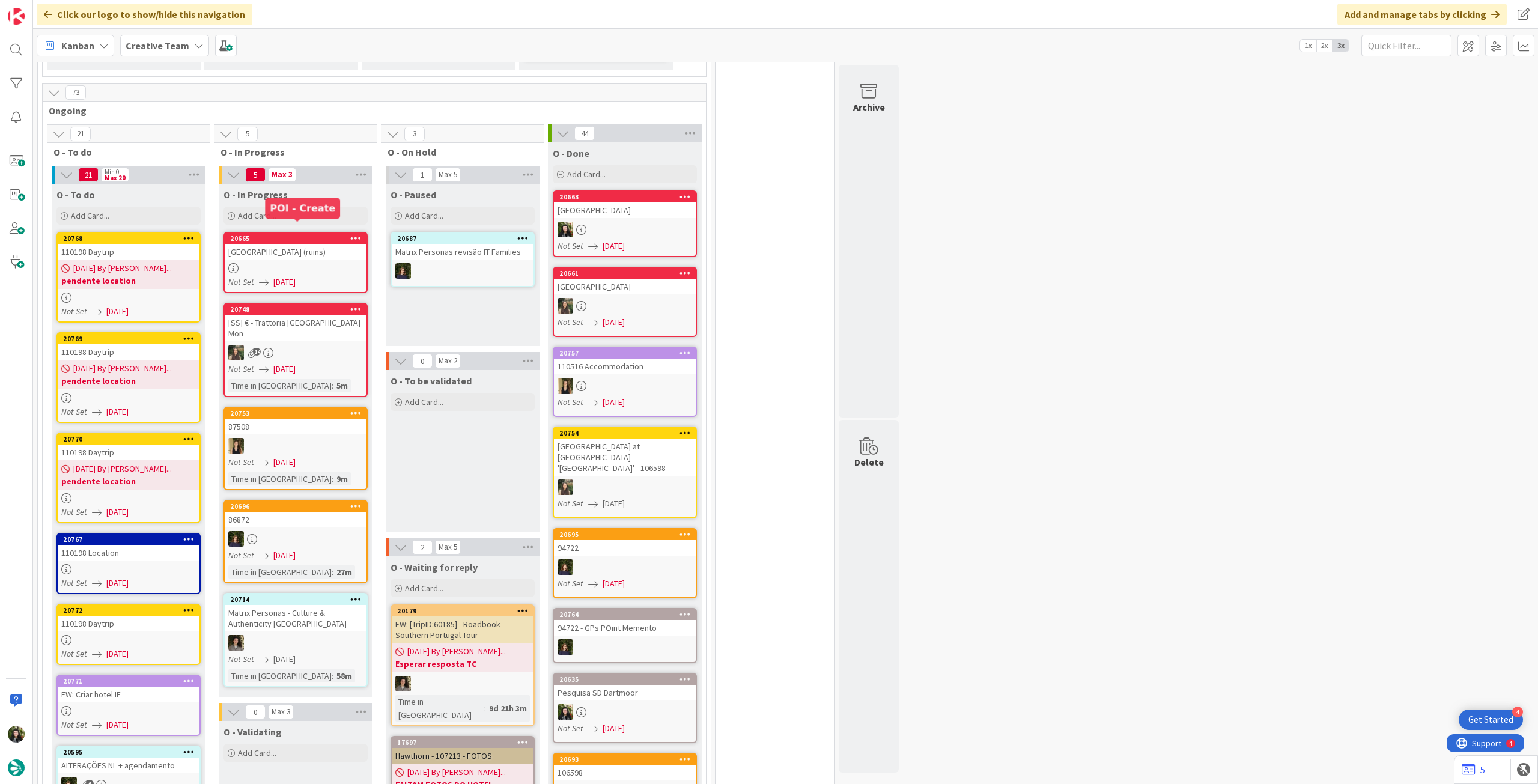
click at [328, 244] on div "[GEOGRAPHIC_DATA] (ruins)" at bounding box center [296, 252] width 142 height 16
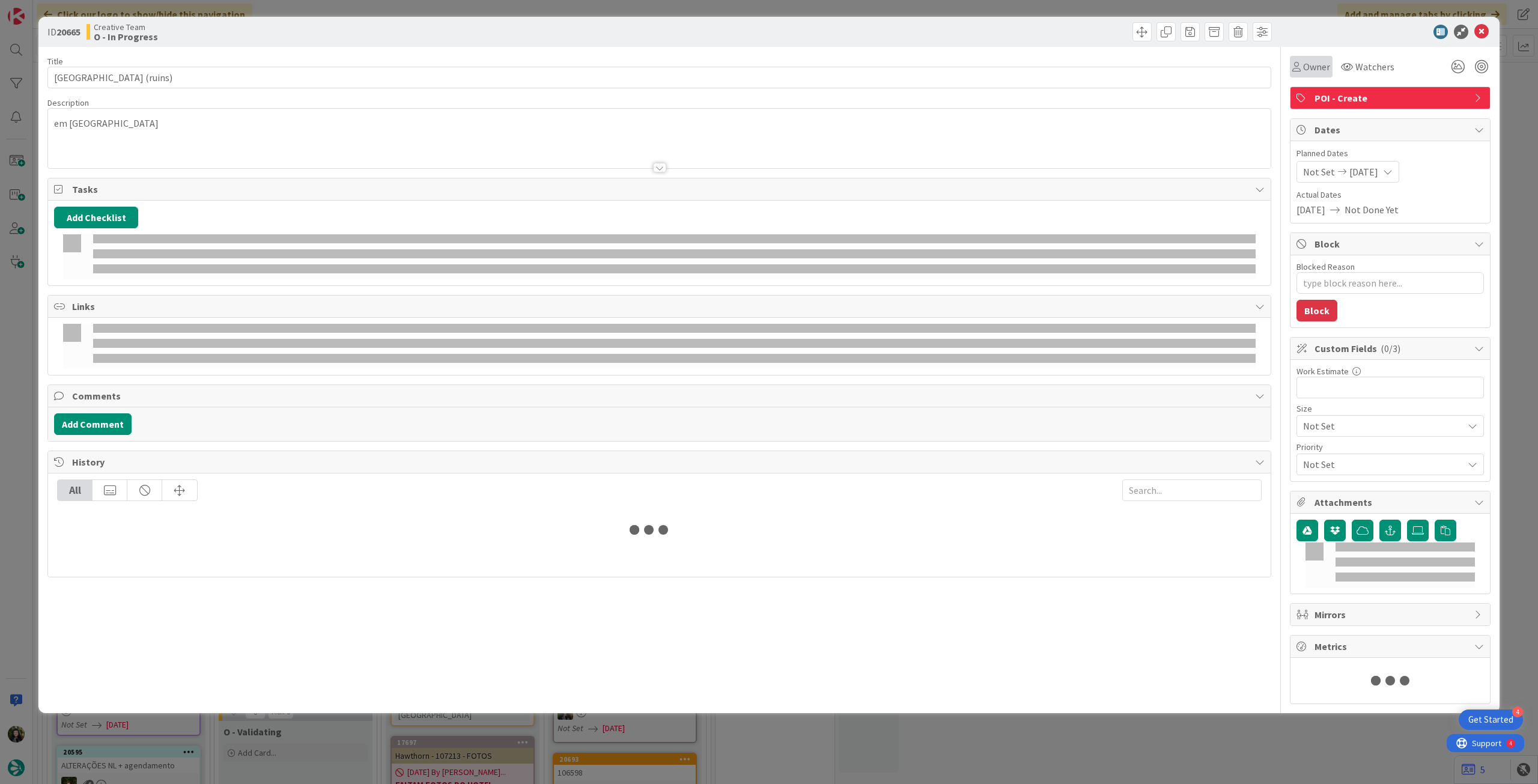
click at [1294, 65] on div "Owner" at bounding box center [1311, 67] width 38 height 14
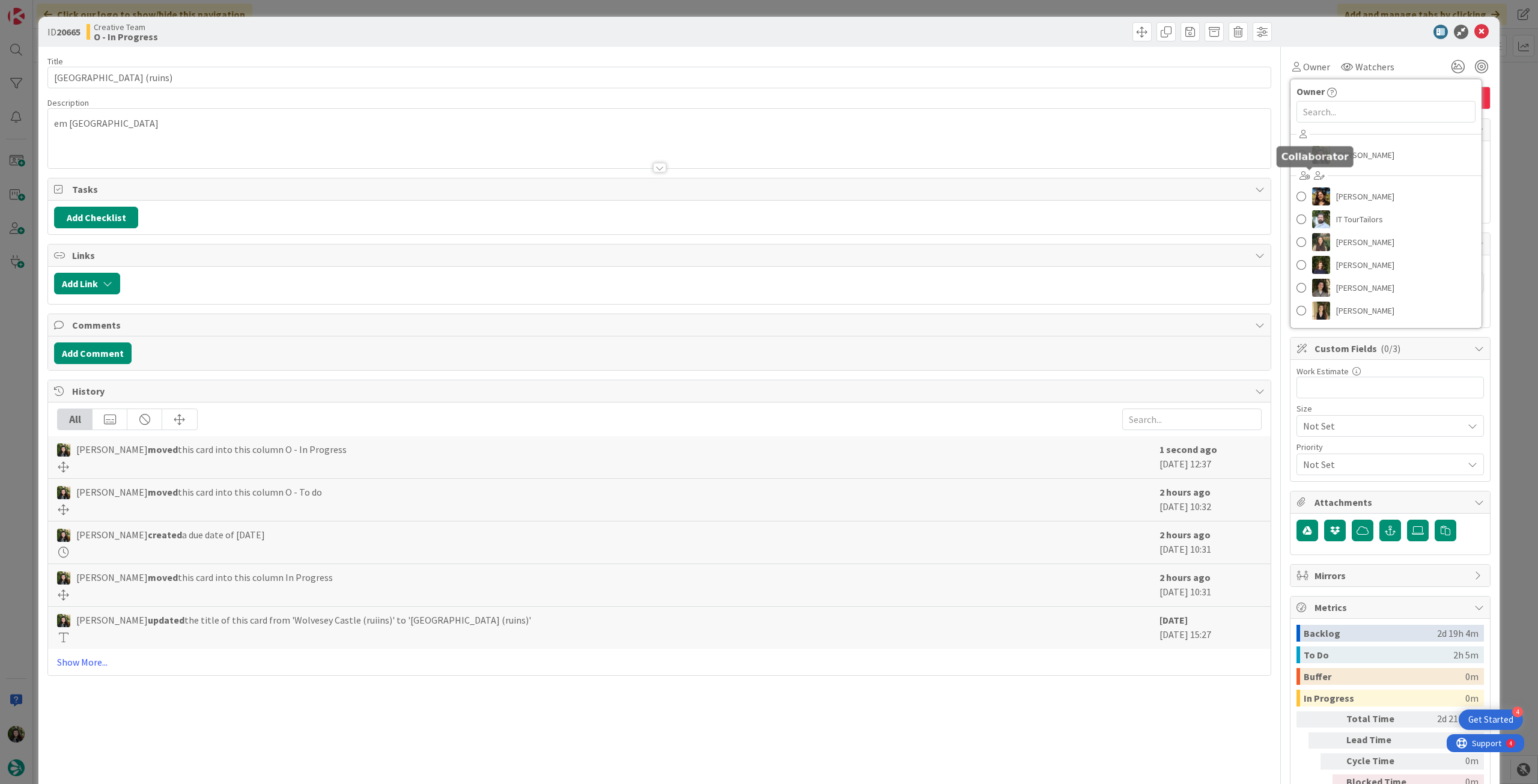
click at [1318, 152] on h5 "Collaborator" at bounding box center [1315, 156] width 67 height 12
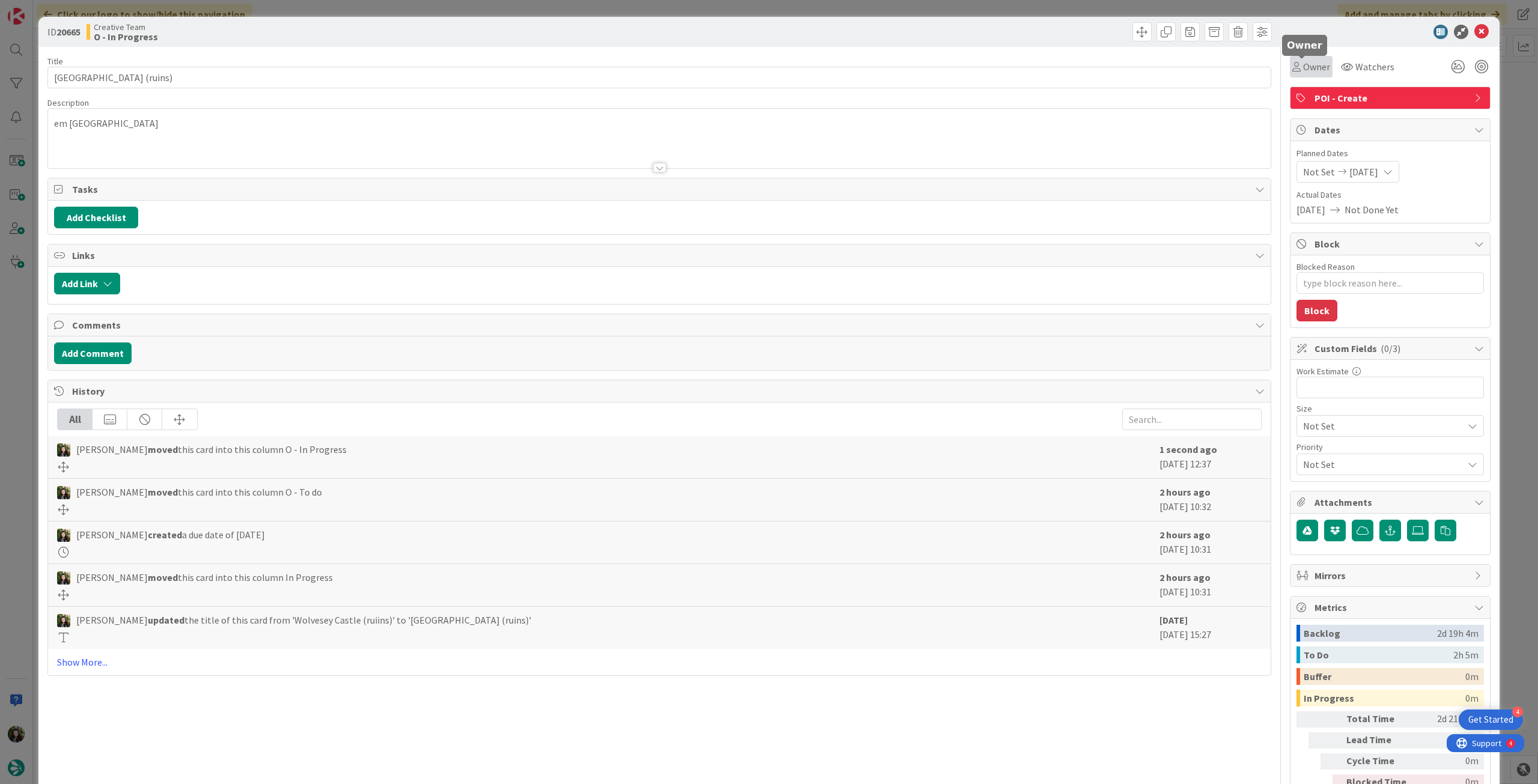
click at [1310, 70] on span "Owner" at bounding box center [1316, 67] width 27 height 14
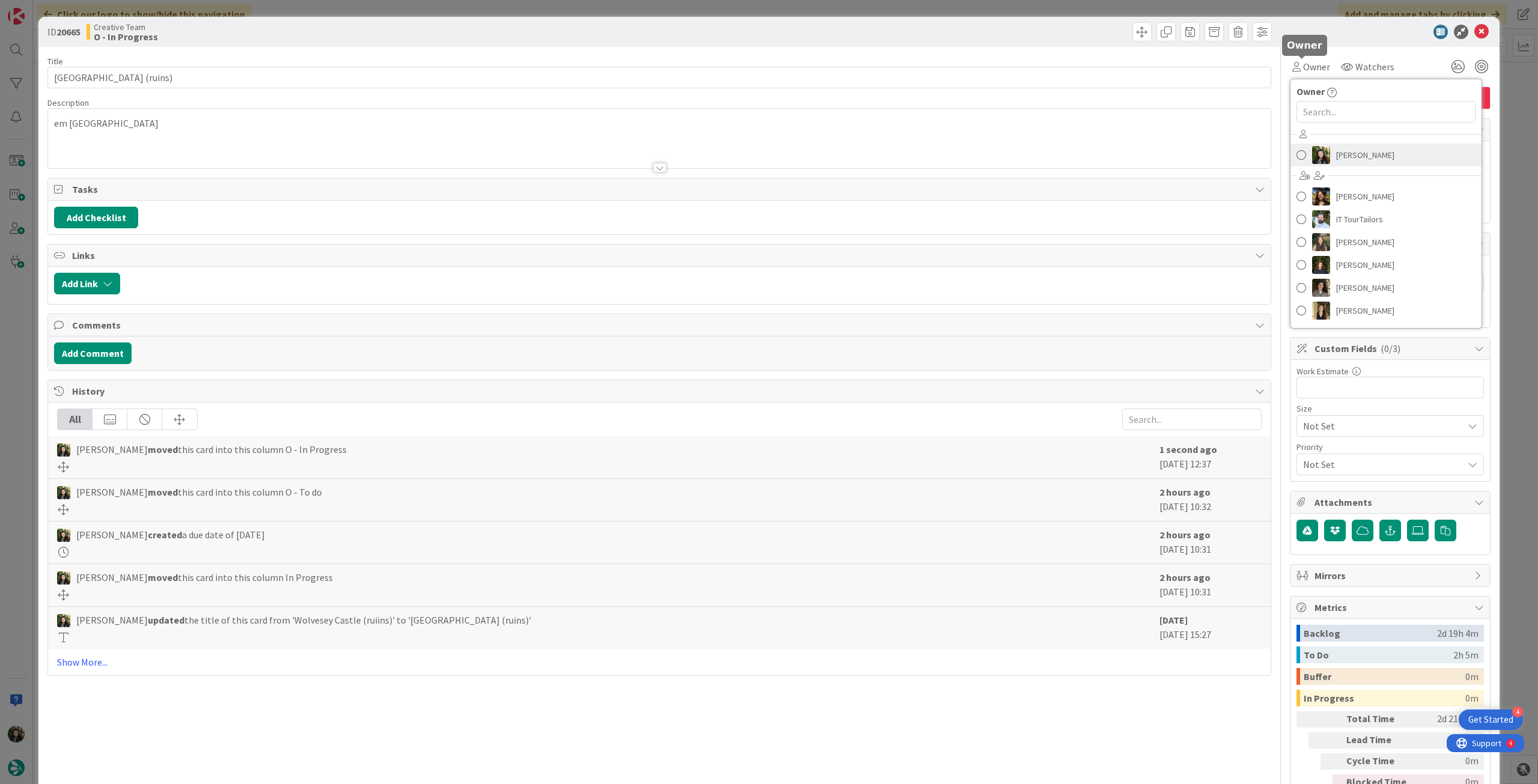
click at [1356, 152] on span "[PERSON_NAME]" at bounding box center [1365, 155] width 58 height 18
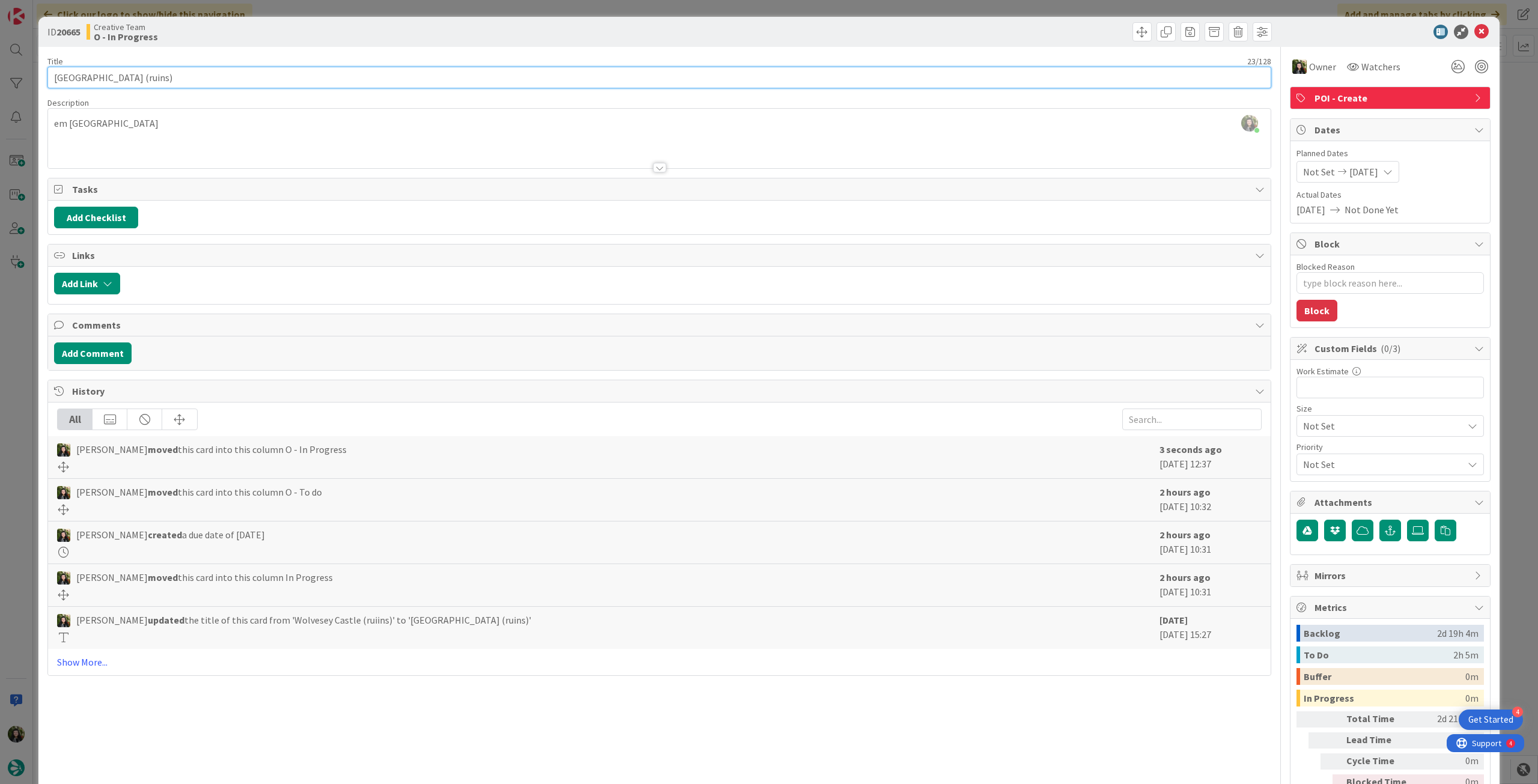
drag, startPoint x: 169, startPoint y: 75, endPoint x: 0, endPoint y: 69, distance: 169.1
click at [0, 69] on div "ID 20665 Creative Team O - In Progress Title 23 / 128 Wolvesey Castle (ruins) D…" at bounding box center [769, 392] width 1538 height 784
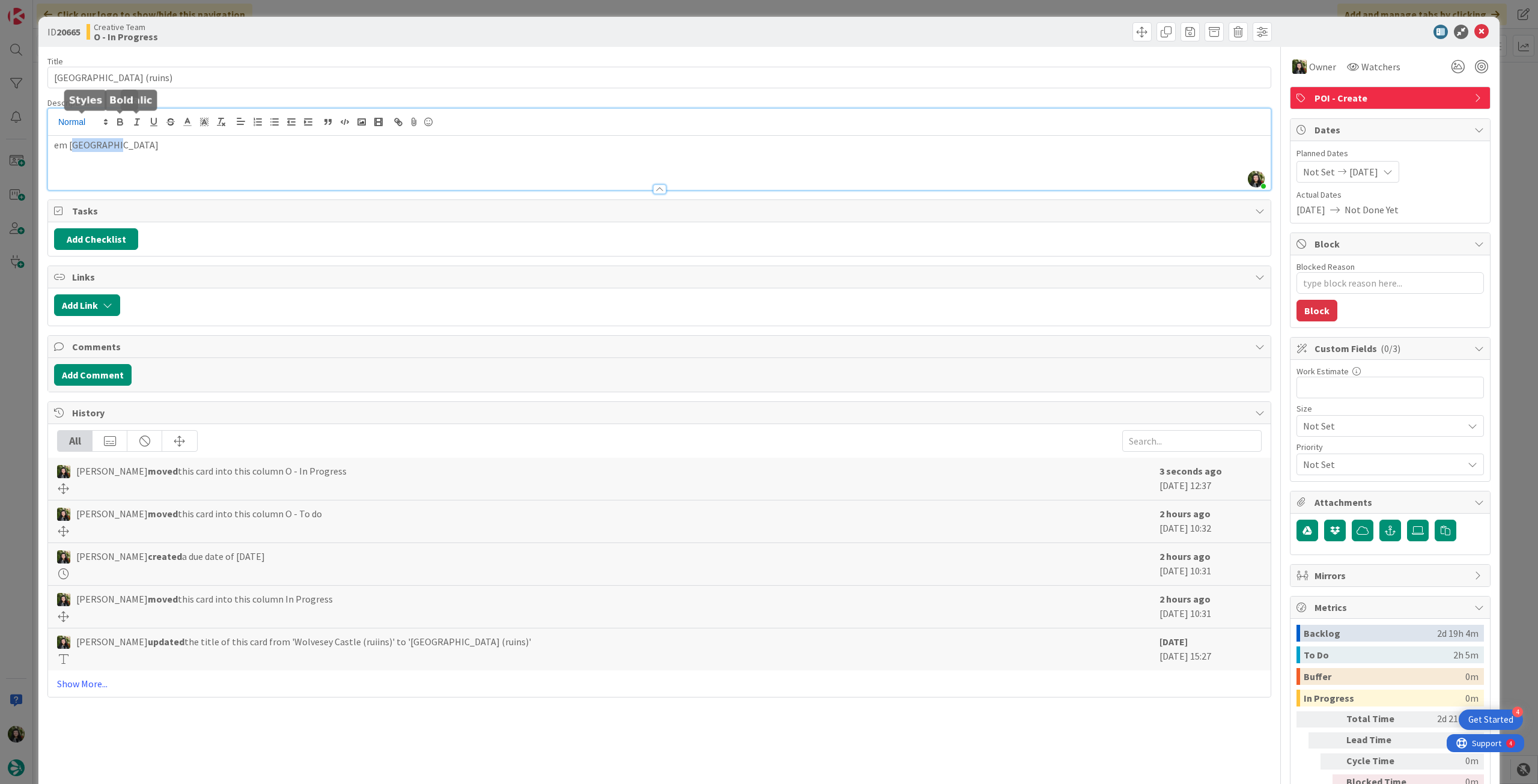
drag, startPoint x: 86, startPoint y: 124, endPoint x: 75, endPoint y: 124, distance: 11.0
click at [75, 124] on div "Beatriz Cassona joined 1 m ago em Winchester" at bounding box center [659, 150] width 1222 height 81
click at [70, 141] on p "em Winchester" at bounding box center [659, 145] width 1211 height 14
click at [69, 142] on p "em Winchester" at bounding box center [659, 145] width 1211 height 14
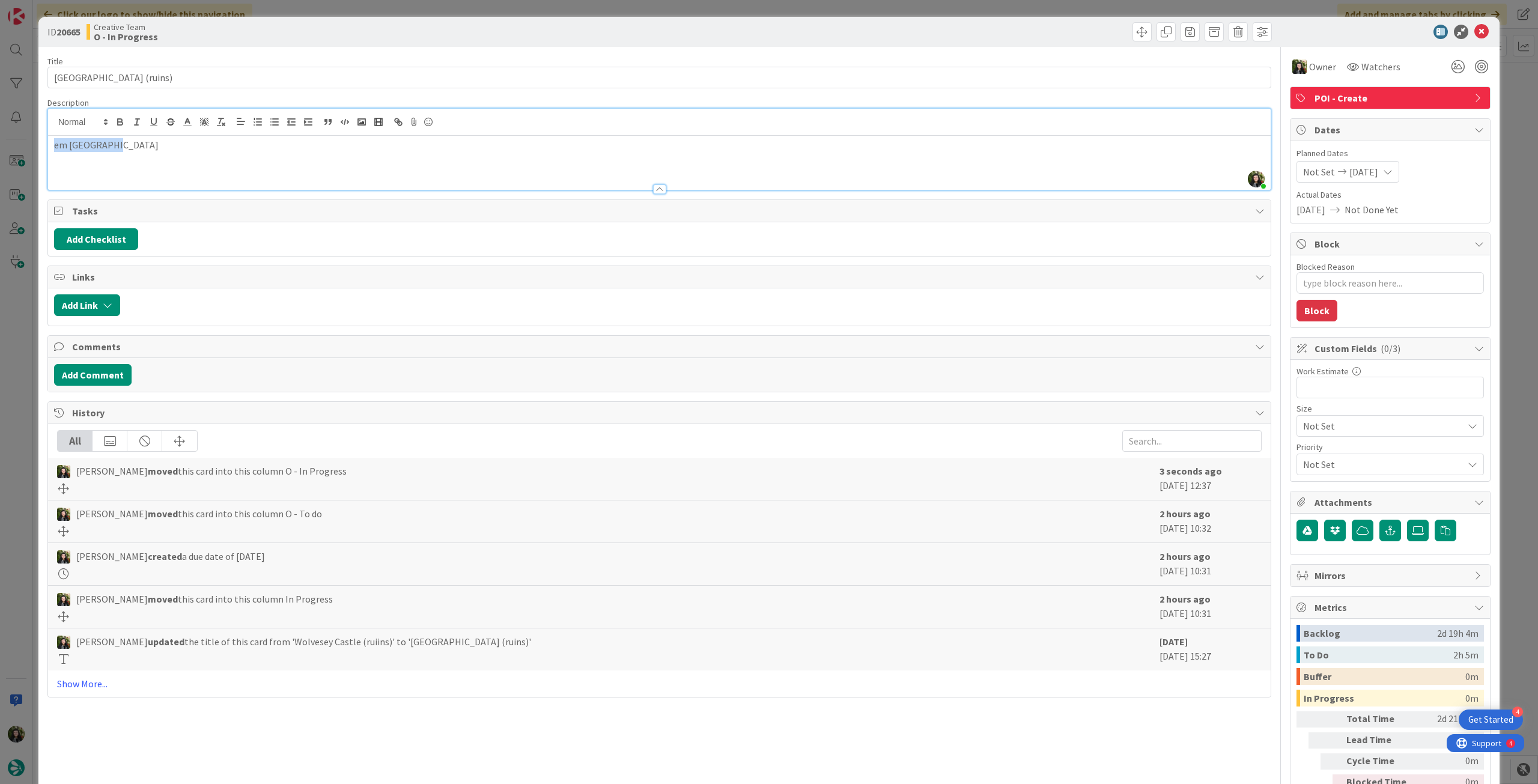
click at [69, 142] on p "em Winchester" at bounding box center [659, 145] width 1211 height 14
click at [83, 142] on p "em Winchester" at bounding box center [659, 145] width 1211 height 14
drag, startPoint x: 69, startPoint y: 143, endPoint x: 168, endPoint y: 143, distance: 99.0
click at [168, 143] on p "em Winchester" at bounding box center [659, 145] width 1211 height 14
copy p "Winchester"
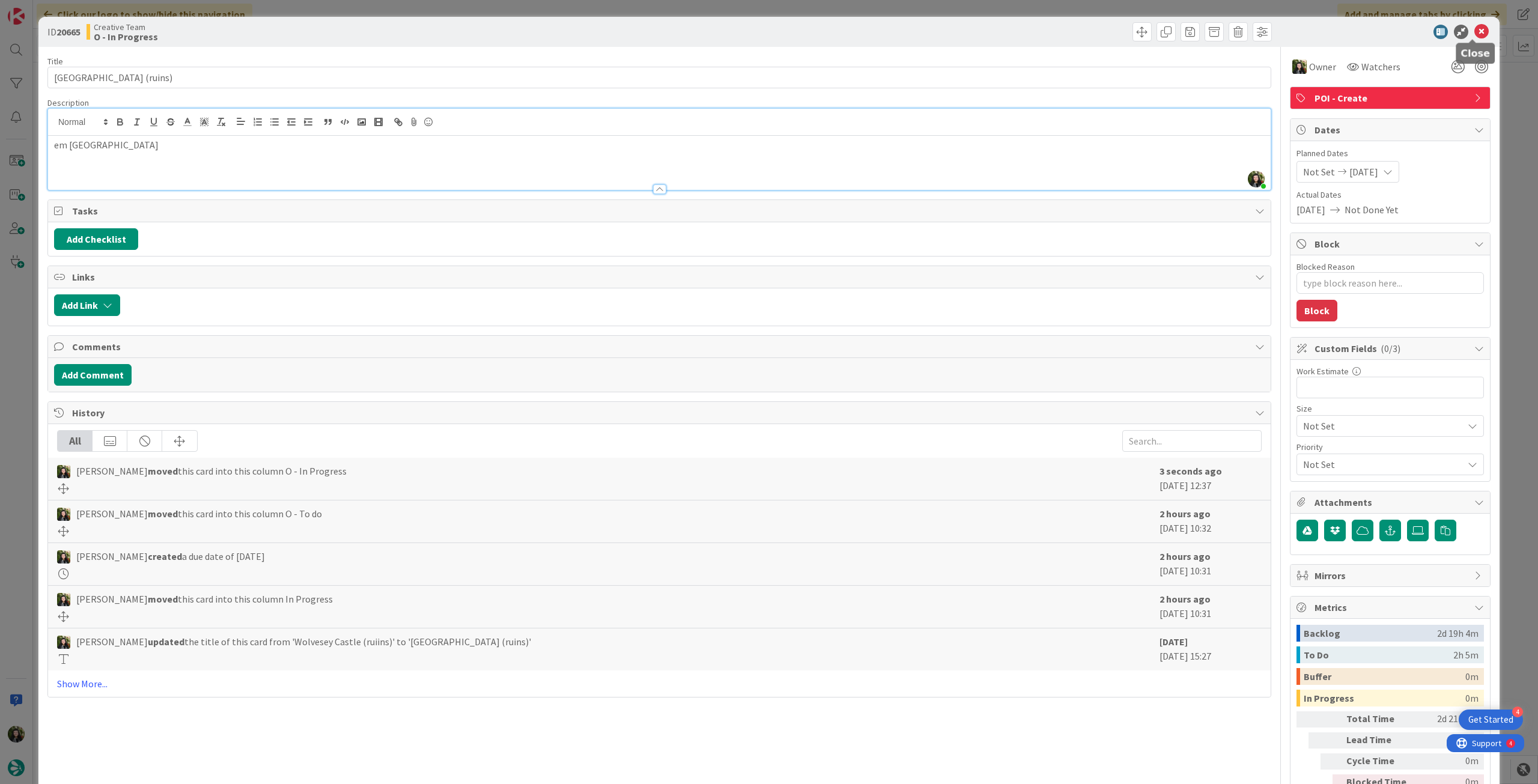
click at [1474, 29] on icon at bounding box center [1481, 32] width 14 height 14
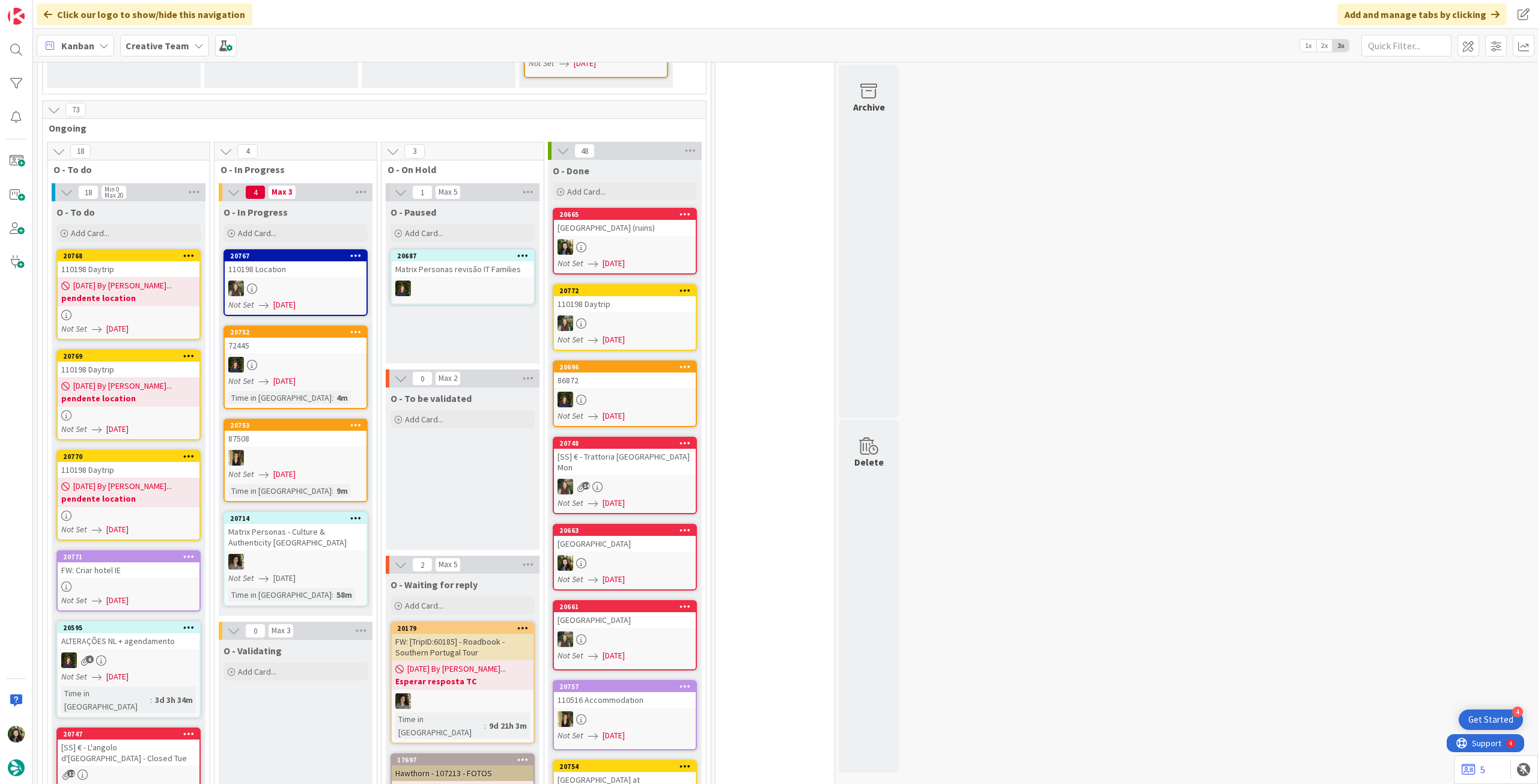
scroll to position [667, 0]
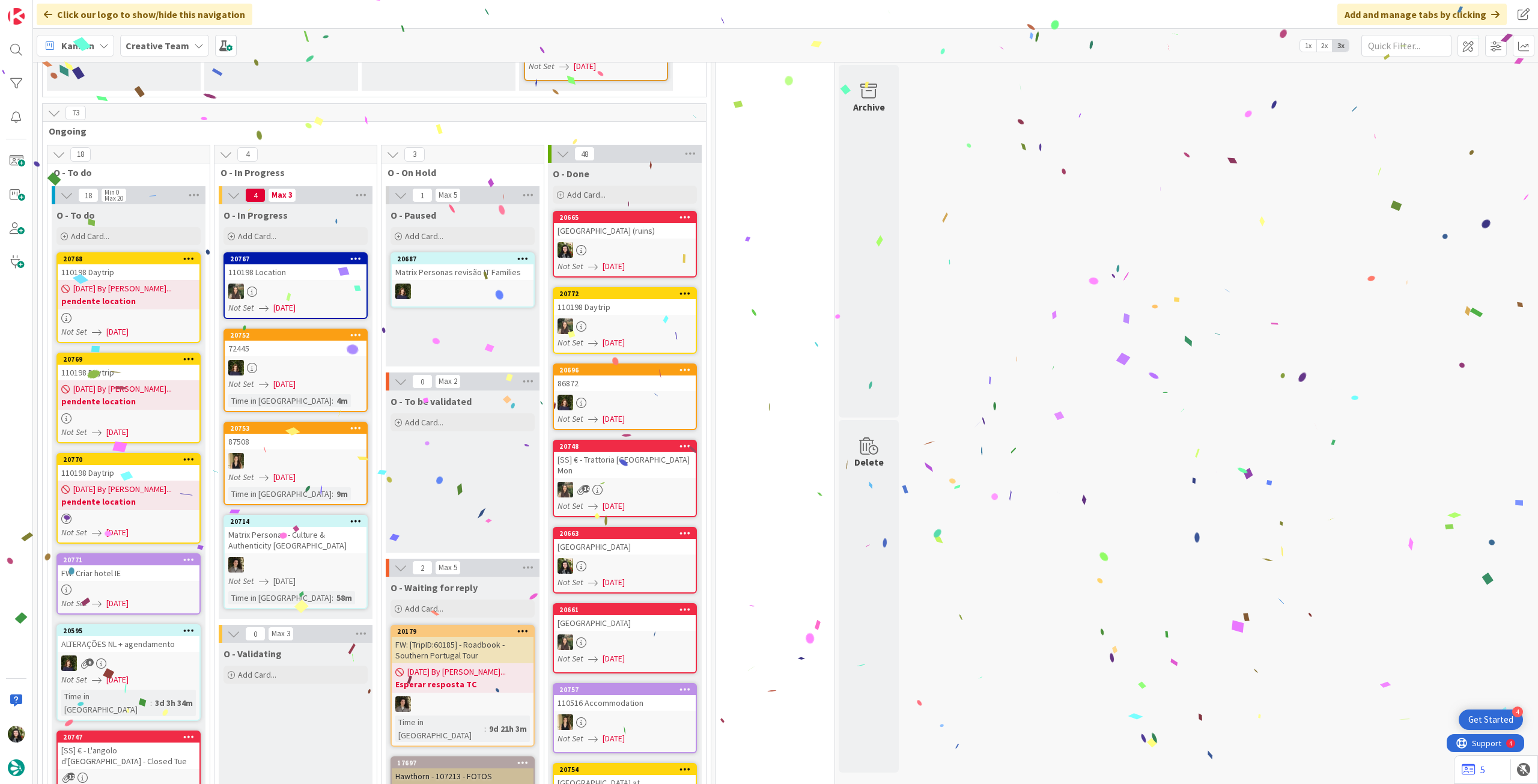
click at [646, 243] on div at bounding box center [625, 250] width 142 height 16
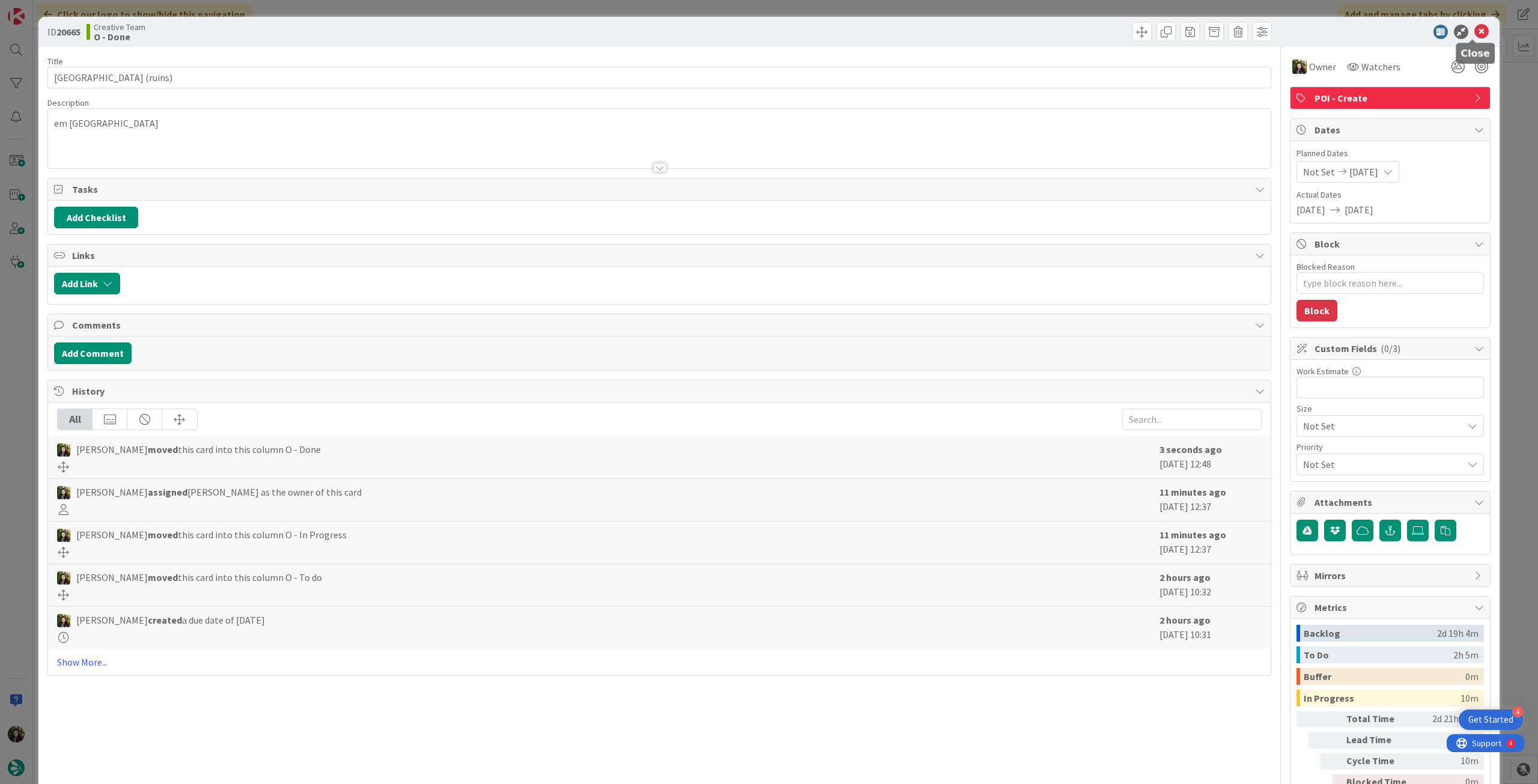
click at [1474, 32] on icon at bounding box center [1481, 32] width 14 height 14
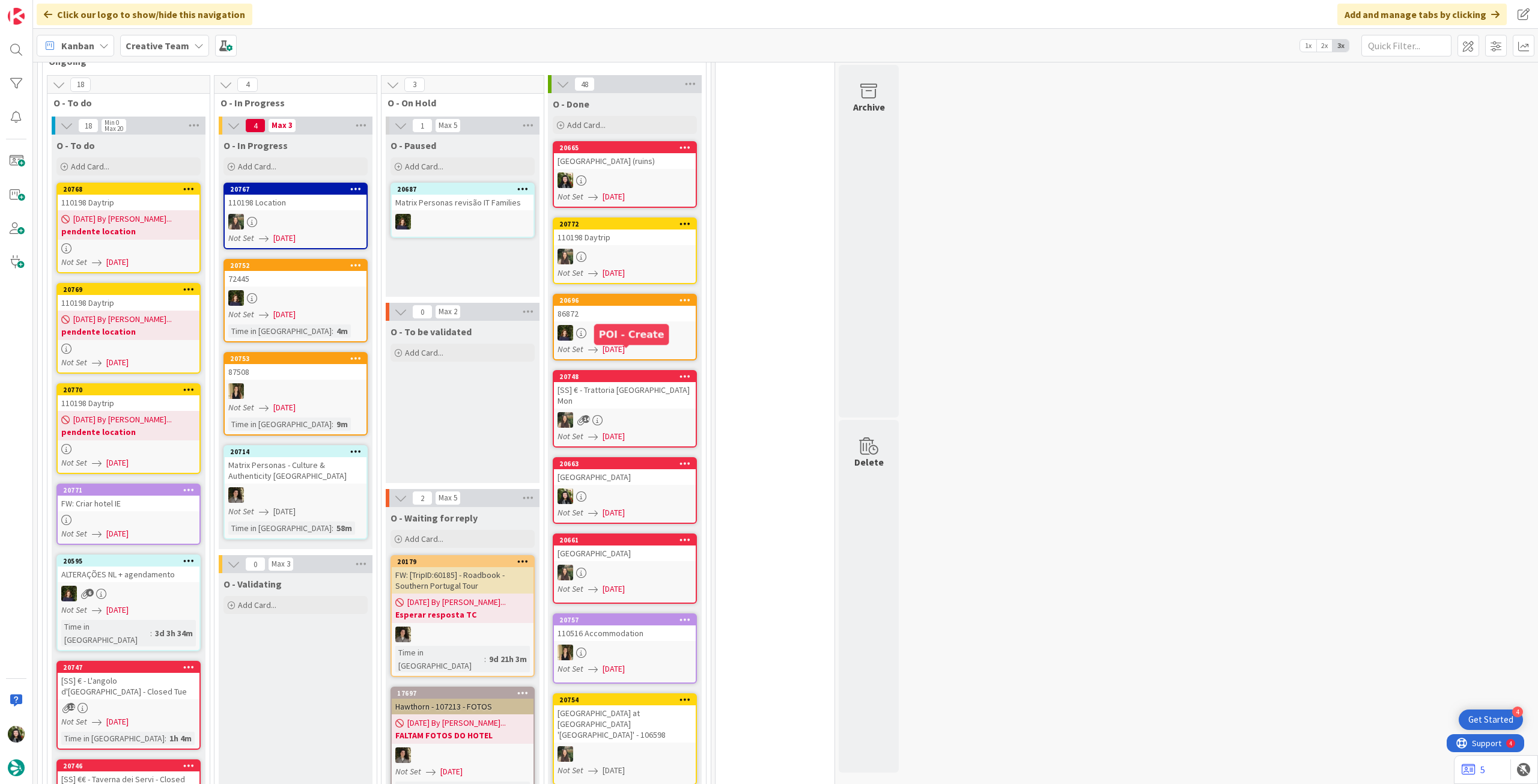
scroll to position [721, 0]
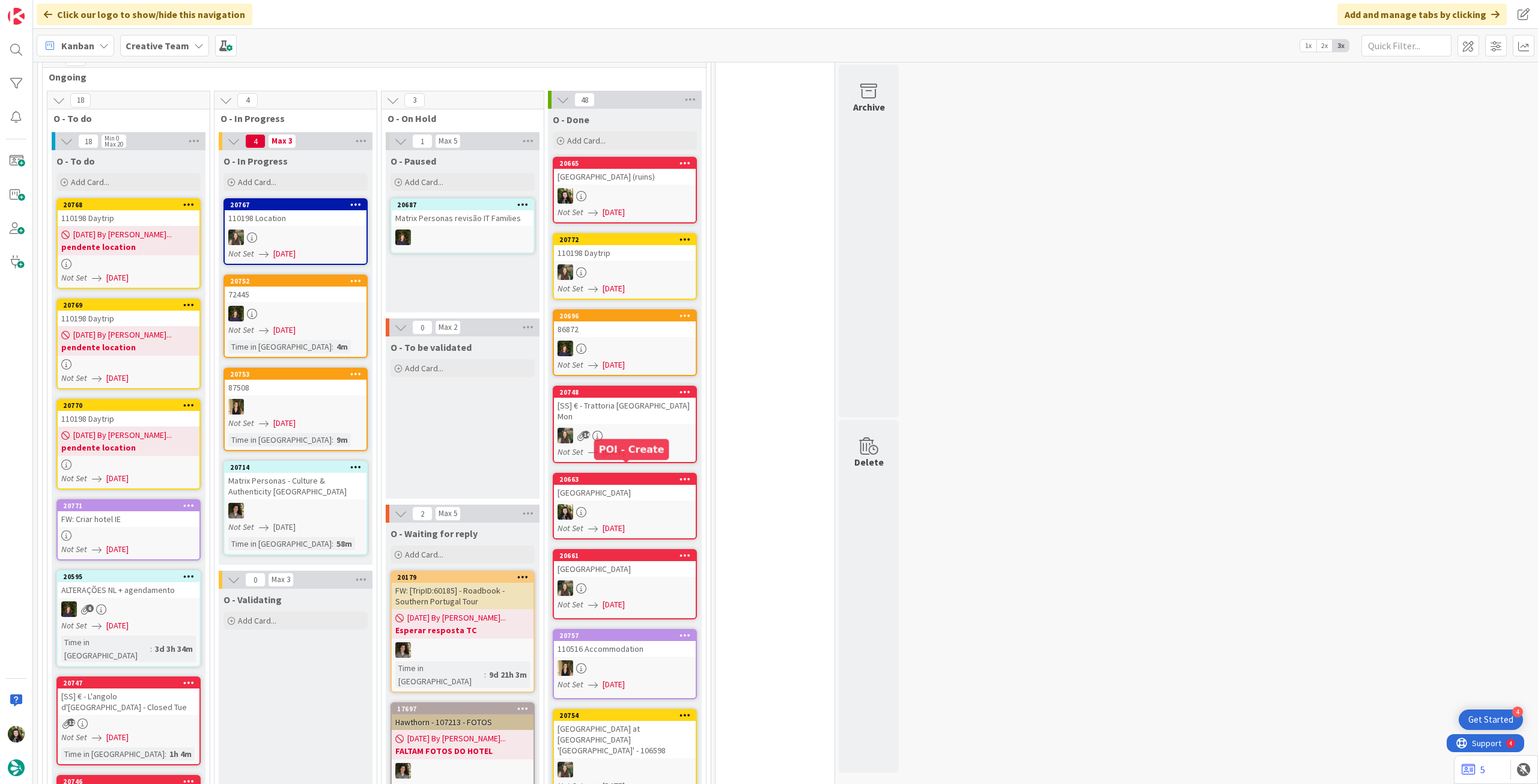
click at [663, 485] on div "[GEOGRAPHIC_DATA]" at bounding box center [625, 492] width 142 height 16
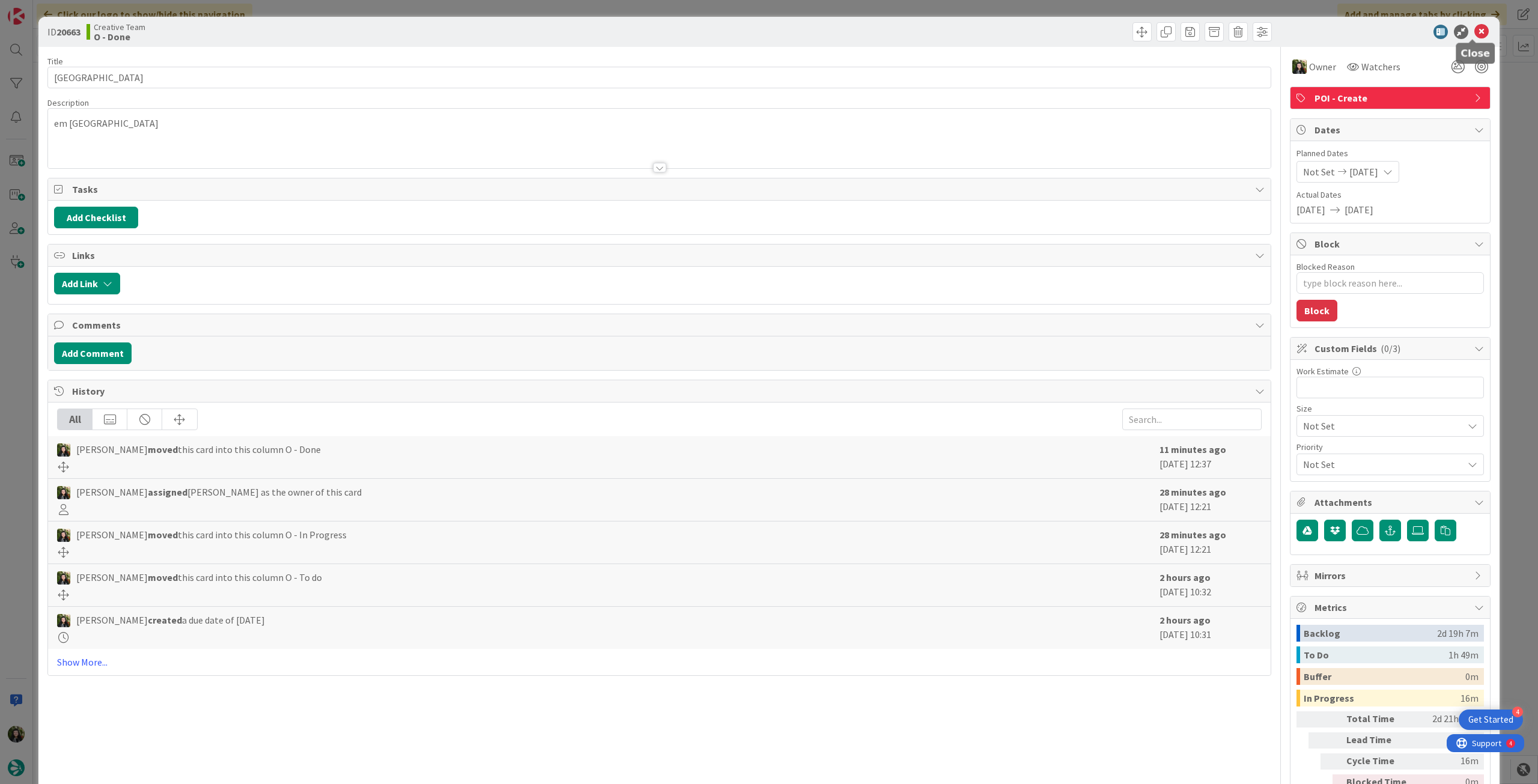
click at [1478, 33] on icon at bounding box center [1481, 32] width 14 height 14
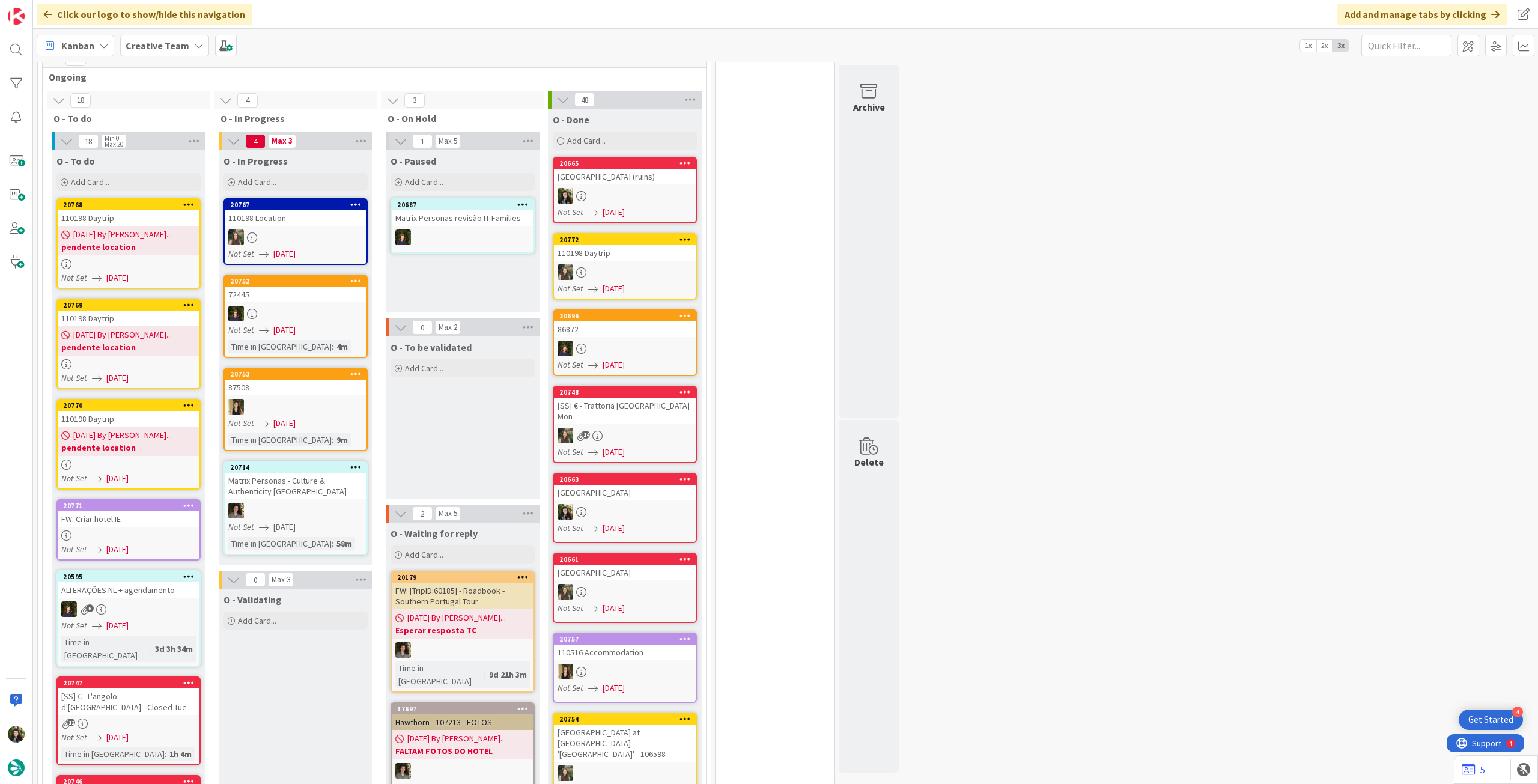
click at [152, 36] on div "Creative Team" at bounding box center [165, 46] width 89 height 22
click at [184, 171] on h4 "Creative Team - Análise" at bounding box center [215, 172] width 163 height 12
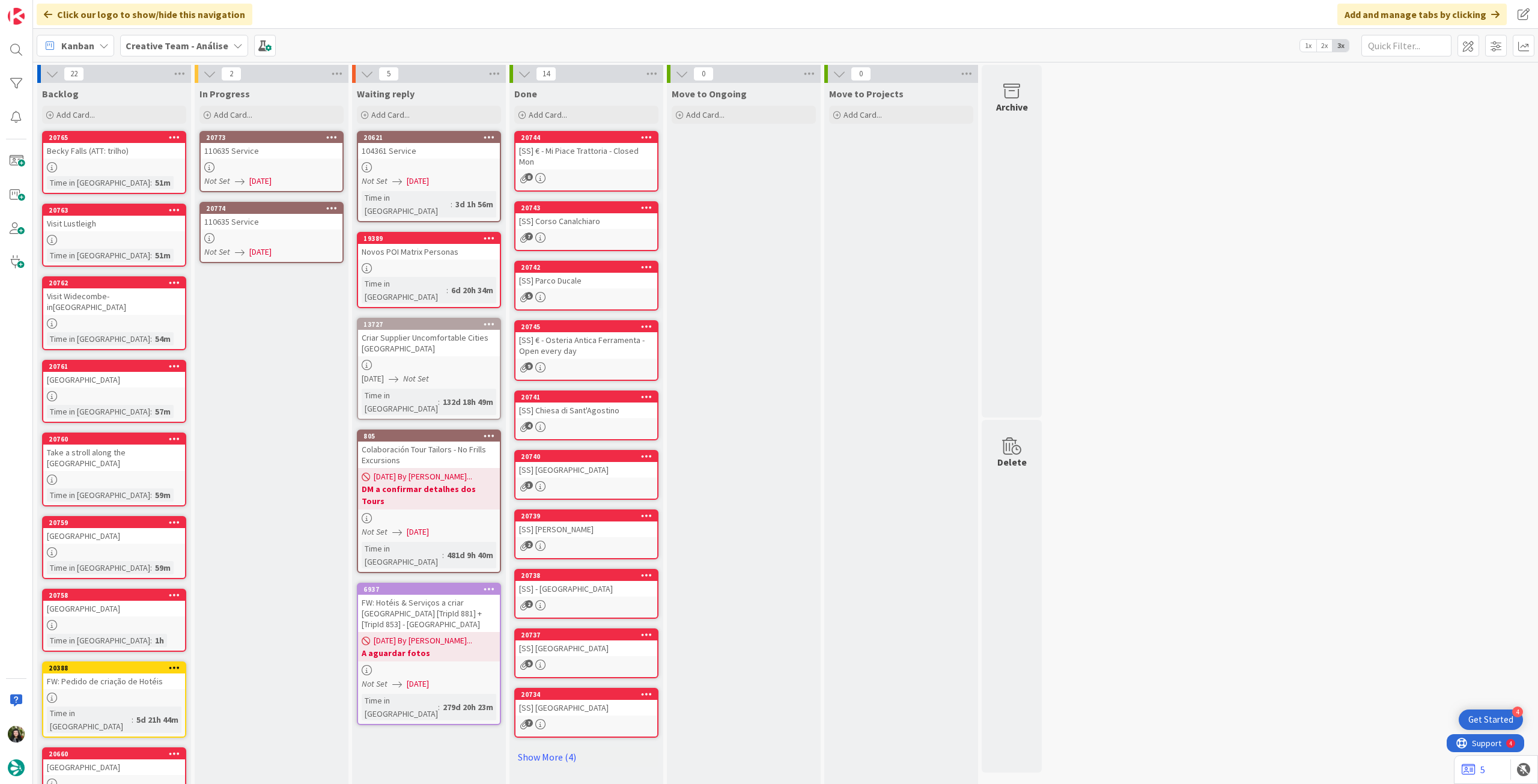
click at [309, 165] on div at bounding box center [272, 167] width 142 height 10
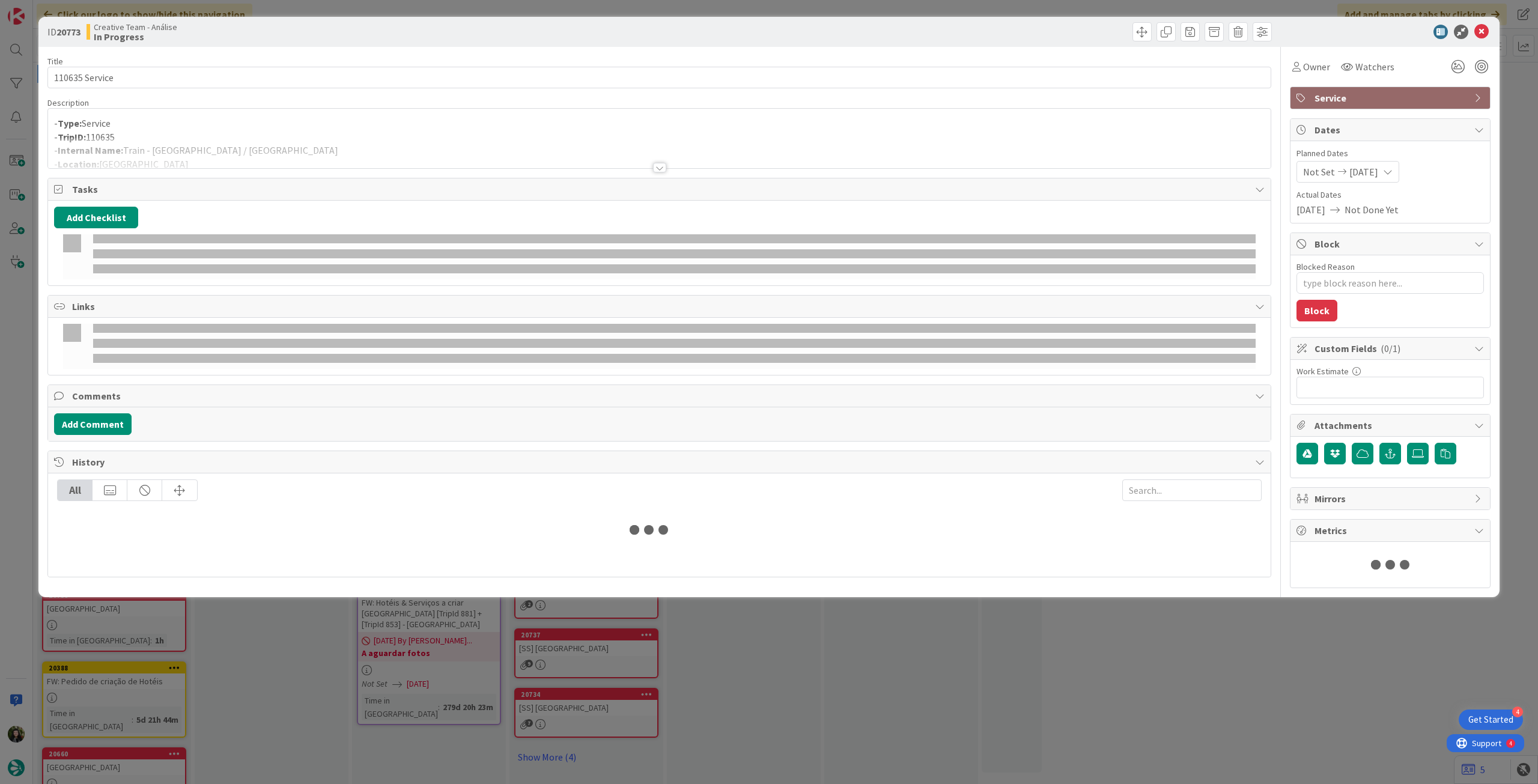
click at [264, 131] on p "- TripID: 110635" at bounding box center [659, 137] width 1211 height 14
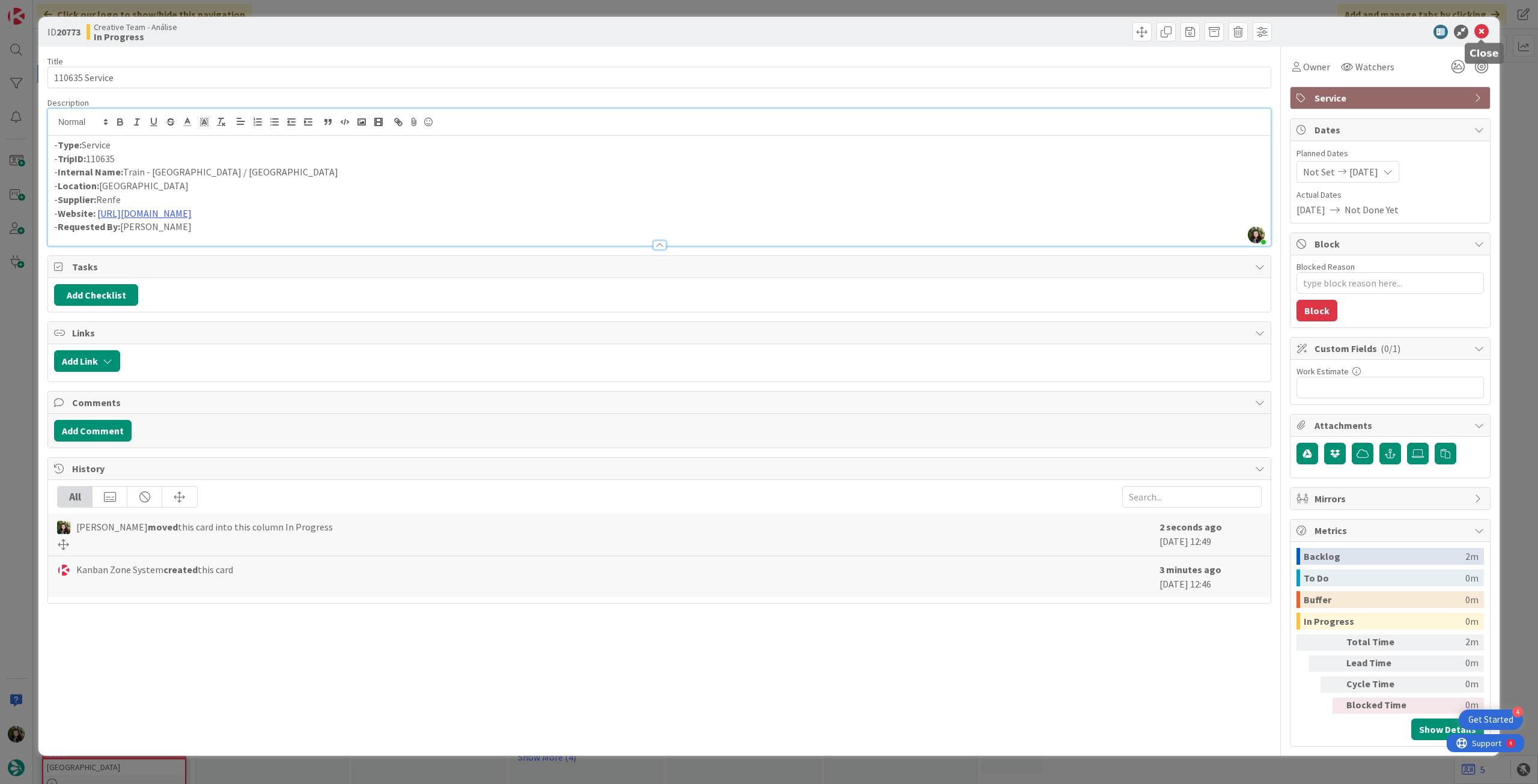
click at [1479, 27] on icon at bounding box center [1481, 32] width 14 height 14
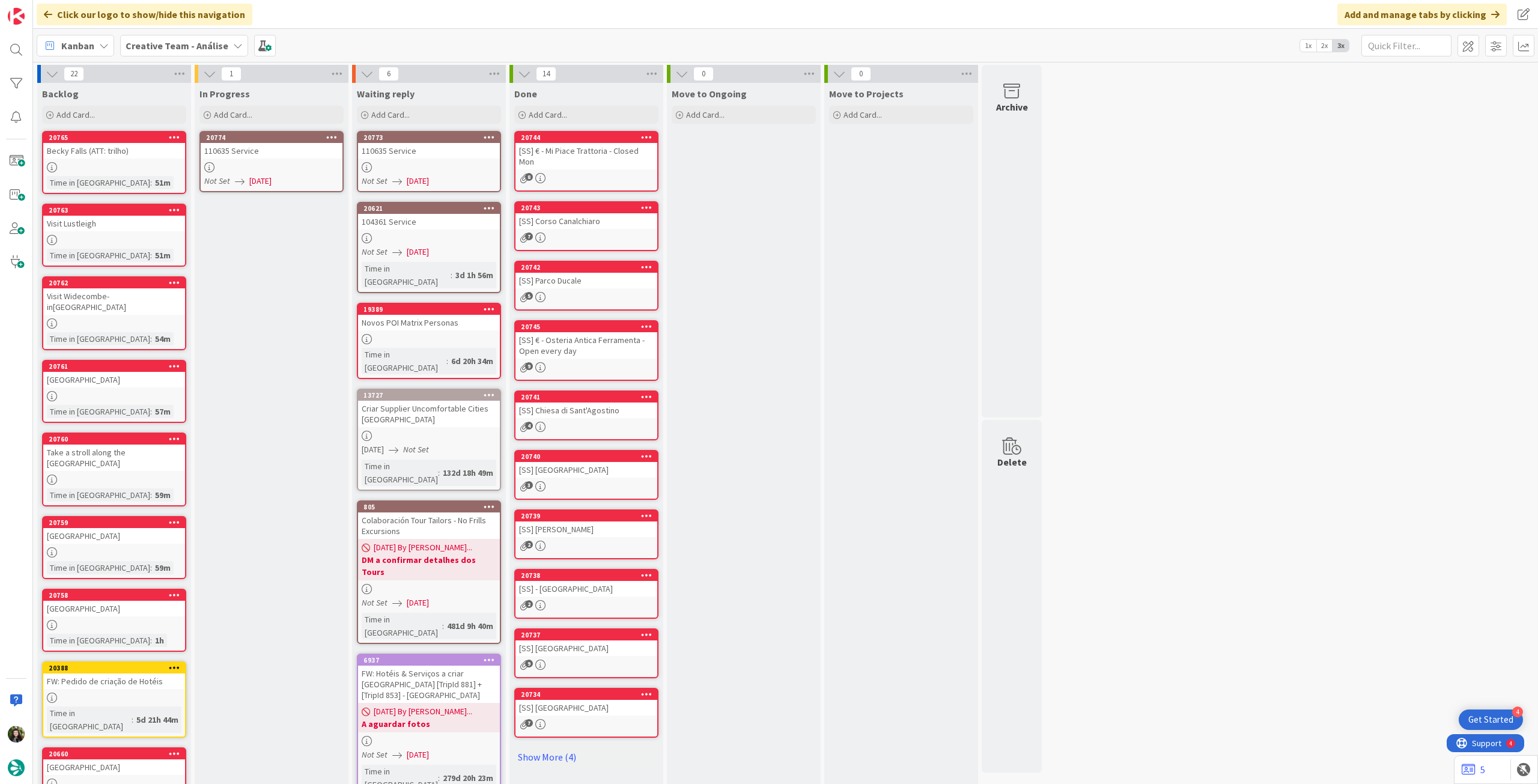
click at [291, 175] on div "Not Set [DATE]" at bounding box center [273, 181] width 138 height 12
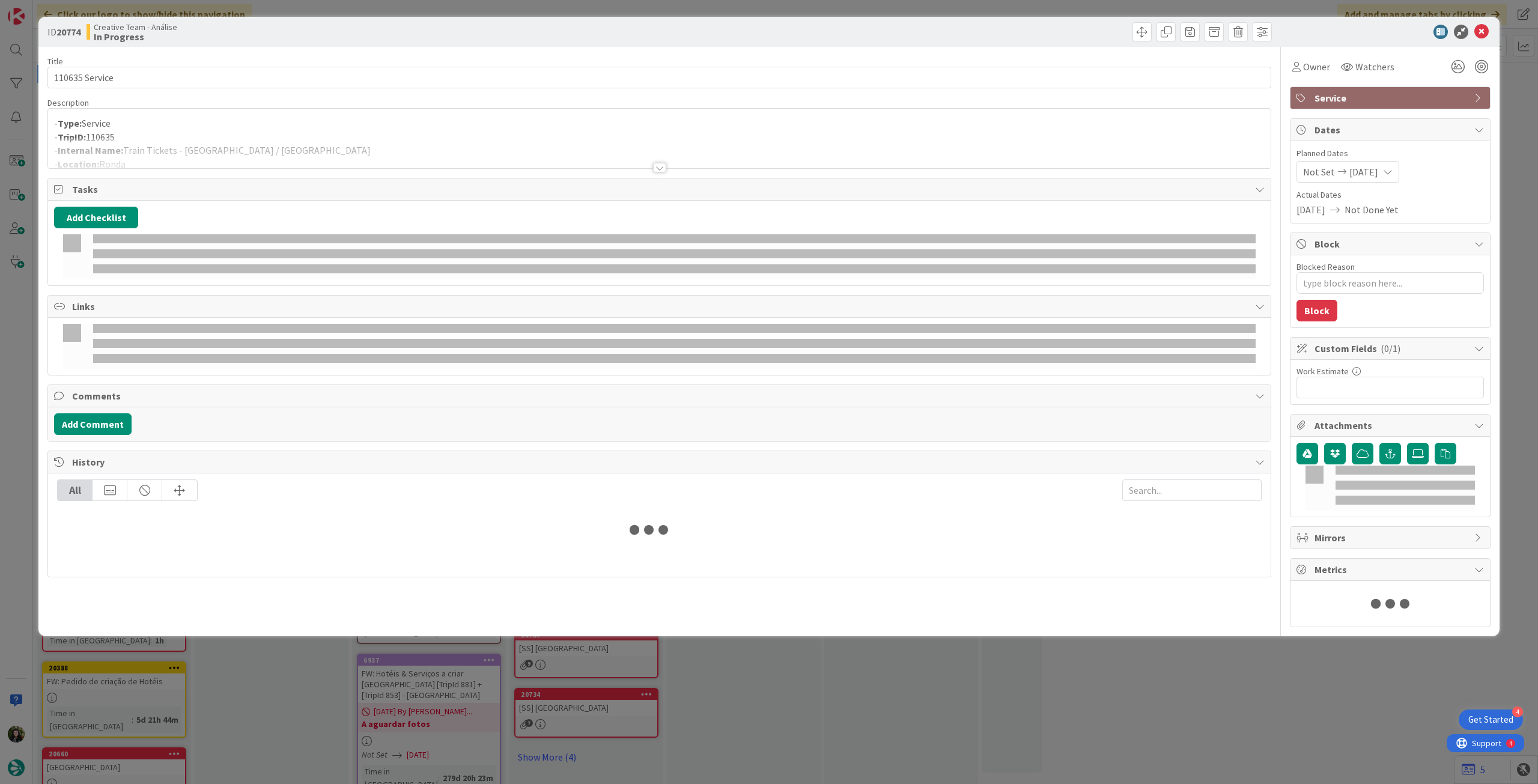
click at [274, 140] on div at bounding box center [659, 153] width 1222 height 31
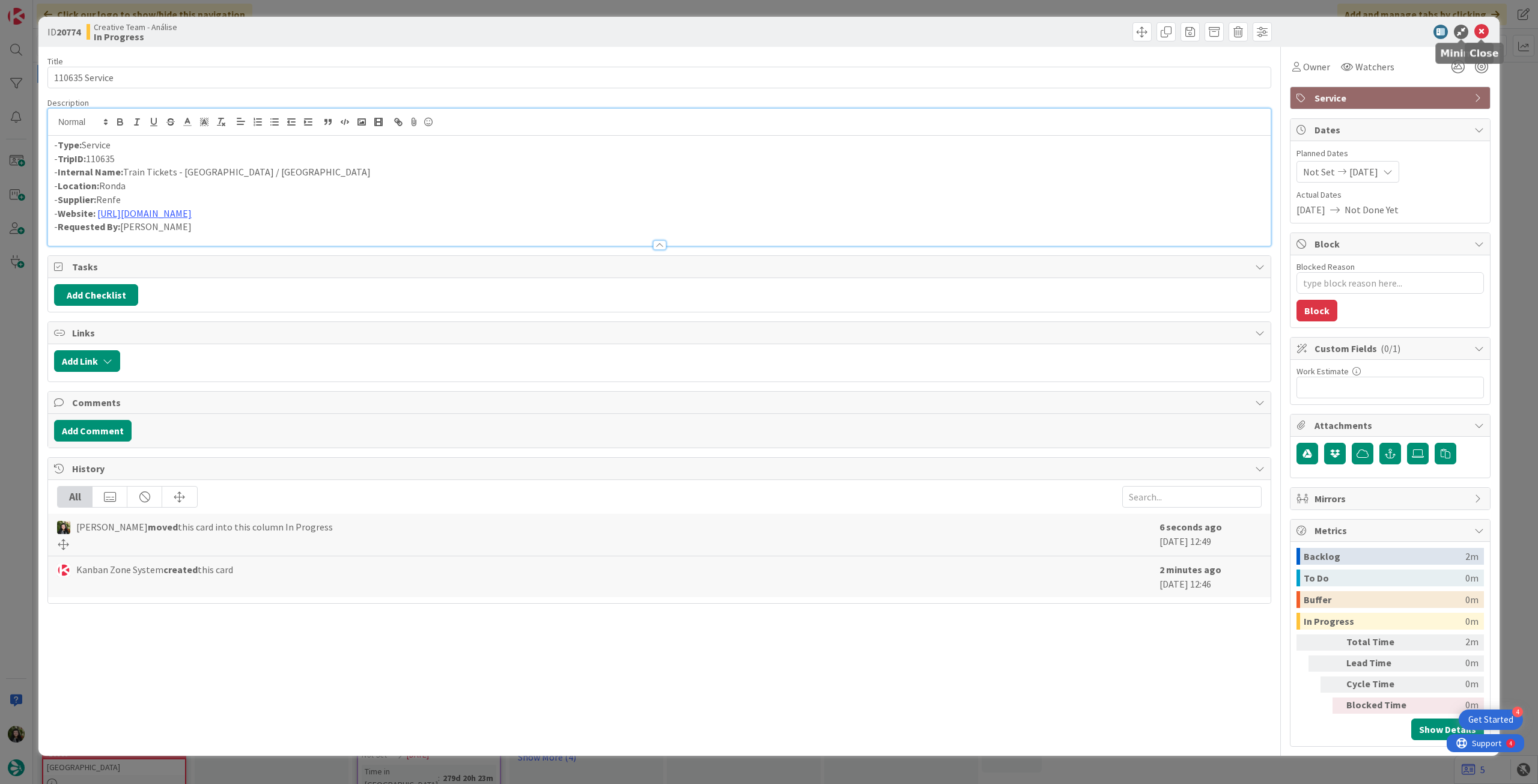
click at [1479, 29] on icon at bounding box center [1481, 32] width 14 height 14
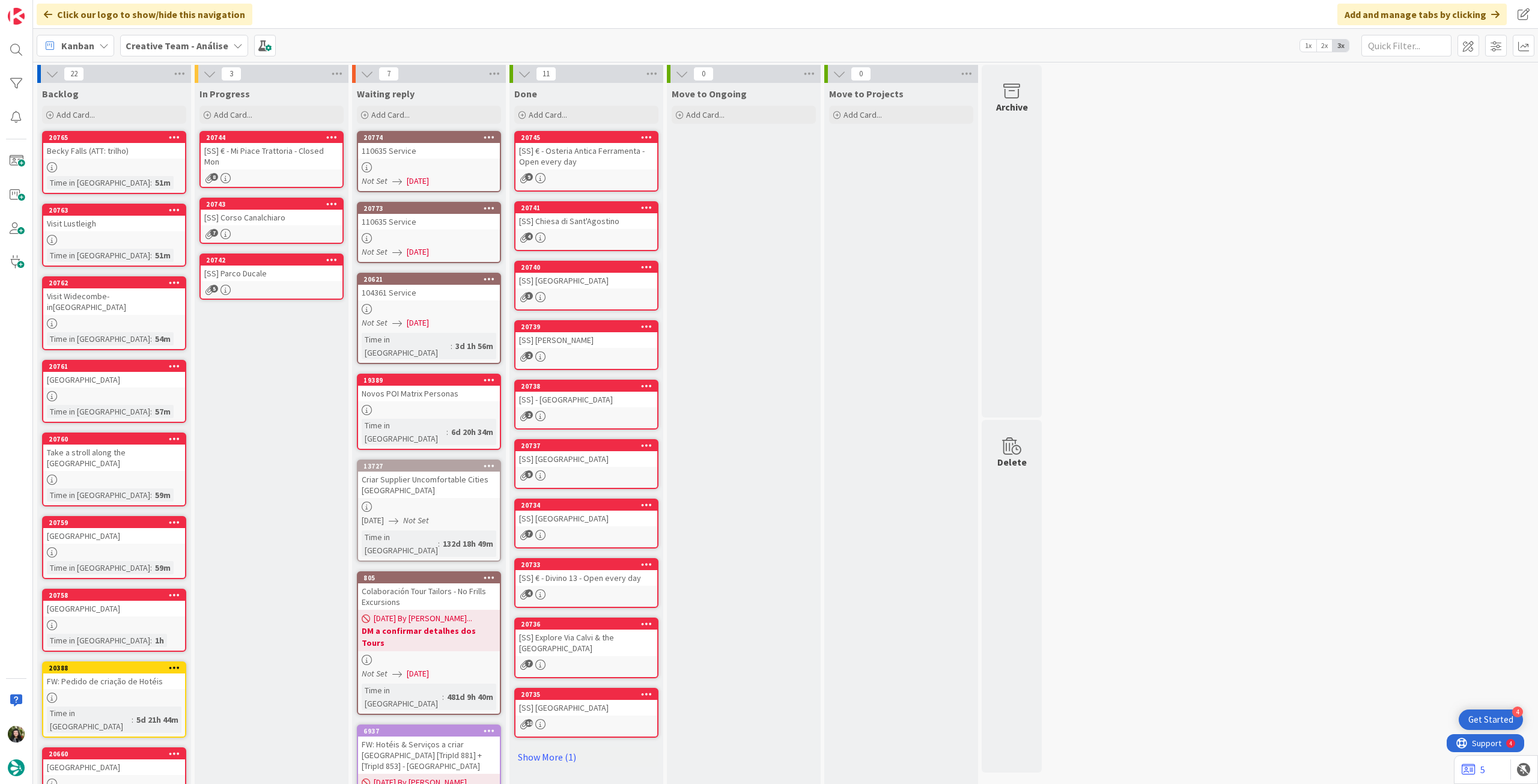
click at [283, 141] on div "20744" at bounding box center [272, 138] width 142 height 11
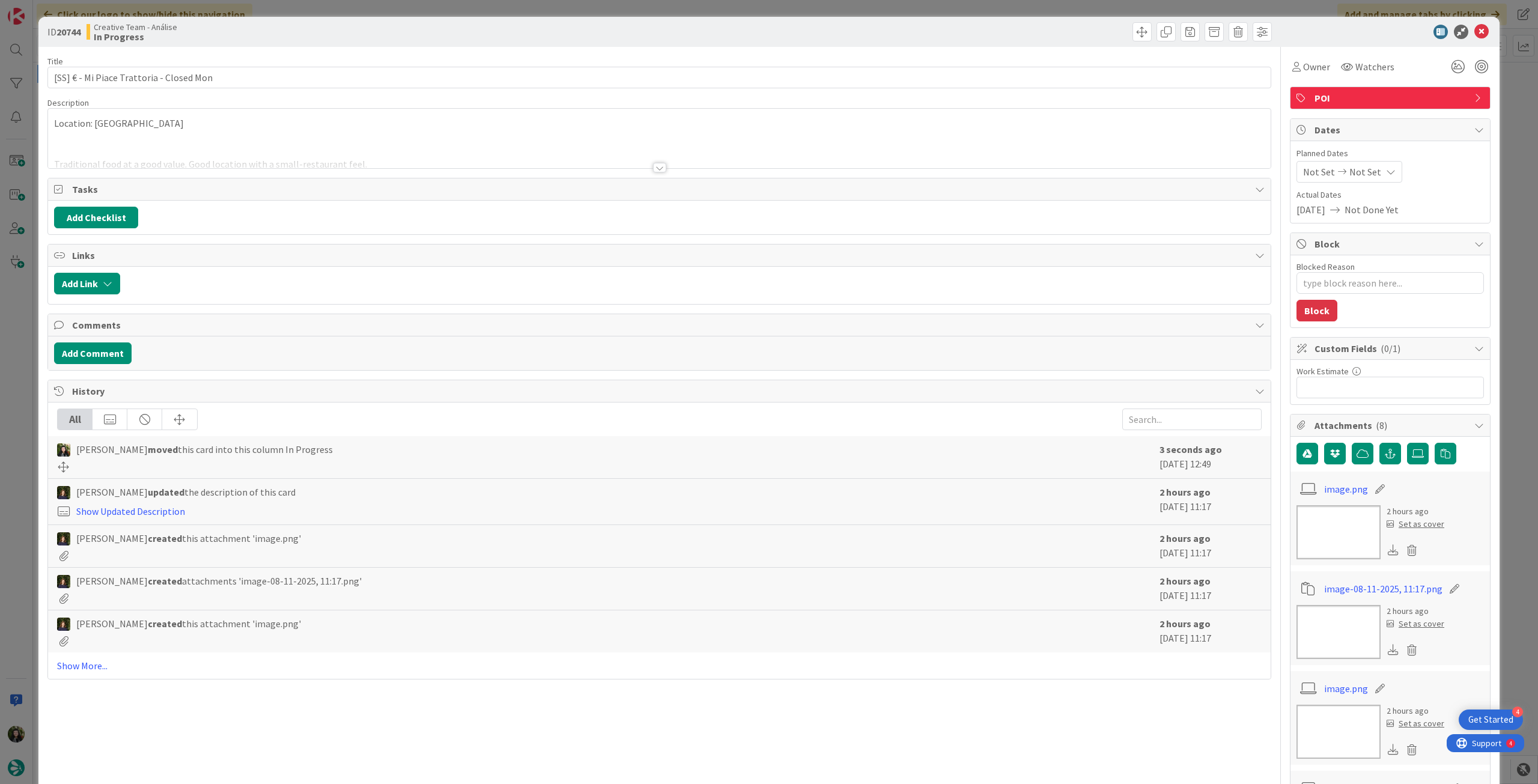
click at [1364, 157] on span "Planned Dates" at bounding box center [1390, 154] width 187 height 12
click at [1367, 170] on span "Not Set" at bounding box center [1365, 171] width 32 height 14
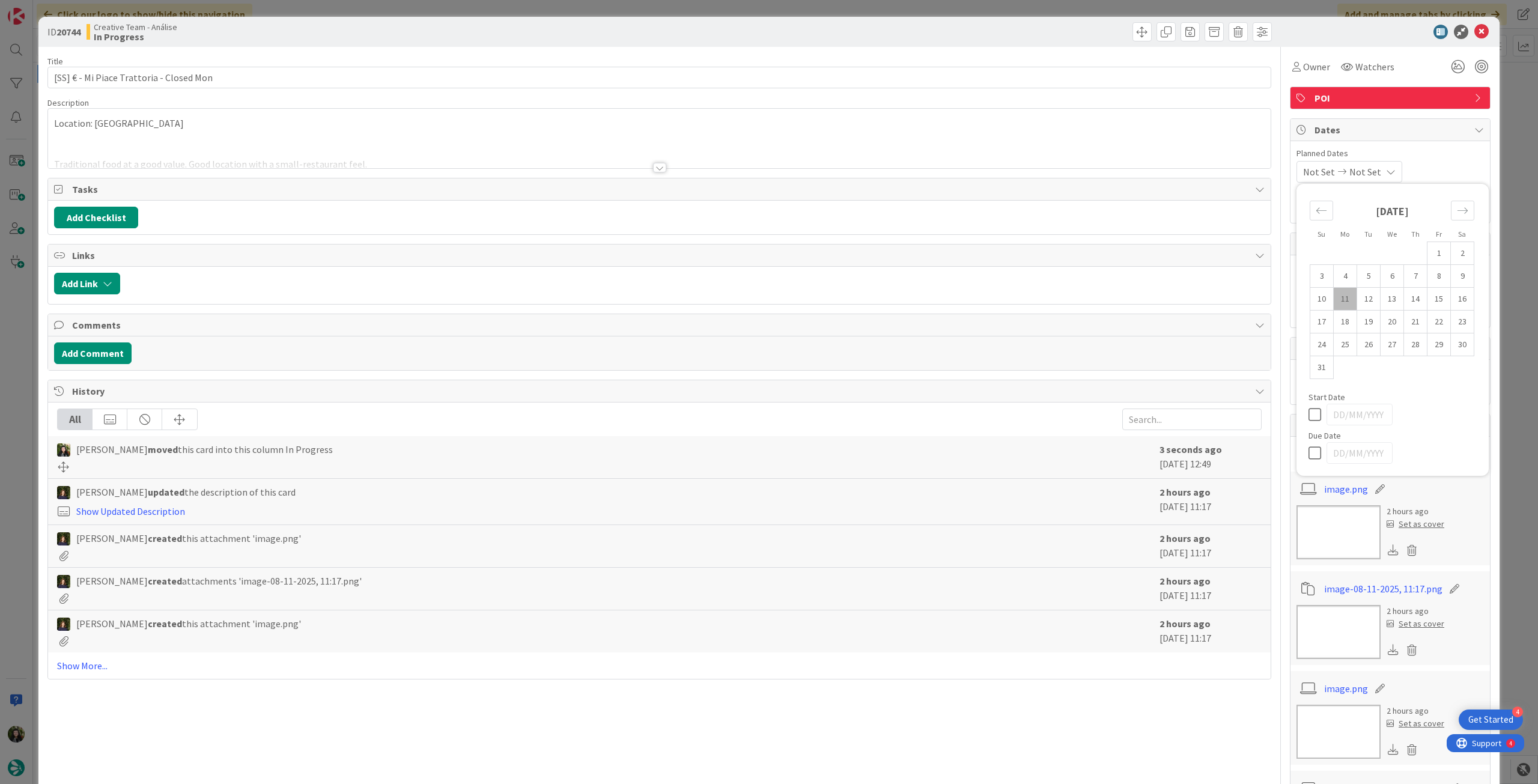
click at [1310, 453] on icon at bounding box center [1318, 453] width 18 height 14
click at [1474, 27] on icon at bounding box center [1481, 32] width 14 height 14
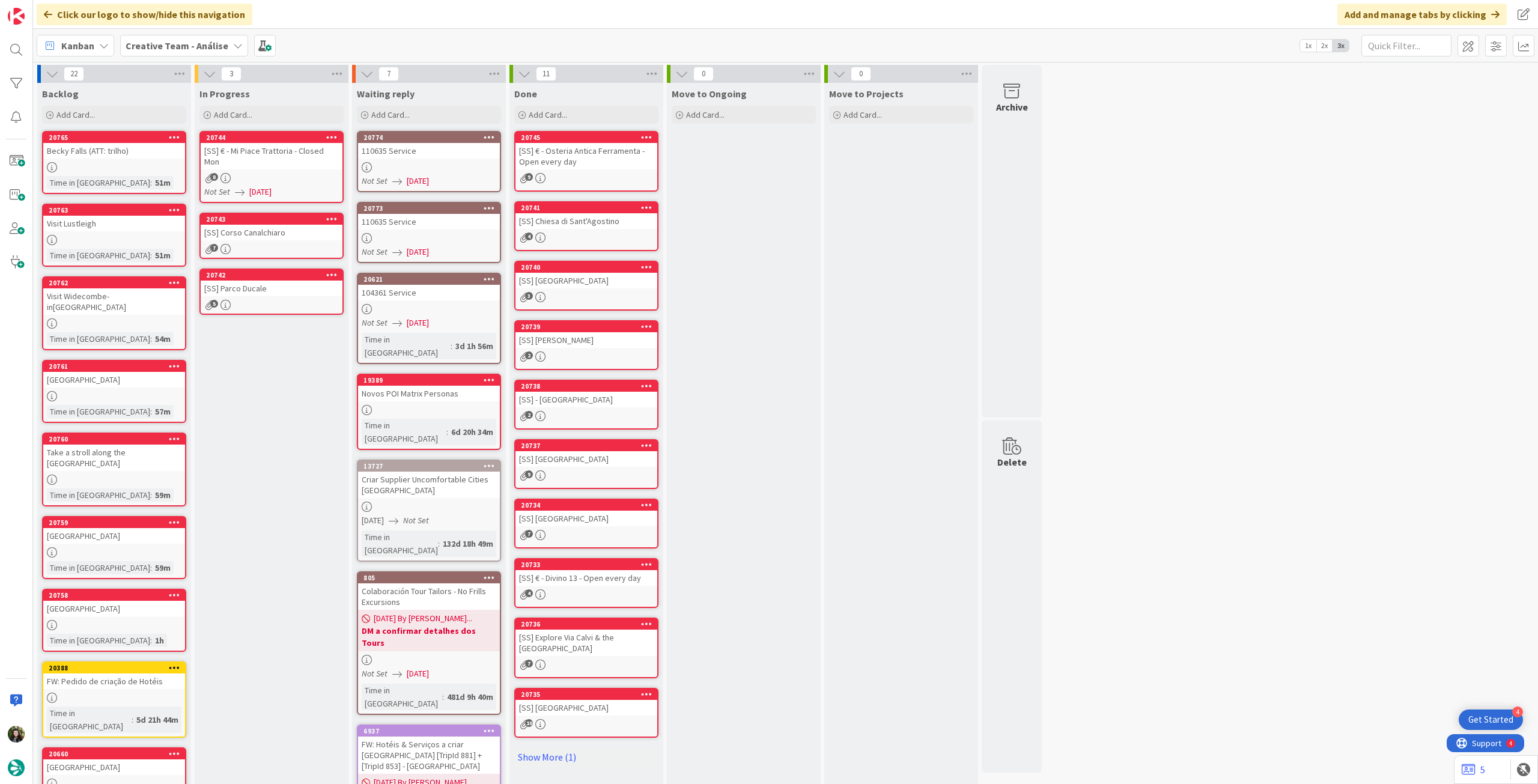
click at [286, 225] on div "[SS] Corso Canalchiaro" at bounding box center [272, 233] width 142 height 16
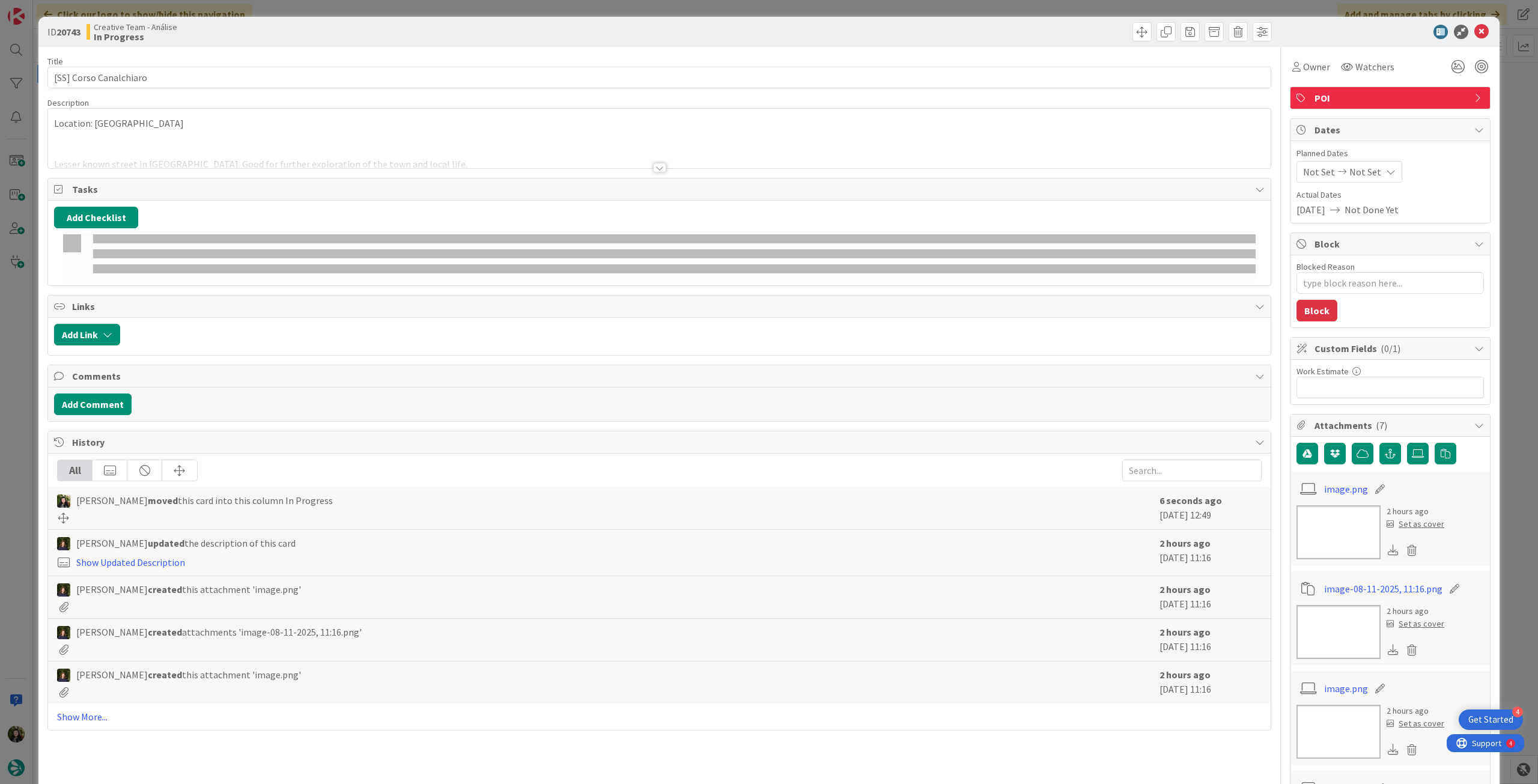
click at [1365, 168] on span "Not Set" at bounding box center [1365, 171] width 32 height 14
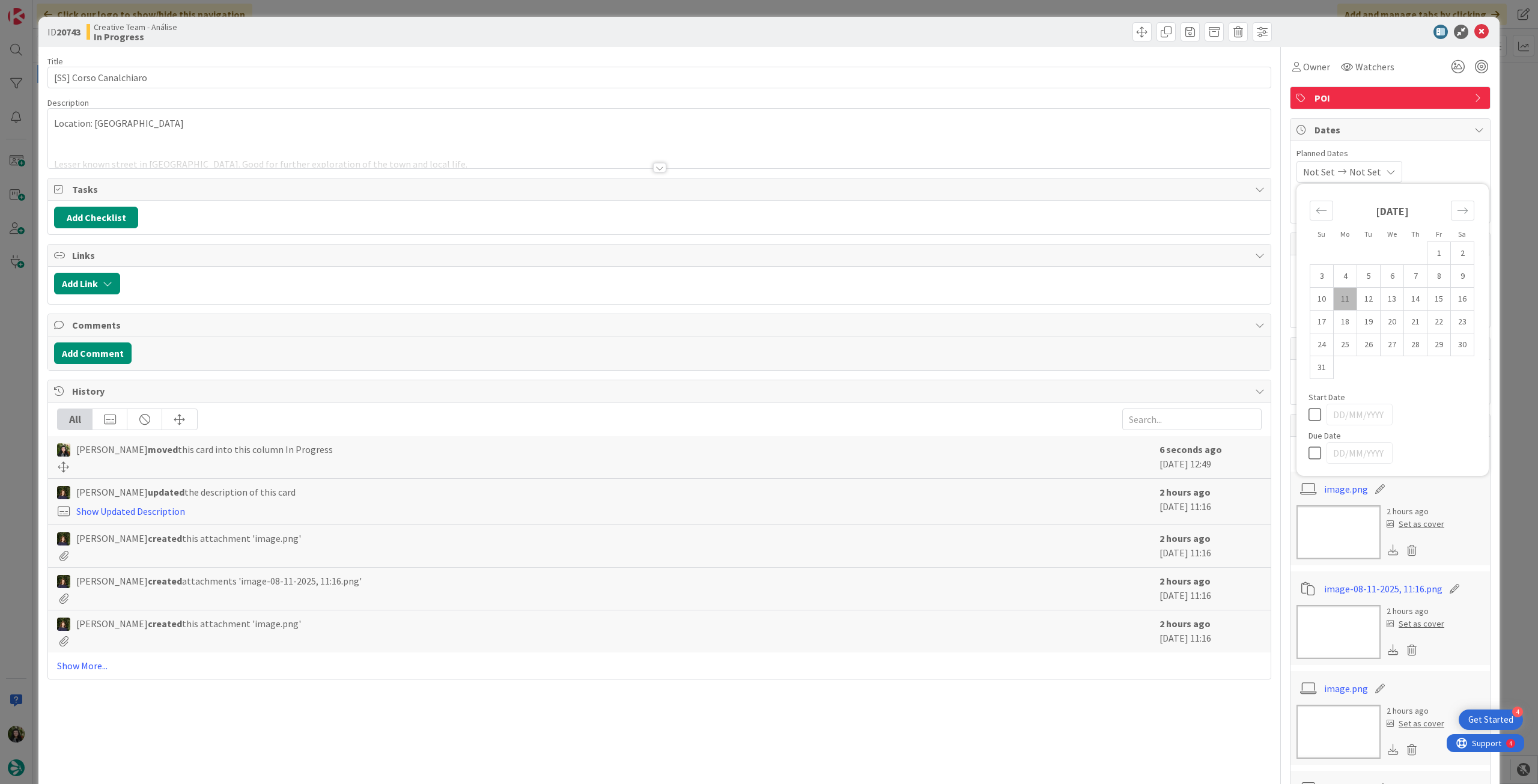
drag, startPoint x: 1301, startPoint y: 453, endPoint x: 1313, endPoint y: 415, distance: 39.8
click at [1309, 453] on icon at bounding box center [1318, 453] width 18 height 14
click at [1474, 32] on icon at bounding box center [1481, 32] width 14 height 14
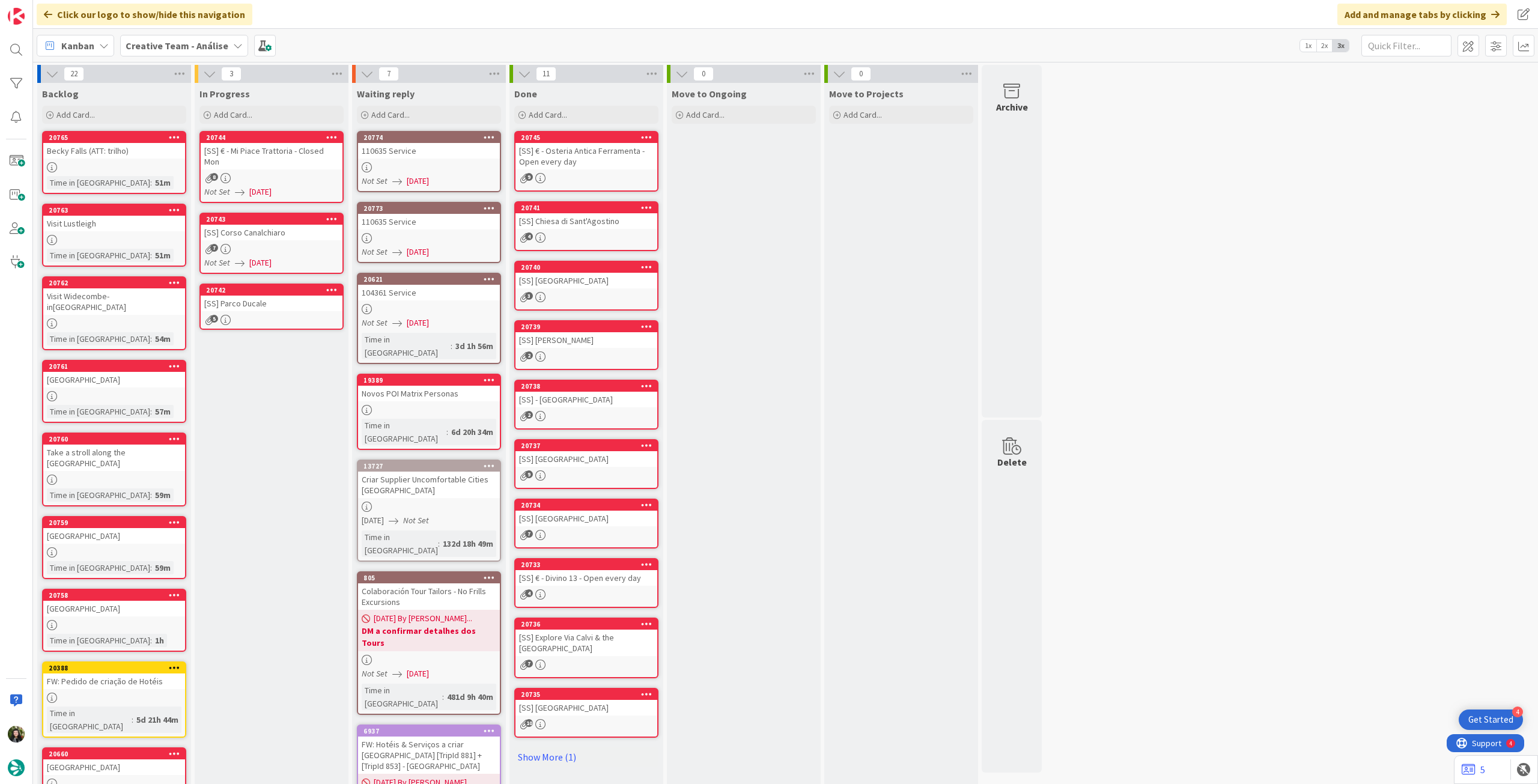
click at [284, 315] on div "5" at bounding box center [272, 320] width 142 height 10
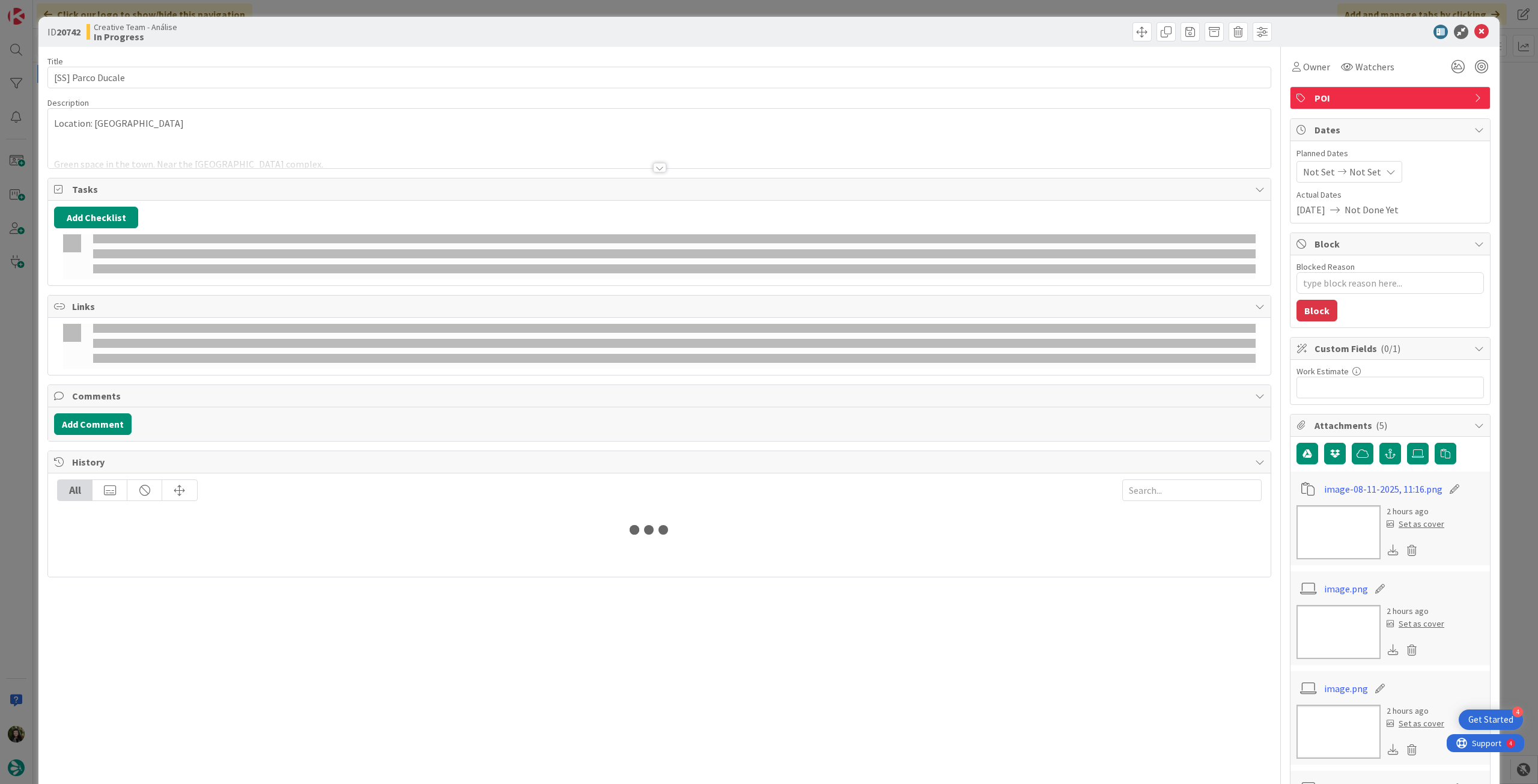
click at [1365, 171] on span "Not Set" at bounding box center [1365, 171] width 32 height 14
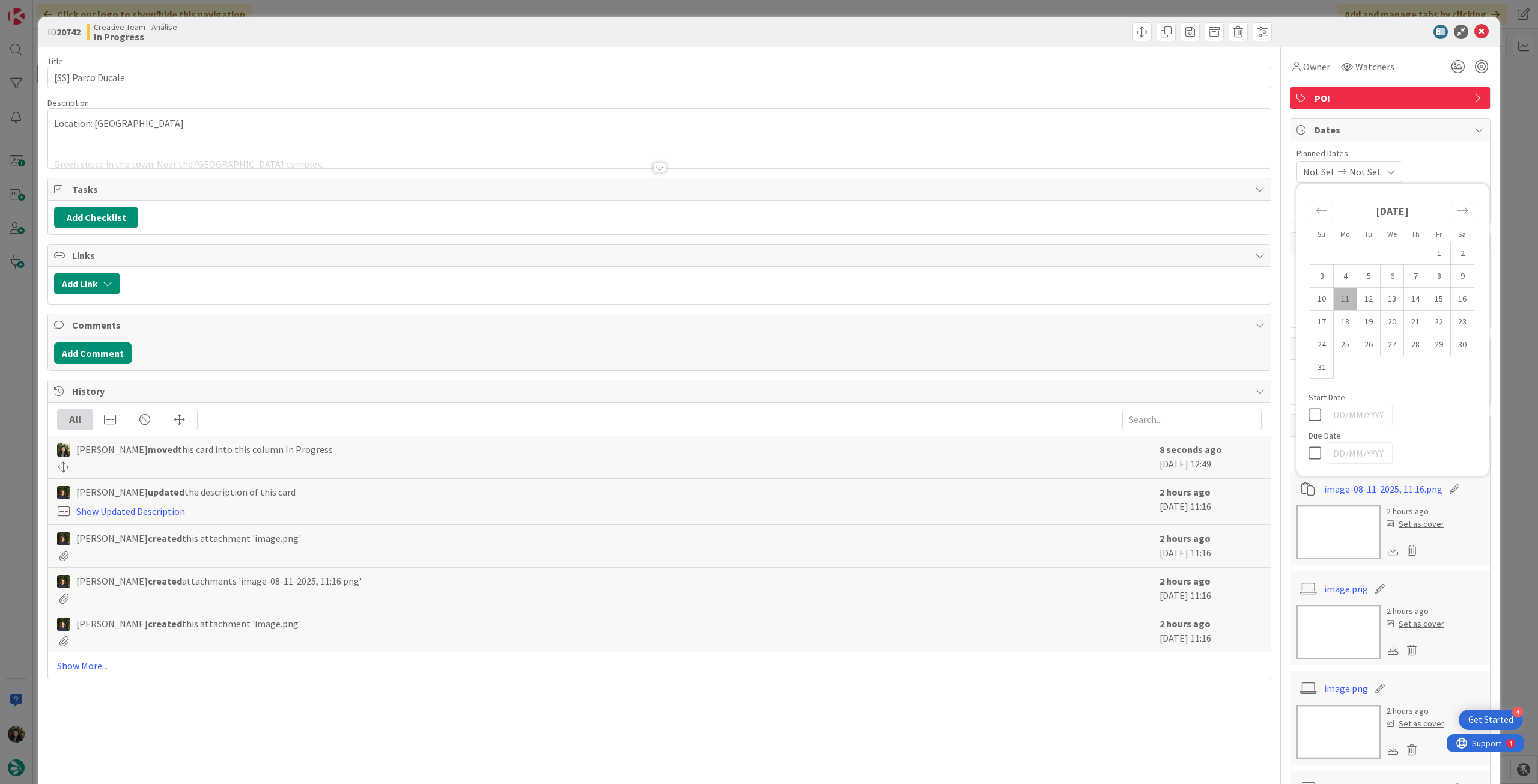
click at [1314, 463] on div "Su Mo Tu We Th Fr Sa July 2025 1 2 3 4 5 6 7 8 9 10 11 12 13 14 15 16 17 18 19 …" at bounding box center [1393, 330] width 180 height 280
click at [1309, 458] on icon at bounding box center [1318, 453] width 18 height 14
click at [1474, 36] on icon at bounding box center [1481, 32] width 14 height 14
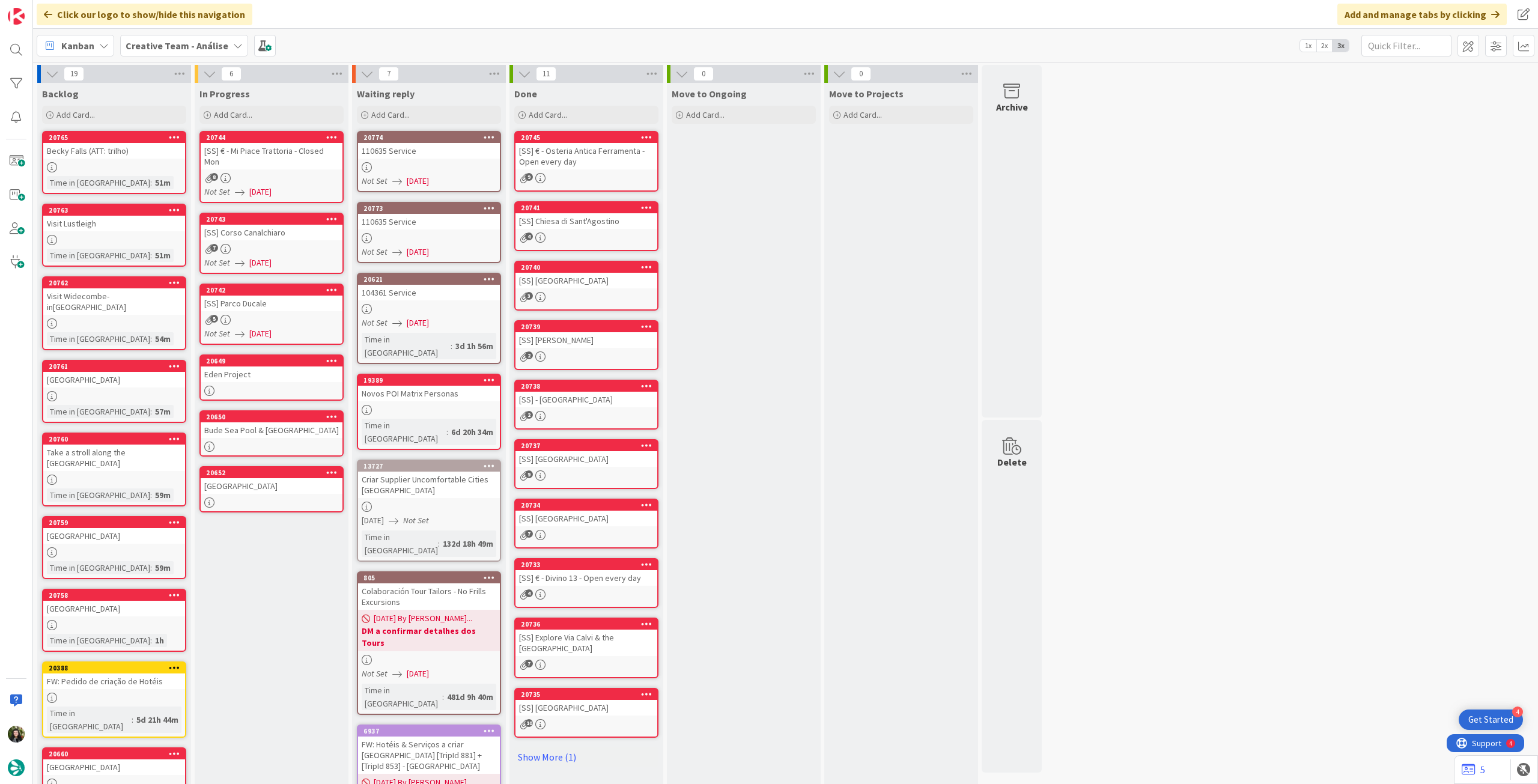
drag, startPoint x: 143, startPoint y: 276, endPoint x: 261, endPoint y: 401, distance: 171.9
click at [265, 385] on div at bounding box center [272, 390] width 142 height 10
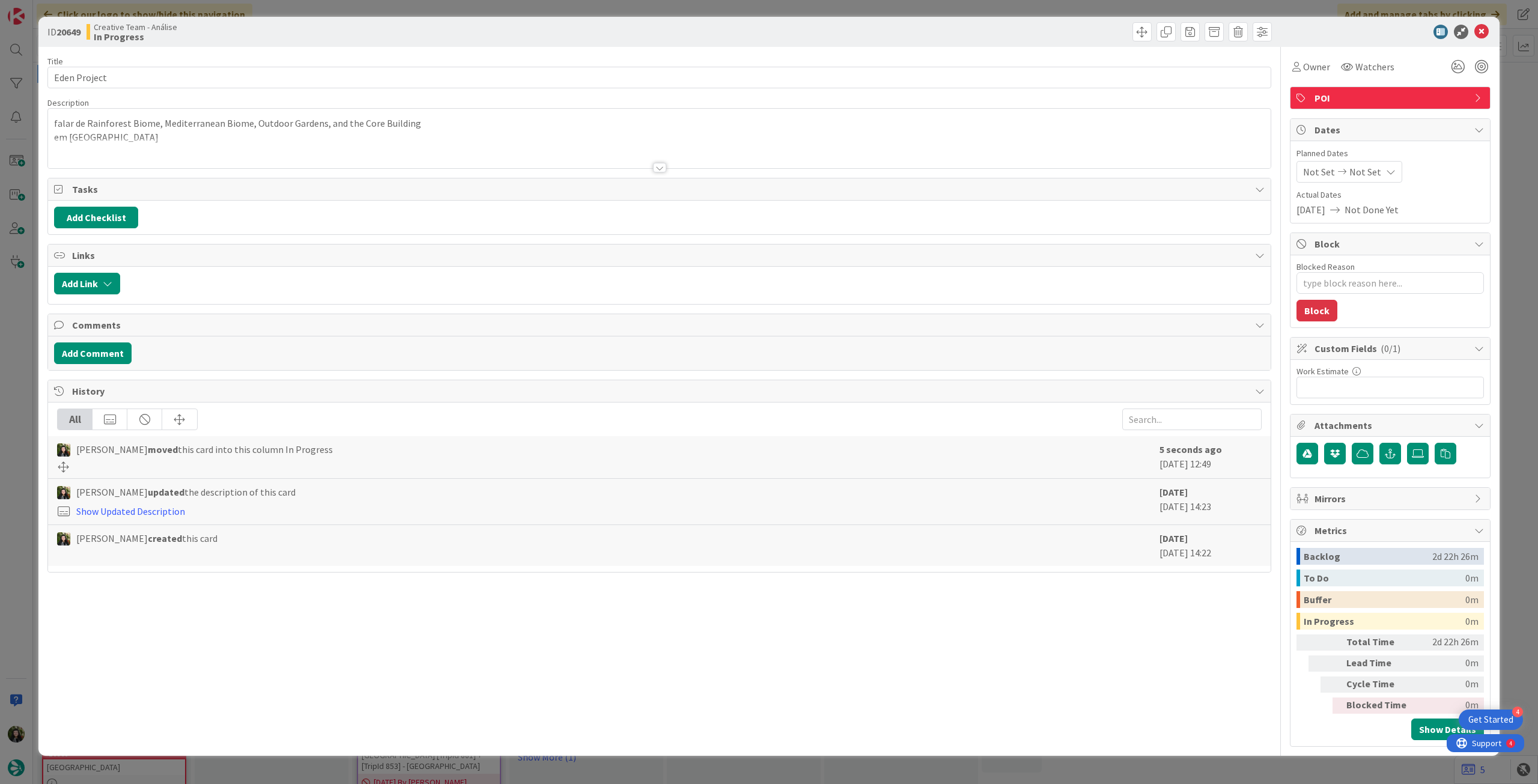
click at [1364, 173] on span "Not Set" at bounding box center [1365, 171] width 32 height 14
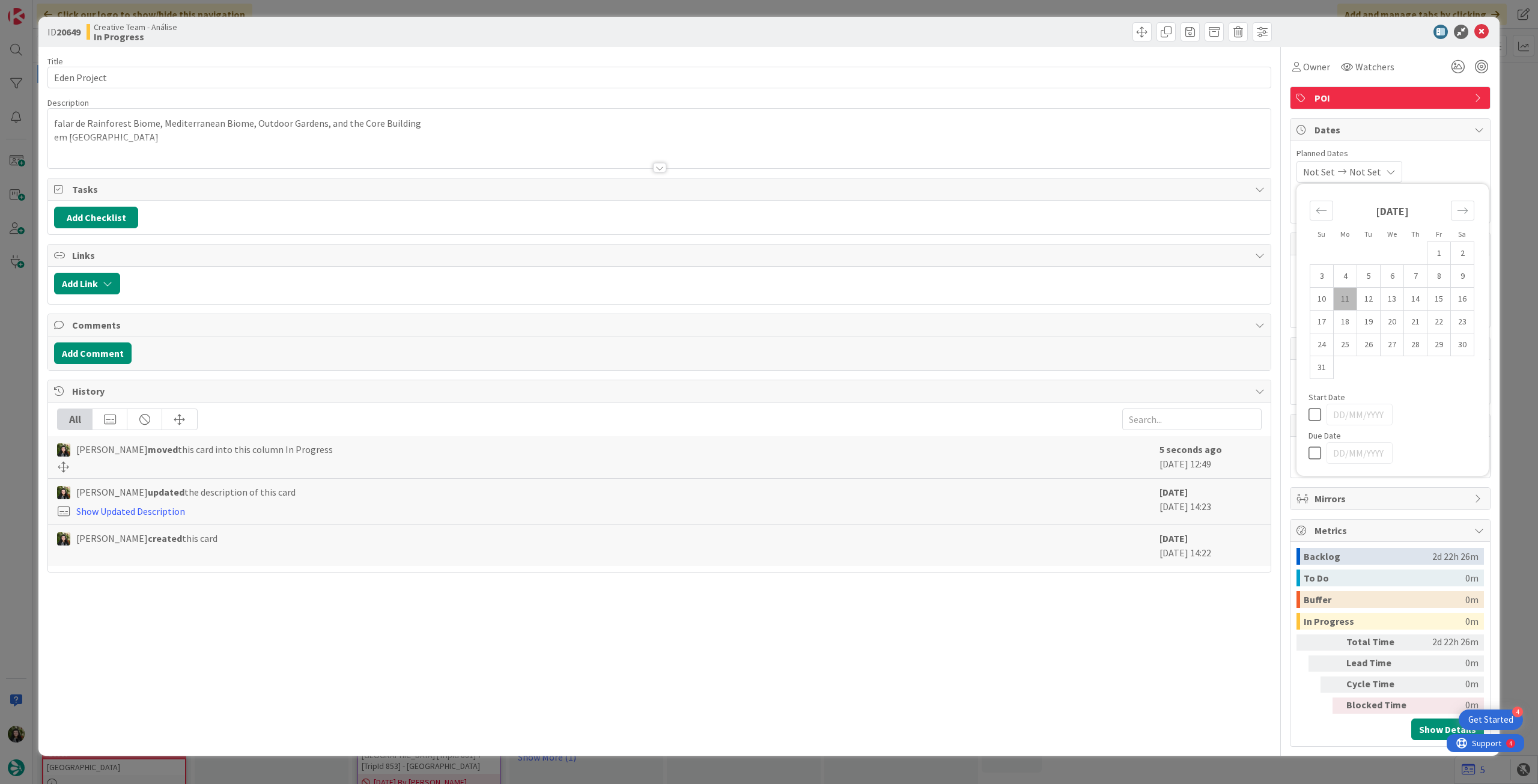
click at [1310, 450] on icon at bounding box center [1318, 453] width 18 height 14
click at [1480, 34] on icon at bounding box center [1481, 32] width 14 height 14
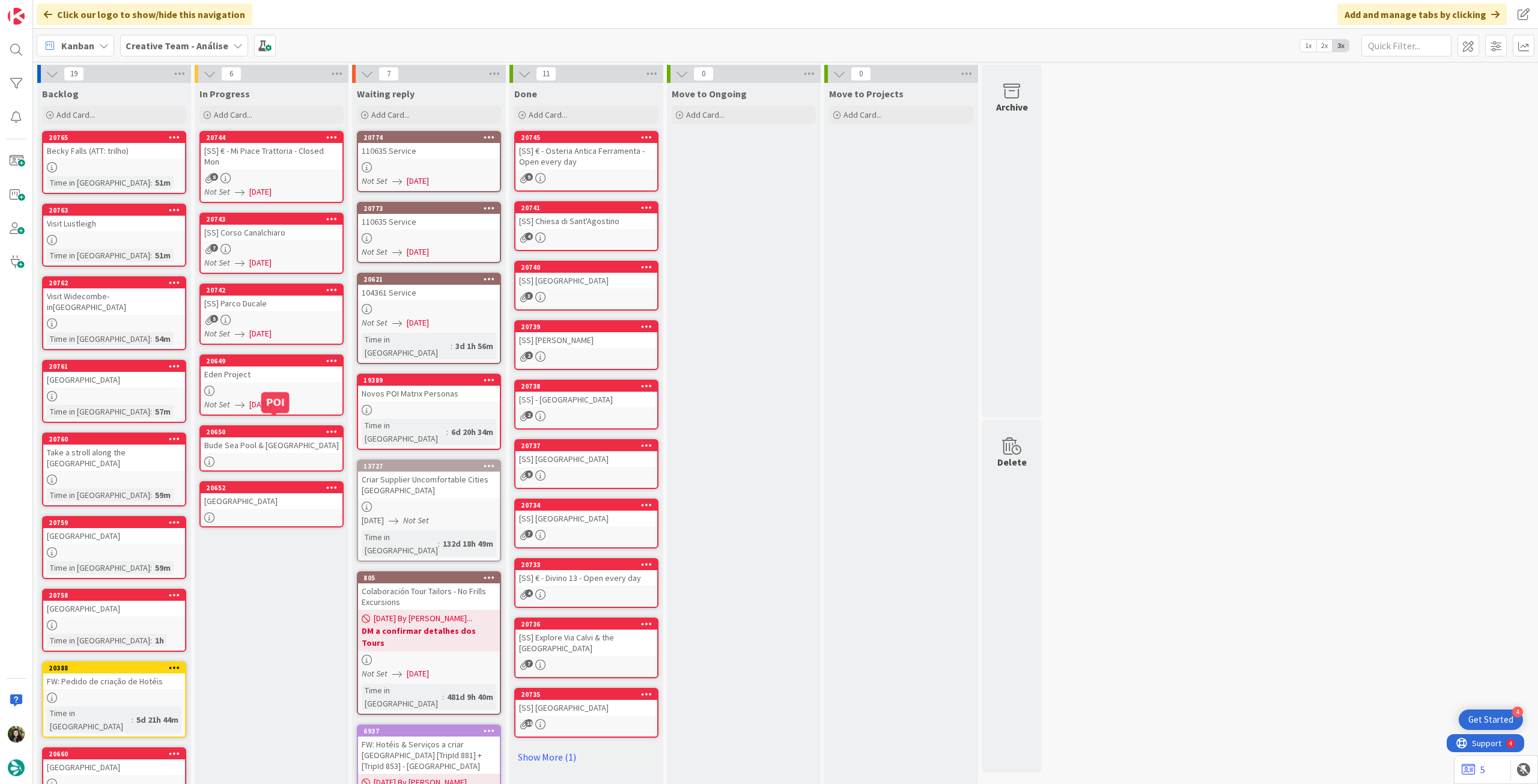
click at [294, 443] on link "20650 Bude Sea Pool & Summerleaze Beach" at bounding box center [272, 448] width 144 height 46
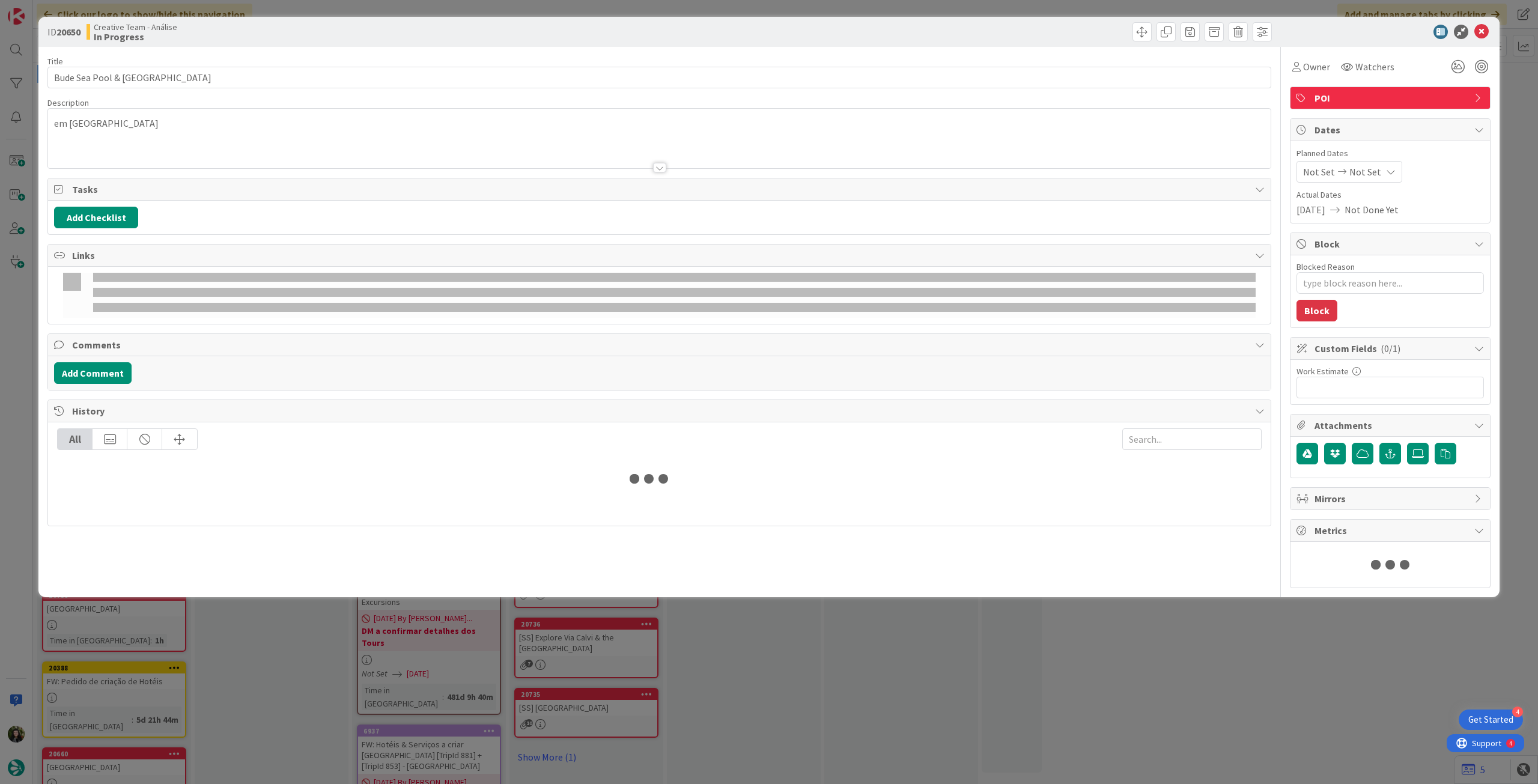
click at [1386, 167] on icon at bounding box center [1391, 171] width 10 height 10
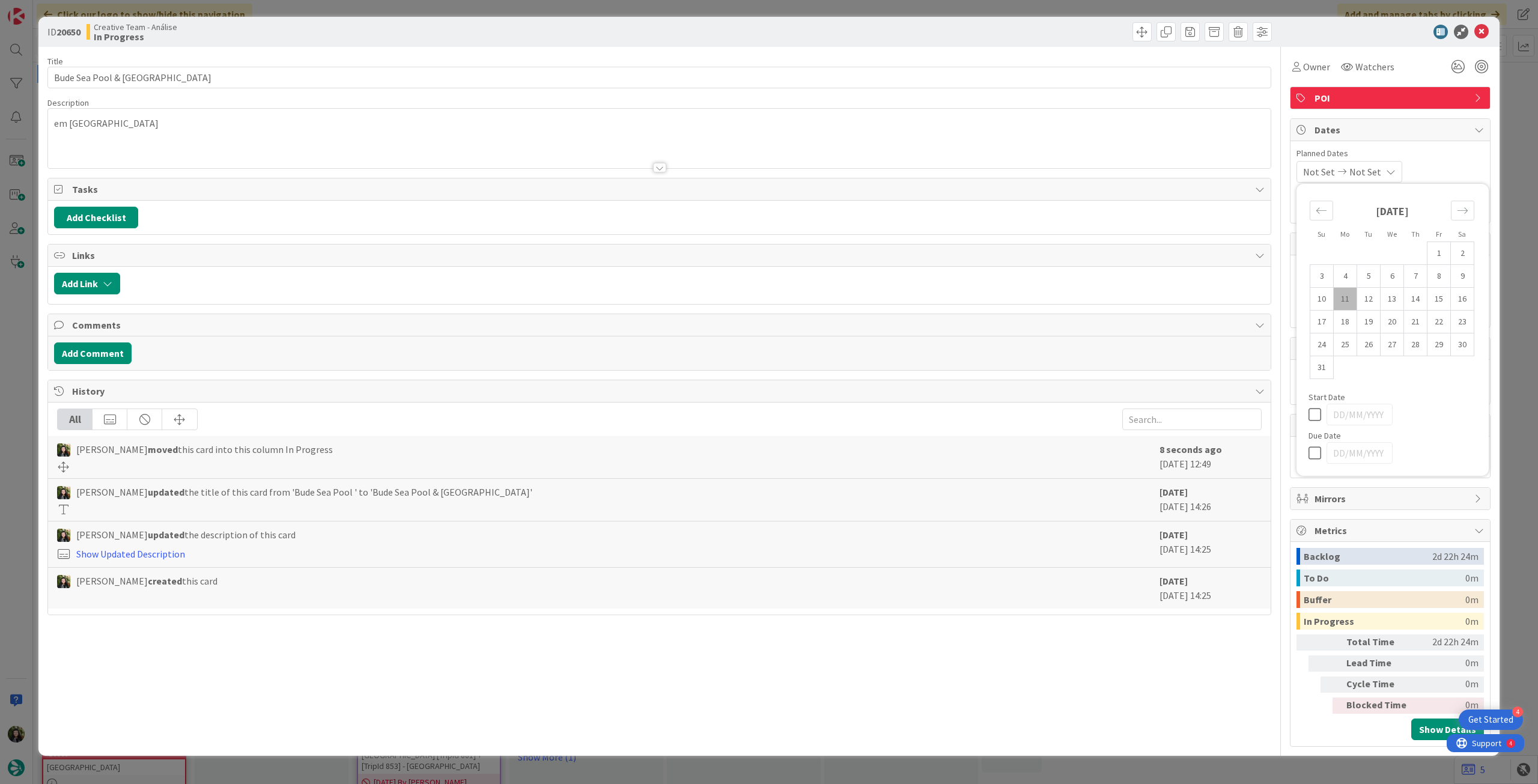
click at [1318, 453] on icon at bounding box center [1318, 453] width 18 height 14
click at [1484, 23] on div "ID 20650 Creative Team - Análise In Progress" at bounding box center [769, 32] width 1461 height 30
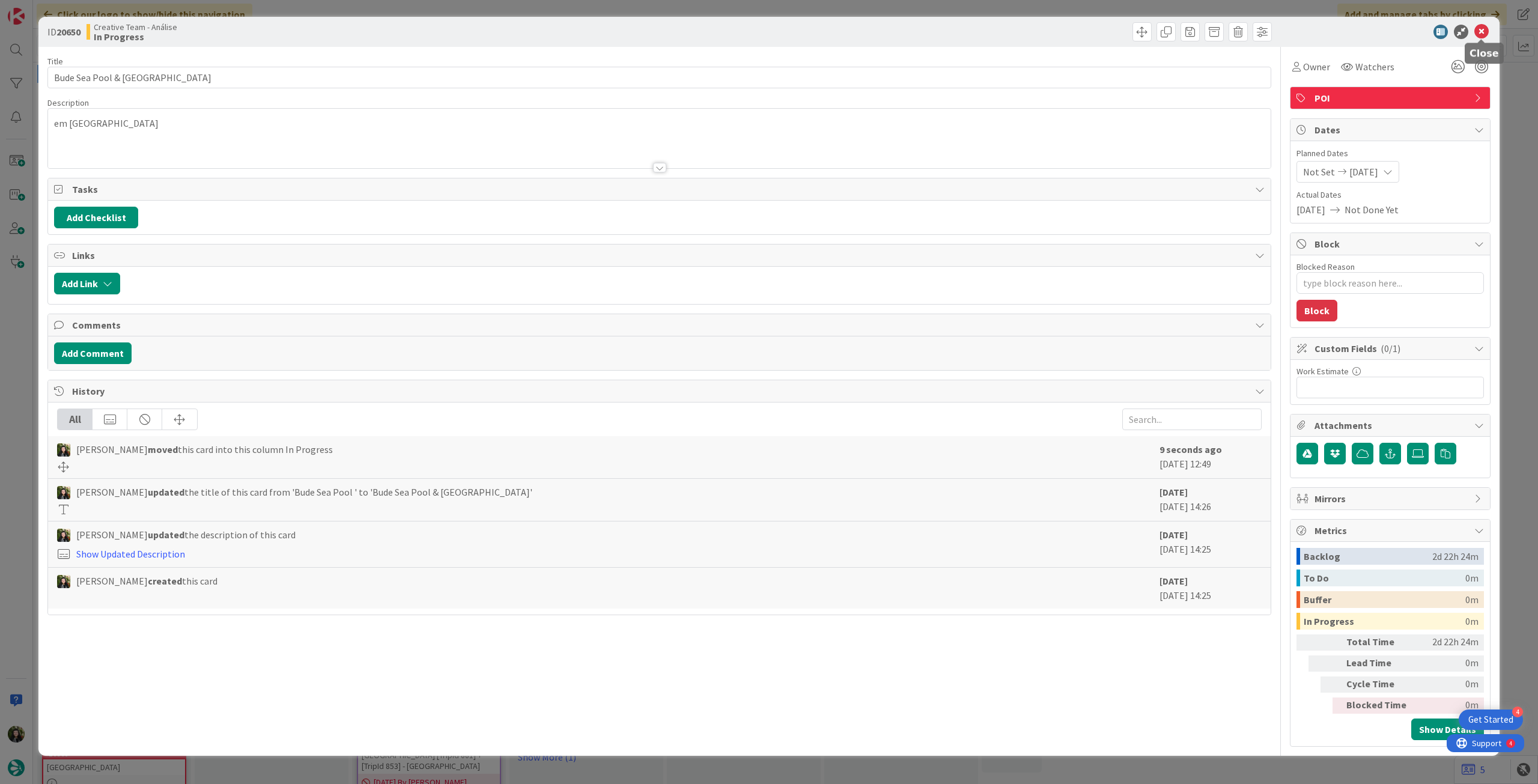
click at [1482, 27] on icon at bounding box center [1481, 32] width 14 height 14
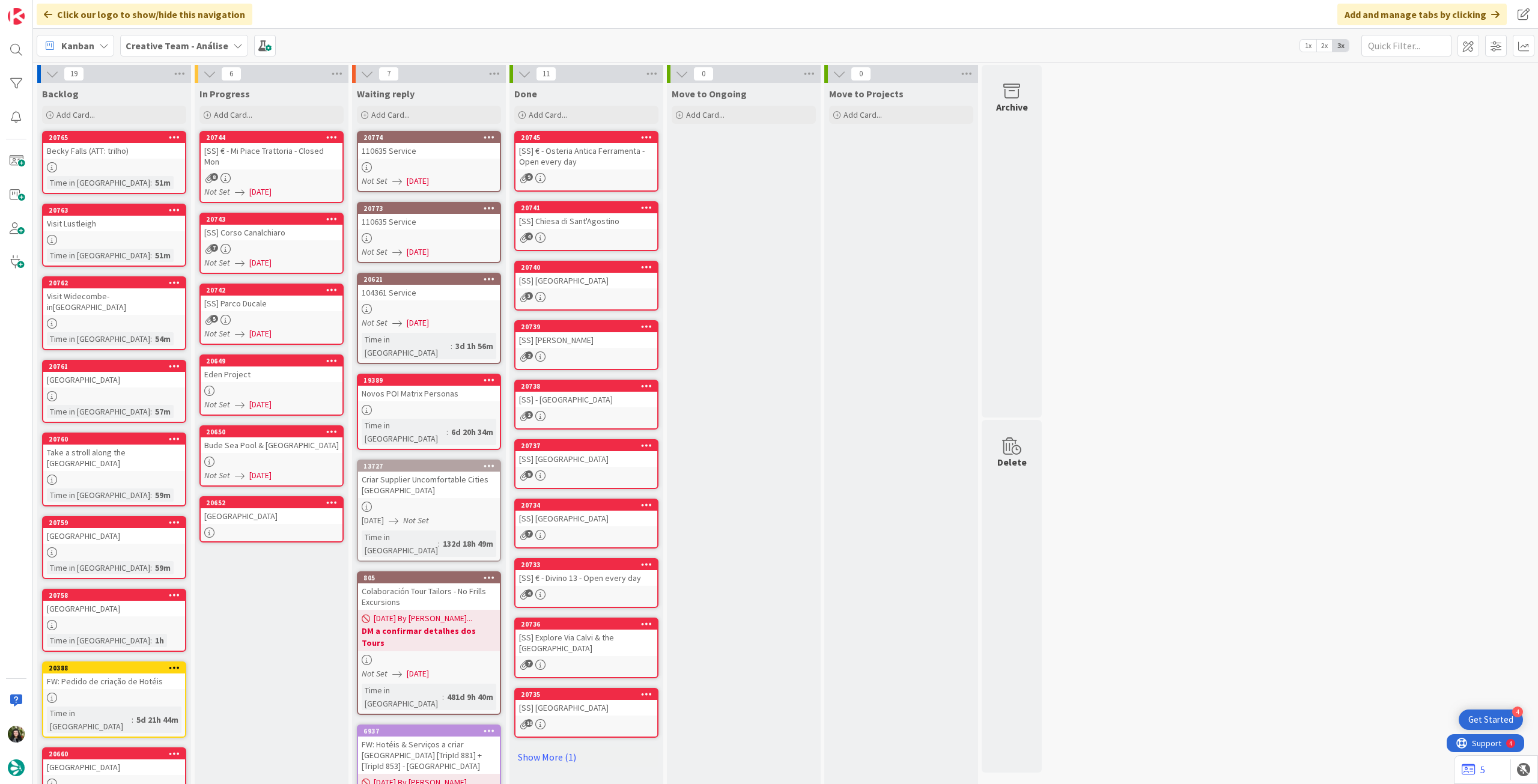
click at [307, 510] on div "[GEOGRAPHIC_DATA]" at bounding box center [272, 516] width 142 height 16
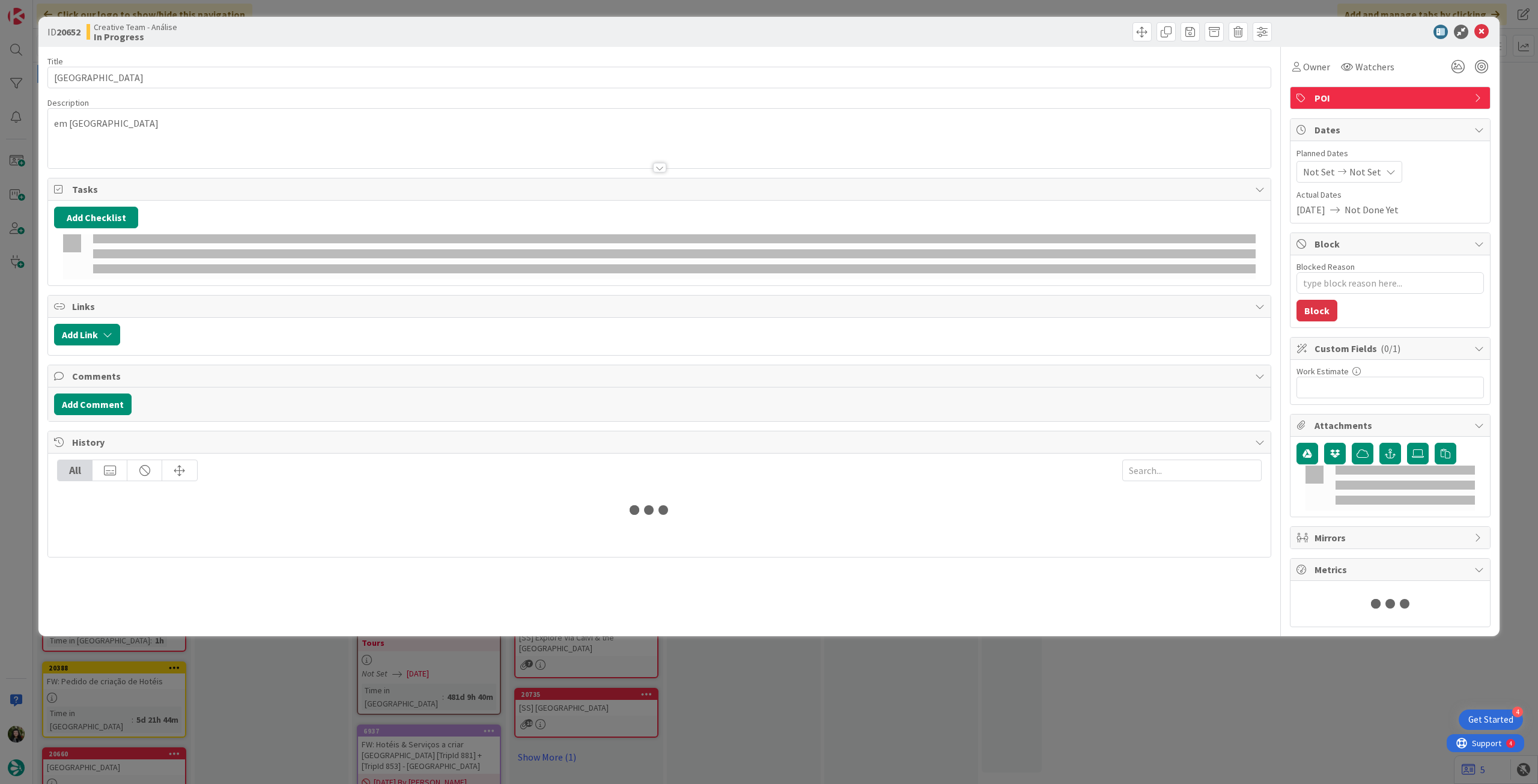
click at [1360, 163] on div "Not Set Not Set" at bounding box center [1349, 172] width 106 height 22
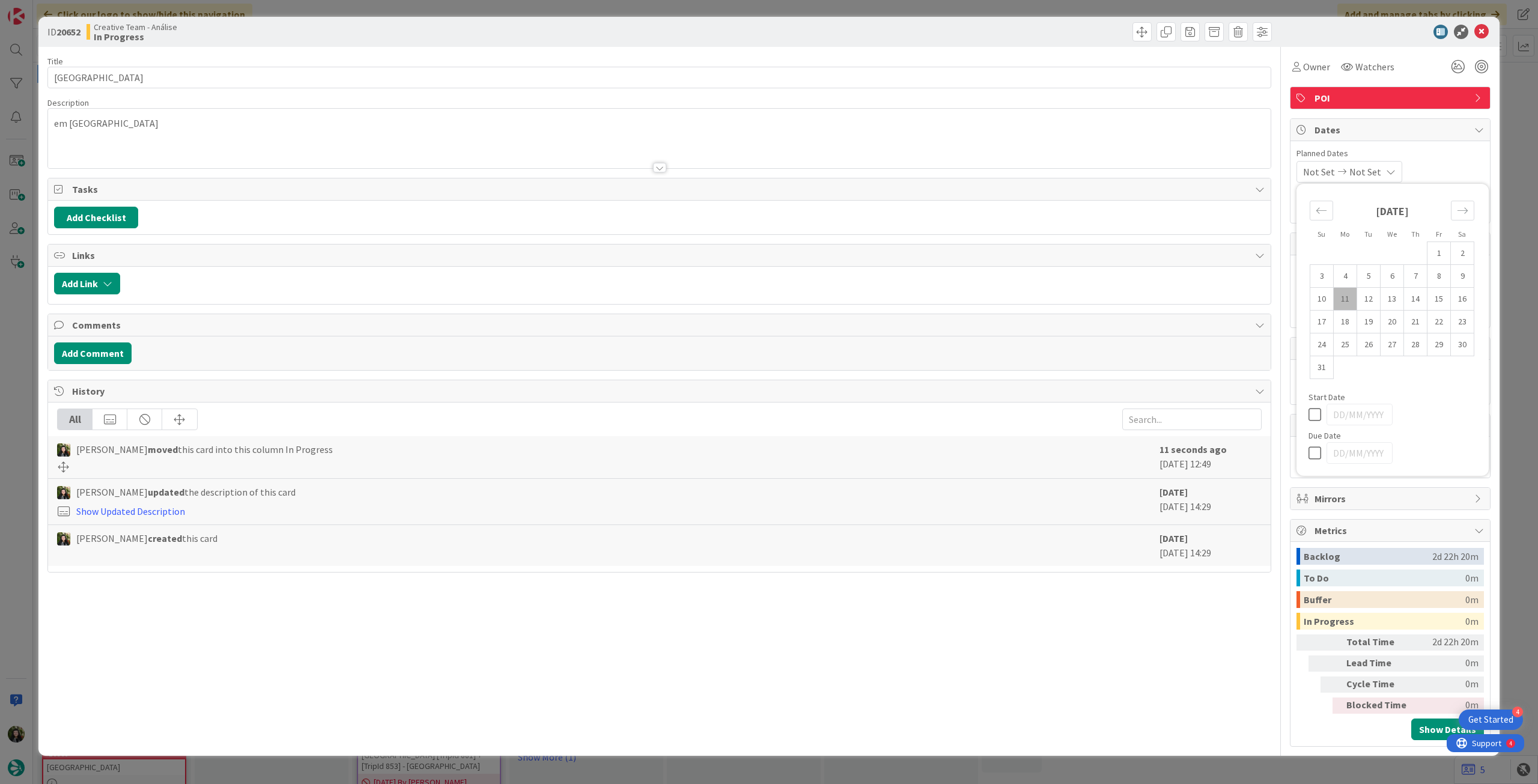
click at [1317, 458] on div at bounding box center [1393, 453] width 168 height 22
click at [1317, 451] on icon at bounding box center [1318, 453] width 18 height 14
click at [1479, 29] on icon at bounding box center [1481, 32] width 14 height 14
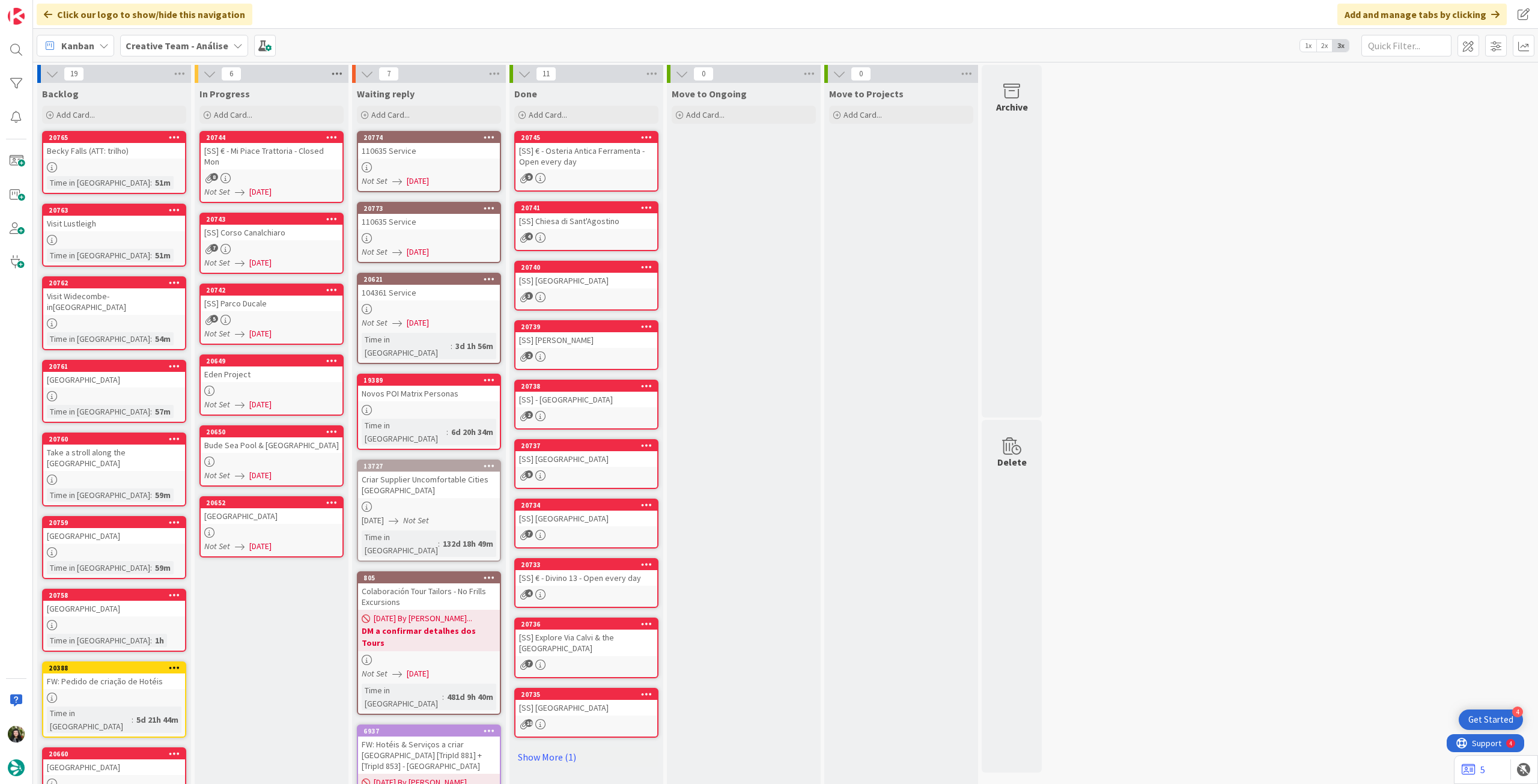
click at [338, 78] on icon at bounding box center [337, 74] width 16 height 18
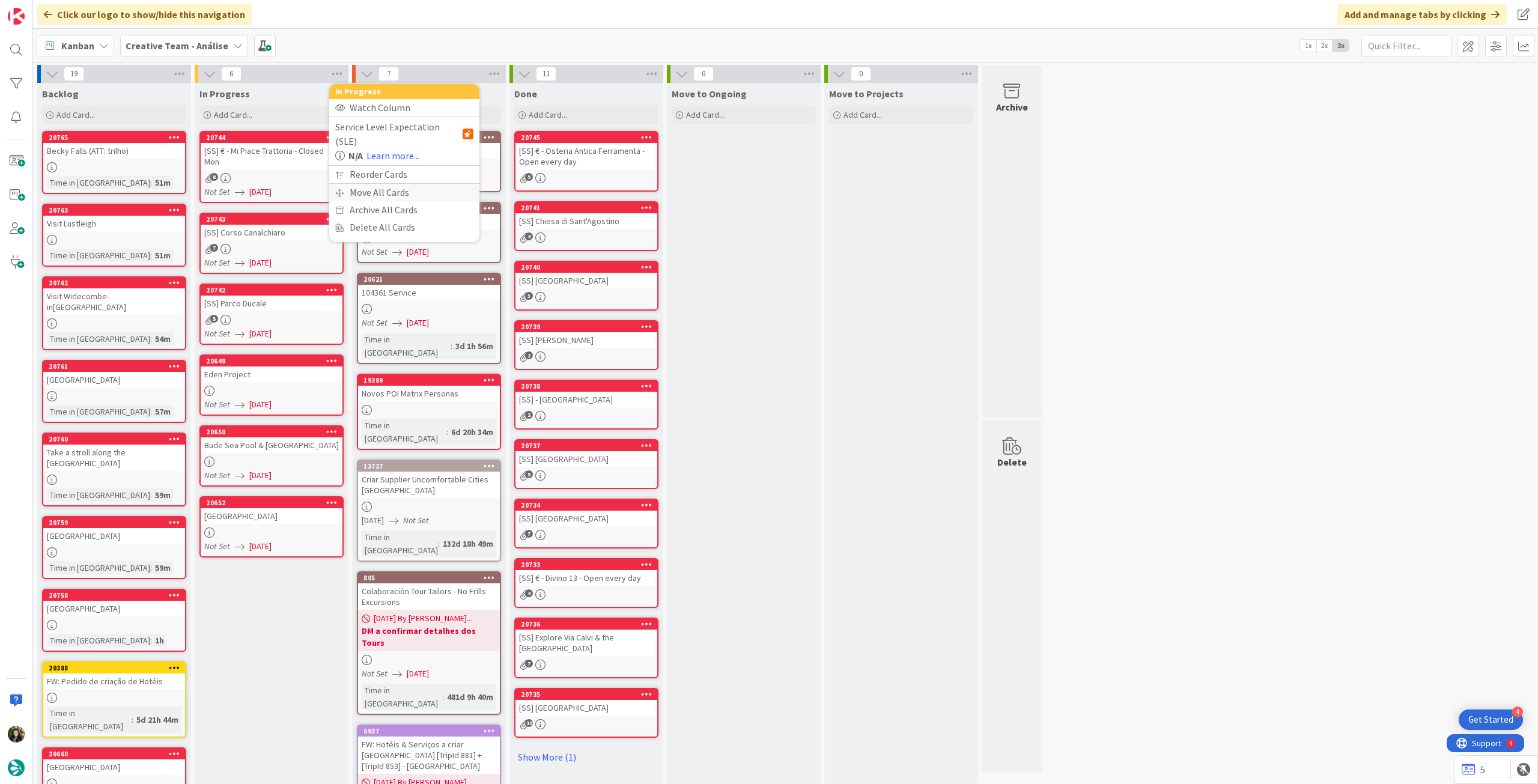
click at [355, 184] on div "Move All Cards" at bounding box center [404, 192] width 150 height 17
click at [392, 120] on div "Creative Team - Análise" at bounding box center [404, 131] width 138 height 22
click at [390, 186] on span "Creative Team" at bounding box center [412, 189] width 109 height 18
click at [392, 166] on span "Select a Column..." at bounding box center [381, 169] width 79 height 16
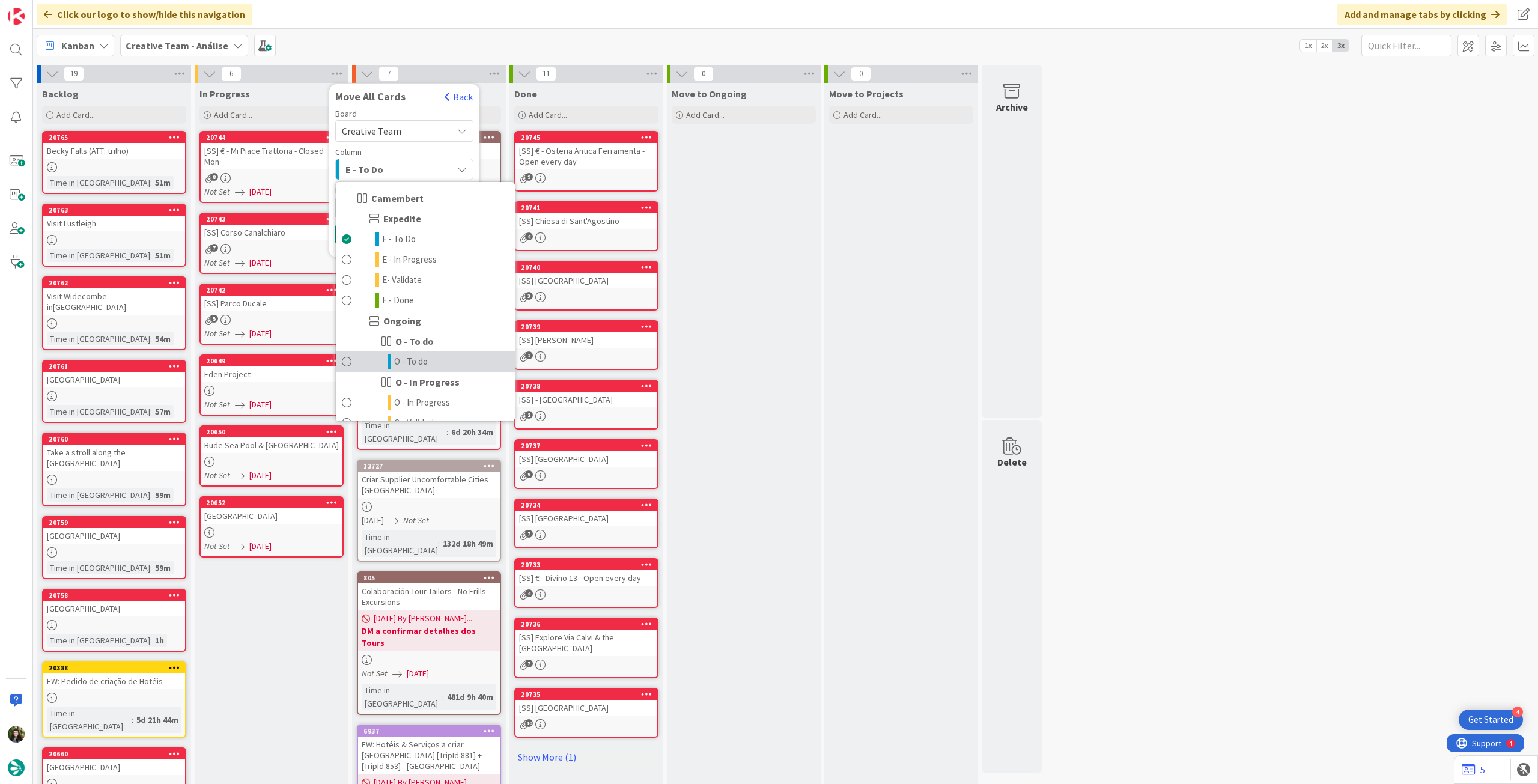
click at [424, 361] on span "O - To do" at bounding box center [411, 361] width 34 height 14
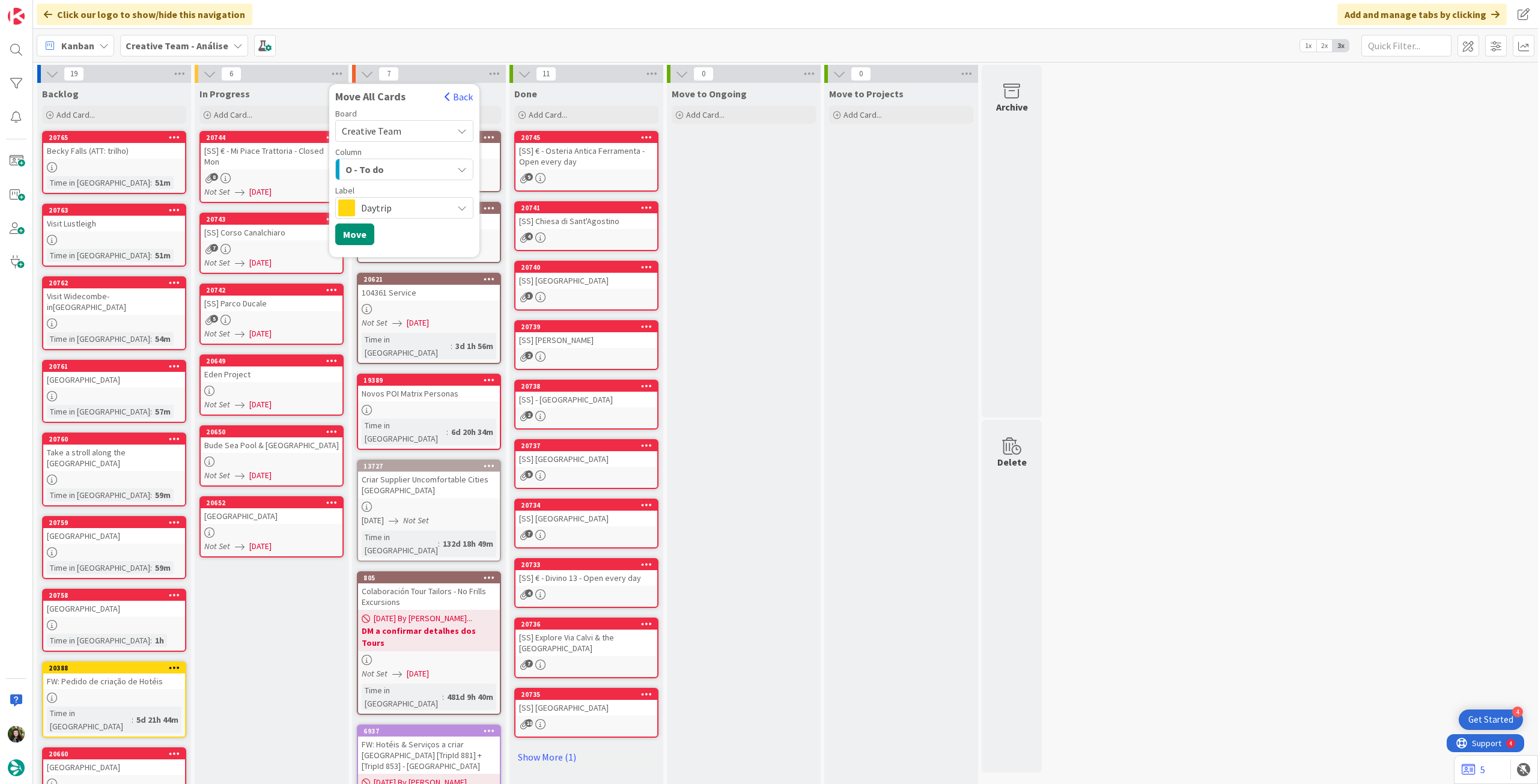
click at [368, 210] on span "Daytrip" at bounding box center [403, 208] width 85 height 17
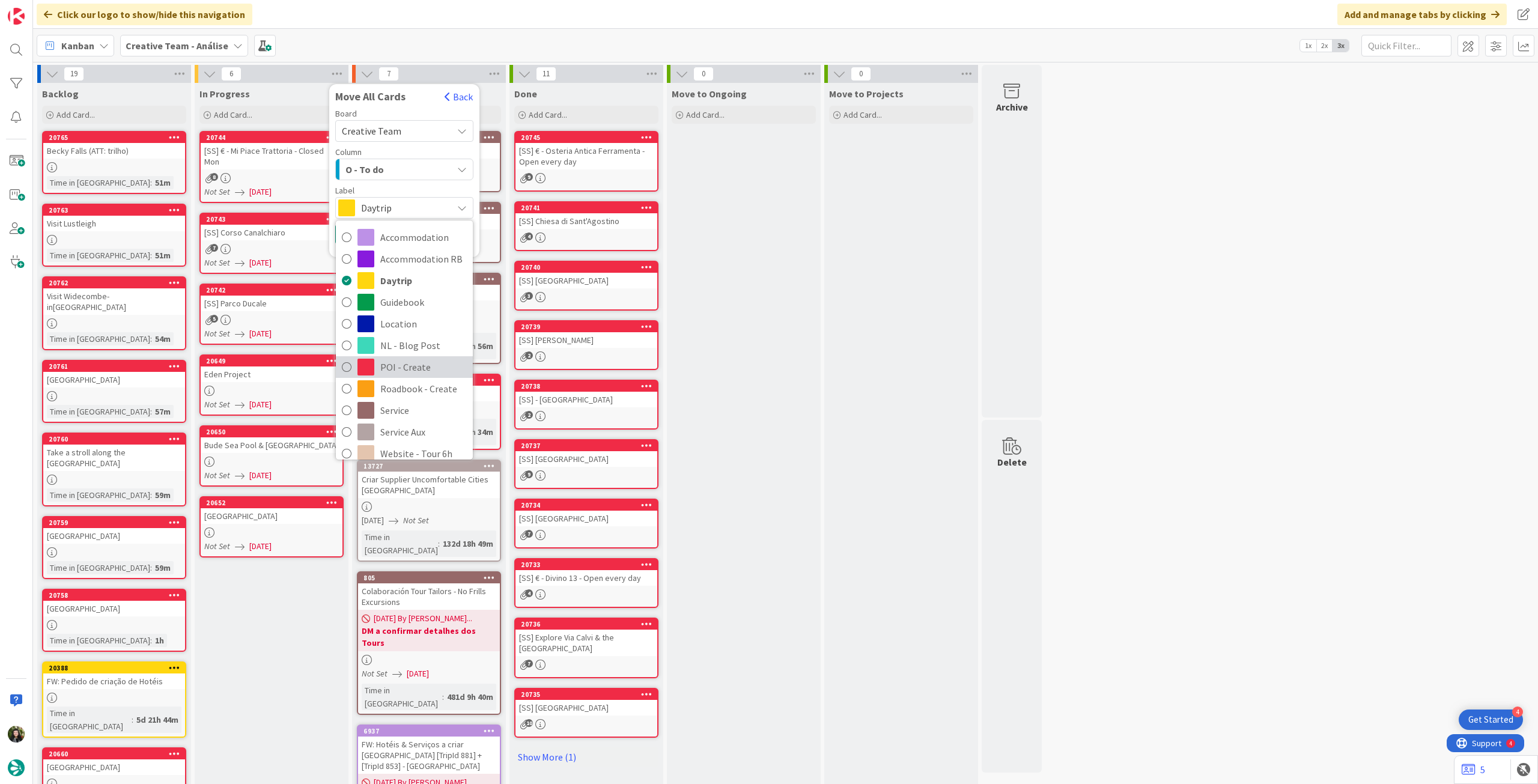
click at [413, 368] on span "POI - Create" at bounding box center [423, 367] width 86 height 18
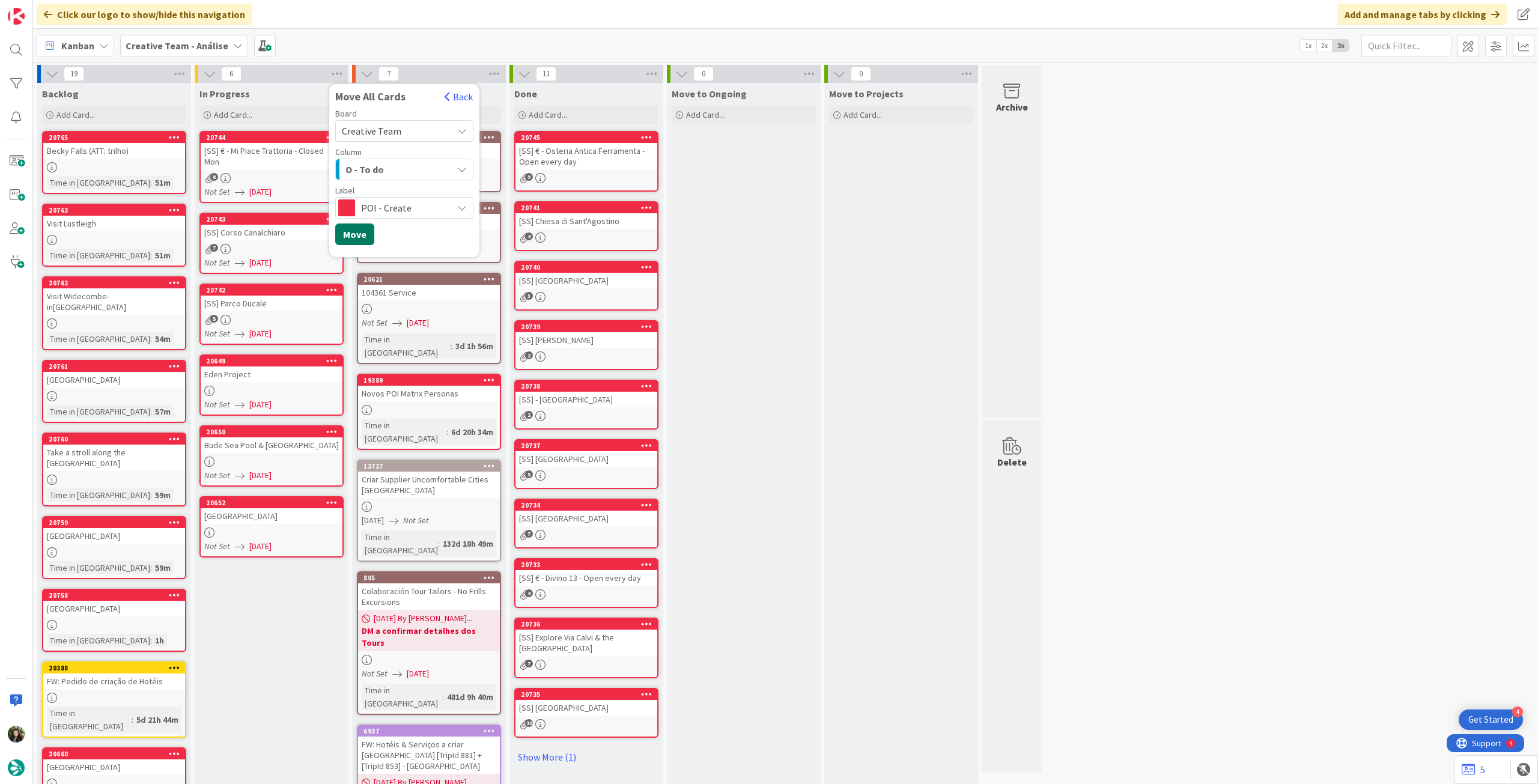
click at [361, 239] on button "Move" at bounding box center [355, 235] width 39 height 22
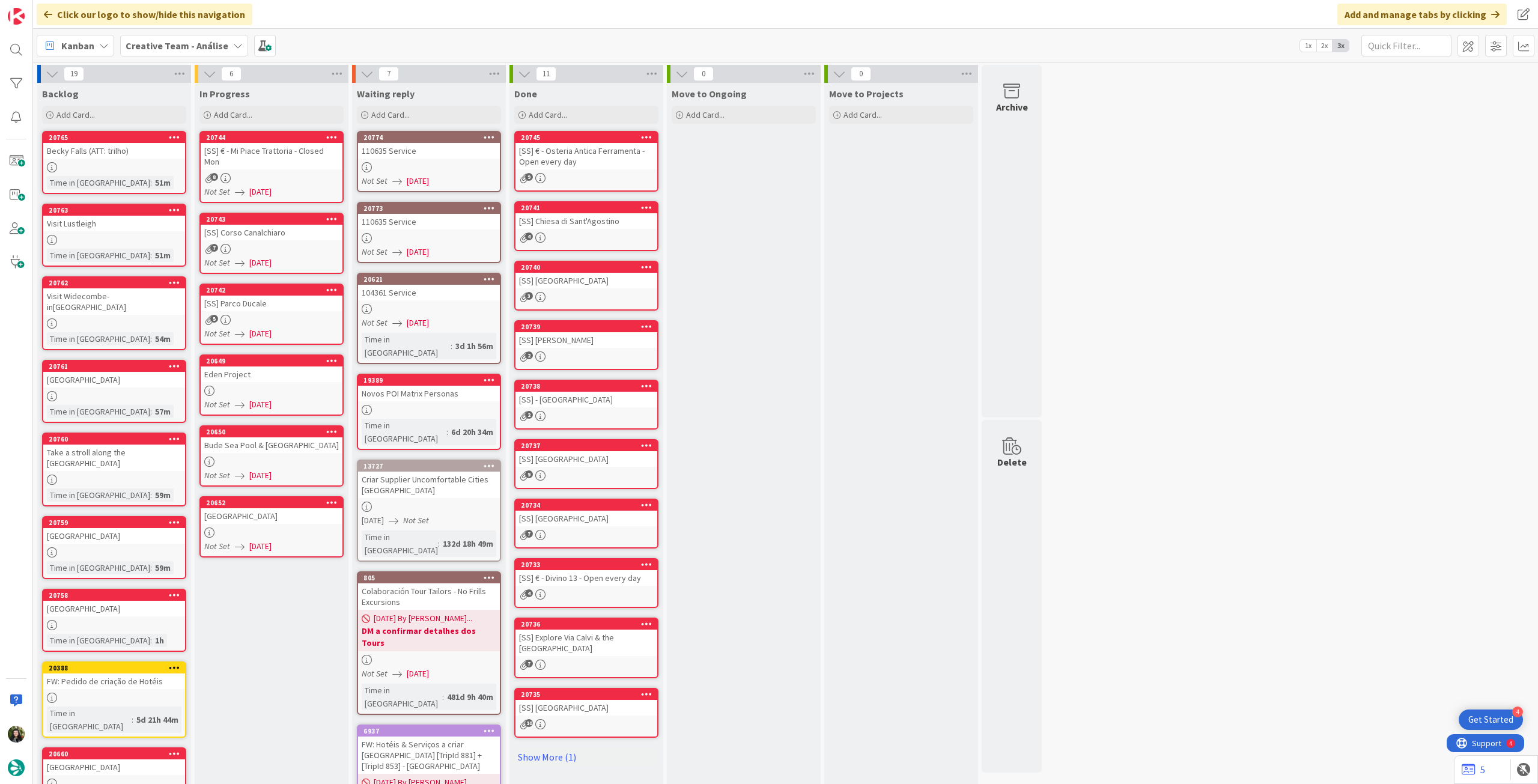
click at [167, 56] on div "Creative Team - Análise" at bounding box center [184, 46] width 128 height 22
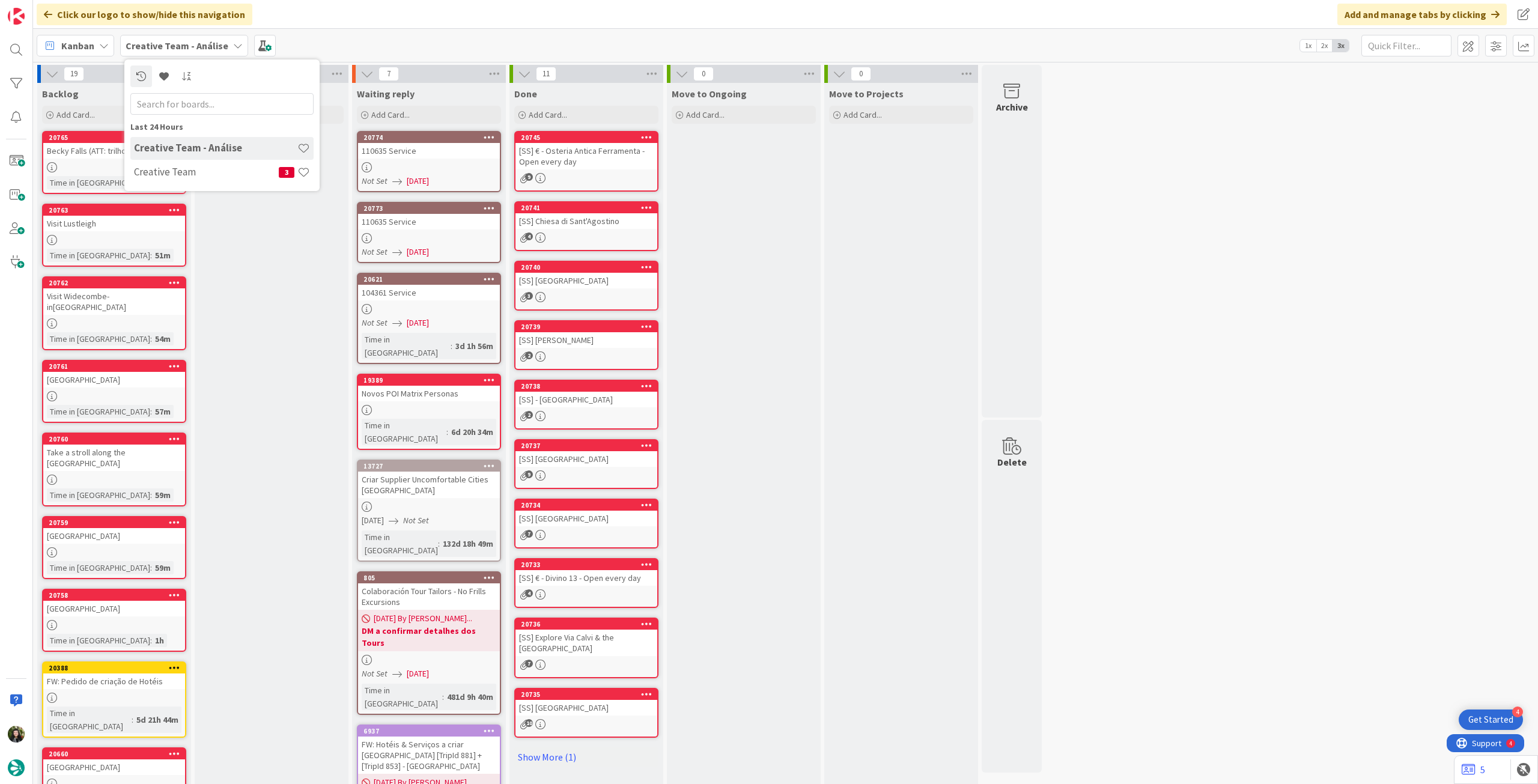
click at [171, 172] on h4 "Creative Team" at bounding box center [206, 172] width 145 height 12
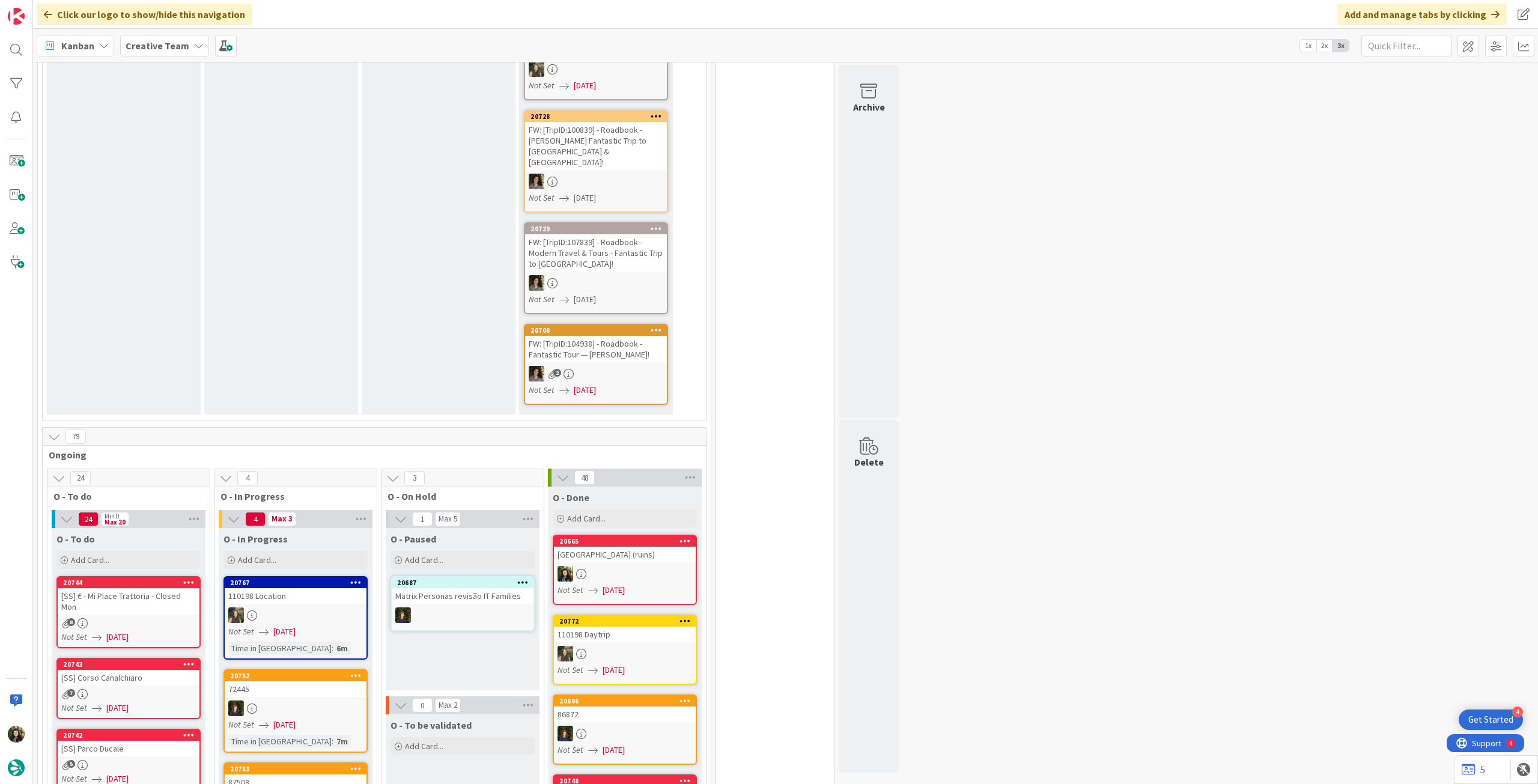
scroll to position [400, 0]
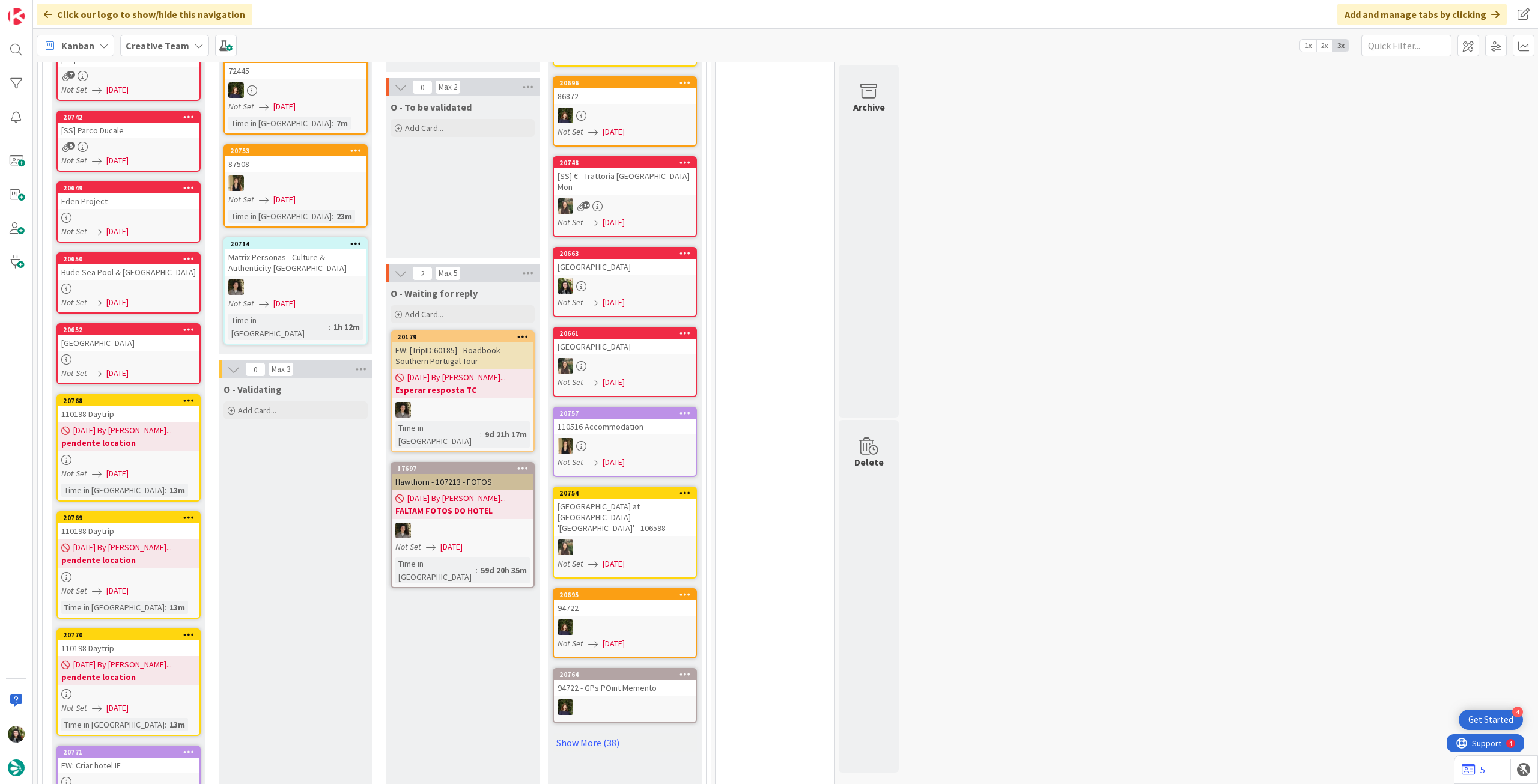
click at [191, 396] on icon at bounding box center [189, 400] width 12 height 8
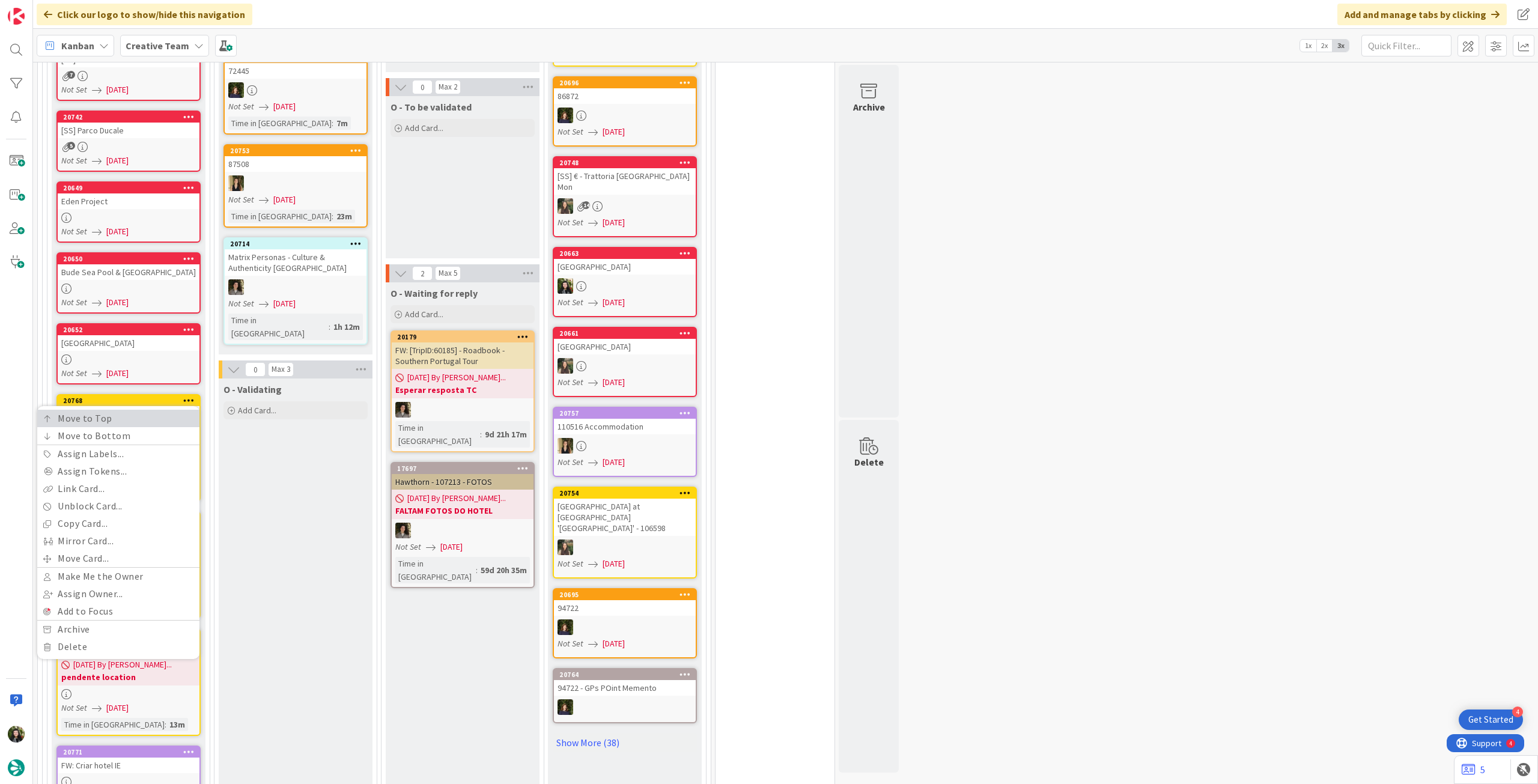
click at [174, 409] on link "Move to Top" at bounding box center [118, 418] width 162 height 17
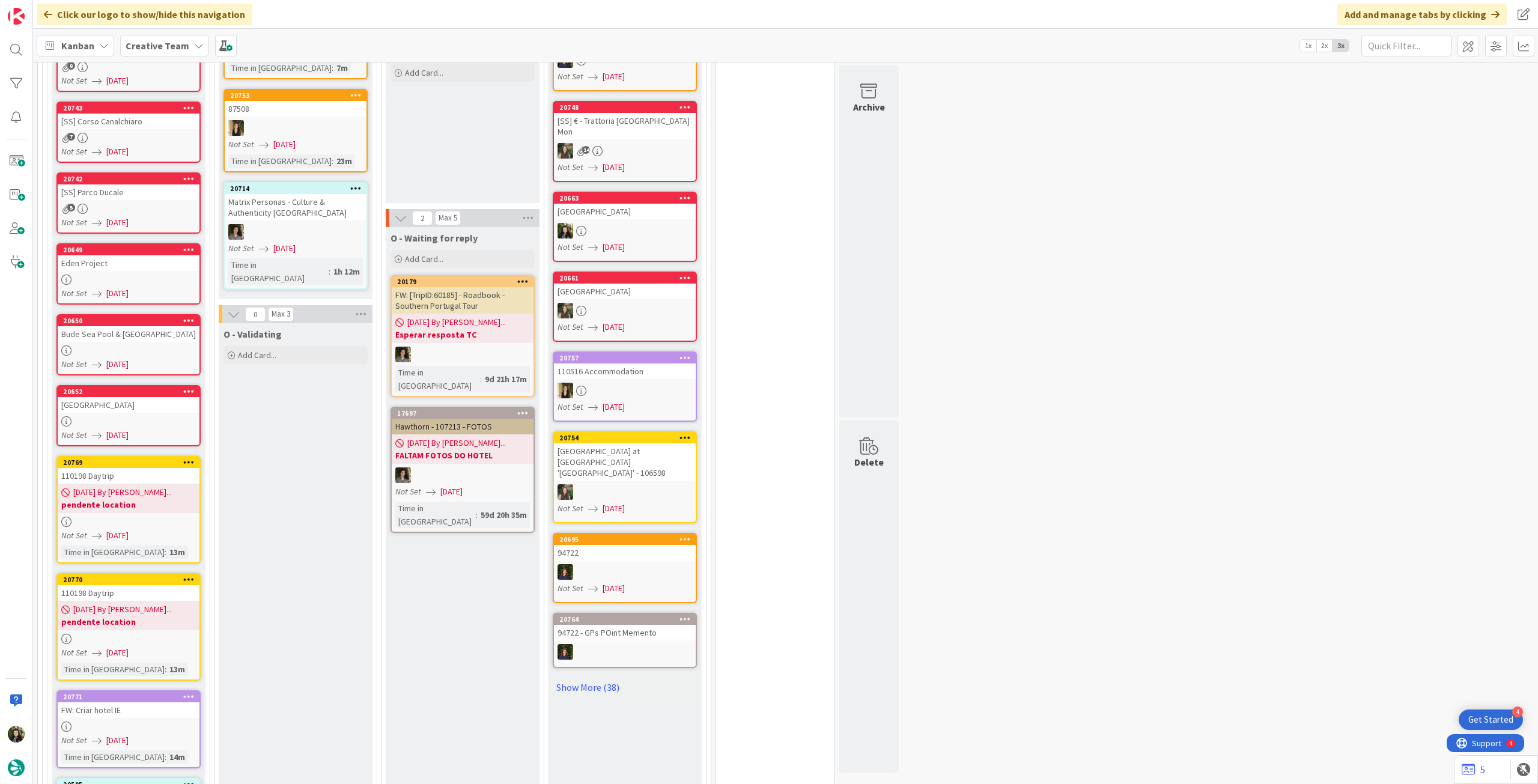
click at [189, 458] on icon at bounding box center [189, 462] width 12 height 8
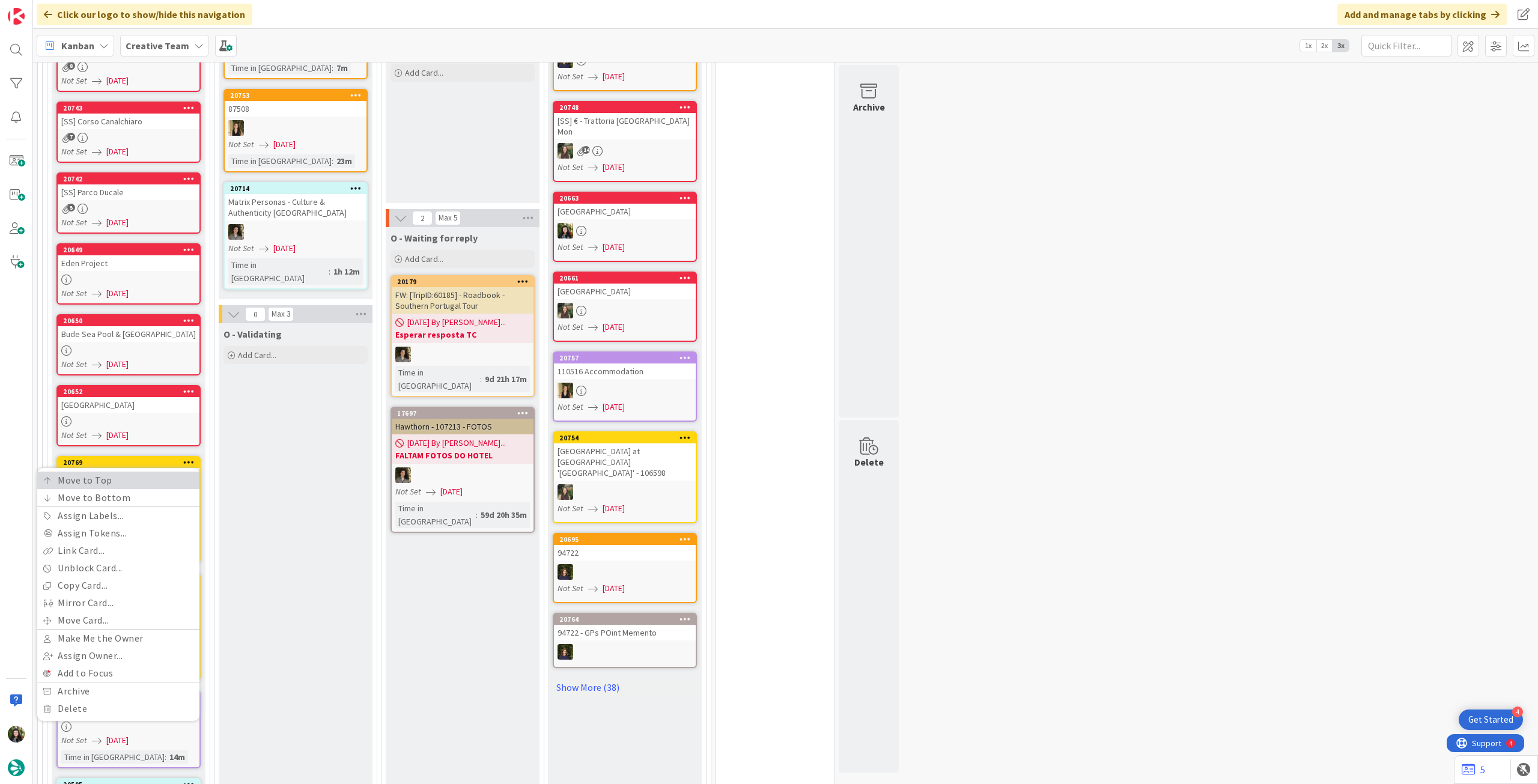
click at [177, 472] on link "Move to Top" at bounding box center [118, 480] width 162 height 17
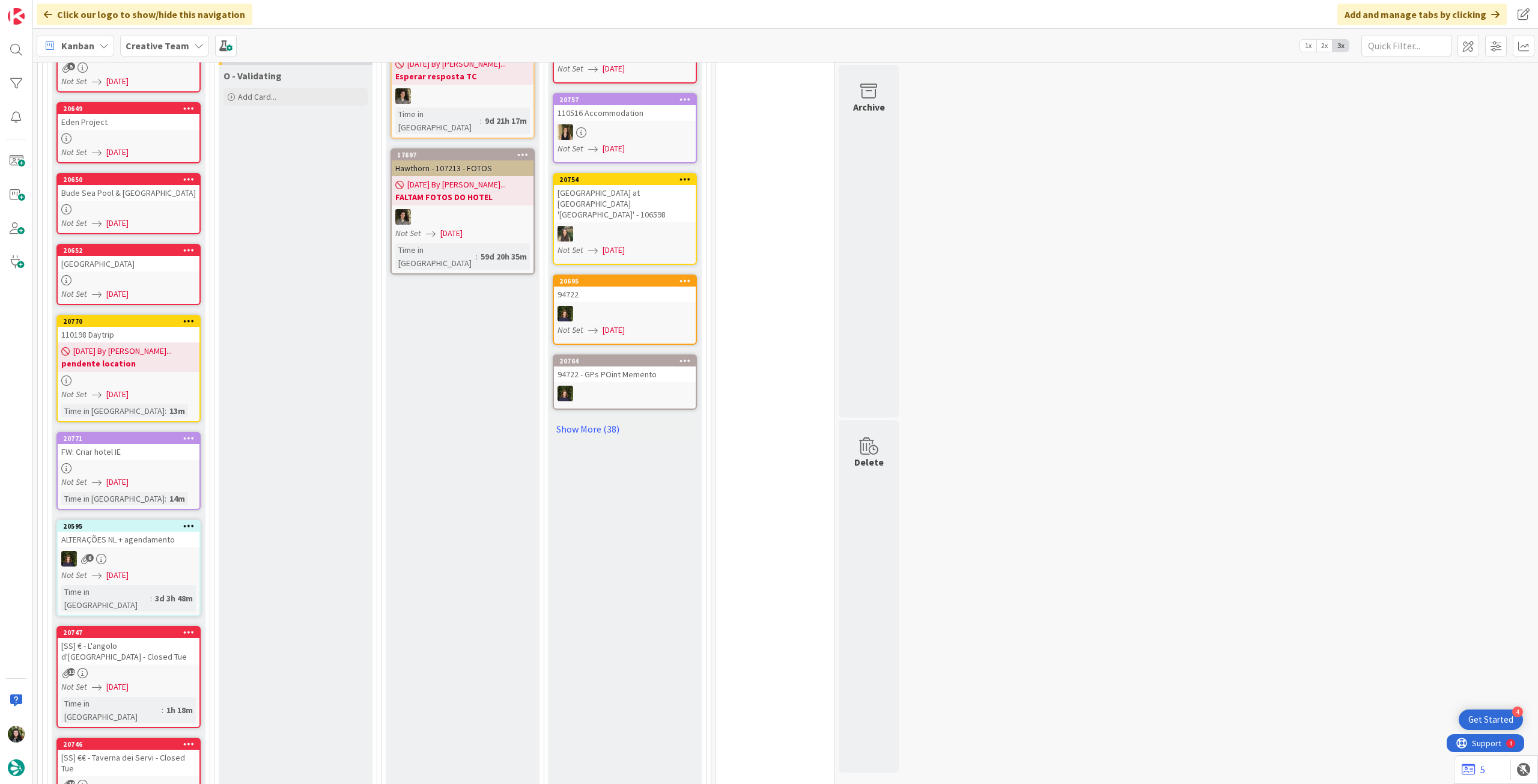
click at [189, 317] on icon at bounding box center [189, 321] width 12 height 8
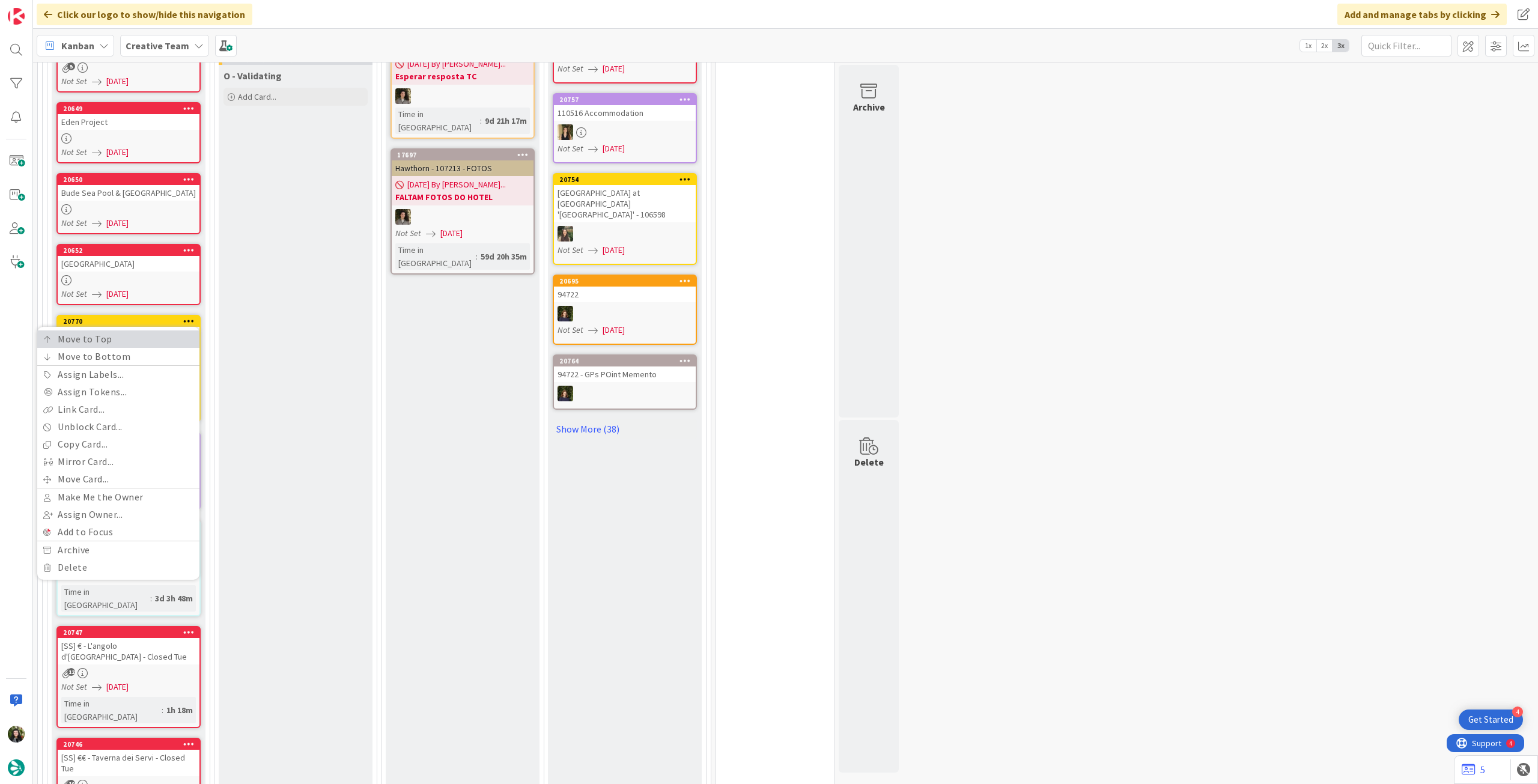
click at [184, 331] on link "Move to Top" at bounding box center [118, 339] width 162 height 17
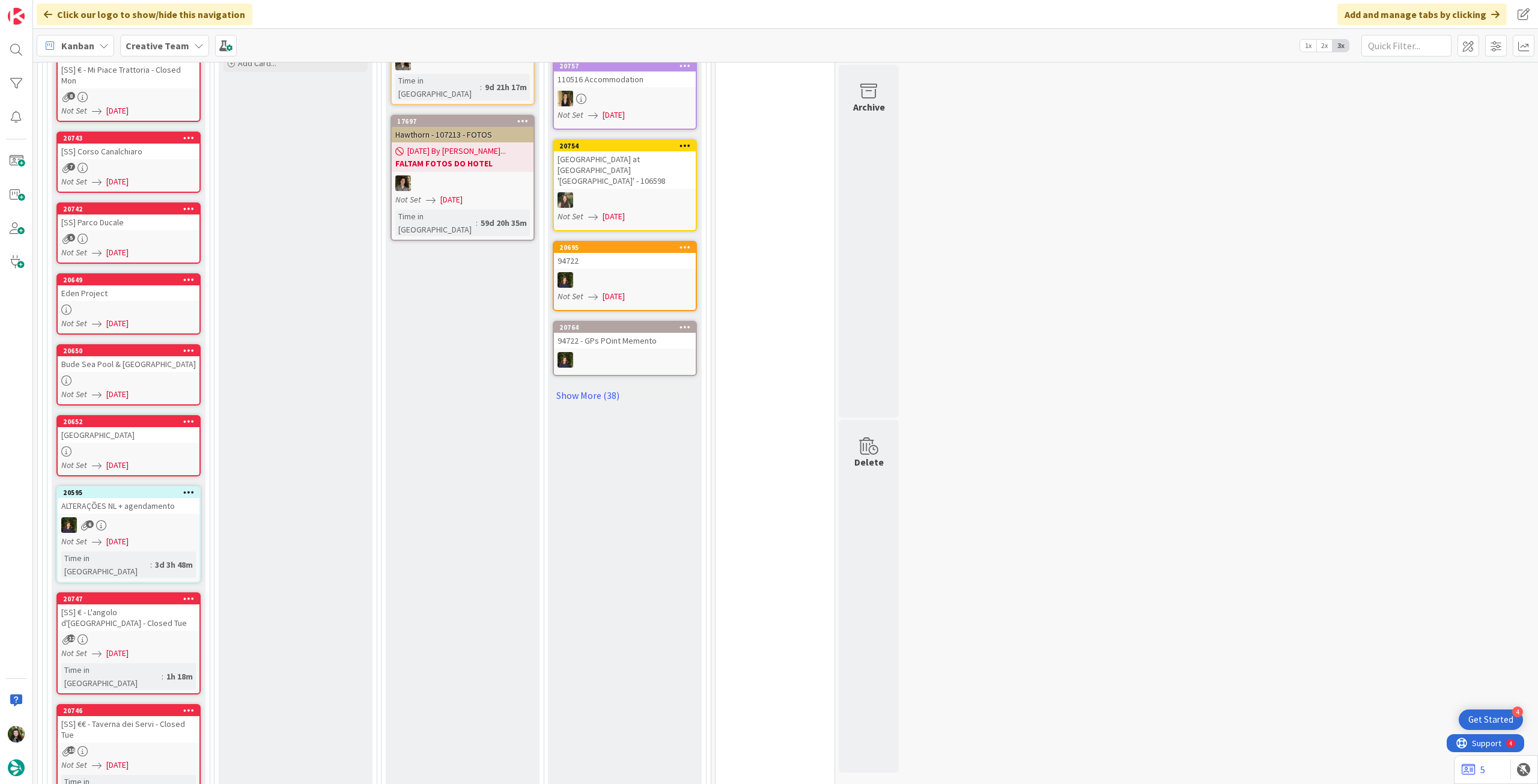
scroll to position [1709, 0]
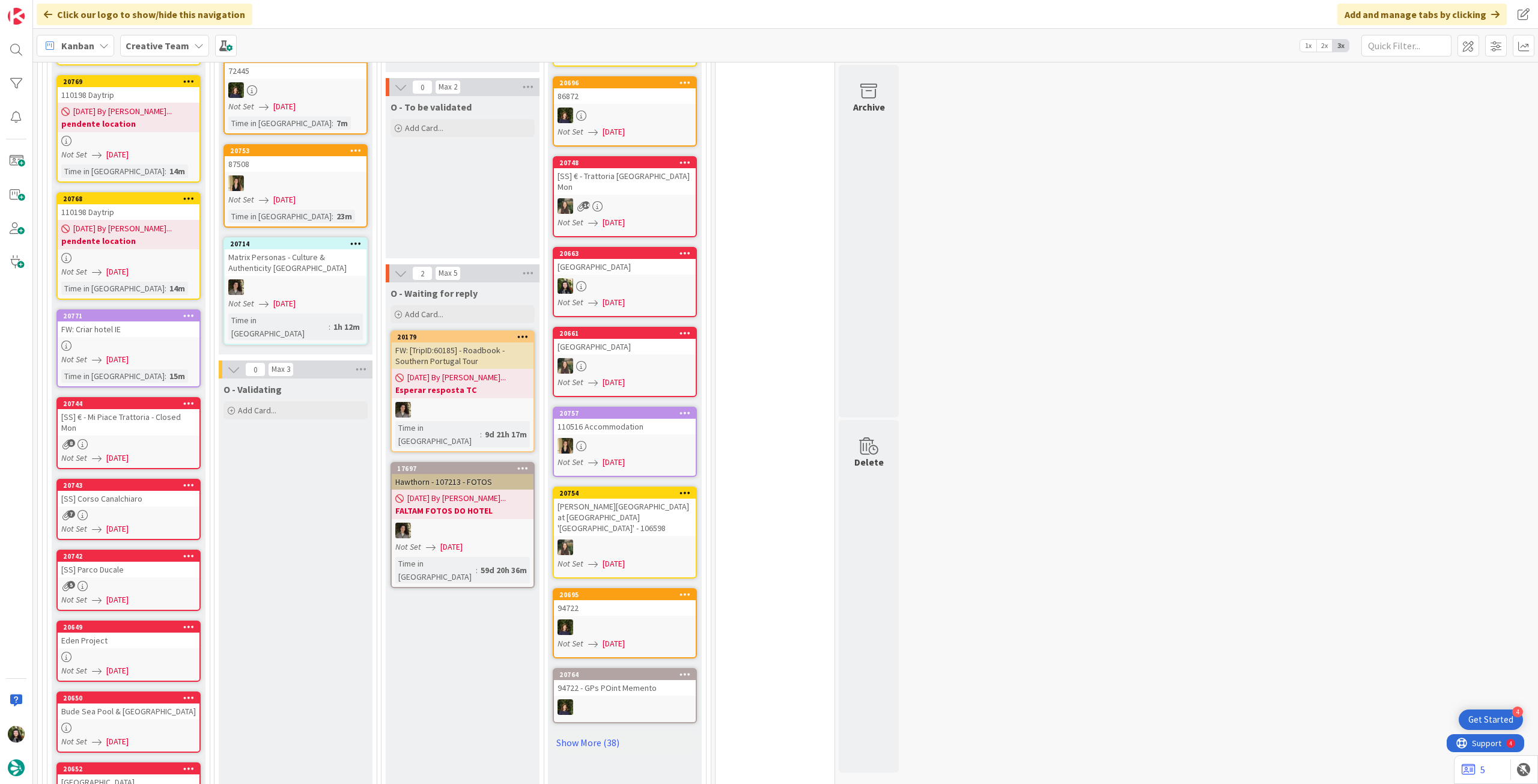
scroll to position [641, 0]
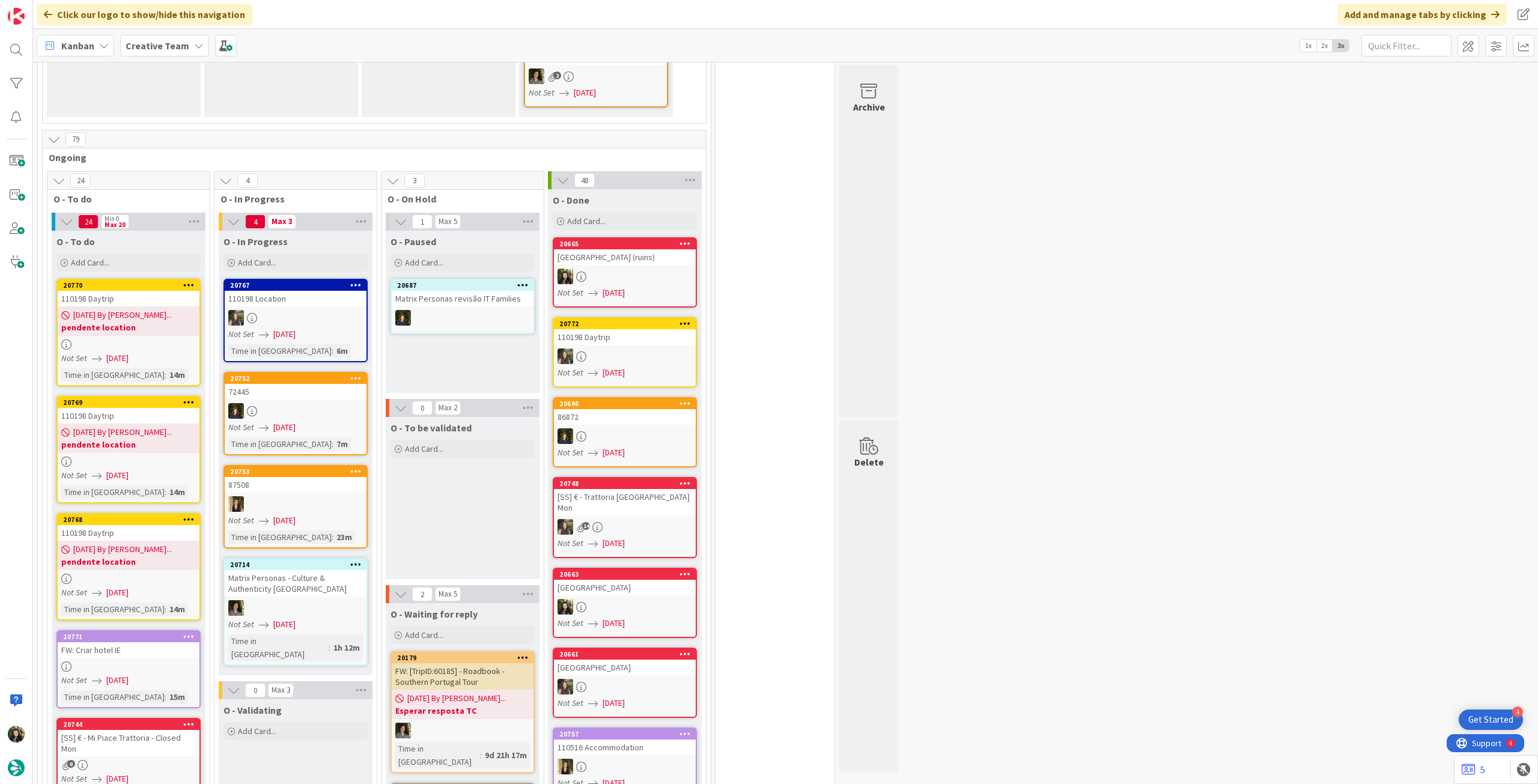
click at [331, 292] on div "110198 Location" at bounding box center [296, 298] width 142 height 16
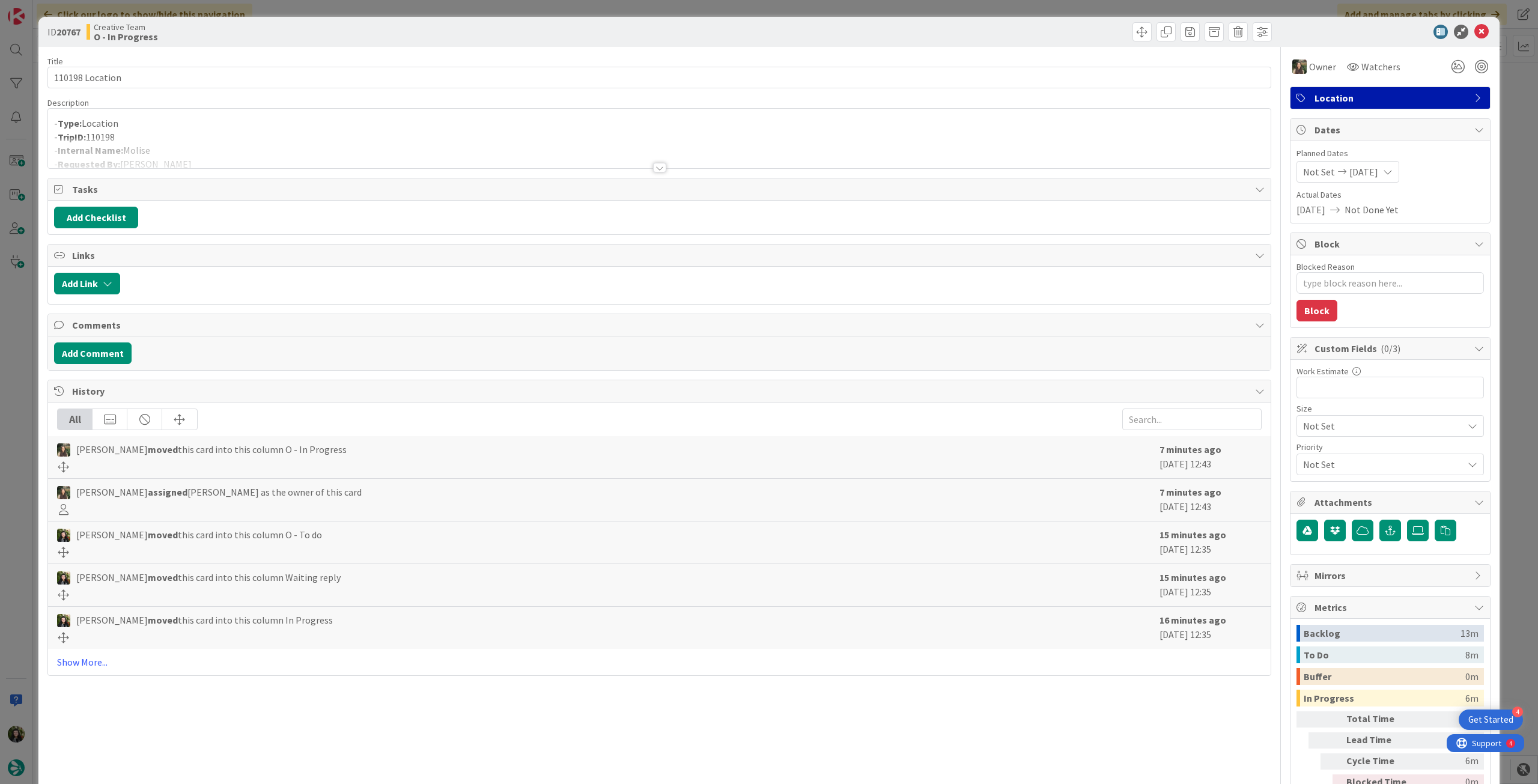
click at [252, 147] on div at bounding box center [659, 153] width 1222 height 31
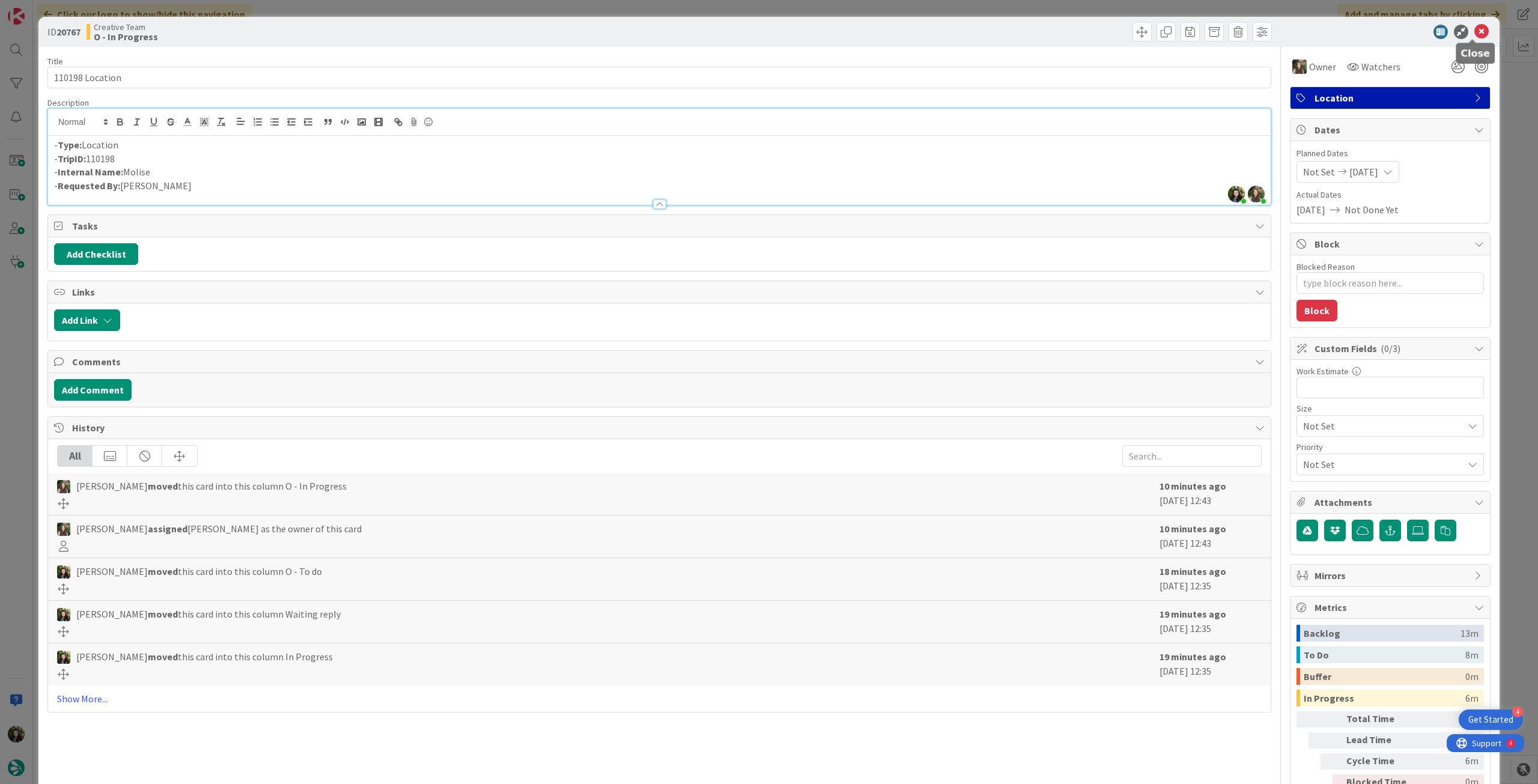
click at [1474, 31] on icon at bounding box center [1481, 32] width 14 height 14
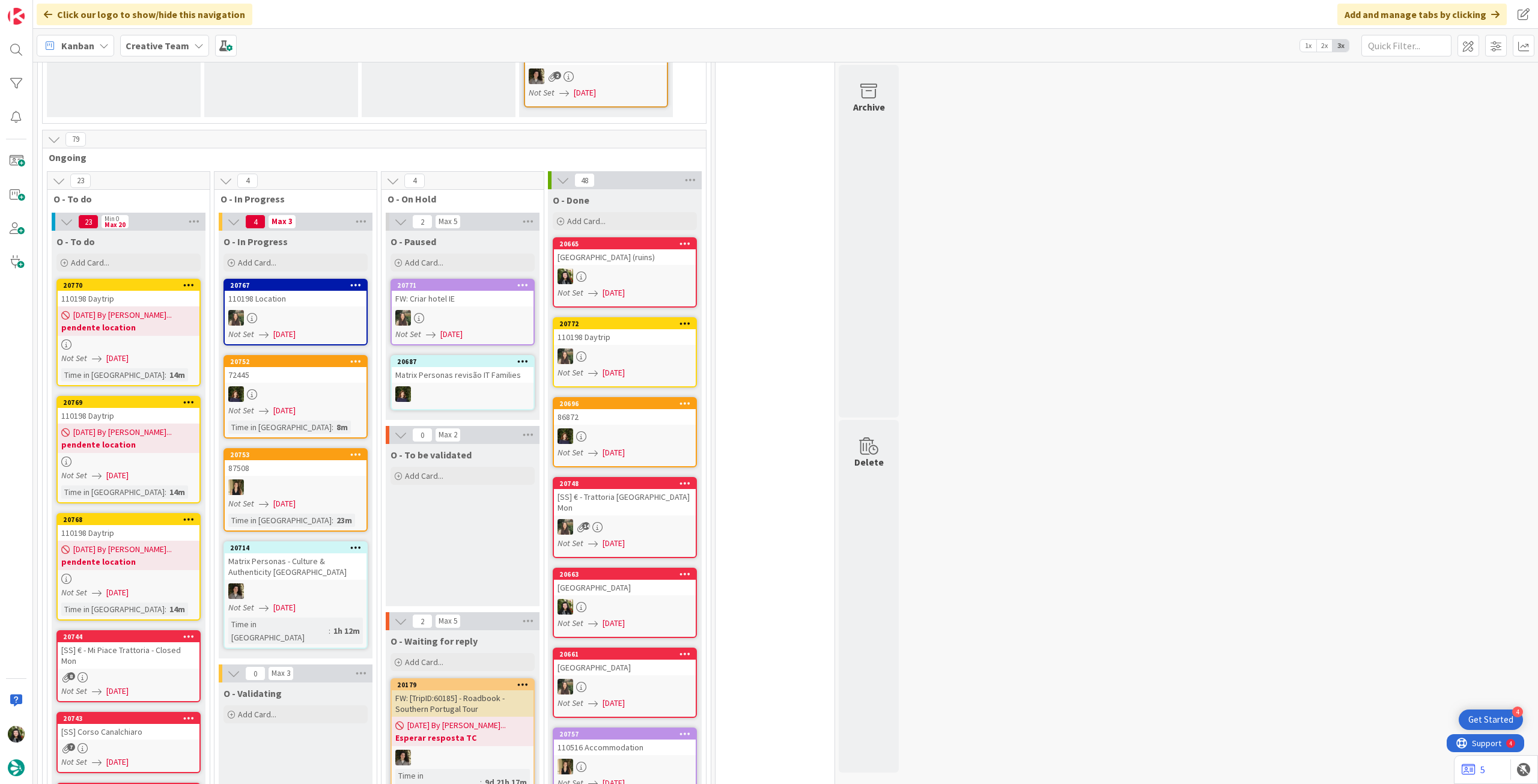
click at [153, 40] on b "Creative Team" at bounding box center [157, 46] width 64 height 12
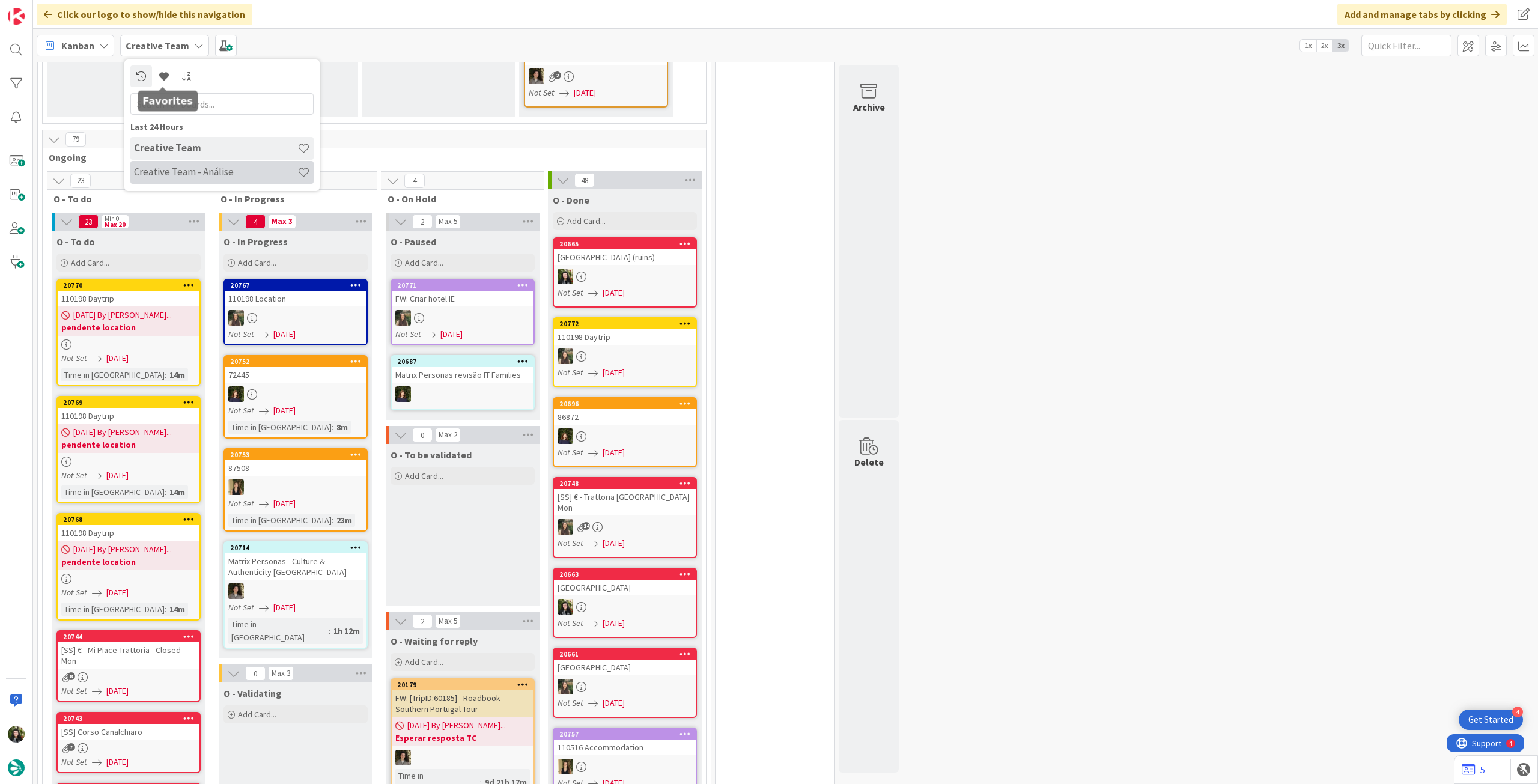
click at [200, 171] on h4 "Creative Team - Análise" at bounding box center [215, 172] width 163 height 12
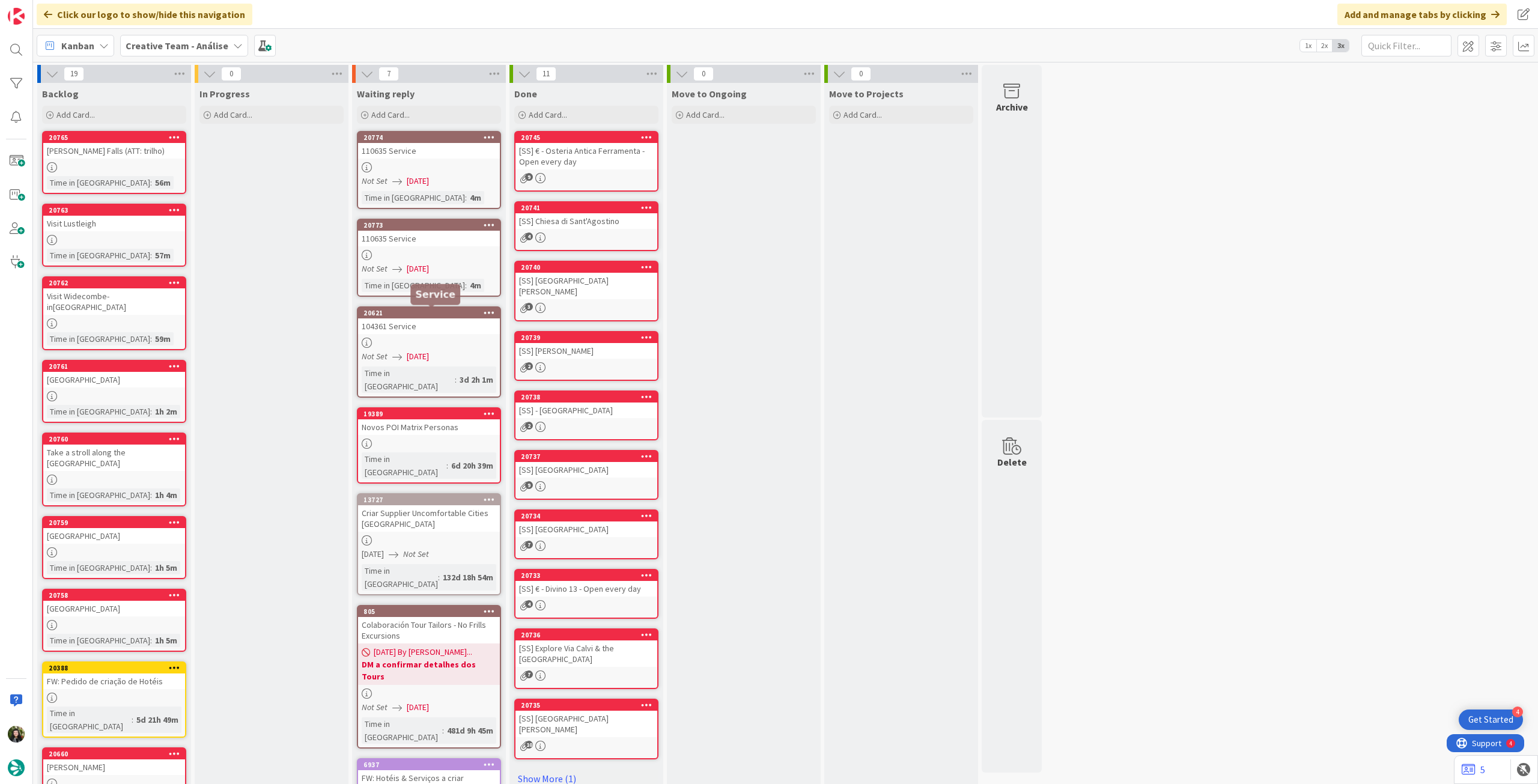
click at [416, 346] on div at bounding box center [429, 342] width 142 height 10
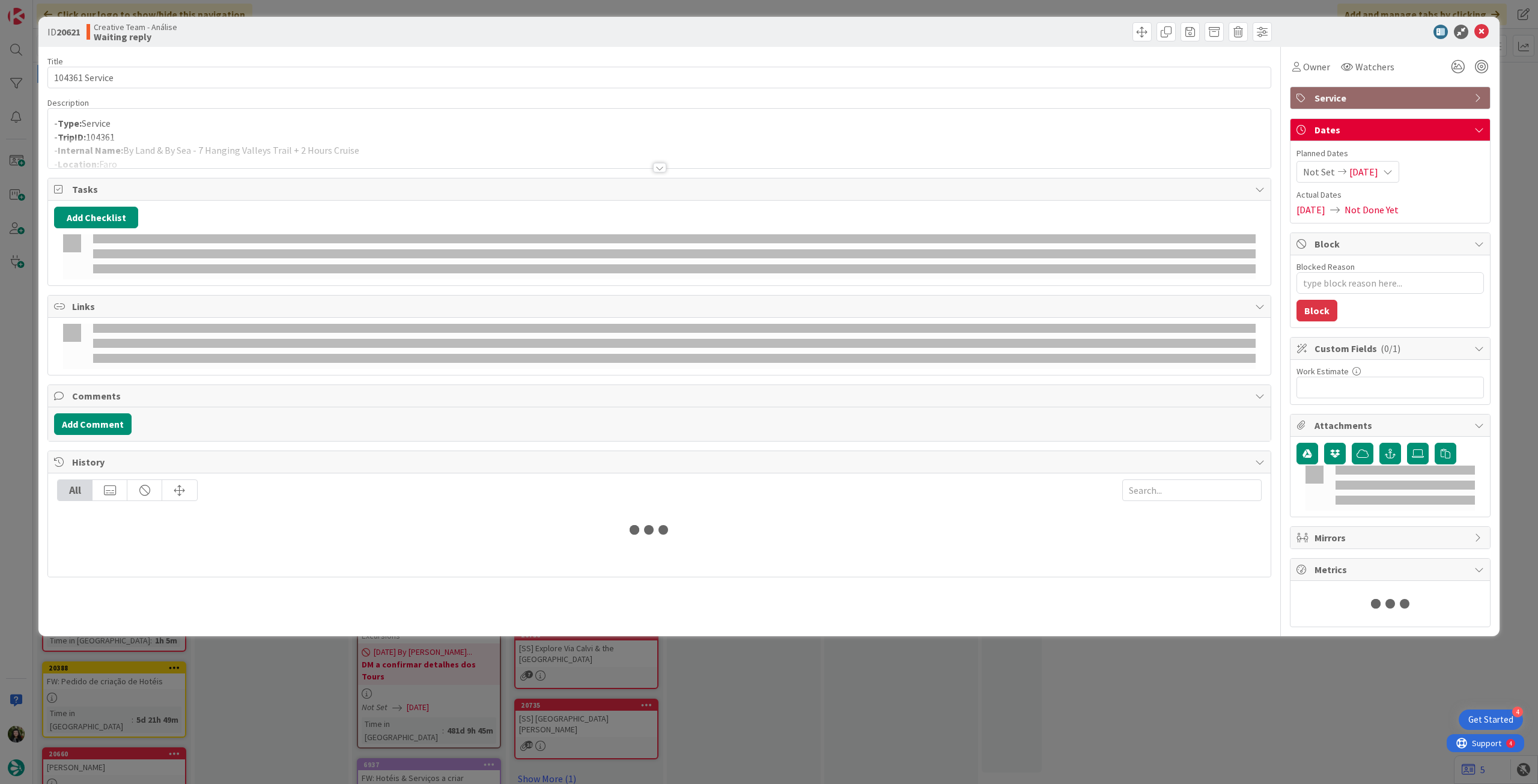
click at [352, 152] on div at bounding box center [659, 153] width 1222 height 31
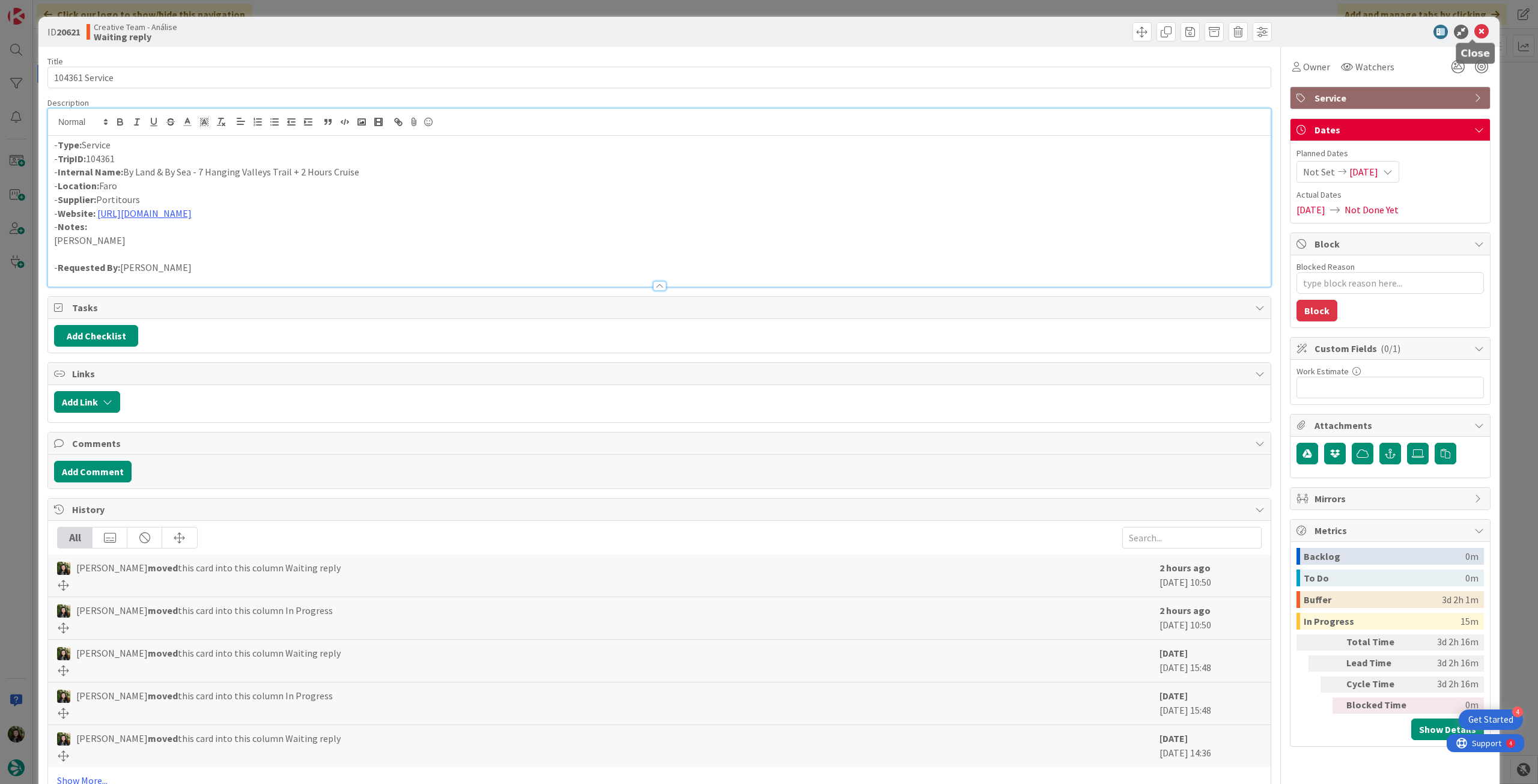
click at [1474, 29] on icon at bounding box center [1481, 32] width 14 height 14
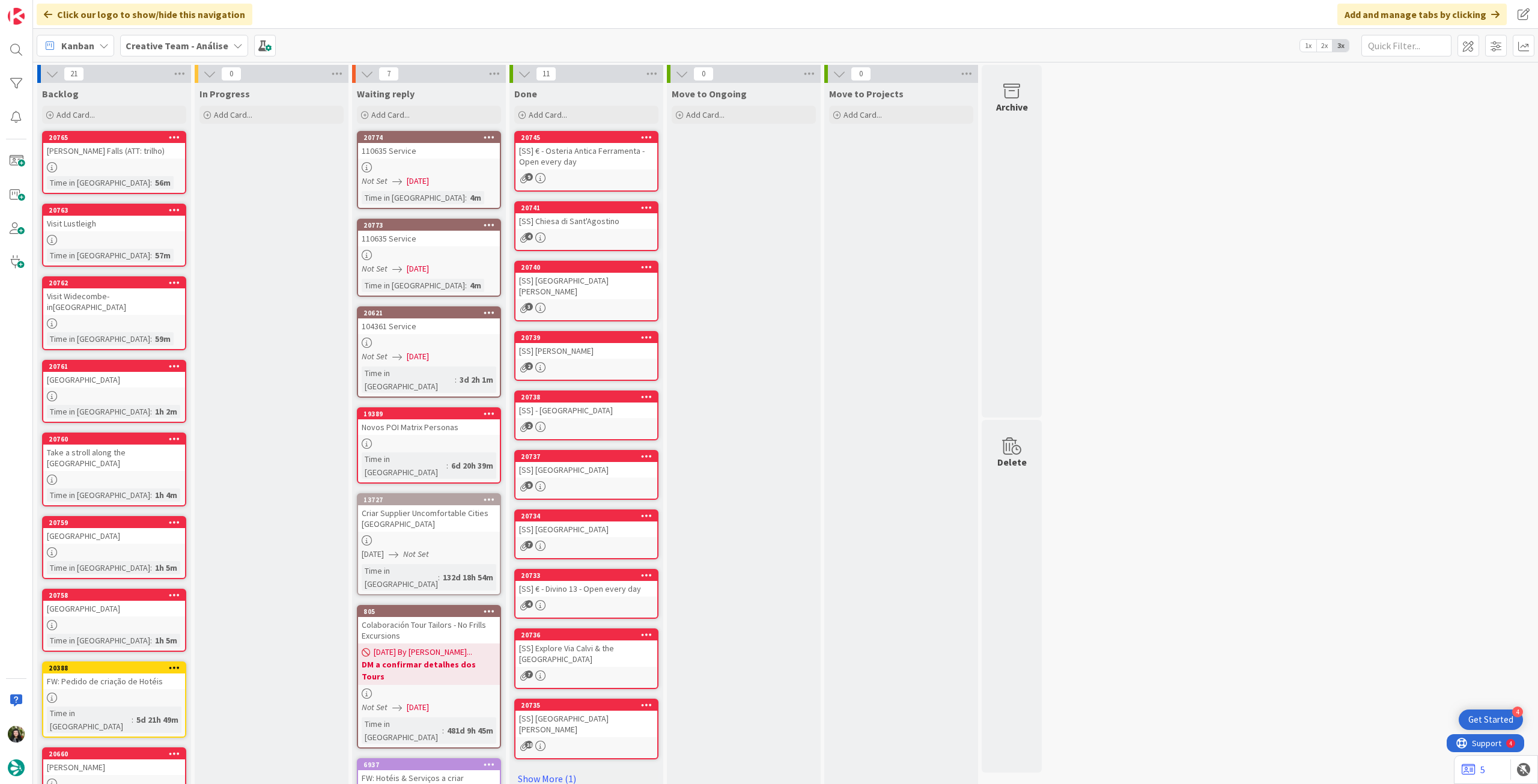
click at [445, 254] on div at bounding box center [429, 254] width 142 height 10
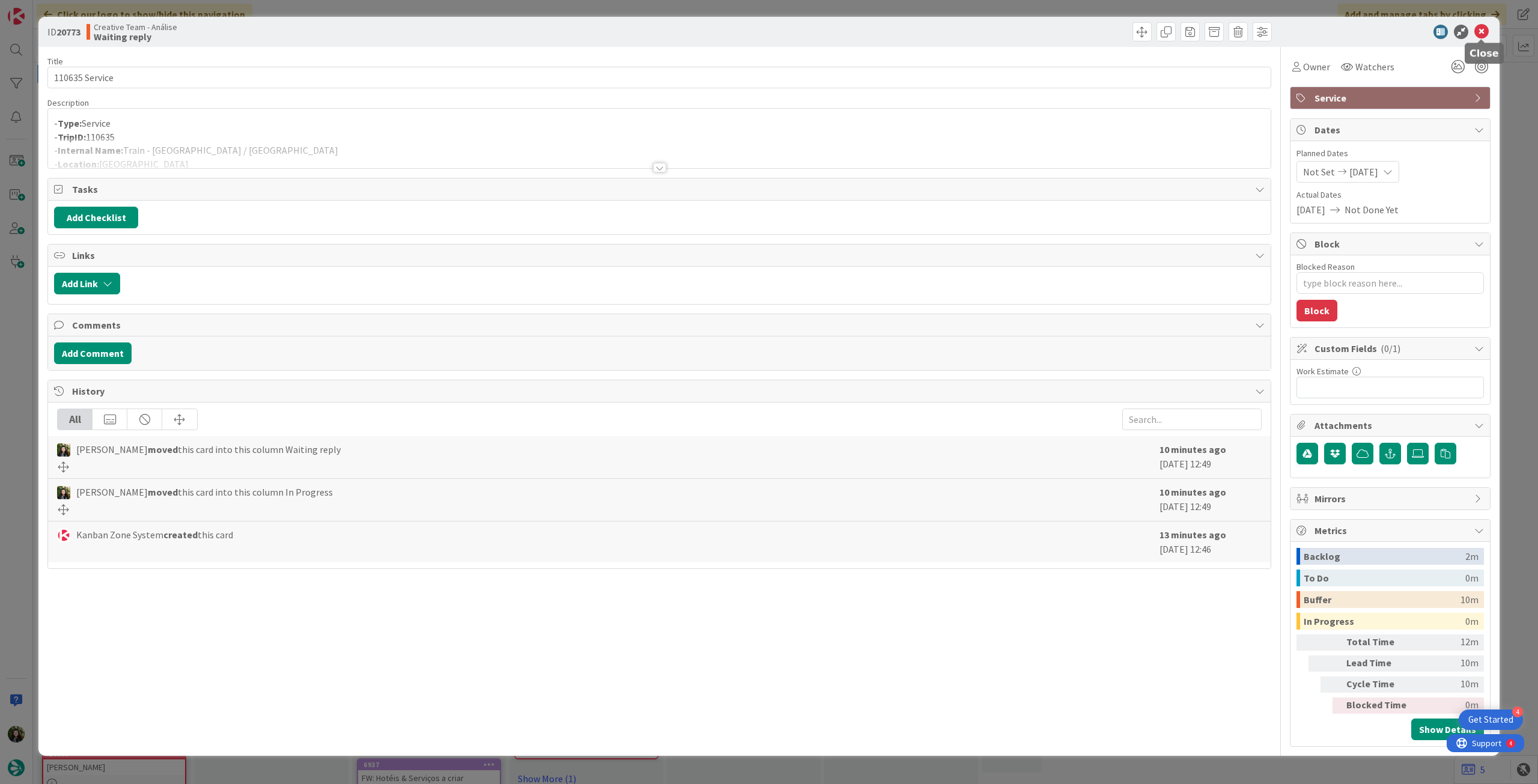
click at [1485, 31] on icon at bounding box center [1481, 32] width 14 height 14
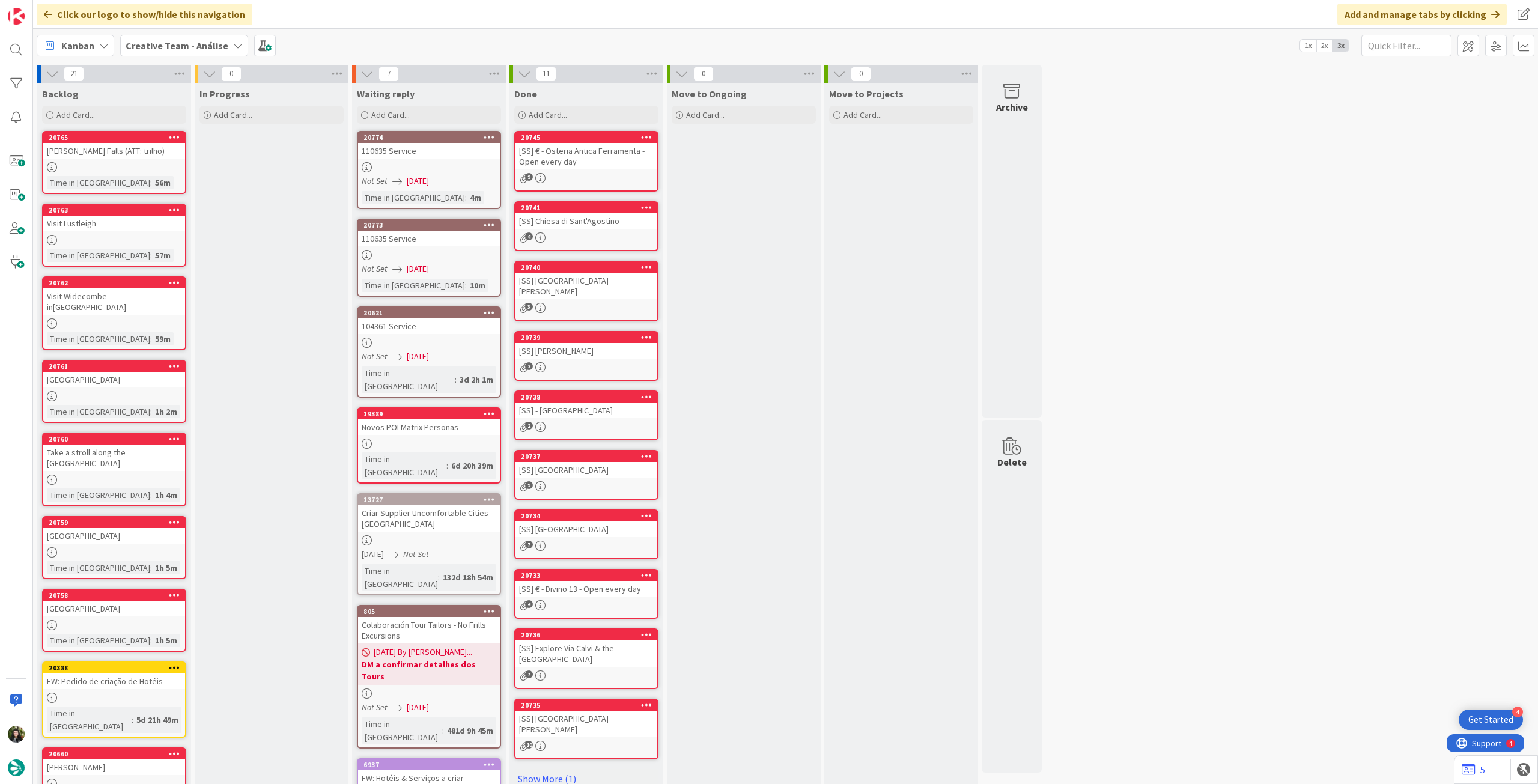
click at [454, 154] on div "110635 Service" at bounding box center [429, 150] width 142 height 16
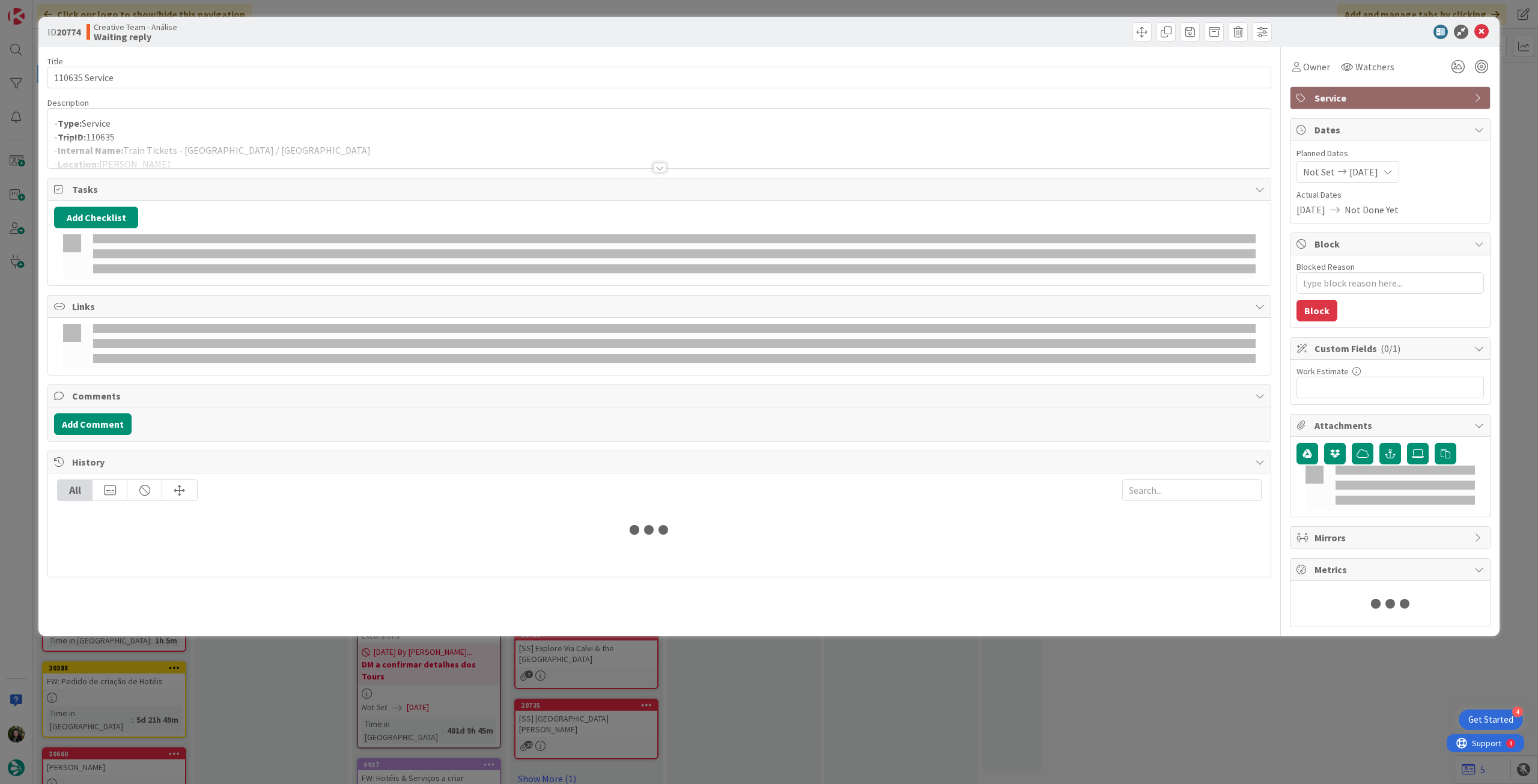
click at [454, 154] on div at bounding box center [659, 153] width 1222 height 31
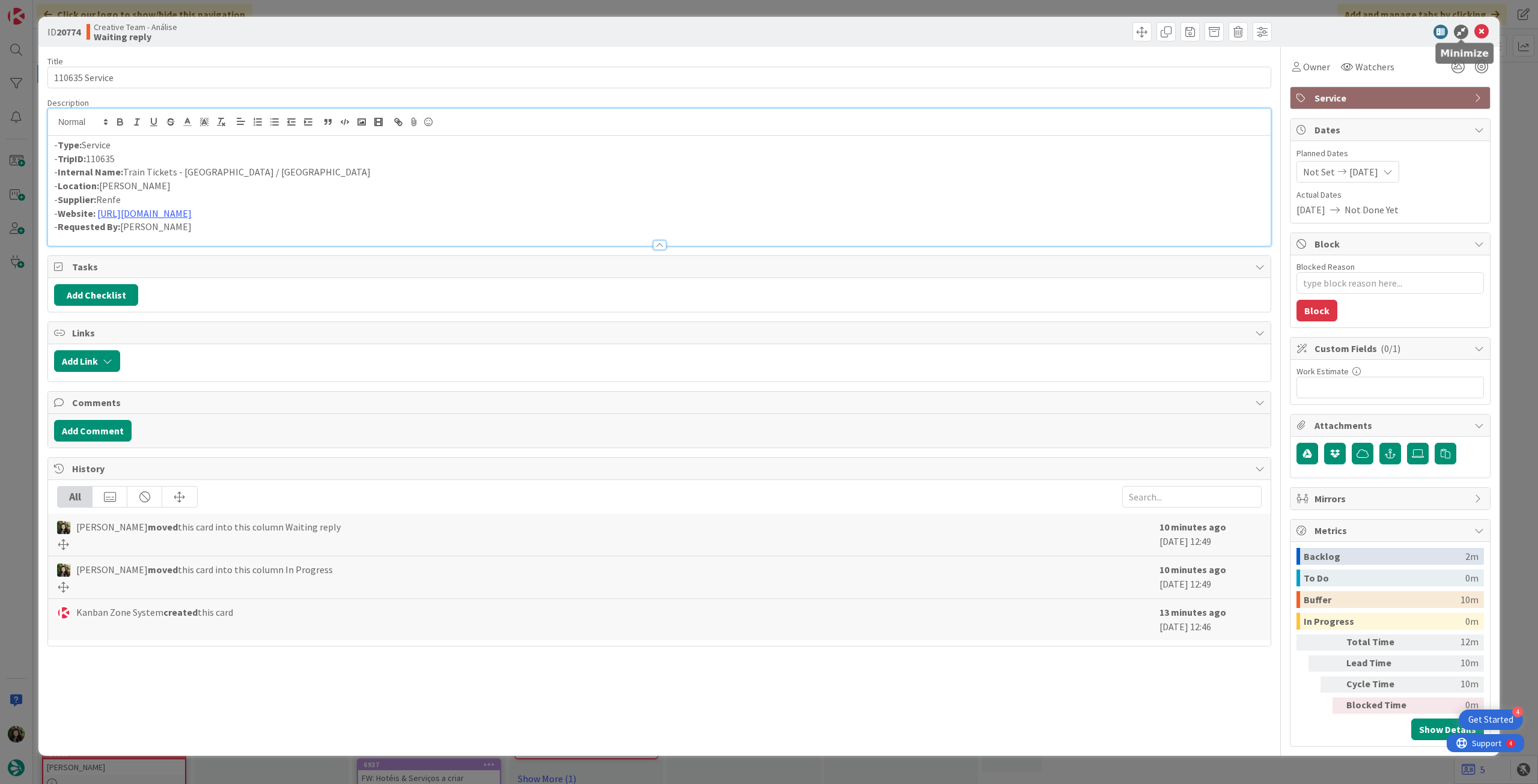
click at [1477, 25] on icon at bounding box center [1481, 32] width 14 height 14
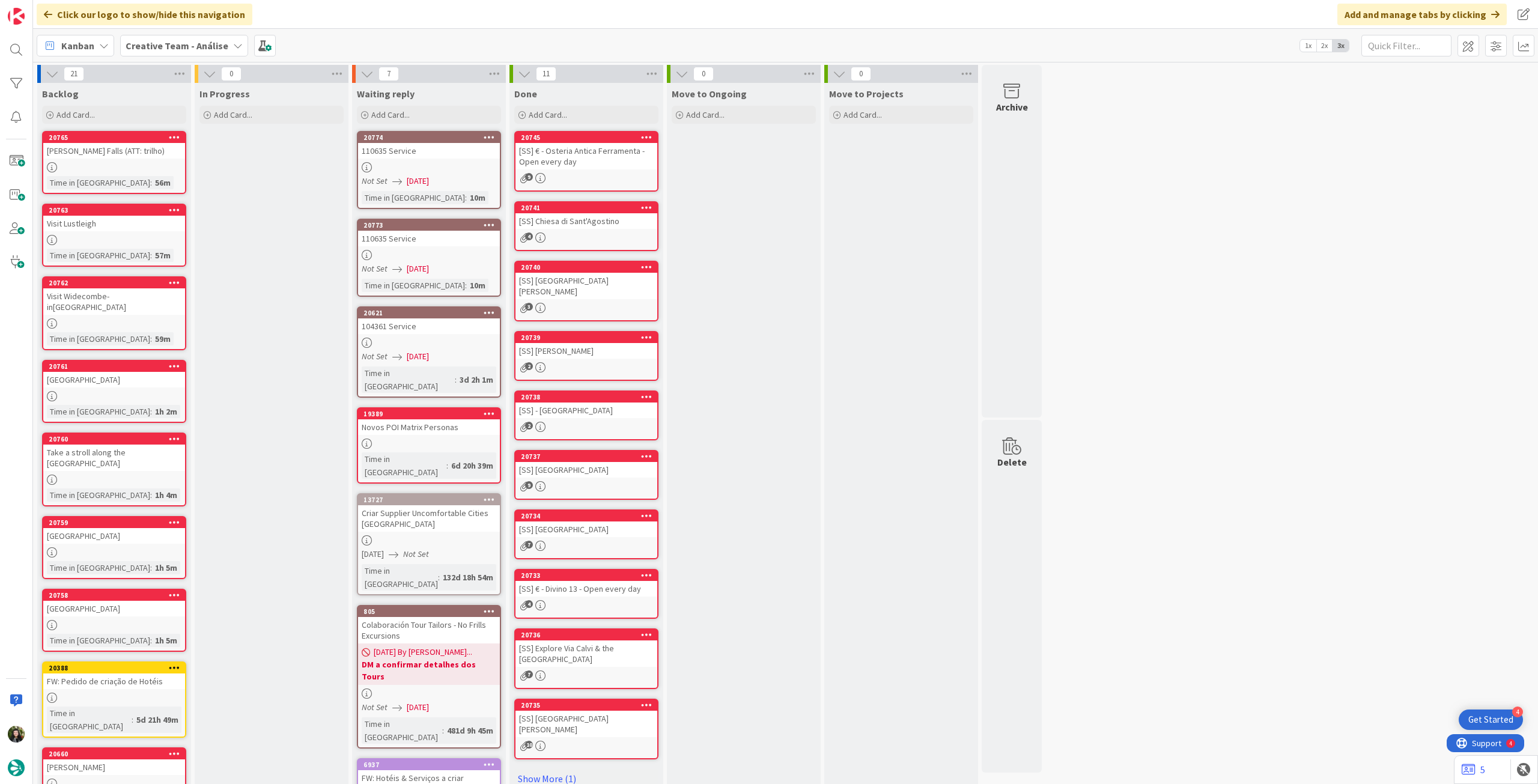
click at [493, 135] on icon at bounding box center [489, 137] width 12 height 8
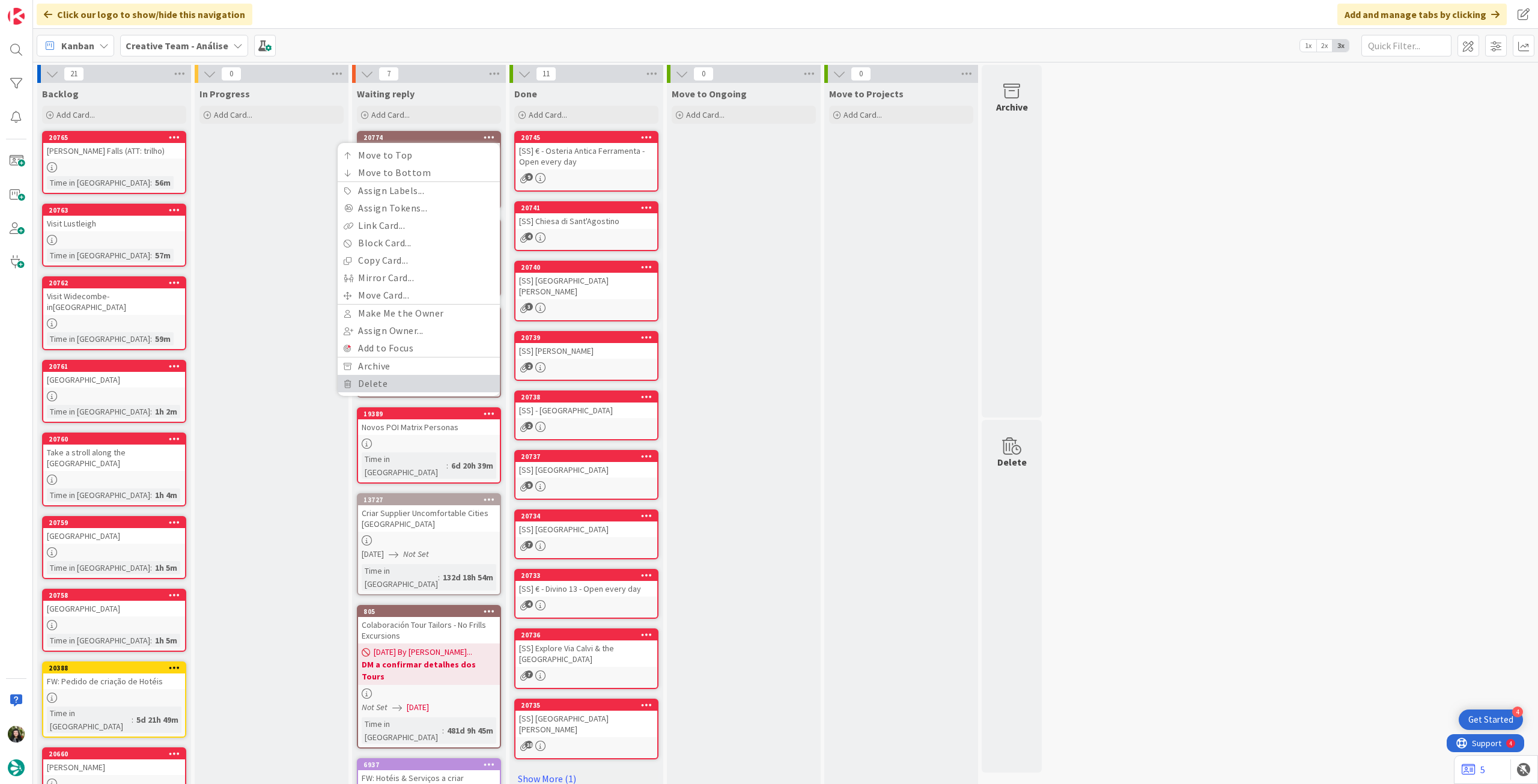
click at [428, 381] on link "Delete" at bounding box center [418, 383] width 162 height 17
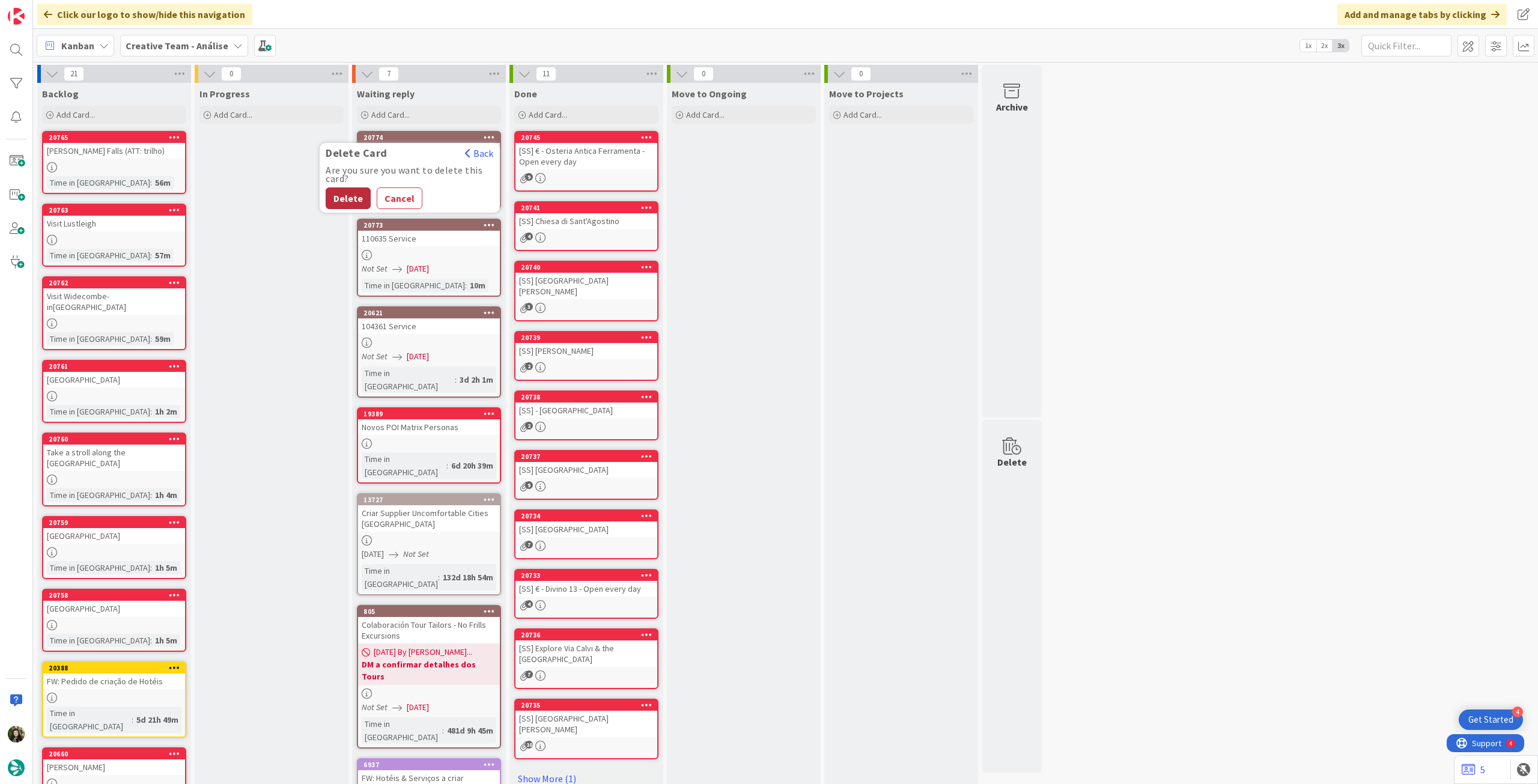
click at [340, 201] on button "Delete" at bounding box center [348, 198] width 45 height 22
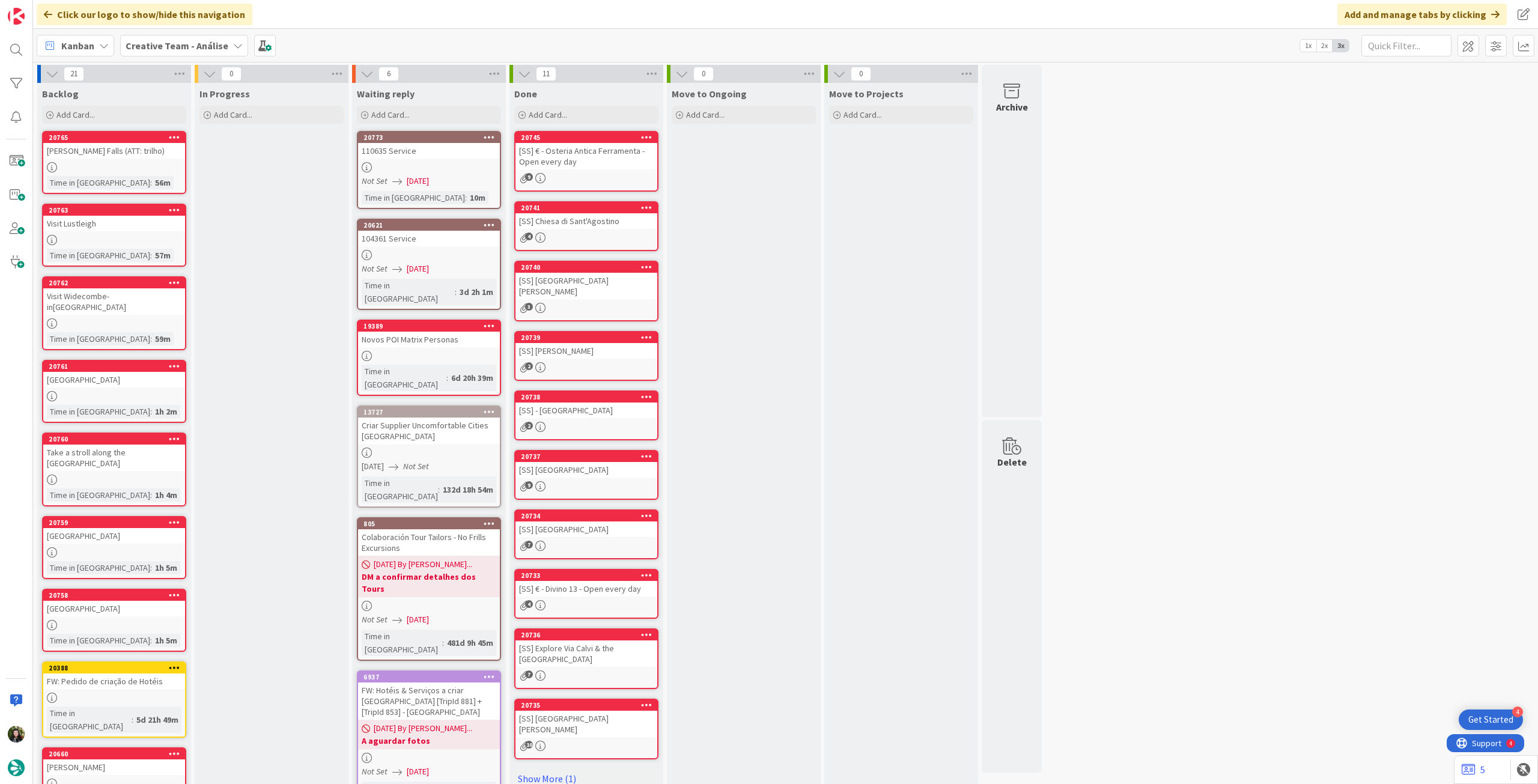
click at [466, 180] on div "Not Set [DATE]" at bounding box center [430, 181] width 138 height 12
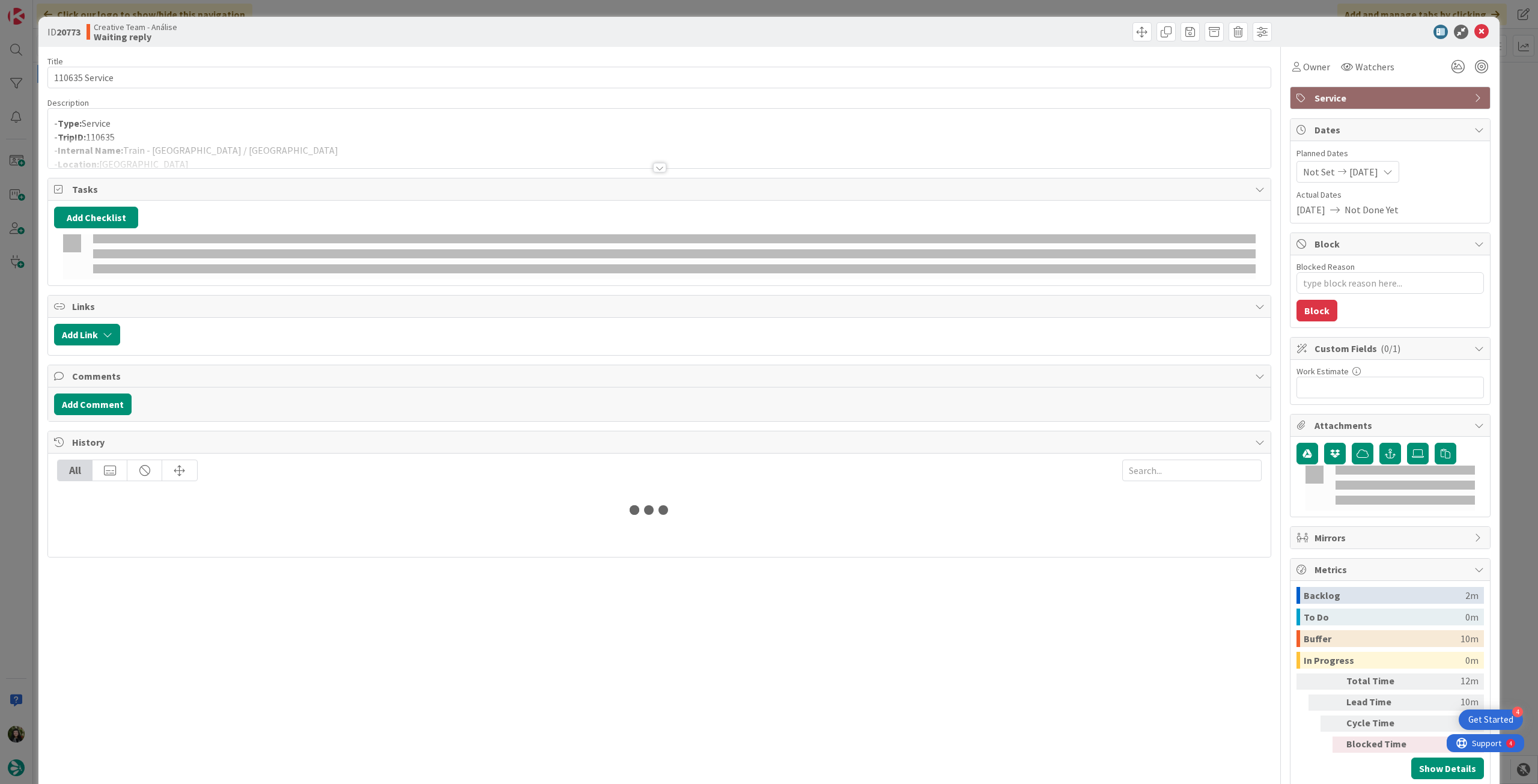
click at [452, 150] on div at bounding box center [659, 153] width 1222 height 31
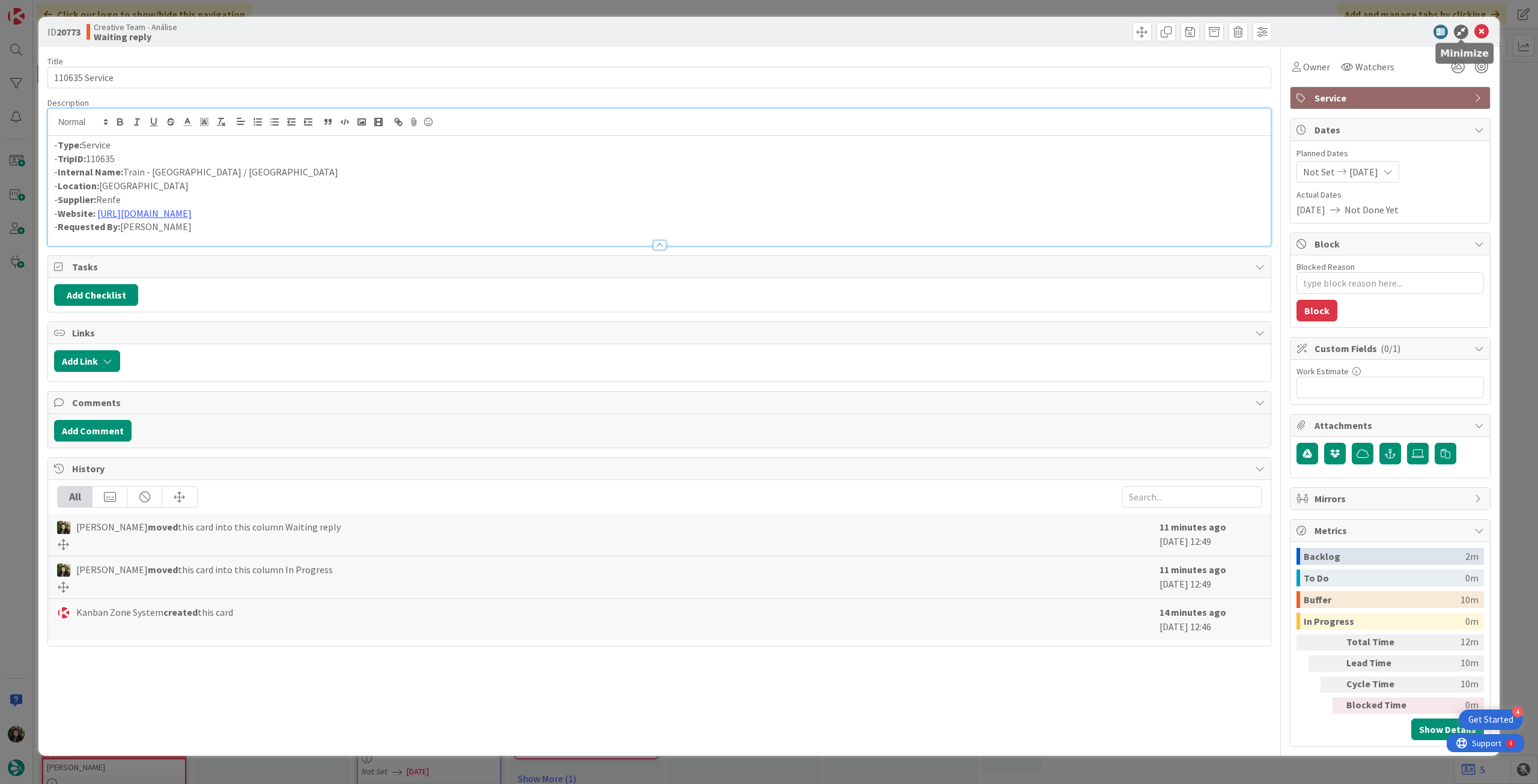
click at [1474, 28] on icon at bounding box center [1481, 32] width 14 height 14
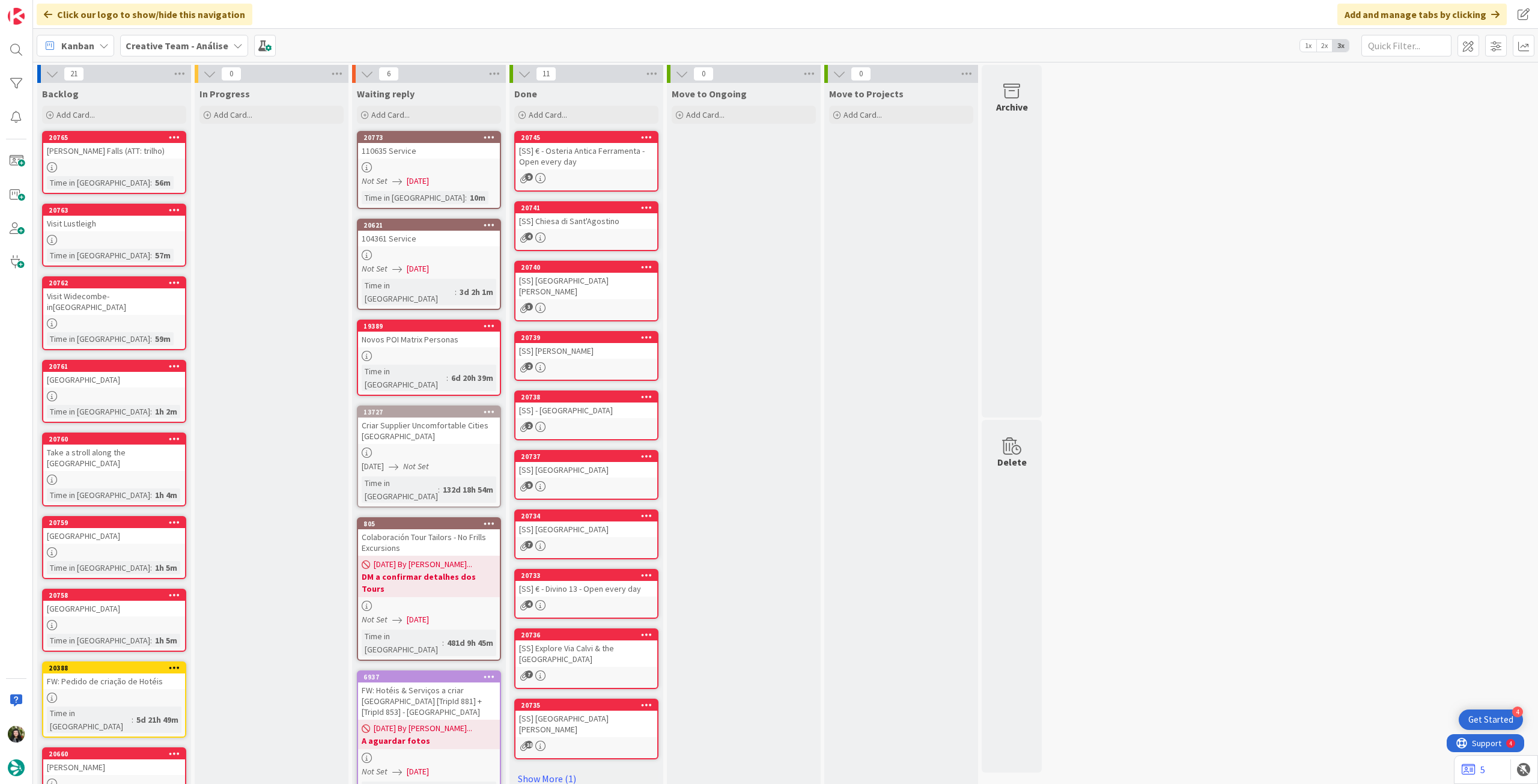
click at [489, 135] on icon at bounding box center [489, 137] width 12 height 8
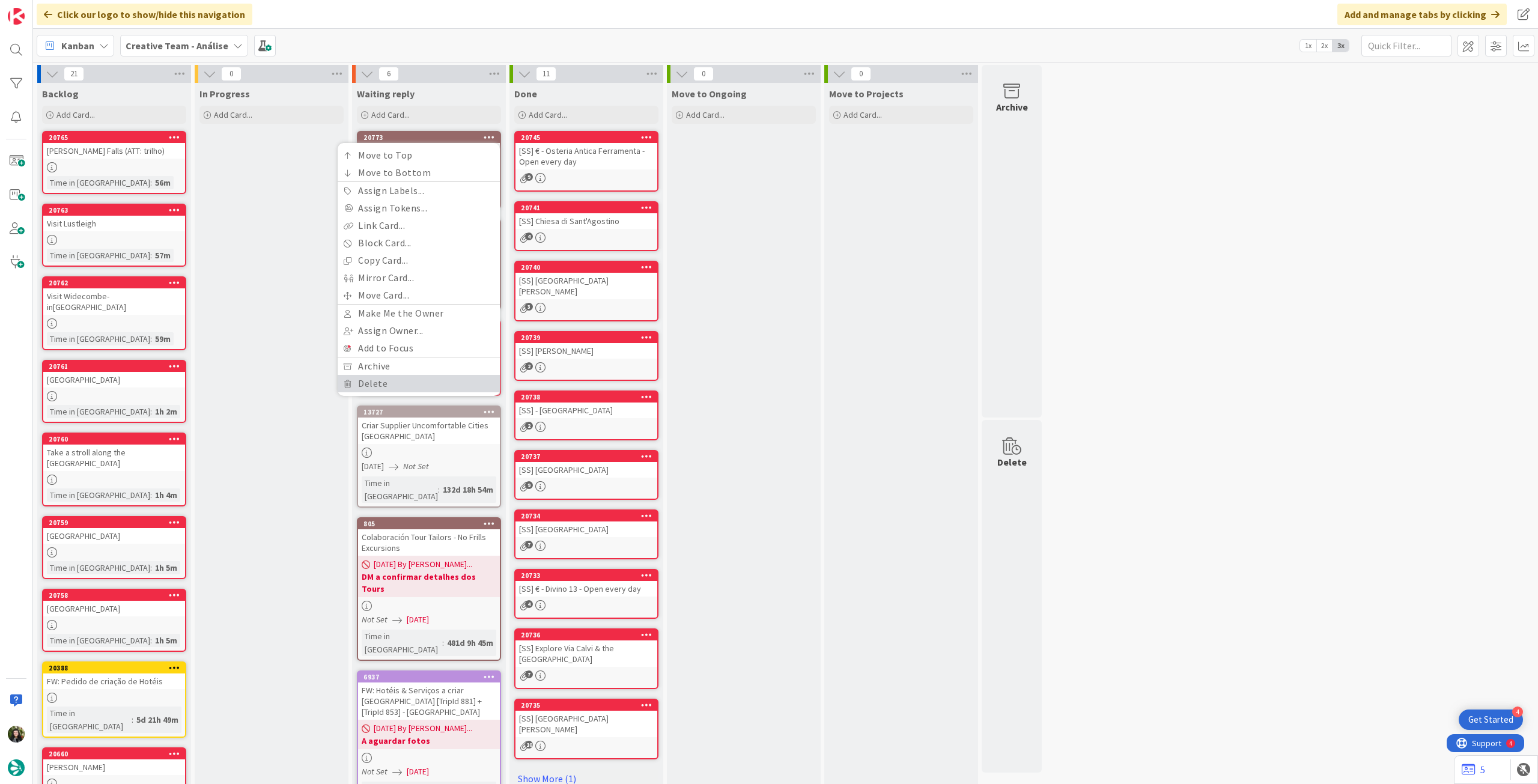
click at [394, 383] on link "Delete" at bounding box center [418, 383] width 162 height 17
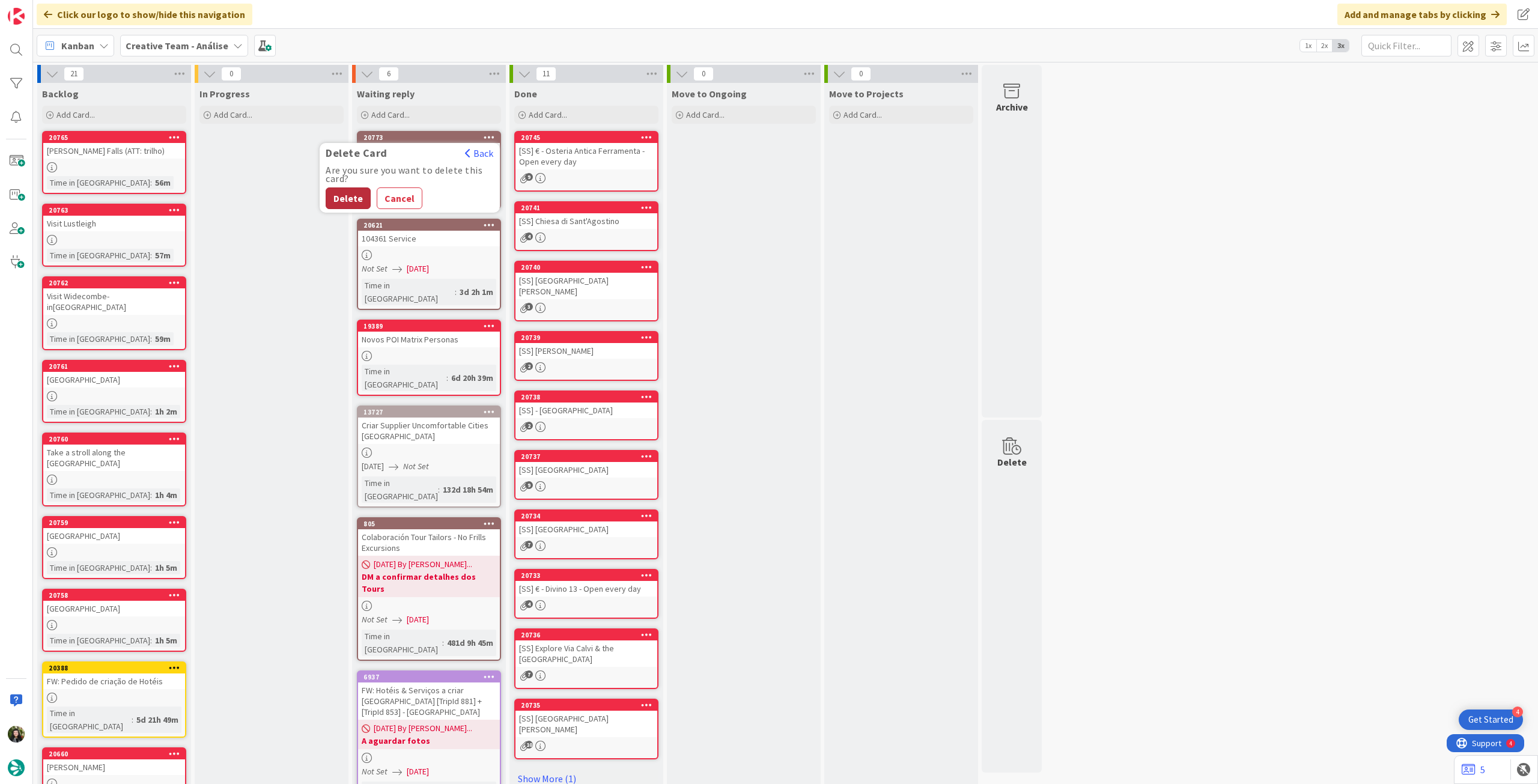
click at [343, 206] on button "Delete" at bounding box center [348, 198] width 45 height 22
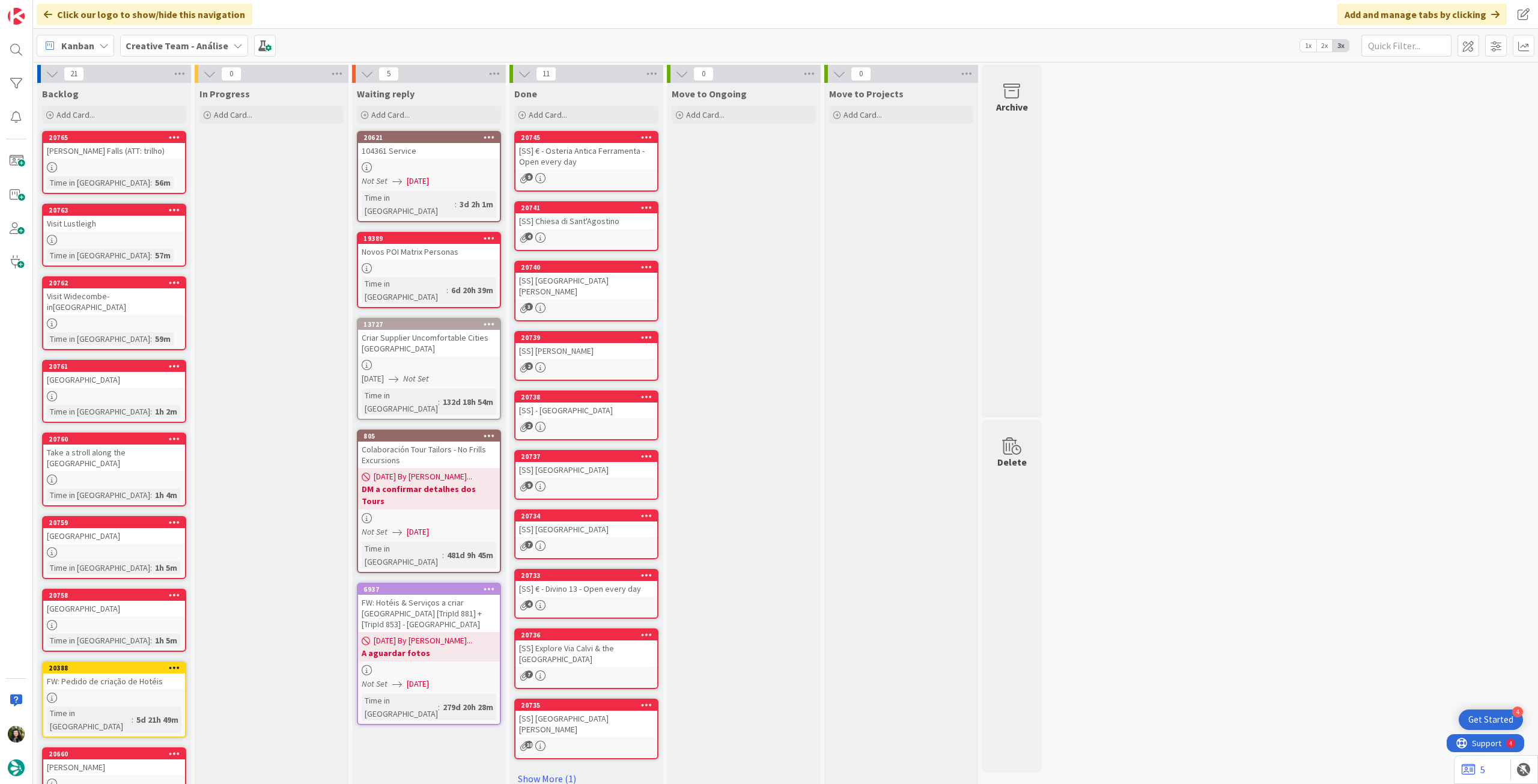
click at [414, 182] on span "[DATE]" at bounding box center [418, 181] width 22 height 12
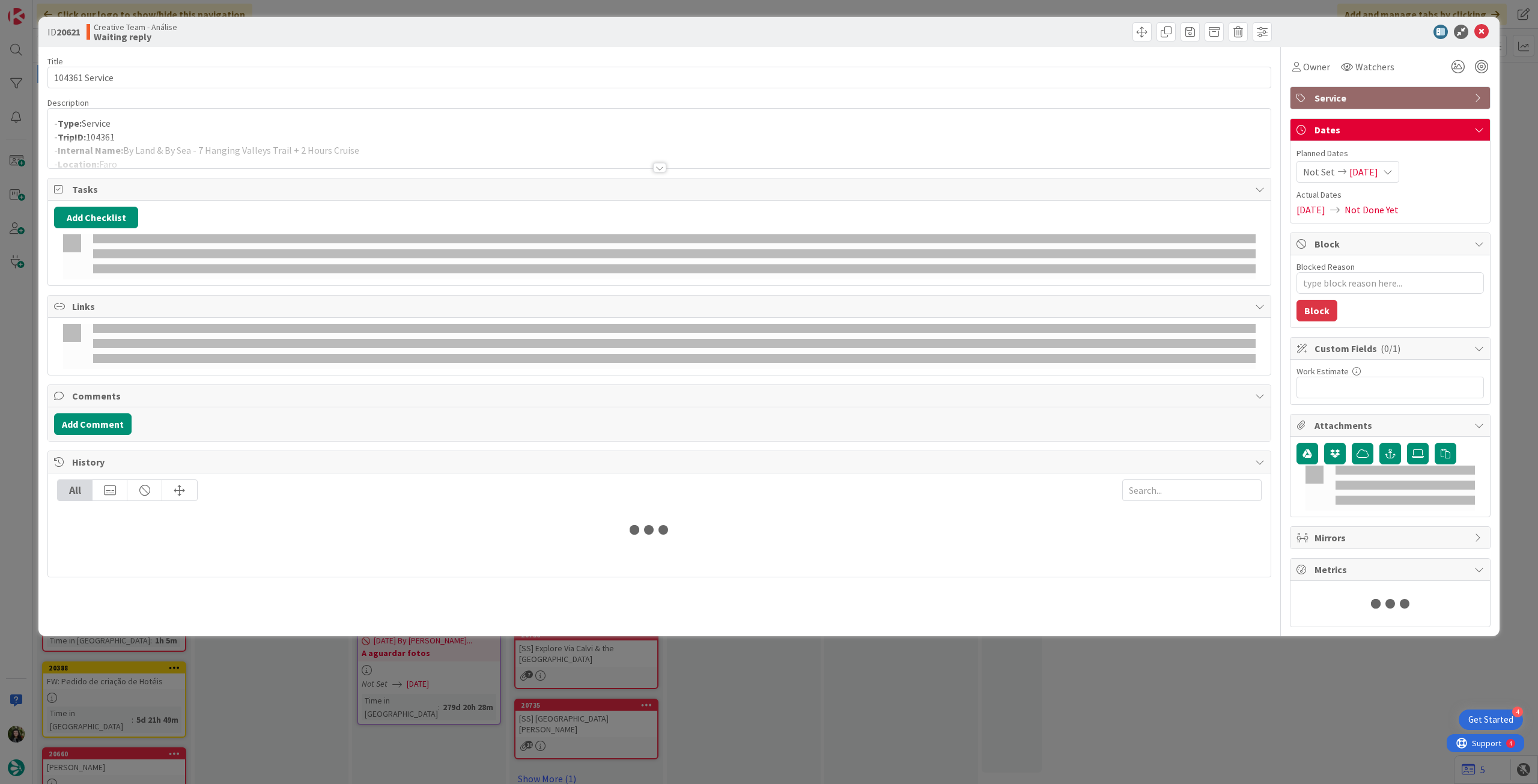
click at [440, 138] on div at bounding box center [659, 153] width 1222 height 31
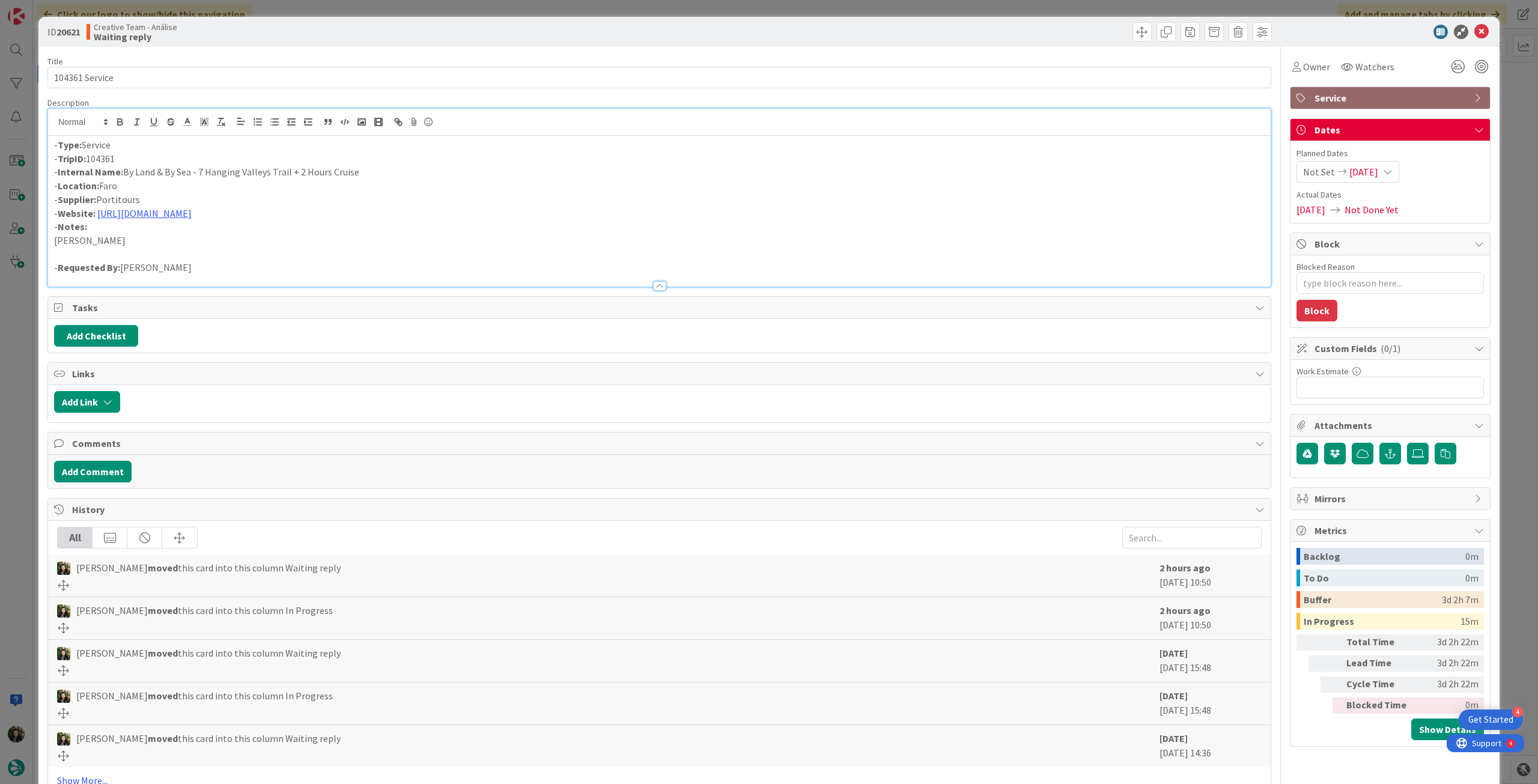
click at [1474, 29] on icon at bounding box center [1481, 32] width 14 height 14
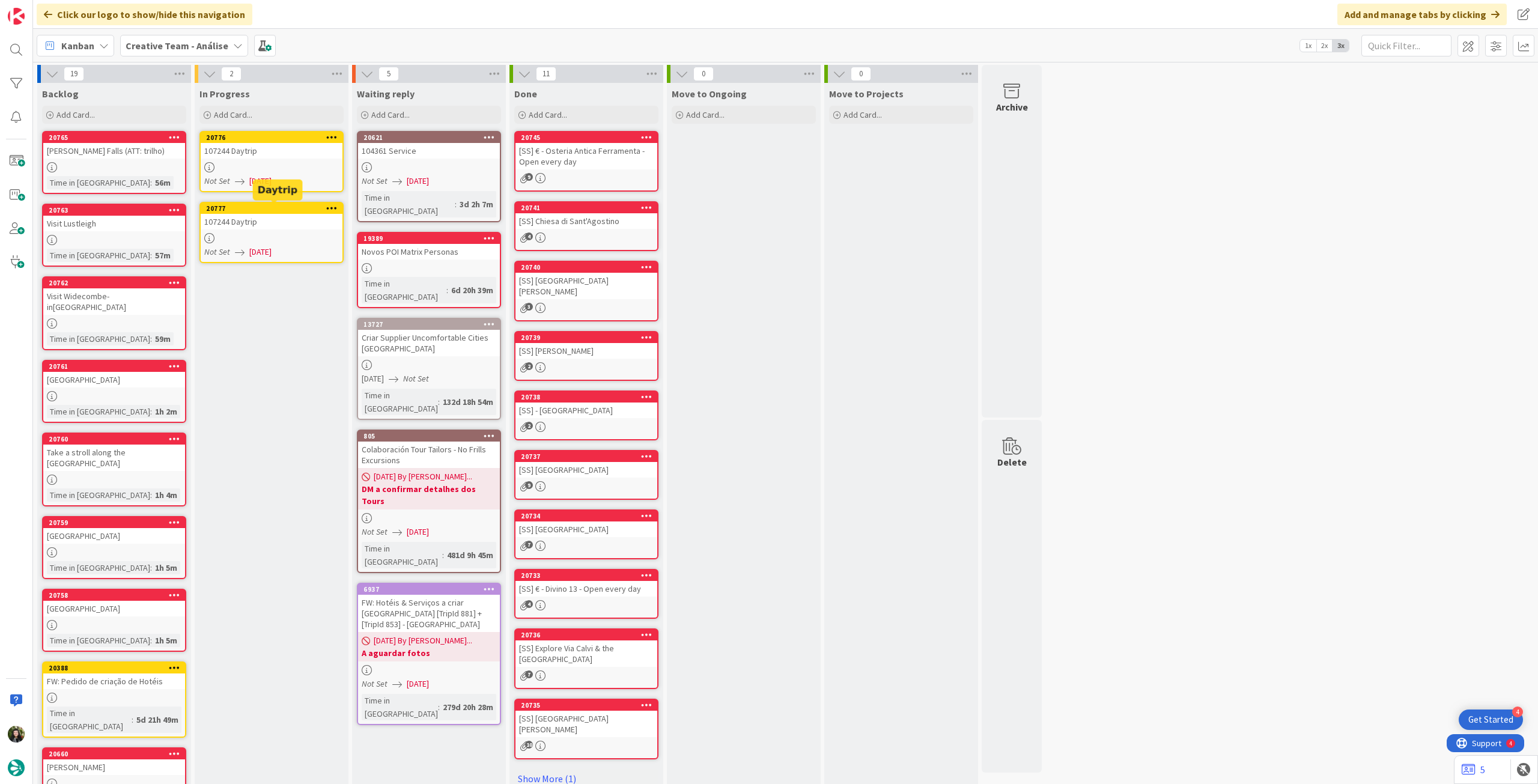
click at [303, 155] on div "107244 Daytrip" at bounding box center [272, 150] width 142 height 16
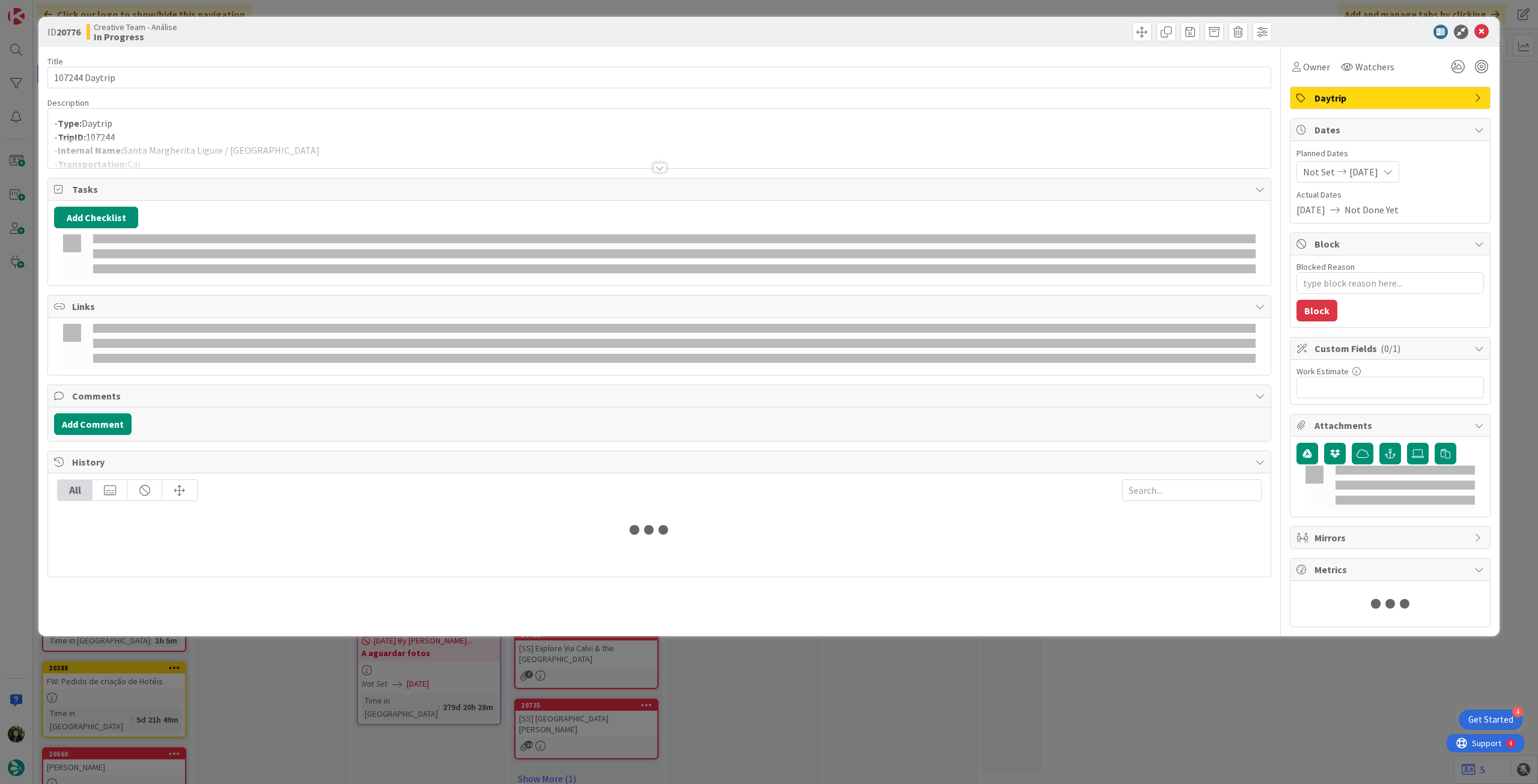
click at [272, 128] on p "- Type: Daytrip" at bounding box center [659, 123] width 1211 height 14
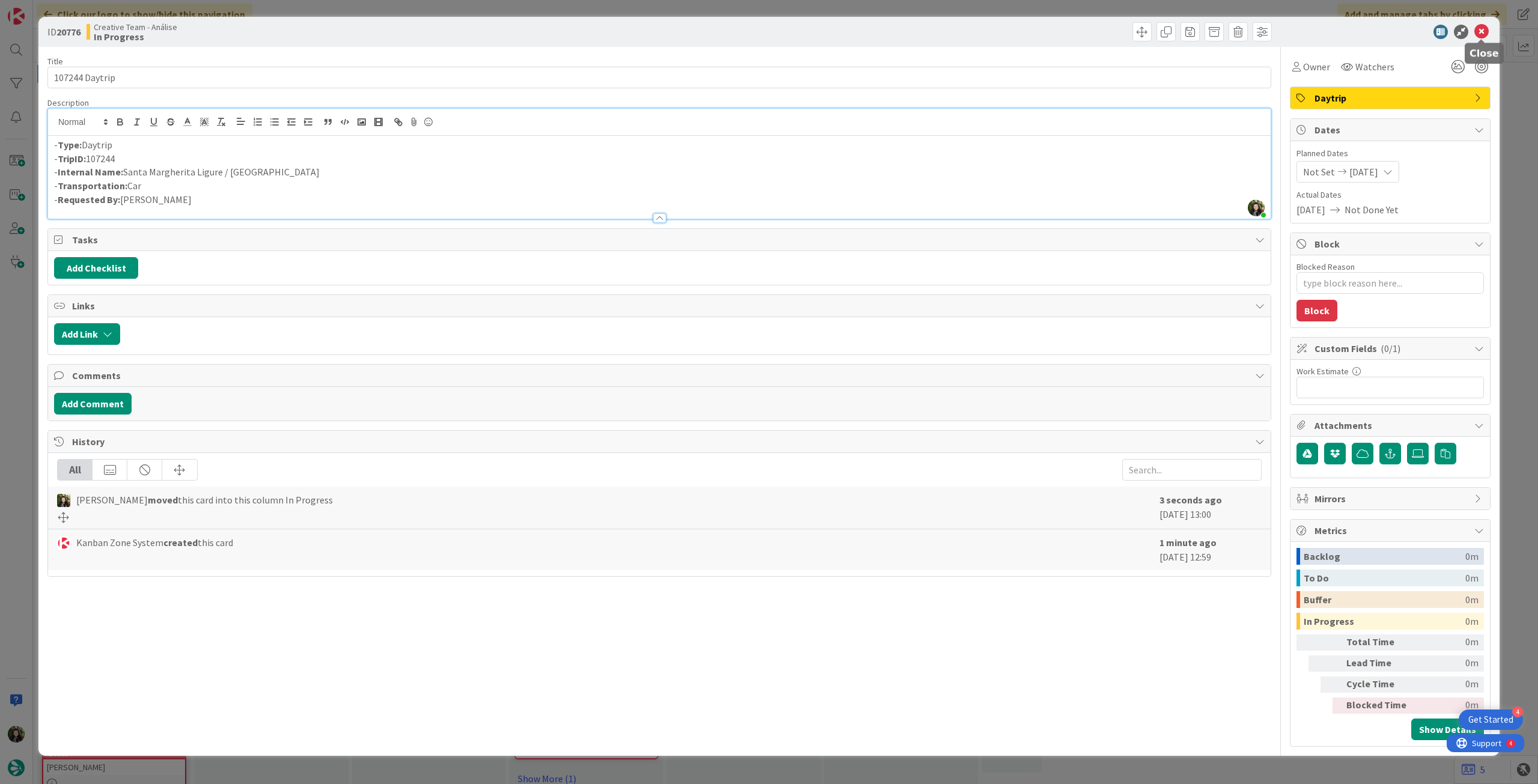
click at [1483, 33] on icon at bounding box center [1481, 32] width 14 height 14
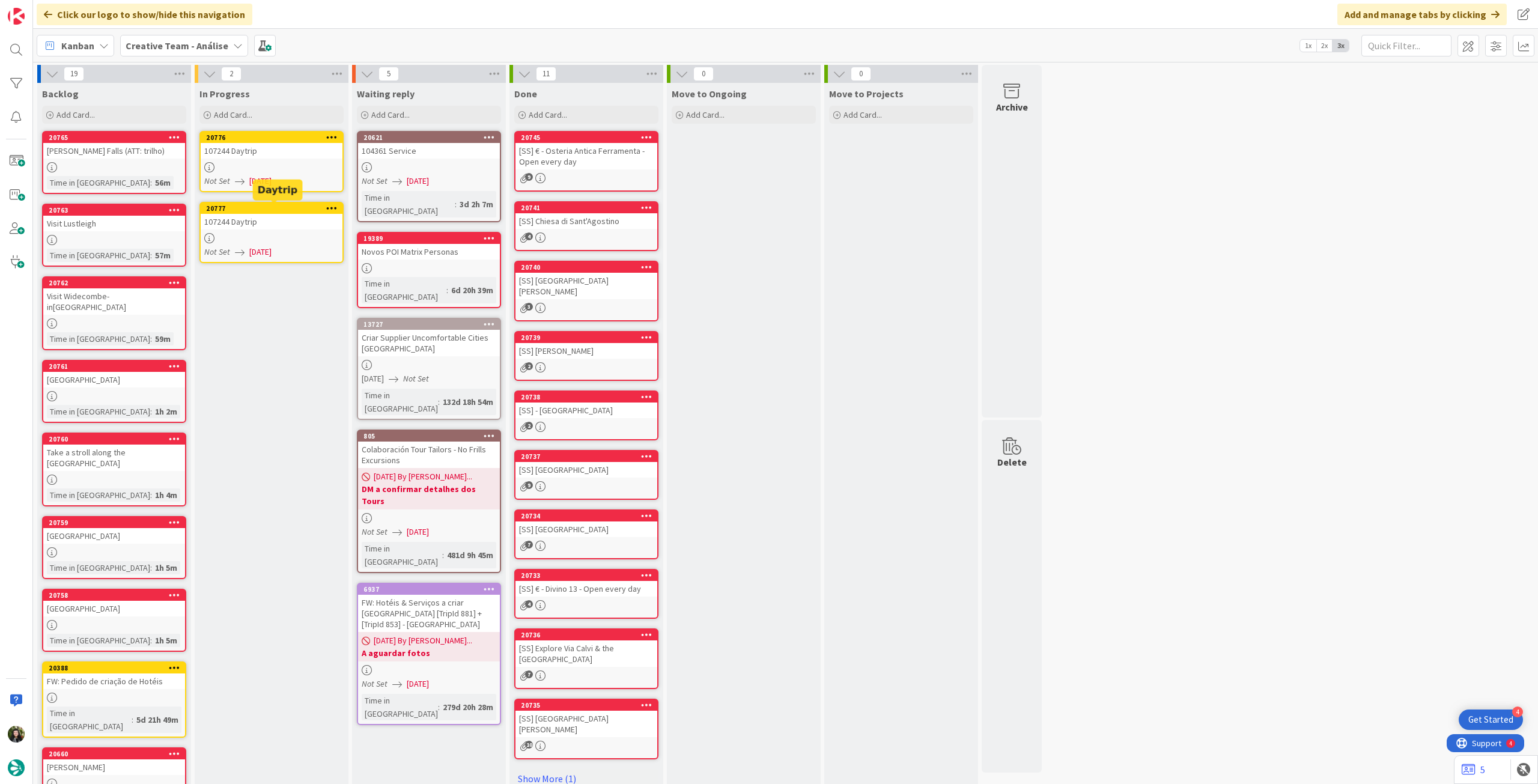
click at [240, 235] on div at bounding box center [272, 238] width 142 height 10
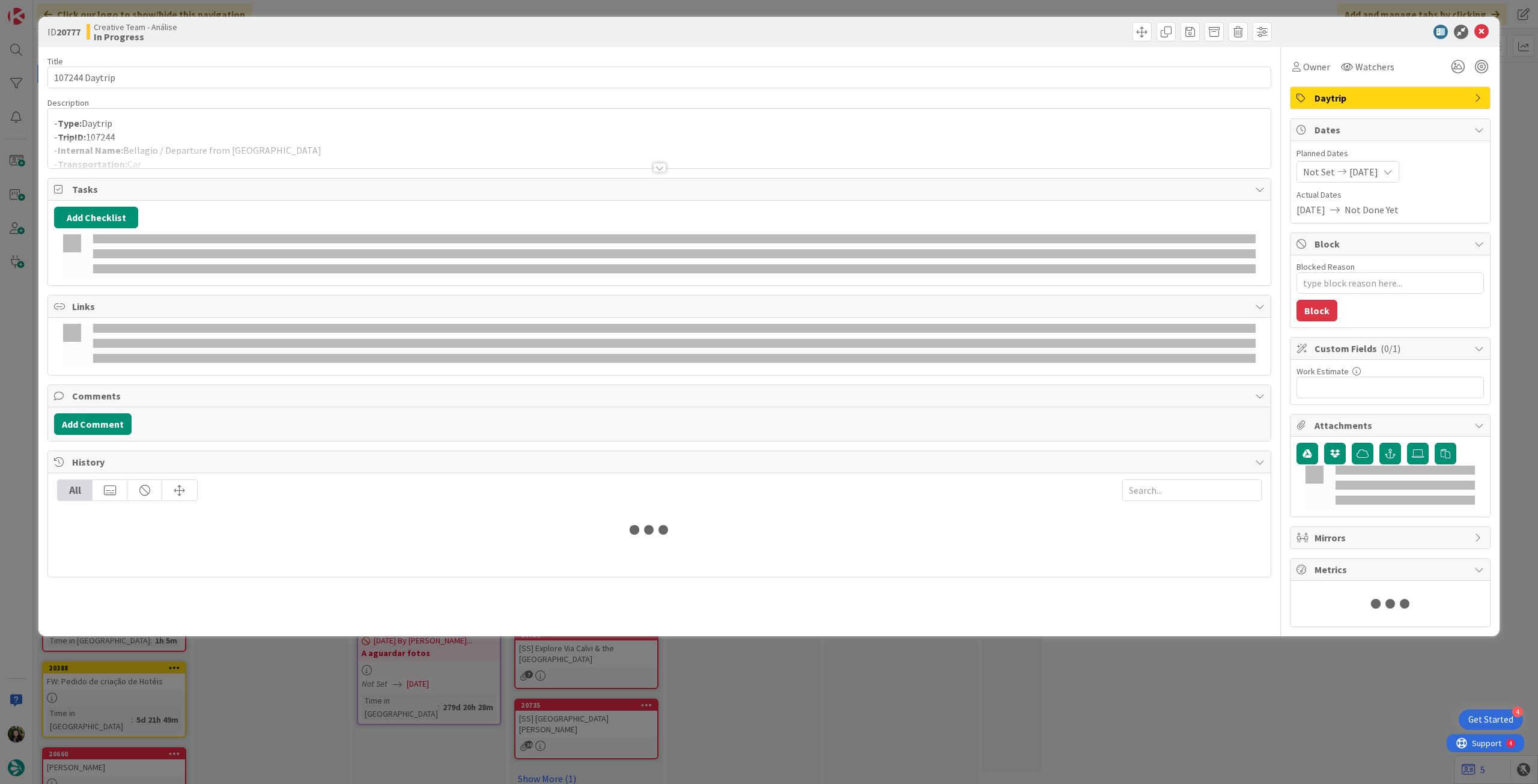
click at [259, 150] on div at bounding box center [659, 153] width 1222 height 31
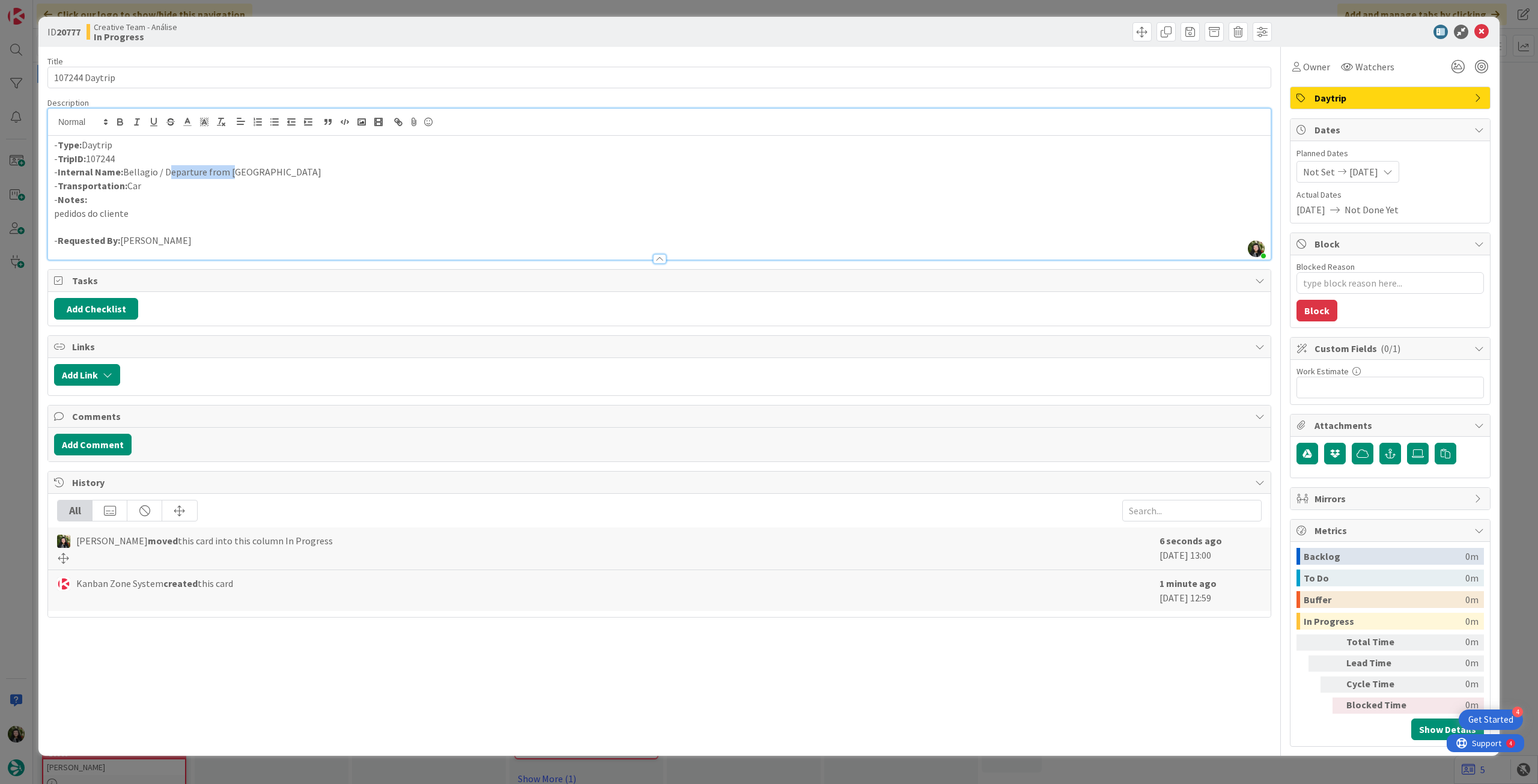
drag, startPoint x: 226, startPoint y: 178, endPoint x: 166, endPoint y: 177, distance: 60.0
click at [166, 177] on p "- Internal Name: [PERSON_NAME] / Departure from [GEOGRAPHIC_DATA]" at bounding box center [659, 172] width 1211 height 14
click at [1485, 36] on icon at bounding box center [1481, 32] width 14 height 14
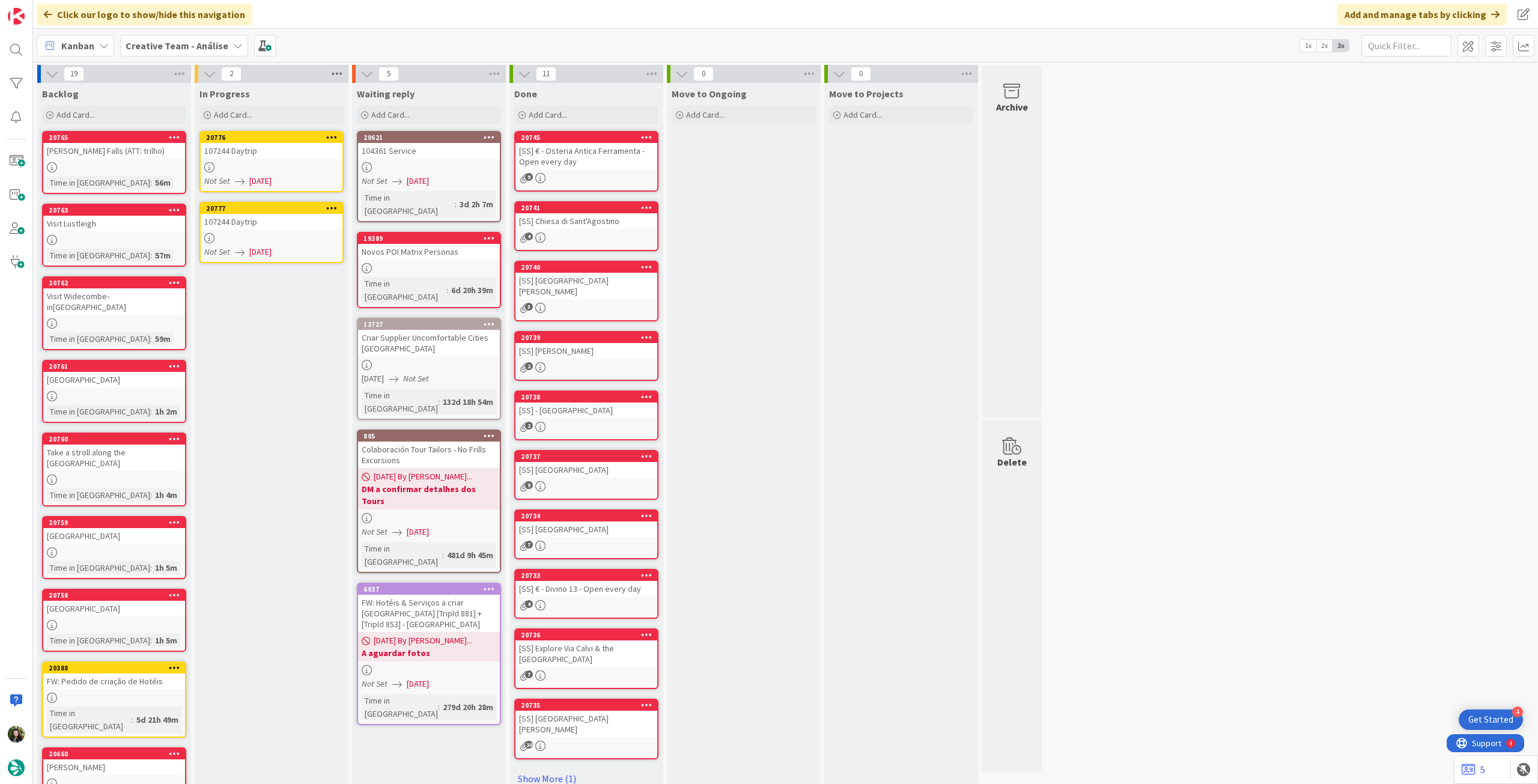
click at [335, 78] on icon at bounding box center [337, 74] width 16 height 18
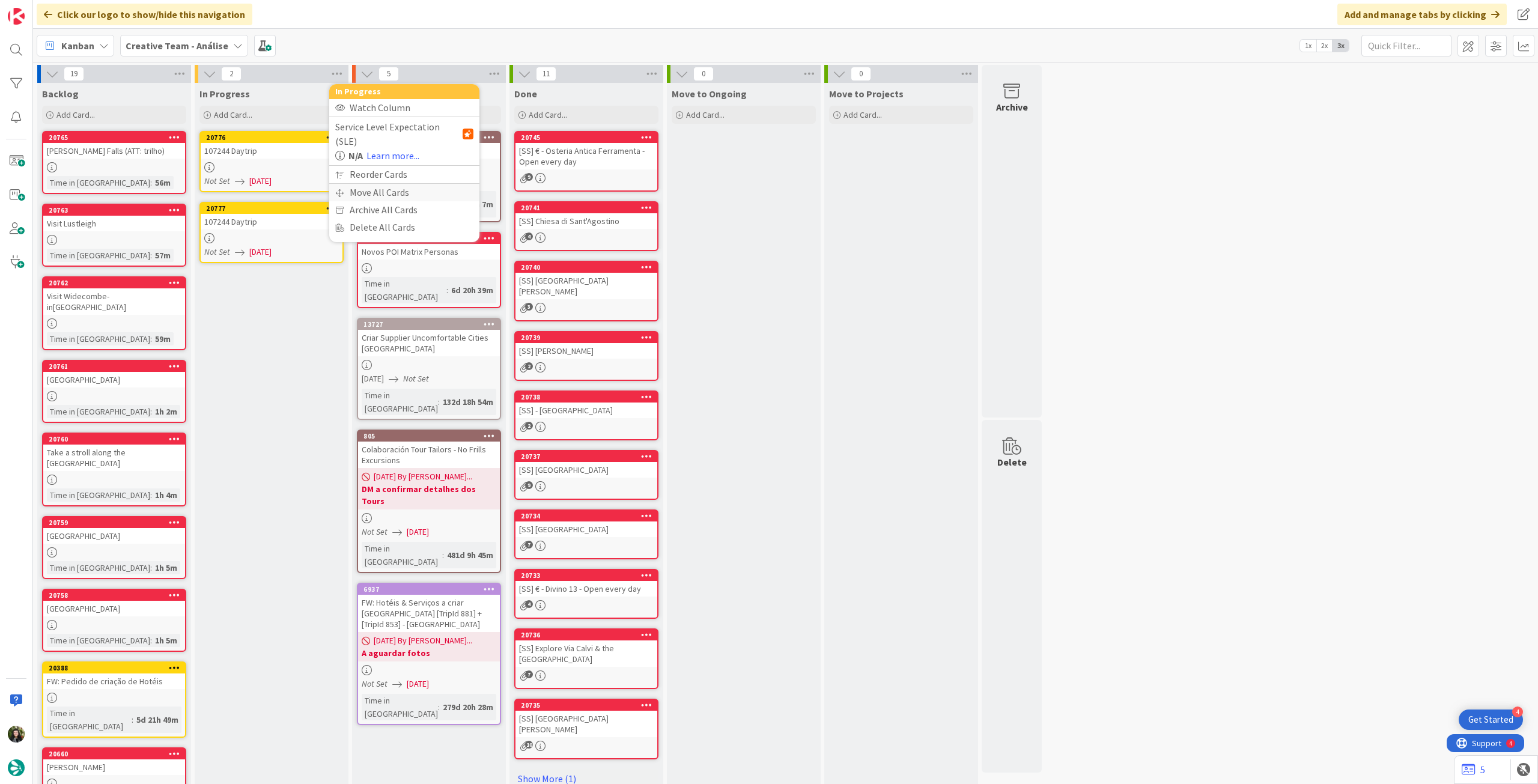
click at [351, 184] on div "Move All Cards" at bounding box center [404, 192] width 150 height 17
click at [400, 121] on div "Creative Team - Análise" at bounding box center [404, 131] width 138 height 22
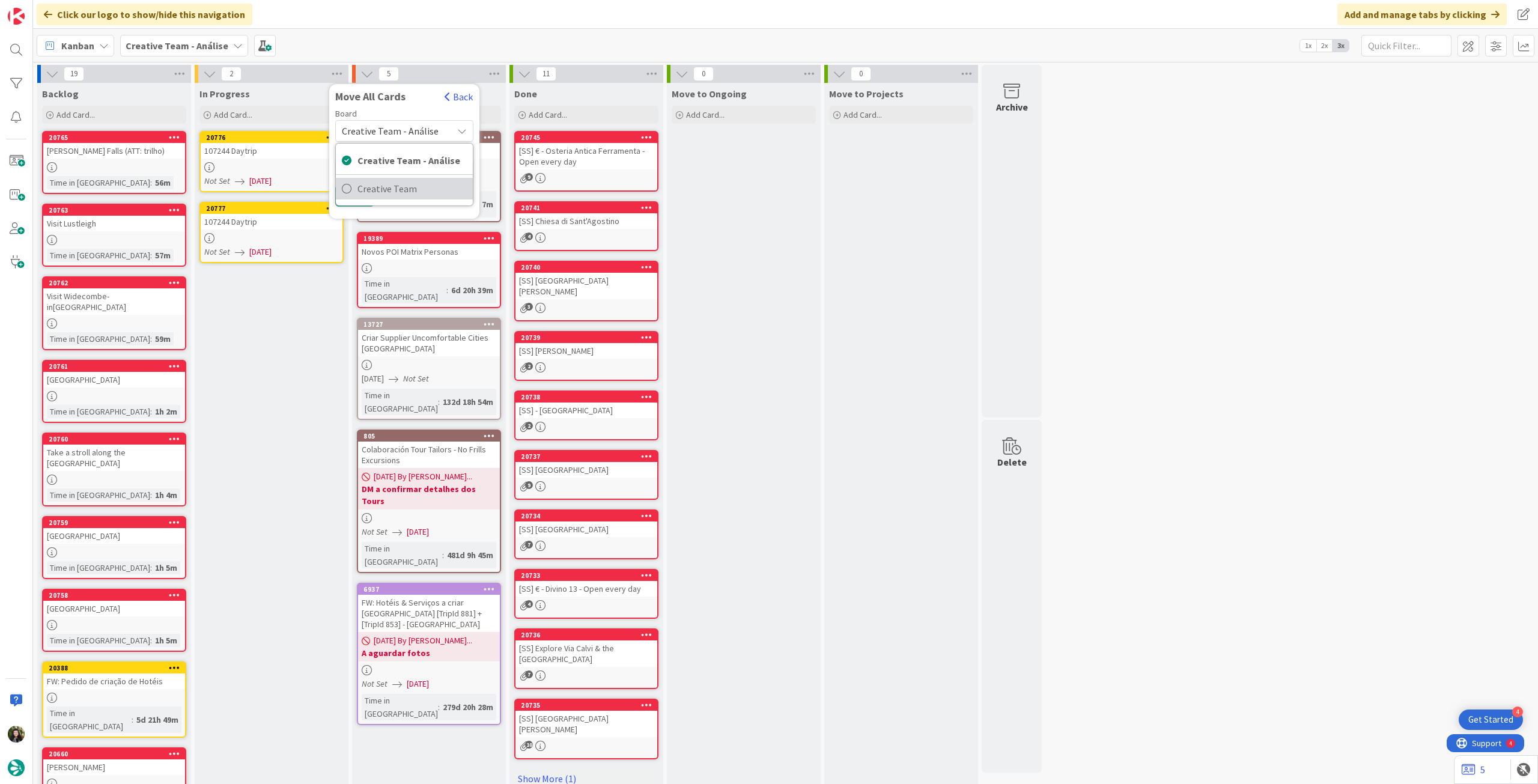
click at [397, 185] on span "Creative Team" at bounding box center [412, 189] width 109 height 18
click at [400, 163] on span "Select a Column..." at bounding box center [381, 169] width 79 height 16
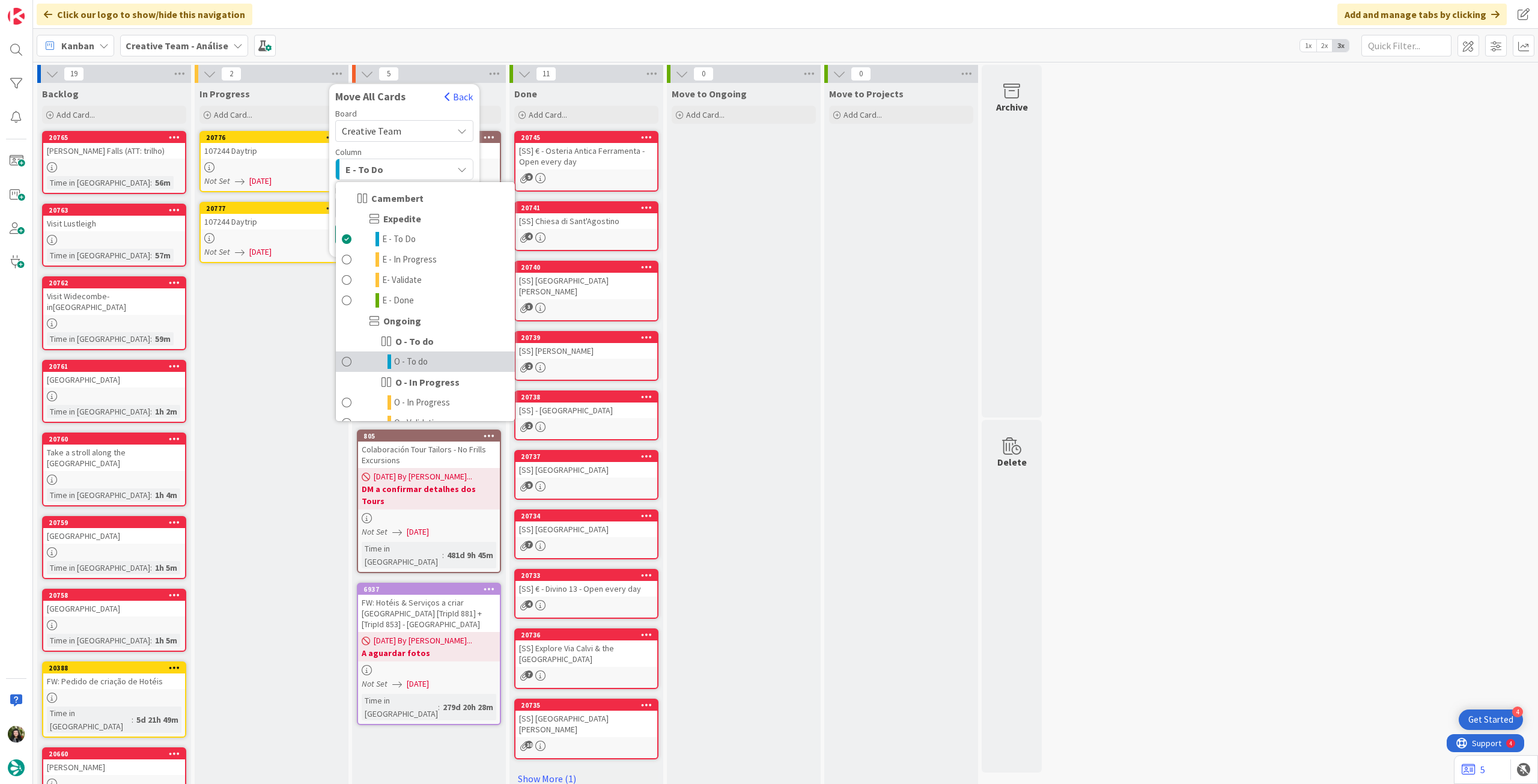
click at [429, 367] on link "O - To do" at bounding box center [425, 361] width 179 height 21
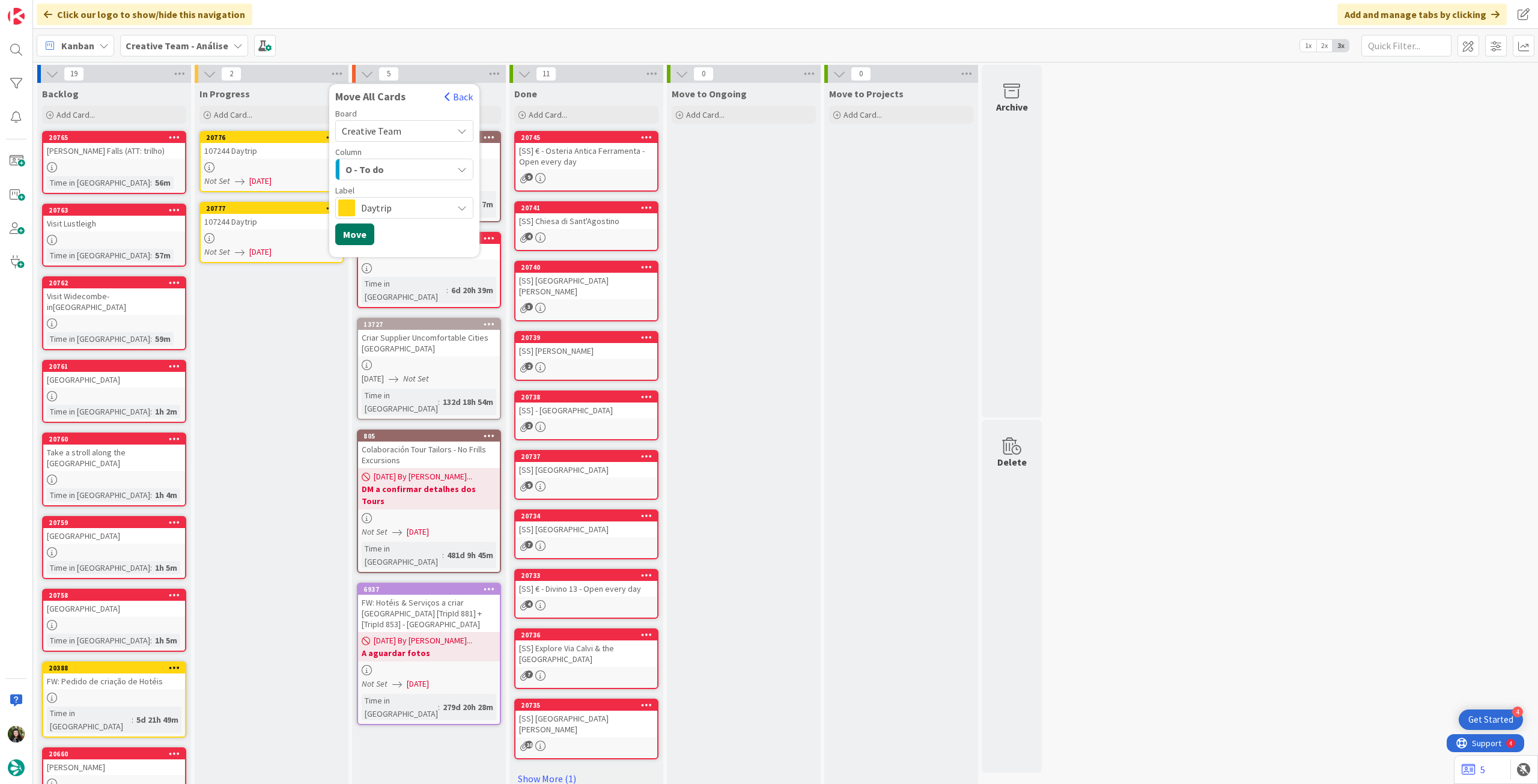
click at [362, 233] on button "Move" at bounding box center [355, 235] width 39 height 22
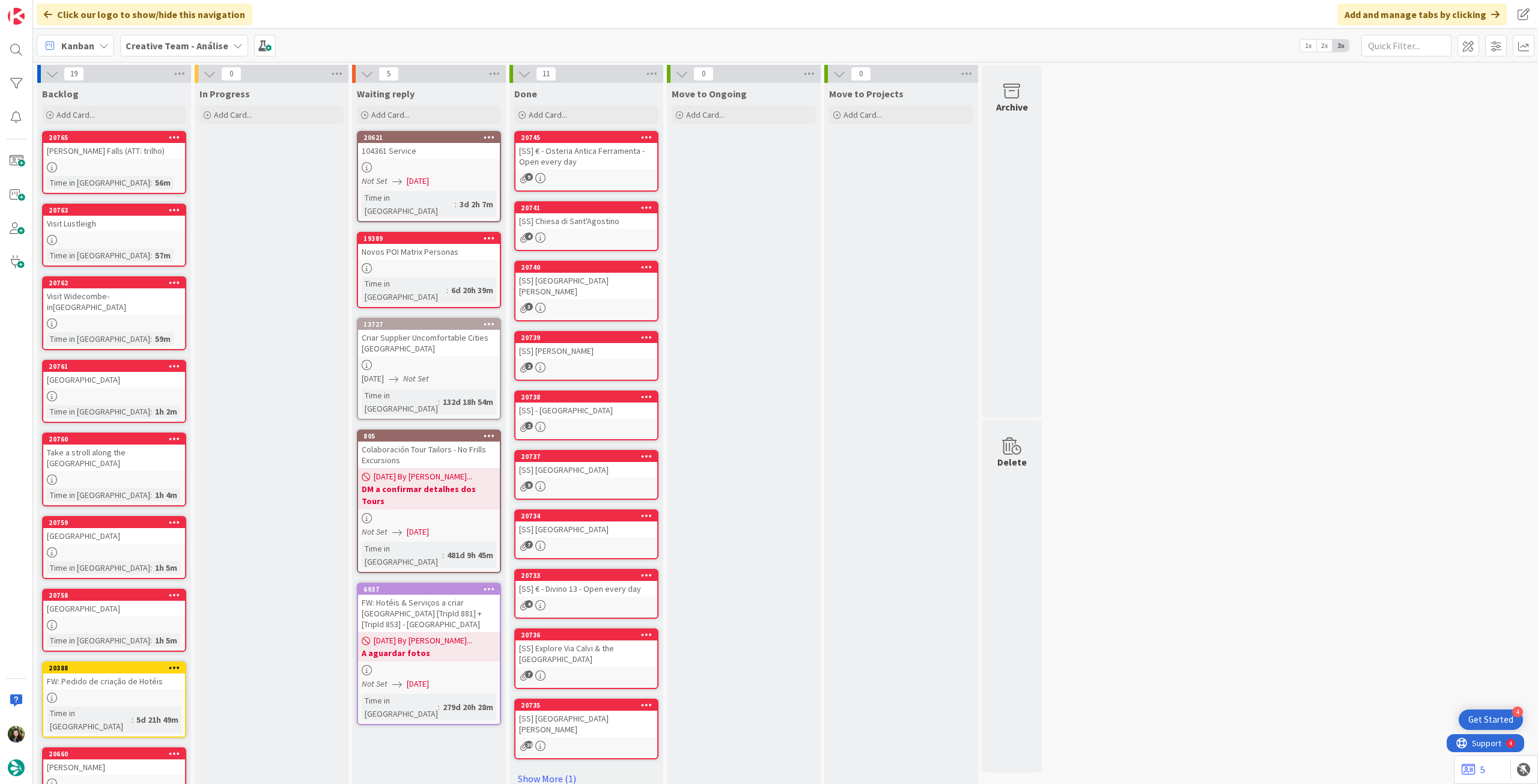
click at [167, 50] on b "Creative Team - Análise" at bounding box center [177, 46] width 103 height 12
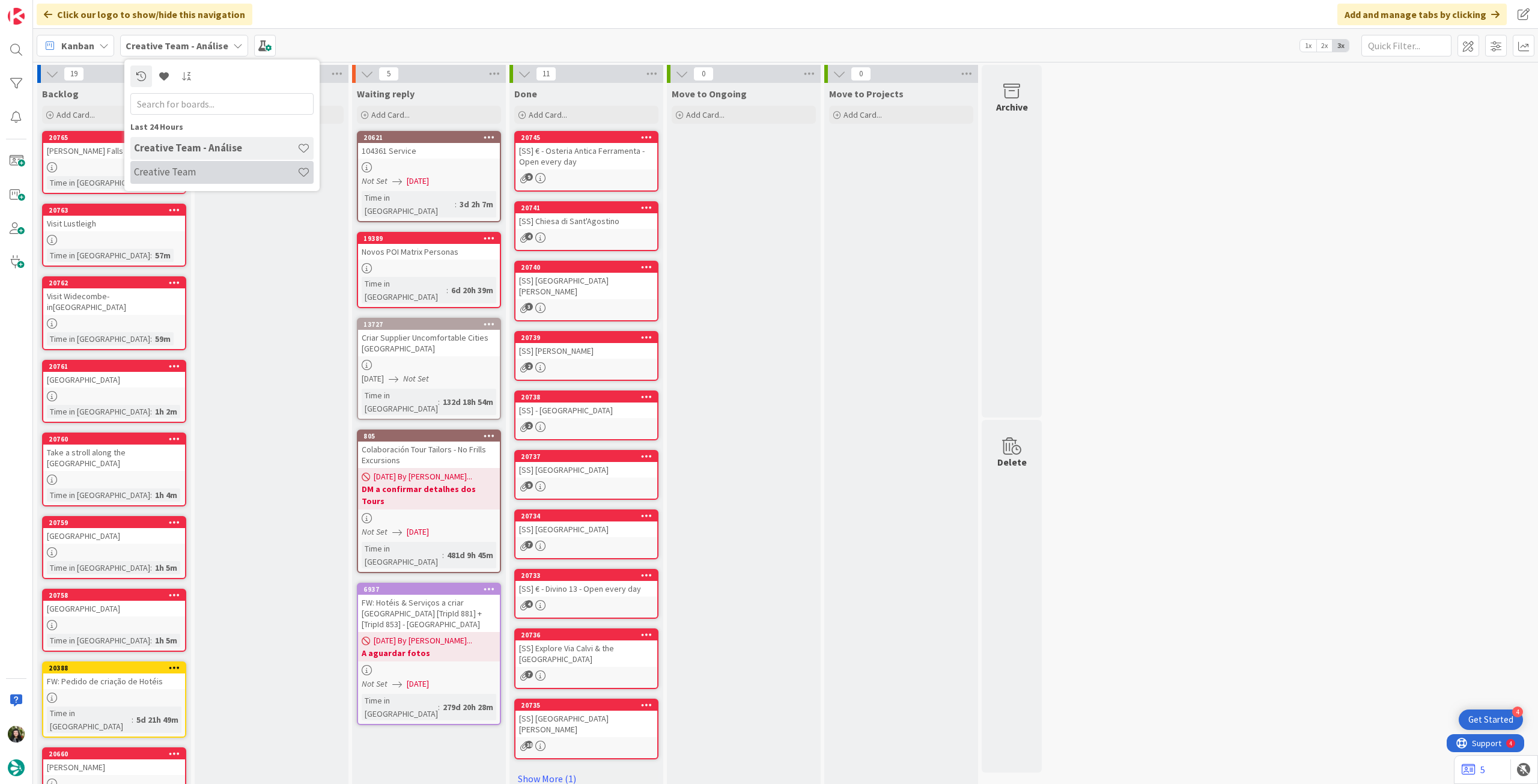
click at [190, 176] on h4 "Creative Team" at bounding box center [215, 172] width 163 height 12
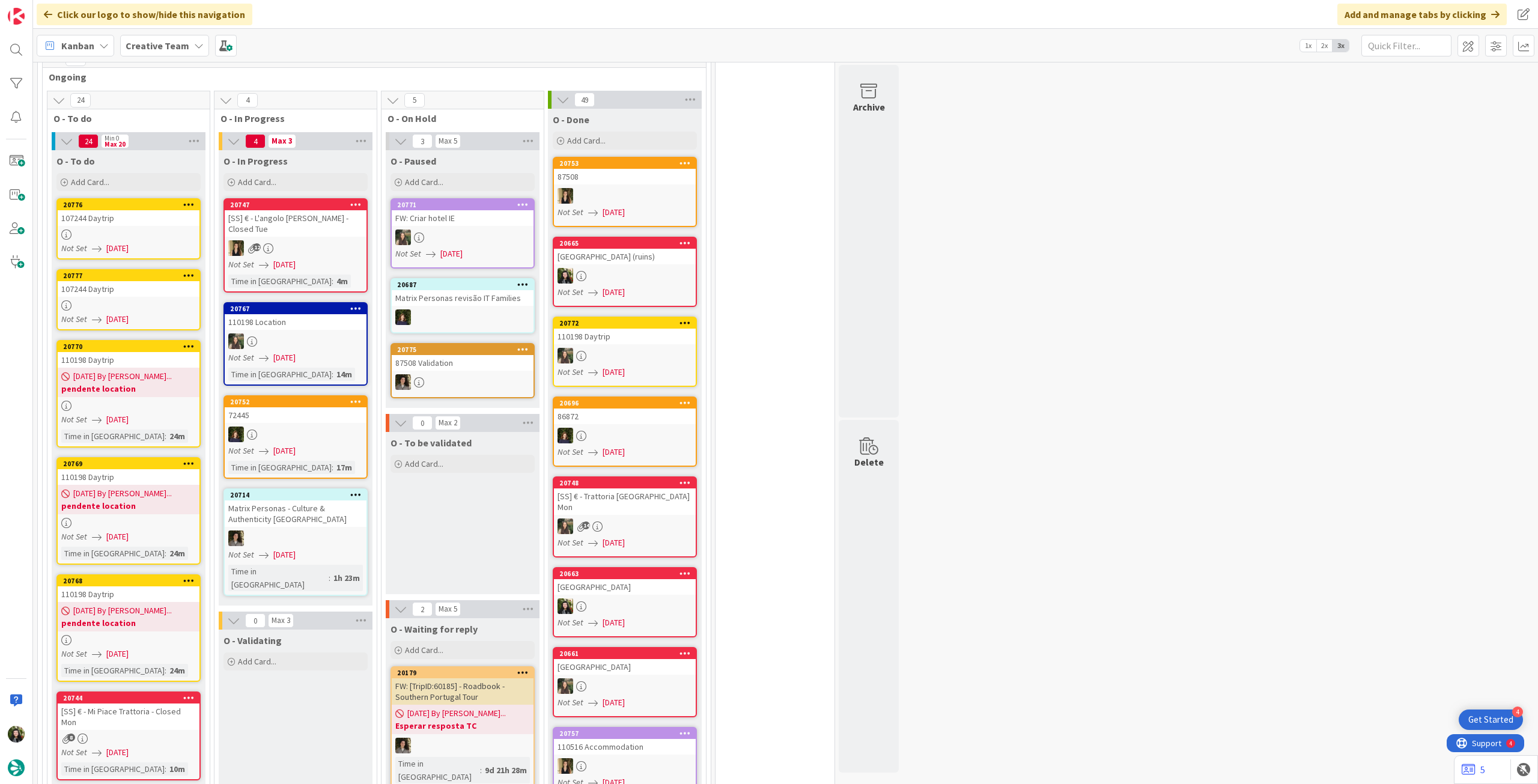
click at [128, 242] on span "[DATE]" at bounding box center [117, 248] width 22 height 12
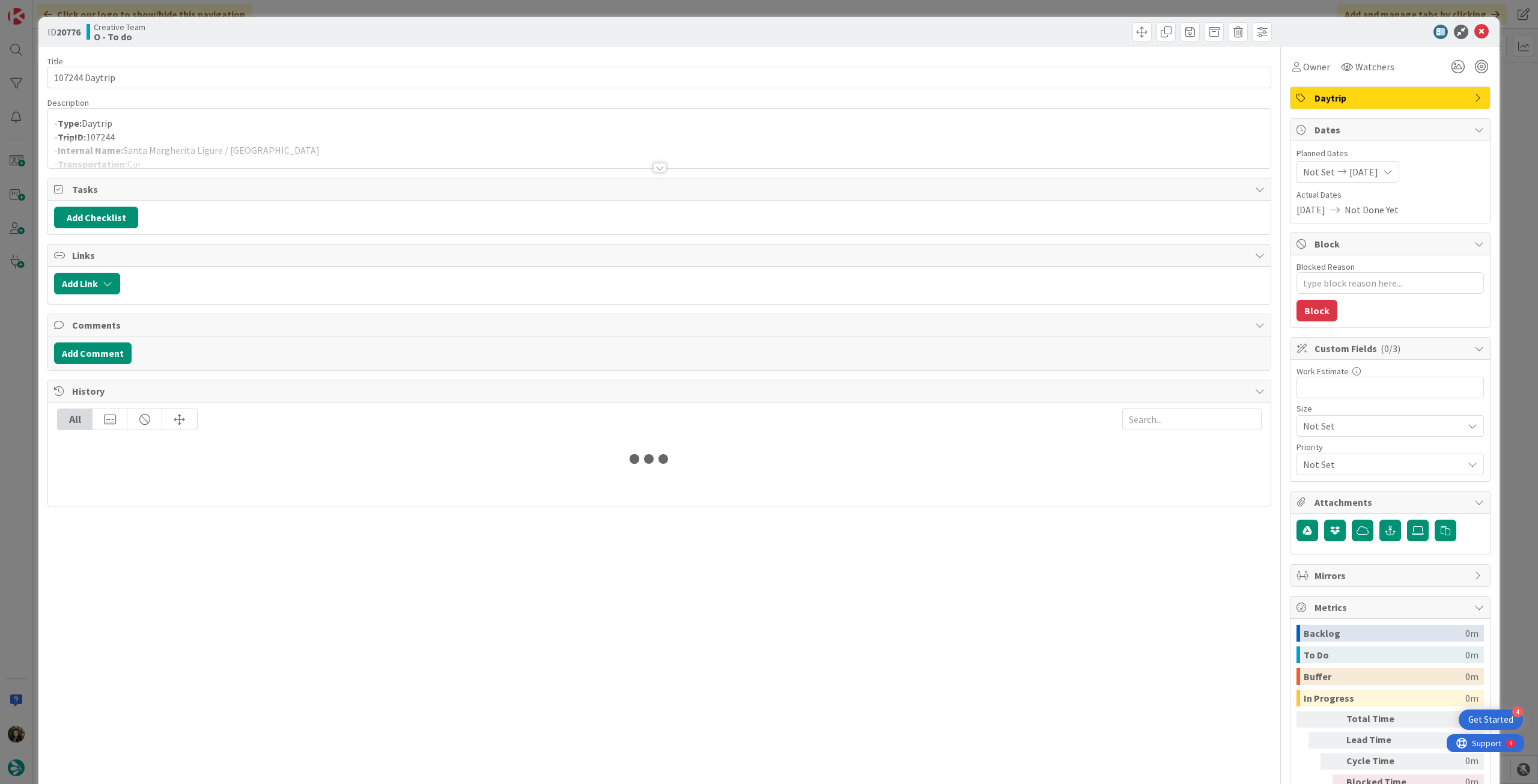
click at [280, 160] on div at bounding box center [659, 153] width 1222 height 31
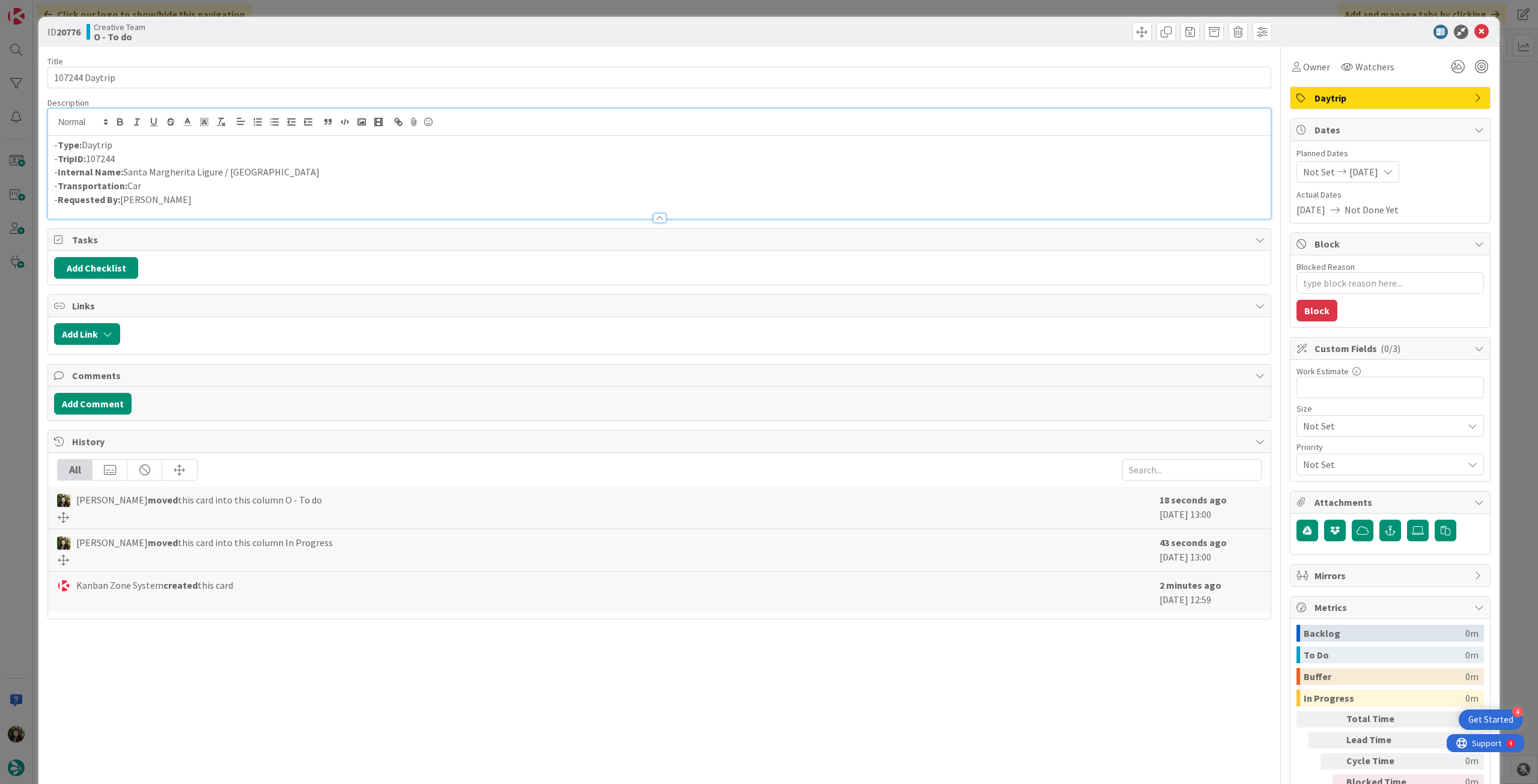
click at [1474, 33] on icon at bounding box center [1481, 32] width 14 height 14
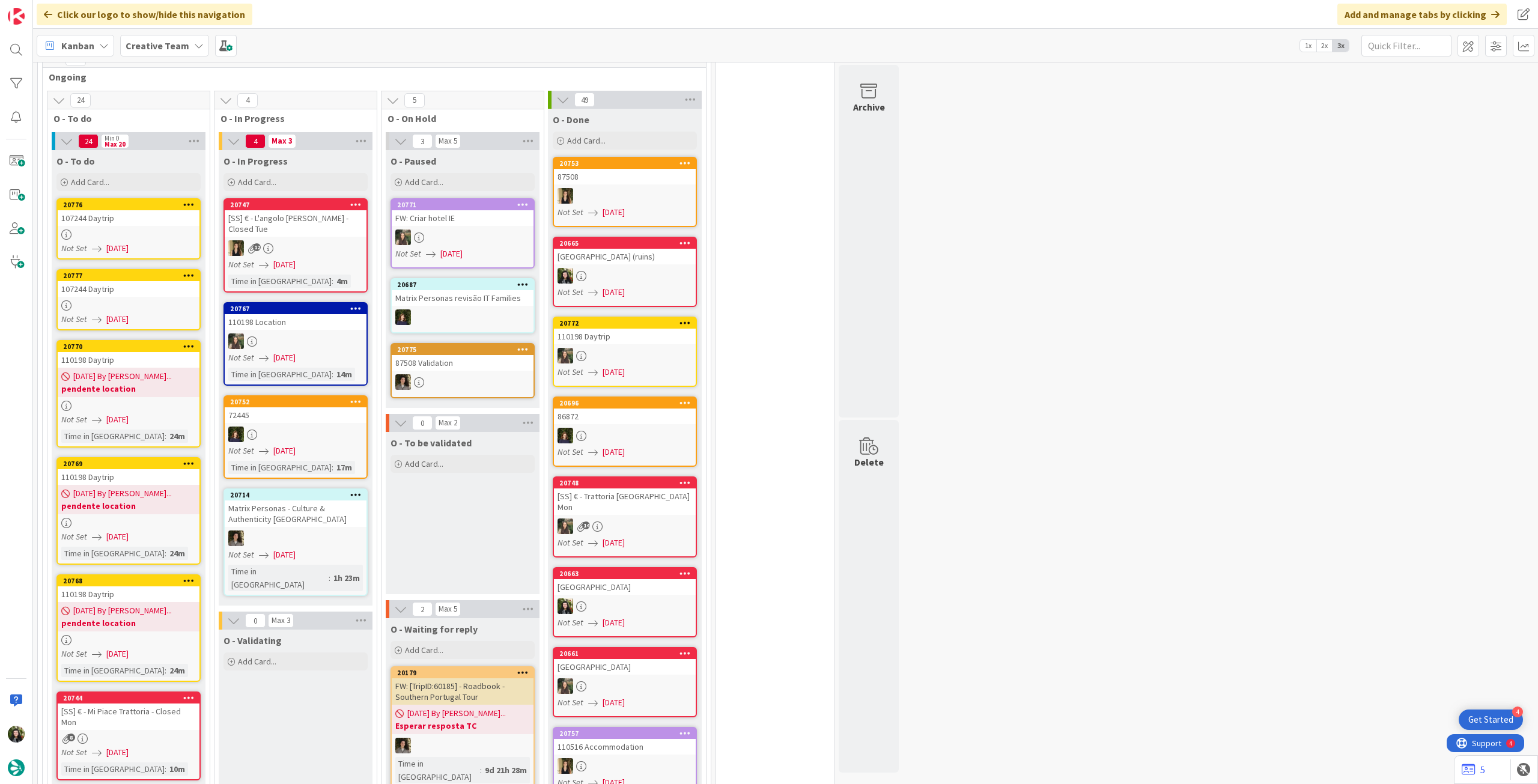
click at [165, 281] on div "107244 Daytrip" at bounding box center [128, 289] width 142 height 16
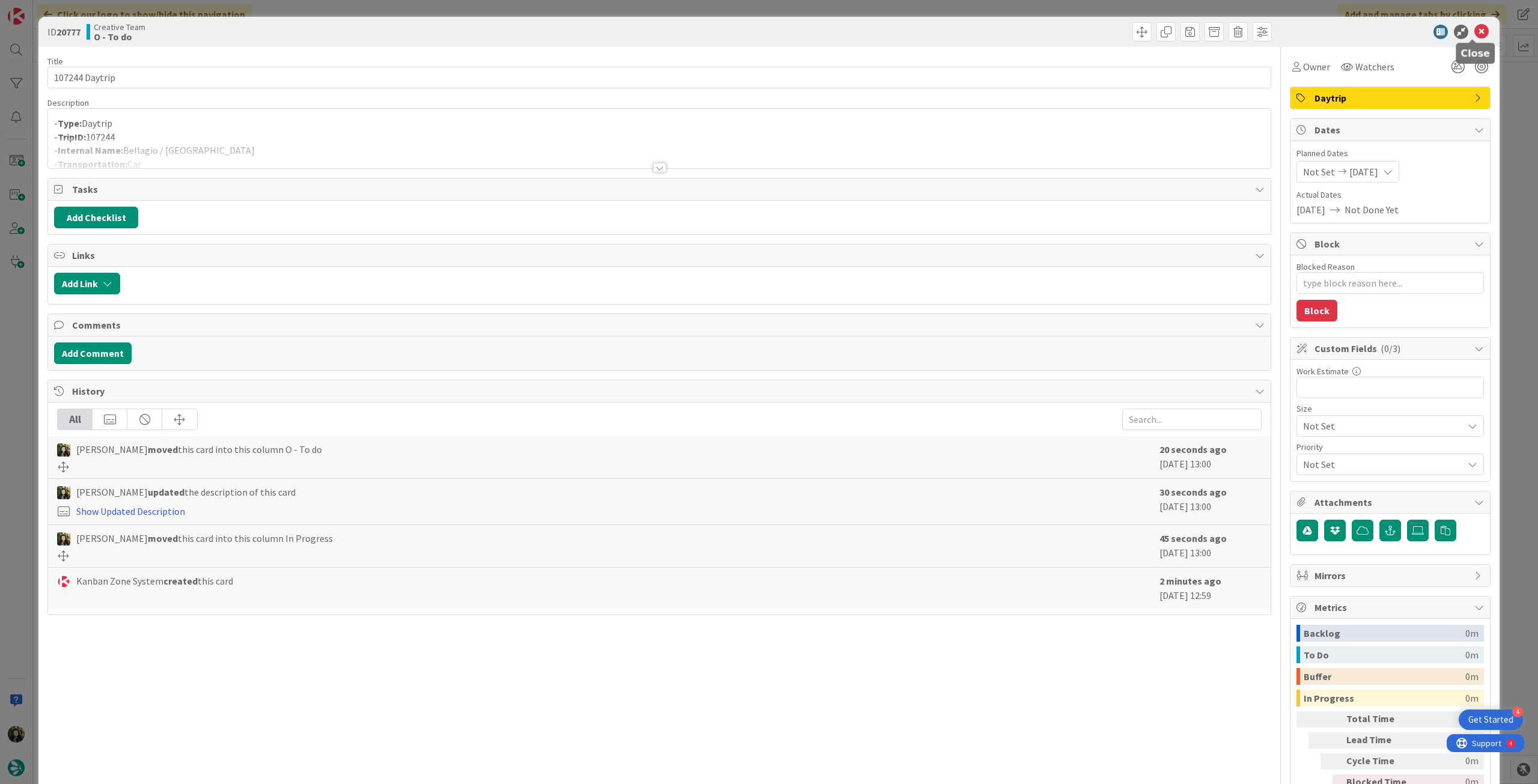
click at [1476, 29] on icon at bounding box center [1481, 32] width 14 height 14
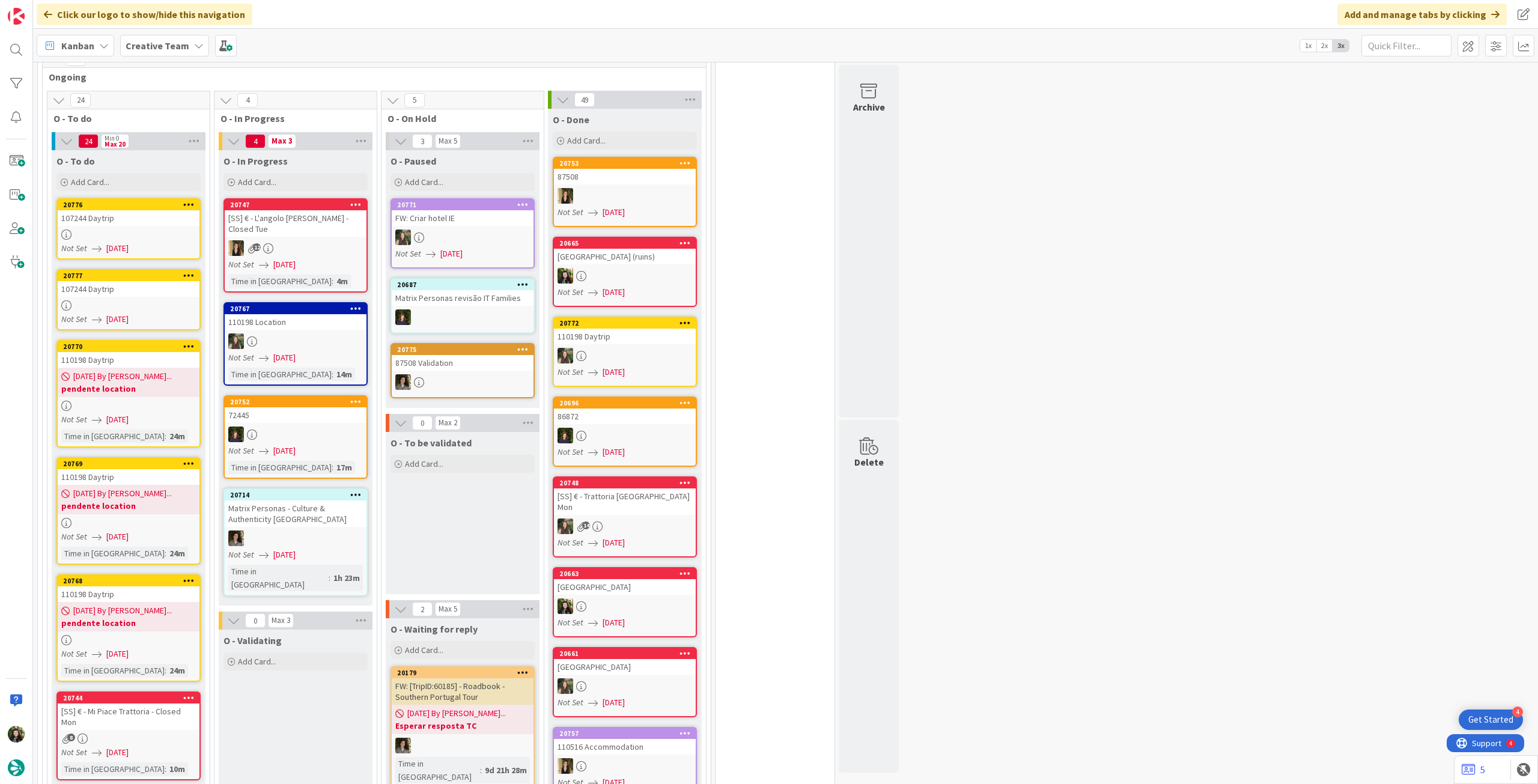
click at [188, 271] on icon at bounding box center [189, 275] width 12 height 8
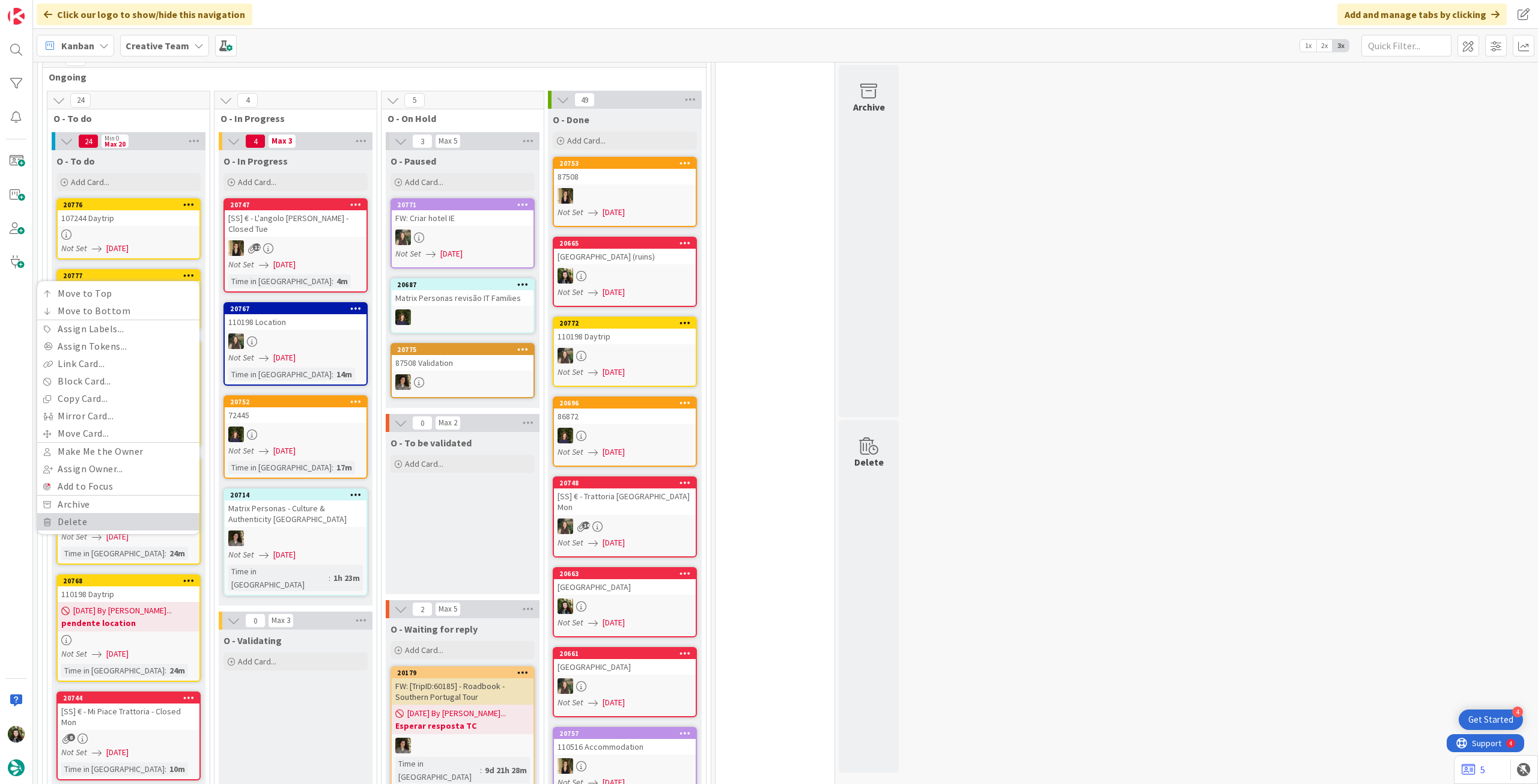
click at [122, 513] on link "Delete" at bounding box center [118, 521] width 162 height 17
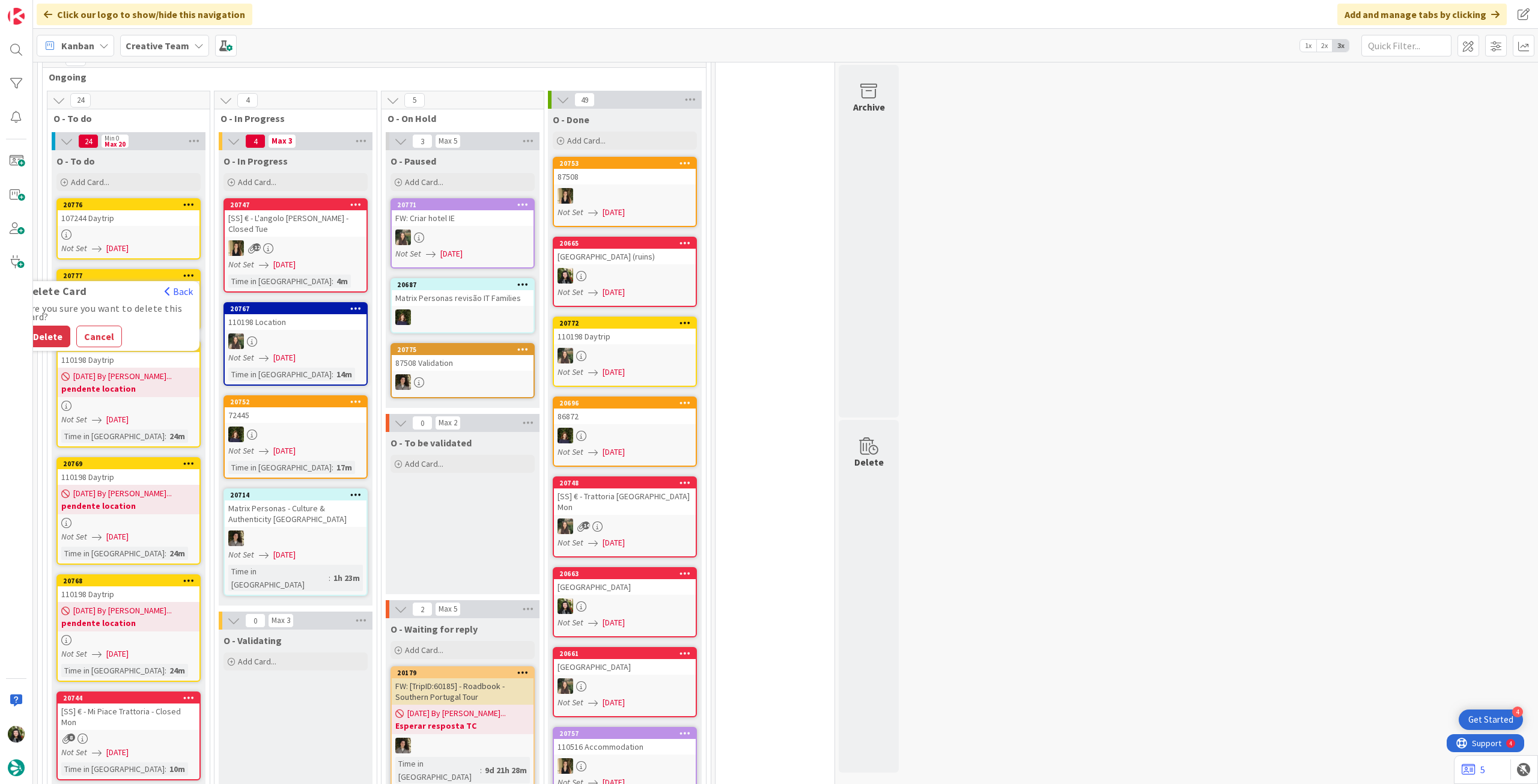
click at [58, 326] on button "Delete" at bounding box center [48, 337] width 45 height 22
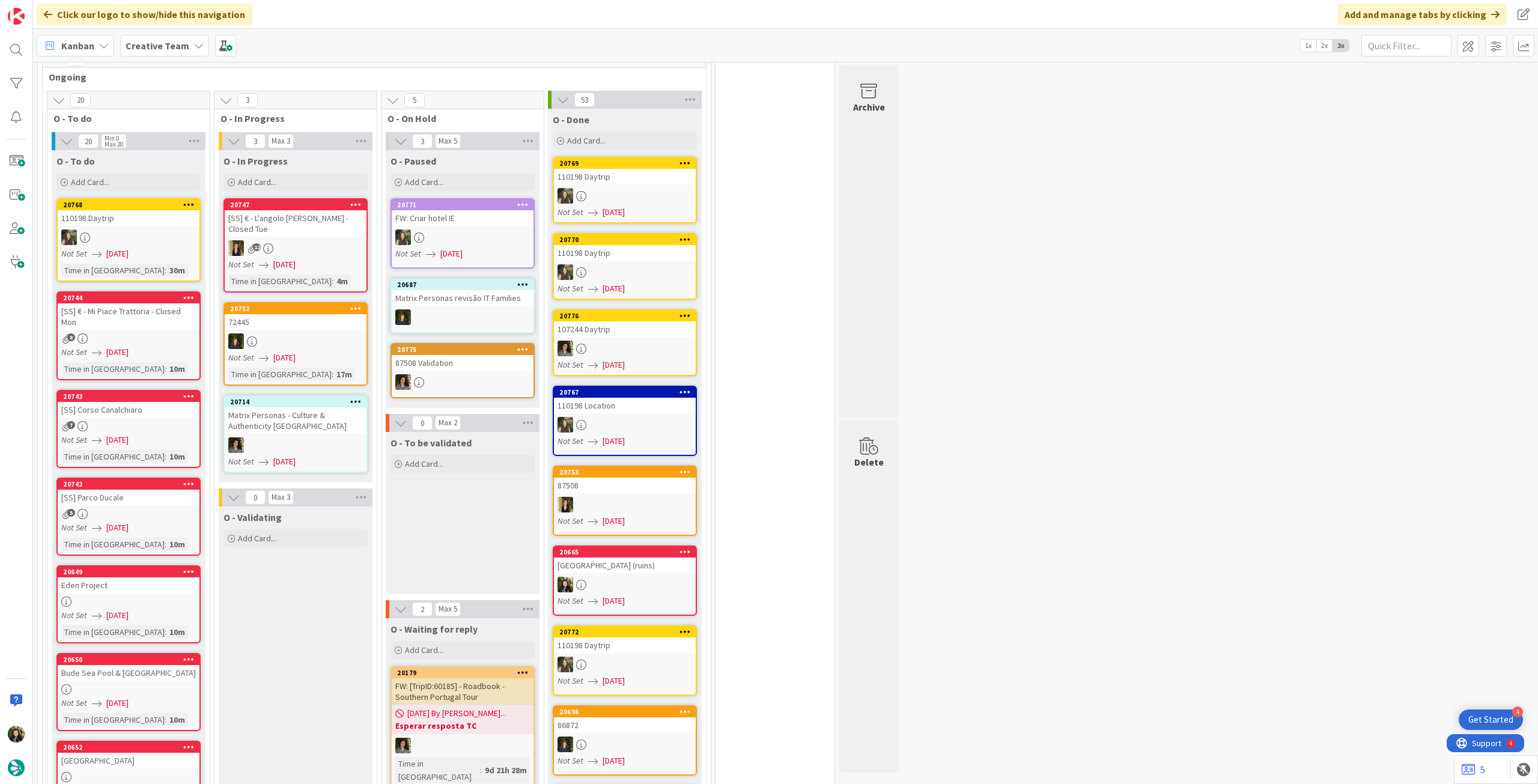
click at [270, 320] on link "20752 72445 Not Set [DATE] Time in [GEOGRAPHIC_DATA] : 17m" at bounding box center [296, 344] width 144 height 84
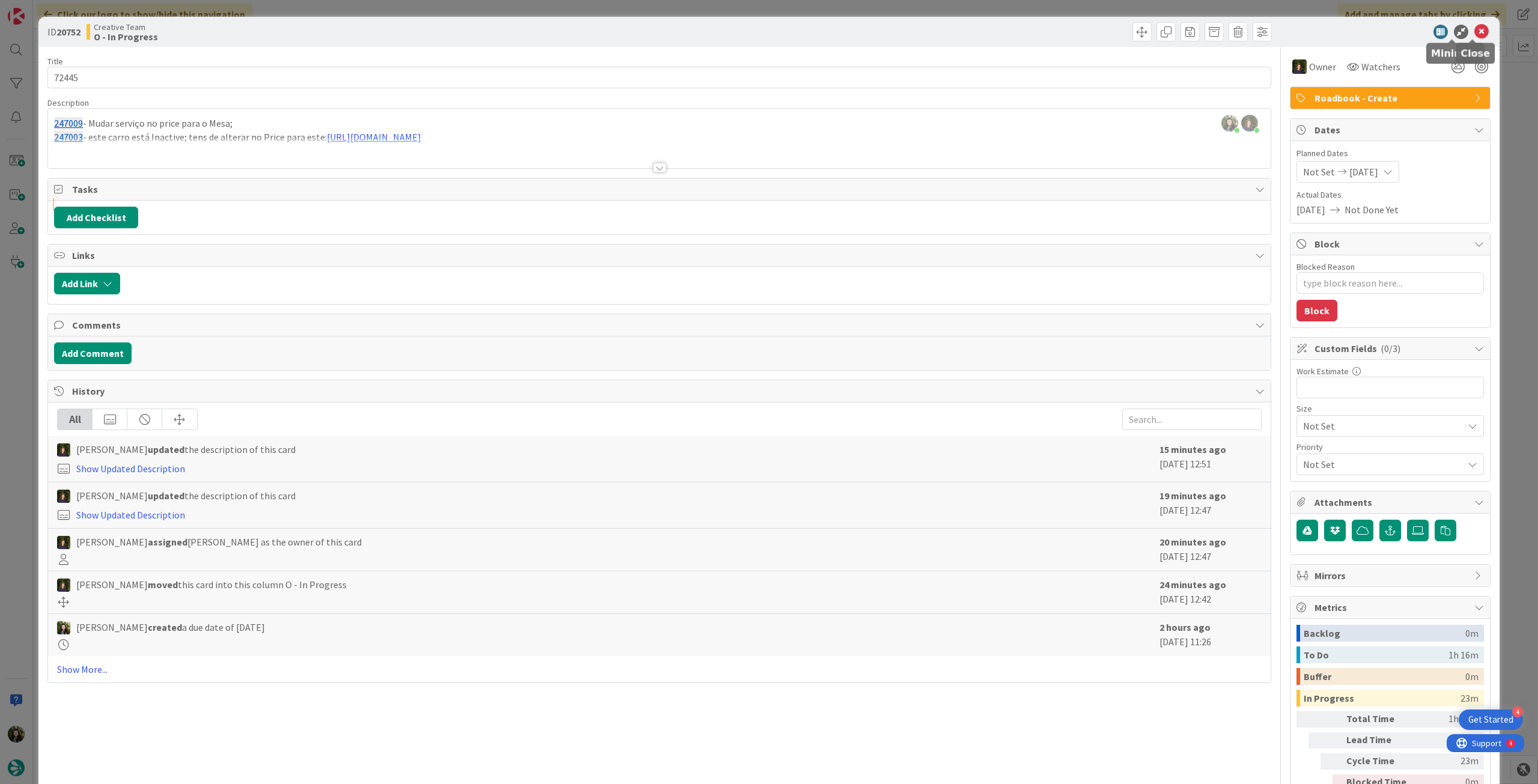
click at [1476, 29] on icon at bounding box center [1481, 32] width 14 height 14
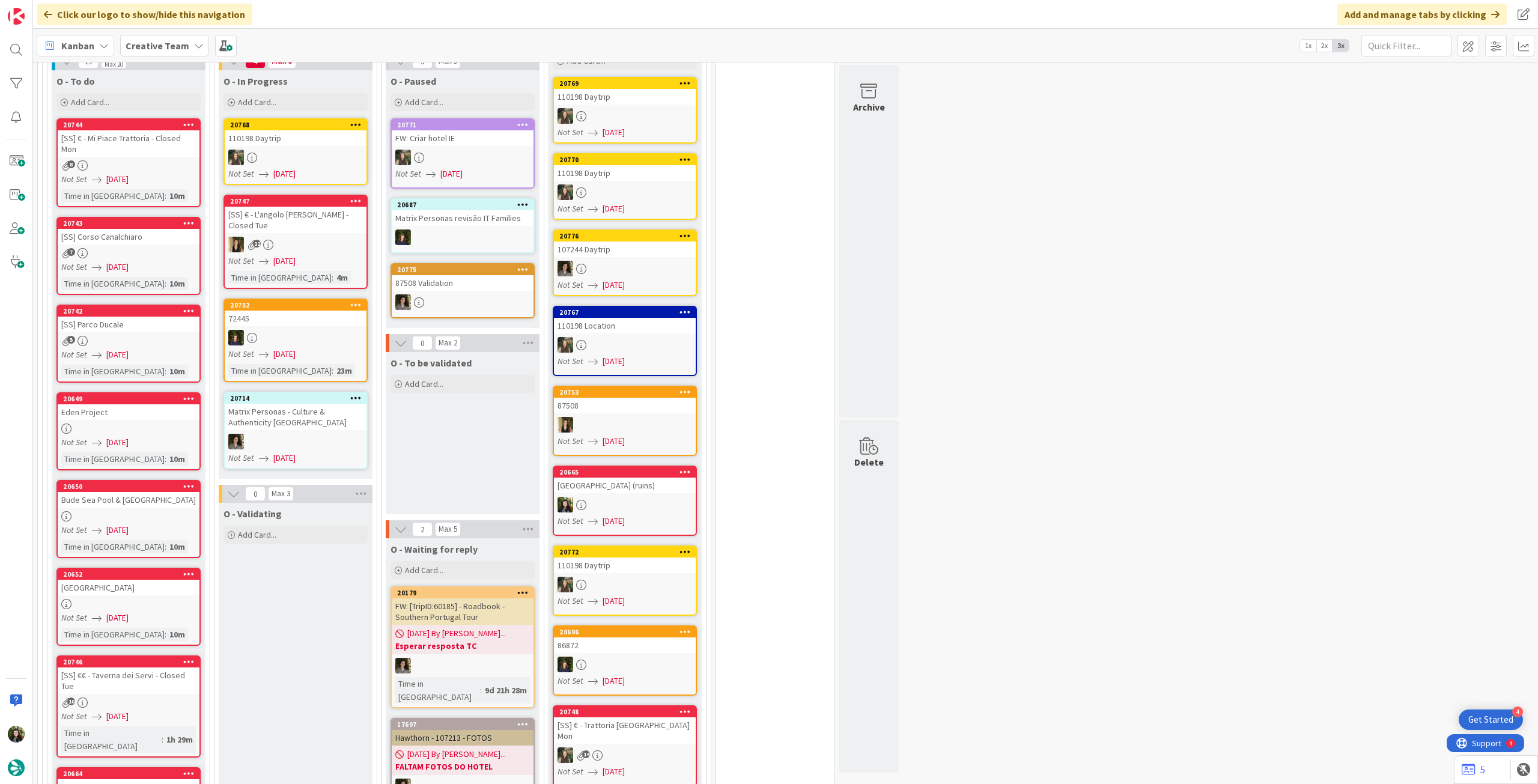
click at [459, 294] on div at bounding box center [462, 302] width 142 height 16
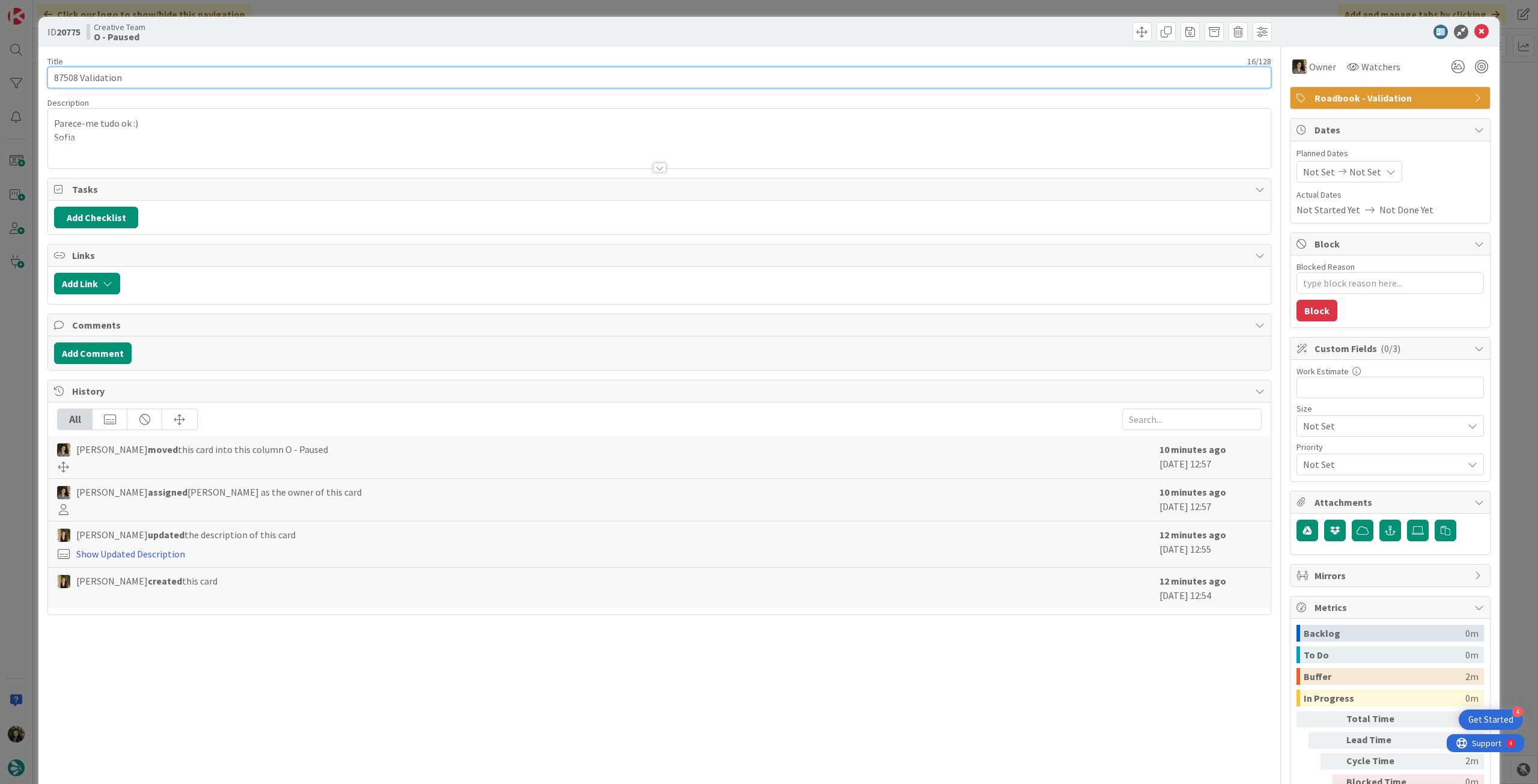
drag, startPoint x: 77, startPoint y: 75, endPoint x: 38, endPoint y: 76, distance: 39.0
click at [38, 76] on div "ID 20775 Creative Team O - Paused Title 16 / 128 87508 Validation Description P…" at bounding box center [769, 425] width 1461 height 816
click at [1474, 31] on icon at bounding box center [1481, 32] width 14 height 14
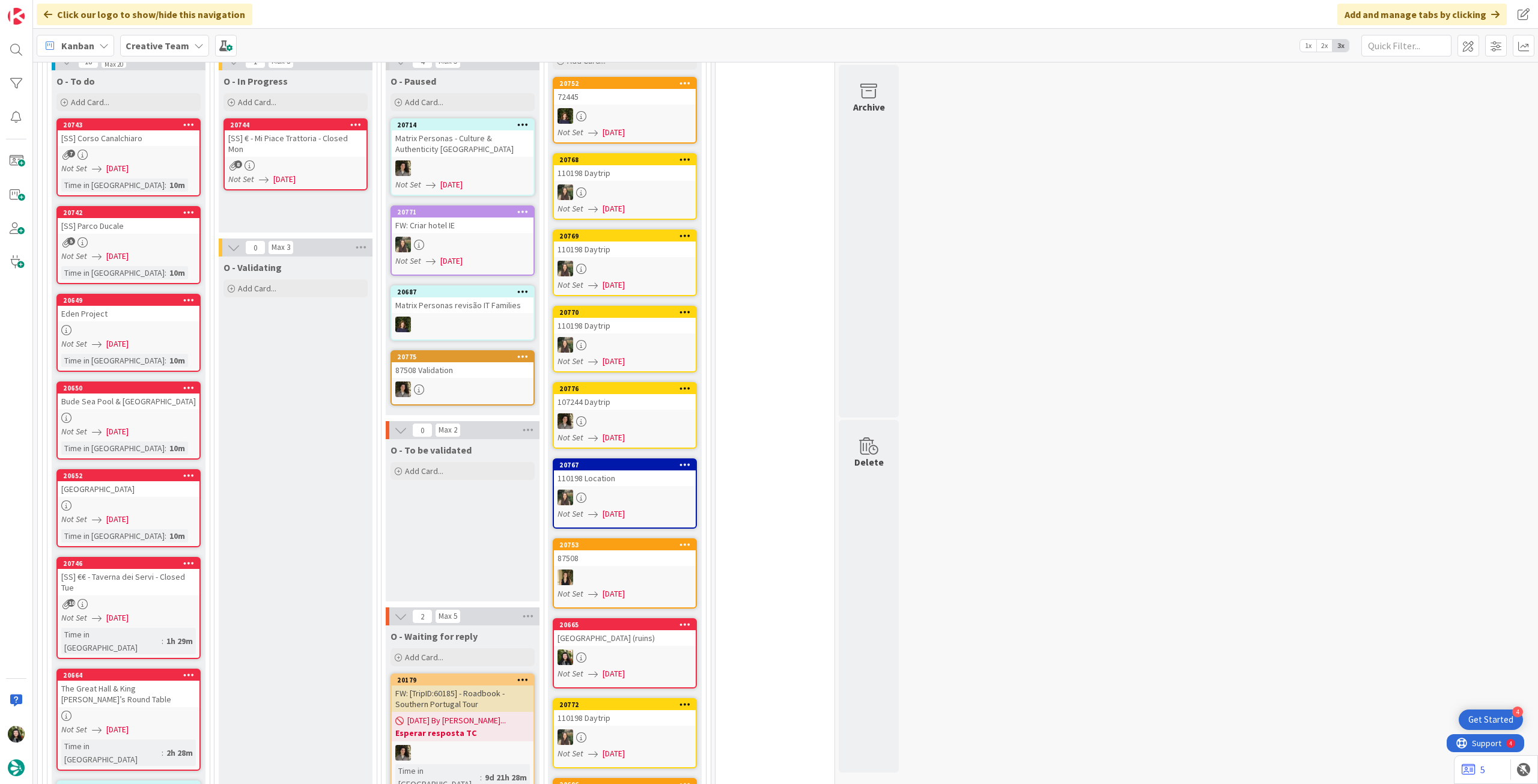
click at [152, 43] on b "Creative Team" at bounding box center [157, 46] width 64 height 12
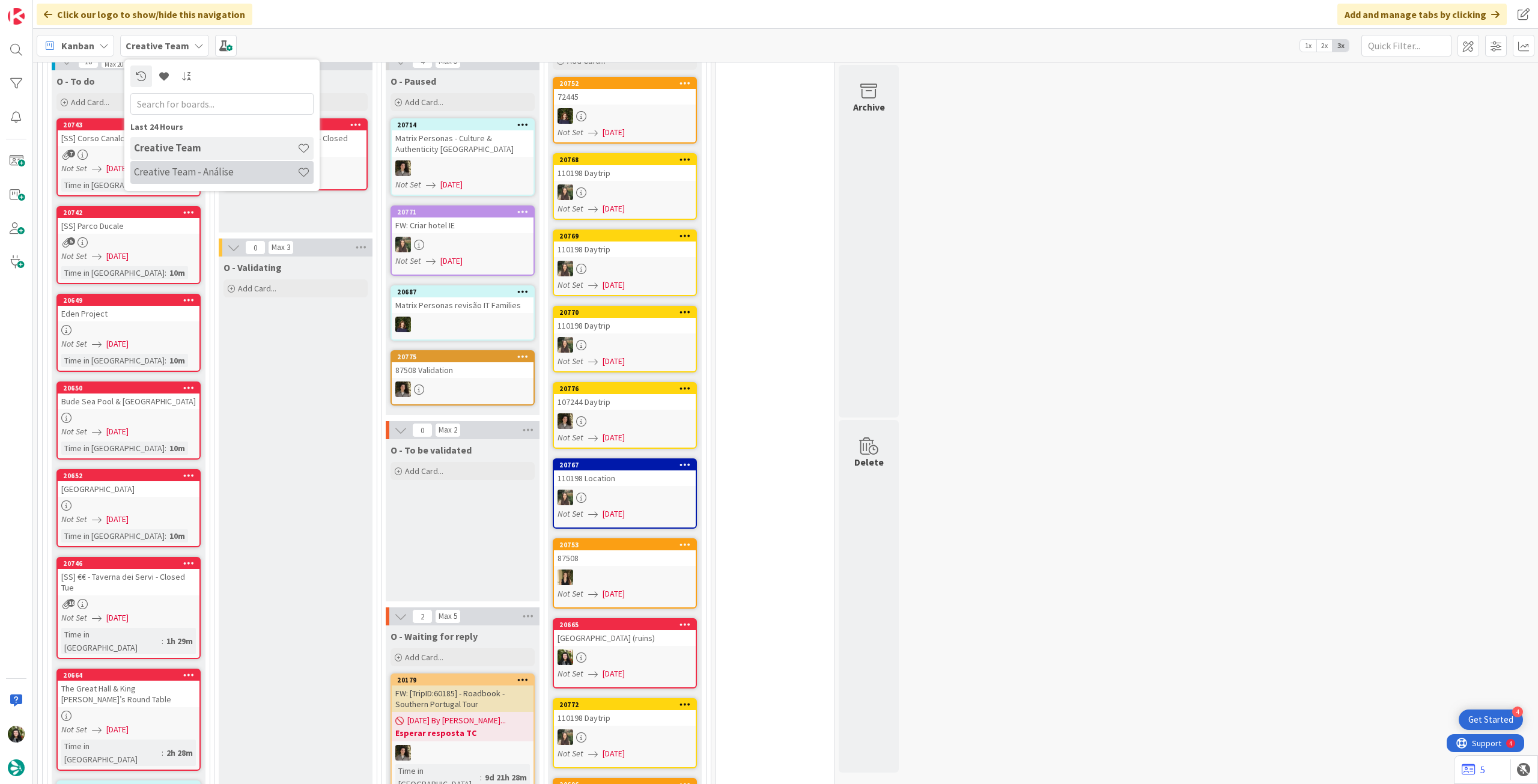
click at [180, 172] on h4 "Creative Team - Análise" at bounding box center [215, 172] width 163 height 12
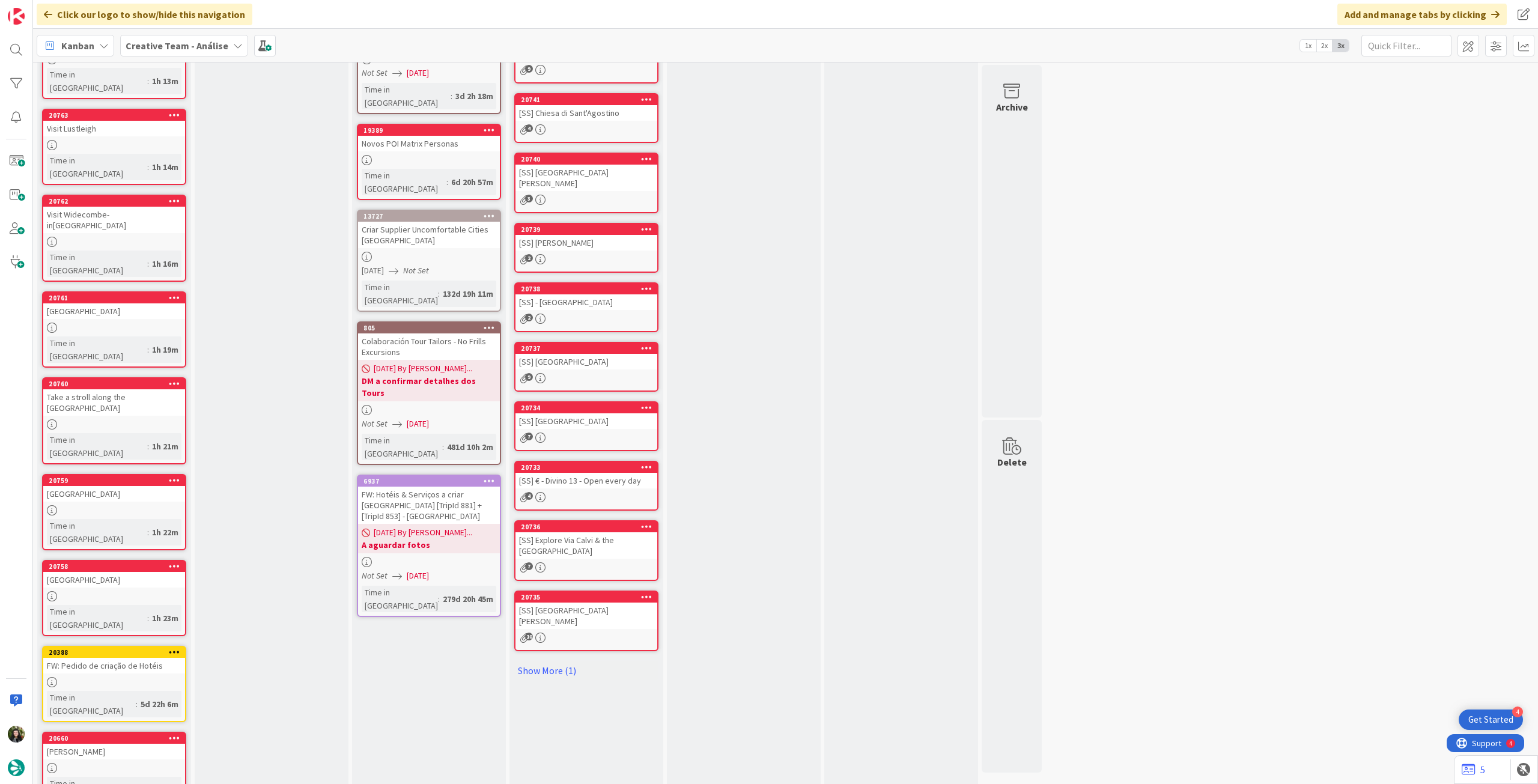
click at [65, 743] on div "Backlog Add Card... [GEOGRAPHIC_DATA][PERSON_NAME] (ATT: trilho) Time in [GEOGR…" at bounding box center [114, 453] width 154 height 958
drag, startPoint x: 67, startPoint y: 752, endPoint x: 77, endPoint y: 743, distance: 13.5
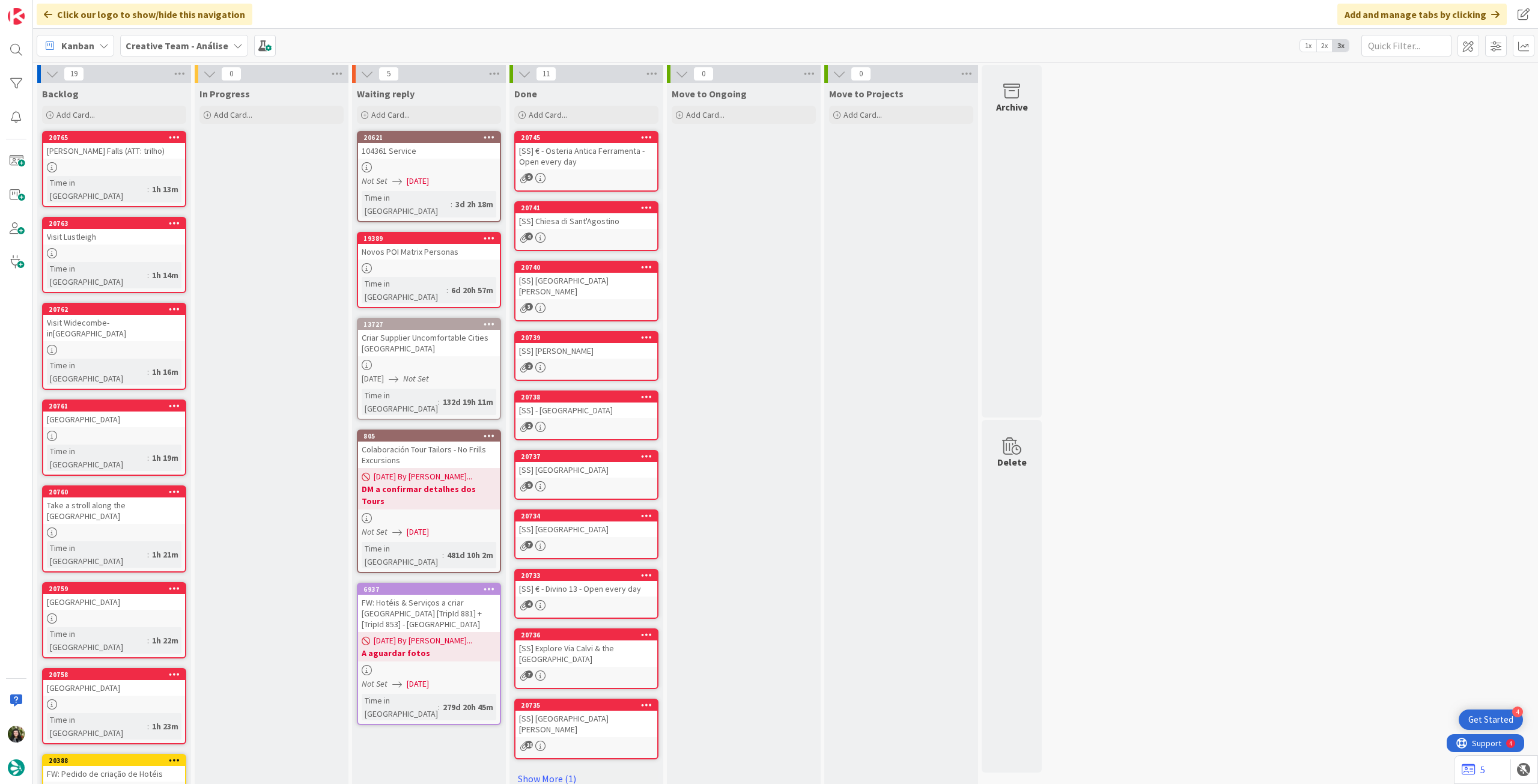
click at [179, 52] on div "Creative Team - Análise" at bounding box center [184, 46] width 128 height 22
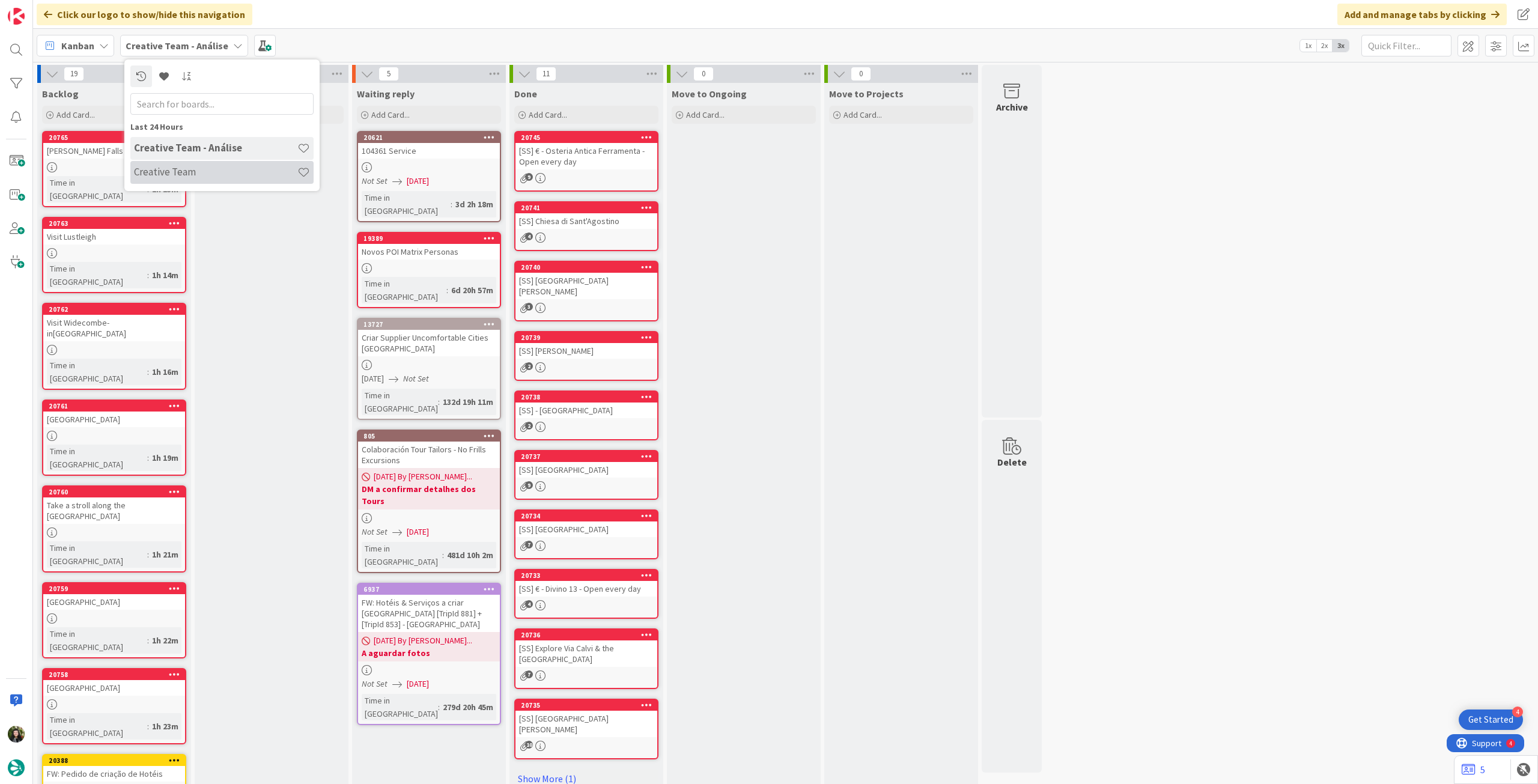
click at [194, 171] on h4 "Creative Team" at bounding box center [215, 172] width 163 height 12
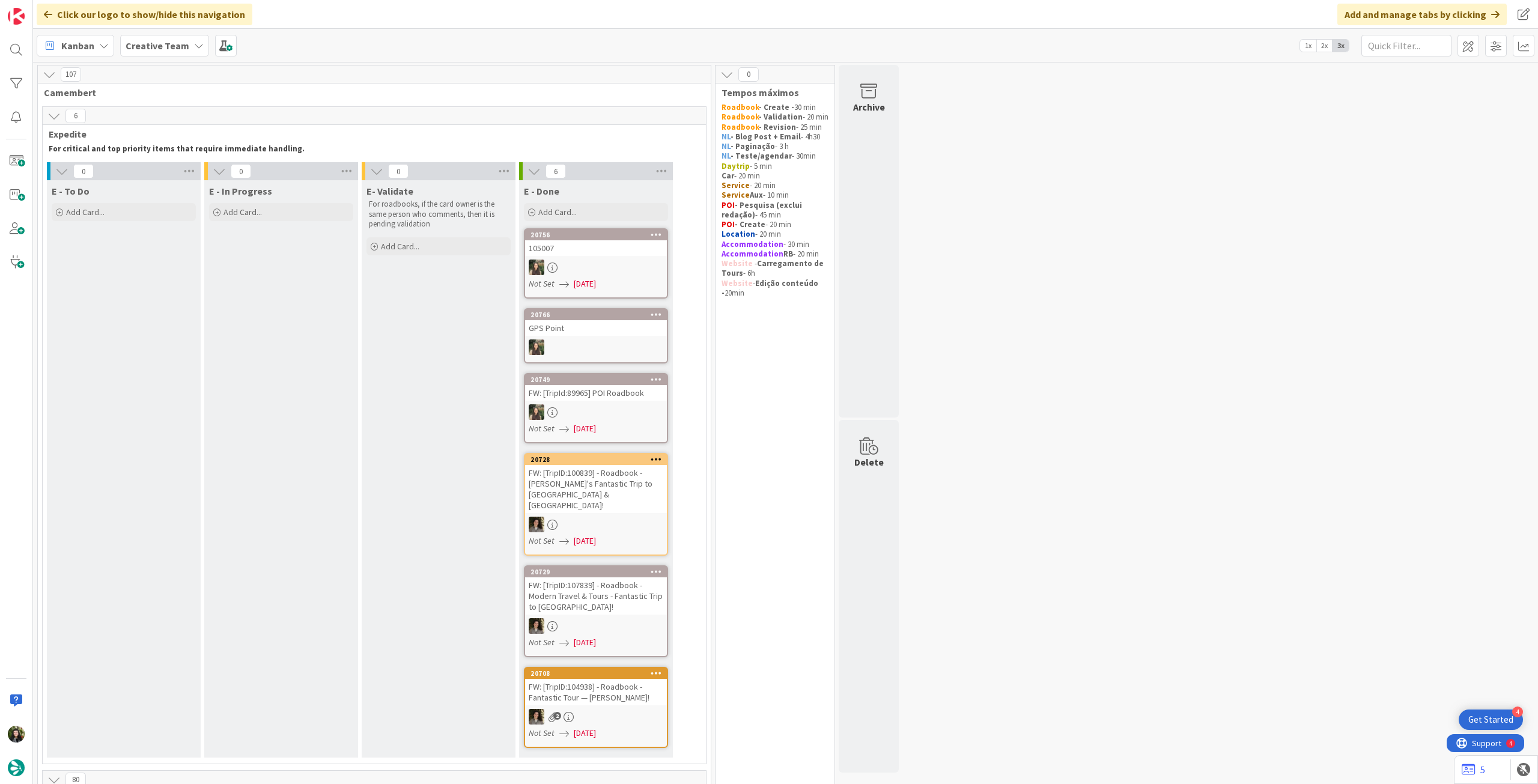
click at [147, 47] on b "Creative Team" at bounding box center [157, 46] width 64 height 12
click at [184, 171] on h4 "Creative Team - Análise" at bounding box center [215, 172] width 163 height 12
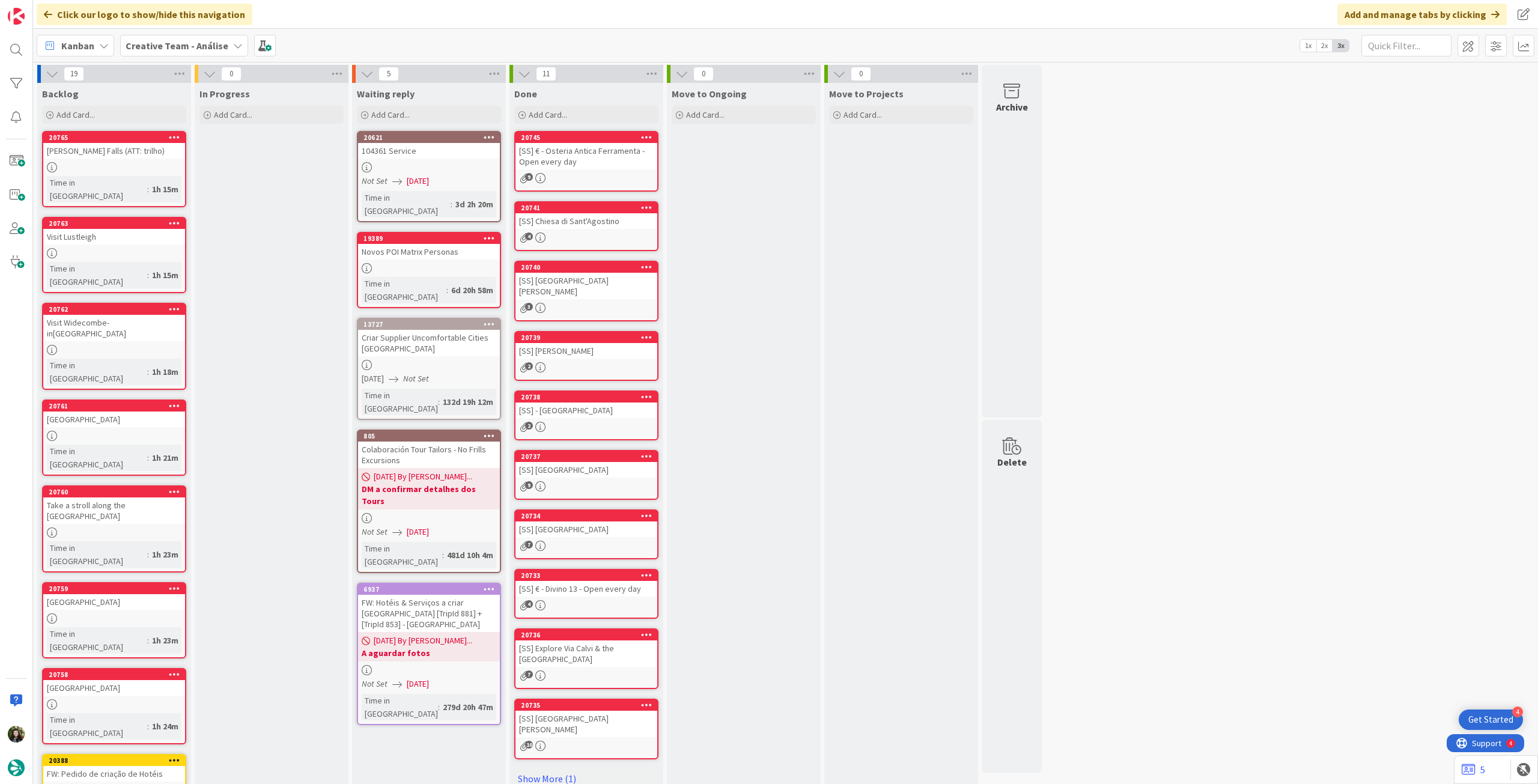
click at [150, 46] on b "Creative Team - Análise" at bounding box center [177, 46] width 103 height 12
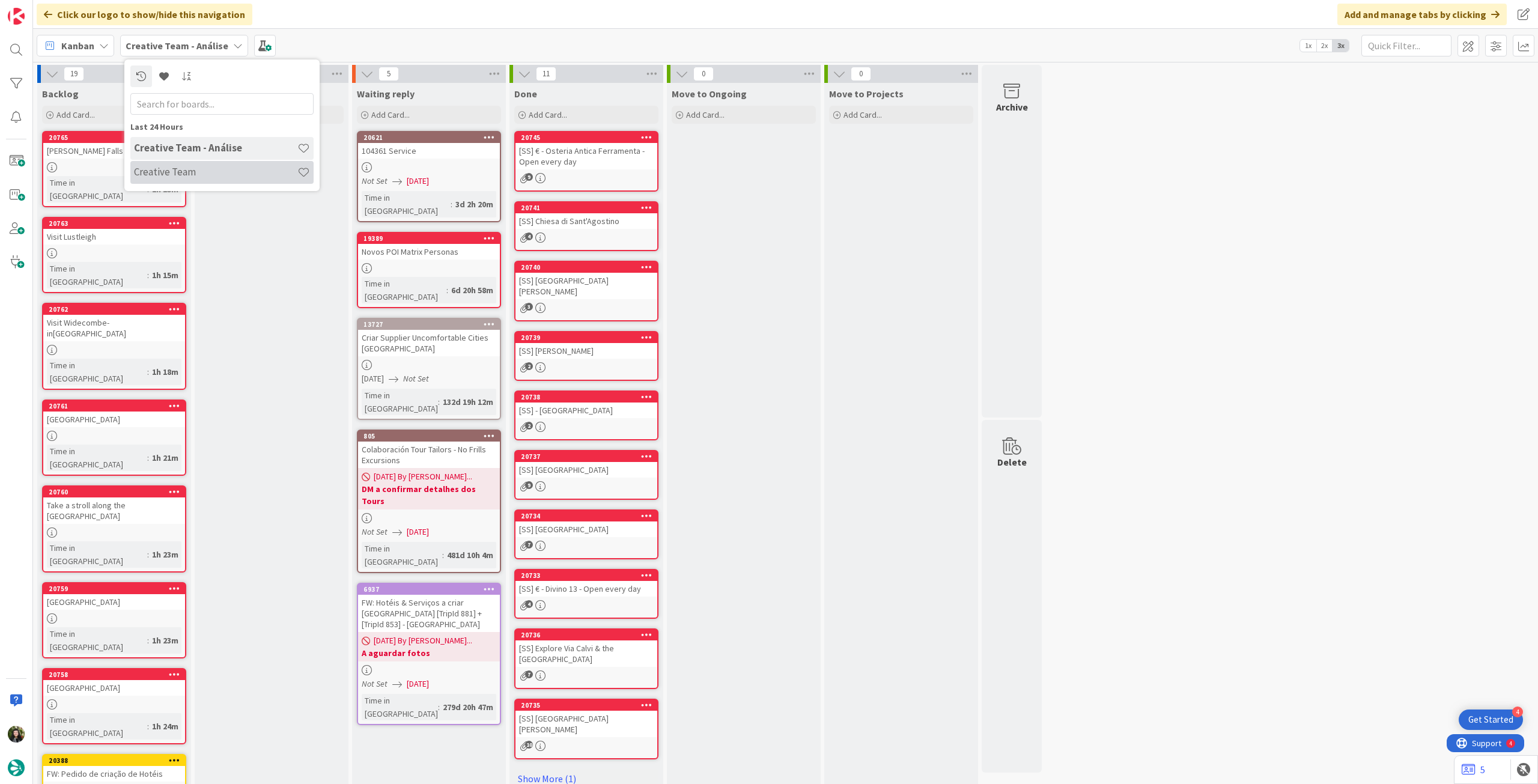
click at [176, 171] on h4 "Creative Team" at bounding box center [215, 172] width 163 height 12
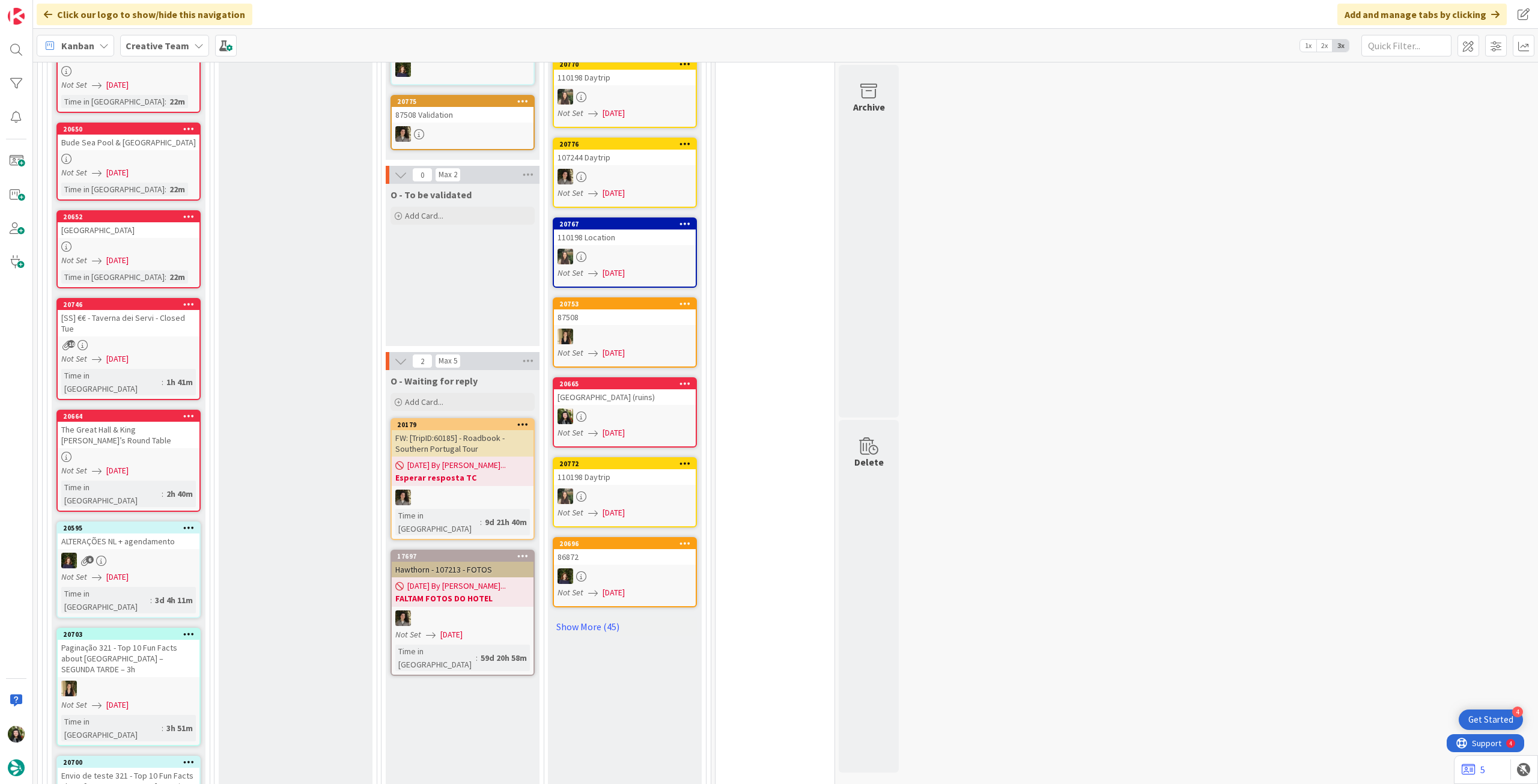
scroll to position [1121, 0]
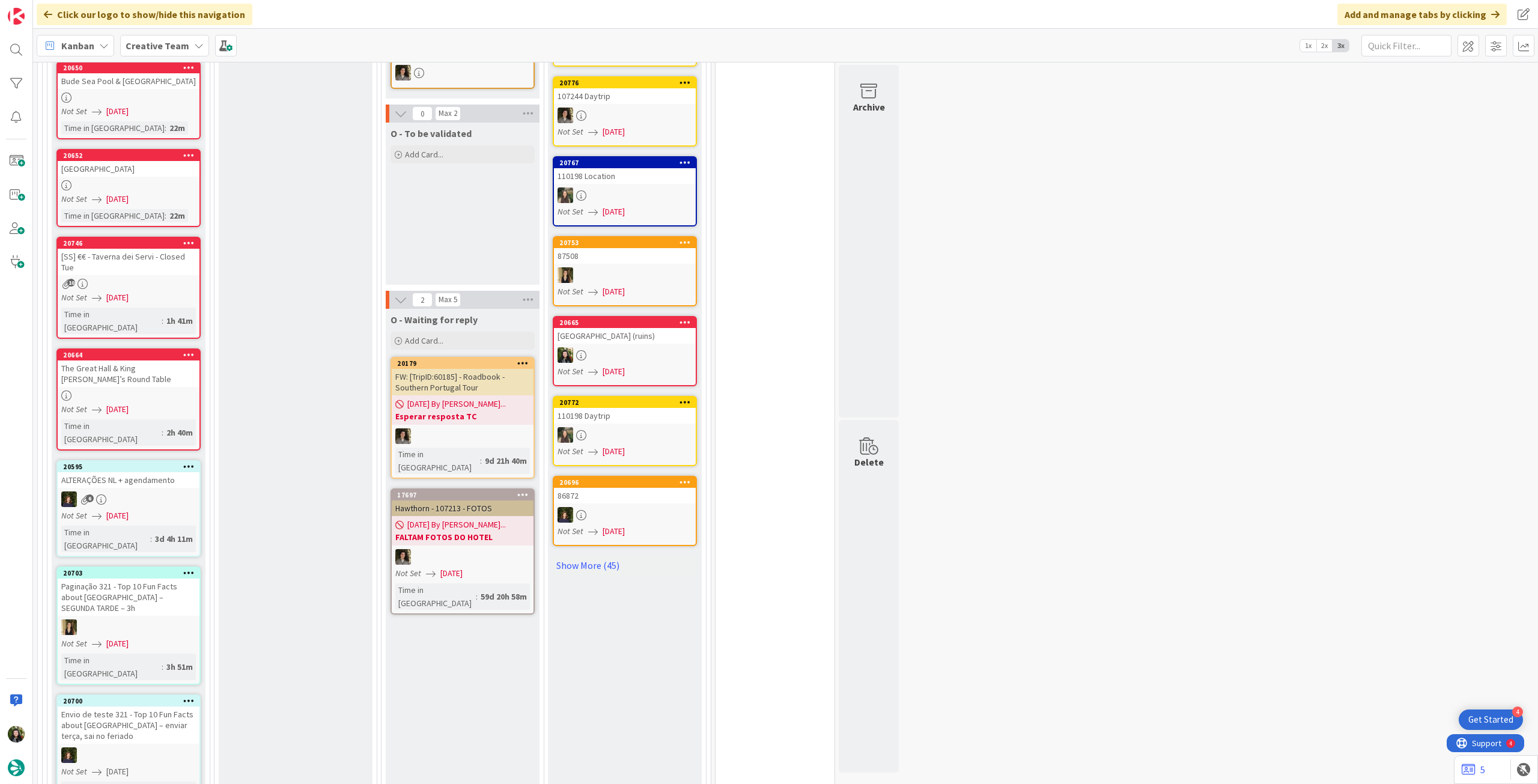
click at [165, 578] on div "Paginação 321 - Top 10 Fun Facts about [GEOGRAPHIC_DATA] – SEGUNDA TARDE – 3h" at bounding box center [128, 597] width 142 height 37
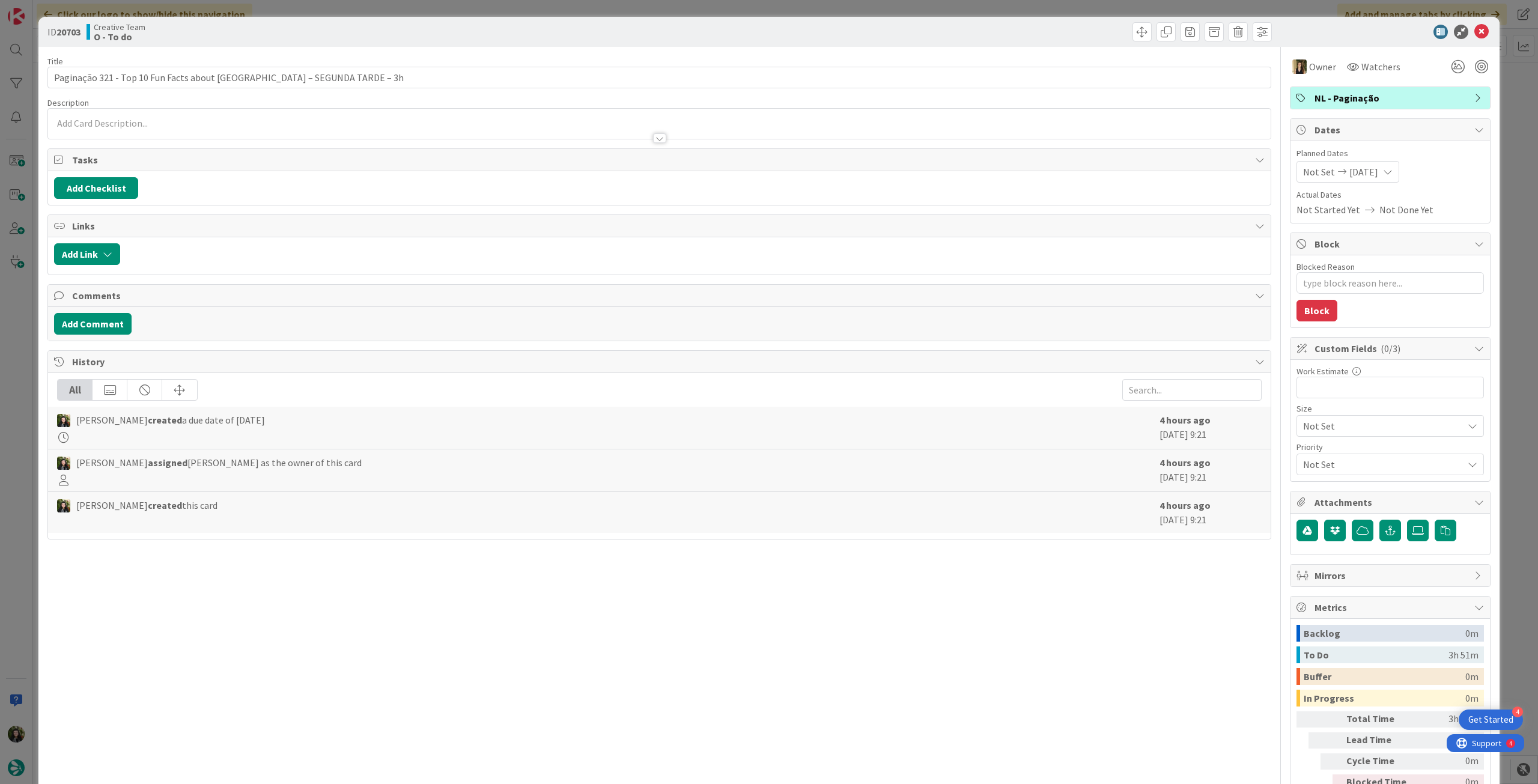
type textarea "x"
drag, startPoint x: 118, startPoint y: 76, endPoint x: 241, endPoint y: 79, distance: 123.0
click at [241, 79] on input "Paginação 321 - Top 10 Fun Facts about [GEOGRAPHIC_DATA] – SEGUNDA TARDE – 3h" at bounding box center [659, 78] width 1224 height 22
drag, startPoint x: 99, startPoint y: 76, endPoint x: 109, endPoint y: 77, distance: 10.0
click at [109, 77] on input "Paginação 321 - Top 10 Fun Facts about [GEOGRAPHIC_DATA] – SEGUNDA TARDE – 3h" at bounding box center [659, 78] width 1224 height 22
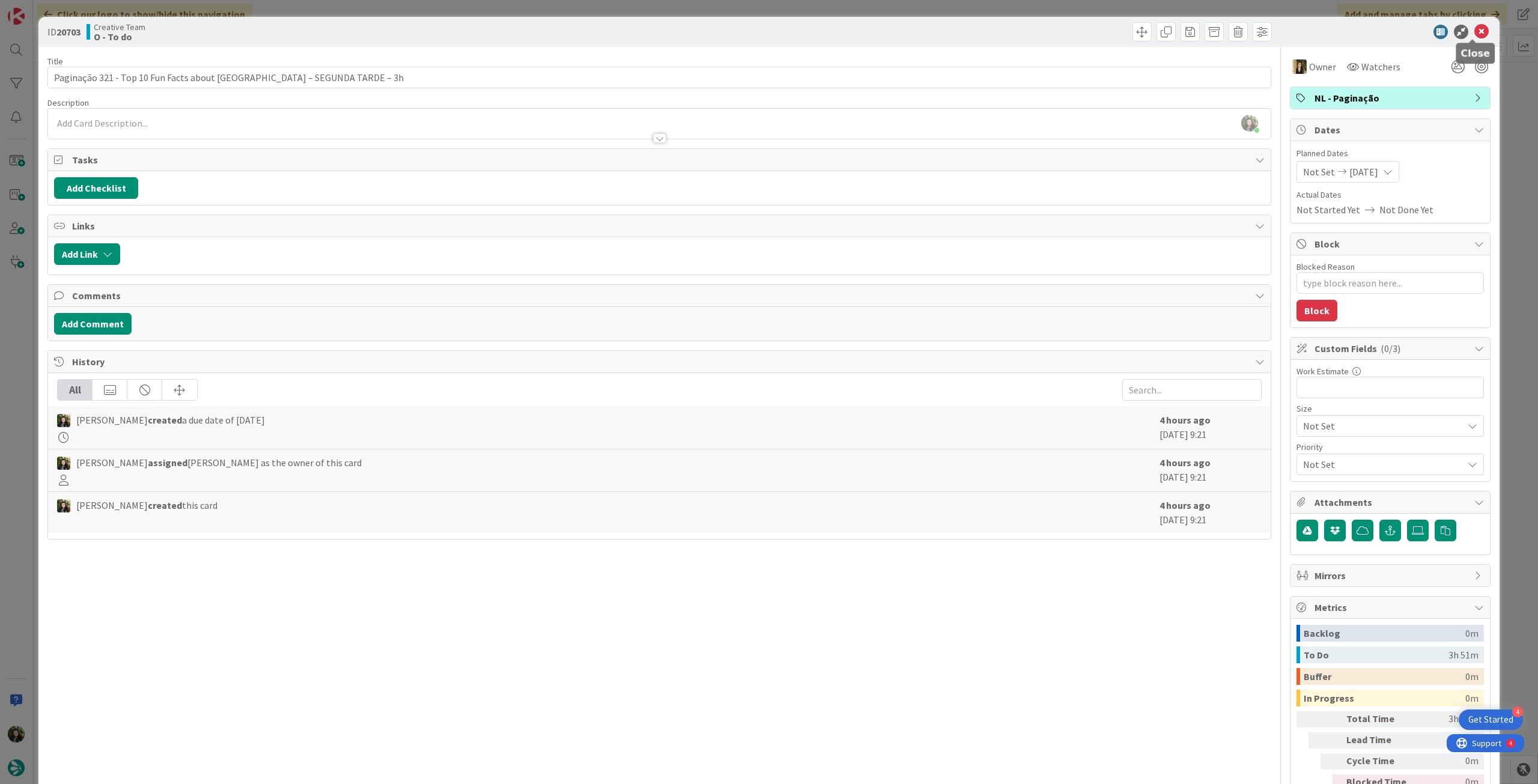
click at [1474, 36] on icon at bounding box center [1481, 32] width 14 height 14
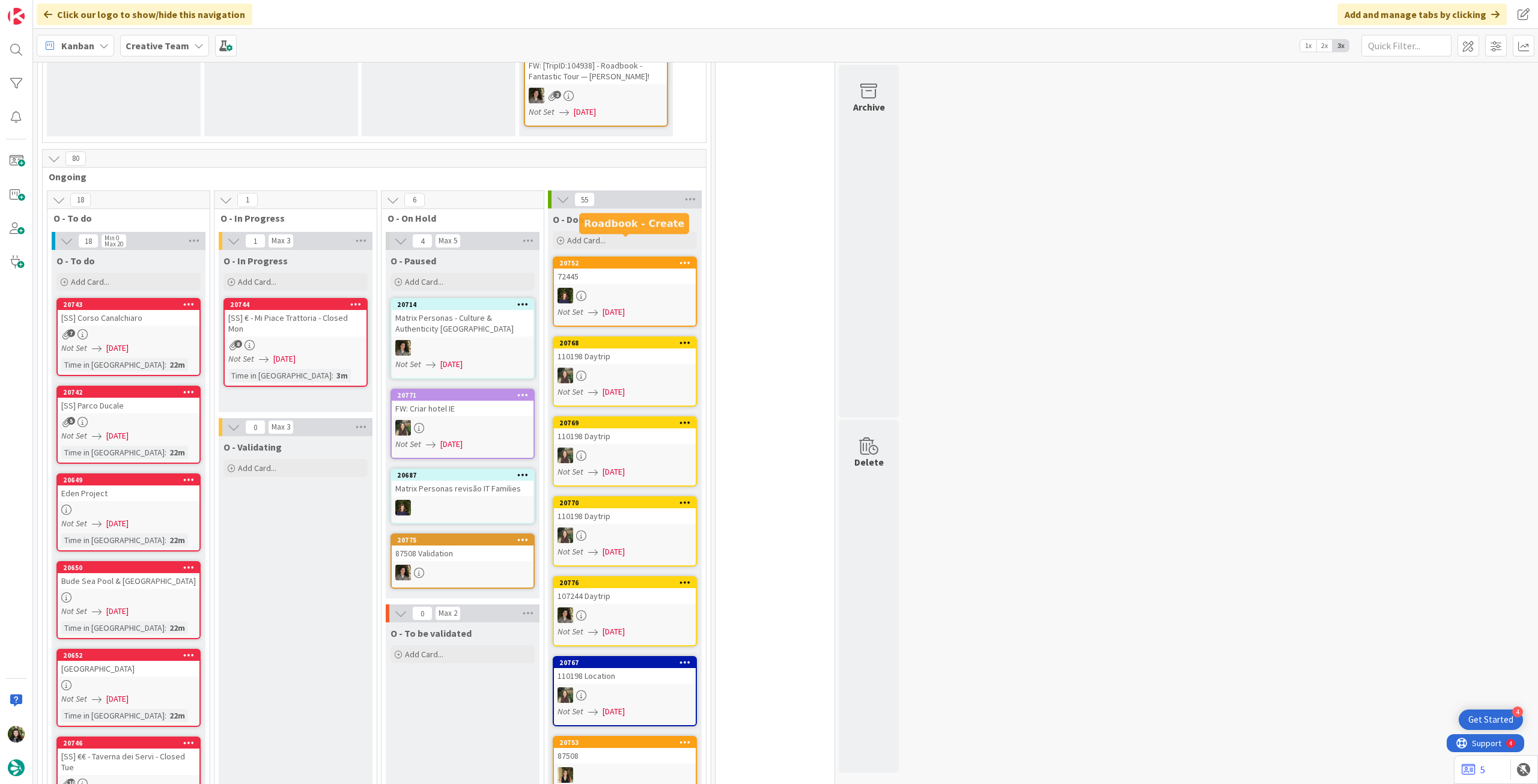
scroll to position [641, 0]
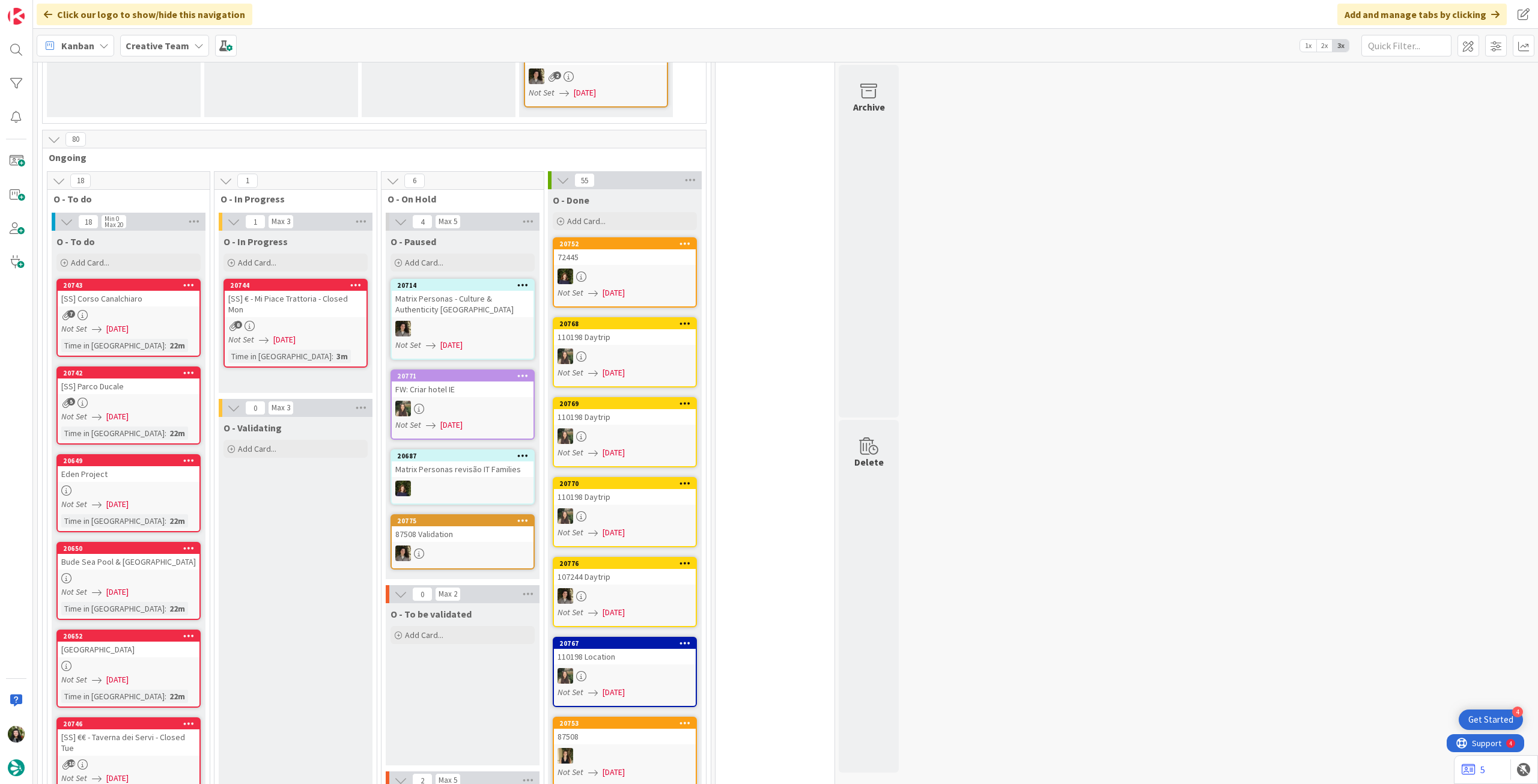
click at [143, 51] on b "Creative Team" at bounding box center [157, 46] width 64 height 12
click at [157, 169] on h4 "Creative Team - Análise" at bounding box center [215, 172] width 163 height 12
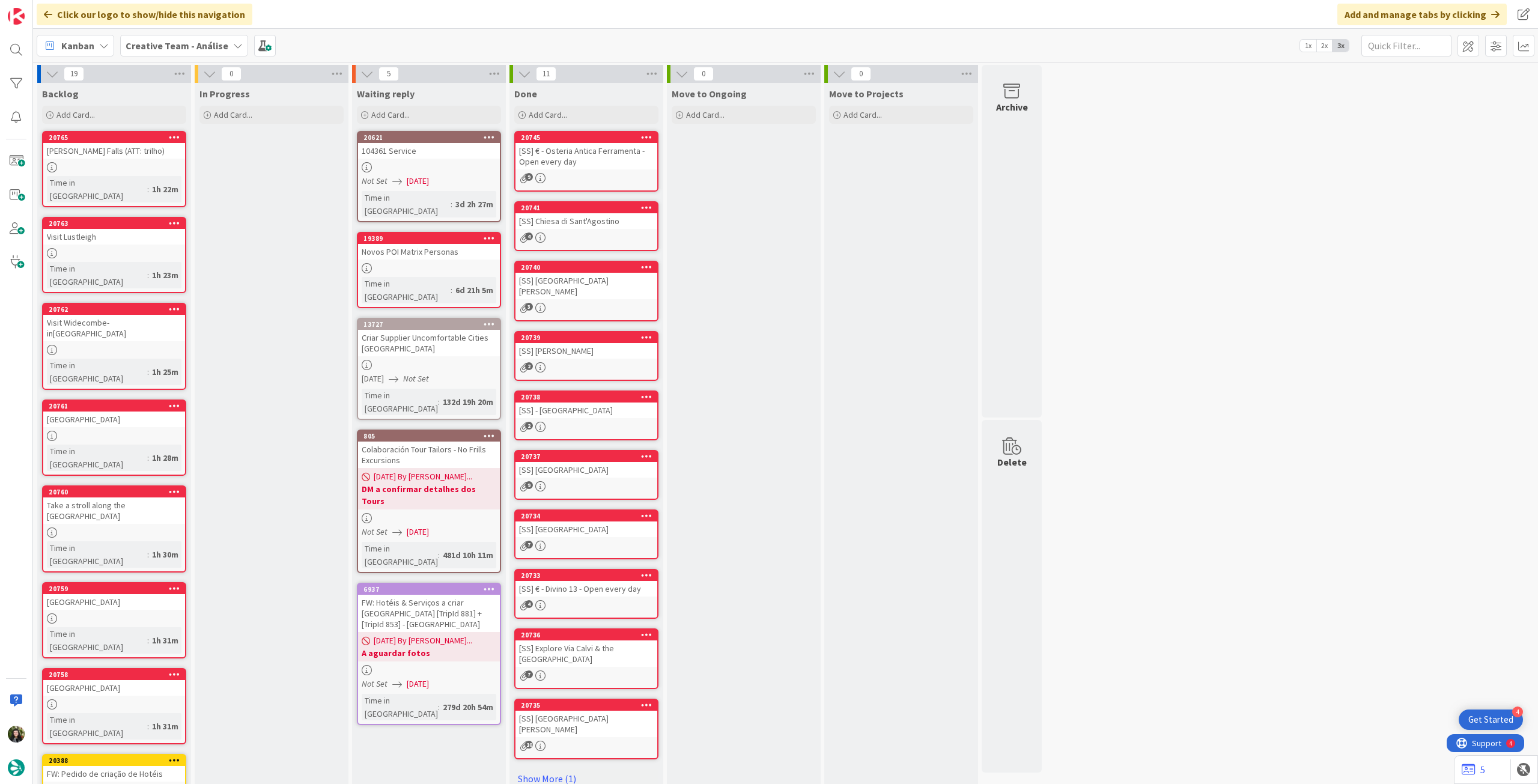
click at [189, 37] on div "Creative Team - Análise" at bounding box center [184, 46] width 128 height 22
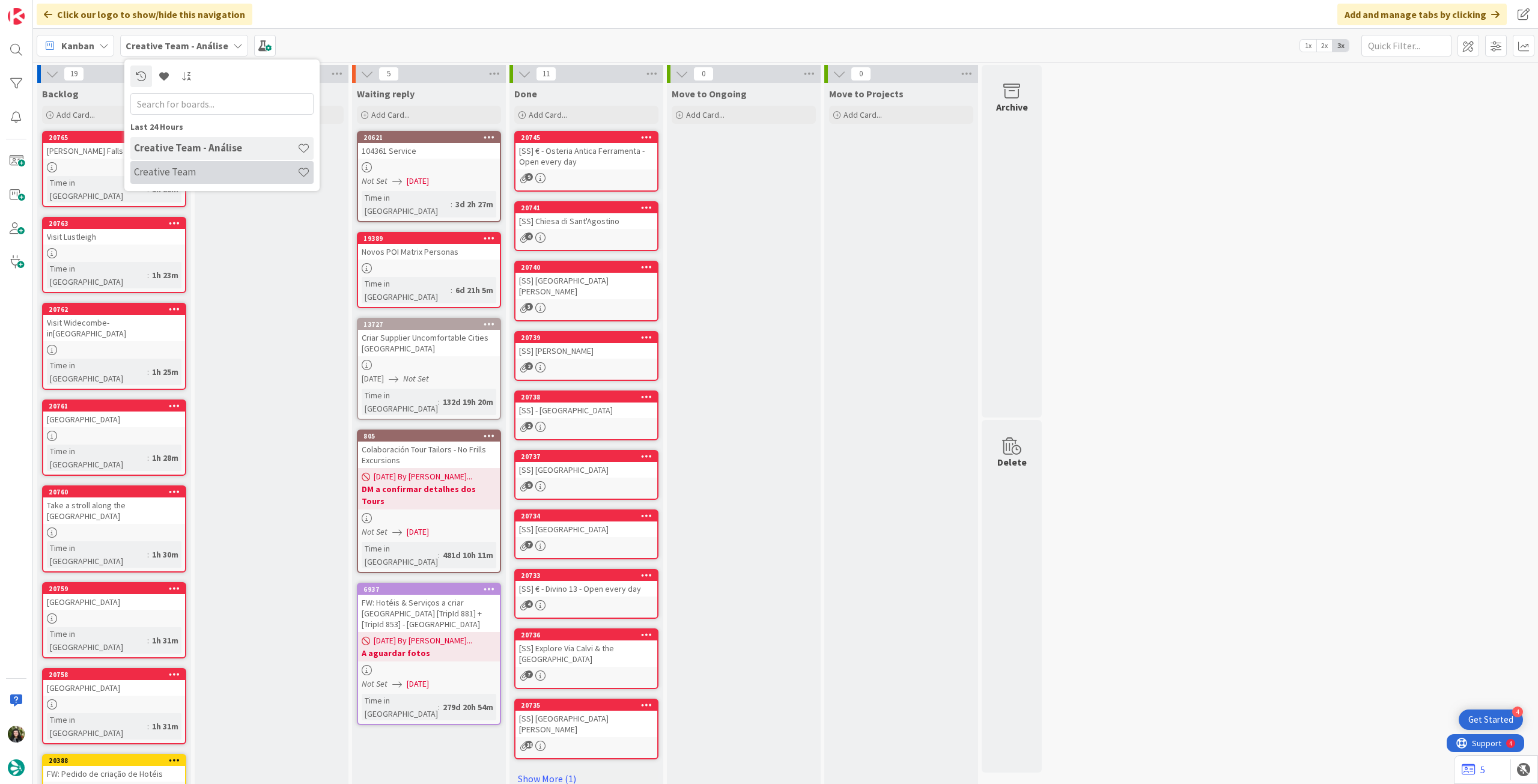
click at [189, 176] on h4 "Creative Team" at bounding box center [215, 172] width 163 height 12
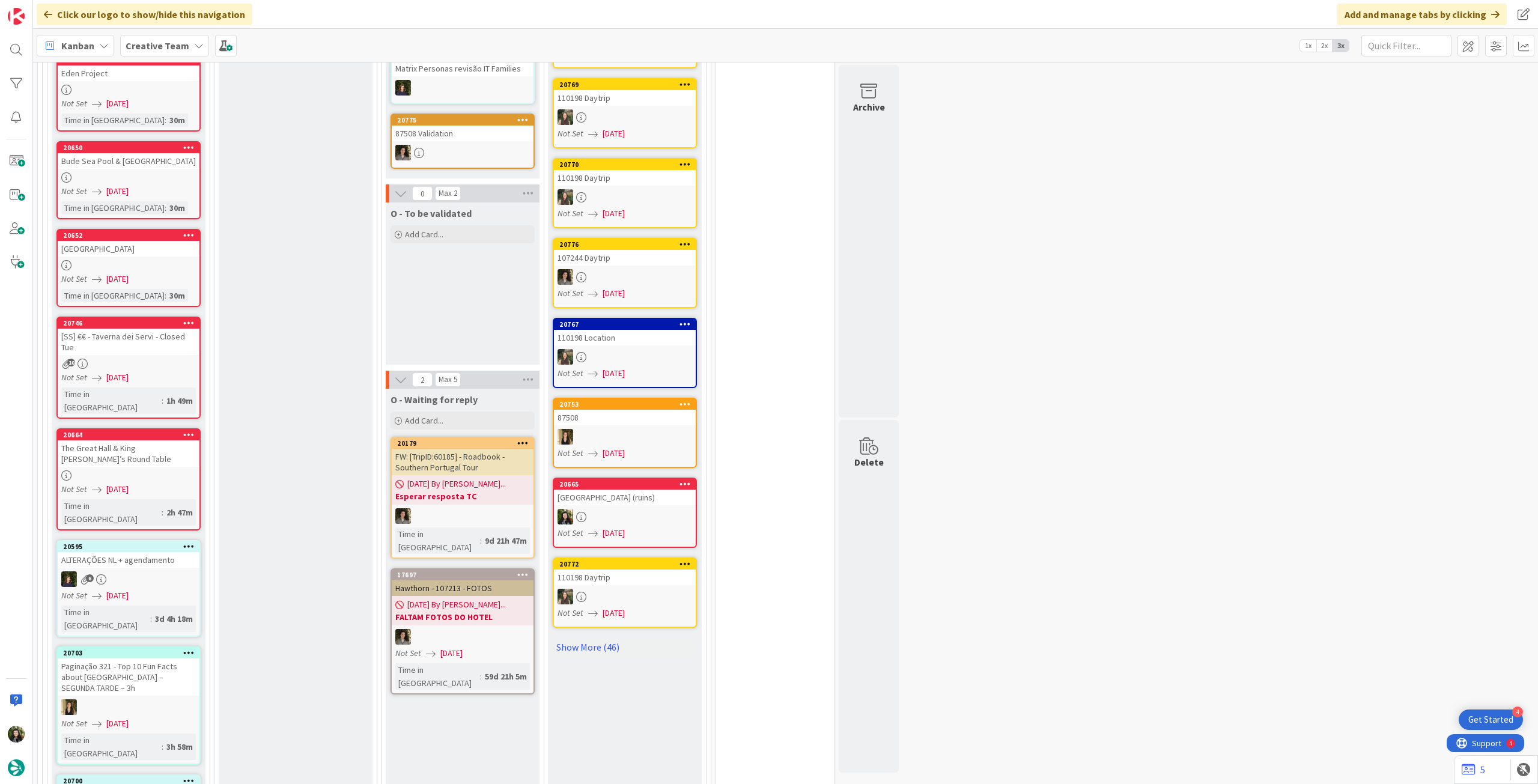
scroll to position [800, 0]
